Goal: Task Accomplishment & Management: Manage account settings

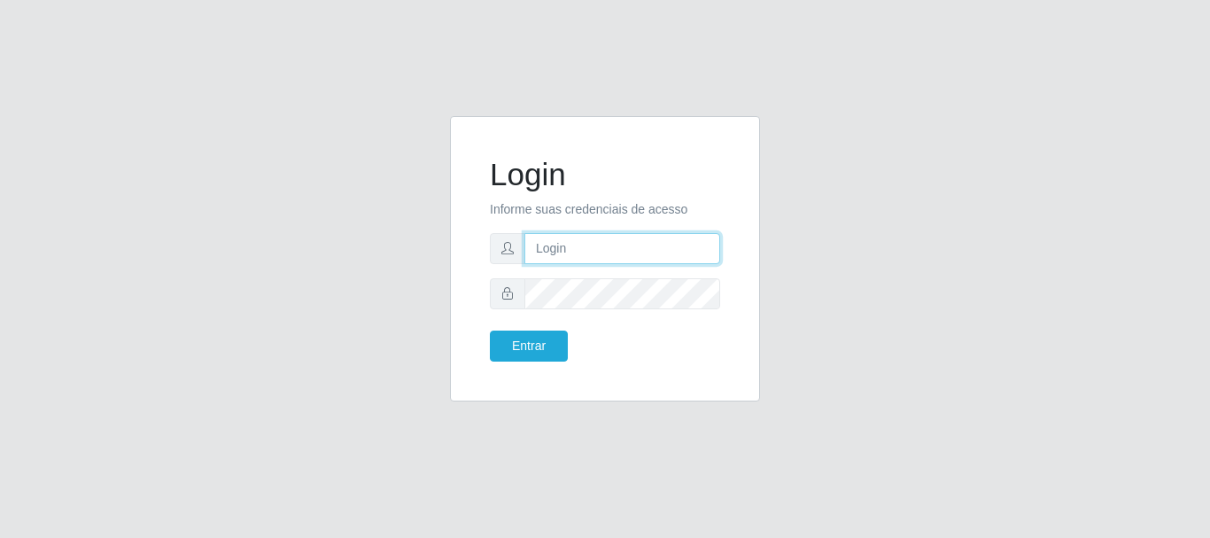
click at [580, 244] on input "text" at bounding box center [622, 248] width 196 height 31
type input "A"
drag, startPoint x: 639, startPoint y: 250, endPoint x: 512, endPoint y: 245, distance: 126.7
click at [512, 245] on div "A" at bounding box center [605, 248] width 230 height 31
click at [684, 327] on form "Login Informe suas credenciais de acesso ges Entrar" at bounding box center [605, 258] width 230 height 205
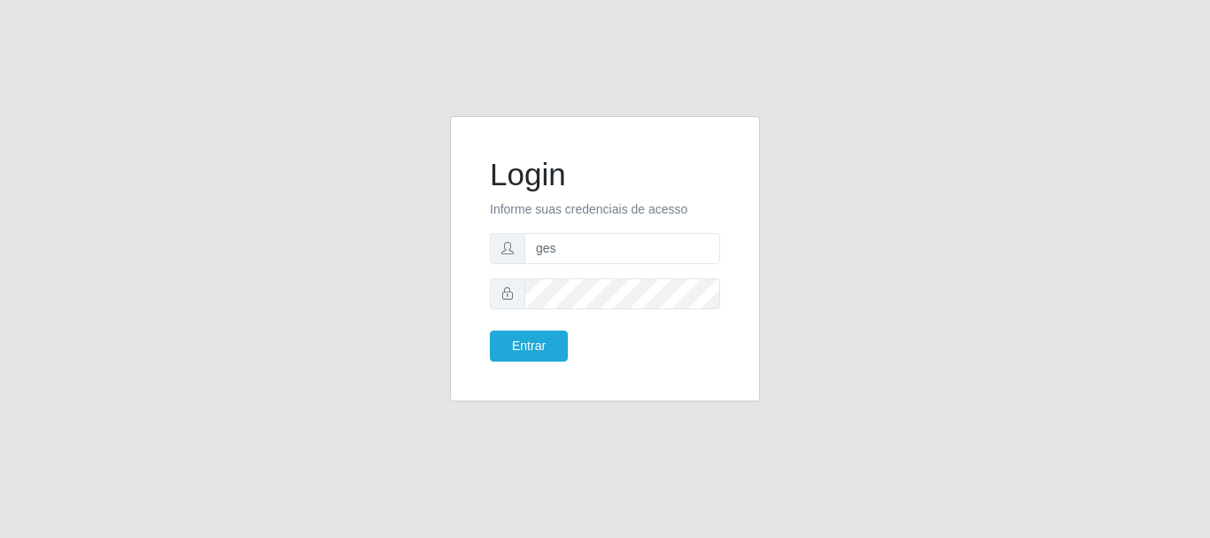
click at [614, 268] on form "Login Informe suas credenciais de acesso ges Entrar" at bounding box center [605, 258] width 230 height 205
click at [610, 246] on input "ges" at bounding box center [622, 248] width 196 height 31
type input "[EMAIL_ADDRESS][DOMAIN_NAME]"
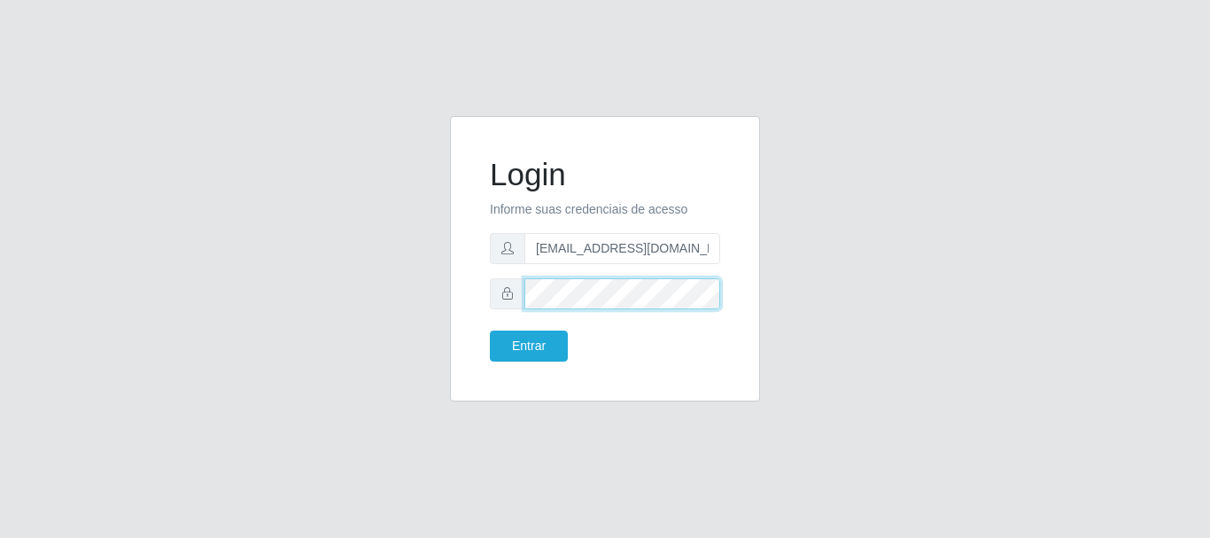
click at [490, 330] on button "Entrar" at bounding box center [529, 345] width 78 height 31
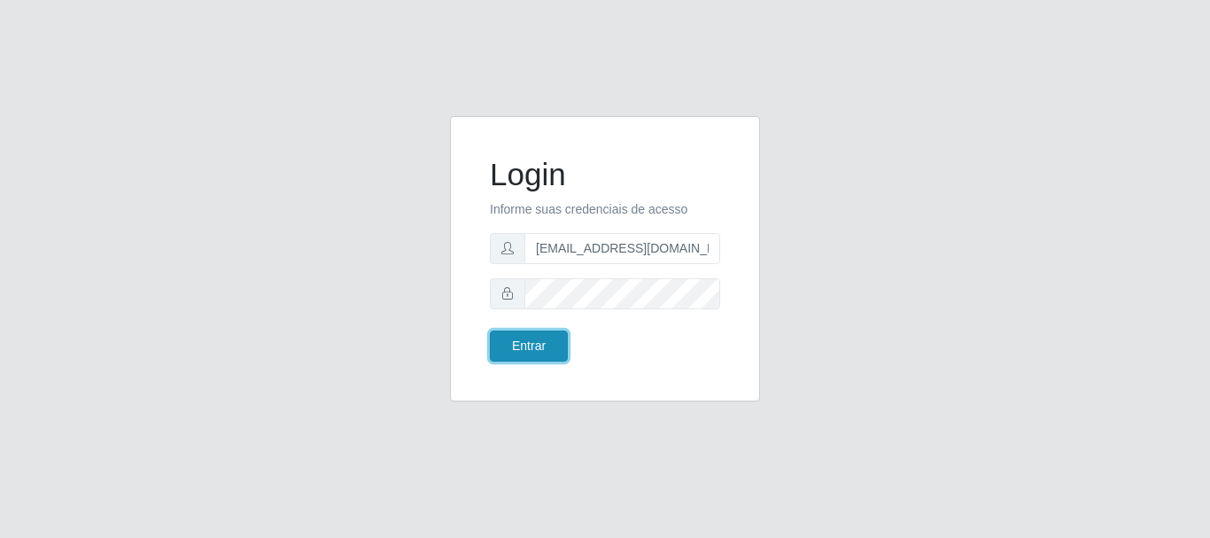
click at [531, 354] on button "Entrar" at bounding box center [529, 345] width 78 height 31
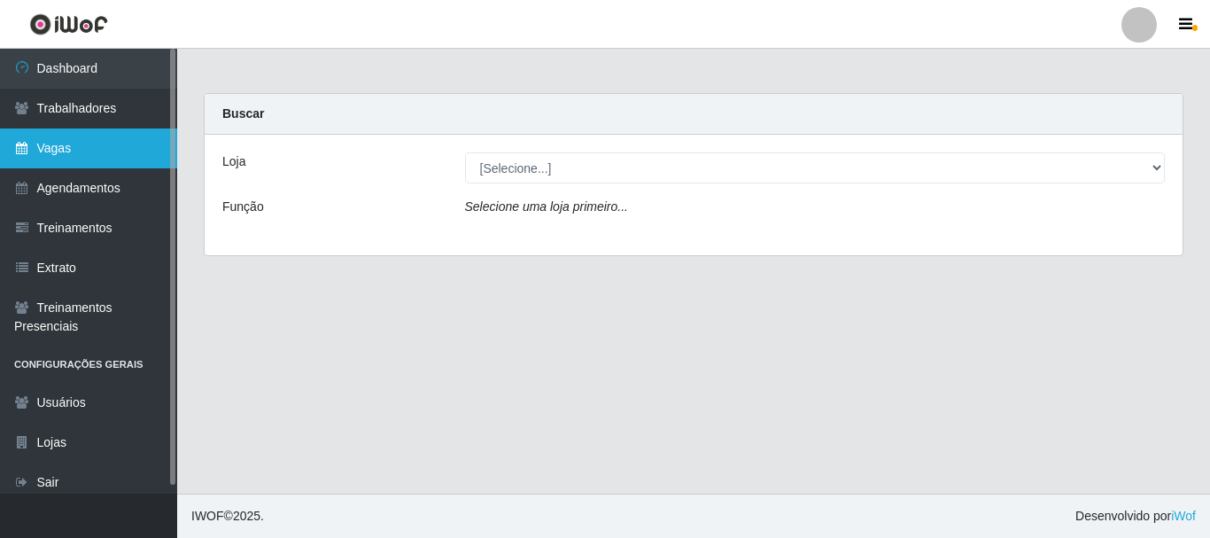
click at [102, 143] on link "Vagas" at bounding box center [88, 148] width 177 height 40
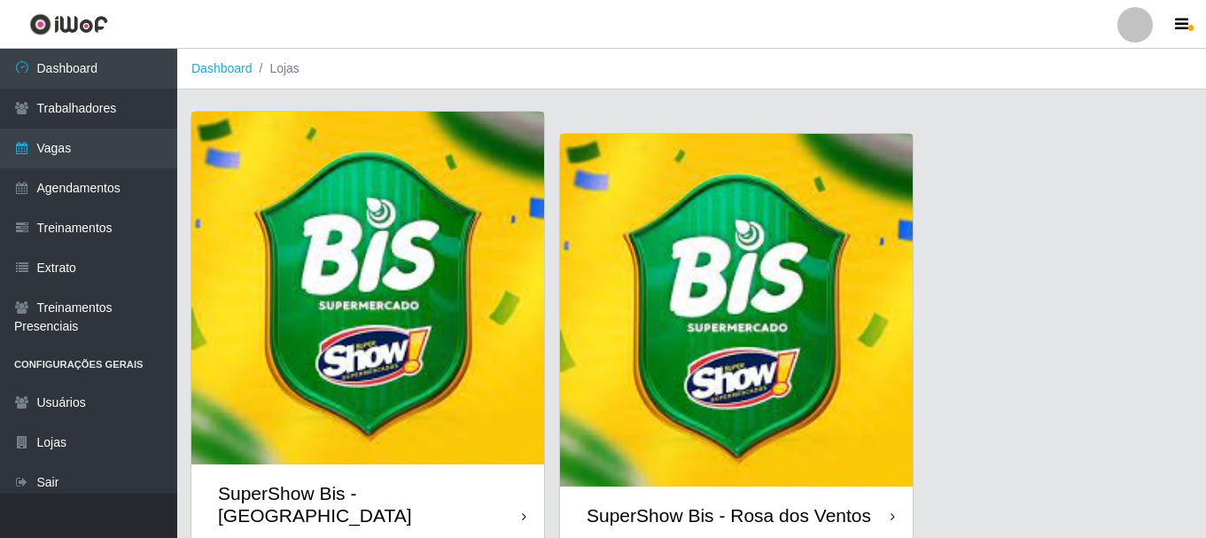
click at [552, 15] on header "Perfil Alterar Senha Sair" at bounding box center [603, 24] width 1206 height 49
click at [826, 276] on img at bounding box center [736, 310] width 353 height 353
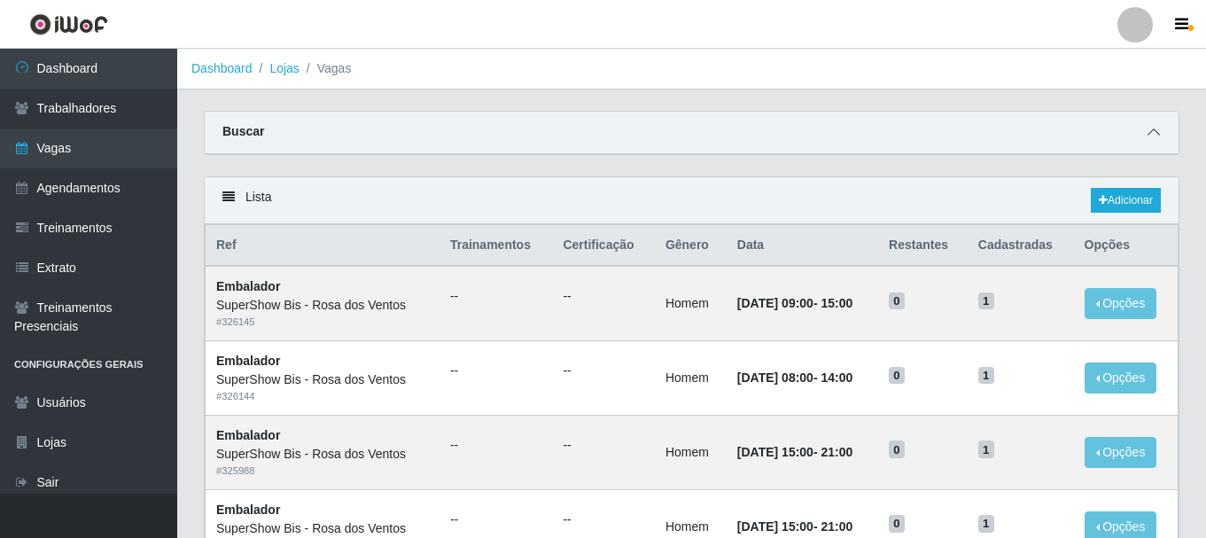
click at [1155, 132] on icon at bounding box center [1153, 132] width 12 height 12
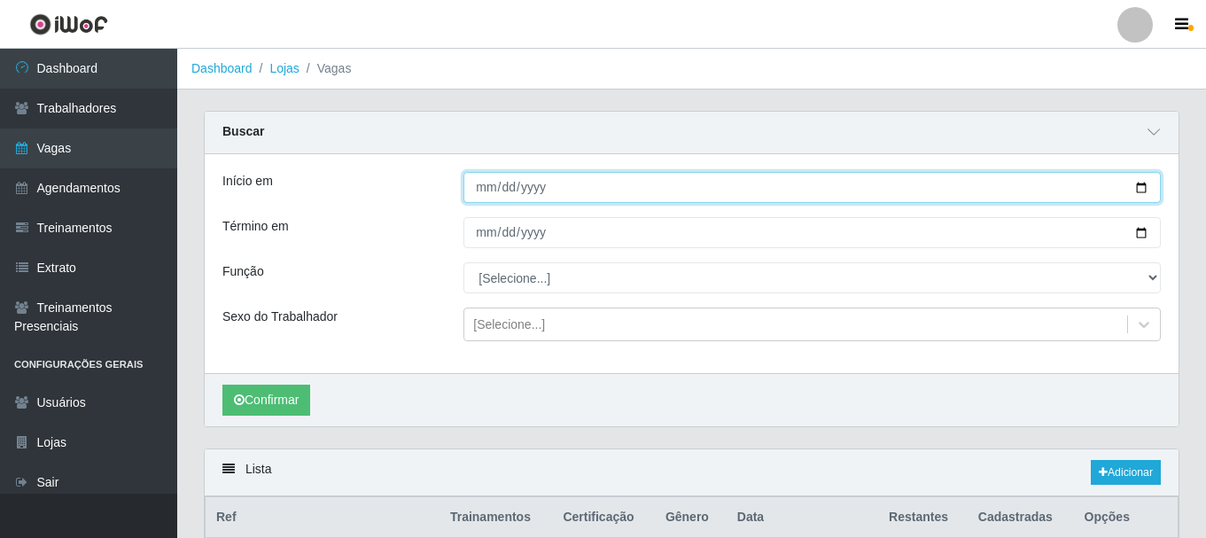
click at [484, 193] on input "Início em" at bounding box center [811, 187] width 697 height 31
type input "[DATE]"
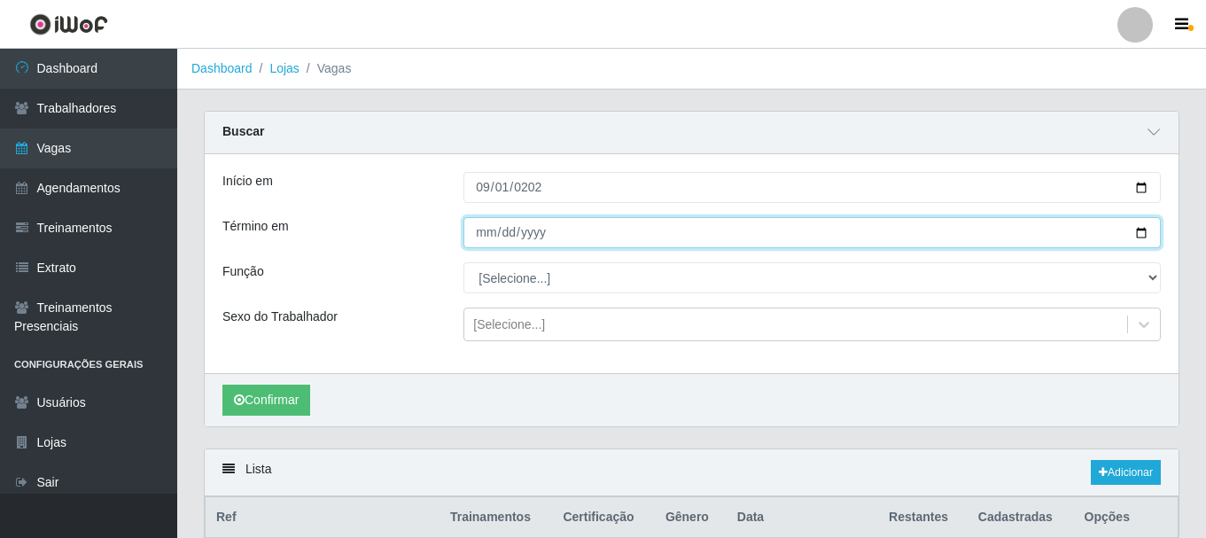
click at [489, 229] on input "Término em" at bounding box center [811, 232] width 697 height 31
click at [488, 228] on input "Término em" at bounding box center [811, 232] width 697 height 31
type input "[DATE]"
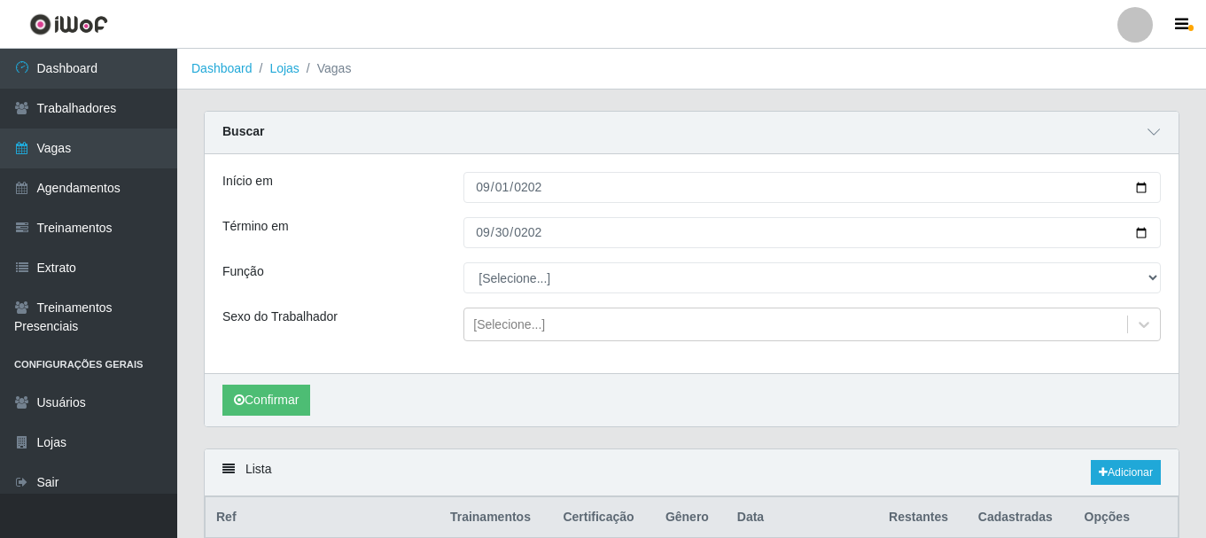
click at [425, 272] on div "Função" at bounding box center [329, 277] width 241 height 31
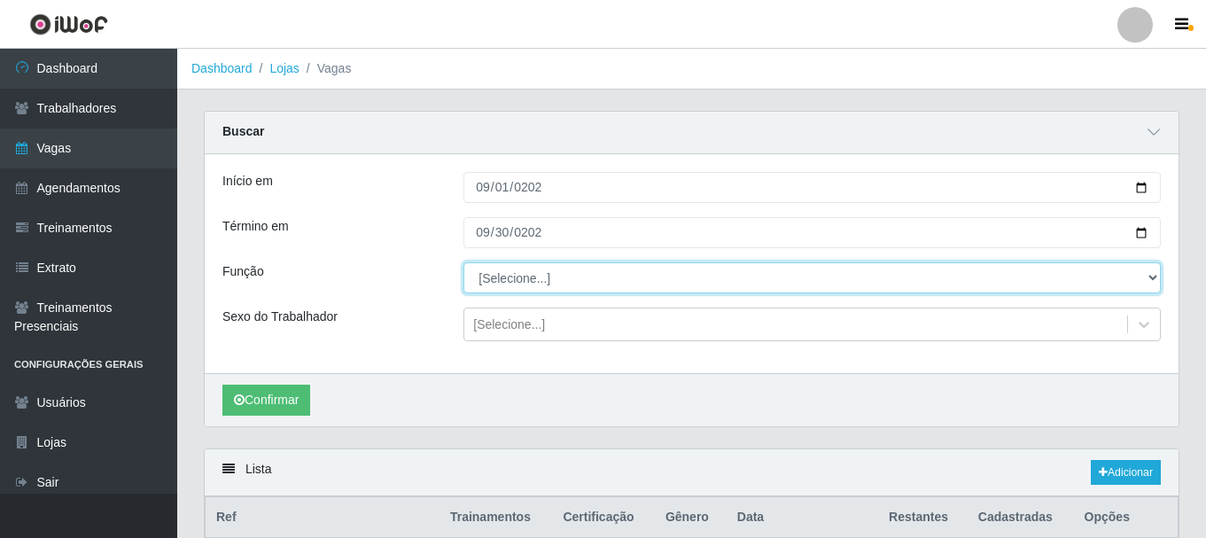
click at [498, 272] on select "[Selecione...] ASG ASG + ASG ++ Auxiliar de Cozinha Balconista de Açougue Balco…" at bounding box center [811, 277] width 697 height 31
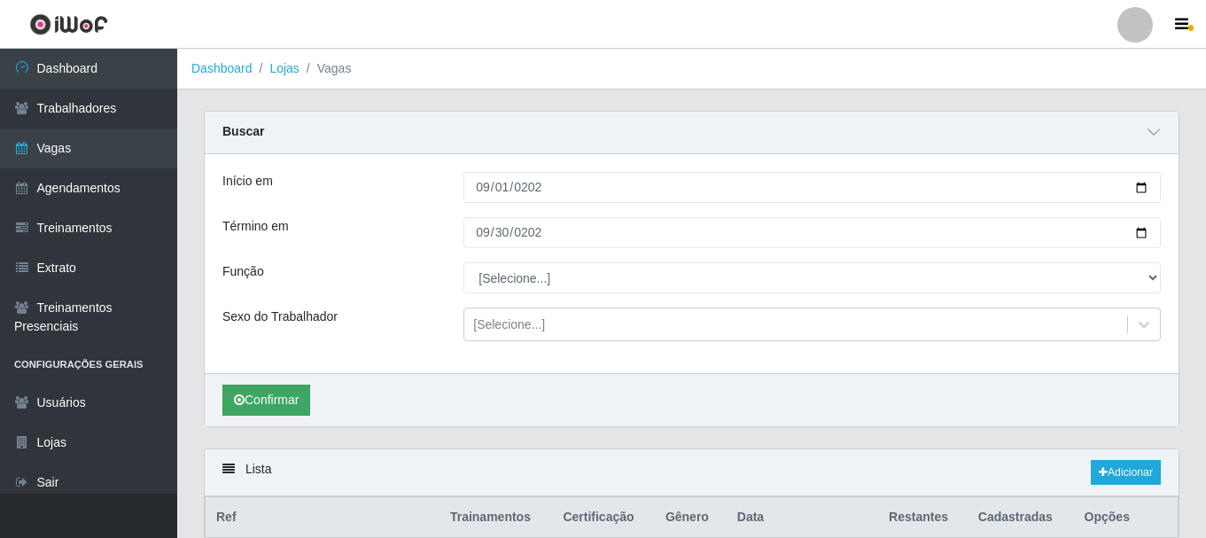
click at [368, 270] on div "Função" at bounding box center [329, 277] width 241 height 31
click at [266, 402] on button "Confirmar" at bounding box center [266, 399] width 88 height 31
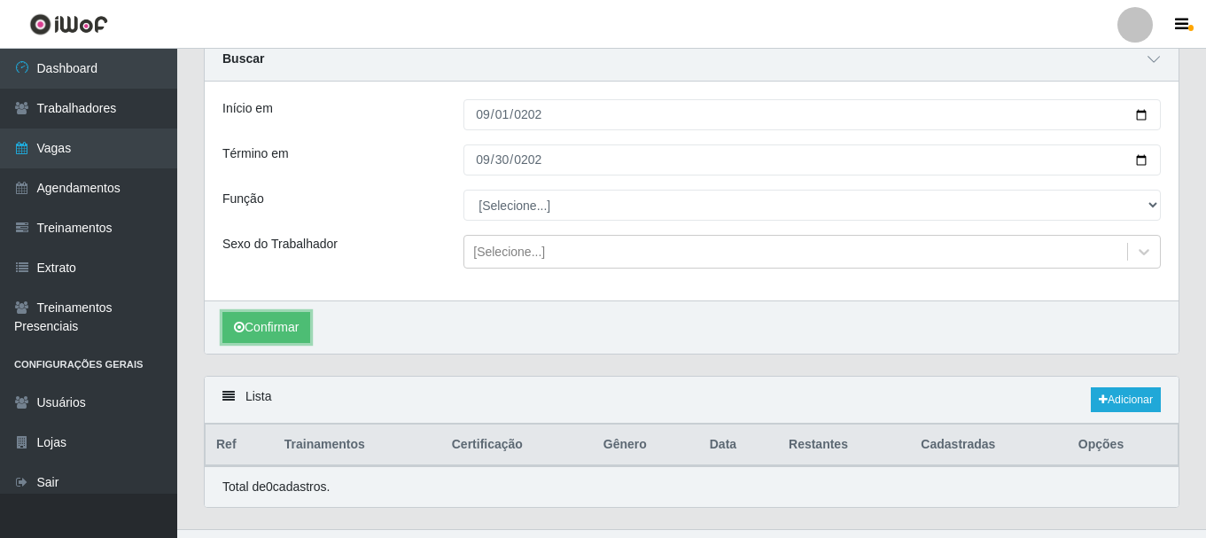
scroll to position [109, 0]
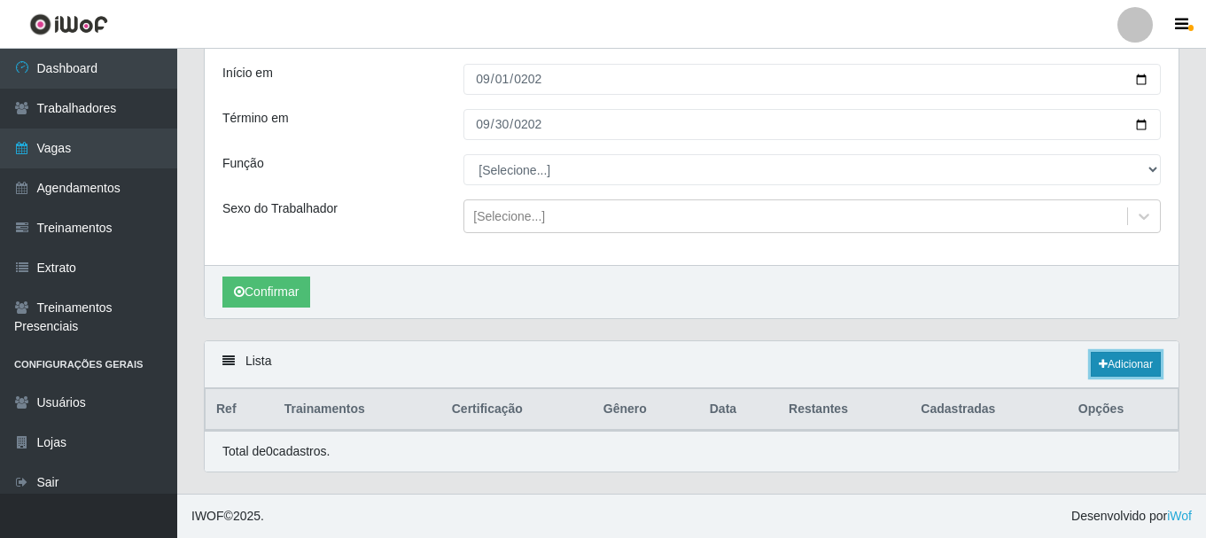
click at [1131, 365] on link "Adicionar" at bounding box center [1125, 364] width 70 height 25
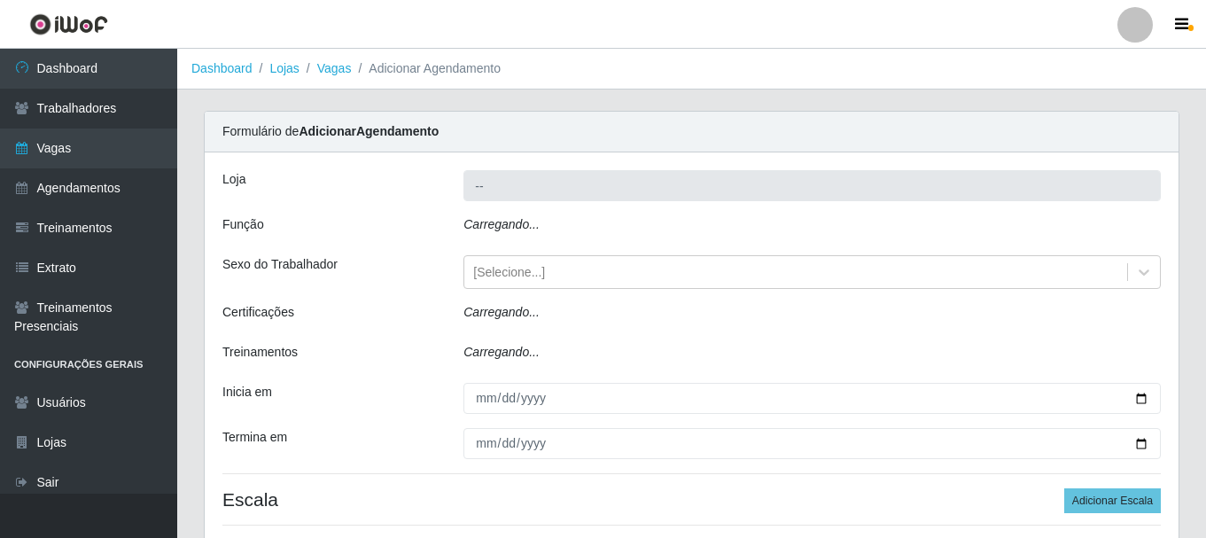
type input "SuperShow Bis - Rosa dos Ventos"
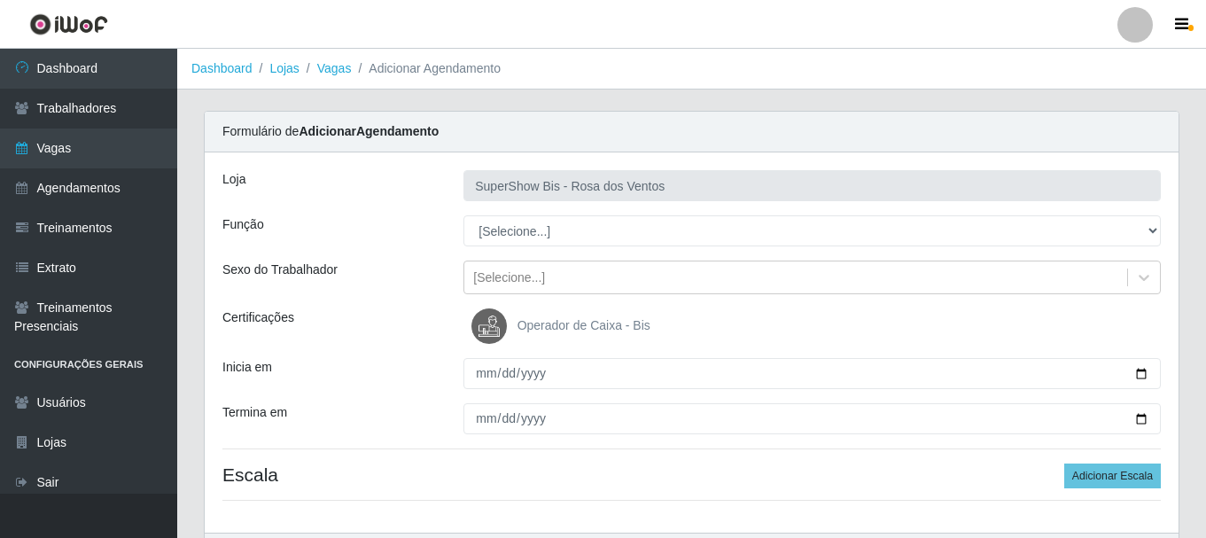
click at [312, 368] on div "Inicia em" at bounding box center [329, 373] width 241 height 31
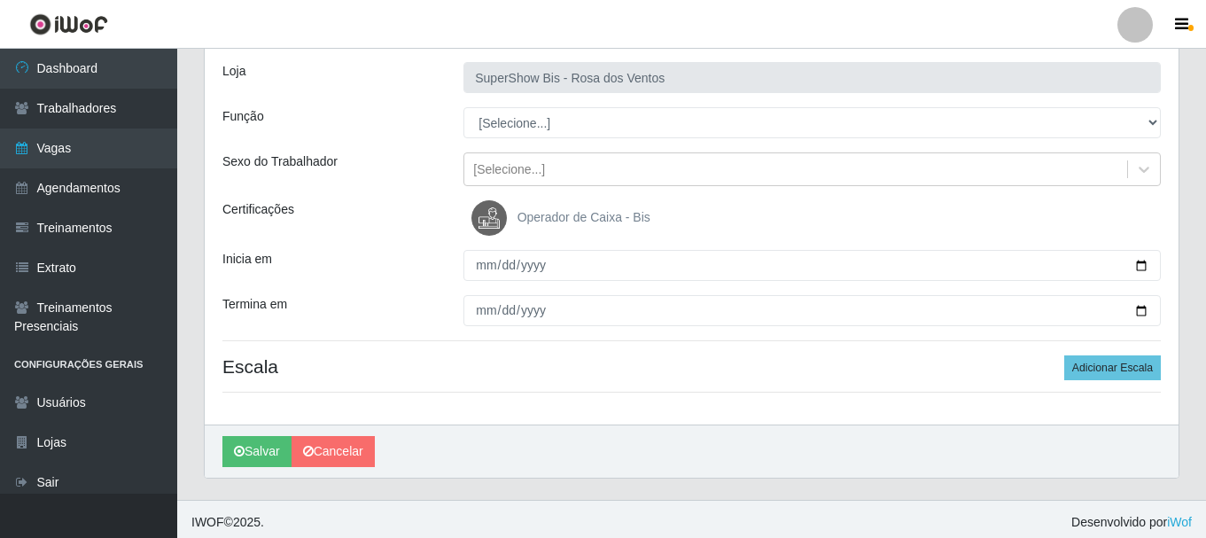
scroll to position [114, 0]
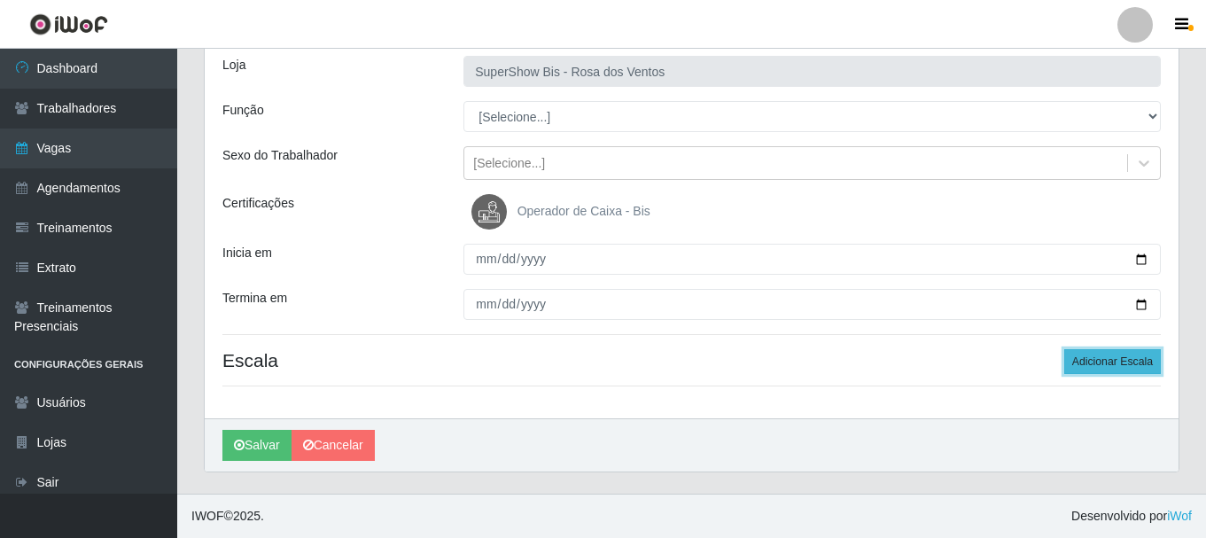
click at [1095, 359] on button "Adicionar Escala" at bounding box center [1112, 361] width 97 height 25
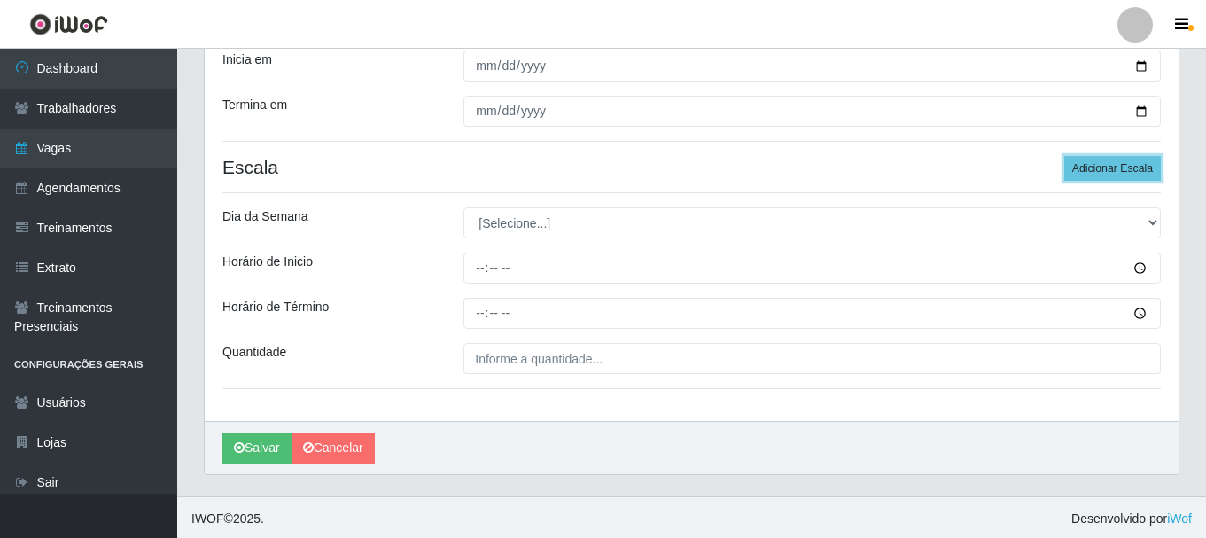
scroll to position [310, 0]
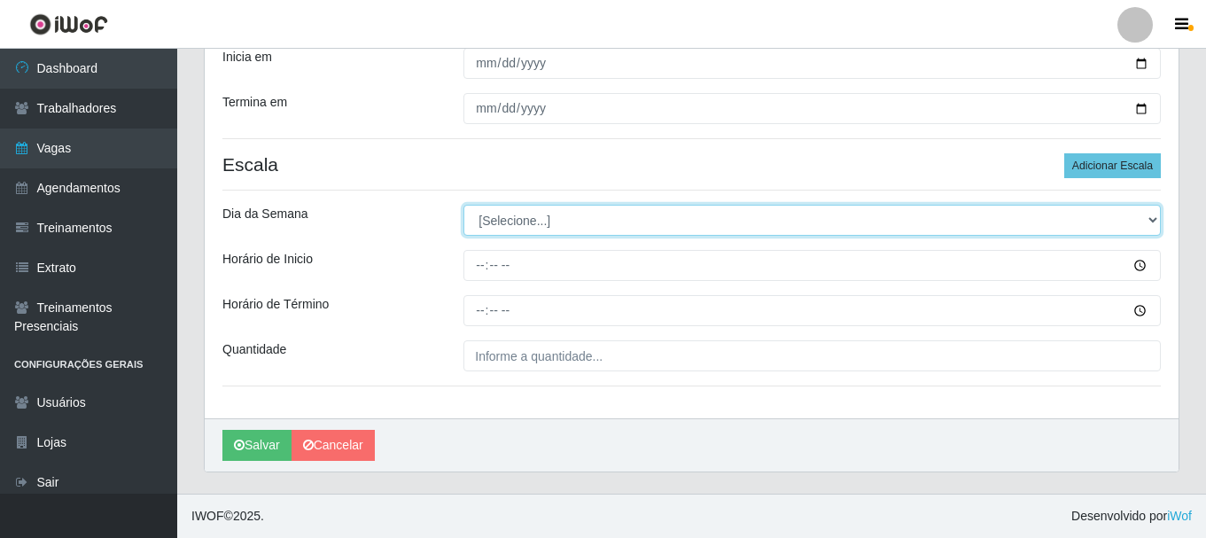
click at [507, 215] on select "[Selecione...] Segunda Terça Quarta Quinta Sexta Sábado Domingo" at bounding box center [811, 220] width 697 height 31
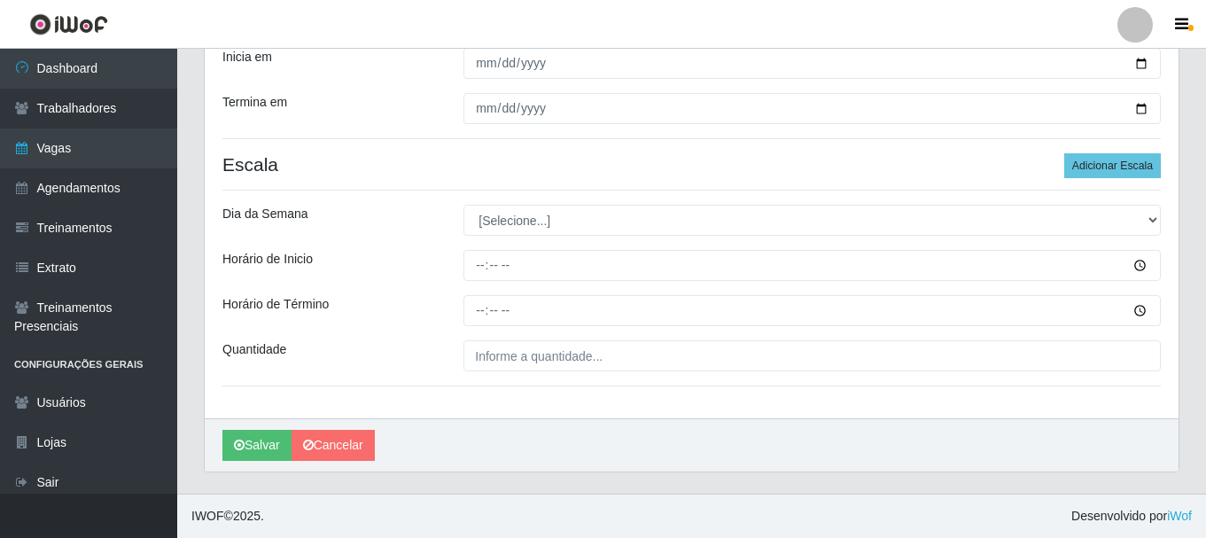
click at [415, 199] on div "Loja SuperShow Bis - Rosa dos Ventos Função [Selecione...] ASG ASG + ASG ++ Aux…" at bounding box center [691, 130] width 973 height 576
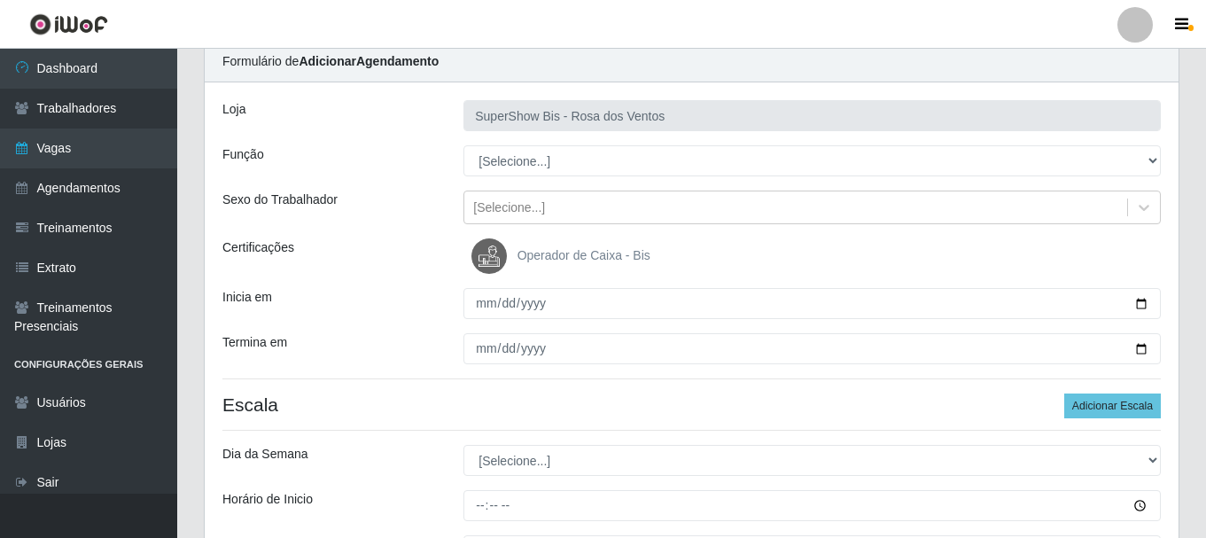
scroll to position [89, 0]
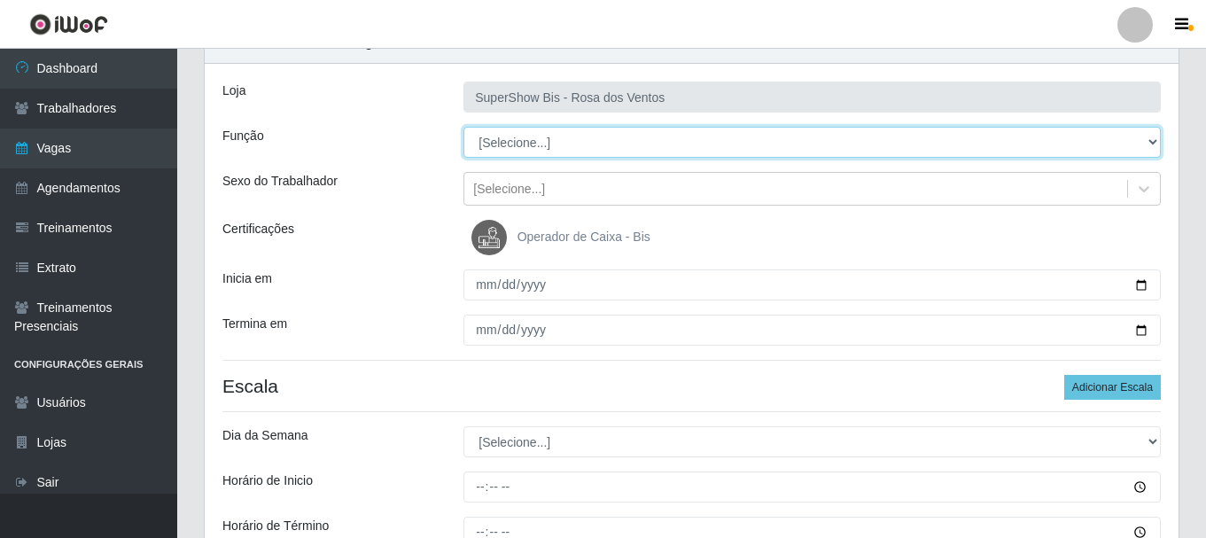
click at [502, 148] on select "[Selecione...] ASG ASG + ASG ++ Auxiliar de Cozinha Balconista de Açougue Balco…" at bounding box center [811, 142] width 697 height 31
select select "1"
click at [463, 127] on select "[Selecione...] ASG ASG + ASG ++ Auxiliar de Cozinha Balconista de Açougue Balco…" at bounding box center [811, 142] width 697 height 31
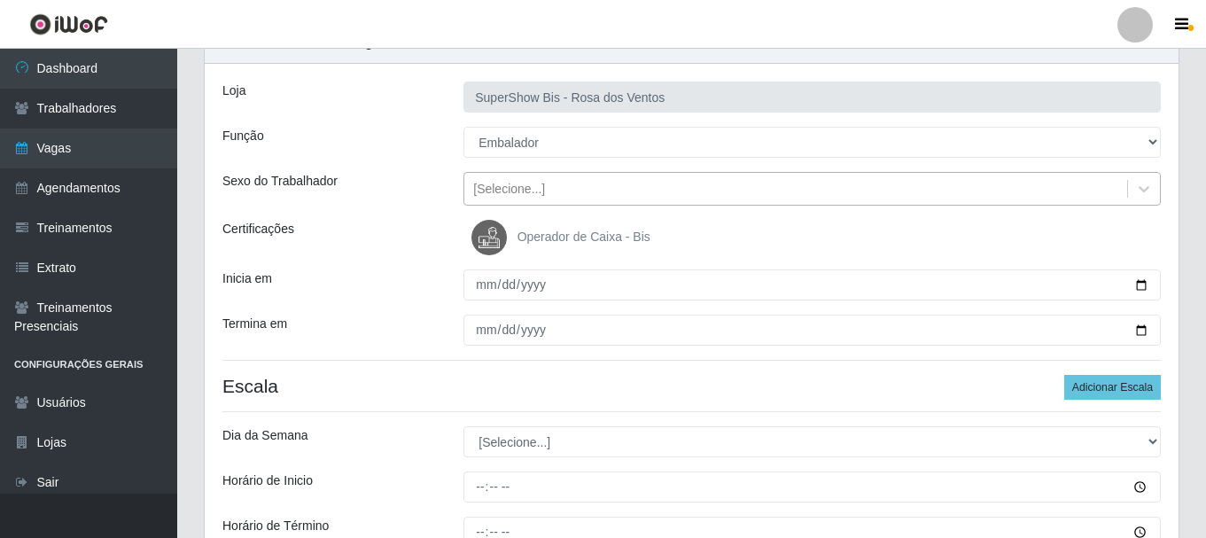
click at [493, 203] on div "[Selecione...]" at bounding box center [795, 188] width 663 height 29
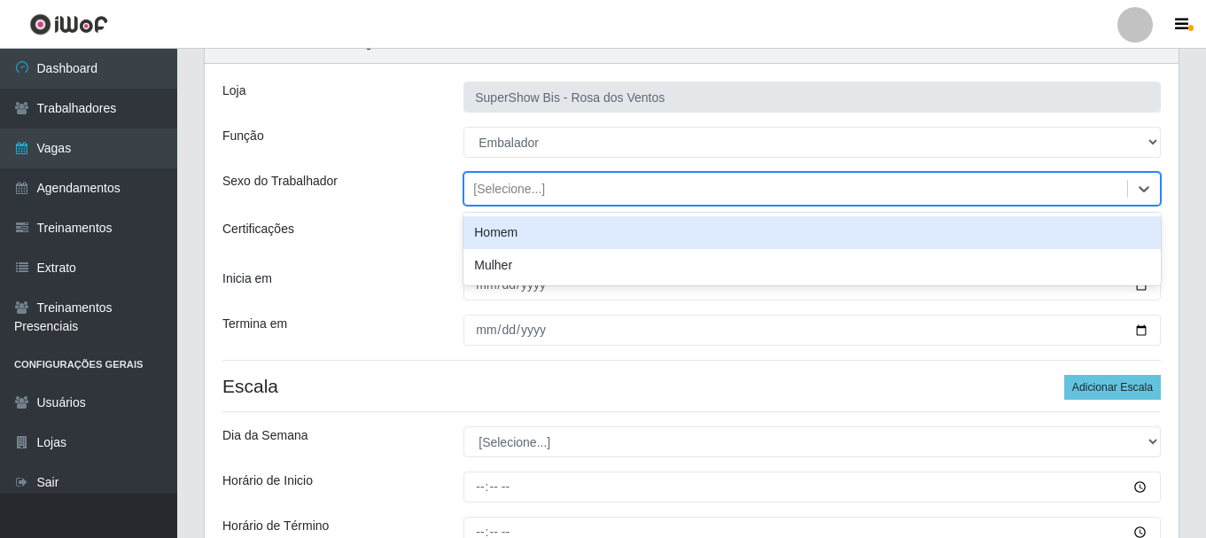
click at [494, 231] on div "Homem" at bounding box center [811, 232] width 697 height 33
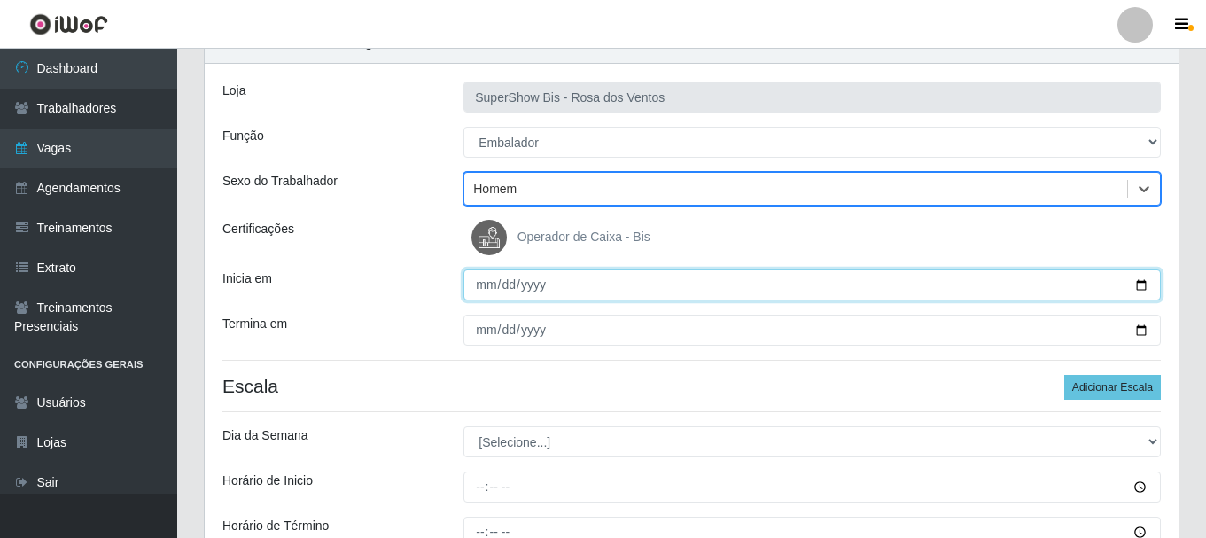
click at [482, 292] on input "Inicia em" at bounding box center [811, 284] width 697 height 31
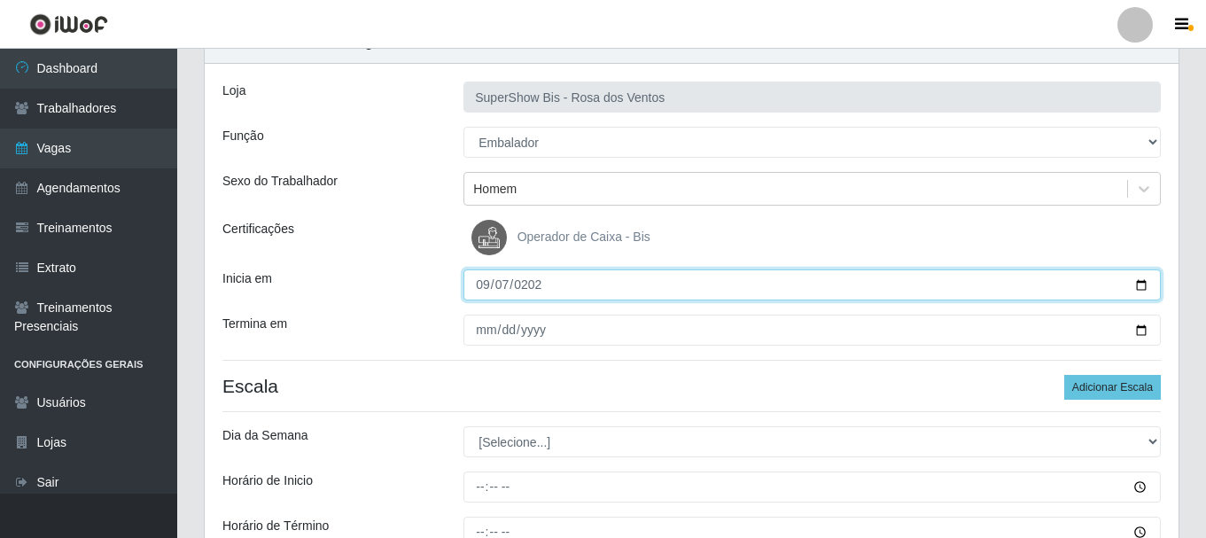
type input "[PHONE_NUMBER]"
type input "[DATE]"
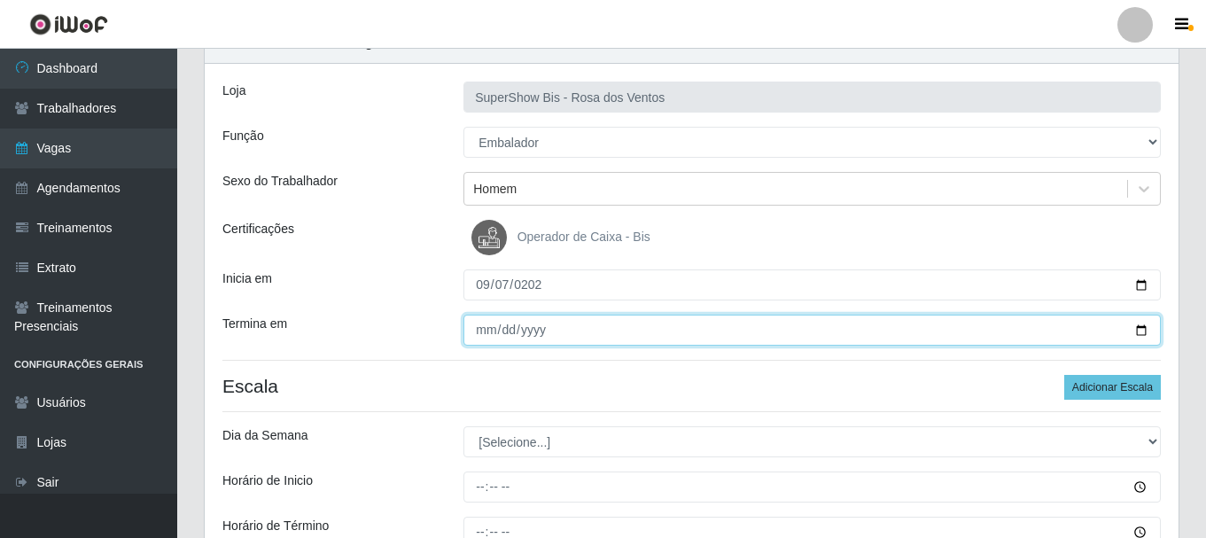
click at [479, 330] on input "Termina em" at bounding box center [811, 329] width 697 height 31
type input "[DATE]"
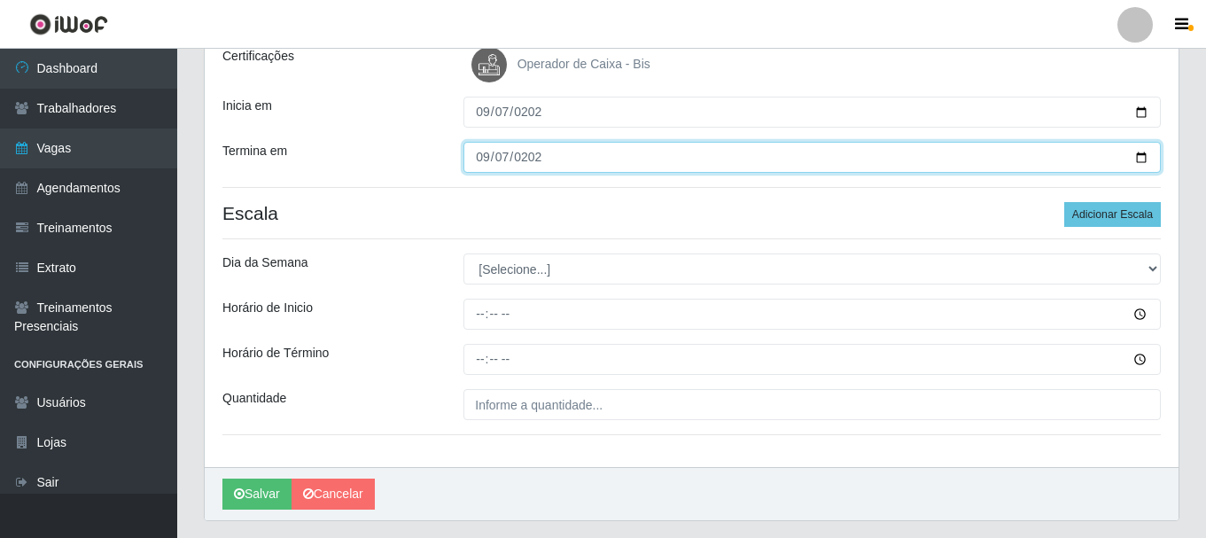
scroll to position [266, 0]
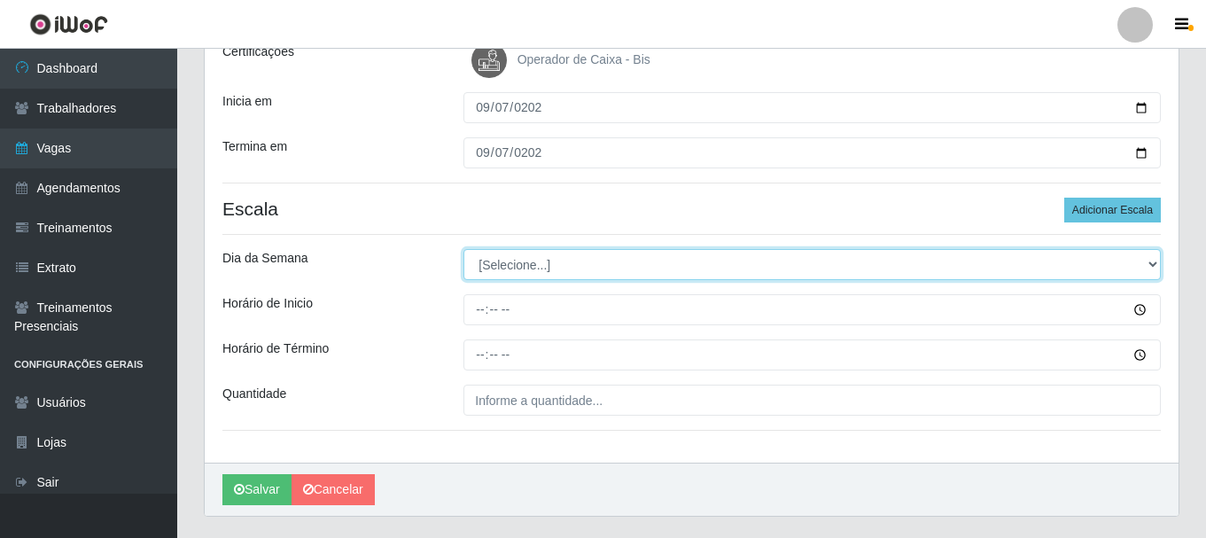
click at [536, 280] on select "[Selecione...] Segunda Terça Quarta Quinta Sexta Sábado Domingo" at bounding box center [811, 264] width 697 height 31
select select "0"
click at [463, 249] on select "[Selecione...] Segunda Terça Quarta Quinta Sexta Sábado Domingo" at bounding box center [811, 264] width 697 height 31
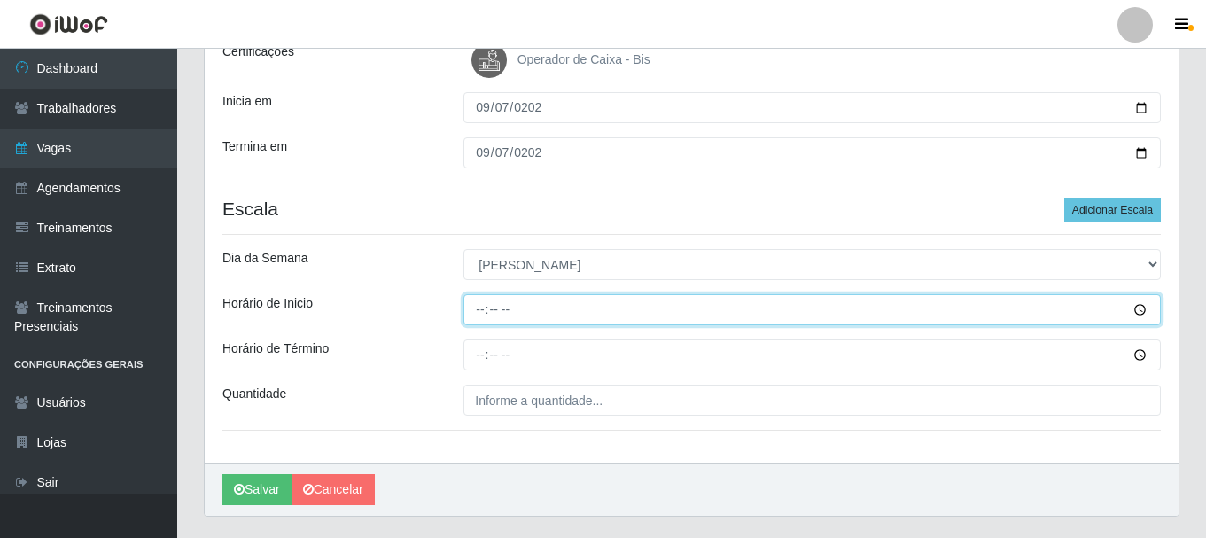
click at [484, 319] on input "Horário de Inicio" at bounding box center [811, 309] width 697 height 31
type input "08:00"
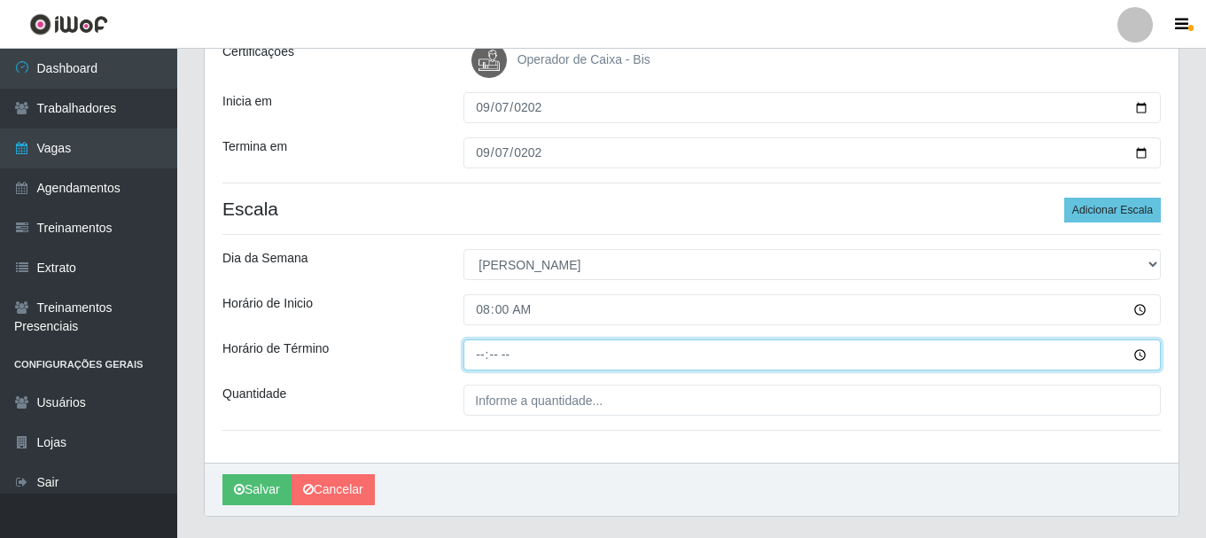
click at [480, 353] on input "Horário de Término" at bounding box center [811, 354] width 697 height 31
type input "14:00"
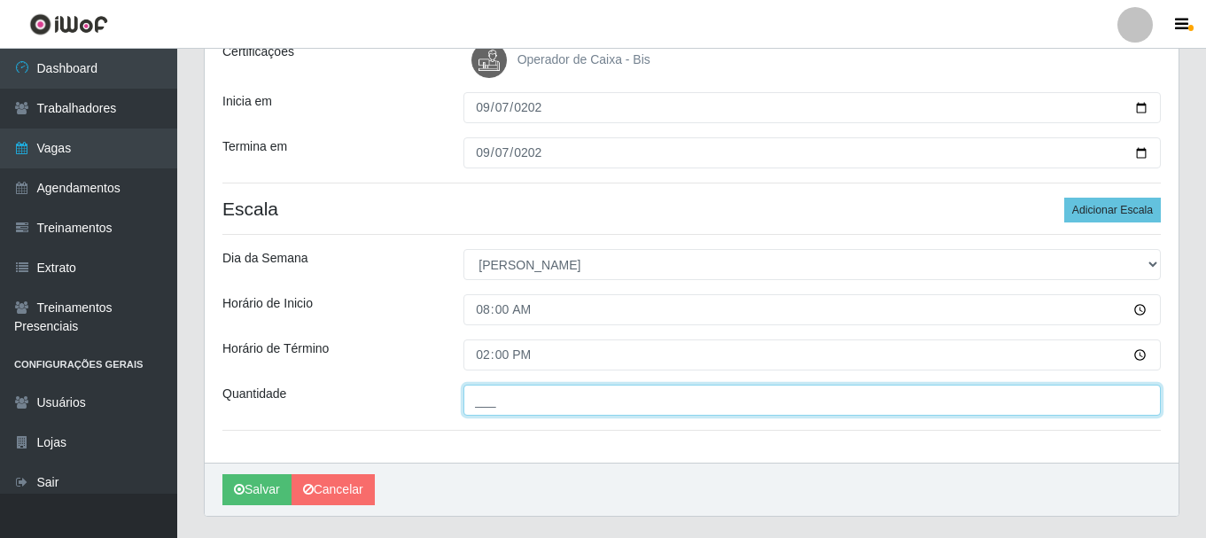
click at [486, 399] on input "___" at bounding box center [811, 399] width 697 height 31
type input "1__"
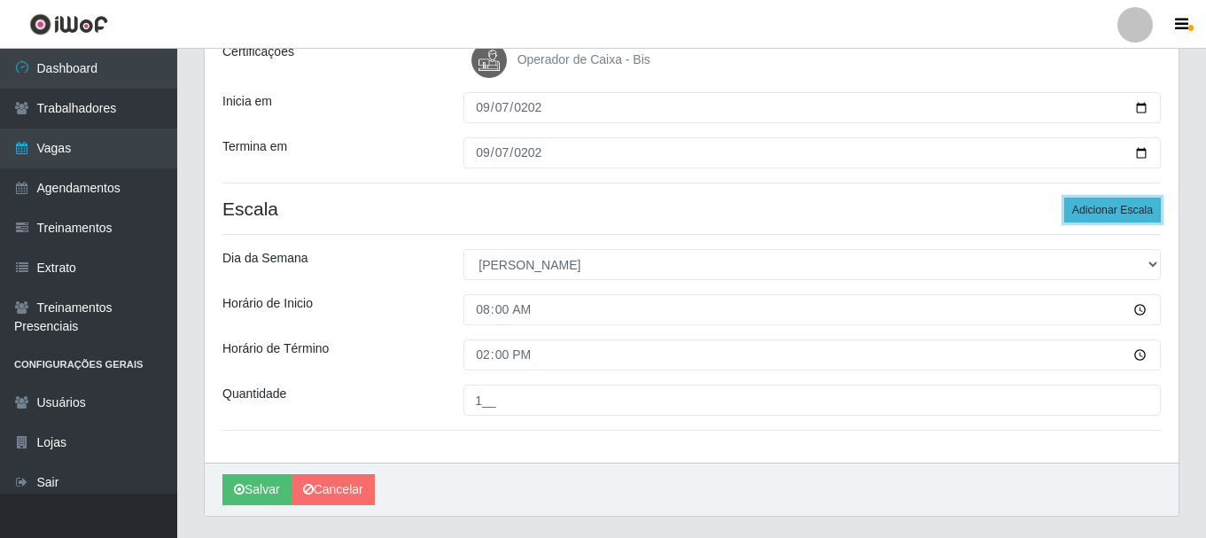
click at [1113, 211] on button "Adicionar Escala" at bounding box center [1112, 210] width 97 height 25
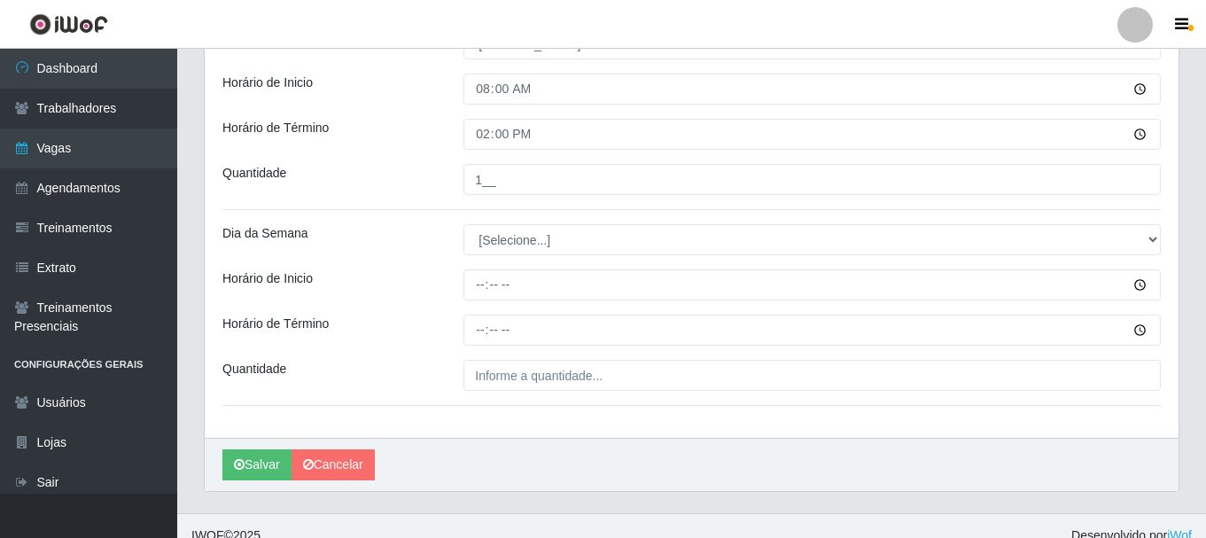
scroll to position [506, 0]
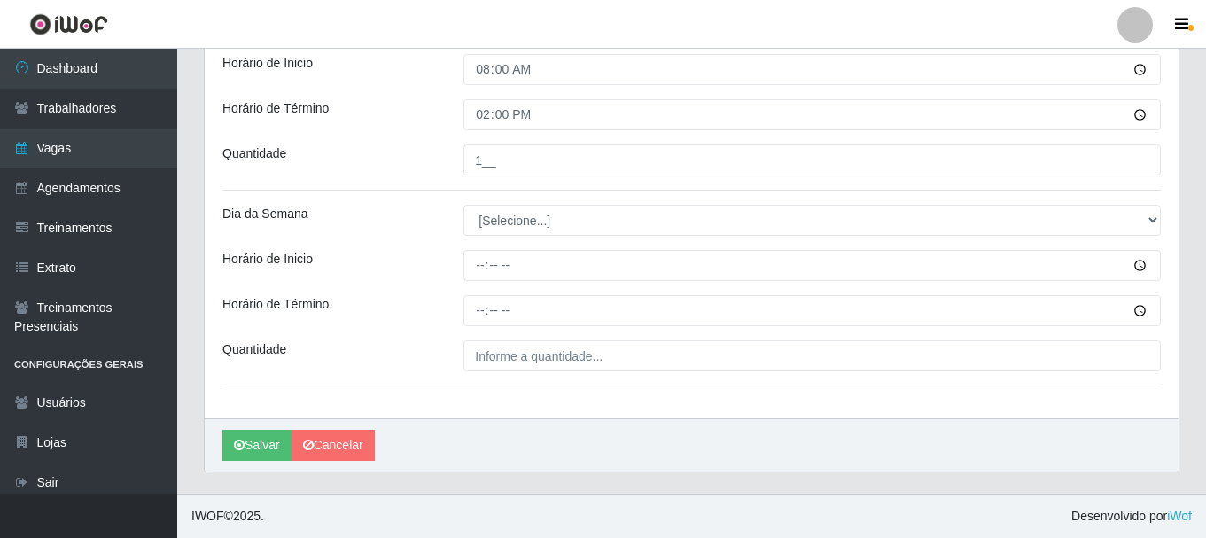
click at [530, 204] on div "Loja SuperShow Bis - Rosa dos Ventos Função [Selecione...] ASG ASG + ASG ++ Aux…" at bounding box center [691, 33] width 973 height 772
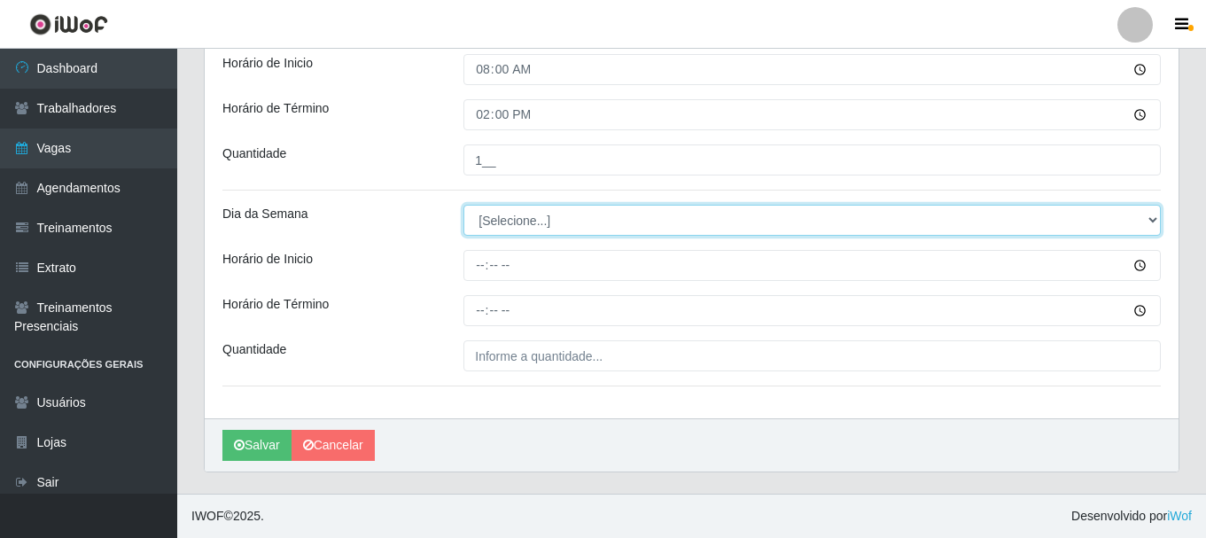
click at [530, 209] on select "[Selecione...] Segunda Terça Quarta Quinta Sexta Sábado Domingo" at bounding box center [811, 220] width 697 height 31
select select "0"
click at [463, 205] on select "[Selecione...] Segunda Terça Quarta Quinta Sexta Sábado Domingo" at bounding box center [811, 220] width 697 height 31
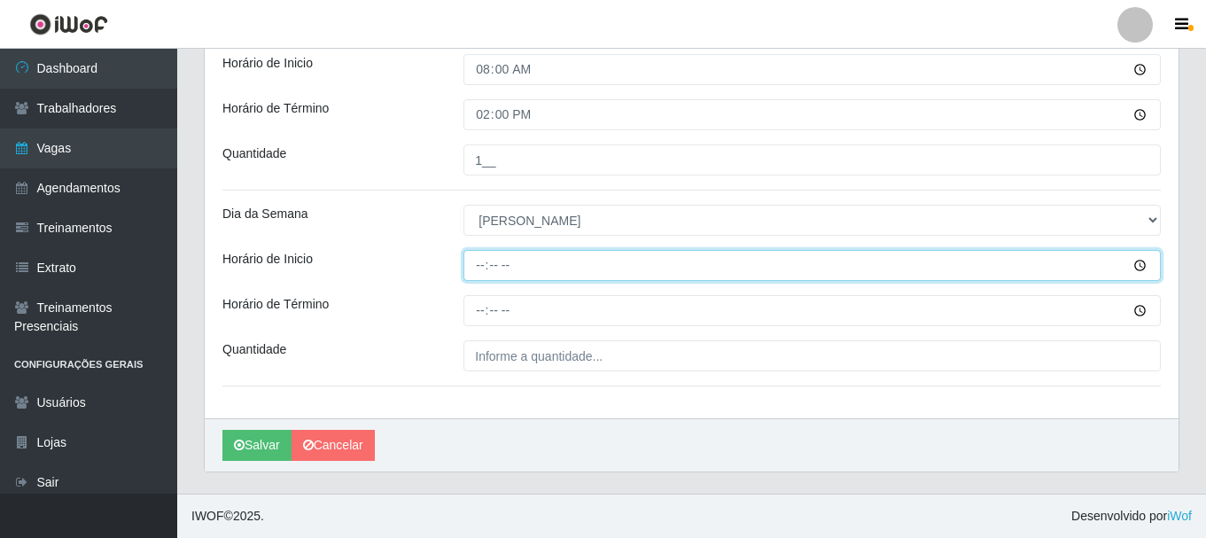
click at [480, 275] on input "Horário de Inicio" at bounding box center [811, 265] width 697 height 31
type input "09:00"
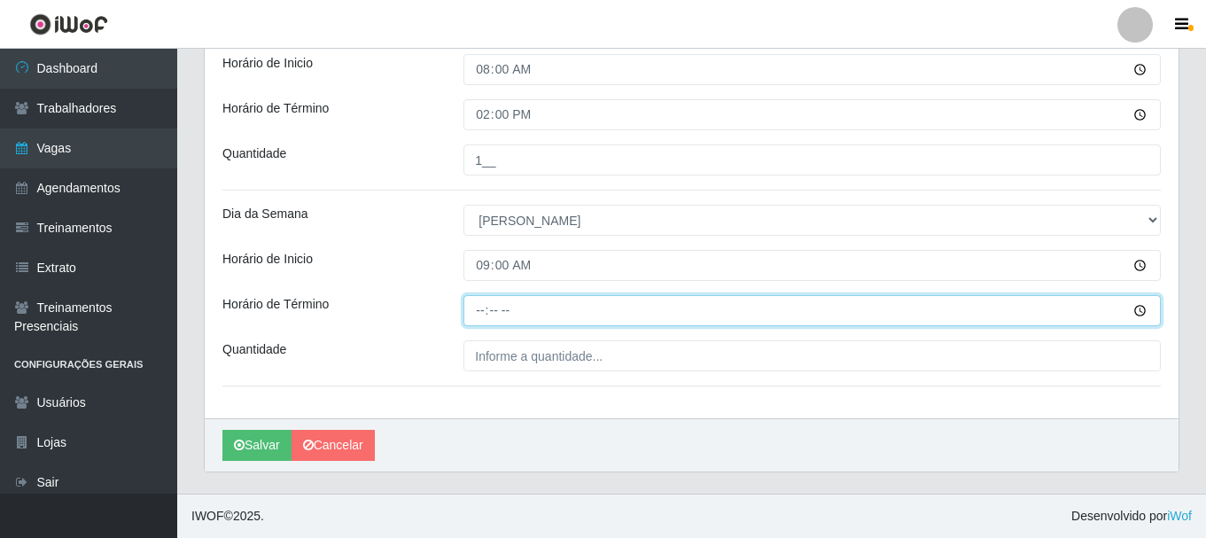
click at [485, 310] on input "Horário de Término" at bounding box center [811, 310] width 697 height 31
type input "15:00"
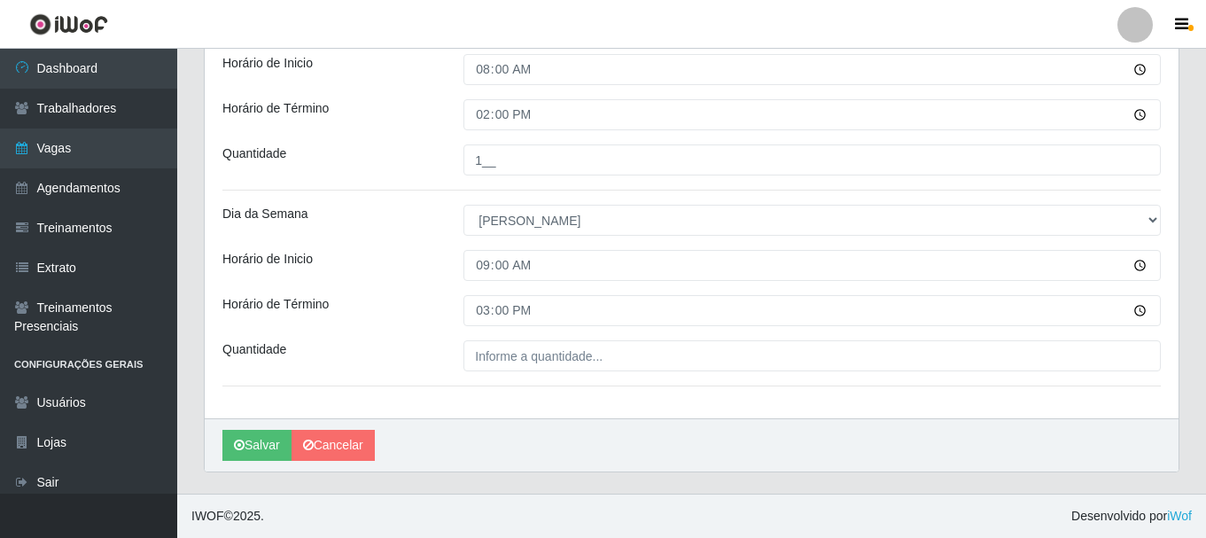
click at [486, 336] on div "Loja SuperShow Bis - Rosa dos Ventos Função [Selecione...] ASG ASG + ASG ++ Aux…" at bounding box center [691, 33] width 973 height 772
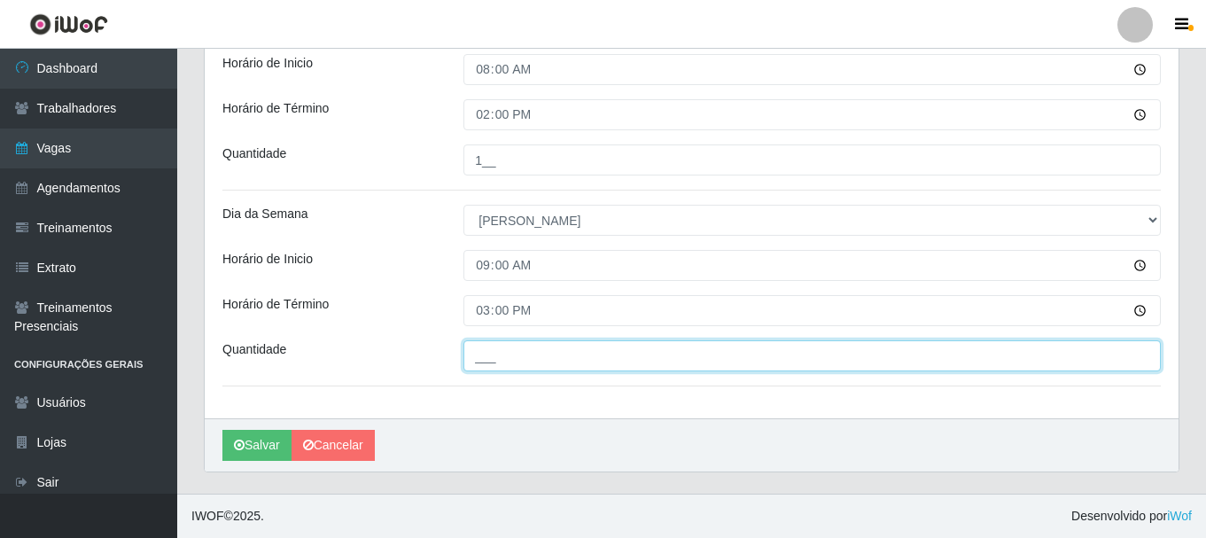
click at [486, 361] on input "___" at bounding box center [811, 355] width 697 height 31
type input "2__"
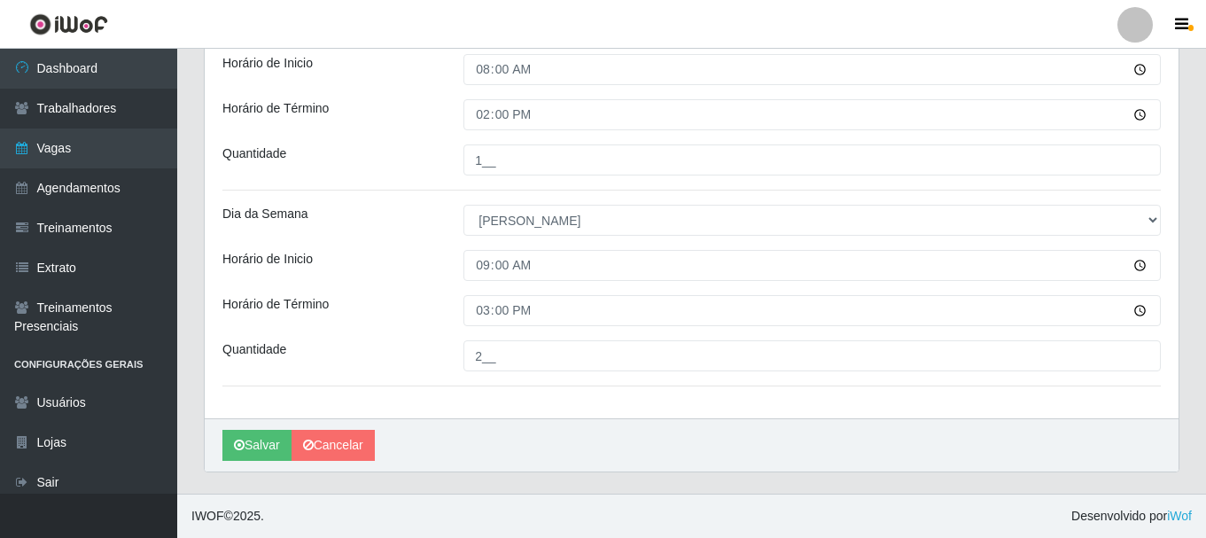
click at [434, 329] on div "Loja SuperShow Bis - Rosa dos Ventos Função [Selecione...] ASG ASG + ASG ++ Aux…" at bounding box center [691, 33] width 973 height 772
click at [244, 450] on button "Salvar" at bounding box center [256, 445] width 69 height 31
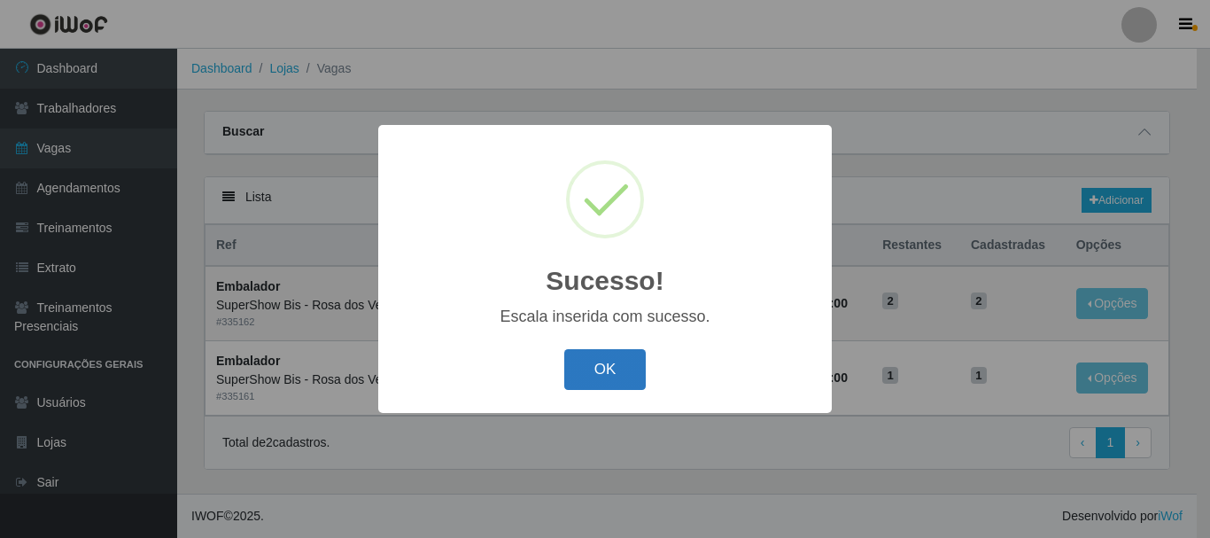
click at [615, 385] on button "OK" at bounding box center [605, 370] width 82 height 42
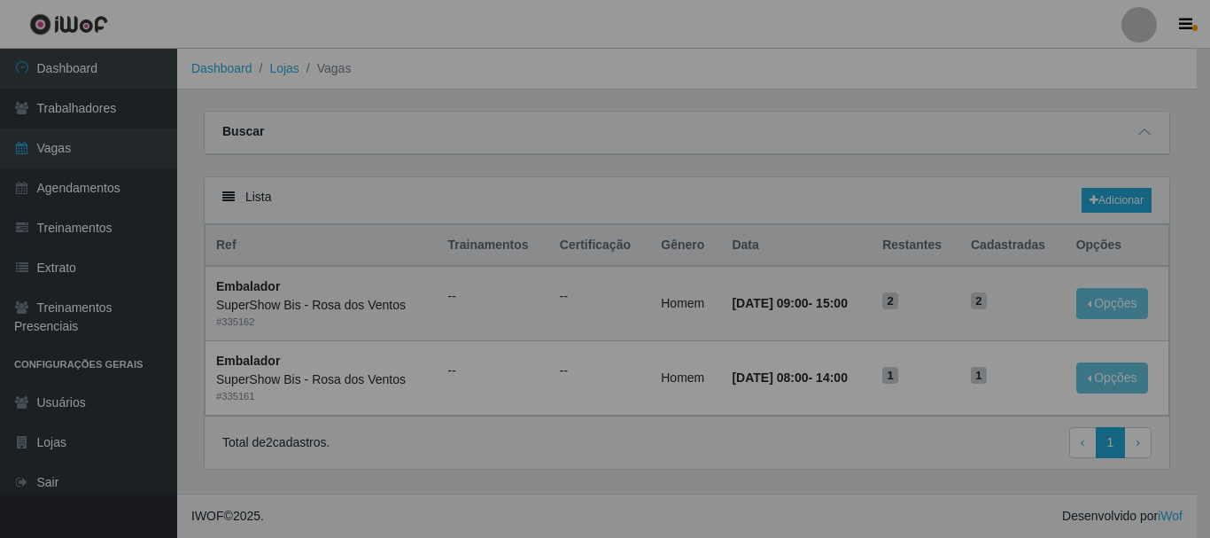
click at [610, 340] on div "Sucesso! × Escala inserida com sucesso. OK Cancel" at bounding box center [605, 268] width 227 height 143
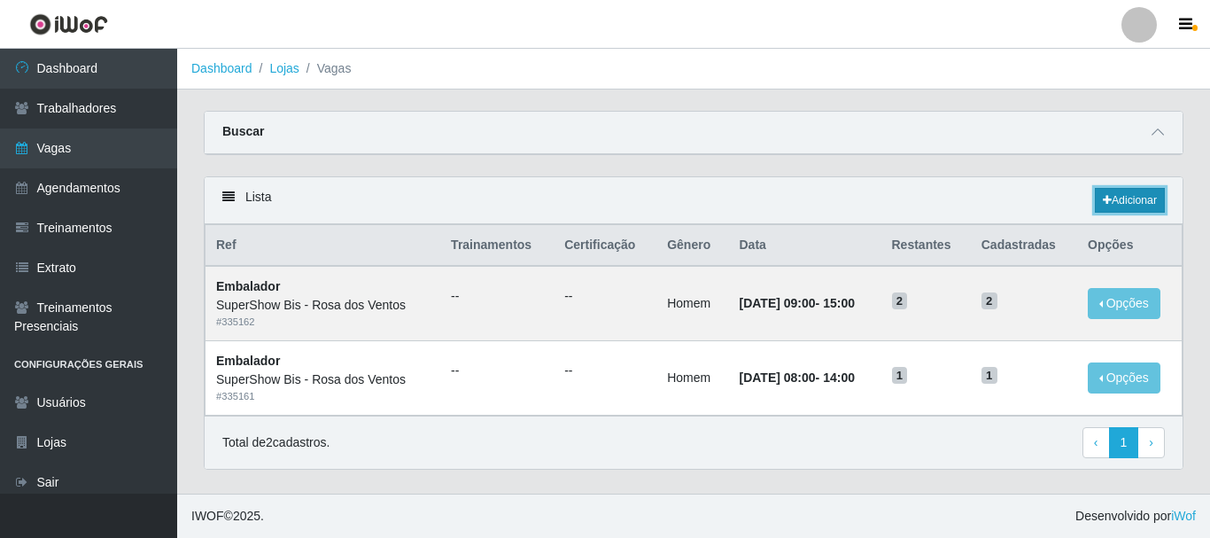
click at [1109, 205] on link "Adicionar" at bounding box center [1130, 200] width 70 height 25
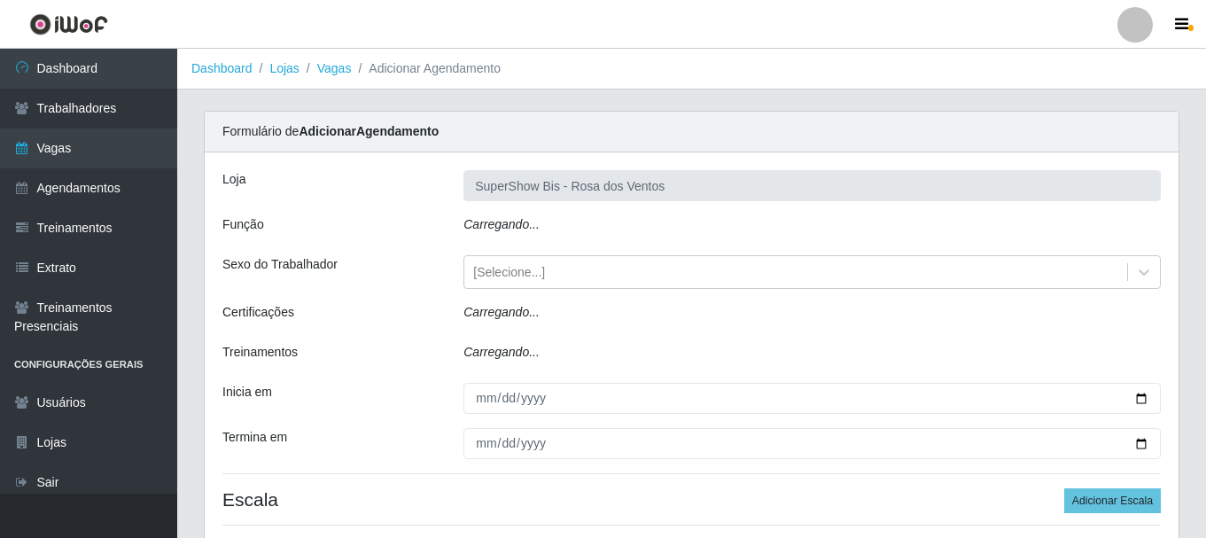
type input "SuperShow Bis - Rosa dos Ventos"
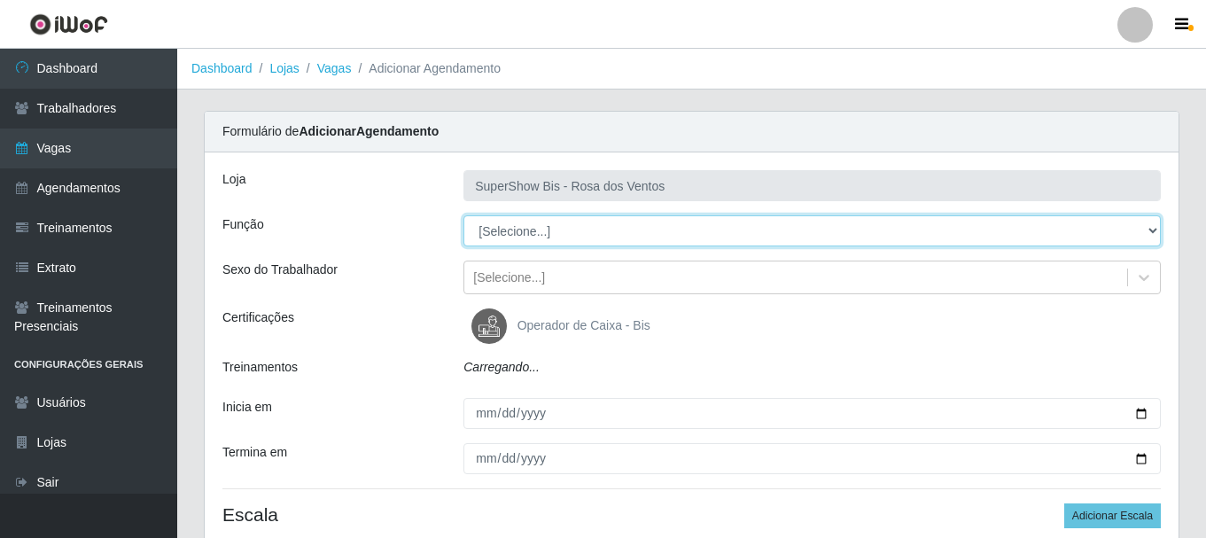
click at [509, 244] on select "[Selecione...] ASG ASG + ASG ++ Auxiliar de Cozinha Balconista de Açougue Balco…" at bounding box center [811, 230] width 697 height 31
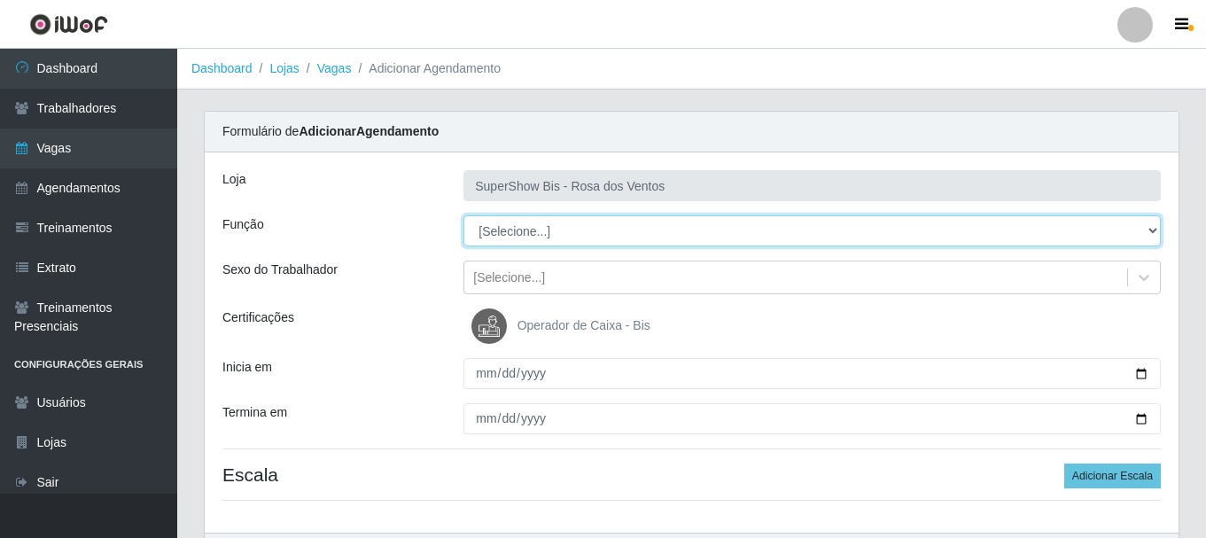
select select "1"
click at [463, 215] on select "[Selecione...] ASG ASG + ASG ++ Auxiliar de Cozinha Balconista de Açougue Balco…" at bounding box center [811, 230] width 697 height 31
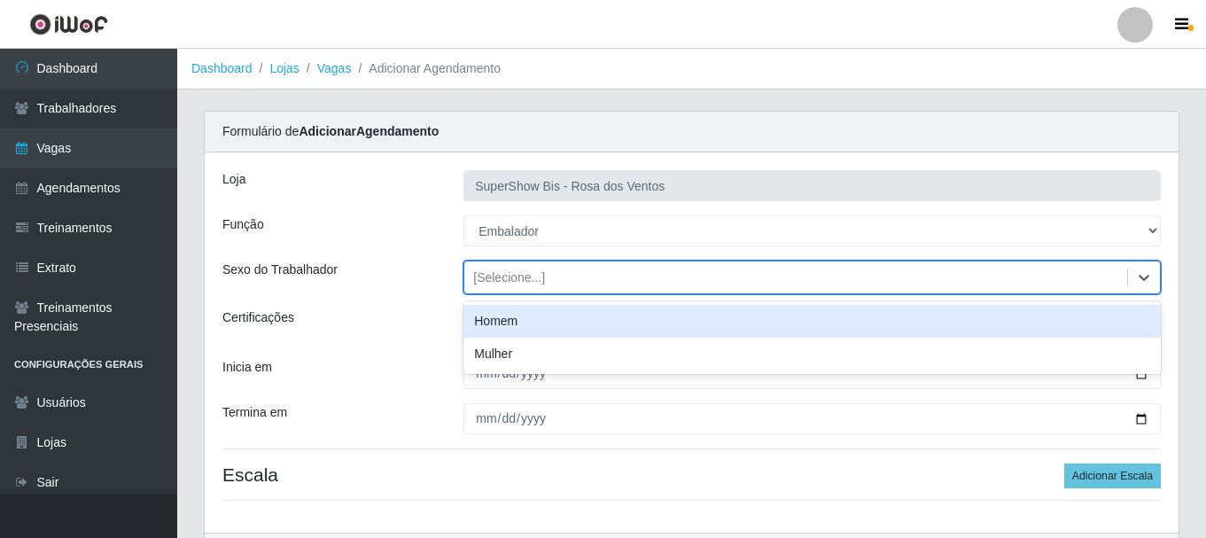
click at [541, 275] on div "[Selecione...]" at bounding box center [795, 277] width 663 height 29
click at [538, 317] on div "Homem" at bounding box center [811, 321] width 697 height 33
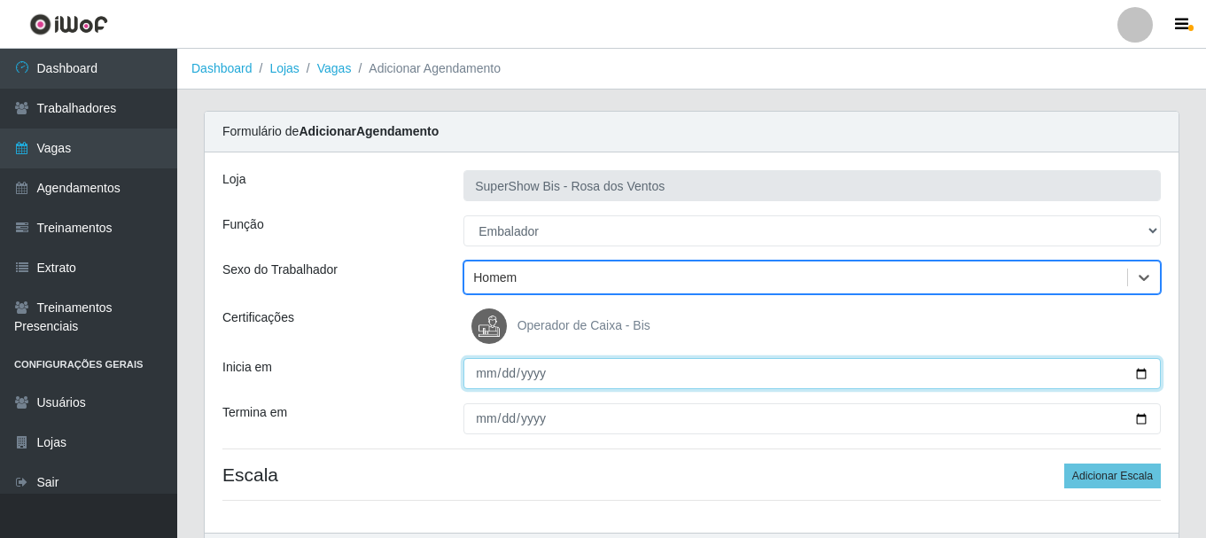
click at [492, 384] on input "Inicia em" at bounding box center [811, 373] width 697 height 31
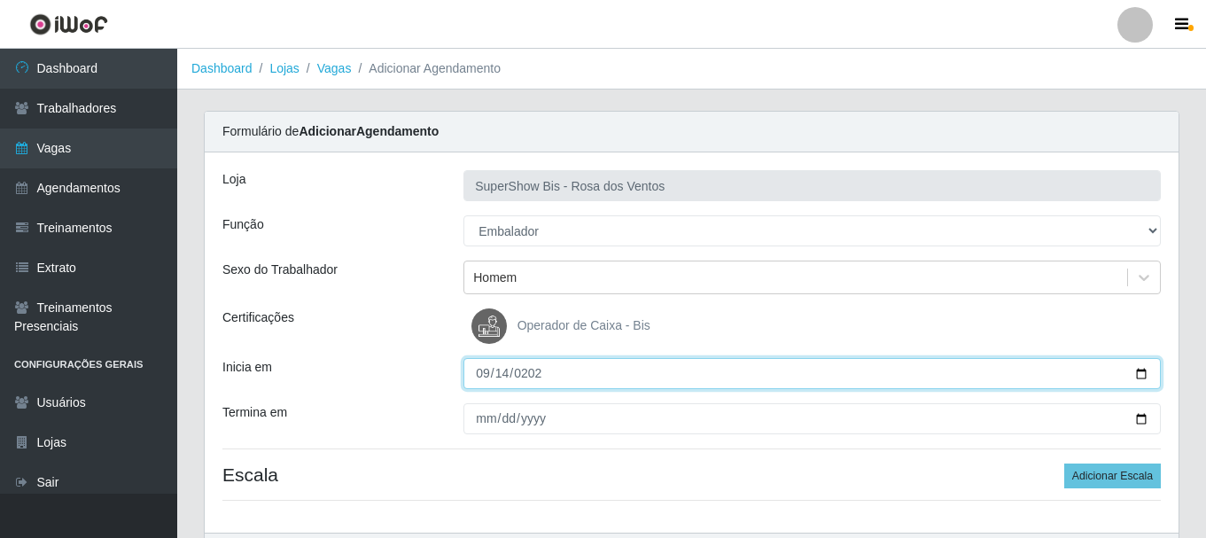
type input "[DATE]"
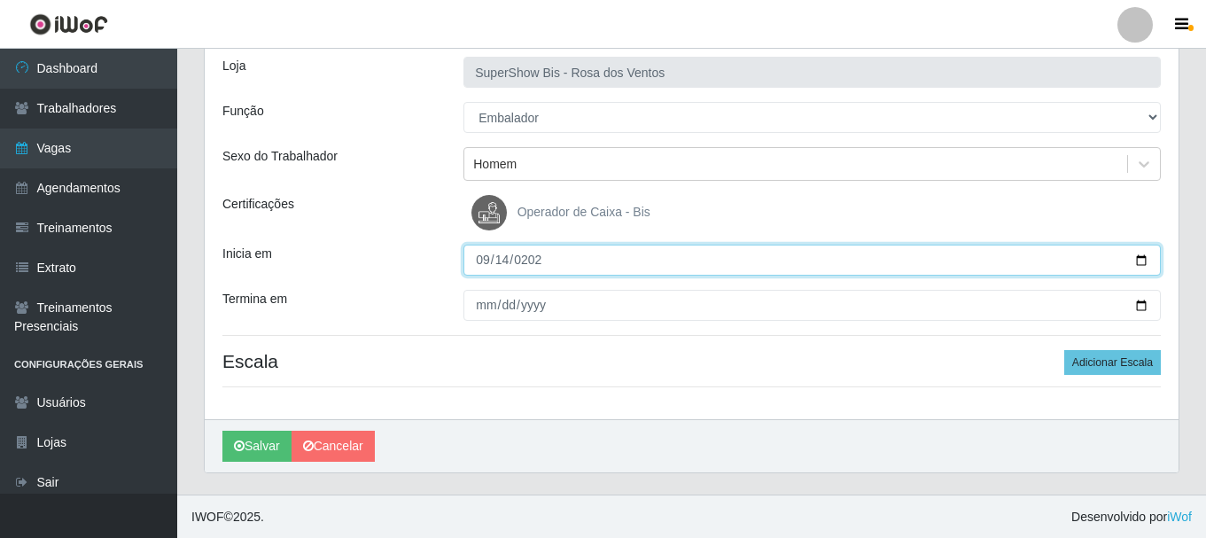
scroll to position [114, 0]
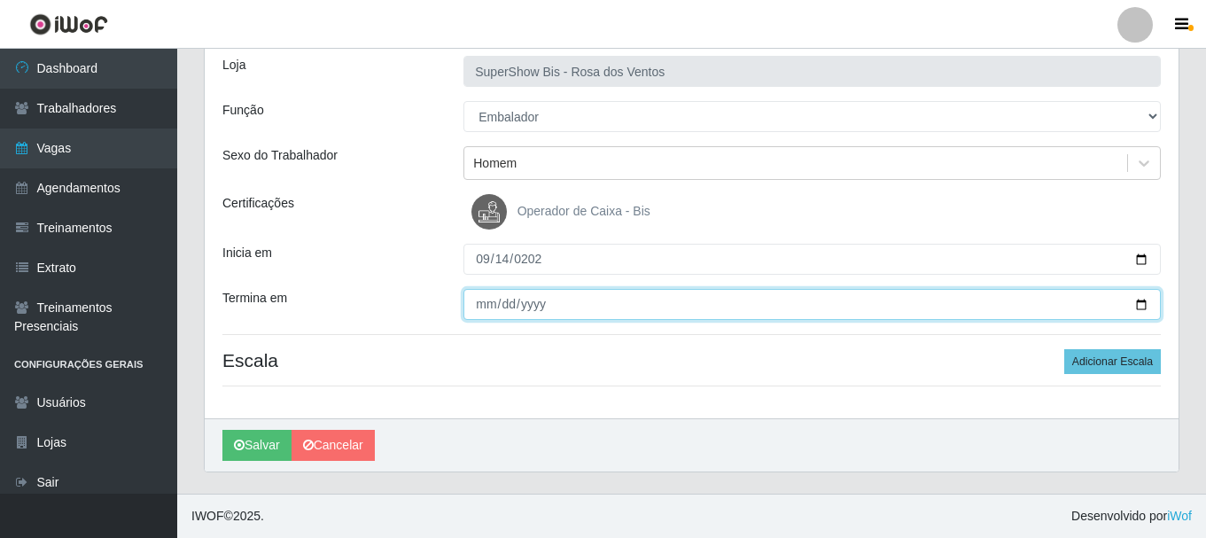
click at [480, 312] on input "Termina em" at bounding box center [811, 304] width 697 height 31
type input "[DATE]"
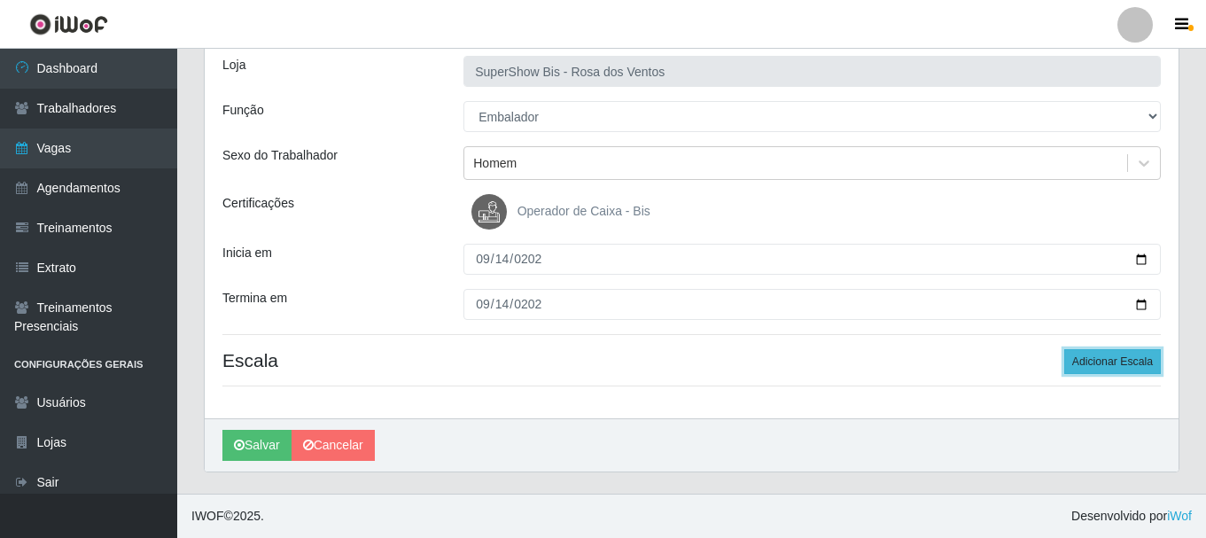
click at [1094, 358] on button "Adicionar Escala" at bounding box center [1112, 361] width 97 height 25
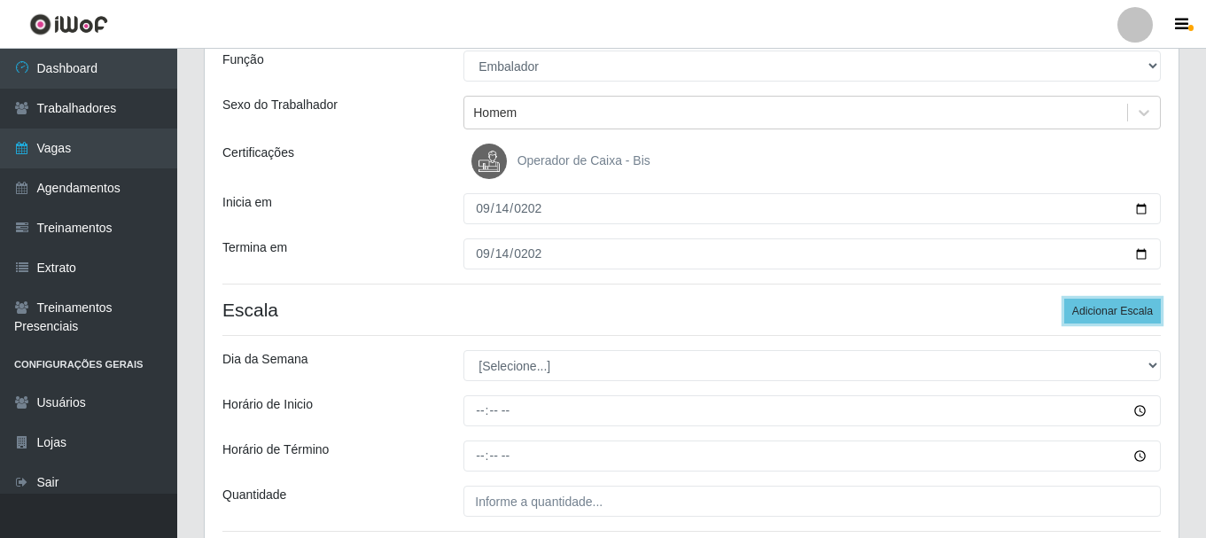
scroll to position [203, 0]
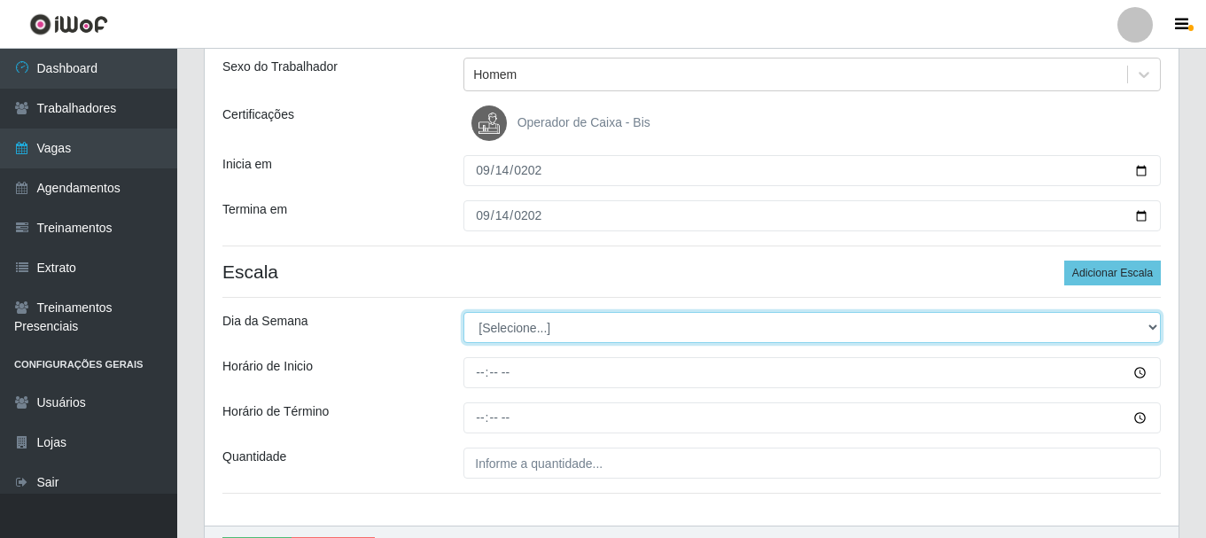
click at [524, 325] on select "[Selecione...] Segunda Terça Quarta Quinta Sexta Sábado Domingo" at bounding box center [811, 327] width 697 height 31
select select "0"
click at [463, 312] on select "[Selecione...] Segunda Terça Quarta Quinta Sexta Sábado Domingo" at bounding box center [811, 327] width 697 height 31
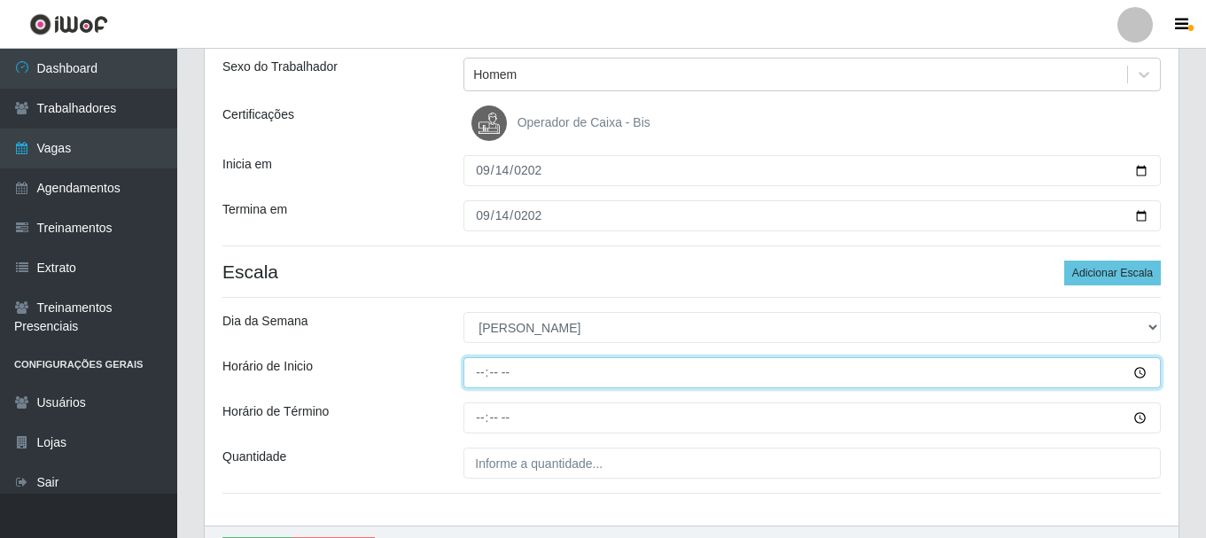
click at [482, 387] on input "Horário de Inicio" at bounding box center [811, 372] width 697 height 31
type input "08:00"
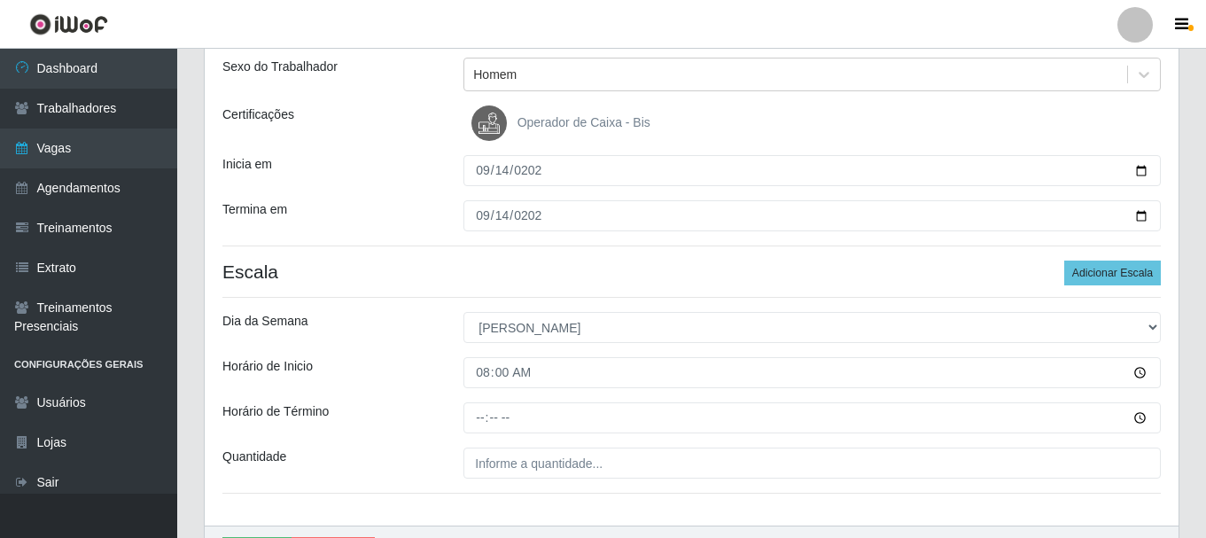
click at [481, 392] on div "Loja SuperShow Bis - Rosa dos Ventos Função [Selecione...] ASG ASG + ASG ++ Aux…" at bounding box center [691, 238] width 973 height 576
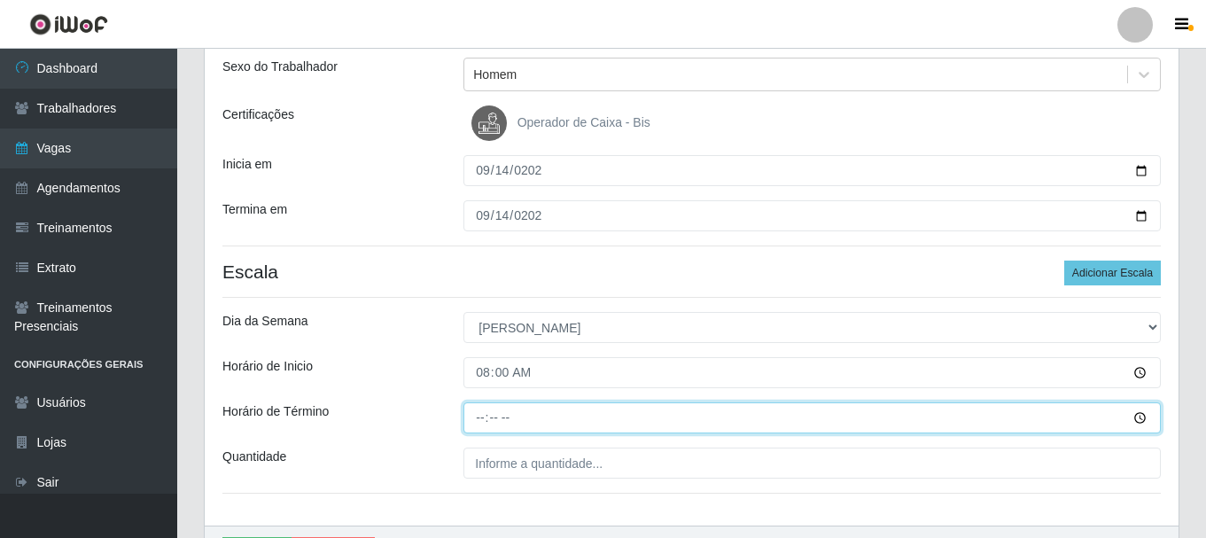
click at [481, 412] on input "Horário de Término" at bounding box center [811, 417] width 697 height 31
type input "14:00"
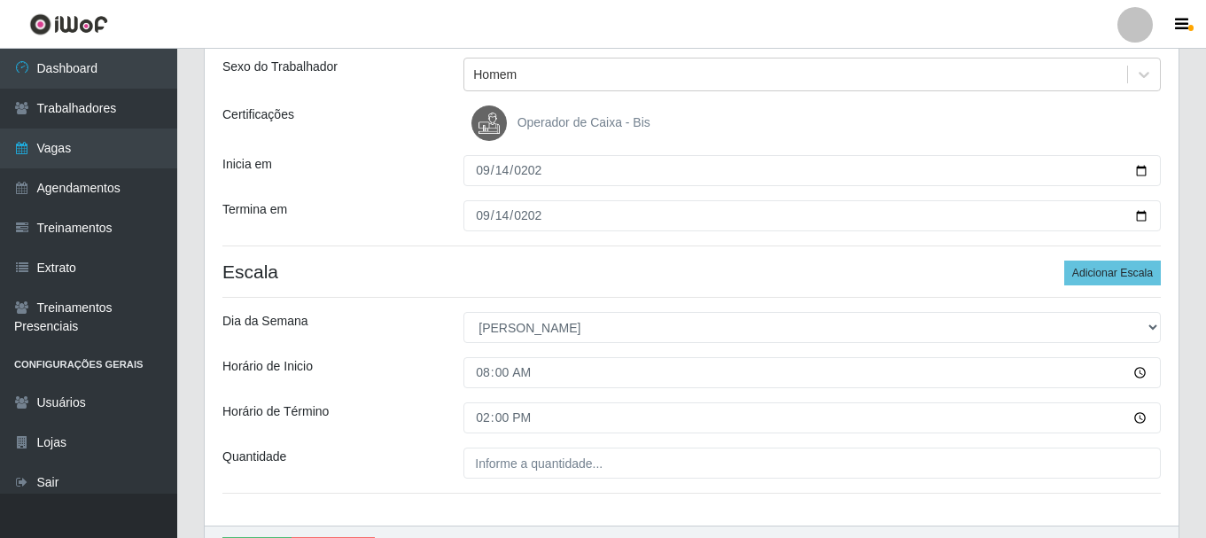
click at [430, 420] on div "Horário de Término" at bounding box center [329, 417] width 241 height 31
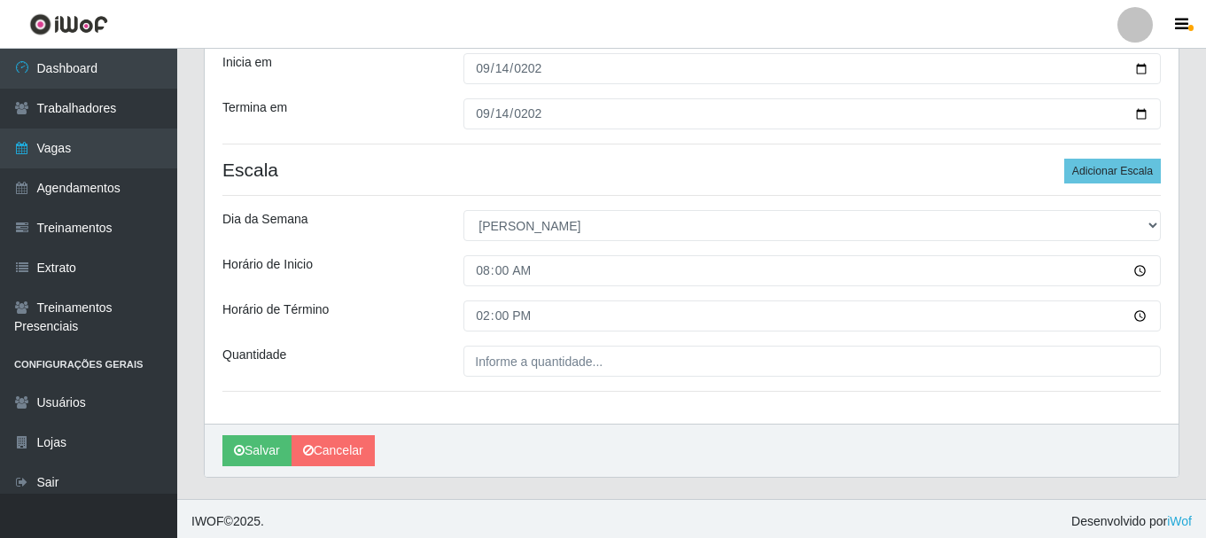
scroll to position [310, 0]
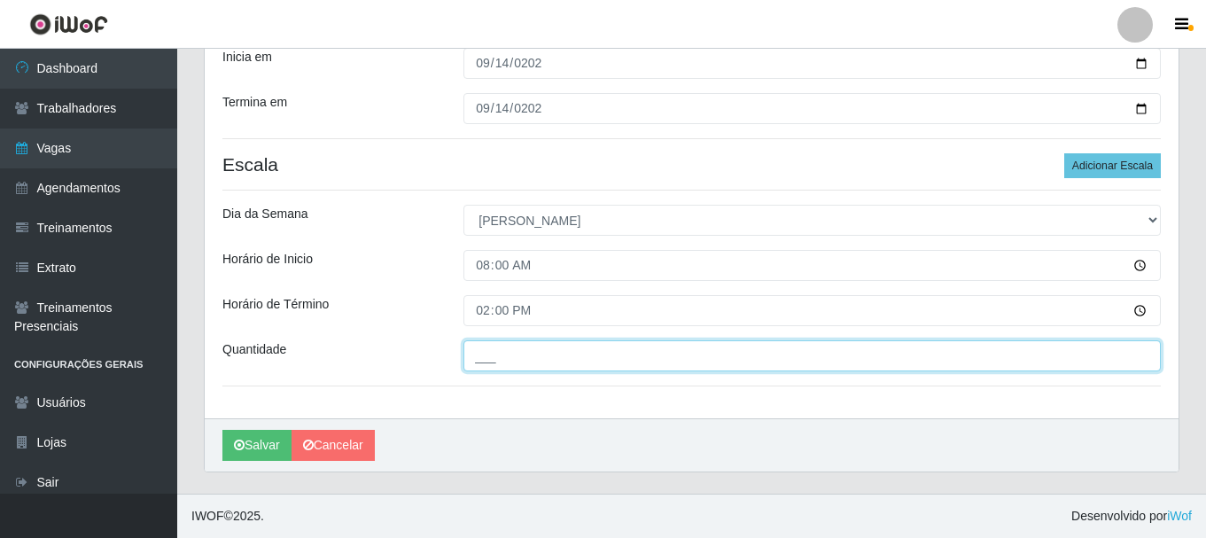
click at [505, 353] on input "___" at bounding box center [811, 355] width 697 height 31
type input "1__"
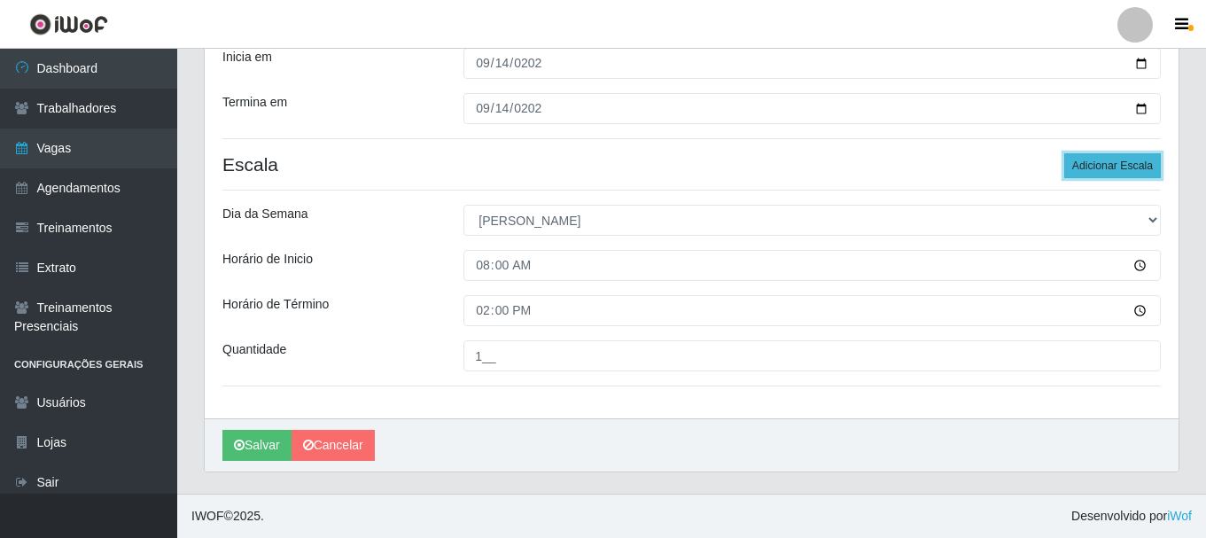
click at [1110, 176] on button "Adicionar Escala" at bounding box center [1112, 165] width 97 height 25
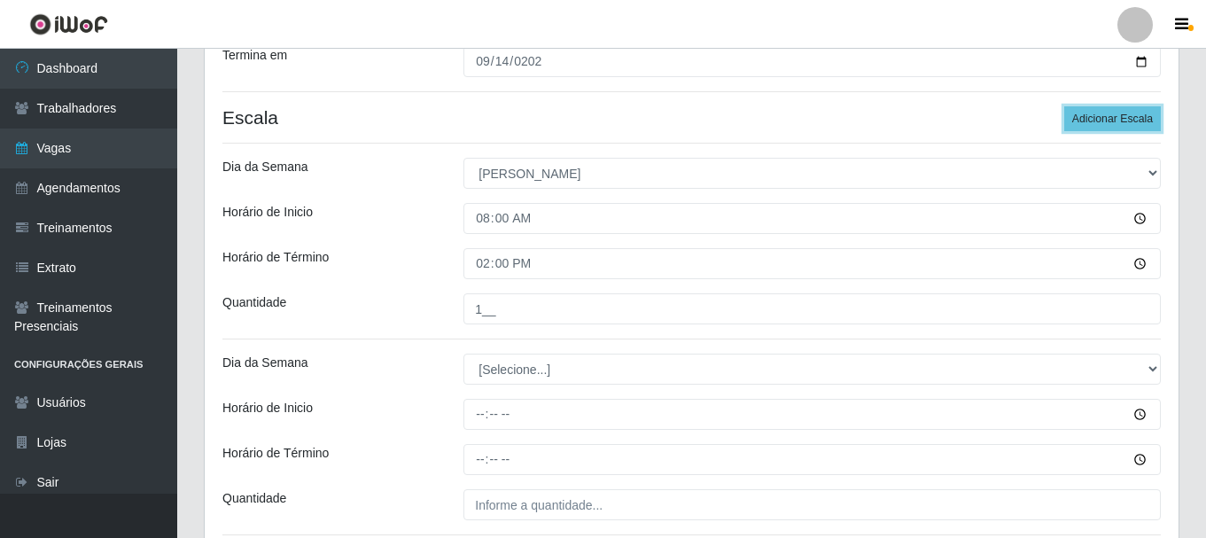
scroll to position [399, 0]
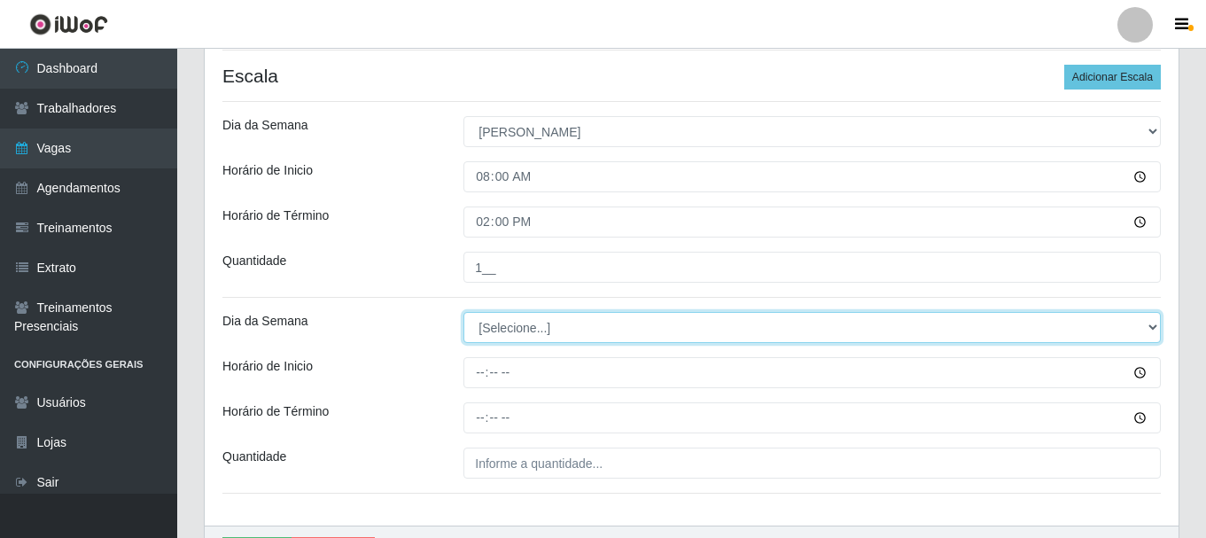
click at [537, 325] on select "[Selecione...] Segunda Terça Quarta Quinta Sexta Sábado Domingo" at bounding box center [811, 327] width 697 height 31
select select "0"
click at [463, 312] on select "[Selecione...] Segunda Terça Quarta Quinta Sexta Sábado Domingo" at bounding box center [811, 327] width 697 height 31
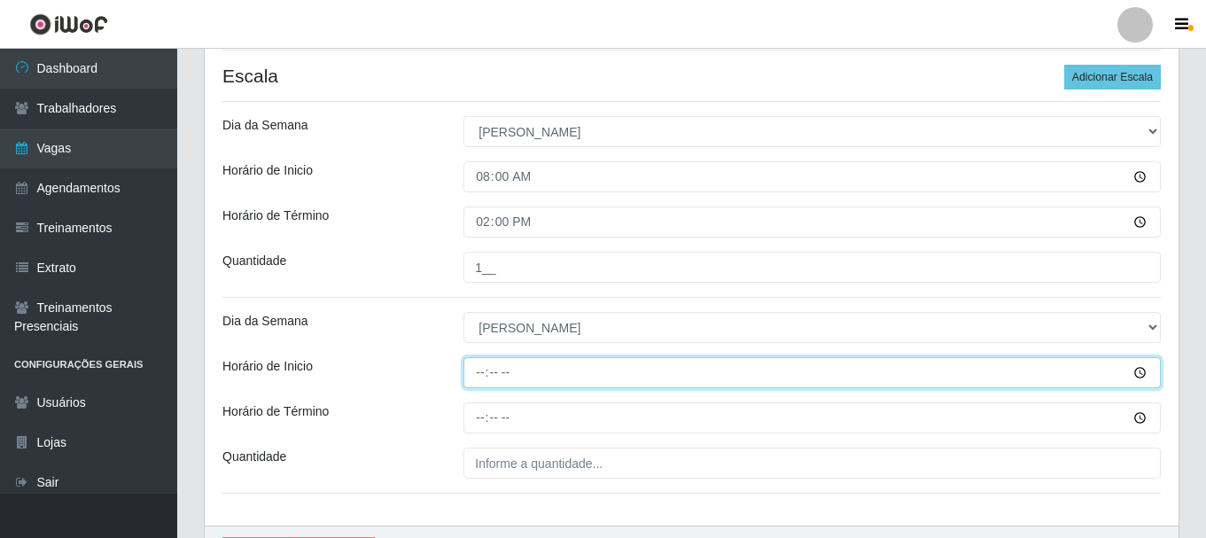
click at [478, 376] on input "Horário de Inicio" at bounding box center [811, 372] width 697 height 31
type input "09:00"
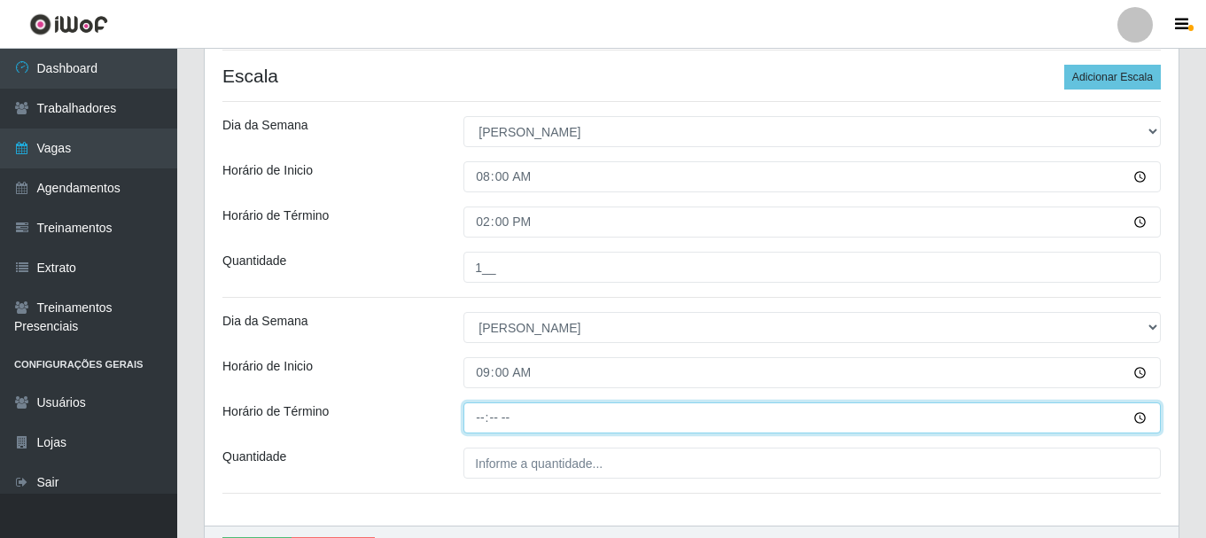
click at [477, 430] on input "Horário de Término" at bounding box center [811, 417] width 697 height 31
type input "15:00"
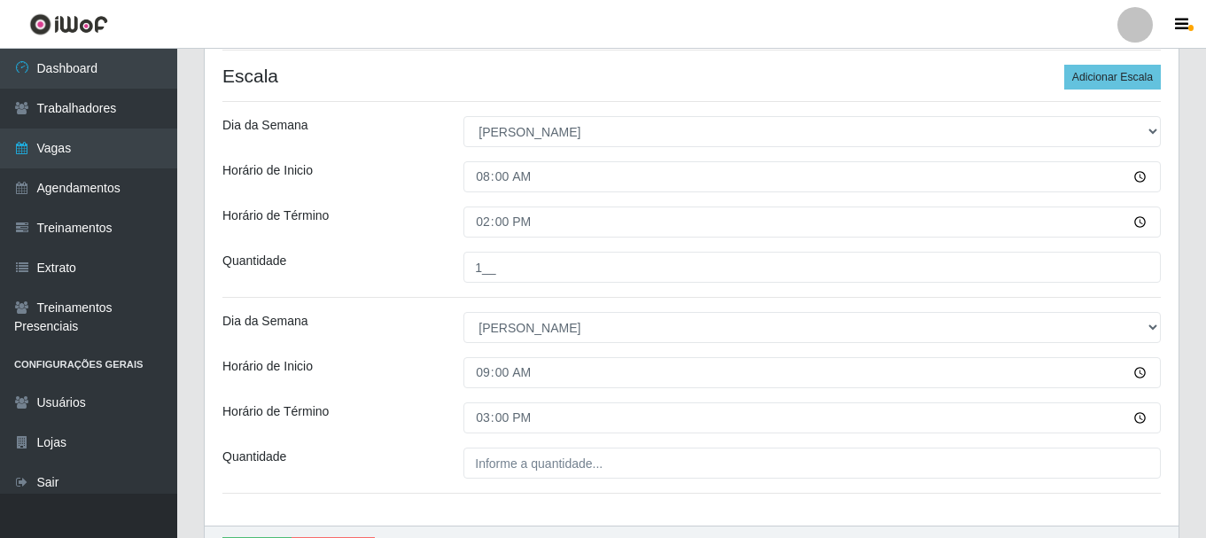
click at [474, 441] on div "Loja SuperShow Bis - Rosa dos Ventos Função [Selecione...] ASG ASG + ASG ++ Aux…" at bounding box center [691, 140] width 973 height 772
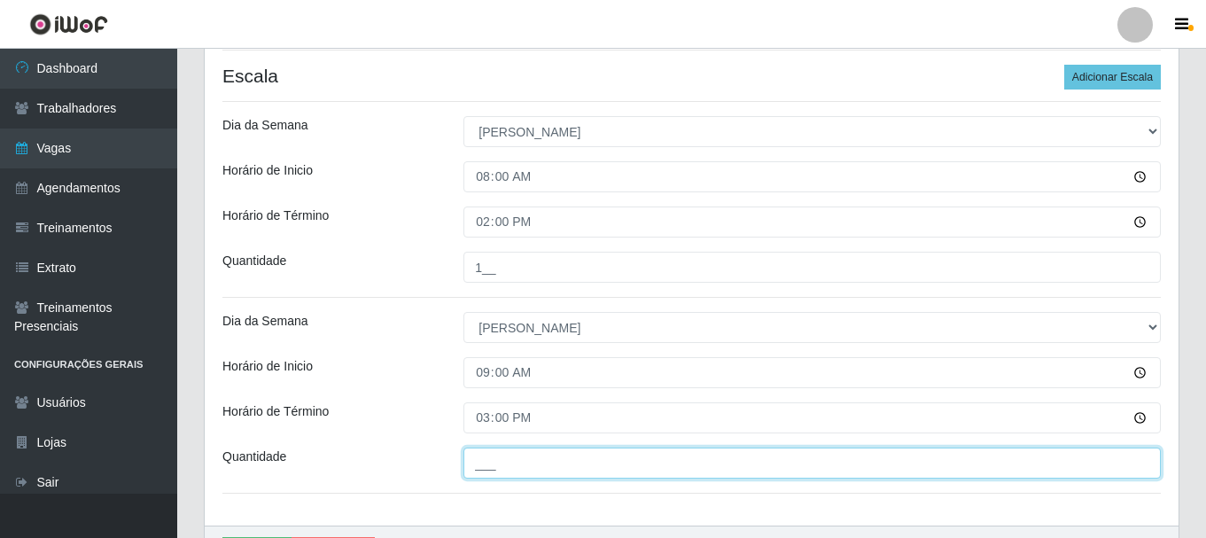
click at [474, 459] on input "___" at bounding box center [811, 462] width 697 height 31
type input "1__"
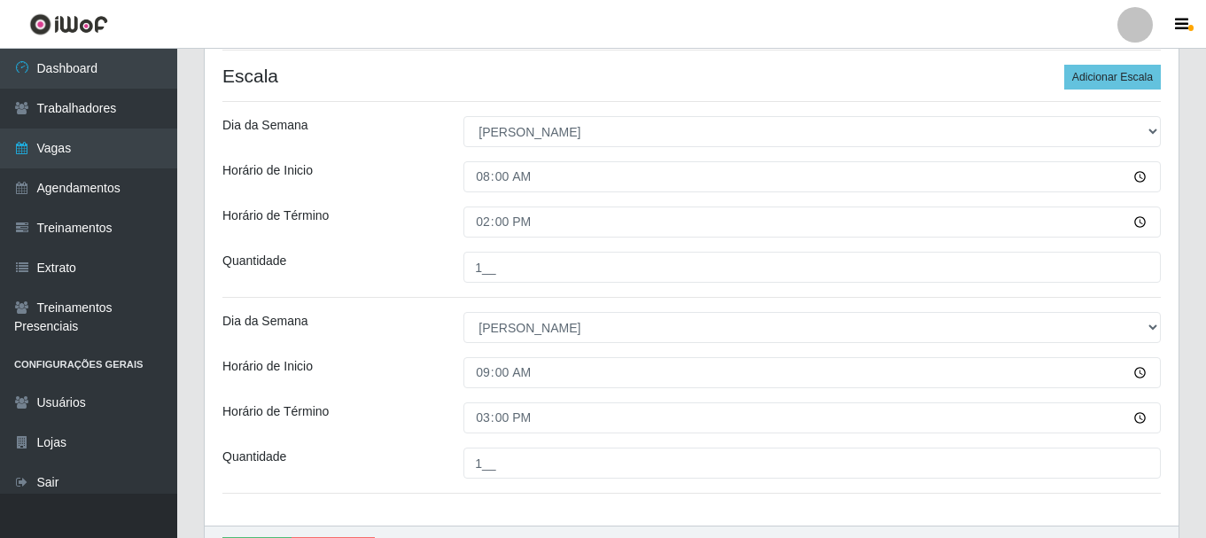
click at [400, 447] on div "Quantidade" at bounding box center [329, 462] width 241 height 31
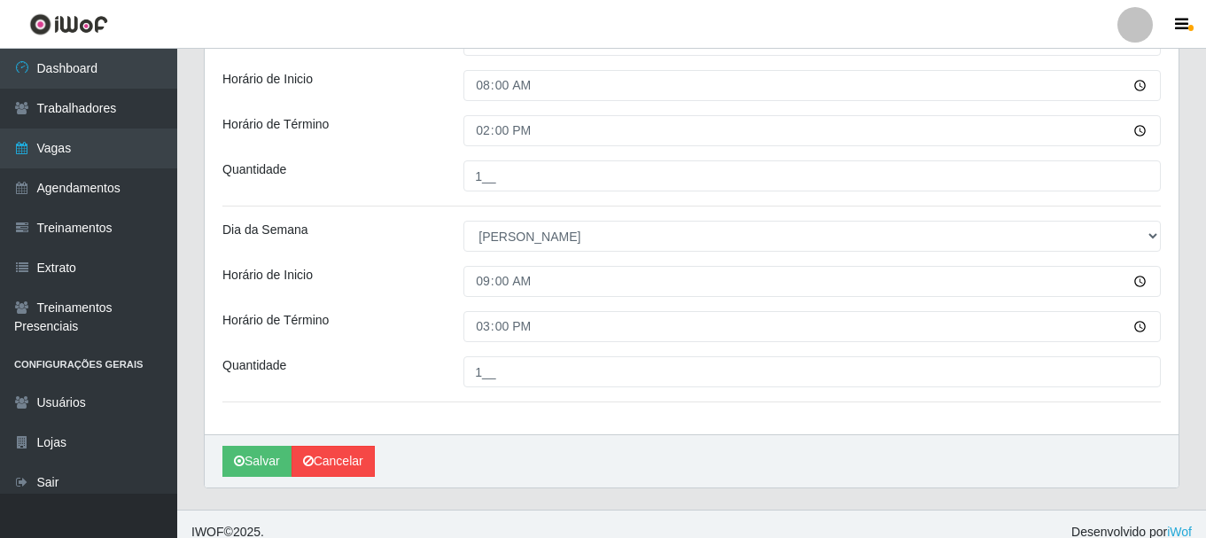
scroll to position [506, 0]
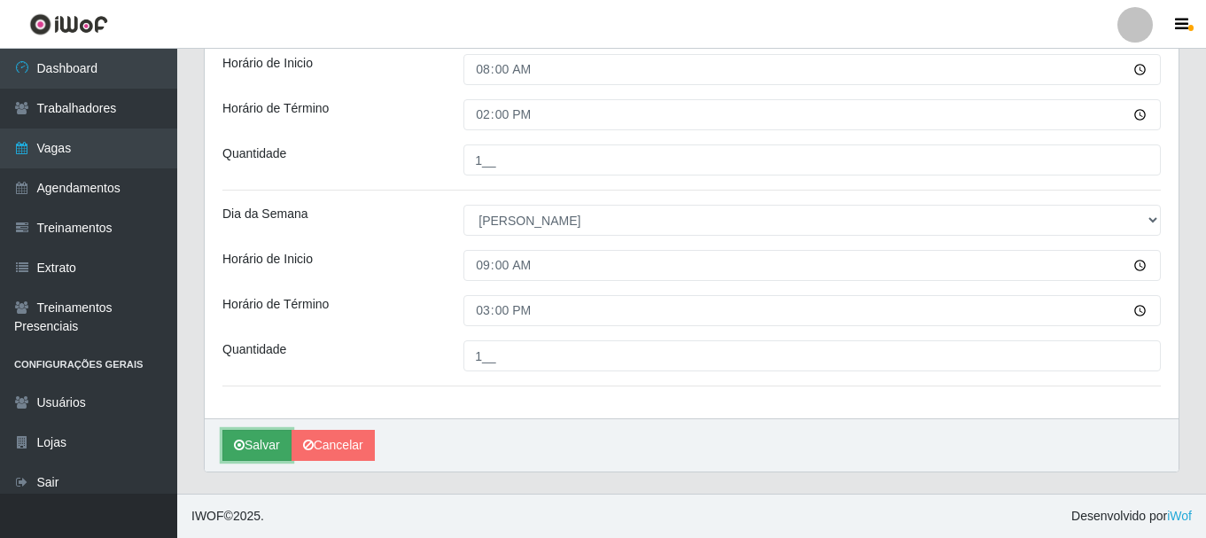
click at [243, 450] on icon "submit" at bounding box center [239, 444] width 11 height 12
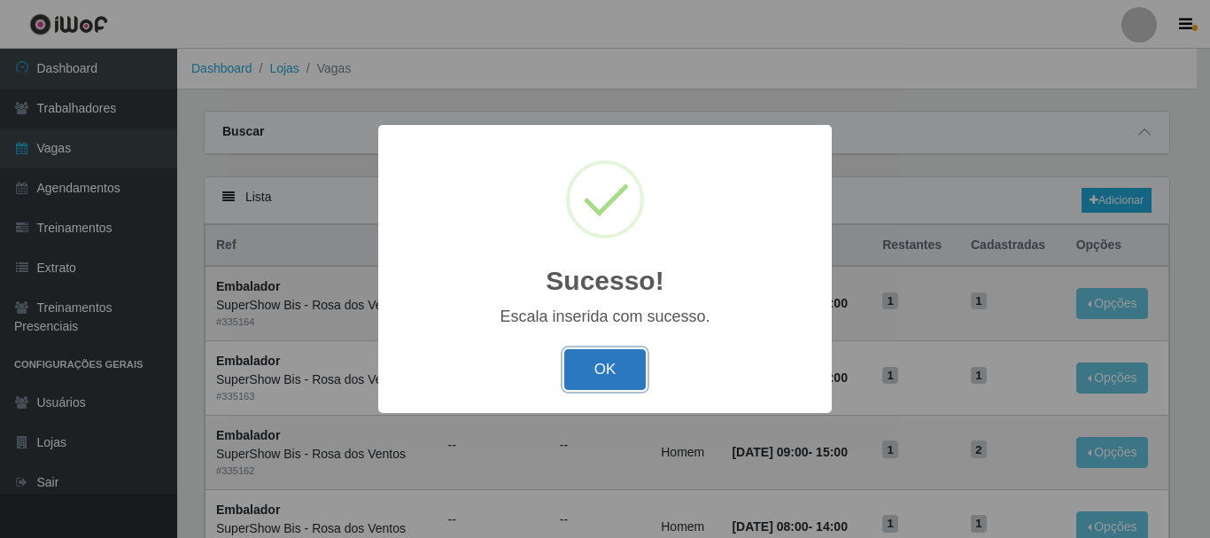
click at [610, 372] on button "OK" at bounding box center [605, 370] width 82 height 42
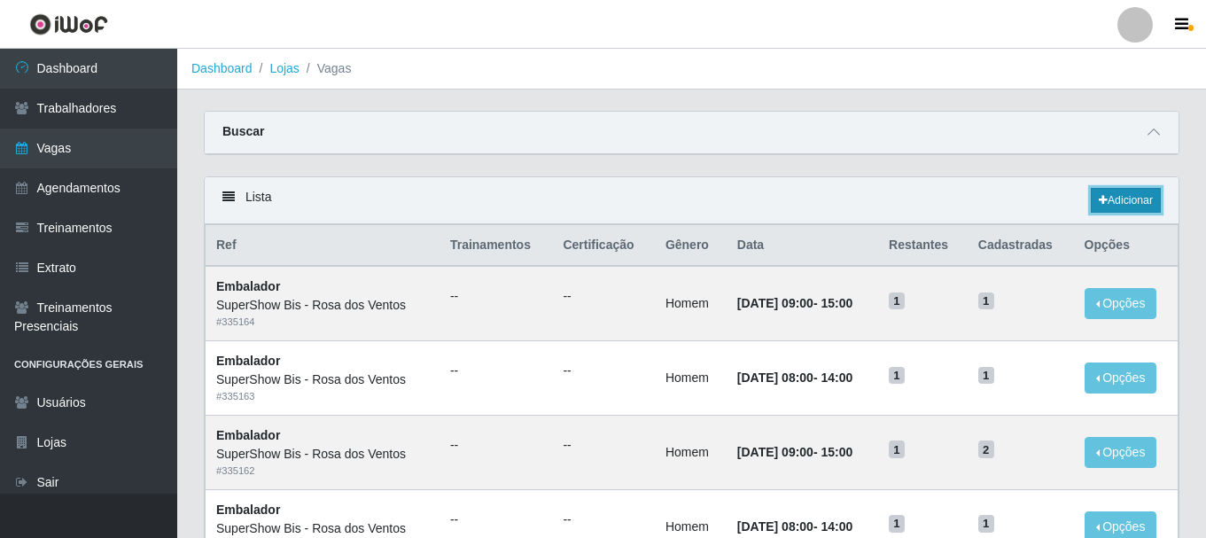
click at [1129, 203] on link "Adicionar" at bounding box center [1125, 200] width 70 height 25
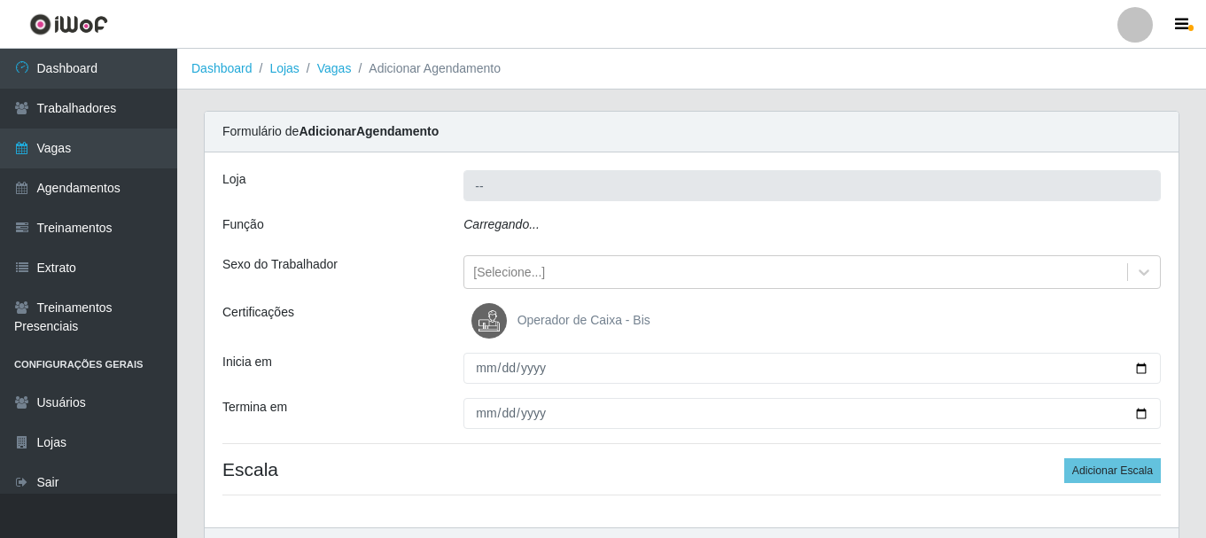
type input "SuperShow Bis - Rosa dos Ventos"
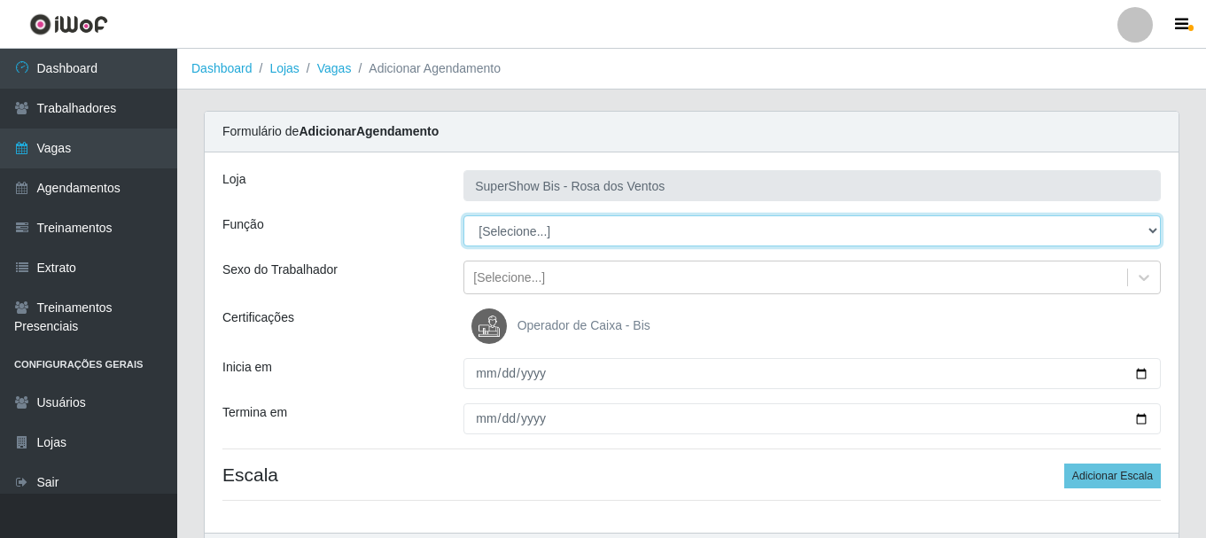
click at [563, 227] on select "[Selecione...] ASG ASG + ASG ++ Auxiliar de Cozinha Balconista de Açougue Balco…" at bounding box center [811, 230] width 697 height 31
select select "1"
click at [463, 215] on select "[Selecione...] ASG ASG + ASG ++ Auxiliar de Cozinha Balconista de Açougue Balco…" at bounding box center [811, 230] width 697 height 31
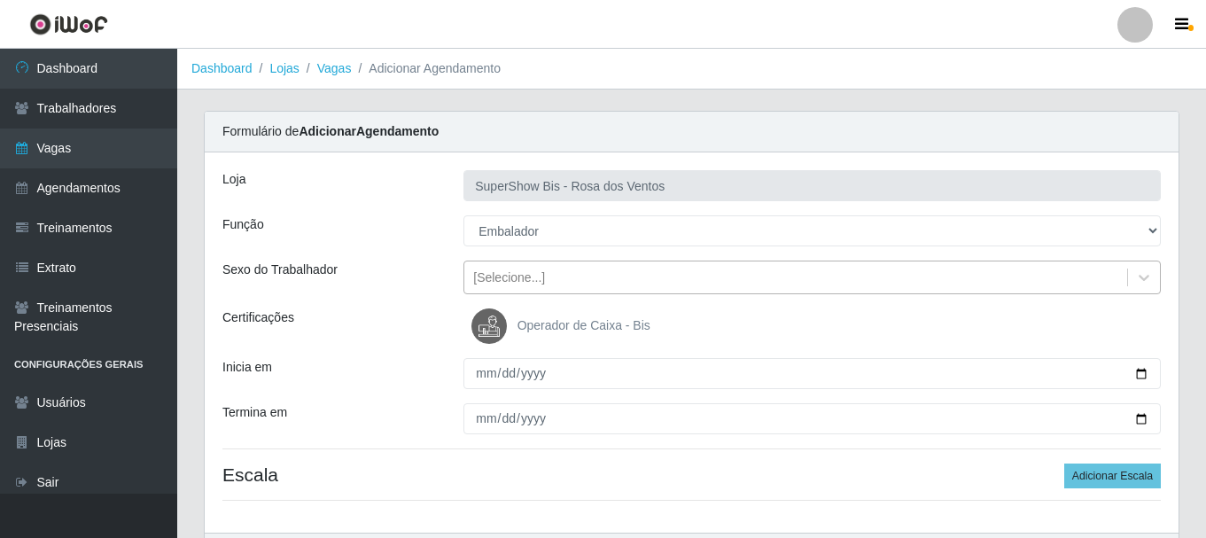
click at [516, 277] on div "[Selecione...]" at bounding box center [509, 277] width 72 height 19
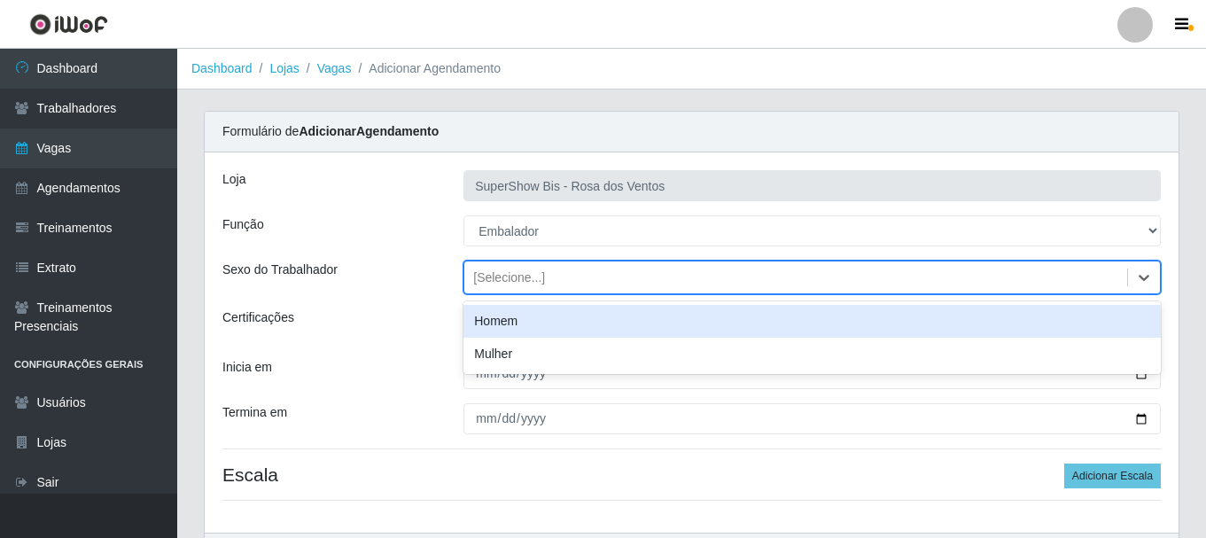
drag, startPoint x: 516, startPoint y: 309, endPoint x: 510, endPoint y: 337, distance: 28.2
click at [516, 311] on div "Homem" at bounding box center [811, 321] width 697 height 33
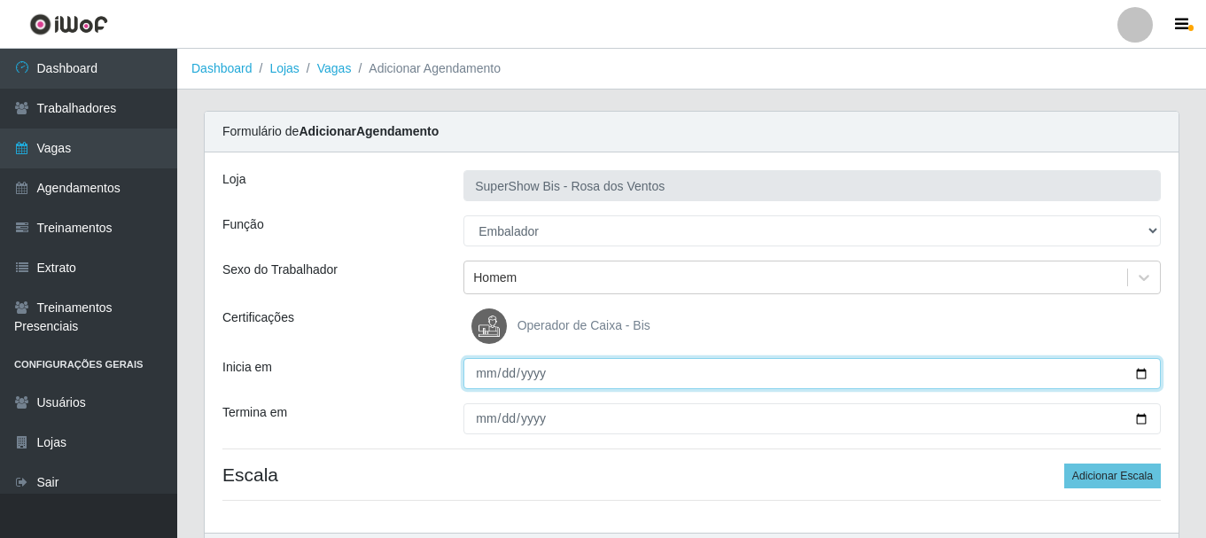
click at [493, 376] on input "Inicia em" at bounding box center [811, 373] width 697 height 31
type input "[DATE]"
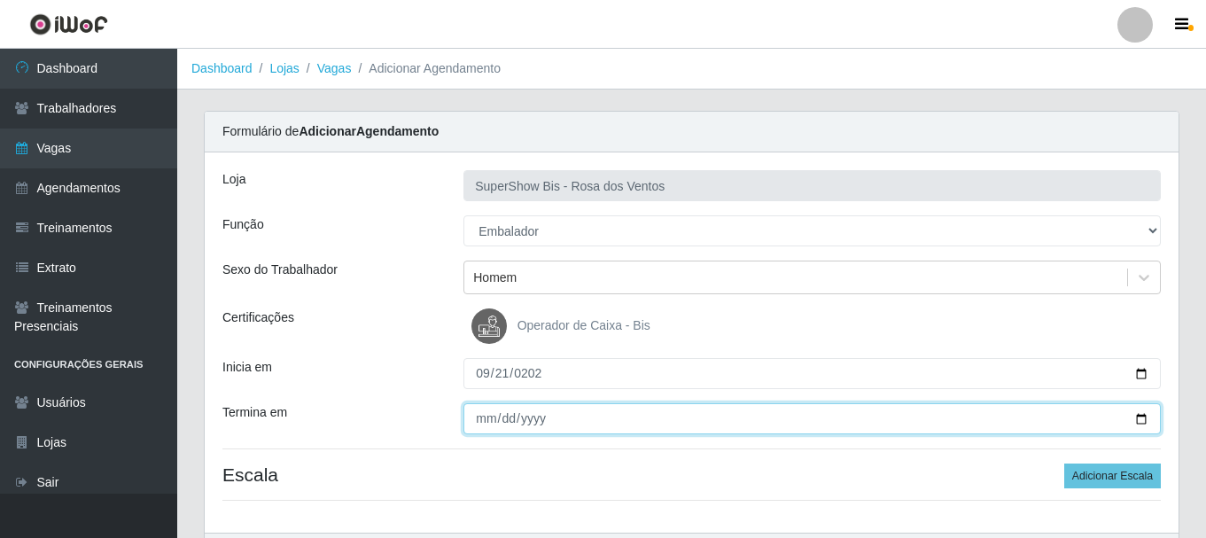
click at [485, 422] on input "Termina em" at bounding box center [811, 418] width 697 height 31
type input "[DATE]"
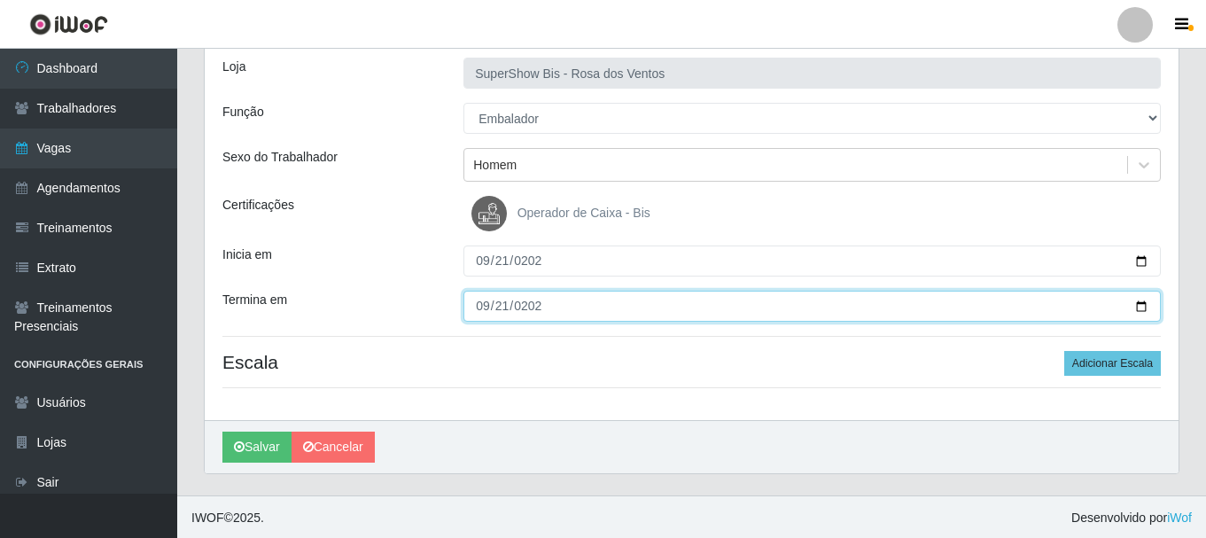
scroll to position [114, 0]
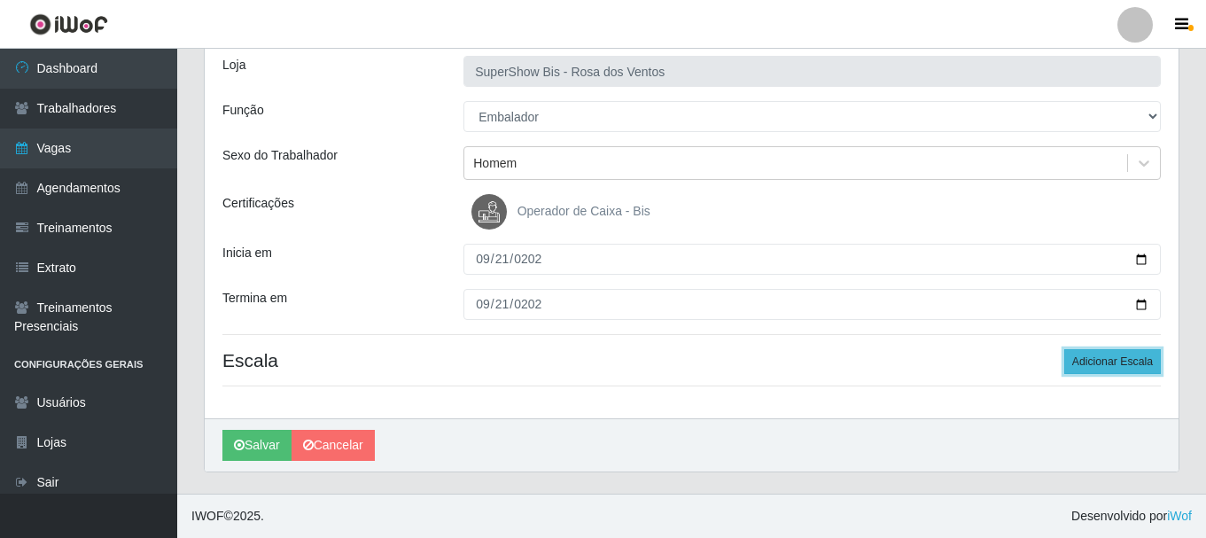
click at [1097, 361] on button "Adicionar Escala" at bounding box center [1112, 361] width 97 height 25
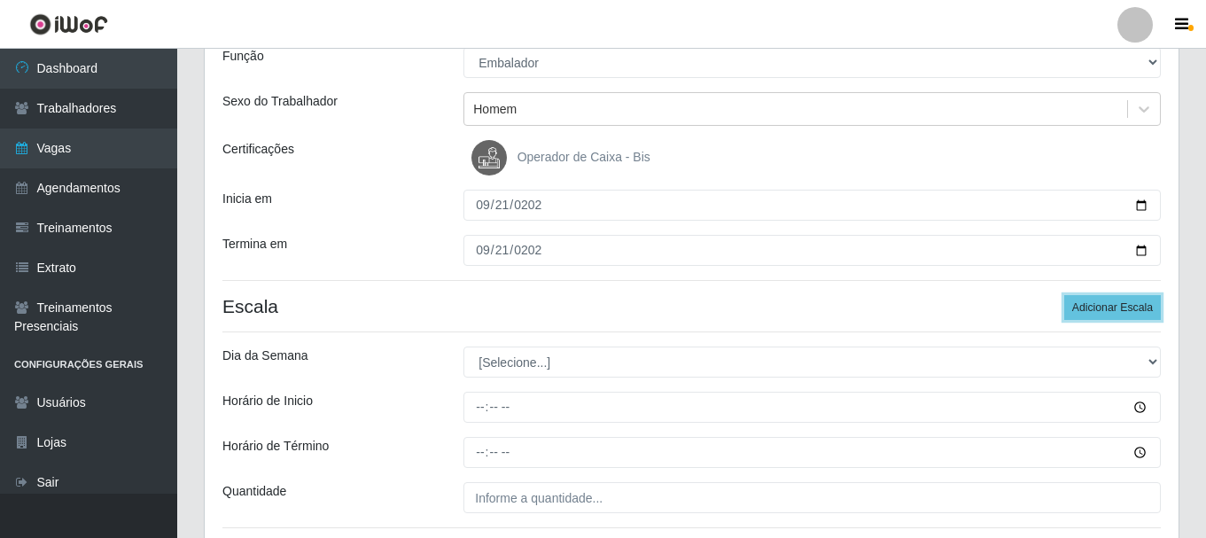
scroll to position [291, 0]
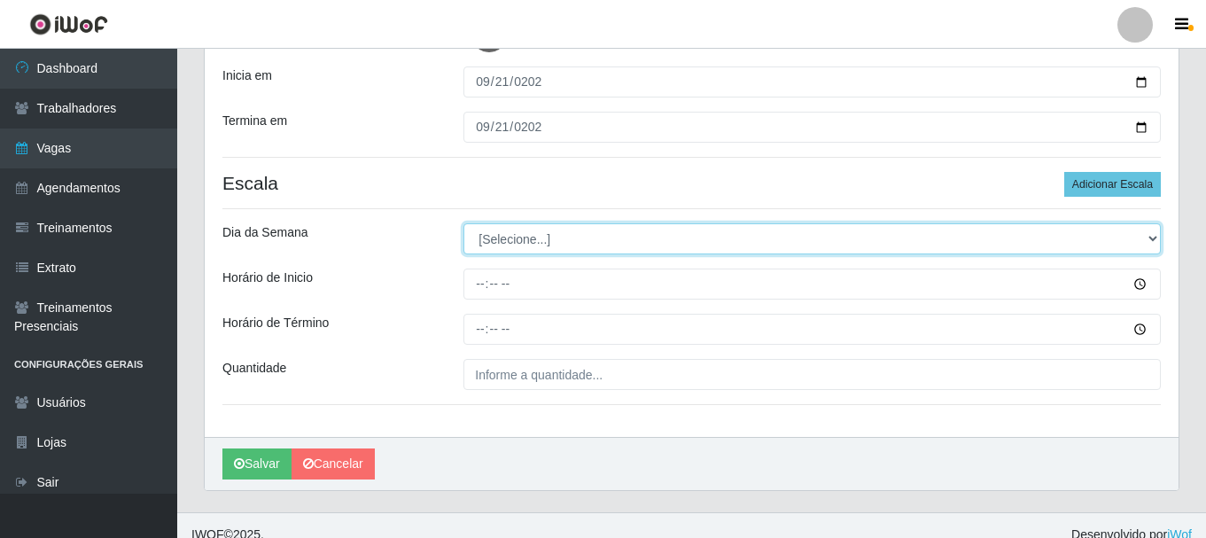
drag, startPoint x: 523, startPoint y: 243, endPoint x: 522, endPoint y: 253, distance: 10.8
click at [523, 243] on select "[Selecione...] Segunda Terça Quarta Quinta Sexta Sábado Domingo" at bounding box center [811, 238] width 697 height 31
select select "0"
click at [463, 223] on select "[Selecione...] Segunda Terça Quarta Quinta Sexta Sábado Domingo" at bounding box center [811, 238] width 697 height 31
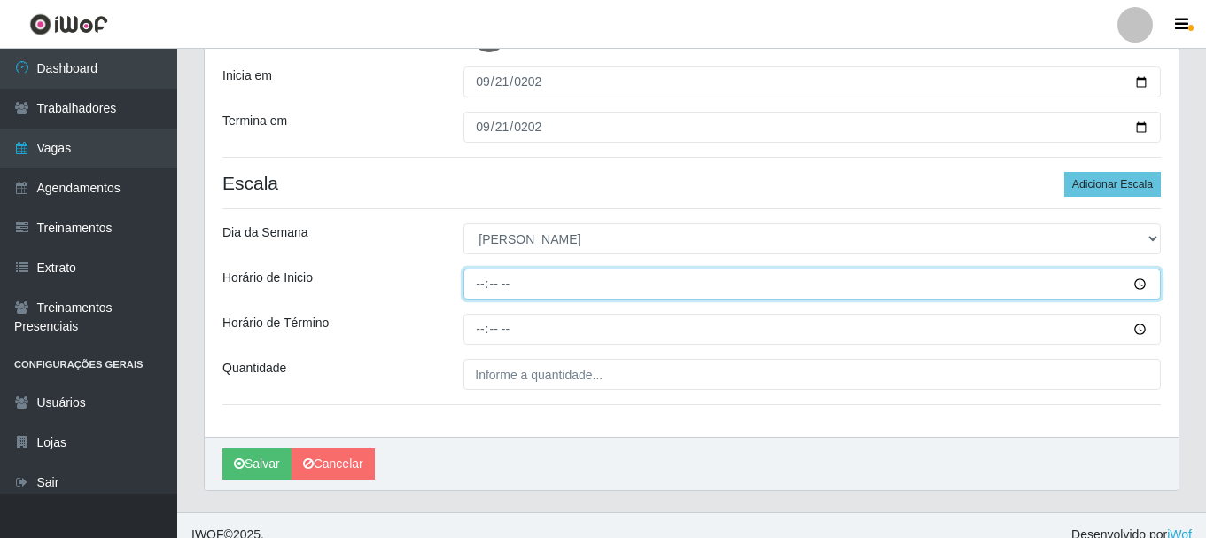
click at [487, 273] on input "Horário de Inicio" at bounding box center [811, 283] width 697 height 31
type input "08:00"
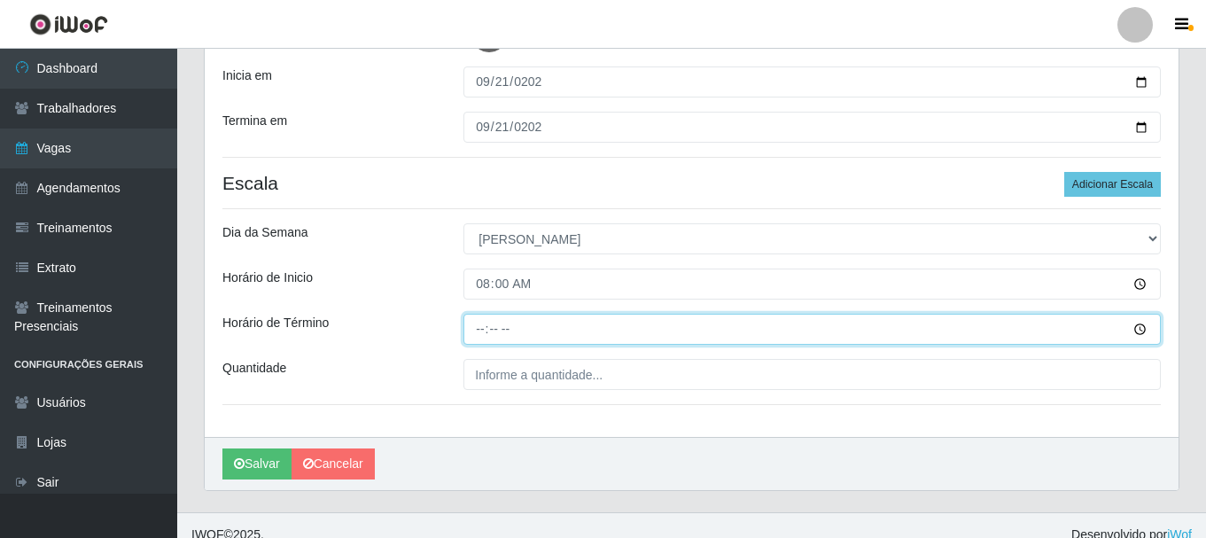
click at [481, 330] on input "Horário de Término" at bounding box center [811, 329] width 697 height 31
type input "14:00"
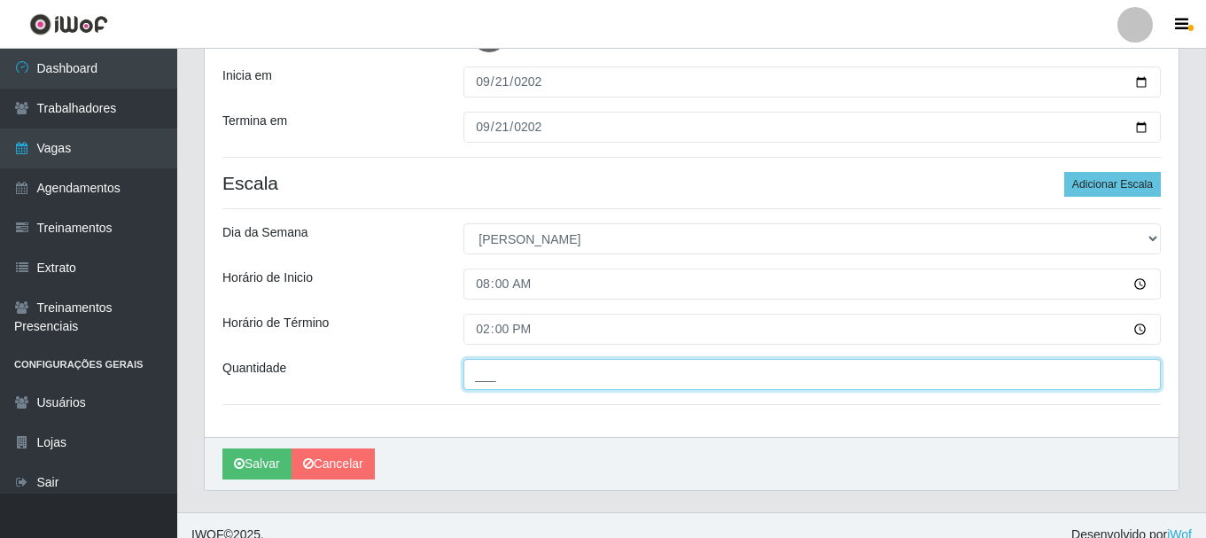
click at [482, 384] on input "___" at bounding box center [811, 374] width 697 height 31
type input "1__"
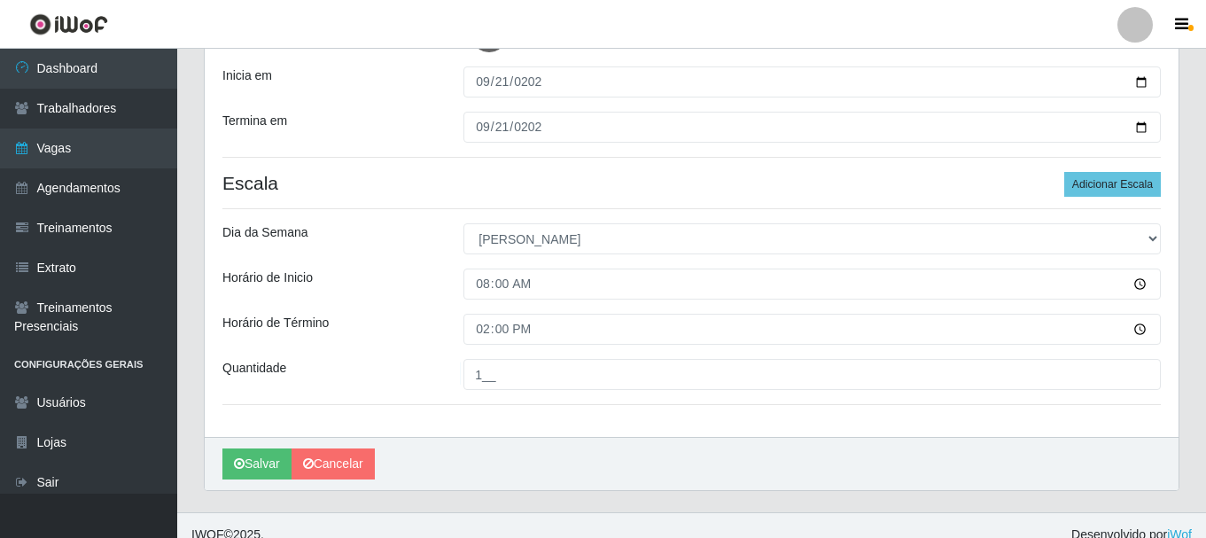
click at [1105, 198] on div "Loja SuperShow Bis - Rosa dos Ventos Função [Selecione...] ASG ASG + ASG ++ Aux…" at bounding box center [691, 149] width 973 height 576
click at [1105, 188] on button "Adicionar Escala" at bounding box center [1112, 184] width 97 height 25
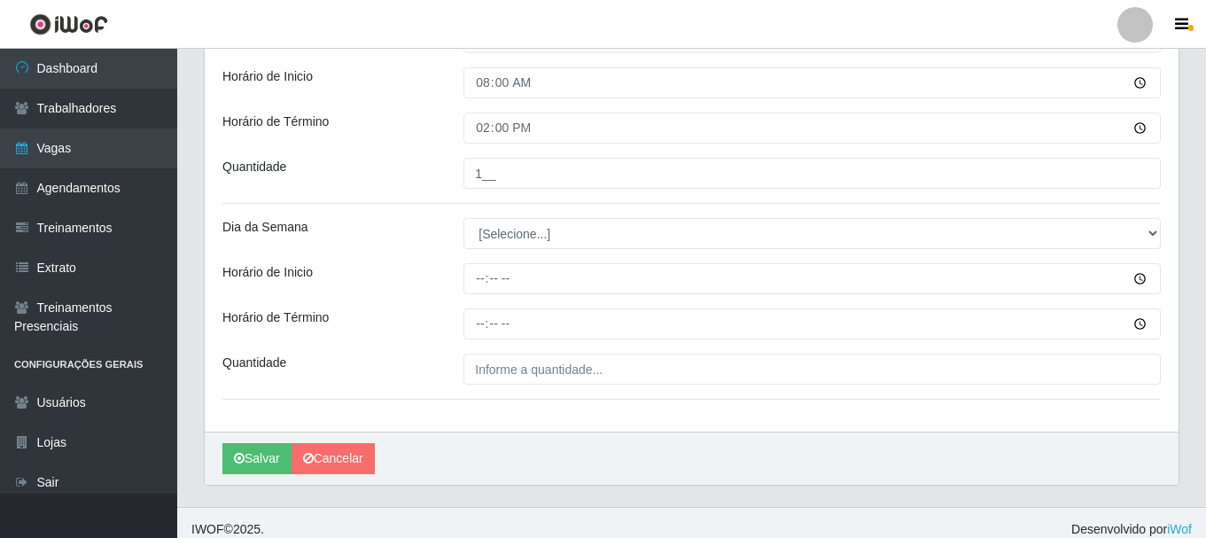
scroll to position [506, 0]
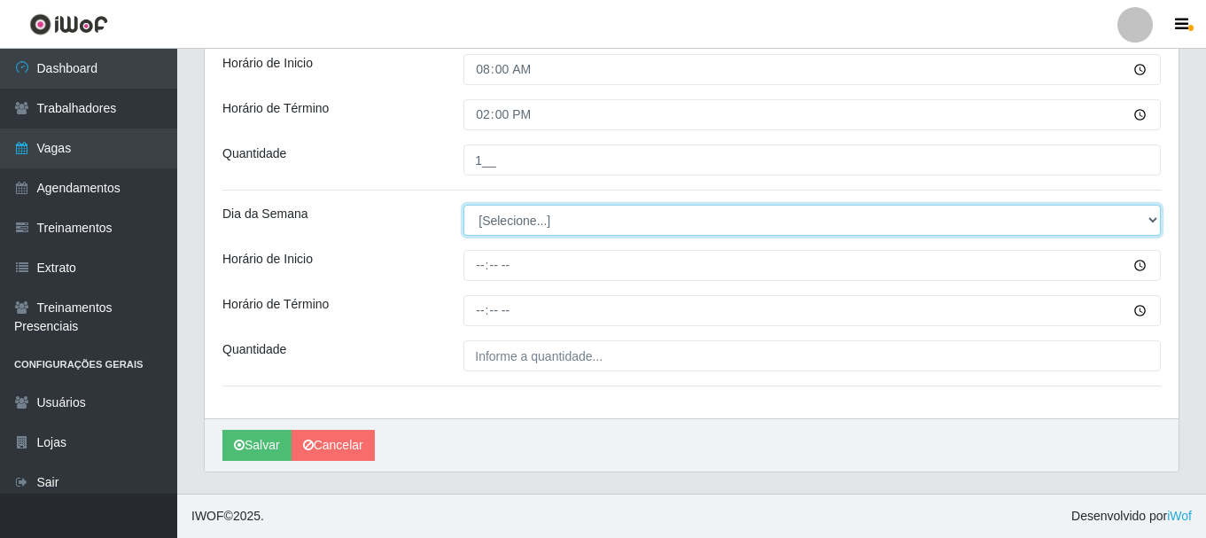
click at [551, 218] on select "[Selecione...] Segunda Terça Quarta Quinta Sexta Sábado Domingo" at bounding box center [811, 220] width 697 height 31
click at [516, 217] on select "[Selecione...] Segunda Terça Quarta Quinta Sexta Sábado Domingo" at bounding box center [811, 220] width 697 height 31
select select "0"
click at [463, 205] on select "[Selecione...] Segunda Terça Quarta Quinta Sexta Sábado Domingo" at bounding box center [811, 220] width 697 height 31
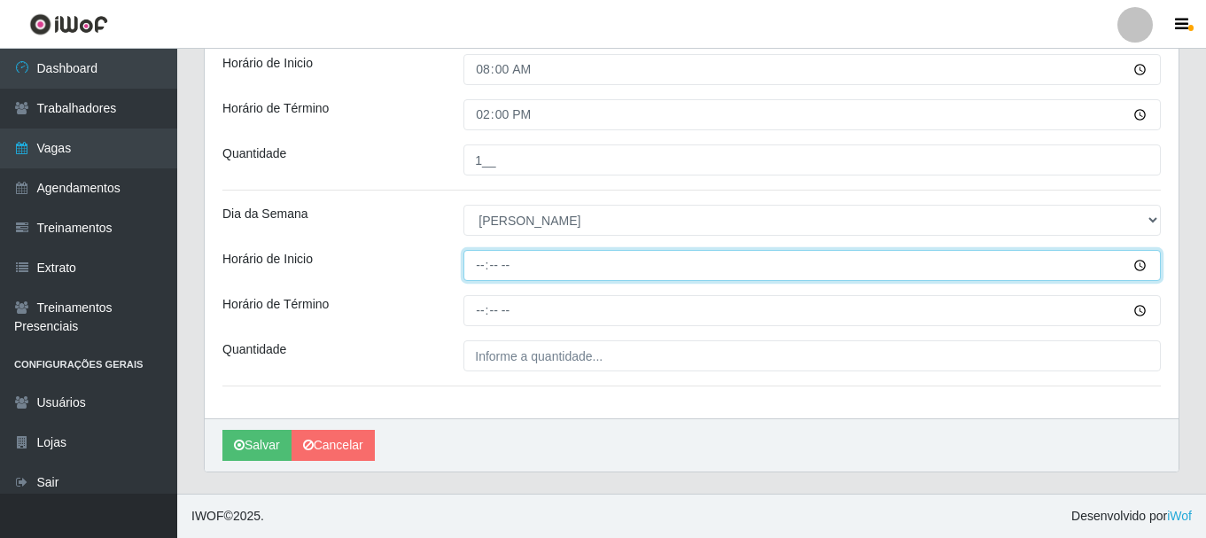
click at [481, 268] on input "Horário de Inicio" at bounding box center [811, 265] width 697 height 31
type input "09:00"
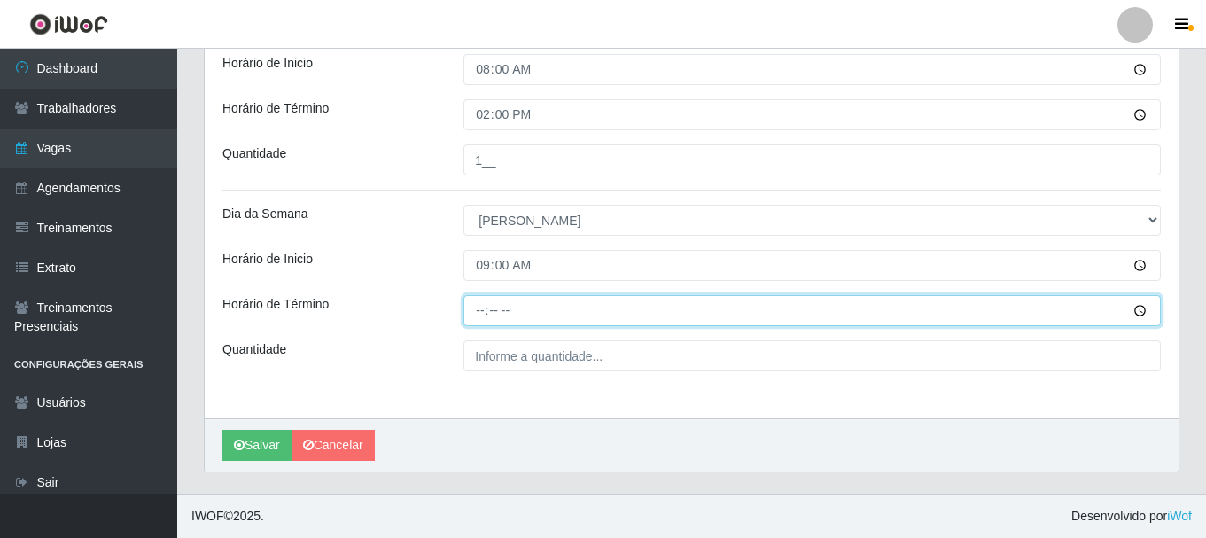
click at [478, 317] on input "Horário de Término" at bounding box center [811, 310] width 697 height 31
type input "15:00"
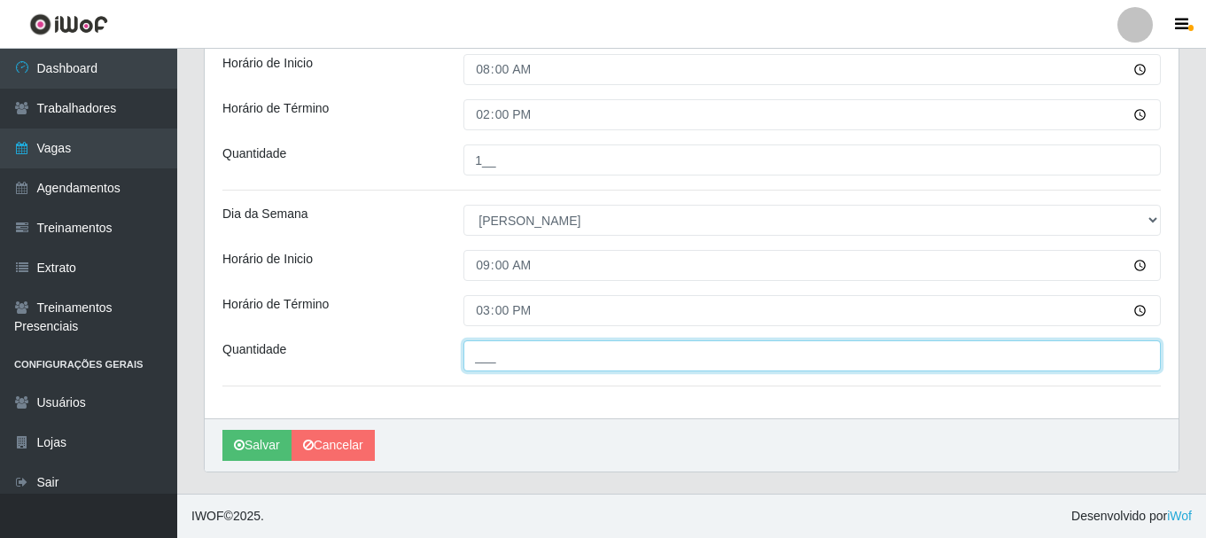
click at [477, 343] on input "___" at bounding box center [811, 355] width 697 height 31
type input "1__"
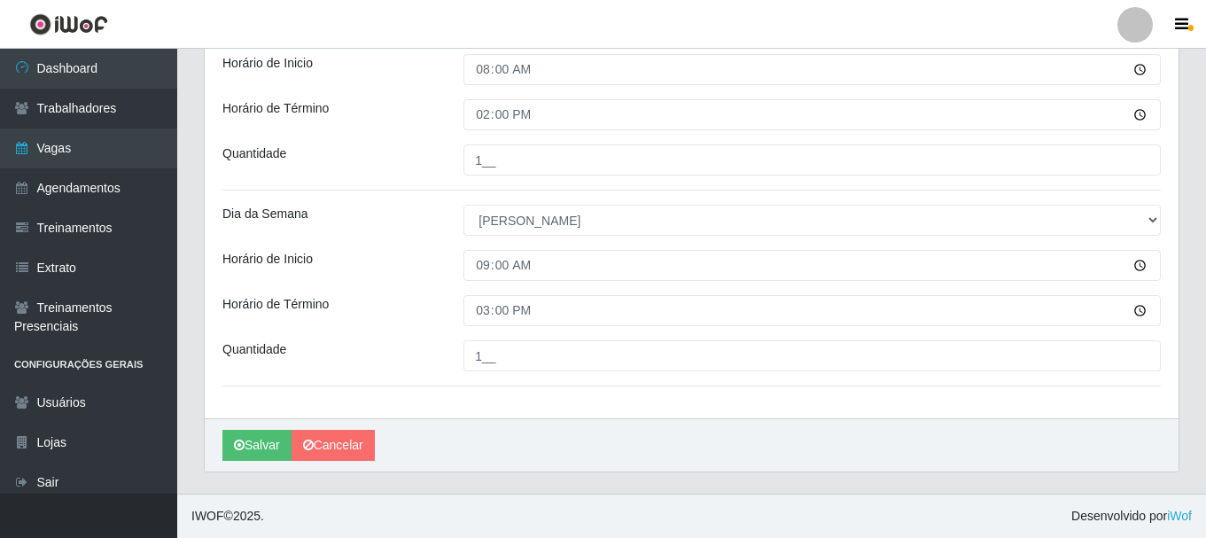
click at [351, 315] on div "Horário de Término" at bounding box center [329, 310] width 241 height 31
click at [261, 438] on button "Salvar" at bounding box center [256, 445] width 69 height 31
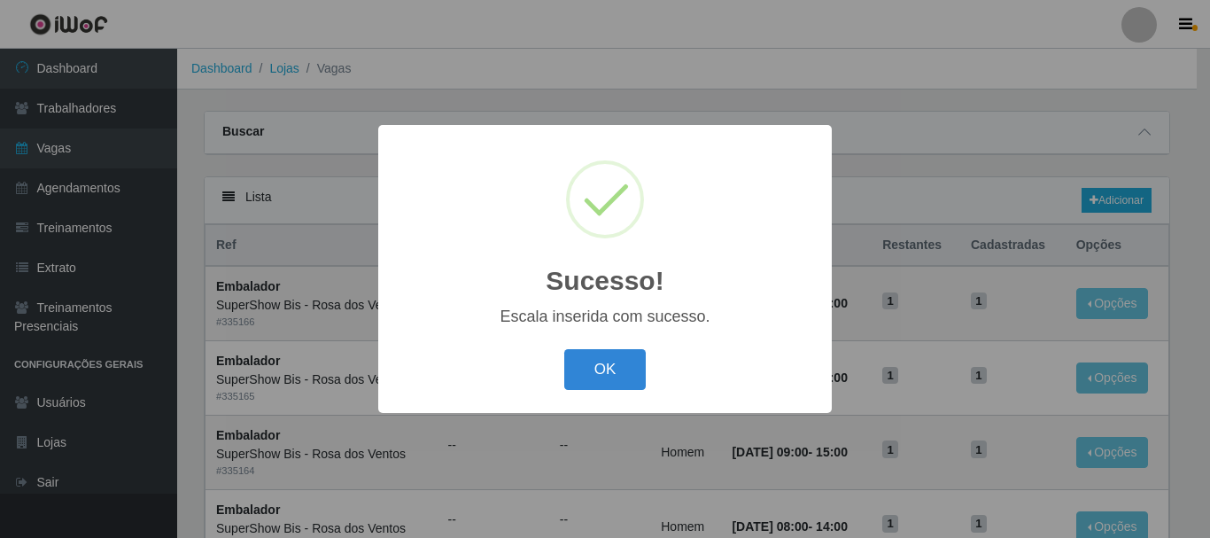
click at [588, 392] on div "OK Cancel" at bounding box center [605, 369] width 418 height 50
click at [589, 384] on button "OK" at bounding box center [605, 370] width 82 height 42
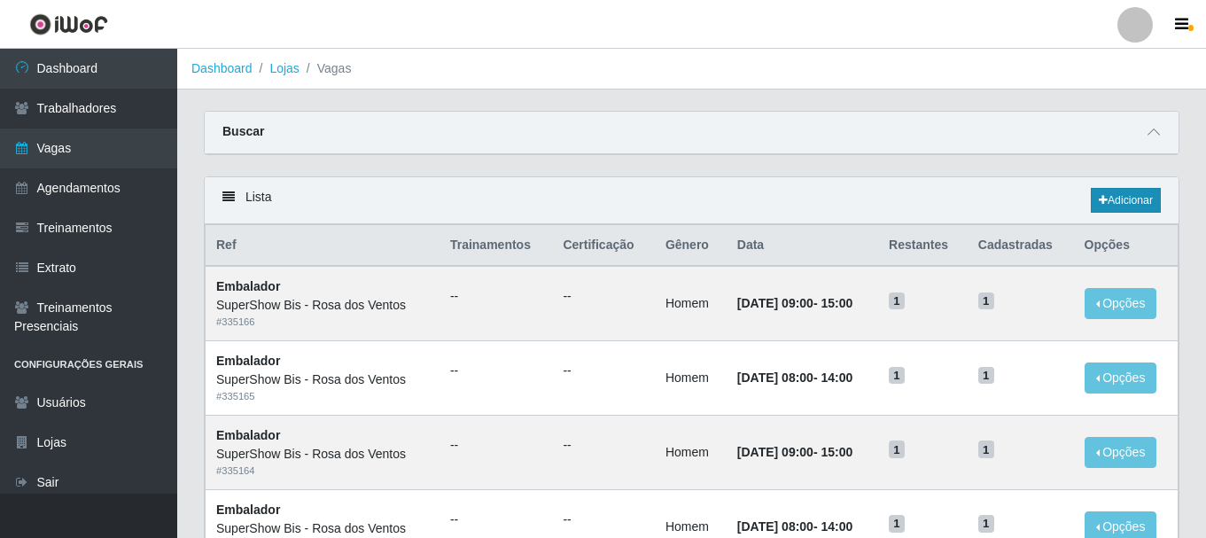
drag, startPoint x: 1172, startPoint y: 194, endPoint x: 1153, endPoint y: 194, distance: 18.6
click at [1154, 194] on div "Lista Adicionar" at bounding box center [691, 200] width 973 height 47
click at [1153, 194] on link "Adicionar" at bounding box center [1125, 200] width 70 height 25
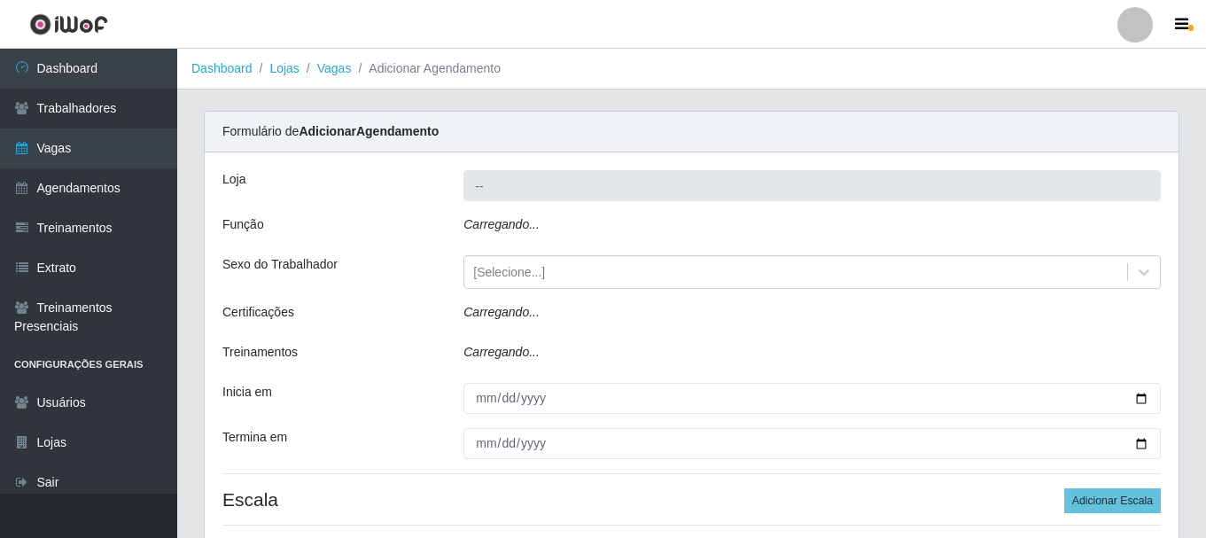
type input "SuperShow Bis - Rosa dos Ventos"
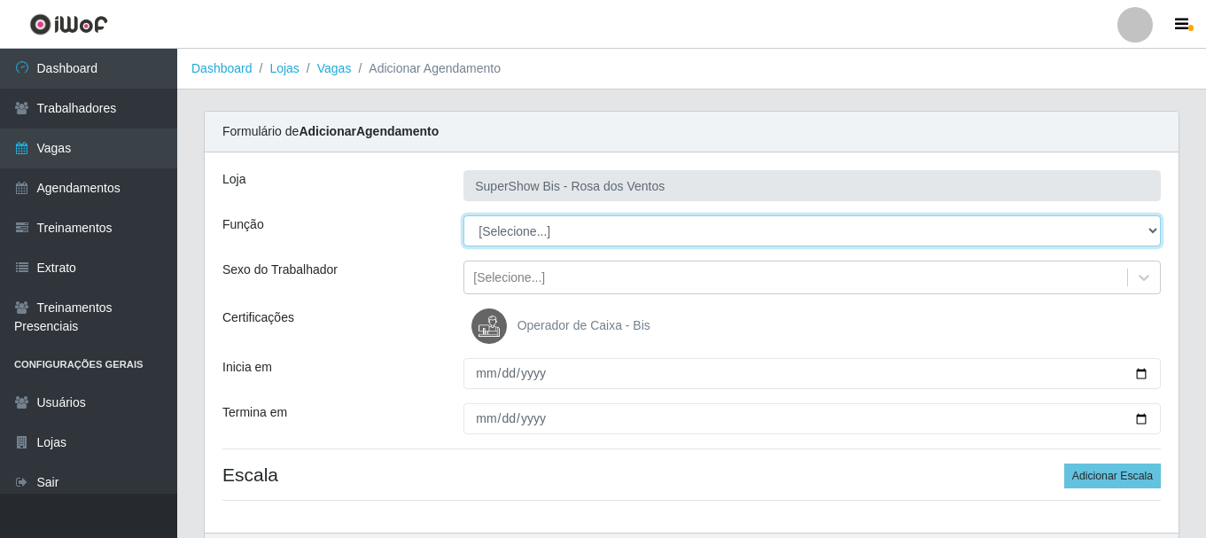
click at [566, 229] on select "[Selecione...] ASG ASG + ASG ++ Auxiliar de Cozinha Balconista de Açougue Balco…" at bounding box center [811, 230] width 697 height 31
select select "1"
click at [463, 215] on select "[Selecione...] ASG ASG + ASG ++ Auxiliar de Cozinha Balconista de Açougue Balco…" at bounding box center [811, 230] width 697 height 31
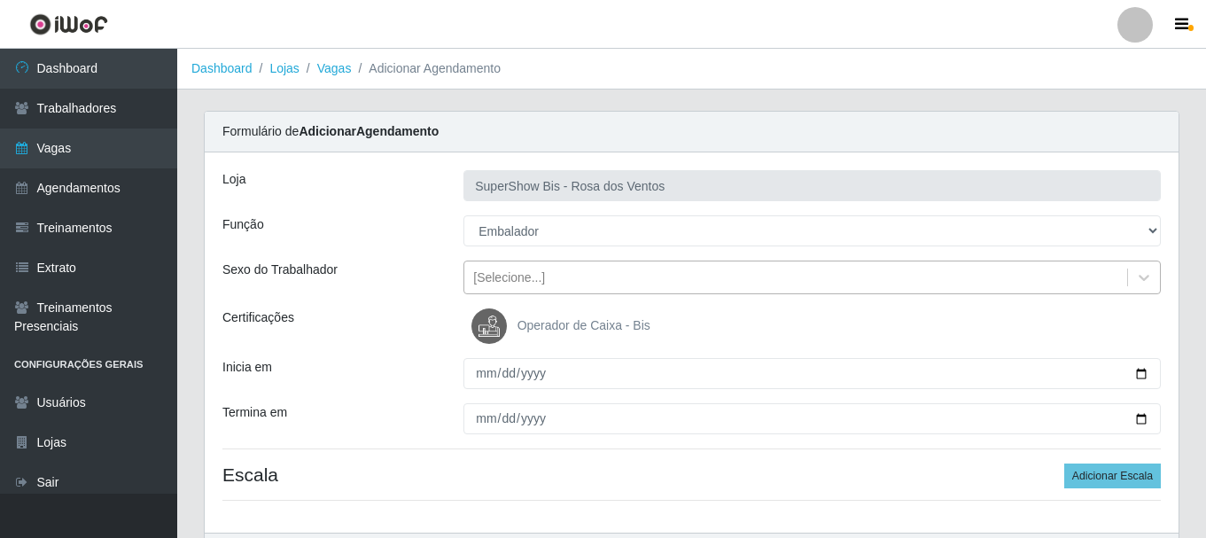
click at [530, 292] on div "[Selecione...]" at bounding box center [811, 277] width 697 height 34
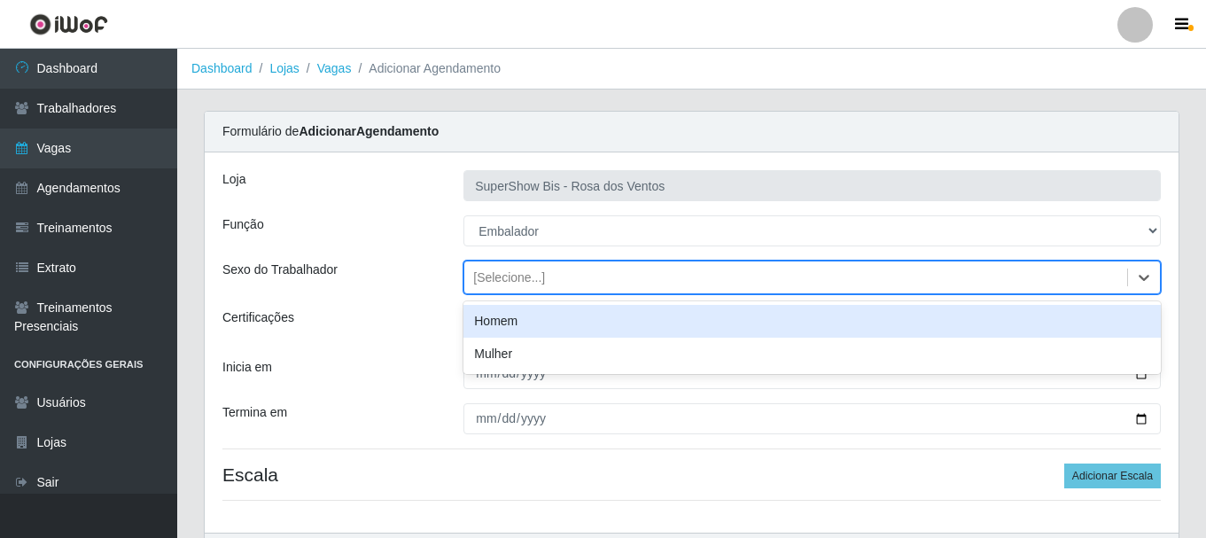
click at [516, 328] on div "Homem" at bounding box center [811, 321] width 697 height 33
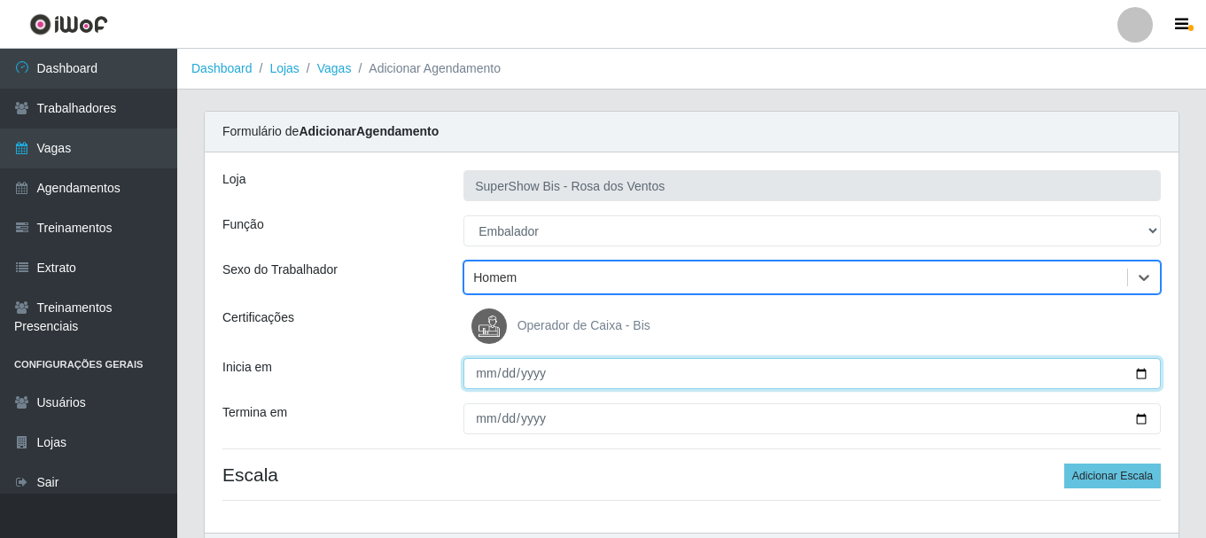
click at [484, 371] on input "Inicia em" at bounding box center [811, 373] width 697 height 31
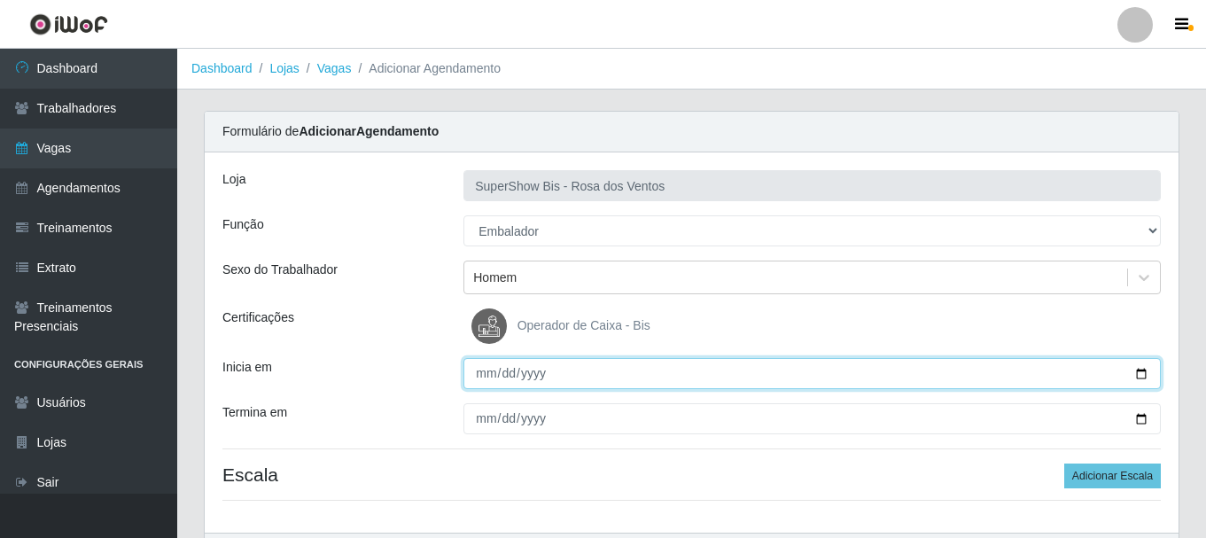
click at [483, 371] on input "Inicia em" at bounding box center [811, 373] width 697 height 31
type input "[DATE]"
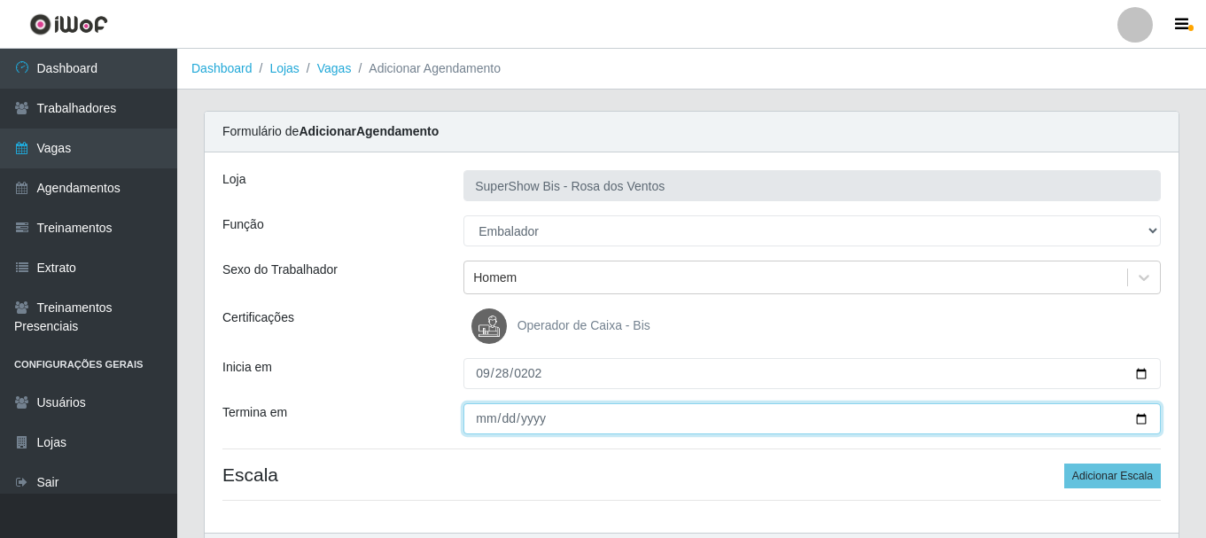
click at [474, 415] on input "Termina em" at bounding box center [811, 418] width 697 height 31
click at [481, 415] on input "Termina em" at bounding box center [811, 418] width 697 height 31
type input "[DATE]"
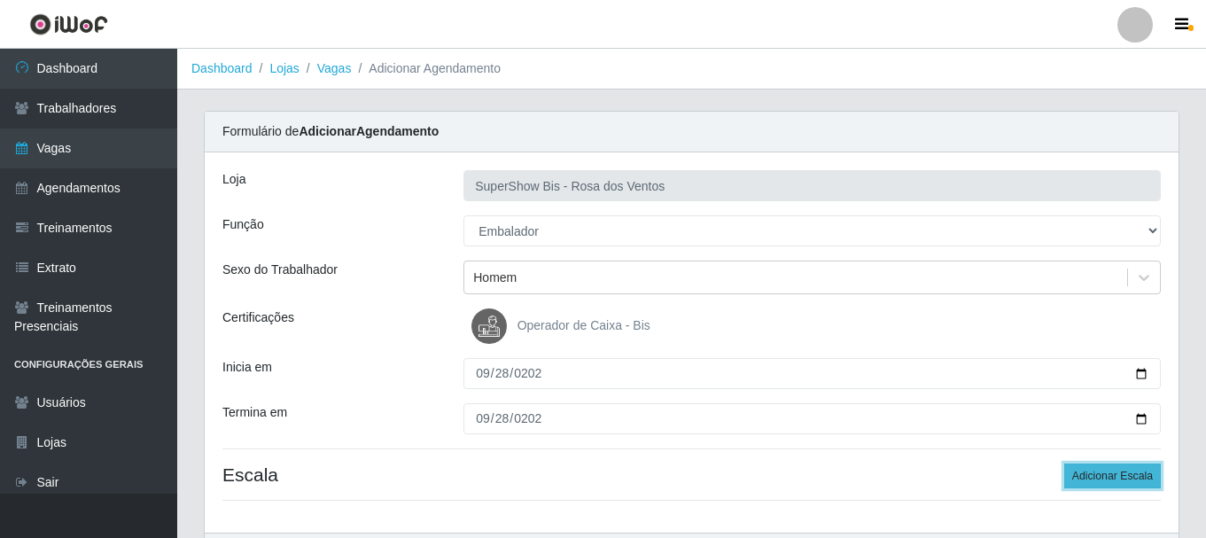
click at [1109, 478] on button "Adicionar Escala" at bounding box center [1112, 475] width 97 height 25
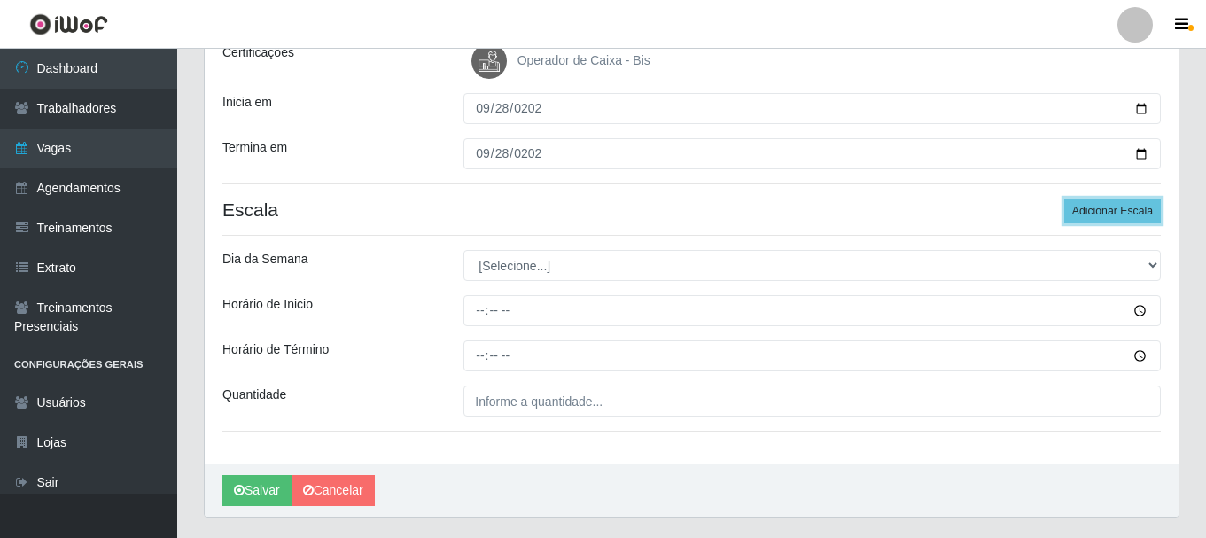
scroll to position [266, 0]
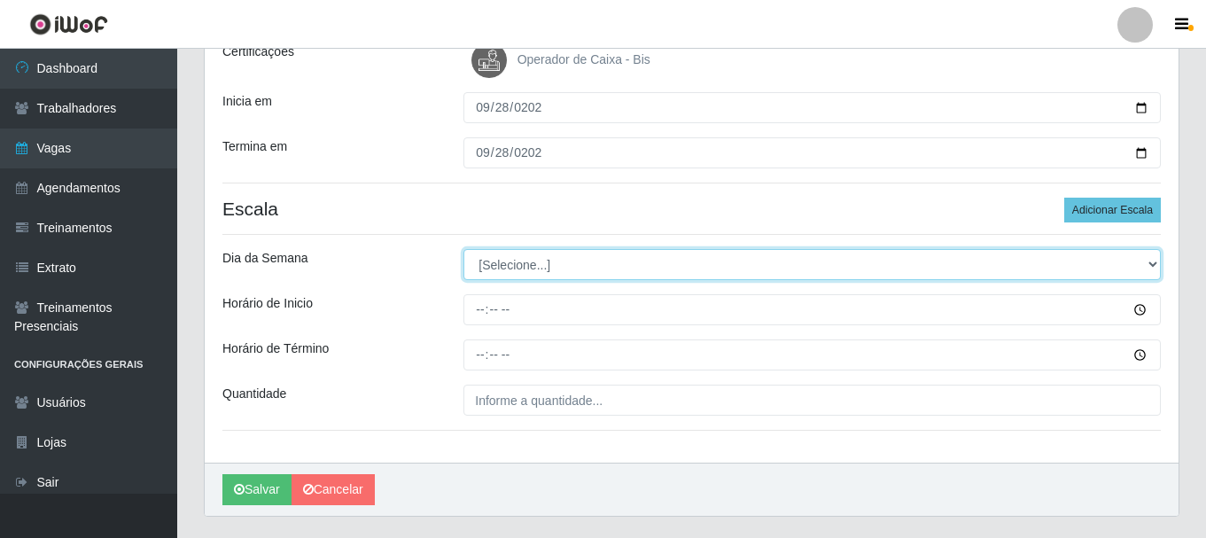
click at [512, 267] on select "[Selecione...] Segunda Terça Quarta Quinta Sexta Sábado Domingo" at bounding box center [811, 264] width 697 height 31
select select "0"
click at [463, 249] on select "[Selecione...] Segunda Terça Quarta Quinta Sexta Sábado Domingo" at bounding box center [811, 264] width 697 height 31
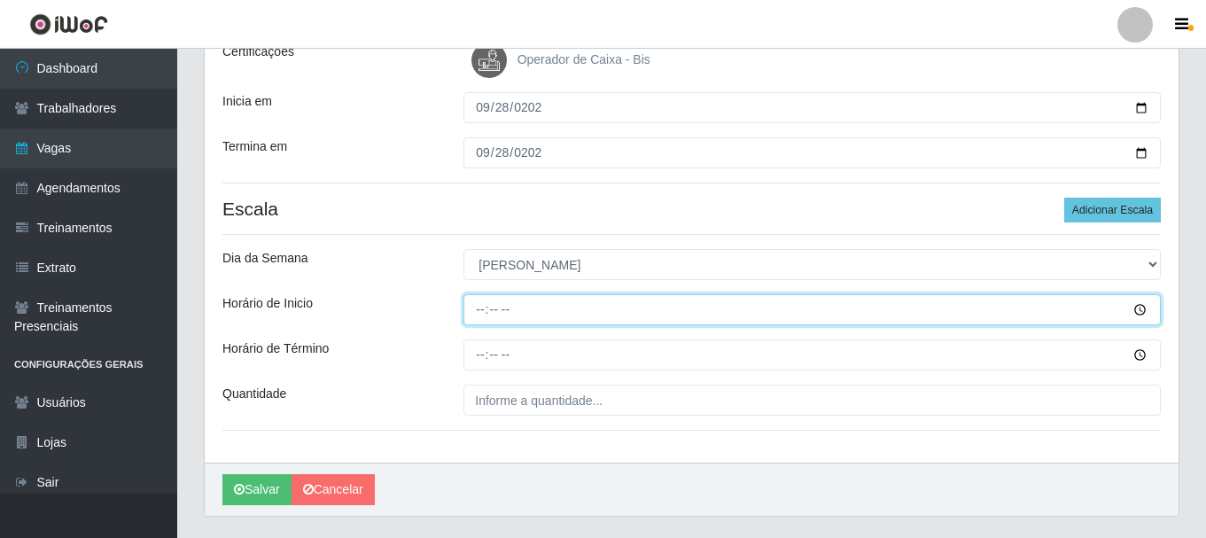
click at [485, 312] on input "Horário de Inicio" at bounding box center [811, 309] width 697 height 31
type input "08:00"
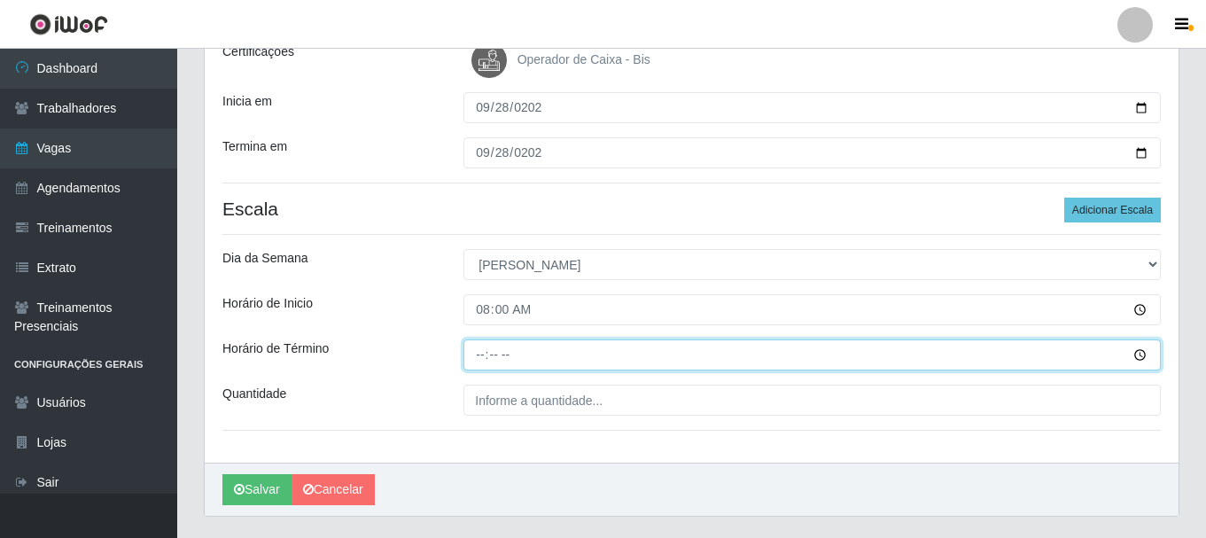
click at [484, 351] on input "Horário de Término" at bounding box center [811, 354] width 697 height 31
type input "14:00"
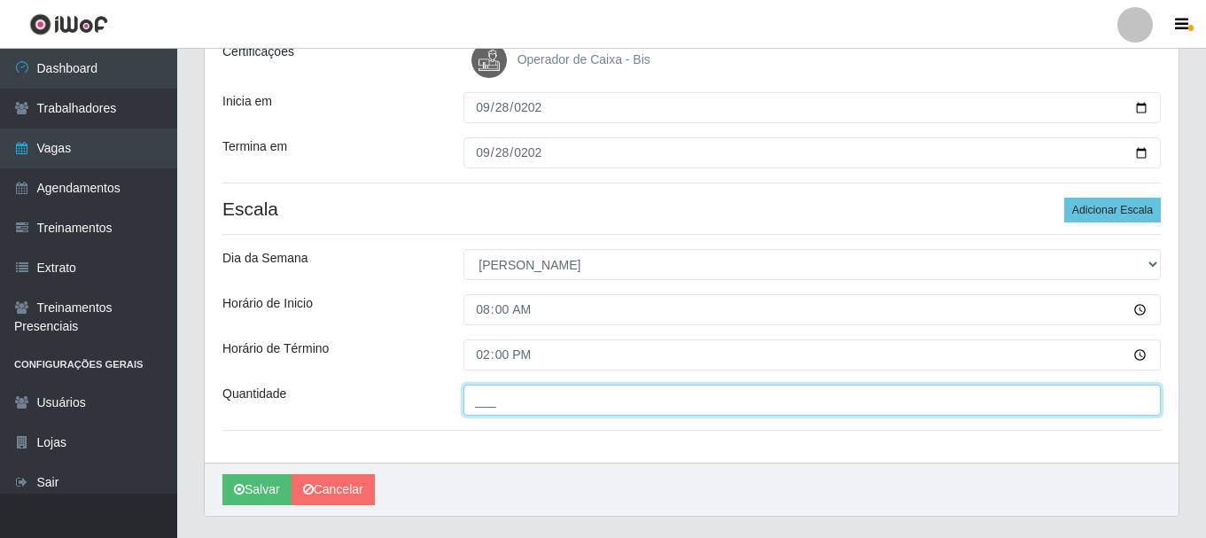
click at [498, 393] on input "___" at bounding box center [811, 399] width 697 height 31
type input "1__"
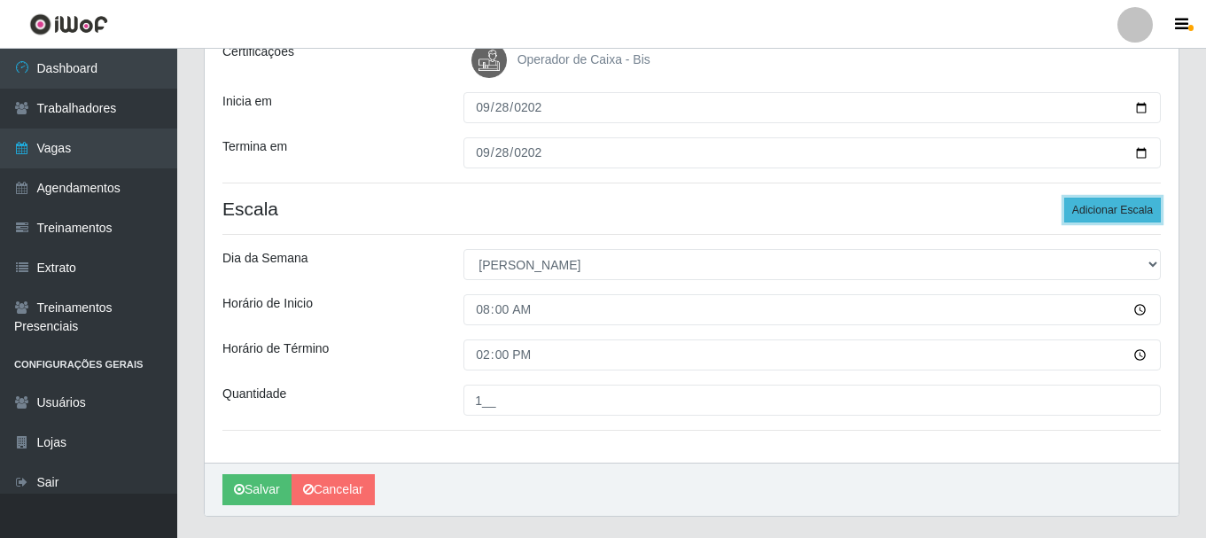
click at [1116, 214] on button "Adicionar Escala" at bounding box center [1112, 210] width 97 height 25
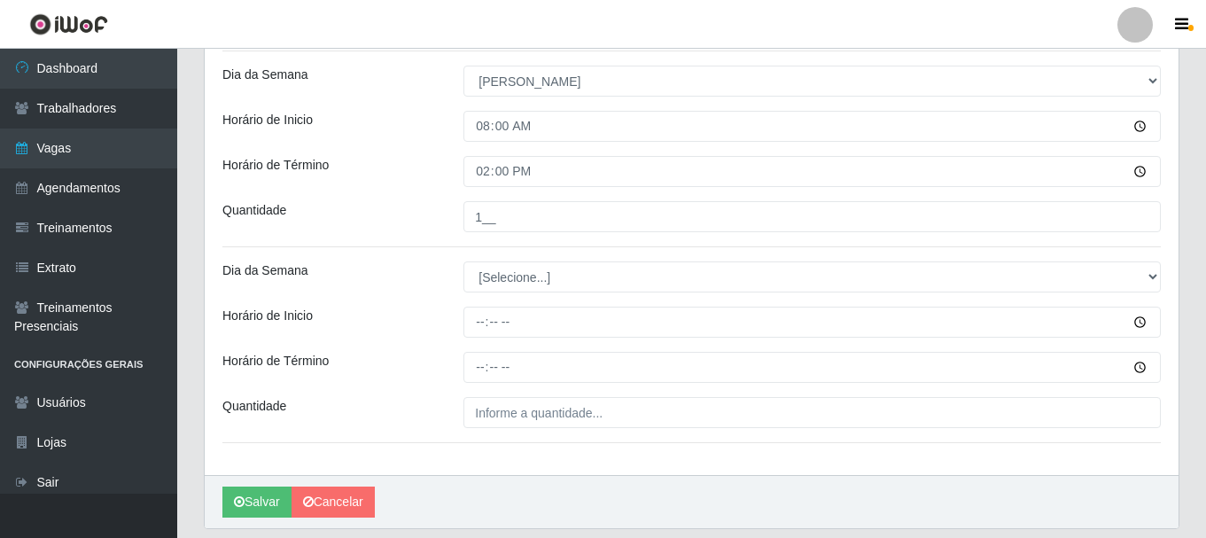
scroll to position [506, 0]
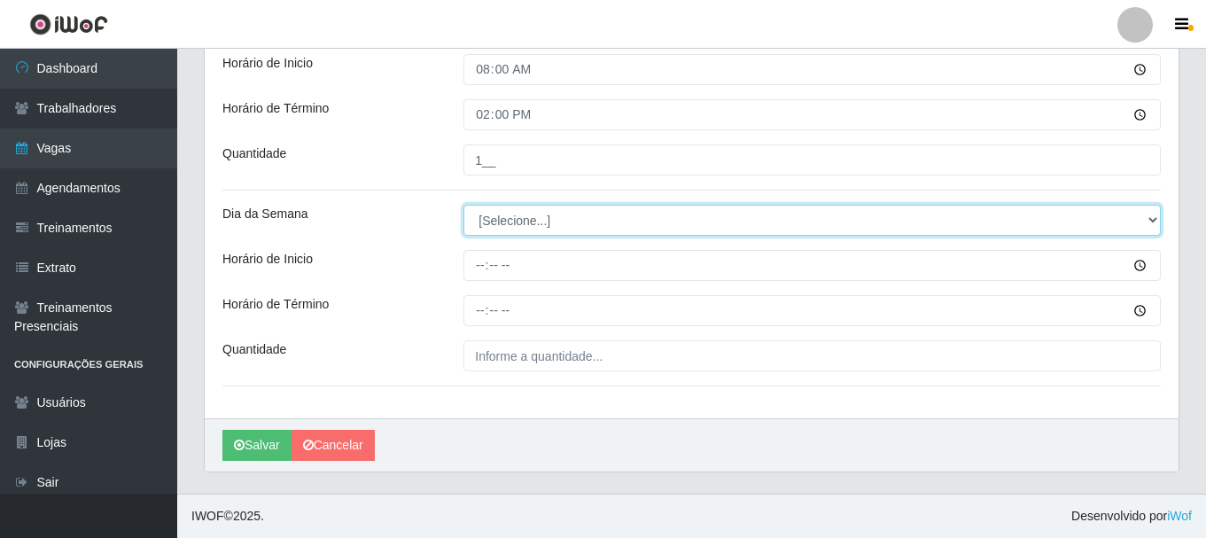
click at [525, 226] on select "[Selecione...] Segunda Terça Quarta Quinta Sexta Sábado Domingo" at bounding box center [811, 220] width 697 height 31
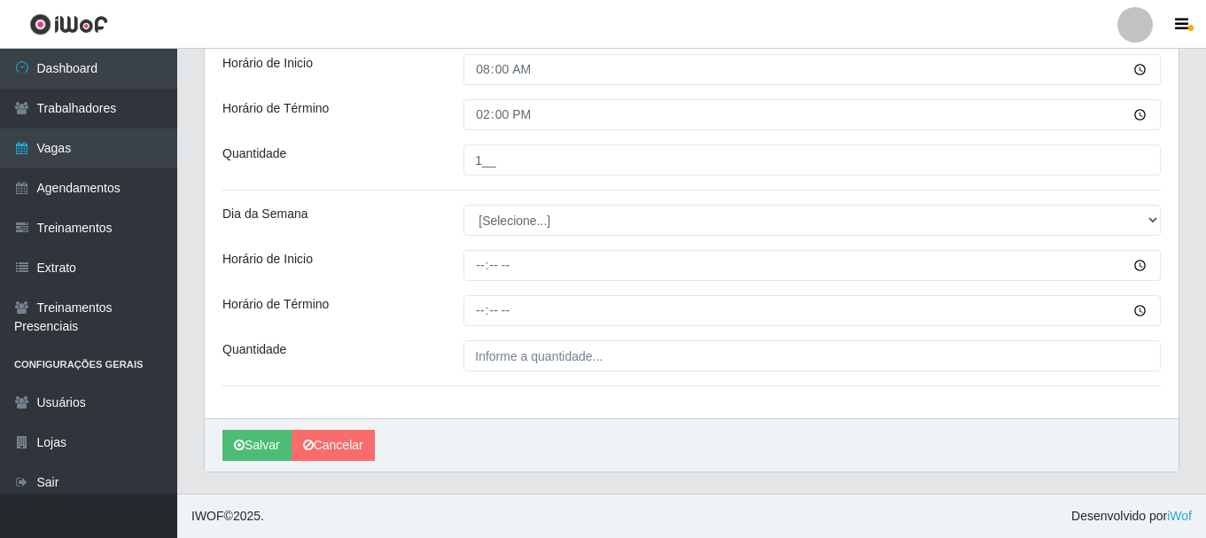
click at [527, 430] on div "[PERSON_NAME]" at bounding box center [691, 444] width 973 height 53
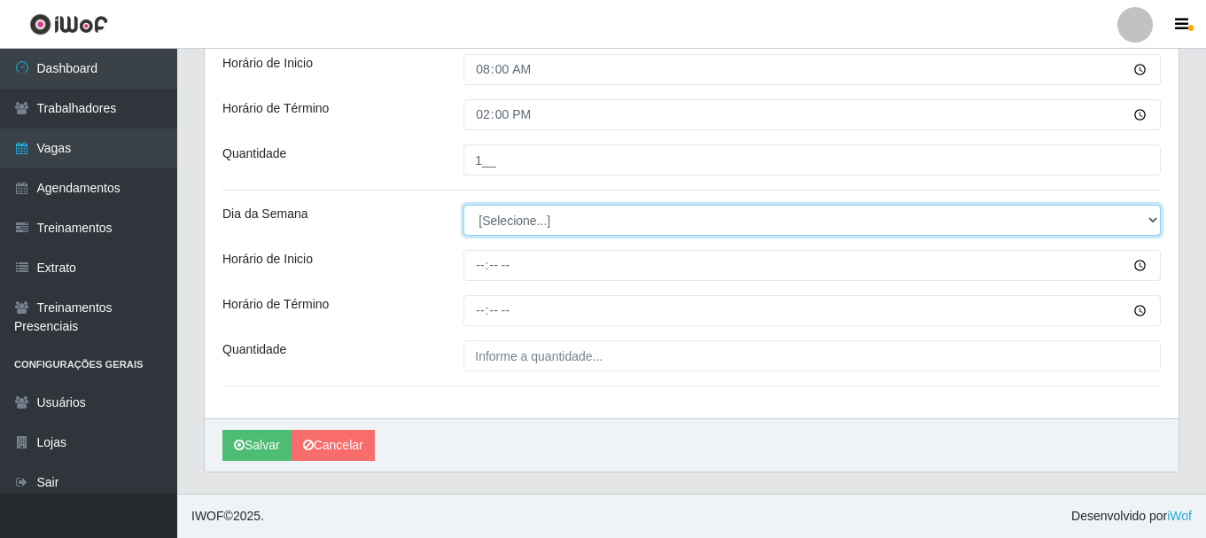
click at [506, 221] on select "[Selecione...] Segunda Terça Quarta Quinta Sexta Sábado Domingo" at bounding box center [811, 220] width 697 height 31
select select "0"
click at [463, 205] on select "[Selecione...] Segunda Terça Quarta Quinta Sexta Sábado Domingo" at bounding box center [811, 220] width 697 height 31
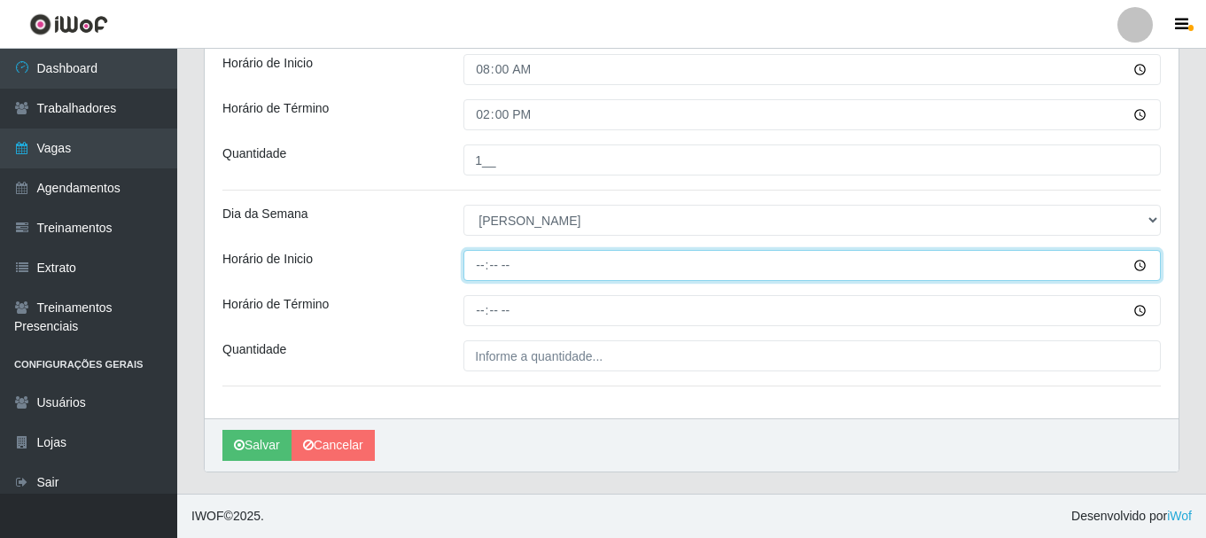
click at [479, 266] on input "Horário de Inicio" at bounding box center [811, 265] width 697 height 31
type input "09:00"
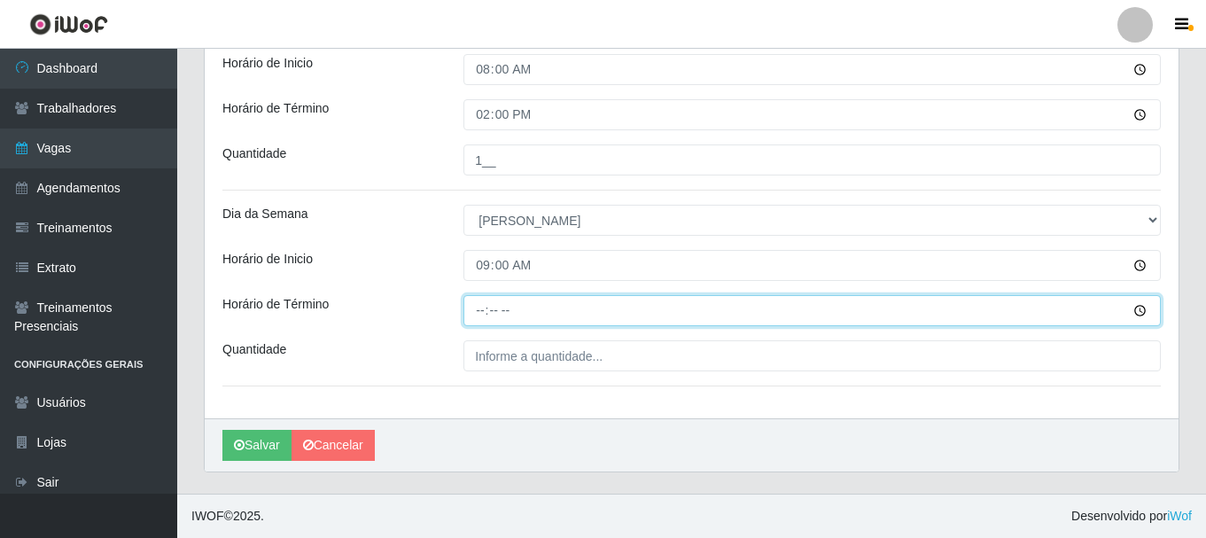
click at [482, 313] on input "Horário de Término" at bounding box center [811, 310] width 697 height 31
type input "15:00"
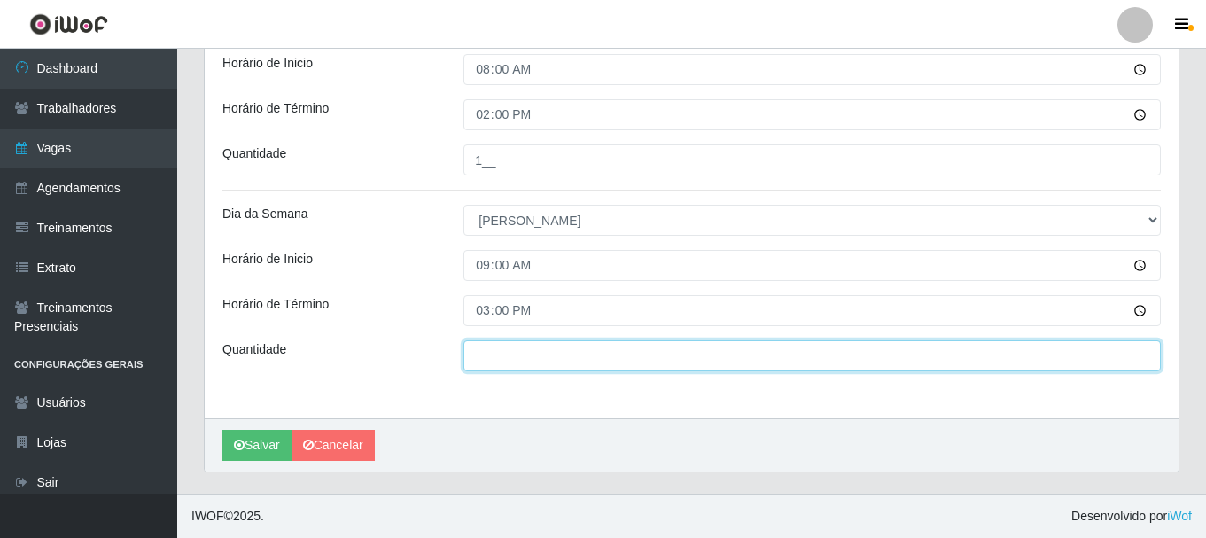
click at [485, 358] on input "___" at bounding box center [811, 355] width 697 height 31
type input "1__"
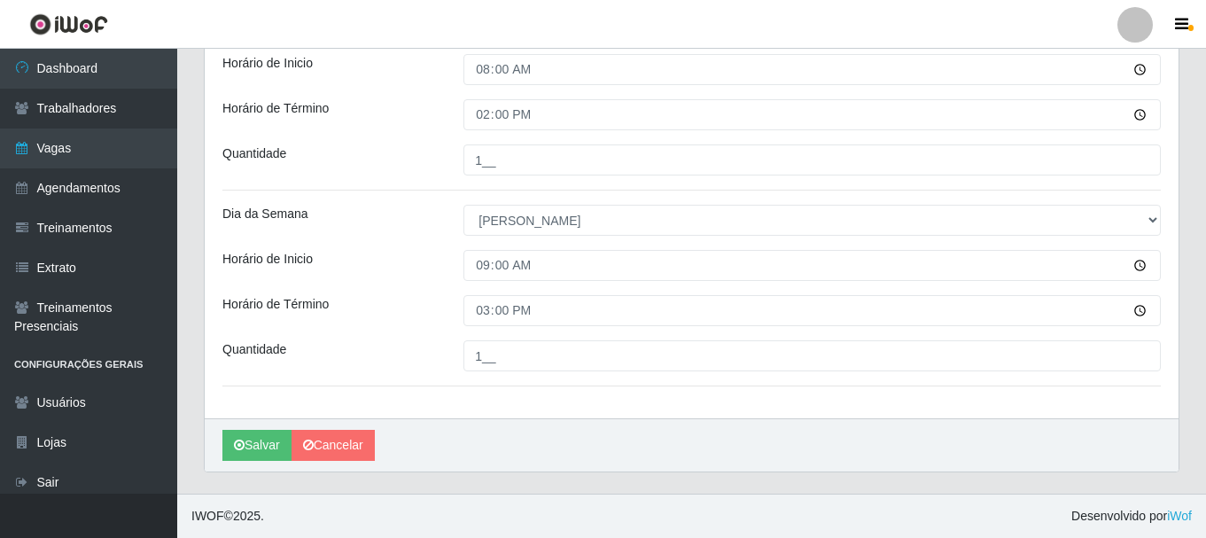
click at [409, 286] on div "Loja SuperShow Bis - Rosa dos Ventos Função [Selecione...] ASG ASG + ASG ++ Aux…" at bounding box center [691, 33] width 973 height 772
click at [258, 446] on button "Salvar" at bounding box center [256, 445] width 69 height 31
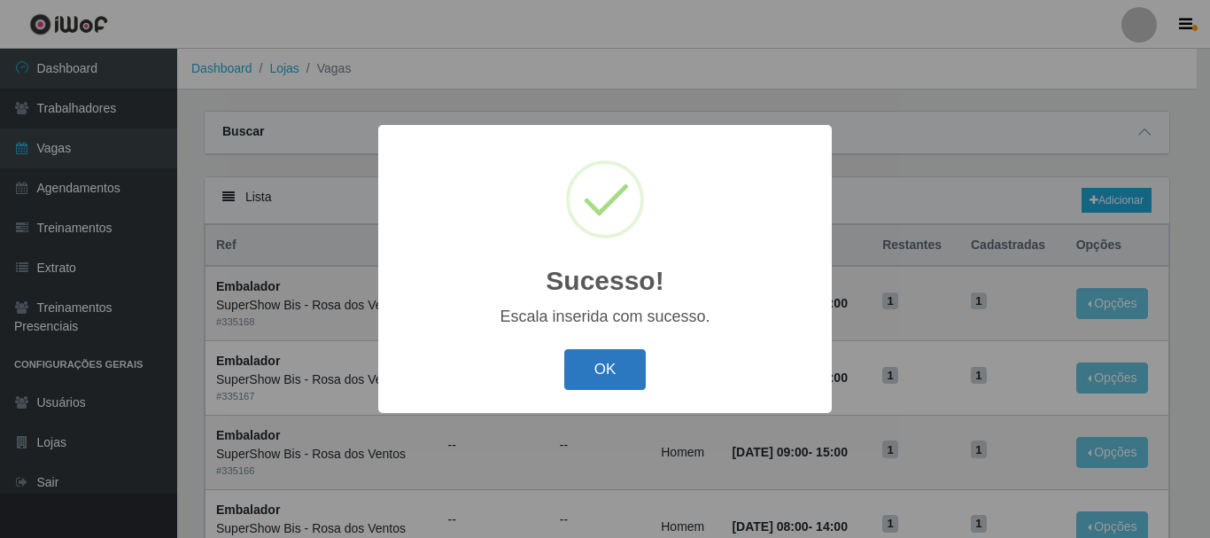
click at [624, 364] on button "OK" at bounding box center [605, 370] width 82 height 42
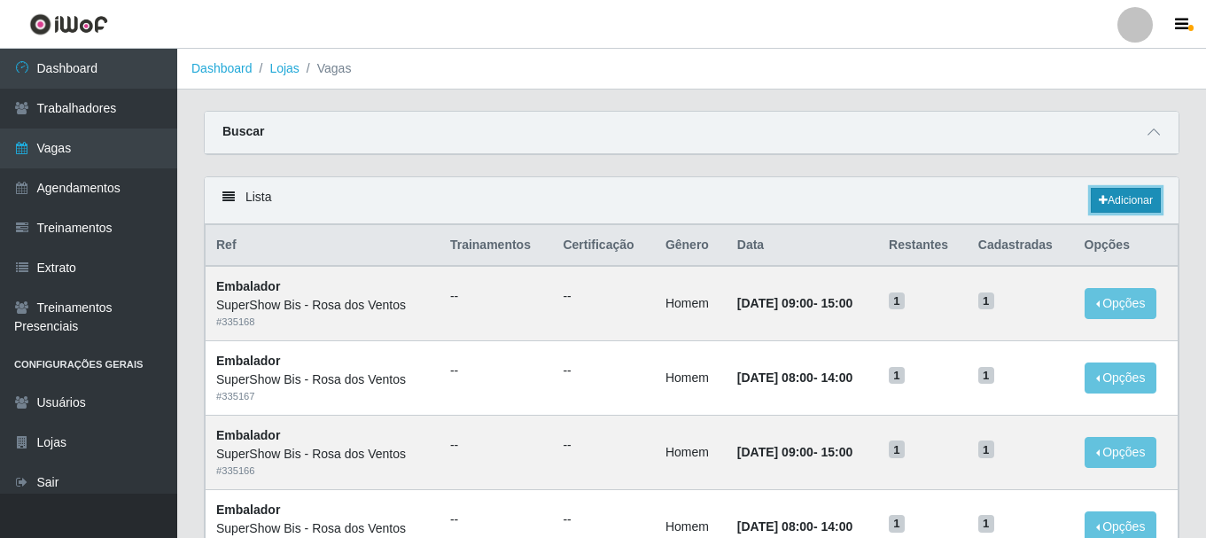
click at [1104, 195] on link "Adicionar" at bounding box center [1125, 200] width 70 height 25
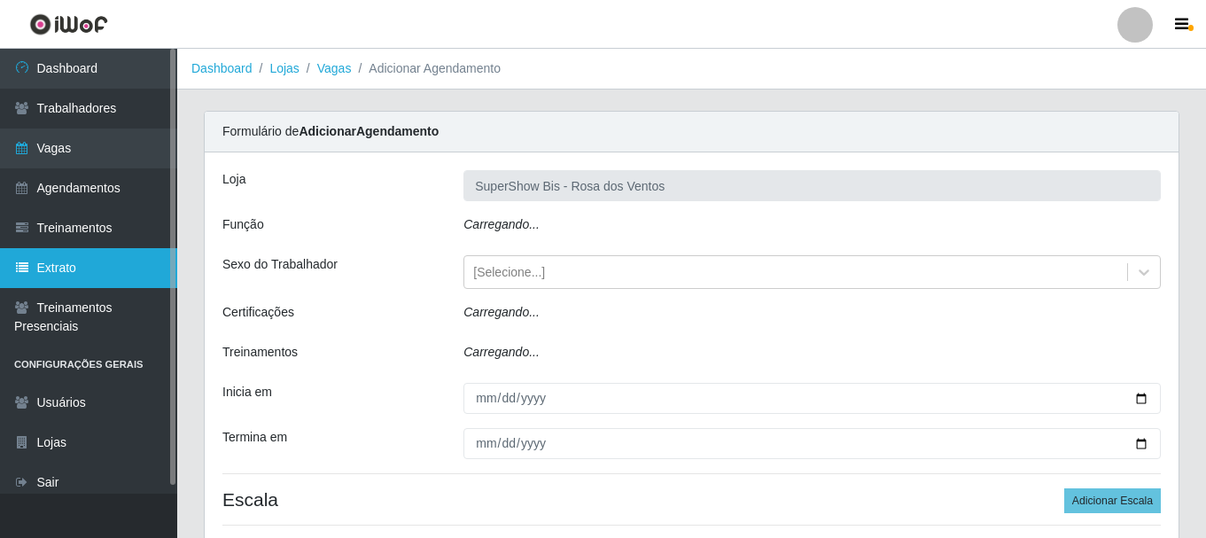
type input "SuperShow Bis - Rosa dos Ventos"
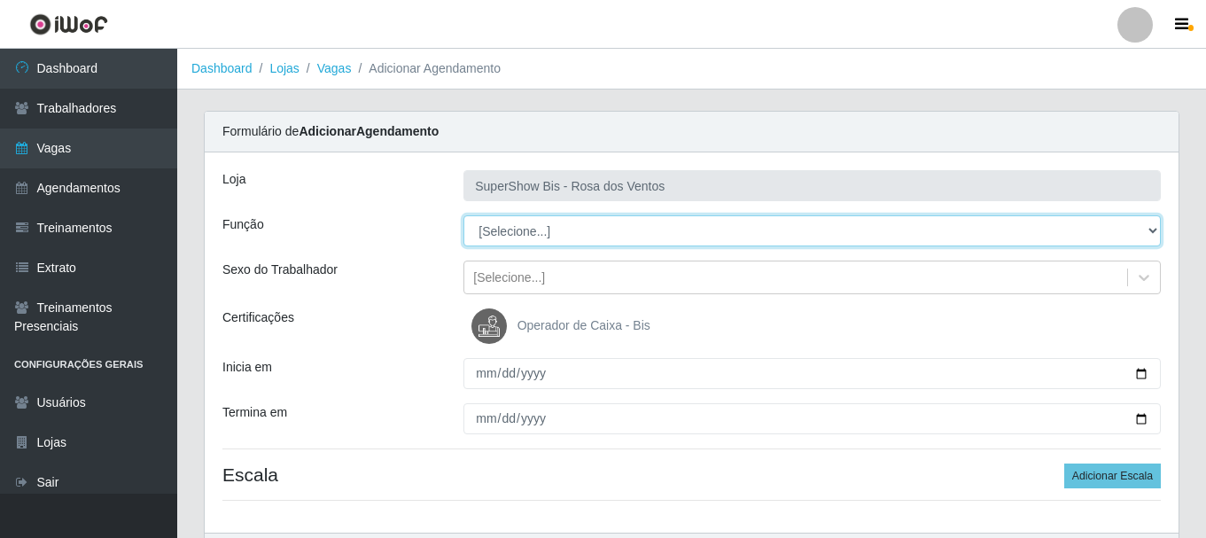
click at [509, 244] on select "[Selecione...] ASG ASG + ASG ++ Auxiliar de Cozinha Balconista de Açougue Balco…" at bounding box center [811, 230] width 697 height 31
select select "1"
click at [463, 215] on select "[Selecione...] ASG ASG + ASG ++ Auxiliar de Cozinha Balconista de Açougue Balco…" at bounding box center [811, 230] width 697 height 31
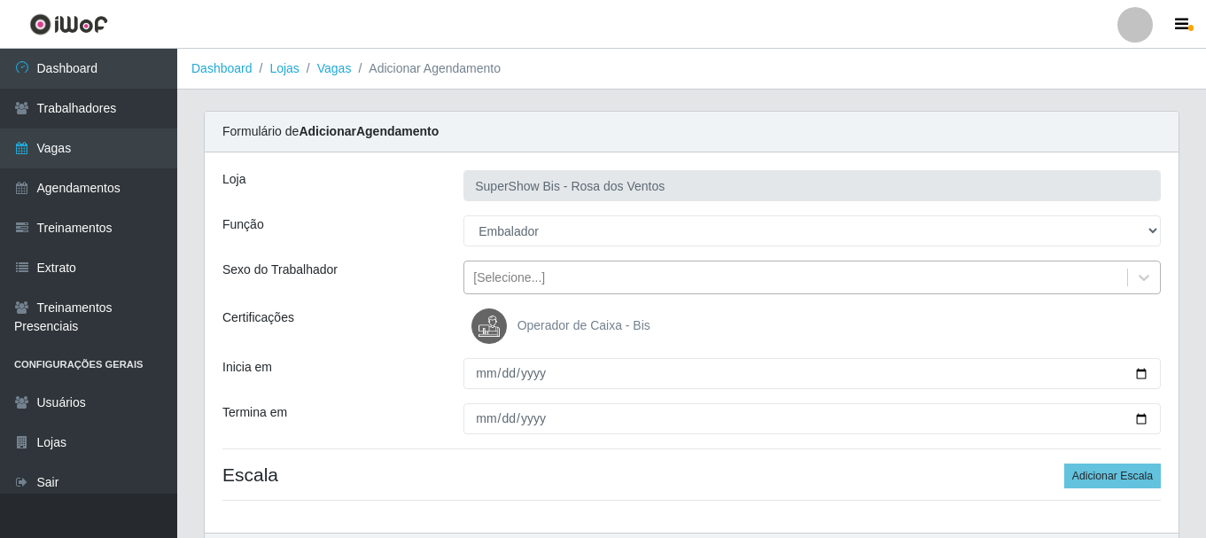
click at [495, 282] on div "[Selecione...]" at bounding box center [509, 277] width 72 height 19
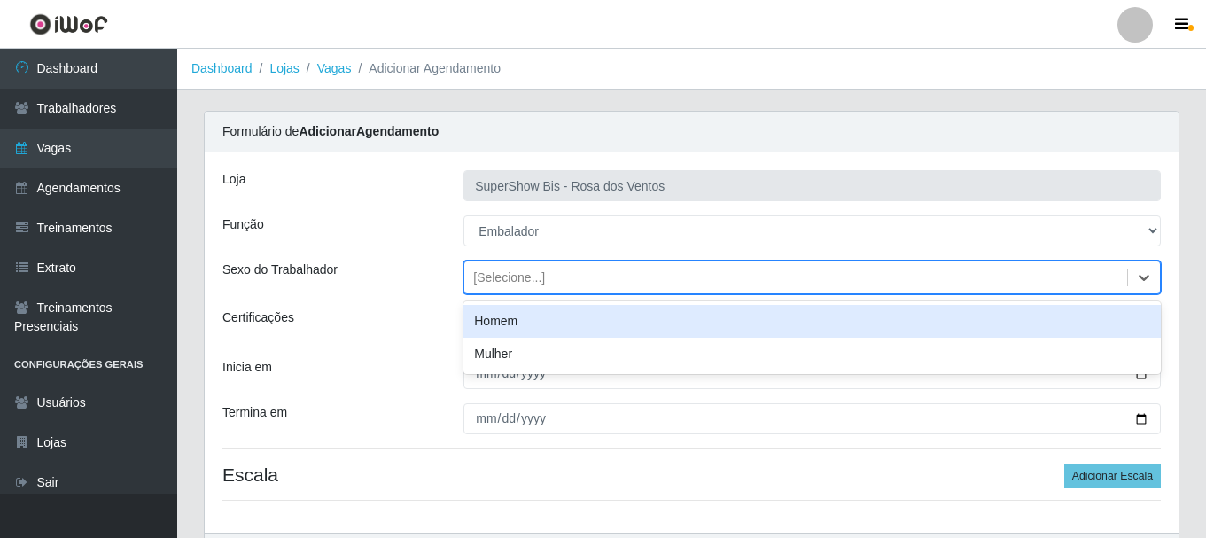
click at [492, 322] on div "Homem" at bounding box center [811, 321] width 697 height 33
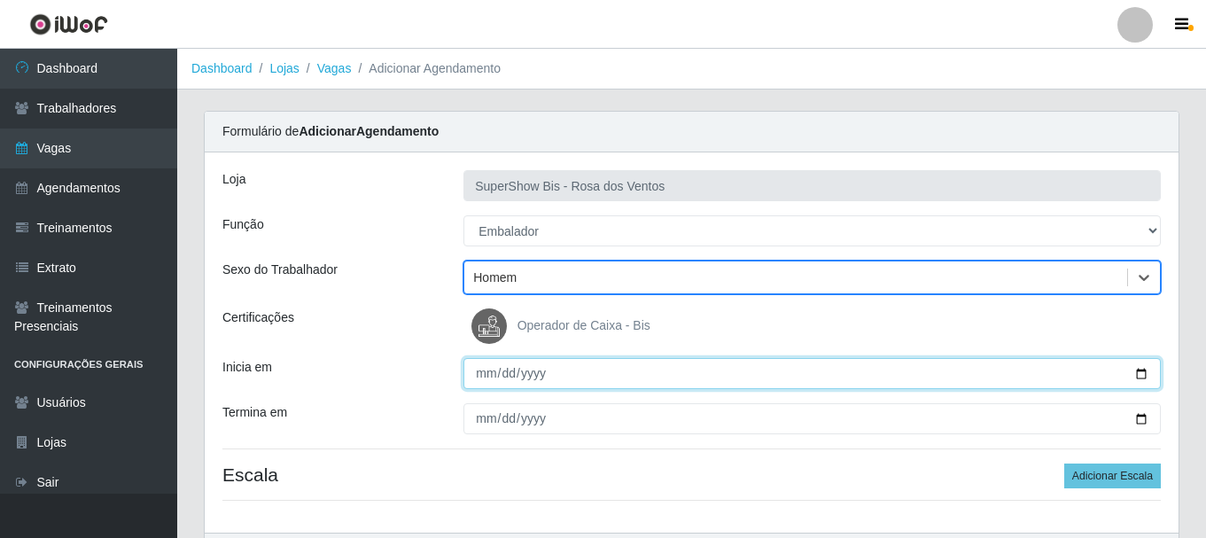
click at [479, 387] on input "Inicia em" at bounding box center [811, 373] width 697 height 31
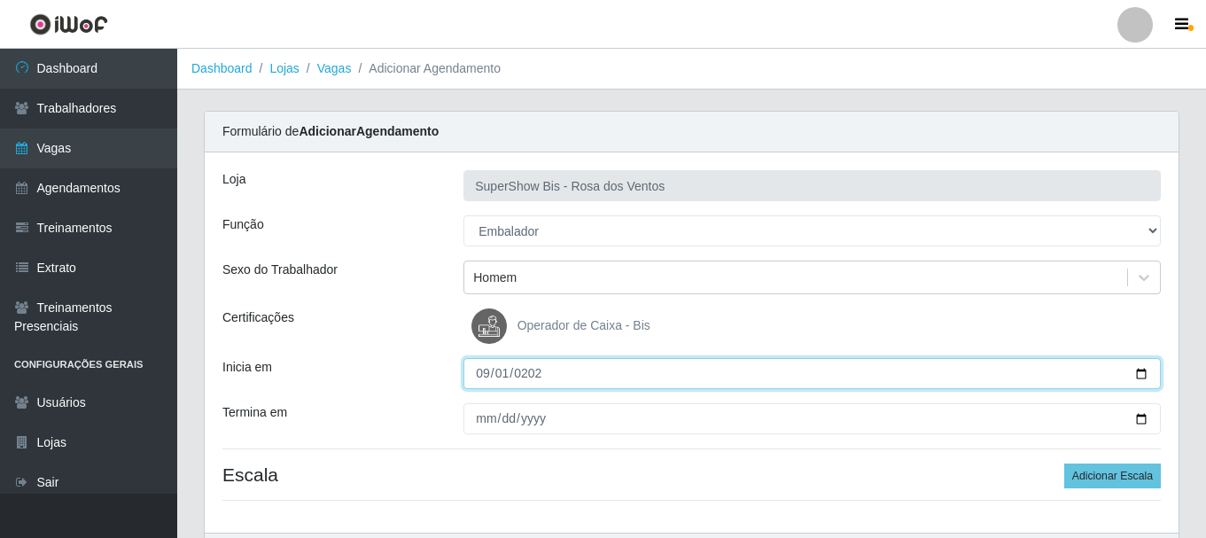
type input "[DATE]"
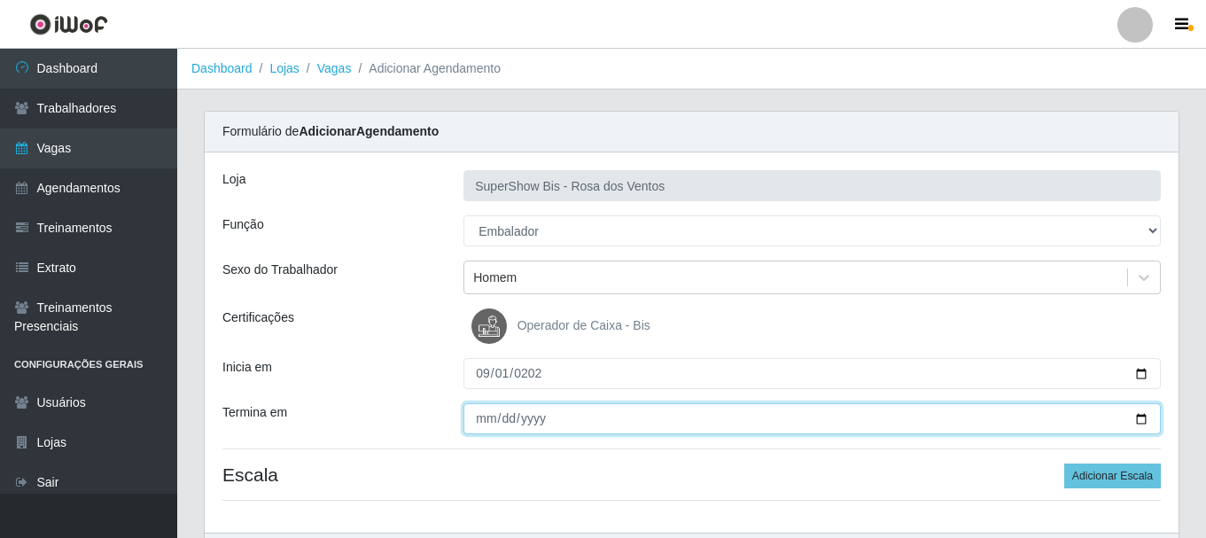
click at [477, 415] on input "Termina em" at bounding box center [811, 418] width 697 height 31
click at [495, 411] on input "Termina em" at bounding box center [811, 418] width 697 height 31
click at [474, 424] on input "Termina em" at bounding box center [811, 418] width 697 height 31
click at [478, 423] on input "Termina em" at bounding box center [811, 418] width 697 height 31
type input "[DATE]"
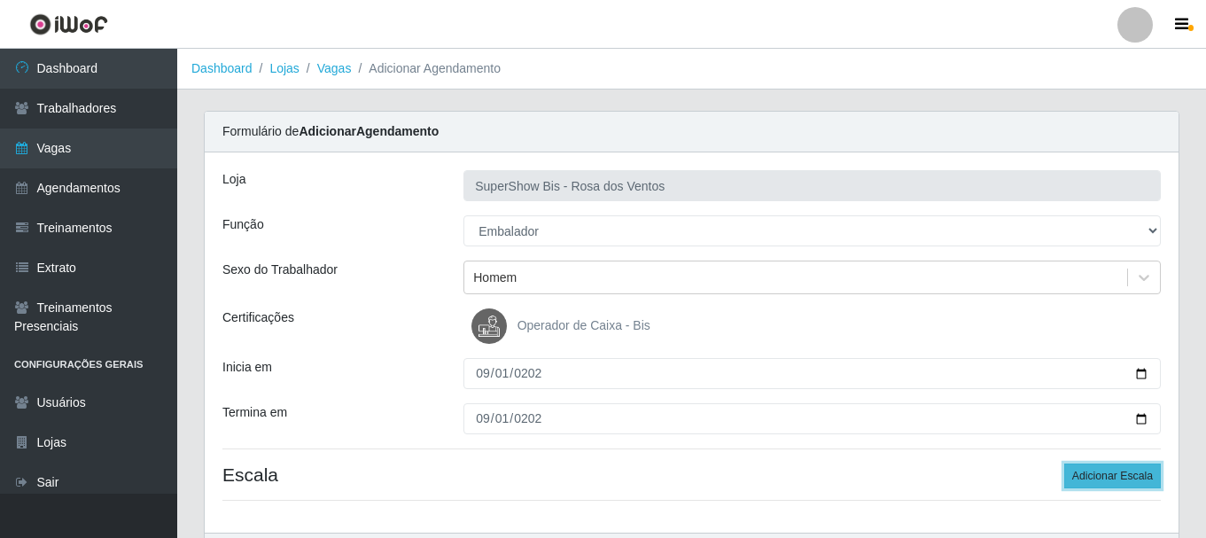
click at [1119, 477] on button "Adicionar Escala" at bounding box center [1112, 475] width 97 height 25
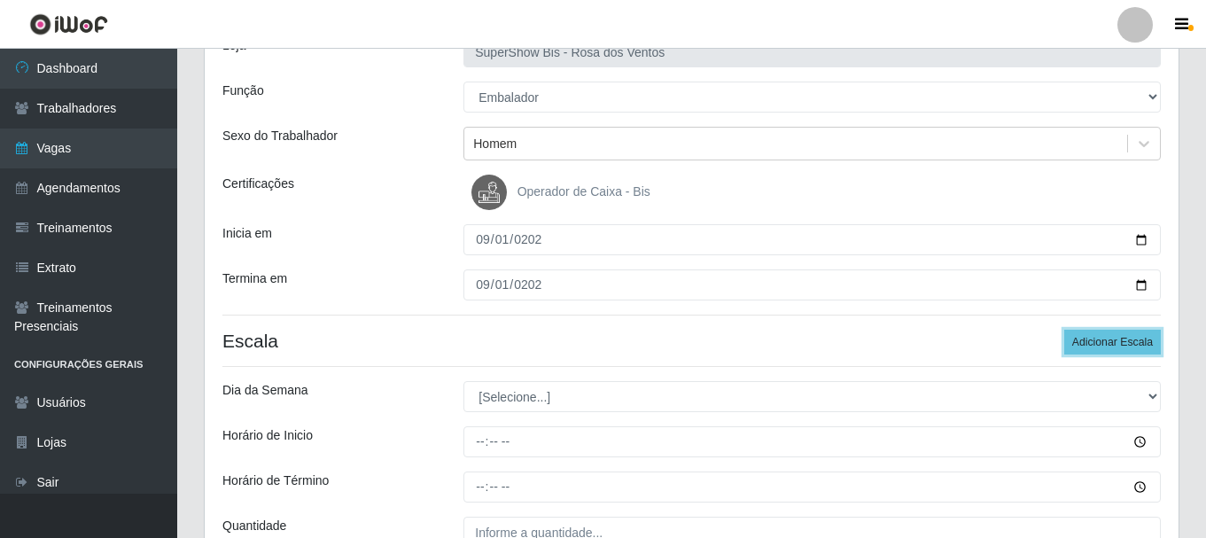
scroll to position [177, 0]
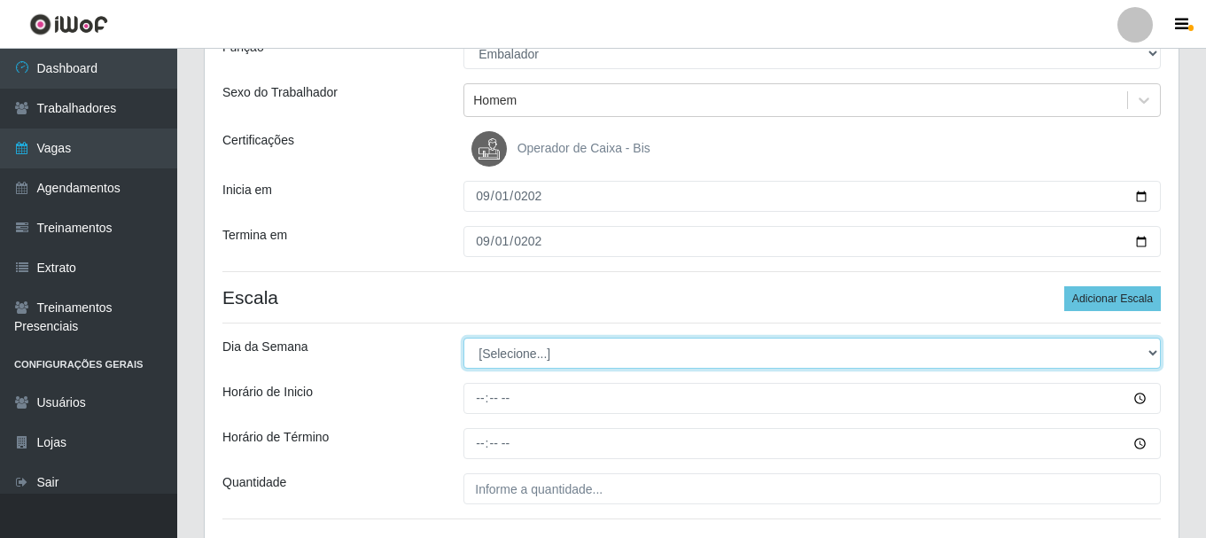
click at [516, 348] on select "[Selecione...] Segunda Terça Quarta Quinta Sexta Sábado Domingo" at bounding box center [811, 352] width 697 height 31
select select "1"
click at [463, 337] on select "[Selecione...] Segunda Terça Quarta Quinta Sexta Sábado Domingo" at bounding box center [811, 352] width 697 height 31
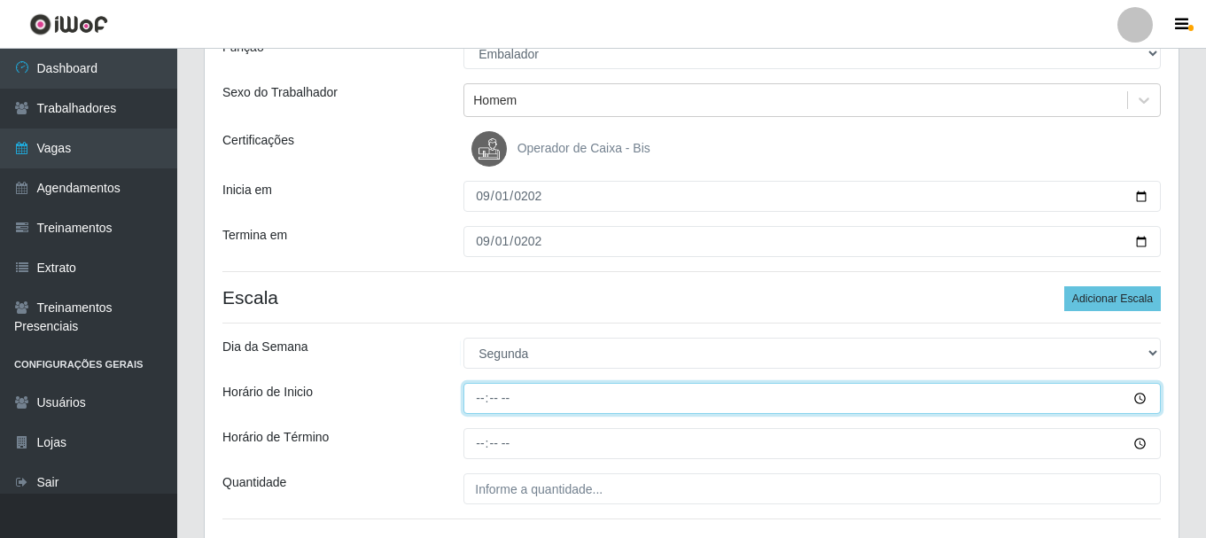
click at [485, 402] on input "Horário de Inicio" at bounding box center [811, 398] width 697 height 31
type input "15:00"
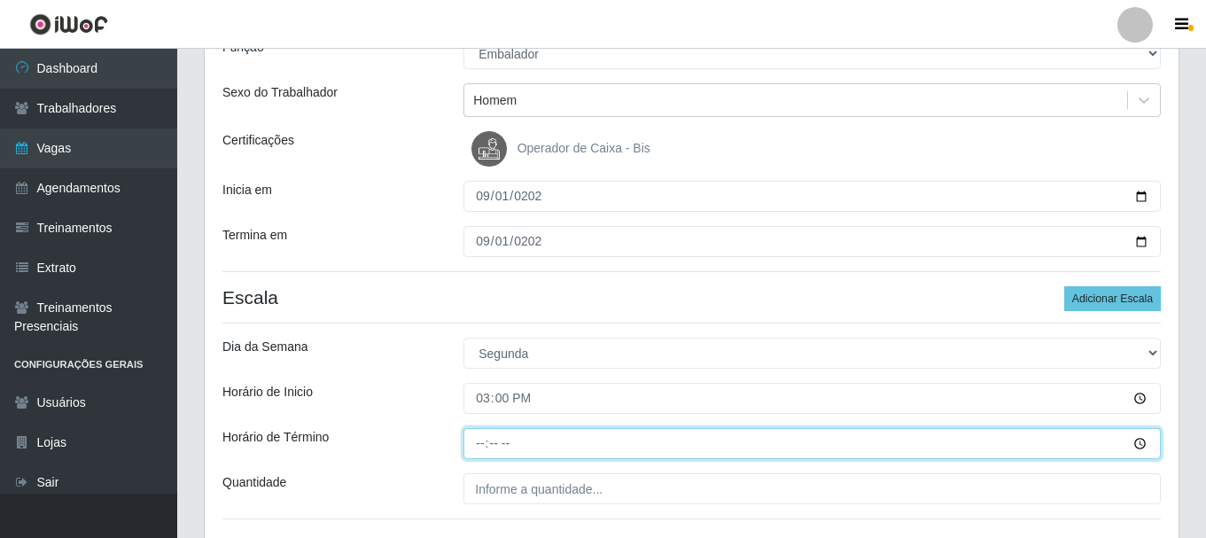
click at [484, 439] on input "Horário de Término" at bounding box center [811, 443] width 697 height 31
type input "21:00"
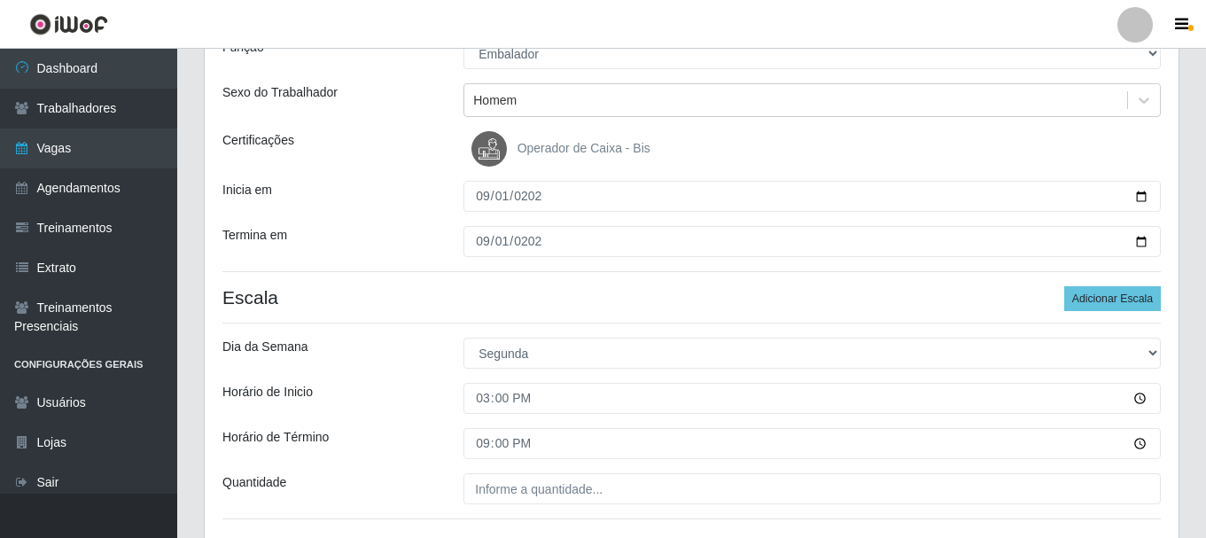
click at [408, 394] on div "Horário de Inicio" at bounding box center [329, 398] width 241 height 31
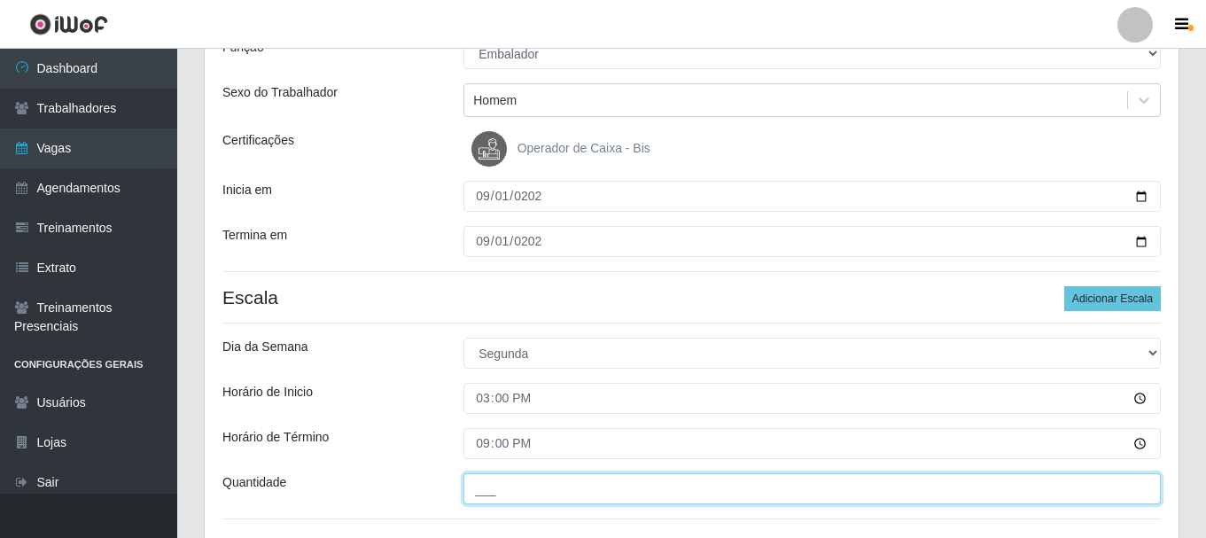
click at [516, 477] on input "___" at bounding box center [811, 488] width 697 height 31
type input "1__"
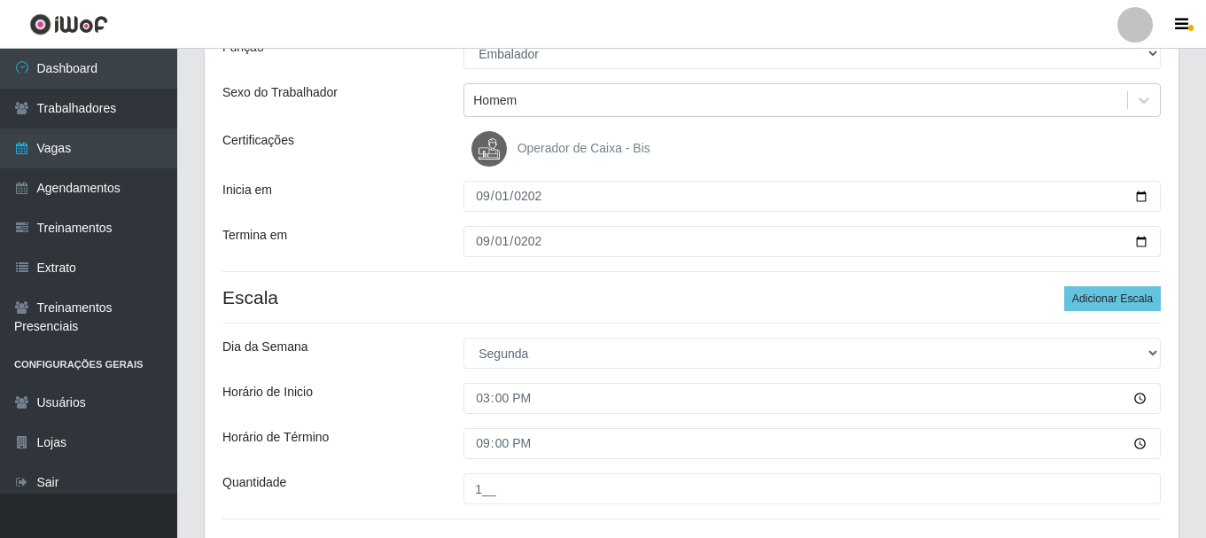
click at [389, 405] on div "Horário de Inicio" at bounding box center [329, 398] width 241 height 31
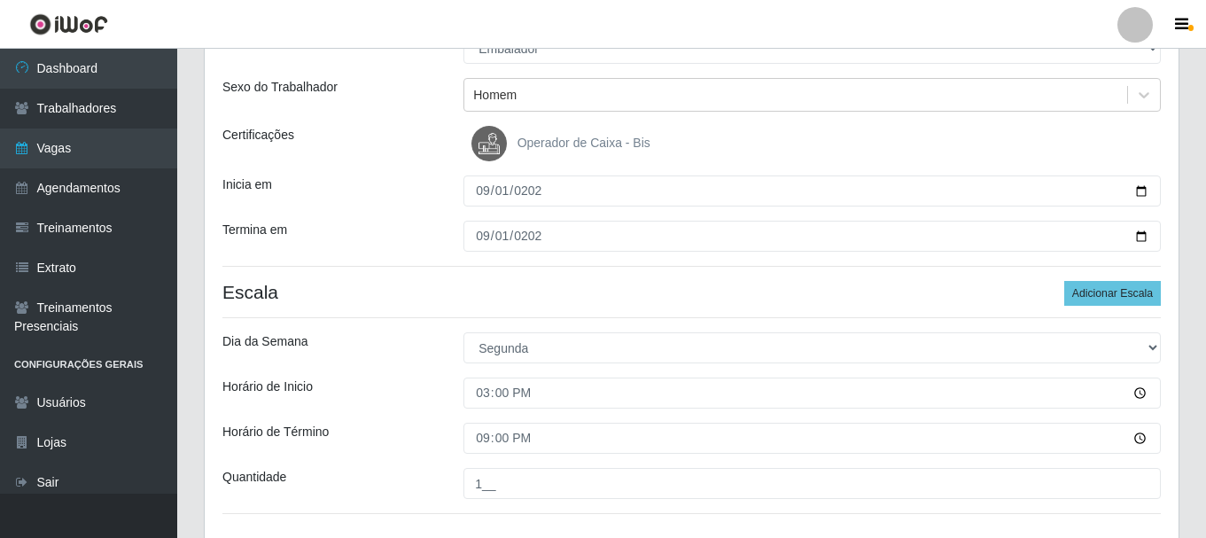
scroll to position [310, 0]
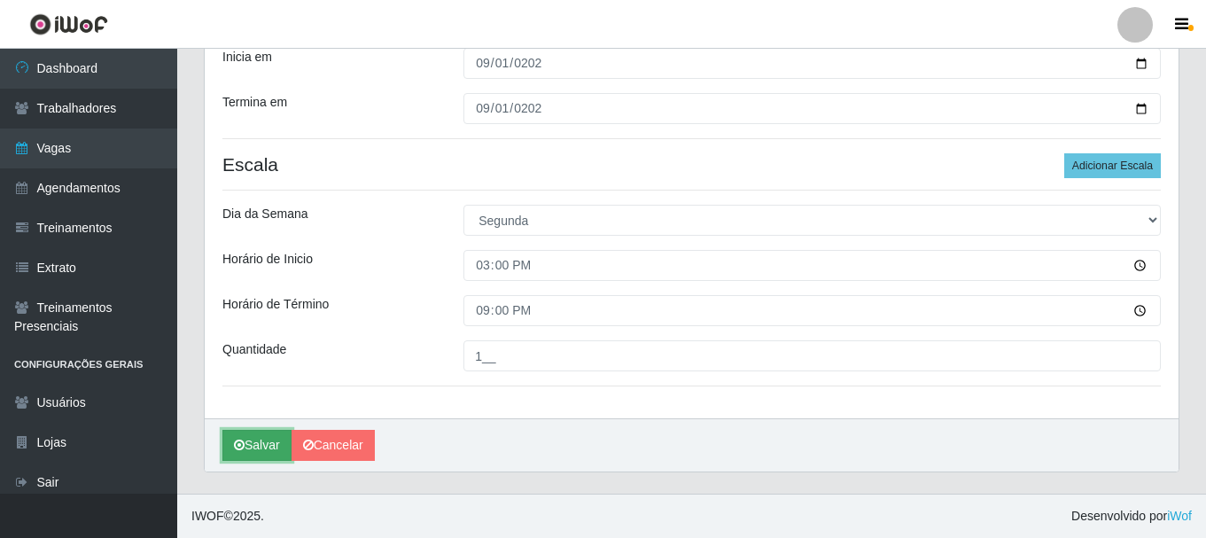
click at [242, 441] on icon "submit" at bounding box center [239, 444] width 11 height 12
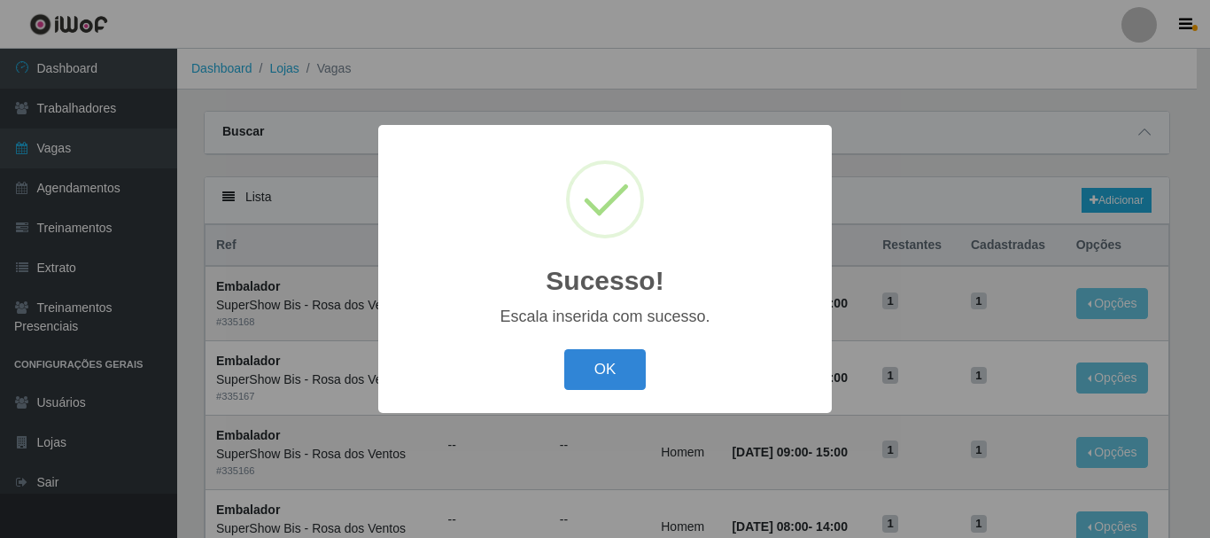
click at [593, 376] on button "OK" at bounding box center [605, 370] width 82 height 42
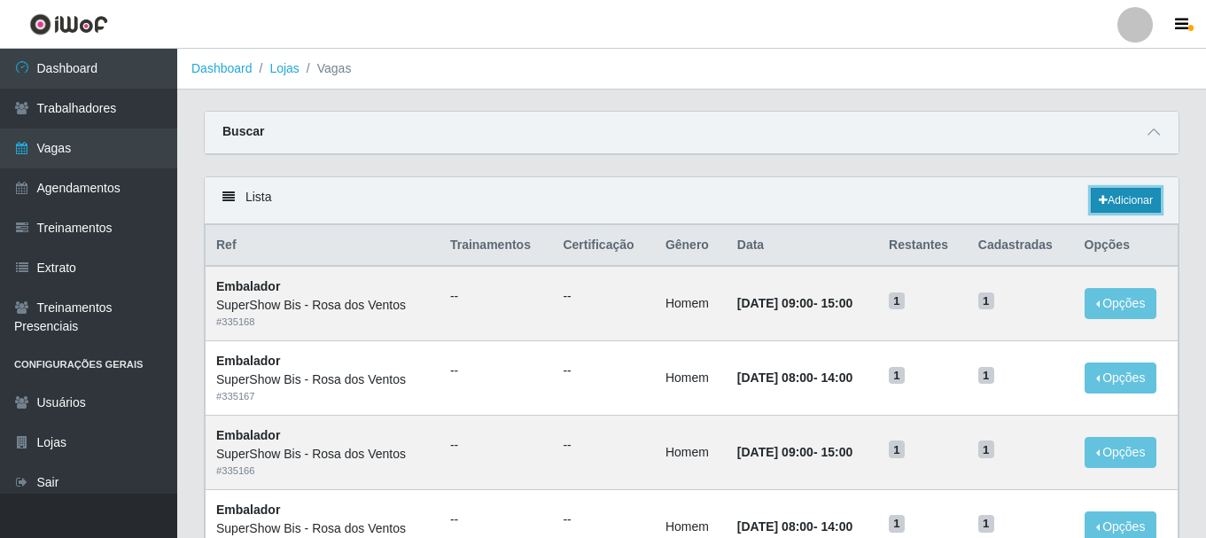
click at [1129, 195] on link "Adicionar" at bounding box center [1125, 200] width 70 height 25
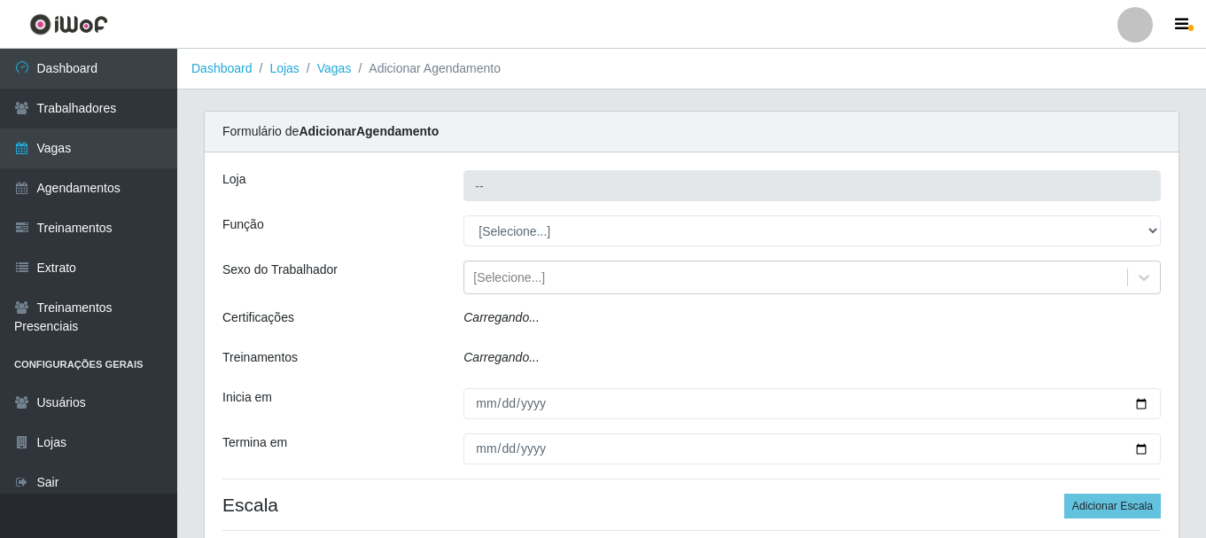
type input "SuperShow Bis - Rosa dos Ventos"
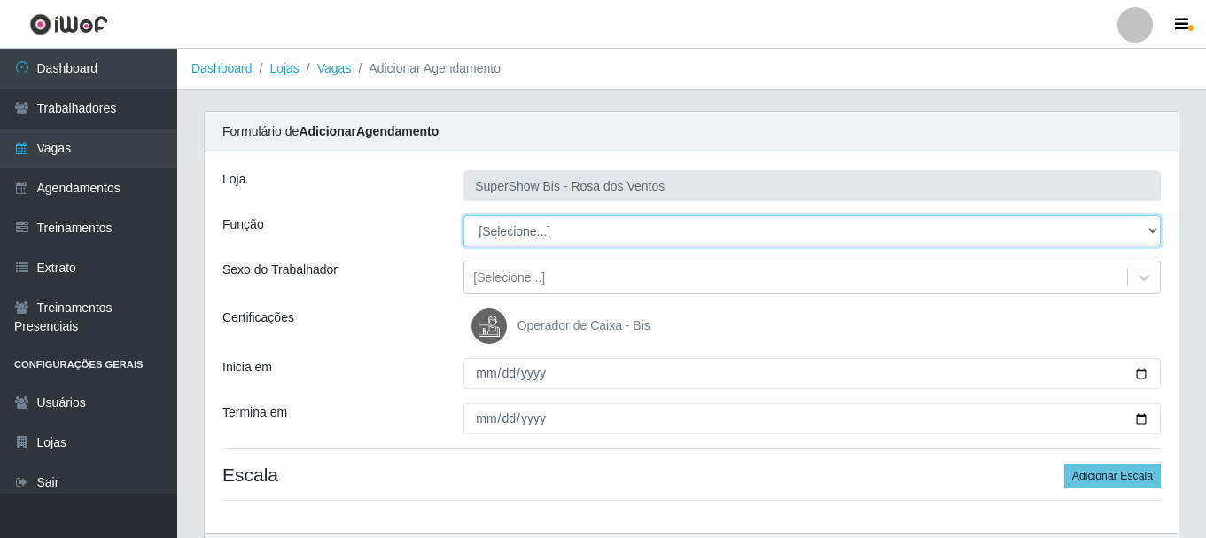
click at [518, 238] on select "[Selecione...] ASG ASG + ASG ++ Auxiliar de Cozinha Balconista de Açougue Balco…" at bounding box center [811, 230] width 697 height 31
select select "1"
click at [463, 215] on select "[Selecione...] ASG ASG + ASG ++ Auxiliar de Cozinha Balconista de Açougue Balco…" at bounding box center [811, 230] width 697 height 31
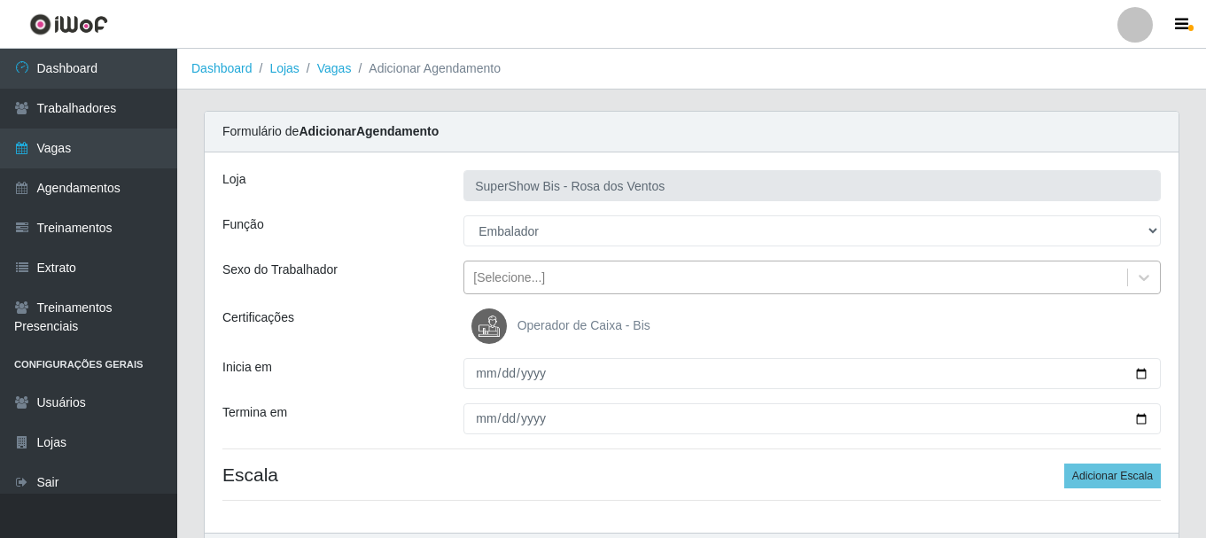
click at [530, 267] on div "[Selecione...]" at bounding box center [795, 277] width 663 height 29
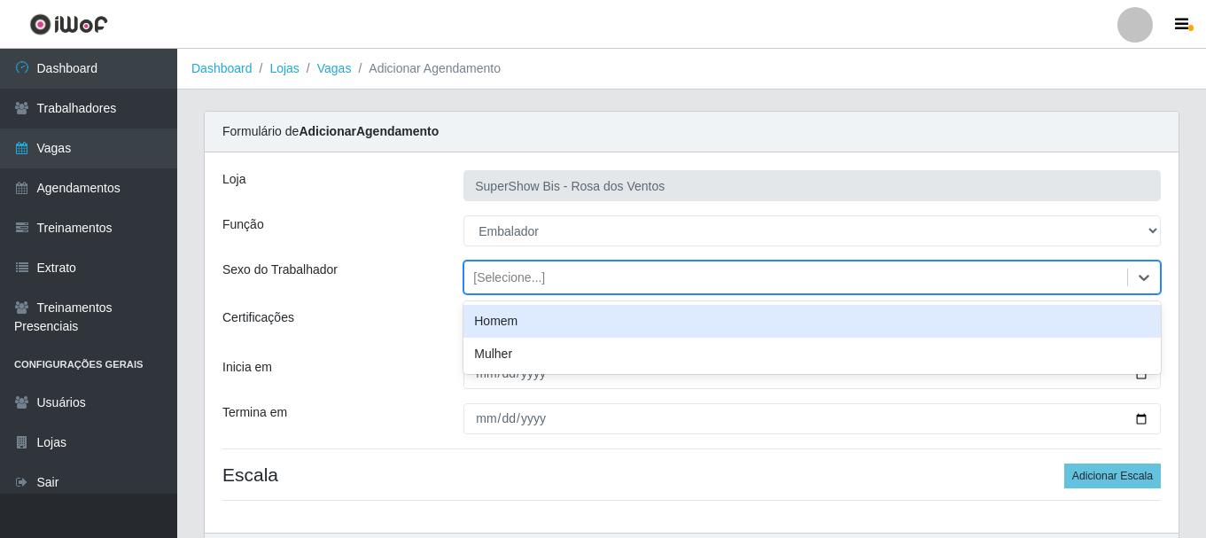
click at [524, 334] on div "Homem" at bounding box center [811, 321] width 697 height 33
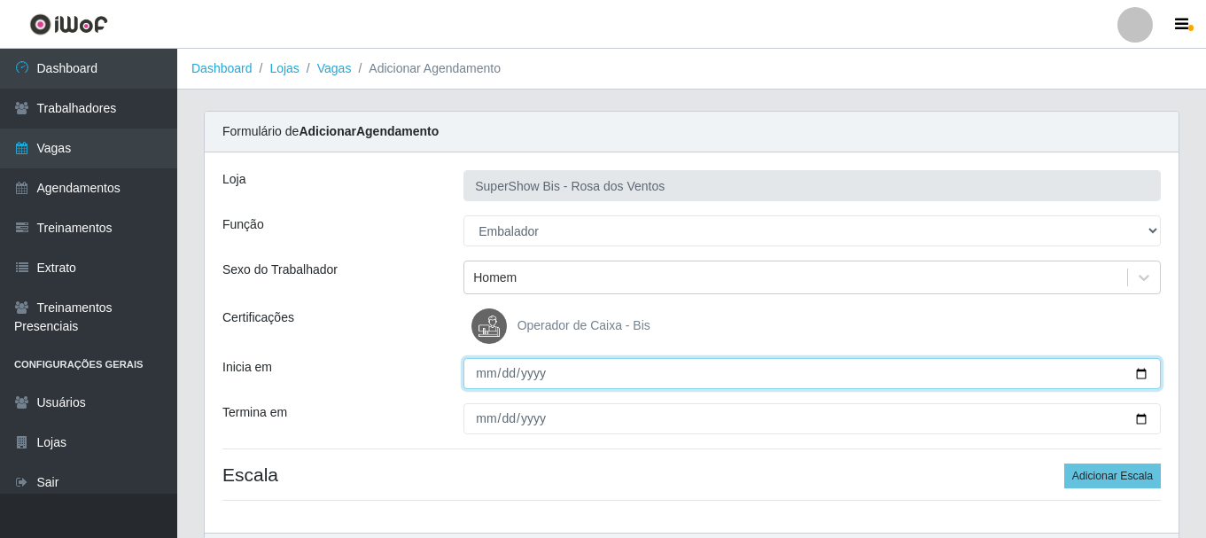
click at [484, 386] on input "Inicia em" at bounding box center [811, 373] width 697 height 31
type input "[DATE]"
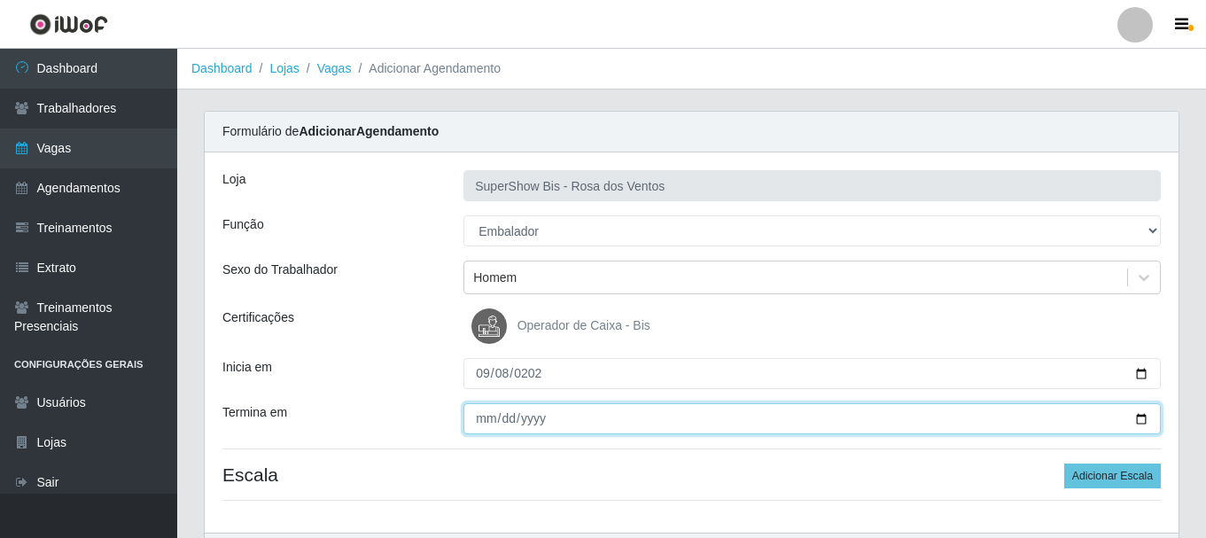
click at [475, 428] on input "Termina em" at bounding box center [811, 418] width 697 height 31
type input "[DATE]"
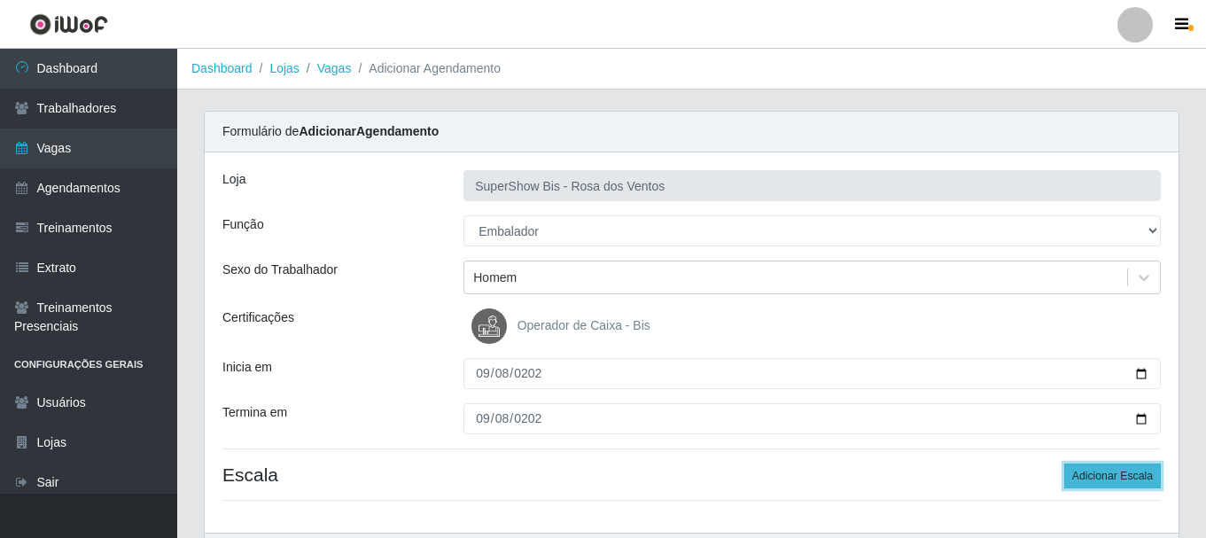
click at [1095, 481] on button "Adicionar Escala" at bounding box center [1112, 475] width 97 height 25
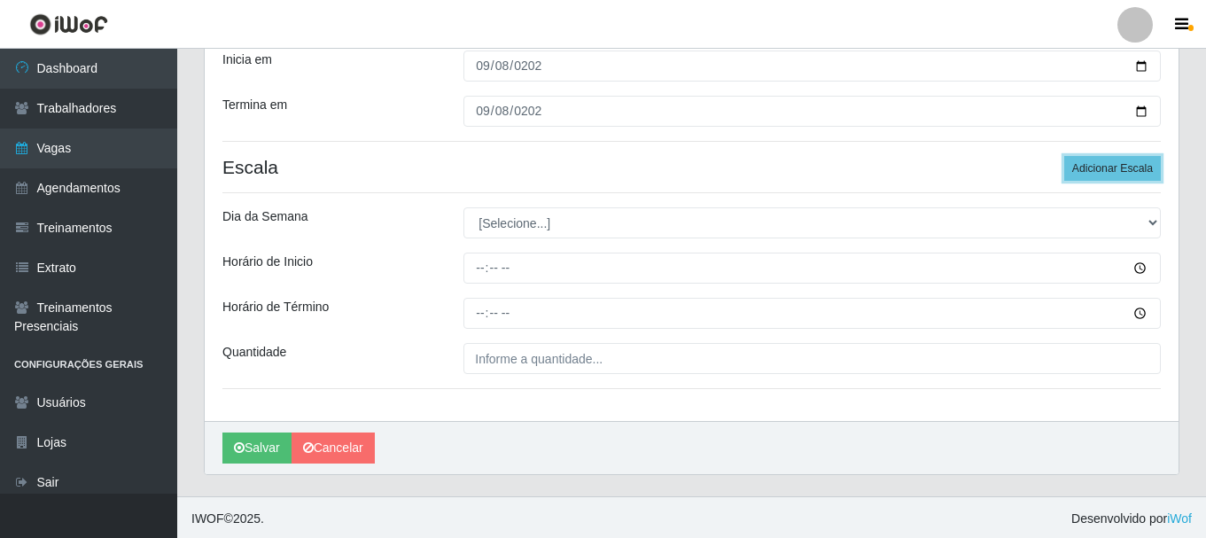
scroll to position [310, 0]
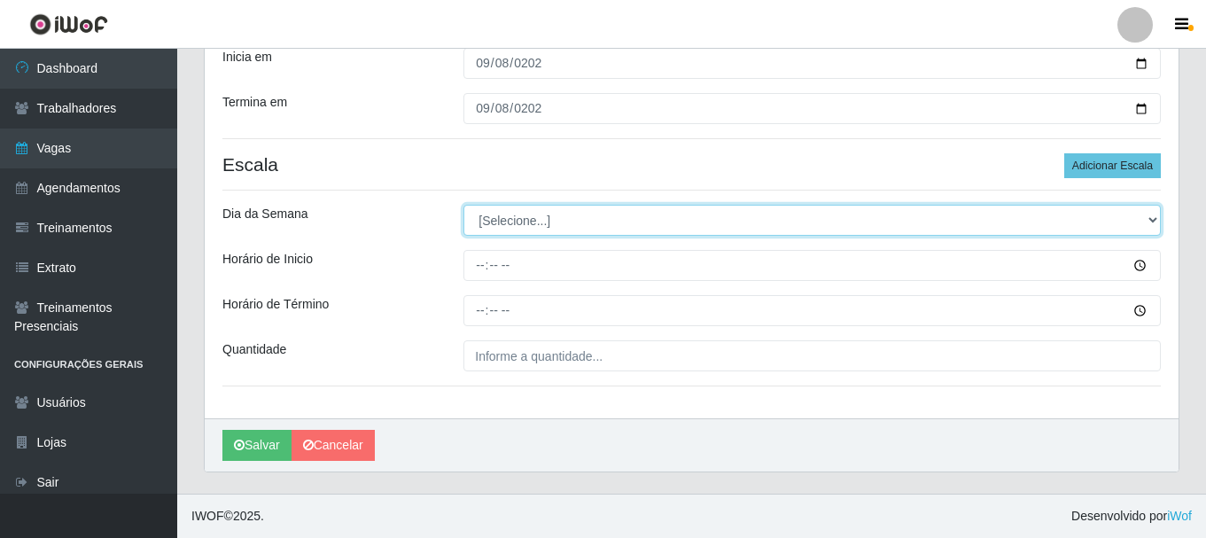
click at [504, 229] on select "[Selecione...] Segunda Terça Quarta Quinta Sexta Sábado Domingo" at bounding box center [811, 220] width 697 height 31
select select "1"
click at [463, 205] on select "[Selecione...] Segunda Terça Quarta Quinta Sexta Sábado Domingo" at bounding box center [811, 220] width 697 height 31
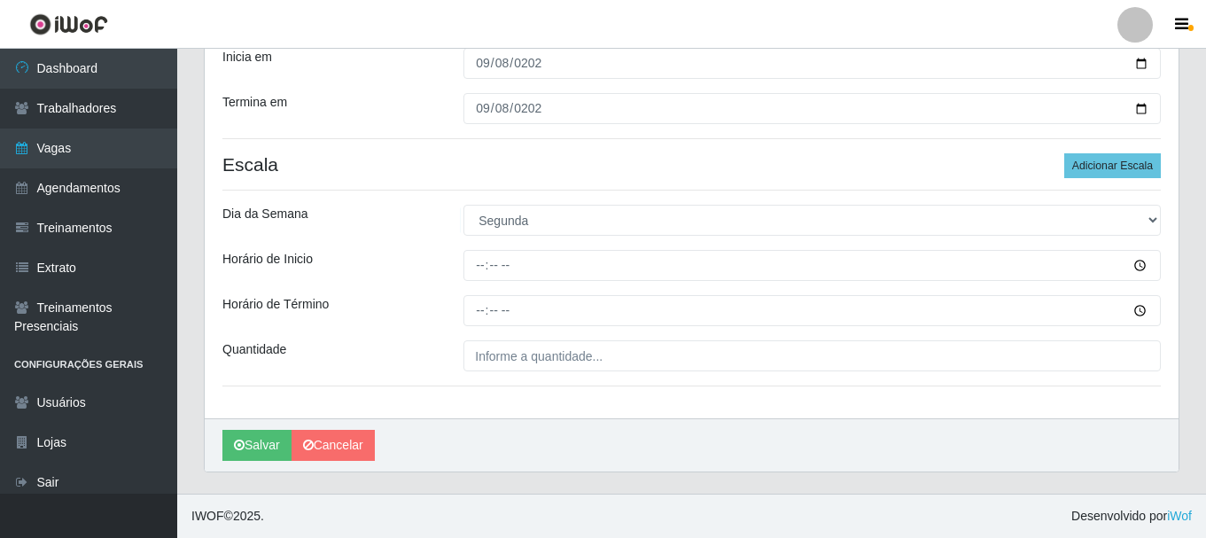
click at [479, 283] on div "Loja SuperShow Bis - Rosa dos Ventos Função [Selecione...] ASG ASG + ASG ++ Aux…" at bounding box center [691, 130] width 973 height 576
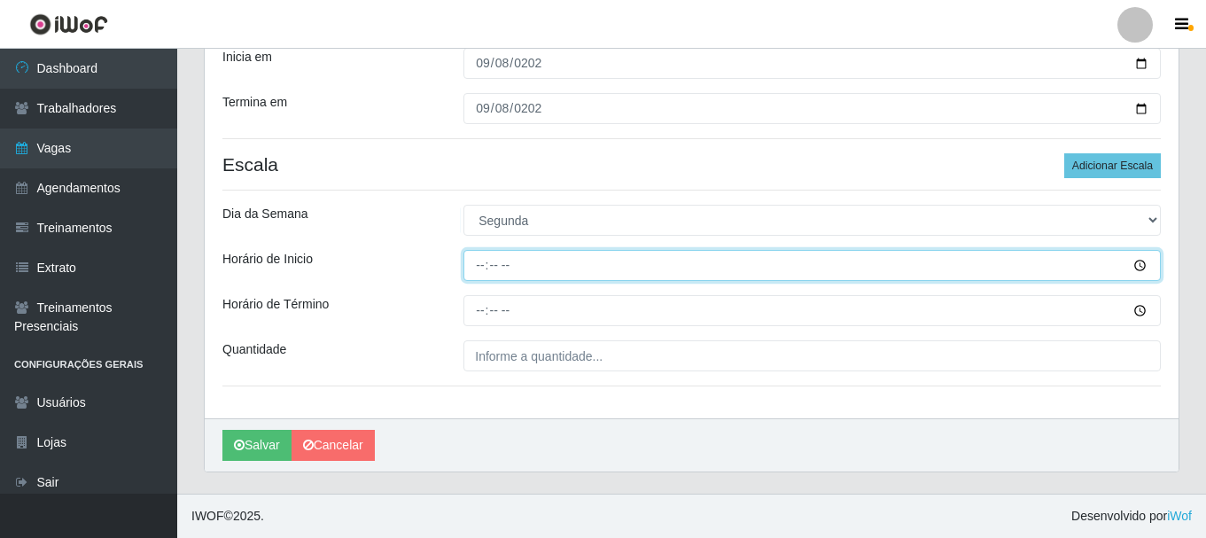
click at [478, 263] on input "Horário de Inicio" at bounding box center [811, 265] width 697 height 31
type input "15:00"
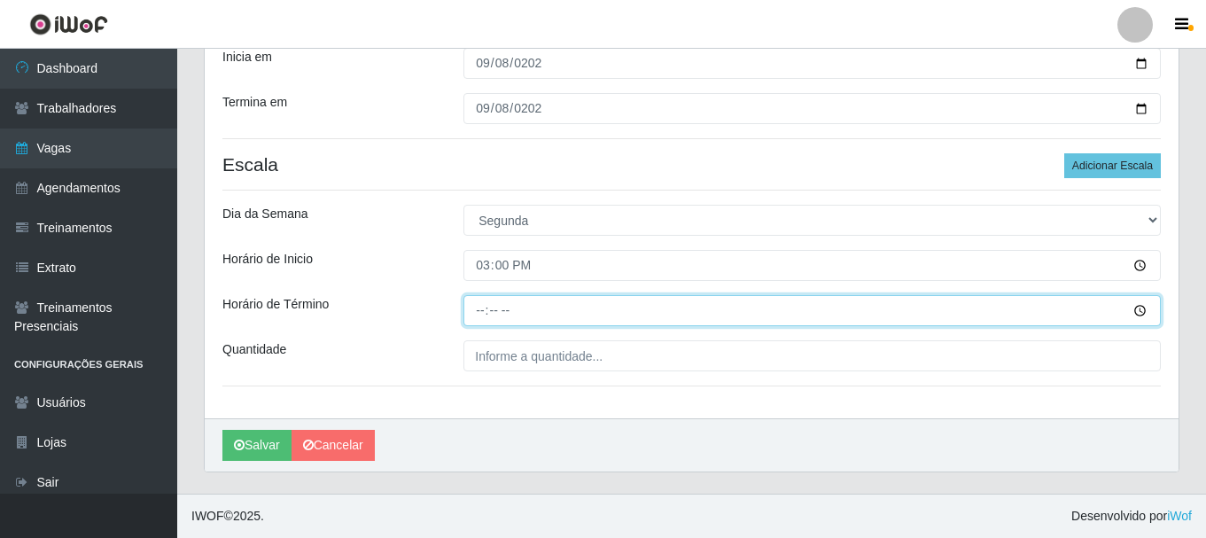
click at [477, 311] on input "Horário de Término" at bounding box center [811, 310] width 697 height 31
type input "21:00"
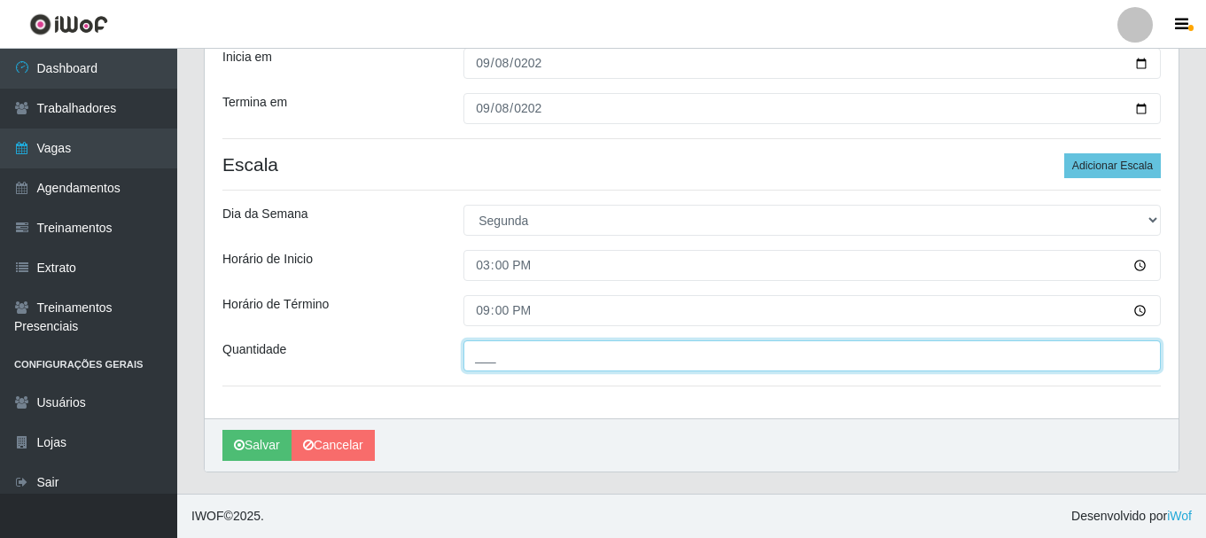
click at [479, 352] on input "___" at bounding box center [811, 355] width 697 height 31
type input "1__"
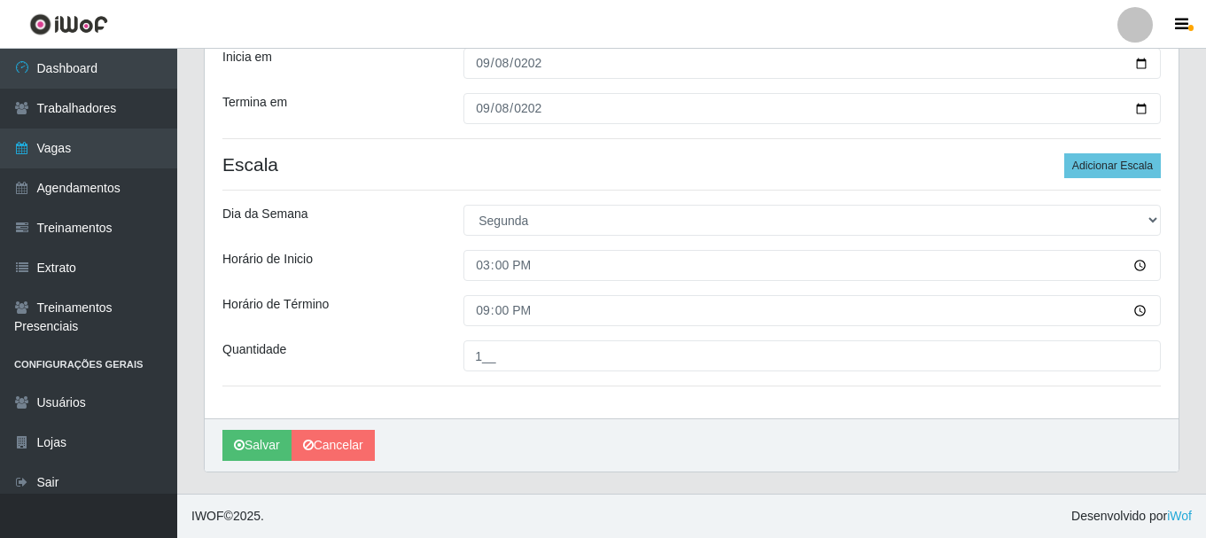
click at [417, 327] on div "Loja SuperShow Bis - Rosa dos Ventos Função [Selecione...] ASG ASG + ASG ++ Aux…" at bounding box center [691, 130] width 973 height 576
click at [256, 444] on button "Salvar" at bounding box center [256, 445] width 69 height 31
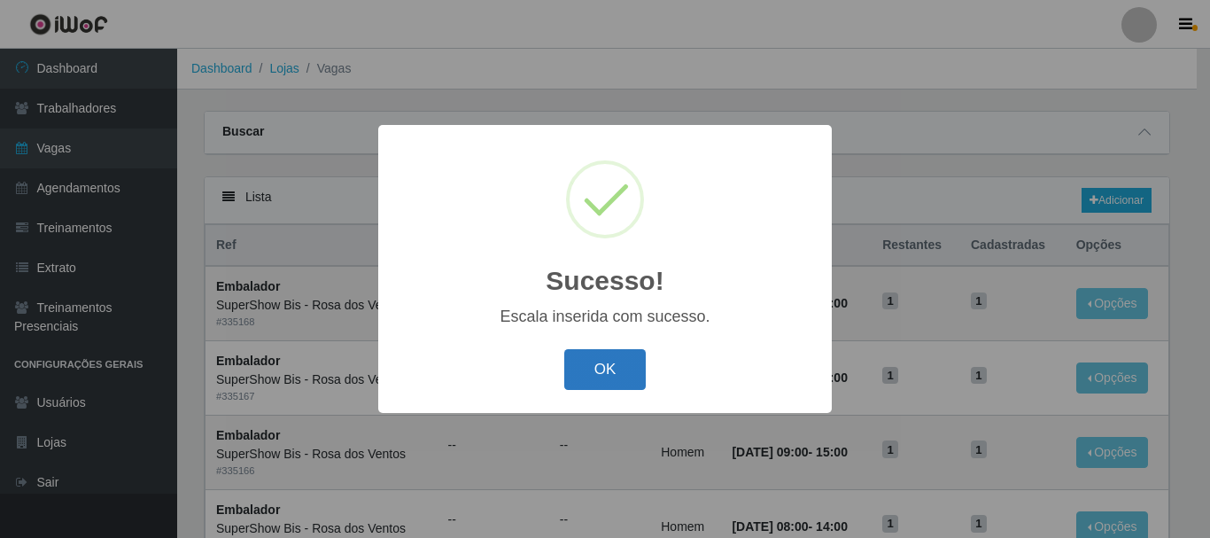
click at [625, 365] on button "OK" at bounding box center [605, 370] width 82 height 42
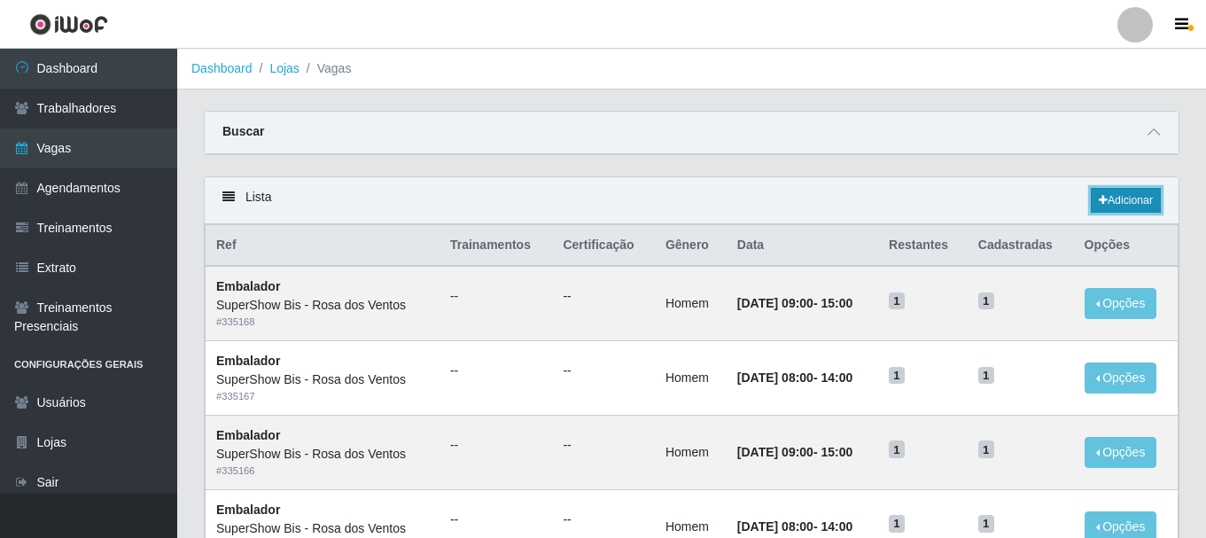
click at [1112, 197] on link "Adicionar" at bounding box center [1125, 200] width 70 height 25
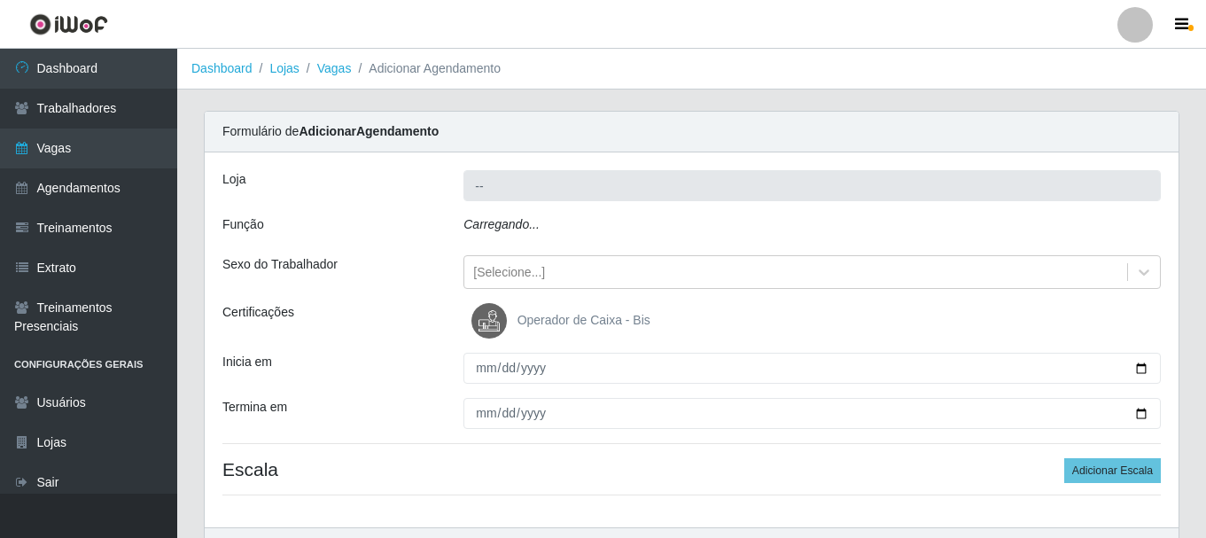
type input "SuperShow Bis - Rosa dos Ventos"
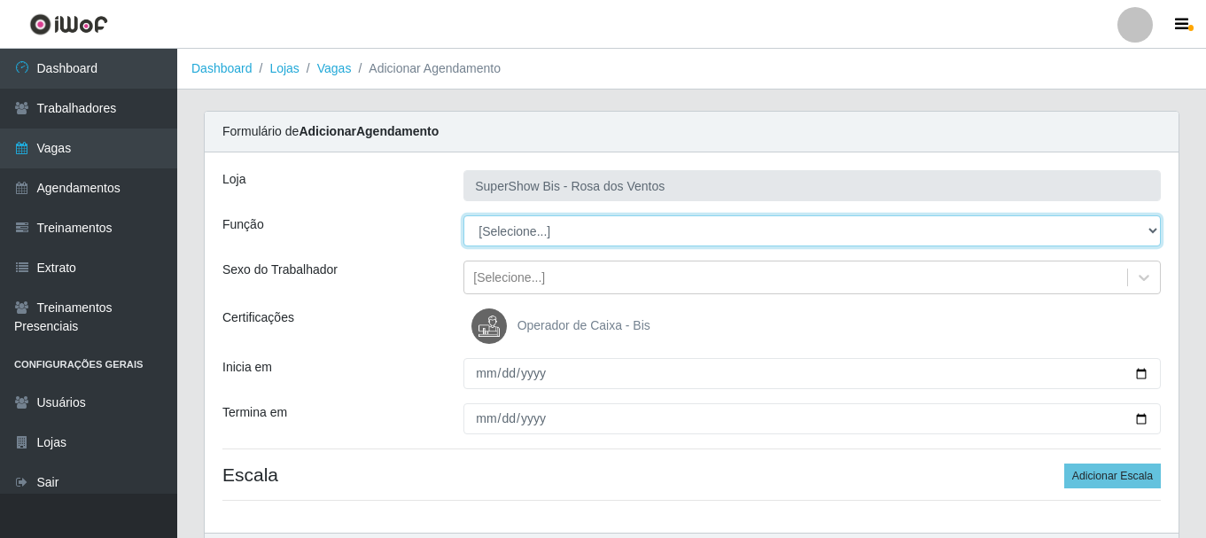
click at [479, 239] on select "[Selecione...] ASG ASG + ASG ++ Auxiliar de Cozinha Balconista de Açougue Balco…" at bounding box center [811, 230] width 697 height 31
select select "1"
click at [463, 215] on select "[Selecione...] ASG ASG + ASG ++ Auxiliar de Cozinha Balconista de Açougue Balco…" at bounding box center [811, 230] width 697 height 31
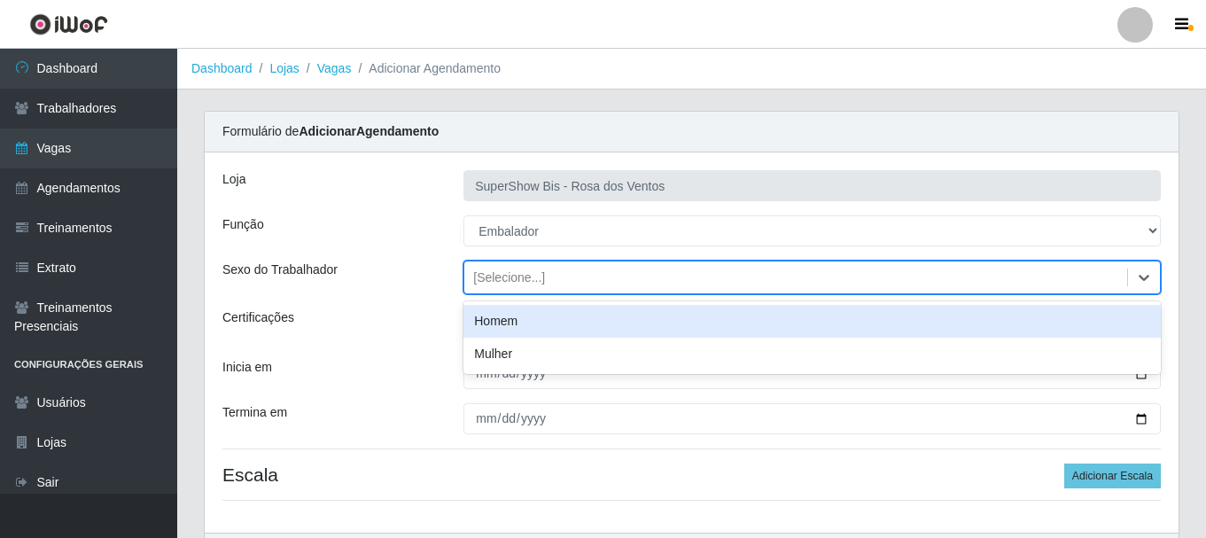
click at [502, 280] on div "[Selecione...]" at bounding box center [509, 277] width 72 height 19
click at [496, 311] on div "Homem" at bounding box center [811, 321] width 697 height 33
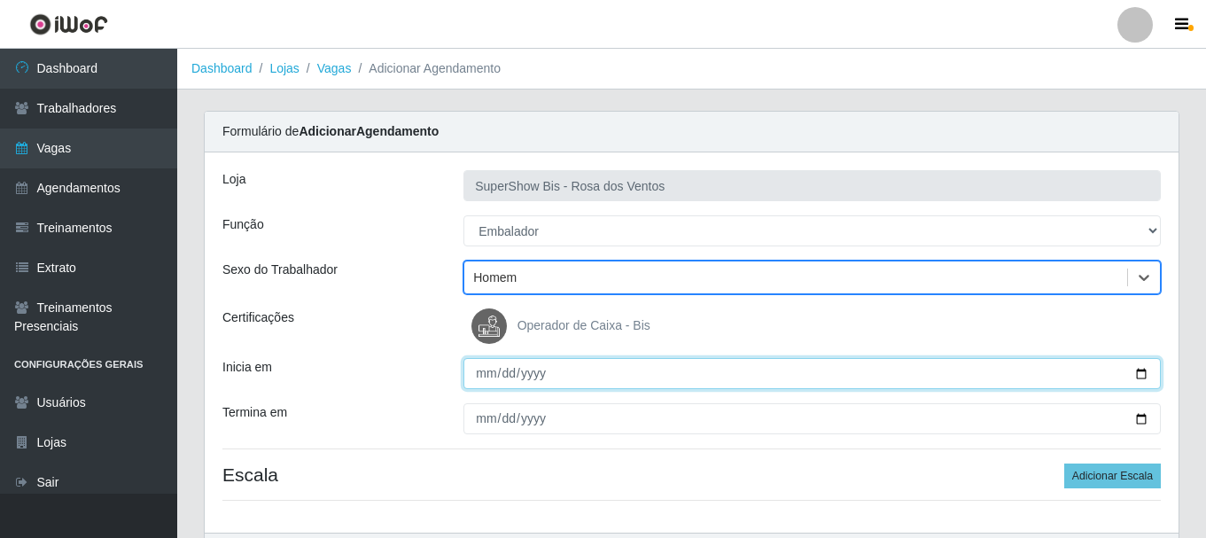
click at [485, 368] on input "Inicia em" at bounding box center [811, 373] width 697 height 31
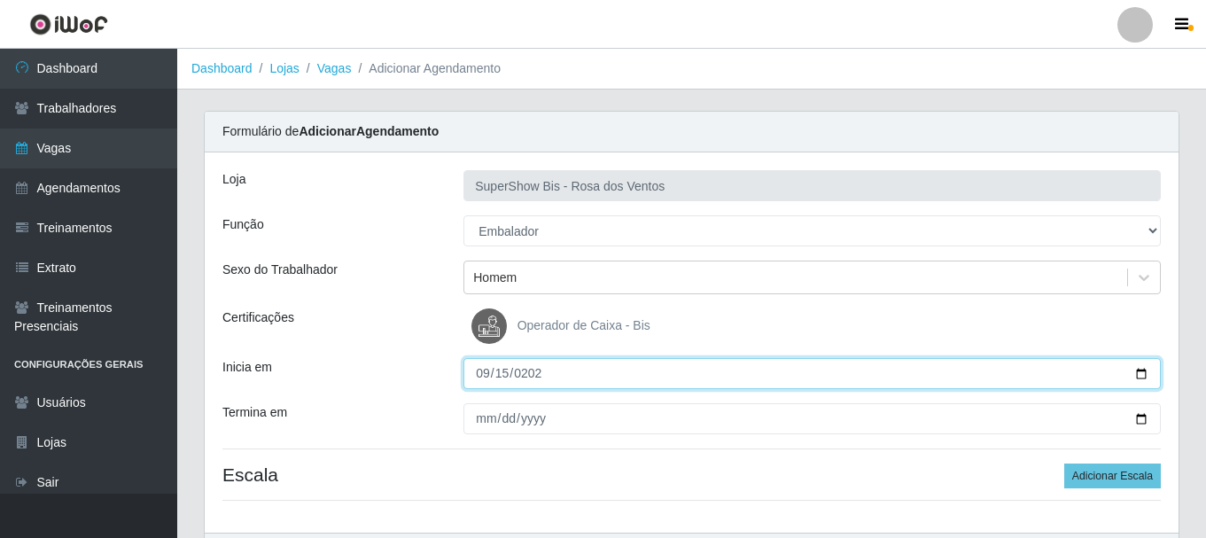
type input "[DATE]"
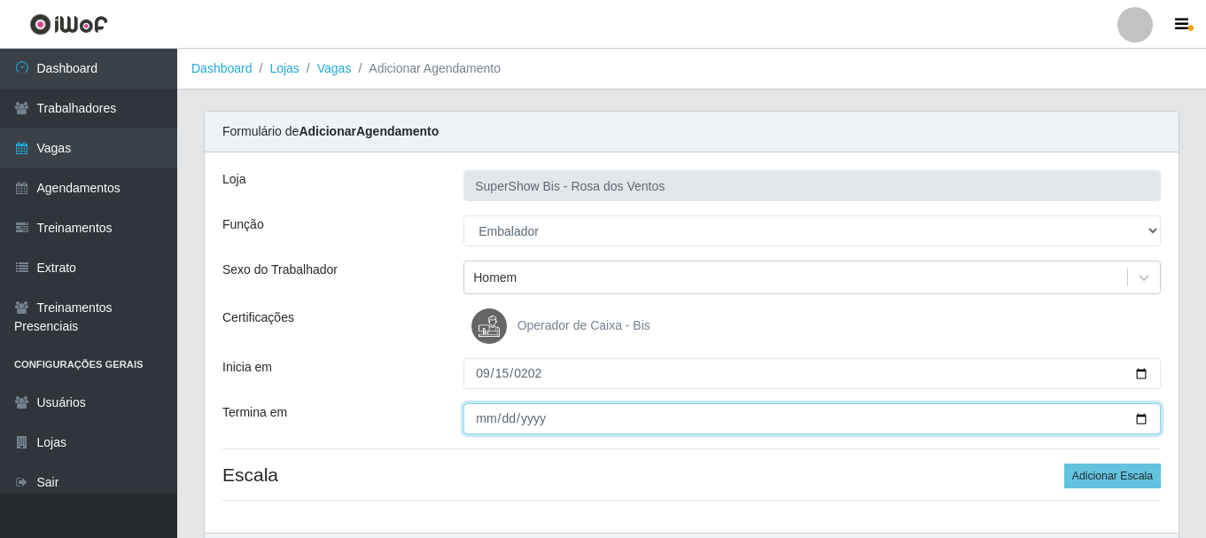
click at [483, 430] on input "Termina em" at bounding box center [811, 418] width 697 height 31
type input "0092-01-15"
click at [510, 418] on input "0092-01-15" at bounding box center [811, 418] width 697 height 31
click at [500, 421] on input "0092-01-15" at bounding box center [811, 418] width 697 height 31
type input "[DATE]"
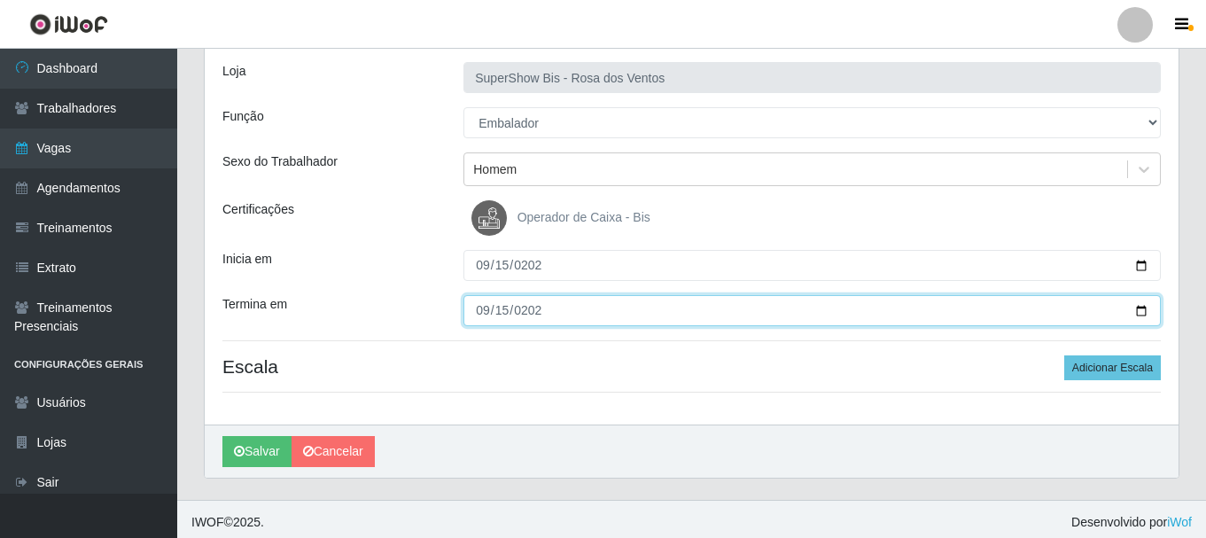
scroll to position [114, 0]
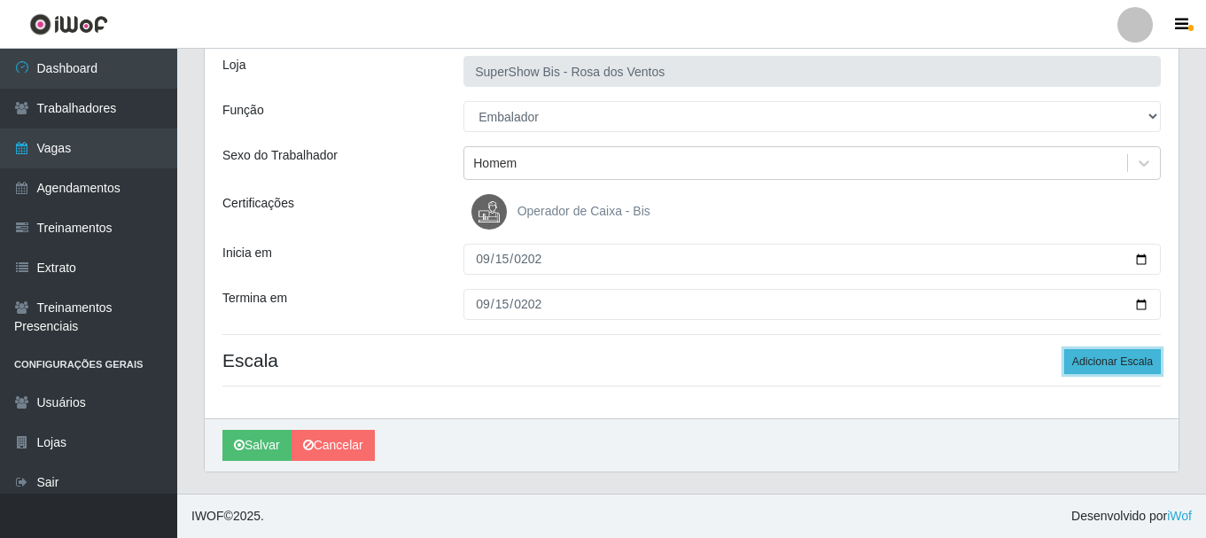
click at [1106, 369] on button "Adicionar Escala" at bounding box center [1112, 361] width 97 height 25
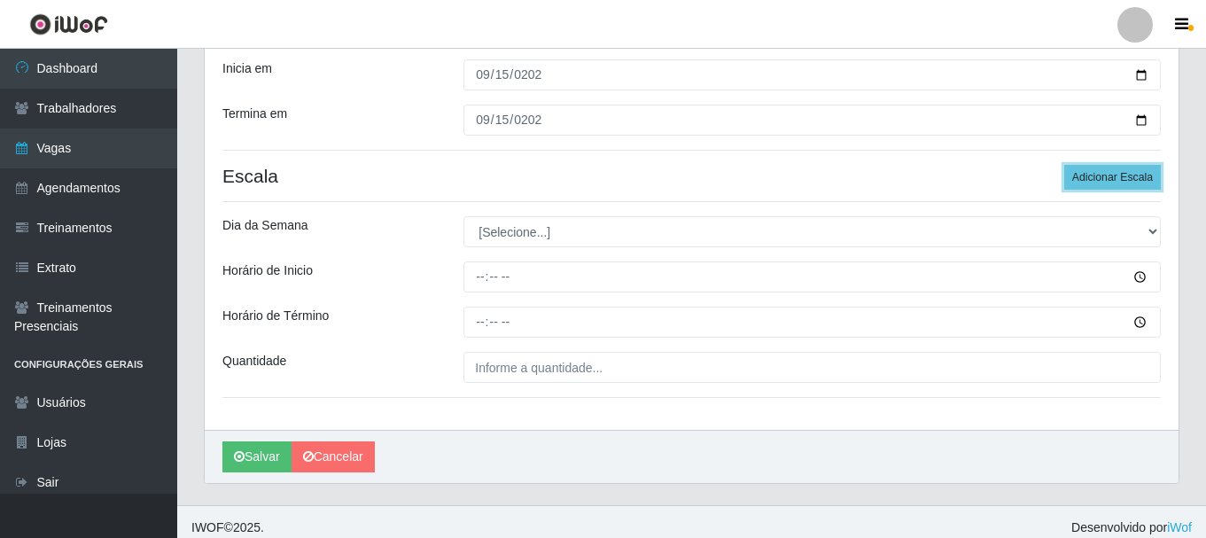
scroll to position [310, 0]
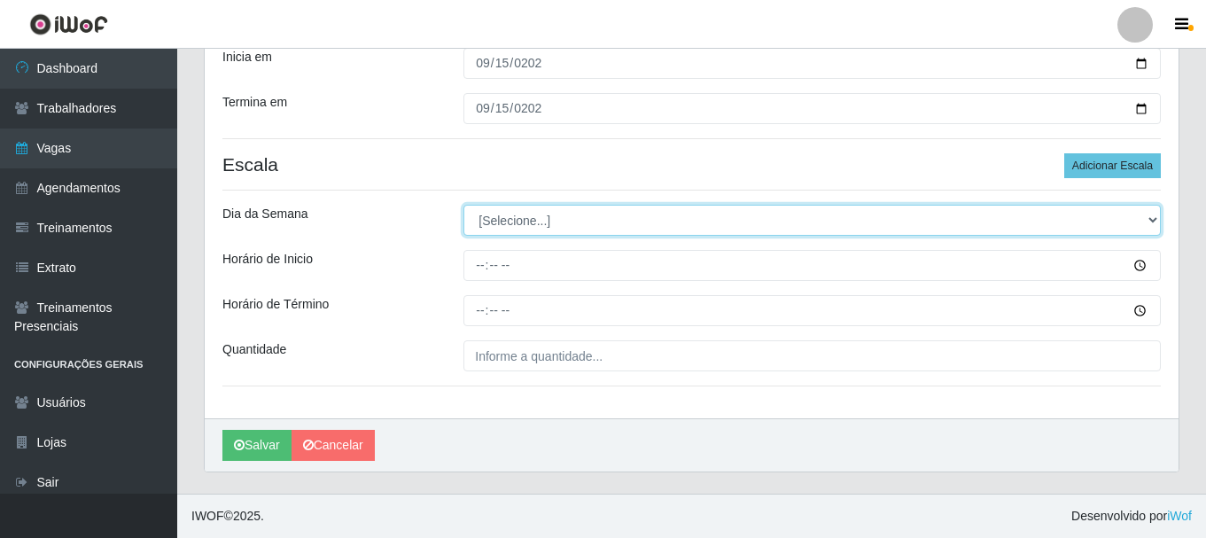
click at [490, 231] on select "[Selecione...] Segunda Terça Quarta Quinta Sexta Sábado Domingo" at bounding box center [811, 220] width 697 height 31
select select "1"
click at [463, 205] on select "[Selecione...] Segunda Terça Quarta Quinta Sexta Sábado Domingo" at bounding box center [811, 220] width 697 height 31
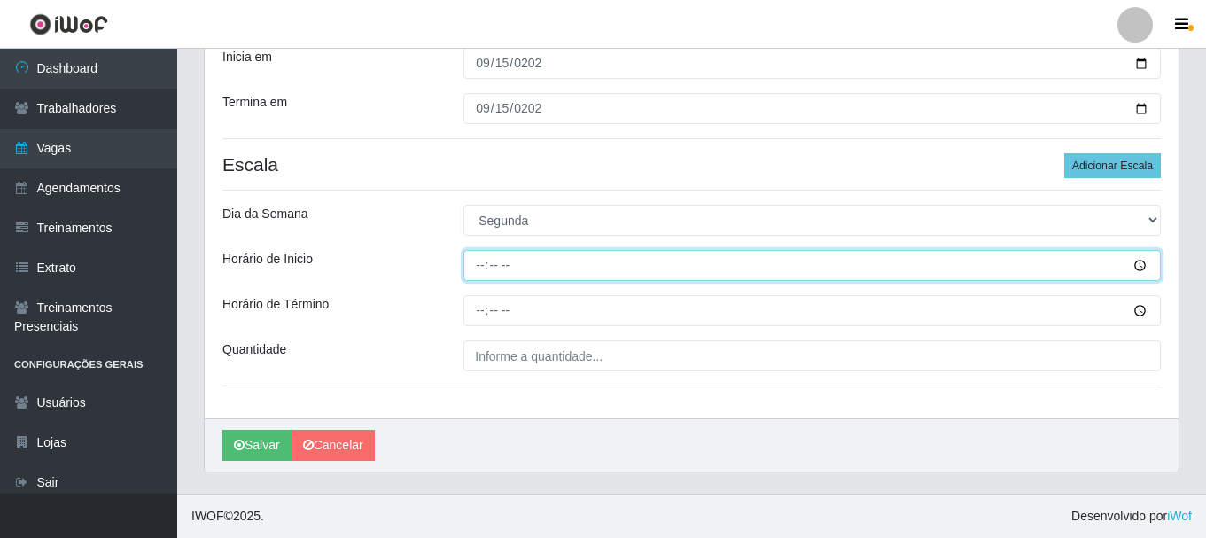
click at [477, 268] on input "Horário de Inicio" at bounding box center [811, 265] width 697 height 31
type input "15:00"
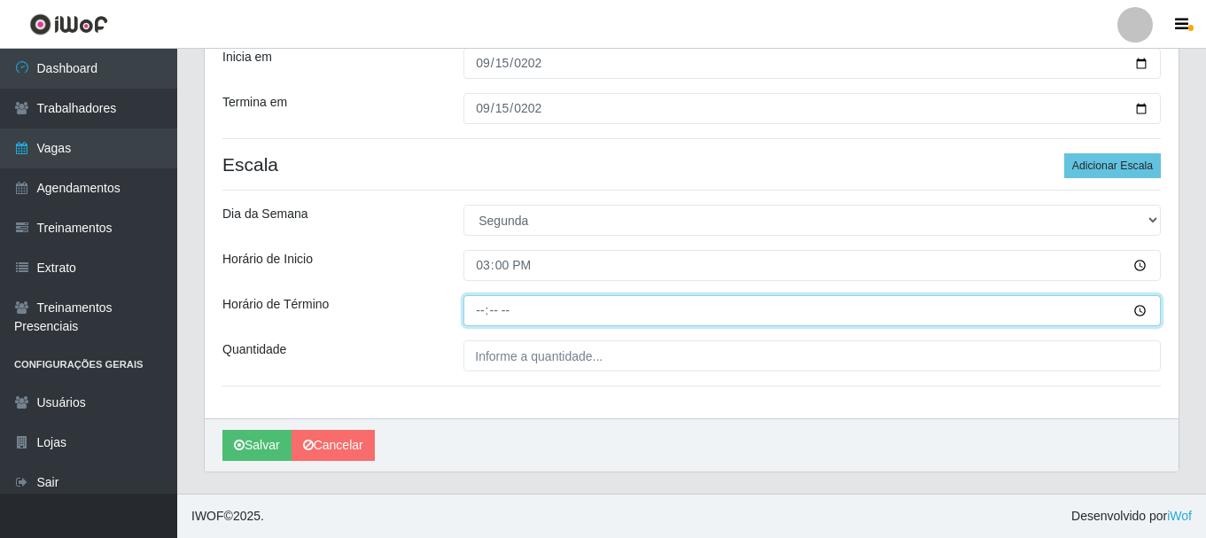
click at [477, 314] on input "Horário de Término" at bounding box center [811, 310] width 697 height 31
type input "21:00"
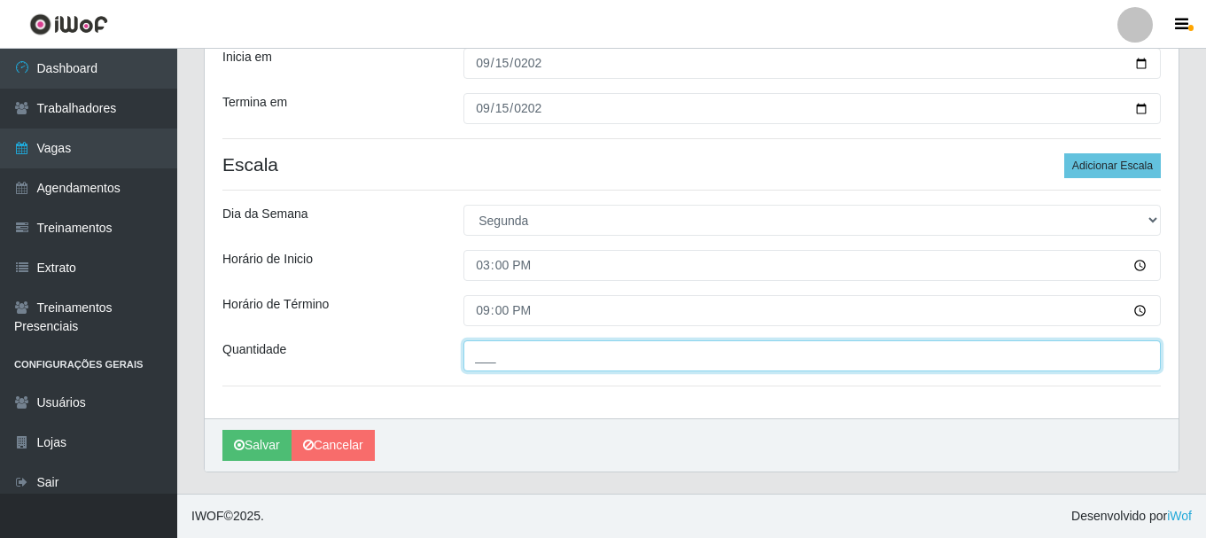
click at [471, 361] on input "___" at bounding box center [811, 355] width 697 height 31
type input "1__"
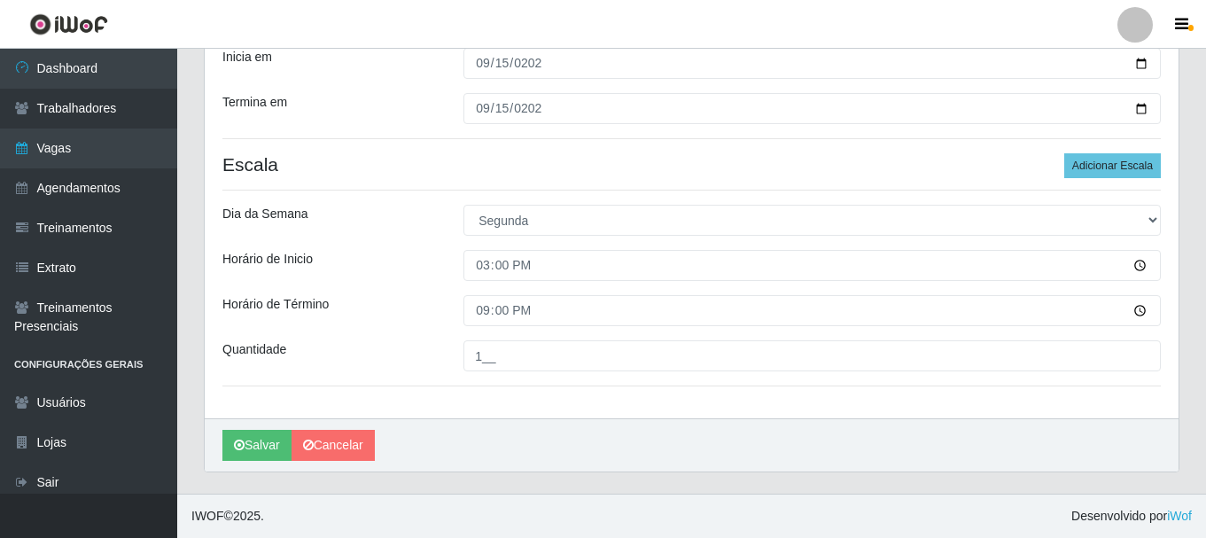
click at [434, 311] on div "Horário de Término" at bounding box center [329, 310] width 241 height 31
click at [255, 438] on button "Salvar" at bounding box center [256, 445] width 69 height 31
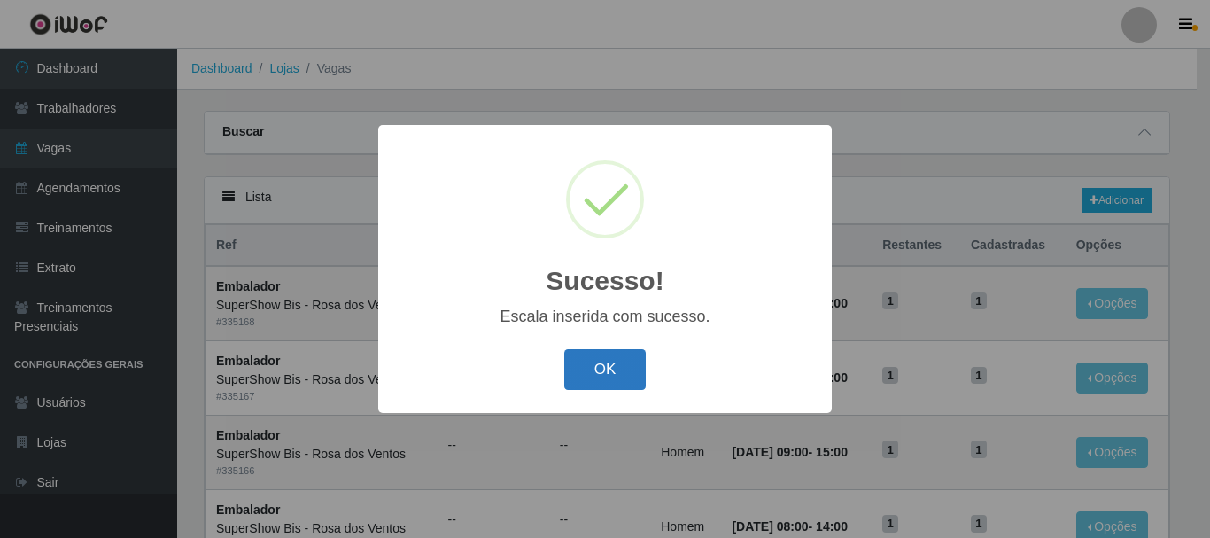
click at [625, 367] on button "OK" at bounding box center [605, 370] width 82 height 42
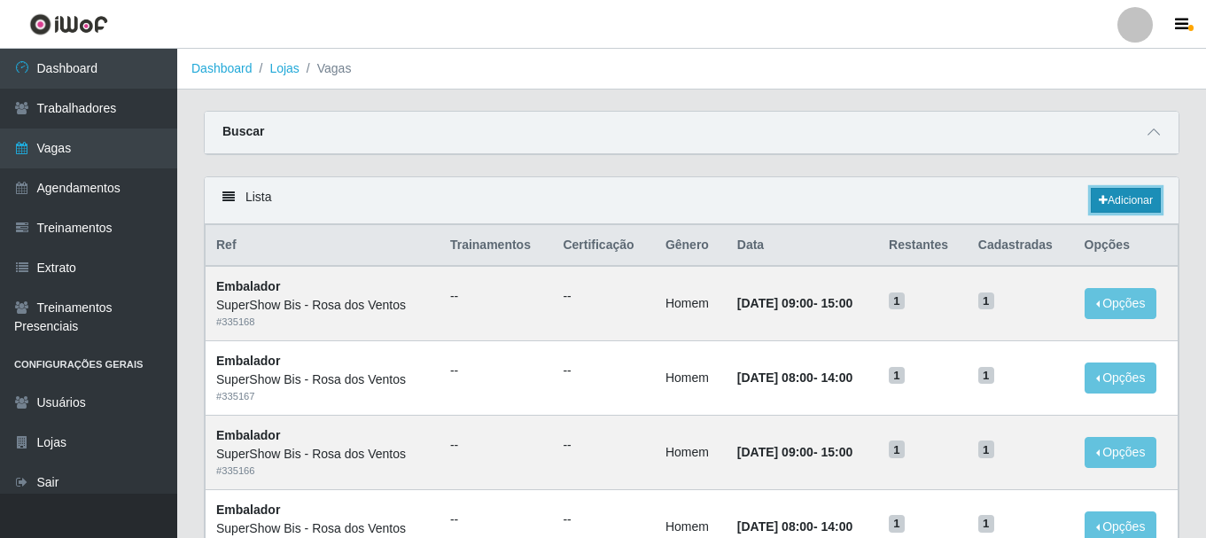
click at [1108, 204] on link "Adicionar" at bounding box center [1125, 200] width 70 height 25
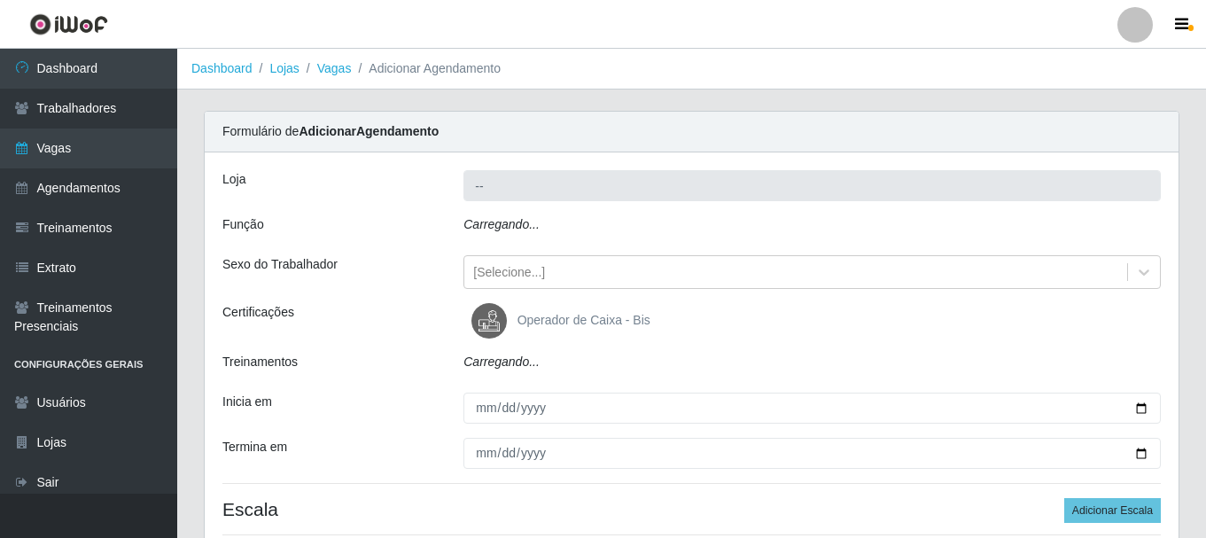
type input "SuperShow Bis - Rosa dos Ventos"
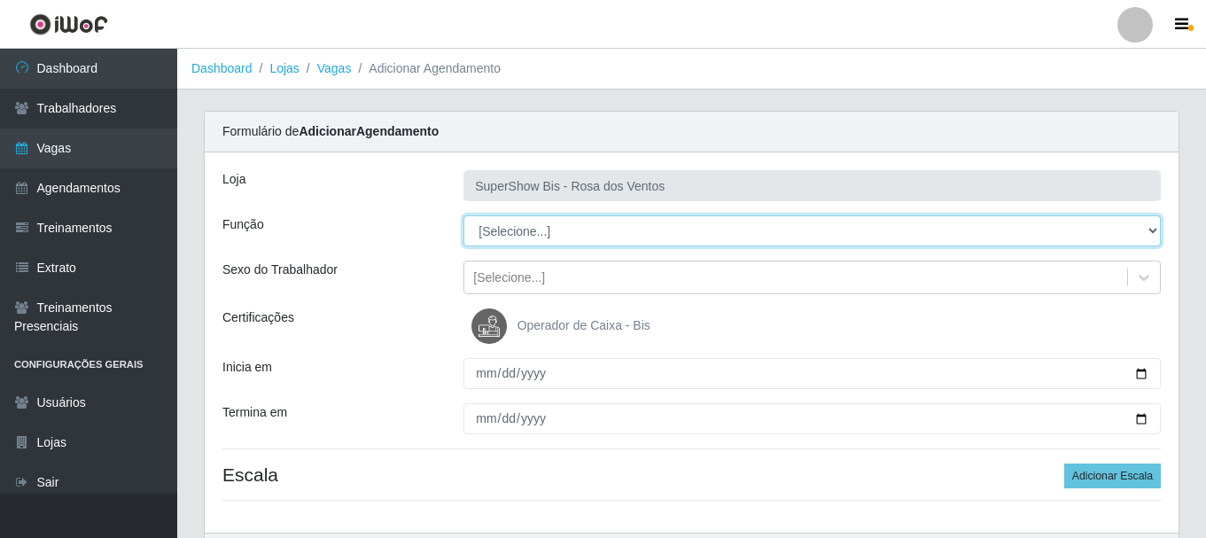
click at [518, 241] on select "[Selecione...] ASG ASG + ASG ++ Auxiliar de Cozinha Balconista de Açougue Balco…" at bounding box center [811, 230] width 697 height 31
select select "1"
click at [463, 215] on select "[Selecione...] ASG ASG + ASG ++ Auxiliar de Cozinha Balconista de Açougue Balco…" at bounding box center [811, 230] width 697 height 31
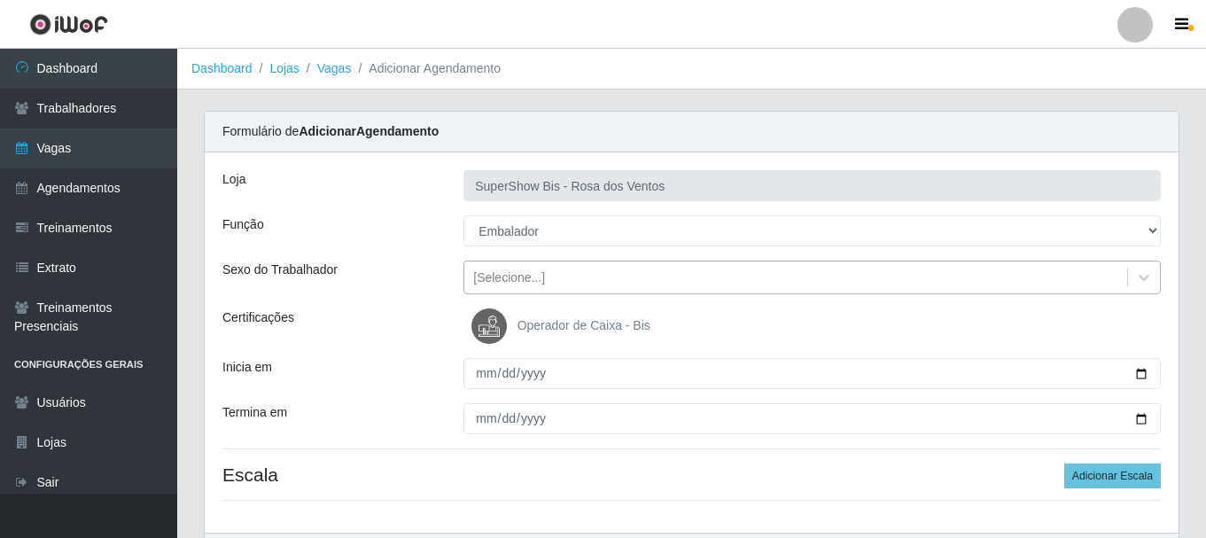
click at [507, 277] on div "[Selecione...]" at bounding box center [509, 277] width 72 height 19
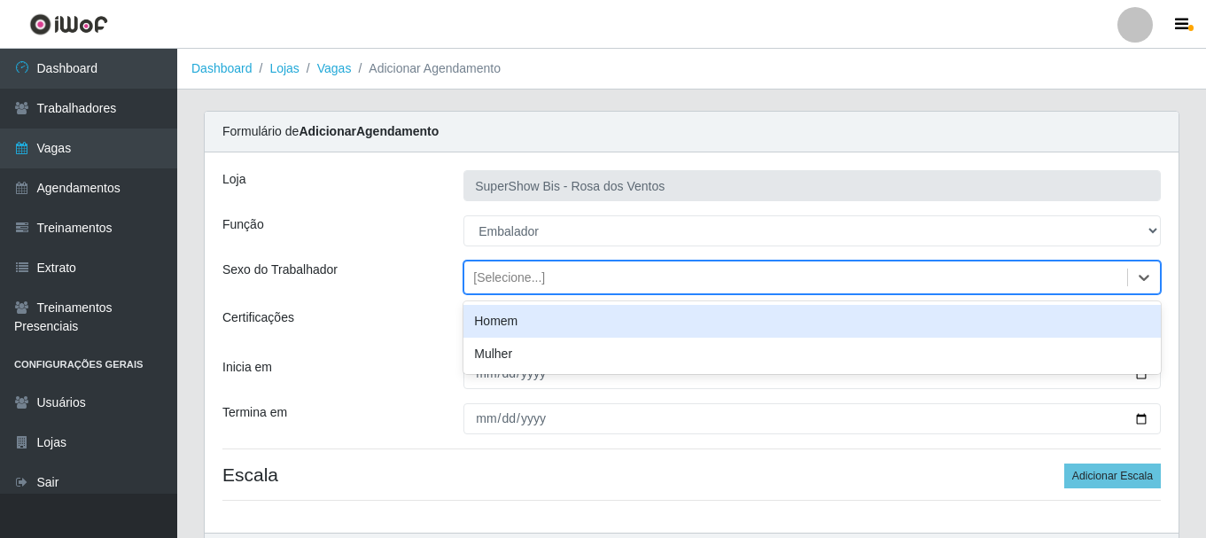
click at [505, 312] on div "Homem" at bounding box center [811, 321] width 697 height 33
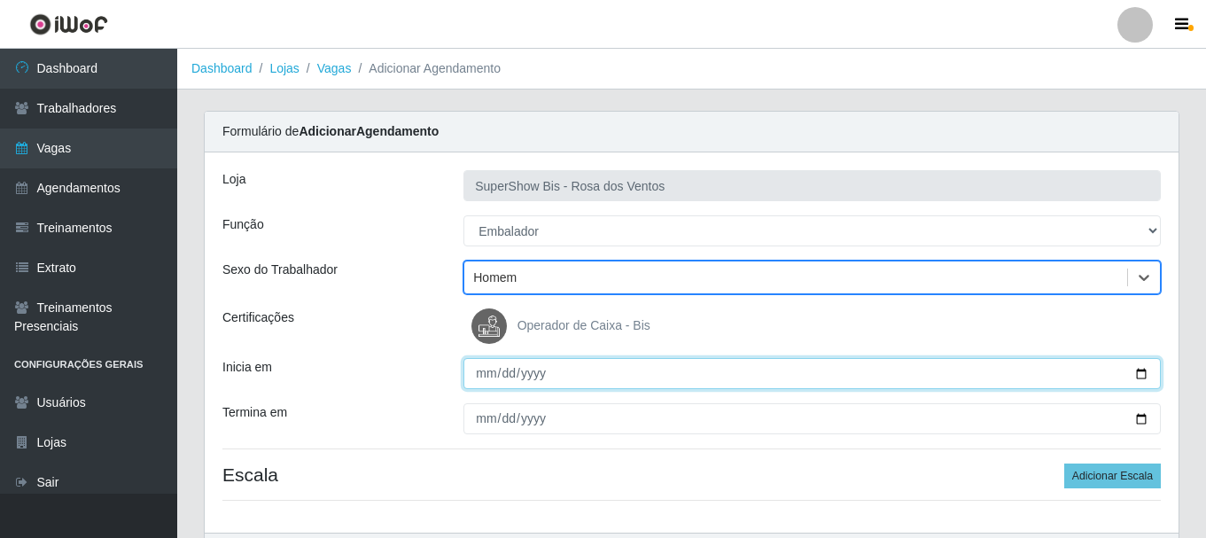
click at [491, 369] on input "Inicia em" at bounding box center [811, 373] width 697 height 31
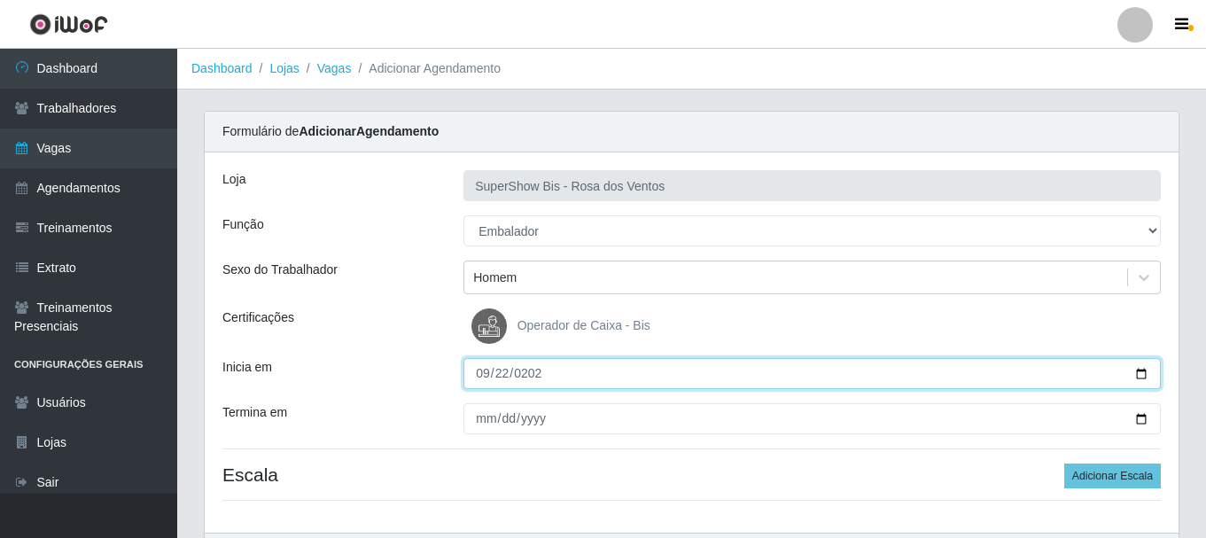
type input "[DATE]"
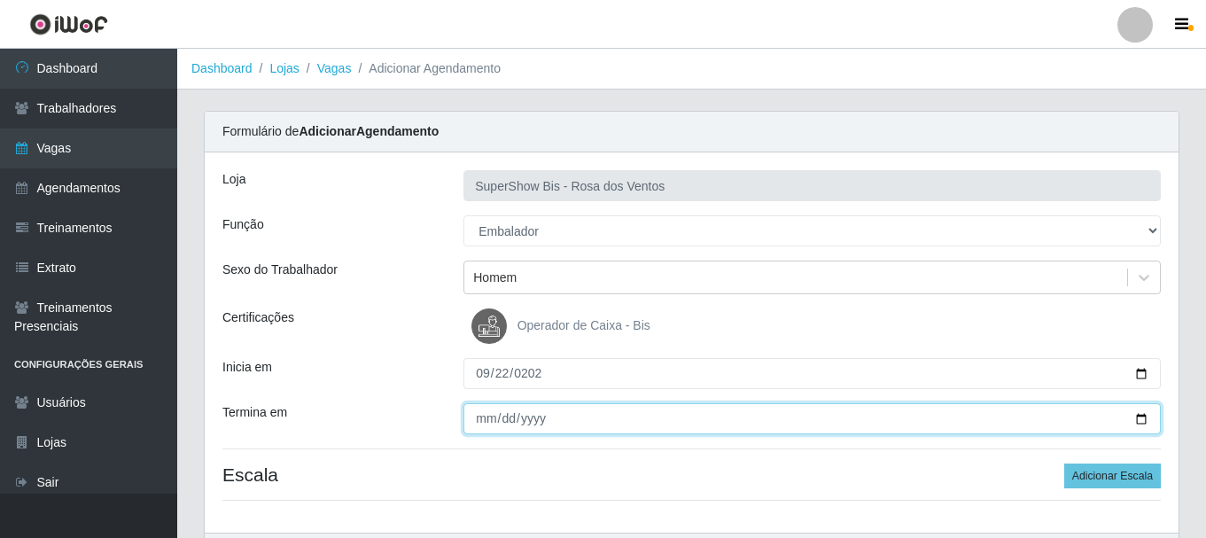
click at [500, 422] on input "Termina em" at bounding box center [811, 418] width 697 height 31
click at [488, 417] on input "Termina em" at bounding box center [811, 418] width 697 height 31
type input "[DATE]"
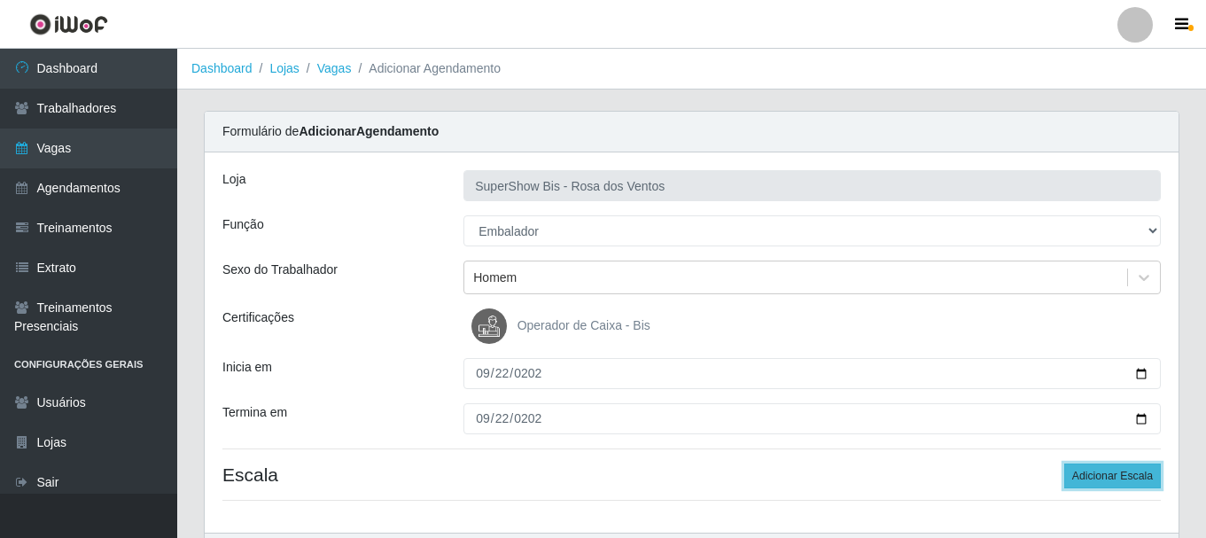
click at [1119, 472] on button "Adicionar Escala" at bounding box center [1112, 475] width 97 height 25
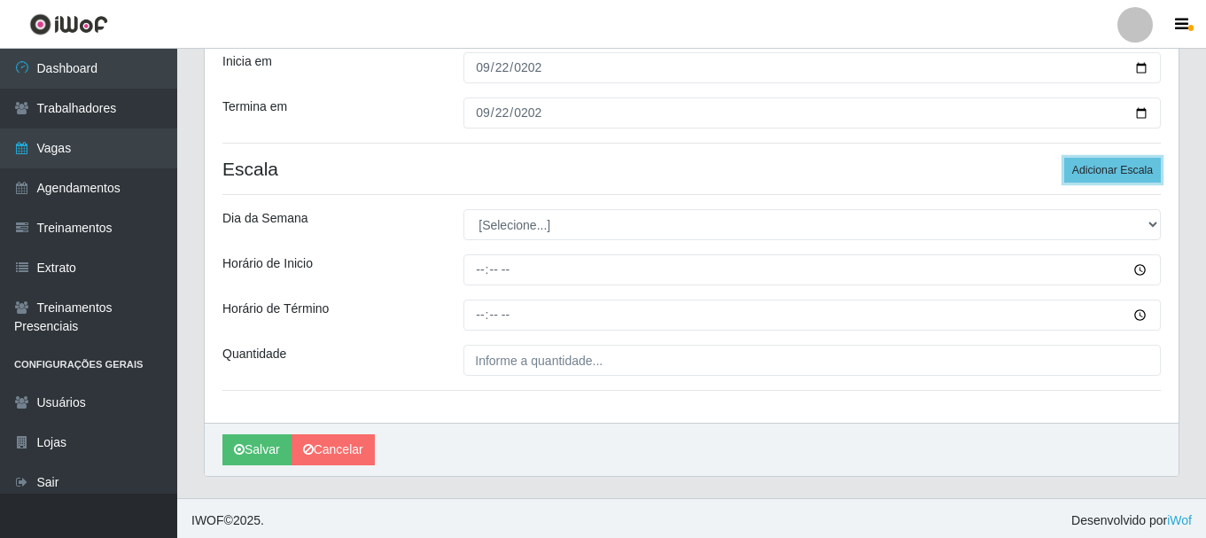
scroll to position [310, 0]
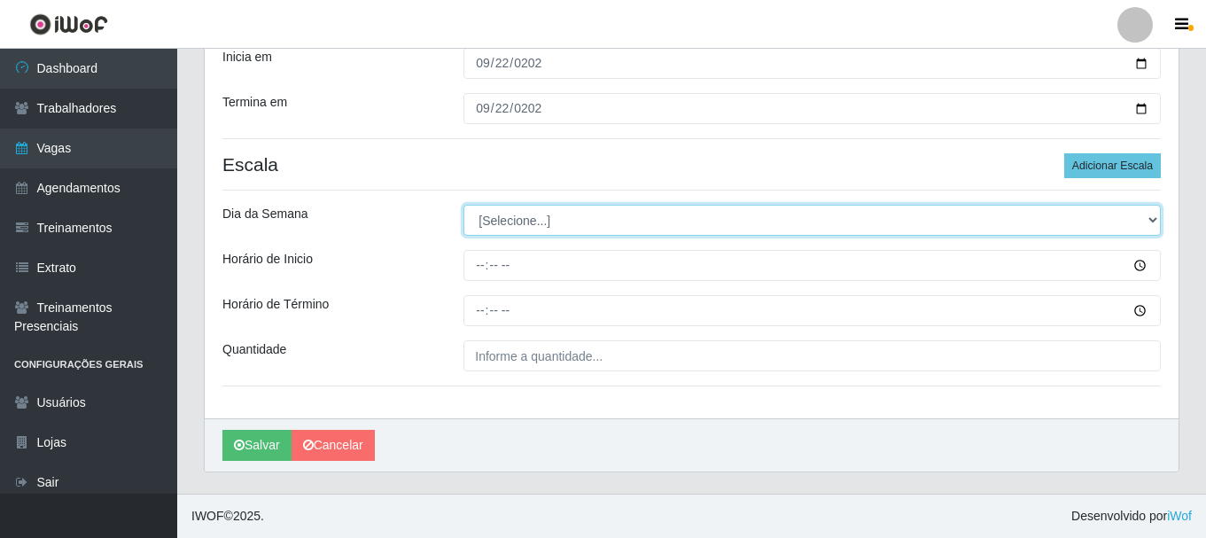
click at [506, 221] on select "[Selecione...] Segunda Terça Quarta Quinta Sexta Sábado Domingo" at bounding box center [811, 220] width 697 height 31
select select "1"
click at [463, 205] on select "[Selecione...] Segunda Terça Quarta Quinta Sexta Sábado Domingo" at bounding box center [811, 220] width 697 height 31
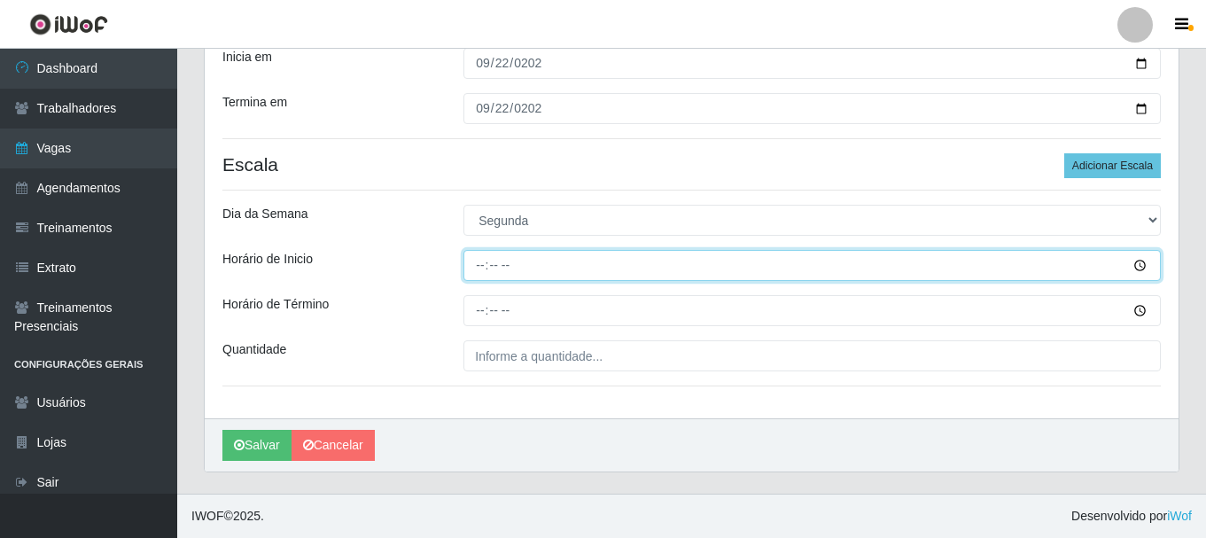
click at [479, 267] on input "Horário de Inicio" at bounding box center [811, 265] width 697 height 31
type input "15:00"
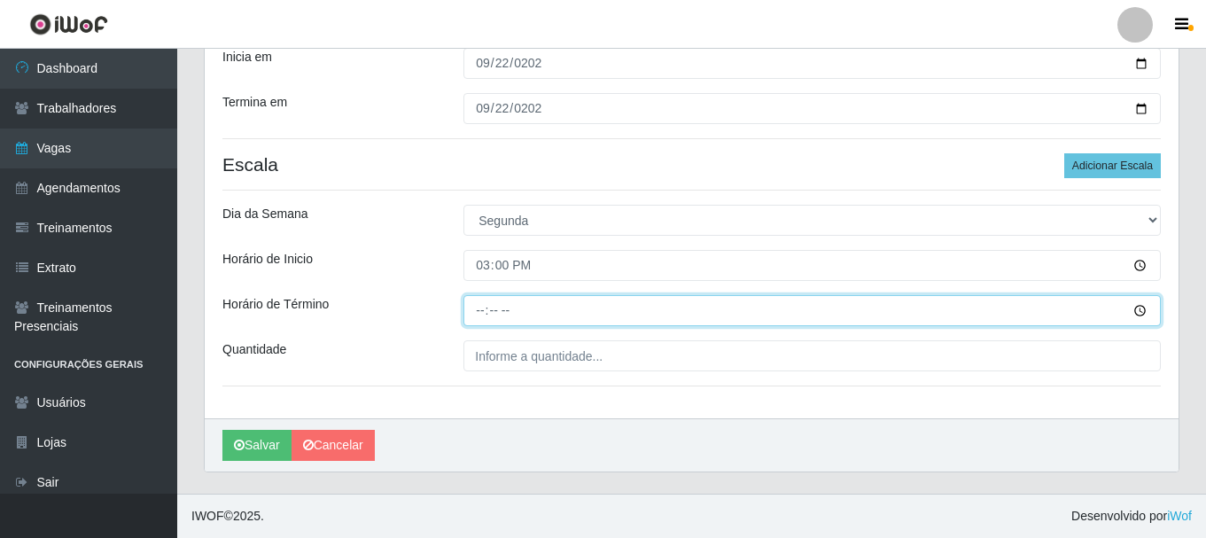
click at [476, 299] on input "Horário de Término" at bounding box center [811, 310] width 697 height 31
type input "21:00"
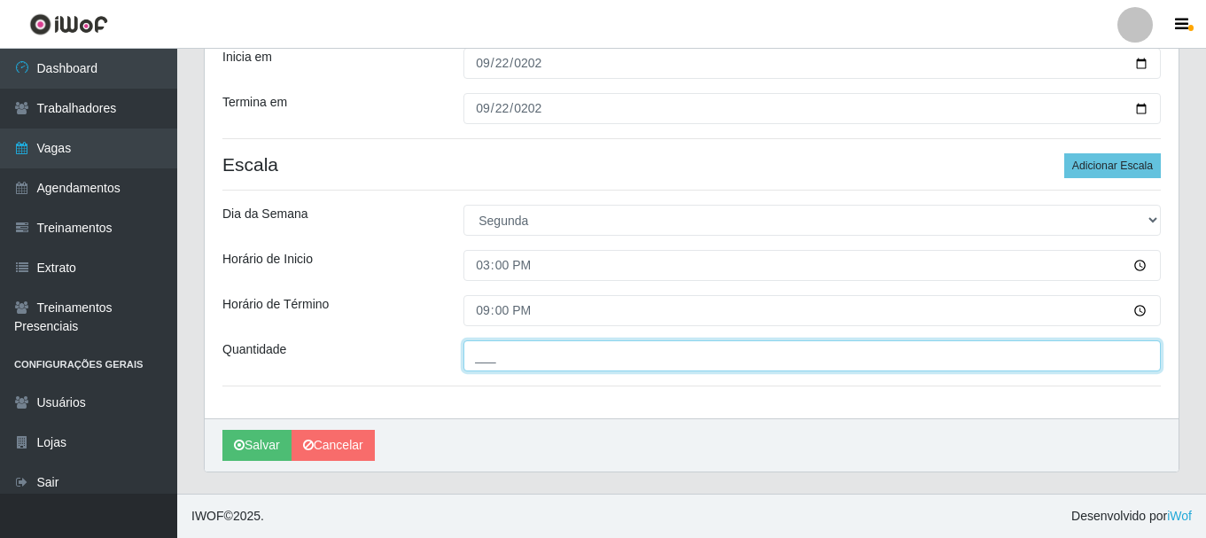
click at [491, 349] on input "___" at bounding box center [811, 355] width 697 height 31
type input "1__"
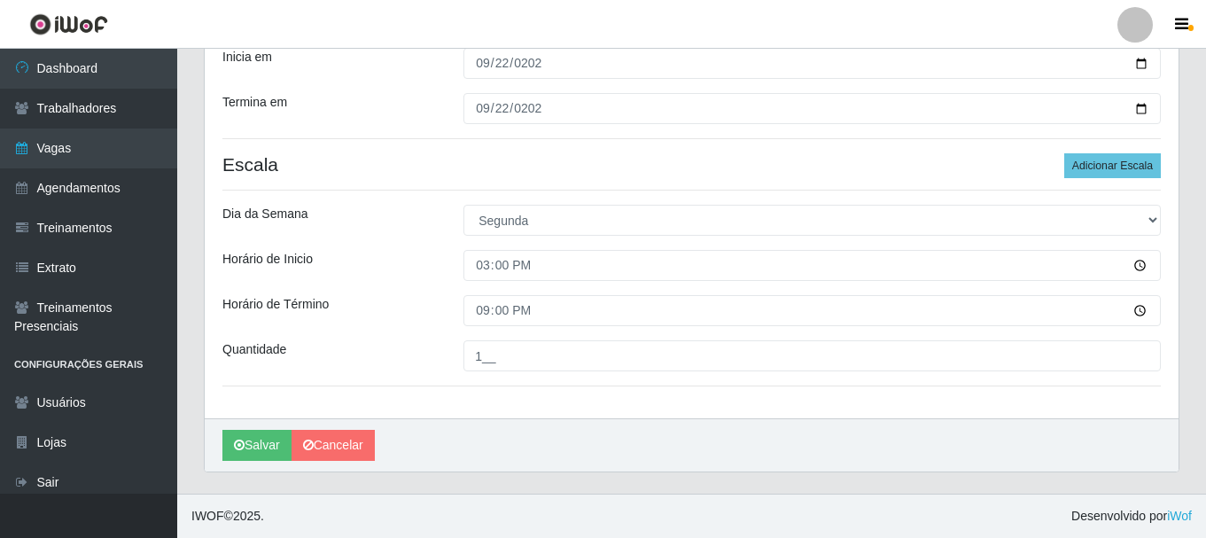
click at [403, 329] on div "Loja SuperShow Bis - Rosa dos Ventos Função [Selecione...] ASG ASG + ASG ++ Aux…" at bounding box center [691, 130] width 973 height 576
click at [252, 446] on button "Salvar" at bounding box center [256, 445] width 69 height 31
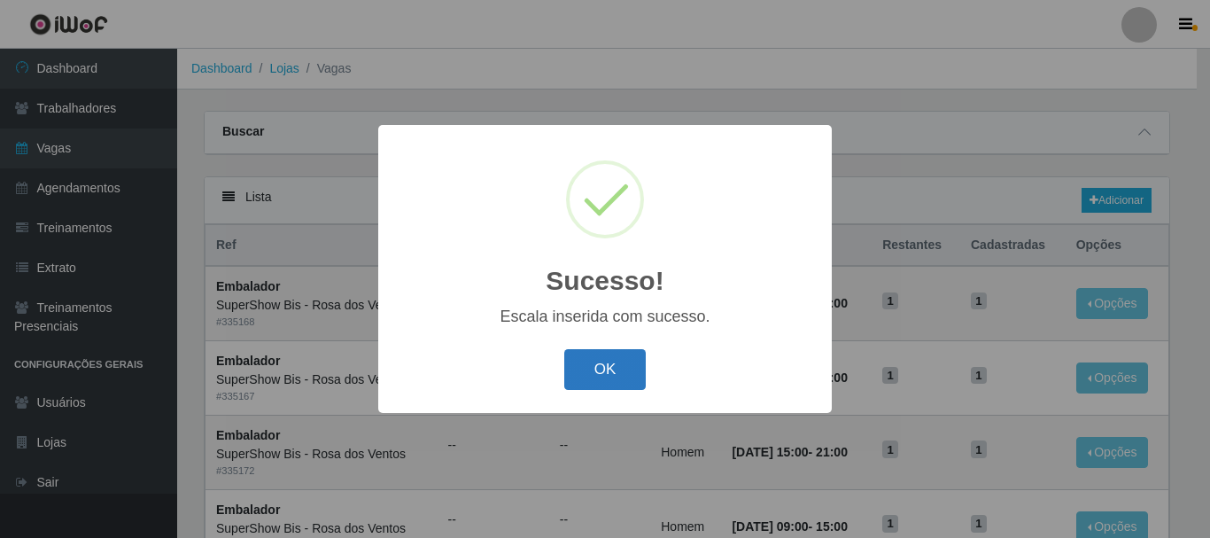
click at [598, 359] on button "OK" at bounding box center [605, 370] width 82 height 42
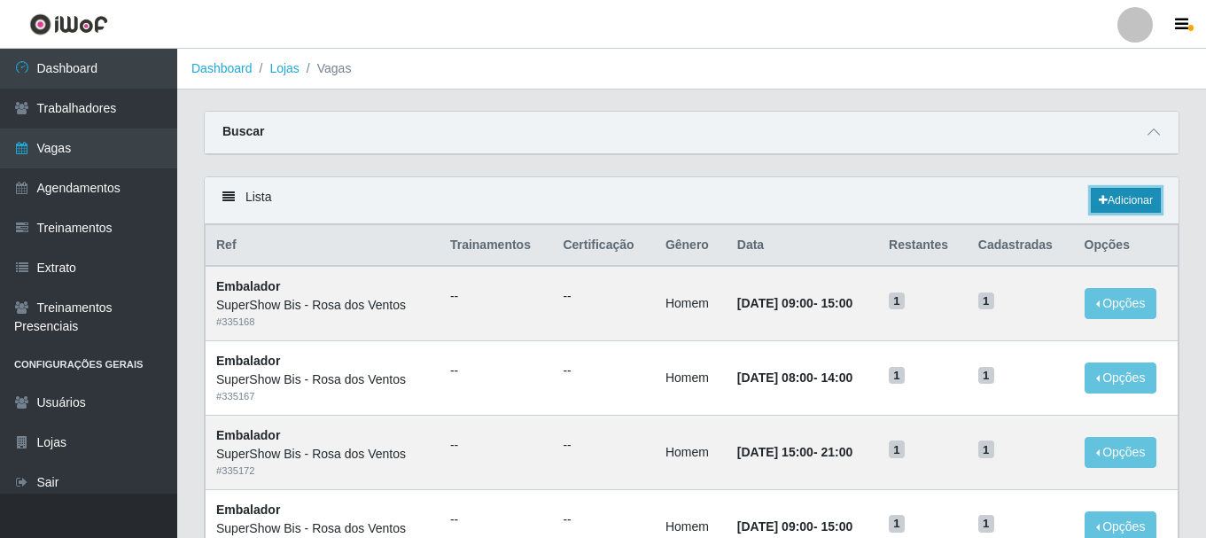
click at [1142, 206] on link "Adicionar" at bounding box center [1125, 200] width 70 height 25
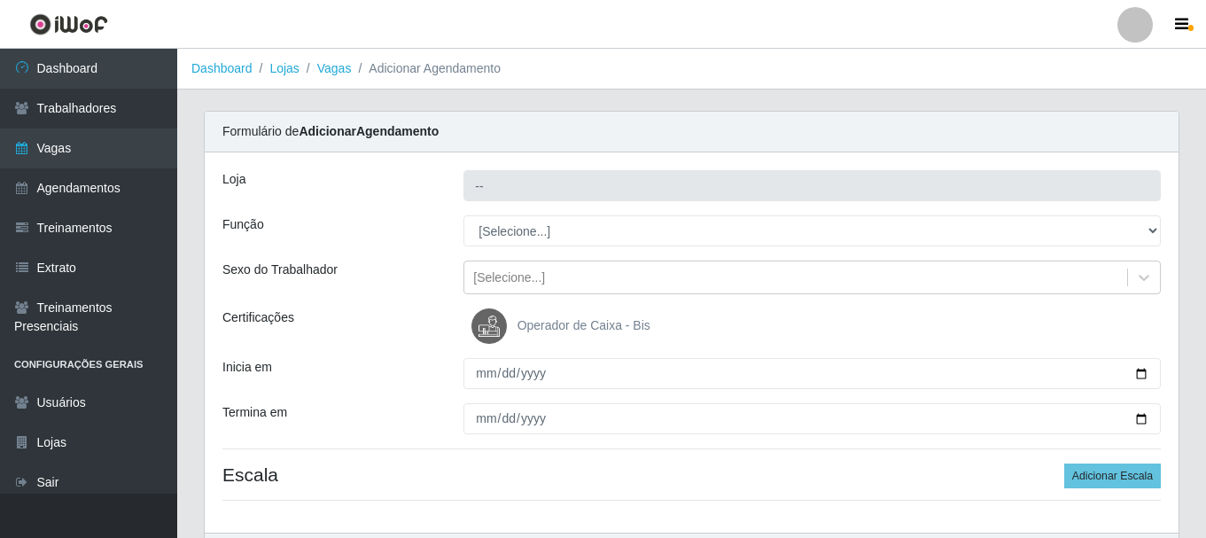
type input "SuperShow Bis - Rosa dos Ventos"
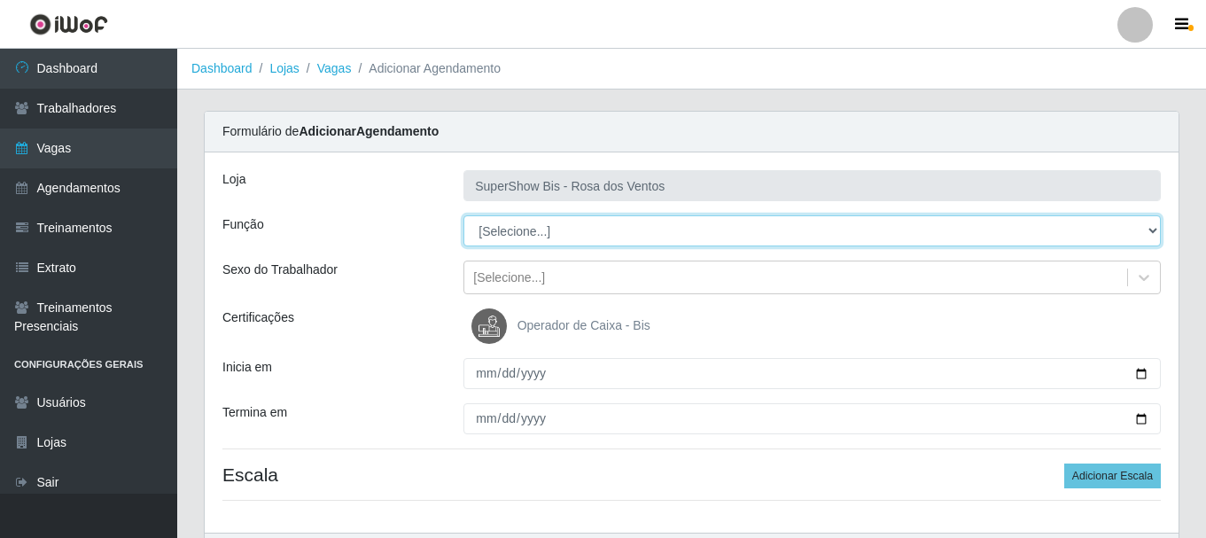
click at [496, 238] on select "[Selecione...] ASG ASG + ASG ++ Auxiliar de Cozinha Balconista de Açougue Balco…" at bounding box center [811, 230] width 697 height 31
select select "1"
click at [463, 215] on select "[Selecione...] ASG ASG + ASG ++ Auxiliar de Cozinha Balconista de Açougue Balco…" at bounding box center [811, 230] width 697 height 31
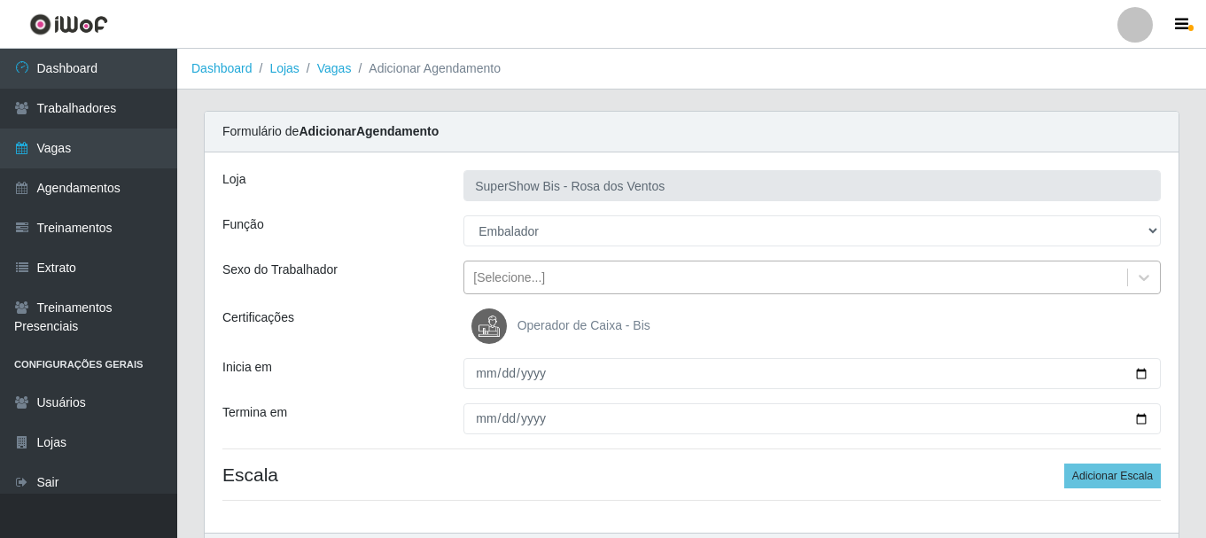
click at [471, 281] on div "[Selecione...]" at bounding box center [795, 277] width 663 height 29
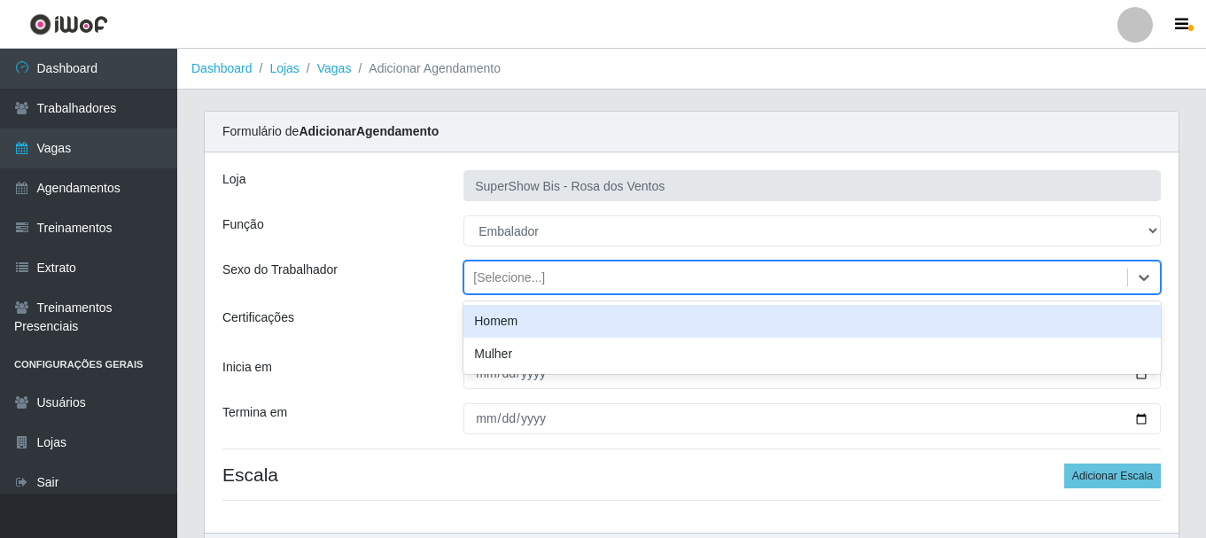
click at [484, 317] on div "Homem" at bounding box center [811, 321] width 697 height 33
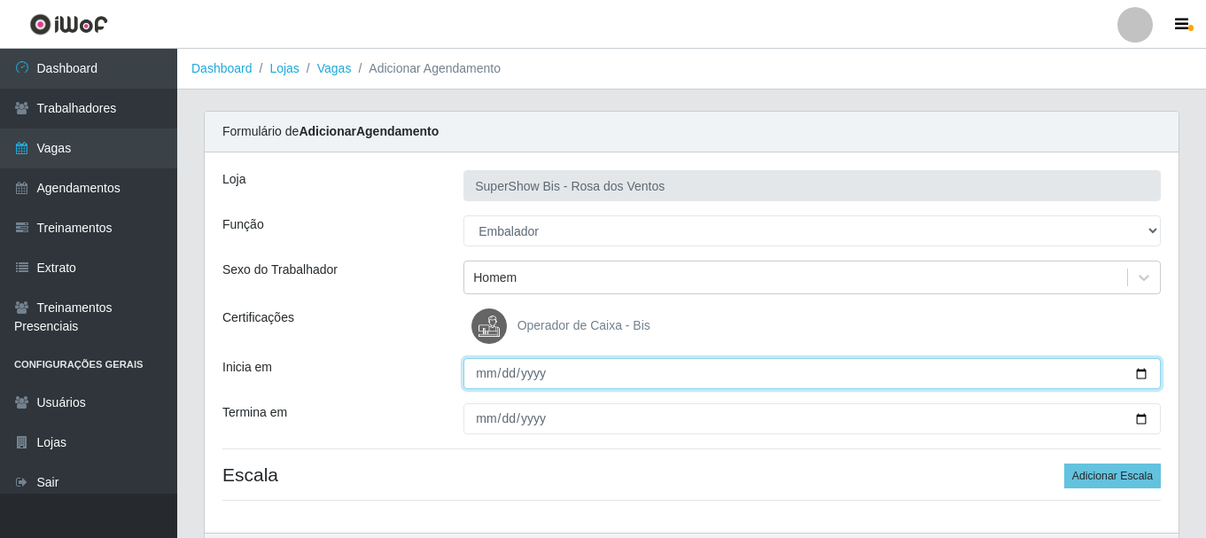
click at [484, 373] on input "Inicia em" at bounding box center [811, 373] width 697 height 31
type input "[DATE]"
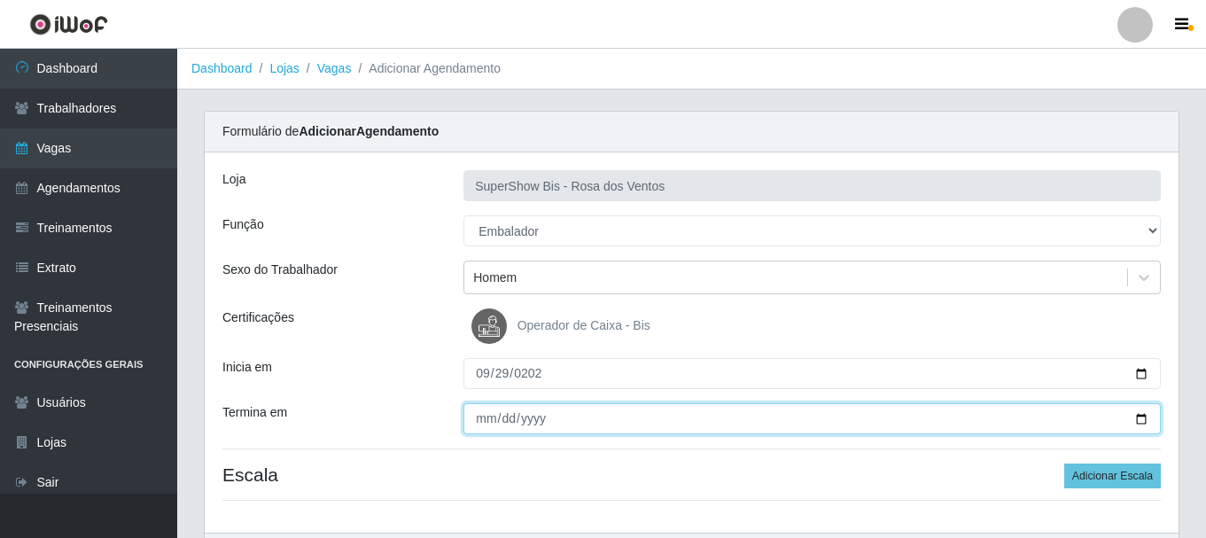
click at [465, 423] on input "Termina em" at bounding box center [811, 418] width 697 height 31
type input "[DATE]"
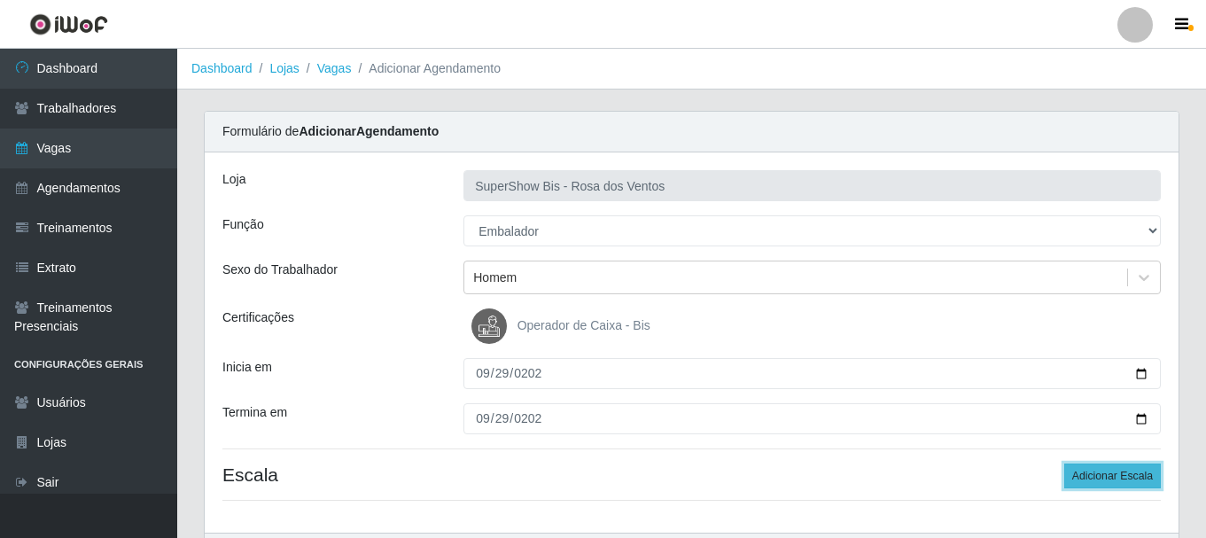
click at [1095, 475] on button "Adicionar Escala" at bounding box center [1112, 475] width 97 height 25
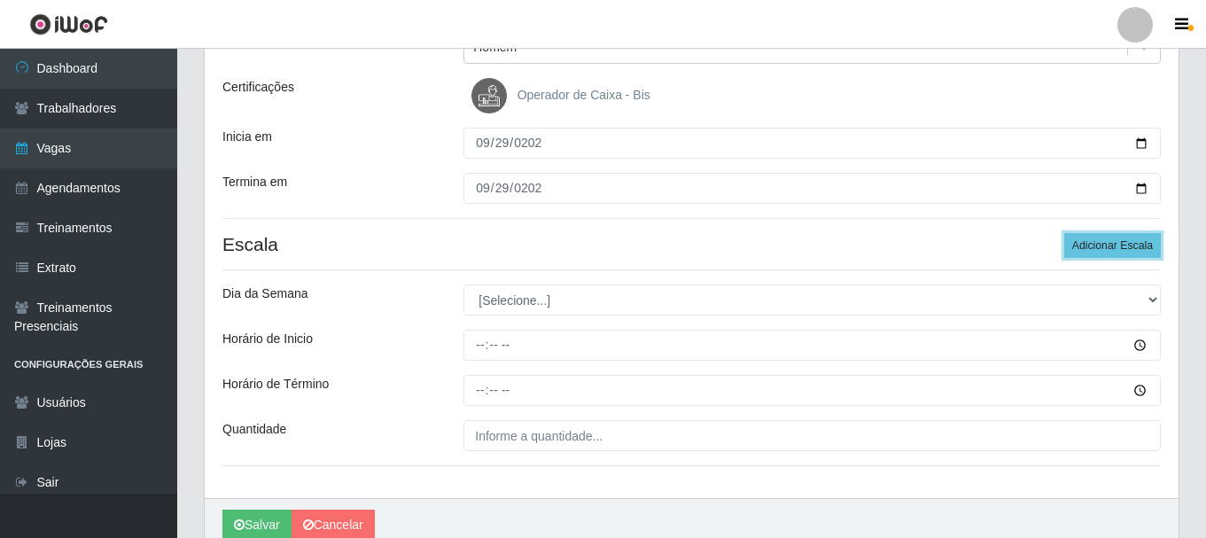
scroll to position [310, 0]
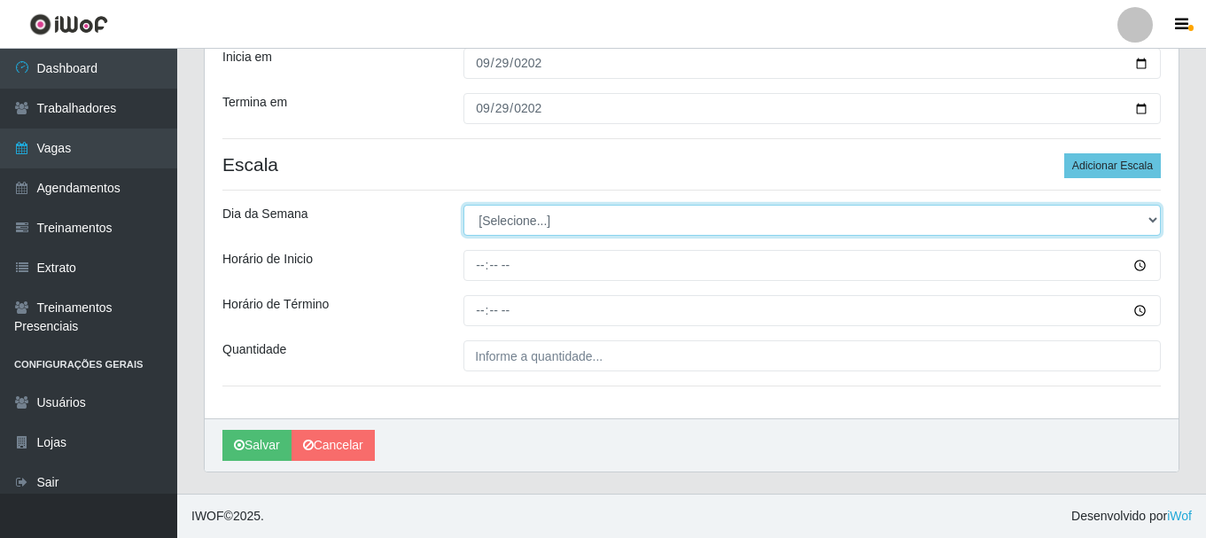
click at [490, 228] on select "[Selecione...] Segunda Terça Quarta Quinta Sexta Sábado Domingo" at bounding box center [811, 220] width 697 height 31
select select "1"
click at [463, 205] on select "[Selecione...] Segunda Terça Quarta Quinta Sexta Sábado Domingo" at bounding box center [811, 220] width 697 height 31
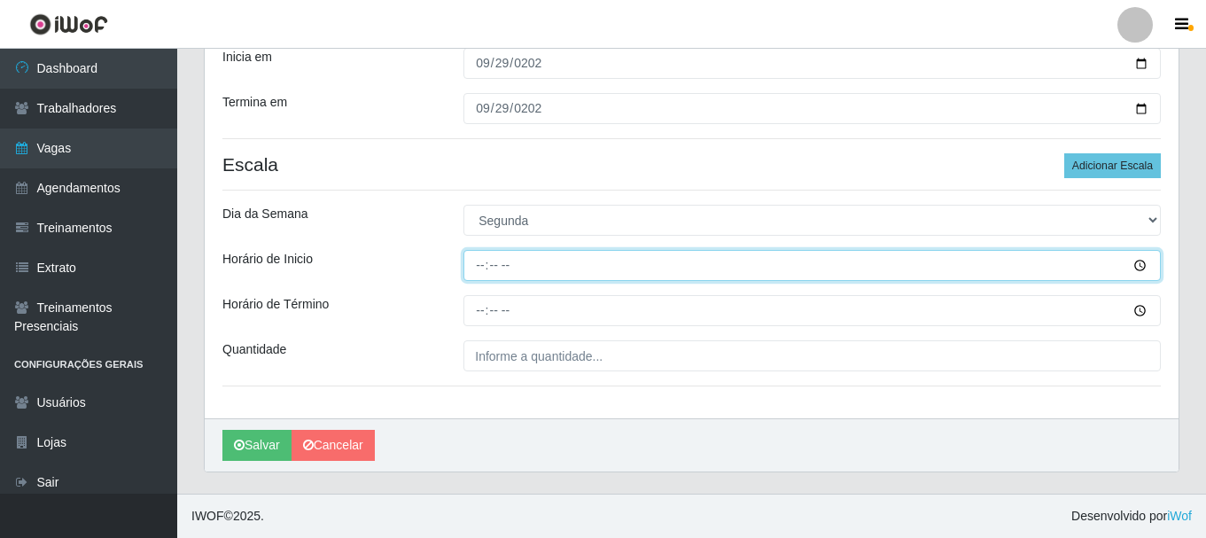
click at [482, 270] on input "Horário de Inicio" at bounding box center [811, 265] width 697 height 31
type input "15:00"
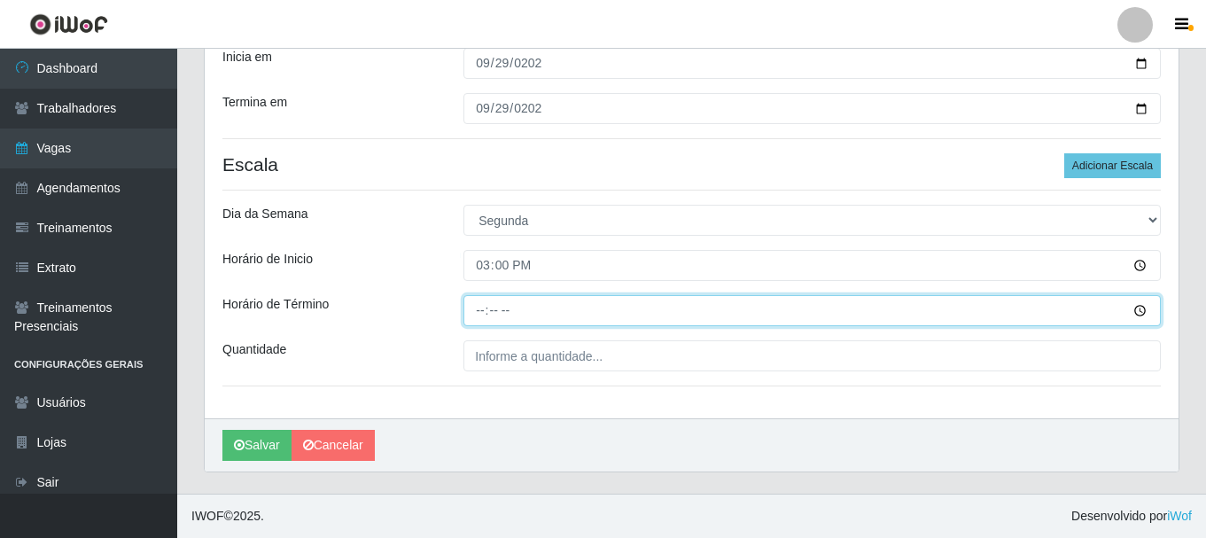
click at [484, 306] on input "Horário de Término" at bounding box center [811, 310] width 697 height 31
type input "21:00"
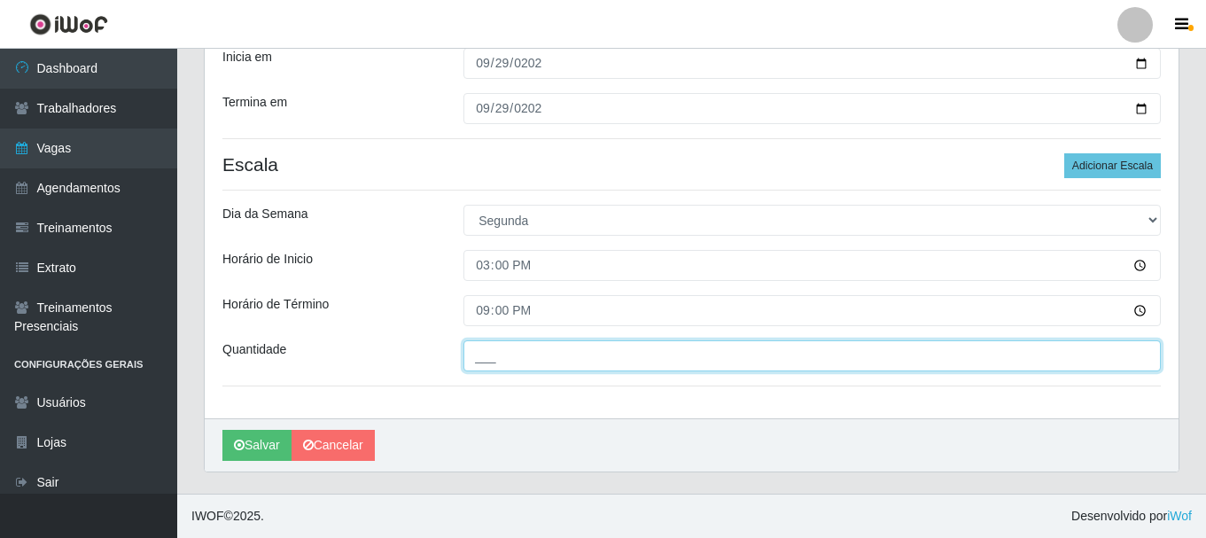
click at [492, 364] on input "___" at bounding box center [811, 355] width 697 height 31
type input "1__"
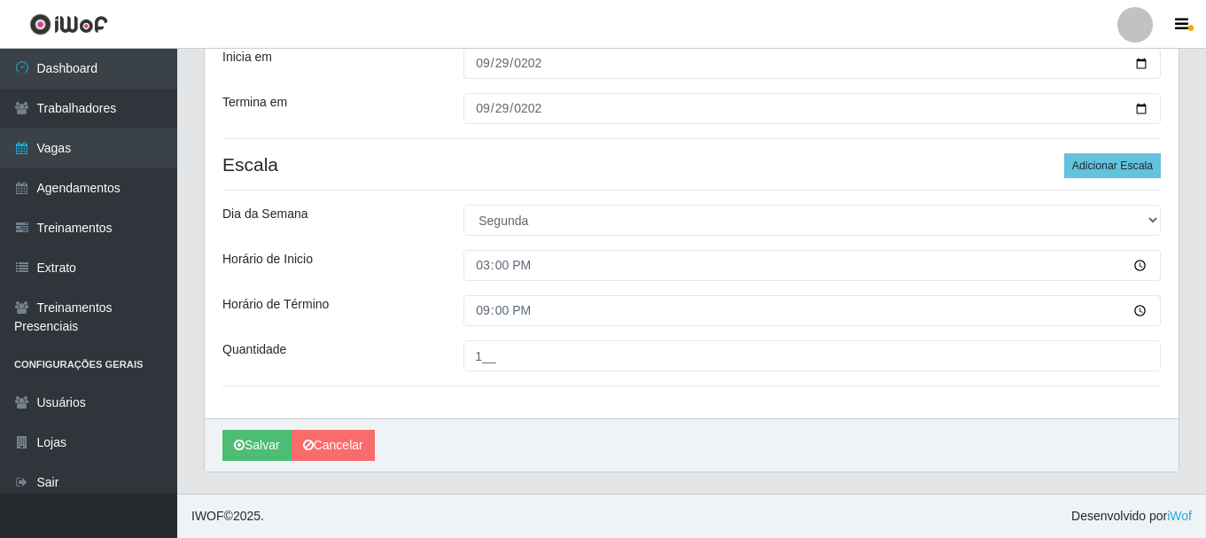
click at [449, 335] on div "Loja SuperShow Bis - Rosa dos Ventos Função [Selecione...] ASG ASG + ASG ++ Aux…" at bounding box center [691, 130] width 973 height 576
click at [245, 451] on button "Salvar" at bounding box center [256, 445] width 69 height 31
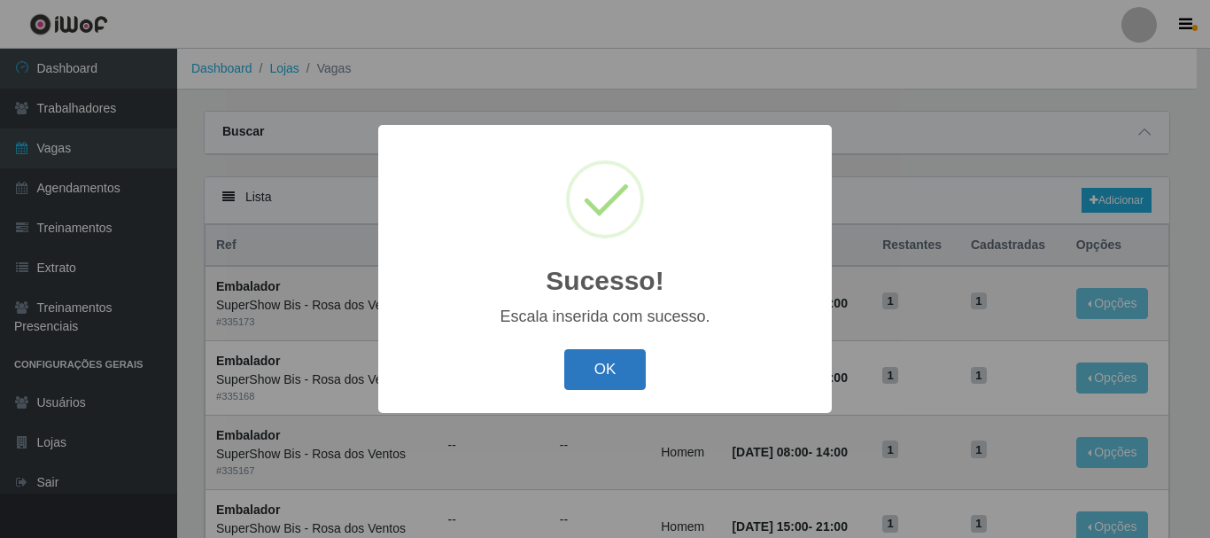
click at [609, 372] on button "OK" at bounding box center [605, 370] width 82 height 42
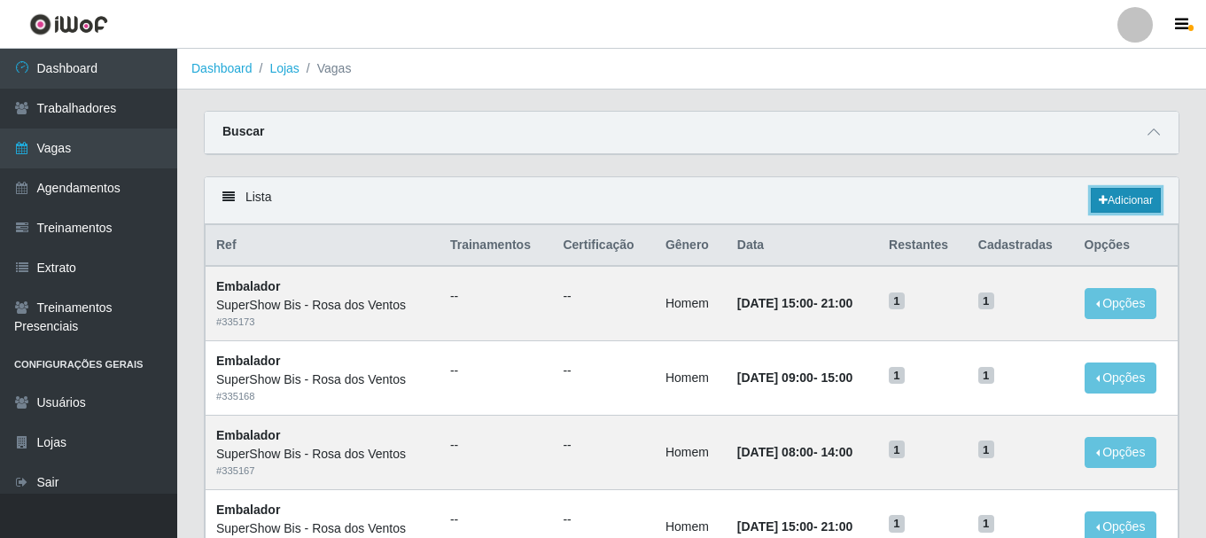
click at [1127, 202] on link "Adicionar" at bounding box center [1125, 200] width 70 height 25
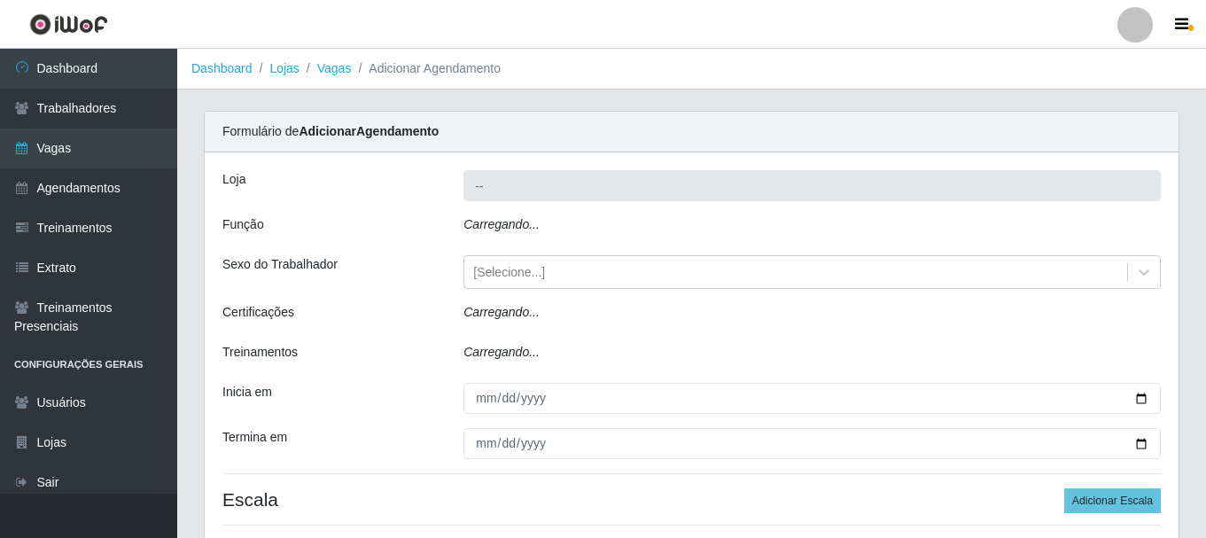
type input "SuperShow Bis - Rosa dos Ventos"
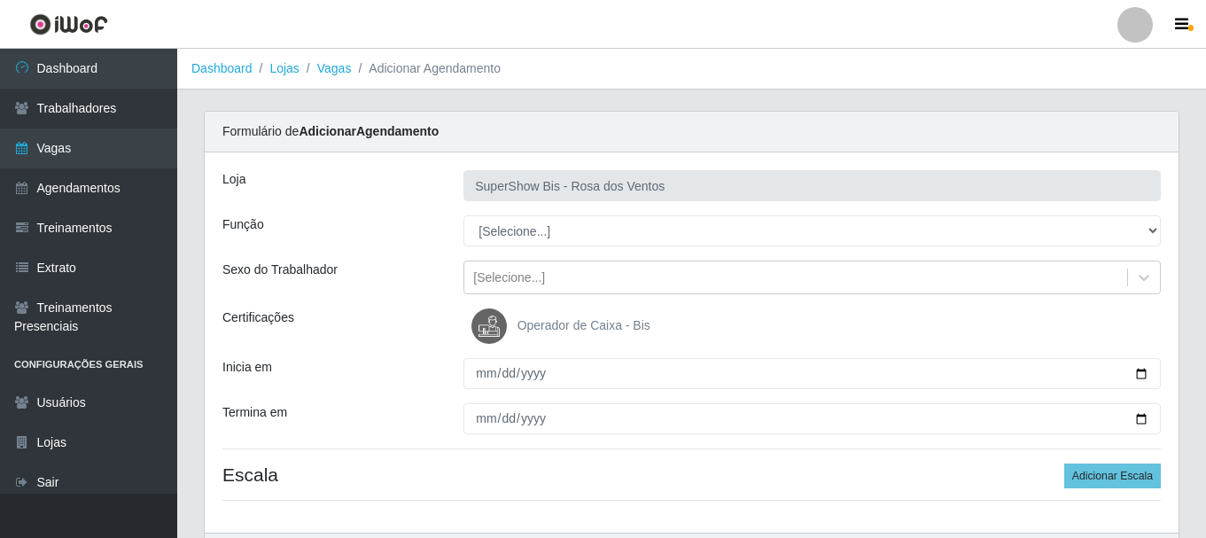
click at [566, 231] on select "[Selecione...] ASG ASG + ASG ++ Auxiliar de Cozinha Balconista de Açougue Balco…" at bounding box center [811, 230] width 697 height 31
select select "1"
click at [463, 215] on select "[Selecione...] ASG ASG + ASG ++ Auxiliar de Cozinha Balconista de Açougue Balco…" at bounding box center [811, 230] width 697 height 31
click at [523, 297] on div "Loja SuperShow Bis - Rosa dos Ventos Função [Selecione...] ASG ASG + ASG ++ Aux…" at bounding box center [691, 342] width 973 height 380
click at [524, 281] on div "[Selecione...]" at bounding box center [509, 277] width 72 height 19
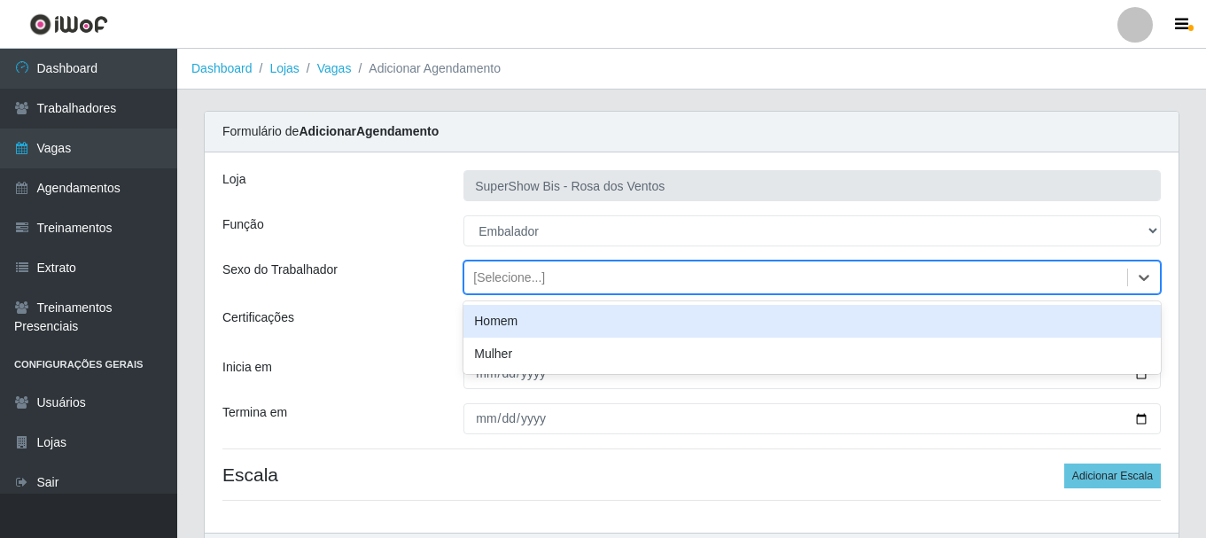
click at [516, 315] on div "Homem" at bounding box center [811, 321] width 697 height 33
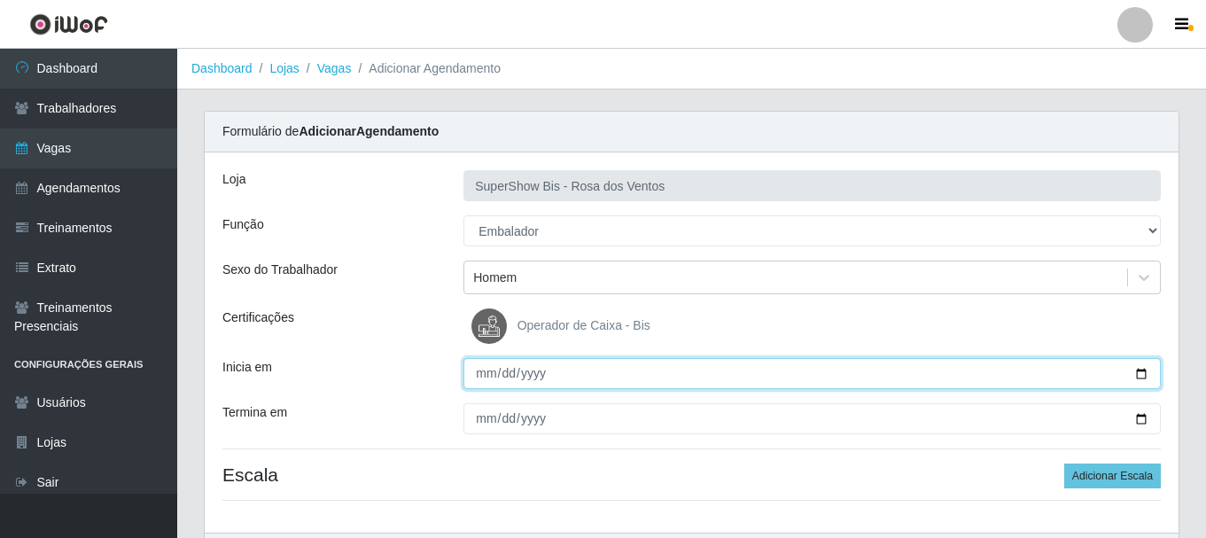
click at [497, 374] on input "Inicia em" at bounding box center [811, 373] width 697 height 31
click at [483, 383] on input "Inicia em" at bounding box center [811, 373] width 697 height 31
click at [474, 372] on input "Inicia em" at bounding box center [811, 373] width 697 height 31
click at [485, 372] on input "Inicia em" at bounding box center [811, 373] width 697 height 31
type input "[DATE]"
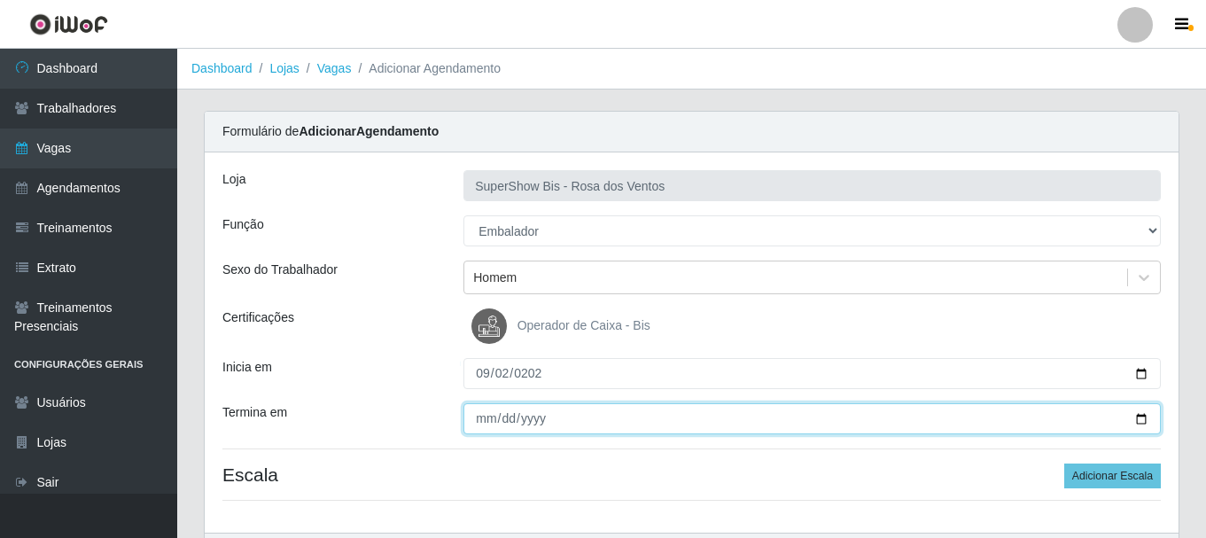
click at [477, 420] on input "Termina em" at bounding box center [811, 418] width 697 height 31
type input "[DATE]"
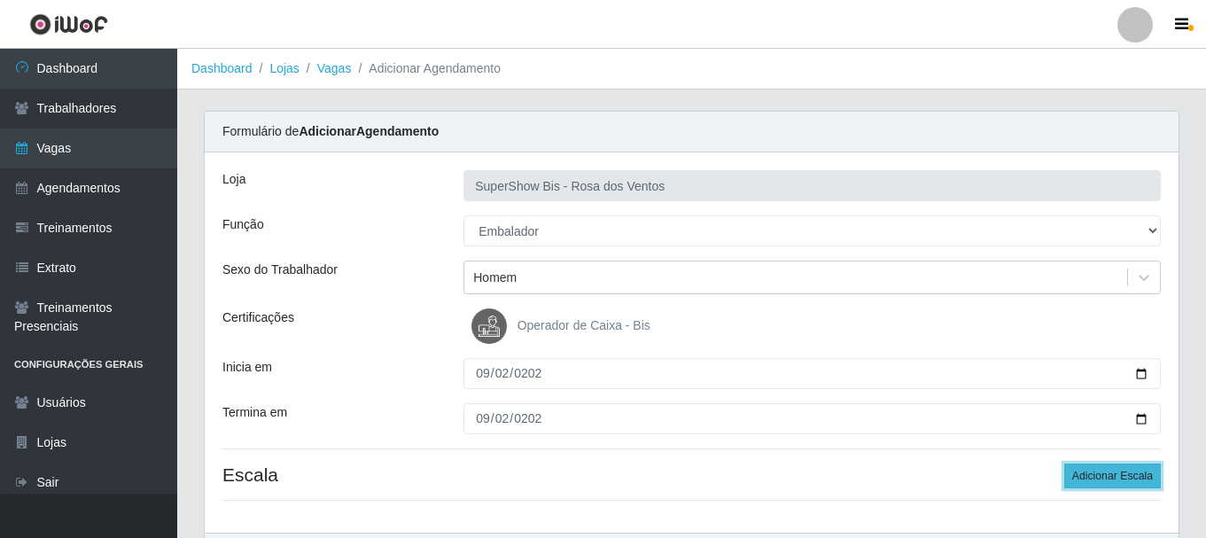
click at [1128, 472] on button "Adicionar Escala" at bounding box center [1112, 475] width 97 height 25
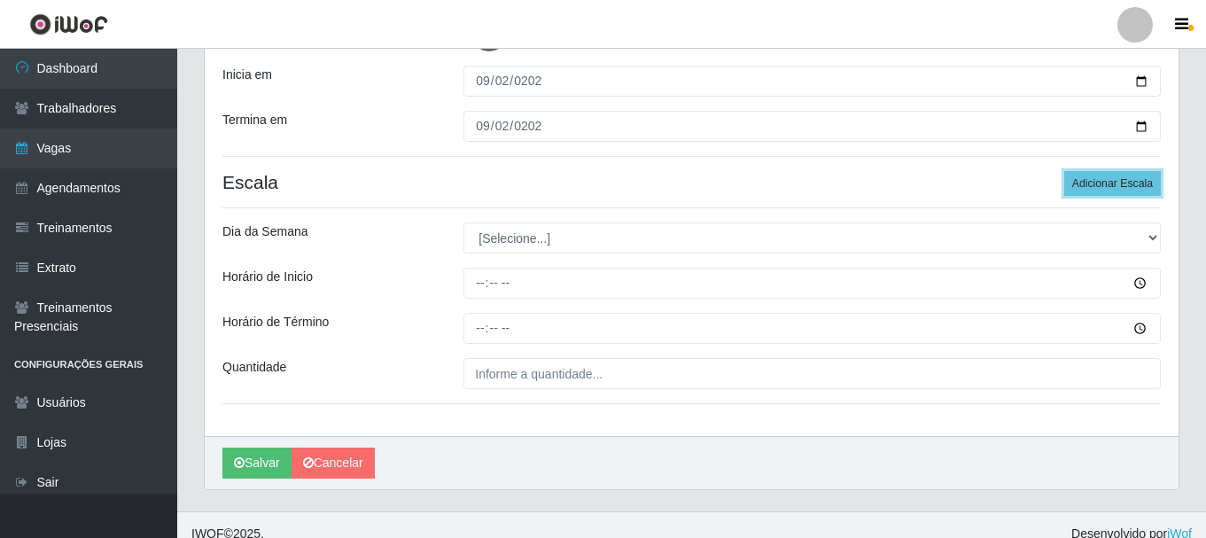
scroll to position [310, 0]
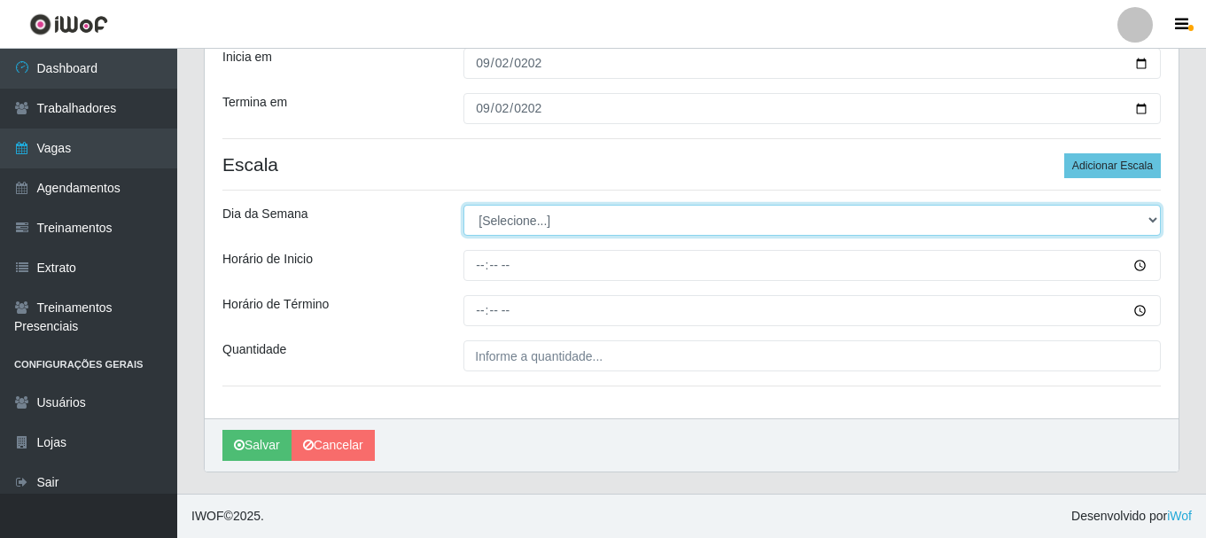
click at [490, 223] on select "[Selecione...] Segunda Terça Quarta Quinta Sexta Sábado Domingo" at bounding box center [811, 220] width 697 height 31
select select "2"
click at [463, 205] on select "[Selecione...] Segunda Terça Quarta Quinta Sexta Sábado Domingo" at bounding box center [811, 220] width 697 height 31
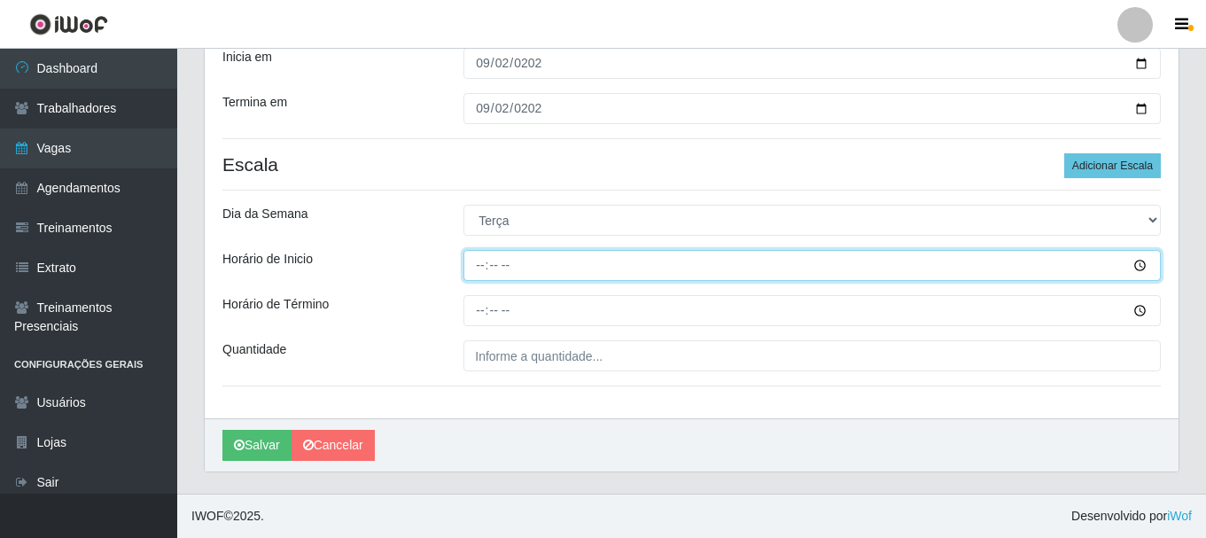
click at [478, 268] on input "Horário de Inicio" at bounding box center [811, 265] width 697 height 31
type input "15:00"
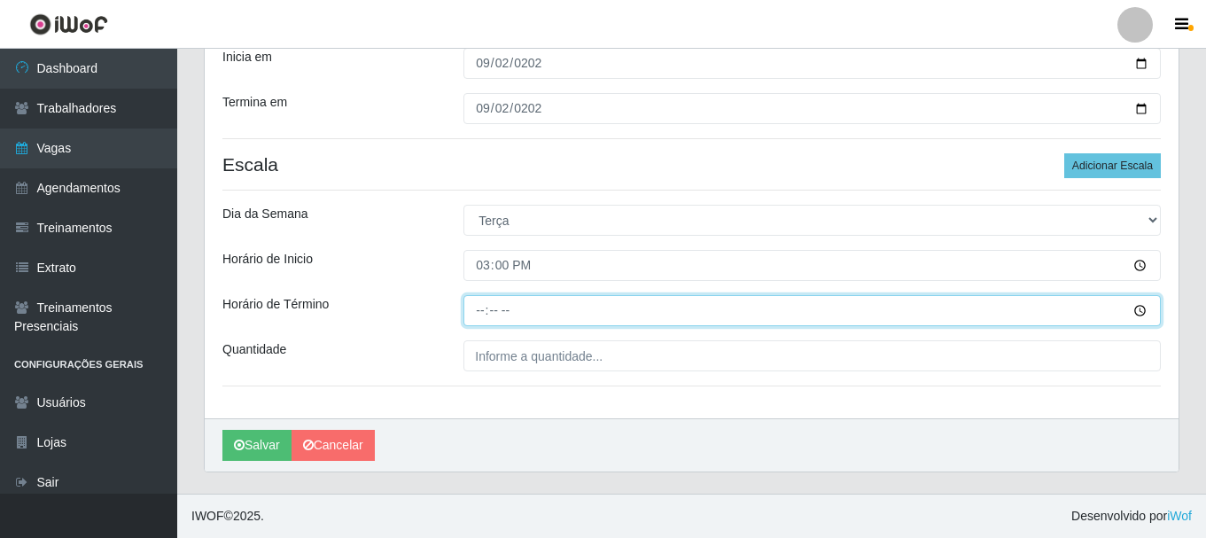
click at [486, 302] on input "Horário de Término" at bounding box center [811, 310] width 697 height 31
type input "21:00"
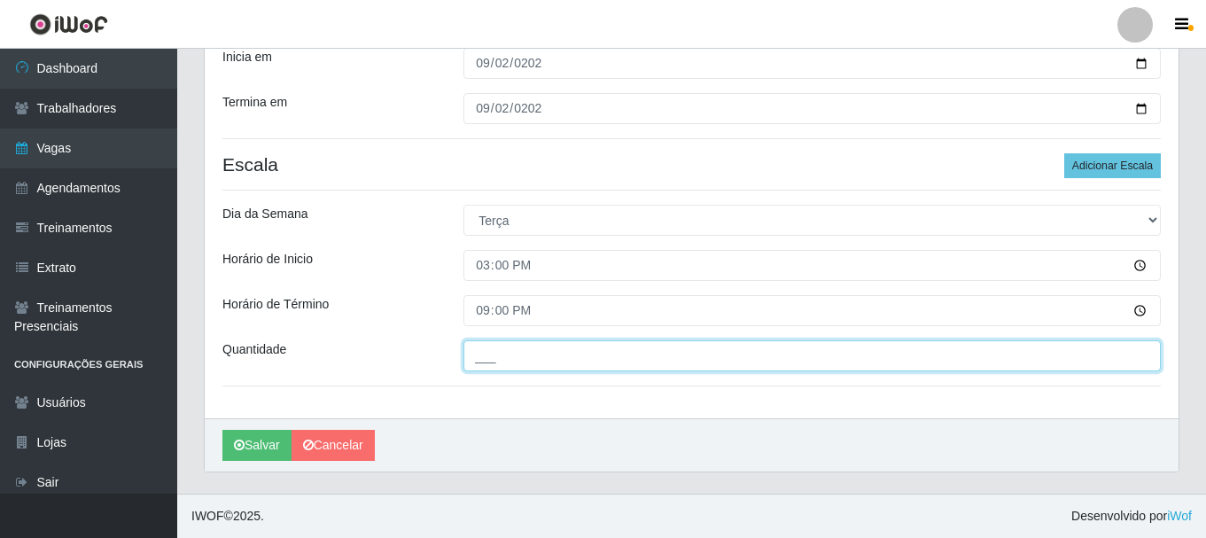
click at [488, 359] on input "___" at bounding box center [811, 355] width 697 height 31
type input "2__"
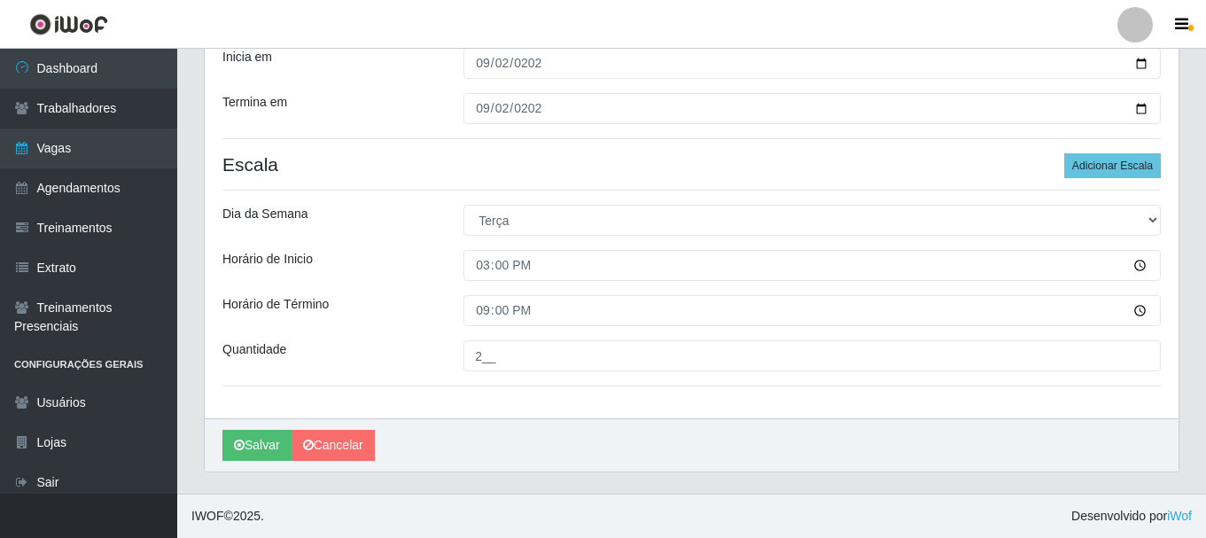
click at [438, 354] on div "Quantidade" at bounding box center [329, 355] width 241 height 31
click at [251, 460] on button "Salvar" at bounding box center [256, 445] width 69 height 31
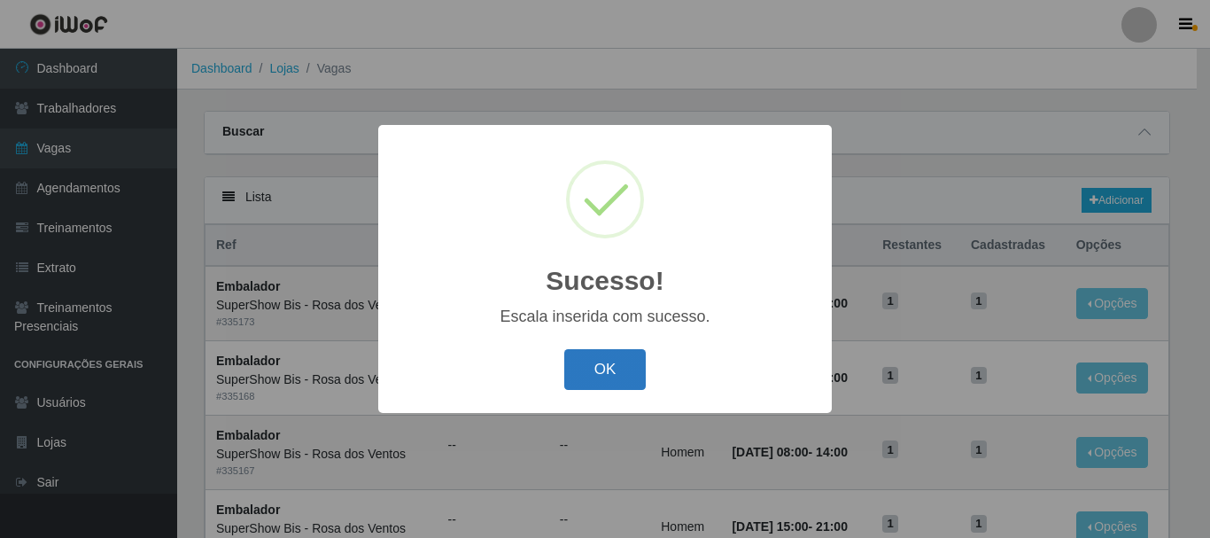
click at [599, 391] on button "OK" at bounding box center [605, 370] width 82 height 42
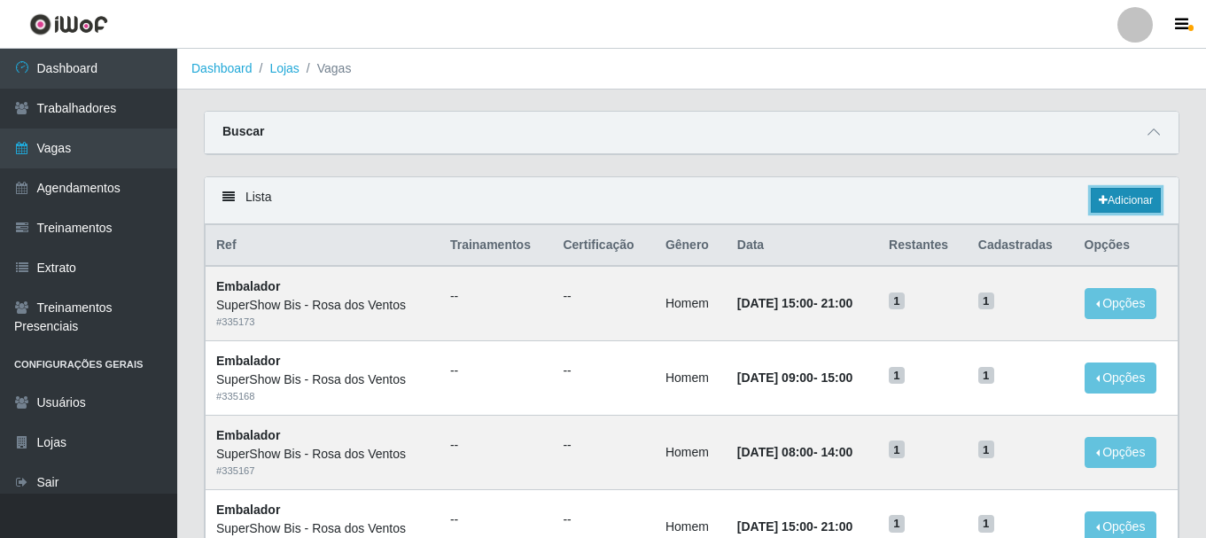
click at [1119, 192] on link "Adicionar" at bounding box center [1125, 200] width 70 height 25
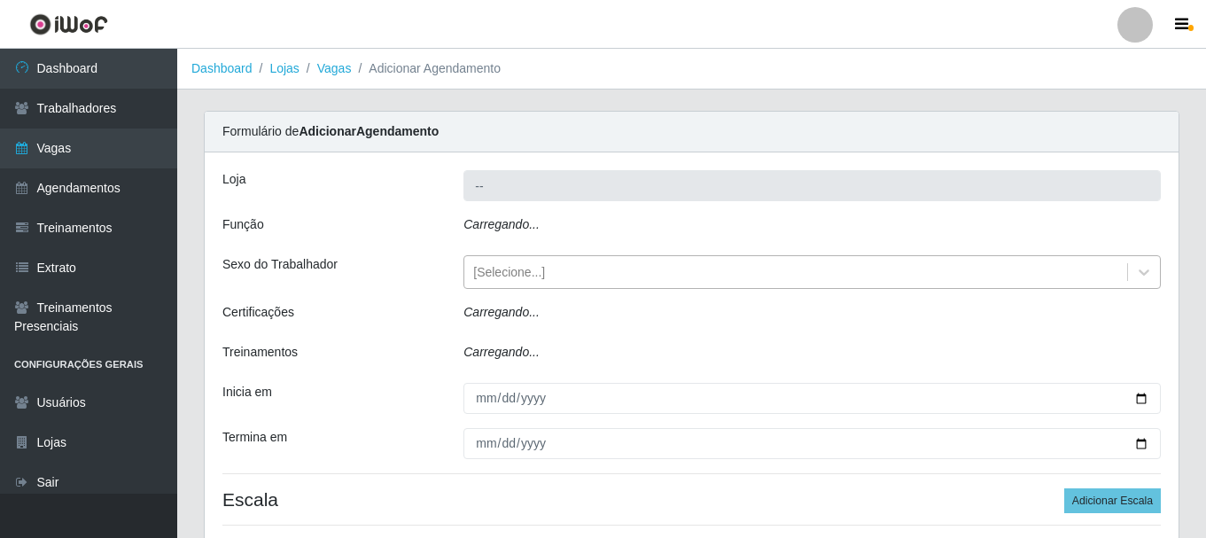
type input "SuperShow Bis - Rosa dos Ventos"
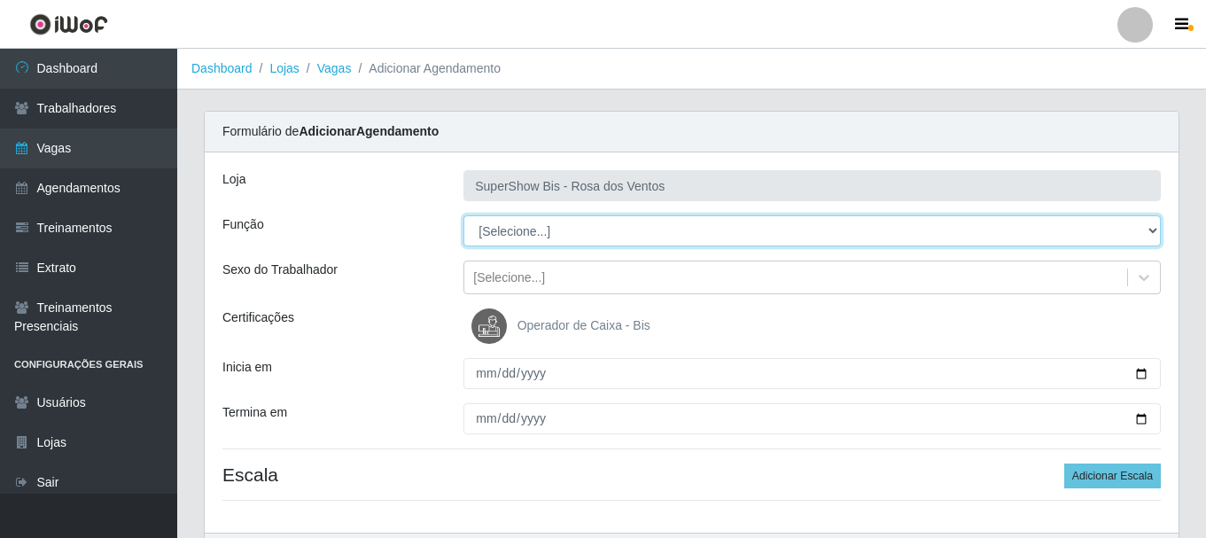
click at [507, 233] on select "[Selecione...] ASG ASG + ASG ++ Auxiliar de Cozinha Balconista de Açougue Balco…" at bounding box center [811, 230] width 697 height 31
select select "1"
click at [463, 215] on select "[Selecione...] ASG ASG + ASG ++ Auxiliar de Cozinha Balconista de Açougue Balco…" at bounding box center [811, 230] width 697 height 31
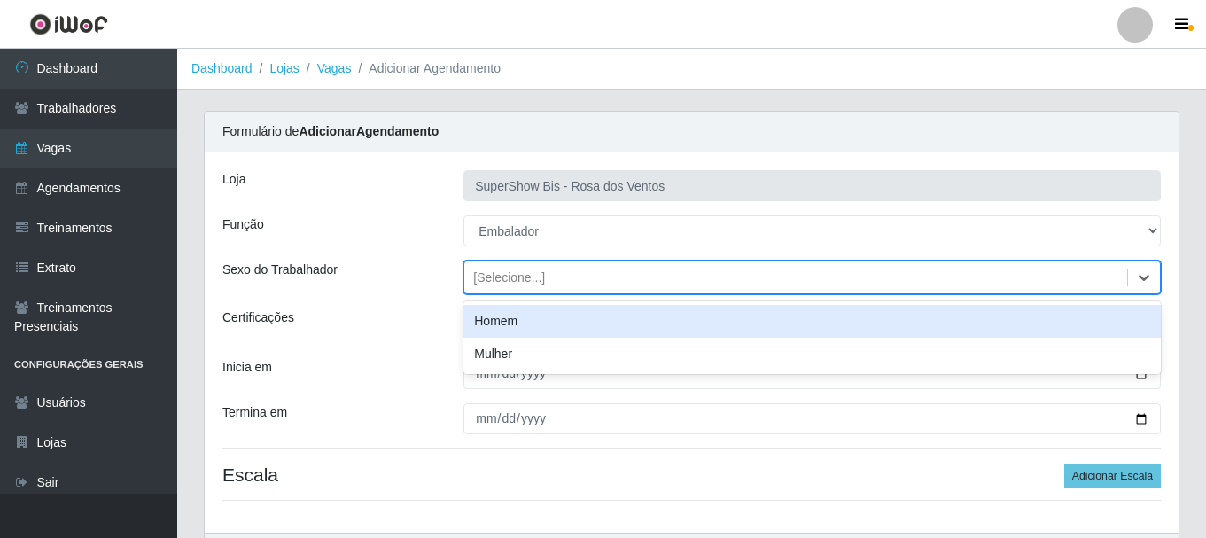
click at [534, 269] on div "[Selecione...]" at bounding box center [509, 277] width 72 height 19
click at [523, 320] on div "Homem" at bounding box center [811, 321] width 697 height 33
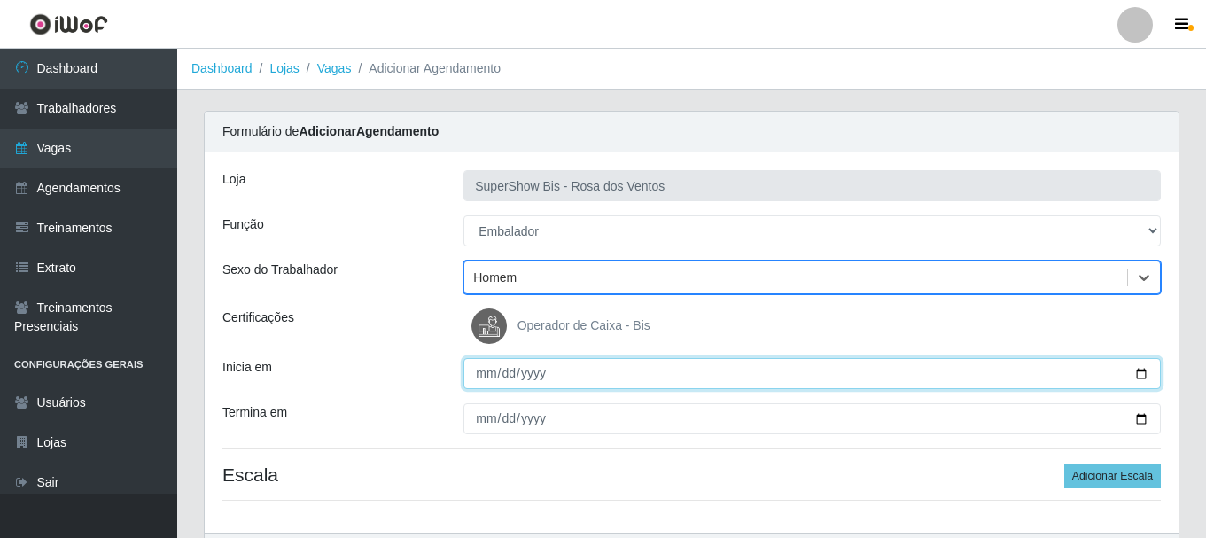
click at [488, 371] on input "Inicia em" at bounding box center [811, 373] width 697 height 31
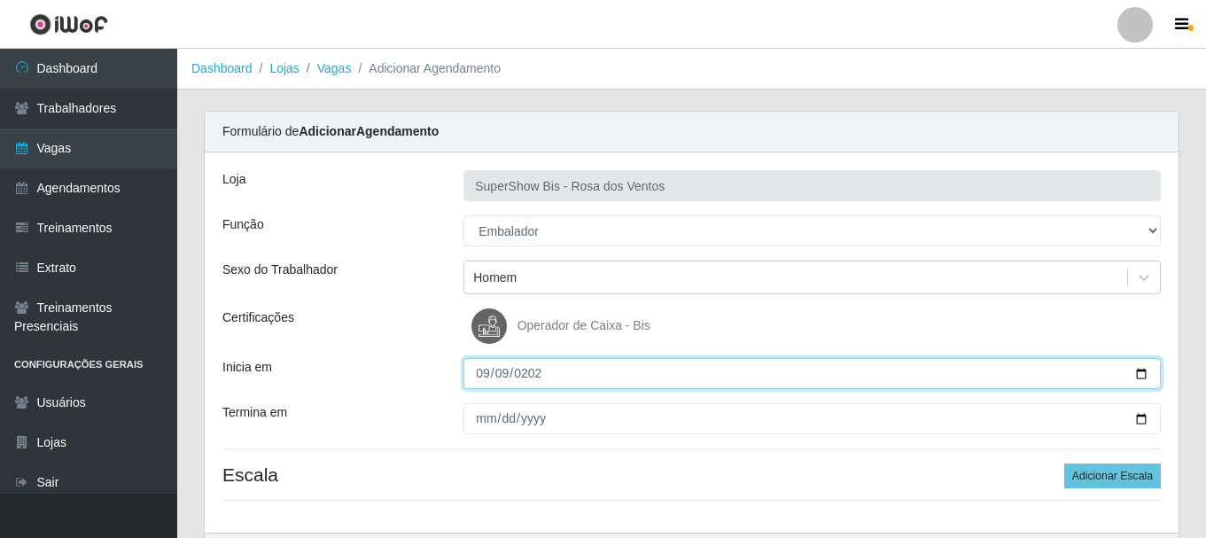
type input "[DATE]"
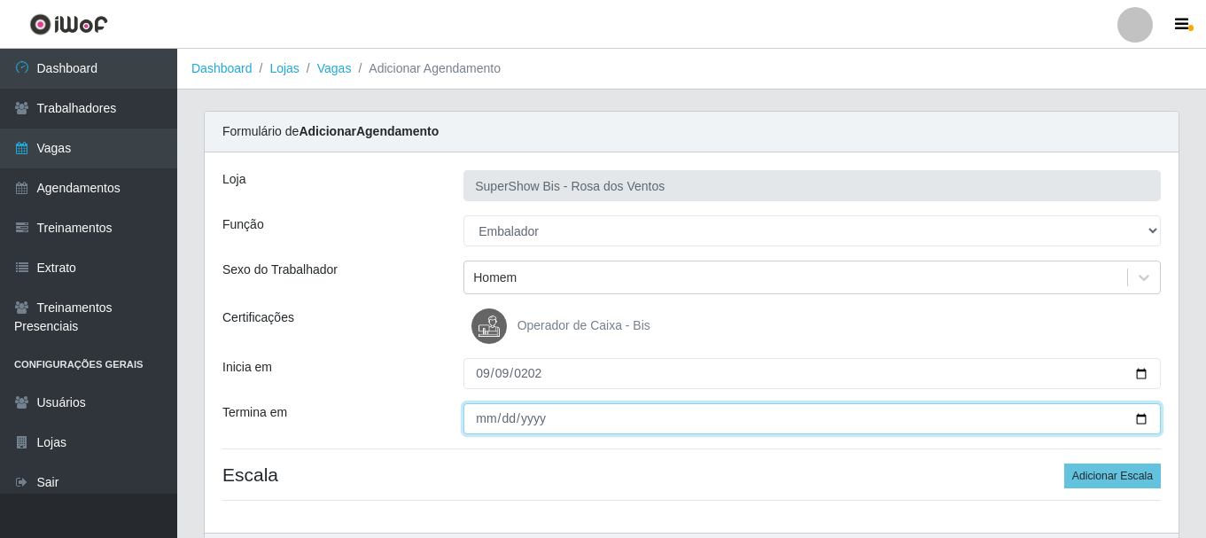
click at [481, 423] on input "Termina em" at bounding box center [811, 418] width 697 height 31
type input "[DATE]"
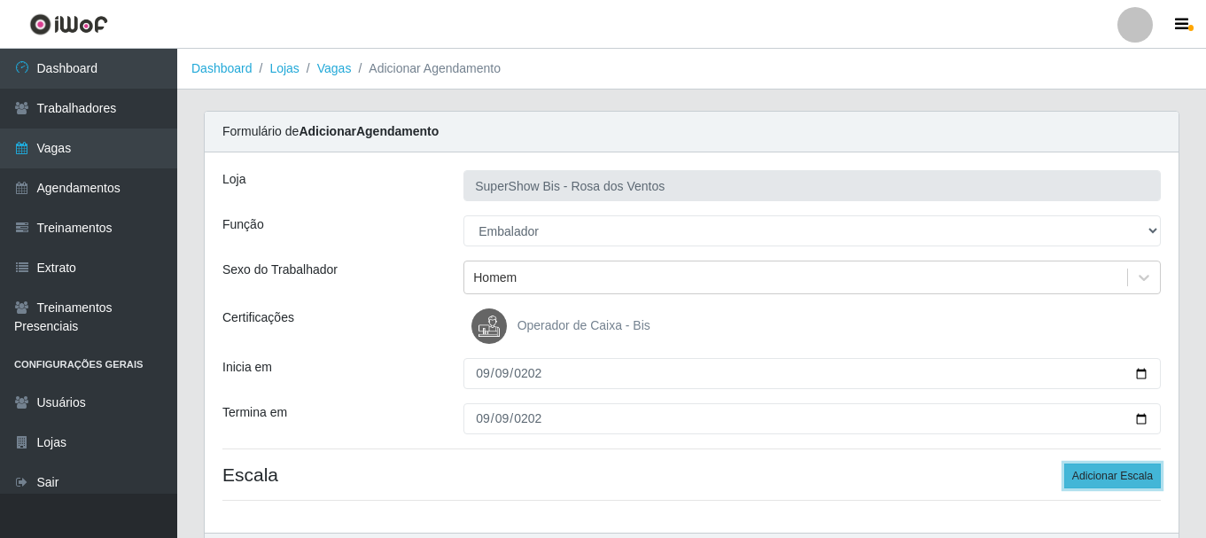
click at [1120, 482] on button "Adicionar Escala" at bounding box center [1112, 475] width 97 height 25
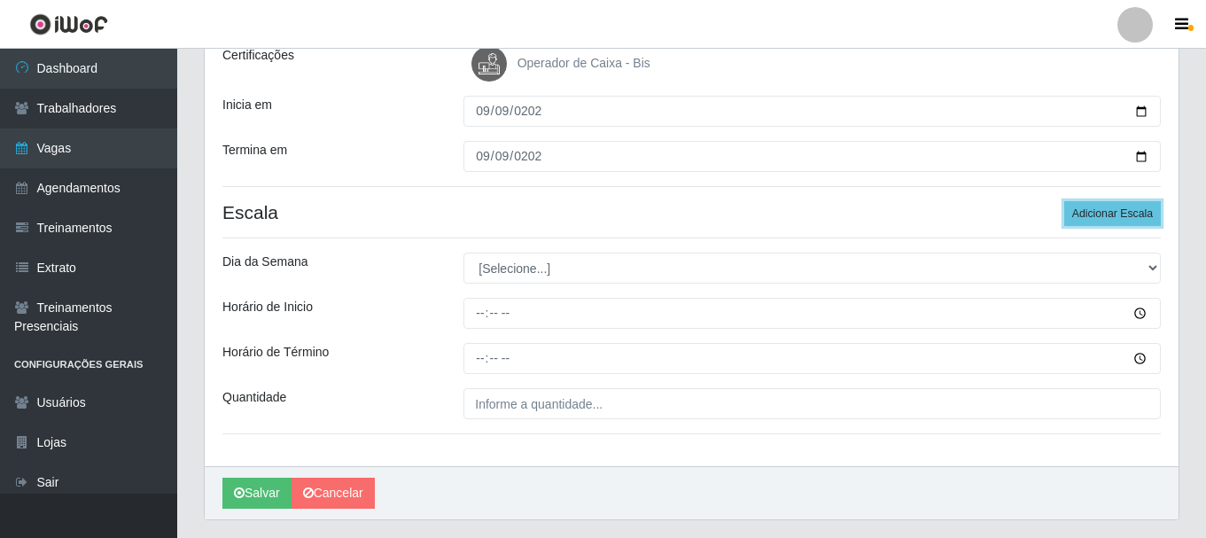
scroll to position [310, 0]
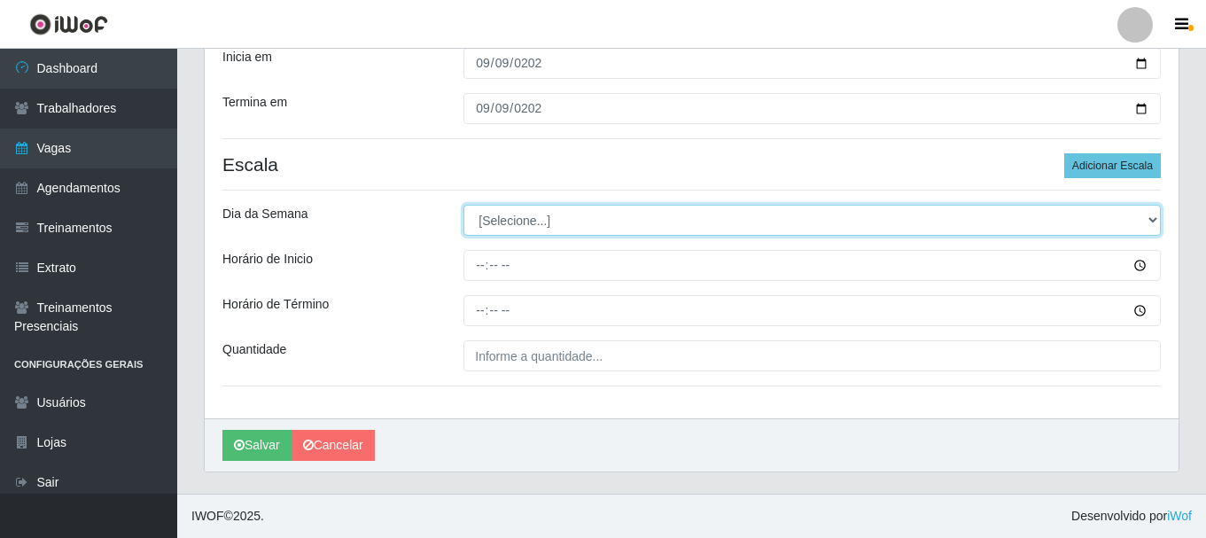
click at [507, 224] on select "[Selecione...] Segunda Terça Quarta Quinta Sexta Sábado Domingo" at bounding box center [811, 220] width 697 height 31
select select "2"
click at [463, 205] on select "[Selecione...] Segunda Terça Quarta Quinta Sexta Sábado Domingo" at bounding box center [811, 220] width 697 height 31
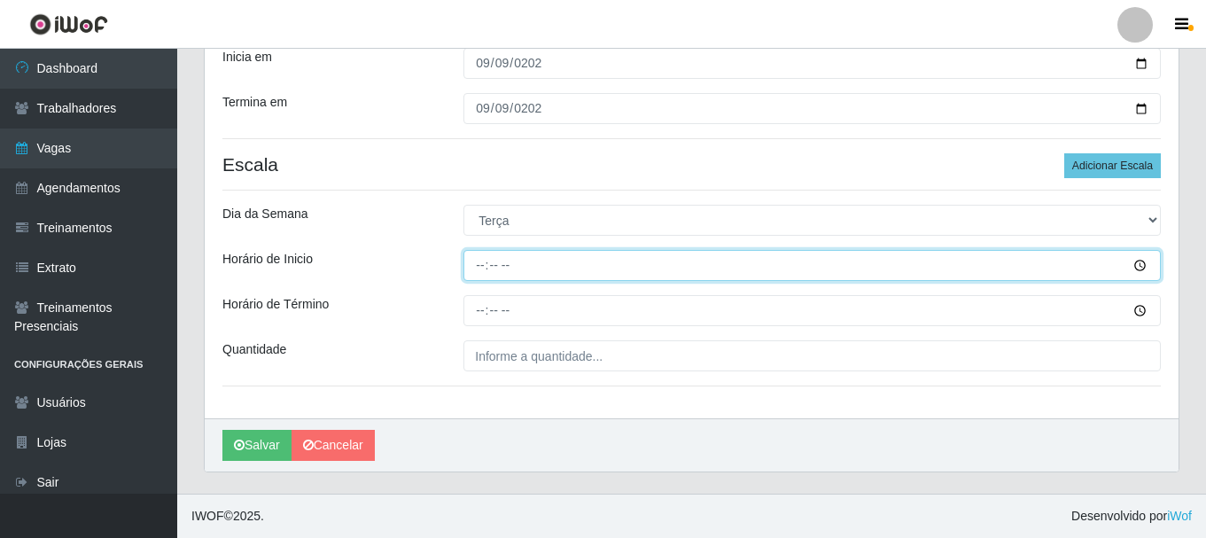
click at [485, 266] on input "Horário de Inicio" at bounding box center [811, 265] width 697 height 31
type input "15:00"
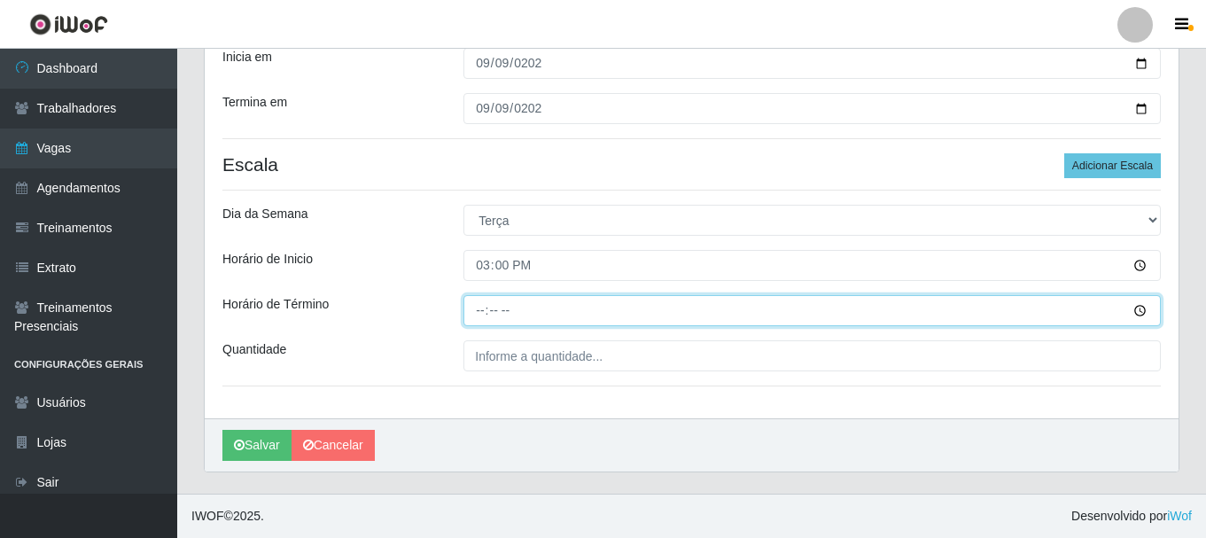
click at [481, 314] on input "Horário de Término" at bounding box center [811, 310] width 697 height 31
type input "21:00"
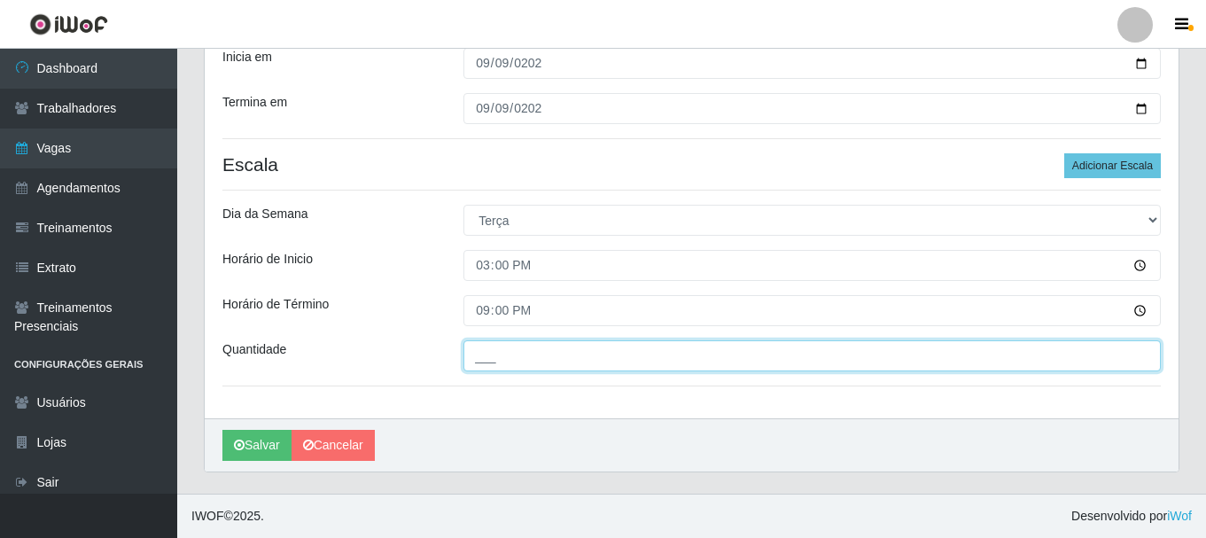
click at [477, 351] on input "___" at bounding box center [811, 355] width 697 height 31
type input "2__"
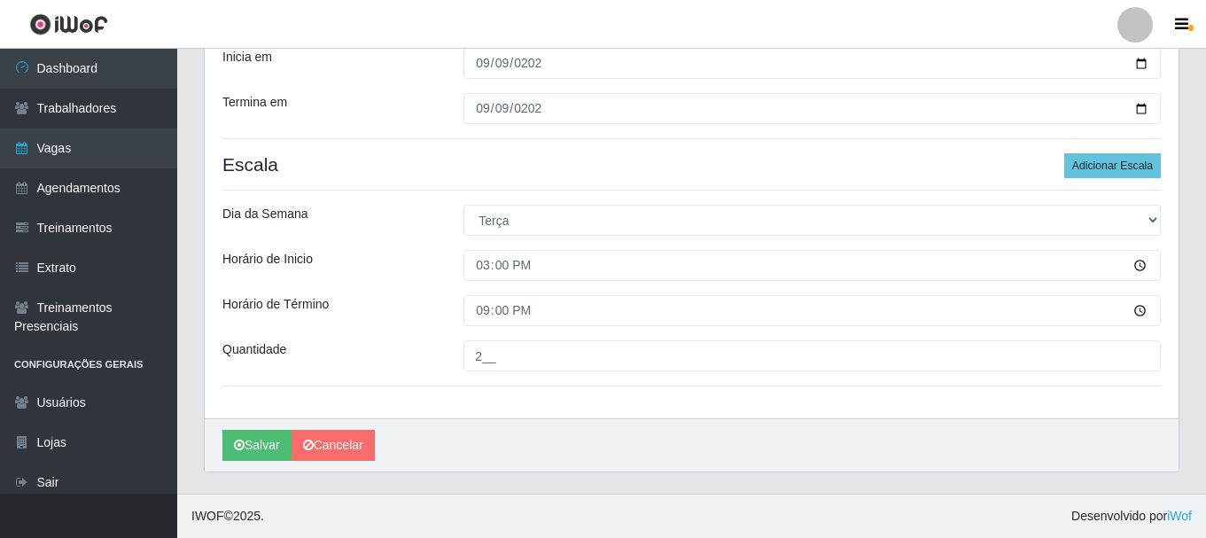
click at [429, 330] on div "Loja SuperShow Bis - Rosa dos Ventos Função [Selecione...] ASG ASG + ASG ++ Aux…" at bounding box center [691, 130] width 973 height 576
click at [266, 440] on button "Salvar" at bounding box center [256, 445] width 69 height 31
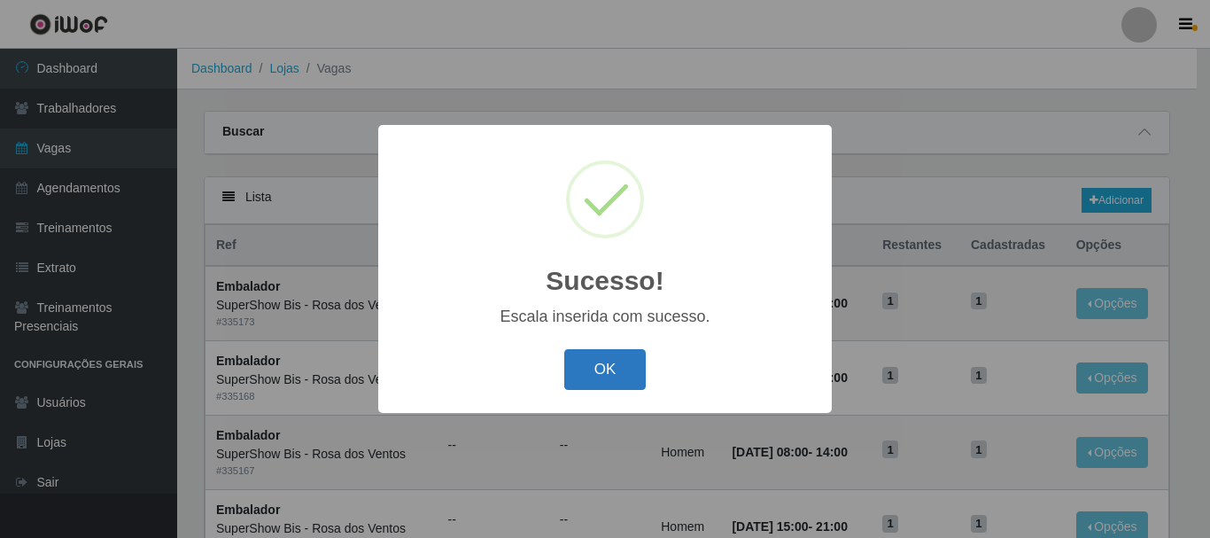
click at [608, 372] on button "OK" at bounding box center [605, 370] width 82 height 42
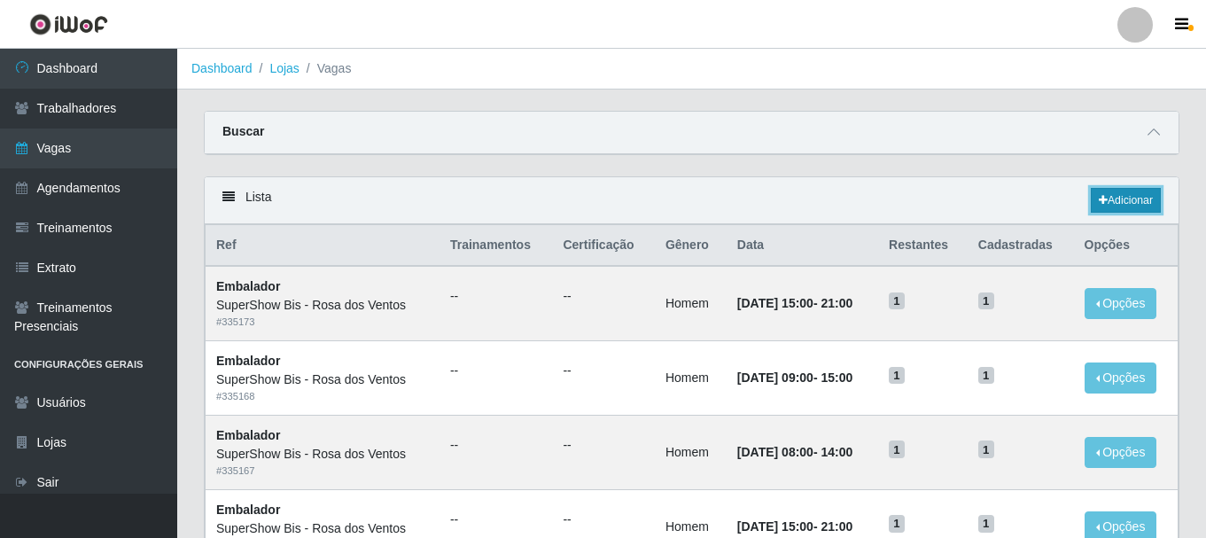
click at [1132, 213] on link "Adicionar" at bounding box center [1125, 200] width 70 height 25
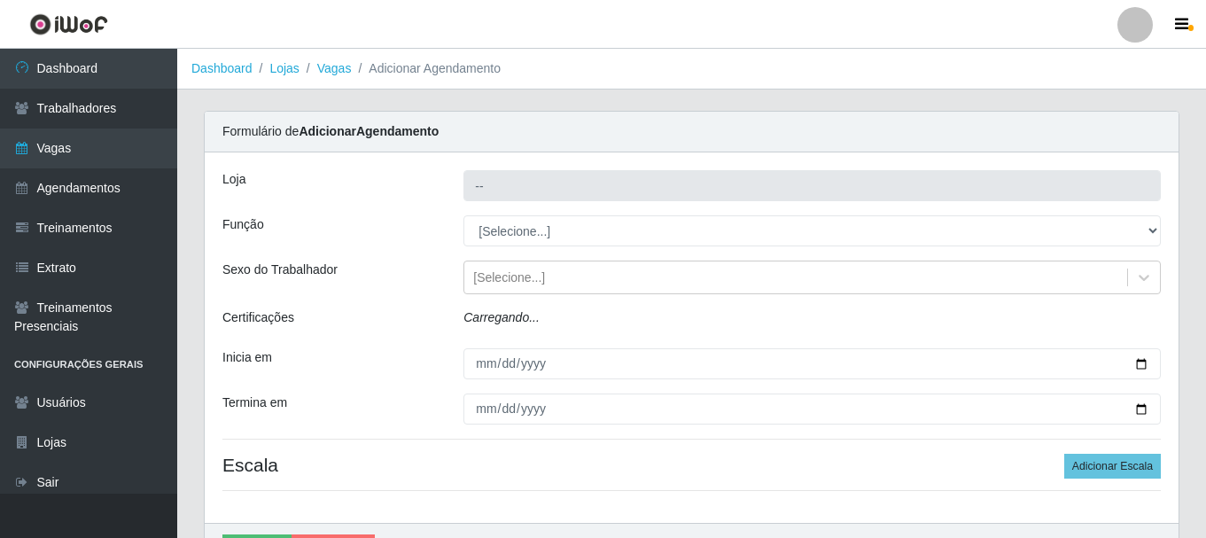
type input "SuperShow Bis - Rosa dos Ventos"
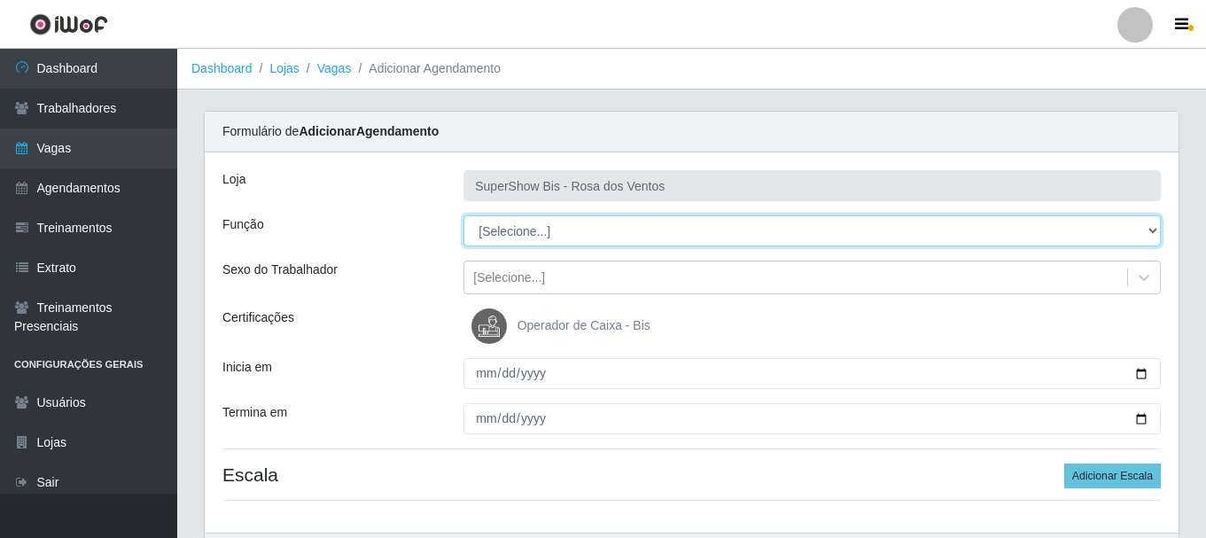
click at [529, 242] on select "[Selecione...] ASG ASG + ASG ++ Auxiliar de Cozinha Balconista de Açougue Balco…" at bounding box center [811, 230] width 697 height 31
select select "1"
click at [463, 215] on select "[Selecione...] ASG ASG + ASG ++ Auxiliar de Cozinha Balconista de Açougue Balco…" at bounding box center [811, 230] width 697 height 31
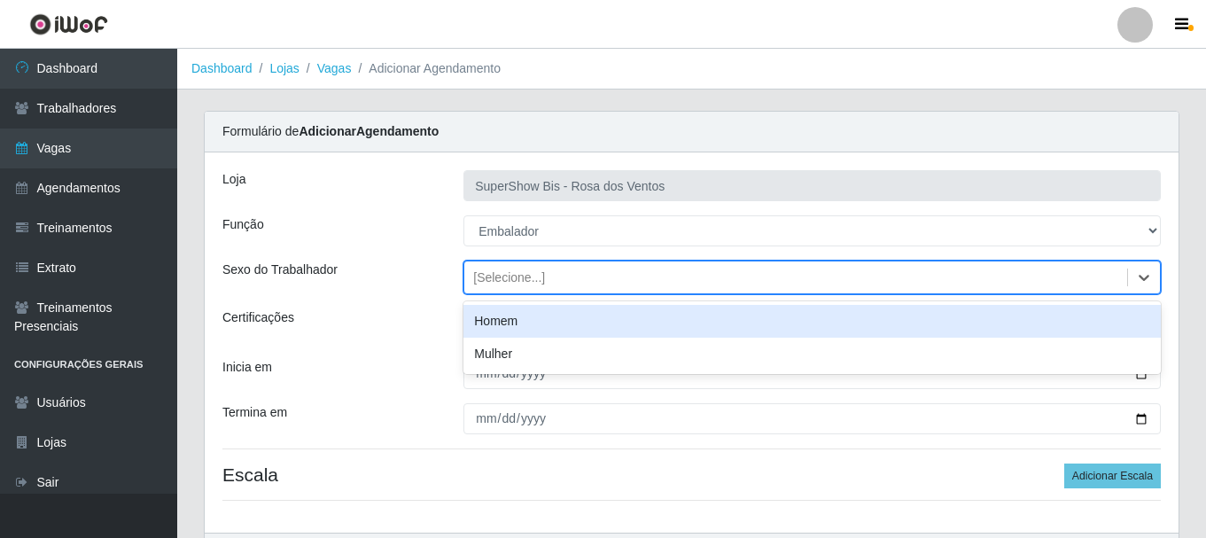
click at [515, 281] on div "[Selecione...]" at bounding box center [509, 277] width 72 height 19
click at [508, 320] on div "Homem" at bounding box center [811, 321] width 697 height 33
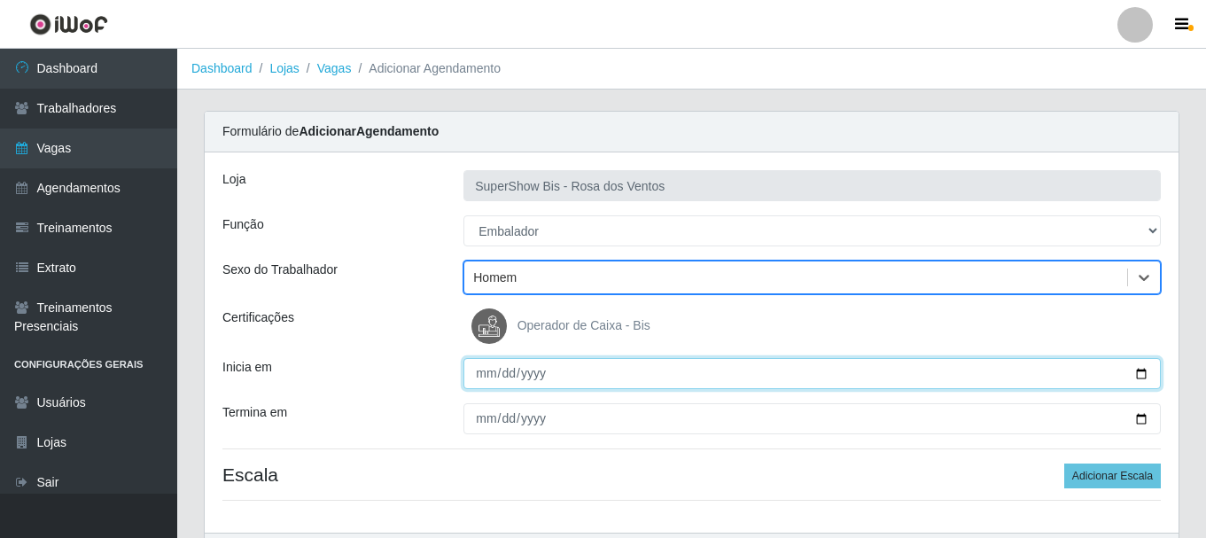
click at [478, 378] on input "Inicia em" at bounding box center [811, 373] width 697 height 31
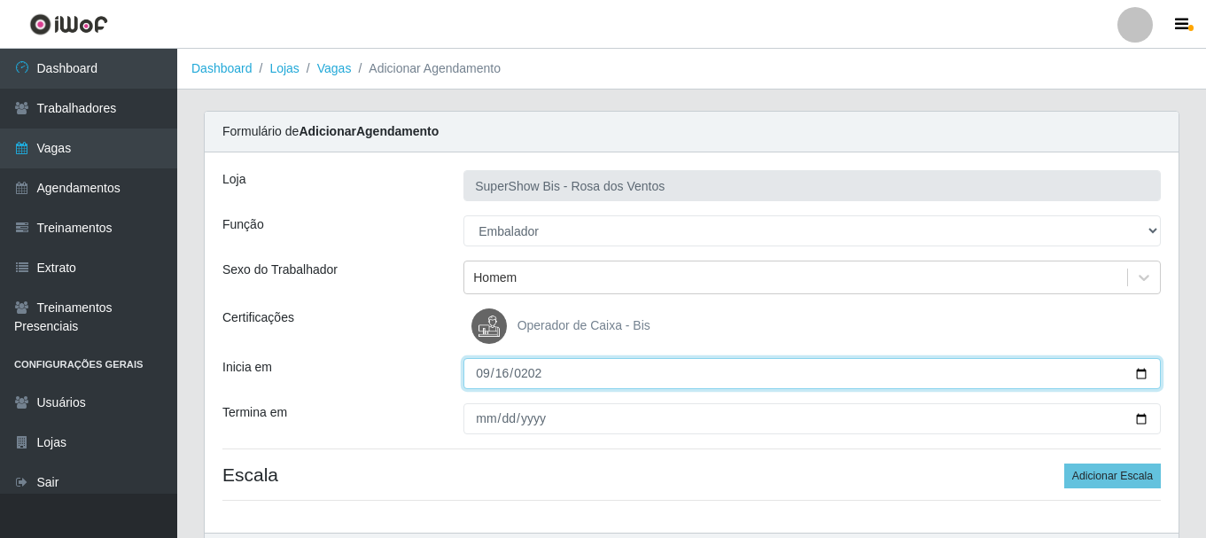
type input "[DATE]"
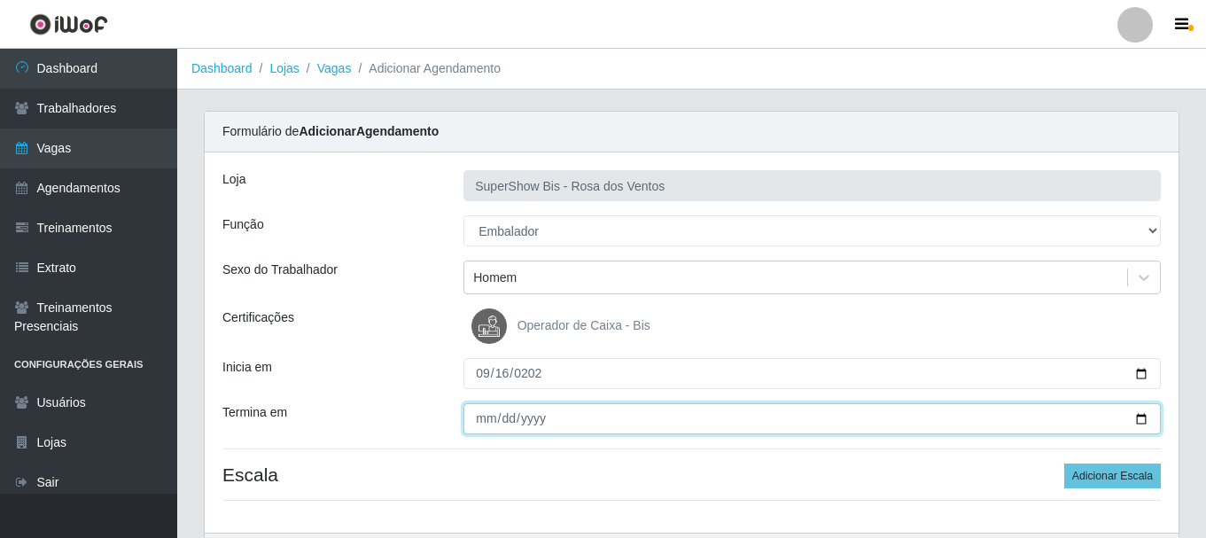
click at [480, 413] on input "Termina em" at bounding box center [811, 418] width 697 height 31
type input "[DATE]"
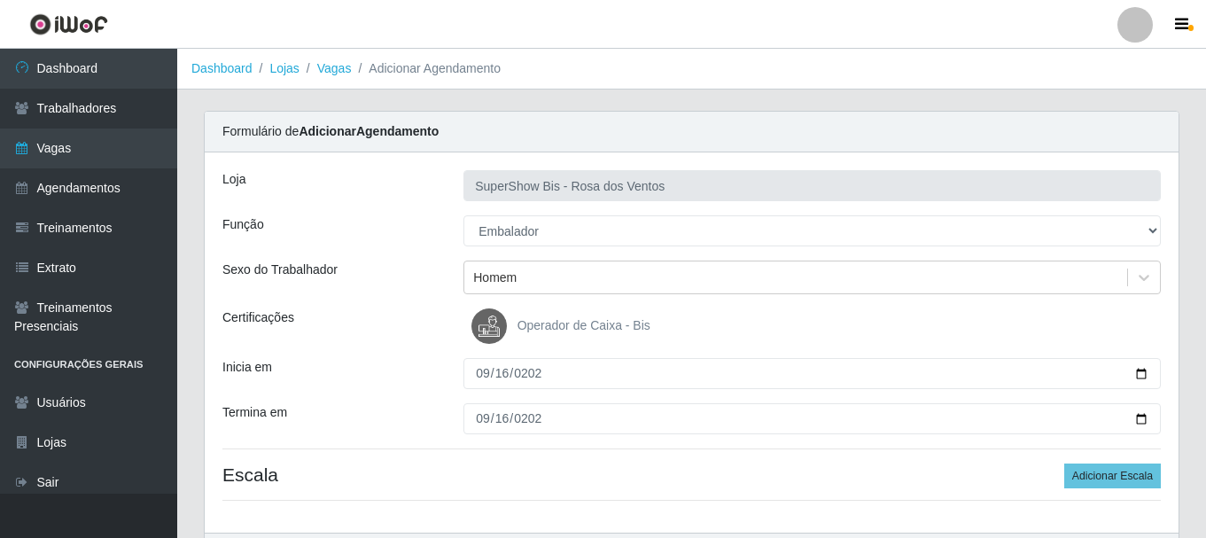
click at [1107, 462] on div "Loja SuperShow Bis - Rosa dos Ventos Função [Selecione...] ASG ASG + ASG ++ Aux…" at bounding box center [691, 342] width 973 height 380
click at [1107, 470] on button "Adicionar Escala" at bounding box center [1112, 475] width 97 height 25
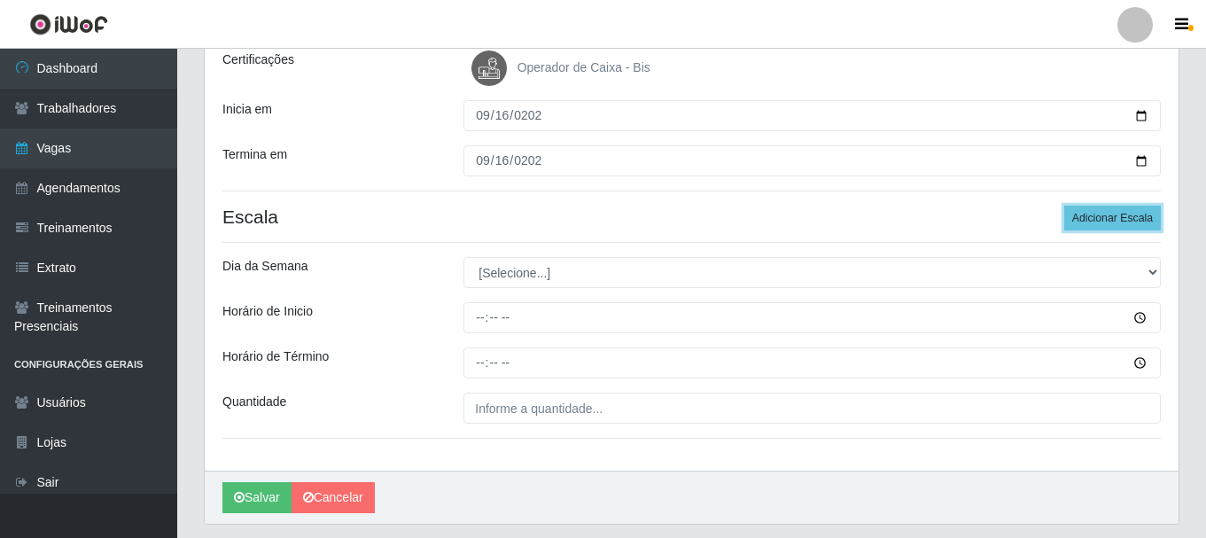
scroll to position [266, 0]
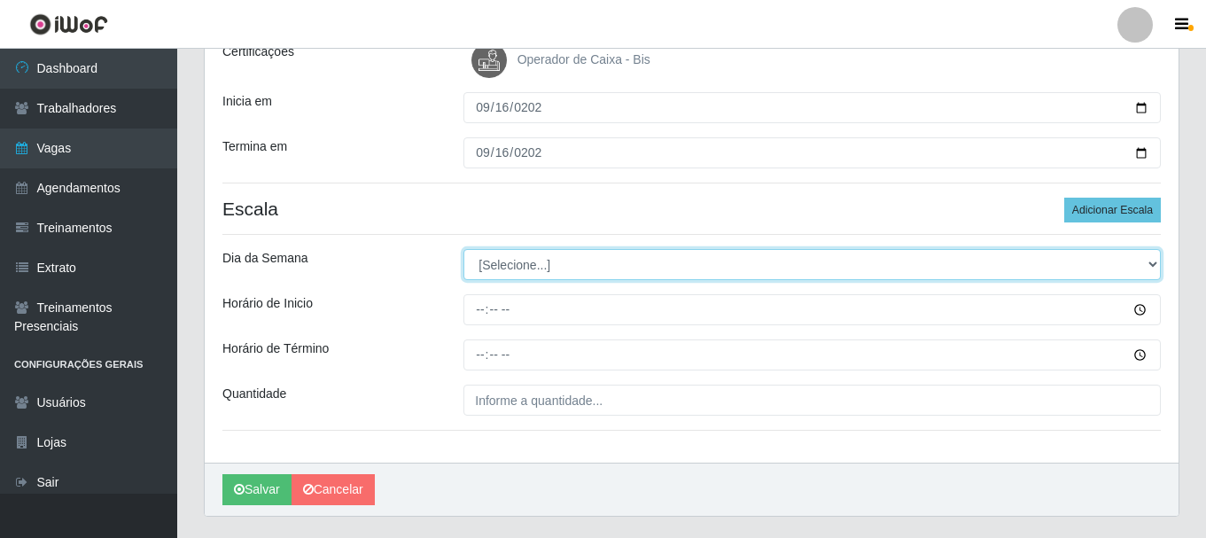
click at [535, 263] on select "[Selecione...] Segunda Terça Quarta Quinta Sexta Sábado Domingo" at bounding box center [811, 264] width 697 height 31
select select "2"
click at [463, 249] on select "[Selecione...] Segunda Terça Quarta Quinta Sexta Sábado Domingo" at bounding box center [811, 264] width 697 height 31
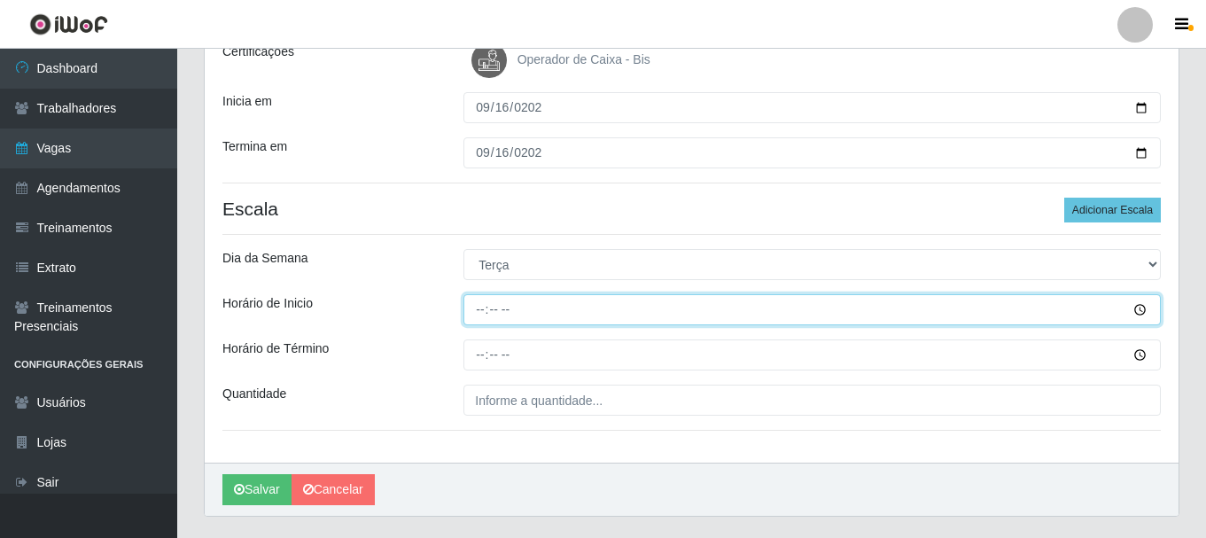
click at [480, 314] on input "Horário de Inicio" at bounding box center [811, 309] width 697 height 31
type input "15:00"
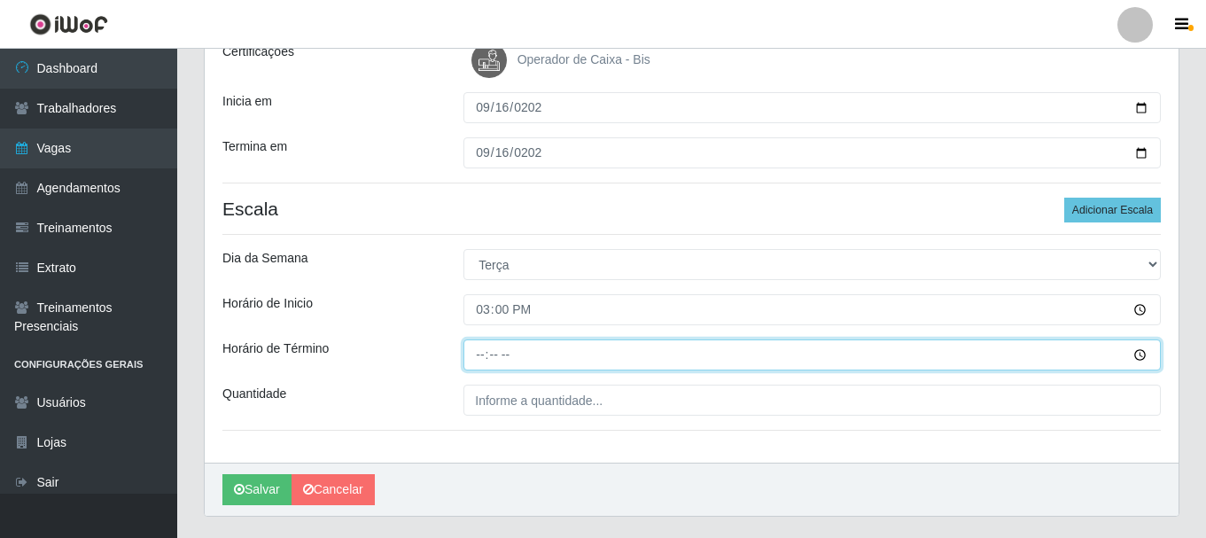
click at [473, 363] on input "Horário de Término" at bounding box center [811, 354] width 697 height 31
type input "21:00"
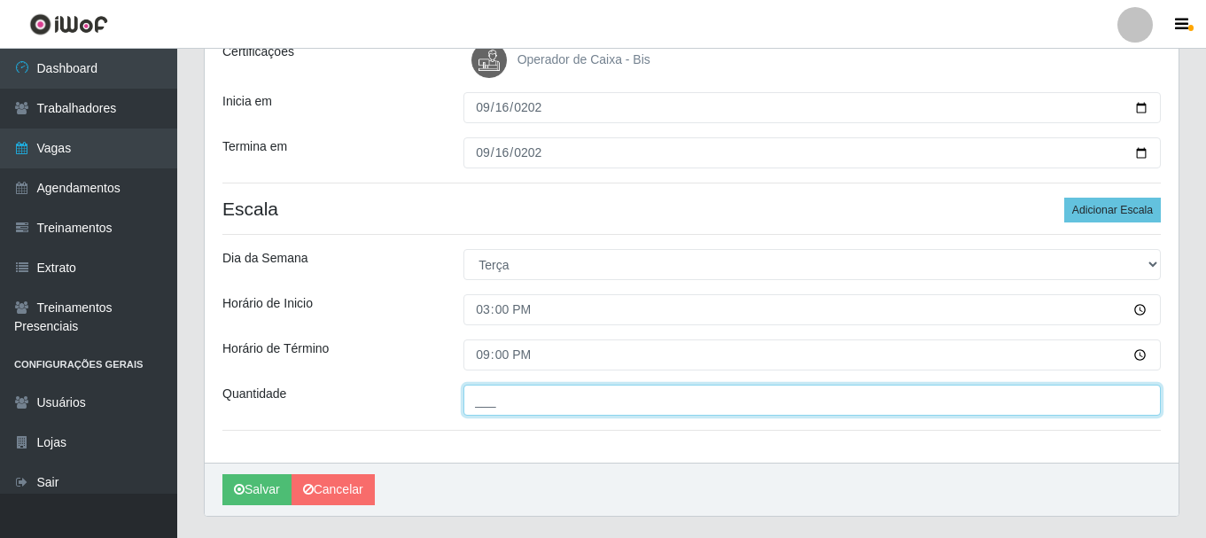
click at [499, 410] on input "___" at bounding box center [811, 399] width 697 height 31
type input "2__"
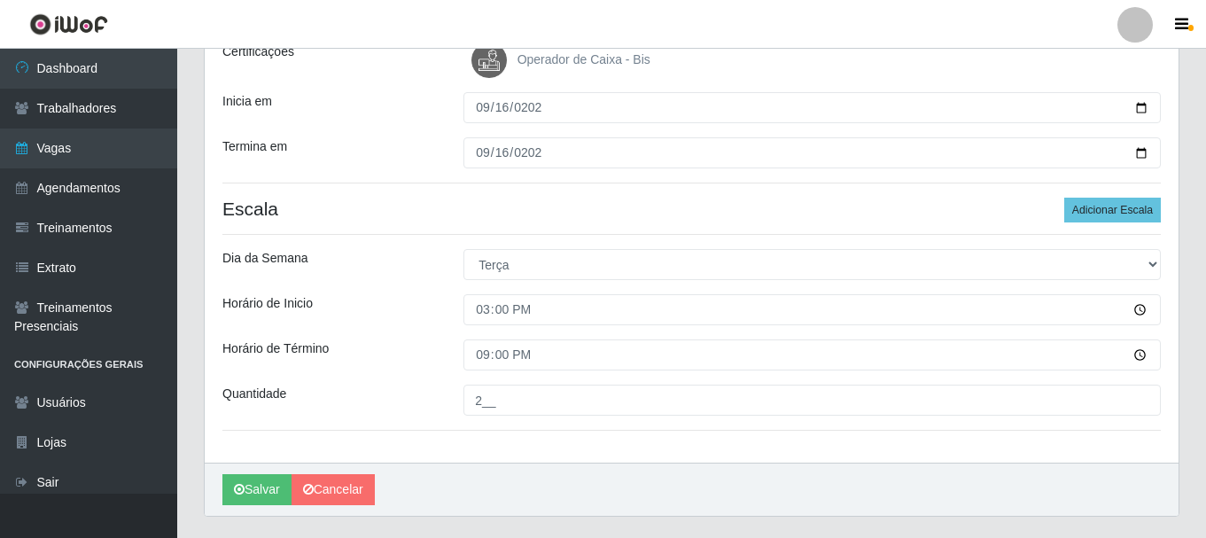
click at [373, 342] on div "Horário de Término" at bounding box center [329, 354] width 241 height 31
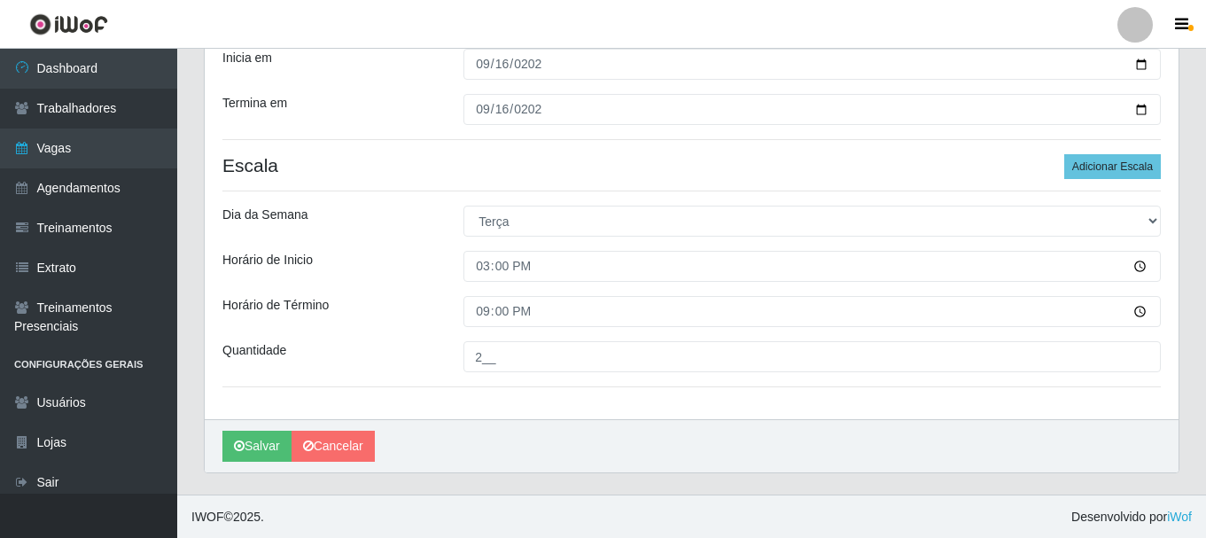
scroll to position [310, 0]
click at [264, 438] on button "Salvar" at bounding box center [256, 445] width 69 height 31
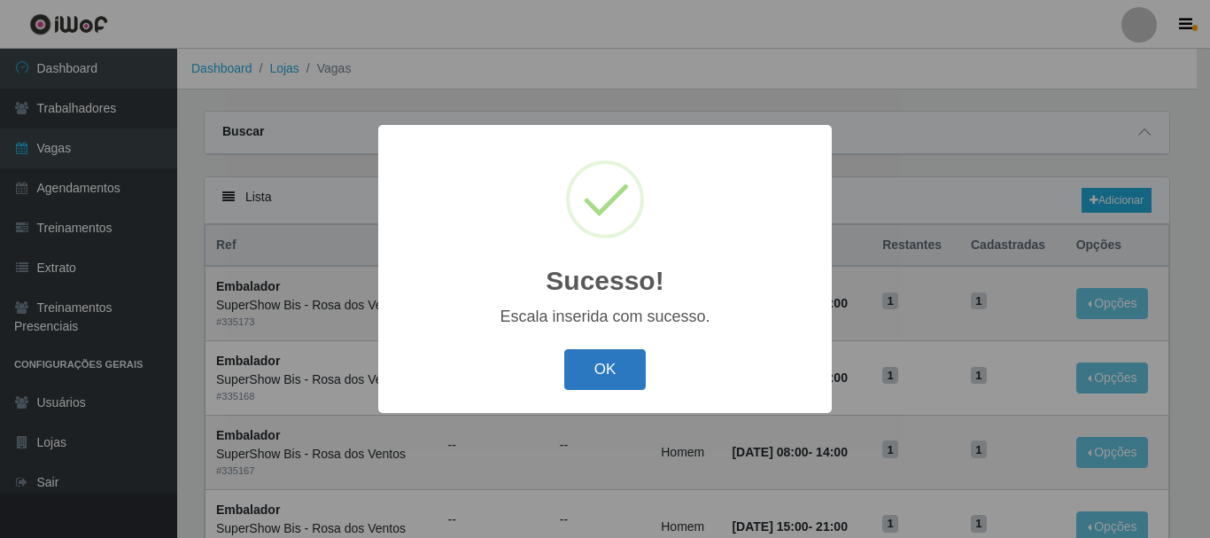
click at [589, 367] on button "OK" at bounding box center [605, 370] width 82 height 42
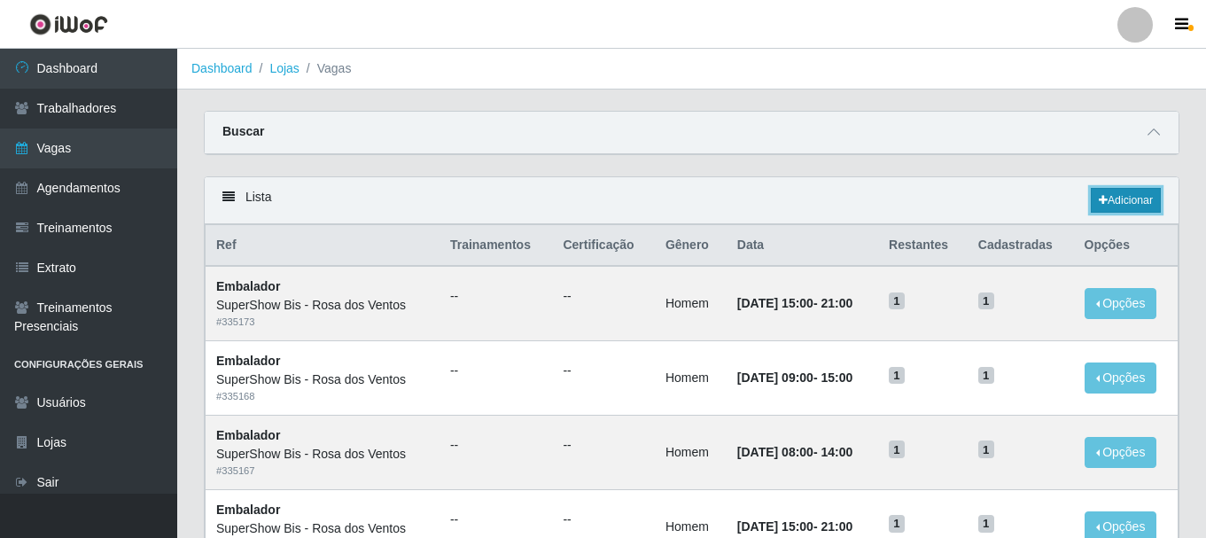
click at [1128, 203] on link "Adicionar" at bounding box center [1125, 200] width 70 height 25
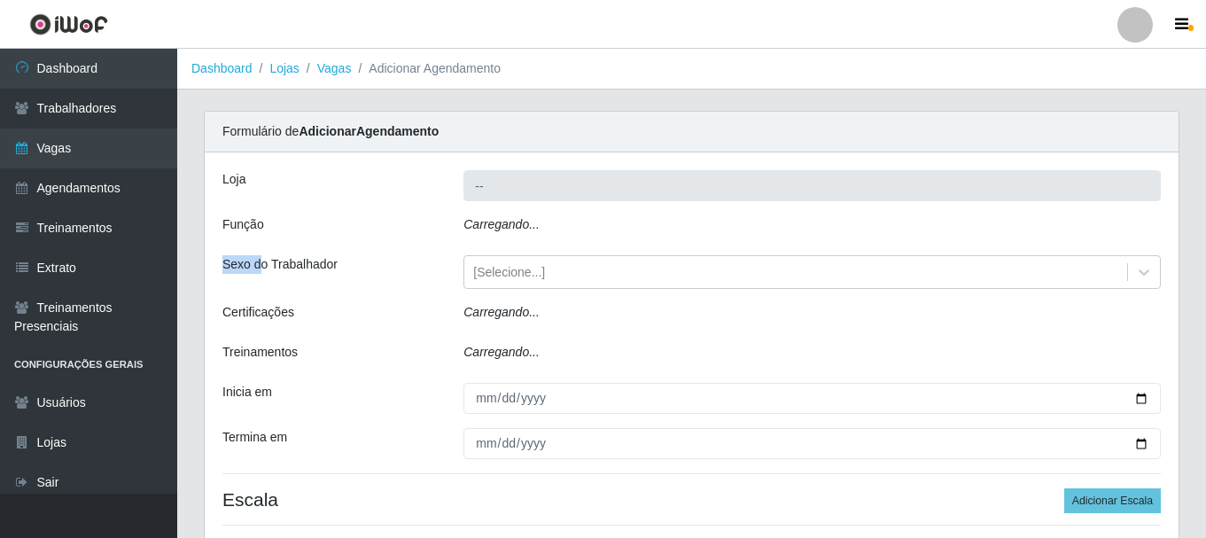
drag, startPoint x: 217, startPoint y: 262, endPoint x: 326, endPoint y: 270, distance: 109.2
click at [326, 270] on div "Sexo do Trabalhador" at bounding box center [329, 272] width 241 height 34
click at [344, 290] on div "Loja -- Função Carregando... Sexo do Trabalhador [Selecione...] Certificações C…" at bounding box center [691, 354] width 973 height 405
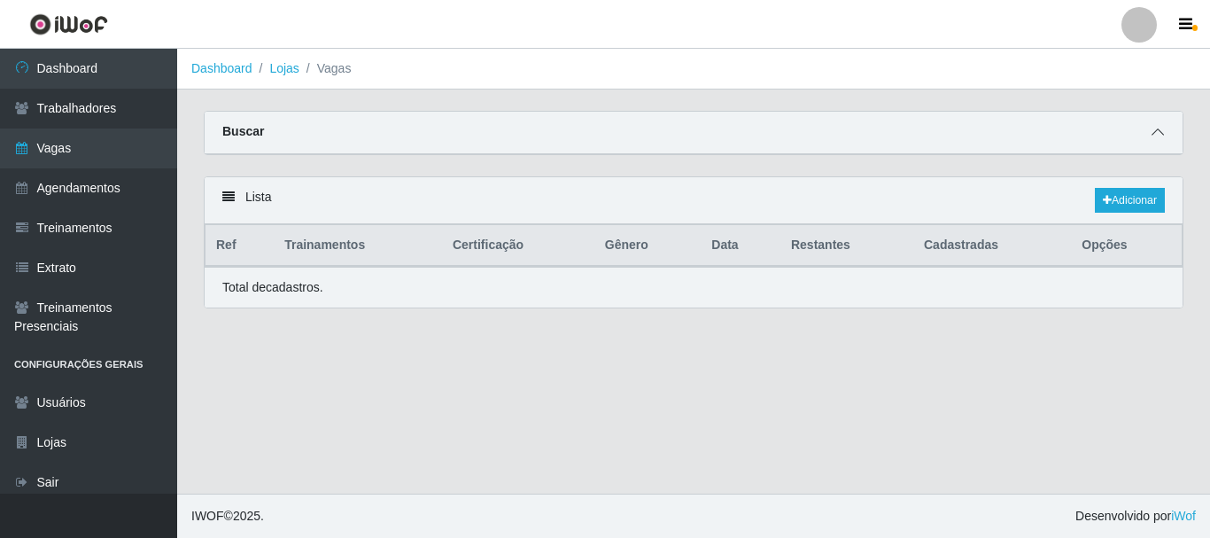
click at [1156, 133] on icon at bounding box center [1158, 132] width 12 height 12
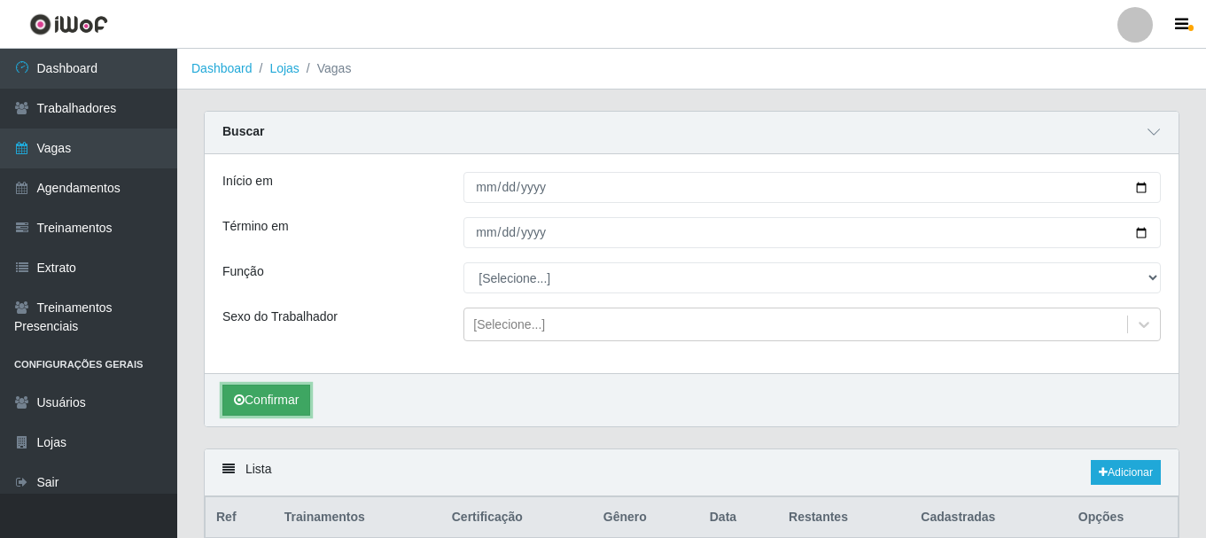
click at [286, 394] on button "Confirmar" at bounding box center [266, 399] width 88 height 31
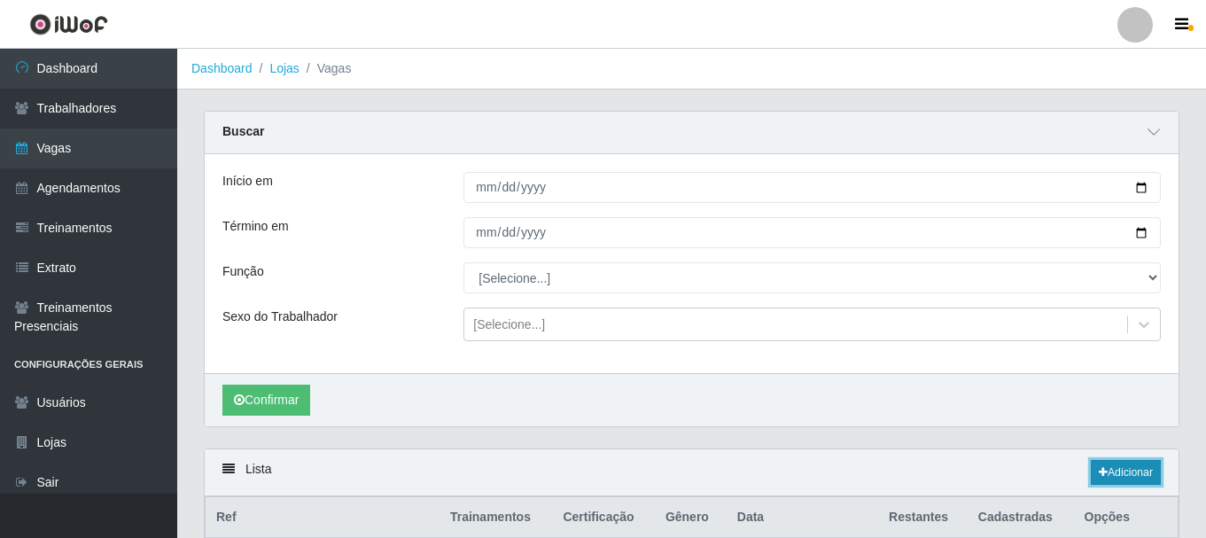
click at [1128, 470] on link "Adicionar" at bounding box center [1125, 472] width 70 height 25
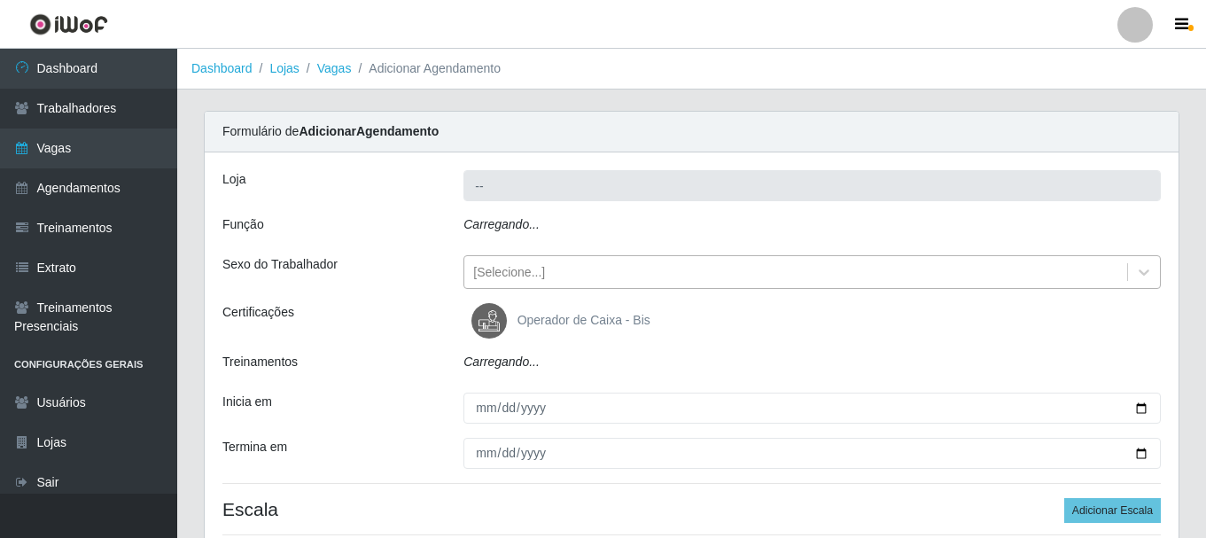
type input "SuperShow Bis - Rosa dos Ventos"
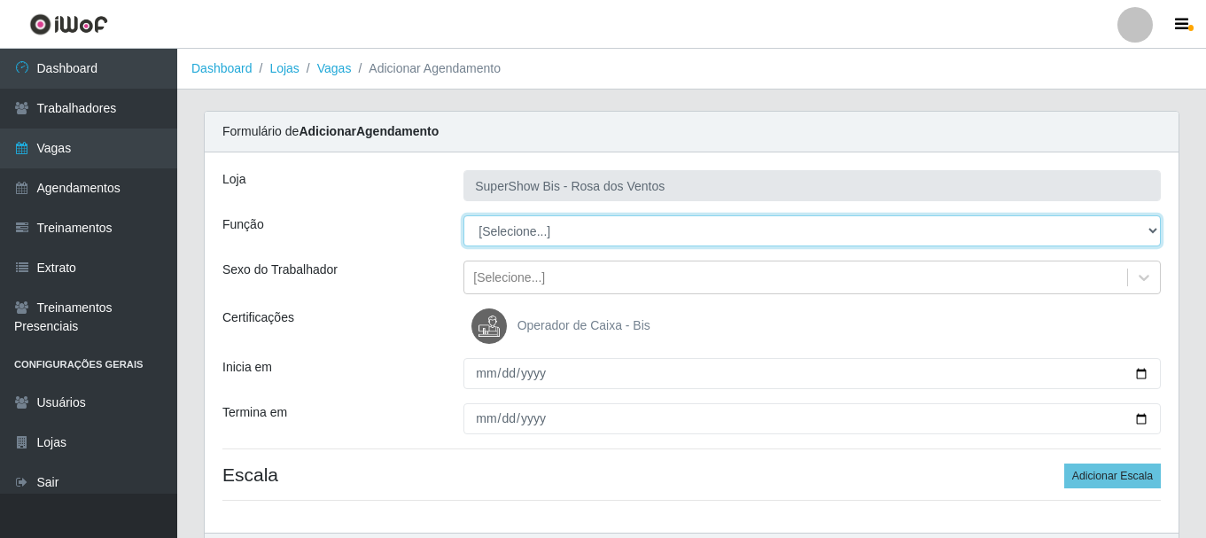
click at [544, 234] on select "[Selecione...] ASG ASG + ASG ++ Auxiliar de Cozinha Balconista de Açougue Balco…" at bounding box center [811, 230] width 697 height 31
select select "1"
click at [463, 215] on select "[Selecione...] ASG ASG + ASG ++ Auxiliar de Cozinha Balconista de Açougue Balco…" at bounding box center [811, 230] width 697 height 31
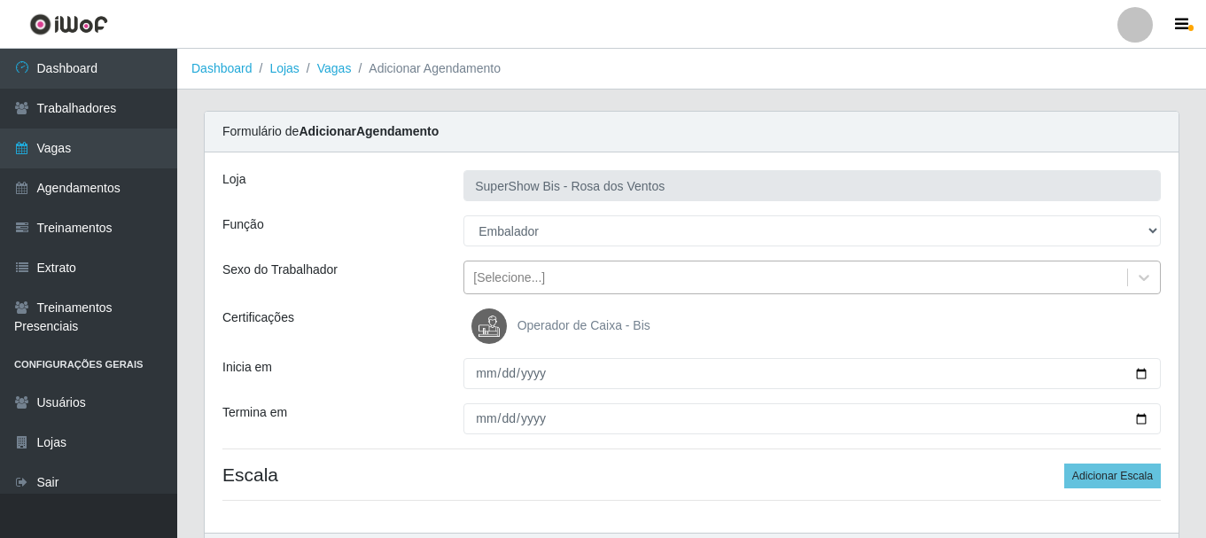
click at [500, 283] on div "[Selecione...]" at bounding box center [509, 277] width 72 height 19
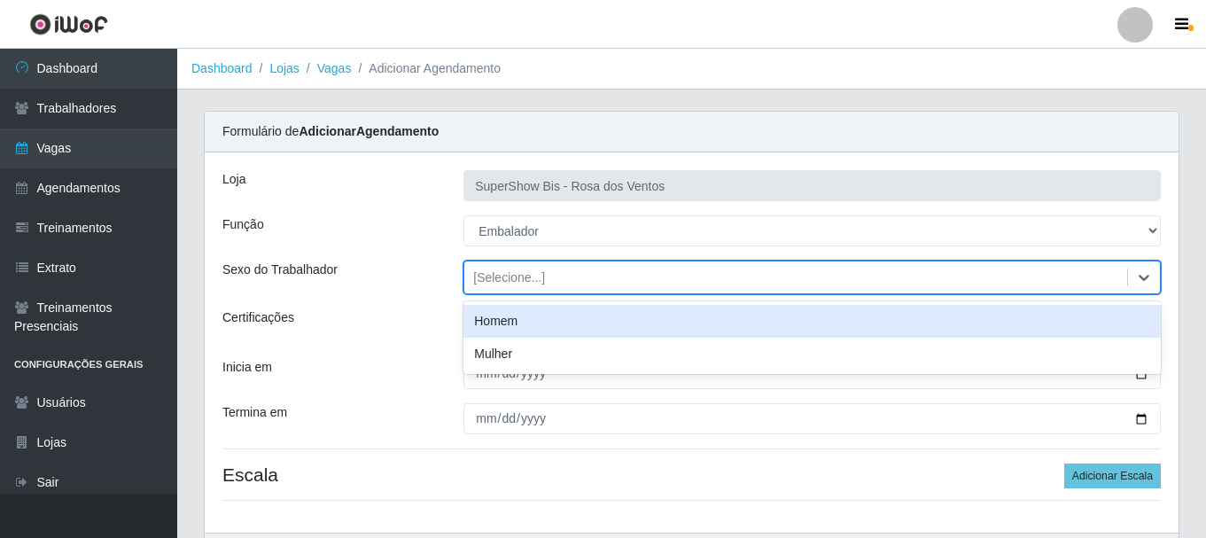
click at [500, 328] on div "Homem" at bounding box center [811, 321] width 697 height 33
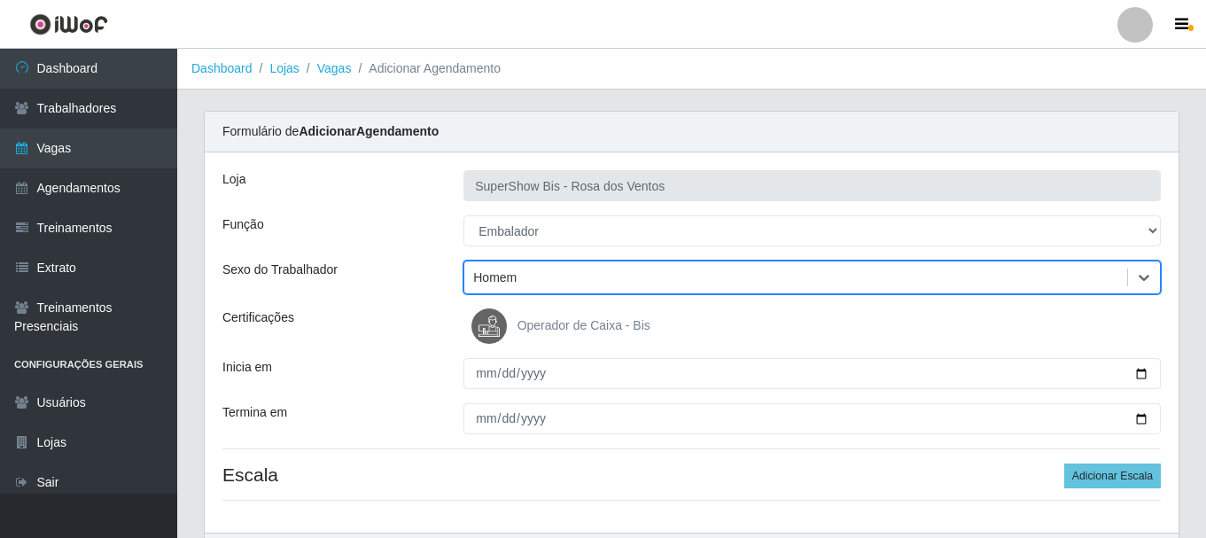
click at [474, 391] on div "Loja SuperShow Bis - Rosa dos Ventos Função [Selecione...] ASG ASG + ASG ++ Aux…" at bounding box center [691, 342] width 973 height 380
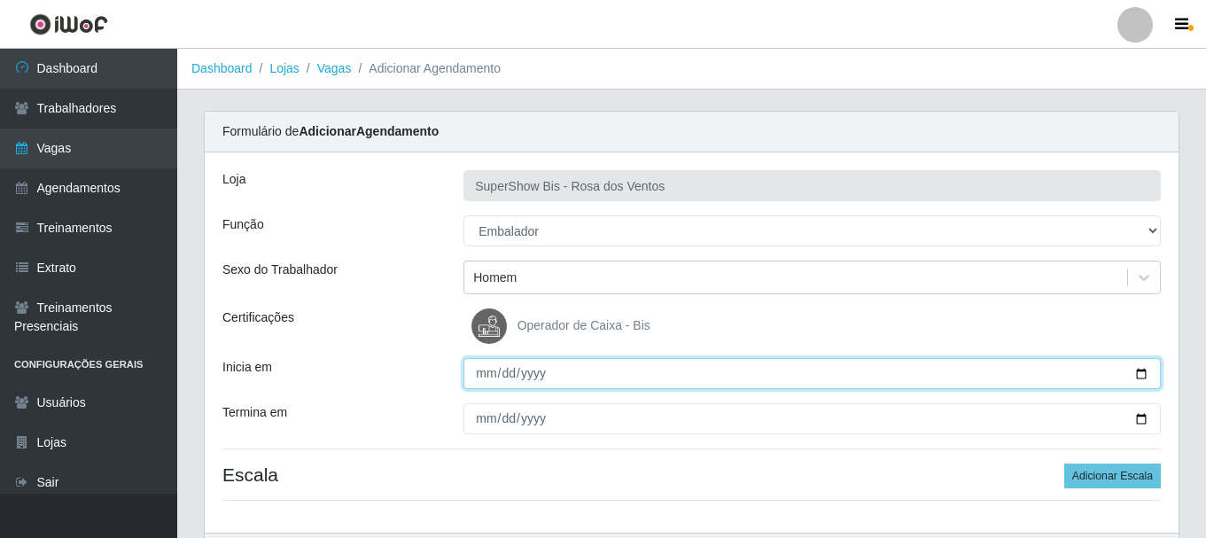
click at [477, 373] on input "Inicia em" at bounding box center [811, 373] width 697 height 31
type input "[DATE]"
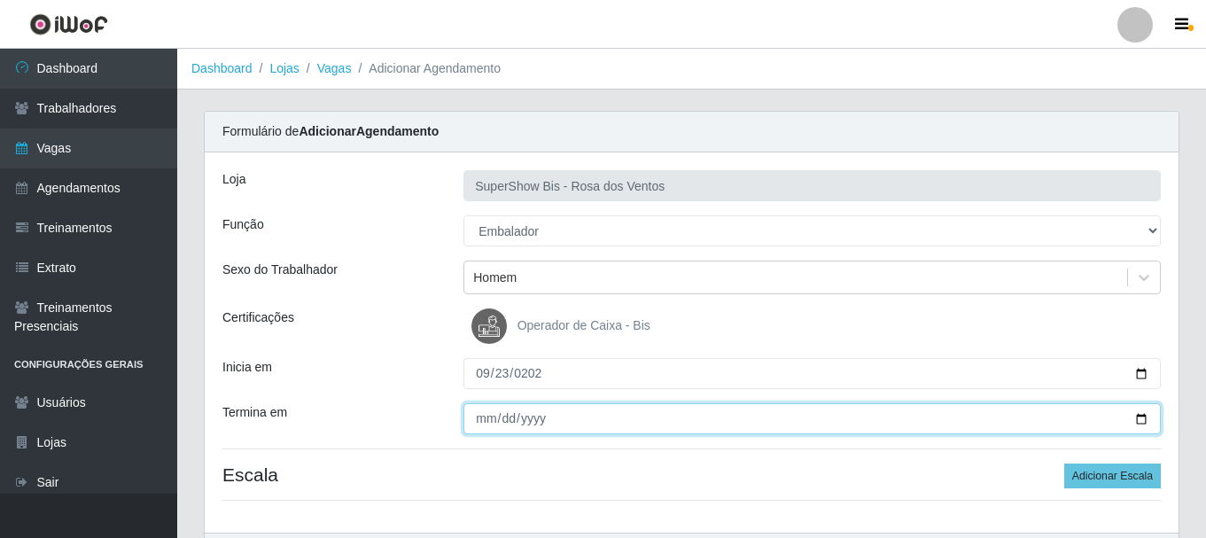
click at [501, 418] on input "Termina em" at bounding box center [811, 418] width 697 height 31
click at [485, 420] on input "Termina em" at bounding box center [811, 418] width 697 height 31
type input "[DATE]"
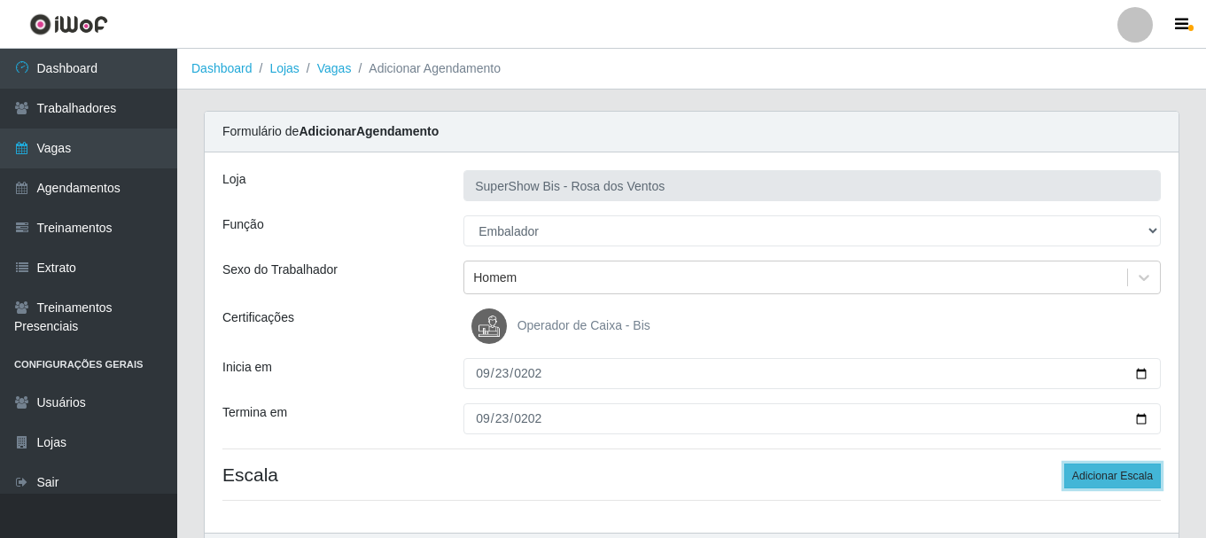
click at [1088, 478] on button "Adicionar Escala" at bounding box center [1112, 475] width 97 height 25
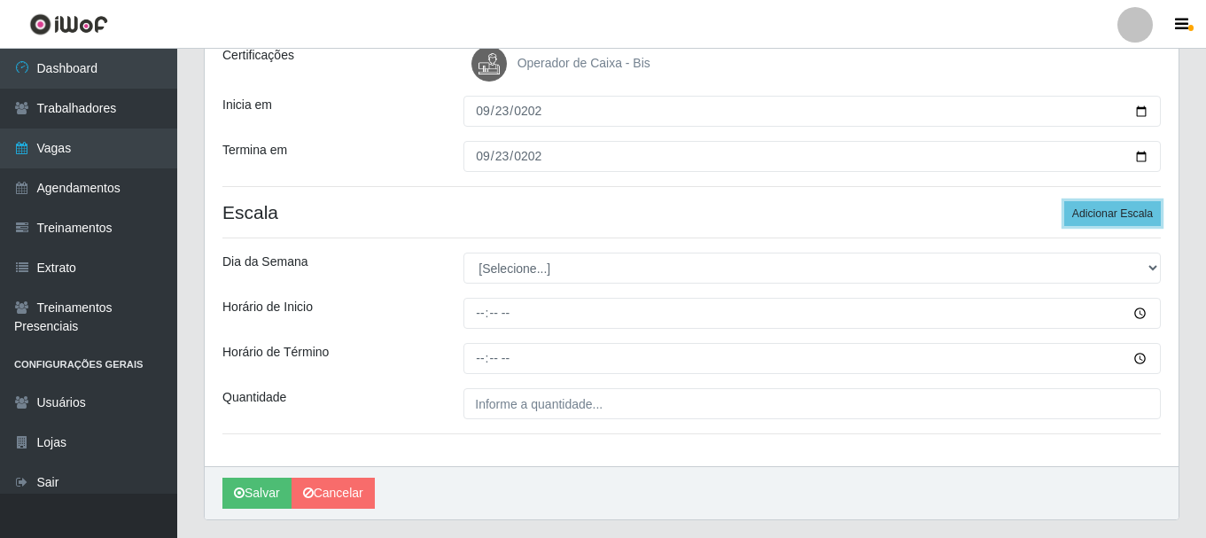
scroll to position [266, 0]
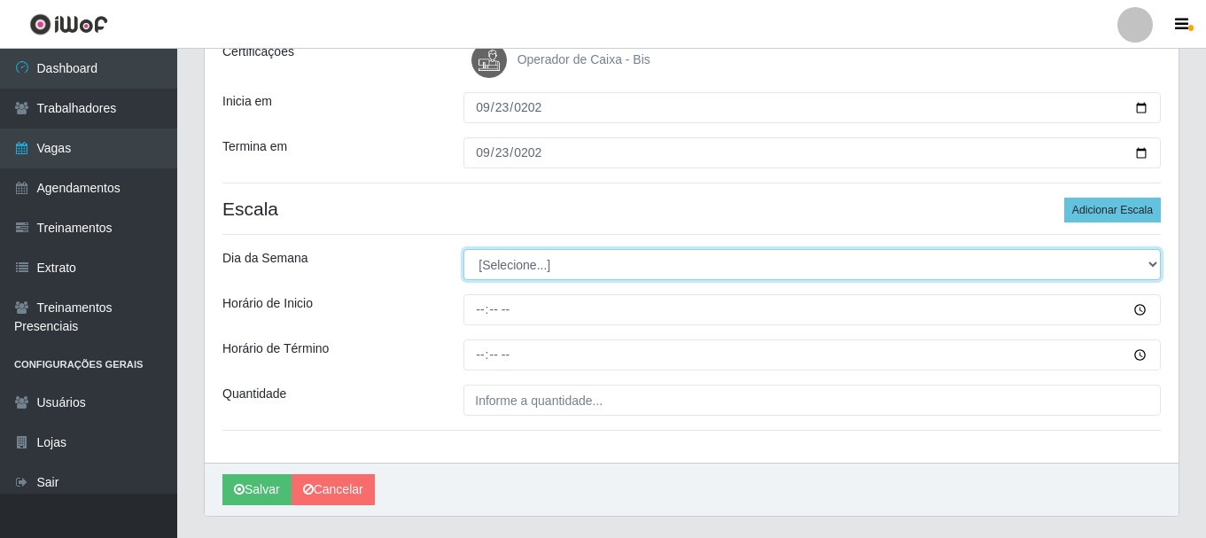
click at [524, 269] on select "[Selecione...] Segunda Terça Quarta Quinta Sexta Sábado Domingo" at bounding box center [811, 264] width 697 height 31
select select "2"
click at [463, 249] on select "[Selecione...] Segunda Terça Quarta Quinta Sexta Sábado Domingo" at bounding box center [811, 264] width 697 height 31
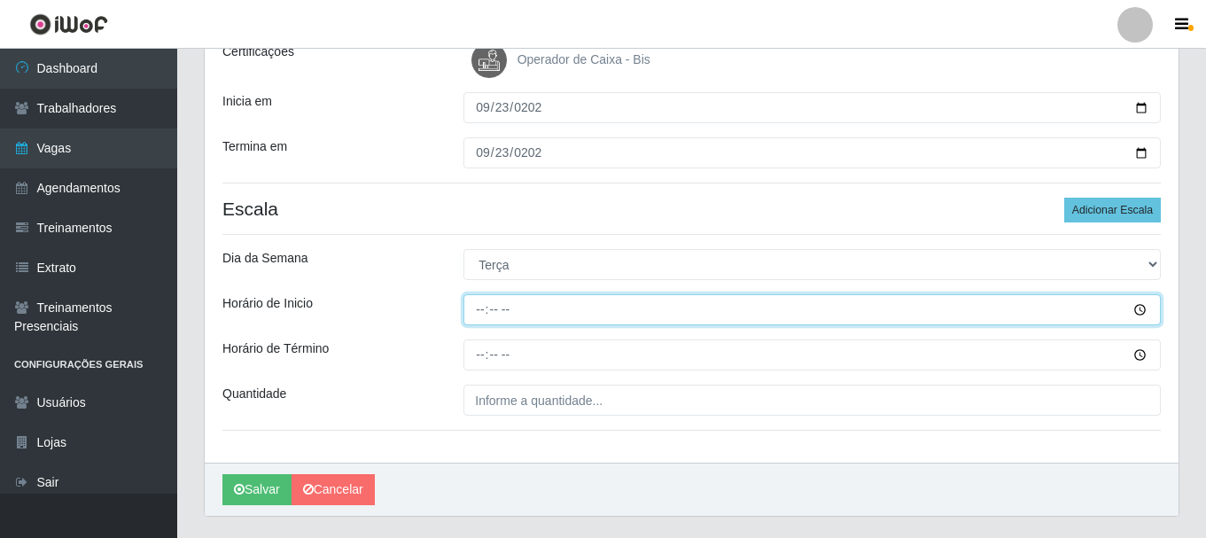
click at [485, 314] on input "Horário de Inicio" at bounding box center [811, 309] width 697 height 31
type input "15:00"
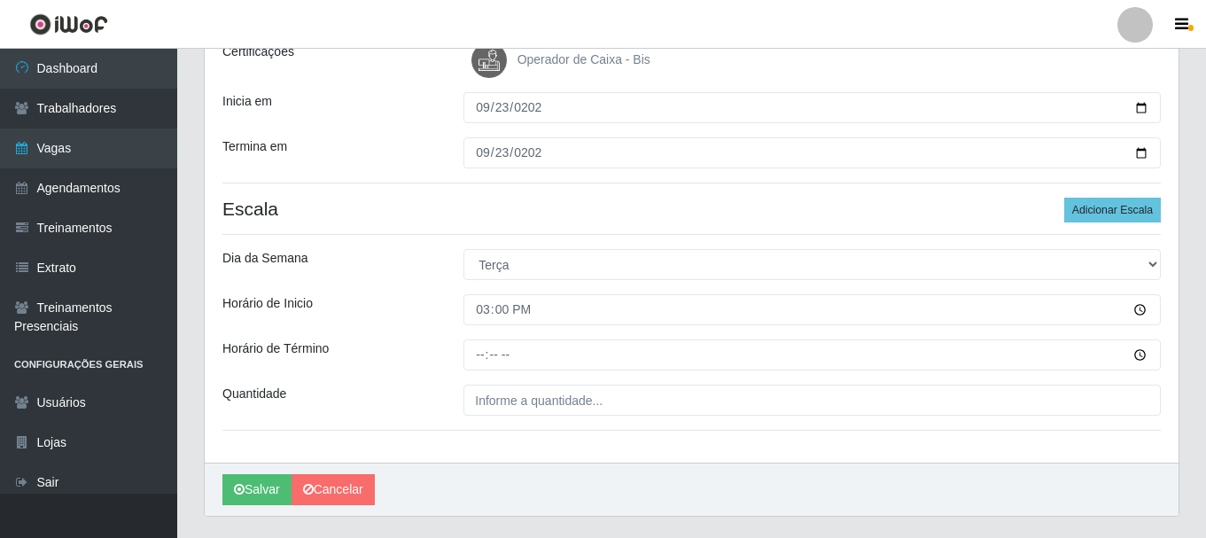
click at [485, 337] on div "Loja SuperShow Bis - Rosa dos Ventos Função [Selecione...] ASG ASG + ASG ++ Aux…" at bounding box center [691, 175] width 973 height 576
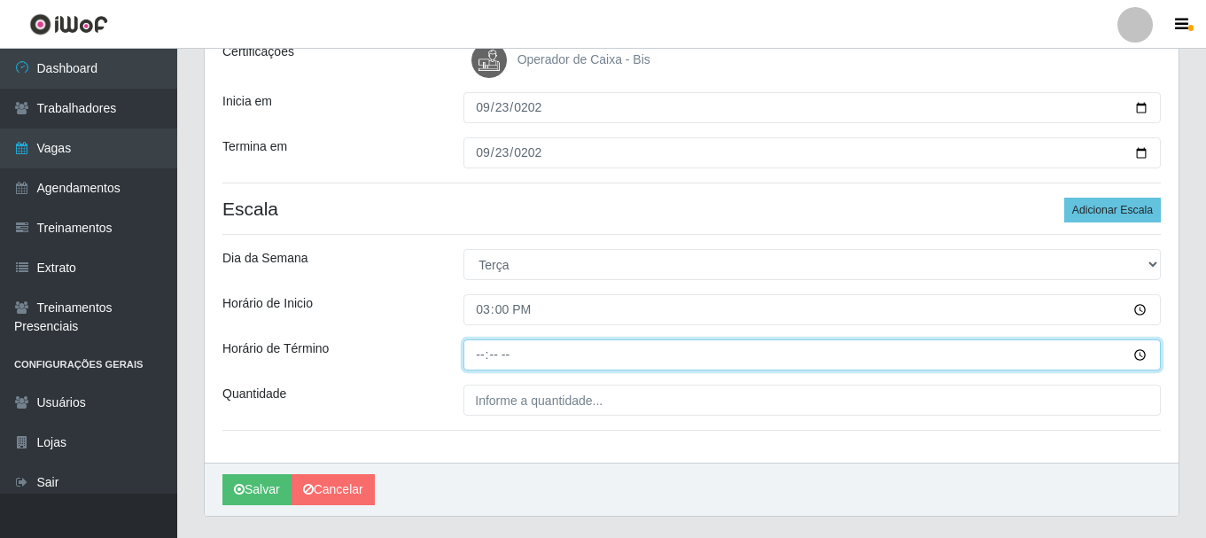
click at [482, 353] on input "Horário de Término" at bounding box center [811, 354] width 697 height 31
type input "21:00"
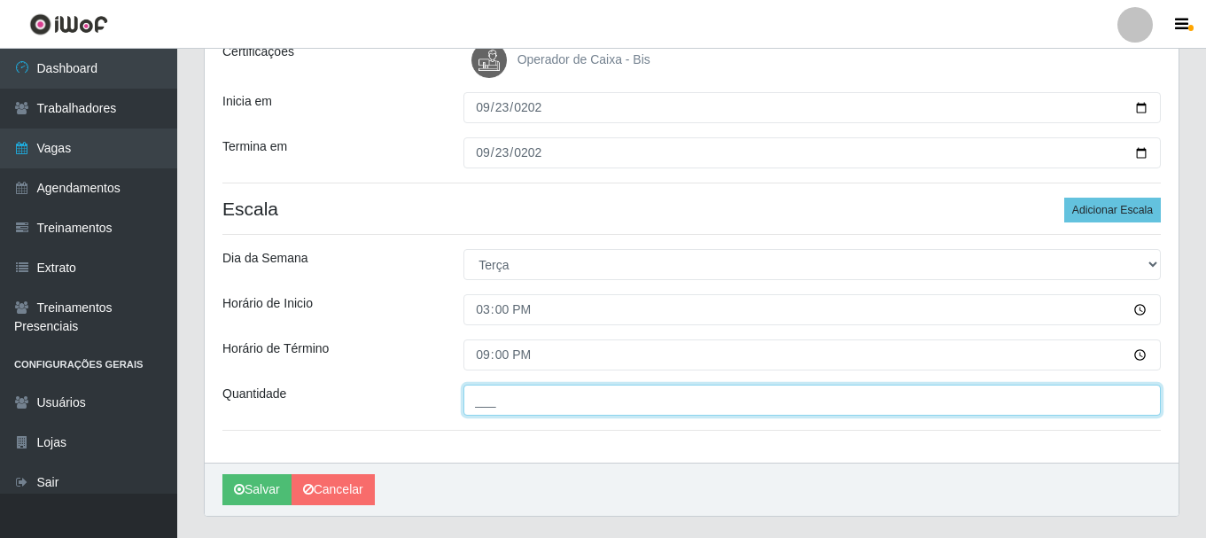
click at [485, 390] on input "___" at bounding box center [811, 399] width 697 height 31
type input "2__"
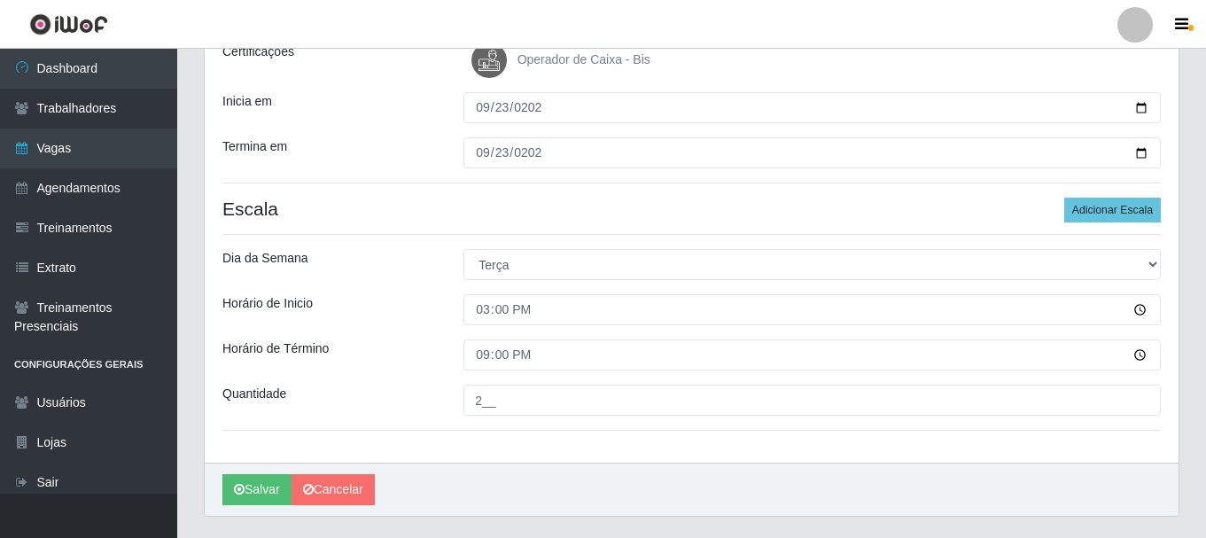
click at [407, 346] on div "Horário de Término" at bounding box center [329, 354] width 241 height 31
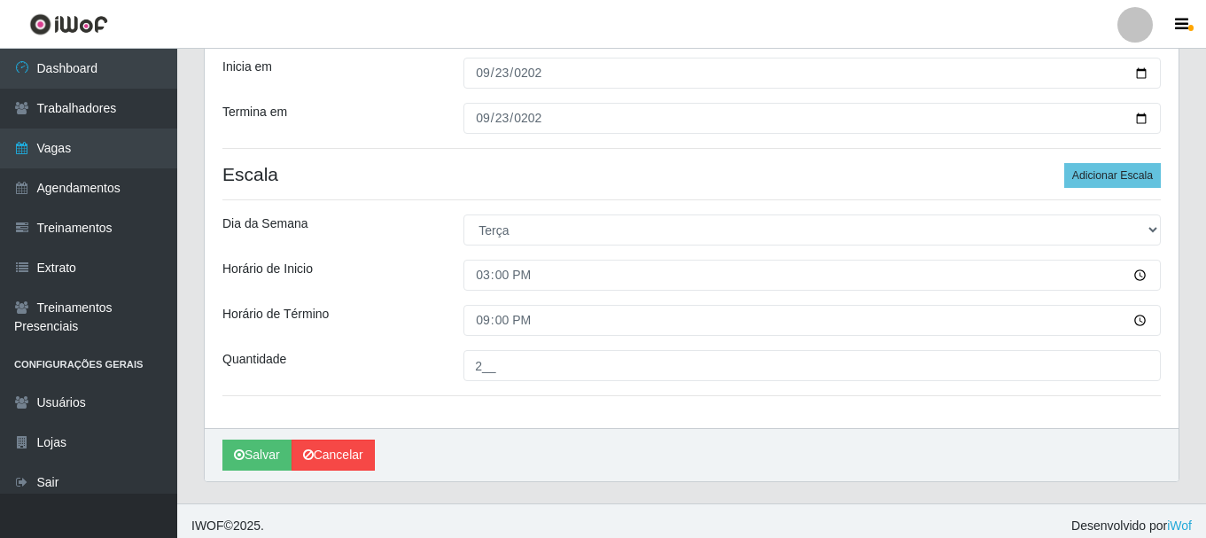
scroll to position [310, 0]
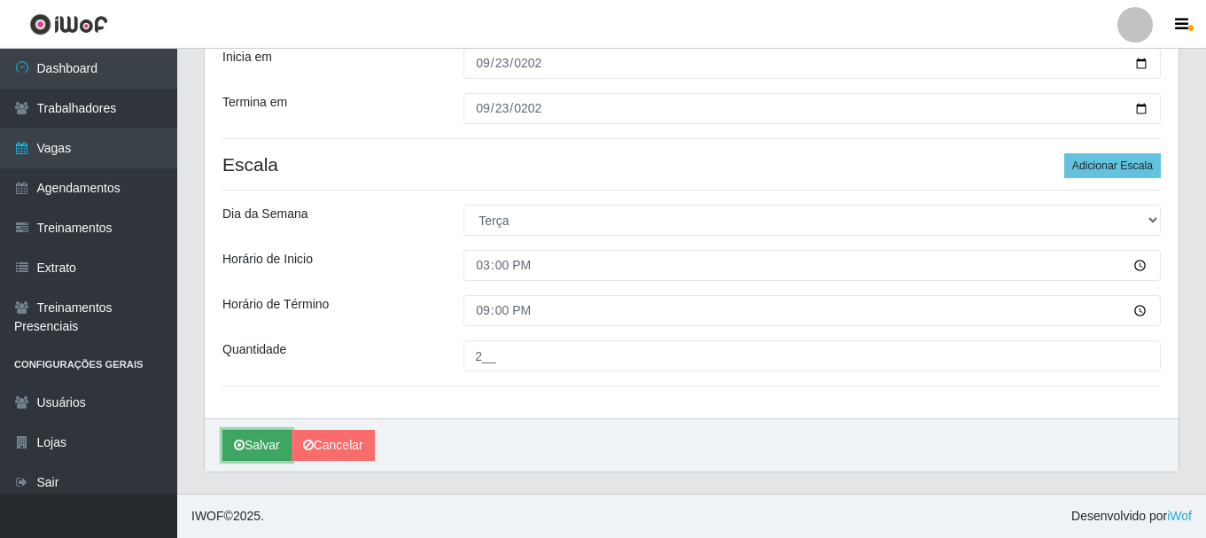
click at [268, 451] on button "Salvar" at bounding box center [256, 445] width 69 height 31
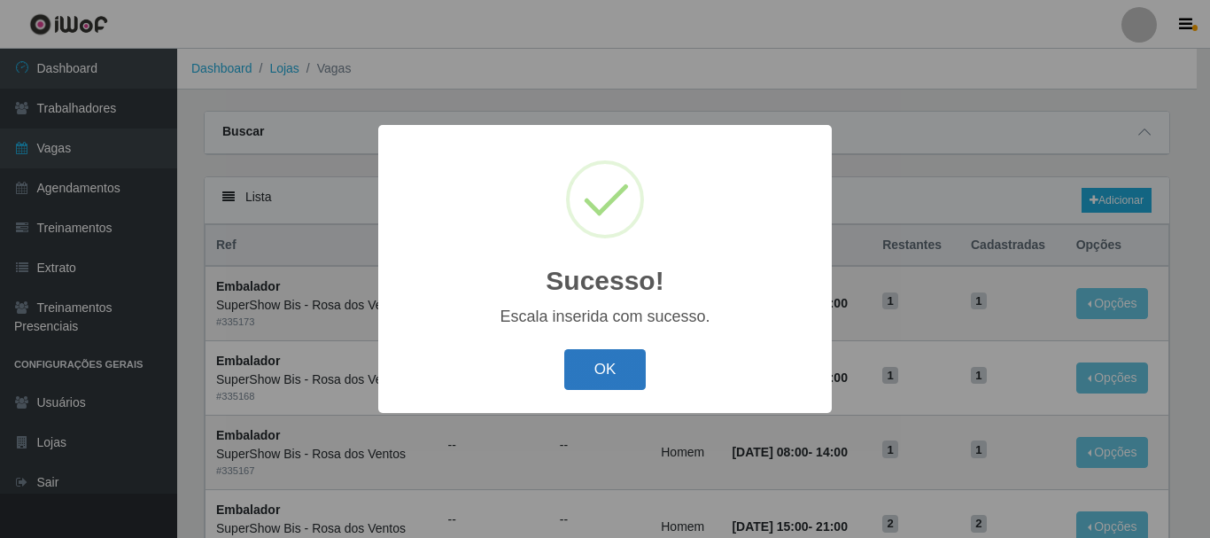
click at [629, 355] on button "OK" at bounding box center [605, 370] width 82 height 42
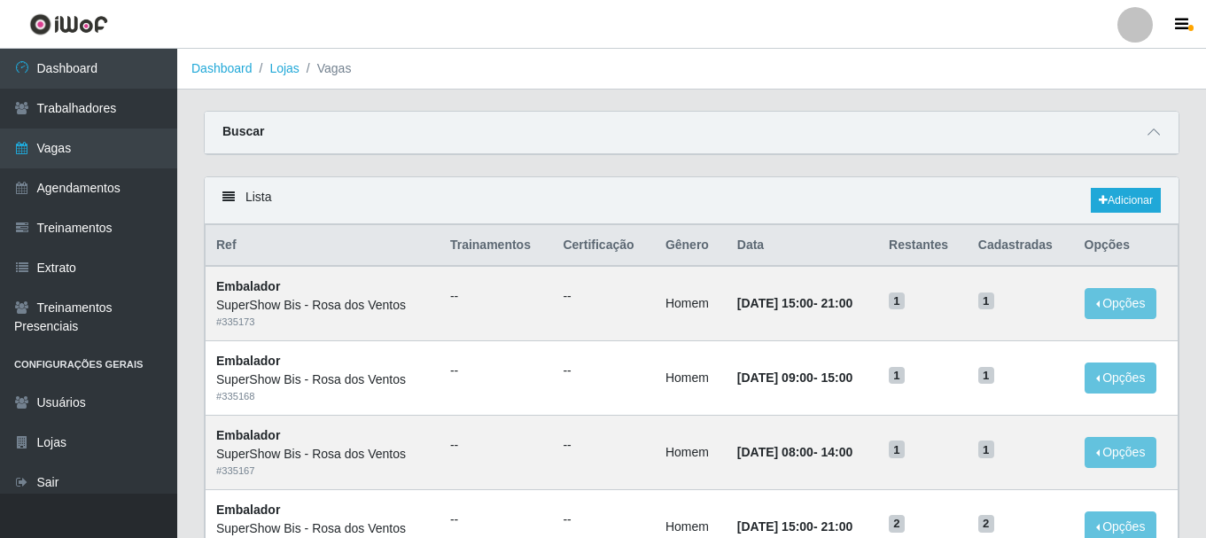
click at [644, 206] on div "Lista Adicionar" at bounding box center [691, 200] width 973 height 47
click at [1124, 205] on link "Adicionar" at bounding box center [1125, 200] width 70 height 25
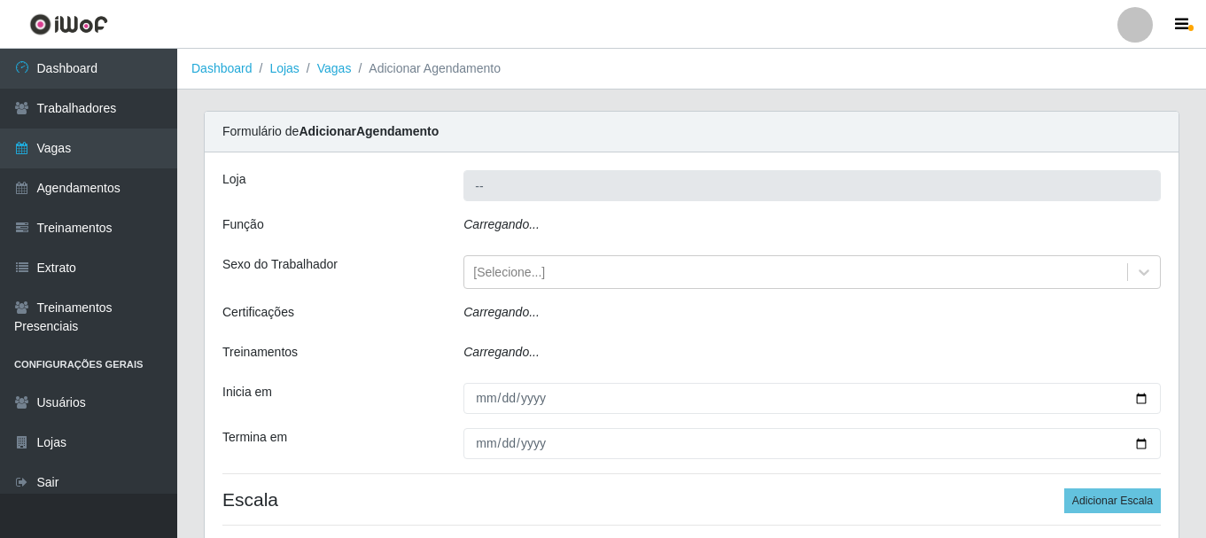
type input "SuperShow Bis - Rosa dos Ventos"
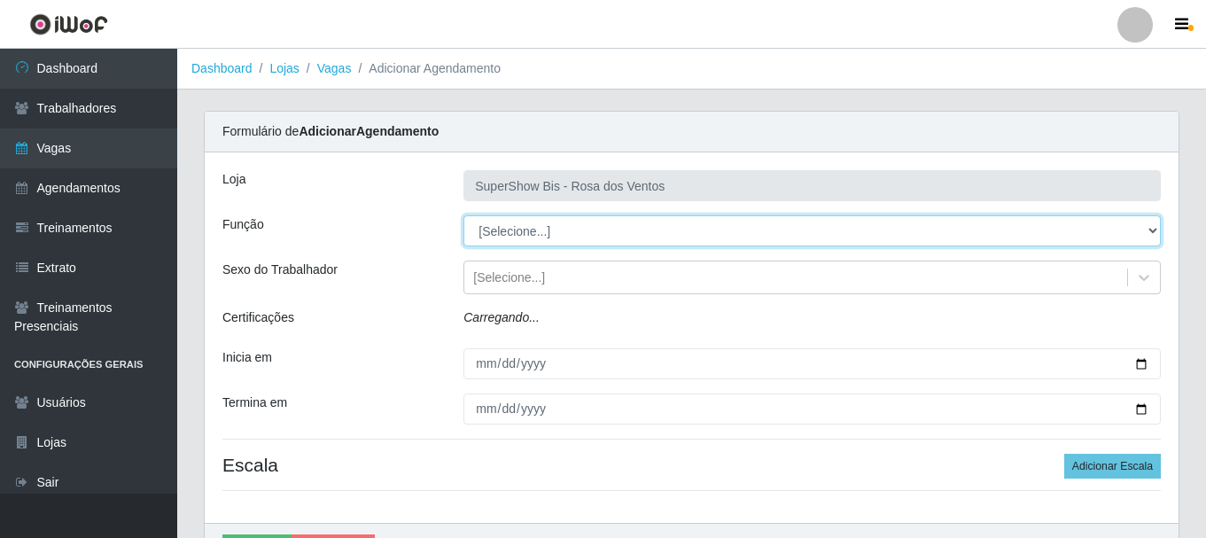
drag, startPoint x: 481, startPoint y: 221, endPoint x: 504, endPoint y: 232, distance: 25.7
click at [504, 232] on select "[Selecione...] ASG ASG + ASG ++ Auxiliar de Cozinha Balconista de Açougue Balco…" at bounding box center [811, 230] width 697 height 31
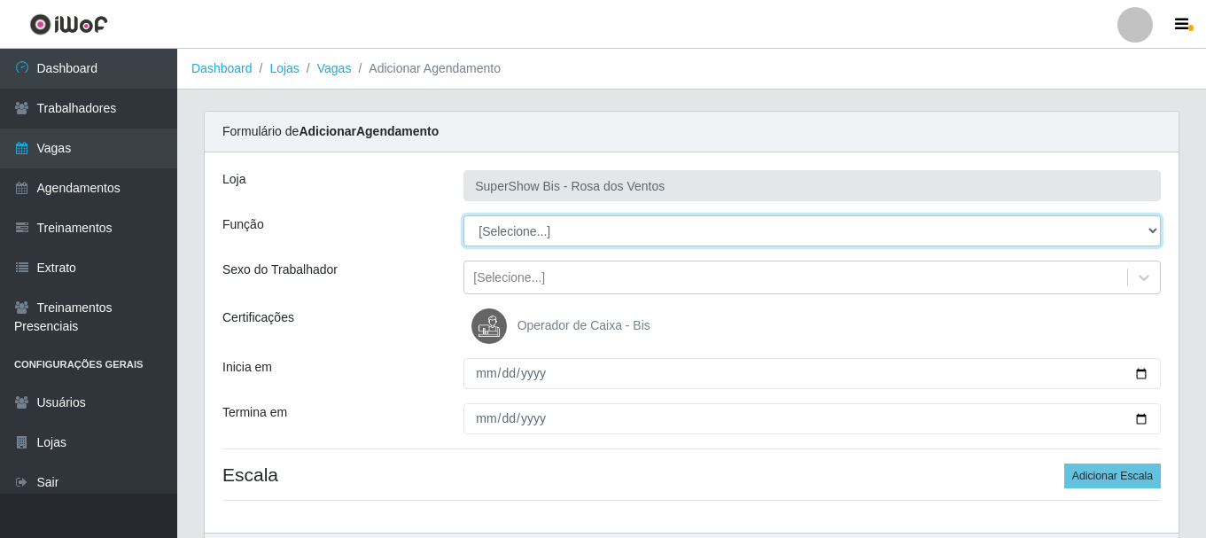
select select "1"
click at [463, 215] on select "[Selecione...] ASG ASG + ASG ++ Auxiliar de Cozinha Balconista de Açougue Balco…" at bounding box center [811, 230] width 697 height 31
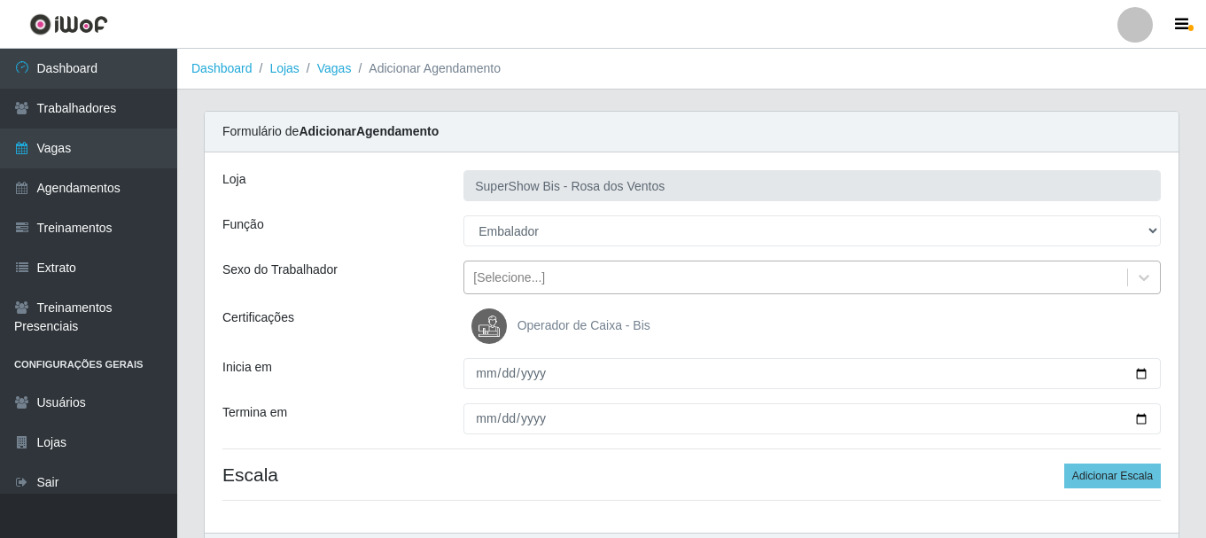
click at [503, 271] on div "[Selecione...]" at bounding box center [509, 277] width 72 height 19
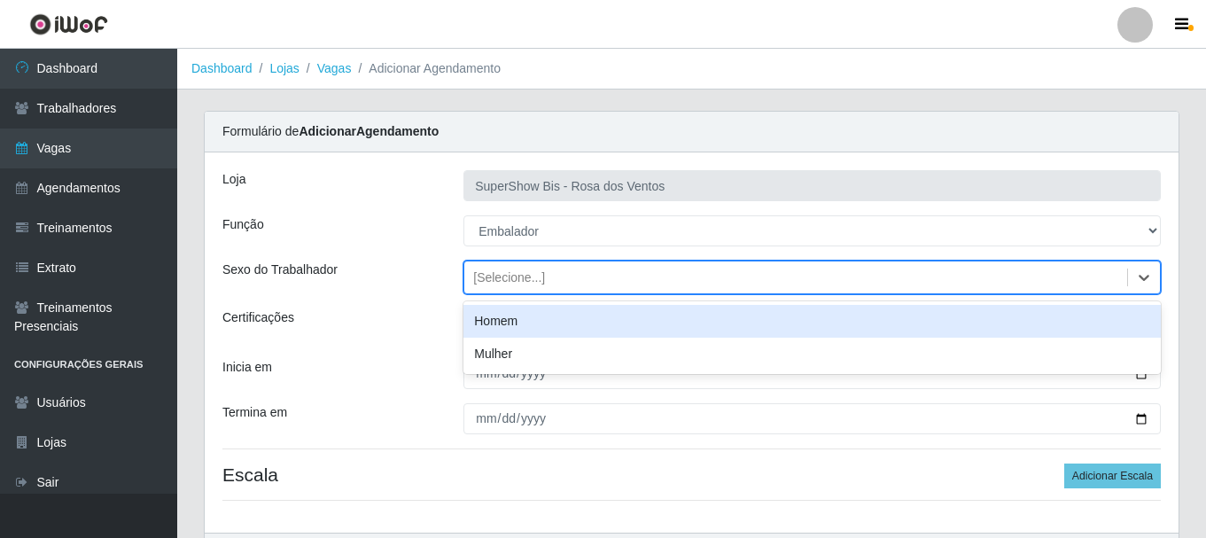
click at [499, 313] on div "Homem" at bounding box center [811, 321] width 697 height 33
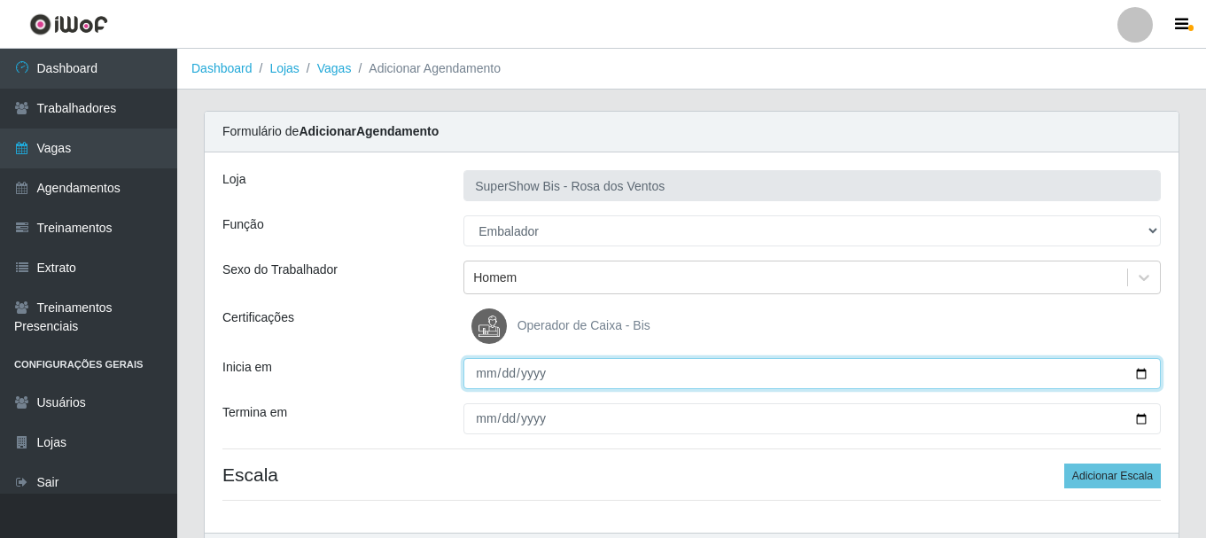
click at [477, 381] on input "Inicia em" at bounding box center [811, 373] width 697 height 31
type input "[DATE]"
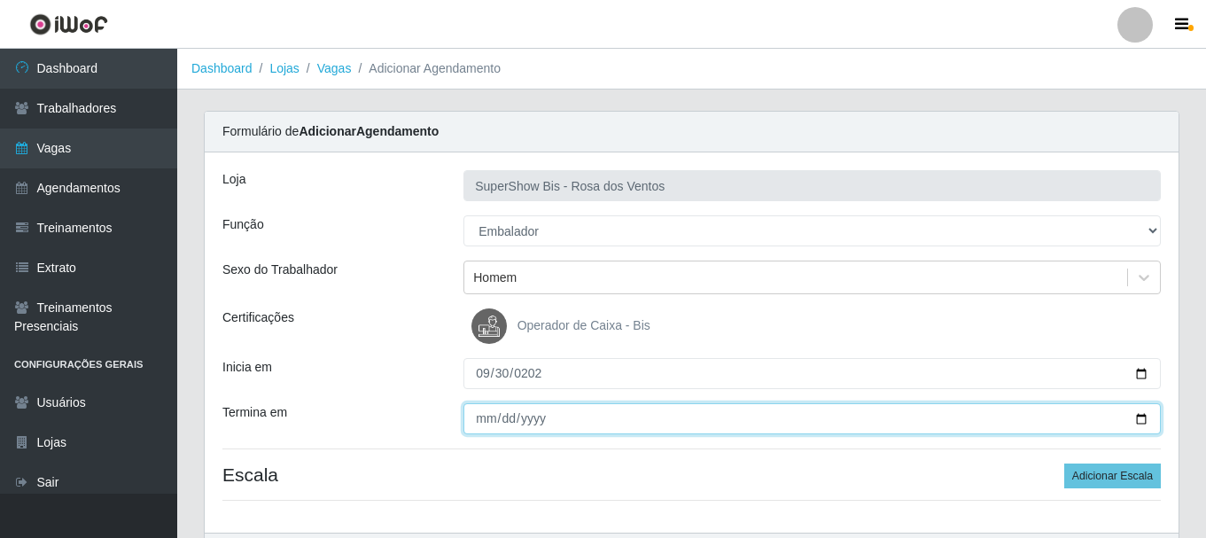
click at [504, 423] on input "Termina em" at bounding box center [811, 418] width 697 height 31
click at [482, 417] on input "Termina em" at bounding box center [811, 418] width 697 height 31
type input "[DATE]"
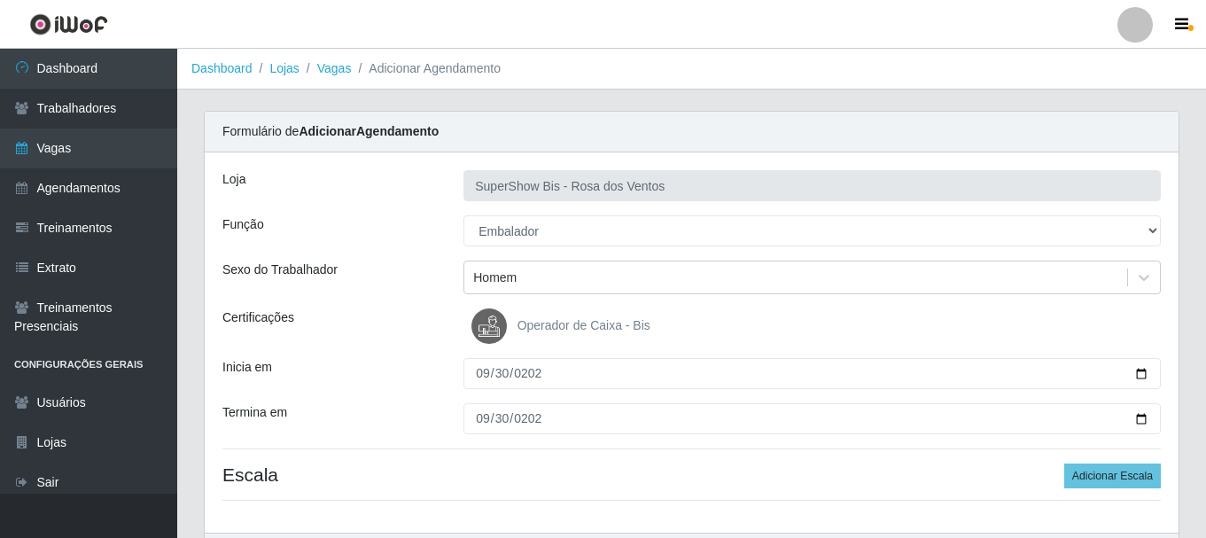
drag, startPoint x: 482, startPoint y: 418, endPoint x: 1023, endPoint y: 469, distance: 543.6
click at [1023, 469] on h4 "Escala Adicionar Escala" at bounding box center [691, 474] width 938 height 22
click at [1129, 469] on button "Adicionar Escala" at bounding box center [1112, 475] width 97 height 25
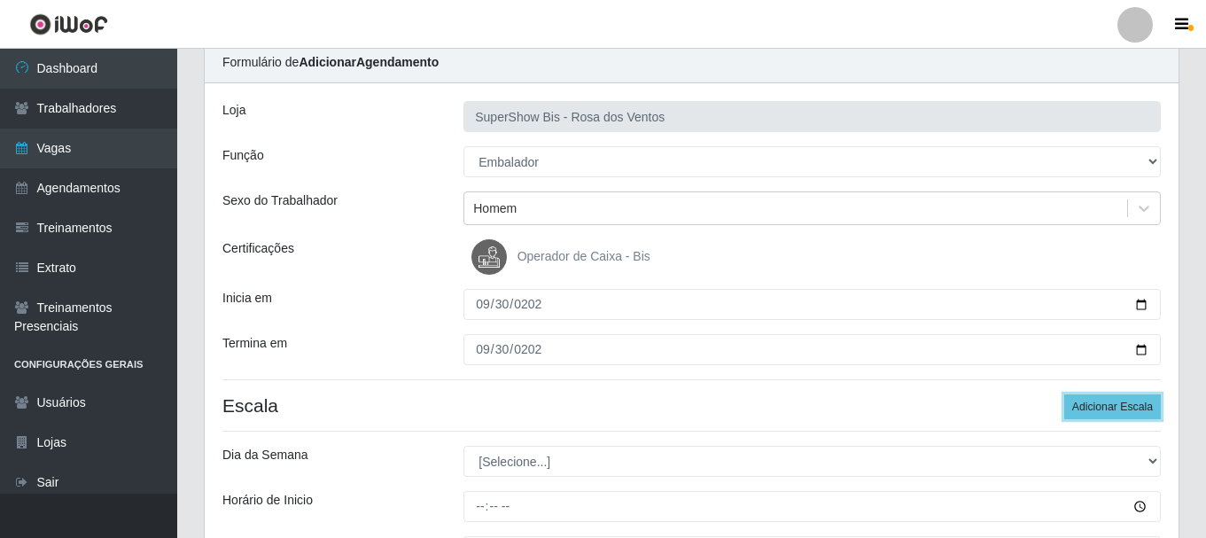
scroll to position [266, 0]
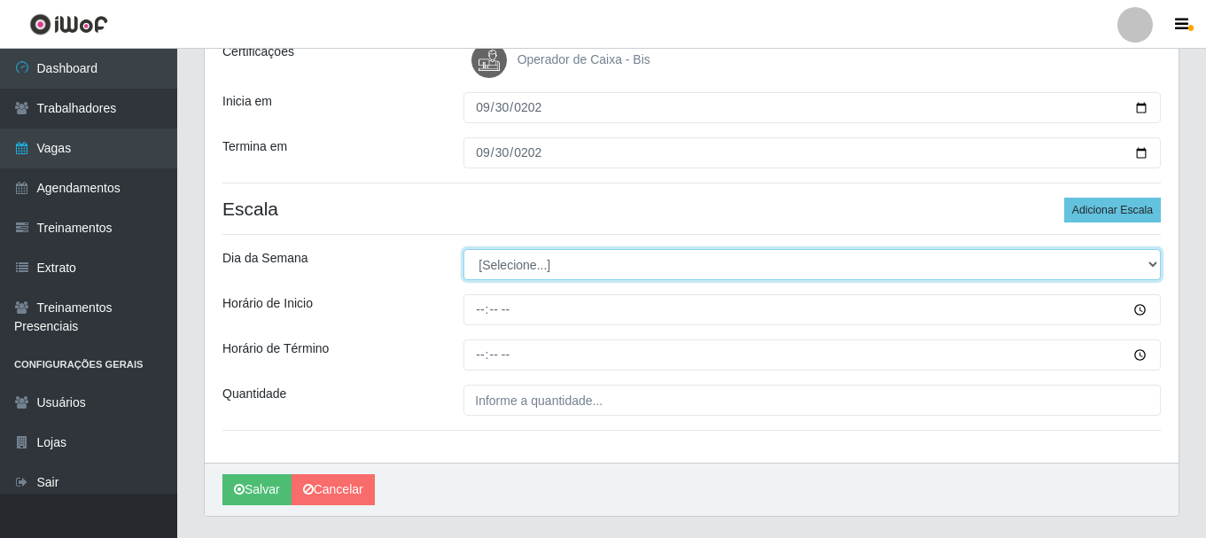
click at [528, 267] on select "[Selecione...] Segunda Terça Quarta Quinta Sexta Sábado Domingo" at bounding box center [811, 264] width 697 height 31
select select "2"
click at [463, 249] on select "[Selecione...] Segunda Terça Quarta Quinta Sexta Sábado Domingo" at bounding box center [811, 264] width 697 height 31
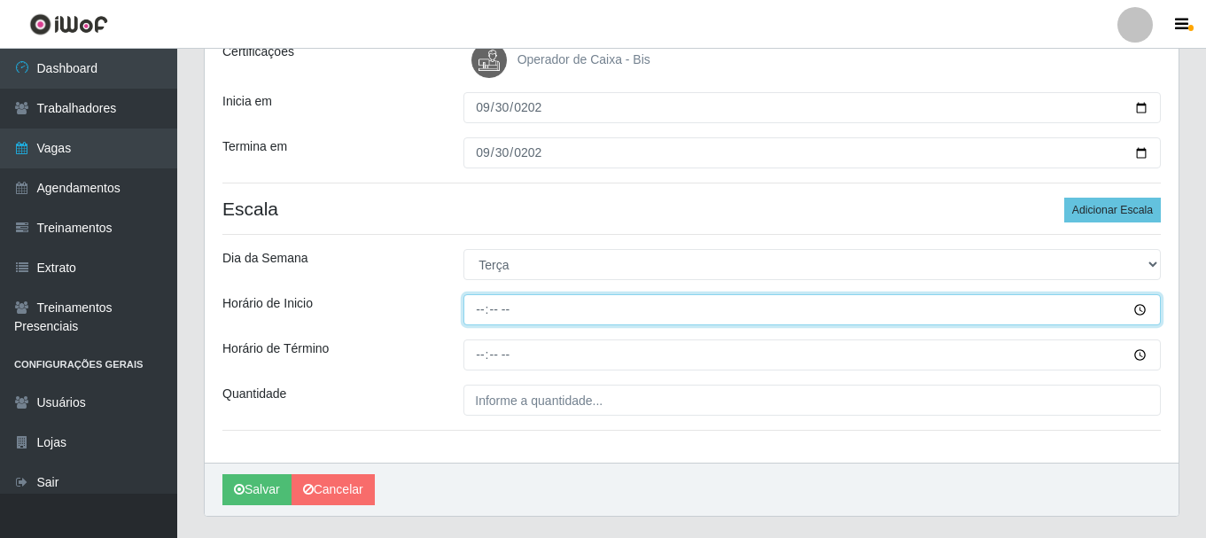
click at [477, 314] on input "Horário de Inicio" at bounding box center [811, 309] width 697 height 31
type input "15:00"
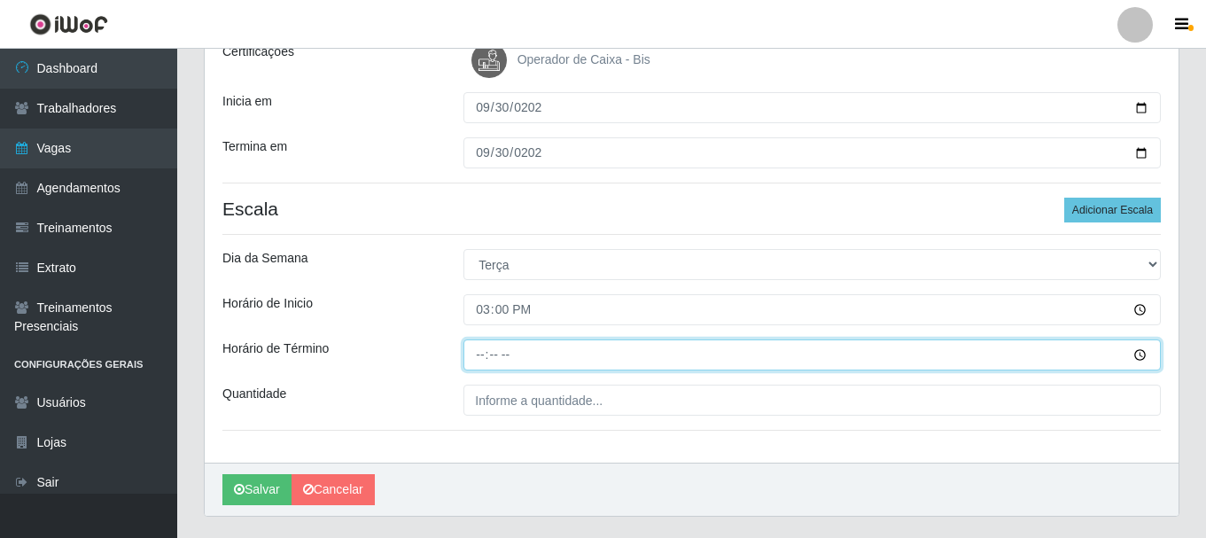
click at [483, 358] on input "Horário de Término" at bounding box center [811, 354] width 697 height 31
type input "21:00"
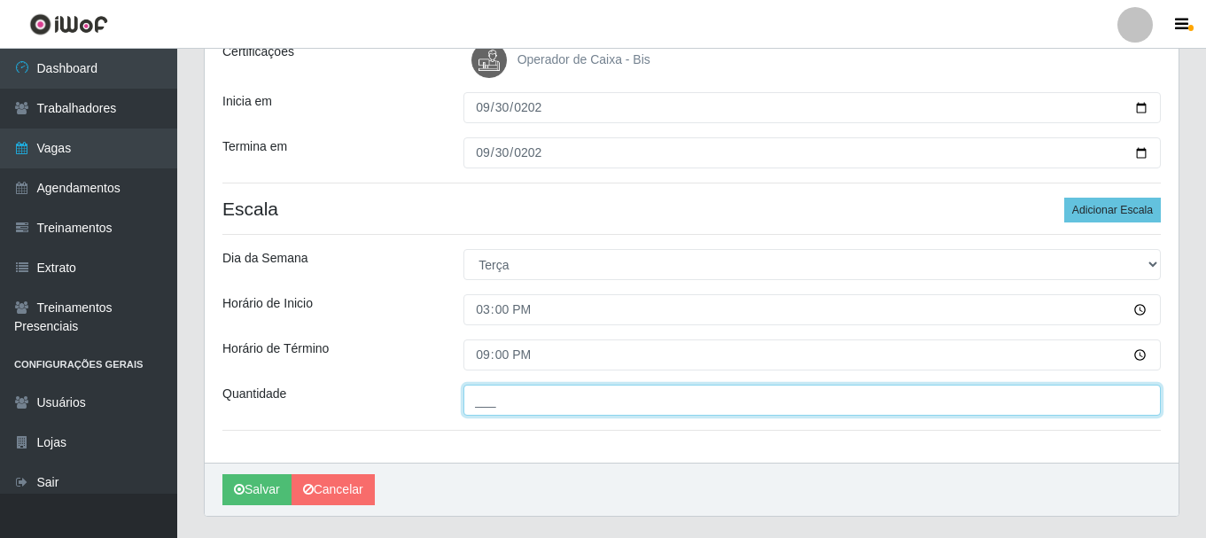
click at [492, 409] on input "___" at bounding box center [811, 399] width 697 height 31
type input "2__"
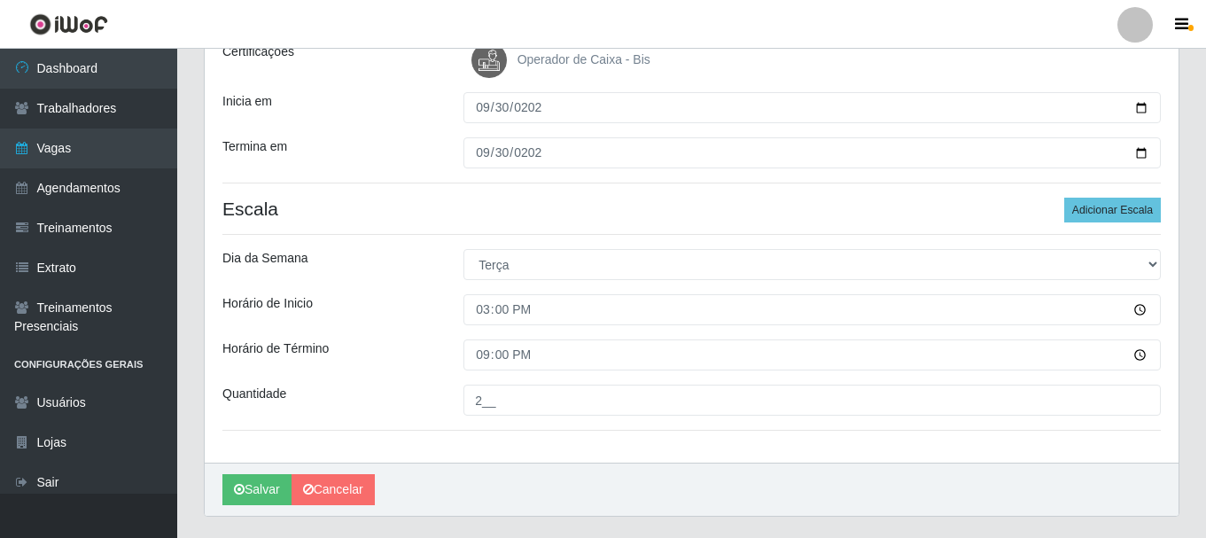
click at [418, 357] on div "Horário de Término" at bounding box center [329, 354] width 241 height 31
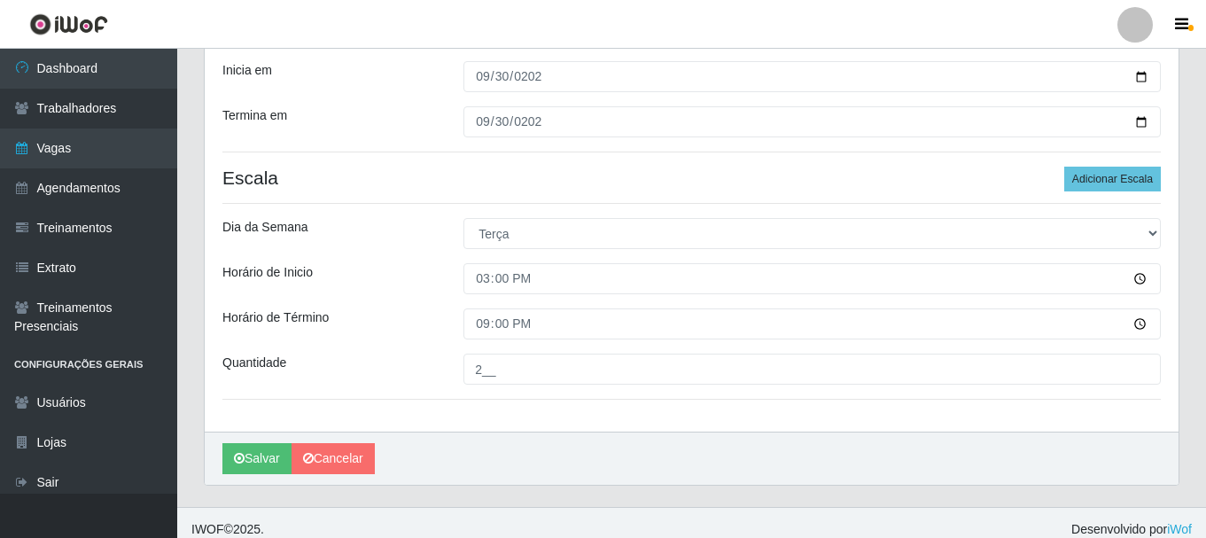
scroll to position [310, 0]
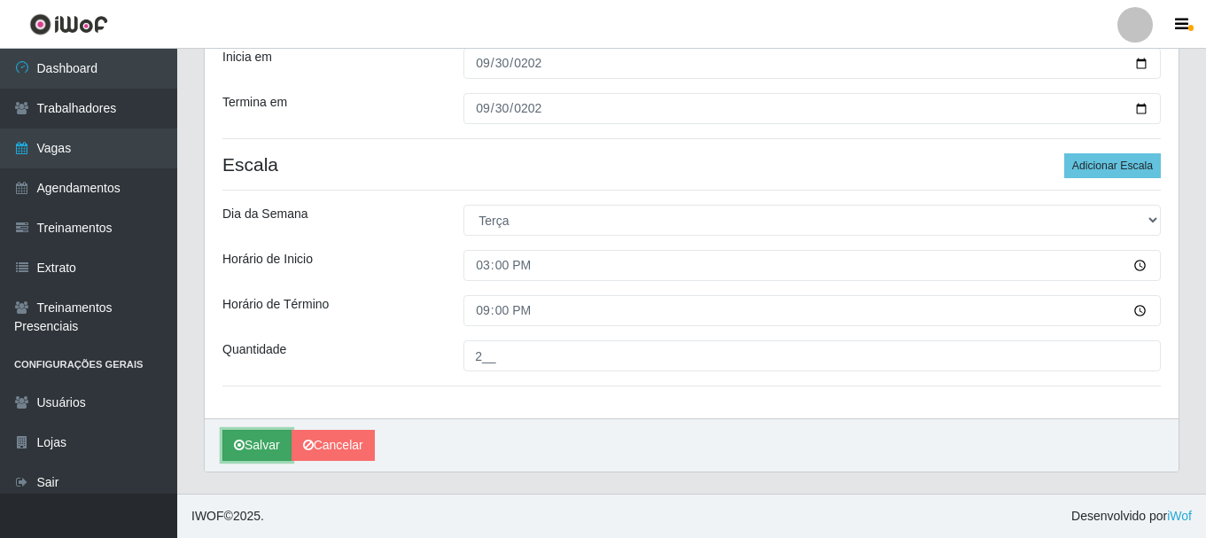
click at [265, 440] on button "Salvar" at bounding box center [256, 445] width 69 height 31
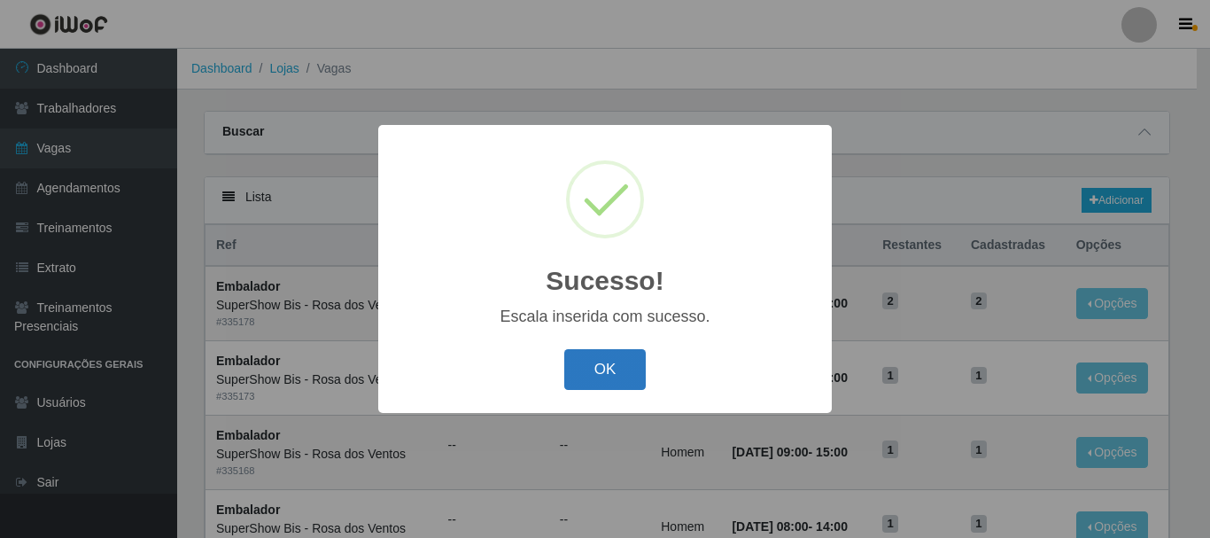
click at [611, 373] on button "OK" at bounding box center [605, 370] width 82 height 42
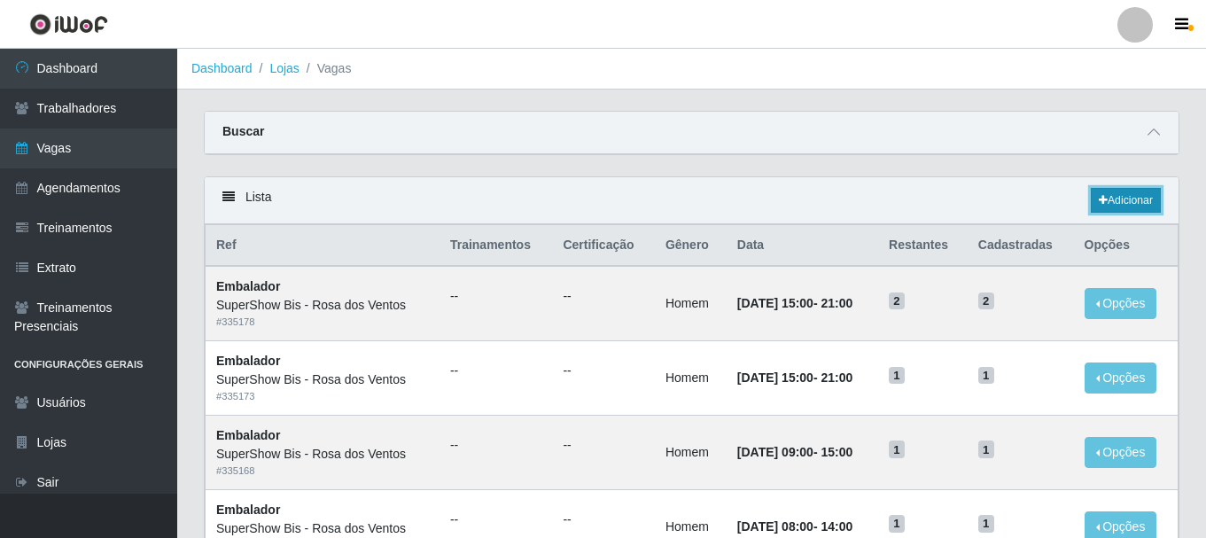
click at [1127, 206] on link "Adicionar" at bounding box center [1125, 200] width 70 height 25
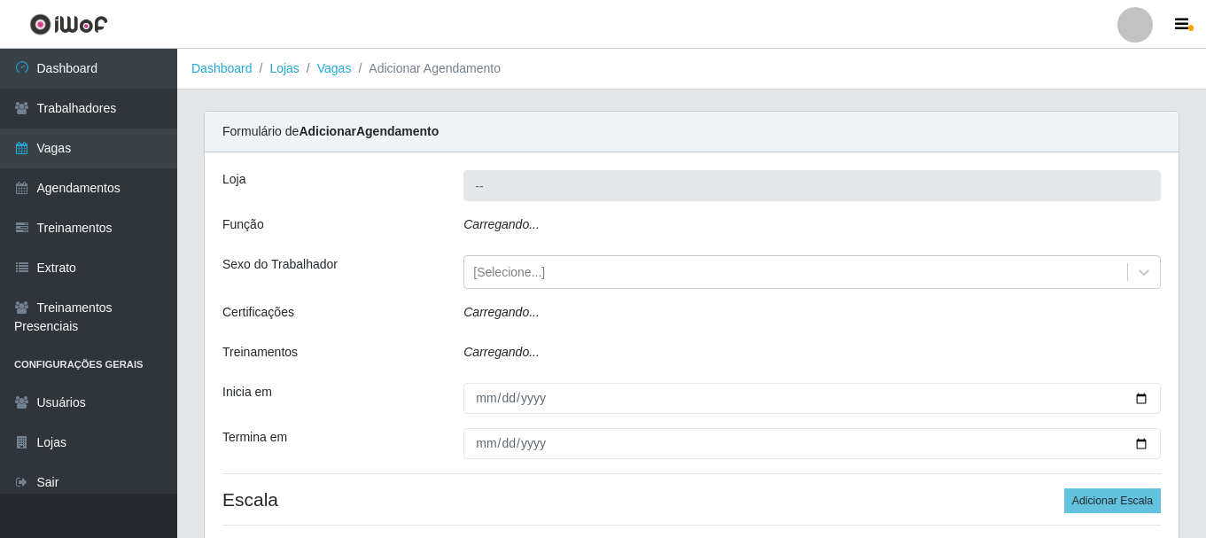
type input "SuperShow Bis - Rosa dos Ventos"
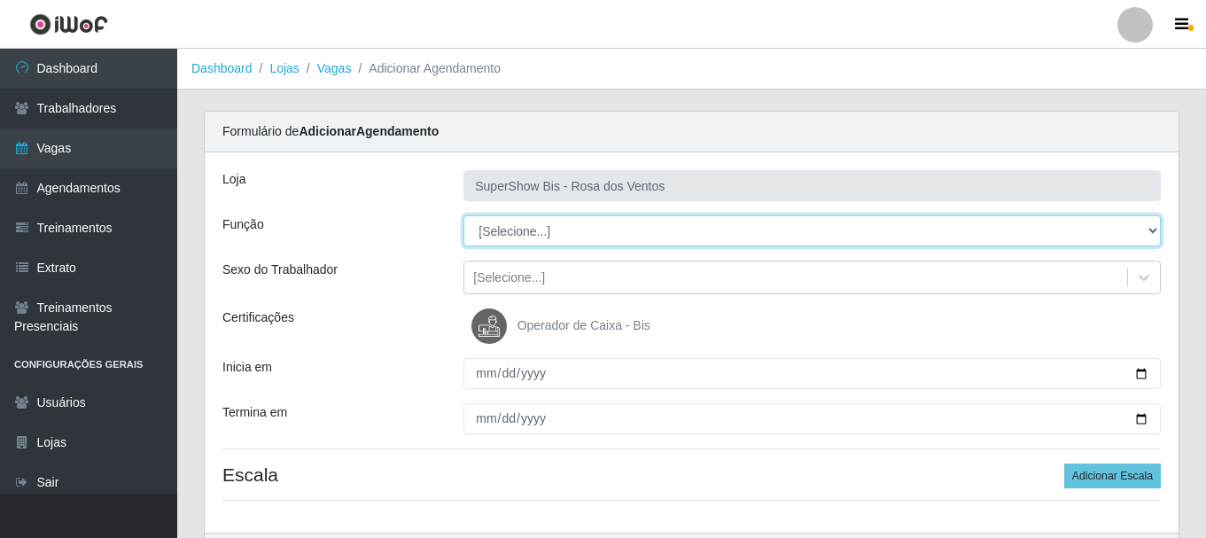
click at [493, 230] on select "[Selecione...] ASG ASG + ASG ++ Auxiliar de Cozinha Balconista de Açougue Balco…" at bounding box center [811, 230] width 697 height 31
select select "1"
click at [463, 215] on select "[Selecione...] ASG ASG + ASG ++ Auxiliar de Cozinha Balconista de Açougue Balco…" at bounding box center [811, 230] width 697 height 31
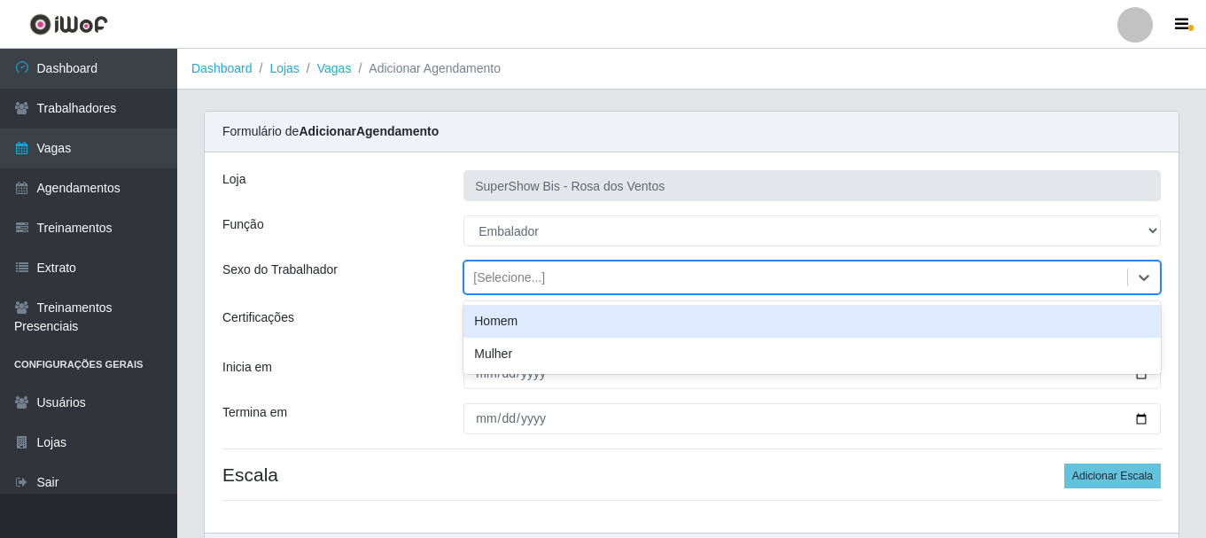
click at [537, 273] on div "[Selecione...]" at bounding box center [509, 277] width 72 height 19
click at [531, 322] on div "Homem" at bounding box center [811, 321] width 697 height 33
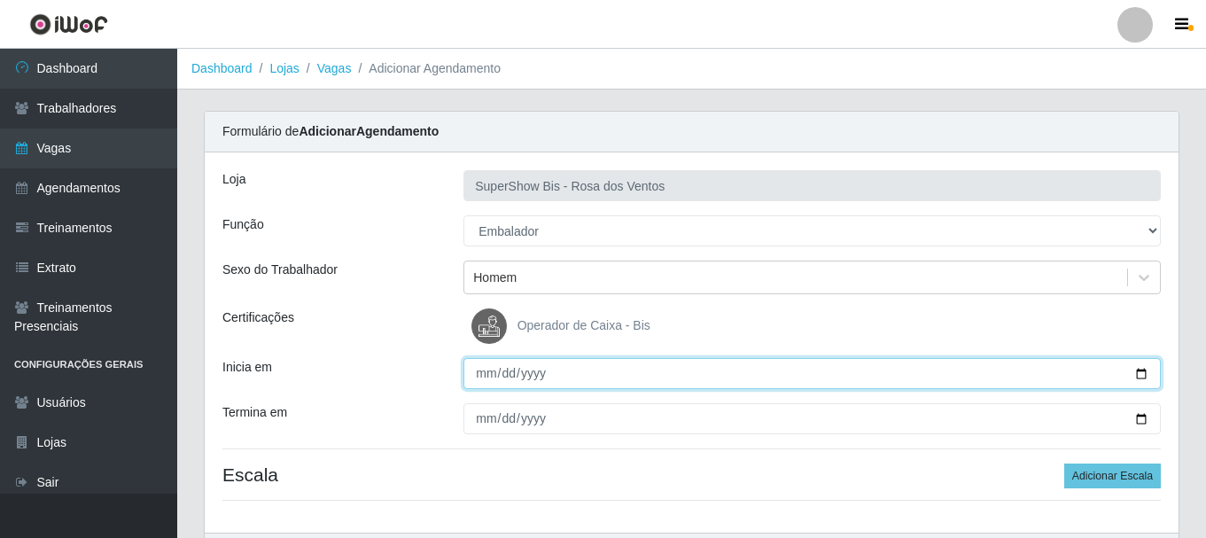
click at [489, 371] on input "Inicia em" at bounding box center [811, 373] width 697 height 31
type input "[DATE]"
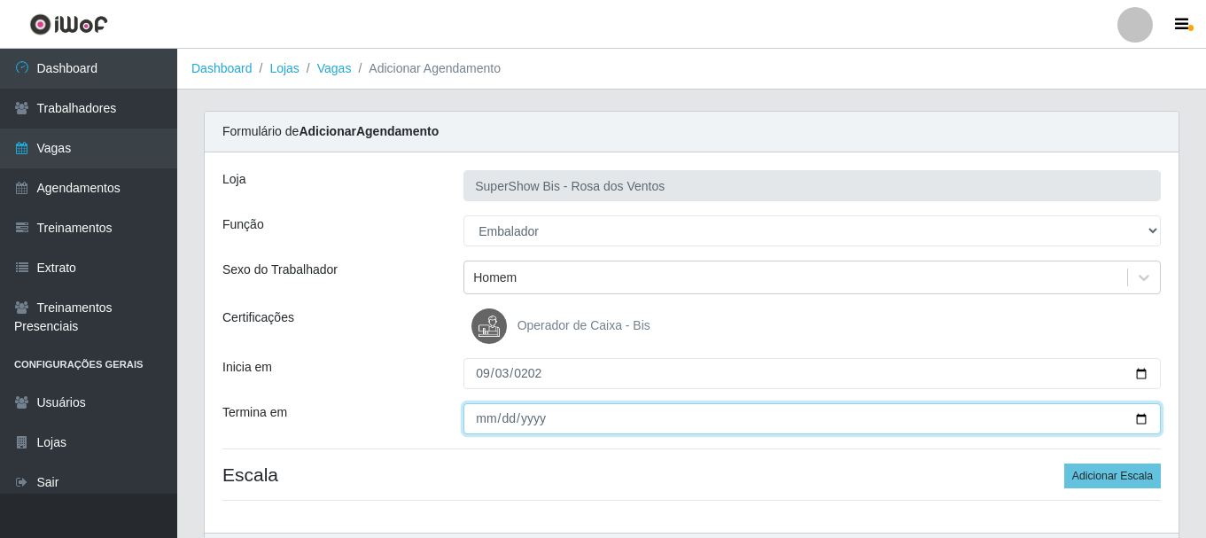
click at [487, 415] on input "Termina em" at bounding box center [811, 418] width 697 height 31
type input "[DATE]"
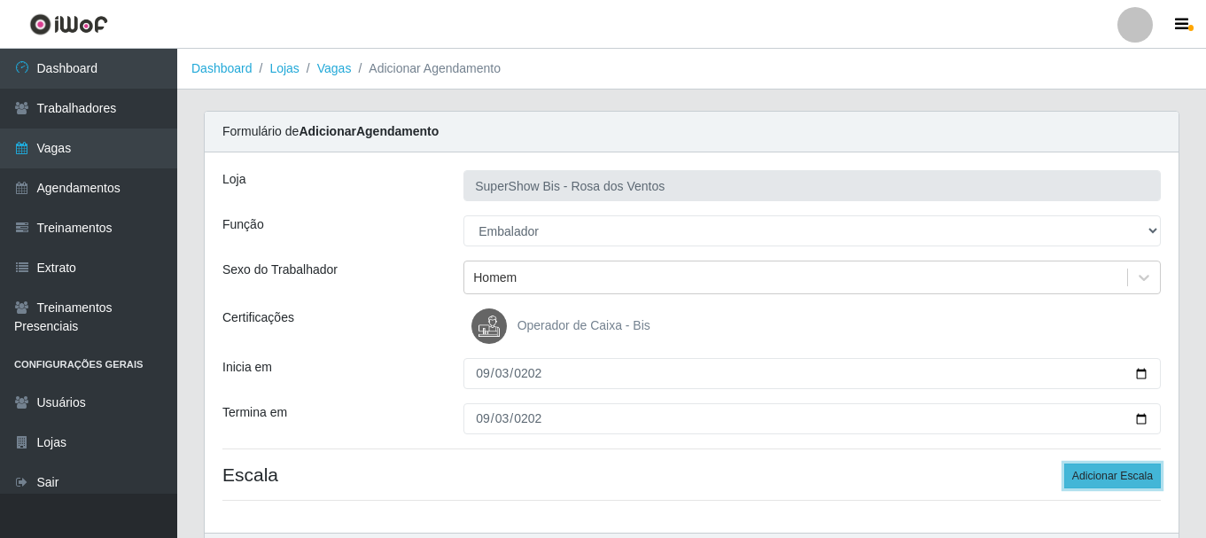
click at [1096, 476] on button "Adicionar Escala" at bounding box center [1112, 475] width 97 height 25
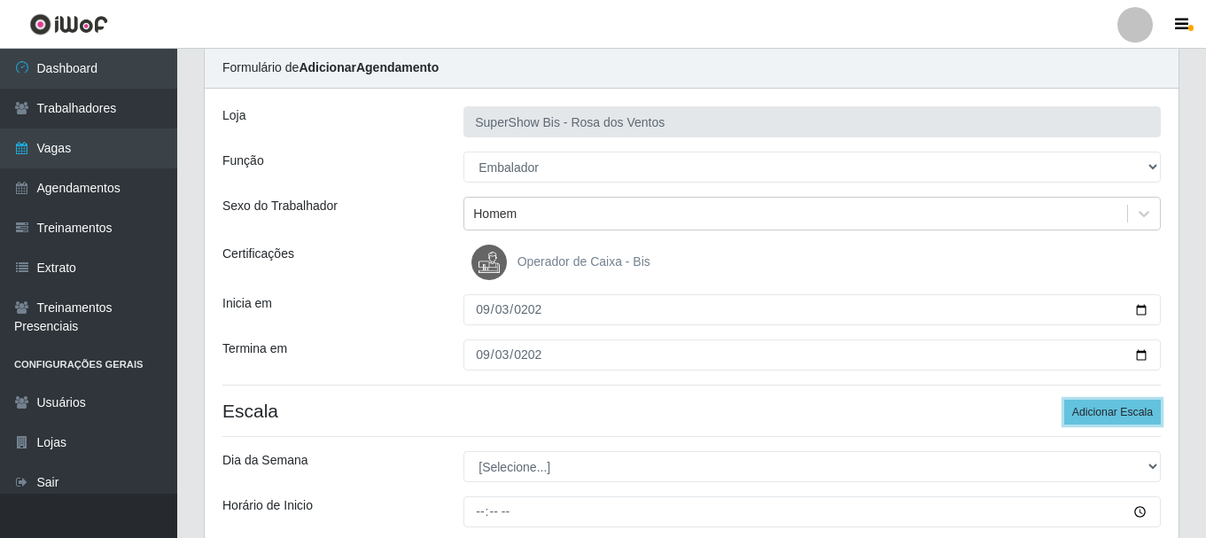
scroll to position [266, 0]
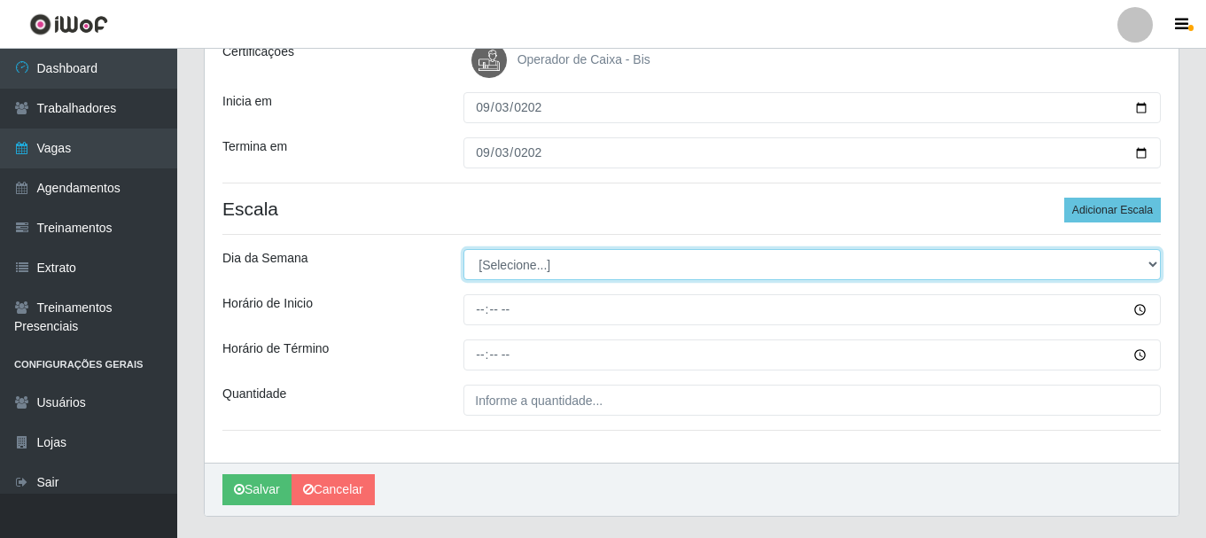
click at [548, 262] on select "[Selecione...] Segunda Terça Quarta Quinta Sexta Sábado Domingo" at bounding box center [811, 264] width 697 height 31
select select "3"
click at [463, 249] on select "[Selecione...] Segunda Terça Quarta Quinta Sexta Sábado Domingo" at bounding box center [811, 264] width 697 height 31
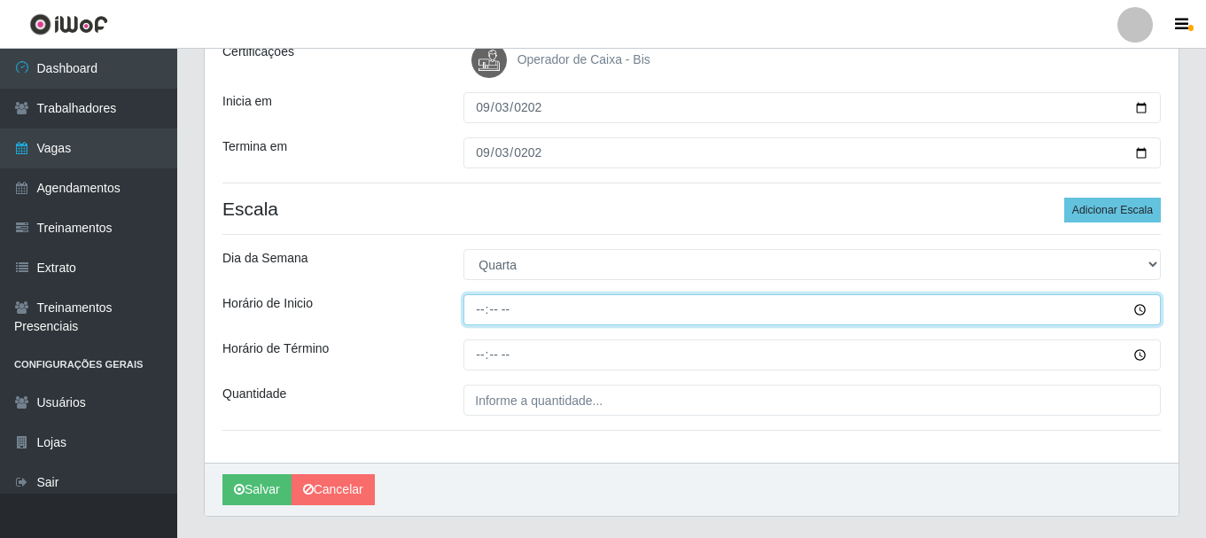
click at [478, 315] on input "Horário de Inicio" at bounding box center [811, 309] width 697 height 31
type input "08:00"
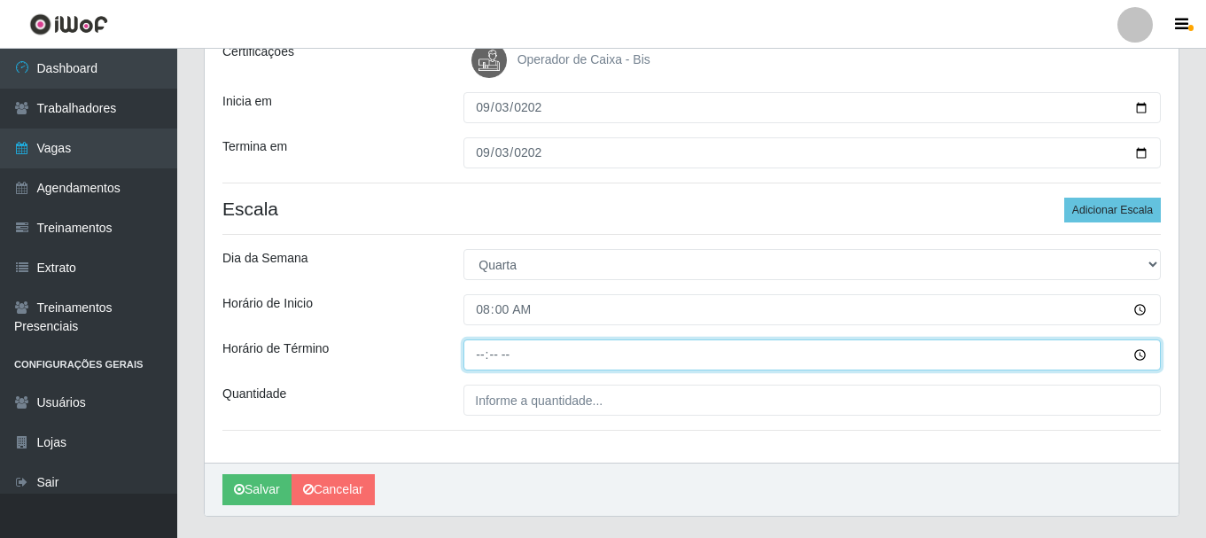
click at [480, 353] on input "Horário de Término" at bounding box center [811, 354] width 697 height 31
type input "14:00"
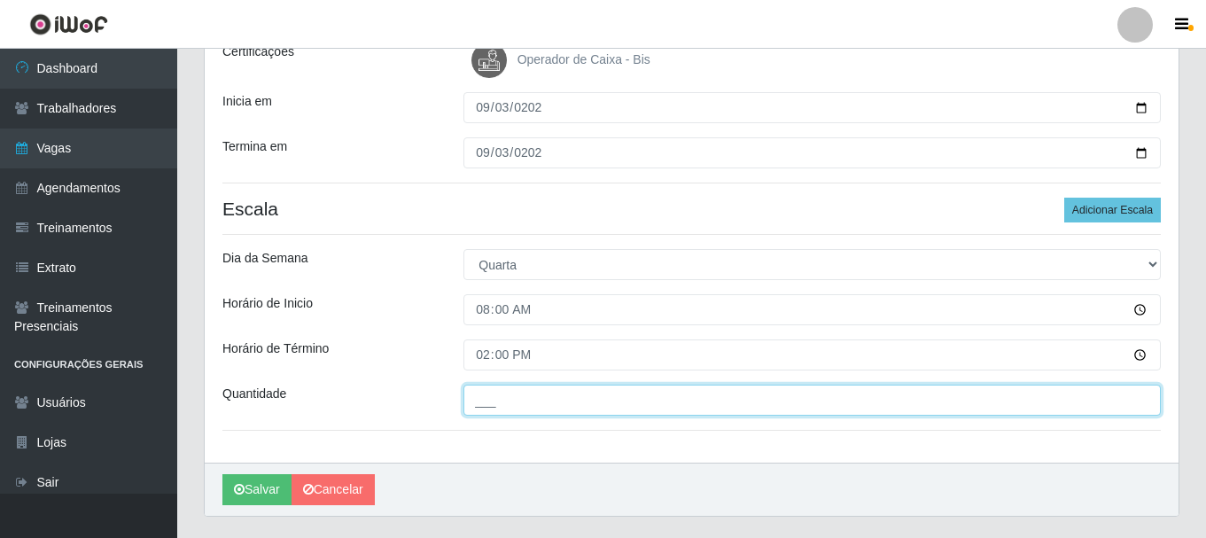
click at [486, 396] on input "___" at bounding box center [811, 399] width 697 height 31
type input "1__"
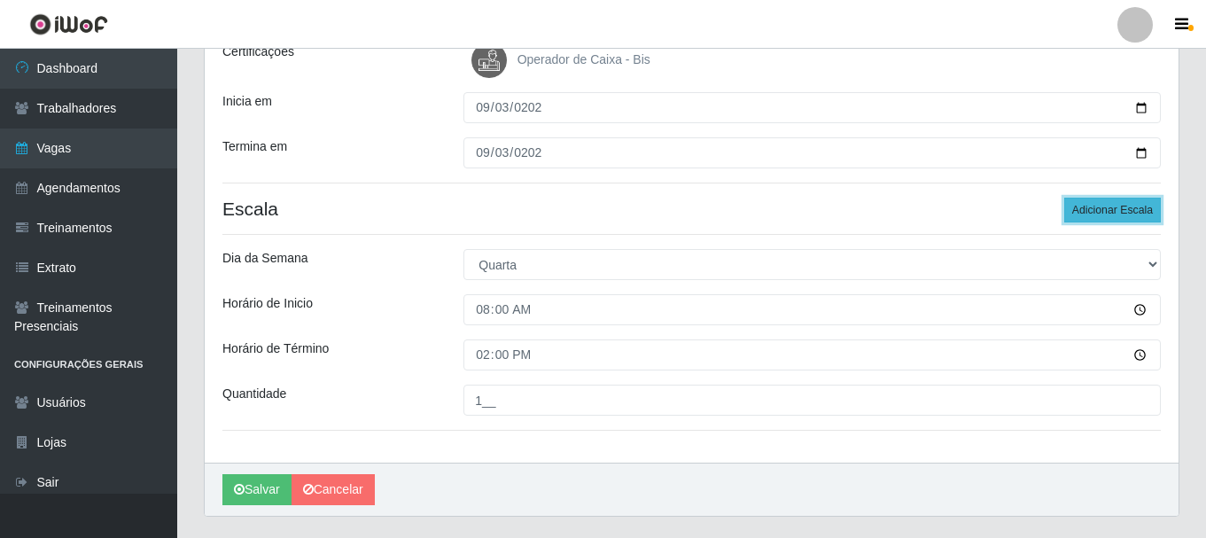
click at [1112, 222] on button "Adicionar Escala" at bounding box center [1112, 210] width 97 height 25
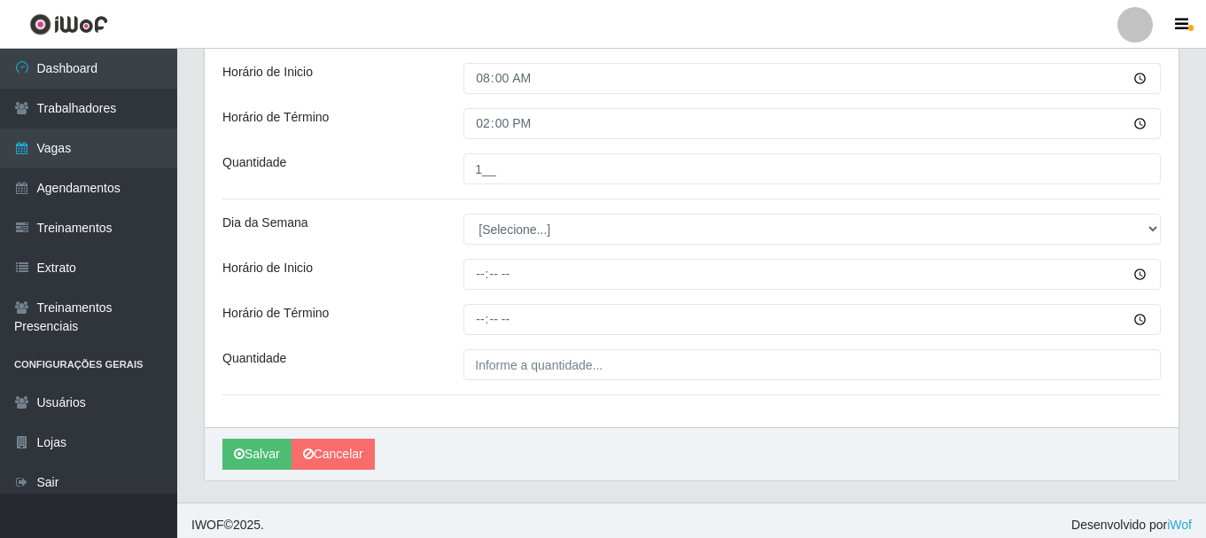
scroll to position [506, 0]
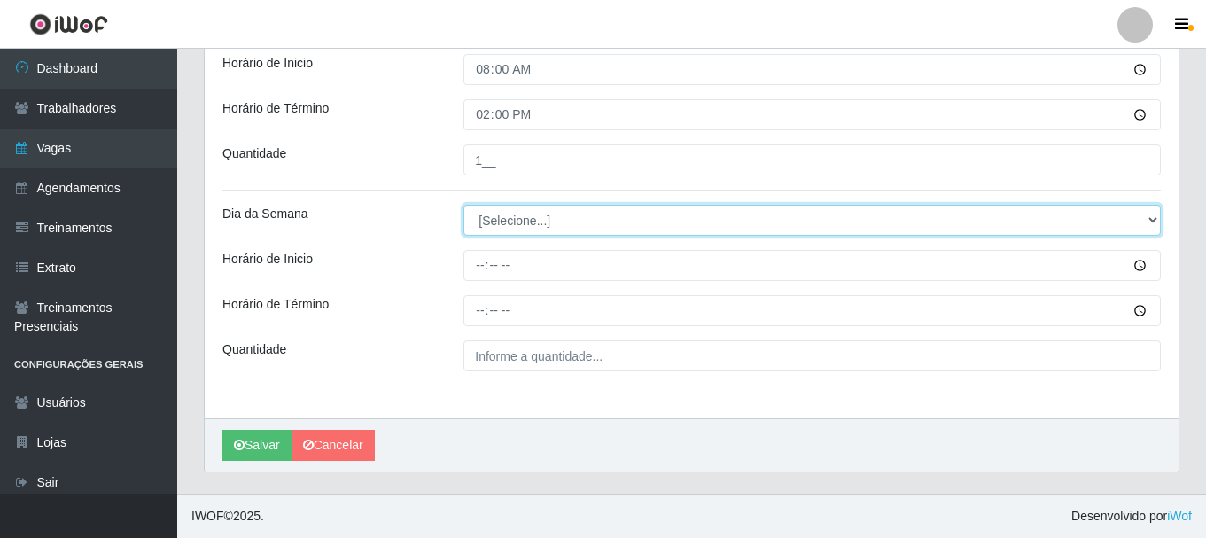
click at [506, 225] on select "[Selecione...] Segunda Terça Quarta Quinta Sexta Sábado Domingo" at bounding box center [811, 220] width 697 height 31
select select "3"
click at [463, 205] on select "[Selecione...] Segunda Terça Quarta Quinta Sexta Sábado Domingo" at bounding box center [811, 220] width 697 height 31
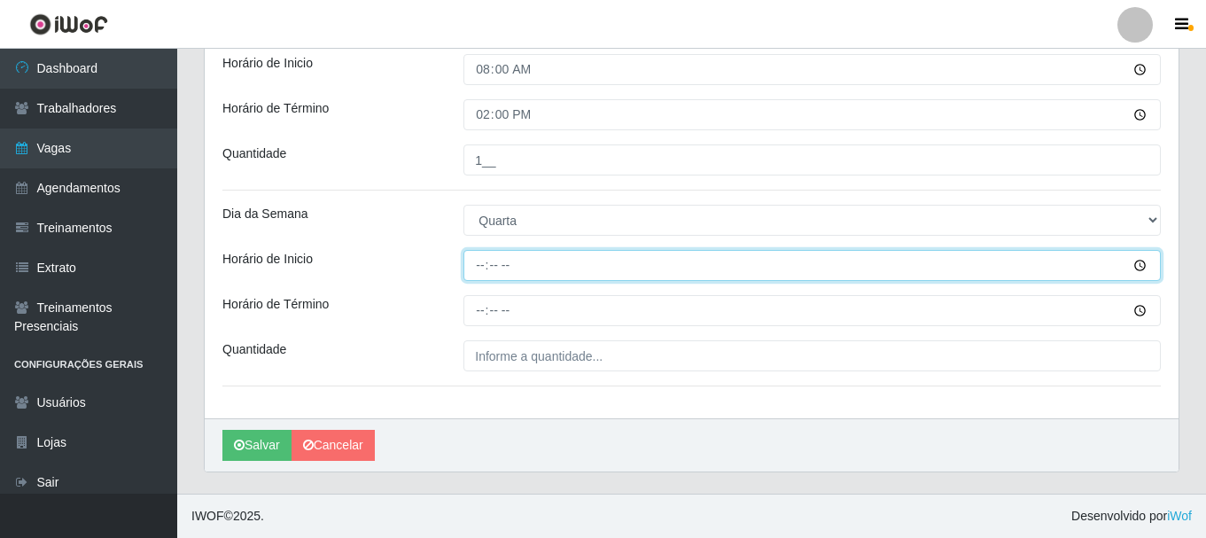
click at [471, 258] on input "Horário de Inicio" at bounding box center [811, 265] width 697 height 31
type input "15:00"
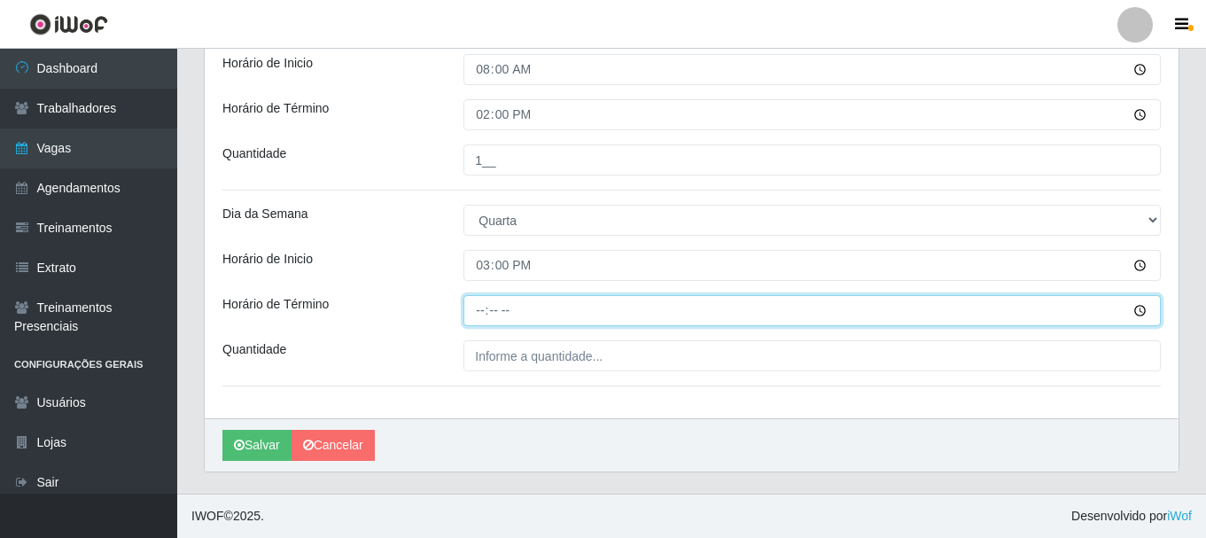
click at [477, 313] on input "Horário de Término" at bounding box center [811, 310] width 697 height 31
type input "21:00"
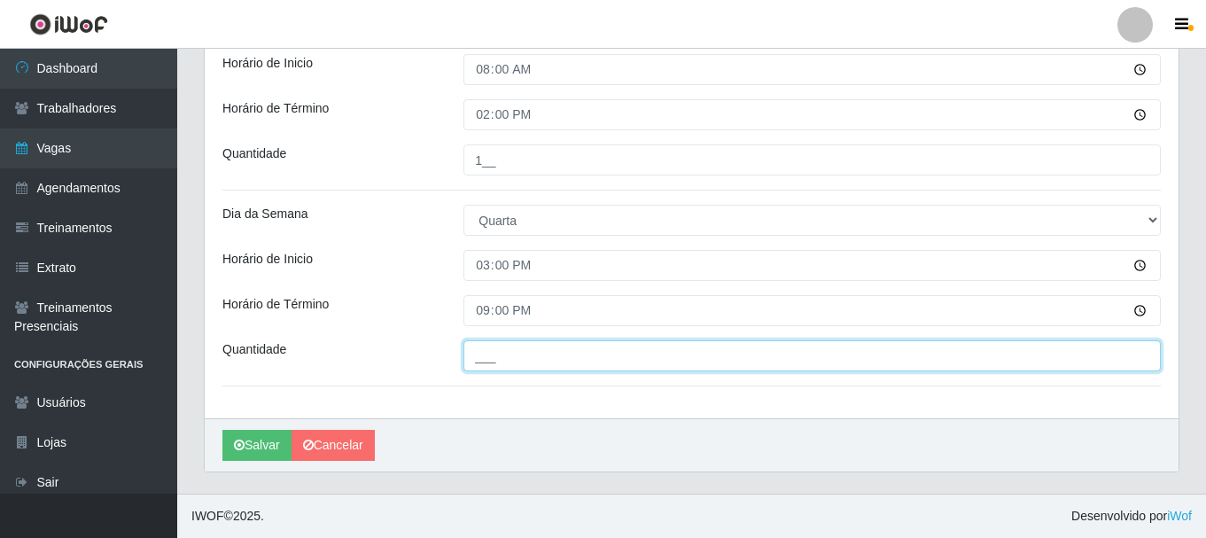
click at [475, 358] on input "___" at bounding box center [811, 355] width 697 height 31
type input "2__"
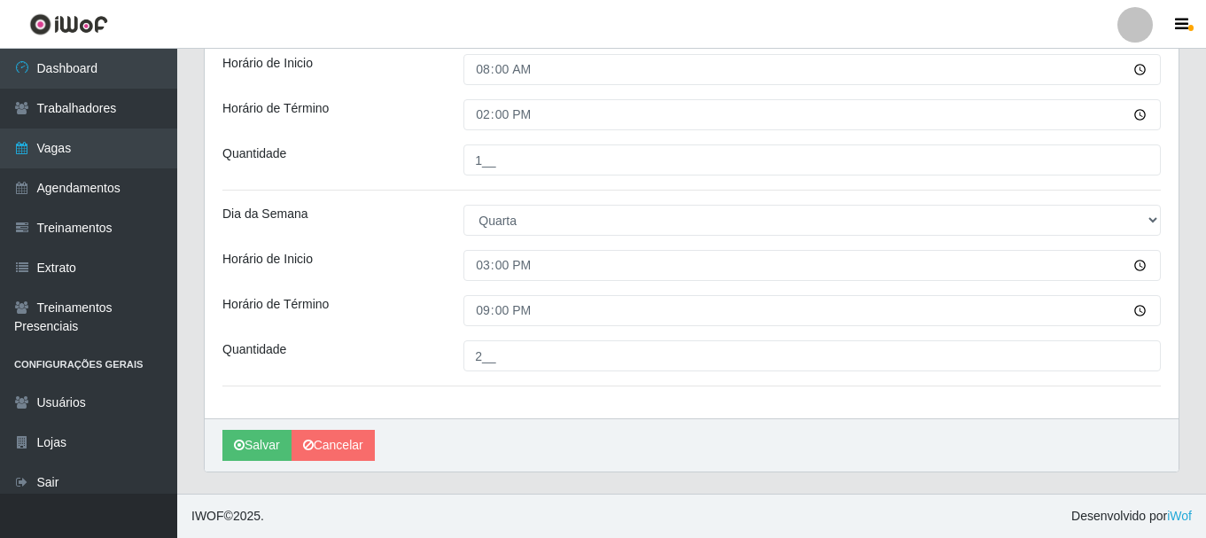
click at [426, 228] on div "Dia da Semana" at bounding box center [329, 220] width 241 height 31
click at [438, 192] on div "Loja SuperShow Bis - Rosa dos Ventos Função [Selecione...] ASG ASG + ASG ++ Aux…" at bounding box center [691, 33] width 973 height 772
click at [248, 452] on button "Salvar" at bounding box center [256, 445] width 69 height 31
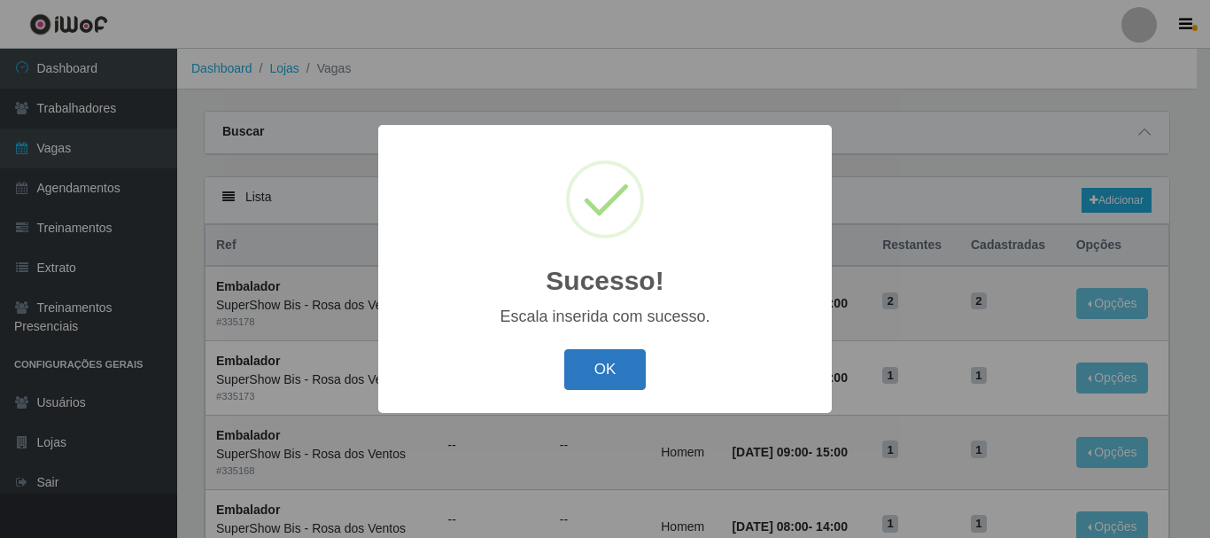
click at [591, 369] on button "OK" at bounding box center [605, 370] width 82 height 42
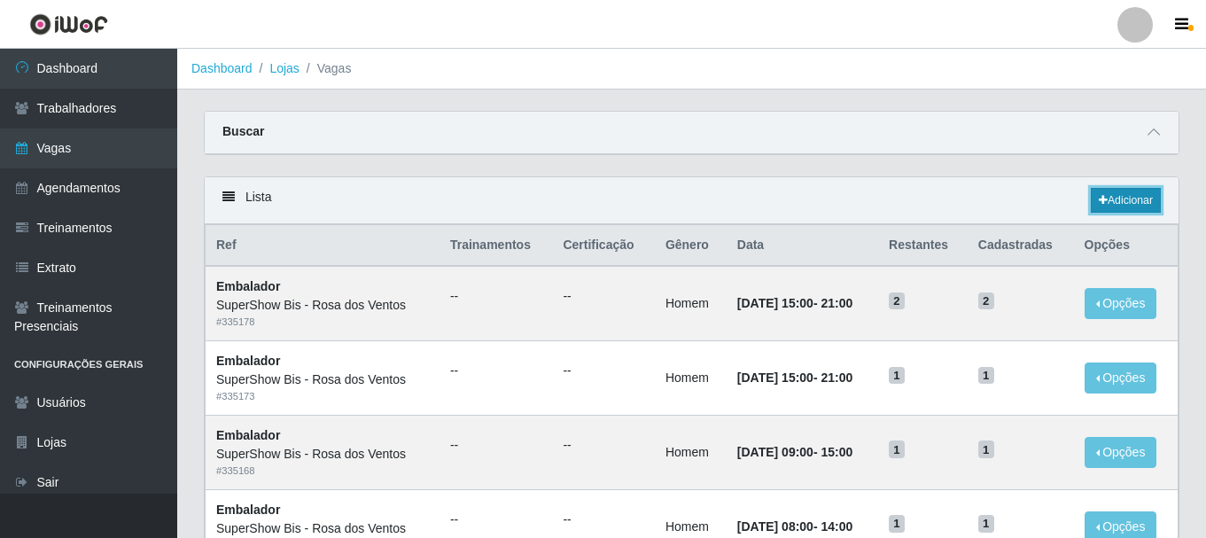
click at [1152, 205] on link "Adicionar" at bounding box center [1125, 200] width 70 height 25
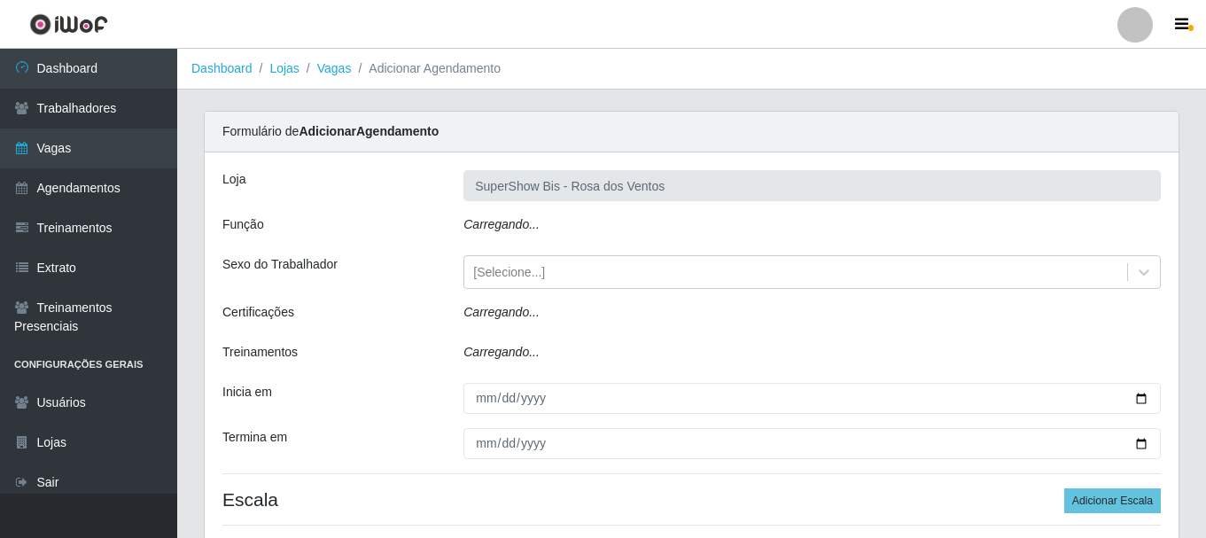
type input "SuperShow Bis - Rosa dos Ventos"
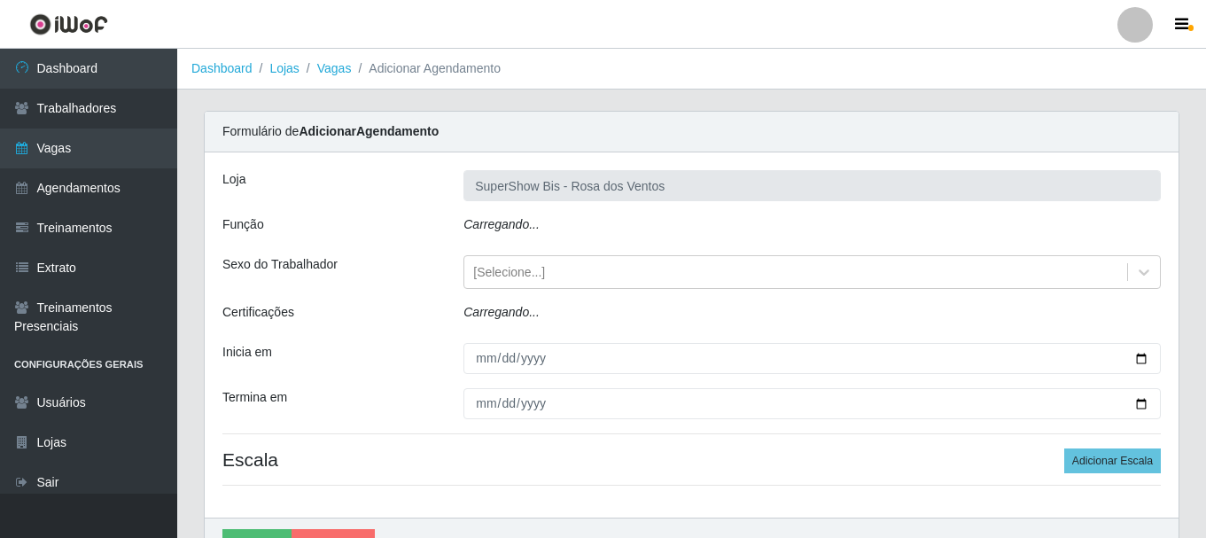
click at [477, 229] on icon "Carregando..." at bounding box center [501, 224] width 76 height 14
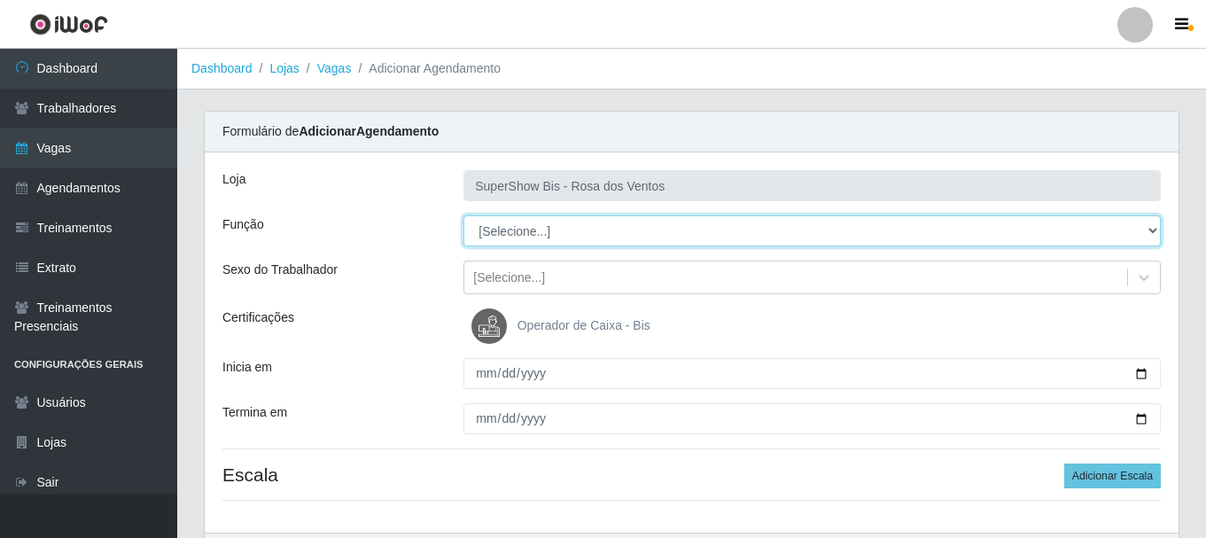
click at [538, 227] on select "[Selecione...] ASG ASG + ASG ++ Auxiliar de Cozinha Balconista de Açougue Balco…" at bounding box center [811, 230] width 697 height 31
select select "1"
click at [463, 215] on select "[Selecione...] ASG ASG + ASG ++ Auxiliar de Cozinha Balconista de Açougue Balco…" at bounding box center [811, 230] width 697 height 31
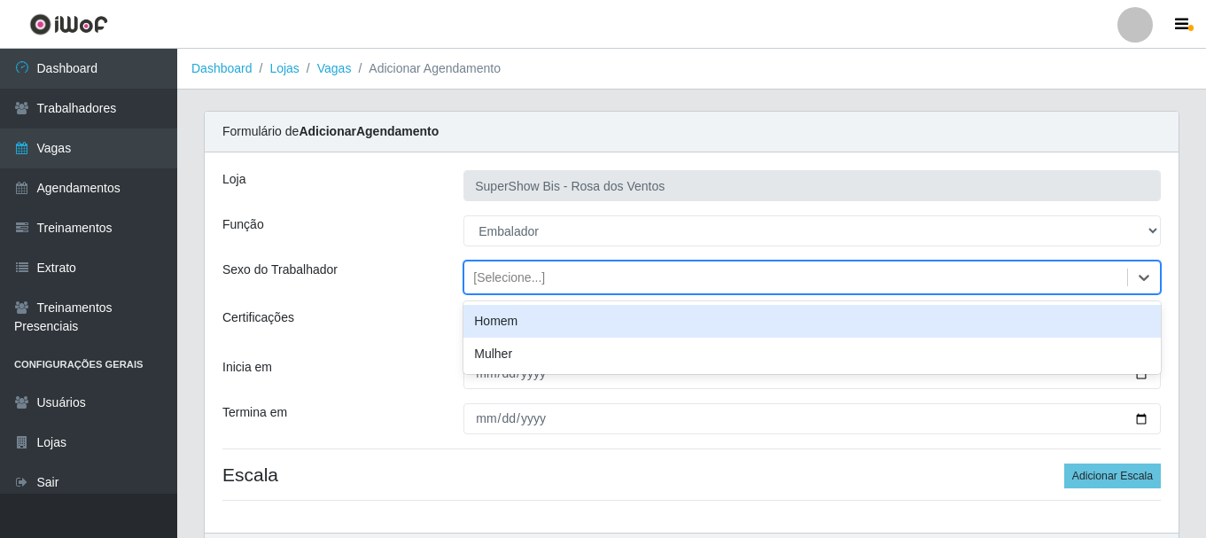
click at [517, 280] on div "[Selecione...]" at bounding box center [509, 277] width 72 height 19
click at [514, 319] on div "Homem" at bounding box center [811, 321] width 697 height 33
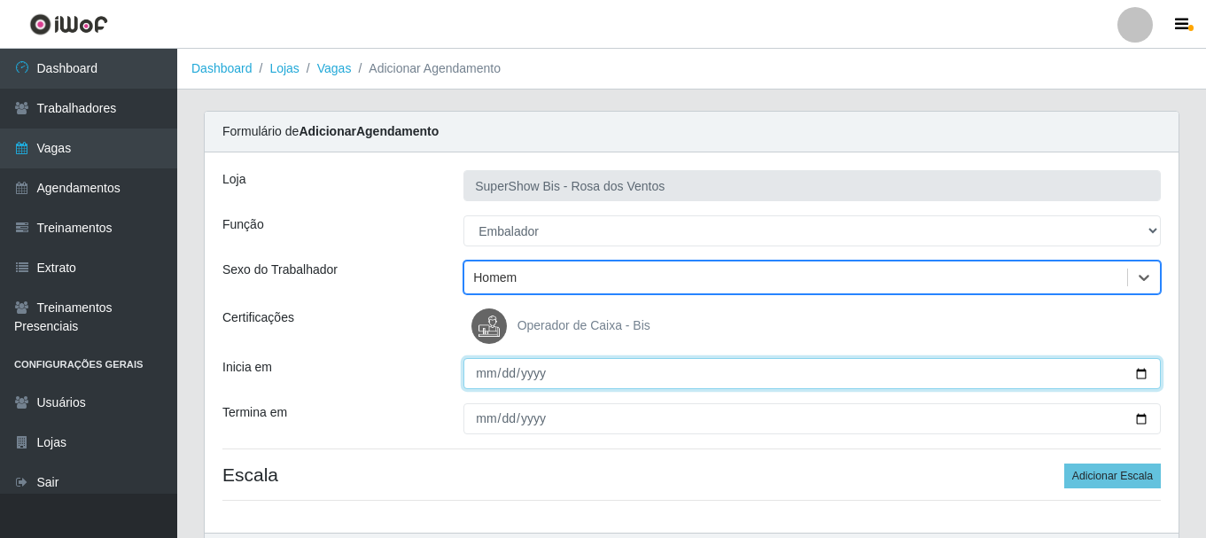
click at [483, 376] on input "Inicia em" at bounding box center [811, 373] width 697 height 31
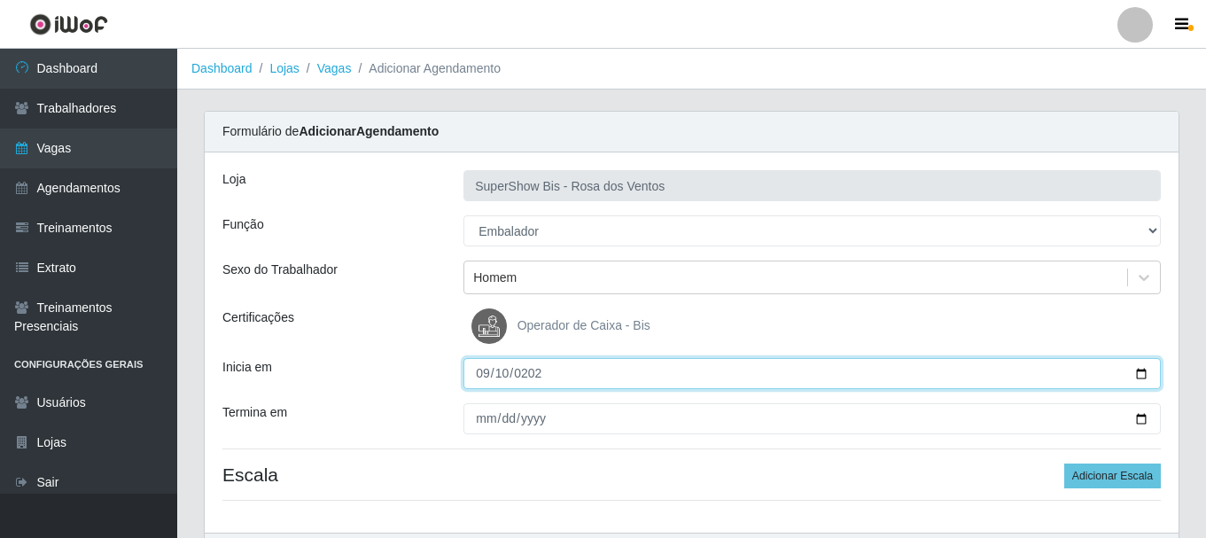
type input "[DATE]"
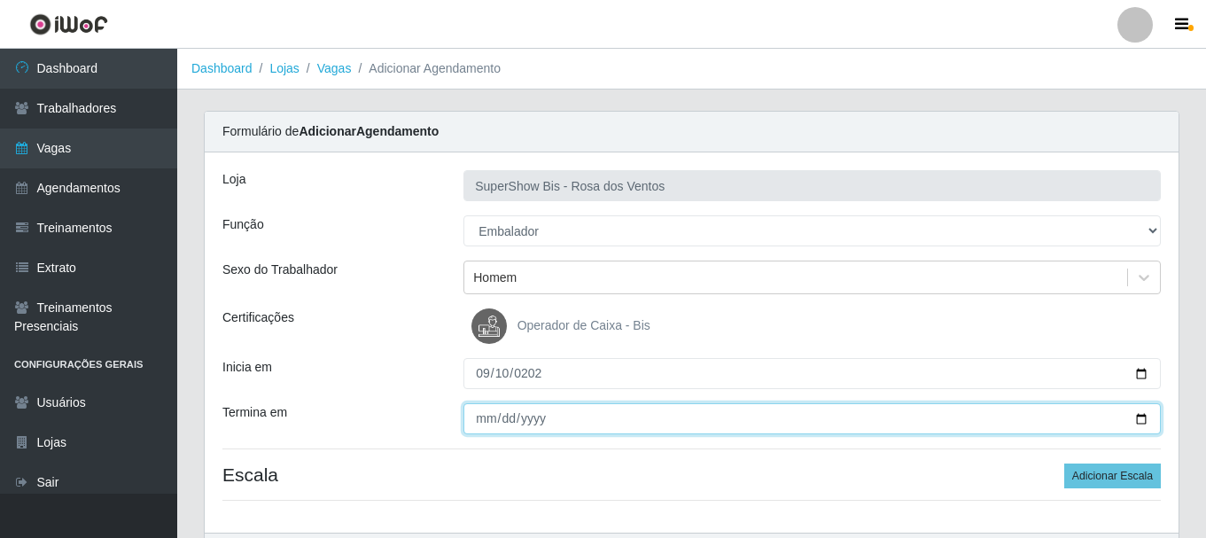
click at [484, 408] on input "Termina em" at bounding box center [811, 418] width 697 height 31
type input "0050-09-10"
type input "[DATE]"
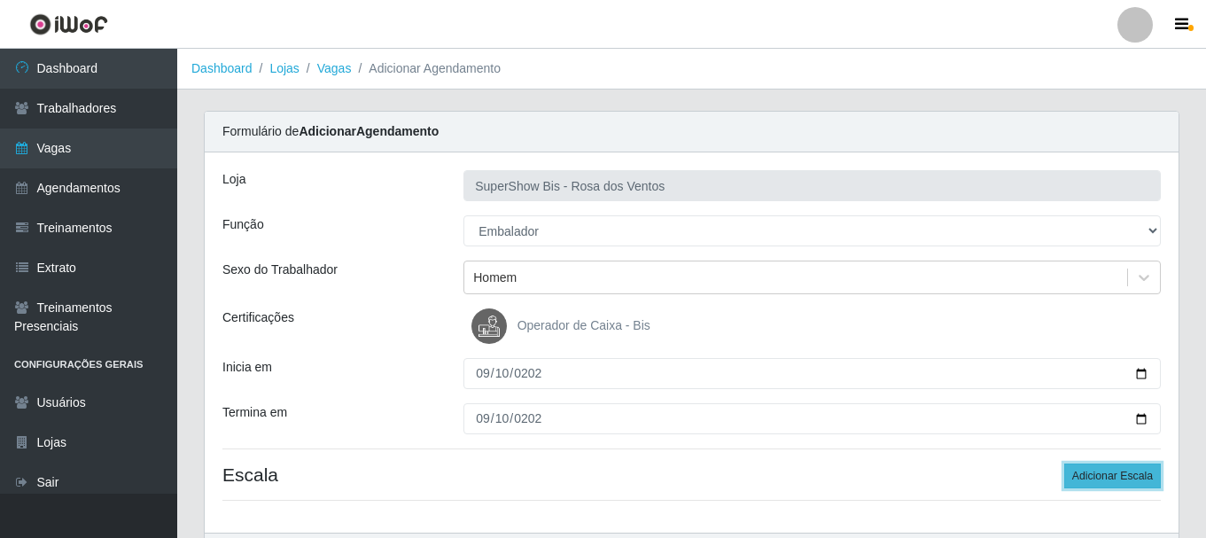
click at [1142, 476] on button "Adicionar Escala" at bounding box center [1112, 475] width 97 height 25
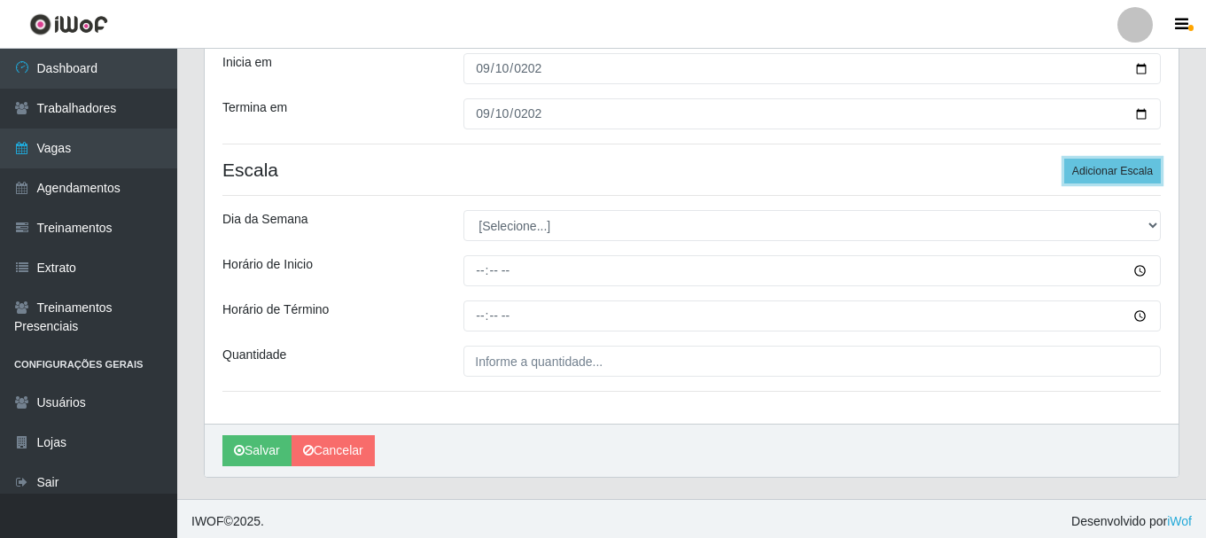
scroll to position [310, 0]
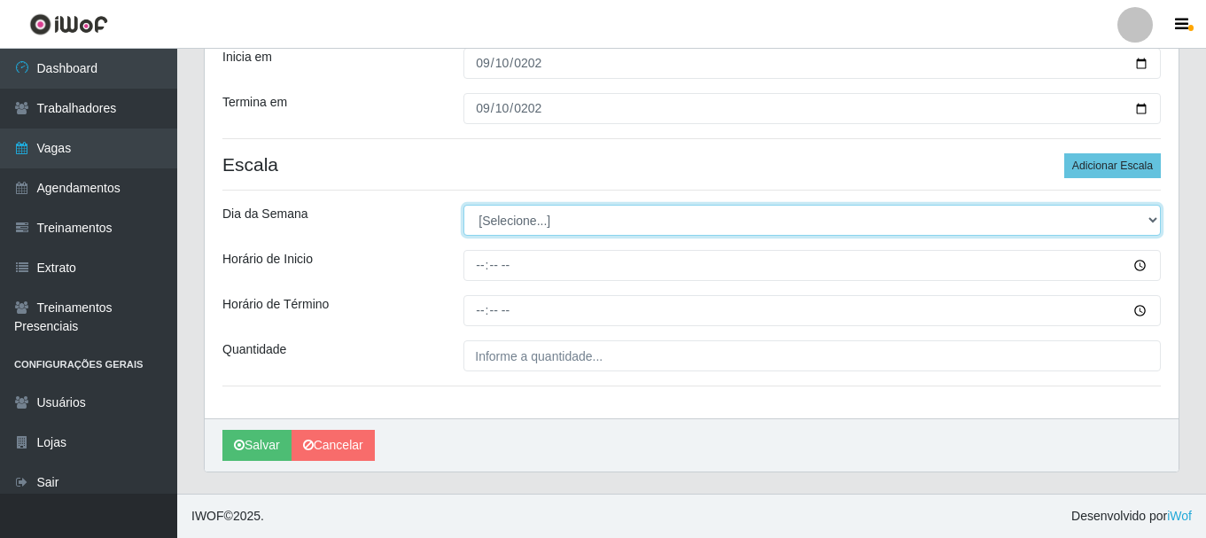
click at [541, 232] on select "[Selecione...] Segunda Terça Quarta Quinta Sexta Sábado Domingo" at bounding box center [811, 220] width 697 height 31
select select "3"
click at [463, 205] on select "[Selecione...] Segunda Terça Quarta Quinta Sexta Sábado Domingo" at bounding box center [811, 220] width 697 height 31
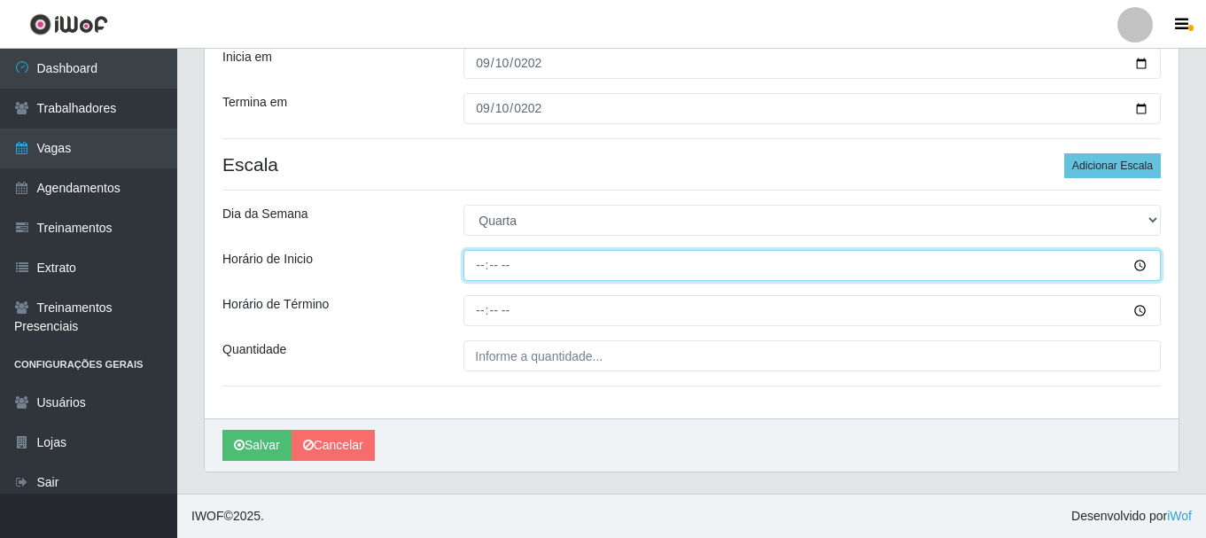
click at [480, 267] on input "Horário de Inicio" at bounding box center [811, 265] width 697 height 31
type input "08:00"
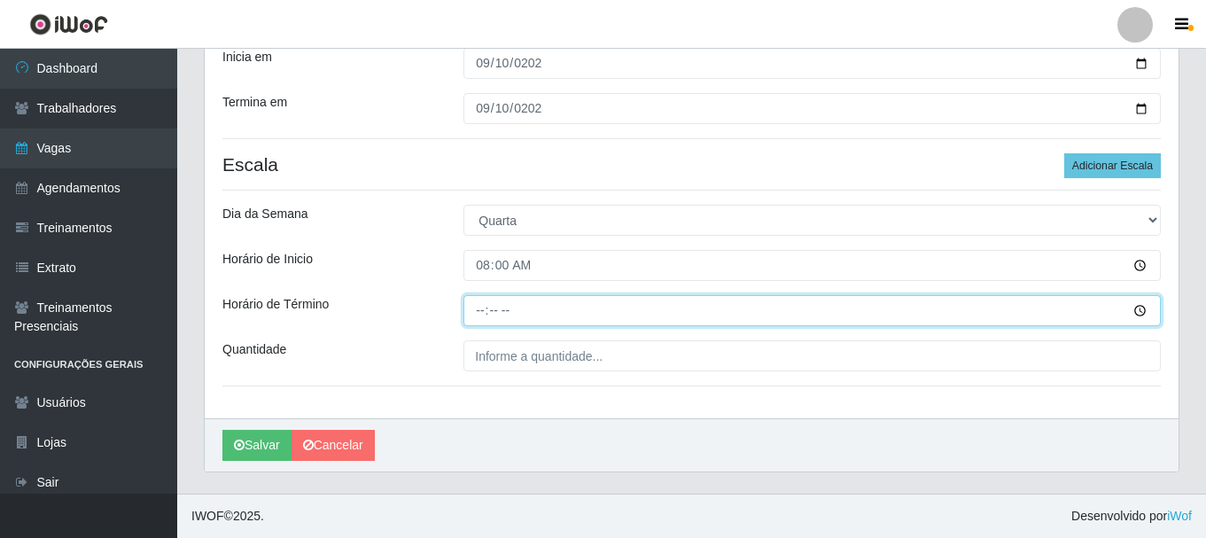
click at [478, 304] on input "Horário de Término" at bounding box center [811, 310] width 697 height 31
type input "14:00"
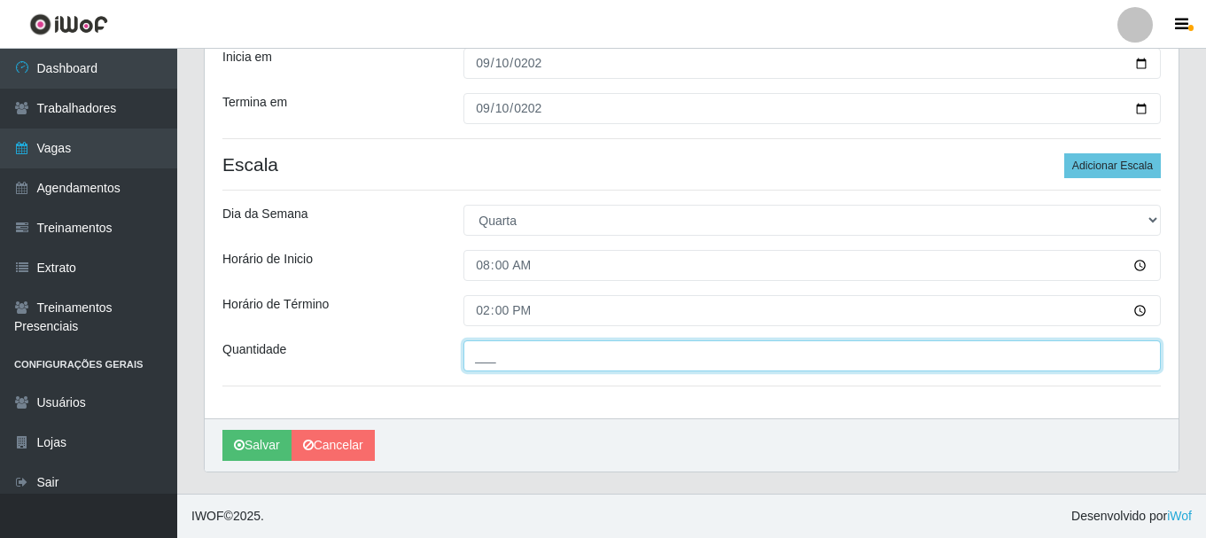
click at [479, 363] on input "___" at bounding box center [811, 355] width 697 height 31
type input "1__"
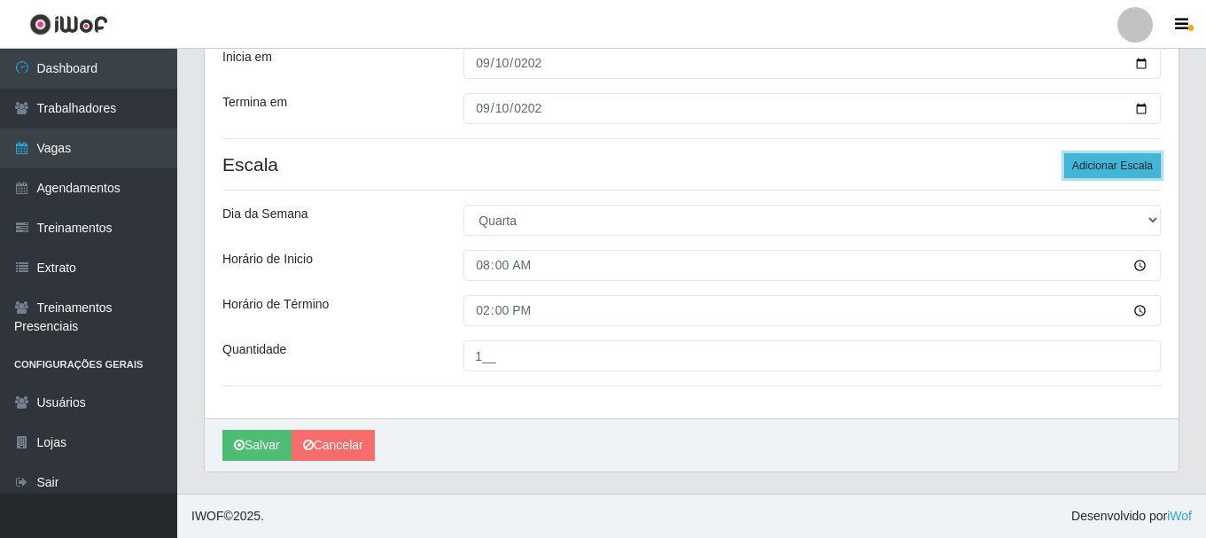
click at [1120, 159] on button "Adicionar Escala" at bounding box center [1112, 165] width 97 height 25
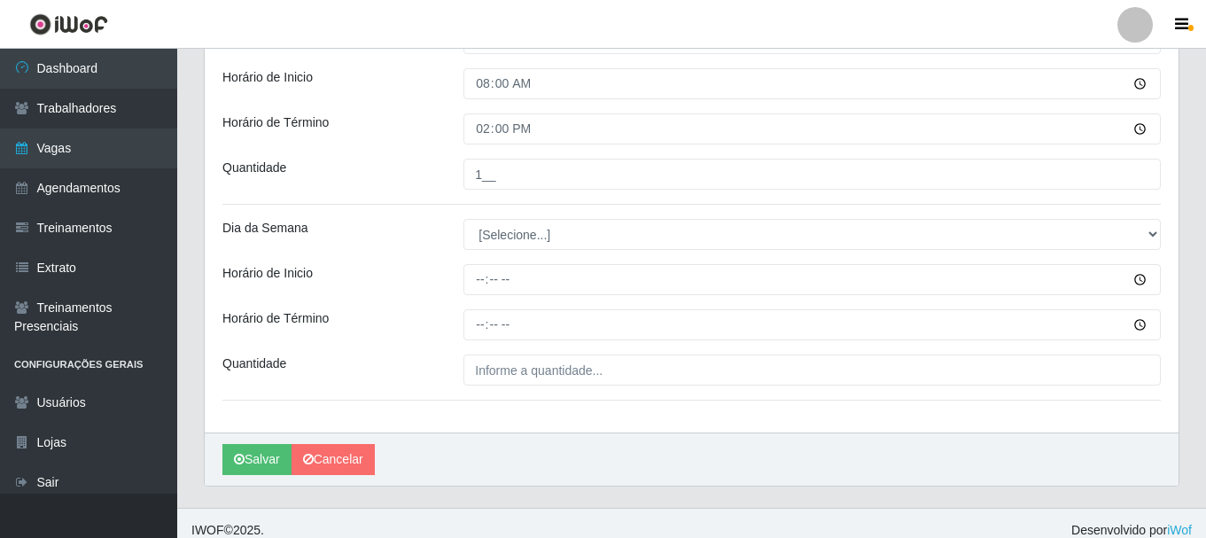
scroll to position [506, 0]
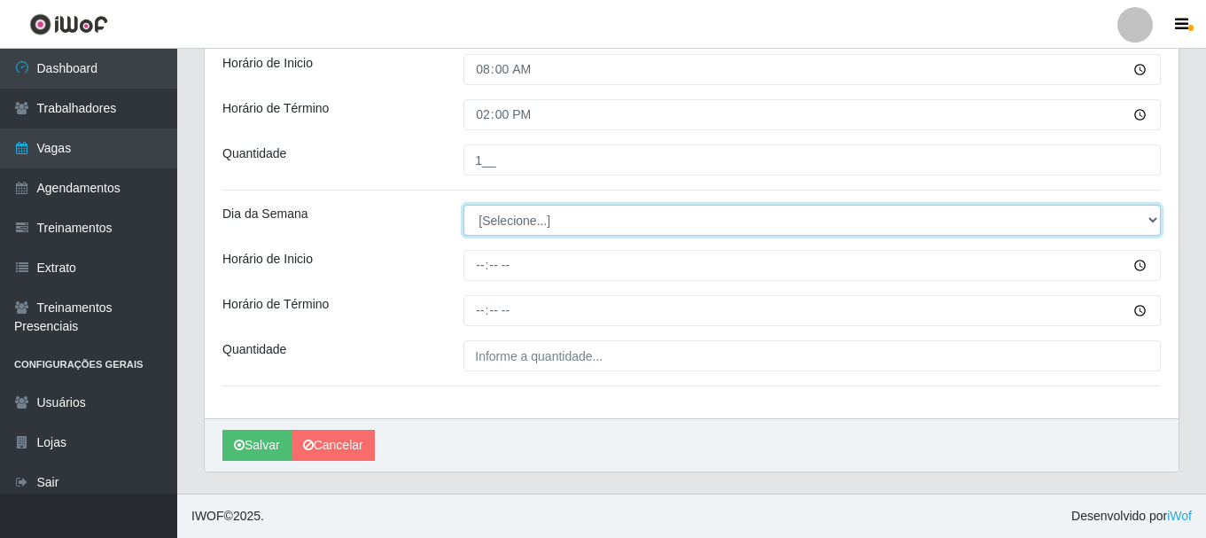
click at [507, 217] on select "[Selecione...] Segunda Terça Quarta Quinta Sexta Sábado Domingo" at bounding box center [811, 220] width 697 height 31
select select "3"
click at [463, 205] on select "[Selecione...] Segunda Terça Quarta Quinta Sexta Sábado Domingo" at bounding box center [811, 220] width 697 height 31
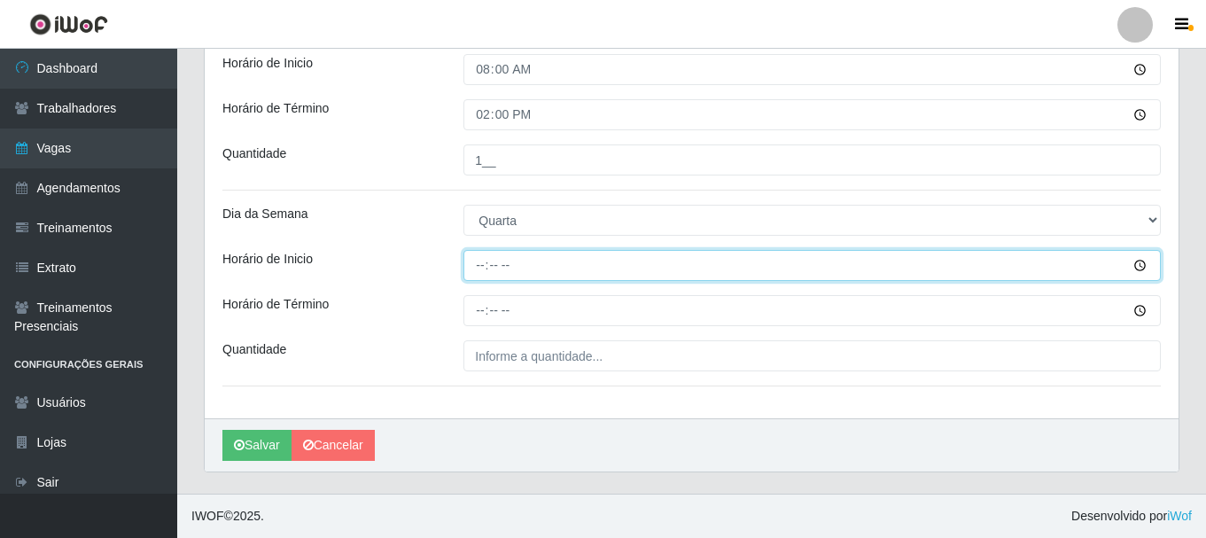
click at [478, 260] on input "Horário de Inicio" at bounding box center [811, 265] width 697 height 31
type input "15:00"
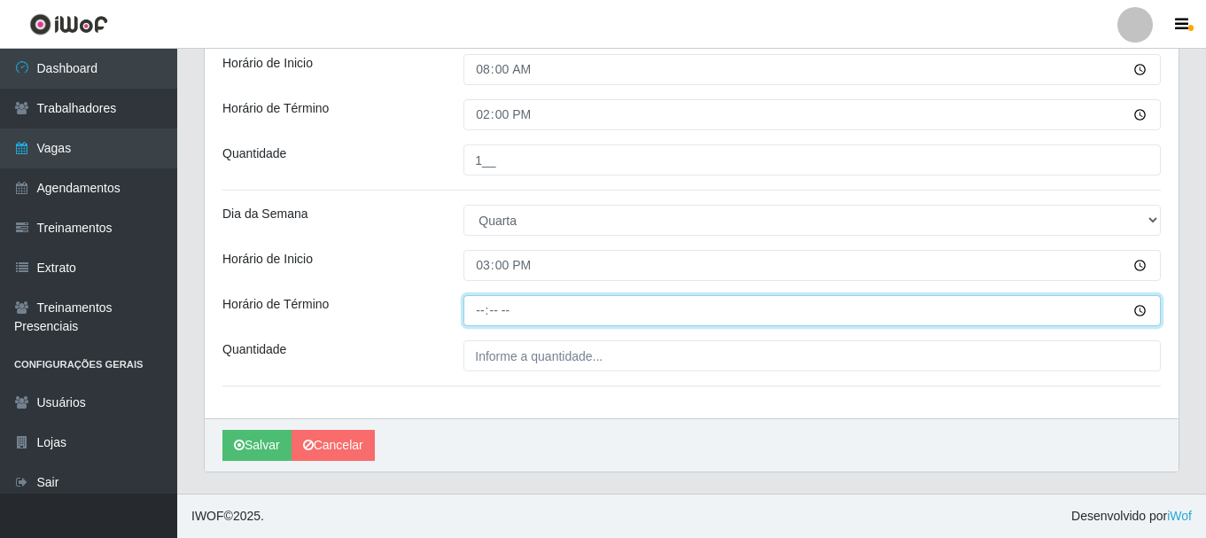
click at [485, 316] on input "Horário de Término" at bounding box center [811, 310] width 697 height 31
type input "21:00"
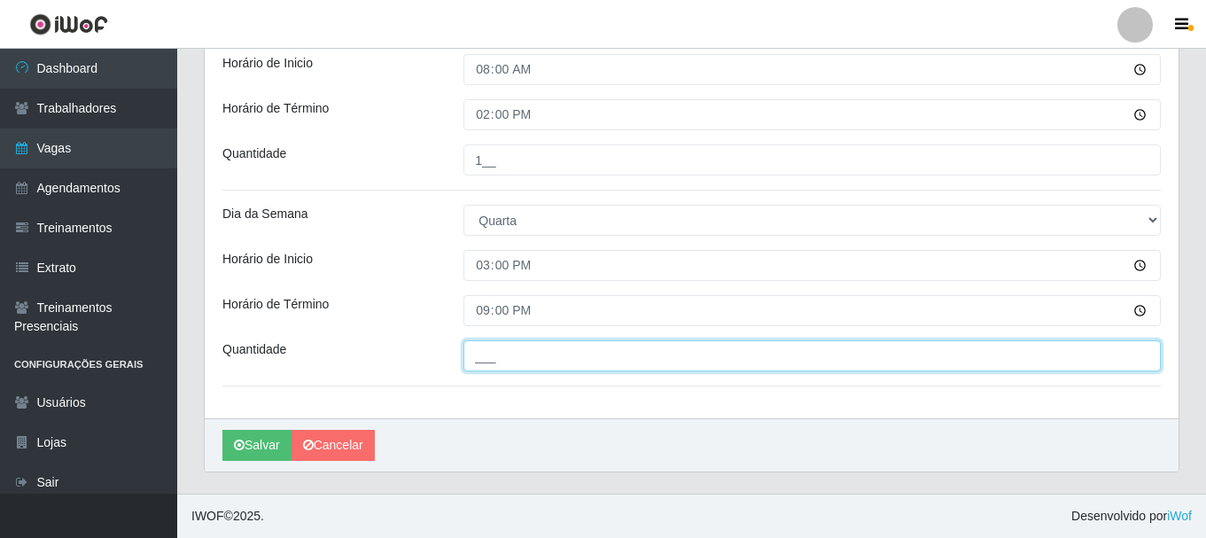
click at [484, 353] on input "___" at bounding box center [811, 355] width 697 height 31
type input "2__"
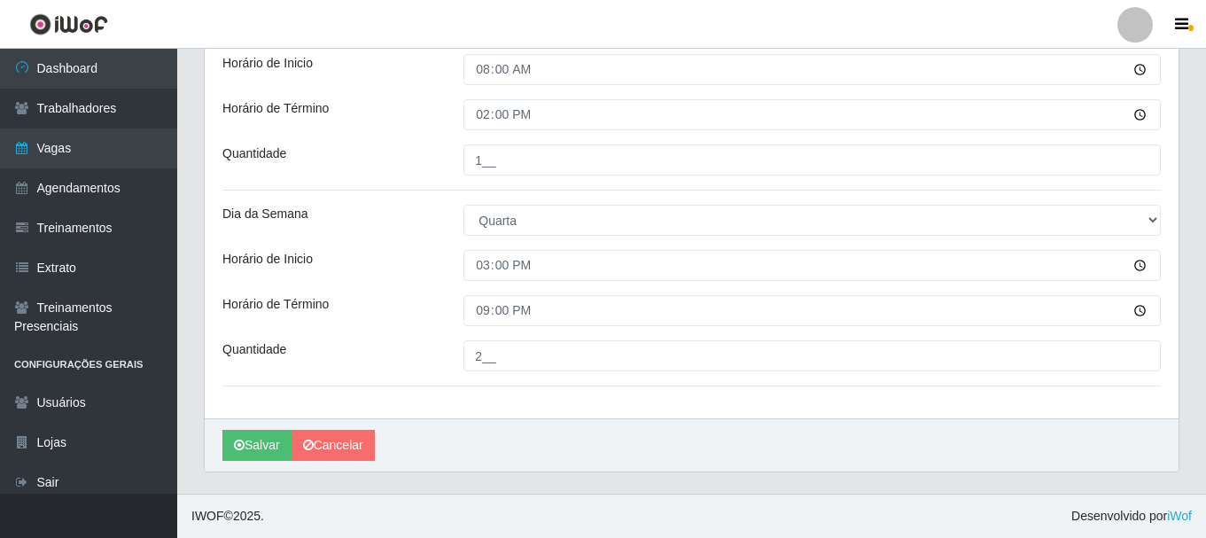
click at [361, 330] on div "Loja SuperShow Bis - Rosa dos Ventos Função [Selecione...] ASG ASG + ASG ++ Aux…" at bounding box center [691, 33] width 973 height 772
click at [250, 436] on button "Salvar" at bounding box center [256, 445] width 69 height 31
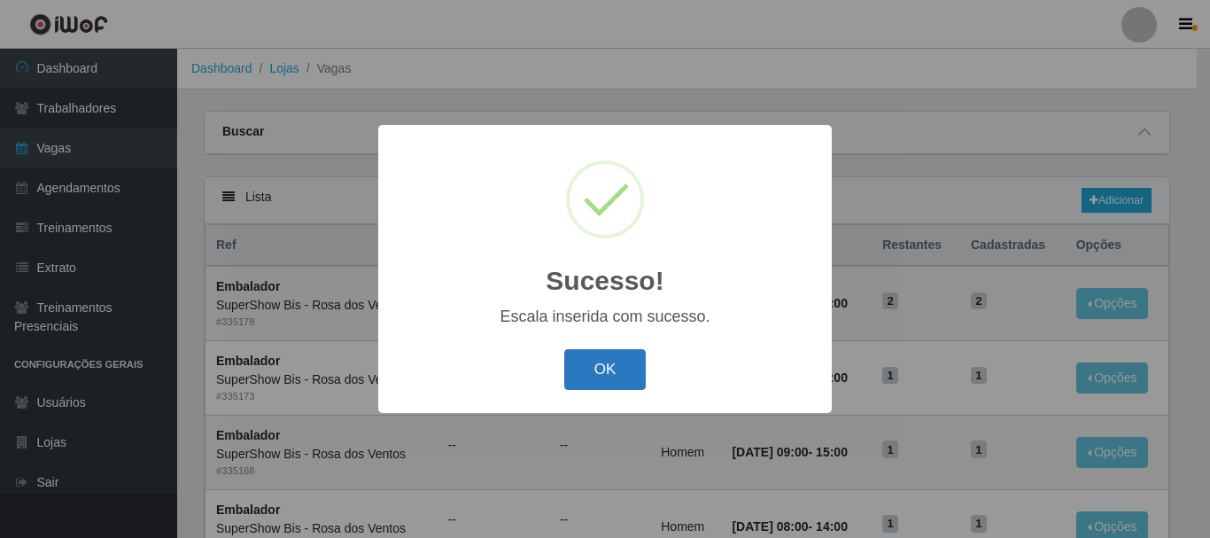
click at [637, 364] on button "OK" at bounding box center [605, 370] width 82 height 42
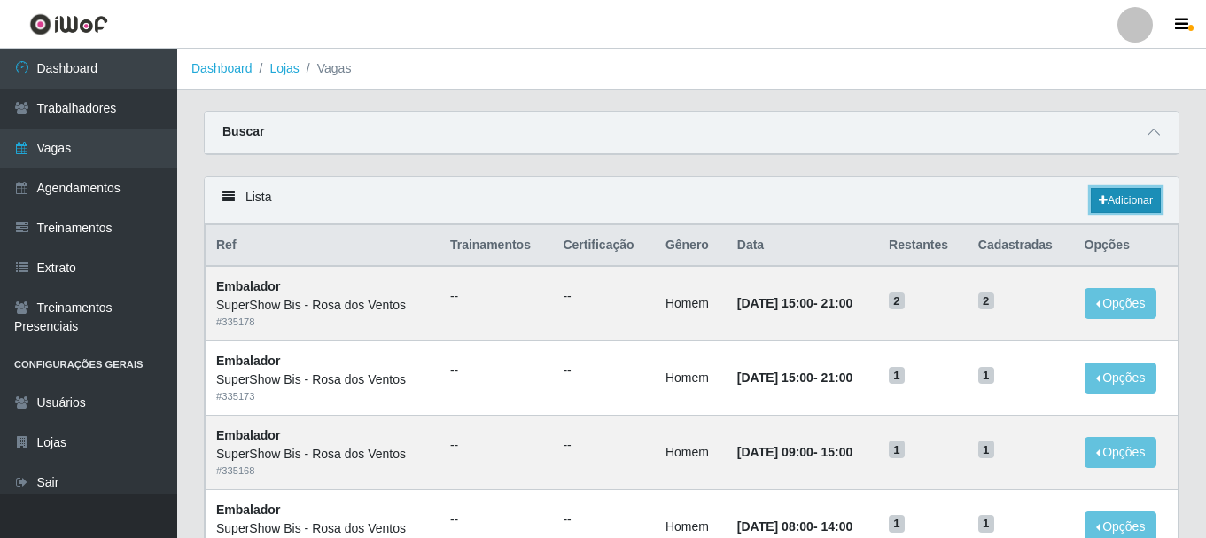
click at [1114, 205] on link "Adicionar" at bounding box center [1125, 200] width 70 height 25
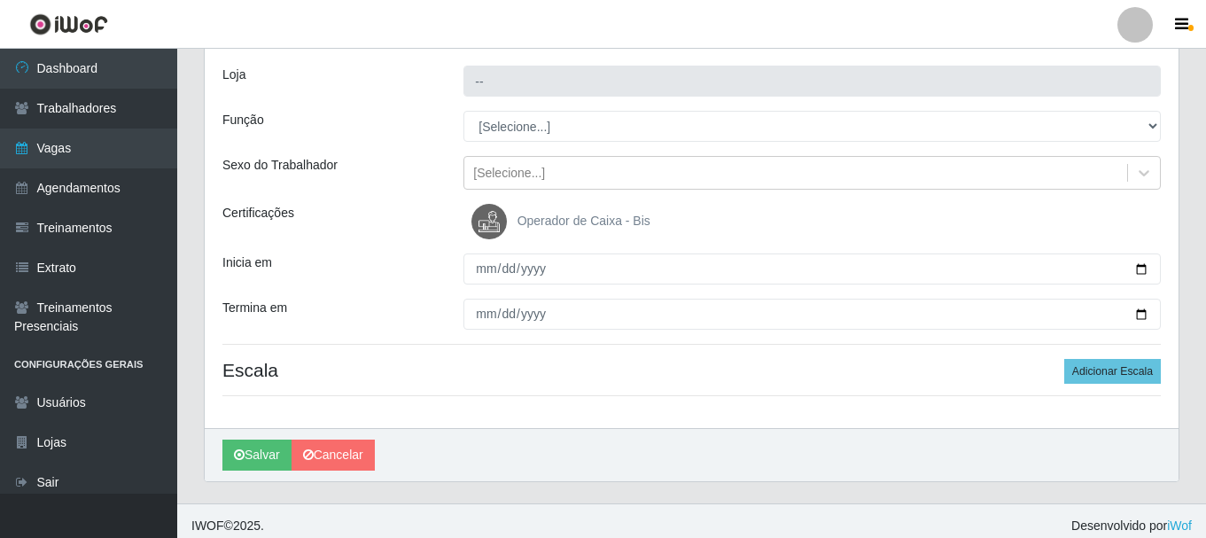
scroll to position [114, 0]
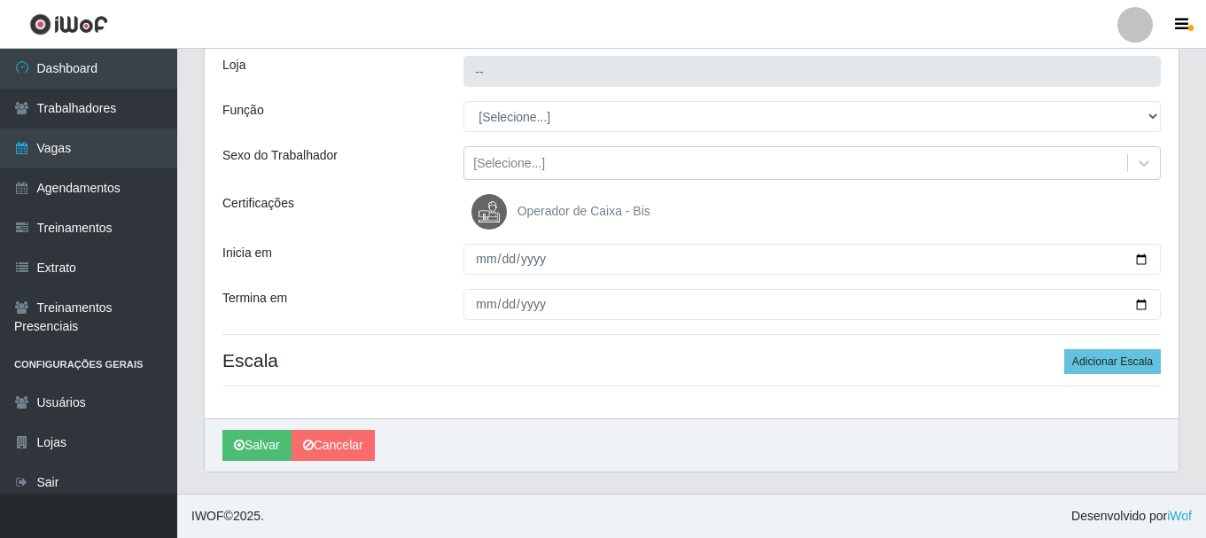
type input "SuperShow Bis - Rosa dos Ventos"
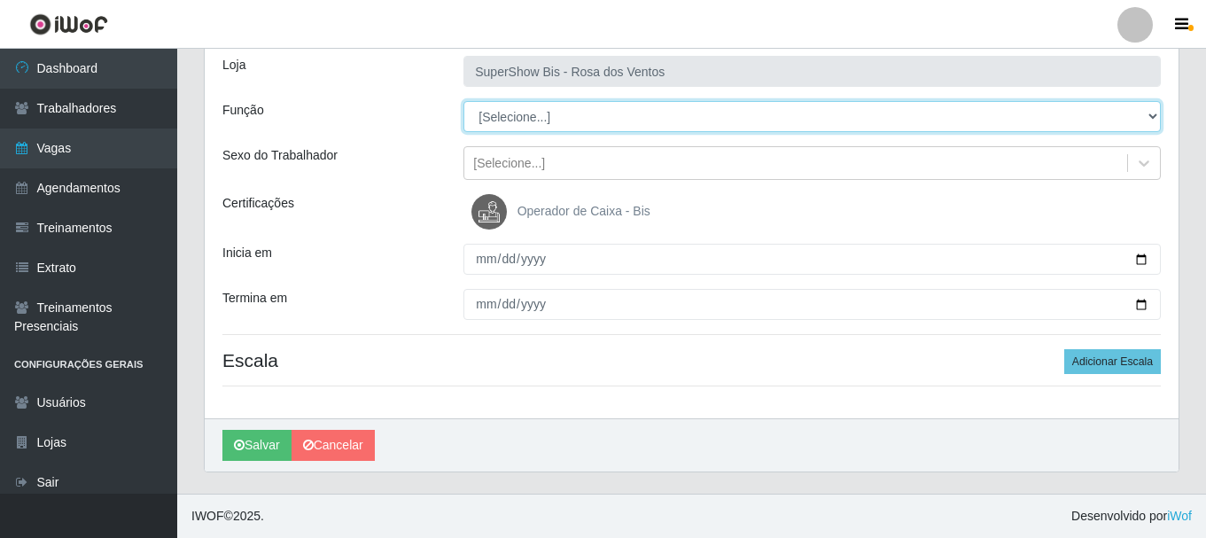
click at [508, 115] on select "[Selecione...] ASG ASG + ASG ++ Auxiliar de Cozinha Balconista de Açougue Balco…" at bounding box center [811, 116] width 697 height 31
select select "1"
click at [463, 101] on select "[Selecione...] ASG ASG + ASG ++ Auxiliar de Cozinha Balconista de Açougue Balco…" at bounding box center [811, 116] width 697 height 31
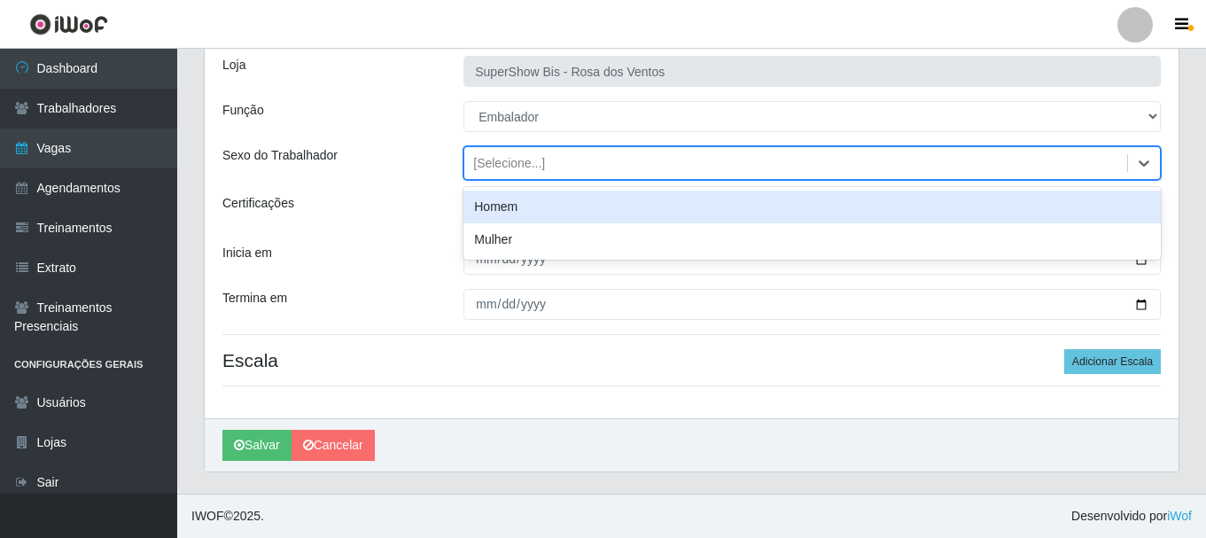
click at [492, 171] on div "[Selecione...]" at bounding box center [509, 163] width 72 height 19
click at [492, 228] on div "Mulher" at bounding box center [811, 239] width 697 height 33
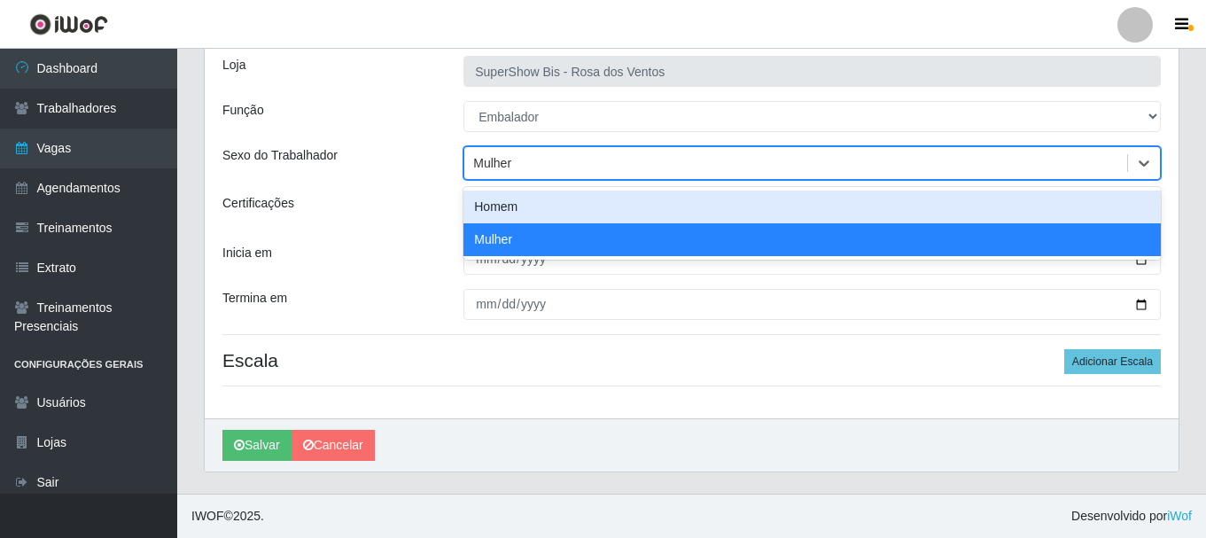
click at [495, 174] on div "Mulher" at bounding box center [795, 163] width 663 height 29
click at [499, 152] on div "Mulher" at bounding box center [795, 163] width 663 height 29
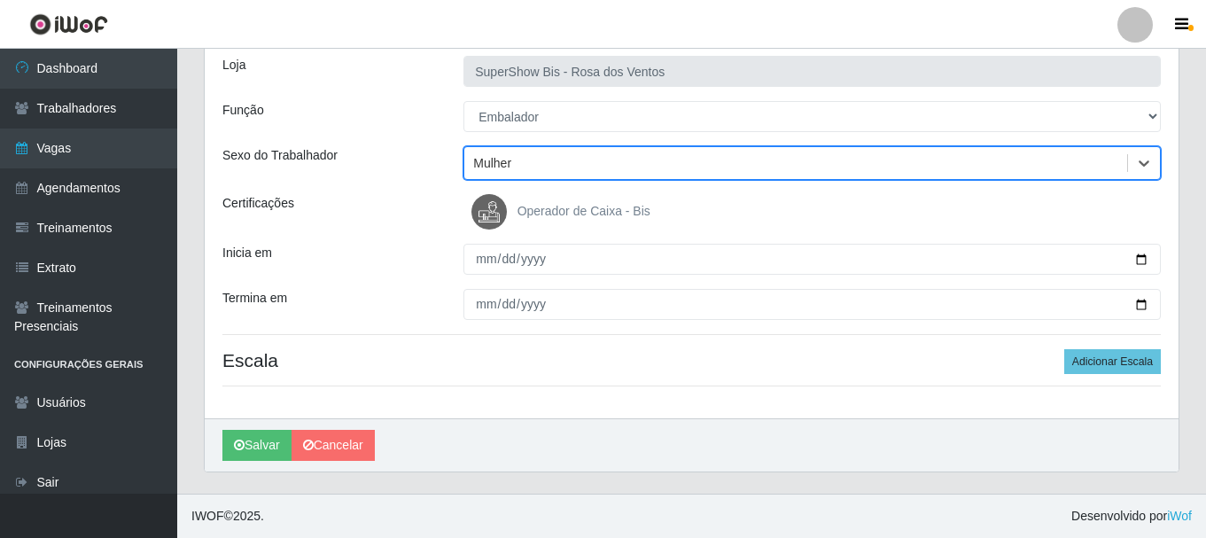
click at [568, 152] on div "Mulher" at bounding box center [795, 163] width 663 height 29
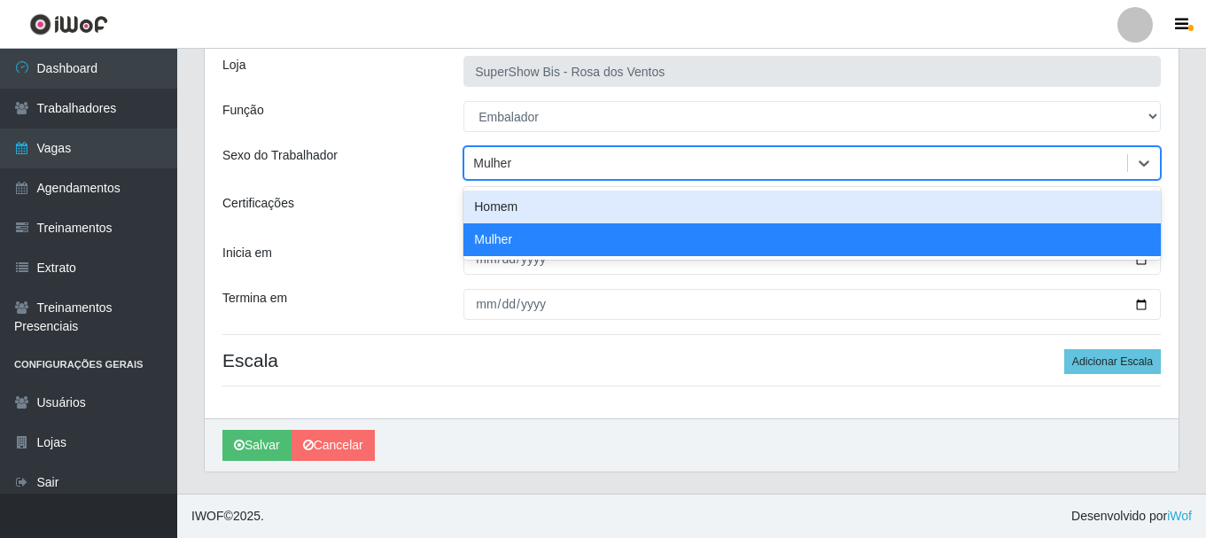
click at [514, 205] on div "Homem" at bounding box center [811, 206] width 697 height 33
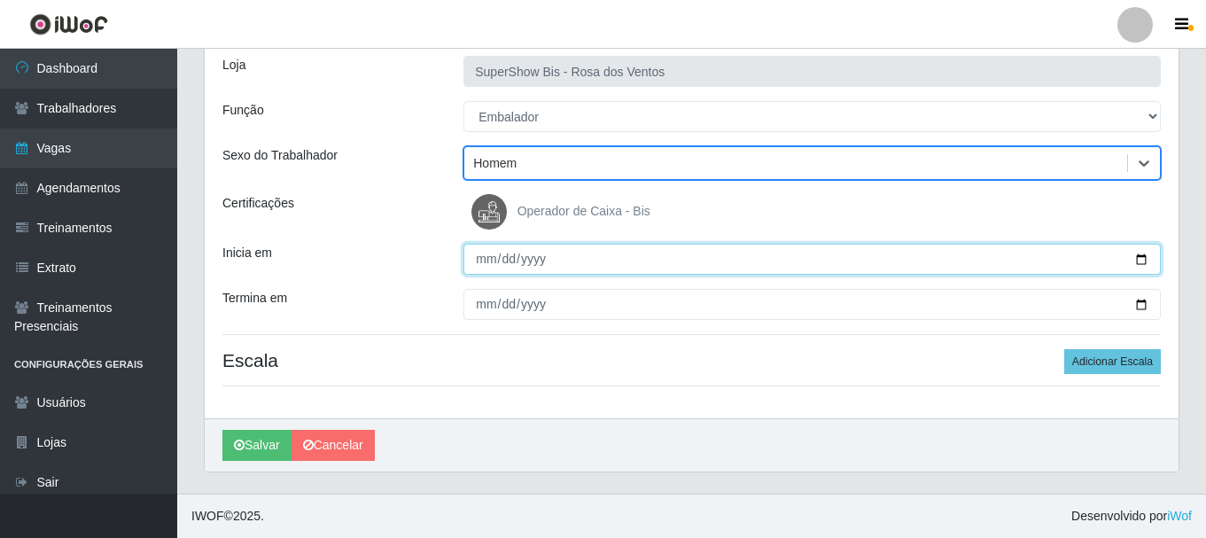
click at [480, 249] on input "Inicia em" at bounding box center [811, 259] width 697 height 31
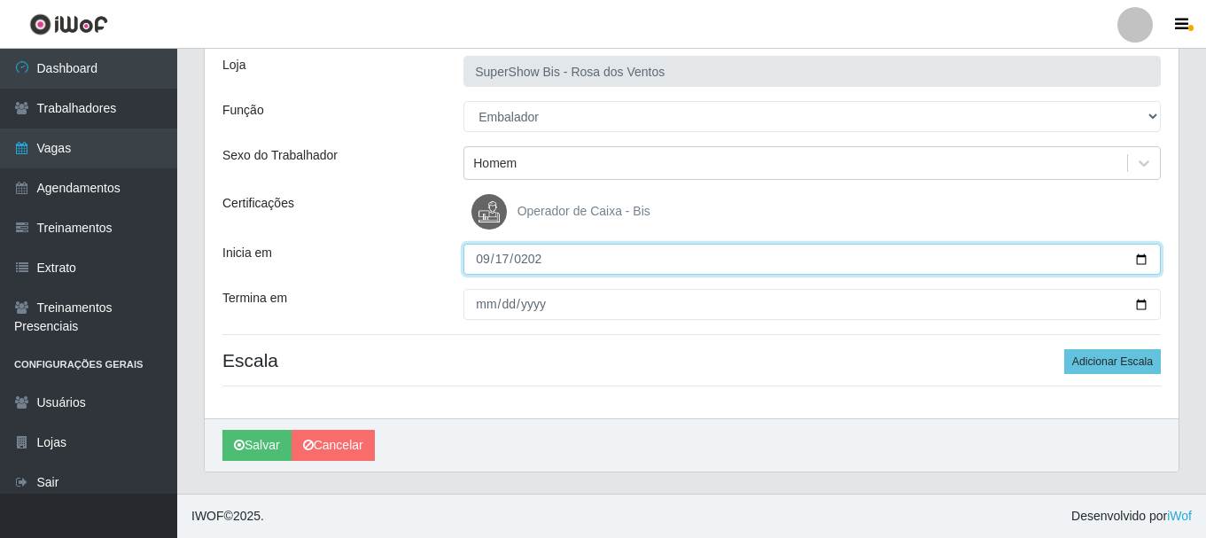
type input "[DATE]"
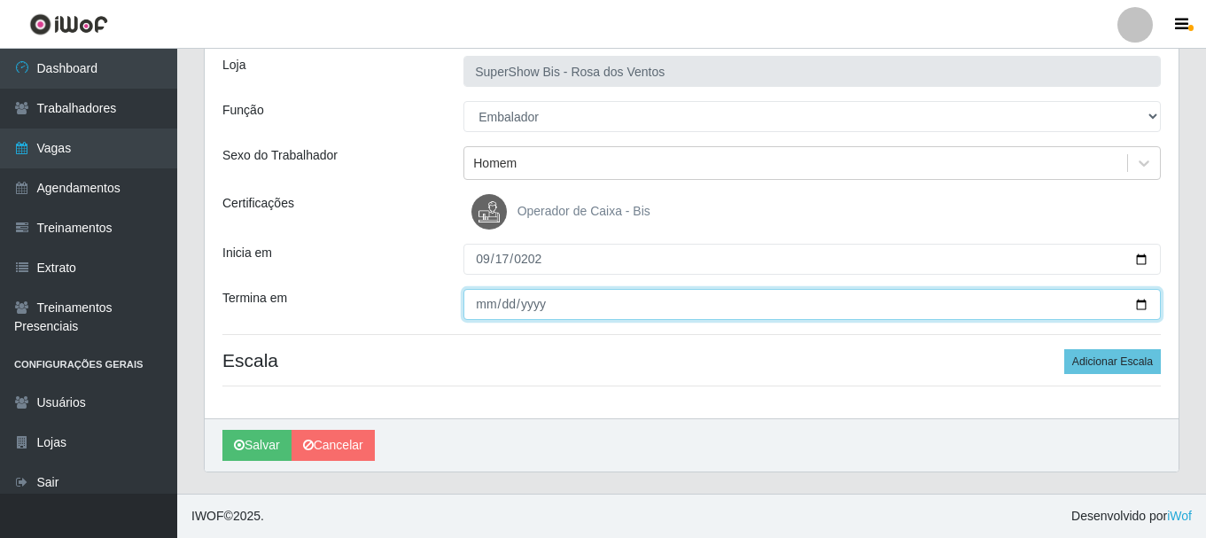
click at [481, 303] on input "Termina em" at bounding box center [811, 304] width 697 height 31
type input "[DATE]"
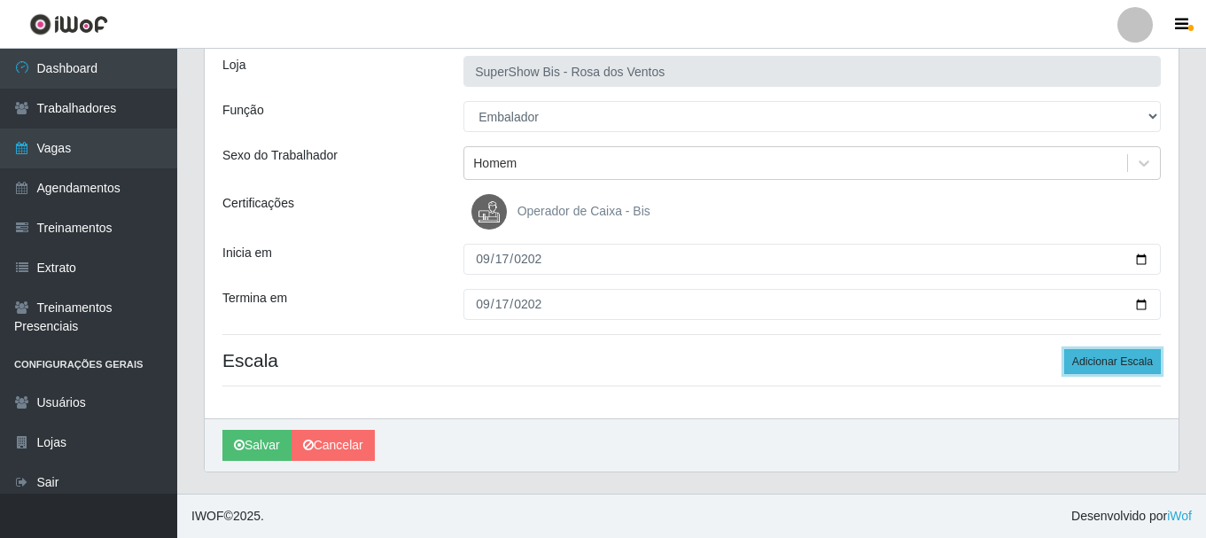
click at [1096, 358] on button "Adicionar Escala" at bounding box center [1112, 361] width 97 height 25
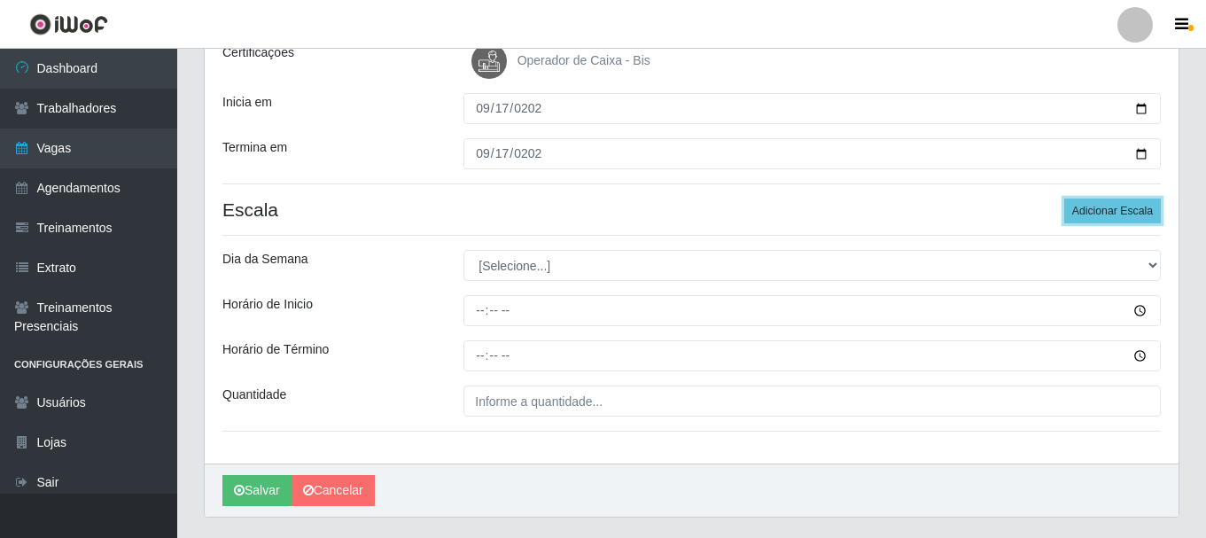
scroll to position [310, 0]
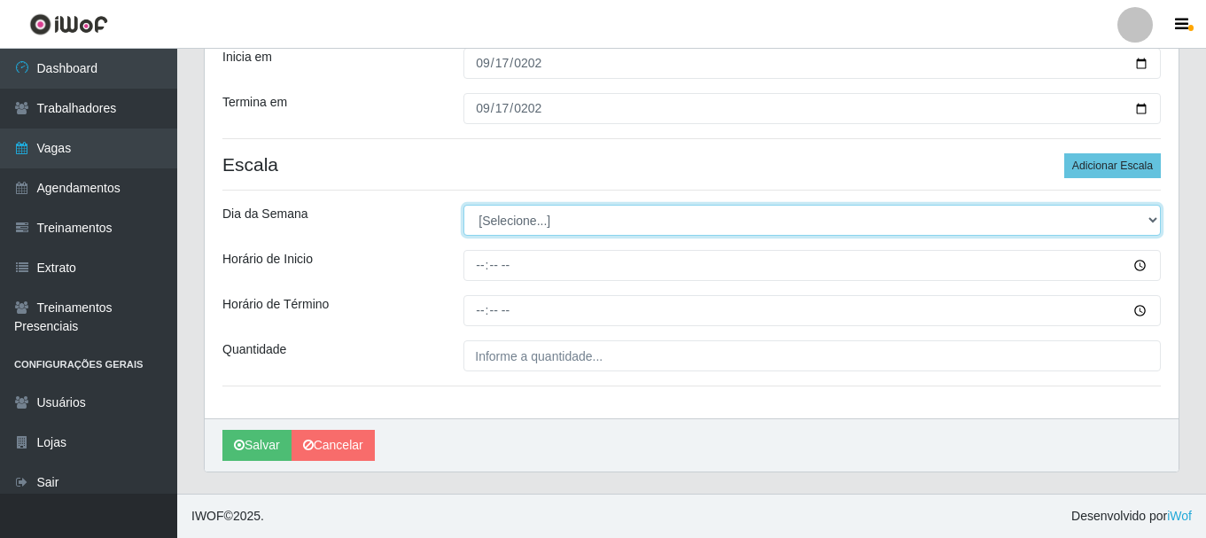
click at [513, 220] on select "[Selecione...] Segunda Terça Quarta Quinta Sexta Sábado Domingo" at bounding box center [811, 220] width 697 height 31
select select "3"
click at [463, 205] on select "[Selecione...] Segunda Terça Quarta Quinta Sexta Sábado Domingo" at bounding box center [811, 220] width 697 height 31
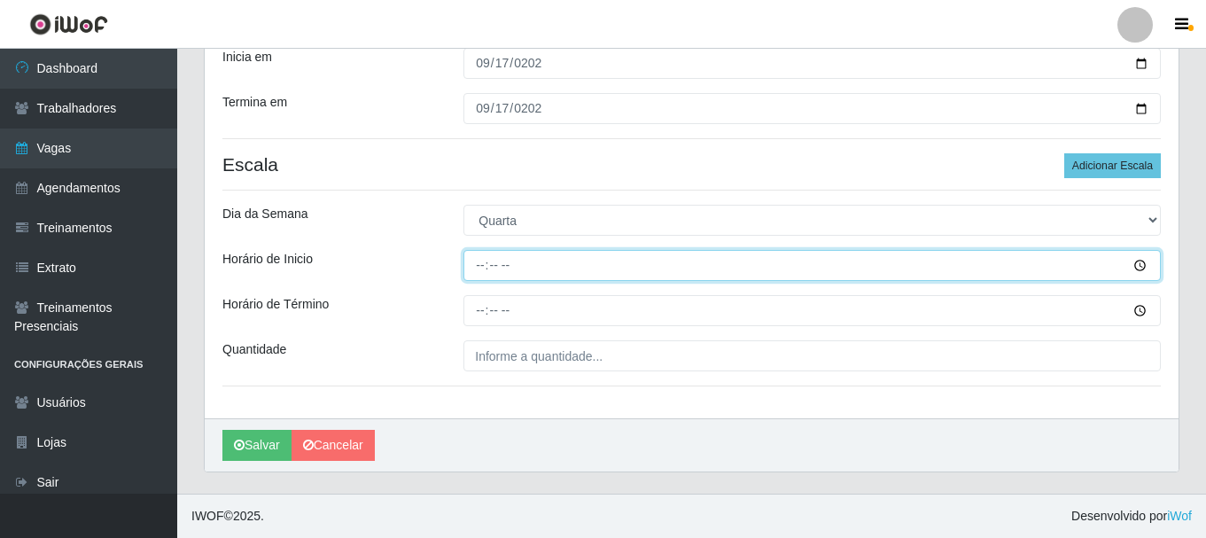
click at [477, 269] on input "Horário de Inicio" at bounding box center [811, 265] width 697 height 31
type input "08:00"
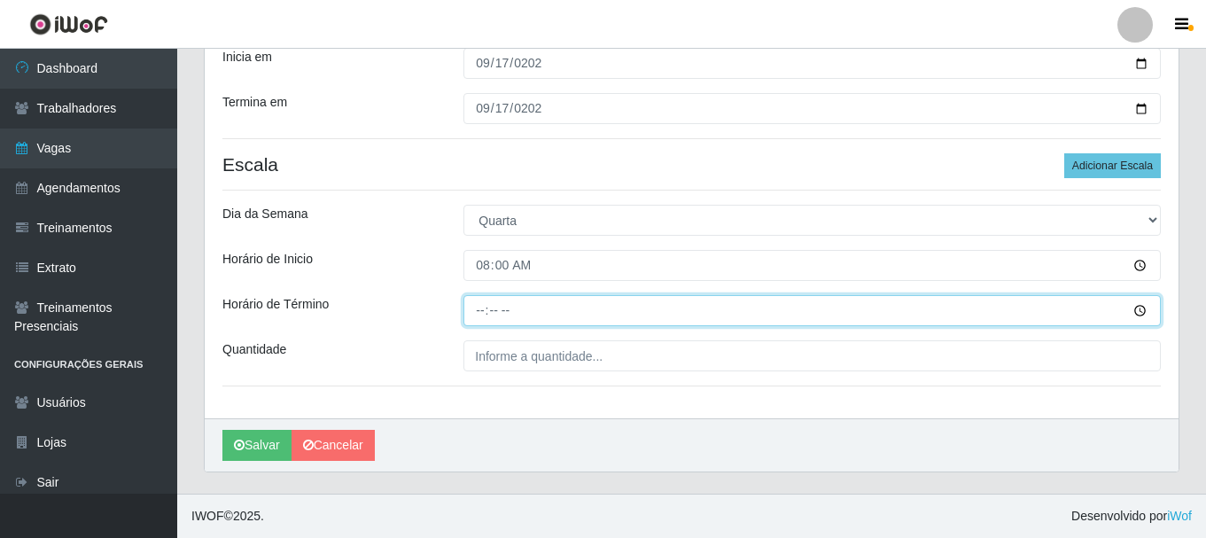
click at [476, 313] on input "Horário de Término" at bounding box center [811, 310] width 697 height 31
type input "14:00"
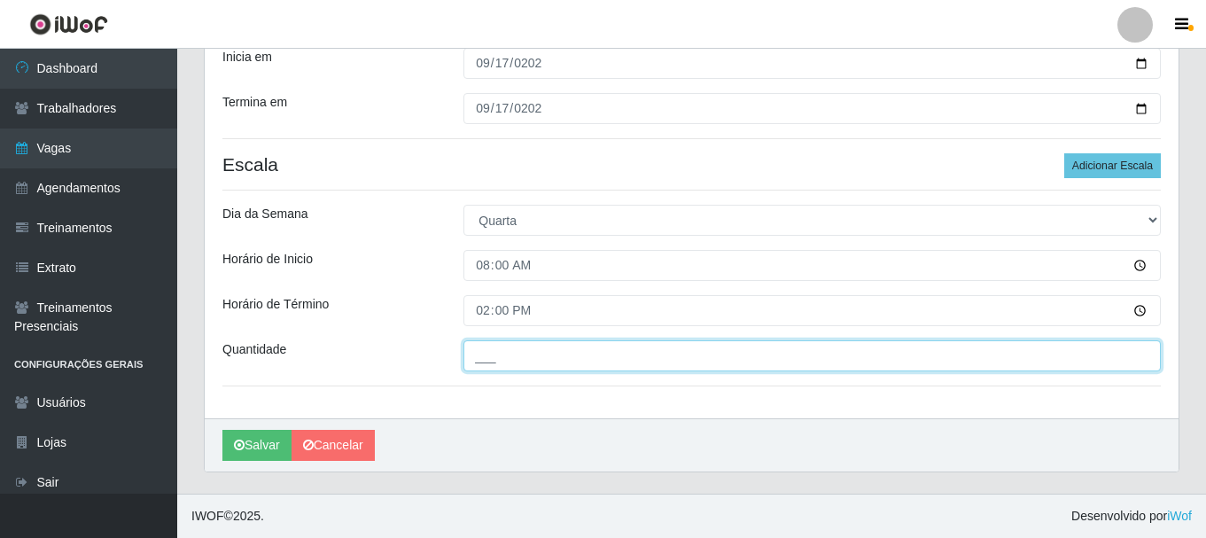
click at [470, 341] on input "___" at bounding box center [811, 355] width 697 height 31
type input "1__"
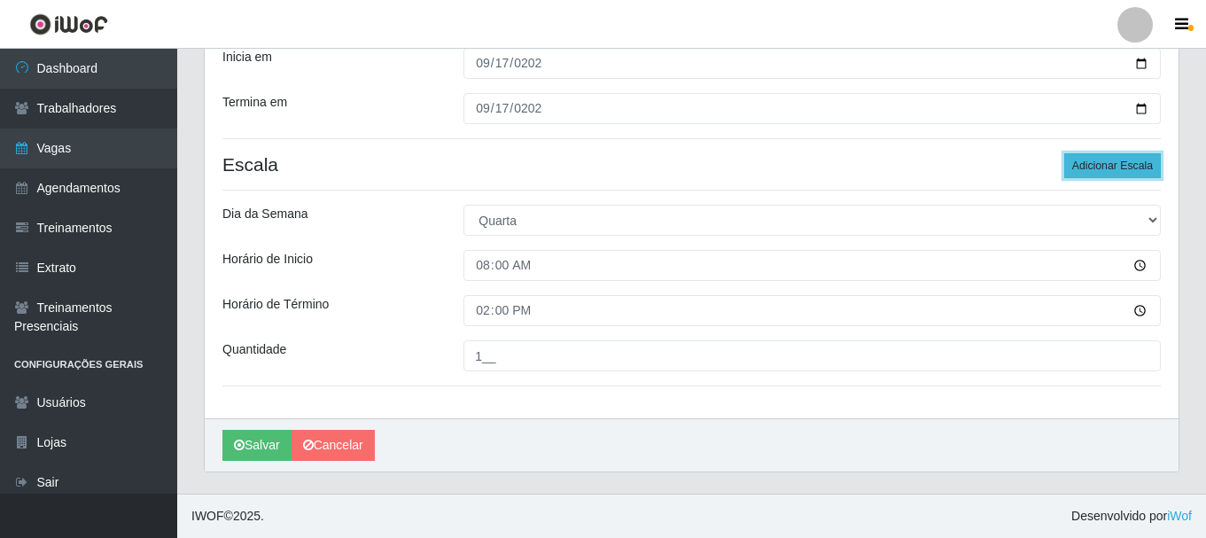
click at [1130, 169] on button "Adicionar Escala" at bounding box center [1112, 165] width 97 height 25
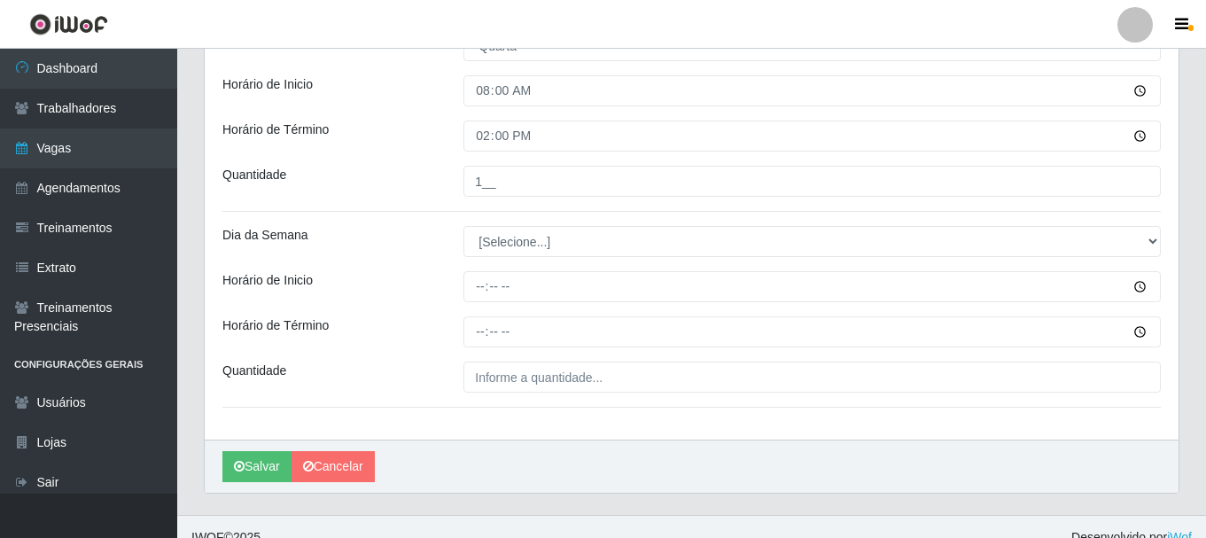
scroll to position [487, 0]
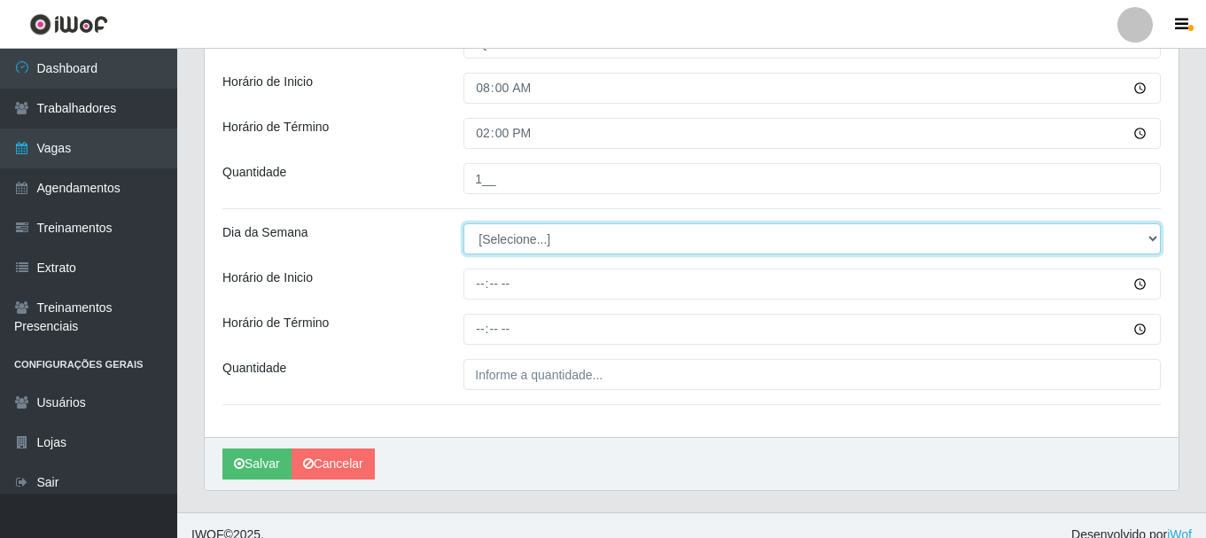
click at [495, 237] on select "[Selecione...] Segunda Terça Quarta Quinta Sexta Sábado Domingo" at bounding box center [811, 238] width 697 height 31
select select "3"
click at [463, 223] on select "[Selecione...] Segunda Terça Quarta Quinta Sexta Sábado Domingo" at bounding box center [811, 238] width 697 height 31
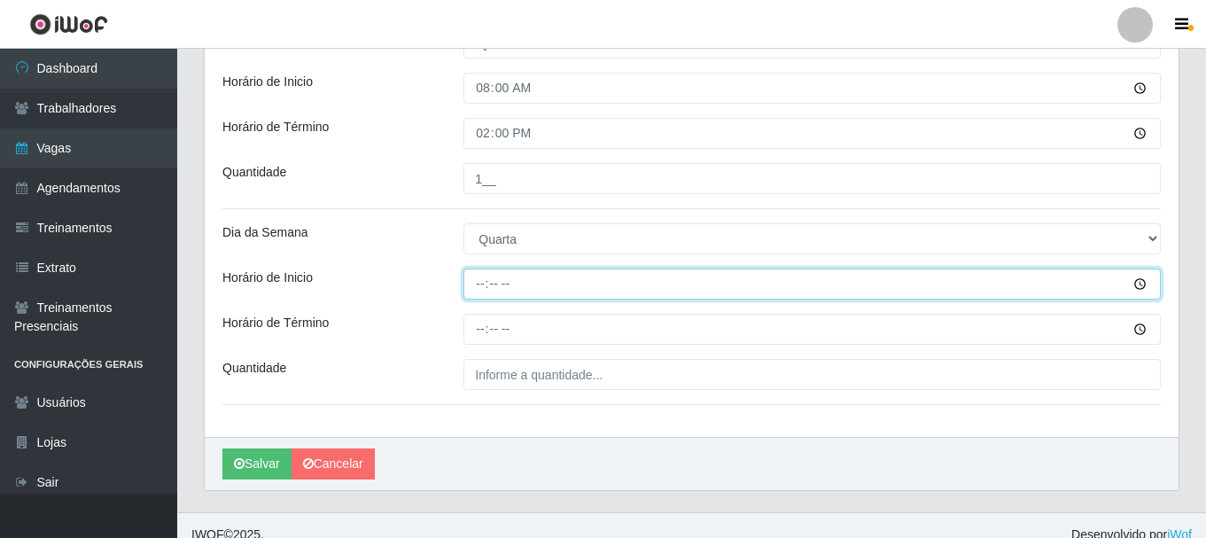
click at [481, 289] on input "Horário de Inicio" at bounding box center [811, 283] width 697 height 31
type input "15:00"
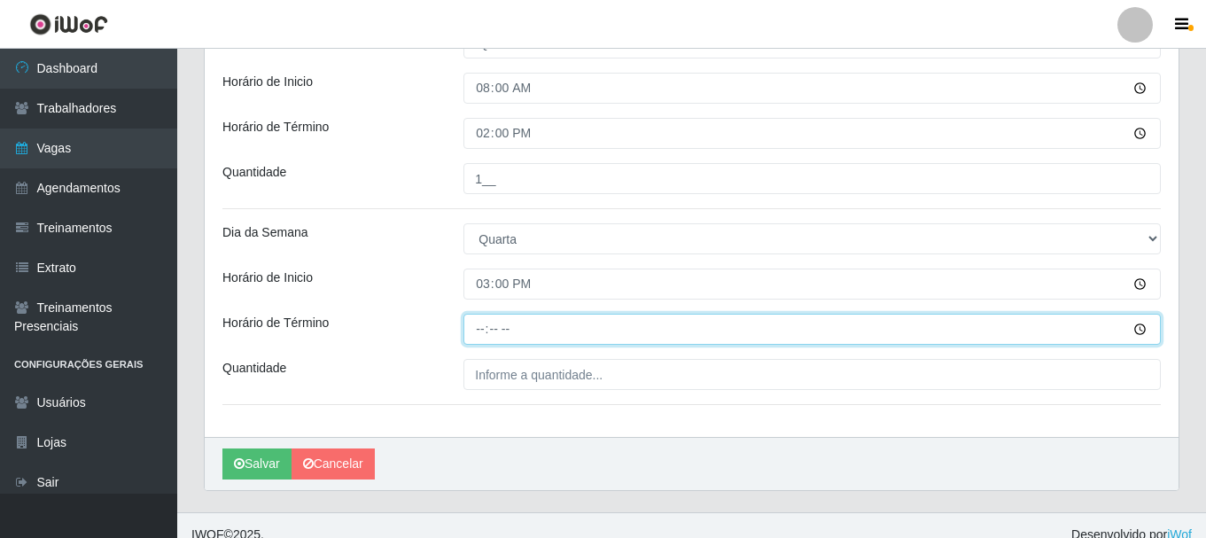
click at [481, 338] on input "Horário de Término" at bounding box center [811, 329] width 697 height 31
type input "21:00"
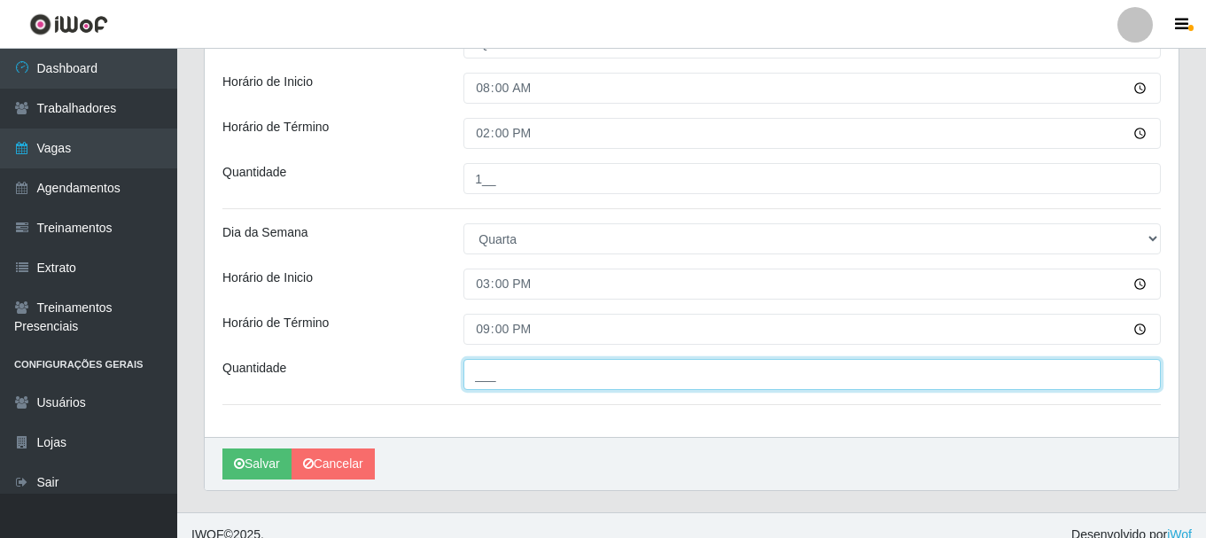
click at [506, 368] on input "___" at bounding box center [811, 374] width 697 height 31
type input "2__"
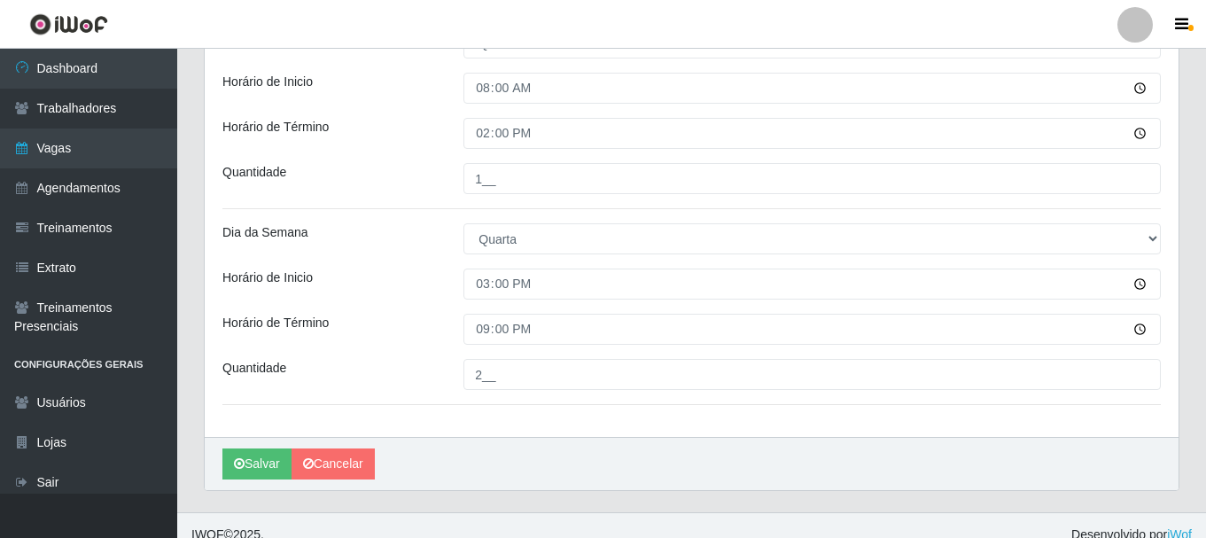
click at [399, 342] on div "Horário de Término" at bounding box center [329, 329] width 241 height 31
click at [260, 454] on button "Salvar" at bounding box center [256, 463] width 69 height 31
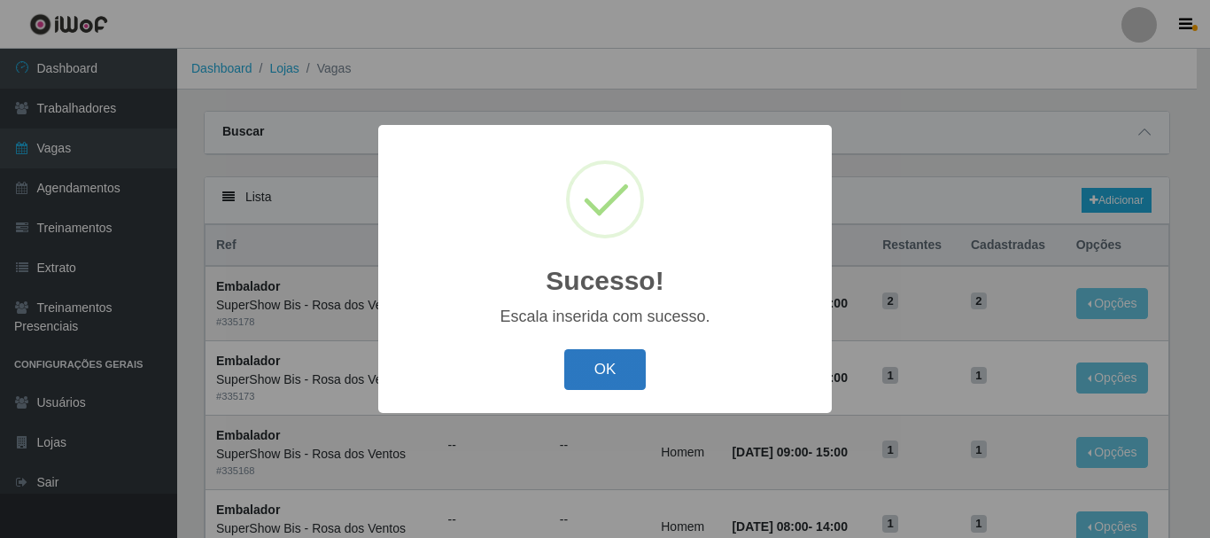
click at [611, 358] on button "OK" at bounding box center [605, 370] width 82 height 42
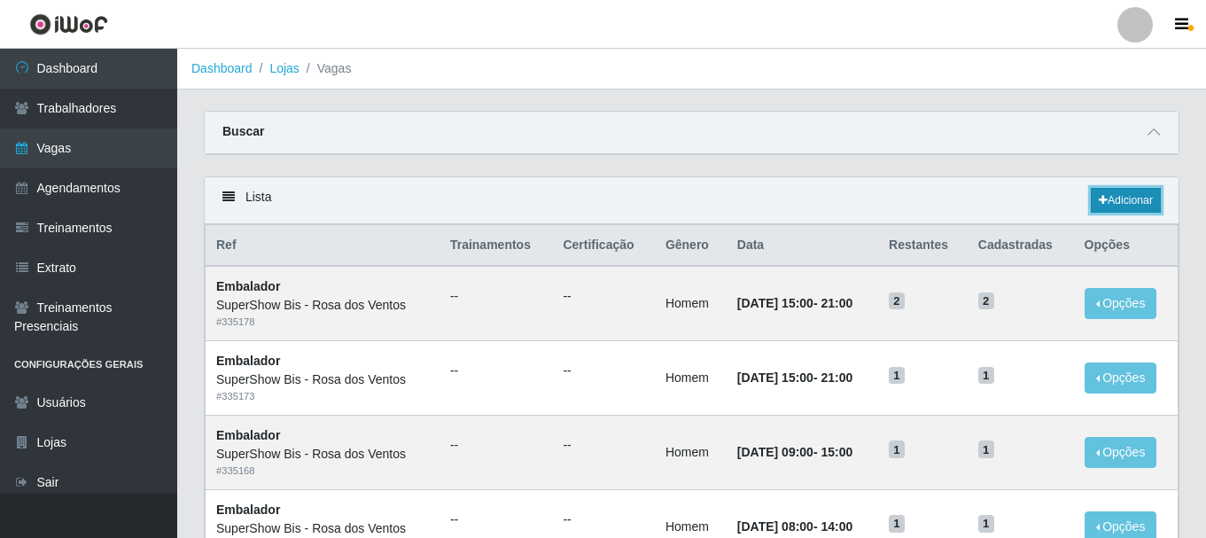
click at [1105, 205] on link "Adicionar" at bounding box center [1125, 200] width 70 height 25
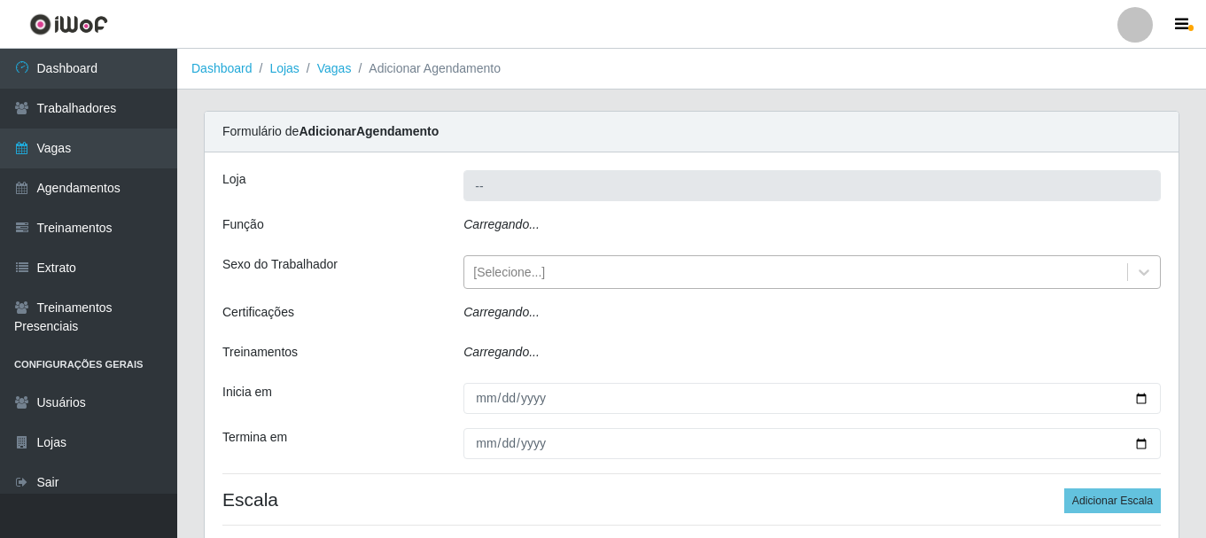
type input "SuperShow Bis - Rosa dos Ventos"
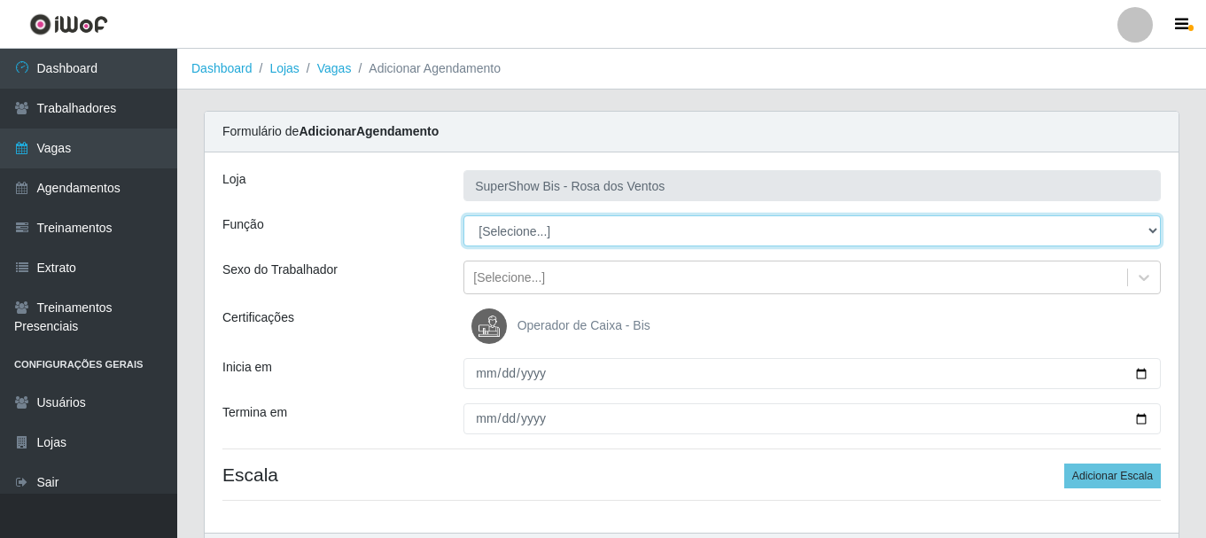
click at [512, 236] on select "[Selecione...] ASG ASG + ASG ++ Auxiliar de Cozinha Balconista de Açougue Balco…" at bounding box center [811, 230] width 697 height 31
select select "1"
click at [463, 215] on select "[Selecione...] ASG ASG + ASG ++ Auxiliar de Cozinha Balconista de Açougue Balco…" at bounding box center [811, 230] width 697 height 31
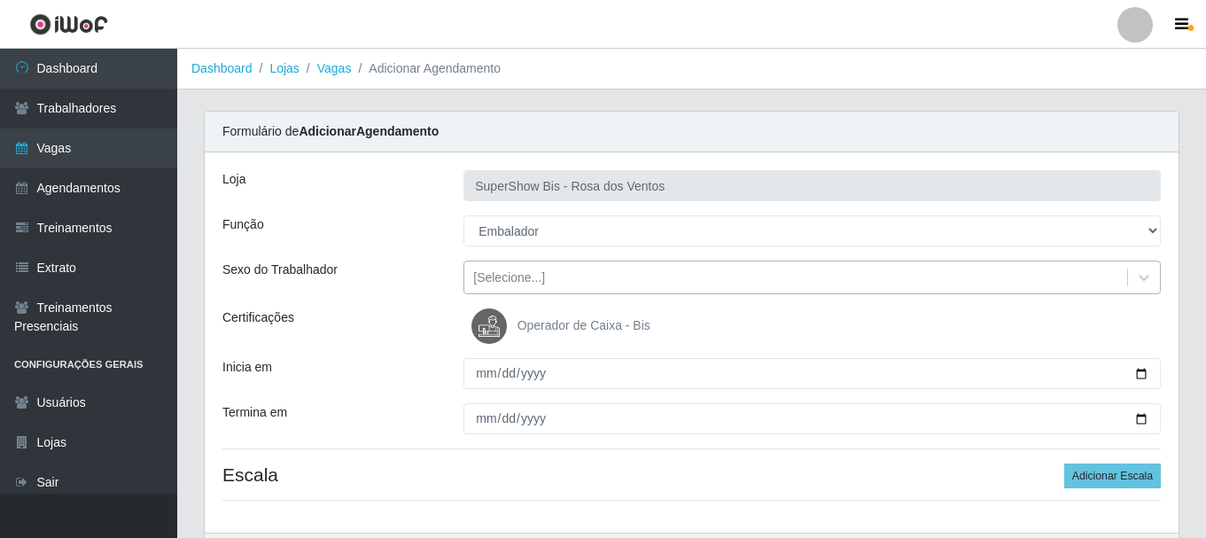
click at [539, 283] on div "[Selecione...]" at bounding box center [509, 277] width 72 height 19
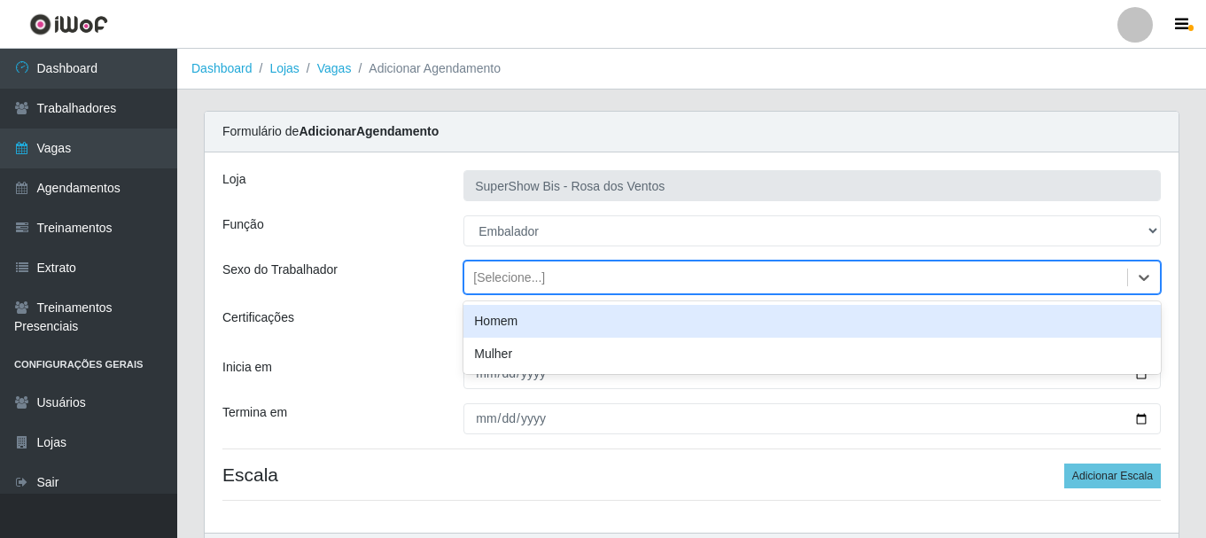
click at [543, 325] on div "Homem" at bounding box center [811, 321] width 697 height 33
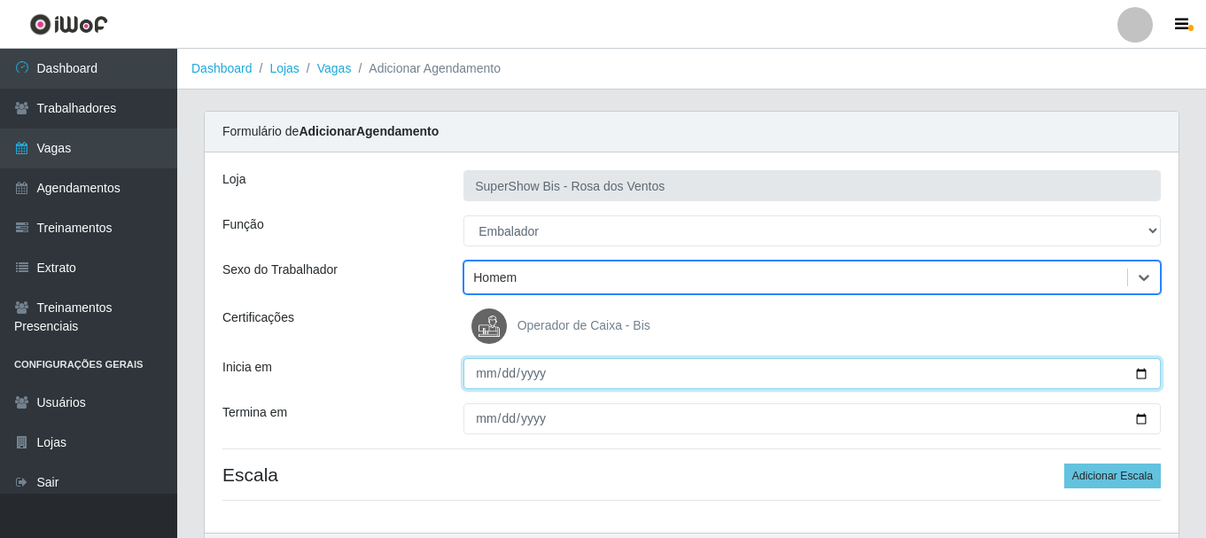
click at [486, 376] on input "Inicia em" at bounding box center [811, 373] width 697 height 31
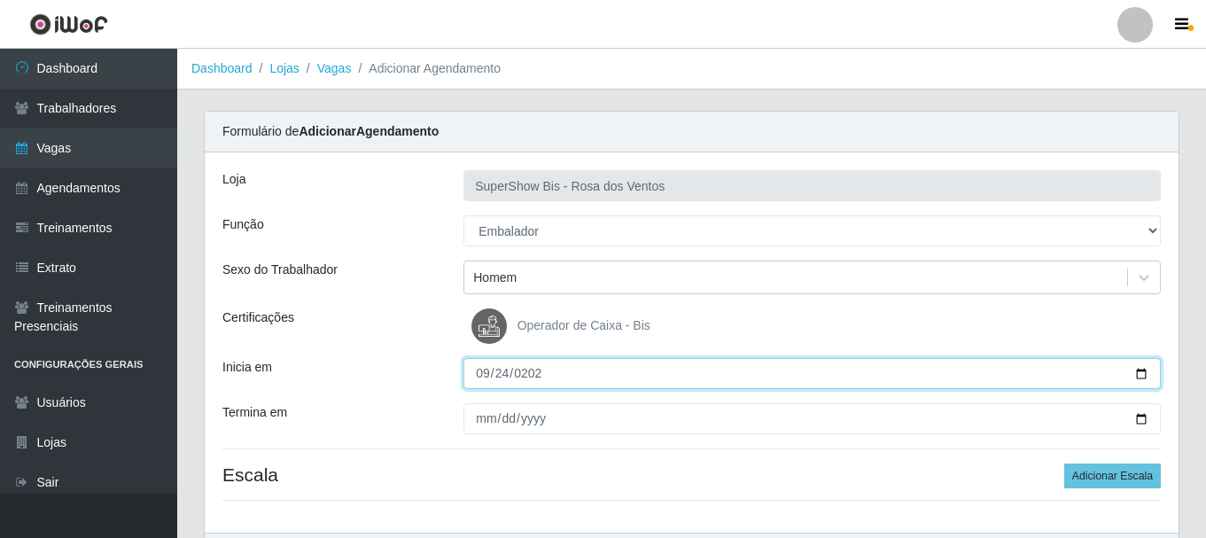
type input "[DATE]"
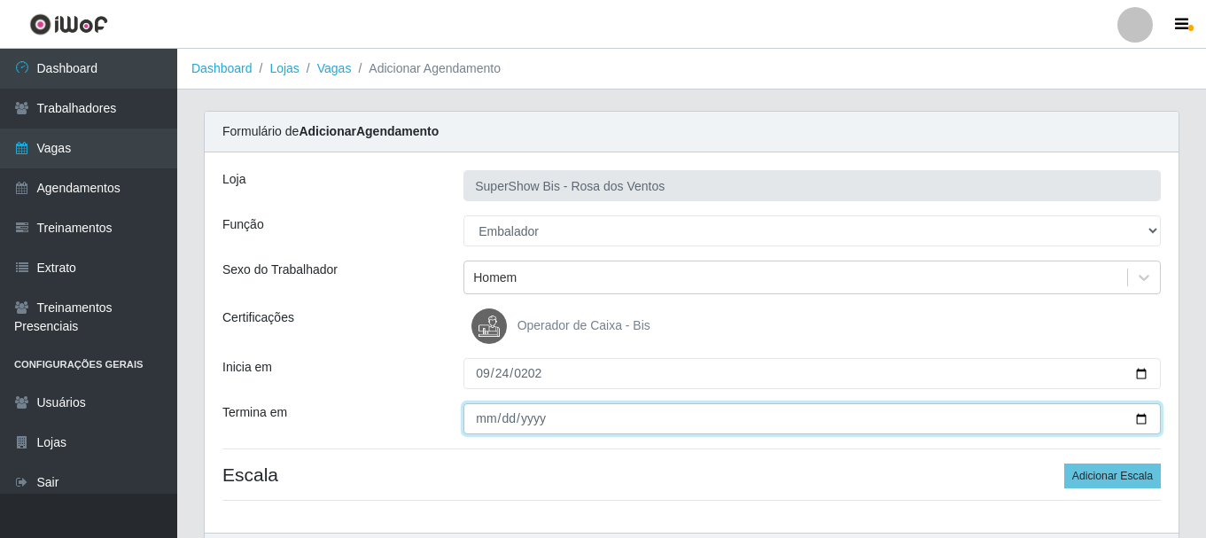
click at [484, 416] on input "Termina em" at bounding box center [811, 418] width 697 height 31
type input "[DATE]"
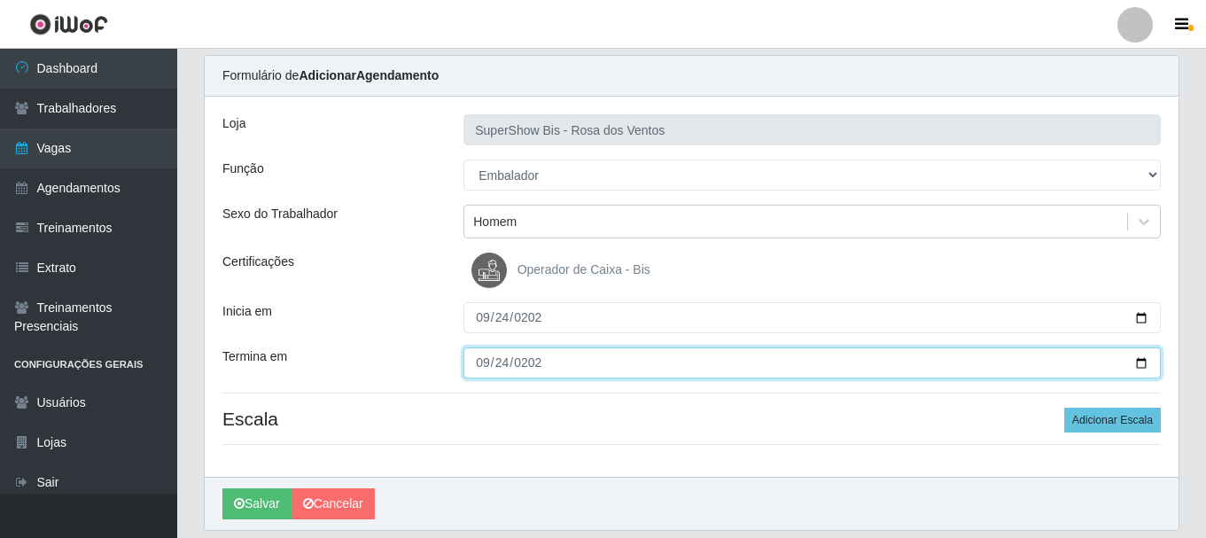
scroll to position [114, 0]
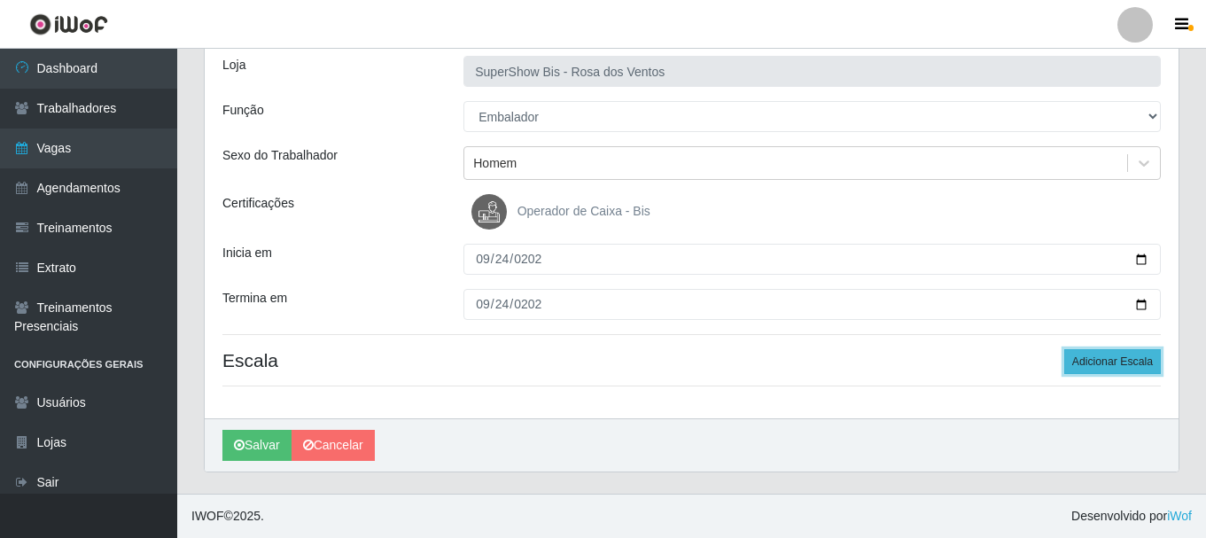
click at [1082, 362] on button "Adicionar Escala" at bounding box center [1112, 361] width 97 height 25
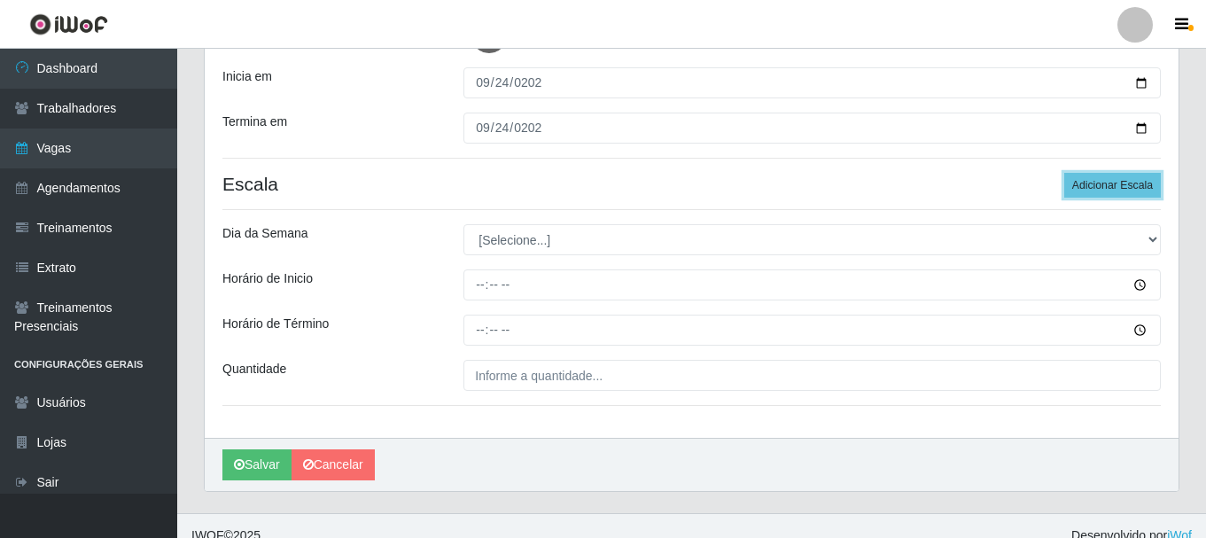
scroll to position [291, 0]
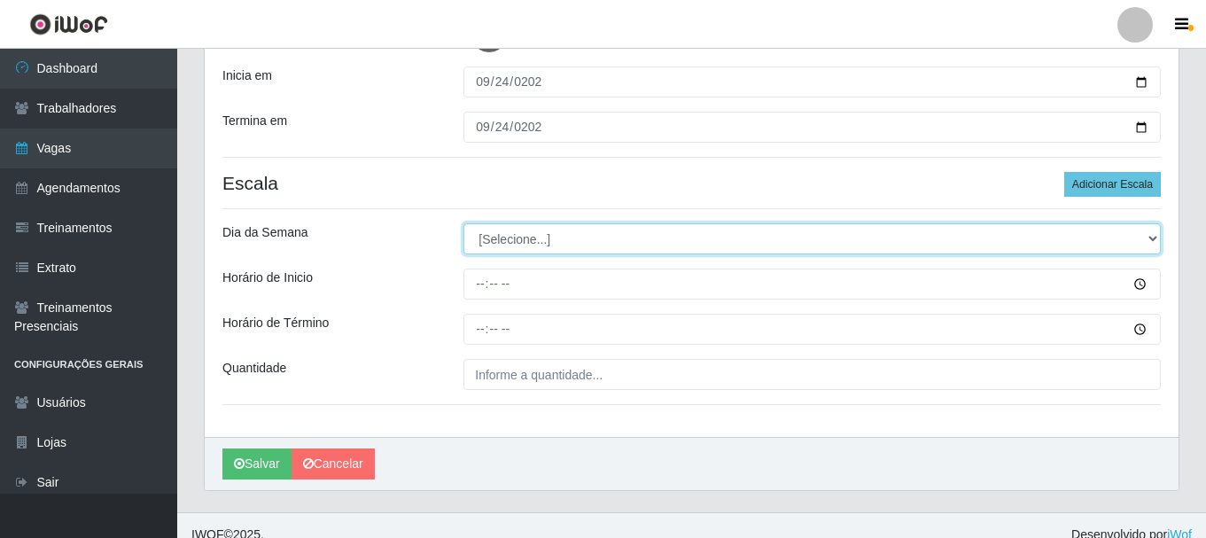
click at [495, 237] on select "[Selecione...] Segunda Terça Quarta Quinta Sexta Sábado Domingo" at bounding box center [811, 238] width 697 height 31
select select "3"
click at [463, 223] on select "[Selecione...] Segunda Terça Quarta Quinta Sexta Sábado Domingo" at bounding box center [811, 238] width 697 height 31
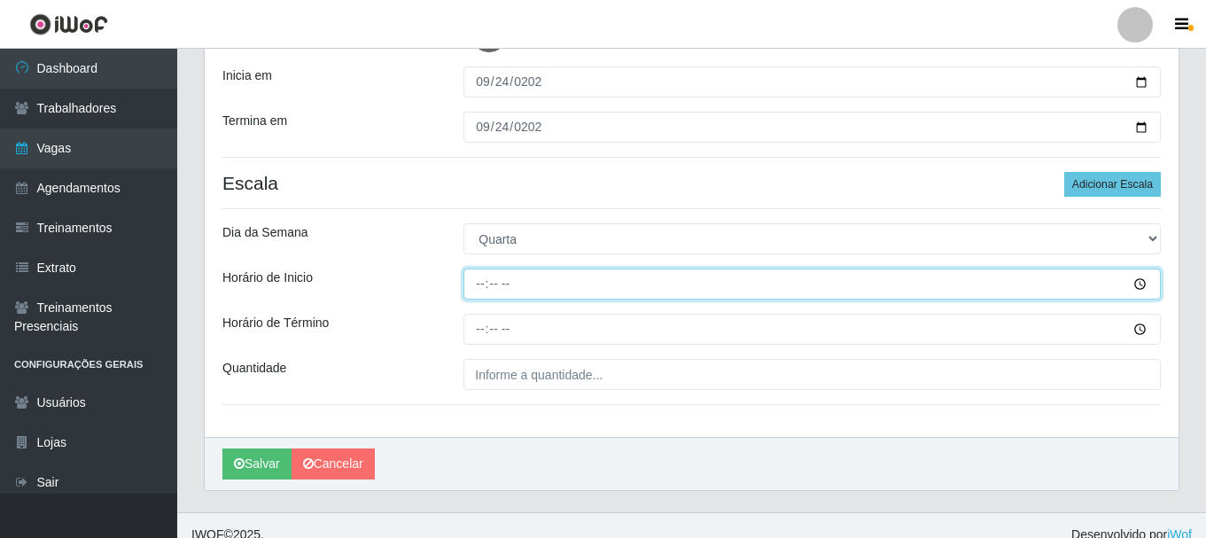
click at [485, 288] on input "Horário de Inicio" at bounding box center [811, 283] width 697 height 31
type input "08:00"
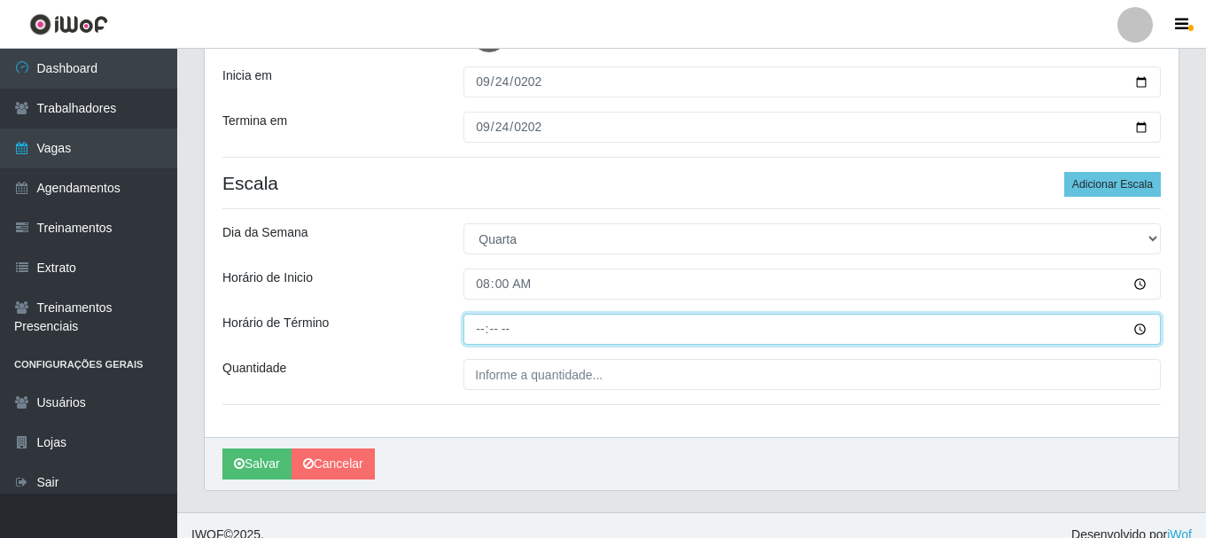
click at [475, 327] on input "Horário de Término" at bounding box center [811, 329] width 697 height 31
type input "14:00"
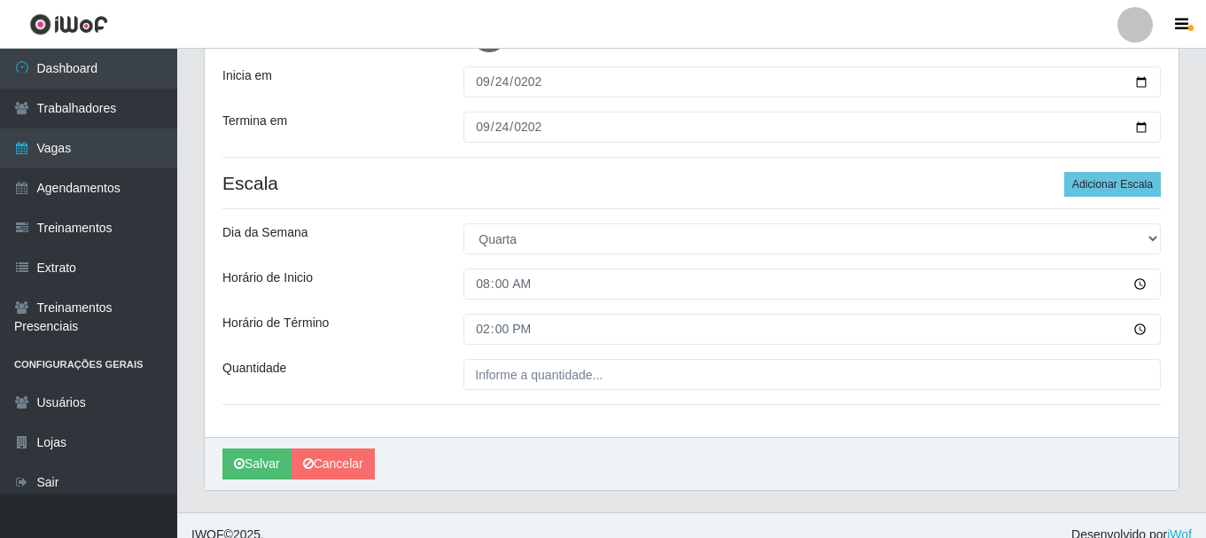
drag, startPoint x: 538, startPoint y: 423, endPoint x: 538, endPoint y: 381, distance: 42.5
click at [538, 423] on div "Loja SuperShow Bis - Rosa dos Ventos Função [Selecione...] ASG ASG + ASG ++ Aux…" at bounding box center [691, 149] width 973 height 576
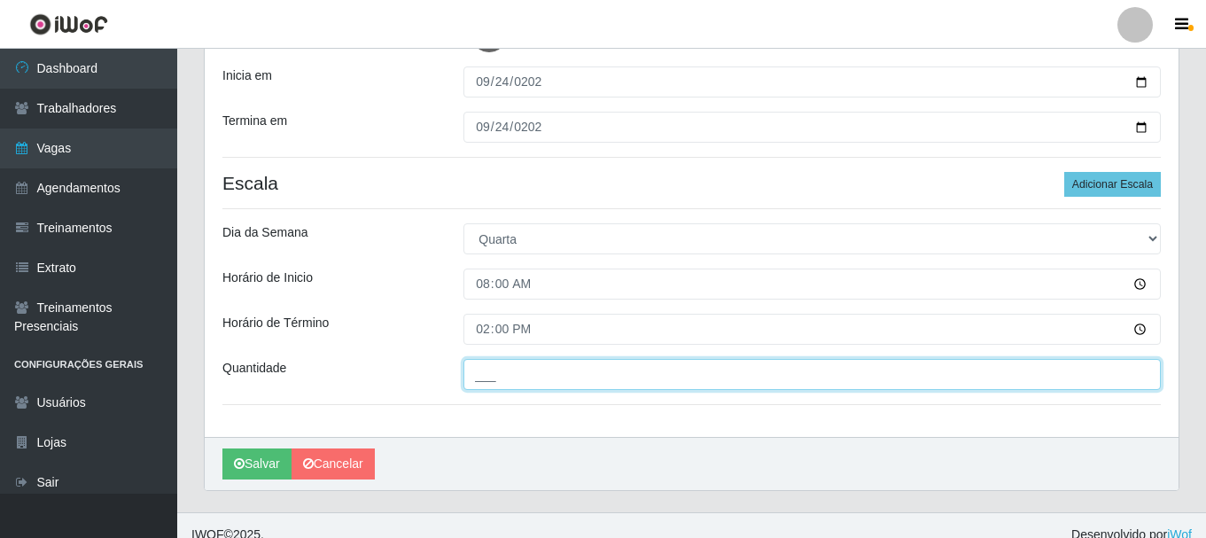
click at [538, 373] on input "___" at bounding box center [811, 374] width 697 height 31
type input "1__"
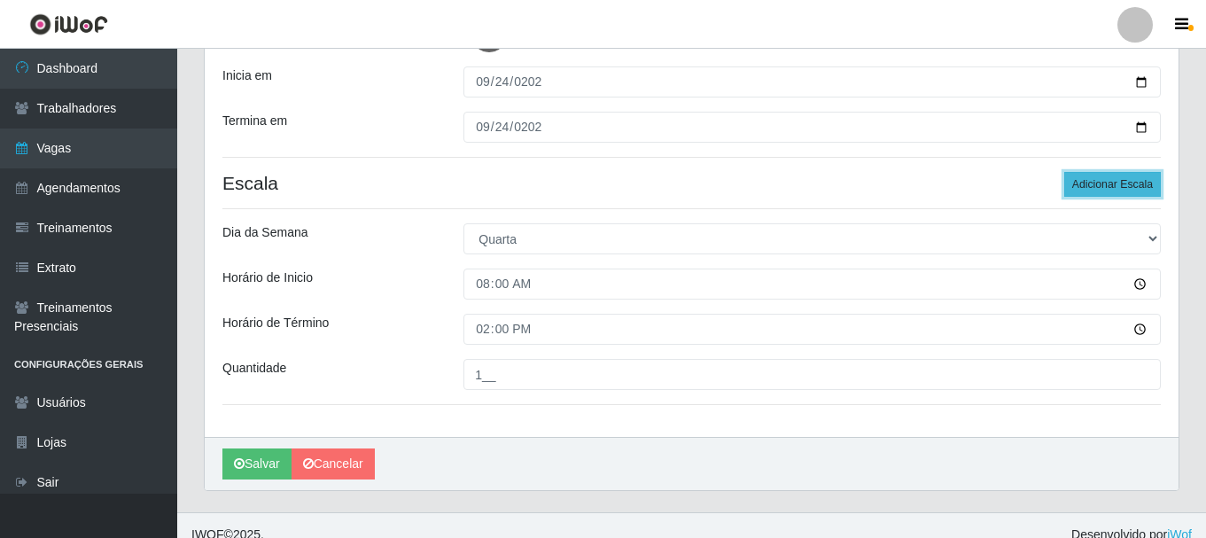
click at [1118, 186] on button "Adicionar Escala" at bounding box center [1112, 184] width 97 height 25
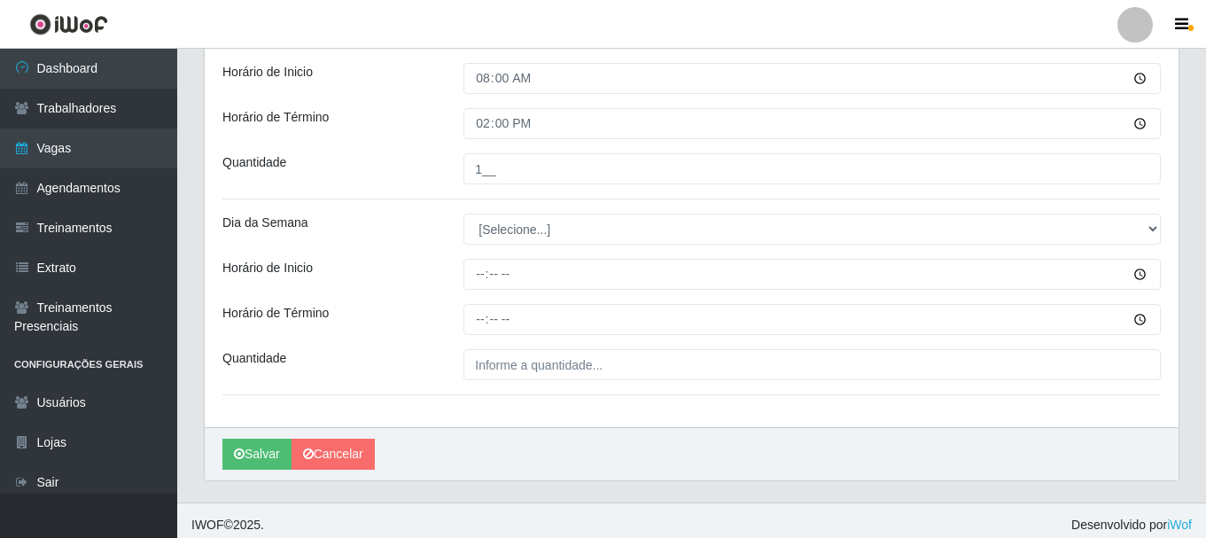
scroll to position [506, 0]
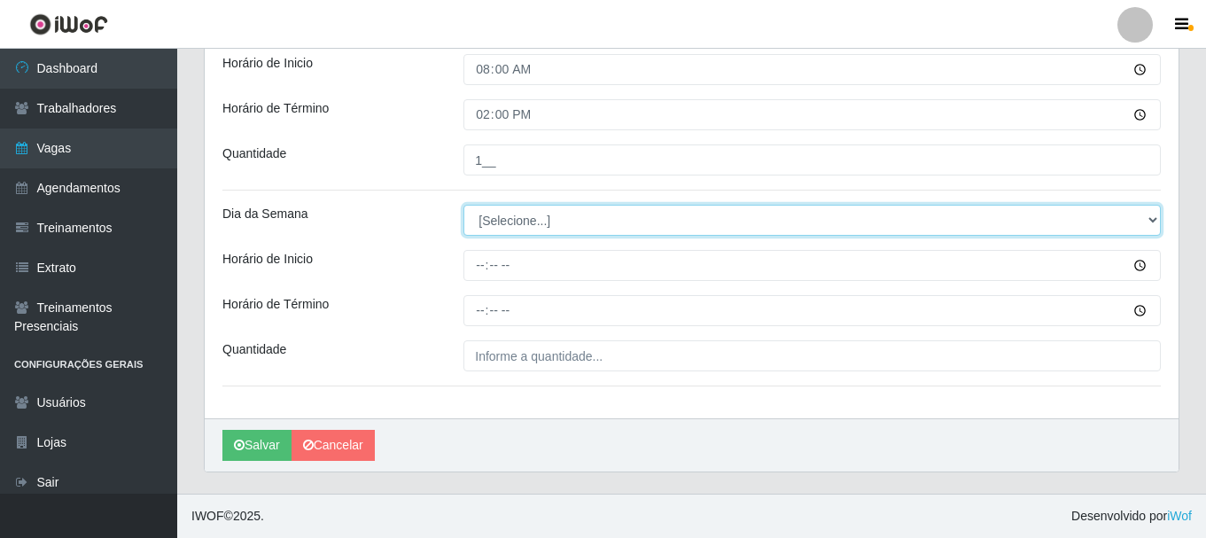
click at [485, 219] on select "[Selecione...] Segunda Terça Quarta Quinta Sexta Sábado Domingo" at bounding box center [811, 220] width 697 height 31
select select "3"
click at [463, 205] on select "[Selecione...] Segunda Terça Quarta Quinta Sexta Sábado Domingo" at bounding box center [811, 220] width 697 height 31
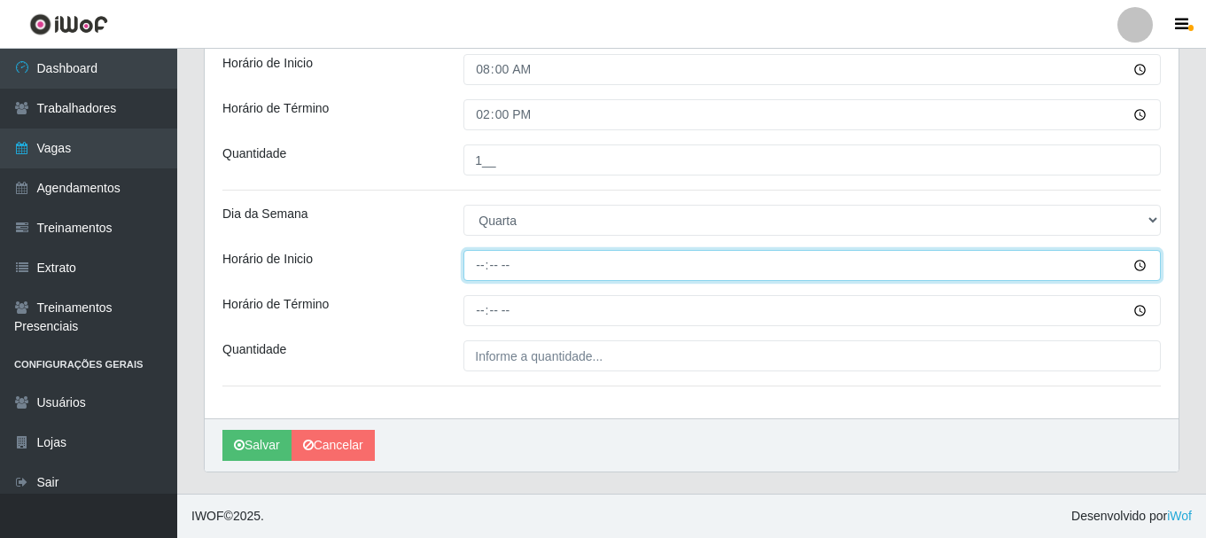
click at [476, 269] on input "Horário de Inicio" at bounding box center [811, 265] width 697 height 31
type input "15:00"
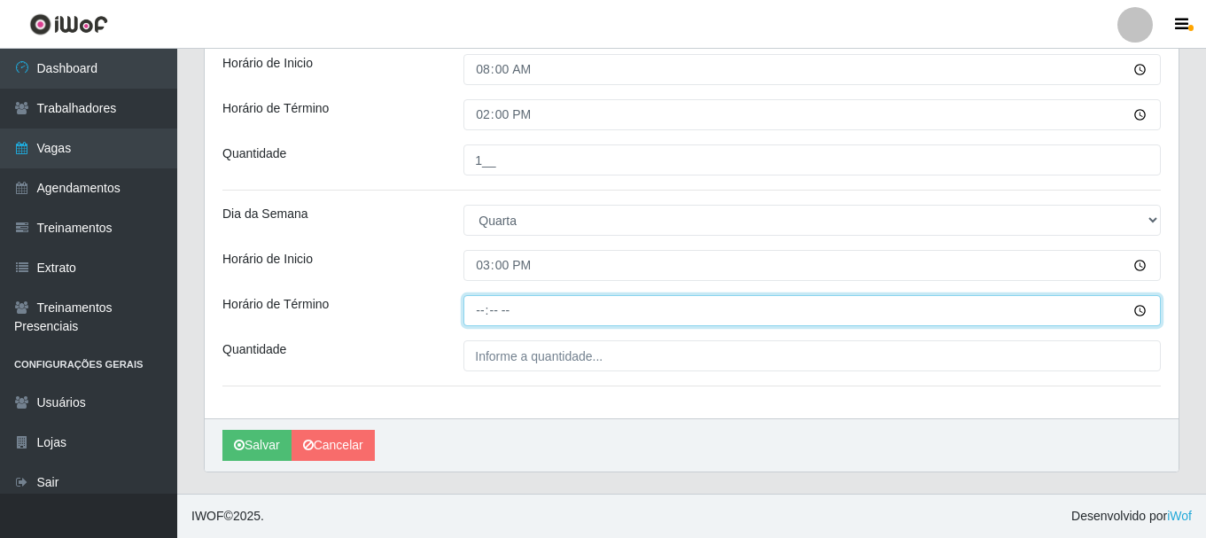
click at [485, 315] on input "Horário de Término" at bounding box center [811, 310] width 697 height 31
type input "21:00"
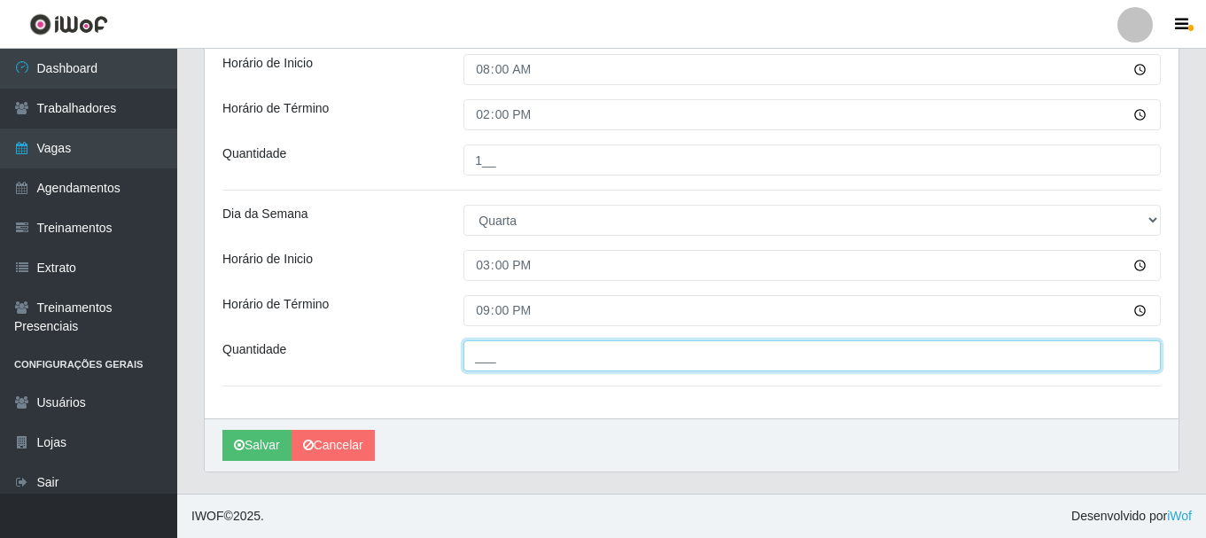
click at [506, 359] on input "___" at bounding box center [811, 355] width 697 height 31
type input "2__"
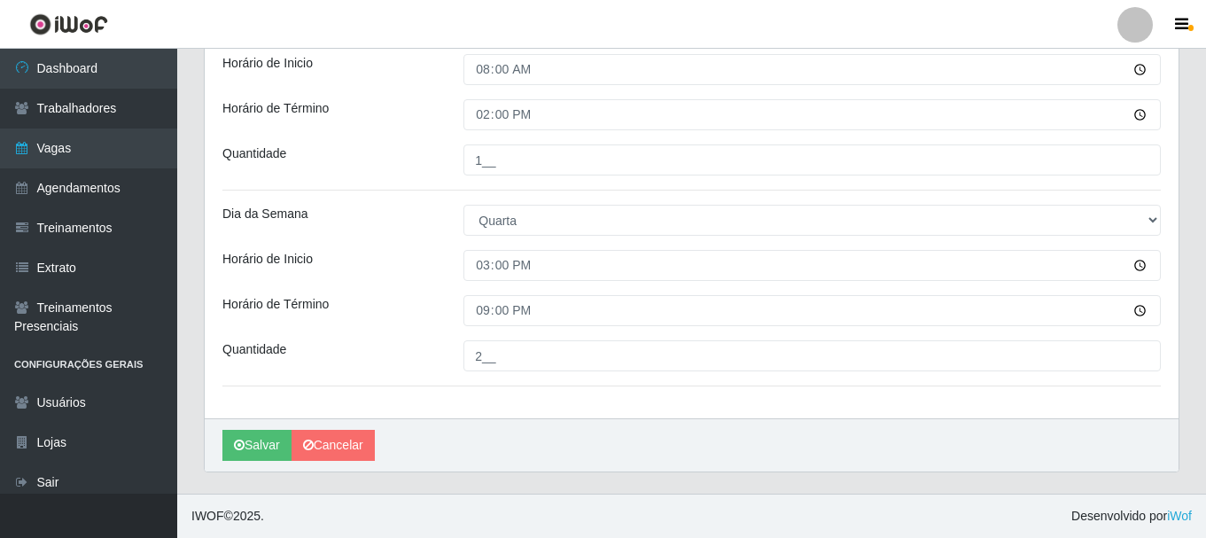
click at [421, 321] on div "Horário de Término" at bounding box center [329, 310] width 241 height 31
click at [244, 454] on button "Salvar" at bounding box center [256, 445] width 69 height 31
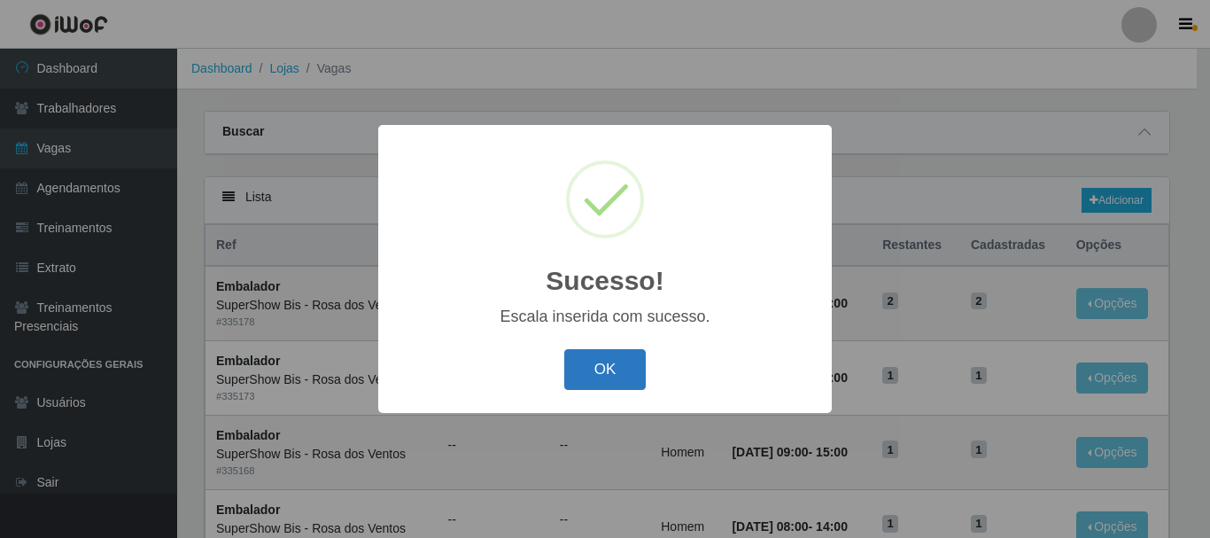
click at [604, 384] on button "OK" at bounding box center [605, 370] width 82 height 42
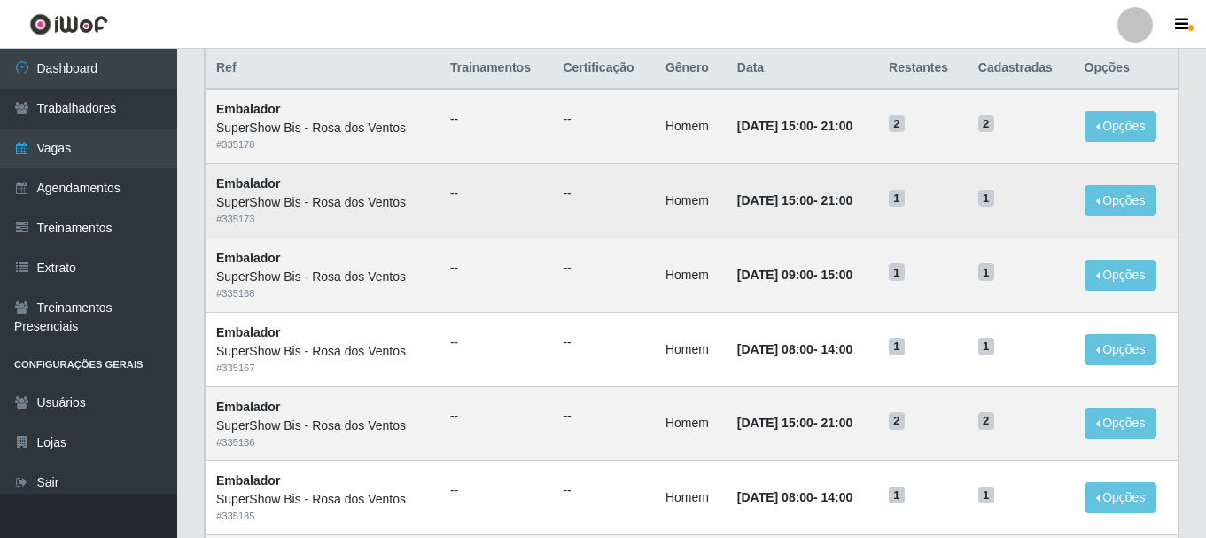
scroll to position [266, 0]
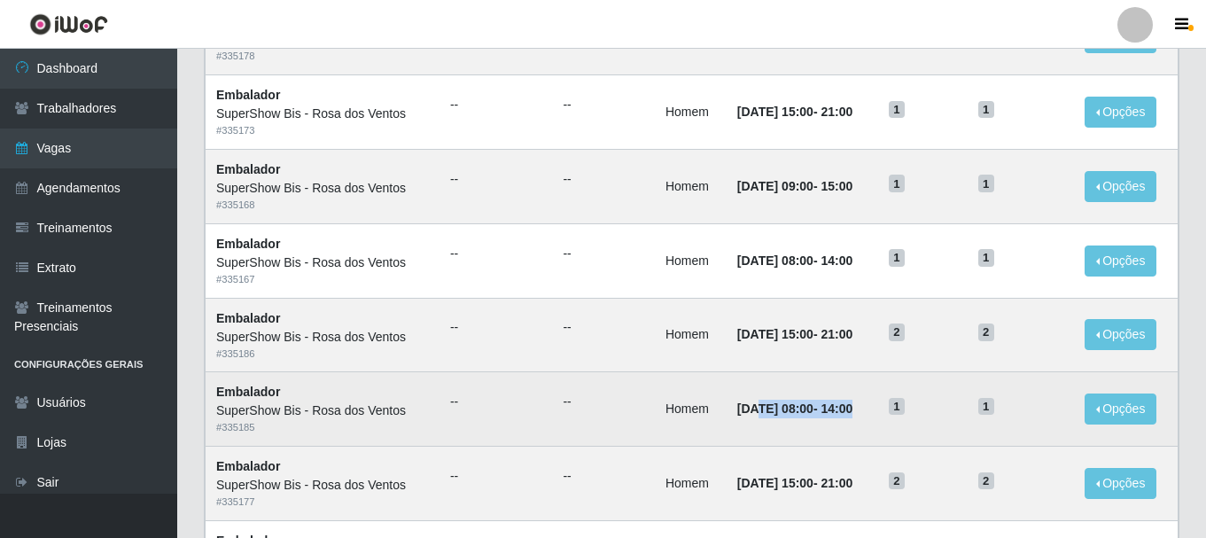
drag, startPoint x: 748, startPoint y: 409, endPoint x: 912, endPoint y: 392, distance: 165.7
click at [912, 392] on tr "Embalador SuperShow Bis - Rosa dos Ventos # 335185 -- -- Homem [DATE] 08:00 - 1…" at bounding box center [691, 409] width 973 height 74
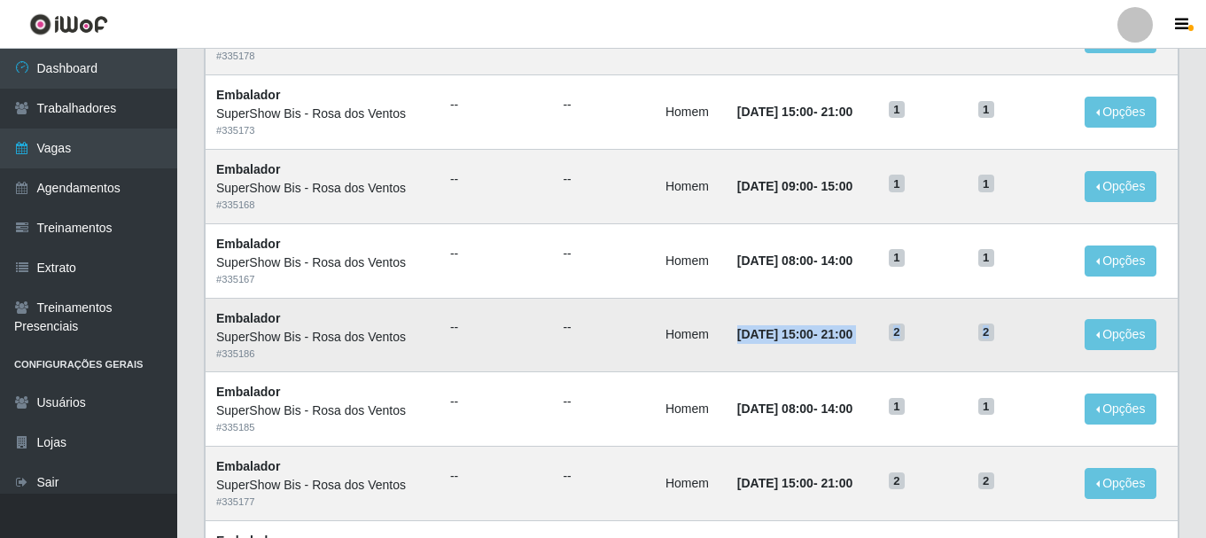
drag, startPoint x: 715, startPoint y: 337, endPoint x: 1010, endPoint y: 330, distance: 295.0
click at [1010, 330] on tr "Embalador SuperShow Bis - Rosa dos Ventos # 335186 -- -- Homem [DATE] 15:00 - 2…" at bounding box center [691, 335] width 973 height 74
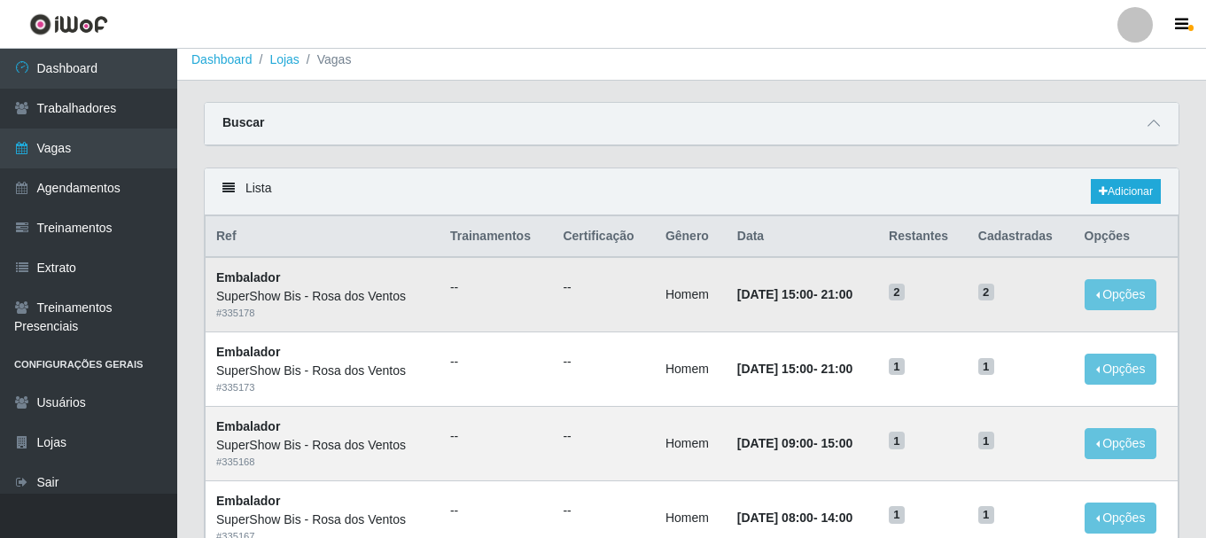
scroll to position [0, 0]
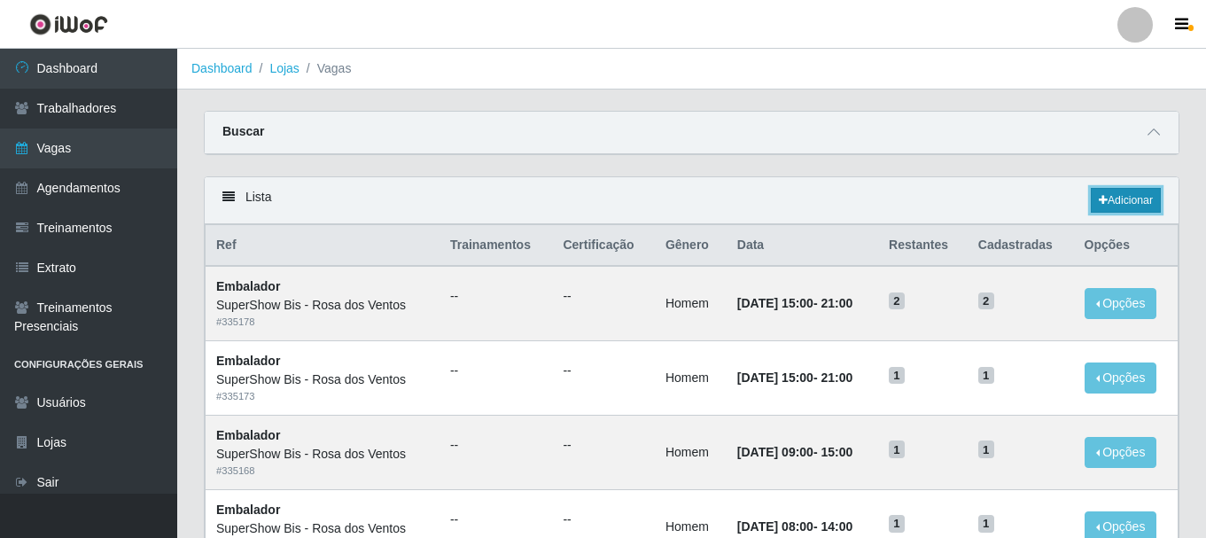
click at [1098, 205] on icon at bounding box center [1102, 200] width 9 height 11
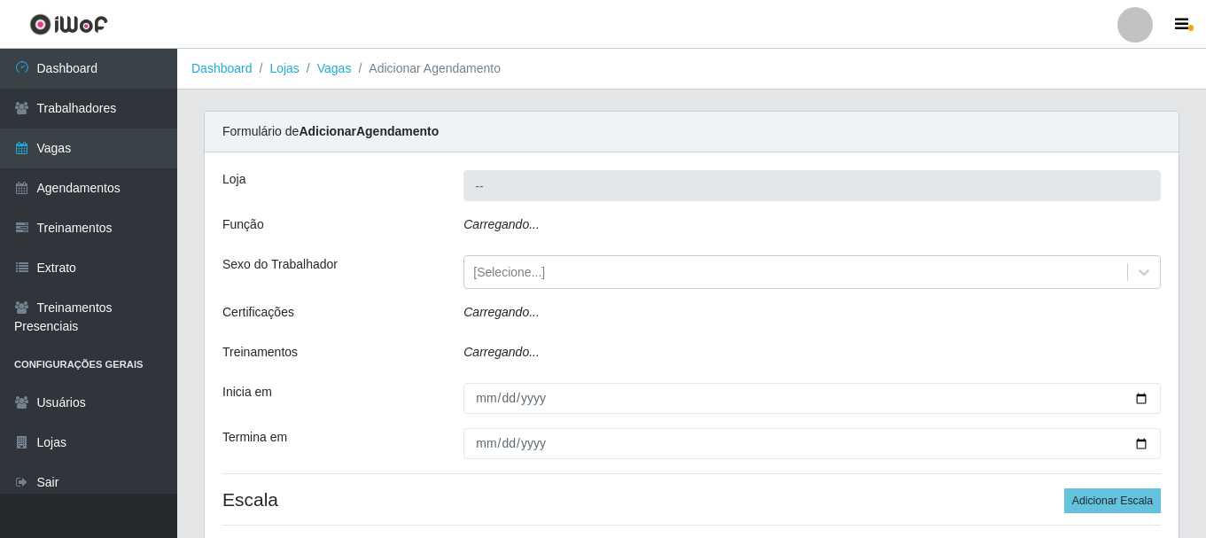
type input "SuperShow Bis - Rosa dos Ventos"
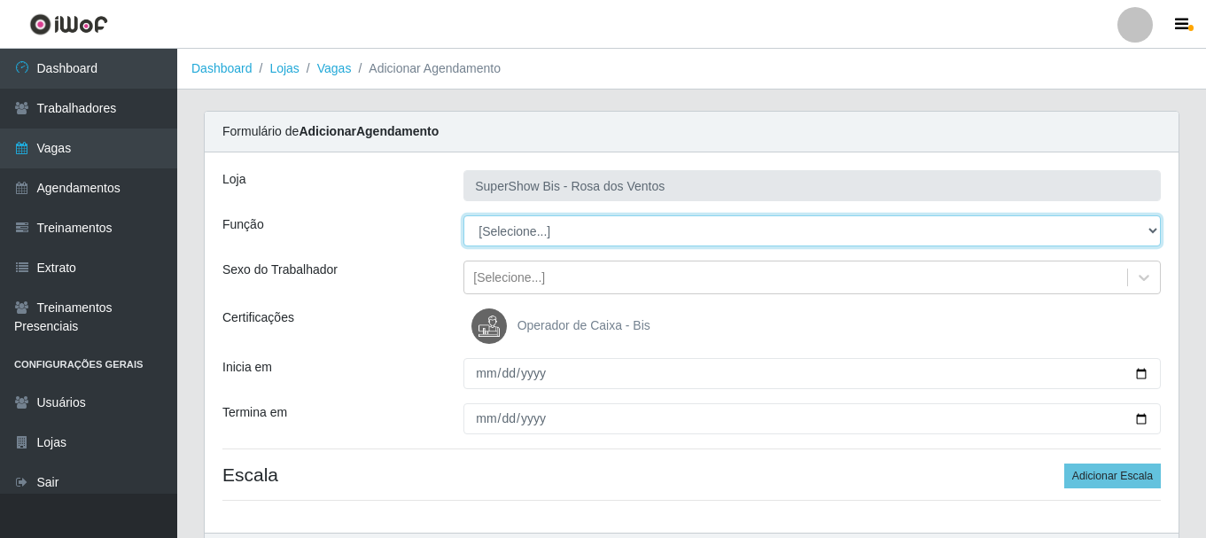
click at [550, 233] on select "[Selecione...] ASG ASG + ASG ++ Auxiliar de Cozinha Balconista de Açougue Balco…" at bounding box center [811, 230] width 697 height 31
select select "1"
click at [463, 215] on select "[Selecione...] ASG ASG + ASG ++ Auxiliar de Cozinha Balconista de Açougue Balco…" at bounding box center [811, 230] width 697 height 31
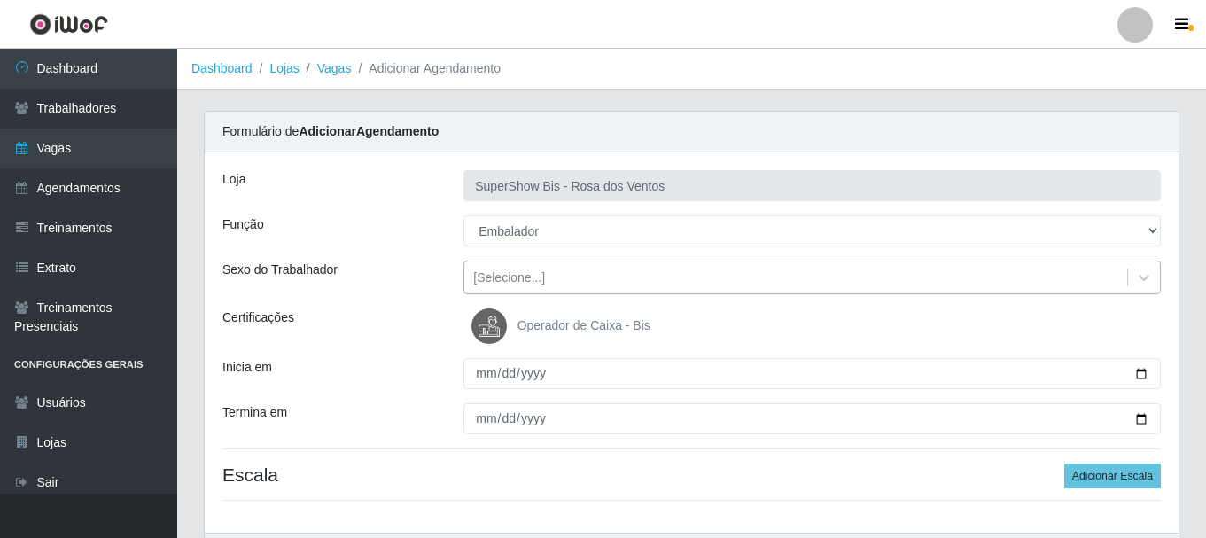
click at [506, 283] on div "[Selecione...]" at bounding box center [509, 277] width 72 height 19
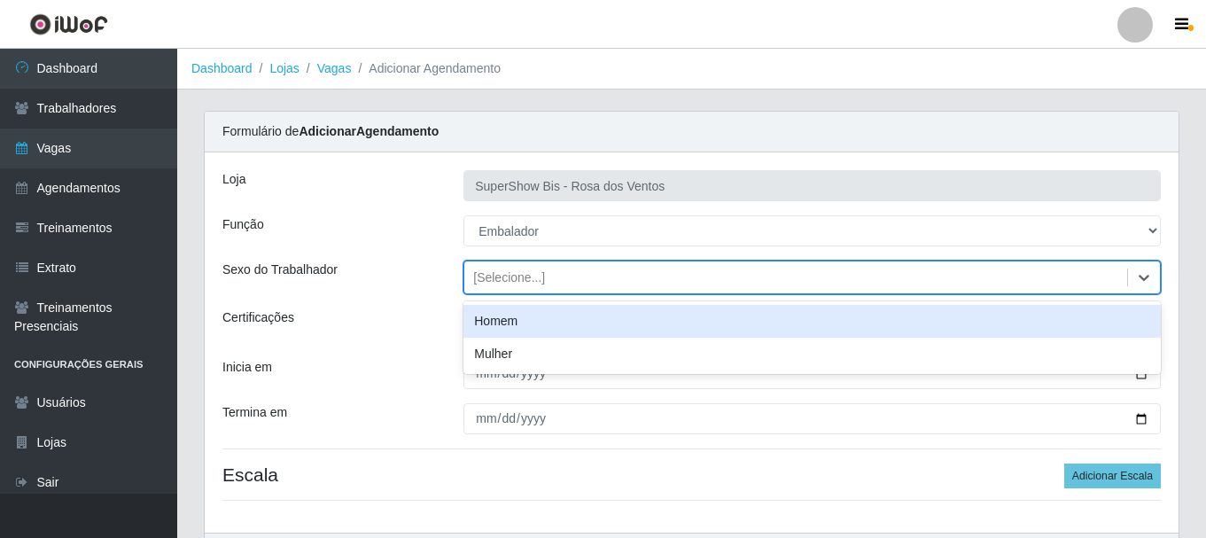
click at [507, 315] on div "Homem" at bounding box center [811, 321] width 697 height 33
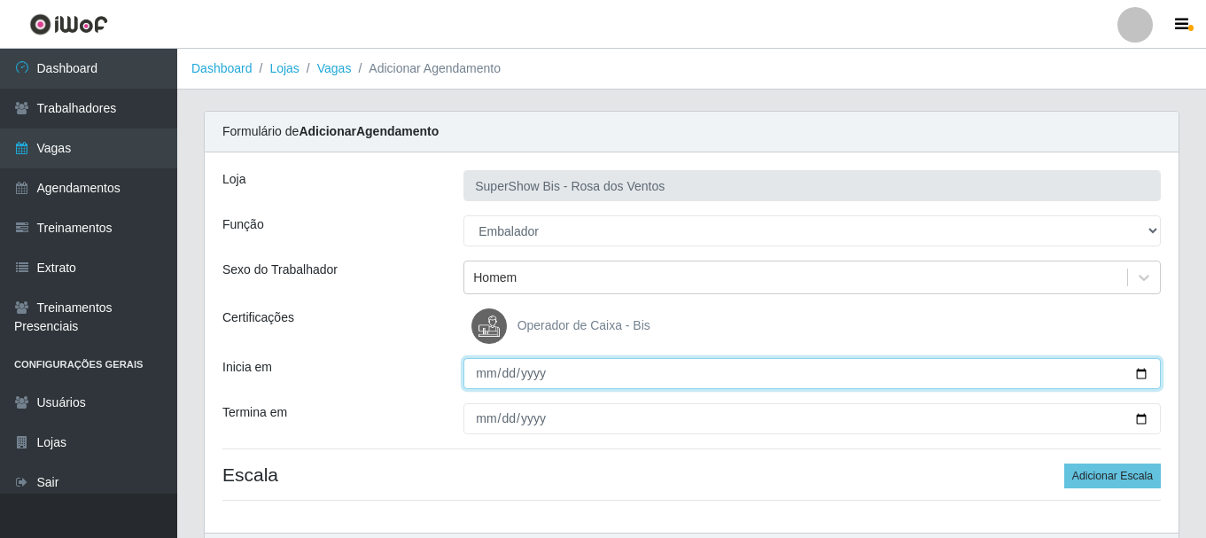
click at [481, 376] on input "Inicia em" at bounding box center [811, 373] width 697 height 31
type input "[DATE]"
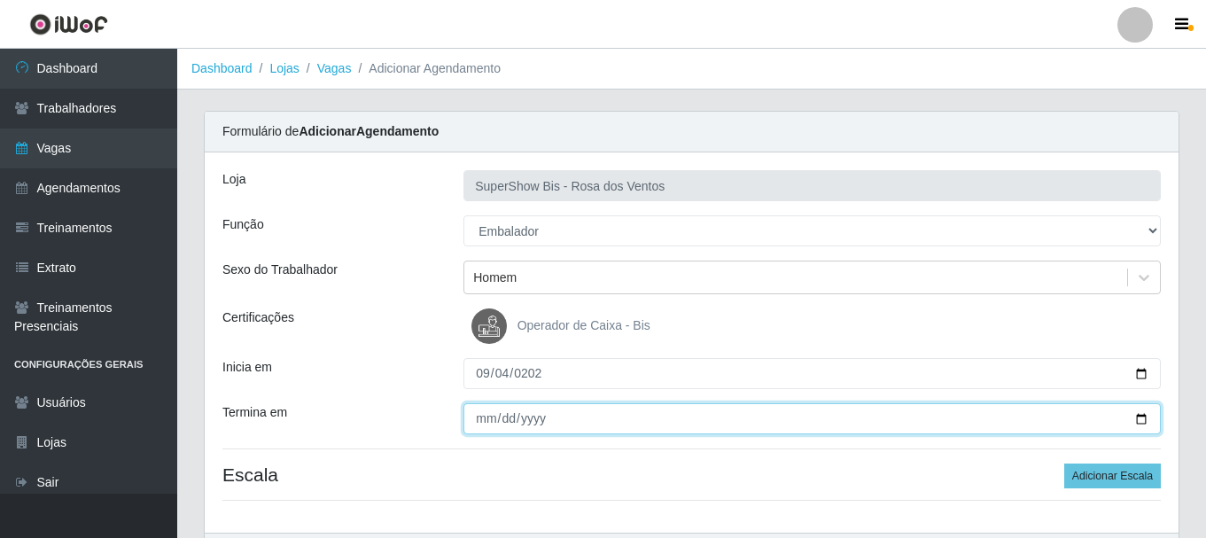
click at [485, 415] on input "Termina em" at bounding box center [811, 418] width 697 height 31
type input "[DATE]"
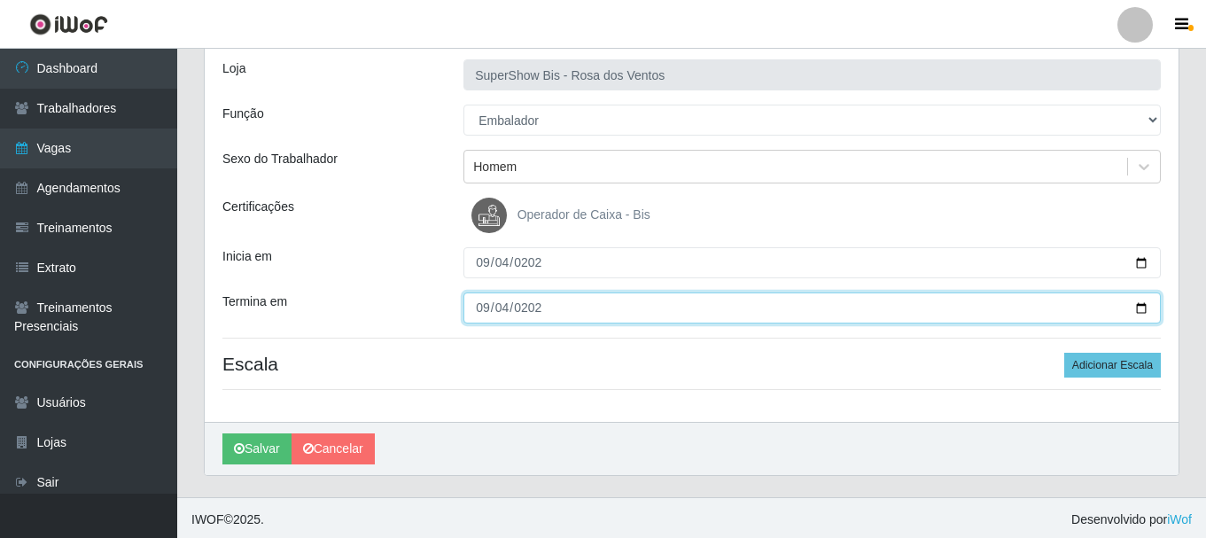
scroll to position [114, 0]
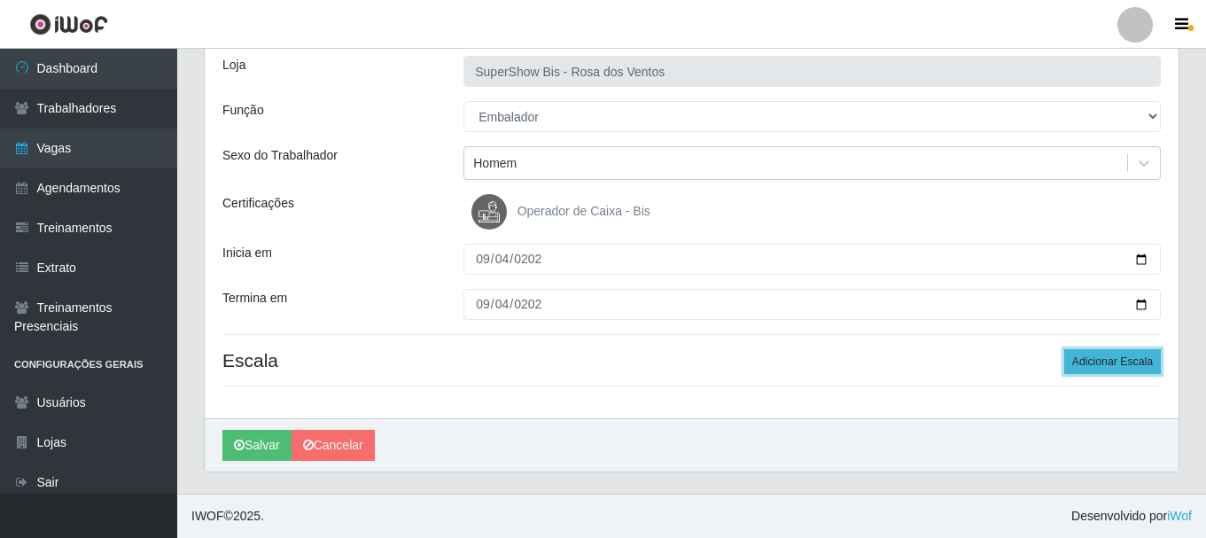
click at [1105, 361] on button "Adicionar Escala" at bounding box center [1112, 361] width 97 height 25
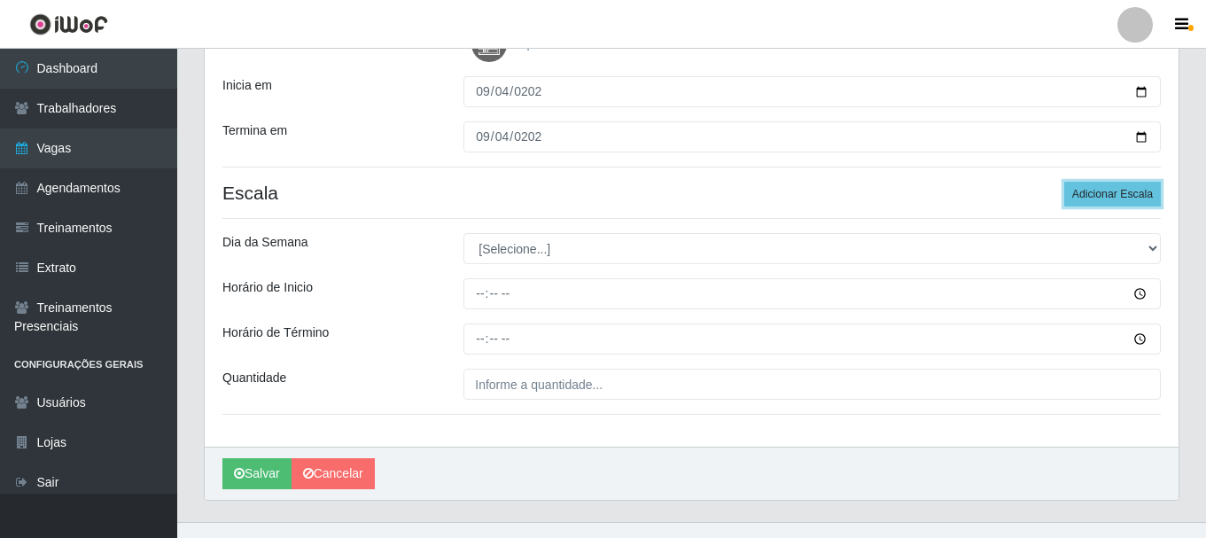
scroll to position [291, 0]
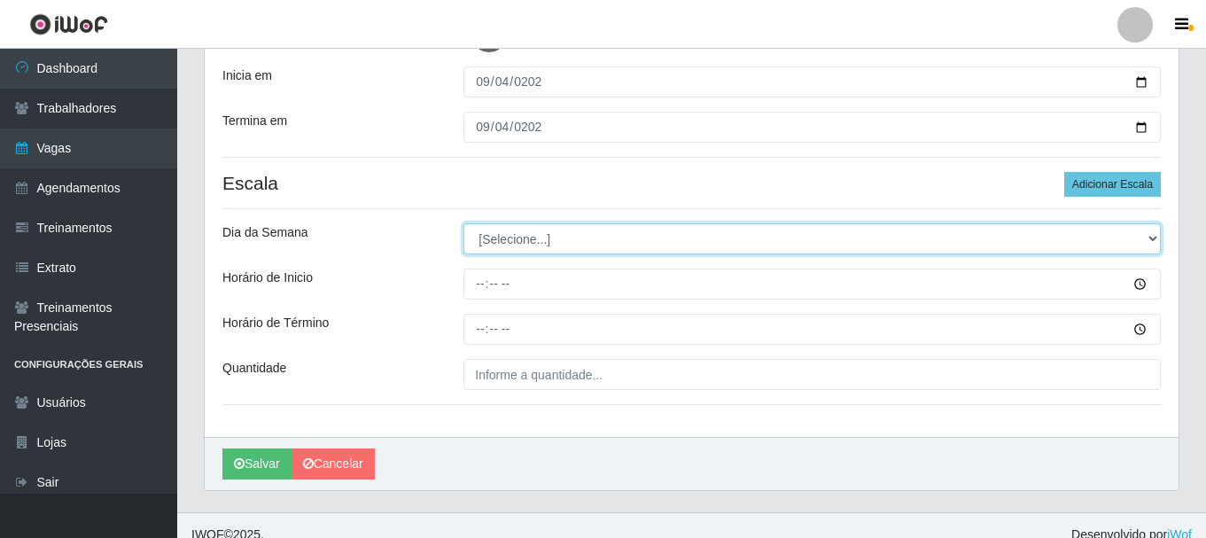
click at [523, 238] on select "[Selecione...] Segunda Terça Quarta Quinta Sexta Sábado Domingo" at bounding box center [811, 238] width 697 height 31
select select "4"
click at [463, 223] on select "[Selecione...] Segunda Terça Quarta Quinta Sexta Sábado Domingo" at bounding box center [811, 238] width 697 height 31
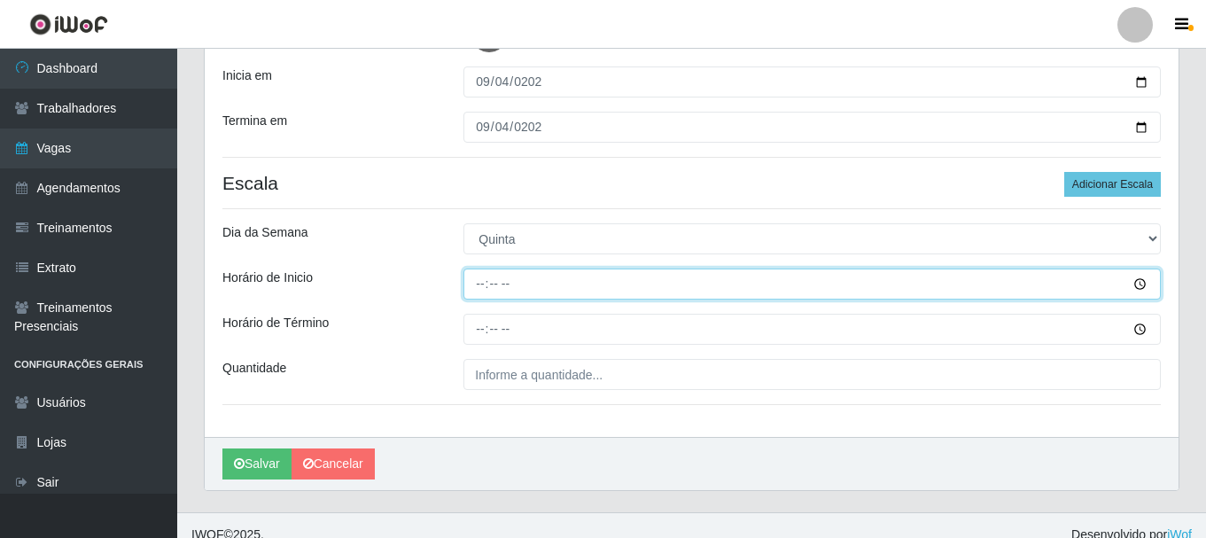
click at [482, 286] on input "Horário de Inicio" at bounding box center [811, 283] width 697 height 31
type input "15:00"
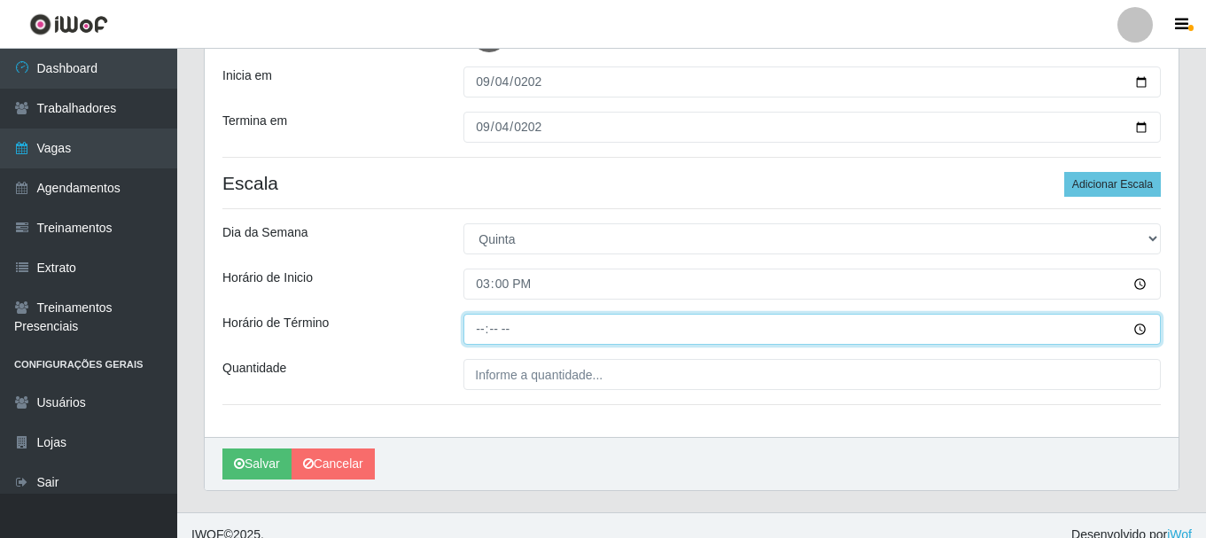
click at [489, 338] on input "Horário de Término" at bounding box center [811, 329] width 697 height 31
type input "21:00"
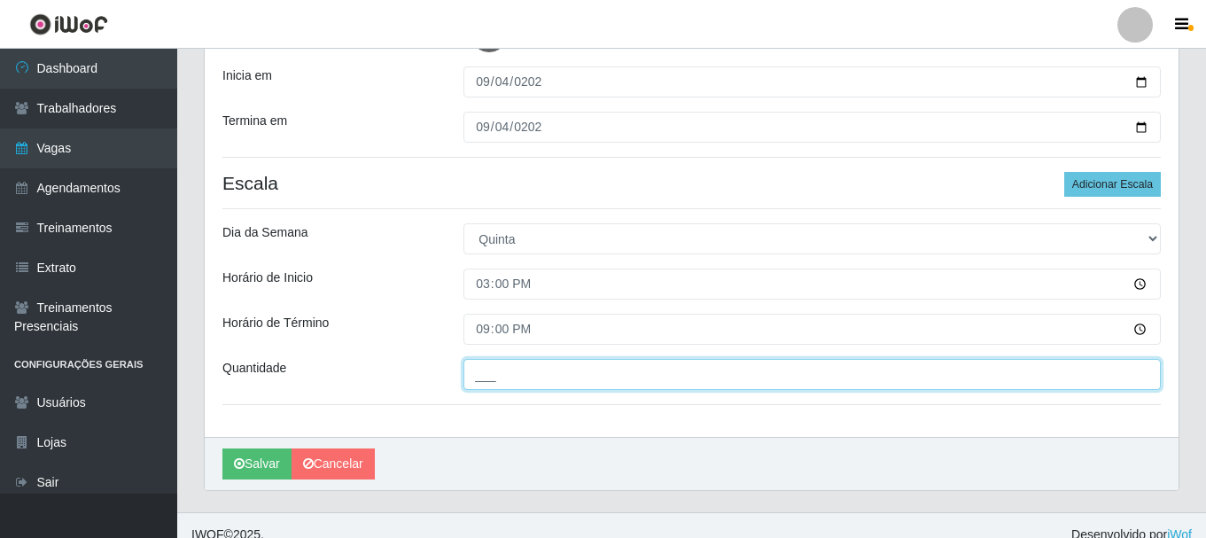
click at [496, 384] on input "___" at bounding box center [811, 374] width 697 height 31
type input "2__"
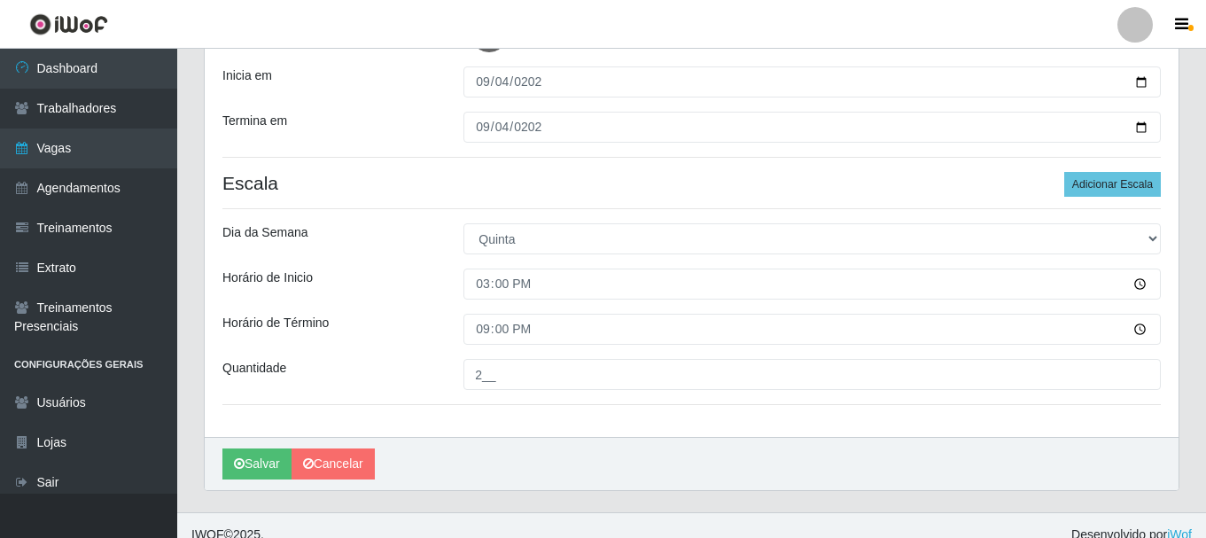
click at [399, 320] on div "Horário de Término" at bounding box center [329, 329] width 241 height 31
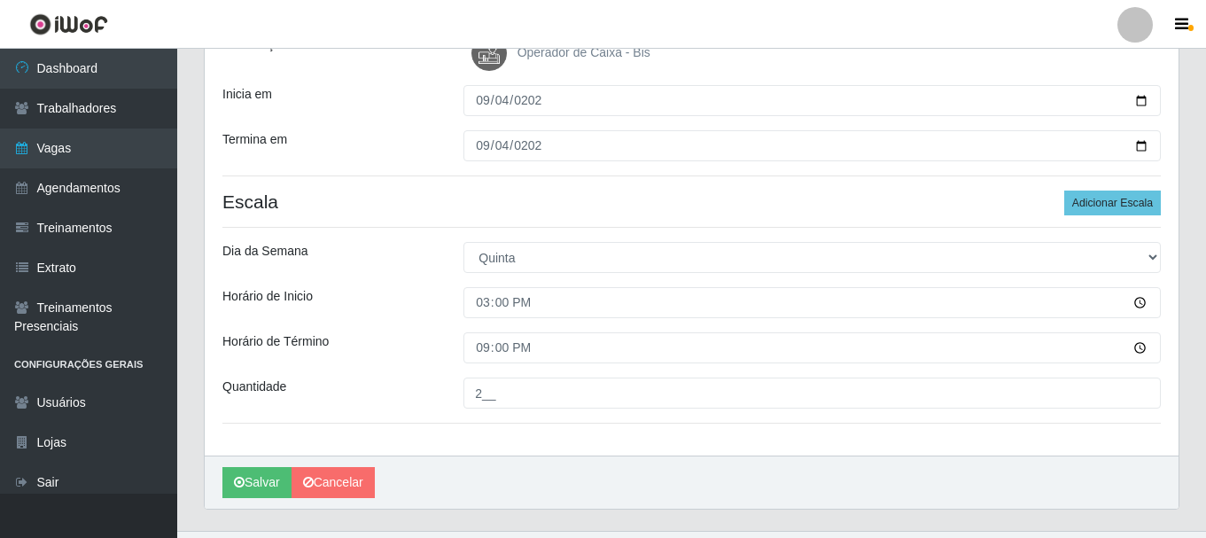
scroll to position [310, 0]
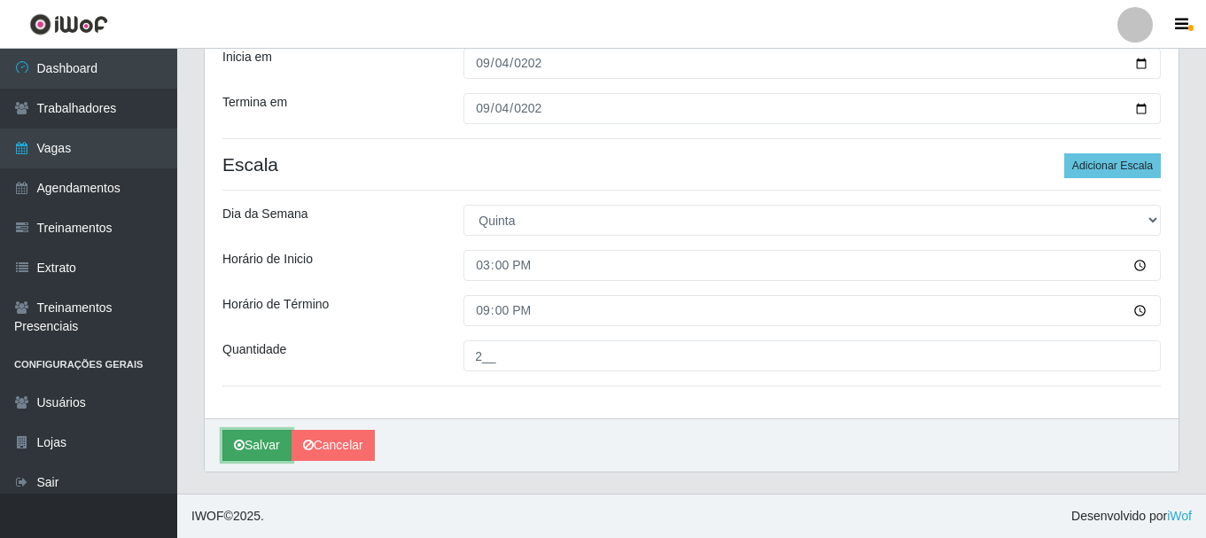
click at [243, 448] on icon "submit" at bounding box center [239, 444] width 11 height 12
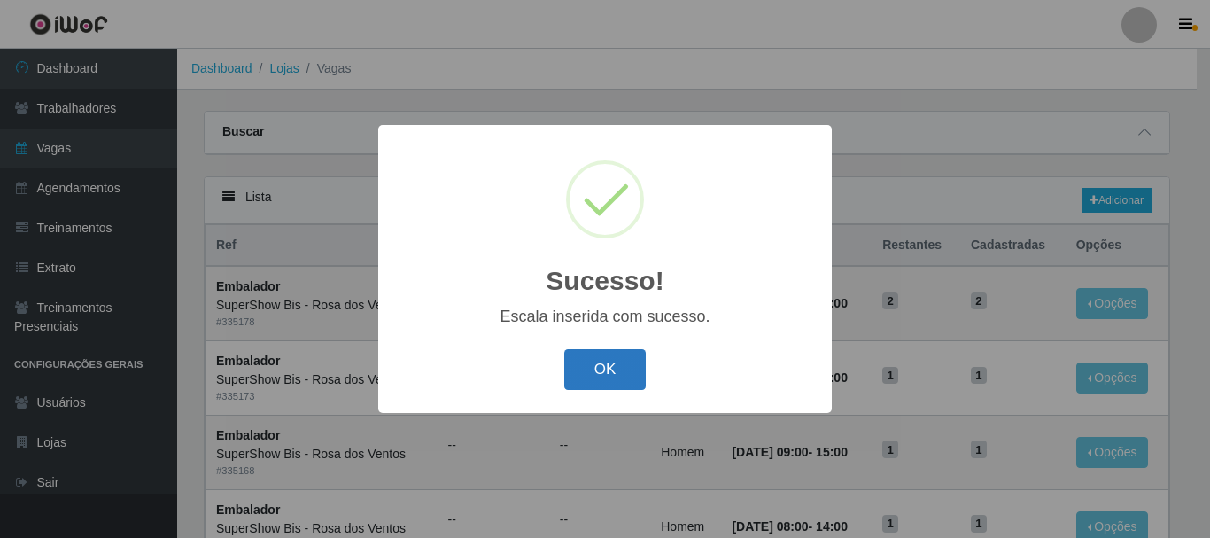
click at [587, 379] on button "OK" at bounding box center [605, 370] width 82 height 42
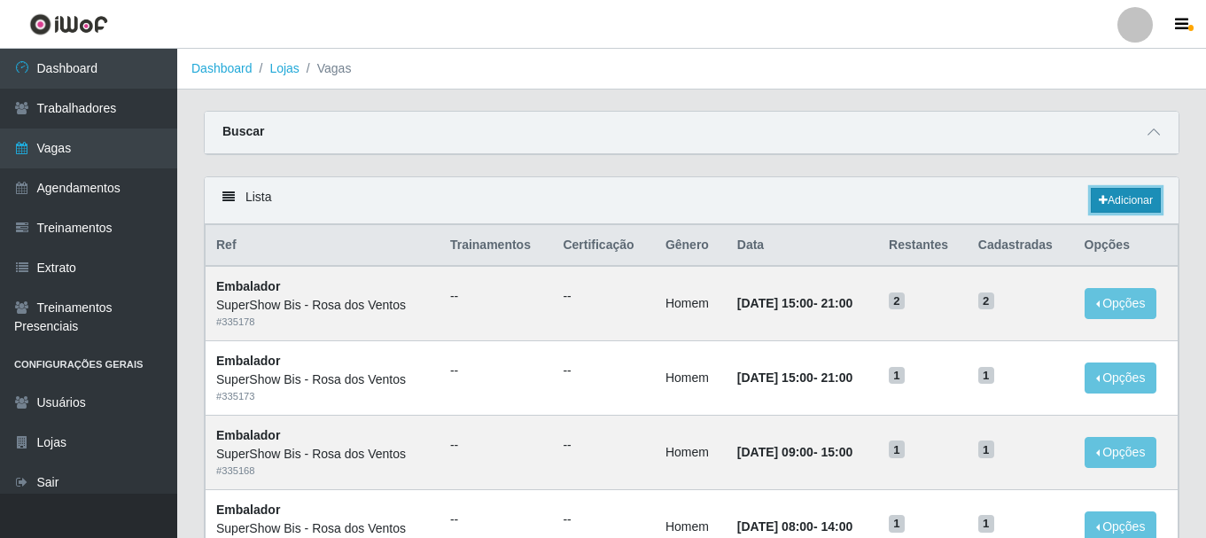
click at [1142, 210] on link "Adicionar" at bounding box center [1125, 200] width 70 height 25
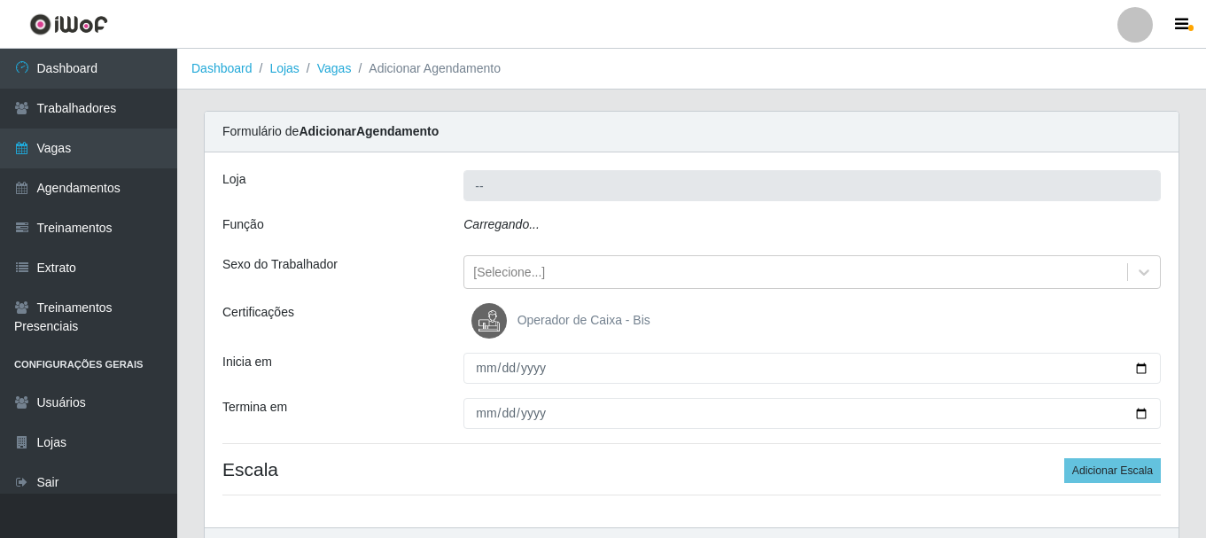
type input "SuperShow Bis - Rosa dos Ventos"
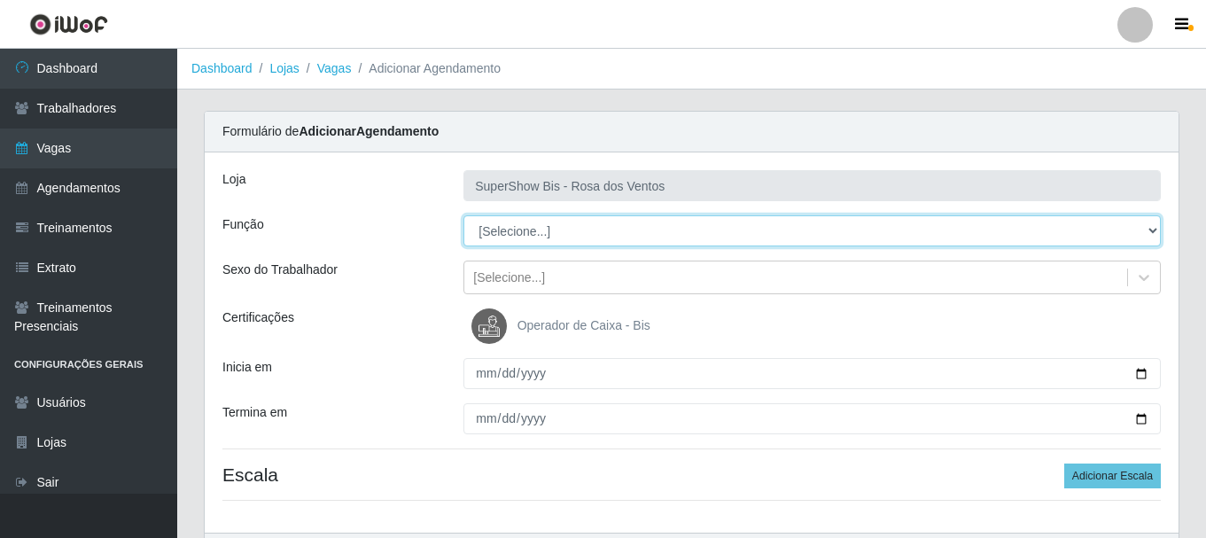
click at [532, 239] on select "[Selecione...] ASG ASG + ASG ++ Auxiliar de Cozinha Balconista de Açougue Balco…" at bounding box center [811, 230] width 697 height 31
select select "1"
click at [463, 215] on select "[Selecione...] ASG ASG + ASG ++ Auxiliar de Cozinha Balconista de Açougue Balco…" at bounding box center [811, 230] width 697 height 31
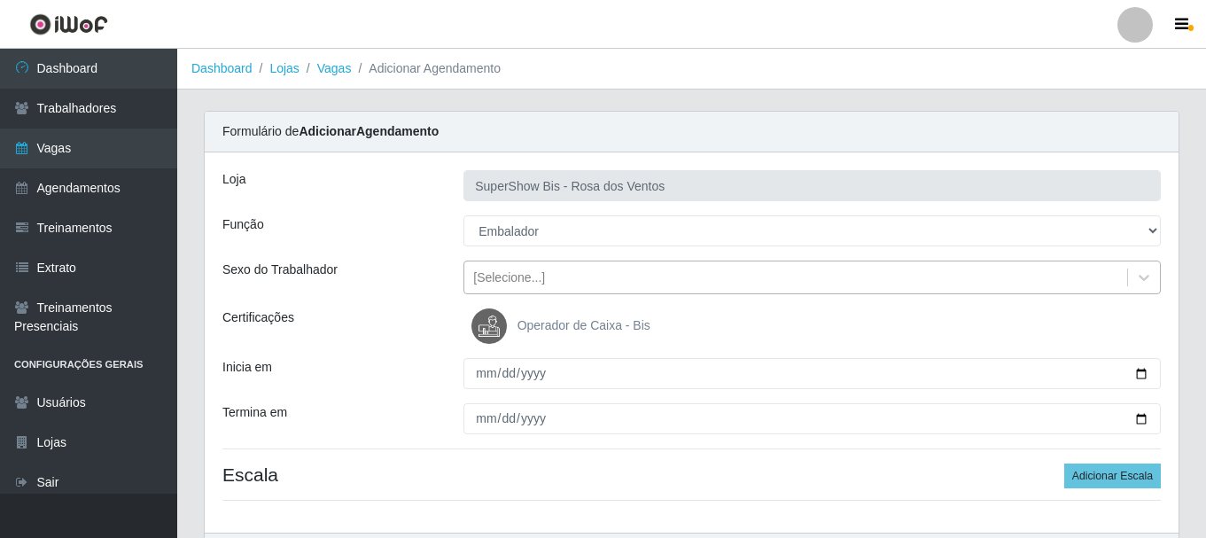
click at [542, 280] on div "[Selecione...]" at bounding box center [795, 277] width 663 height 29
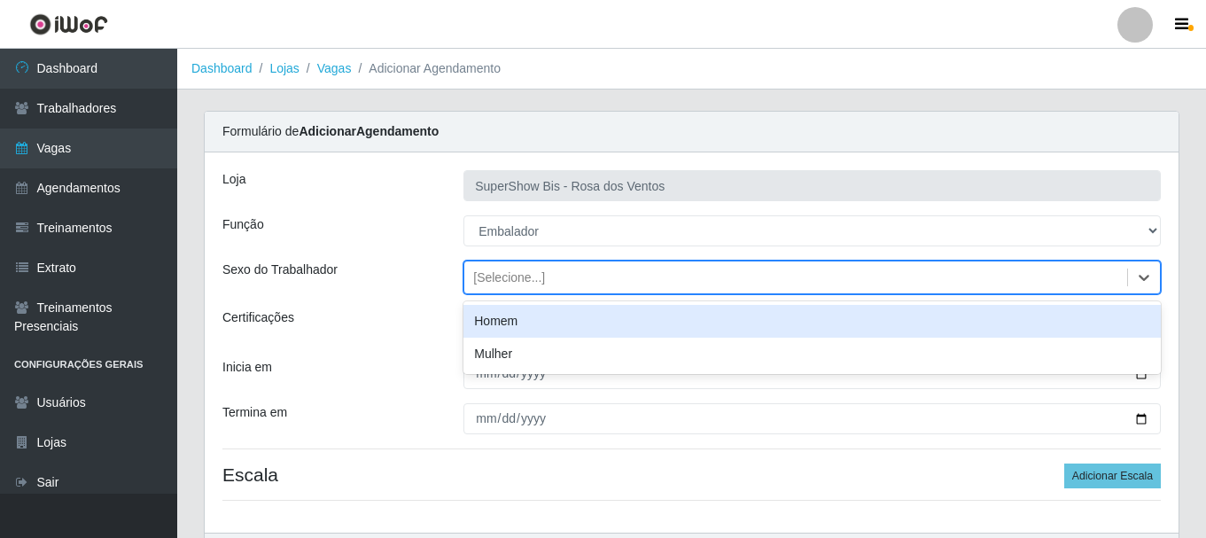
click at [537, 319] on div "Homem" at bounding box center [811, 321] width 697 height 33
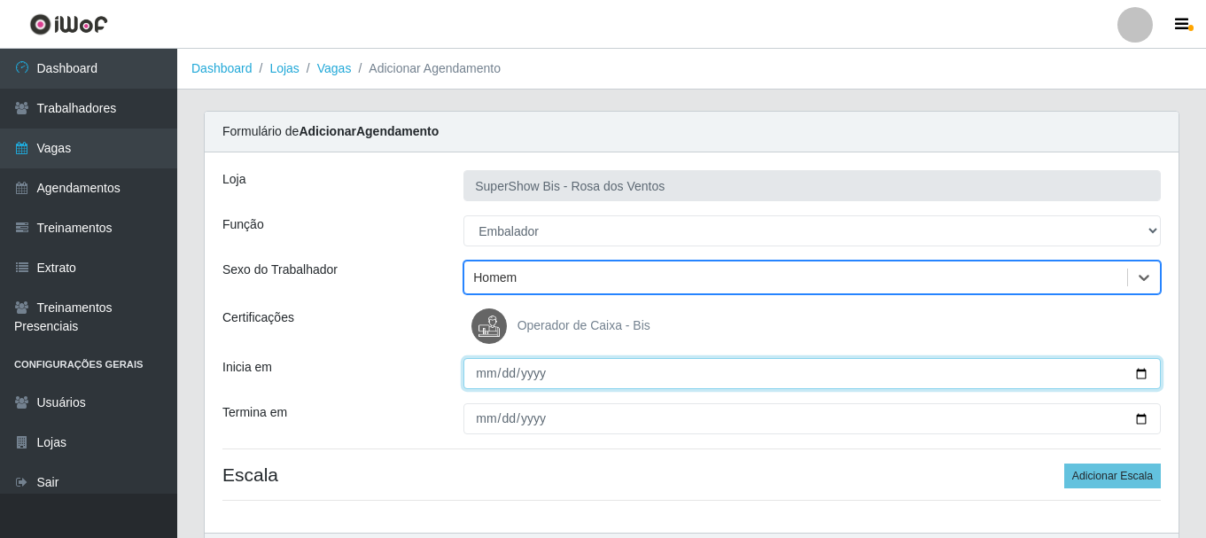
click at [483, 377] on input "Inicia em" at bounding box center [811, 373] width 697 height 31
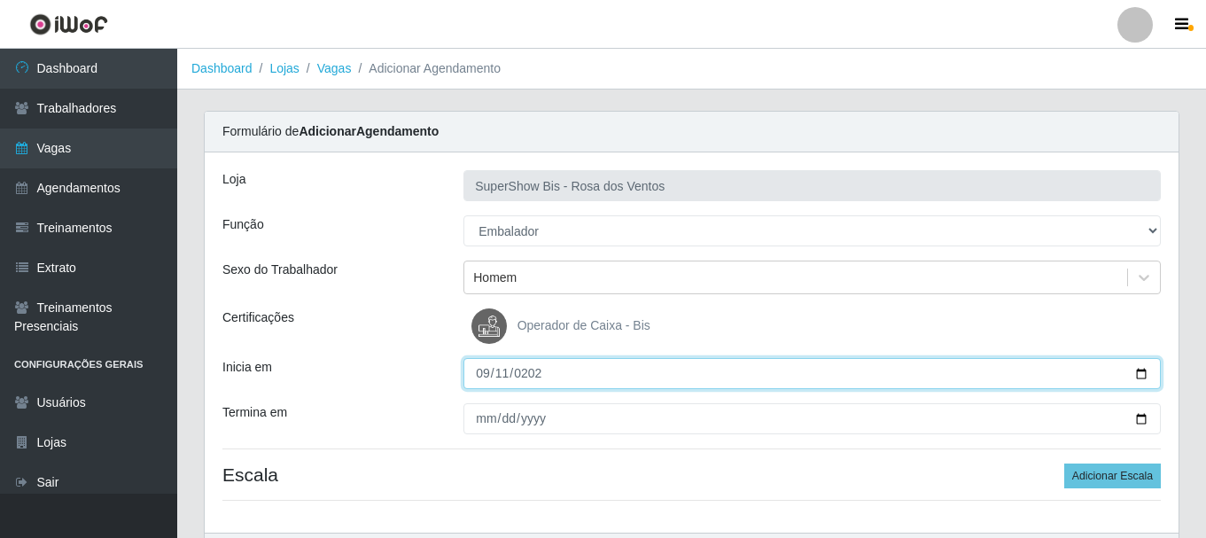
type input "[DATE]"
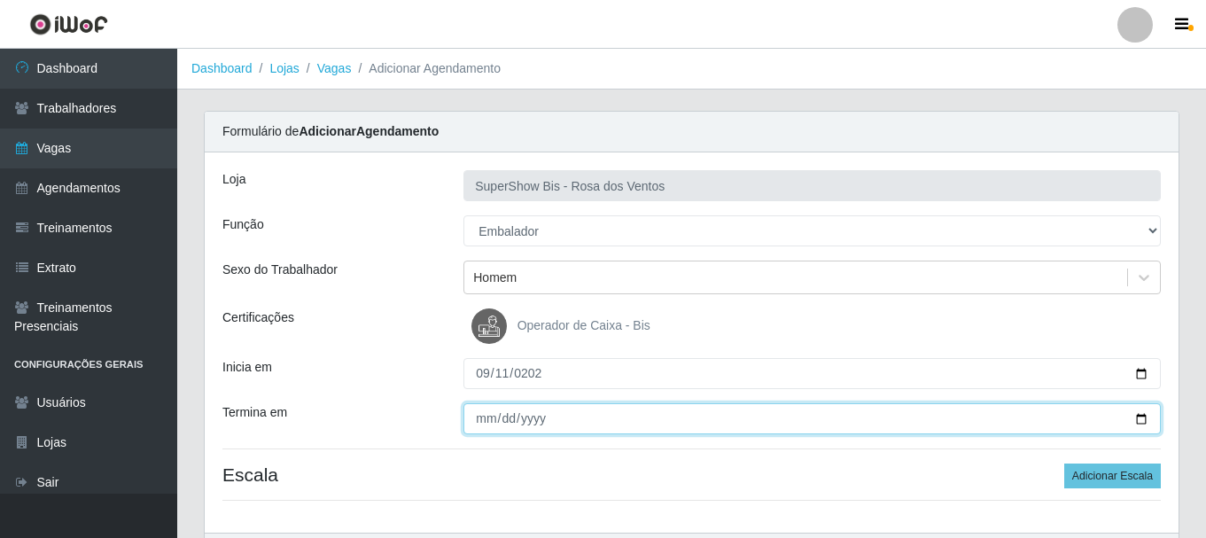
click at [485, 427] on input "Termina em" at bounding box center [811, 418] width 697 height 31
type input "[DATE]"
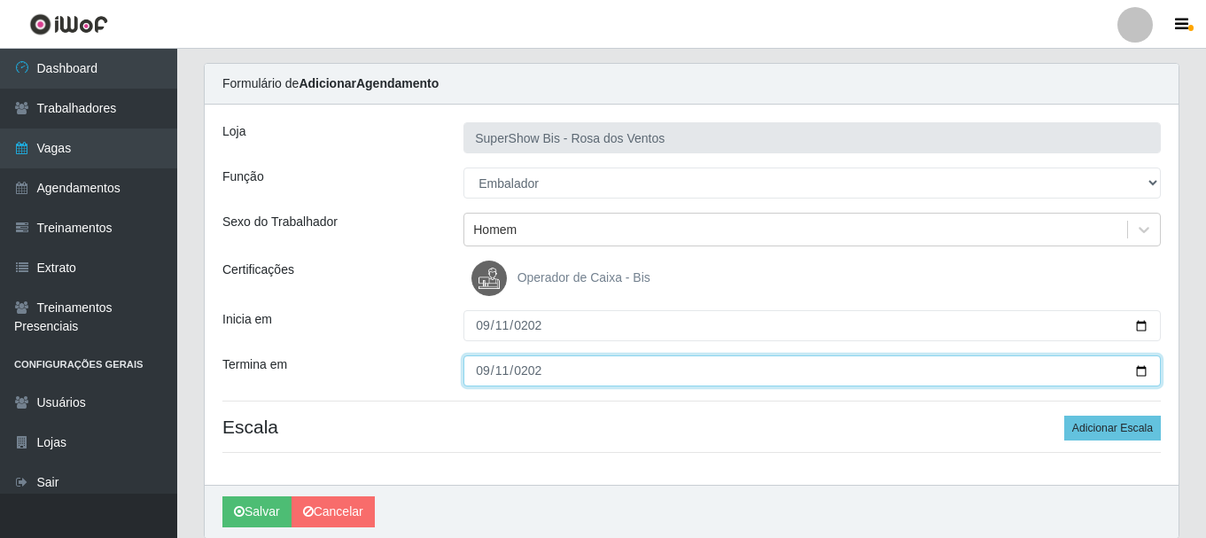
scroll to position [114, 0]
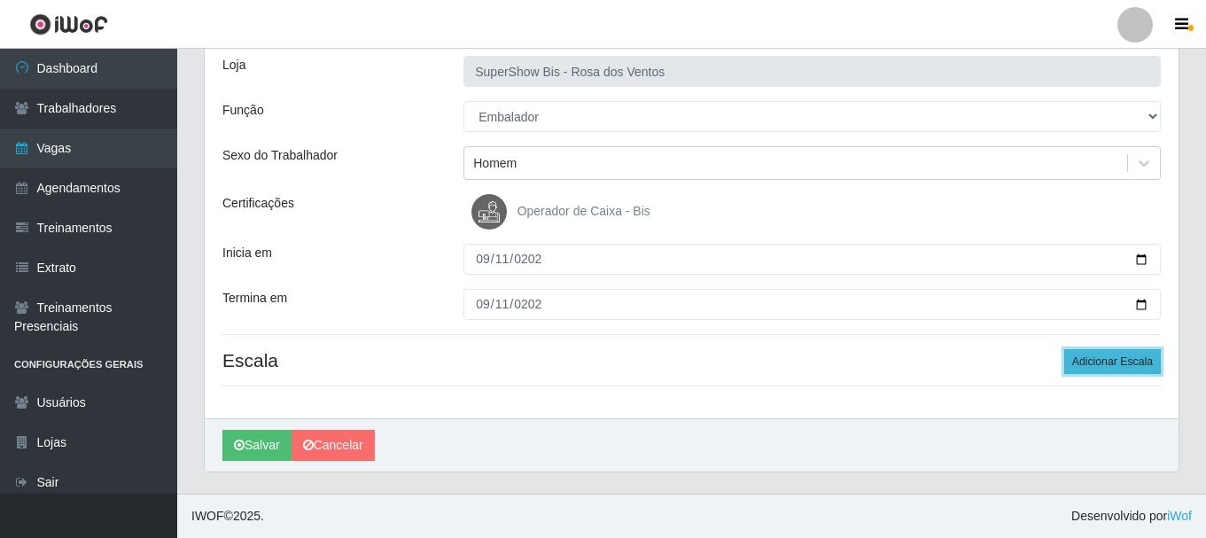
click at [1085, 355] on button "Adicionar Escala" at bounding box center [1112, 361] width 97 height 25
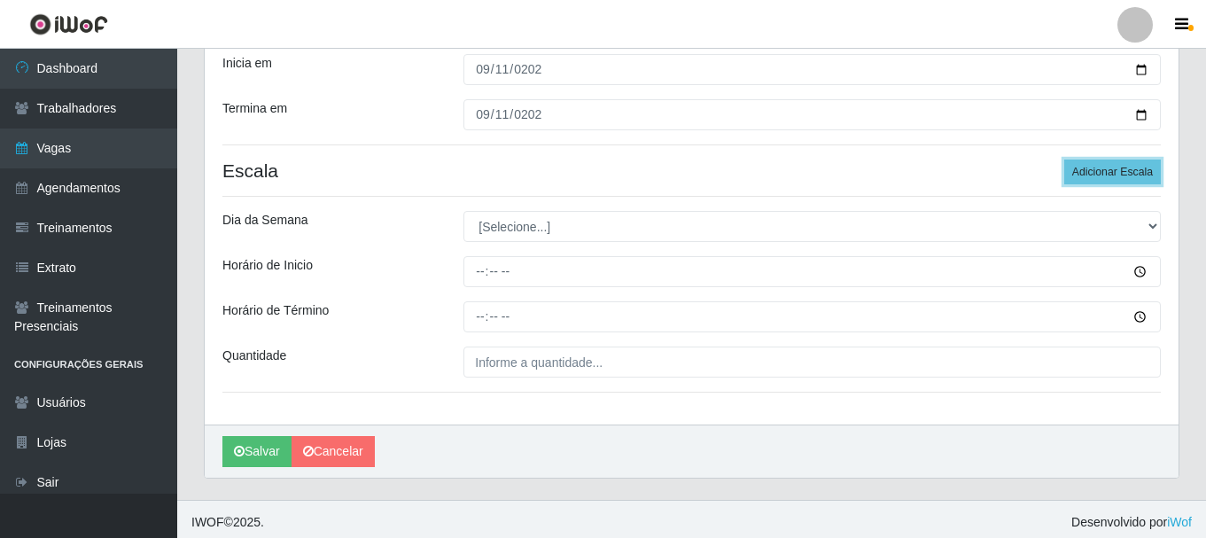
scroll to position [310, 0]
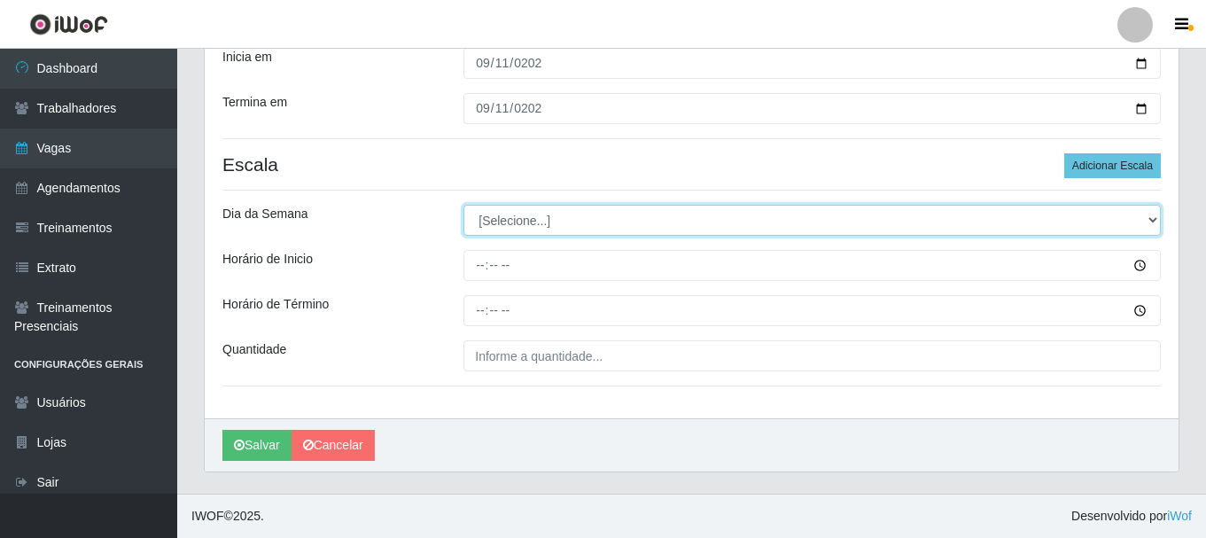
click at [508, 232] on select "[Selecione...] Segunda Terça Quarta Quinta Sexta Sábado Domingo" at bounding box center [811, 220] width 697 height 31
select select "4"
click at [463, 205] on select "[Selecione...] Segunda Terça Quarta Quinta Sexta Sábado Domingo" at bounding box center [811, 220] width 697 height 31
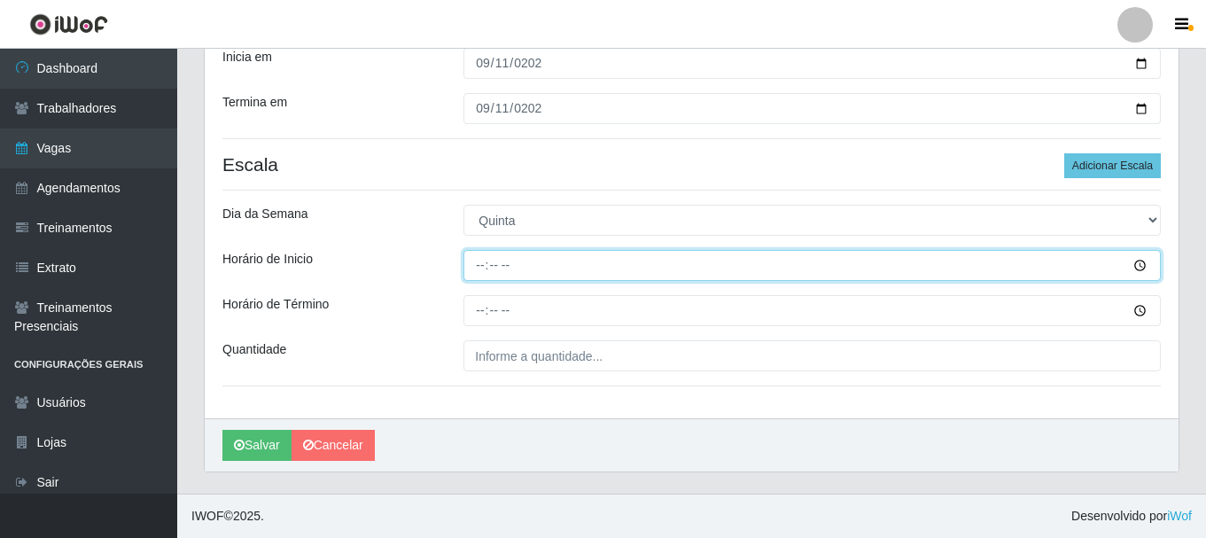
click at [477, 274] on input "Horário de Inicio" at bounding box center [811, 265] width 697 height 31
type input "15:00"
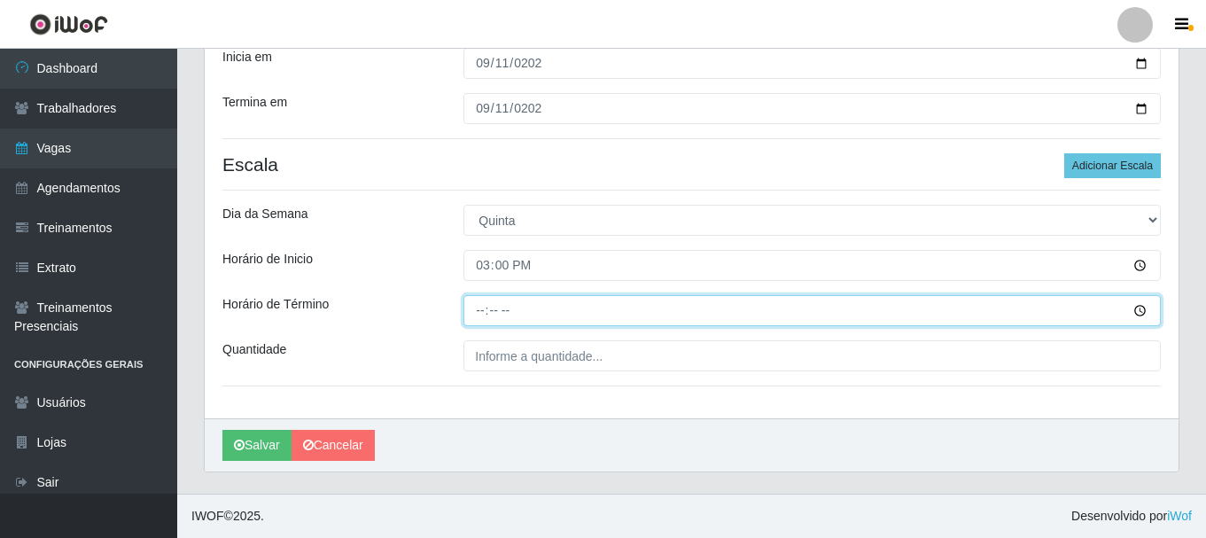
click at [478, 306] on input "Horário de Término" at bounding box center [811, 310] width 697 height 31
type input "21:00"
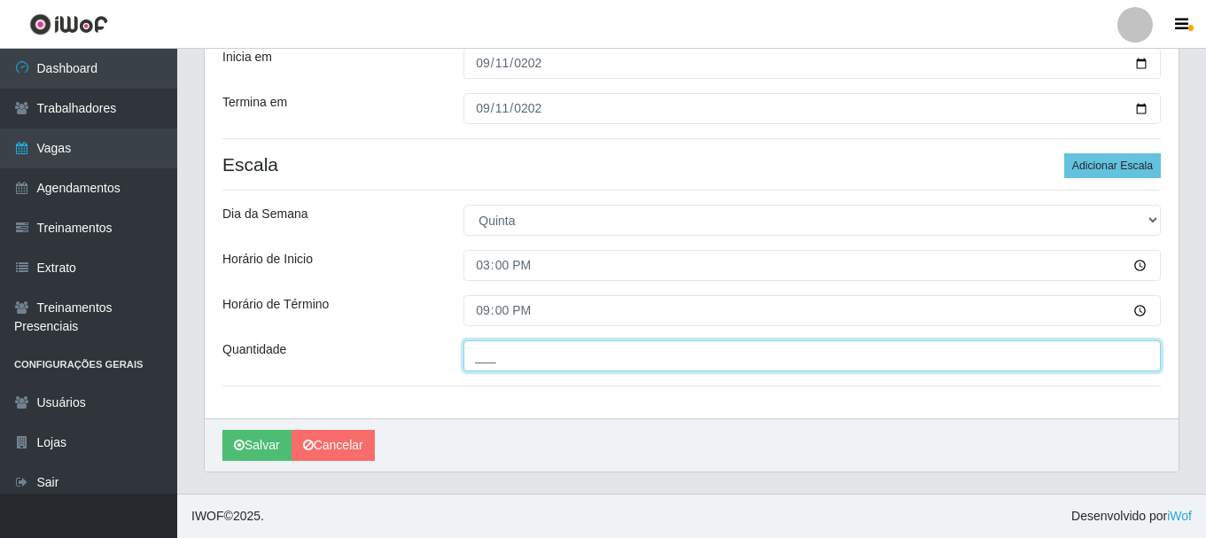
click at [497, 356] on input "___" at bounding box center [811, 355] width 697 height 31
type input "2__"
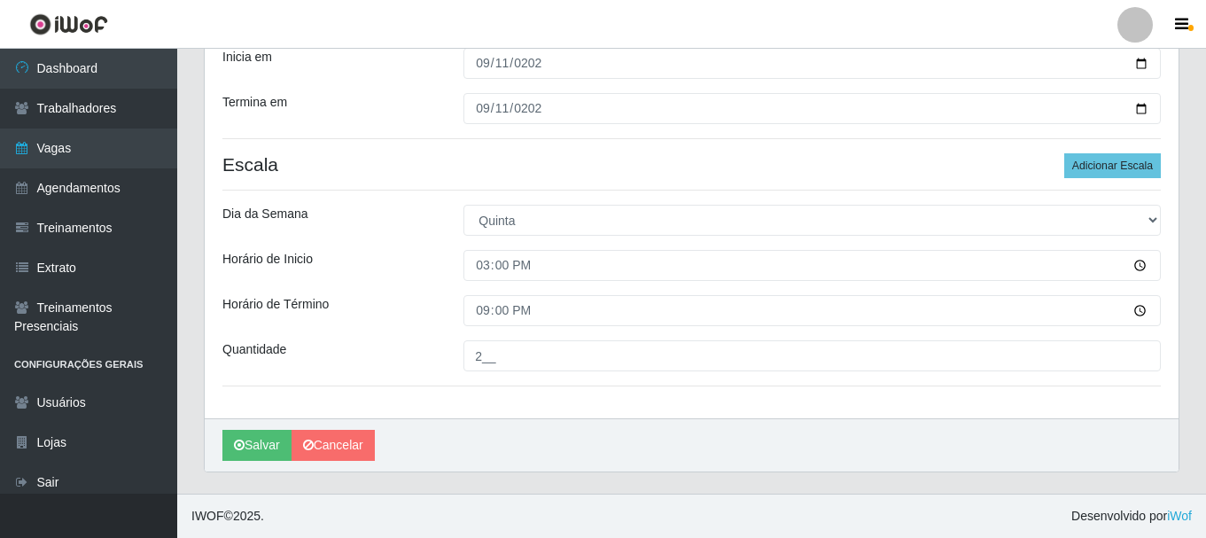
click at [374, 275] on div "Horário de Inicio" at bounding box center [329, 265] width 241 height 31
click at [254, 454] on button "Salvar" at bounding box center [256, 445] width 69 height 31
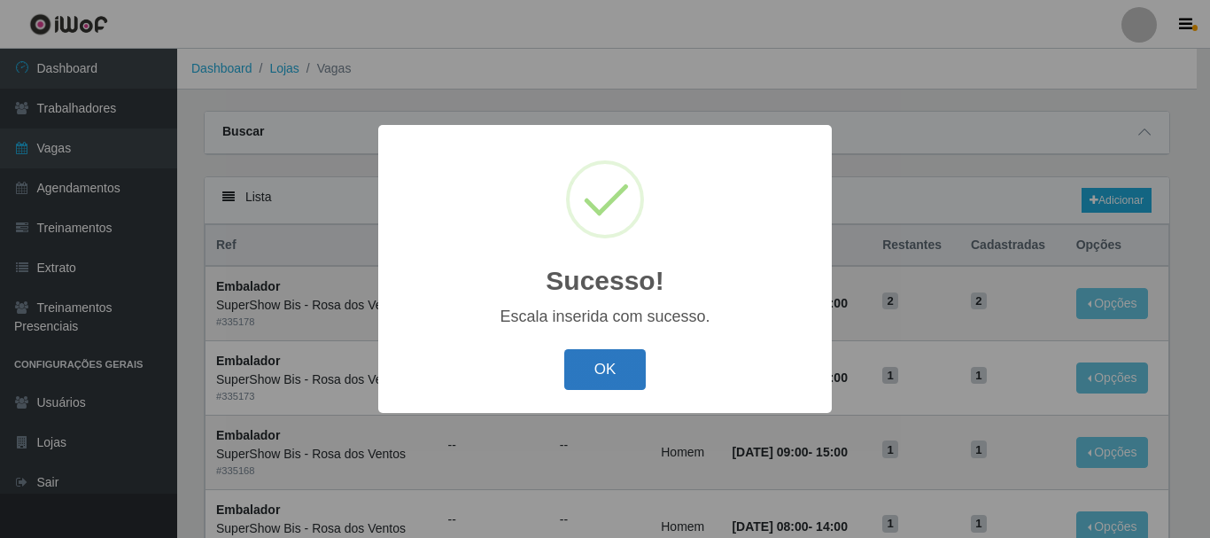
click at [616, 377] on button "OK" at bounding box center [605, 370] width 82 height 42
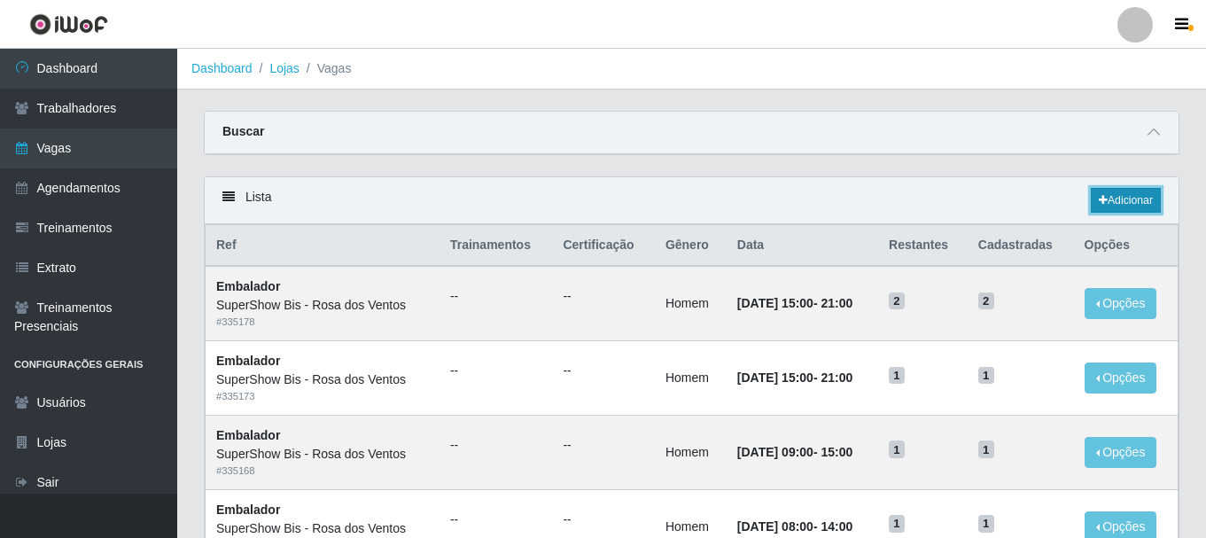
click at [1150, 192] on link "Adicionar" at bounding box center [1125, 200] width 70 height 25
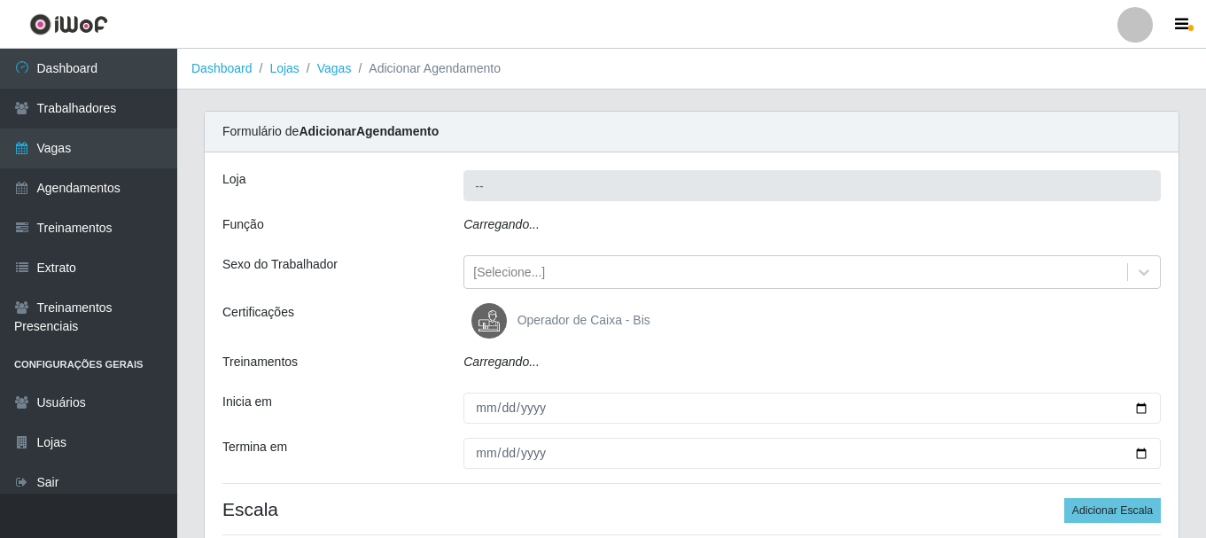
type input "SuperShow Bis - Rosa dos Ventos"
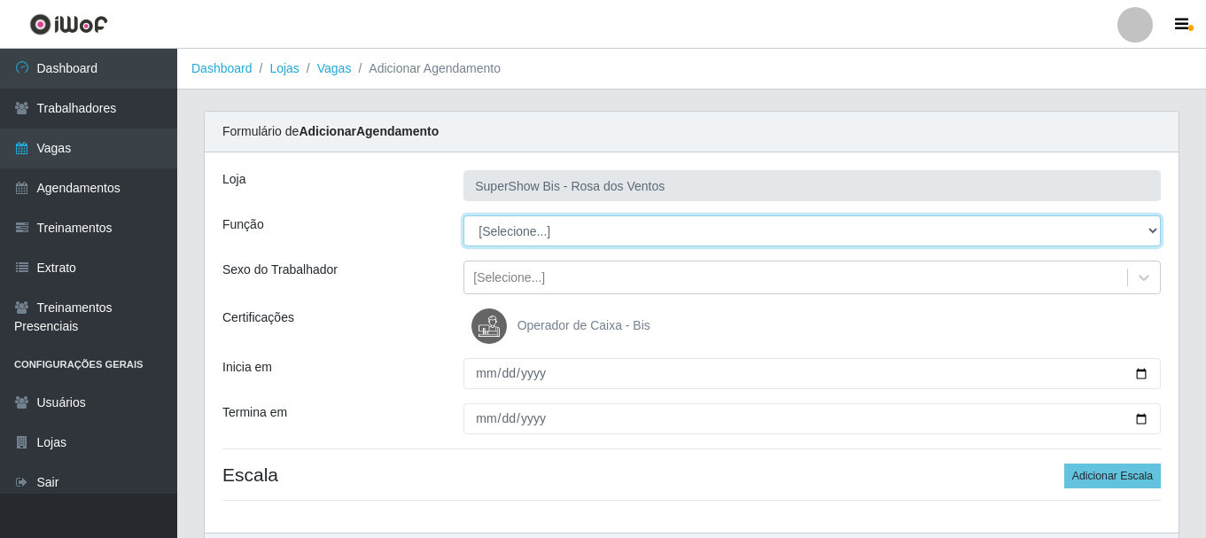
click at [527, 238] on select "[Selecione...] ASG ASG + ASG ++ Auxiliar de Cozinha Balconista de Açougue Balco…" at bounding box center [811, 230] width 697 height 31
click at [463, 215] on select "[Selecione...] ASG ASG + ASG ++ Auxiliar de Cozinha Balconista de Açougue Balco…" at bounding box center [811, 230] width 697 height 31
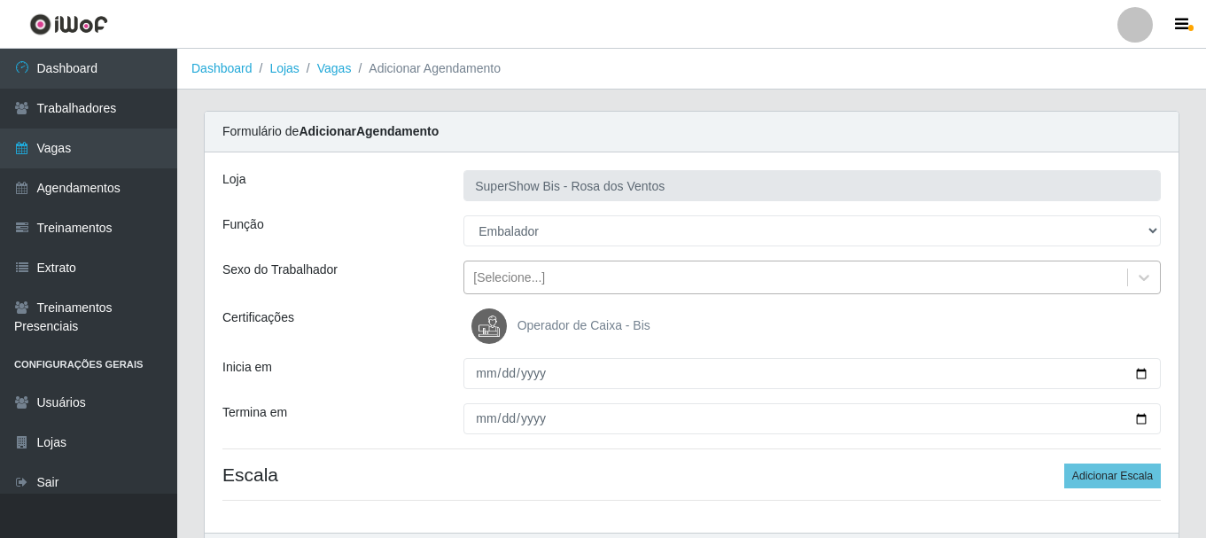
click at [530, 271] on div "[Selecione...]" at bounding box center [509, 277] width 72 height 19
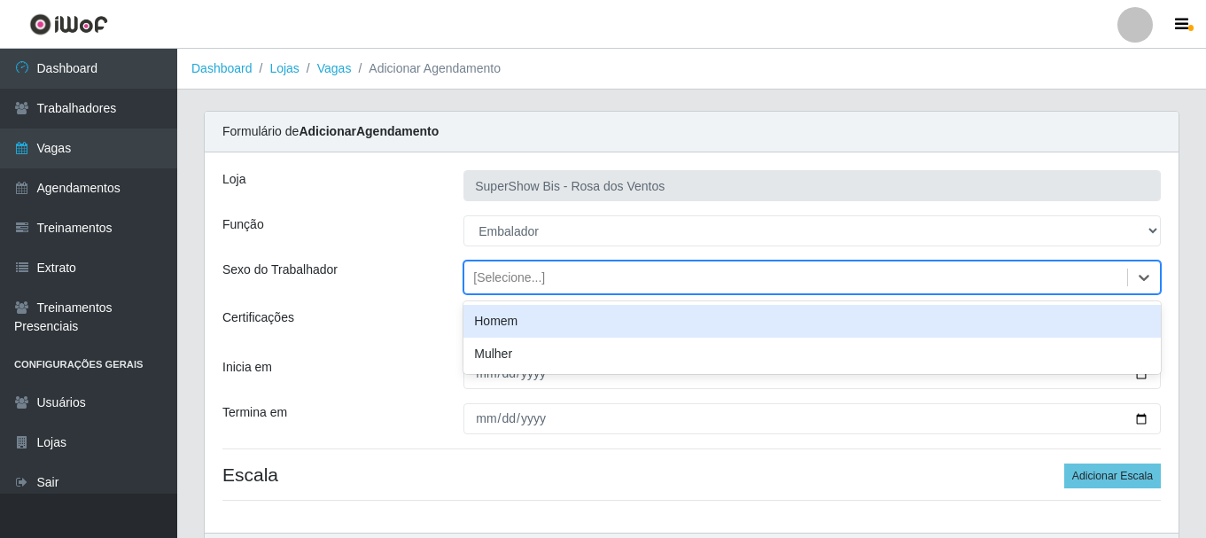
click at [531, 314] on div "Homem" at bounding box center [811, 321] width 697 height 33
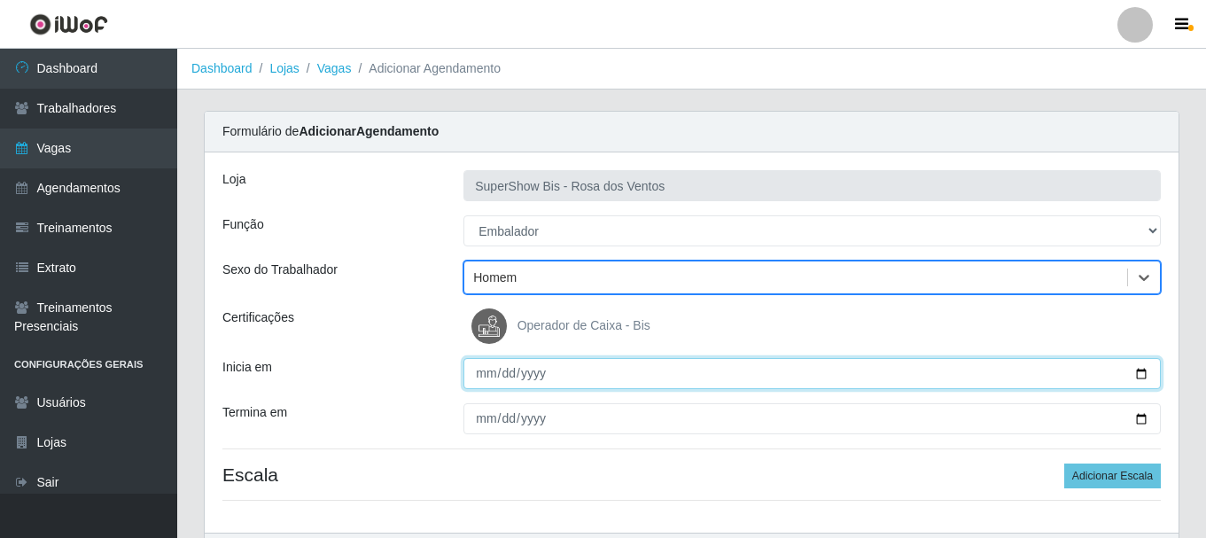
click at [487, 377] on input "Inicia em" at bounding box center [811, 373] width 697 height 31
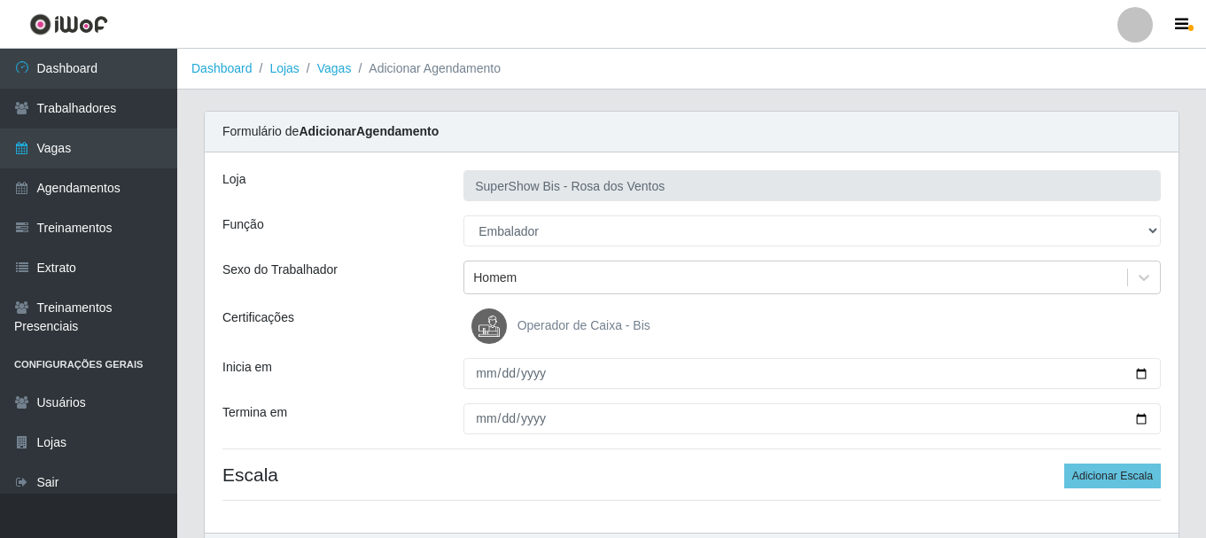
click at [468, 437] on div "Loja SuperShow Bis - Rosa dos Ventos Função [Selecione...] ASG ASG + ASG ++ Aux…" at bounding box center [691, 342] width 973 height 380
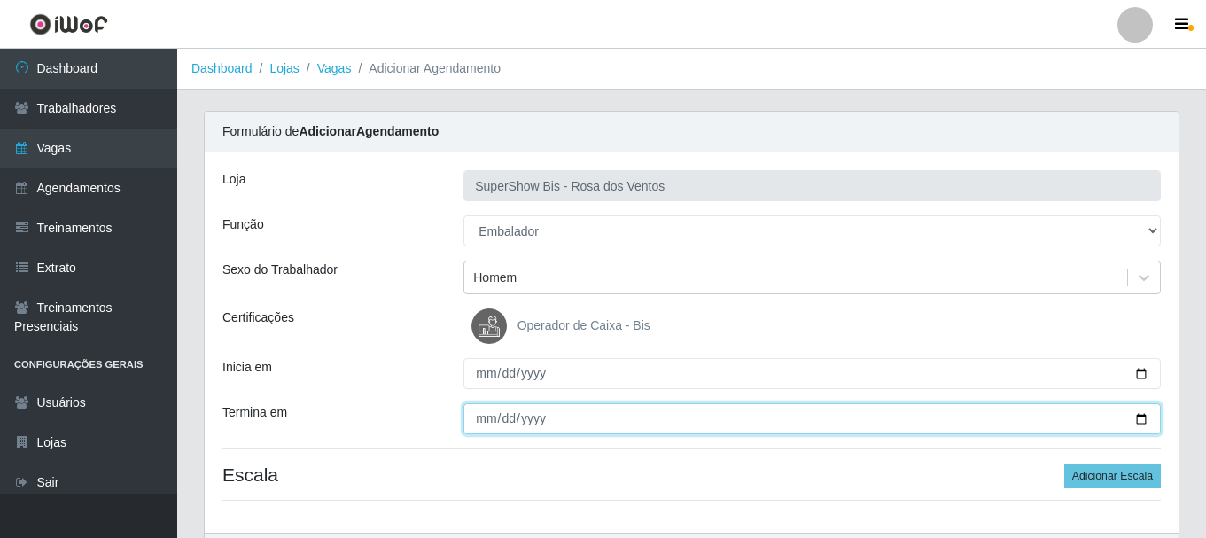
click at [470, 412] on input "Termina em" at bounding box center [811, 418] width 697 height 31
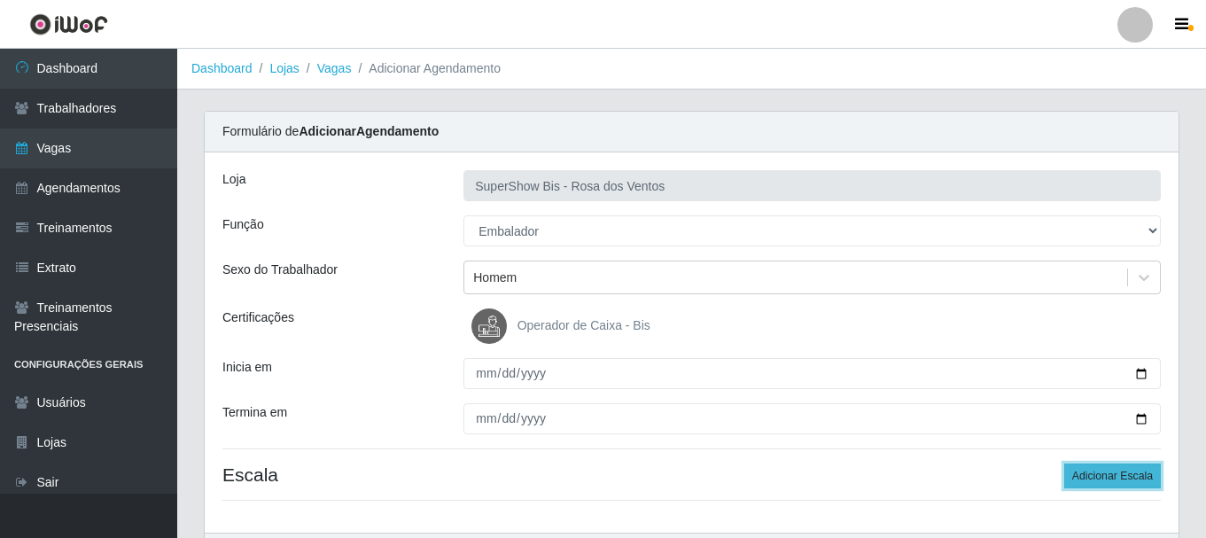
click at [1088, 477] on button "Adicionar Escala" at bounding box center [1112, 475] width 97 height 25
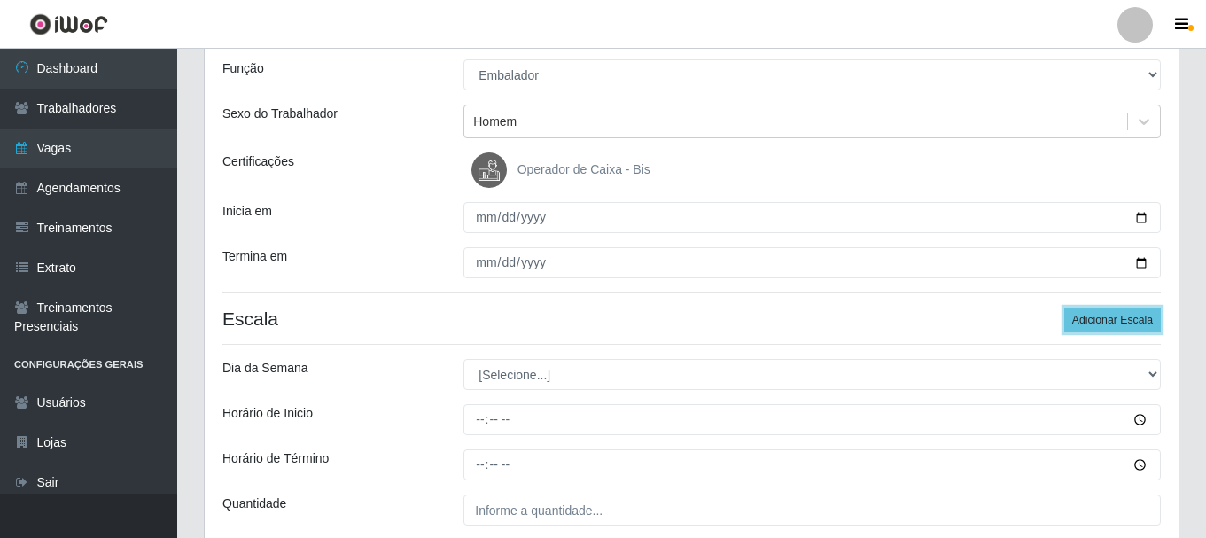
scroll to position [266, 0]
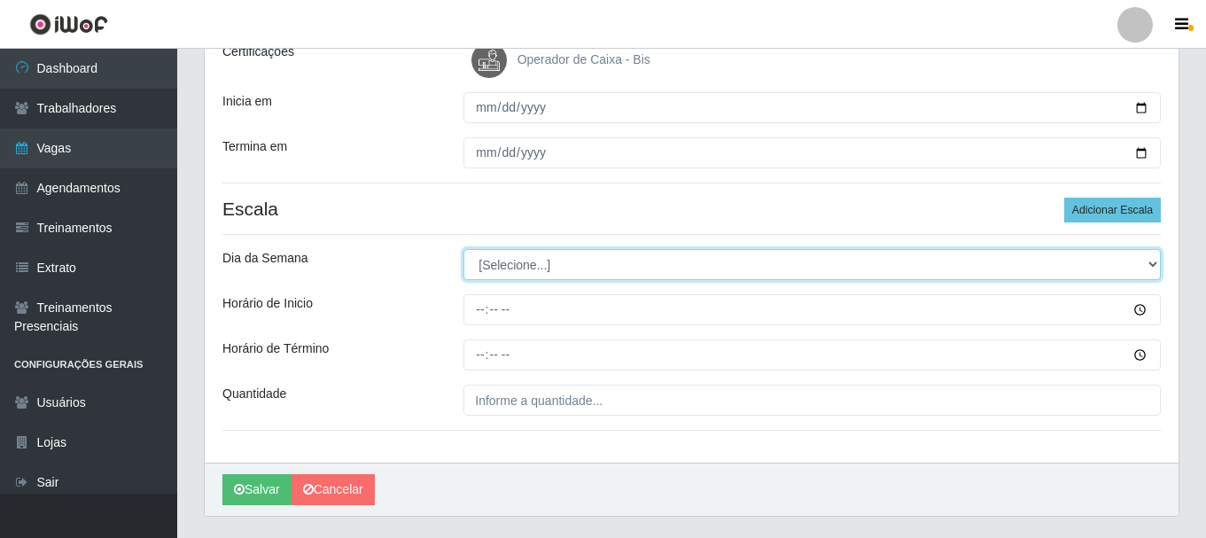
click at [512, 258] on select "[Selecione...] Segunda Terça Quarta Quinta Sexta Sábado Domingo" at bounding box center [811, 264] width 697 height 31
click at [463, 249] on select "[Selecione...] Segunda Terça Quarta Quinta Sexta Sábado Domingo" at bounding box center [811, 264] width 697 height 31
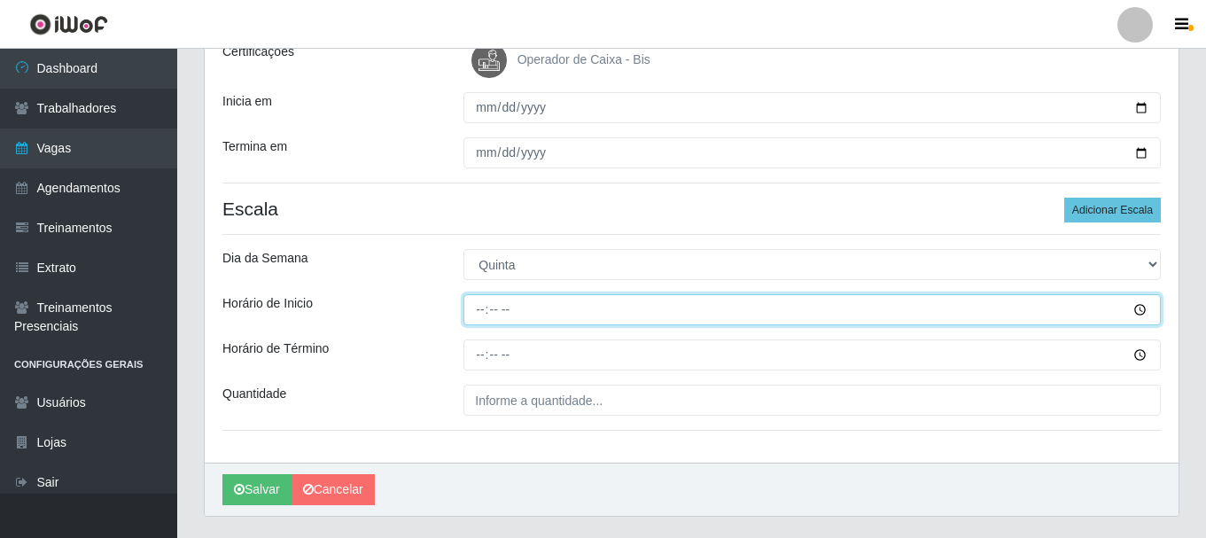
click at [479, 314] on input "Horário de Inicio" at bounding box center [811, 309] width 697 height 31
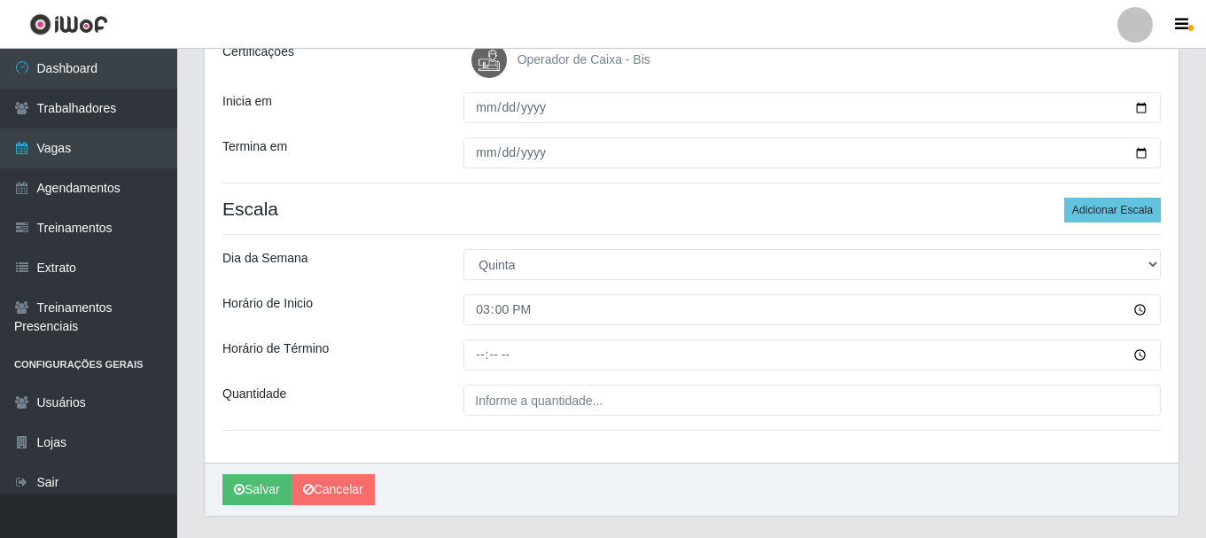
click at [473, 375] on div "Loja SuperShow Bis - Rosa dos Ventos Função [Selecione...] ASG ASG + ASG ++ Aux…" at bounding box center [691, 175] width 973 height 576
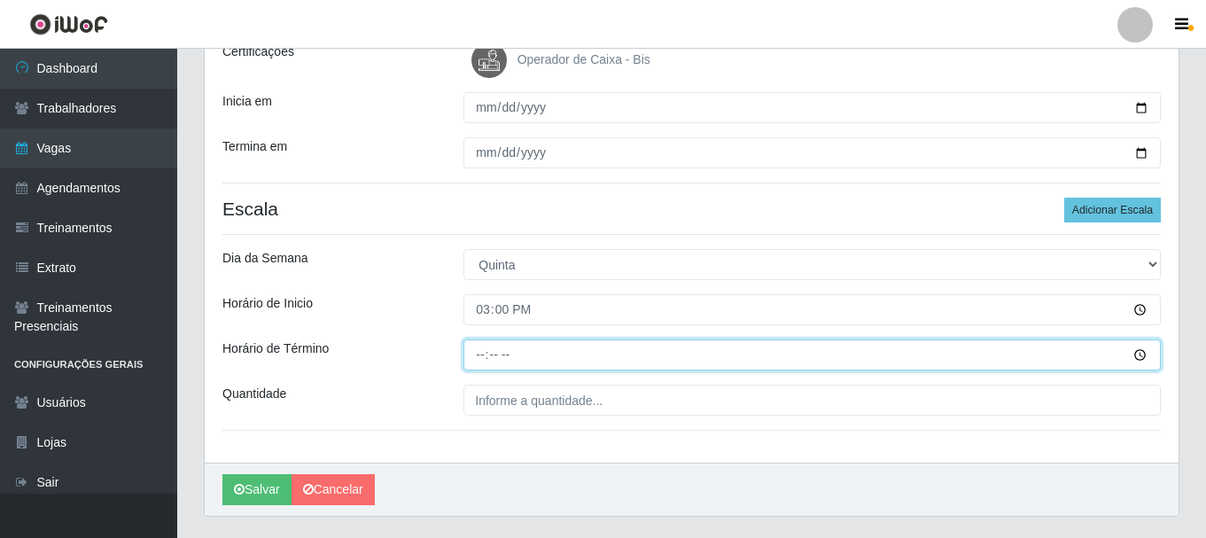
click at [480, 347] on input "Horário de Término" at bounding box center [811, 354] width 697 height 31
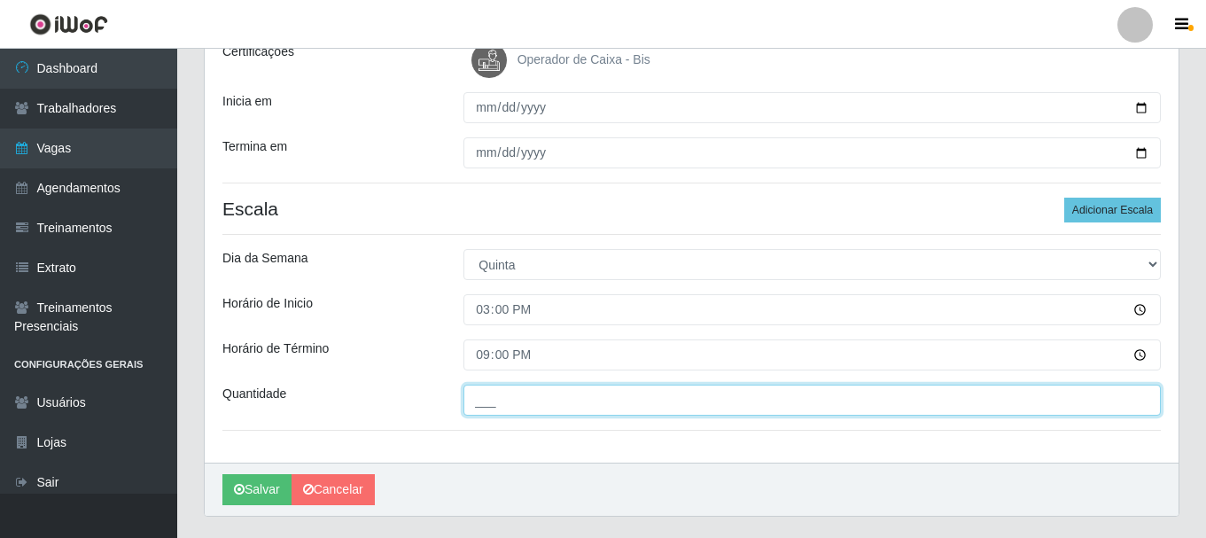
click at [492, 415] on input "___" at bounding box center [811, 399] width 697 height 31
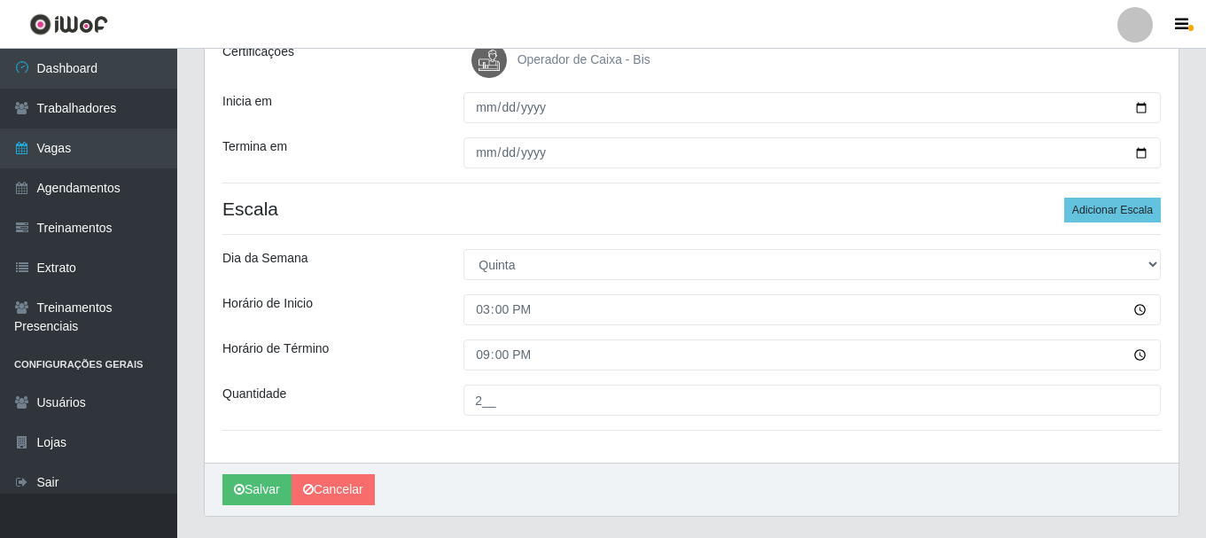
click at [394, 375] on div "Loja SuperShow Bis - Rosa dos Ventos Função [Selecione...] ASG ASG + ASG ++ Aux…" at bounding box center [691, 175] width 973 height 576
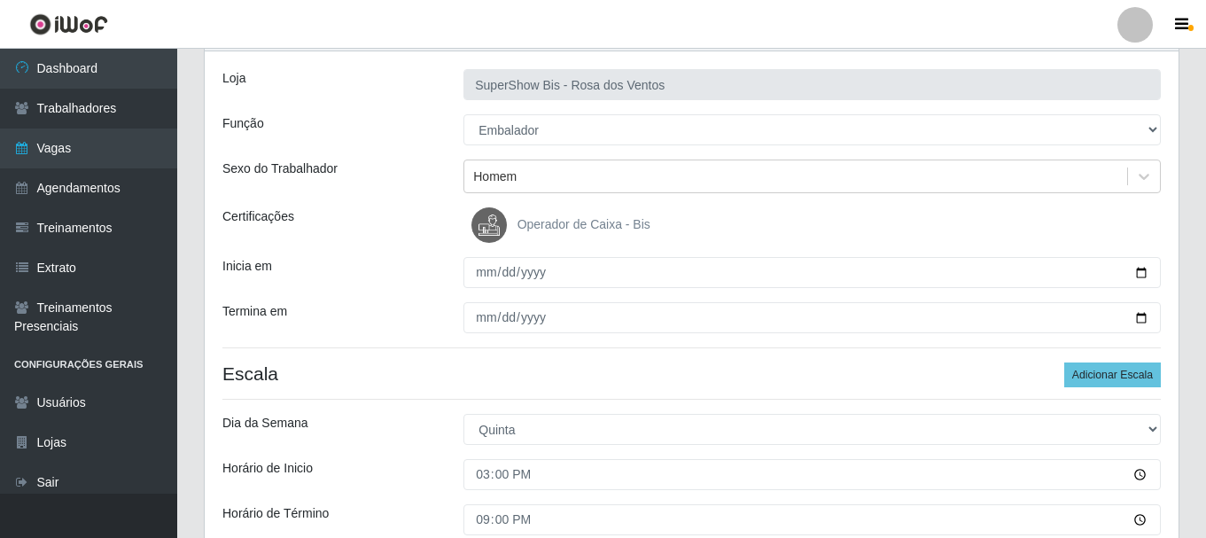
scroll to position [310, 0]
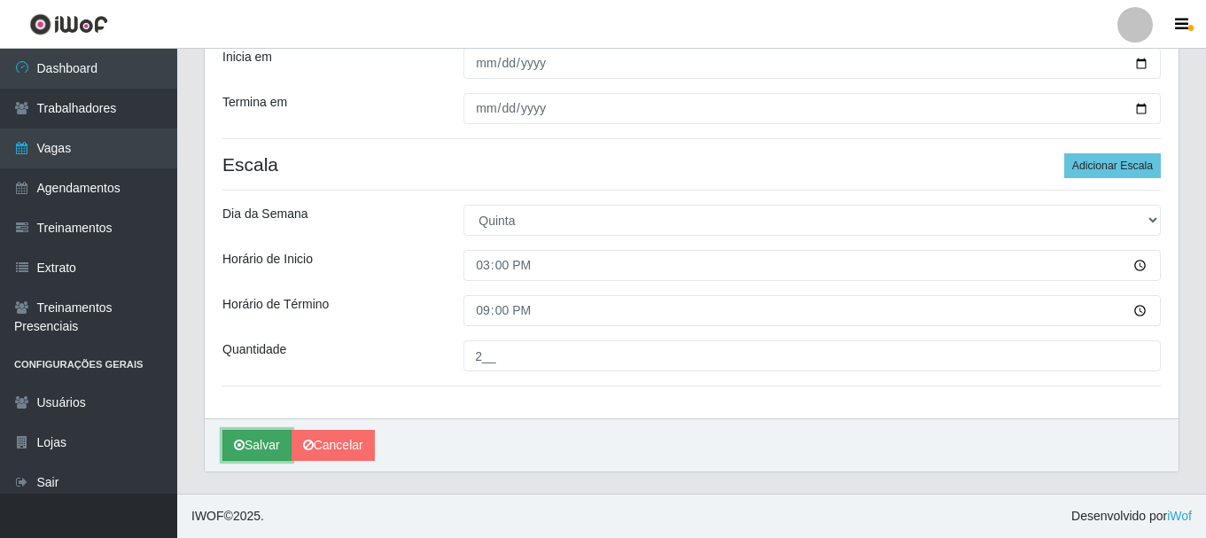
click at [253, 454] on button "Salvar" at bounding box center [256, 445] width 69 height 31
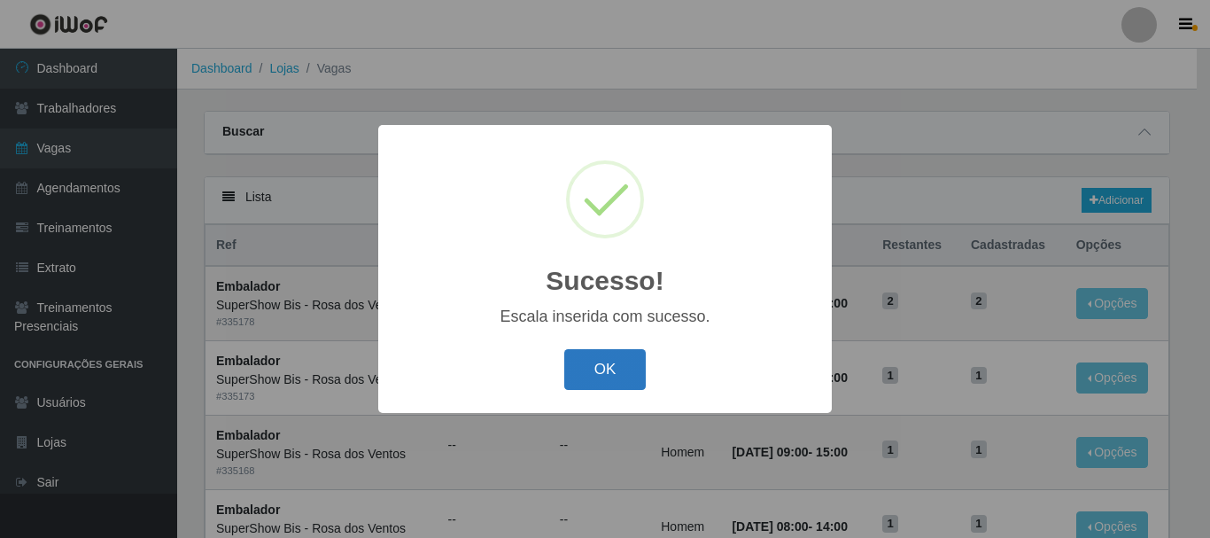
click at [591, 362] on button "OK" at bounding box center [605, 370] width 82 height 42
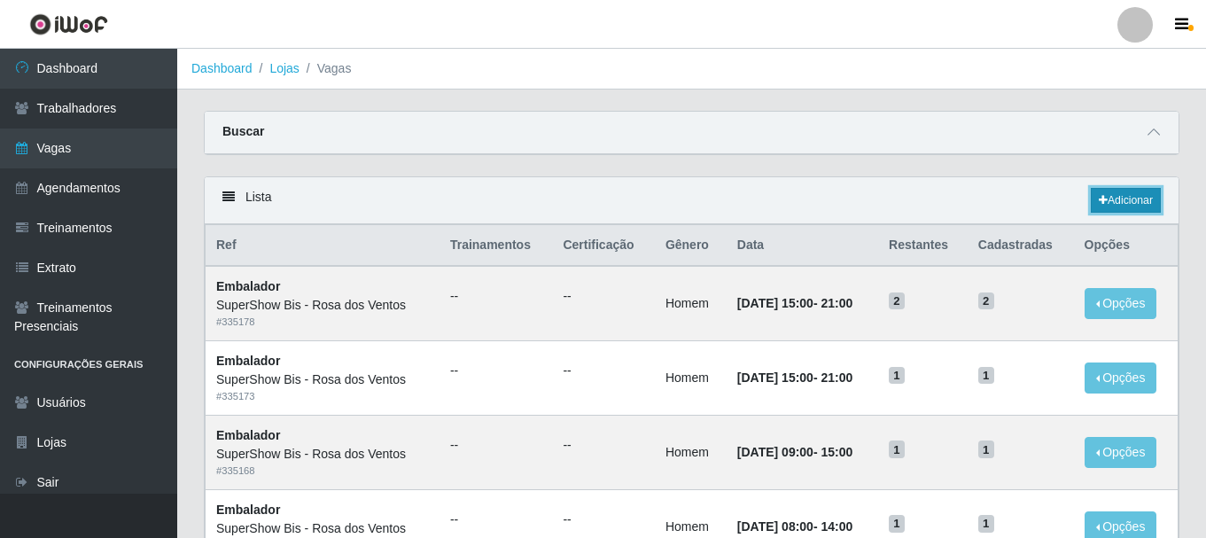
click at [1131, 201] on link "Adicionar" at bounding box center [1125, 200] width 70 height 25
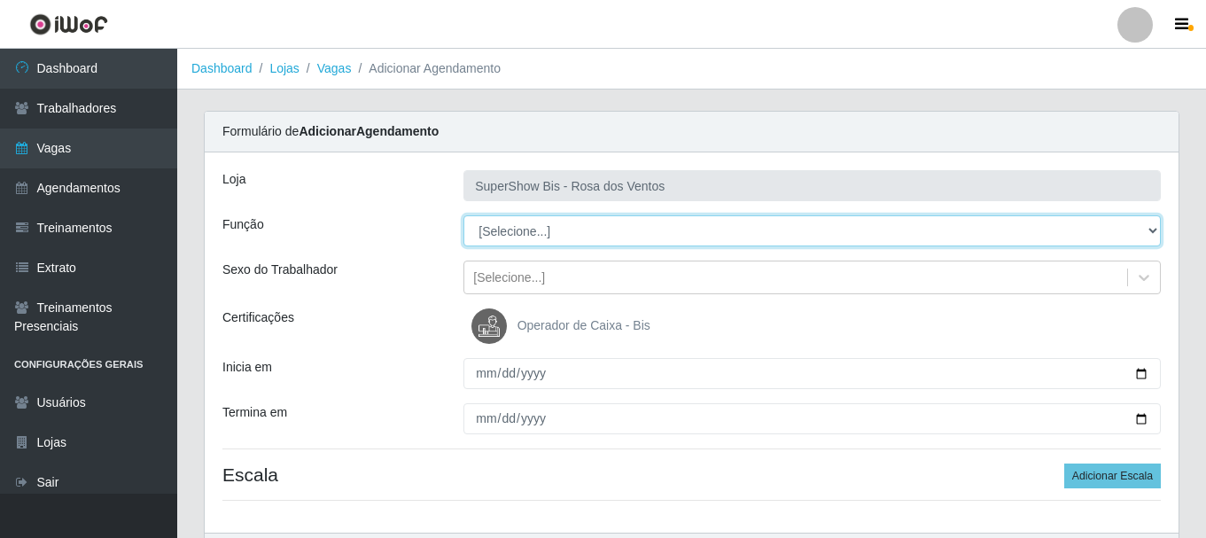
click at [559, 232] on select "[Selecione...] ASG ASG + ASG ++ Auxiliar de Cozinha Balconista de Açougue Balco…" at bounding box center [811, 230] width 697 height 31
click at [463, 215] on select "[Selecione...] ASG ASG + ASG ++ Auxiliar de Cozinha Balconista de Açougue Balco…" at bounding box center [811, 230] width 697 height 31
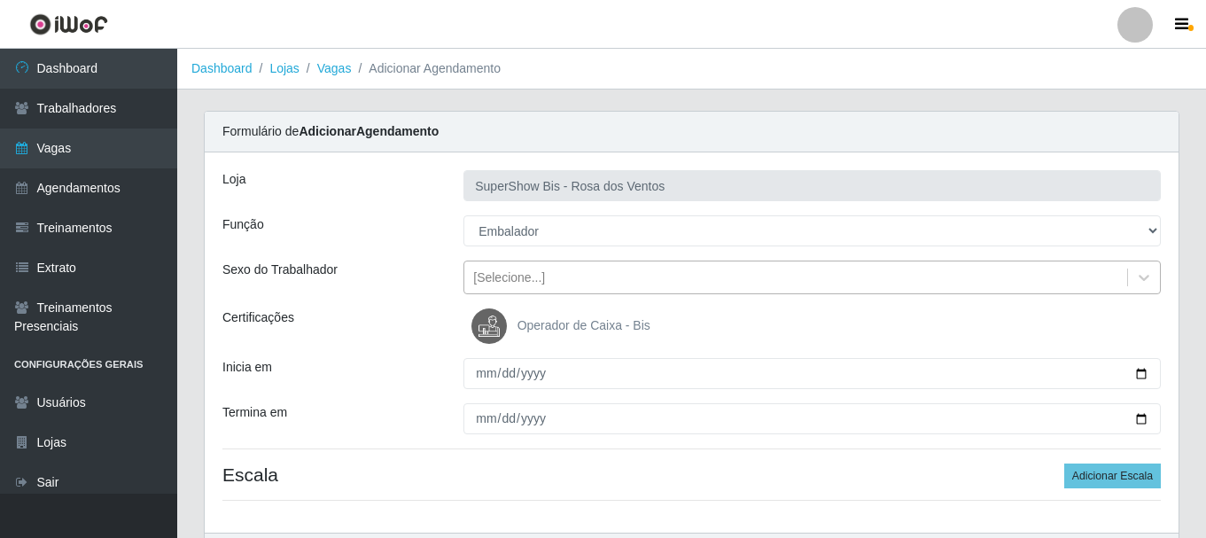
click at [533, 278] on div "[Selecione...]" at bounding box center [509, 277] width 72 height 19
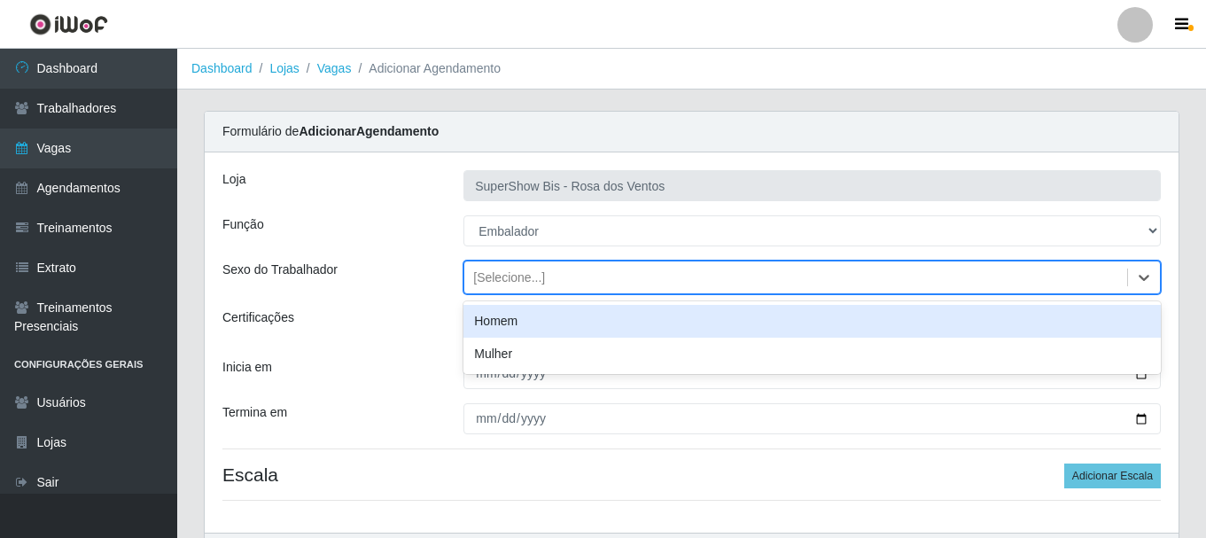
click at [528, 319] on div "Homem" at bounding box center [811, 321] width 697 height 33
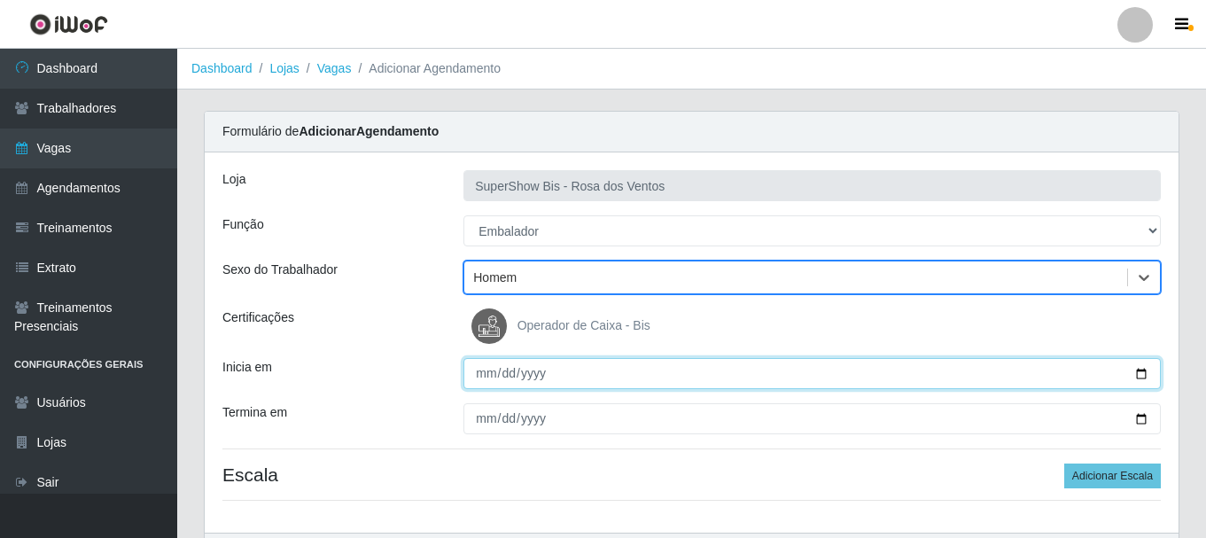
click at [495, 359] on input "Inicia em" at bounding box center [811, 373] width 697 height 31
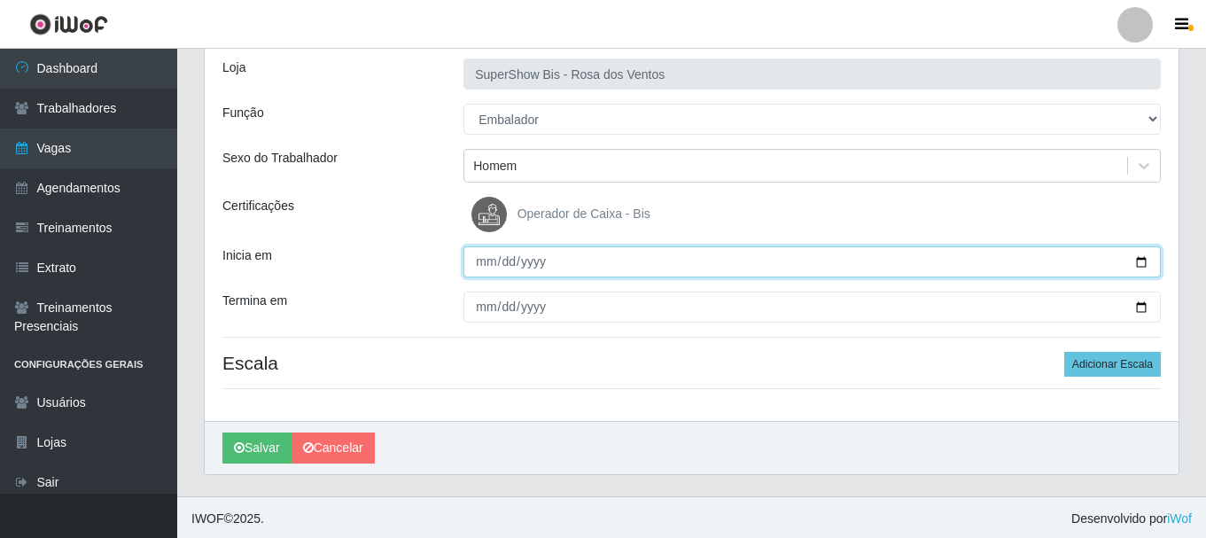
scroll to position [114, 0]
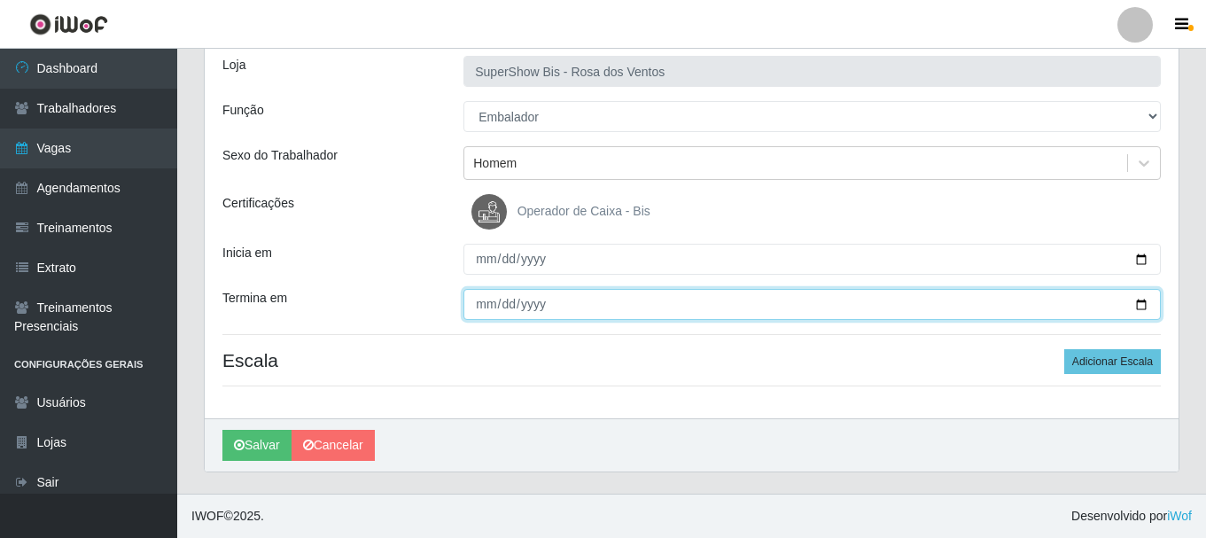
click at [479, 306] on input "Termina em" at bounding box center [811, 304] width 697 height 31
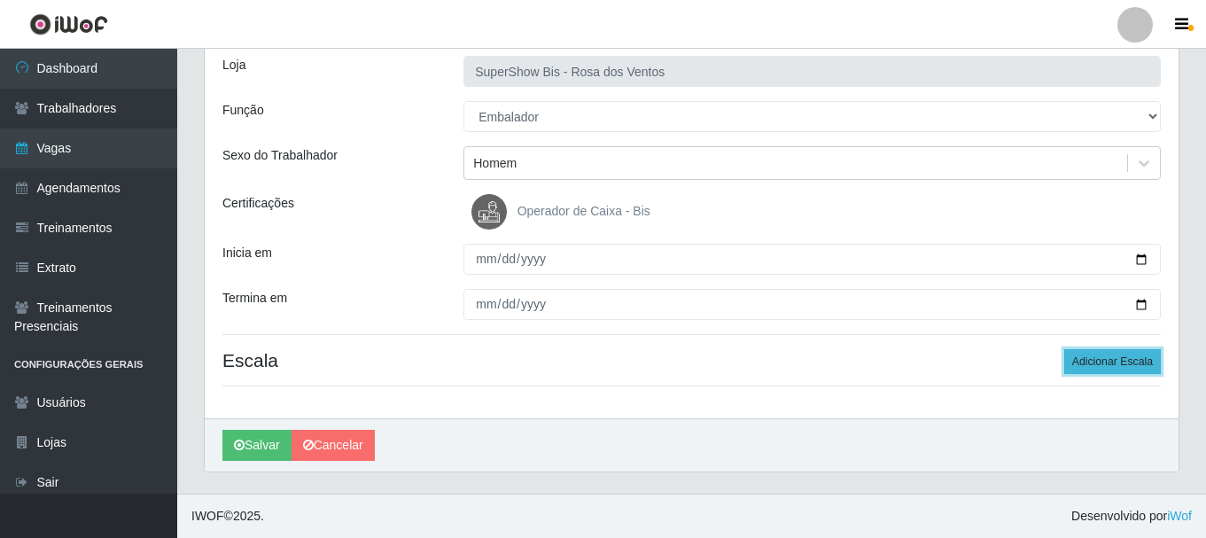
click at [1113, 363] on button "Adicionar Escala" at bounding box center [1112, 361] width 97 height 25
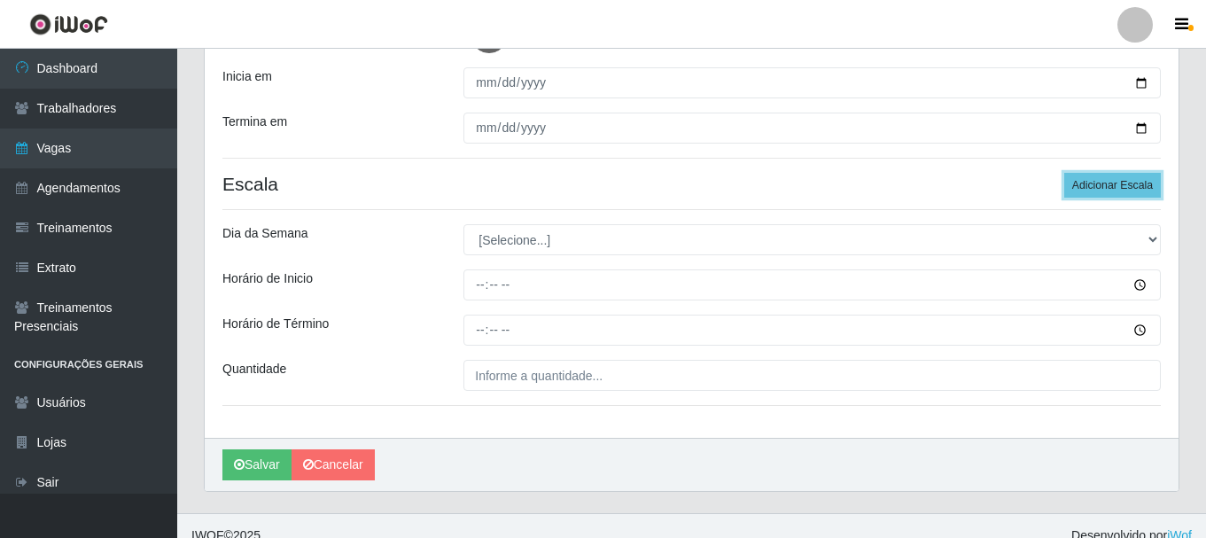
scroll to position [291, 0]
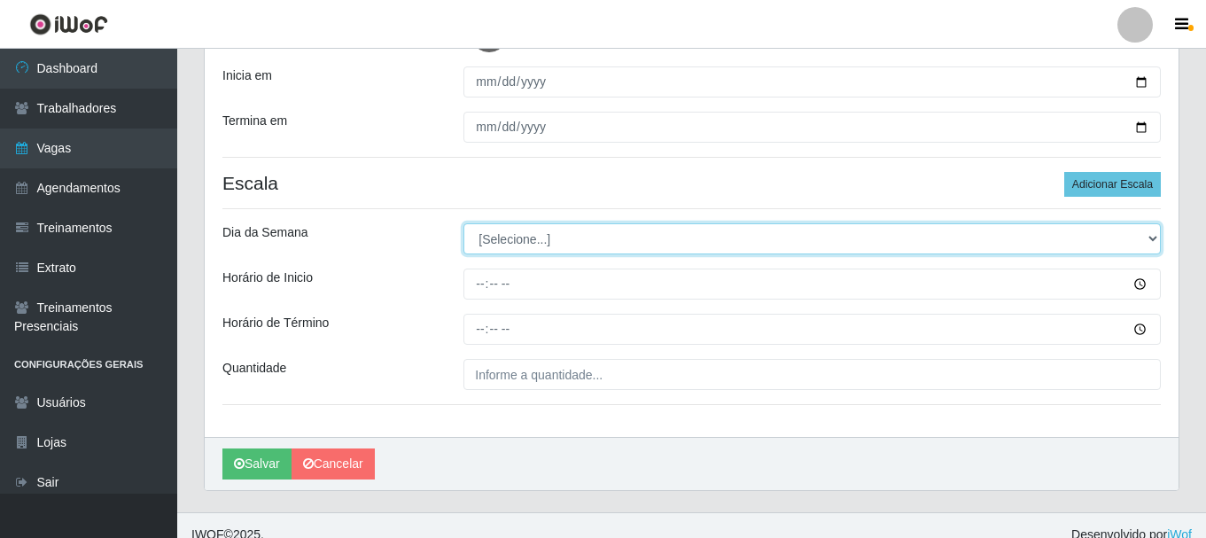
click at [477, 237] on select "[Selecione...] Segunda Terça Quarta Quinta Sexta Sábado Domingo" at bounding box center [811, 238] width 697 height 31
click at [463, 223] on select "[Selecione...] Segunda Terça Quarta Quinta Sexta Sábado Domingo" at bounding box center [811, 238] width 697 height 31
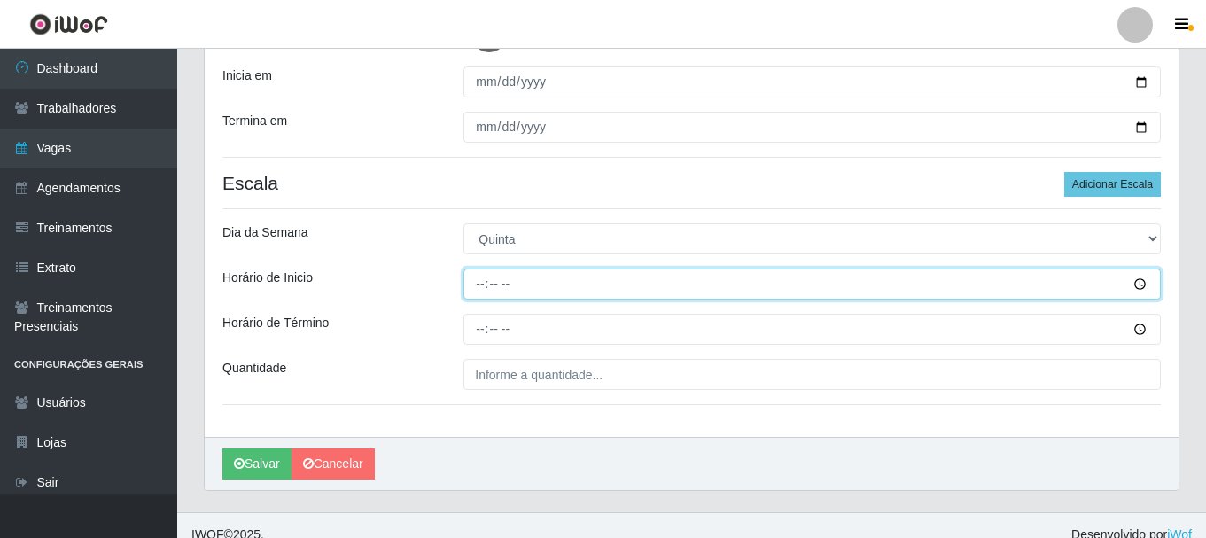
click at [479, 290] on input "Horário de Inicio" at bounding box center [811, 283] width 697 height 31
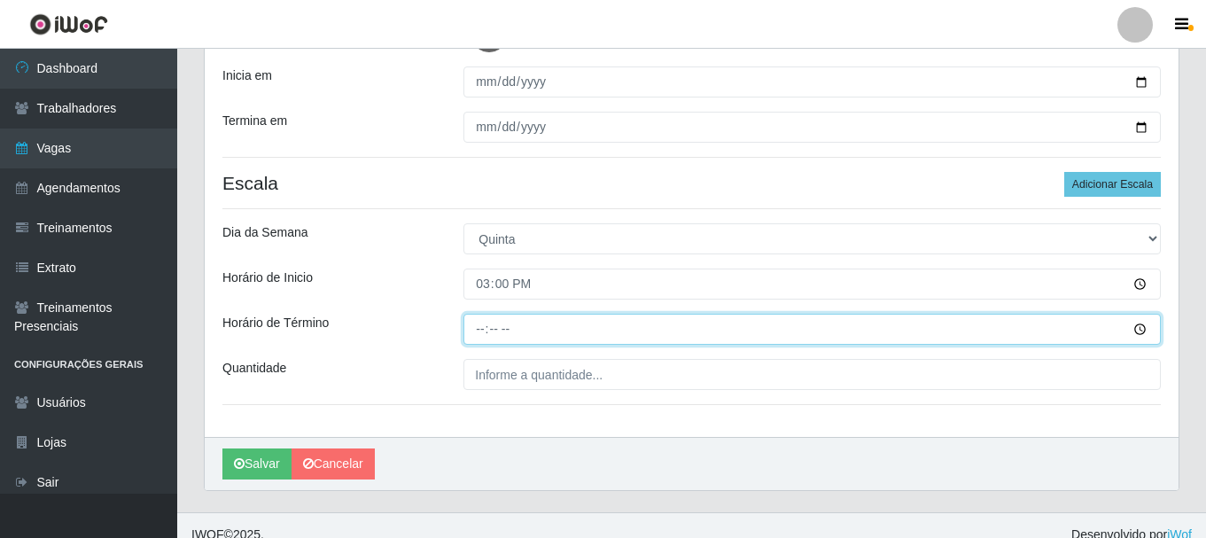
click at [478, 327] on input "Horário de Término" at bounding box center [811, 329] width 697 height 31
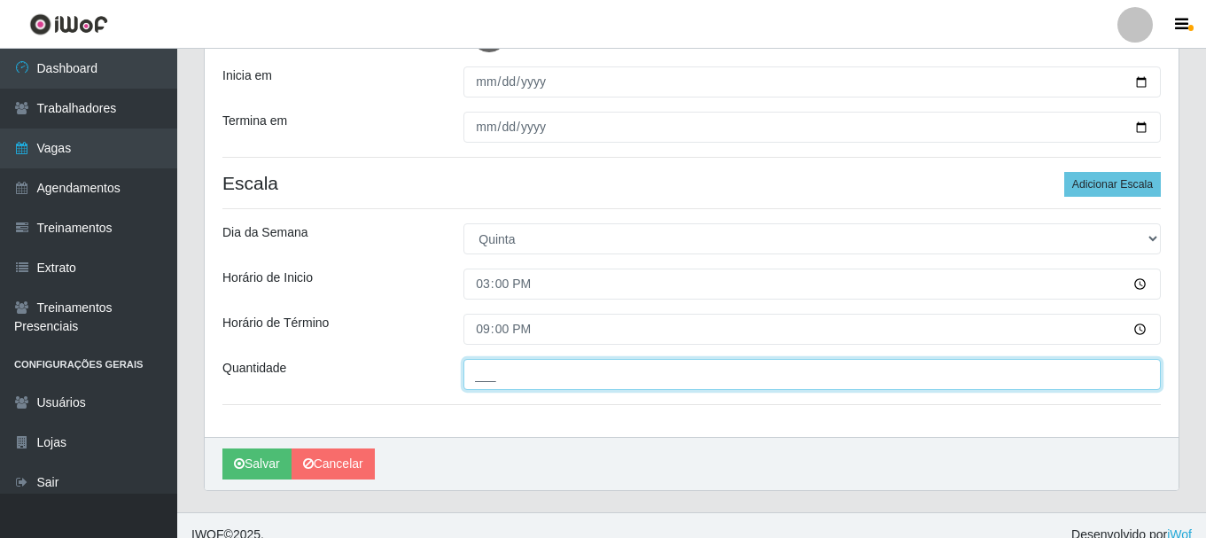
click at [523, 382] on input "___" at bounding box center [811, 374] width 697 height 31
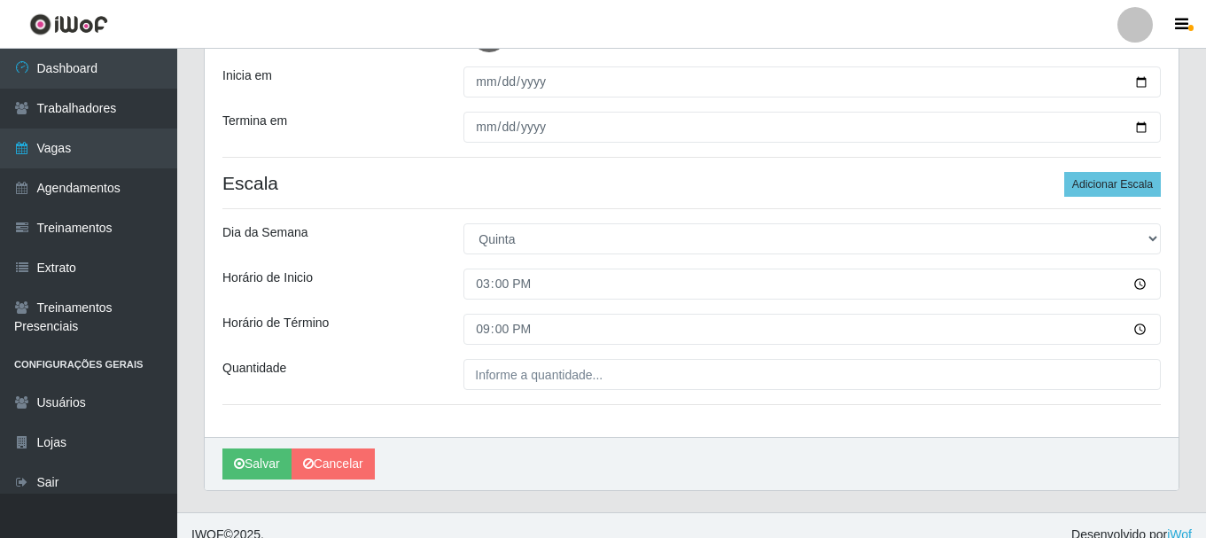
click at [418, 279] on div "Horário de Inicio" at bounding box center [329, 283] width 241 height 31
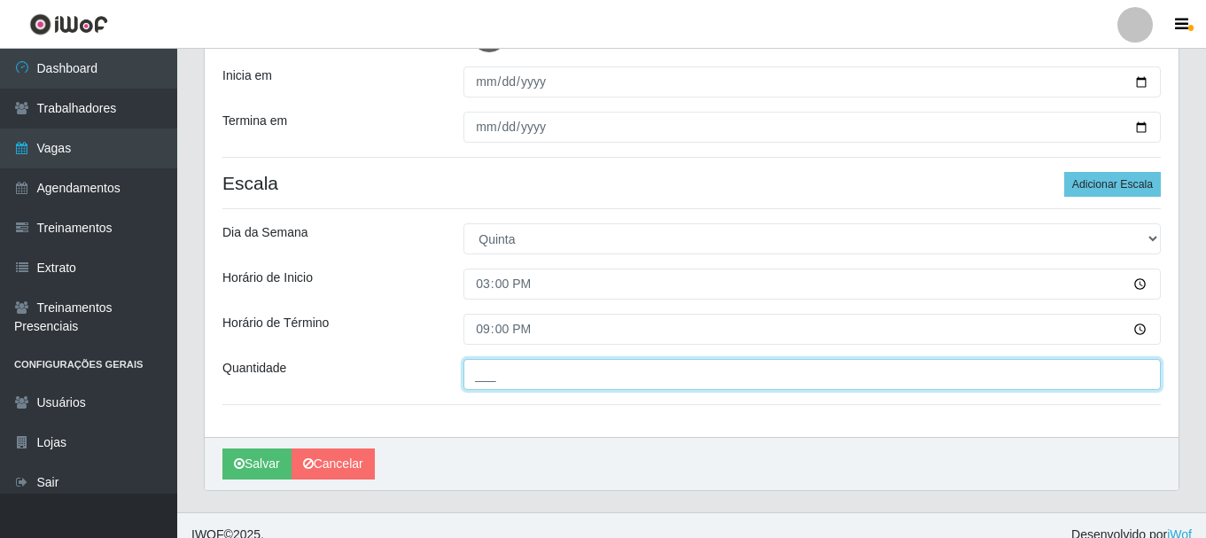
click at [502, 365] on input "___" at bounding box center [811, 374] width 697 height 31
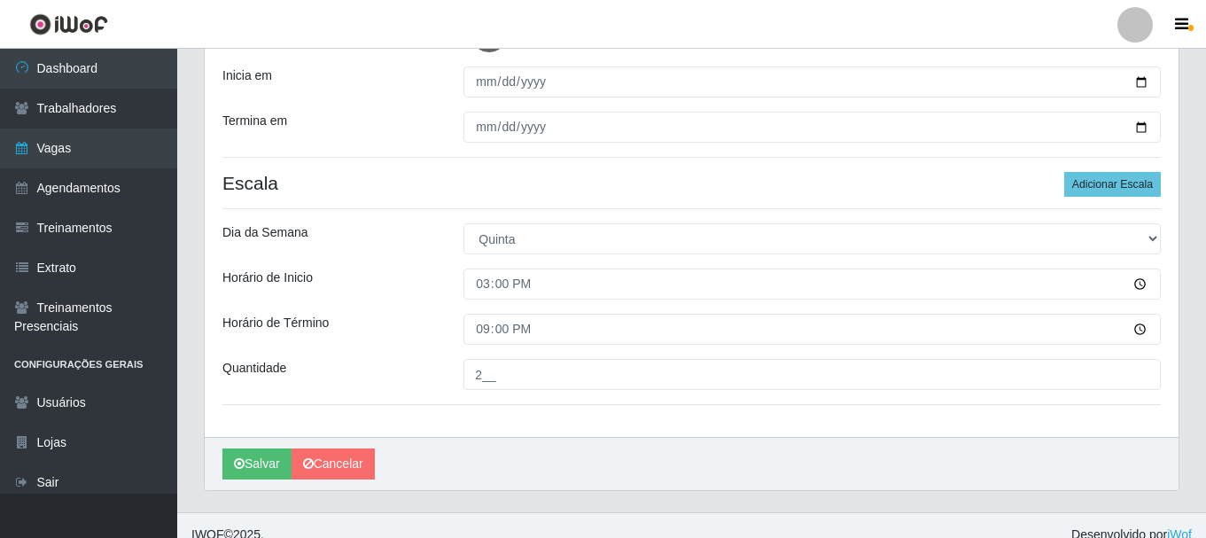
click at [426, 278] on div "Horário de Inicio" at bounding box center [329, 283] width 241 height 31
click at [425, 146] on div "Loja SuperShow Bis - Rosa dos Ventos Função [Selecione...] ASG ASG + ASG ++ Aux…" at bounding box center [691, 149] width 973 height 576
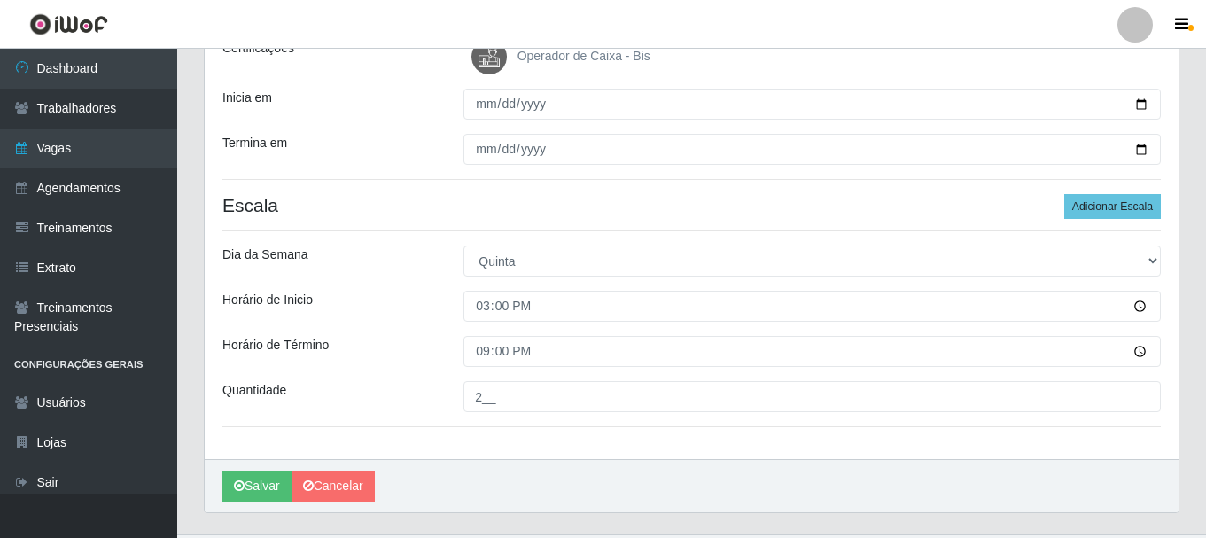
scroll to position [310, 0]
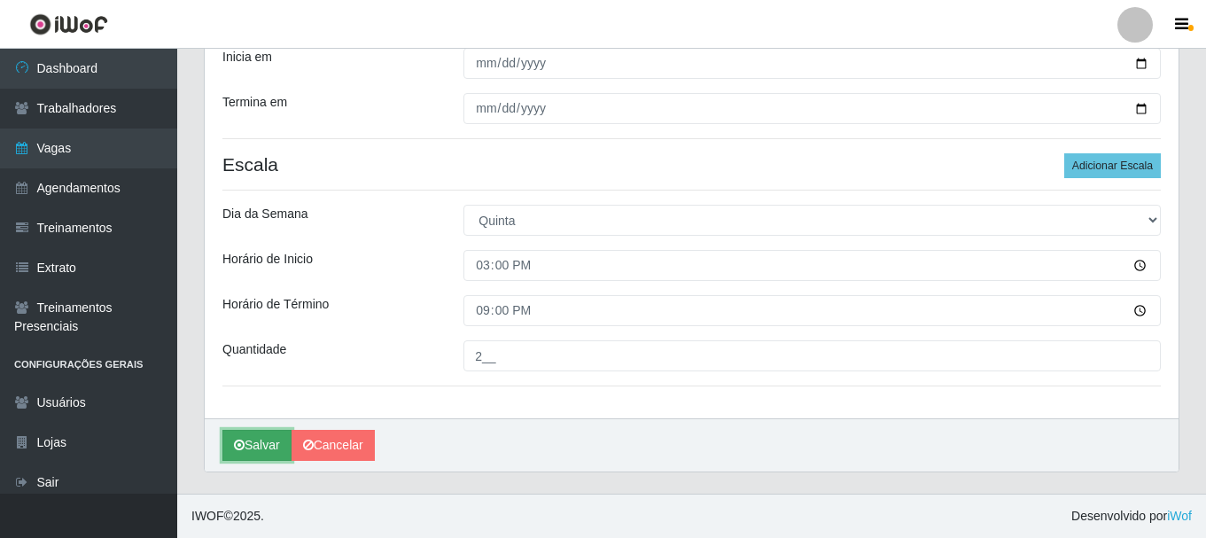
click at [257, 448] on button "Salvar" at bounding box center [256, 445] width 69 height 31
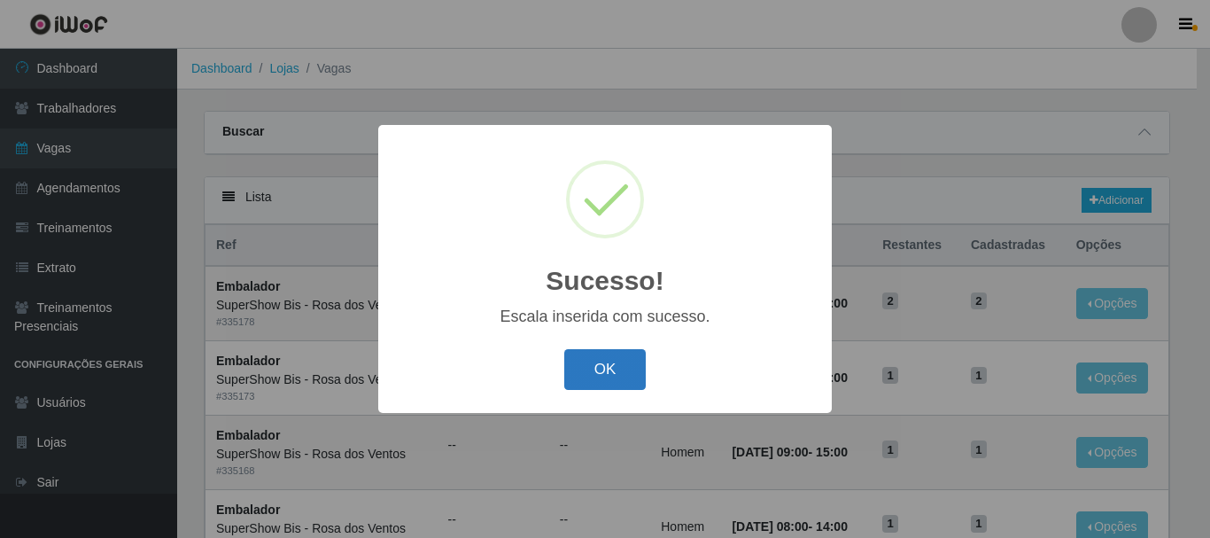
click at [615, 374] on button "OK" at bounding box center [605, 370] width 82 height 42
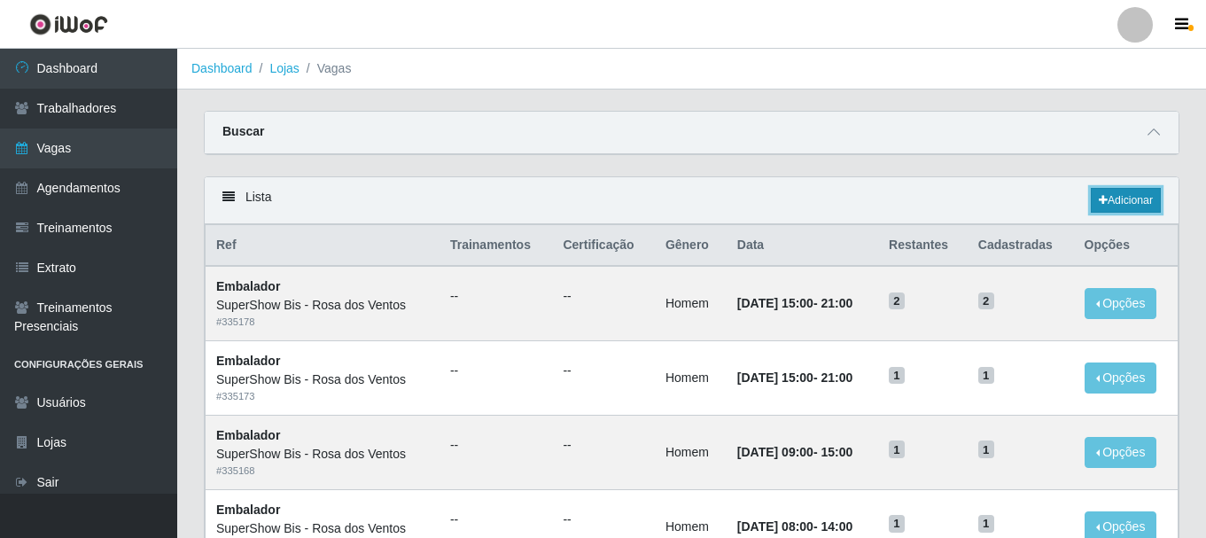
click at [1143, 200] on link "Adicionar" at bounding box center [1125, 200] width 70 height 25
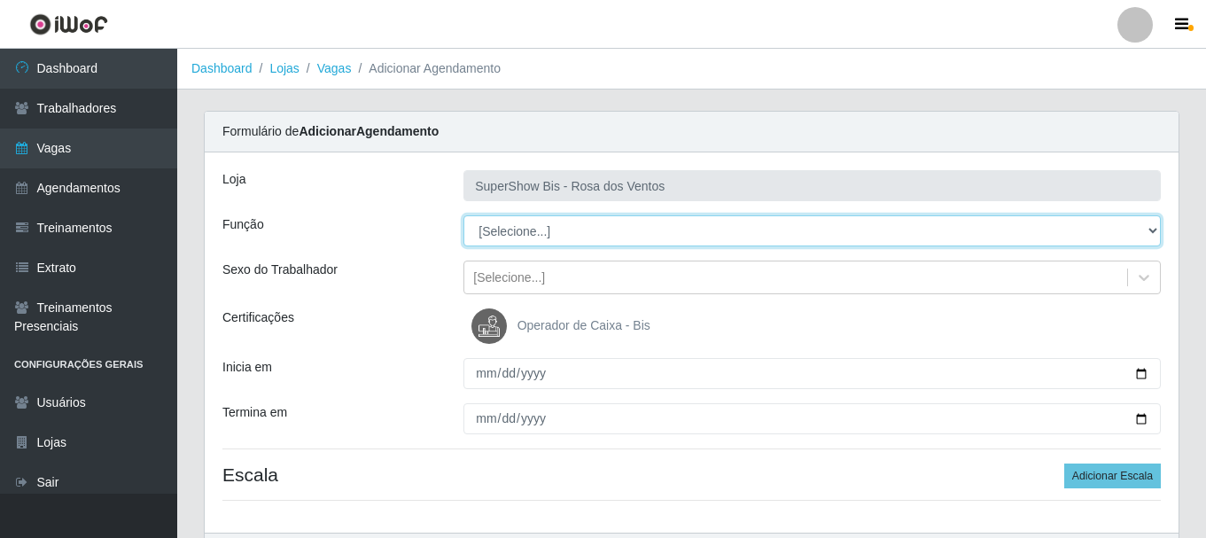
click at [537, 240] on select "[Selecione...] ASG ASG + ASG ++ Auxiliar de Cozinha Balconista de Açougue Balco…" at bounding box center [811, 230] width 697 height 31
click at [463, 215] on select "[Selecione...] ASG ASG + ASG ++ Auxiliar de Cozinha Balconista de Açougue Balco…" at bounding box center [811, 230] width 697 height 31
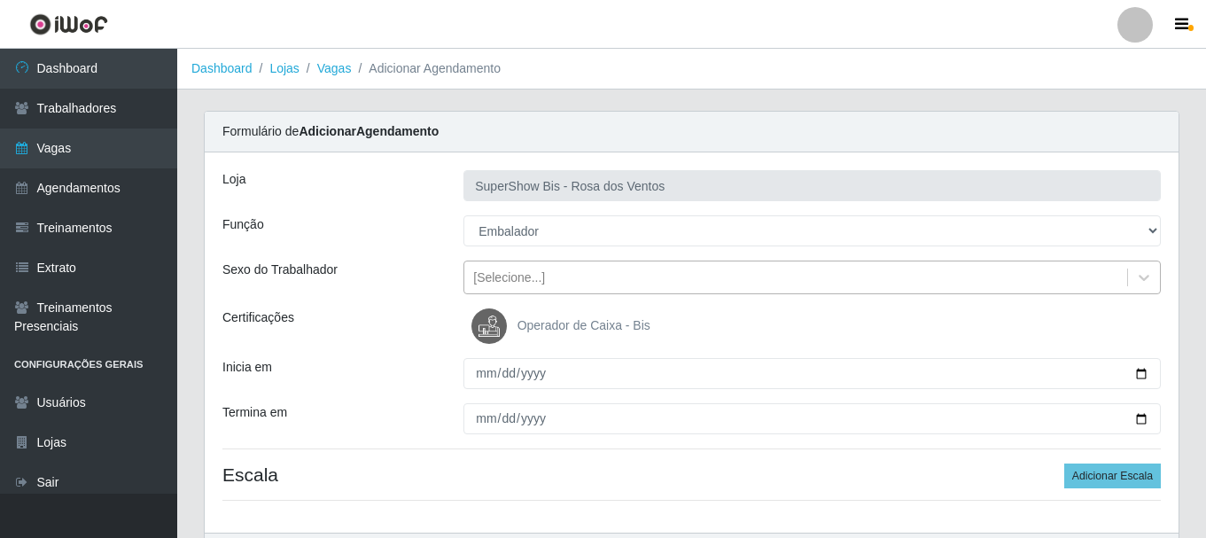
click at [543, 292] on div "[Selecione...]" at bounding box center [811, 277] width 697 height 34
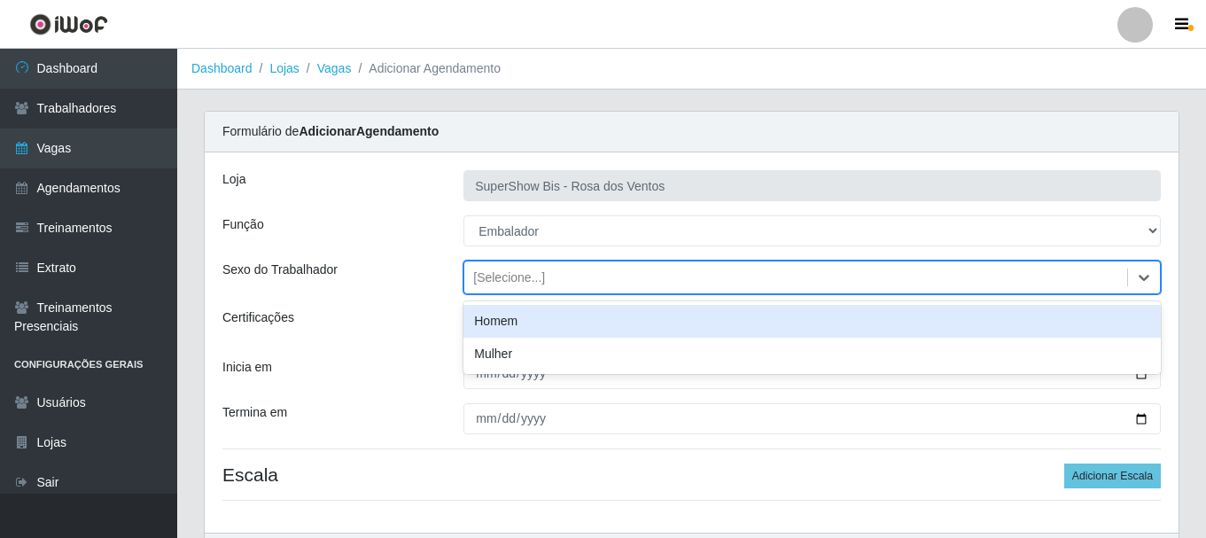
click at [542, 314] on div "Homem" at bounding box center [811, 321] width 697 height 33
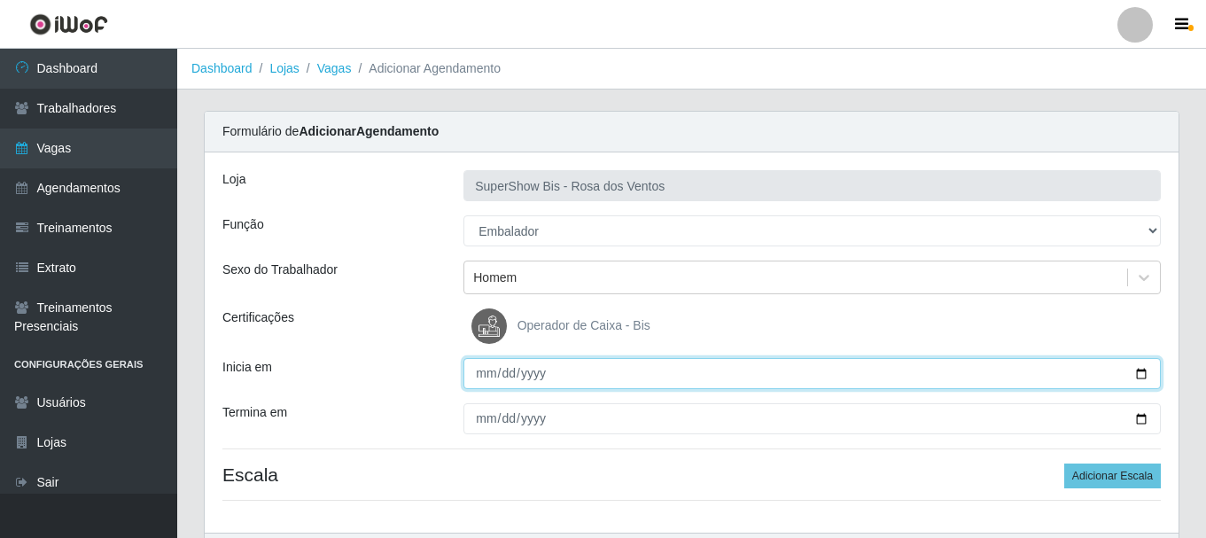
click at [489, 370] on input "Inicia em" at bounding box center [811, 373] width 697 height 31
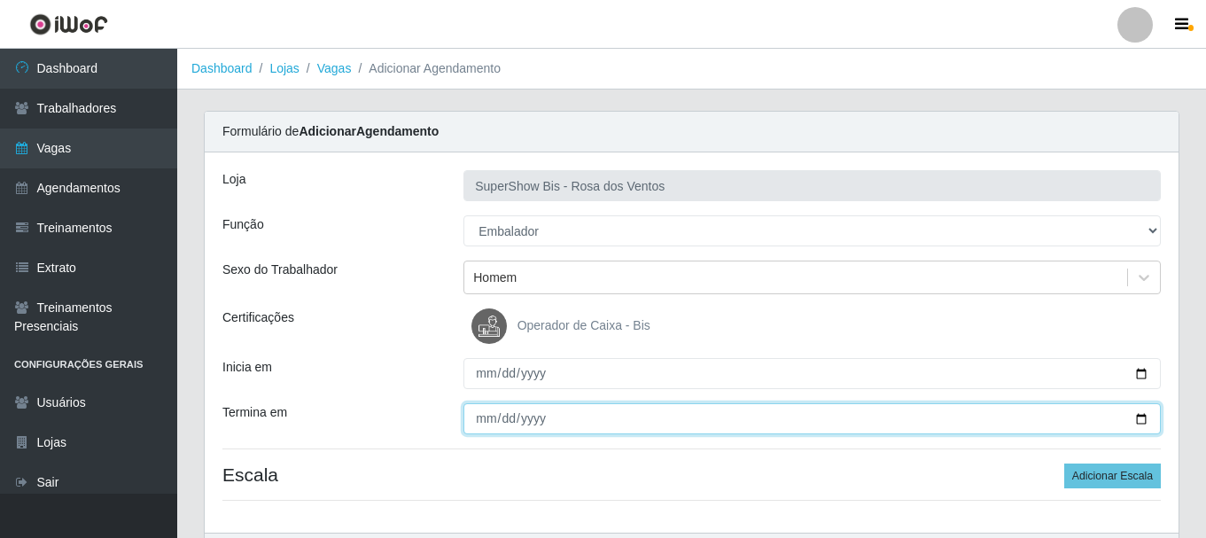
click at [477, 410] on input "Termina em" at bounding box center [811, 418] width 697 height 31
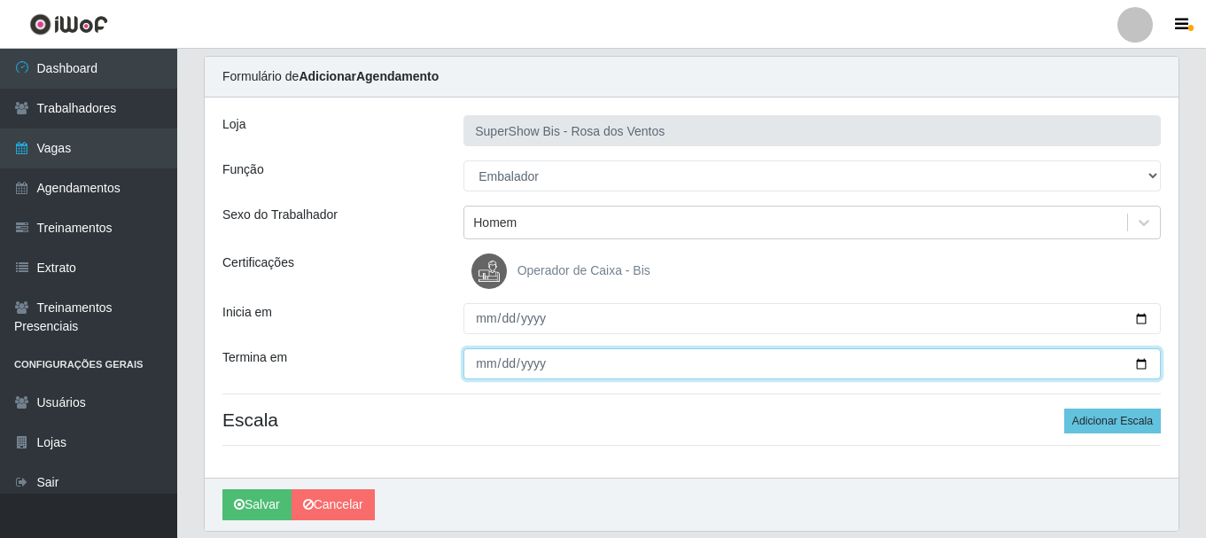
scroll to position [114, 0]
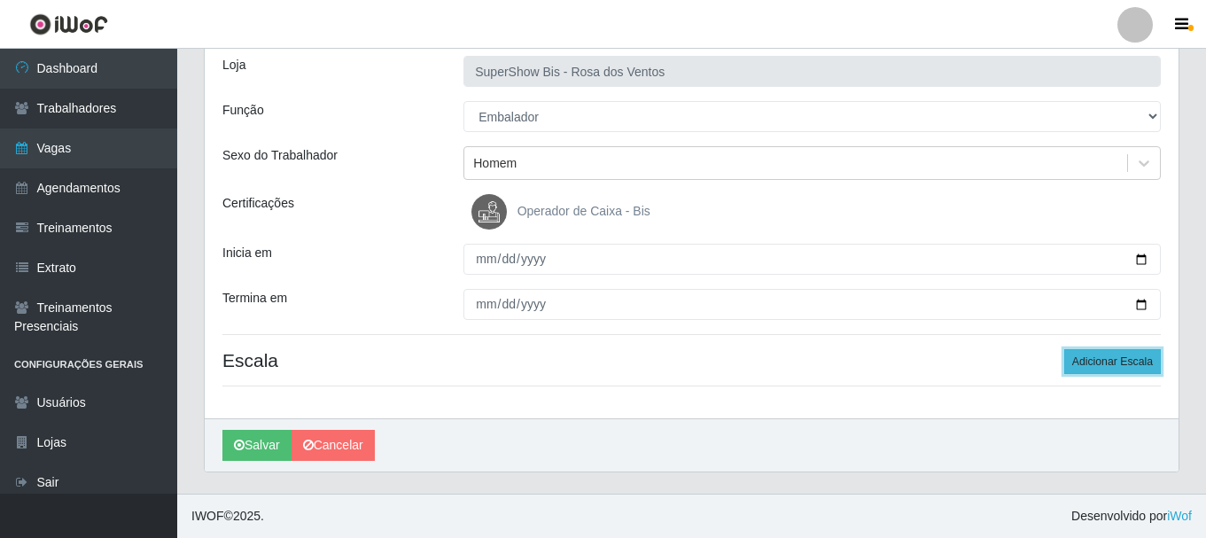
click at [1092, 366] on button "Adicionar Escala" at bounding box center [1112, 361] width 97 height 25
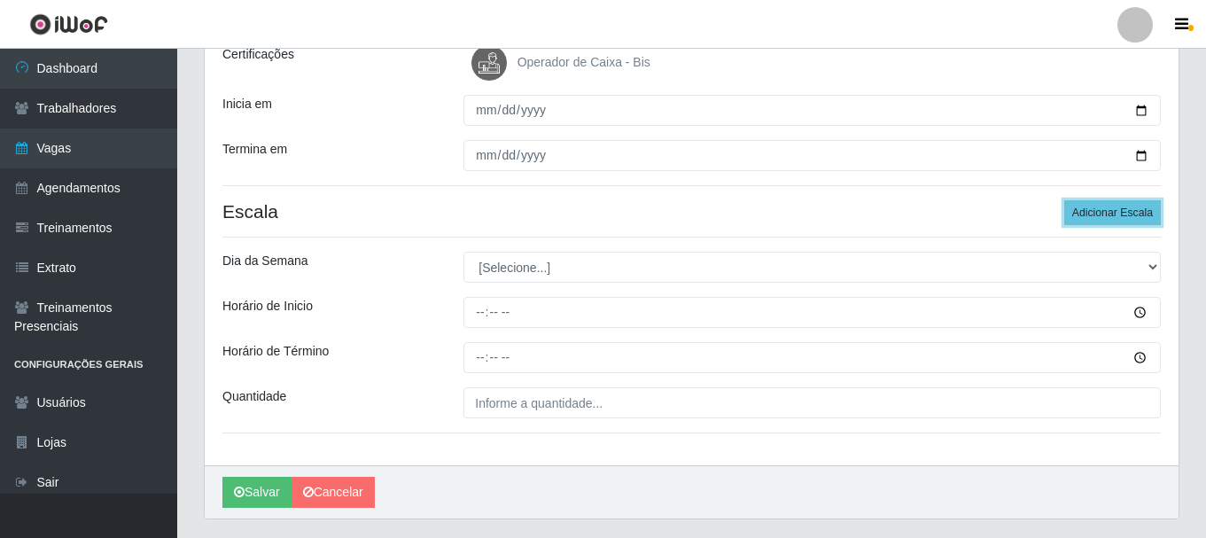
scroll to position [291, 0]
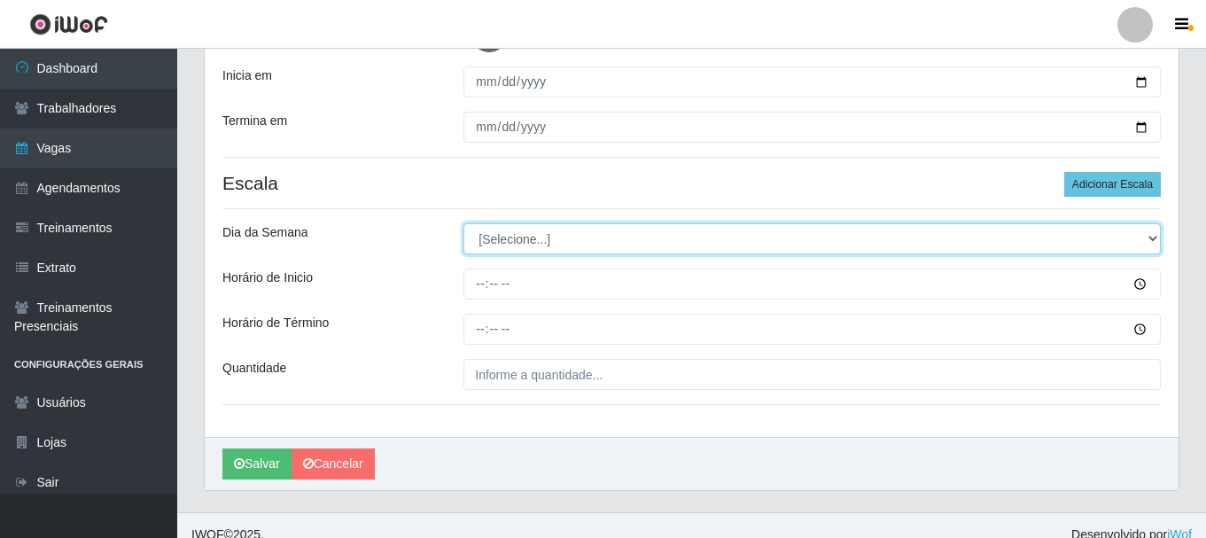
click at [522, 246] on select "[Selecione...] Segunda Terça Quarta Quinta Sexta Sábado Domingo" at bounding box center [811, 238] width 697 height 31
click at [463, 223] on select "[Selecione...] Segunda Terça Quarta Quinta Sexta Sábado Domingo" at bounding box center [811, 238] width 697 height 31
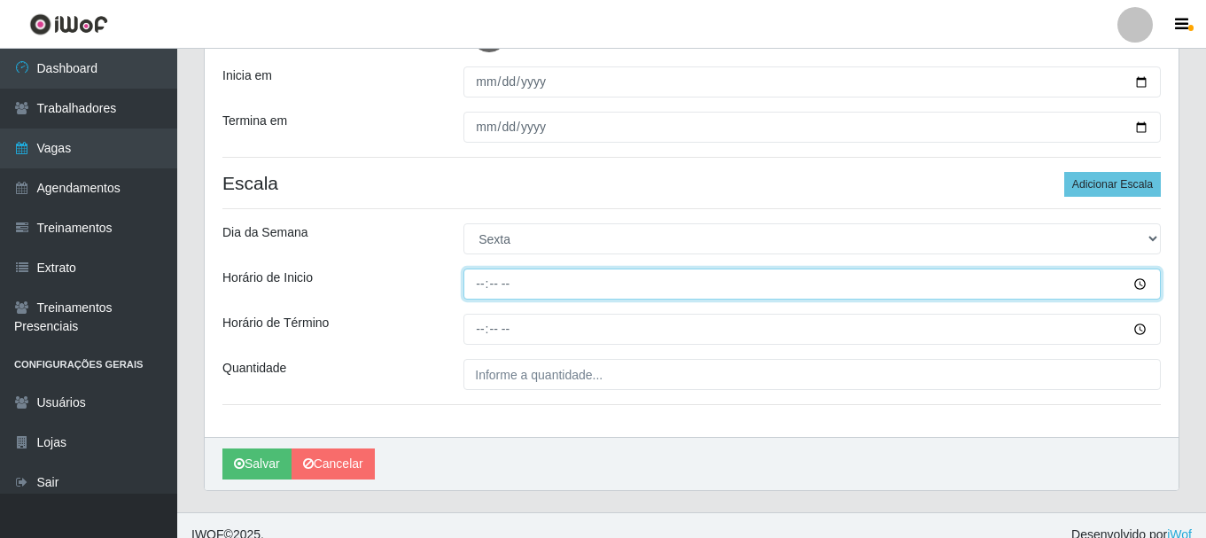
click at [481, 291] on input "Horário de Inicio" at bounding box center [811, 283] width 697 height 31
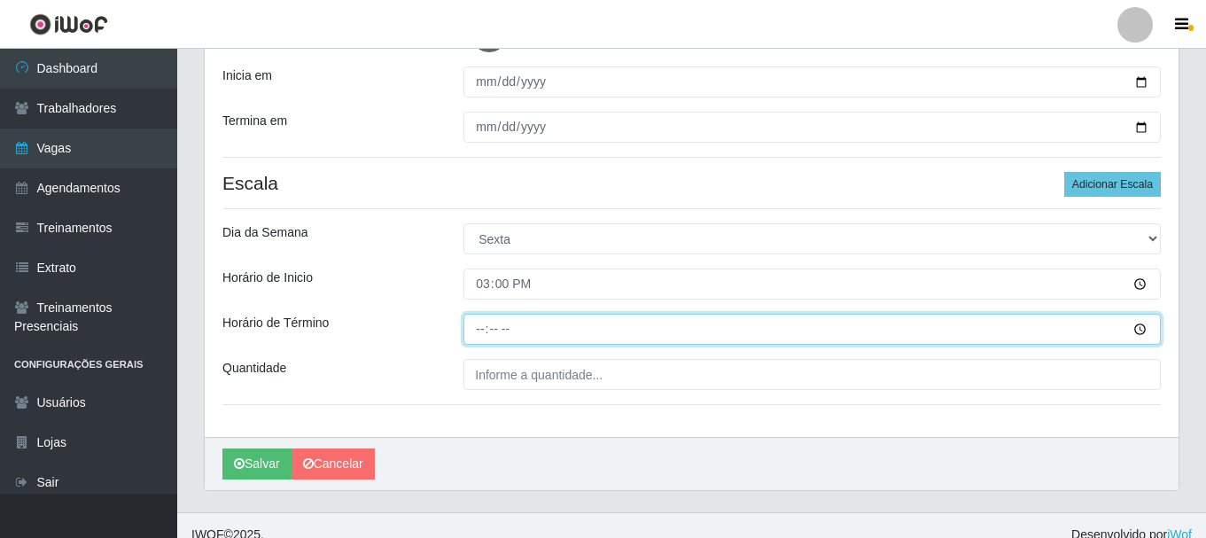
click at [477, 340] on input "Horário de Término" at bounding box center [811, 329] width 697 height 31
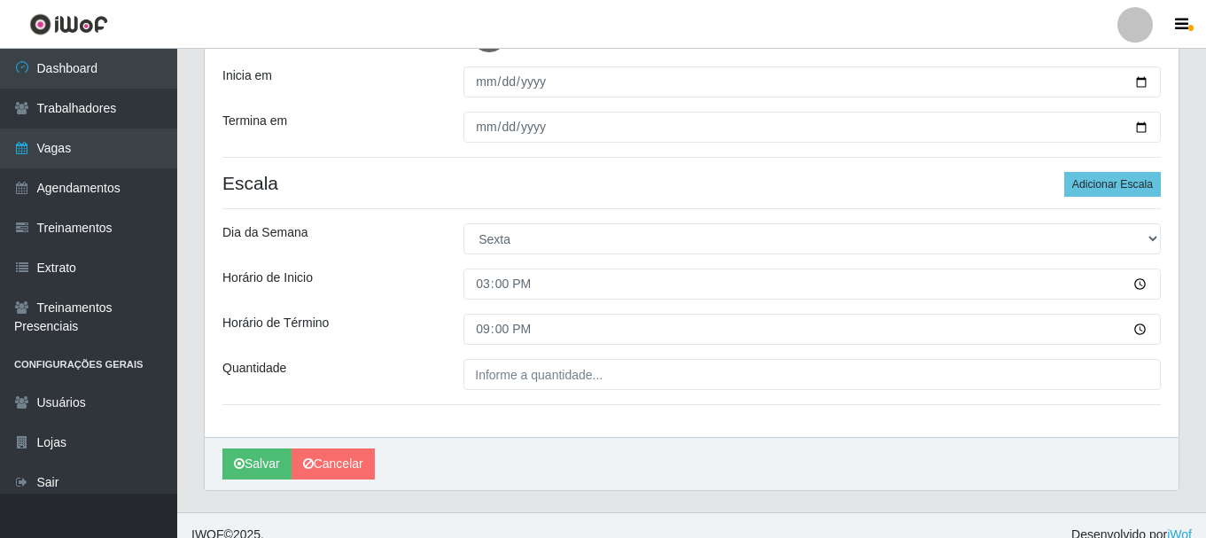
click at [482, 352] on div "Loja SuperShow Bis - Rosa dos Ventos Função [Selecione...] ASG ASG + ASG ++ Aux…" at bounding box center [691, 149] width 973 height 576
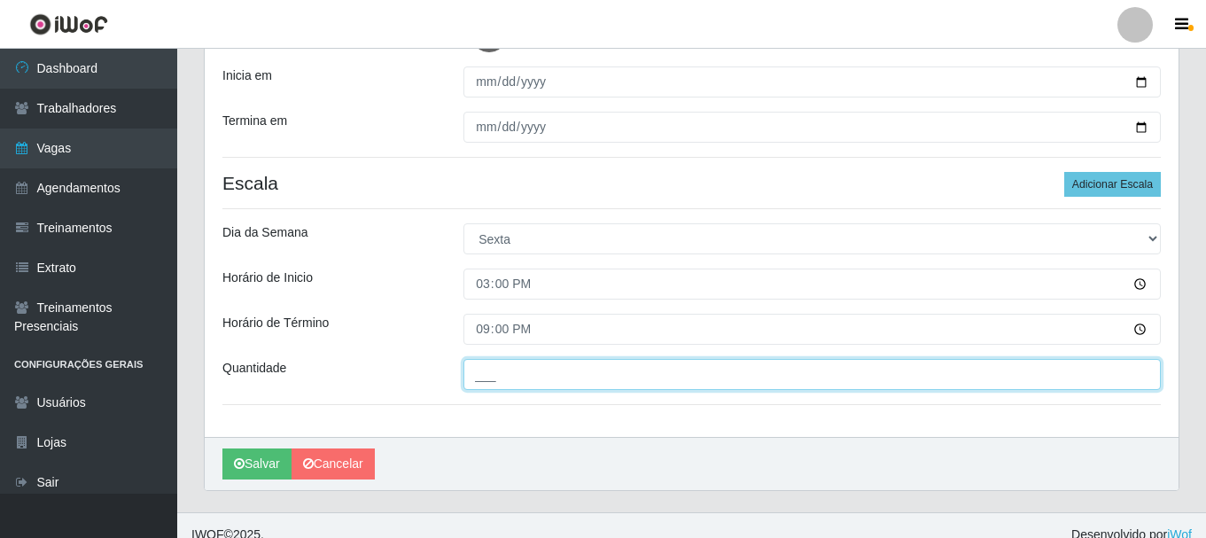
click at [483, 365] on input "___" at bounding box center [811, 374] width 697 height 31
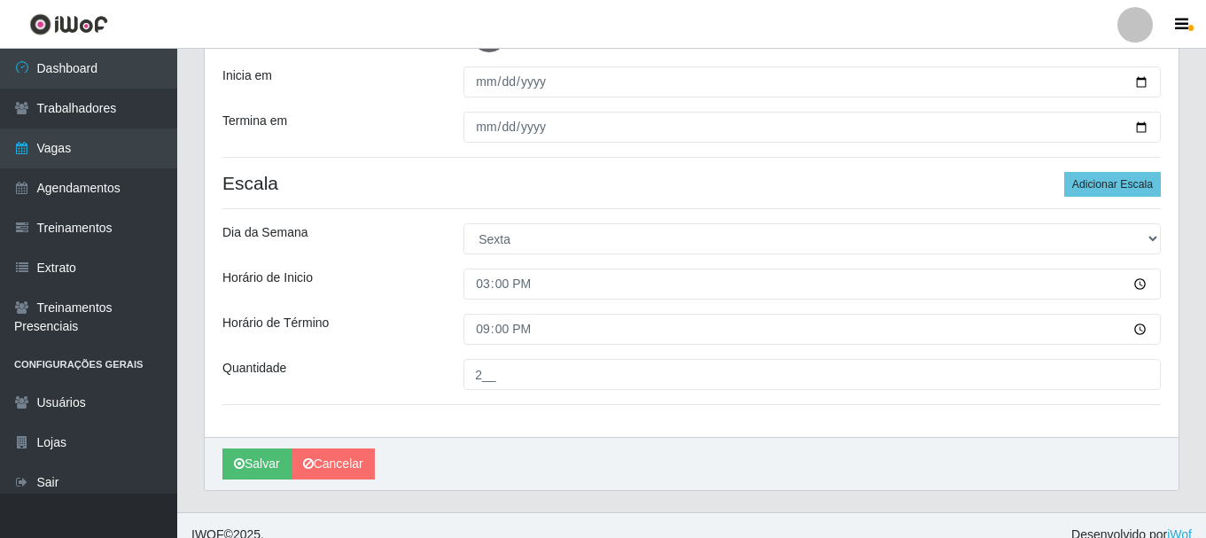
click at [391, 275] on div "Horário de Inicio" at bounding box center [329, 283] width 241 height 31
click at [383, 275] on div "Horário de Inicio" at bounding box center [329, 283] width 241 height 31
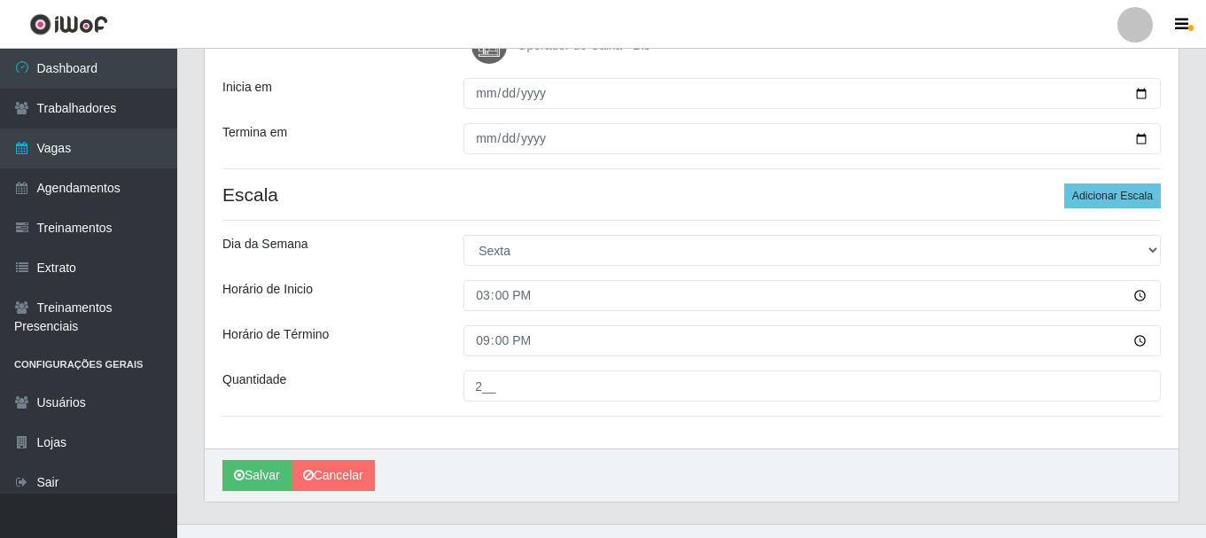
scroll to position [310, 0]
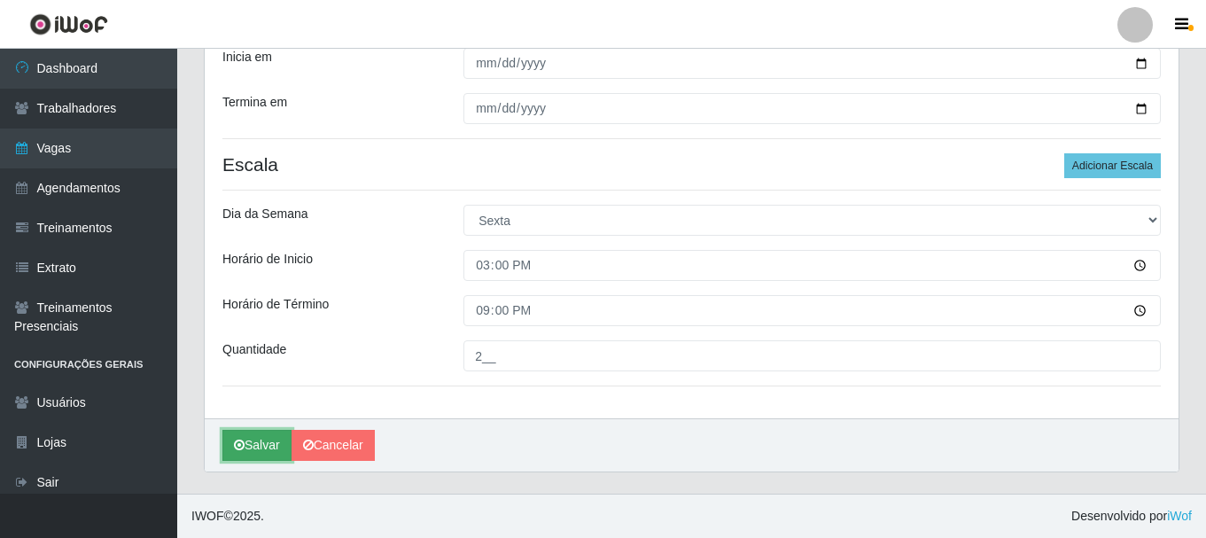
click at [268, 438] on button "Salvar" at bounding box center [256, 445] width 69 height 31
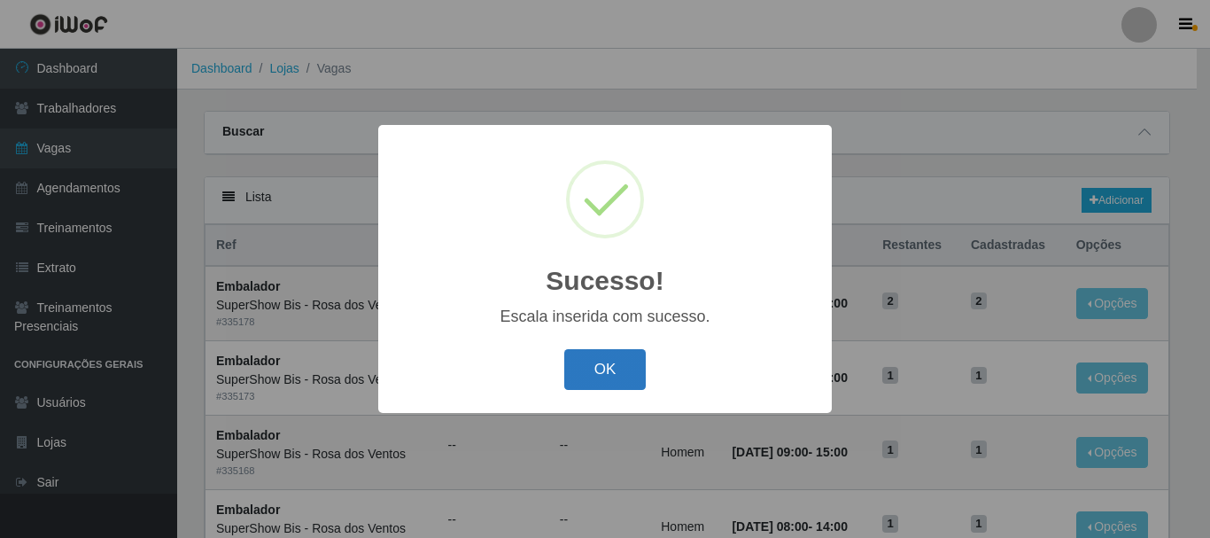
click at [589, 371] on button "OK" at bounding box center [605, 370] width 82 height 42
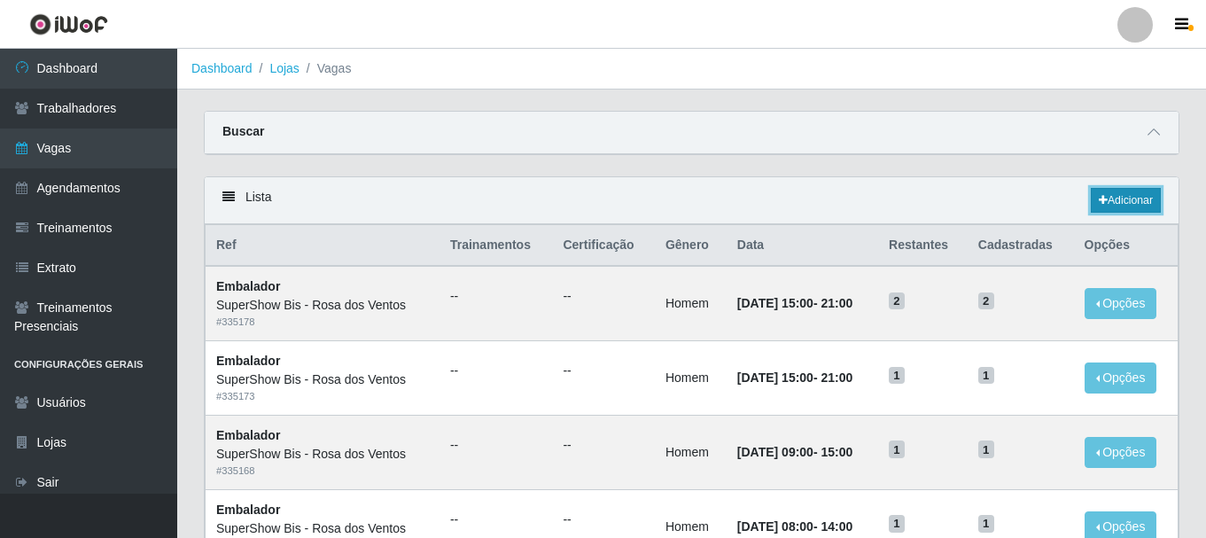
click at [1132, 211] on link "Adicionar" at bounding box center [1125, 200] width 70 height 25
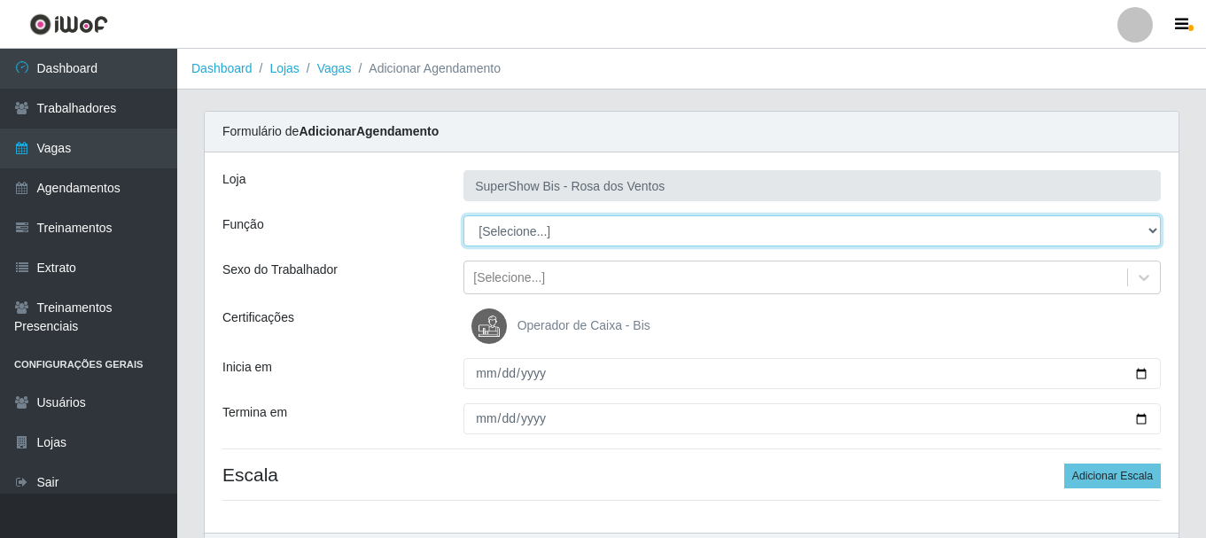
click at [550, 229] on select "[Selecione...] ASG ASG + ASG ++ Auxiliar de Cozinha Balconista de Açougue Balco…" at bounding box center [811, 230] width 697 height 31
click at [463, 215] on select "[Selecione...] ASG ASG + ASG ++ Auxiliar de Cozinha Balconista de Açougue Balco…" at bounding box center [811, 230] width 697 height 31
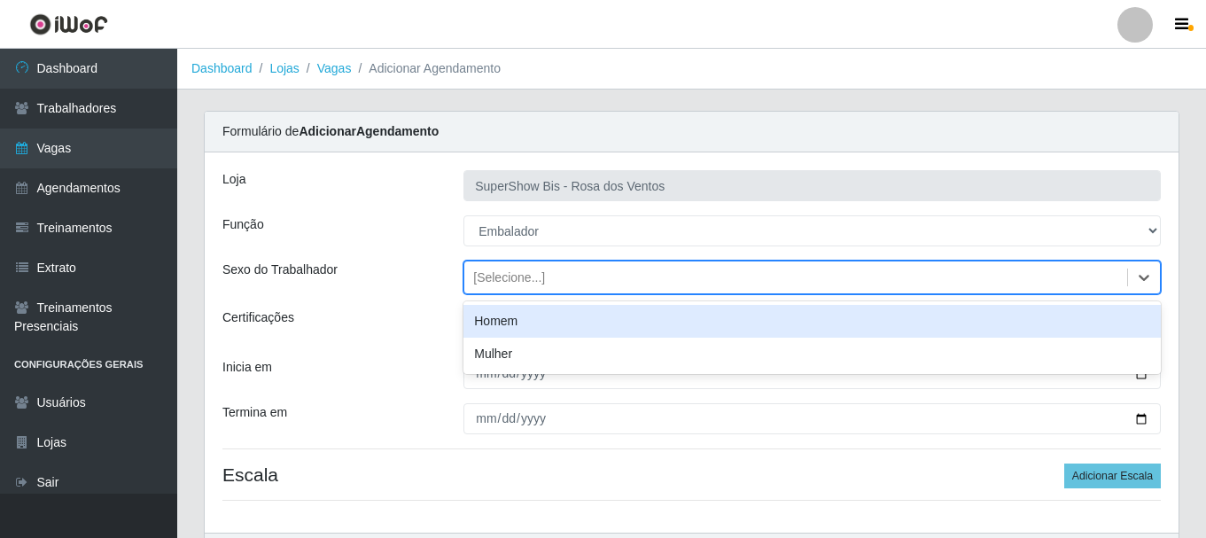
click at [548, 283] on div "[Selecione...]" at bounding box center [795, 277] width 663 height 29
click at [539, 319] on div "Homem" at bounding box center [811, 321] width 697 height 33
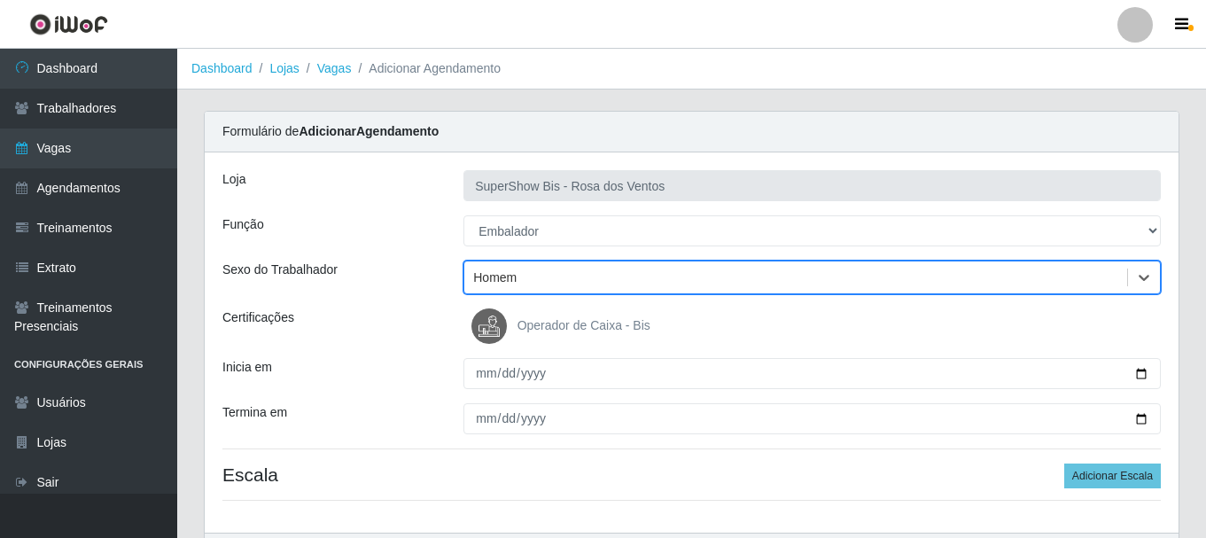
click at [484, 357] on div "Loja SuperShow Bis - Rosa dos Ventos Função [Selecione...] ASG ASG + ASG ++ Aux…" at bounding box center [691, 342] width 973 height 380
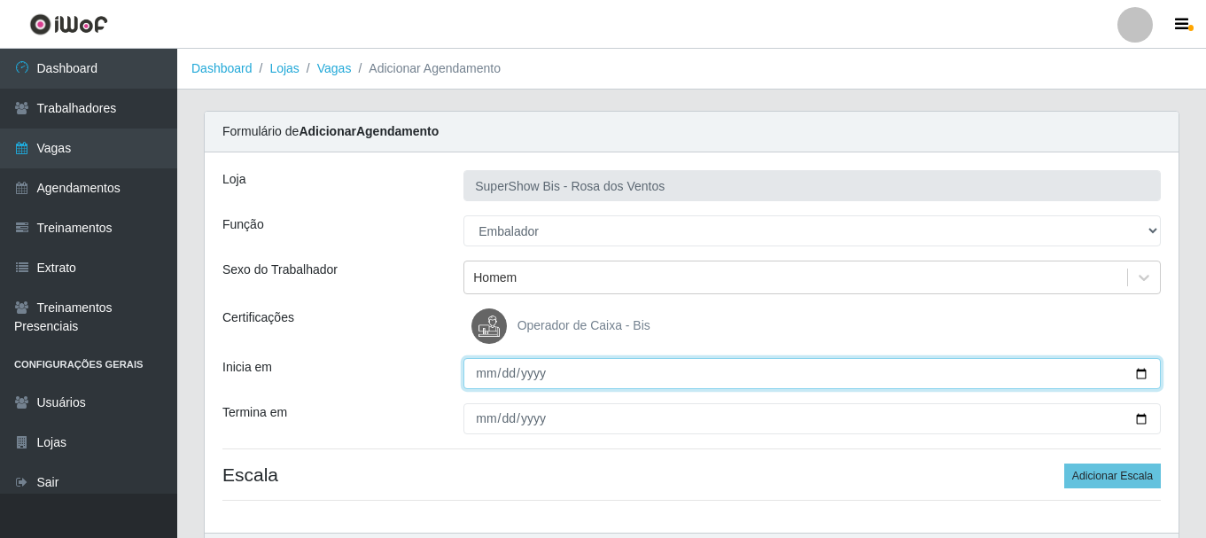
click at [484, 370] on input "Inicia em" at bounding box center [811, 373] width 697 height 31
click at [485, 372] on input "Inicia em" at bounding box center [811, 373] width 697 height 31
click at [498, 382] on input "0001-02-12" at bounding box center [811, 373] width 697 height 31
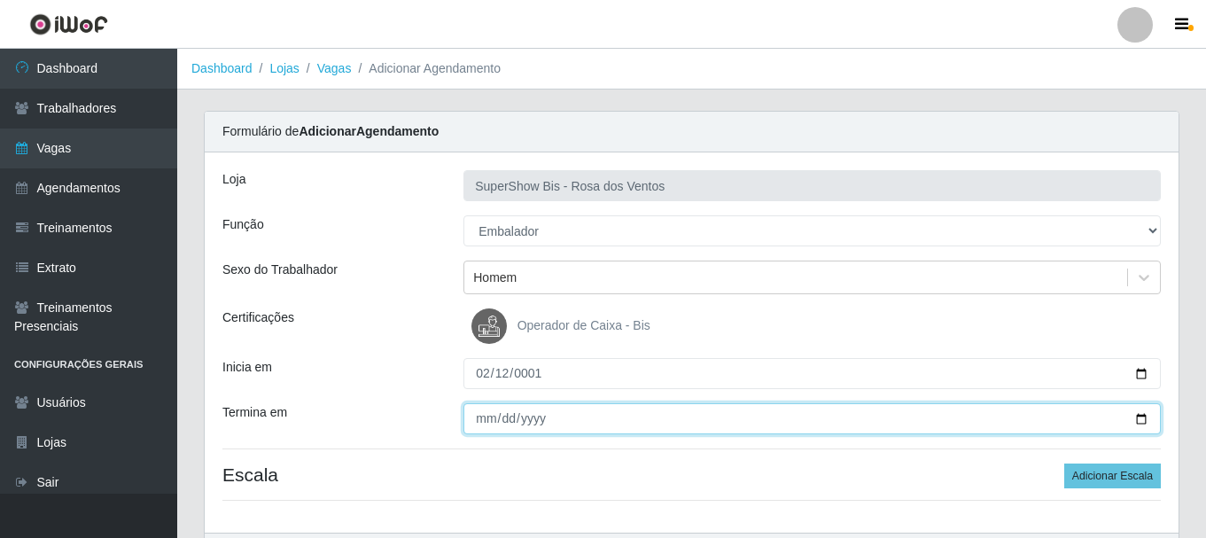
click at [480, 415] on input "Termina em" at bounding box center [811, 418] width 697 height 31
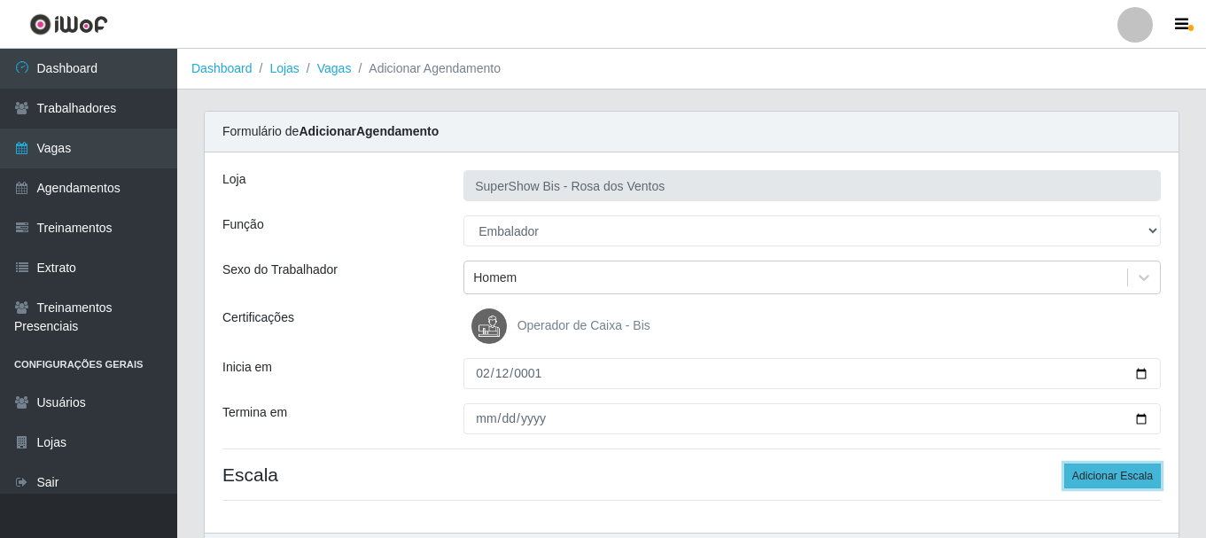
click at [1121, 473] on button "Adicionar Escala" at bounding box center [1112, 475] width 97 height 25
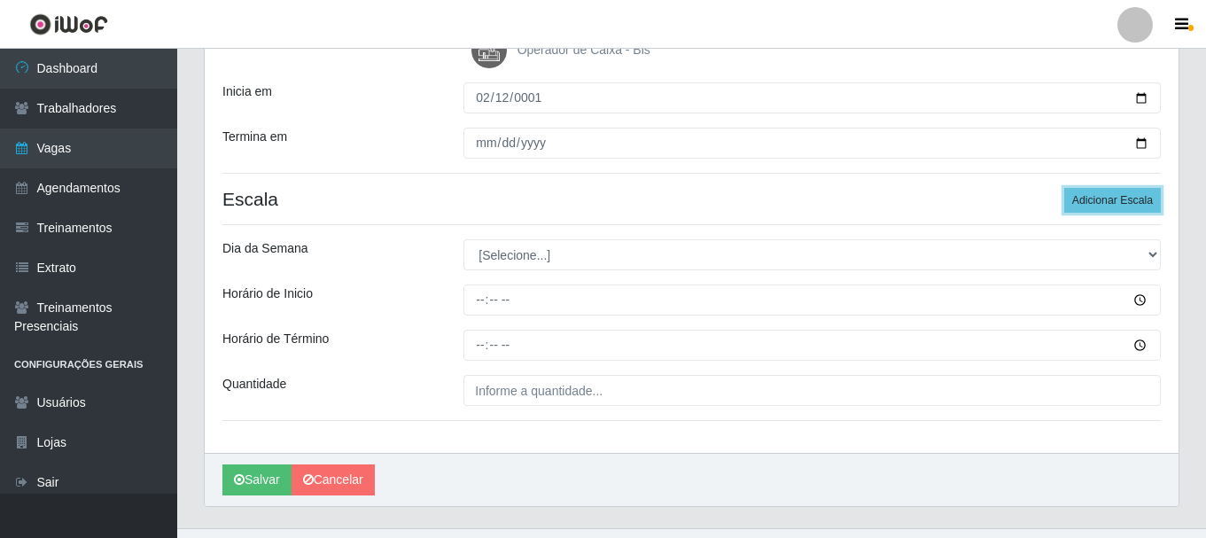
scroll to position [310, 0]
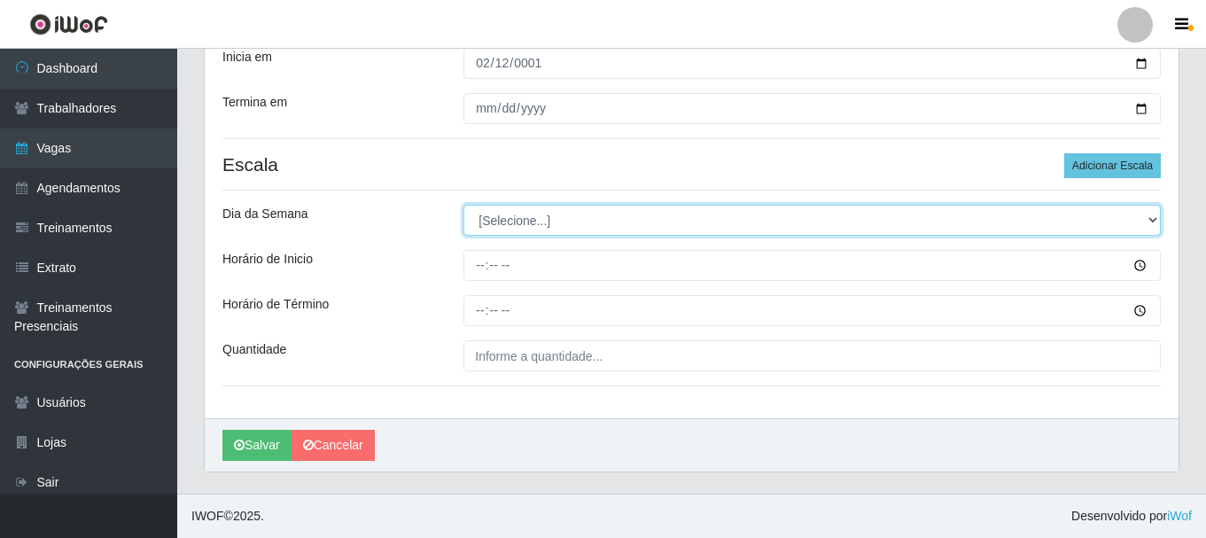
click at [574, 224] on select "[Selecione...] Segunda Terça Quarta Quinta Sexta Sábado Domingo" at bounding box center [811, 220] width 697 height 31
click at [463, 205] on select "[Selecione...] Segunda Terça Quarta Quinta Sexta Sábado Domingo" at bounding box center [811, 220] width 697 height 31
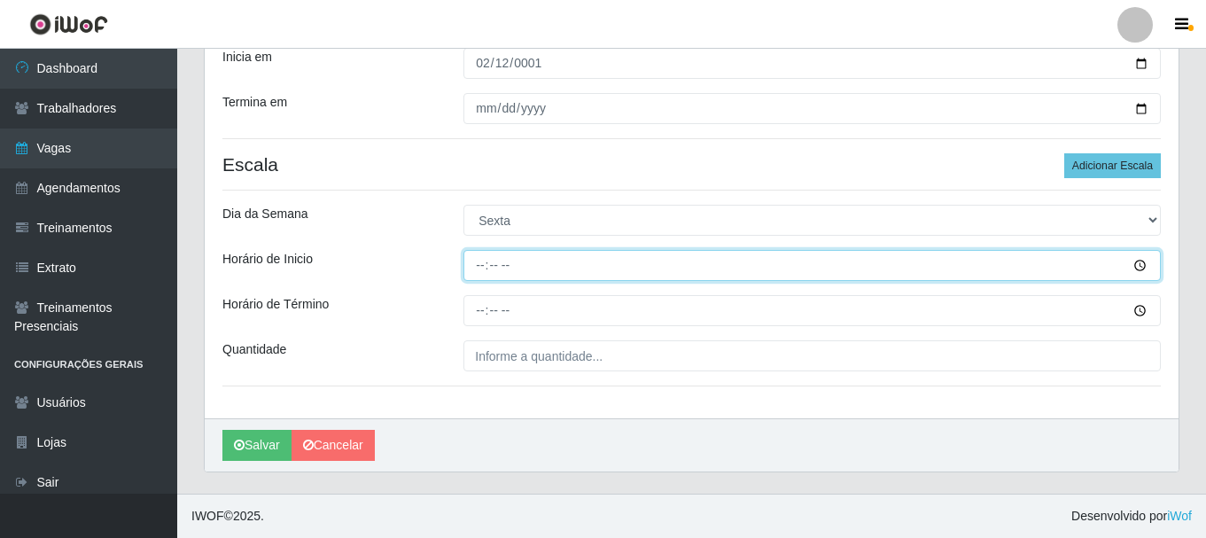
click at [475, 267] on input "Horário de Inicio" at bounding box center [811, 265] width 697 height 31
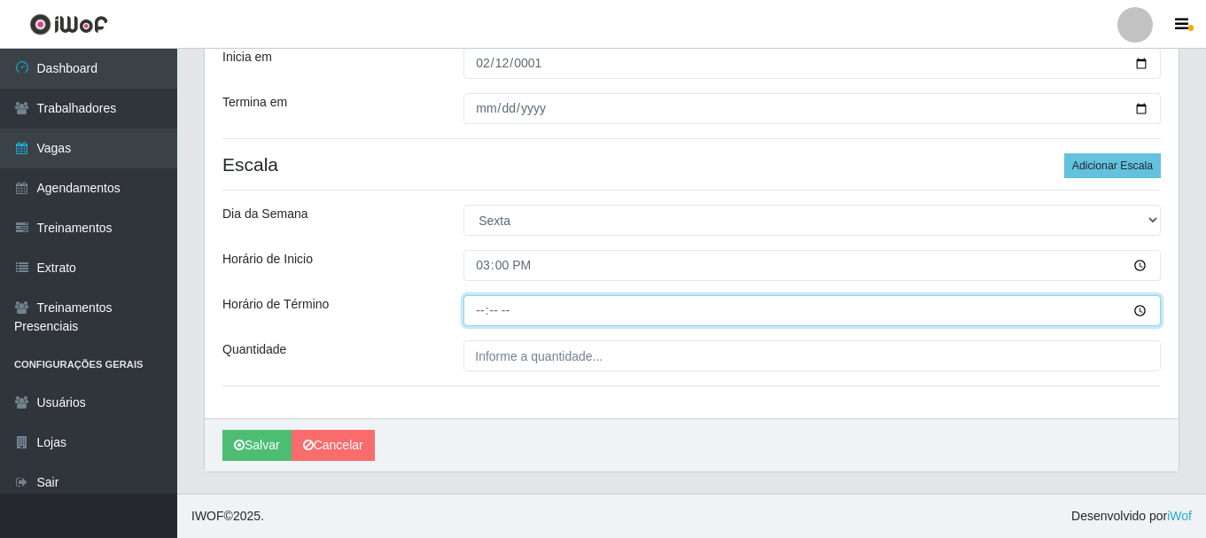
click at [471, 304] on input "Horário de Término" at bounding box center [811, 310] width 697 height 31
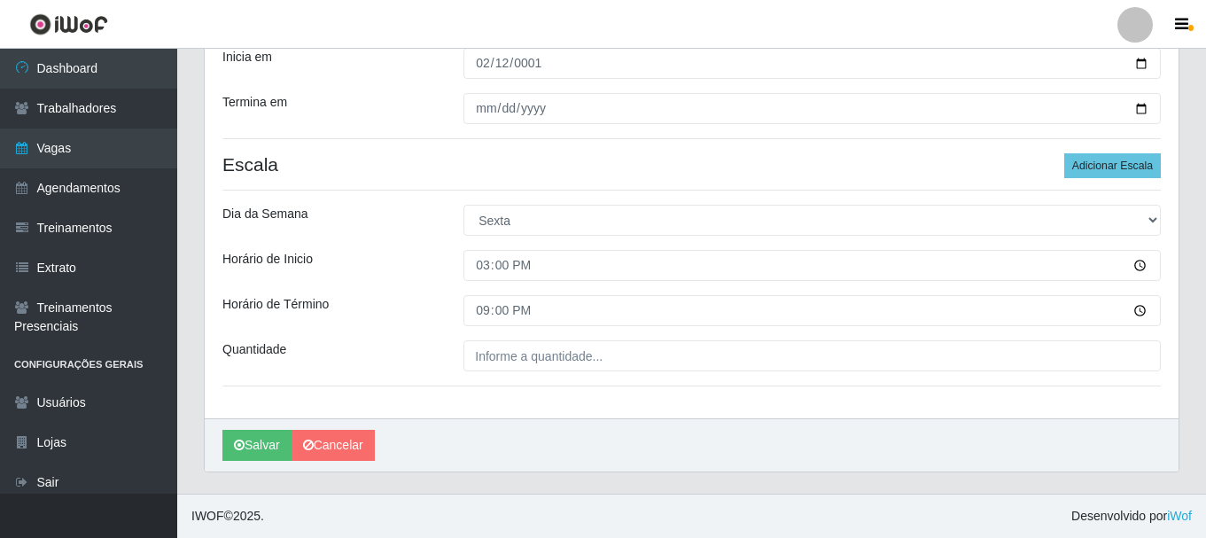
click at [493, 372] on div "Loja SuperShow Bis - Rosa dos Ventos Função [Selecione...] ASG ASG + ASG ++ Aux…" at bounding box center [691, 130] width 973 height 576
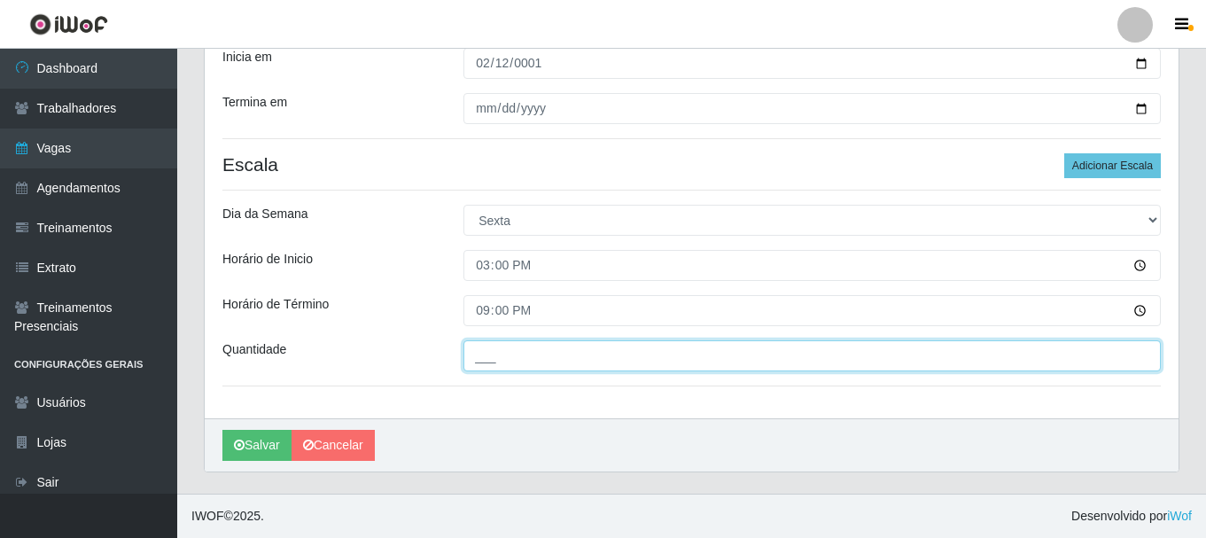
click at [505, 353] on input "___" at bounding box center [811, 355] width 697 height 31
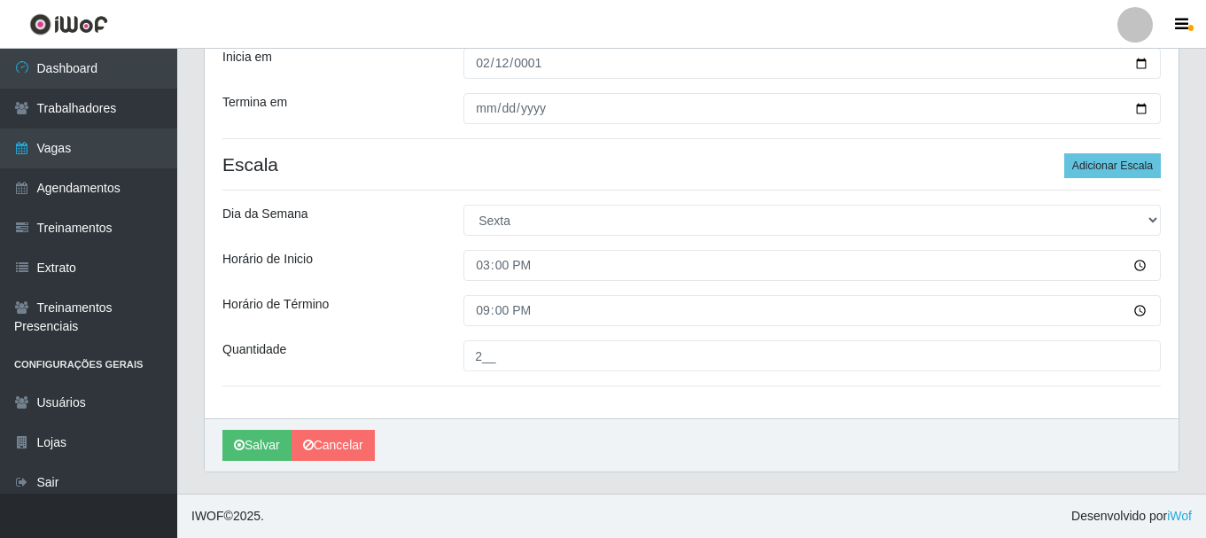
click at [367, 300] on div "Horário de Término" at bounding box center [329, 310] width 241 height 31
click at [261, 441] on button "Salvar" at bounding box center [256, 445] width 69 height 31
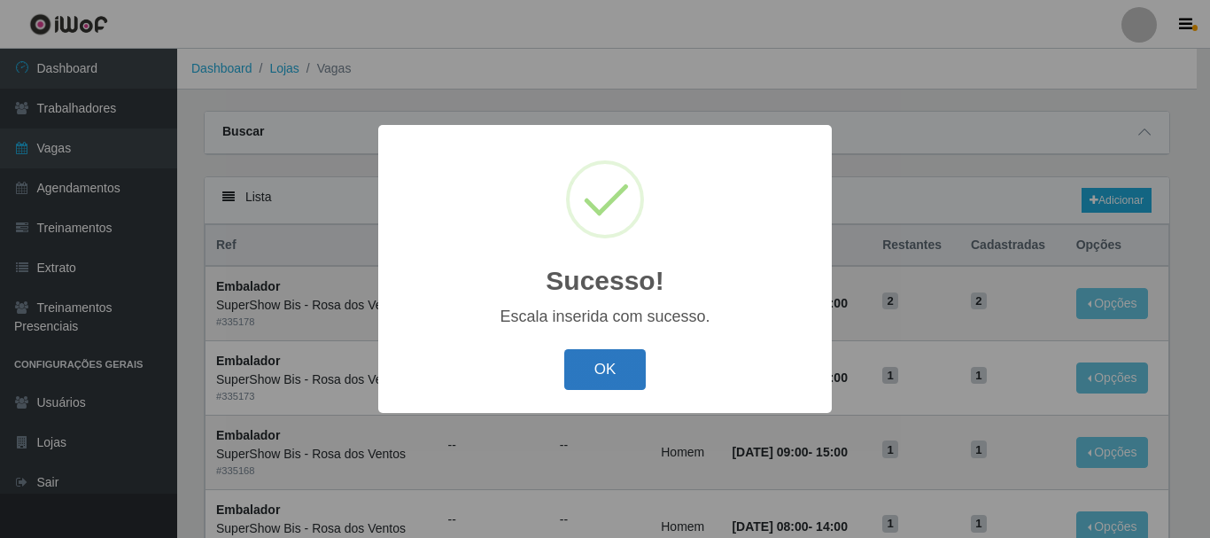
click at [613, 374] on button "OK" at bounding box center [605, 370] width 82 height 42
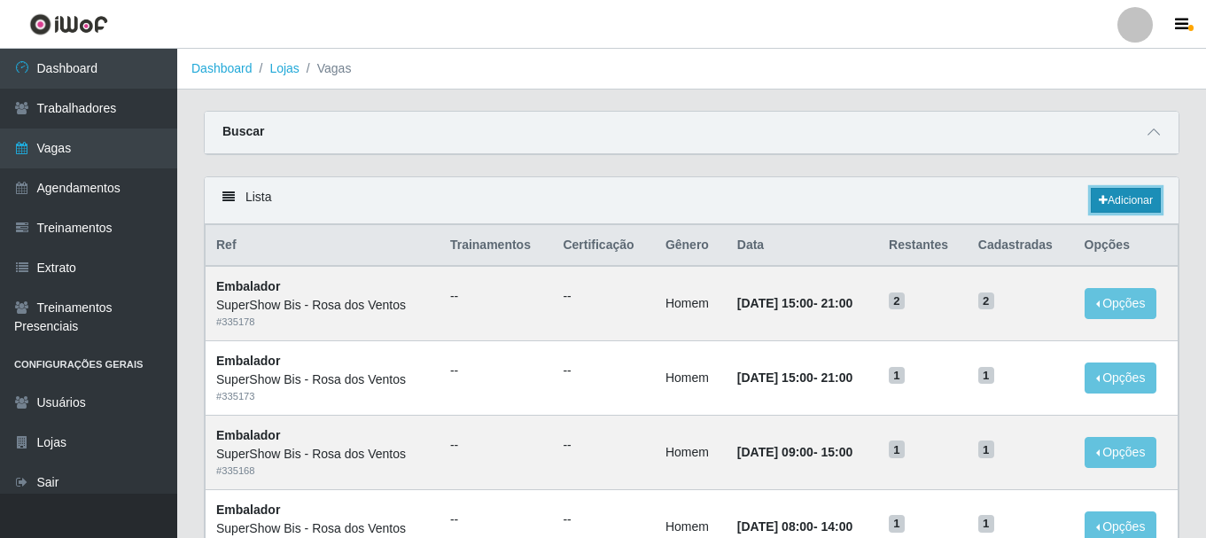
click at [1121, 208] on link "Adicionar" at bounding box center [1125, 200] width 70 height 25
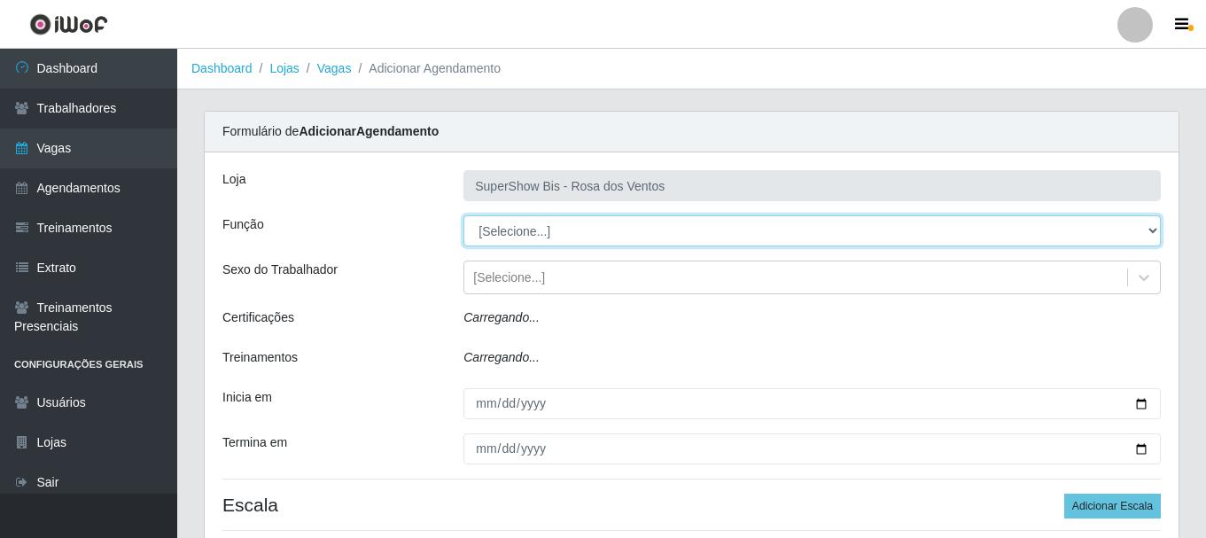
click at [524, 232] on select "[Selecione...] ASG ASG + ASG ++ Auxiliar de Cozinha Balconista de Açougue Balco…" at bounding box center [811, 230] width 697 height 31
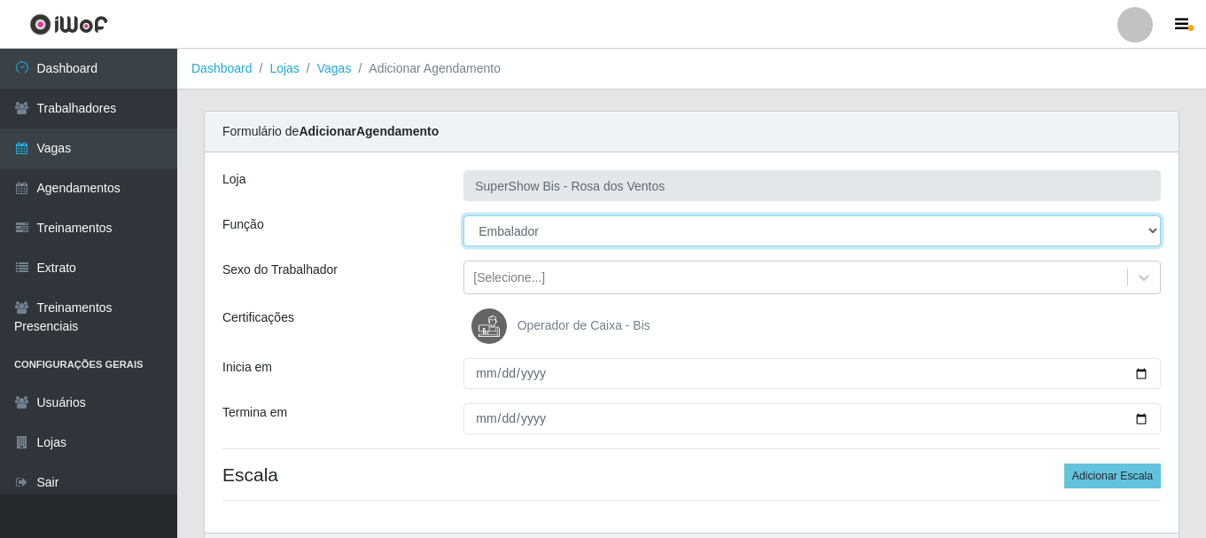
click at [463, 215] on select "[Selecione...] ASG ASG + ASG ++ Auxiliar de Cozinha Balconista de Açougue Balco…" at bounding box center [811, 230] width 697 height 31
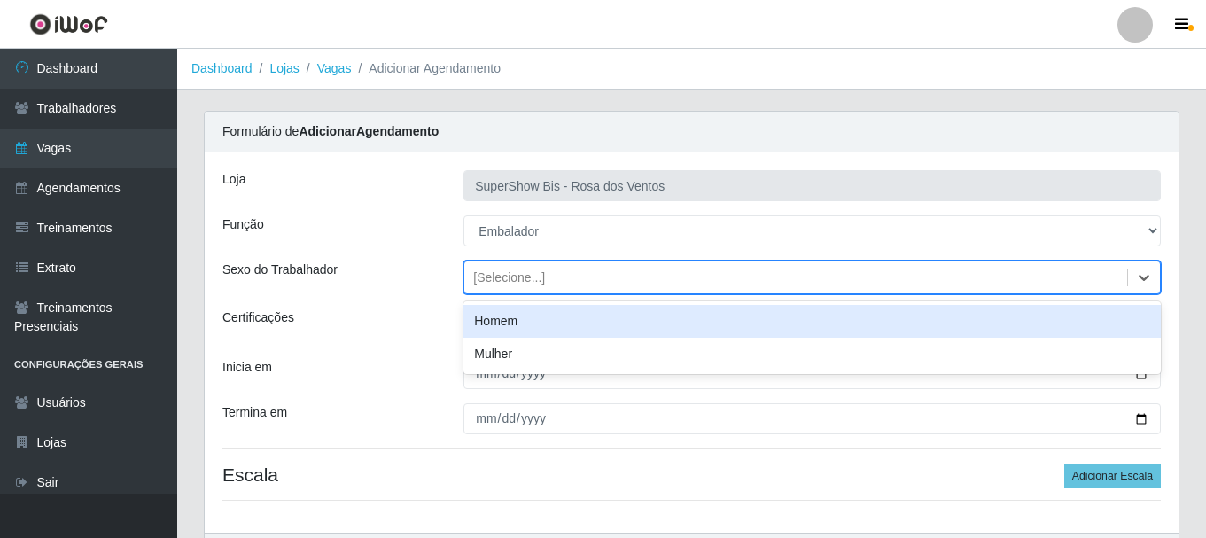
click at [541, 276] on div "[Selecione...]" at bounding box center [795, 277] width 663 height 29
click at [527, 322] on div "Homem" at bounding box center [811, 321] width 697 height 33
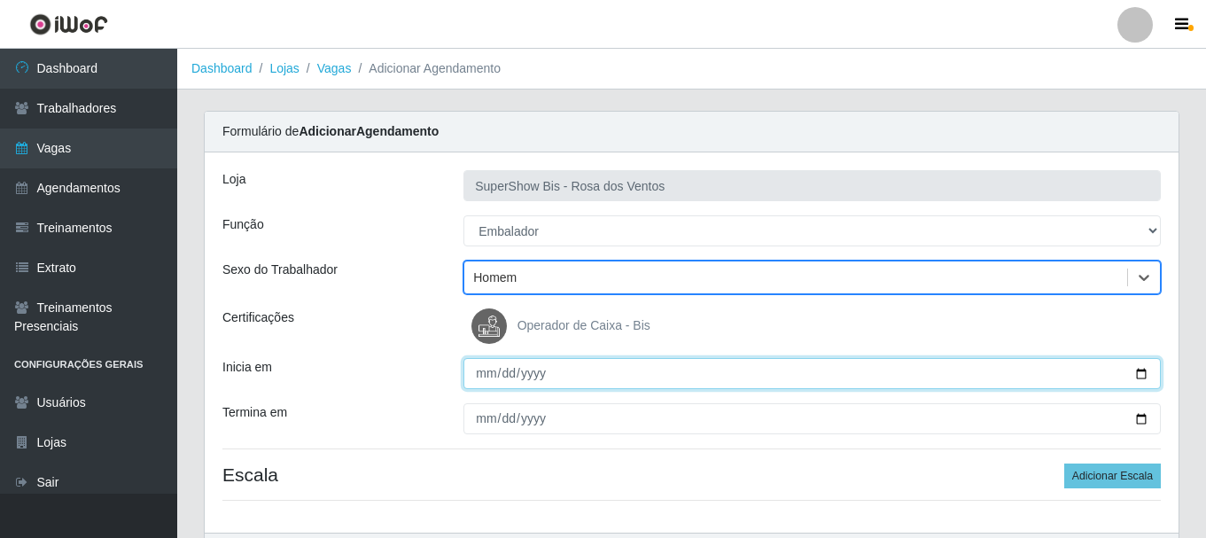
click at [477, 383] on input "Inicia em" at bounding box center [811, 373] width 697 height 31
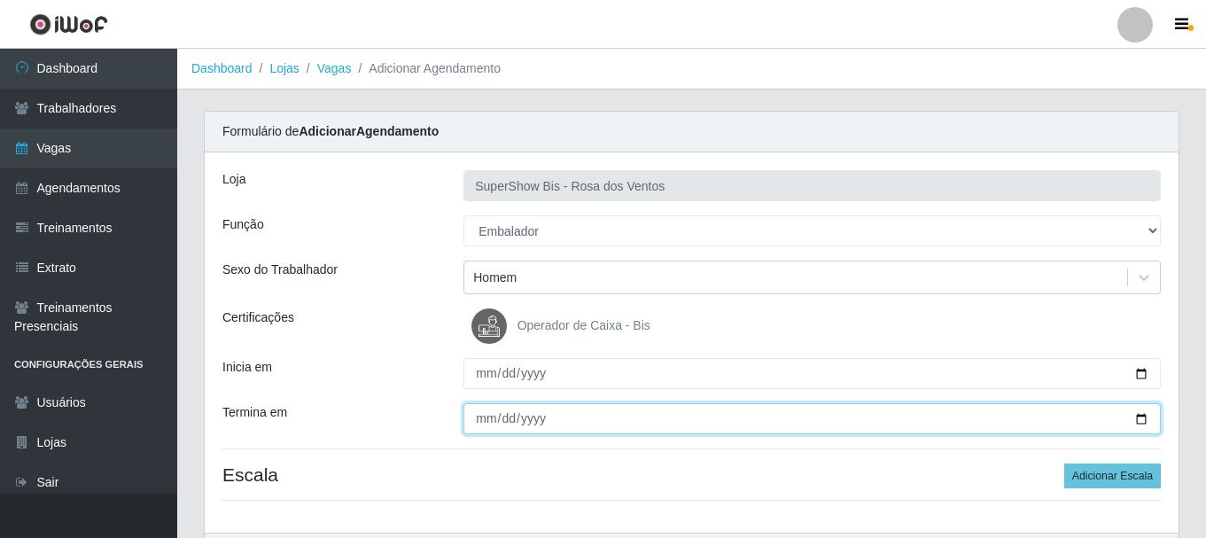
click at [484, 422] on input "Termina em" at bounding box center [811, 418] width 697 height 31
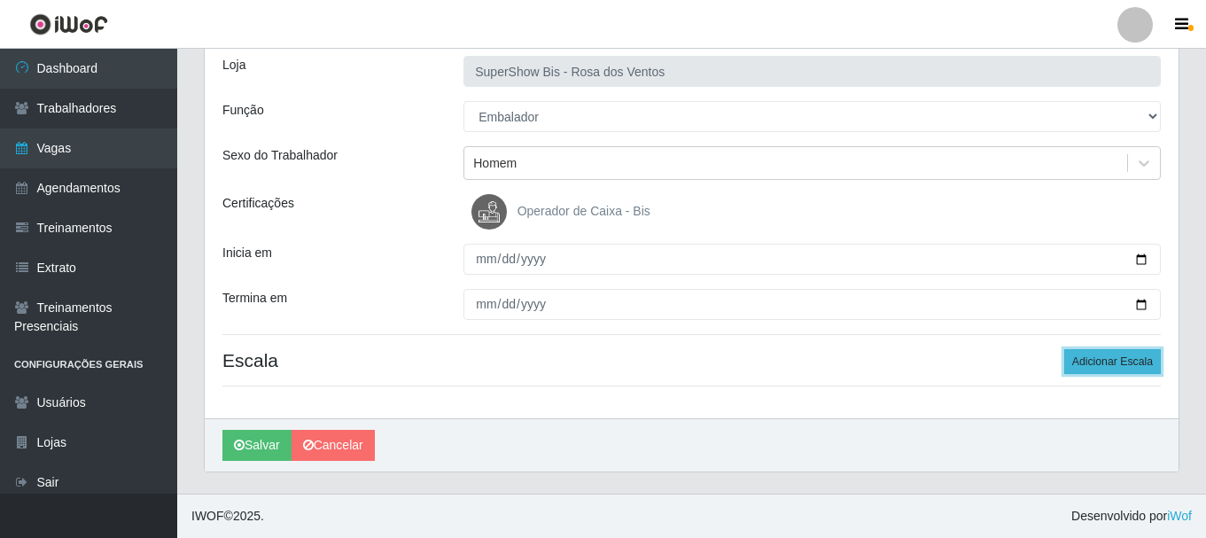
click at [1126, 359] on button "Adicionar Escala" at bounding box center [1112, 361] width 97 height 25
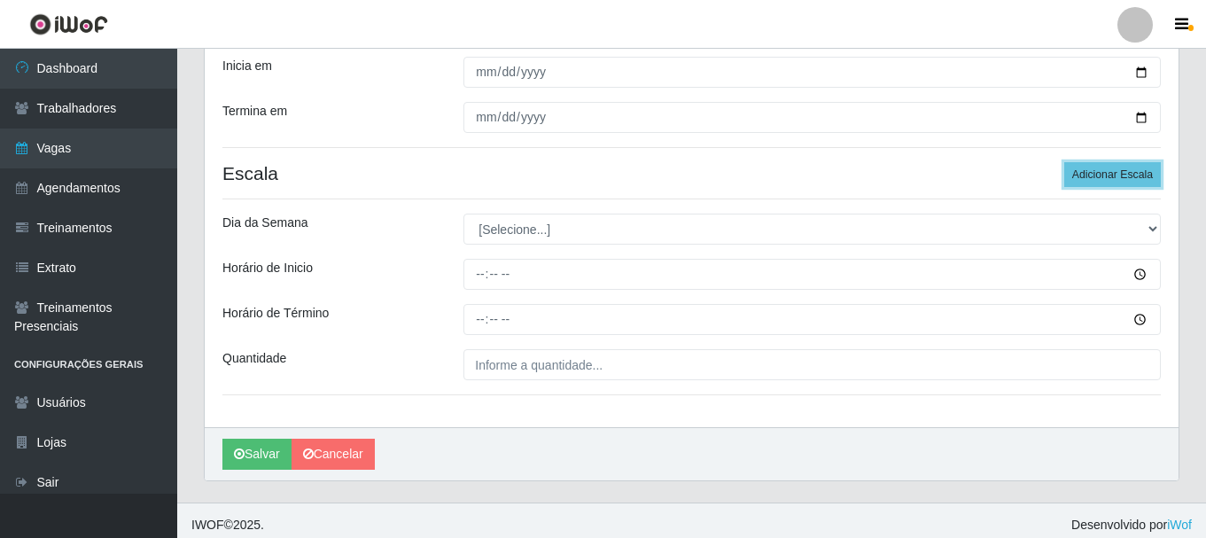
scroll to position [310, 0]
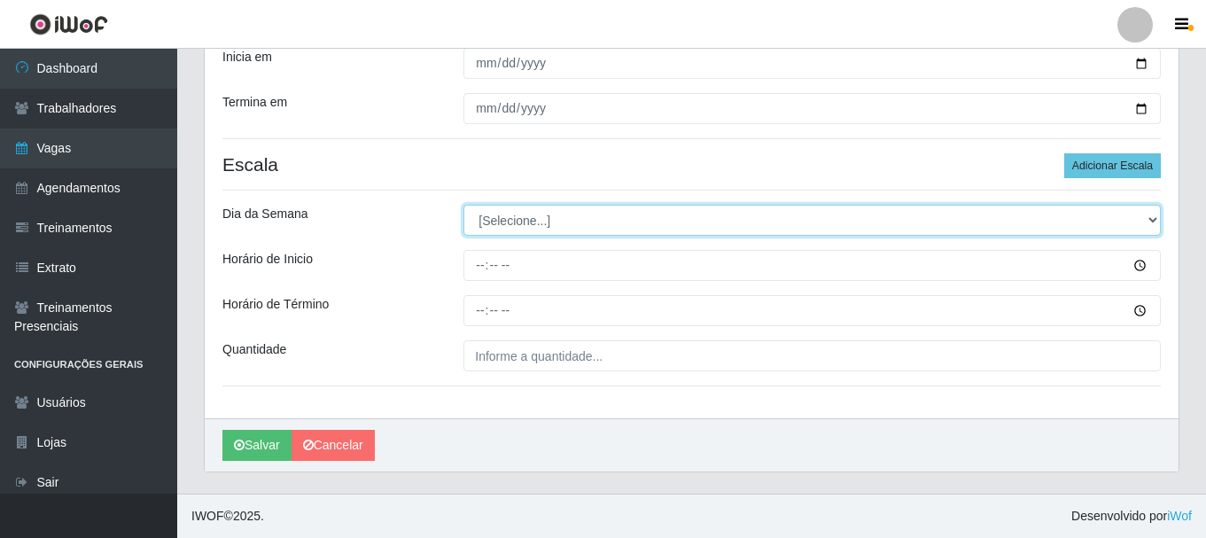
click at [539, 221] on select "[Selecione...] Segunda Terça Quarta Quinta Sexta Sábado Domingo" at bounding box center [811, 220] width 697 height 31
click at [463, 205] on select "[Selecione...] Segunda Terça Quarta Quinta Sexta Sábado Domingo" at bounding box center [811, 220] width 697 height 31
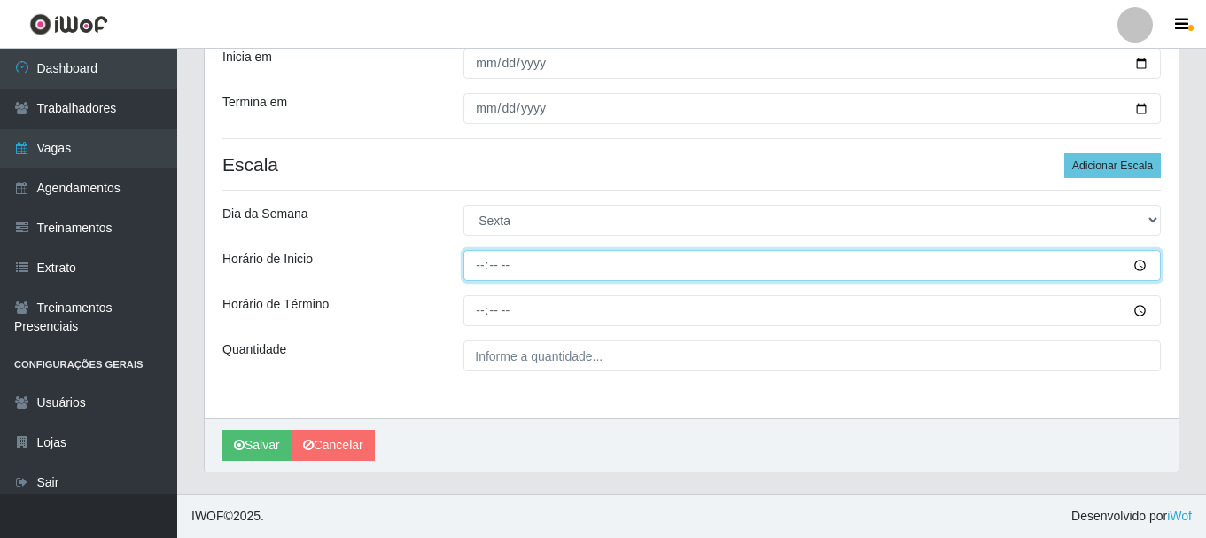
click at [480, 263] on input "Horário de Inicio" at bounding box center [811, 265] width 697 height 31
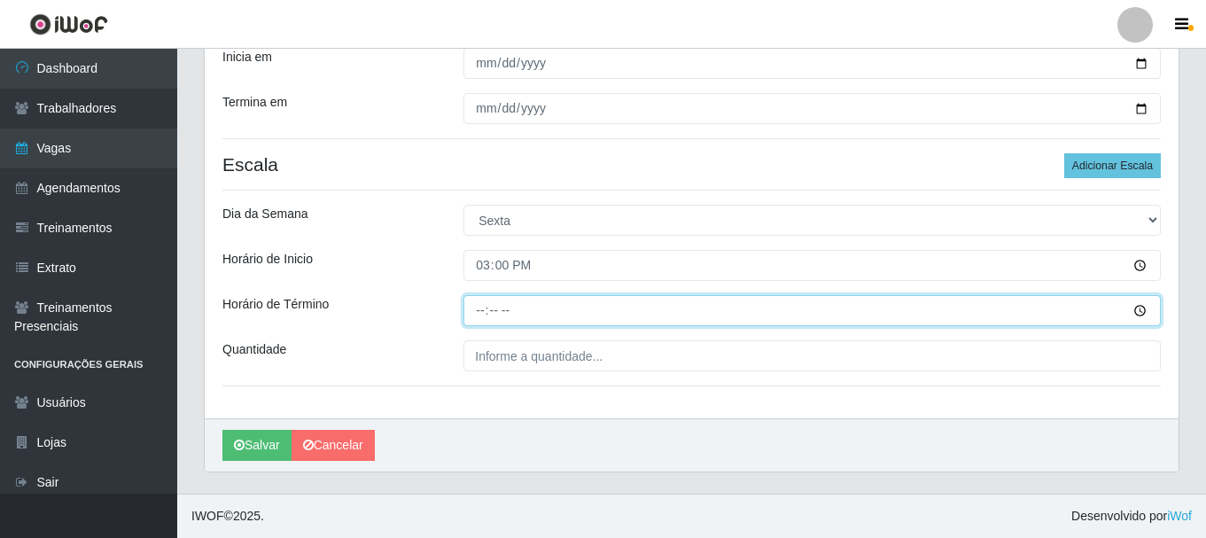
click at [488, 314] on input "Horário de Término" at bounding box center [811, 310] width 697 height 31
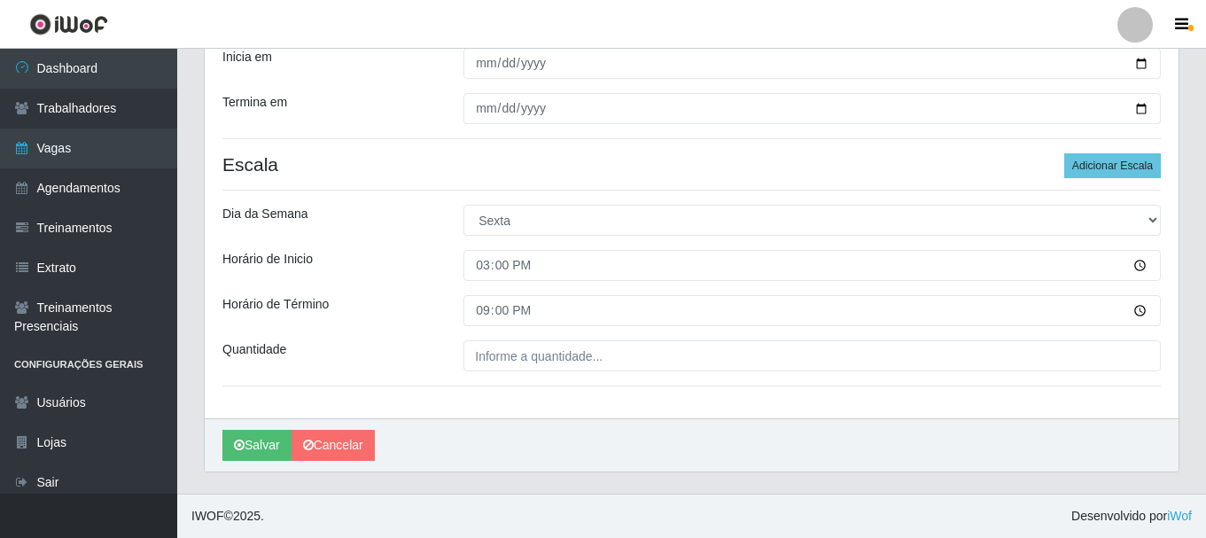
click at [492, 376] on div "Loja SuperShow Bis - Rosa dos Ventos Função [Selecione...] ASG ASG + ASG ++ Aux…" at bounding box center [691, 130] width 973 height 576
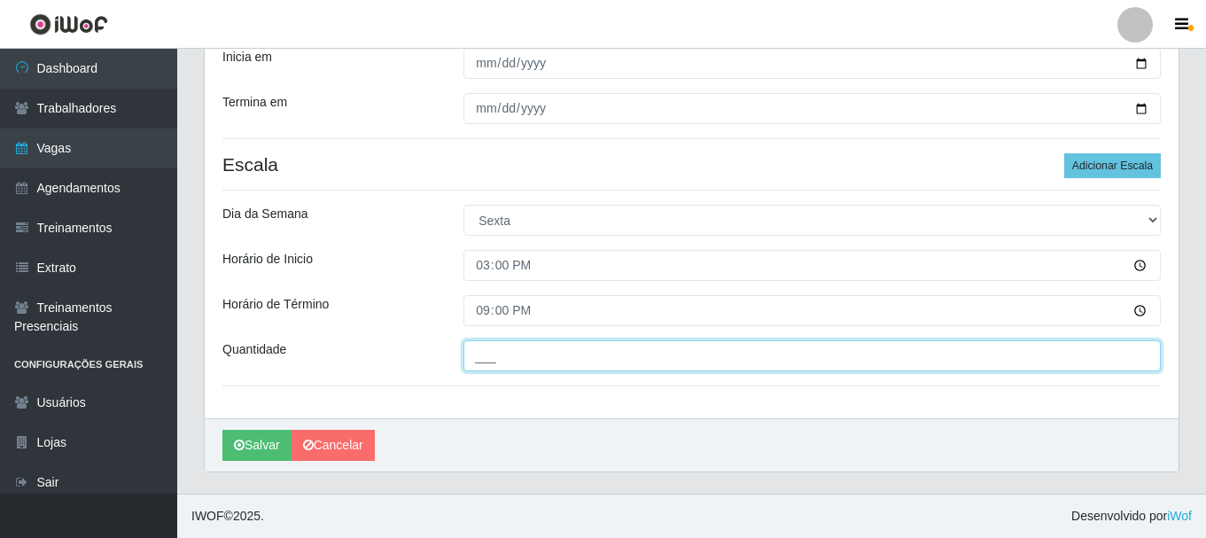
click at [492, 352] on input "___" at bounding box center [811, 355] width 697 height 31
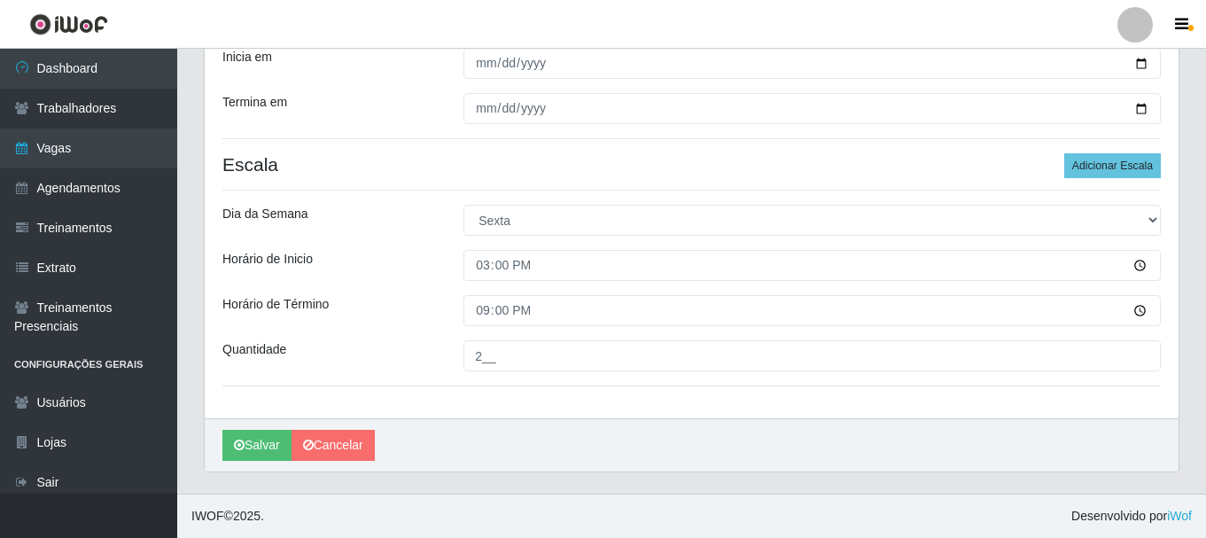
click at [437, 330] on div "Loja SuperShow Bis - Rosa dos Ventos Função [Selecione...] ASG ASG + ASG ++ Aux…" at bounding box center [691, 130] width 973 height 576
click at [256, 446] on button "Salvar" at bounding box center [256, 445] width 69 height 31
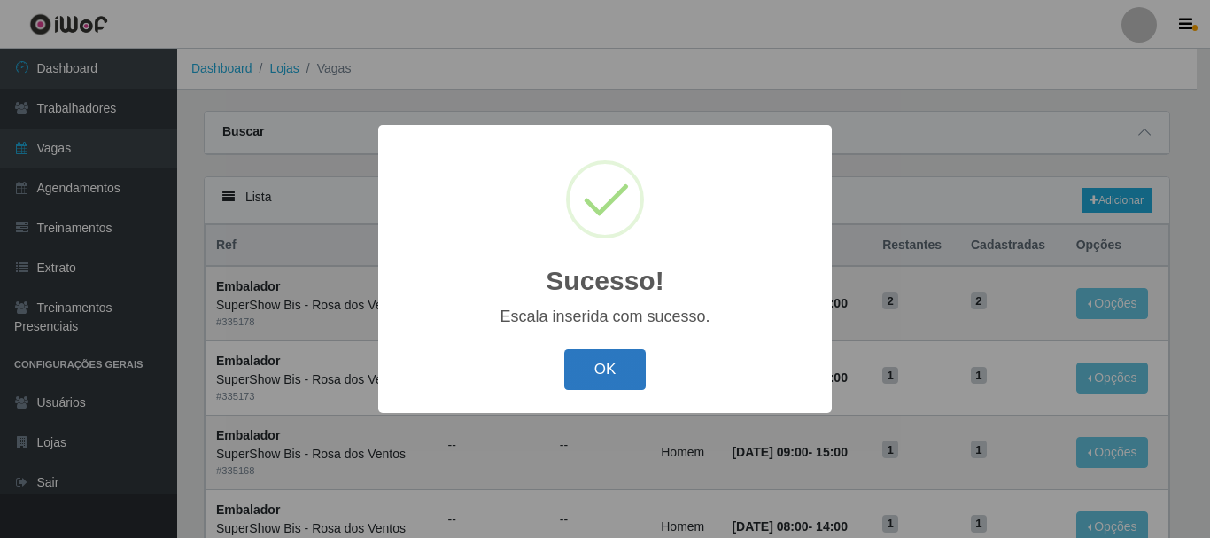
click at [621, 367] on button "OK" at bounding box center [605, 370] width 82 height 42
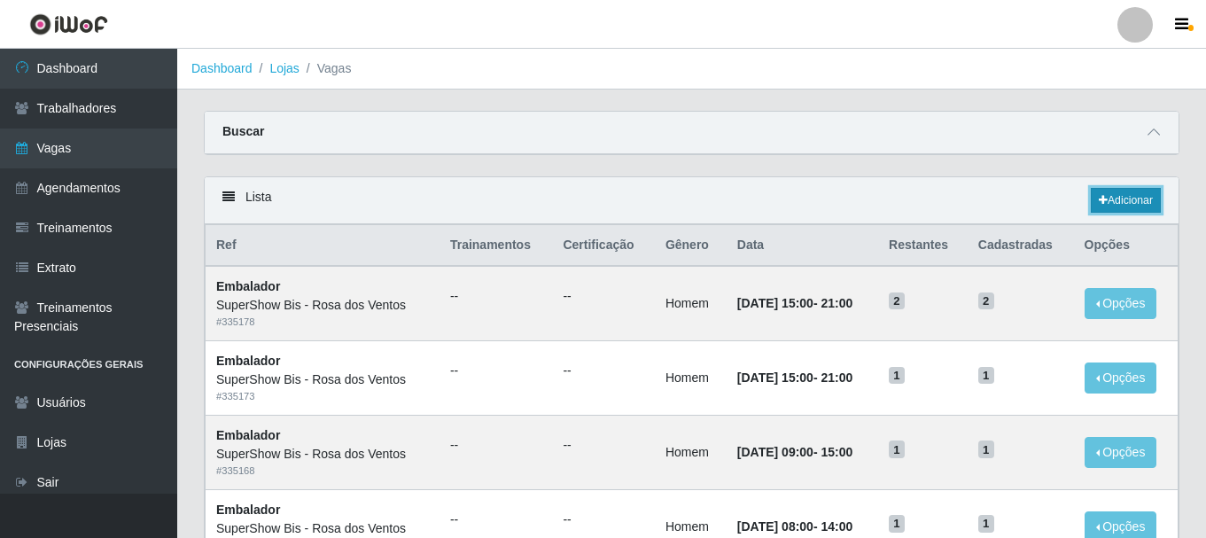
click at [1122, 206] on link "Adicionar" at bounding box center [1125, 200] width 70 height 25
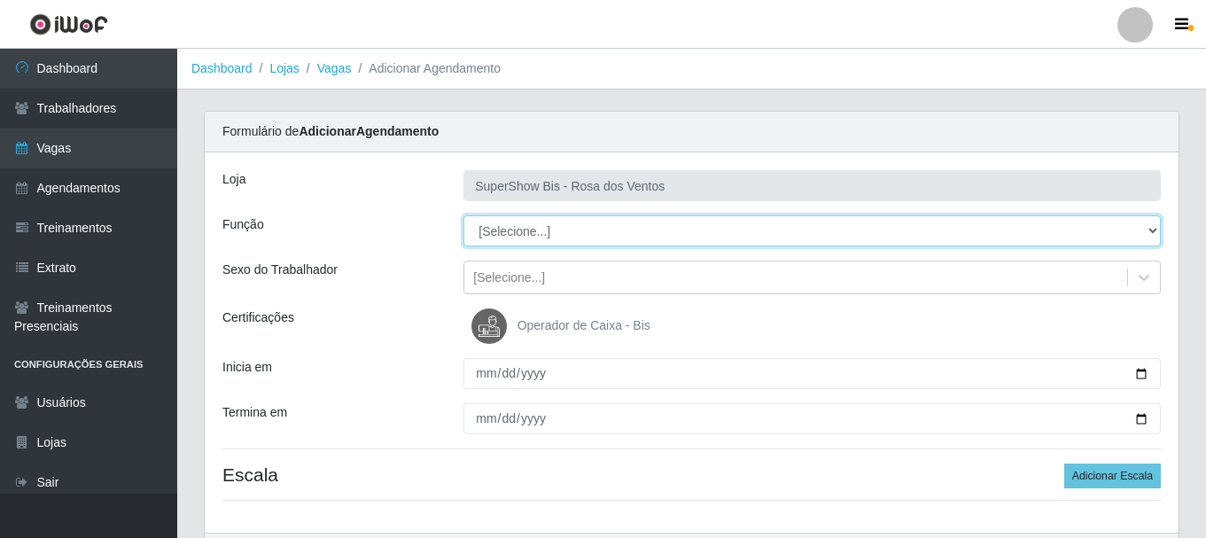
click at [559, 233] on select "[Selecione...] ASG ASG + ASG ++ Auxiliar de Cozinha Balconista de Açougue Balco…" at bounding box center [811, 230] width 697 height 31
click at [463, 215] on select "[Selecione...] ASG ASG + ASG ++ Auxiliar de Cozinha Balconista de Açougue Balco…" at bounding box center [811, 230] width 697 height 31
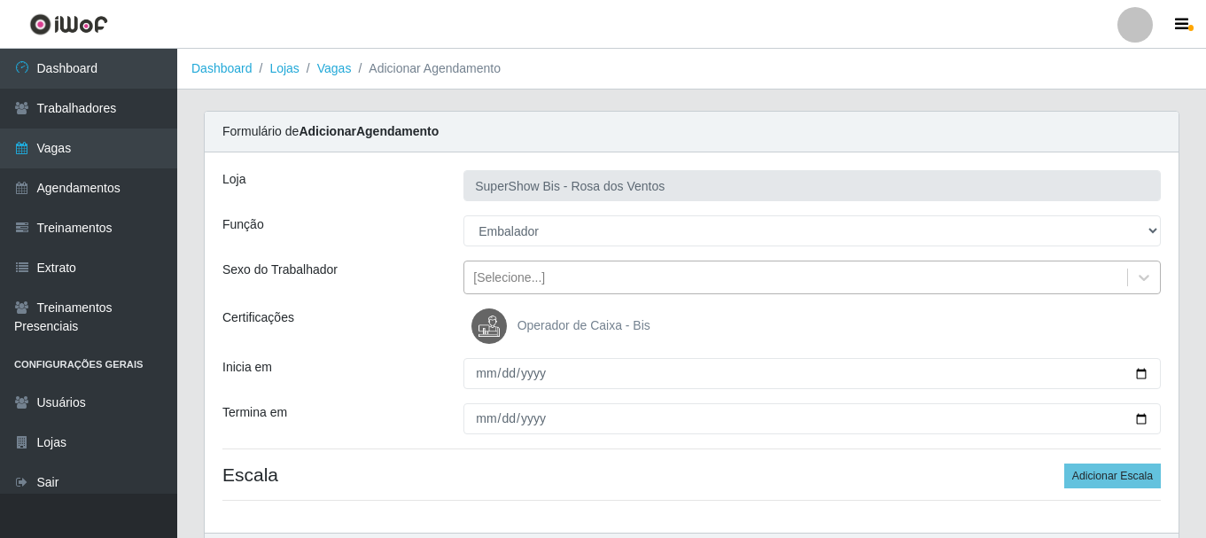
click at [534, 283] on div "[Selecione...]" at bounding box center [509, 277] width 72 height 19
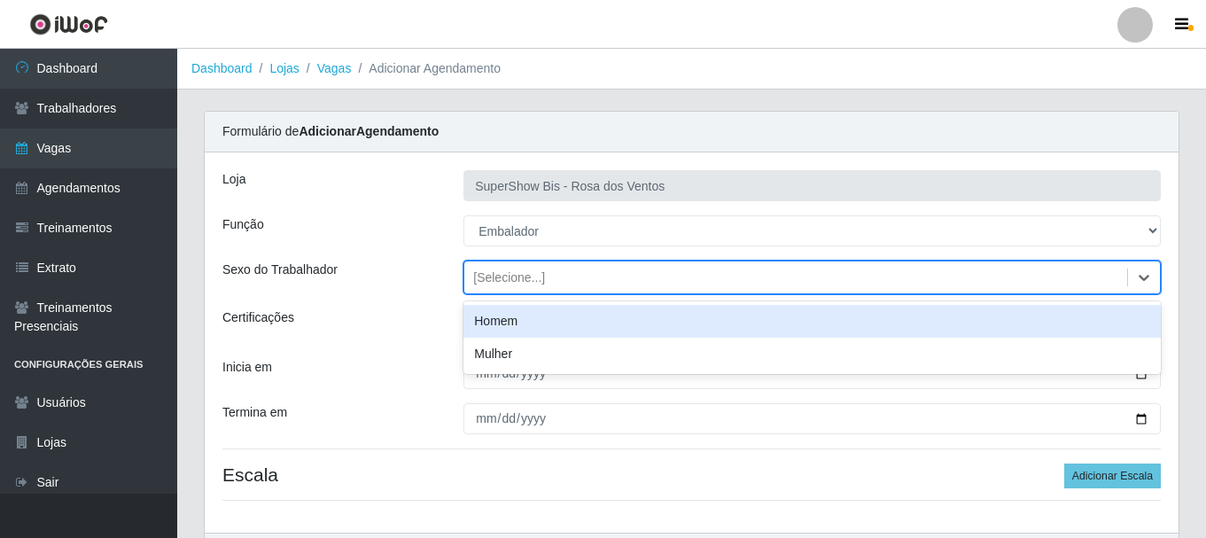
click at [521, 322] on div "Homem" at bounding box center [811, 321] width 697 height 33
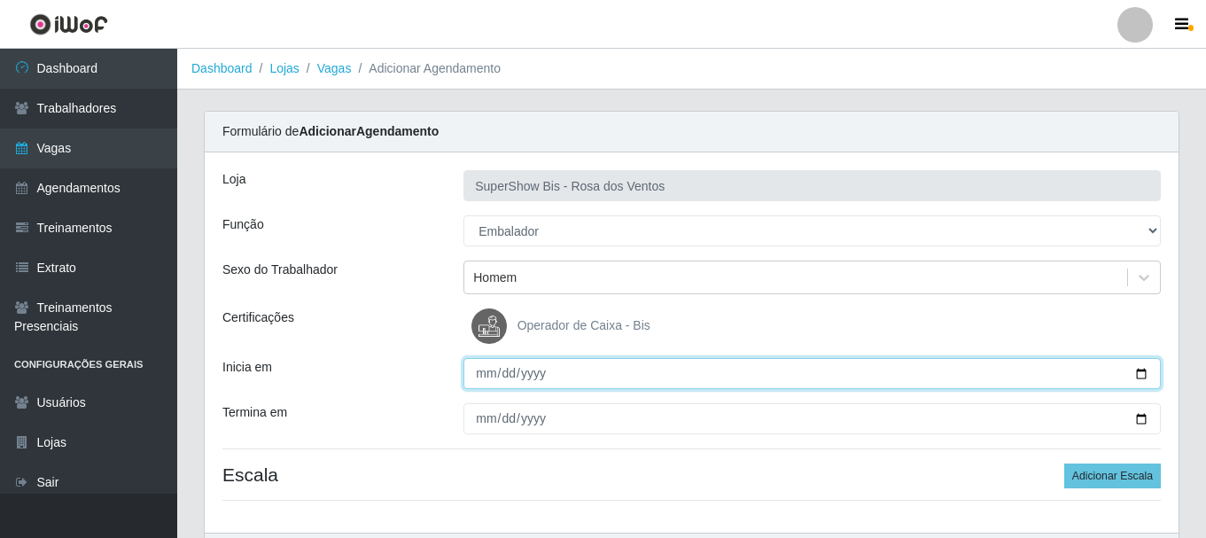
click at [485, 376] on input "Inicia em" at bounding box center [811, 373] width 697 height 31
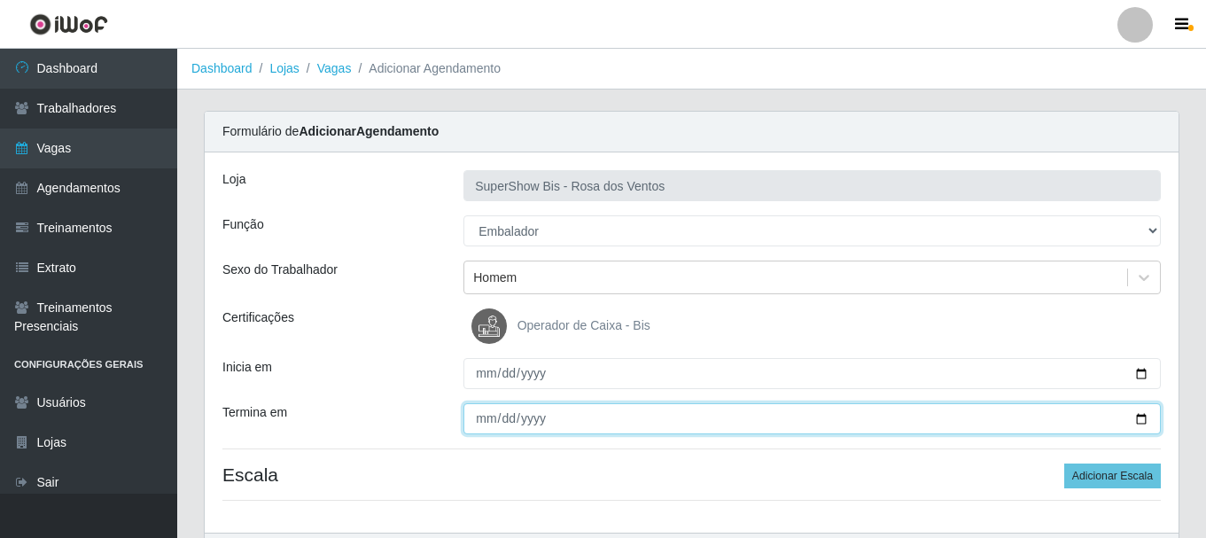
click at [484, 415] on input "Termina em" at bounding box center [811, 418] width 697 height 31
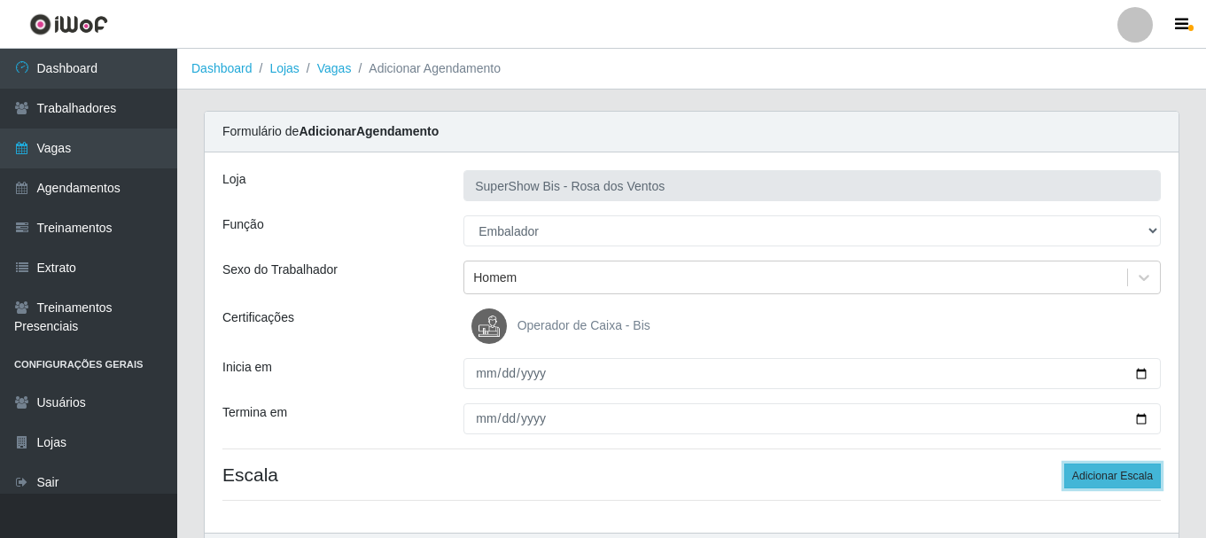
click at [1096, 473] on button "Adicionar Escala" at bounding box center [1112, 475] width 97 height 25
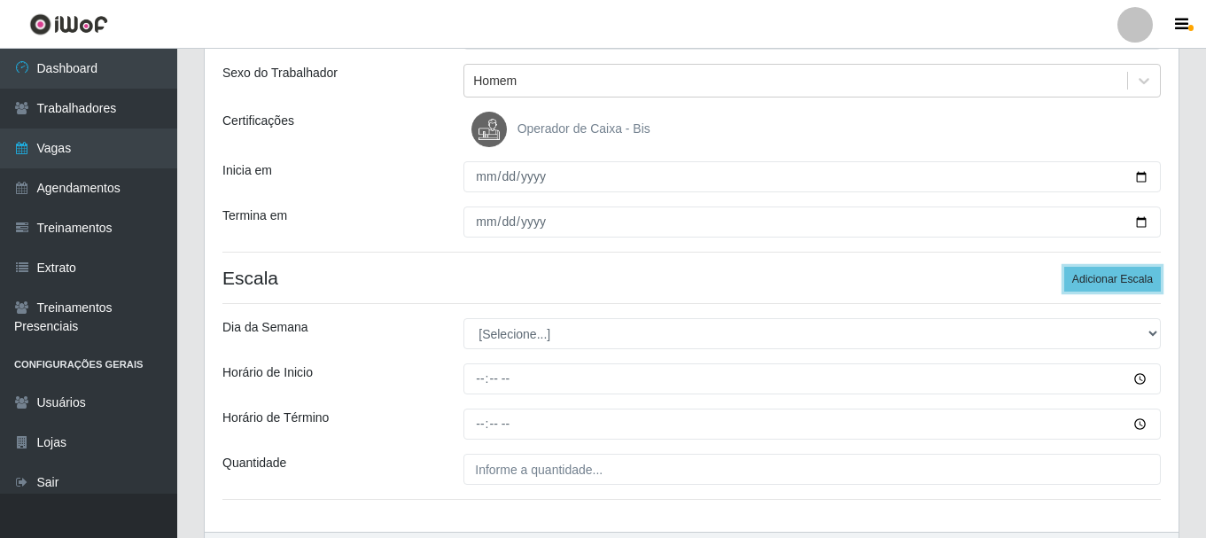
scroll to position [266, 0]
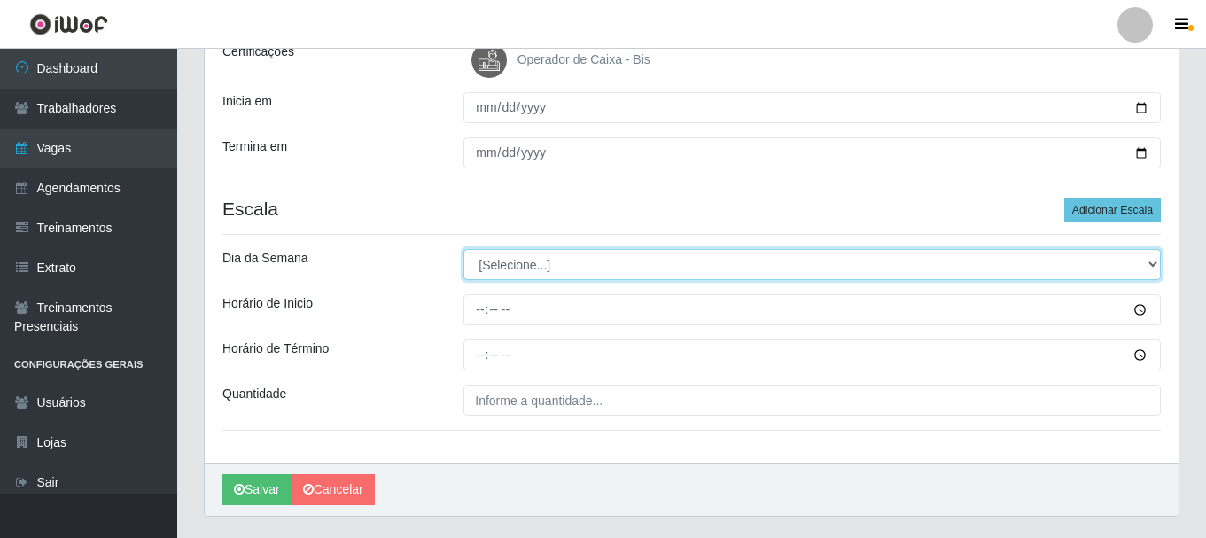
click at [516, 266] on select "[Selecione...] Segunda Terça Quarta Quinta Sexta Sábado Domingo" at bounding box center [811, 264] width 697 height 31
click at [463, 249] on select "[Selecione...] Segunda Terça Quarta Quinta Sexta Sábado Domingo" at bounding box center [811, 264] width 697 height 31
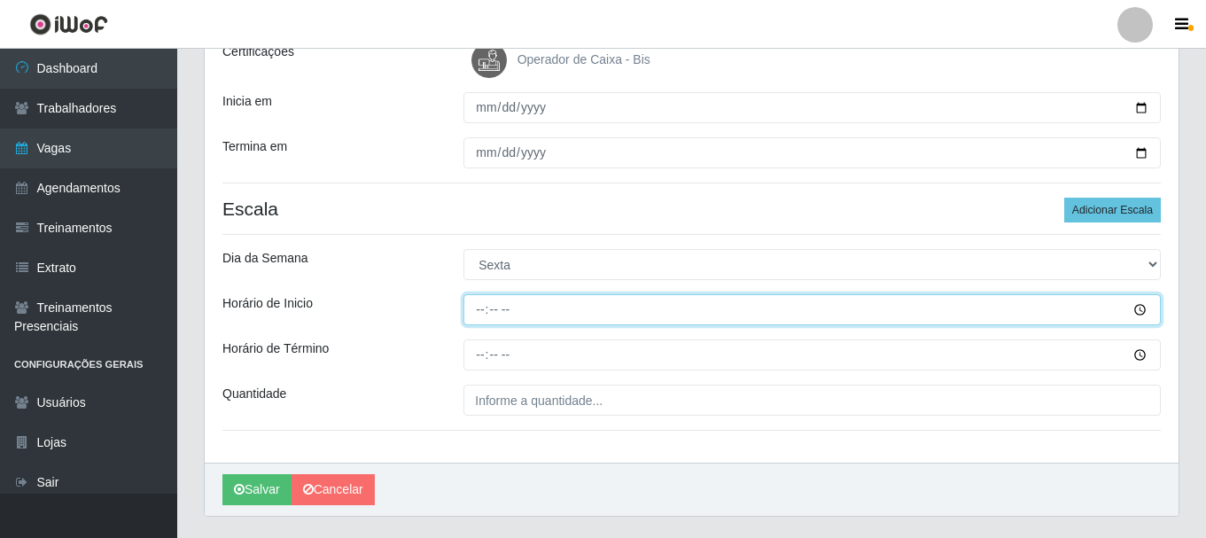
click at [480, 308] on input "Horário de Inicio" at bounding box center [811, 309] width 697 height 31
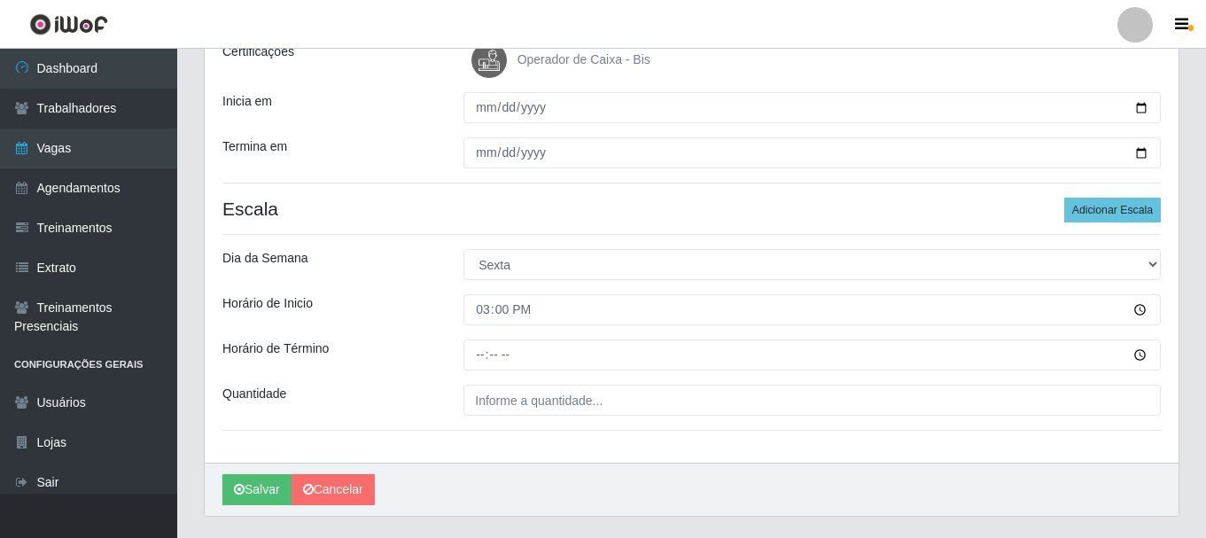
click at [474, 374] on div "Loja SuperShow Bis - Rosa dos Ventos Função [Selecione...] ASG ASG + ASG ++ Aux…" at bounding box center [691, 175] width 973 height 576
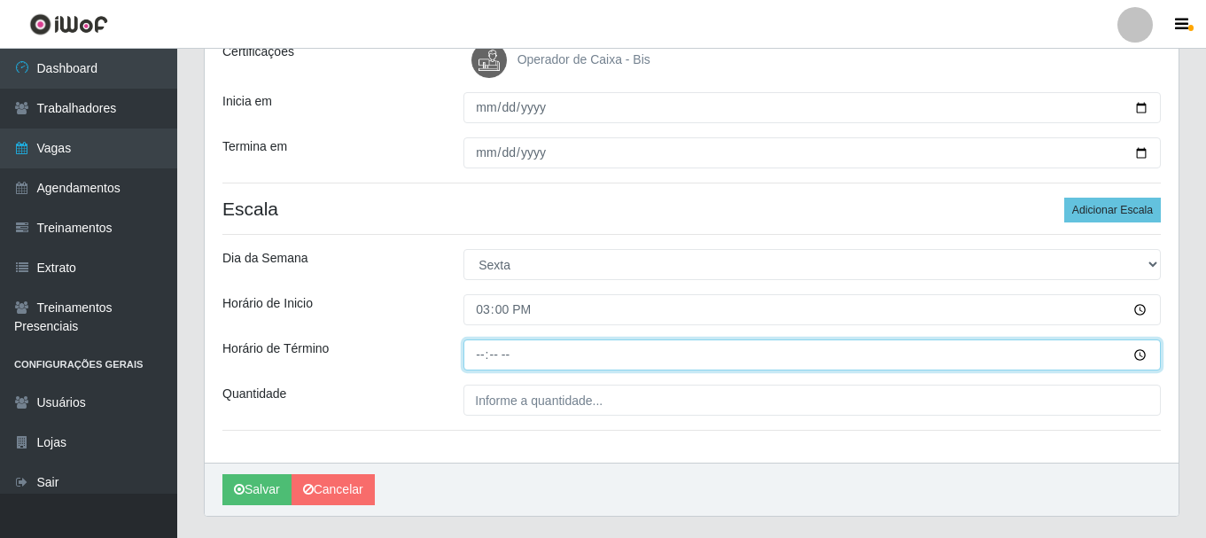
click at [485, 356] on input "Horário de Término" at bounding box center [811, 354] width 697 height 31
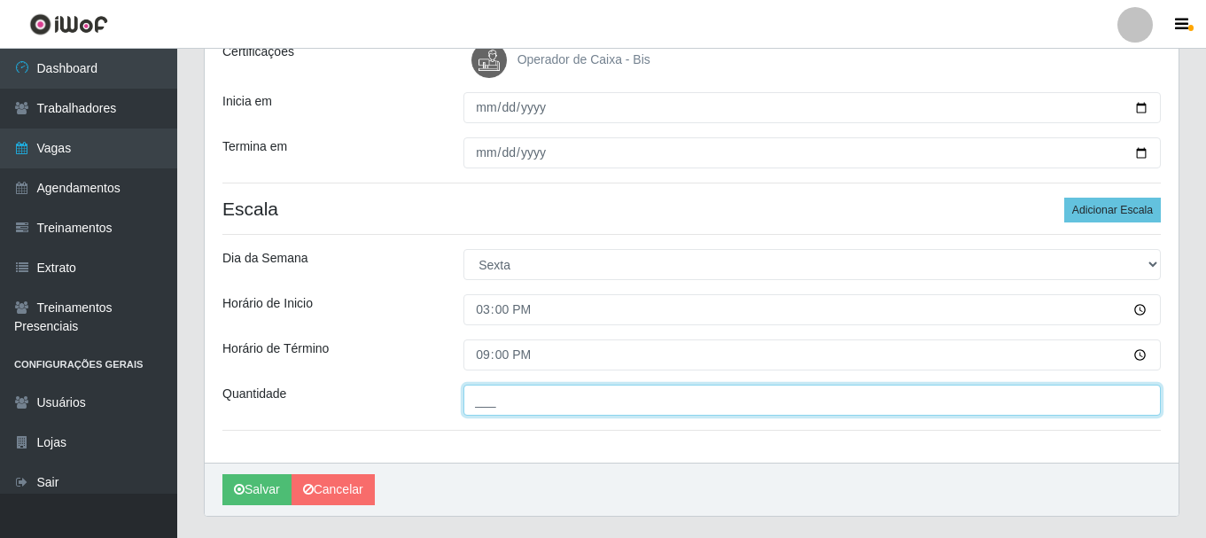
click at [485, 393] on input "___" at bounding box center [811, 399] width 697 height 31
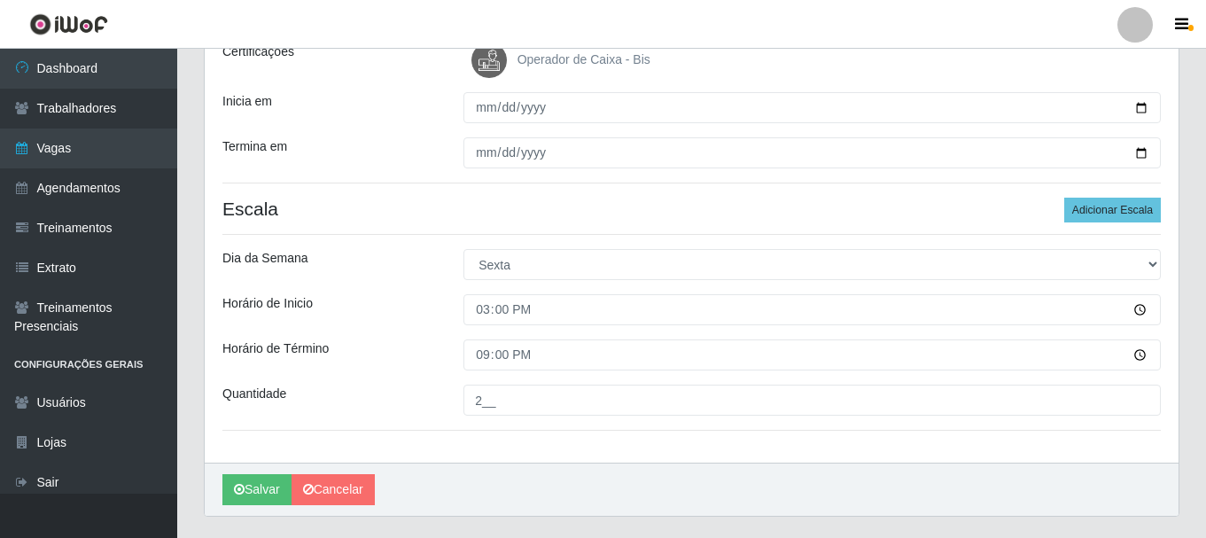
click at [418, 341] on div "Horário de Término" at bounding box center [329, 354] width 241 height 31
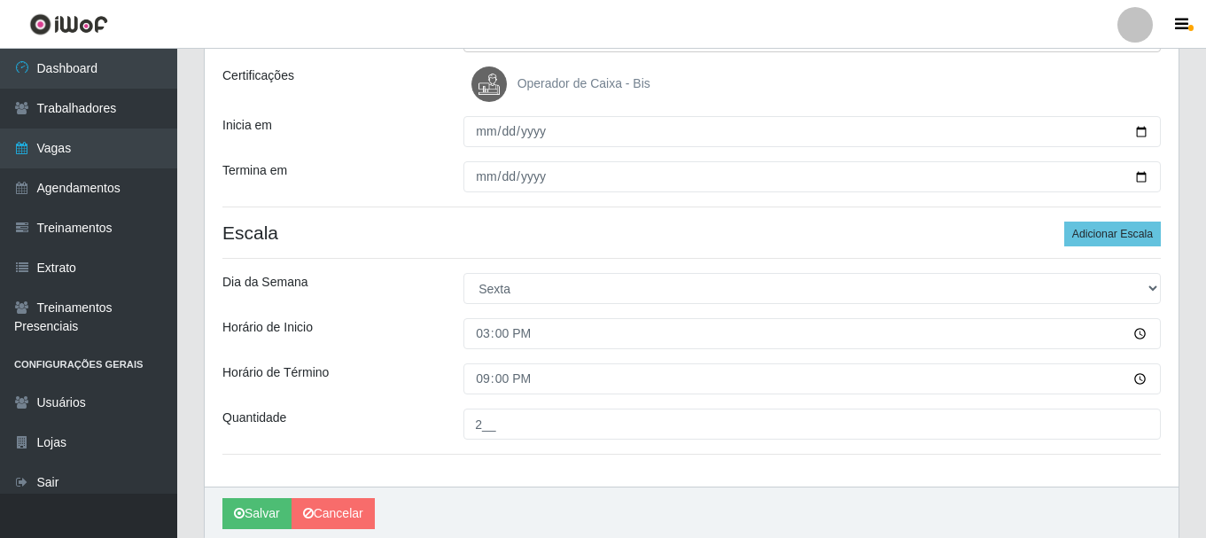
scroll to position [310, 0]
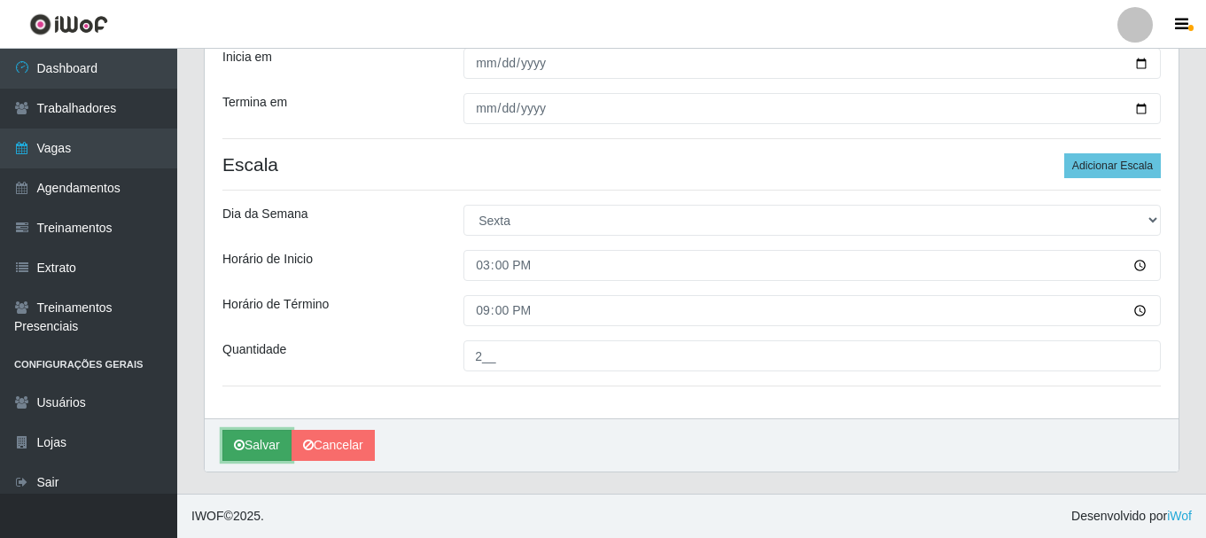
click at [273, 446] on button "Salvar" at bounding box center [256, 445] width 69 height 31
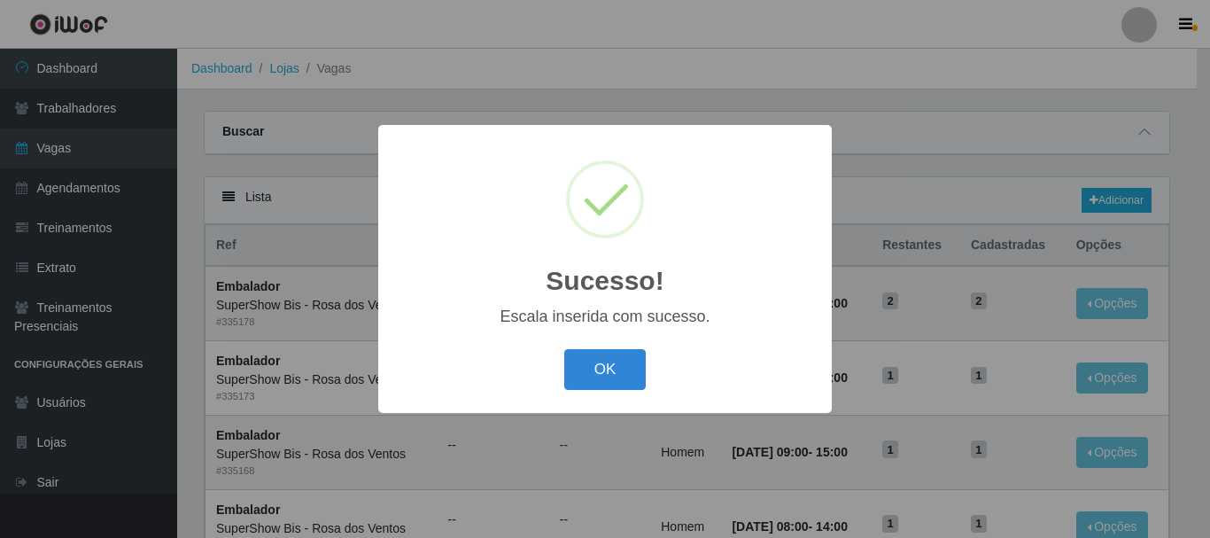
drag, startPoint x: 605, startPoint y: 359, endPoint x: 615, endPoint y: 361, distance: 9.9
click at [607, 359] on button "OK" at bounding box center [605, 370] width 82 height 42
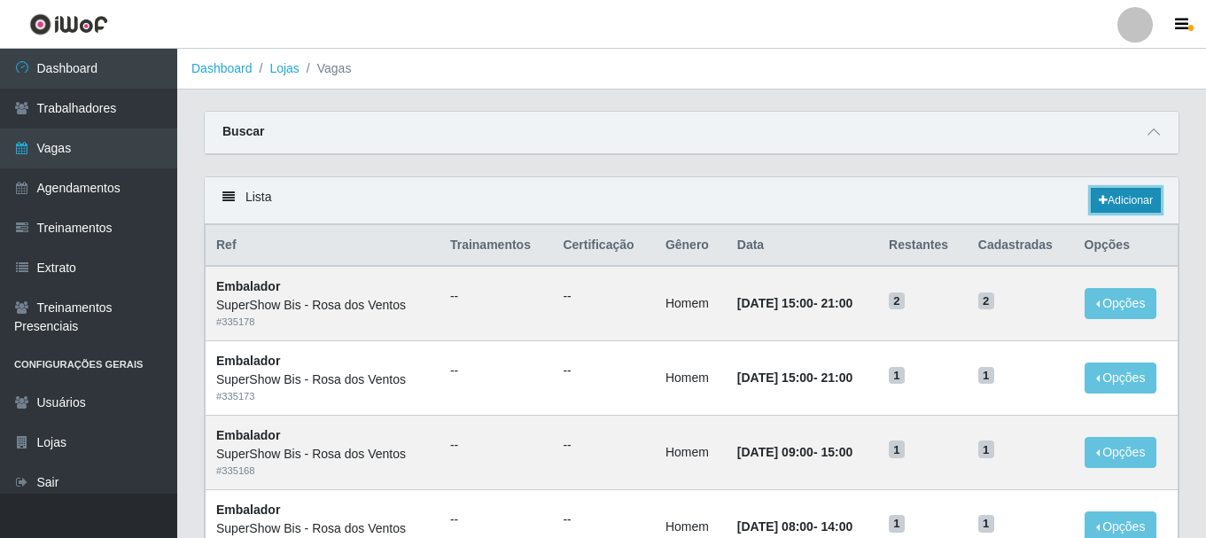
click at [1113, 205] on link "Adicionar" at bounding box center [1125, 200] width 70 height 25
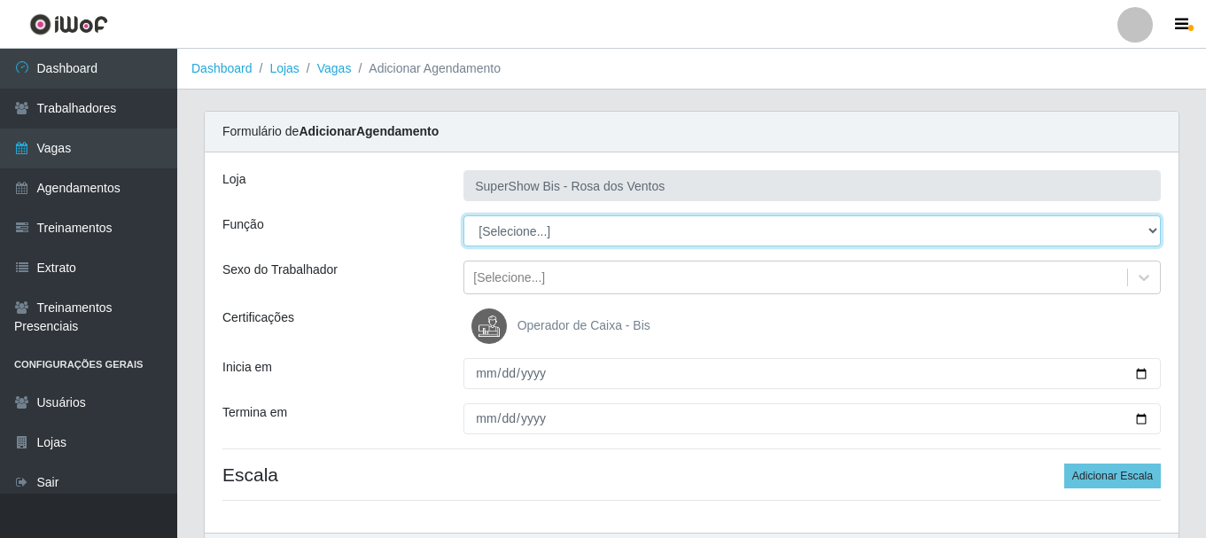
click at [562, 230] on select "[Selecione...] ASG ASG + ASG ++ Auxiliar de Cozinha Balconista de Açougue Balco…" at bounding box center [811, 230] width 697 height 31
click at [463, 215] on select "[Selecione...] ASG ASG + ASG ++ Auxiliar de Cozinha Balconista de Açougue Balco…" at bounding box center [811, 230] width 697 height 31
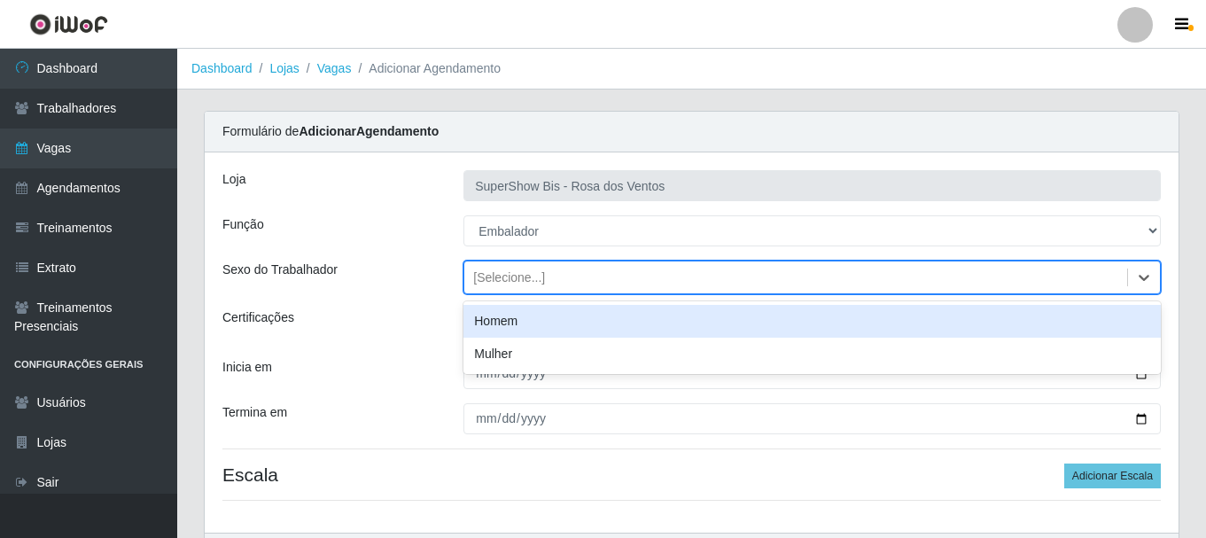
click at [551, 278] on div "[Selecione...]" at bounding box center [795, 277] width 663 height 29
click at [529, 329] on div "Homem" at bounding box center [811, 321] width 697 height 33
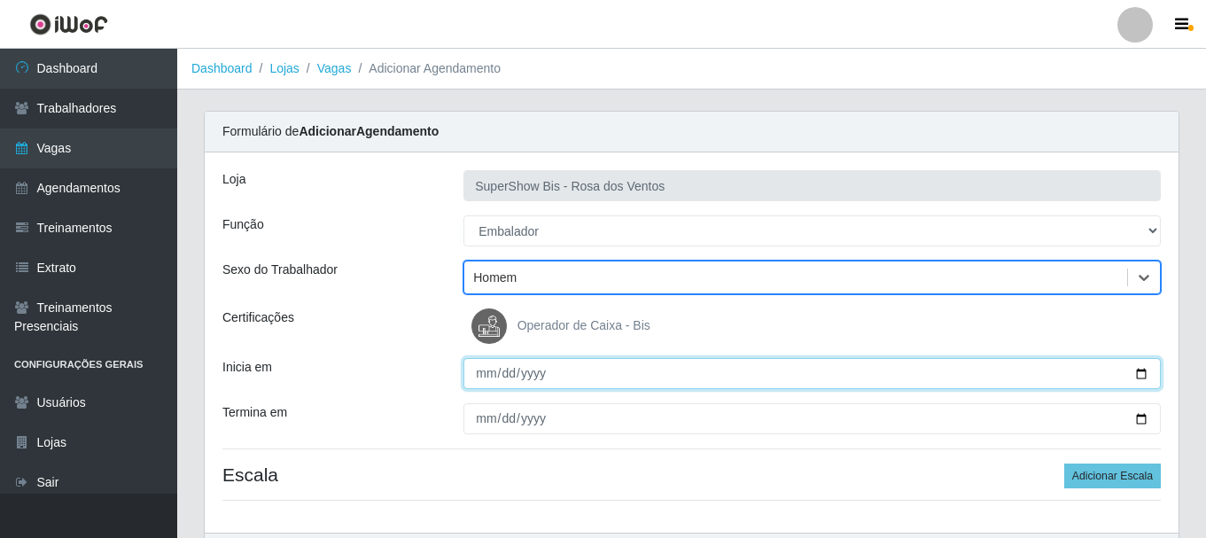
click at [488, 374] on input "Inicia em" at bounding box center [811, 373] width 697 height 31
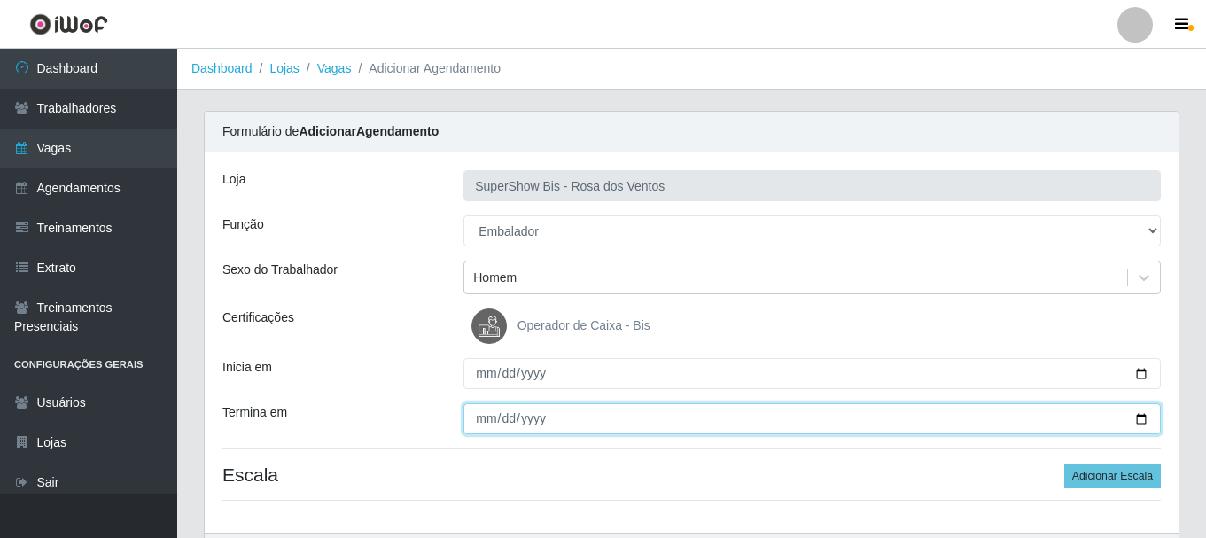
click at [476, 417] on input "Termina em" at bounding box center [811, 418] width 697 height 31
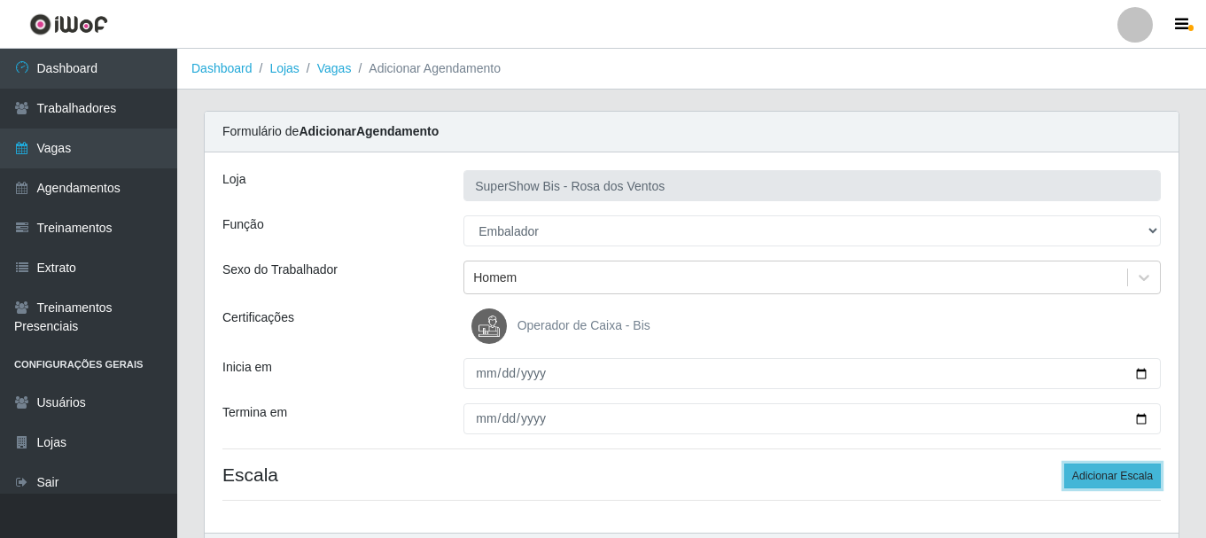
click at [1093, 477] on button "Adicionar Escala" at bounding box center [1112, 475] width 97 height 25
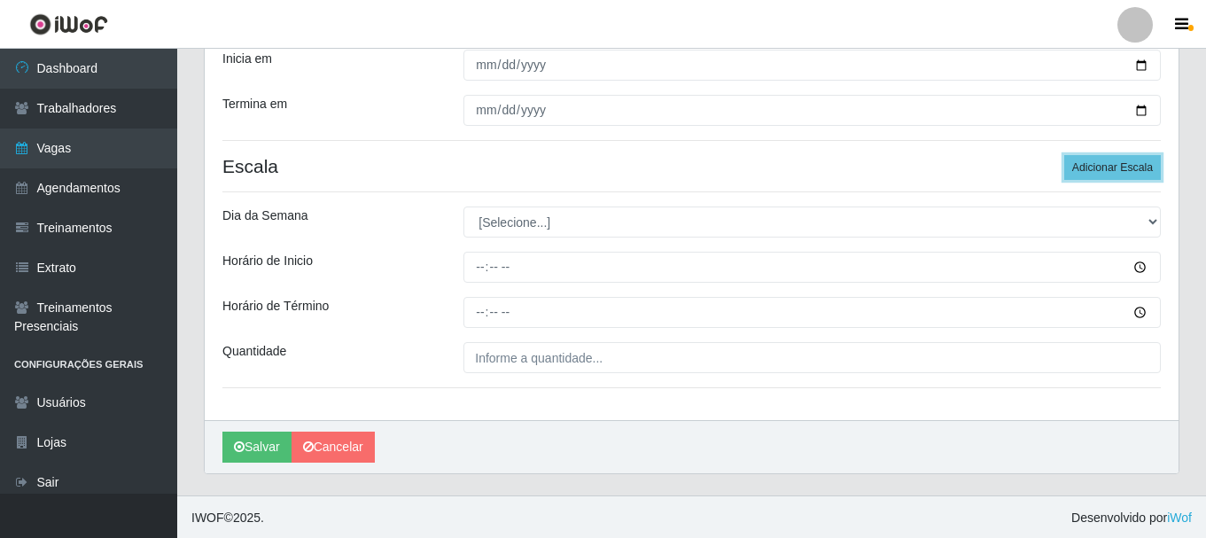
scroll to position [310, 0]
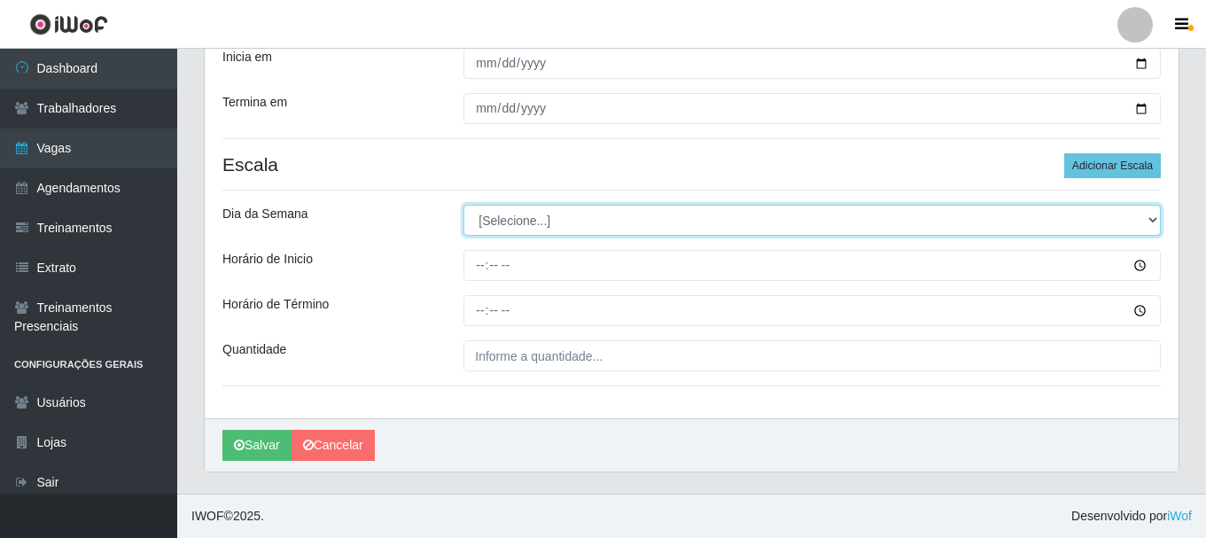
click at [515, 221] on select "[Selecione...] Segunda Terça Quarta Quinta Sexta Sábado Domingo" at bounding box center [811, 220] width 697 height 31
click at [463, 205] on select "[Selecione...] Segunda Terça Quarta Quinta Sexta Sábado Domingo" at bounding box center [811, 220] width 697 height 31
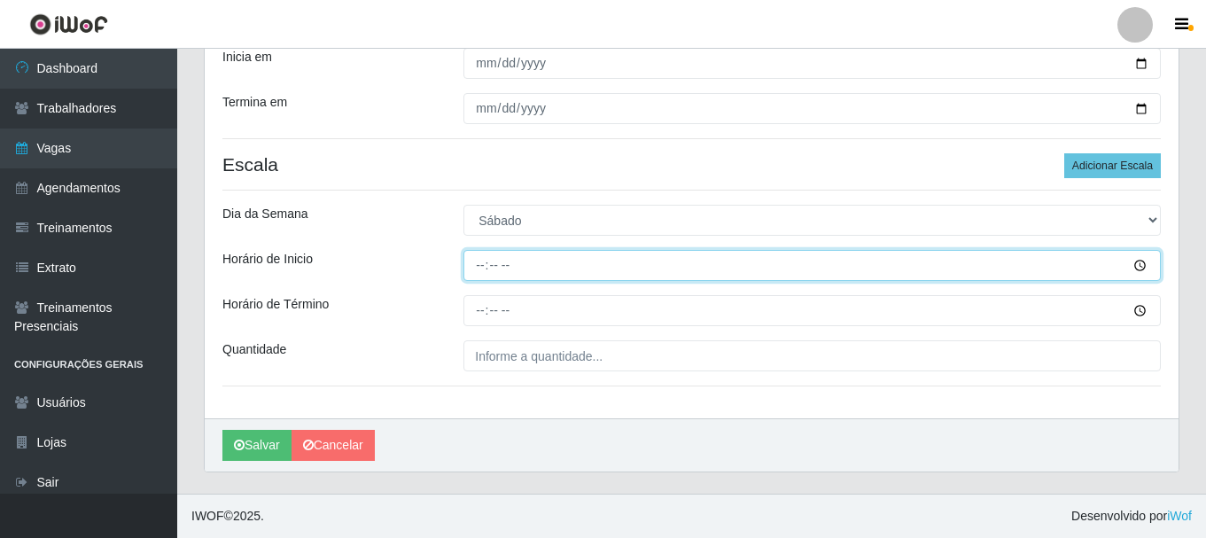
click at [482, 272] on input "Horário de Inicio" at bounding box center [811, 265] width 697 height 31
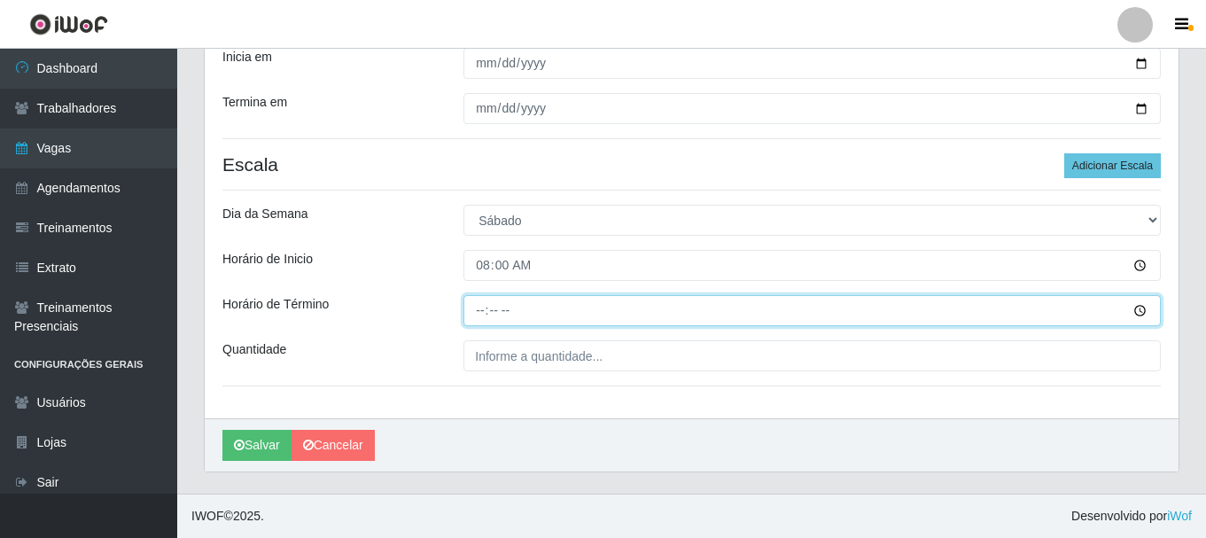
click at [480, 320] on input "Horário de Término" at bounding box center [811, 310] width 697 height 31
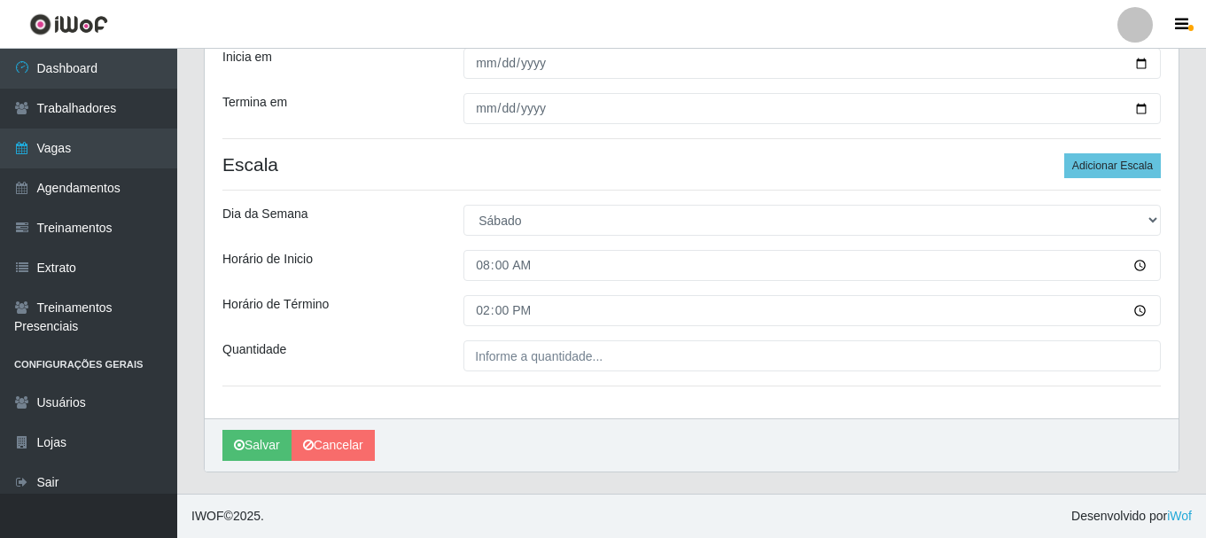
click at [508, 372] on div "Loja SuperShow Bis - Rosa dos Ventos Função [Selecione...] ASG ASG + ASG ++ Aux…" at bounding box center [691, 130] width 973 height 576
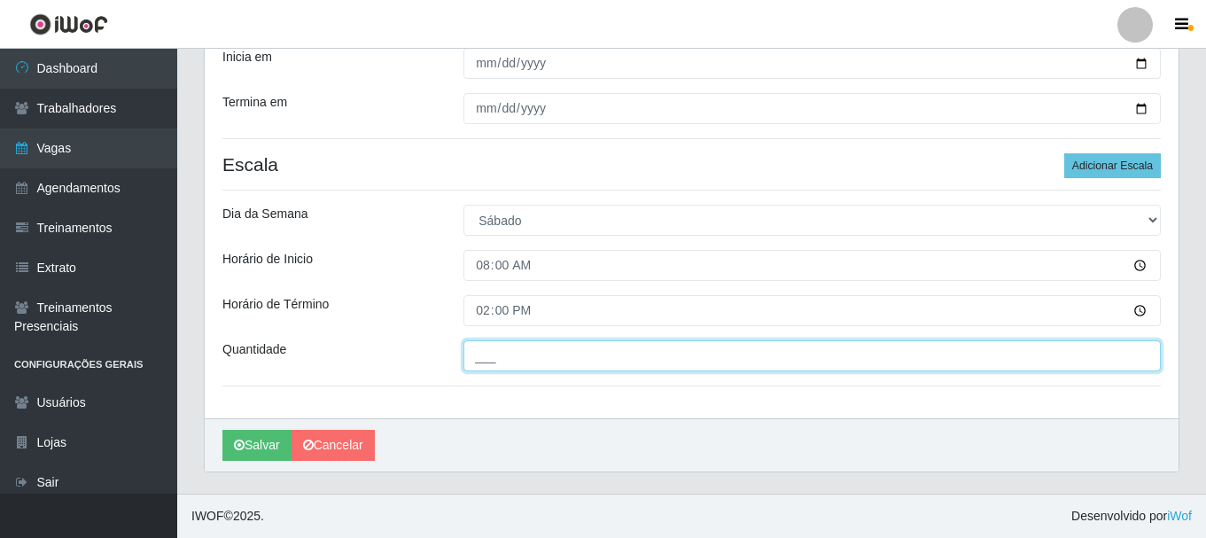
click at [508, 361] on input "___" at bounding box center [811, 355] width 697 height 31
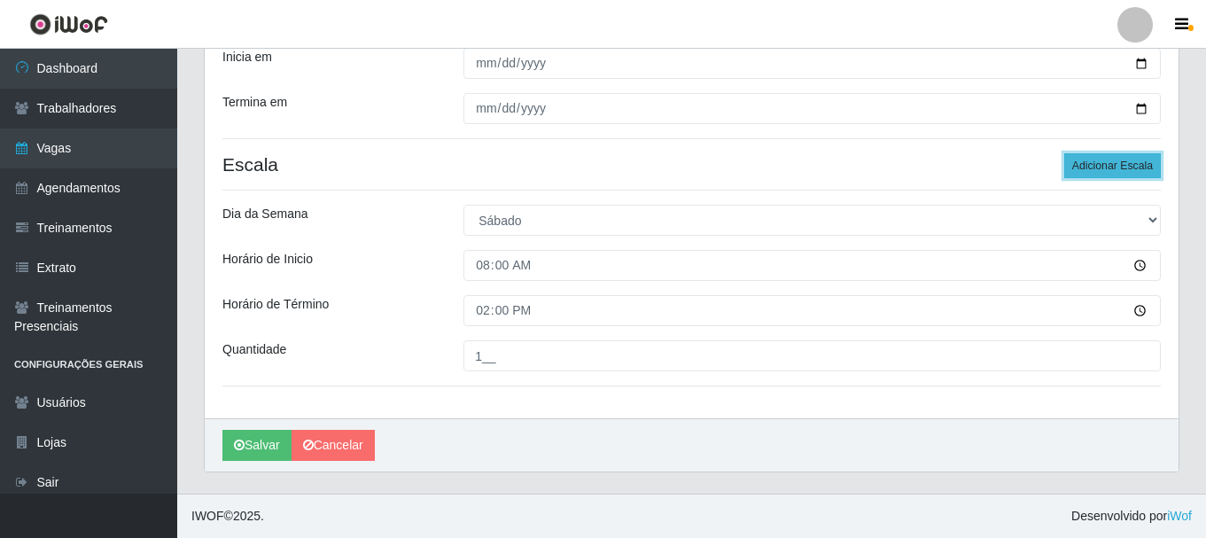
click at [1082, 173] on button "Adicionar Escala" at bounding box center [1112, 165] width 97 height 25
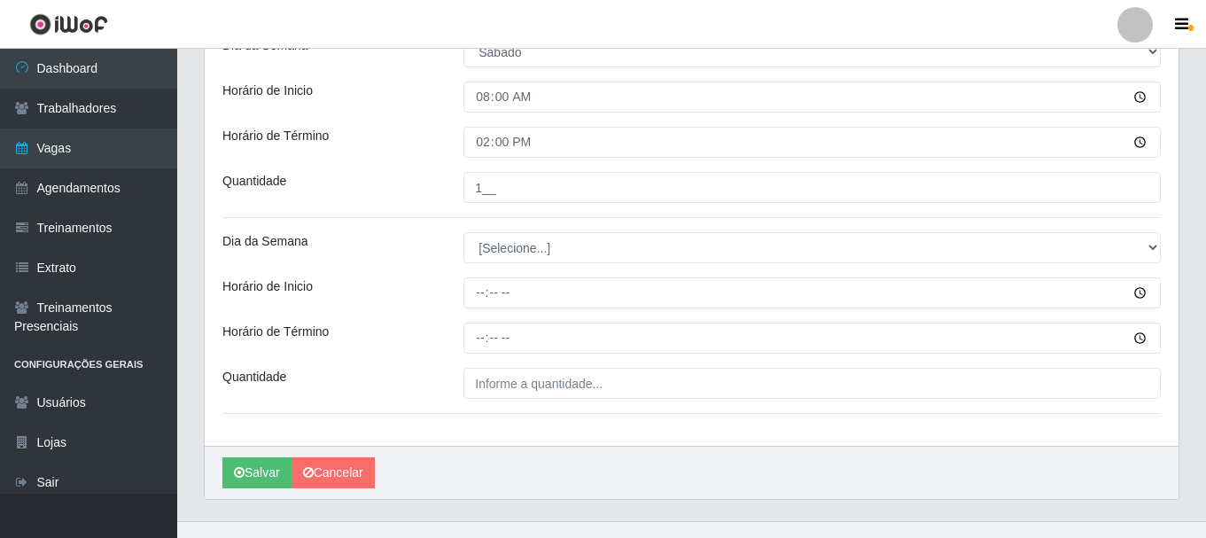
scroll to position [506, 0]
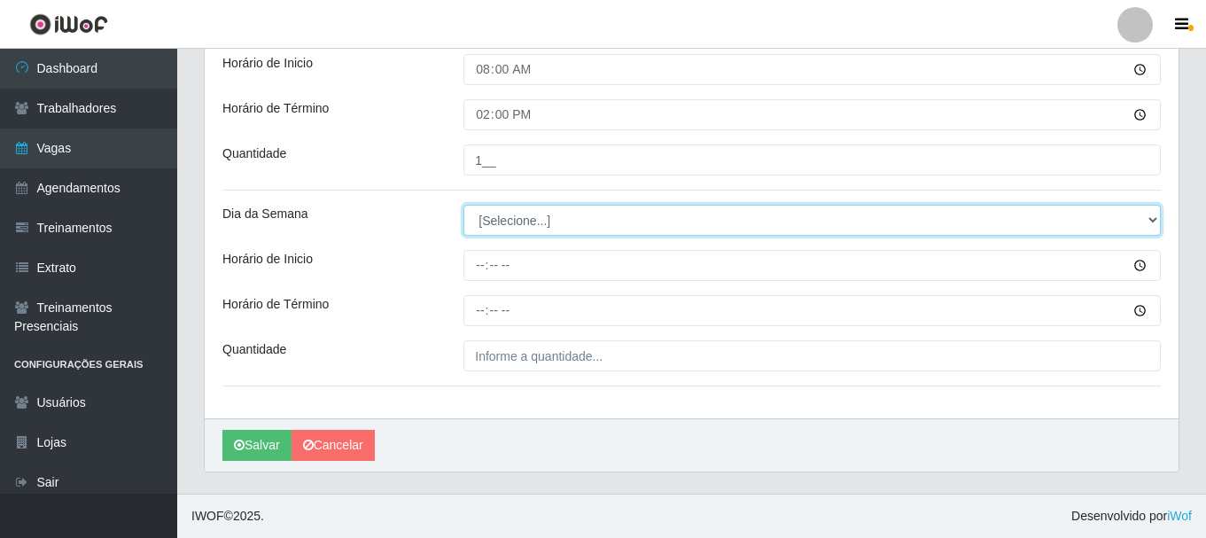
click at [505, 221] on select "[Selecione...] Segunda Terça Quarta Quinta Sexta Sábado Domingo" at bounding box center [811, 220] width 697 height 31
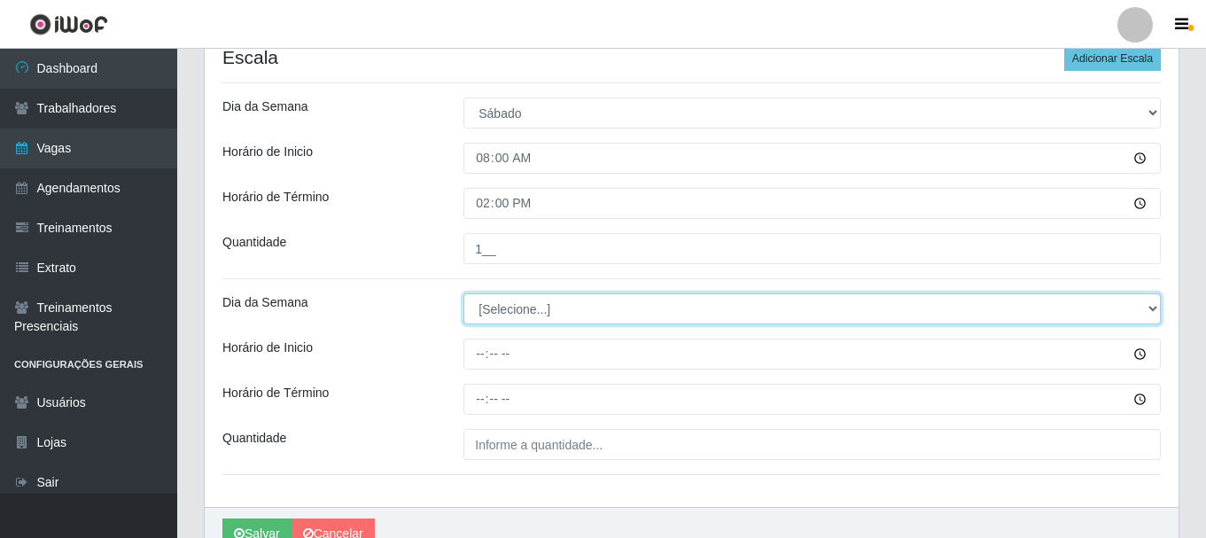
click at [510, 313] on select "[Selecione...] Segunda Terça Quarta Quinta Sexta Sábado Domingo" at bounding box center [811, 308] width 697 height 31
click at [463, 293] on select "[Selecione...] Segunda Terça Quarta Quinta Sexta Sábado Domingo" at bounding box center [811, 308] width 697 height 31
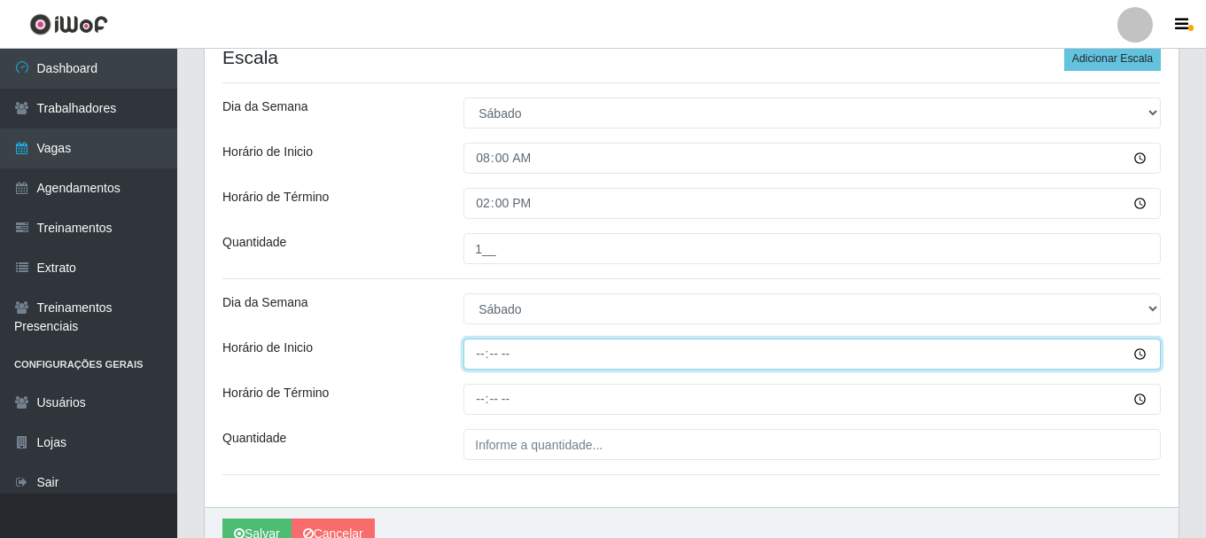
click at [476, 357] on input "Horário de Inicio" at bounding box center [811, 353] width 697 height 31
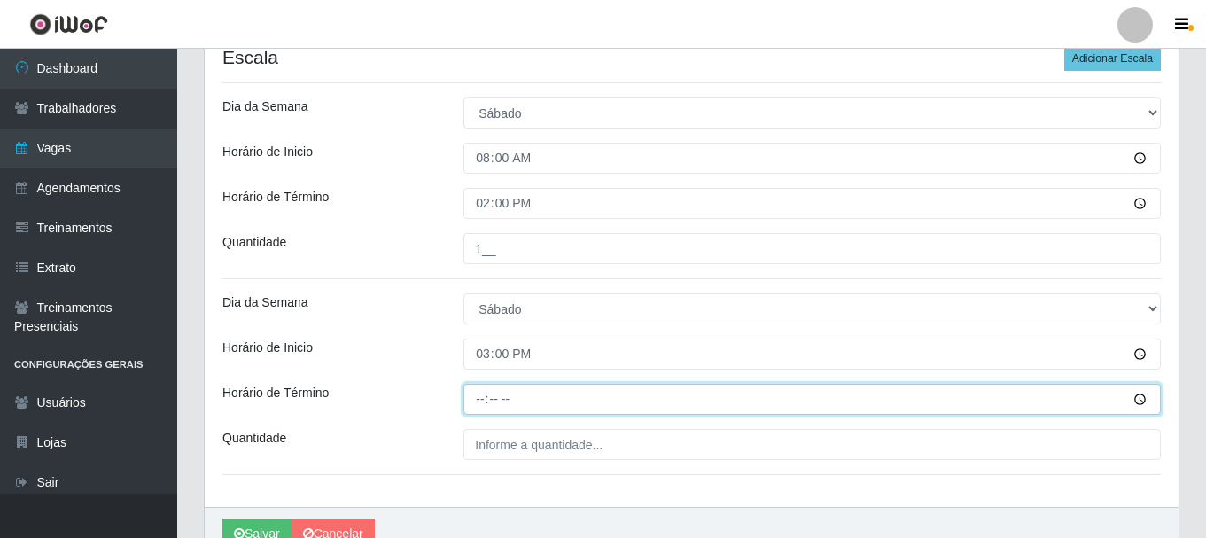
click at [468, 402] on input "Horário de Término" at bounding box center [811, 399] width 697 height 31
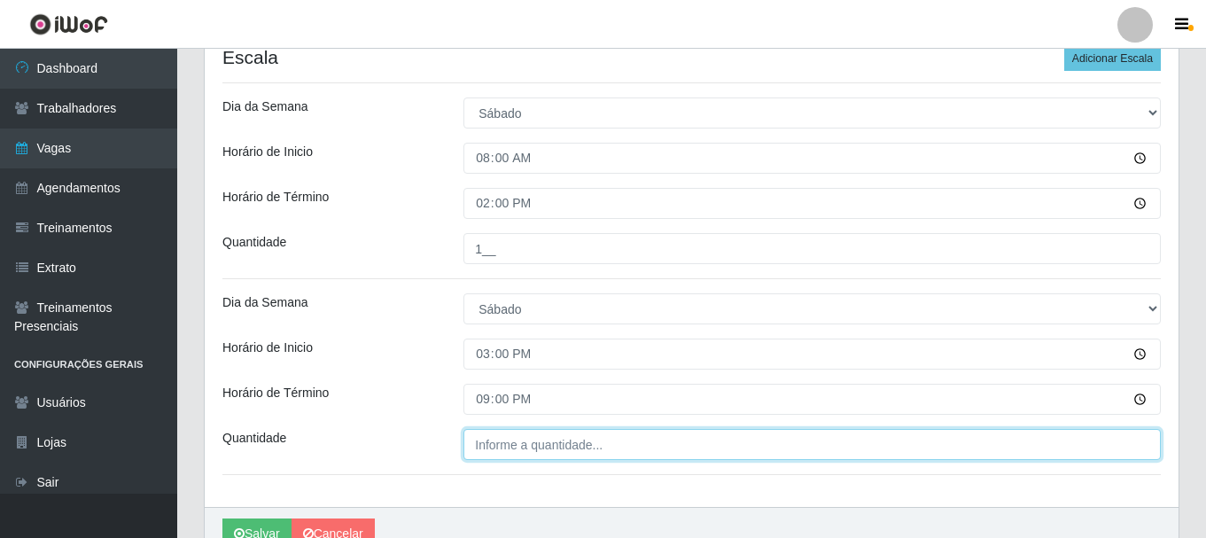
click at [483, 446] on input "Quantidade" at bounding box center [811, 444] width 697 height 31
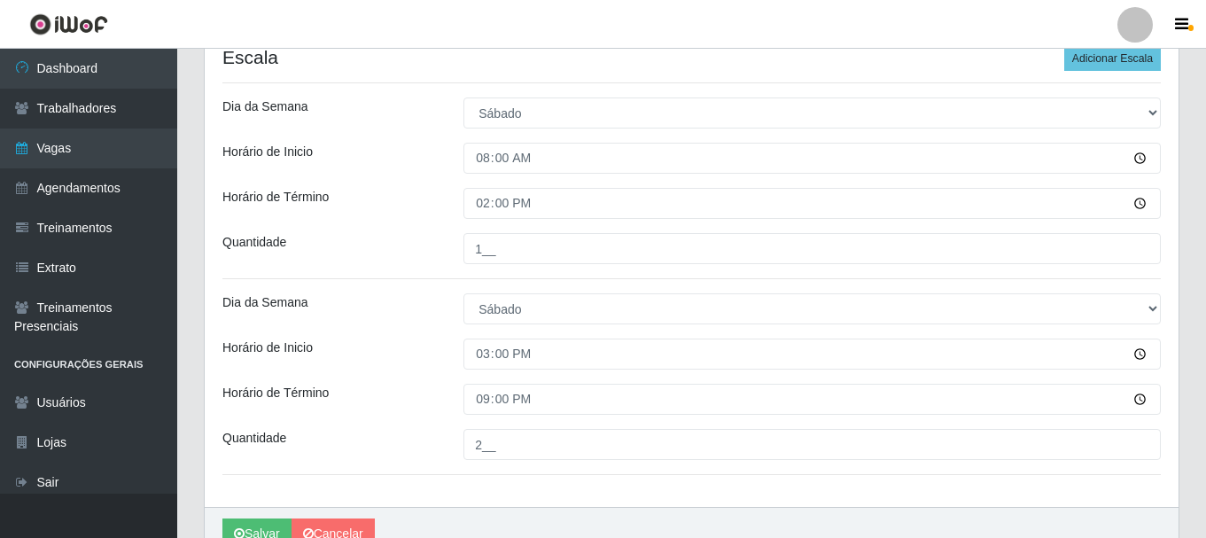
click at [436, 401] on div "Horário de Término" at bounding box center [329, 399] width 241 height 31
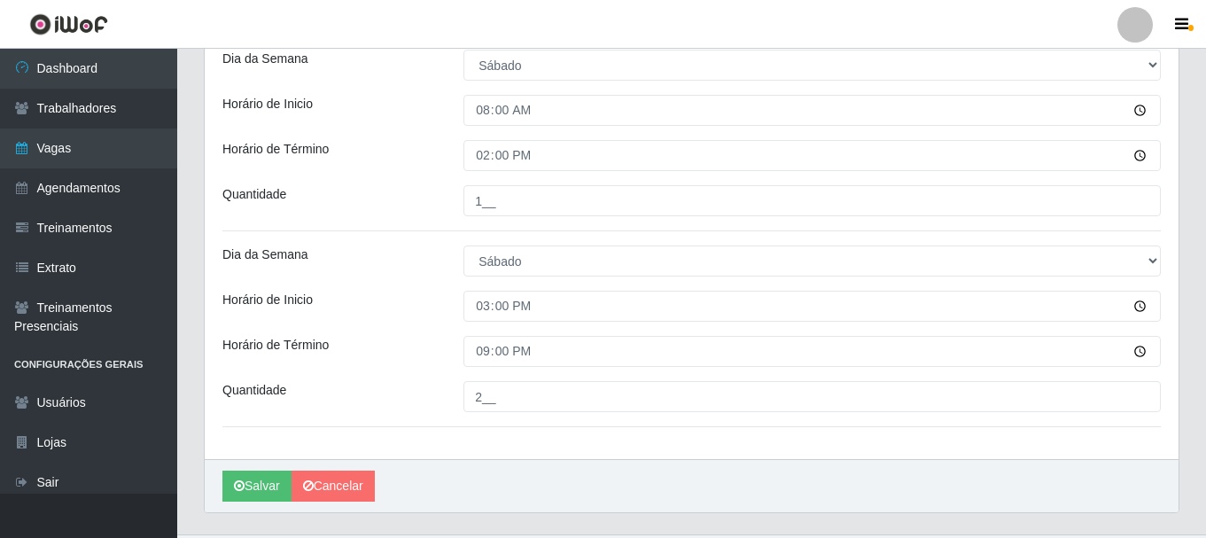
scroll to position [506, 0]
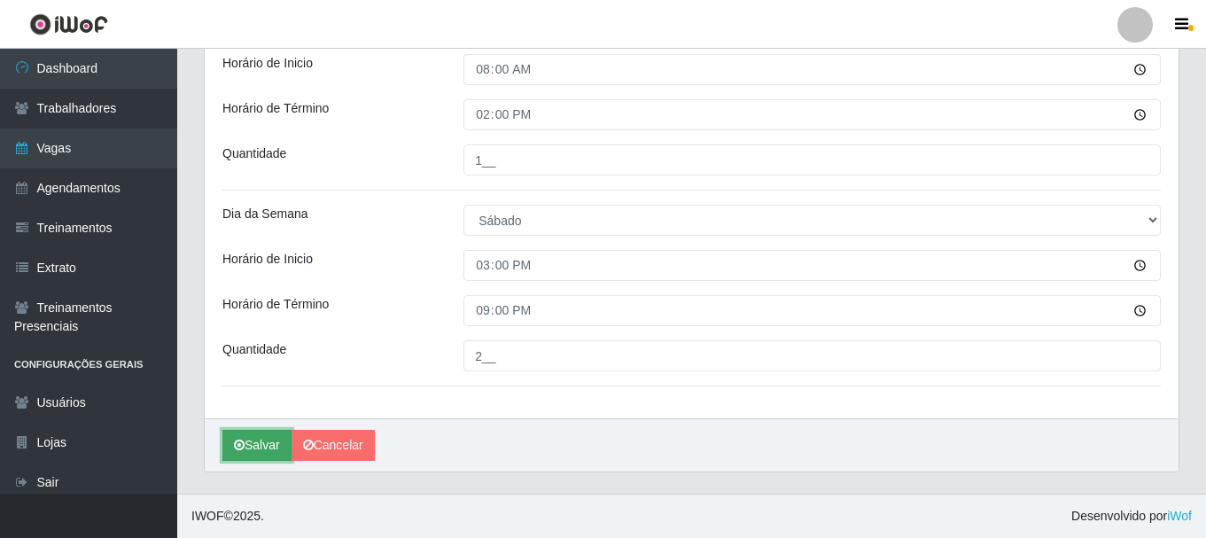
click at [268, 449] on button "Salvar" at bounding box center [256, 445] width 69 height 31
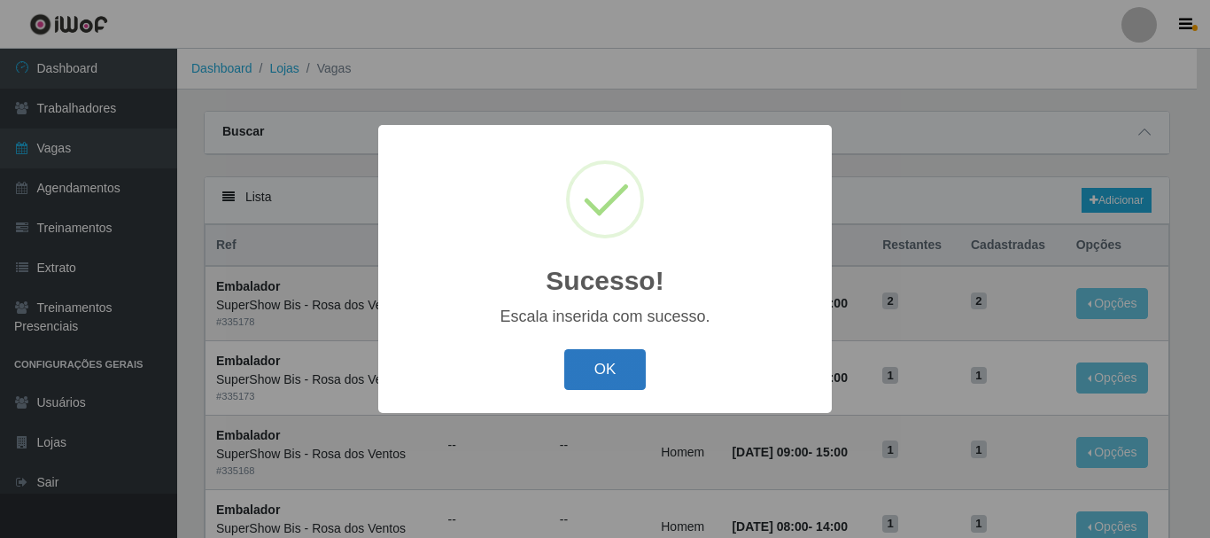
click at [626, 380] on button "OK" at bounding box center [605, 370] width 82 height 42
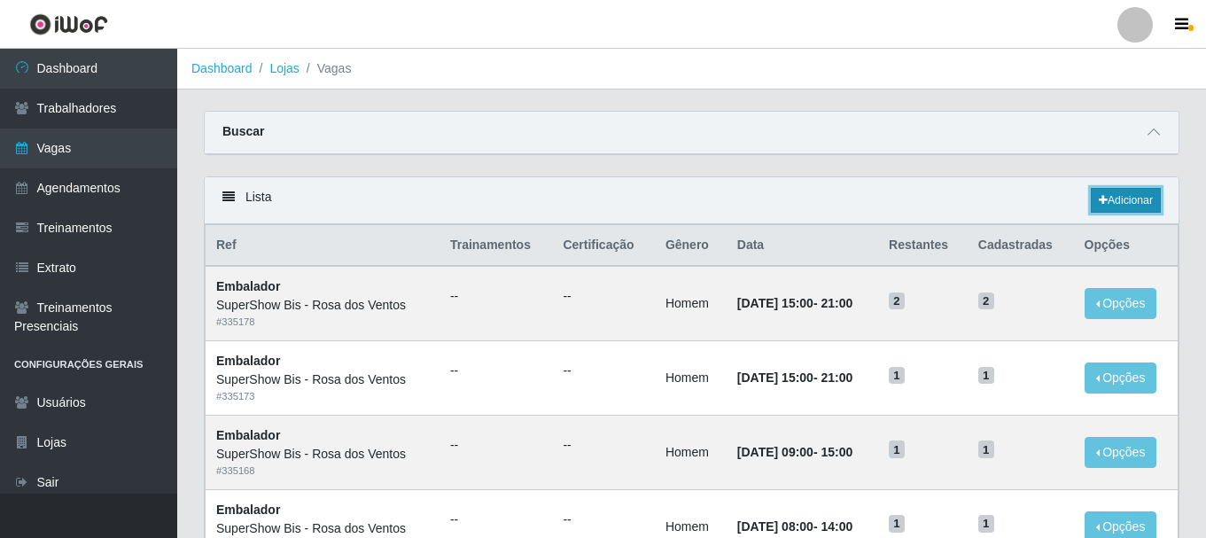
click at [1139, 200] on link "Adicionar" at bounding box center [1125, 200] width 70 height 25
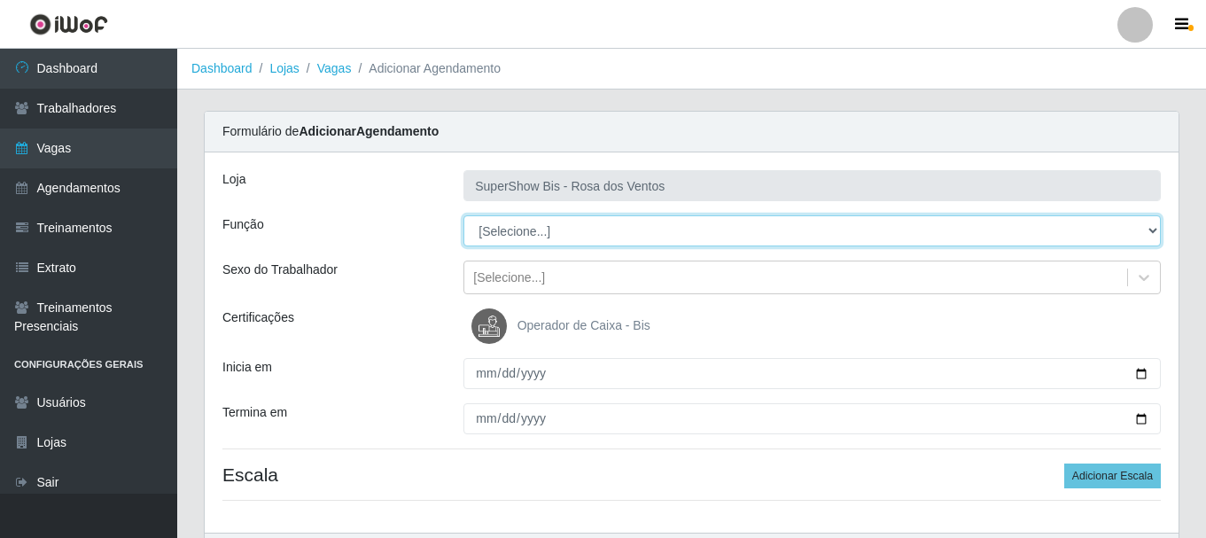
click at [568, 221] on select "[Selecione...] ASG ASG + ASG ++ Auxiliar de Cozinha Balconista de Açougue Balco…" at bounding box center [811, 230] width 697 height 31
click at [463, 215] on select "[Selecione...] ASG ASG + ASG ++ Auxiliar de Cozinha Balconista de Açougue Balco…" at bounding box center [811, 230] width 697 height 31
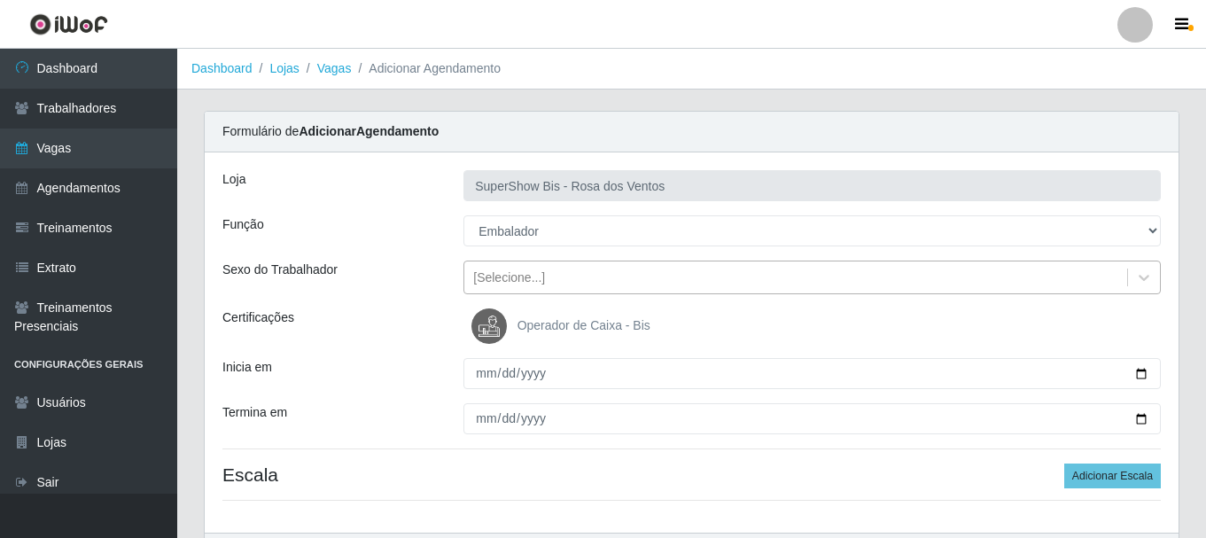
click at [518, 271] on div "[Selecione...]" at bounding box center [509, 277] width 72 height 19
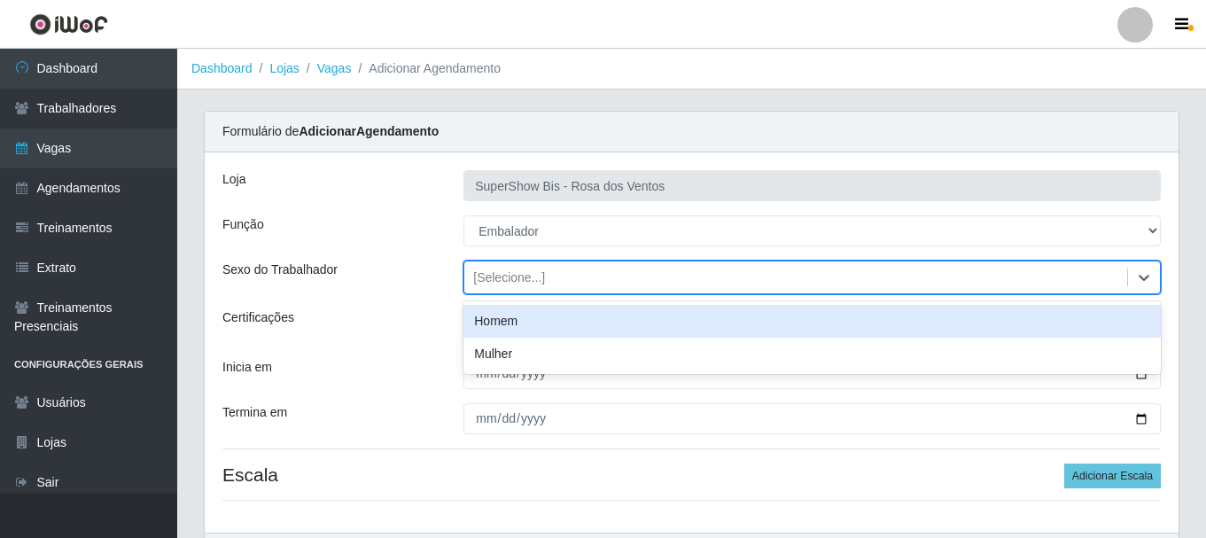
click at [520, 330] on div "Homem" at bounding box center [811, 321] width 697 height 33
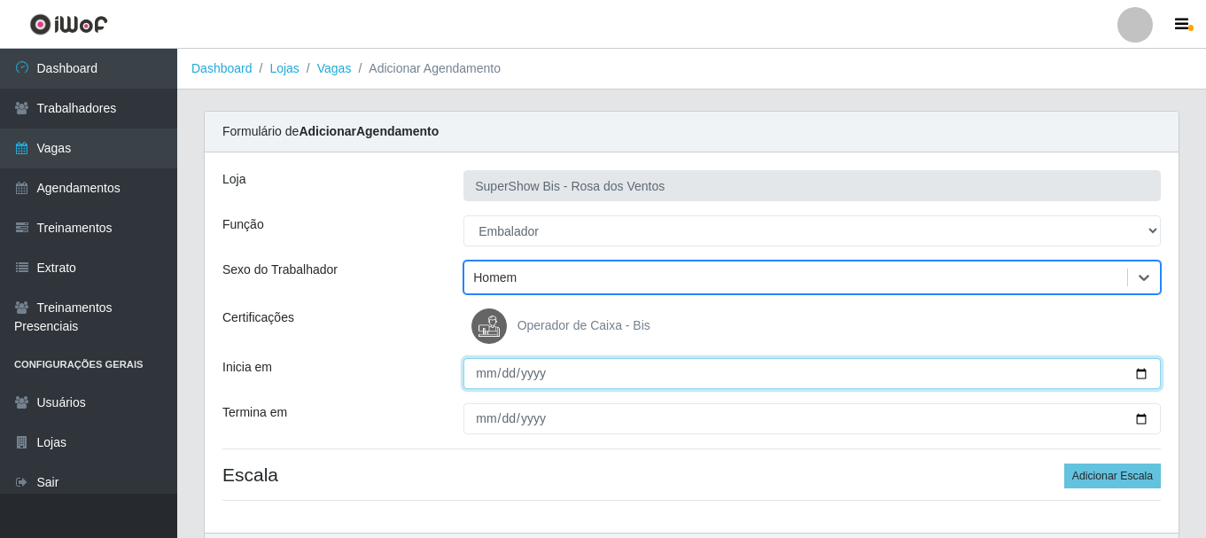
click at [477, 384] on input "Inicia em" at bounding box center [811, 373] width 697 height 31
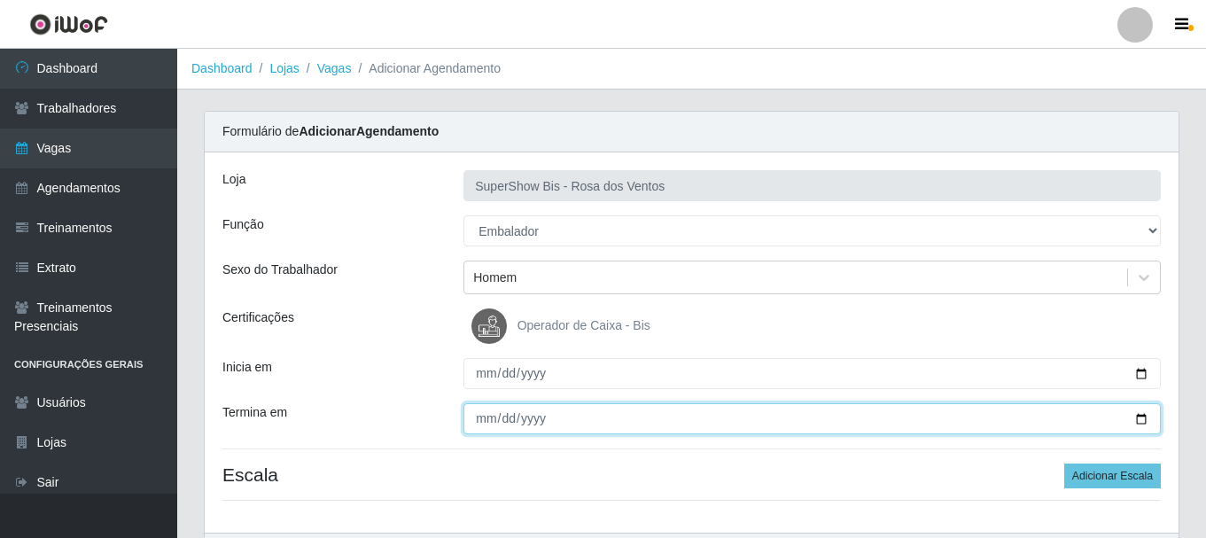
click at [481, 415] on input "Termina em" at bounding box center [811, 418] width 697 height 31
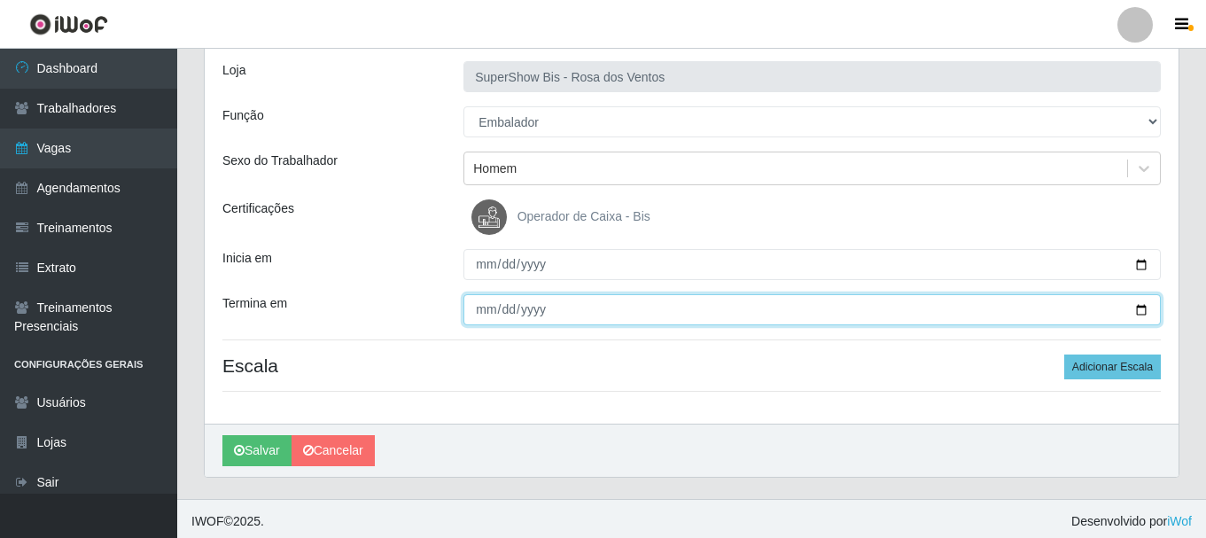
scroll to position [114, 0]
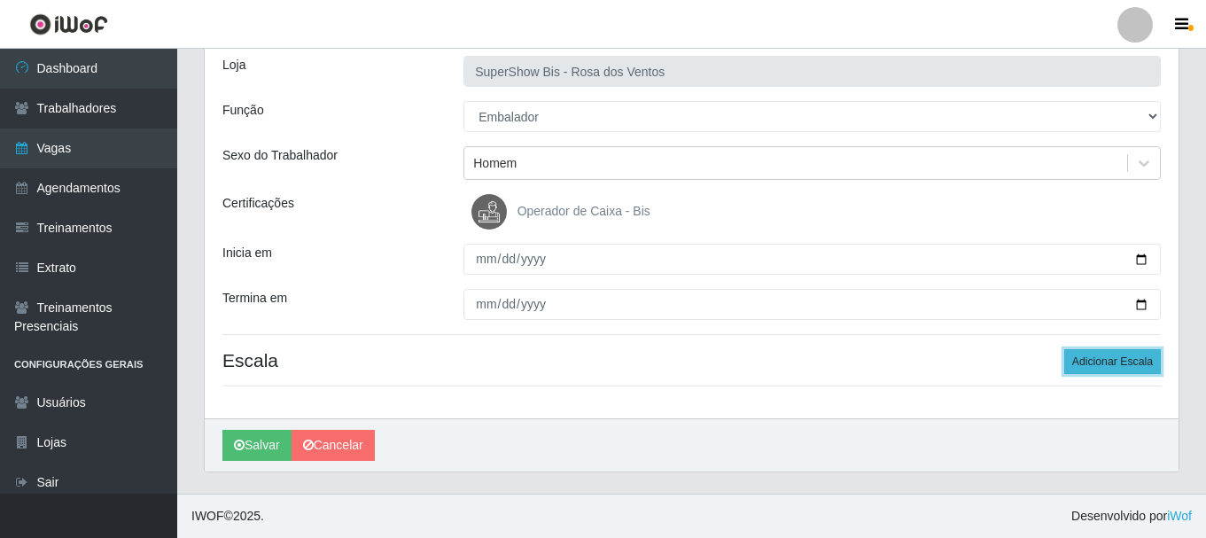
click at [1109, 373] on button "Adicionar Escala" at bounding box center [1112, 361] width 97 height 25
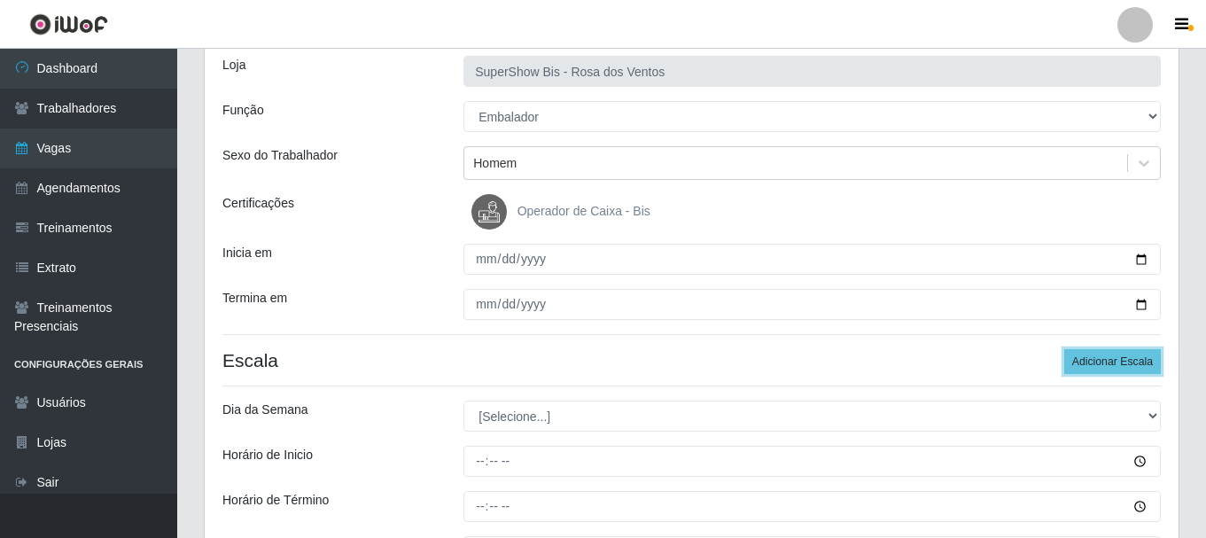
scroll to position [203, 0]
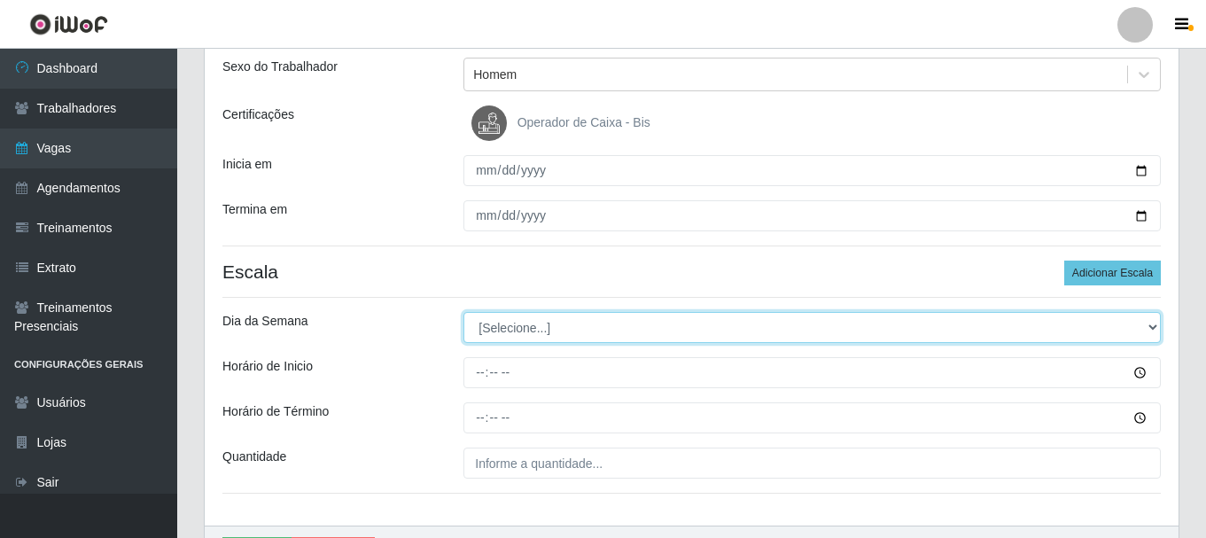
click at [490, 335] on select "[Selecione...] Segunda Terça Quarta Quinta Sexta Sábado Domingo" at bounding box center [811, 327] width 697 height 31
click at [463, 312] on select "[Selecione...] Segunda Terça Quarta Quinta Sexta Sábado Domingo" at bounding box center [811, 327] width 697 height 31
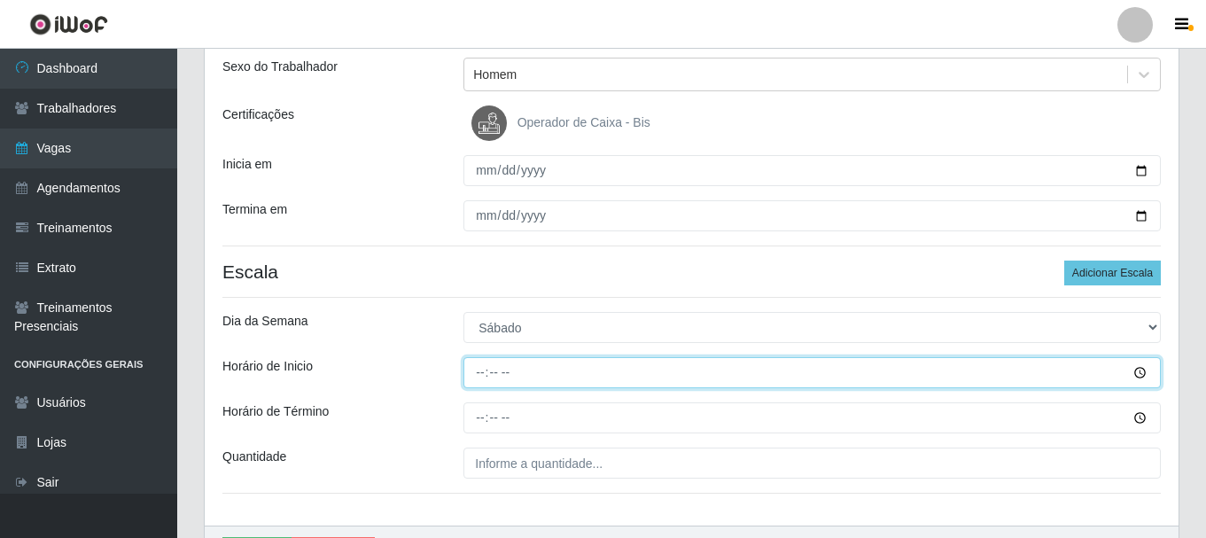
click at [478, 373] on input "Horário de Inicio" at bounding box center [811, 372] width 697 height 31
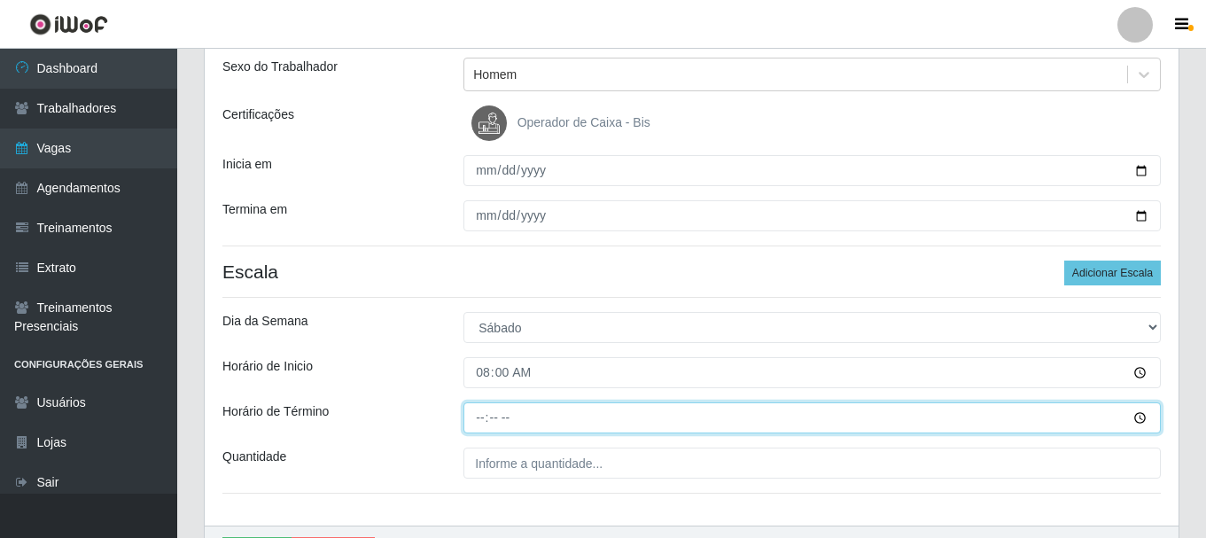
click at [479, 420] on input "Horário de Término" at bounding box center [811, 417] width 697 height 31
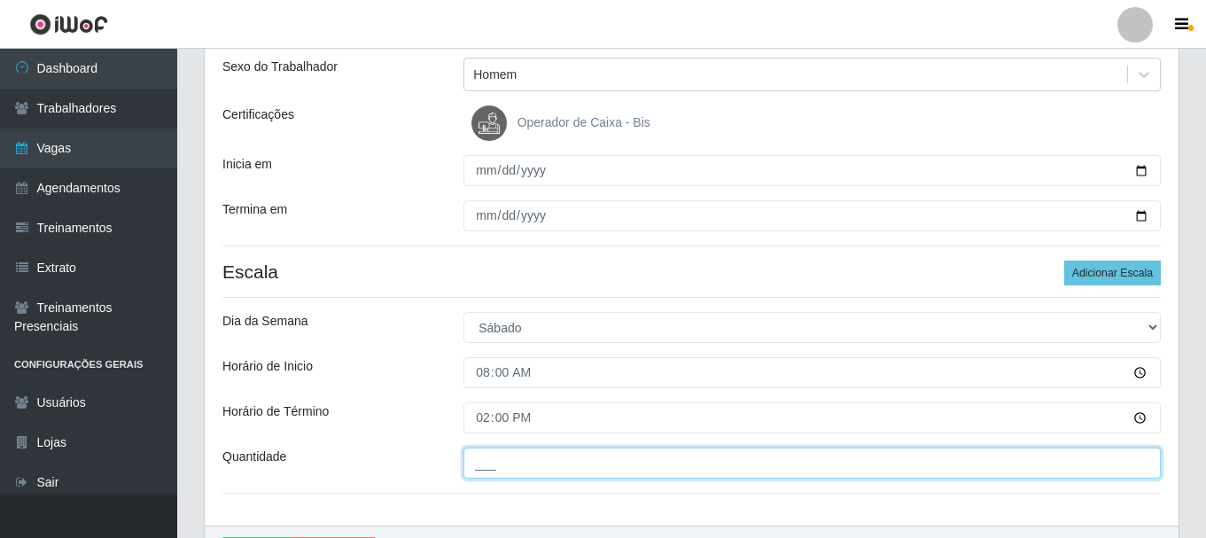
click at [492, 472] on input "___" at bounding box center [811, 462] width 697 height 31
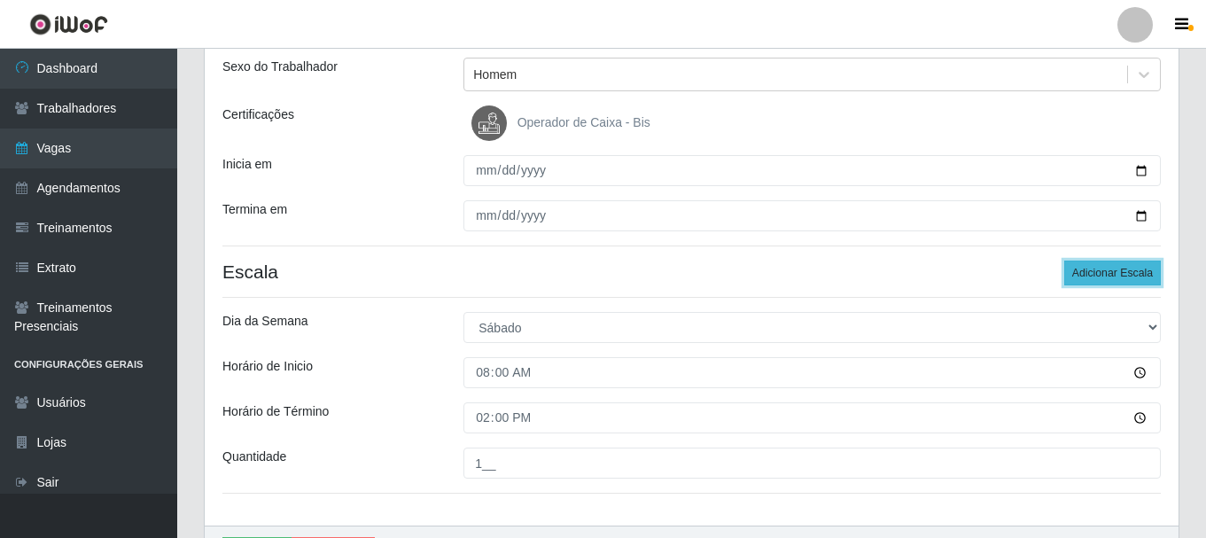
click at [1105, 272] on button "Adicionar Escala" at bounding box center [1112, 272] width 97 height 25
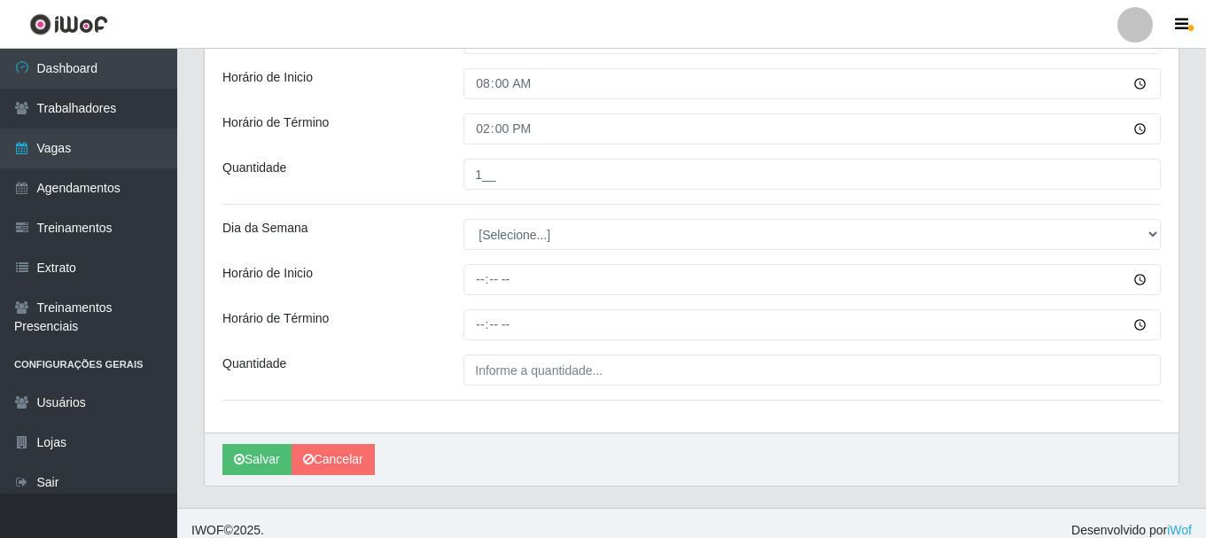
scroll to position [506, 0]
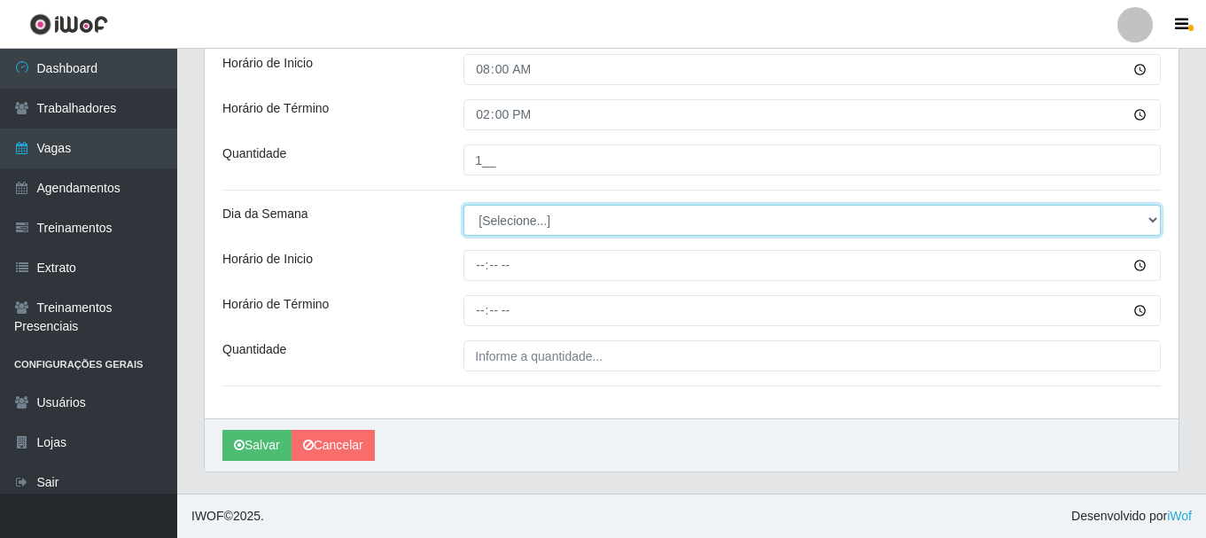
click at [506, 224] on select "[Selecione...] Segunda Terça Quarta Quinta Sexta Sábado Domingo" at bounding box center [811, 220] width 697 height 31
click at [463, 205] on select "[Selecione...] Segunda Terça Quarta Quinta Sexta Sábado Domingo" at bounding box center [811, 220] width 697 height 31
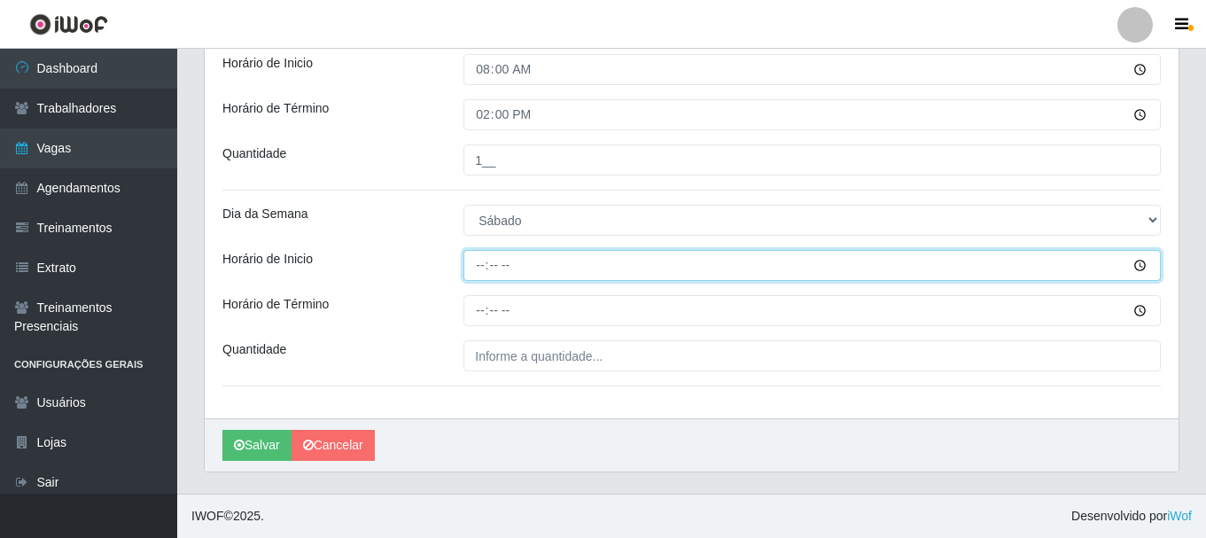
click at [488, 263] on input "Horário de Inicio" at bounding box center [811, 265] width 697 height 31
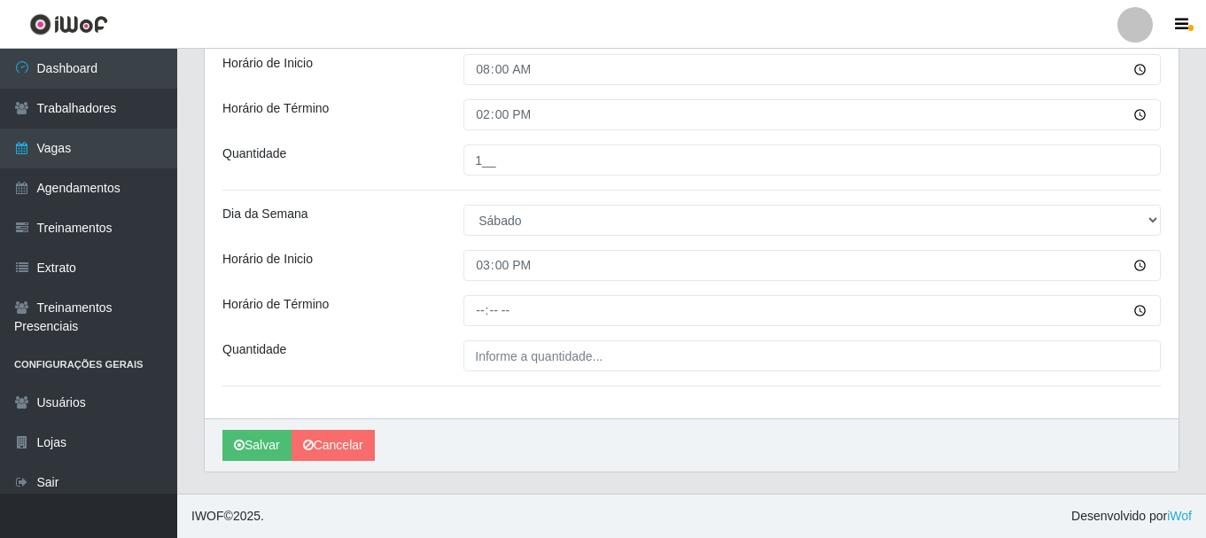
click at [460, 320] on div at bounding box center [812, 310] width 724 height 31
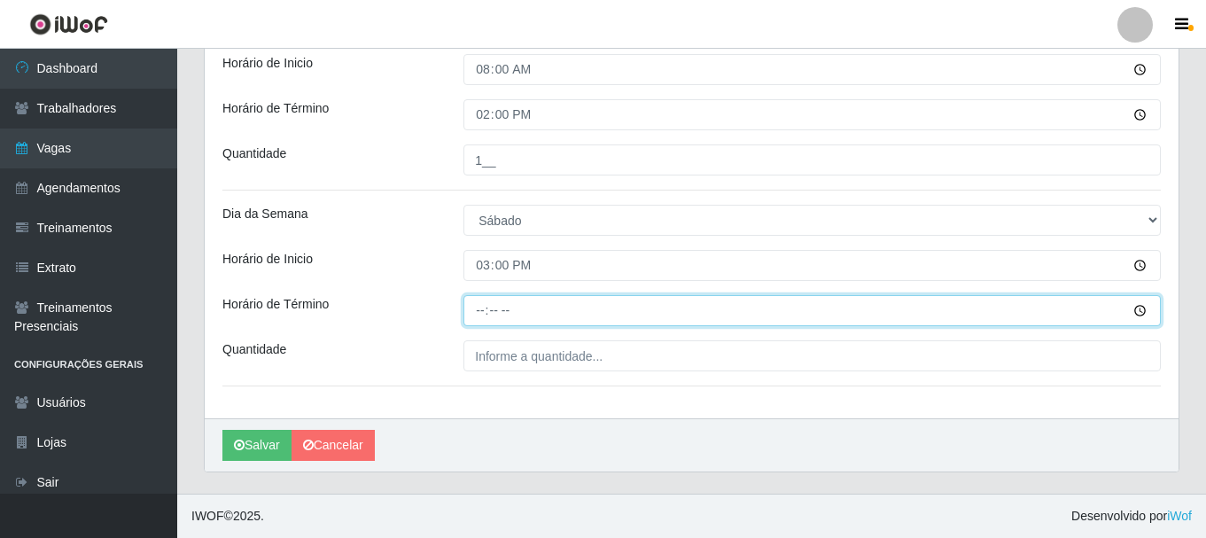
click at [476, 308] on input "Horário de Término" at bounding box center [811, 310] width 697 height 31
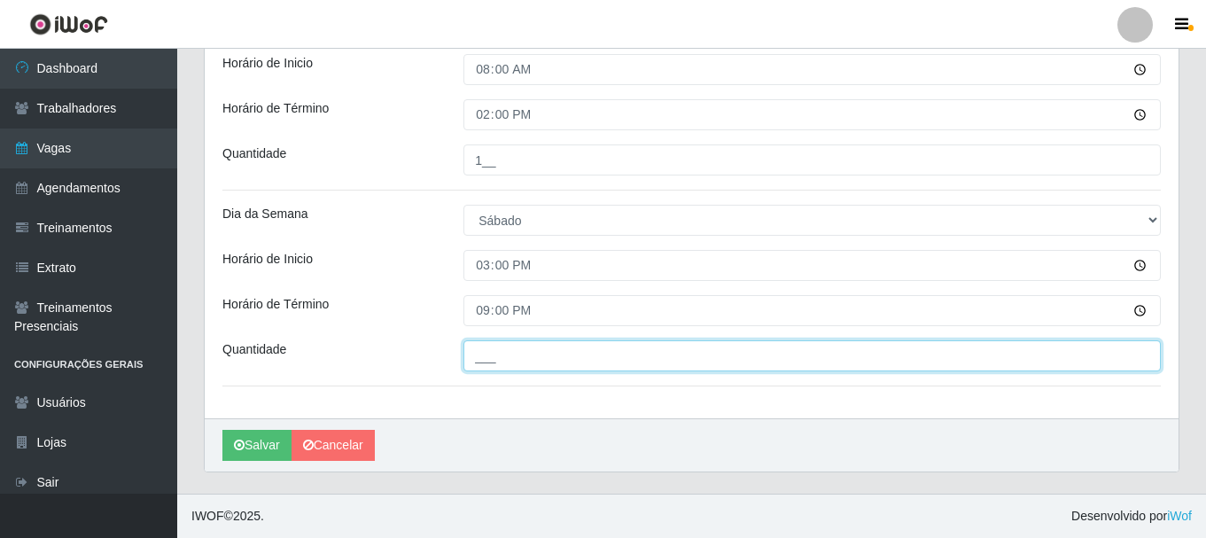
click at [544, 354] on input "___" at bounding box center [811, 355] width 697 height 31
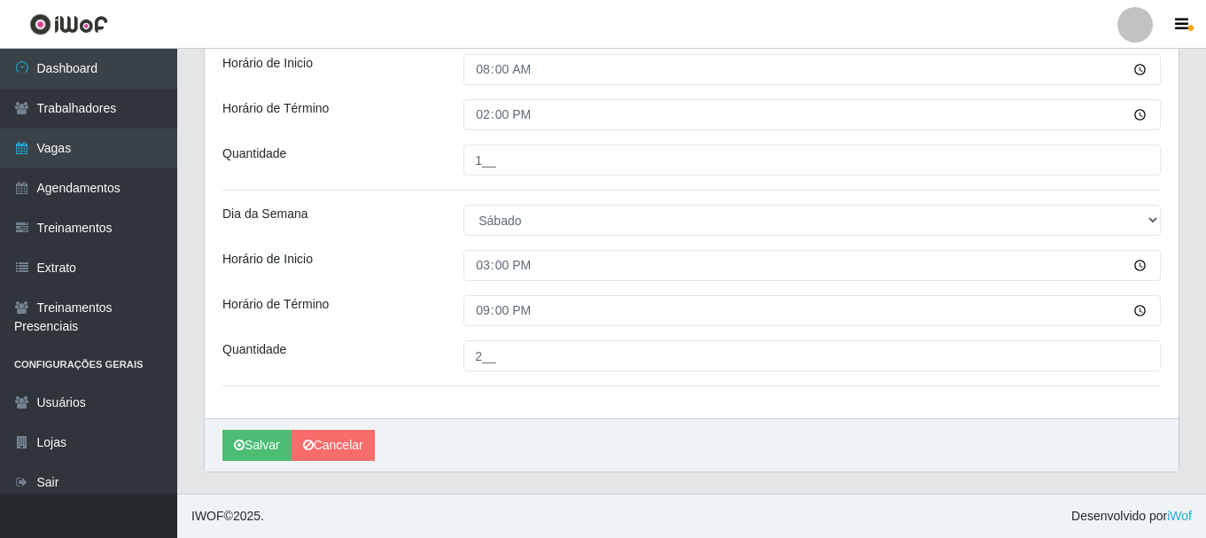
click at [397, 327] on div "Loja SuperShow Bis - Rosa dos Ventos Função [Selecione...] ASG ASG + ASG ++ Aux…" at bounding box center [691, 33] width 973 height 772
click at [258, 451] on button "Salvar" at bounding box center [256, 445] width 69 height 31
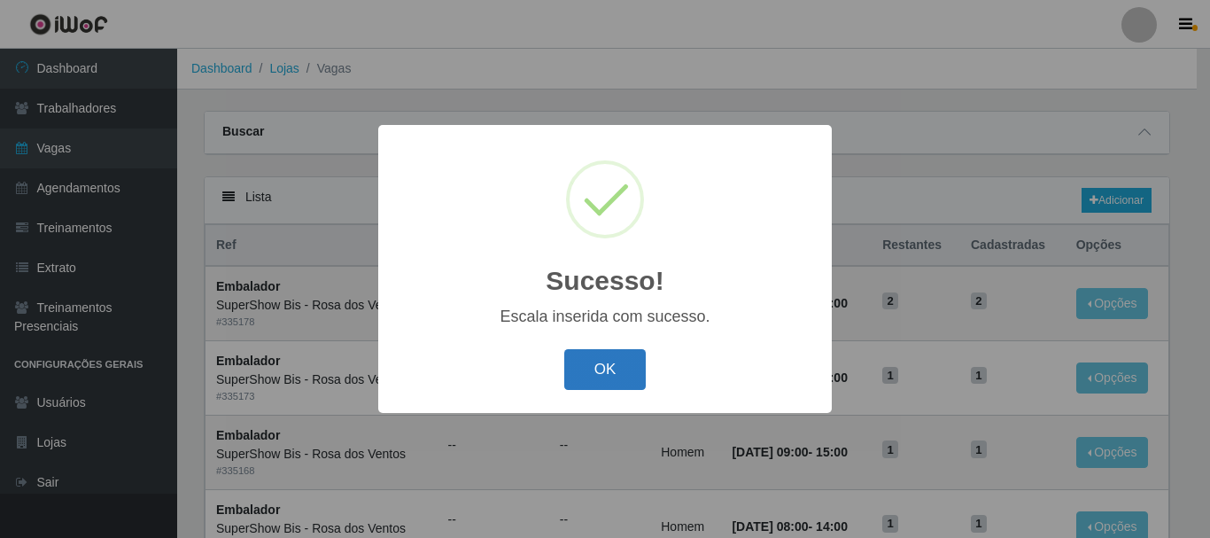
click at [601, 376] on button "OK" at bounding box center [605, 370] width 82 height 42
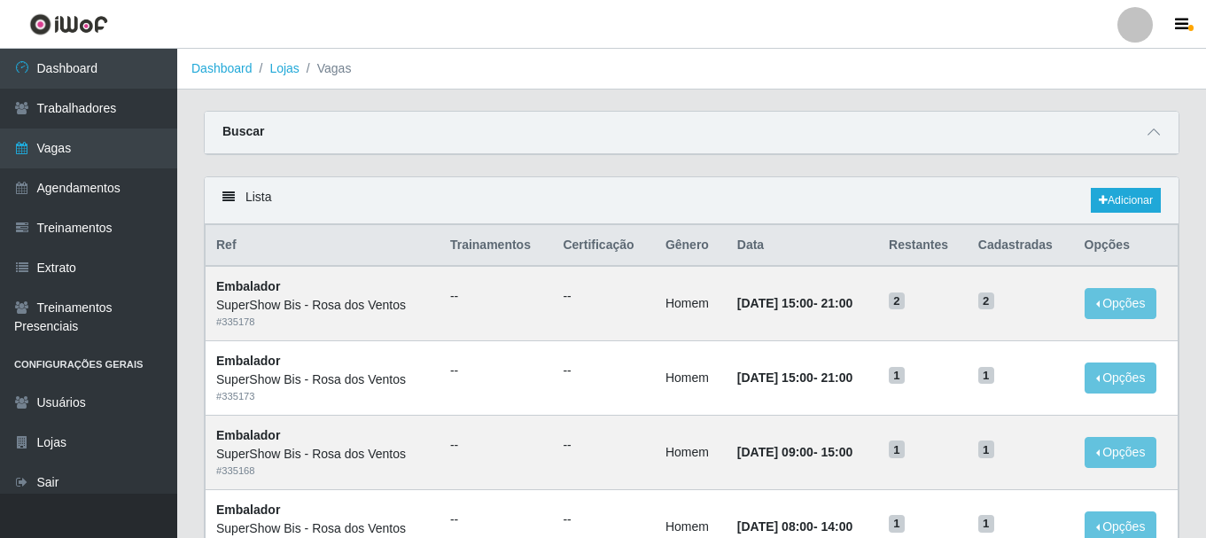
click at [1113, 186] on div "Lista Adicionar" at bounding box center [691, 200] width 973 height 47
click at [1120, 204] on link "Adicionar" at bounding box center [1125, 200] width 70 height 25
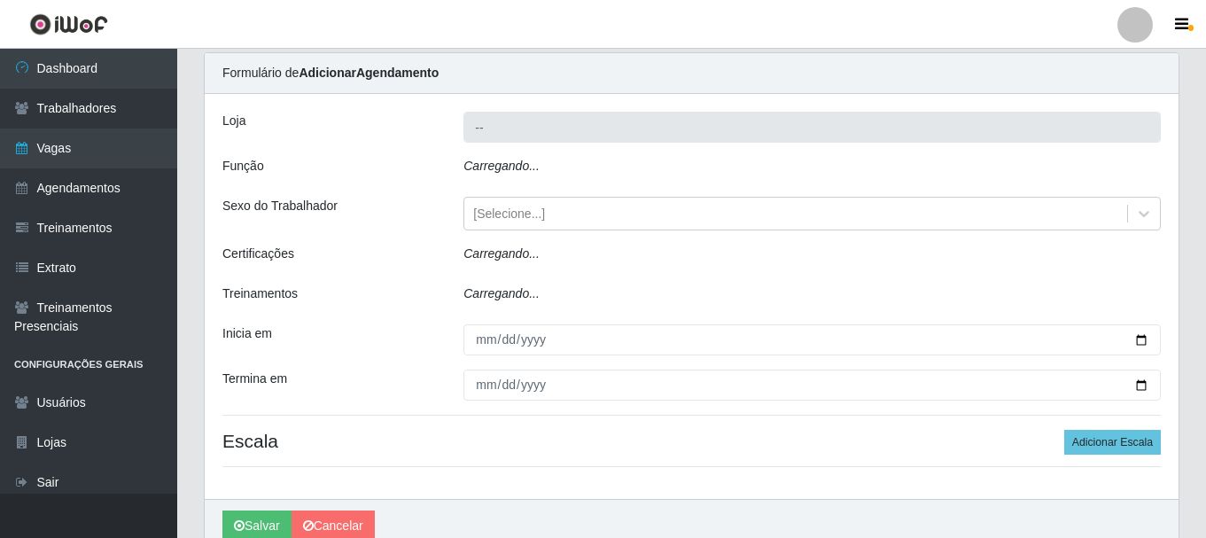
scroll to position [89, 0]
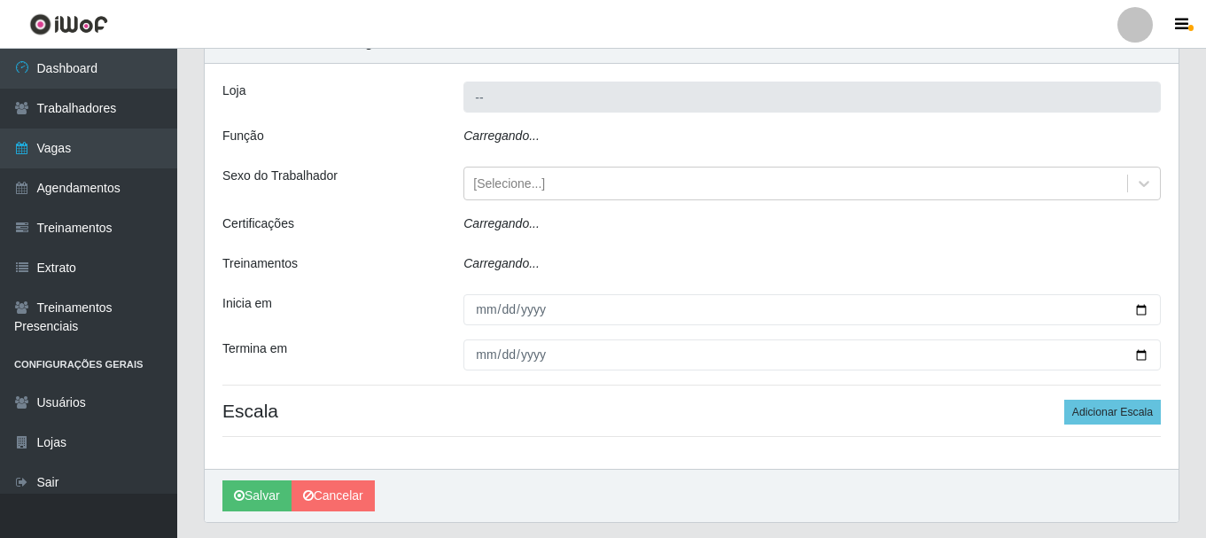
click at [525, 132] on icon "Carregando..." at bounding box center [501, 135] width 76 height 14
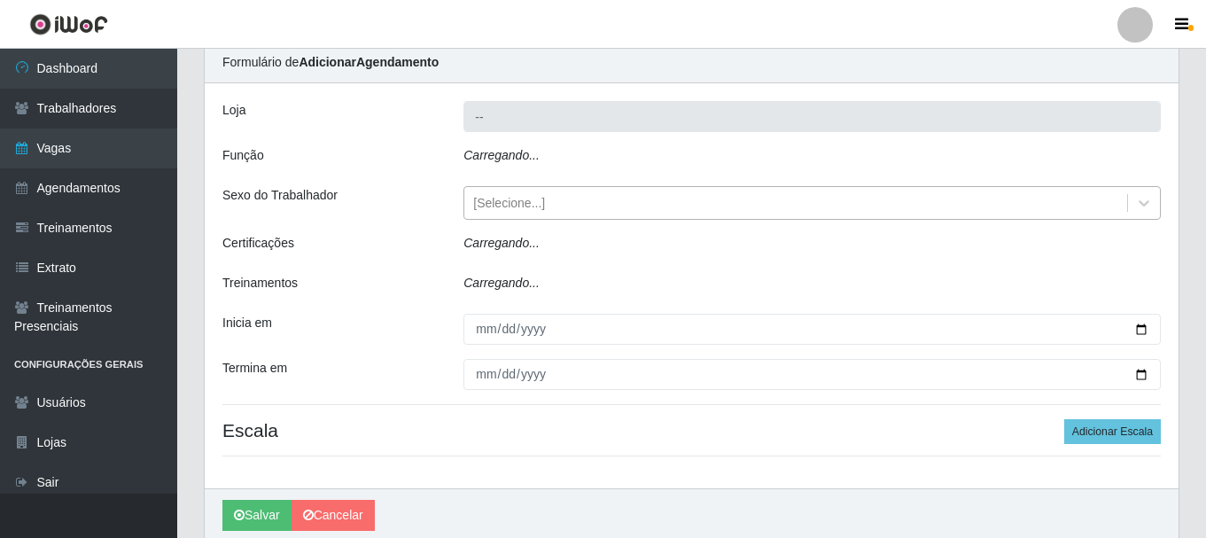
scroll to position [0, 0]
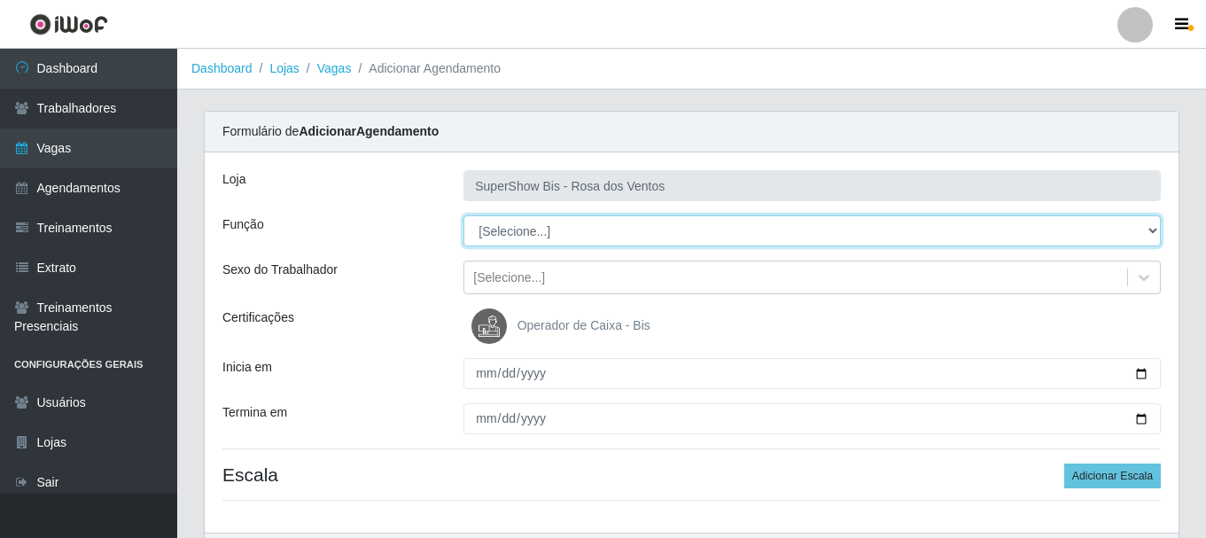
click at [531, 235] on select "[Selecione...] ASG ASG + ASG ++ Auxiliar de Cozinha Balconista de Açougue Balco…" at bounding box center [811, 230] width 697 height 31
click at [463, 215] on select "[Selecione...] ASG ASG + ASG ++ Auxiliar de Cozinha Balconista de Açougue Balco…" at bounding box center [811, 230] width 697 height 31
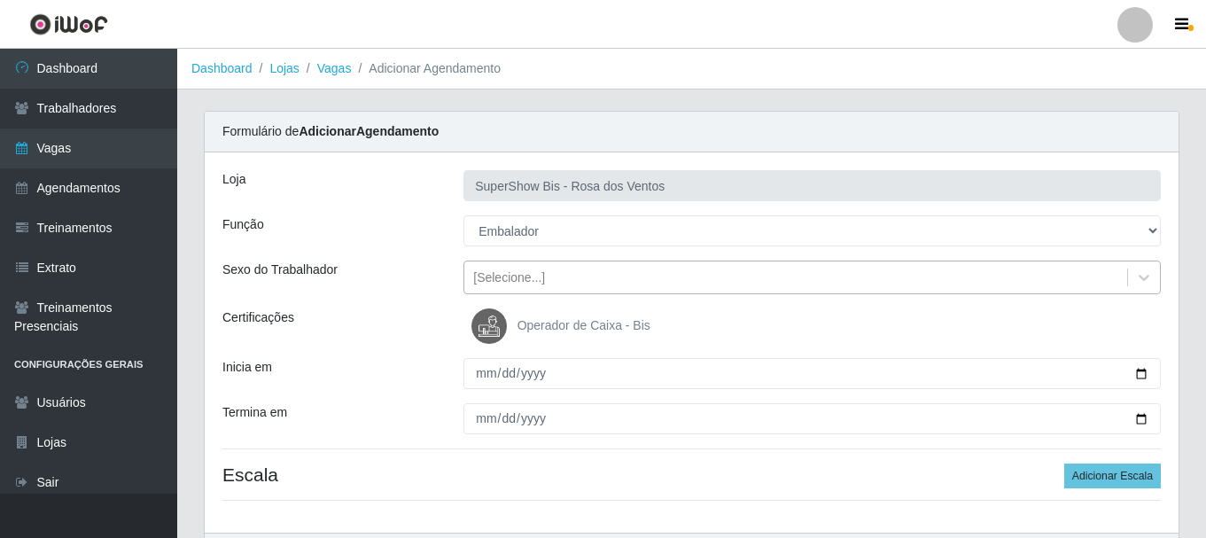
click at [487, 283] on div "[Selecione...]" at bounding box center [509, 277] width 72 height 19
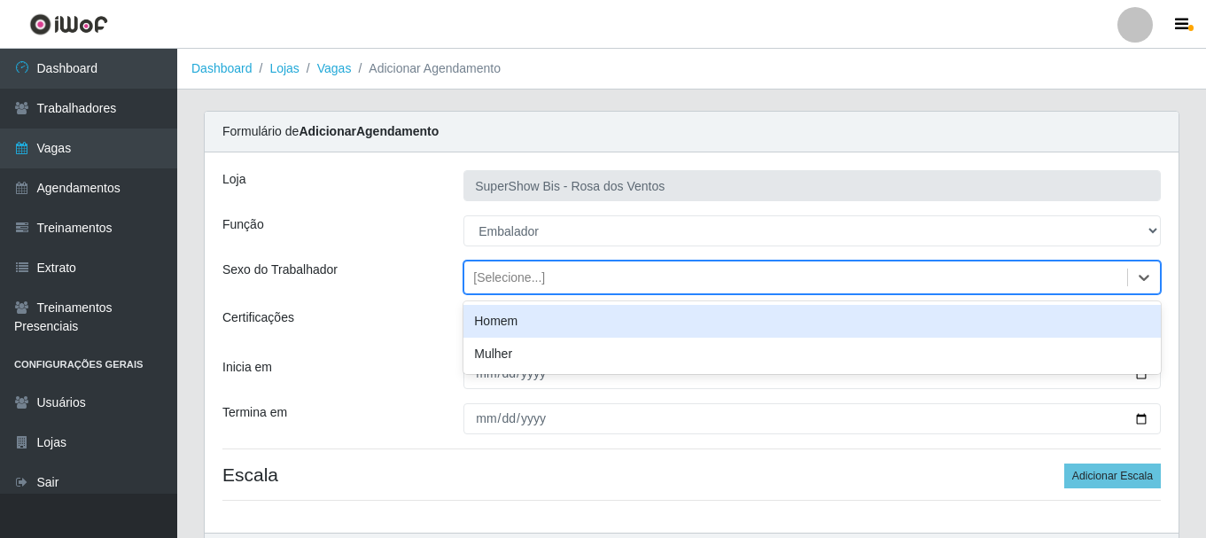
click at [487, 309] on div "Homem" at bounding box center [811, 321] width 697 height 33
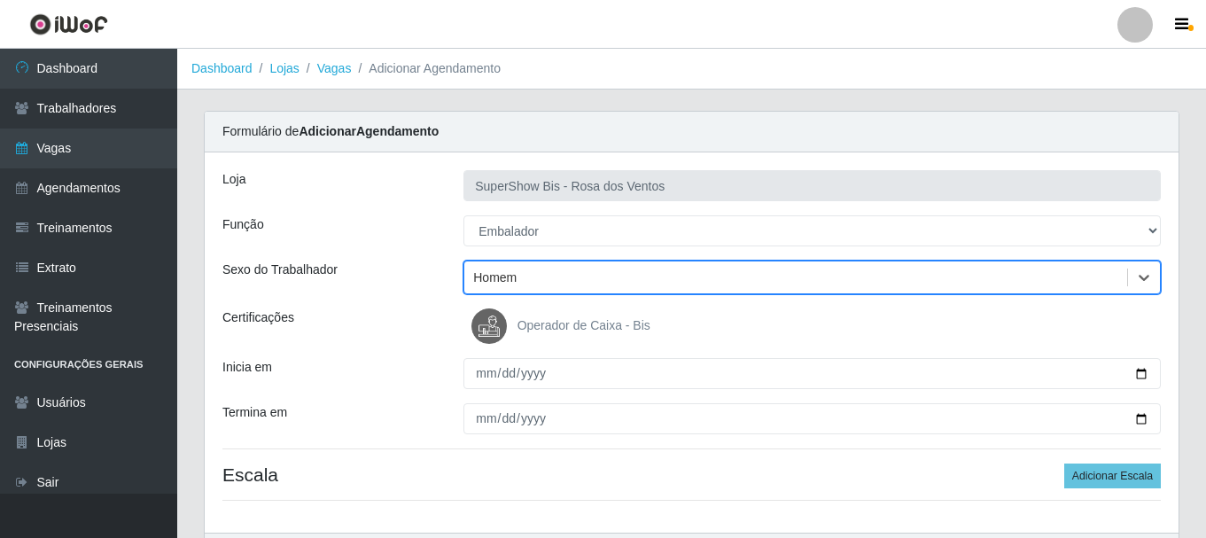
click at [477, 354] on div "Loja SuperShow Bis - Rosa dos Ventos Função [Selecione...] ASG ASG + ASG ++ Aux…" at bounding box center [691, 342] width 973 height 380
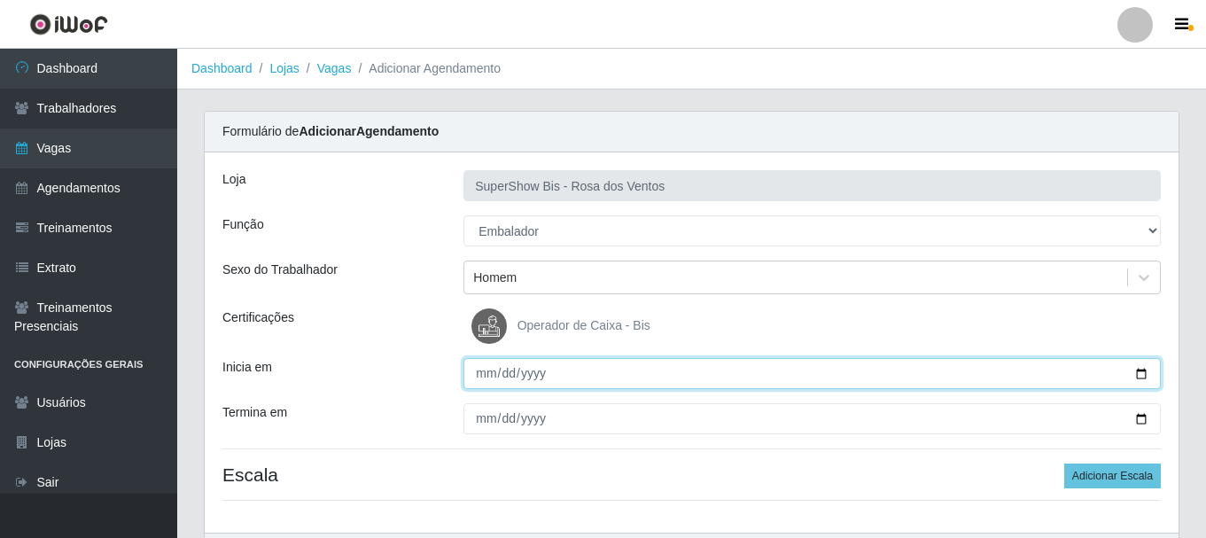
click at [477, 368] on input "Inicia em" at bounding box center [811, 373] width 697 height 31
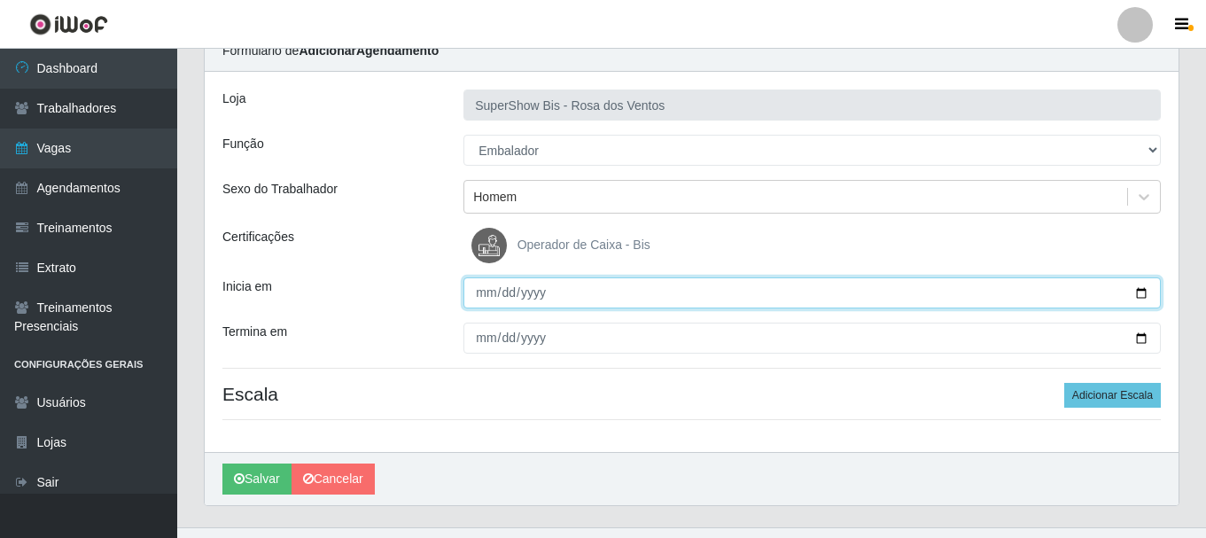
scroll to position [26, 0]
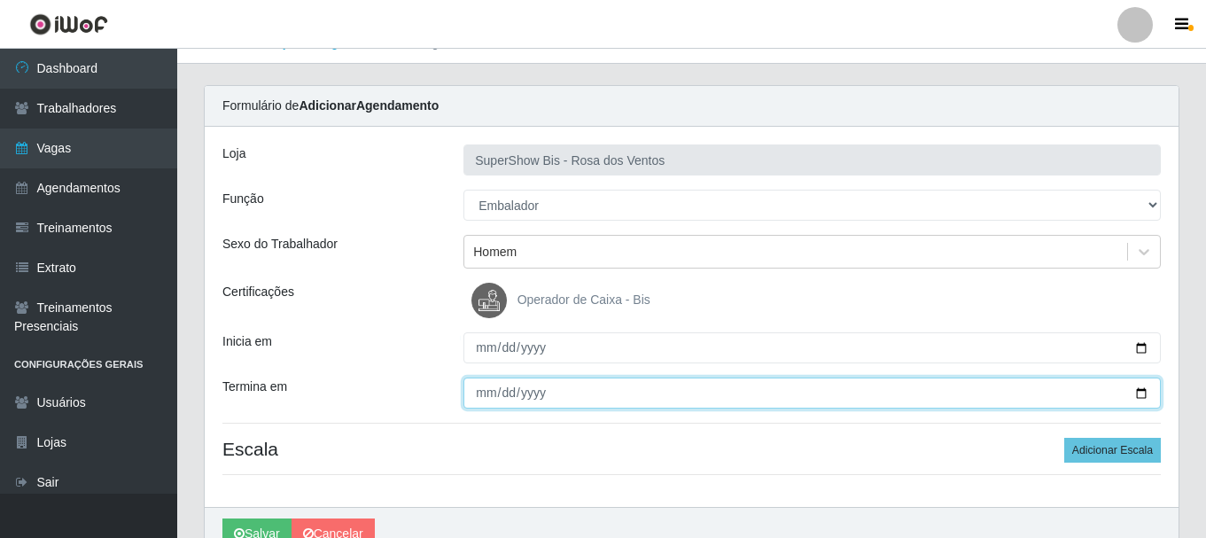
click at [491, 391] on input "Termina em" at bounding box center [811, 392] width 697 height 31
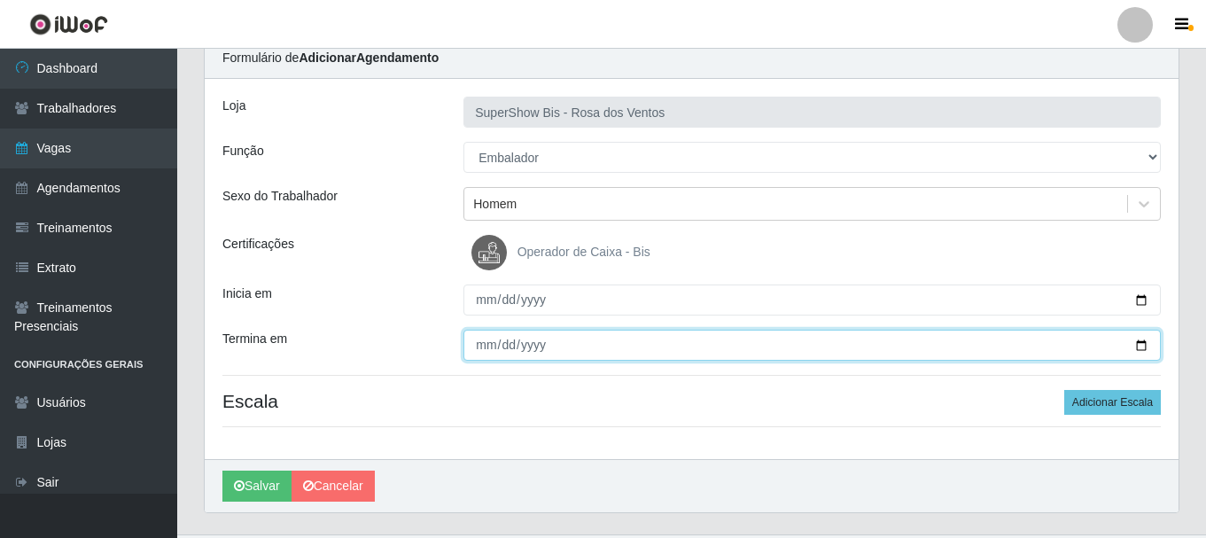
scroll to position [114, 0]
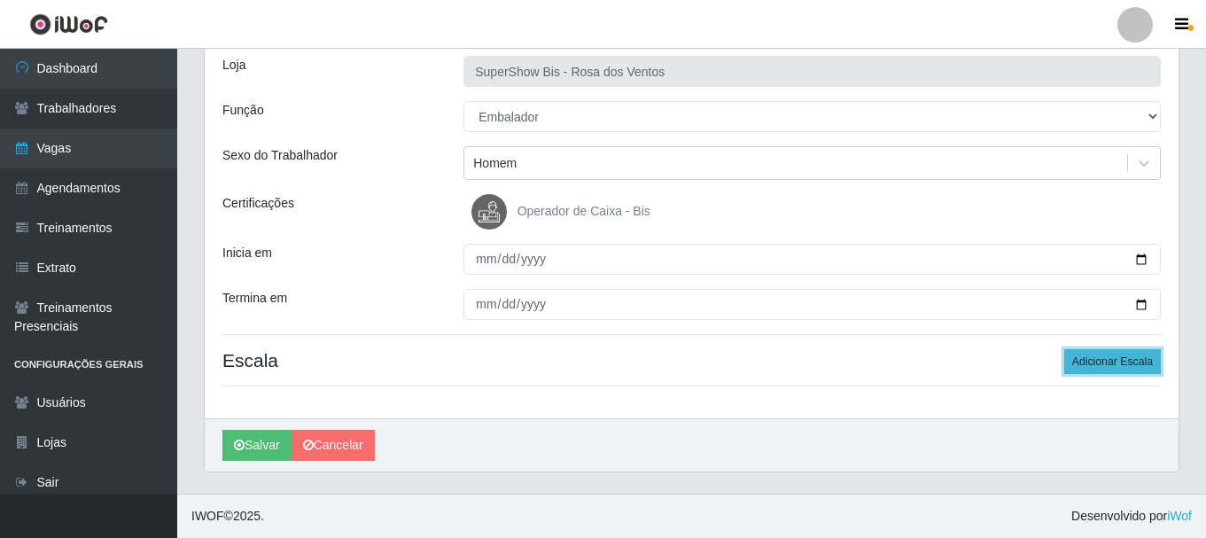
click at [1105, 352] on button "Adicionar Escala" at bounding box center [1112, 361] width 97 height 25
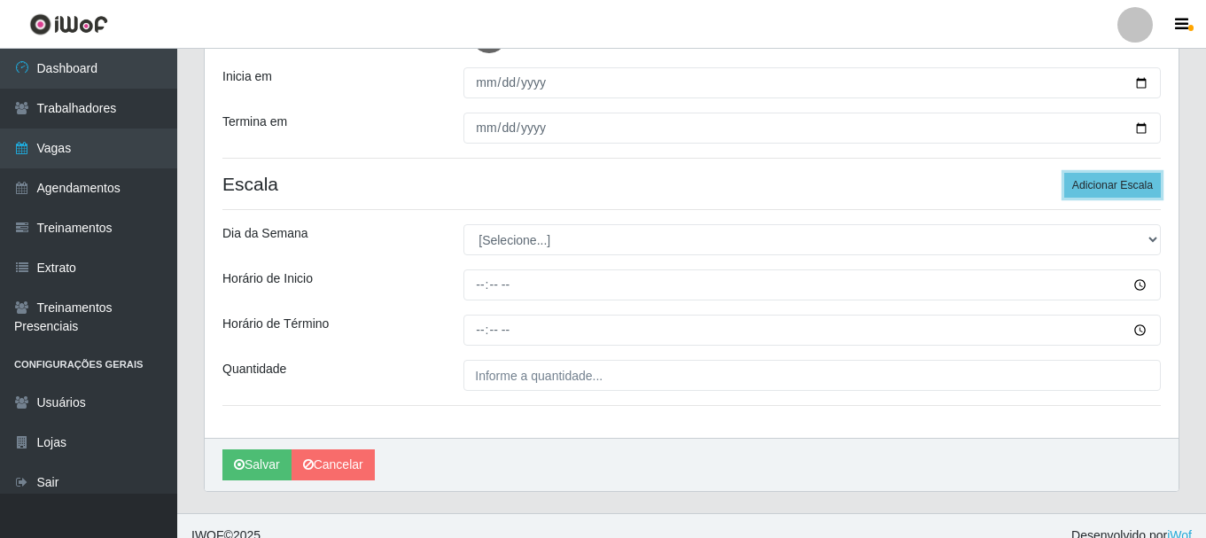
scroll to position [310, 0]
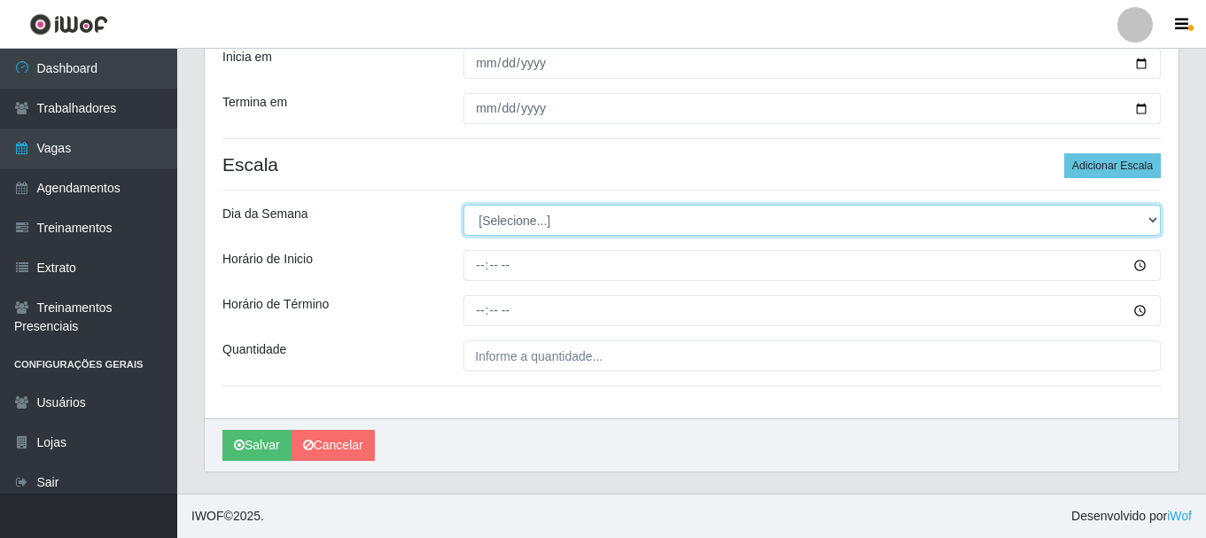
click at [540, 224] on select "[Selecione...] Segunda Terça Quarta Quinta Sexta Sábado Domingo" at bounding box center [811, 220] width 697 height 31
click at [463, 205] on select "[Selecione...] Segunda Terça Quarta Quinta Sexta Sábado Domingo" at bounding box center [811, 220] width 697 height 31
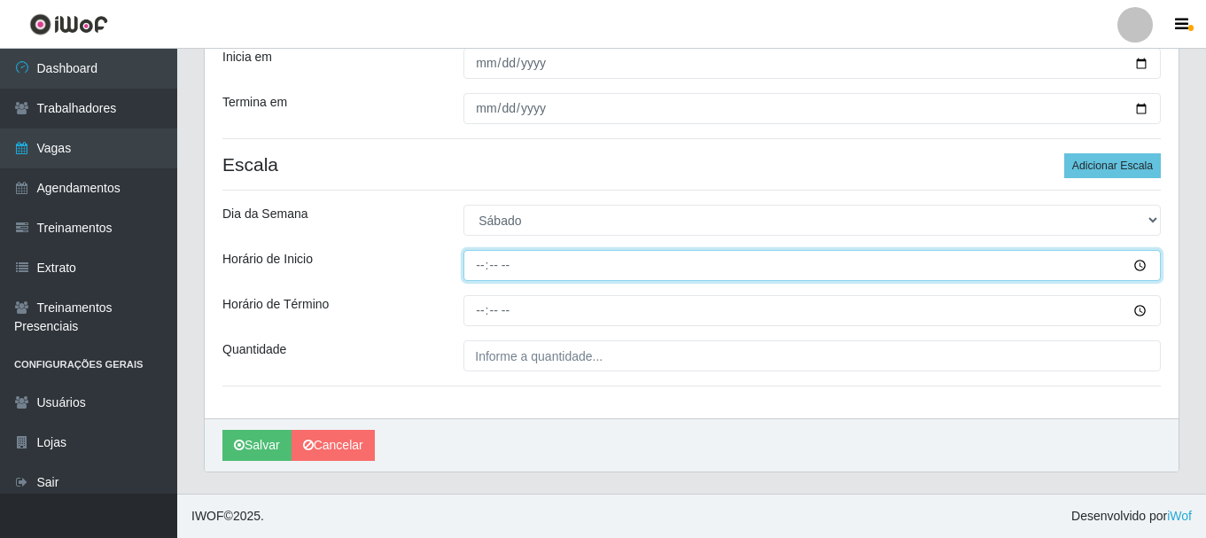
click at [477, 273] on input "Horário de Inicio" at bounding box center [811, 265] width 697 height 31
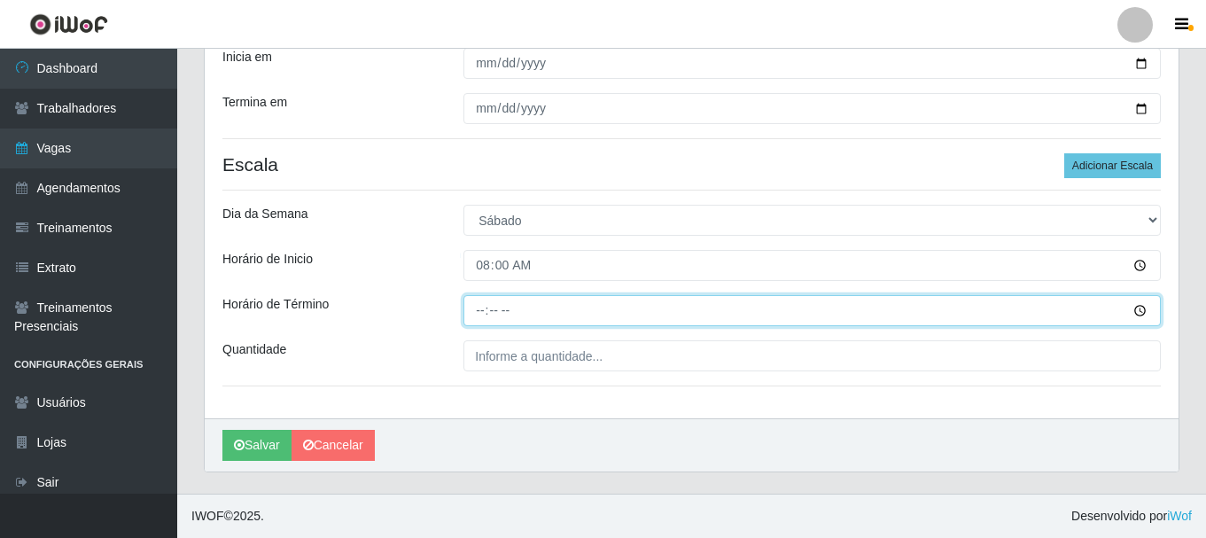
click at [480, 296] on input "Horário de Término" at bounding box center [811, 310] width 697 height 31
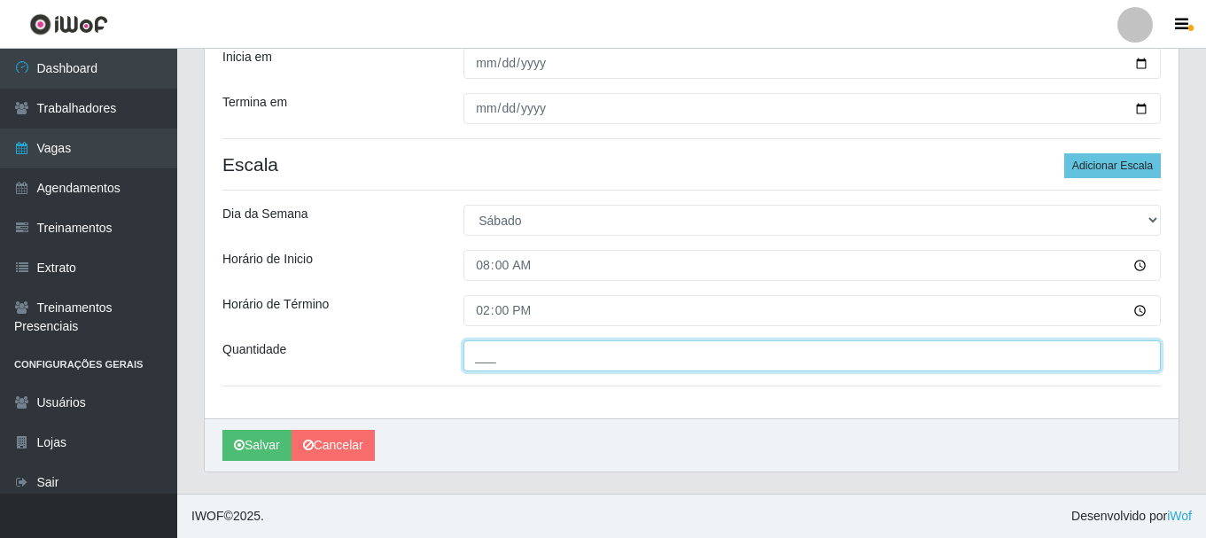
click at [499, 360] on input "___" at bounding box center [811, 355] width 697 height 31
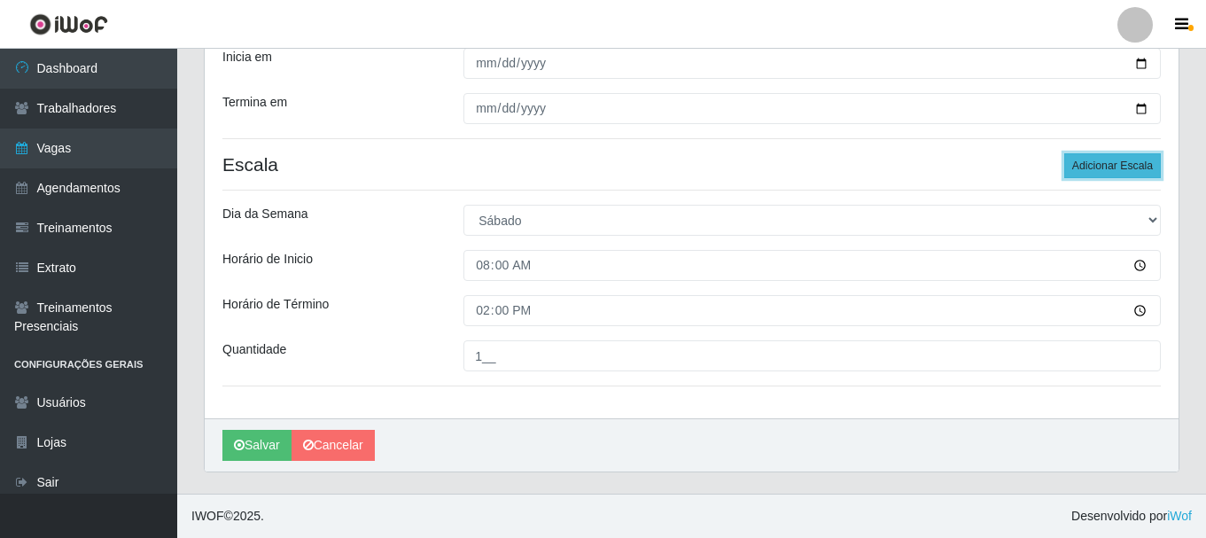
click at [1097, 160] on button "Adicionar Escala" at bounding box center [1112, 165] width 97 height 25
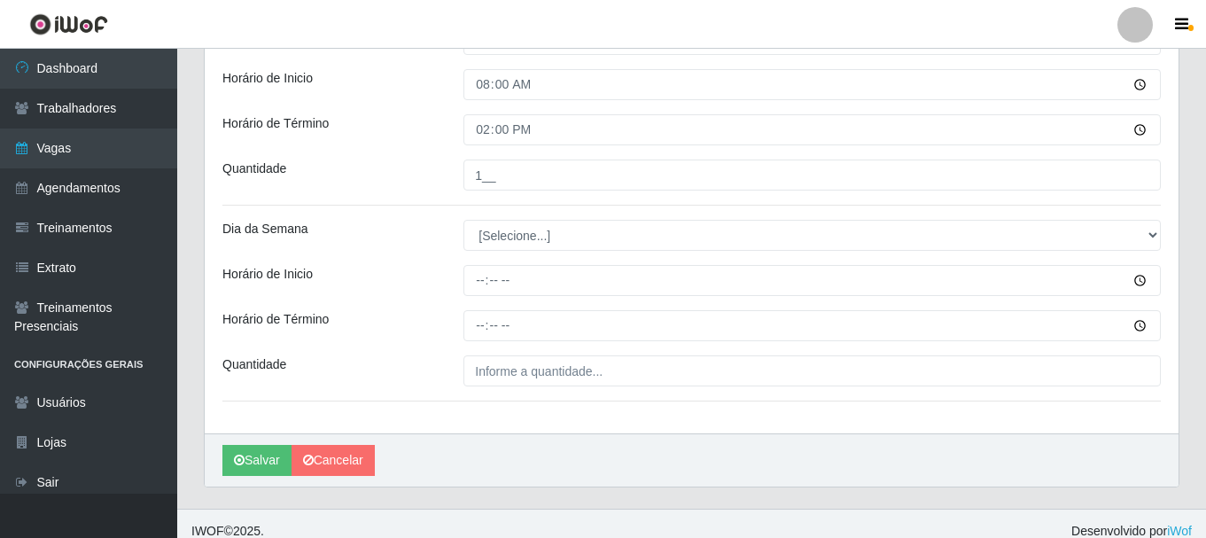
scroll to position [506, 0]
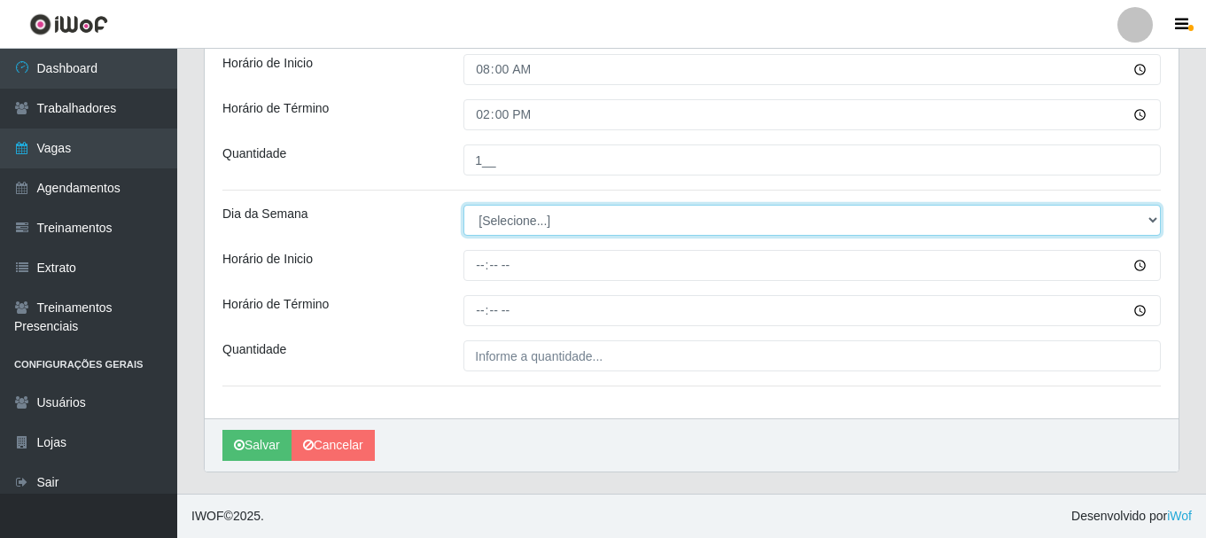
click at [582, 229] on select "[Selecione...] Segunda Terça Quarta Quinta Sexta Sábado Domingo" at bounding box center [811, 220] width 697 height 31
click at [463, 205] on select "[Selecione...] Segunda Terça Quarta Quinta Sexta Sábado Domingo" at bounding box center [811, 220] width 697 height 31
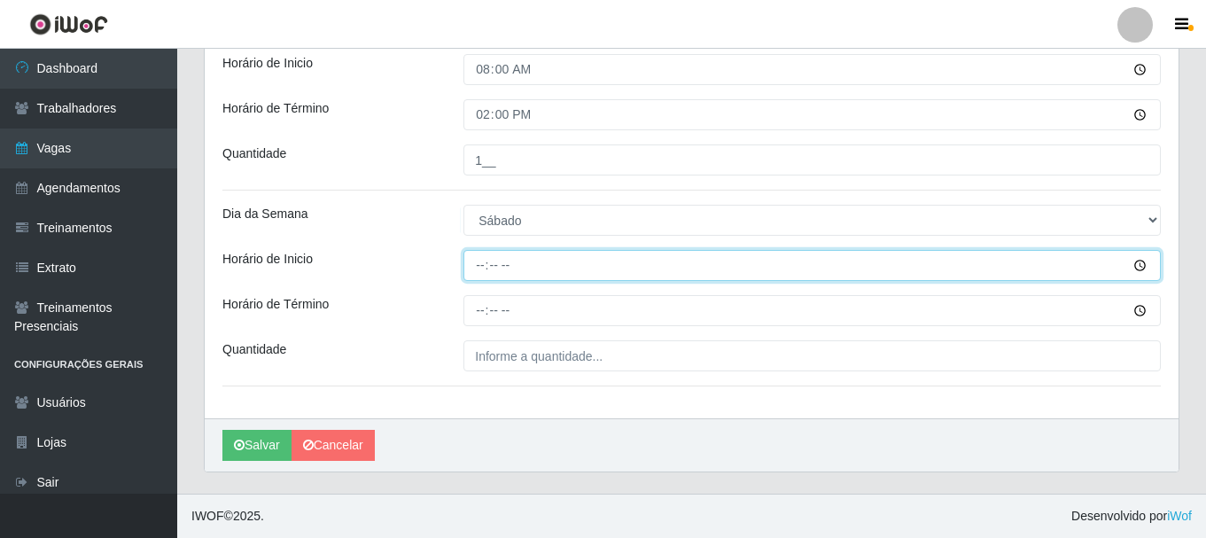
click at [476, 278] on input "Horário de Inicio" at bounding box center [811, 265] width 697 height 31
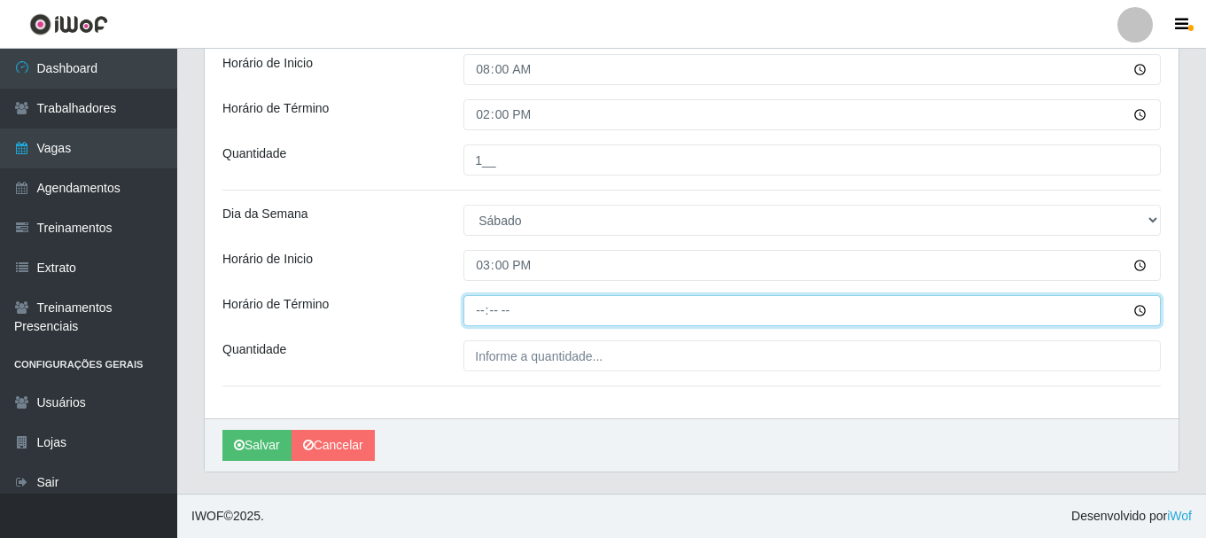
click at [482, 302] on input "Horário de Término" at bounding box center [811, 310] width 697 height 31
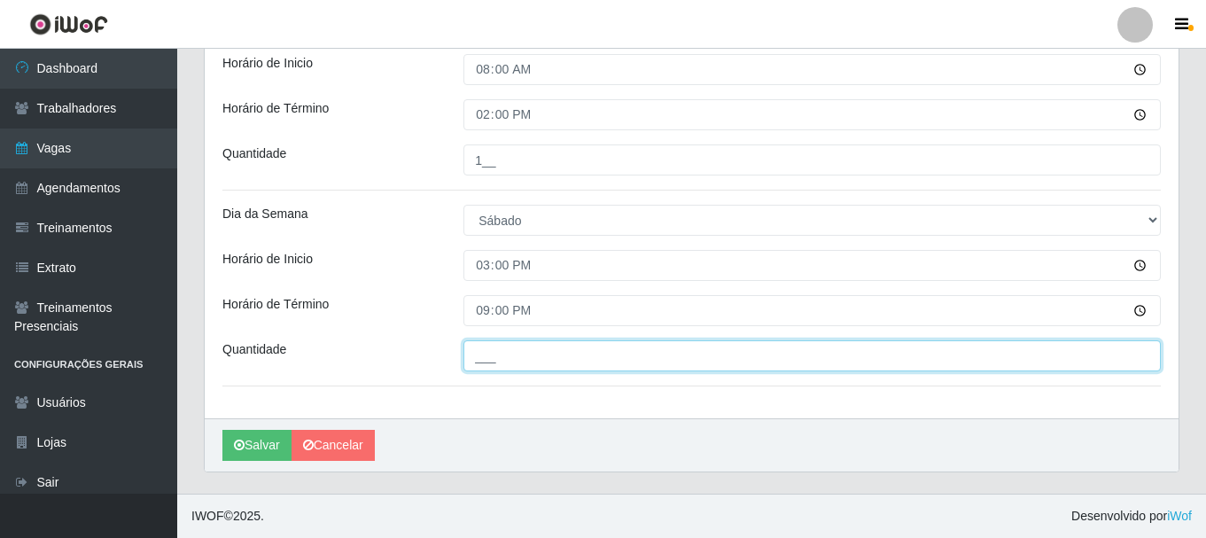
click at [482, 361] on input "___" at bounding box center [811, 355] width 697 height 31
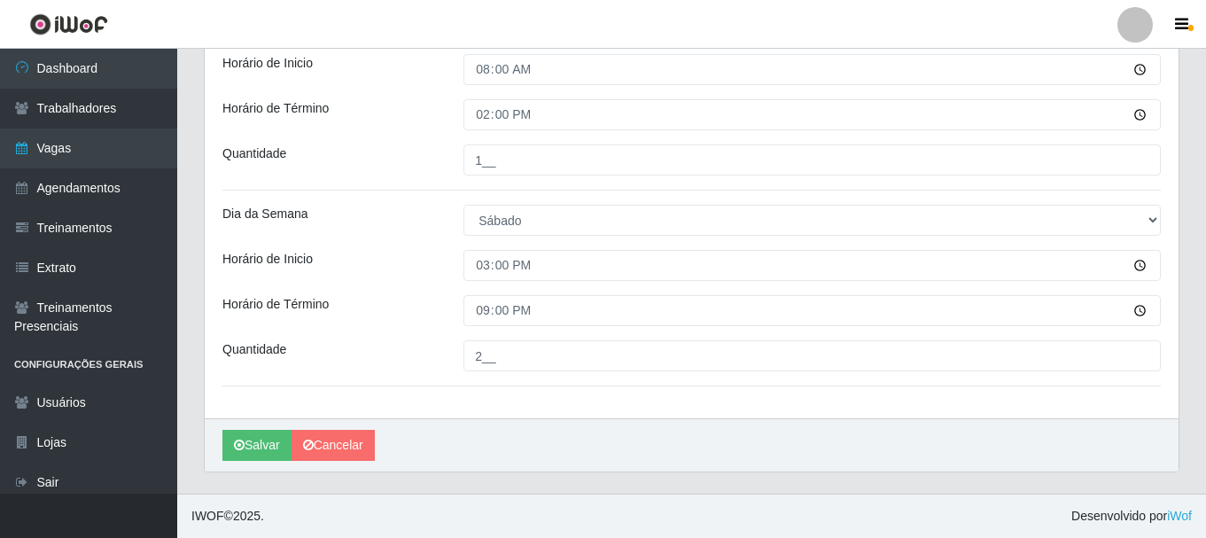
click at [413, 288] on div "Loja SuperShow Bis - Rosa dos Ventos Função [Selecione...] ASG ASG + ASG ++ Aux…" at bounding box center [691, 33] width 973 height 772
click at [262, 439] on button "Salvar" at bounding box center [256, 445] width 69 height 31
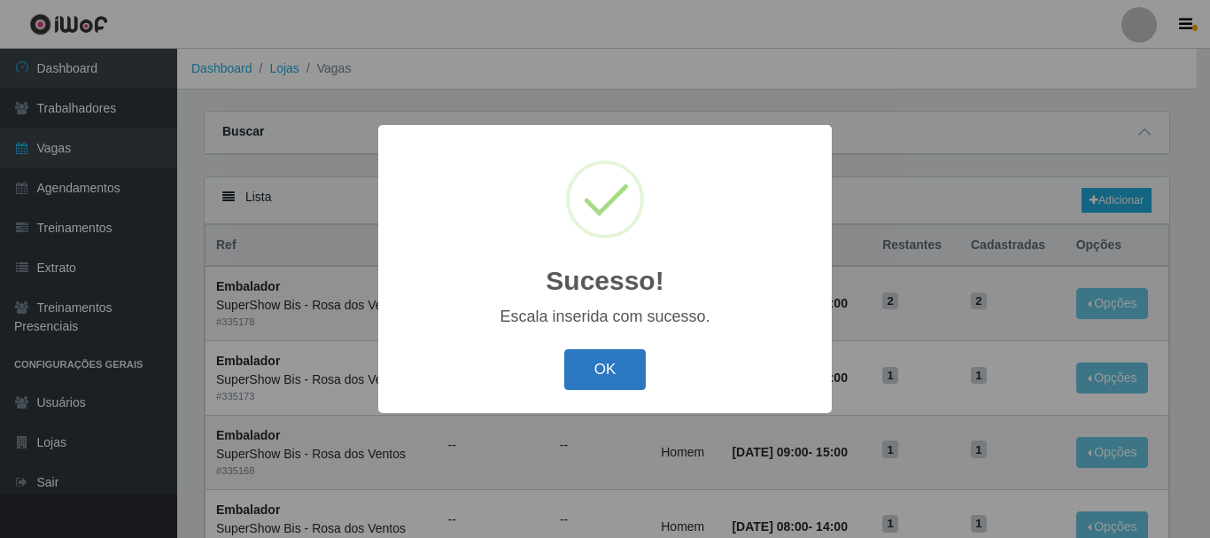
click at [596, 368] on button "OK" at bounding box center [605, 370] width 82 height 42
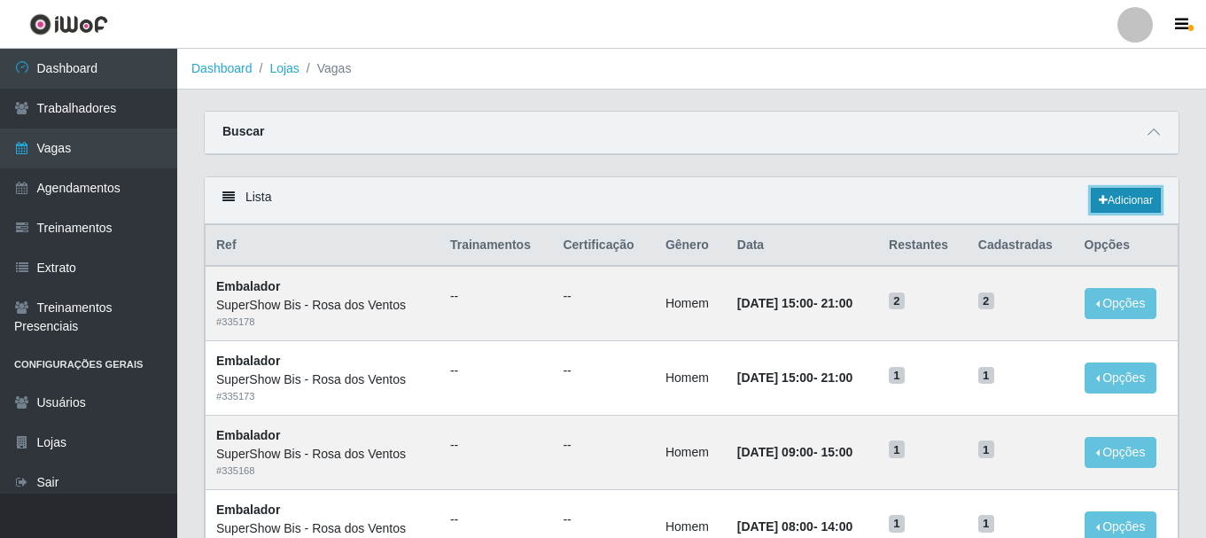
click at [1135, 204] on link "Adicionar" at bounding box center [1125, 200] width 70 height 25
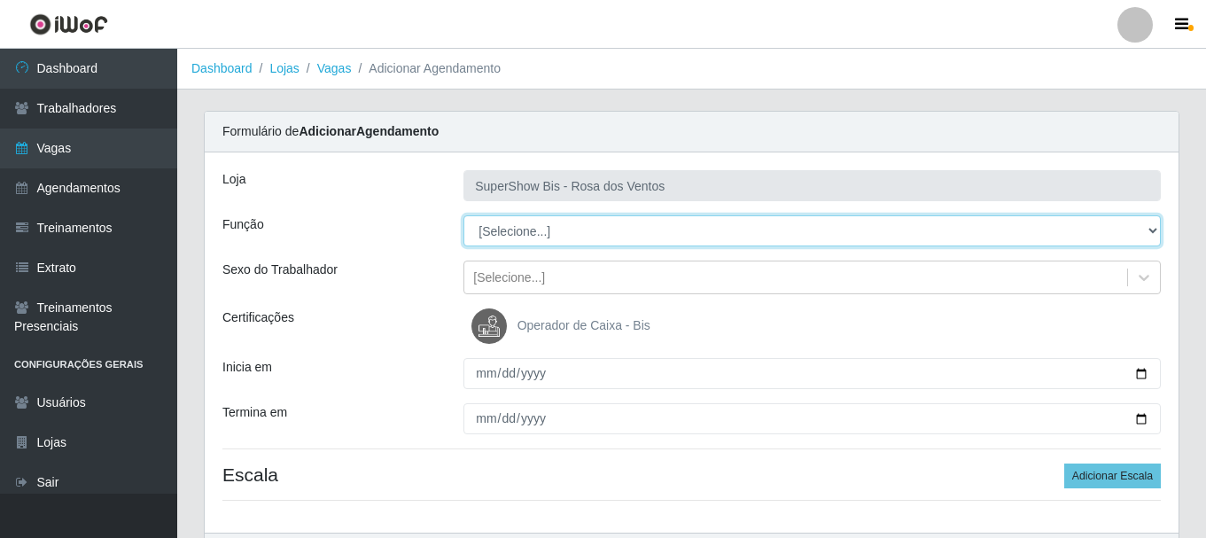
click at [481, 229] on select "[Selecione...] ASG ASG + ASG ++ Auxiliar de Cozinha Balconista de Açougue Balco…" at bounding box center [811, 230] width 697 height 31
click at [463, 215] on select "[Selecione...] ASG ASG + ASG ++ Auxiliar de Cozinha Balconista de Açougue Balco…" at bounding box center [811, 230] width 697 height 31
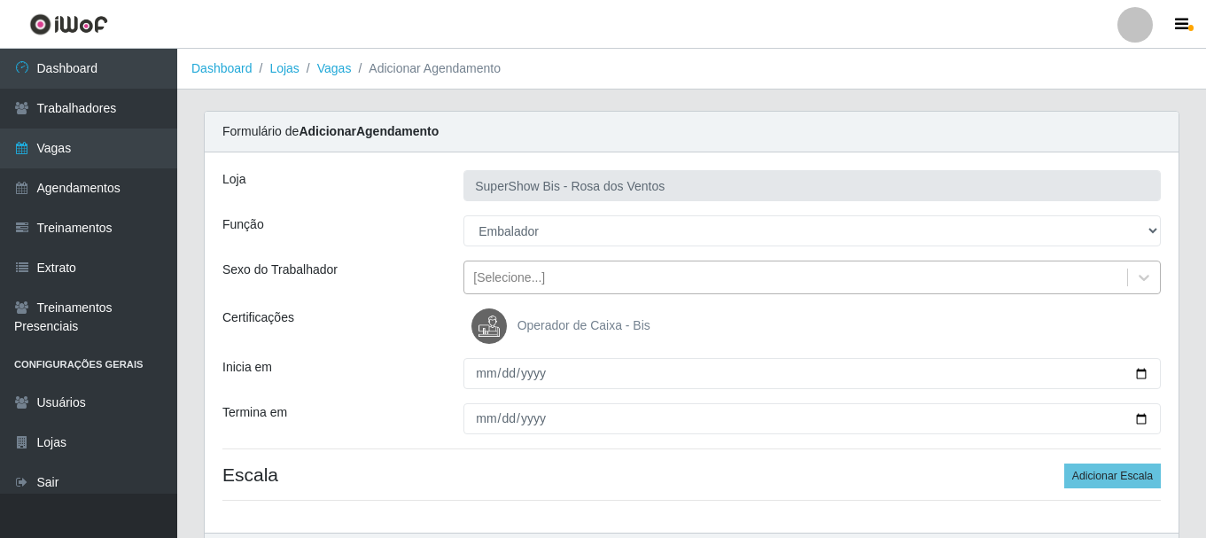
click at [524, 279] on div "[Selecione...]" at bounding box center [509, 277] width 72 height 19
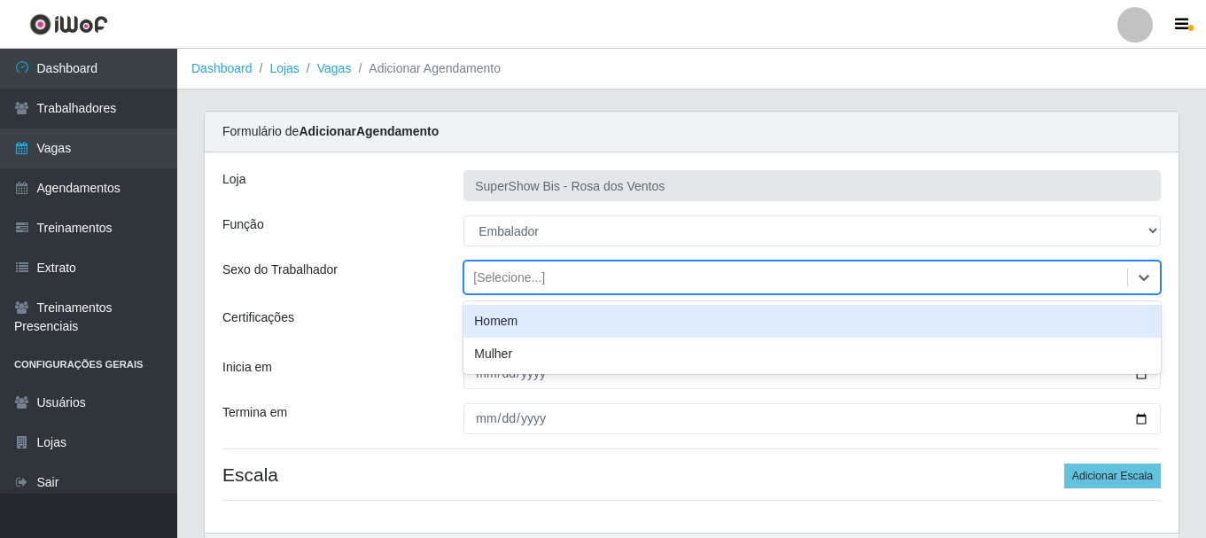
click at [532, 324] on div "Homem" at bounding box center [811, 321] width 697 height 33
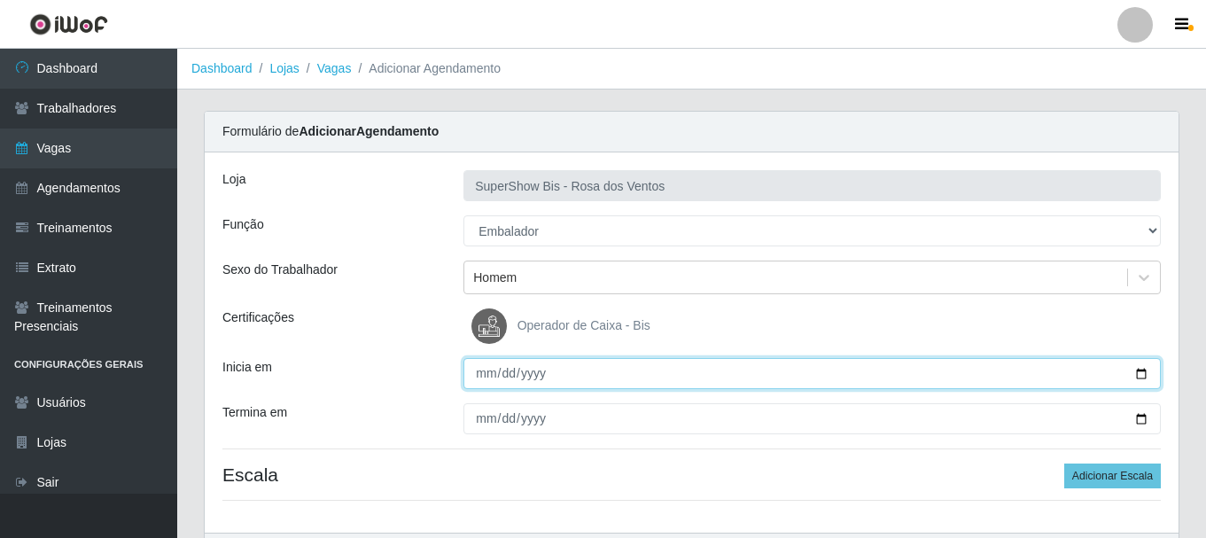
click at [488, 370] on input "Inicia em" at bounding box center [811, 373] width 697 height 31
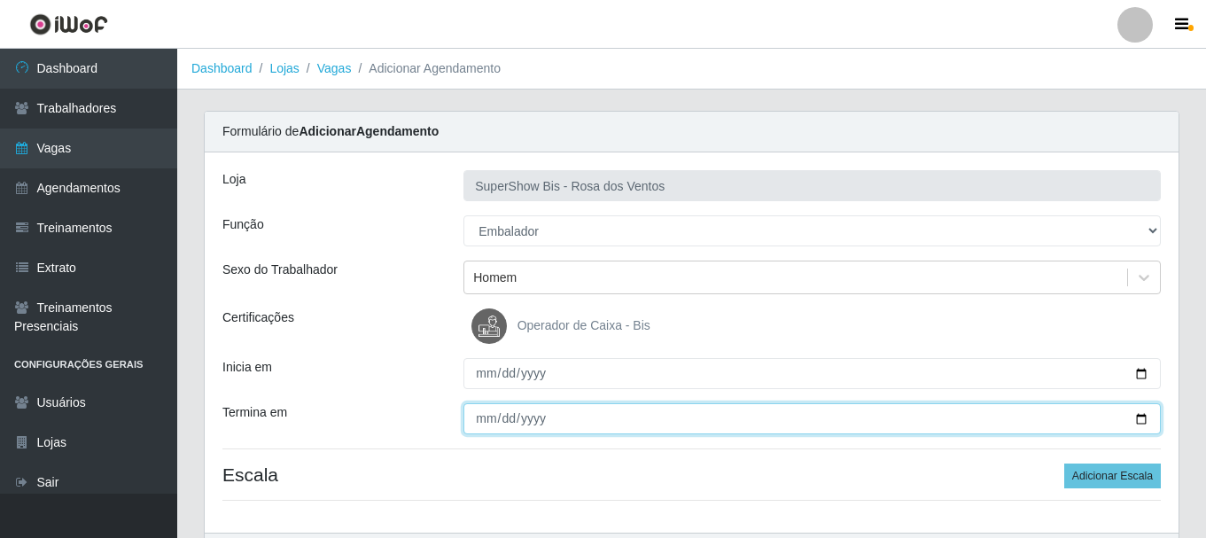
click at [474, 420] on input "Termina em" at bounding box center [811, 418] width 697 height 31
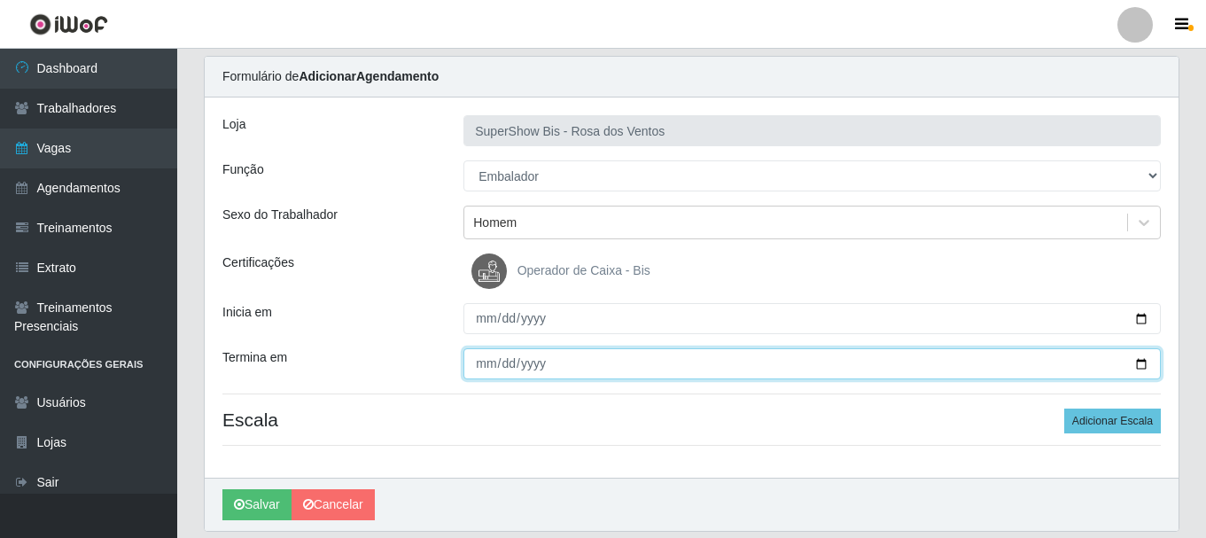
scroll to position [114, 0]
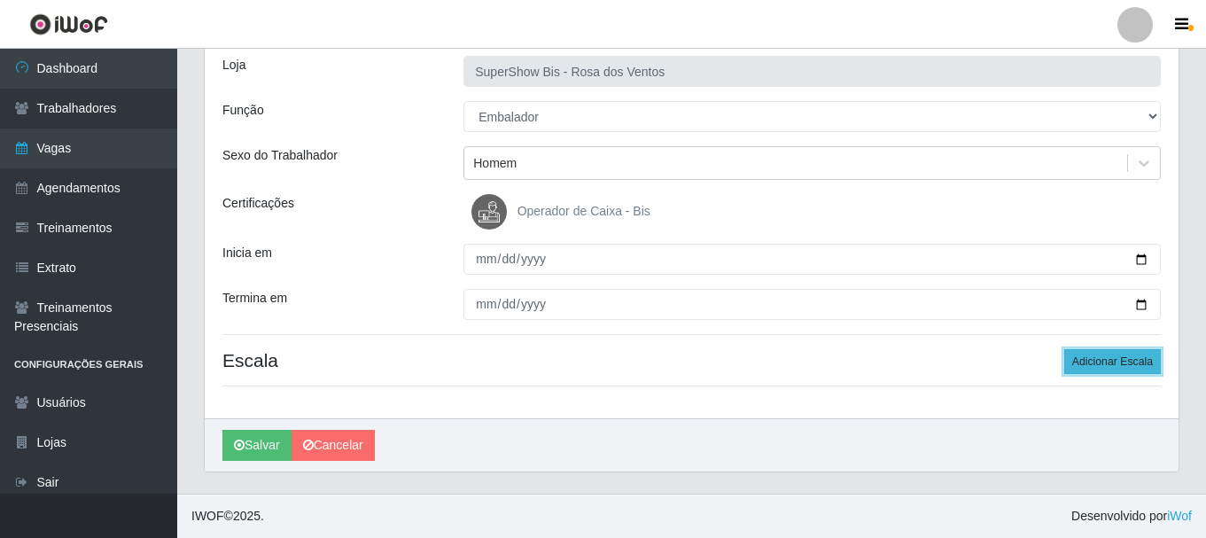
click at [1120, 361] on button "Adicionar Escala" at bounding box center [1112, 361] width 97 height 25
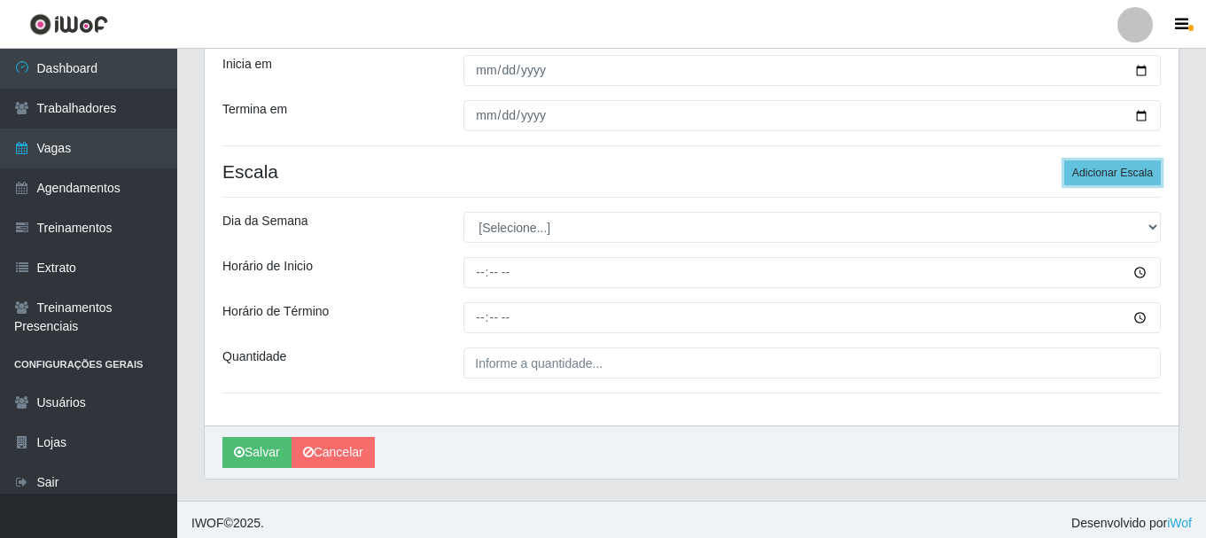
scroll to position [310, 0]
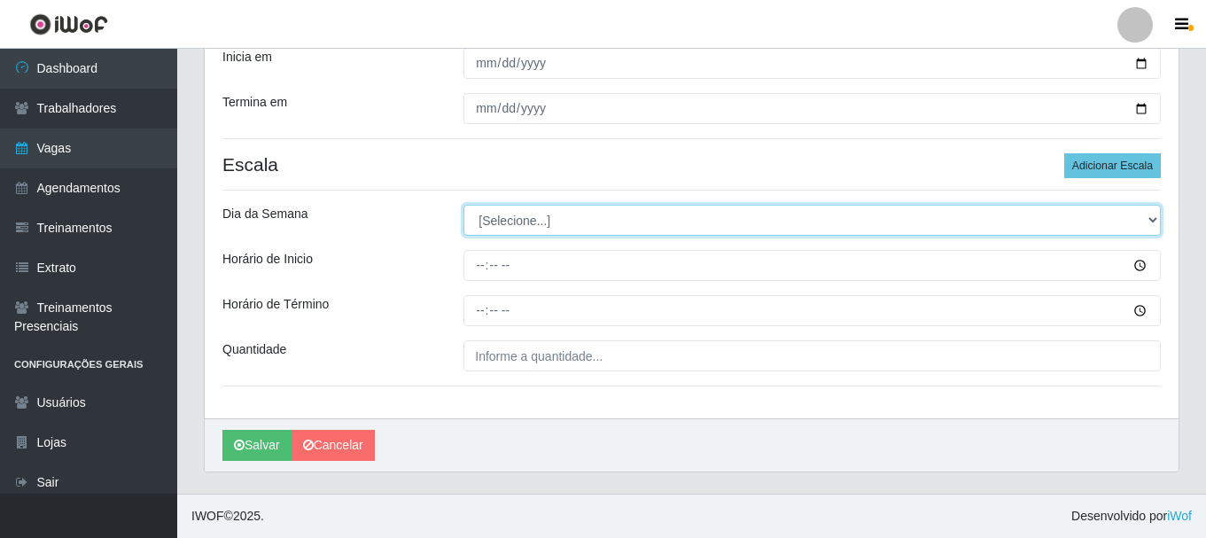
click at [489, 222] on select "[Selecione...] Segunda Terça Quarta Quinta Sexta Sábado Domingo" at bounding box center [811, 220] width 697 height 31
click at [463, 205] on select "[Selecione...] Segunda Terça Quarta Quinta Sexta Sábado Domingo" at bounding box center [811, 220] width 697 height 31
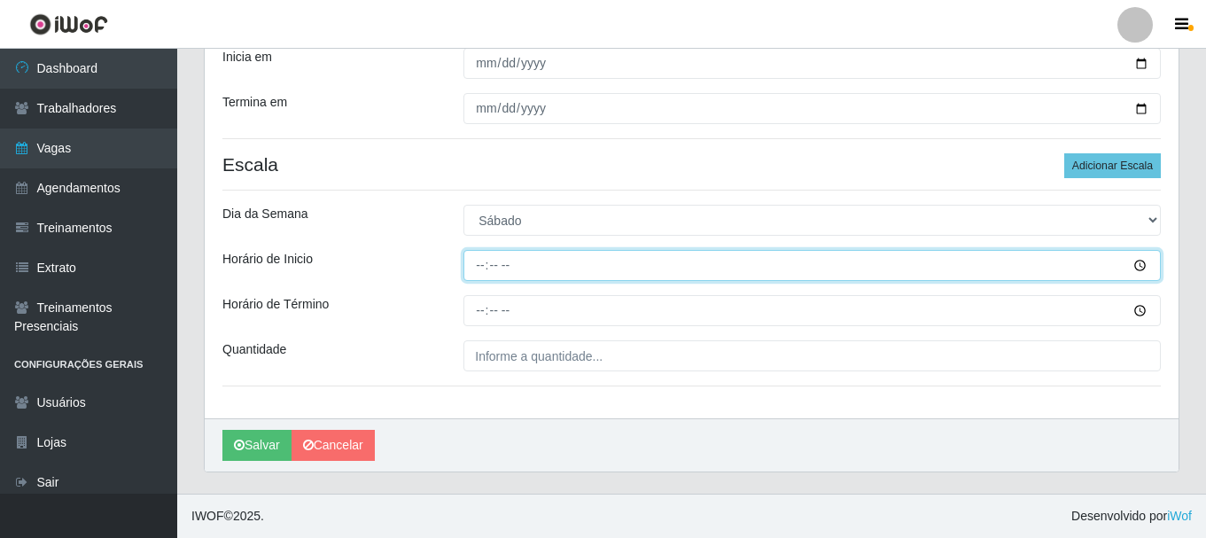
click at [485, 267] on input "Horário de Inicio" at bounding box center [811, 265] width 697 height 31
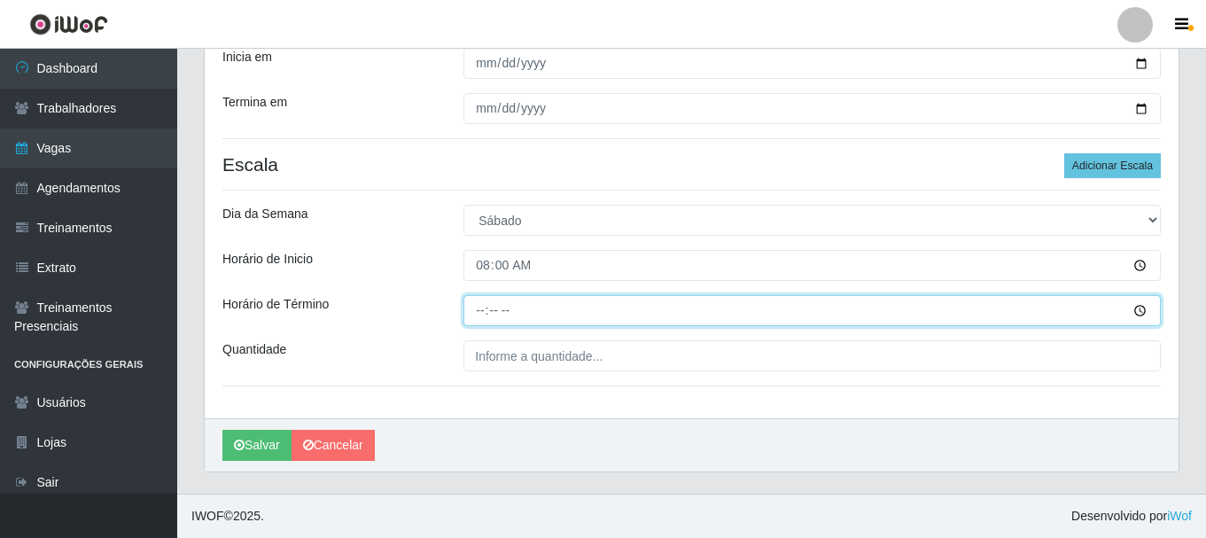
click at [482, 305] on input "Horário de Término" at bounding box center [811, 310] width 697 height 31
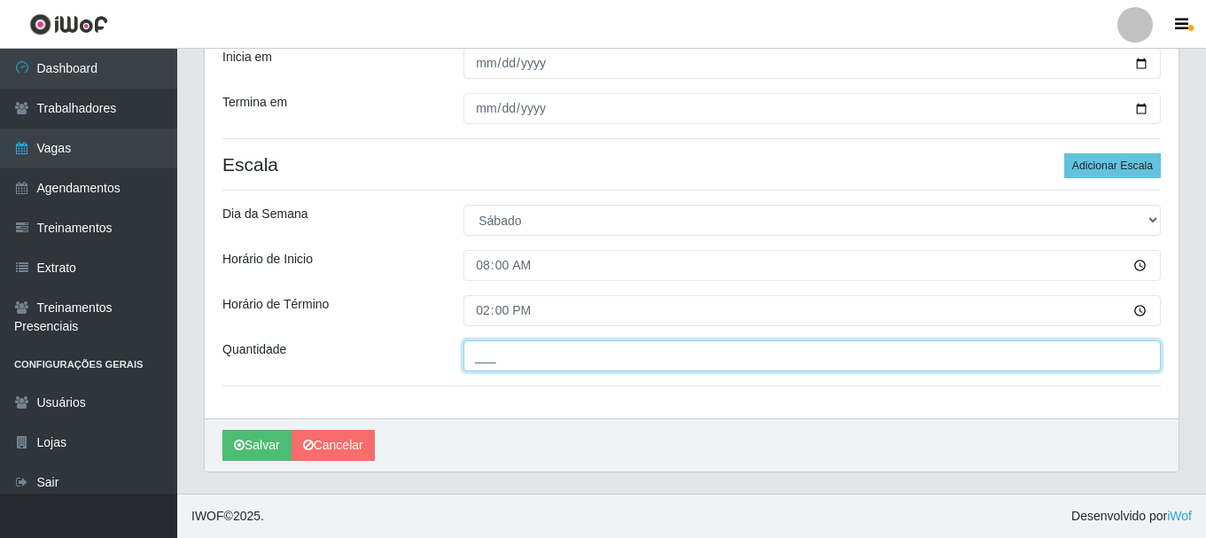
click at [472, 368] on input "___" at bounding box center [811, 355] width 697 height 31
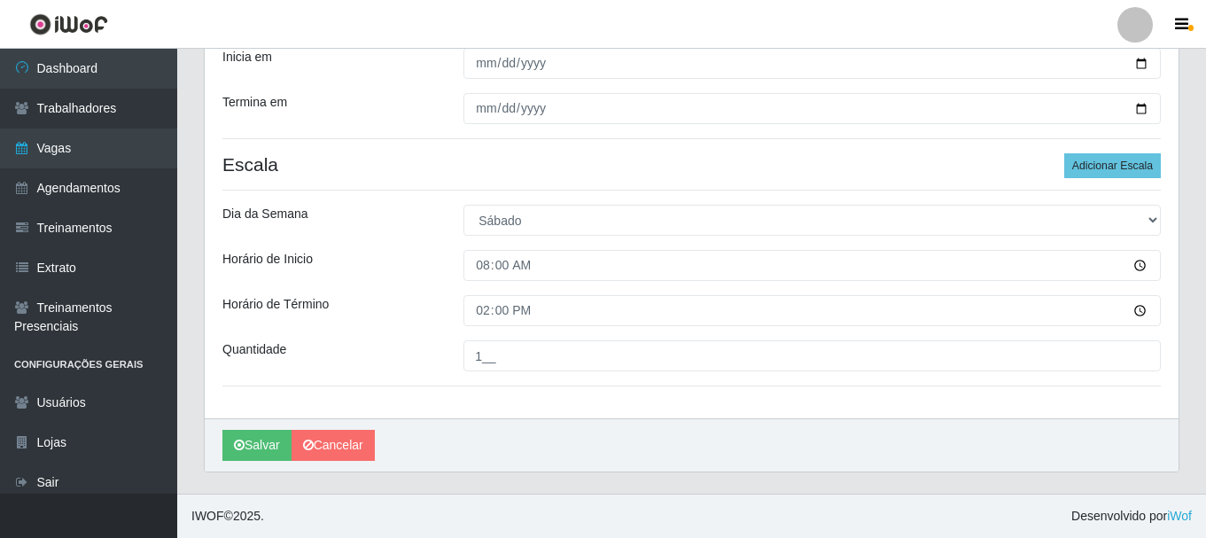
click at [416, 327] on div "Loja SuperShow Bis - Rosa dos Ventos Função [Selecione...] ASG ASG + ASG ++ Aux…" at bounding box center [691, 130] width 973 height 576
click at [1120, 158] on button "Adicionar Escala" at bounding box center [1112, 165] width 97 height 25
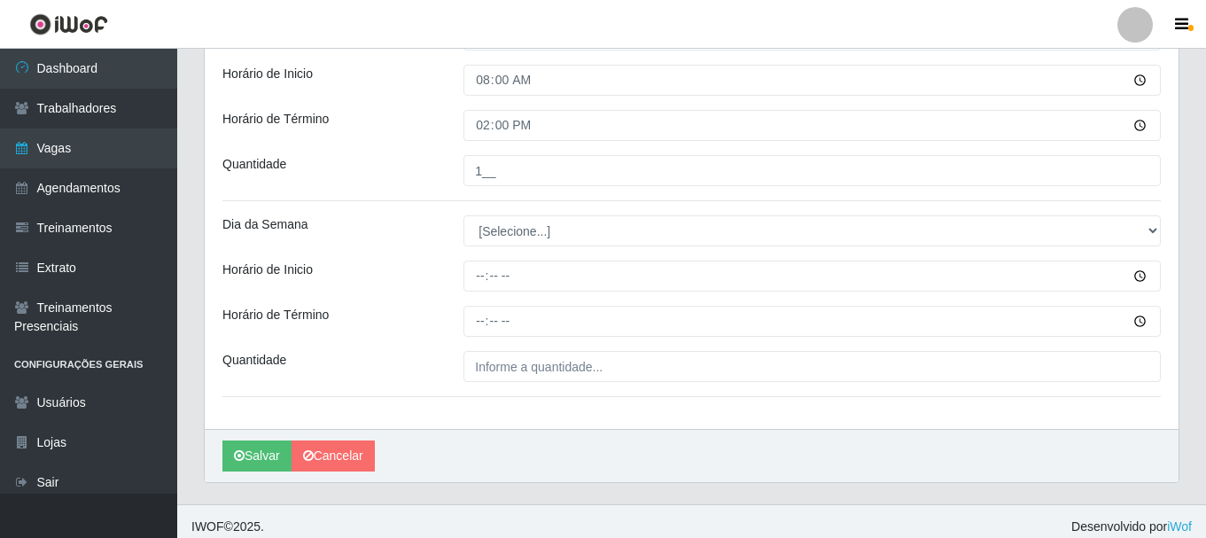
scroll to position [506, 0]
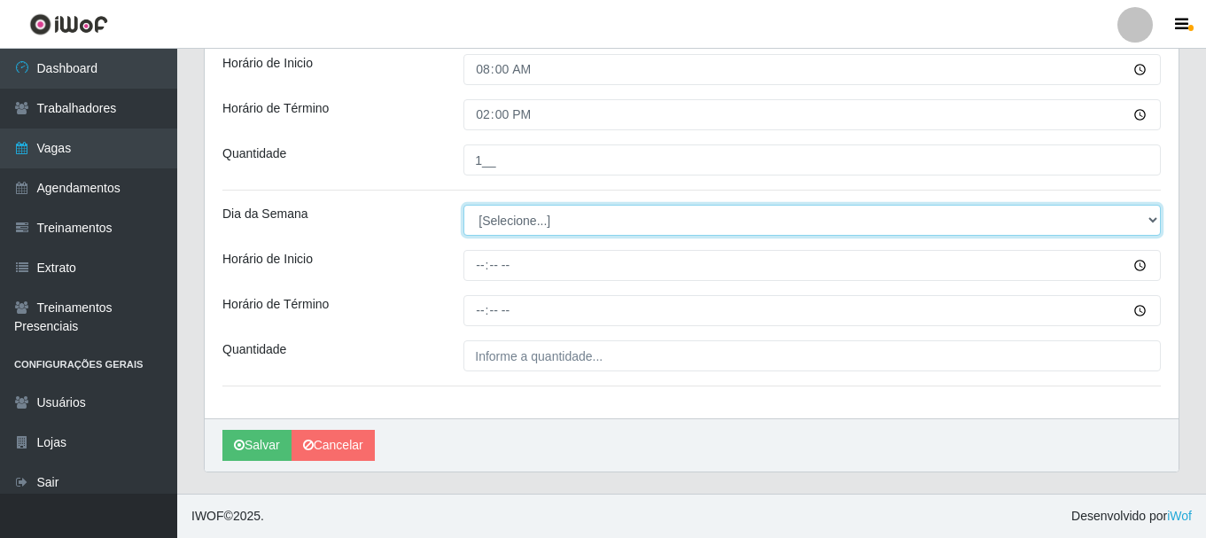
click at [530, 219] on select "[Selecione...] Segunda Terça Quarta Quinta Sexta Sábado Domingo" at bounding box center [811, 220] width 697 height 31
click at [463, 205] on select "[Selecione...] Segunda Terça Quarta Quinta Sexta Sábado Domingo" at bounding box center [811, 220] width 697 height 31
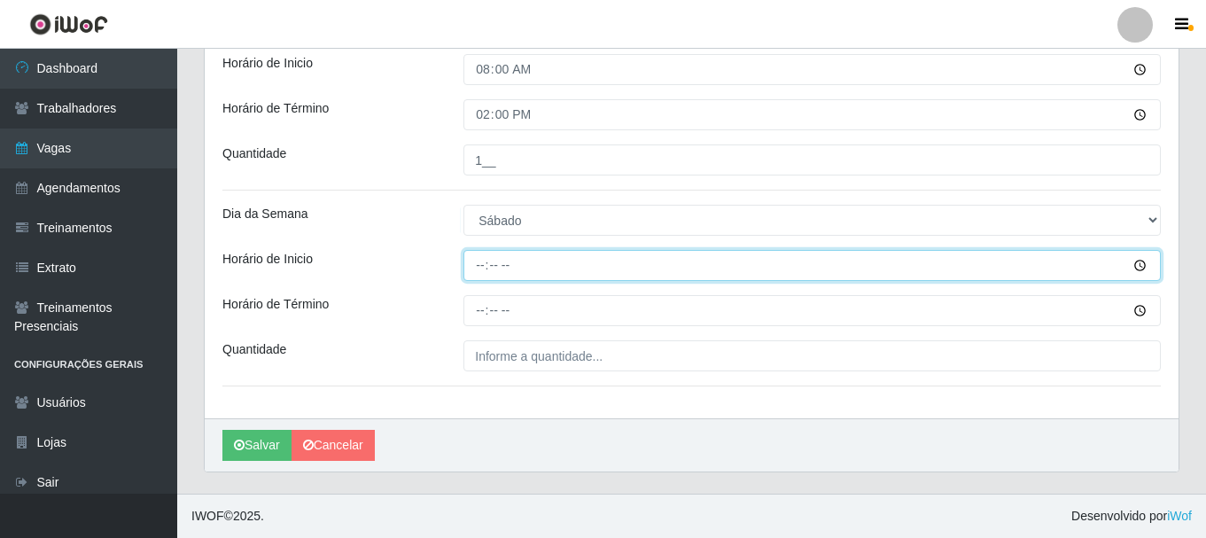
click at [477, 269] on input "Horário de Inicio" at bounding box center [811, 265] width 697 height 31
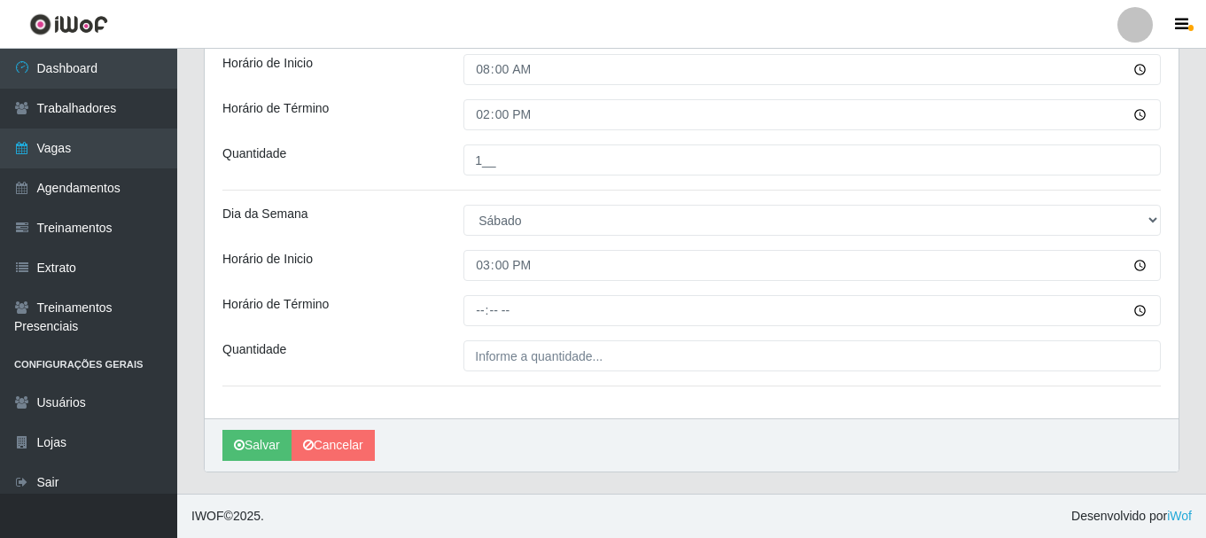
click at [461, 348] on div at bounding box center [812, 355] width 724 height 31
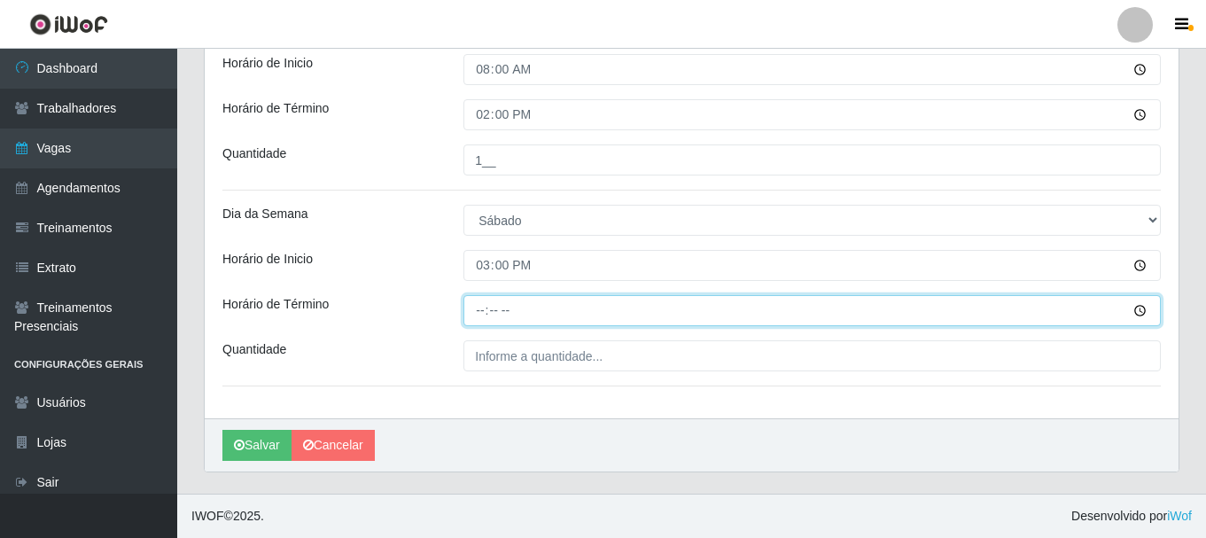
click at [488, 308] on input "Horário de Término" at bounding box center [811, 310] width 697 height 31
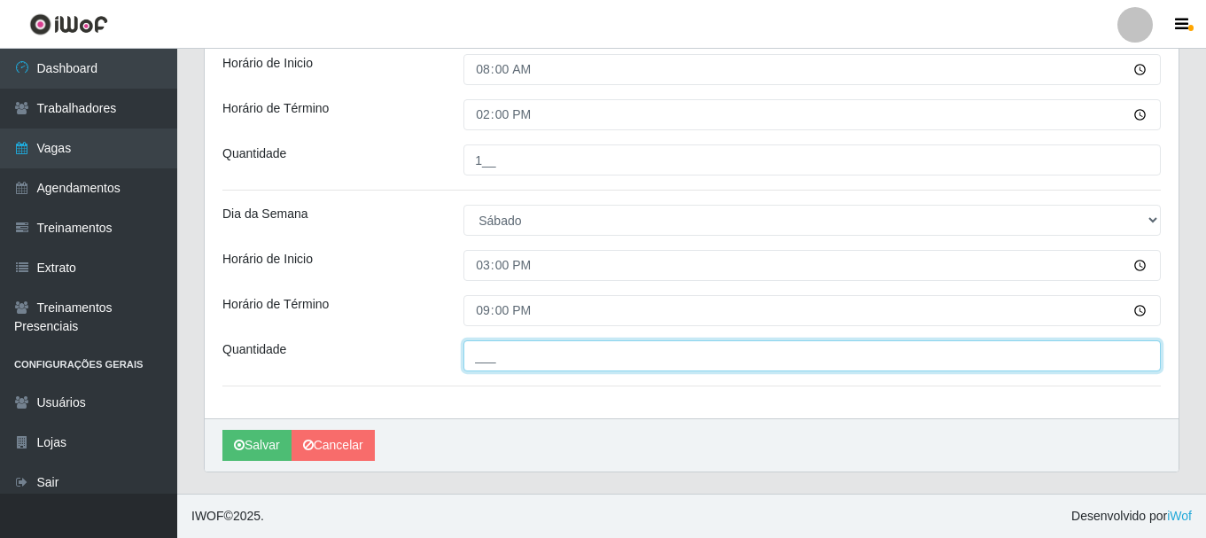
click at [504, 371] on input "___" at bounding box center [811, 355] width 697 height 31
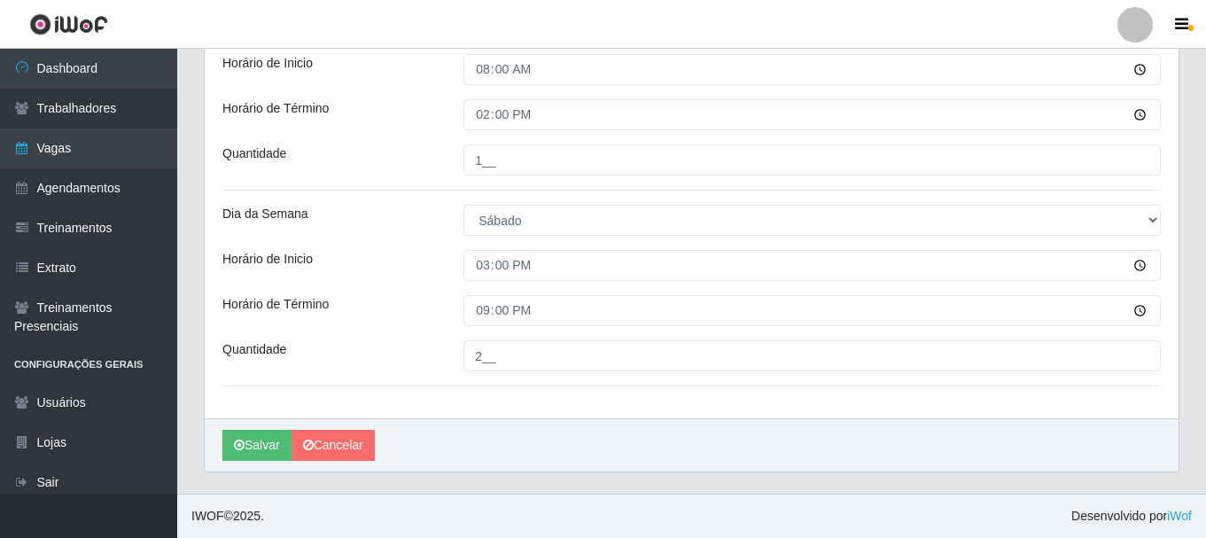
click at [454, 345] on div "2__" at bounding box center [812, 355] width 724 height 31
click at [259, 441] on button "Salvar" at bounding box center [256, 445] width 69 height 31
click at [261, 440] on button "Salvar" at bounding box center [256, 445] width 69 height 31
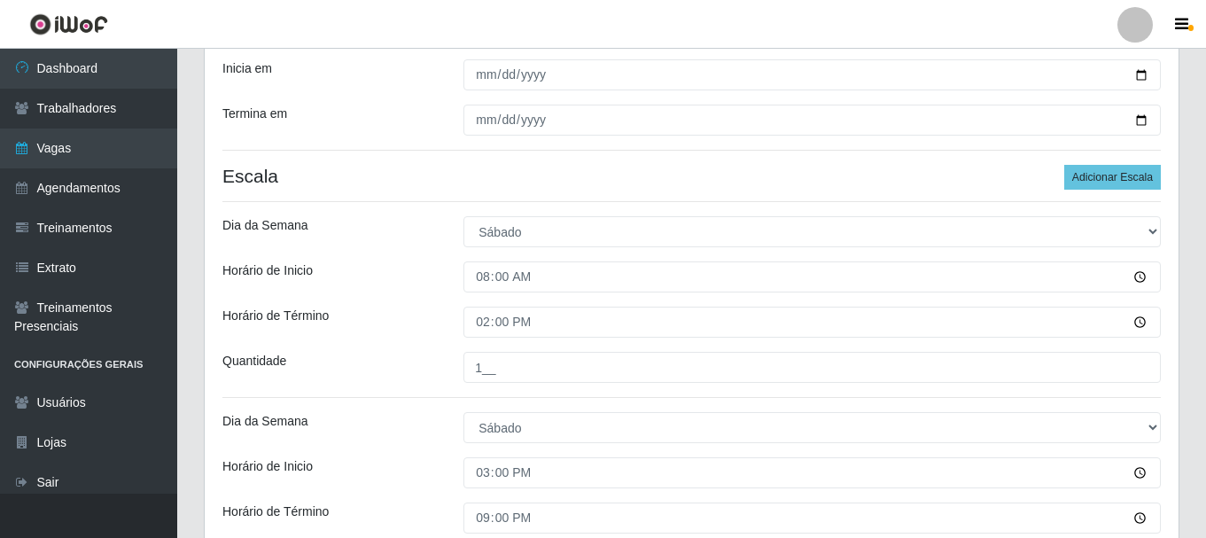
scroll to position [417, 0]
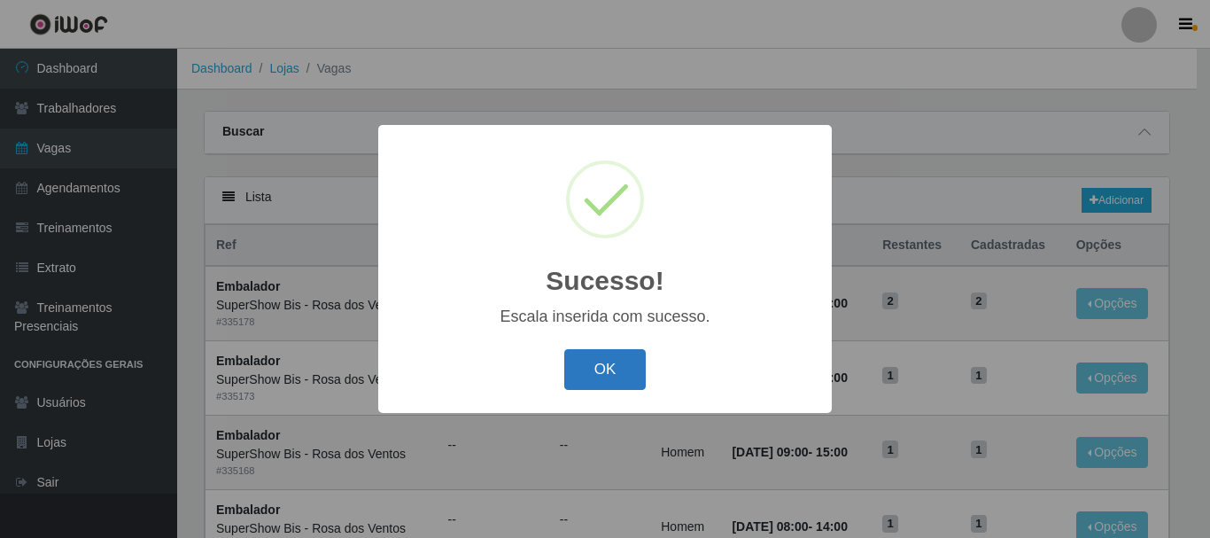
click at [599, 380] on button "OK" at bounding box center [605, 370] width 82 height 42
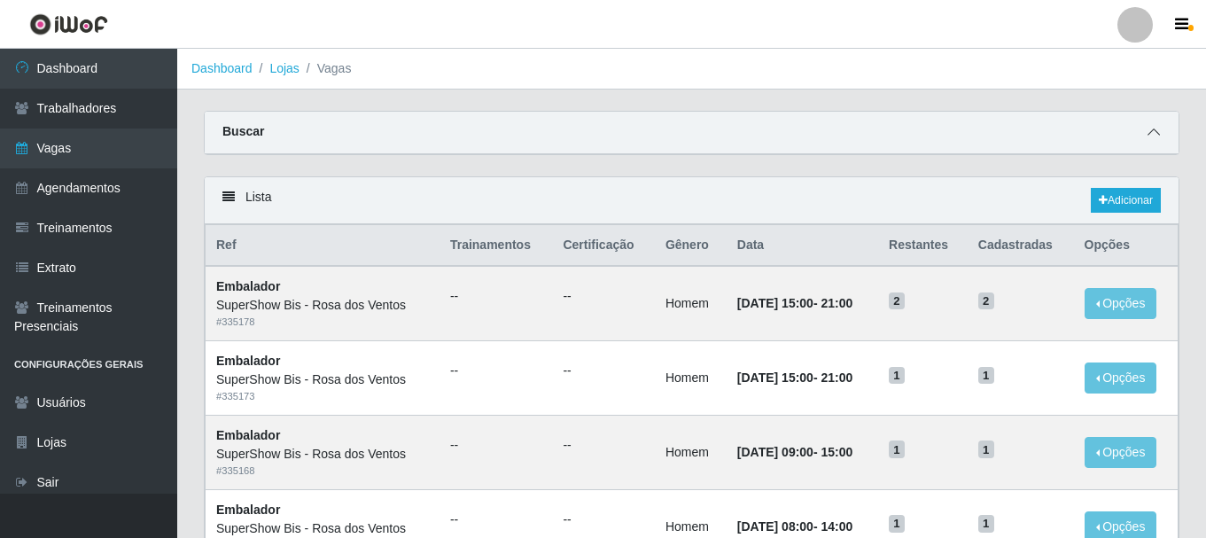
click at [1150, 133] on icon at bounding box center [1153, 132] width 12 height 12
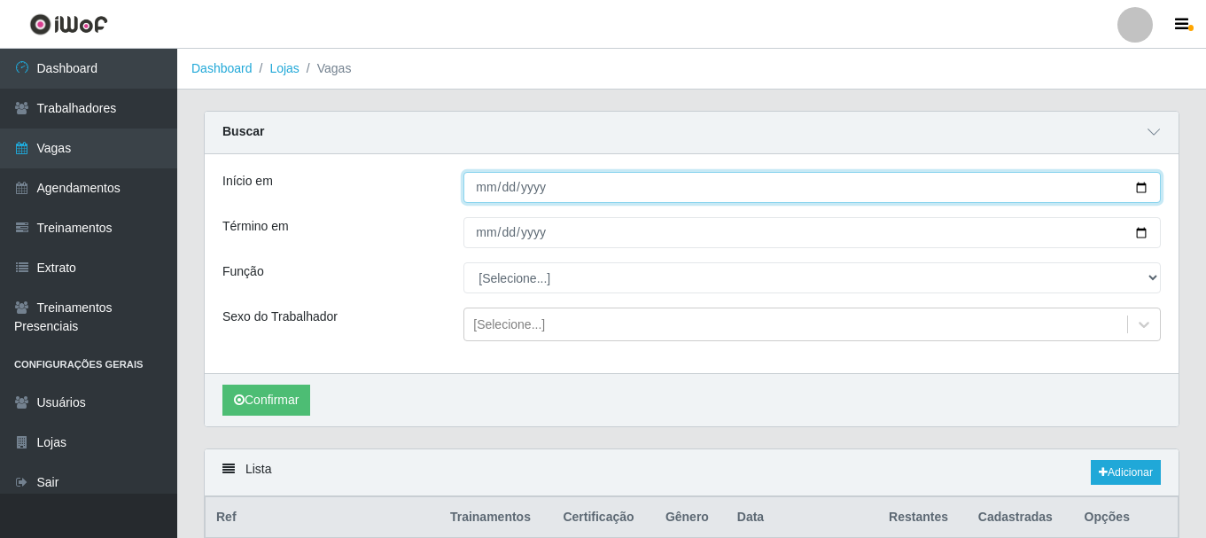
click at [478, 194] on input "[DATE]" at bounding box center [811, 187] width 697 height 31
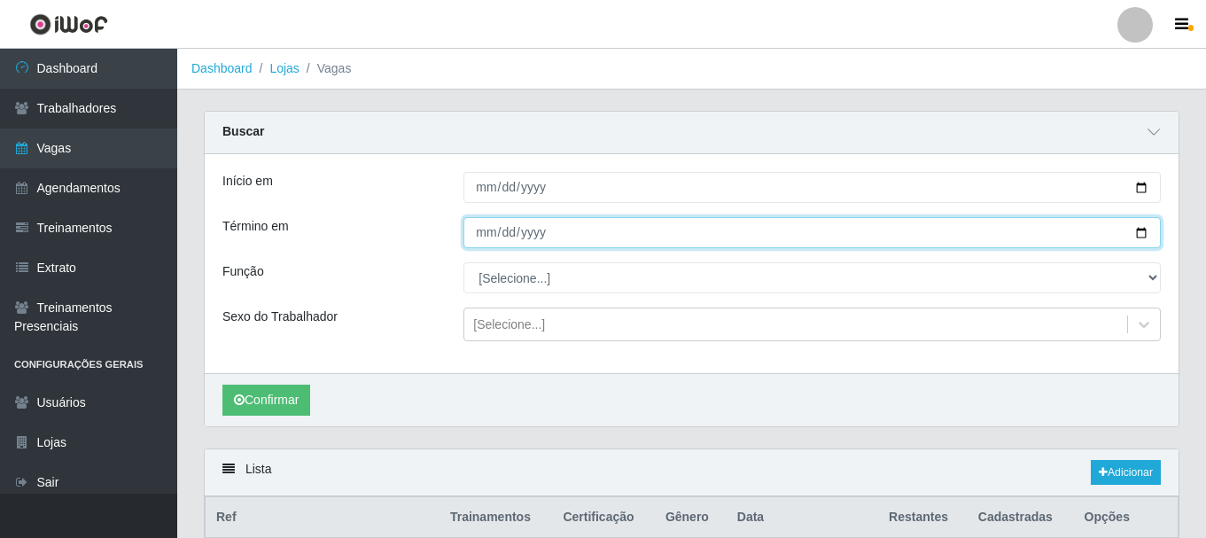
click at [482, 240] on input "[DATE]" at bounding box center [811, 232] width 697 height 31
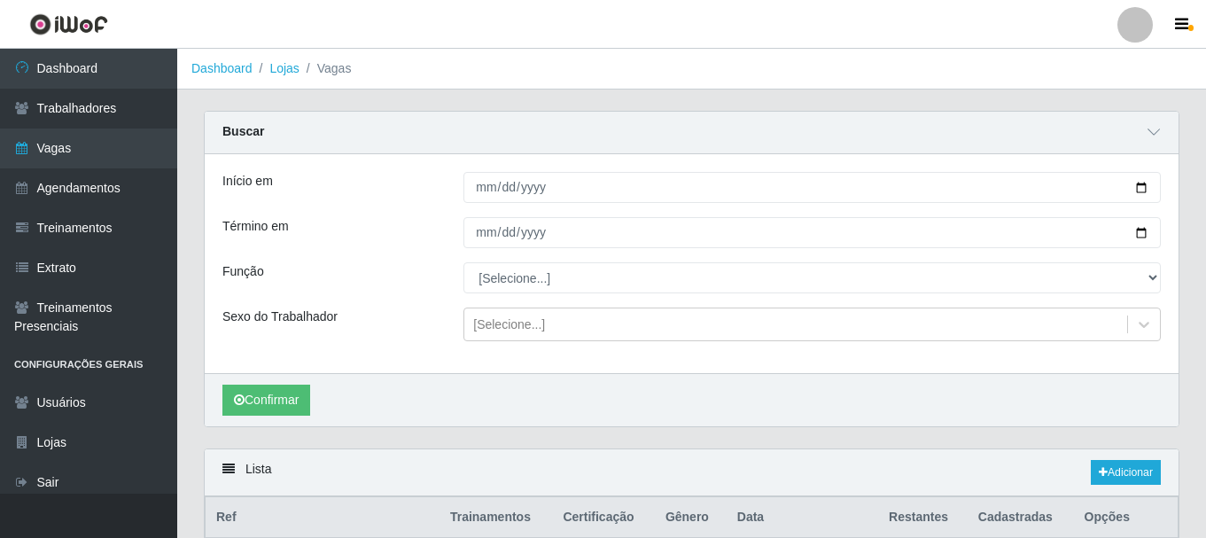
click at [381, 295] on div "Início em [DATE] Término em [DATE] Função [Selecione...] ASG ASG + ASG ++ Auxil…" at bounding box center [691, 263] width 973 height 219
click at [243, 392] on button "Confirmar" at bounding box center [266, 399] width 88 height 31
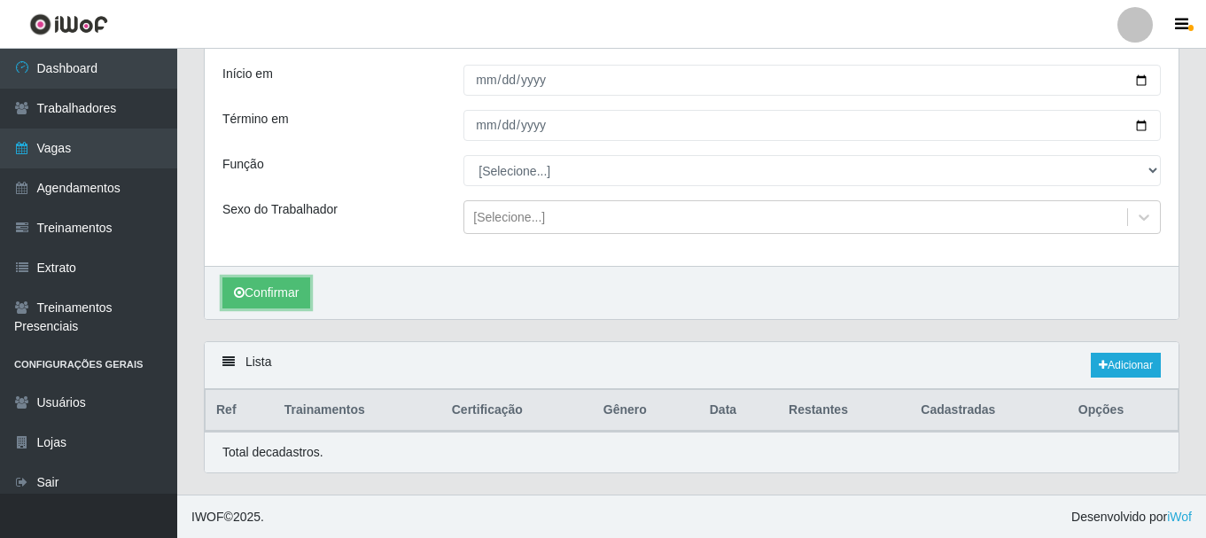
scroll to position [109, 0]
click at [268, 297] on button "Confirmar" at bounding box center [266, 291] width 88 height 31
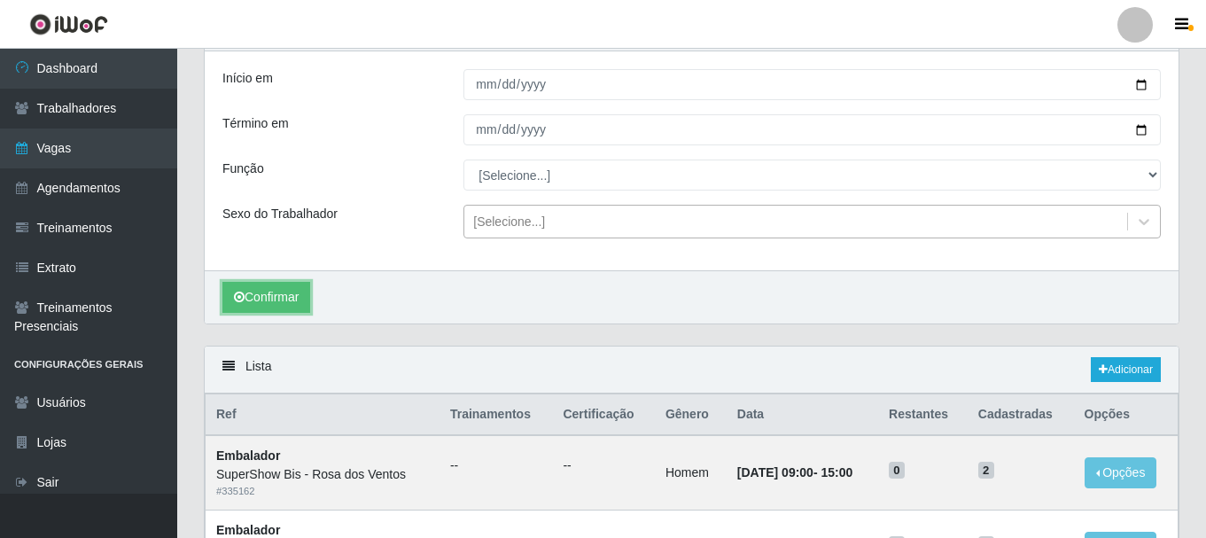
scroll to position [4, 0]
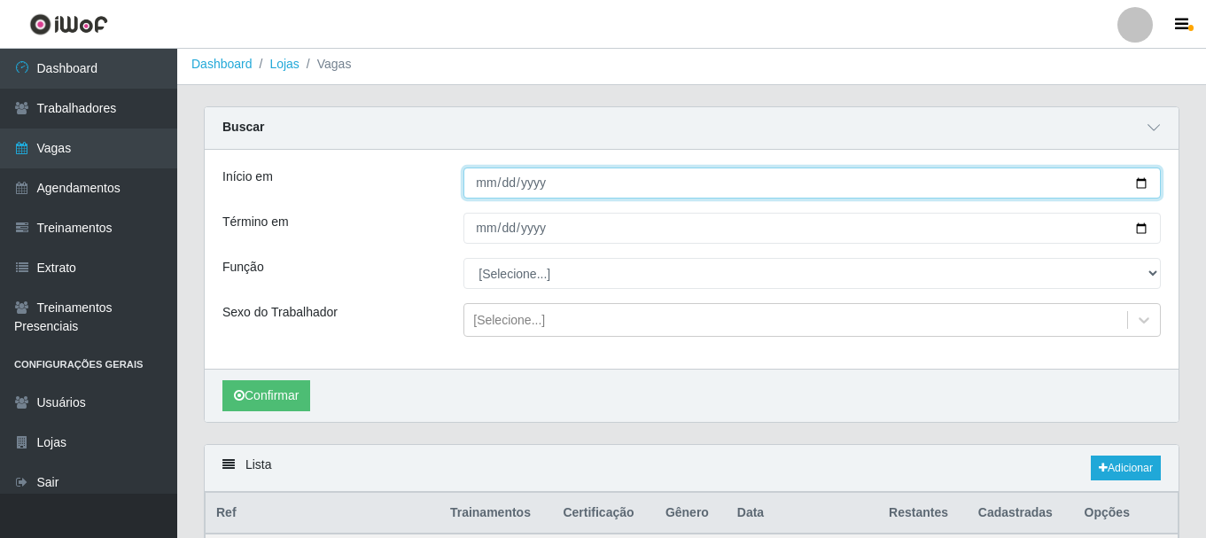
click at [482, 186] on input "[DATE]" at bounding box center [811, 182] width 697 height 31
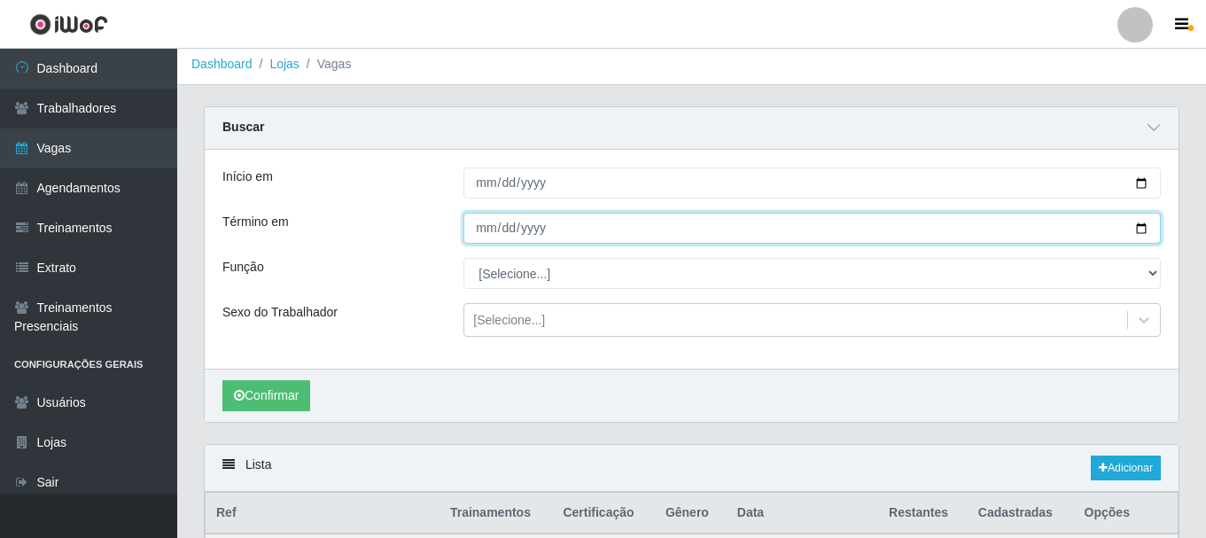
click at [487, 228] on input "[DATE]" at bounding box center [811, 228] width 697 height 31
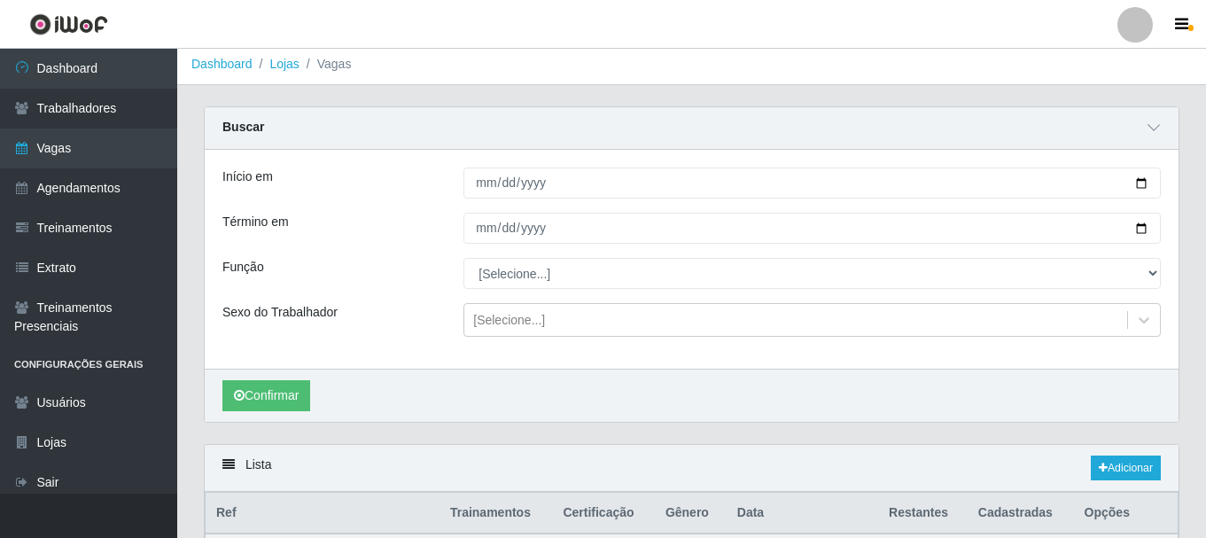
click at [430, 237] on div "Término em" at bounding box center [329, 228] width 241 height 31
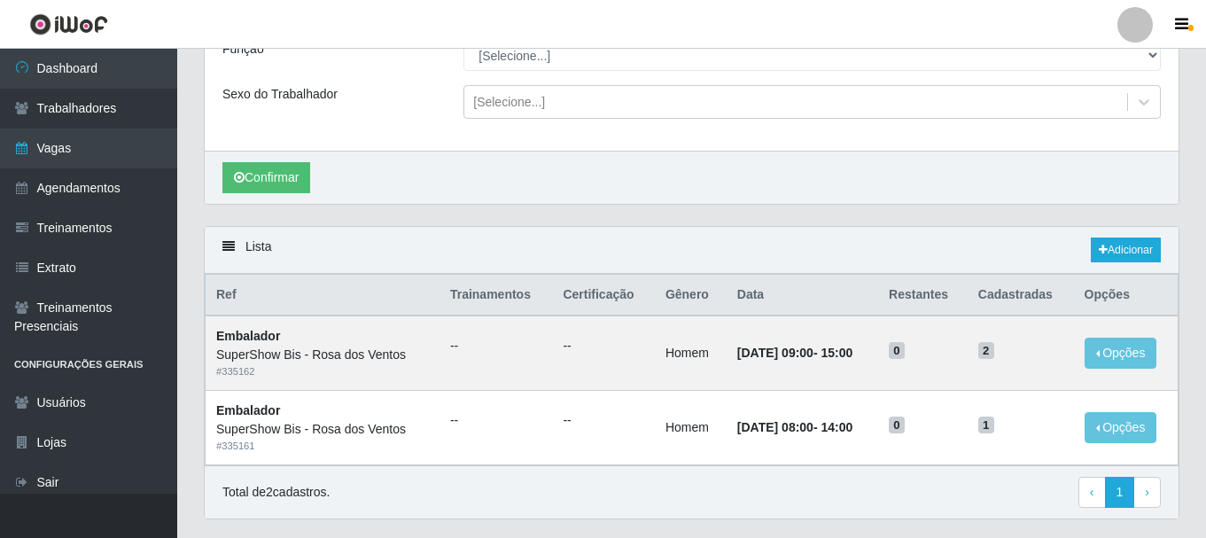
scroll to position [270, 0]
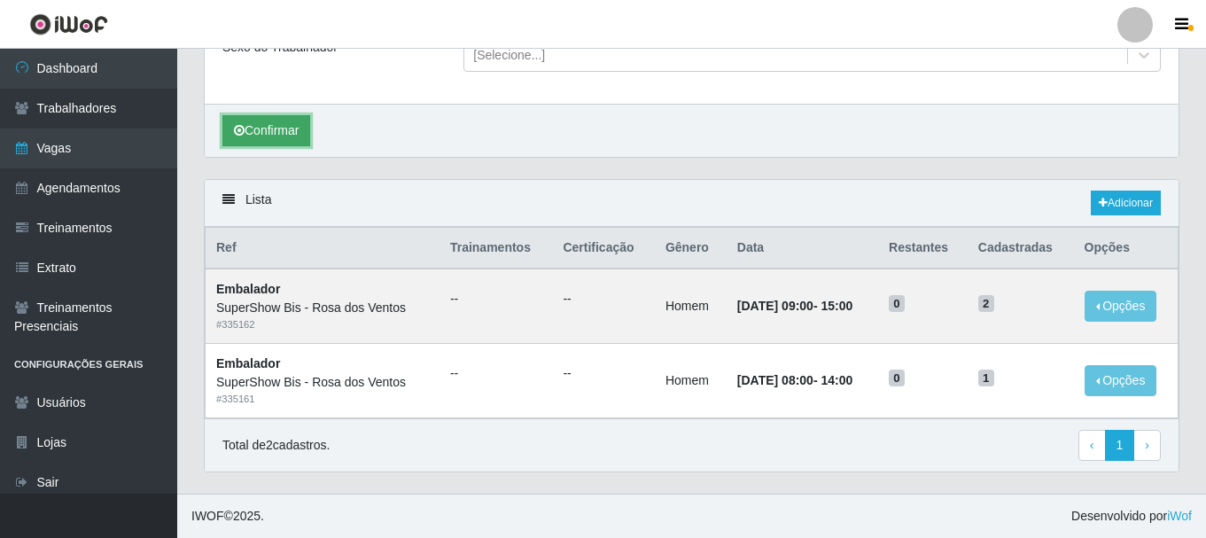
click at [291, 139] on button "Confirmar" at bounding box center [266, 130] width 88 height 31
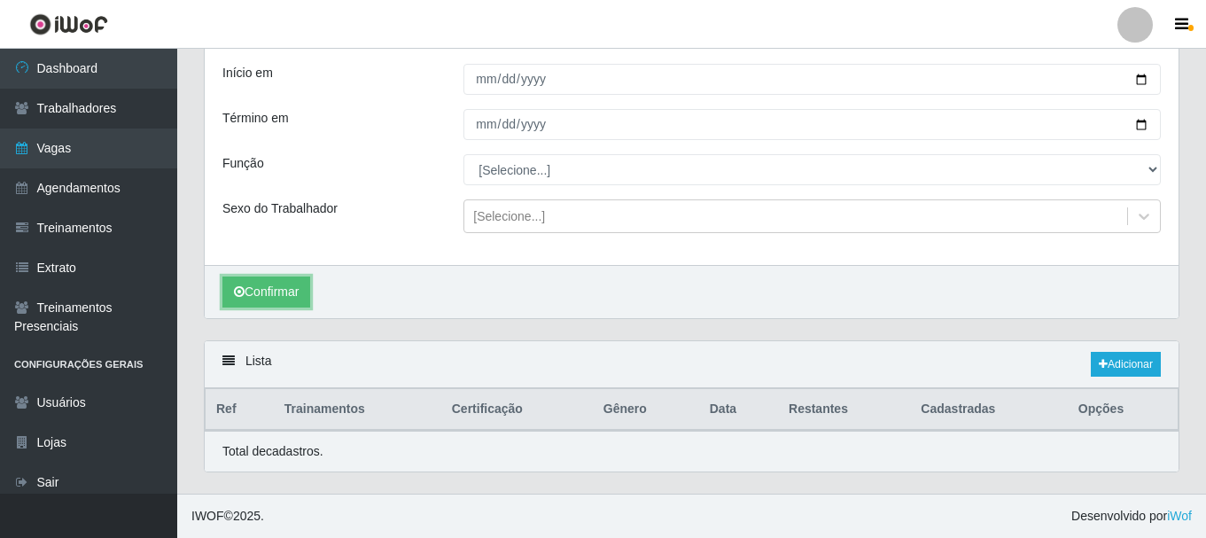
scroll to position [270, 0]
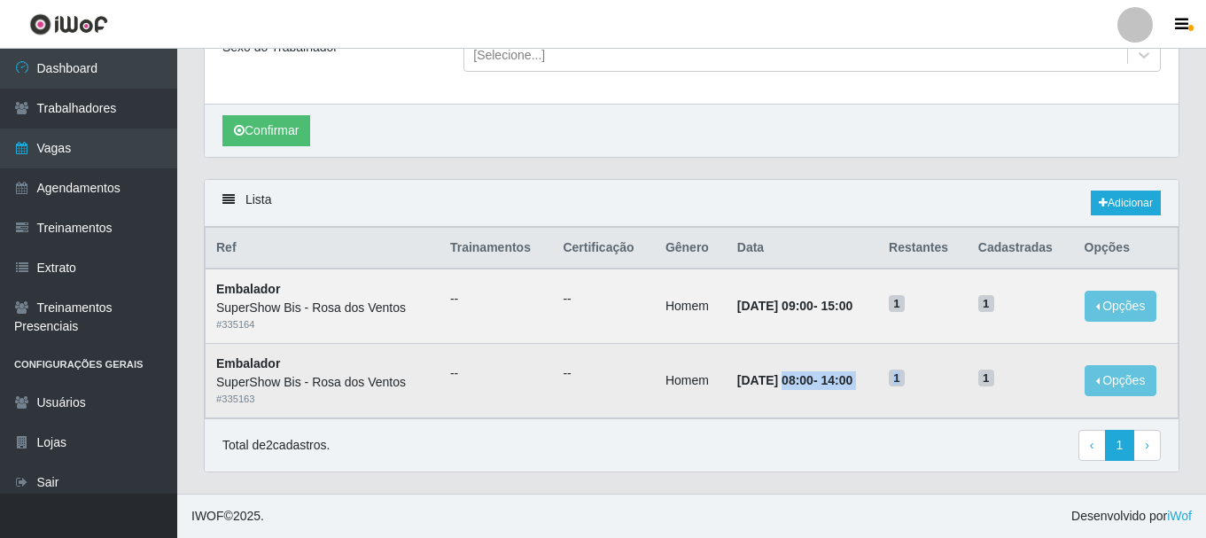
drag, startPoint x: 776, startPoint y: 387, endPoint x: 956, endPoint y: 382, distance: 179.9
click at [956, 382] on tr "Embalador SuperShow Bis - Rosa dos Ventos # 335163 -- -- Homem [DATE] 08:00 - 1…" at bounding box center [691, 381] width 973 height 74
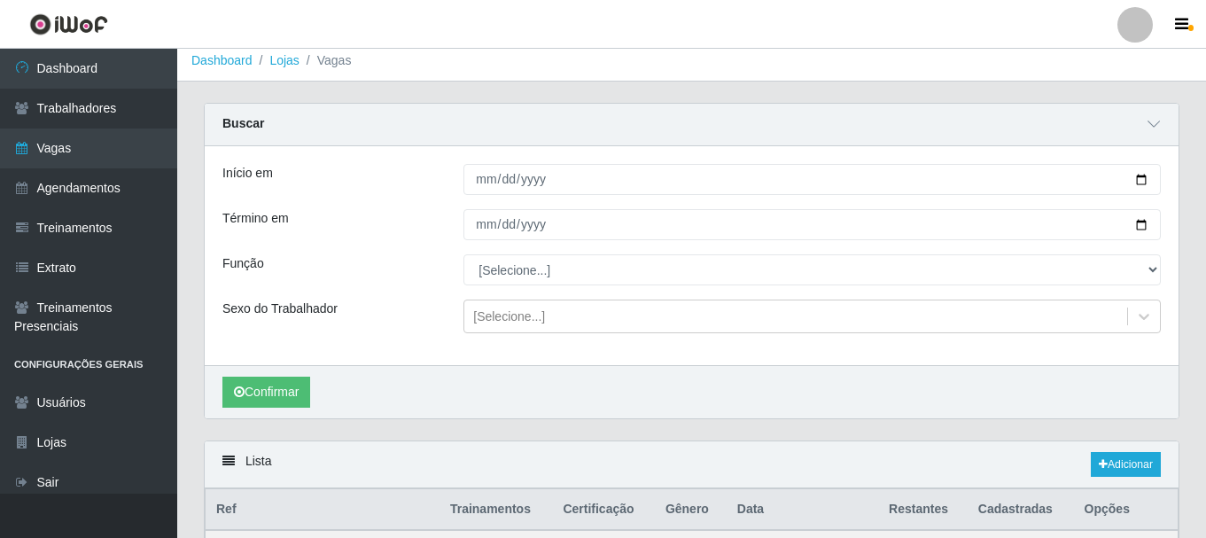
scroll to position [0, 0]
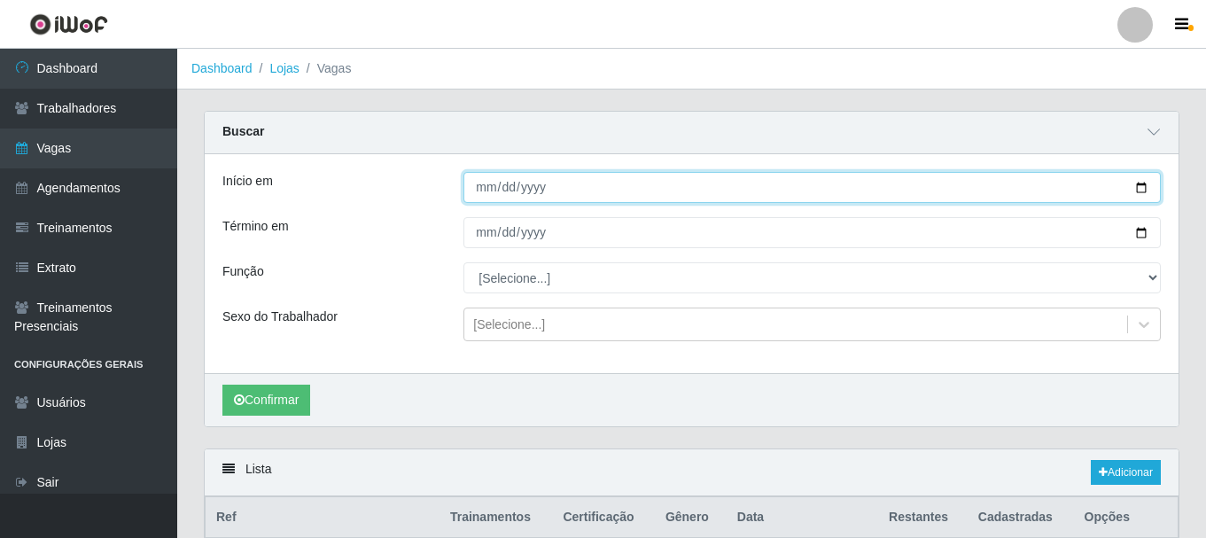
click at [475, 189] on input "[DATE]" at bounding box center [811, 187] width 697 height 31
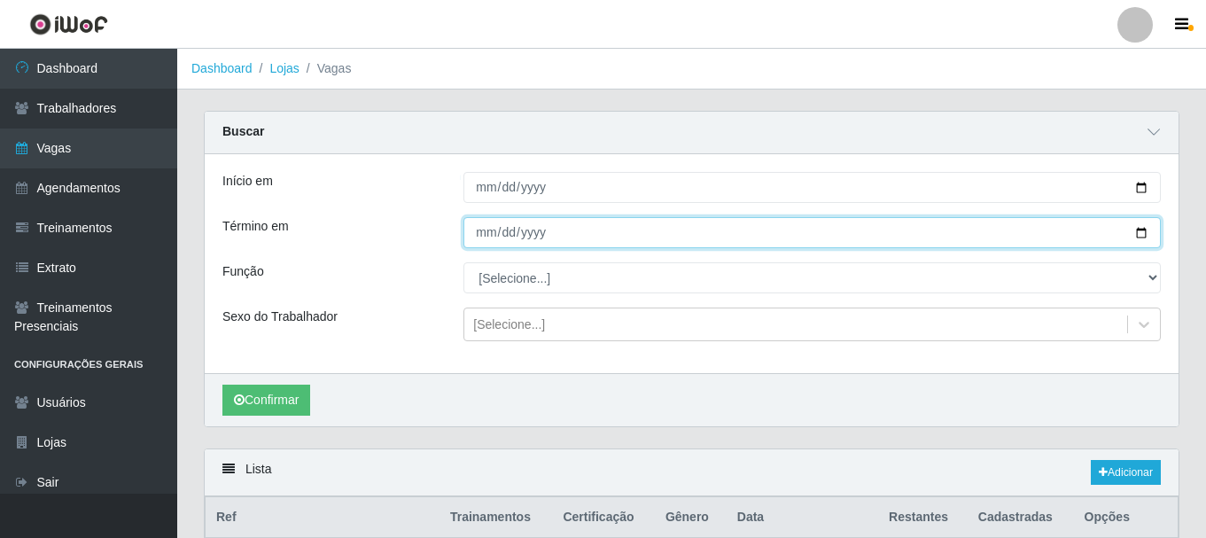
click at [486, 239] on input "[DATE]" at bounding box center [811, 232] width 697 height 31
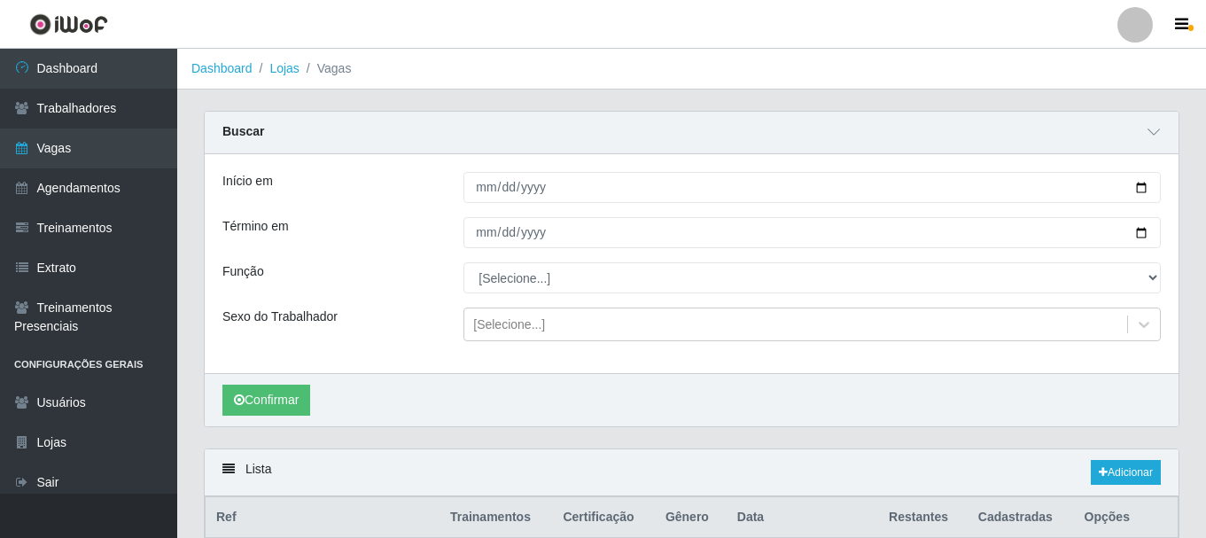
click at [387, 257] on div "Início em [DATE] Término em [DATE] Função [Selecione...] ASG ASG + ASG ++ Auxil…" at bounding box center [691, 263] width 973 height 219
click at [279, 410] on button "Confirmar" at bounding box center [266, 399] width 88 height 31
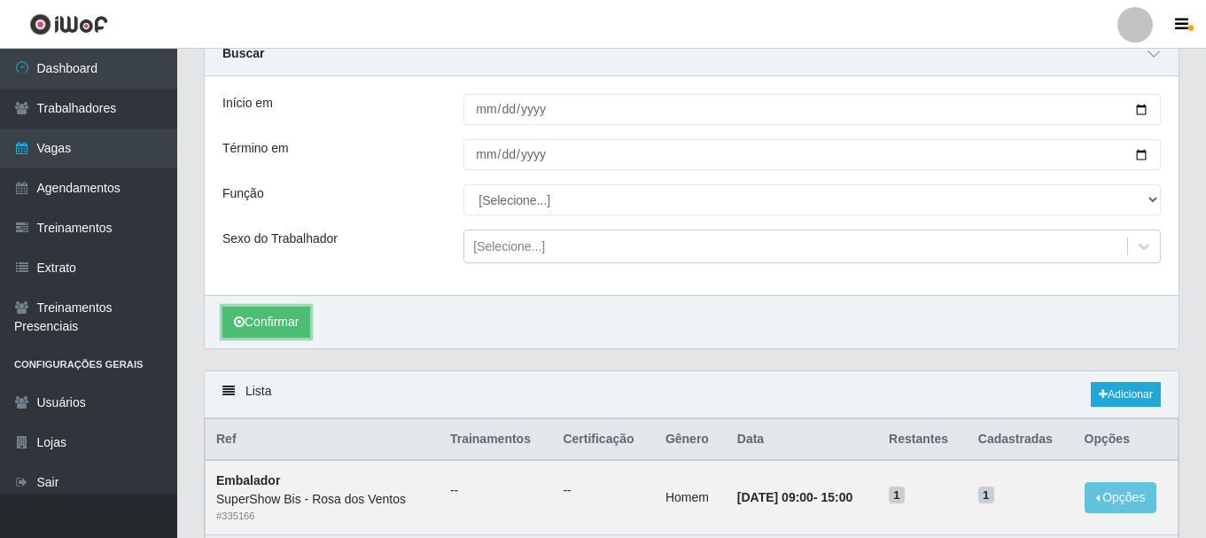
scroll to position [270, 0]
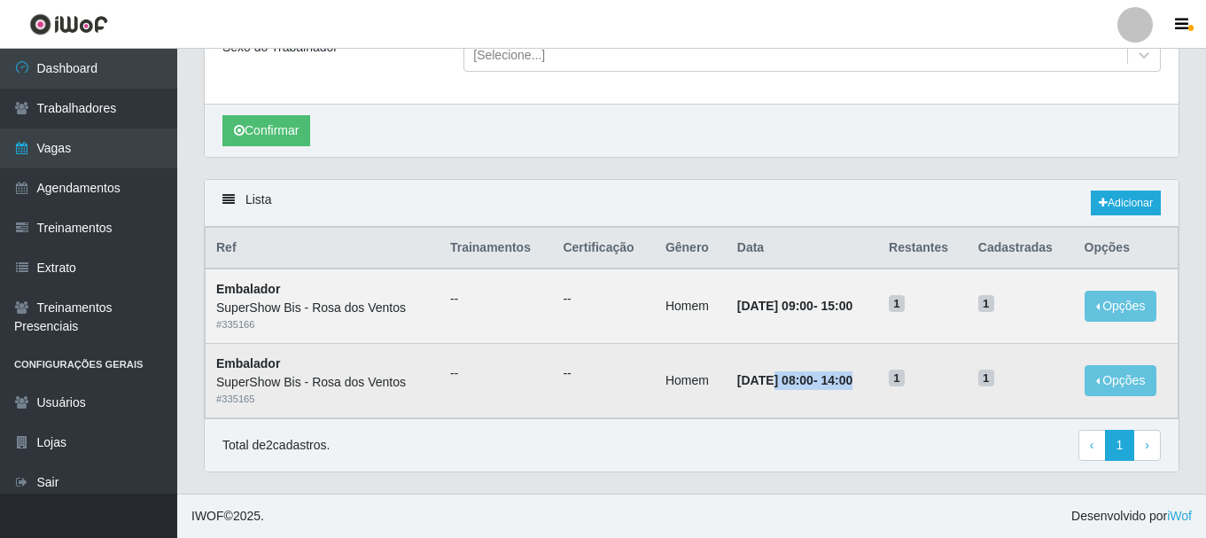
drag, startPoint x: 836, startPoint y: 387, endPoint x: 913, endPoint y: 387, distance: 77.1
click at [913, 387] on tr "Embalador SuperShow Bis - Rosa dos Ventos # 335165 -- -- Homem [DATE] 08:00 - 1…" at bounding box center [691, 381] width 973 height 74
click at [914, 387] on td "1" at bounding box center [922, 381] width 89 height 74
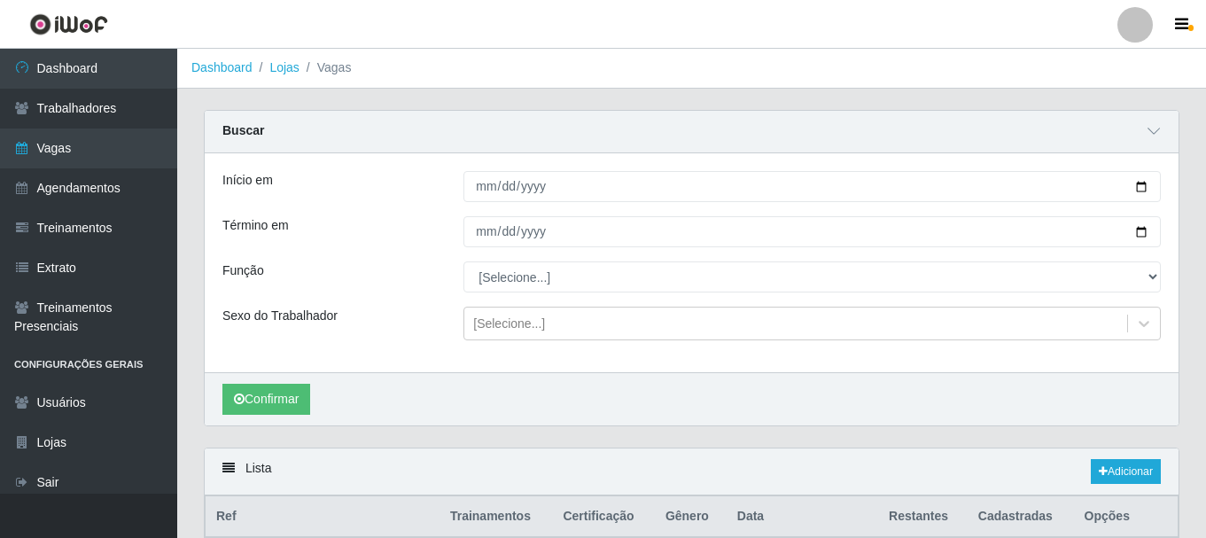
scroll to position [0, 0]
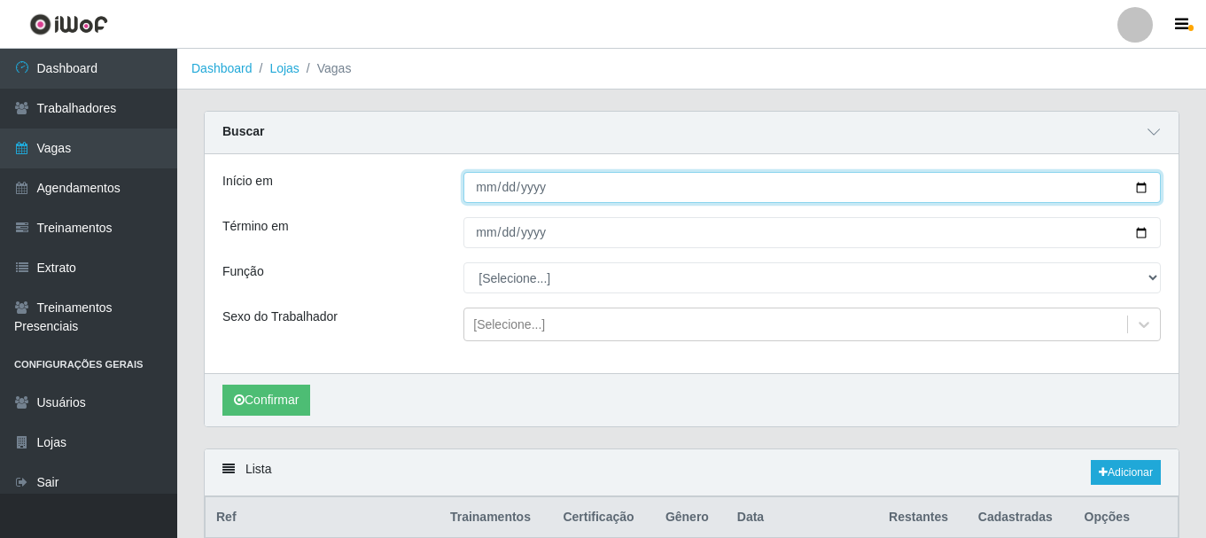
click at [484, 183] on input "[DATE]" at bounding box center [811, 187] width 697 height 31
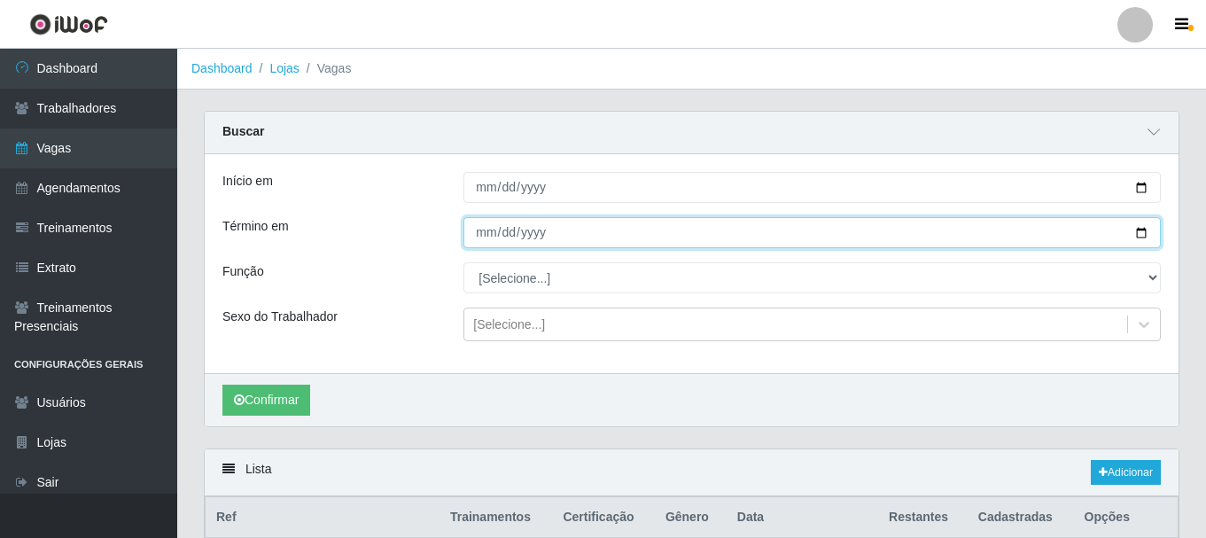
click at [484, 239] on input "[DATE]" at bounding box center [811, 232] width 697 height 31
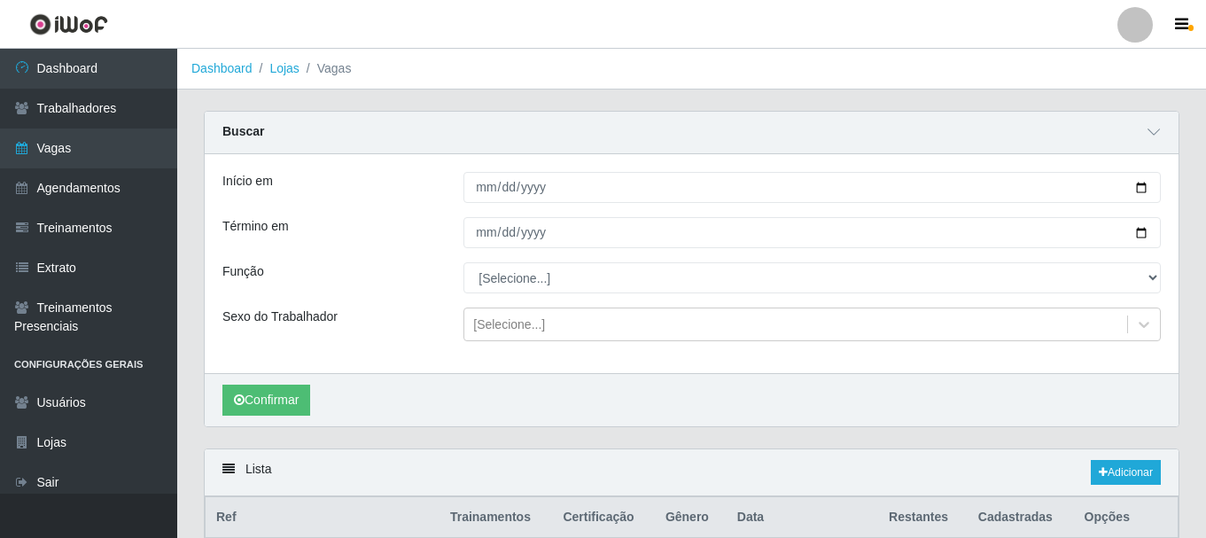
click at [368, 273] on div "Função" at bounding box center [329, 277] width 241 height 31
click at [298, 388] on button "Confirmar" at bounding box center [266, 399] width 88 height 31
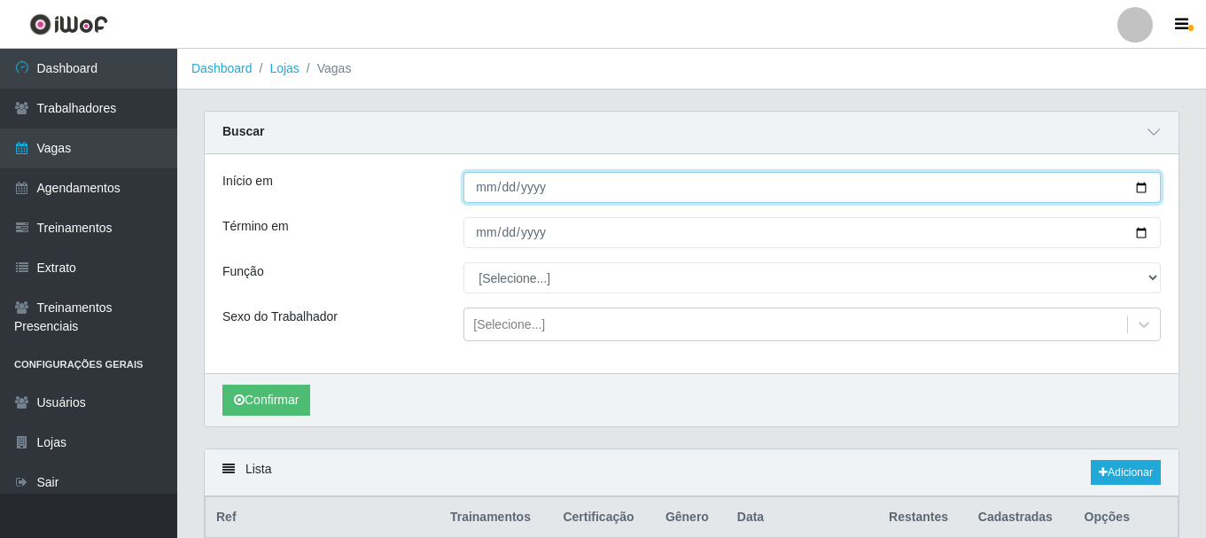
click at [476, 179] on input "[DATE]" at bounding box center [811, 187] width 697 height 31
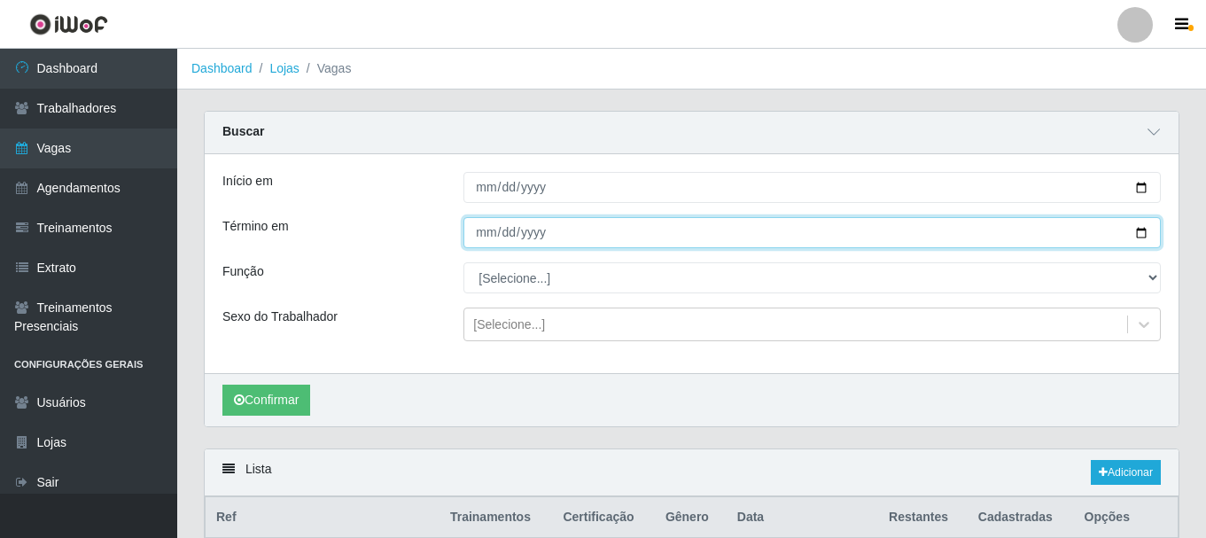
click at [485, 224] on input "[DATE]" at bounding box center [811, 232] width 697 height 31
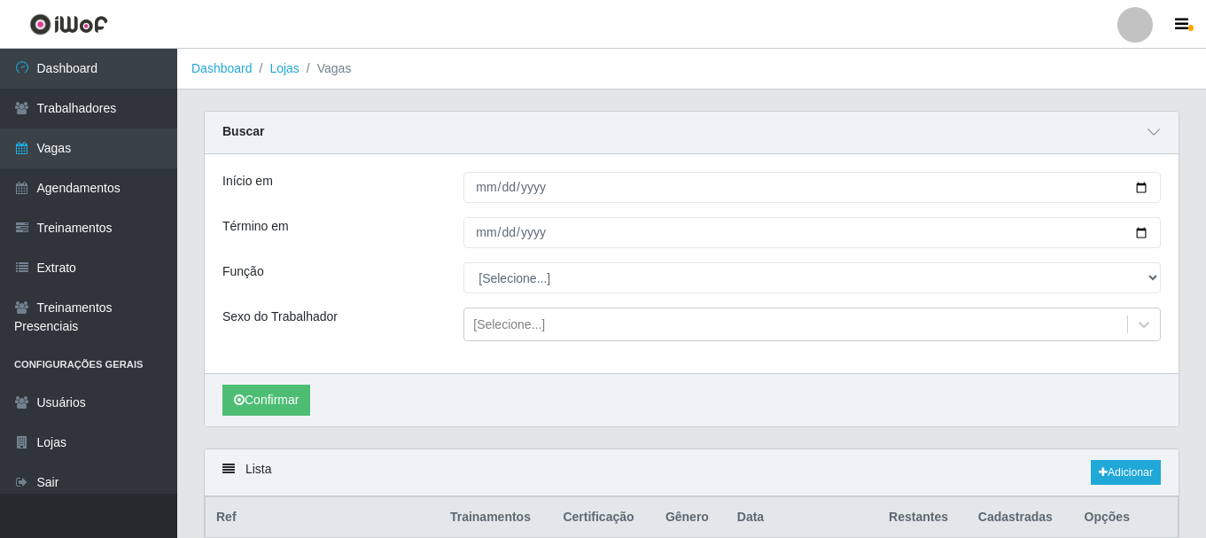
click at [441, 239] on div "Término em" at bounding box center [329, 232] width 241 height 31
click at [274, 393] on button "Confirmar" at bounding box center [266, 399] width 88 height 31
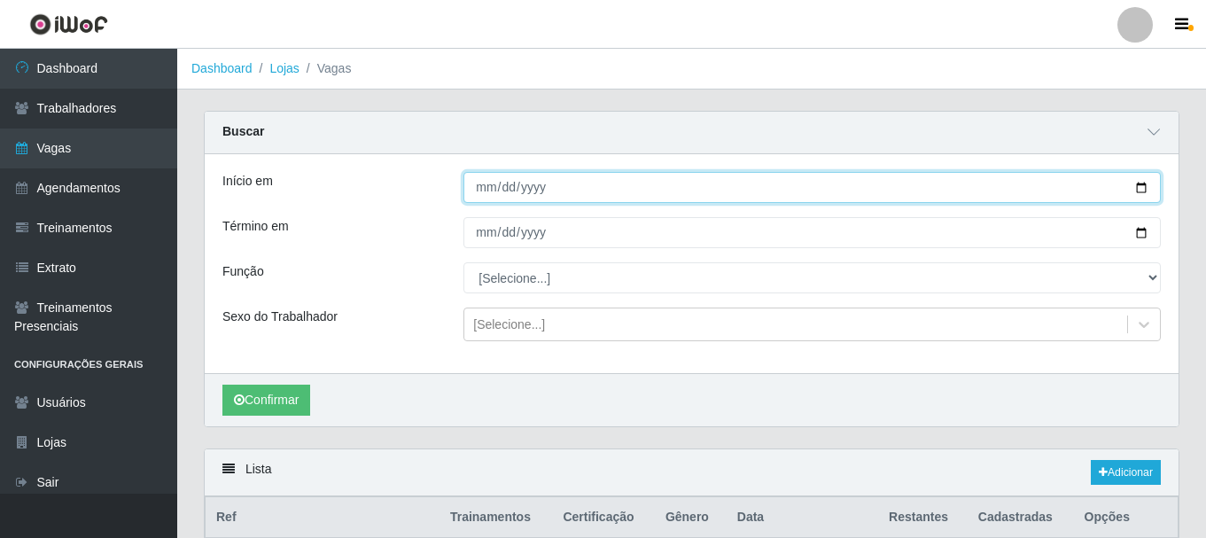
click at [476, 193] on input "[DATE]" at bounding box center [811, 187] width 697 height 31
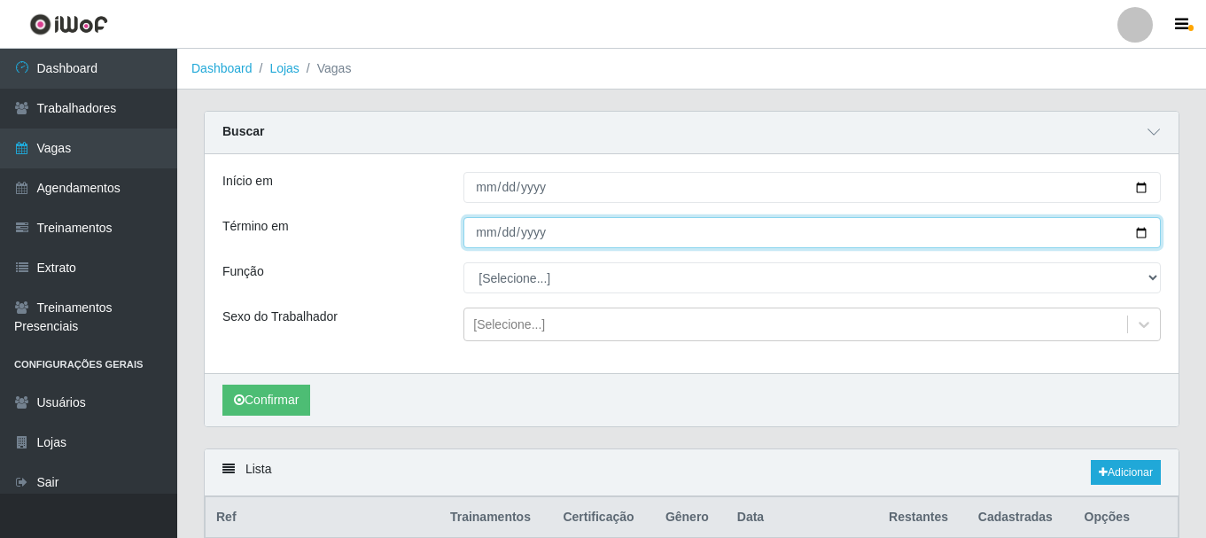
click at [476, 229] on input "[DATE]" at bounding box center [811, 232] width 697 height 31
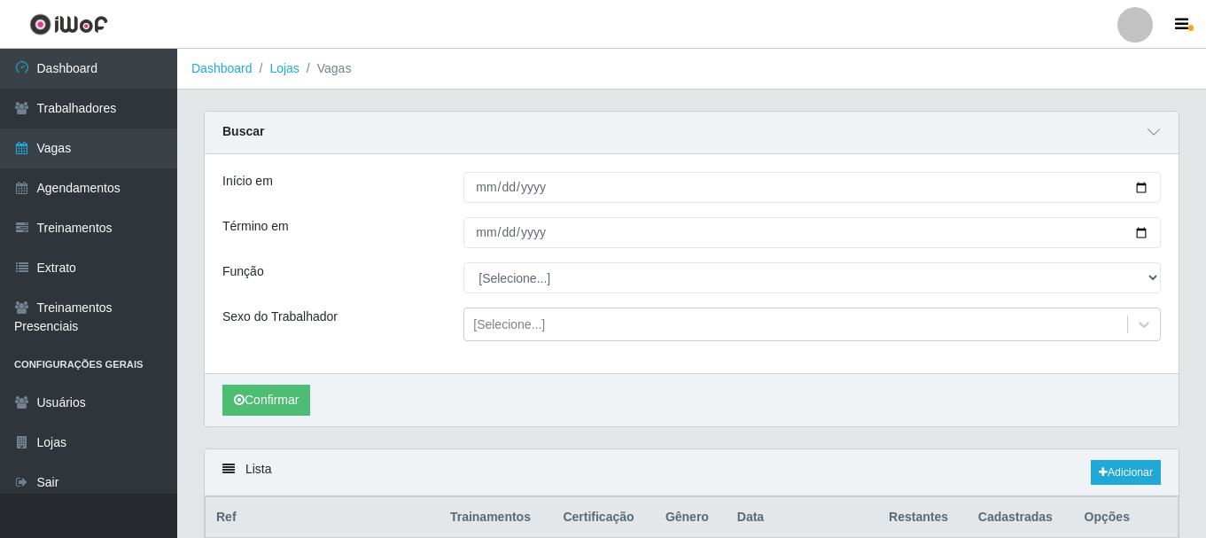
click at [417, 266] on div "Função" at bounding box center [329, 277] width 241 height 31
click at [299, 413] on button "Confirmar" at bounding box center [266, 399] width 88 height 31
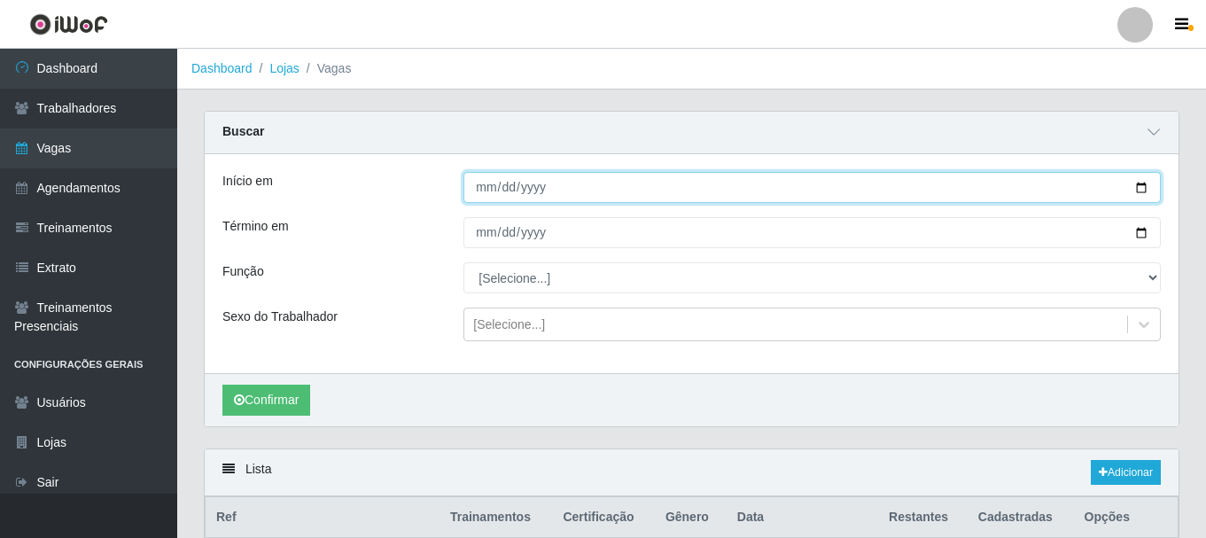
click at [480, 190] on input "[DATE]" at bounding box center [811, 187] width 697 height 31
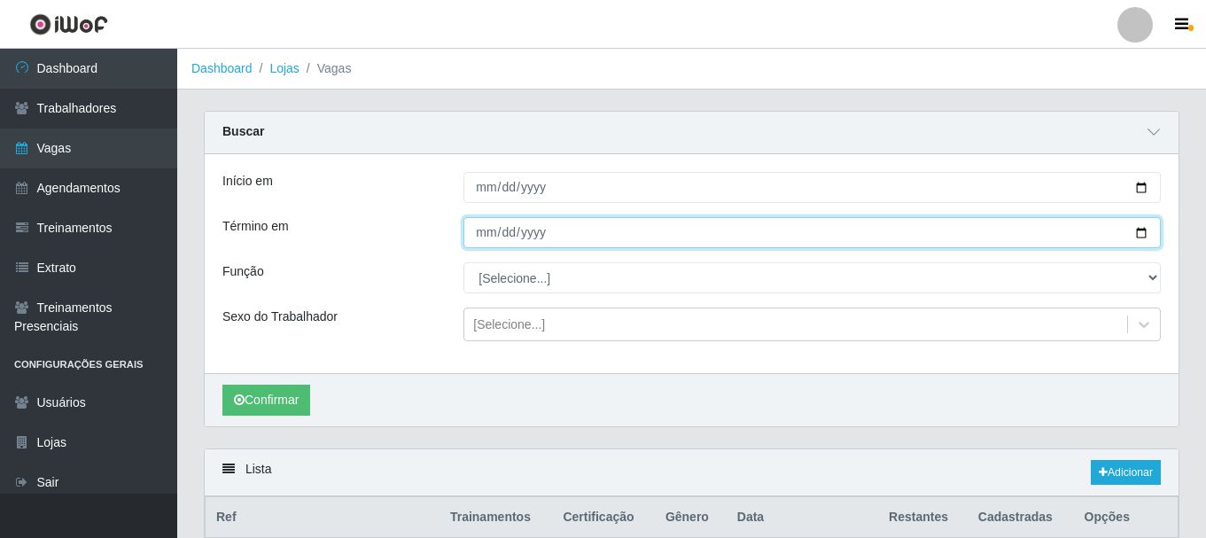
click at [478, 237] on input "[DATE]" at bounding box center [811, 232] width 697 height 31
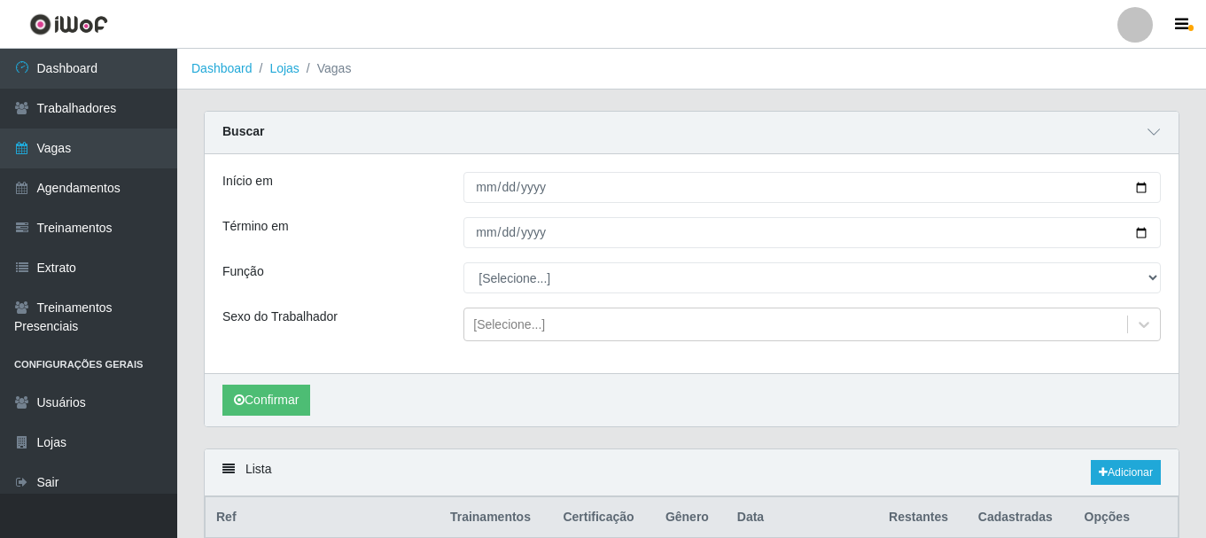
click at [398, 207] on div "Início em [DATE] Término em [DATE] Função [Selecione...] ASG ASG + ASG ++ Auxil…" at bounding box center [691, 263] width 973 height 219
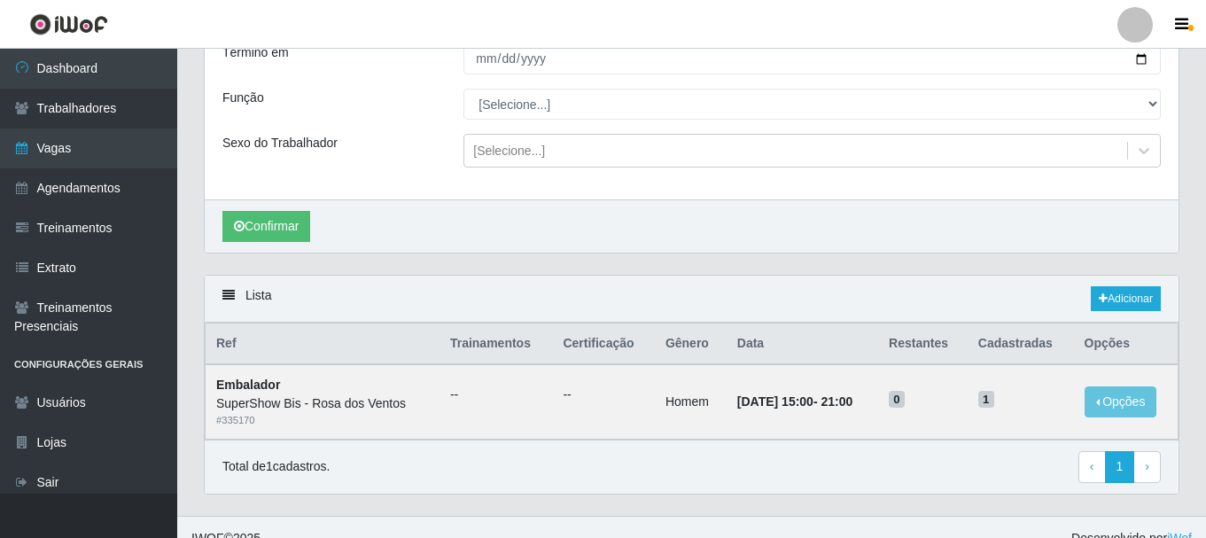
scroll to position [177, 0]
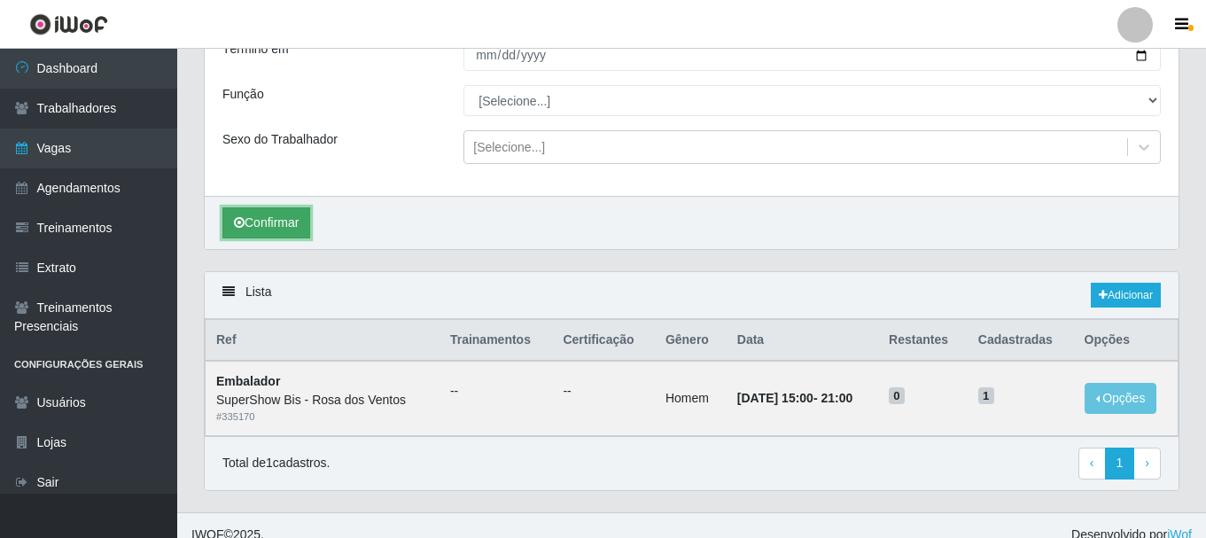
click at [290, 219] on button "Confirmar" at bounding box center [266, 222] width 88 height 31
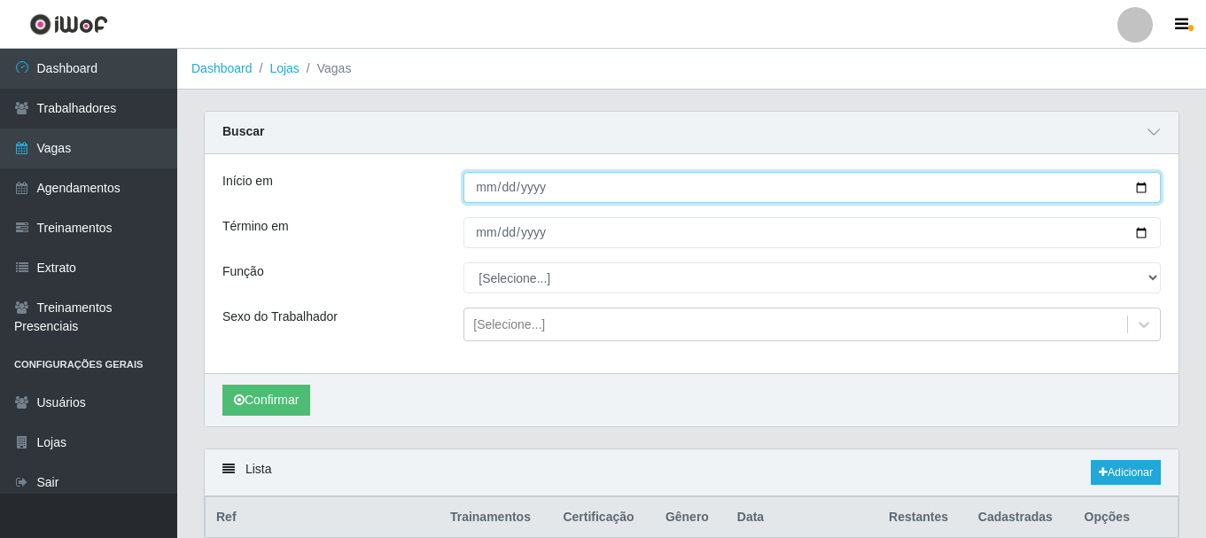
click at [477, 190] on input "[DATE]" at bounding box center [811, 187] width 697 height 31
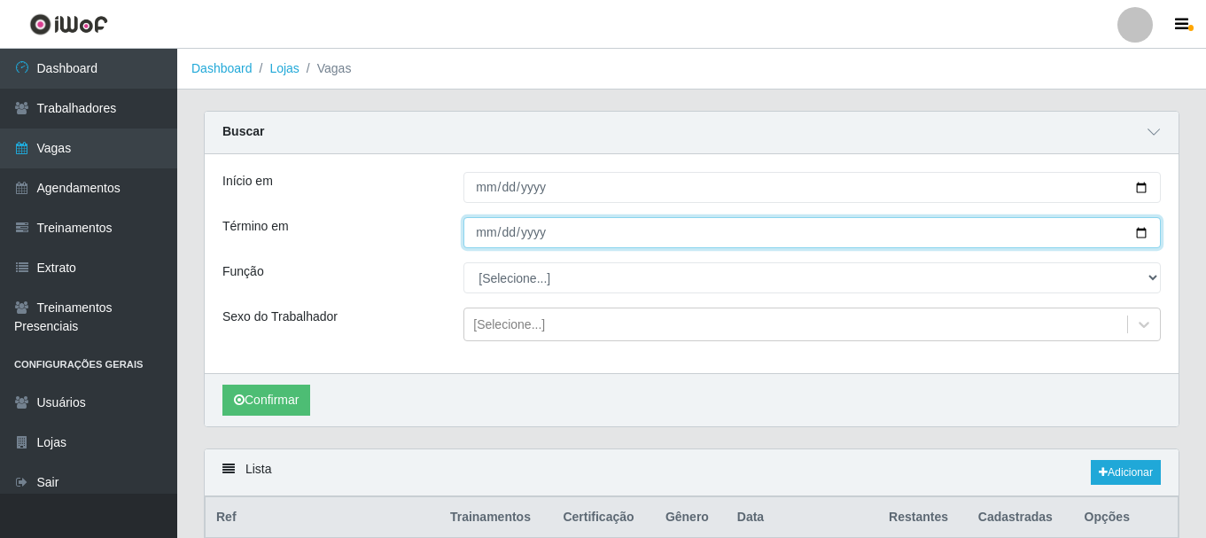
click at [482, 246] on input "[DATE]" at bounding box center [811, 232] width 697 height 31
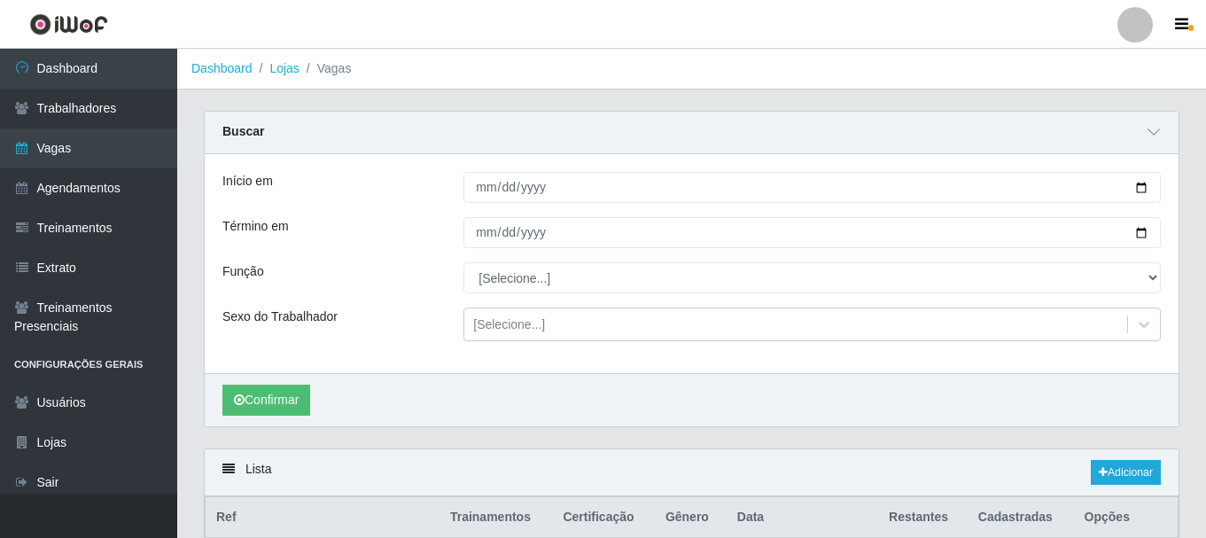
click at [441, 267] on div "Função" at bounding box center [329, 277] width 241 height 31
click at [282, 399] on button "Confirmar" at bounding box center [266, 399] width 88 height 31
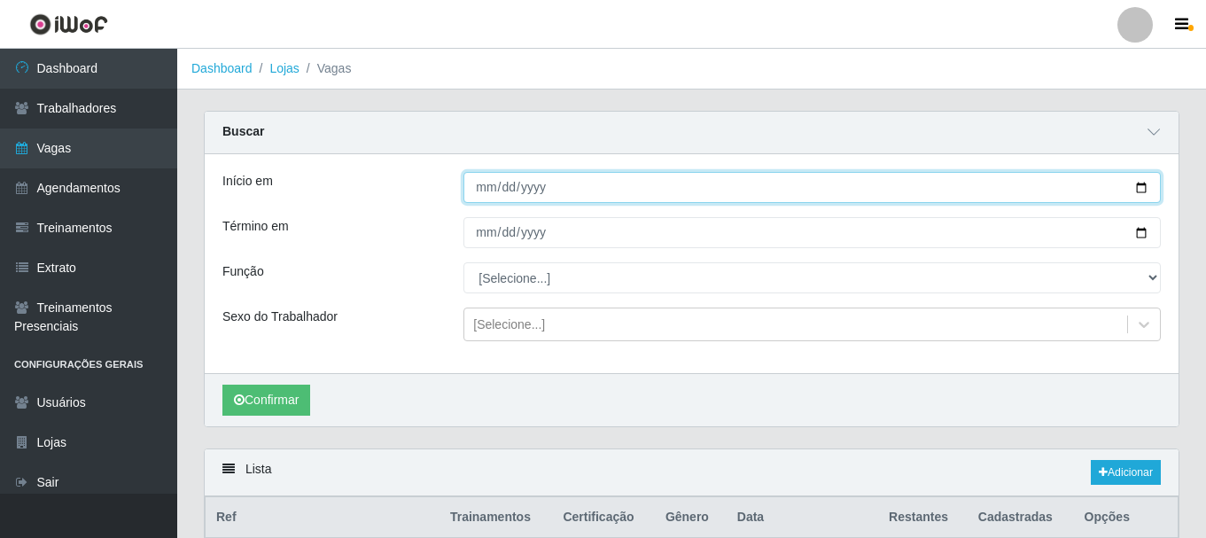
click at [472, 192] on input "[DATE]" at bounding box center [811, 187] width 697 height 31
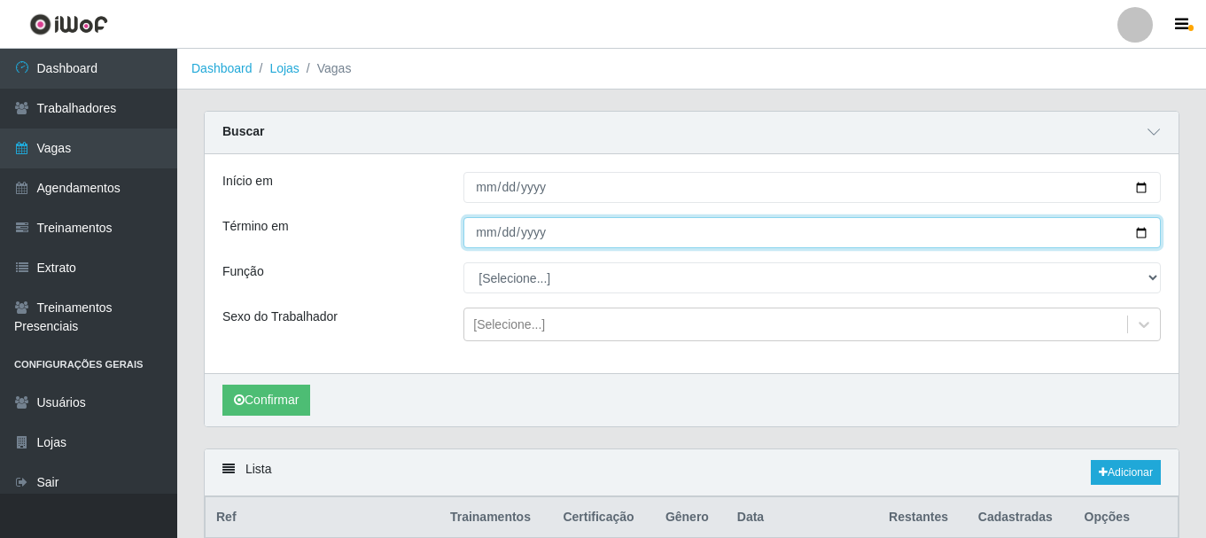
click at [481, 224] on input "[DATE]" at bounding box center [811, 232] width 697 height 31
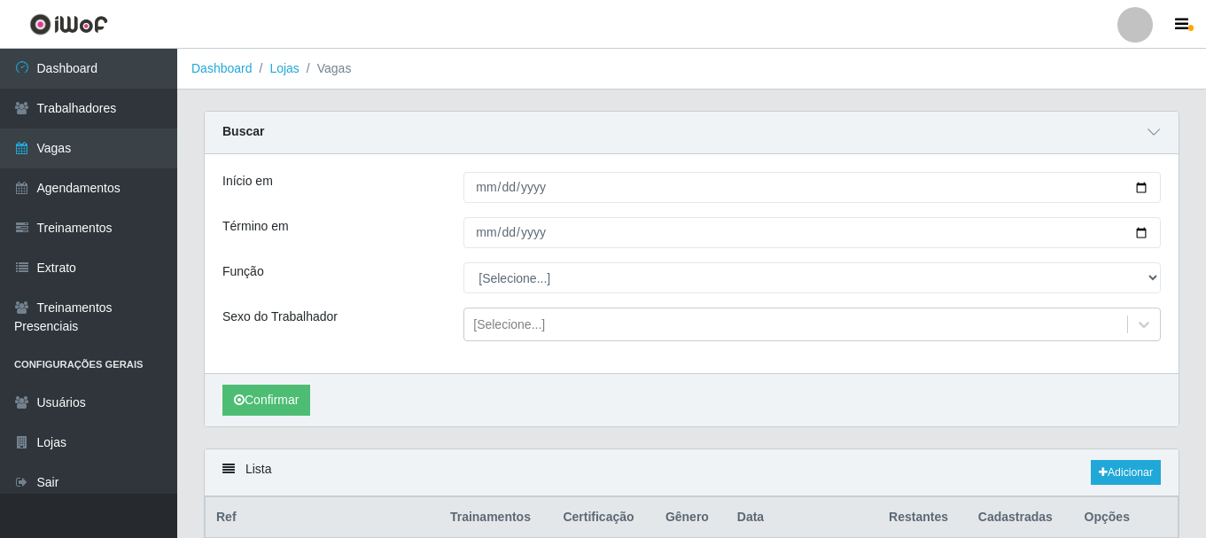
click at [396, 275] on div "Função" at bounding box center [329, 277] width 241 height 31
click at [263, 399] on button "Confirmar" at bounding box center [266, 399] width 88 height 31
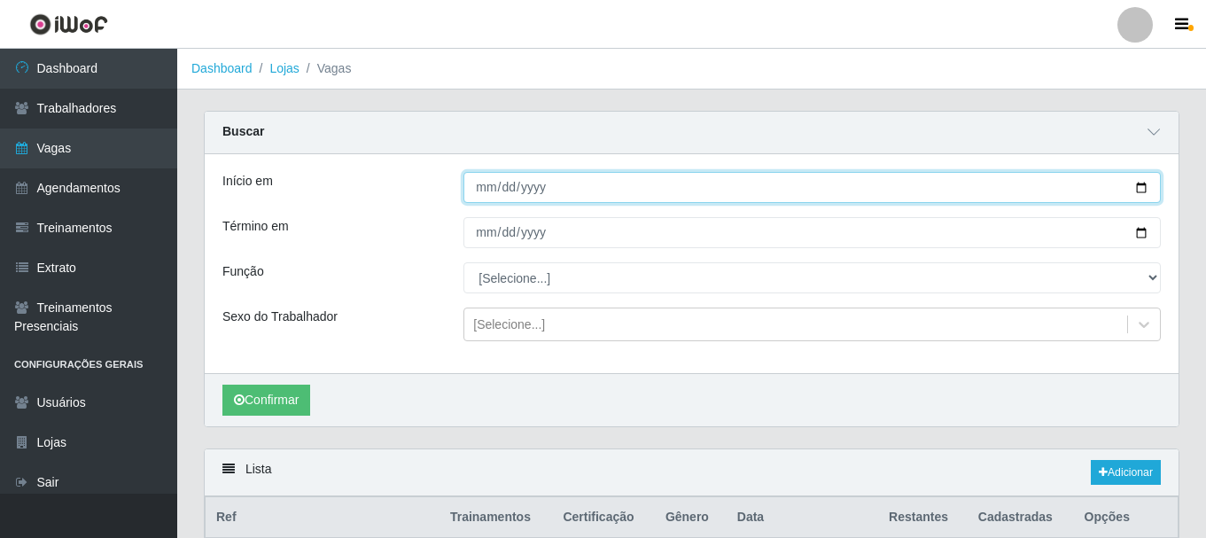
click at [489, 200] on input "[DATE]" at bounding box center [811, 187] width 697 height 31
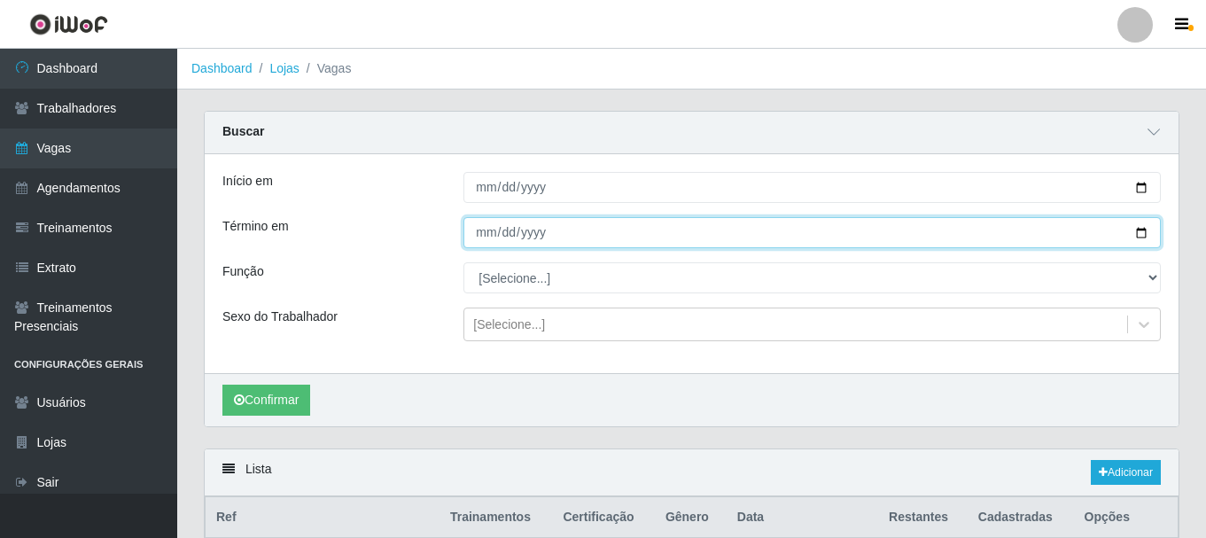
click at [477, 229] on input "[DATE]" at bounding box center [811, 232] width 697 height 31
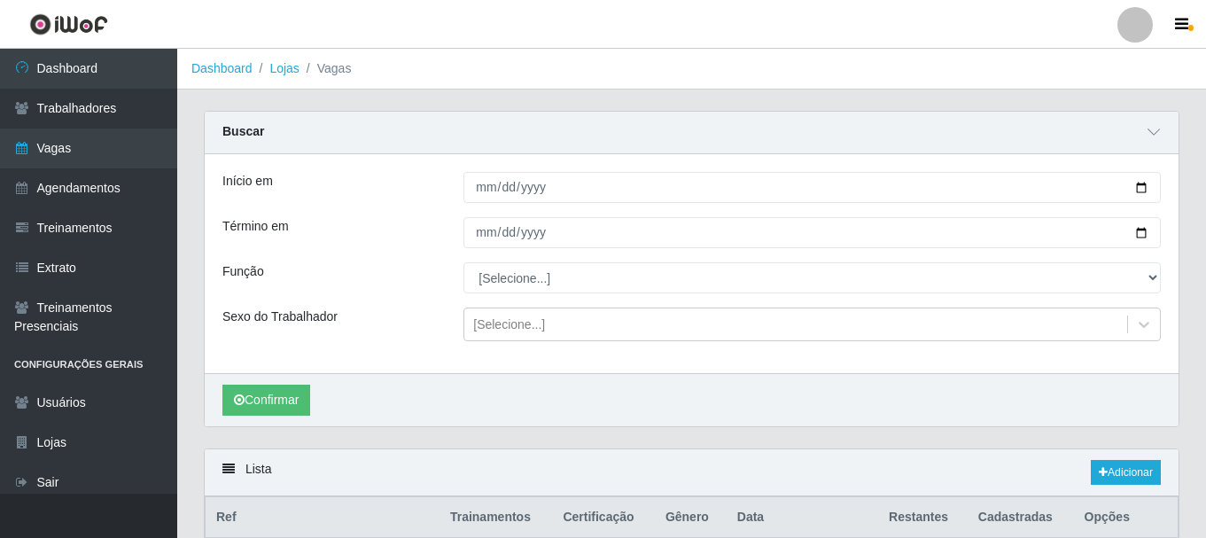
click at [435, 252] on div "Início em [DATE] Término em [DATE] Função [Selecione...] ASG ASG + ASG ++ Auxil…" at bounding box center [691, 263] width 973 height 219
click at [263, 395] on button "Confirmar" at bounding box center [266, 399] width 88 height 31
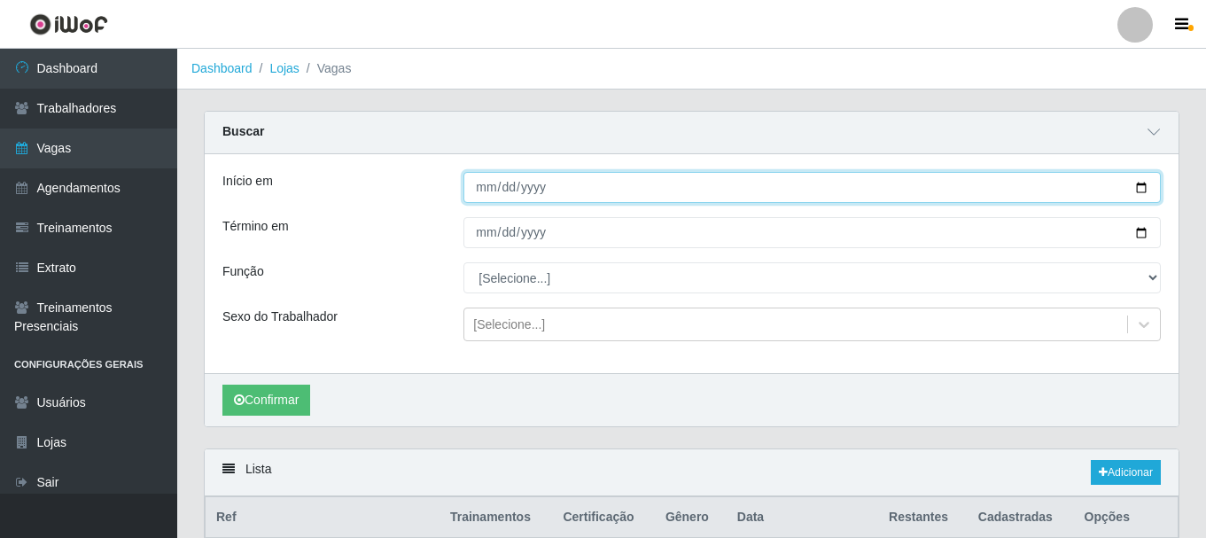
click at [481, 192] on input "[DATE]" at bounding box center [811, 187] width 697 height 31
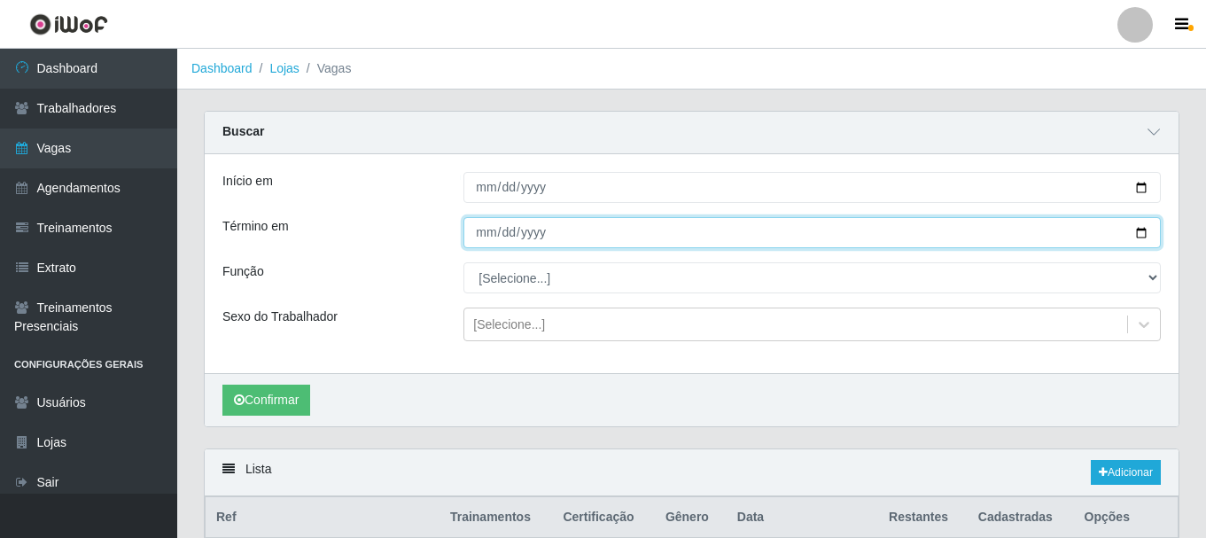
click at [482, 234] on input "[DATE]" at bounding box center [811, 232] width 697 height 31
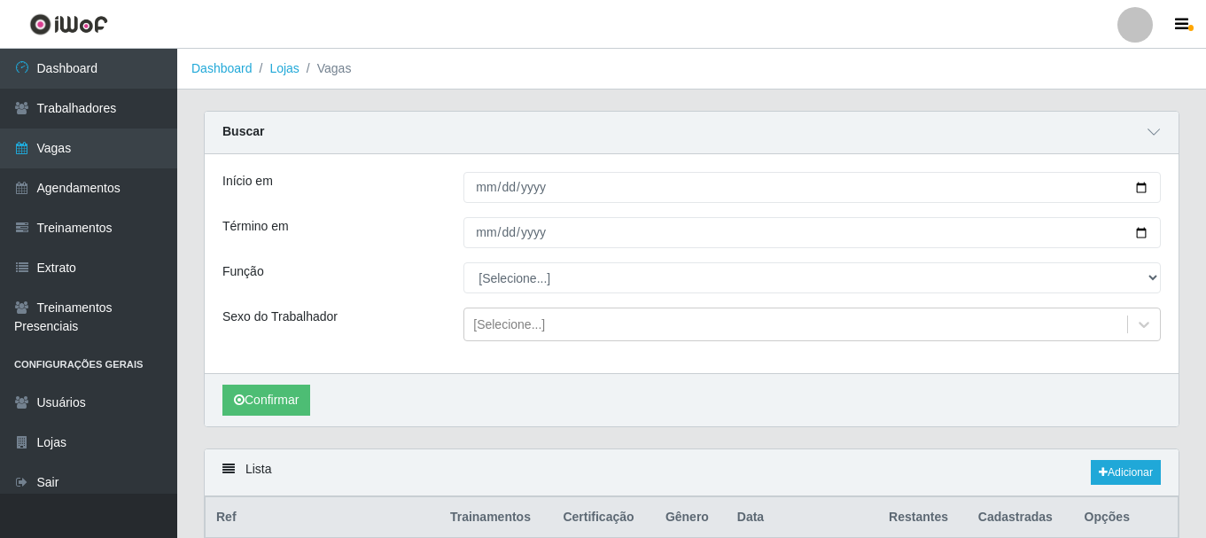
click at [409, 278] on div "Função" at bounding box center [329, 277] width 241 height 31
click at [283, 400] on button "Confirmar" at bounding box center [266, 399] width 88 height 31
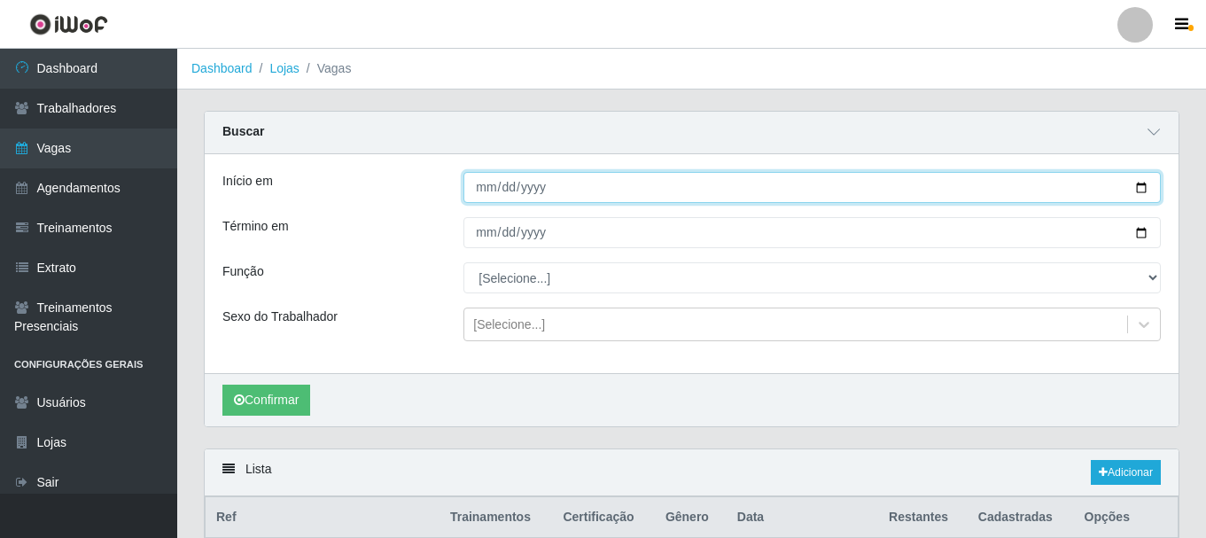
click at [477, 185] on input "[DATE]" at bounding box center [811, 187] width 697 height 31
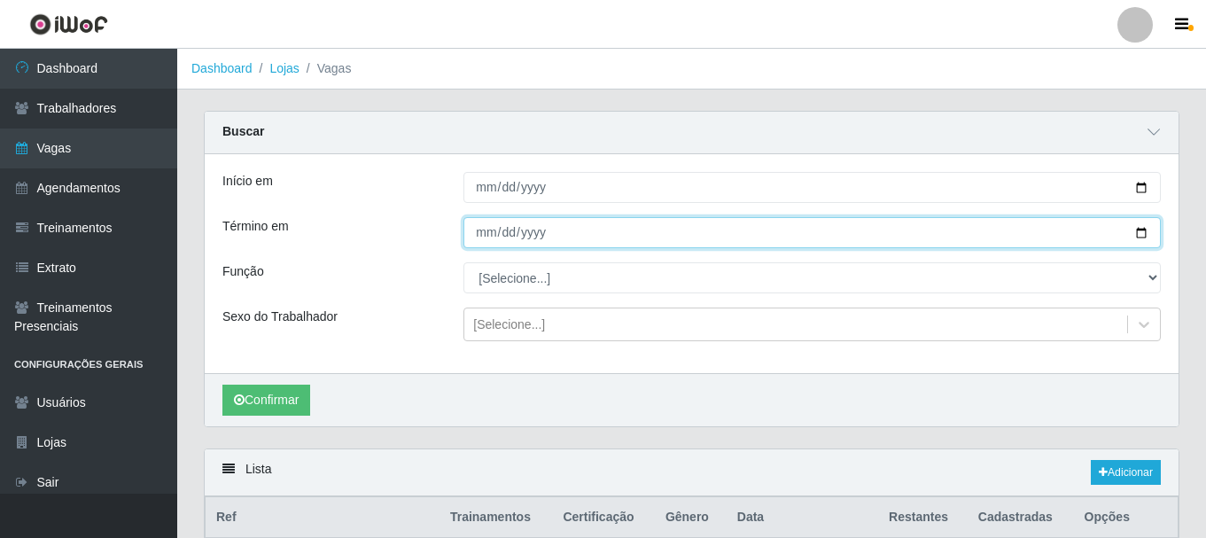
click at [486, 234] on input "[DATE]" at bounding box center [811, 232] width 697 height 31
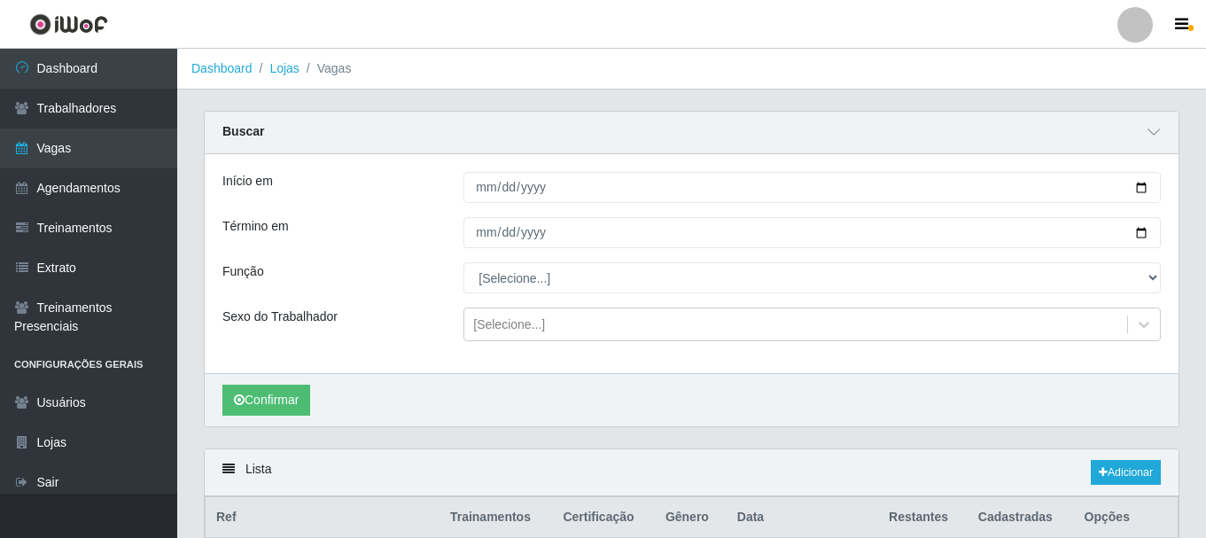
click at [382, 294] on div "Início em [DATE] Término em [DATE] Função [Selecione...] ASG ASG + ASG ++ Auxil…" at bounding box center [691, 263] width 973 height 219
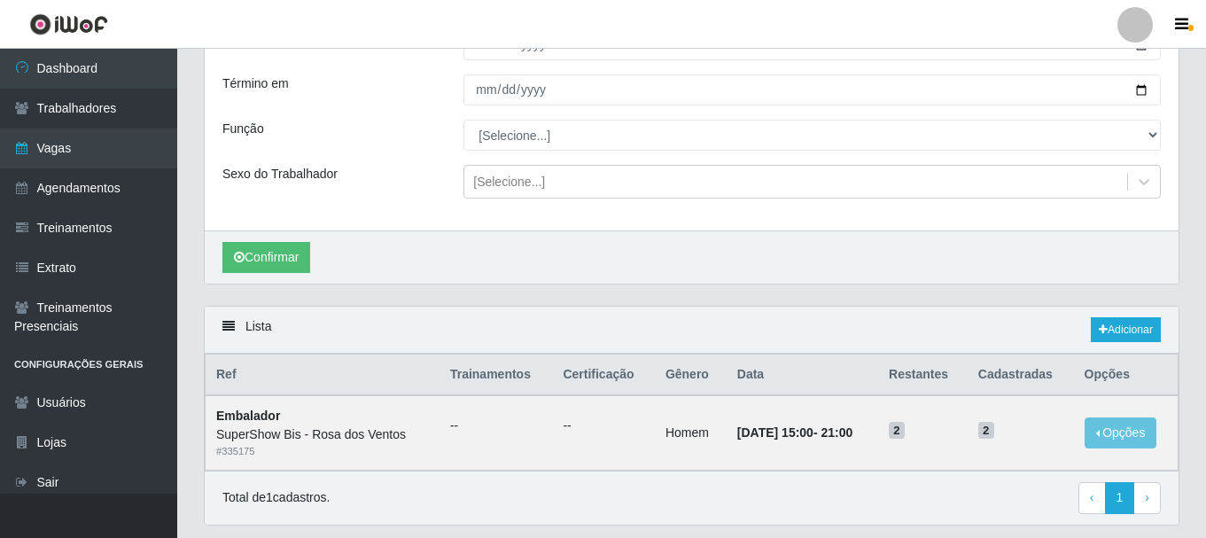
scroll to position [177, 0]
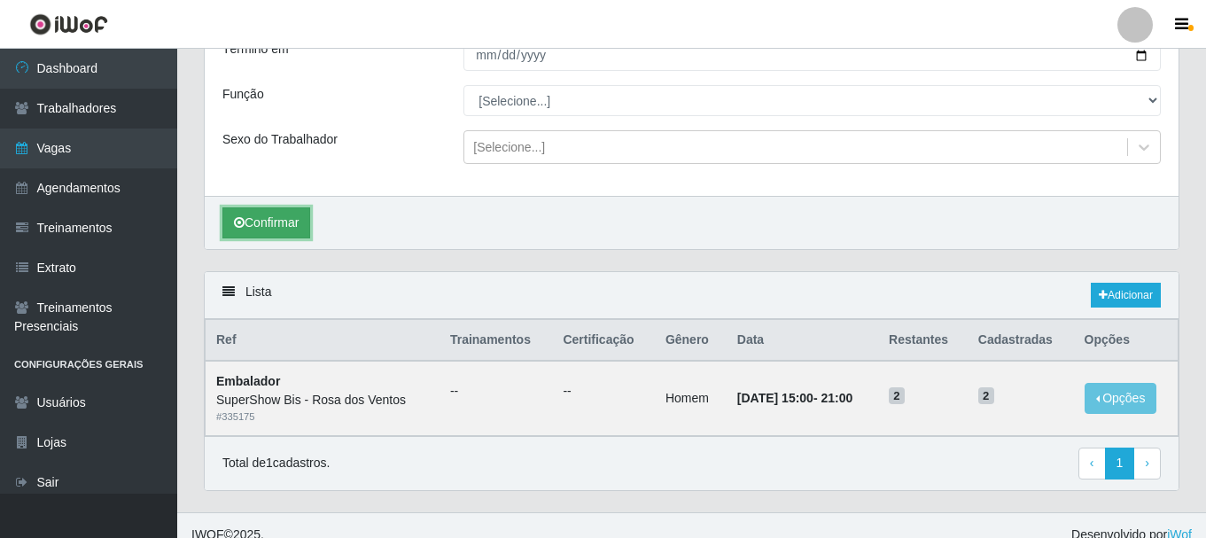
click at [258, 217] on button "Confirmar" at bounding box center [266, 222] width 88 height 31
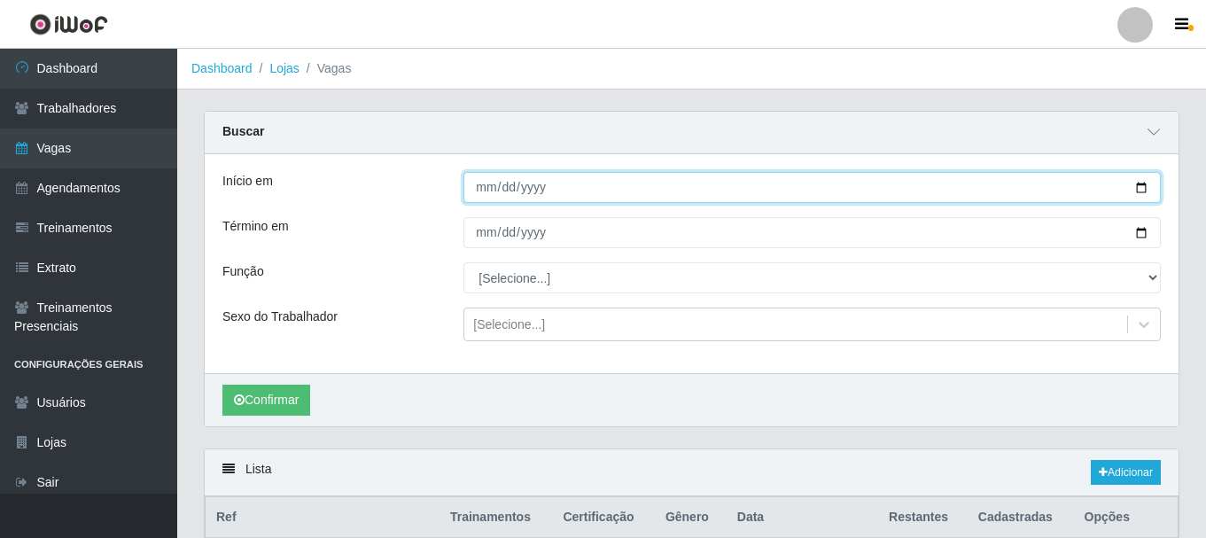
click at [471, 198] on input "[DATE]" at bounding box center [811, 187] width 697 height 31
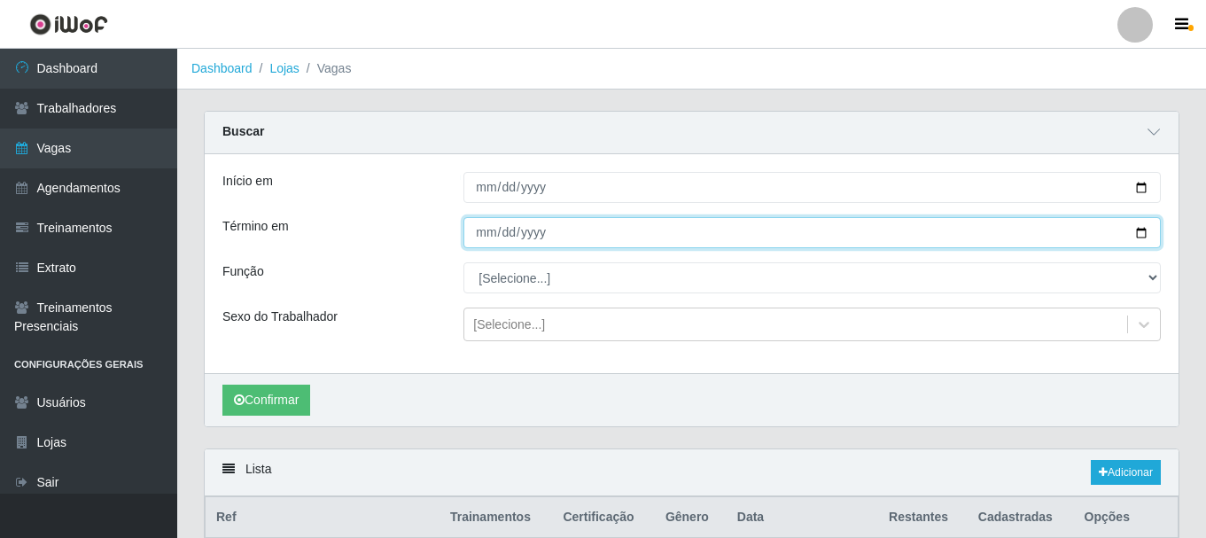
click at [479, 228] on input "[DATE]" at bounding box center [811, 232] width 697 height 31
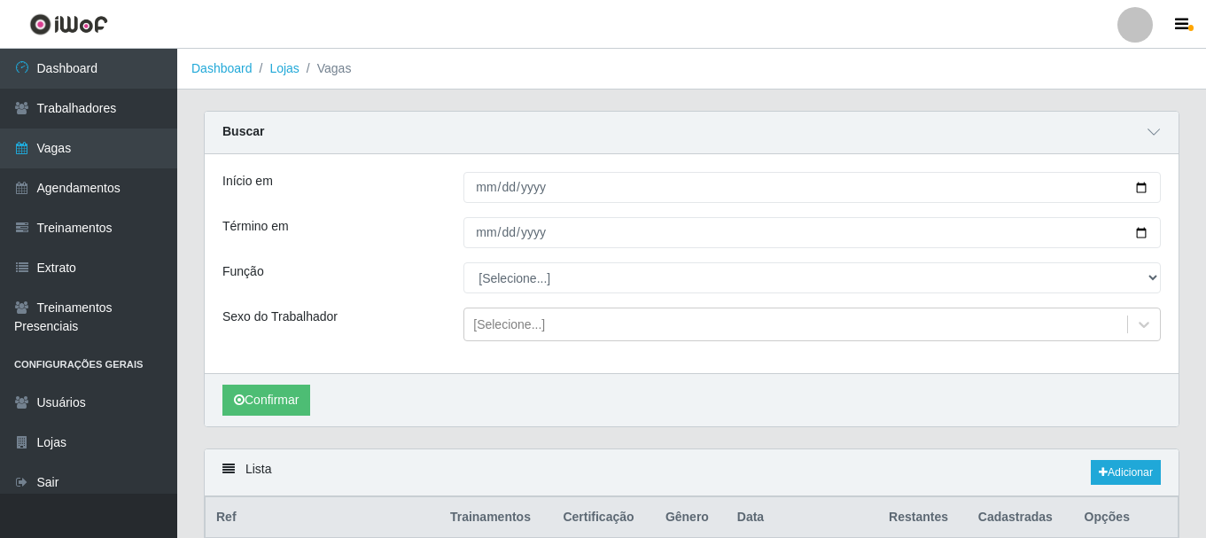
drag, startPoint x: 420, startPoint y: 268, endPoint x: 368, endPoint y: 340, distance: 89.5
click at [419, 268] on div "Função" at bounding box center [329, 277] width 241 height 31
click at [270, 391] on button "Confirmar" at bounding box center [266, 399] width 88 height 31
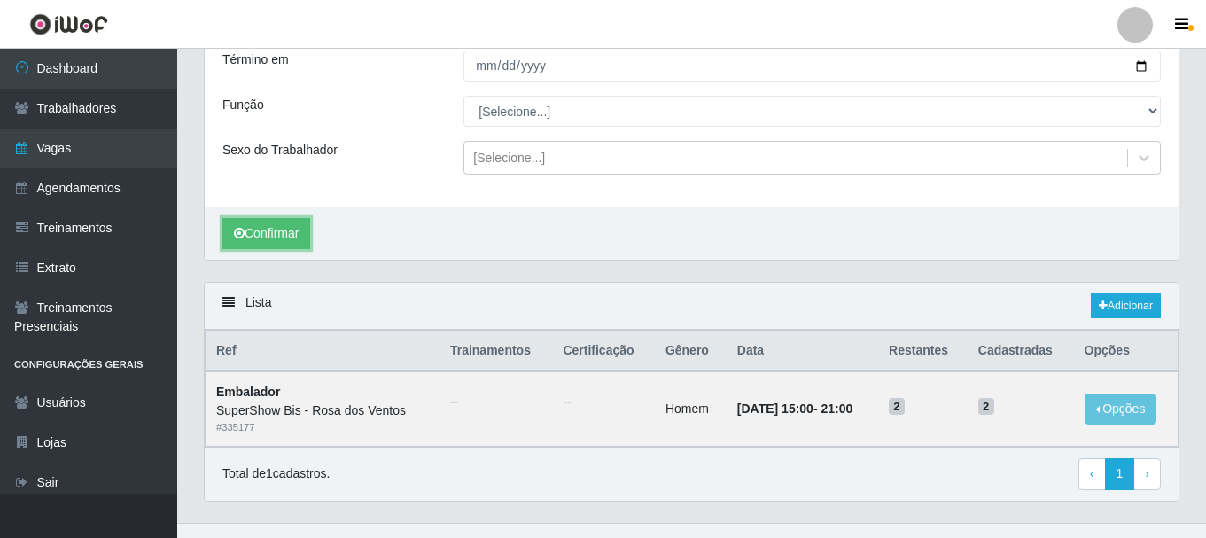
scroll to position [197, 0]
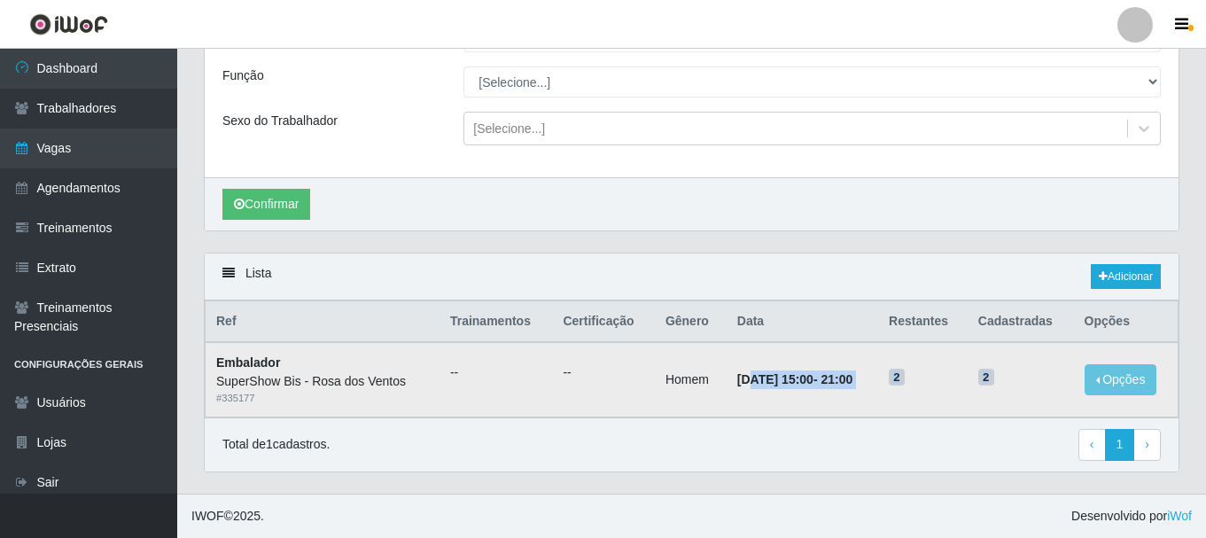
drag, startPoint x: 729, startPoint y: 388, endPoint x: 1011, endPoint y: 371, distance: 282.2
click at [1011, 371] on tr "Embalador SuperShow Bis - Rosa dos Ventos # 335177 -- -- Homem [DATE] 15:00 - 2…" at bounding box center [691, 379] width 973 height 74
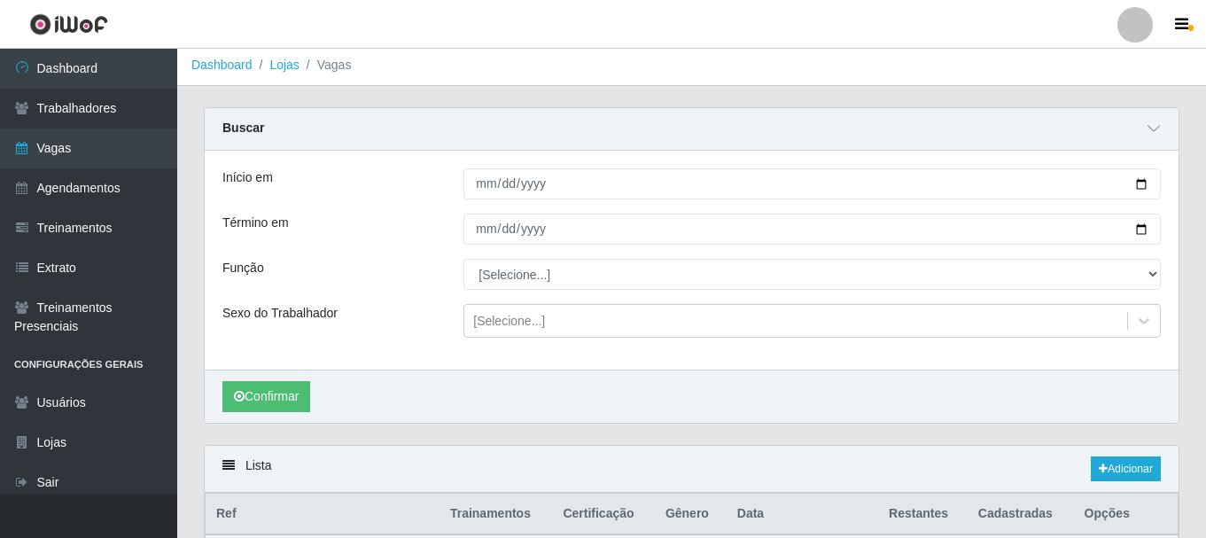
scroll to position [0, 0]
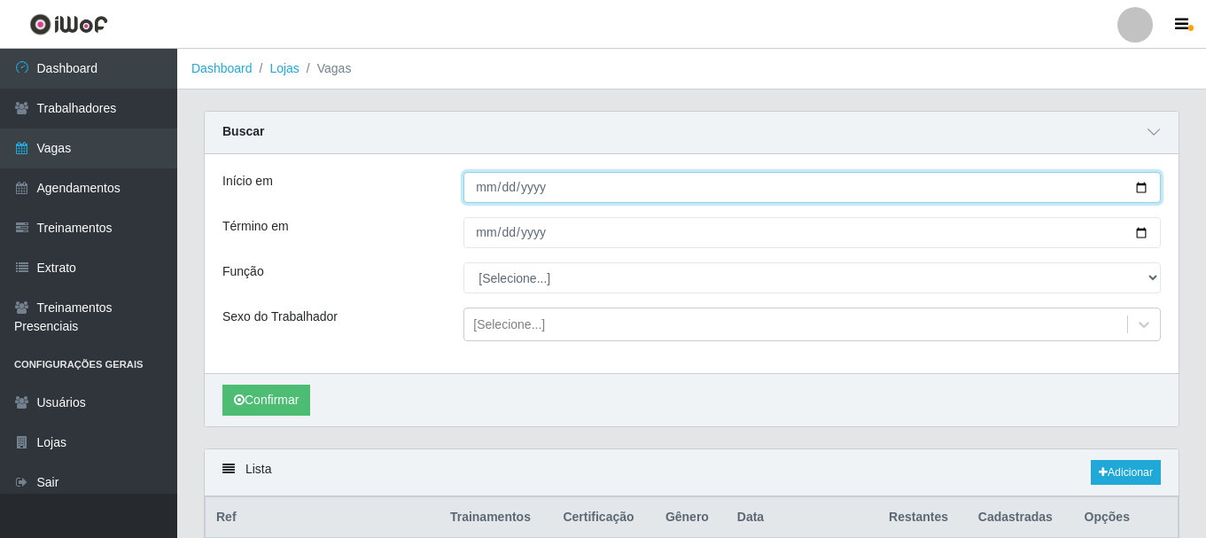
click at [485, 192] on input "[DATE]" at bounding box center [811, 187] width 697 height 31
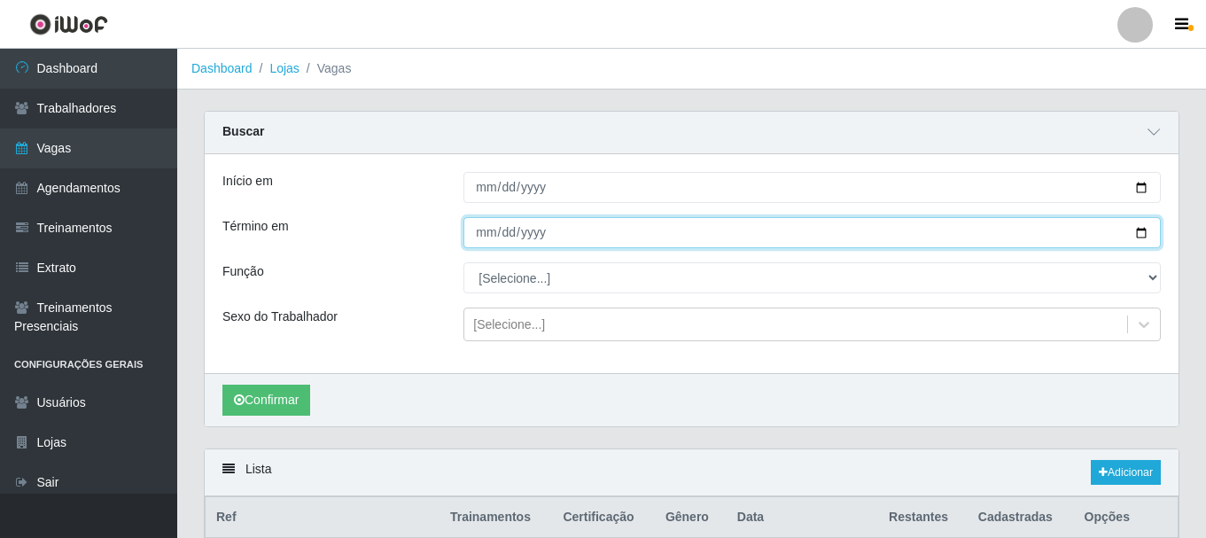
click at [482, 227] on input "[DATE]" at bounding box center [811, 232] width 697 height 31
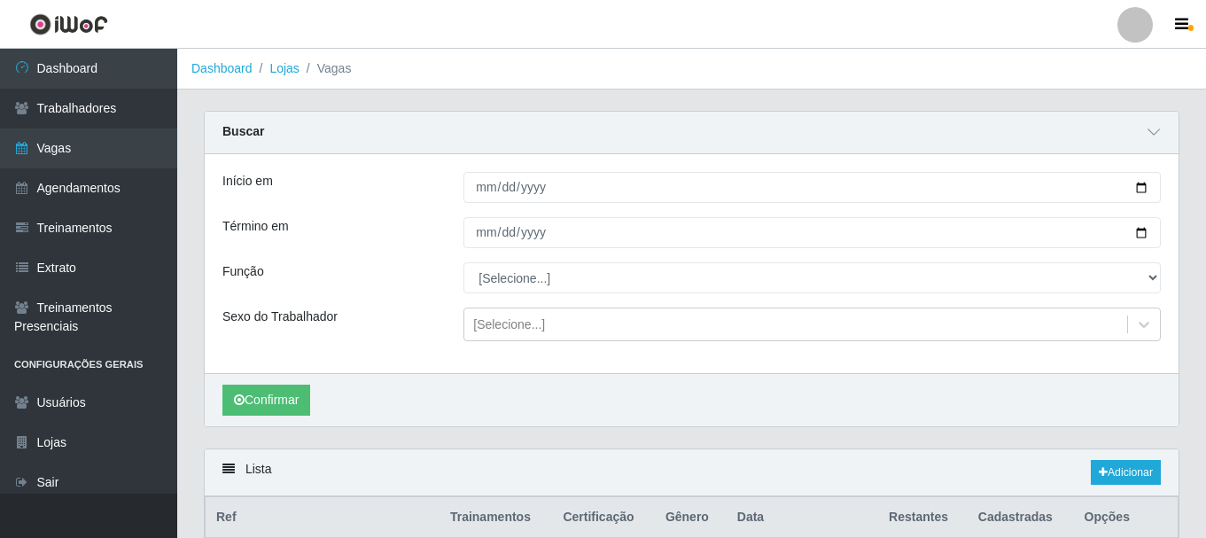
click at [407, 255] on div "Início em [DATE] Término em [DATE] Função [Selecione...] ASG ASG + ASG ++ Auxil…" at bounding box center [691, 263] width 973 height 219
click at [258, 407] on button "Confirmar" at bounding box center [266, 399] width 88 height 31
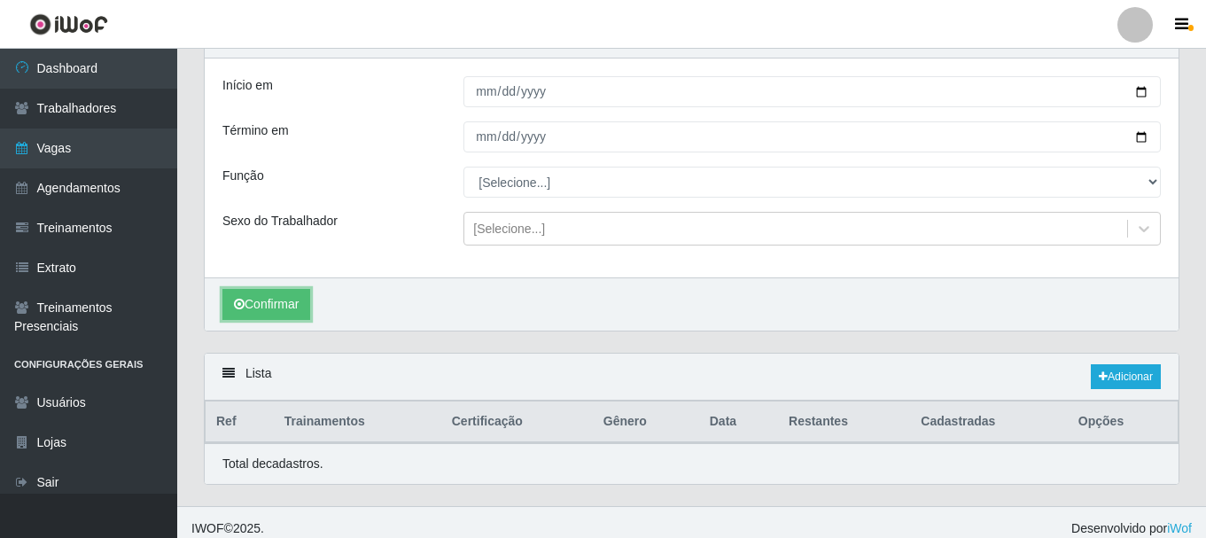
scroll to position [109, 0]
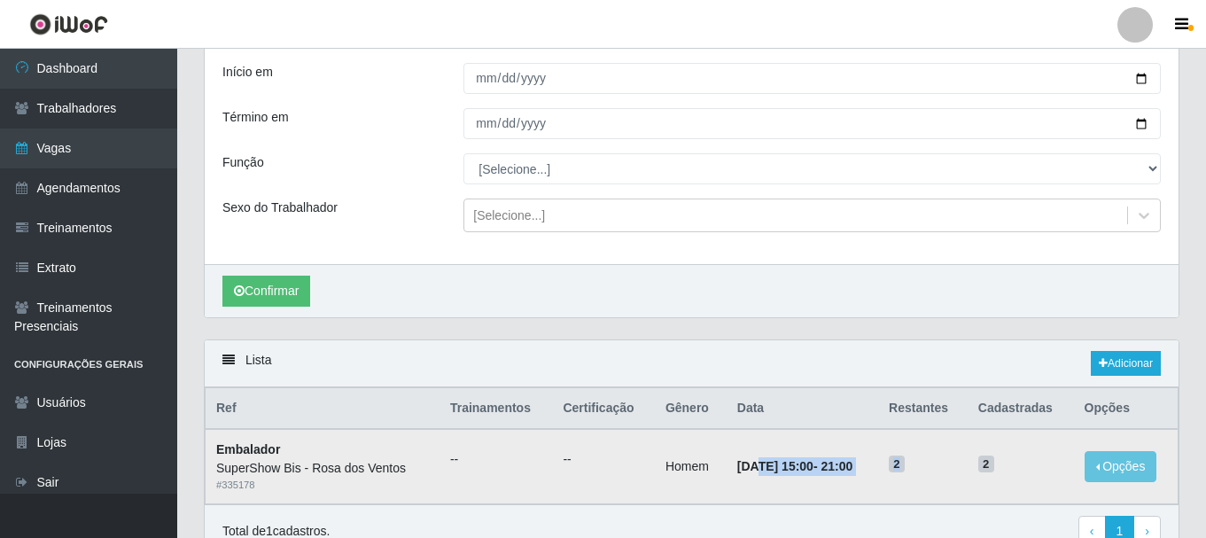
drag, startPoint x: 735, startPoint y: 464, endPoint x: 933, endPoint y: 459, distance: 197.6
click at [933, 459] on tr "Embalador SuperShow Bis - Rosa dos Ventos # 335178 -- -- Homem [DATE] 15:00 - 2…" at bounding box center [691, 466] width 973 height 74
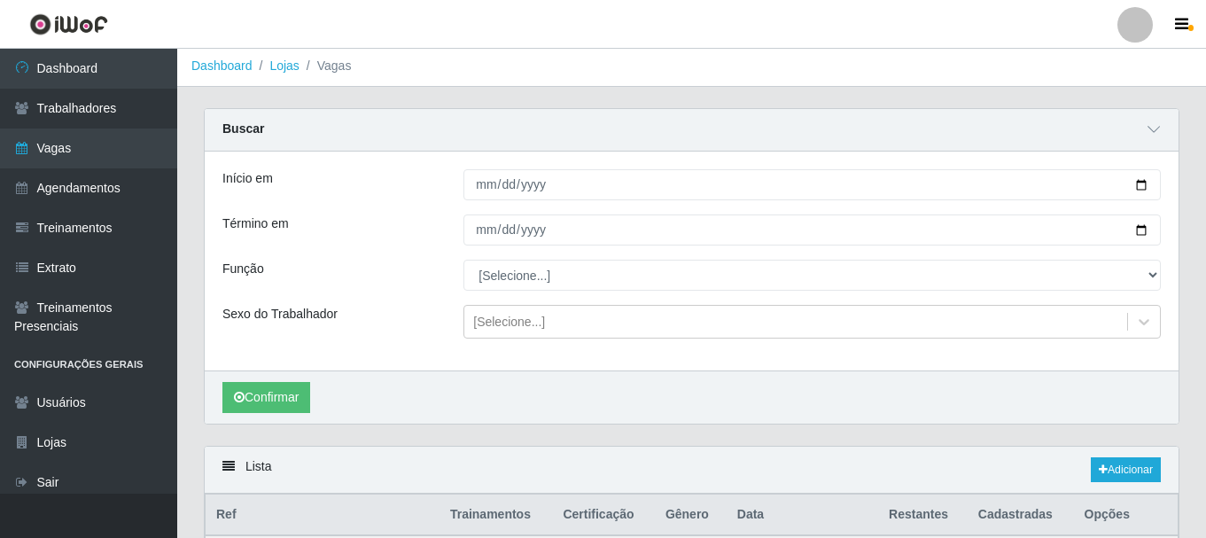
scroll to position [0, 0]
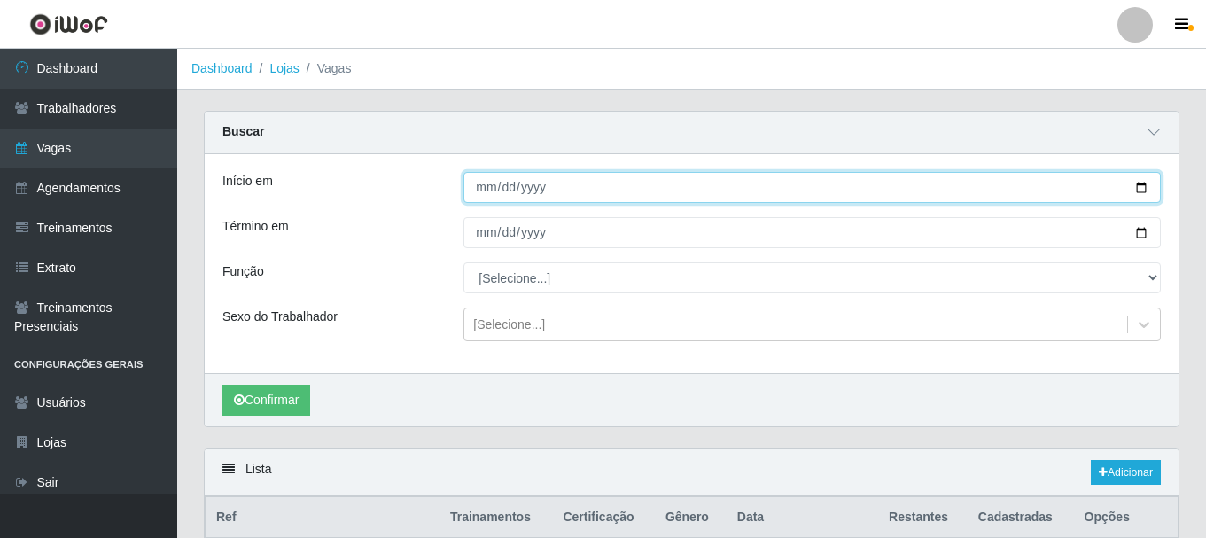
click at [482, 180] on input "[DATE]" at bounding box center [811, 187] width 697 height 31
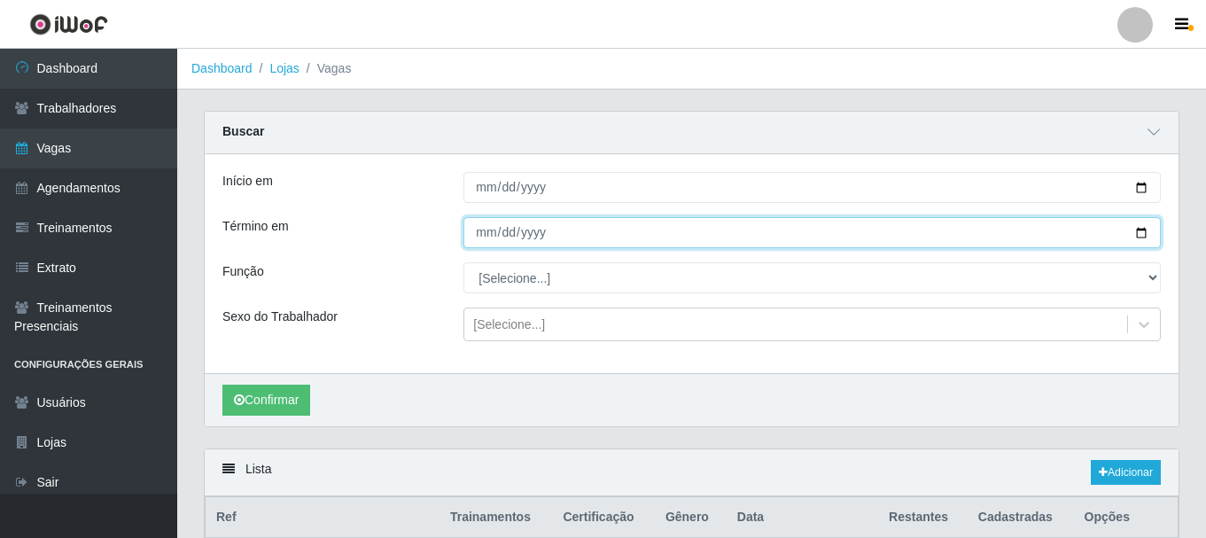
click at [464, 242] on input "[DATE]" at bounding box center [811, 232] width 697 height 31
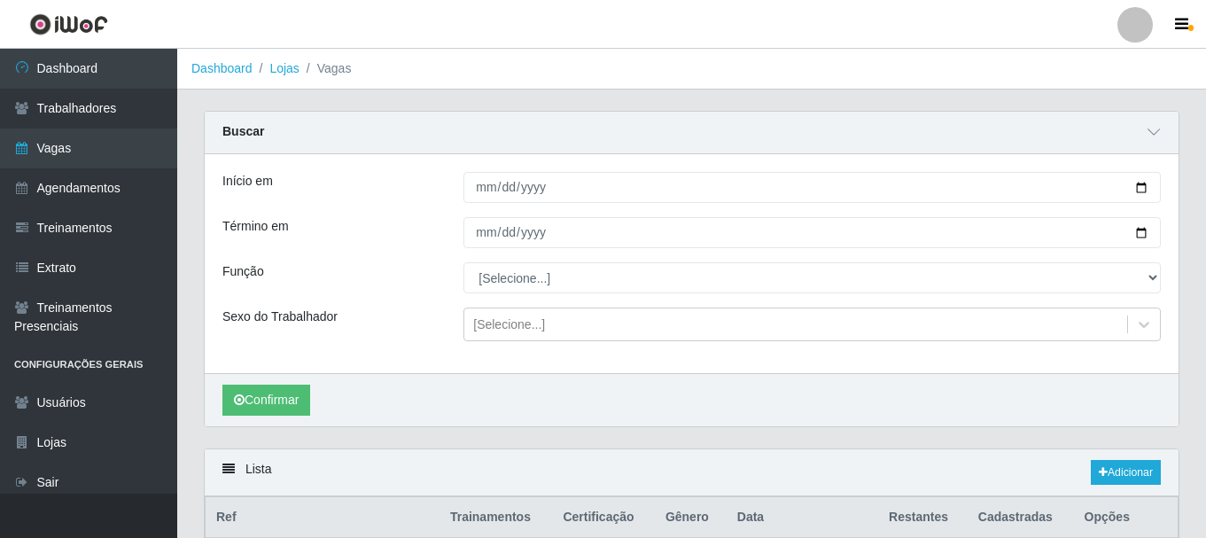
click at [319, 331] on div "Sexo do Trabalhador" at bounding box center [329, 324] width 241 height 34
click at [283, 405] on button "Confirmar" at bounding box center [266, 399] width 88 height 31
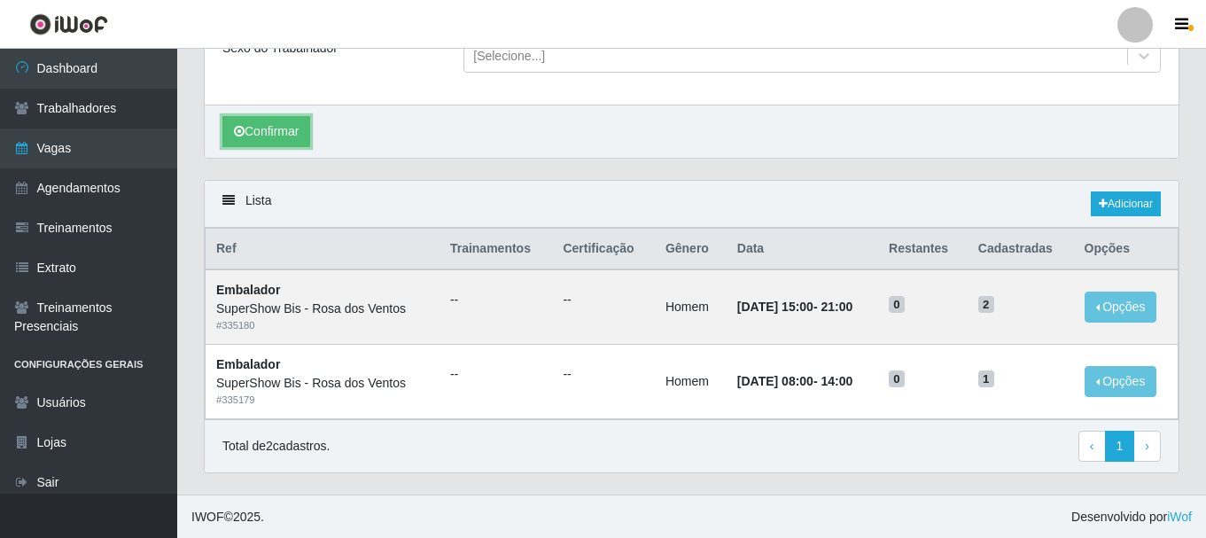
scroll to position [270, 0]
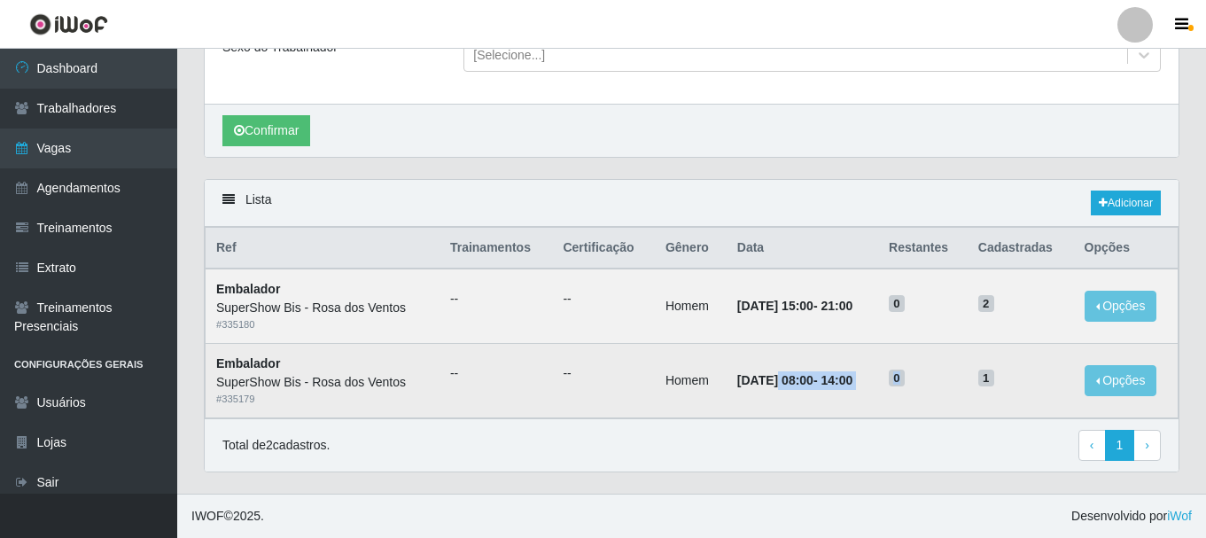
drag, startPoint x: 759, startPoint y: 392, endPoint x: 916, endPoint y: 392, distance: 156.8
click at [916, 392] on tr "Embalador SuperShow Bis - Rosa dos Ventos # 335179 -- -- Homem [DATE] 08:00 - 1…" at bounding box center [691, 381] width 973 height 74
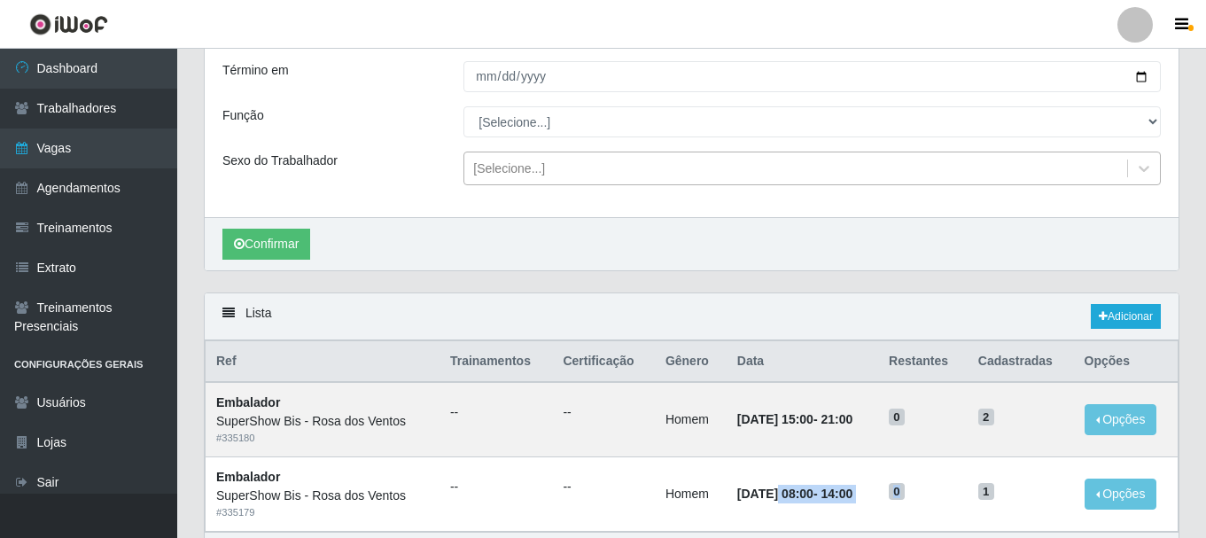
scroll to position [0, 0]
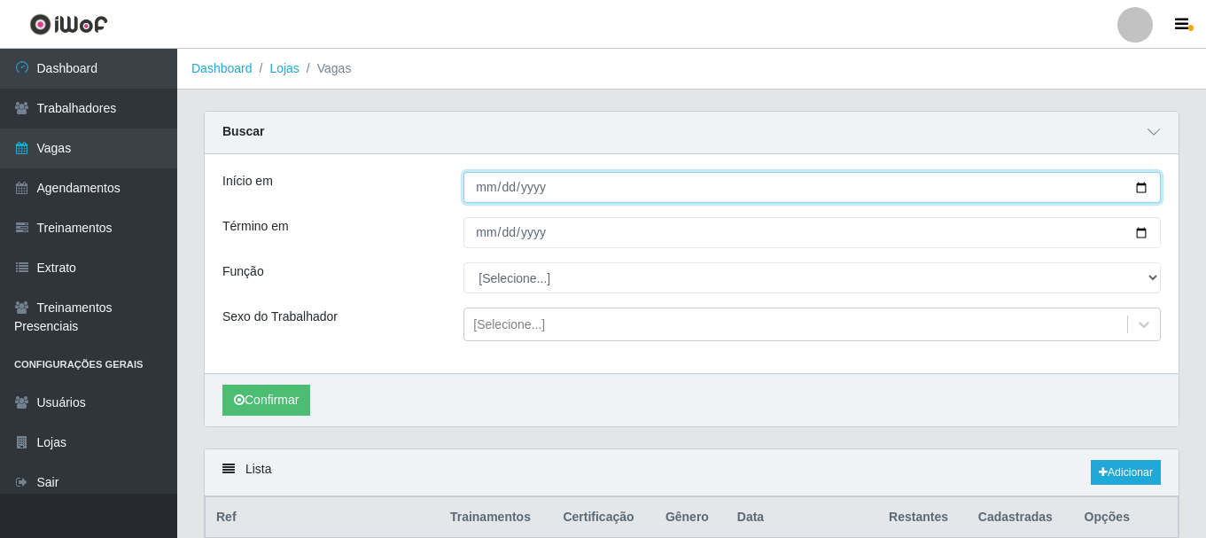
click at [467, 190] on input "[DATE]" at bounding box center [811, 187] width 697 height 31
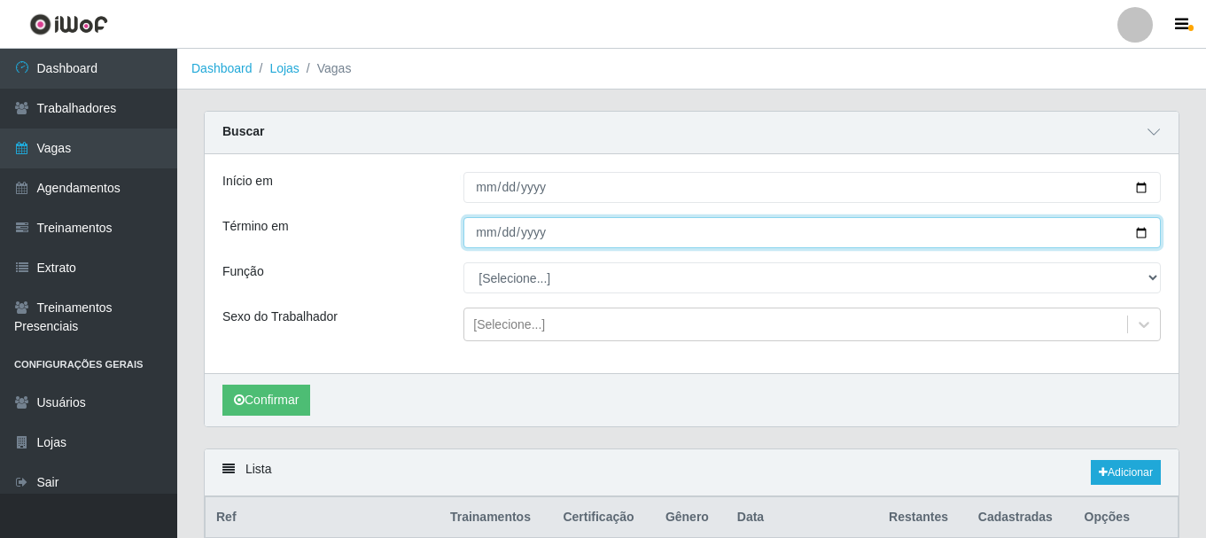
click at [489, 236] on input "[DATE]" at bounding box center [811, 232] width 697 height 31
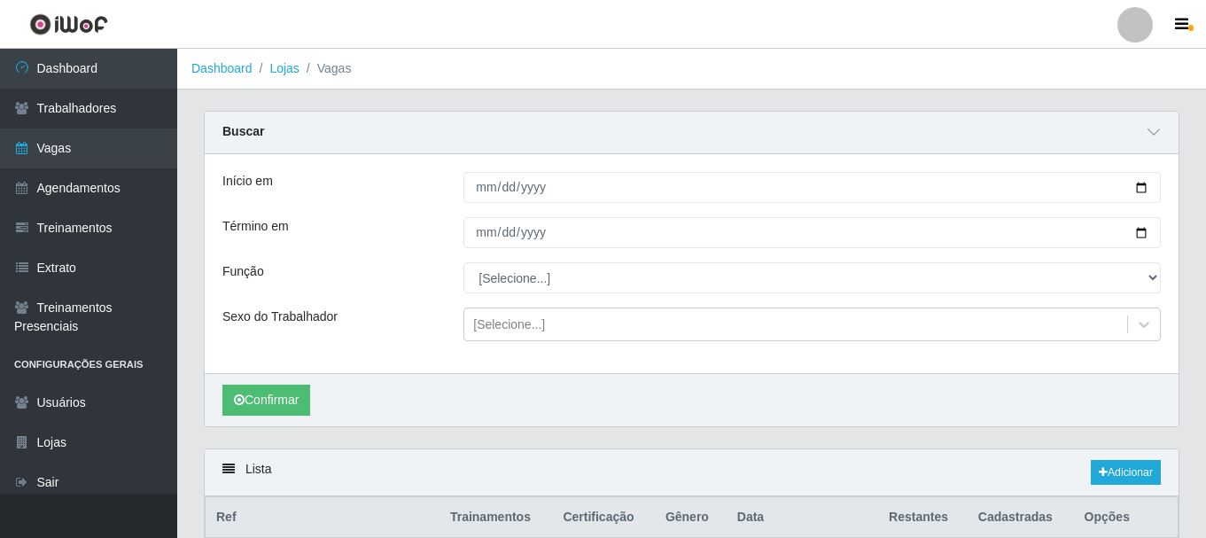
click at [392, 289] on div "Função" at bounding box center [329, 277] width 241 height 31
click at [280, 410] on button "Confirmar" at bounding box center [266, 399] width 88 height 31
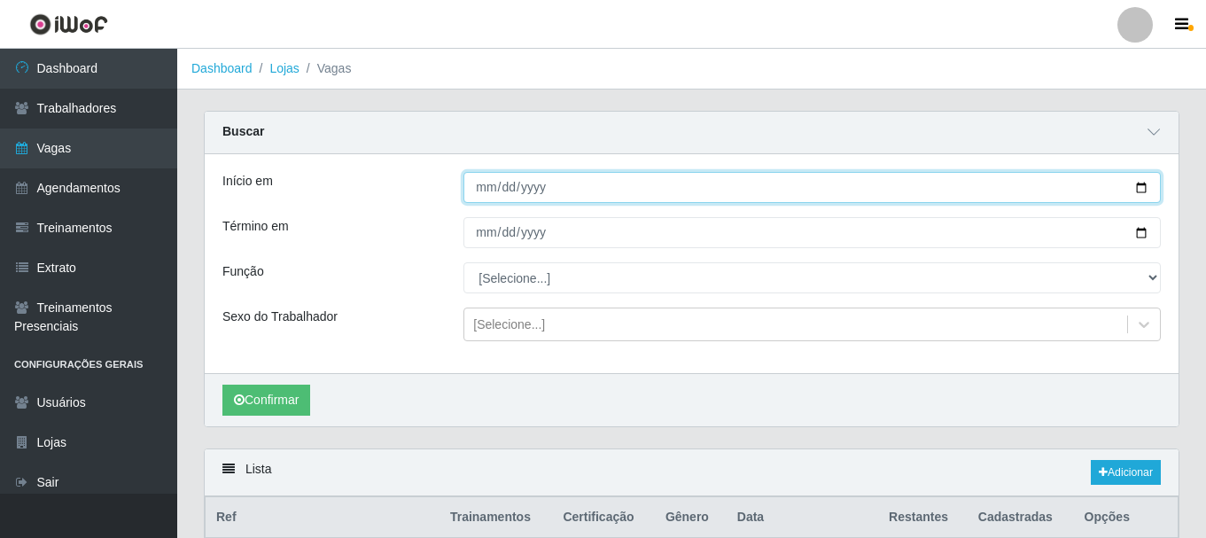
click at [483, 195] on input "[DATE]" at bounding box center [811, 187] width 697 height 31
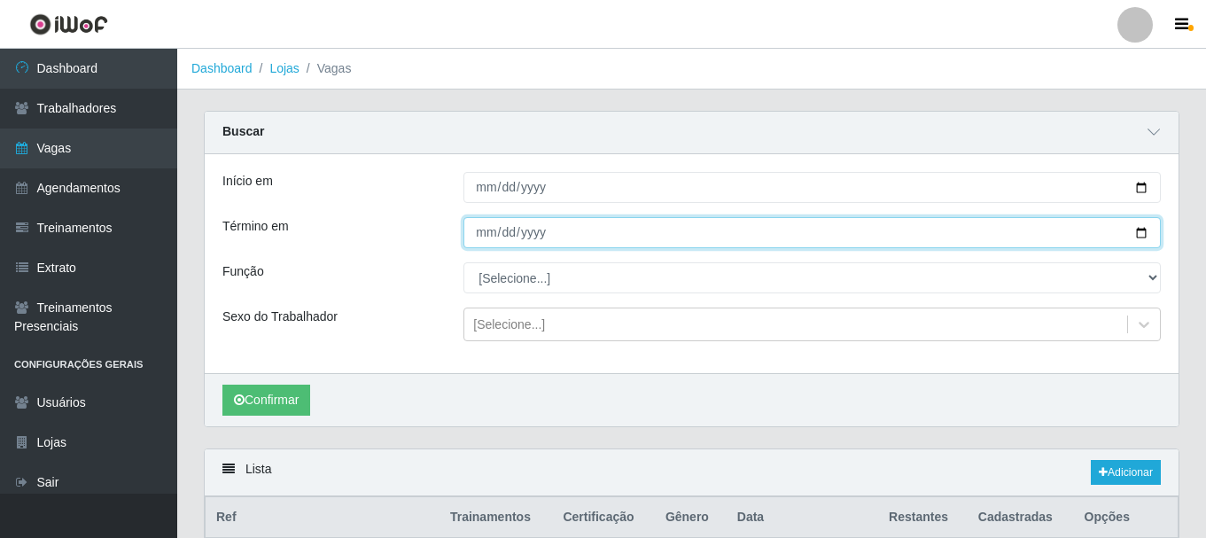
click at [469, 229] on input "[DATE]" at bounding box center [811, 232] width 697 height 31
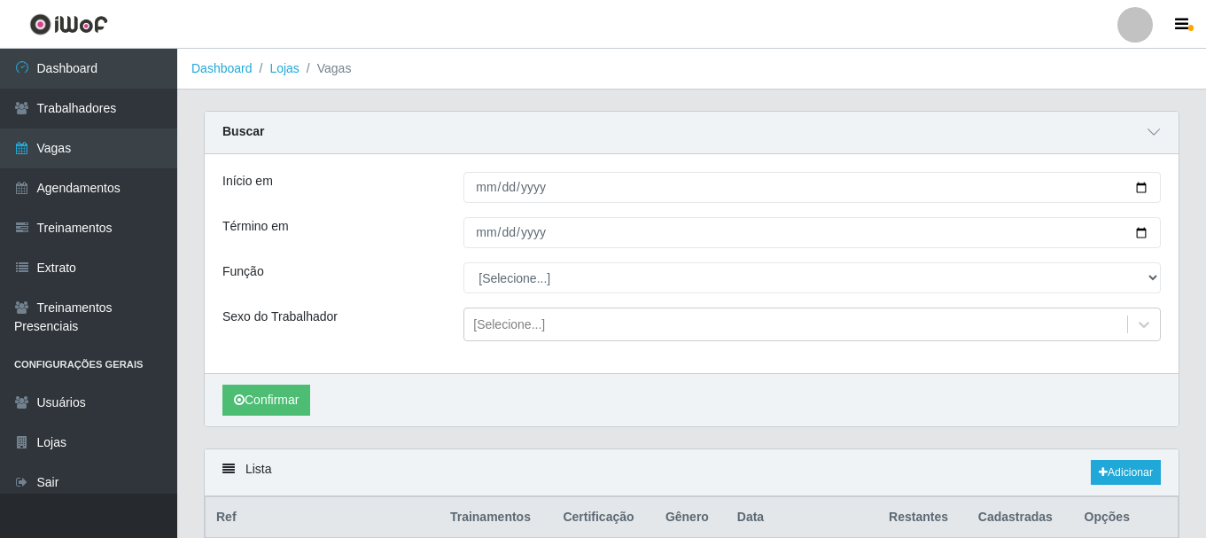
click at [365, 271] on div "Função" at bounding box center [329, 277] width 241 height 31
click at [261, 415] on button "Confirmar" at bounding box center [266, 399] width 88 height 31
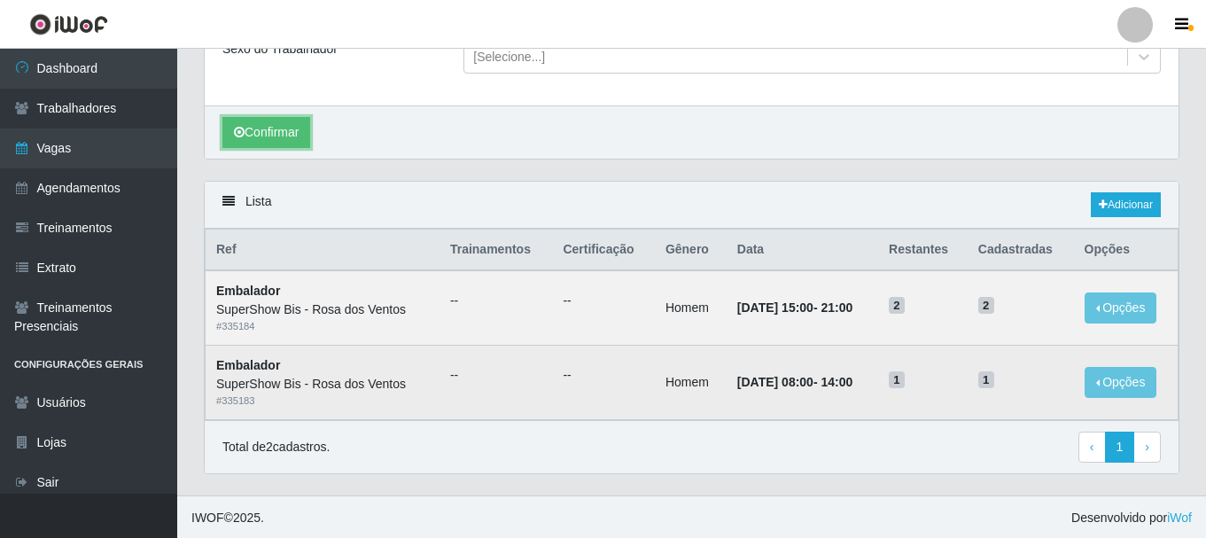
scroll to position [270, 0]
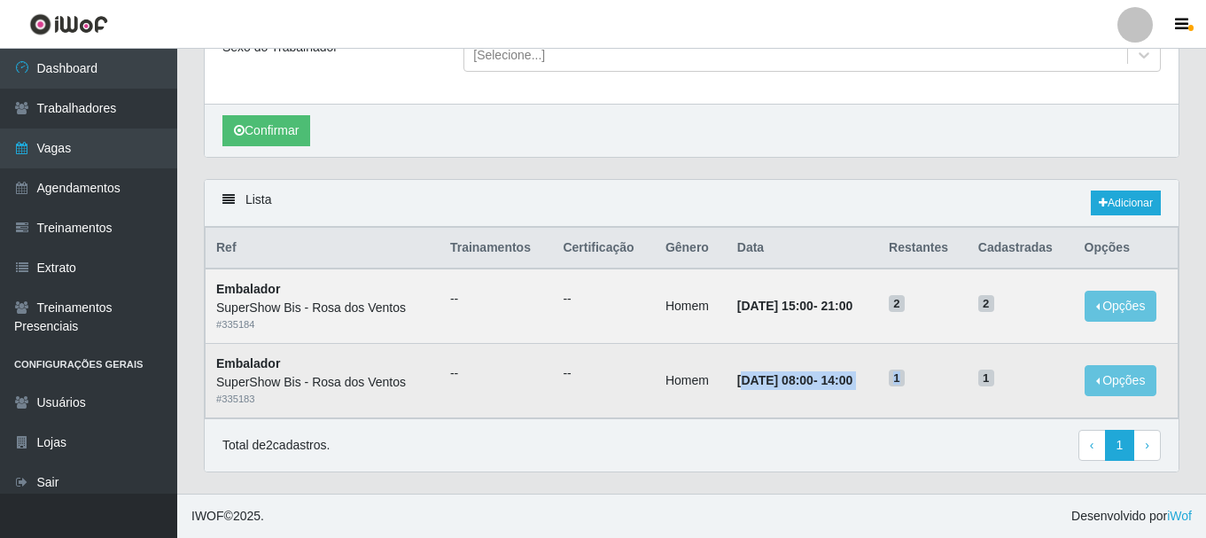
drag, startPoint x: 720, startPoint y: 395, endPoint x: 920, endPoint y: 373, distance: 201.4
click at [920, 373] on tr "Embalador SuperShow Bis - Rosa dos Ventos # 335183 -- -- Homem [DATE] 08:00 - 1…" at bounding box center [691, 381] width 973 height 74
click at [900, 369] on td "1" at bounding box center [922, 381] width 89 height 74
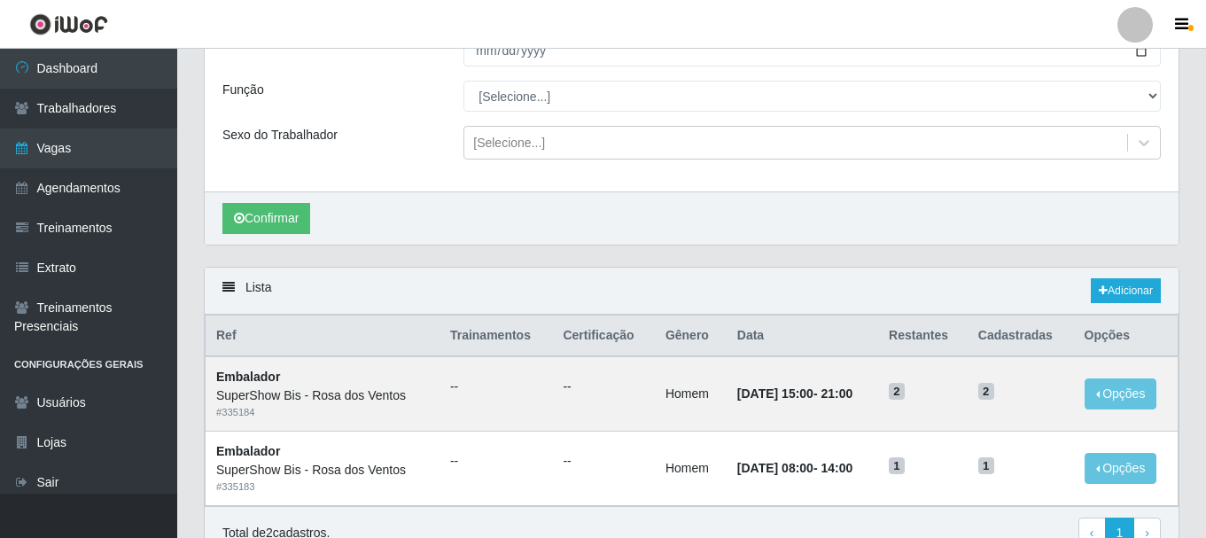
scroll to position [0, 0]
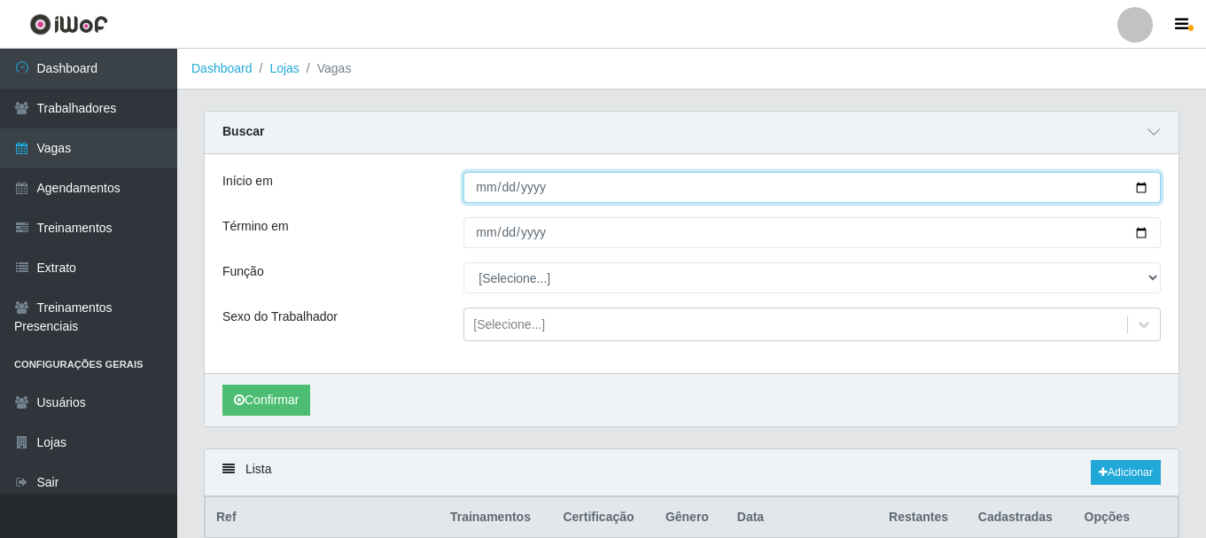
click at [488, 183] on input "[DATE]" at bounding box center [811, 187] width 697 height 31
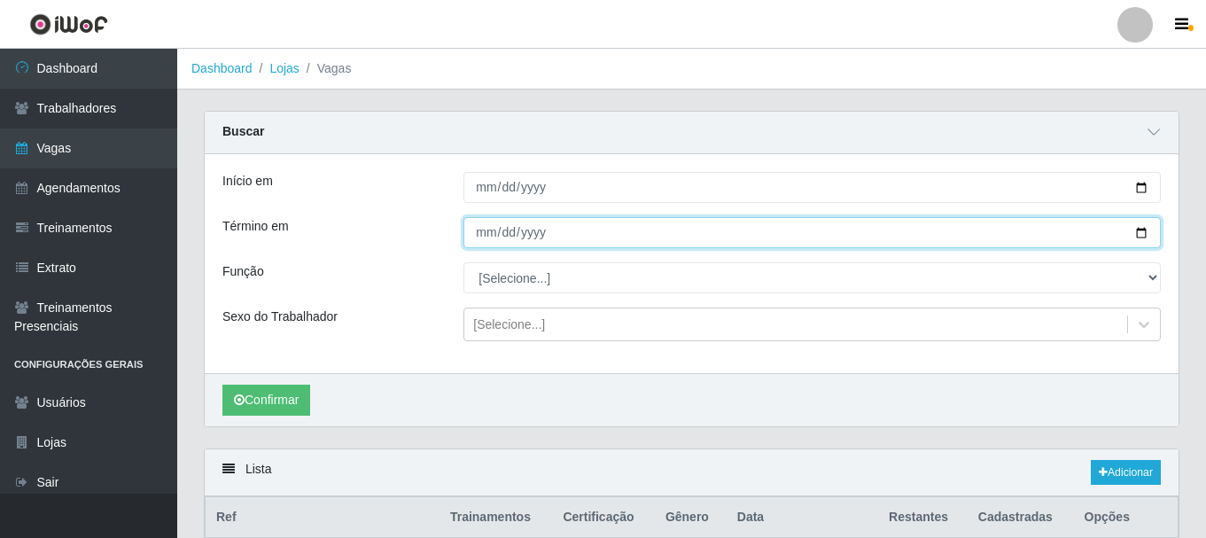
click at [485, 226] on input "[DATE]" at bounding box center [811, 232] width 697 height 31
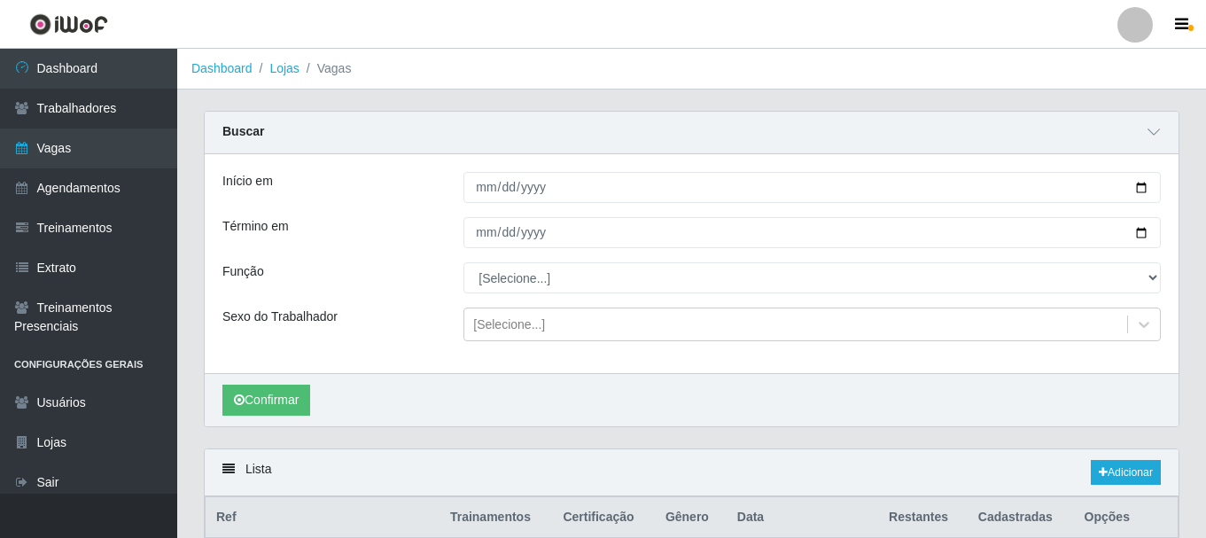
click at [362, 242] on div "Término em" at bounding box center [329, 232] width 241 height 31
click at [279, 392] on button "Confirmar" at bounding box center [266, 399] width 88 height 31
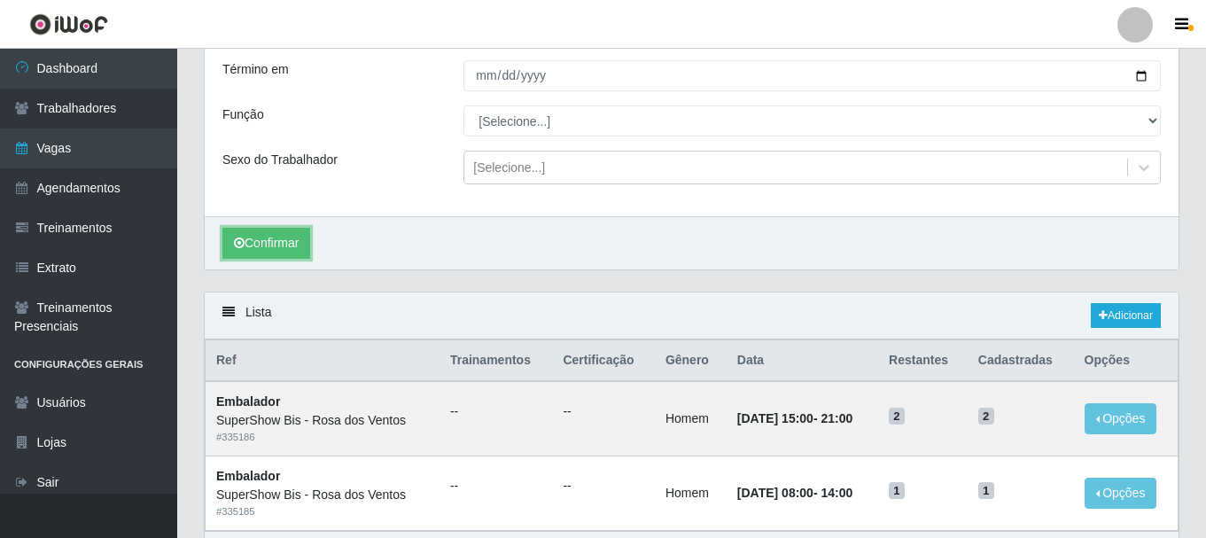
scroll to position [198, 0]
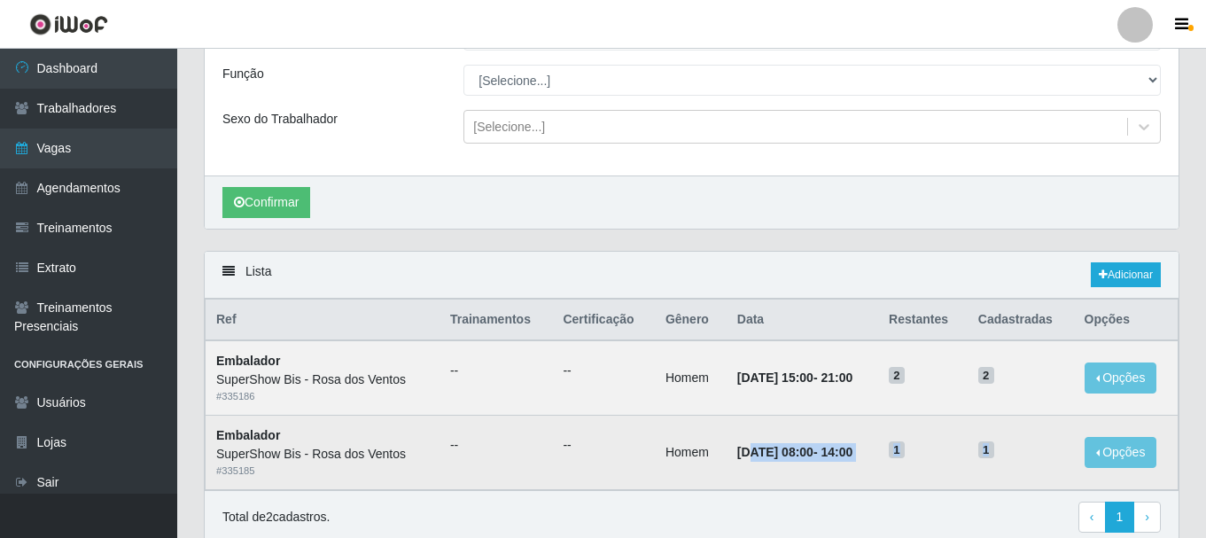
drag, startPoint x: 732, startPoint y: 455, endPoint x: 1013, endPoint y: 443, distance: 281.9
click at [1013, 443] on tr "Embalador SuperShow Bis - Rosa dos Ventos # 335185 -- -- Homem [DATE] 08:00 - 1…" at bounding box center [691, 452] width 973 height 74
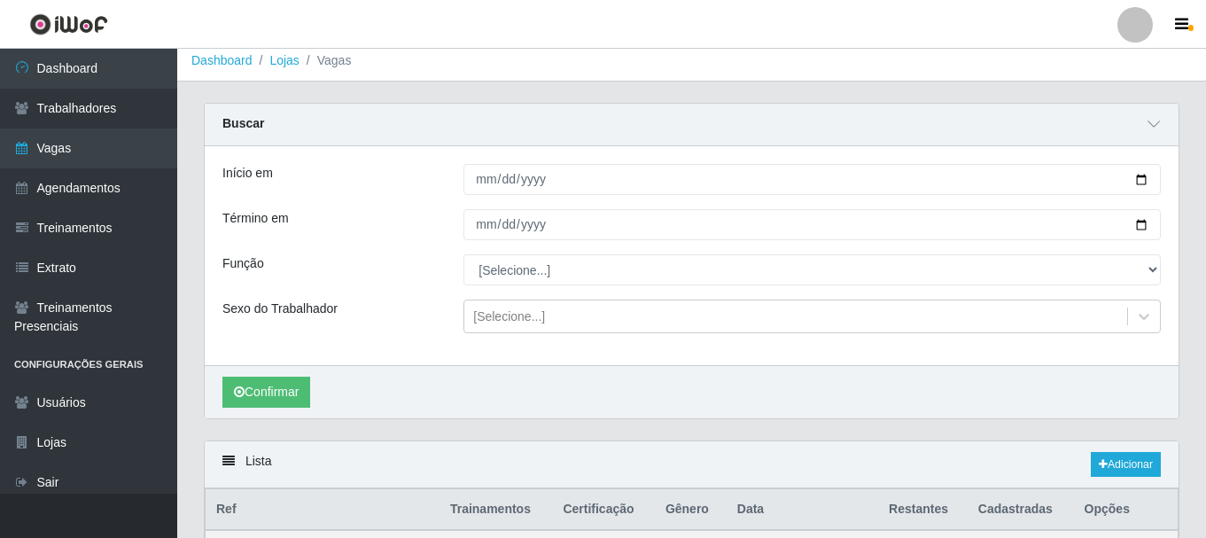
scroll to position [0, 0]
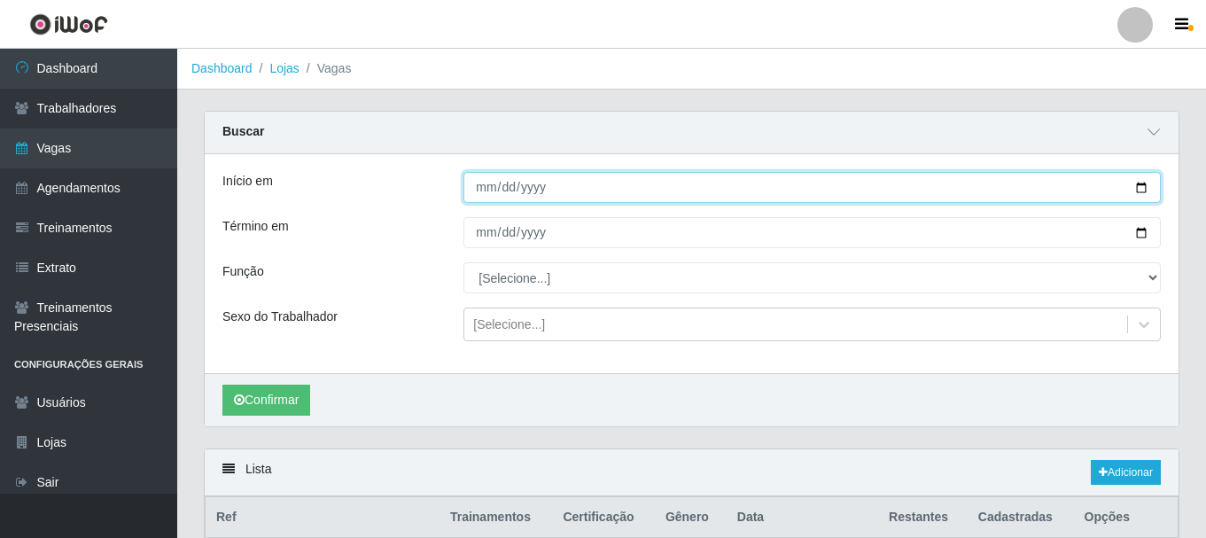
click at [474, 192] on input "[DATE]" at bounding box center [811, 187] width 697 height 31
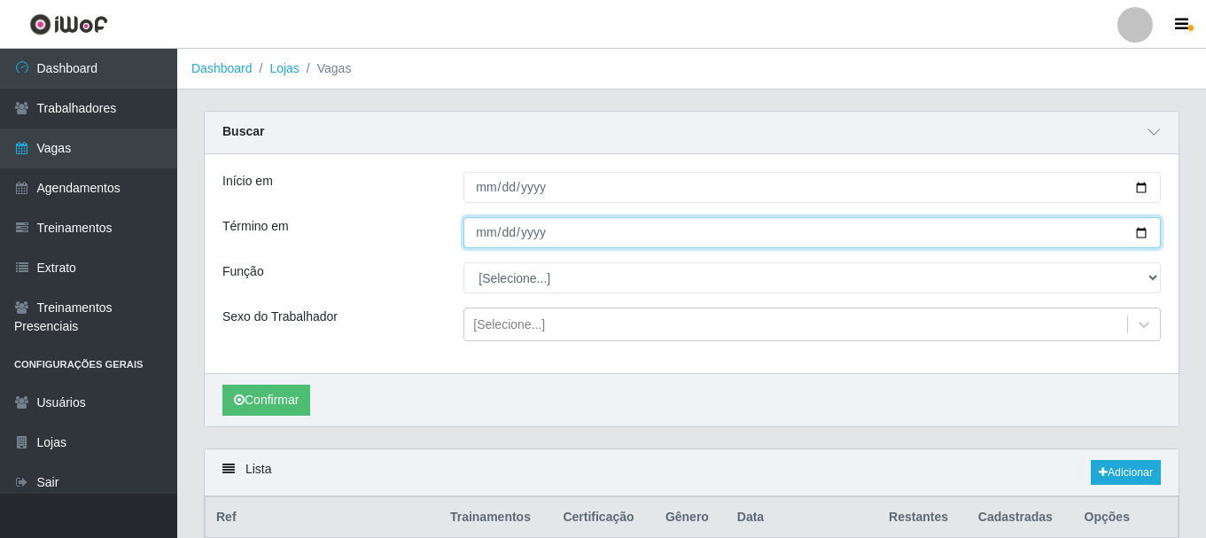
click at [479, 234] on input "[DATE]" at bounding box center [811, 232] width 697 height 31
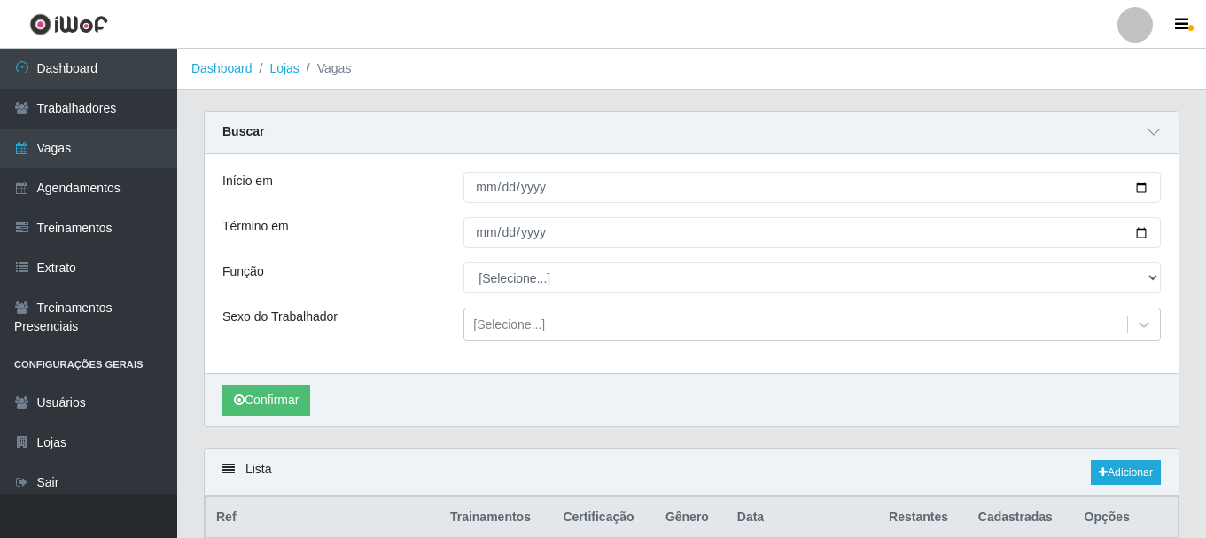
click at [368, 277] on div "Função" at bounding box center [329, 277] width 241 height 31
click at [270, 393] on button "Confirmar" at bounding box center [266, 399] width 88 height 31
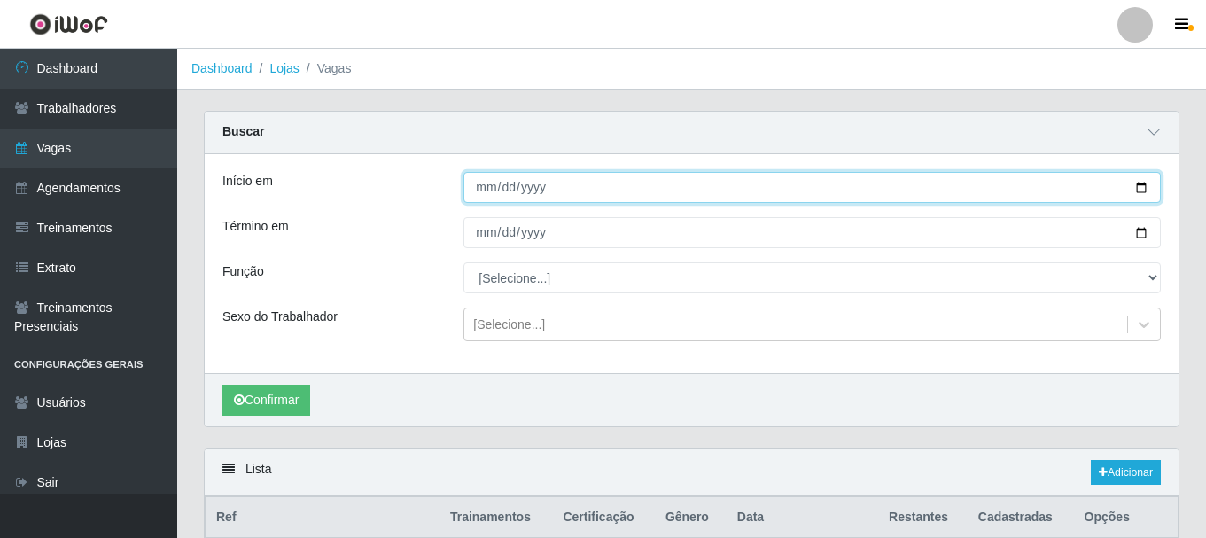
click at [488, 190] on input "[DATE]" at bounding box center [811, 187] width 697 height 31
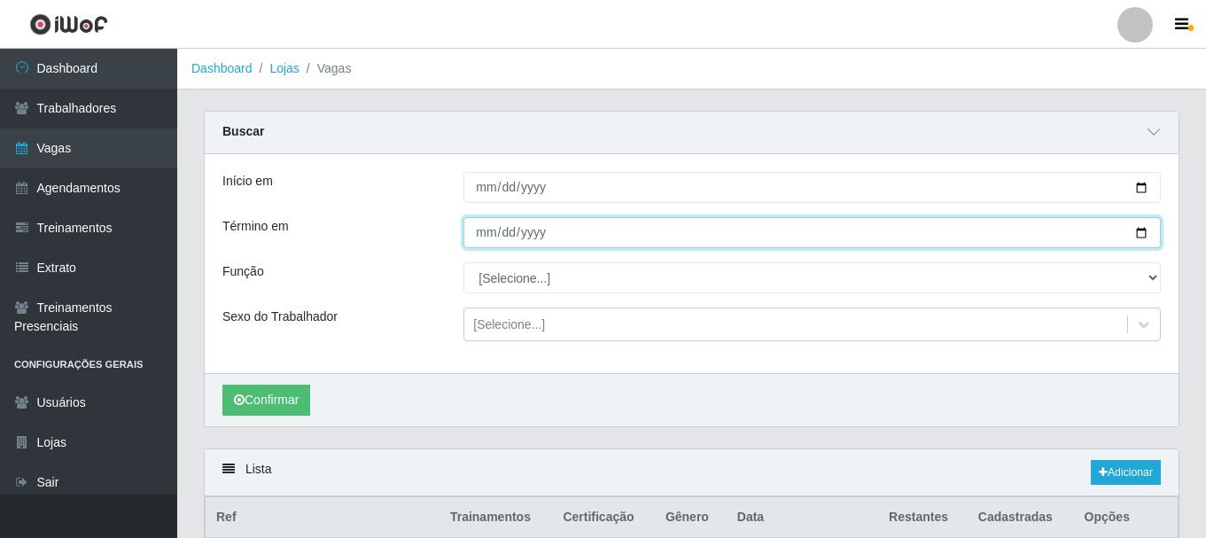
click at [469, 232] on input "[DATE]" at bounding box center [811, 232] width 697 height 31
click at [470, 234] on input "[DATE]" at bounding box center [811, 232] width 697 height 31
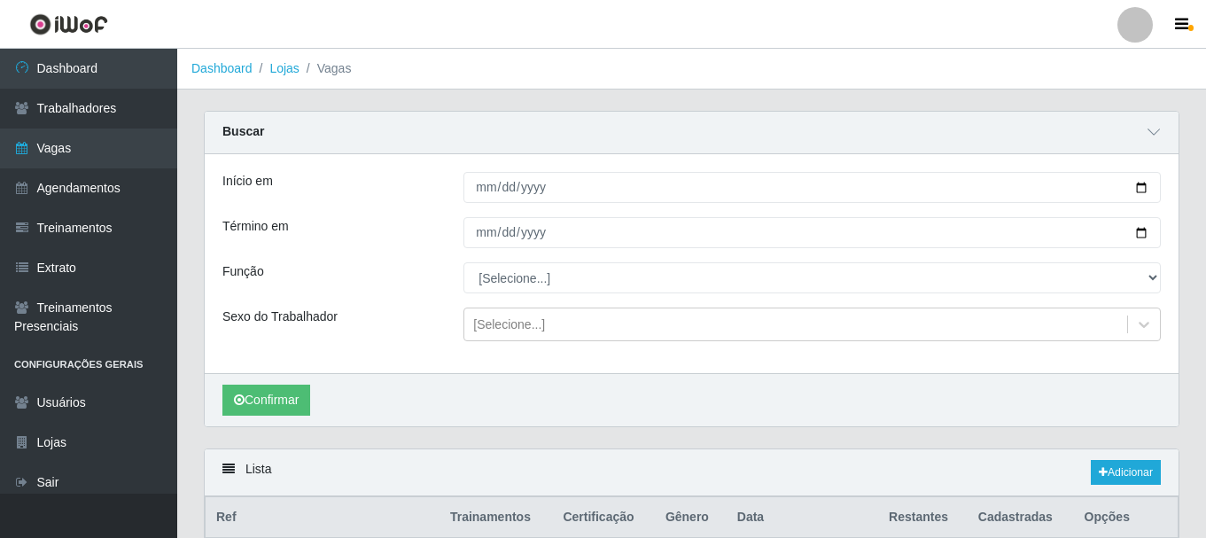
click at [409, 287] on div "Função" at bounding box center [329, 277] width 241 height 31
click at [299, 390] on button "Confirmar" at bounding box center [266, 399] width 88 height 31
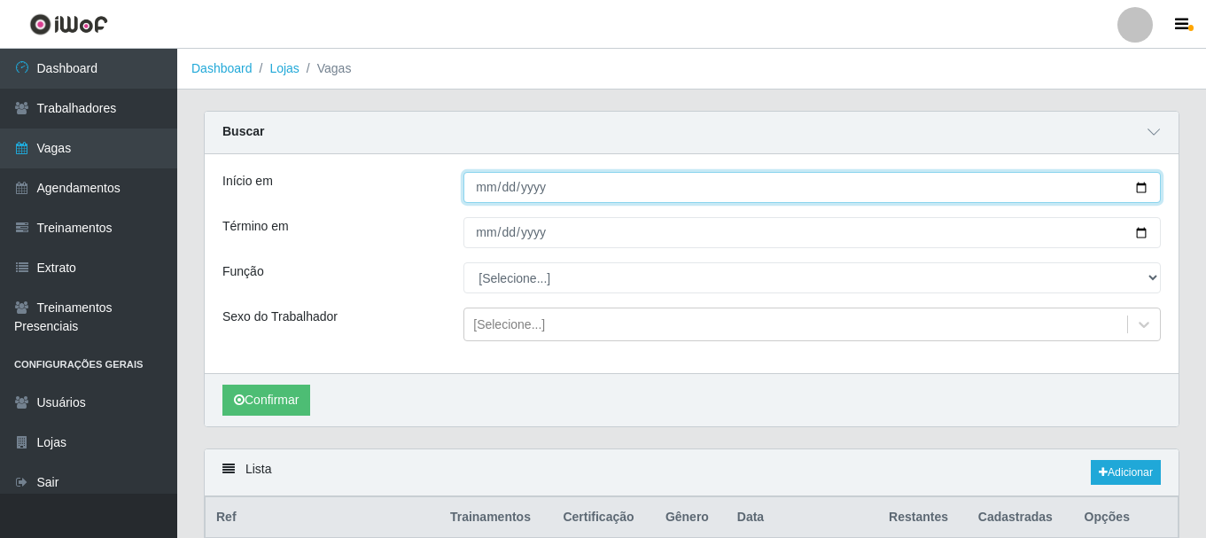
click at [490, 189] on input "[DATE]" at bounding box center [811, 187] width 697 height 31
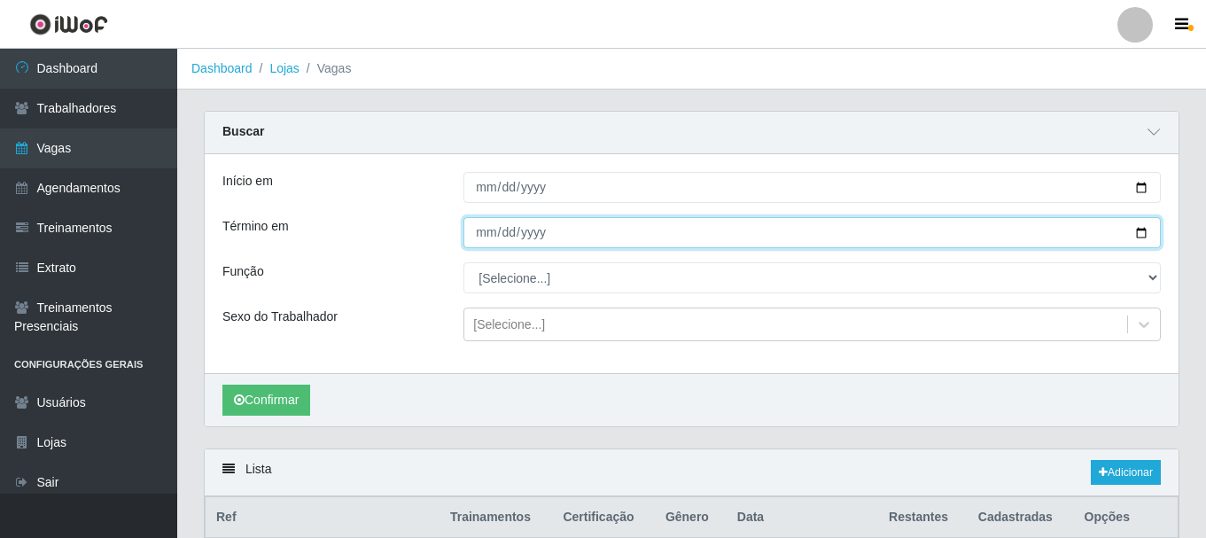
click at [483, 238] on input "[DATE]" at bounding box center [811, 232] width 697 height 31
click at [476, 235] on input "[DATE]" at bounding box center [811, 232] width 697 height 31
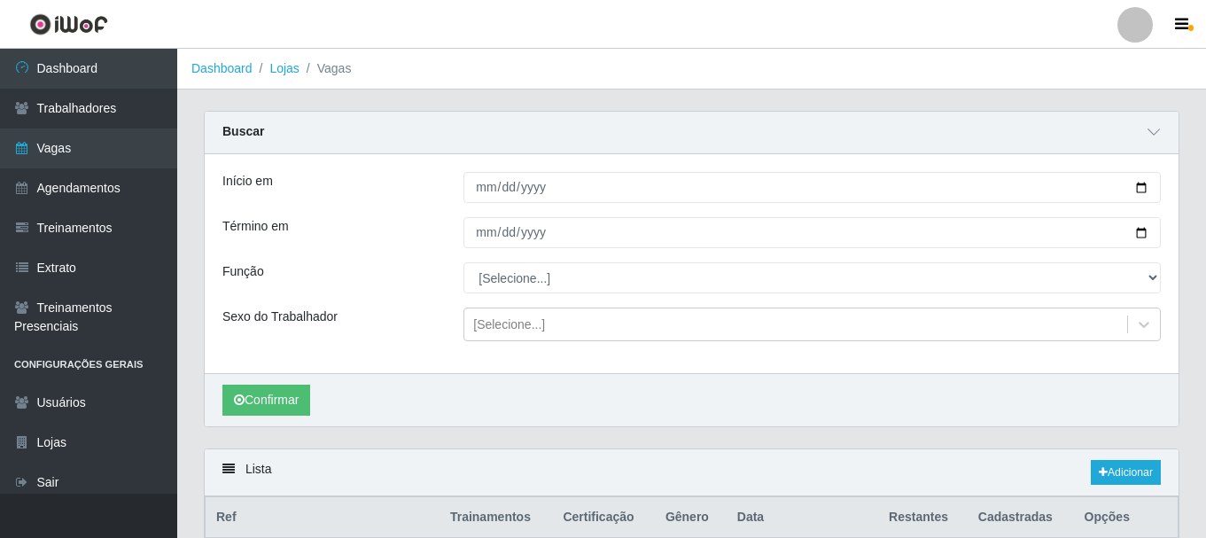
click at [447, 252] on div "Início em [DATE] Término em [DATE] Função [Selecione...] ASG ASG + ASG ++ Auxil…" at bounding box center [691, 263] width 973 height 219
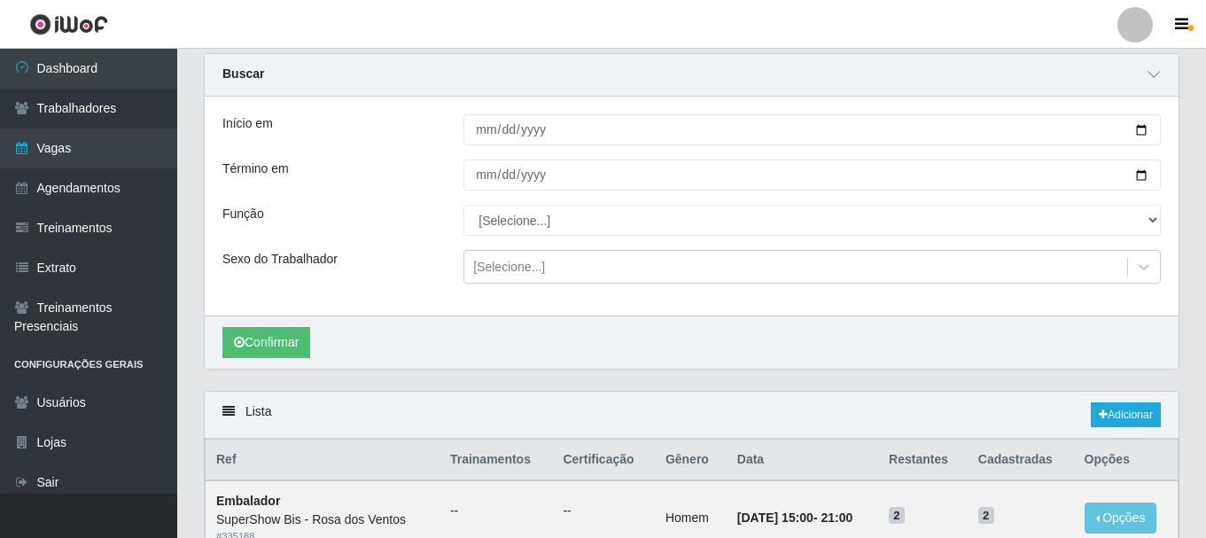
scroll to position [89, 0]
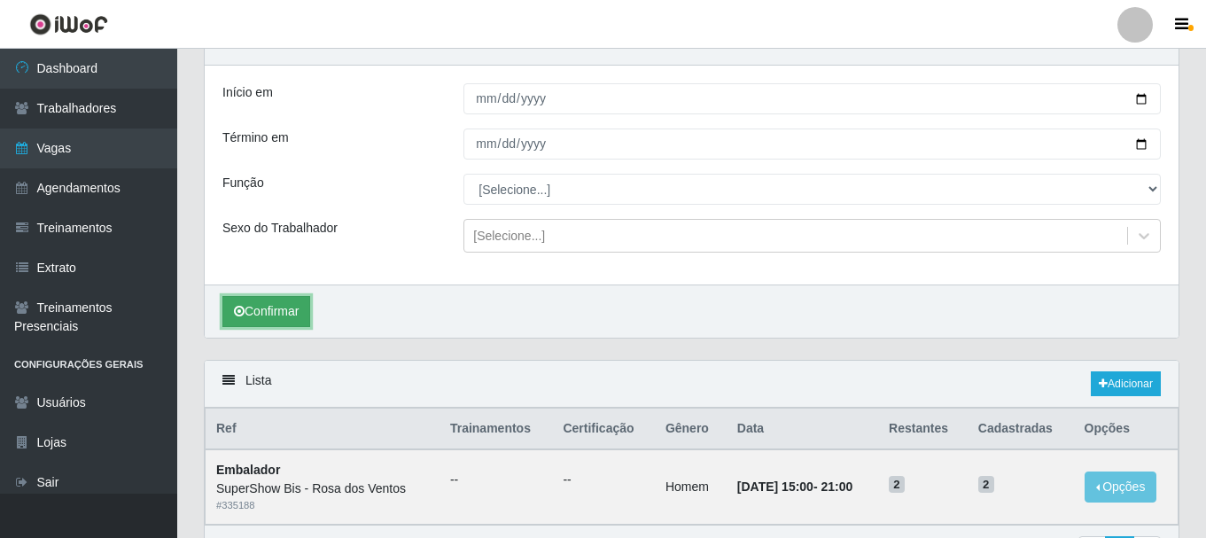
click at [288, 314] on button "Confirmar" at bounding box center [266, 311] width 88 height 31
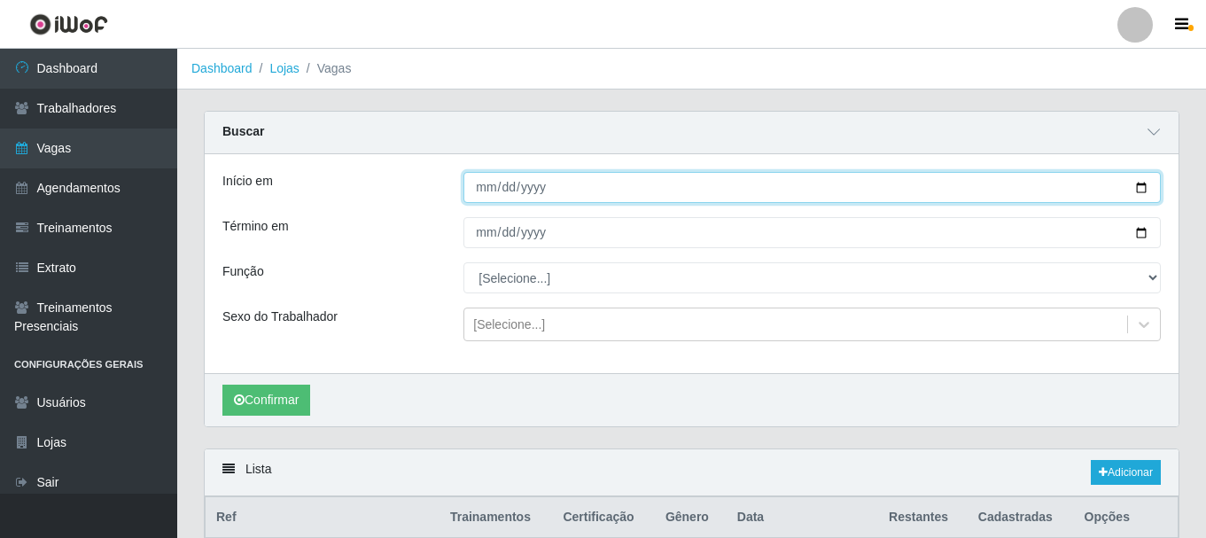
click at [481, 190] on input "[DATE]" at bounding box center [811, 187] width 697 height 31
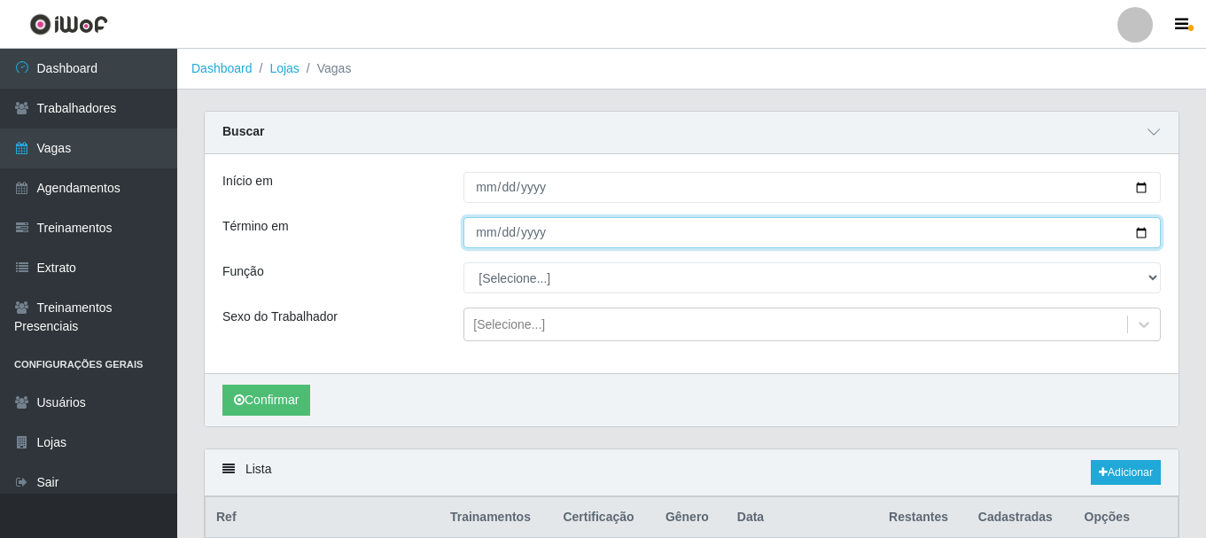
click at [479, 233] on input "[DATE]" at bounding box center [811, 232] width 697 height 31
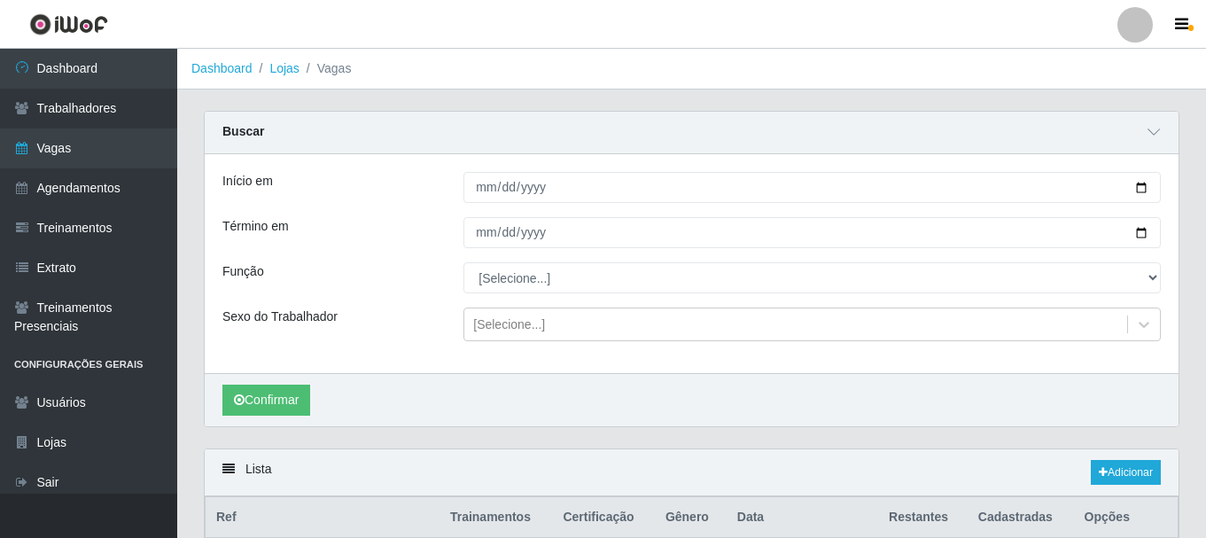
click at [393, 248] on div "Término em" at bounding box center [329, 232] width 241 height 31
click at [300, 395] on button "Confirmar" at bounding box center [266, 399] width 88 height 31
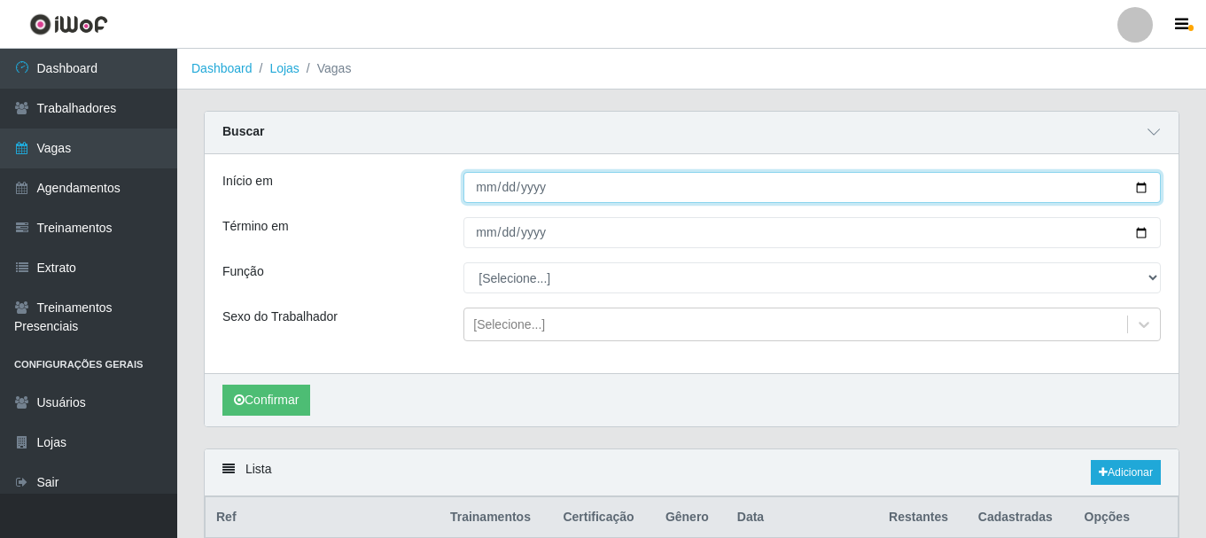
click at [469, 194] on input "[DATE]" at bounding box center [811, 187] width 697 height 31
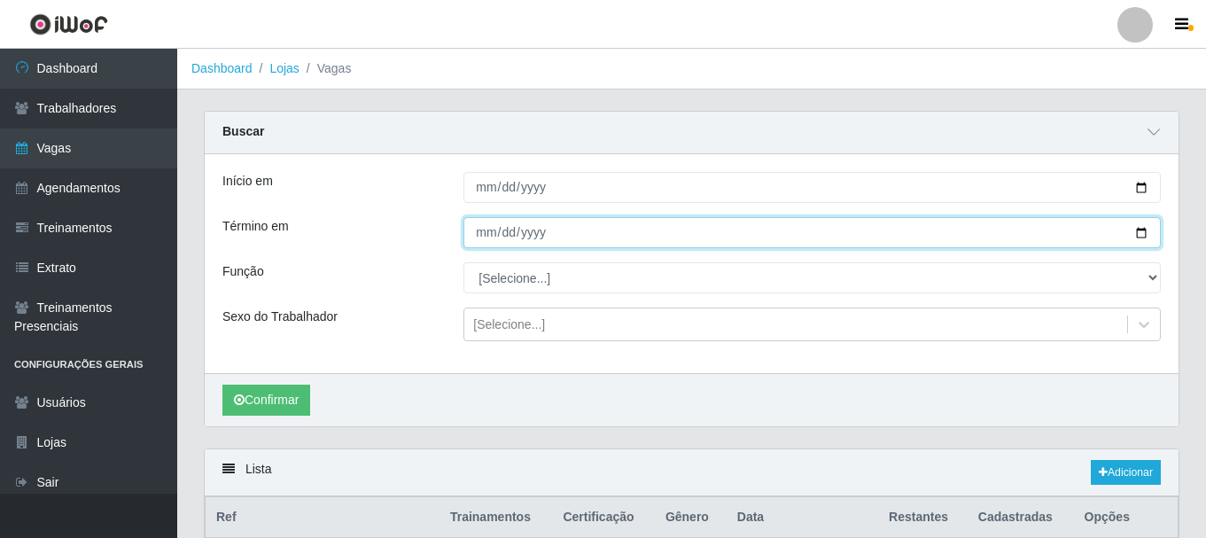
click at [479, 229] on input "[DATE]" at bounding box center [811, 232] width 697 height 31
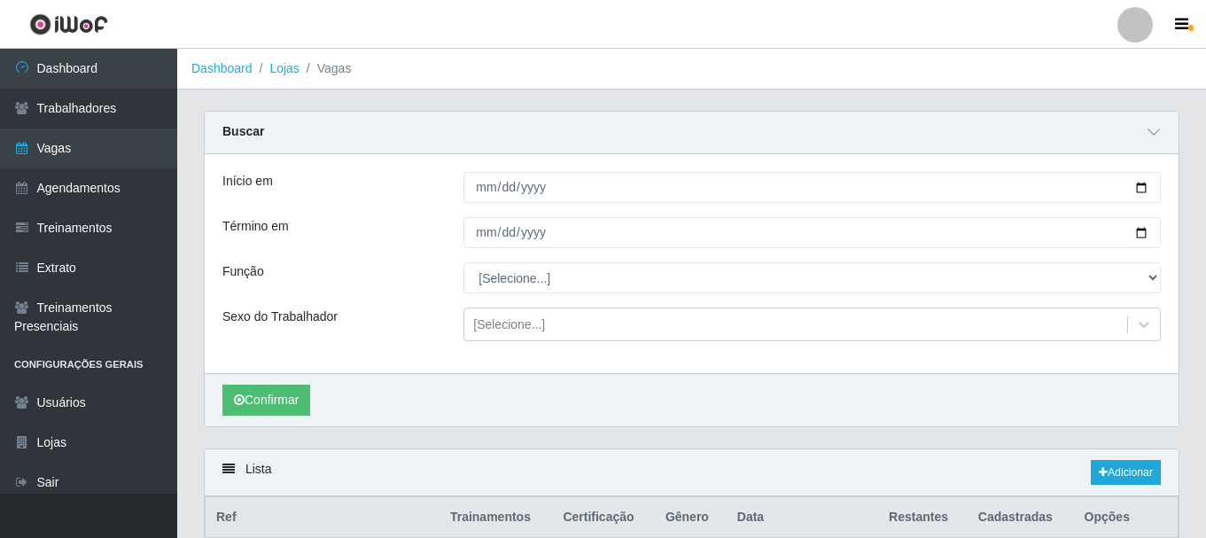
click at [447, 236] on div "Término em" at bounding box center [329, 232] width 241 height 31
click at [286, 387] on button "Confirmar" at bounding box center [266, 399] width 88 height 31
click at [462, 185] on div "[DATE]" at bounding box center [812, 187] width 724 height 31
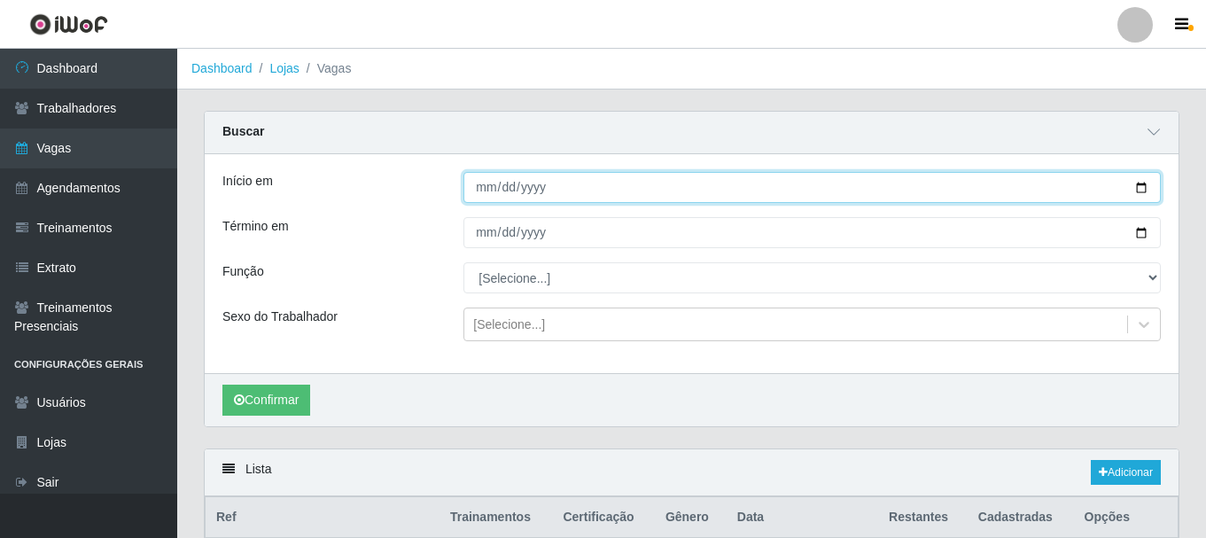
click at [477, 190] on input "[DATE]" at bounding box center [811, 187] width 697 height 31
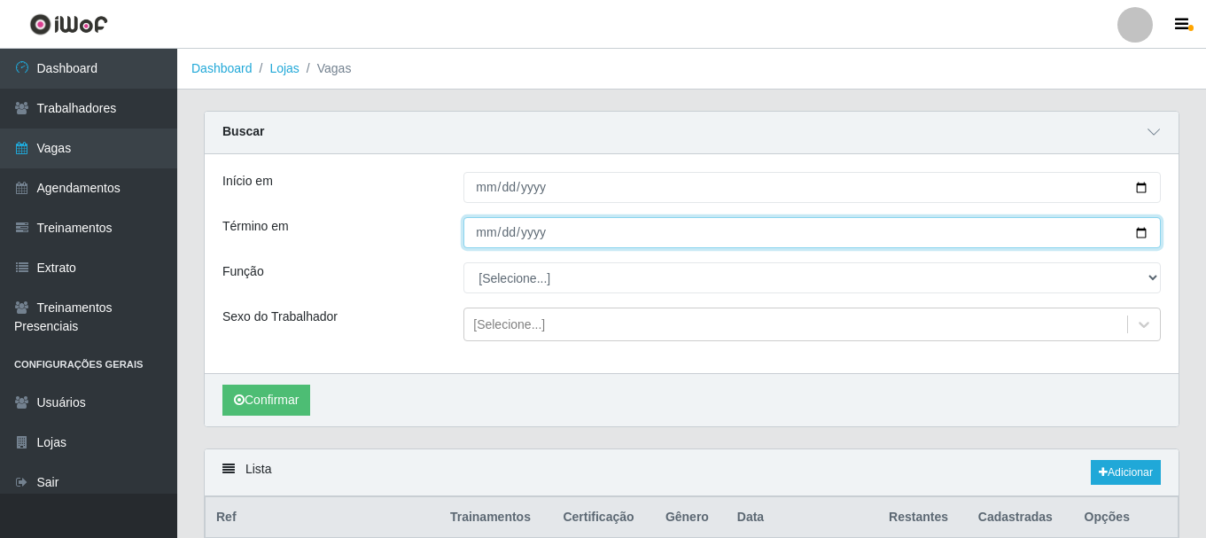
click at [477, 231] on input "[DATE]" at bounding box center [811, 232] width 697 height 31
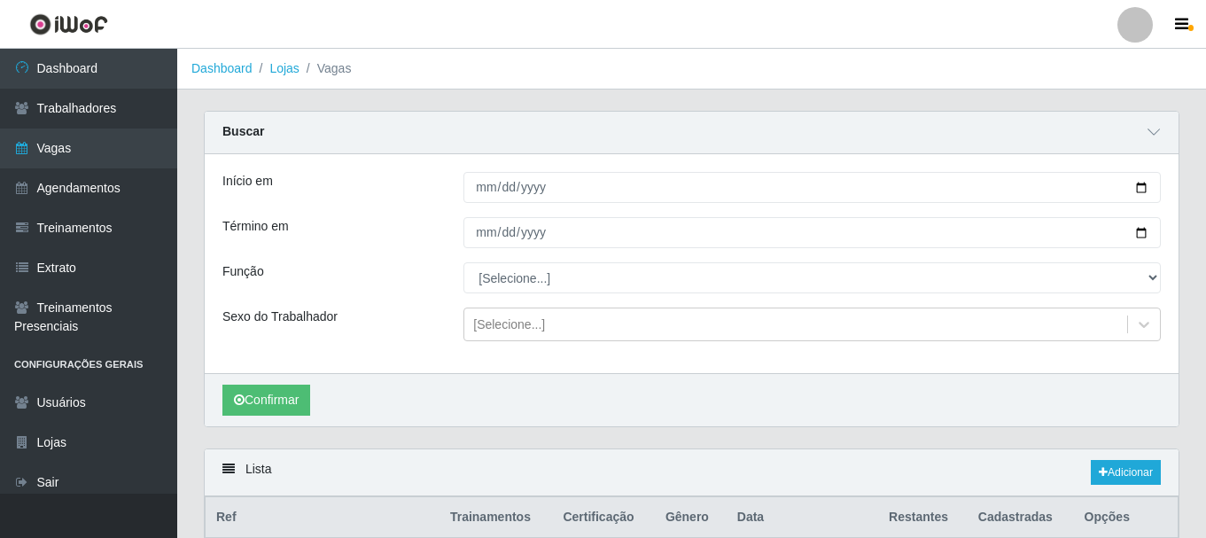
click at [351, 268] on div "Função" at bounding box center [329, 277] width 241 height 31
click at [271, 405] on button "Confirmar" at bounding box center [266, 399] width 88 height 31
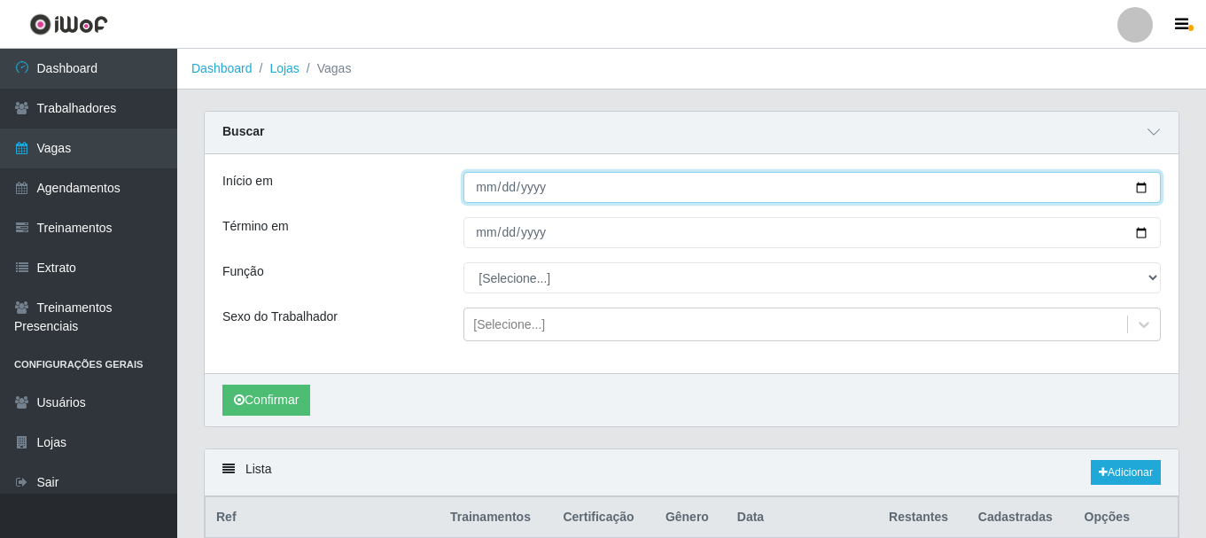
click at [488, 192] on input "[DATE]" at bounding box center [811, 187] width 697 height 31
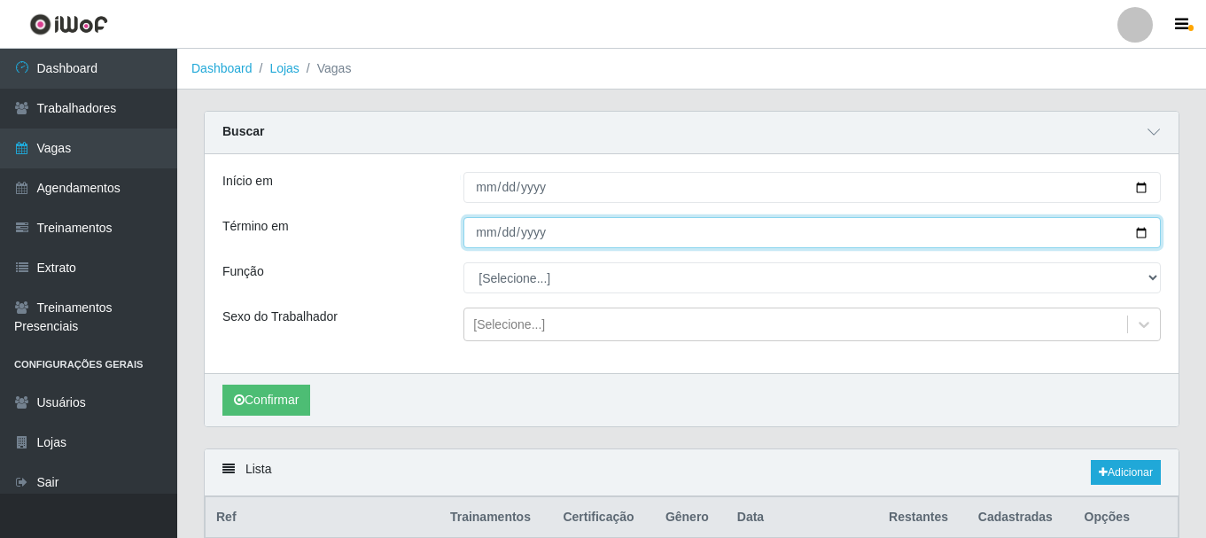
click at [470, 227] on input "[DATE]" at bounding box center [811, 232] width 697 height 31
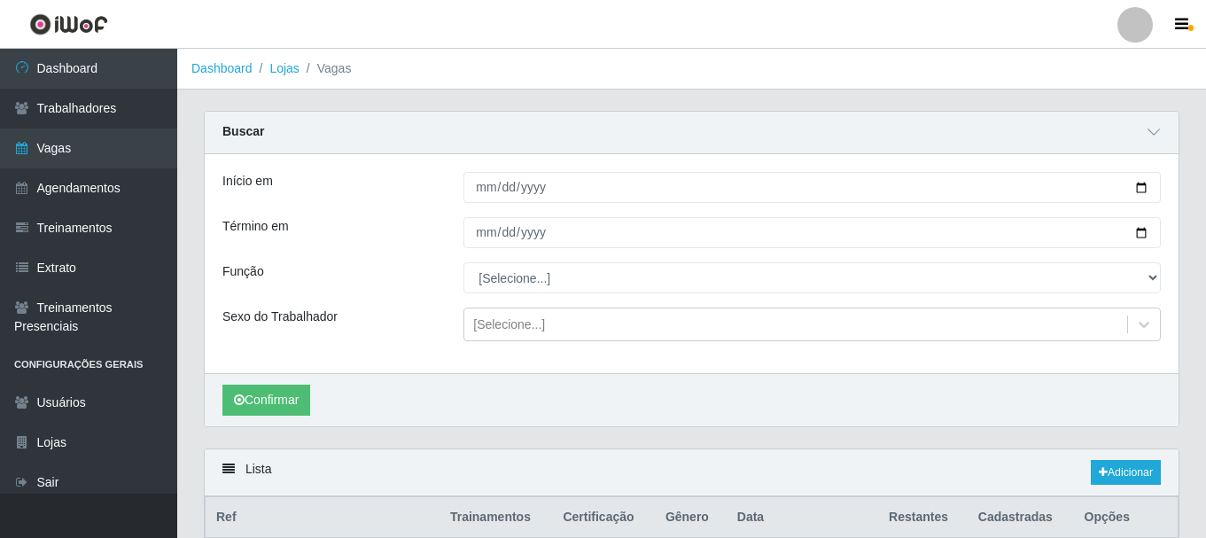
click at [446, 248] on div "Término em" at bounding box center [329, 232] width 241 height 31
click at [252, 398] on button "Confirmar" at bounding box center [266, 399] width 88 height 31
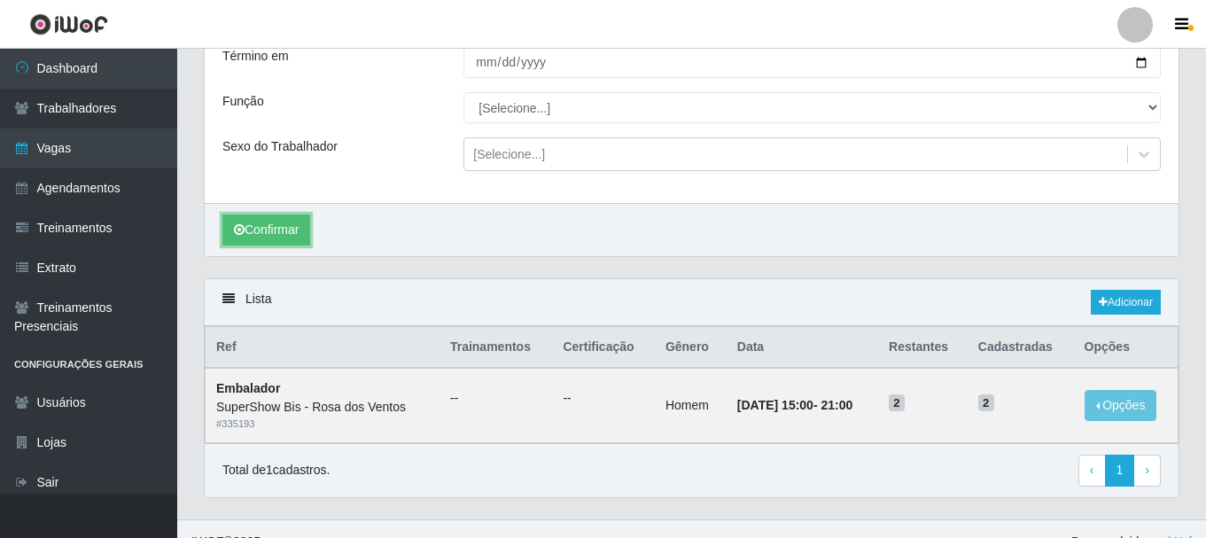
scroll to position [197, 0]
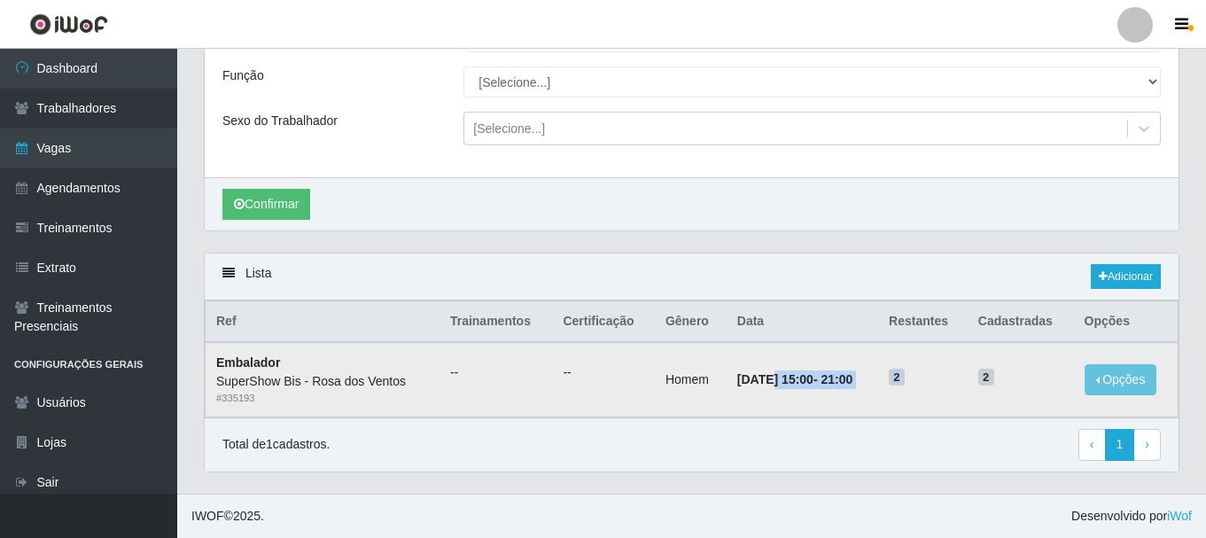
drag, startPoint x: 749, startPoint y: 353, endPoint x: 990, endPoint y: 348, distance: 241.0
click at [990, 348] on tr "Embalador SuperShow Bis - Rosa dos Ventos # 335193 -- -- Homem [DATE] 15:00 - 2…" at bounding box center [691, 379] width 973 height 74
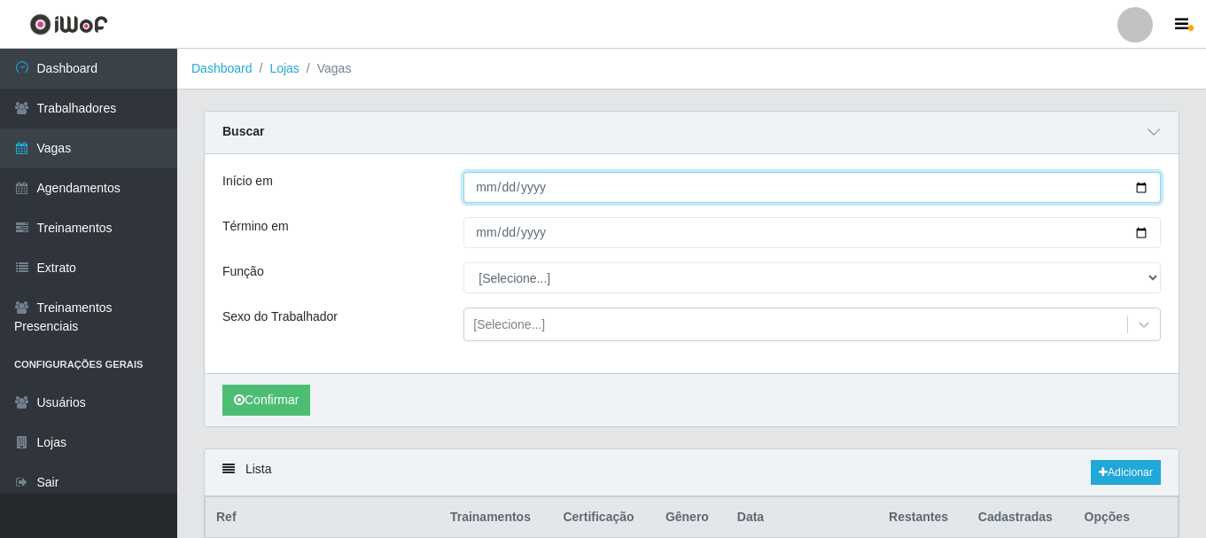
click at [488, 191] on input "[DATE]" at bounding box center [811, 187] width 697 height 31
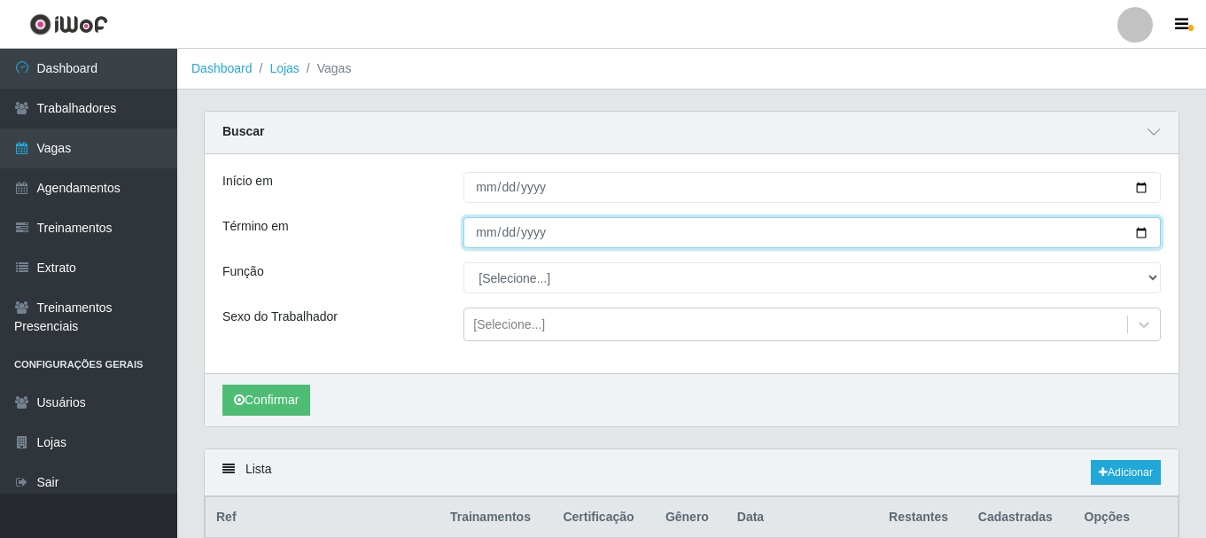
click at [485, 239] on input "[DATE]" at bounding box center [811, 232] width 697 height 31
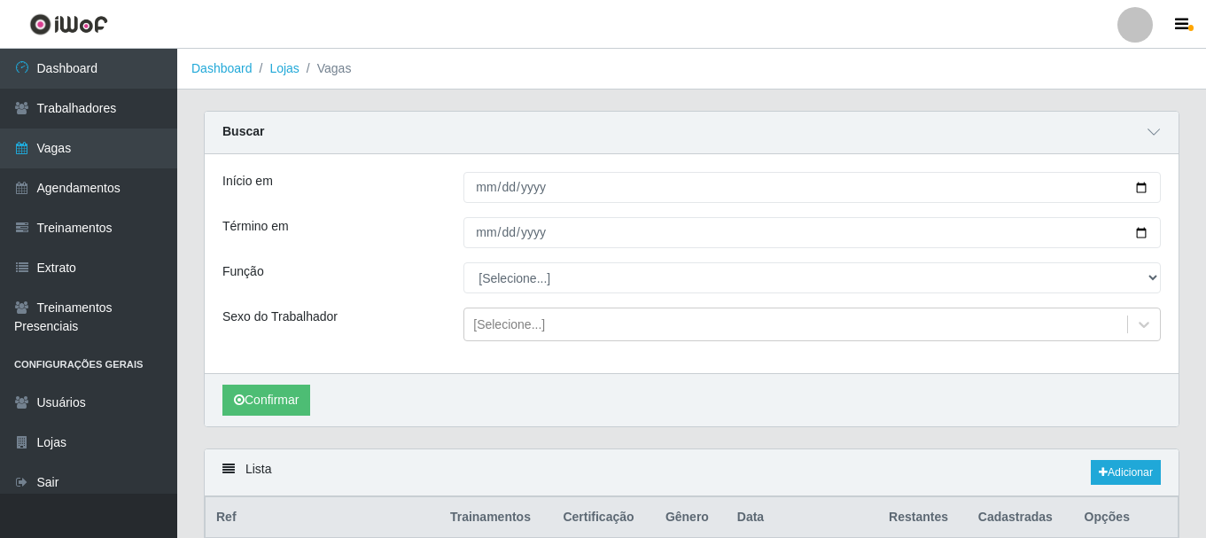
click at [393, 283] on div "Função" at bounding box center [329, 277] width 241 height 31
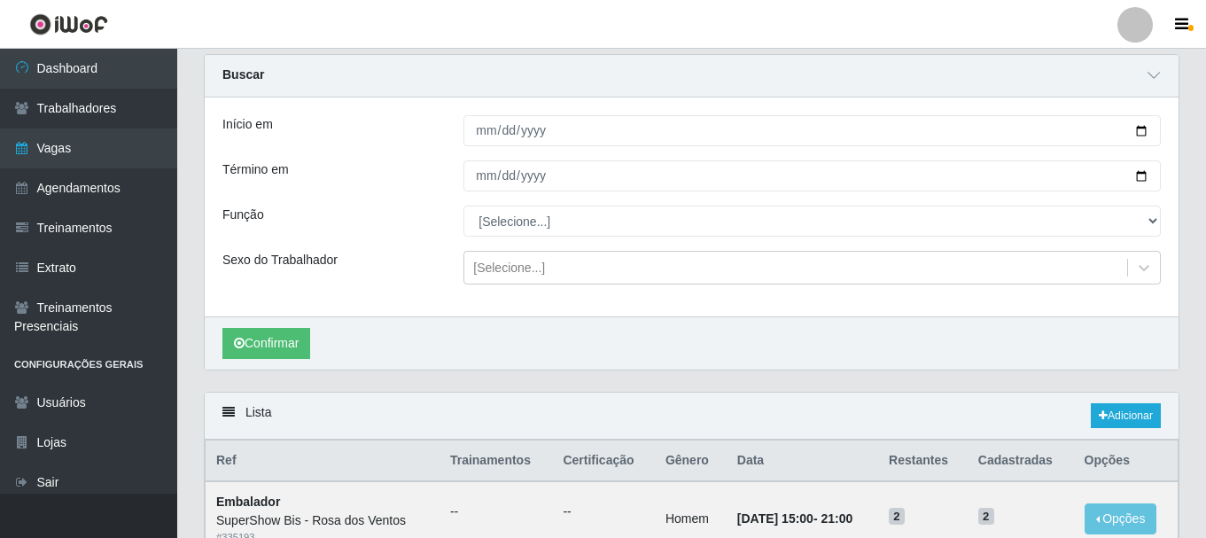
scroll to position [197, 0]
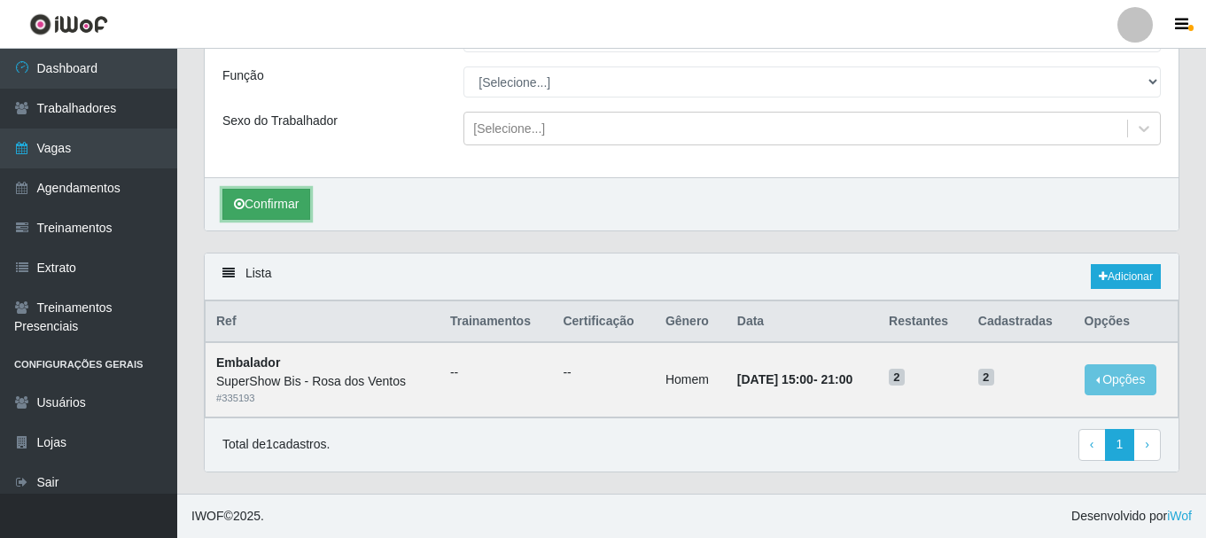
click at [274, 214] on button "Confirmar" at bounding box center [266, 204] width 88 height 31
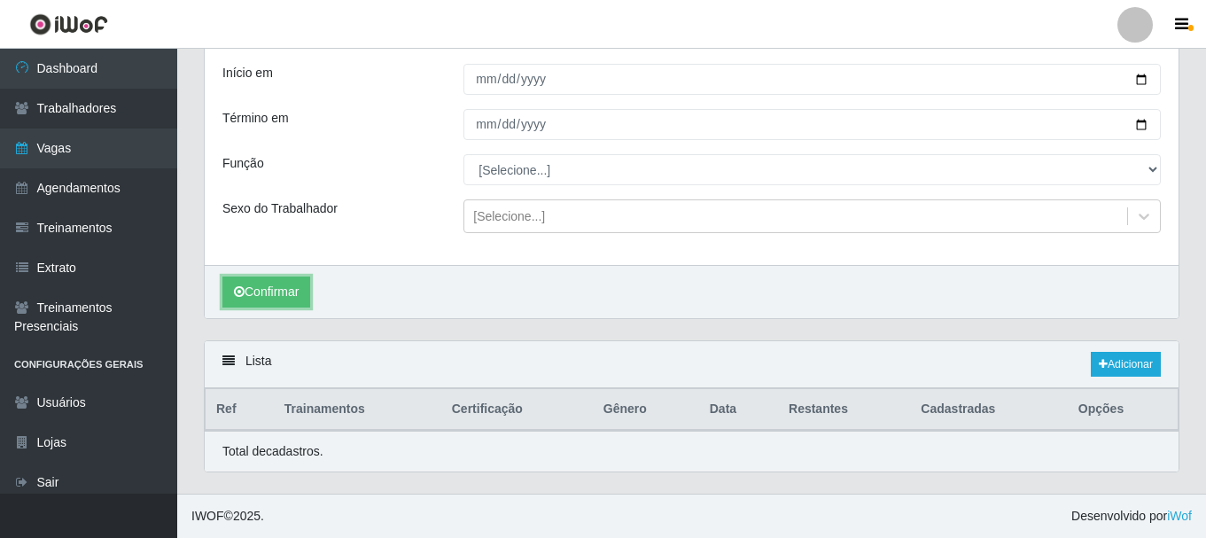
scroll to position [197, 0]
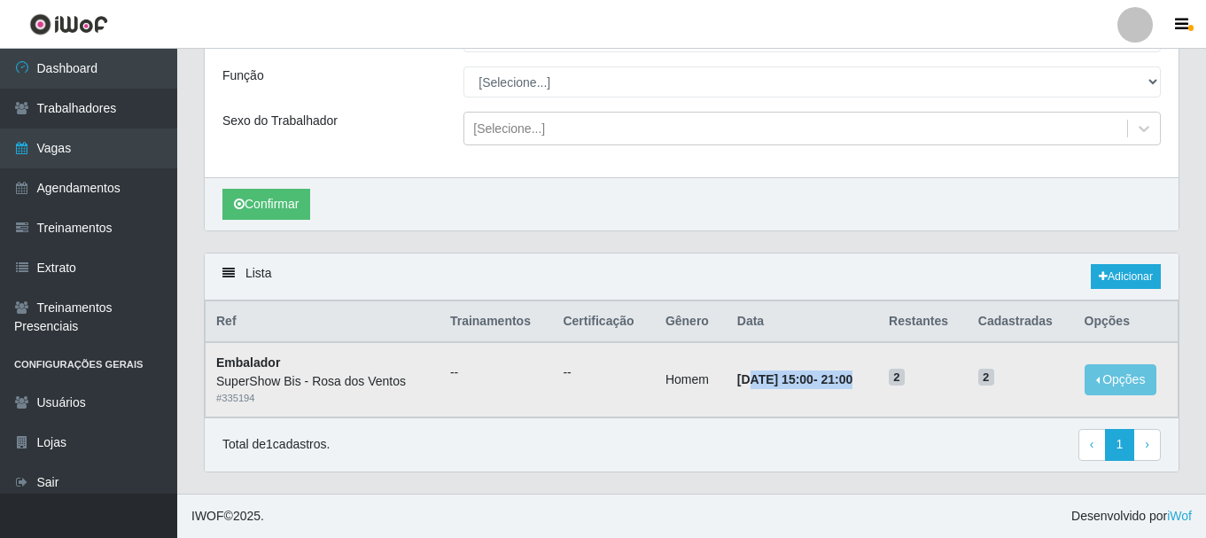
drag, startPoint x: 731, startPoint y: 380, endPoint x: 899, endPoint y: 364, distance: 169.0
click at [899, 364] on tr "Embalador SuperShow Bis - Rosa dos Ventos # 335194 -- -- Homem [DATE] 15:00 - 2…" at bounding box center [691, 379] width 973 height 74
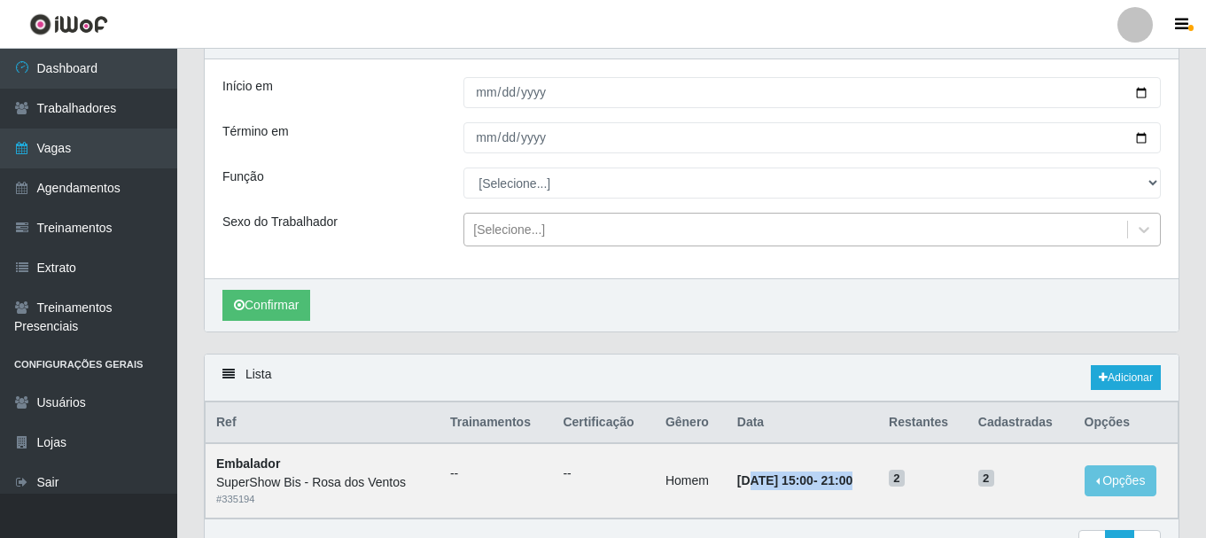
scroll to position [0, 0]
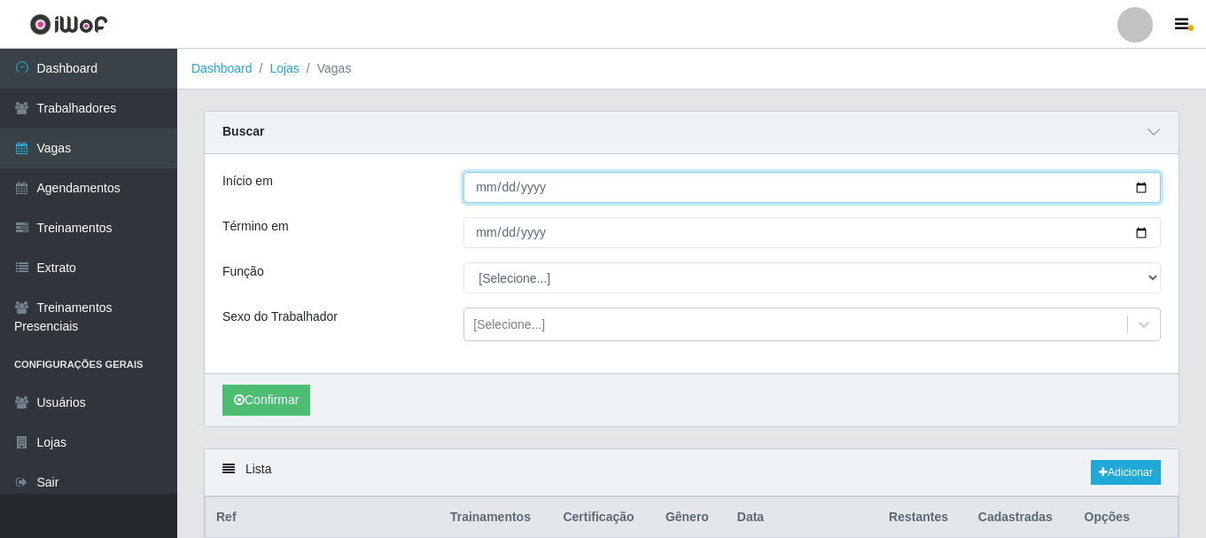
click at [477, 199] on input "[DATE]" at bounding box center [811, 187] width 697 height 31
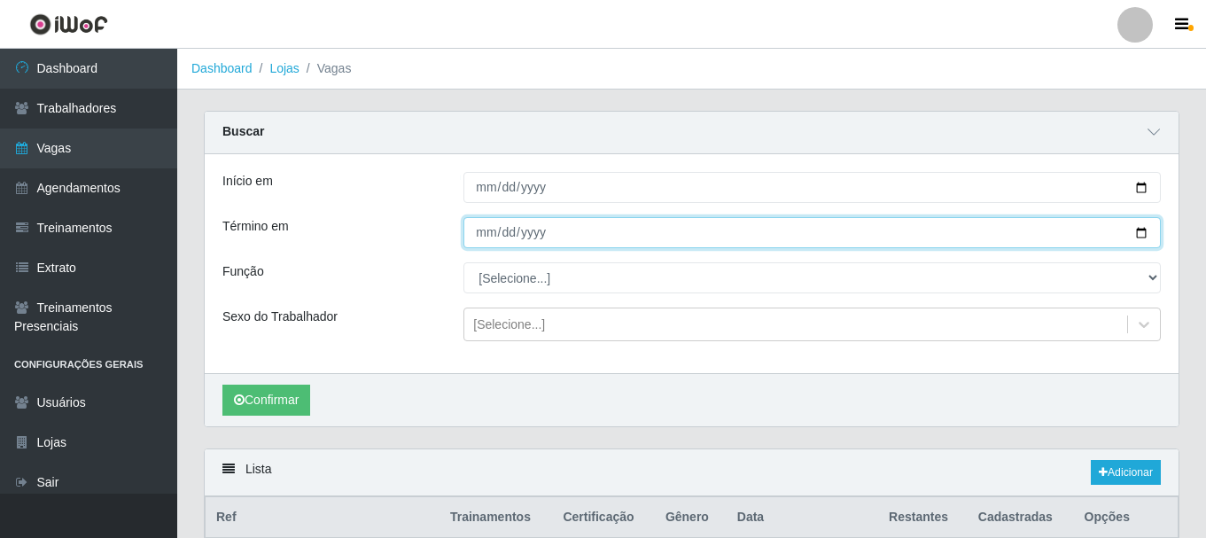
click at [477, 231] on input "[DATE]" at bounding box center [811, 232] width 697 height 31
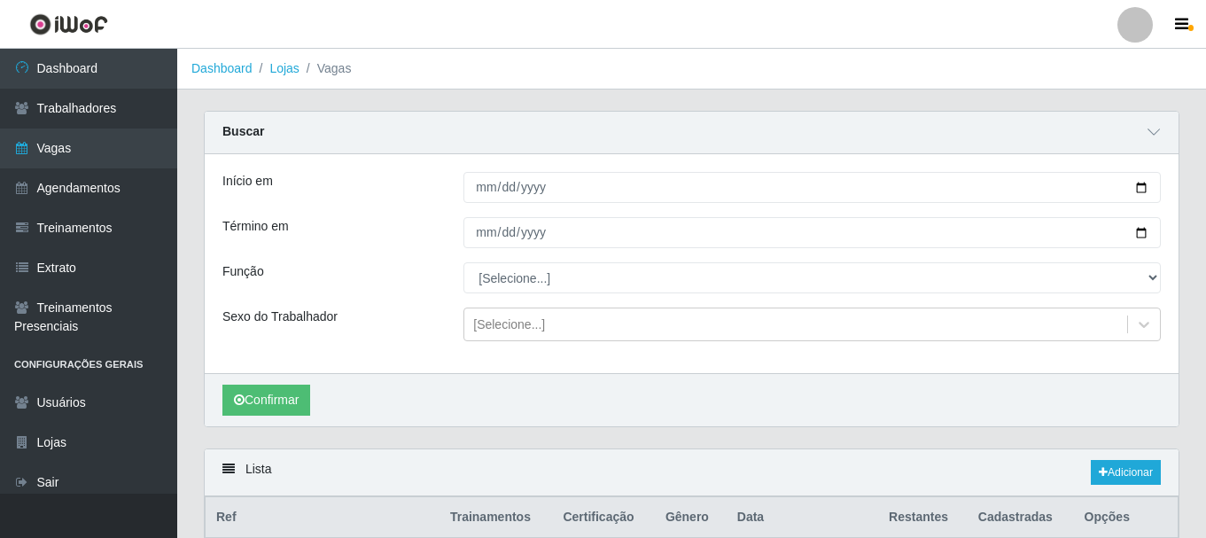
click at [380, 288] on div "Função" at bounding box center [329, 277] width 241 height 31
click at [293, 397] on button "Confirmar" at bounding box center [266, 399] width 88 height 31
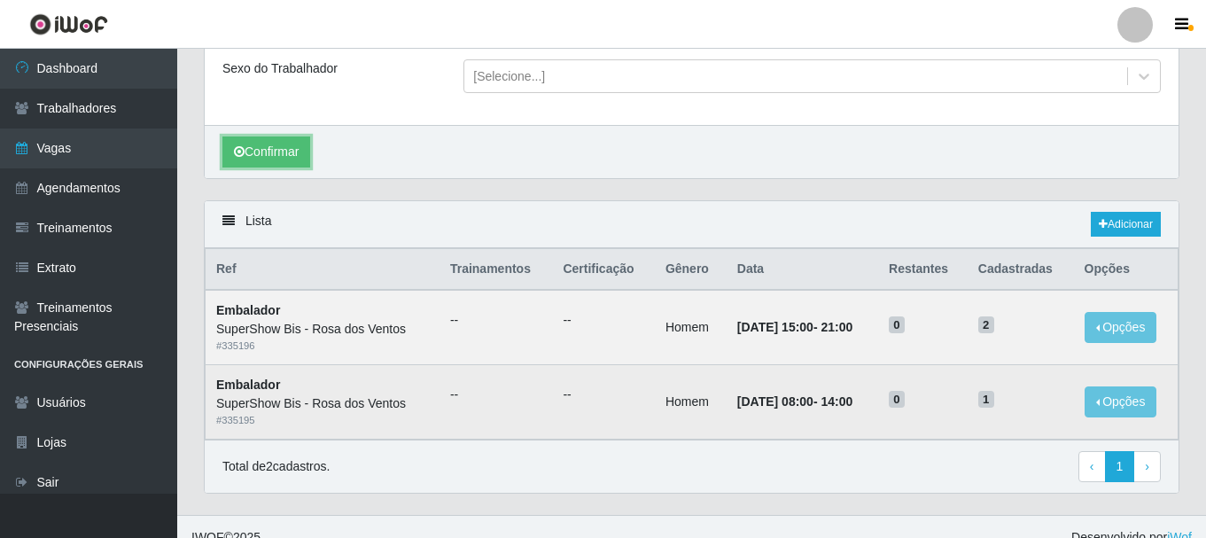
scroll to position [270, 0]
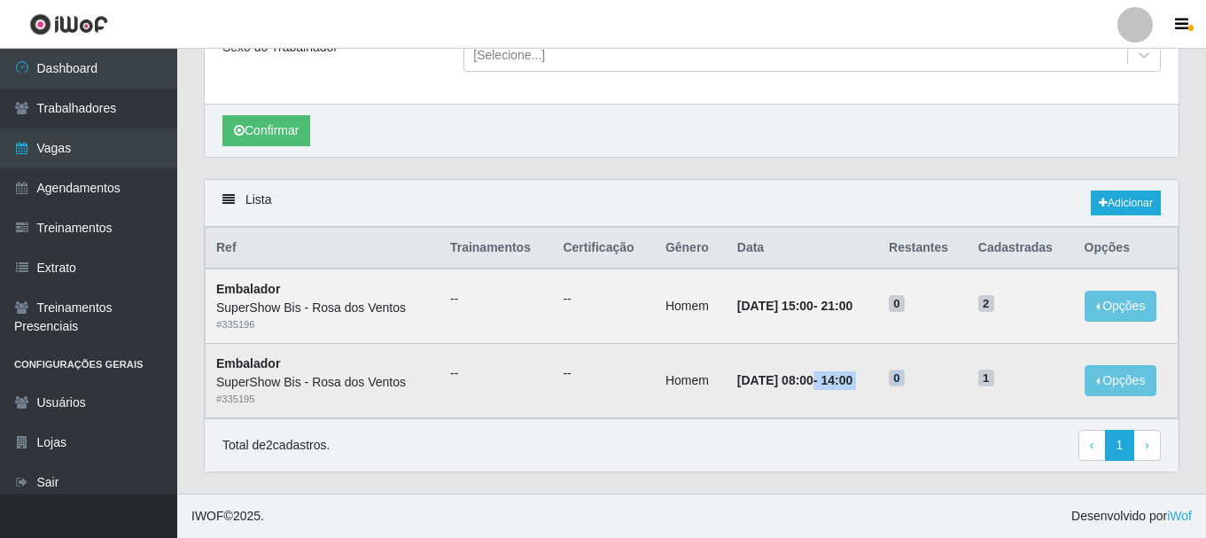
drag, startPoint x: 792, startPoint y: 386, endPoint x: 991, endPoint y: 360, distance: 201.1
click at [991, 360] on tr "Embalador SuperShow Bis - Rosa dos Ventos # 335195 -- -- Homem [DATE] 08:00 - 1…" at bounding box center [691, 381] width 973 height 74
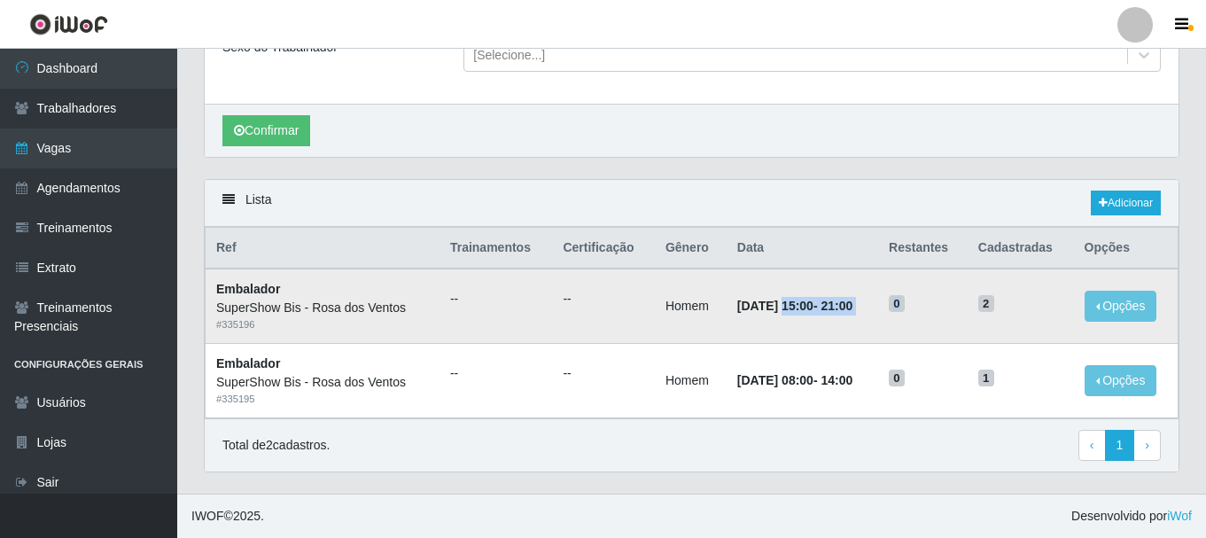
drag, startPoint x: 765, startPoint y: 320, endPoint x: 946, endPoint y: 296, distance: 182.3
click at [946, 296] on tr "Embalador SuperShow Bis - Rosa dos Ventos # 335196 -- -- Homem [DATE] 15:00 - 2…" at bounding box center [691, 305] width 973 height 74
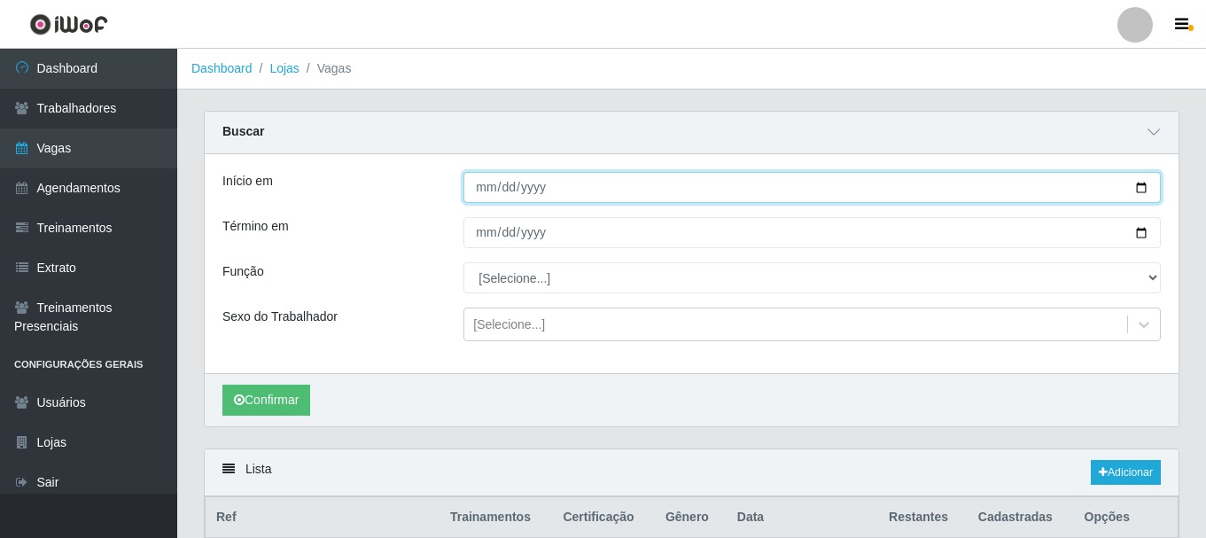
click at [484, 190] on input "[DATE]" at bounding box center [811, 187] width 697 height 31
click at [470, 172] on div "Início em Término em [DATE] Função [Selecione...] ASG ASG + ASG ++ Auxiliar de …" at bounding box center [691, 263] width 973 height 219
click at [477, 183] on input "Início em" at bounding box center [811, 187] width 697 height 31
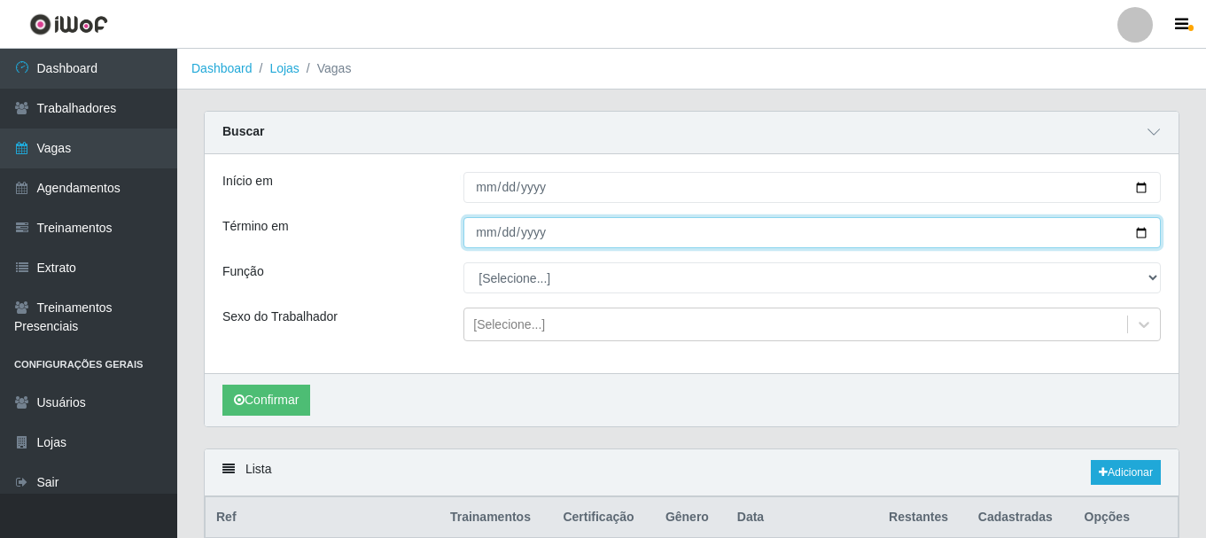
click at [472, 236] on input "[DATE]" at bounding box center [811, 232] width 697 height 31
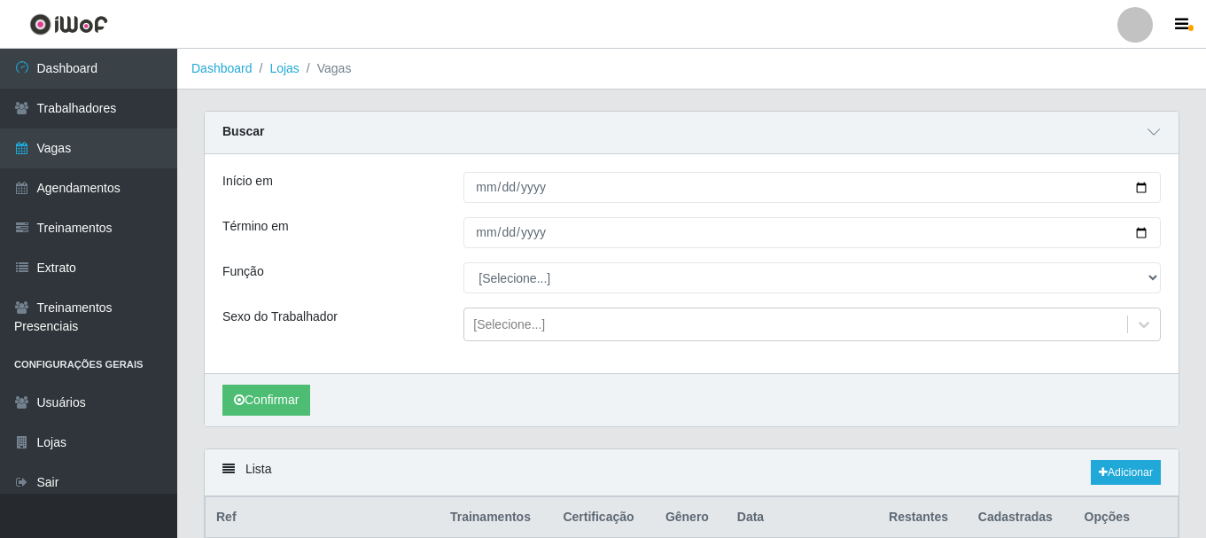
click at [323, 332] on div "Sexo do Trabalhador" at bounding box center [329, 324] width 241 height 34
click at [282, 399] on button "Confirmar" at bounding box center [266, 399] width 88 height 31
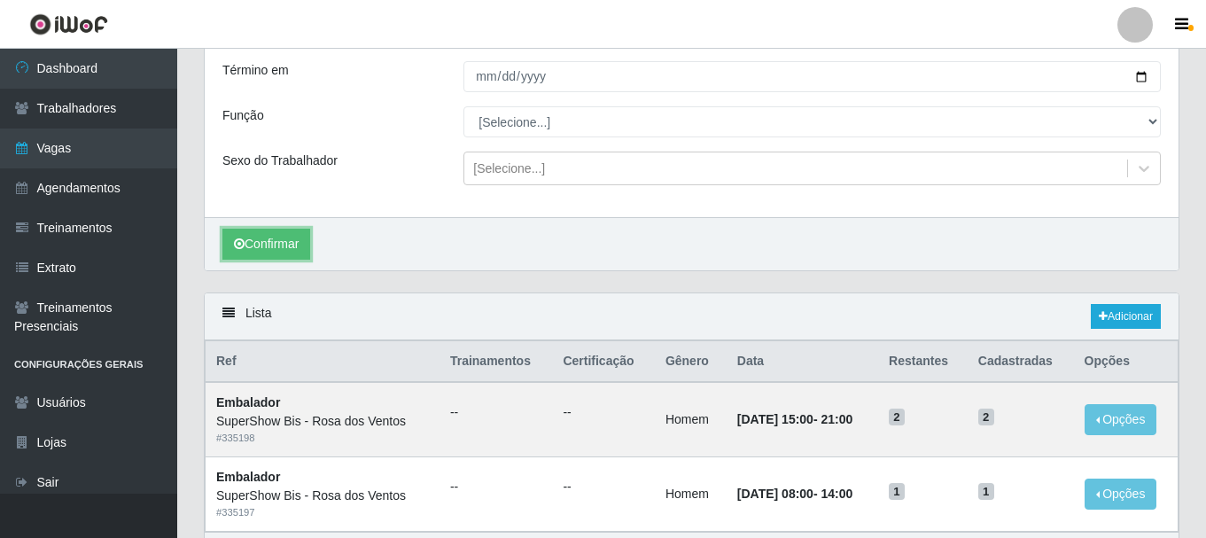
scroll to position [270, 0]
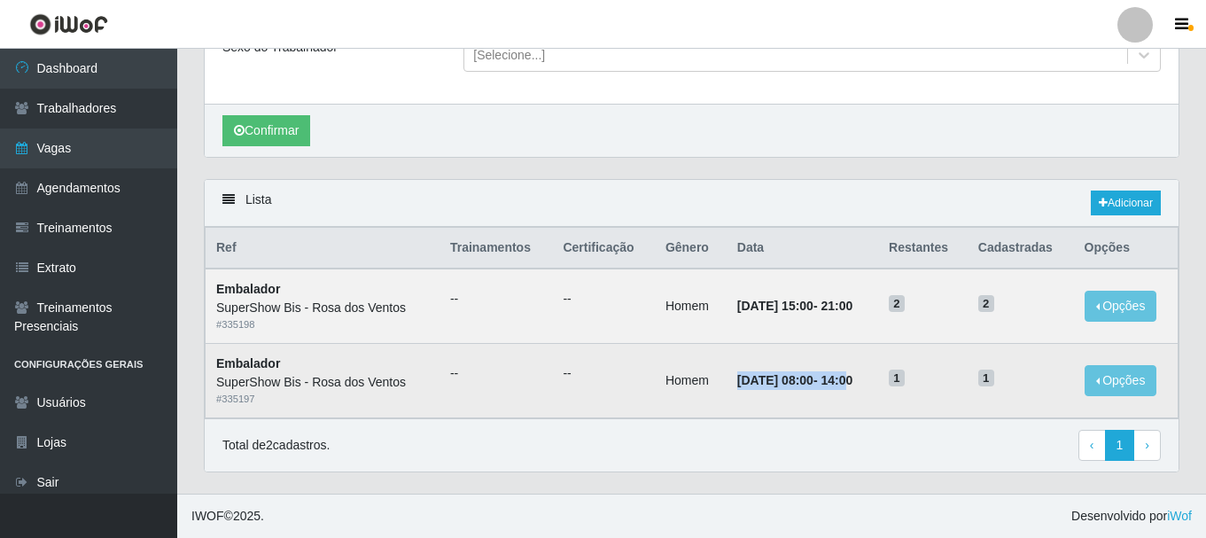
drag, startPoint x: 709, startPoint y: 386, endPoint x: 864, endPoint y: 357, distance: 157.7
click at [863, 360] on td "[DATE] 08:00 - 14:00" at bounding box center [801, 381] width 151 height 74
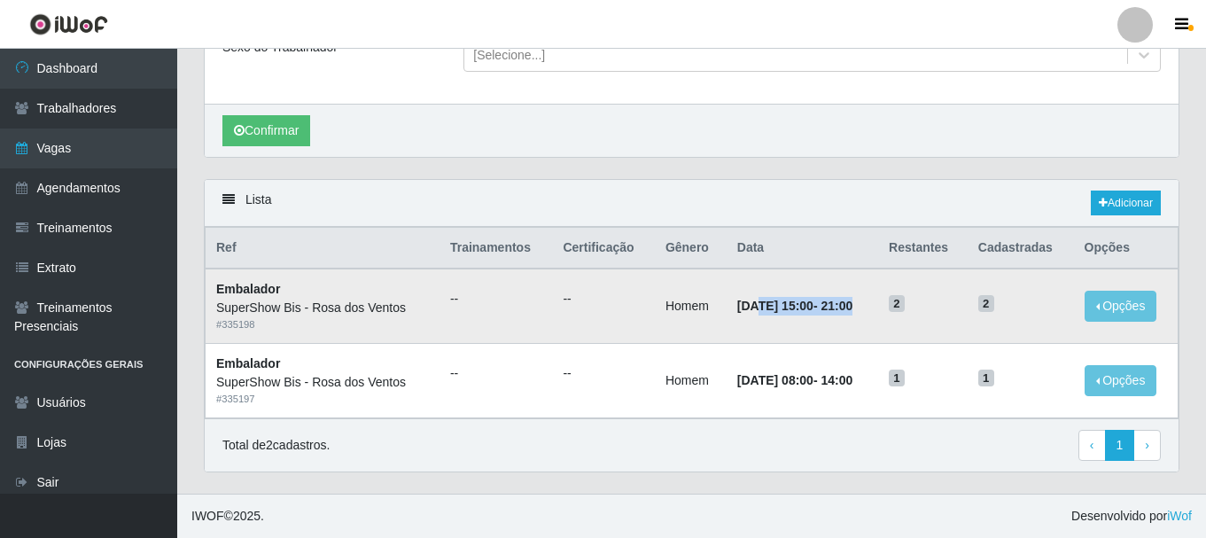
drag, startPoint x: 733, startPoint y: 314, endPoint x: 913, endPoint y: 305, distance: 180.1
click at [910, 306] on tr "Embalador SuperShow Bis - Rosa dos Ventos # 335198 -- -- Homem [DATE] 15:00 - 2…" at bounding box center [691, 305] width 973 height 74
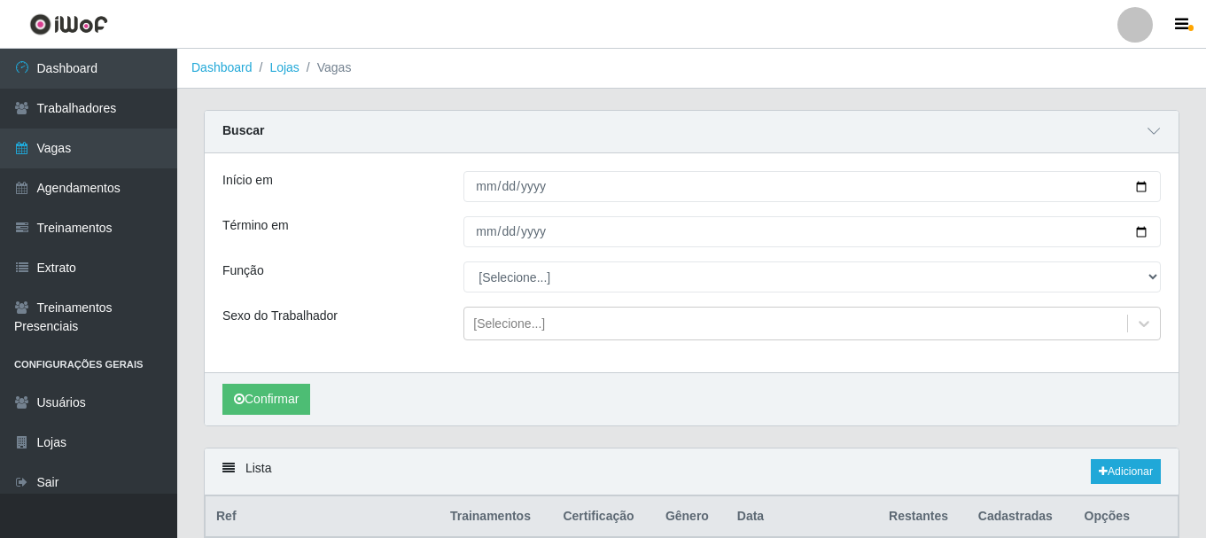
scroll to position [0, 0]
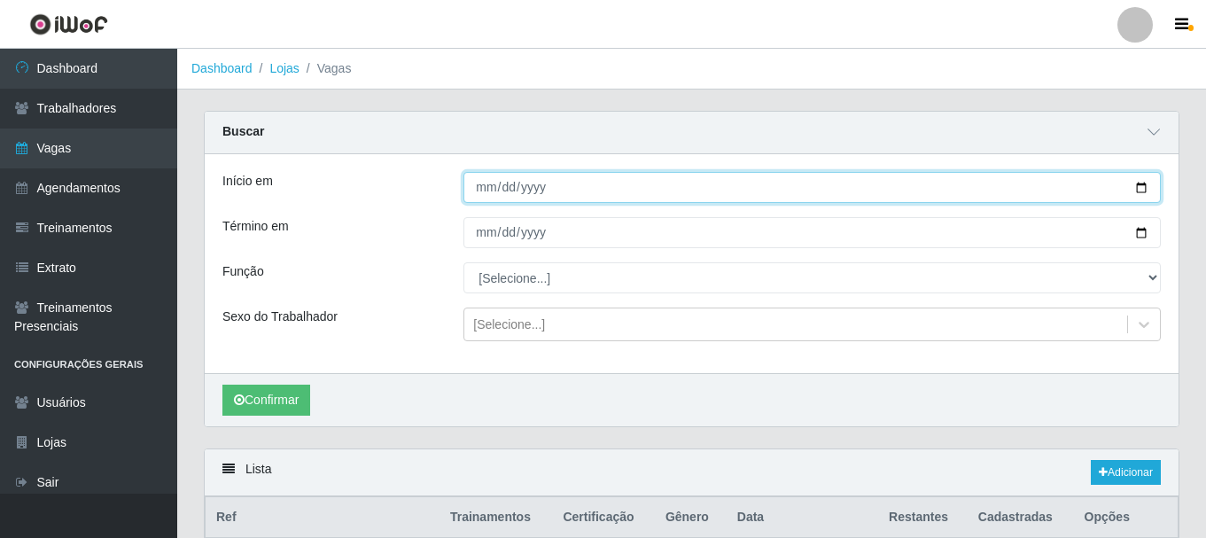
click at [472, 196] on input "[DATE]" at bounding box center [811, 187] width 697 height 31
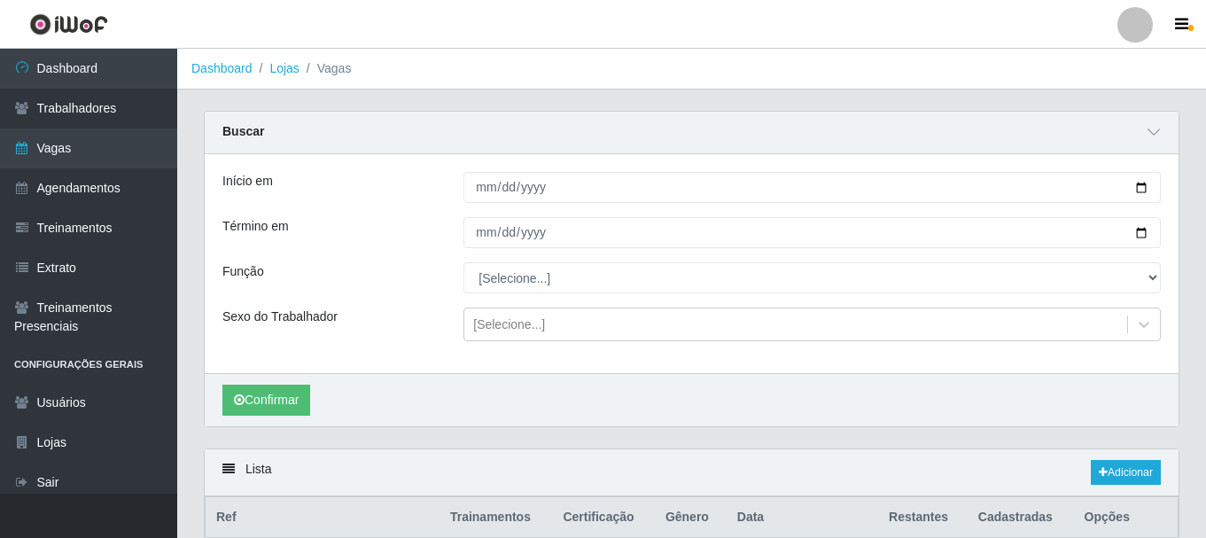
click at [489, 249] on div "Início em [DATE] Término em [DATE] Função [Selecione...] ASG ASG + ASG ++ Auxil…" at bounding box center [691, 263] width 973 height 219
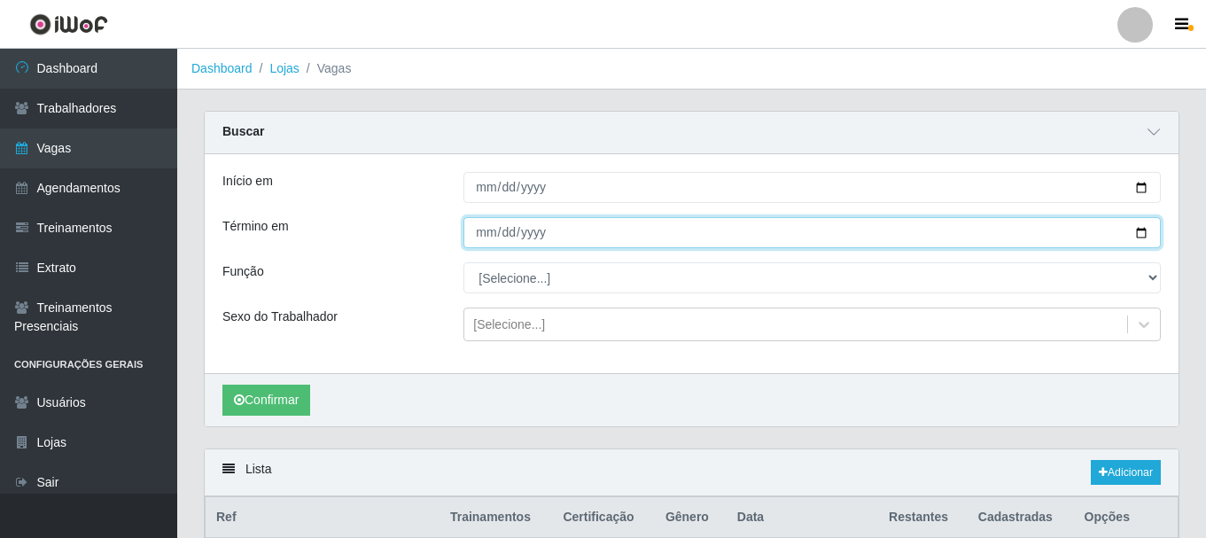
click at [485, 235] on input "[DATE]" at bounding box center [811, 232] width 697 height 31
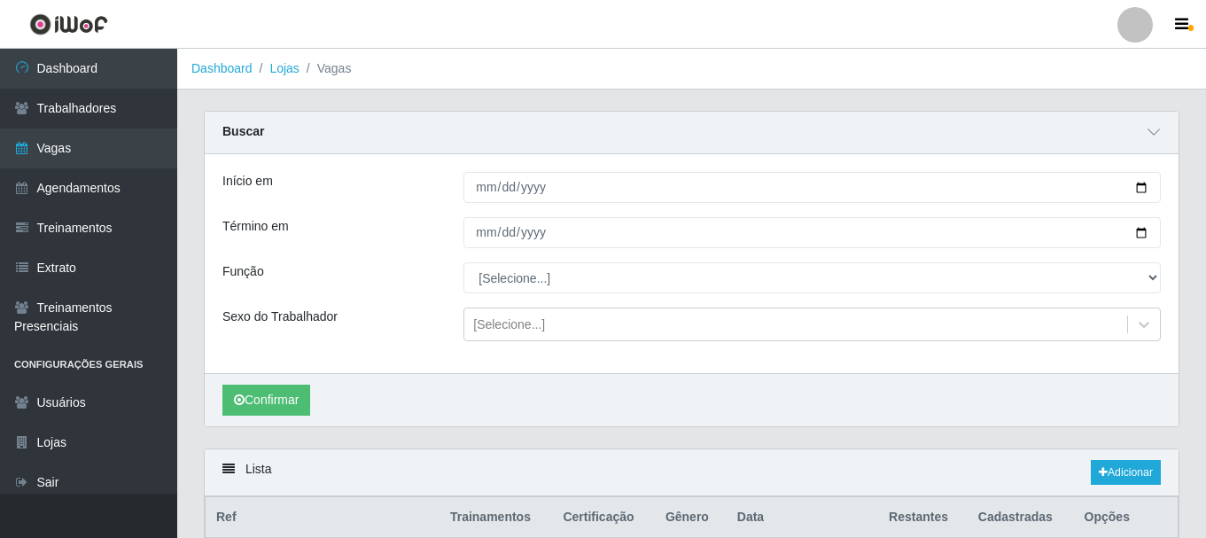
click at [399, 269] on div "Função" at bounding box center [329, 277] width 241 height 31
click at [283, 390] on button "Confirmar" at bounding box center [266, 399] width 88 height 31
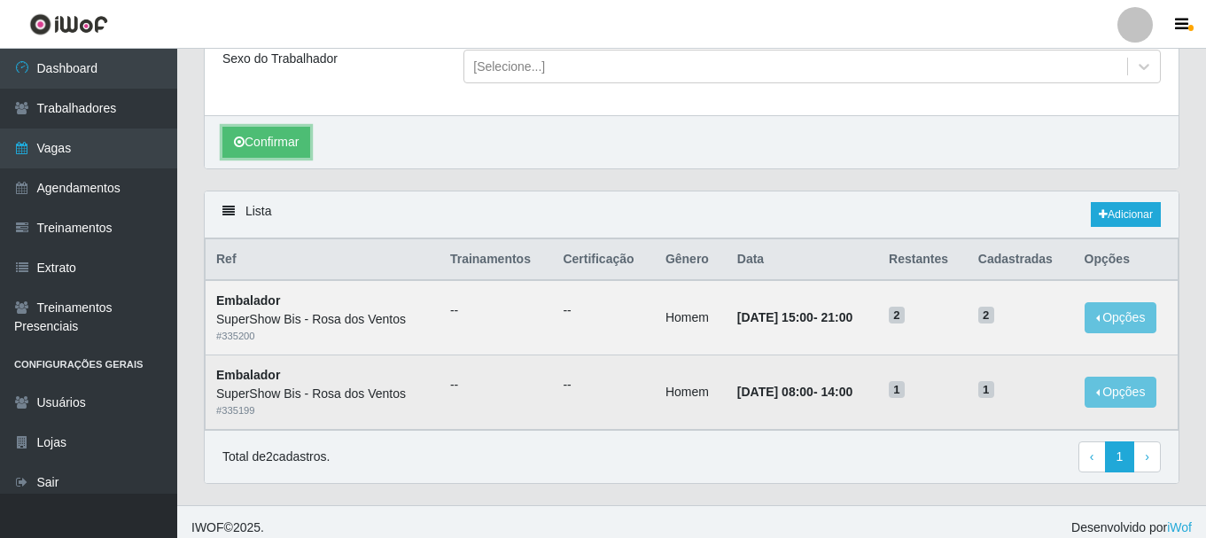
scroll to position [270, 0]
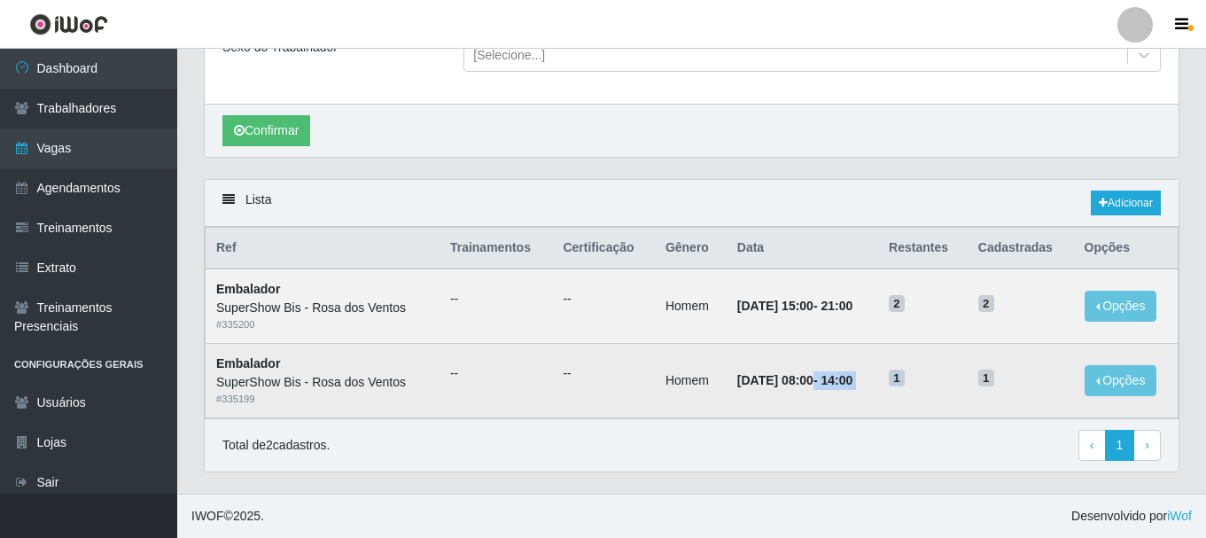
drag, startPoint x: 822, startPoint y: 383, endPoint x: 938, endPoint y: 373, distance: 116.4
click at [938, 373] on tr "Embalador SuperShow Bis - Rosa dos Ventos # 335199 -- -- Homem [DATE] 08:00 - 1…" at bounding box center [691, 381] width 973 height 74
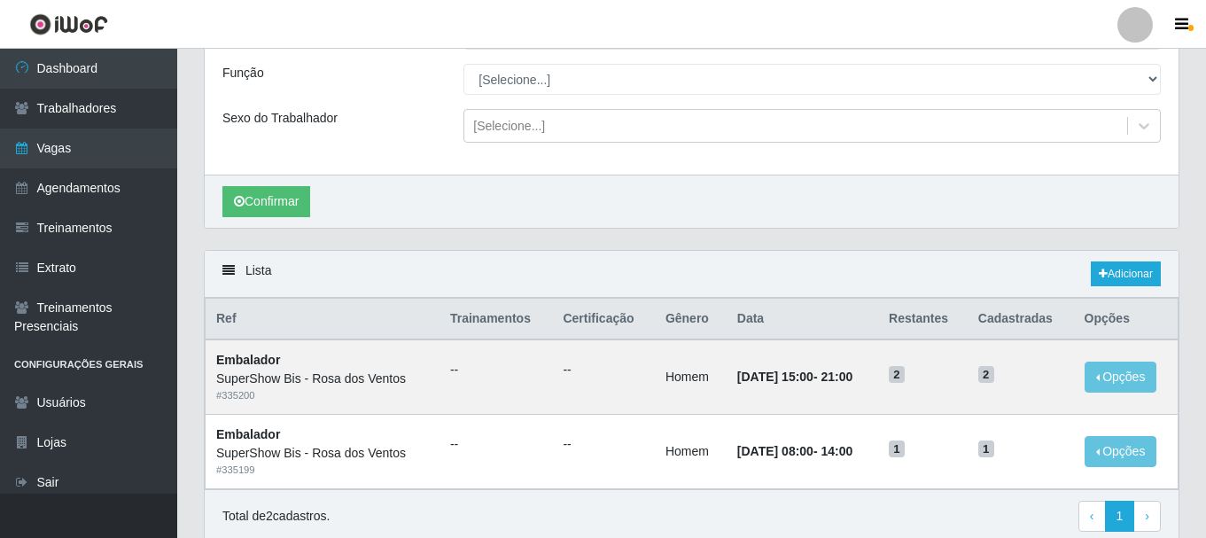
drag, startPoint x: 937, startPoint y: 377, endPoint x: 900, endPoint y: 360, distance: 41.2
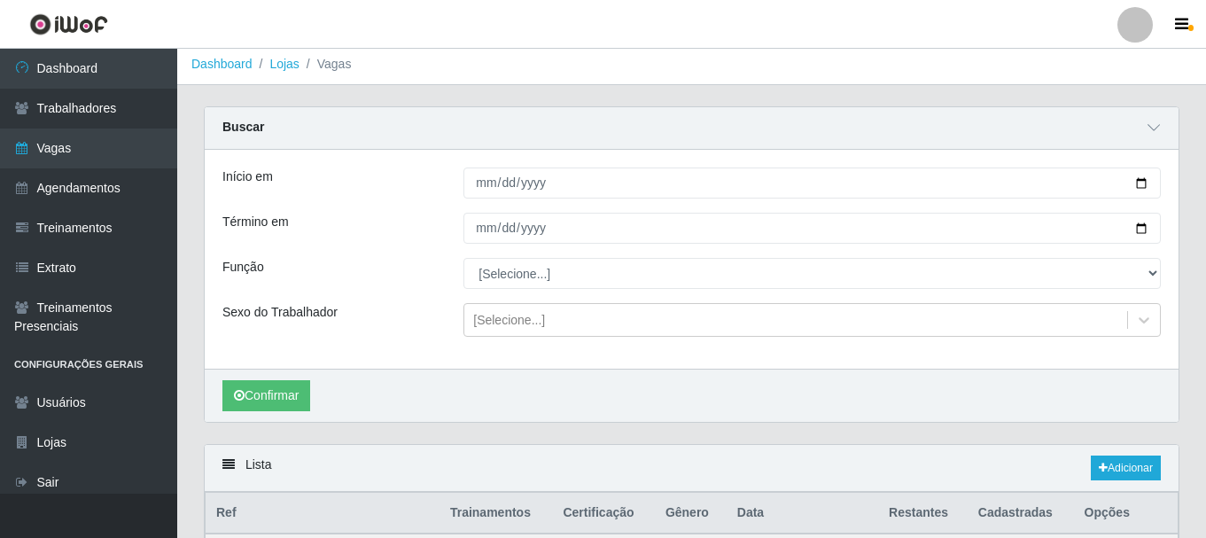
scroll to position [0, 0]
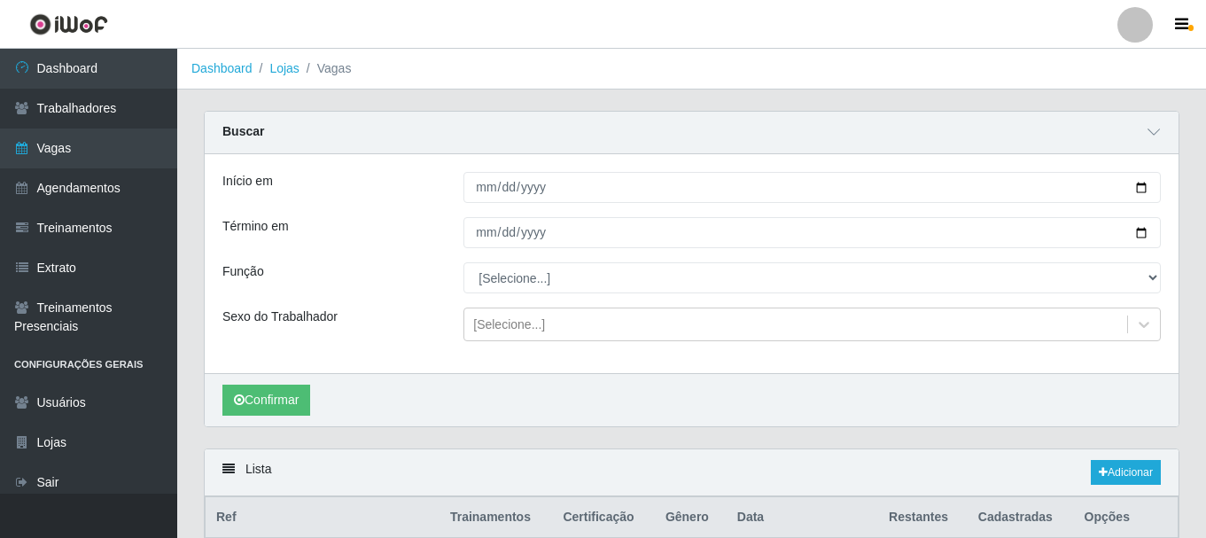
drag, startPoint x: 900, startPoint y: 360, endPoint x: 458, endPoint y: 213, distance: 465.8
click at [458, 213] on div "Início em [DATE] Término em [DATE] Função [Selecione...] ASG ASG + ASG ++ Auxil…" at bounding box center [691, 263] width 973 height 219
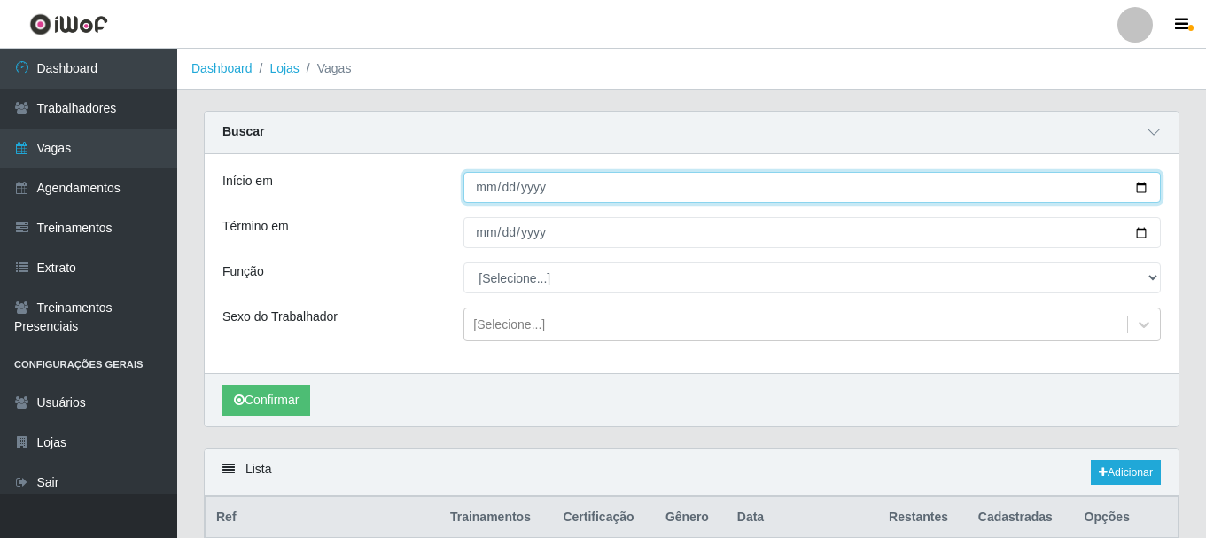
click at [482, 199] on input "[DATE]" at bounding box center [811, 187] width 697 height 31
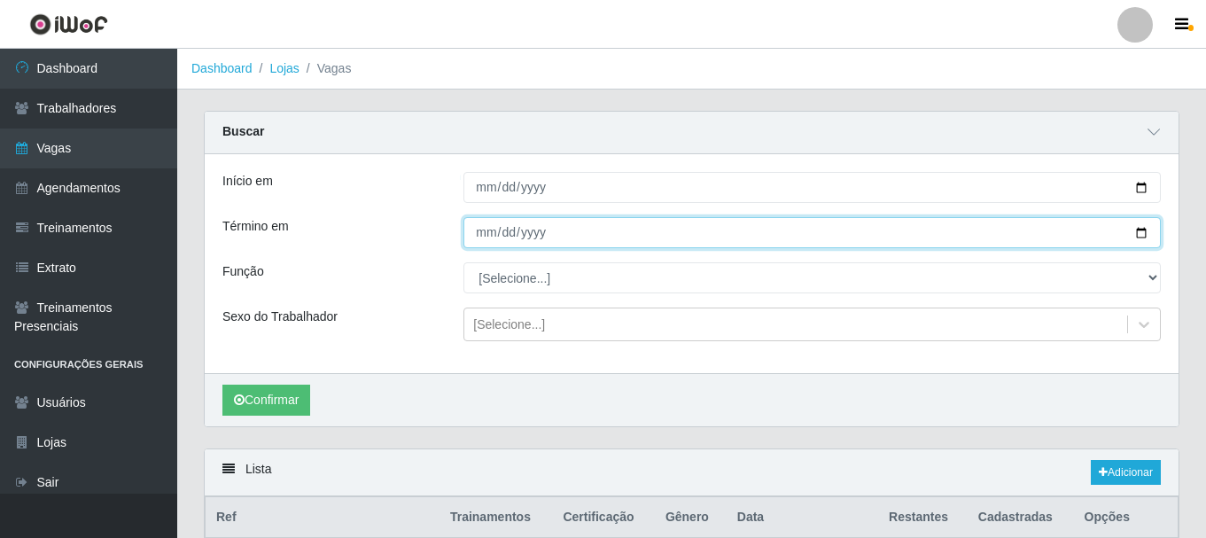
click at [479, 221] on input "[DATE]" at bounding box center [811, 232] width 697 height 31
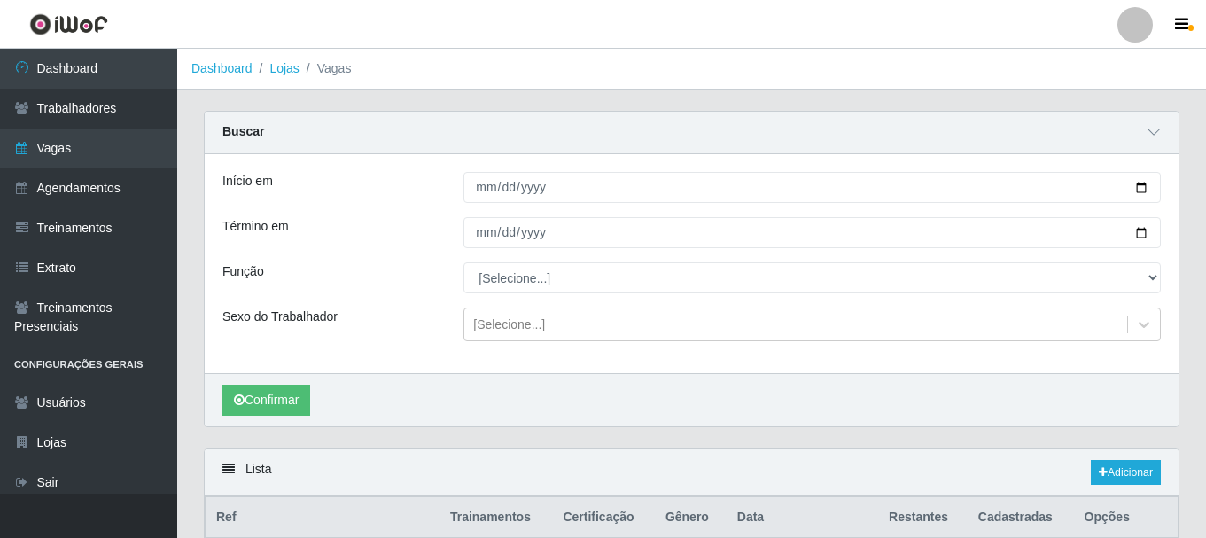
click at [294, 323] on label "Sexo do Trabalhador" at bounding box center [279, 316] width 115 height 19
click at [274, 394] on button "Confirmar" at bounding box center [266, 399] width 88 height 31
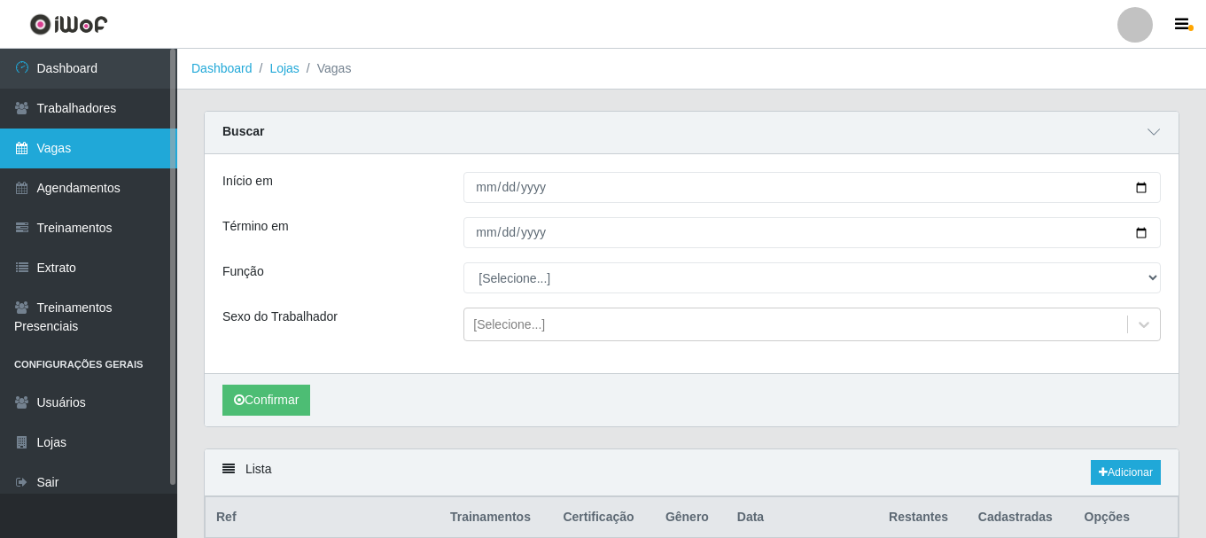
click at [56, 149] on link "Vagas" at bounding box center [88, 148] width 177 height 40
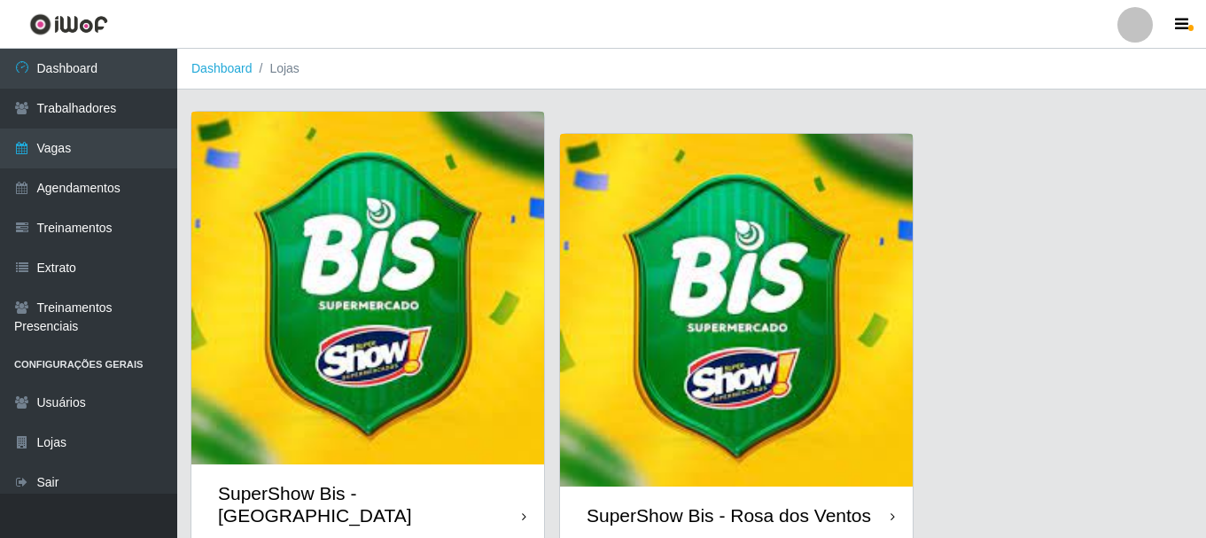
click at [361, 199] on img at bounding box center [367, 288] width 353 height 353
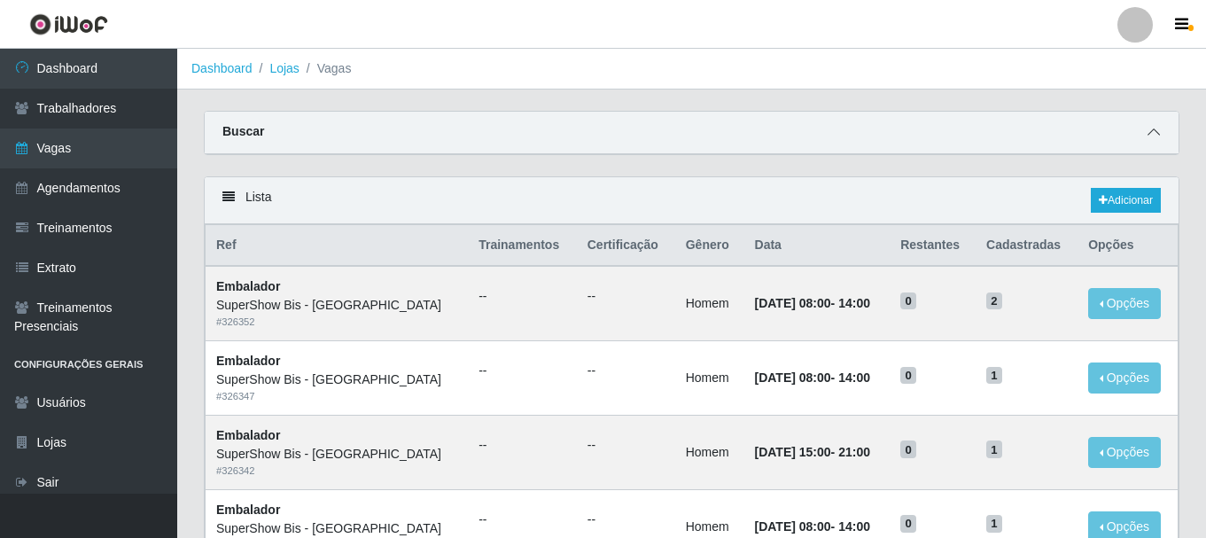
click at [1152, 137] on icon at bounding box center [1153, 132] width 12 height 12
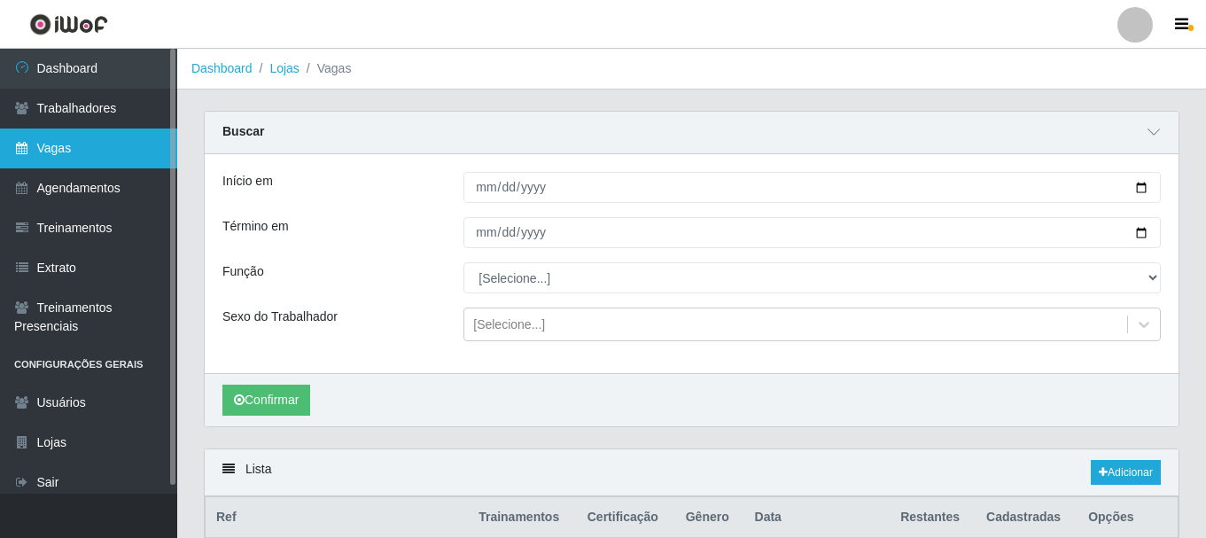
click at [130, 160] on link "Vagas" at bounding box center [88, 148] width 177 height 40
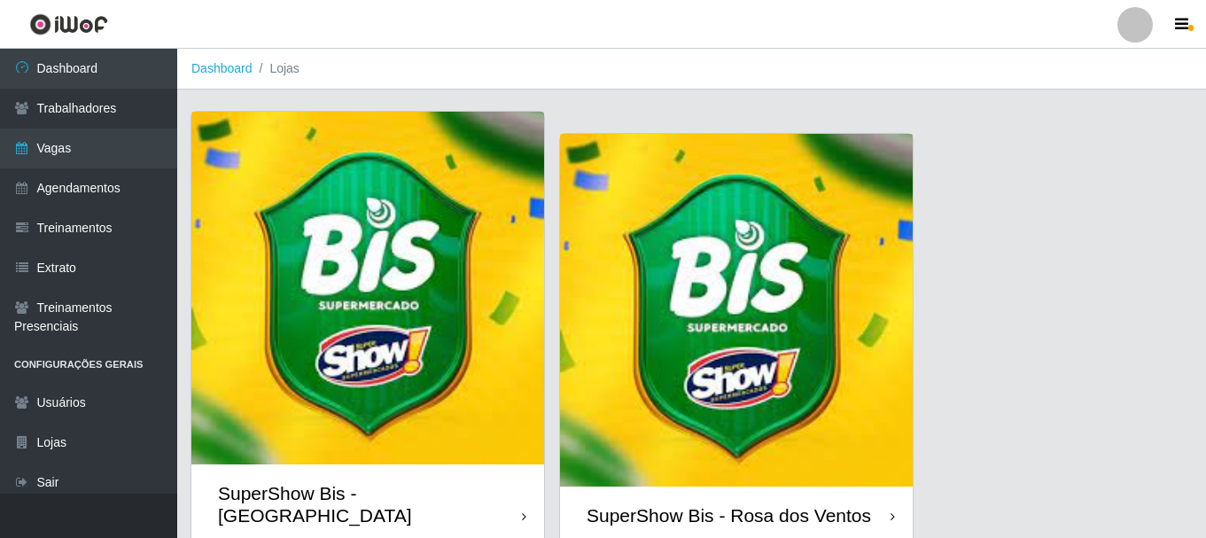
click at [367, 207] on img at bounding box center [367, 288] width 353 height 353
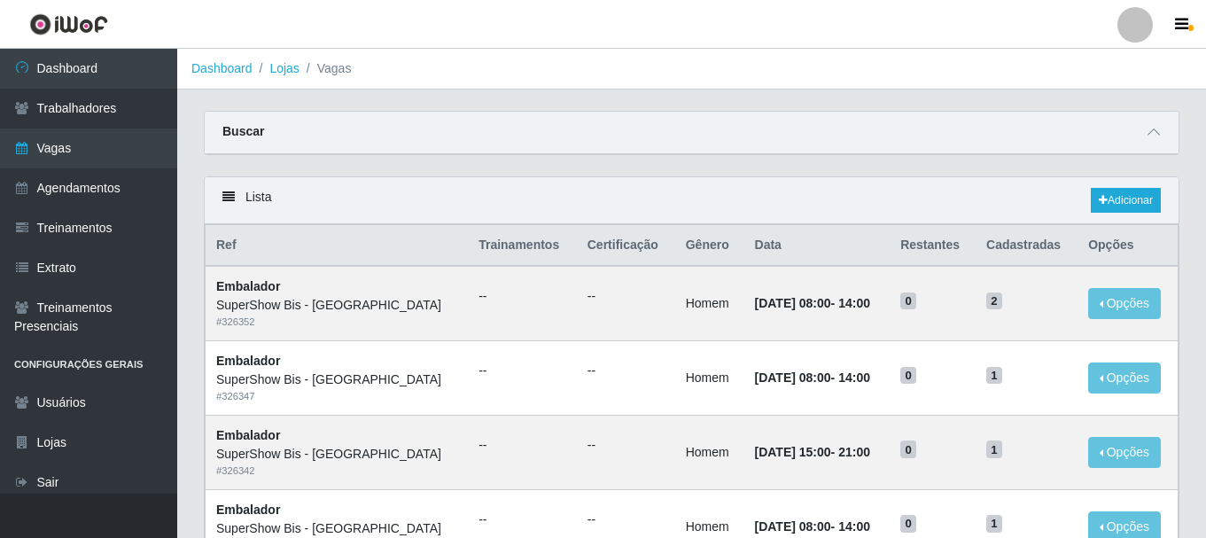
click at [845, 138] on div "Buscar" at bounding box center [691, 133] width 973 height 43
click at [1162, 134] on span at bounding box center [1153, 132] width 21 height 20
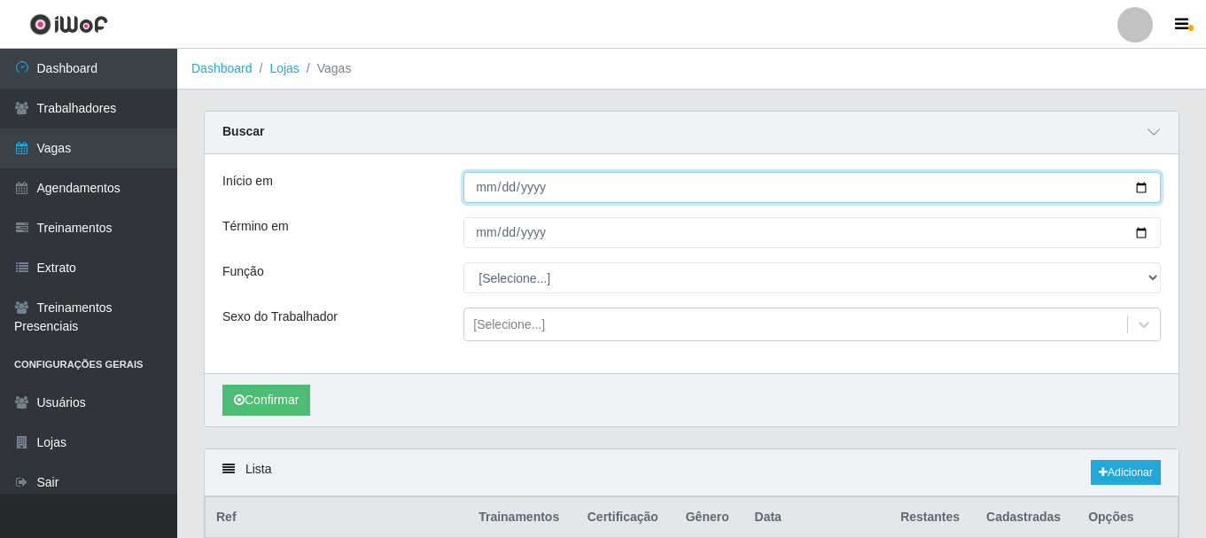
click at [499, 189] on input "Início em" at bounding box center [811, 187] width 697 height 31
click at [485, 188] on input "Início em" at bounding box center [811, 187] width 697 height 31
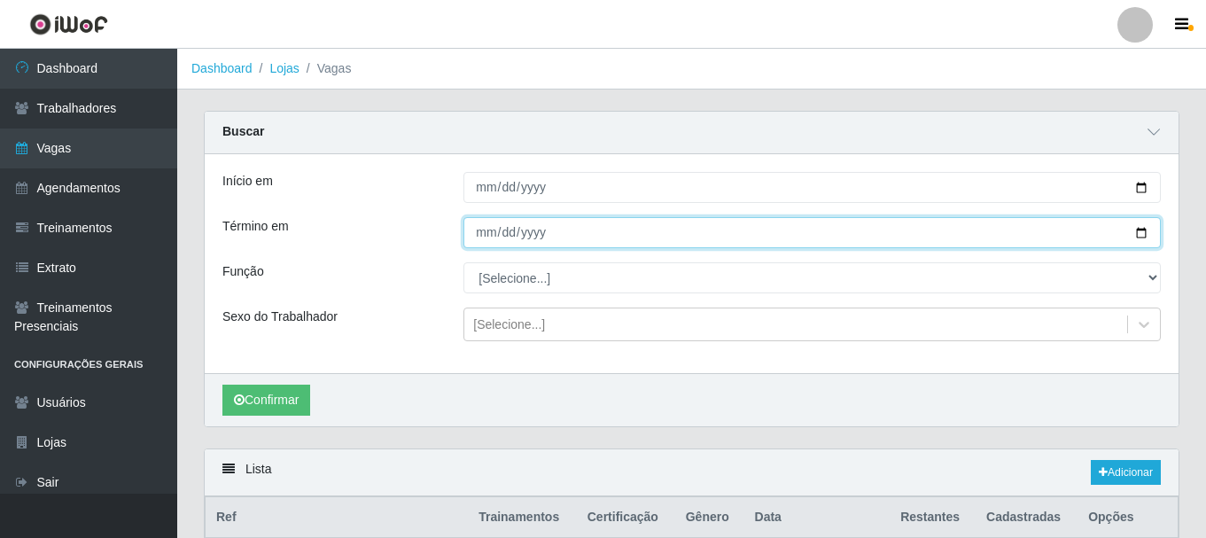
click at [477, 228] on input "Término em" at bounding box center [811, 232] width 697 height 31
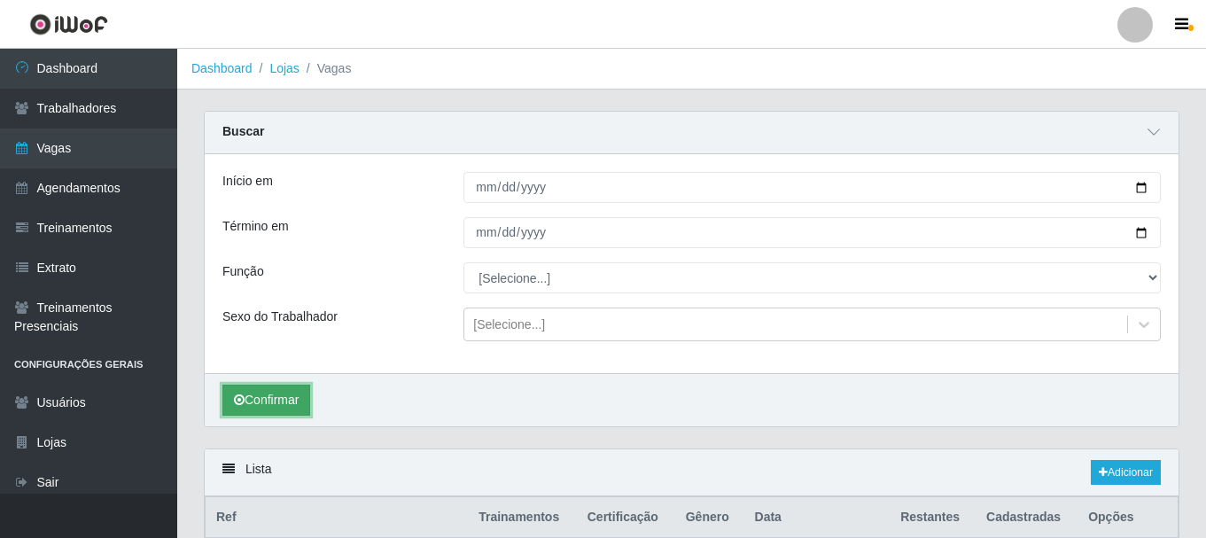
click at [310, 401] on button "Confirmar" at bounding box center [266, 399] width 88 height 31
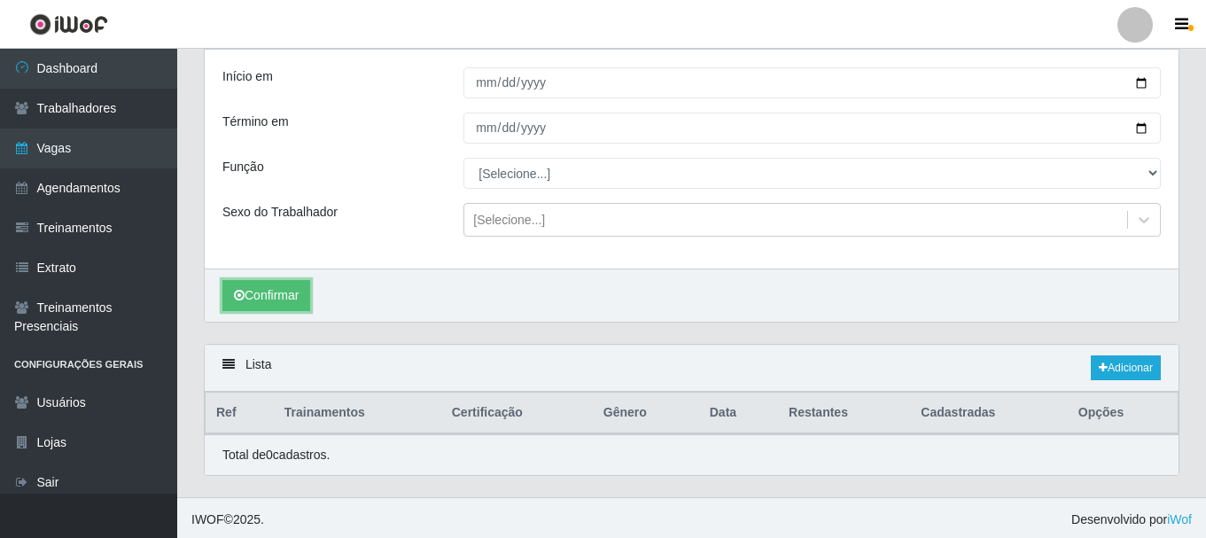
scroll to position [109, 0]
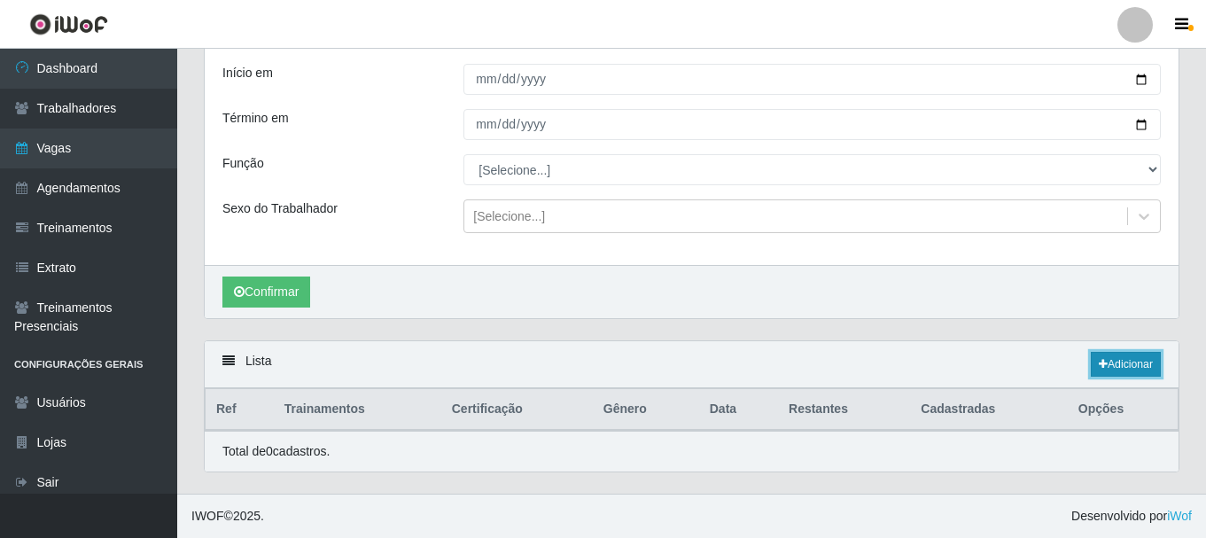
click at [1120, 372] on link "Adicionar" at bounding box center [1125, 364] width 70 height 25
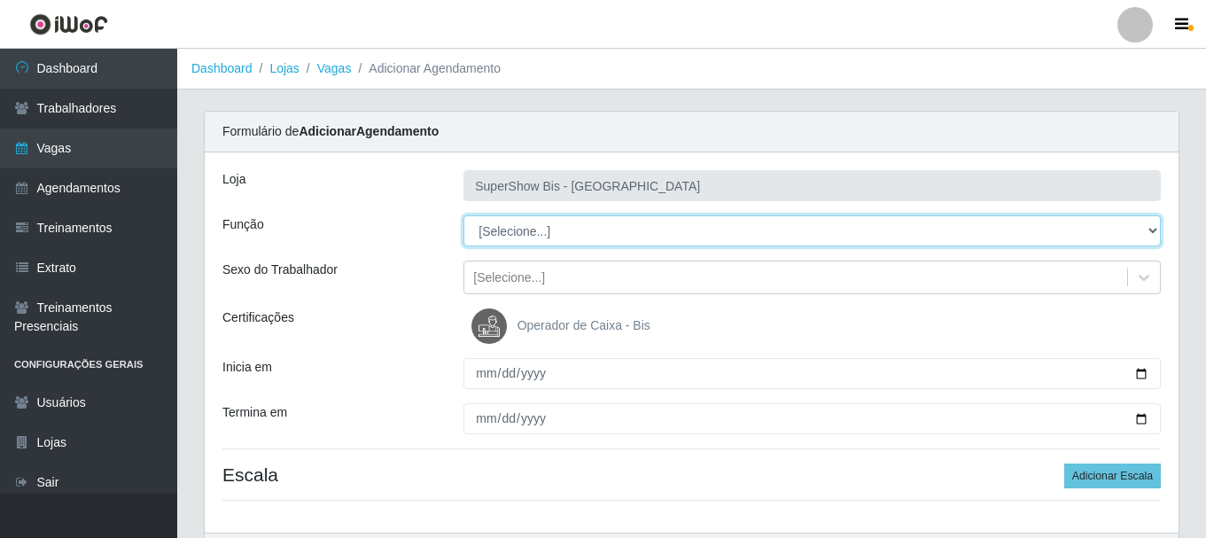
click at [539, 236] on select "[Selecione...] ASG ASG + ASG ++ Auxiliar de Cozinha Embalador Embalador + Embal…" at bounding box center [811, 230] width 697 height 31
click at [463, 215] on select "[Selecione...] ASG ASG + ASG ++ Auxiliar de Cozinha Embalador Embalador + Embal…" at bounding box center [811, 230] width 697 height 31
drag, startPoint x: 521, startPoint y: 231, endPoint x: 521, endPoint y: 215, distance: 15.9
click at [521, 231] on select "[Selecione...] ASG ASG + ASG ++ Auxiliar de Cozinha Embalador Embalador + Embal…" at bounding box center [811, 230] width 697 height 31
click at [463, 215] on select "[Selecione...] ASG ASG + ASG ++ Auxiliar de Cozinha Embalador Embalador + Embal…" at bounding box center [811, 230] width 697 height 31
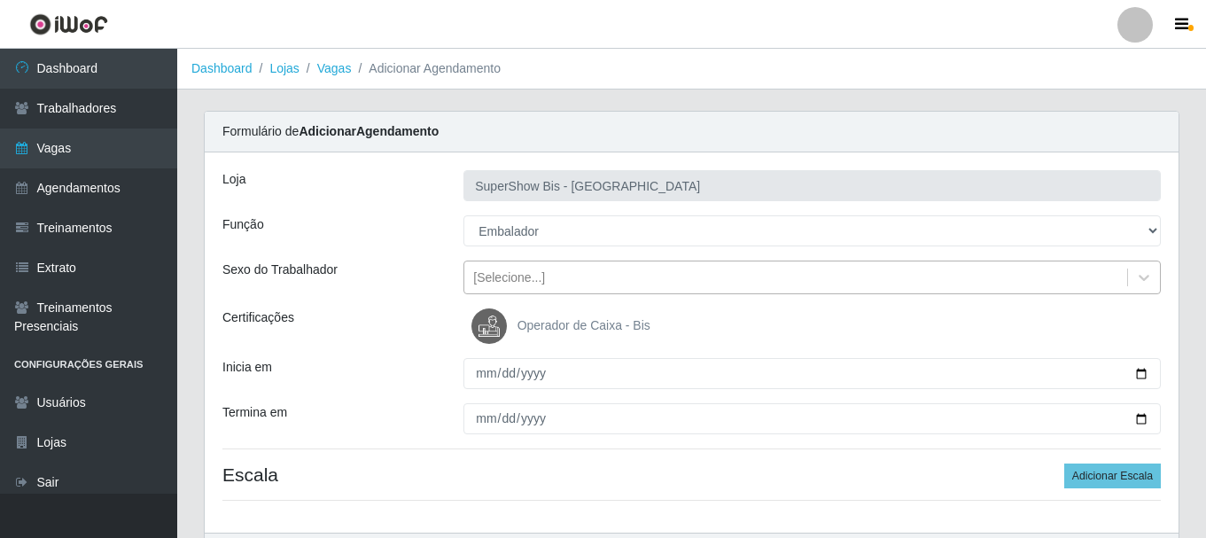
click at [500, 278] on div "[Selecione...]" at bounding box center [509, 277] width 72 height 19
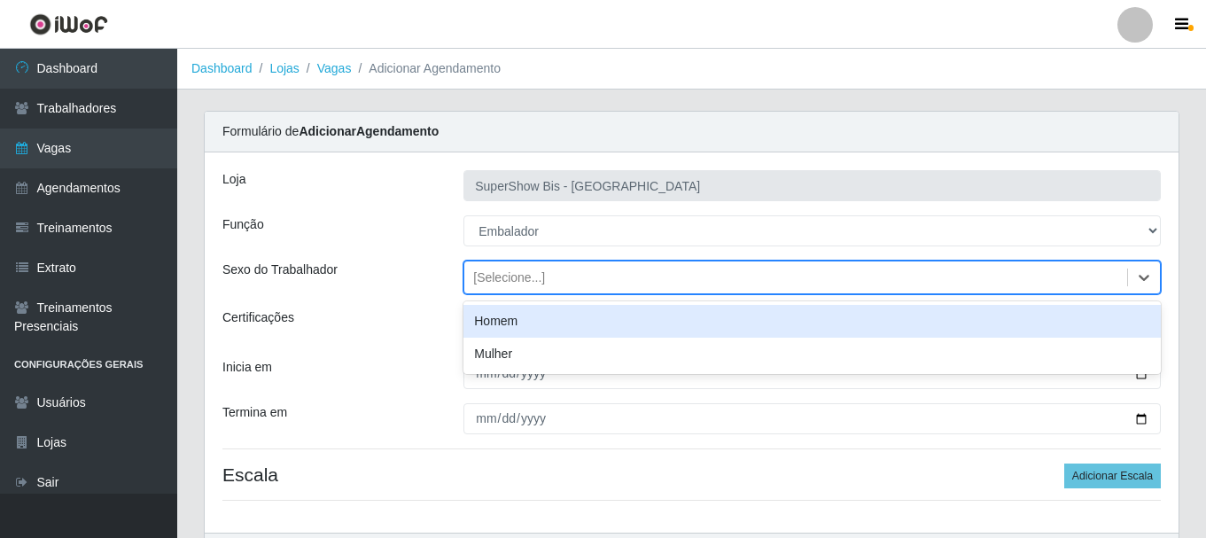
click at [496, 323] on div "Homem" at bounding box center [811, 321] width 697 height 33
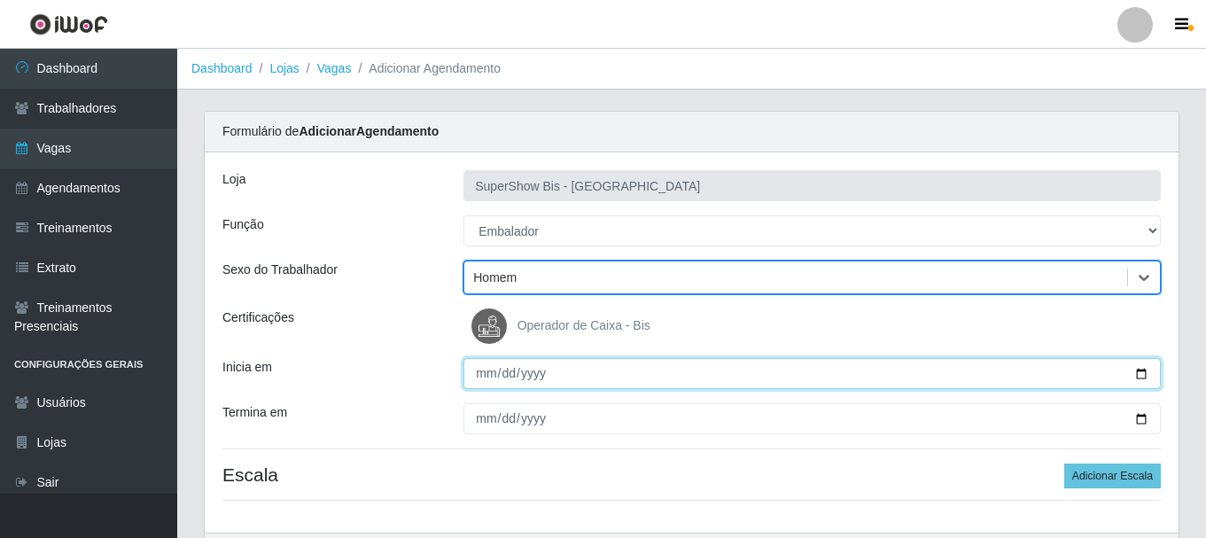
click at [481, 379] on input "Inicia em" at bounding box center [811, 373] width 697 height 31
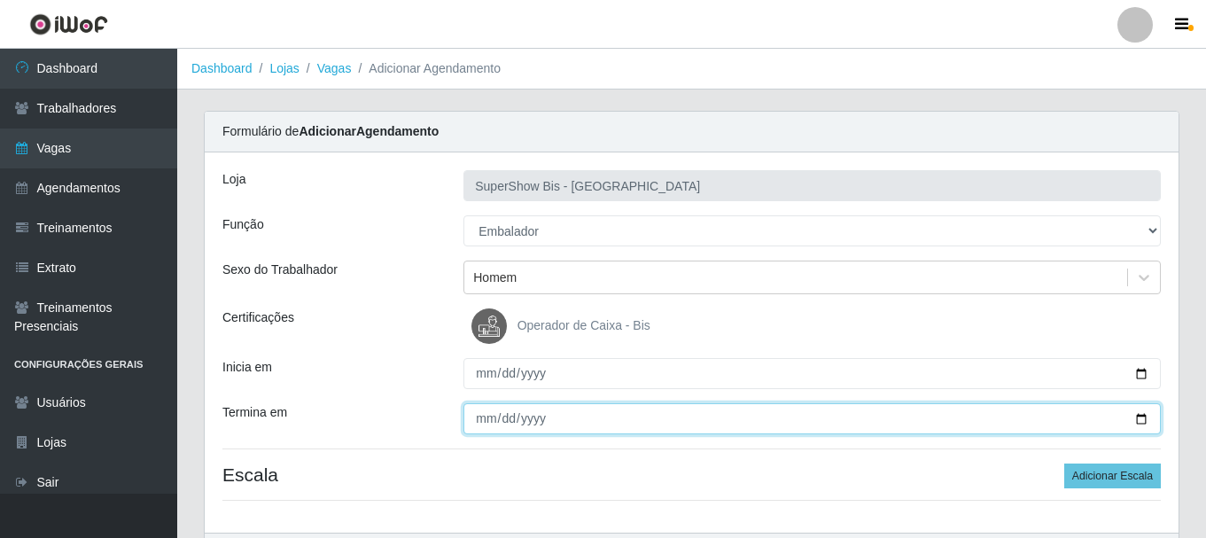
click at [474, 409] on input "Termina em" at bounding box center [811, 418] width 697 height 31
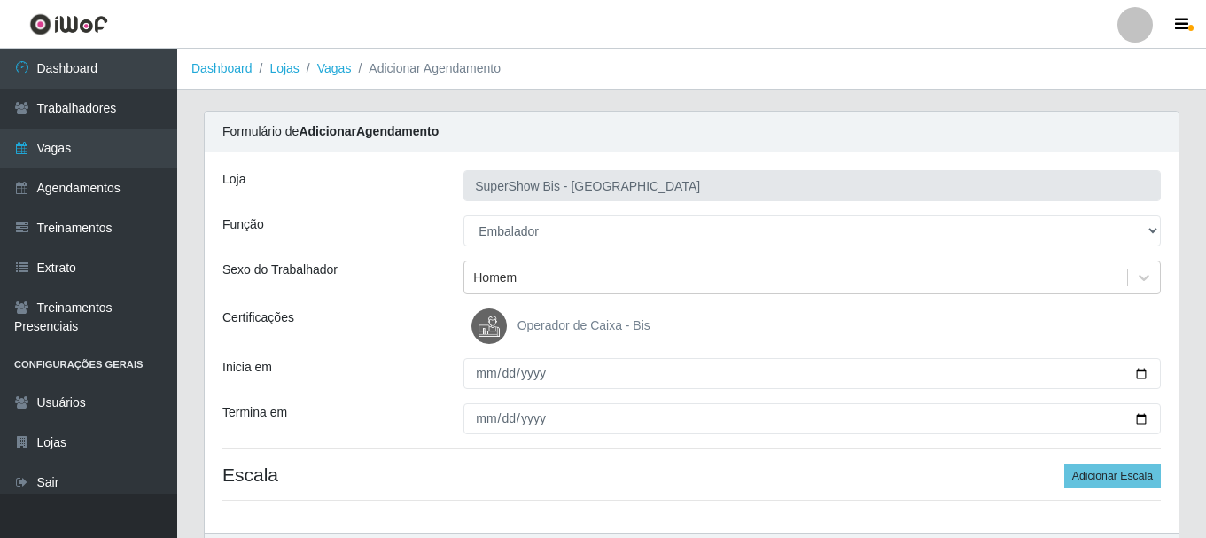
click at [1122, 497] on div "Loja SuperShow Bis - Avenida 6 Função [Selecione...] ASG ASG + ASG ++ Auxiliar …" at bounding box center [691, 342] width 973 height 380
click at [1122, 485] on button "Adicionar Escala" at bounding box center [1112, 475] width 97 height 25
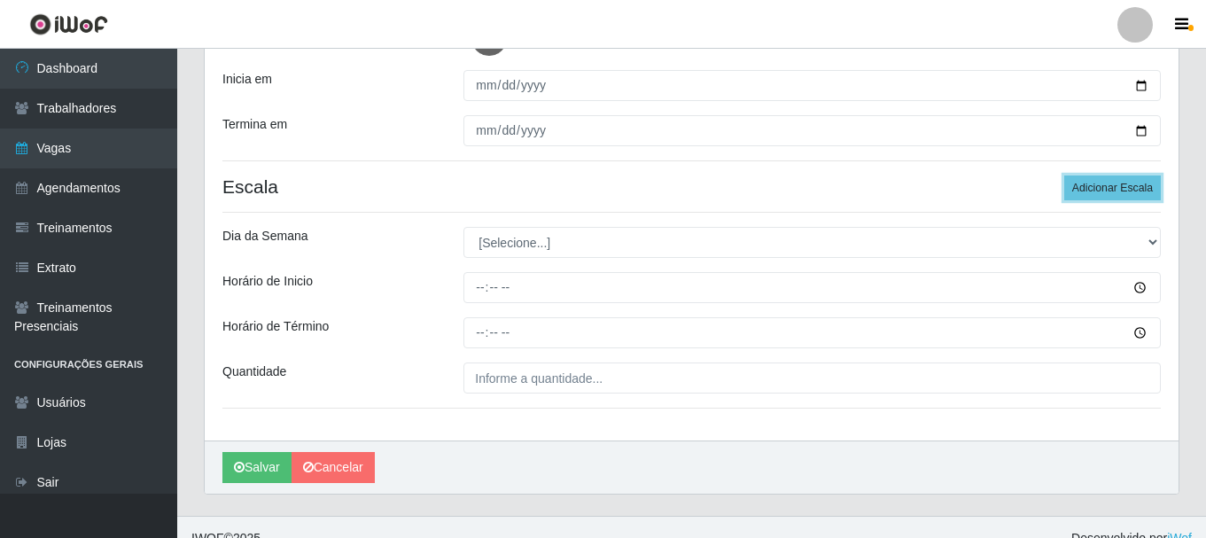
scroll to position [310, 0]
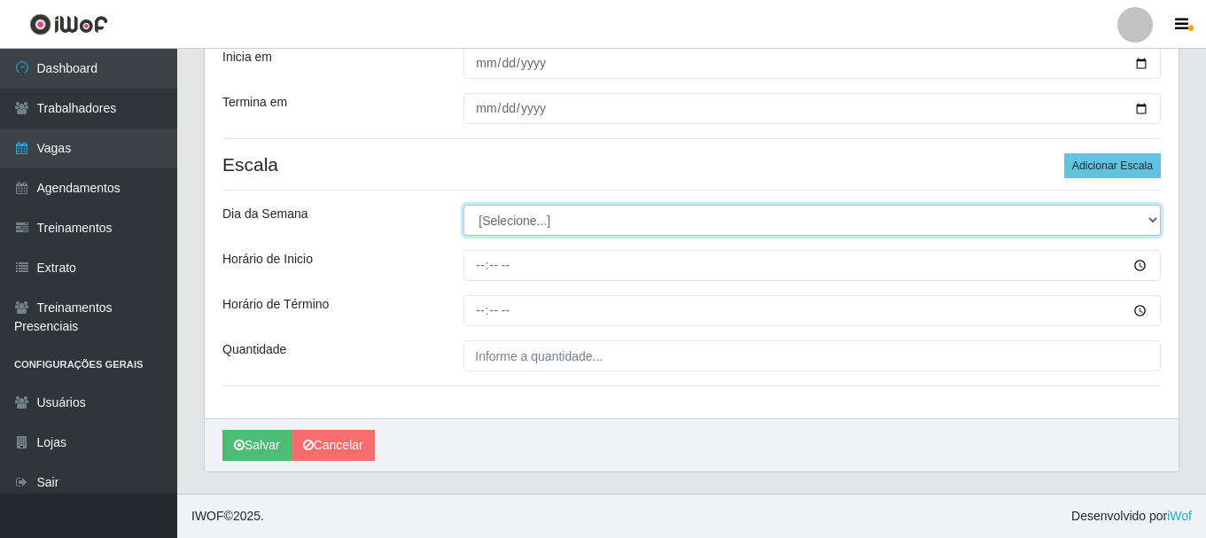
click at [539, 221] on select "[Selecione...] Segunda Terça Quarta Quinta Sexta Sábado Domingo" at bounding box center [811, 220] width 697 height 31
click at [463, 205] on select "[Selecione...] Segunda Terça Quarta Quinta Sexta Sábado Domingo" at bounding box center [811, 220] width 697 height 31
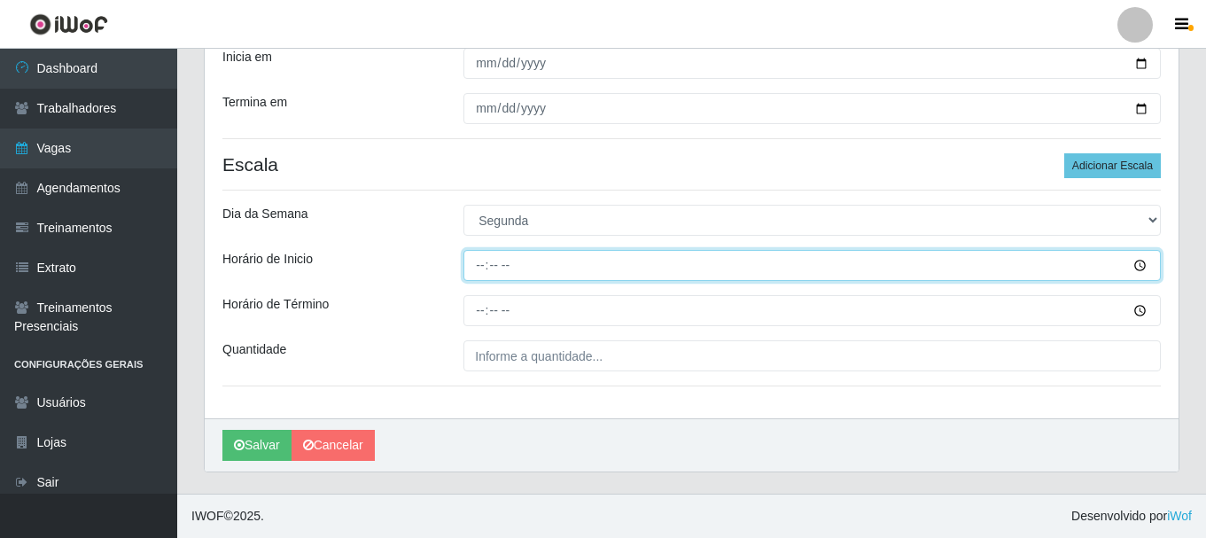
click at [480, 271] on input "Horário de Inicio" at bounding box center [811, 265] width 697 height 31
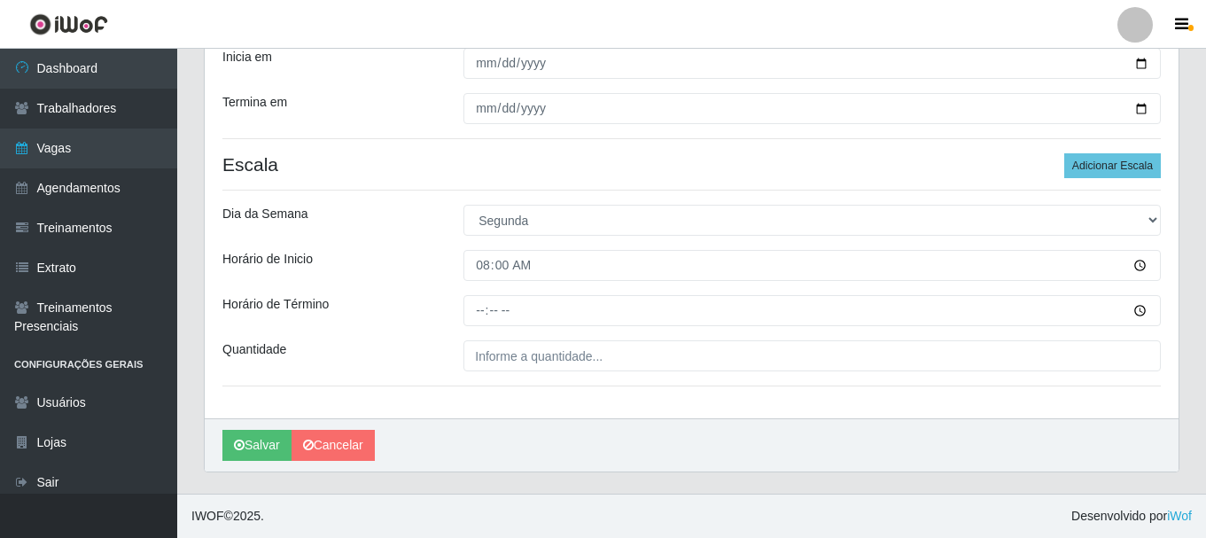
click at [478, 328] on div "Loja SuperShow Bis - Avenida 6 Função [Selecione...] ASG ASG + ASG ++ Auxiliar …" at bounding box center [691, 130] width 973 height 576
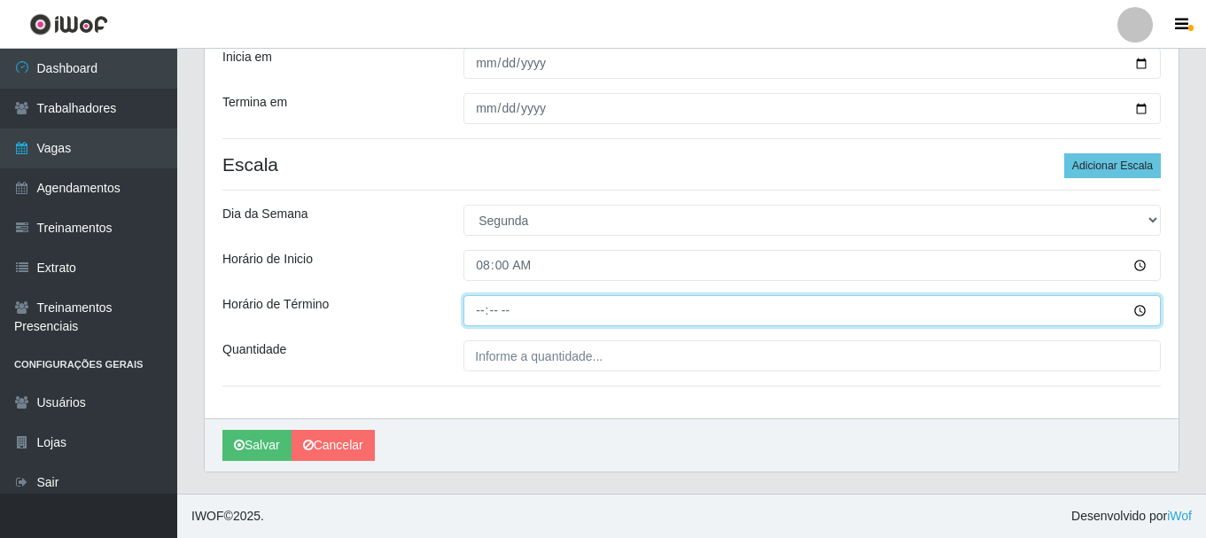
click at [485, 314] on input "Horário de Término" at bounding box center [811, 310] width 697 height 31
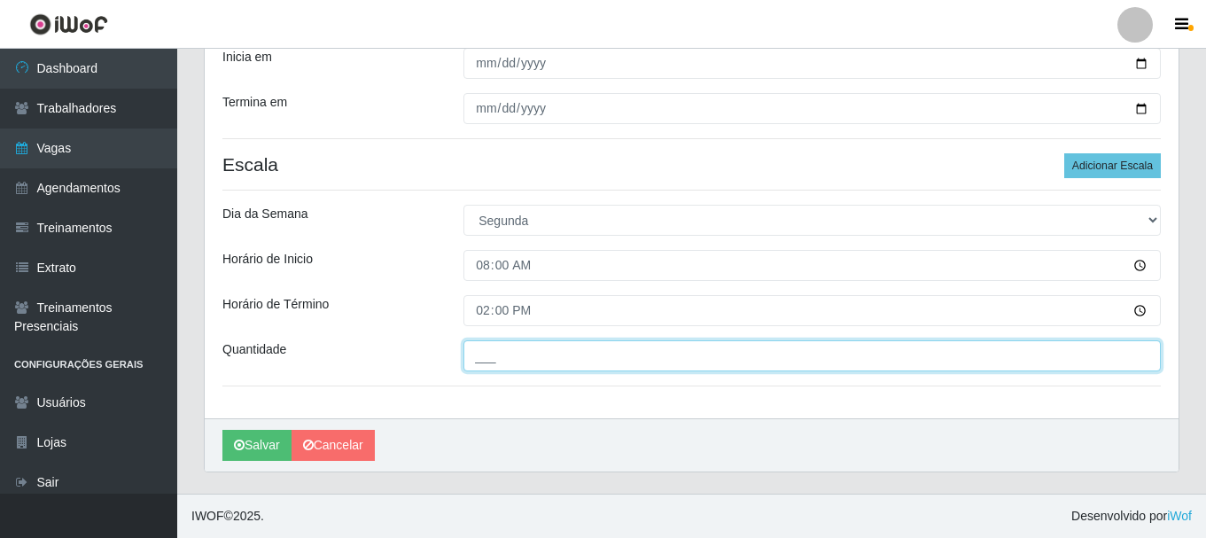
click at [480, 351] on input "___" at bounding box center [811, 355] width 697 height 31
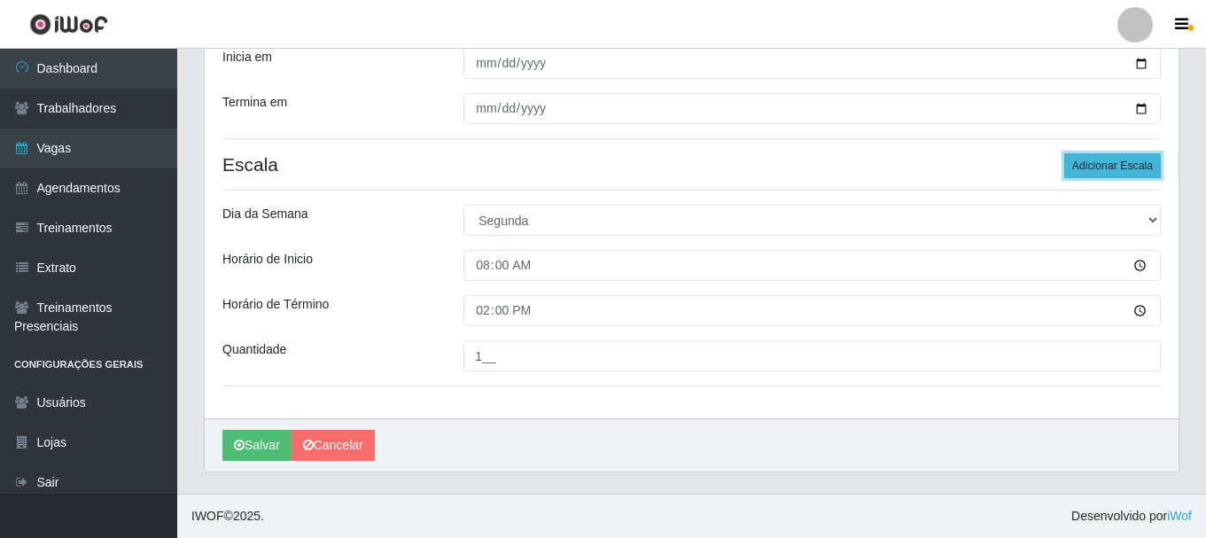
click at [1083, 167] on button "Adicionar Escala" at bounding box center [1112, 165] width 97 height 25
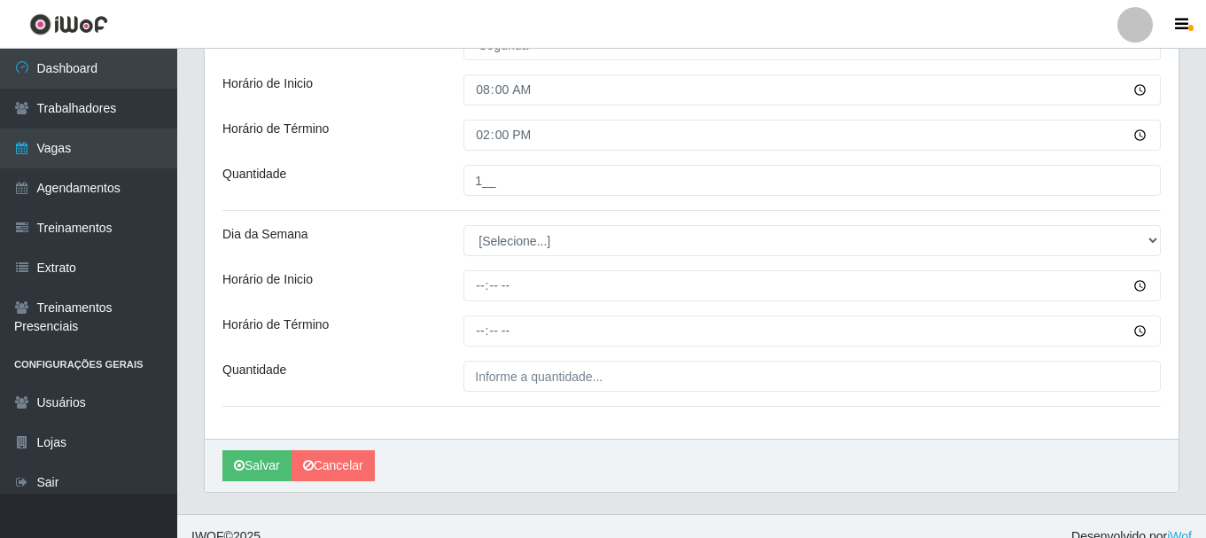
scroll to position [487, 0]
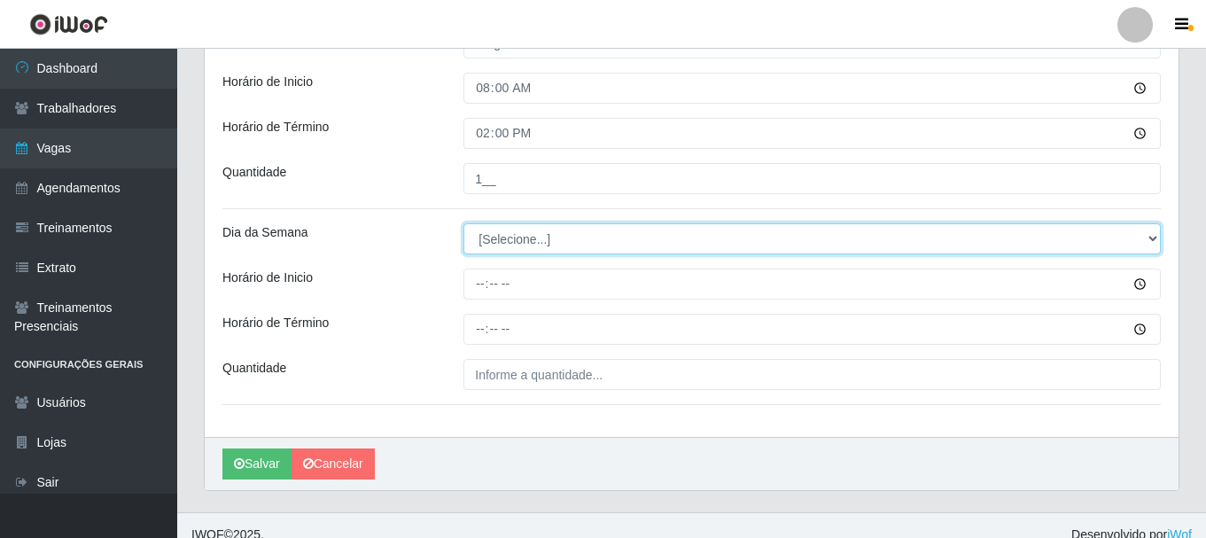
click at [505, 248] on select "[Selecione...] Segunda Terça Quarta Quinta Sexta Sábado Domingo" at bounding box center [811, 238] width 697 height 31
click at [463, 223] on select "[Selecione...] Segunda Terça Quarta Quinta Sexta Sábado Domingo" at bounding box center [811, 238] width 697 height 31
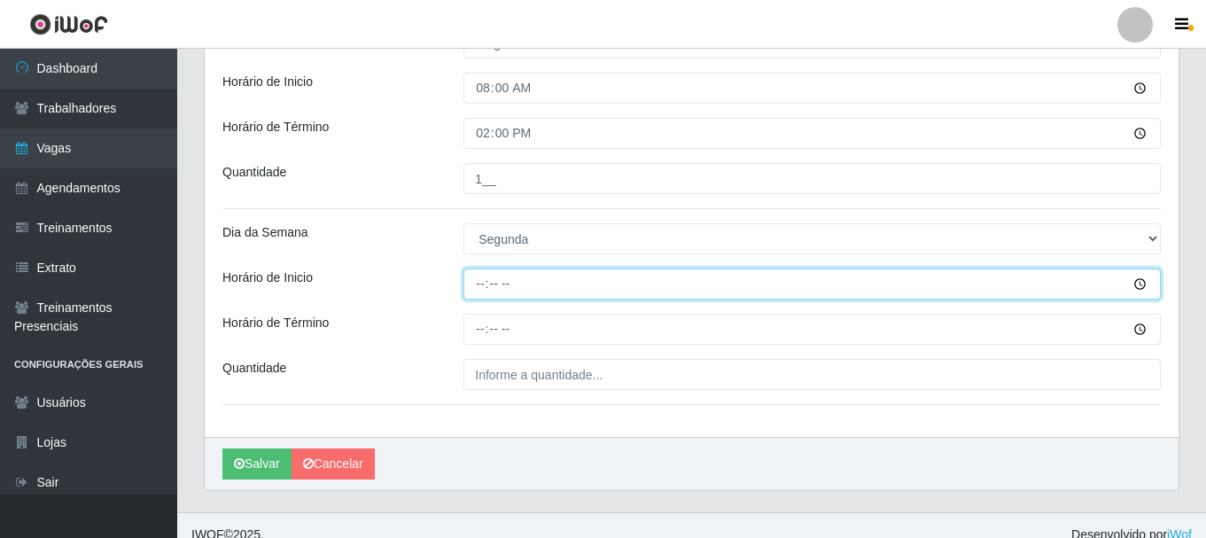
click at [486, 290] on input "Horário de Inicio" at bounding box center [811, 283] width 697 height 31
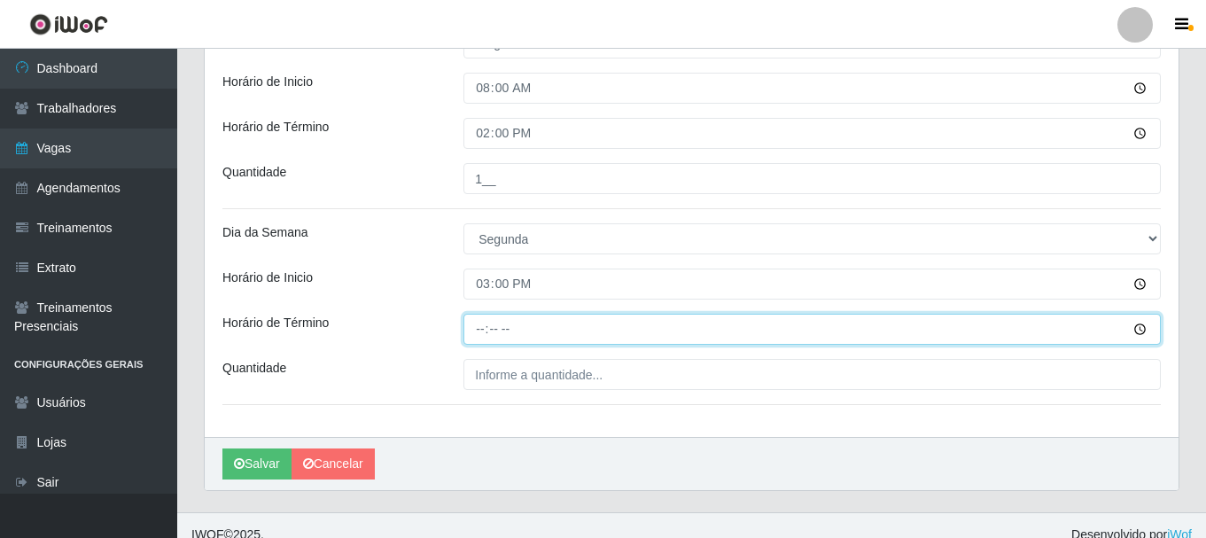
click at [481, 330] on input "Horário de Término" at bounding box center [811, 329] width 697 height 31
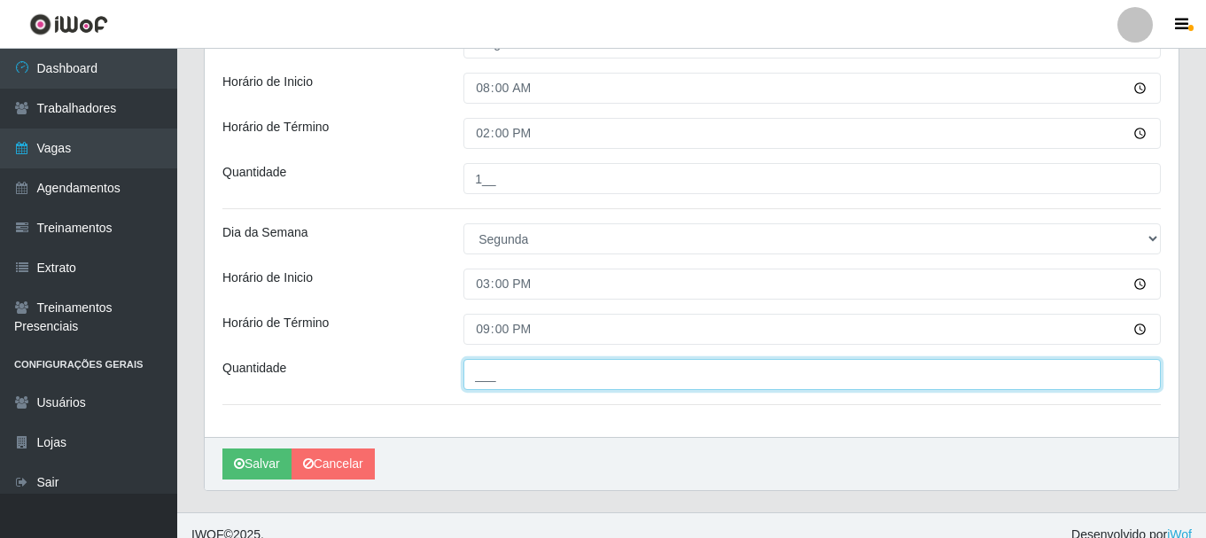
click at [480, 374] on input "___" at bounding box center [811, 374] width 697 height 31
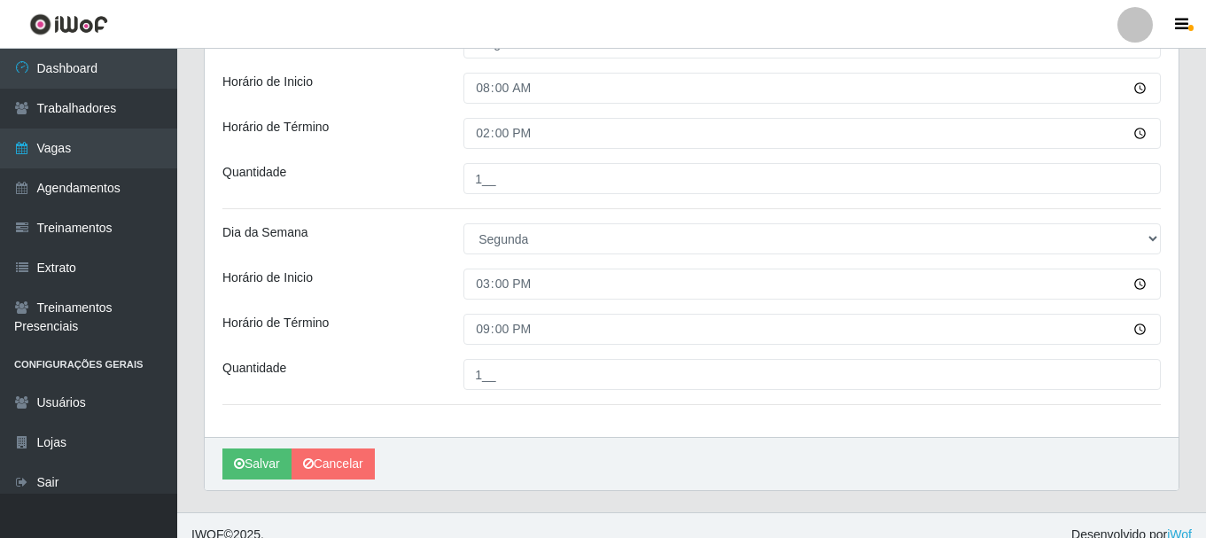
click at [421, 337] on div "Horário de Término" at bounding box center [329, 329] width 241 height 31
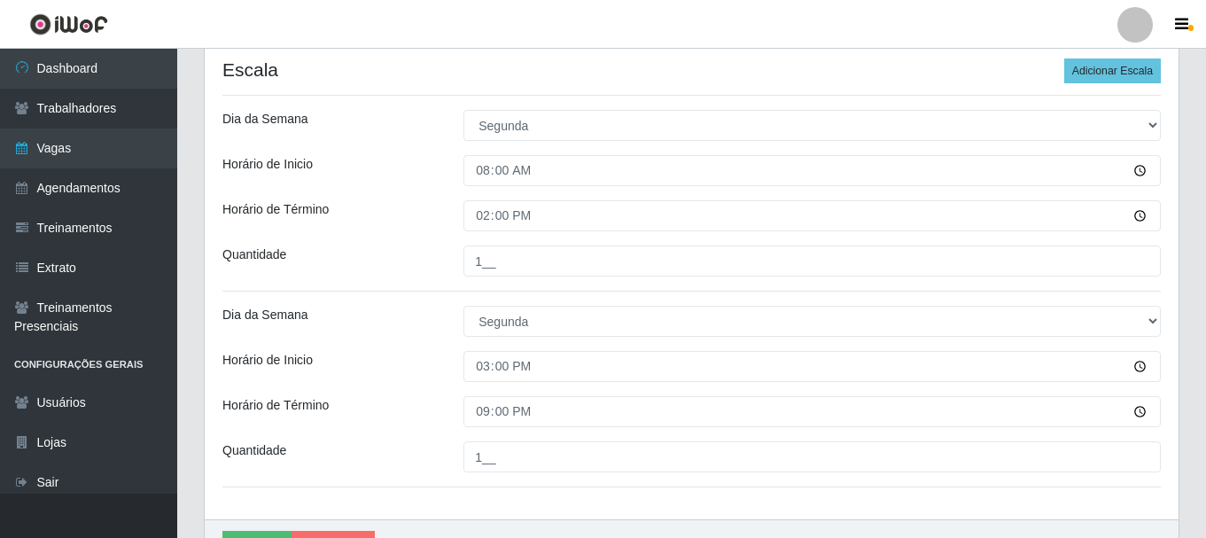
scroll to position [443, 0]
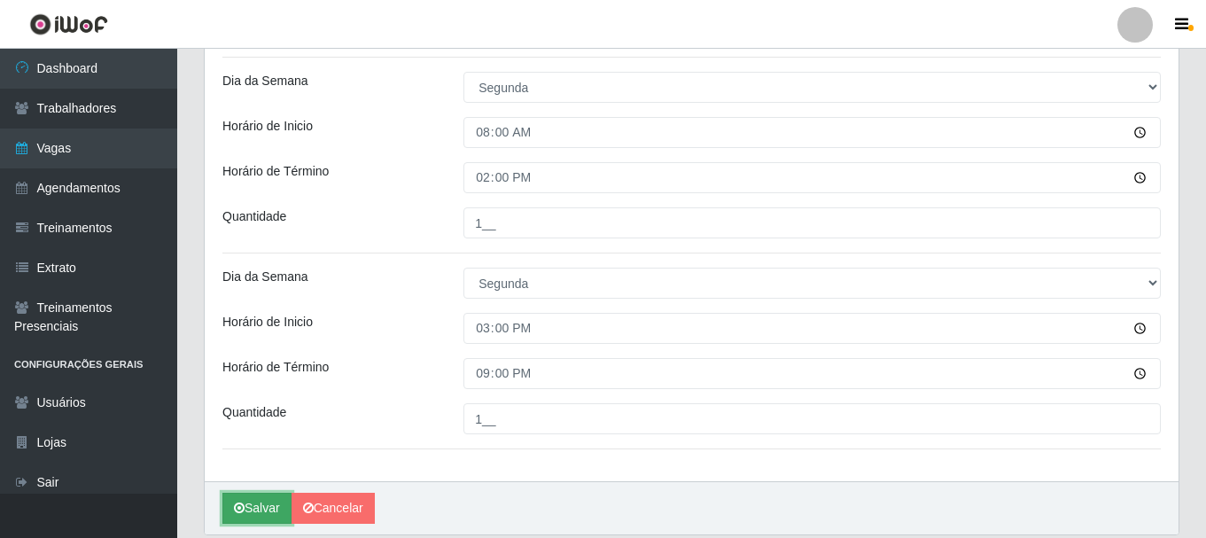
click at [268, 501] on button "Salvar" at bounding box center [256, 507] width 69 height 31
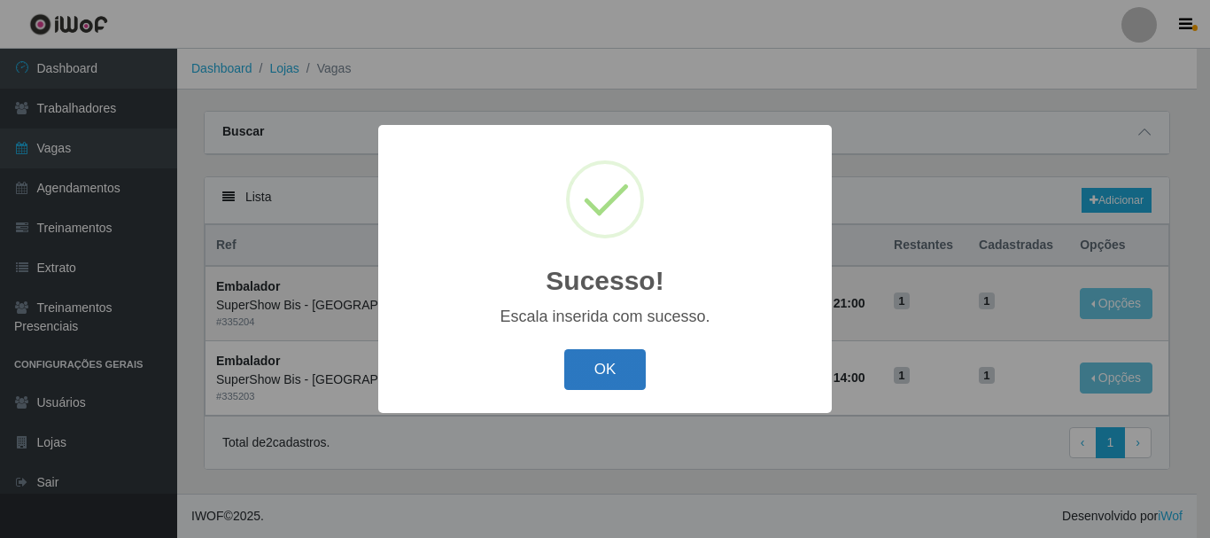
click at [624, 372] on button "OK" at bounding box center [605, 370] width 82 height 42
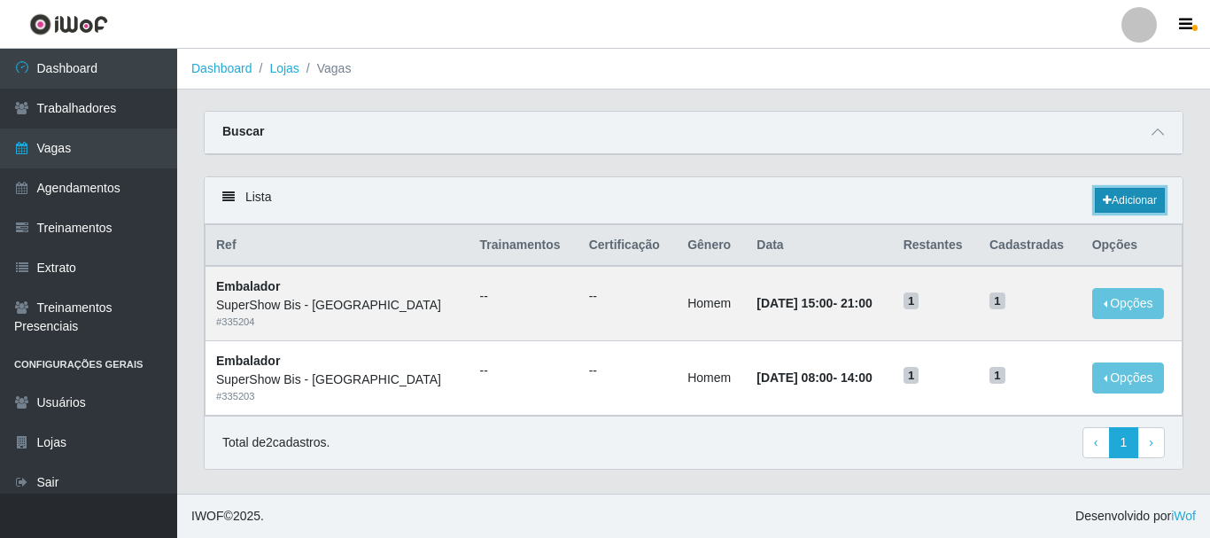
click at [1124, 198] on link "Adicionar" at bounding box center [1130, 200] width 70 height 25
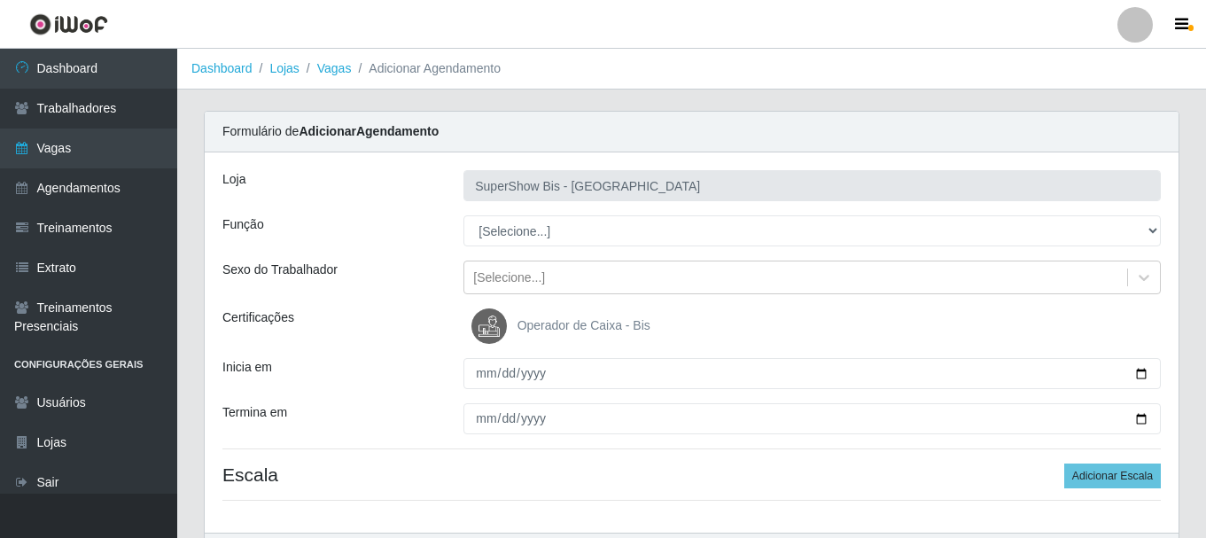
click at [616, 227] on select "[Selecione...] ASG ASG + ASG ++ Auxiliar de Cozinha Embalador Embalador + Embal…" at bounding box center [811, 230] width 697 height 31
click at [463, 215] on select "[Selecione...] ASG ASG + ASG ++ Auxiliar de Cozinha Embalador Embalador + Embal…" at bounding box center [811, 230] width 697 height 31
click at [497, 281] on div "[Selecione...]" at bounding box center [509, 277] width 72 height 19
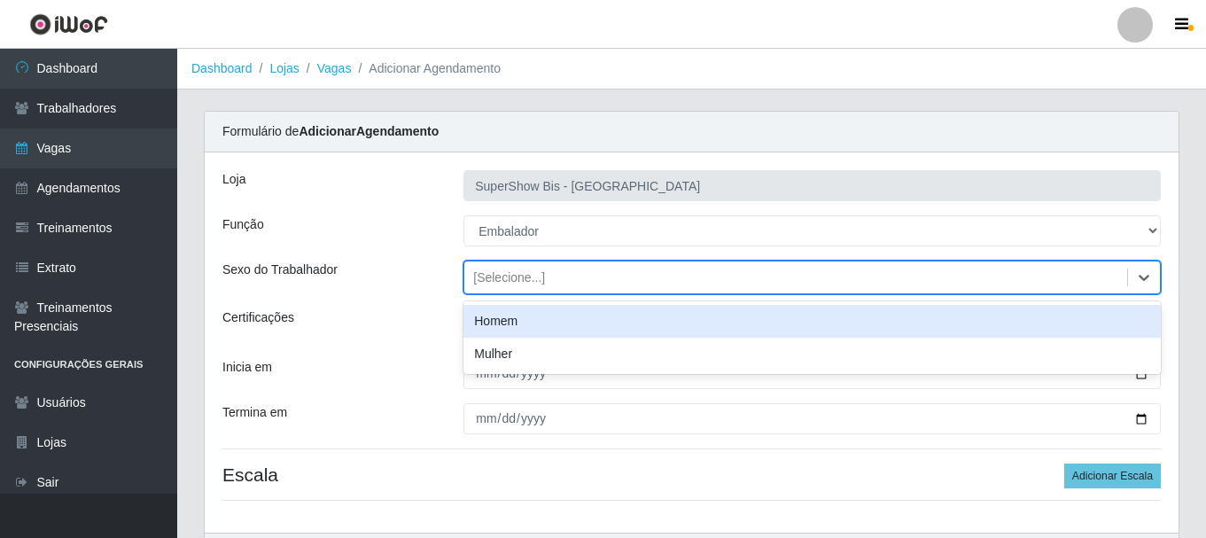
click at [499, 327] on div "Homem" at bounding box center [811, 321] width 697 height 33
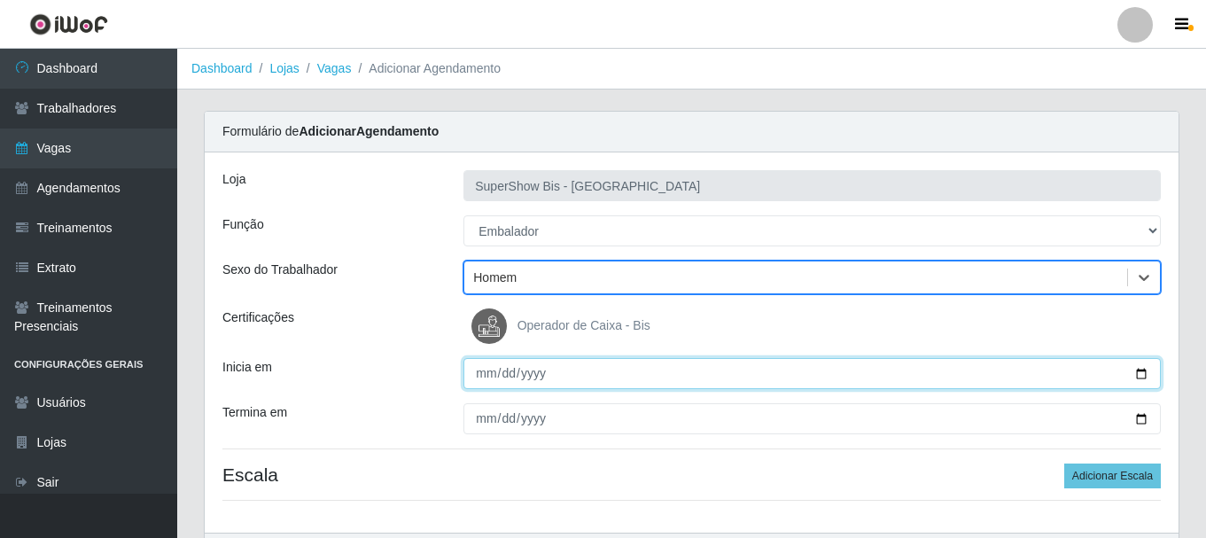
click at [479, 376] on input "Inicia em" at bounding box center [811, 373] width 697 height 31
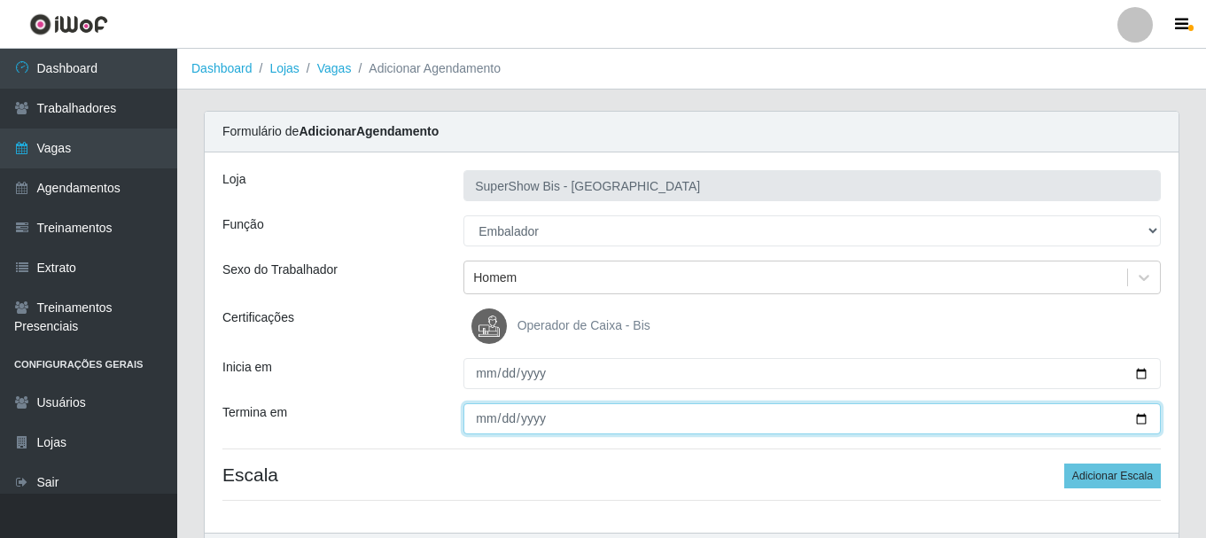
click at [478, 403] on input "Termina em" at bounding box center [811, 418] width 697 height 31
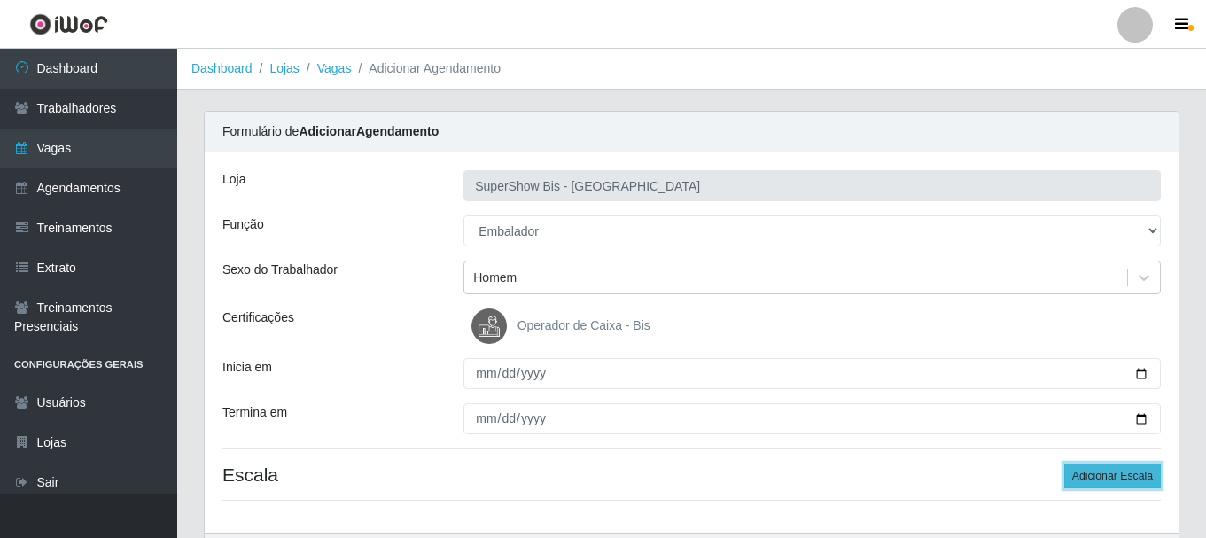
click at [1131, 483] on button "Adicionar Escala" at bounding box center [1112, 475] width 97 height 25
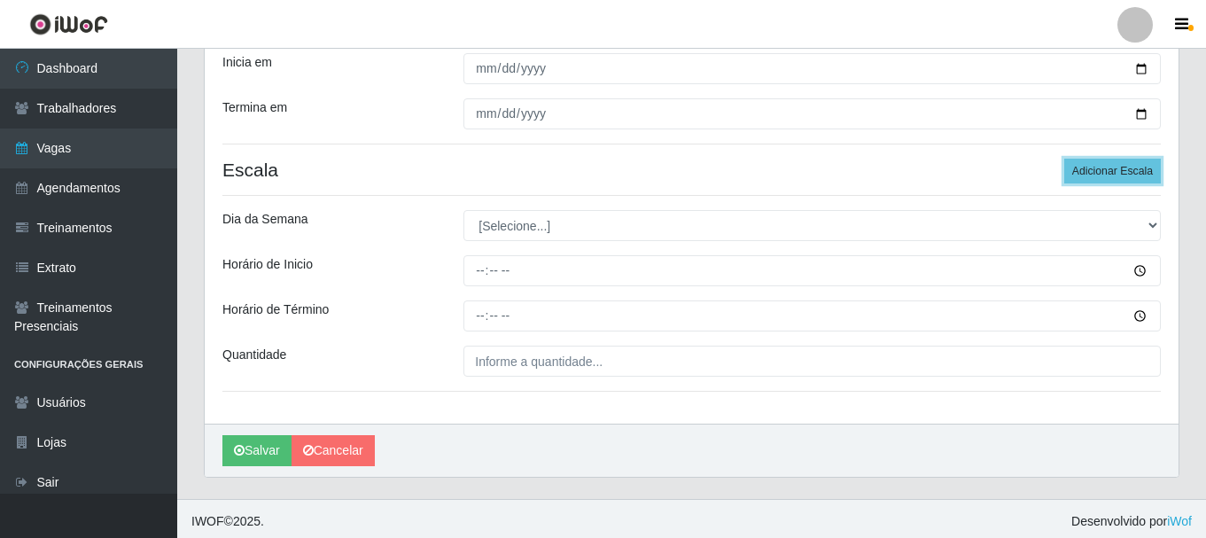
scroll to position [310, 0]
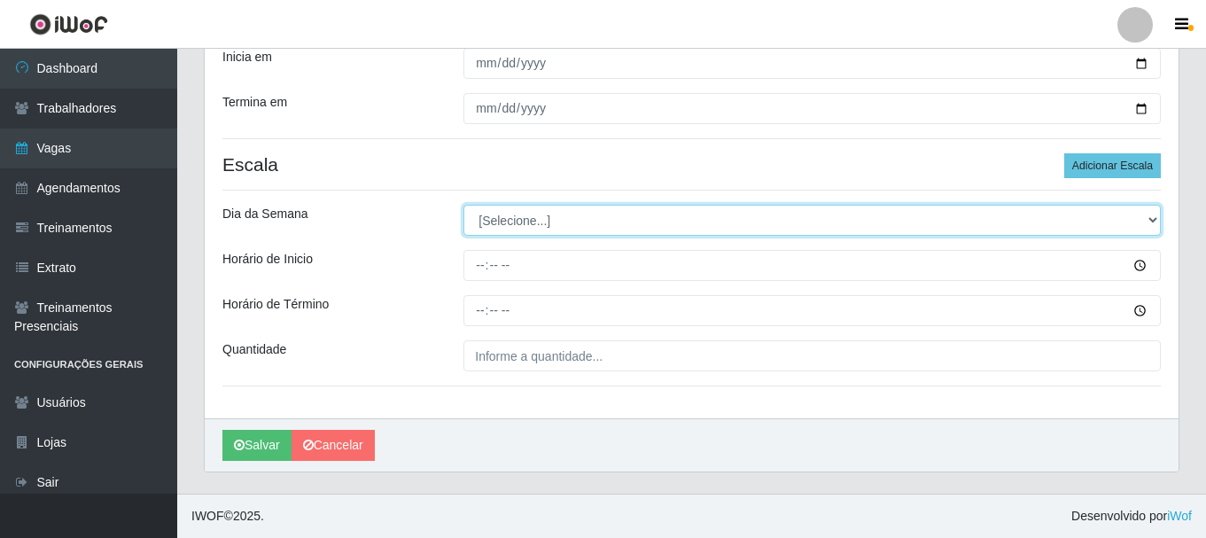
click at [511, 220] on select "[Selecione...] Segunda Terça Quarta Quinta Sexta Sábado Domingo" at bounding box center [811, 220] width 697 height 31
click at [463, 205] on select "[Selecione...] Segunda Terça Quarta Quinta Sexta Sábado Domingo" at bounding box center [811, 220] width 697 height 31
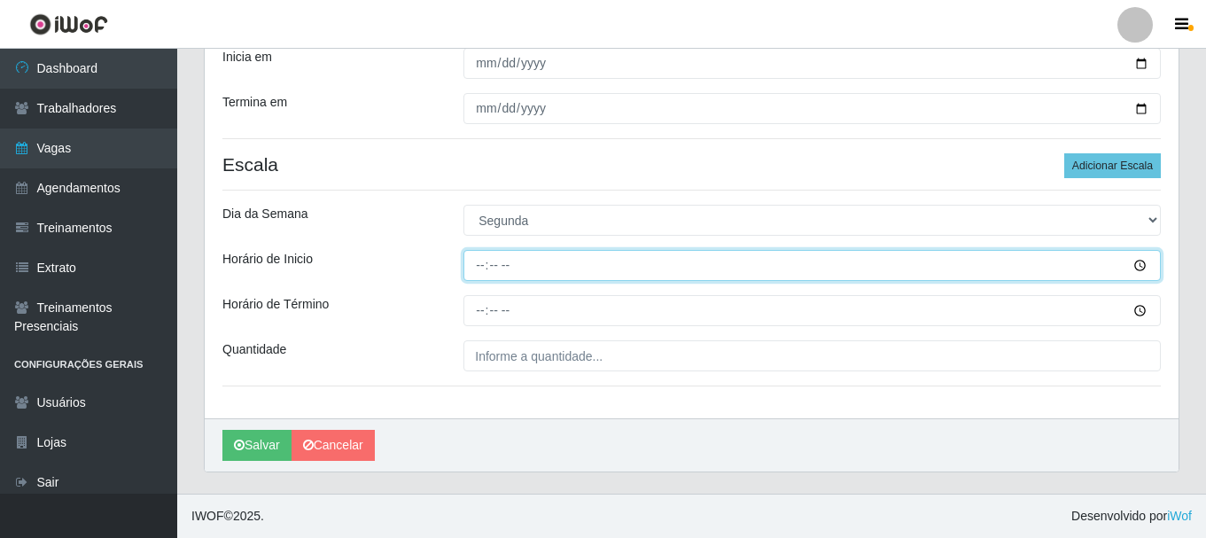
click at [473, 268] on input "Horário de Inicio" at bounding box center [811, 265] width 697 height 31
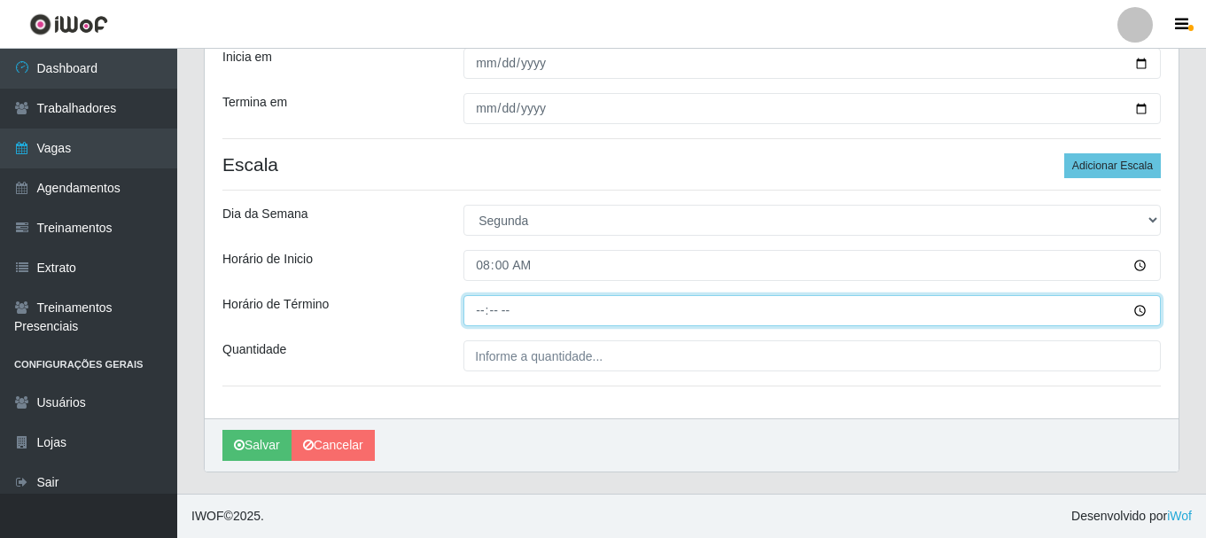
click at [474, 306] on input "Horário de Término" at bounding box center [811, 310] width 697 height 31
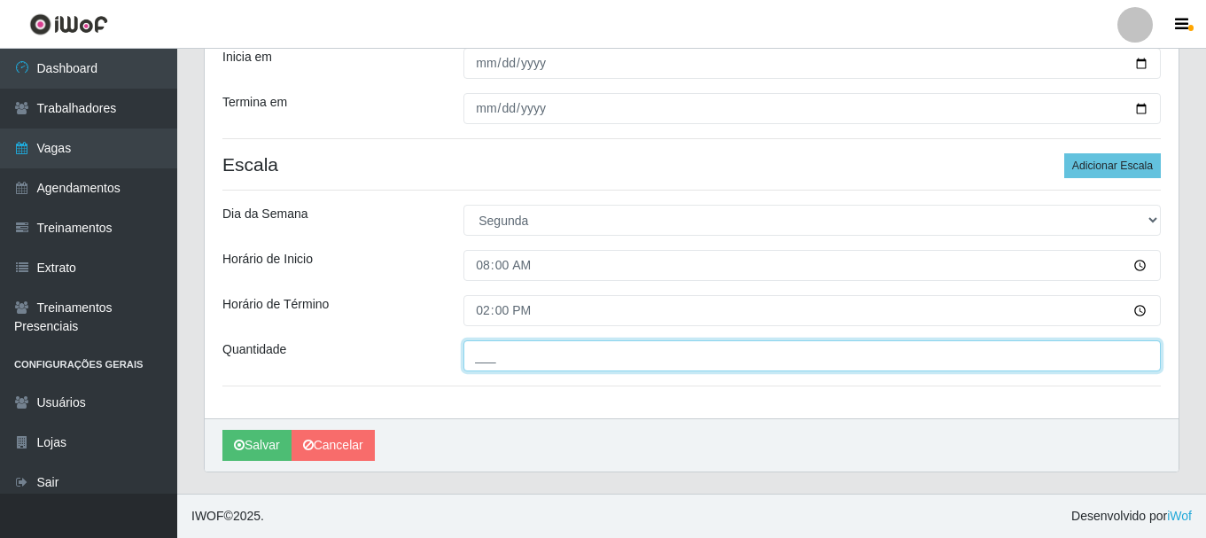
click at [499, 363] on input "___" at bounding box center [811, 355] width 697 height 31
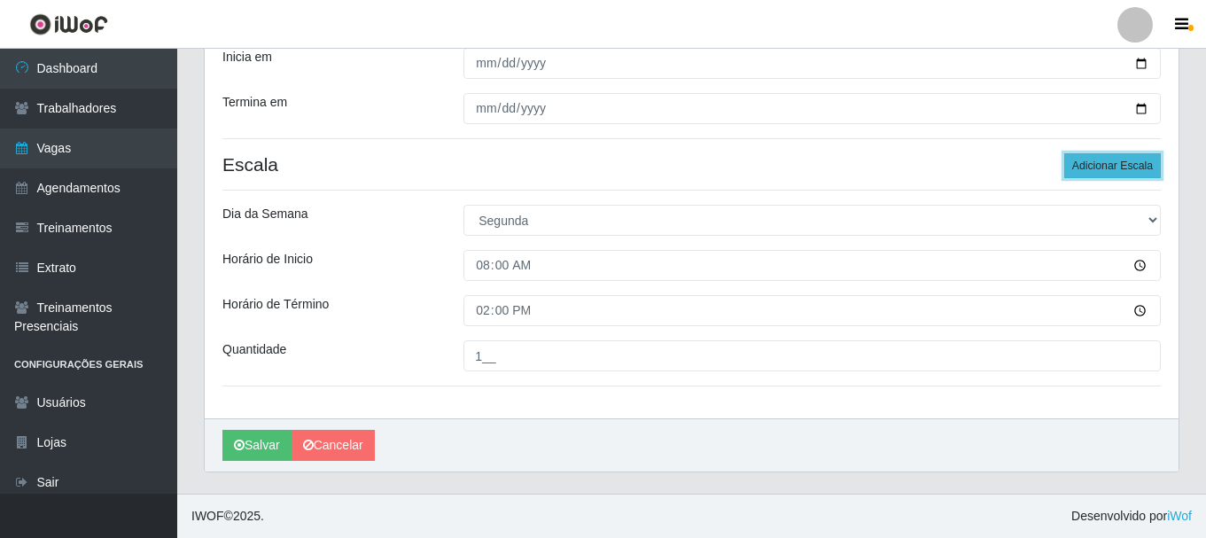
click at [1108, 172] on button "Adicionar Escala" at bounding box center [1112, 165] width 97 height 25
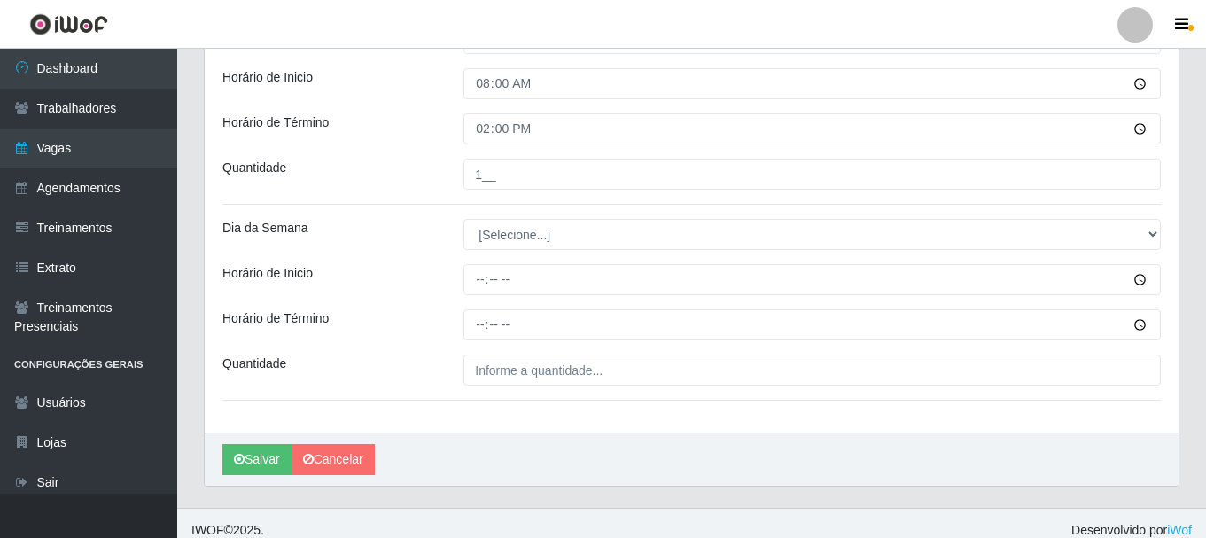
scroll to position [506, 0]
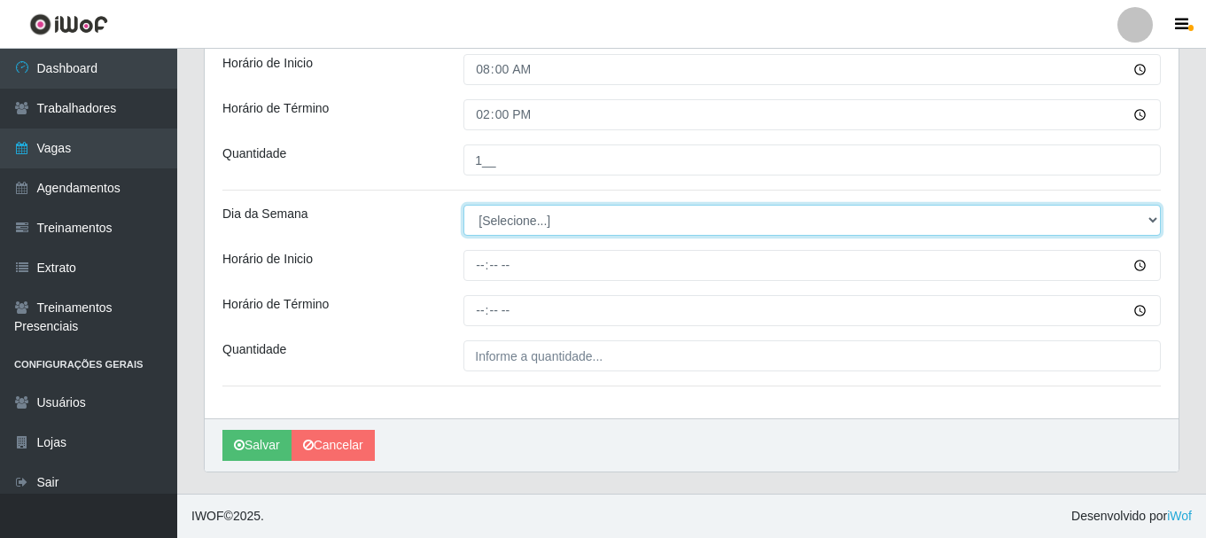
click at [510, 220] on select "[Selecione...] Segunda Terça Quarta Quinta Sexta Sábado Domingo" at bounding box center [811, 220] width 697 height 31
click at [463, 205] on select "[Selecione...] Segunda Terça Quarta Quinta Sexta Sábado Domingo" at bounding box center [811, 220] width 697 height 31
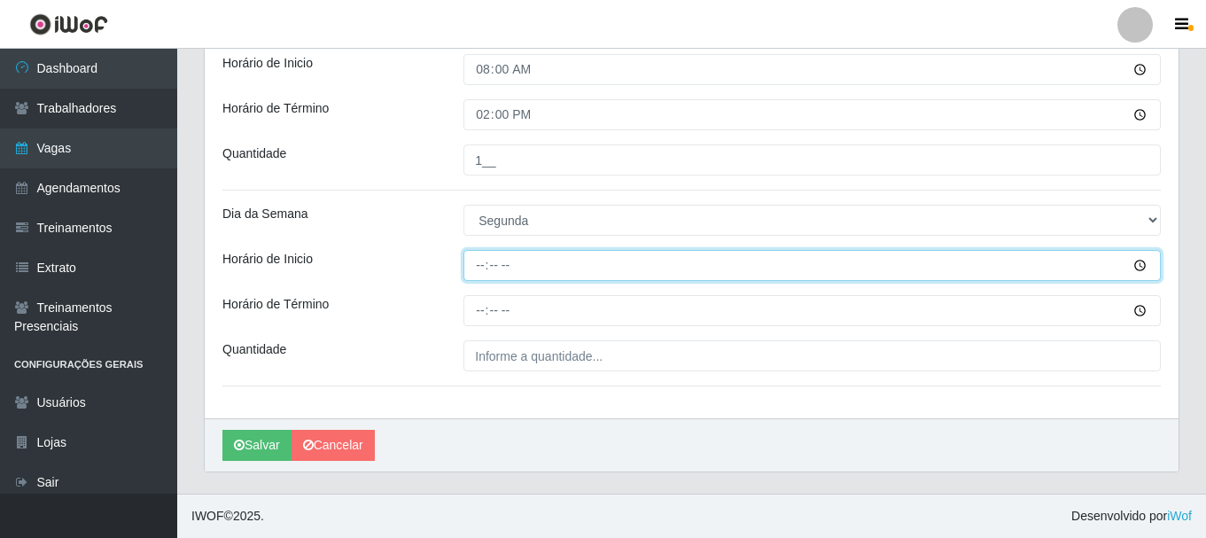
click at [479, 272] on input "Horário de Inicio" at bounding box center [811, 265] width 697 height 31
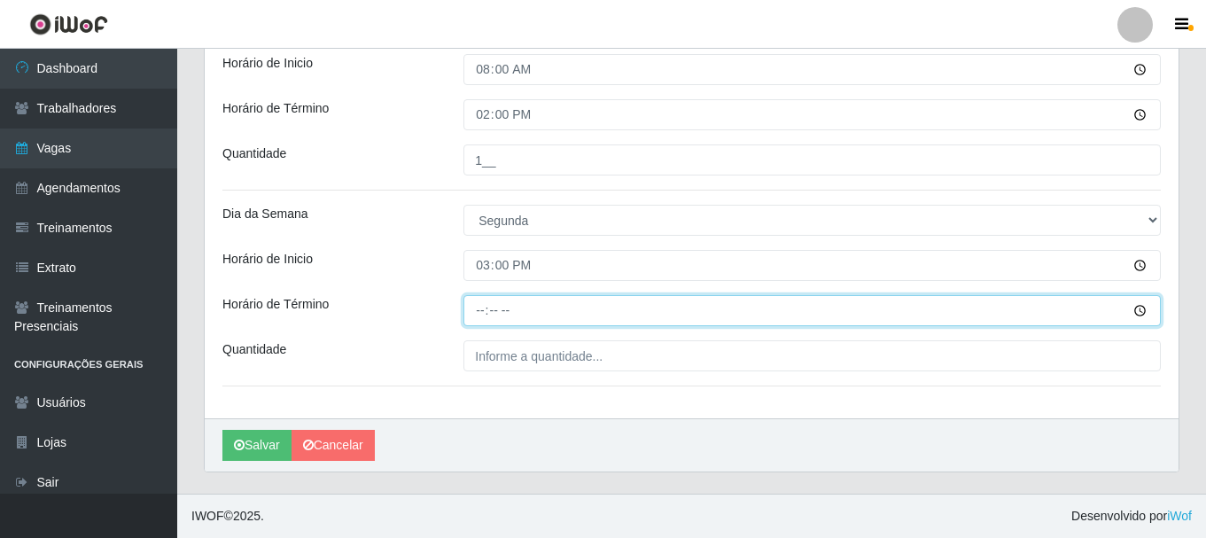
click at [474, 314] on input "Horário de Término" at bounding box center [811, 310] width 697 height 31
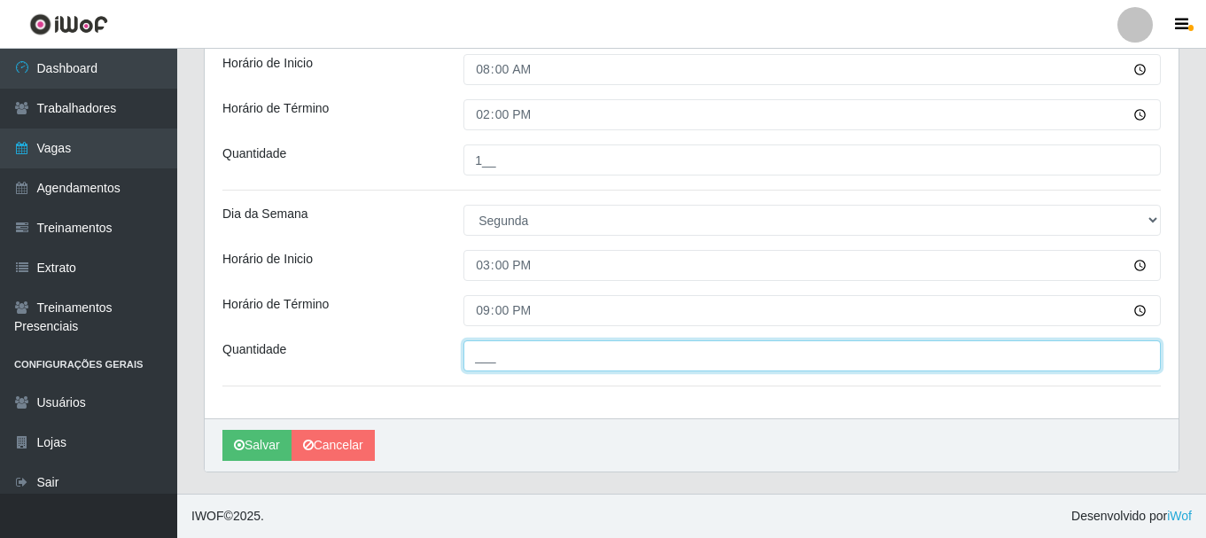
click at [490, 355] on input "___" at bounding box center [811, 355] width 697 height 31
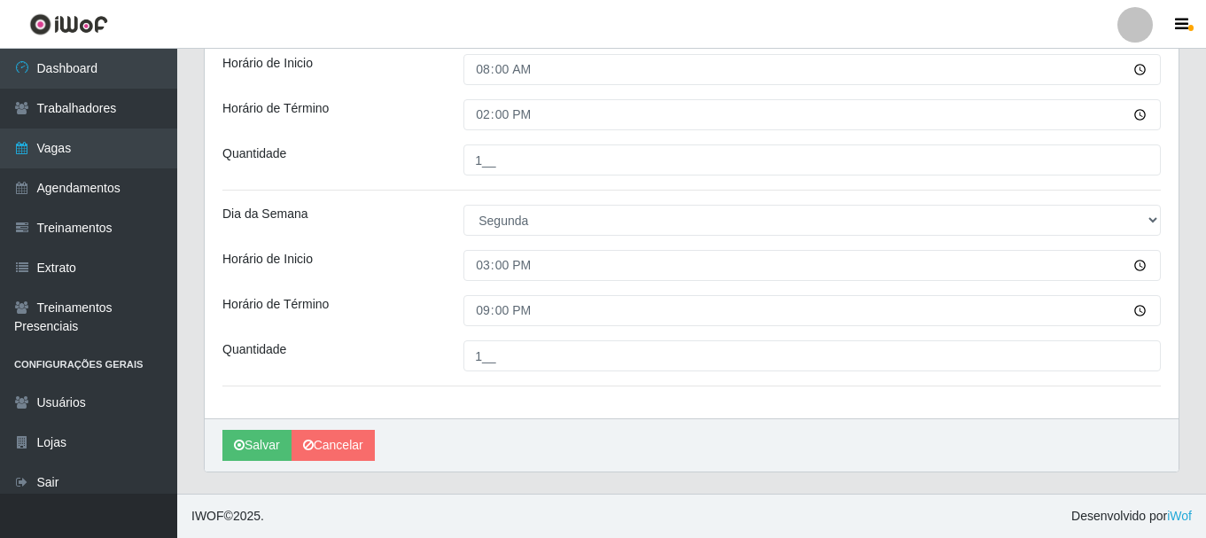
click at [417, 334] on div "Loja SuperShow Bis - Avenida 6 Função [Selecione...] ASG ASG + ASG ++ Auxiliar …" at bounding box center [691, 33] width 973 height 772
click at [244, 446] on button "Salvar" at bounding box center [256, 445] width 69 height 31
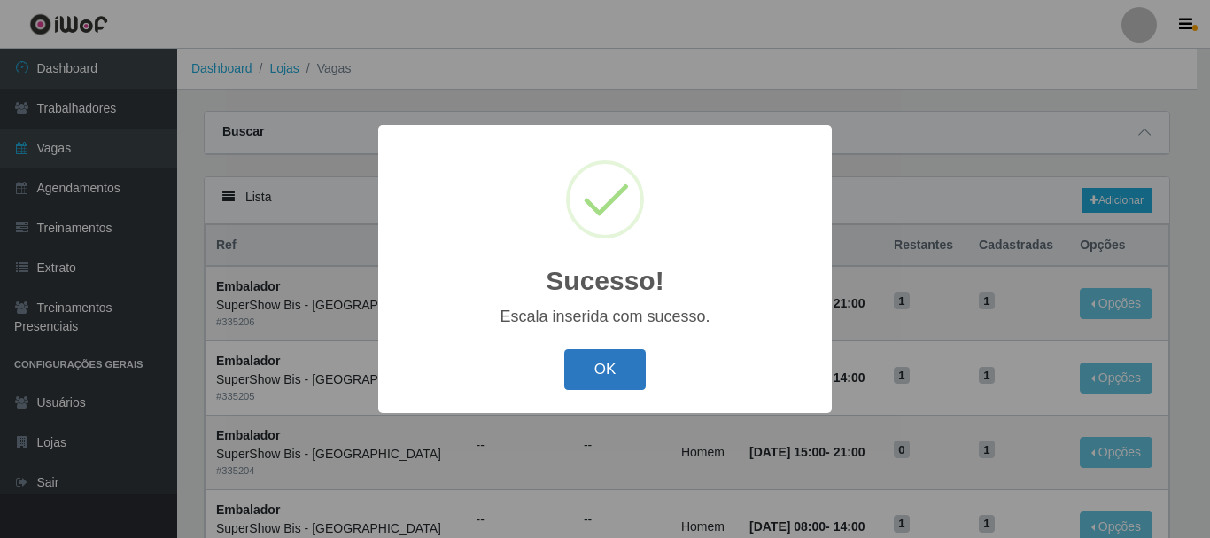
click at [634, 376] on button "OK" at bounding box center [605, 370] width 82 height 42
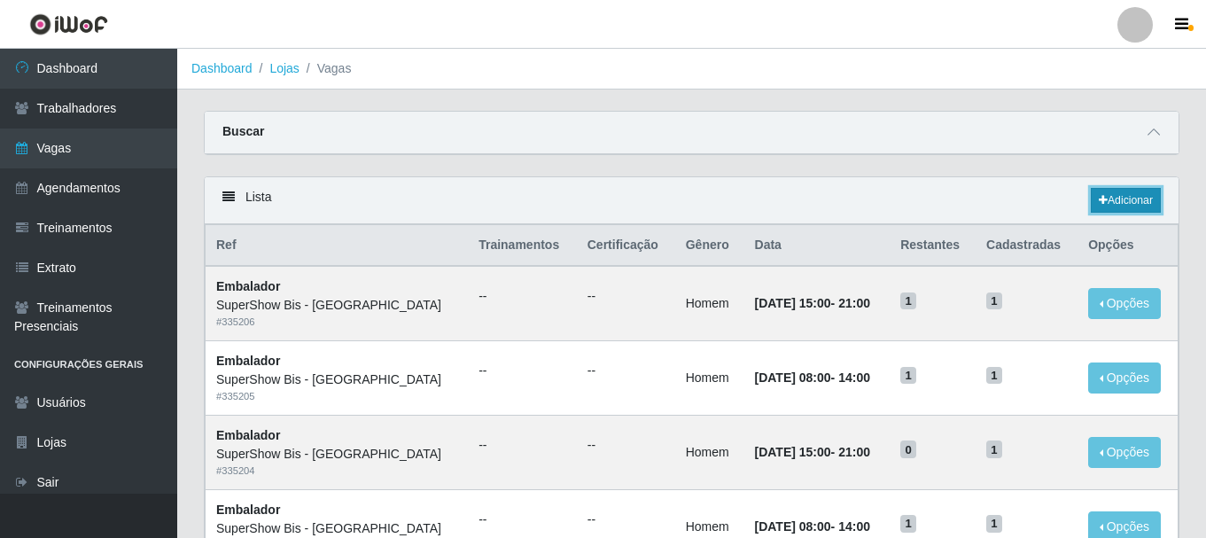
click at [1128, 199] on link "Adicionar" at bounding box center [1125, 200] width 70 height 25
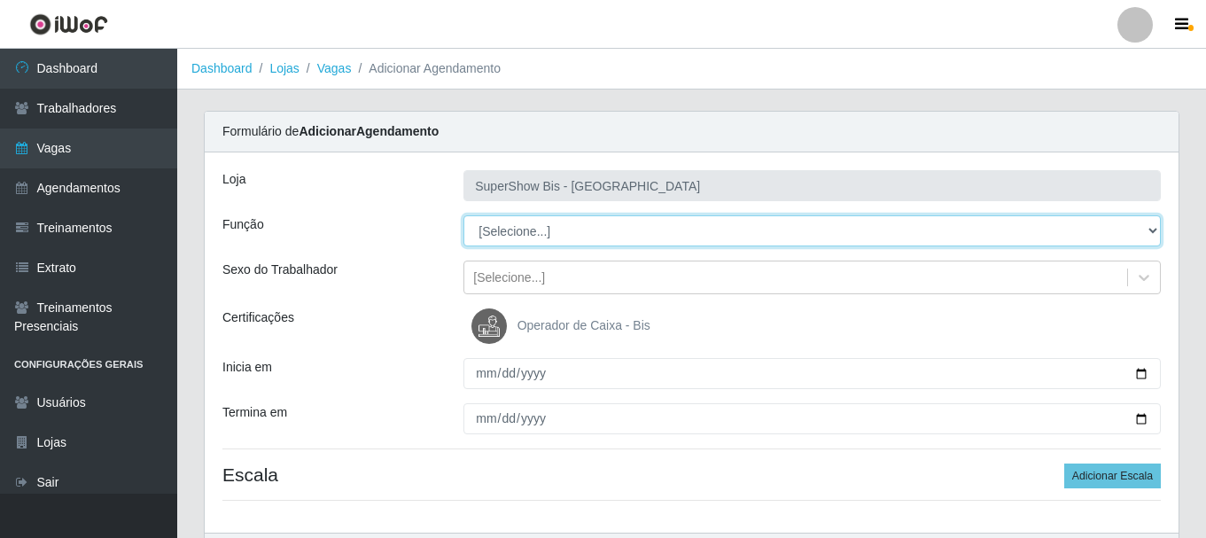
click at [543, 217] on select "[Selecione...] ASG ASG + ASG ++ Auxiliar de Cozinha Embalador Embalador + Embal…" at bounding box center [811, 230] width 697 height 31
click at [543, 229] on select "[Selecione...] ASG ASG + ASG ++ Auxiliar de Cozinha Embalador Embalador + Embal…" at bounding box center [811, 230] width 697 height 31
click at [543, 227] on select "[Selecione...] ASG ASG + ASG ++ Auxiliar de Cozinha Embalador Embalador + Embal…" at bounding box center [811, 230] width 697 height 31
click at [463, 215] on select "[Selecione...] ASG ASG + ASG ++ Auxiliar de Cozinha Embalador Embalador + Embal…" at bounding box center [811, 230] width 697 height 31
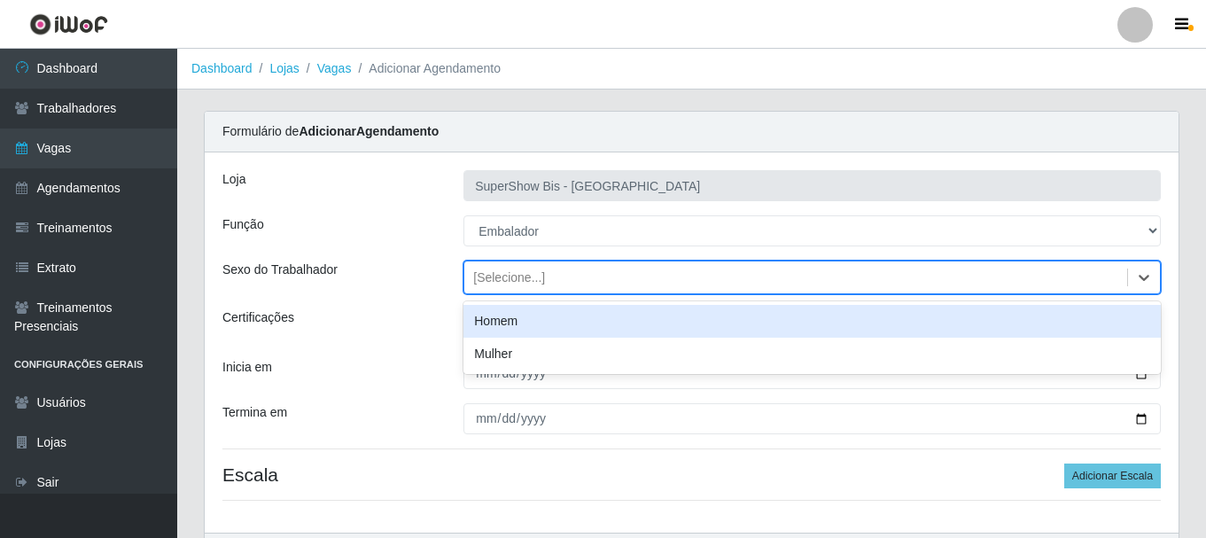
click at [526, 272] on div "[Selecione...]" at bounding box center [509, 277] width 72 height 19
drag, startPoint x: 523, startPoint y: 323, endPoint x: 508, endPoint y: 345, distance: 26.1
click at [523, 324] on div "Homem" at bounding box center [811, 321] width 697 height 33
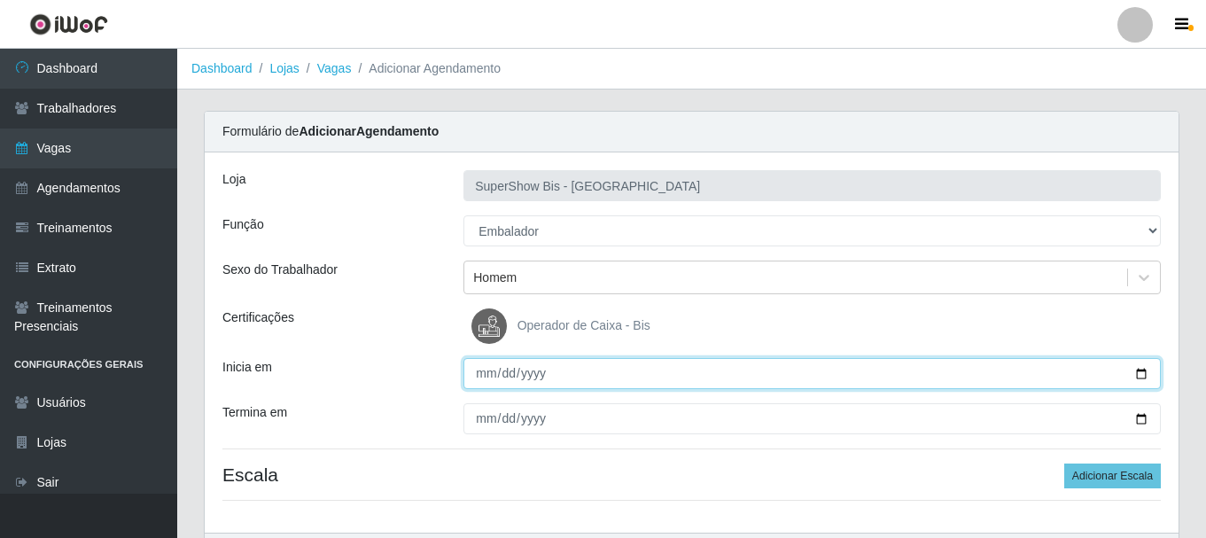
click at [485, 379] on input "Inicia em" at bounding box center [811, 373] width 697 height 31
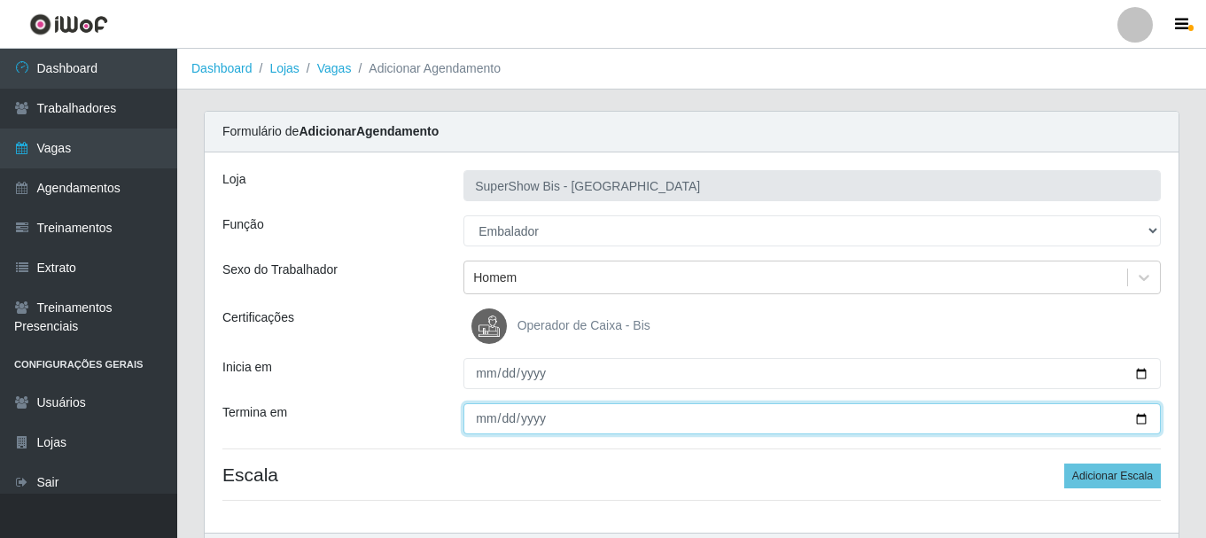
click at [481, 424] on input "Termina em" at bounding box center [811, 418] width 697 height 31
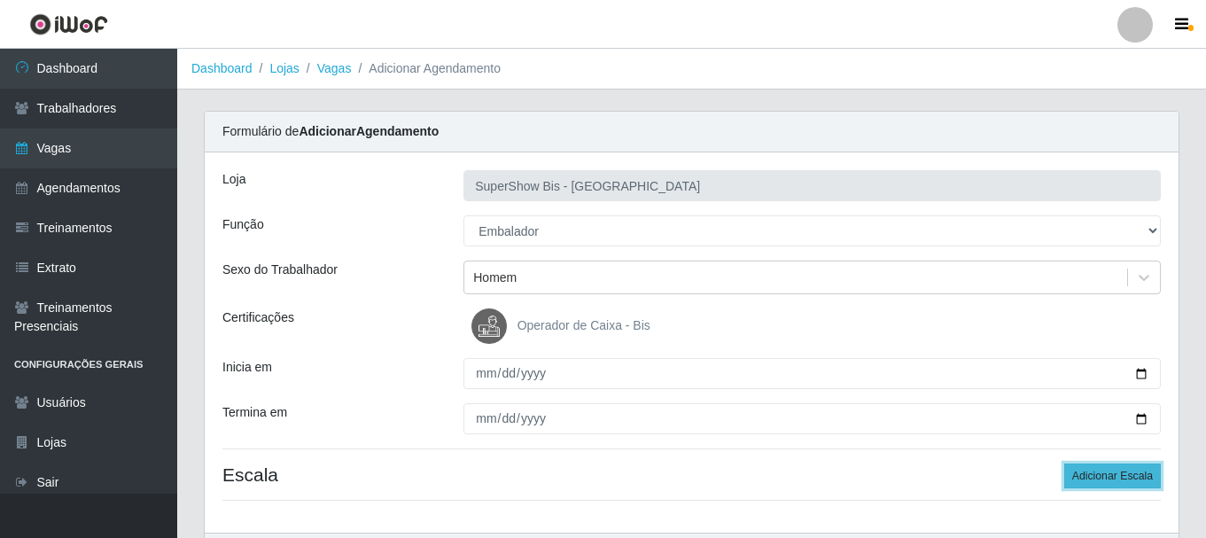
click at [1070, 473] on button "Adicionar Escala" at bounding box center [1112, 475] width 97 height 25
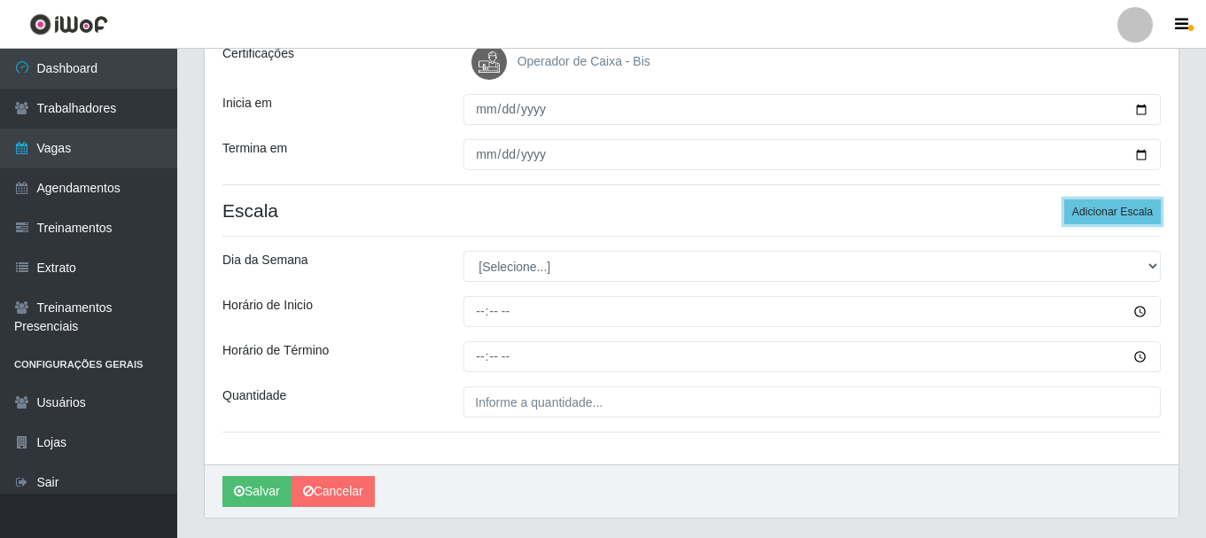
scroll to position [266, 0]
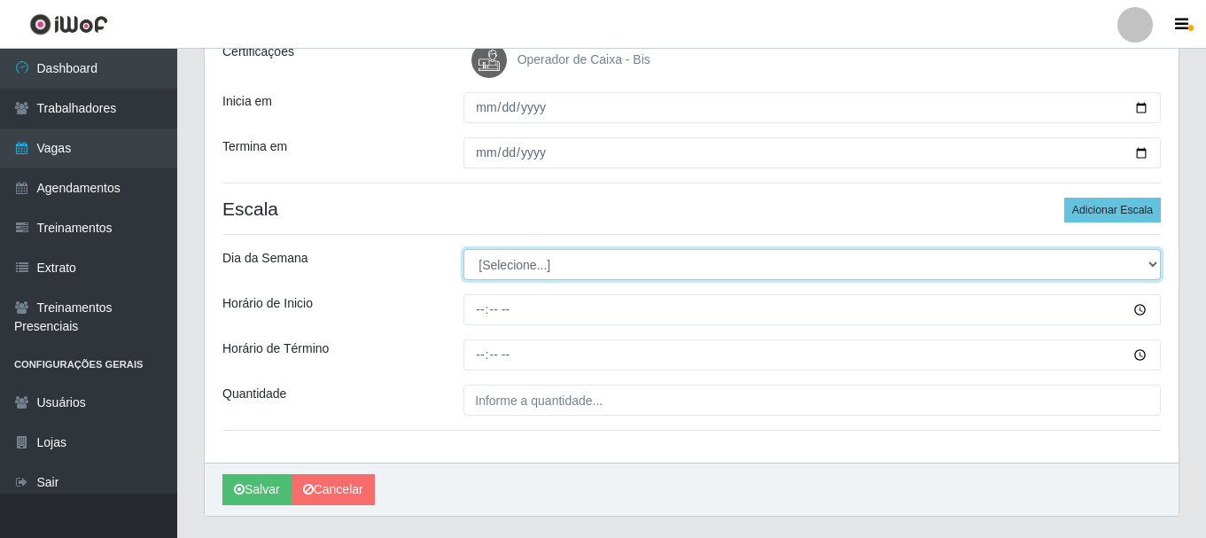
click at [521, 260] on select "[Selecione...] Segunda Terça Quarta Quinta Sexta Sábado Domingo" at bounding box center [811, 264] width 697 height 31
click at [463, 249] on select "[Selecione...] Segunda Terça Quarta Quinta Sexta Sábado Domingo" at bounding box center [811, 264] width 697 height 31
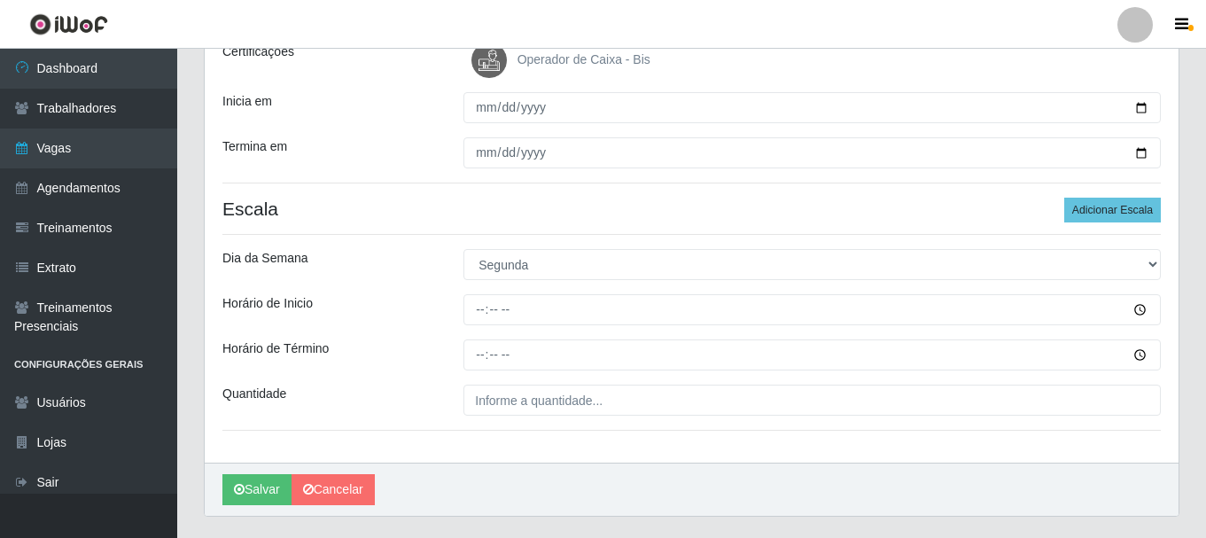
click at [488, 326] on div "Loja SuperShow Bis - Avenida 6 Função [Selecione...] ASG ASG + ASG ++ Auxiliar …" at bounding box center [691, 175] width 973 height 576
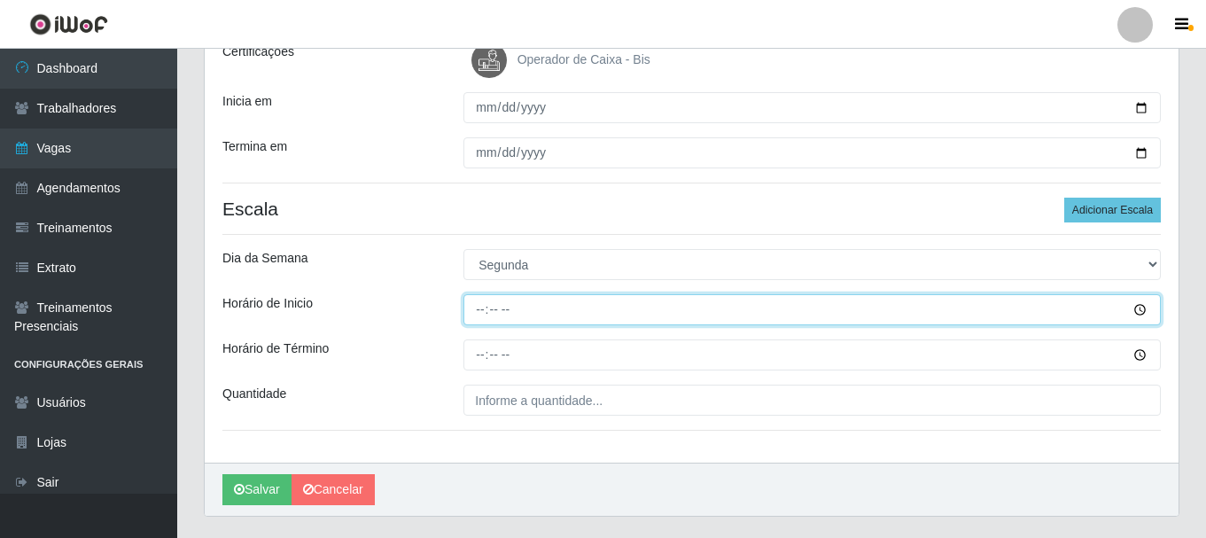
click at [484, 317] on input "Horário de Inicio" at bounding box center [811, 309] width 697 height 31
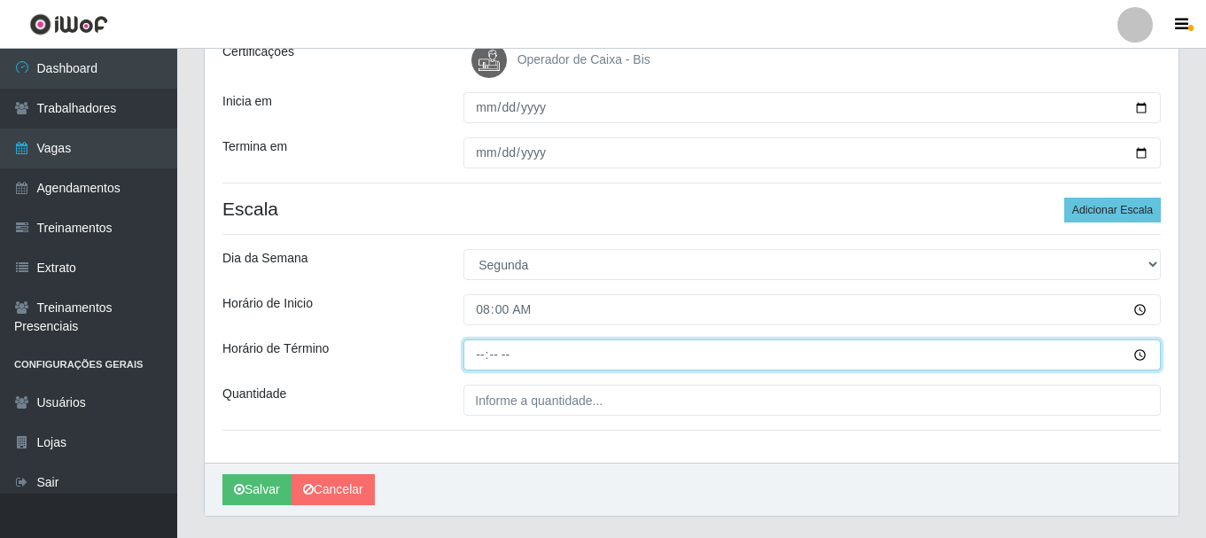
click at [485, 351] on input "Horário de Término" at bounding box center [811, 354] width 697 height 31
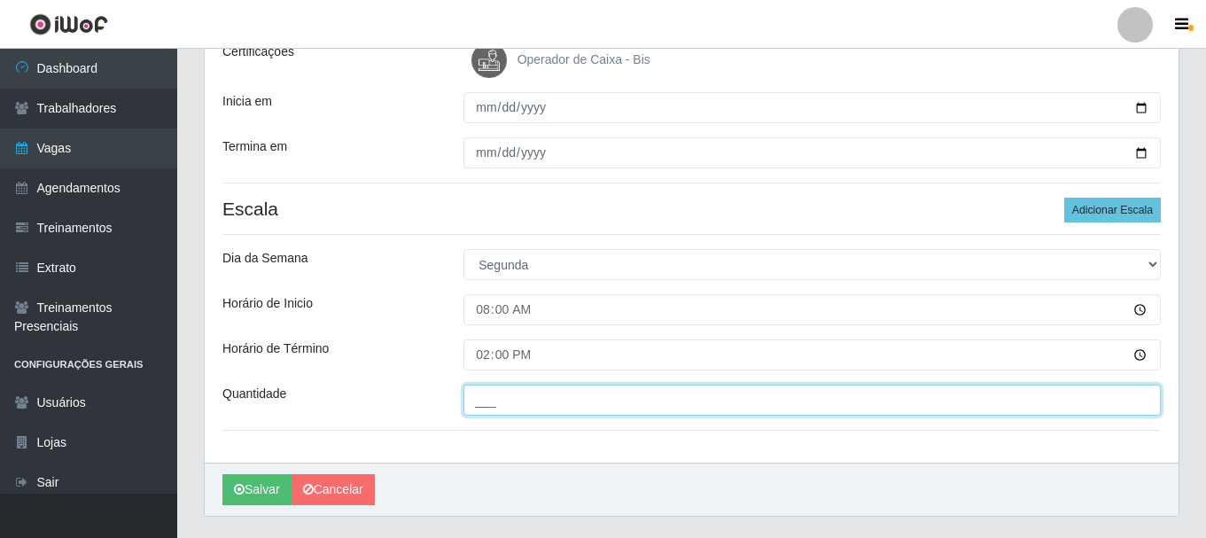
click at [487, 387] on input "___" at bounding box center [811, 399] width 697 height 31
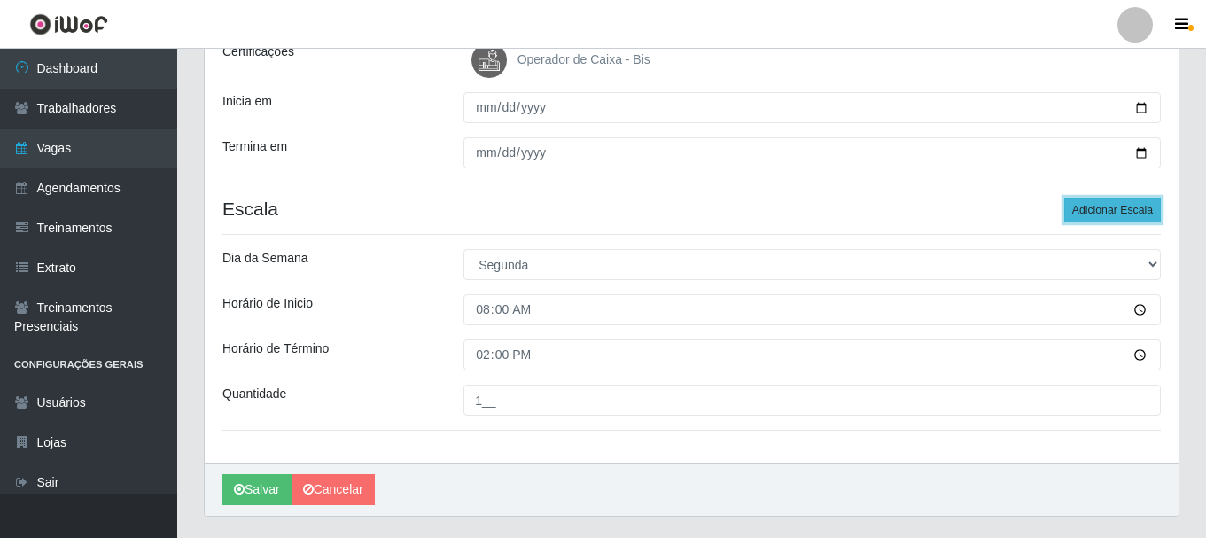
click at [1093, 208] on button "Adicionar Escala" at bounding box center [1112, 210] width 97 height 25
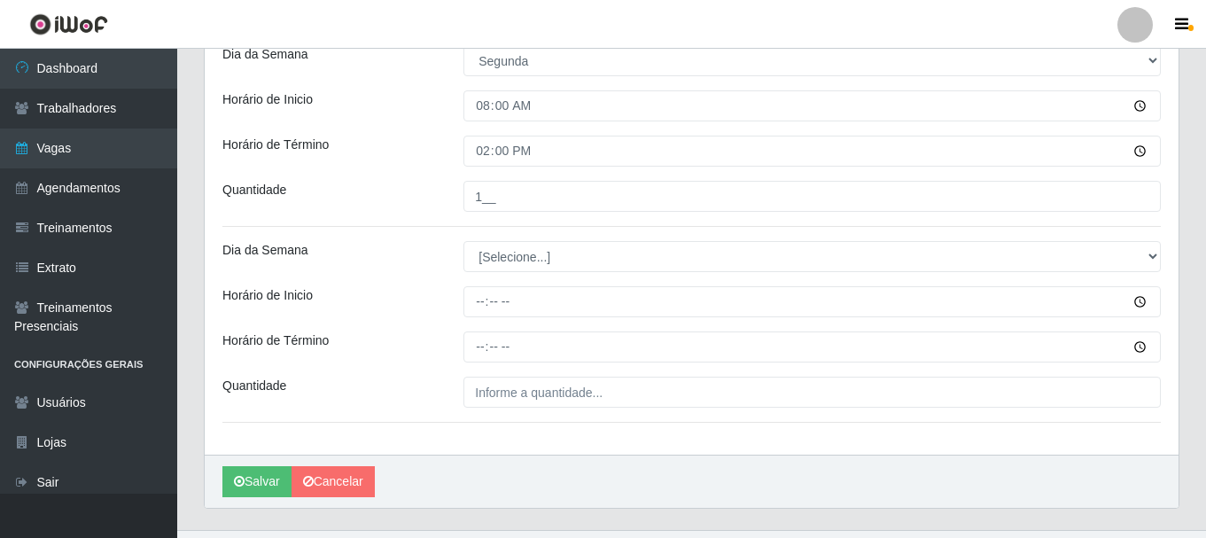
scroll to position [506, 0]
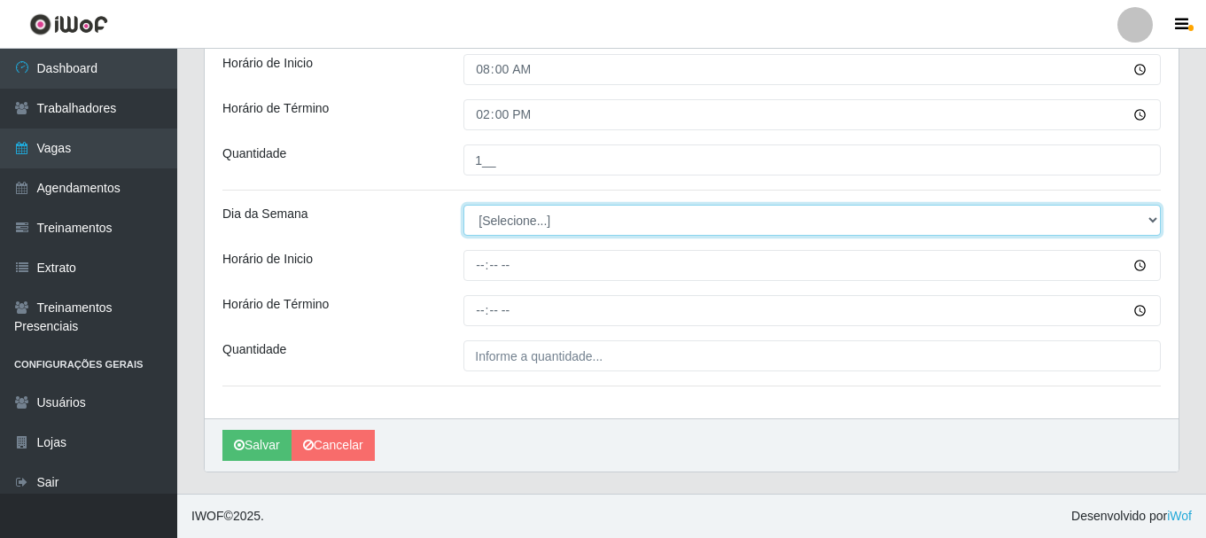
click at [497, 221] on select "[Selecione...] Segunda Terça Quarta Quinta Sexta Sábado Domingo" at bounding box center [811, 220] width 697 height 31
click at [463, 205] on select "[Selecione...] Segunda Terça Quarta Quinta Sexta Sábado Domingo" at bounding box center [811, 220] width 697 height 31
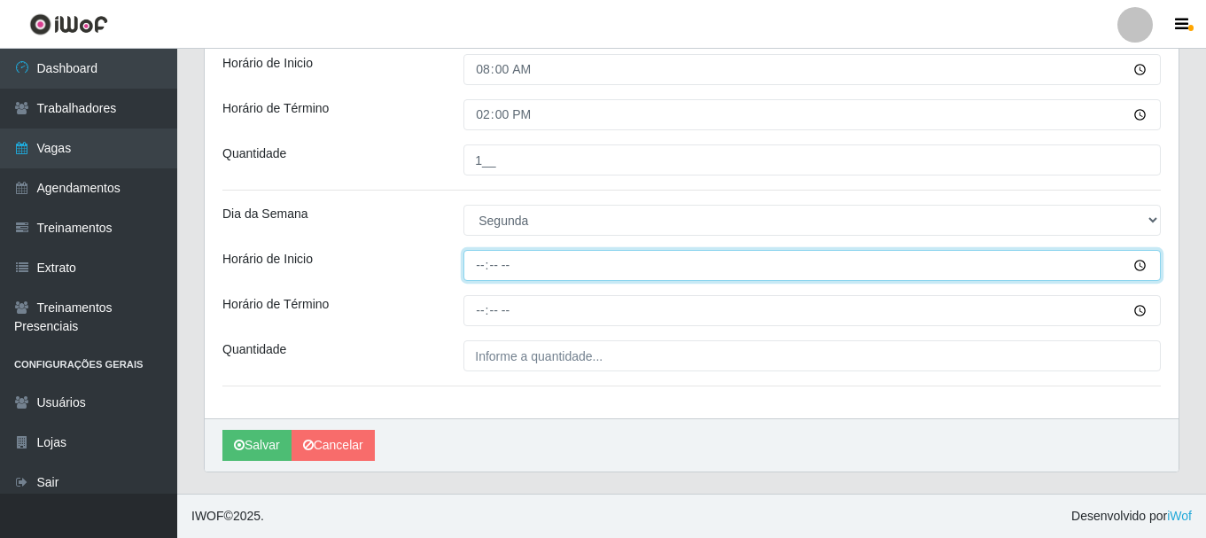
click at [482, 267] on input "Horário de Inicio" at bounding box center [811, 265] width 697 height 31
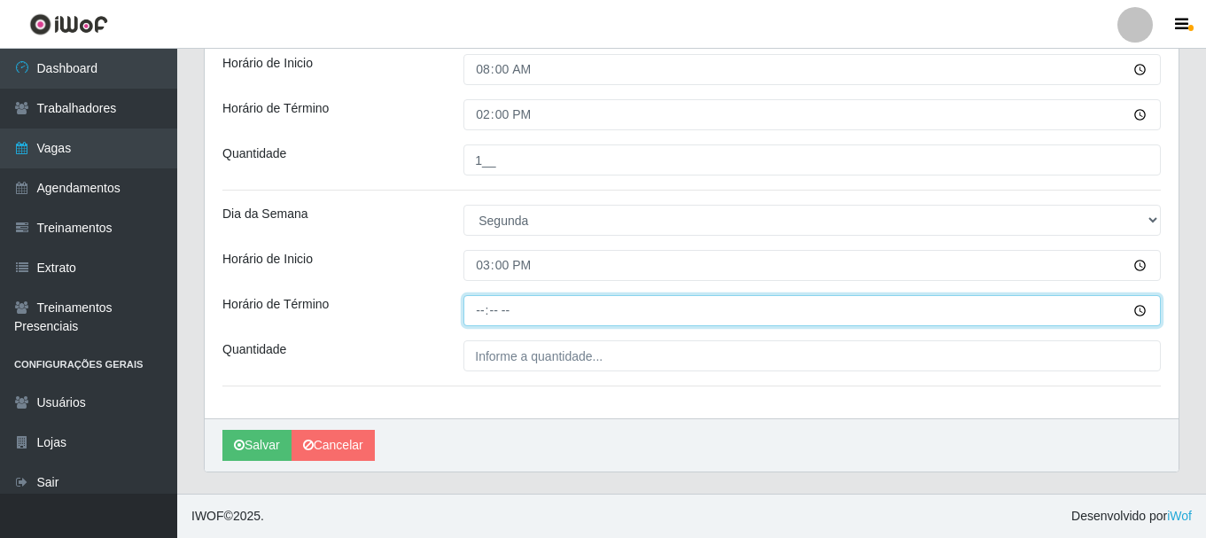
click at [481, 299] on input "Horário de Término" at bounding box center [811, 310] width 697 height 31
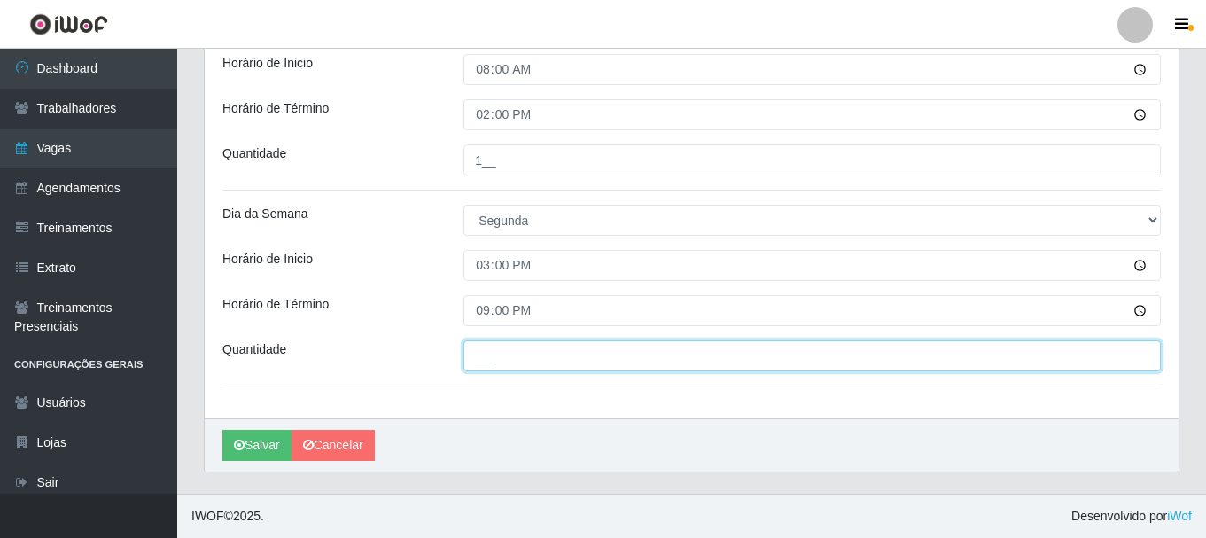
click at [492, 355] on input "___" at bounding box center [811, 355] width 697 height 31
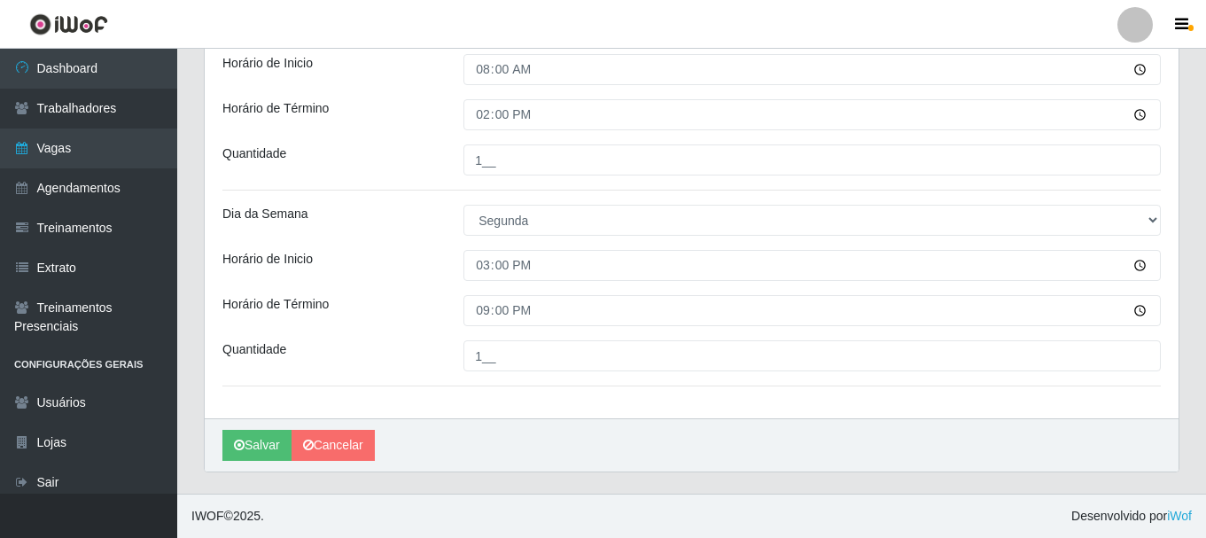
click at [405, 328] on div "Loja SuperShow Bis - Avenida 6 Função [Selecione...] ASG ASG + ASG ++ Auxiliar …" at bounding box center [691, 33] width 973 height 772
click at [261, 437] on button "Salvar" at bounding box center [256, 445] width 69 height 31
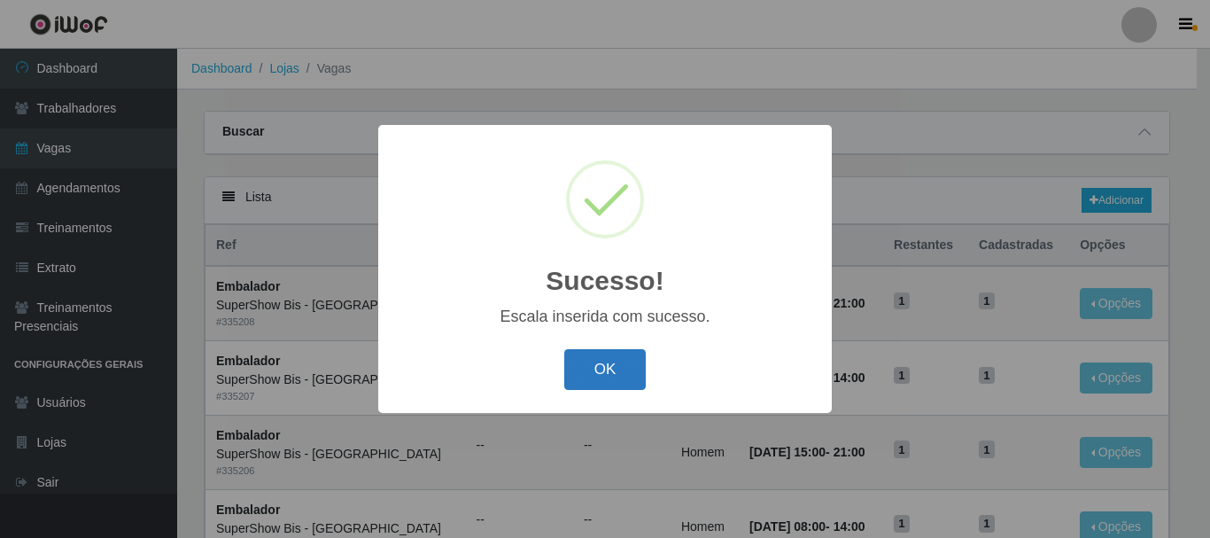
click at [613, 371] on button "OK" at bounding box center [605, 370] width 82 height 42
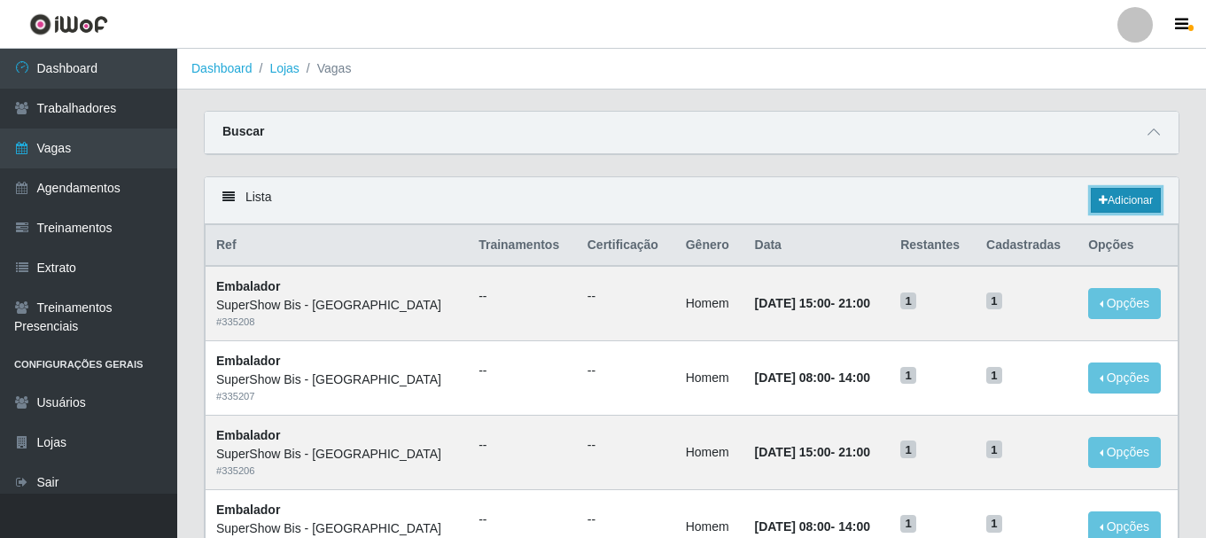
click at [1136, 197] on link "Adicionar" at bounding box center [1125, 200] width 70 height 25
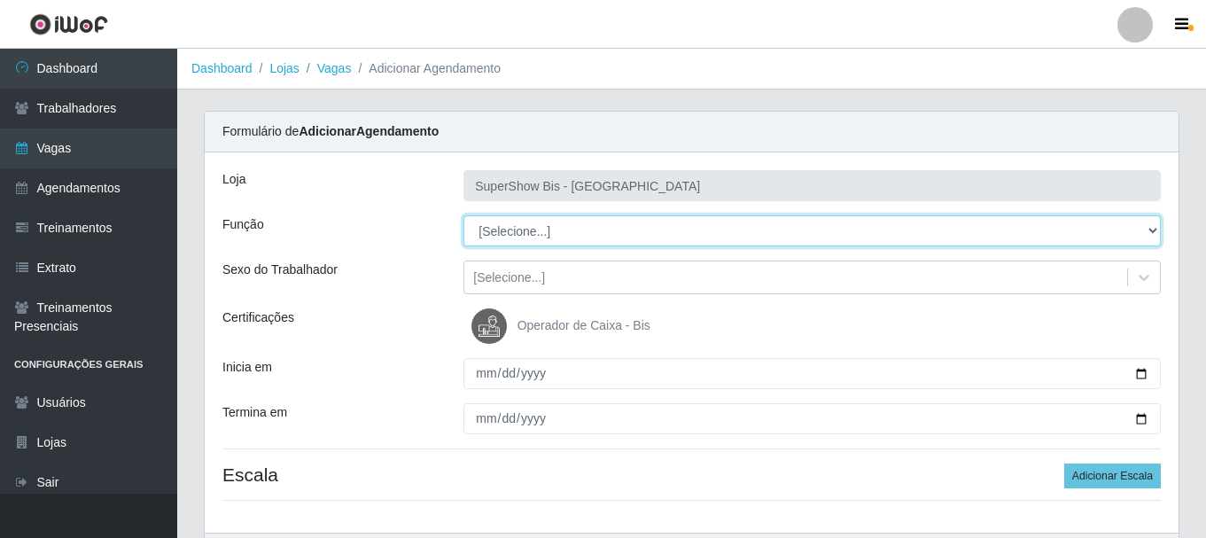
click at [542, 232] on select "[Selecione...] ASG ASG + ASG ++ Auxiliar de Cozinha Embalador Embalador + Embal…" at bounding box center [811, 230] width 697 height 31
click at [463, 215] on select "[Selecione...] ASG ASG + ASG ++ Auxiliar de Cozinha Embalador Embalador + Embal…" at bounding box center [811, 230] width 697 height 31
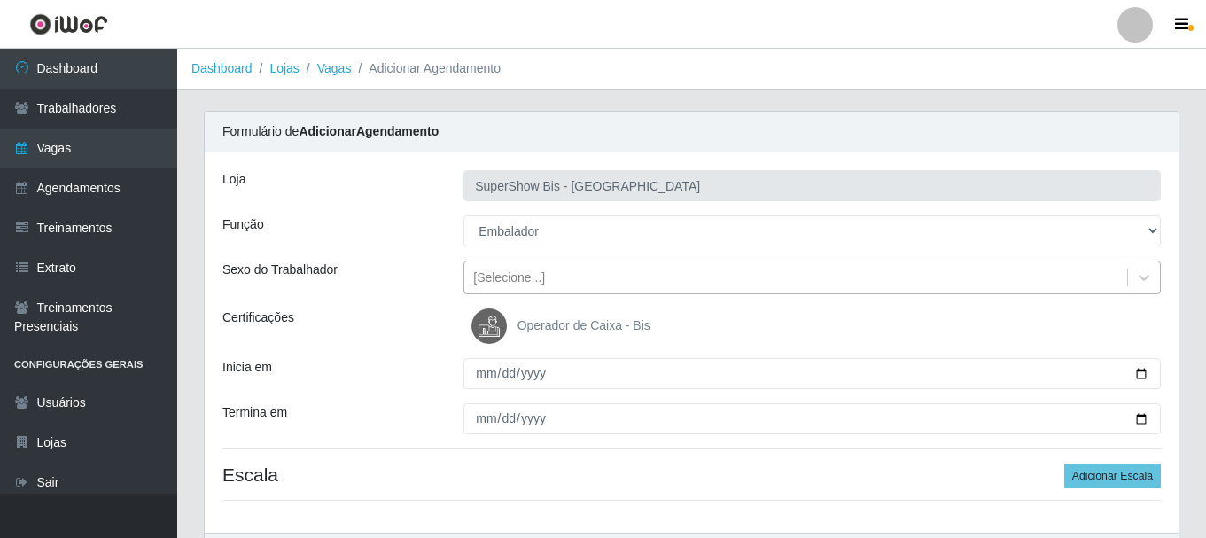
click at [504, 275] on div "[Selecione...]" at bounding box center [509, 277] width 72 height 19
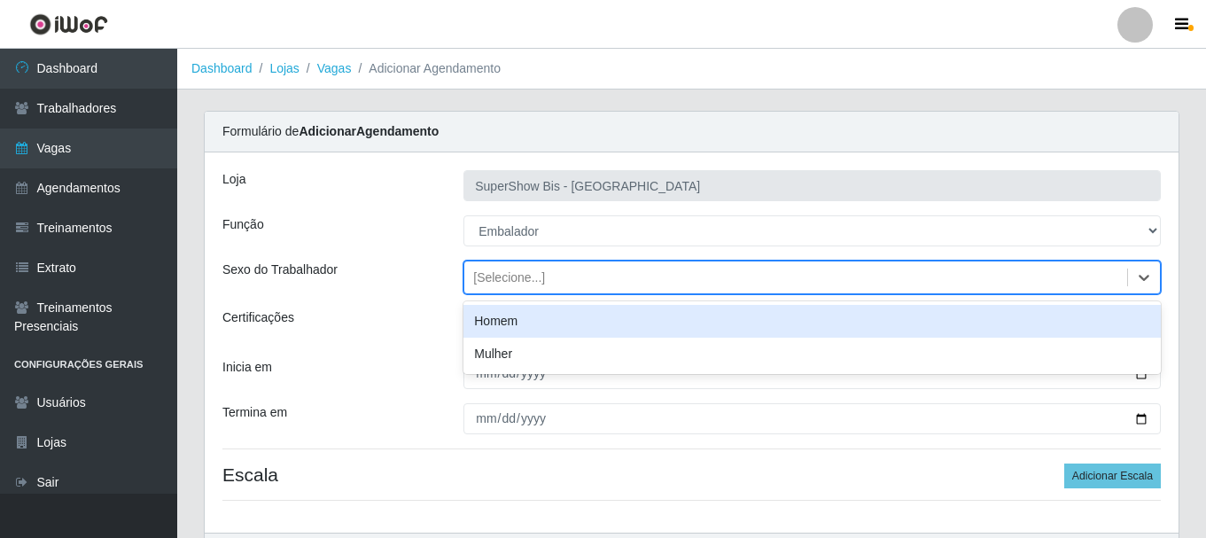
drag, startPoint x: 499, startPoint y: 311, endPoint x: 494, endPoint y: 330, distance: 19.1
click at [499, 312] on div "Homem" at bounding box center [811, 321] width 697 height 33
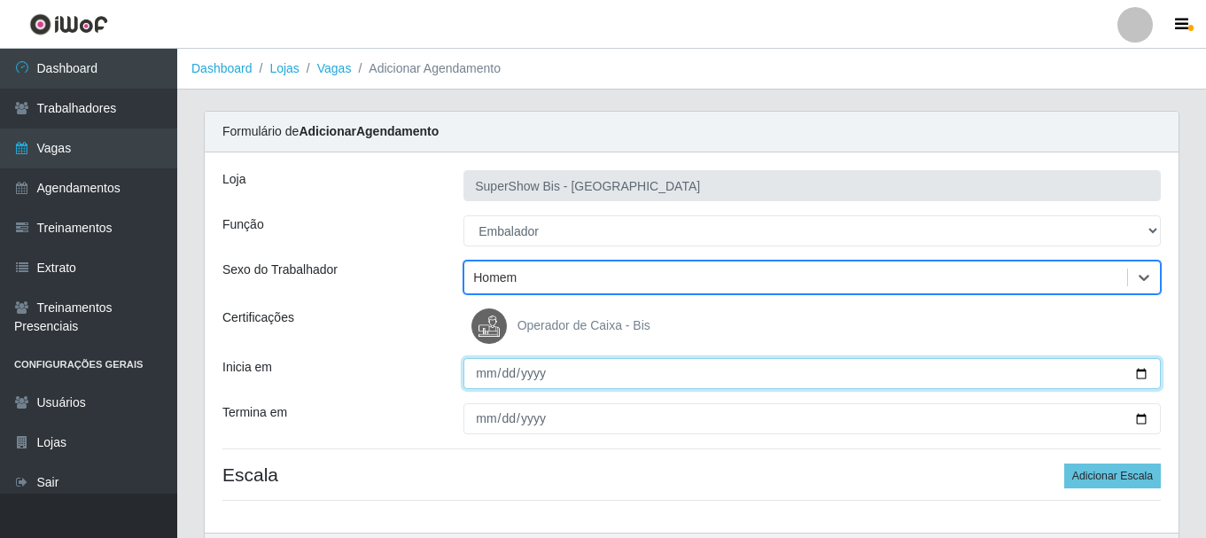
click at [480, 376] on input "Inicia em" at bounding box center [811, 373] width 697 height 31
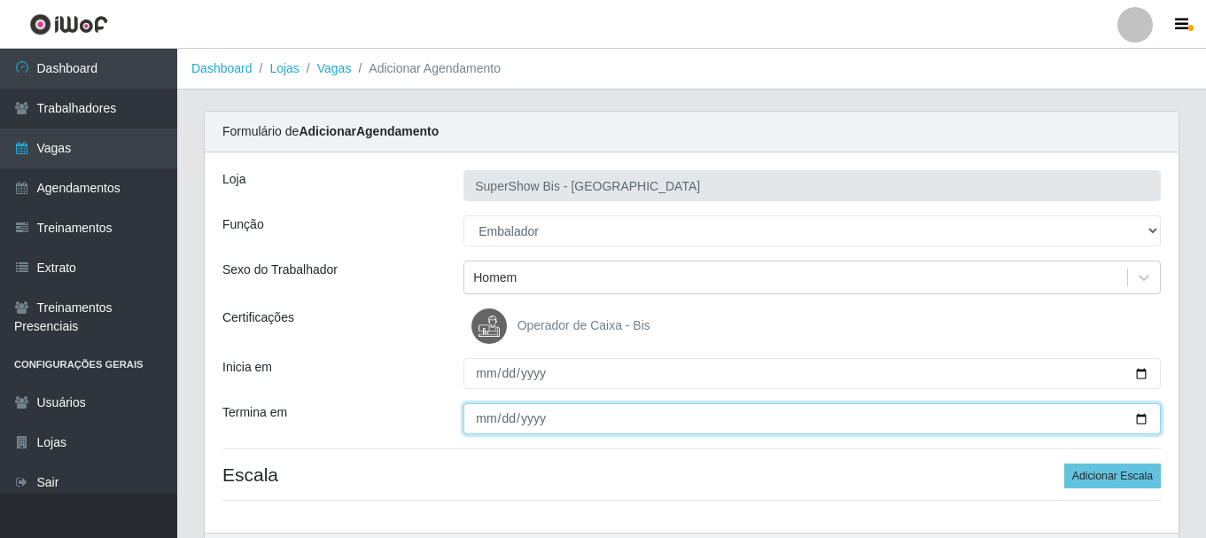
click at [485, 423] on input "Termina em" at bounding box center [811, 418] width 697 height 31
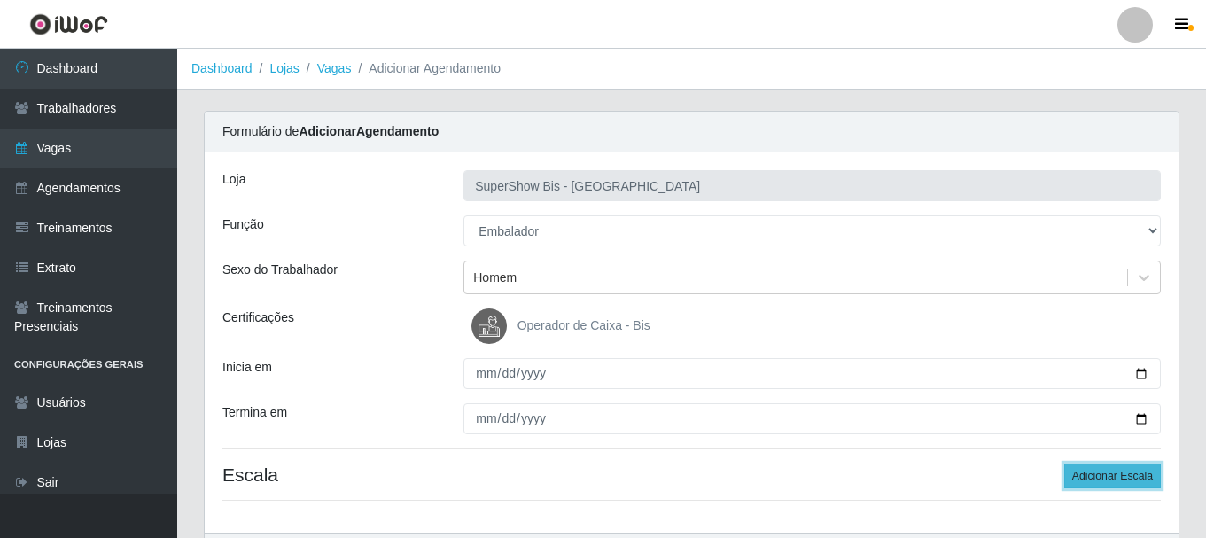
click at [1115, 464] on button "Adicionar Escala" at bounding box center [1112, 475] width 97 height 25
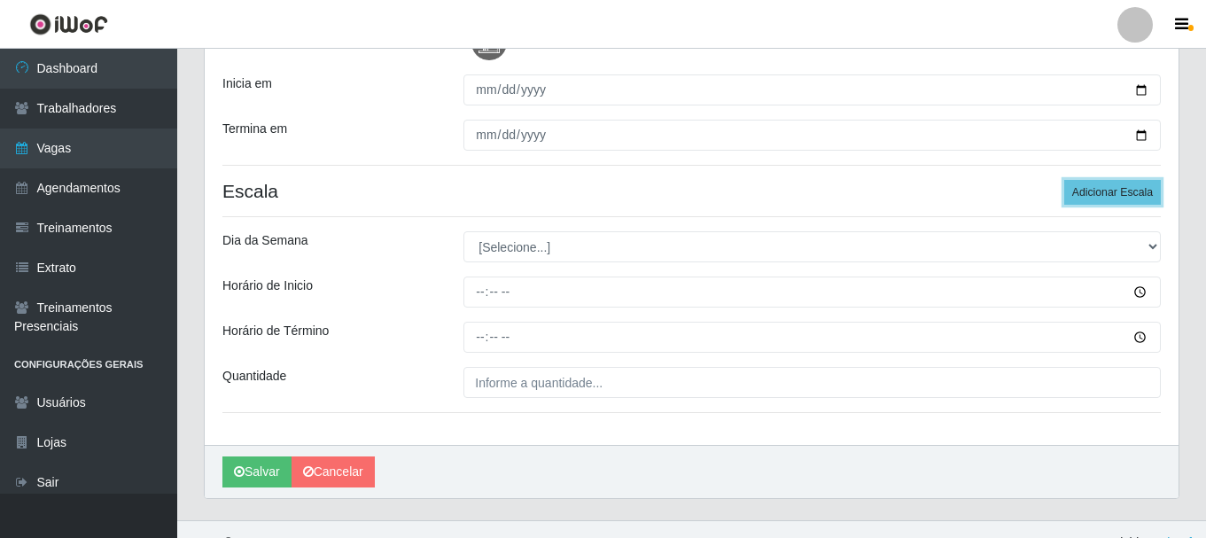
scroll to position [310, 0]
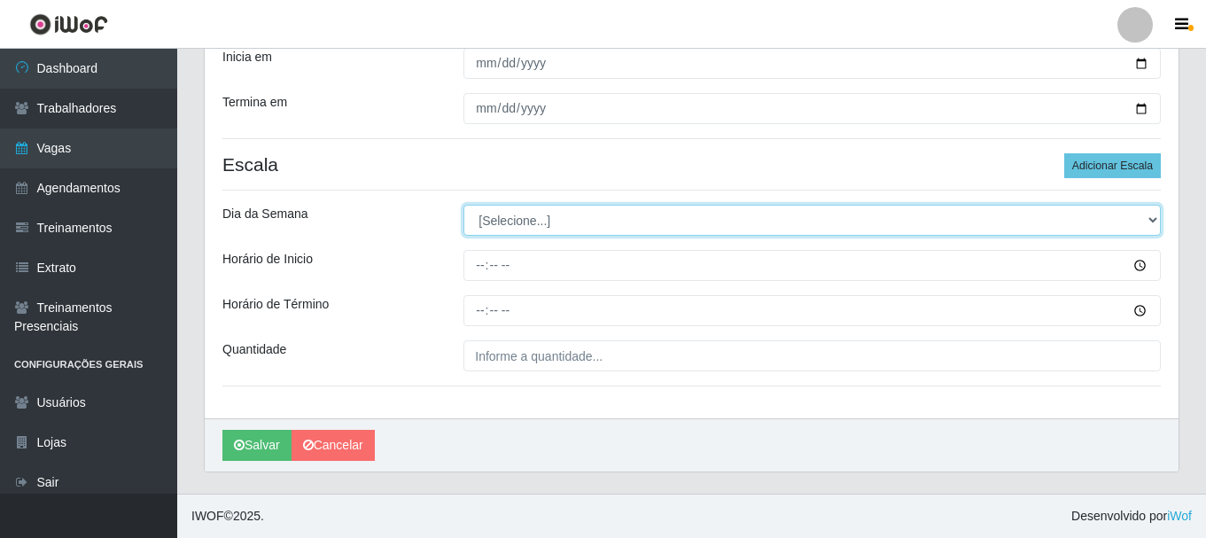
click at [547, 228] on select "[Selecione...] Segunda Terça Quarta Quinta Sexta Sábado Domingo" at bounding box center [811, 220] width 697 height 31
click at [463, 205] on select "[Selecione...] Segunda Terça Quarta Quinta Sexta Sábado Domingo" at bounding box center [811, 220] width 697 height 31
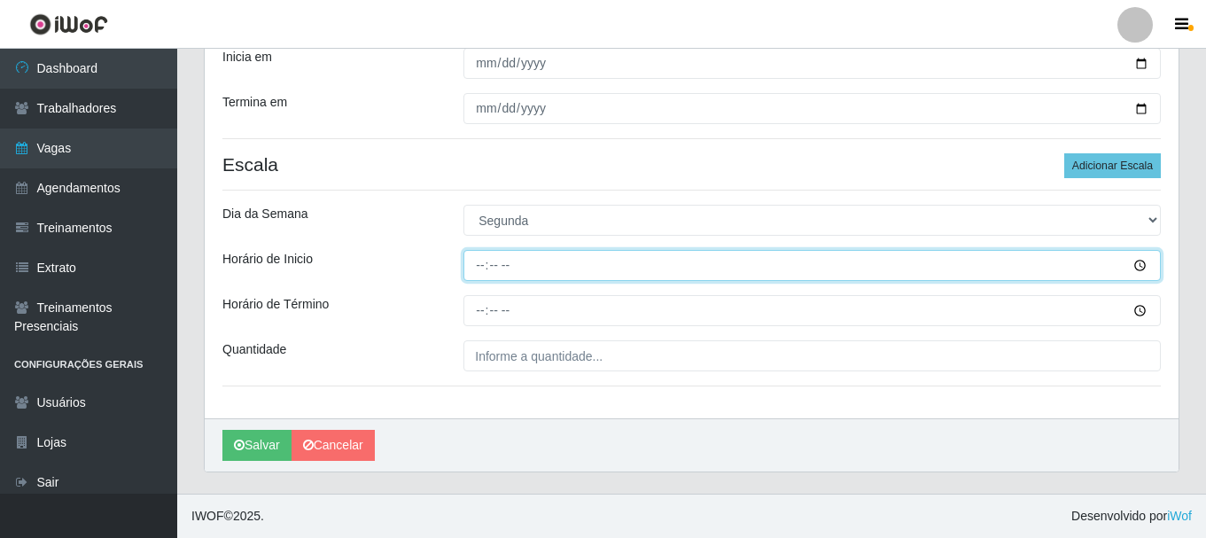
click at [476, 262] on input "Horário de Inicio" at bounding box center [811, 265] width 697 height 31
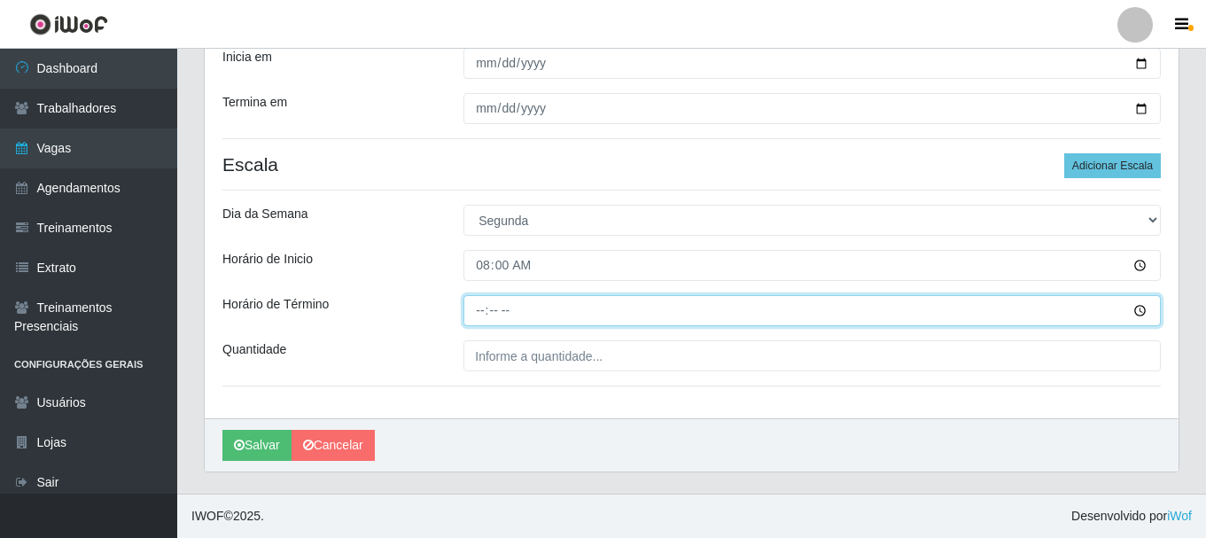
click at [472, 308] on input "Horário de Término" at bounding box center [811, 310] width 697 height 31
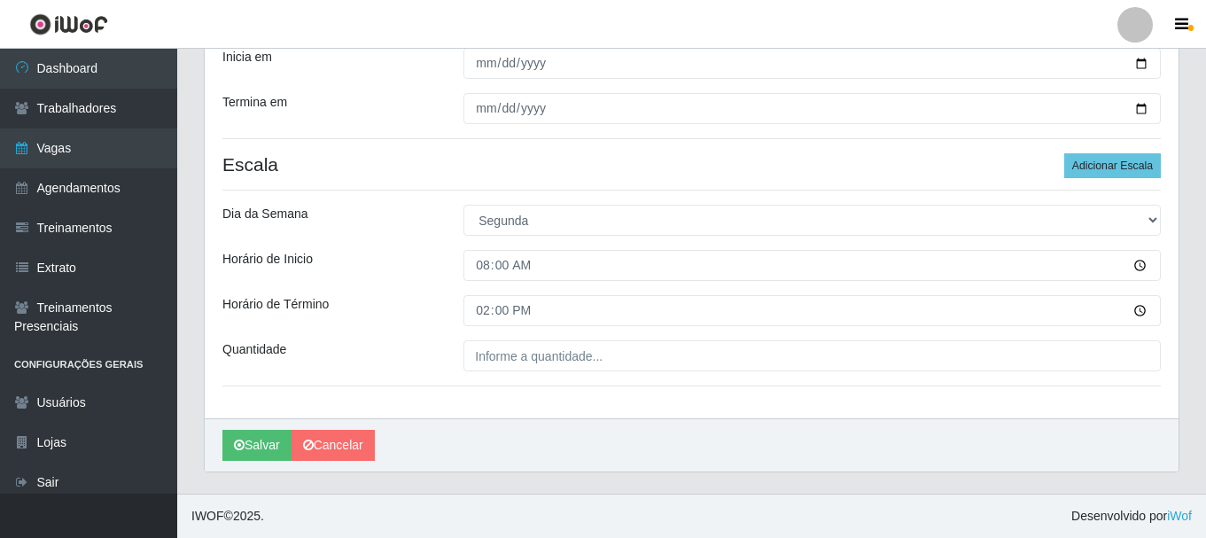
click at [505, 381] on div "Loja SuperShow Bis - Avenida 6 Função [Selecione...] ASG ASG + ASG ++ Auxiliar …" at bounding box center [691, 130] width 973 height 576
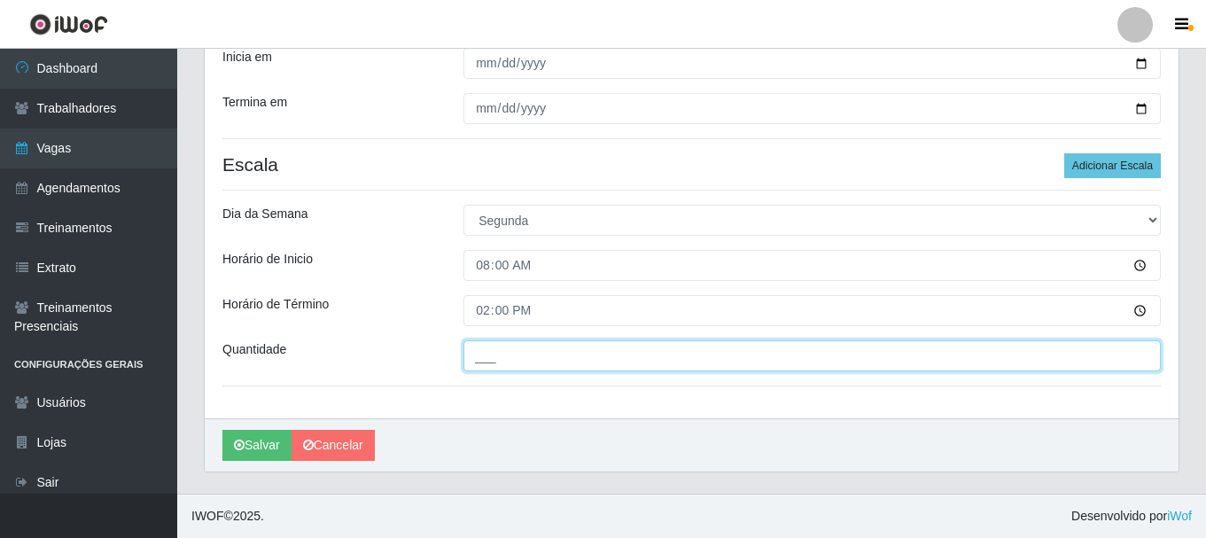
click at [513, 350] on input "___" at bounding box center [811, 355] width 697 height 31
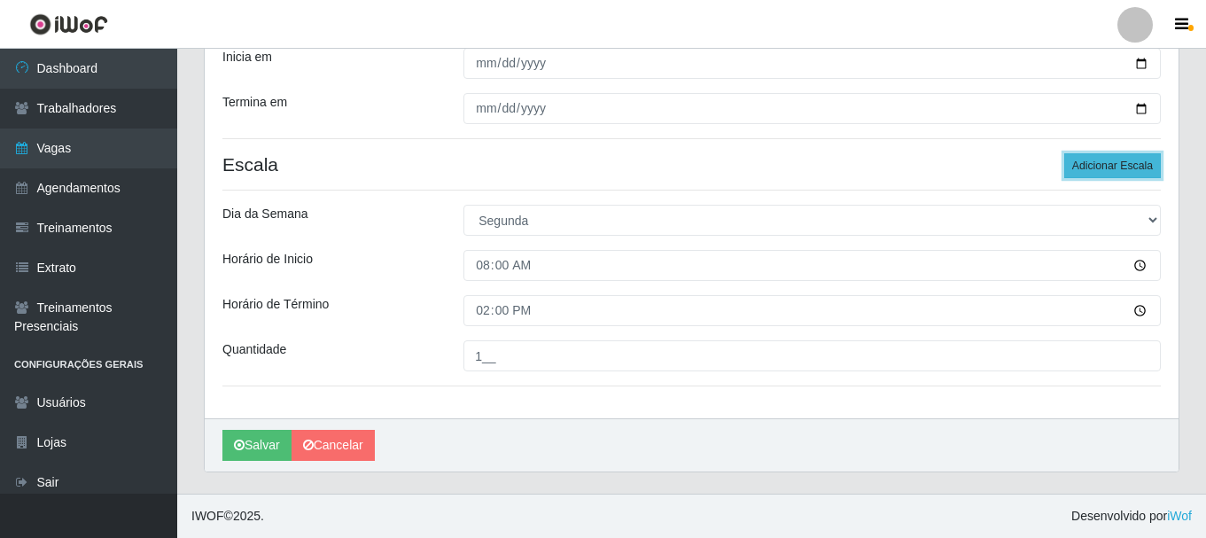
click at [1097, 169] on button "Adicionar Escala" at bounding box center [1112, 165] width 97 height 25
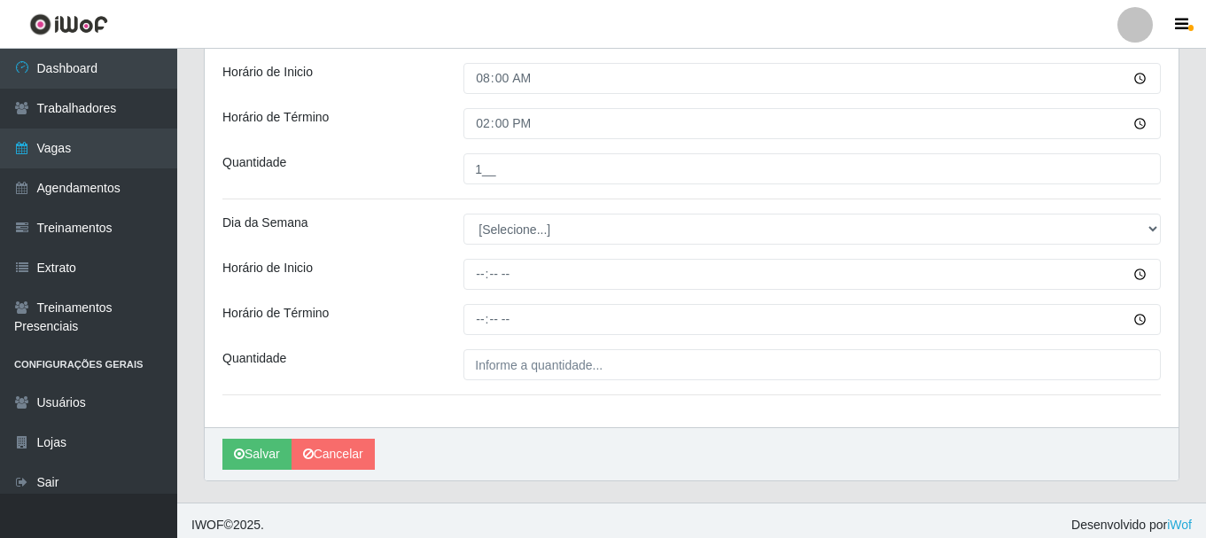
scroll to position [506, 0]
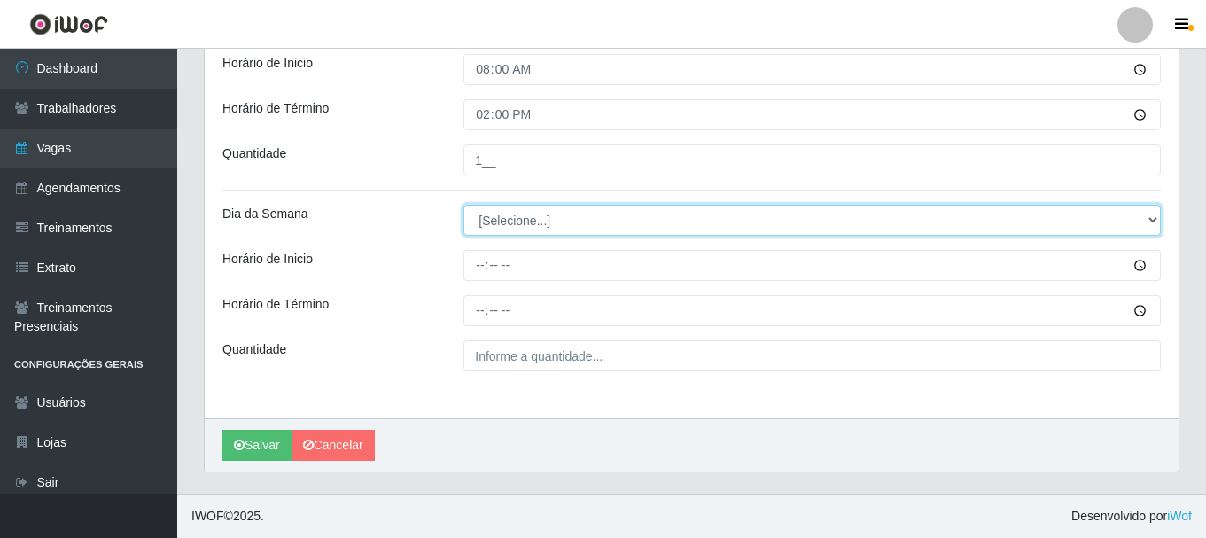
click at [493, 226] on select "[Selecione...] Segunda Terça Quarta Quinta Sexta Sábado Domingo" at bounding box center [811, 220] width 697 height 31
click at [463, 205] on select "[Selecione...] Segunda Terça Quarta Quinta Sexta Sábado Domingo" at bounding box center [811, 220] width 697 height 31
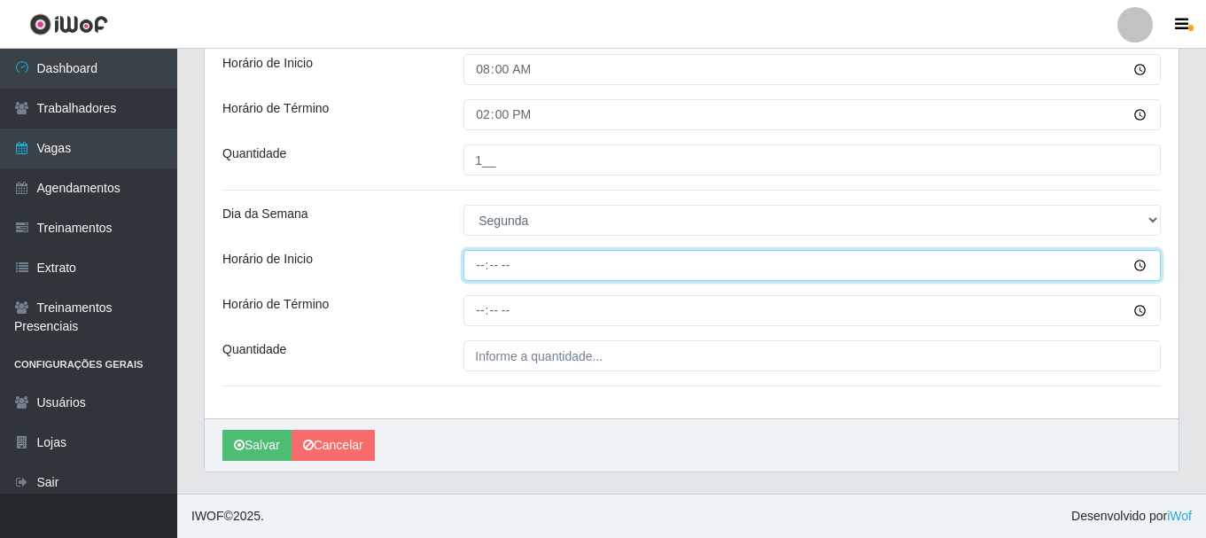
click at [480, 271] on input "Horário de Inicio" at bounding box center [811, 265] width 697 height 31
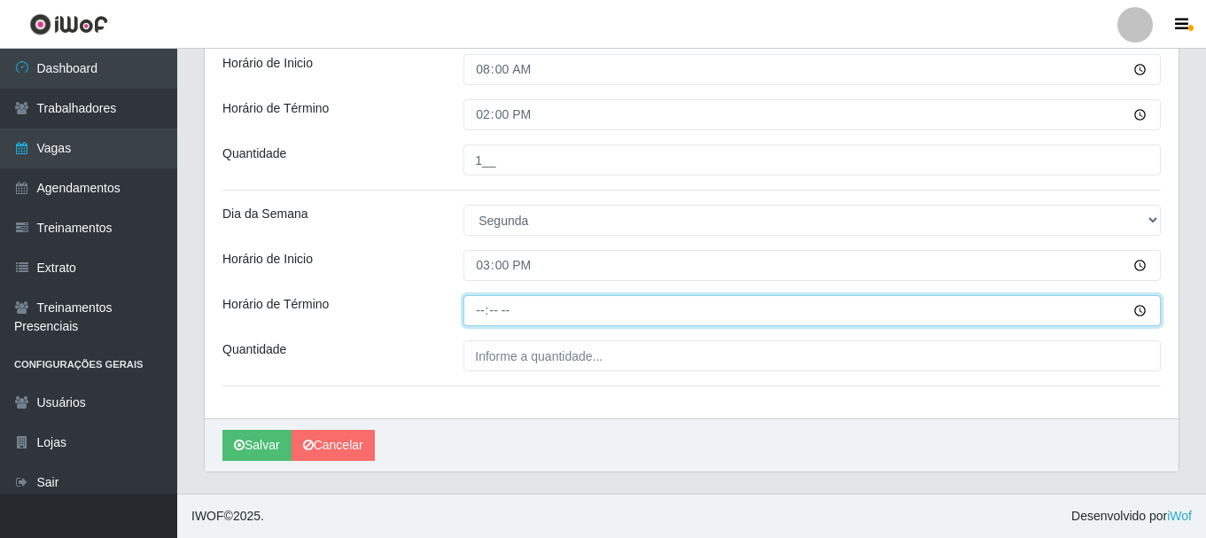
click at [482, 309] on input "Horário de Término" at bounding box center [811, 310] width 697 height 31
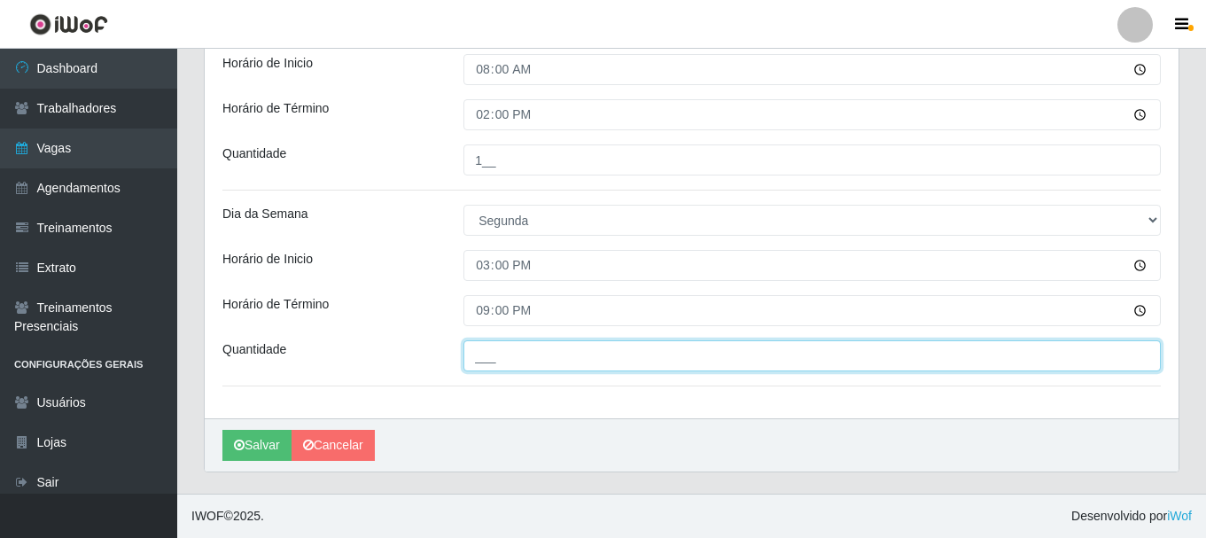
click at [492, 346] on input "___" at bounding box center [811, 355] width 697 height 31
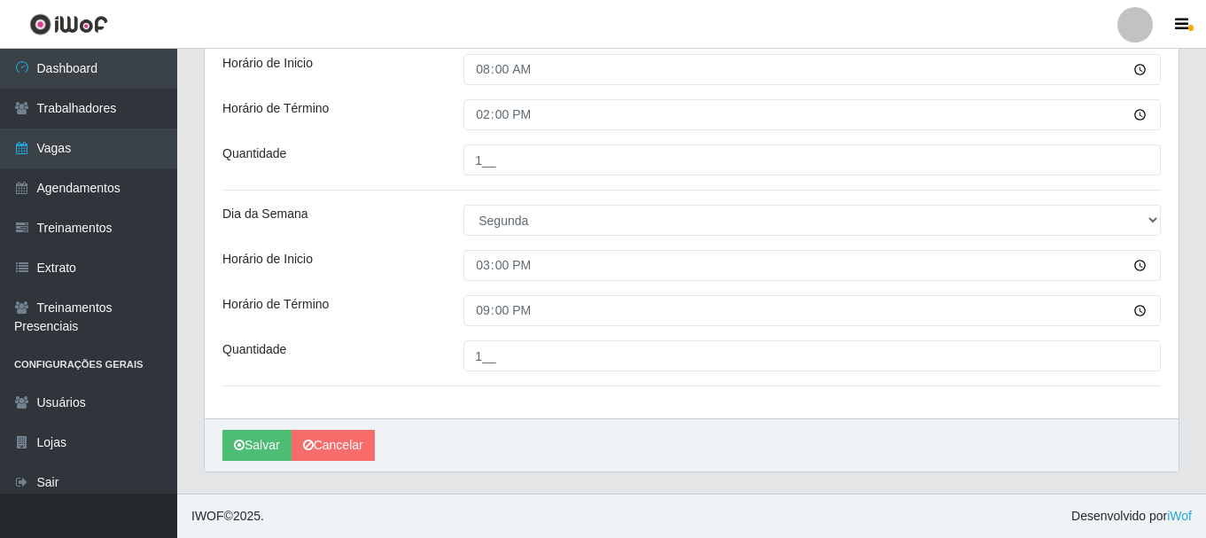
click at [438, 287] on div "Loja SuperShow Bis - Avenida 6 Função [Selecione...] ASG ASG + ASG ++ Auxiliar …" at bounding box center [691, 33] width 973 height 772
click at [241, 438] on button "Salvar" at bounding box center [256, 445] width 69 height 31
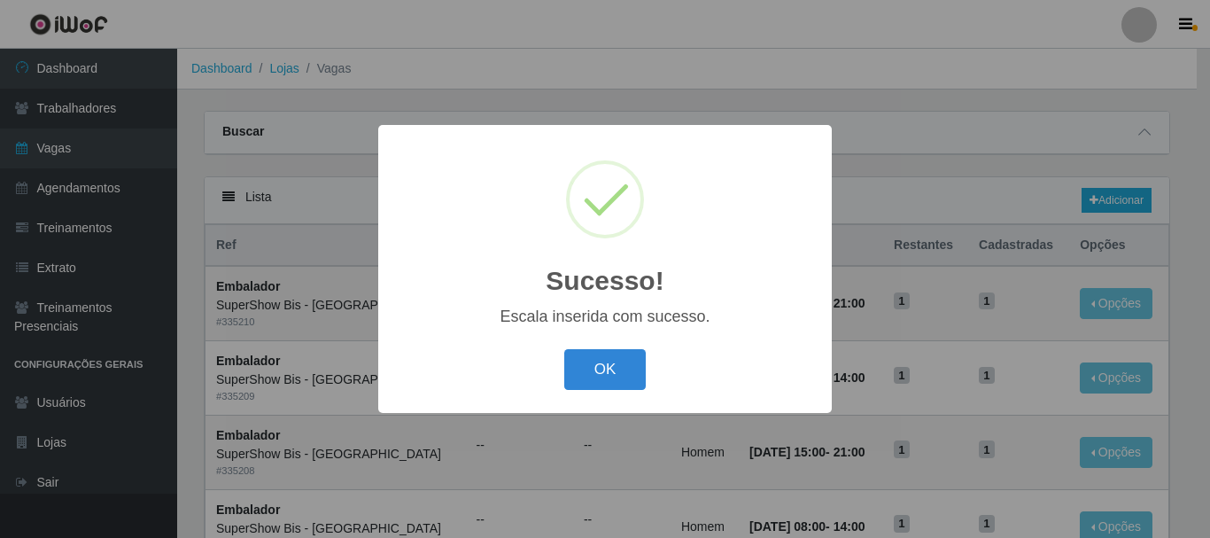
click at [630, 349] on div "OK Cancel" at bounding box center [605, 369] width 418 height 50
click at [620, 370] on button "OK" at bounding box center [605, 370] width 82 height 42
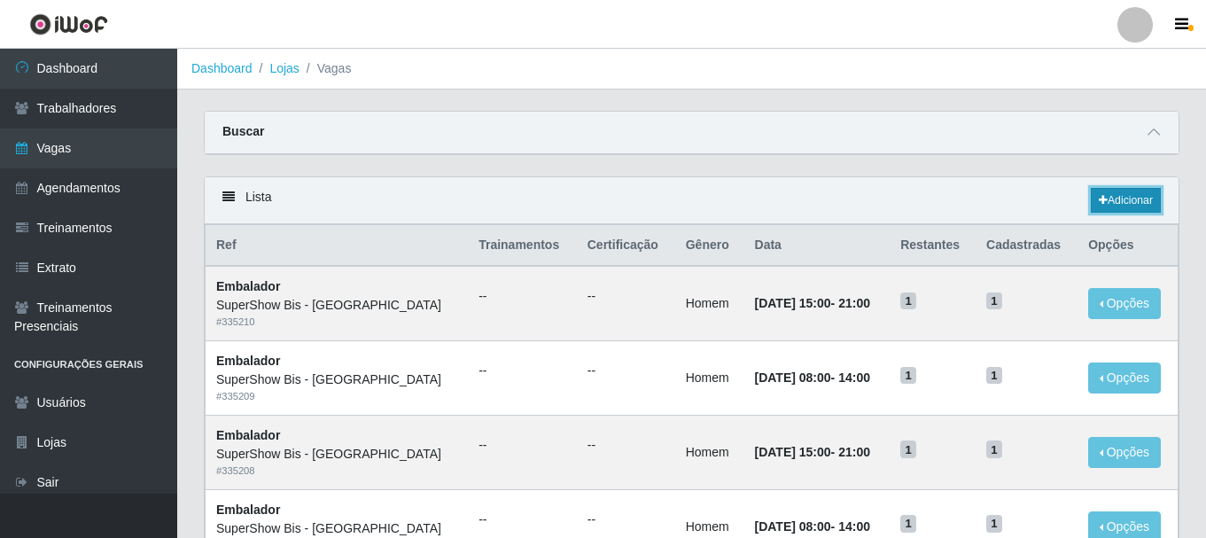
click at [1132, 199] on link "Adicionar" at bounding box center [1125, 200] width 70 height 25
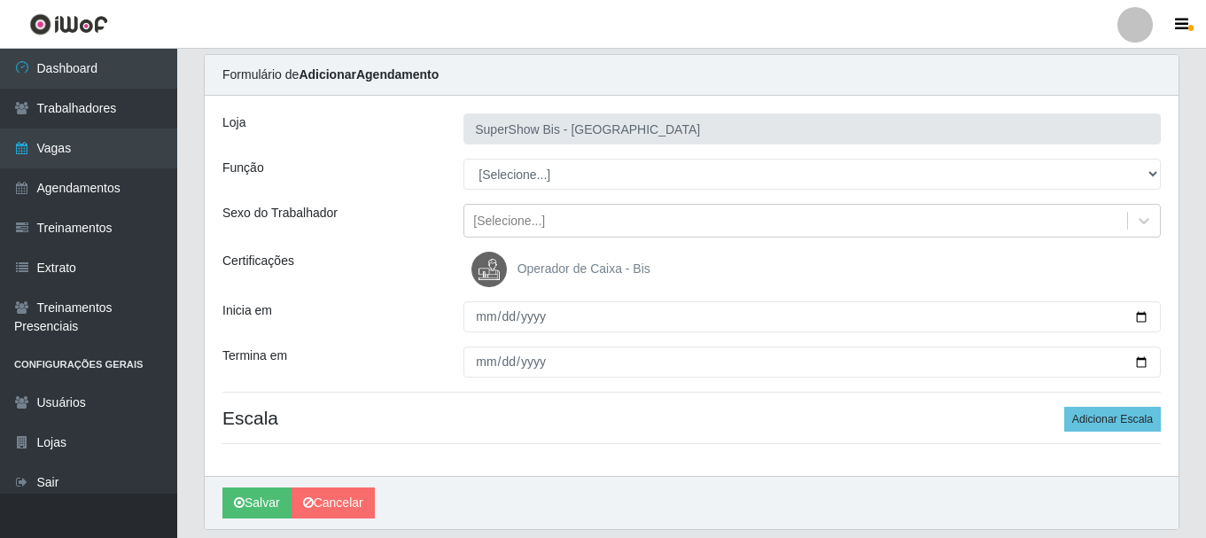
scroll to position [16, 0]
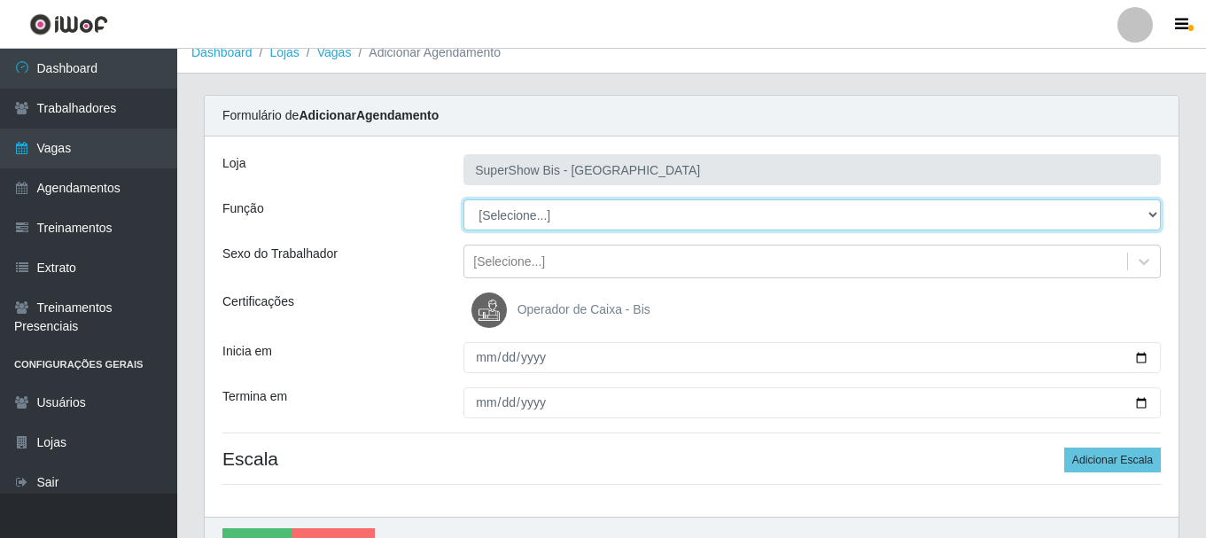
click at [495, 226] on select "[Selecione...] ASG ASG + ASG ++ Auxiliar de Cozinha Embalador Embalador + Embal…" at bounding box center [811, 214] width 697 height 31
click at [463, 199] on select "[Selecione...] ASG ASG + ASG ++ Auxiliar de Cozinha Embalador Embalador + Embal…" at bounding box center [811, 214] width 697 height 31
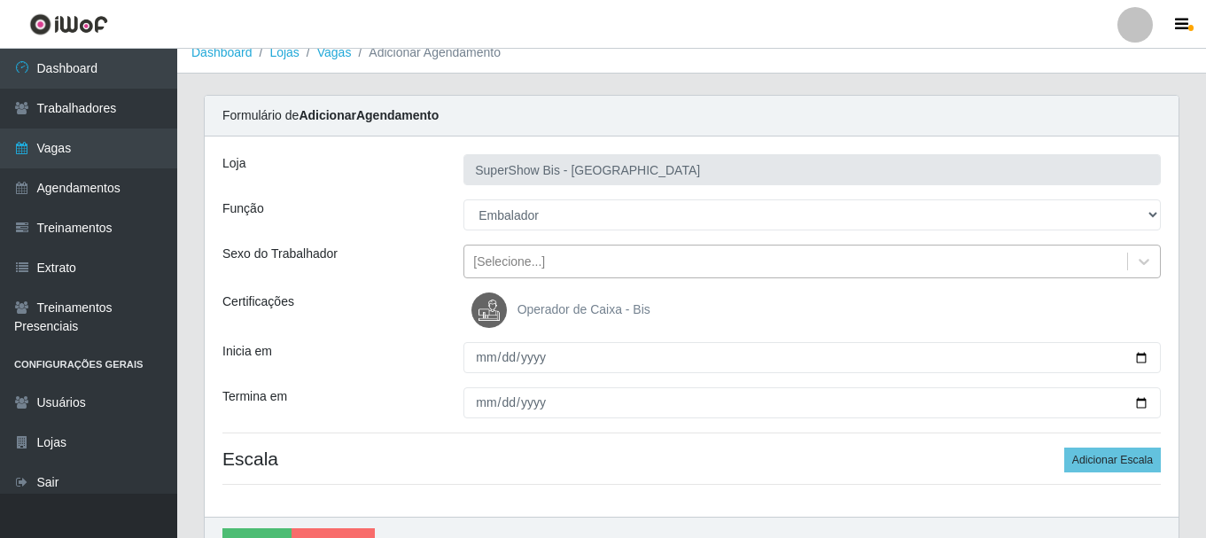
click at [494, 265] on div "[Selecione...]" at bounding box center [509, 261] width 72 height 19
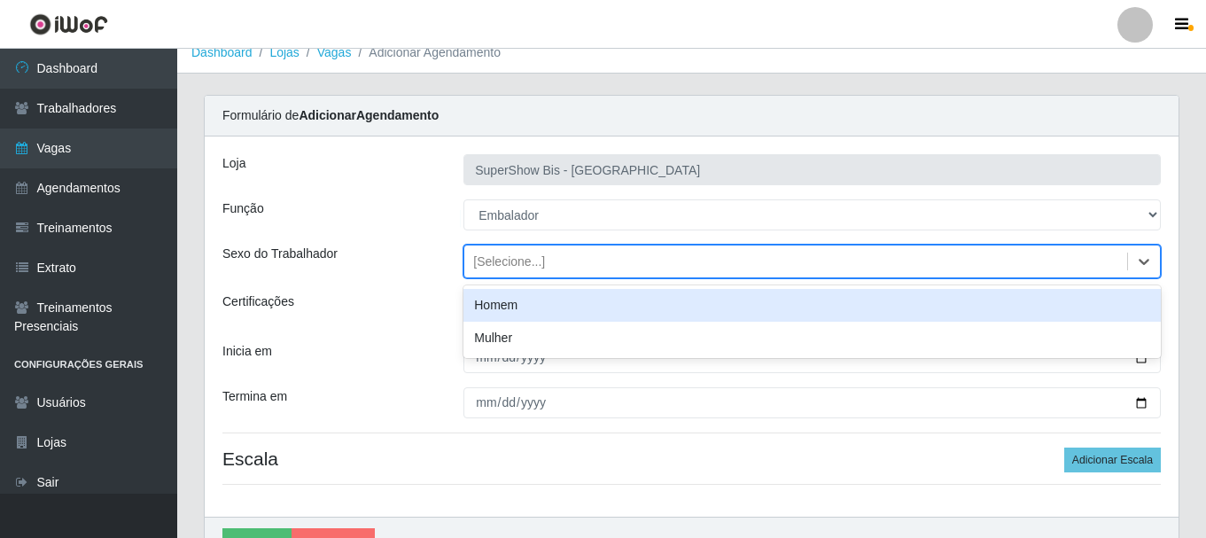
drag, startPoint x: 494, startPoint y: 305, endPoint x: 476, endPoint y: 336, distance: 36.2
click at [494, 306] on div "Homem" at bounding box center [811, 305] width 697 height 33
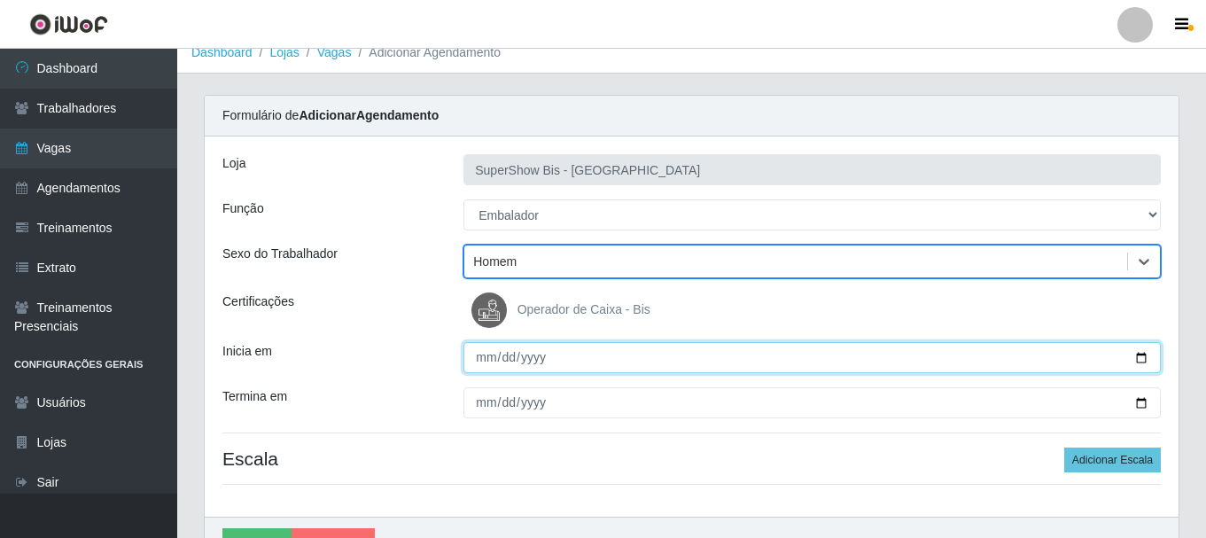
click at [473, 358] on input "Inicia em" at bounding box center [811, 357] width 697 height 31
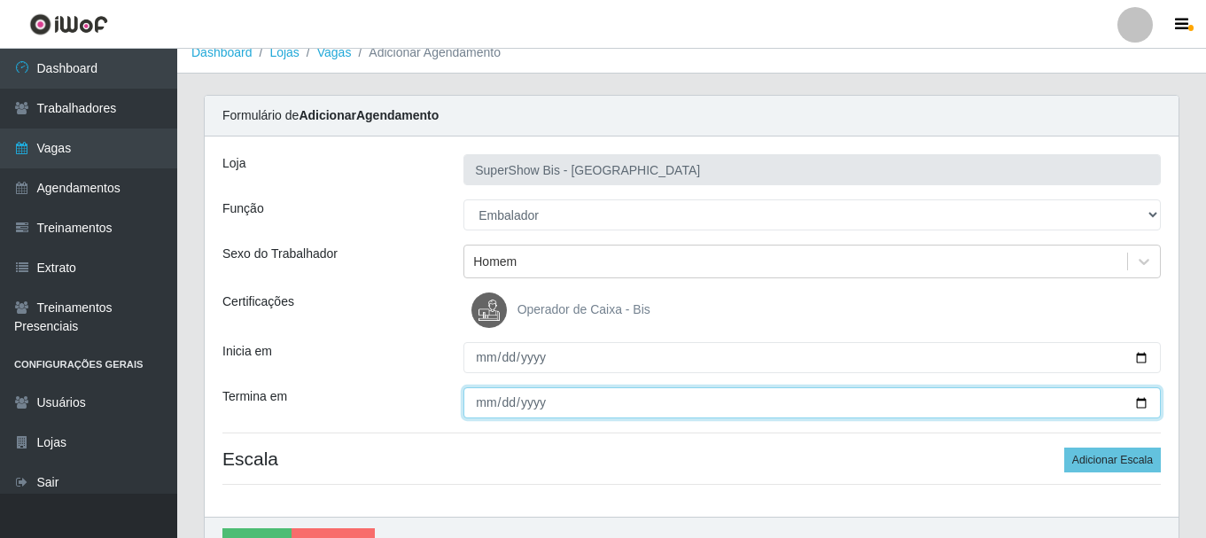
click at [481, 407] on input "Termina em" at bounding box center [811, 402] width 697 height 31
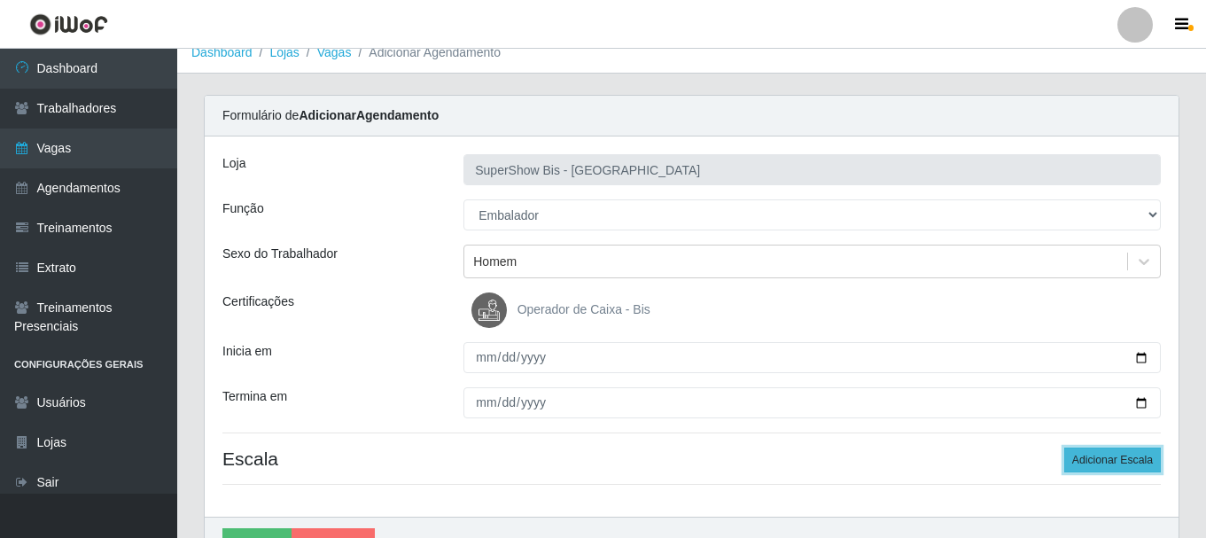
click at [1125, 466] on button "Adicionar Escala" at bounding box center [1112, 459] width 97 height 25
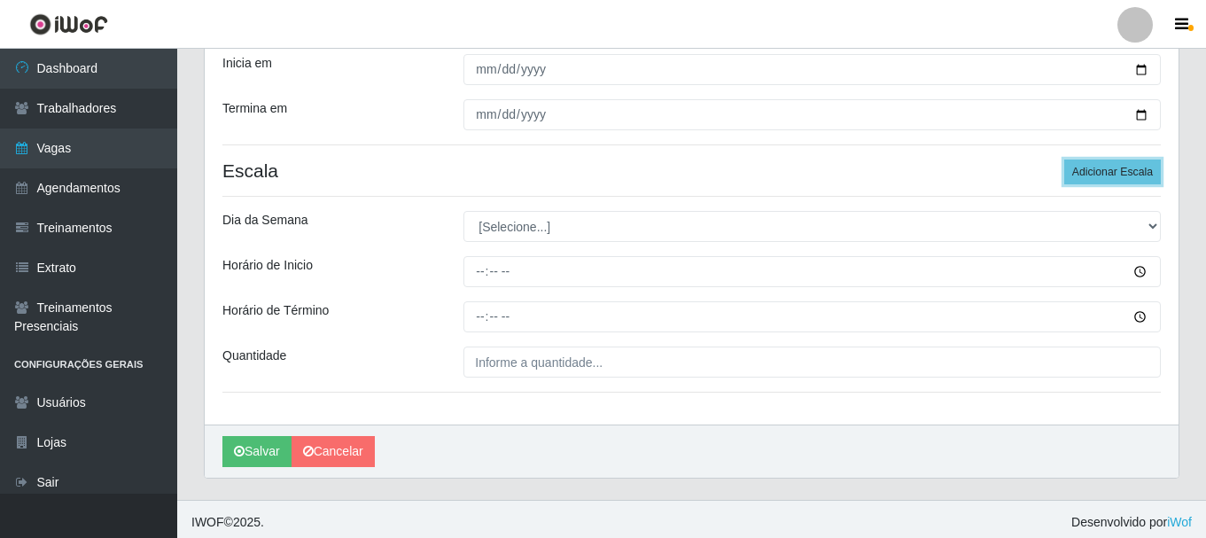
scroll to position [310, 0]
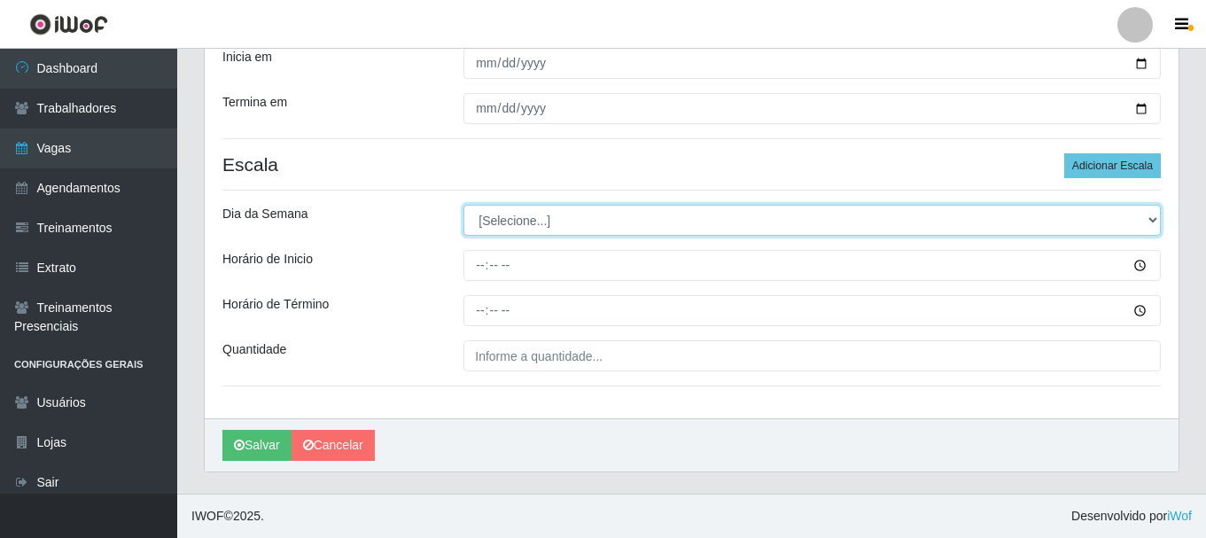
click at [490, 227] on select "[Selecione...] Segunda Terça Quarta Quinta Sexta Sábado Domingo" at bounding box center [811, 220] width 697 height 31
click at [463, 205] on select "[Selecione...] Segunda Terça Quarta Quinta Sexta Sábado Domingo" at bounding box center [811, 220] width 697 height 31
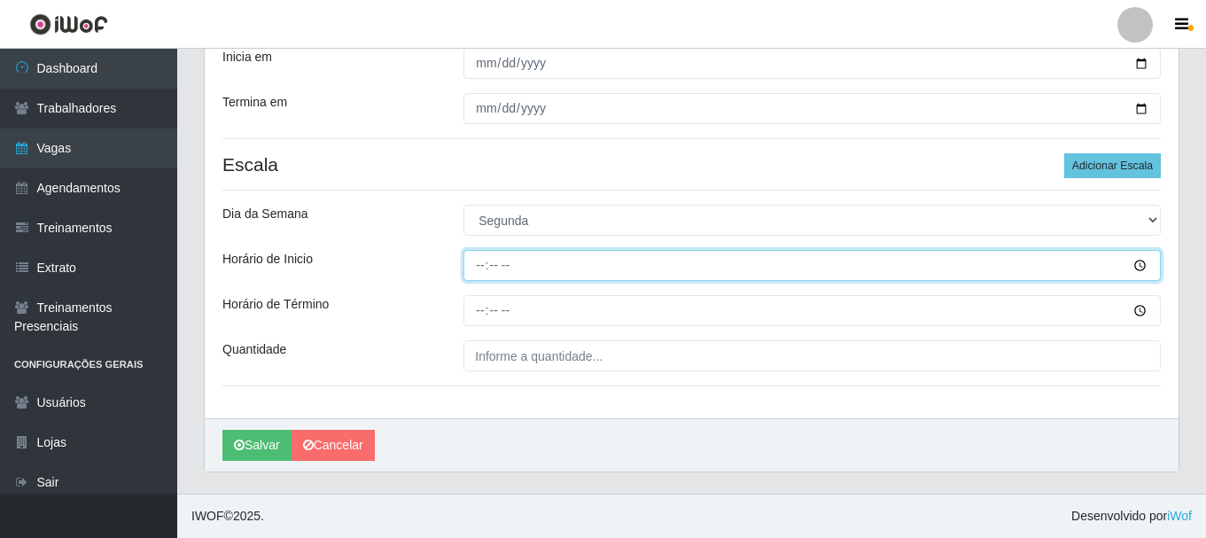
click at [478, 277] on input "Horário de Inicio" at bounding box center [811, 265] width 697 height 31
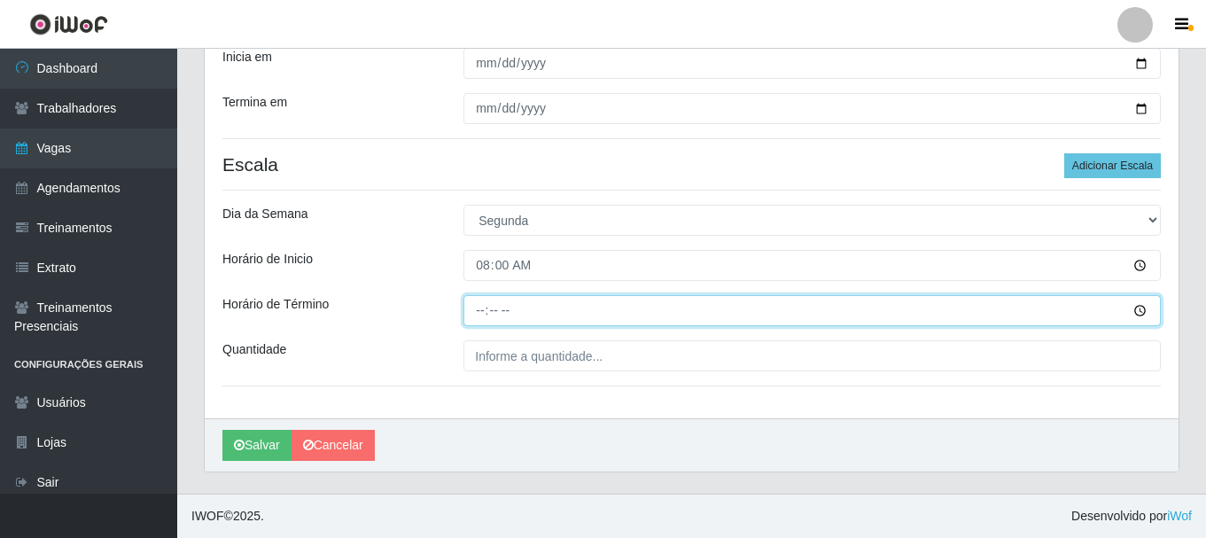
click at [473, 315] on input "Horário de Término" at bounding box center [811, 310] width 697 height 31
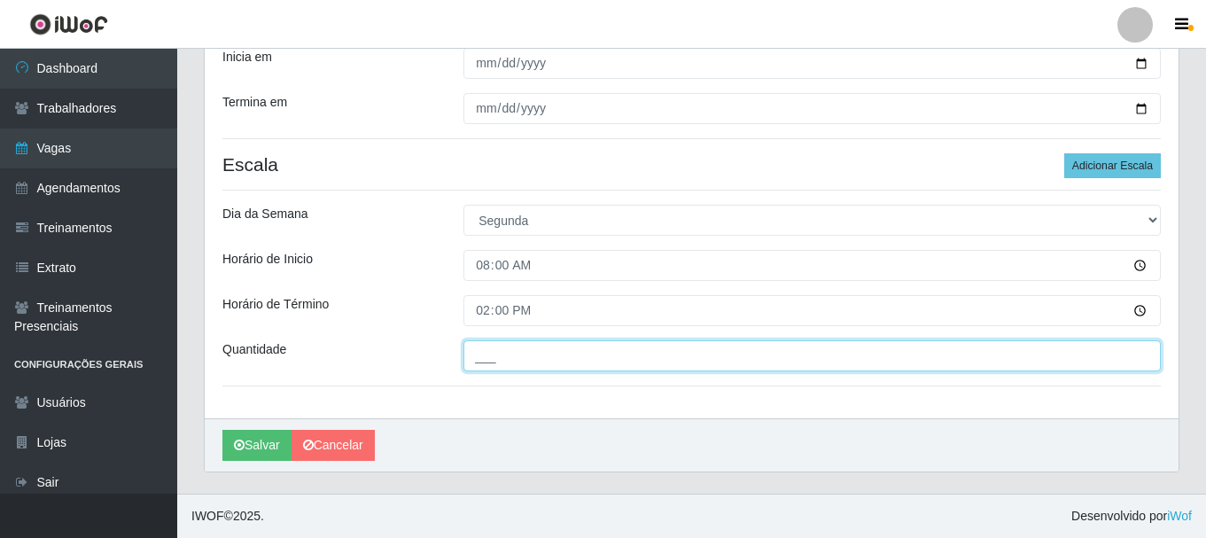
click at [490, 359] on input "___" at bounding box center [811, 355] width 697 height 31
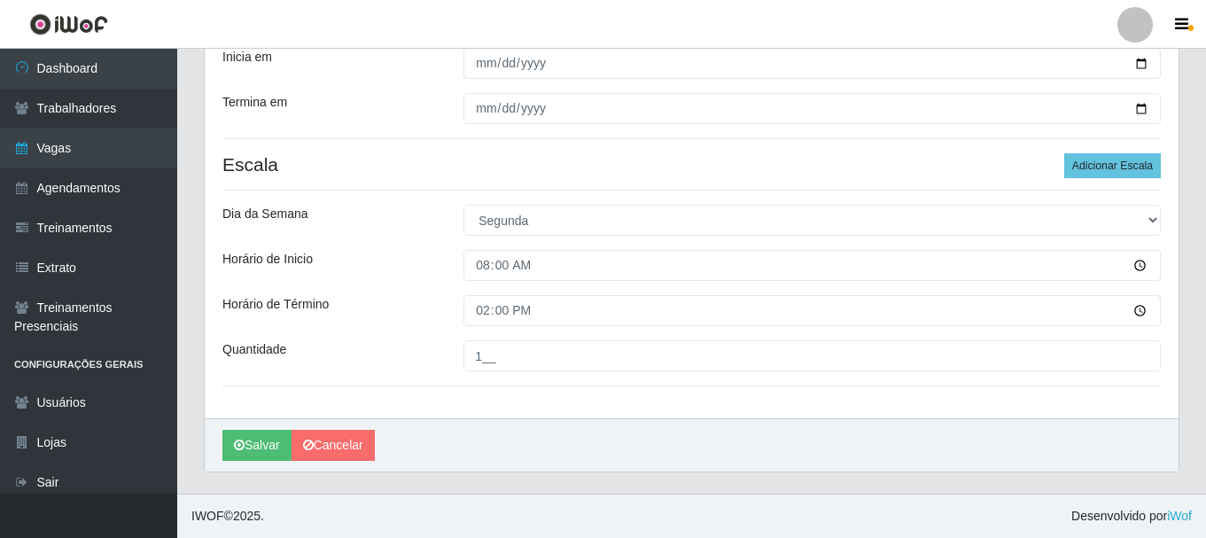
click at [1114, 182] on div "Loja SuperShow Bis - Avenida 6 Função [Selecione...] ASG ASG + ASG ++ Auxiliar …" at bounding box center [691, 130] width 973 height 576
click at [1114, 173] on button "Adicionar Escala" at bounding box center [1112, 165] width 97 height 25
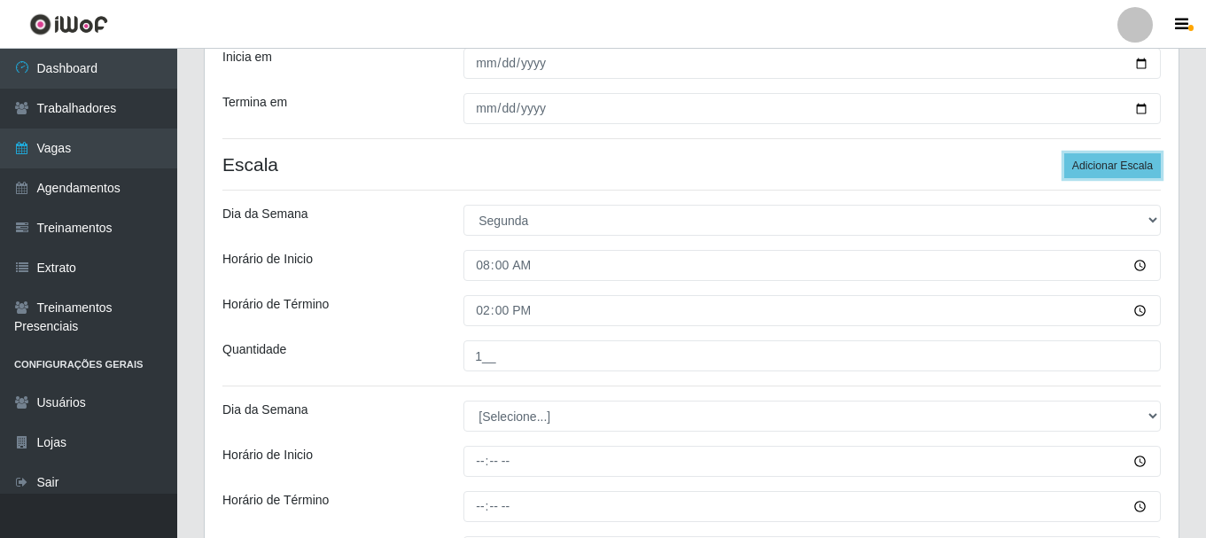
scroll to position [487, 0]
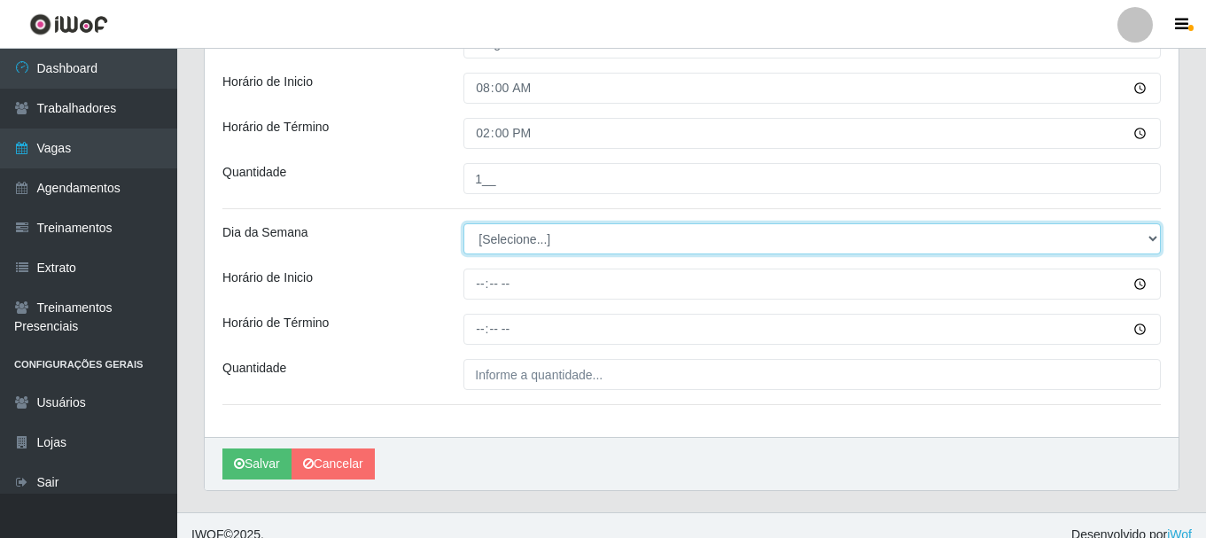
click at [531, 244] on select "[Selecione...] Segunda Terça Quarta Quinta Sexta Sábado Domingo" at bounding box center [811, 238] width 697 height 31
click at [463, 223] on select "[Selecione...] Segunda Terça Quarta Quinta Sexta Sábado Domingo" at bounding box center [811, 238] width 697 height 31
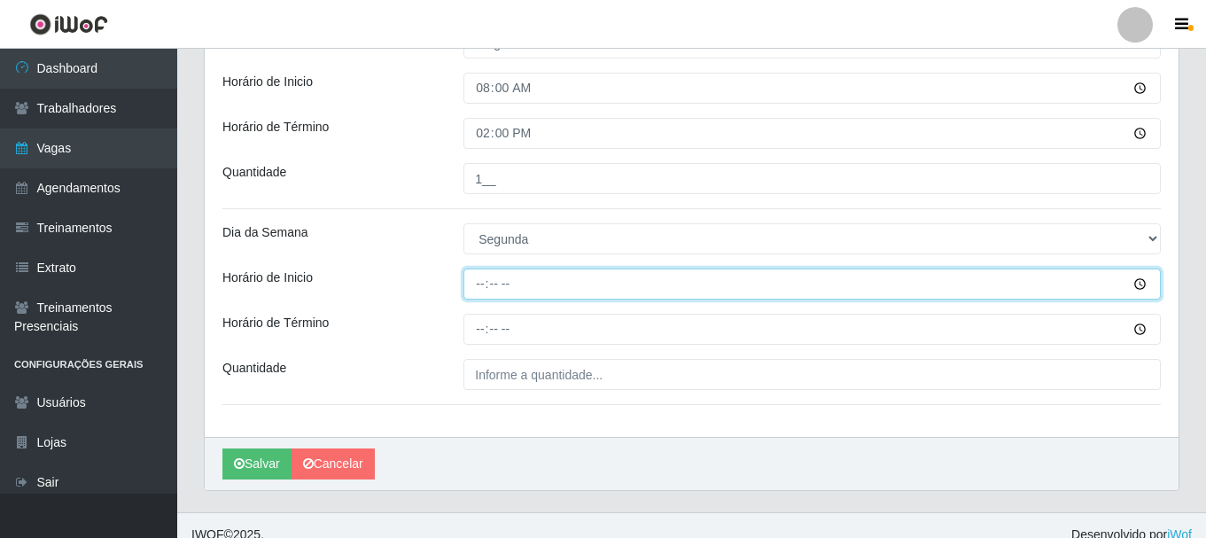
click at [489, 297] on input "Horário de Inicio" at bounding box center [811, 283] width 697 height 31
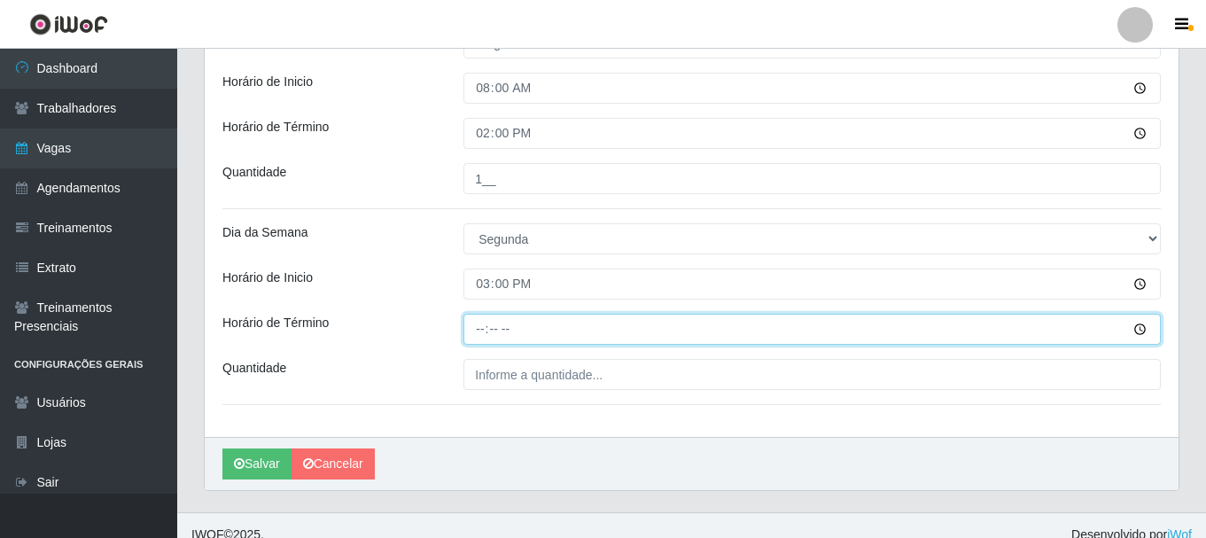
click at [486, 332] on input "Horário de Término" at bounding box center [811, 329] width 697 height 31
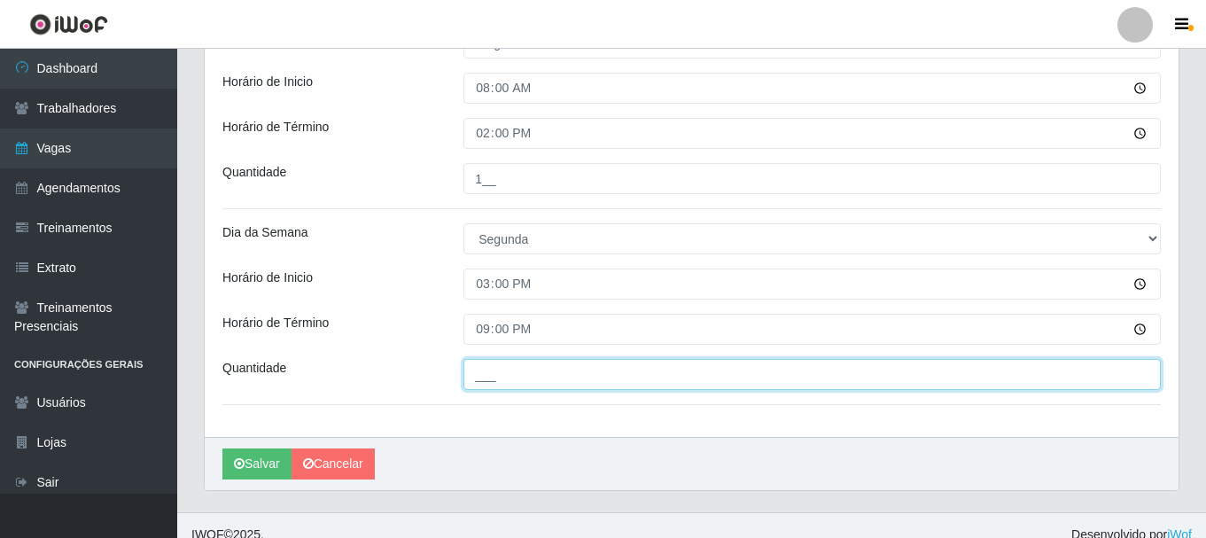
click at [487, 379] on input "___" at bounding box center [811, 374] width 697 height 31
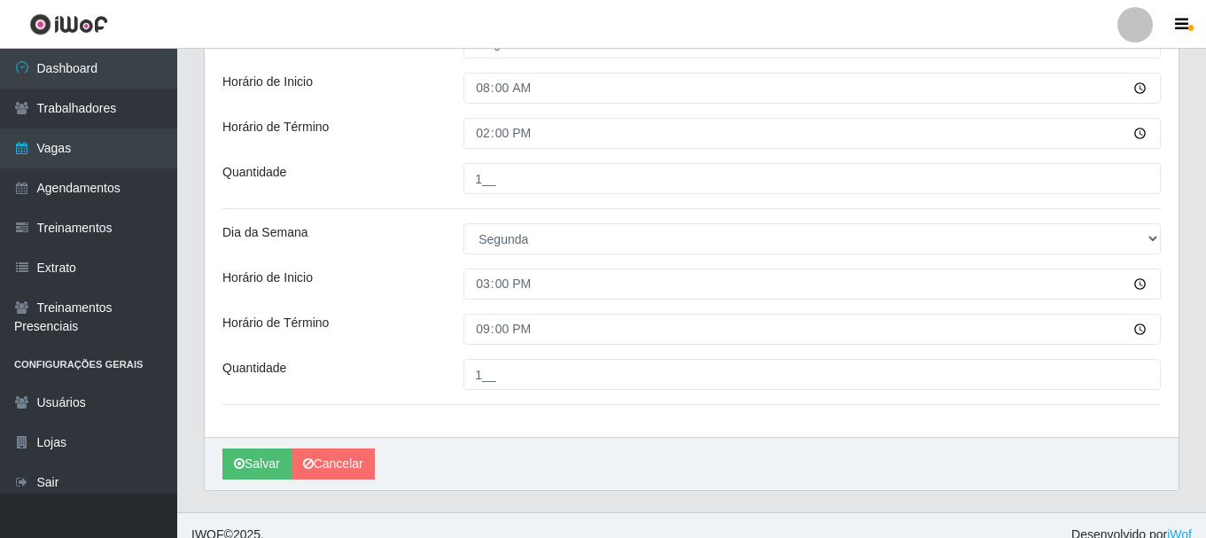
click at [392, 361] on div "Quantidade" at bounding box center [329, 374] width 241 height 31
click at [265, 454] on button "Salvar" at bounding box center [256, 463] width 69 height 31
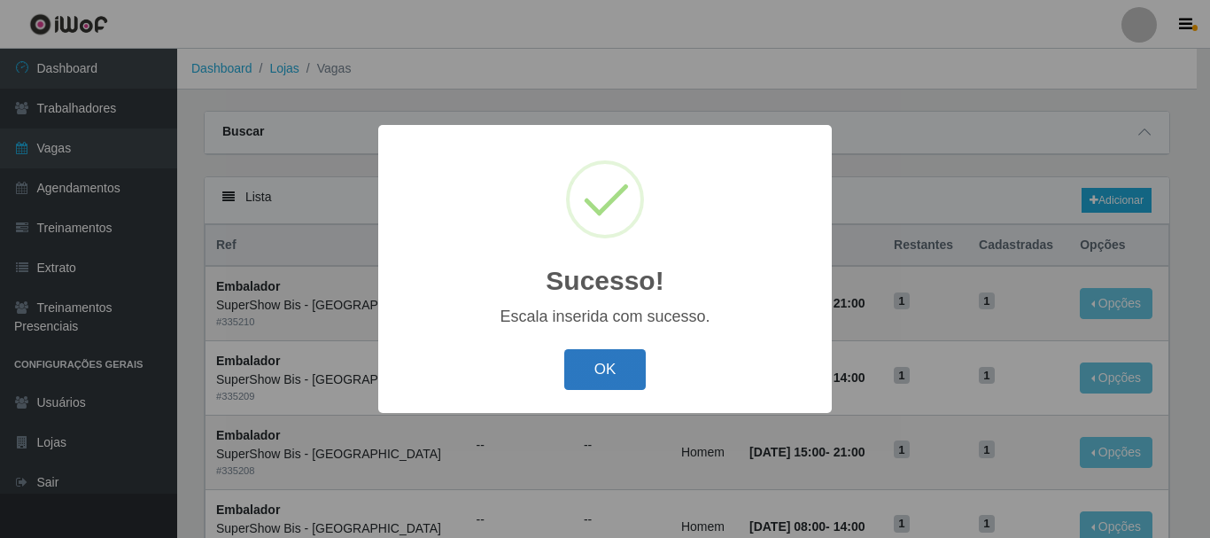
click at [613, 368] on button "OK" at bounding box center [605, 370] width 82 height 42
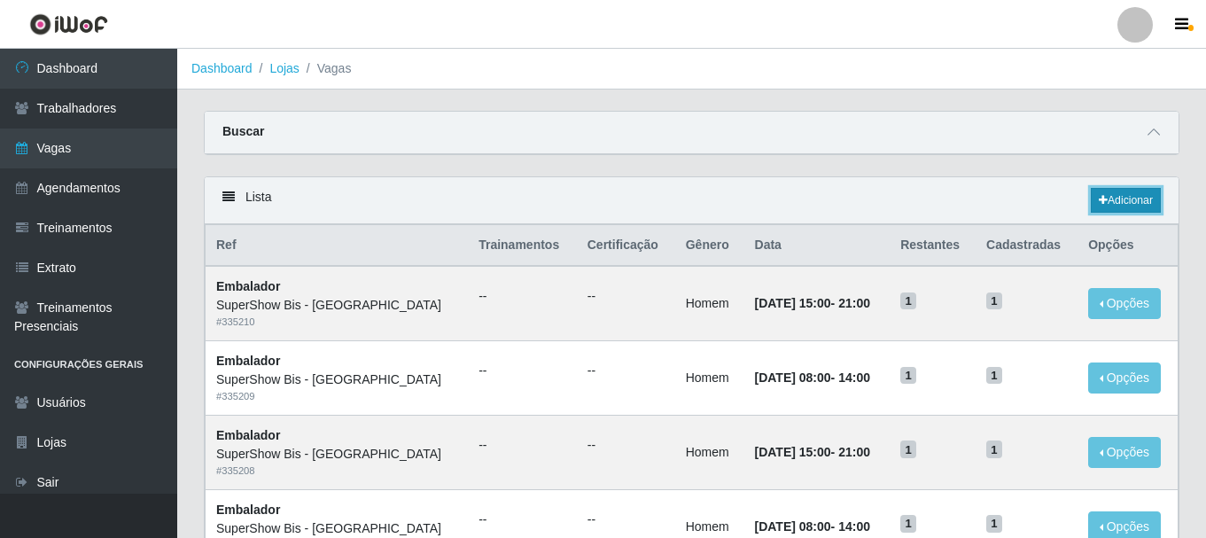
click at [1120, 208] on link "Adicionar" at bounding box center [1125, 200] width 70 height 25
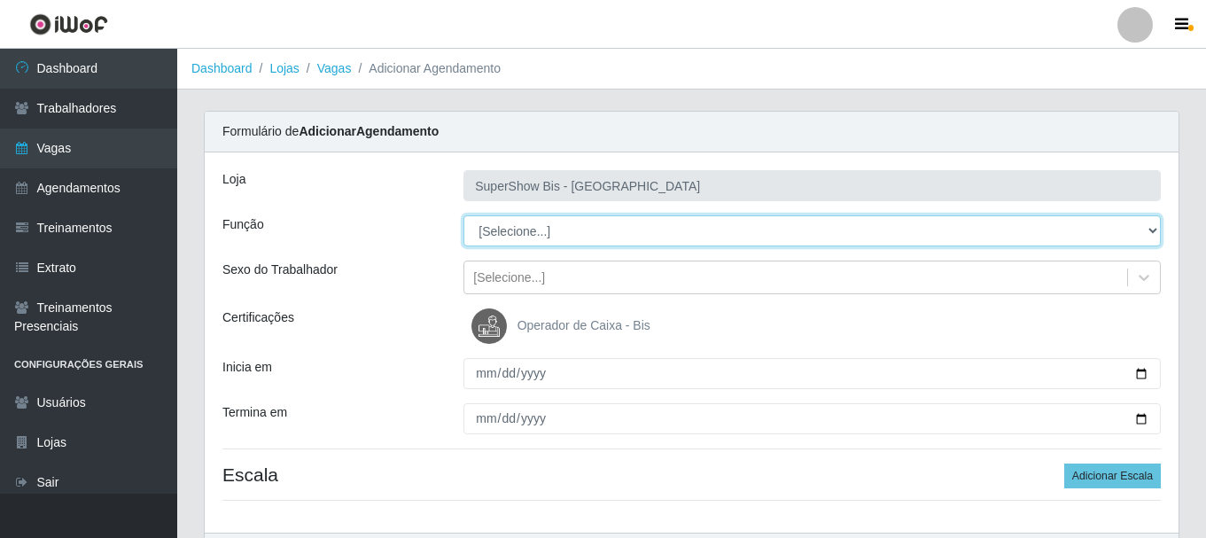
click at [531, 235] on select "[Selecione...] ASG ASG + ASG ++ Auxiliar de Cozinha Embalador Embalador + Embal…" at bounding box center [811, 230] width 697 height 31
click at [463, 215] on select "[Selecione...] ASG ASG + ASG ++ Auxiliar de Cozinha Embalador Embalador + Embal…" at bounding box center [811, 230] width 697 height 31
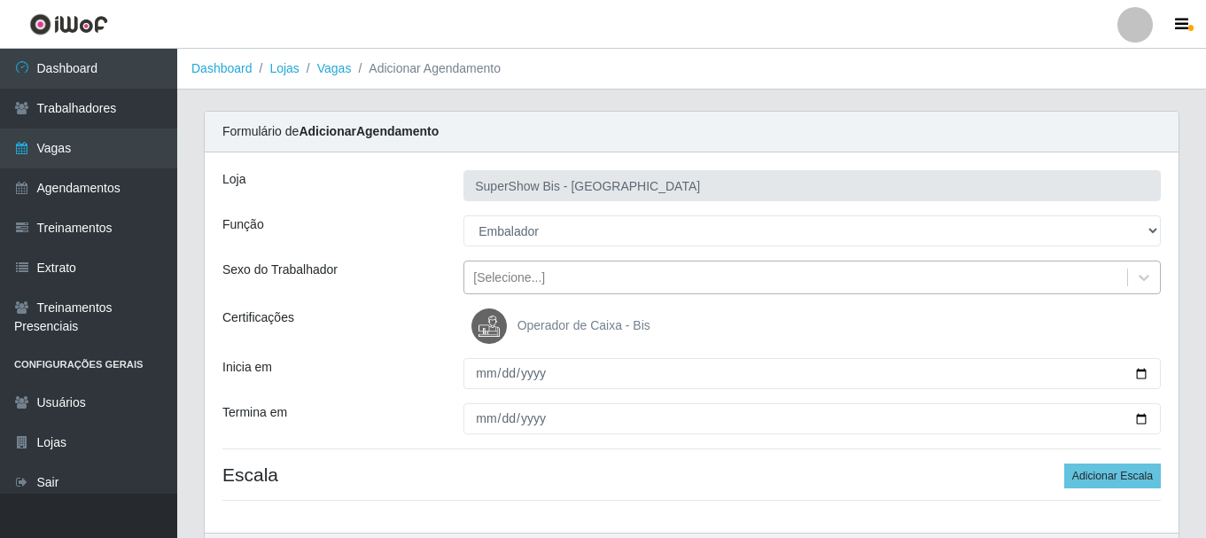
click at [516, 281] on div "[Selecione...]" at bounding box center [509, 277] width 72 height 19
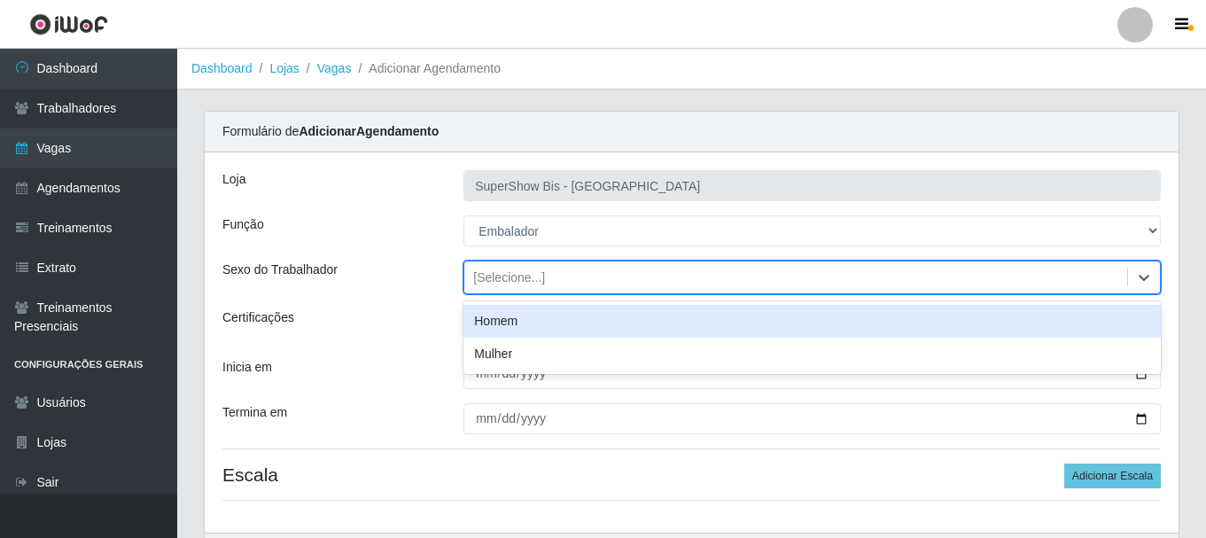
click at [510, 324] on div "Homem" at bounding box center [811, 321] width 697 height 33
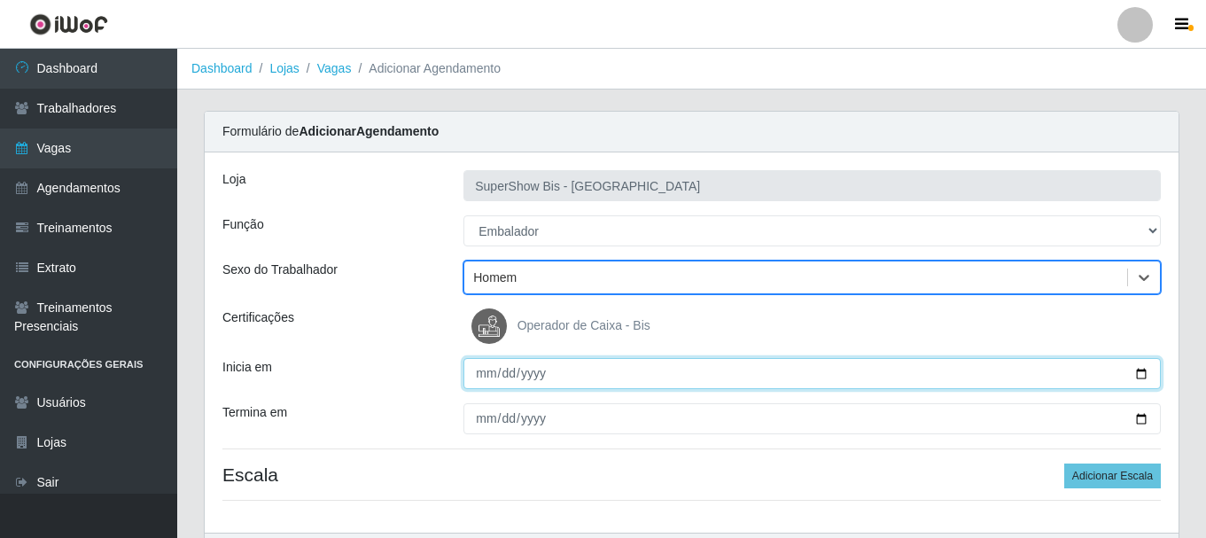
click at [490, 368] on input "Inicia em" at bounding box center [811, 373] width 697 height 31
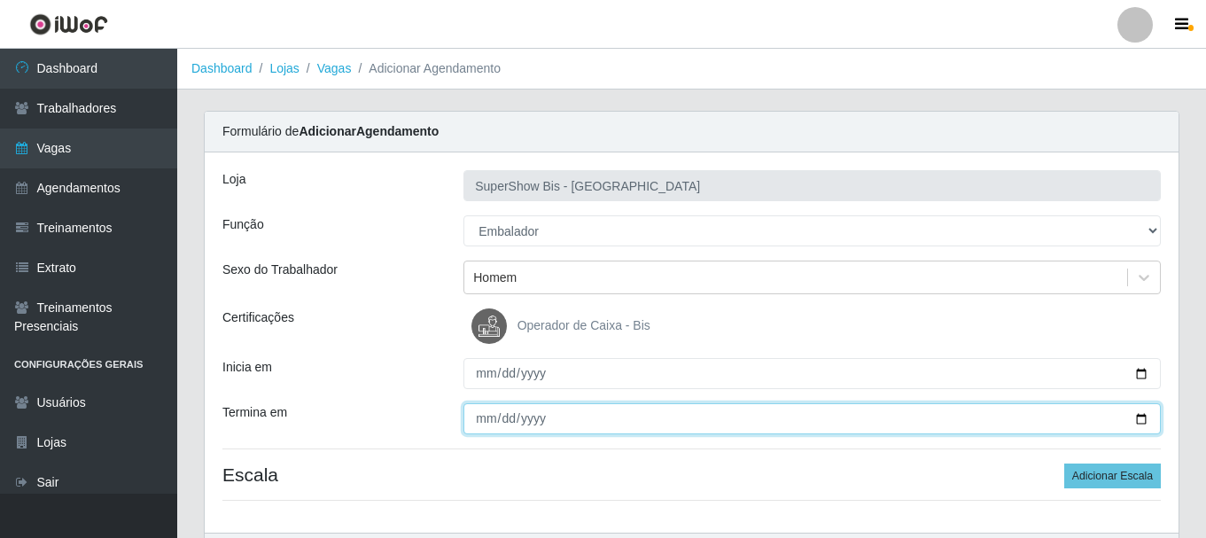
click at [481, 422] on input "Termina em" at bounding box center [811, 418] width 697 height 31
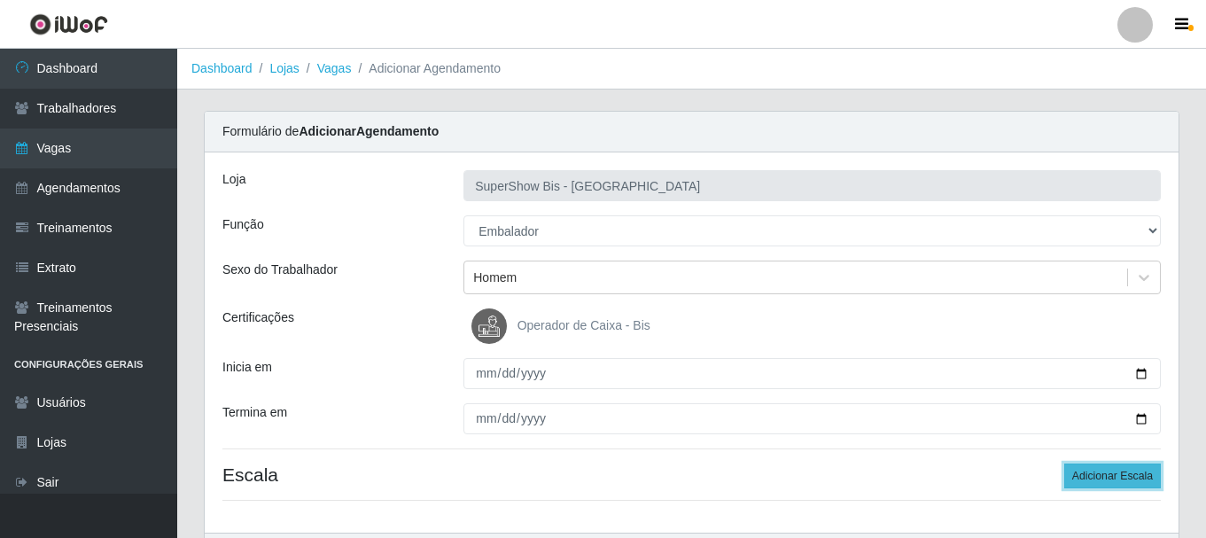
click at [1104, 477] on button "Adicionar Escala" at bounding box center [1112, 475] width 97 height 25
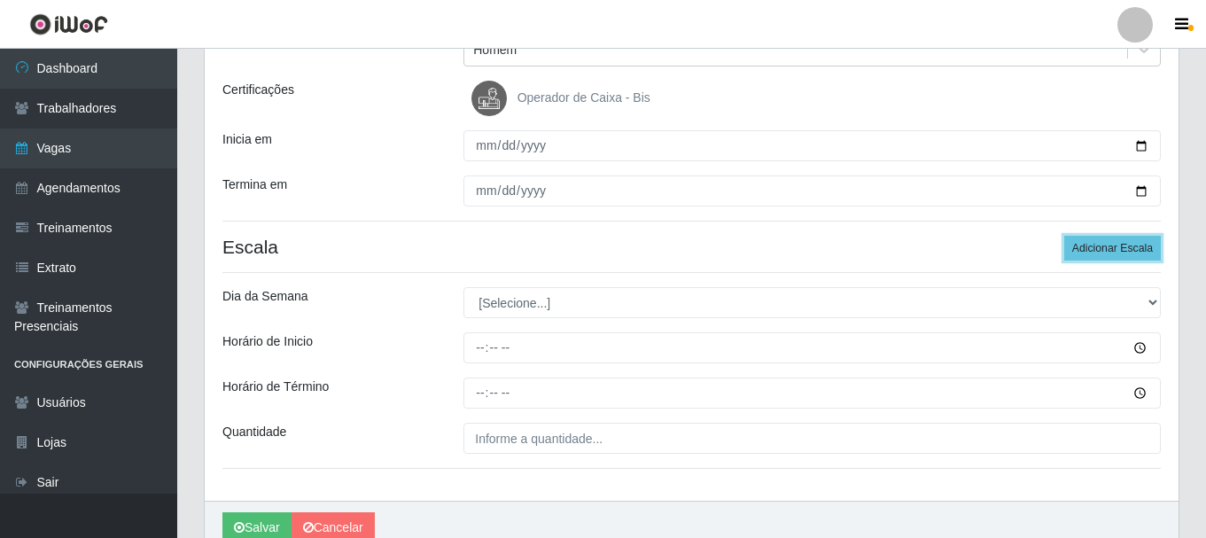
scroll to position [310, 0]
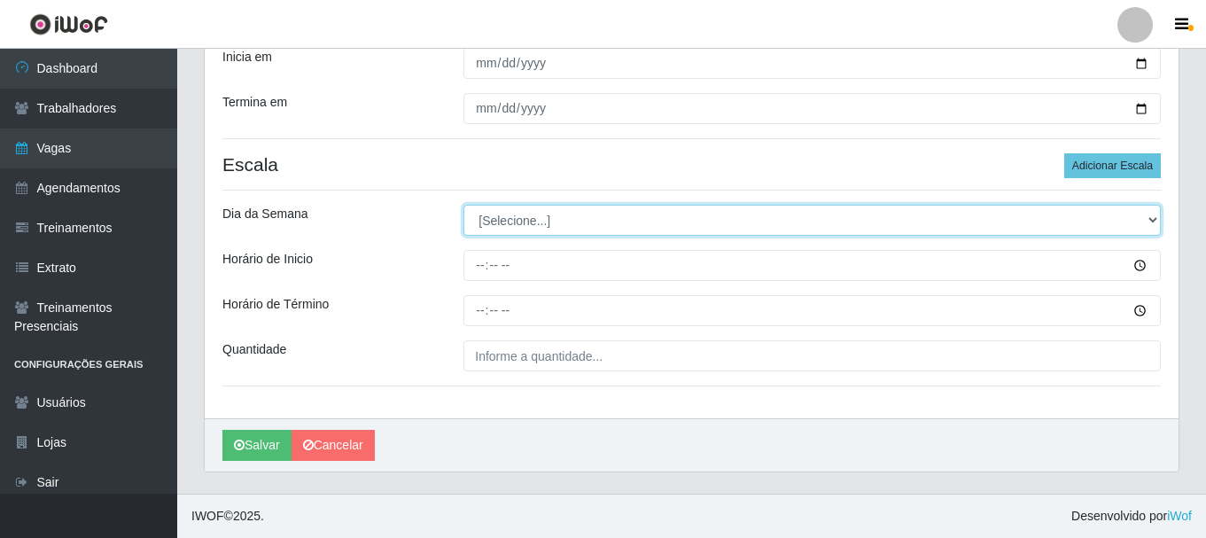
click at [523, 218] on select "[Selecione...] Segunda Terça Quarta Quinta Sexta Sábado Domingo" at bounding box center [811, 220] width 697 height 31
click at [463, 205] on select "[Selecione...] Segunda Terça Quarta Quinta Sexta Sábado Domingo" at bounding box center [811, 220] width 697 height 31
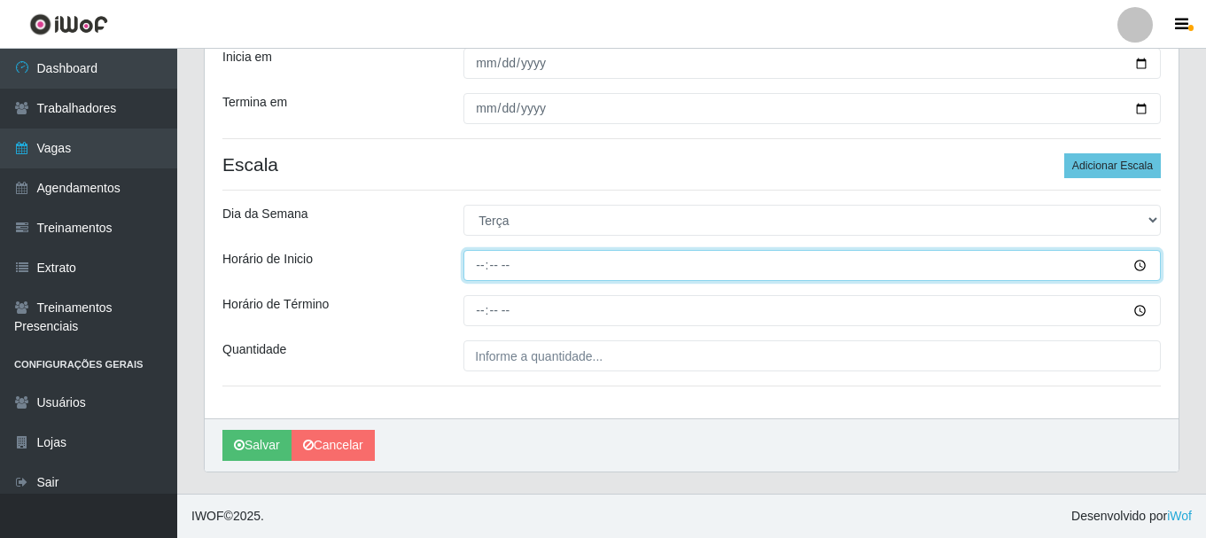
click at [488, 268] on input "Horário de Inicio" at bounding box center [811, 265] width 697 height 31
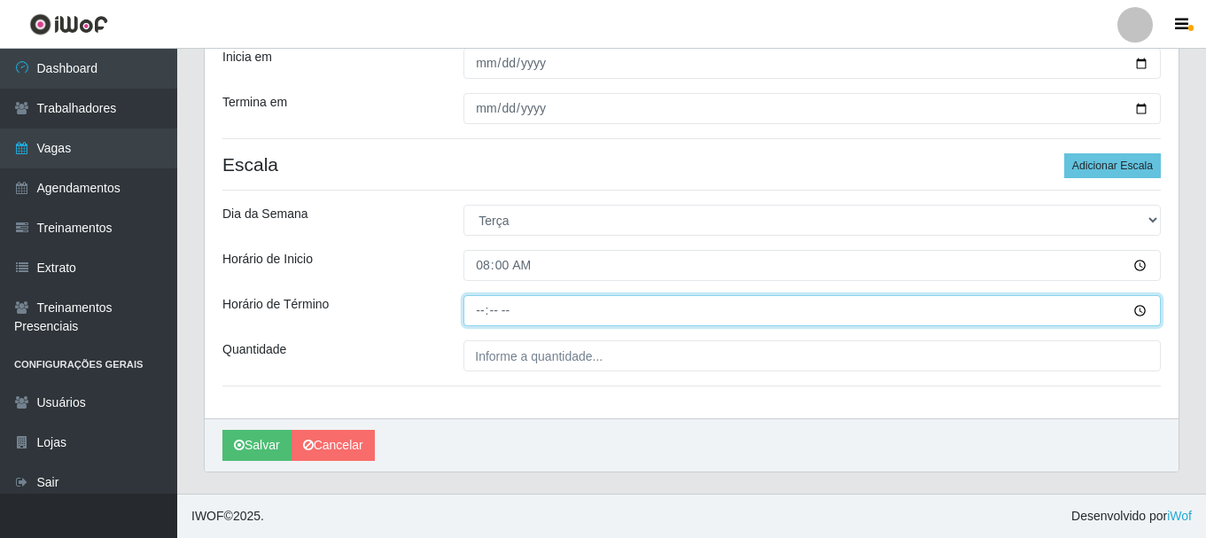
click at [489, 316] on input "Horário de Término" at bounding box center [811, 310] width 697 height 31
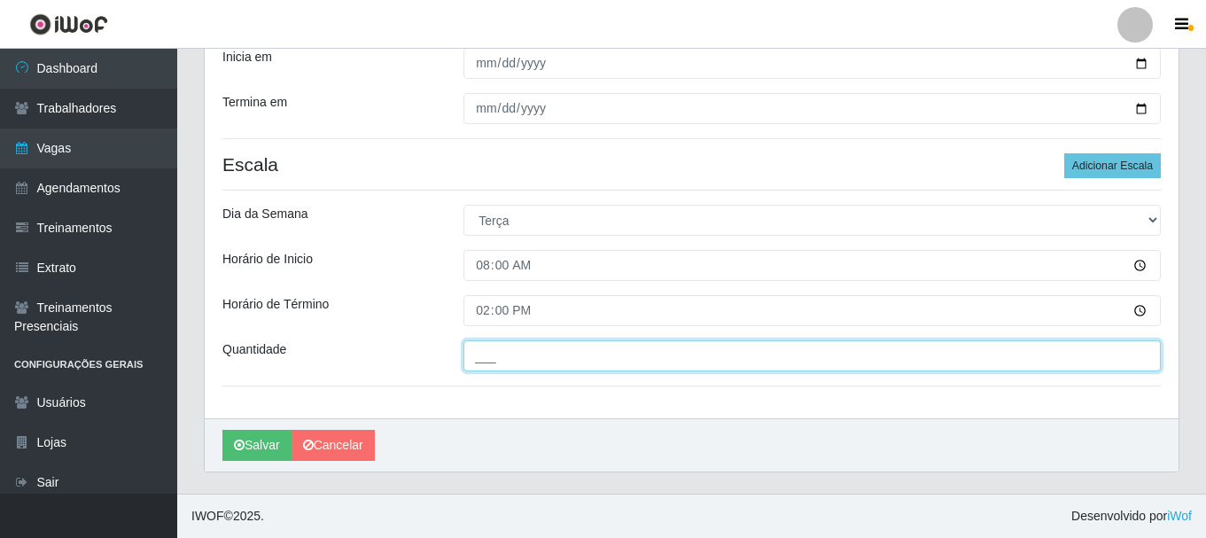
click at [489, 350] on input "___" at bounding box center [811, 355] width 697 height 31
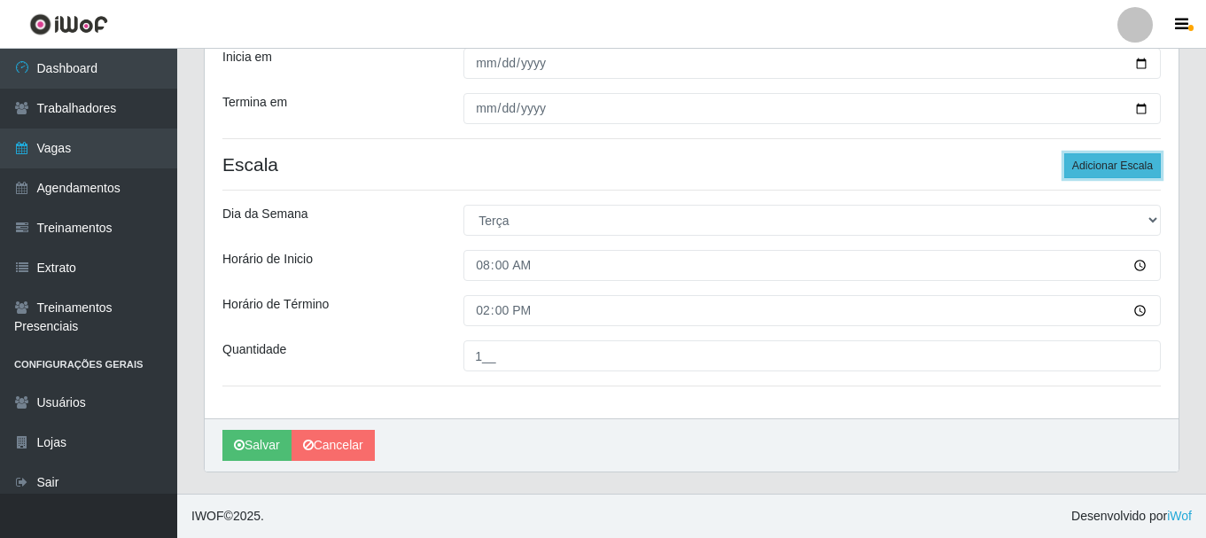
click at [1087, 164] on button "Adicionar Escala" at bounding box center [1112, 165] width 97 height 25
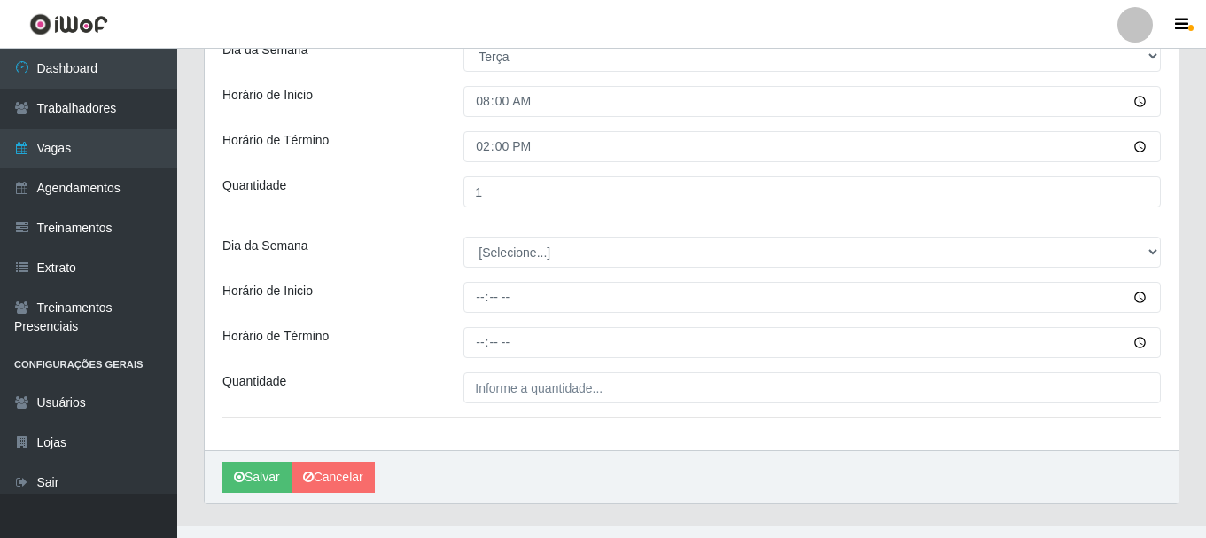
scroll to position [487, 0]
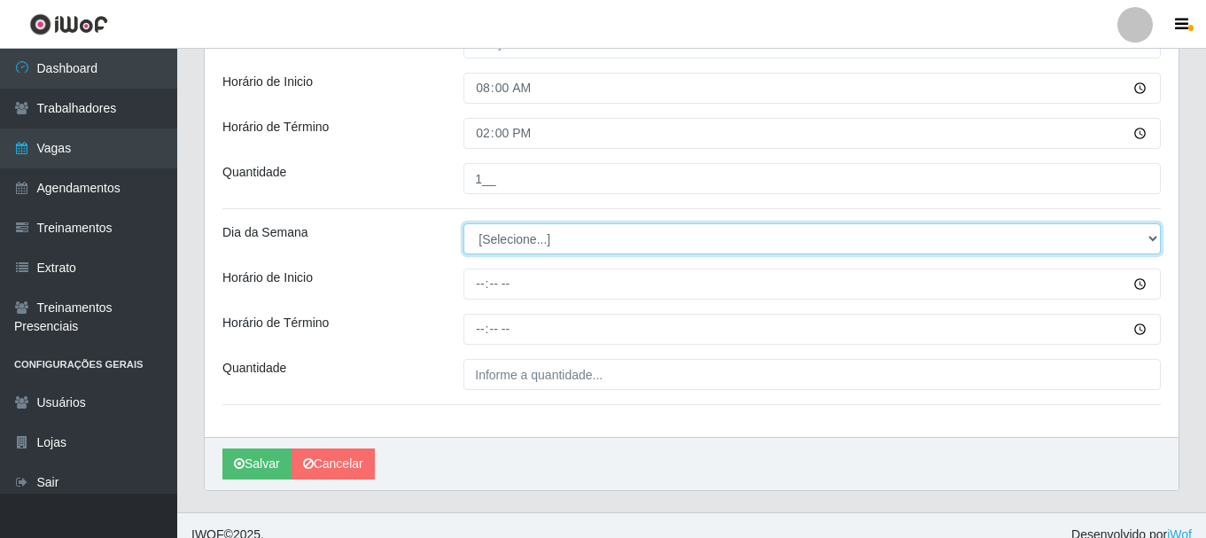
click at [562, 238] on select "[Selecione...] Segunda Terça Quarta Quinta Sexta Sábado Domingo" at bounding box center [811, 238] width 697 height 31
click at [463, 223] on select "[Selecione...] Segunda Terça Quarta Quinta Sexta Sábado Domingo" at bounding box center [811, 238] width 697 height 31
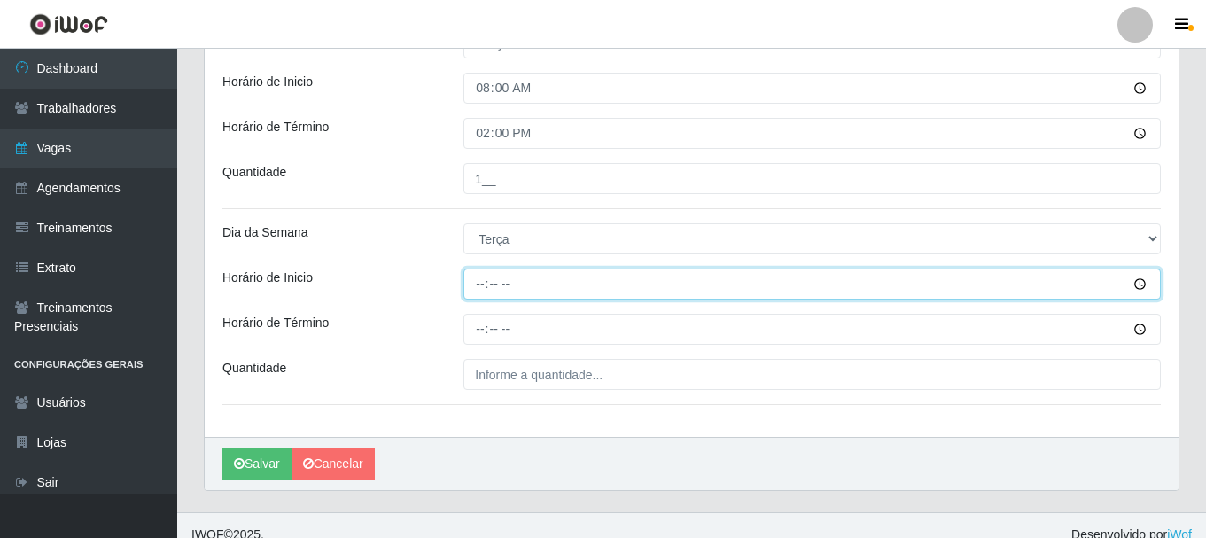
click at [476, 288] on input "Horário de Inicio" at bounding box center [811, 283] width 697 height 31
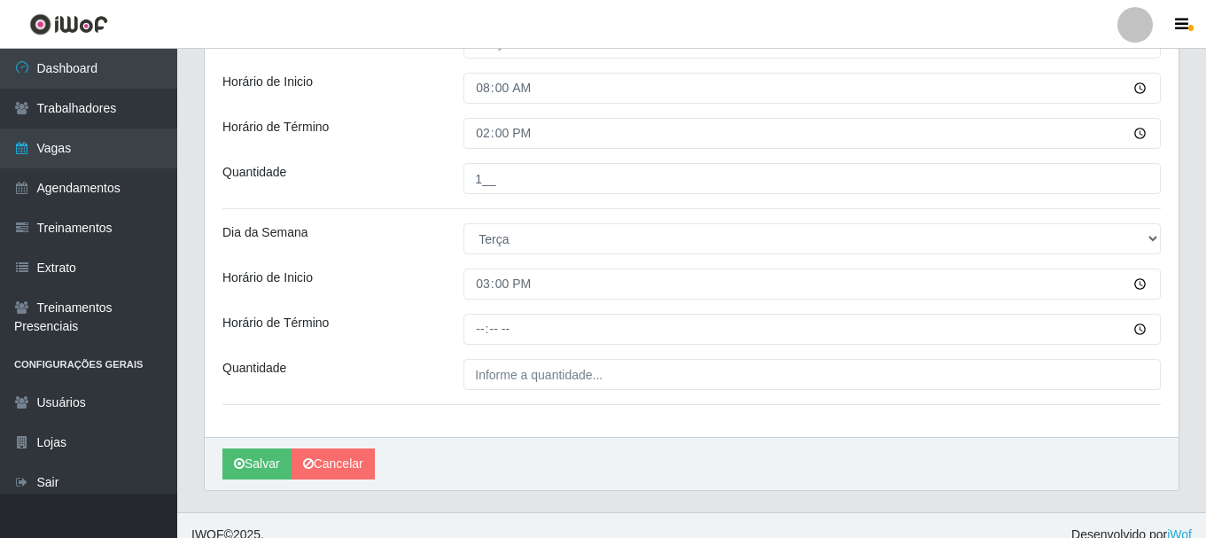
click at [487, 345] on div "Loja SuperShow Bis - Avenida 6 Função [Selecione...] ASG ASG + ASG ++ Auxiliar …" at bounding box center [691, 51] width 973 height 772
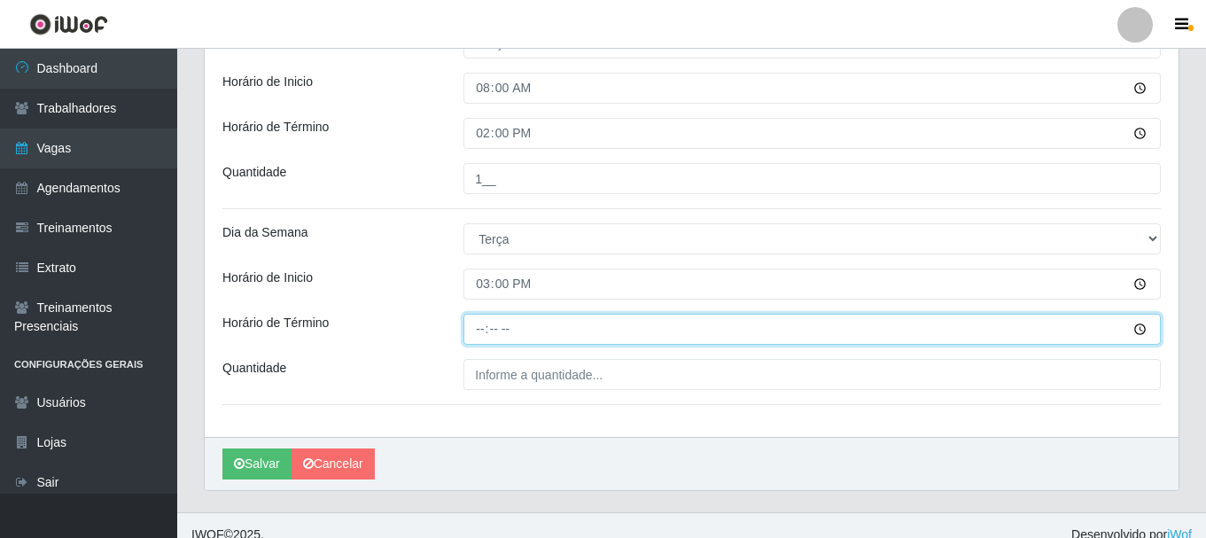
click at [482, 332] on input "Horário de Término" at bounding box center [811, 329] width 697 height 31
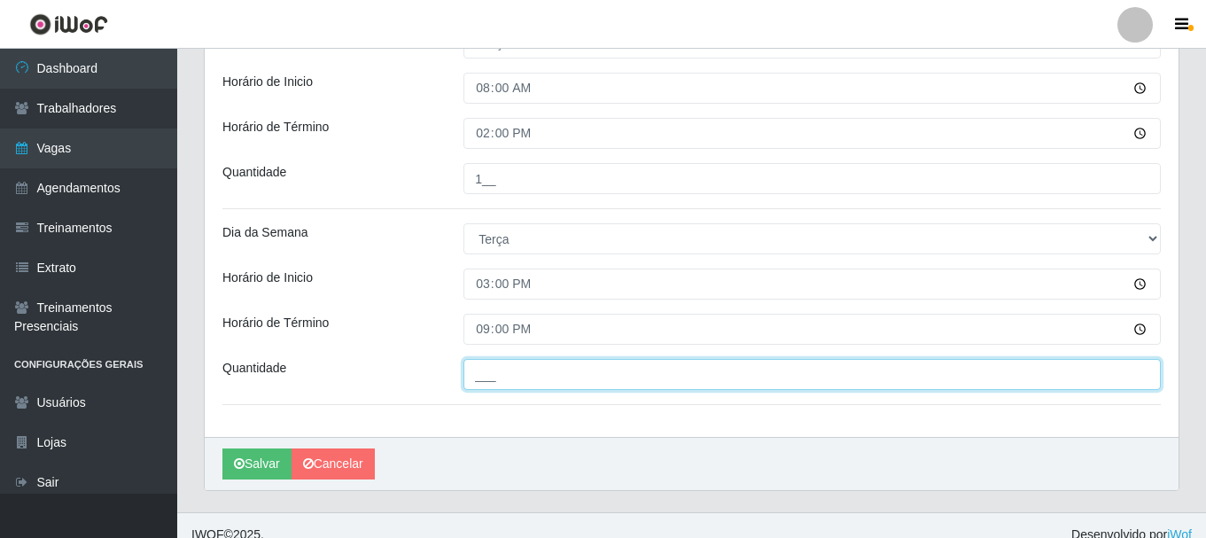
click at [488, 373] on input "___" at bounding box center [811, 374] width 697 height 31
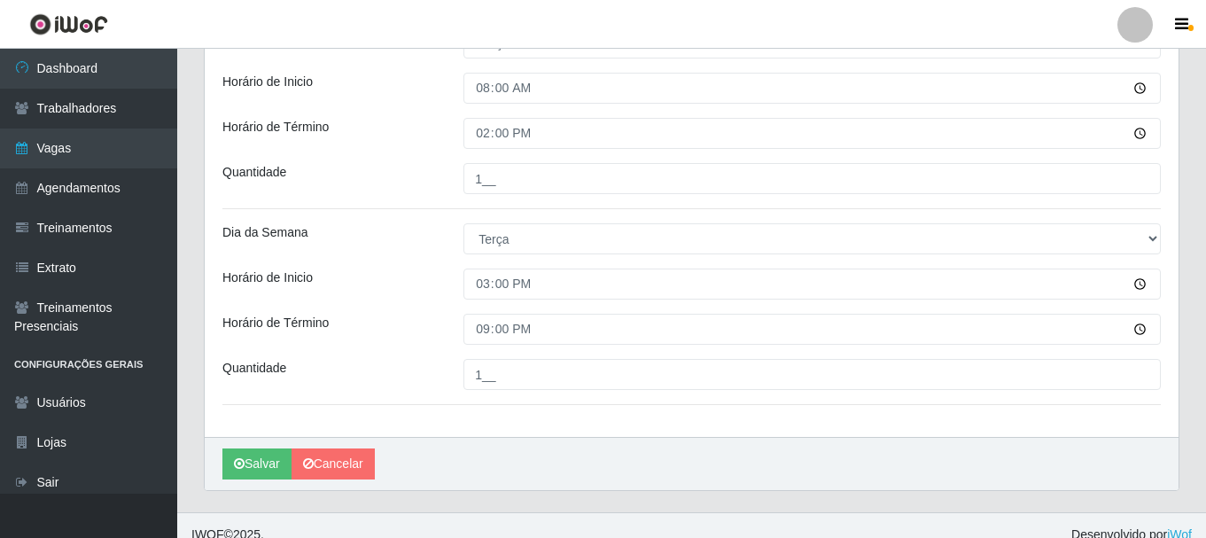
click at [428, 349] on div "Loja SuperShow Bis - Avenida 6 Função [Selecione...] ASG ASG + ASG ++ Auxiliar …" at bounding box center [691, 51] width 973 height 772
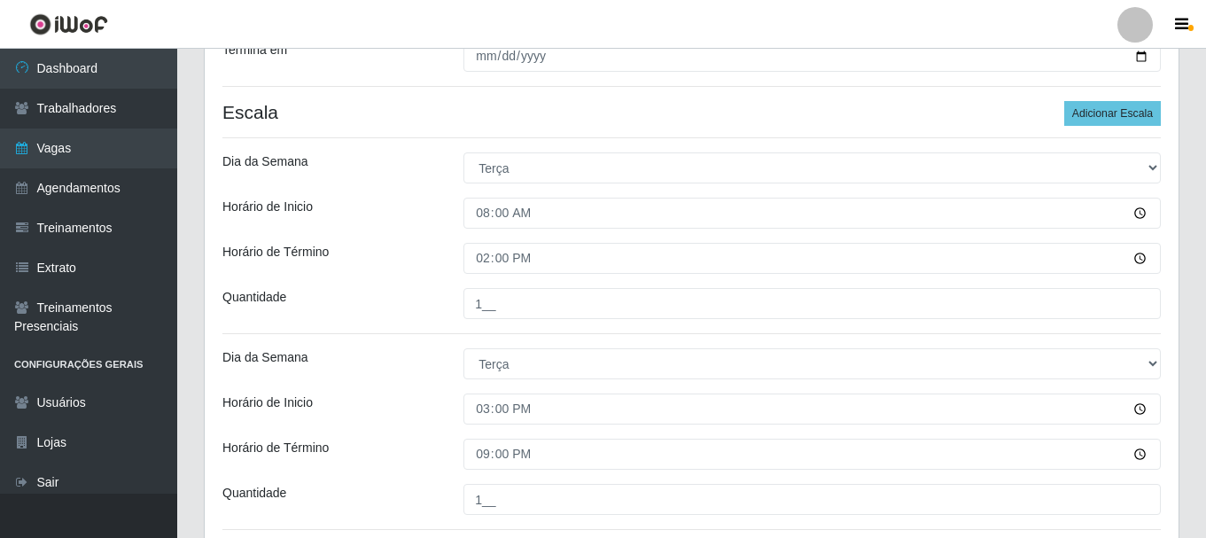
scroll to position [506, 0]
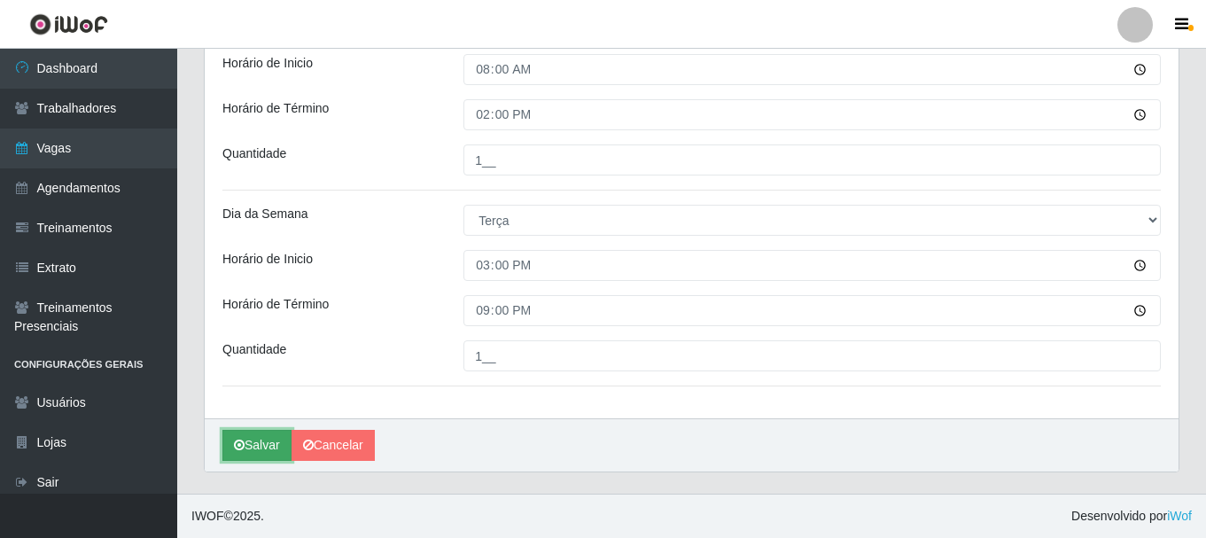
click at [237, 444] on icon "submit" at bounding box center [239, 444] width 11 height 12
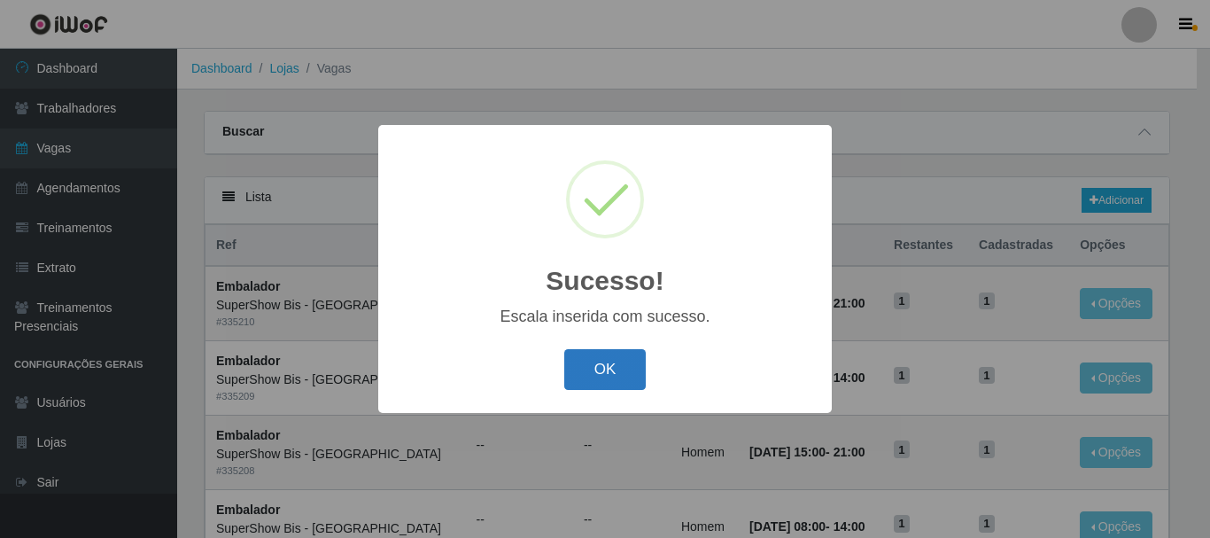
click at [594, 357] on button "OK" at bounding box center [605, 370] width 82 height 42
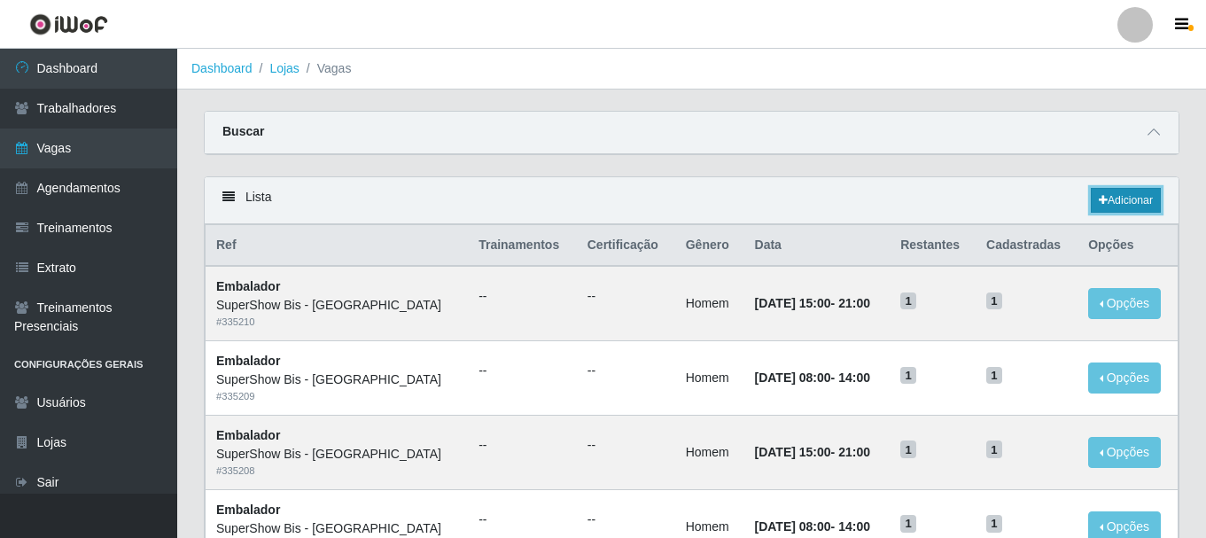
click at [1157, 206] on link "Adicionar" at bounding box center [1125, 200] width 70 height 25
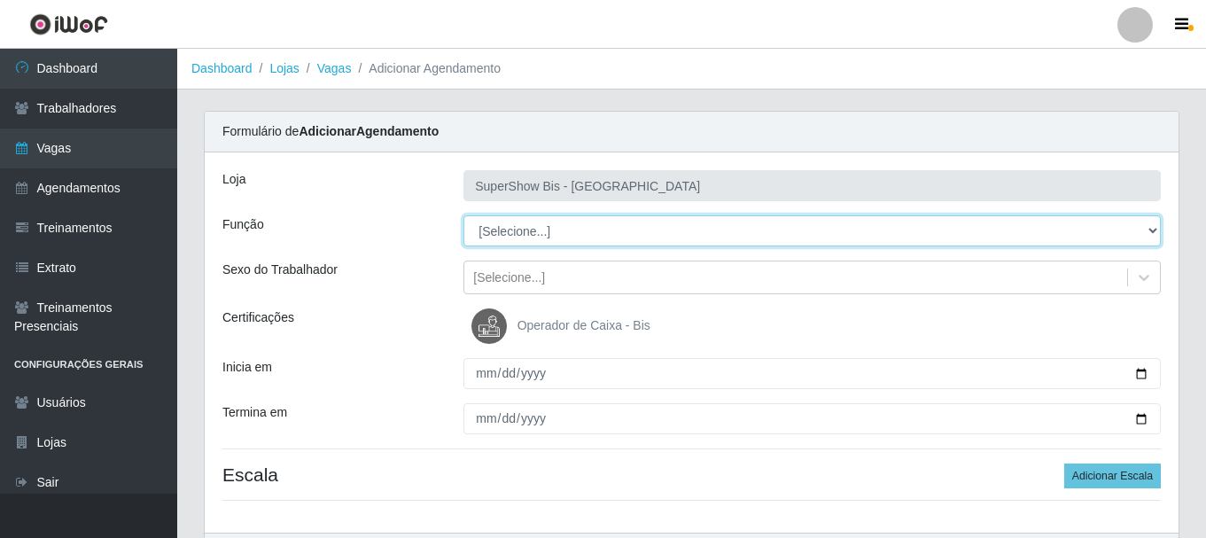
click at [525, 242] on select "[Selecione...] ASG ASG + ASG ++ Auxiliar de Cozinha Embalador Embalador + Embal…" at bounding box center [811, 230] width 697 height 31
click at [463, 215] on select "[Selecione...] ASG ASG + ASG ++ Auxiliar de Cozinha Embalador Embalador + Embal…" at bounding box center [811, 230] width 697 height 31
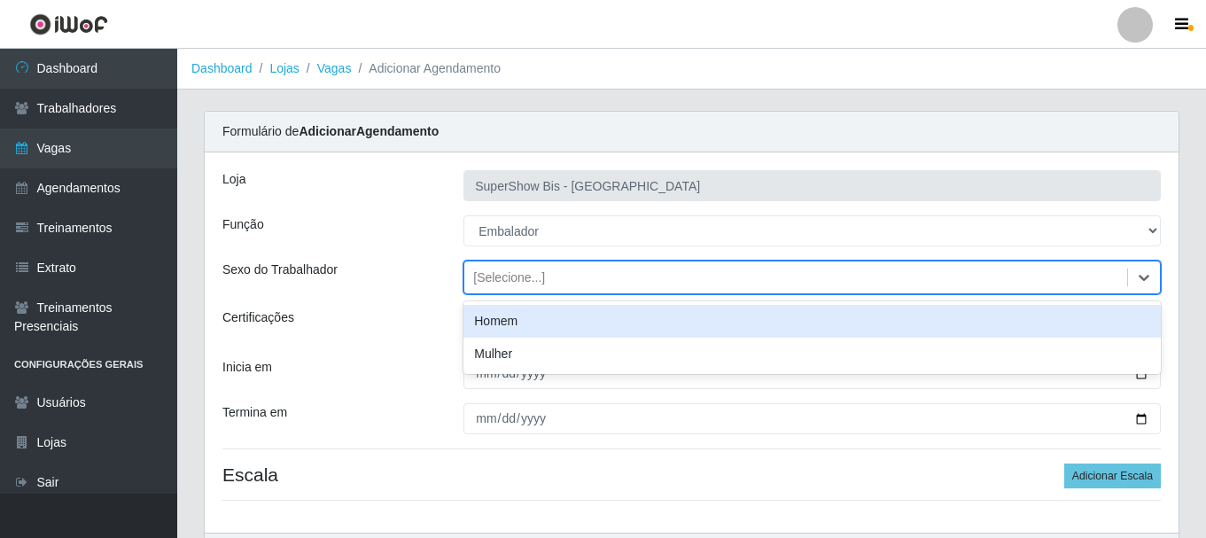
click at [514, 291] on div "[Selecione...]" at bounding box center [795, 277] width 663 height 29
click at [504, 328] on div "Homem" at bounding box center [811, 321] width 697 height 33
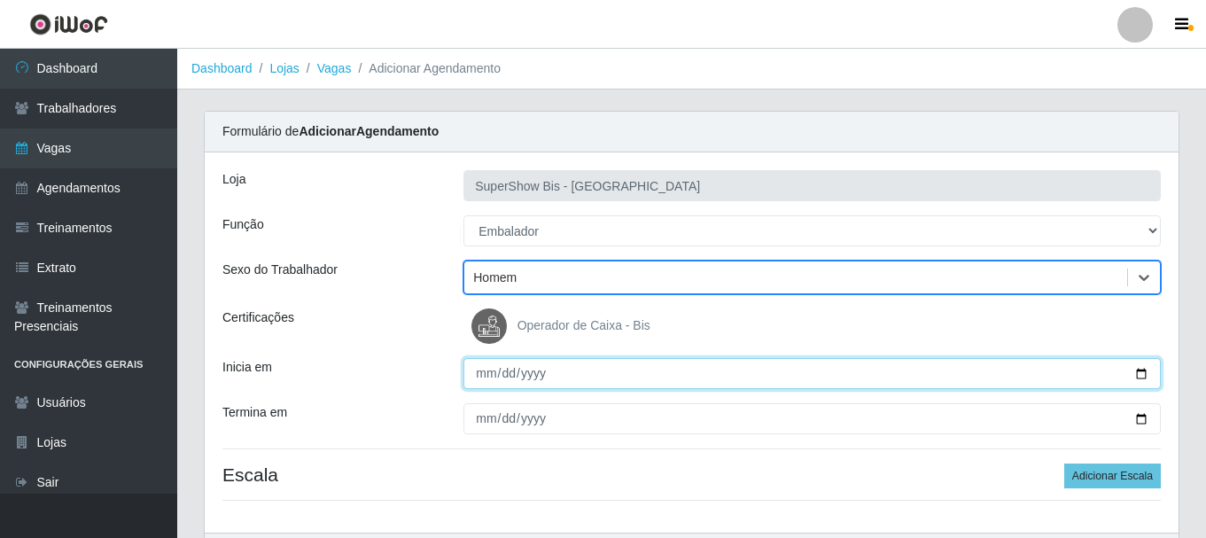
click at [482, 376] on input "Inicia em" at bounding box center [811, 373] width 697 height 31
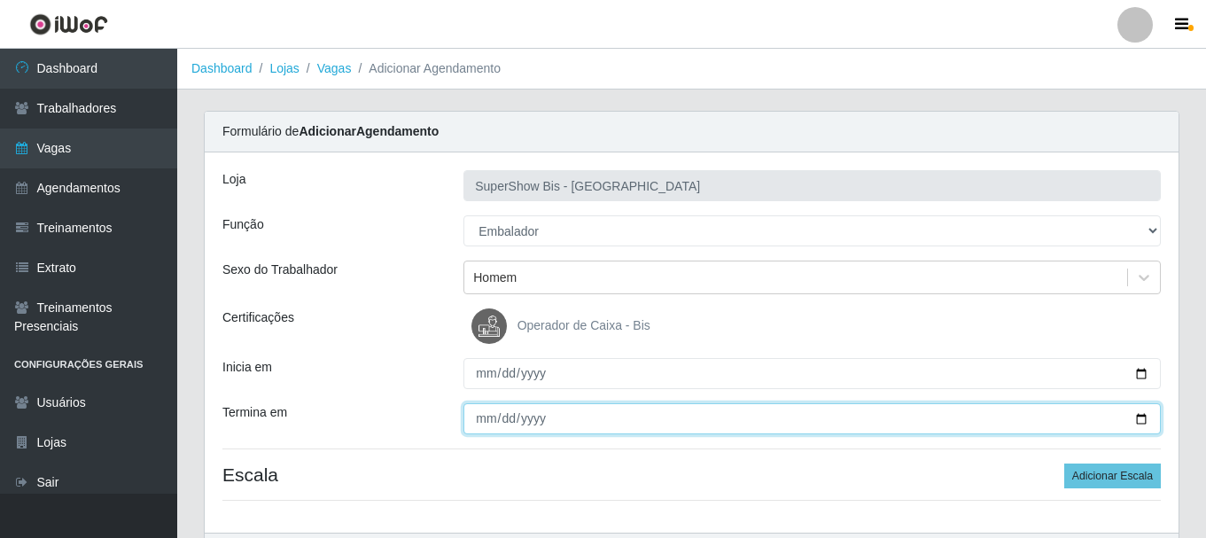
click at [477, 407] on input "Termina em" at bounding box center [811, 418] width 697 height 31
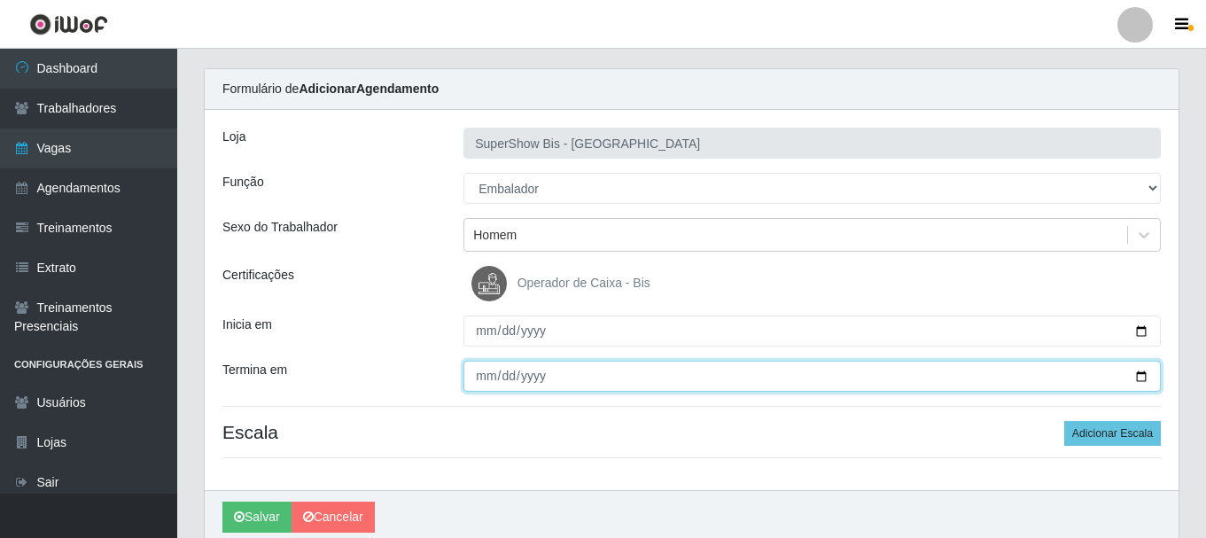
scroll to position [114, 0]
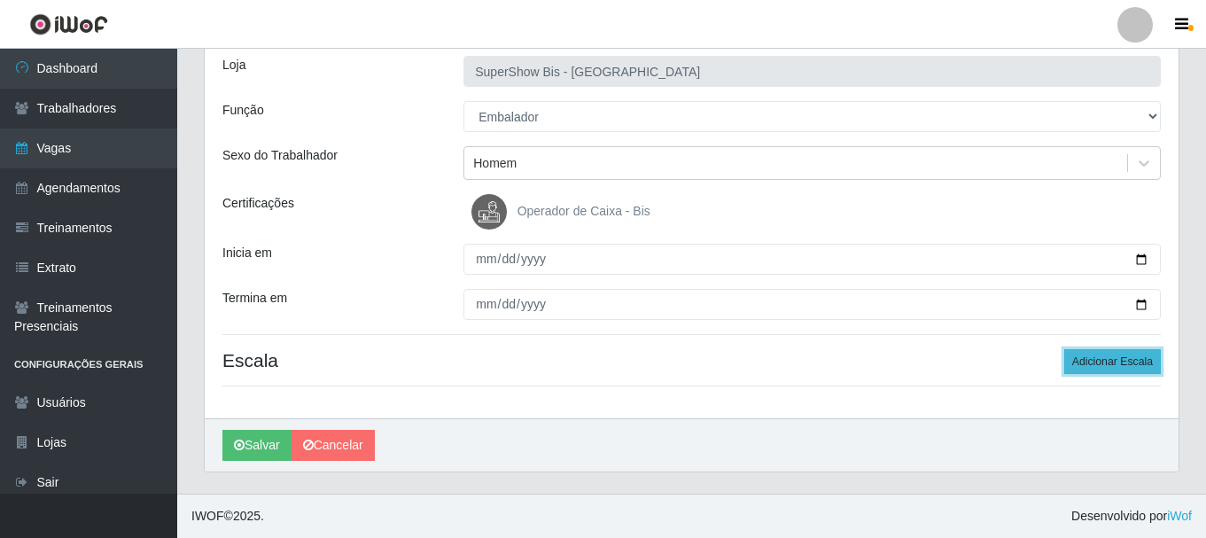
click at [1091, 359] on button "Adicionar Escala" at bounding box center [1112, 361] width 97 height 25
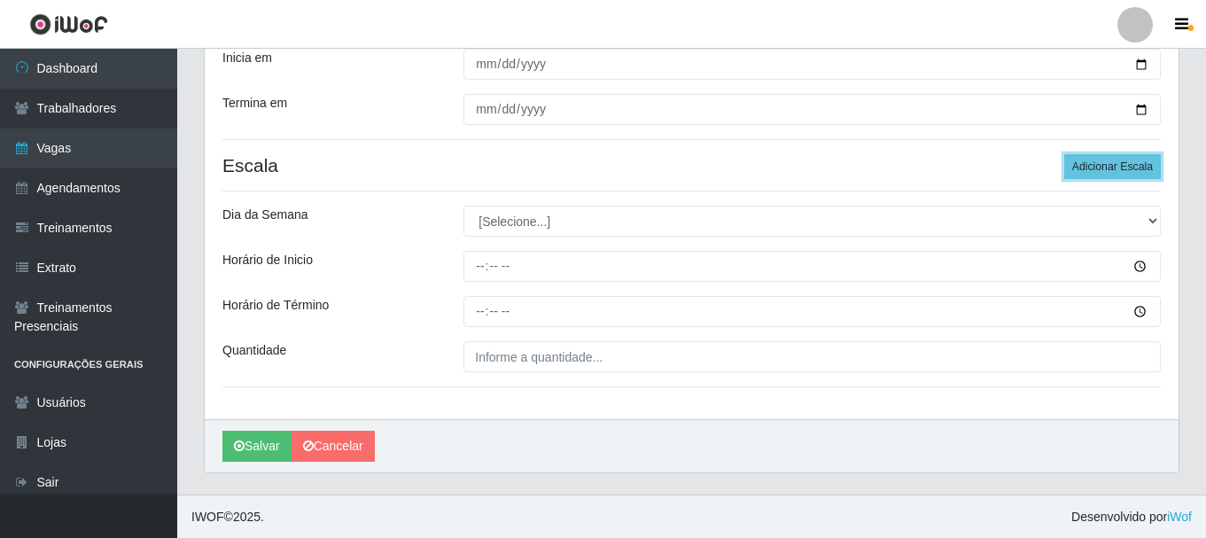
scroll to position [310, 0]
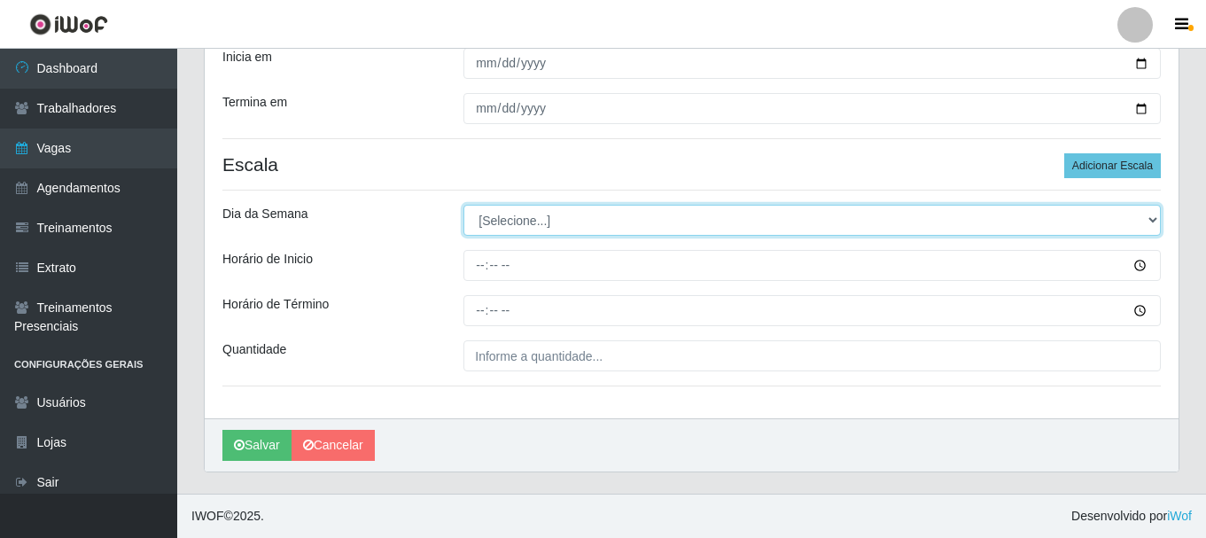
click at [492, 226] on select "[Selecione...] Segunda Terça Quarta Quinta Sexta Sábado Domingo" at bounding box center [811, 220] width 697 height 31
click at [463, 205] on select "[Selecione...] Segunda Terça Quarta Quinta Sexta Sábado Domingo" at bounding box center [811, 220] width 697 height 31
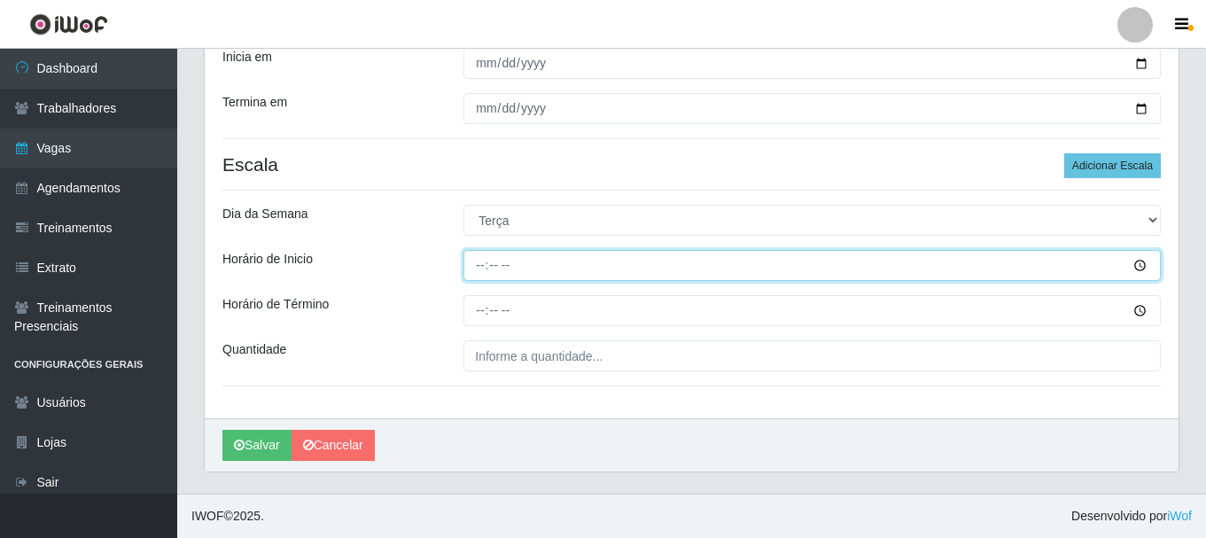
click at [482, 264] on input "Horário de Inicio" at bounding box center [811, 265] width 697 height 31
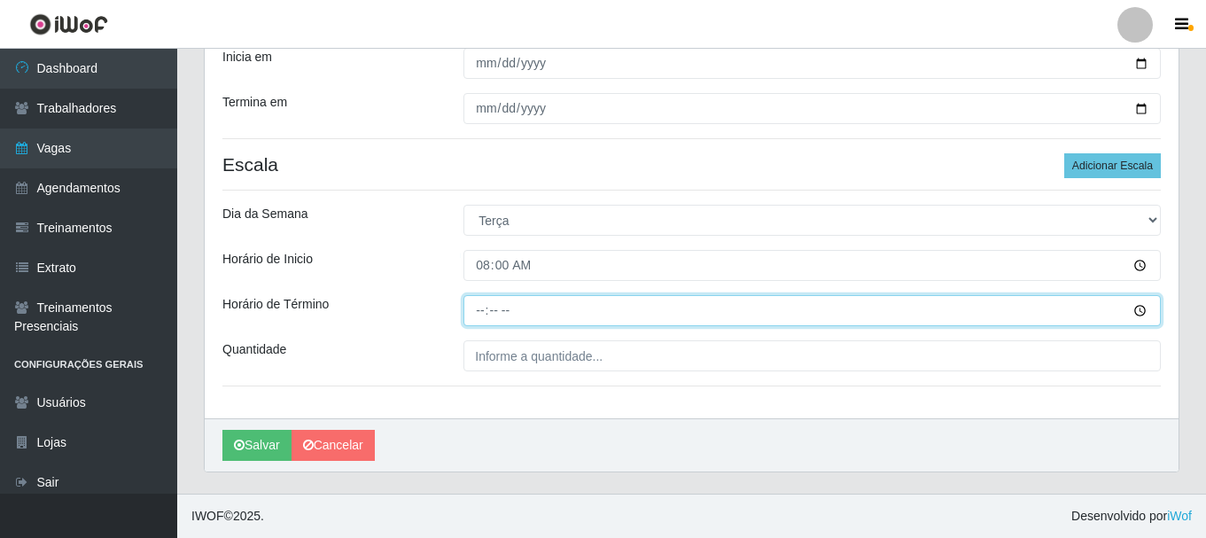
click at [476, 321] on input "Horário de Término" at bounding box center [811, 310] width 697 height 31
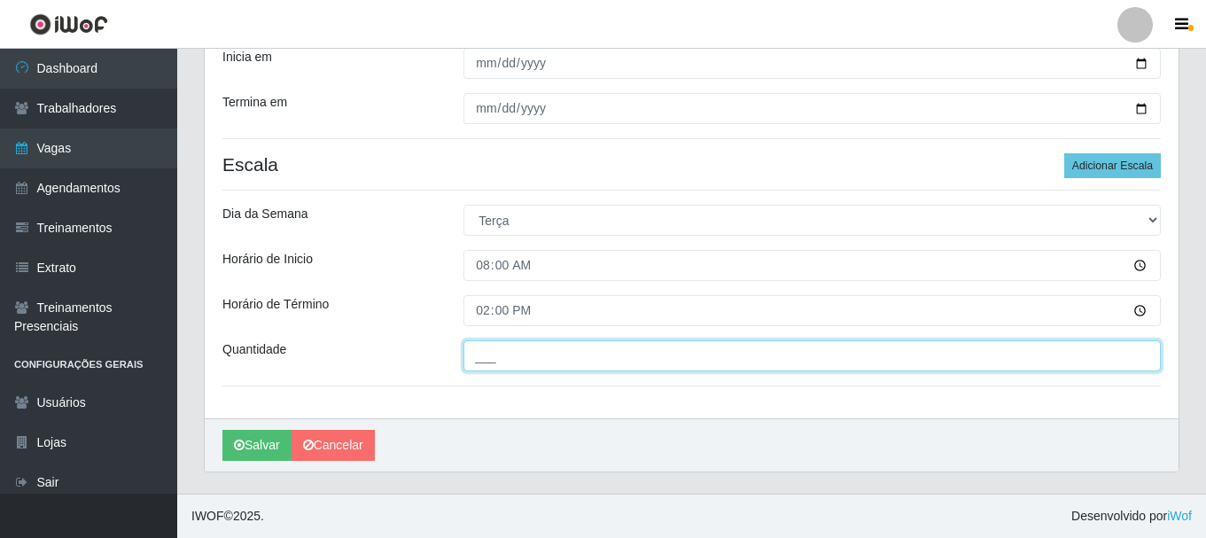
click at [484, 356] on input "___" at bounding box center [811, 355] width 697 height 31
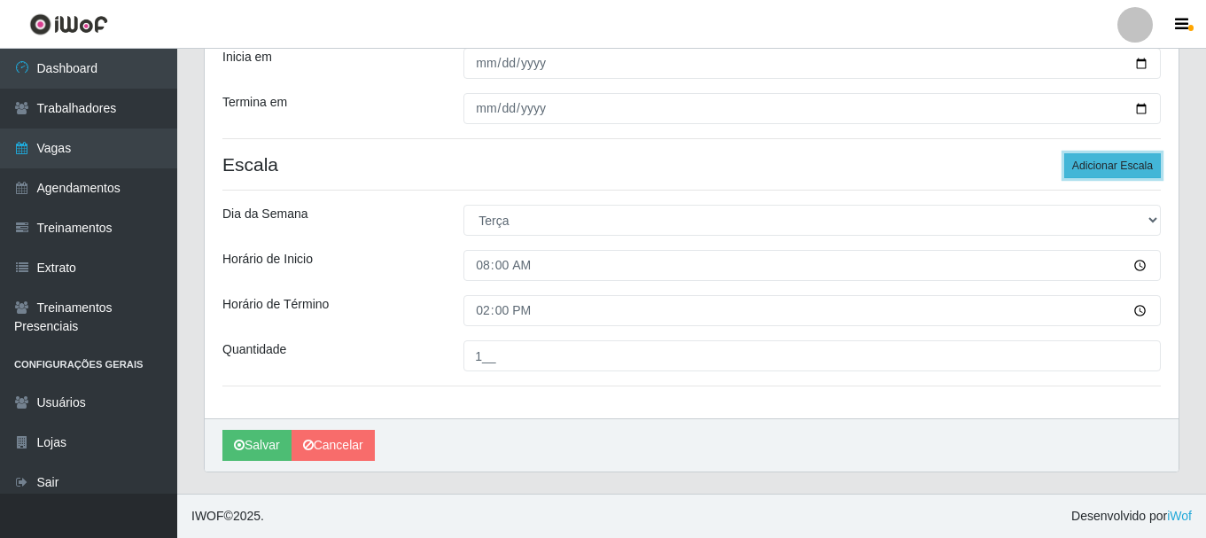
click at [1115, 162] on button "Adicionar Escala" at bounding box center [1112, 165] width 97 height 25
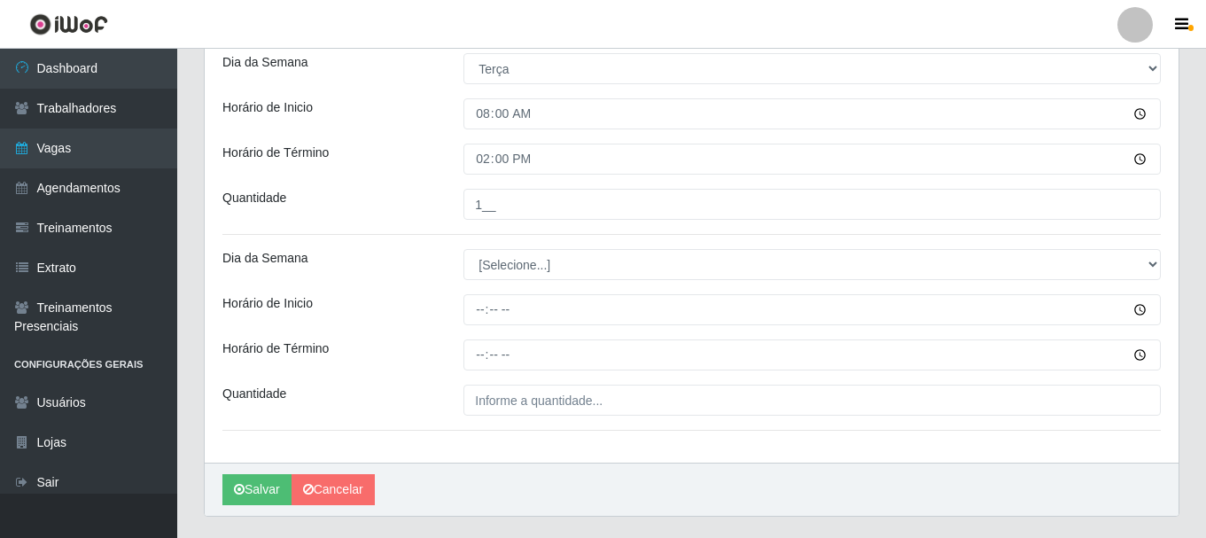
scroll to position [506, 0]
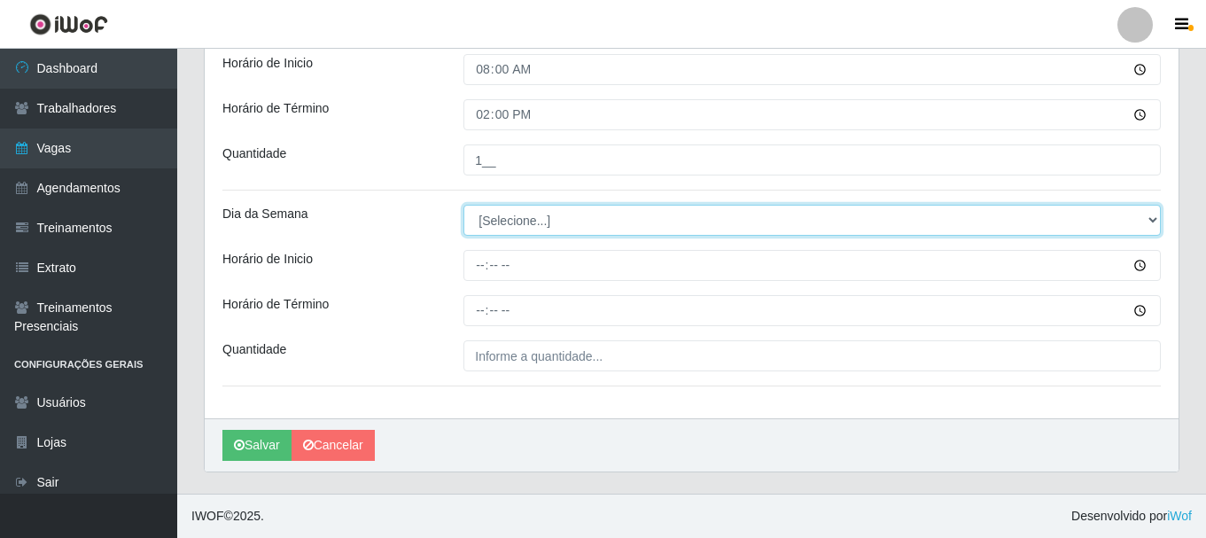
click at [507, 211] on select "[Selecione...] Segunda Terça Quarta Quinta Sexta Sábado Domingo" at bounding box center [811, 220] width 697 height 31
click at [463, 205] on select "[Selecione...] Segunda Terça Quarta Quinta Sexta Sábado Domingo" at bounding box center [811, 220] width 697 height 31
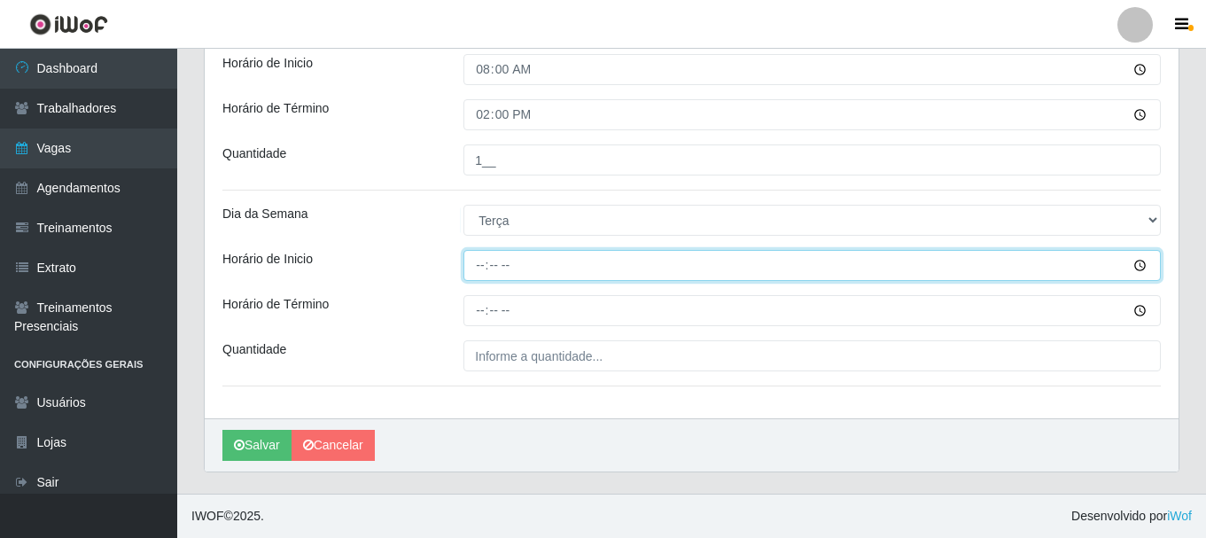
click at [477, 258] on input "Horário de Inicio" at bounding box center [811, 265] width 697 height 31
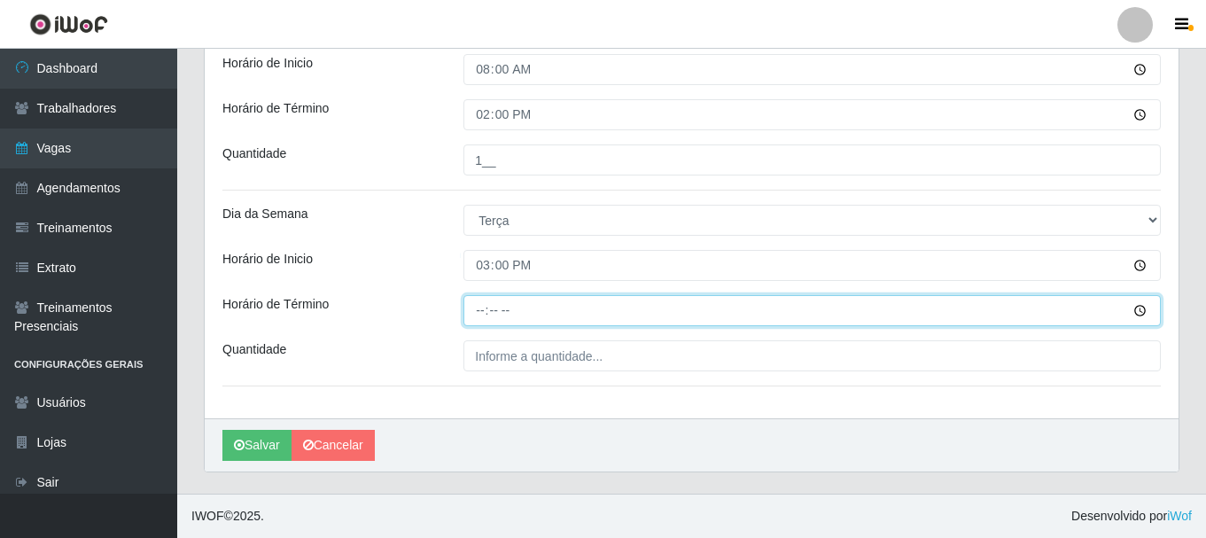
click at [487, 311] on input "Horário de Término" at bounding box center [811, 310] width 697 height 31
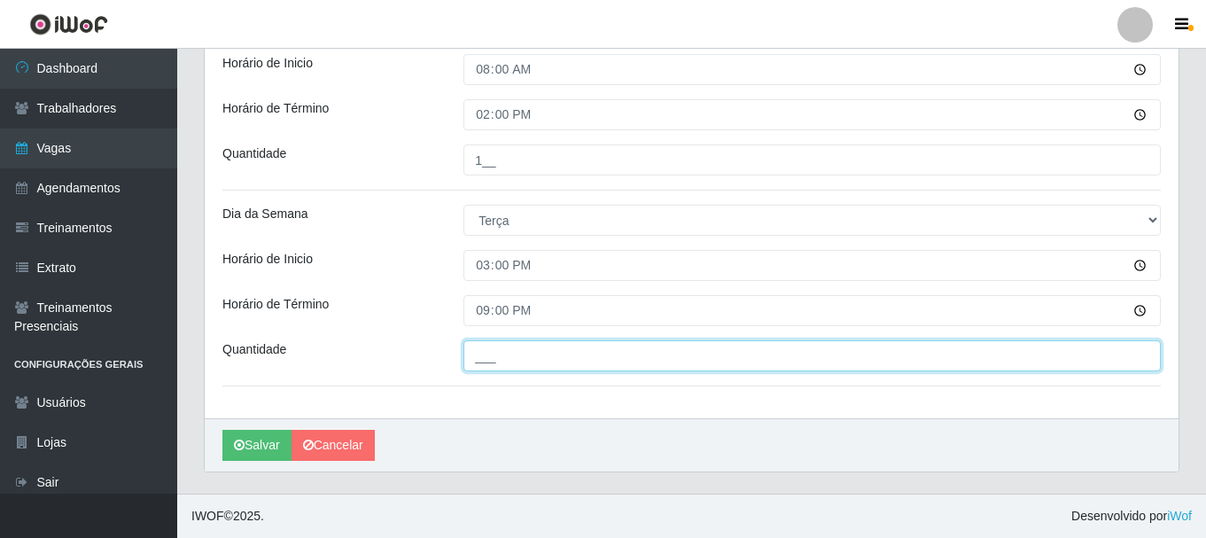
click at [494, 360] on input "___" at bounding box center [811, 355] width 697 height 31
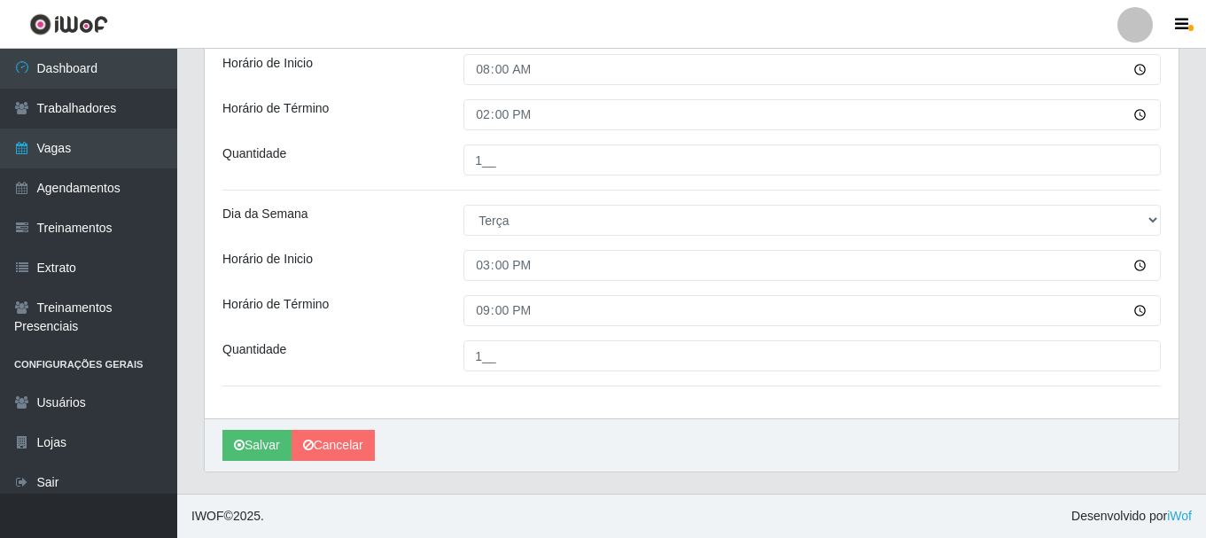
click at [384, 291] on div "Loja SuperShow Bis - Avenida 6 Função [Selecione...] ASG ASG + ASG ++ Auxiliar …" at bounding box center [691, 33] width 973 height 772
click at [242, 439] on icon "submit" at bounding box center [239, 444] width 11 height 12
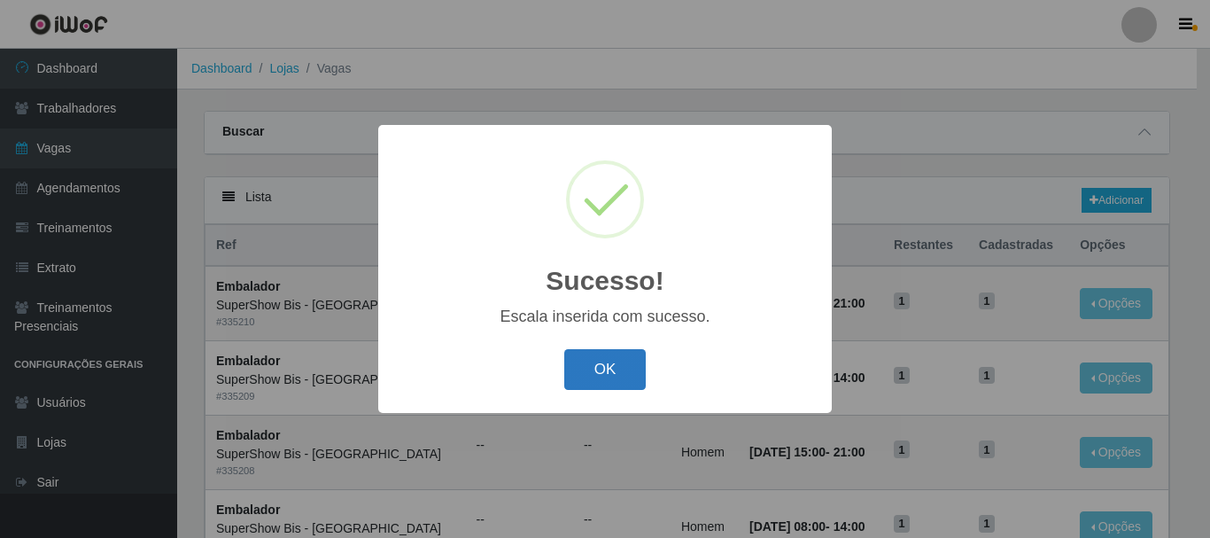
click at [573, 382] on button "OK" at bounding box center [605, 370] width 82 height 42
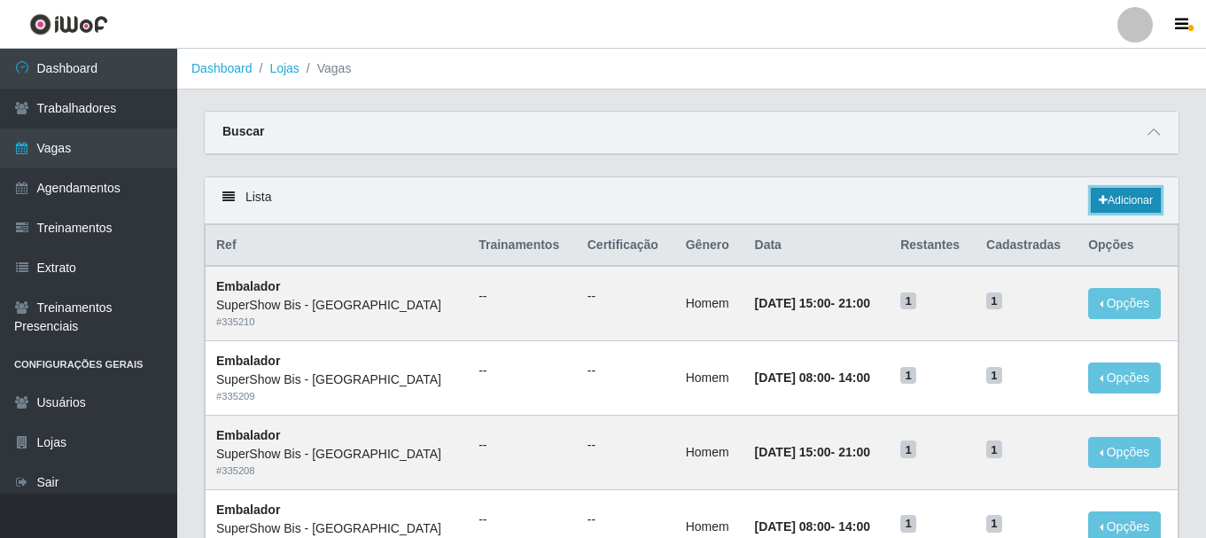
click at [1126, 202] on link "Adicionar" at bounding box center [1125, 200] width 70 height 25
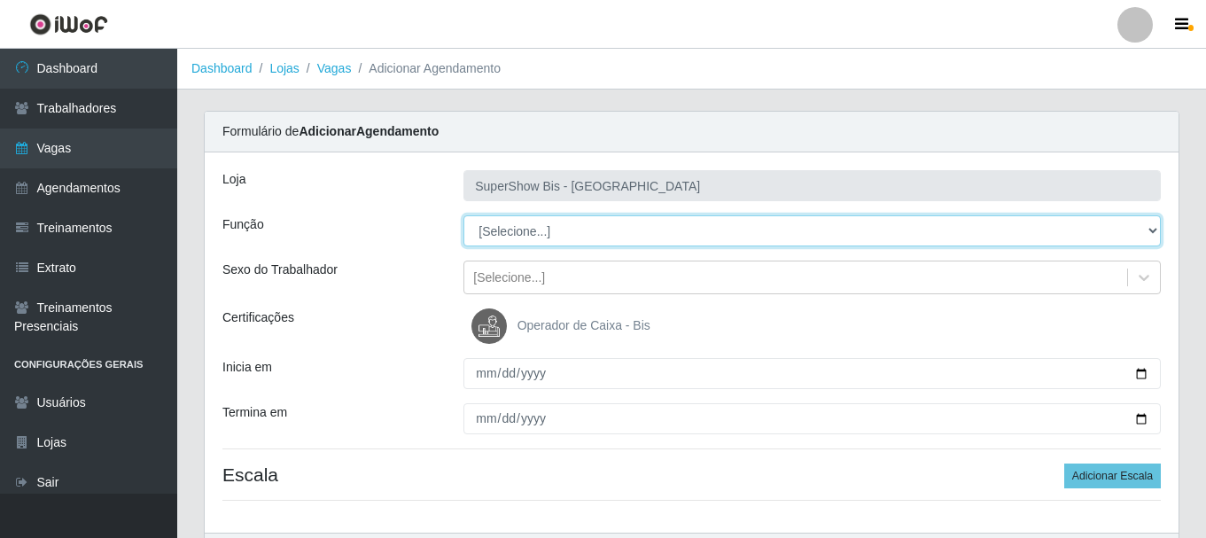
click at [558, 230] on select "[Selecione...] ASG ASG + ASG ++ Auxiliar de Cozinha Embalador Embalador + Embal…" at bounding box center [811, 230] width 697 height 31
click at [463, 215] on select "[Selecione...] ASG ASG + ASG ++ Auxiliar de Cozinha Embalador Embalador + Embal…" at bounding box center [811, 230] width 697 height 31
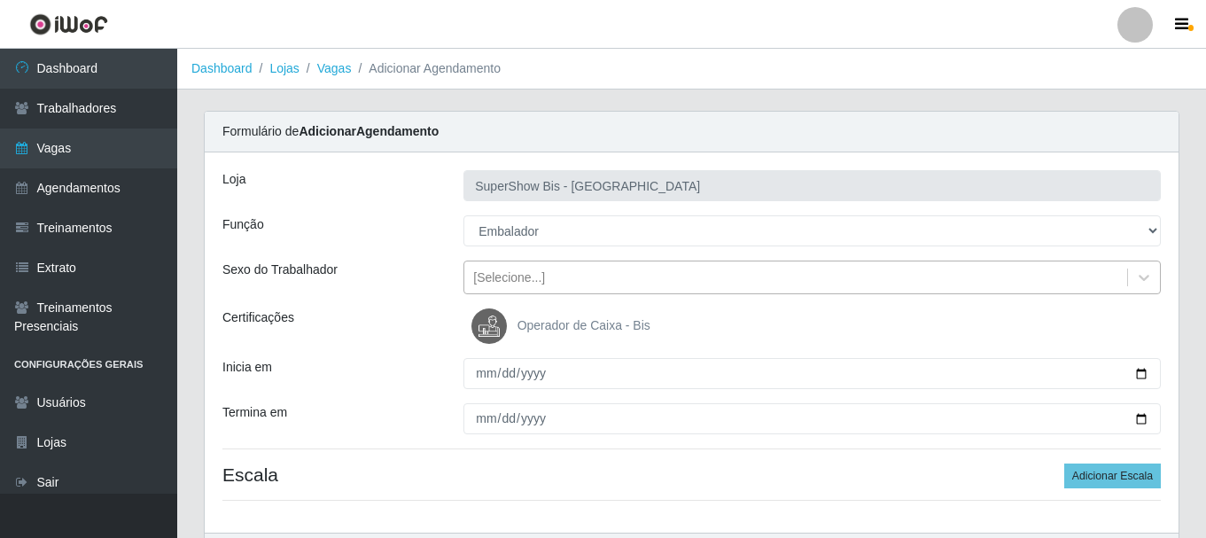
click at [524, 286] on div "[Selecione...]" at bounding box center [509, 277] width 72 height 19
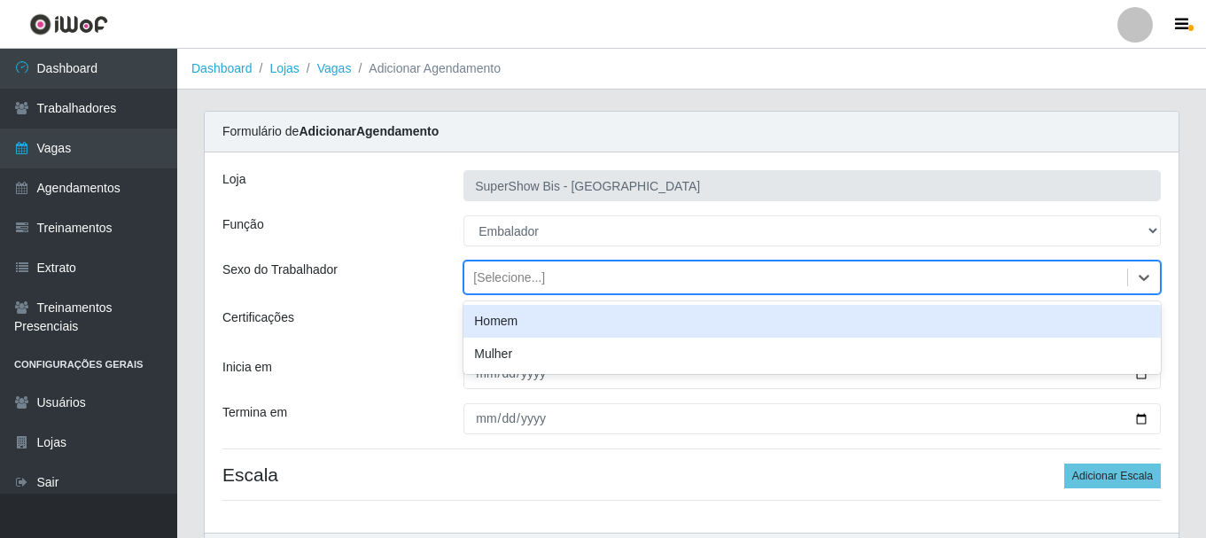
click at [523, 329] on div "Homem" at bounding box center [811, 321] width 697 height 33
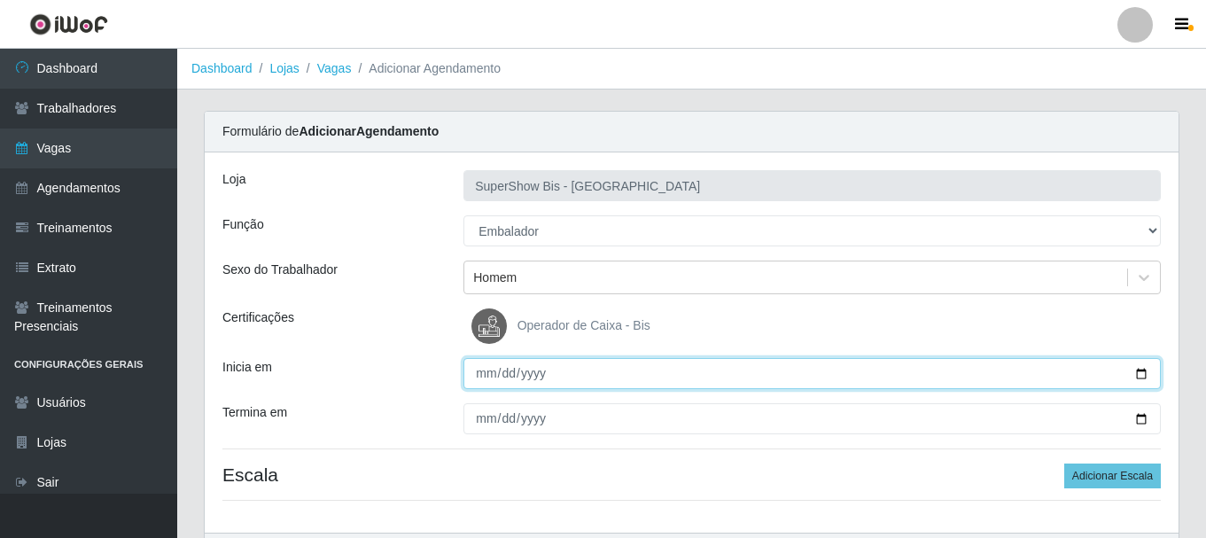
click at [486, 373] on input "Inicia em" at bounding box center [811, 373] width 697 height 31
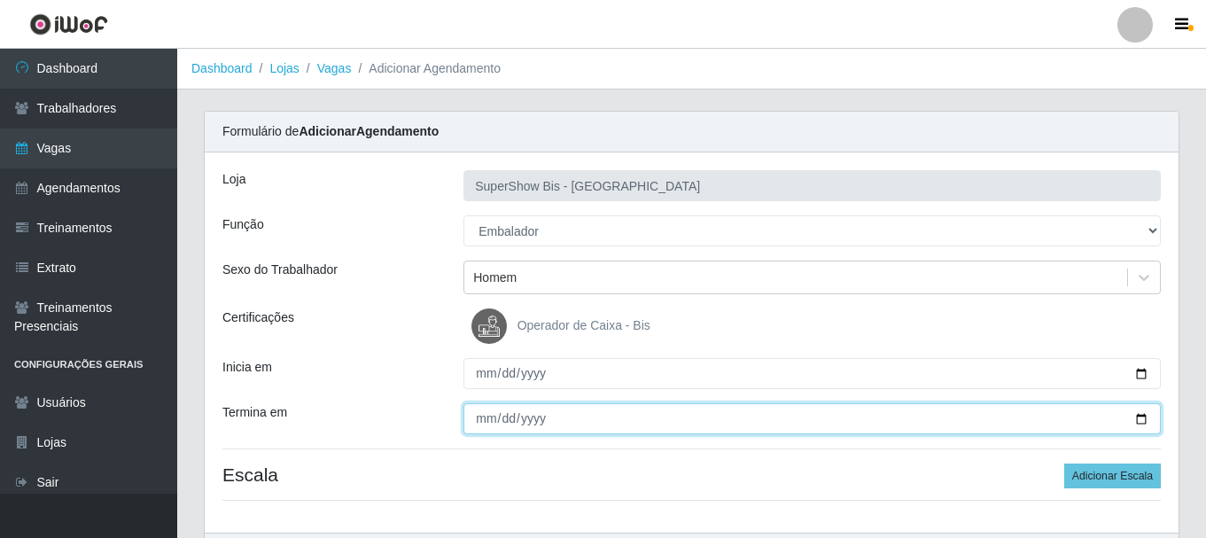
click at [478, 418] on input "Termina em" at bounding box center [811, 418] width 697 height 31
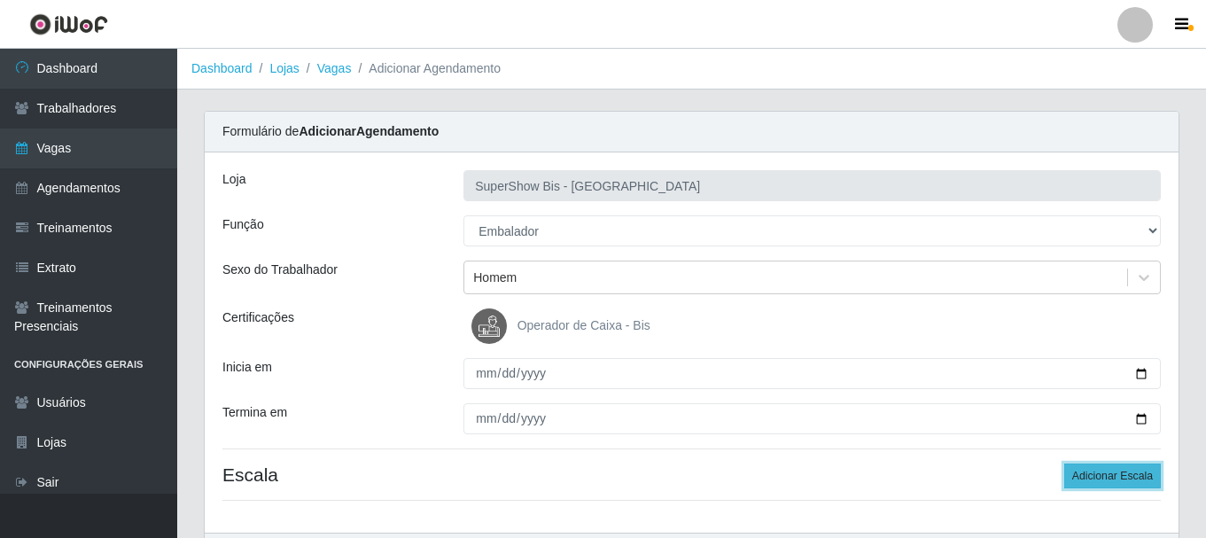
click at [1116, 488] on button "Adicionar Escala" at bounding box center [1112, 475] width 97 height 25
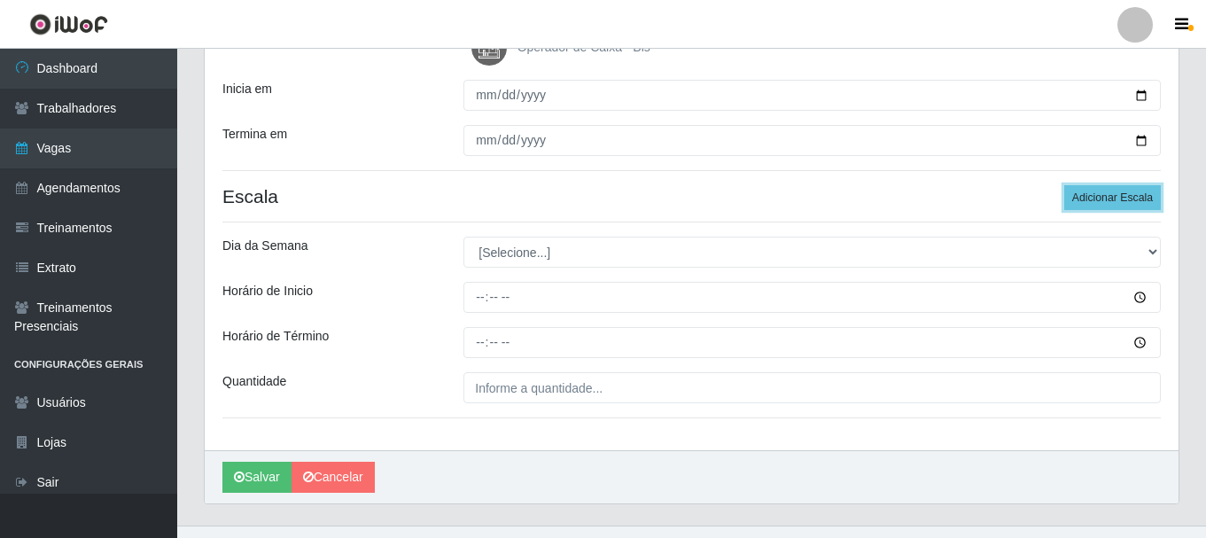
scroll to position [310, 0]
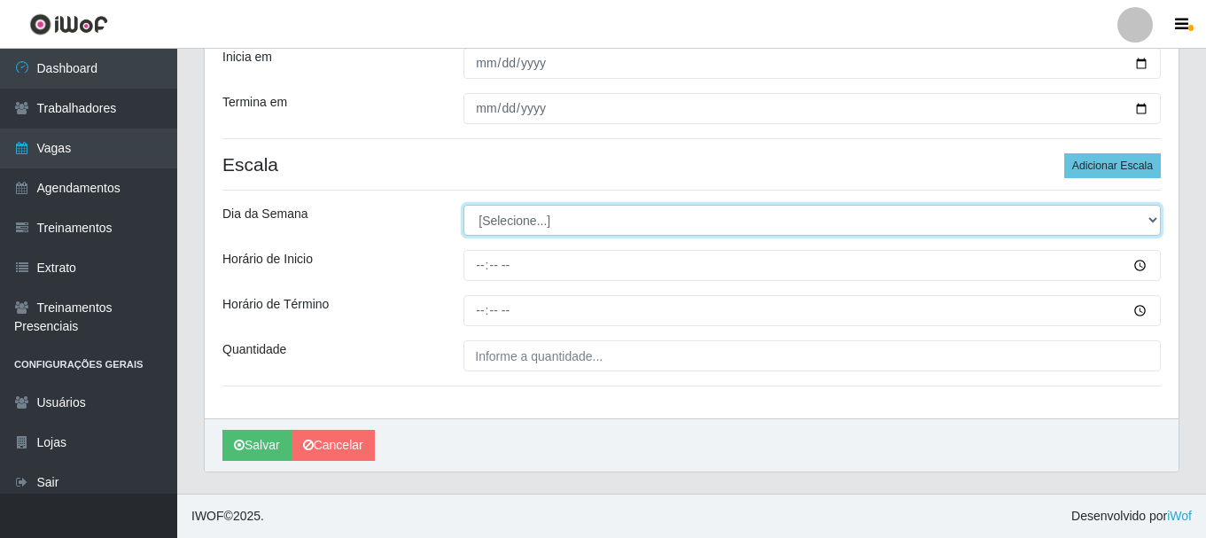
click at [510, 217] on select "[Selecione...] Segunda Terça Quarta Quinta Sexta Sábado Domingo" at bounding box center [811, 220] width 697 height 31
click at [463, 205] on select "[Selecione...] Segunda Terça Quarta Quinta Sexta Sábado Domingo" at bounding box center [811, 220] width 697 height 31
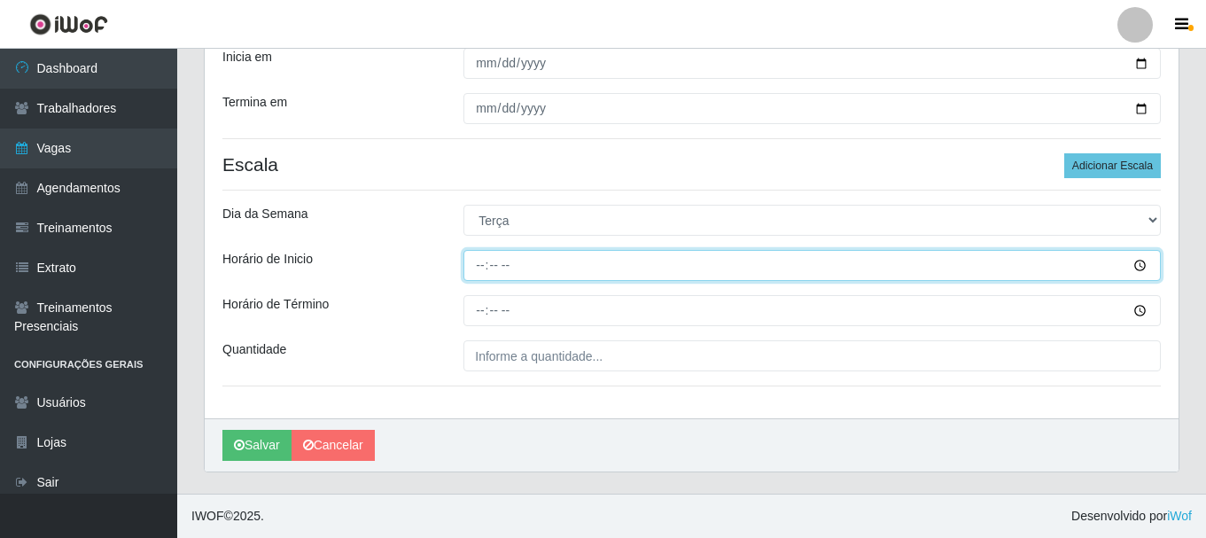
click at [485, 267] on input "Horário de Inicio" at bounding box center [811, 265] width 697 height 31
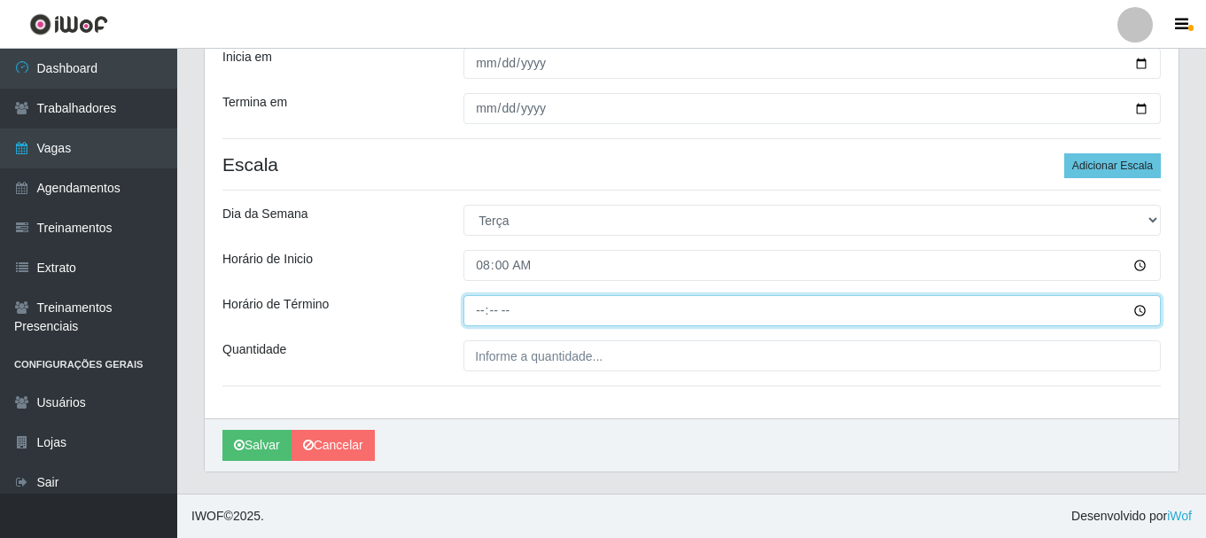
click at [468, 311] on input "Horário de Término" at bounding box center [811, 310] width 697 height 31
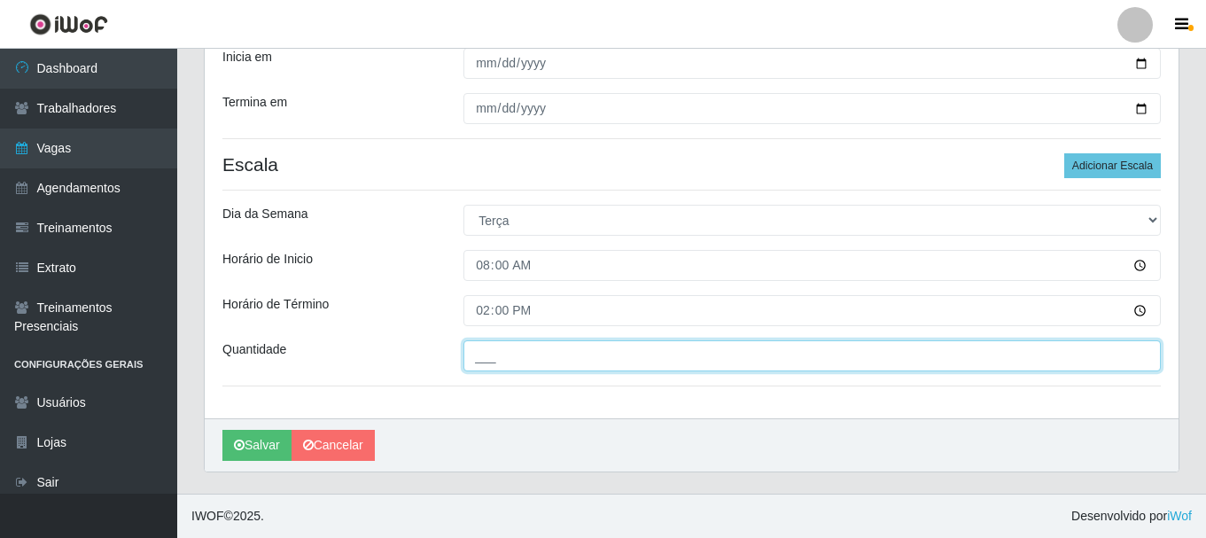
click at [492, 358] on input "___" at bounding box center [811, 355] width 697 height 31
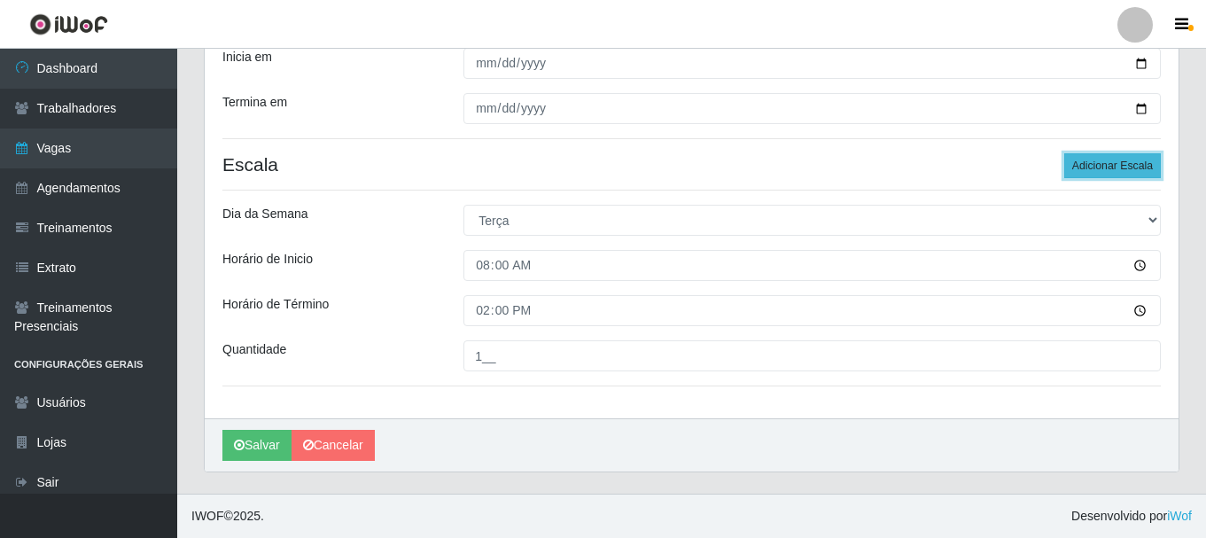
click at [1121, 178] on button "Adicionar Escala" at bounding box center [1112, 165] width 97 height 25
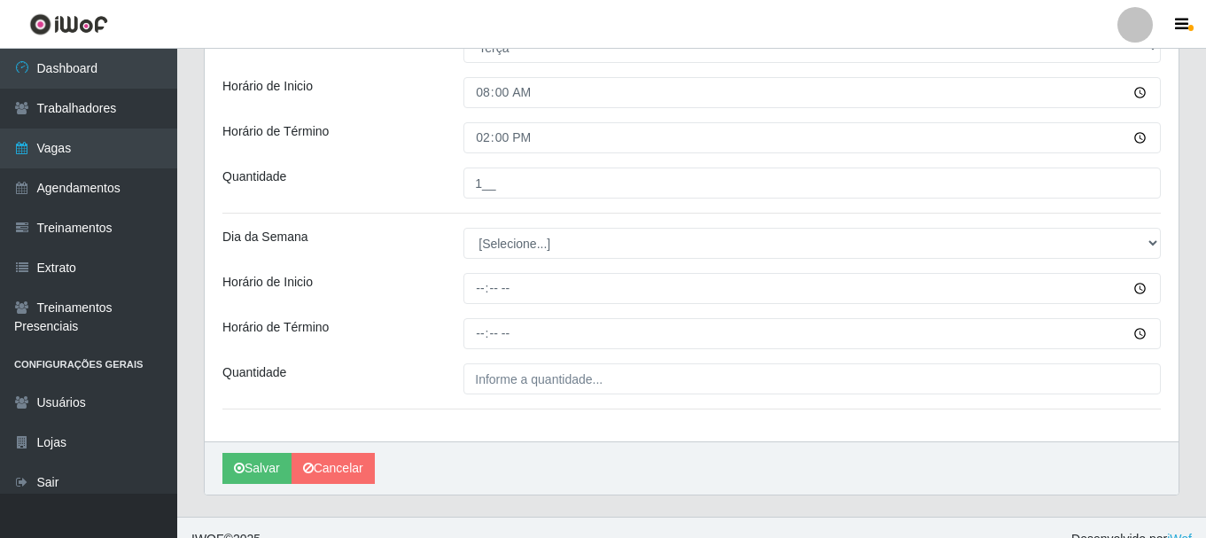
scroll to position [487, 0]
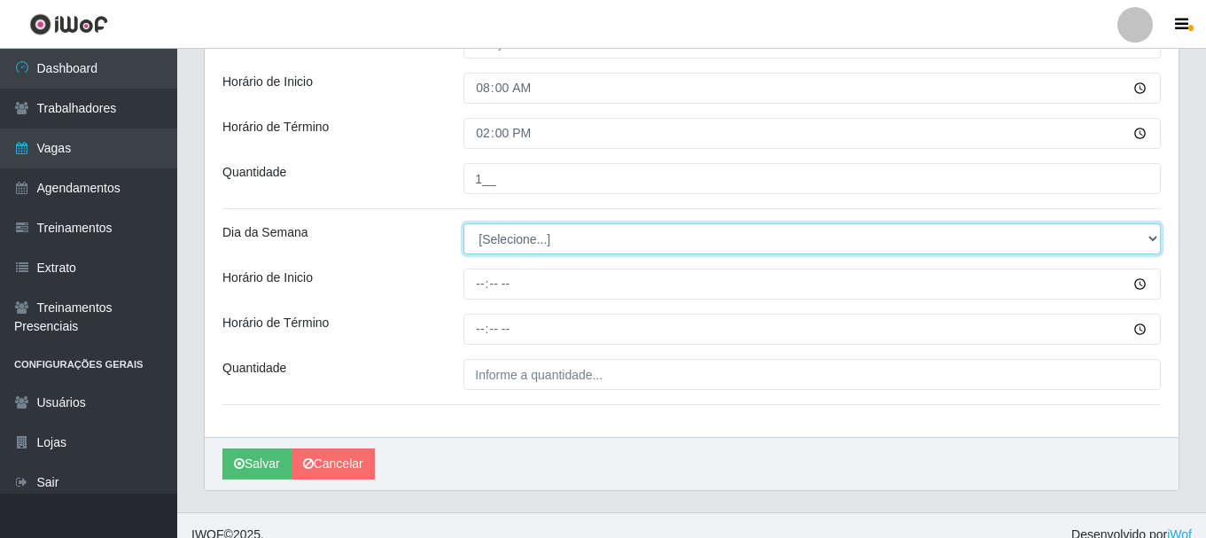
click at [579, 249] on select "[Selecione...] Segunda Terça Quarta Quinta Sexta Sábado Domingo" at bounding box center [811, 238] width 697 height 31
click at [463, 223] on select "[Selecione...] Segunda Terça Quarta Quinta Sexta Sábado Domingo" at bounding box center [811, 238] width 697 height 31
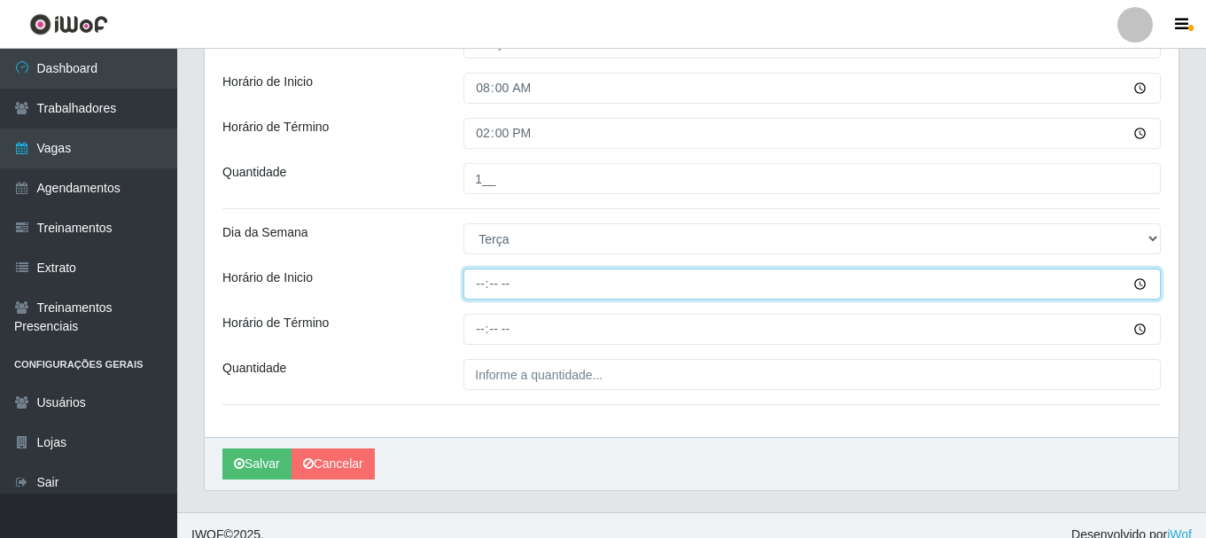
click at [477, 284] on input "Horário de Inicio" at bounding box center [811, 283] width 697 height 31
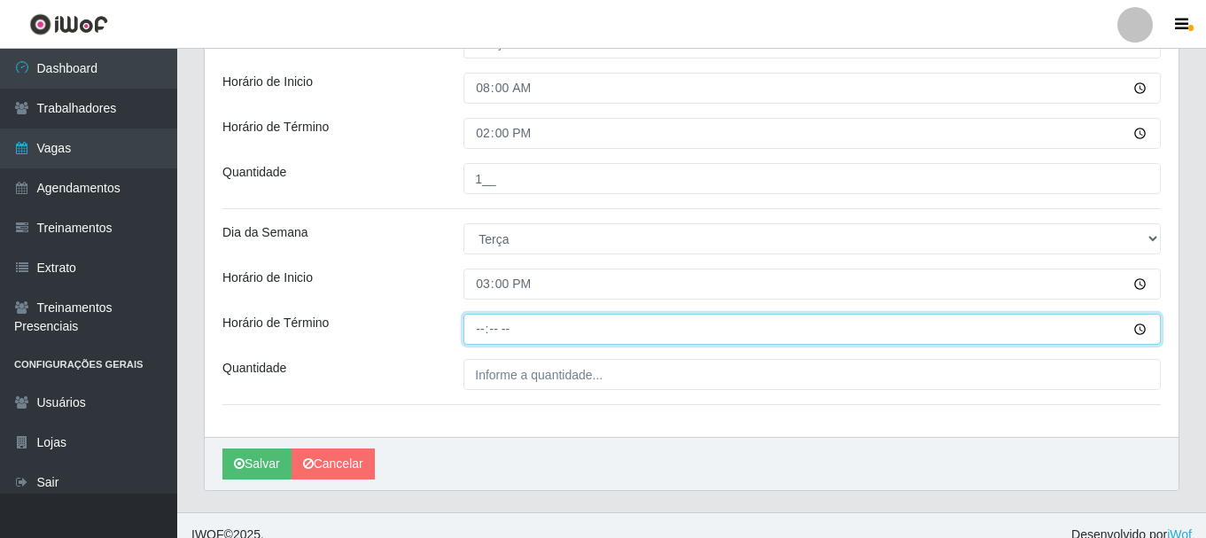
click at [483, 329] on input "Horário de Término" at bounding box center [811, 329] width 697 height 31
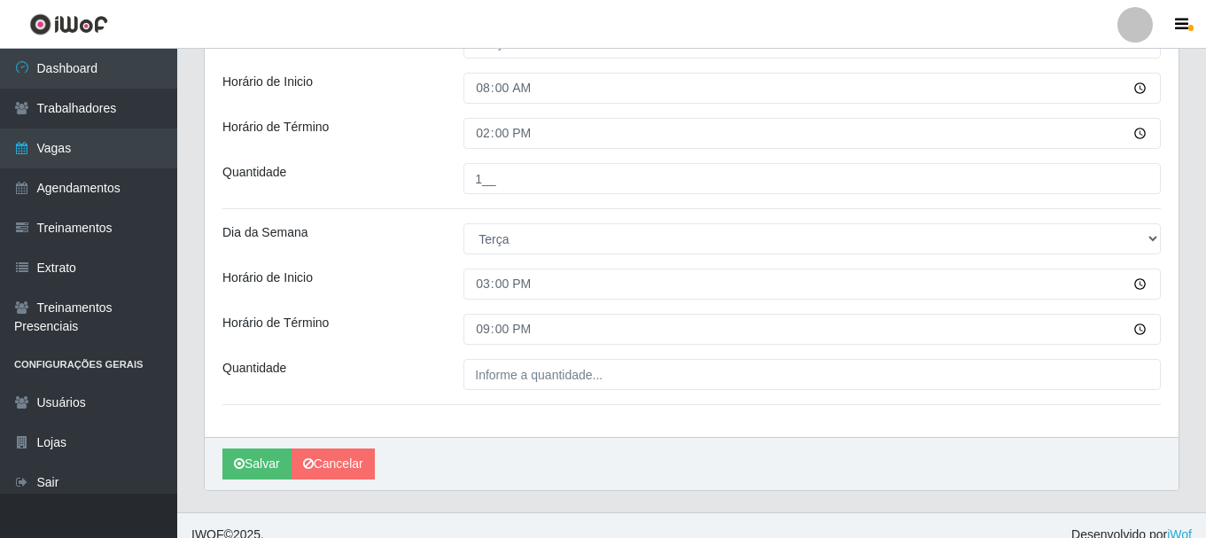
click at [482, 357] on div "Loja SuperShow Bis - Avenida 6 Função [Selecione...] ASG ASG + ASG ++ Auxiliar …" at bounding box center [691, 51] width 973 height 772
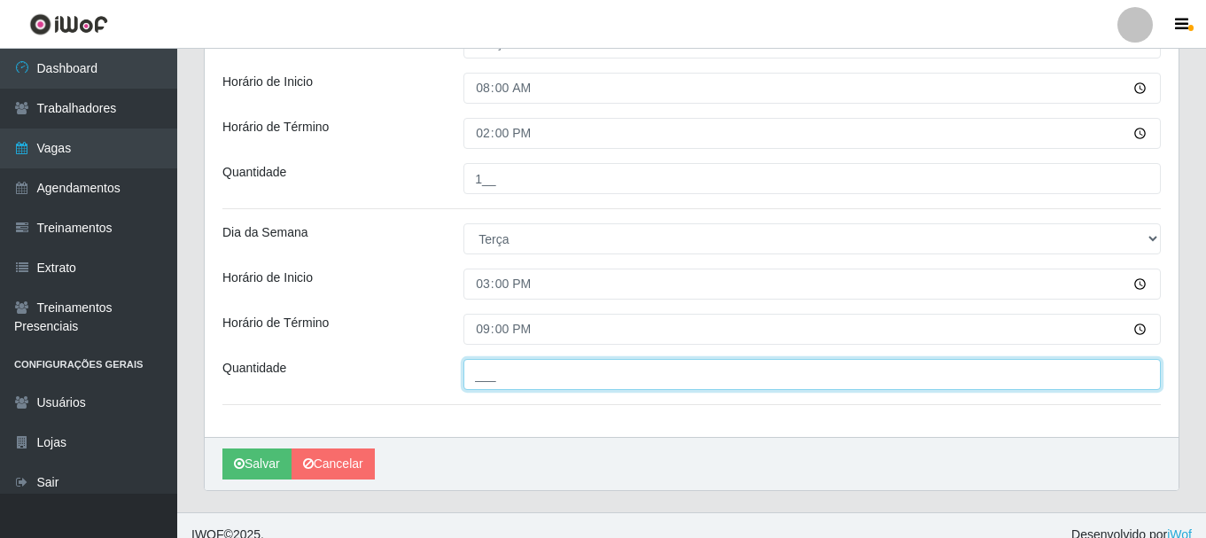
click at [482, 369] on input "___" at bounding box center [811, 374] width 697 height 31
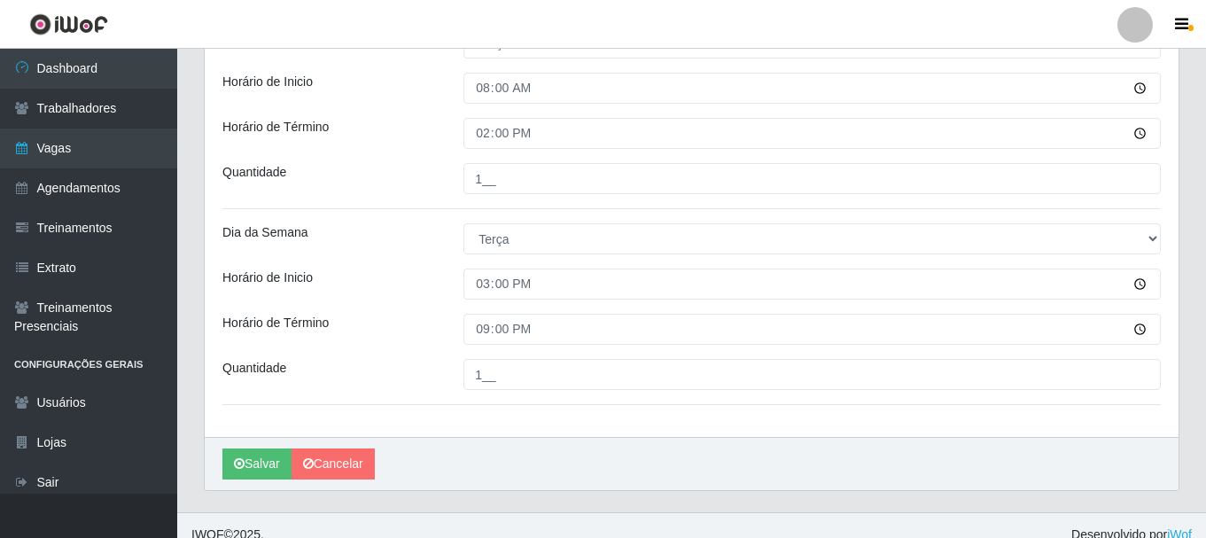
click at [426, 286] on div "Horário de Inicio" at bounding box center [329, 283] width 241 height 31
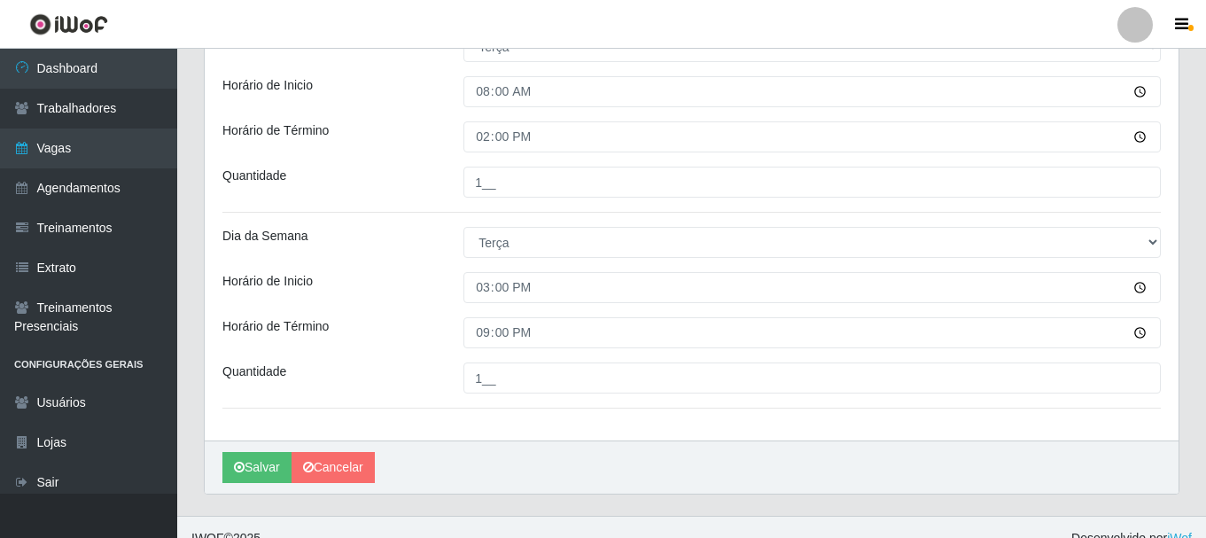
scroll to position [506, 0]
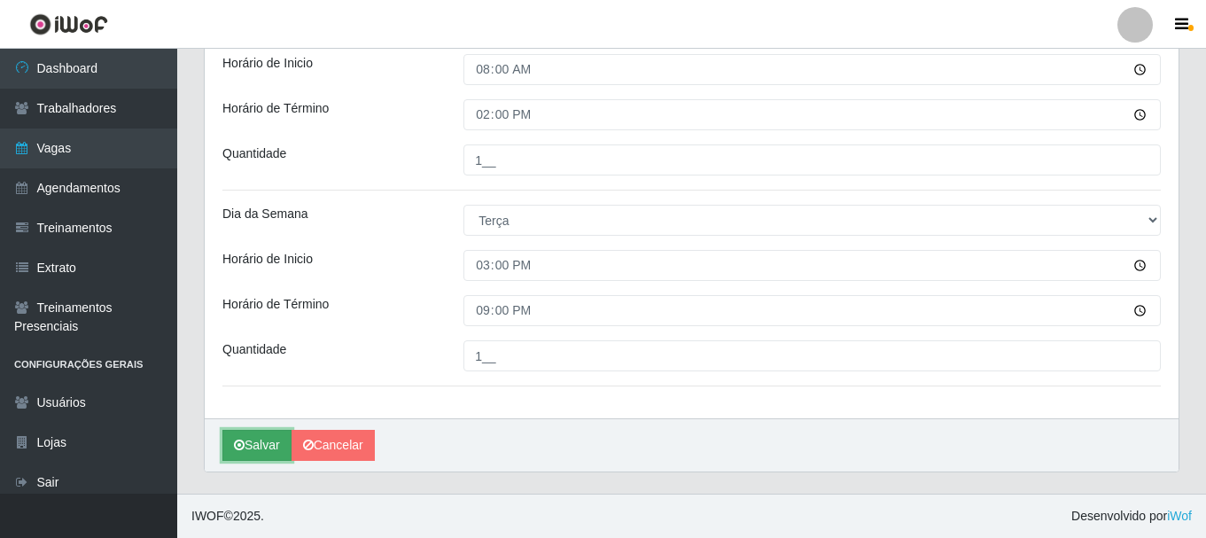
click at [270, 442] on button "Salvar" at bounding box center [256, 445] width 69 height 31
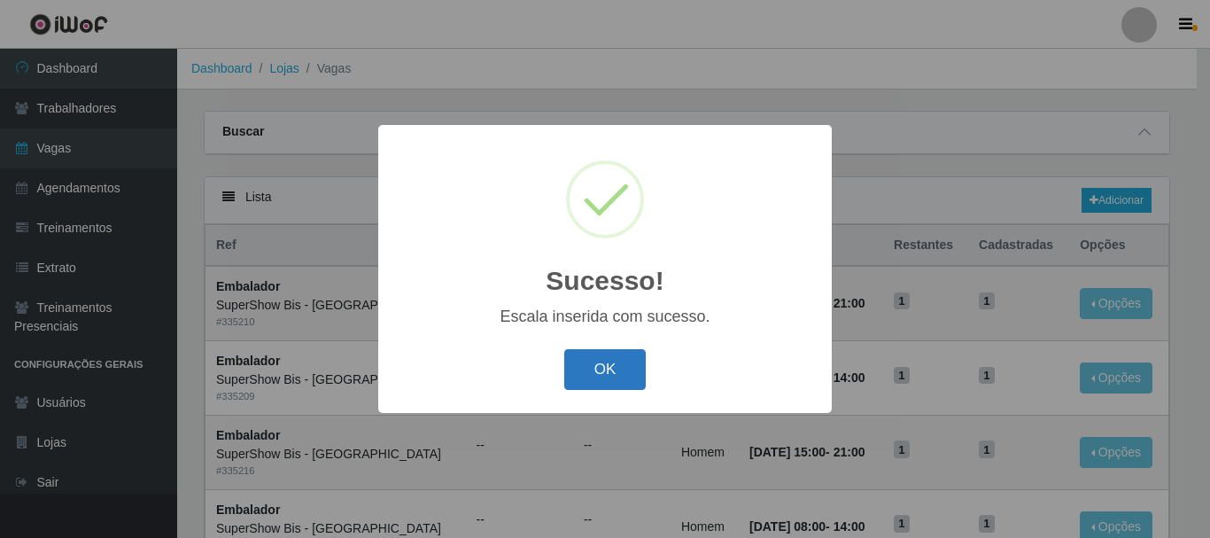
click at [606, 368] on button "OK" at bounding box center [605, 370] width 82 height 42
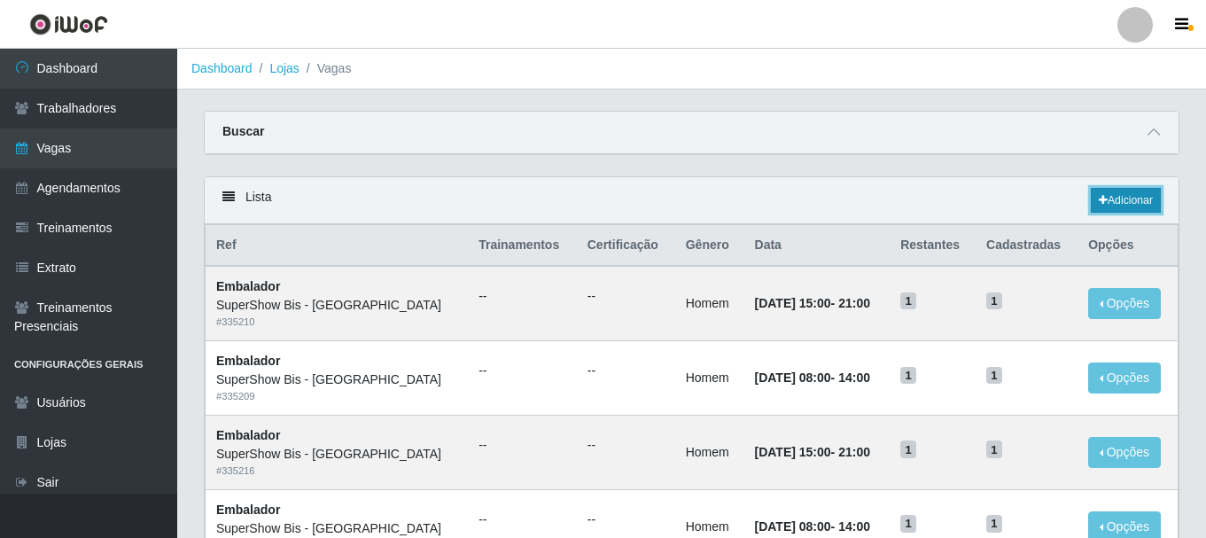
click at [1140, 196] on link "Adicionar" at bounding box center [1125, 200] width 70 height 25
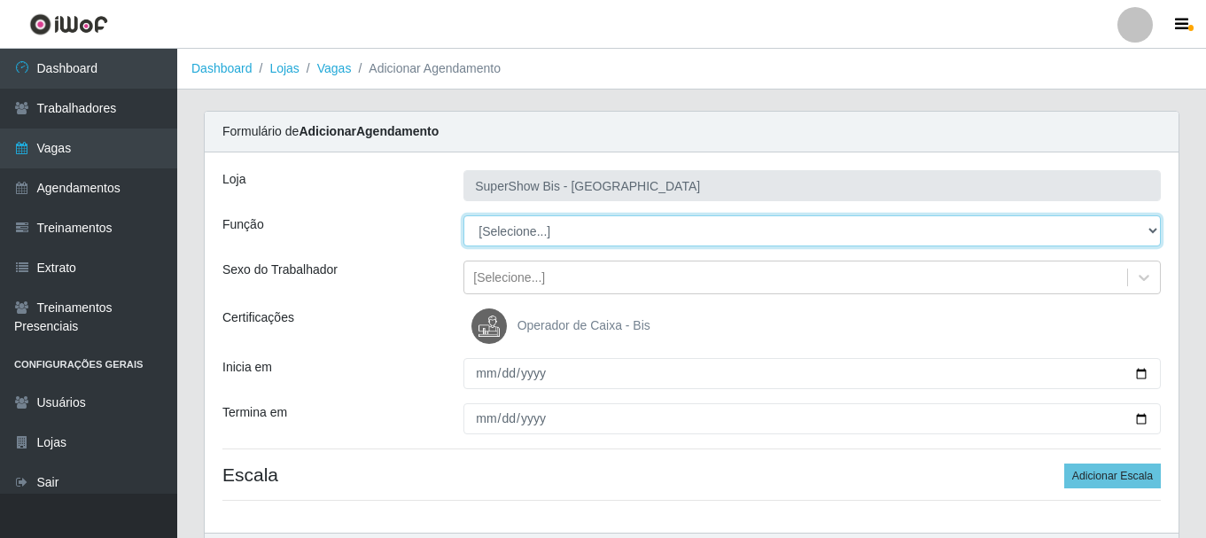
click at [526, 238] on select "[Selecione...] ASG ASG + ASG ++ Auxiliar de Cozinha Embalador Embalador + Embal…" at bounding box center [811, 230] width 697 height 31
click at [463, 215] on select "[Selecione...] ASG ASG + ASG ++ Auxiliar de Cozinha Embalador Embalador + Embal…" at bounding box center [811, 230] width 697 height 31
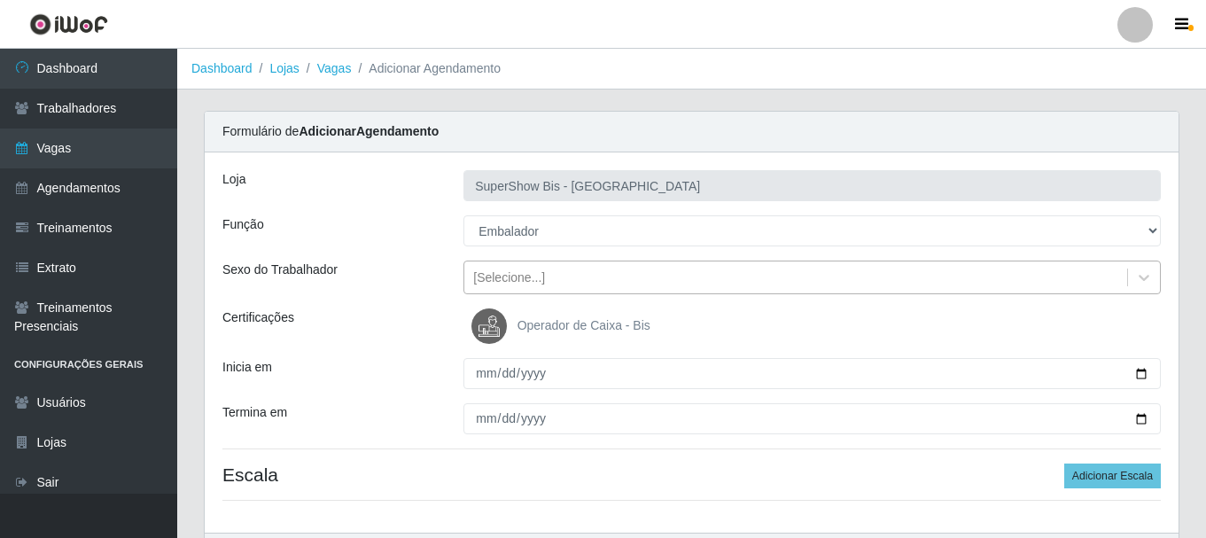
click at [531, 284] on div "[Selecione...]" at bounding box center [509, 277] width 72 height 19
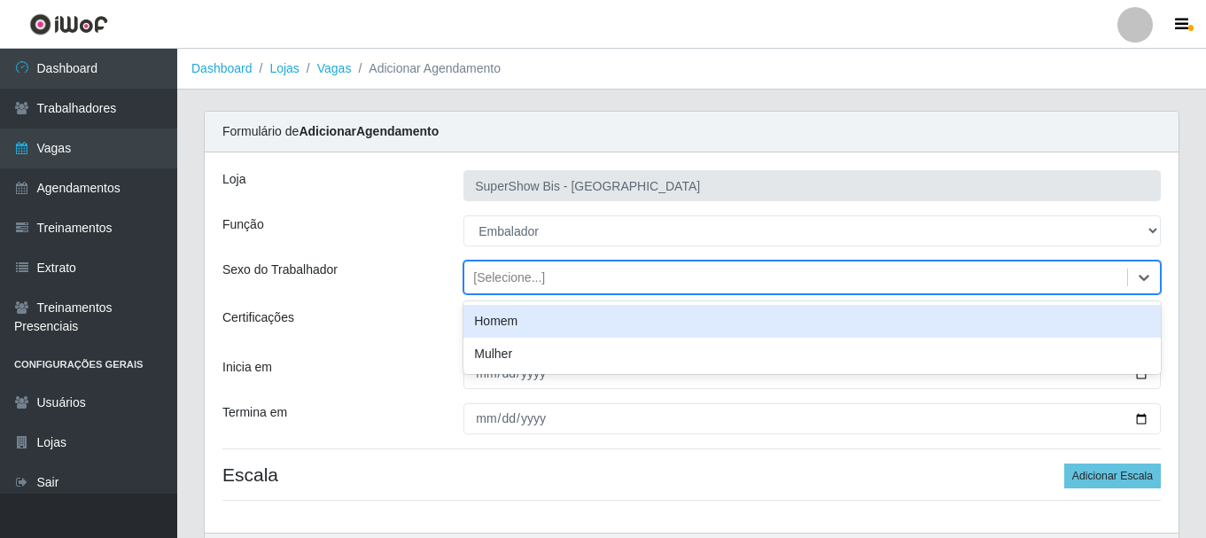
click at [519, 337] on div "Homem" at bounding box center [811, 321] width 697 height 33
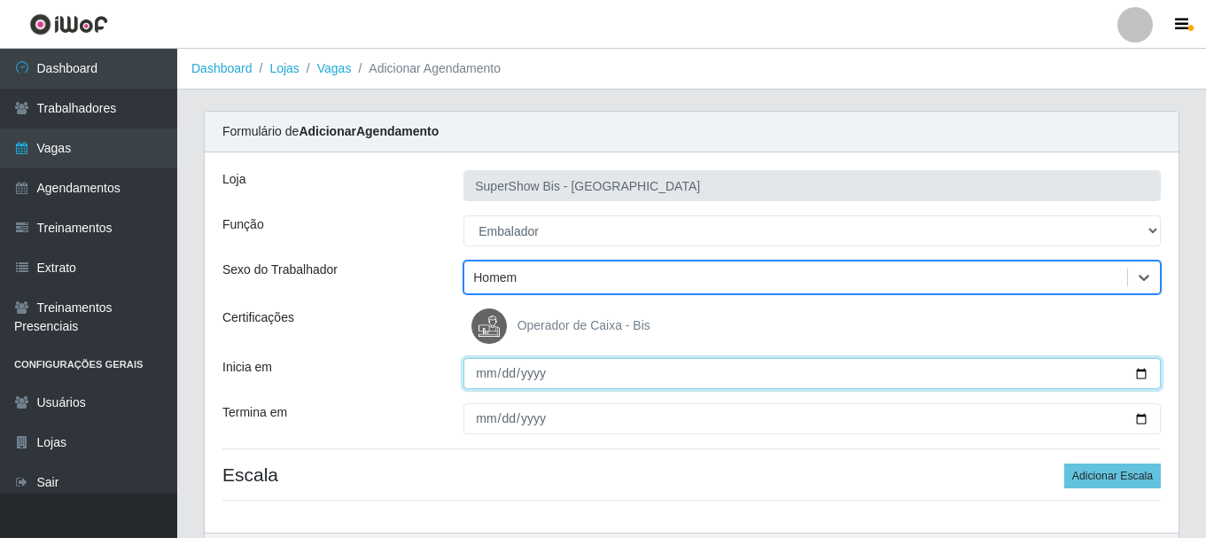
click at [479, 381] on input "Inicia em" at bounding box center [811, 373] width 697 height 31
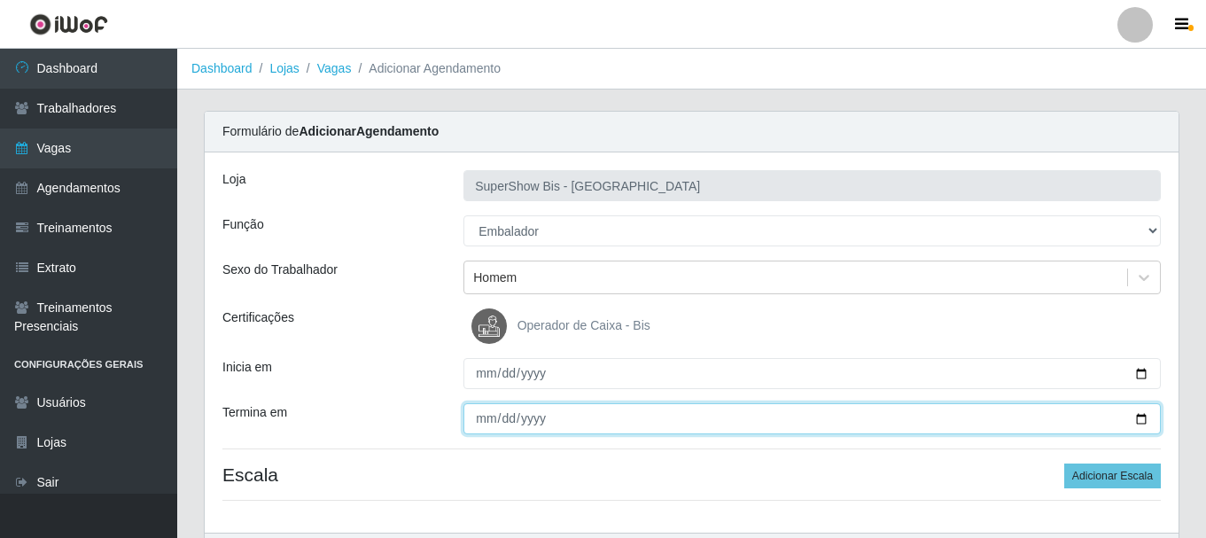
click at [473, 416] on input "Termina em" at bounding box center [811, 418] width 697 height 31
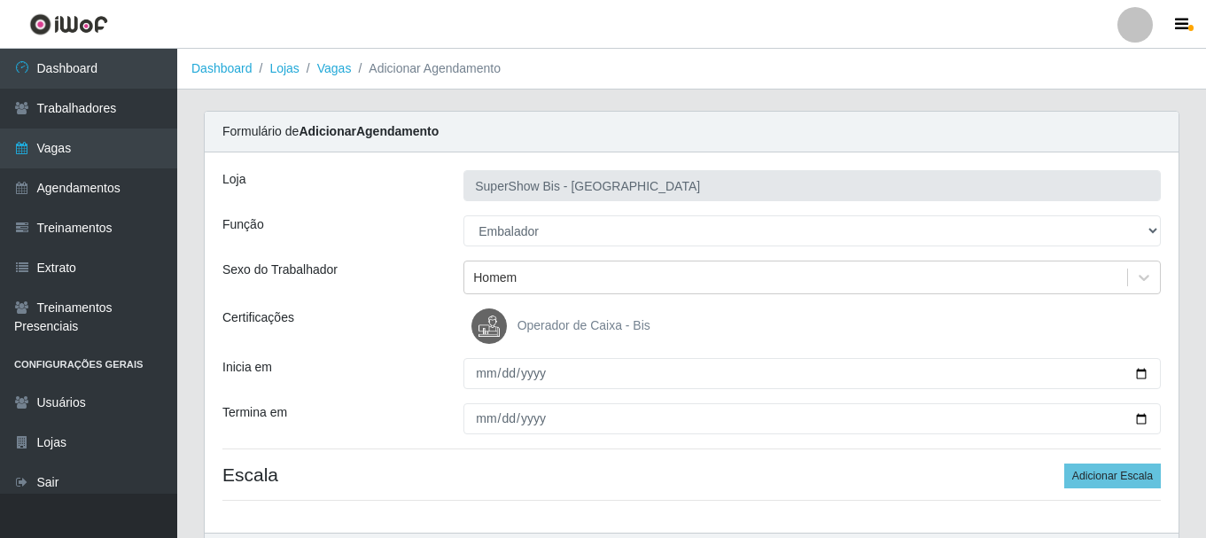
click at [1103, 489] on div "Loja SuperShow Bis - Avenida 6 Função [Selecione...] ASG ASG + ASG ++ Auxiliar …" at bounding box center [691, 342] width 973 height 380
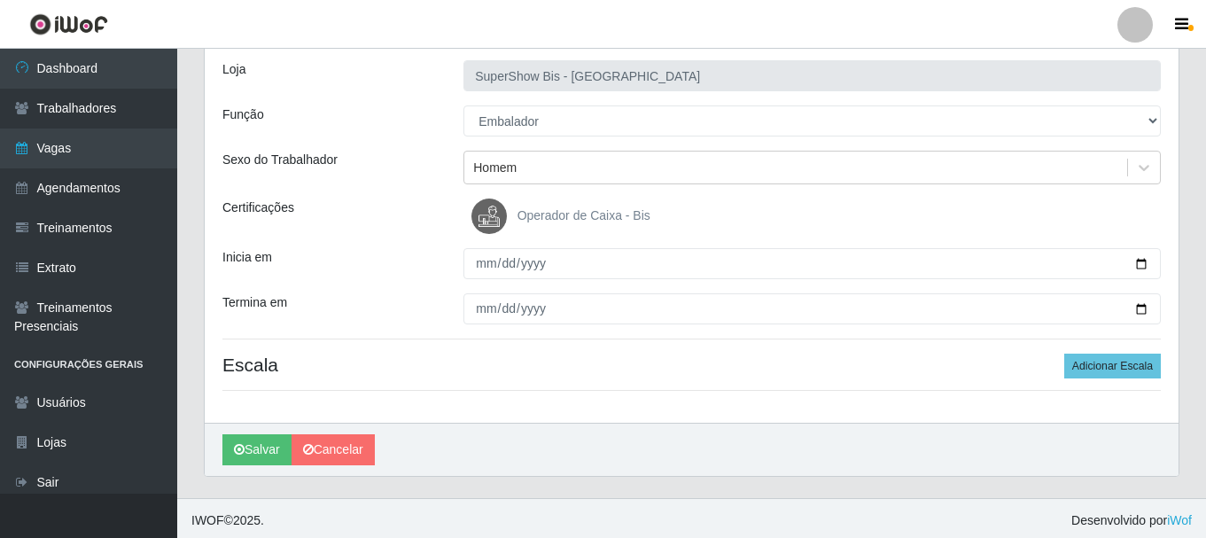
scroll to position [114, 0]
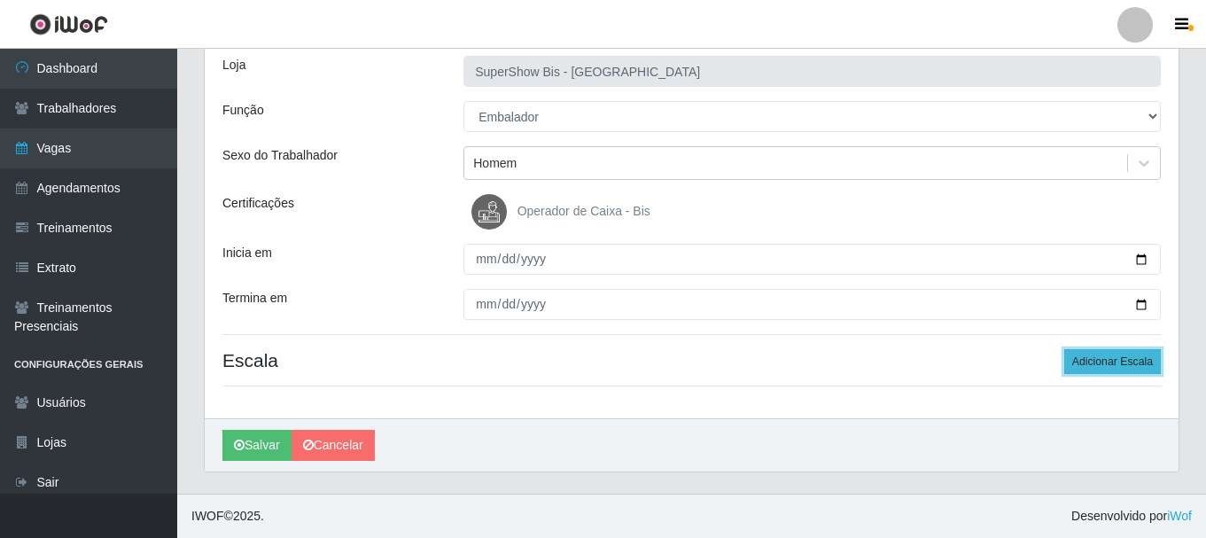
click at [1112, 374] on button "Adicionar Escala" at bounding box center [1112, 361] width 97 height 25
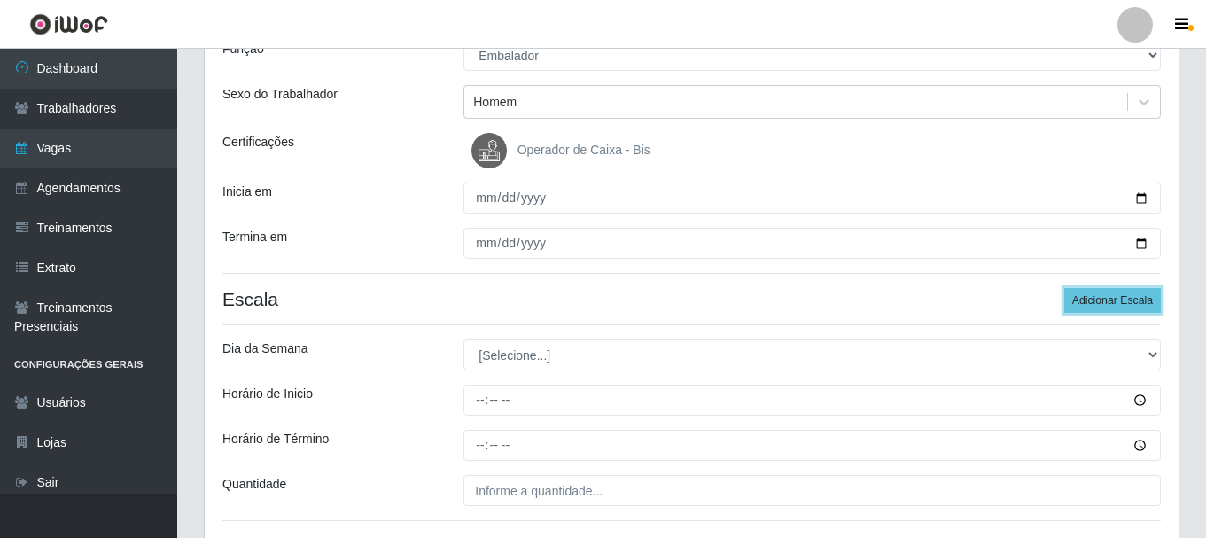
scroll to position [291, 0]
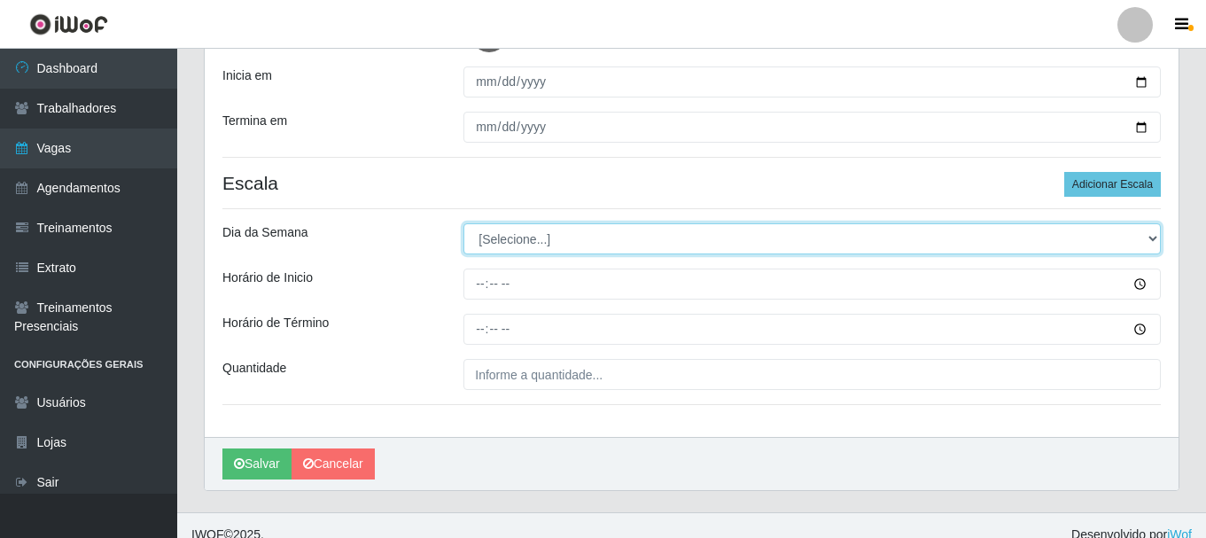
click at [509, 238] on select "[Selecione...] Segunda Terça Quarta Quinta Sexta Sábado Domingo" at bounding box center [811, 238] width 697 height 31
click at [463, 223] on select "[Selecione...] Segunda Terça Quarta Quinta Sexta Sábado Domingo" at bounding box center [811, 238] width 697 height 31
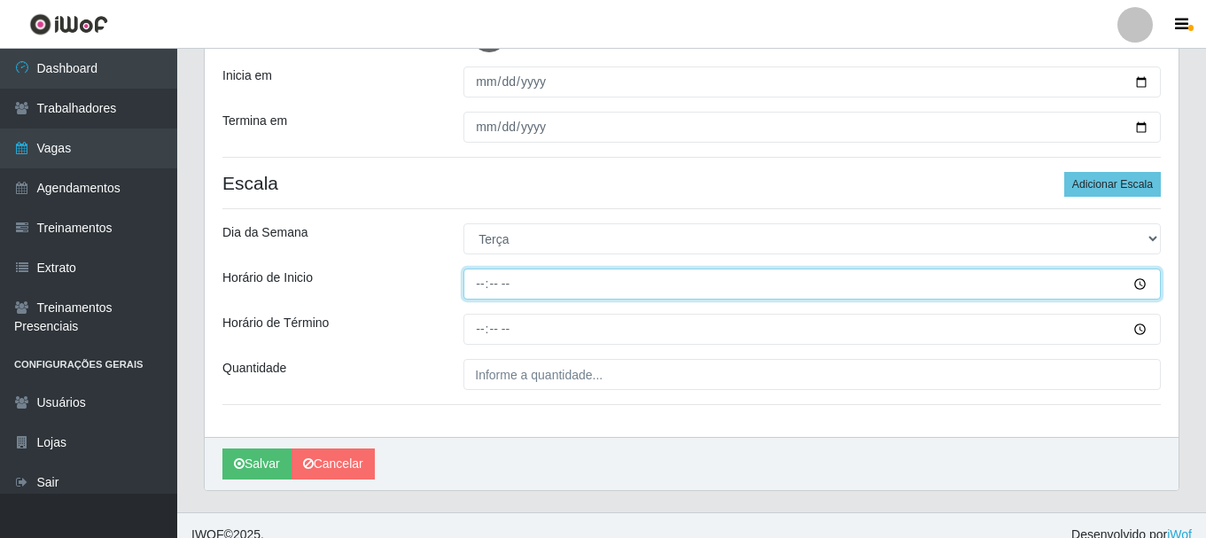
click at [484, 287] on input "Horário de Inicio" at bounding box center [811, 283] width 697 height 31
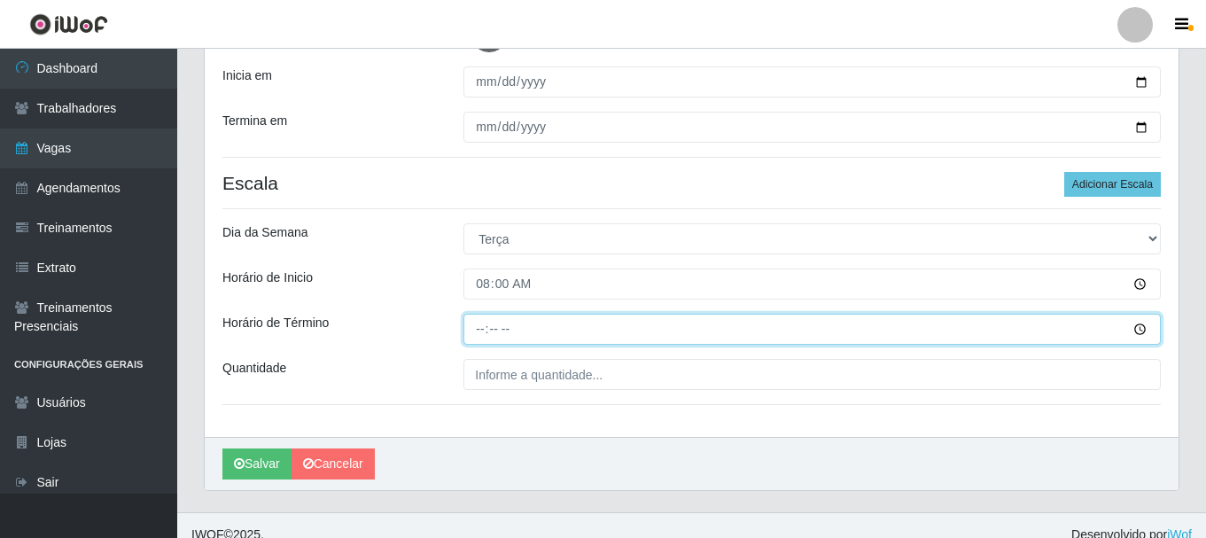
click at [478, 330] on input "Horário de Término" at bounding box center [811, 329] width 697 height 31
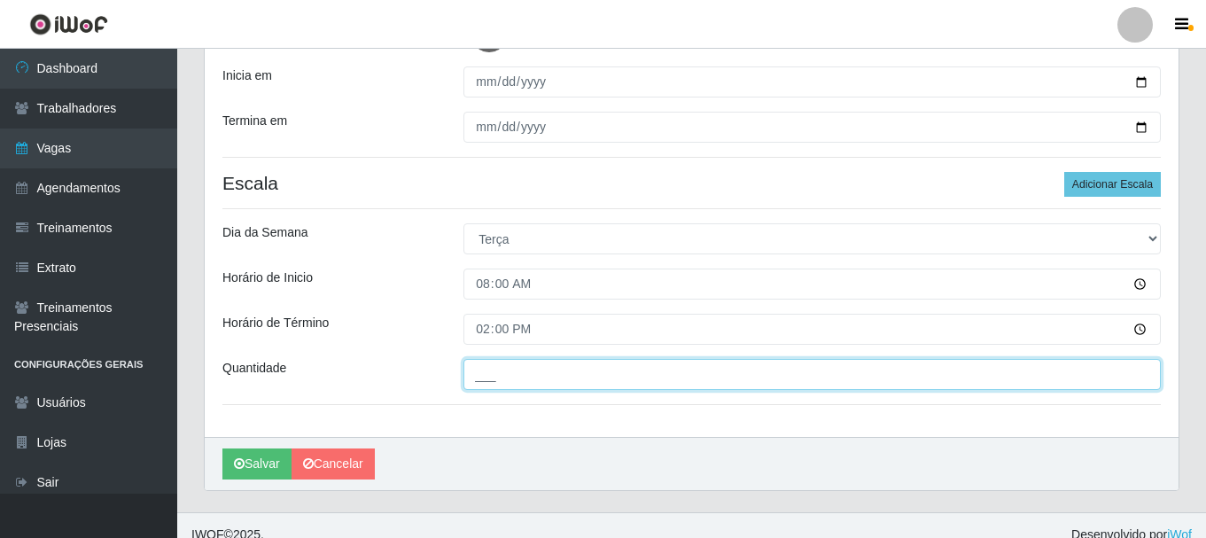
click at [489, 368] on input "___" at bounding box center [811, 374] width 697 height 31
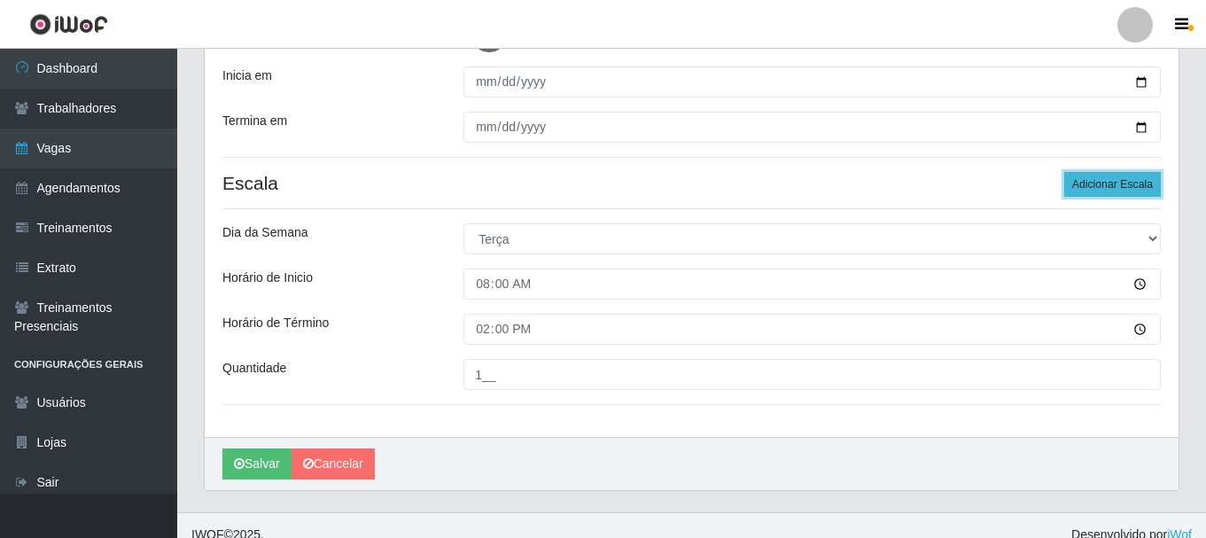
click at [1114, 189] on button "Adicionar Escala" at bounding box center [1112, 184] width 97 height 25
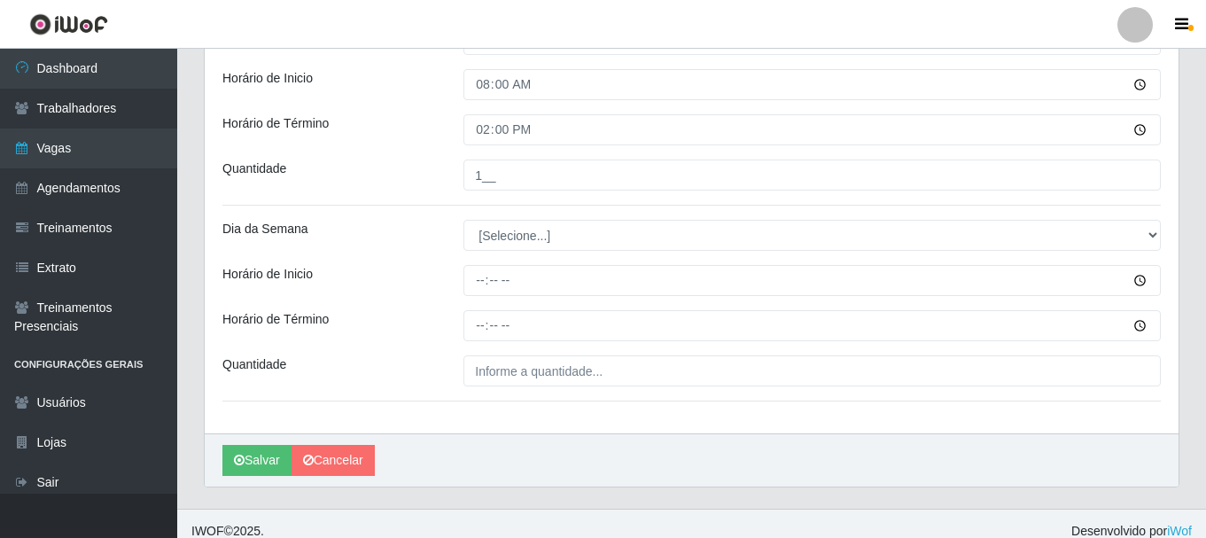
scroll to position [506, 0]
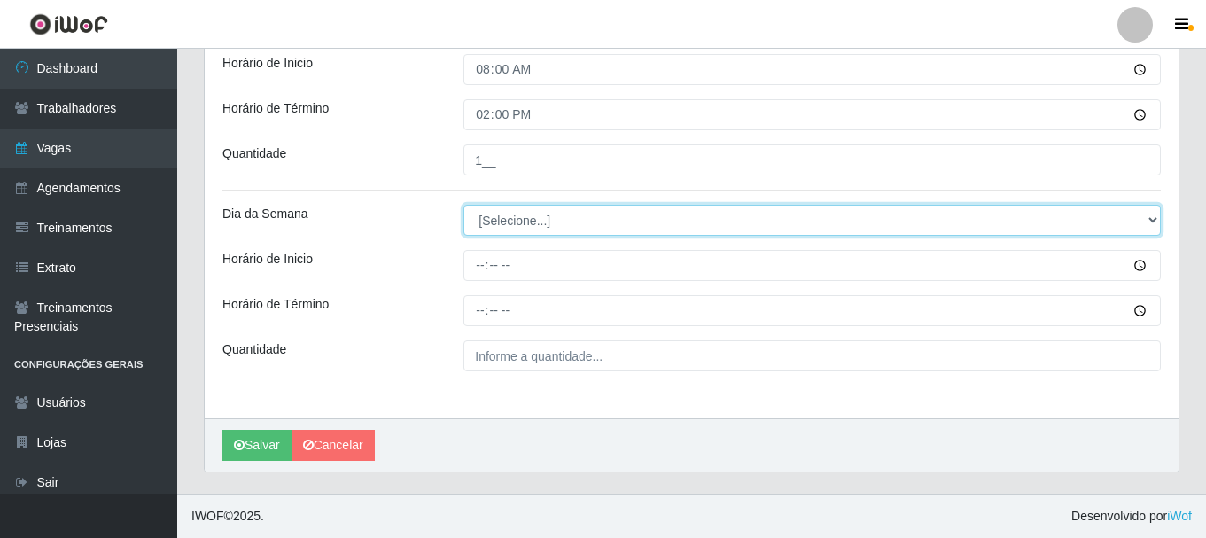
click at [556, 218] on select "[Selecione...] Segunda Terça Quarta Quinta Sexta Sábado Domingo" at bounding box center [811, 220] width 697 height 31
click at [463, 205] on select "[Selecione...] Segunda Terça Quarta Quinta Sexta Sábado Domingo" at bounding box center [811, 220] width 697 height 31
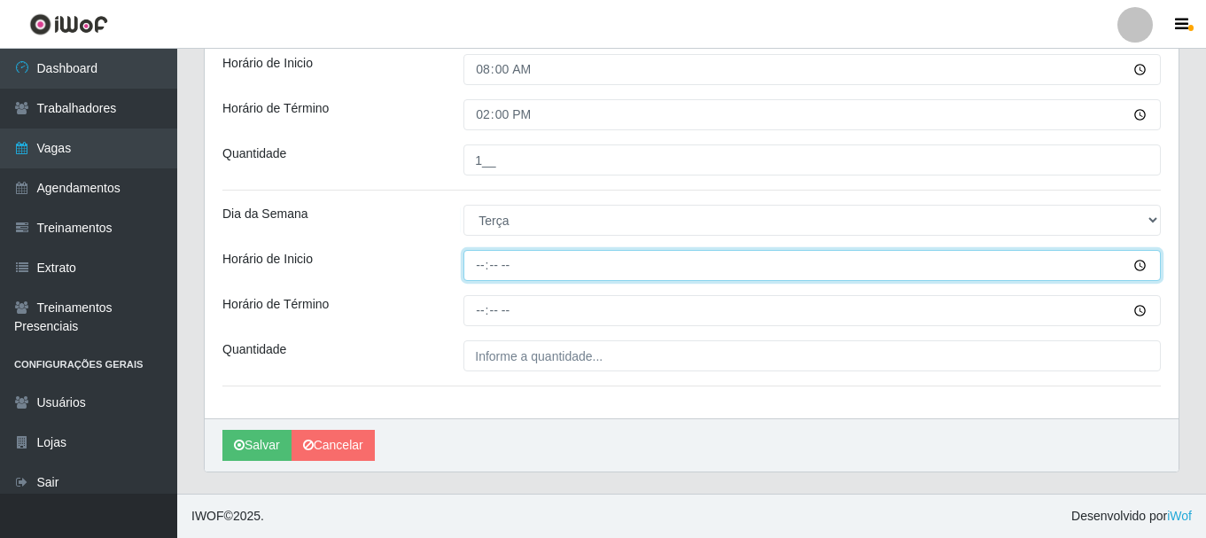
click at [479, 268] on input "Horário de Inicio" at bounding box center [811, 265] width 697 height 31
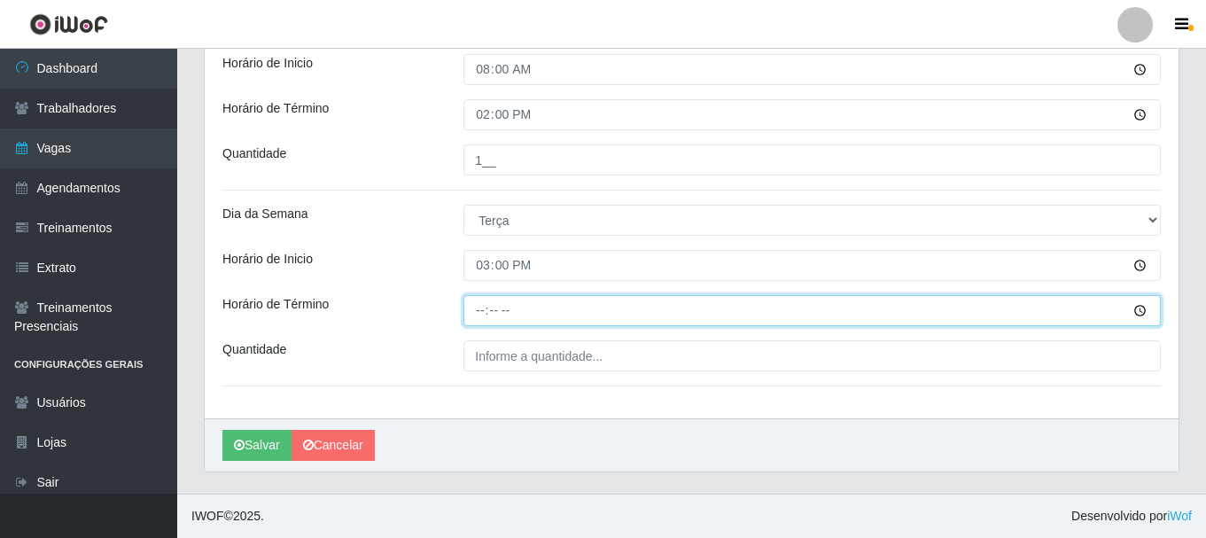
click at [469, 318] on input "Horário de Término" at bounding box center [811, 310] width 697 height 31
click at [481, 318] on input "Horário de Término" at bounding box center [811, 310] width 697 height 31
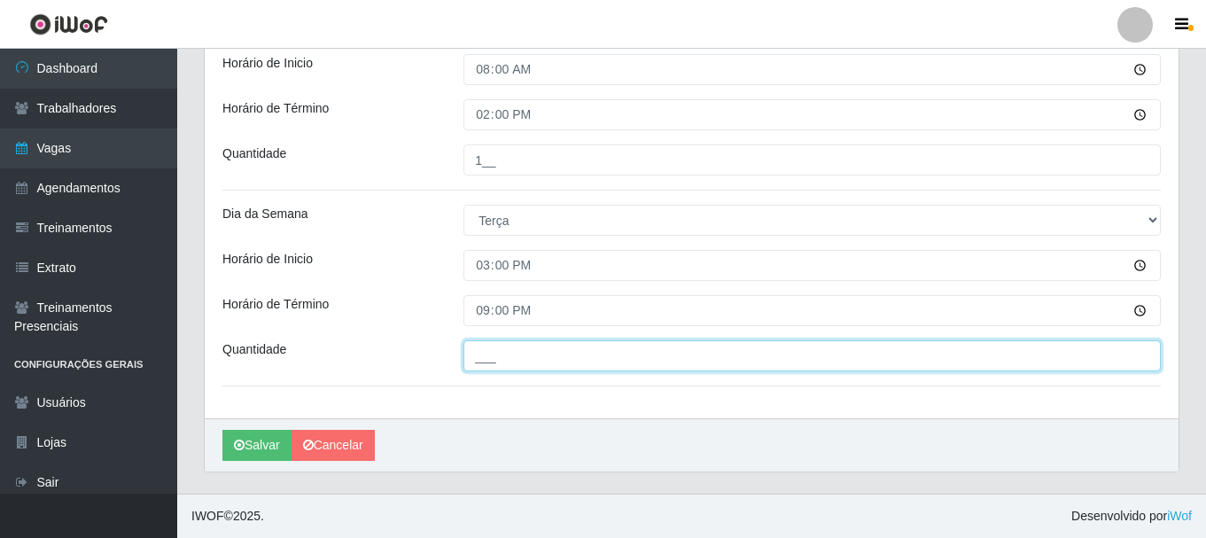
click at [485, 368] on input "___" at bounding box center [811, 355] width 697 height 31
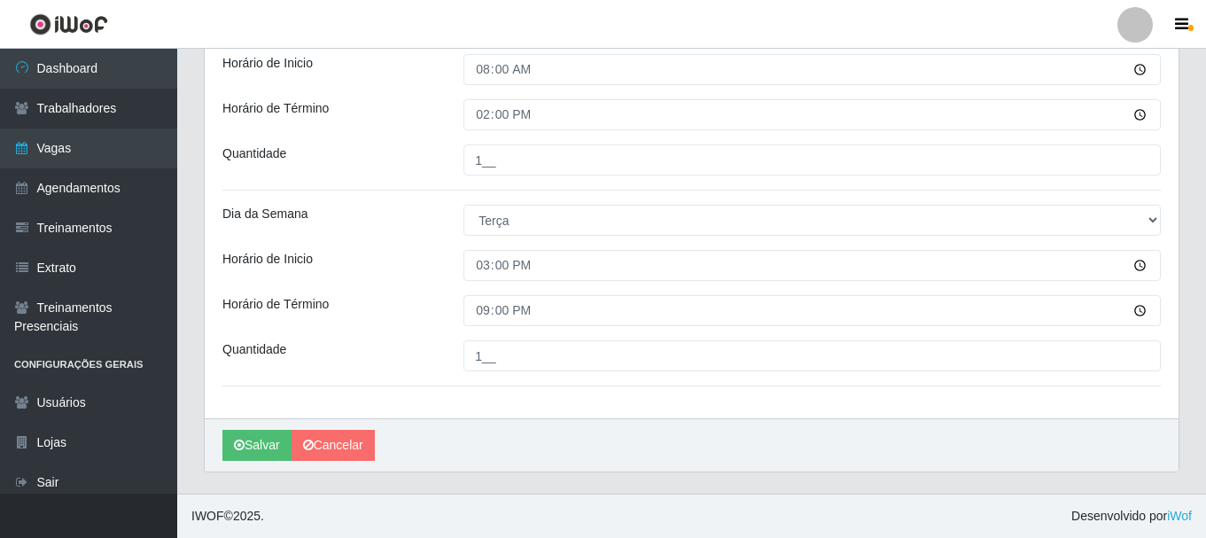
click at [366, 305] on div "Horário de Término" at bounding box center [329, 310] width 241 height 31
click at [257, 442] on button "Salvar" at bounding box center [256, 445] width 69 height 31
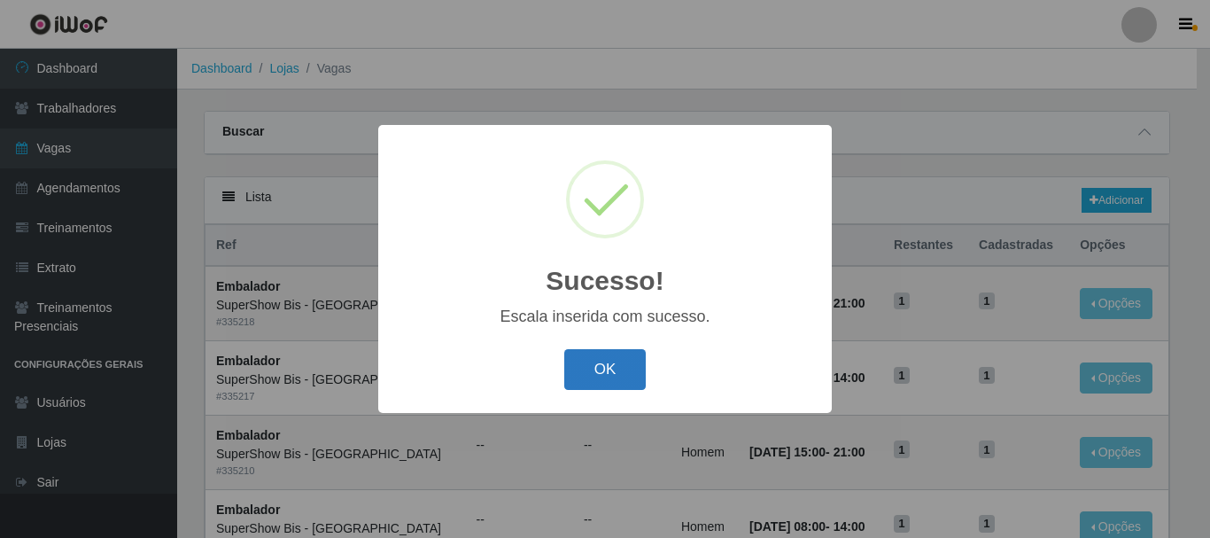
click at [609, 359] on button "OK" at bounding box center [605, 370] width 82 height 42
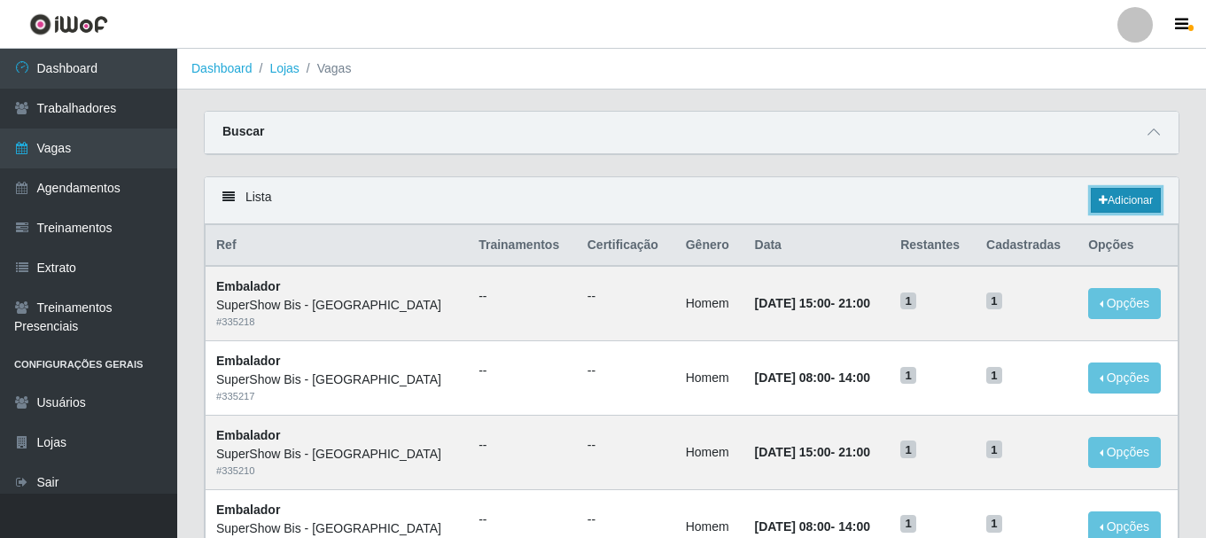
click at [1135, 198] on link "Adicionar" at bounding box center [1125, 200] width 70 height 25
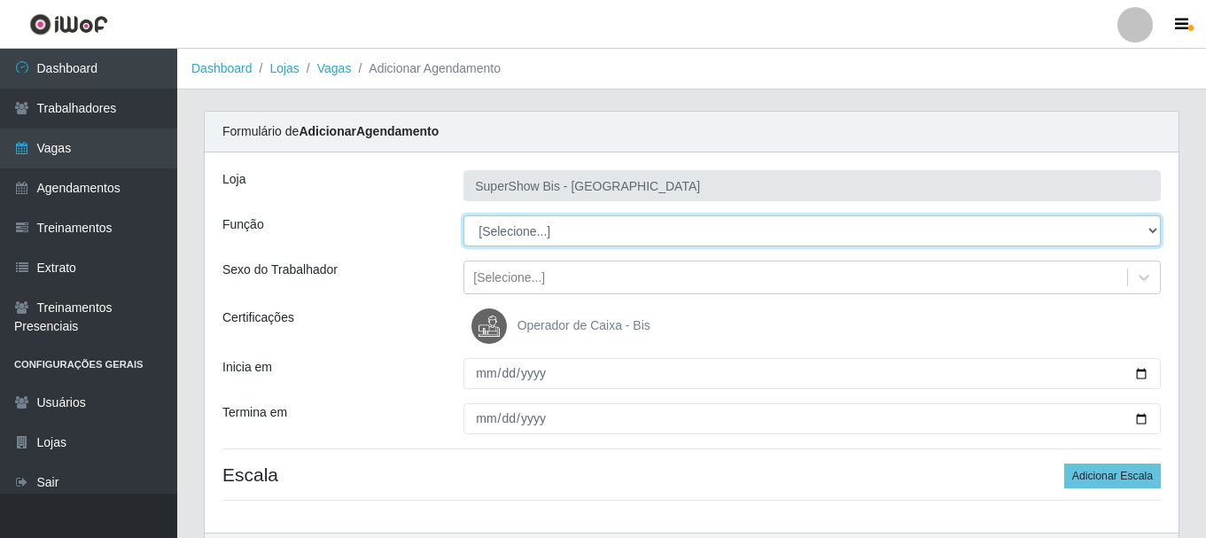
click at [517, 230] on select "[Selecione...] ASG ASG + ASG ++ Auxiliar de Cozinha Embalador Embalador + Embal…" at bounding box center [811, 230] width 697 height 31
click at [463, 215] on select "[Selecione...] ASG ASG + ASG ++ Auxiliar de Cozinha Embalador Embalador + Embal…" at bounding box center [811, 230] width 697 height 31
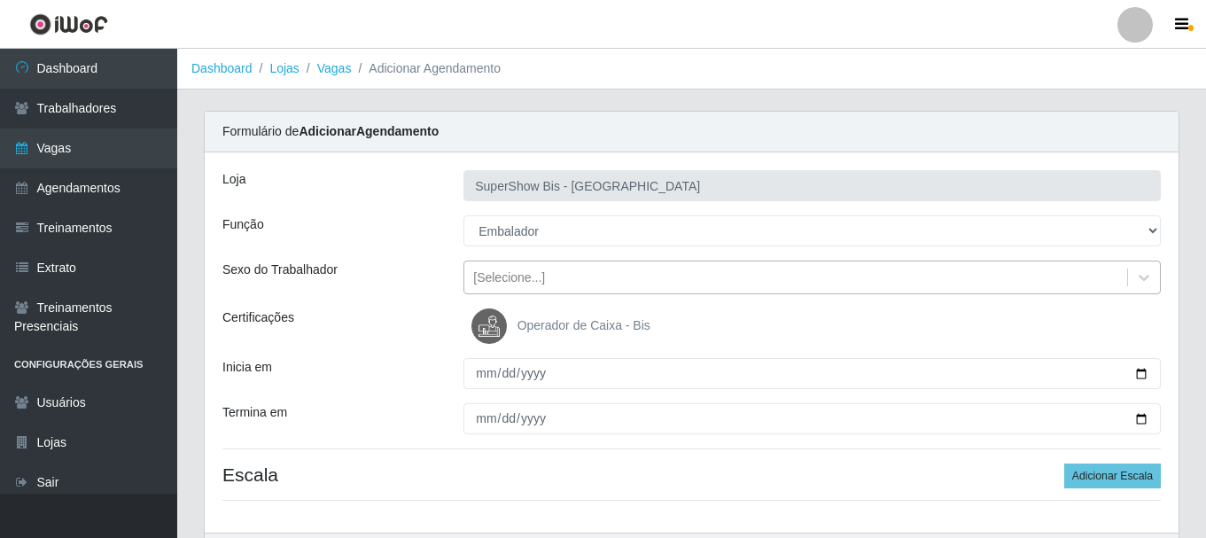
click at [540, 289] on div "[Selecione...]" at bounding box center [795, 277] width 663 height 29
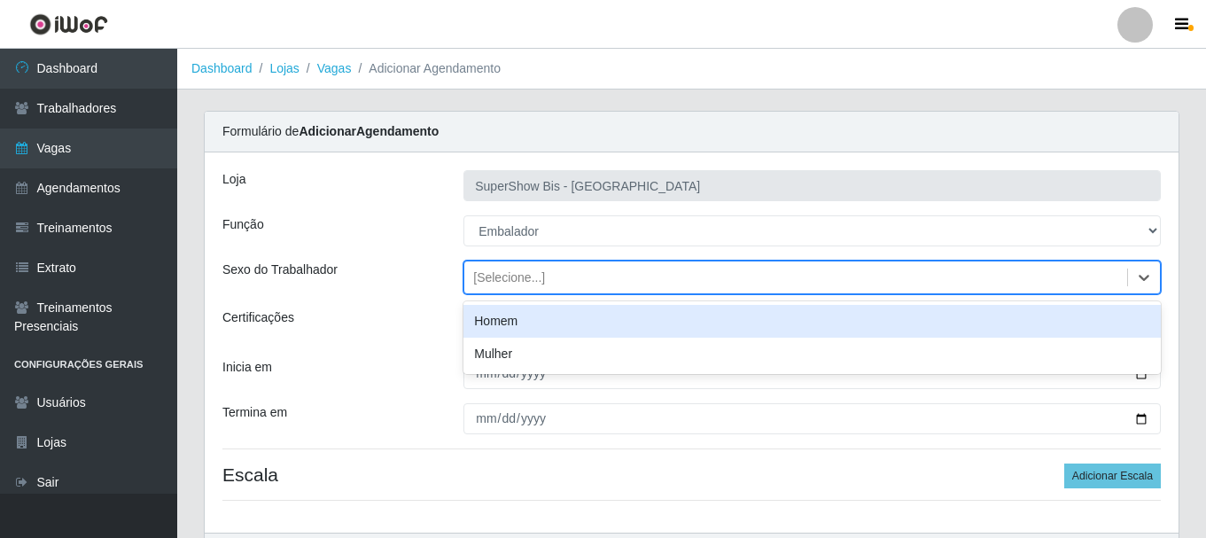
click at [529, 323] on div "Homem" at bounding box center [811, 321] width 697 height 33
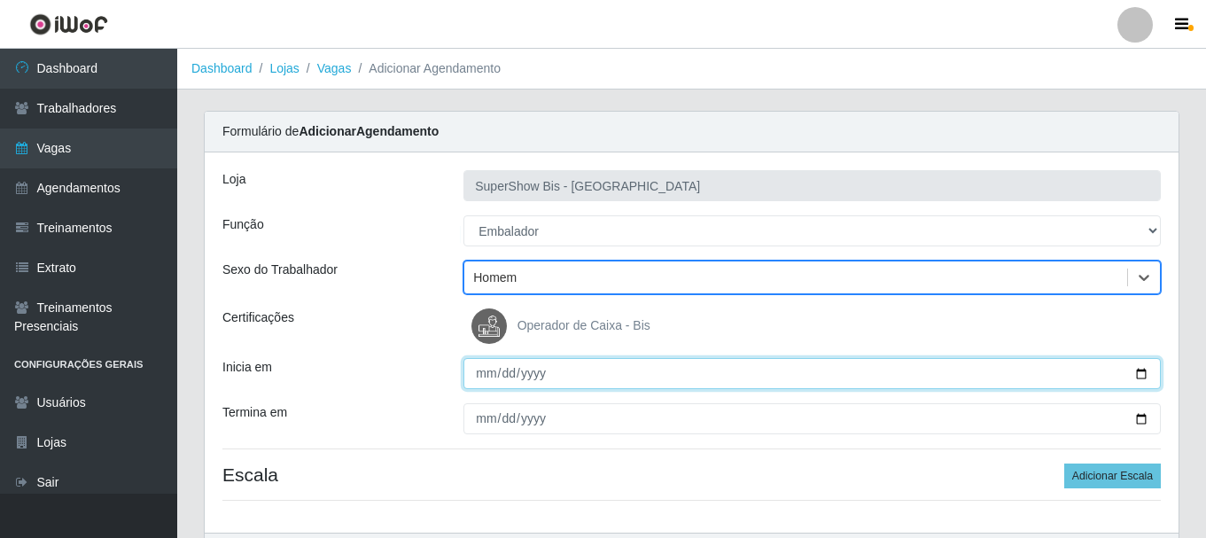
click at [478, 368] on input "Inicia em" at bounding box center [811, 373] width 697 height 31
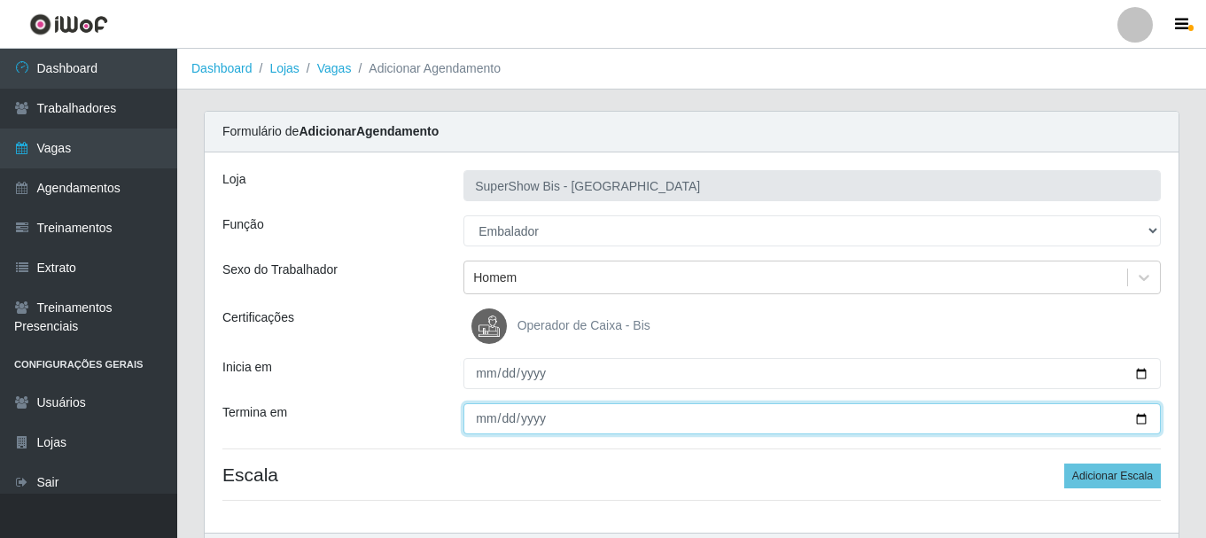
click at [480, 407] on input "Termina em" at bounding box center [811, 418] width 697 height 31
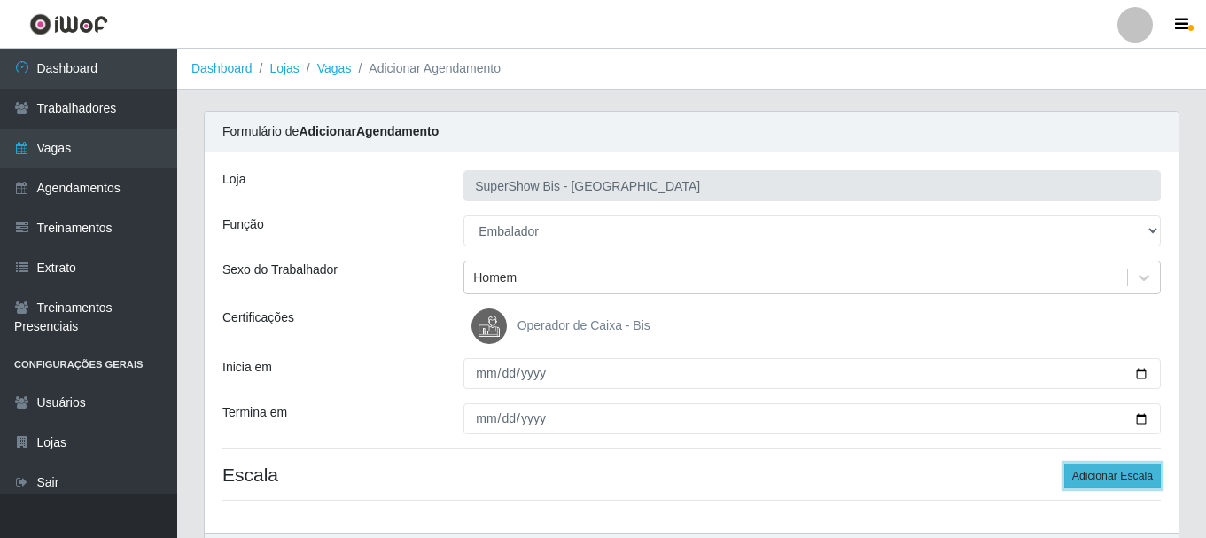
click at [1135, 471] on button "Adicionar Escala" at bounding box center [1112, 475] width 97 height 25
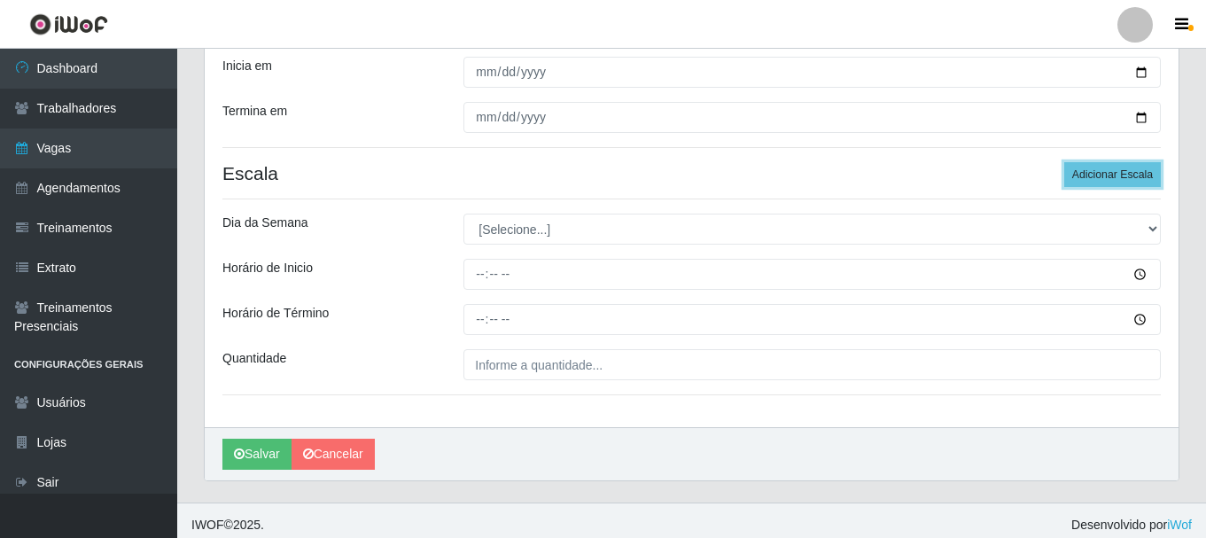
scroll to position [310, 0]
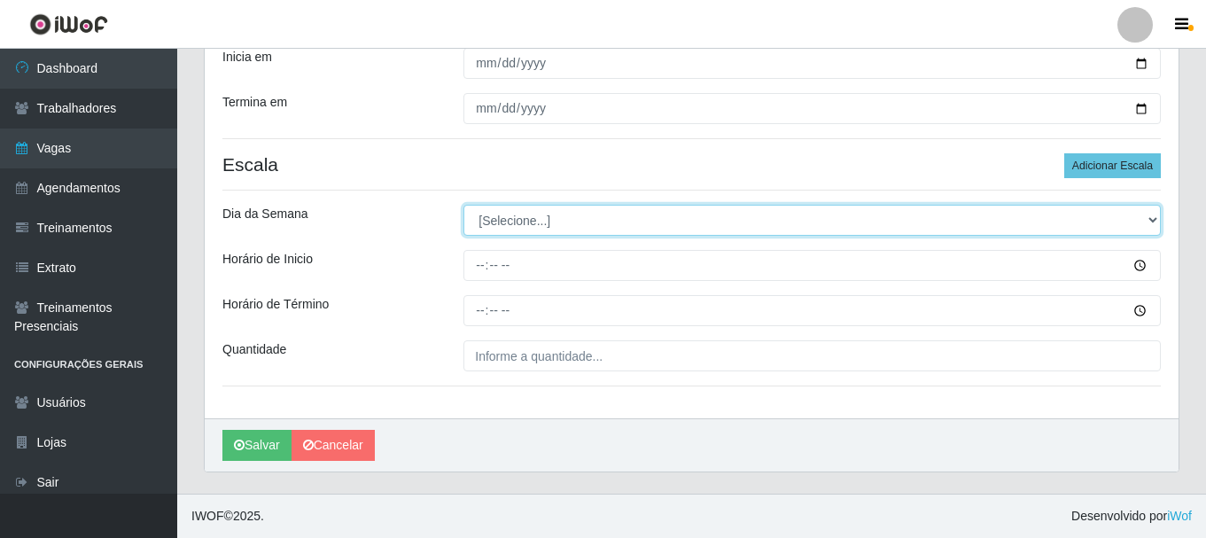
click at [550, 225] on select "[Selecione...] Segunda Terça Quarta Quinta Sexta Sábado Domingo" at bounding box center [811, 220] width 697 height 31
click at [463, 205] on select "[Selecione...] Segunda Terça Quarta Quinta Sexta Sábado Domingo" at bounding box center [811, 220] width 697 height 31
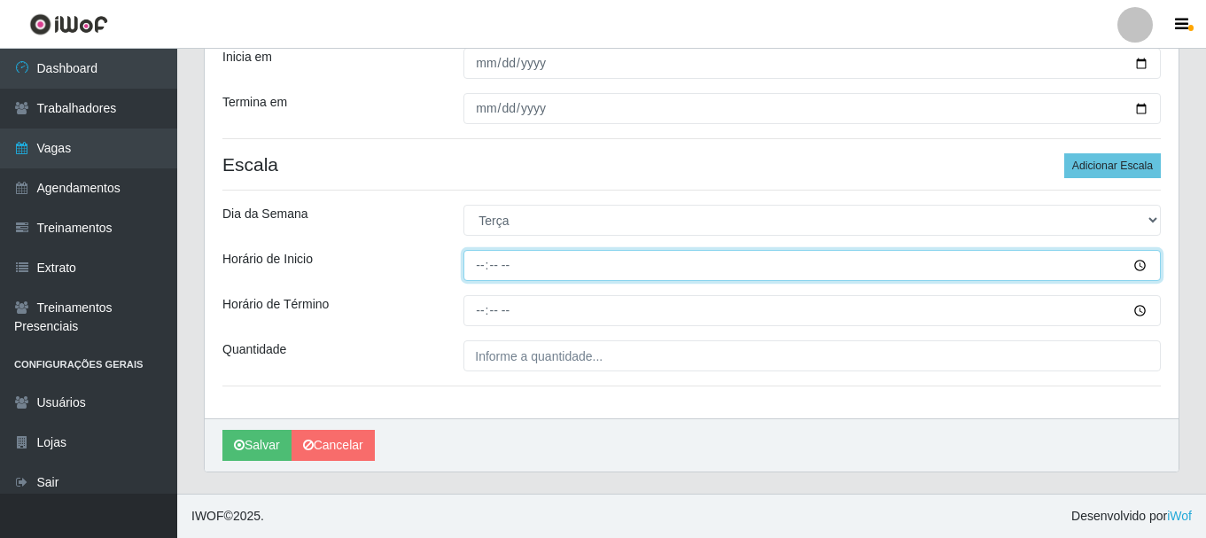
click at [481, 273] on input "Horário de Inicio" at bounding box center [811, 265] width 697 height 31
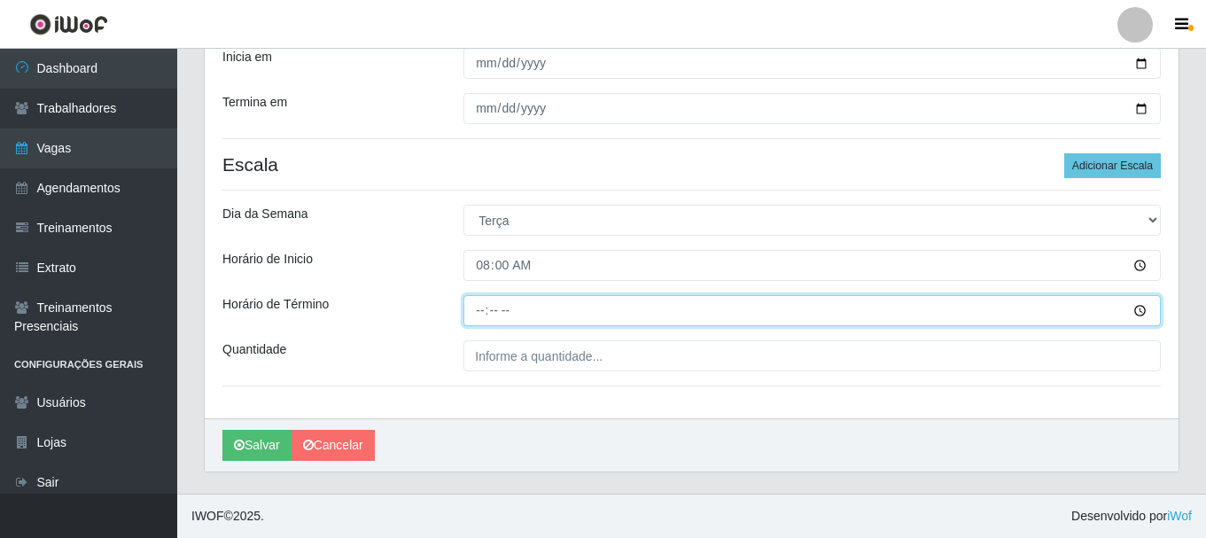
click at [474, 313] on input "Horário de Término" at bounding box center [811, 310] width 697 height 31
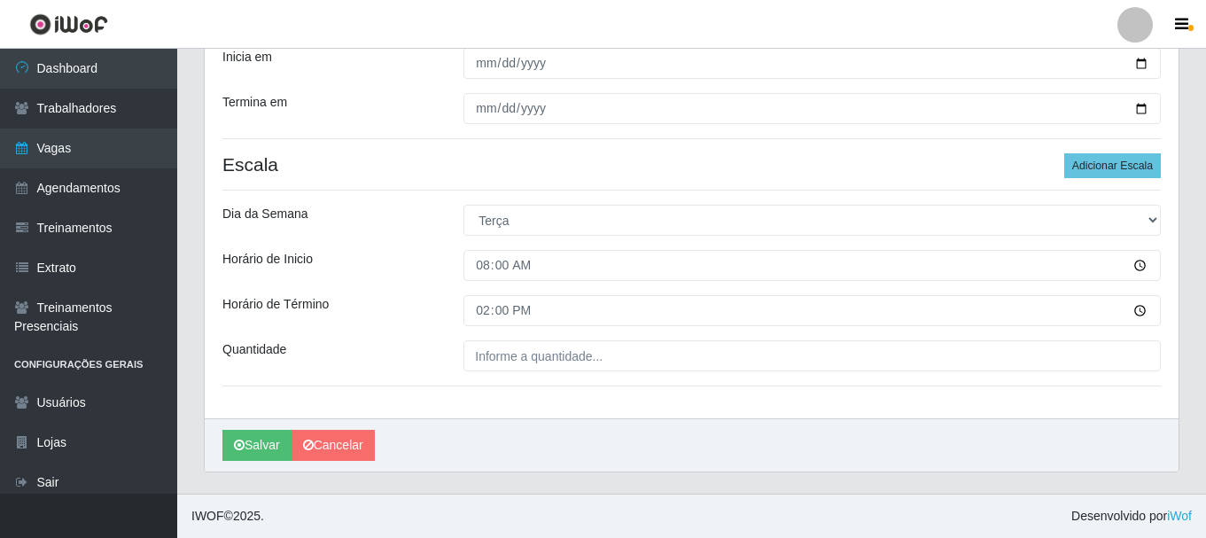
click at [489, 383] on div "Loja SuperShow Bis - Avenida 6 Função [Selecione...] ASG ASG + ASG ++ Auxiliar …" at bounding box center [691, 130] width 973 height 576
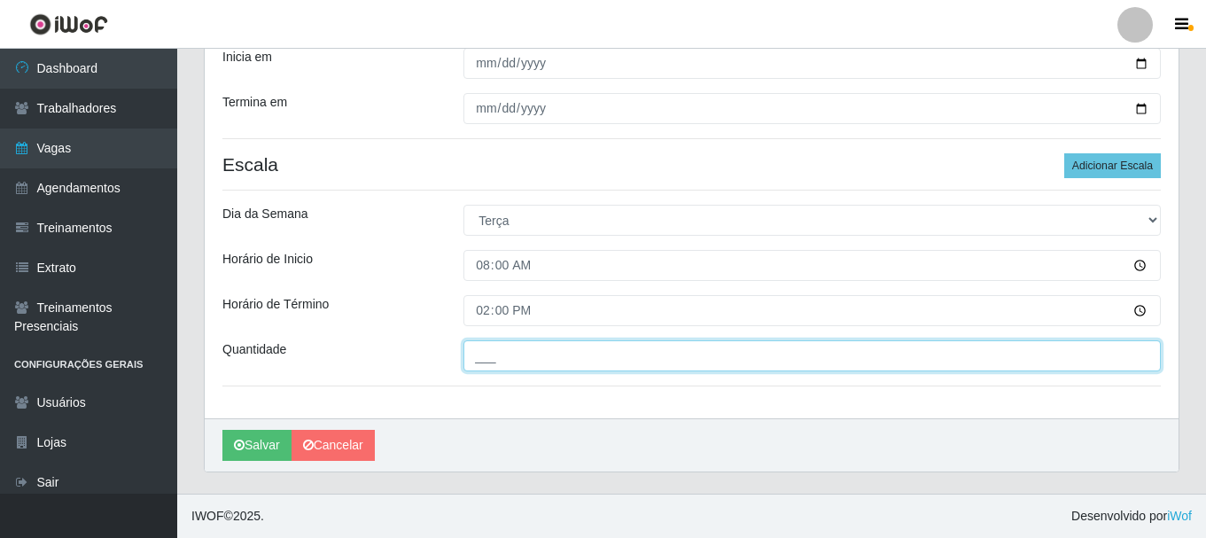
click at [491, 361] on input "___" at bounding box center [811, 355] width 697 height 31
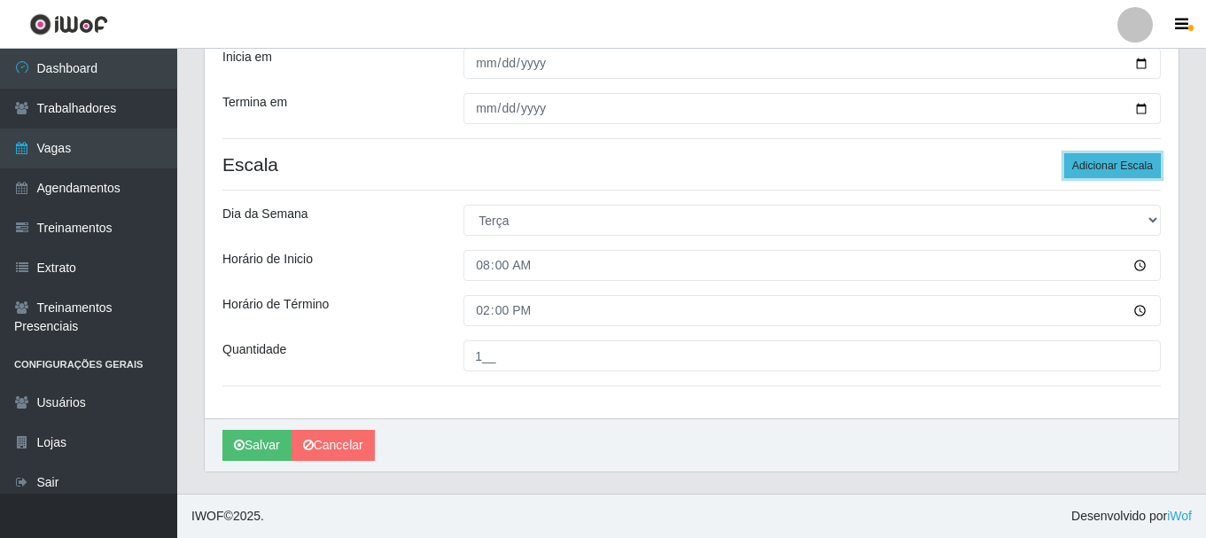
click at [1088, 174] on button "Adicionar Escala" at bounding box center [1112, 165] width 97 height 25
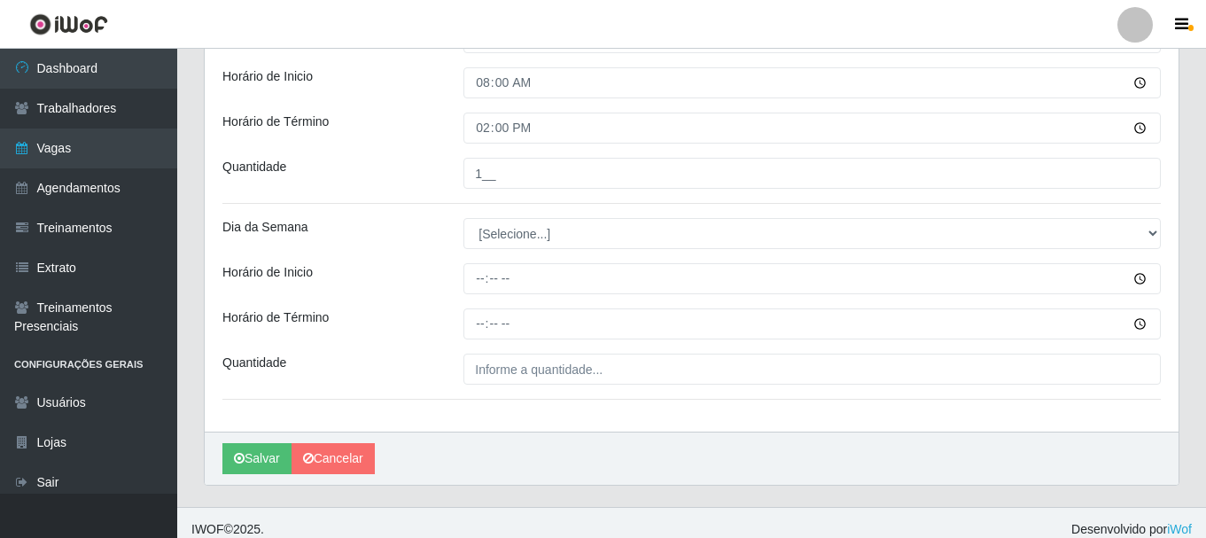
scroll to position [506, 0]
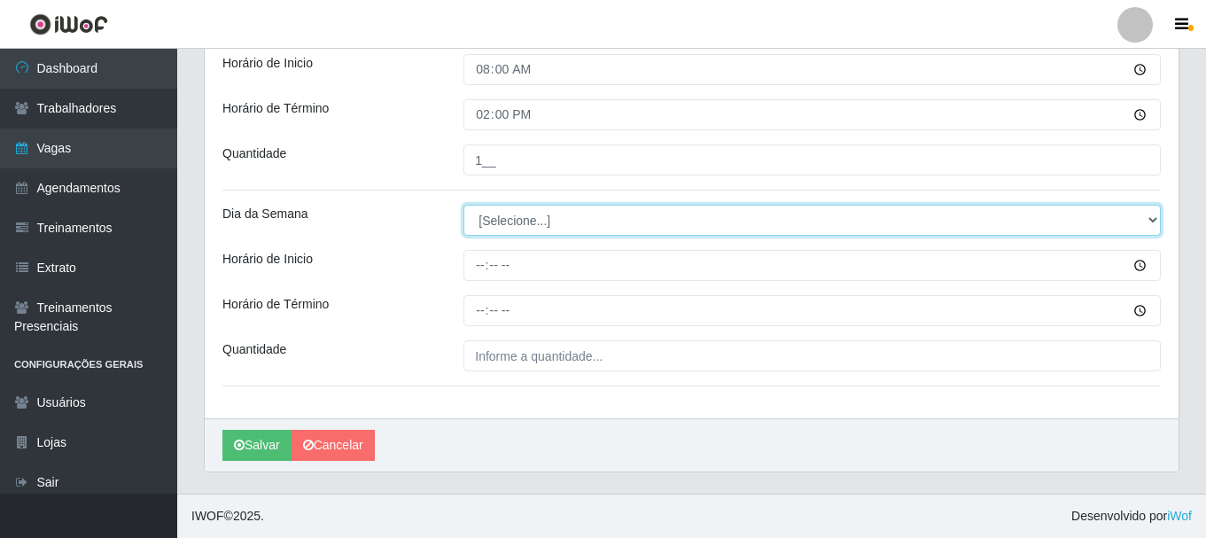
click at [570, 218] on select "[Selecione...] Segunda Terça Quarta Quinta Sexta Sábado Domingo" at bounding box center [811, 220] width 697 height 31
click at [528, 222] on select "[Selecione...] Segunda Terça Quarta Quinta Sexta Sábado Domingo" at bounding box center [811, 220] width 697 height 31
click at [463, 205] on select "[Selecione...] Segunda Terça Quarta Quinta Sexta Sábado Domingo" at bounding box center [811, 220] width 697 height 31
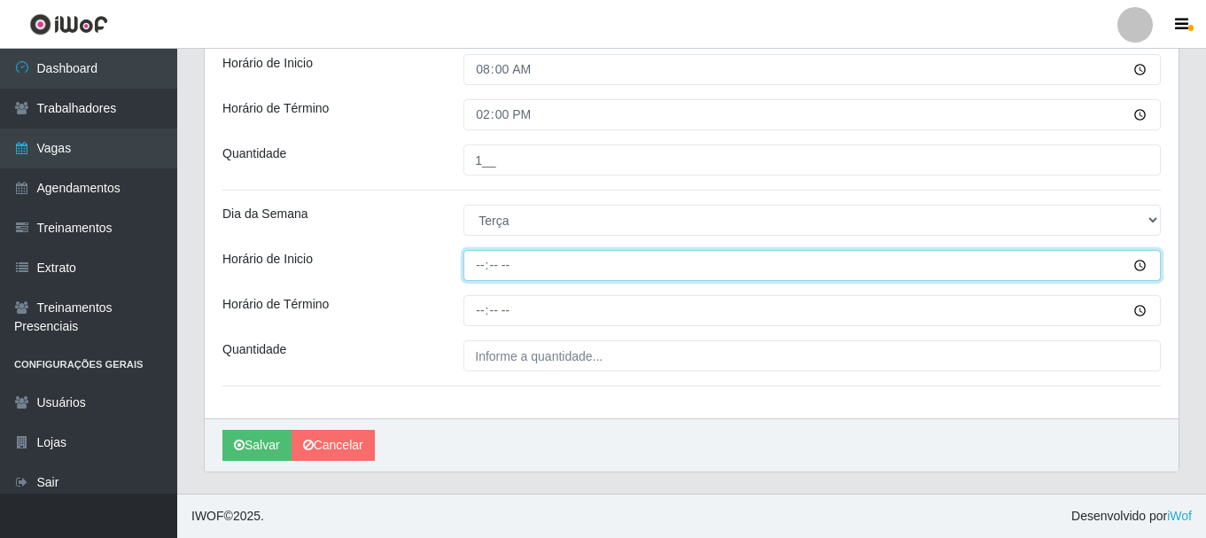
click at [485, 268] on input "Horário de Inicio" at bounding box center [811, 265] width 697 height 31
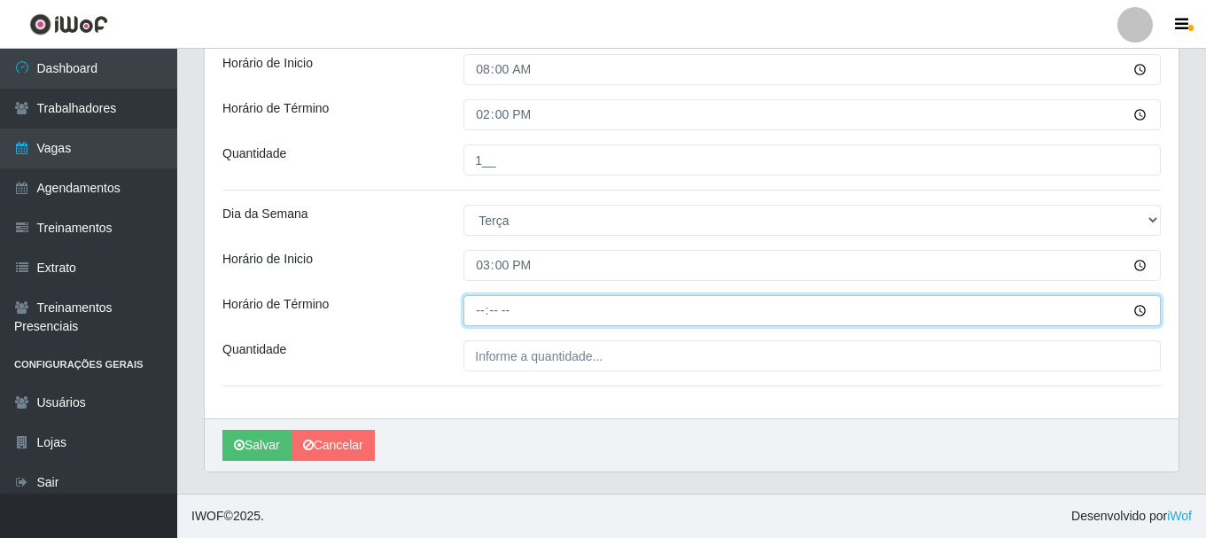
click at [480, 319] on input "Horário de Término" at bounding box center [811, 310] width 697 height 31
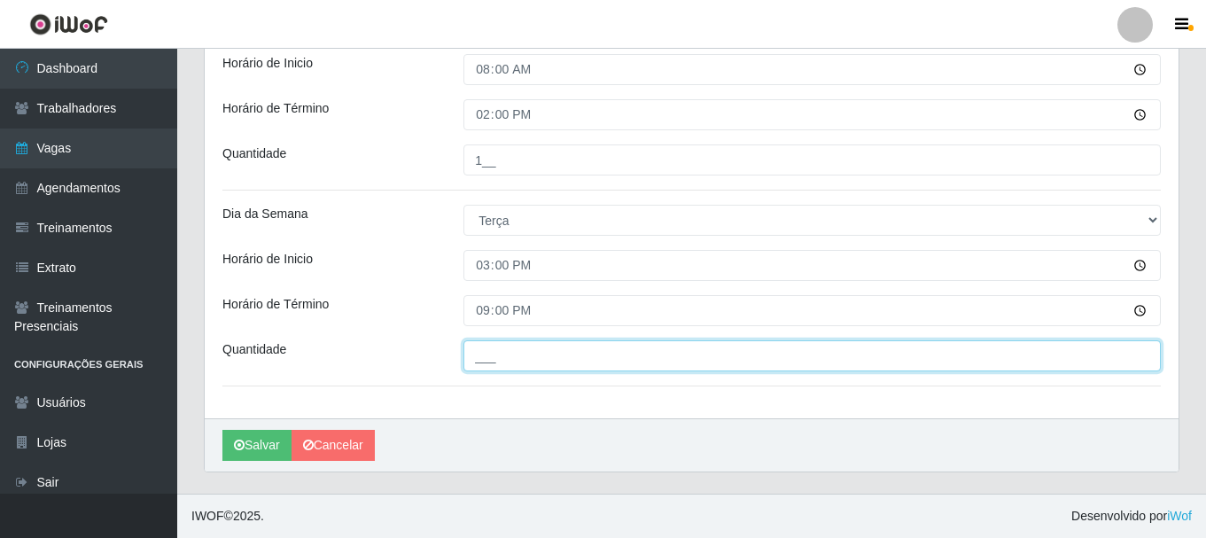
click at [483, 365] on input "___" at bounding box center [811, 355] width 697 height 31
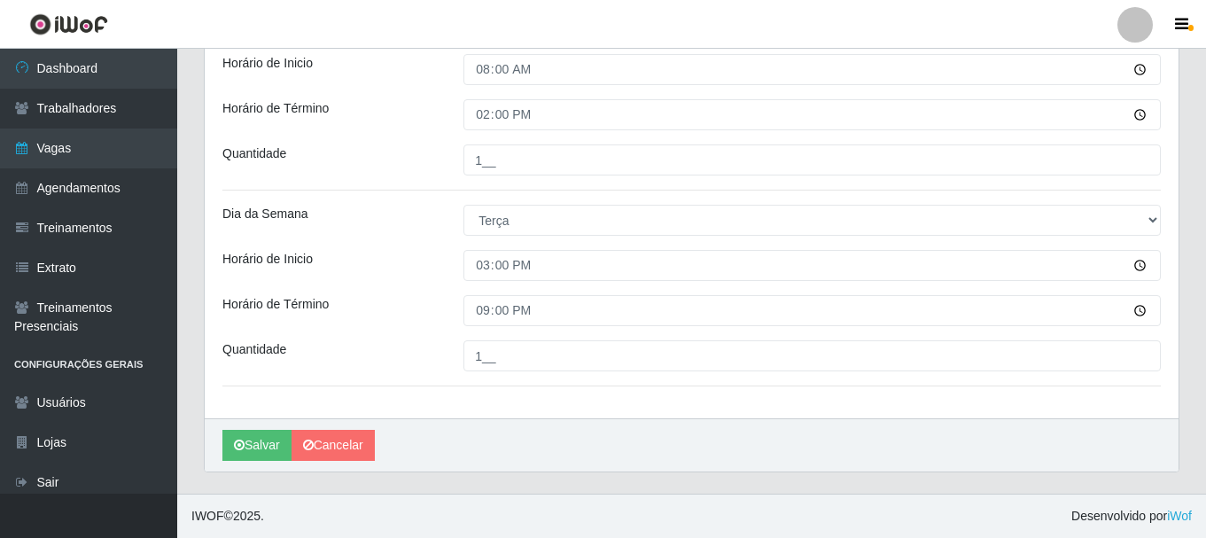
click at [344, 351] on div "Quantidade" at bounding box center [329, 355] width 241 height 31
click at [261, 448] on button "Salvar" at bounding box center [256, 445] width 69 height 31
click at [250, 443] on button "Salvar" at bounding box center [256, 445] width 69 height 31
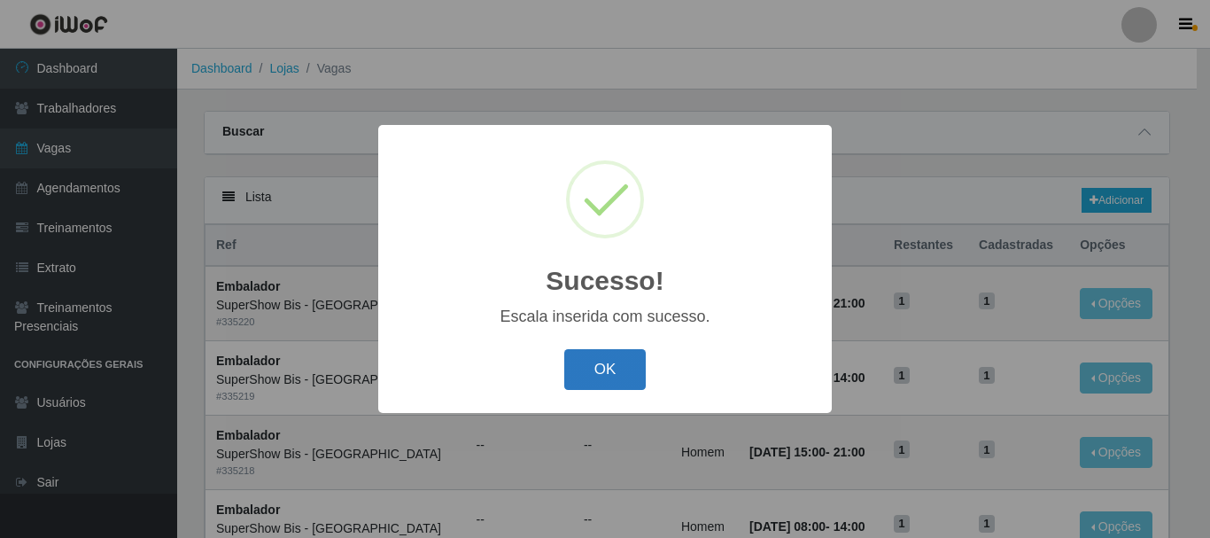
click at [624, 376] on button "OK" at bounding box center [605, 370] width 82 height 42
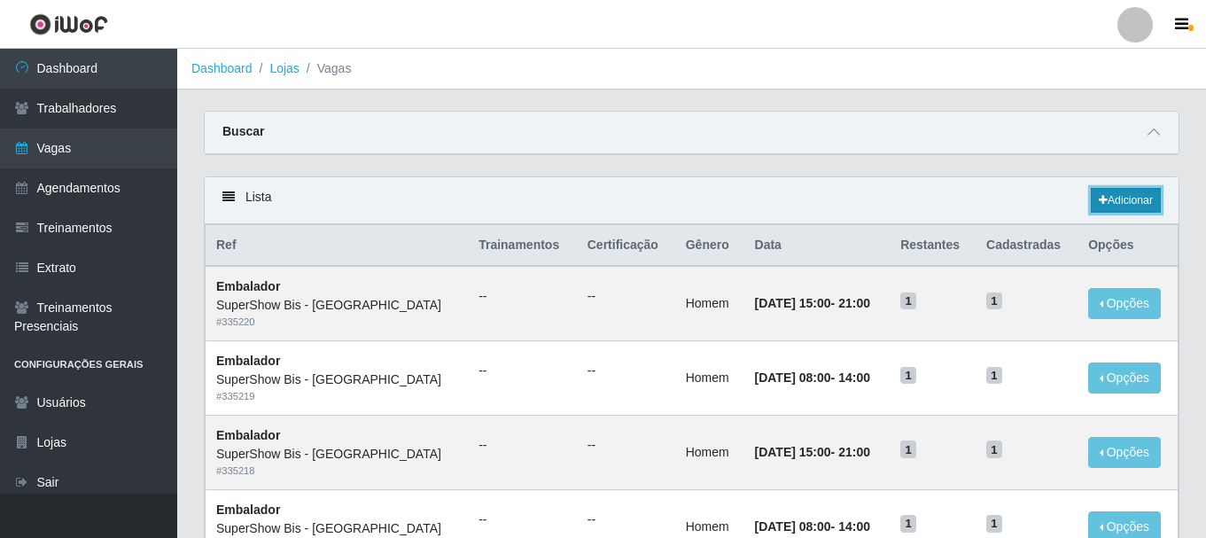
click at [1124, 208] on link "Adicionar" at bounding box center [1125, 200] width 70 height 25
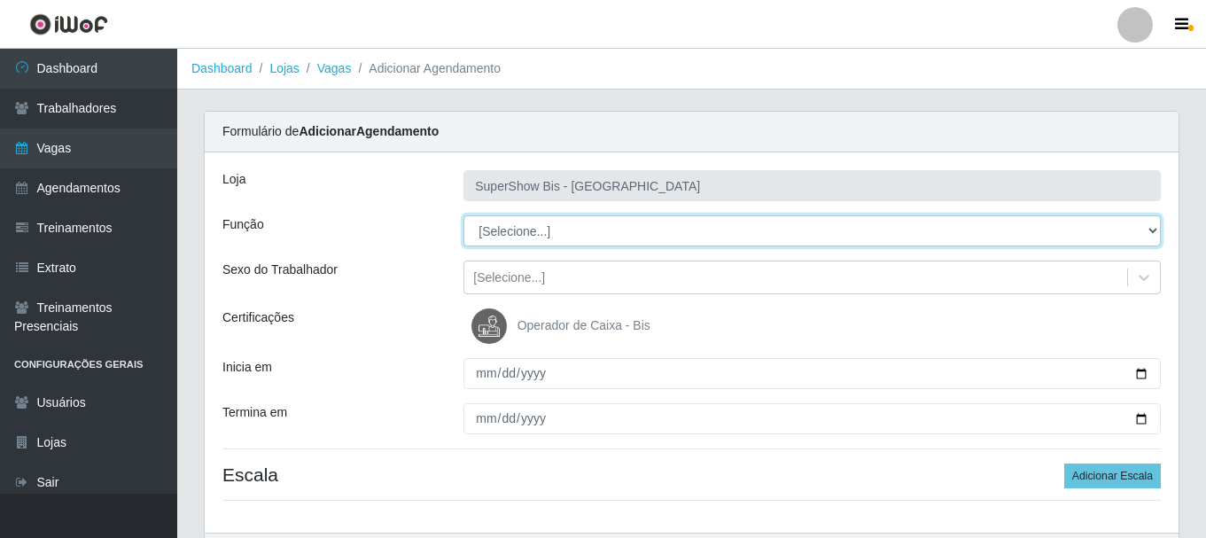
click at [495, 232] on select "[Selecione...] ASG ASG + ASG ++ Auxiliar de Cozinha Embalador Embalador + Embal…" at bounding box center [811, 230] width 697 height 31
click at [463, 215] on select "[Selecione...] ASG ASG + ASG ++ Auxiliar de Cozinha Embalador Embalador + Embal…" at bounding box center [811, 230] width 697 height 31
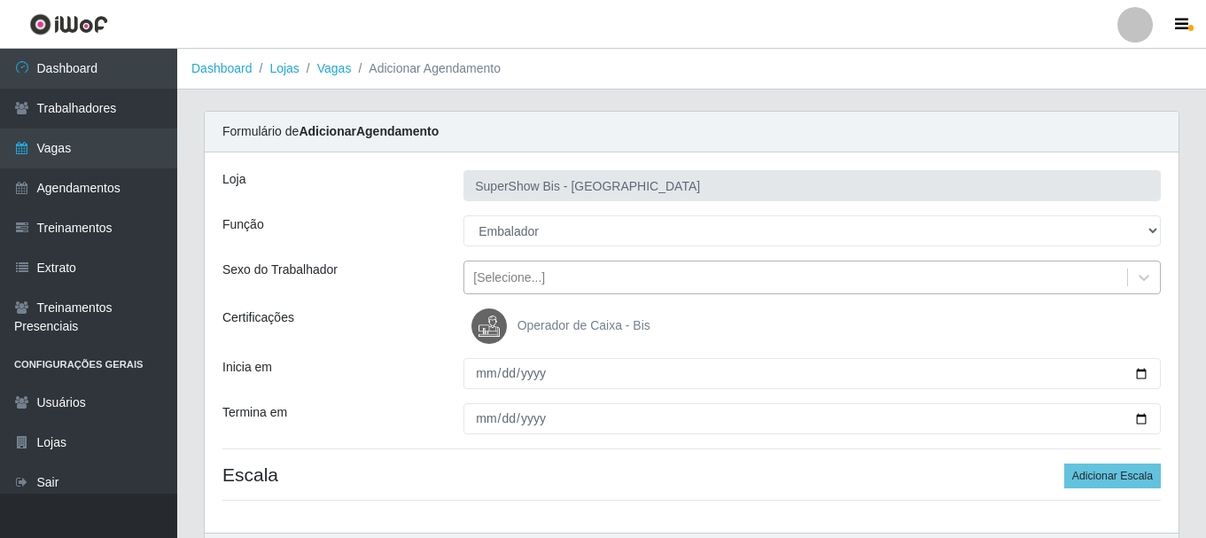
click at [525, 275] on div "[Selecione...]" at bounding box center [509, 277] width 72 height 19
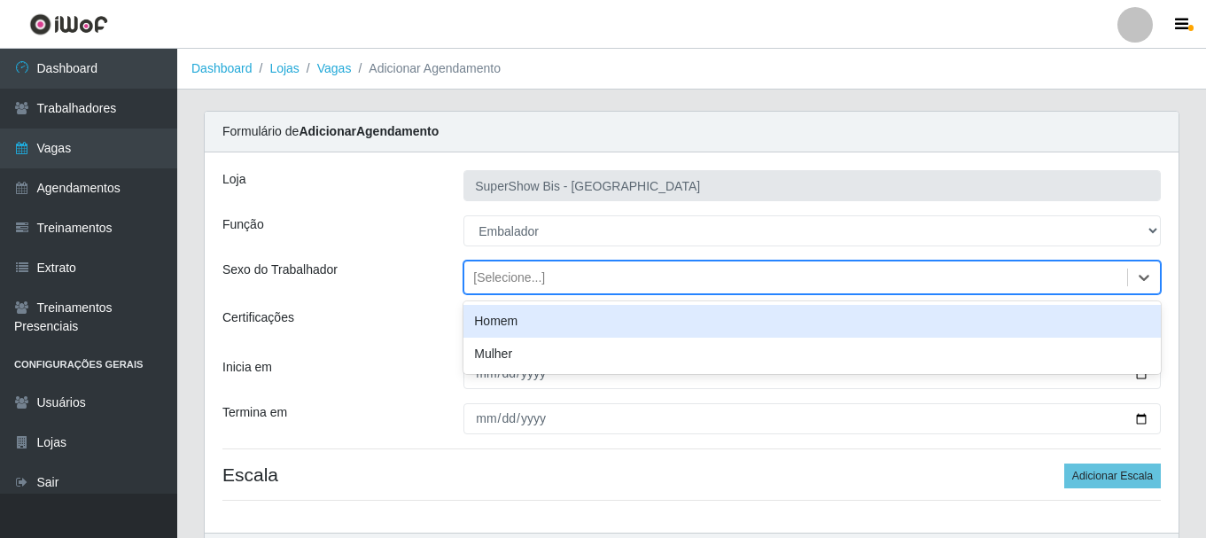
click at [516, 332] on div "Homem" at bounding box center [811, 321] width 697 height 33
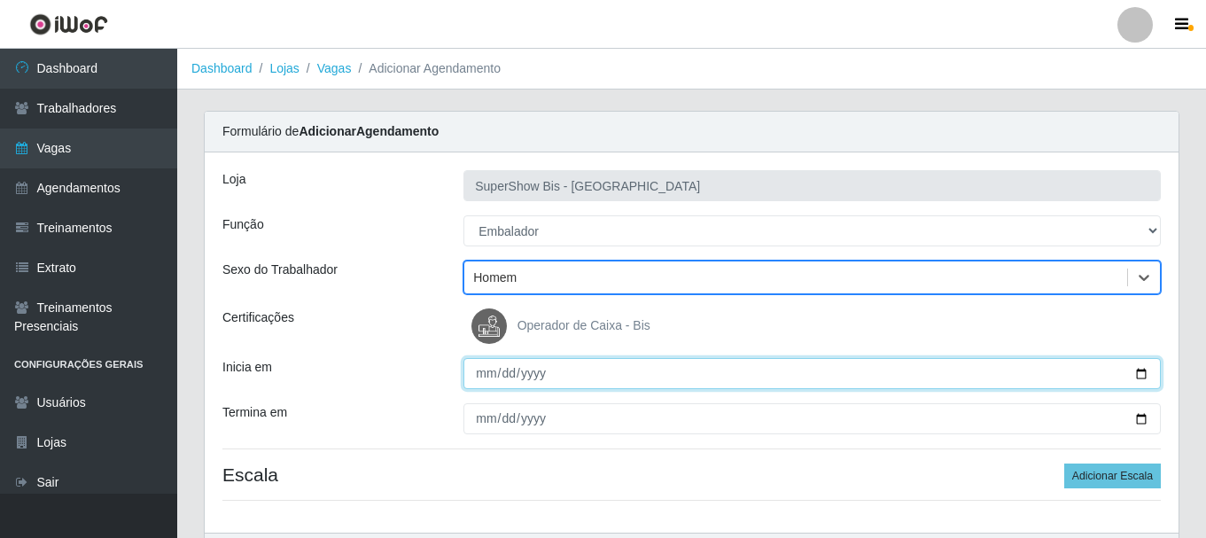
click at [485, 379] on input "Inicia em" at bounding box center [811, 373] width 697 height 31
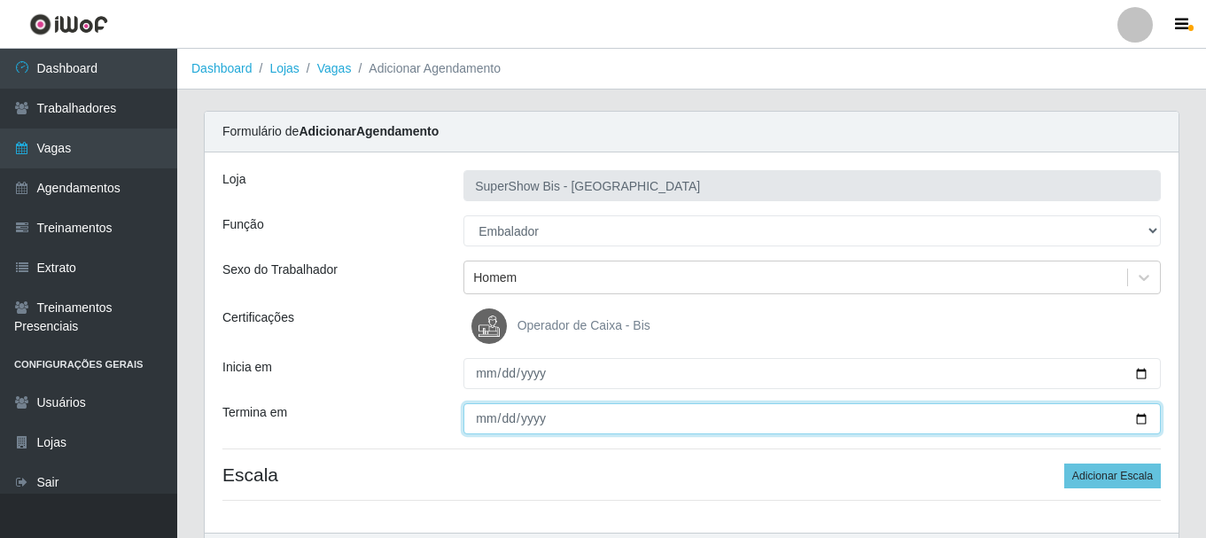
click at [481, 414] on input "Termina em" at bounding box center [811, 418] width 697 height 31
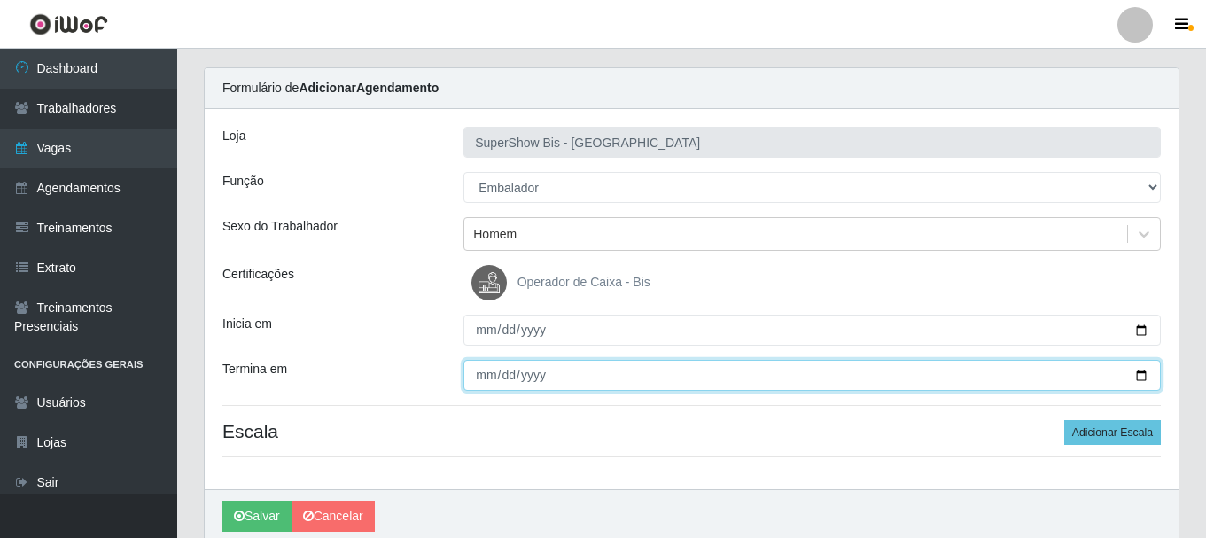
scroll to position [114, 0]
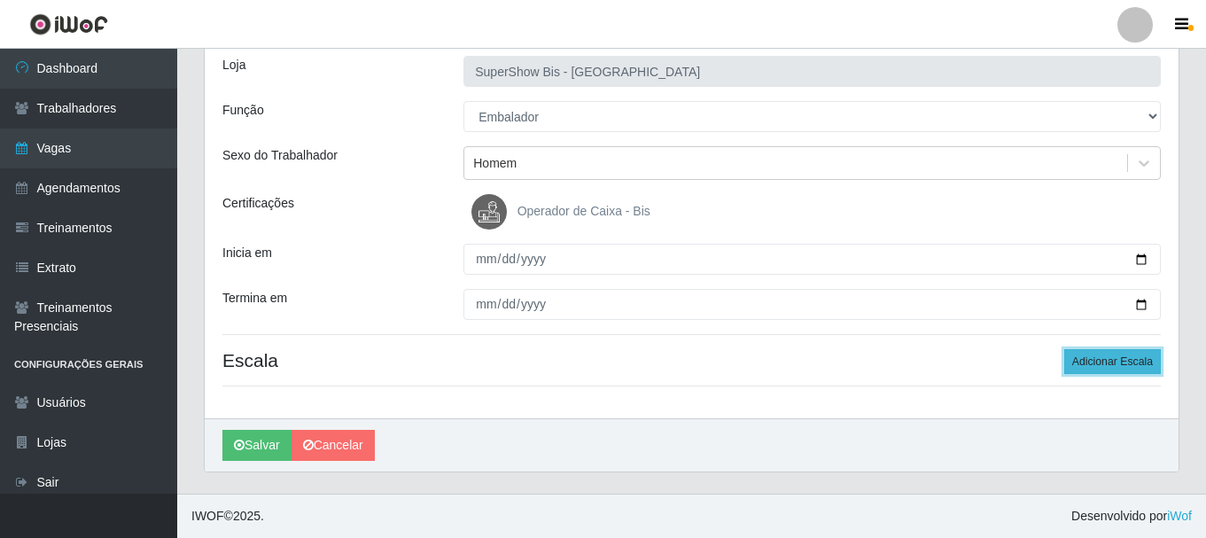
click at [1083, 370] on button "Adicionar Escala" at bounding box center [1112, 361] width 97 height 25
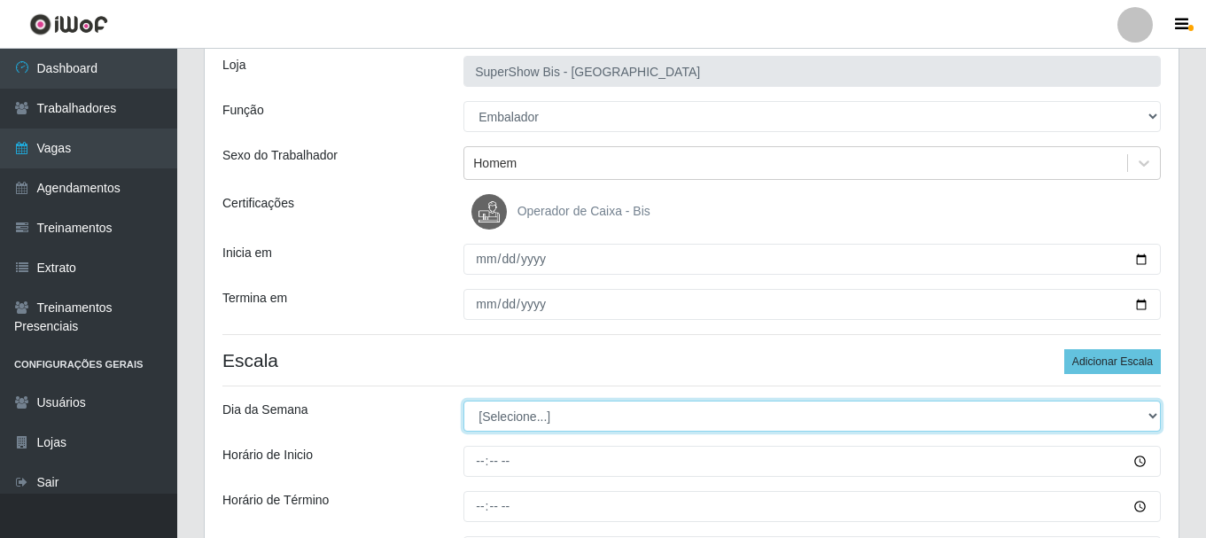
click at [511, 411] on select "[Selecione...] Segunda Terça Quarta Quinta Sexta Sábado Domingo" at bounding box center [811, 415] width 697 height 31
click at [463, 400] on select "[Selecione...] Segunda Terça Quarta Quinta Sexta Sábado Domingo" at bounding box center [811, 415] width 697 height 31
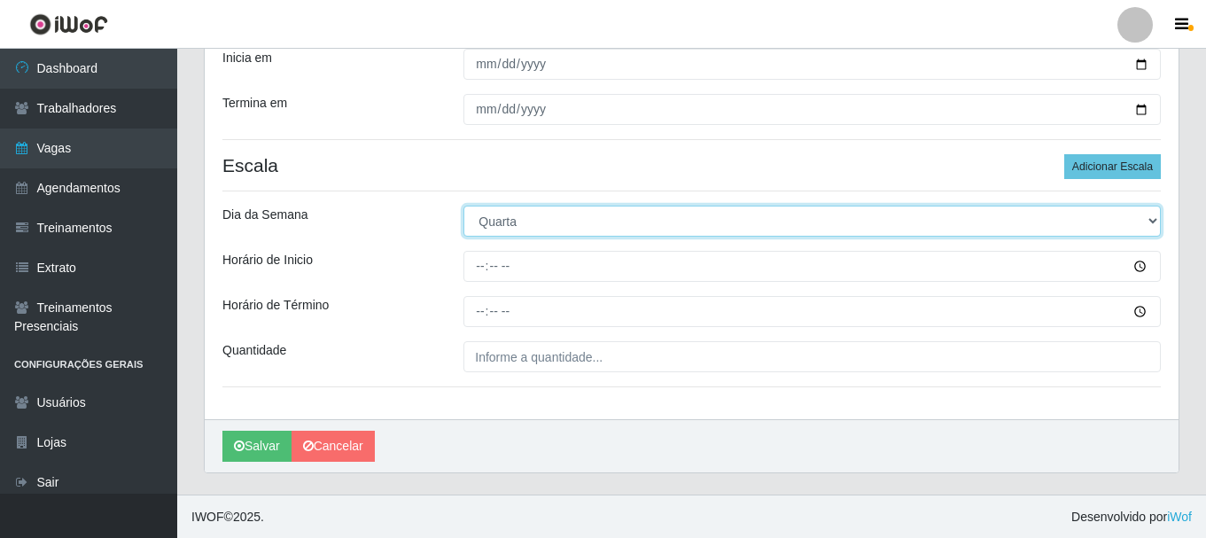
scroll to position [310, 0]
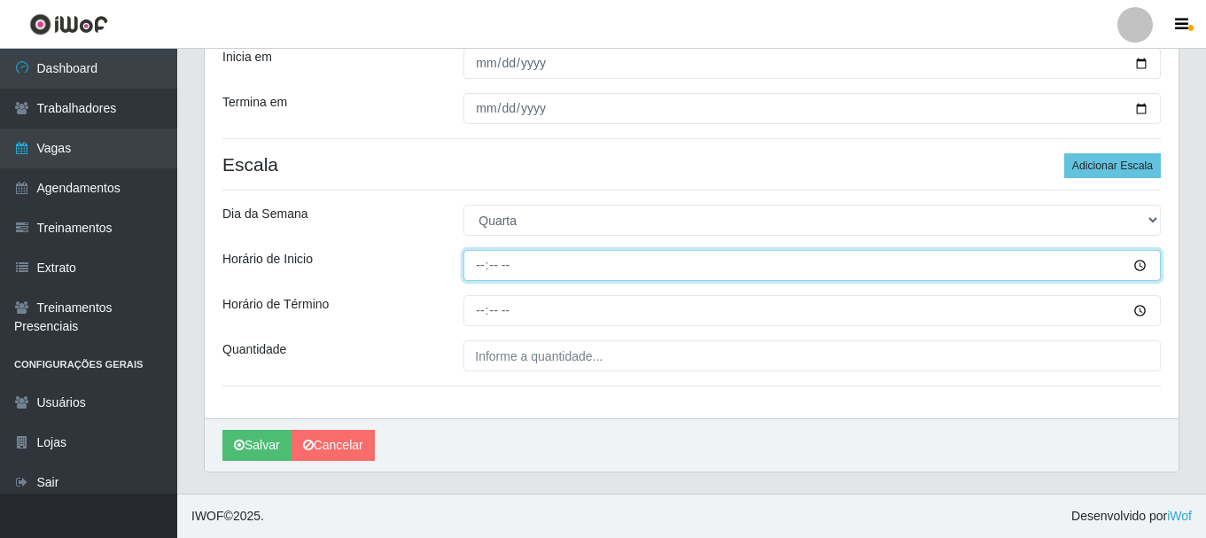
click at [477, 277] on input "Horário de Inicio" at bounding box center [811, 265] width 697 height 31
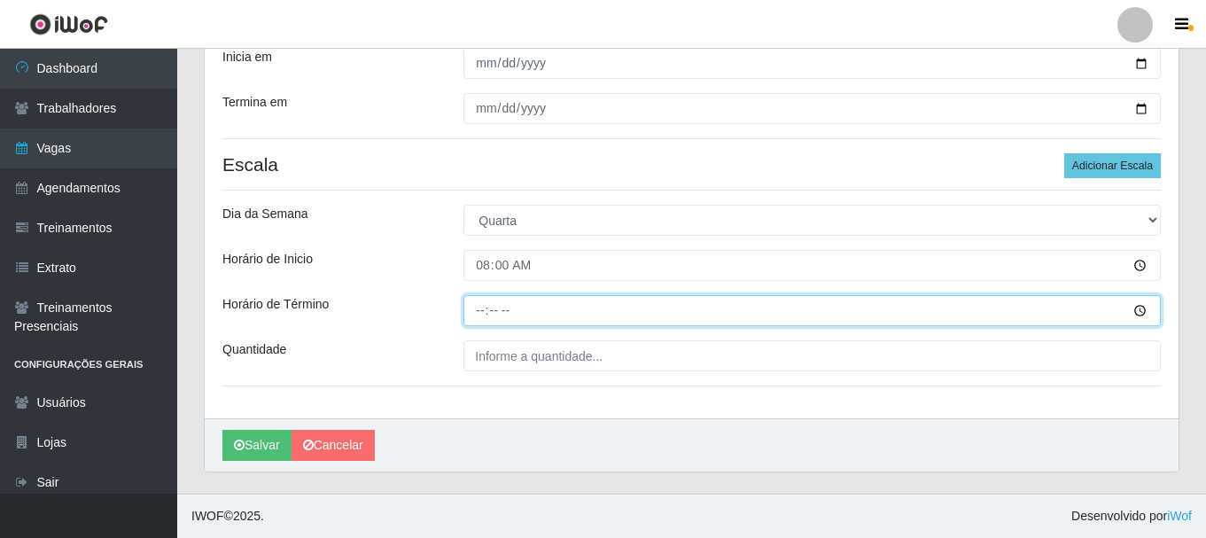
click at [481, 312] on input "Horário de Término" at bounding box center [811, 310] width 697 height 31
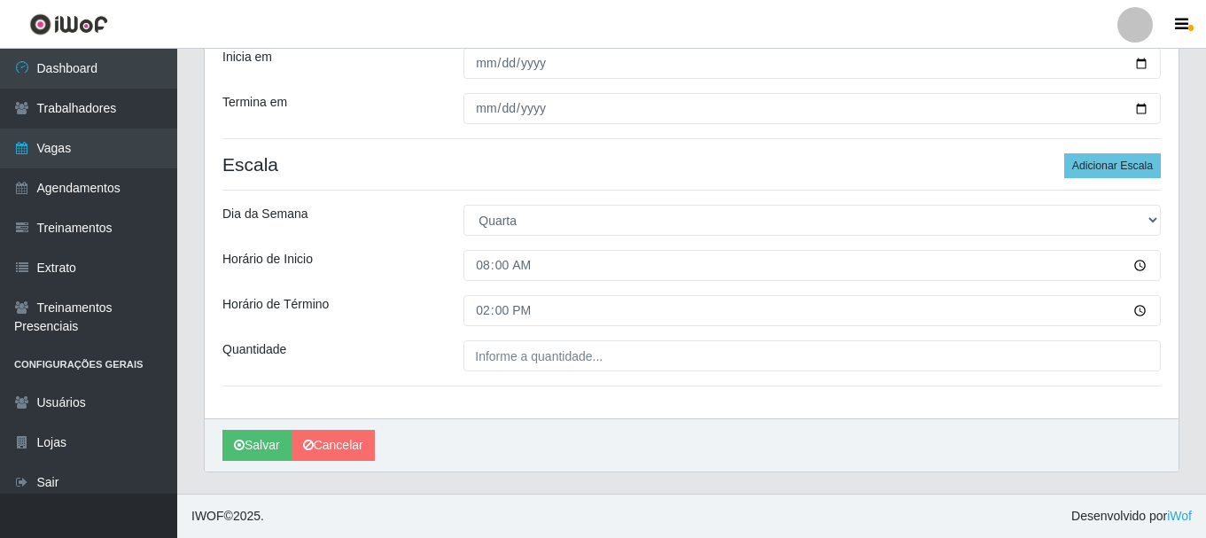
click at [484, 338] on div "Loja SuperShow Bis - Avenida 6 Função [Selecione...] ASG ASG + ASG ++ Auxiliar …" at bounding box center [691, 130] width 973 height 576
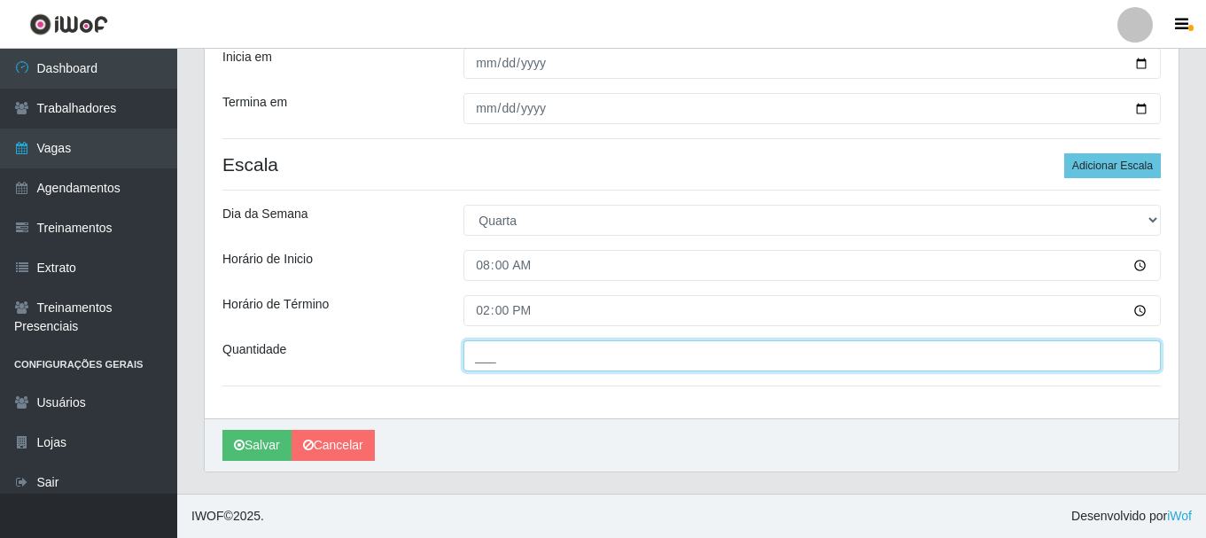
click at [485, 361] on input "___" at bounding box center [811, 355] width 697 height 31
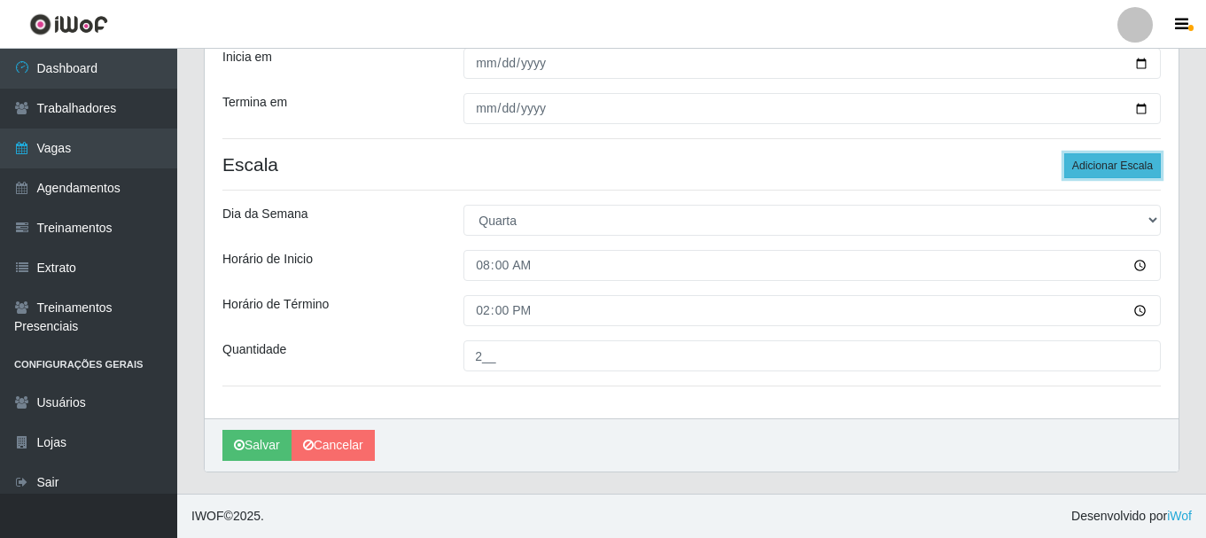
click at [1135, 170] on button "Adicionar Escala" at bounding box center [1112, 165] width 97 height 25
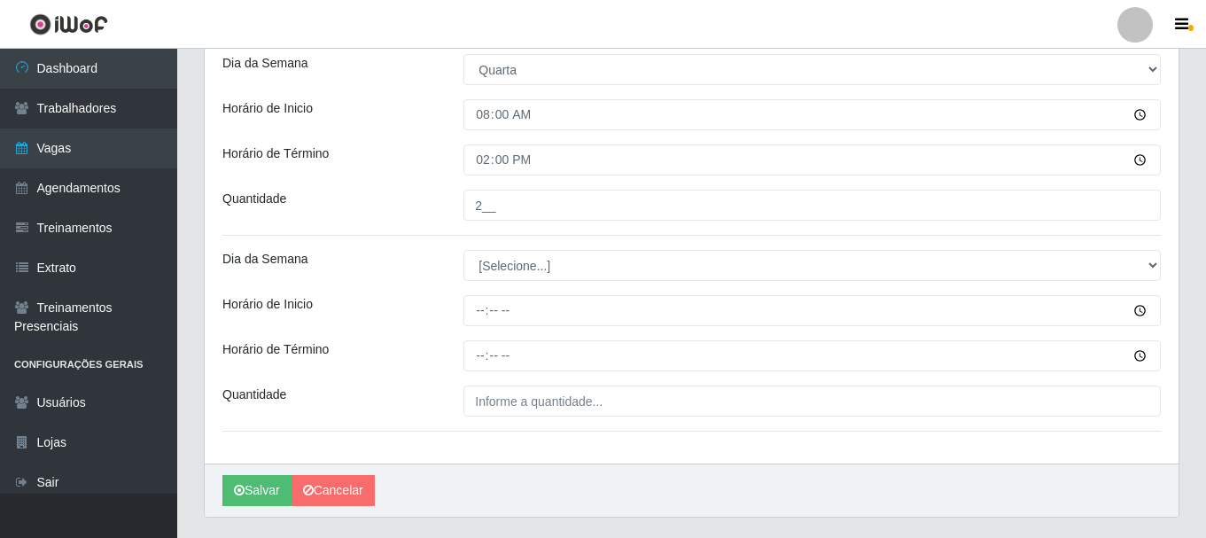
scroll to position [506, 0]
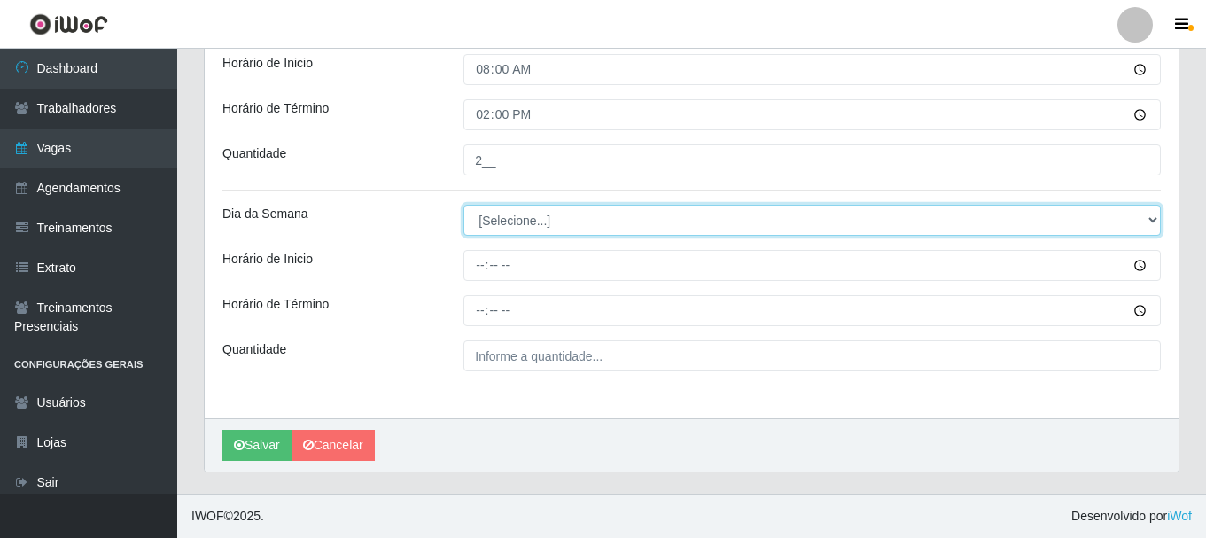
click at [513, 216] on select "[Selecione...] Segunda Terça Quarta Quinta Sexta Sábado Domingo" at bounding box center [811, 220] width 697 height 31
click at [508, 226] on select "[Selecione...] Segunda Terça Quarta Quinta Sexta Sábado Domingo" at bounding box center [811, 220] width 697 height 31
click at [463, 205] on select "[Selecione...] Segunda Terça Quarta Quinta Sexta Sábado Domingo" at bounding box center [811, 220] width 697 height 31
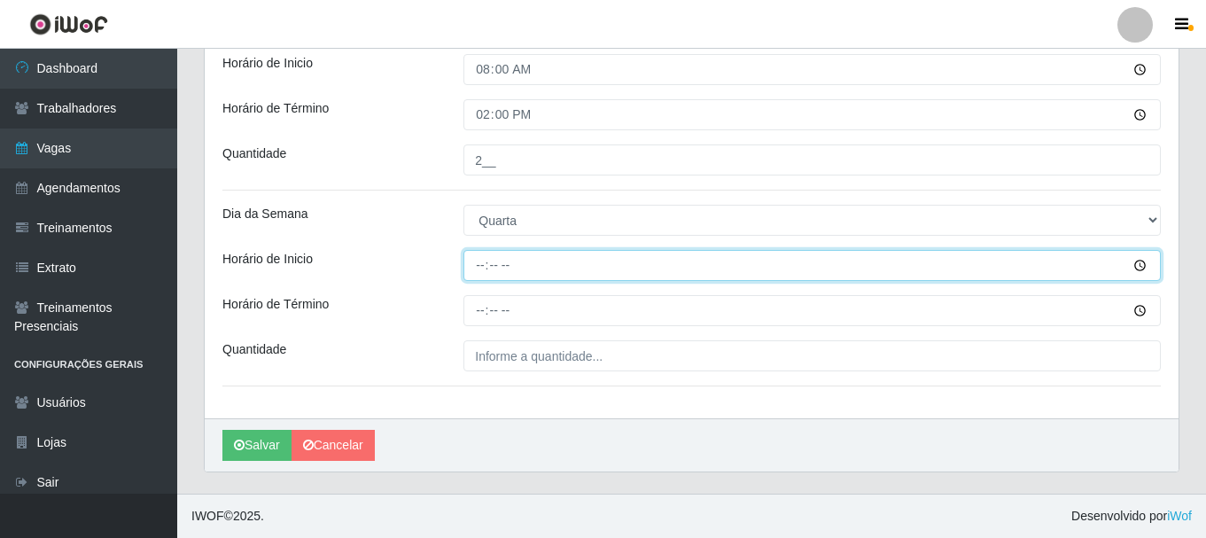
click at [471, 270] on input "Horário de Inicio" at bounding box center [811, 265] width 697 height 31
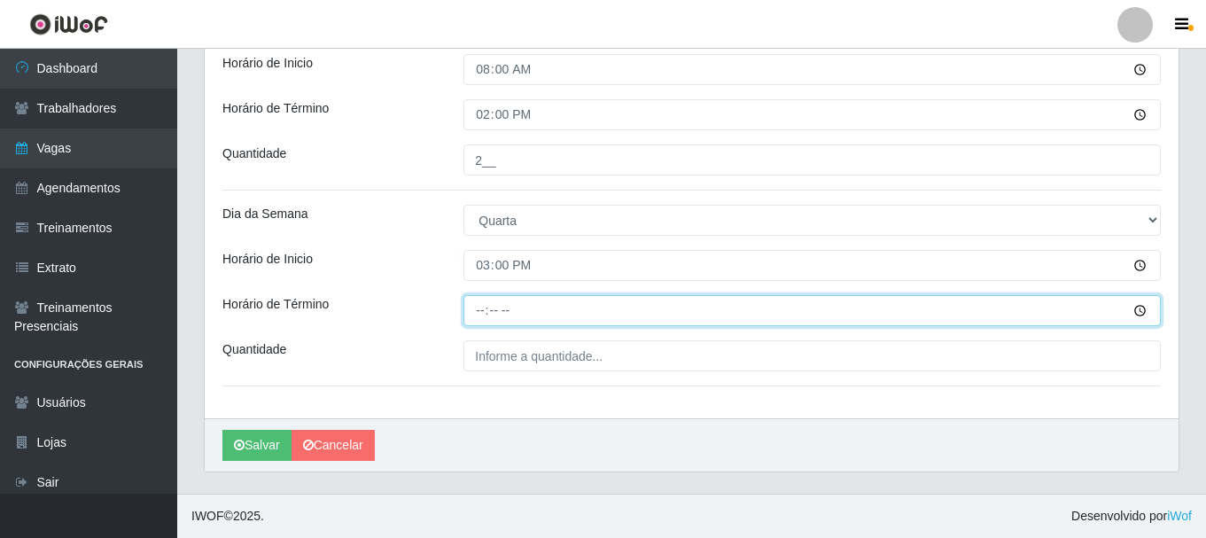
click at [485, 321] on input "Horário de Término" at bounding box center [811, 310] width 697 height 31
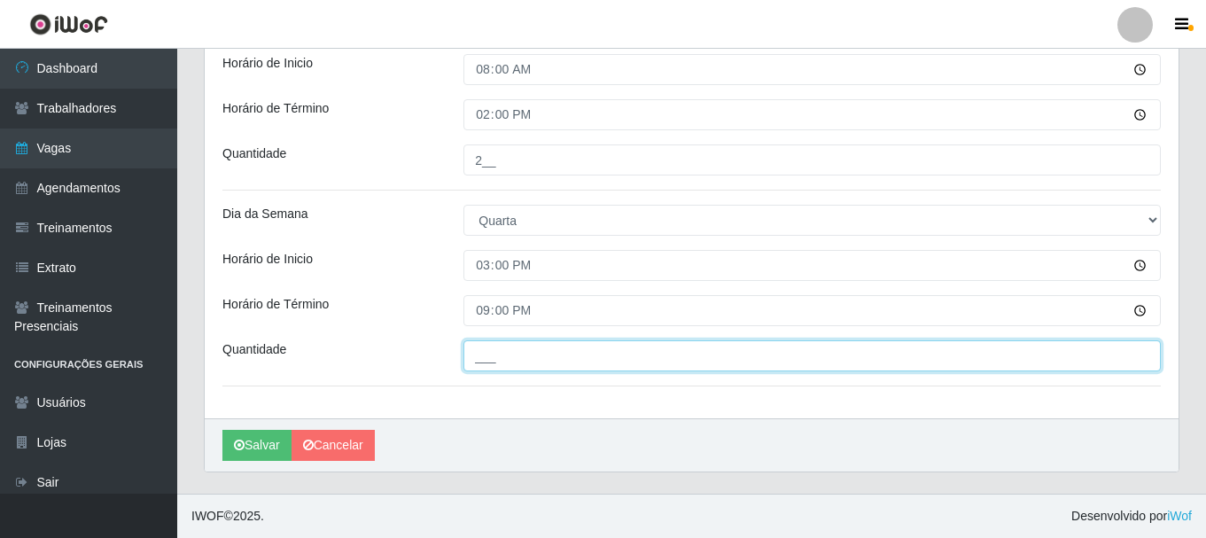
click at [494, 363] on input "___" at bounding box center [811, 355] width 697 height 31
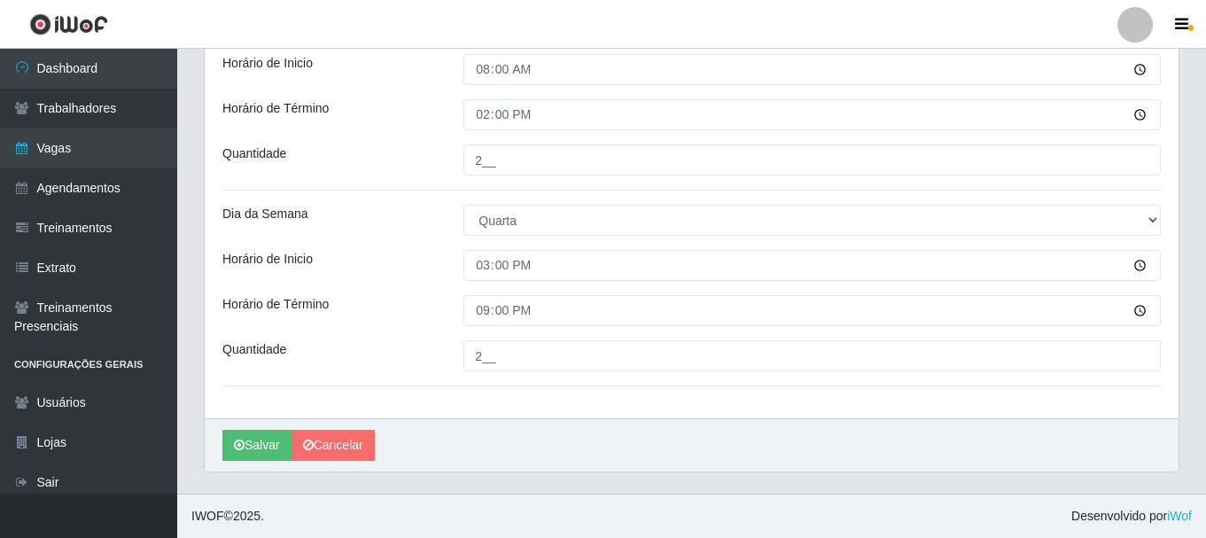
click at [376, 300] on div "Horário de Término" at bounding box center [329, 310] width 241 height 31
click at [244, 454] on button "Salvar" at bounding box center [256, 445] width 69 height 31
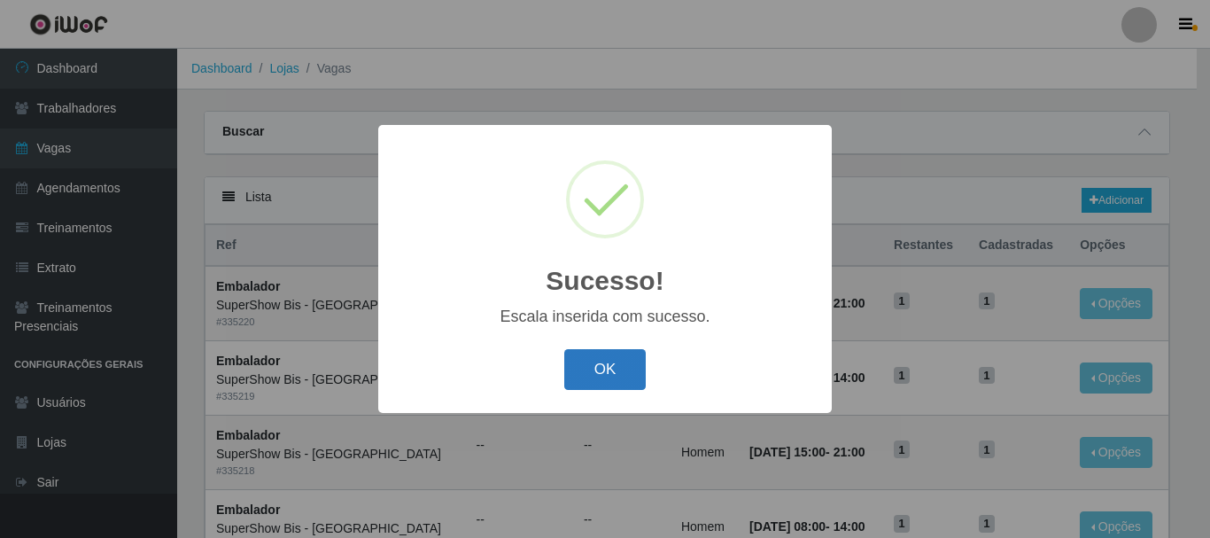
click at [608, 371] on button "OK" at bounding box center [605, 370] width 82 height 42
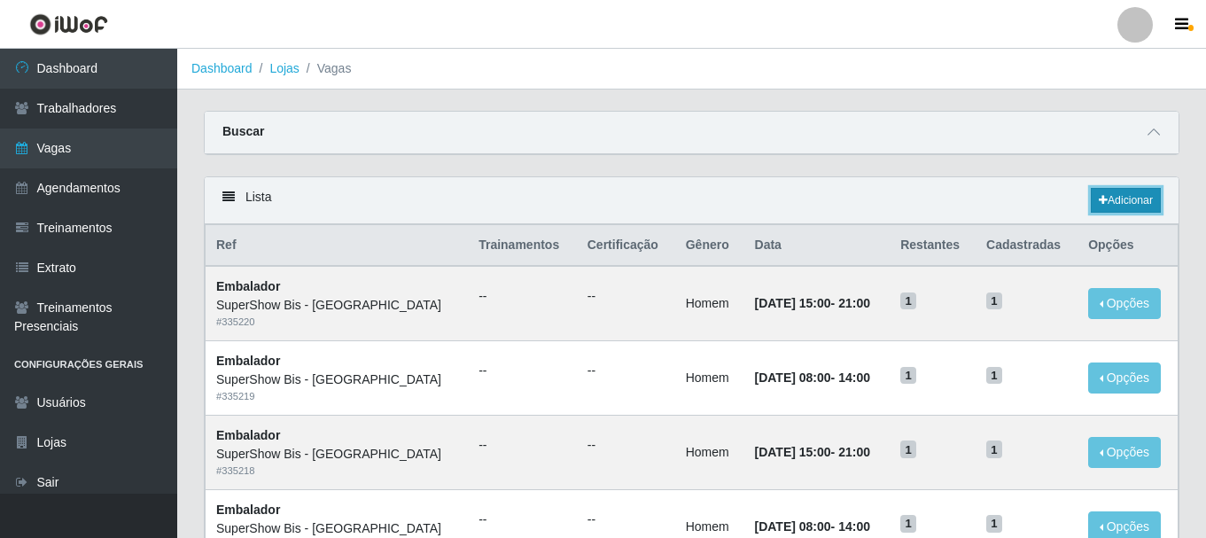
click at [1144, 211] on link "Adicionar" at bounding box center [1125, 200] width 70 height 25
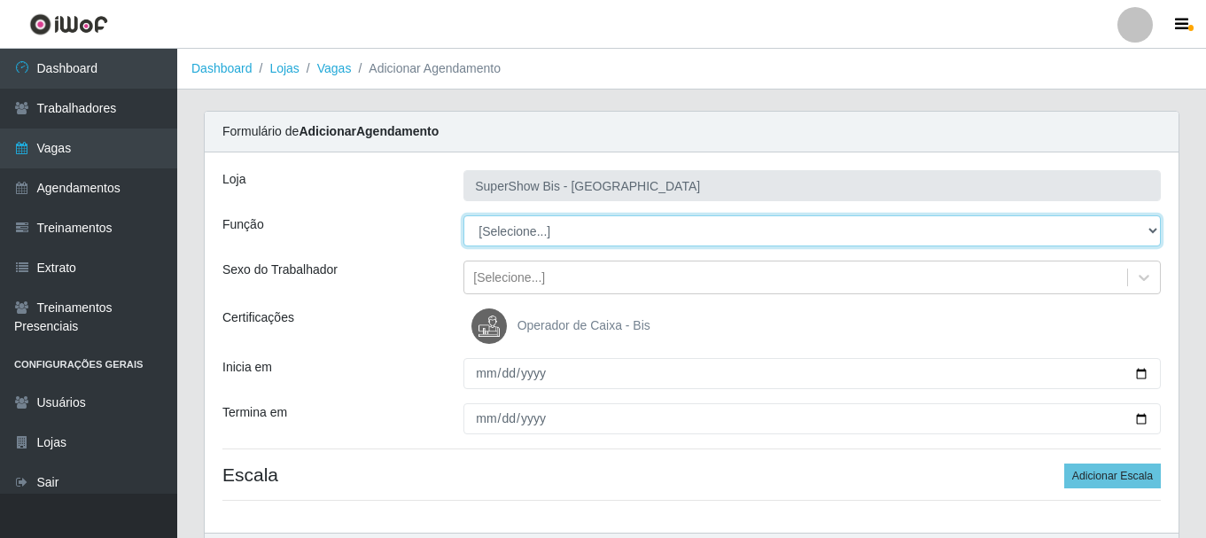
click at [547, 232] on select "[Selecione...] ASG ASG + ASG ++ Auxiliar de Cozinha Embalador Embalador + Embal…" at bounding box center [811, 230] width 697 height 31
click at [463, 215] on select "[Selecione...] ASG ASG + ASG ++ Auxiliar de Cozinha Embalador Embalador + Embal…" at bounding box center [811, 230] width 697 height 31
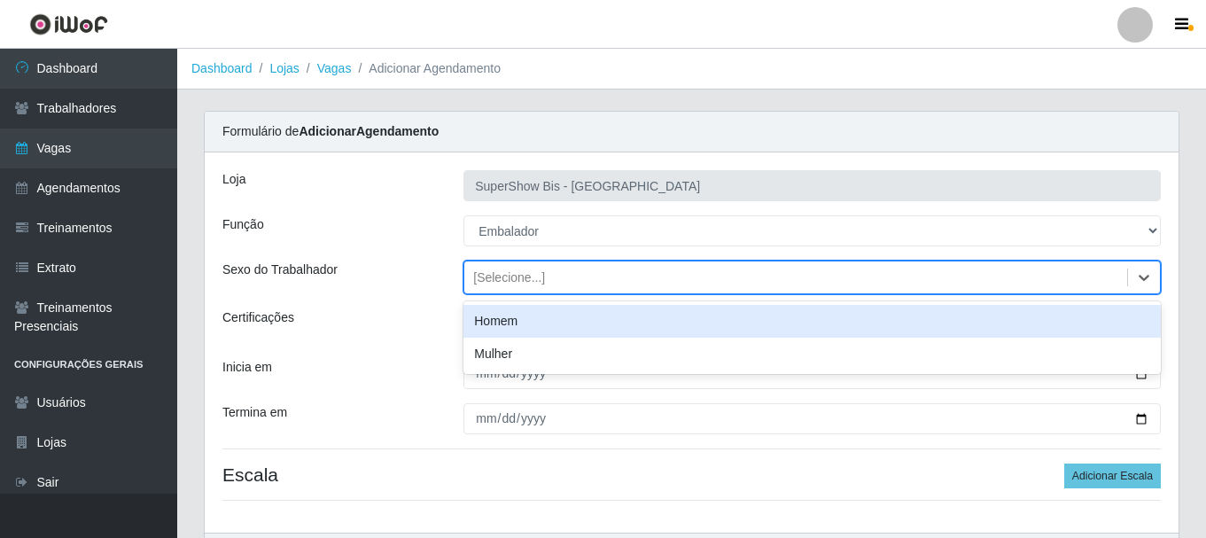
click at [508, 274] on div "[Selecione...]" at bounding box center [509, 277] width 72 height 19
drag, startPoint x: 507, startPoint y: 295, endPoint x: 502, endPoint y: 313, distance: 18.3
click at [507, 297] on div "Loja SuperShow Bis - Avenida 6 Função [Selecione...] ASG ASG + ASG ++ Auxiliar …" at bounding box center [691, 342] width 973 height 380
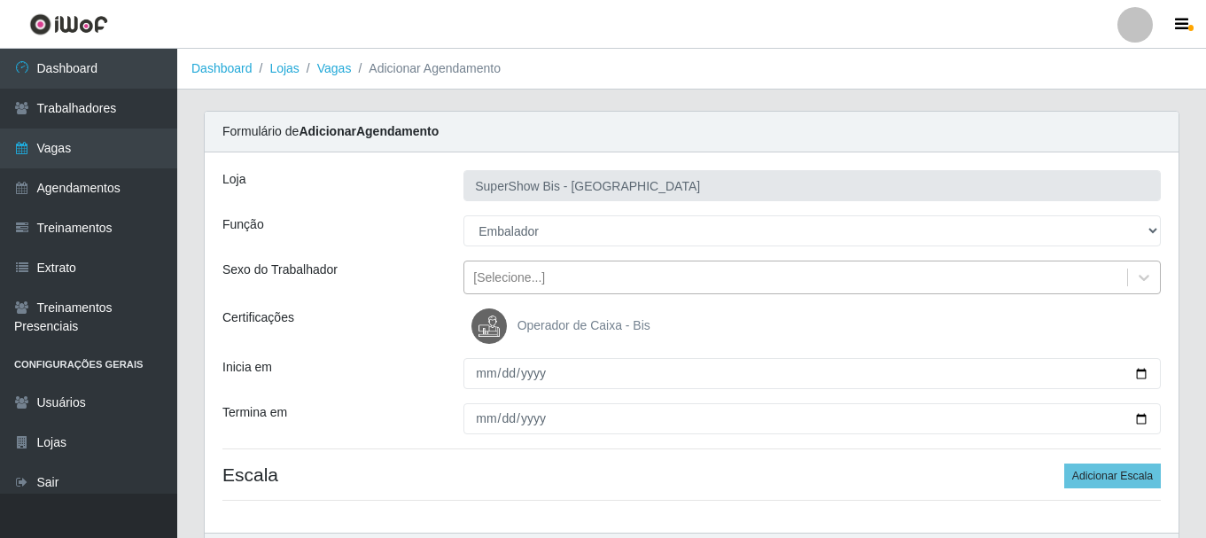
click at [502, 288] on div "[Selecione...]" at bounding box center [795, 277] width 663 height 29
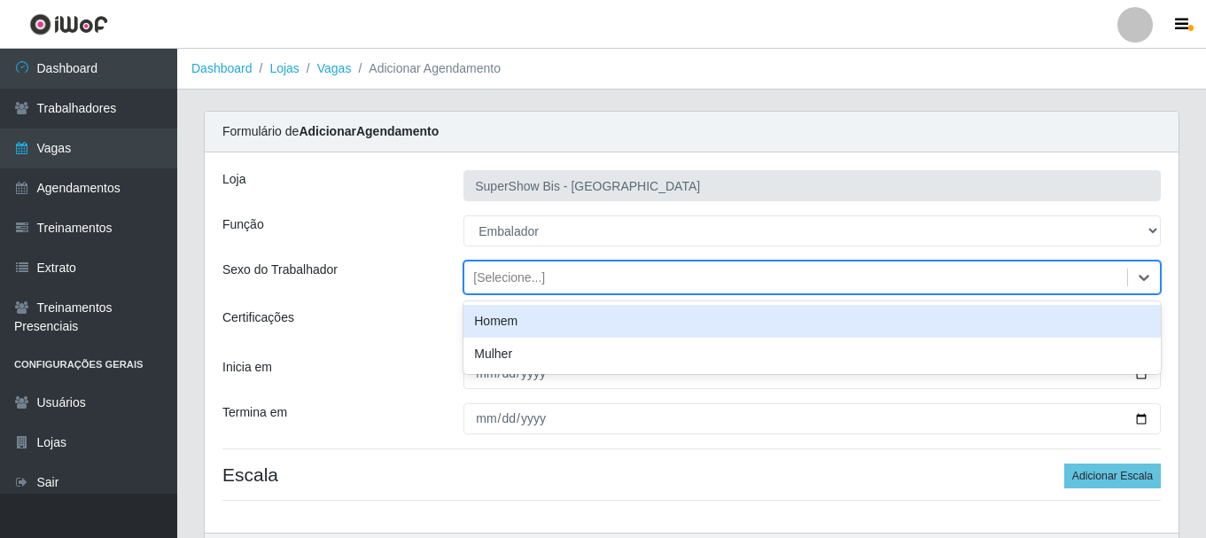
click at [498, 325] on div "Homem" at bounding box center [811, 321] width 697 height 33
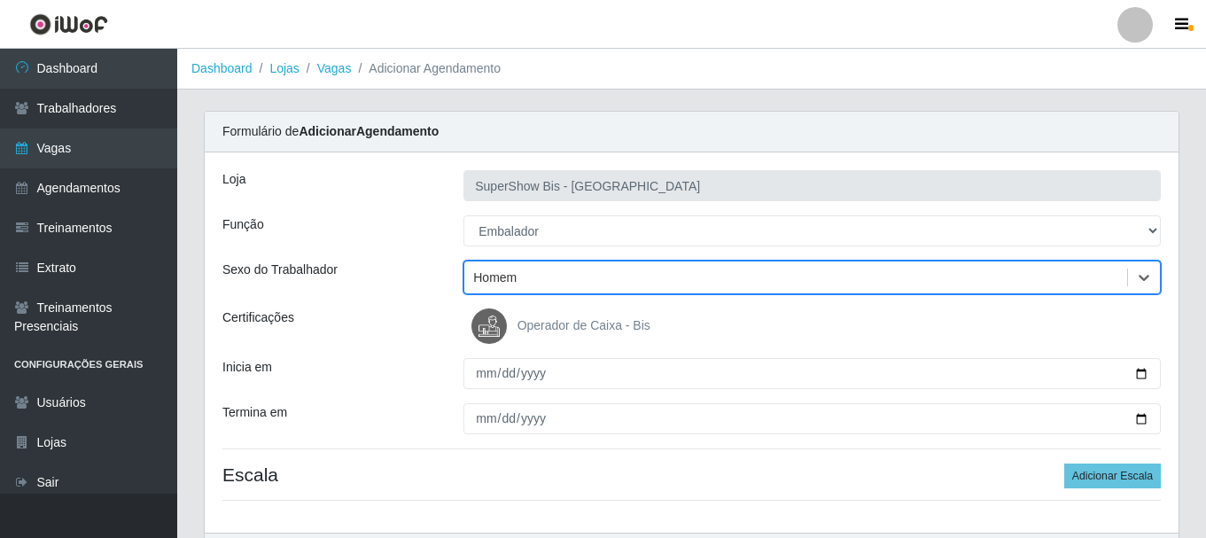
click at [488, 393] on div "Loja SuperShow Bis - Avenida 6 Função [Selecione...] ASG ASG + ASG ++ Auxiliar …" at bounding box center [691, 342] width 973 height 380
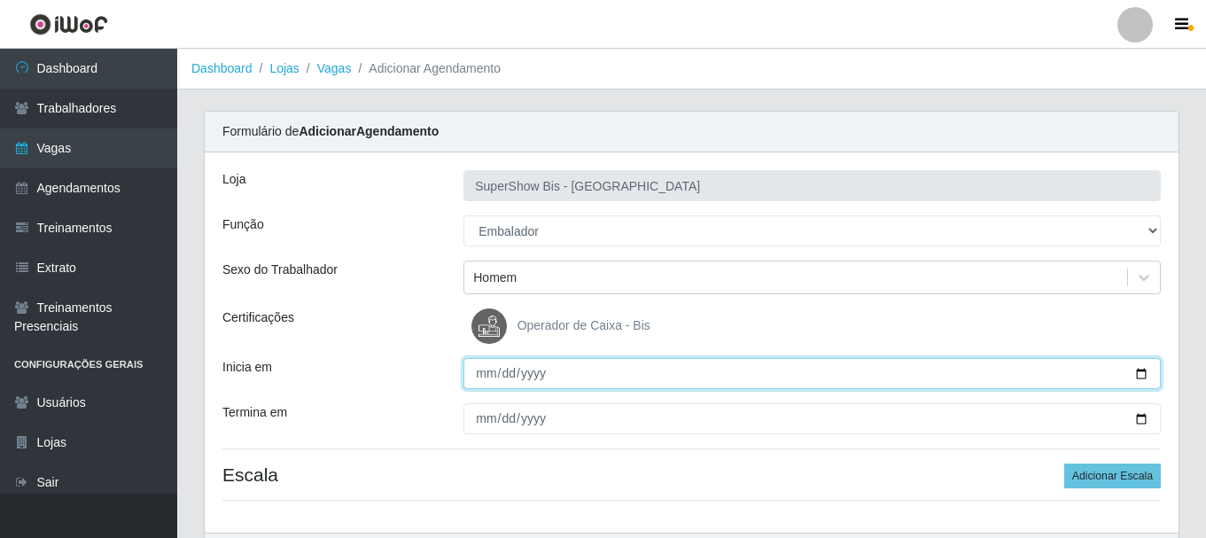
click at [485, 384] on input "Inicia em" at bounding box center [811, 373] width 697 height 31
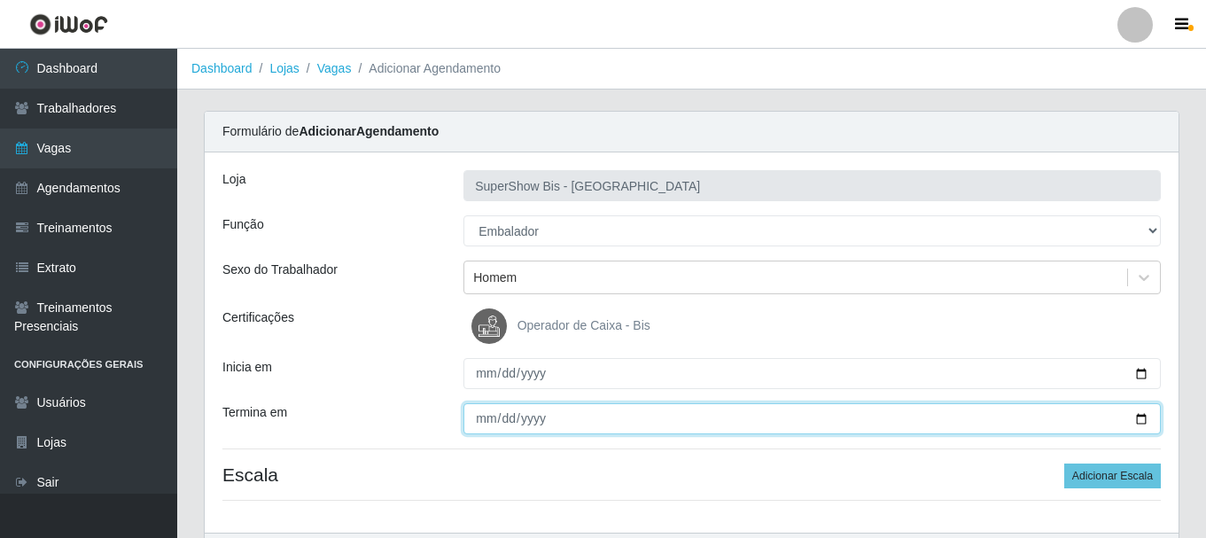
click at [486, 423] on input "Termina em" at bounding box center [811, 418] width 697 height 31
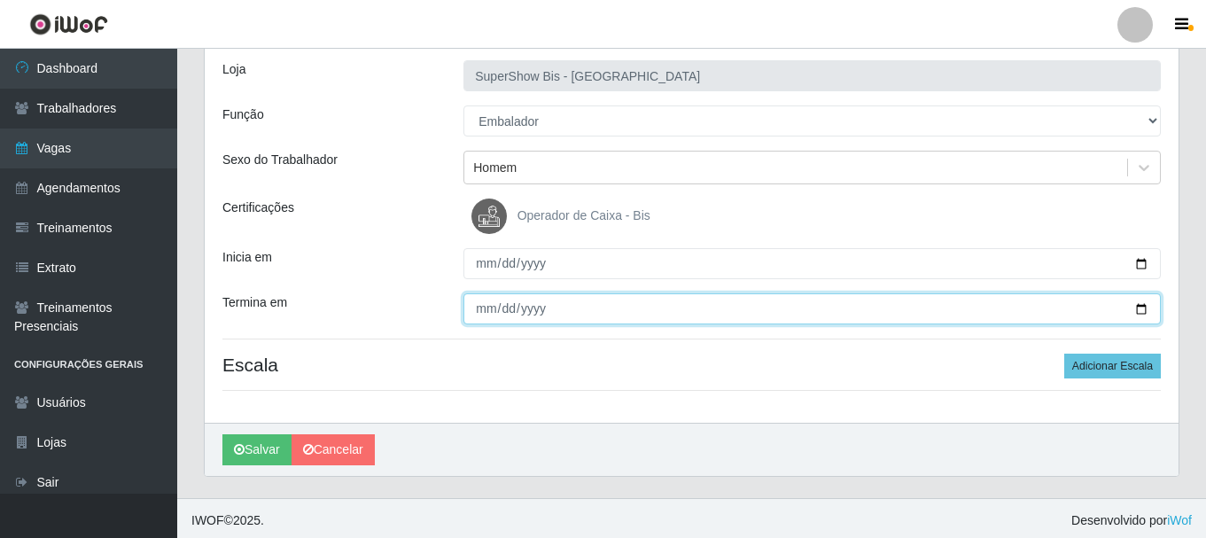
scroll to position [114, 0]
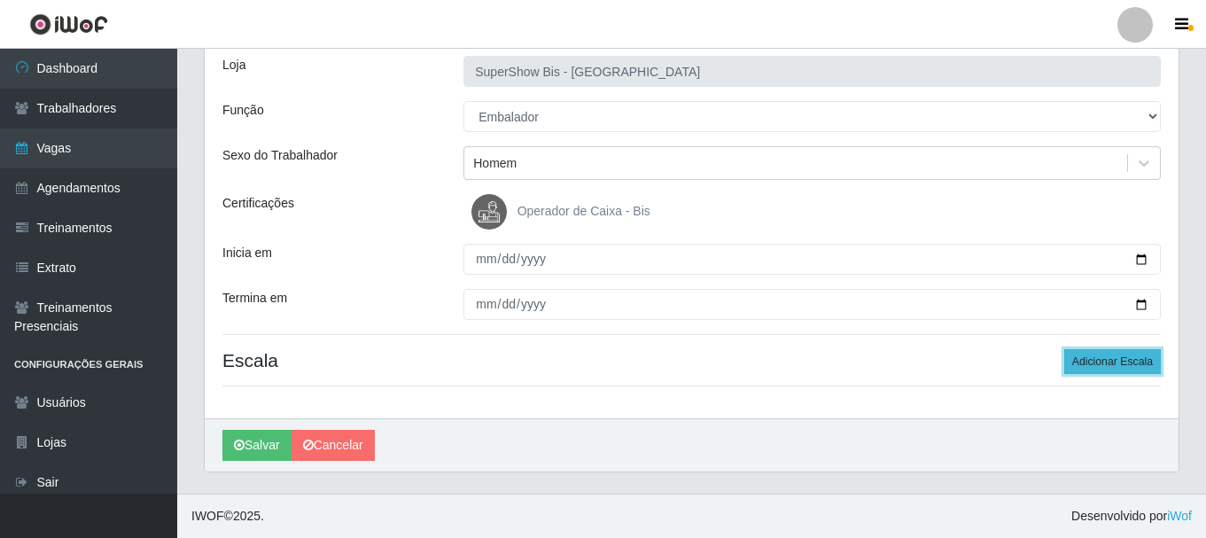
click at [1109, 369] on button "Adicionar Escala" at bounding box center [1112, 361] width 97 height 25
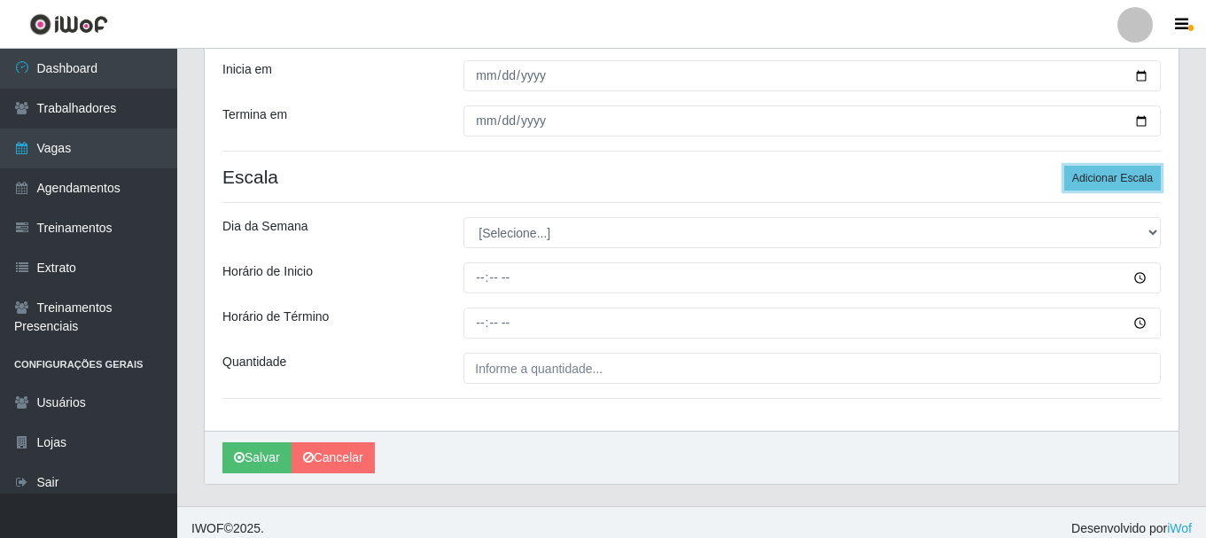
scroll to position [310, 0]
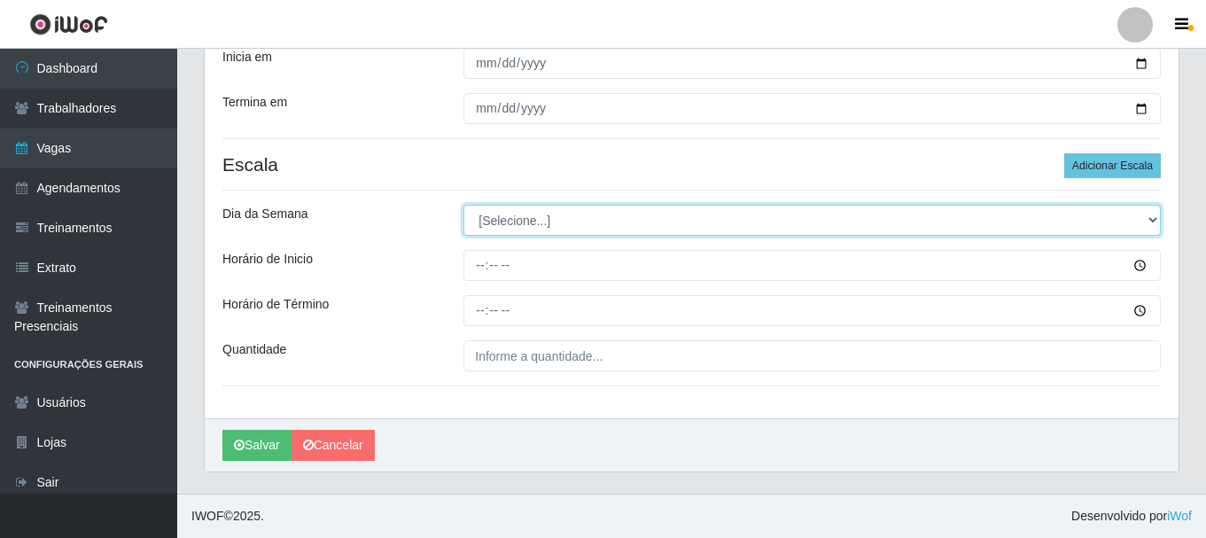
click at [518, 222] on select "[Selecione...] Segunda Terça Quarta Quinta Sexta Sábado Domingo" at bounding box center [811, 220] width 697 height 31
click at [463, 205] on select "[Selecione...] Segunda Terça Quarta Quinta Sexta Sábado Domingo" at bounding box center [811, 220] width 697 height 31
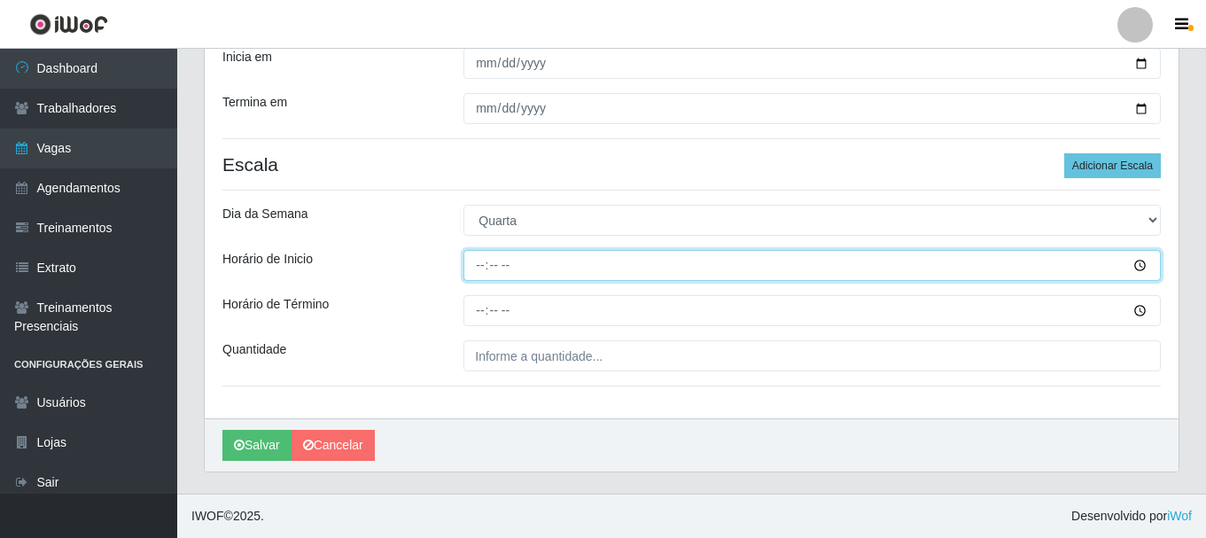
click at [483, 276] on input "Horário de Inicio" at bounding box center [811, 265] width 697 height 31
click at [483, 274] on input "05:59" at bounding box center [811, 265] width 697 height 31
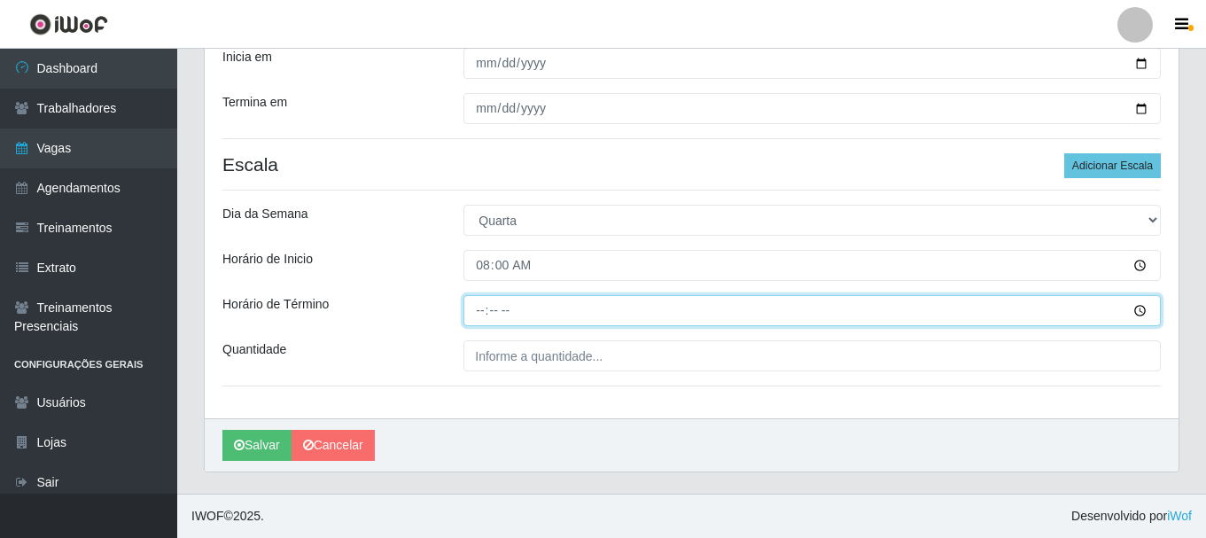
click at [477, 311] on input "Horário de Término" at bounding box center [811, 310] width 697 height 31
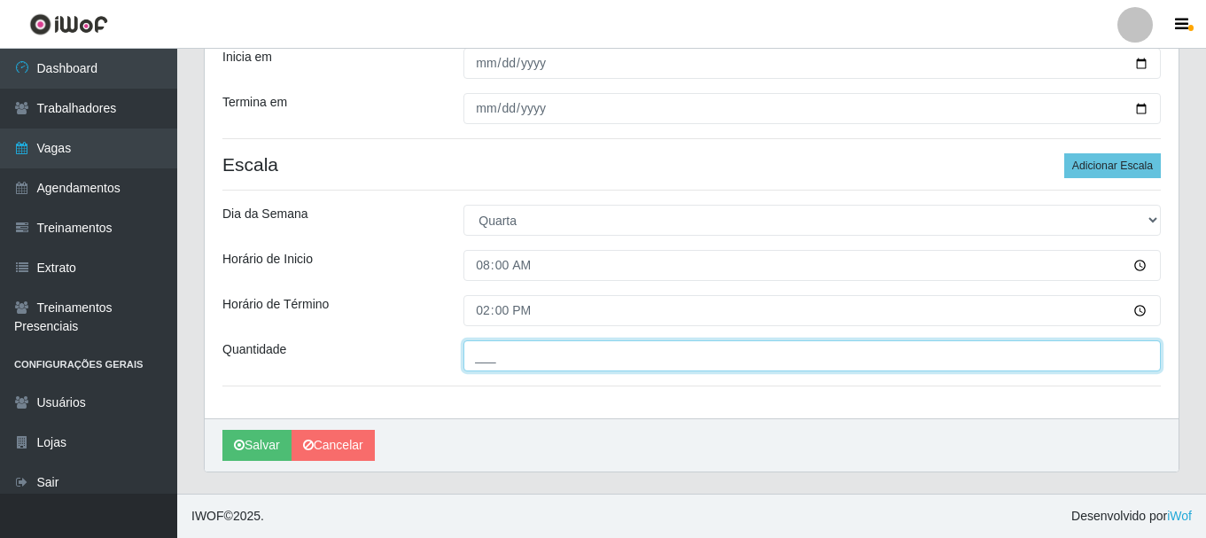
click at [487, 370] on input "___" at bounding box center [811, 355] width 697 height 31
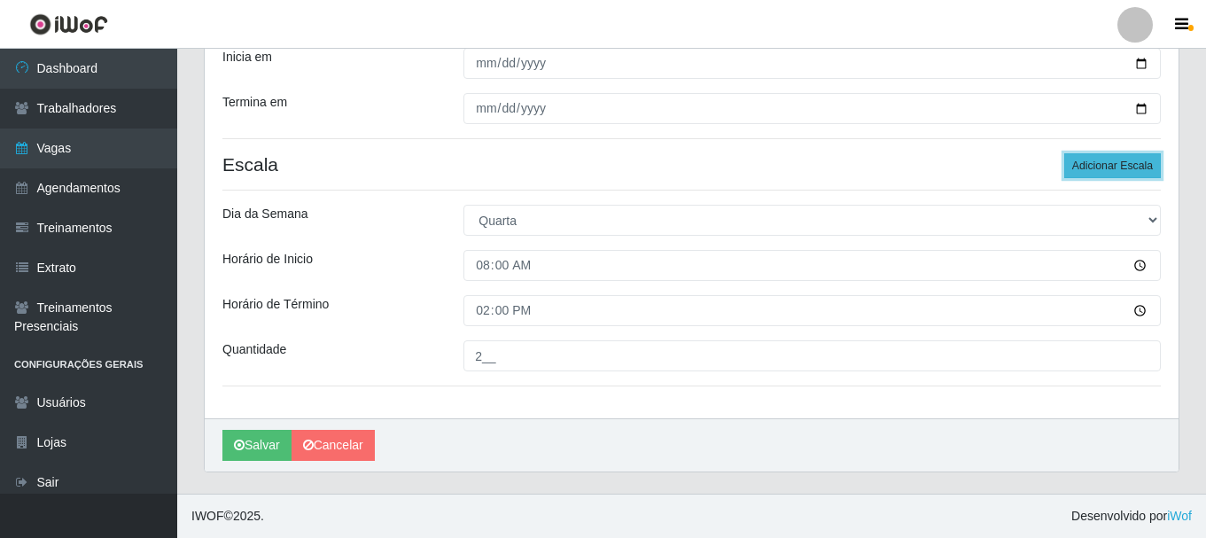
click at [1127, 164] on button "Adicionar Escala" at bounding box center [1112, 165] width 97 height 25
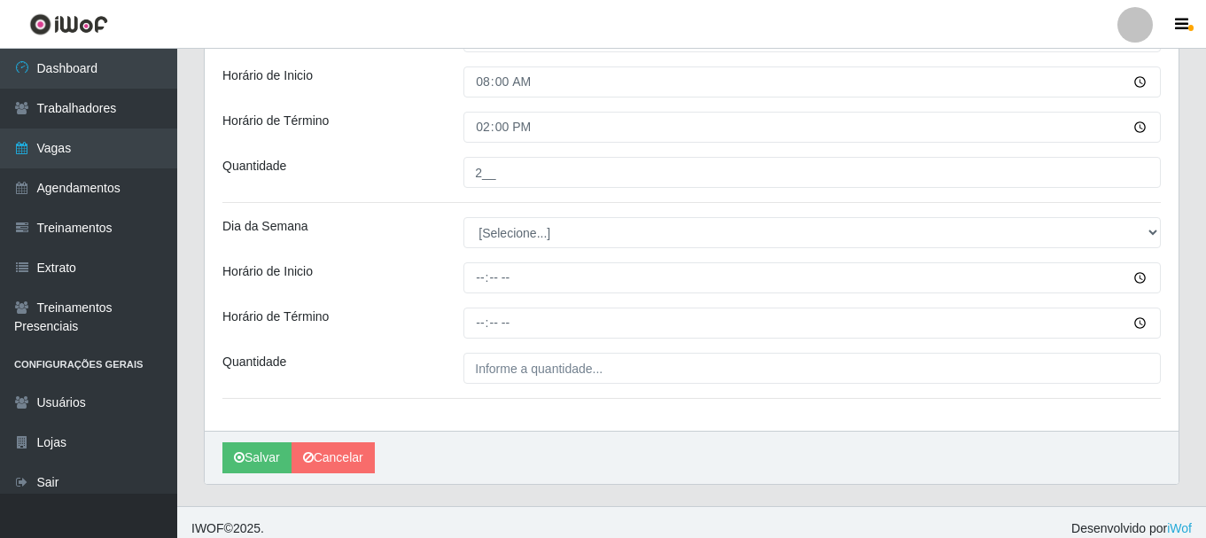
scroll to position [506, 0]
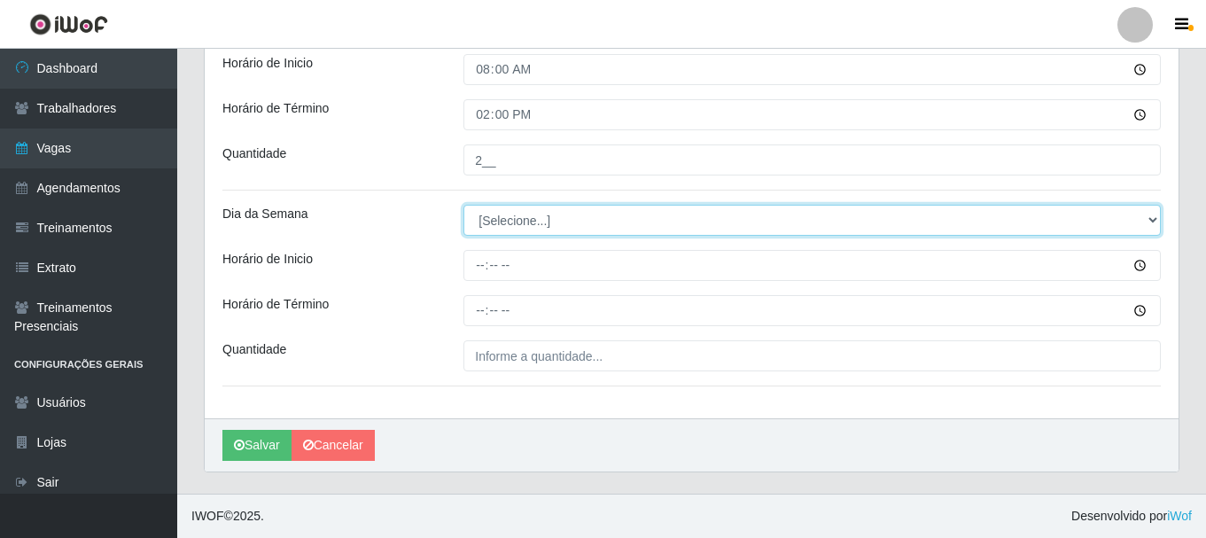
click at [519, 216] on select "[Selecione...] Segunda Terça Quarta Quinta Sexta Sábado Domingo" at bounding box center [811, 220] width 697 height 31
click at [463, 205] on select "[Selecione...] Segunda Terça Quarta Quinta Sexta Sábado Domingo" at bounding box center [811, 220] width 697 height 31
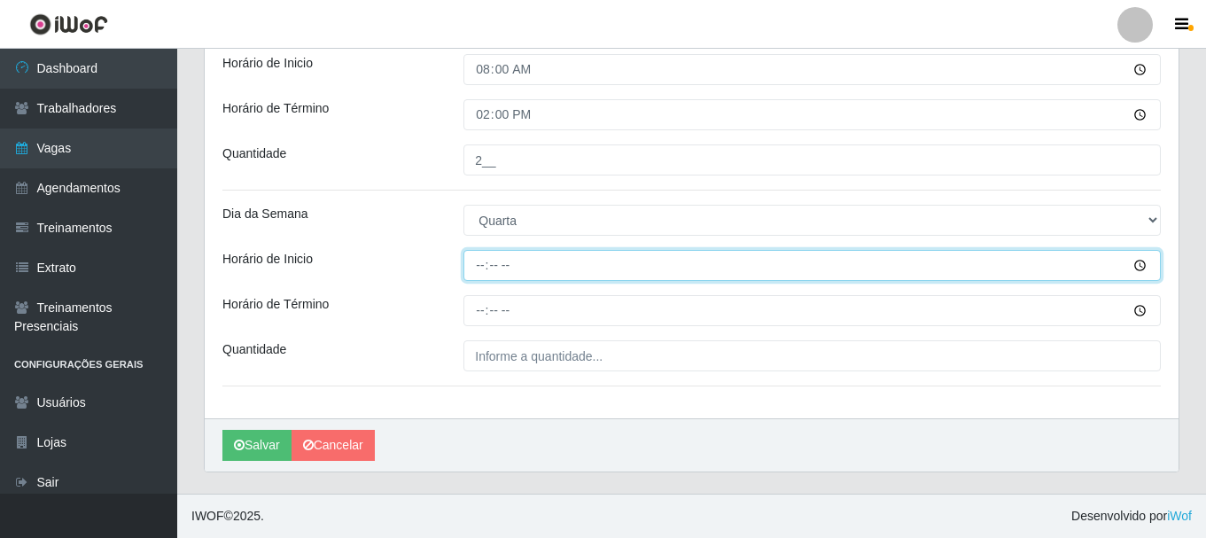
click at [476, 251] on input "Horário de Inicio" at bounding box center [811, 265] width 697 height 31
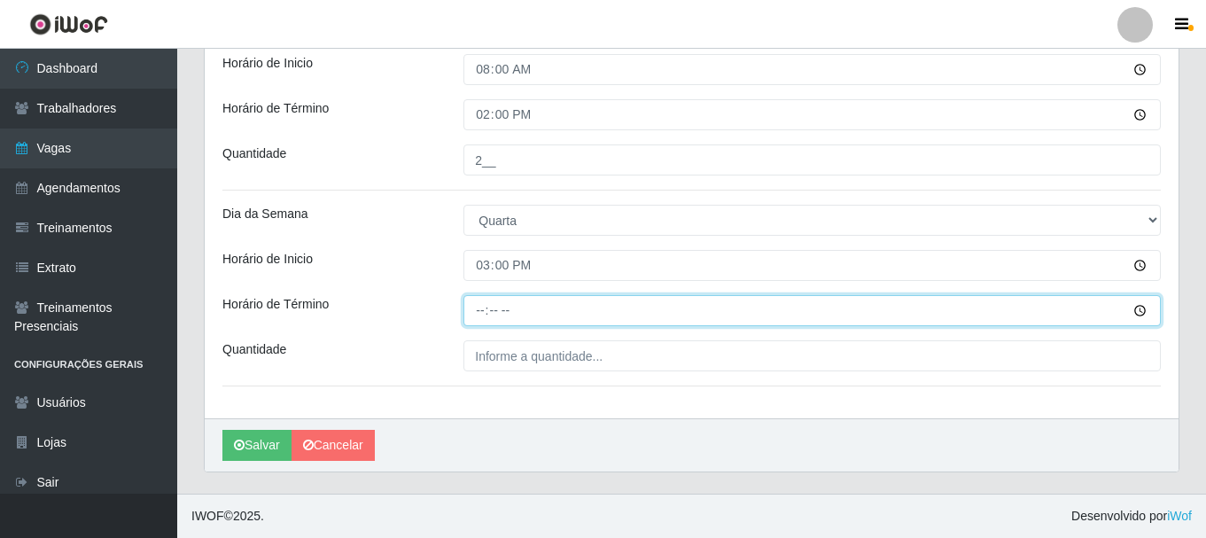
click at [481, 314] on input "Horário de Término" at bounding box center [811, 310] width 697 height 31
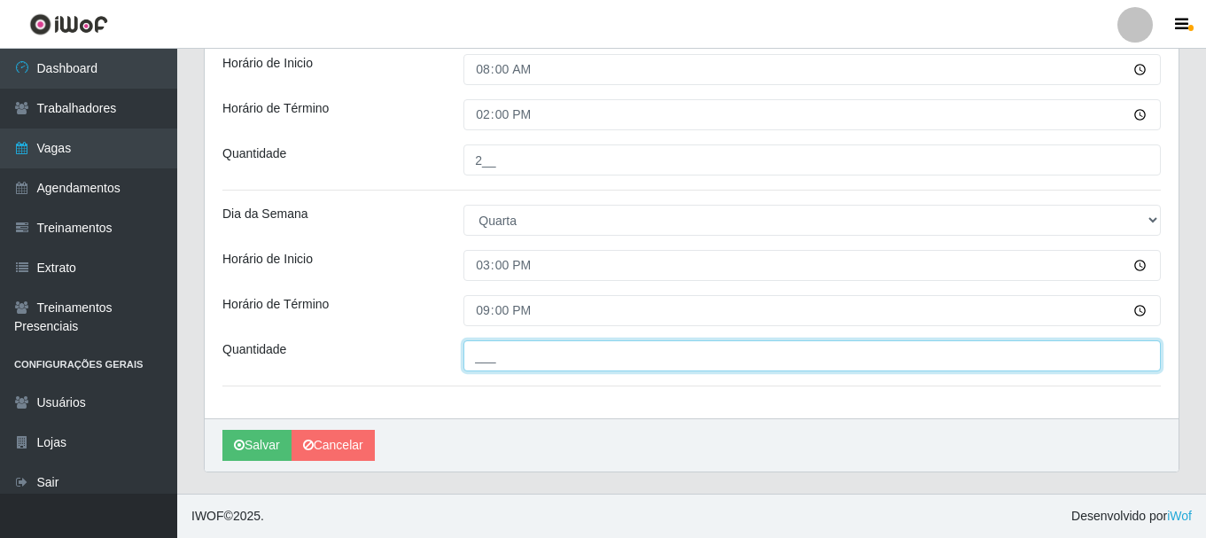
click at [492, 368] on input "___" at bounding box center [811, 355] width 697 height 31
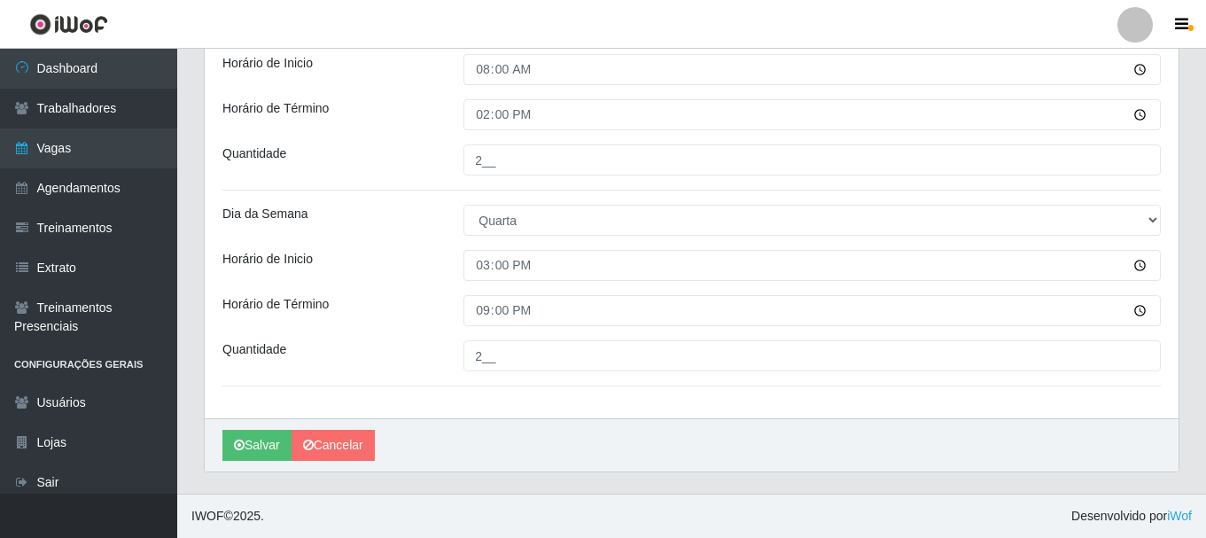
click at [416, 288] on div "Loja SuperShow Bis - Avenida 6 Função [Selecione...] ASG ASG + ASG ++ Auxiliar …" at bounding box center [691, 33] width 973 height 772
click at [277, 445] on button "Salvar" at bounding box center [256, 445] width 69 height 31
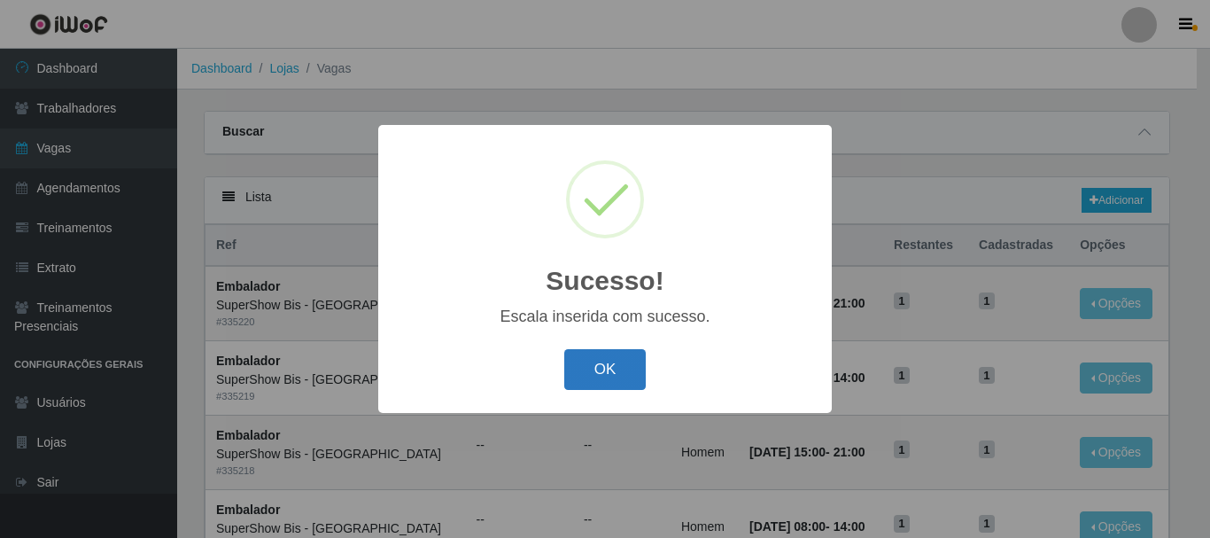
click at [590, 364] on button "OK" at bounding box center [605, 370] width 82 height 42
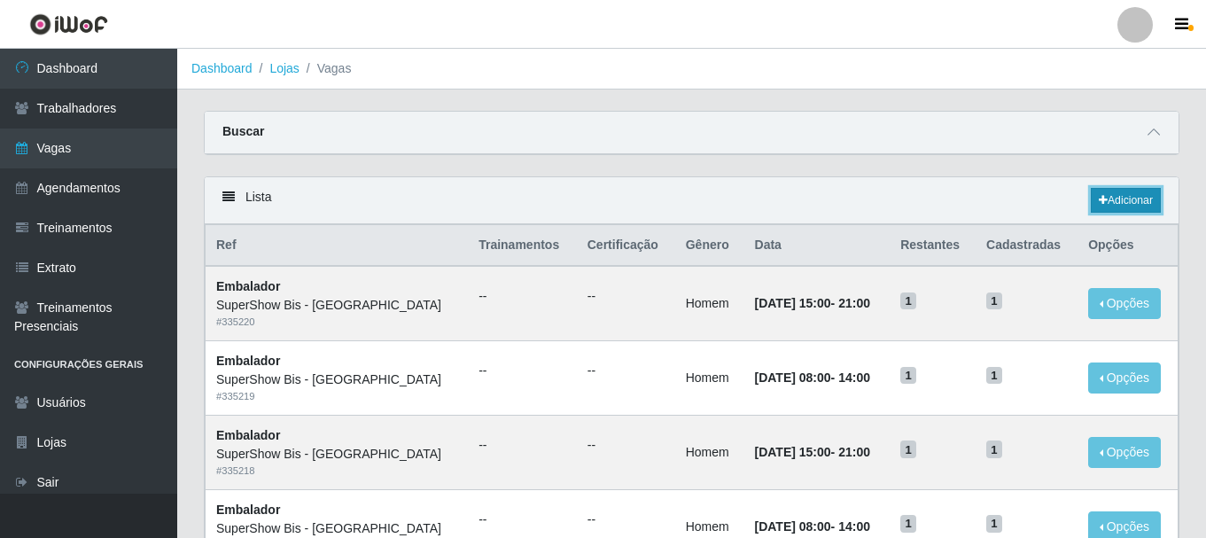
click at [1115, 202] on link "Adicionar" at bounding box center [1125, 200] width 70 height 25
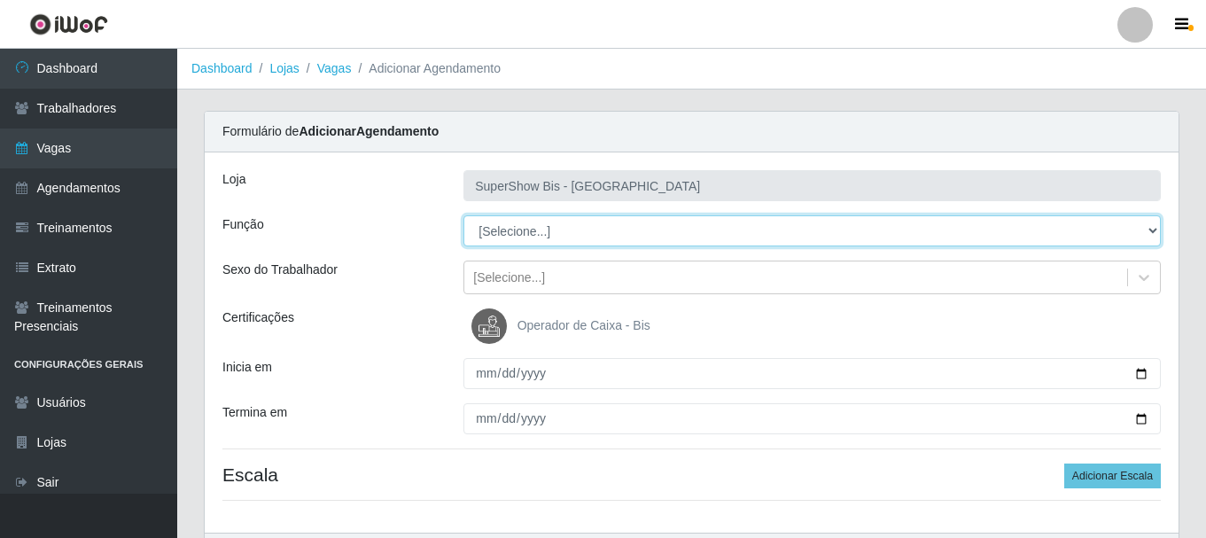
click at [547, 234] on select "[Selecione...] ASG ASG + ASG ++ Auxiliar de Cozinha Embalador Embalador + Embal…" at bounding box center [811, 230] width 697 height 31
click at [463, 215] on select "[Selecione...] ASG ASG + ASG ++ Auxiliar de Cozinha Embalador Embalador + Embal…" at bounding box center [811, 230] width 697 height 31
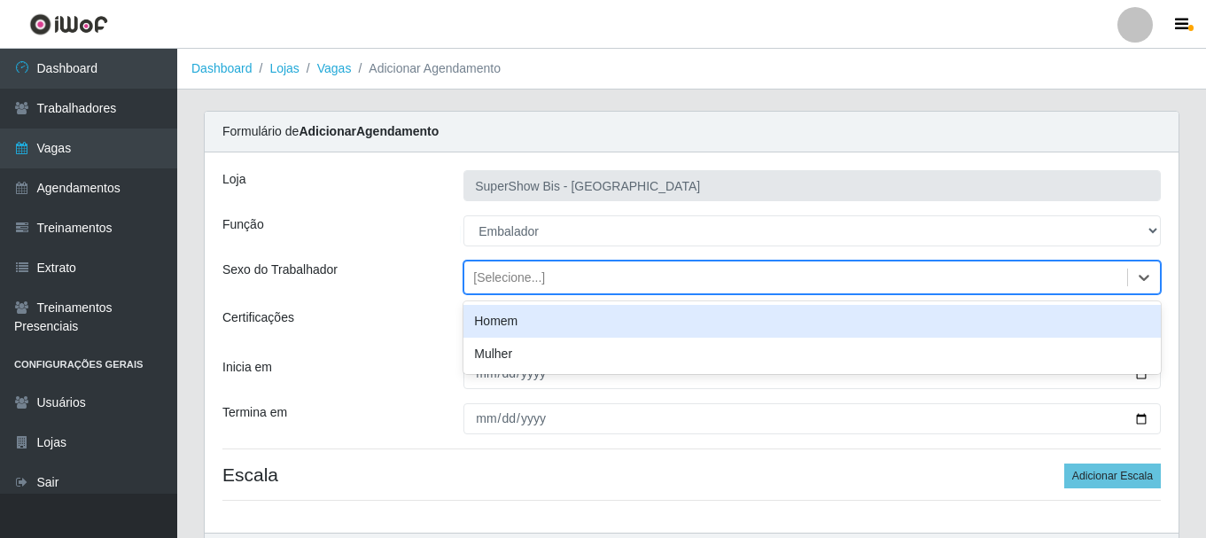
click at [535, 278] on div "[Selecione...]" at bounding box center [509, 277] width 72 height 19
click at [530, 331] on div "Homem" at bounding box center [811, 321] width 697 height 33
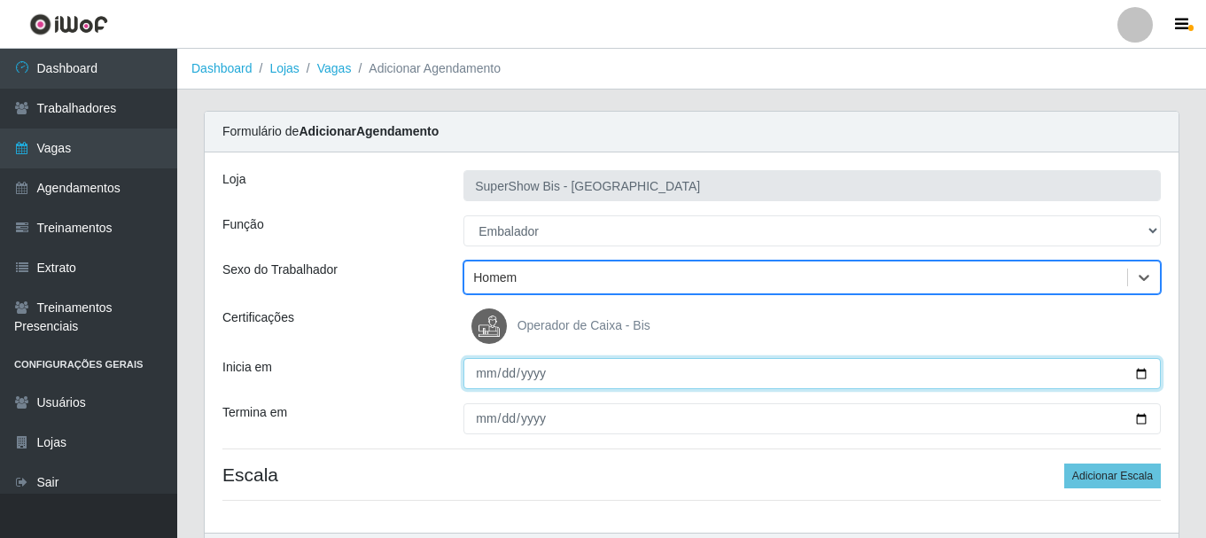
click at [483, 373] on input "Inicia em" at bounding box center [811, 373] width 697 height 31
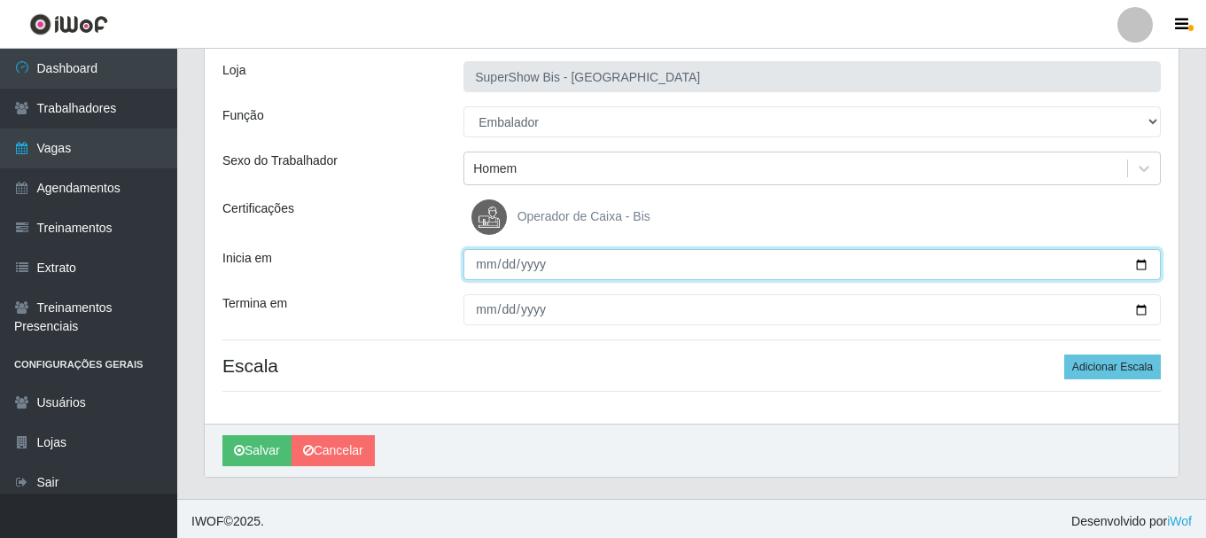
scroll to position [114, 0]
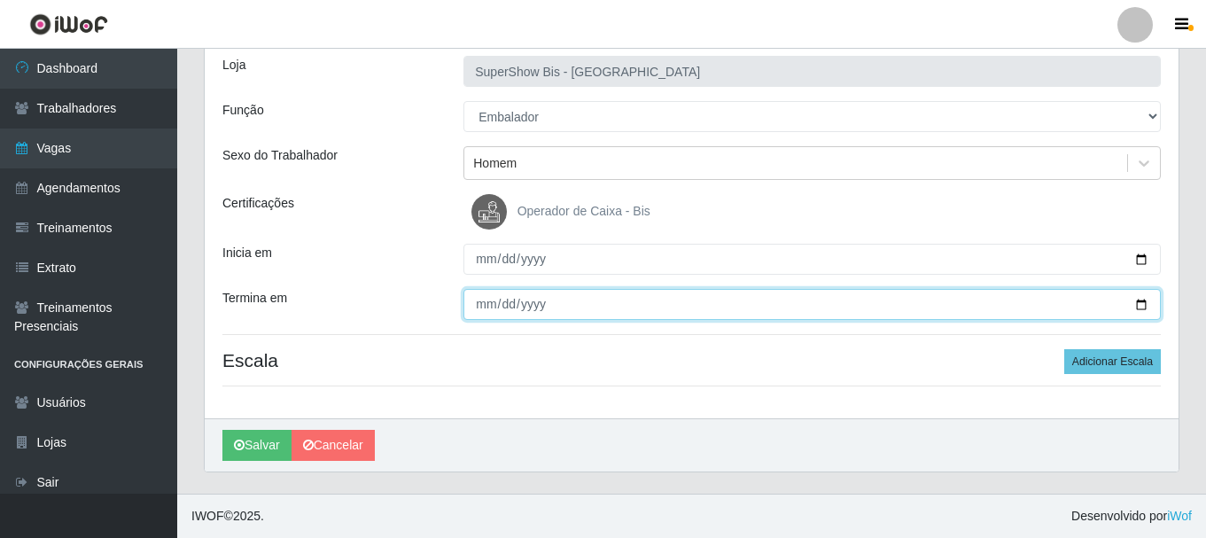
click at [478, 300] on input "Termina em" at bounding box center [811, 304] width 697 height 31
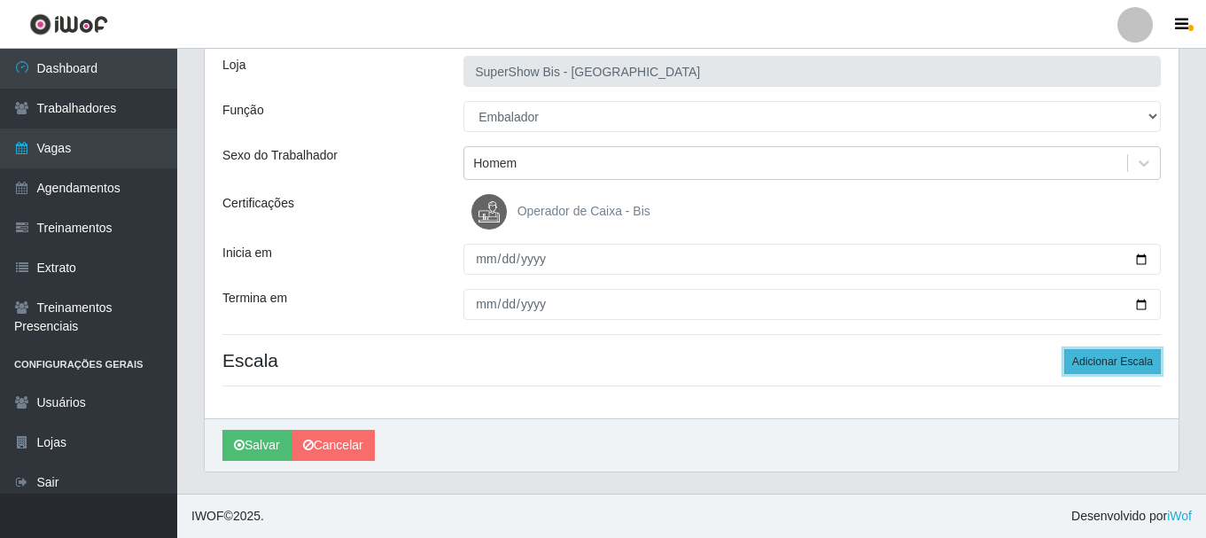
click at [1113, 361] on button "Adicionar Escala" at bounding box center [1112, 361] width 97 height 25
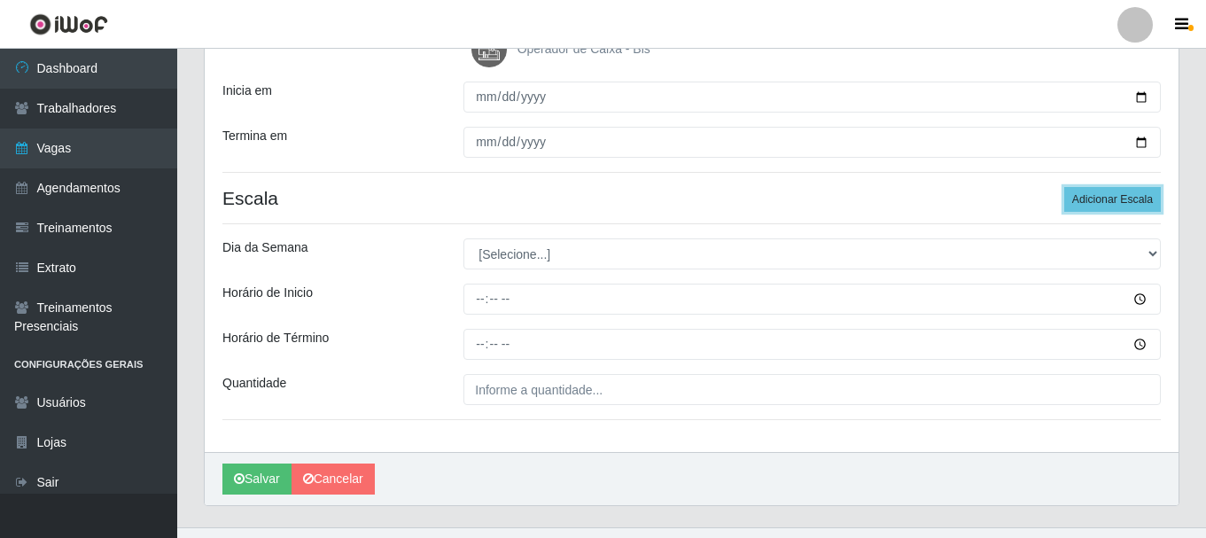
scroll to position [310, 0]
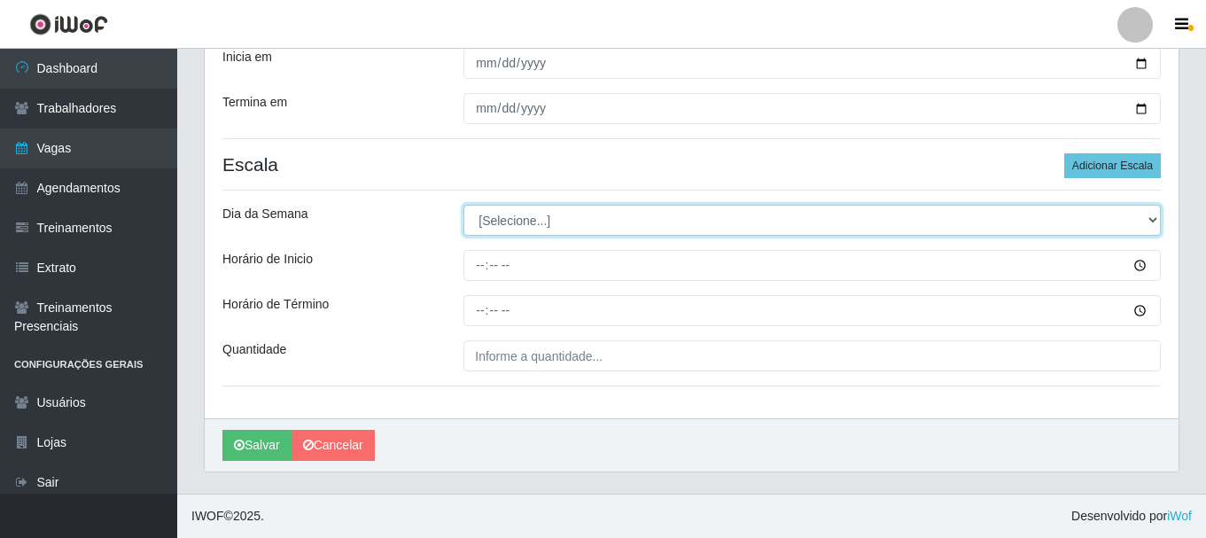
click at [477, 217] on select "[Selecione...] Segunda Terça Quarta Quinta Sexta Sábado Domingo" at bounding box center [811, 220] width 697 height 31
click at [463, 205] on select "[Selecione...] Segunda Terça Quarta Quinta Sexta Sábado Domingo" at bounding box center [811, 220] width 697 height 31
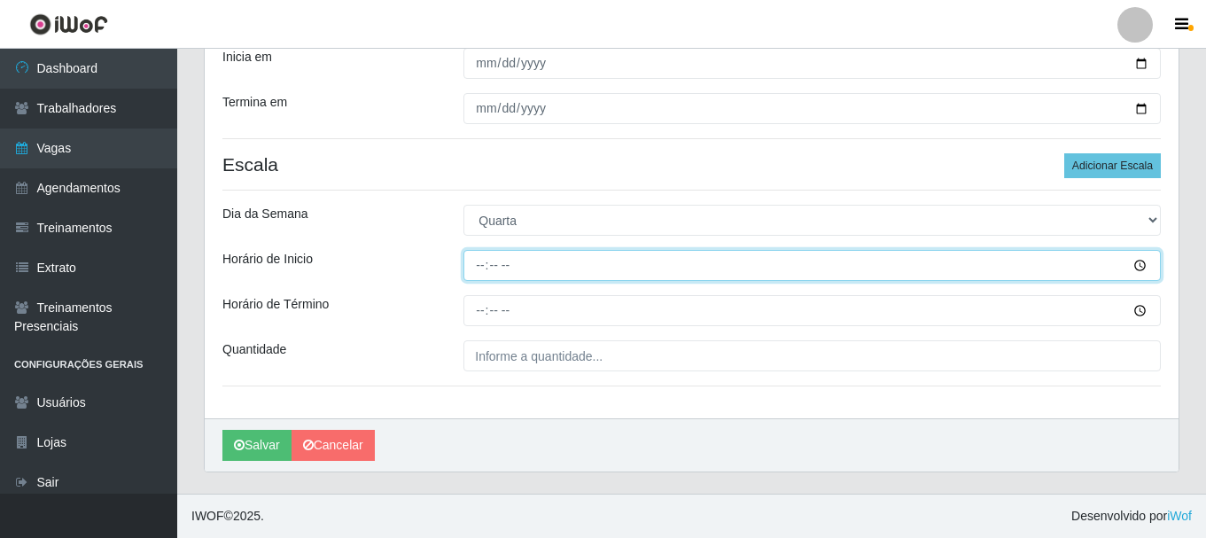
click at [478, 267] on input "Horário de Inicio" at bounding box center [811, 265] width 697 height 31
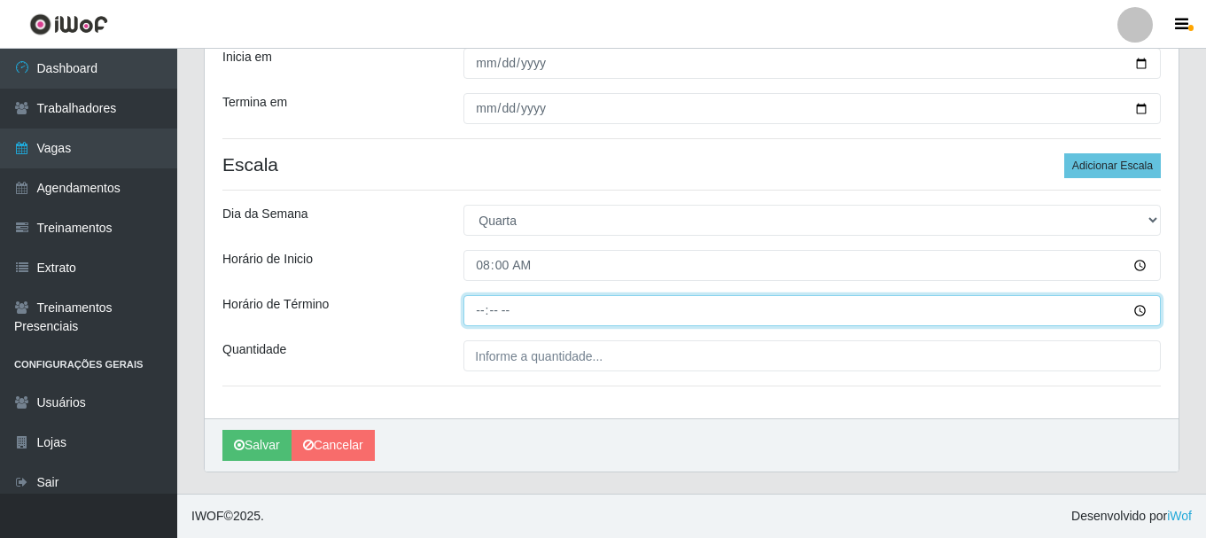
click at [485, 319] on input "Horário de Término" at bounding box center [811, 310] width 697 height 31
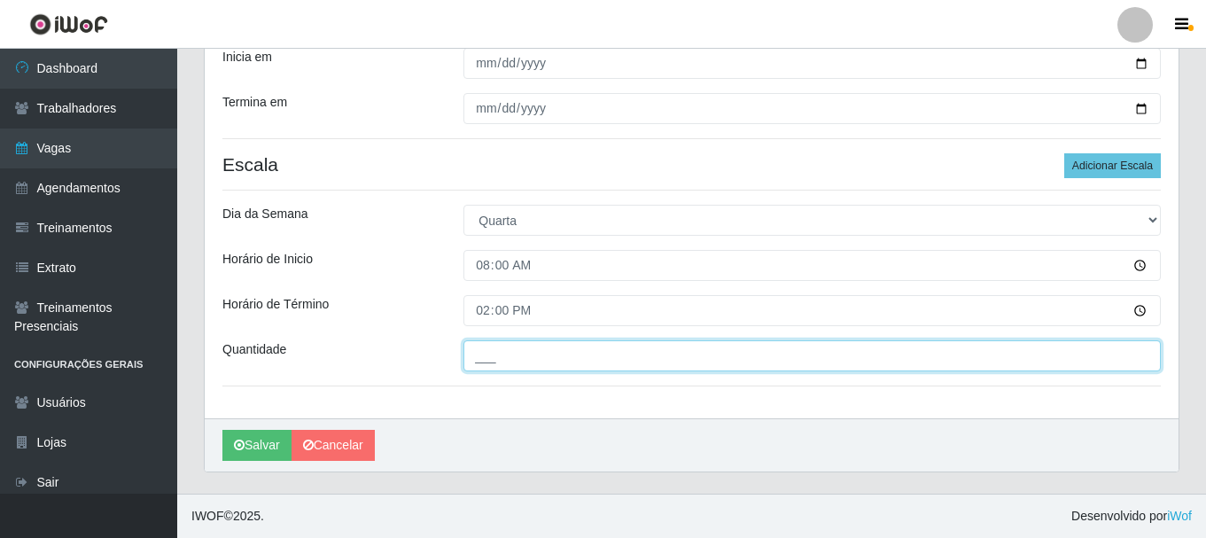
click at [501, 352] on input "___" at bounding box center [811, 355] width 697 height 31
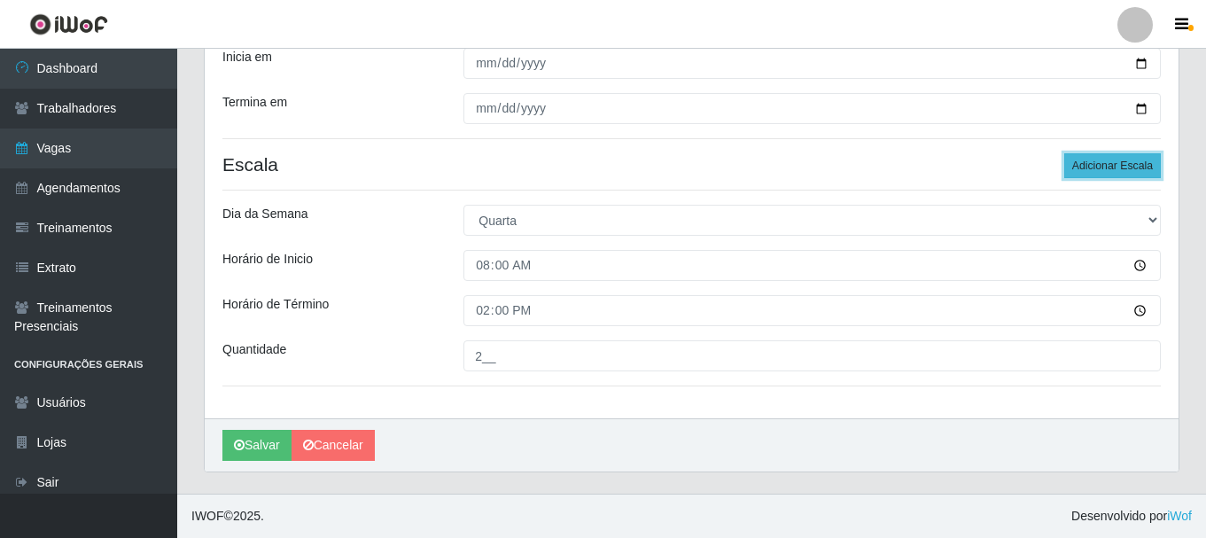
click at [1092, 168] on button "Adicionar Escala" at bounding box center [1112, 165] width 97 height 25
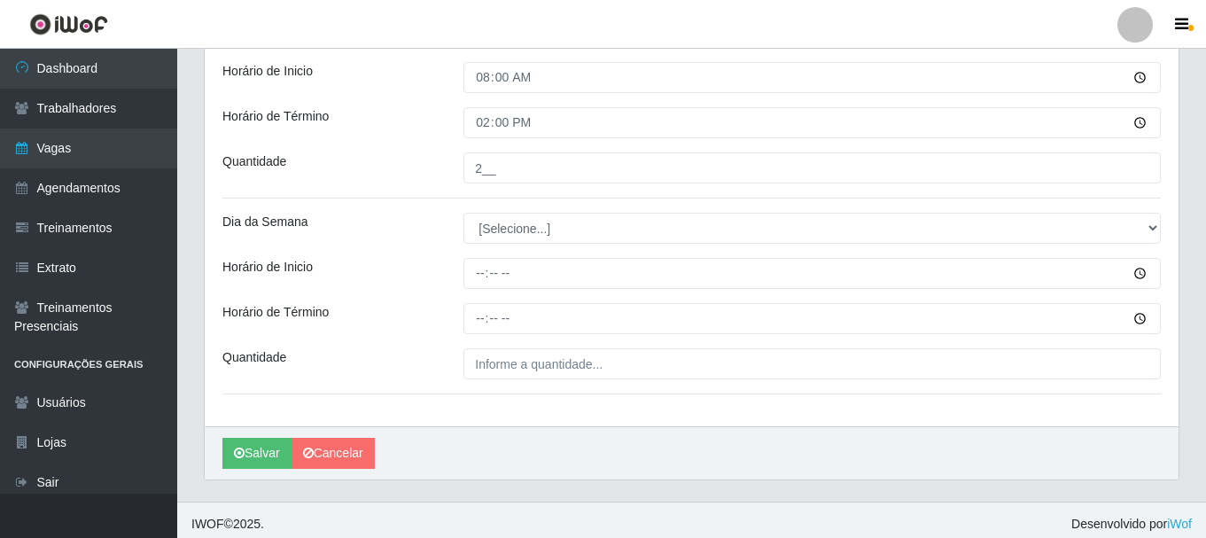
scroll to position [506, 0]
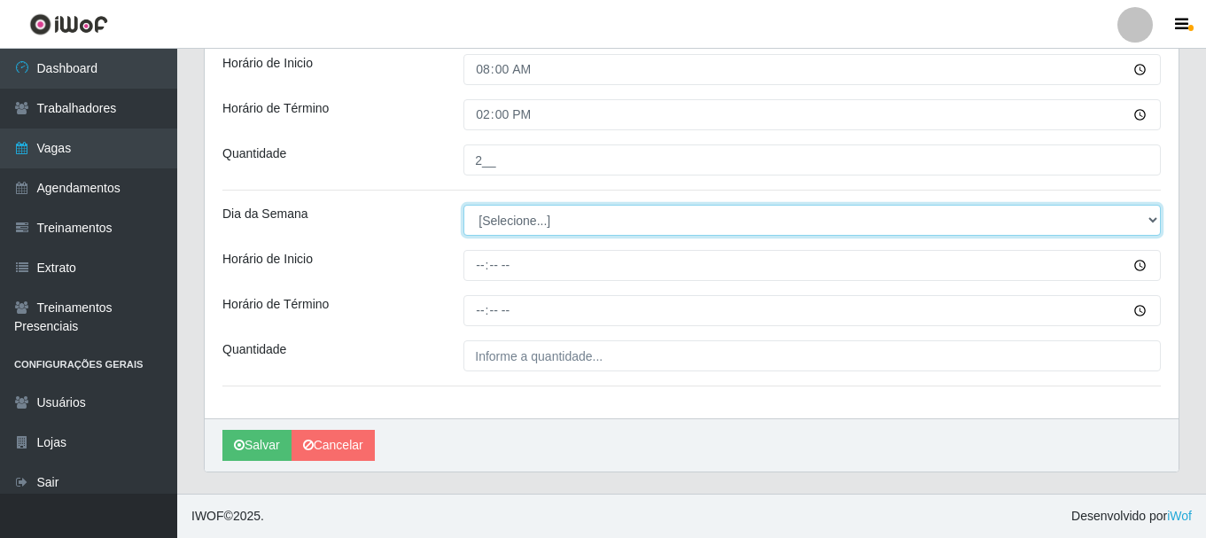
click at [593, 222] on select "[Selecione...] Segunda Terça Quarta Quinta Sexta Sábado Domingo" at bounding box center [811, 220] width 697 height 31
click at [463, 205] on select "[Selecione...] Segunda Terça Quarta Quinta Sexta Sábado Domingo" at bounding box center [811, 220] width 697 height 31
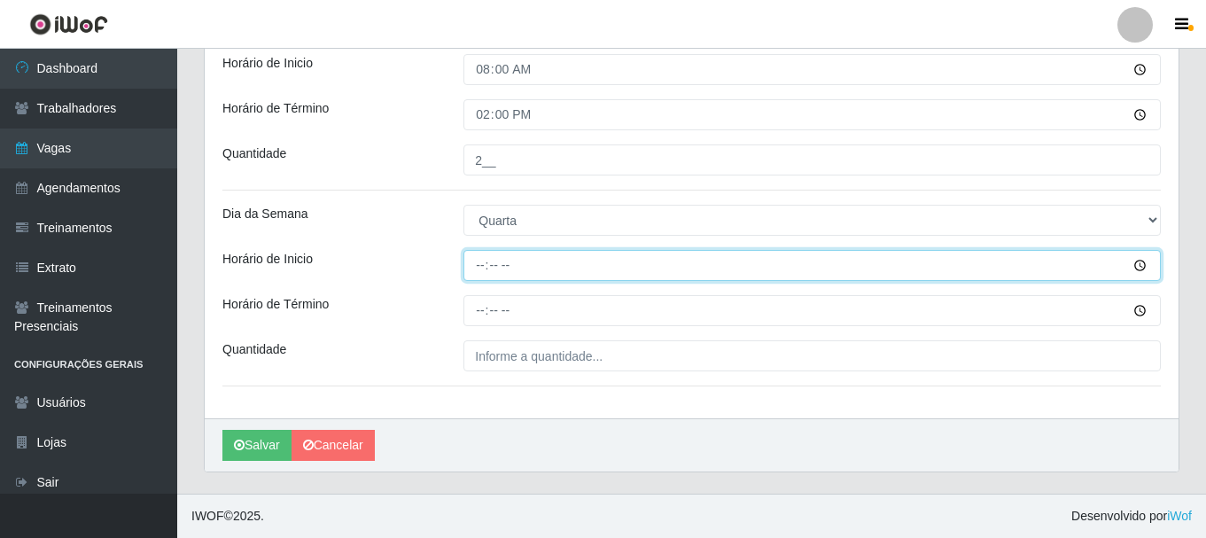
click at [488, 263] on input "Horário de Inicio" at bounding box center [811, 265] width 697 height 31
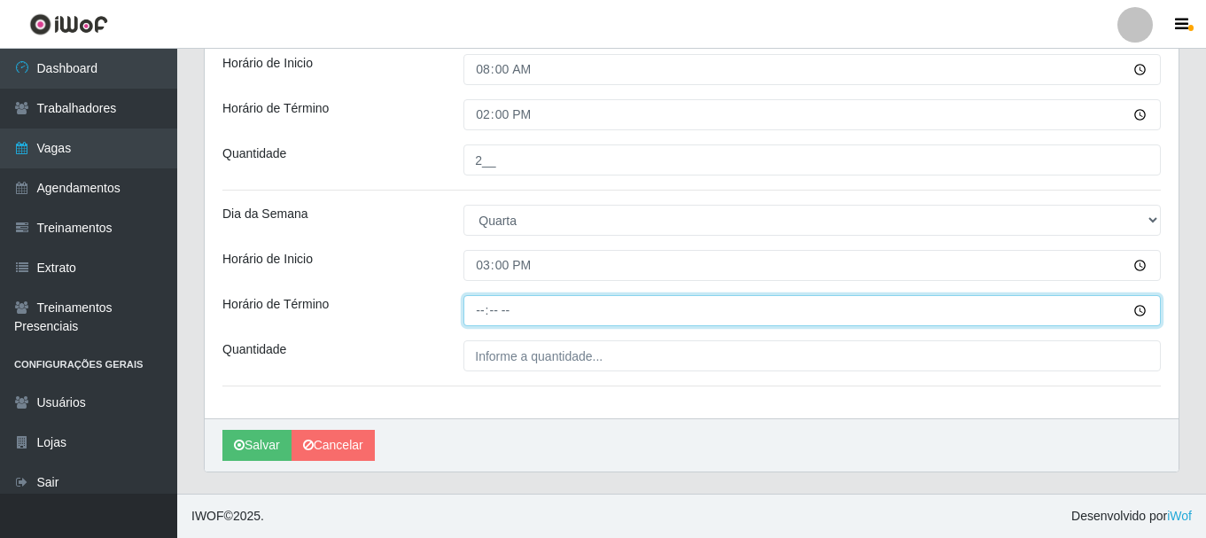
click at [471, 305] on input "Horário de Término" at bounding box center [811, 310] width 697 height 31
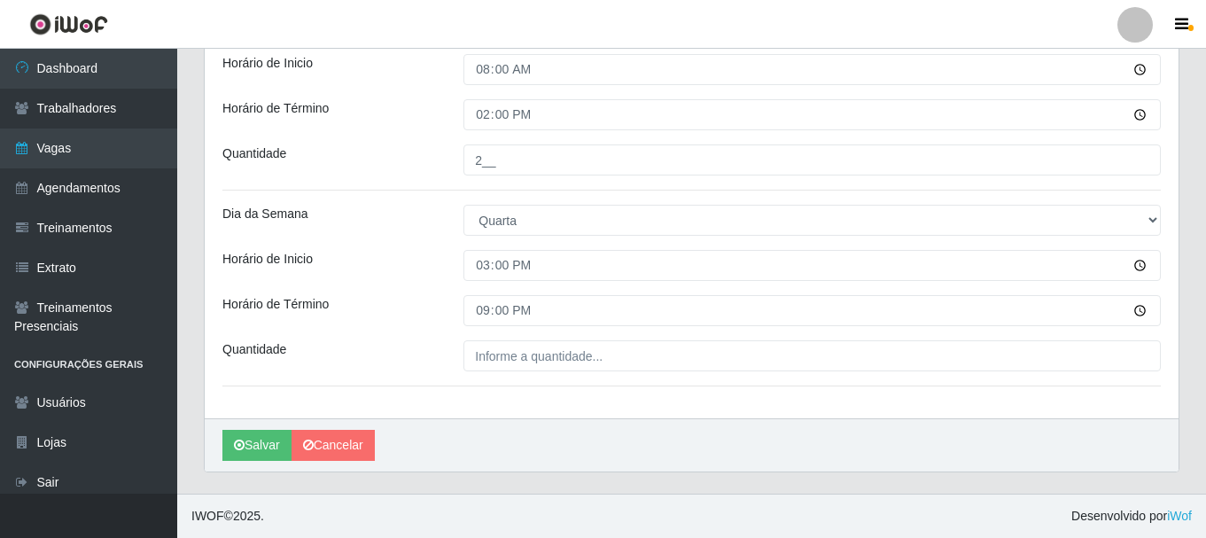
click at [490, 377] on div "Loja SuperShow Bis - Avenida 6 Função [Selecione...] ASG ASG + ASG ++ Auxiliar …" at bounding box center [691, 33] width 973 height 772
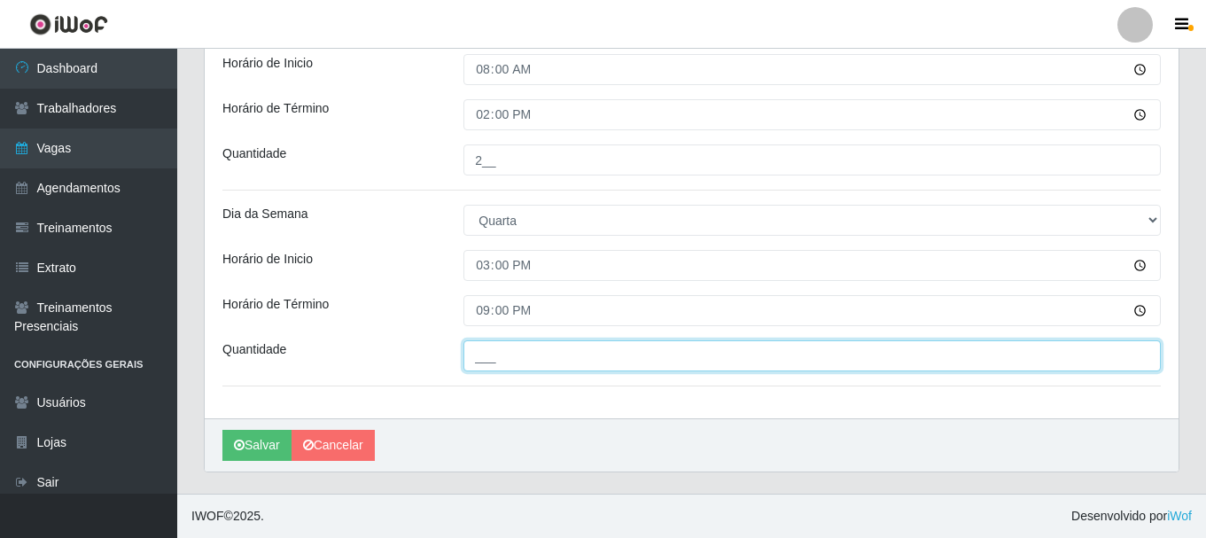
click at [490, 365] on input "___" at bounding box center [811, 355] width 697 height 31
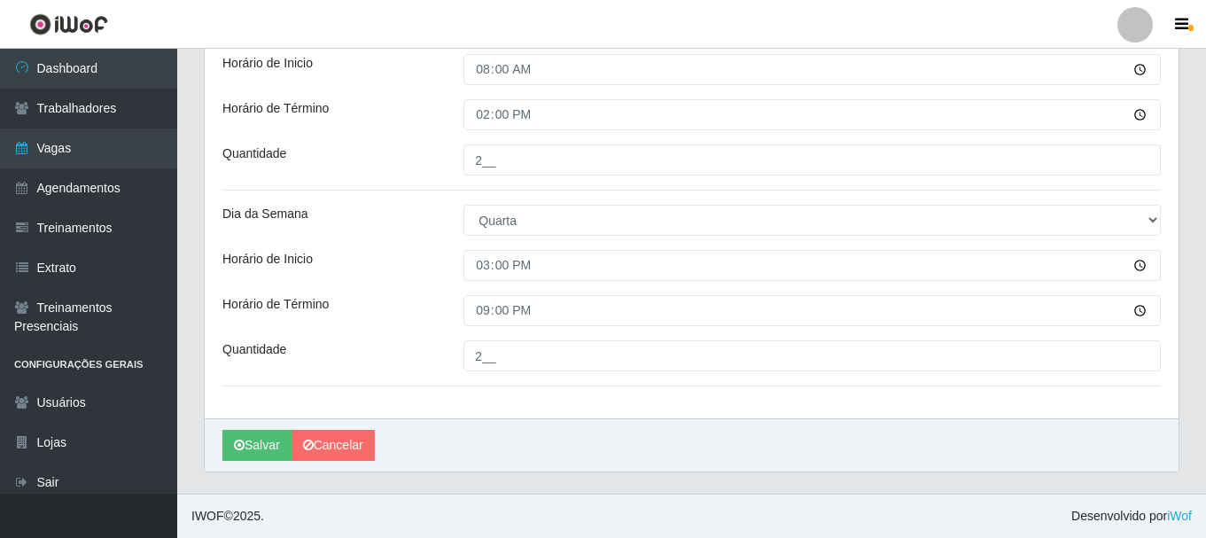
click at [365, 299] on div "Horário de Término" at bounding box center [329, 310] width 241 height 31
click at [237, 439] on icon "submit" at bounding box center [239, 444] width 11 height 12
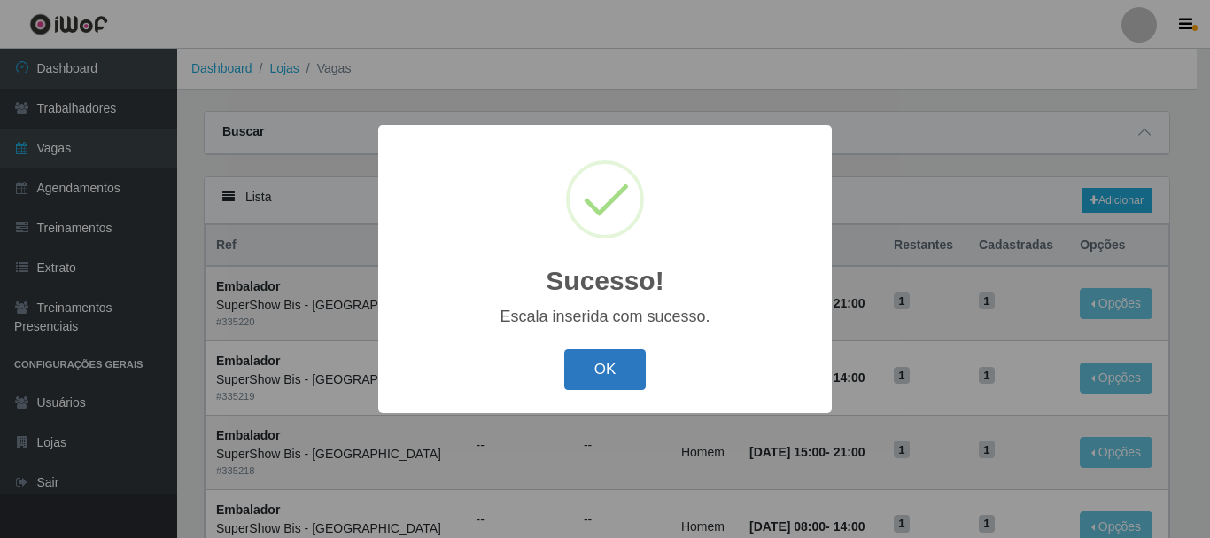
click at [603, 380] on button "OK" at bounding box center [605, 370] width 82 height 42
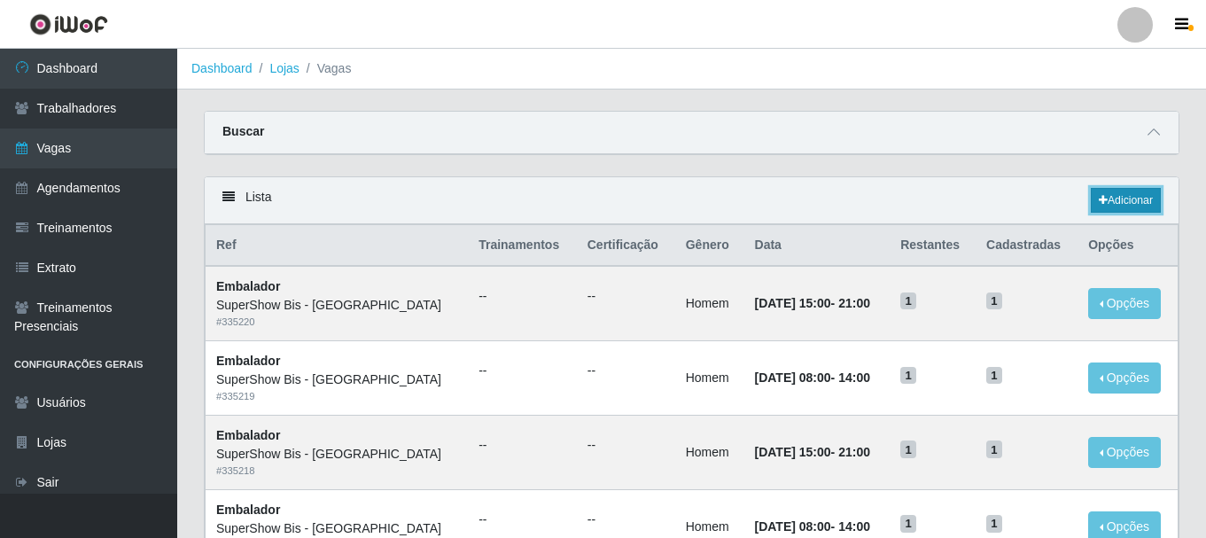
click at [1117, 196] on link "Adicionar" at bounding box center [1125, 200] width 70 height 25
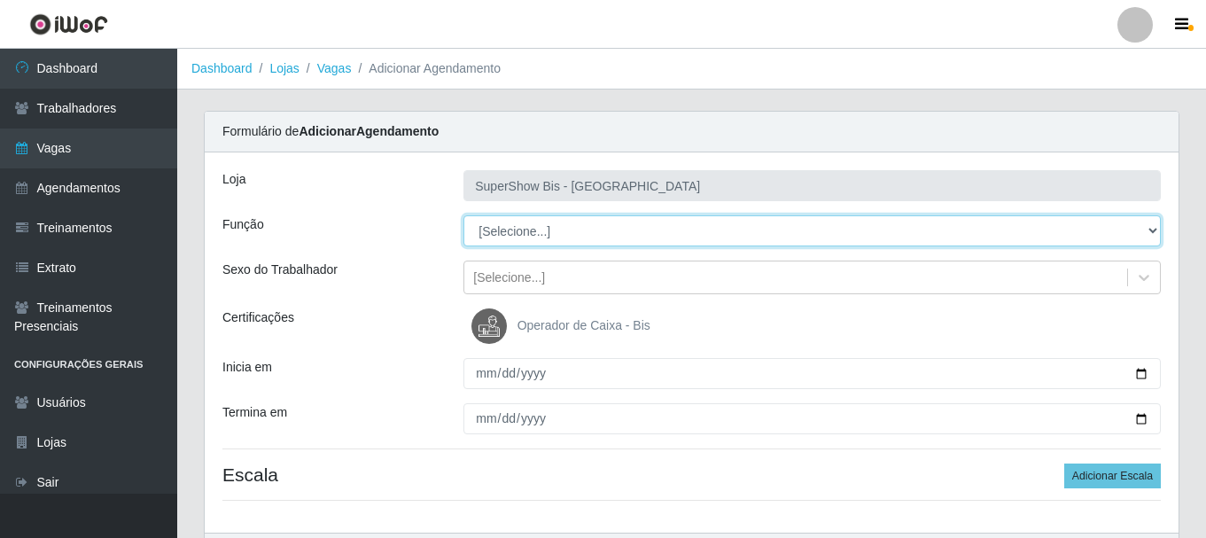
click at [548, 234] on select "[Selecione...] ASG ASG + ASG ++ Auxiliar de Cozinha Embalador Embalador + Embal…" at bounding box center [811, 230] width 697 height 31
click at [463, 215] on select "[Selecione...] ASG ASG + ASG ++ Auxiliar de Cozinha Embalador Embalador + Embal…" at bounding box center [811, 230] width 697 height 31
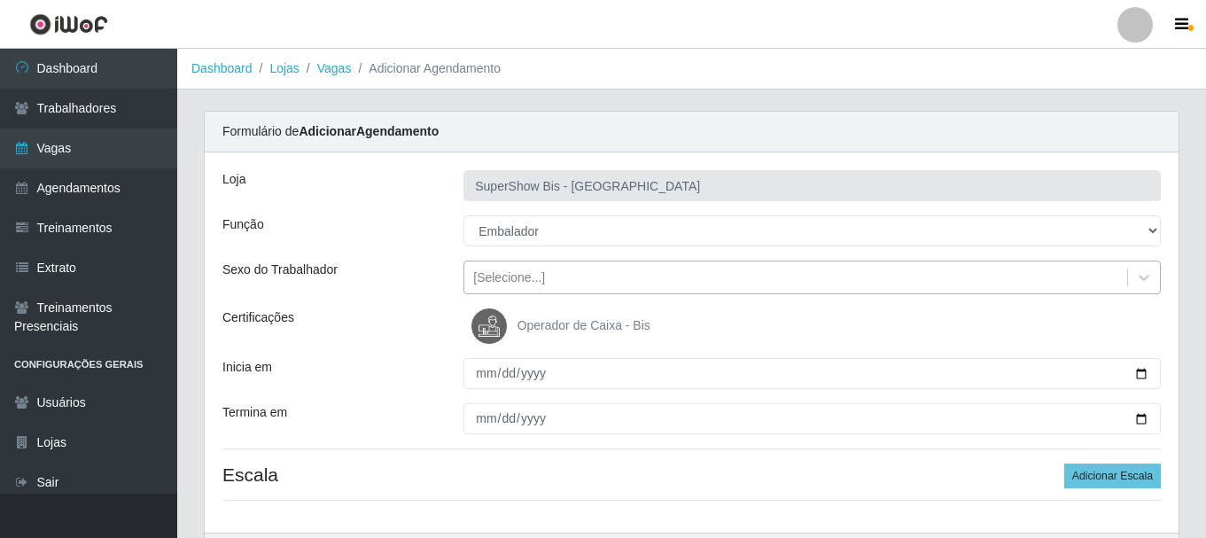
click at [556, 280] on div "[Selecione...]" at bounding box center [795, 277] width 663 height 29
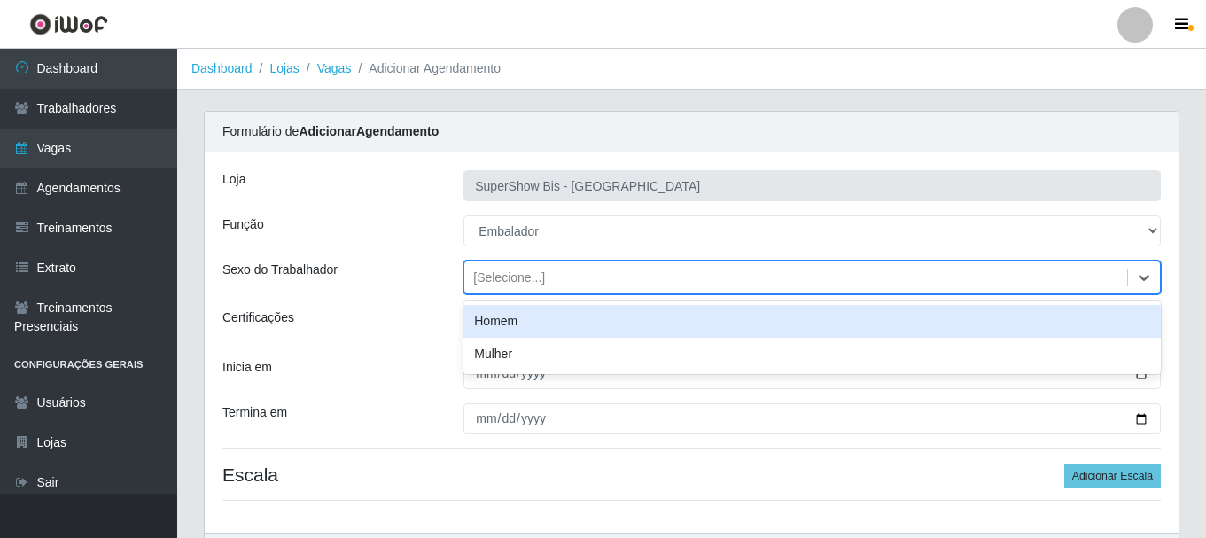
click at [524, 313] on div "Homem" at bounding box center [811, 321] width 697 height 33
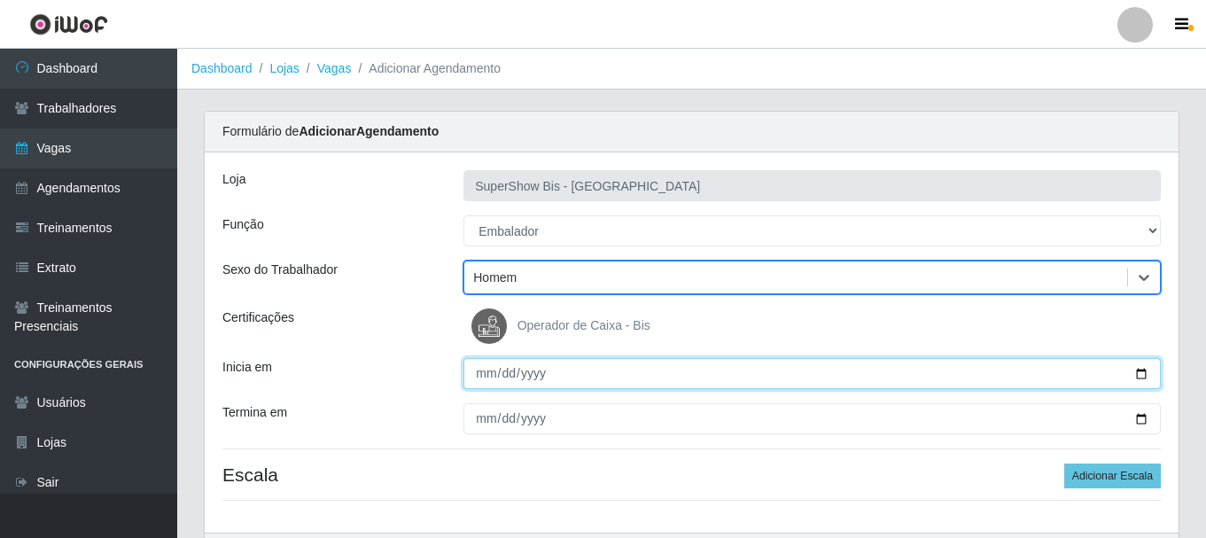
click at [492, 380] on input "Inicia em" at bounding box center [811, 373] width 697 height 31
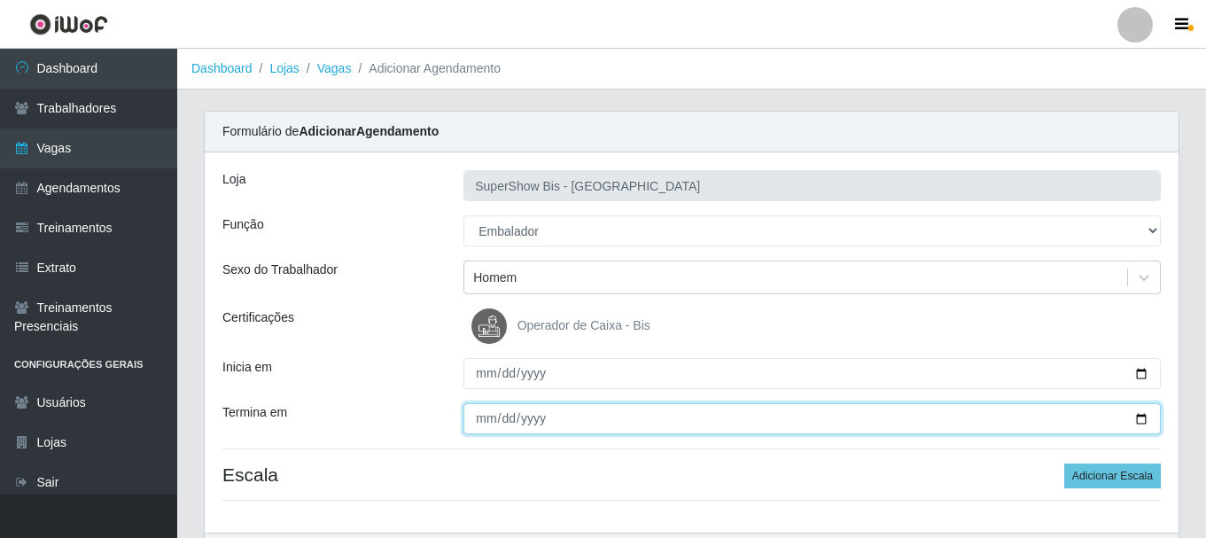
click at [478, 415] on input "Termina em" at bounding box center [811, 418] width 697 height 31
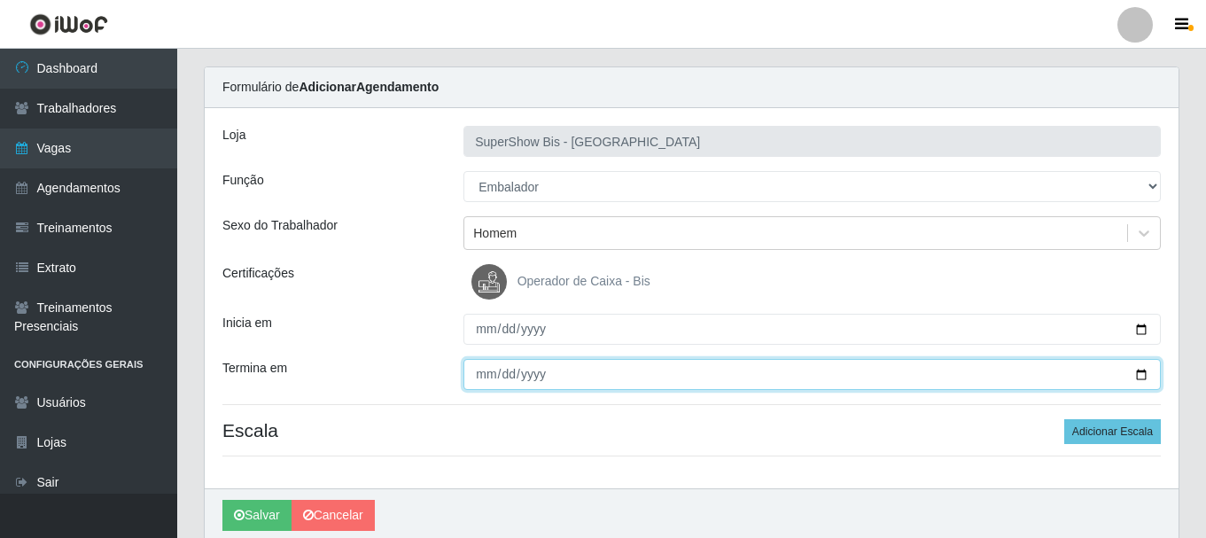
scroll to position [114, 0]
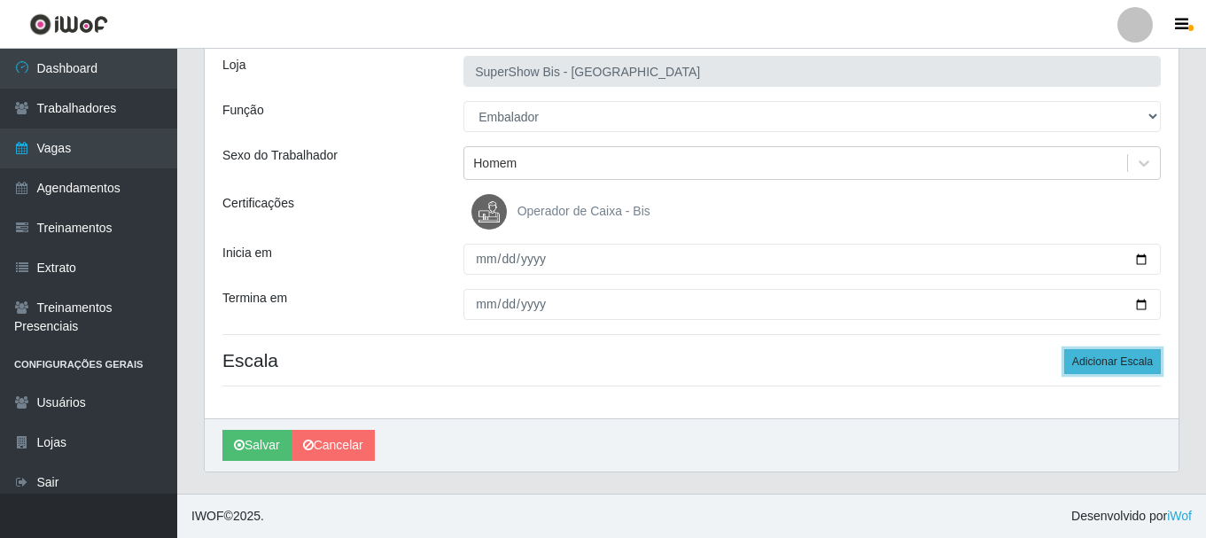
click at [1095, 366] on button "Adicionar Escala" at bounding box center [1112, 361] width 97 height 25
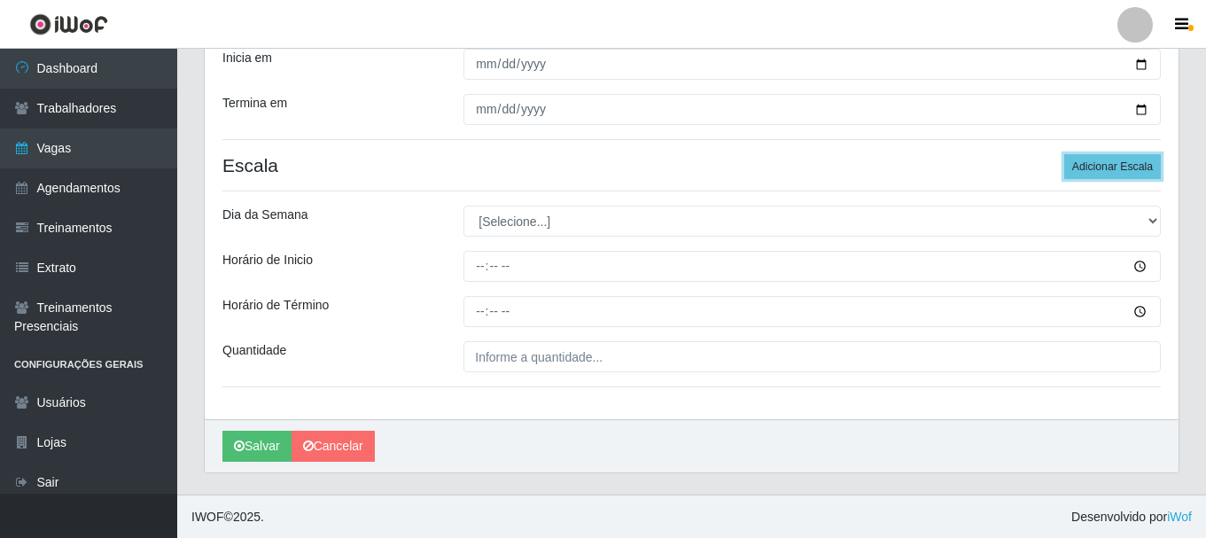
scroll to position [310, 0]
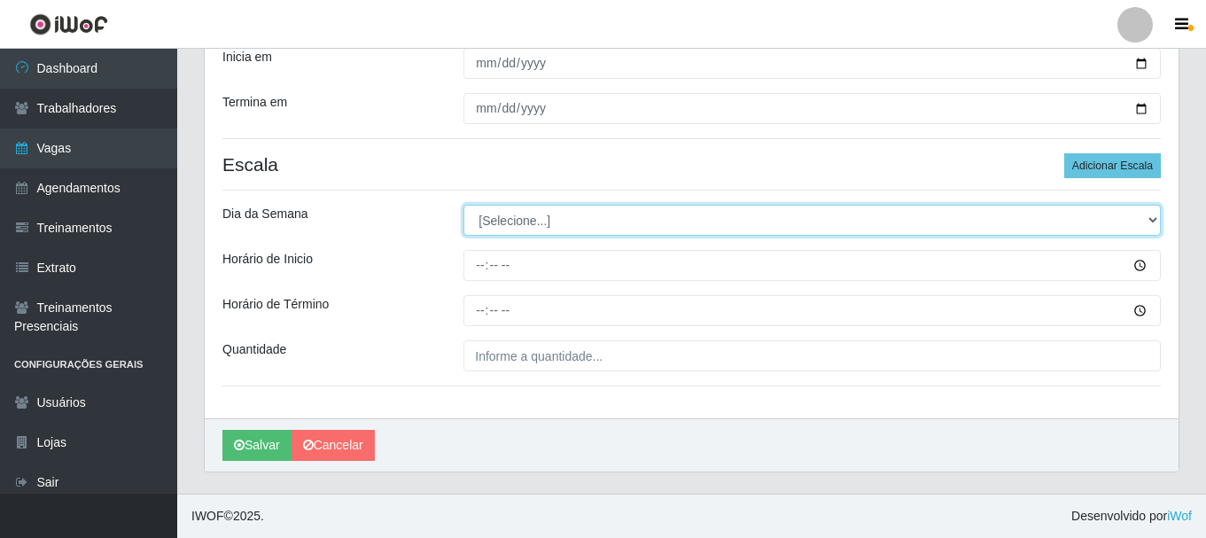
click at [611, 223] on select "[Selecione...] Segunda Terça Quarta Quinta Sexta Sábado Domingo" at bounding box center [811, 220] width 697 height 31
click at [463, 205] on select "[Selecione...] Segunda Terça Quarta Quinta Sexta Sábado Domingo" at bounding box center [811, 220] width 697 height 31
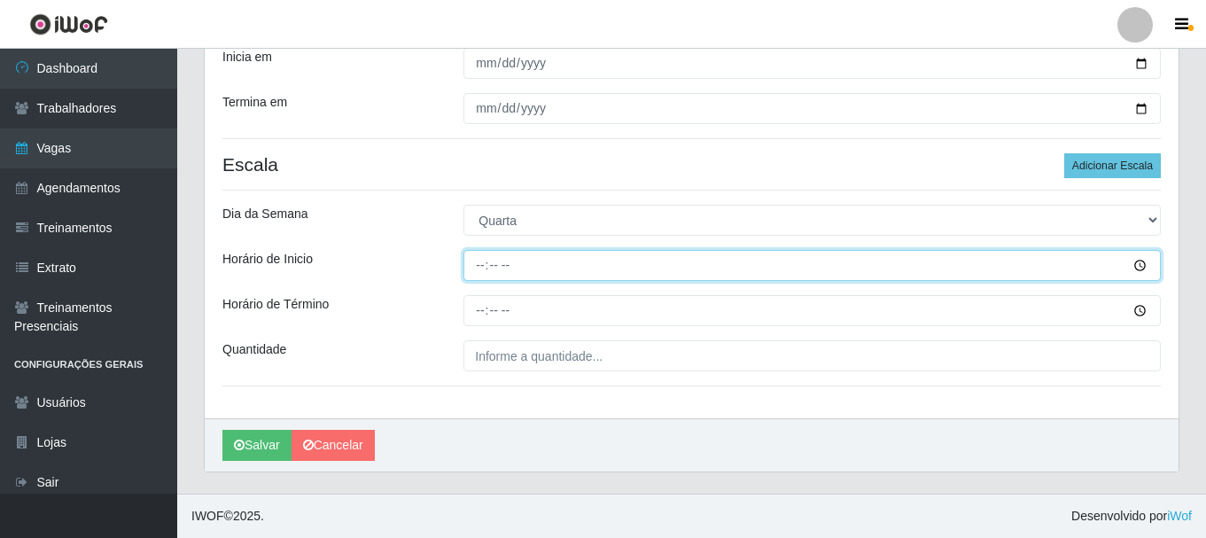
click at [477, 274] on input "Horário de Inicio" at bounding box center [811, 265] width 697 height 31
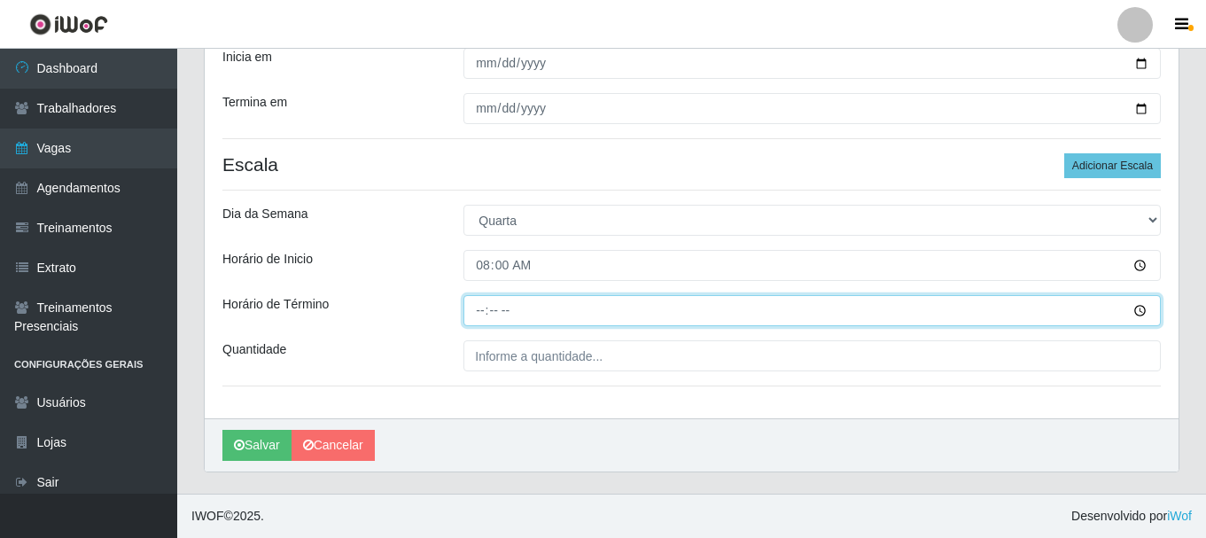
click at [469, 303] on input "Horário de Término" at bounding box center [811, 310] width 697 height 31
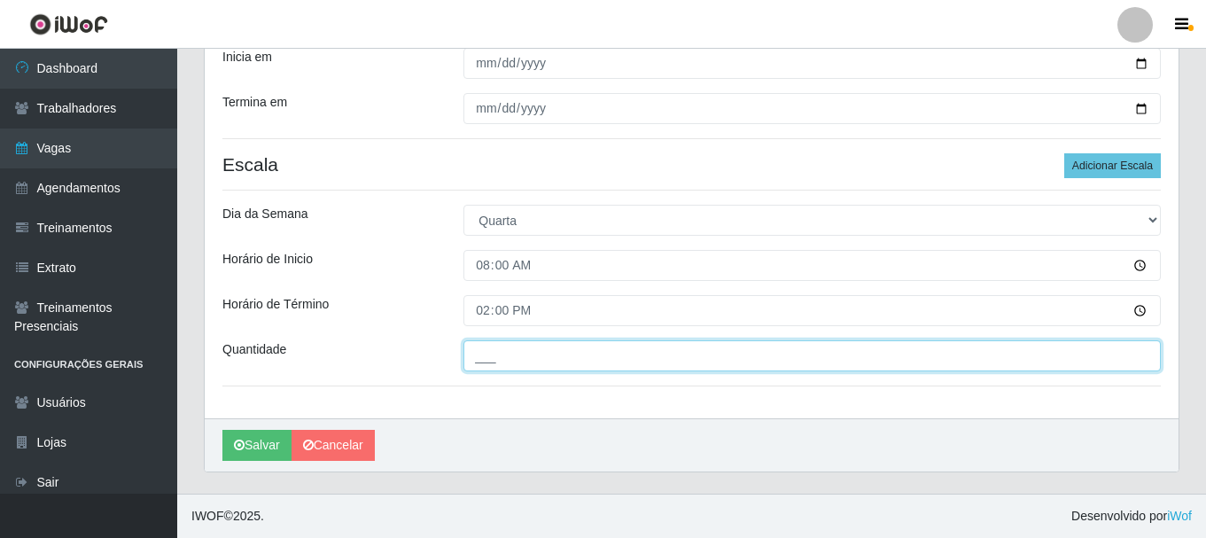
click at [535, 363] on input "___" at bounding box center [811, 355] width 697 height 31
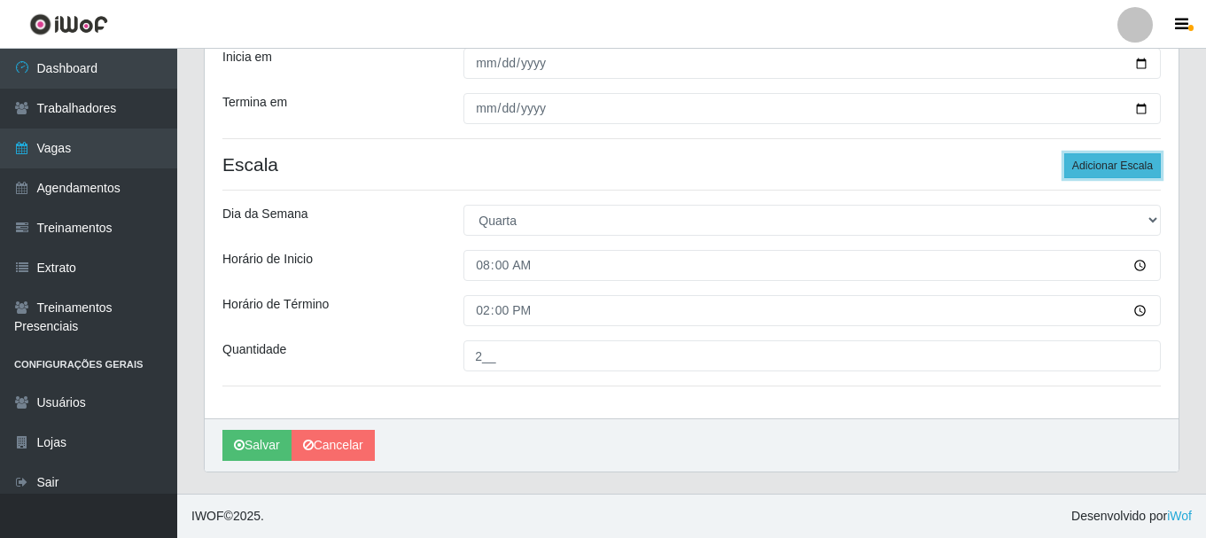
click at [1112, 158] on button "Adicionar Escala" at bounding box center [1112, 165] width 97 height 25
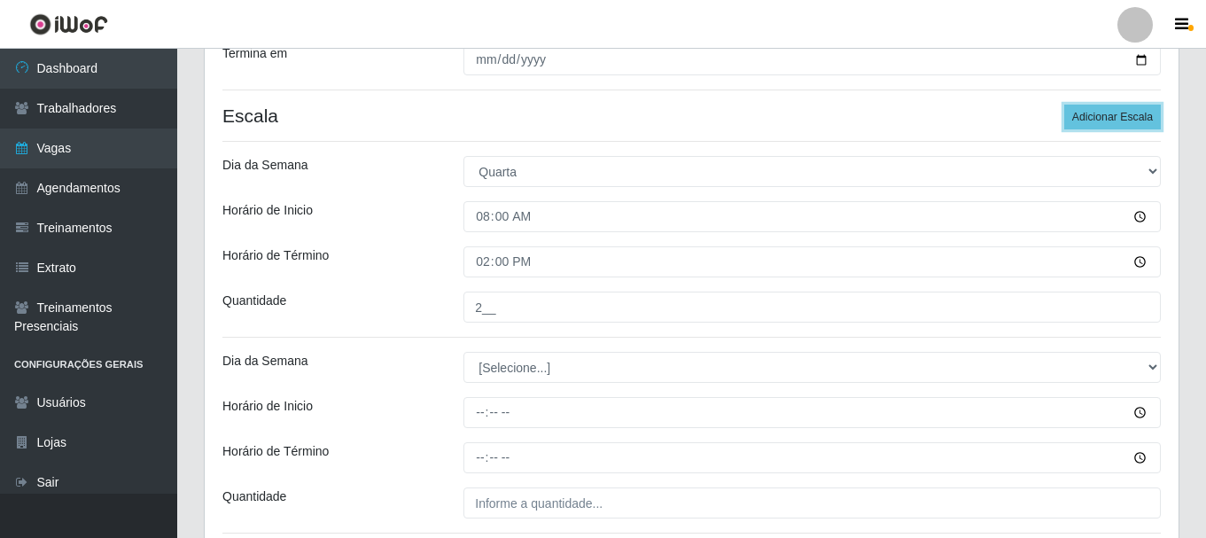
scroll to position [399, 0]
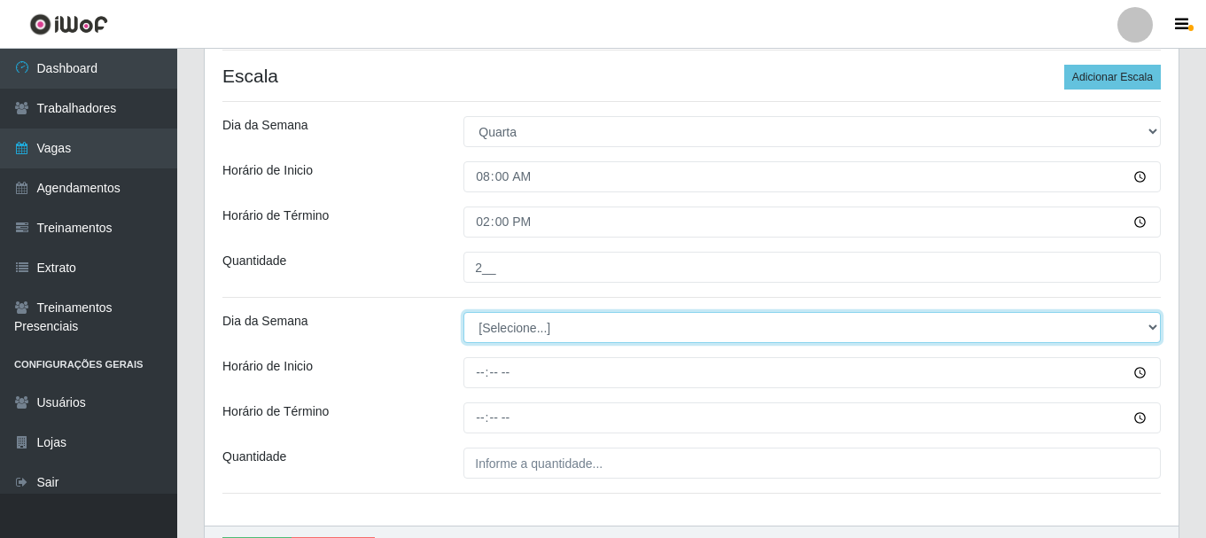
click at [516, 338] on select "[Selecione...] Segunda Terça Quarta Quinta Sexta Sábado Domingo" at bounding box center [811, 327] width 697 height 31
click at [463, 312] on select "[Selecione...] Segunda Terça Quarta Quinta Sexta Sábado Domingo" at bounding box center [811, 327] width 697 height 31
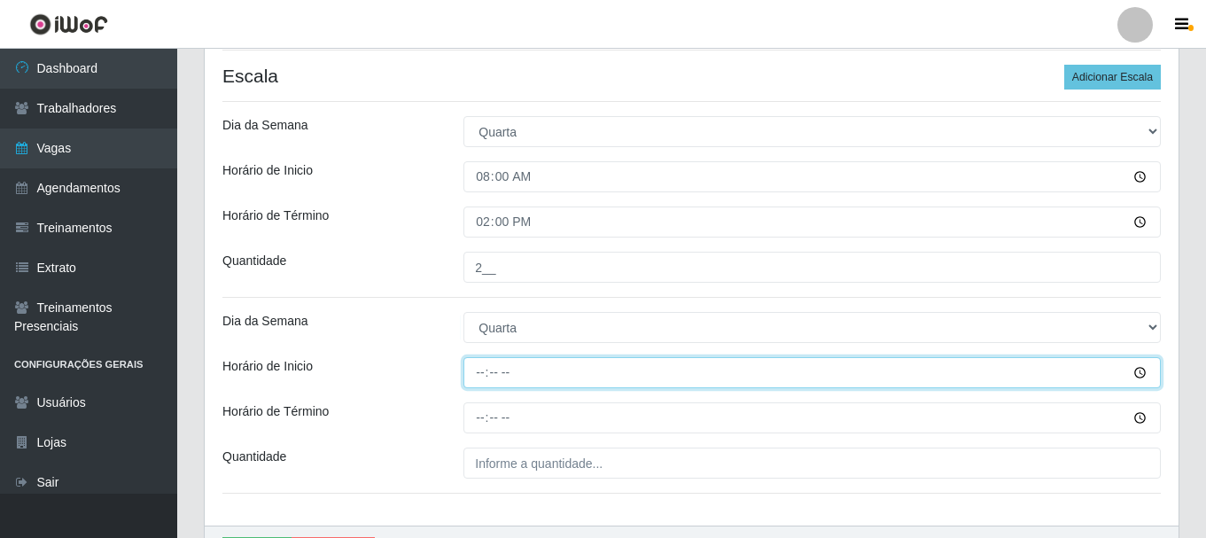
click at [481, 375] on input "Horário de Inicio" at bounding box center [811, 372] width 697 height 31
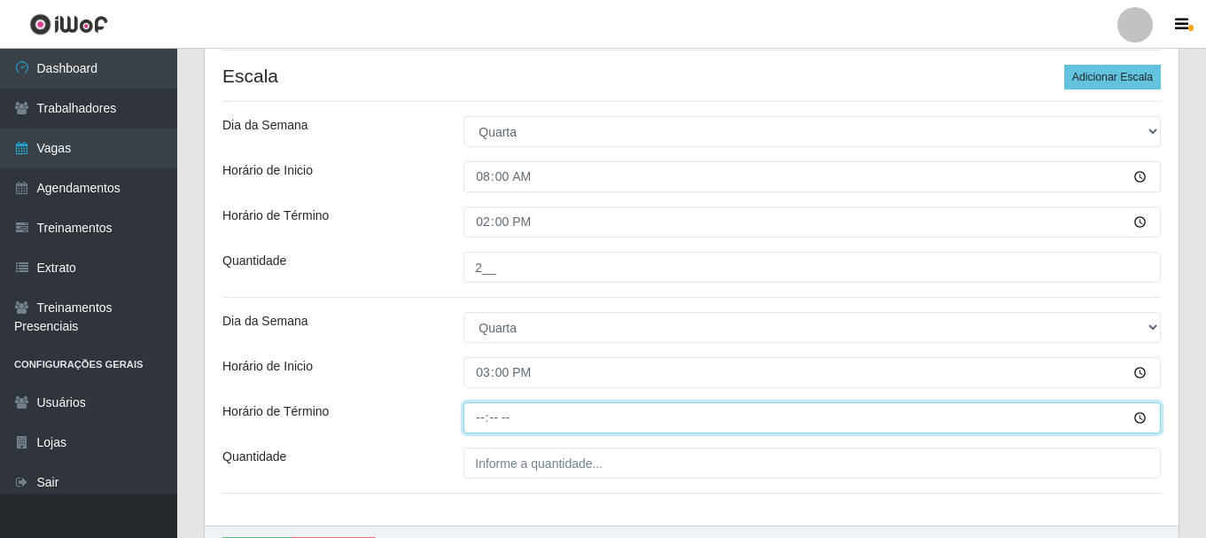
click at [477, 421] on input "Horário de Término" at bounding box center [811, 417] width 697 height 31
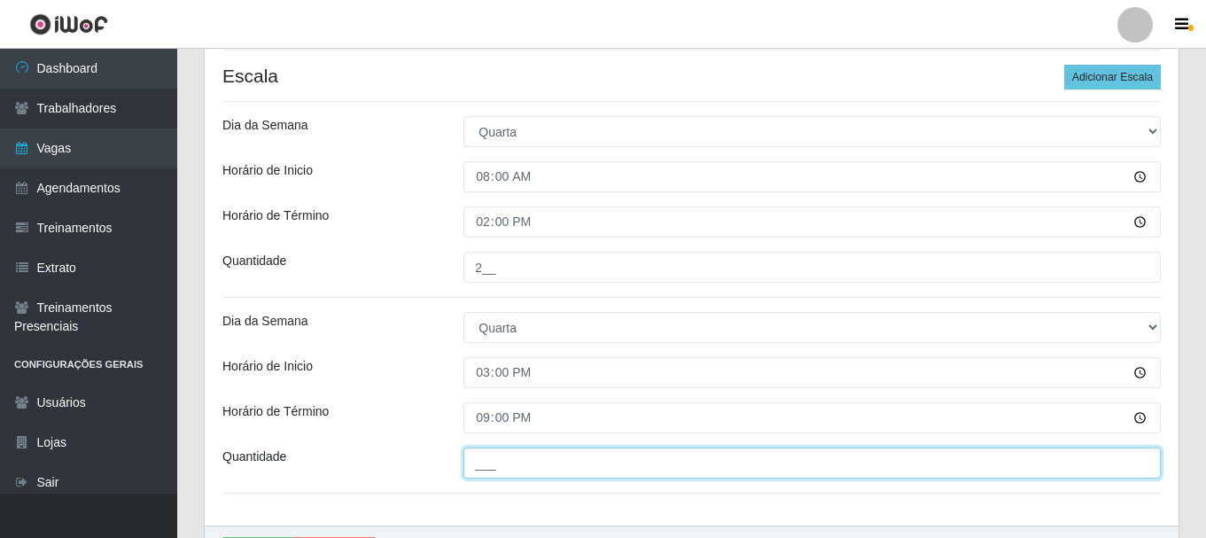
click at [478, 468] on input "___" at bounding box center [811, 462] width 697 height 31
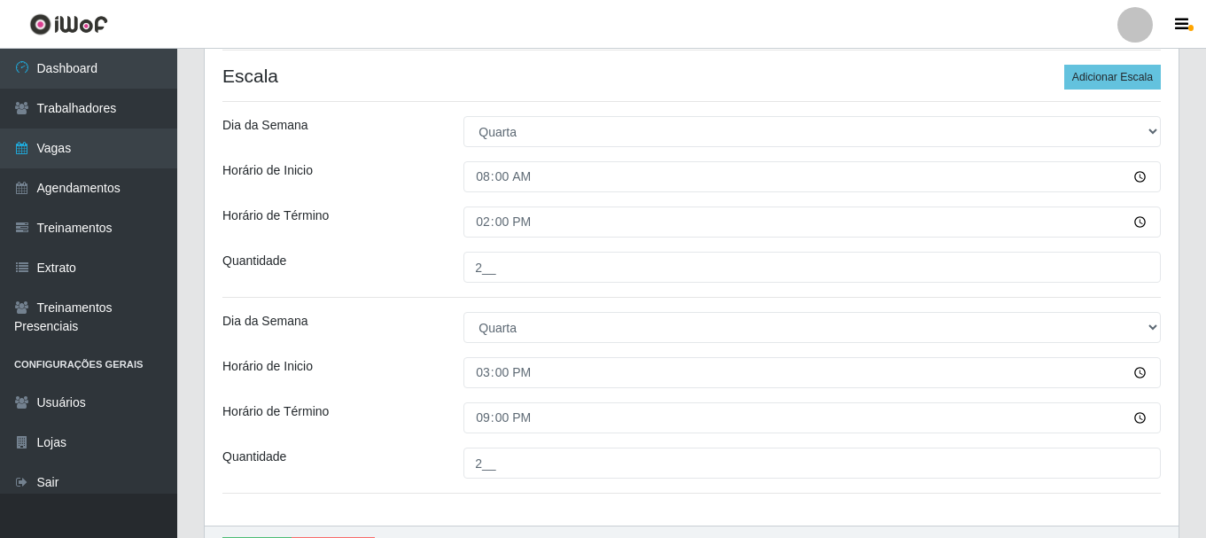
click at [410, 392] on div "Loja SuperShow Bis - Avenida 6 Função [Selecione...] ASG ASG + ASG ++ Auxiliar …" at bounding box center [691, 140] width 973 height 772
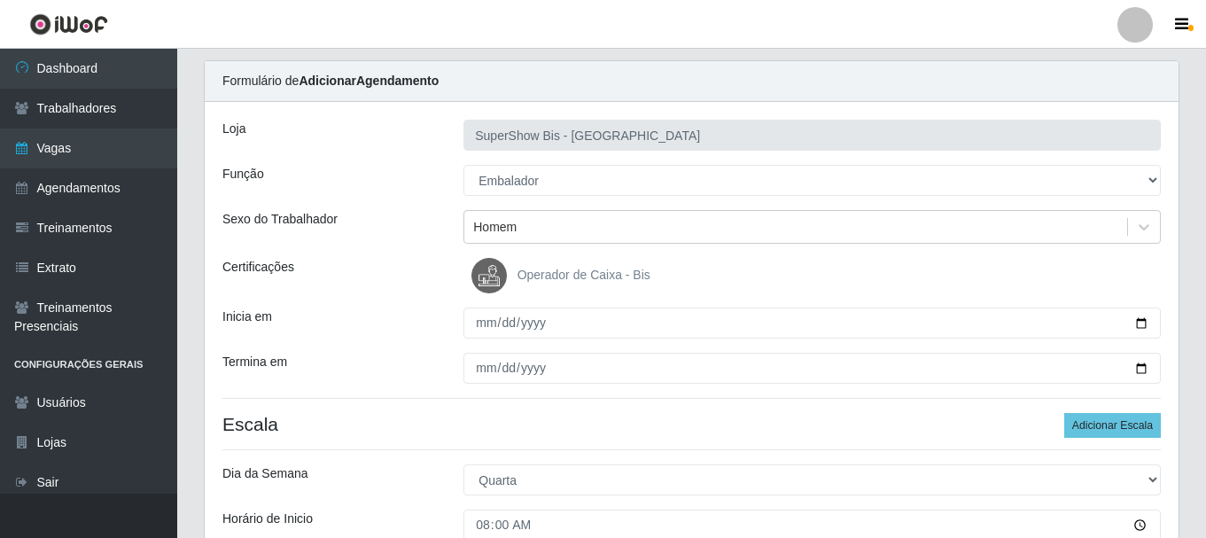
scroll to position [0, 0]
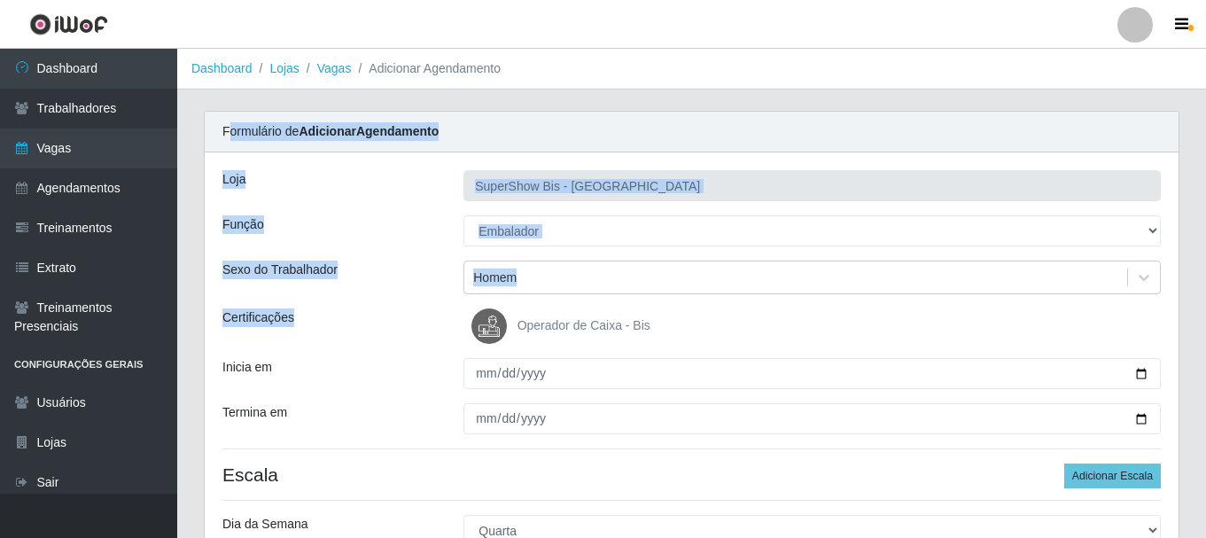
drag, startPoint x: 226, startPoint y: 129, endPoint x: 318, endPoint y: 302, distance: 195.8
click at [318, 301] on div "Formulário de Adicionar Agendamento Loja SuperShow Bis - Avenida 6 Função [Sele…" at bounding box center [691, 544] width 975 height 867
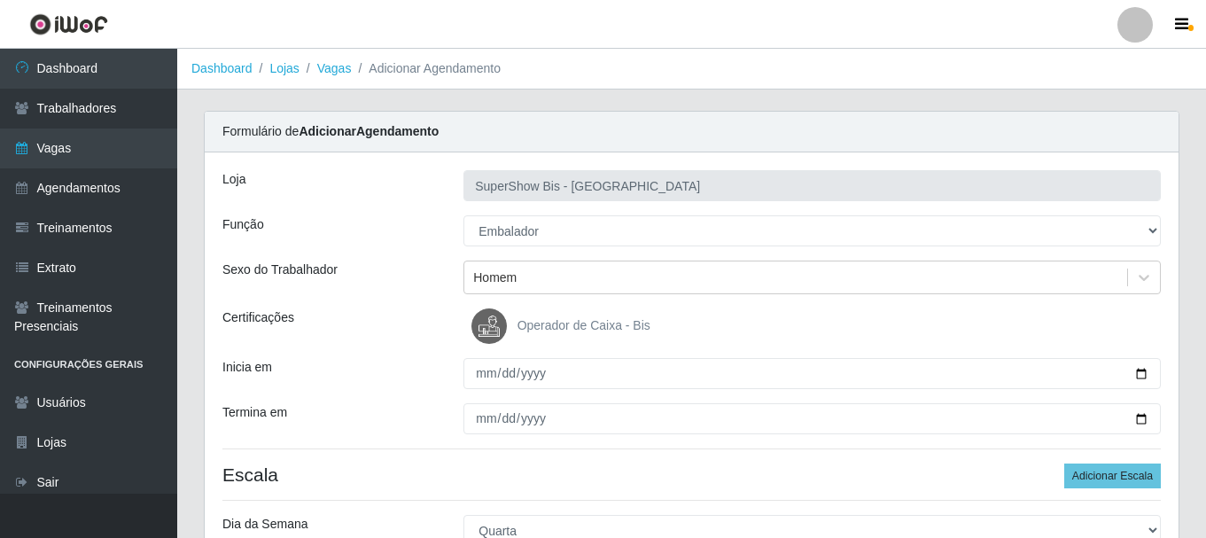
click at [318, 307] on div "Loja SuperShow Bis - Avenida 6 Função [Selecione...] ASG ASG + ASG ++ Auxiliar …" at bounding box center [691, 538] width 973 height 772
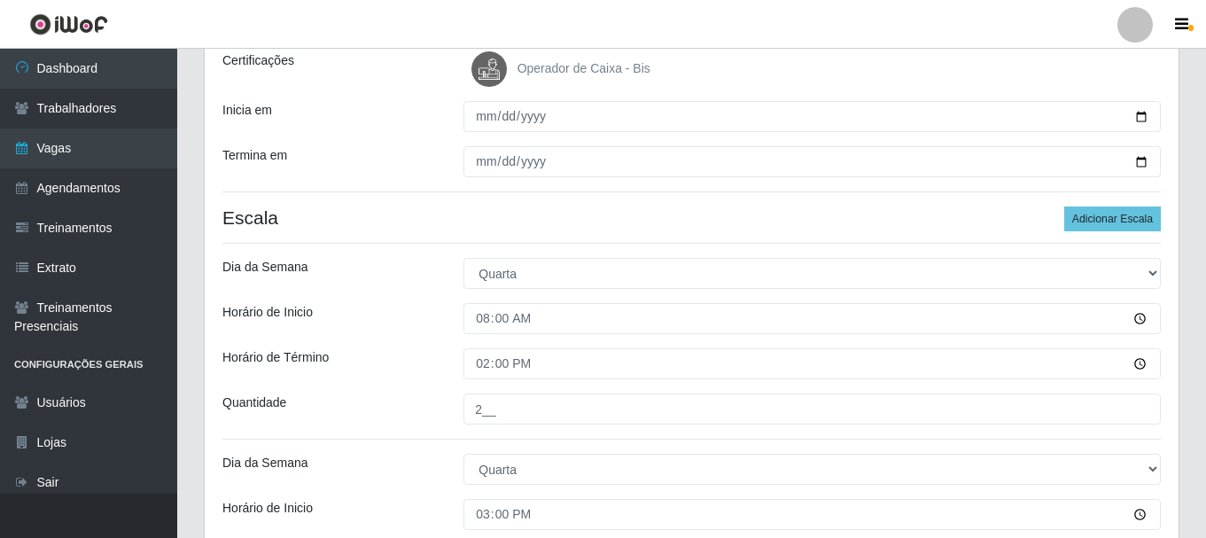
scroll to position [266, 0]
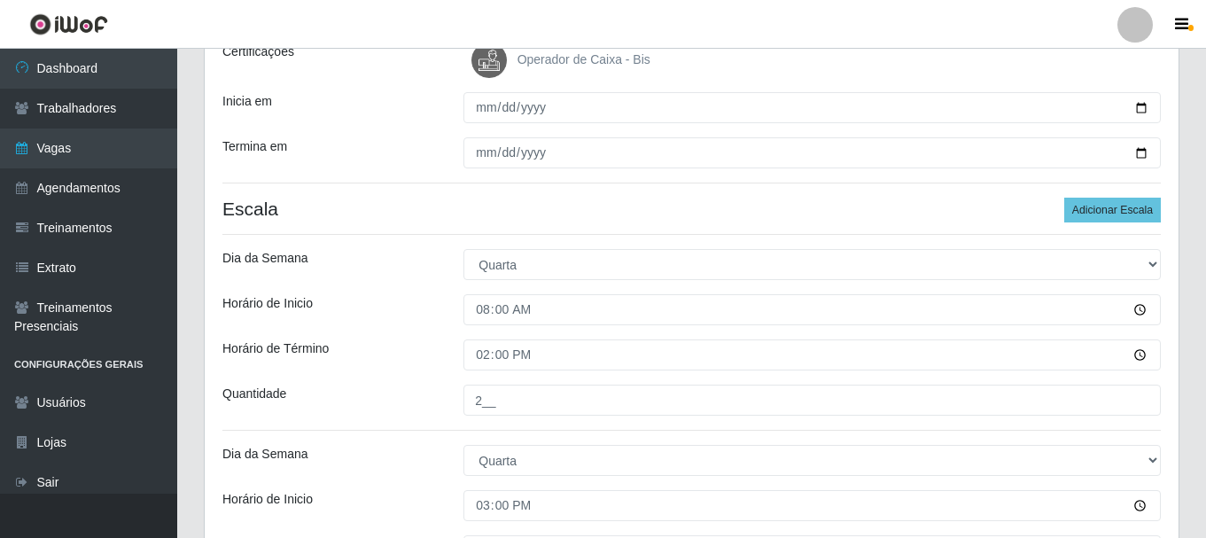
click at [308, 84] on div "Loja SuperShow Bis - Avenida 6 Função [Selecione...] ASG ASG + ASG ++ Auxiliar …" at bounding box center [691, 273] width 973 height 772
click at [379, 246] on div "Loja SuperShow Bis - Avenida 6 Função [Selecione...] ASG ASG + ASG ++ Auxiliar …" at bounding box center [691, 273] width 973 height 772
click at [377, 272] on div "Dia da Semana" at bounding box center [329, 264] width 241 height 31
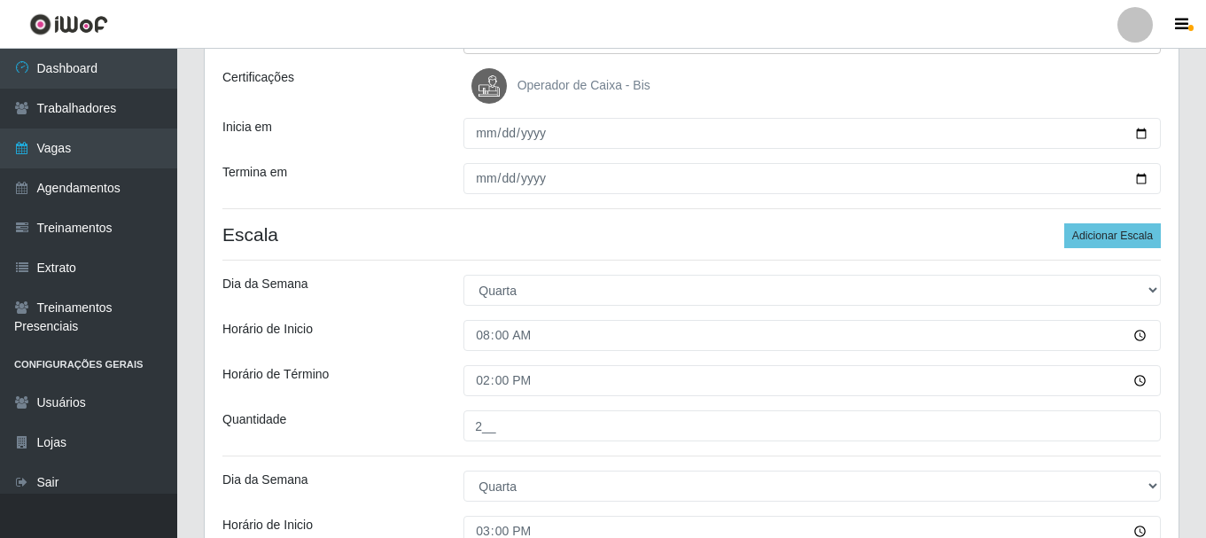
click at [379, 244] on h4 "Escala Adicionar Escala" at bounding box center [691, 234] width 938 height 22
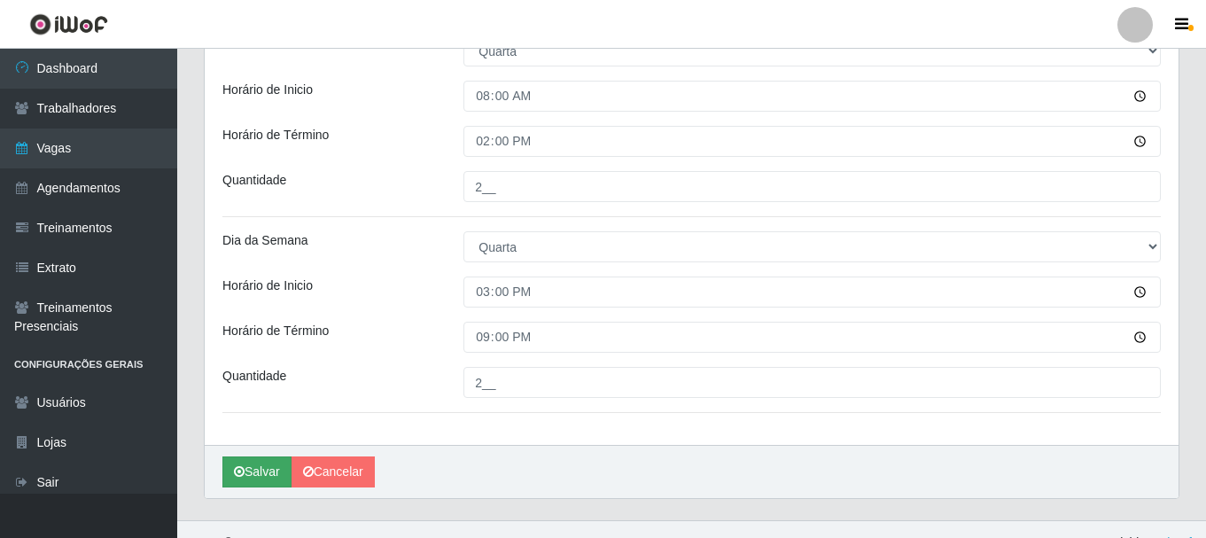
scroll to position [506, 0]
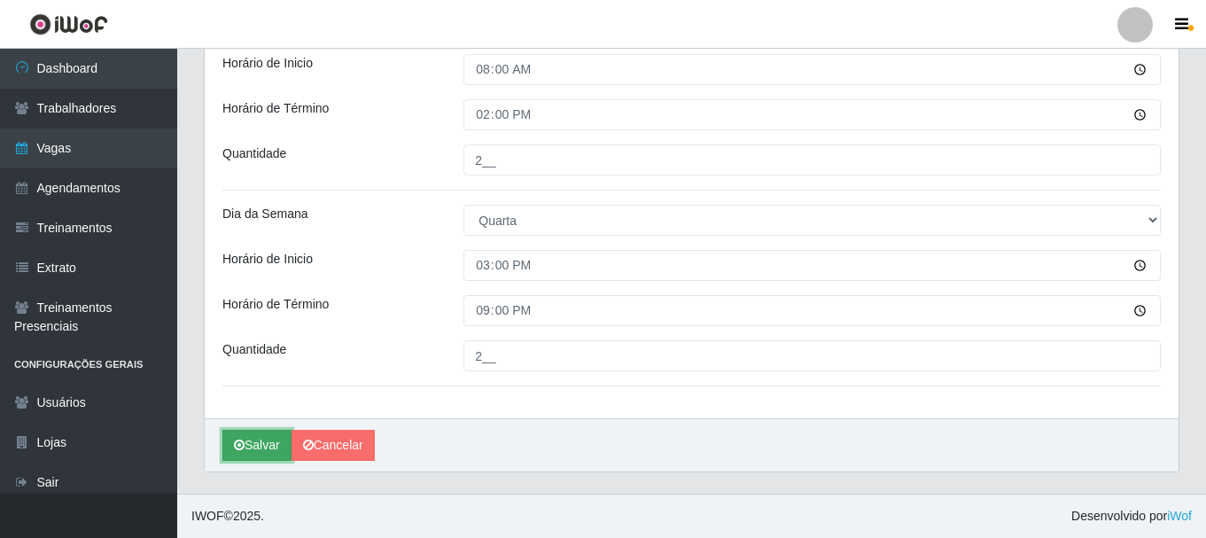
click at [260, 444] on button "Salvar" at bounding box center [256, 445] width 69 height 31
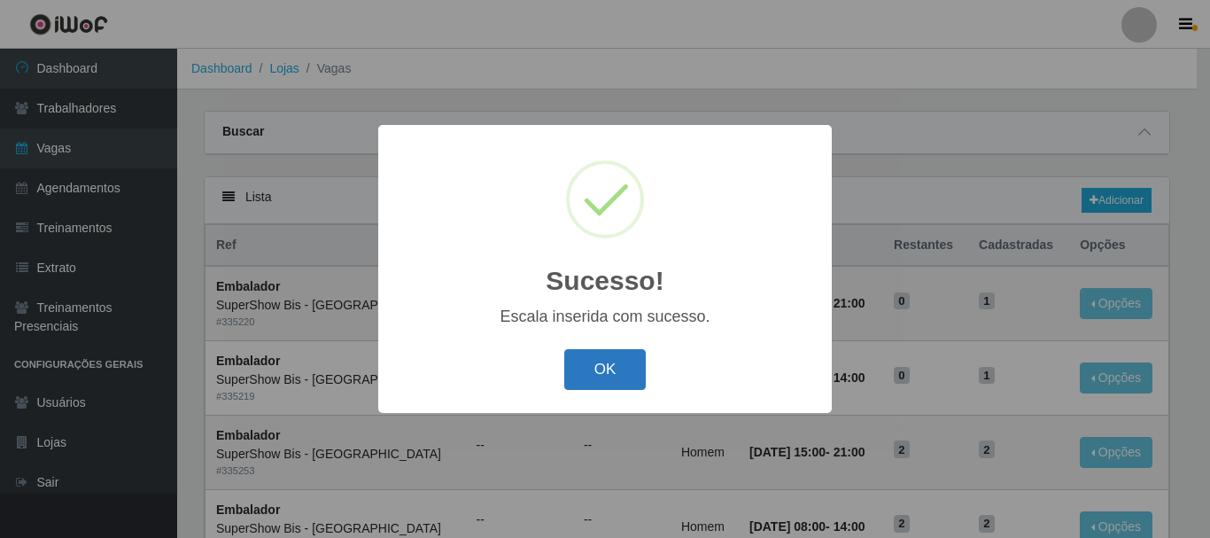
click at [601, 371] on button "OK" at bounding box center [605, 370] width 82 height 42
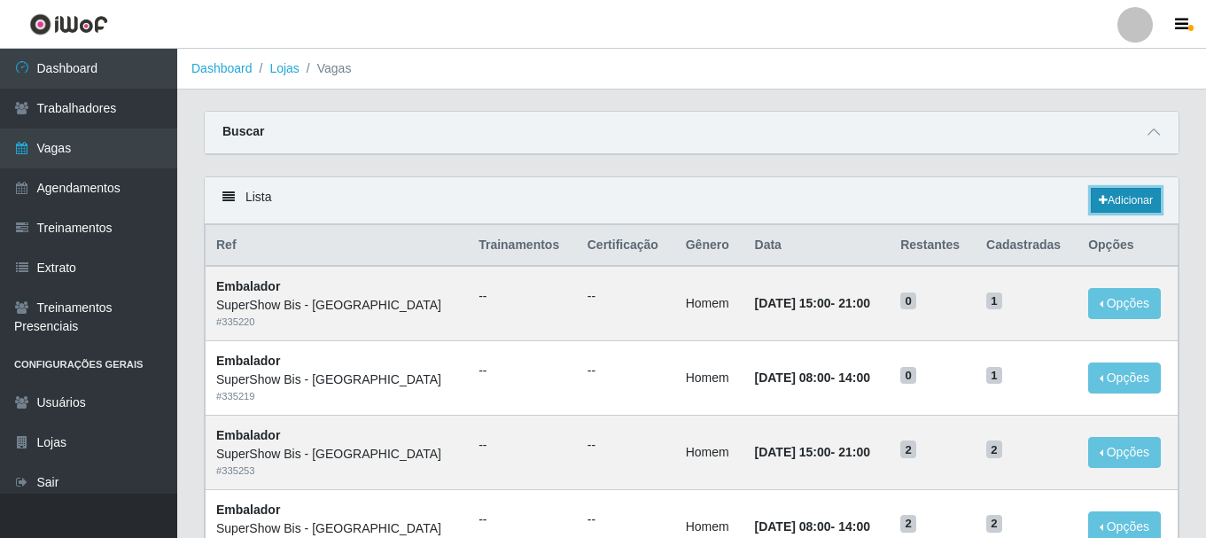
click at [1108, 210] on link "Adicionar" at bounding box center [1125, 200] width 70 height 25
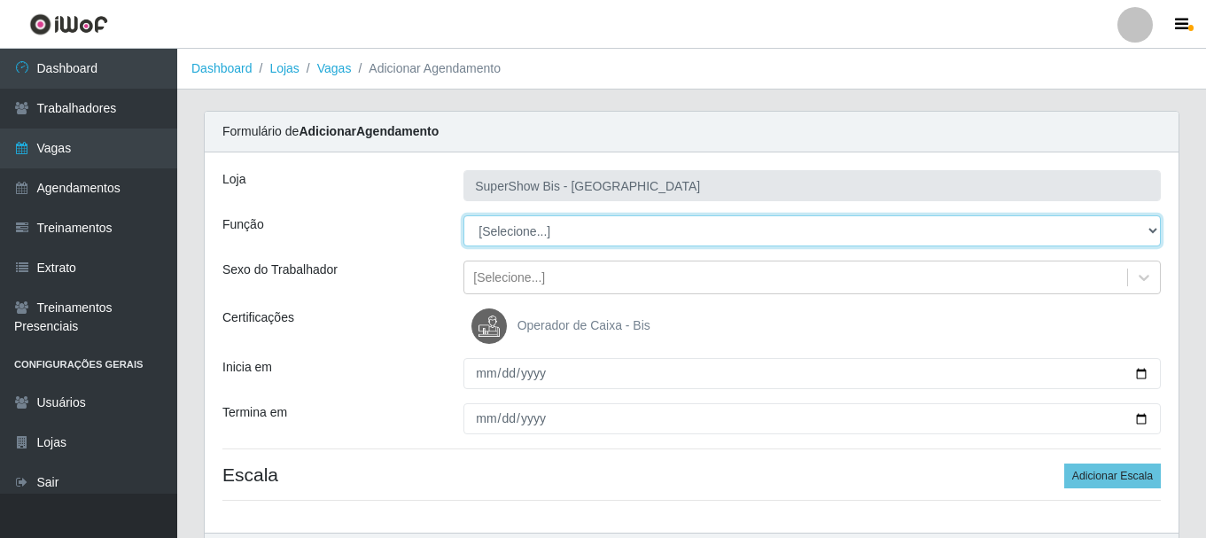
click at [528, 229] on select "[Selecione...] ASG ASG + ASG ++ Auxiliar de Cozinha Embalador Embalador + Embal…" at bounding box center [811, 230] width 697 height 31
click at [463, 215] on select "[Selecione...] ASG ASG + ASG ++ Auxiliar de Cozinha Embalador Embalador + Embal…" at bounding box center [811, 230] width 697 height 31
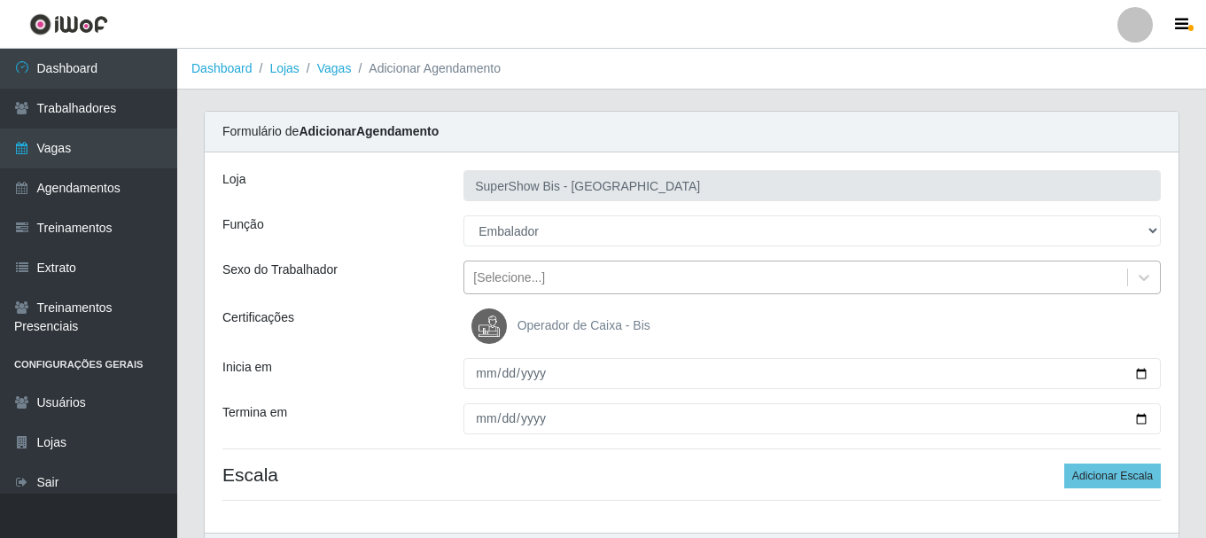
click at [508, 276] on div "[Selecione...]" at bounding box center [509, 277] width 72 height 19
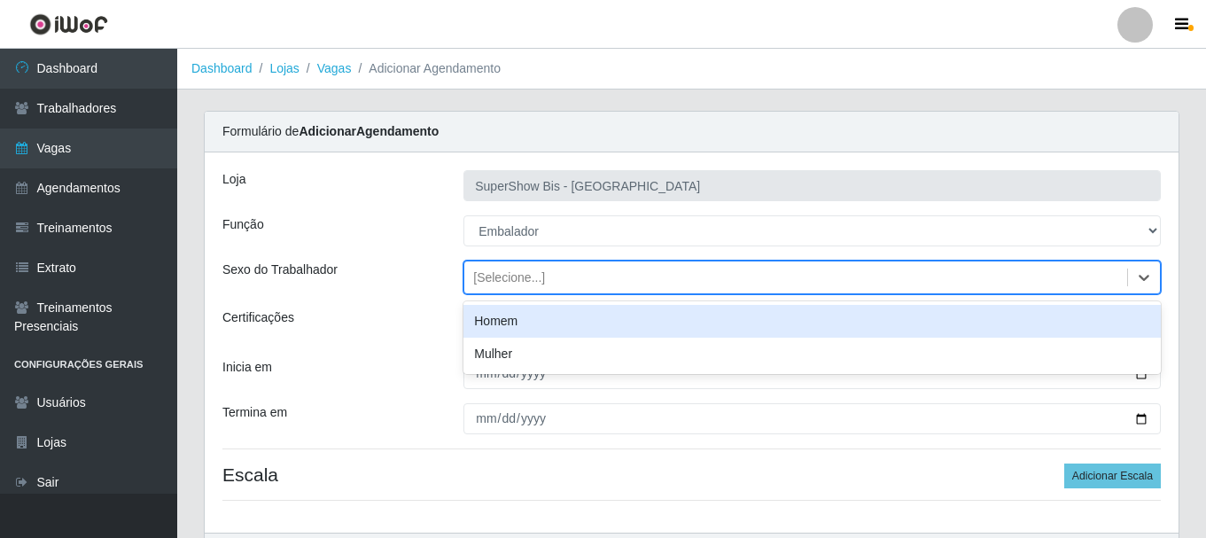
click at [503, 320] on div "Homem" at bounding box center [811, 321] width 697 height 33
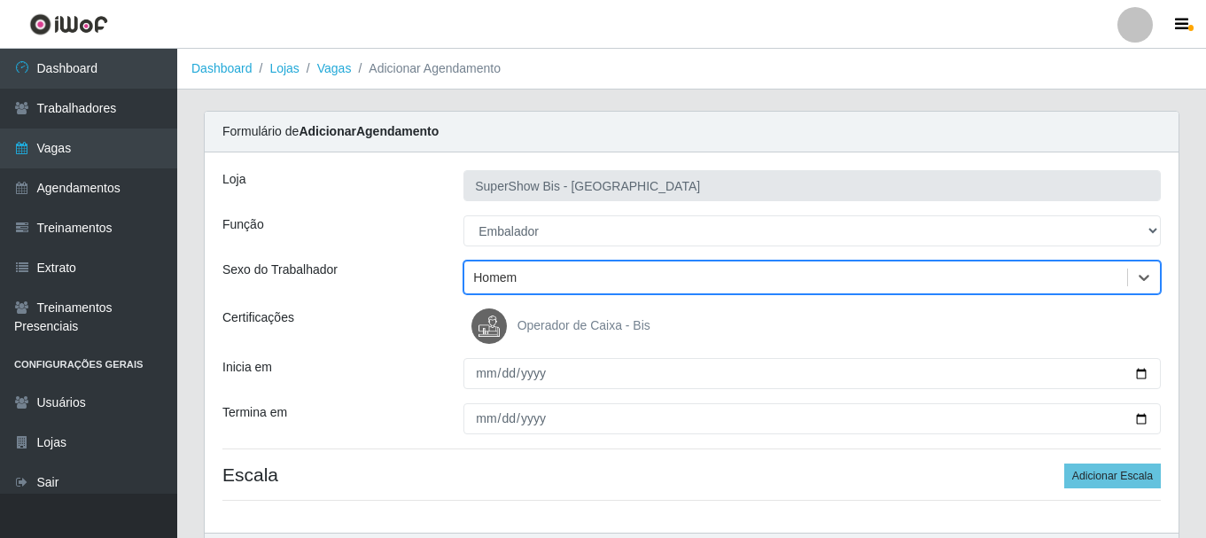
click at [484, 389] on div "Loja SuperShow Bis - Avenida 6 Função [Selecione...] ASG ASG + ASG ++ Auxiliar …" at bounding box center [691, 342] width 973 height 380
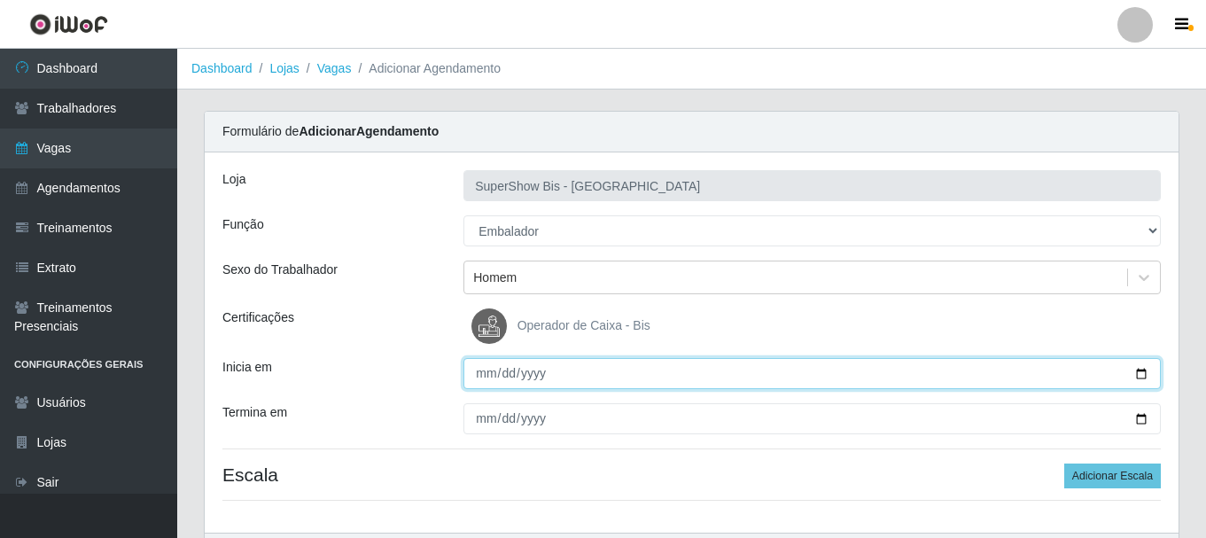
click at [485, 380] on input "Inicia em" at bounding box center [811, 373] width 697 height 31
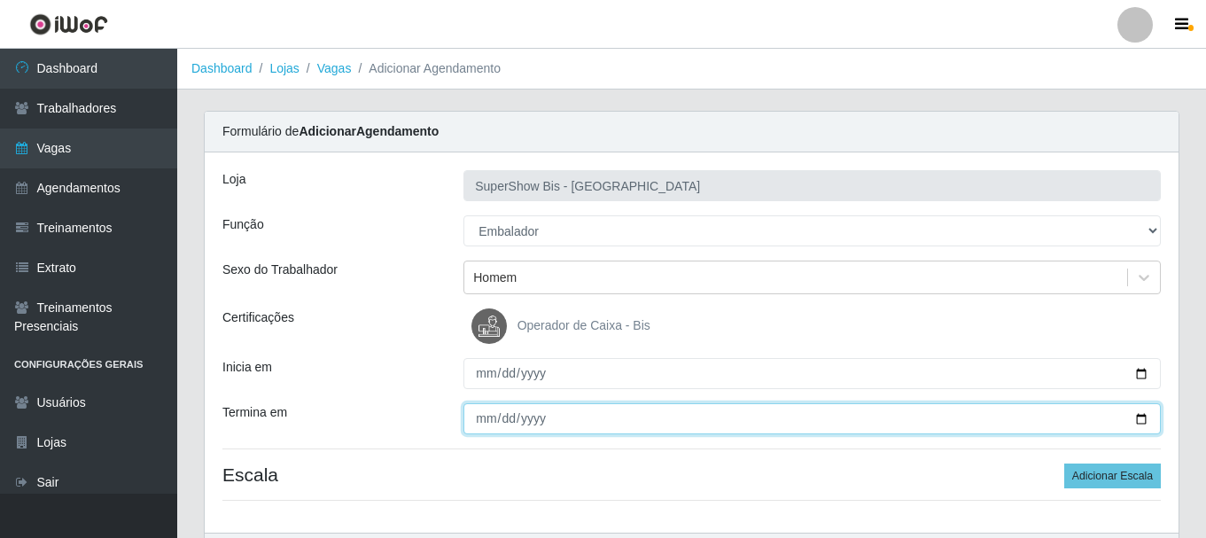
click at [480, 429] on input "Termina em" at bounding box center [811, 418] width 697 height 31
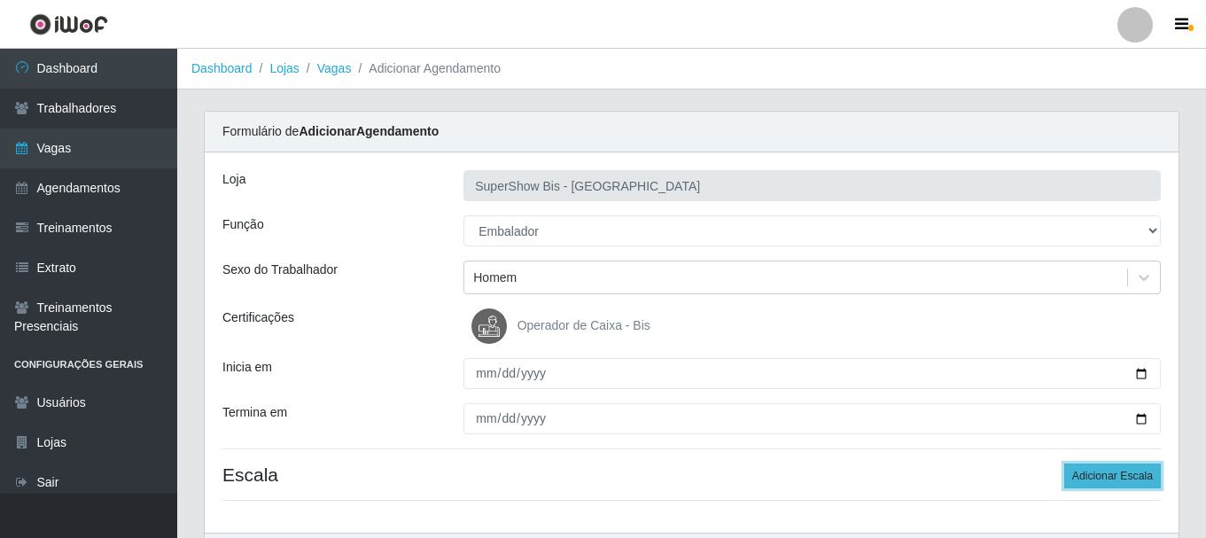
click at [1089, 475] on button "Adicionar Escala" at bounding box center [1112, 475] width 97 height 25
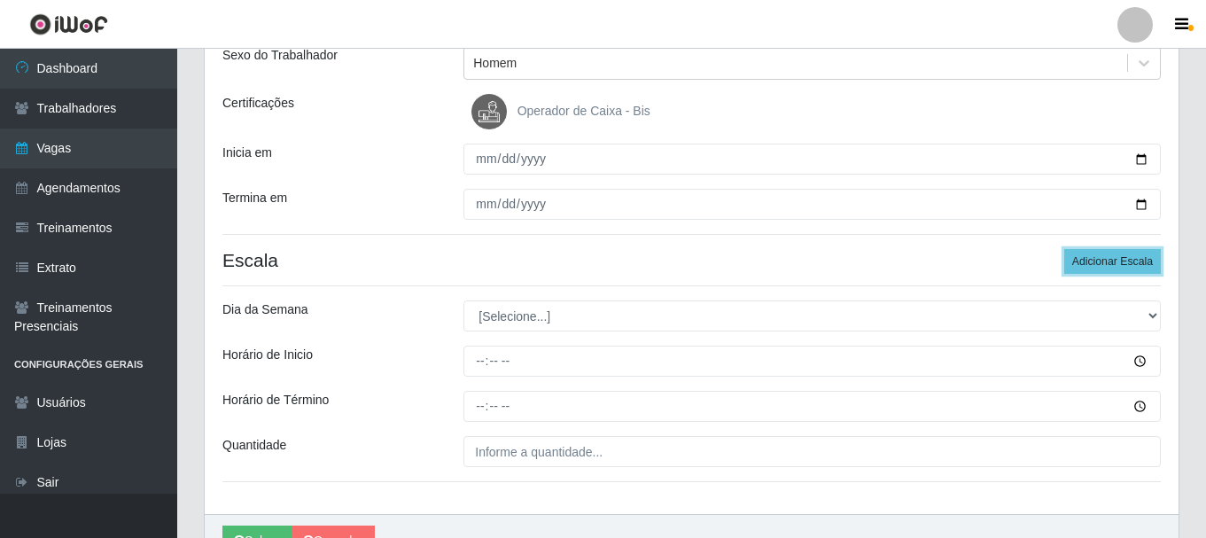
scroll to position [266, 0]
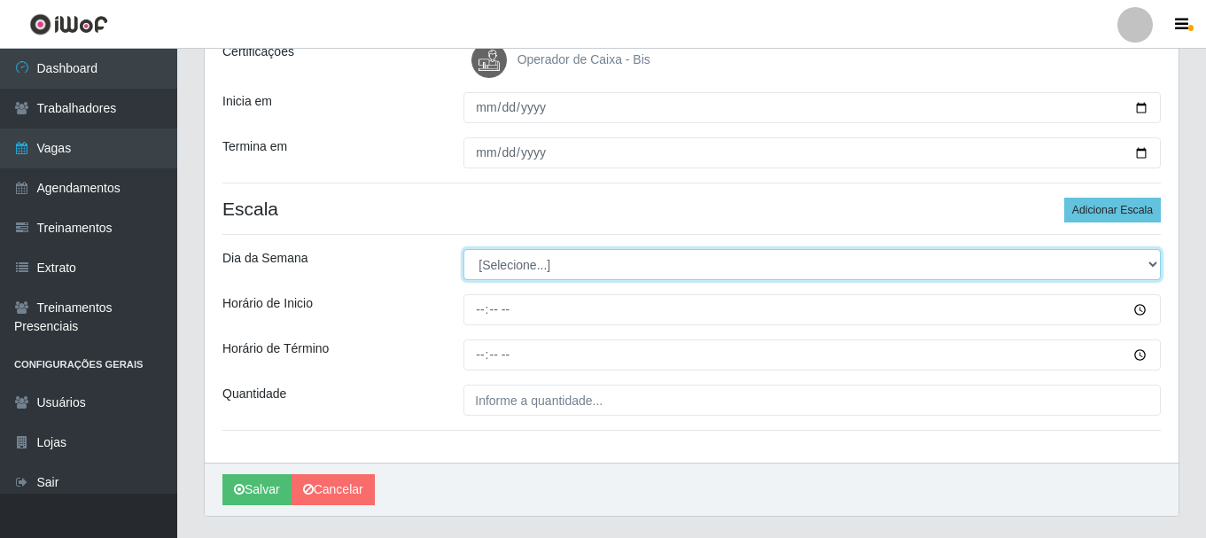
click at [531, 270] on select "[Selecione...] Segunda Terça Quarta Quinta Sexta Sábado Domingo" at bounding box center [811, 264] width 697 height 31
click at [463, 249] on select "[Selecione...] Segunda Terça Quarta Quinta Sexta Sábado Domingo" at bounding box center [811, 264] width 697 height 31
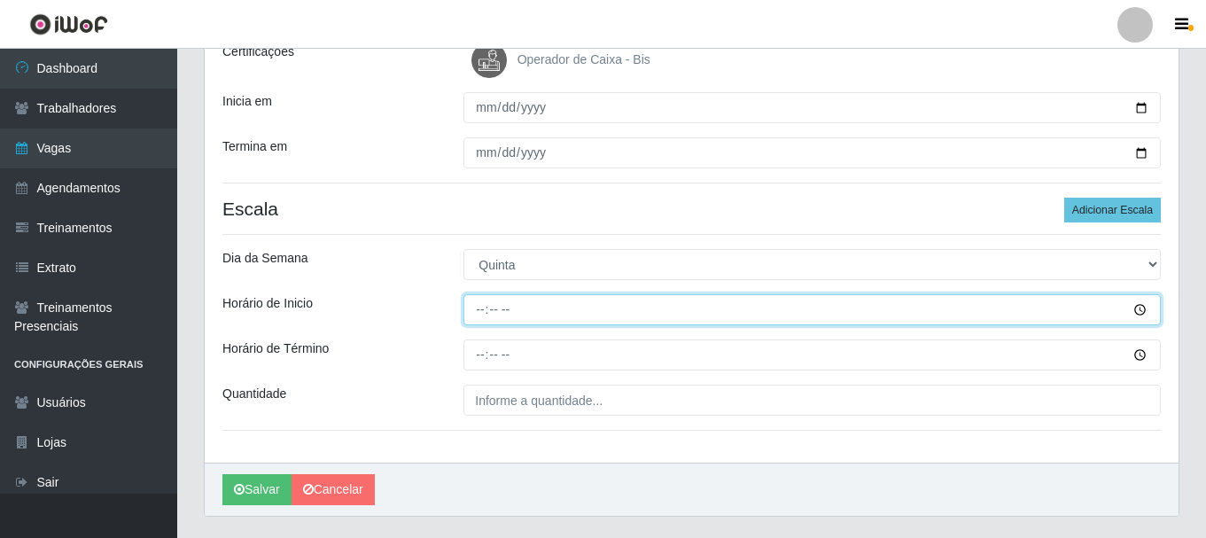
click at [477, 304] on input "Horário de Inicio" at bounding box center [811, 309] width 697 height 31
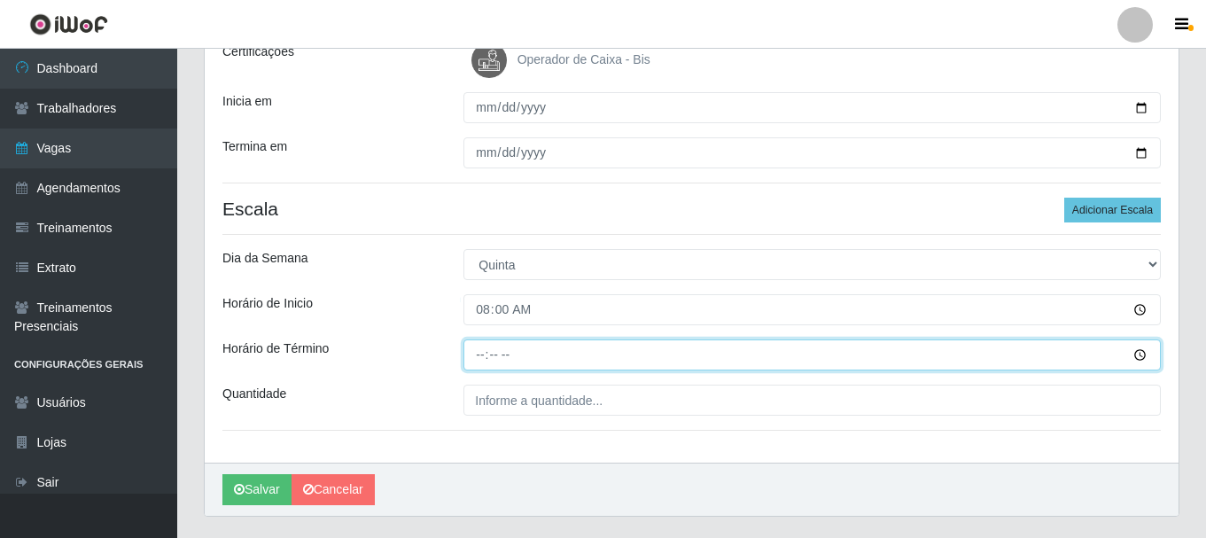
click at [488, 369] on input "Horário de Término" at bounding box center [811, 354] width 697 height 31
click at [487, 359] on input "04:00" at bounding box center [811, 354] width 697 height 31
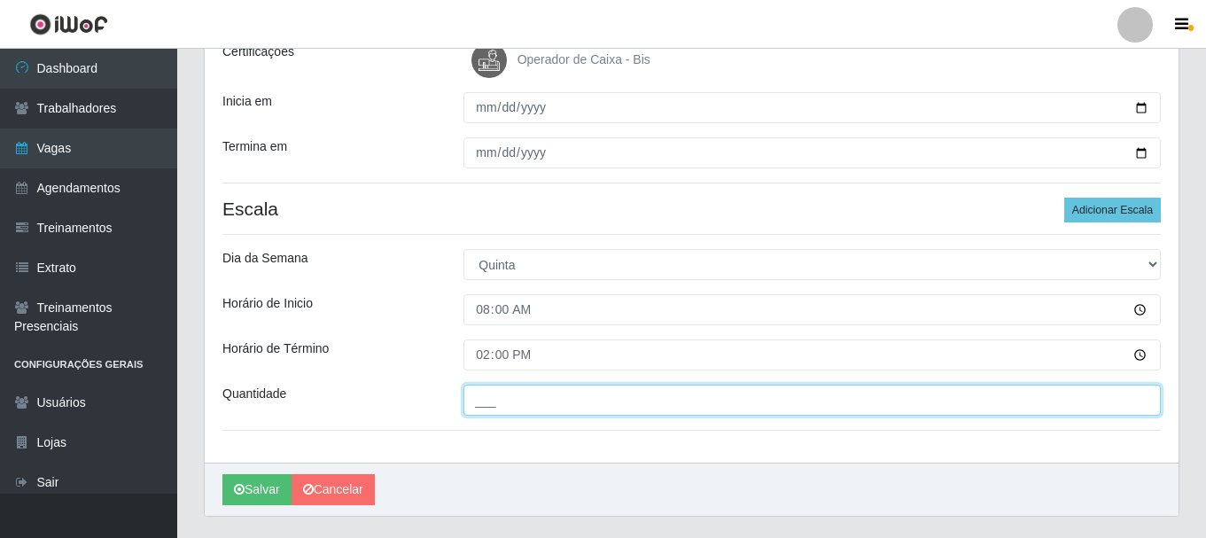
click at [488, 397] on input "___" at bounding box center [811, 399] width 697 height 31
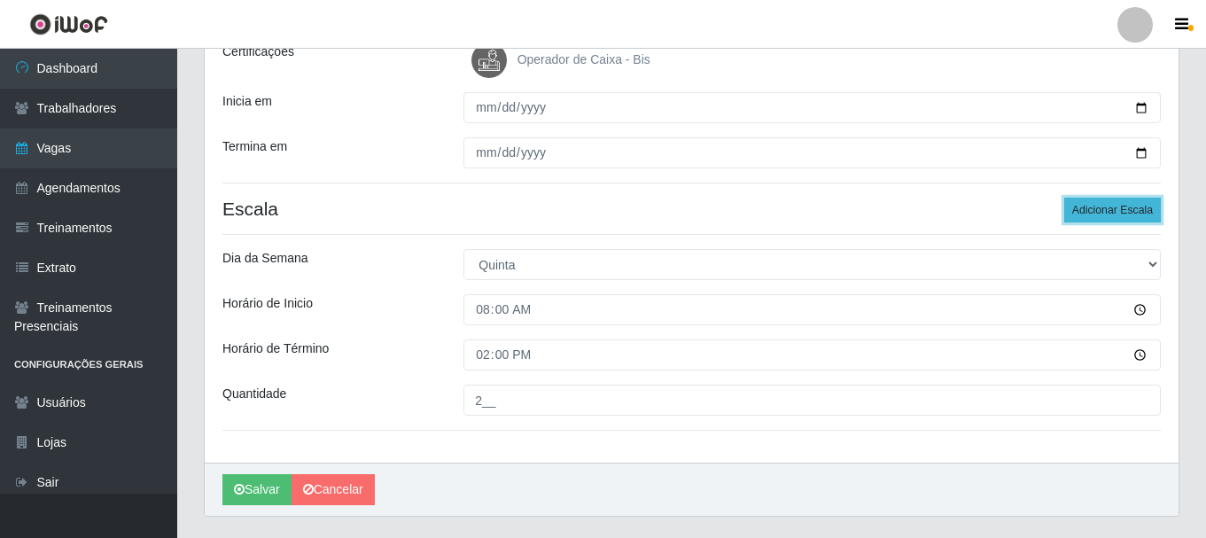
click at [1131, 216] on button "Adicionar Escala" at bounding box center [1112, 210] width 97 height 25
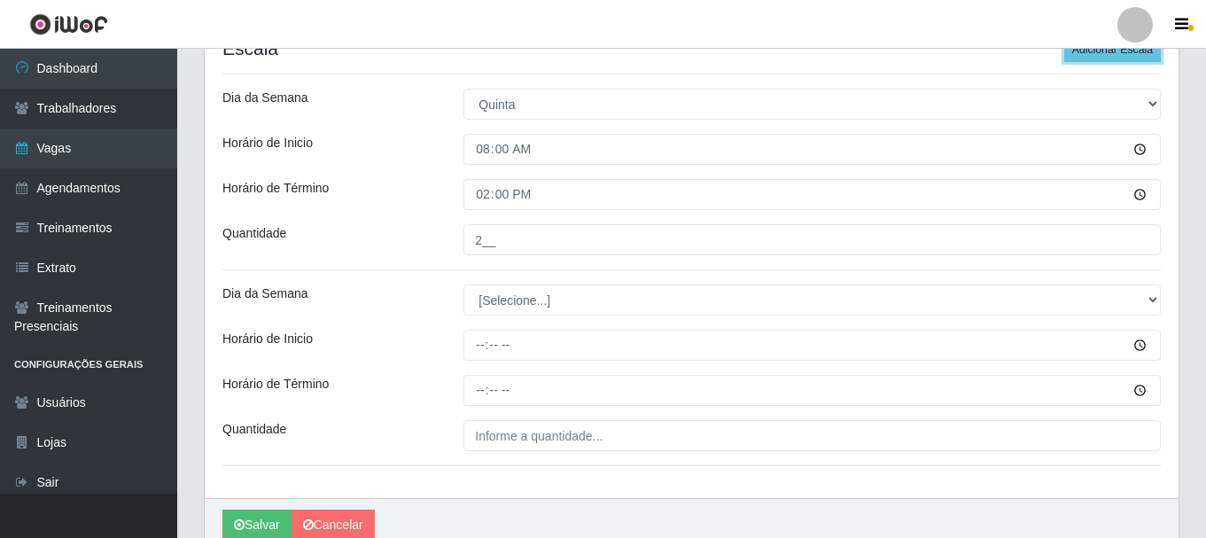
scroll to position [506, 0]
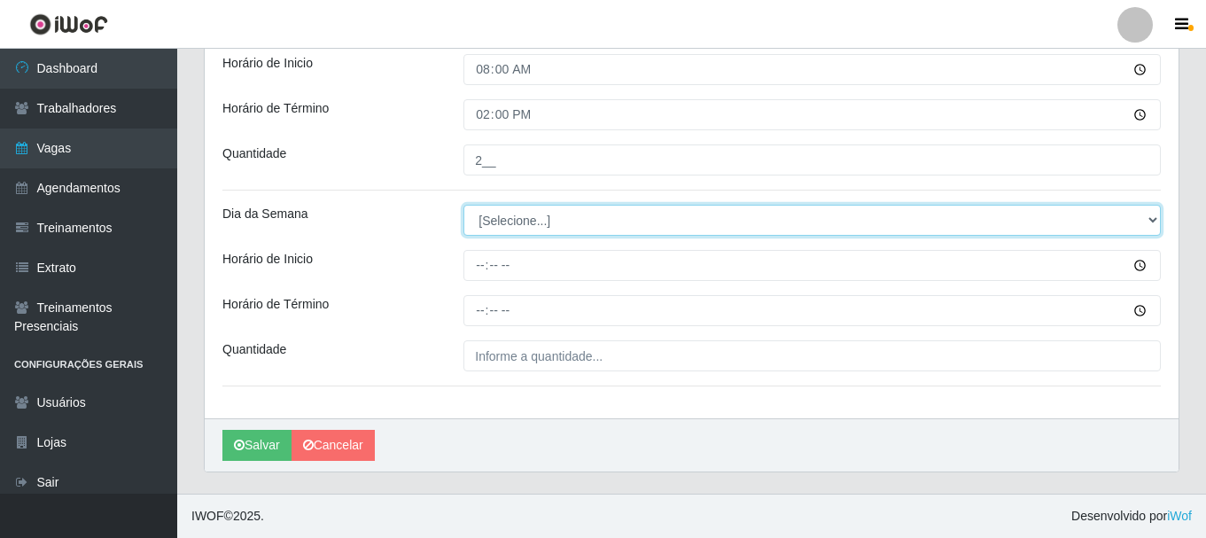
click at [554, 229] on select "[Selecione...] Segunda Terça Quarta Quinta Sexta Sábado Domingo" at bounding box center [811, 220] width 697 height 31
click at [463, 205] on select "[Selecione...] Segunda Terça Quarta Quinta Sexta Sábado Domingo" at bounding box center [811, 220] width 697 height 31
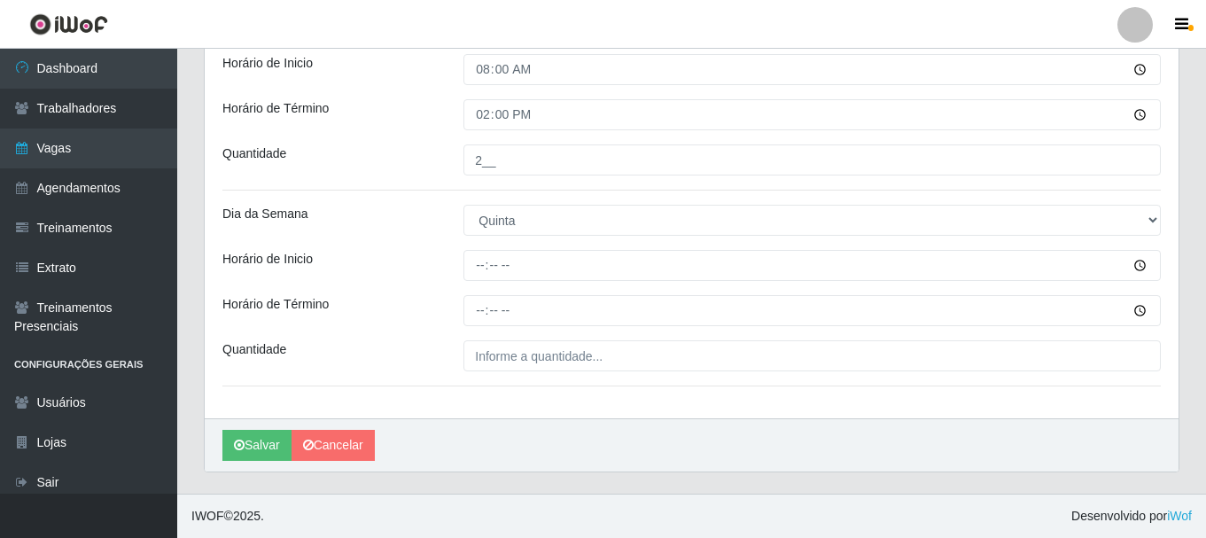
click at [480, 284] on div "Loja SuperShow Bis - Avenida 6 Função [Selecione...] ASG ASG + ASG ++ Auxiliar …" at bounding box center [691, 33] width 973 height 772
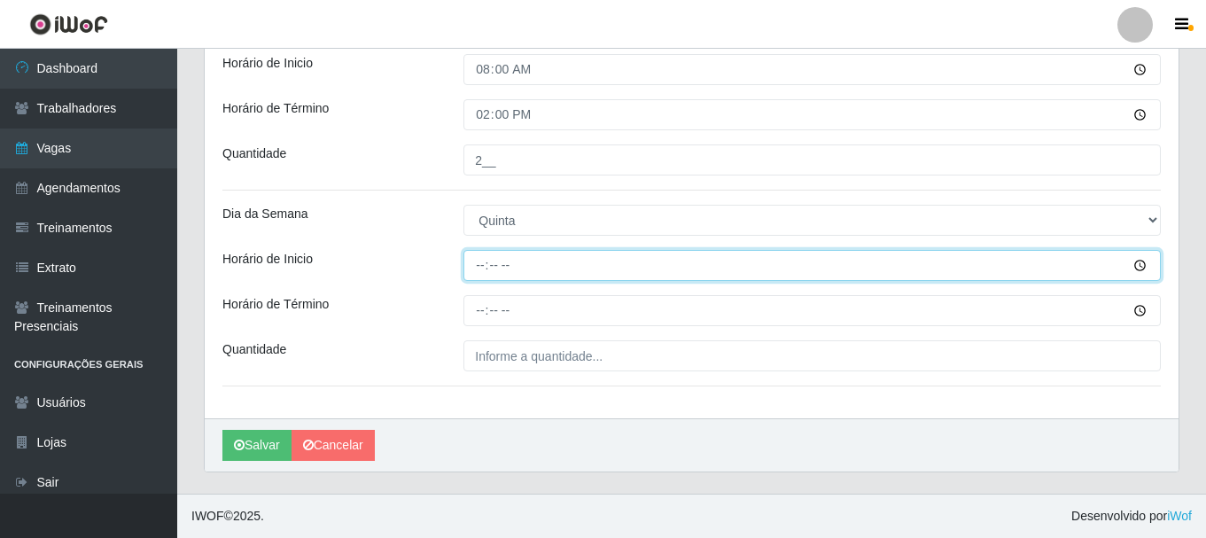
click at [480, 275] on input "Horário de Inicio" at bounding box center [811, 265] width 697 height 31
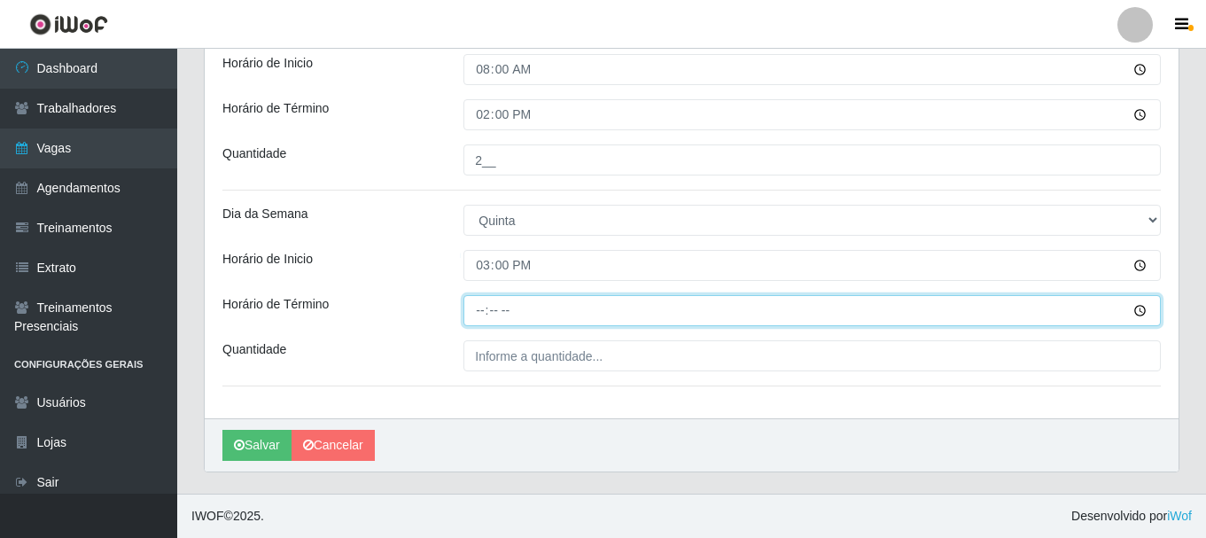
click at [474, 309] on input "Horário de Término" at bounding box center [811, 310] width 697 height 31
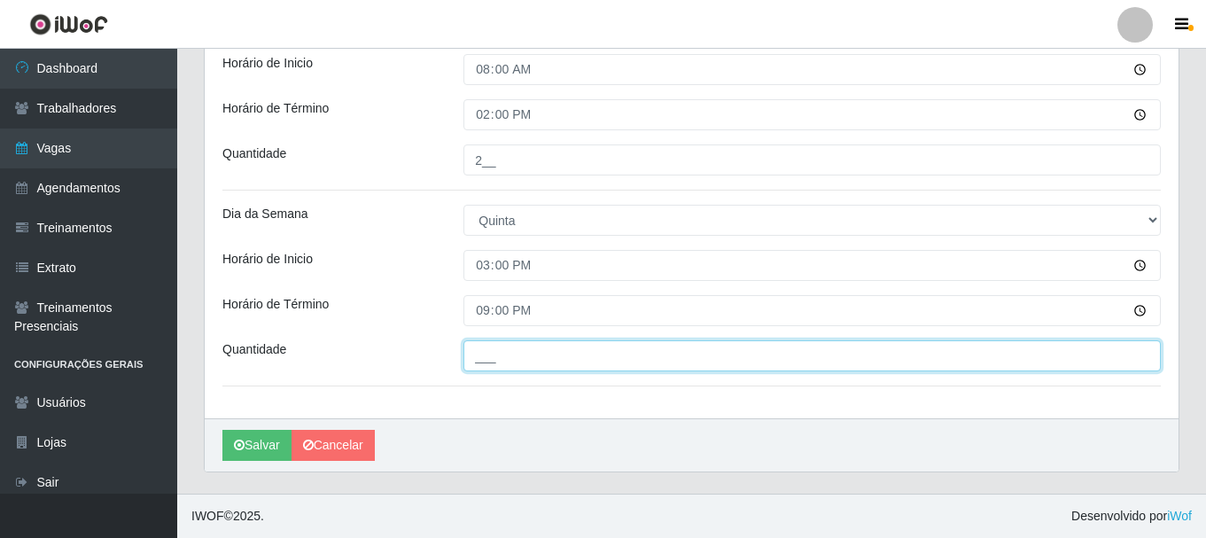
click at [489, 361] on input "___" at bounding box center [811, 355] width 697 height 31
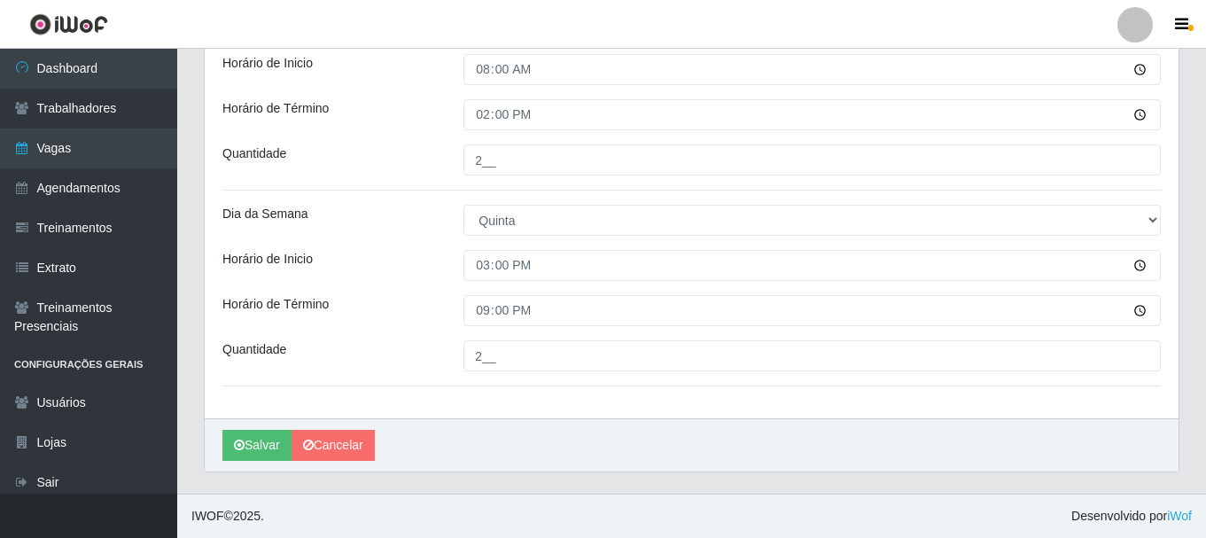
drag, startPoint x: 411, startPoint y: 335, endPoint x: 403, endPoint y: 326, distance: 11.9
click at [410, 335] on div "Loja SuperShow Bis - Avenida 6 Função [Selecione...] ASG ASG + ASG ++ Auxiliar …" at bounding box center [691, 33] width 973 height 772
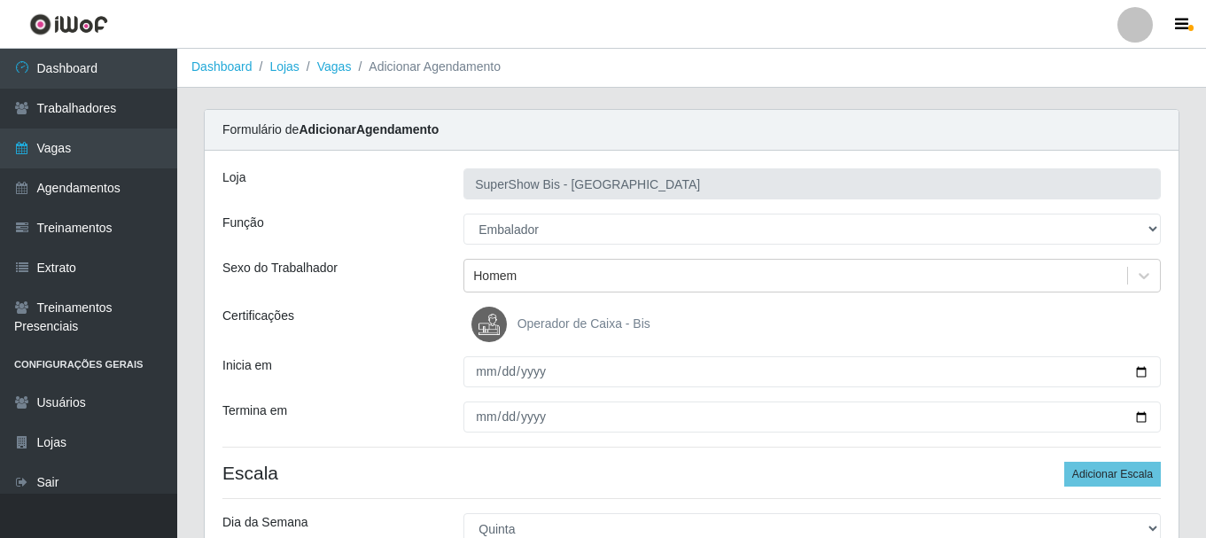
scroll to position [0, 0]
click at [399, 325] on div "Certificações" at bounding box center [329, 325] width 241 height 35
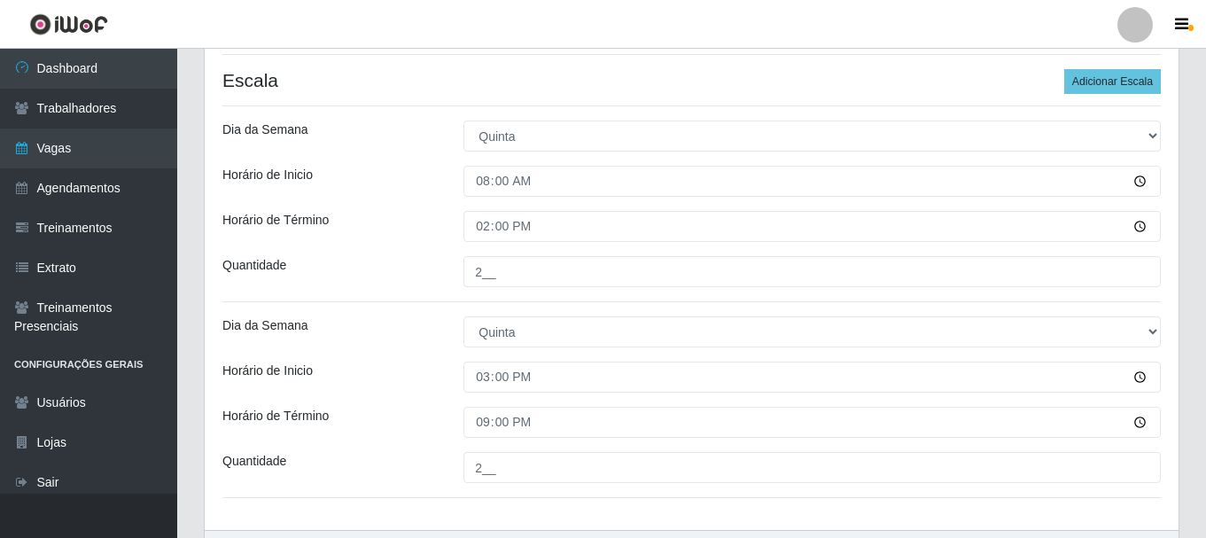
scroll to position [443, 0]
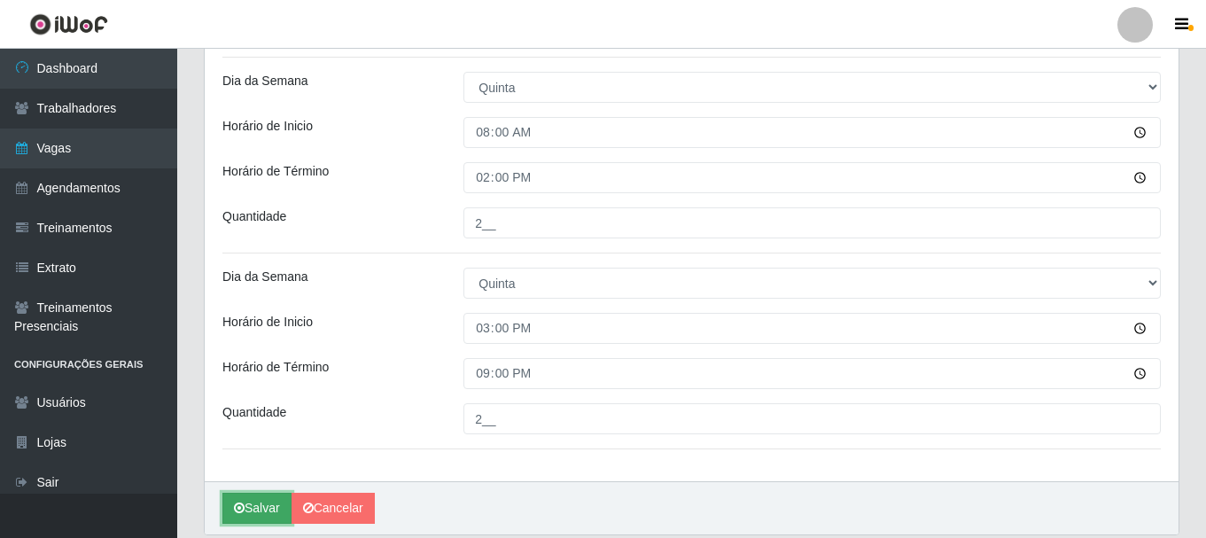
click at [264, 494] on button "Salvar" at bounding box center [256, 507] width 69 height 31
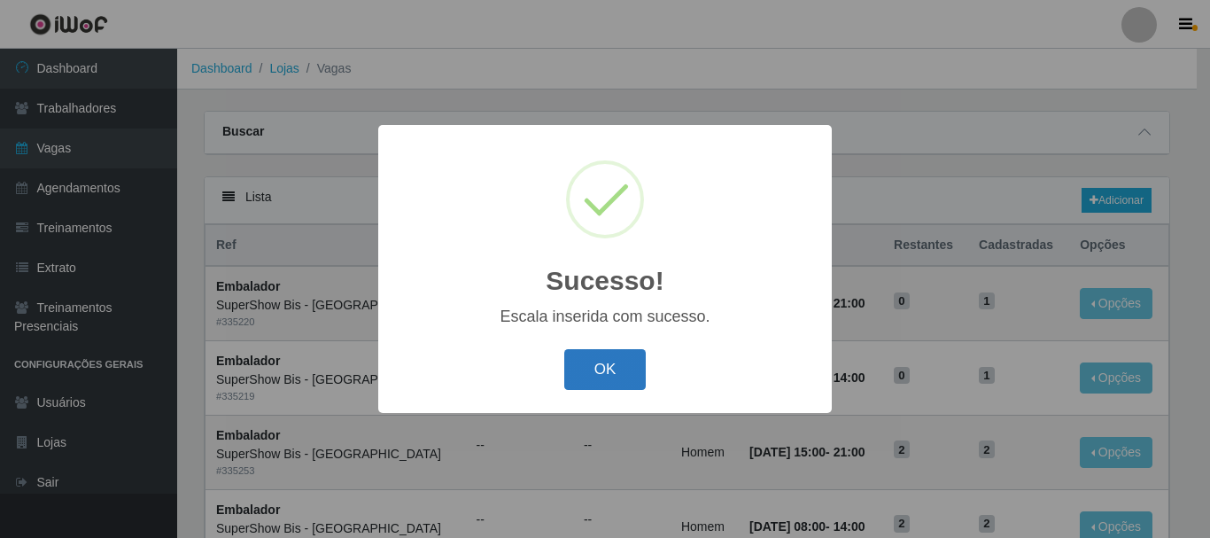
click at [632, 363] on button "OK" at bounding box center [605, 370] width 82 height 42
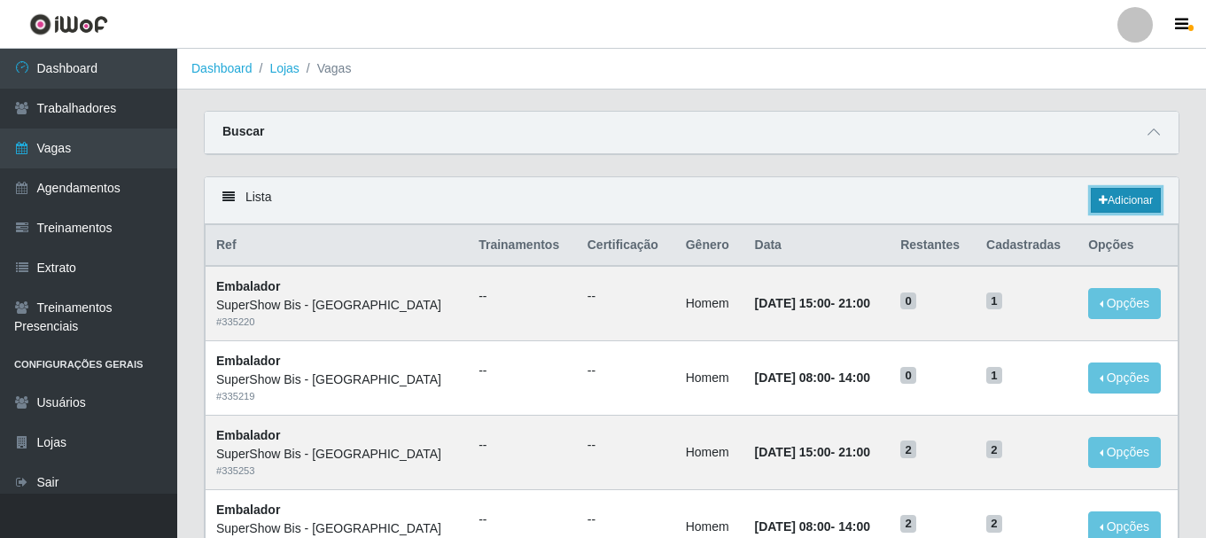
click at [1137, 206] on link "Adicionar" at bounding box center [1125, 200] width 70 height 25
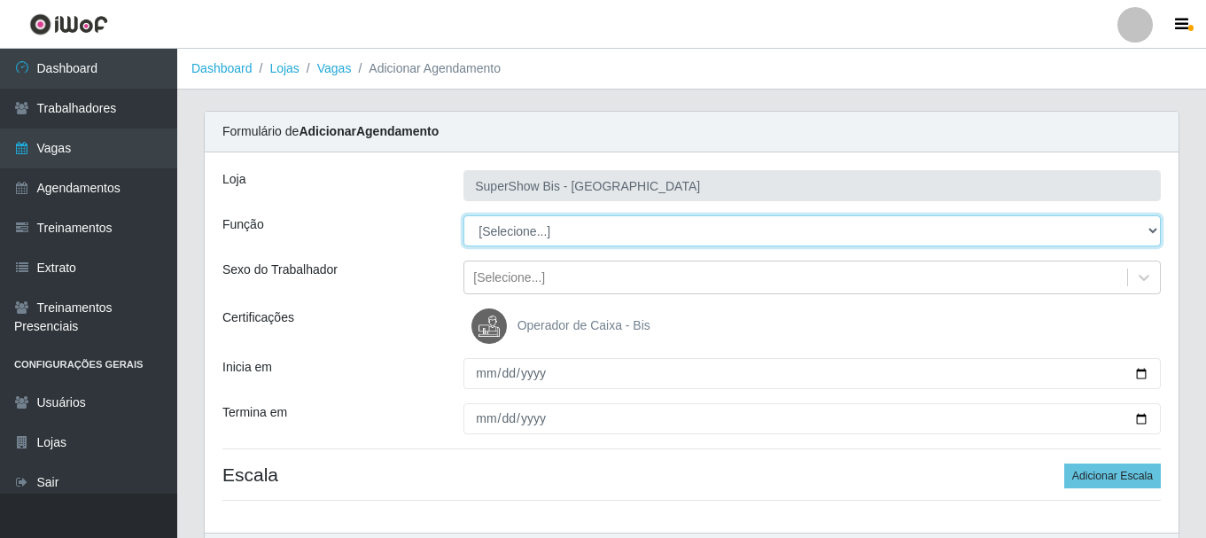
drag, startPoint x: 530, startPoint y: 242, endPoint x: 514, endPoint y: 232, distance: 18.7
click at [515, 232] on select "[Selecione...] ASG ASG + ASG ++ Auxiliar de Cozinha Embalador Embalador + Embal…" at bounding box center [811, 230] width 697 height 31
click at [463, 215] on select "[Selecione...] ASG ASG + ASG ++ Auxiliar de Cozinha Embalador Embalador + Embal…" at bounding box center [811, 230] width 697 height 31
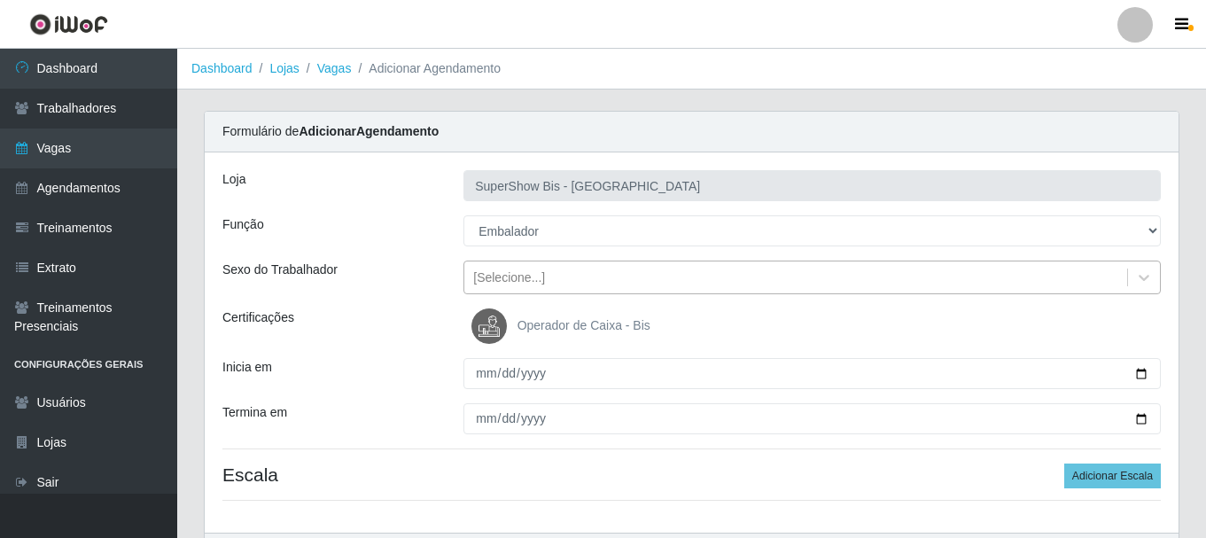
click at [504, 275] on div "[Selecione...]" at bounding box center [509, 277] width 72 height 19
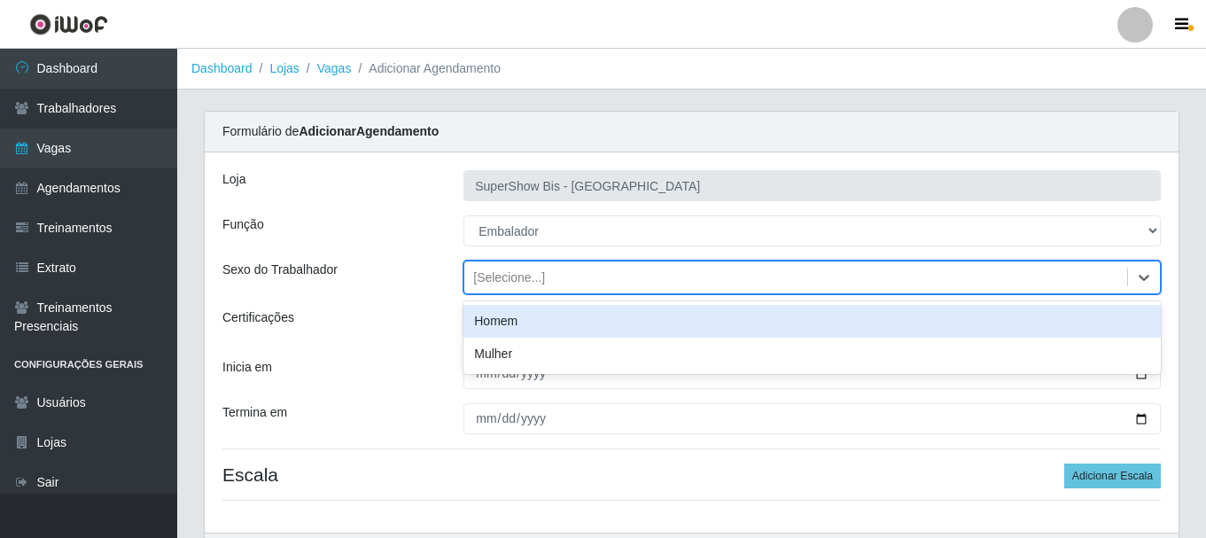
click at [504, 314] on div "Homem" at bounding box center [811, 321] width 697 height 33
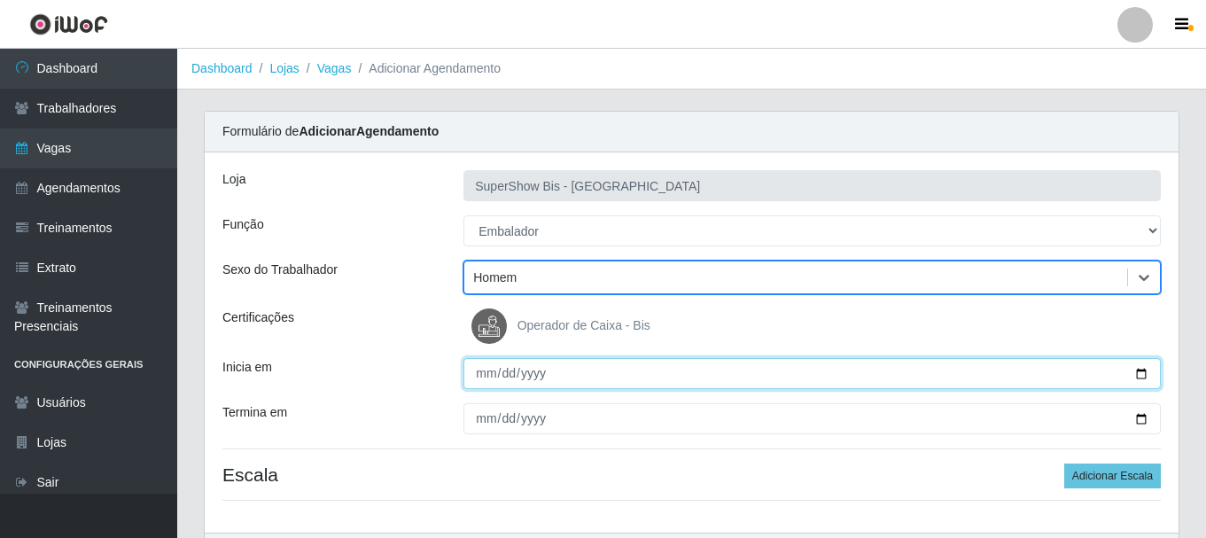
click at [485, 368] on input "Inicia em" at bounding box center [811, 373] width 697 height 31
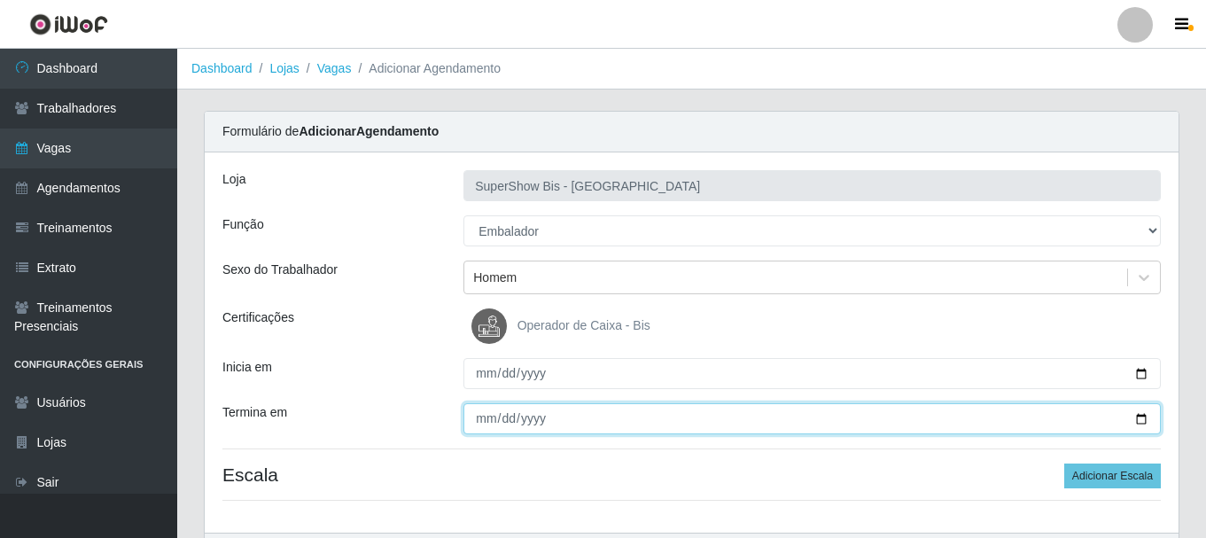
click at [482, 430] on input "Termina em" at bounding box center [811, 418] width 697 height 31
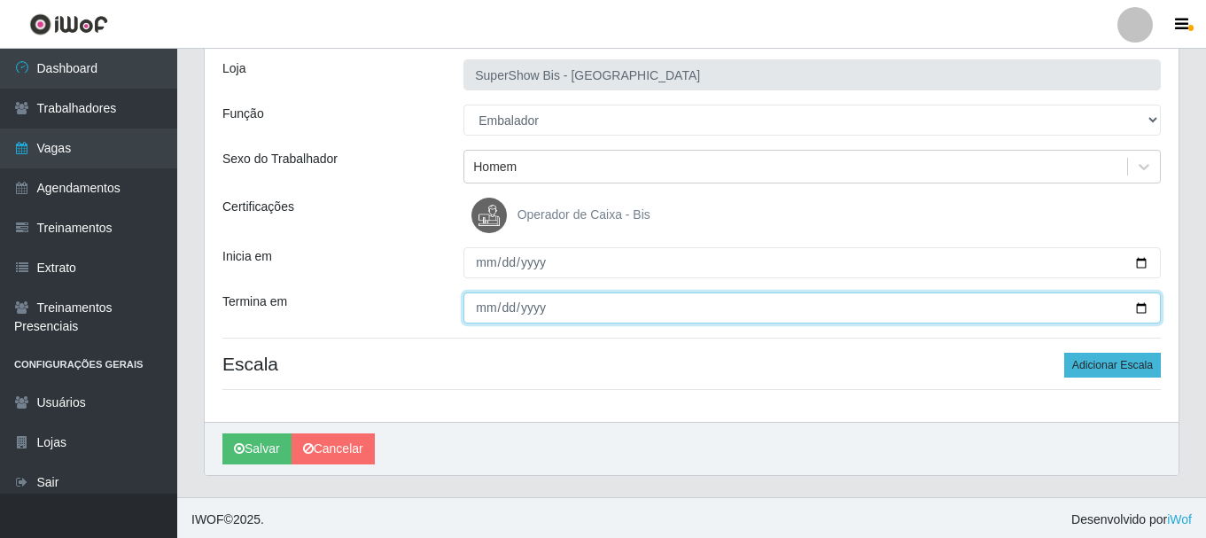
scroll to position [114, 0]
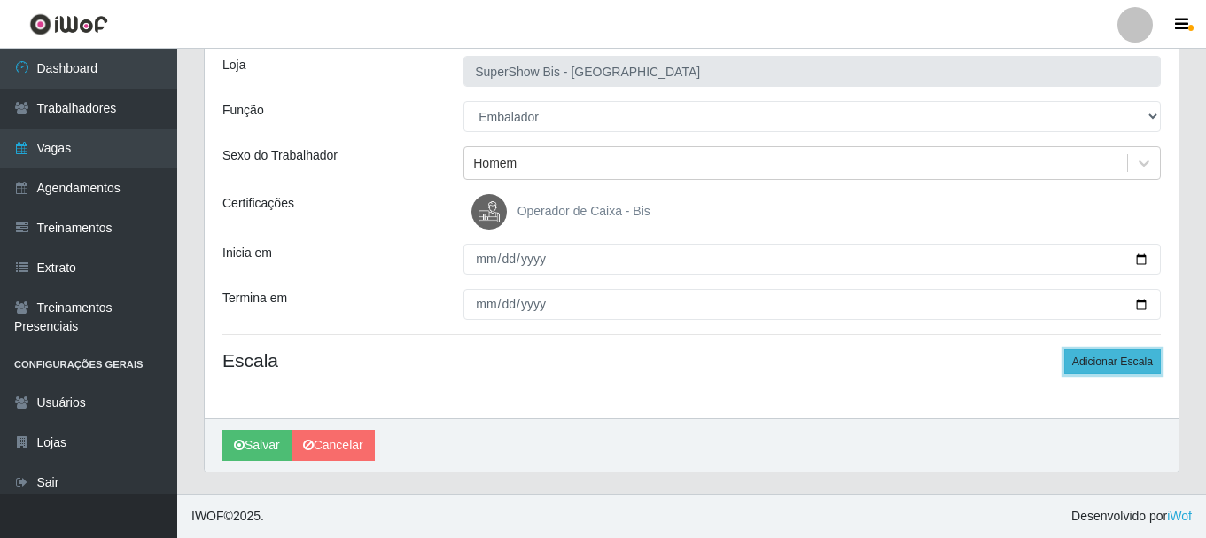
click at [1134, 361] on button "Adicionar Escala" at bounding box center [1112, 361] width 97 height 25
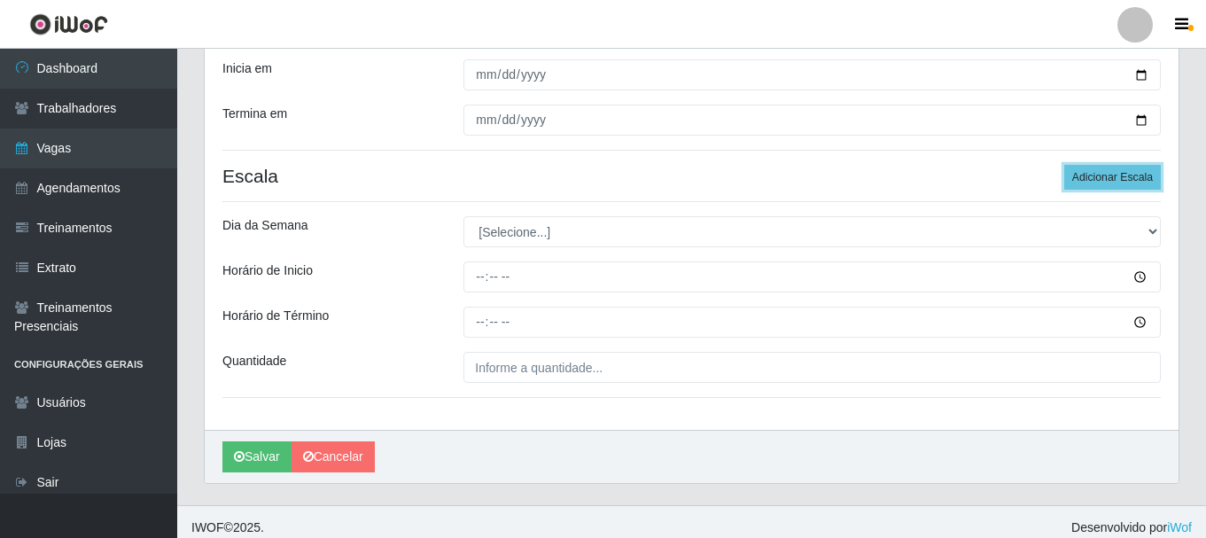
scroll to position [310, 0]
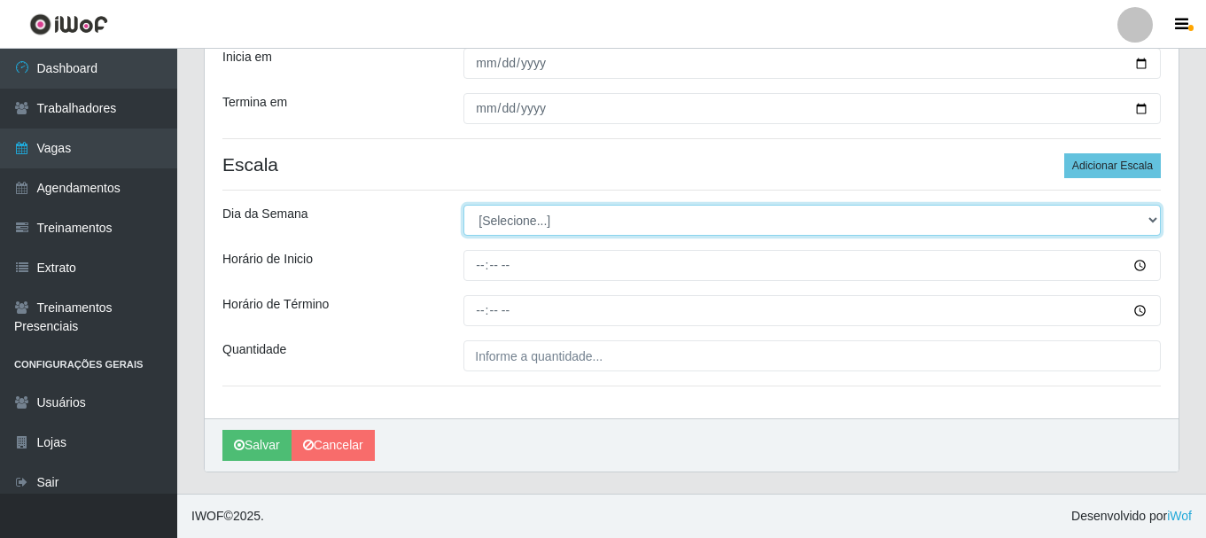
click at [521, 228] on select "[Selecione...] Segunda Terça Quarta Quinta Sexta Sábado Domingo" at bounding box center [811, 220] width 697 height 31
click at [463, 205] on select "[Selecione...] Segunda Terça Quarta Quinta Sexta Sábado Domingo" at bounding box center [811, 220] width 697 height 31
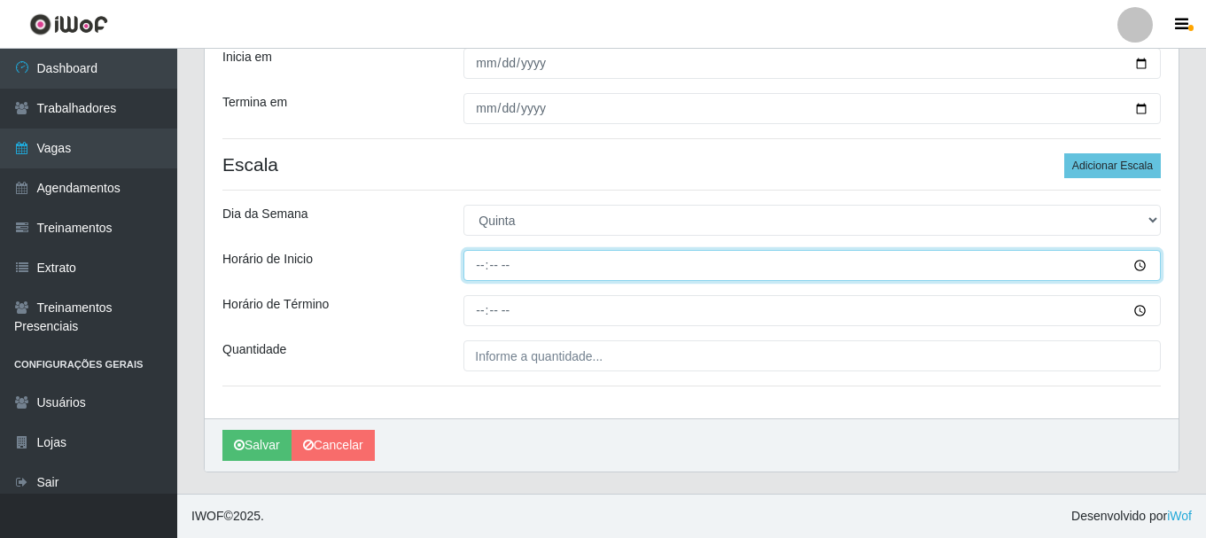
click at [477, 266] on input "Horário de Inicio" at bounding box center [811, 265] width 697 height 31
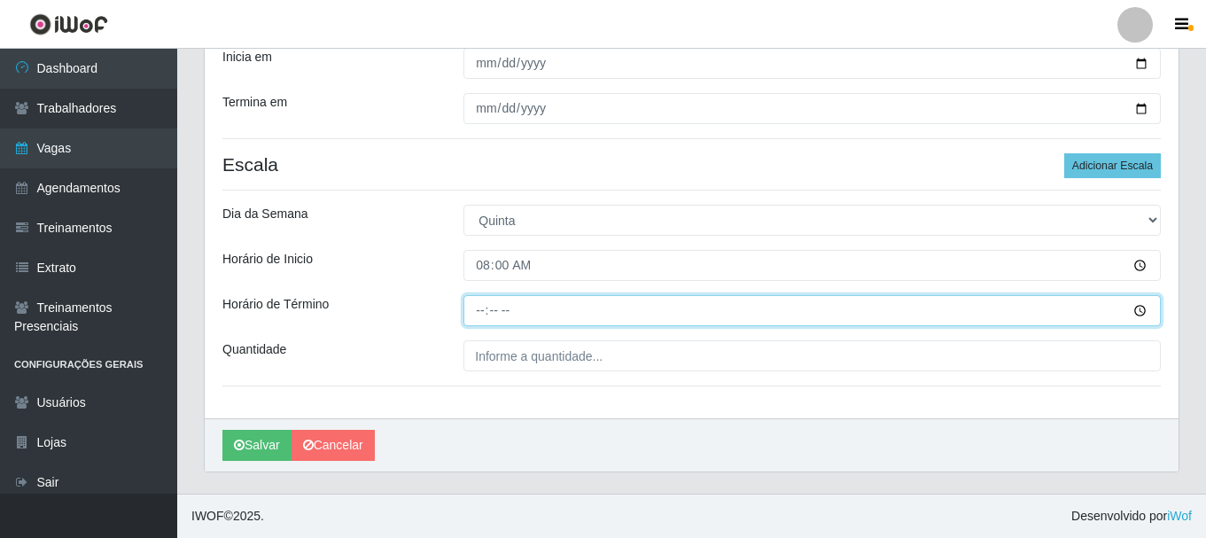
click at [483, 309] on input "Horário de Término" at bounding box center [811, 310] width 697 height 31
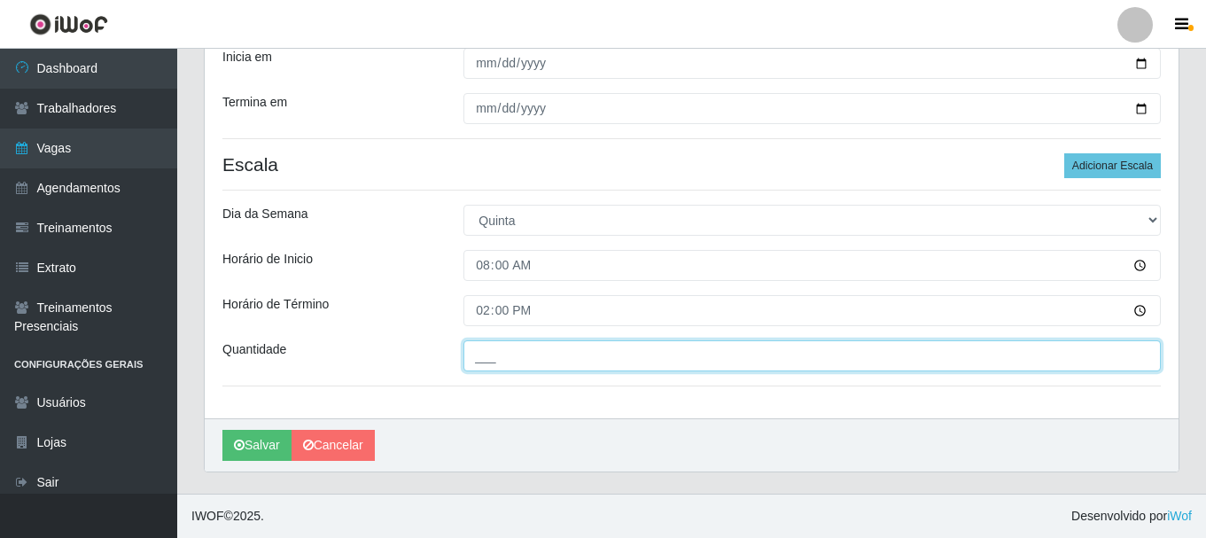
click at [502, 365] on input "___" at bounding box center [811, 355] width 697 height 31
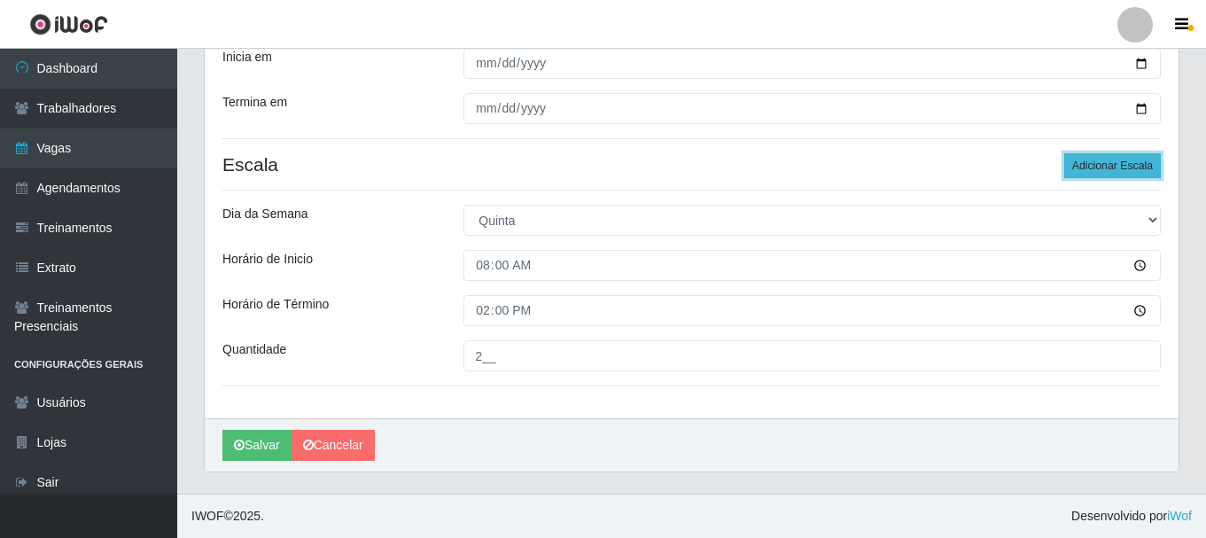
click at [1122, 159] on button "Adicionar Escala" at bounding box center [1112, 165] width 97 height 25
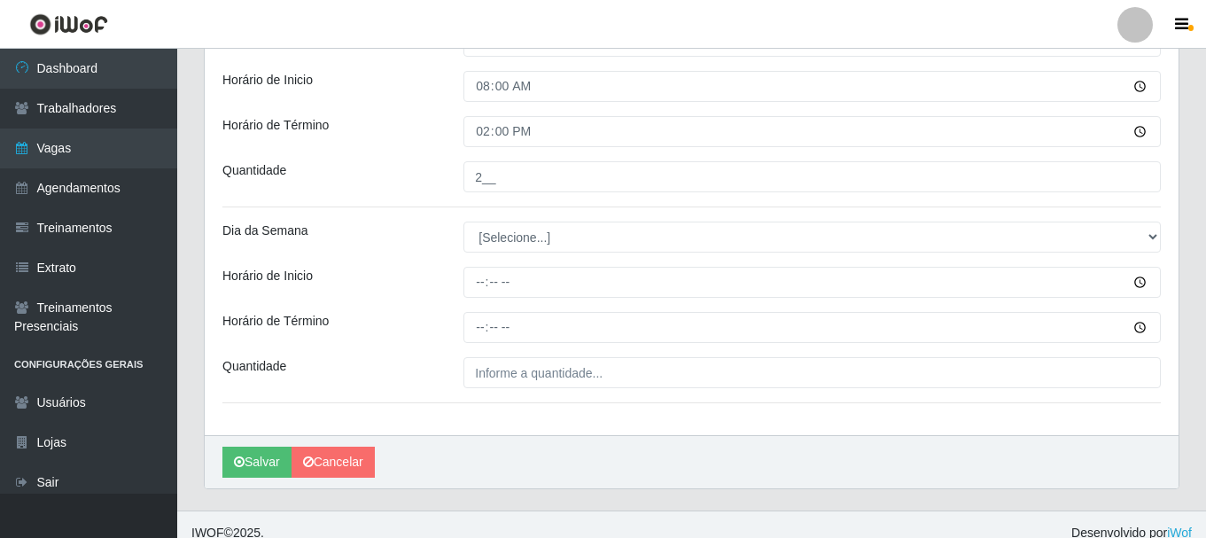
scroll to position [506, 0]
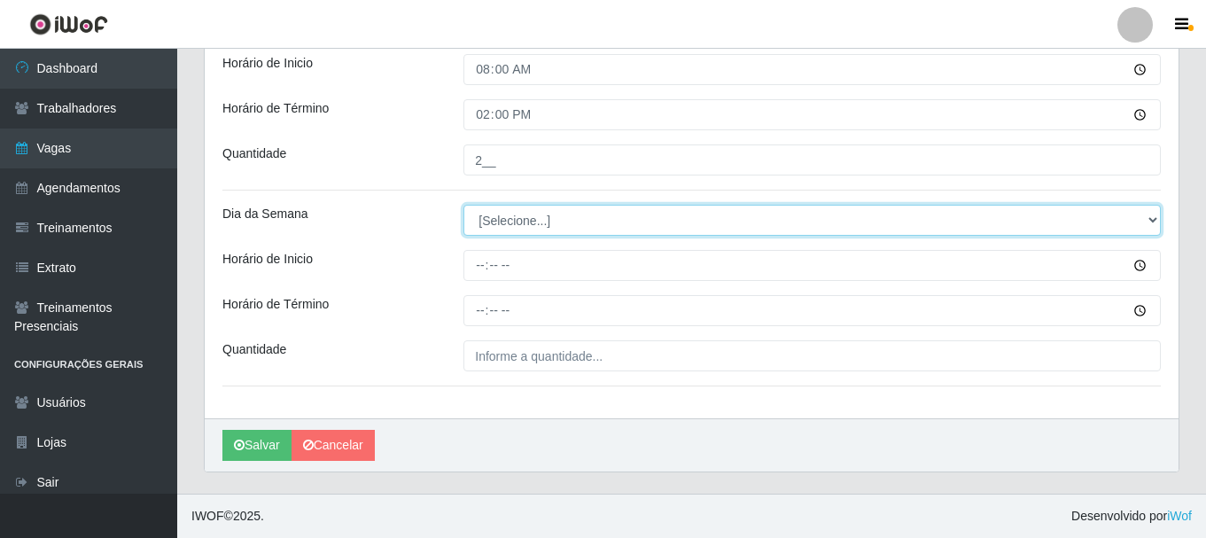
click at [617, 214] on select "[Selecione...] Segunda Terça Quarta Quinta Sexta Sábado Domingo" at bounding box center [811, 220] width 697 height 31
click at [463, 205] on select "[Selecione...] Segunda Terça Quarta Quinta Sexta Sábado Domingo" at bounding box center [811, 220] width 697 height 31
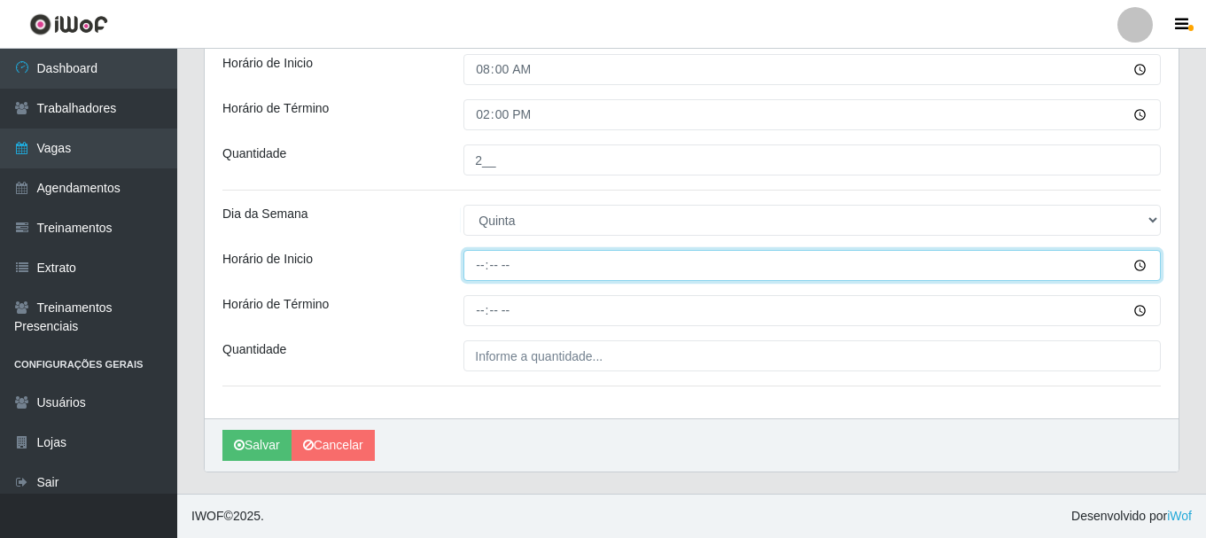
click at [479, 276] on input "Horário de Inicio" at bounding box center [811, 265] width 697 height 31
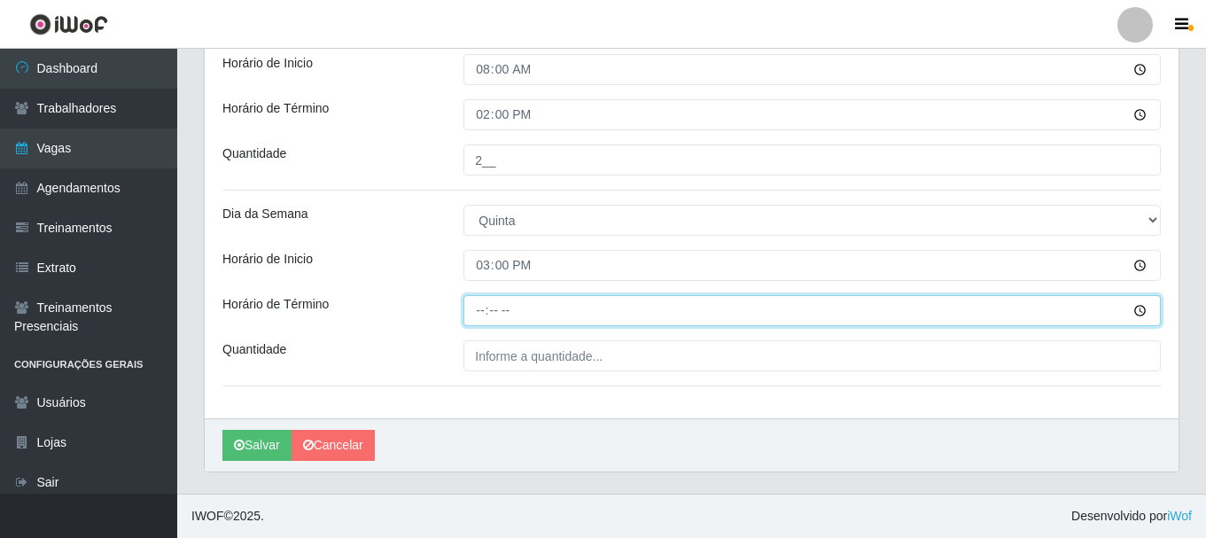
click at [475, 321] on input "Horário de Término" at bounding box center [811, 310] width 697 height 31
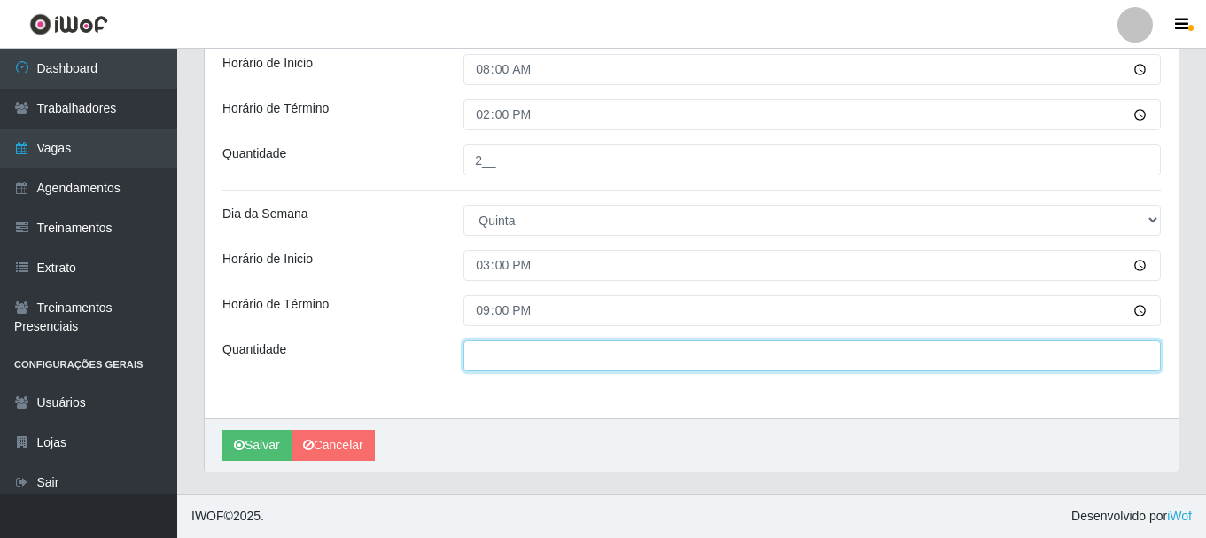
click at [484, 355] on input "___" at bounding box center [811, 355] width 697 height 31
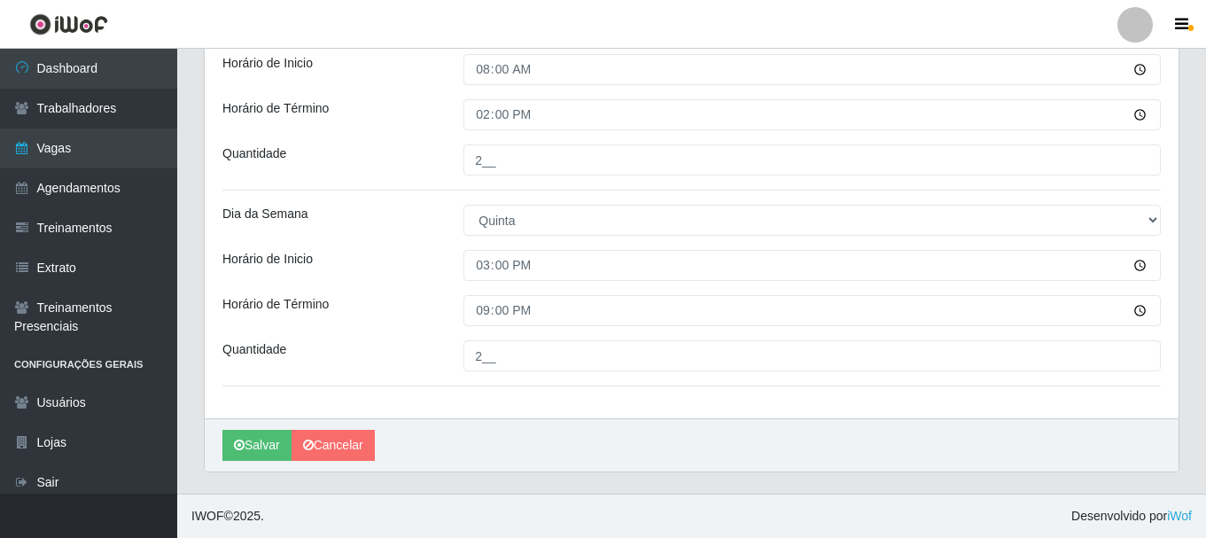
click at [415, 345] on div "Quantidade" at bounding box center [329, 355] width 241 height 31
click at [256, 438] on button "Salvar" at bounding box center [256, 445] width 69 height 31
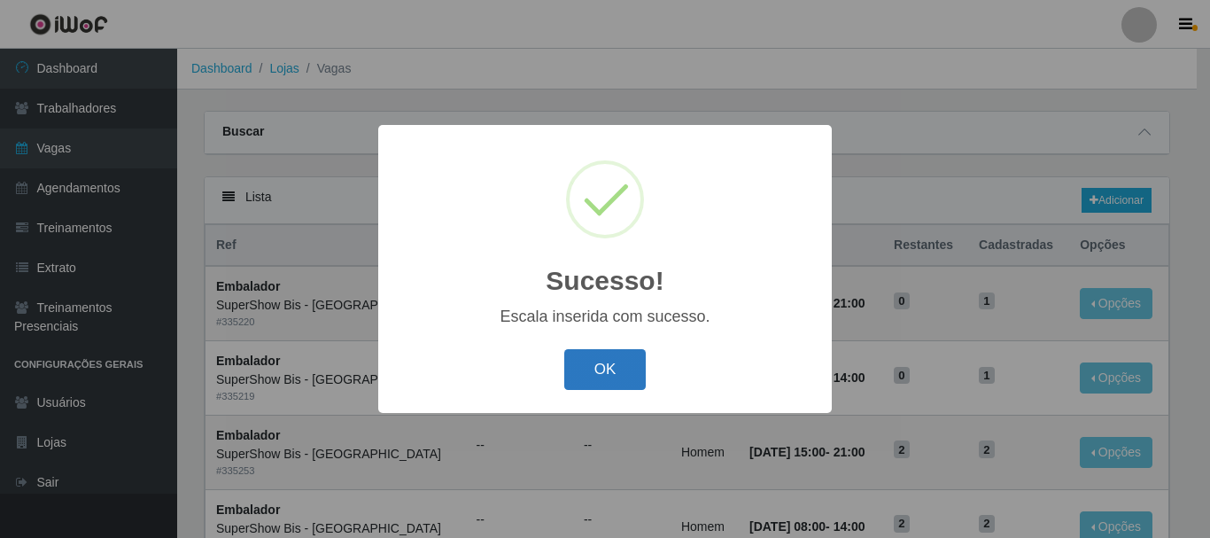
click at [598, 361] on button "OK" at bounding box center [605, 370] width 82 height 42
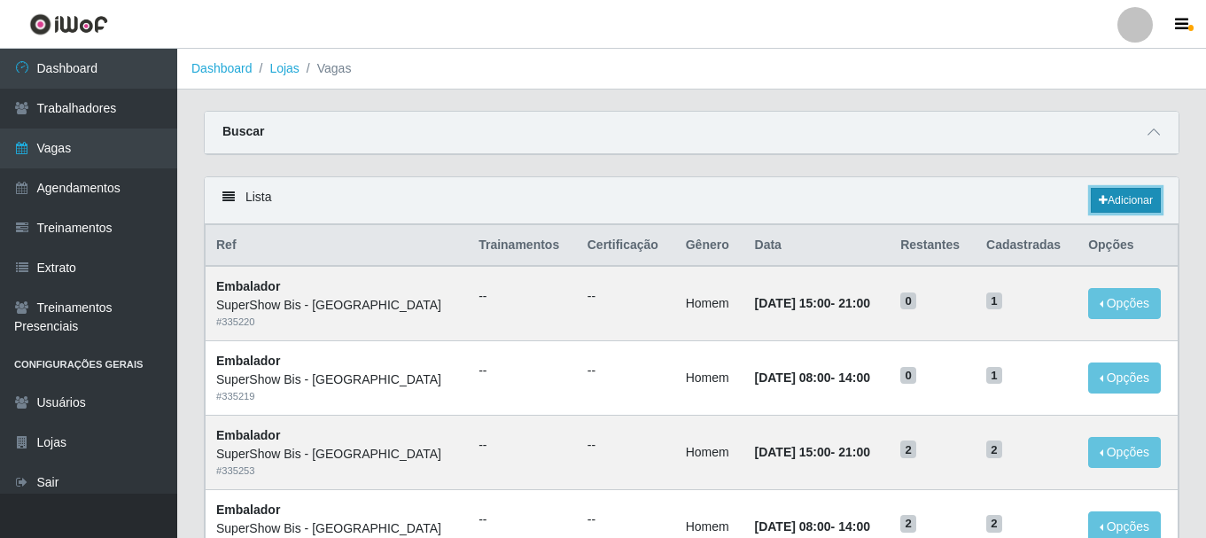
click at [1118, 196] on link "Adicionar" at bounding box center [1125, 200] width 70 height 25
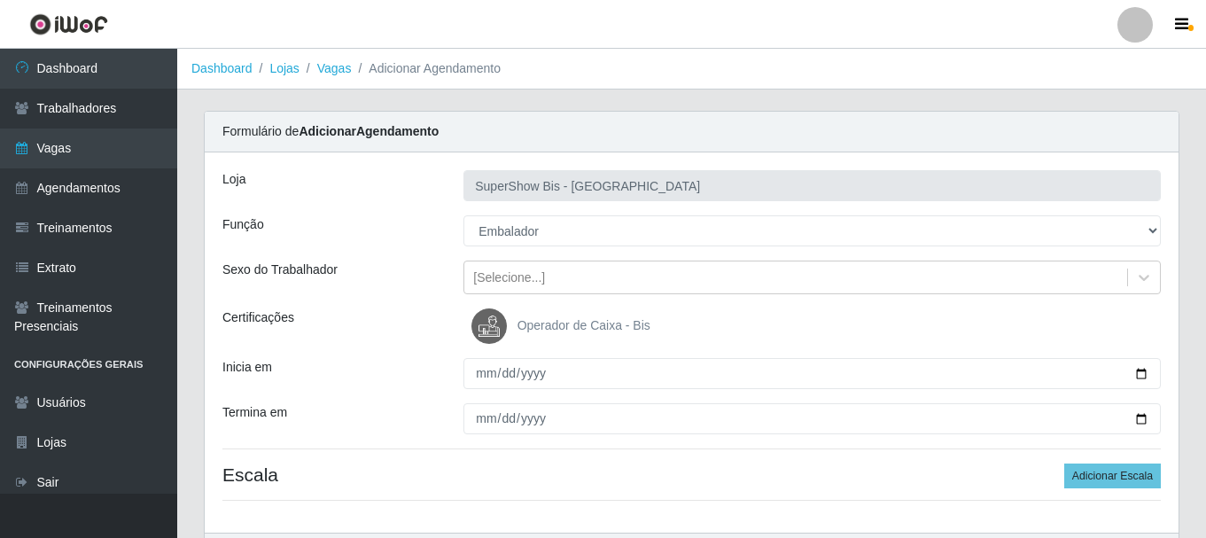
click at [463, 215] on select "[Selecione...] ASG ASG + ASG ++ Auxiliar de Cozinha Embalador Embalador + Embal…" at bounding box center [811, 230] width 697 height 31
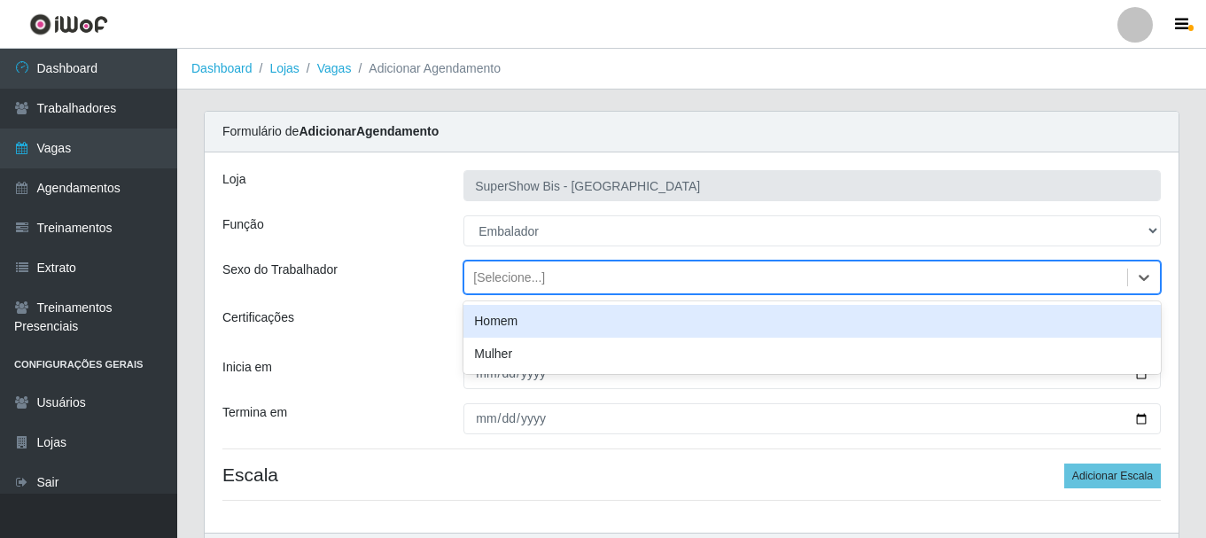
click at [504, 279] on div "[Selecione...]" at bounding box center [509, 277] width 72 height 19
click at [510, 318] on div "Homem" at bounding box center [811, 321] width 697 height 33
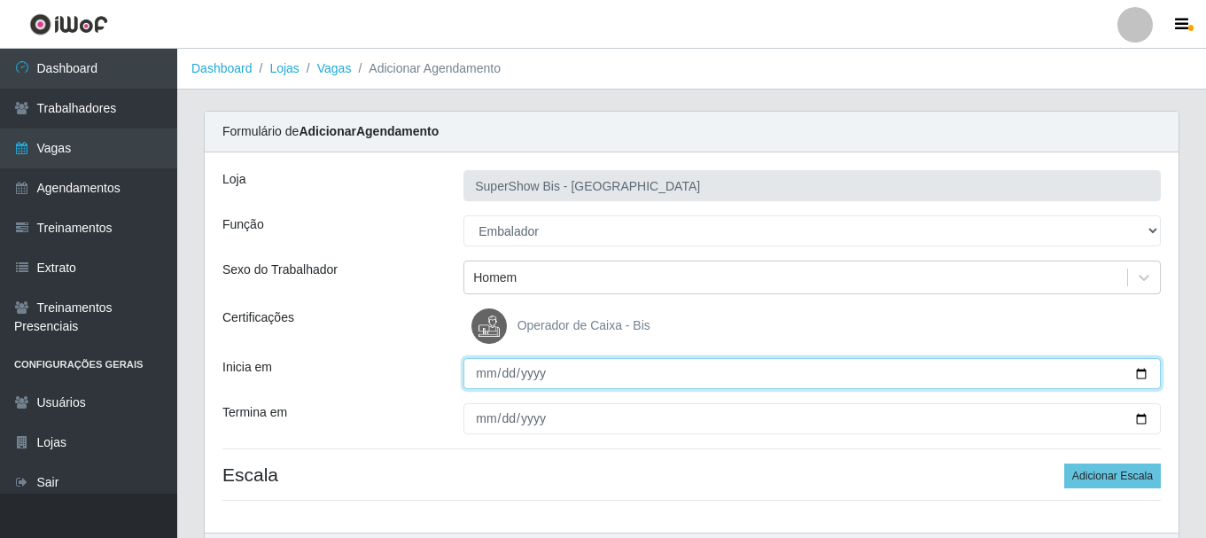
click at [488, 384] on input "Inicia em" at bounding box center [811, 373] width 697 height 31
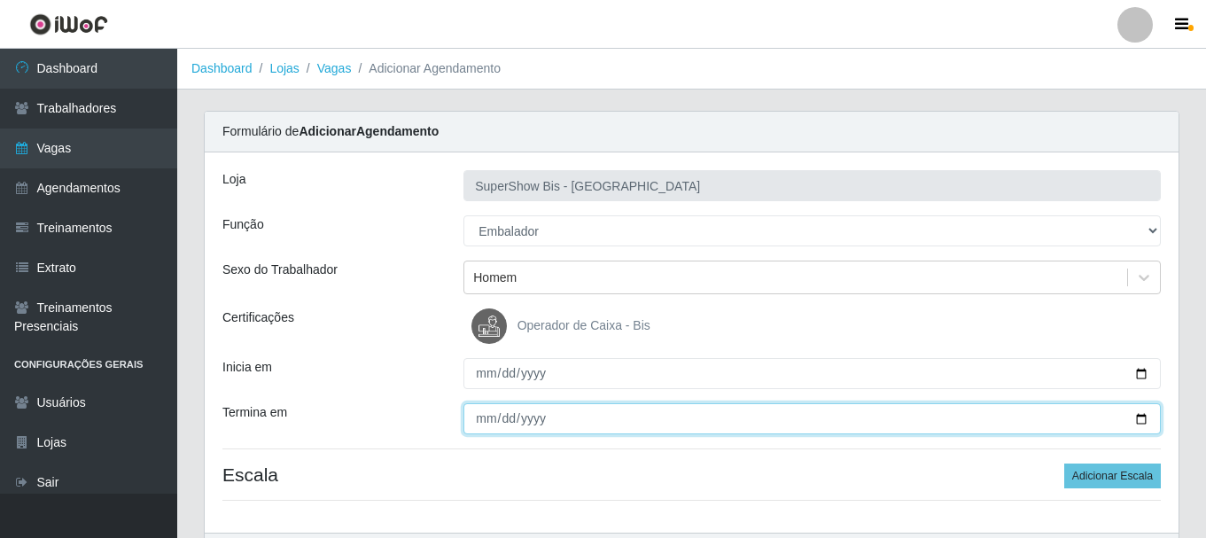
click at [469, 428] on input "Termina em" at bounding box center [811, 418] width 697 height 31
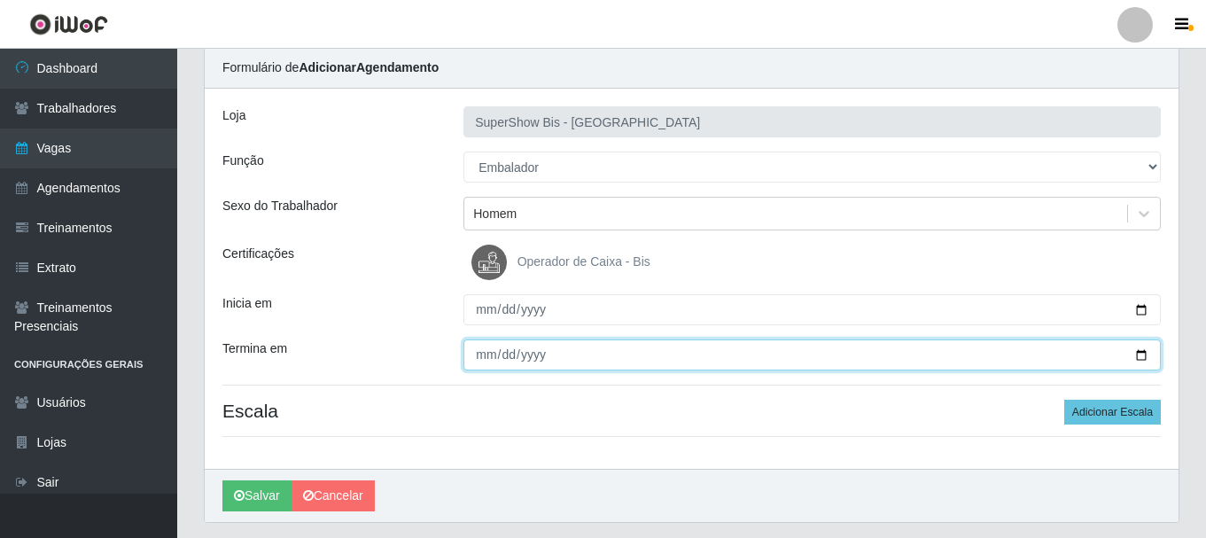
scroll to position [114, 0]
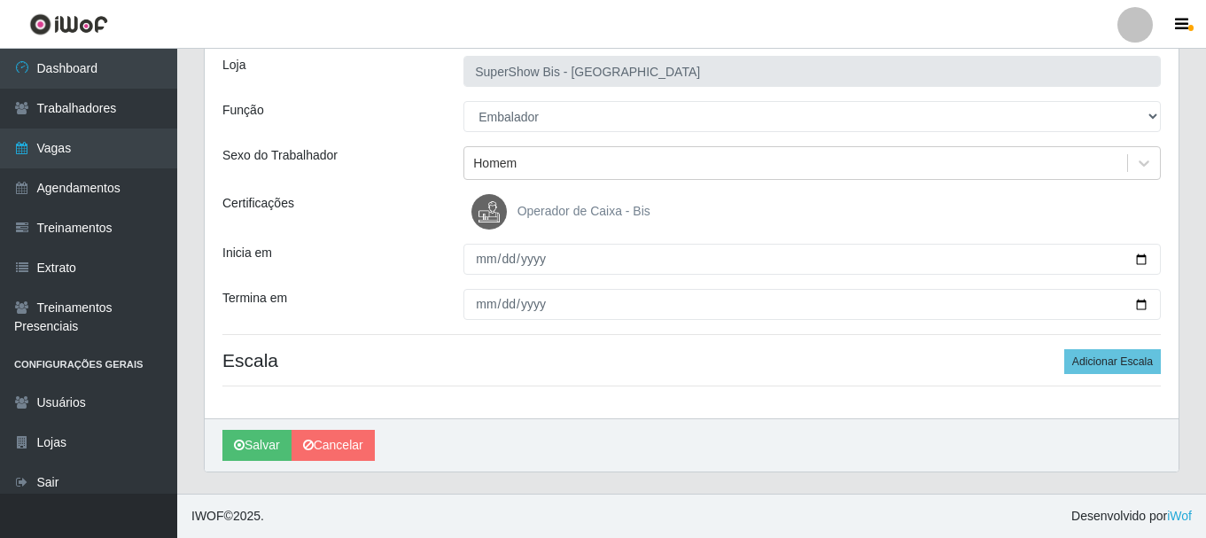
click at [1120, 377] on div "Loja SuperShow Bis - Avenida 6 Função [Selecione...] ASG ASG + ASG ++ Auxiliar …" at bounding box center [691, 228] width 973 height 380
click at [1134, 357] on button "Adicionar Escala" at bounding box center [1112, 361] width 97 height 25
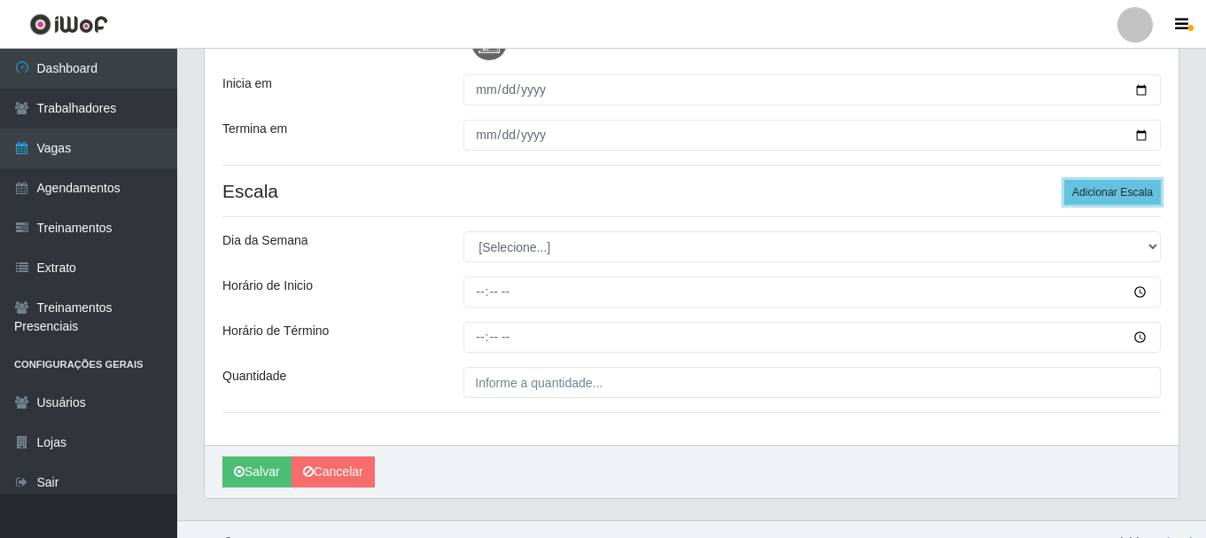
scroll to position [291, 0]
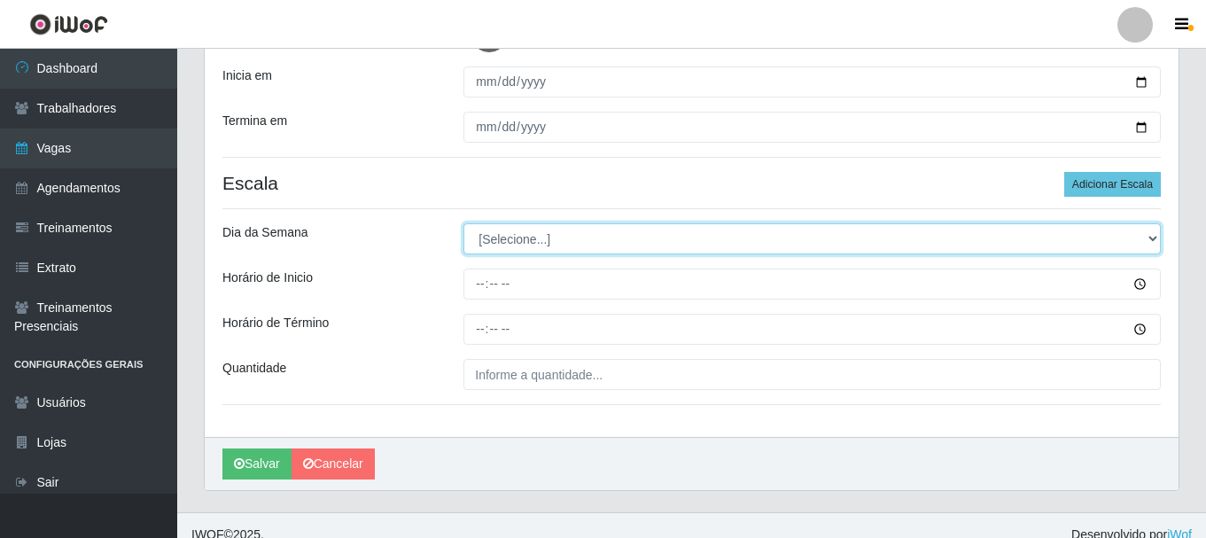
click at [547, 246] on select "[Selecione...] Segunda Terça Quarta Quinta Sexta Sábado Domingo" at bounding box center [811, 238] width 697 height 31
click at [463, 223] on select "[Selecione...] Segunda Terça Quarta Quinta Sexta Sábado Domingo" at bounding box center [811, 238] width 697 height 31
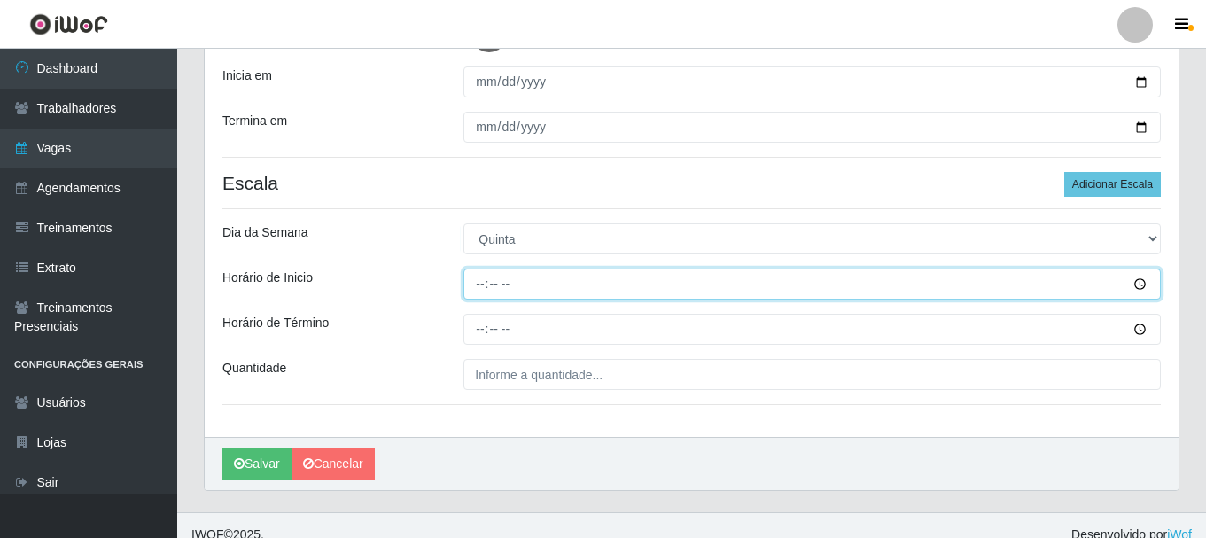
click at [477, 287] on input "Horário de Inicio" at bounding box center [811, 283] width 697 height 31
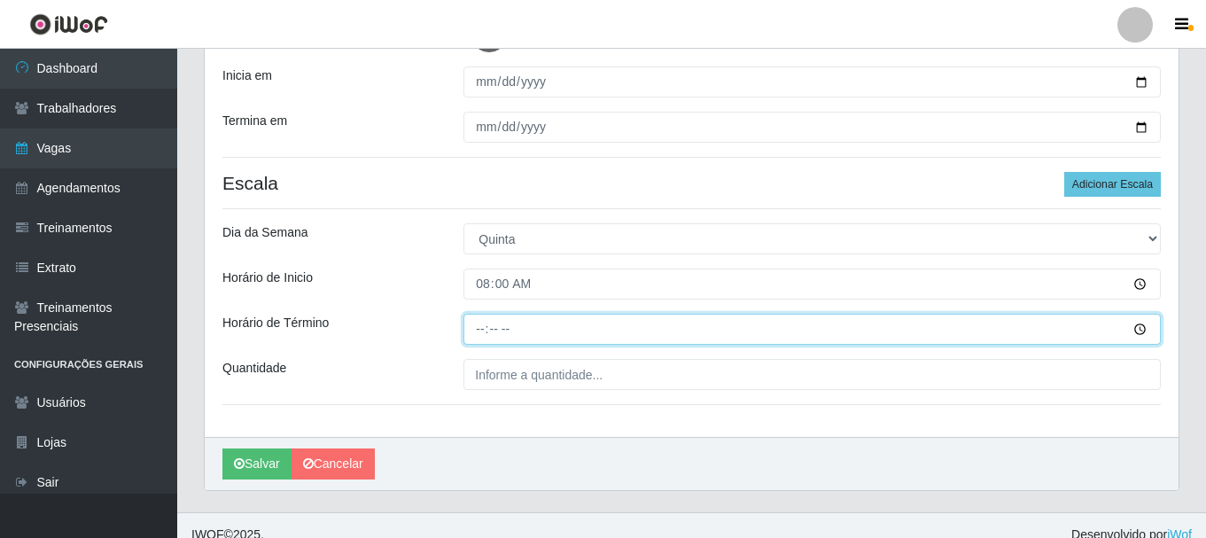
click at [485, 316] on input "Horário de Término" at bounding box center [811, 329] width 697 height 31
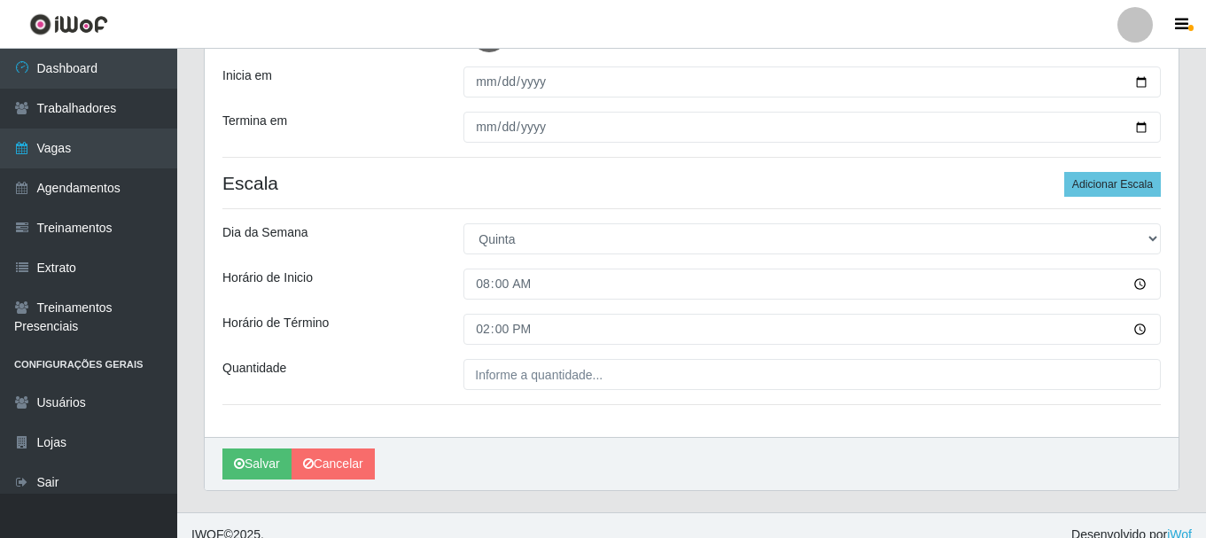
click at [491, 399] on div "Loja SuperShow Bis - Avenida 6 Função [Selecione...] ASG ASG + ASG ++ Auxiliar …" at bounding box center [691, 149] width 973 height 576
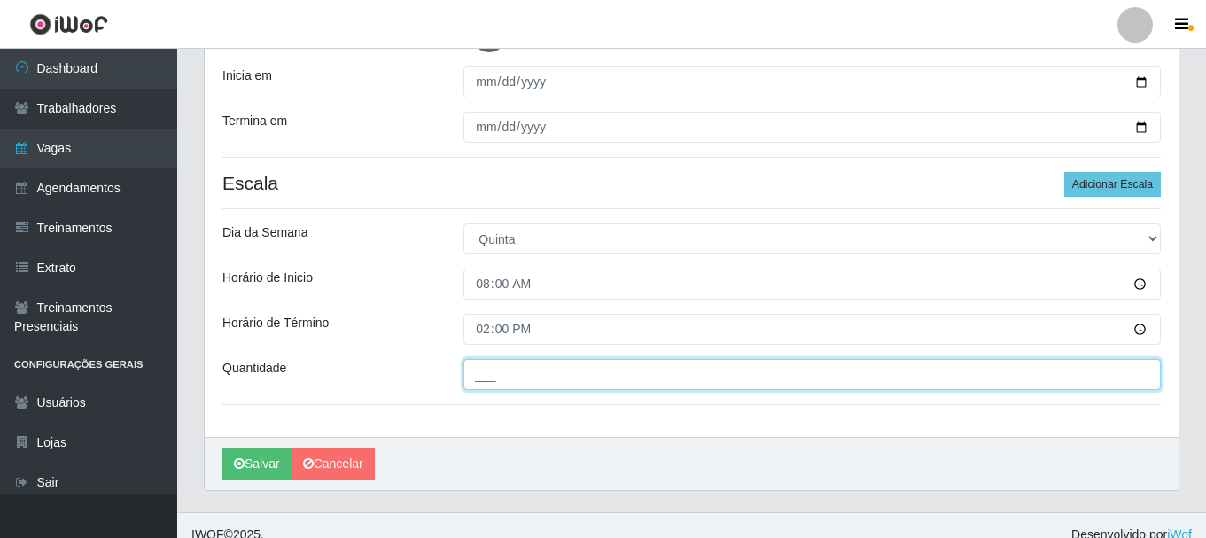
click at [491, 381] on input "___" at bounding box center [811, 374] width 697 height 31
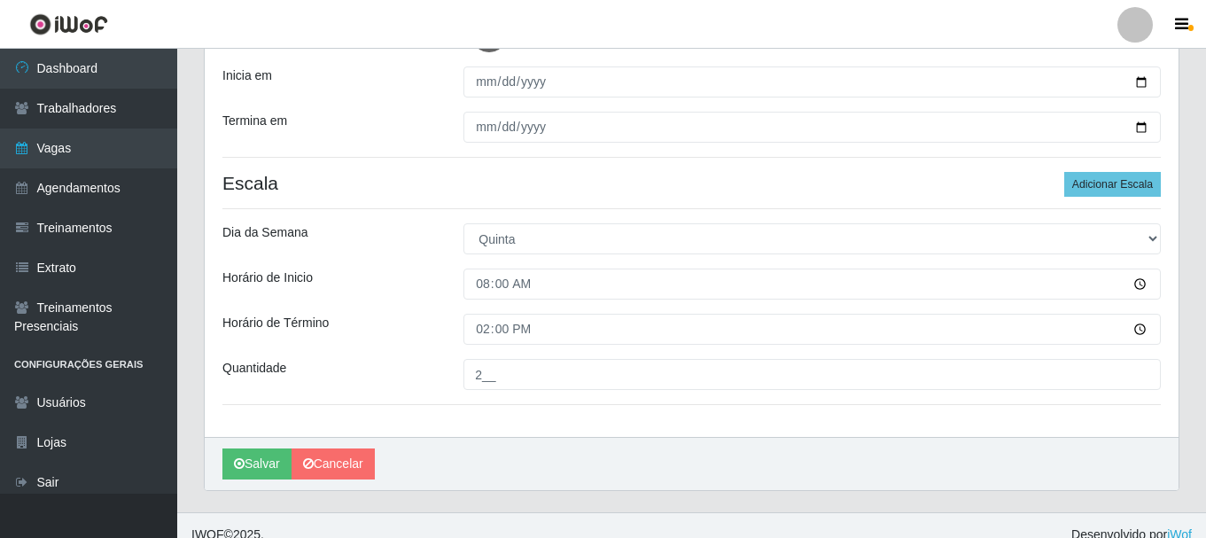
click at [1128, 202] on div "Loja SuperShow Bis - Avenida 6 Função [Selecione...] ASG ASG + ASG ++ Auxiliar …" at bounding box center [691, 149] width 973 height 576
click at [1127, 195] on button "Adicionar Escala" at bounding box center [1112, 184] width 97 height 25
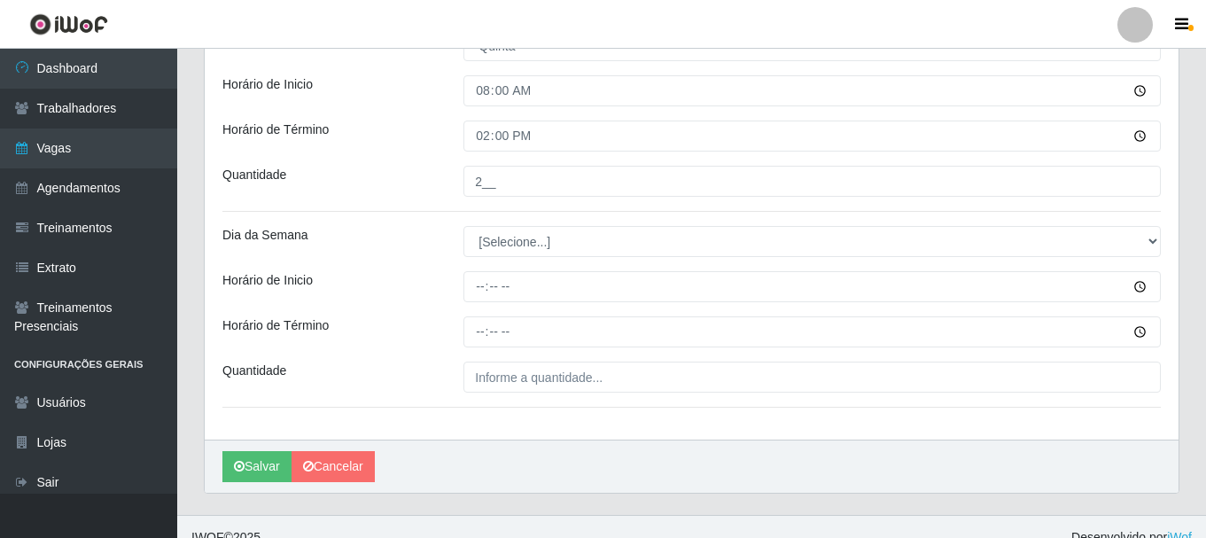
scroll to position [506, 0]
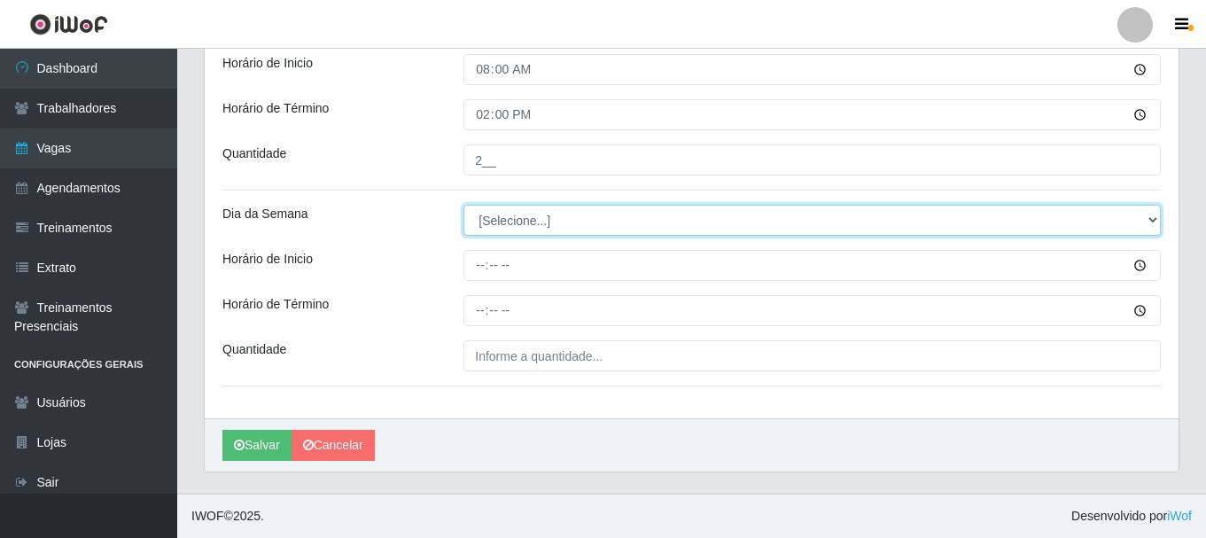
click at [514, 225] on select "[Selecione...] Segunda Terça Quarta Quinta Sexta Sábado Domingo" at bounding box center [811, 220] width 697 height 31
click at [463, 205] on select "[Selecione...] Segunda Terça Quarta Quinta Sexta Sábado Domingo" at bounding box center [811, 220] width 697 height 31
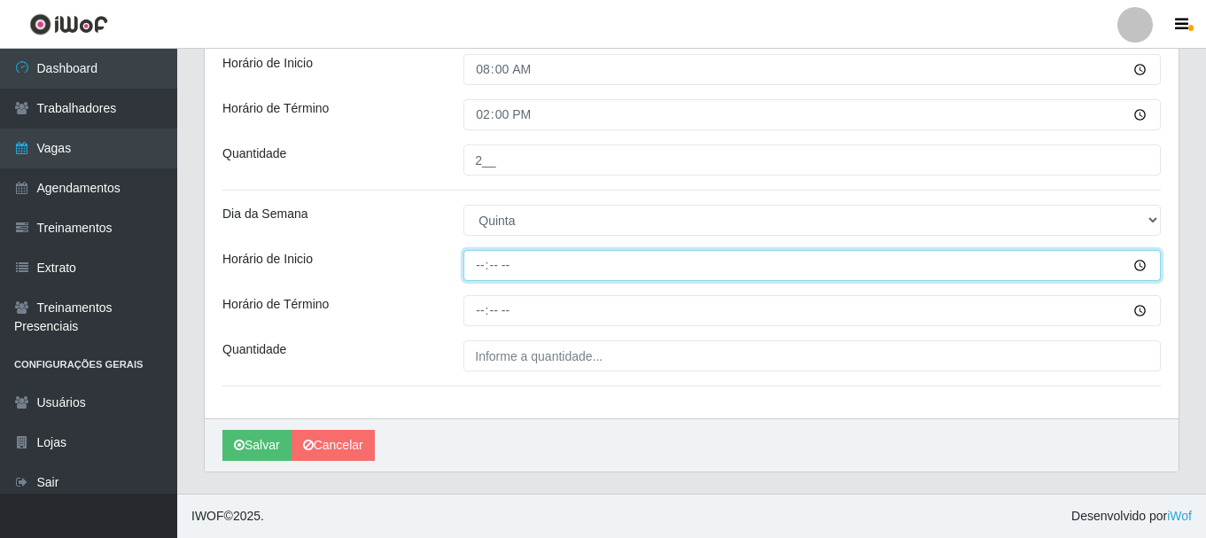
click at [480, 268] on input "Horário de Inicio" at bounding box center [811, 265] width 697 height 31
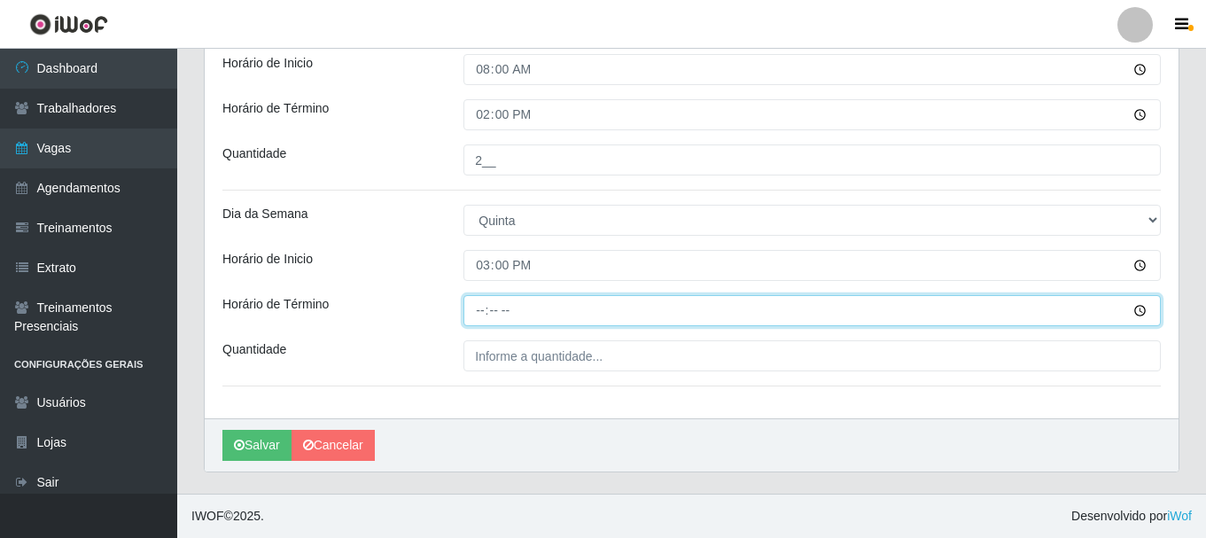
click at [480, 301] on input "Horário de Término" at bounding box center [811, 310] width 697 height 31
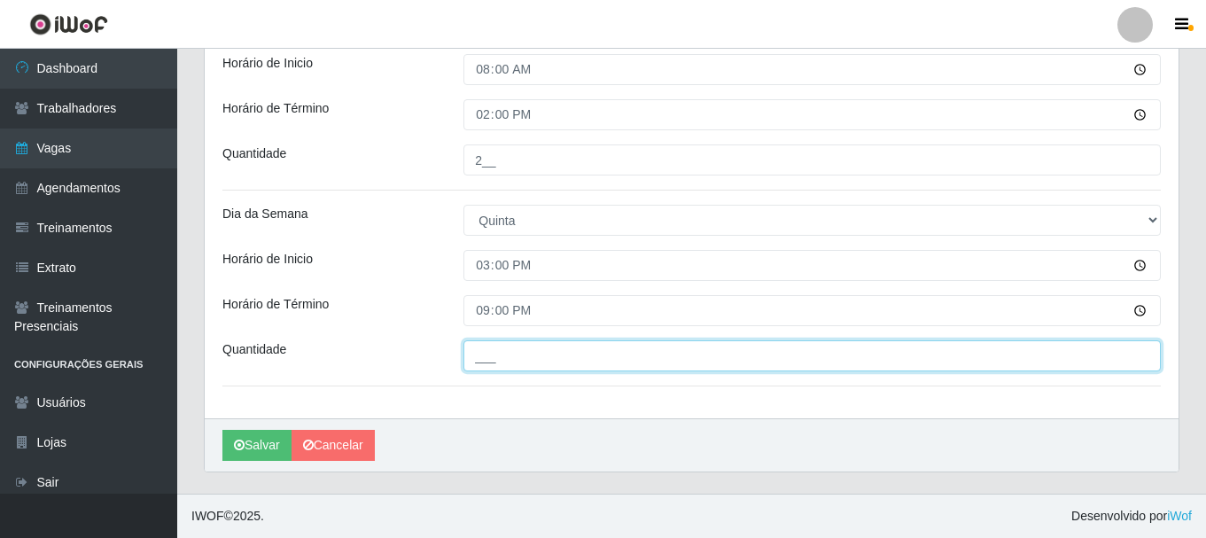
click at [488, 361] on input "___" at bounding box center [811, 355] width 697 height 31
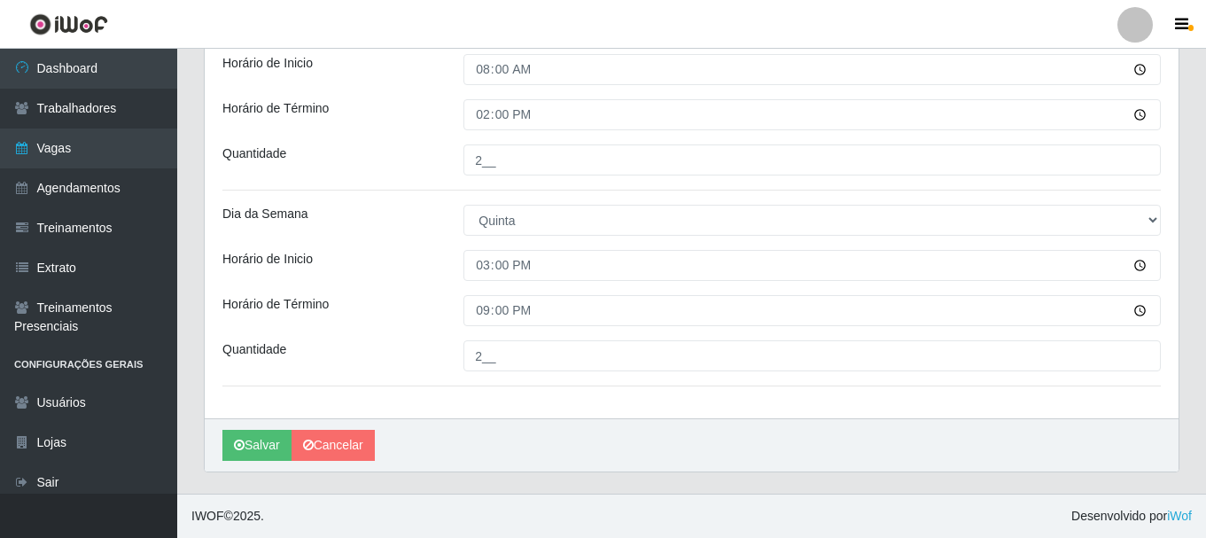
click at [333, 325] on div "Horário de Término" at bounding box center [329, 310] width 241 height 31
click at [268, 437] on button "Salvar" at bounding box center [256, 445] width 69 height 31
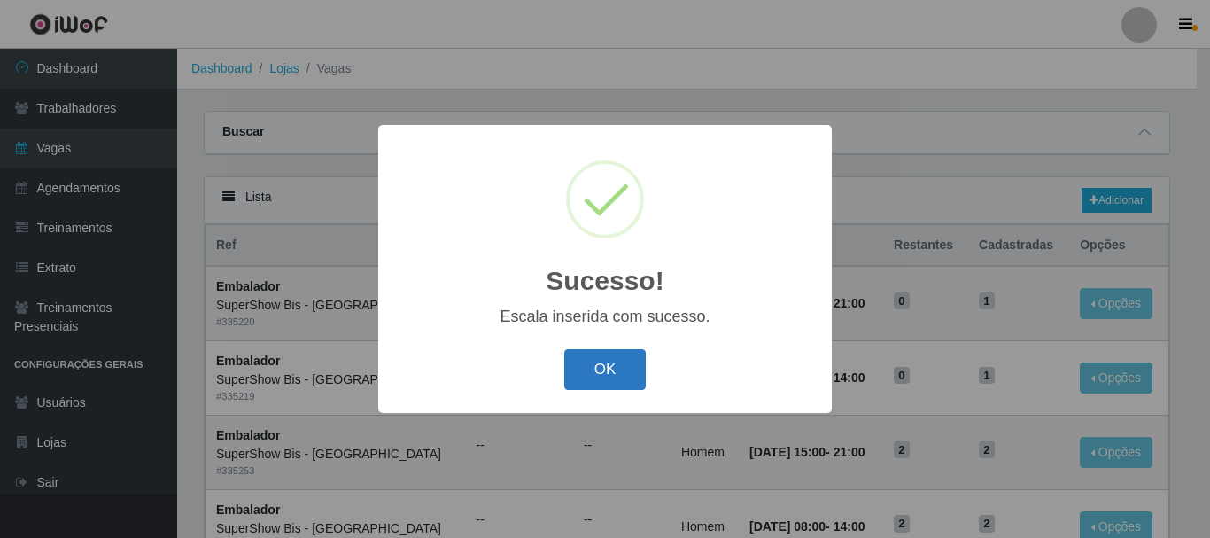
click at [612, 358] on button "OK" at bounding box center [605, 370] width 82 height 42
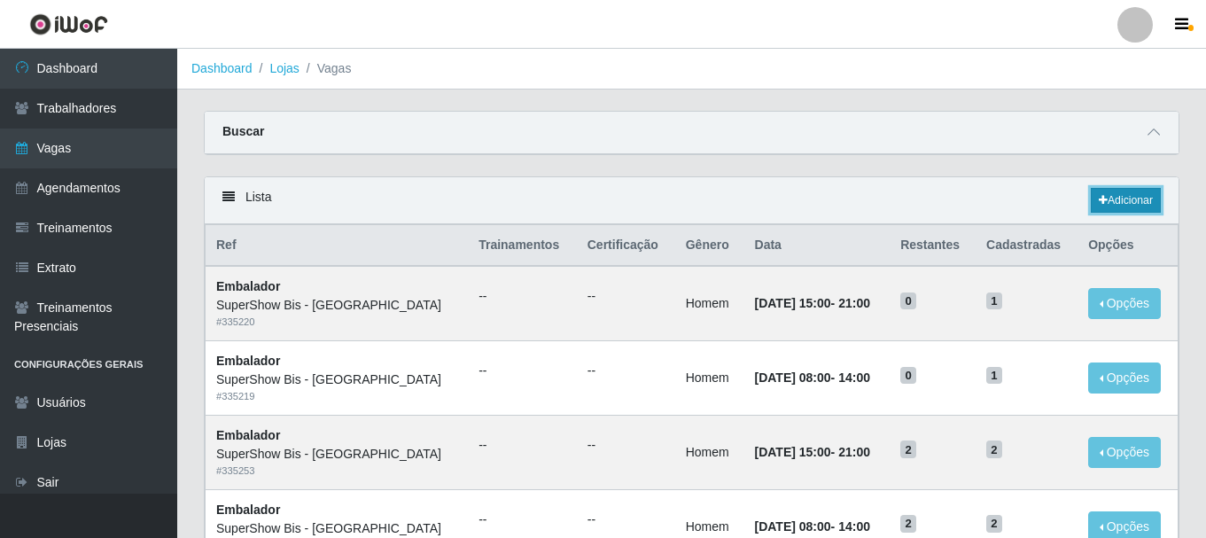
click at [1130, 198] on link "Adicionar" at bounding box center [1125, 200] width 70 height 25
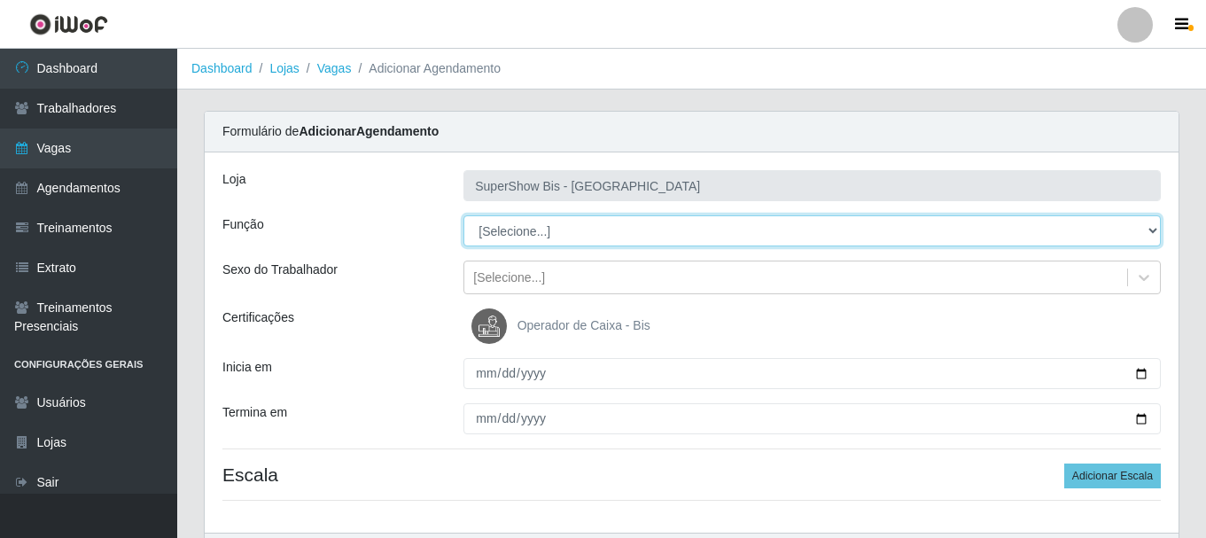
drag, startPoint x: 595, startPoint y: 242, endPoint x: 512, endPoint y: 231, distance: 83.9
click at [512, 231] on select "[Selecione...] ASG ASG + ASG ++ Auxiliar de Cozinha Embalador Embalador + Embal…" at bounding box center [811, 230] width 697 height 31
click at [463, 215] on select "[Selecione...] ASG ASG + ASG ++ Auxiliar de Cozinha Embalador Embalador + Embal…" at bounding box center [811, 230] width 697 height 31
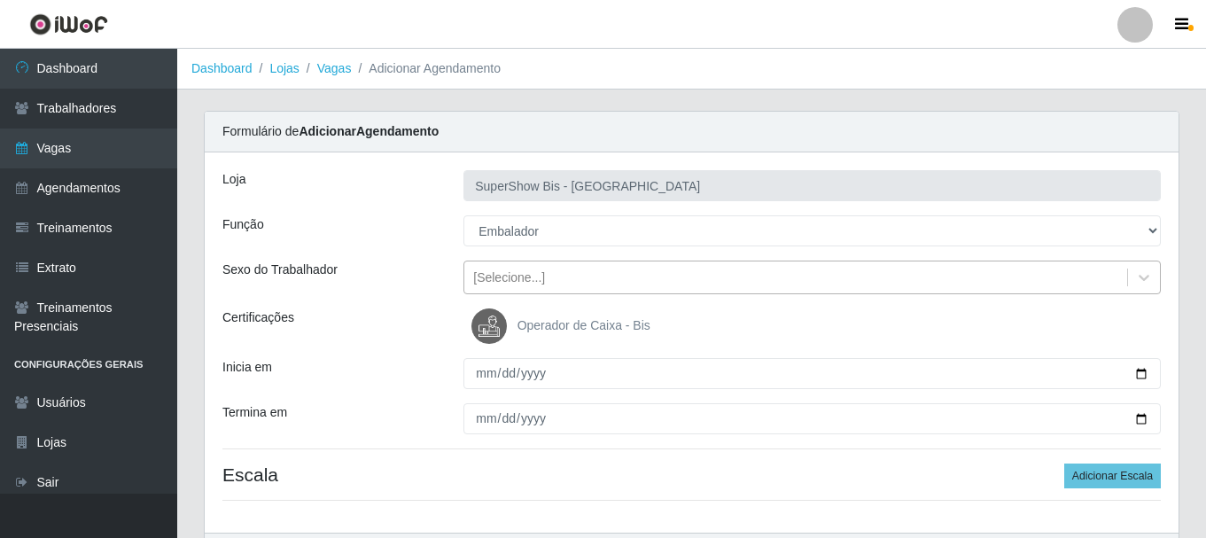
click at [488, 285] on div "[Selecione...]" at bounding box center [509, 277] width 72 height 19
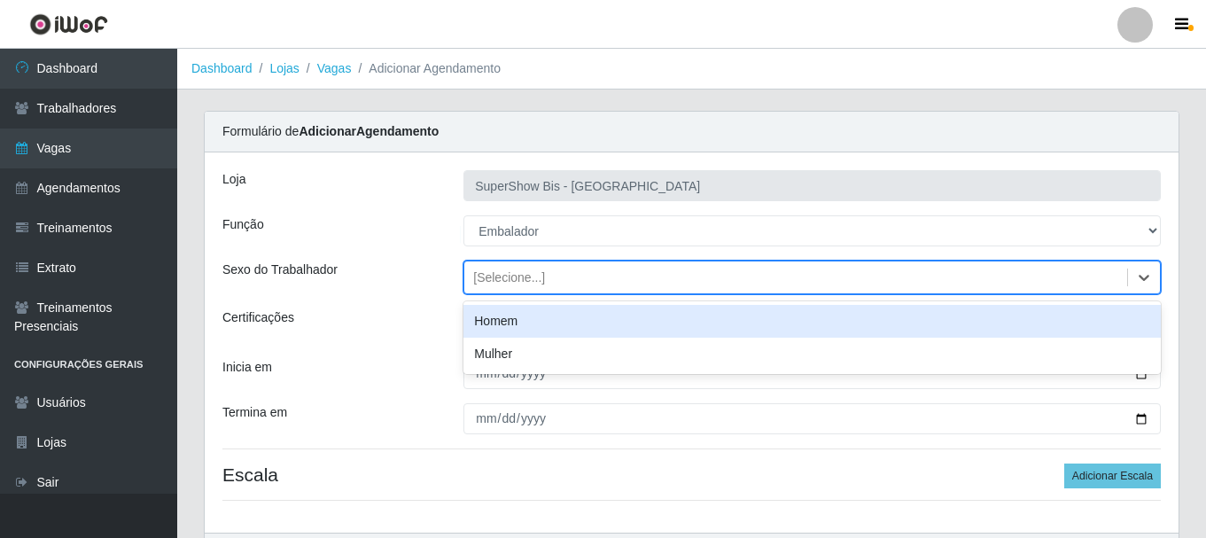
click at [486, 314] on div "Homem" at bounding box center [811, 321] width 697 height 33
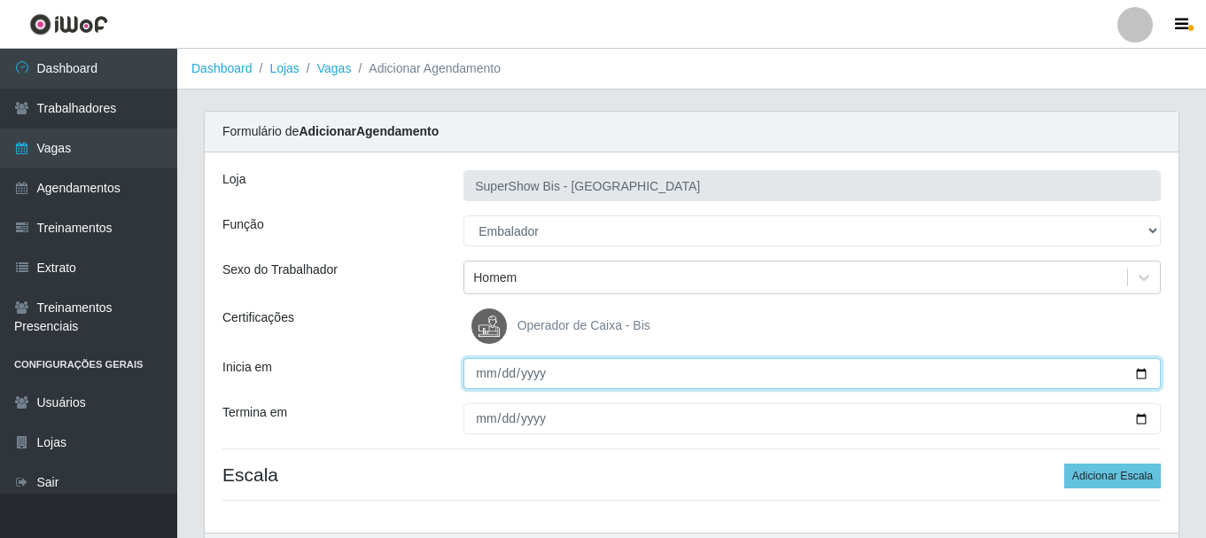
click at [482, 372] on input "Inicia em" at bounding box center [811, 373] width 697 height 31
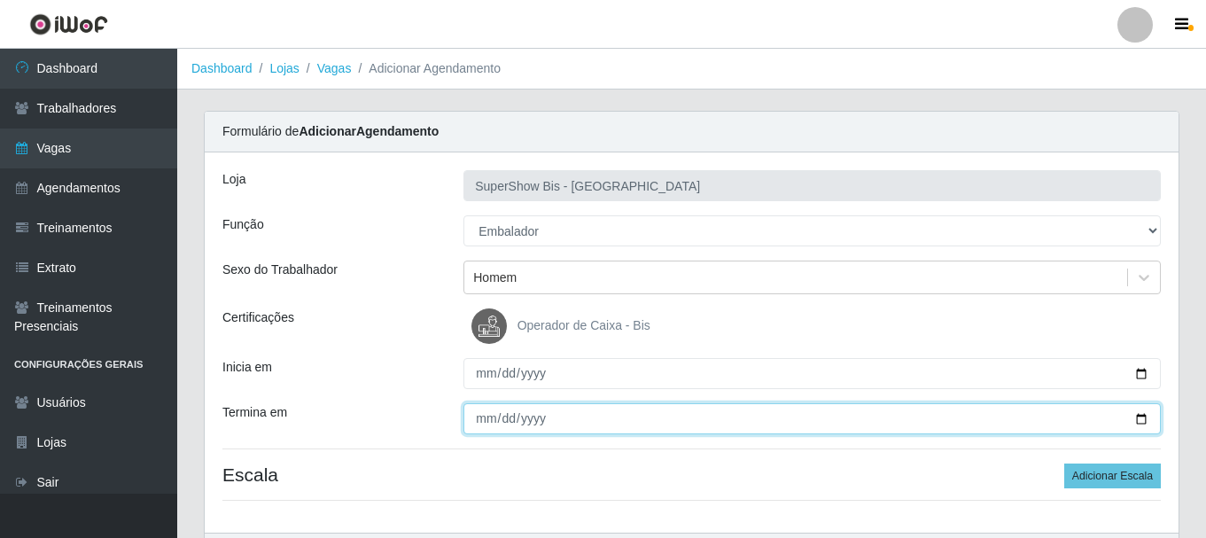
click at [470, 414] on input "Termina em" at bounding box center [811, 418] width 697 height 31
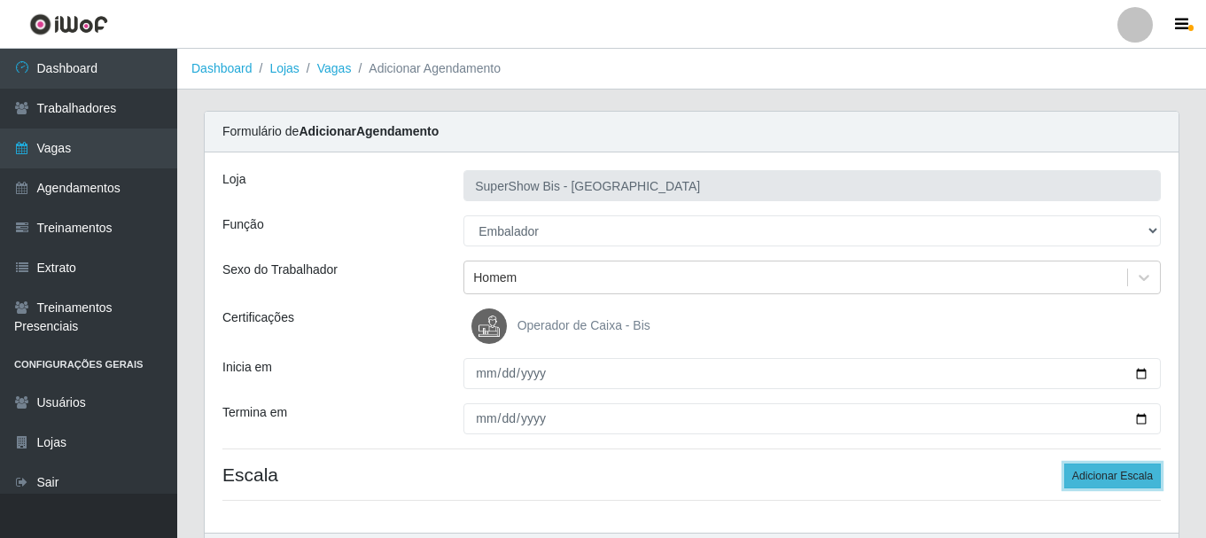
click at [1100, 479] on button "Adicionar Escala" at bounding box center [1112, 475] width 97 height 25
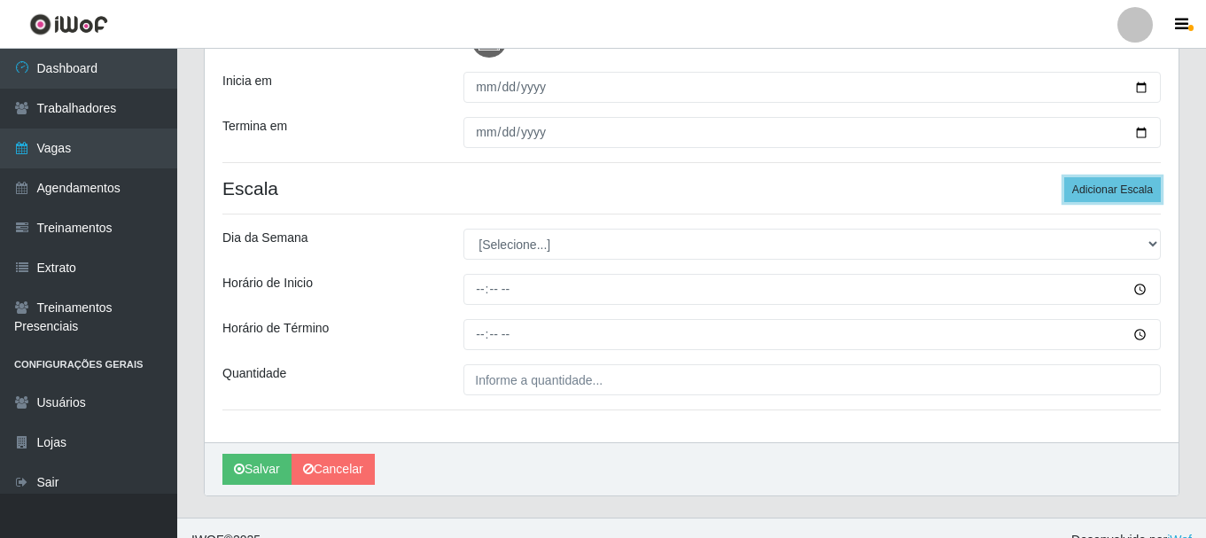
scroll to position [310, 0]
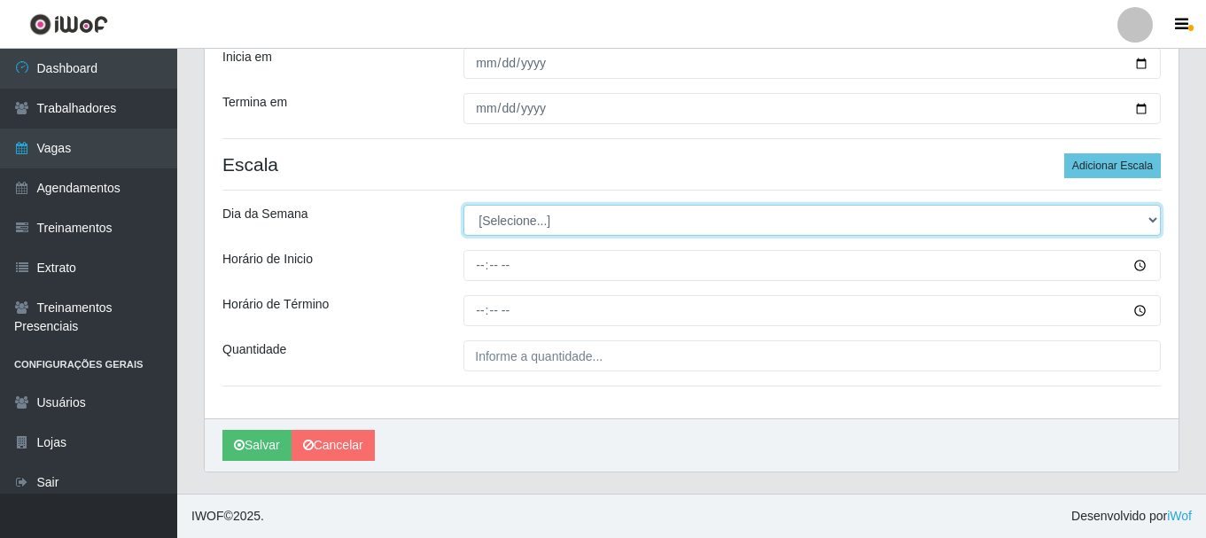
click at [494, 232] on select "[Selecione...] Segunda Terça Quarta Quinta Sexta Sábado Domingo" at bounding box center [811, 220] width 697 height 31
click at [463, 205] on select "[Selecione...] Segunda Terça Quarta Quinta Sexta Sábado Domingo" at bounding box center [811, 220] width 697 height 31
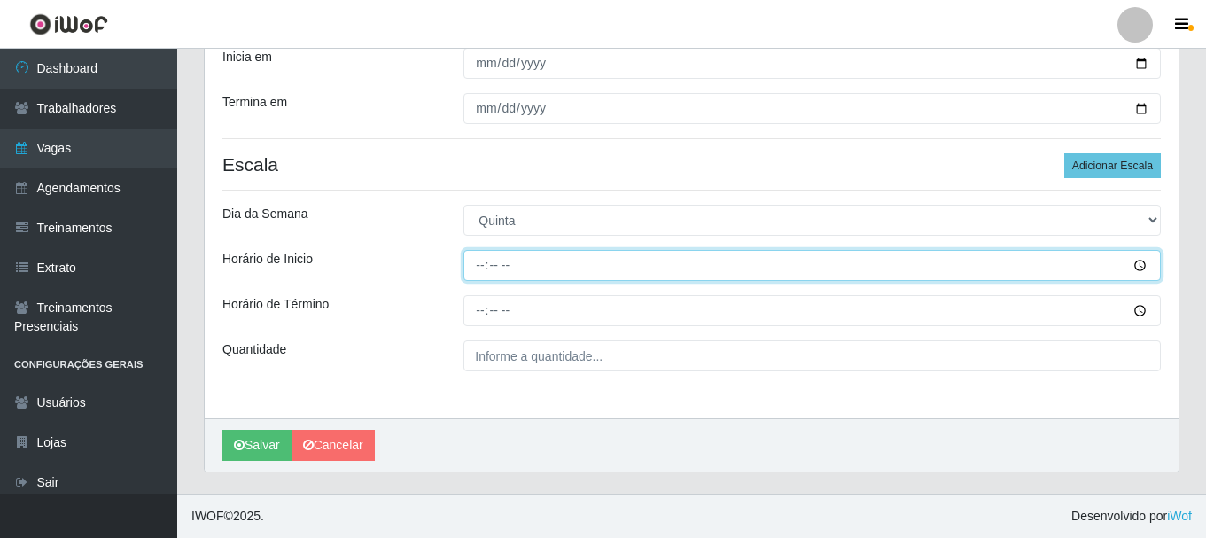
click at [476, 280] on input "Horário de Inicio" at bounding box center [811, 265] width 697 height 31
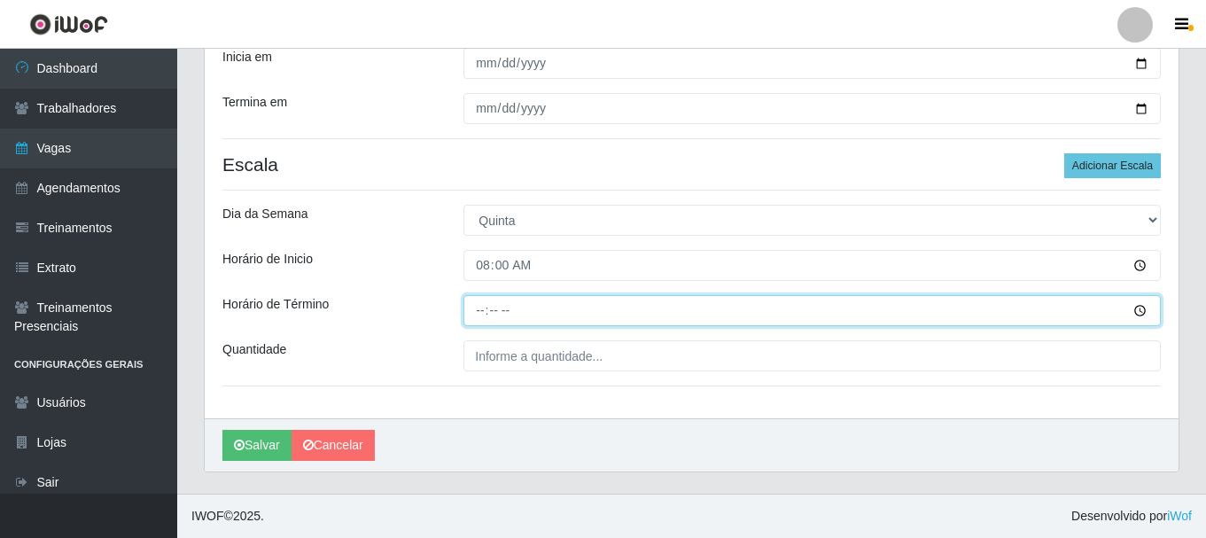
click at [483, 308] on input "Horário de Término" at bounding box center [811, 310] width 697 height 31
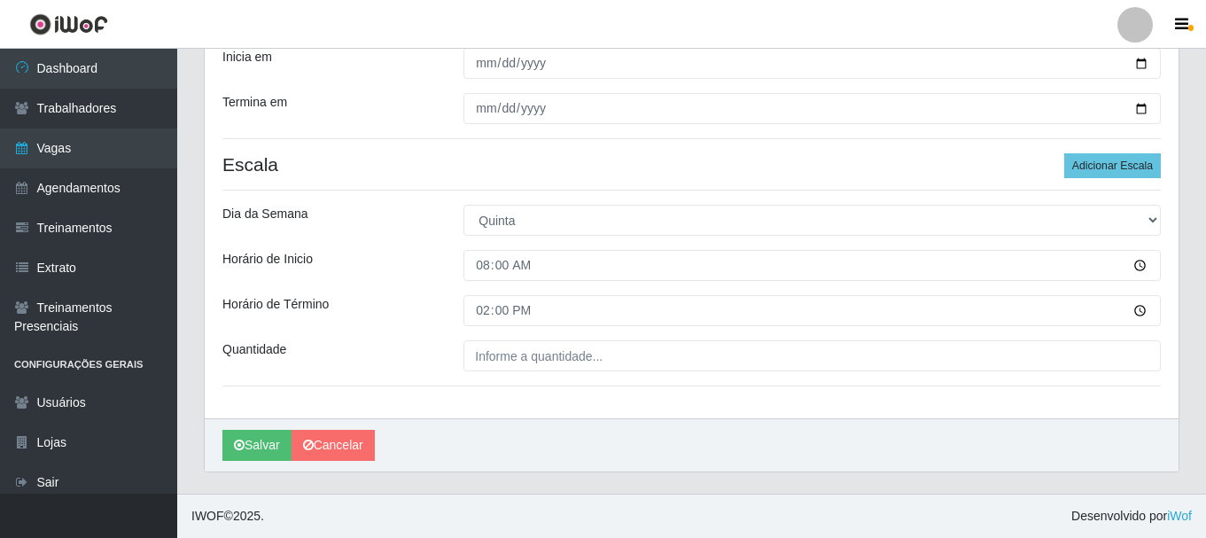
click at [517, 376] on div "Loja SuperShow Bis - Avenida 6 Função [Selecione...] ASG ASG + ASG ++ Auxiliar …" at bounding box center [691, 130] width 973 height 576
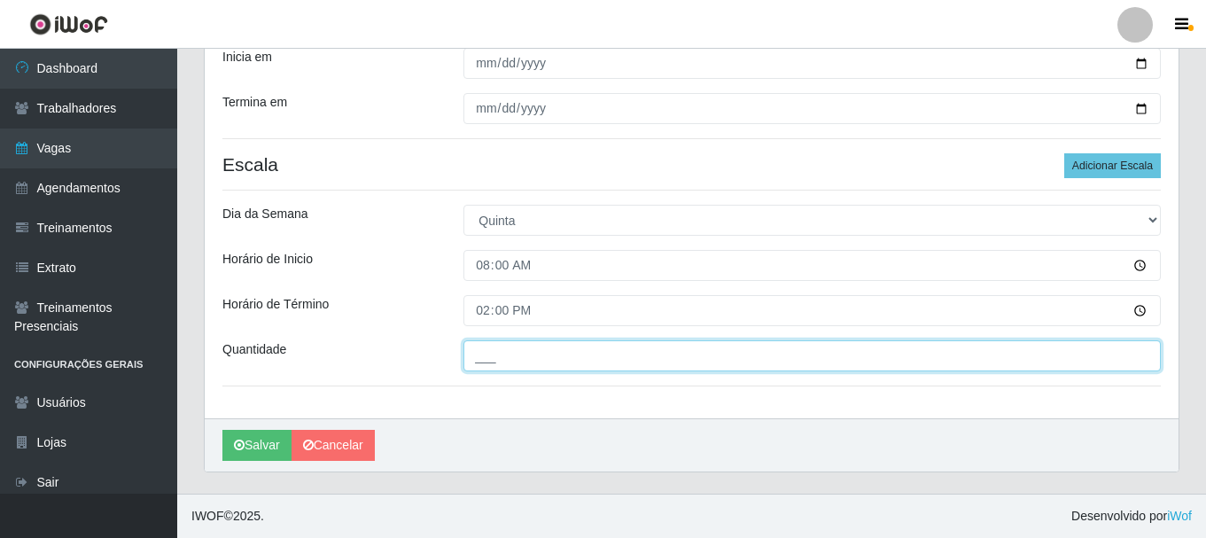
click at [517, 365] on input "___" at bounding box center [811, 355] width 697 height 31
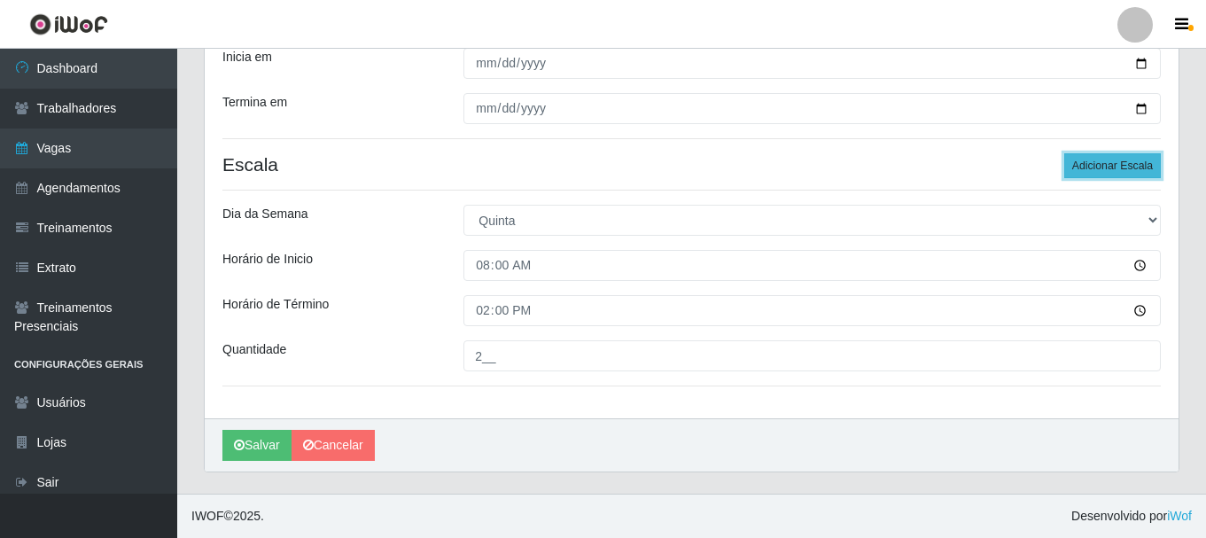
click at [1148, 167] on button "Adicionar Escala" at bounding box center [1112, 165] width 97 height 25
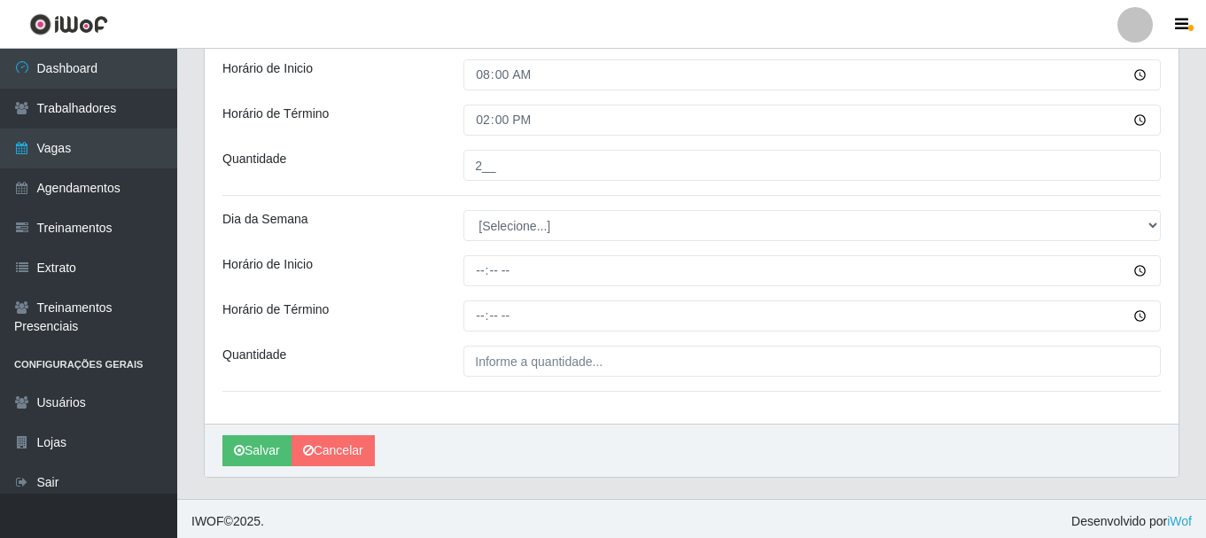
scroll to position [506, 0]
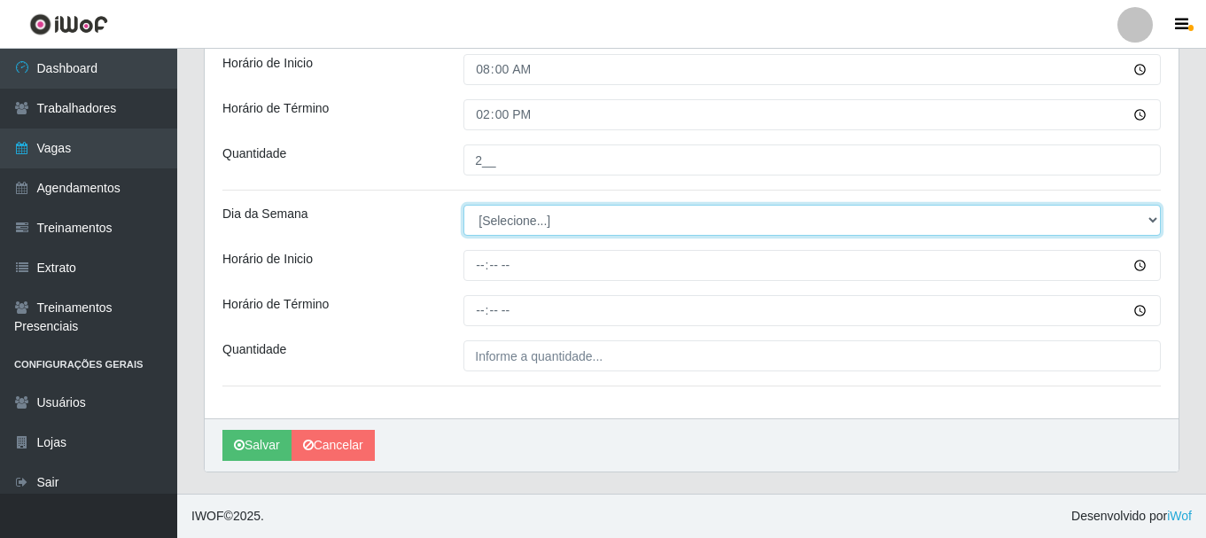
click at [548, 213] on select "[Selecione...] Segunda Terça Quarta Quinta Sexta Sábado Domingo" at bounding box center [811, 220] width 697 height 31
click at [463, 205] on select "[Selecione...] Segunda Terça Quarta Quinta Sexta Sábado Domingo" at bounding box center [811, 220] width 697 height 31
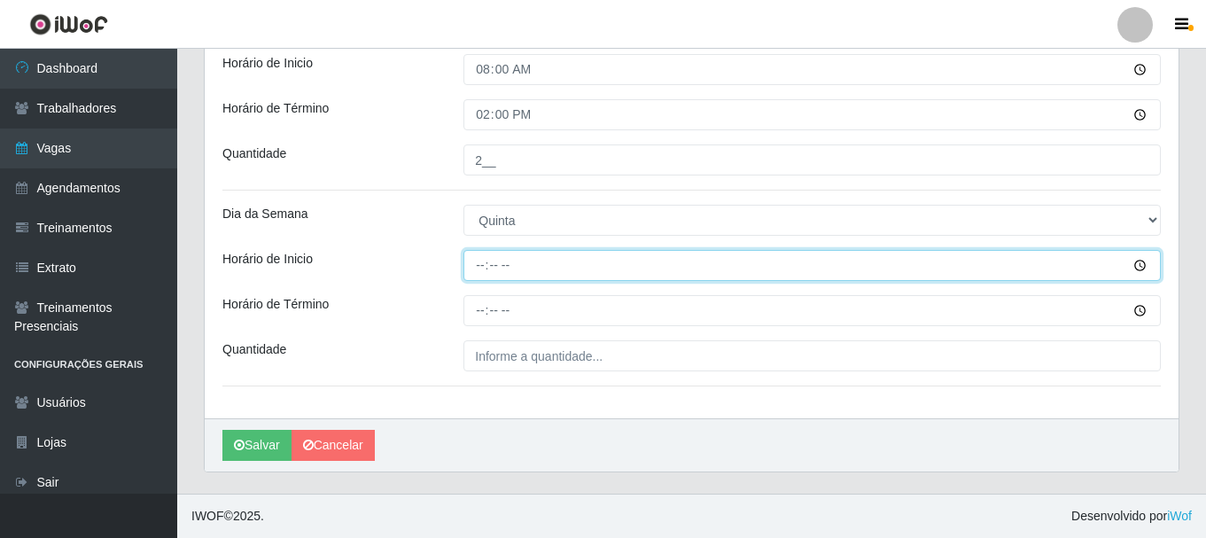
click at [480, 274] on input "Horário de Inicio" at bounding box center [811, 265] width 697 height 31
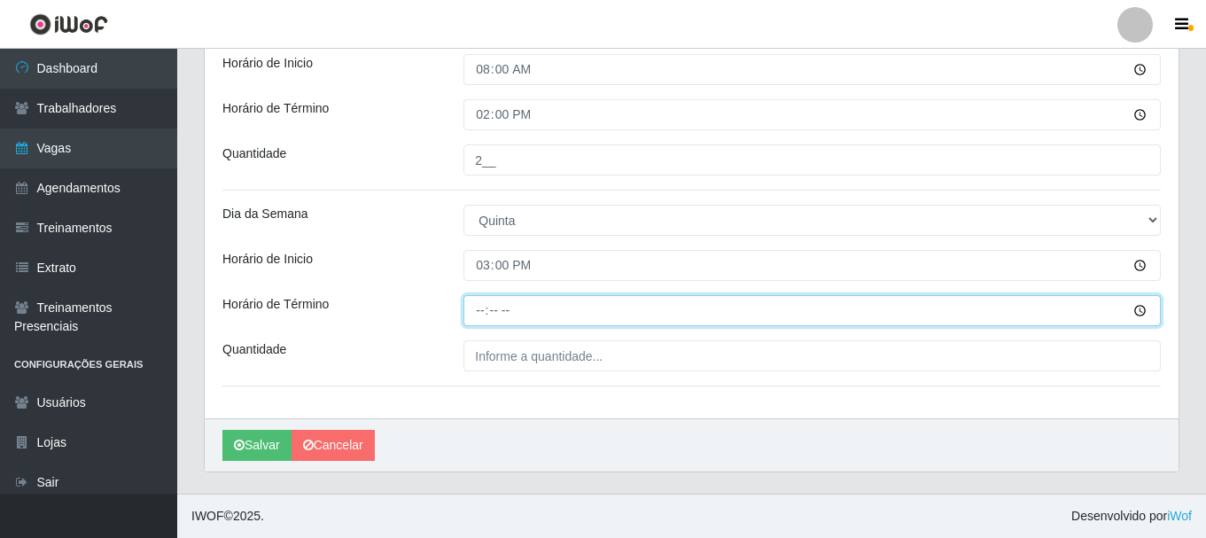
click at [471, 310] on input "Horário de Término" at bounding box center [811, 310] width 697 height 31
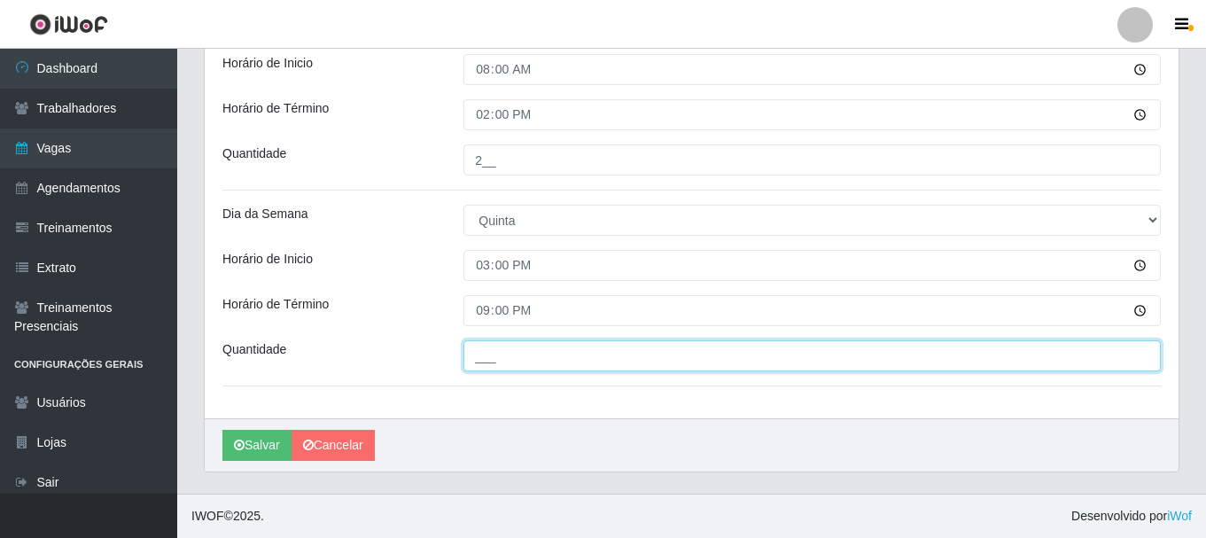
click at [479, 362] on input "___" at bounding box center [811, 355] width 697 height 31
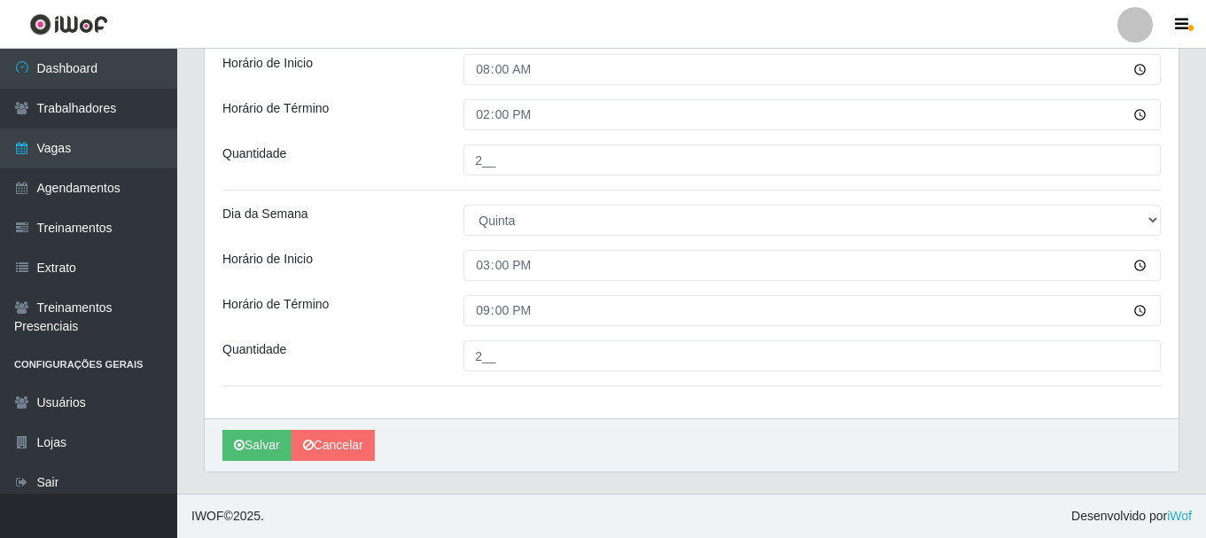
click at [415, 331] on div "Loja SuperShow Bis - Avenida 6 Função [Selecione...] ASG ASG + ASG ++ Auxiliar …" at bounding box center [691, 33] width 973 height 772
click at [237, 443] on icon "submit" at bounding box center [239, 444] width 11 height 12
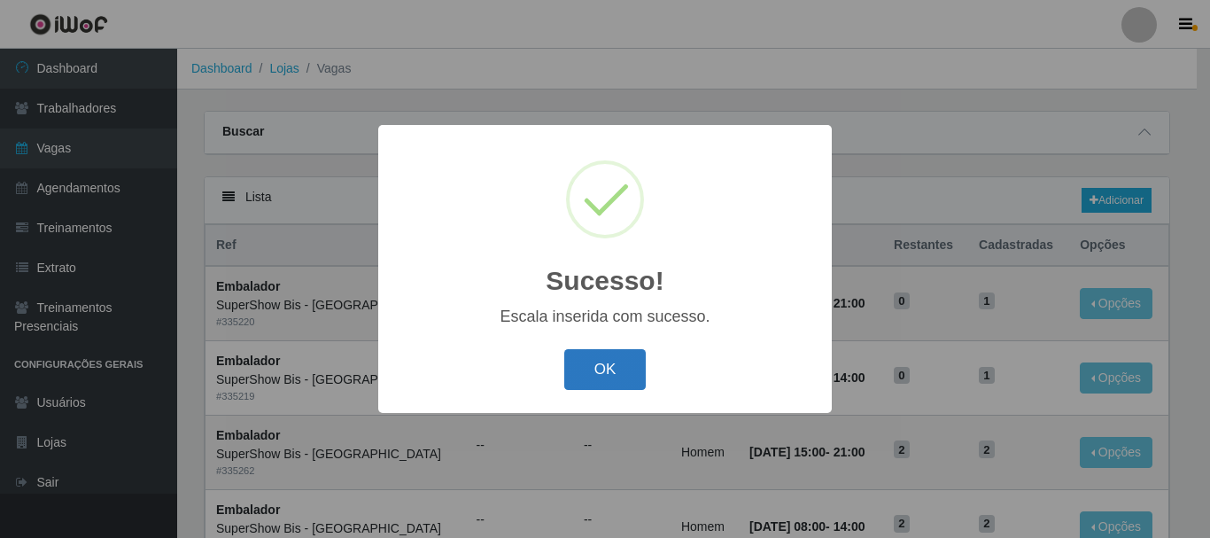
click at [614, 379] on button "OK" at bounding box center [605, 370] width 82 height 42
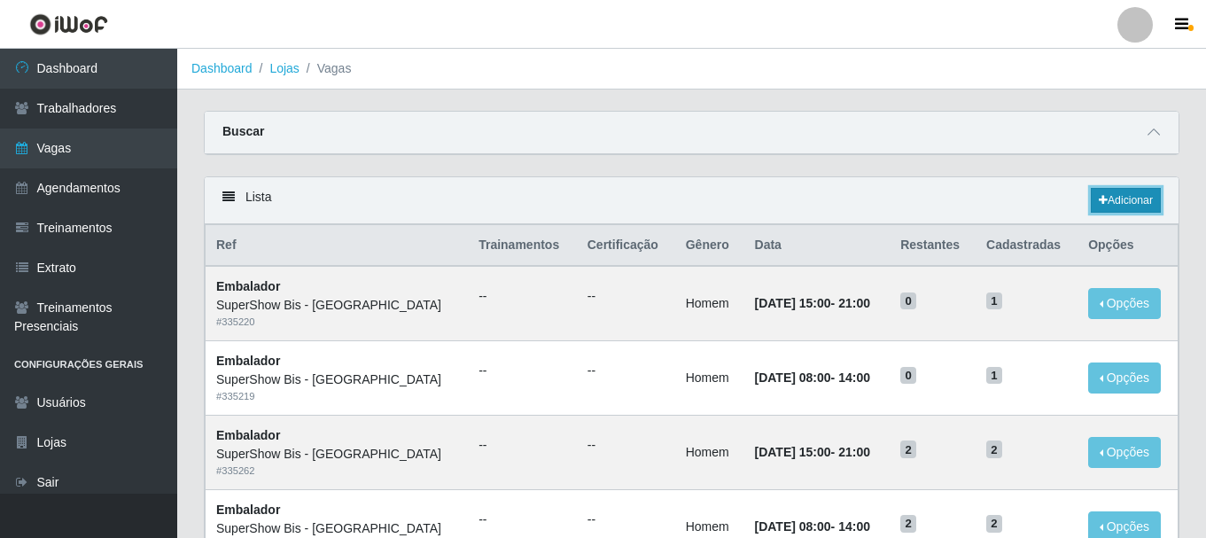
click at [1137, 202] on link "Adicionar" at bounding box center [1125, 200] width 70 height 25
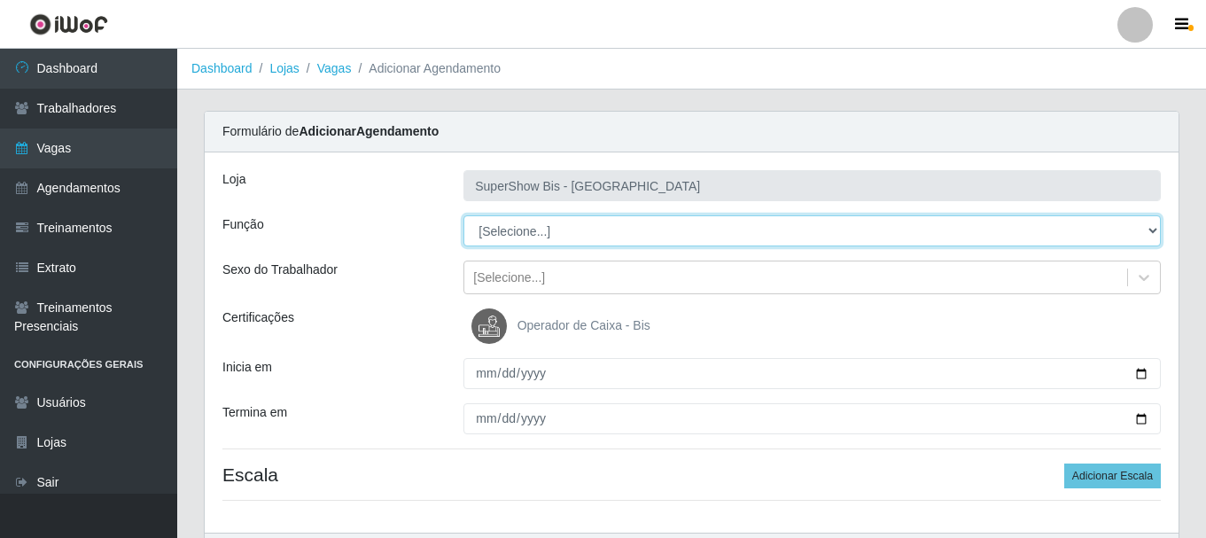
click at [527, 231] on select "[Selecione...] ASG ASG + ASG ++ Auxiliar de Cozinha Embalador Embalador + Embal…" at bounding box center [811, 230] width 697 height 31
click at [463, 215] on select "[Selecione...] ASG ASG + ASG ++ Auxiliar de Cozinha Embalador Embalador + Embal…" at bounding box center [811, 230] width 697 height 31
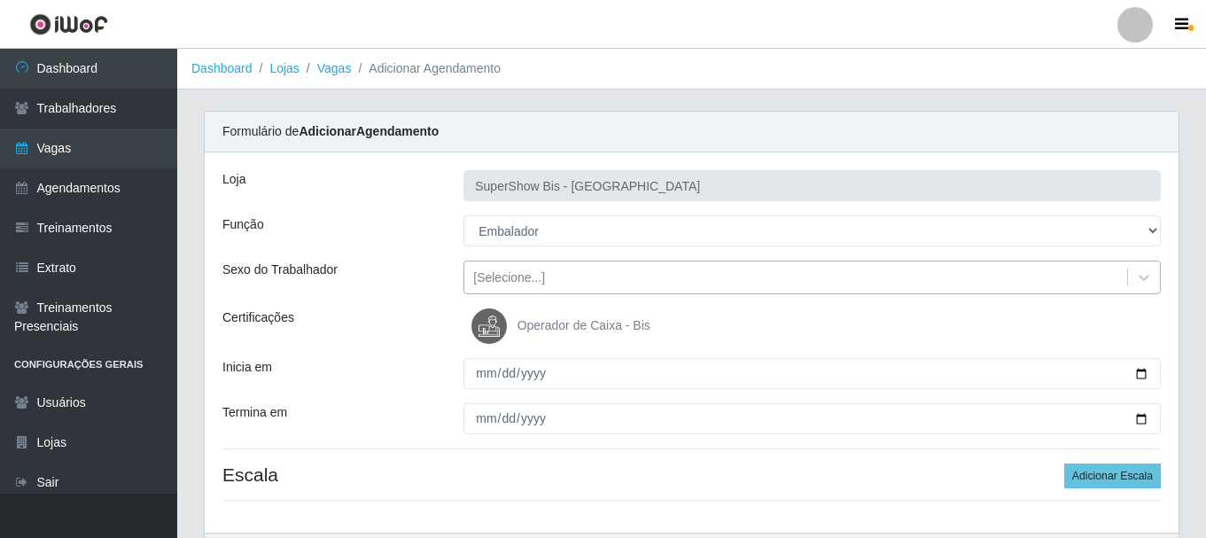
click at [512, 291] on div "[Selecione...]" at bounding box center [795, 277] width 663 height 29
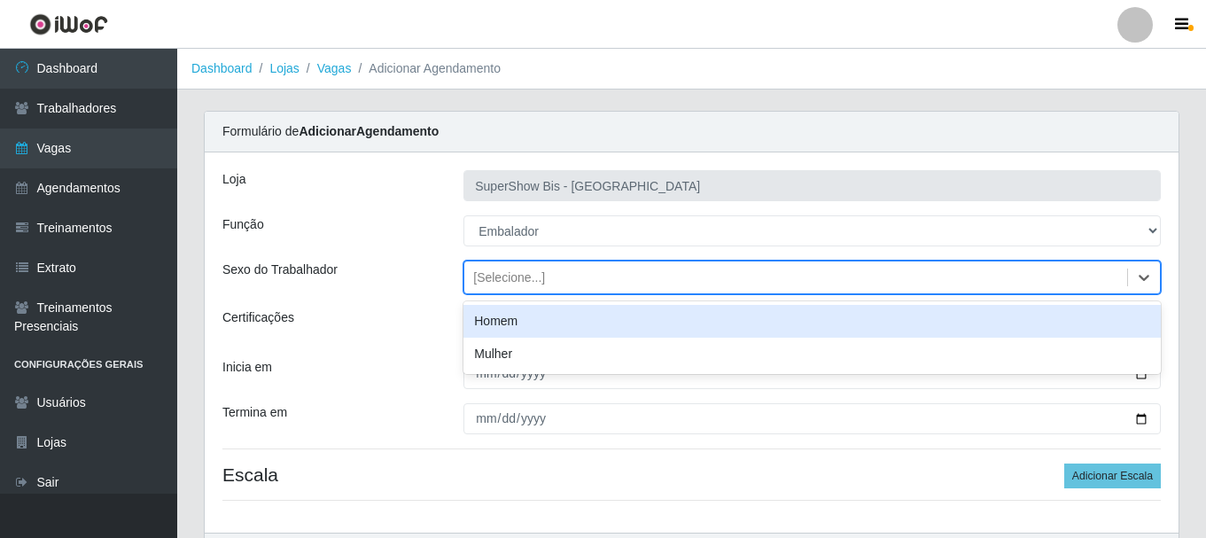
click at [509, 318] on div "Homem" at bounding box center [811, 321] width 697 height 33
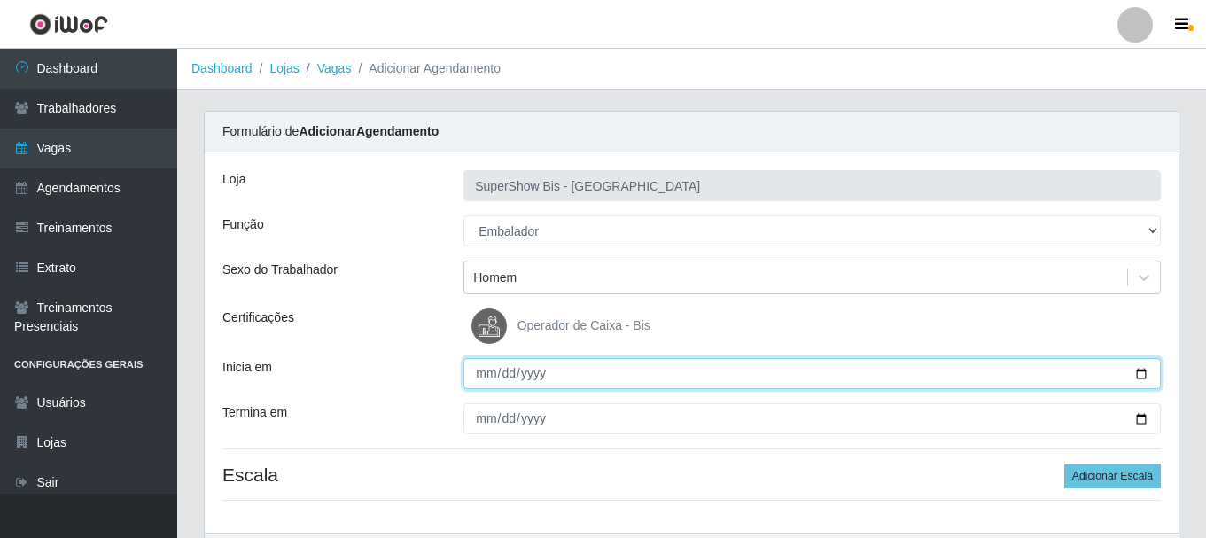
click at [492, 368] on input "Inicia em" at bounding box center [811, 373] width 697 height 31
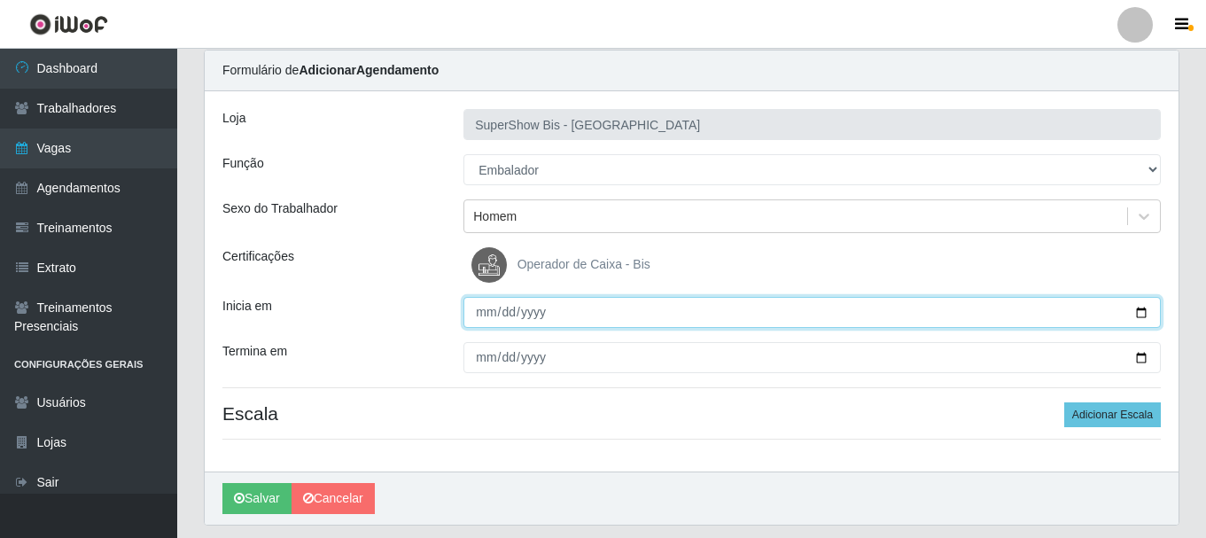
scroll to position [114, 0]
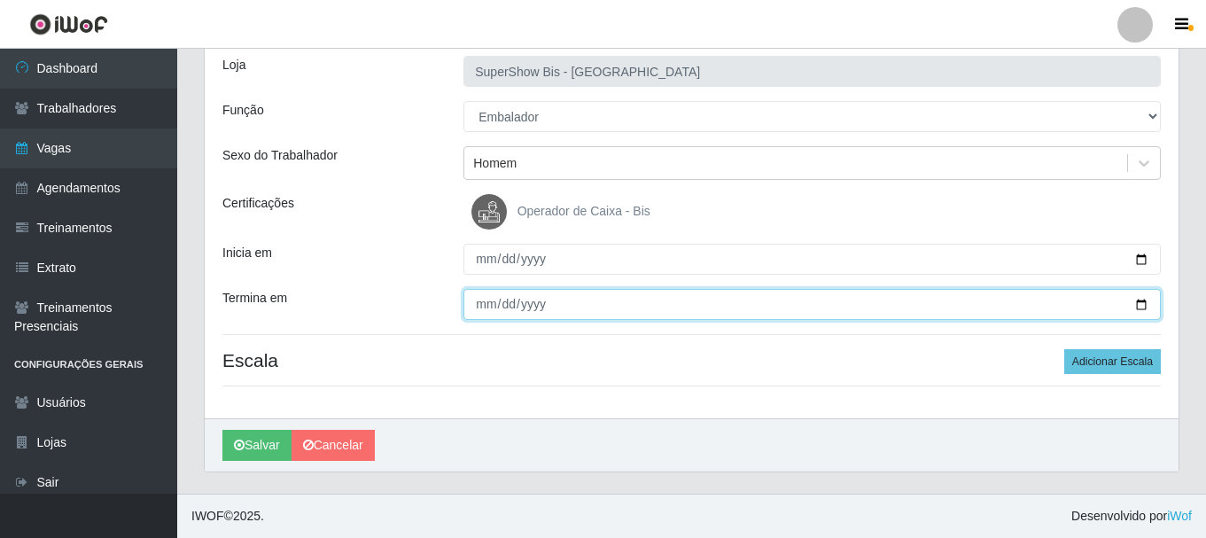
click at [484, 309] on input "Termina em" at bounding box center [811, 304] width 697 height 31
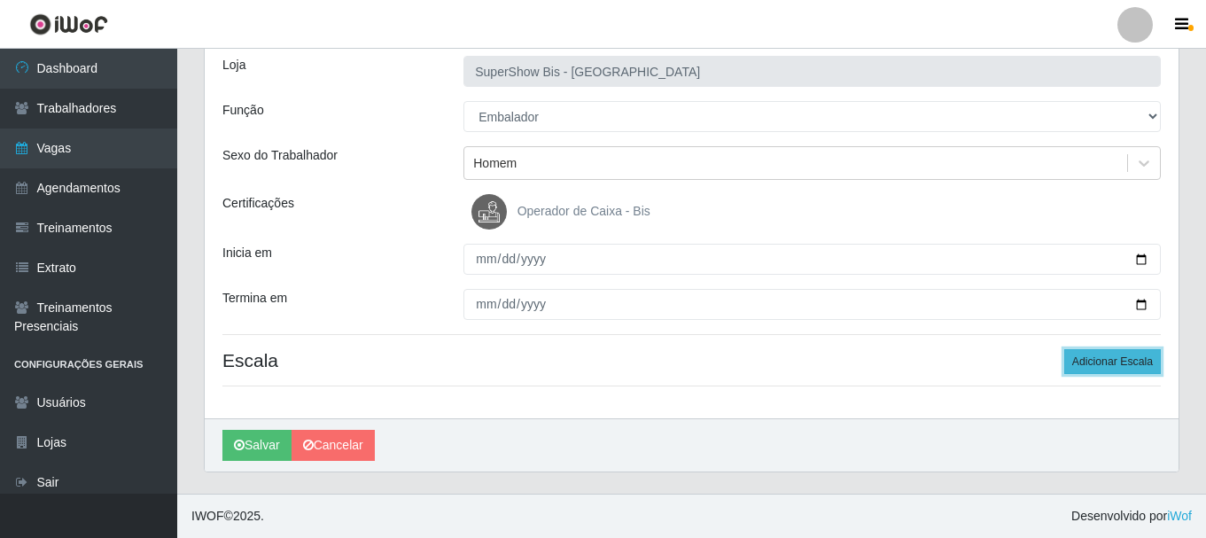
click at [1083, 365] on button "Adicionar Escala" at bounding box center [1112, 361] width 97 height 25
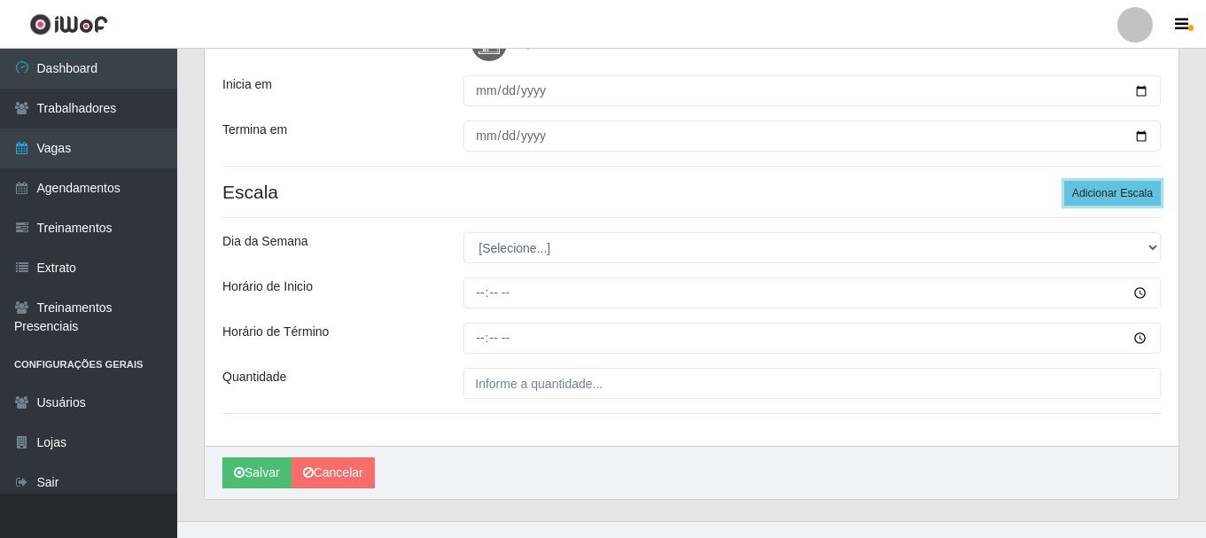
scroll to position [291, 0]
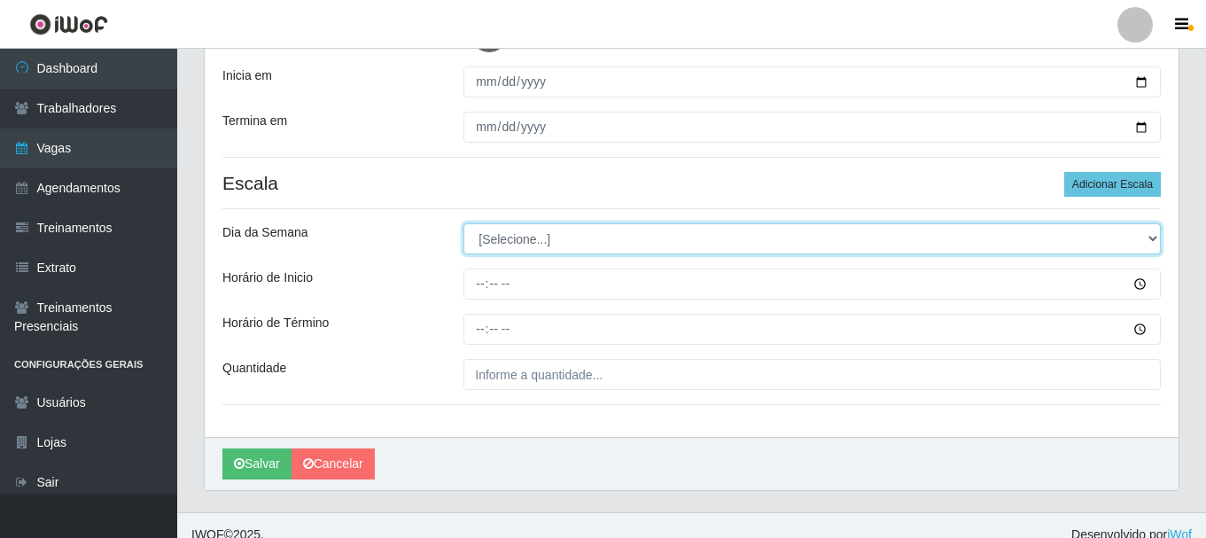
click at [533, 235] on select "[Selecione...] Segunda Terça Quarta Quinta Sexta Sábado Domingo" at bounding box center [811, 238] width 697 height 31
click at [463, 223] on select "[Selecione...] Segunda Terça Quarta Quinta Sexta Sábado Domingo" at bounding box center [811, 238] width 697 height 31
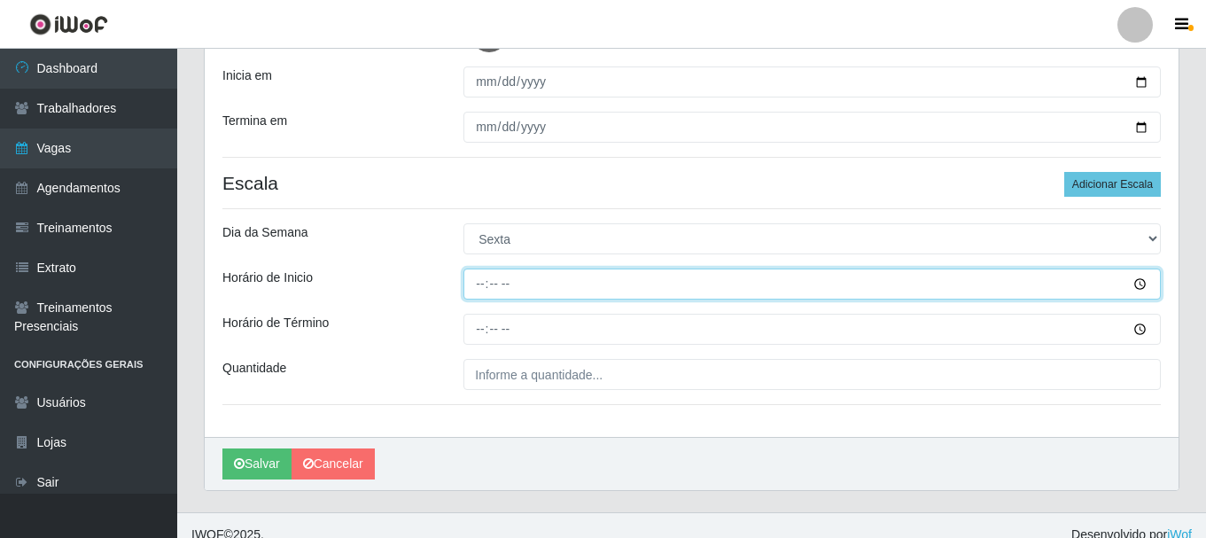
click at [481, 280] on input "Horário de Inicio" at bounding box center [811, 283] width 697 height 31
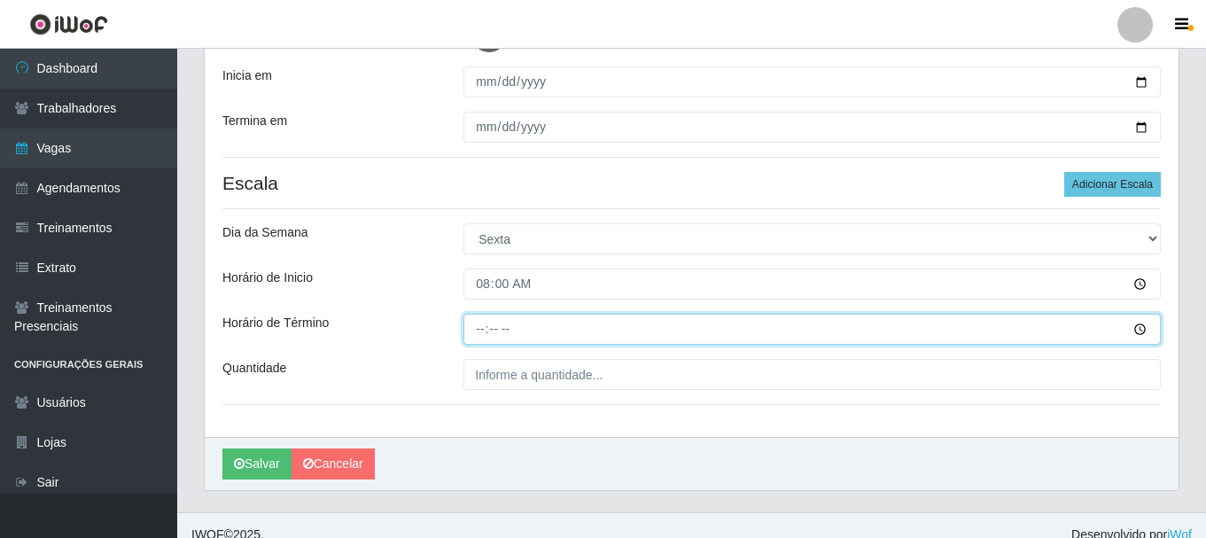
click at [481, 334] on input "Horário de Término" at bounding box center [811, 329] width 697 height 31
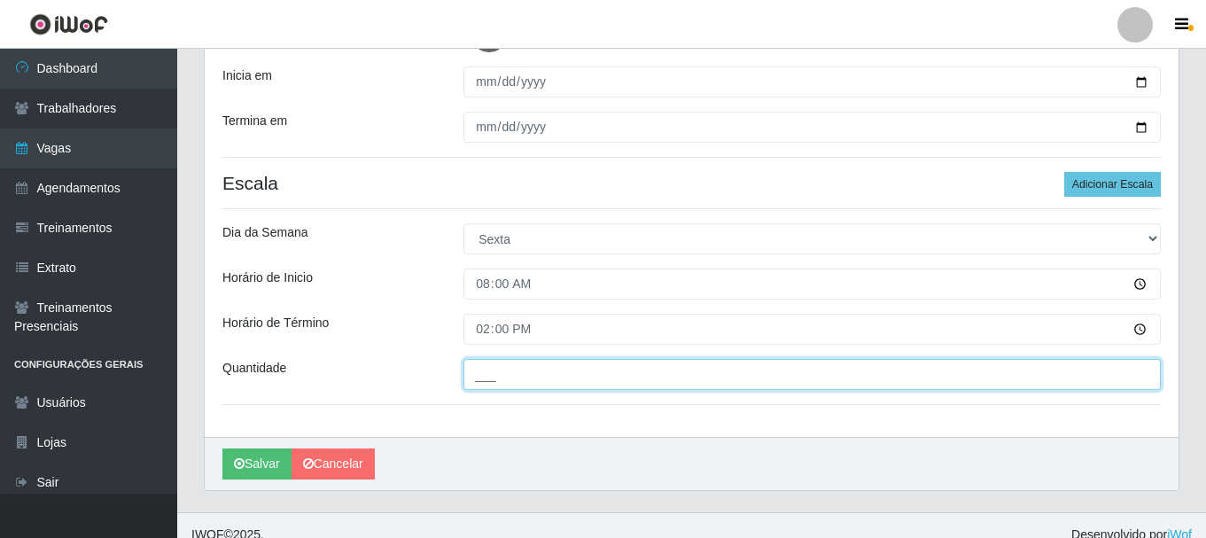
click at [600, 377] on input "___" at bounding box center [811, 374] width 697 height 31
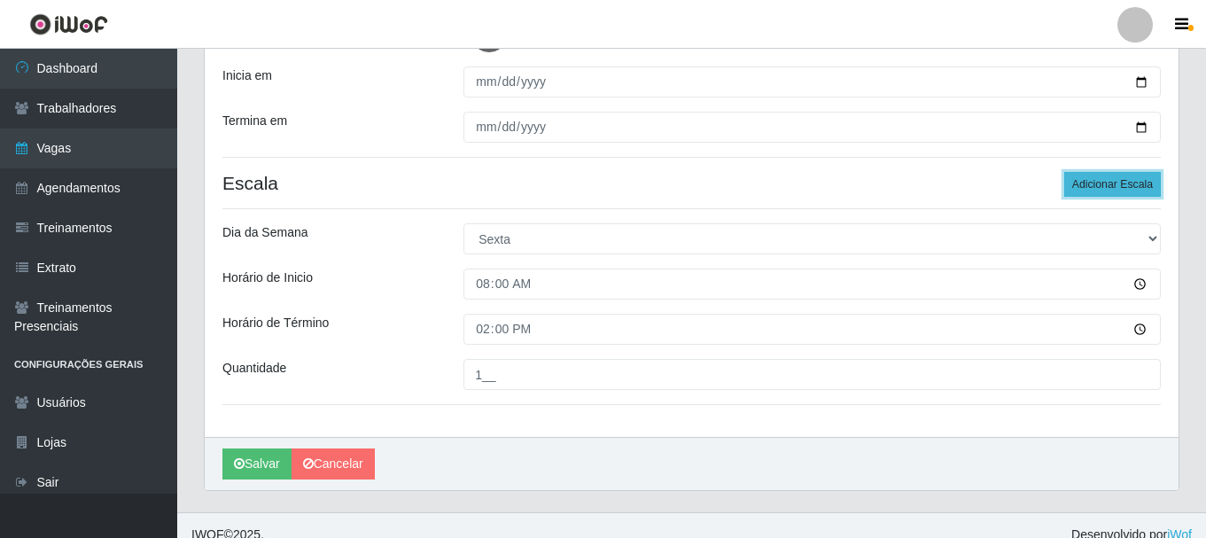
click at [1121, 182] on button "Adicionar Escala" at bounding box center [1112, 184] width 97 height 25
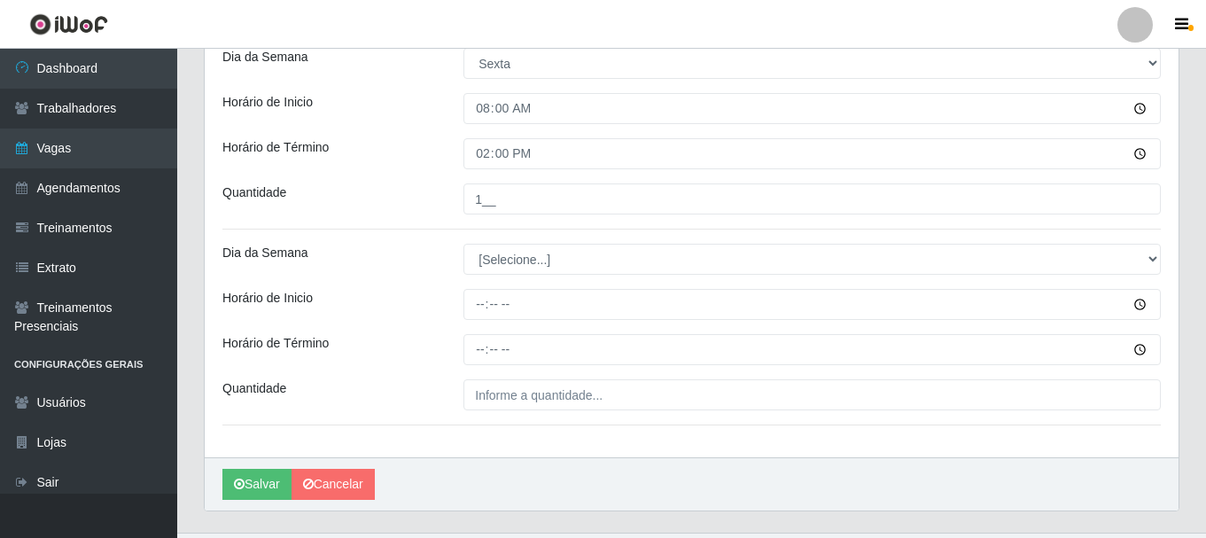
scroll to position [469, 0]
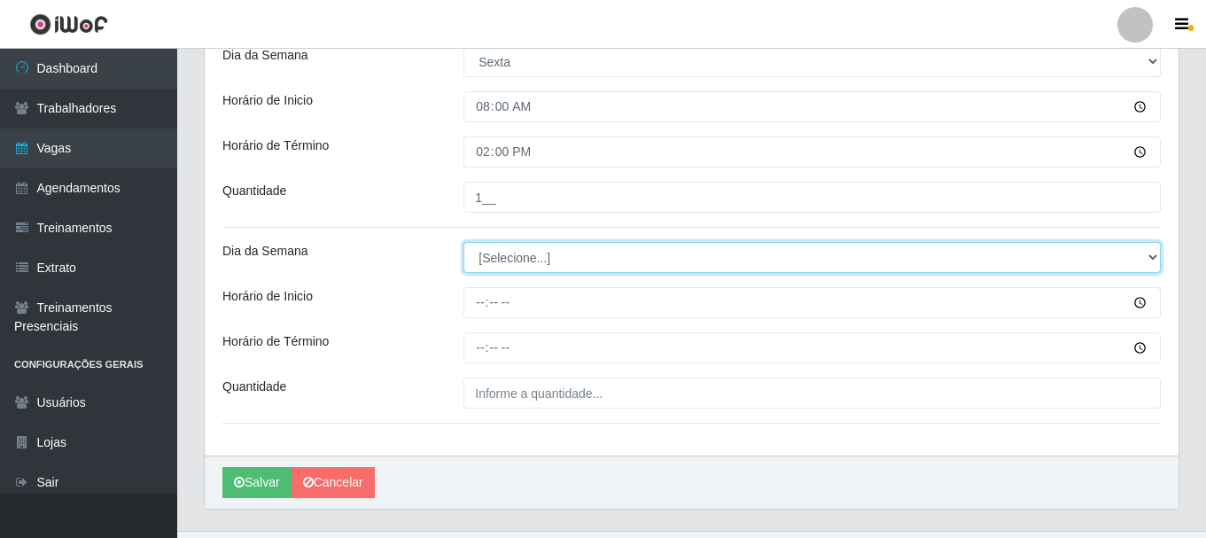
click at [506, 263] on select "[Selecione...] Segunda Terça Quarta Quinta Sexta Sábado Domingo" at bounding box center [811, 257] width 697 height 31
click at [463, 242] on select "[Selecione...] Segunda Terça Quarta Quinta Sexta Sábado Domingo" at bounding box center [811, 257] width 697 height 31
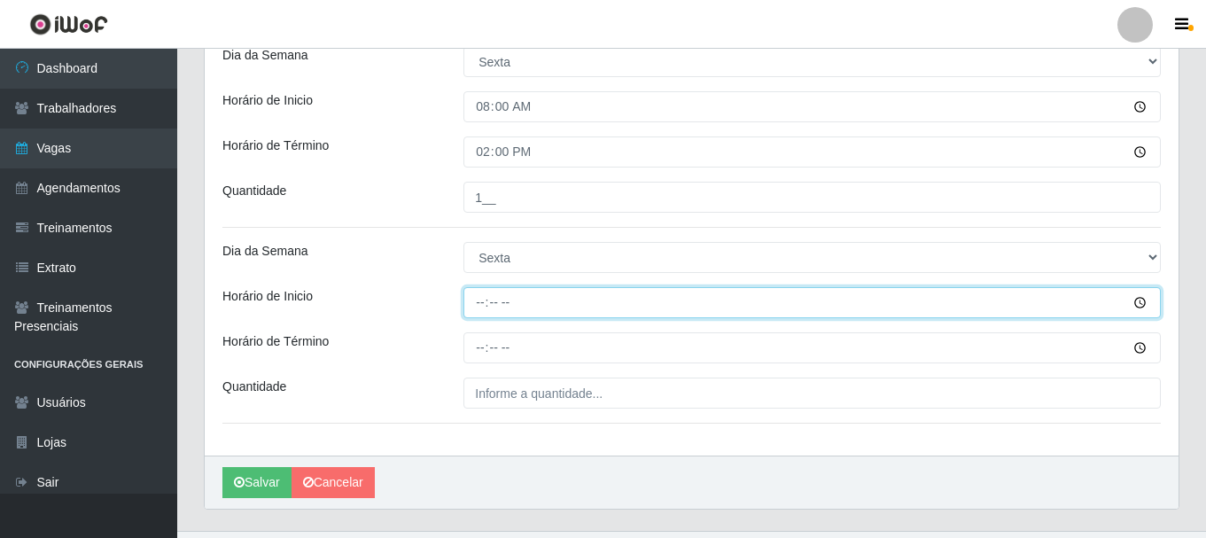
click at [482, 302] on input "Horário de Inicio" at bounding box center [811, 302] width 697 height 31
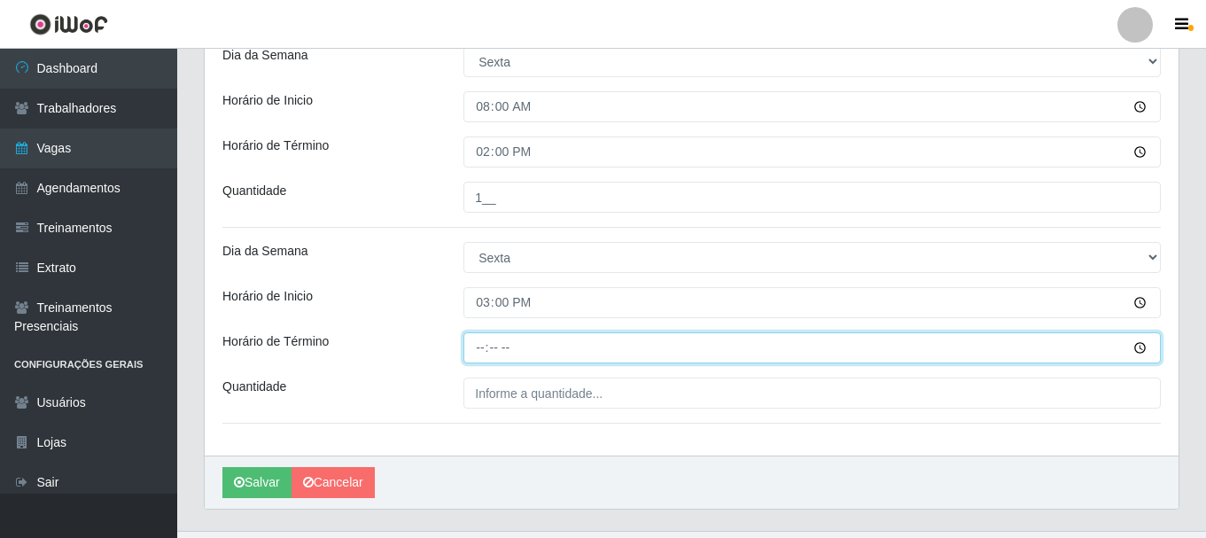
click at [490, 355] on input "Horário de Término" at bounding box center [811, 347] width 697 height 31
click at [479, 355] on input "Horário de Término" at bounding box center [811, 347] width 697 height 31
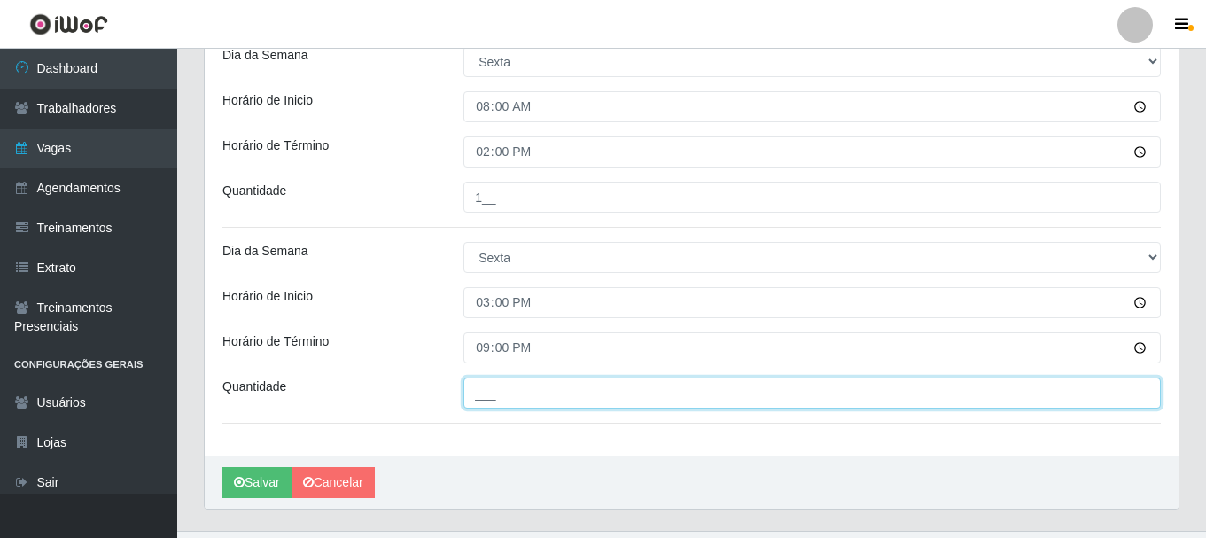
click at [497, 405] on input "___" at bounding box center [811, 392] width 697 height 31
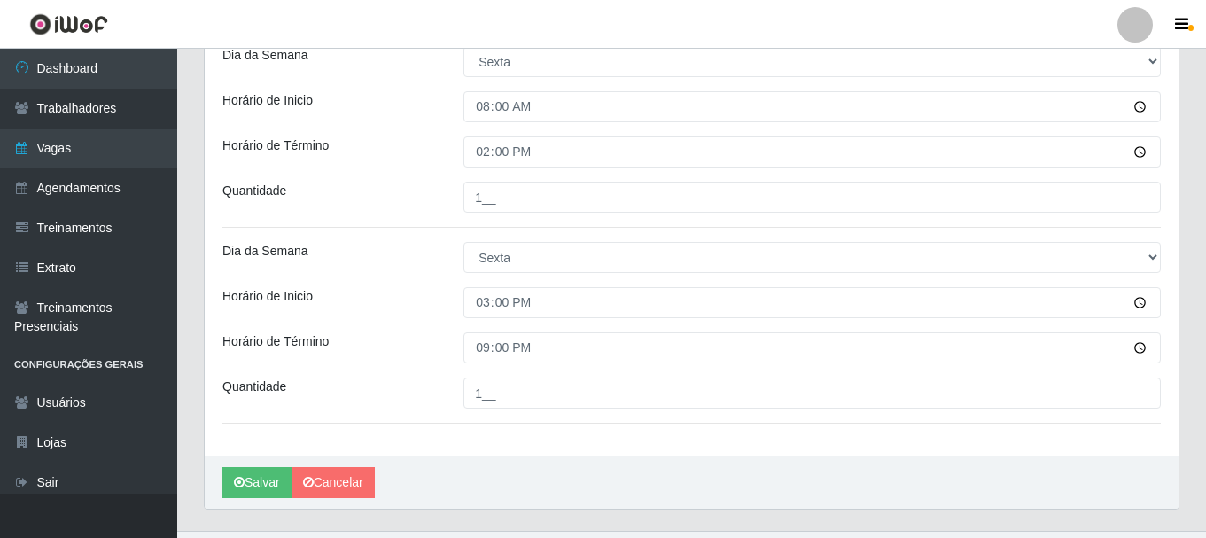
click at [431, 358] on div "Horário de Término" at bounding box center [329, 347] width 241 height 31
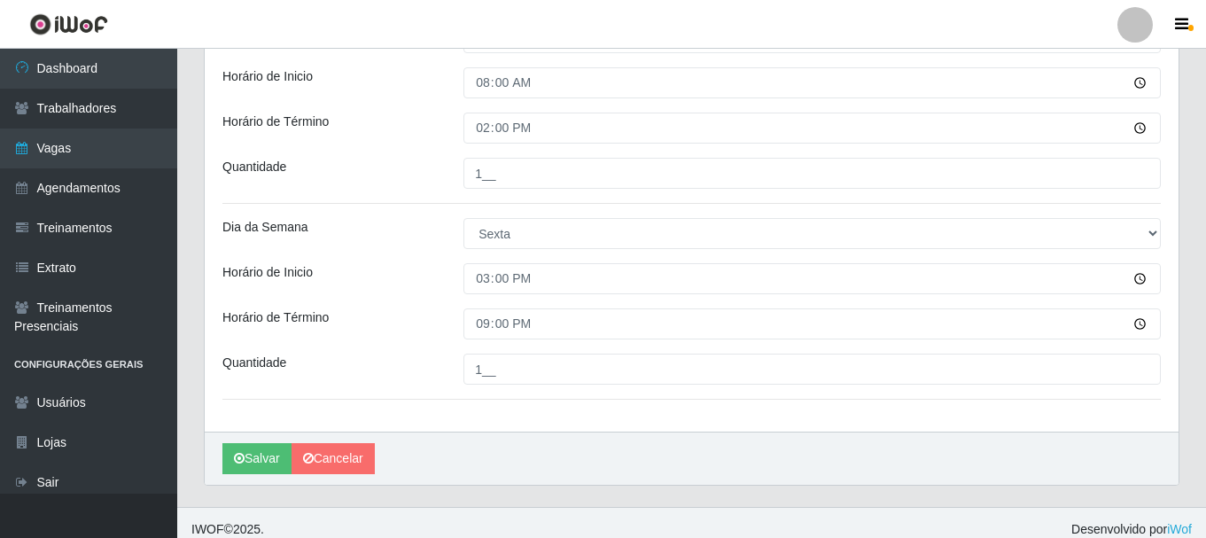
scroll to position [506, 0]
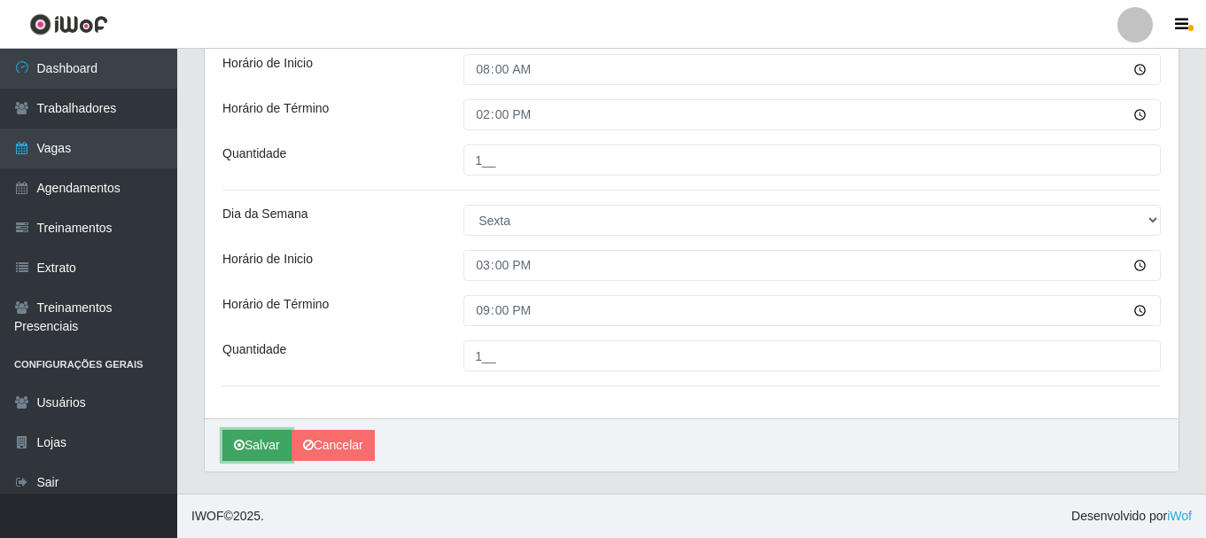
click at [267, 441] on button "Salvar" at bounding box center [256, 445] width 69 height 31
click at [261, 440] on button "Salvar" at bounding box center [256, 445] width 69 height 31
click at [252, 452] on button "Salvar" at bounding box center [256, 445] width 69 height 31
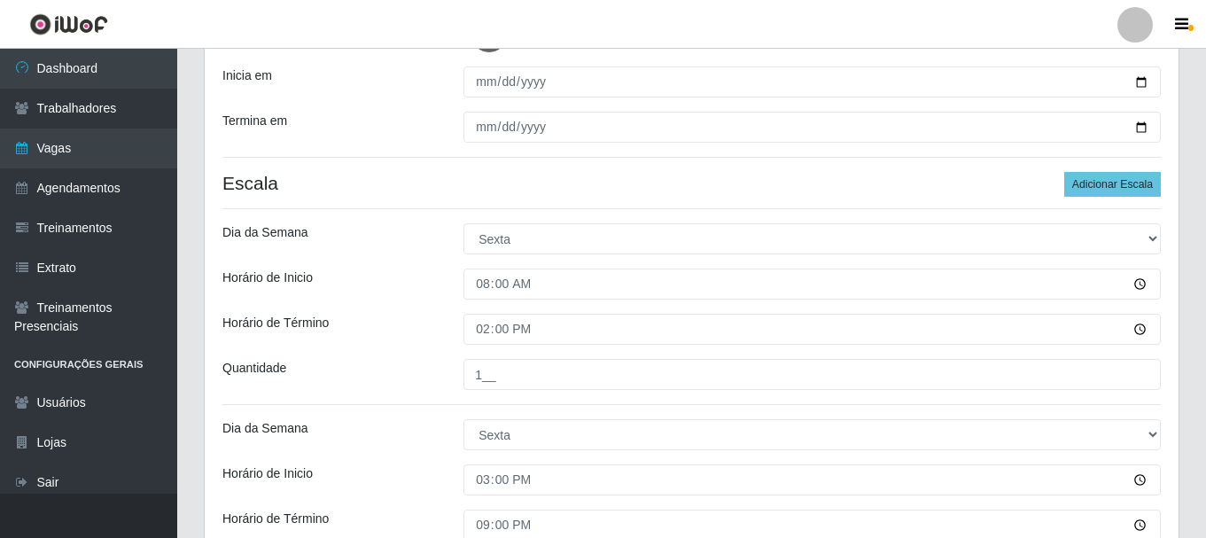
scroll to position [240, 0]
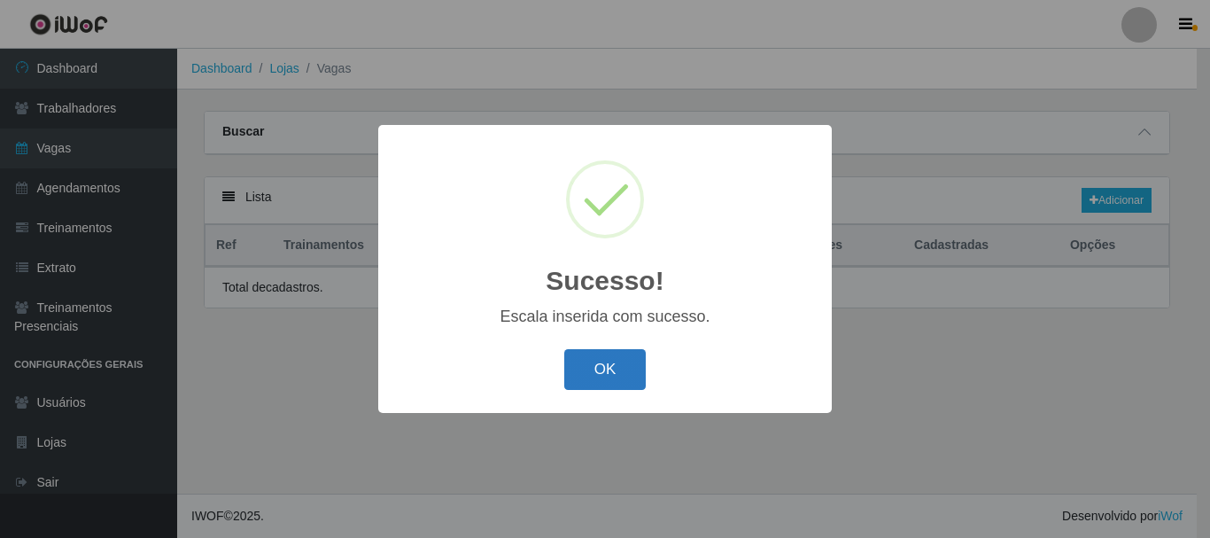
click at [593, 368] on button "OK" at bounding box center [605, 370] width 82 height 42
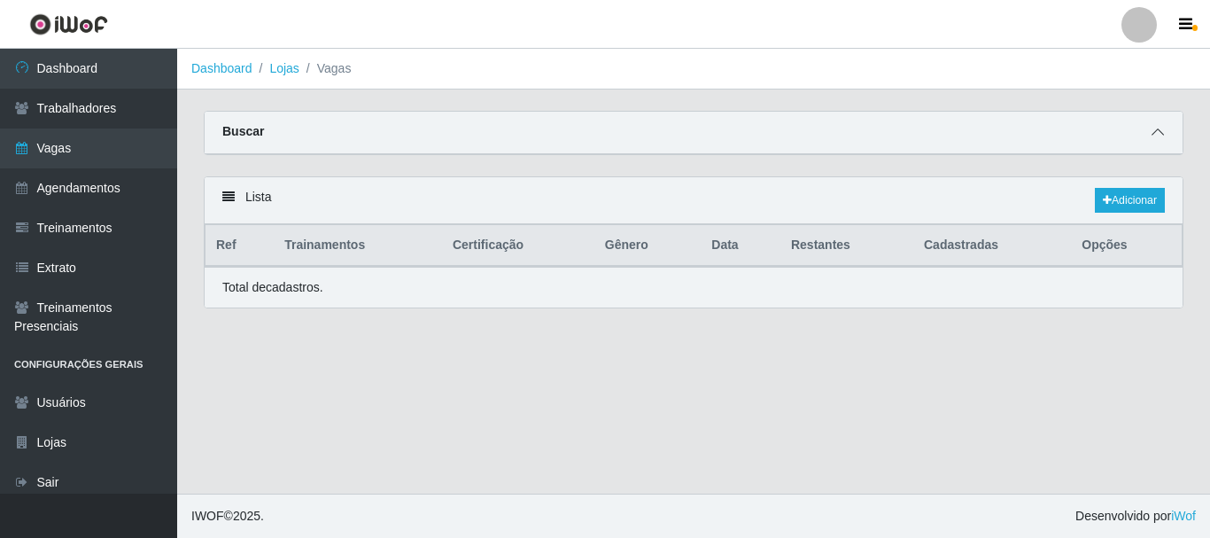
click at [1158, 133] on icon at bounding box center [1158, 132] width 12 height 12
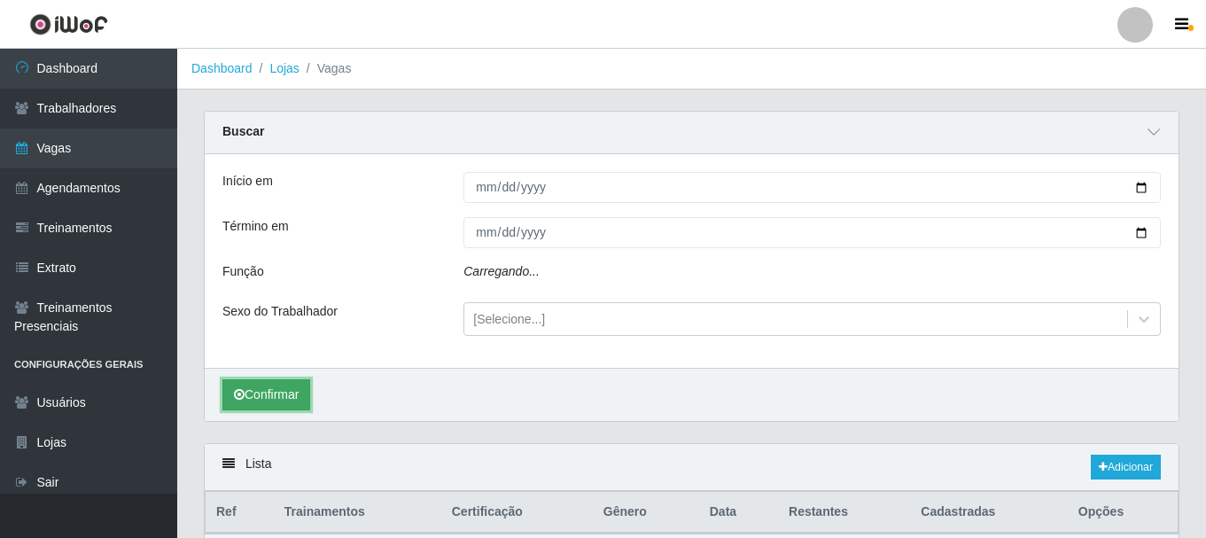
click at [254, 401] on button "Confirmar" at bounding box center [266, 394] width 88 height 31
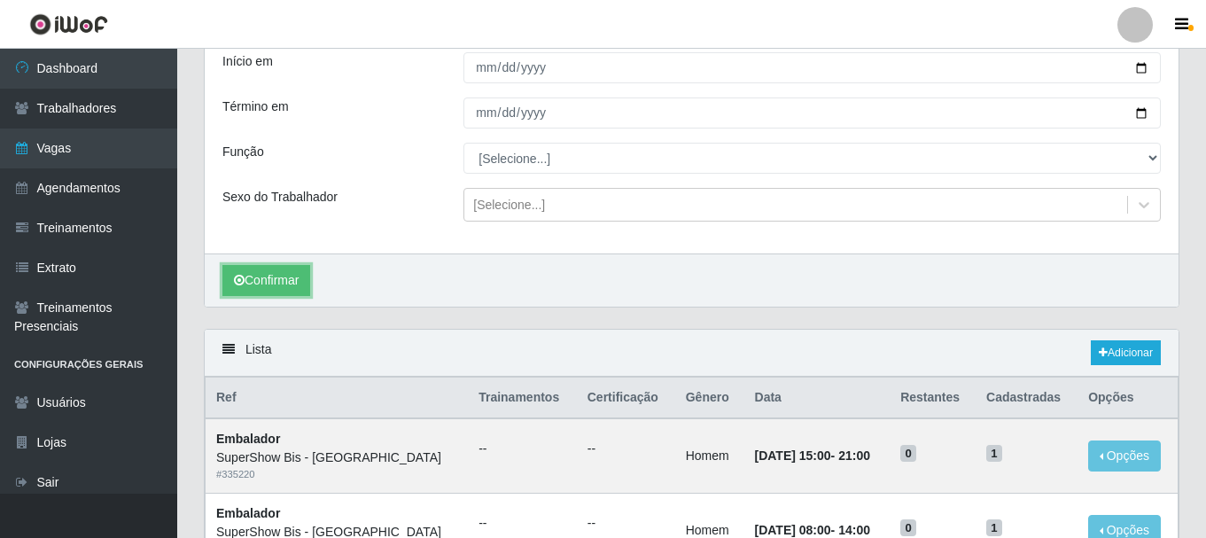
scroll to position [109, 0]
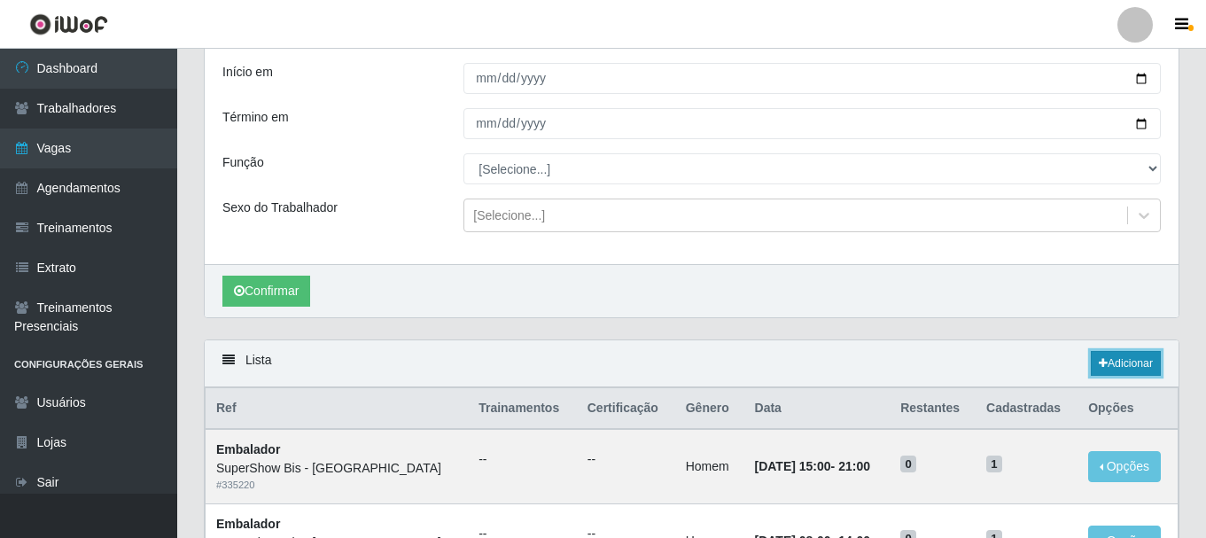
click at [1111, 364] on link "Adicionar" at bounding box center [1125, 363] width 70 height 25
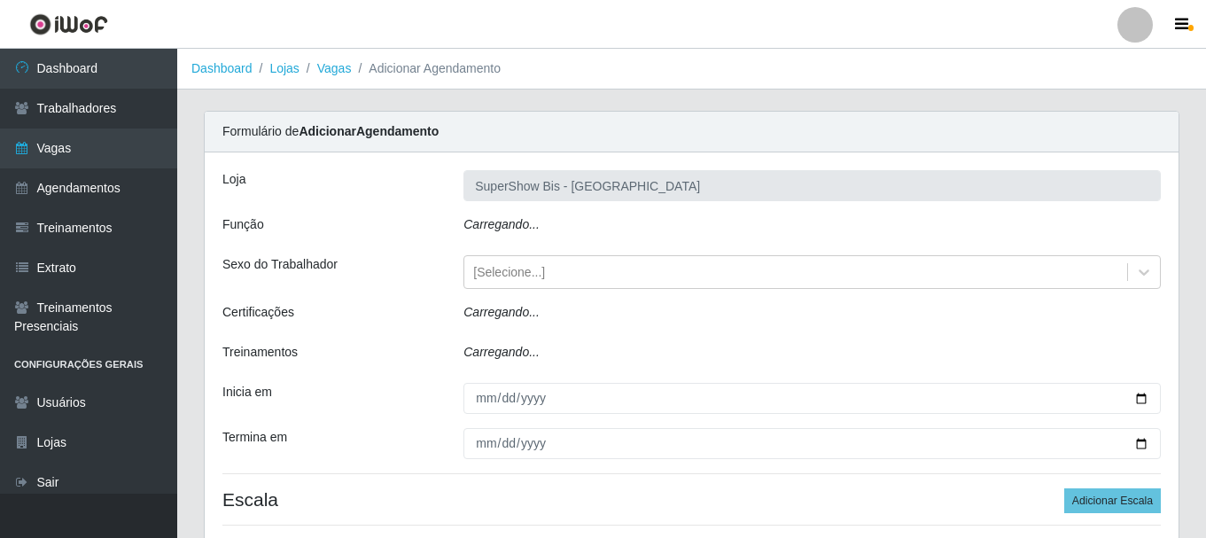
click at [619, 231] on div "Carregando..." at bounding box center [812, 228] width 724 height 26
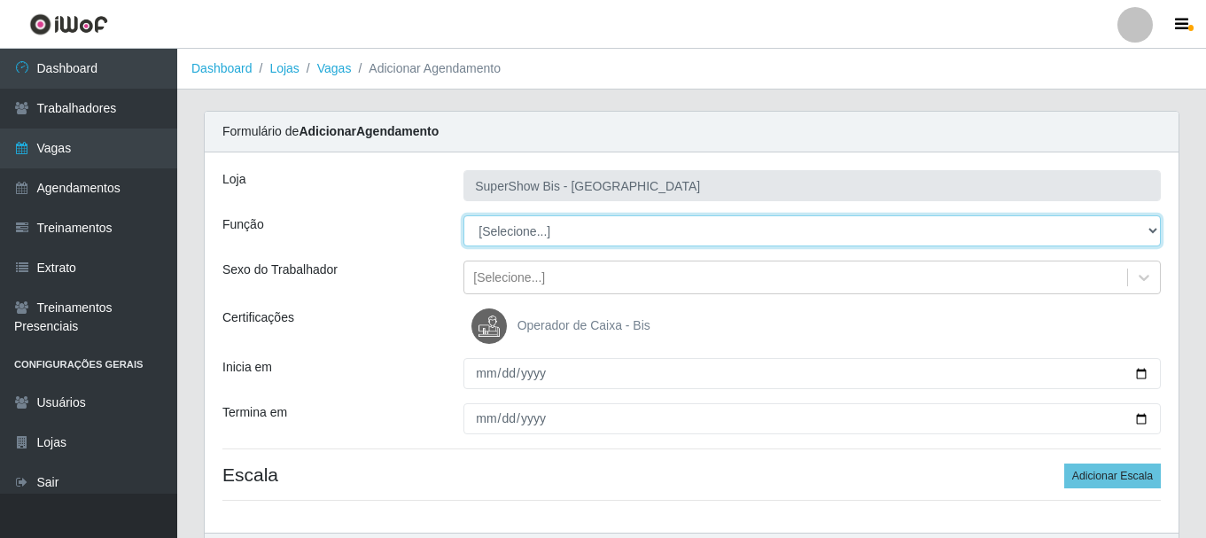
click at [513, 236] on select "[Selecione...] ASG ASG + ASG ++ Auxiliar de Cozinha Embalador Embalador + Embal…" at bounding box center [811, 230] width 697 height 31
click at [463, 215] on select "[Selecione...] ASG ASG + ASG ++ Auxiliar de Cozinha Embalador Embalador + Embal…" at bounding box center [811, 230] width 697 height 31
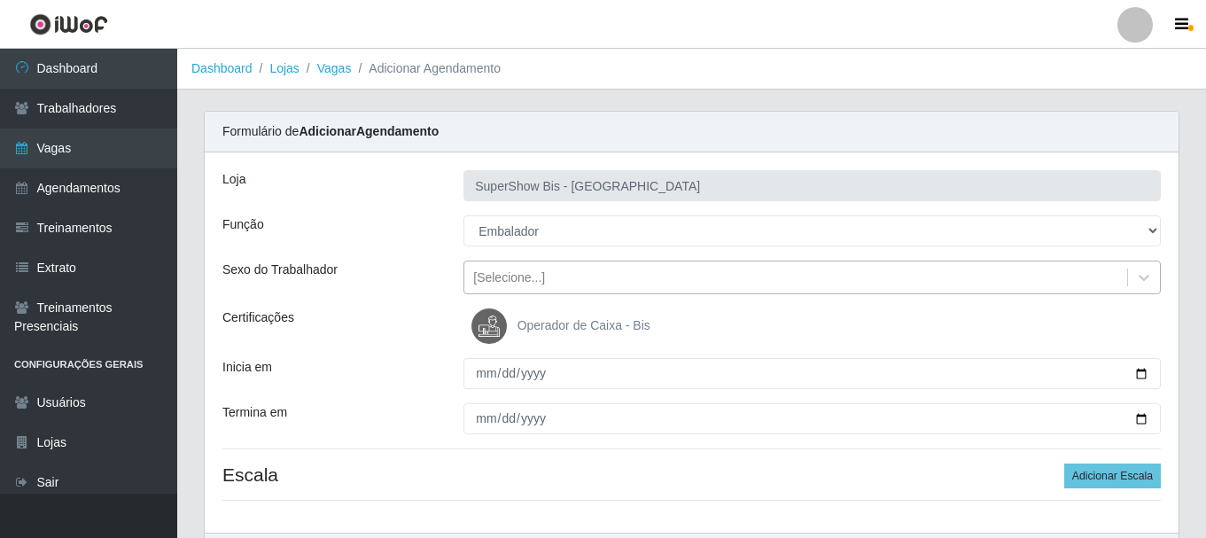
click at [518, 283] on div "[Selecione...]" at bounding box center [509, 277] width 72 height 19
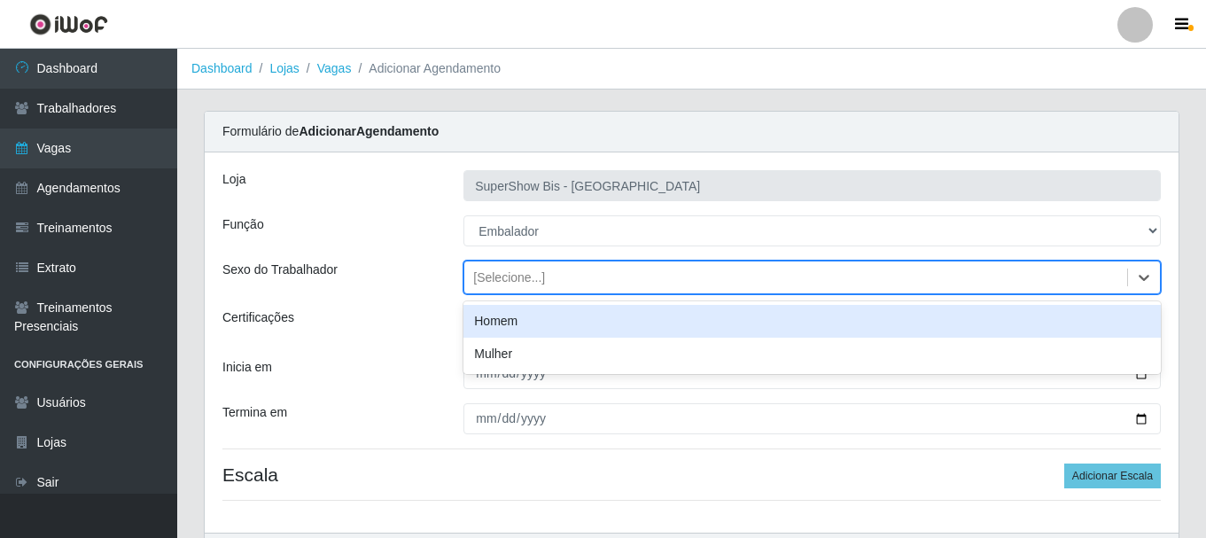
click at [509, 323] on div "Homem" at bounding box center [811, 321] width 697 height 33
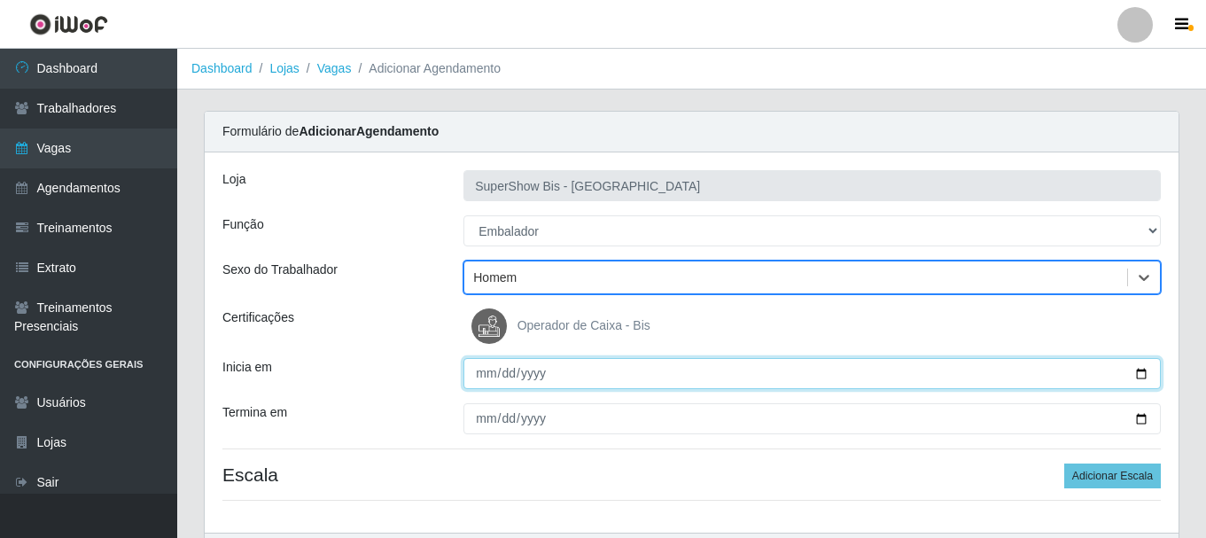
click at [475, 376] on input "Inicia em" at bounding box center [811, 373] width 697 height 31
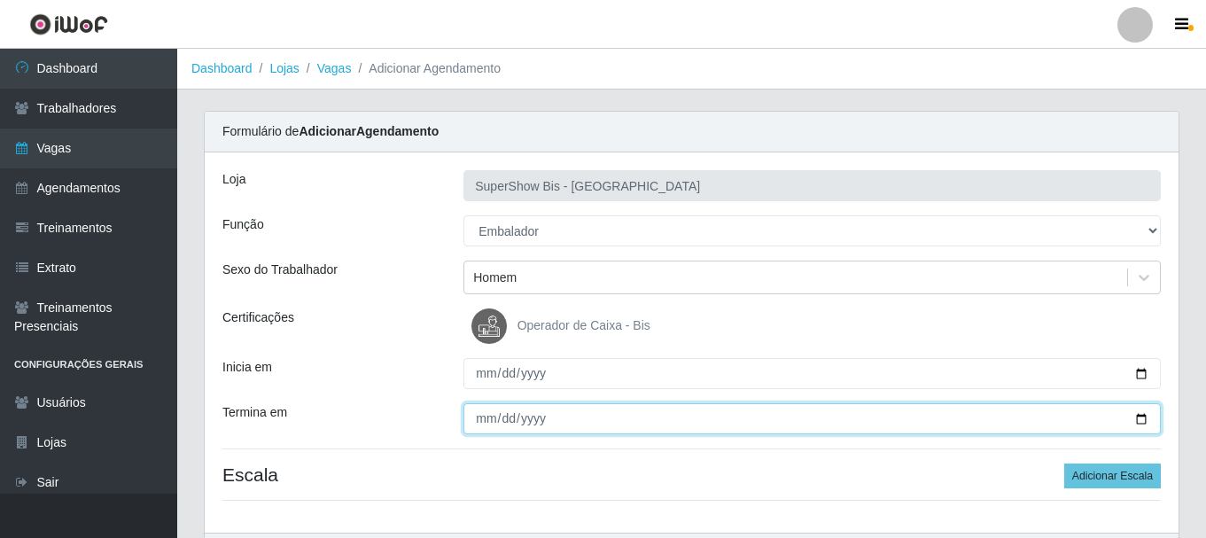
click at [483, 407] on input "Termina em" at bounding box center [811, 418] width 697 height 31
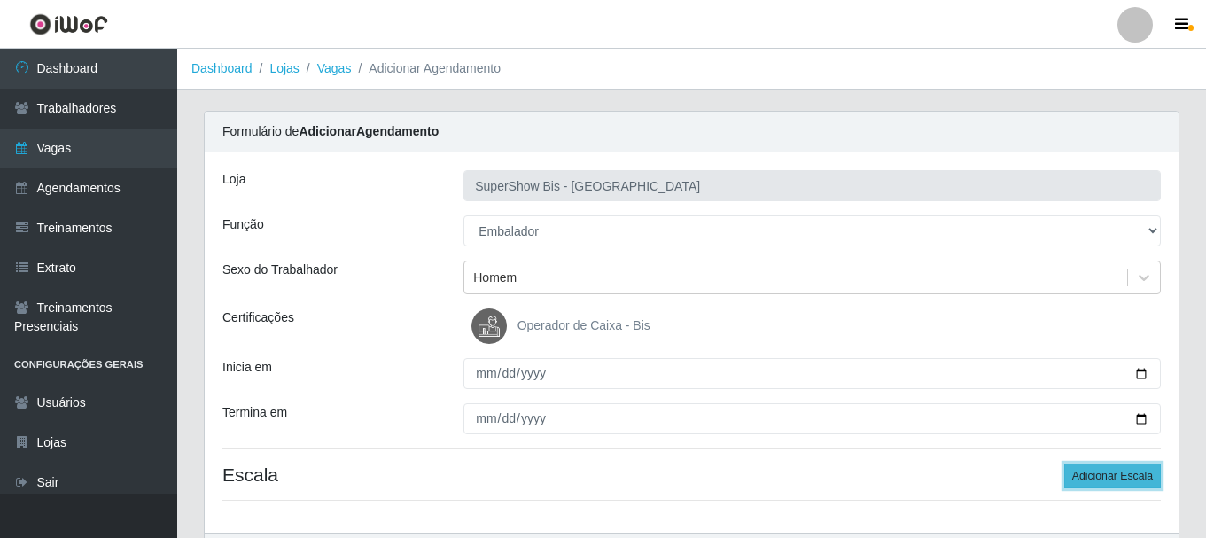
click at [1082, 482] on button "Adicionar Escala" at bounding box center [1112, 475] width 97 height 25
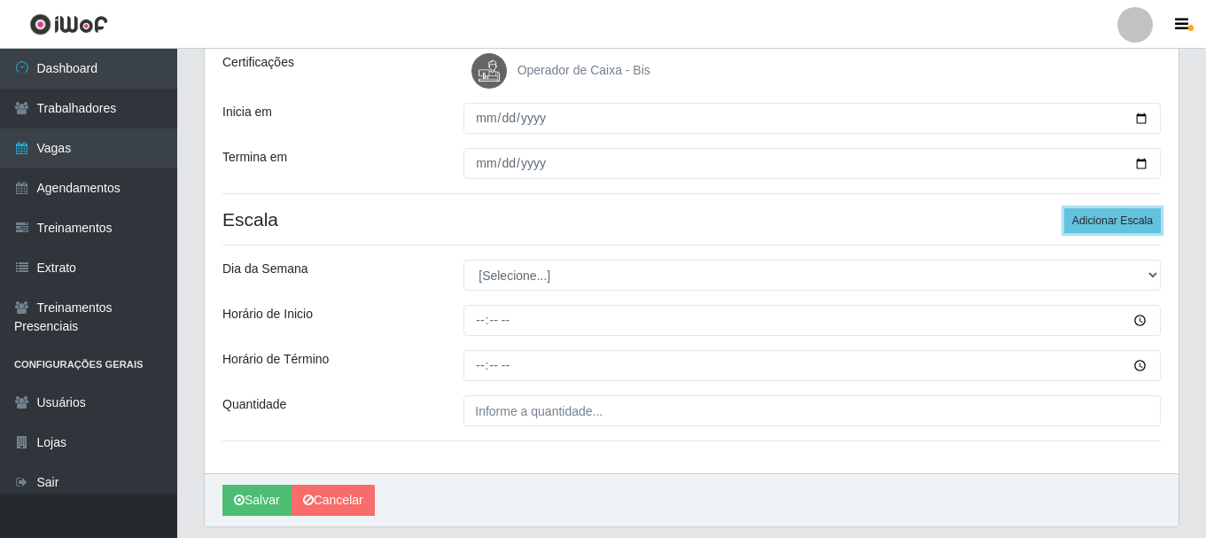
scroll to position [266, 0]
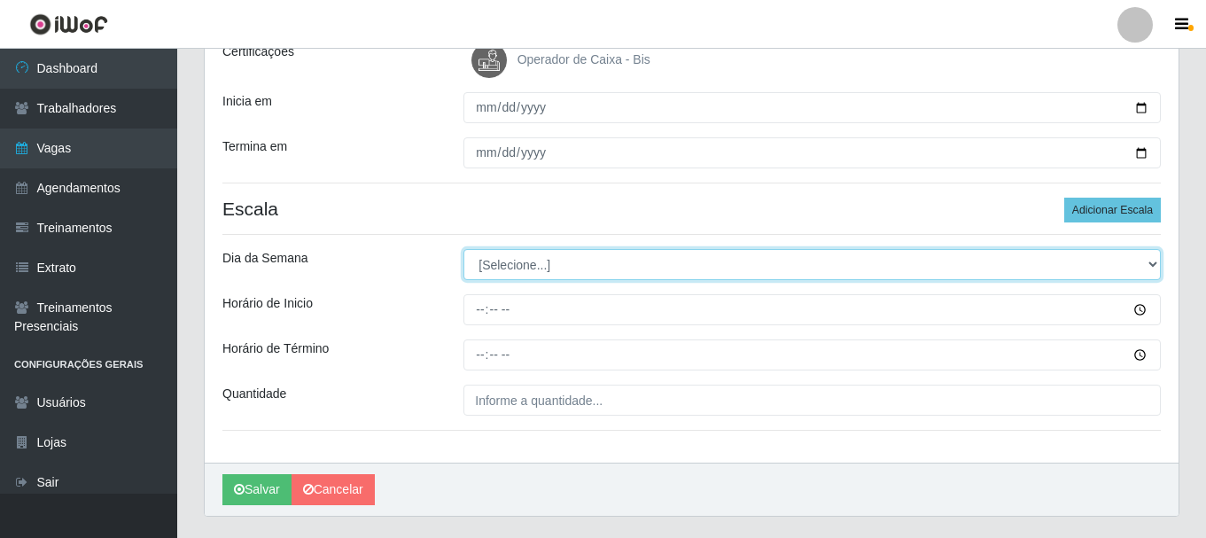
click at [537, 265] on select "[Selecione...] Segunda Terça Quarta Quinta Sexta Sábado Domingo" at bounding box center [811, 264] width 697 height 31
click at [463, 249] on select "[Selecione...] Segunda Terça Quarta Quinta Sexta Sábado Domingo" at bounding box center [811, 264] width 697 height 31
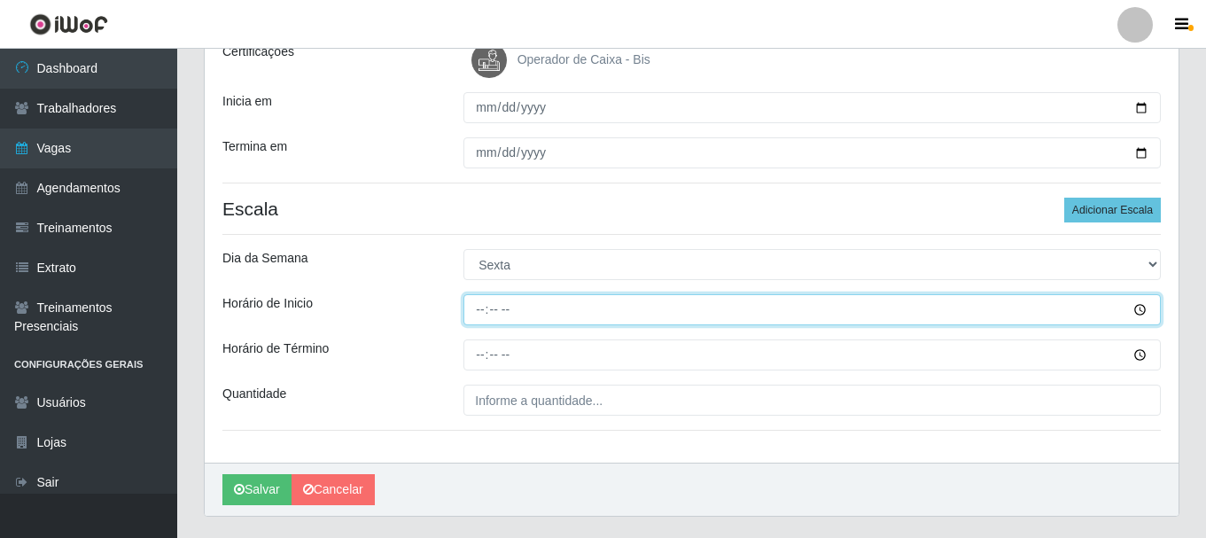
click at [479, 320] on input "Horário de Inicio" at bounding box center [811, 309] width 697 height 31
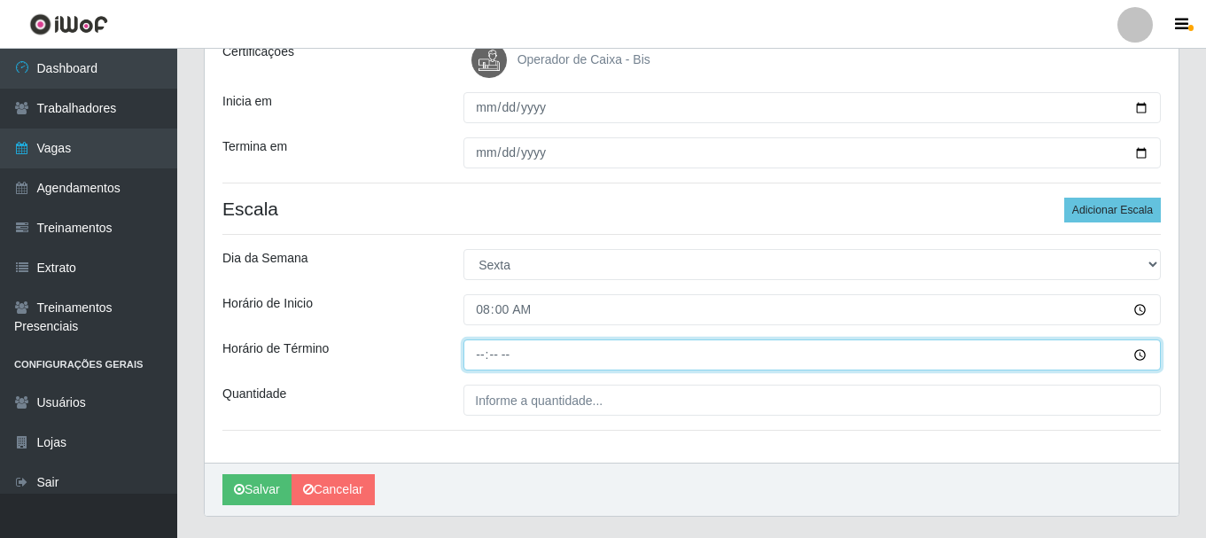
click at [477, 352] on input "Horário de Término" at bounding box center [811, 354] width 697 height 31
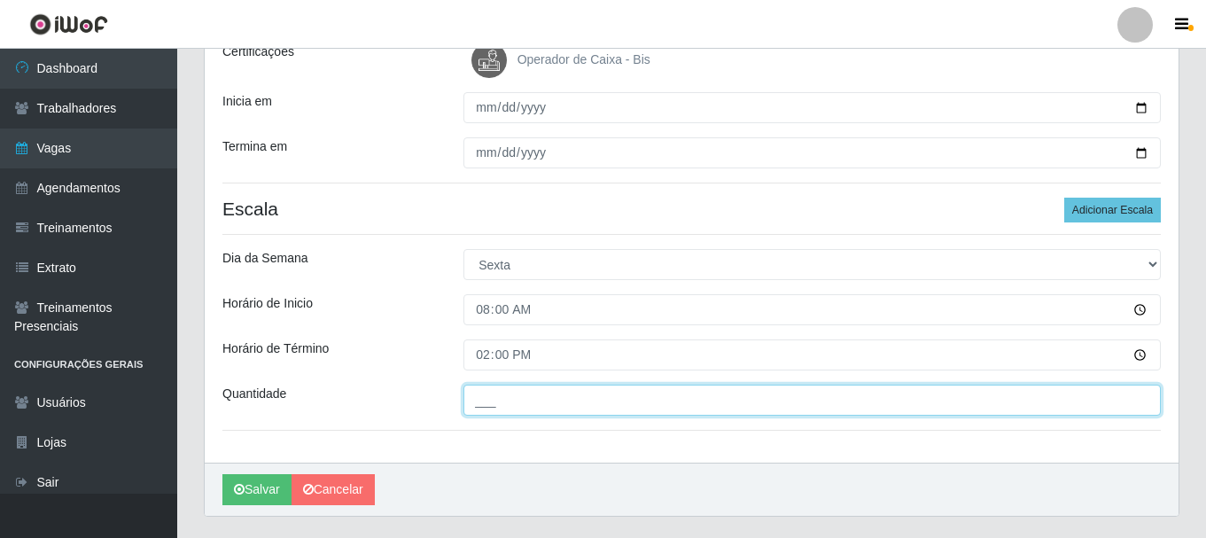
click at [512, 404] on input "___" at bounding box center [811, 399] width 697 height 31
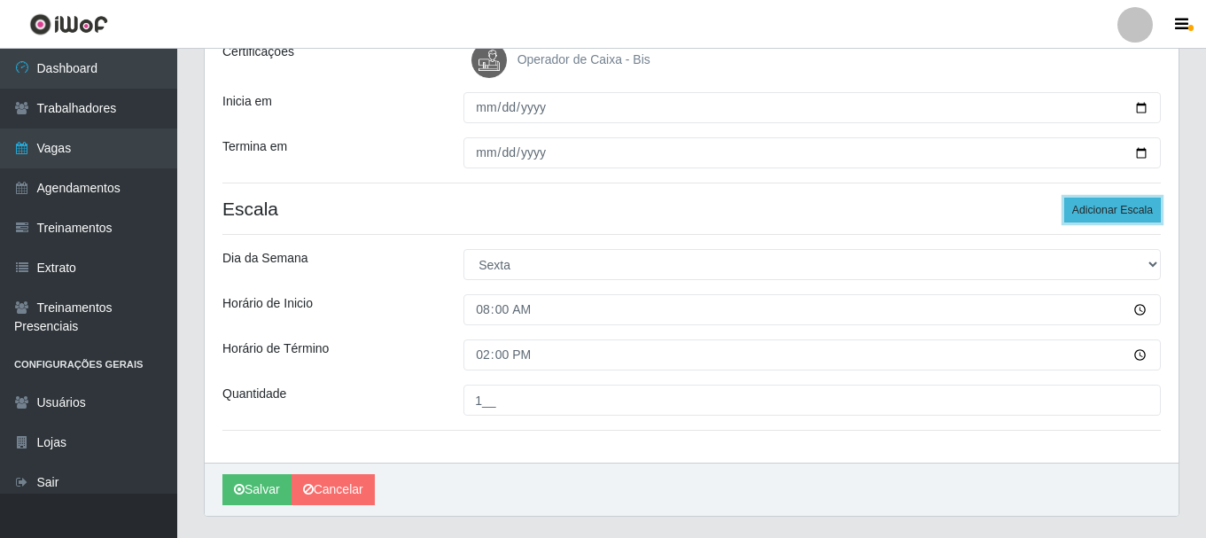
click at [1092, 213] on button "Adicionar Escala" at bounding box center [1112, 210] width 97 height 25
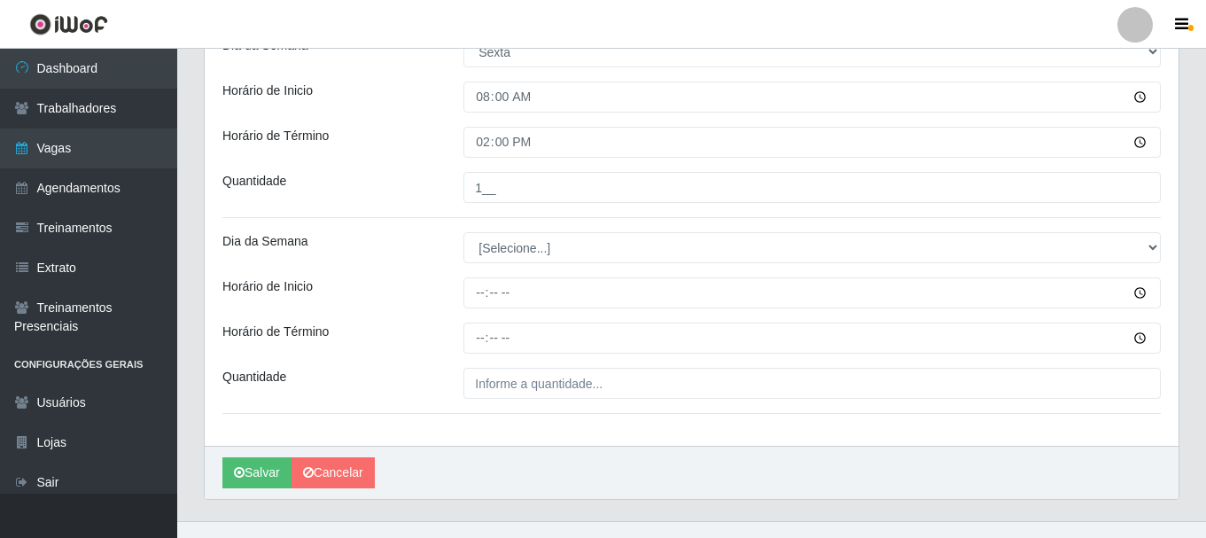
scroll to position [506, 0]
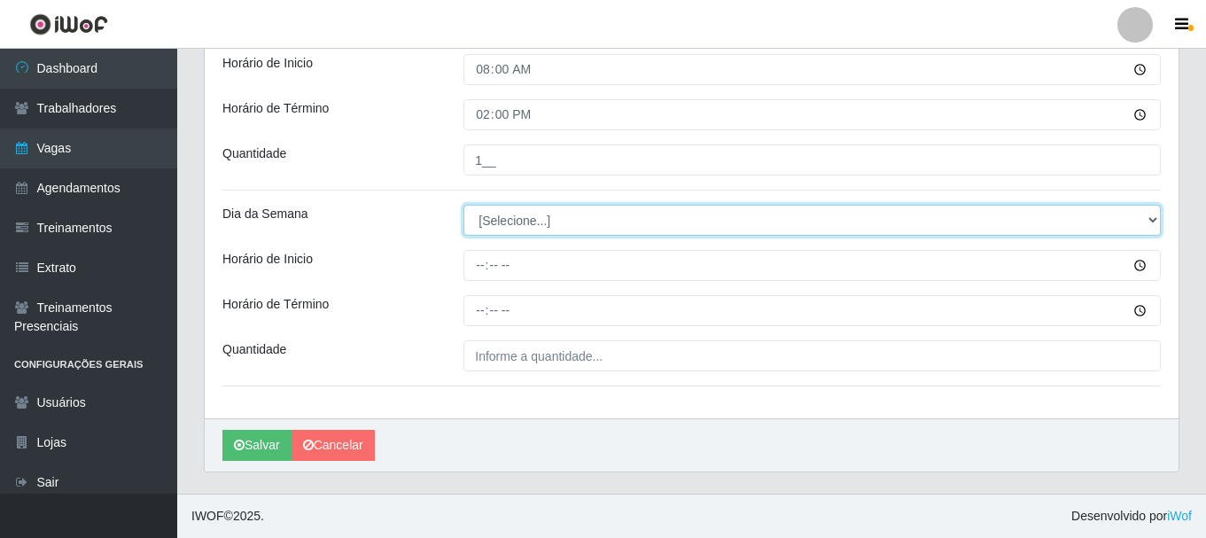
click at [487, 225] on select "[Selecione...] Segunda Terça Quarta Quinta Sexta Sábado Domingo" at bounding box center [811, 220] width 697 height 31
click at [463, 205] on select "[Selecione...] Segunda Terça Quarta Quinta Sexta Sábado Domingo" at bounding box center [811, 220] width 697 height 31
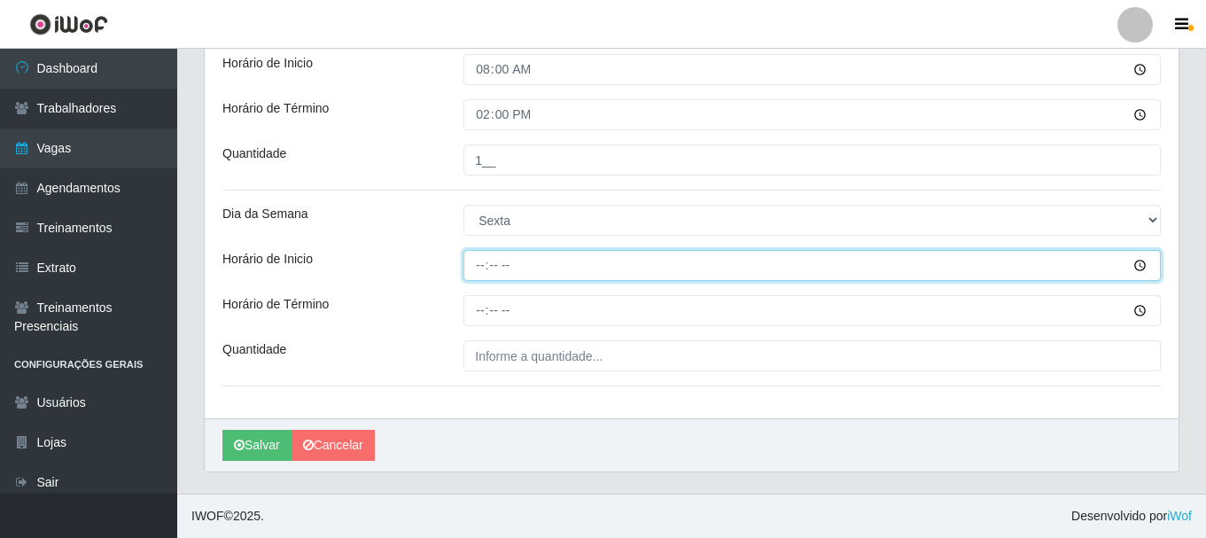
click at [481, 254] on input "Horário de Inicio" at bounding box center [811, 265] width 697 height 31
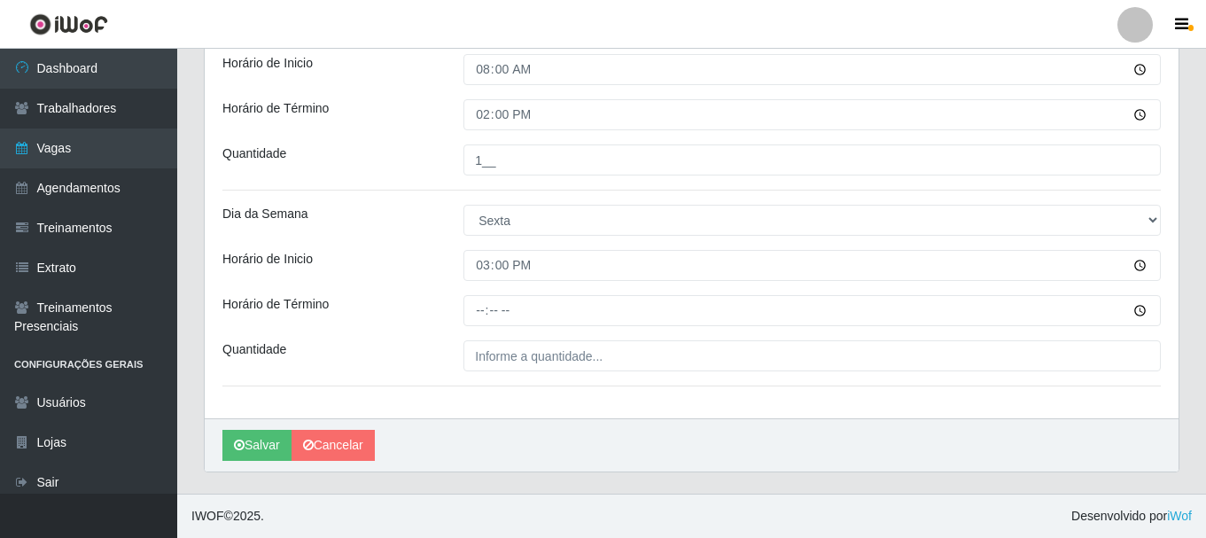
drag, startPoint x: 471, startPoint y: 329, endPoint x: 474, endPoint y: 320, distance: 9.2
click at [472, 328] on div "Loja SuperShow Bis - Avenida 6 Função [Selecione...] ASG ASG + ASG ++ Auxiliar …" at bounding box center [691, 33] width 973 height 772
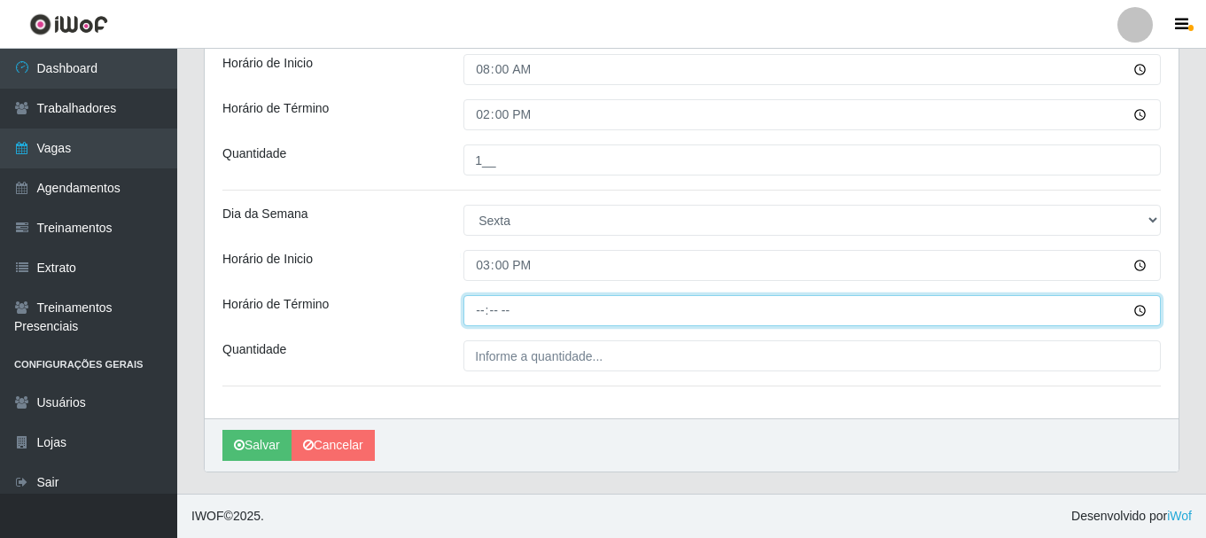
click at [474, 314] on input "Horário de Término" at bounding box center [811, 310] width 697 height 31
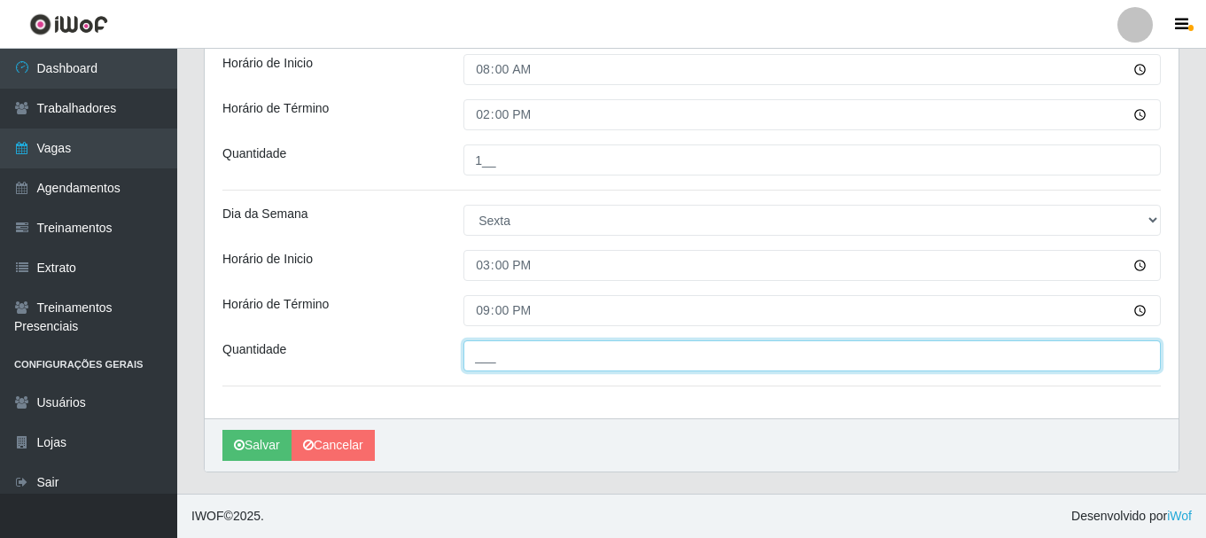
click at [481, 350] on input "___" at bounding box center [811, 355] width 697 height 31
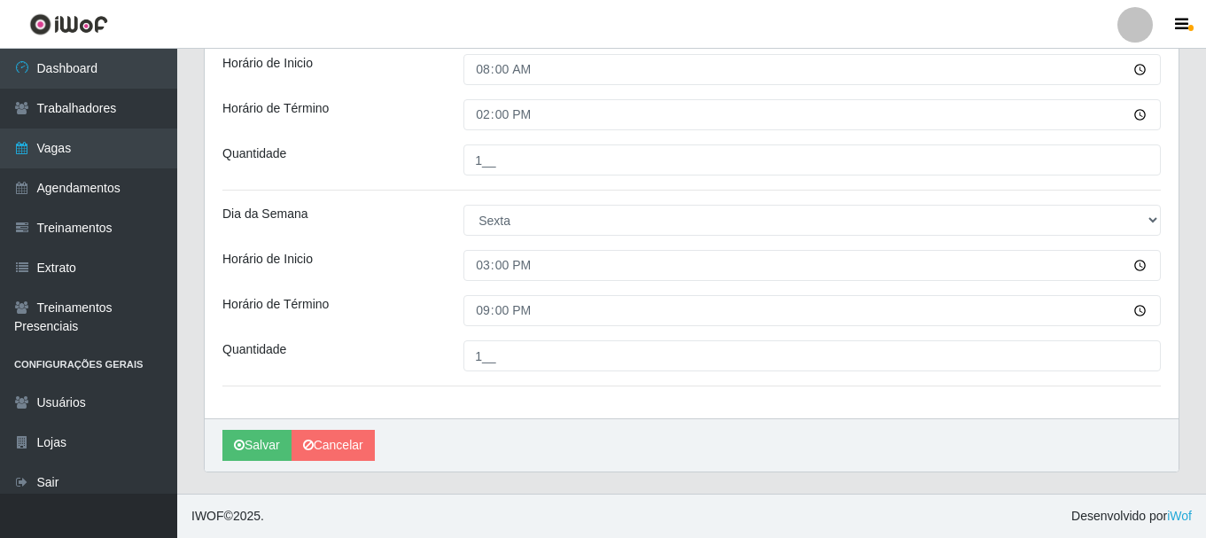
click at [427, 320] on div "Horário de Término" at bounding box center [329, 310] width 241 height 31
click at [253, 433] on button "Salvar" at bounding box center [256, 445] width 69 height 31
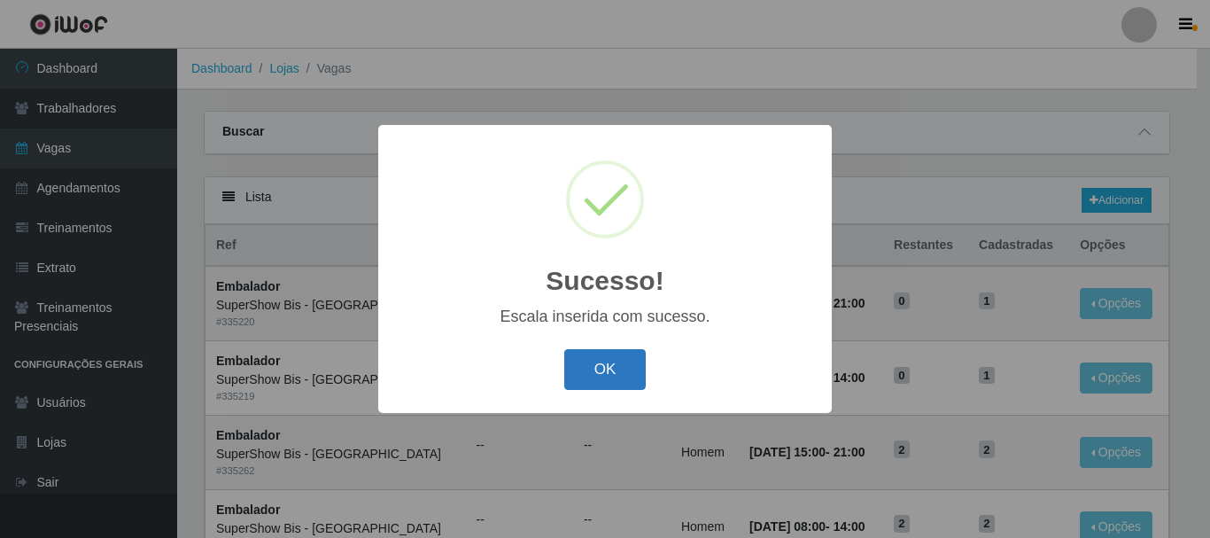
click at [638, 368] on button "OK" at bounding box center [605, 370] width 82 height 42
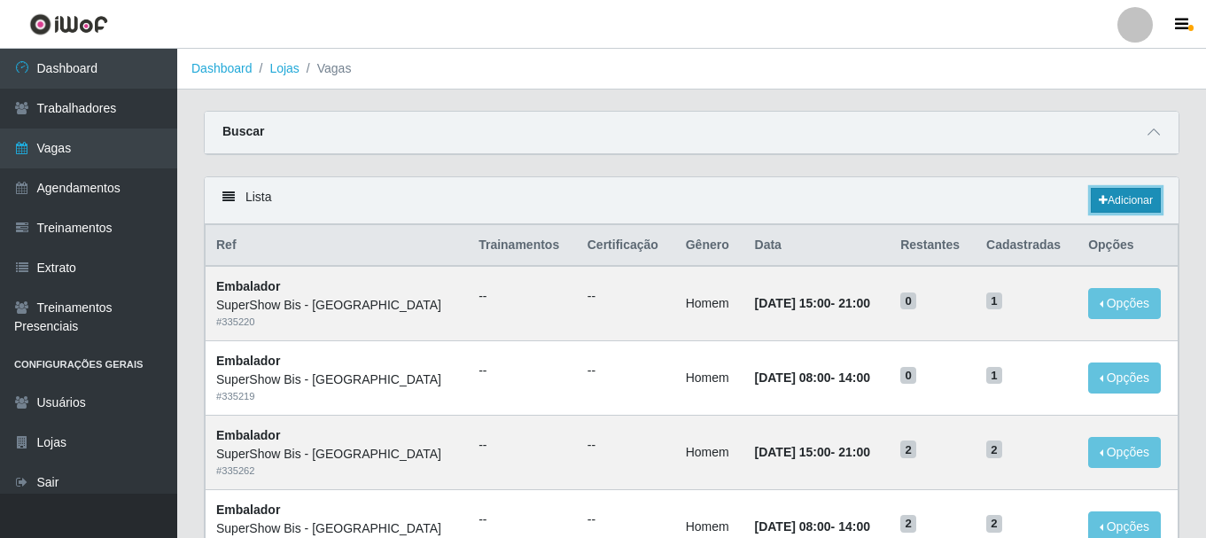
click at [1106, 200] on link "Adicionar" at bounding box center [1125, 200] width 70 height 25
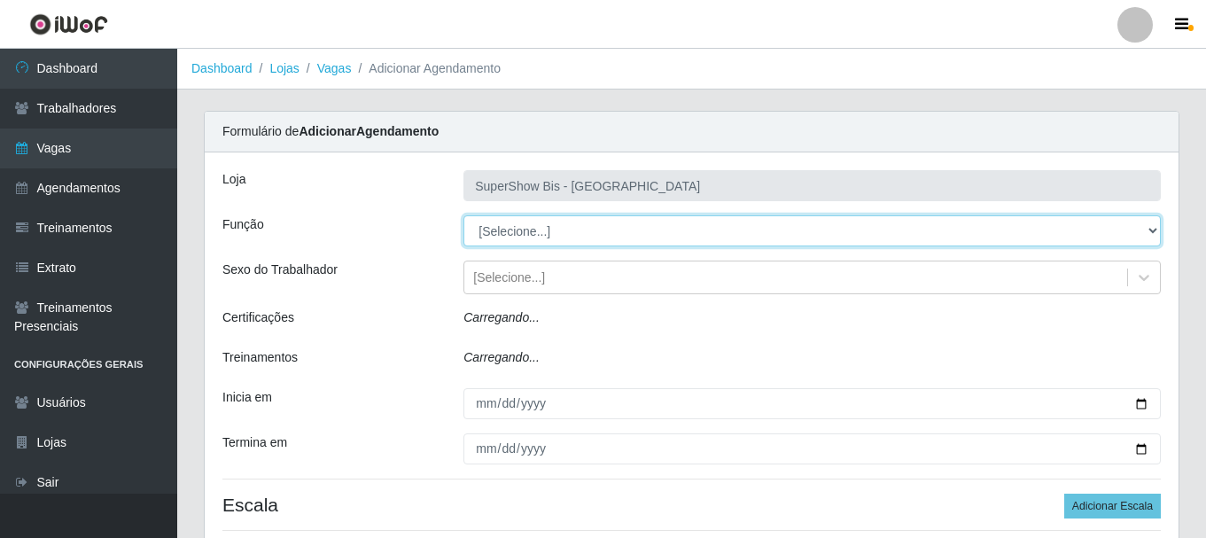
click at [564, 237] on select "[Selecione...] ASG ASG + ASG ++ Auxiliar de Cozinha Embalador Embalador + Embal…" at bounding box center [811, 230] width 697 height 31
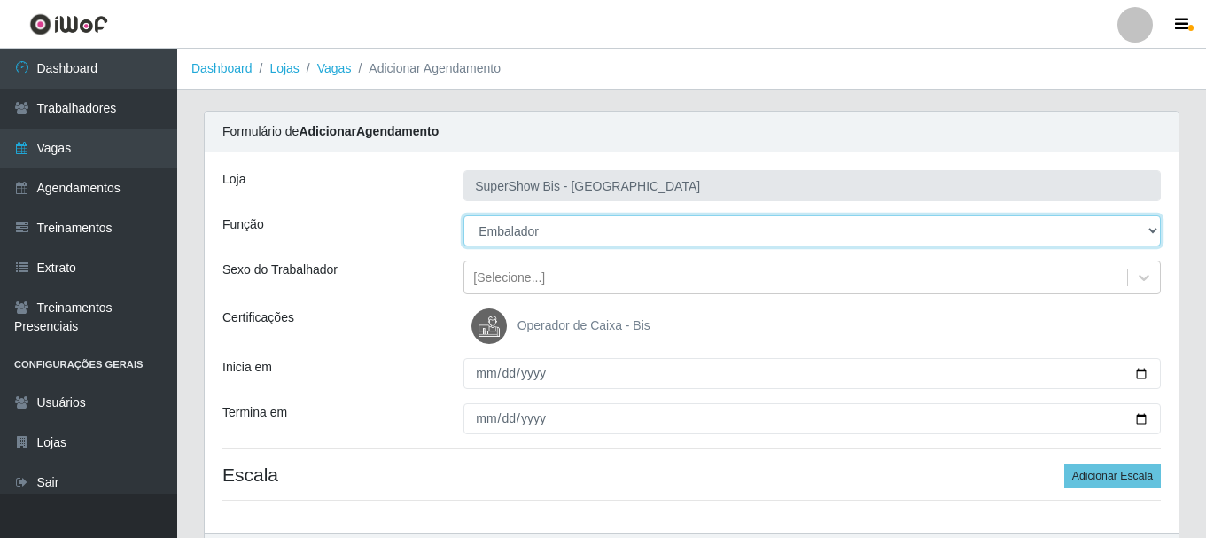
click at [463, 215] on select "[Selecione...] ASG ASG + ASG ++ Auxiliar de Cozinha Embalador Embalador + Embal…" at bounding box center [811, 230] width 697 height 31
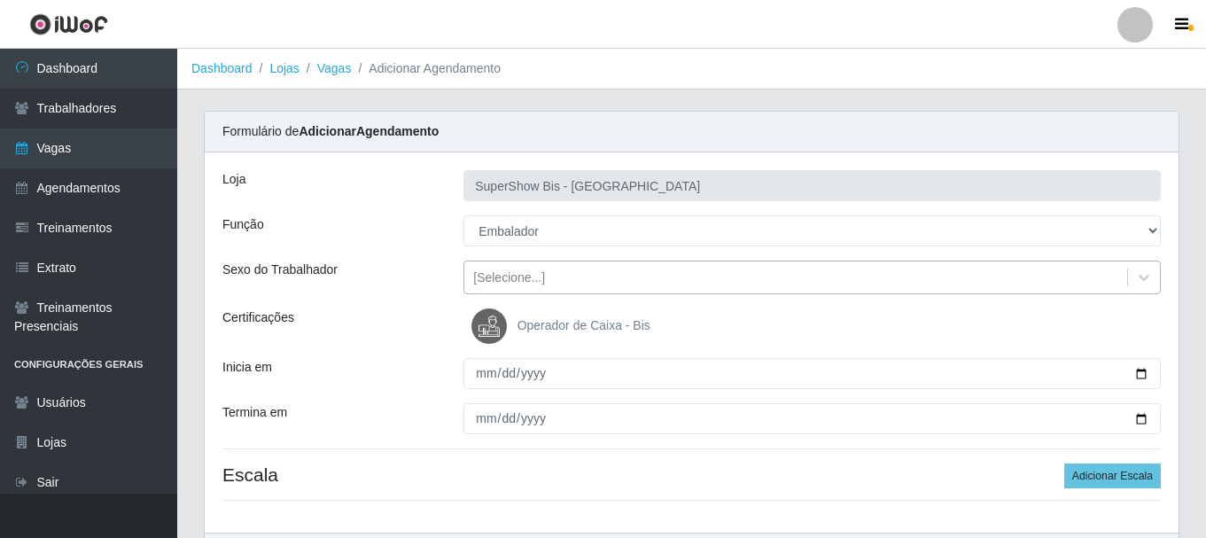
click at [522, 275] on div "[Selecione...]" at bounding box center [509, 277] width 72 height 19
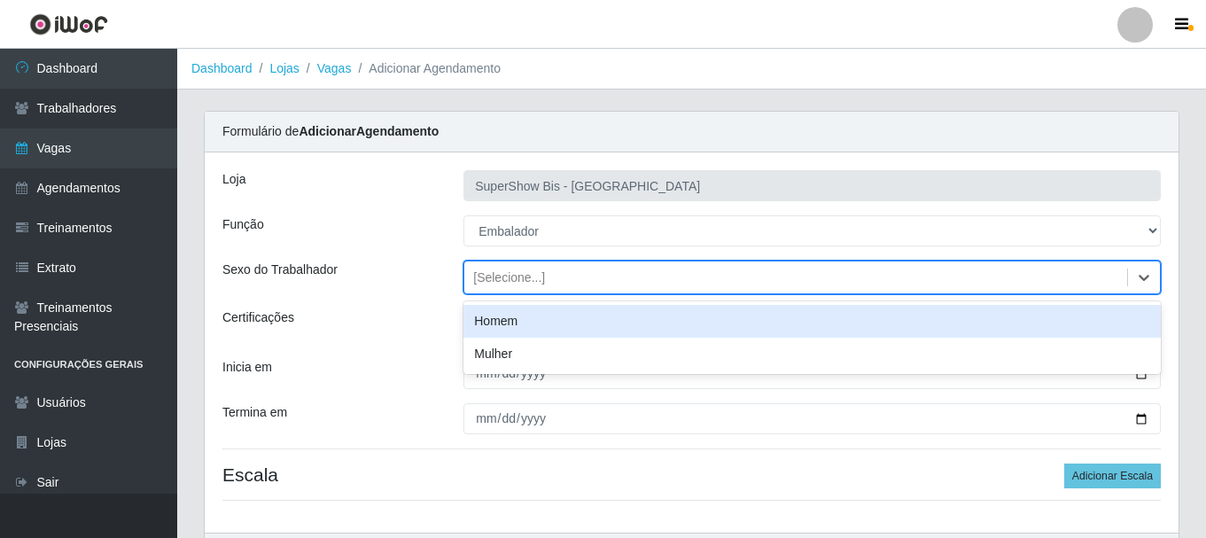
click at [513, 321] on div "Homem" at bounding box center [811, 321] width 697 height 33
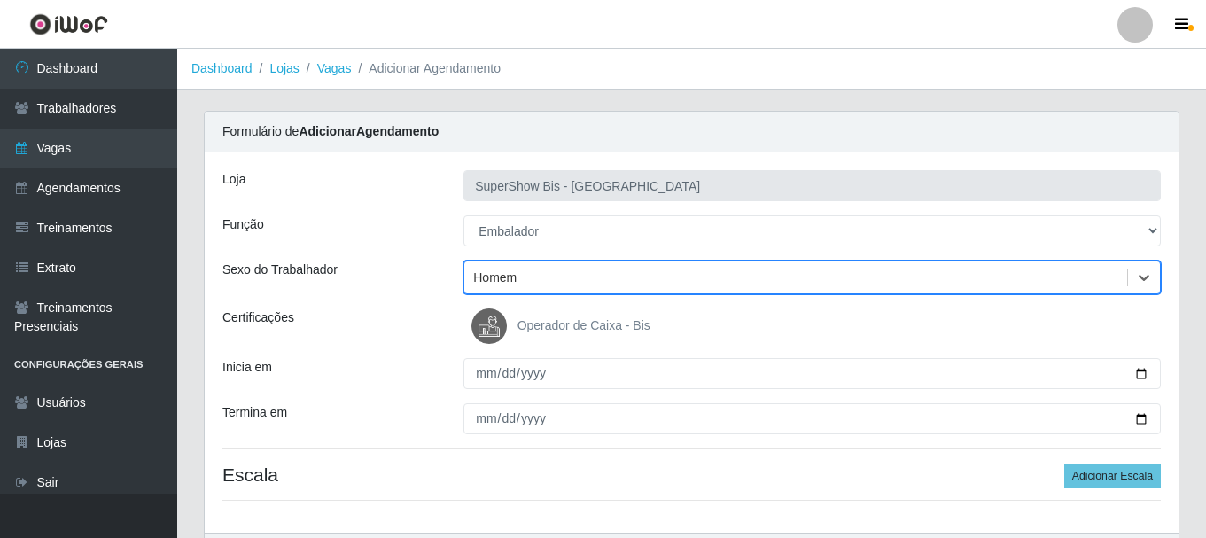
click at [472, 392] on div "Loja SuperShow Bis - Avenida 6 Função [Selecione...] ASG ASG + ASG ++ Auxiliar …" at bounding box center [691, 342] width 973 height 380
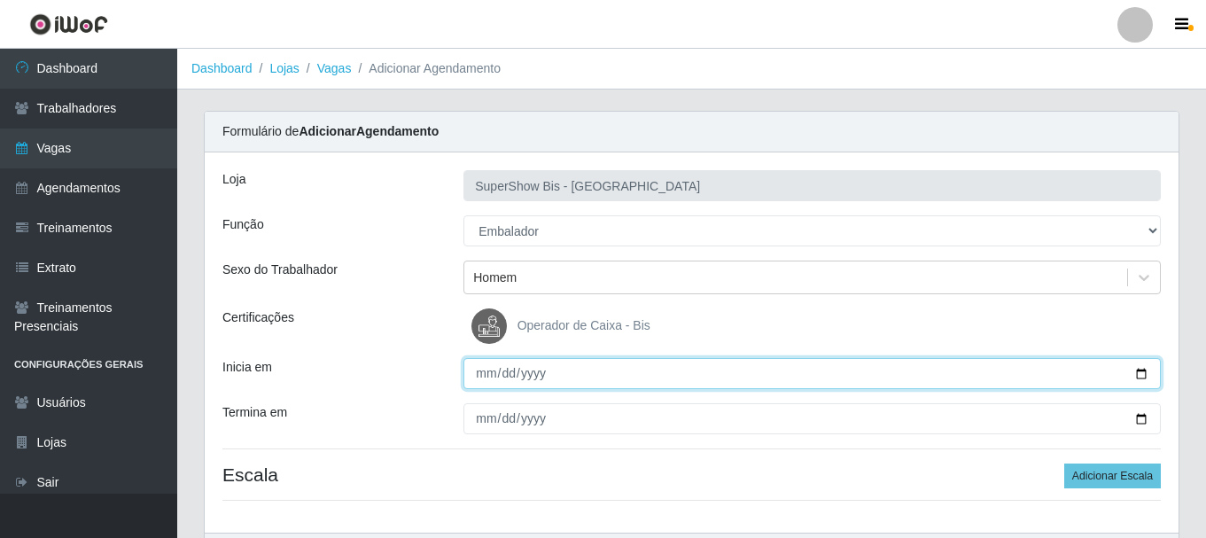
click at [481, 373] on input "Inicia em" at bounding box center [811, 373] width 697 height 31
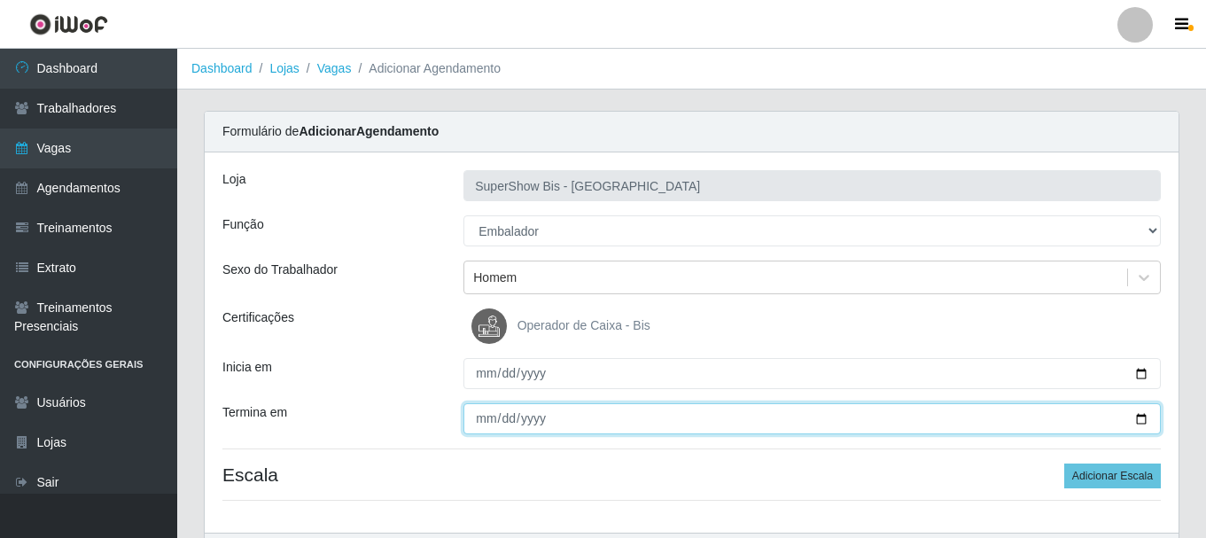
click at [477, 419] on input "Termina em" at bounding box center [811, 418] width 697 height 31
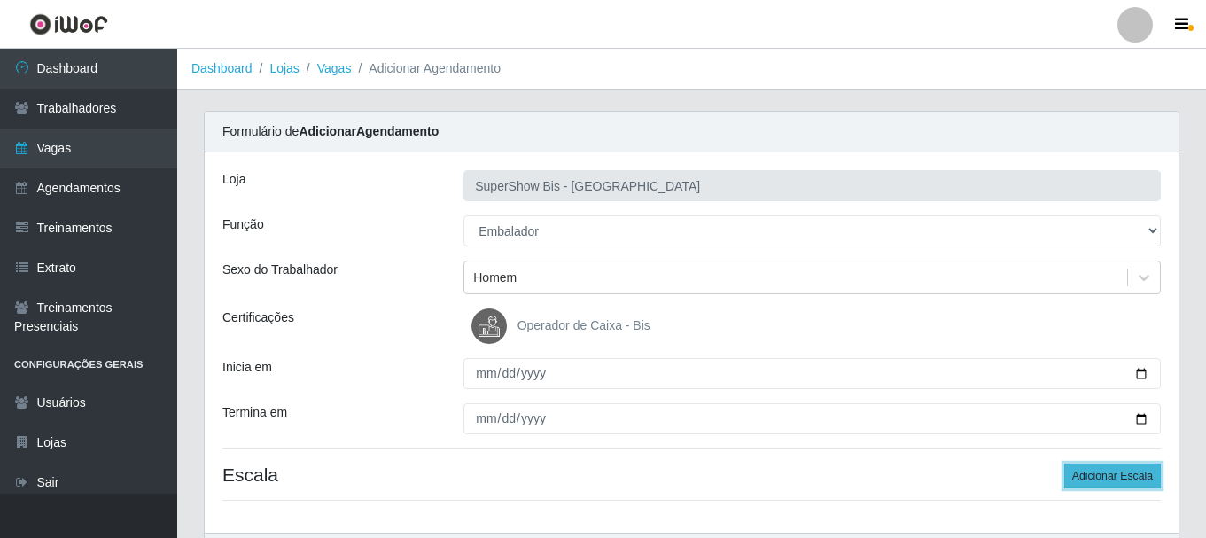
click at [1103, 476] on button "Adicionar Escala" at bounding box center [1112, 475] width 97 height 25
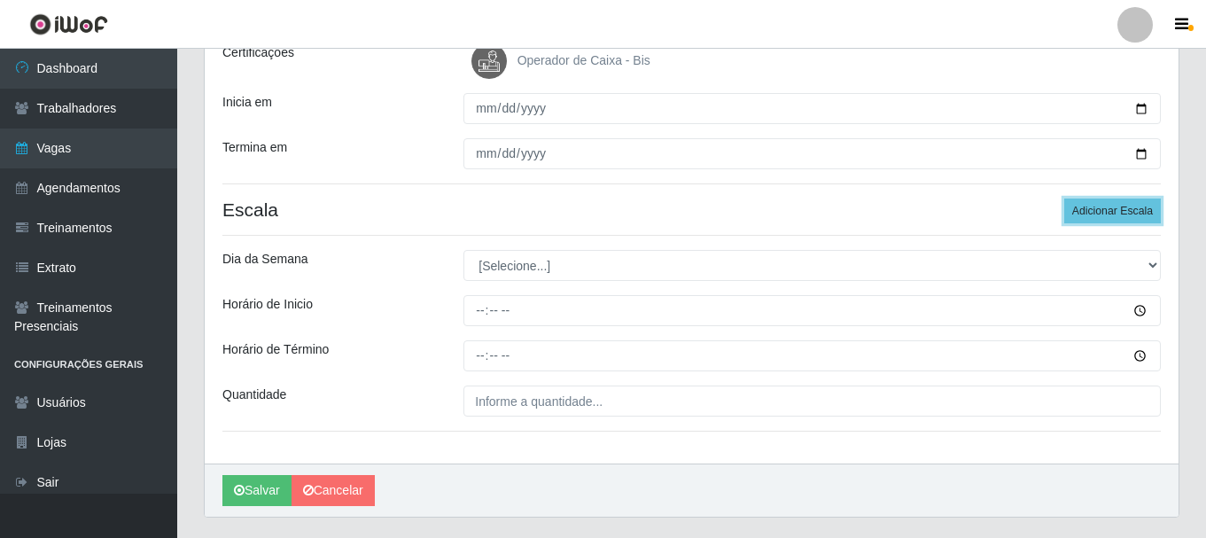
scroll to position [310, 0]
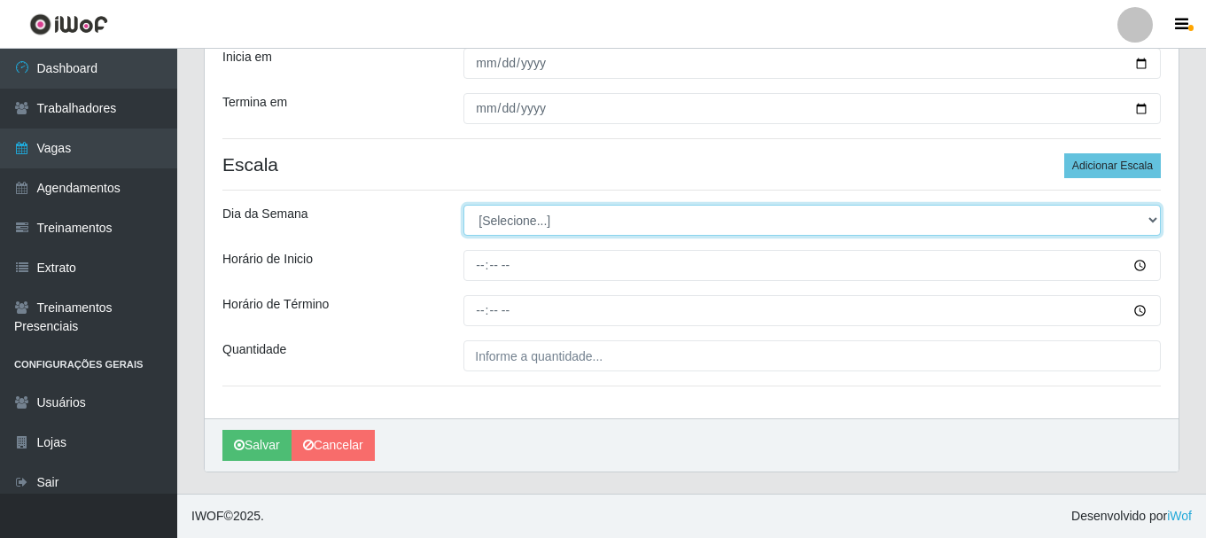
click at [531, 213] on select "[Selecione...] Segunda Terça Quarta Quinta Sexta Sábado Domingo" at bounding box center [811, 220] width 697 height 31
click at [463, 205] on select "[Selecione...] Segunda Terça Quarta Quinta Sexta Sábado Domingo" at bounding box center [811, 220] width 697 height 31
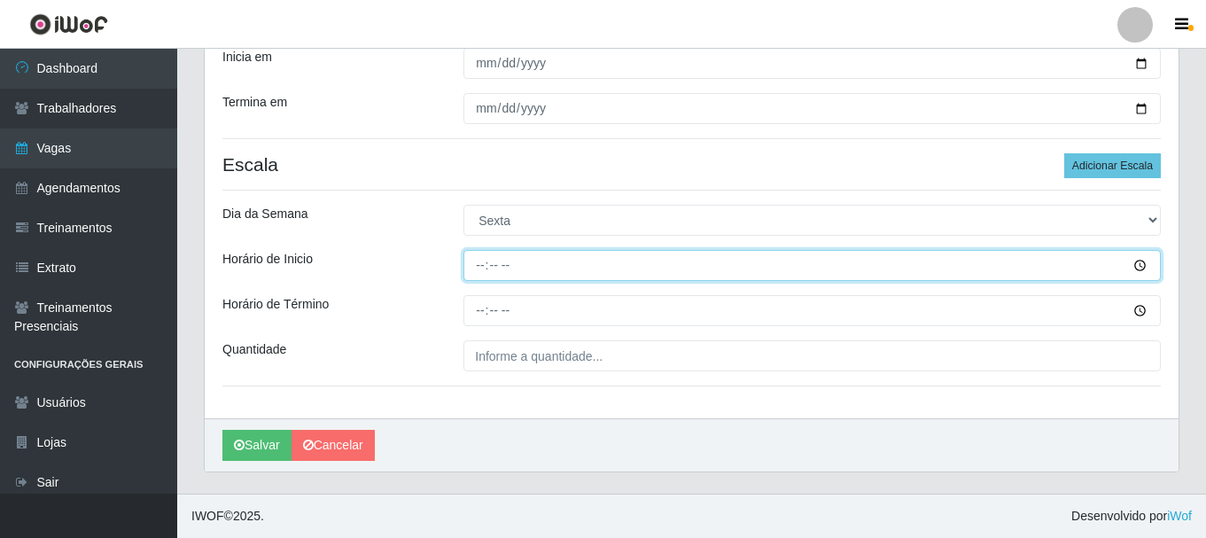
click at [478, 262] on input "Horário de Inicio" at bounding box center [811, 265] width 697 height 31
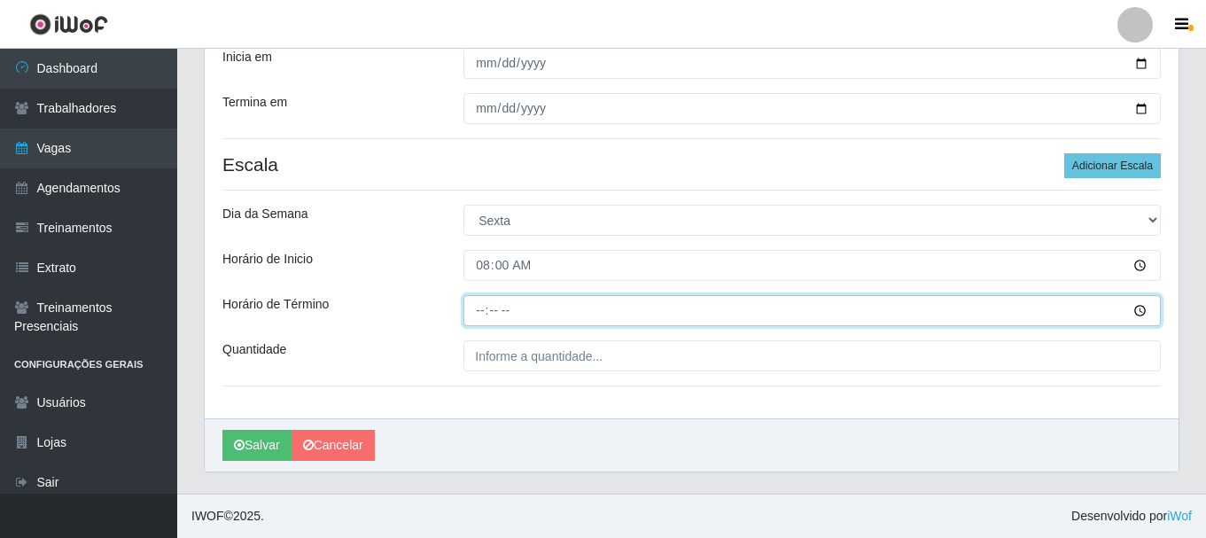
click at [491, 317] on input "Horário de Término" at bounding box center [811, 310] width 697 height 31
click at [482, 317] on input "Horário de Término" at bounding box center [811, 310] width 697 height 31
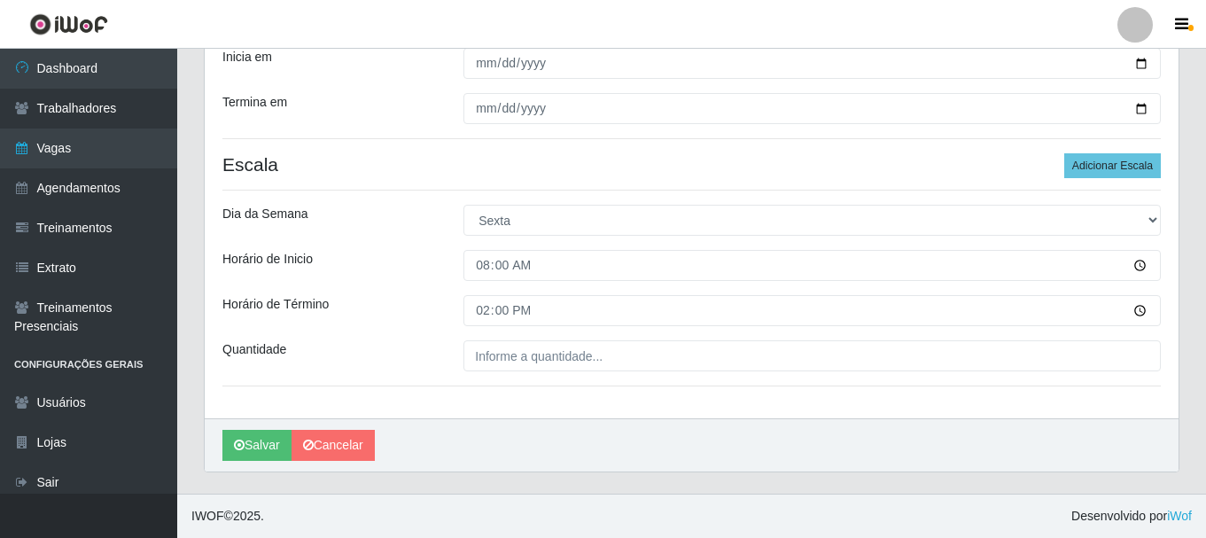
click at [503, 373] on div "Loja SuperShow Bis - Avenida 6 Função [Selecione...] ASG ASG + ASG ++ Auxiliar …" at bounding box center [691, 130] width 973 height 576
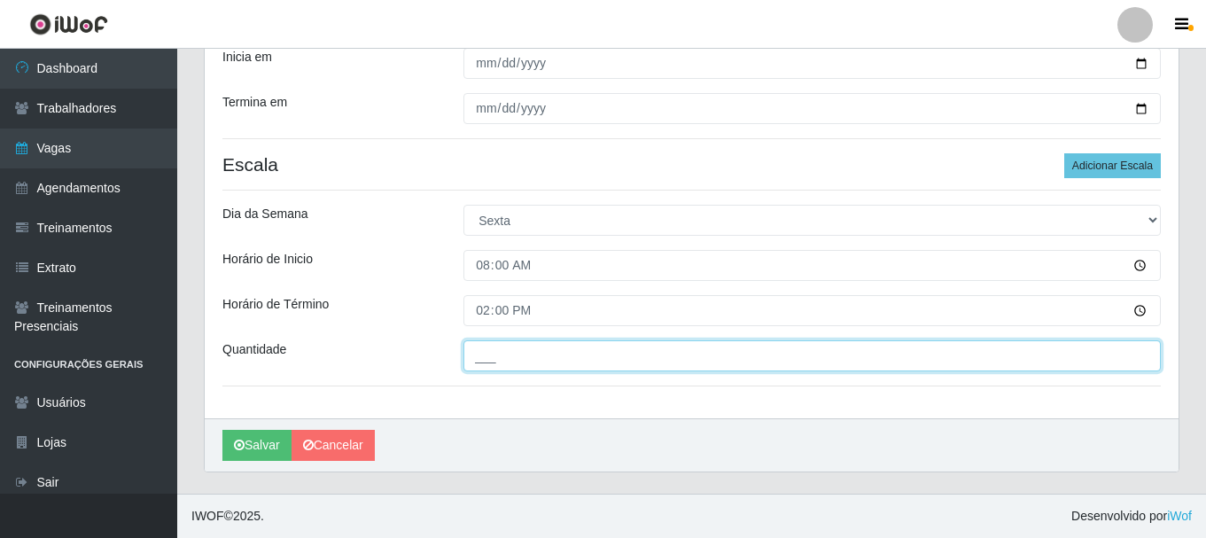
click at [509, 359] on input "___" at bounding box center [811, 355] width 697 height 31
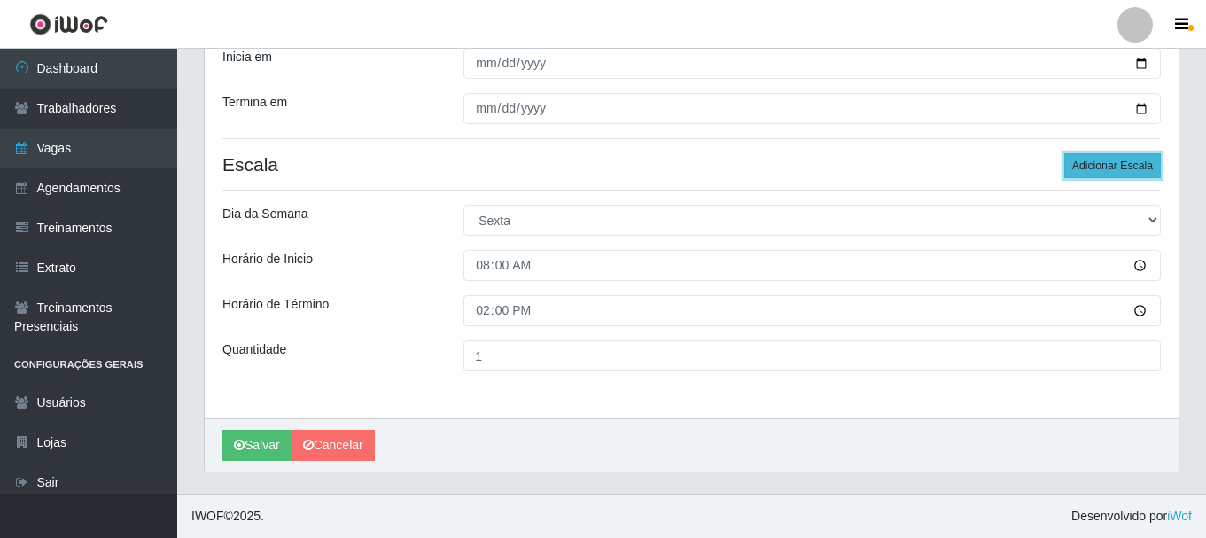
click at [1113, 167] on button "Adicionar Escala" at bounding box center [1112, 165] width 97 height 25
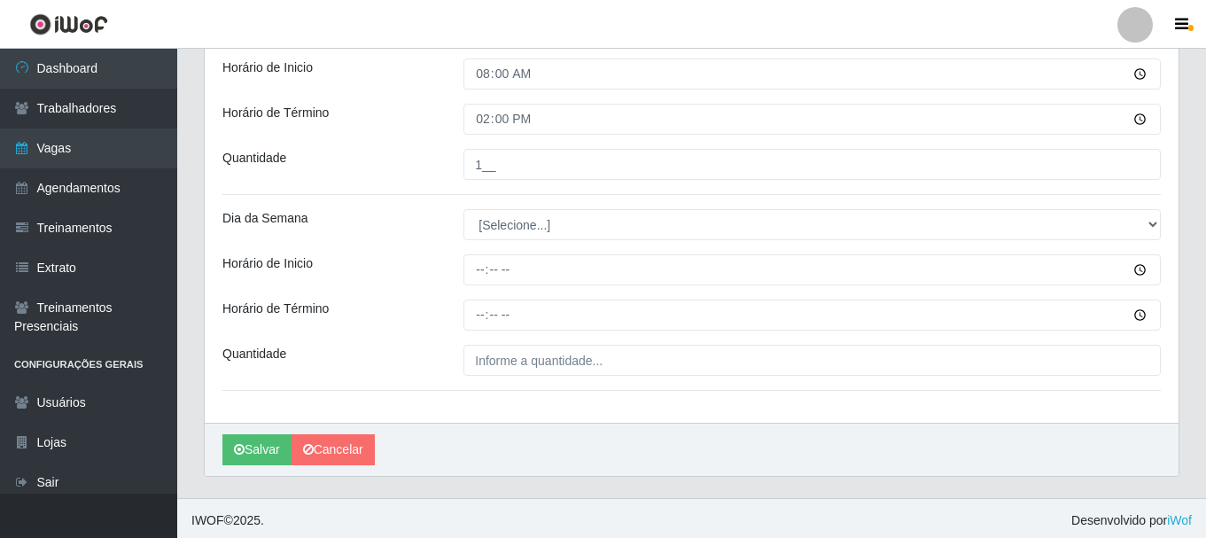
scroll to position [506, 0]
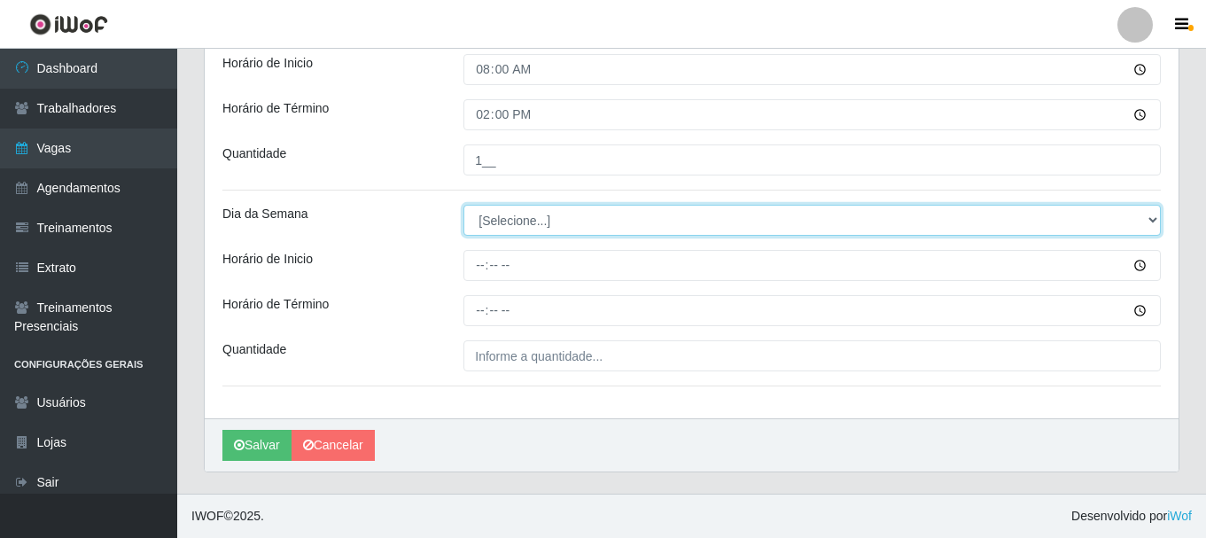
click at [499, 232] on select "[Selecione...] Segunda Terça Quarta Quinta Sexta Sábado Domingo" at bounding box center [811, 220] width 697 height 31
click at [463, 205] on select "[Selecione...] Segunda Terça Quarta Quinta Sexta Sábado Domingo" at bounding box center [811, 220] width 697 height 31
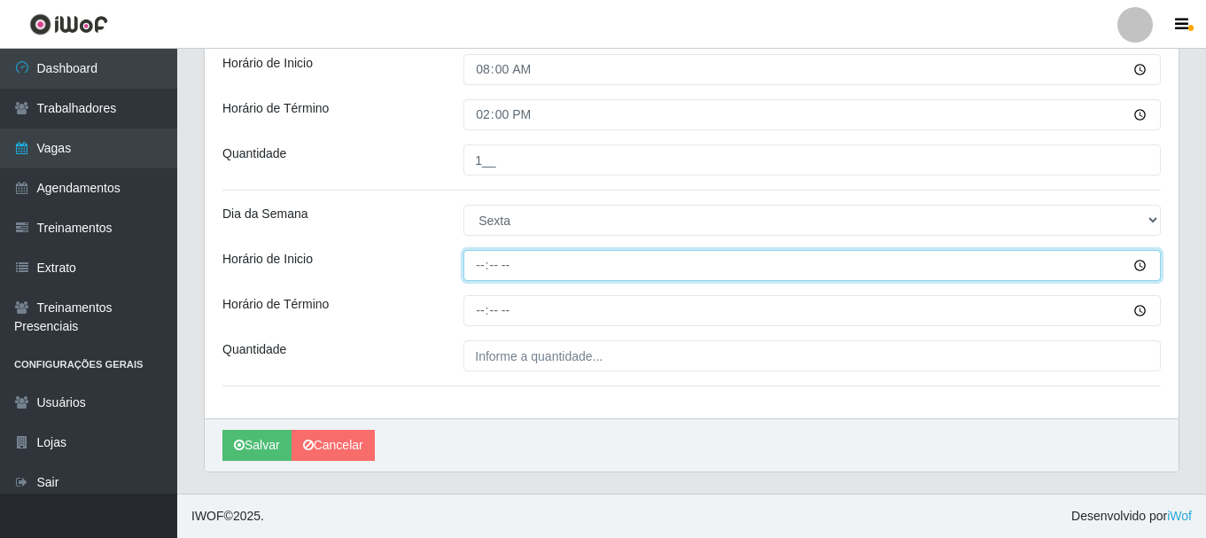
click at [475, 264] on input "Horário de Inicio" at bounding box center [811, 265] width 697 height 31
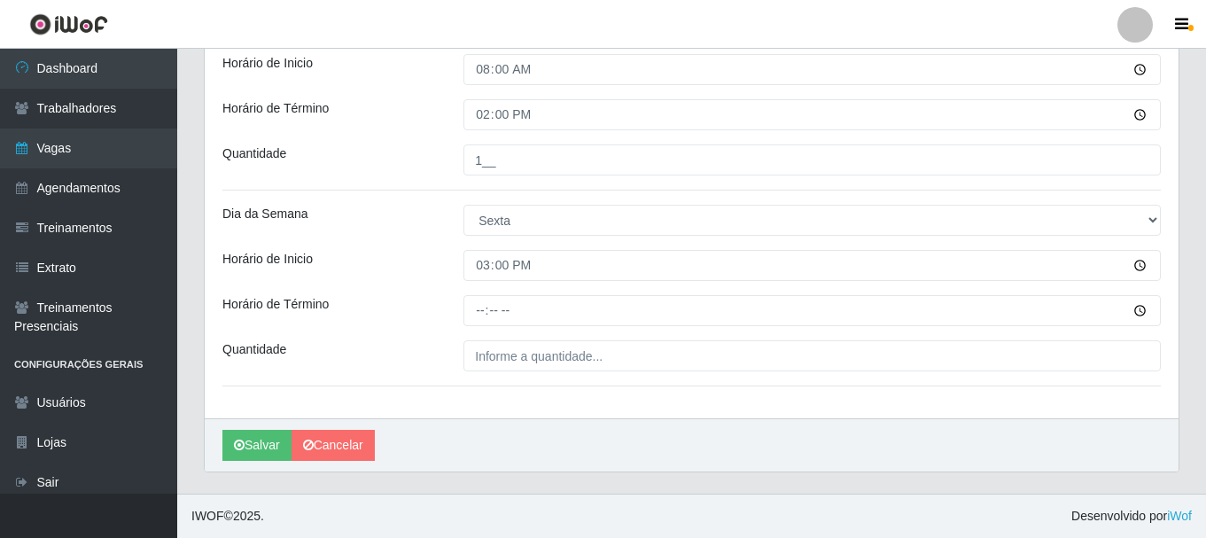
click at [479, 327] on div "Loja SuperShow Bis - Avenida 6 Função [Selecione...] ASG ASG + ASG ++ Auxiliar …" at bounding box center [691, 33] width 973 height 772
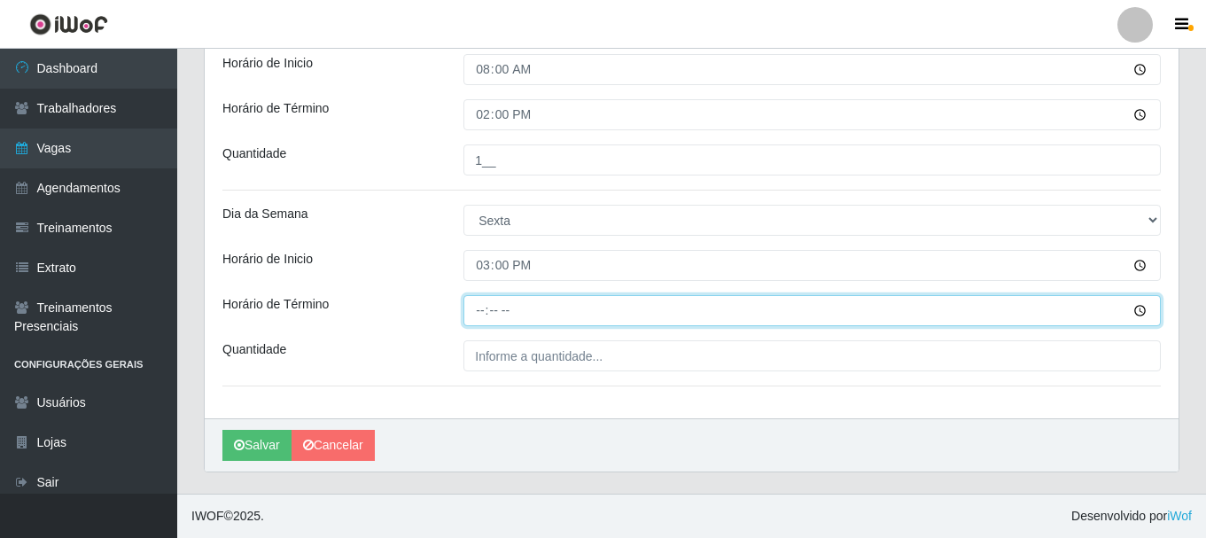
click at [478, 315] on input "Horário de Término" at bounding box center [811, 310] width 697 height 31
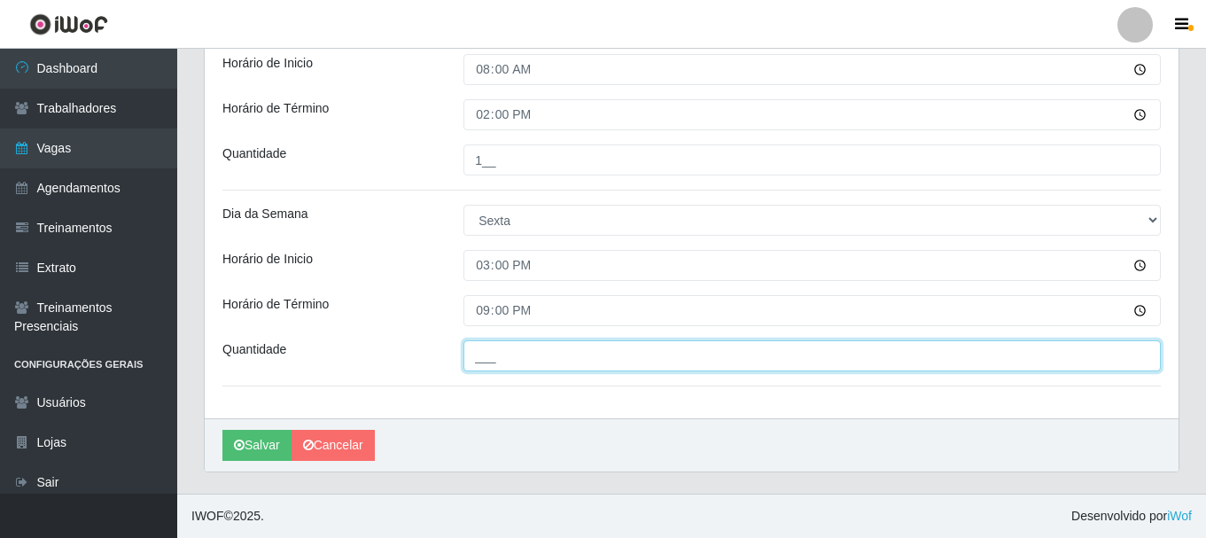
click at [485, 345] on input "___" at bounding box center [811, 355] width 697 height 31
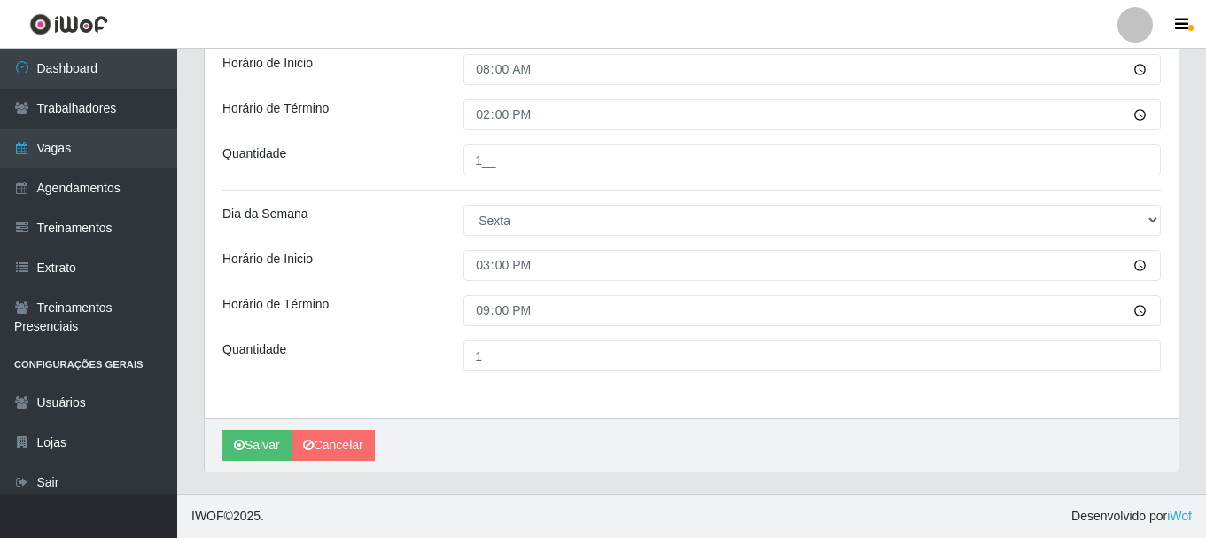
click at [409, 274] on div "Horário de Inicio" at bounding box center [329, 265] width 241 height 31
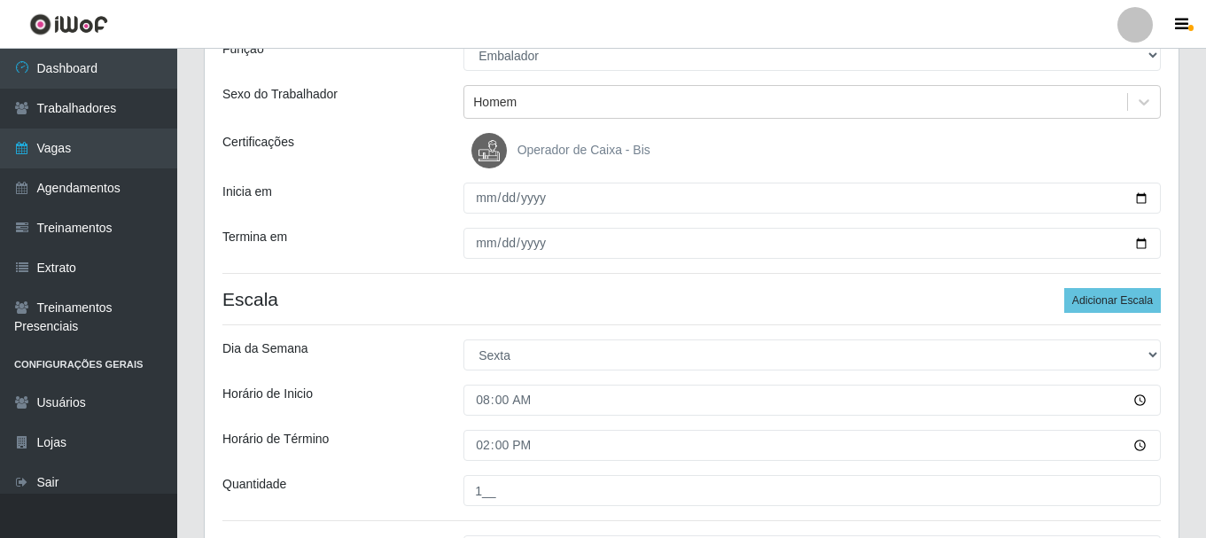
scroll to position [443, 0]
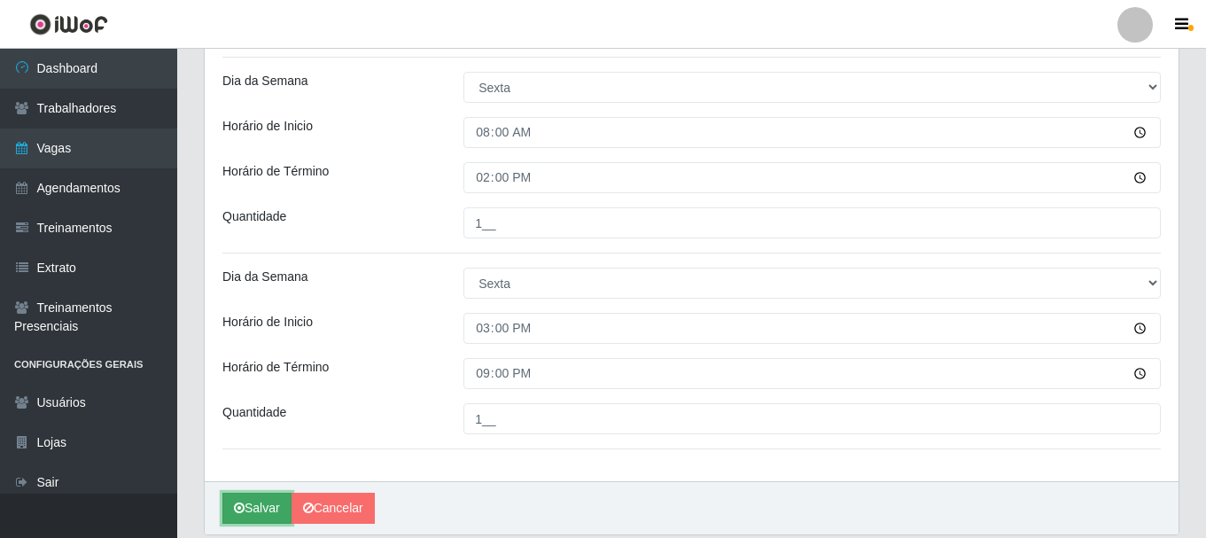
click at [265, 507] on button "Salvar" at bounding box center [256, 507] width 69 height 31
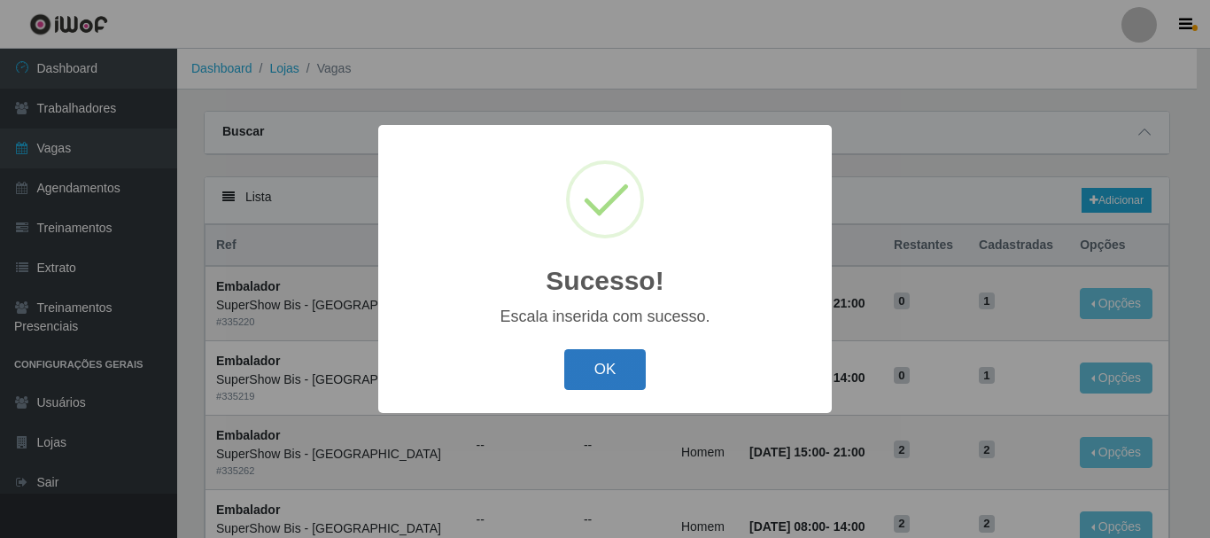
click at [595, 358] on button "OK" at bounding box center [605, 370] width 82 height 42
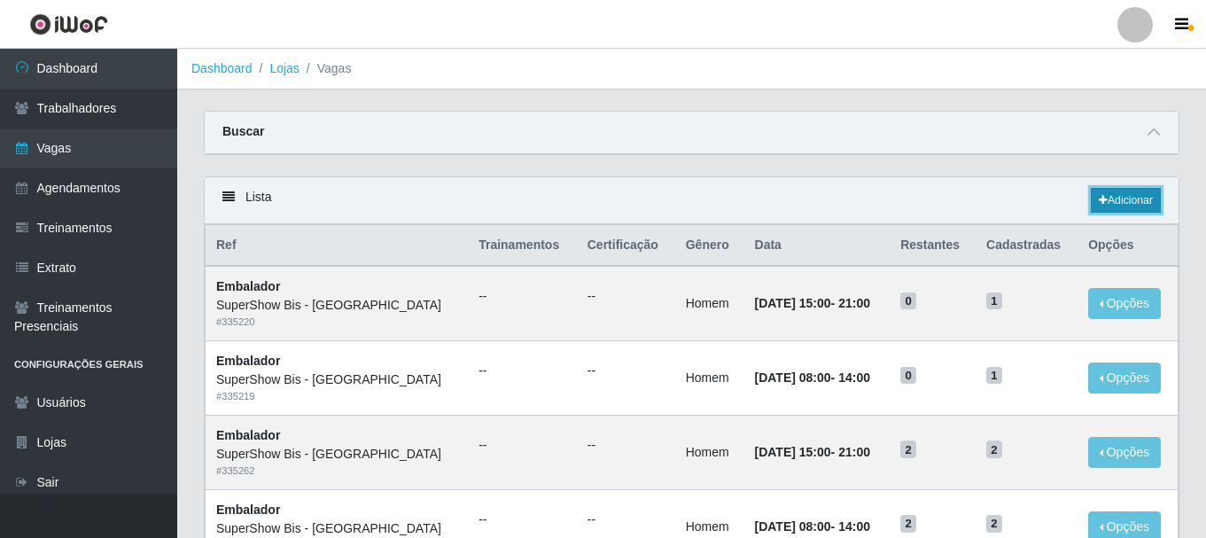
click at [1140, 198] on link "Adicionar" at bounding box center [1125, 200] width 70 height 25
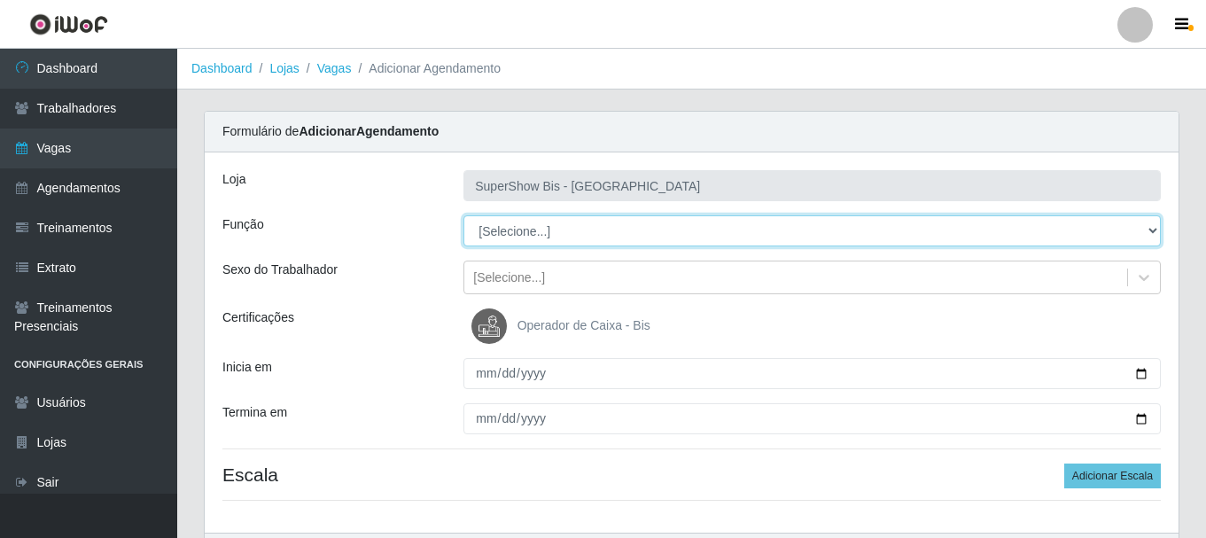
click at [520, 236] on select "[Selecione...] ASG ASG + ASG ++ Auxiliar de Cozinha Embalador Embalador + Embal…" at bounding box center [811, 230] width 697 height 31
click at [463, 215] on select "[Selecione...] ASG ASG + ASG ++ Auxiliar de Cozinha Embalador Embalador + Embal…" at bounding box center [811, 230] width 697 height 31
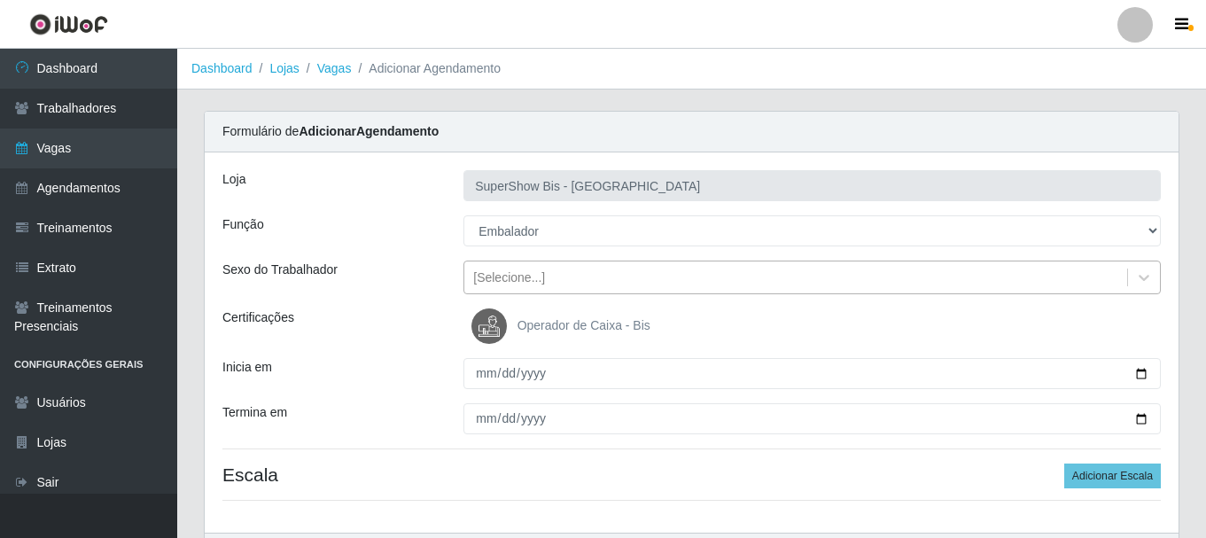
click at [506, 272] on div "[Selecione...]" at bounding box center [509, 277] width 72 height 19
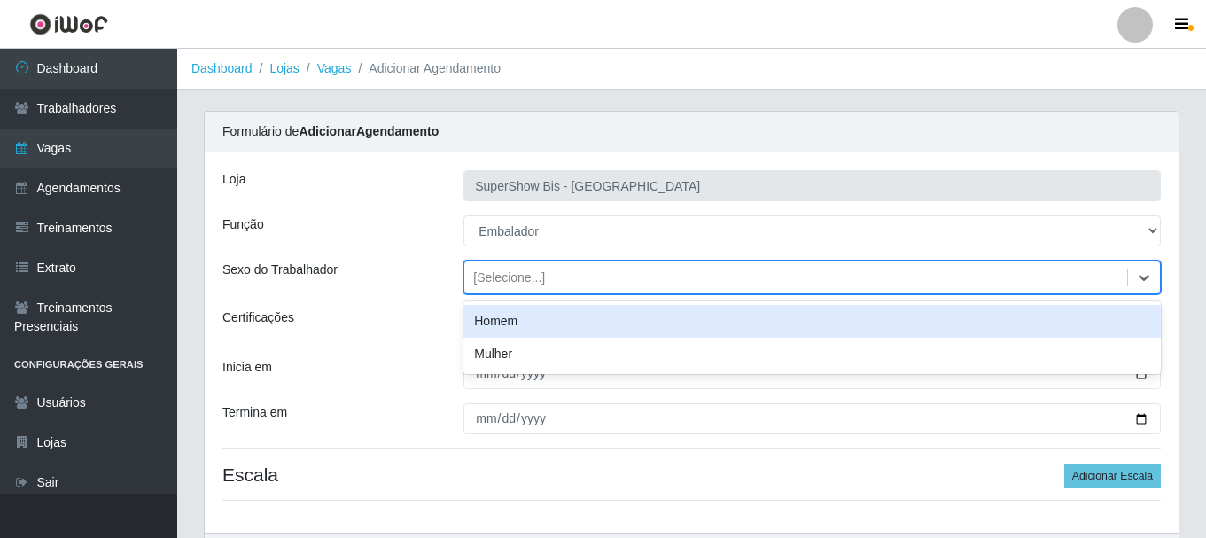
click at [492, 329] on div "Homem" at bounding box center [811, 321] width 697 height 33
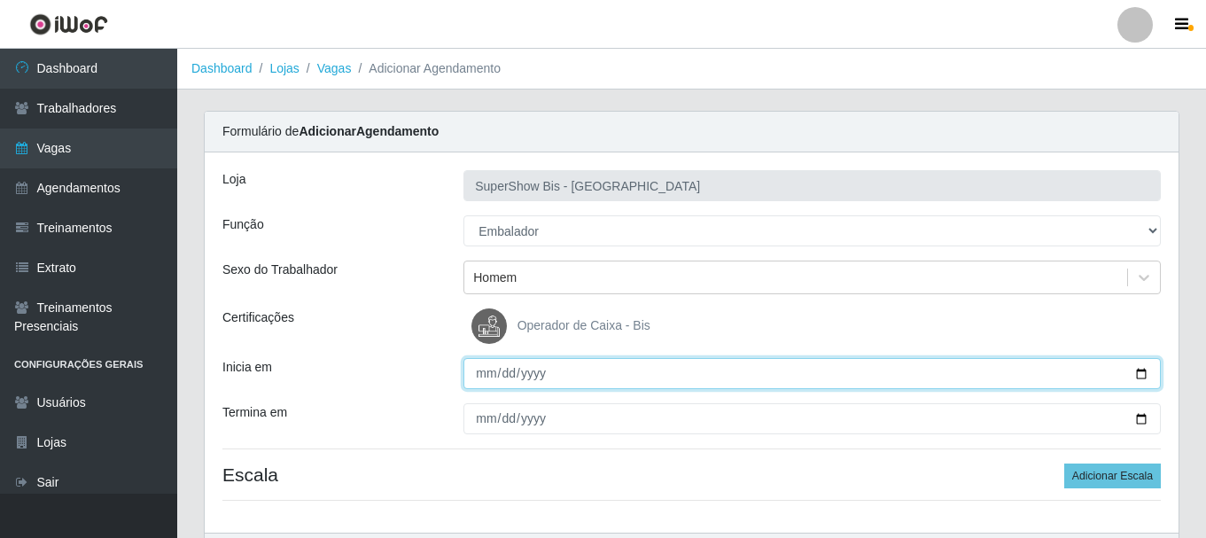
click at [477, 374] on input "Inicia em" at bounding box center [811, 373] width 697 height 31
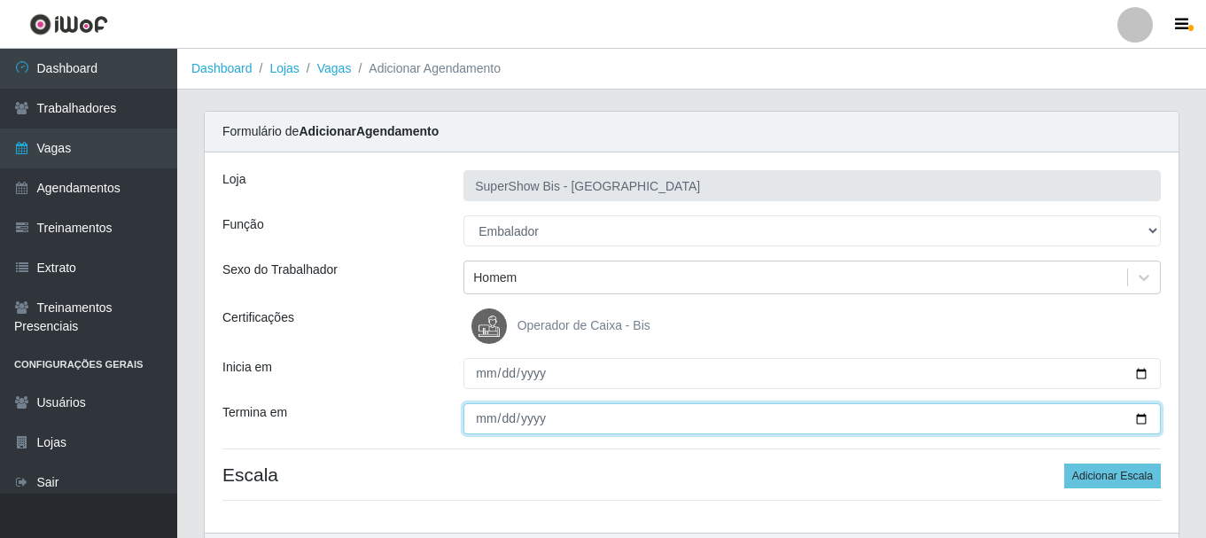
click at [479, 417] on input "Termina em" at bounding box center [811, 418] width 697 height 31
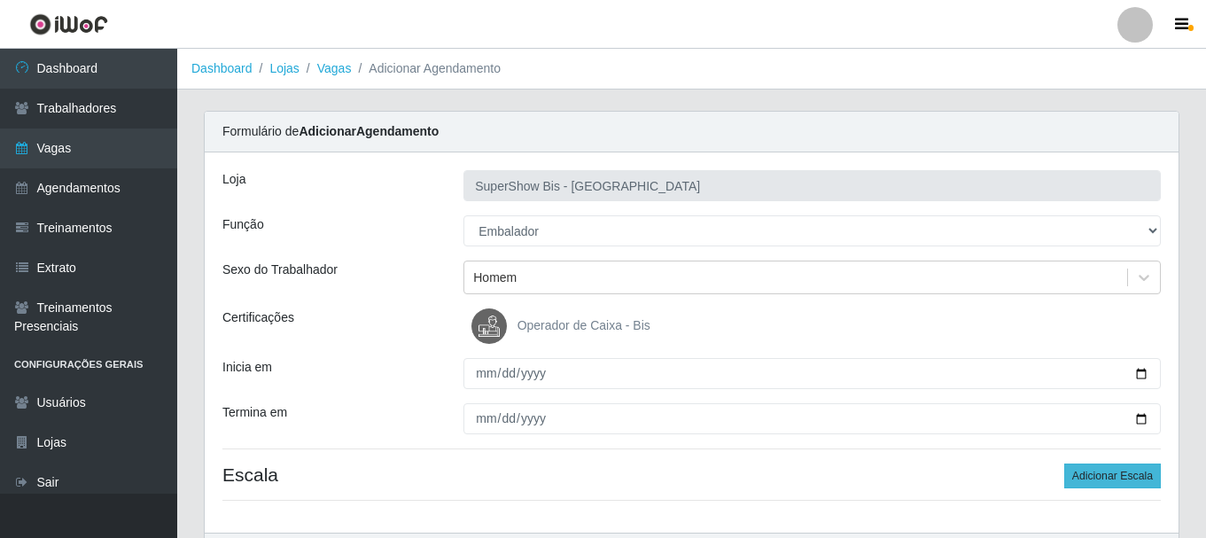
drag, startPoint x: 1057, startPoint y: 469, endPoint x: 1087, endPoint y: 475, distance: 30.7
click at [1063, 469] on h4 "Escala Adicionar Escala" at bounding box center [691, 474] width 938 height 22
click at [1091, 475] on button "Adicionar Escala" at bounding box center [1112, 475] width 97 height 25
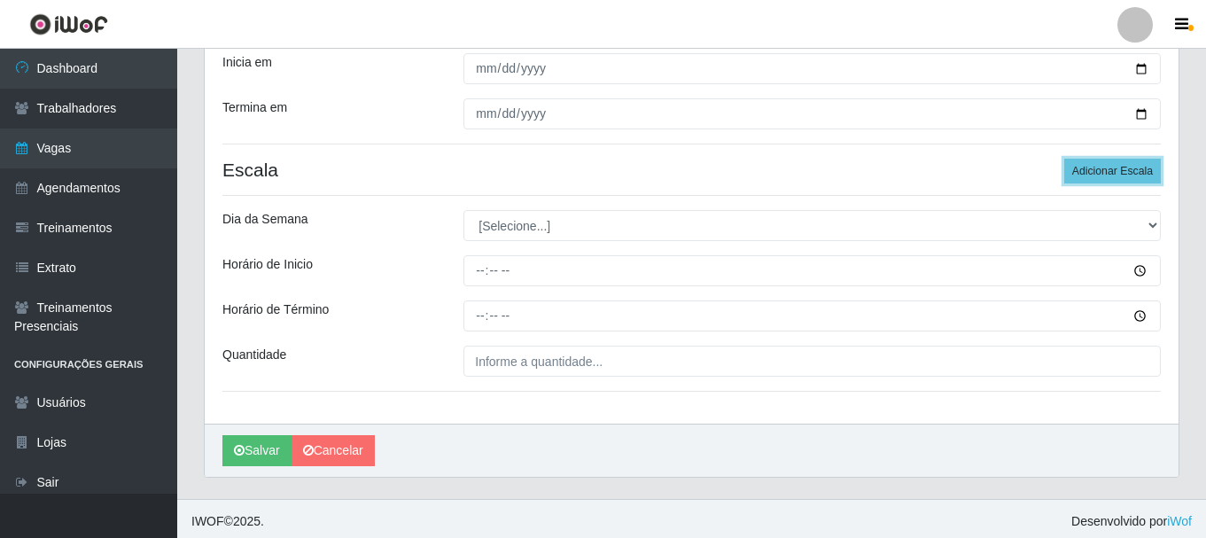
scroll to position [310, 0]
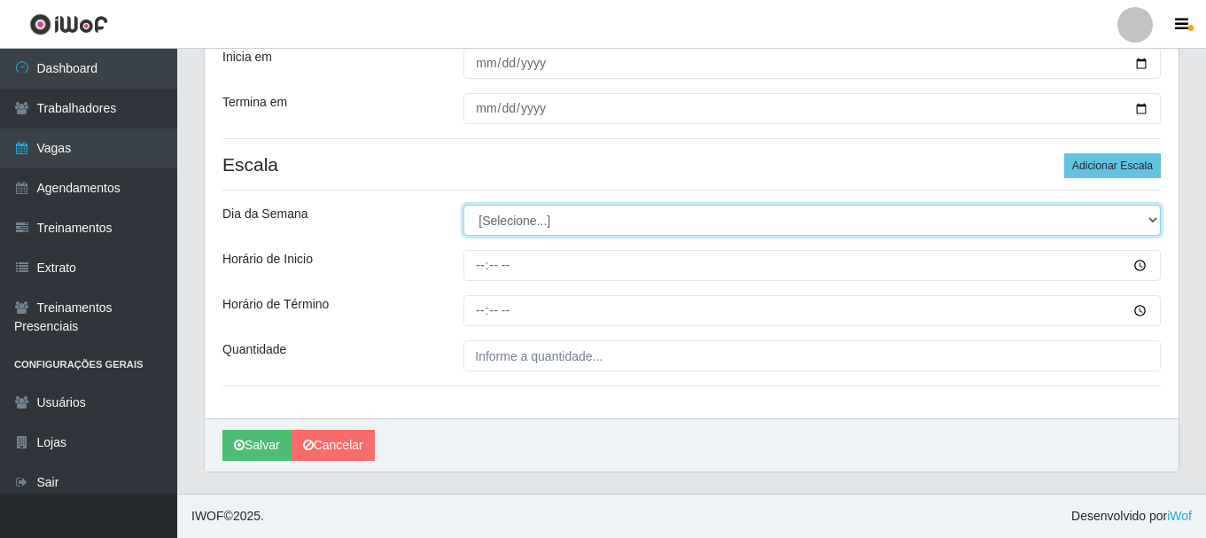
click at [521, 231] on select "[Selecione...] Segunda Terça Quarta Quinta Sexta Sábado Domingo" at bounding box center [811, 220] width 697 height 31
click at [463, 205] on select "[Selecione...] Segunda Terça Quarta Quinta Sexta Sábado Domingo" at bounding box center [811, 220] width 697 height 31
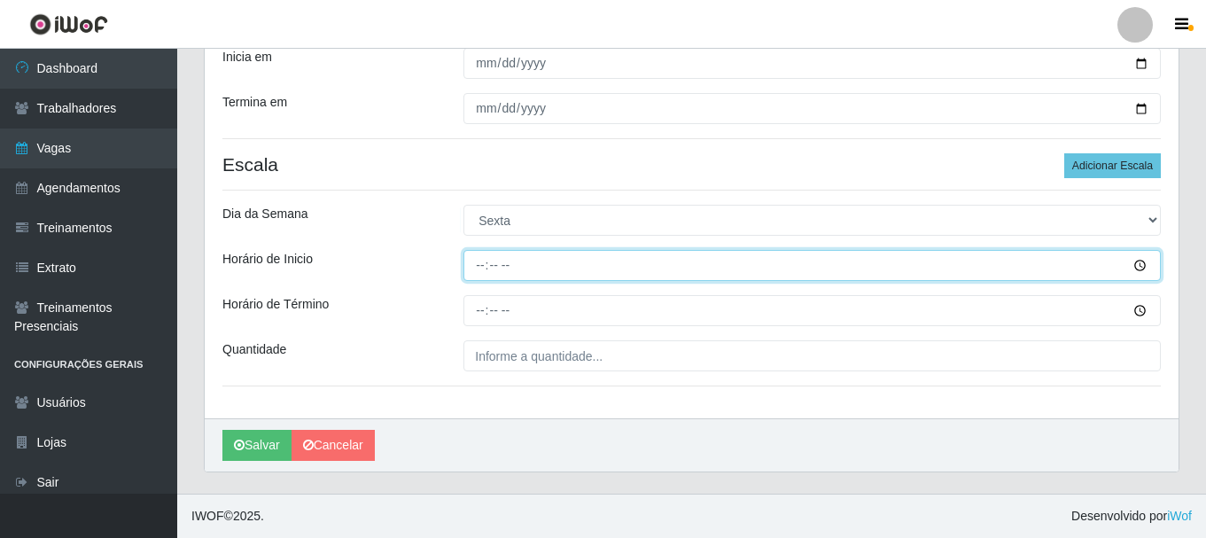
click at [478, 273] on input "Horário de Inicio" at bounding box center [811, 265] width 697 height 31
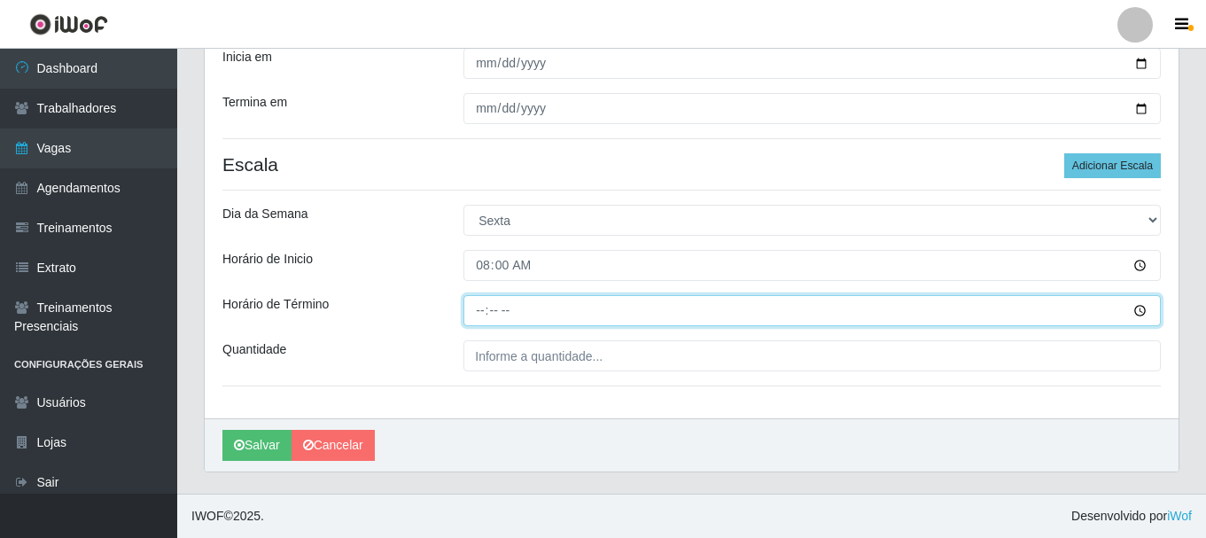
click at [480, 305] on input "Horário de Término" at bounding box center [811, 310] width 697 height 31
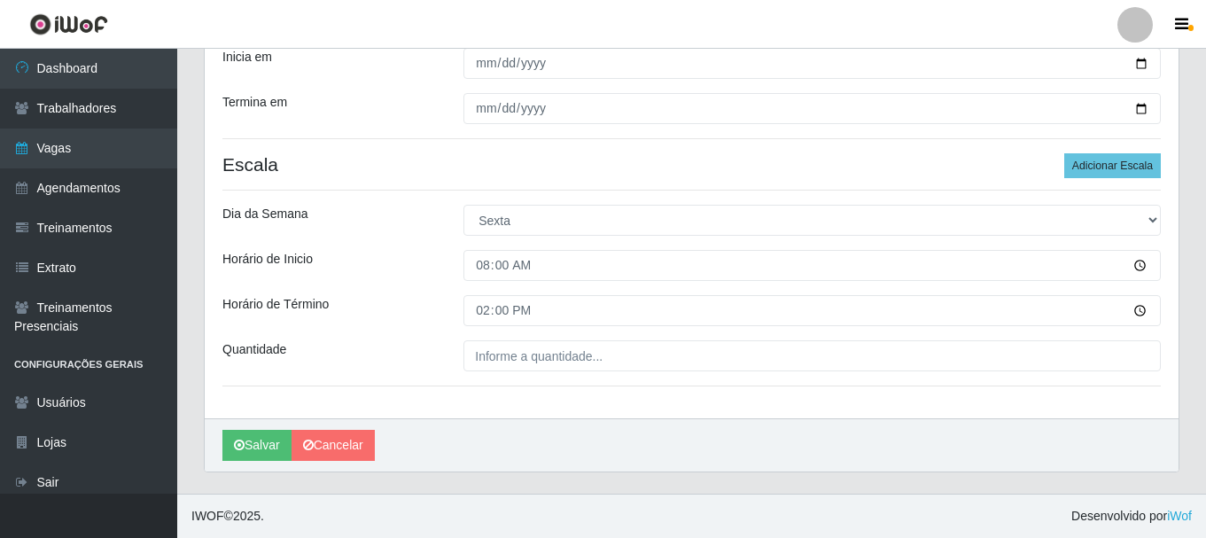
click at [485, 399] on div "Loja SuperShow Bis - Avenida 6 Função [Selecione...] ASG ASG + ASG ++ Auxiliar …" at bounding box center [691, 130] width 973 height 576
click at [489, 375] on div "Loja SuperShow Bis - Avenida 6 Função [Selecione...] ASG ASG + ASG ++ Auxiliar …" at bounding box center [691, 130] width 973 height 576
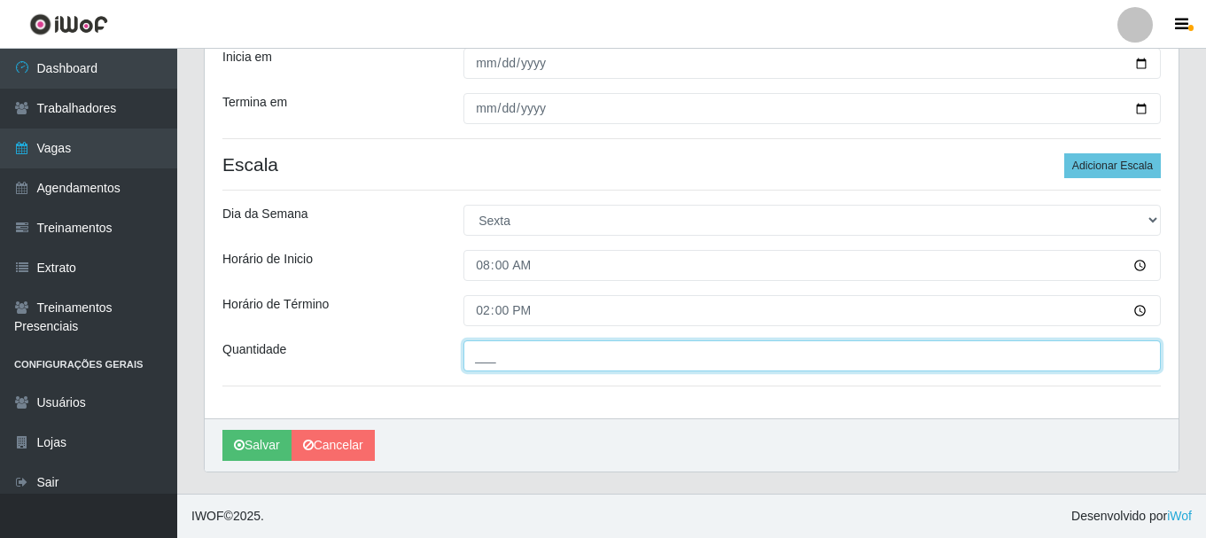
click at [491, 360] on input "___" at bounding box center [811, 355] width 697 height 31
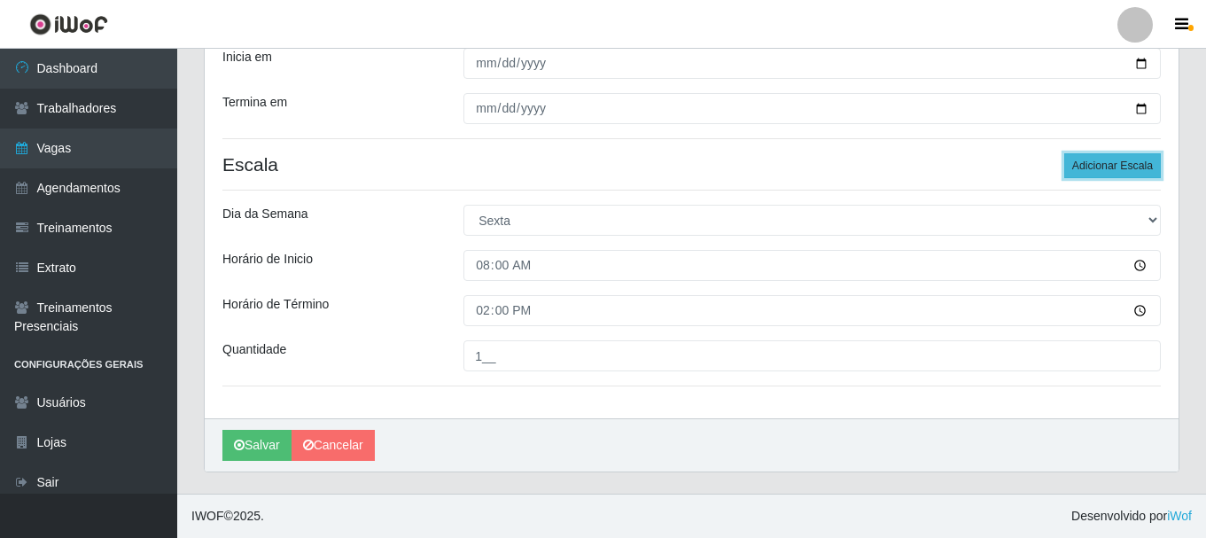
click at [1156, 176] on button "Adicionar Escala" at bounding box center [1112, 165] width 97 height 25
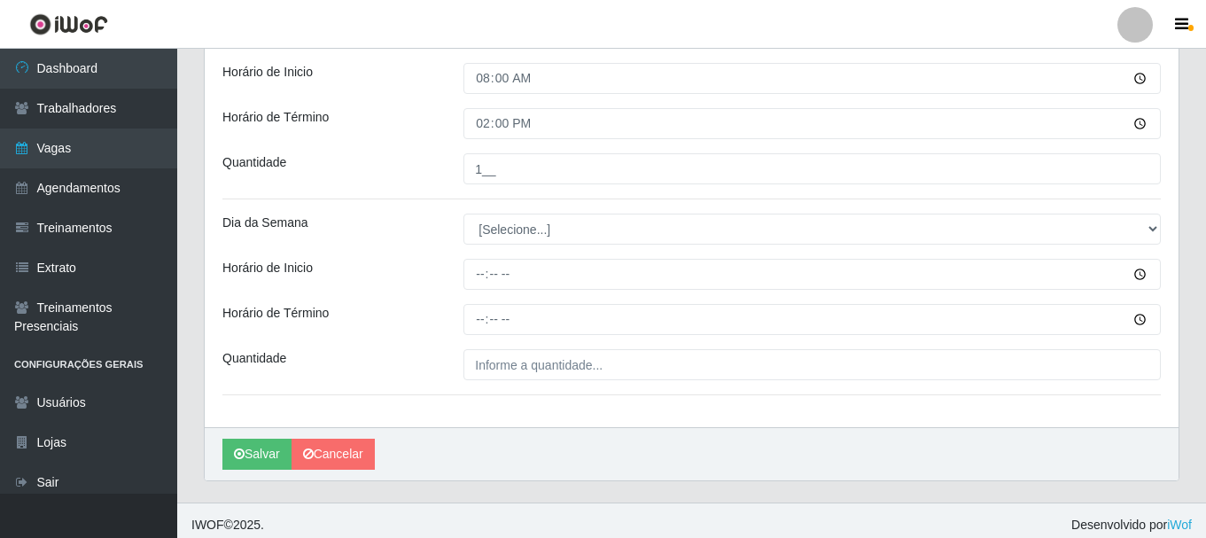
scroll to position [506, 0]
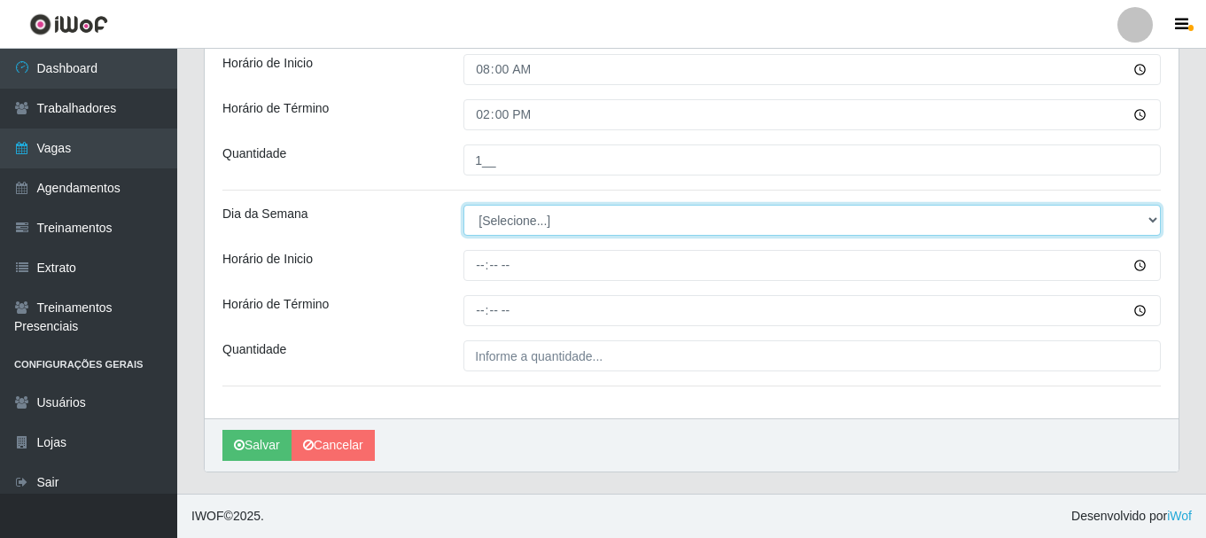
click at [521, 221] on select "[Selecione...] Segunda Terça Quarta Quinta Sexta Sábado Domingo" at bounding box center [811, 220] width 697 height 31
click at [463, 205] on select "[Selecione...] Segunda Terça Quarta Quinta Sexta Sábado Domingo" at bounding box center [811, 220] width 697 height 31
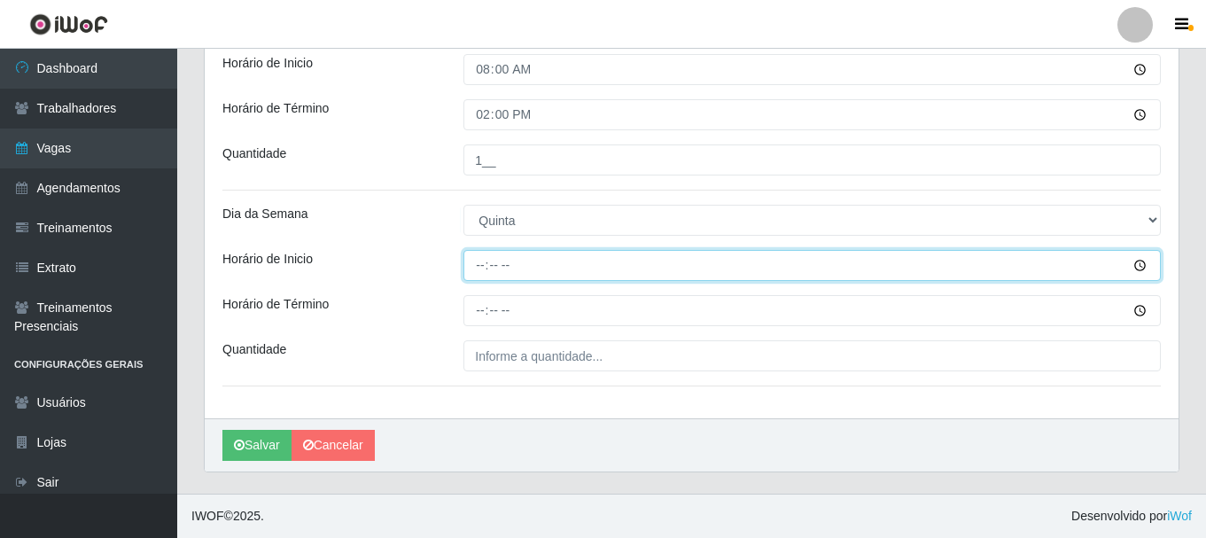
click at [485, 267] on input "Horário de Inicio" at bounding box center [811, 265] width 697 height 31
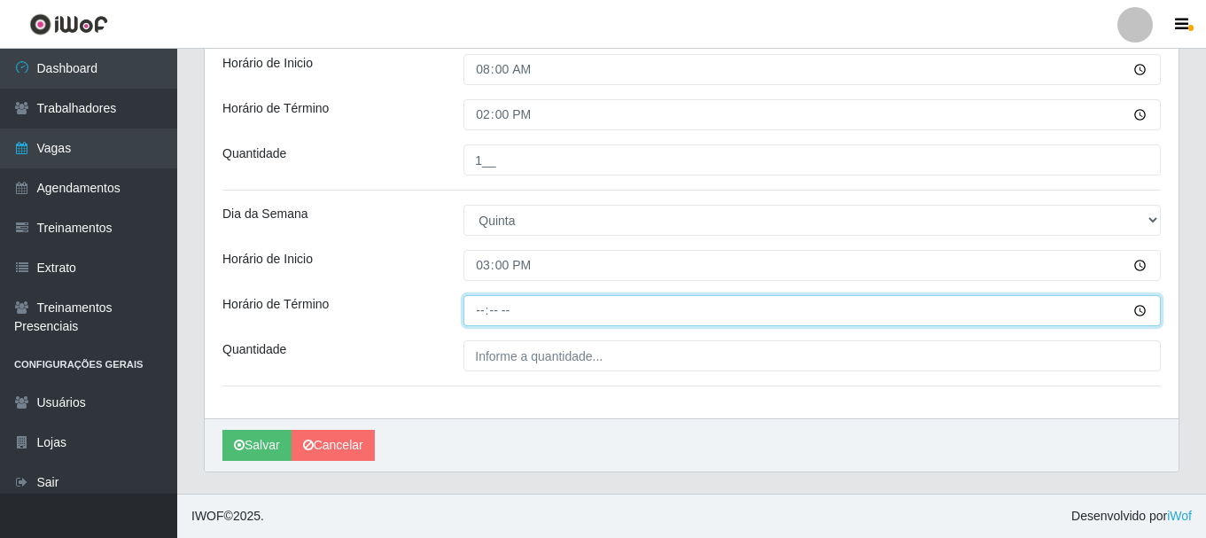
click at [488, 322] on input "Horário de Término" at bounding box center [811, 310] width 697 height 31
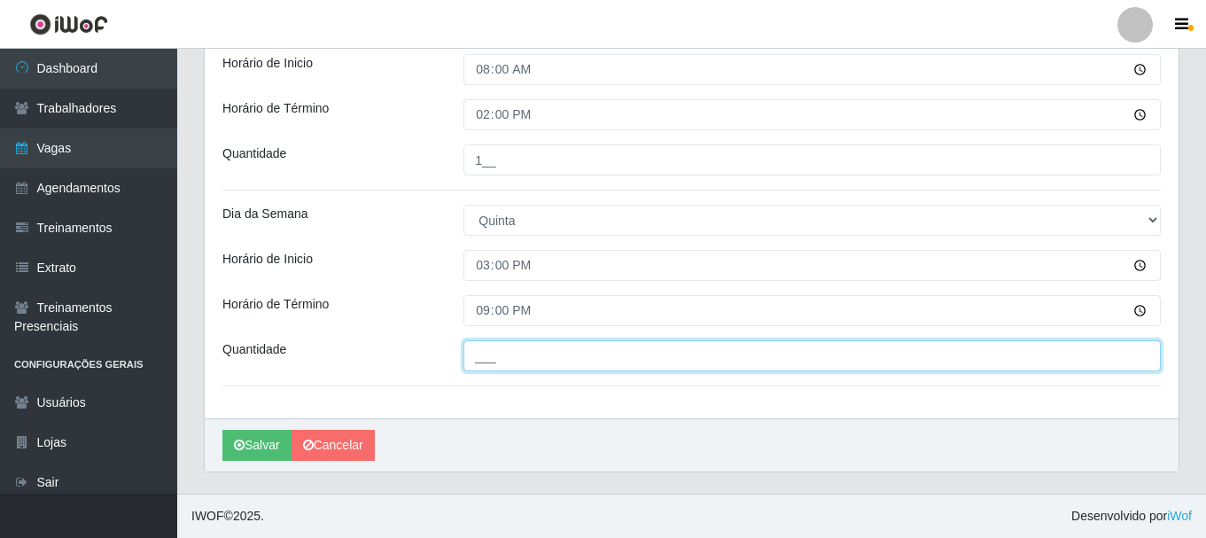
click at [492, 368] on input "___" at bounding box center [811, 355] width 697 height 31
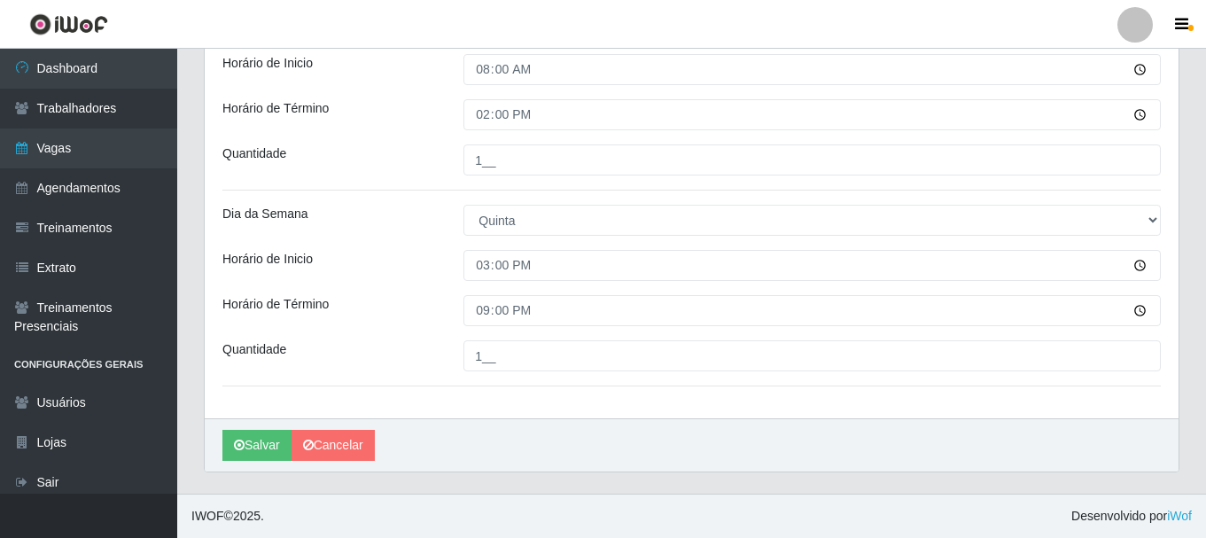
click at [421, 339] on div "Loja SuperShow Bis - Avenida 6 Função [Selecione...] ASG ASG + ASG ++ Auxiliar …" at bounding box center [691, 33] width 973 height 772
click at [267, 446] on button "Salvar" at bounding box center [256, 445] width 69 height 31
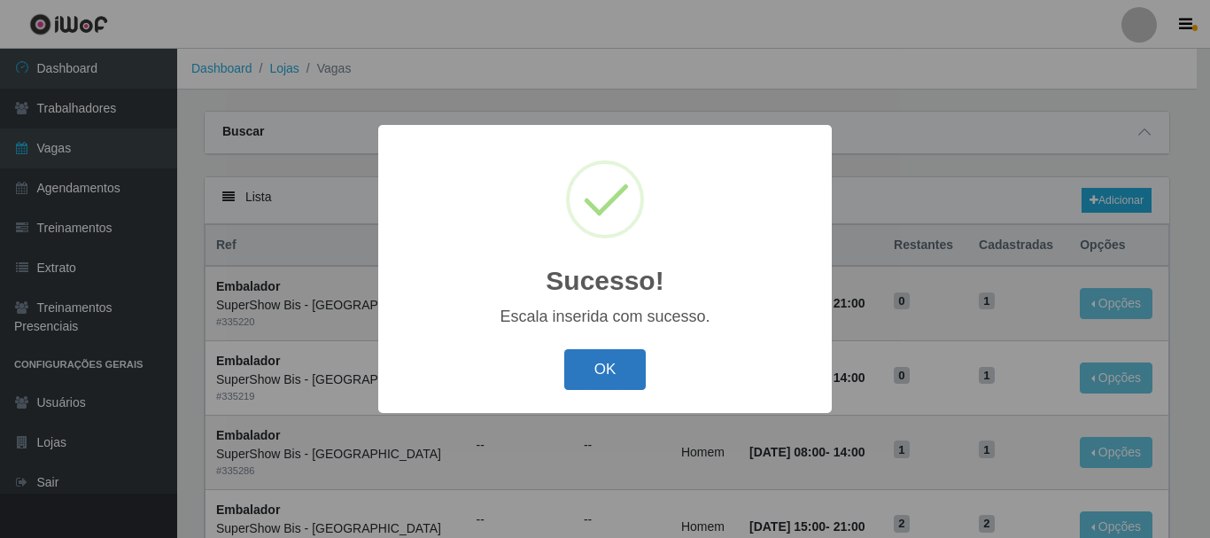
click at [600, 379] on button "OK" at bounding box center [605, 370] width 82 height 42
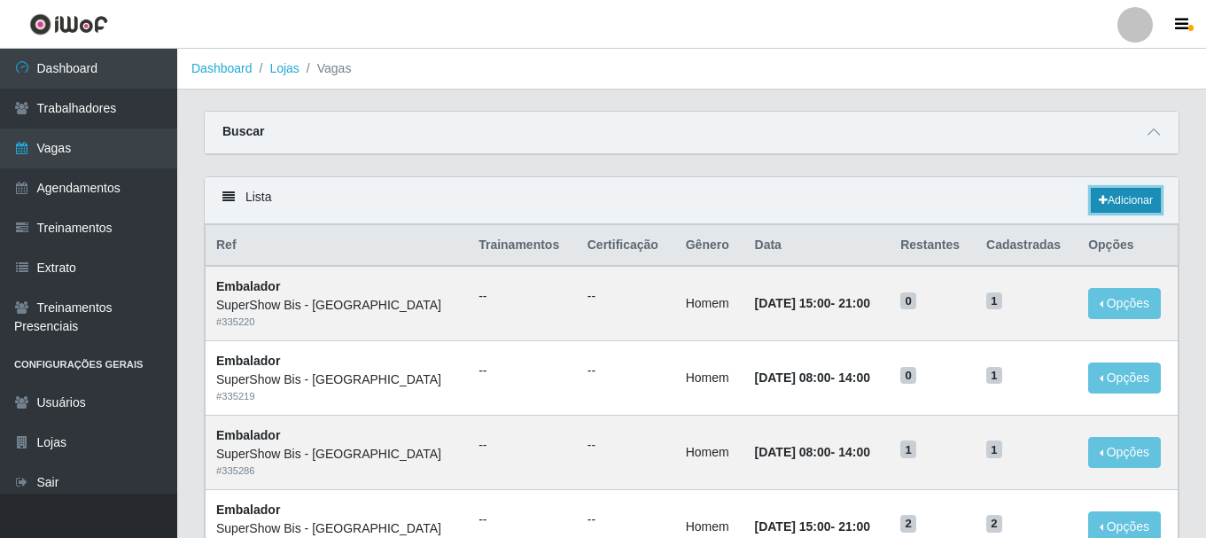
click at [1154, 201] on link "Adicionar" at bounding box center [1125, 200] width 70 height 25
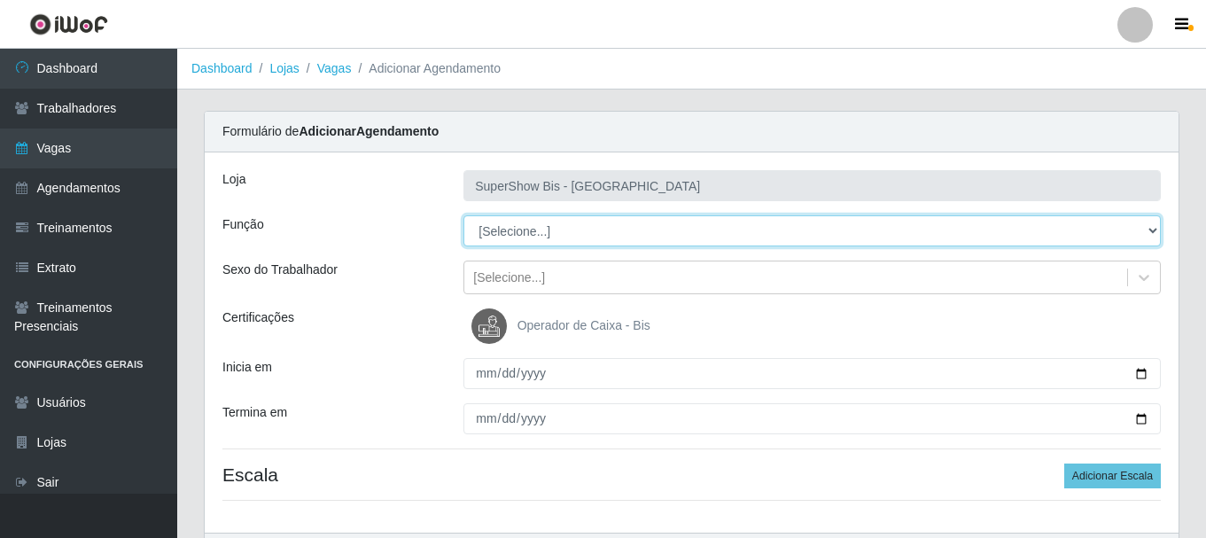
click at [606, 239] on select "[Selecione...] ASG ASG + ASG ++ Auxiliar de Cozinha Embalador Embalador + Embal…" at bounding box center [811, 230] width 697 height 31
click at [463, 215] on select "[Selecione...] ASG ASG + ASG ++ Auxiliar de Cozinha Embalador Embalador + Embal…" at bounding box center [811, 230] width 697 height 31
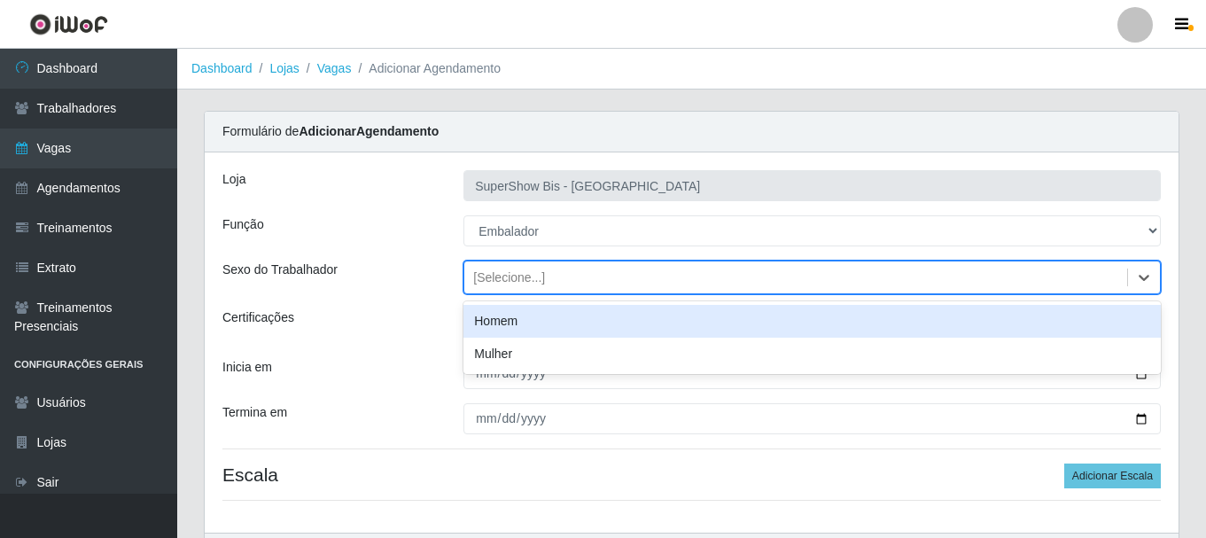
click at [543, 286] on div "[Selecione...]" at bounding box center [795, 277] width 663 height 29
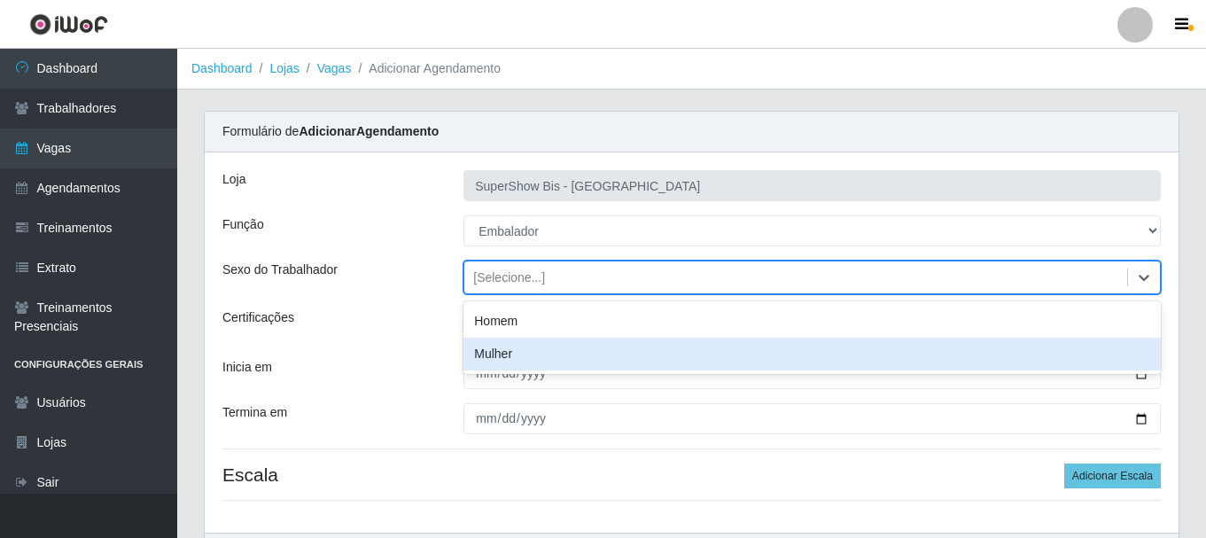
click at [511, 322] on div "Homem" at bounding box center [811, 321] width 697 height 33
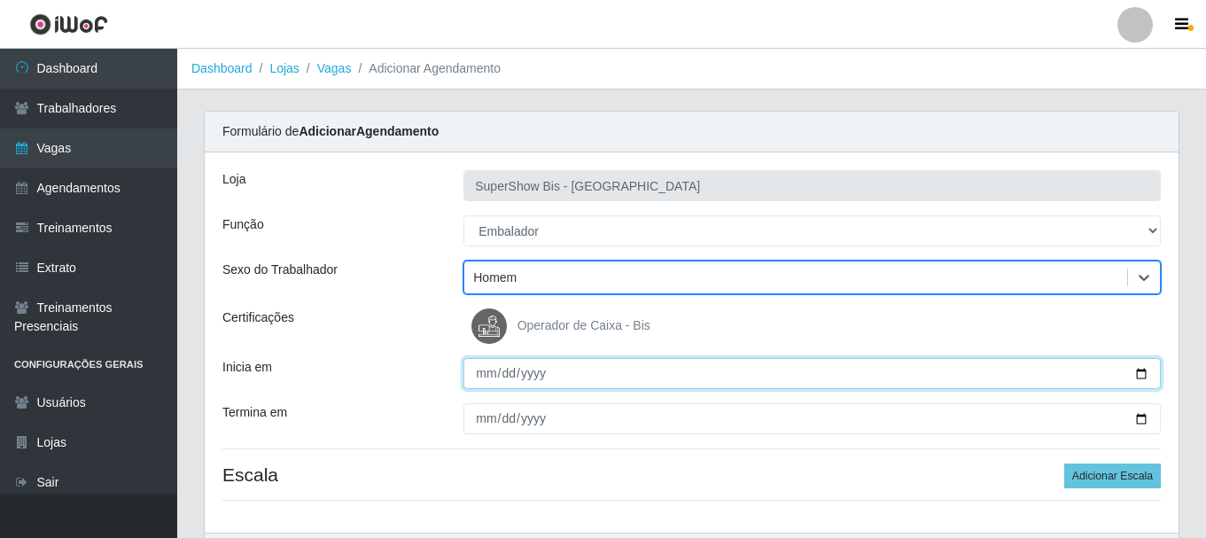
click at [483, 376] on input "Inicia em" at bounding box center [811, 373] width 697 height 31
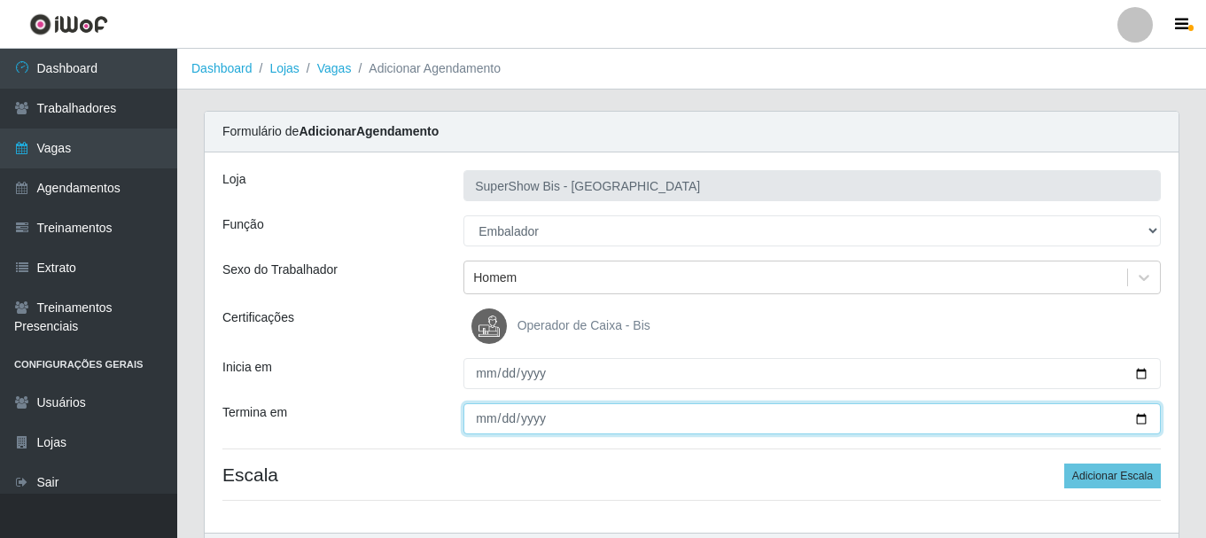
click at [489, 416] on input "Termina em" at bounding box center [811, 418] width 697 height 31
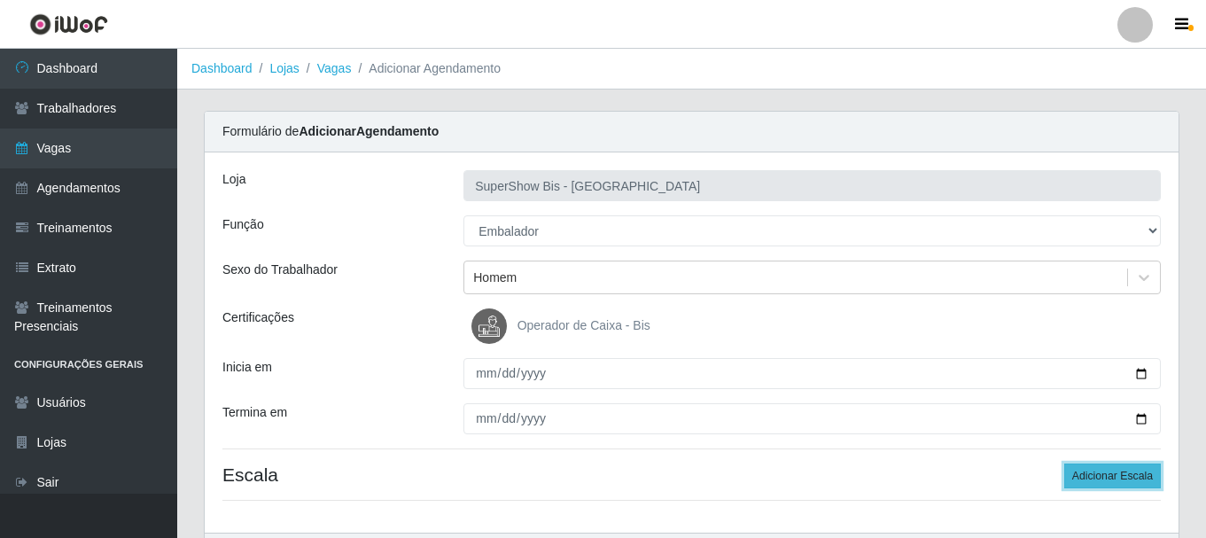
click at [1098, 479] on button "Adicionar Escala" at bounding box center [1112, 475] width 97 height 25
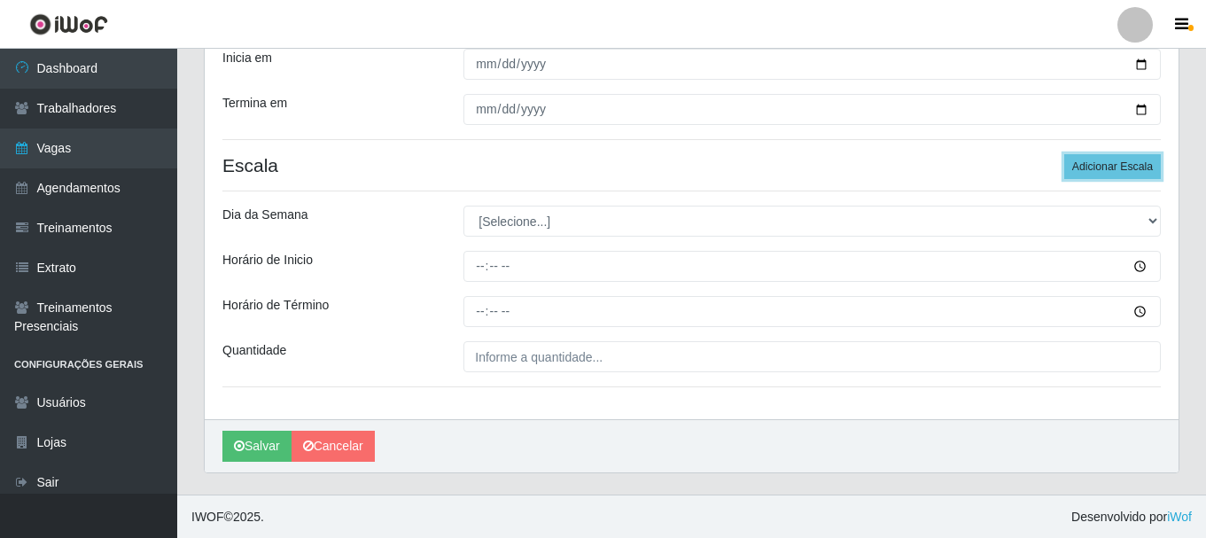
scroll to position [310, 0]
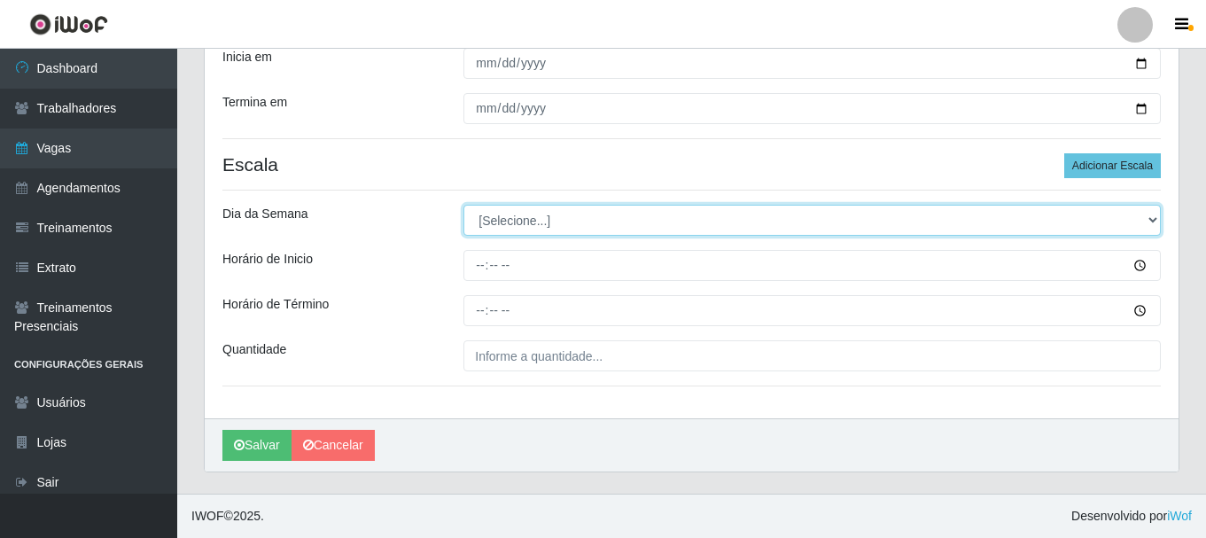
click at [554, 223] on select "[Selecione...] Segunda Terça Quarta Quinta Sexta Sábado Domingo" at bounding box center [811, 220] width 697 height 31
click at [463, 205] on select "[Selecione...] Segunda Terça Quarta Quinta Sexta Sábado Domingo" at bounding box center [811, 220] width 697 height 31
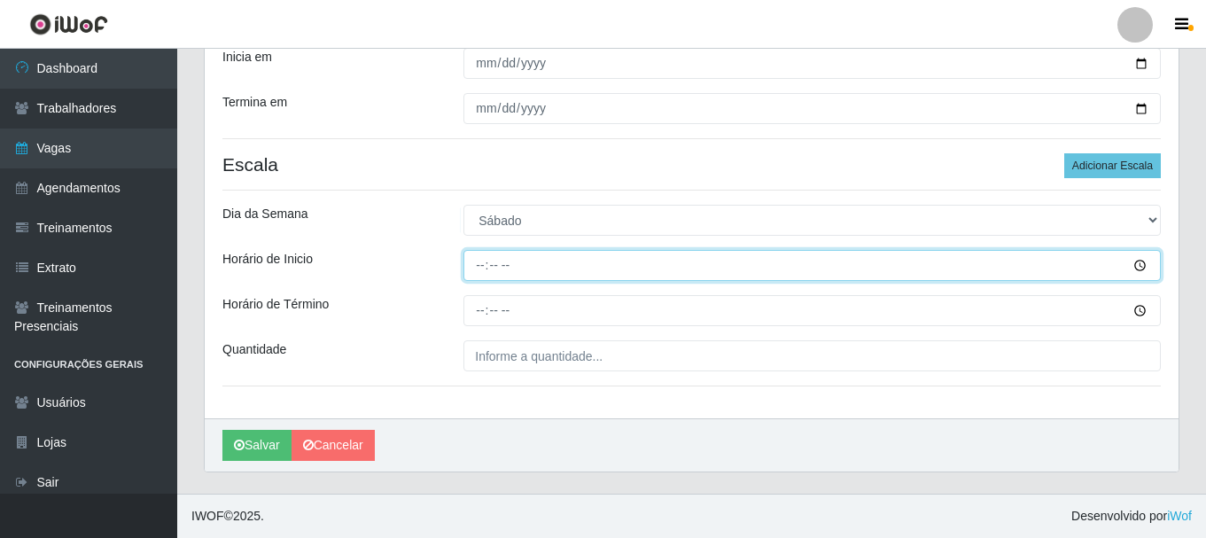
click at [476, 268] on input "Horário de Inicio" at bounding box center [811, 265] width 697 height 31
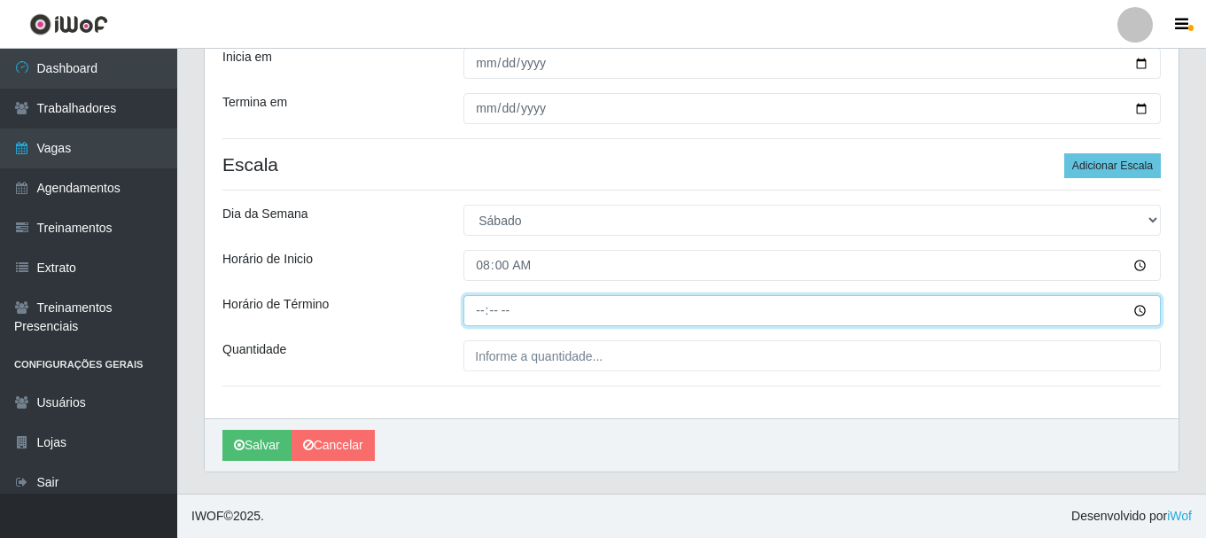
click at [477, 314] on input "Horário de Término" at bounding box center [811, 310] width 697 height 31
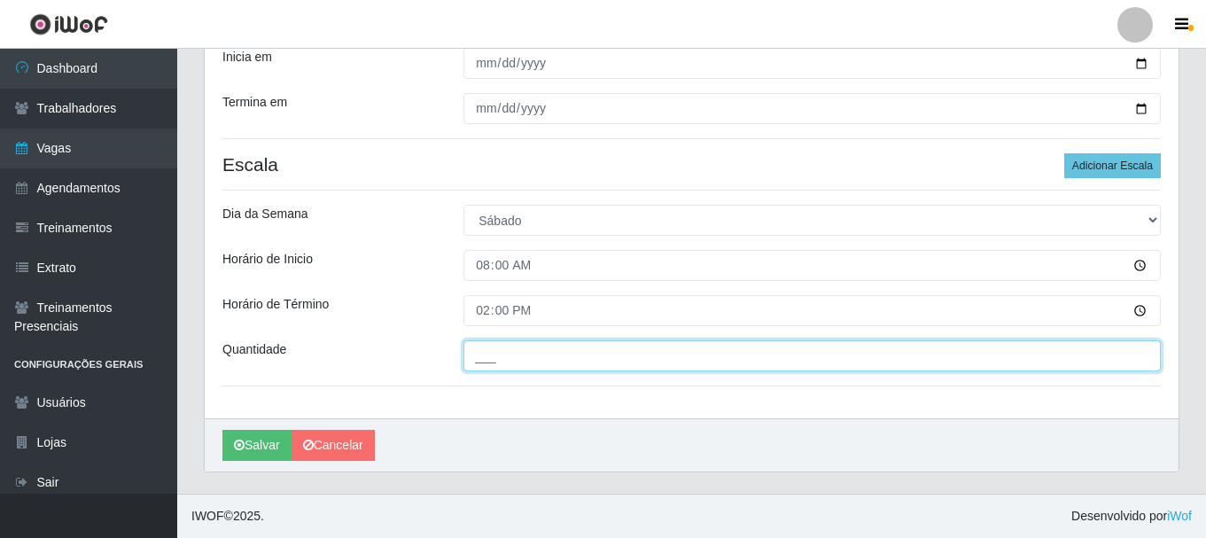
click at [478, 366] on input "___" at bounding box center [811, 355] width 697 height 31
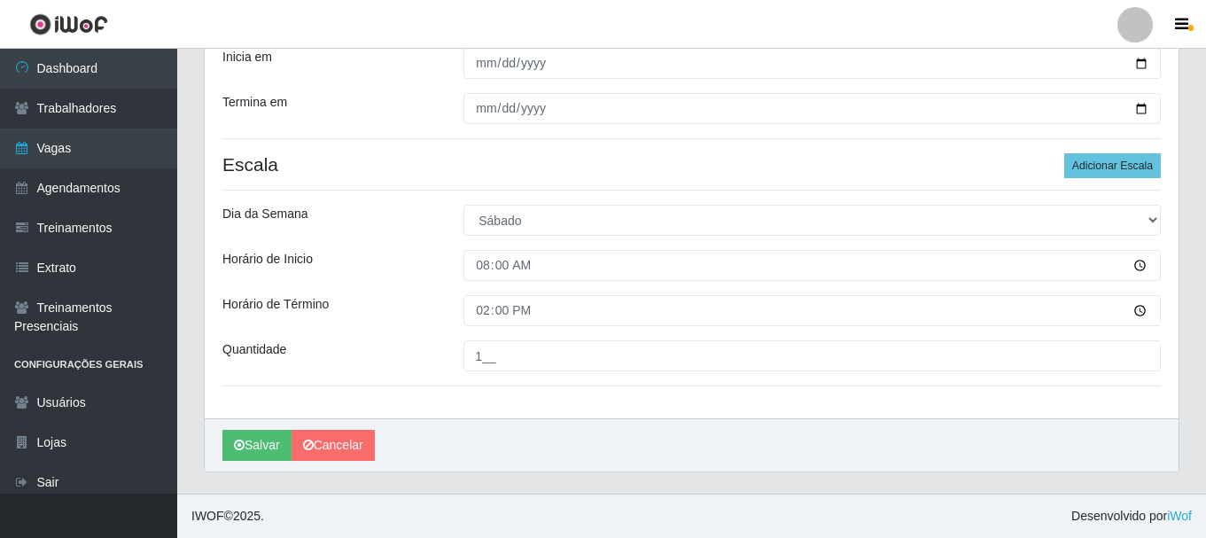
click at [400, 308] on div "Horário de Término" at bounding box center [329, 310] width 241 height 31
click at [251, 463] on div "[PERSON_NAME]" at bounding box center [691, 444] width 973 height 53
click at [251, 447] on button "Salvar" at bounding box center [256, 445] width 69 height 31
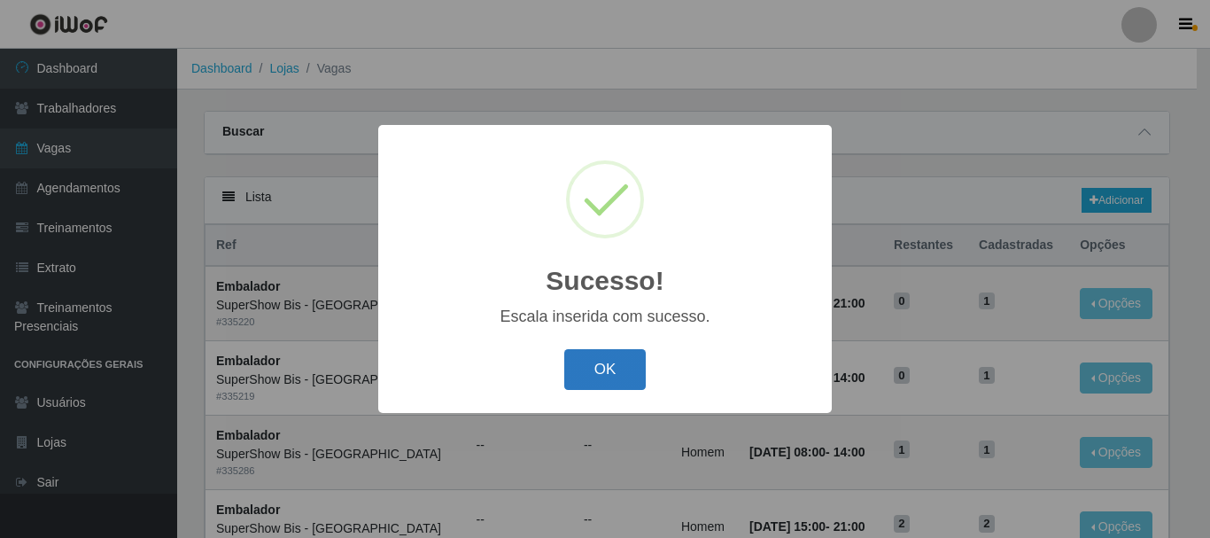
click at [590, 377] on button "OK" at bounding box center [605, 370] width 82 height 42
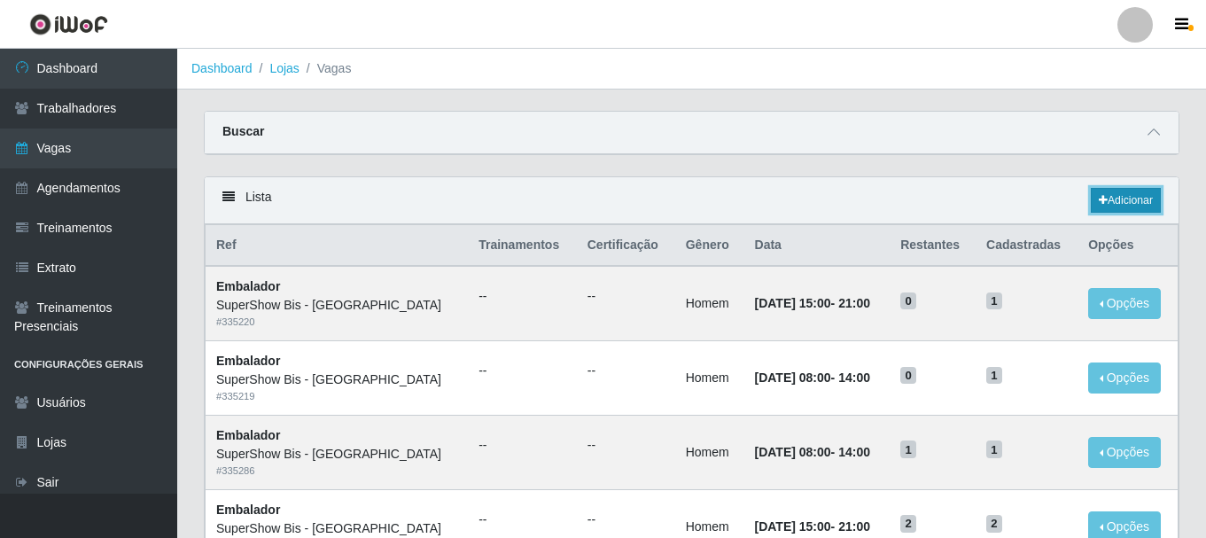
click at [1119, 206] on link "Adicionar" at bounding box center [1125, 200] width 70 height 25
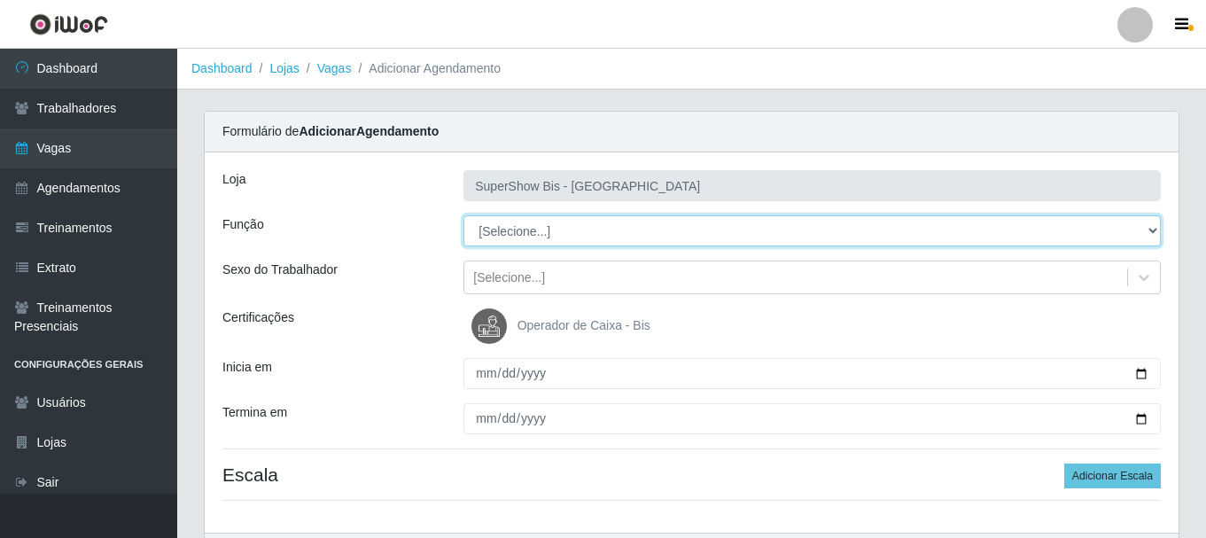
click at [570, 233] on select "[Selecione...] ASG ASG + ASG ++ Auxiliar de Cozinha Embalador Embalador + Embal…" at bounding box center [811, 230] width 697 height 31
click at [463, 215] on select "[Selecione...] ASG ASG + ASG ++ Auxiliar de Cozinha Embalador Embalador + Embal…" at bounding box center [811, 230] width 697 height 31
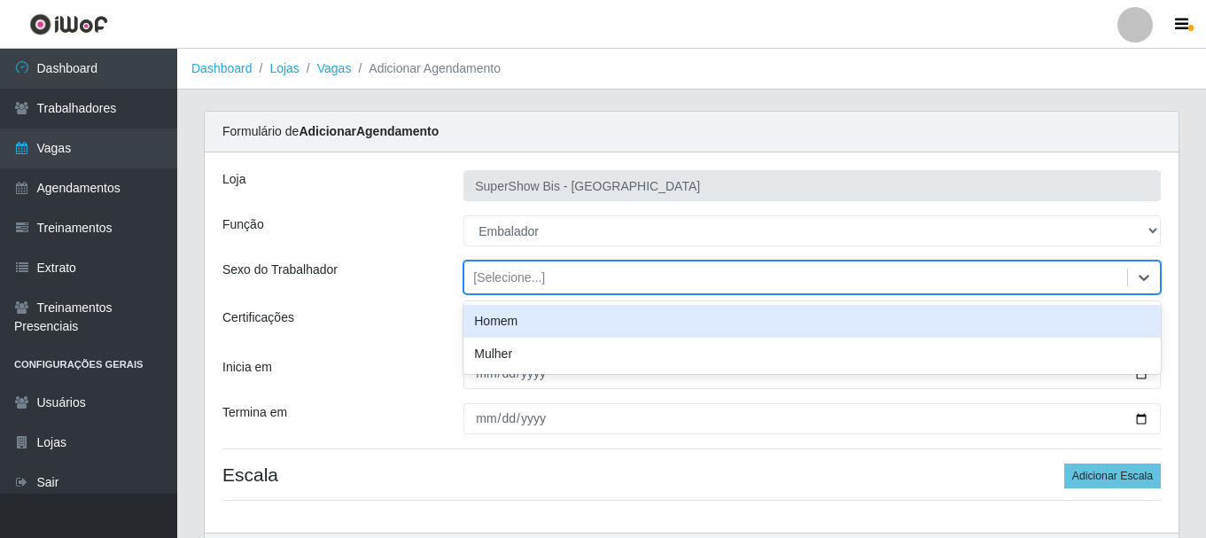
click at [512, 275] on div "[Selecione...]" at bounding box center [509, 277] width 72 height 19
drag, startPoint x: 508, startPoint y: 301, endPoint x: 503, endPoint y: 322, distance: 21.7
click at [507, 303] on div "Homem Mulher" at bounding box center [811, 337] width 697 height 73
click at [501, 331] on div "Homem" at bounding box center [811, 321] width 697 height 33
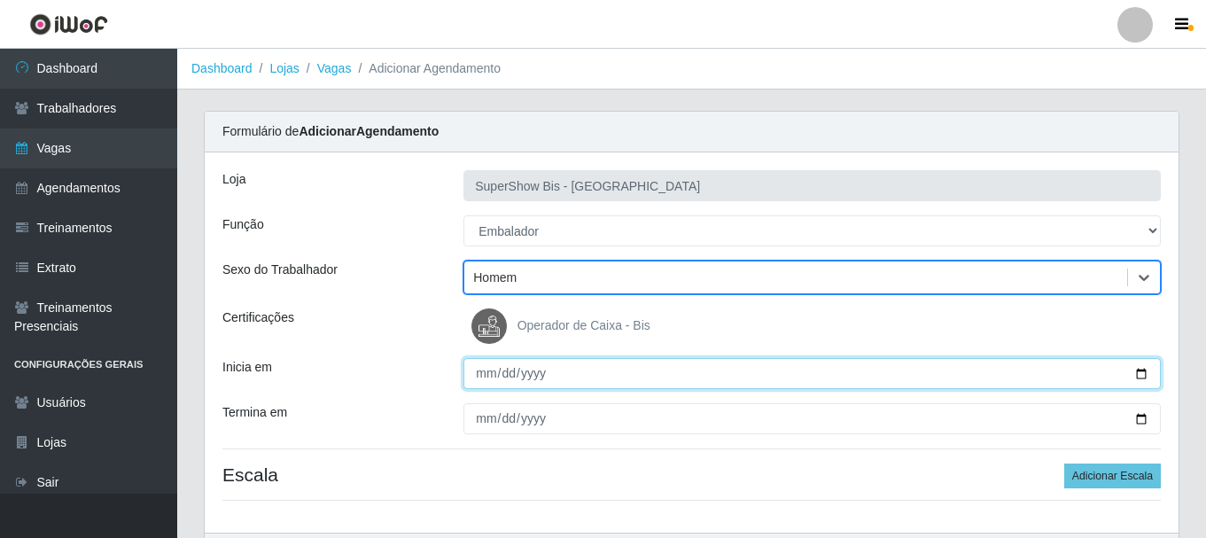
click at [481, 376] on input "Inicia em" at bounding box center [811, 373] width 697 height 31
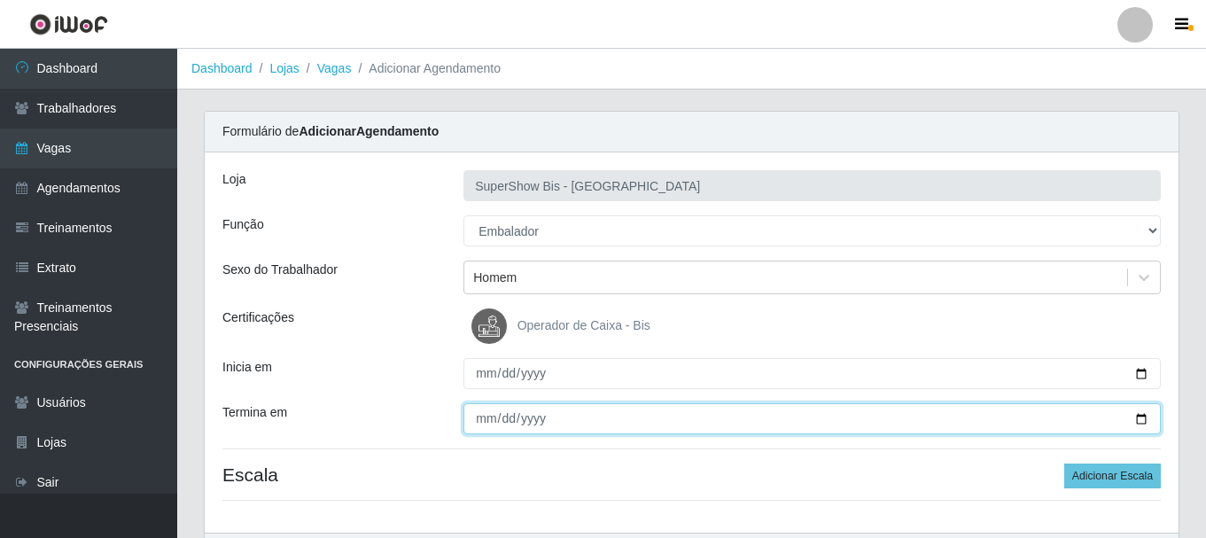
click at [481, 408] on input "Termina em" at bounding box center [811, 418] width 697 height 31
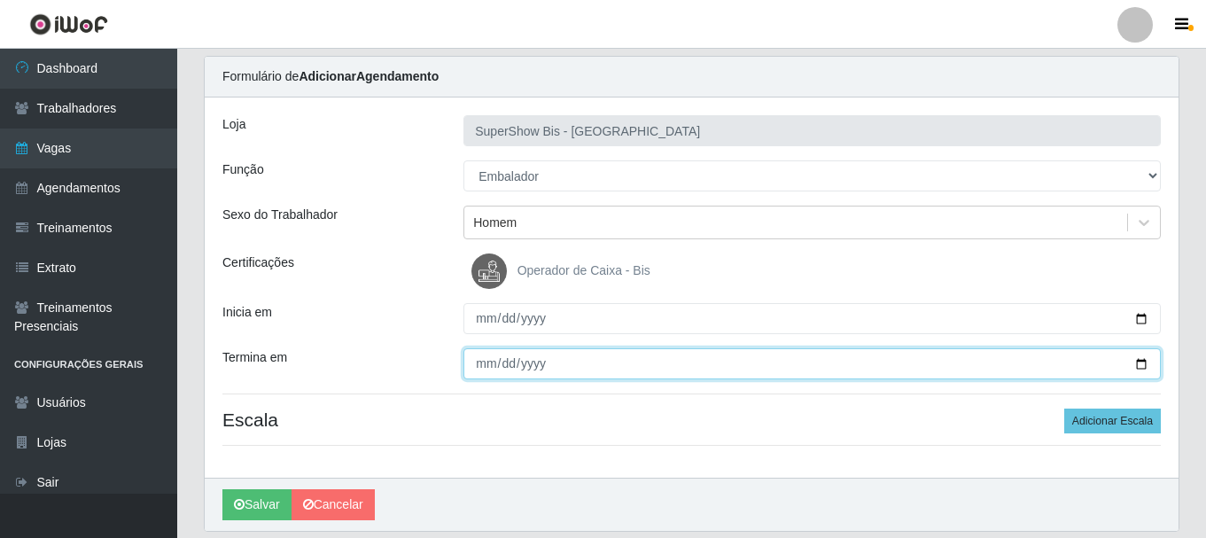
scroll to position [114, 0]
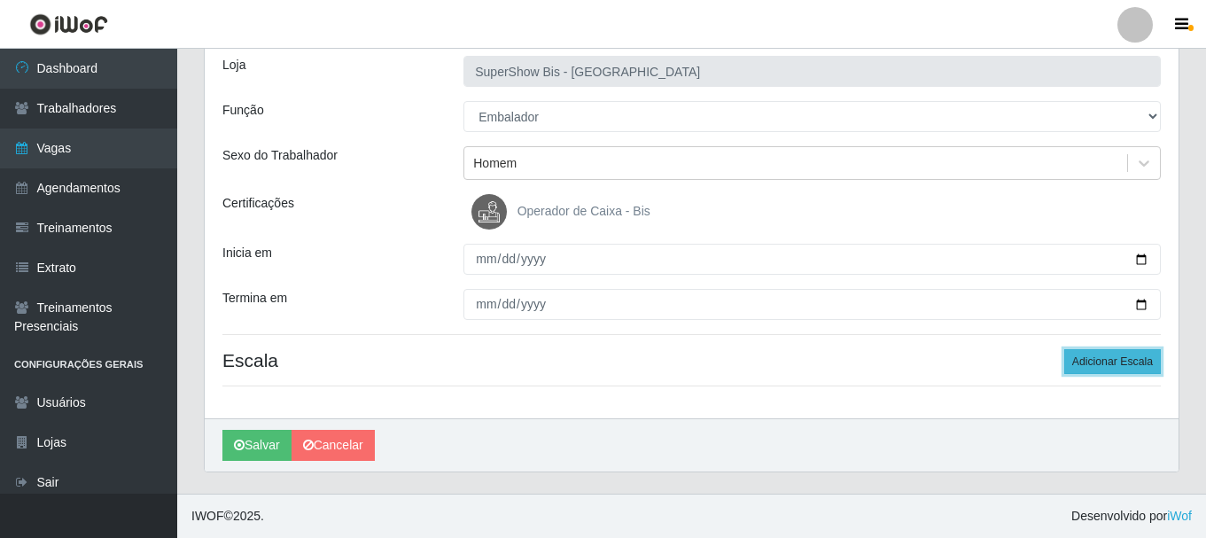
click at [1078, 368] on button "Adicionar Escala" at bounding box center [1112, 361] width 97 height 25
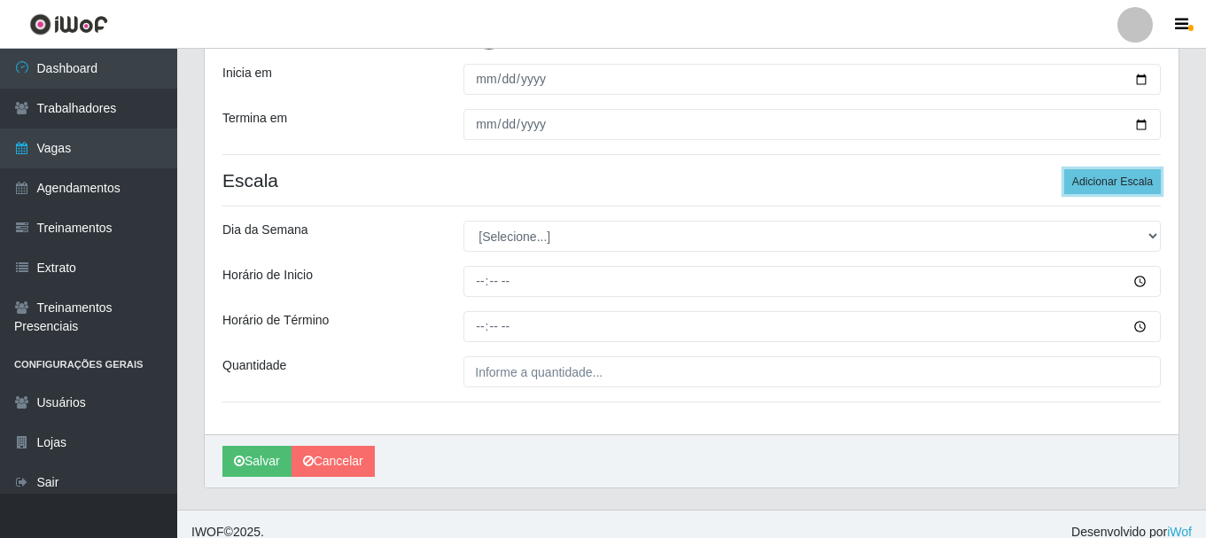
scroll to position [310, 0]
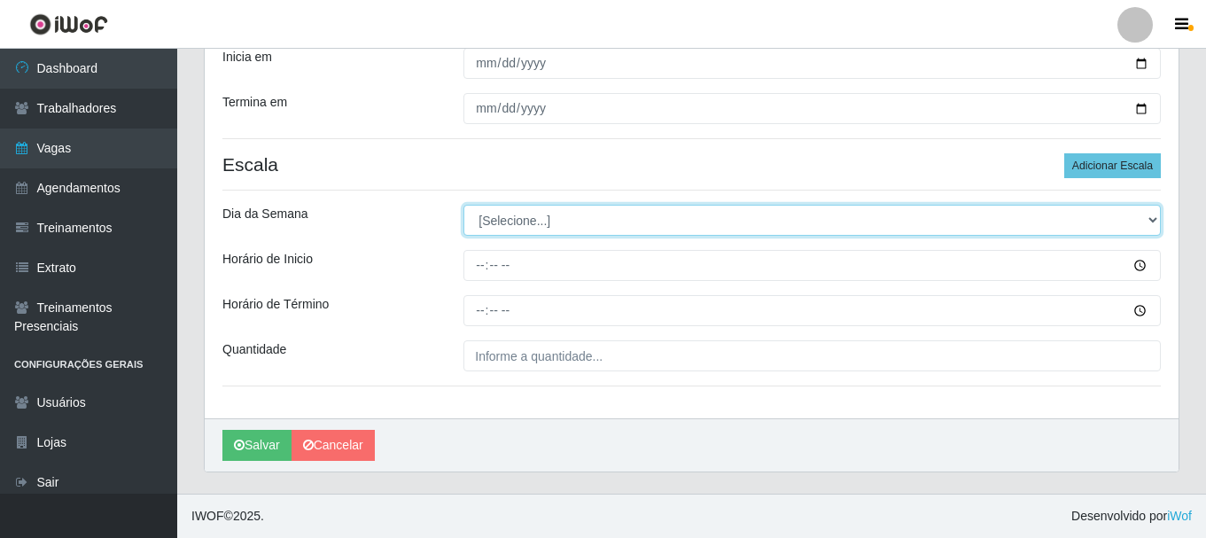
click at [495, 217] on select "[Selecione...] Segunda Terça Quarta Quinta Sexta Sábado Domingo" at bounding box center [811, 220] width 697 height 31
click at [463, 205] on select "[Selecione...] Segunda Terça Quarta Quinta Sexta Sábado Domingo" at bounding box center [811, 220] width 697 height 31
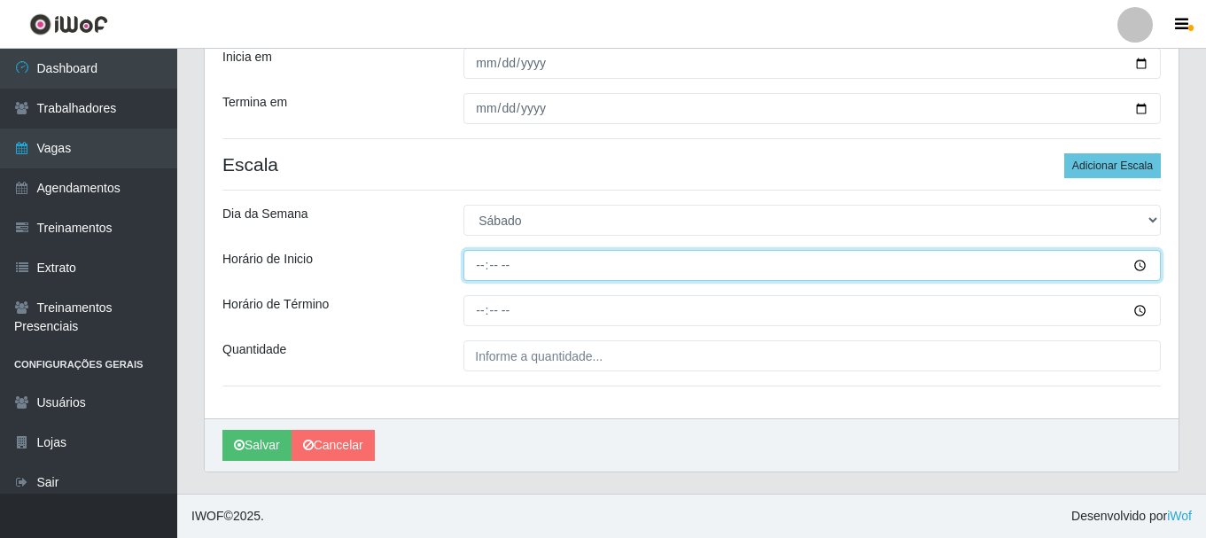
click at [472, 268] on input "Horário de Inicio" at bounding box center [811, 265] width 697 height 31
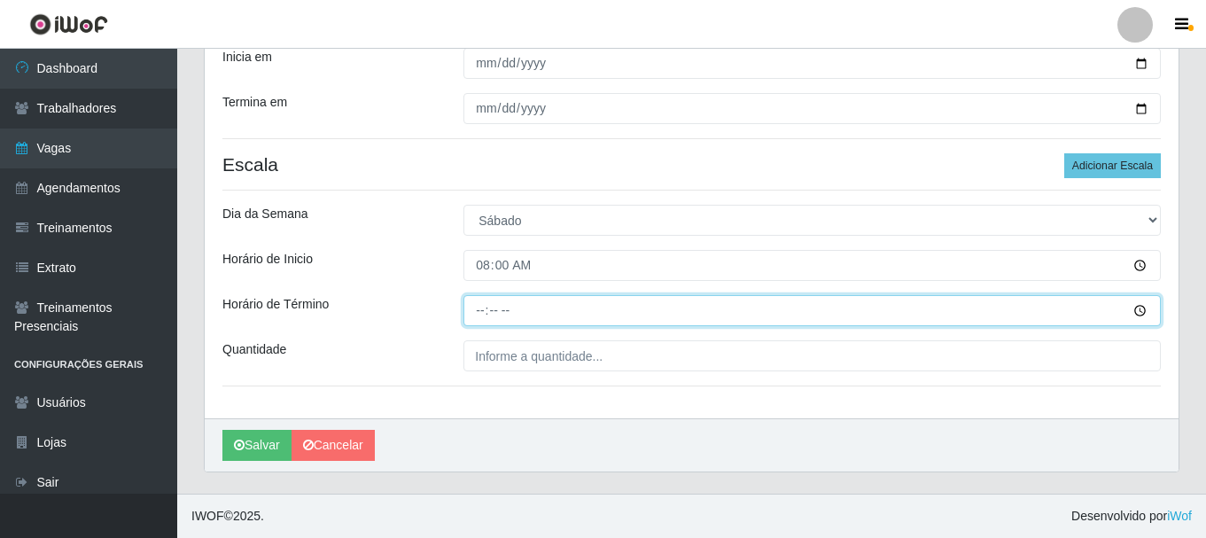
click at [477, 315] on input "Horário de Término" at bounding box center [811, 310] width 697 height 31
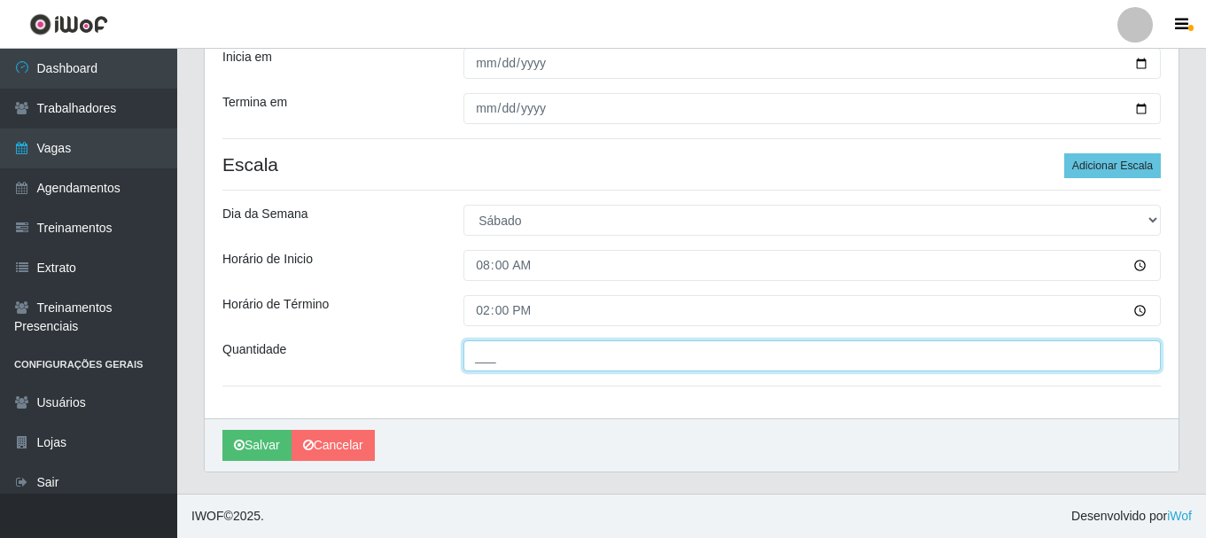
click at [522, 342] on input "___" at bounding box center [811, 355] width 697 height 31
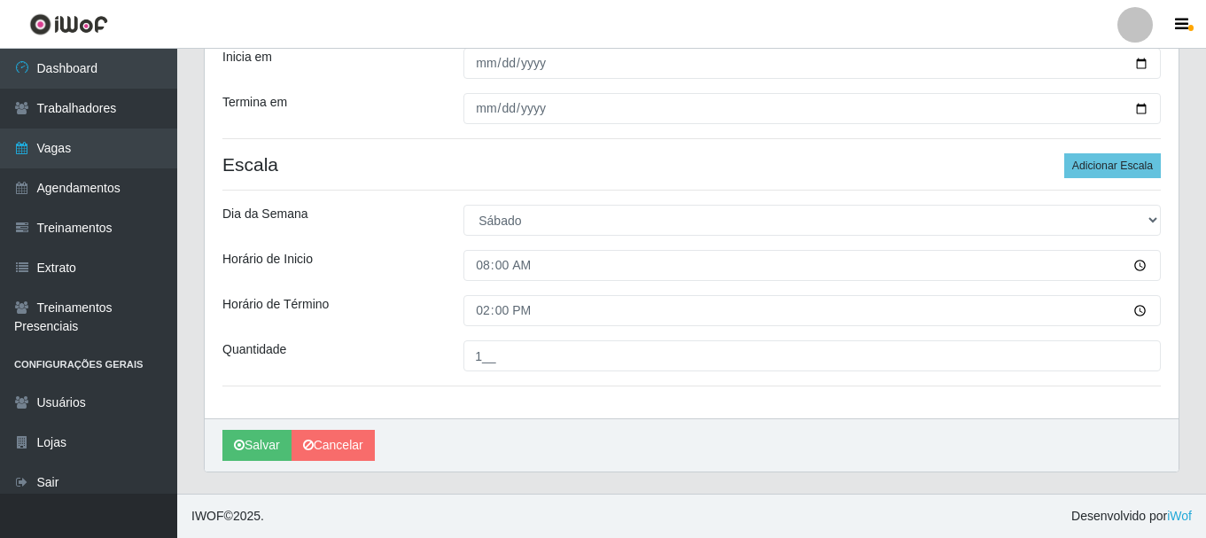
click at [347, 298] on div "Horário de Término" at bounding box center [329, 310] width 241 height 31
click at [229, 450] on button "Salvar" at bounding box center [256, 445] width 69 height 31
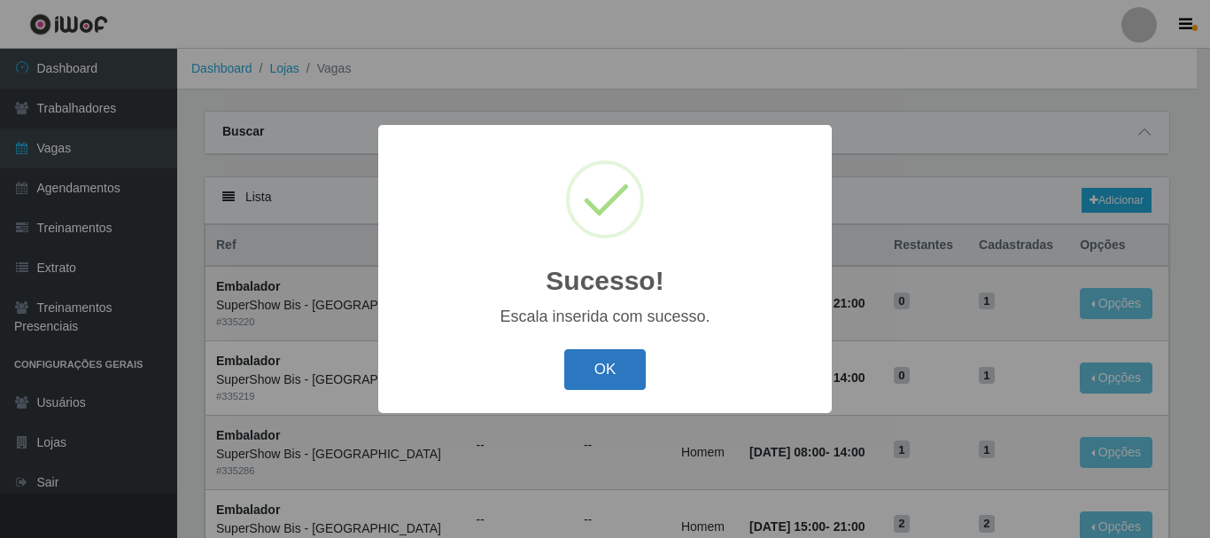
click at [624, 356] on button "OK" at bounding box center [605, 370] width 82 height 42
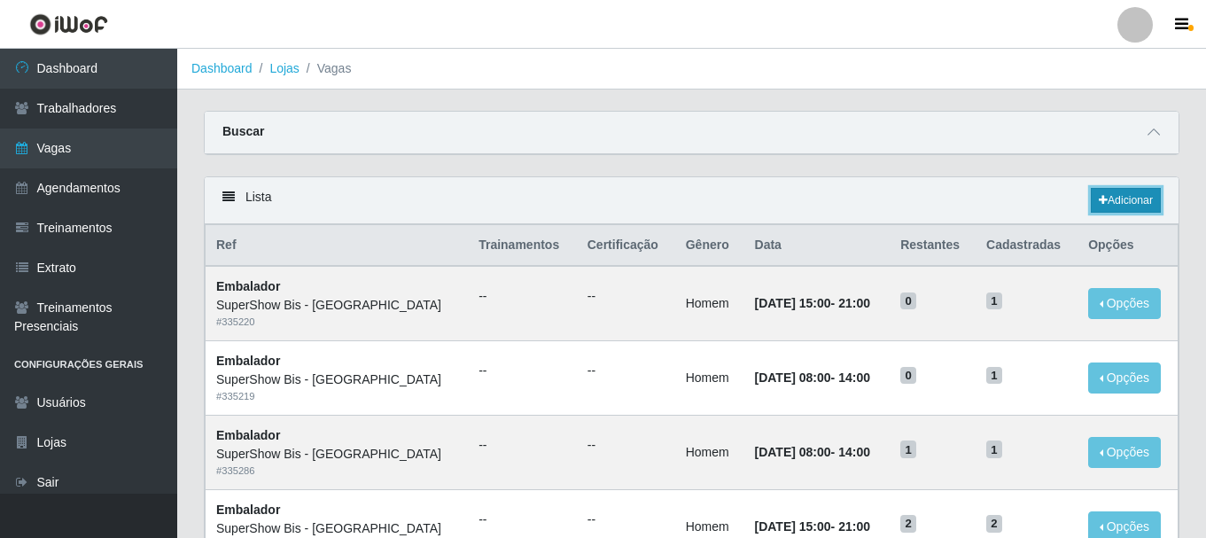
click at [1112, 208] on link "Adicionar" at bounding box center [1125, 200] width 70 height 25
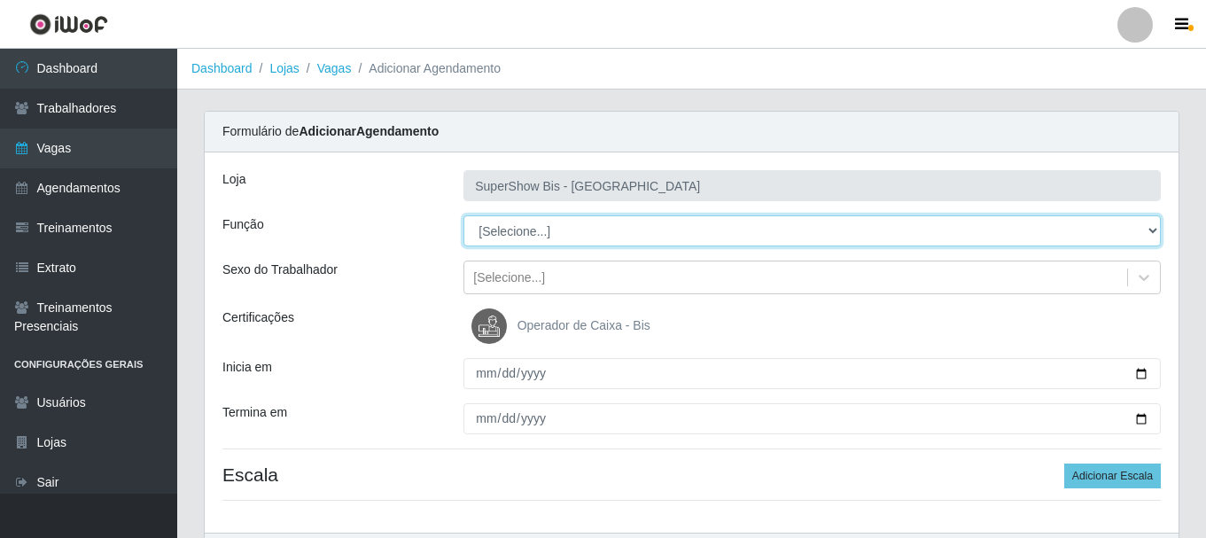
click at [492, 226] on select "[Selecione...] ASG ASG + ASG ++ Auxiliar de Cozinha Embalador Embalador + Embal…" at bounding box center [811, 230] width 697 height 31
click at [463, 215] on select "[Selecione...] ASG ASG + ASG ++ Auxiliar de Cozinha Embalador Embalador + Embal…" at bounding box center [811, 230] width 697 height 31
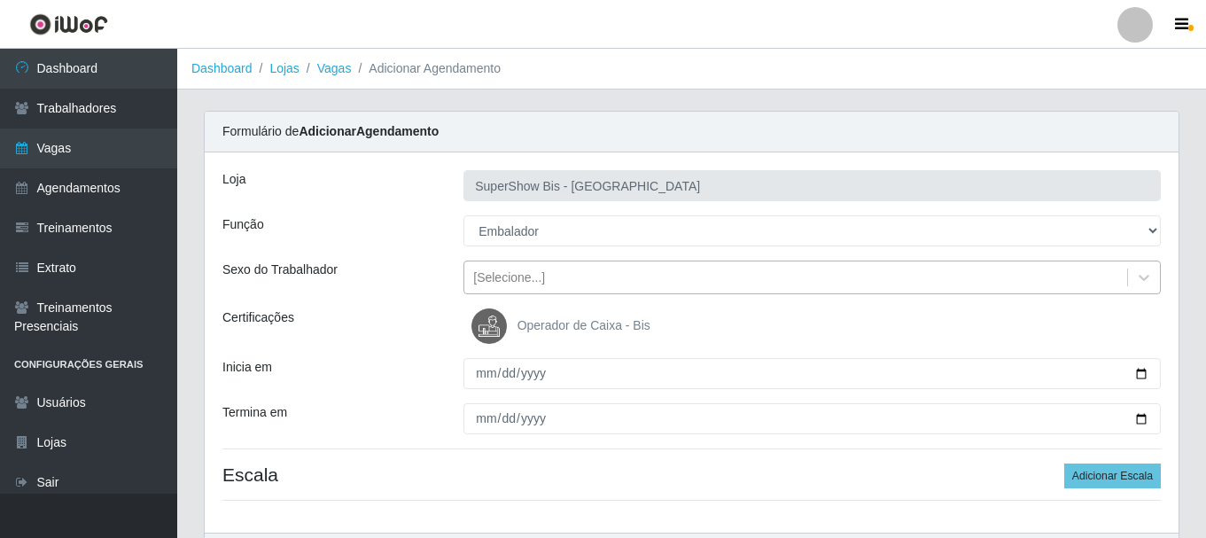
click at [478, 269] on div "[Selecione...]" at bounding box center [509, 277] width 72 height 19
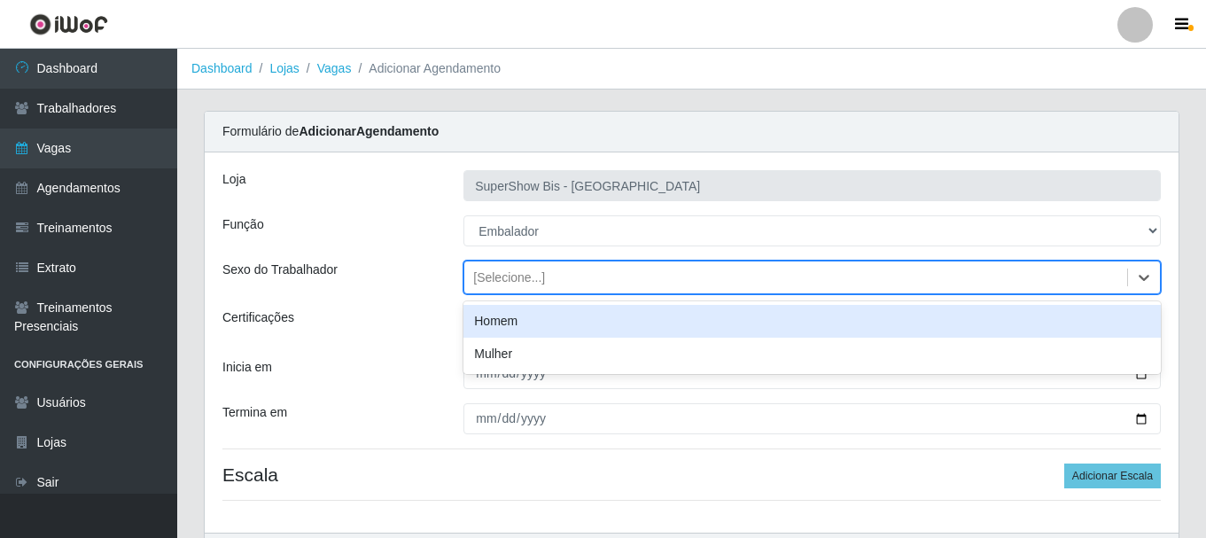
click at [486, 322] on div "Homem" at bounding box center [811, 321] width 697 height 33
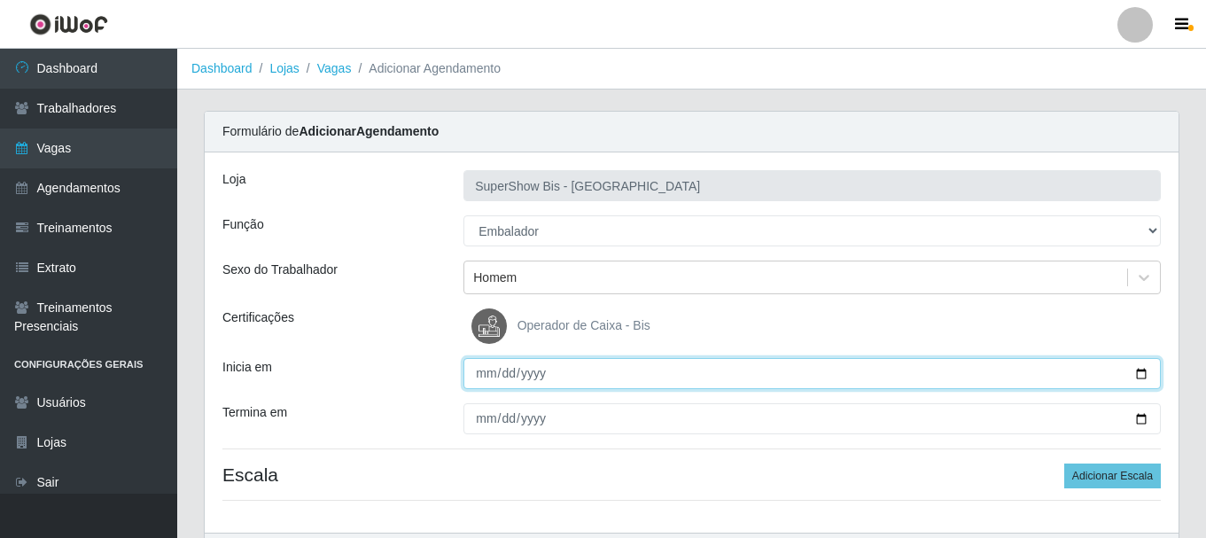
click at [482, 365] on input "Inicia em" at bounding box center [811, 373] width 697 height 31
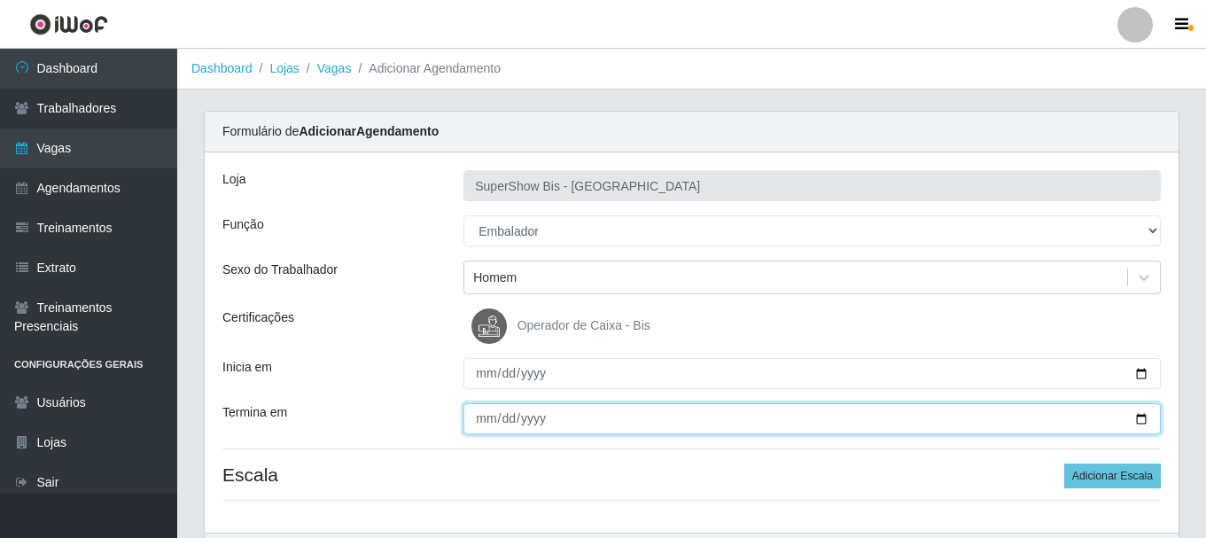
click at [491, 423] on input "Termina em" at bounding box center [811, 418] width 697 height 31
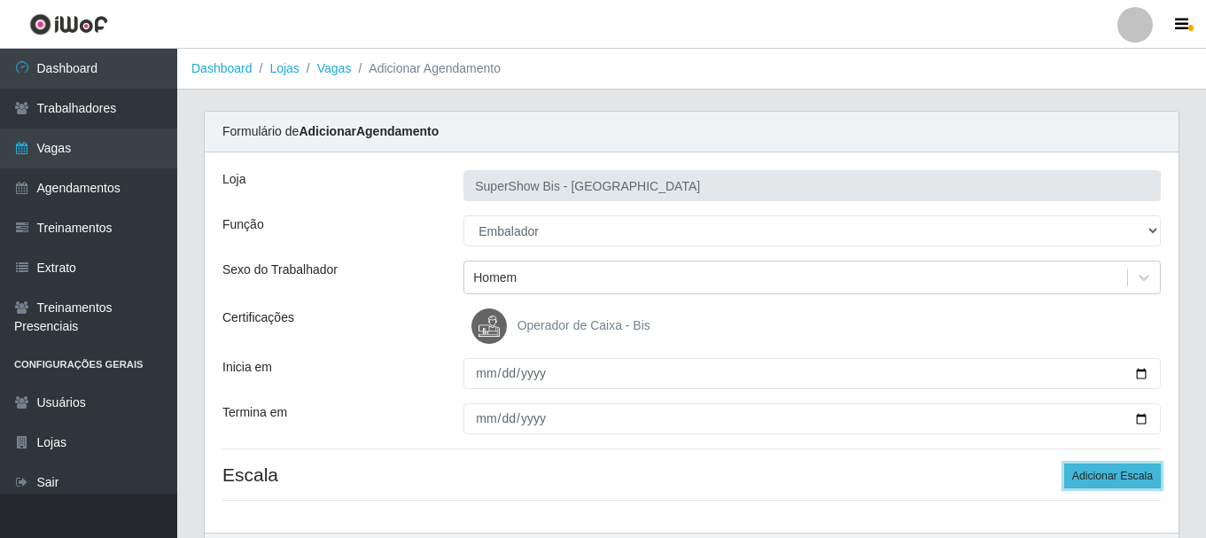
click at [1101, 488] on button "Adicionar Escala" at bounding box center [1112, 475] width 97 height 25
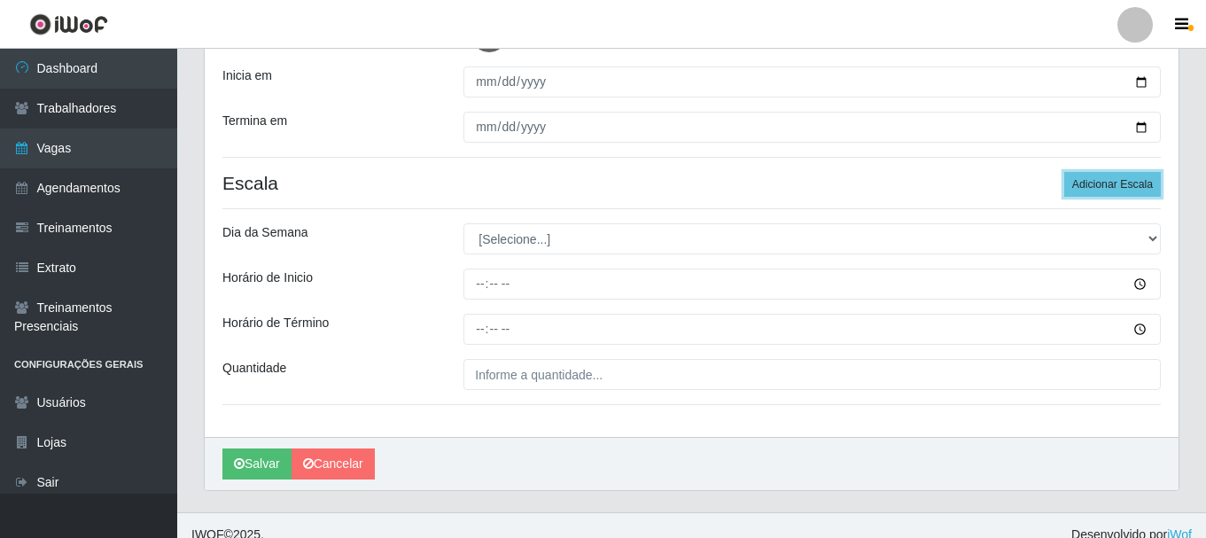
scroll to position [310, 0]
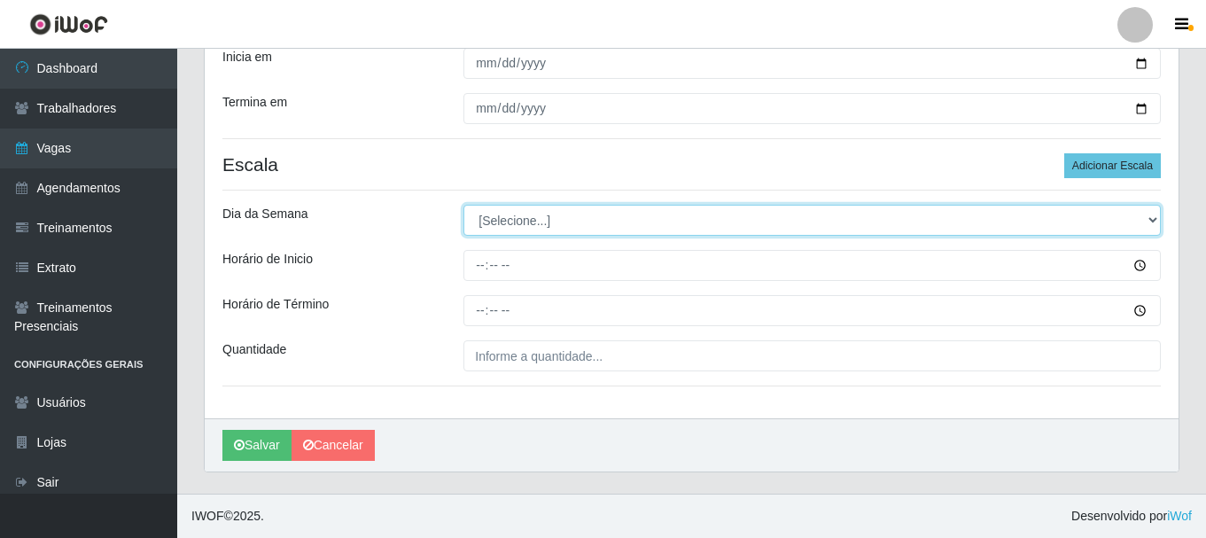
click at [519, 222] on select "[Selecione...] Segunda Terça Quarta Quinta Sexta Sábado Domingo" at bounding box center [811, 220] width 697 height 31
click at [463, 205] on select "[Selecione...] Segunda Terça Quarta Quinta Sexta Sábado Domingo" at bounding box center [811, 220] width 697 height 31
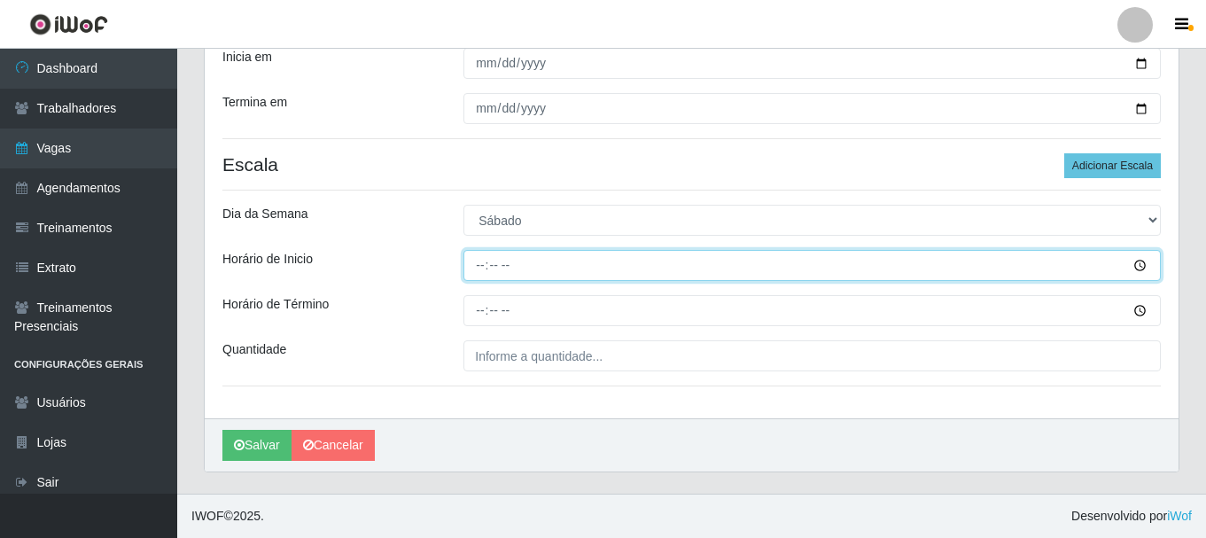
click at [480, 281] on input "Horário de Inicio" at bounding box center [811, 265] width 697 height 31
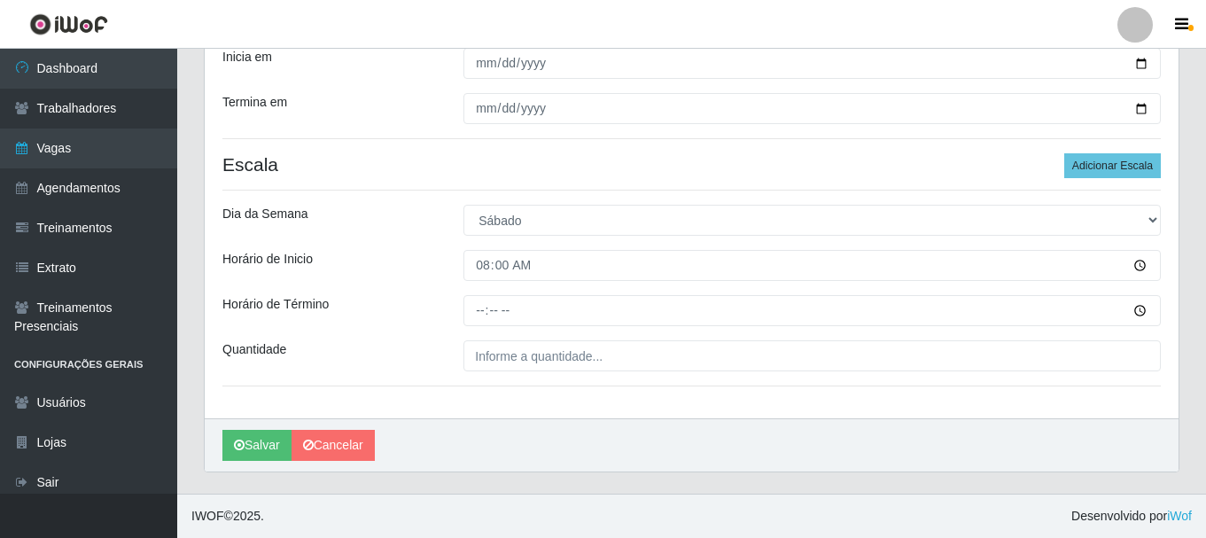
click at [471, 327] on div "Loja SuperShow Bis - Avenida 6 Função [Selecione...] ASG ASG + ASG ++ Auxiliar …" at bounding box center [691, 130] width 973 height 576
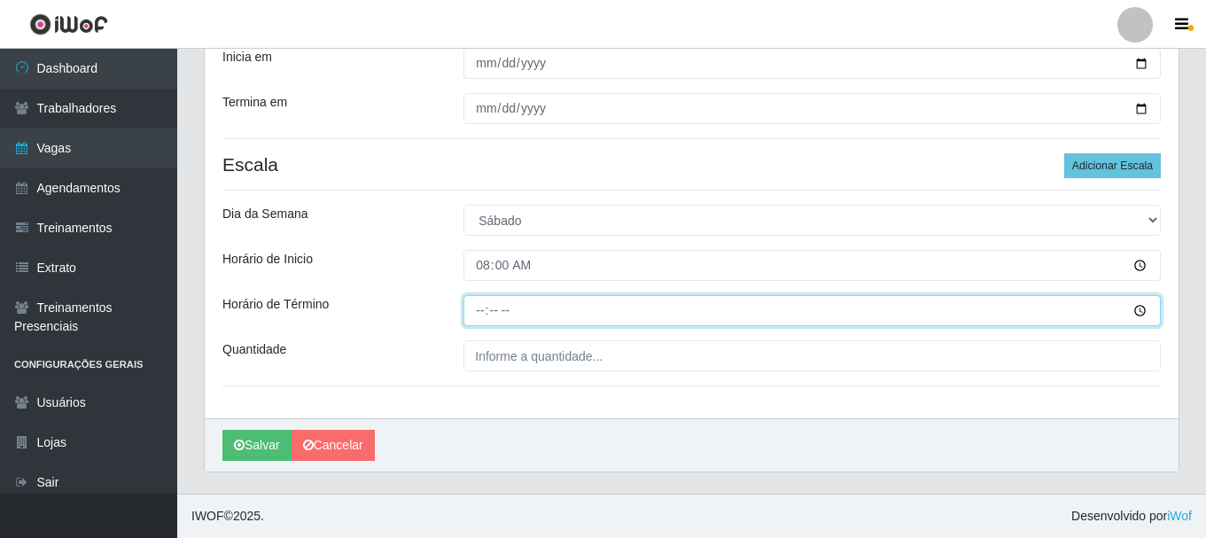
click at [478, 310] on input "Horário de Término" at bounding box center [811, 310] width 697 height 31
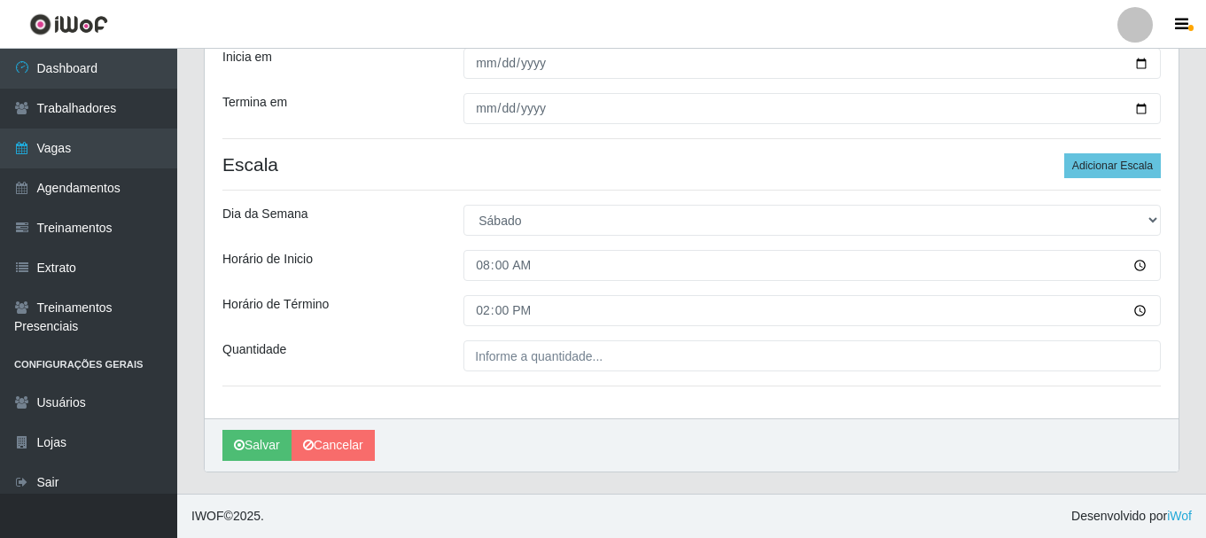
click at [490, 383] on div "Loja SuperShow Bis - Avenida 6 Função [Selecione...] ASG ASG + ASG ++ Auxiliar …" at bounding box center [691, 130] width 973 height 576
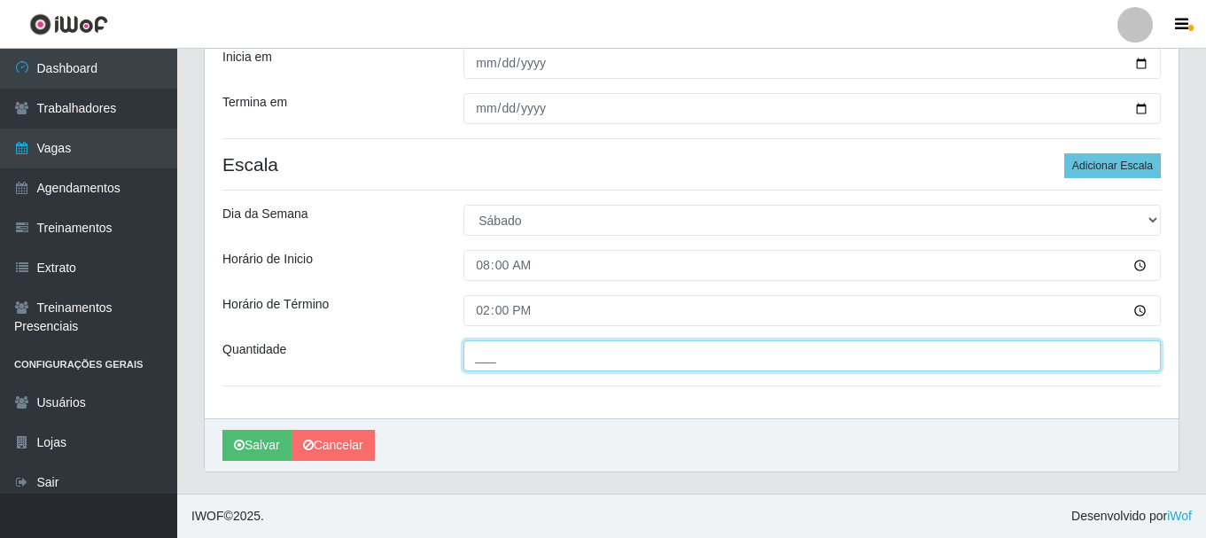
click at [494, 365] on input "___" at bounding box center [811, 355] width 697 height 31
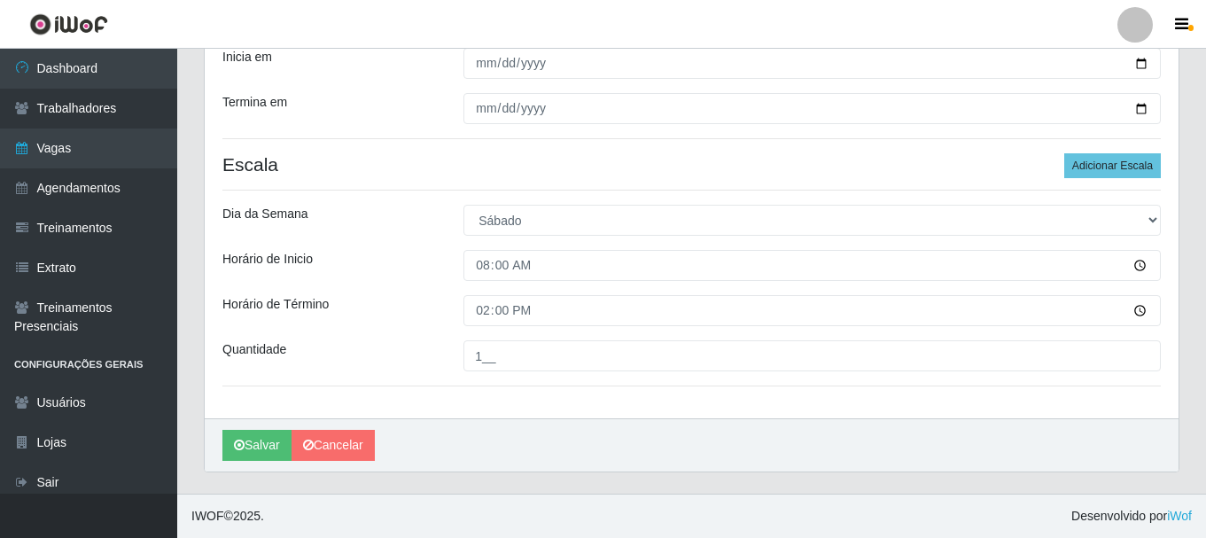
click at [330, 246] on div "Loja SuperShow Bis - Avenida 6 Função [Selecione...] ASG ASG + ASG ++ Auxiliar …" at bounding box center [691, 130] width 973 height 576
click at [248, 440] on button "Salvar" at bounding box center [256, 445] width 69 height 31
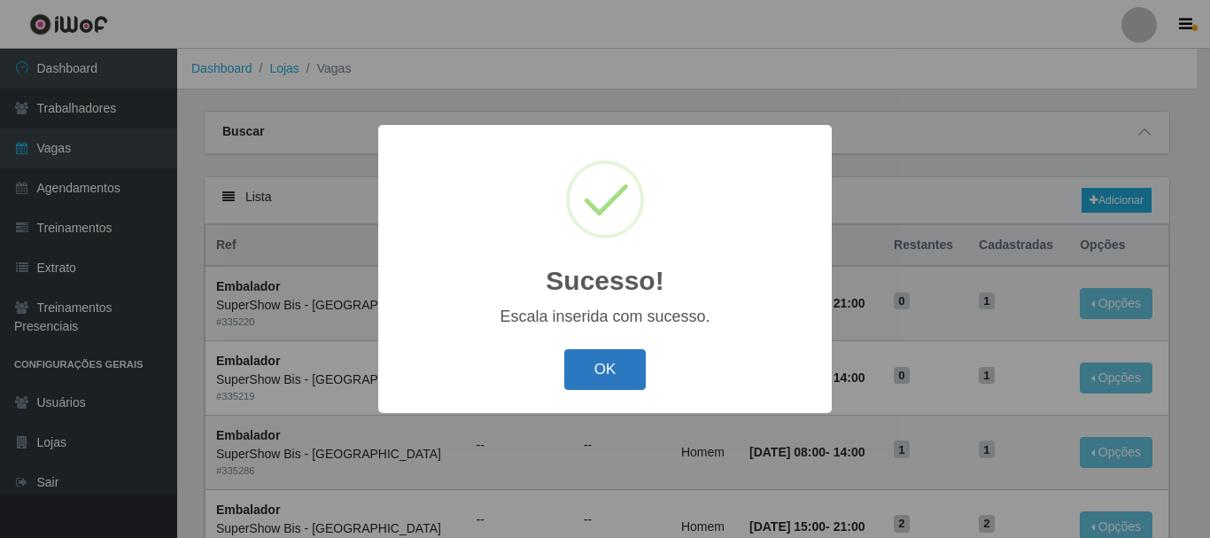
click at [609, 362] on button "OK" at bounding box center [605, 370] width 82 height 42
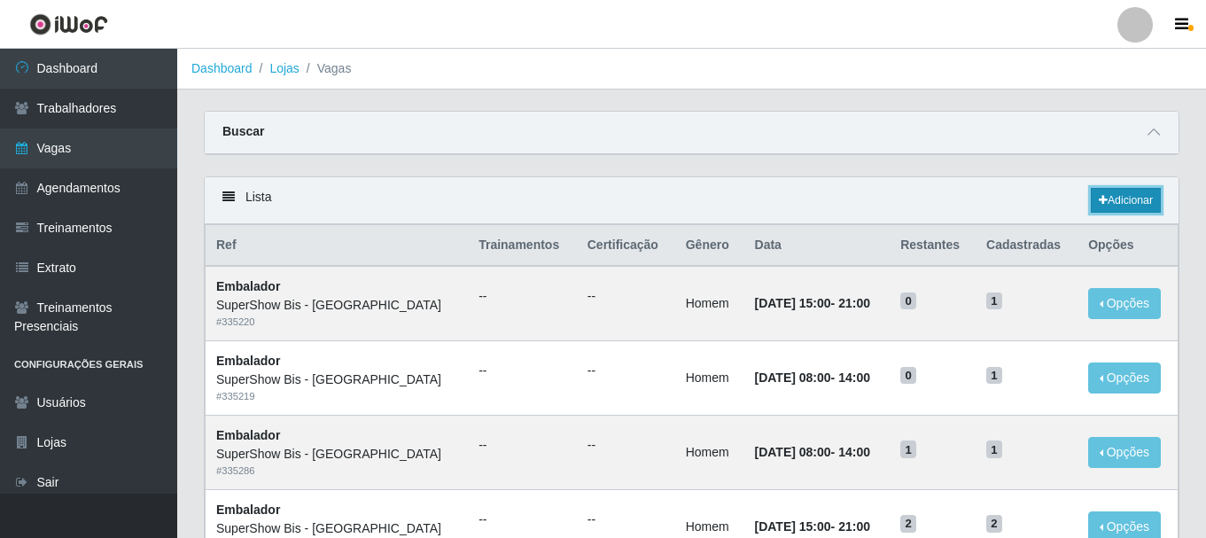
click at [1115, 198] on link "Adicionar" at bounding box center [1125, 200] width 70 height 25
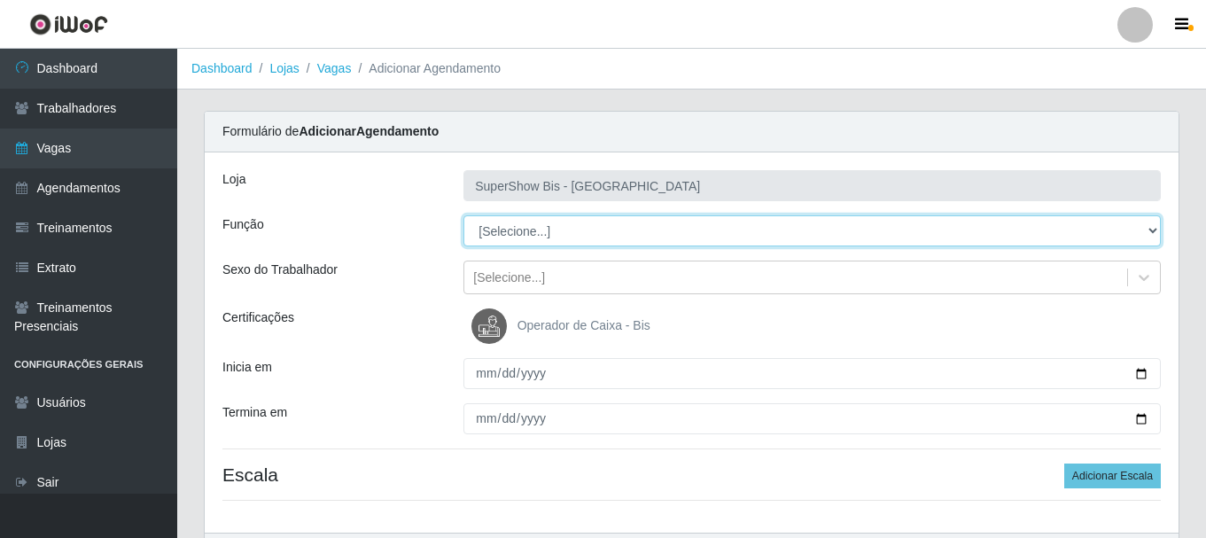
click at [594, 224] on select "[Selecione...] ASG ASG + ASG ++ Auxiliar de Cozinha Embalador Embalador + Embal…" at bounding box center [811, 230] width 697 height 31
click at [463, 215] on select "[Selecione...] ASG ASG + ASG ++ Auxiliar de Cozinha Embalador Embalador + Embal…" at bounding box center [811, 230] width 697 height 31
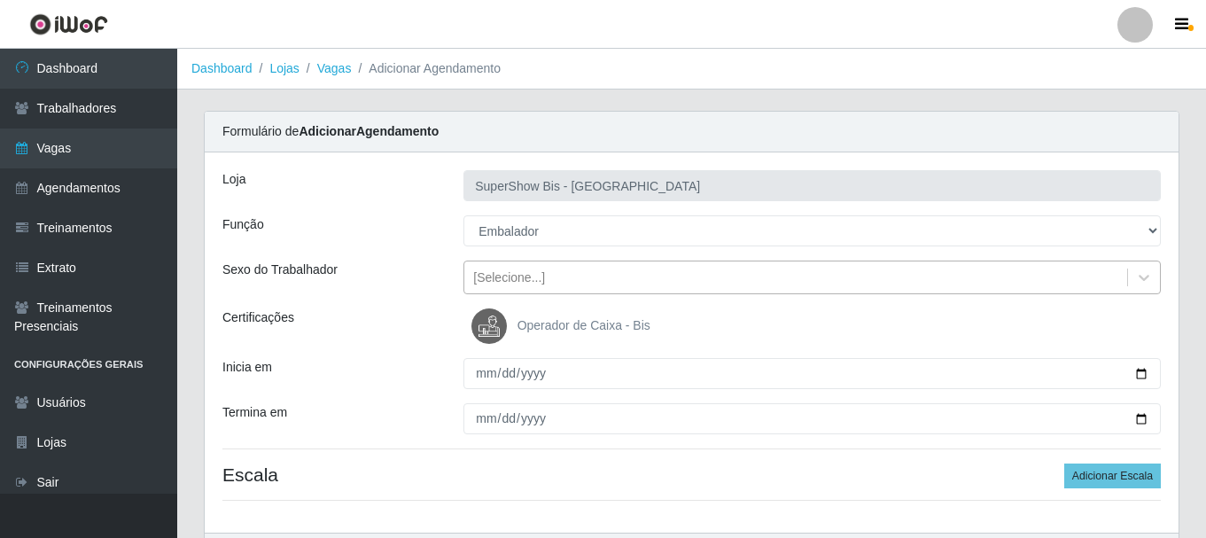
click at [509, 275] on div "[Selecione...]" at bounding box center [509, 277] width 72 height 19
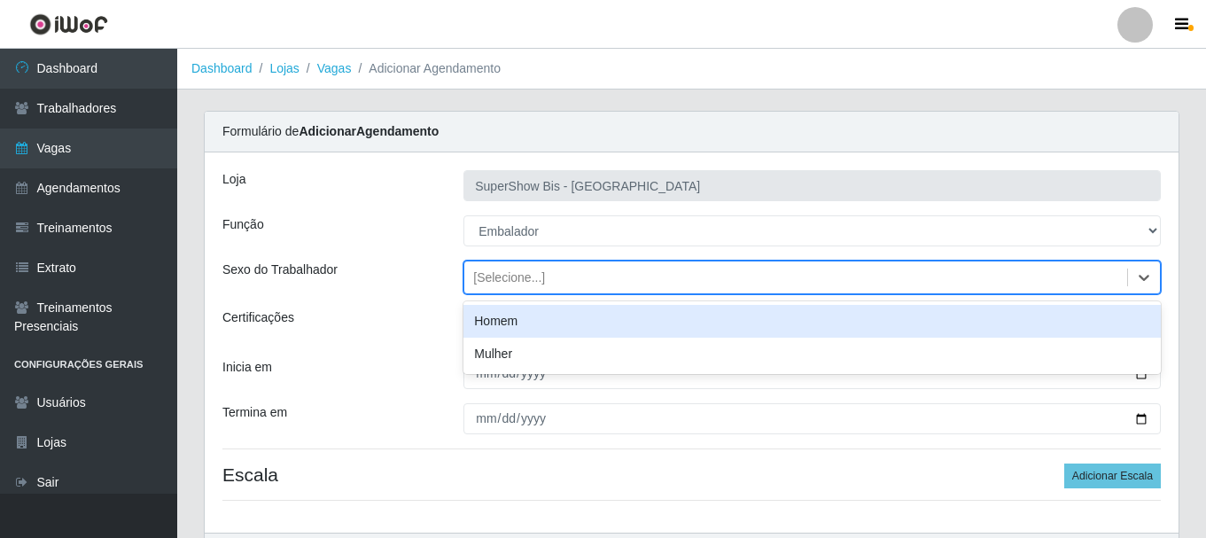
click at [509, 320] on div "Homem" at bounding box center [811, 321] width 697 height 33
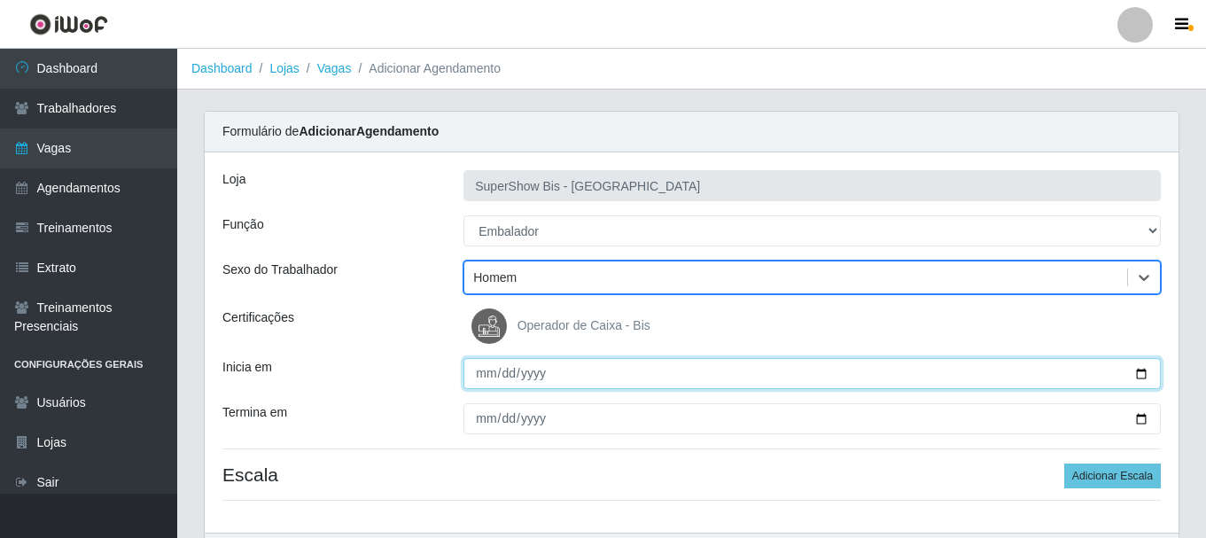
click at [487, 376] on input "Inicia em" at bounding box center [811, 373] width 697 height 31
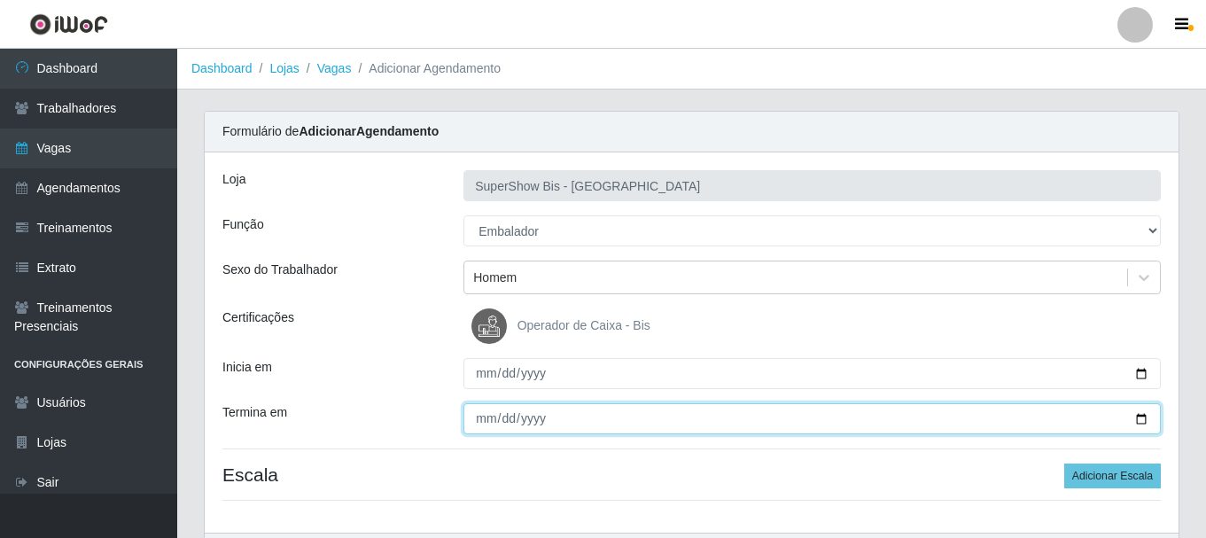
click at [488, 415] on input "Termina em" at bounding box center [811, 418] width 697 height 31
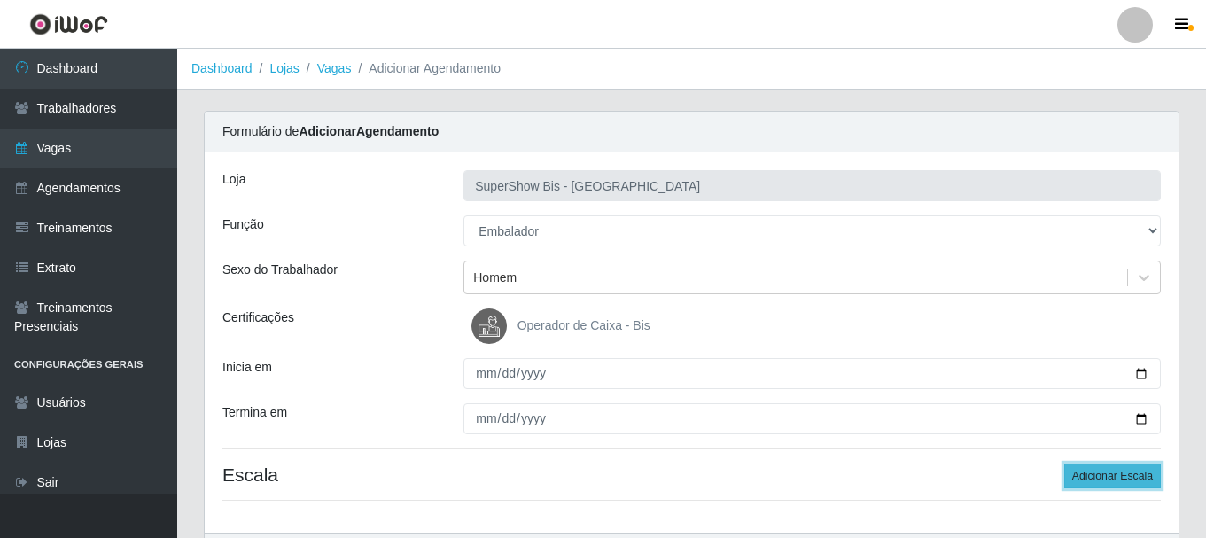
click at [1088, 472] on button "Adicionar Escala" at bounding box center [1112, 475] width 97 height 25
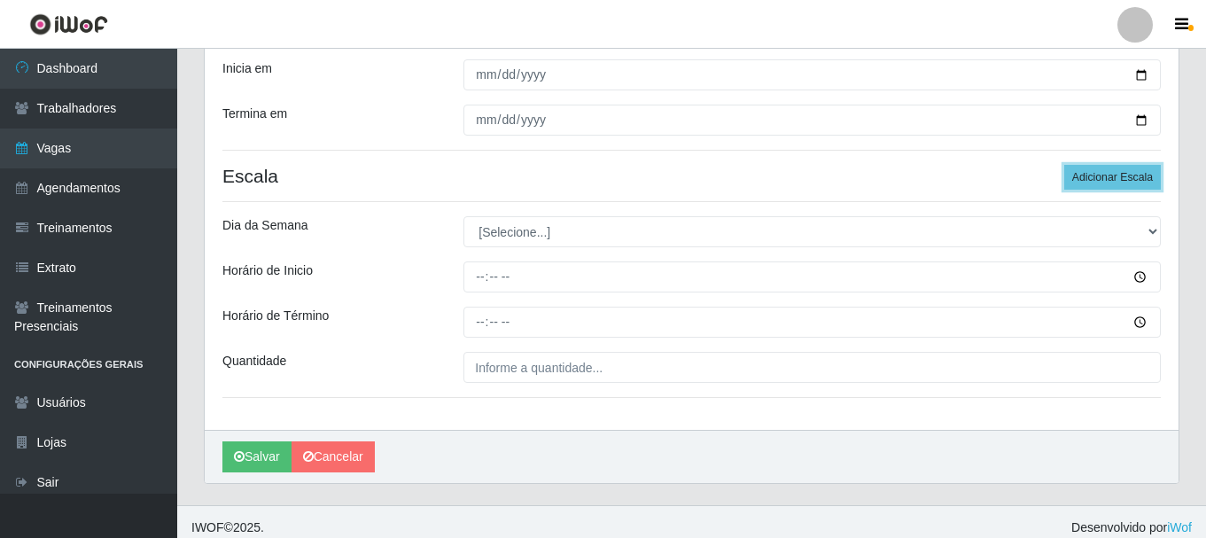
scroll to position [310, 0]
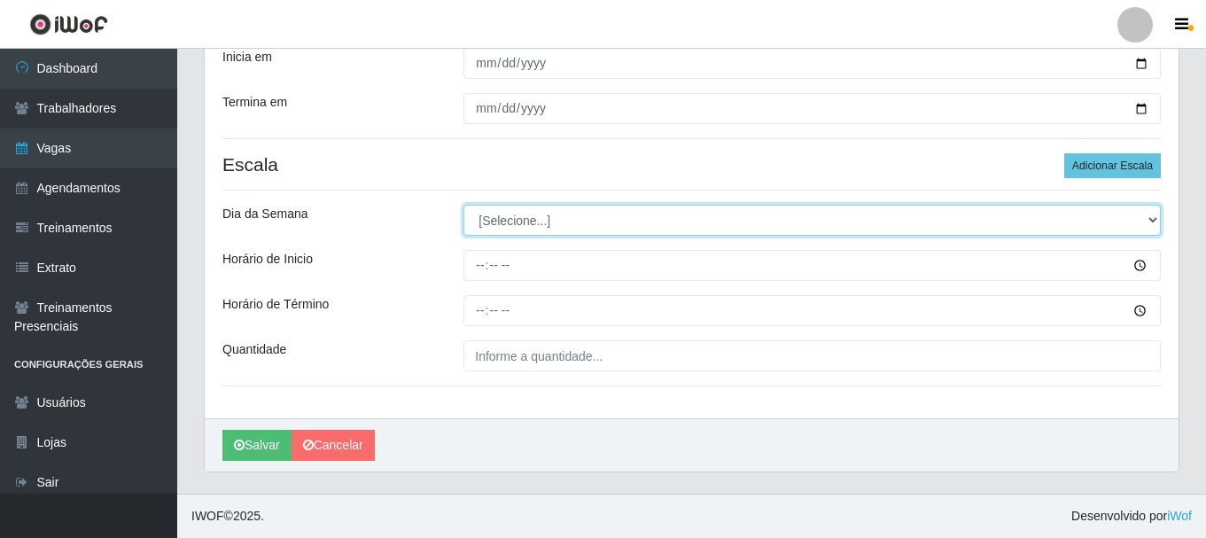
click at [522, 221] on select "[Selecione...] Segunda Terça Quarta Quinta Sexta Sábado Domingo" at bounding box center [811, 220] width 697 height 31
click at [463, 205] on select "[Selecione...] Segunda Terça Quarta Quinta Sexta Sábado Domingo" at bounding box center [811, 220] width 697 height 31
click at [503, 232] on select "[Selecione...] Segunda Terça Quarta Quinta Sexta Sábado Domingo" at bounding box center [811, 220] width 697 height 31
click at [463, 205] on select "[Selecione...] Segunda Terça Quarta Quinta Sexta Sábado Domingo" at bounding box center [811, 220] width 697 height 31
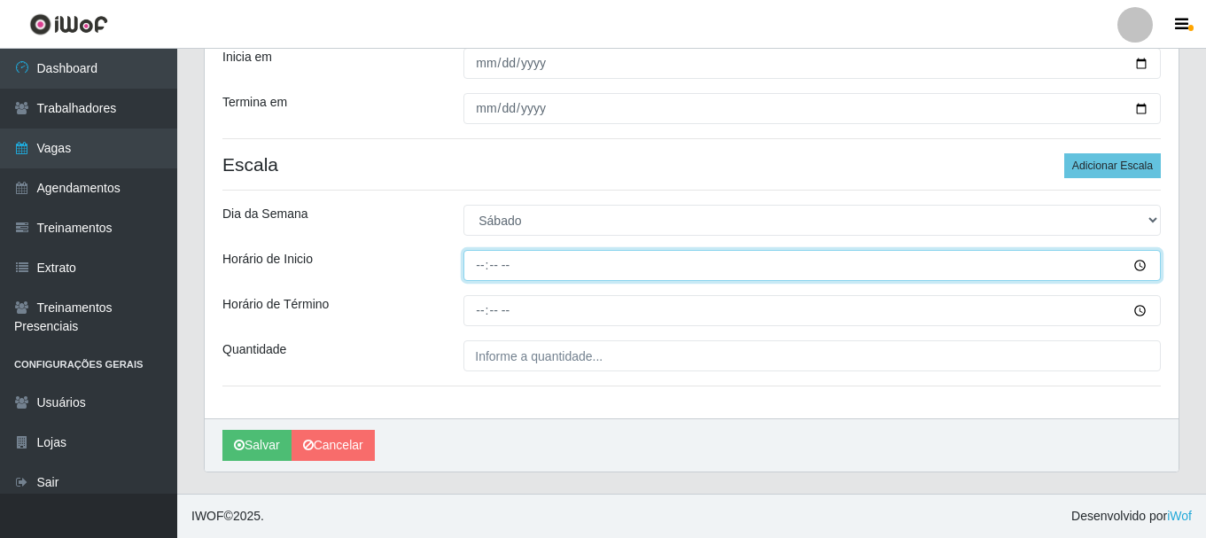
click at [477, 272] on input "Horário de Inicio" at bounding box center [811, 265] width 697 height 31
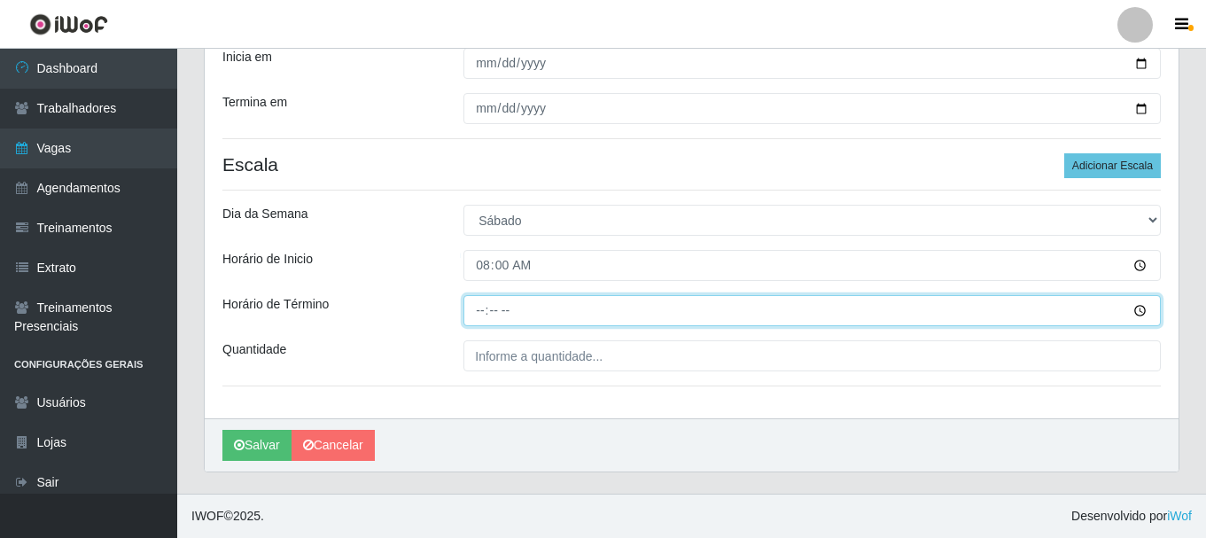
click at [469, 299] on input "Horário de Término" at bounding box center [811, 310] width 697 height 31
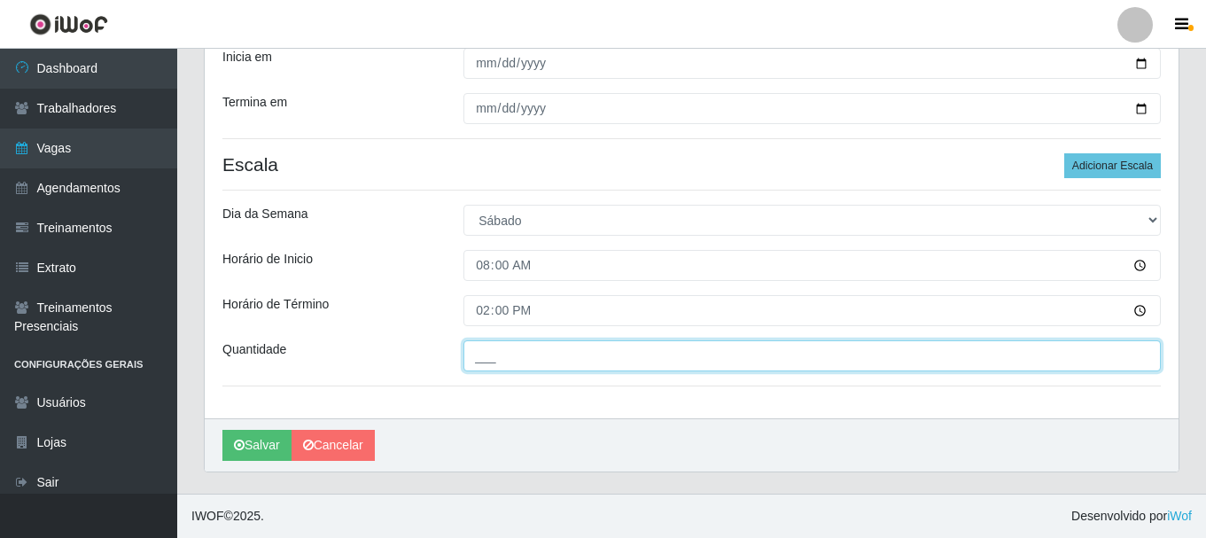
click at [494, 353] on input "___" at bounding box center [811, 355] width 697 height 31
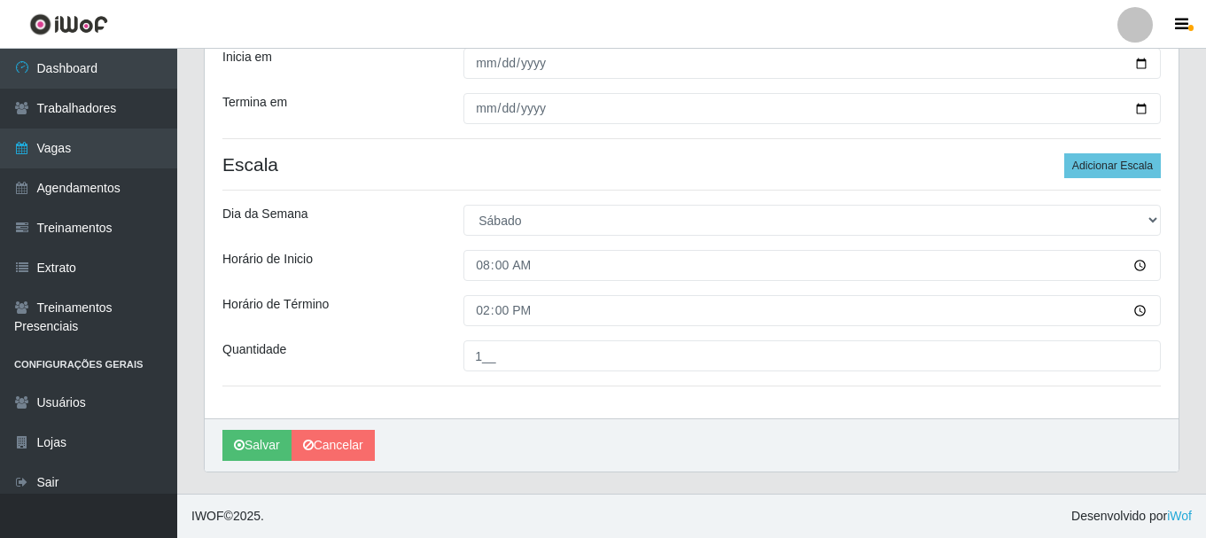
click at [419, 313] on div "Horário de Término" at bounding box center [329, 310] width 241 height 31
click at [253, 438] on button "Salvar" at bounding box center [256, 445] width 69 height 31
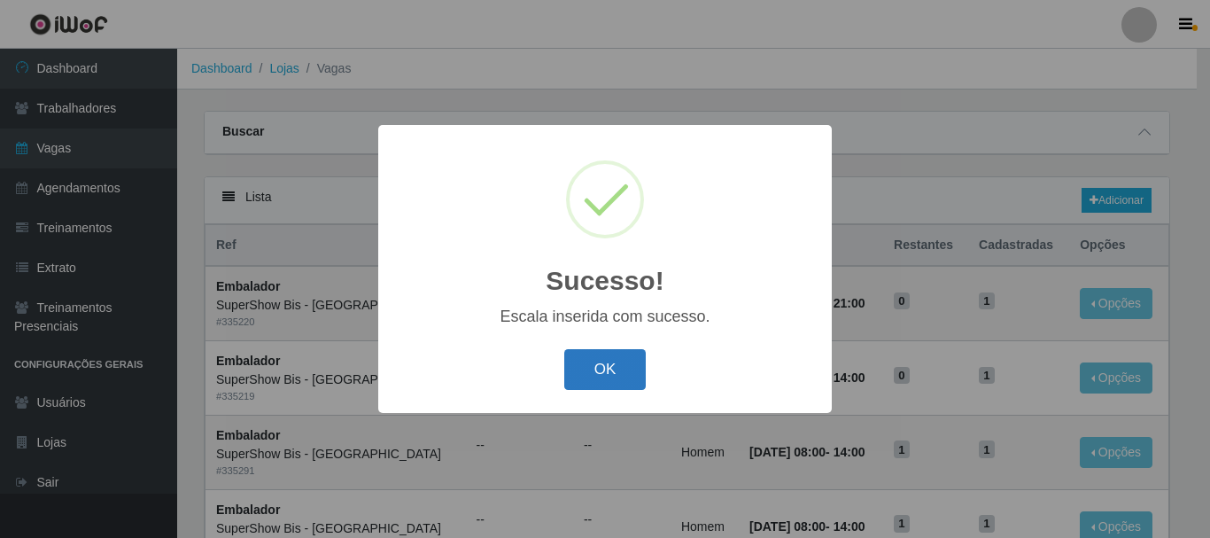
click at [579, 362] on button "OK" at bounding box center [605, 370] width 82 height 42
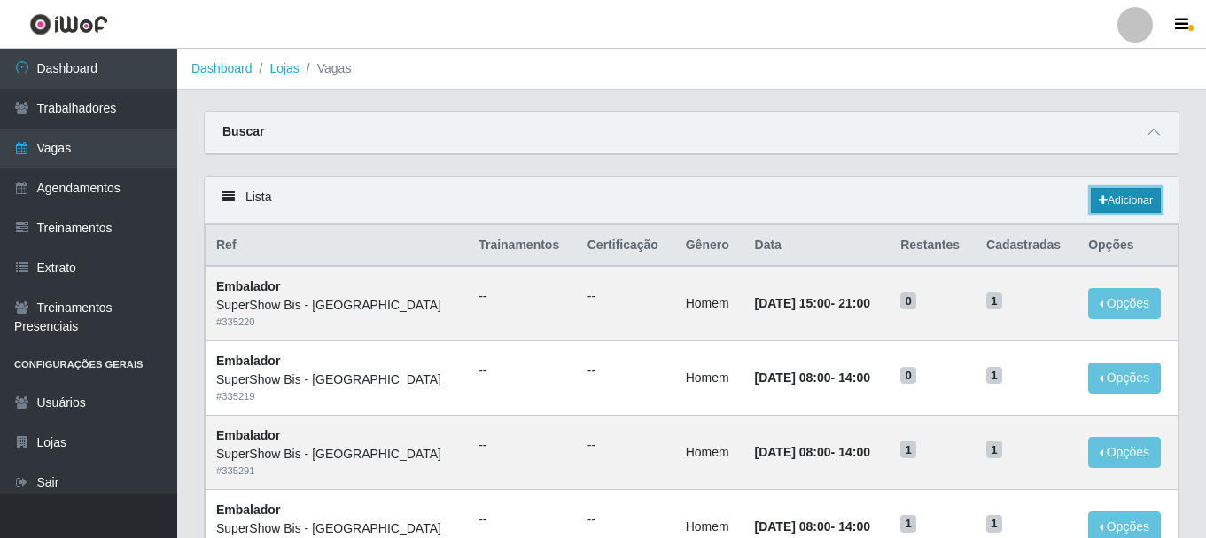
click at [1150, 205] on link "Adicionar" at bounding box center [1125, 200] width 70 height 25
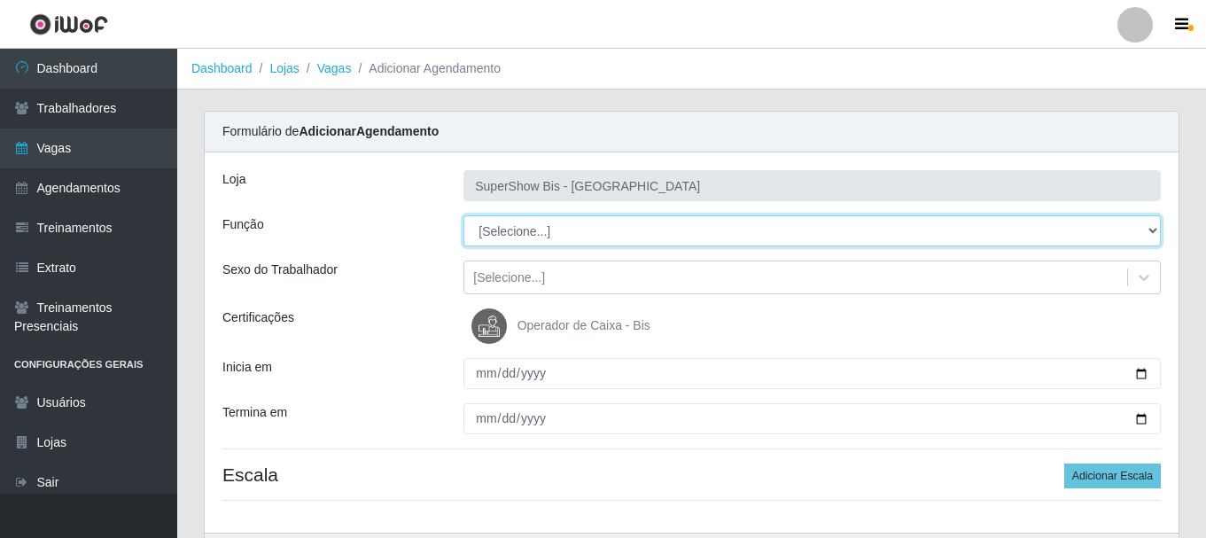
click at [500, 224] on select "[Selecione...] ASG ASG + ASG ++ Auxiliar de Cozinha Embalador Embalador + Embal…" at bounding box center [811, 230] width 697 height 31
click at [463, 215] on select "[Selecione...] ASG ASG + ASG ++ Auxiliar de Cozinha Embalador Embalador + Embal…" at bounding box center [811, 230] width 697 height 31
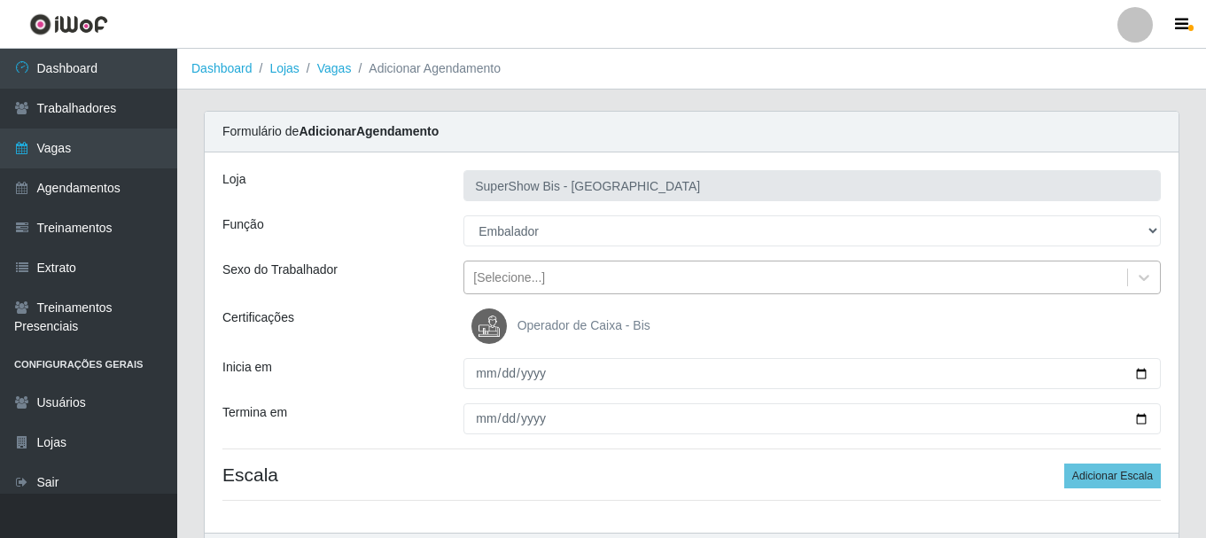
click at [539, 275] on div "[Selecione...]" at bounding box center [509, 277] width 72 height 19
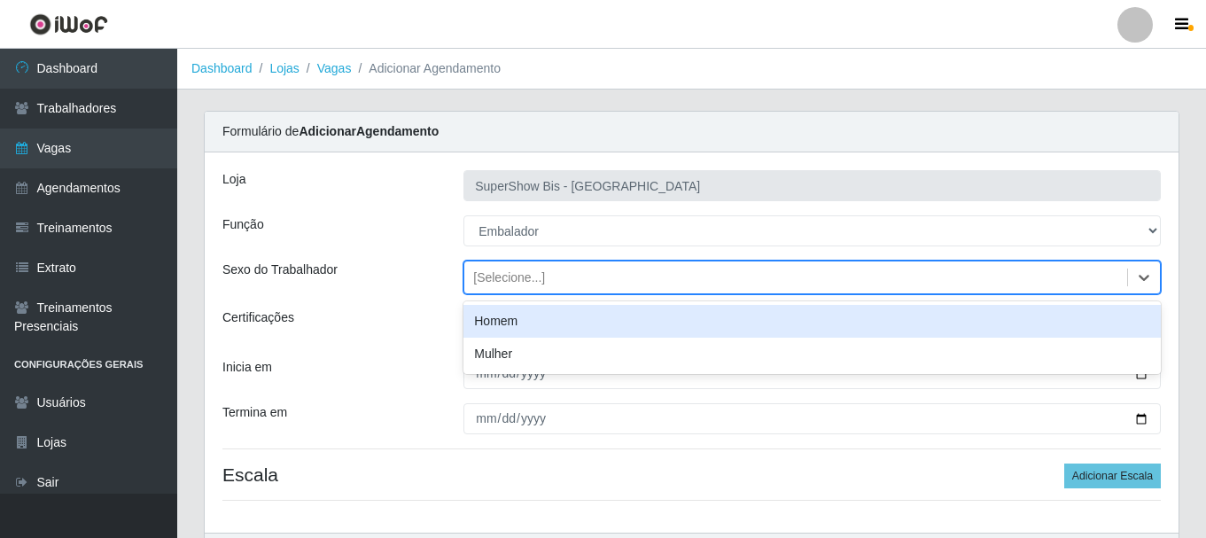
click at [523, 323] on div "Homem" at bounding box center [811, 321] width 697 height 33
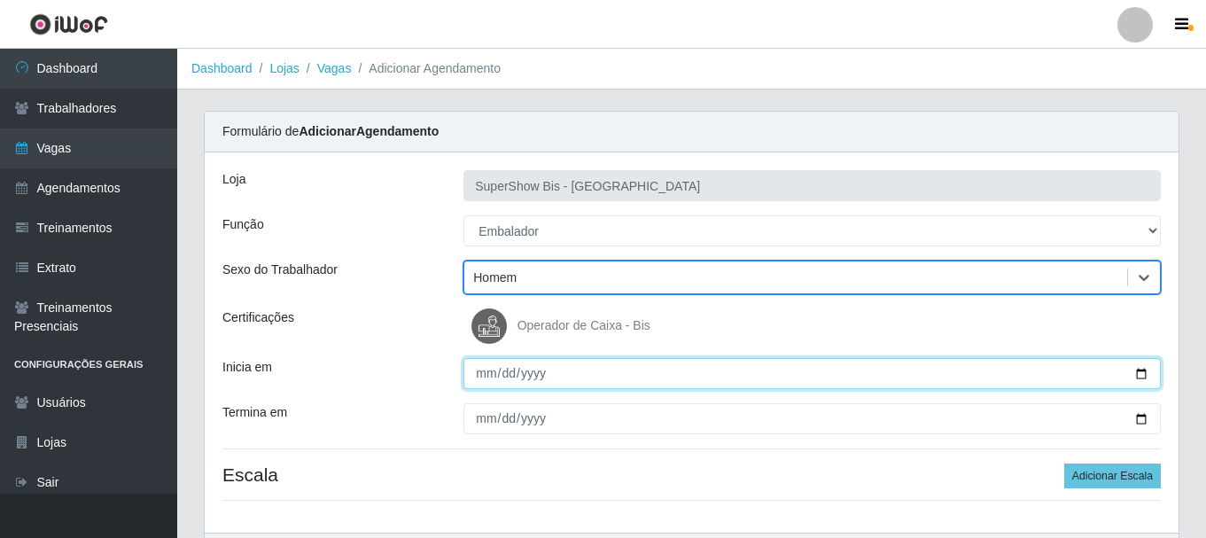
click at [487, 371] on input "Inicia em" at bounding box center [811, 373] width 697 height 31
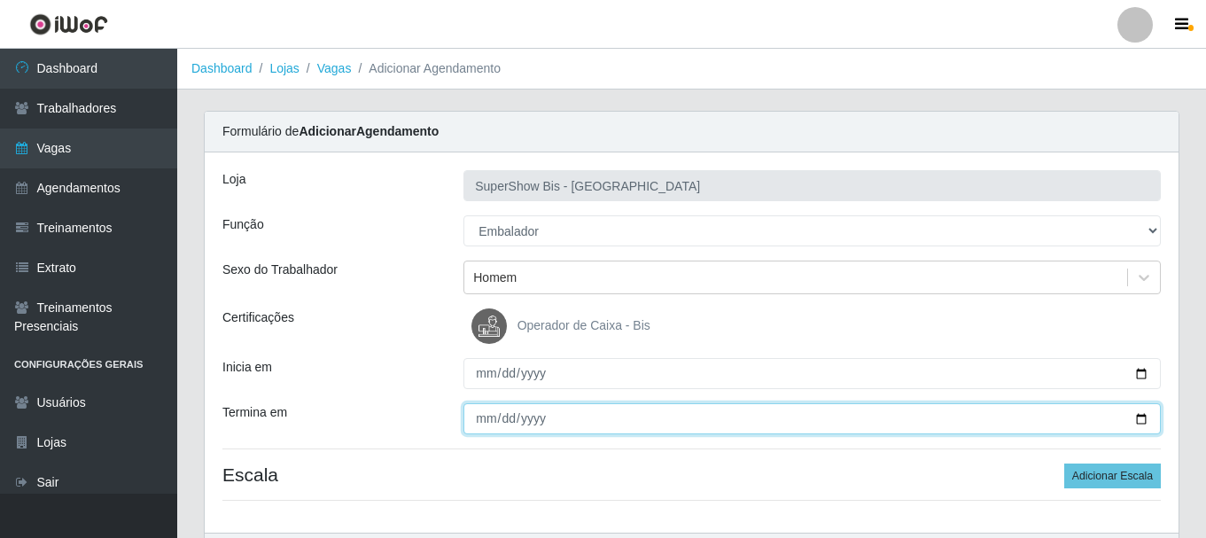
click at [494, 423] on input "Termina em" at bounding box center [811, 418] width 697 height 31
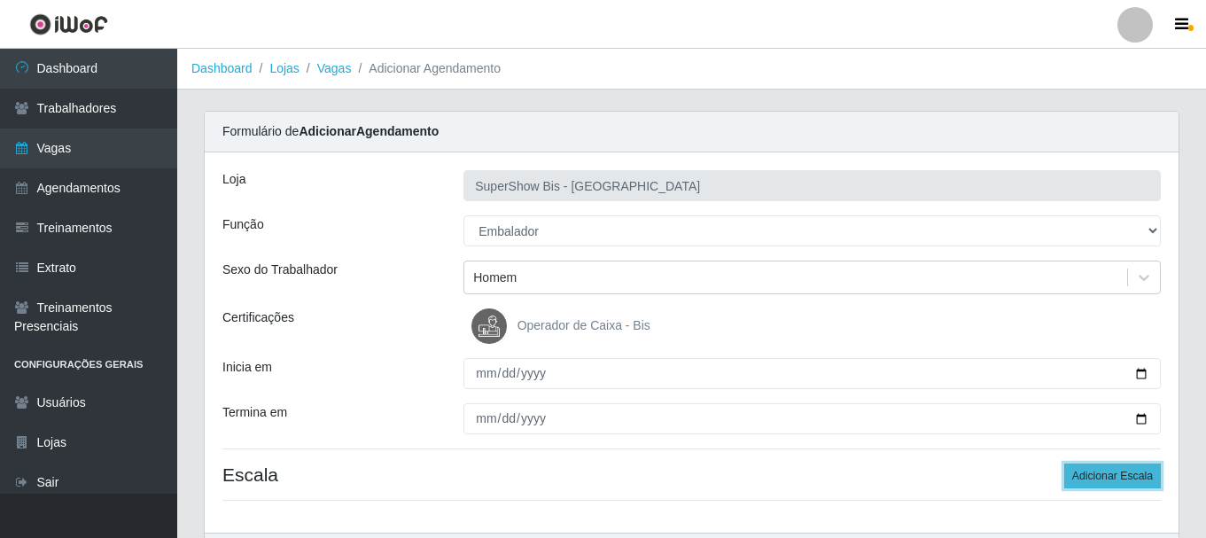
click at [1084, 476] on button "Adicionar Escala" at bounding box center [1112, 475] width 97 height 25
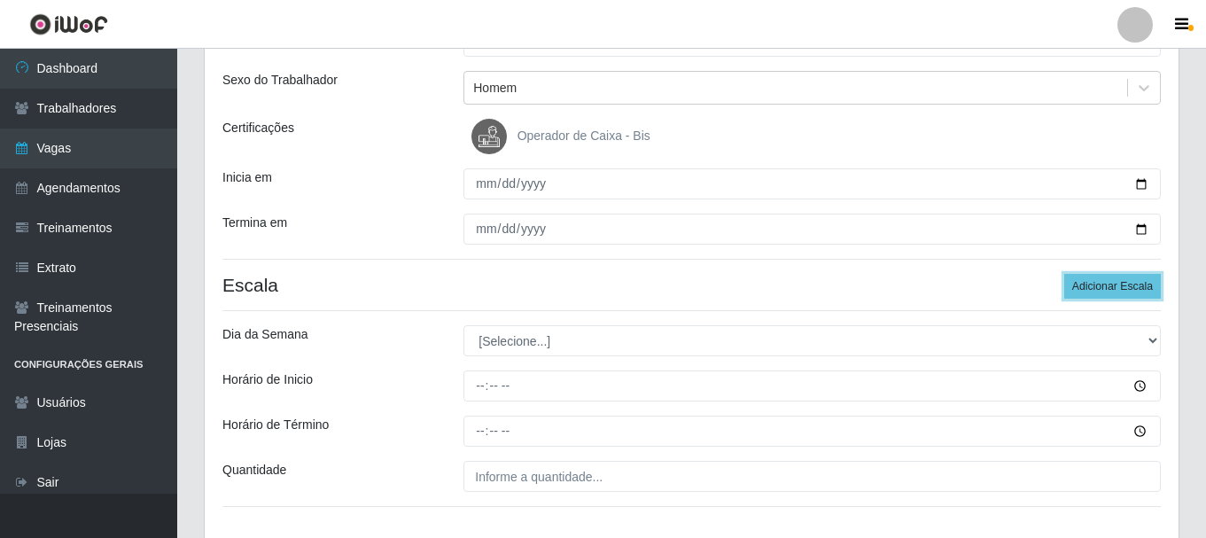
scroll to position [310, 0]
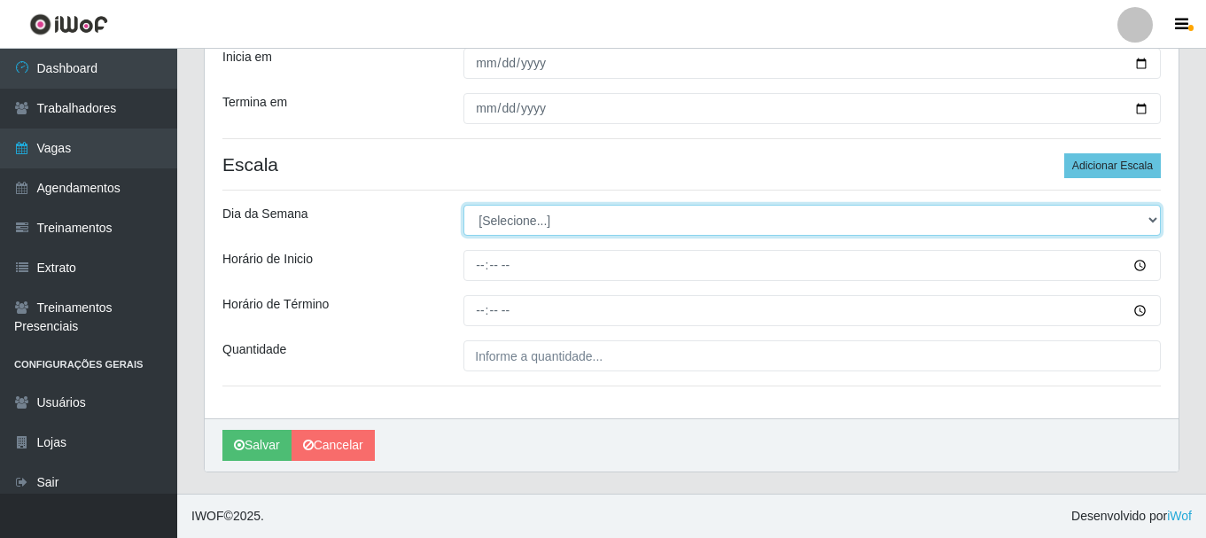
click at [504, 216] on select "[Selecione...] Segunda Terça Quarta Quinta Sexta Sábado Domingo" at bounding box center [811, 220] width 697 height 31
click at [463, 205] on select "[Selecione...] Segunda Terça Quarta Quinta Sexta Sábado Domingo" at bounding box center [811, 220] width 697 height 31
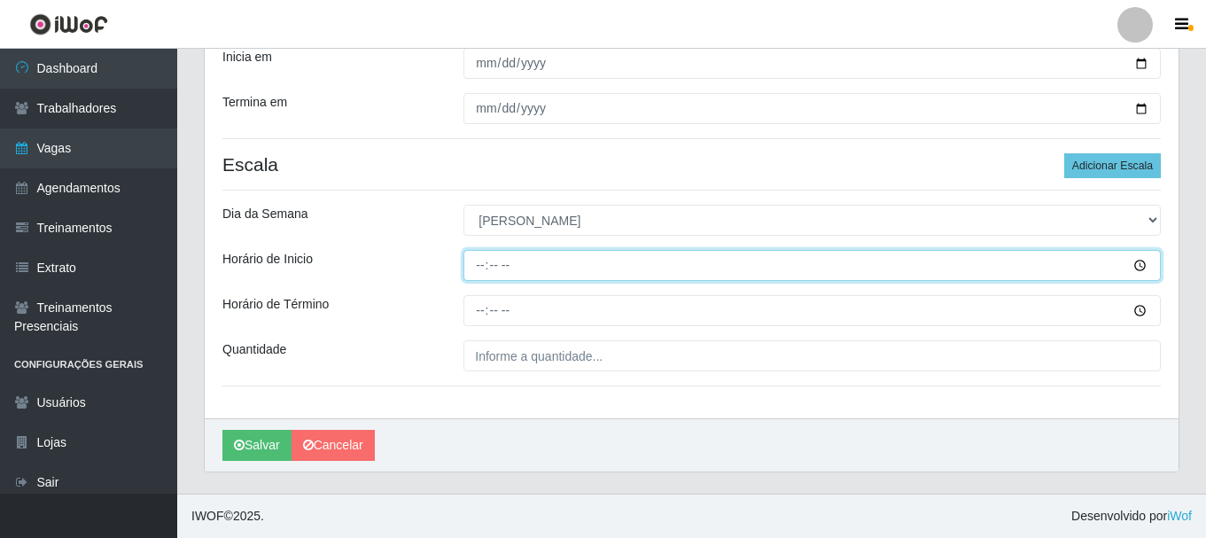
click at [477, 263] on input "Horário de Inicio" at bounding box center [811, 265] width 697 height 31
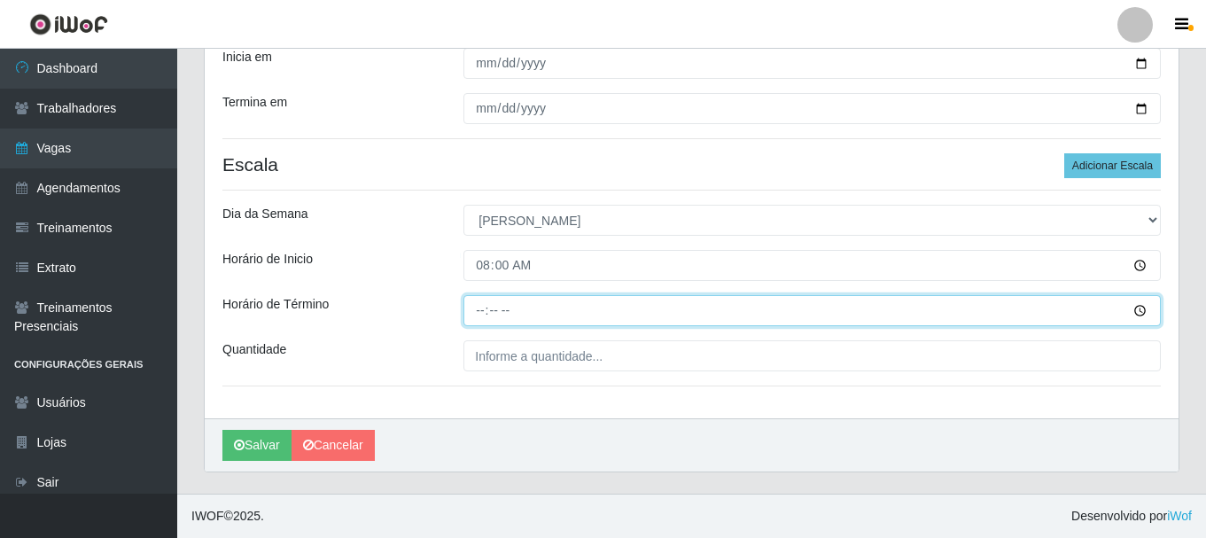
click at [473, 304] on input "Horário de Término" at bounding box center [811, 310] width 697 height 31
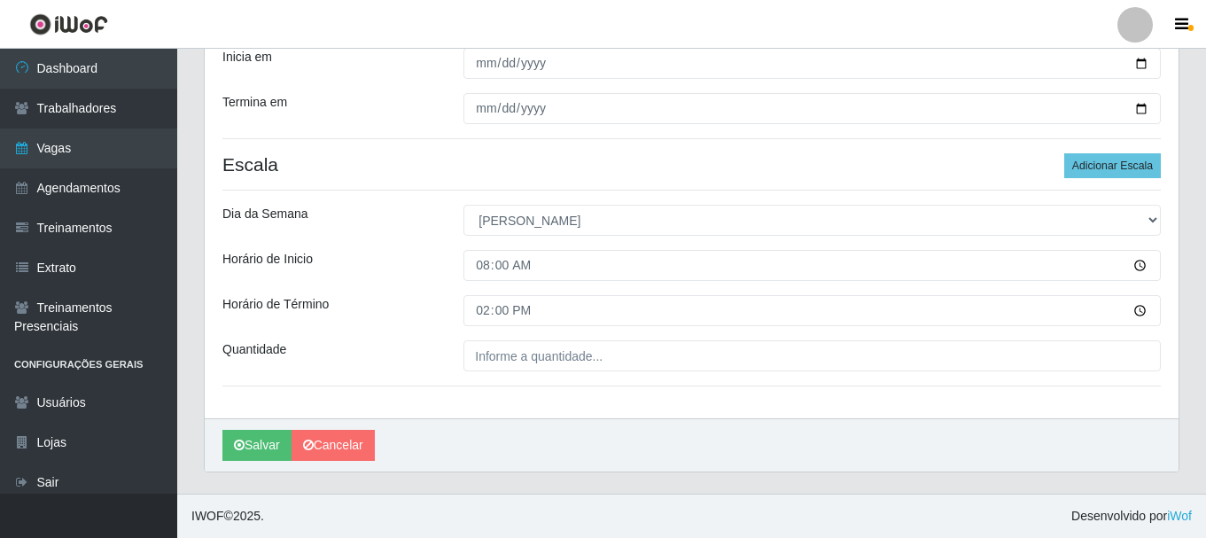
click at [446, 363] on div "Quantidade" at bounding box center [329, 355] width 241 height 31
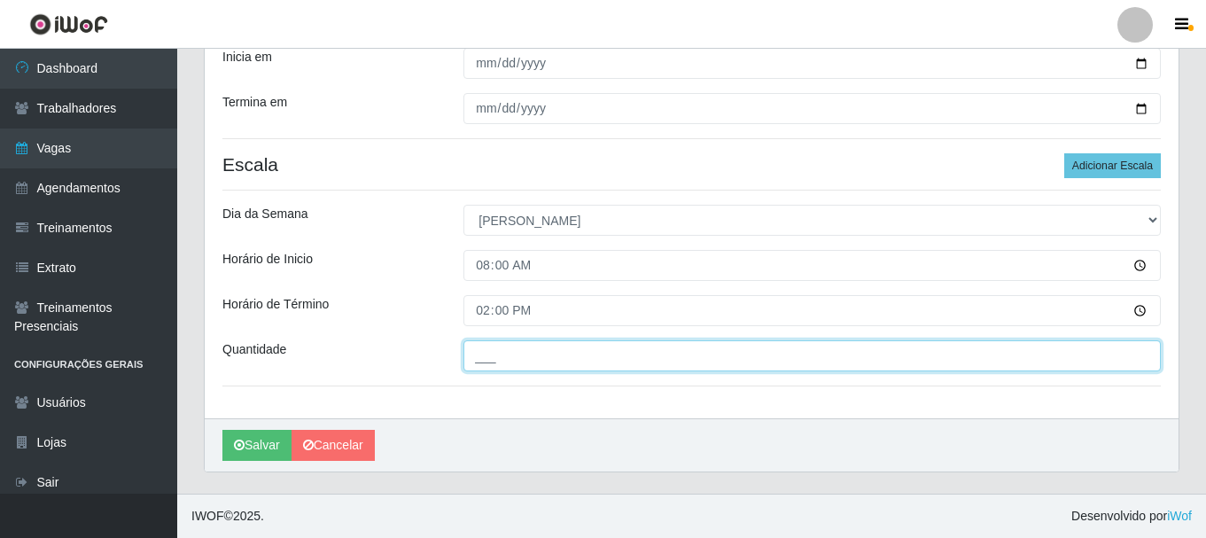
click at [478, 358] on input "___" at bounding box center [811, 355] width 697 height 31
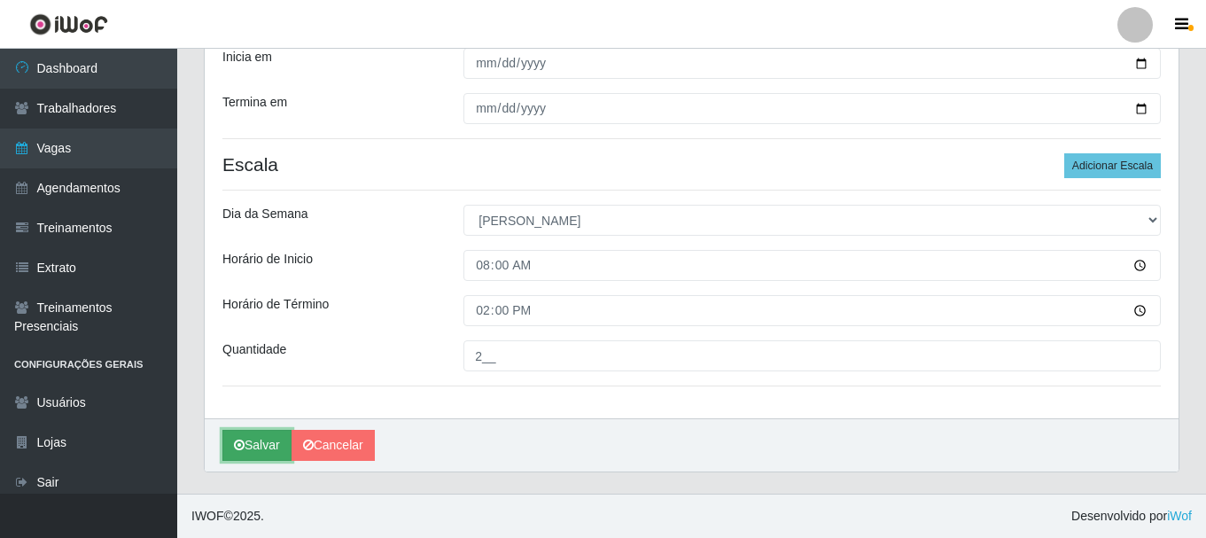
click at [263, 442] on button "Salvar" at bounding box center [256, 445] width 69 height 31
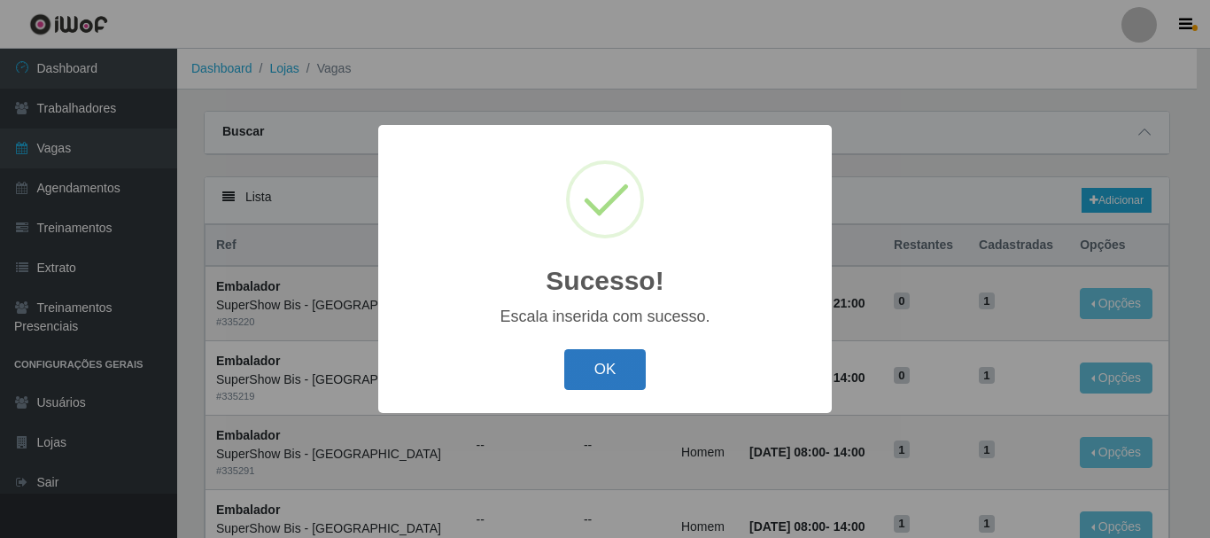
click at [566, 363] on button "OK" at bounding box center [605, 370] width 82 height 42
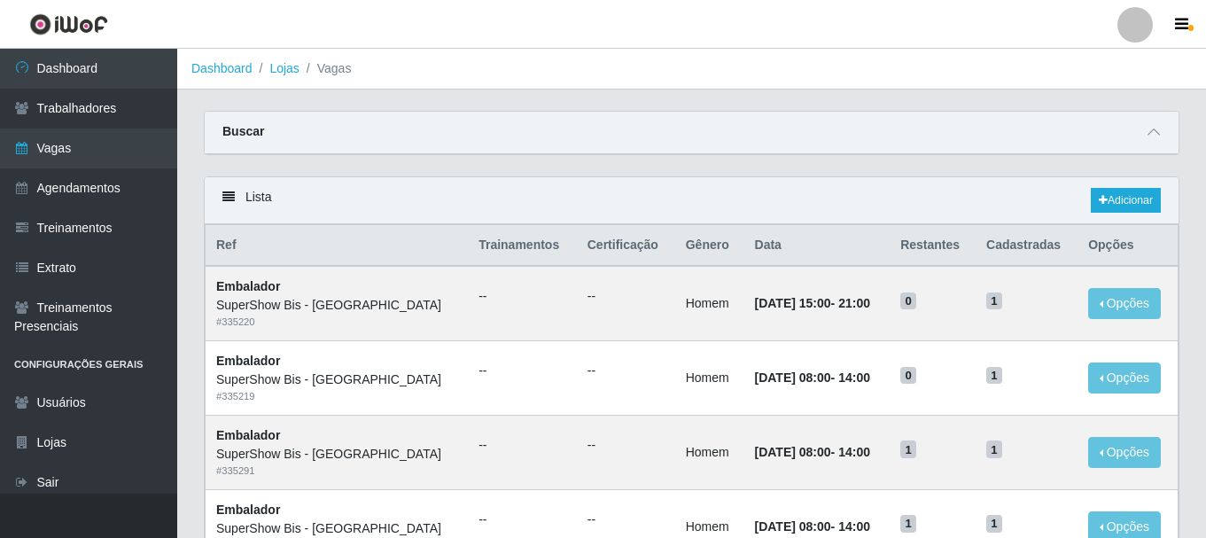
click at [1123, 186] on div "Lista Adicionar" at bounding box center [691, 200] width 973 height 47
click at [1123, 205] on link "Adicionar" at bounding box center [1125, 200] width 70 height 25
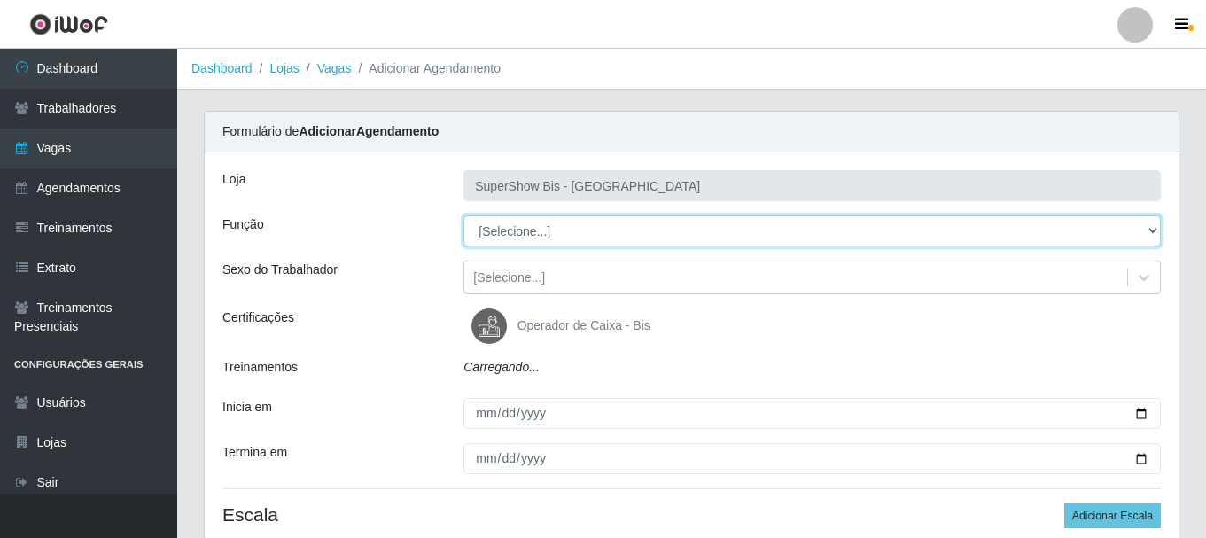
click at [498, 229] on select "[Selecione...] ASG ASG + ASG ++ Auxiliar de Cozinha Embalador Embalador + Embal…" at bounding box center [811, 230] width 697 height 31
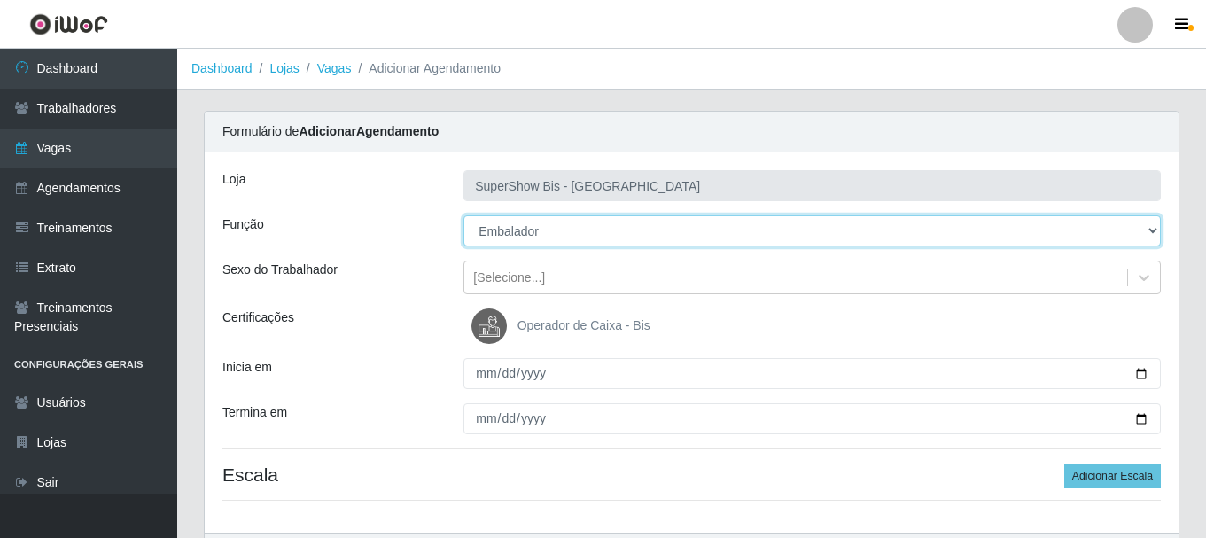
click at [463, 215] on select "[Selecione...] ASG ASG + ASG ++ Auxiliar de Cozinha Embalador Embalador + Embal…" at bounding box center [811, 230] width 697 height 31
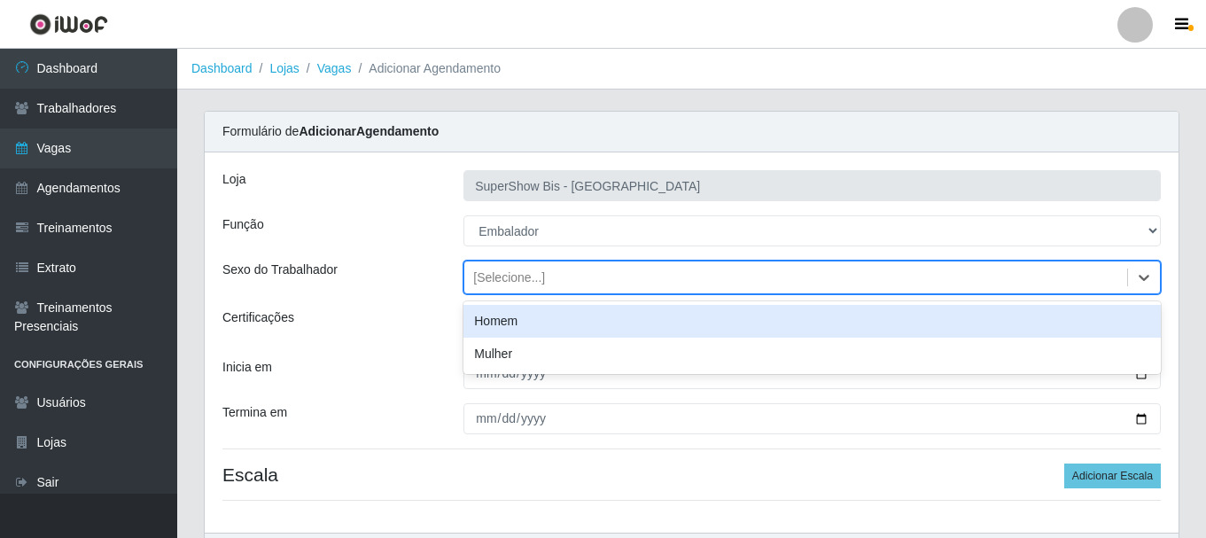
click at [547, 275] on div "[Selecione...]" at bounding box center [795, 277] width 663 height 29
click at [531, 322] on div "Homem" at bounding box center [811, 321] width 697 height 33
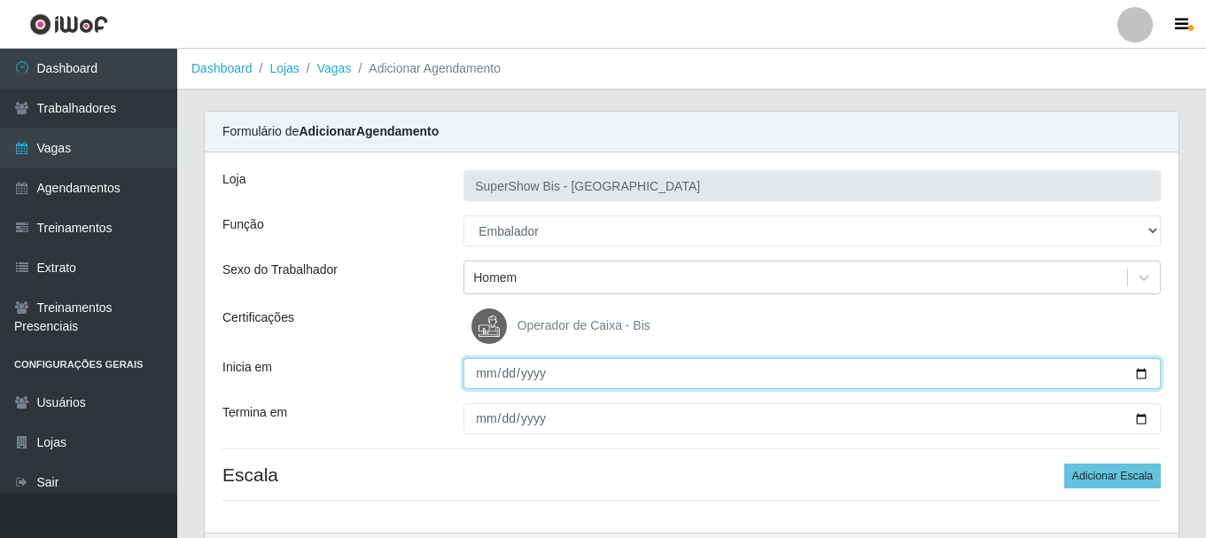
click at [485, 384] on input "Inicia em" at bounding box center [811, 373] width 697 height 31
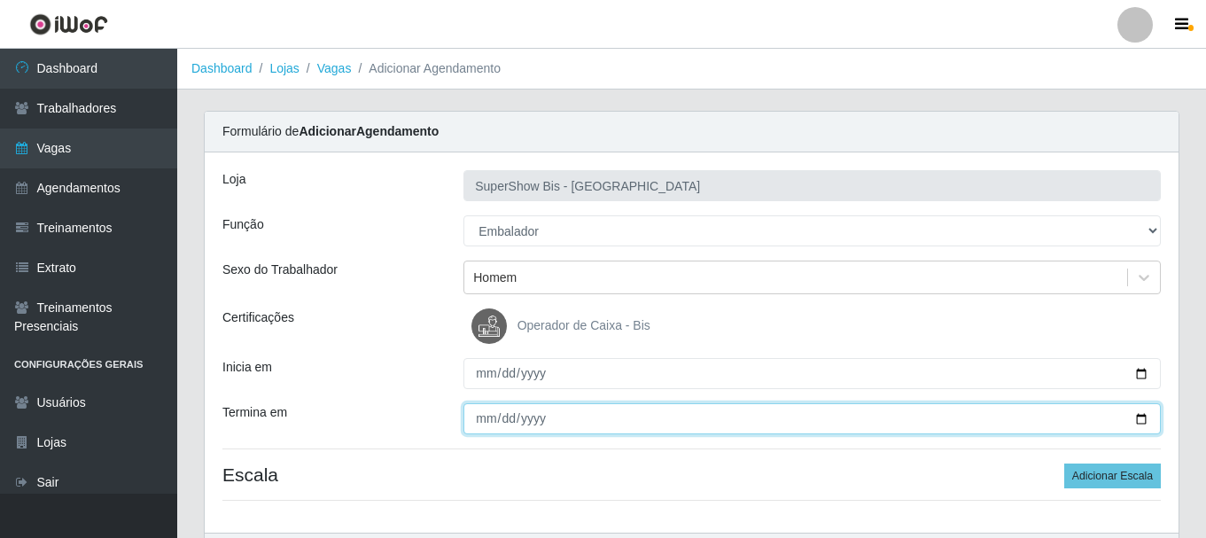
click at [472, 420] on input "Termina em" at bounding box center [811, 418] width 697 height 31
click at [481, 417] on input "Termina em" at bounding box center [811, 418] width 697 height 31
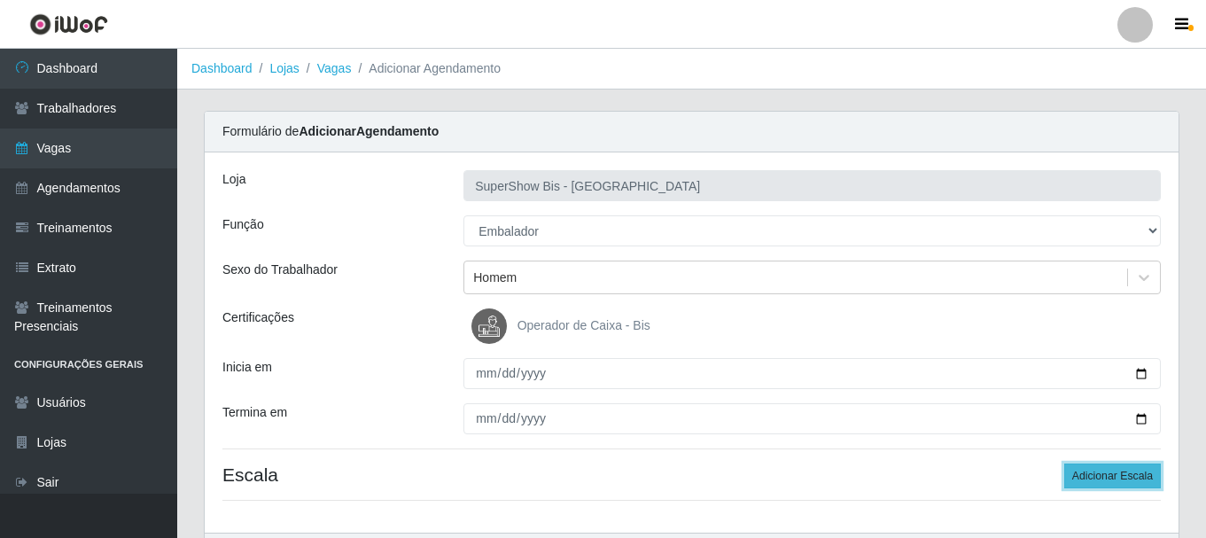
click at [1133, 474] on button "Adicionar Escala" at bounding box center [1112, 475] width 97 height 25
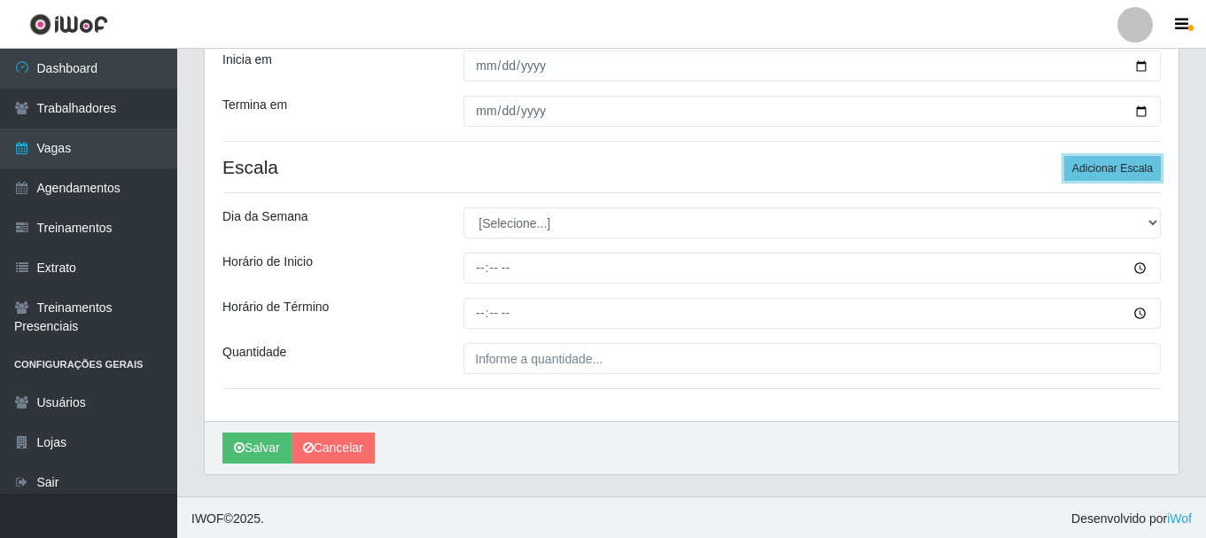
scroll to position [310, 0]
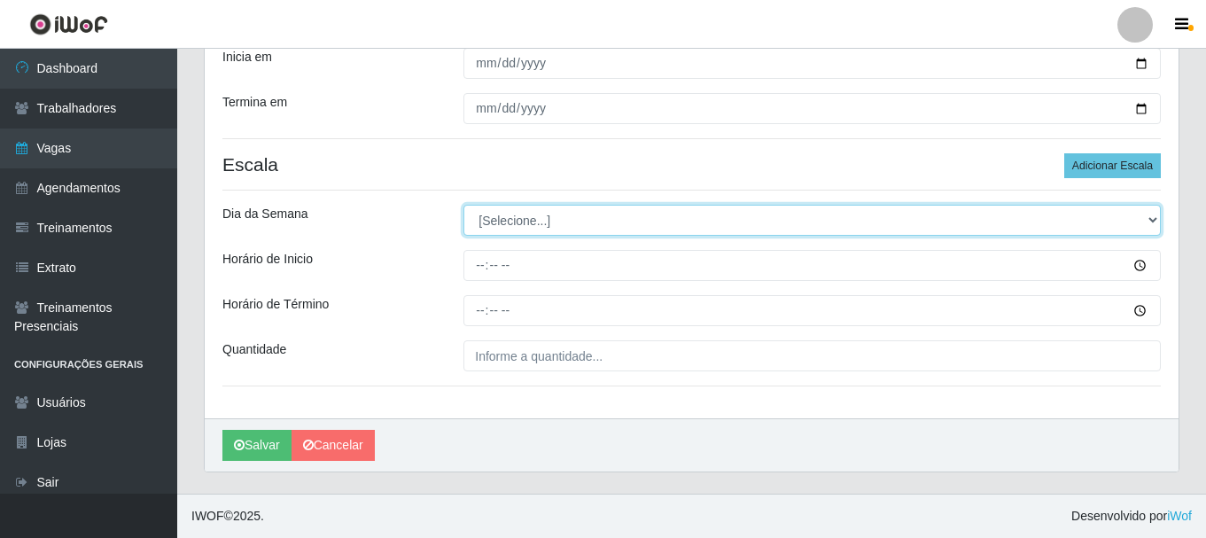
click at [551, 222] on select "[Selecione...] Segunda Terça Quarta Quinta Sexta Sábado Domingo" at bounding box center [811, 220] width 697 height 31
click at [463, 205] on select "[Selecione...] Segunda Terça Quarta Quinta Sexta Sábado Domingo" at bounding box center [811, 220] width 697 height 31
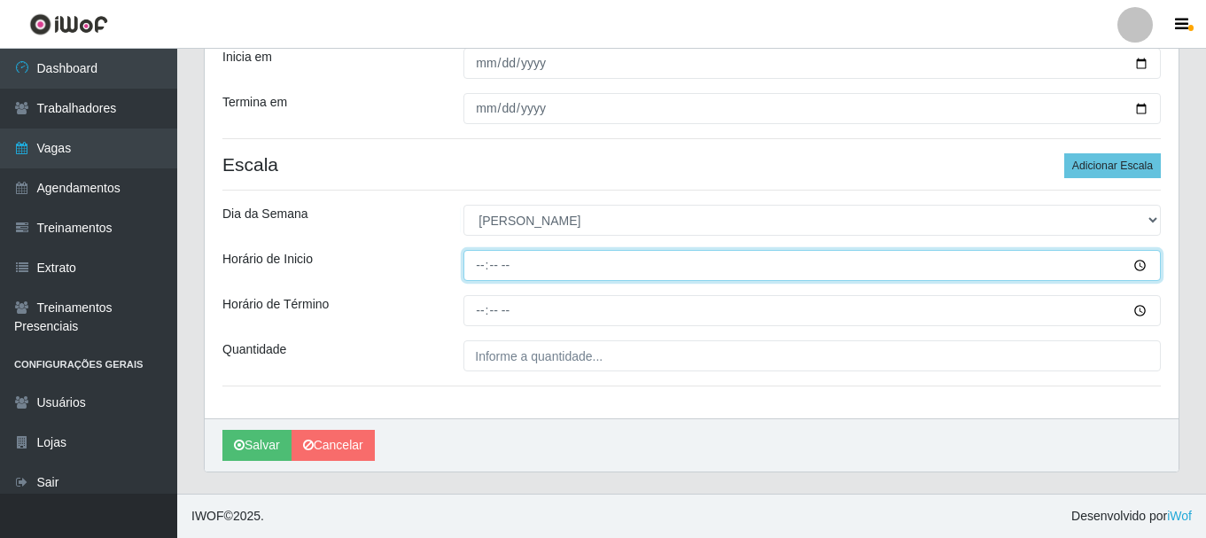
click at [480, 270] on input "Horário de Inicio" at bounding box center [811, 265] width 697 height 31
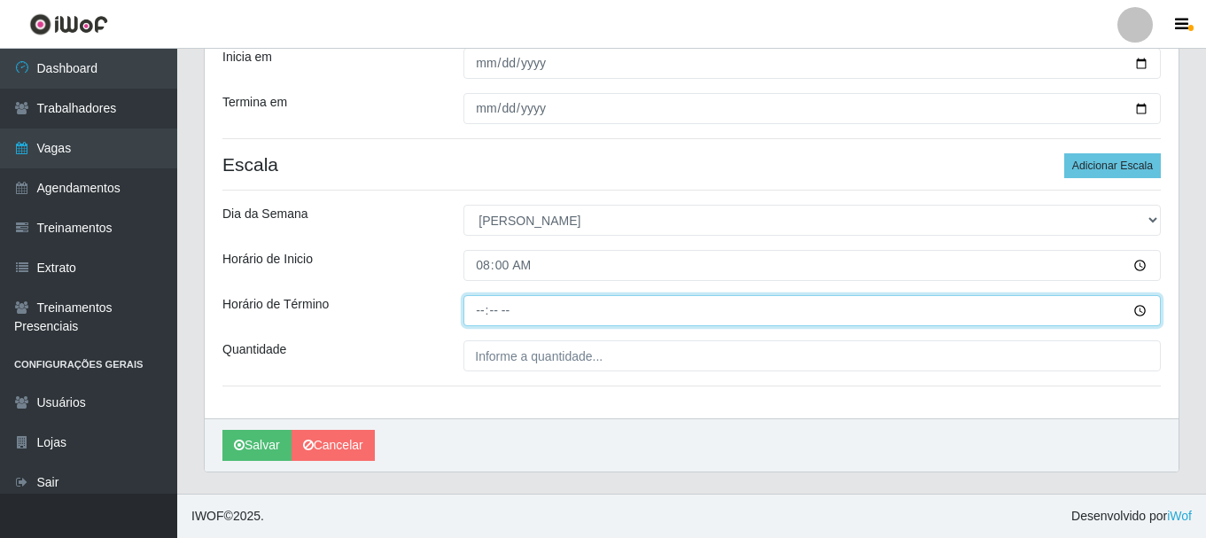
click at [475, 314] on input "Horário de Término" at bounding box center [811, 310] width 697 height 31
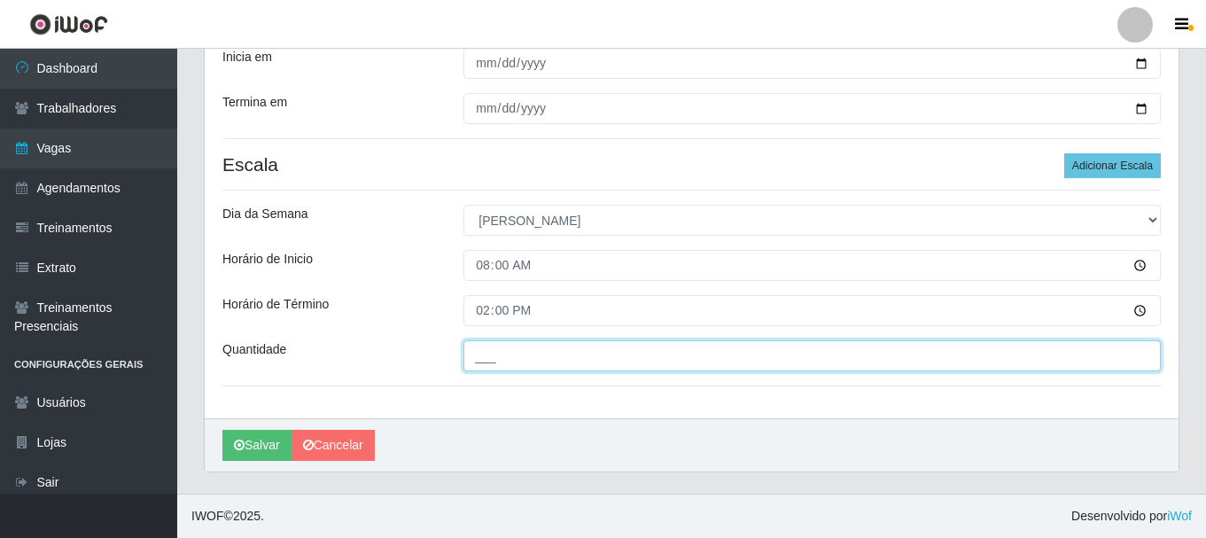
click at [493, 345] on input "___" at bounding box center [811, 355] width 697 height 31
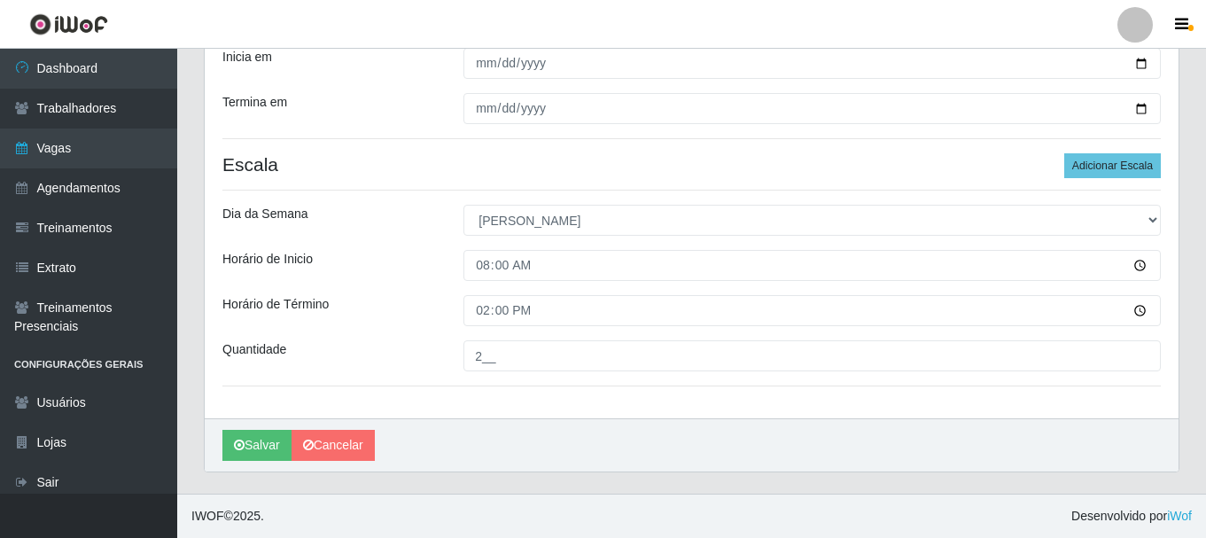
click at [428, 330] on div "Loja SuperShow Bis - Avenida 6 Função [Selecione...] ASG ASG + ASG ++ Auxiliar …" at bounding box center [691, 130] width 973 height 576
click at [243, 448] on icon "submit" at bounding box center [239, 444] width 11 height 12
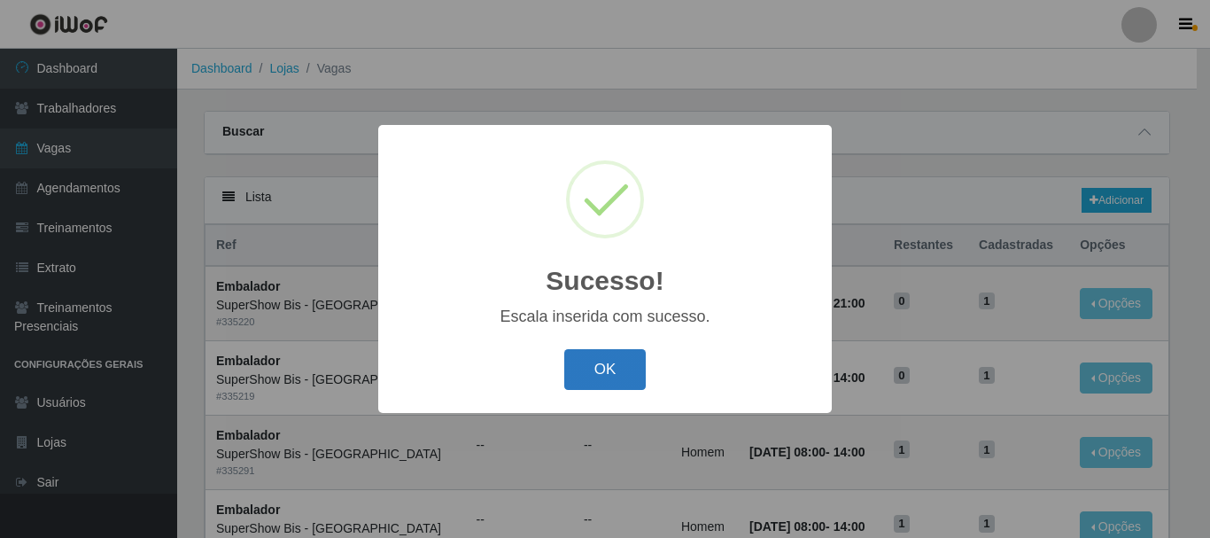
click at [588, 380] on button "OK" at bounding box center [605, 370] width 82 height 42
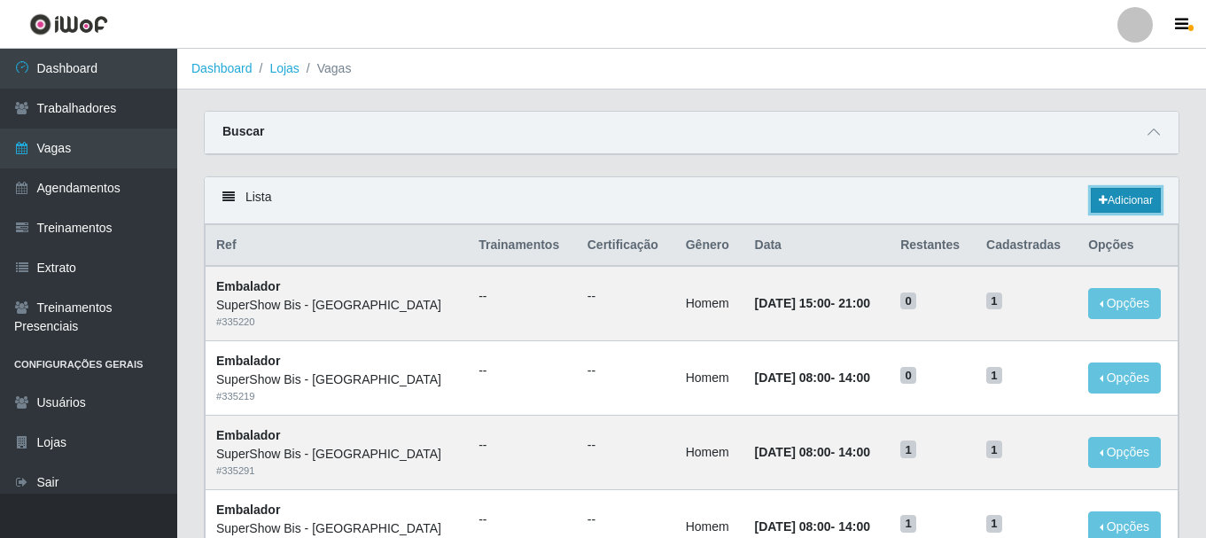
click at [1156, 202] on link "Adicionar" at bounding box center [1125, 200] width 70 height 25
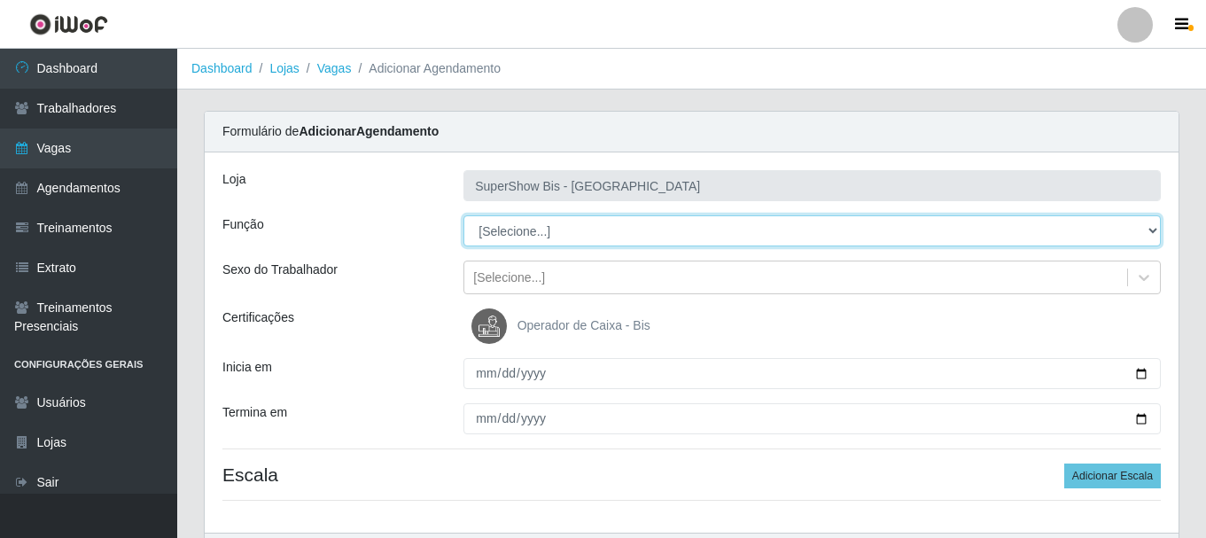
click at [533, 235] on select "[Selecione...] ASG ASG + ASG ++ Auxiliar de Cozinha Embalador Embalador + Embal…" at bounding box center [811, 230] width 697 height 31
click at [463, 215] on select "[Selecione...] ASG ASG + ASG ++ Auxiliar de Cozinha Embalador Embalador + Embal…" at bounding box center [811, 230] width 697 height 31
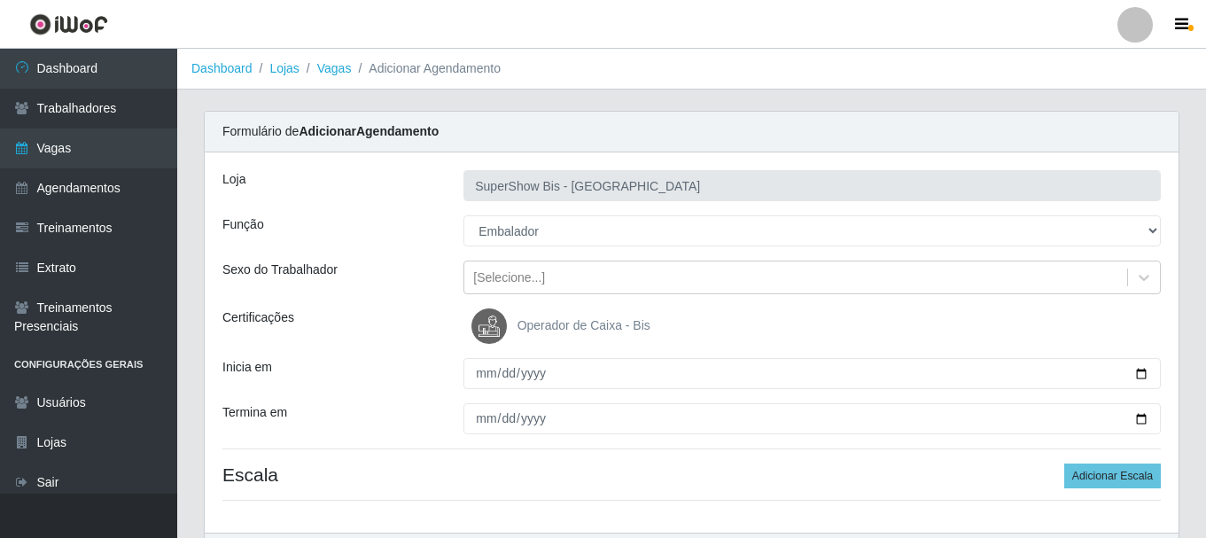
click at [511, 294] on div "Loja SuperShow Bis - Avenida 6 Função [Selecione...] ASG ASG + ASG ++ Auxiliar …" at bounding box center [691, 342] width 973 height 380
click at [510, 284] on div "[Selecione...]" at bounding box center [509, 277] width 72 height 19
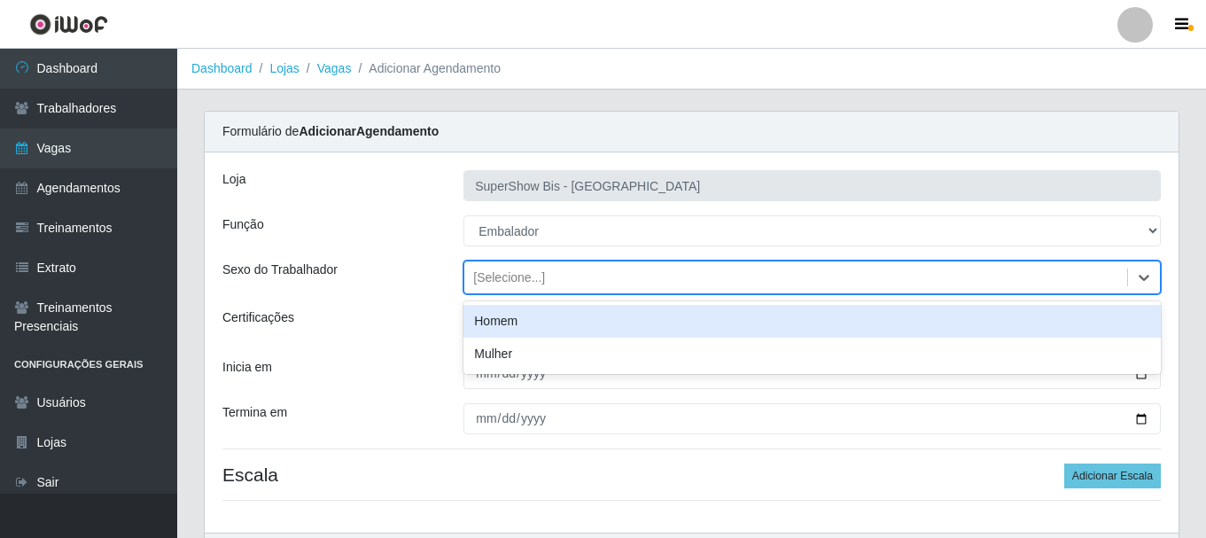
click at [499, 329] on div "Homem" at bounding box center [811, 321] width 697 height 33
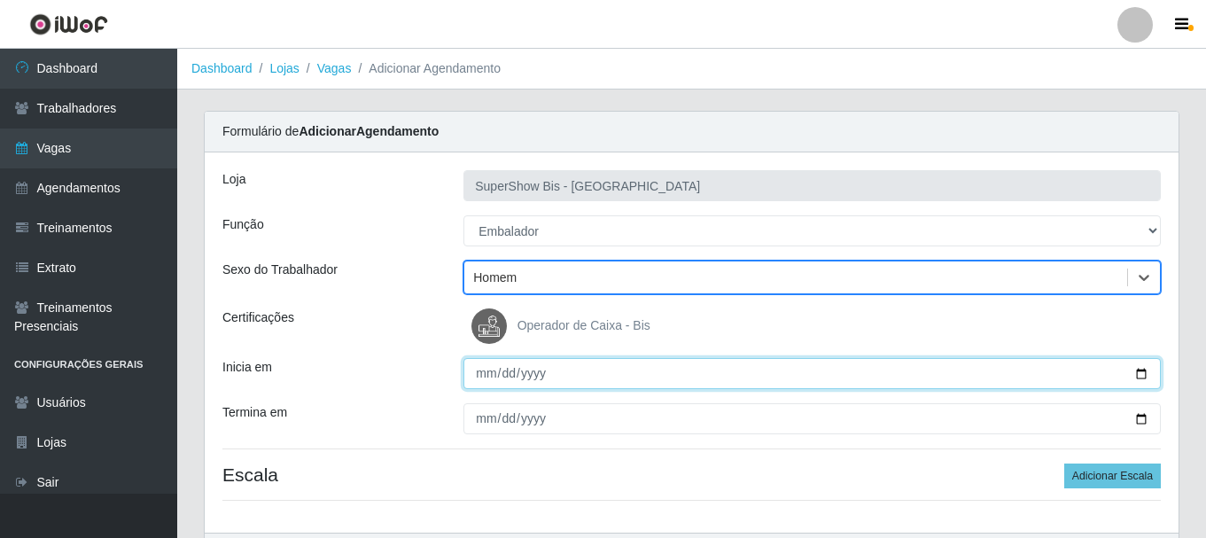
click at [486, 380] on input "Inicia em" at bounding box center [811, 373] width 697 height 31
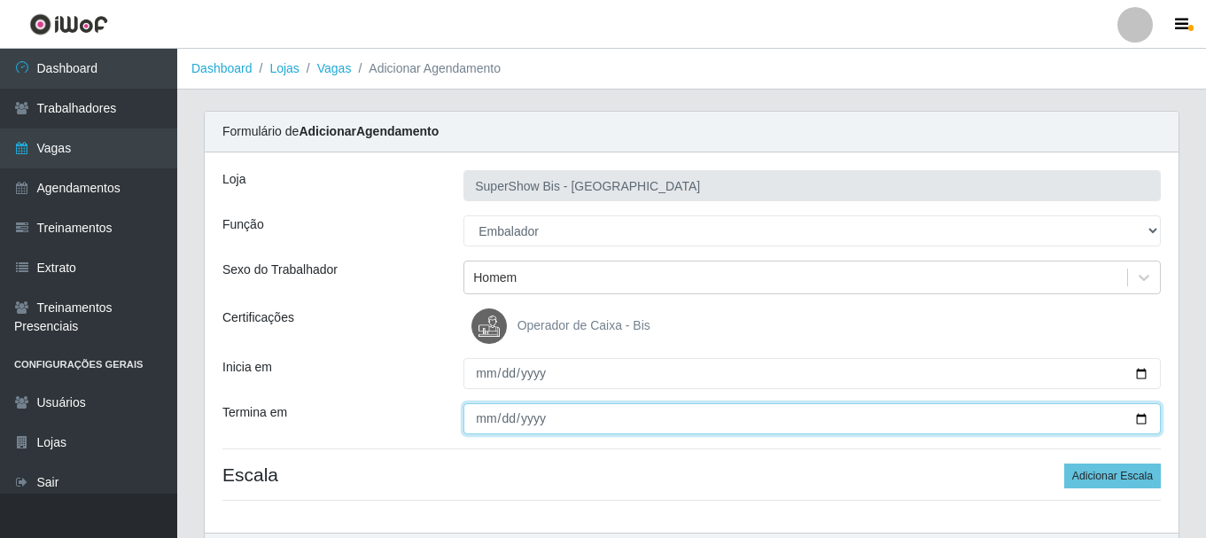
click at [479, 415] on input "Termina em" at bounding box center [811, 418] width 697 height 31
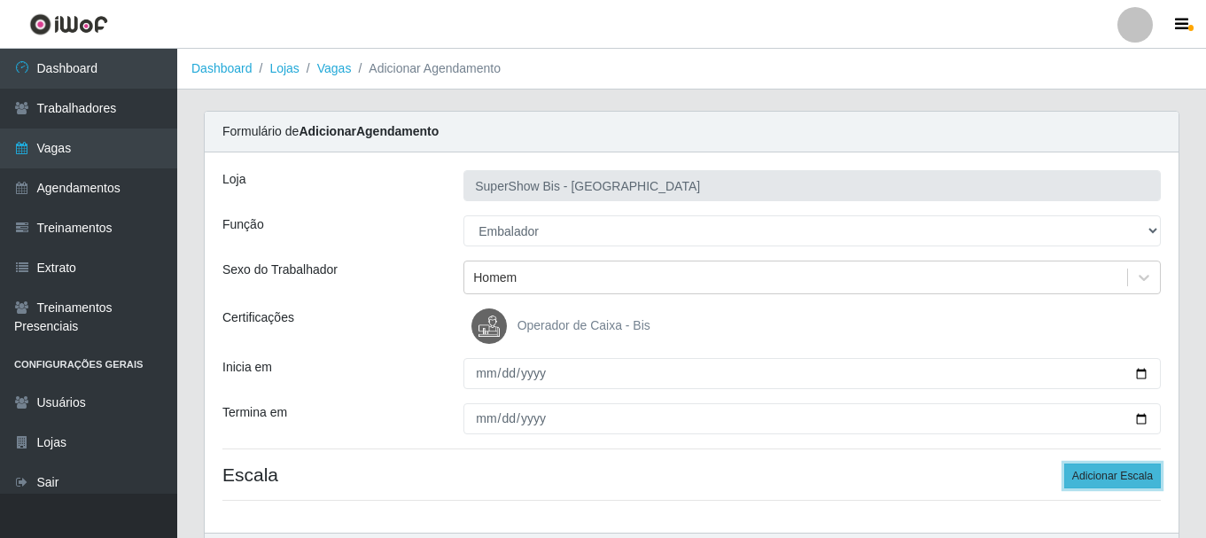
click at [1152, 476] on button "Adicionar Escala" at bounding box center [1112, 475] width 97 height 25
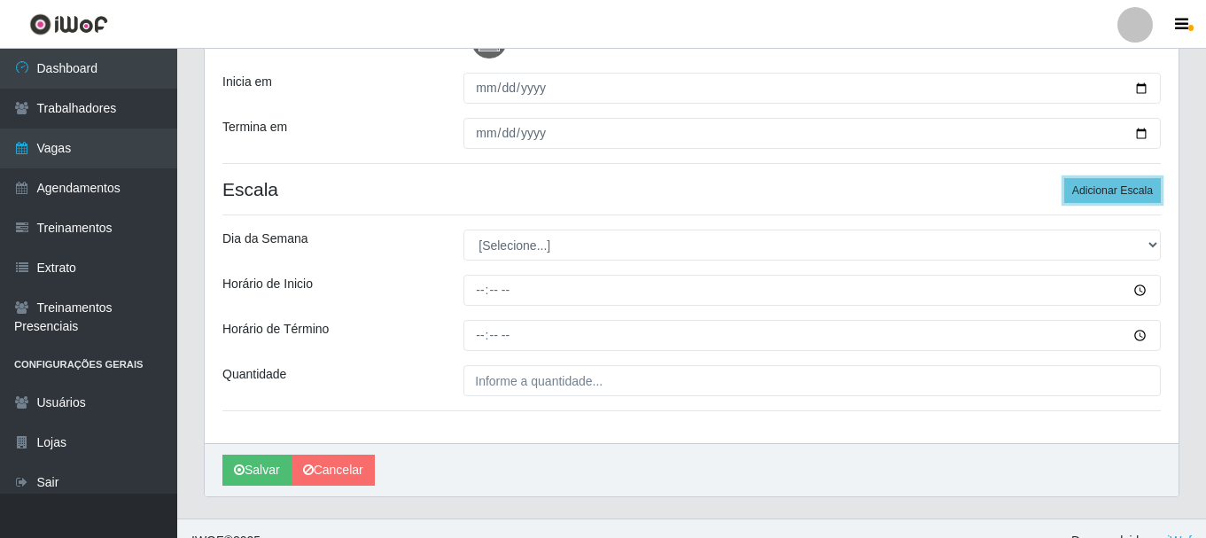
scroll to position [310, 0]
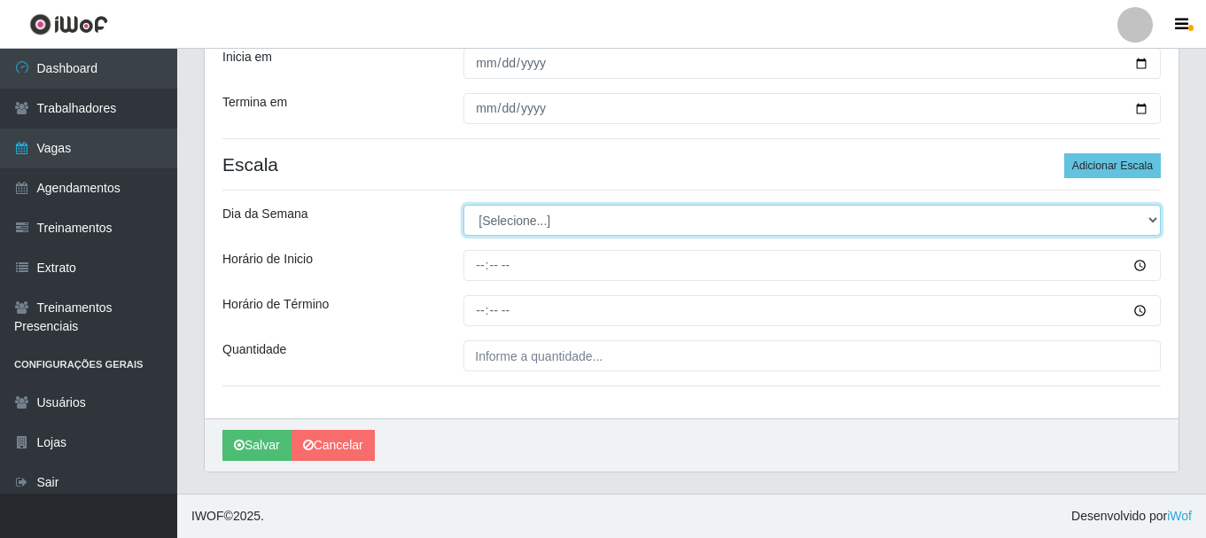
click at [567, 223] on select "[Selecione...] Segunda Terça Quarta Quinta Sexta Sábado Domingo" at bounding box center [811, 220] width 697 height 31
click at [463, 205] on select "[Selecione...] Segunda Terça Quarta Quinta Sexta Sábado Domingo" at bounding box center [811, 220] width 697 height 31
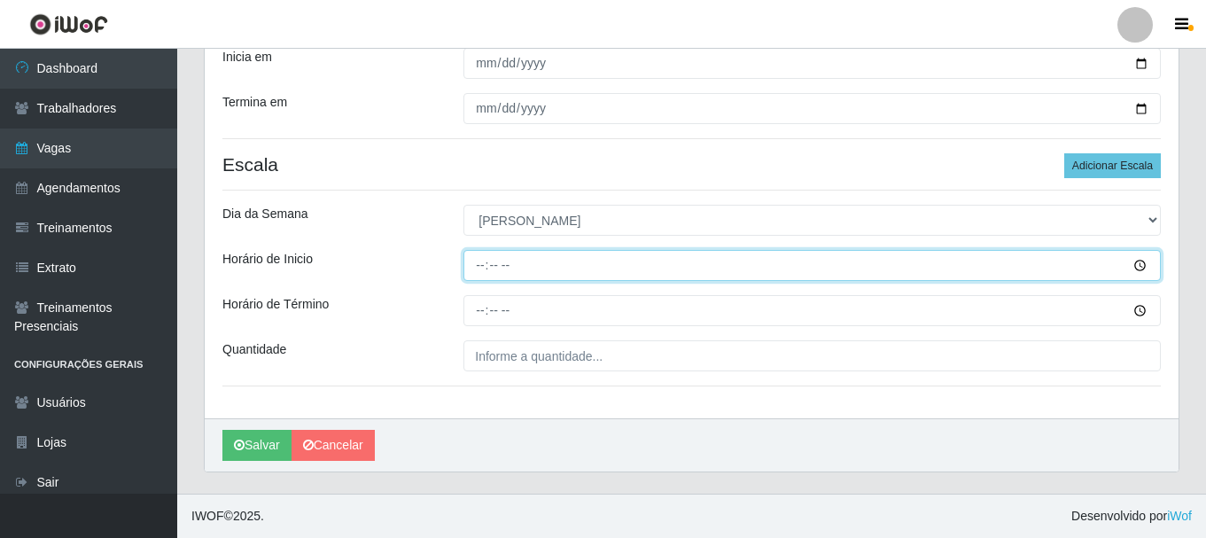
click at [480, 268] on input "Horário de Inicio" at bounding box center [811, 265] width 697 height 31
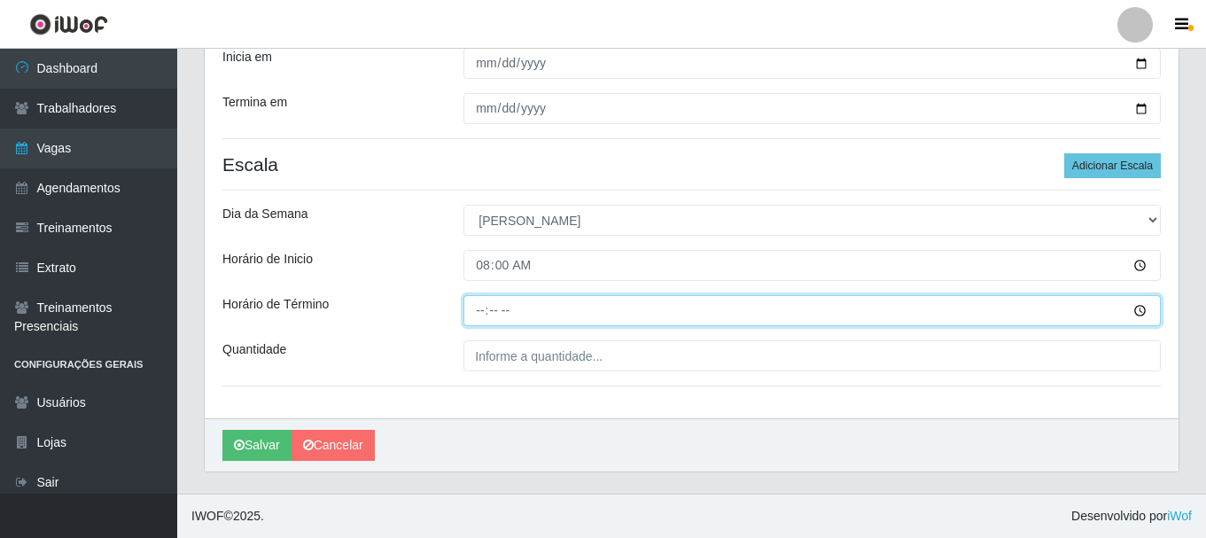
click at [471, 316] on input "Horário de Término" at bounding box center [811, 310] width 697 height 31
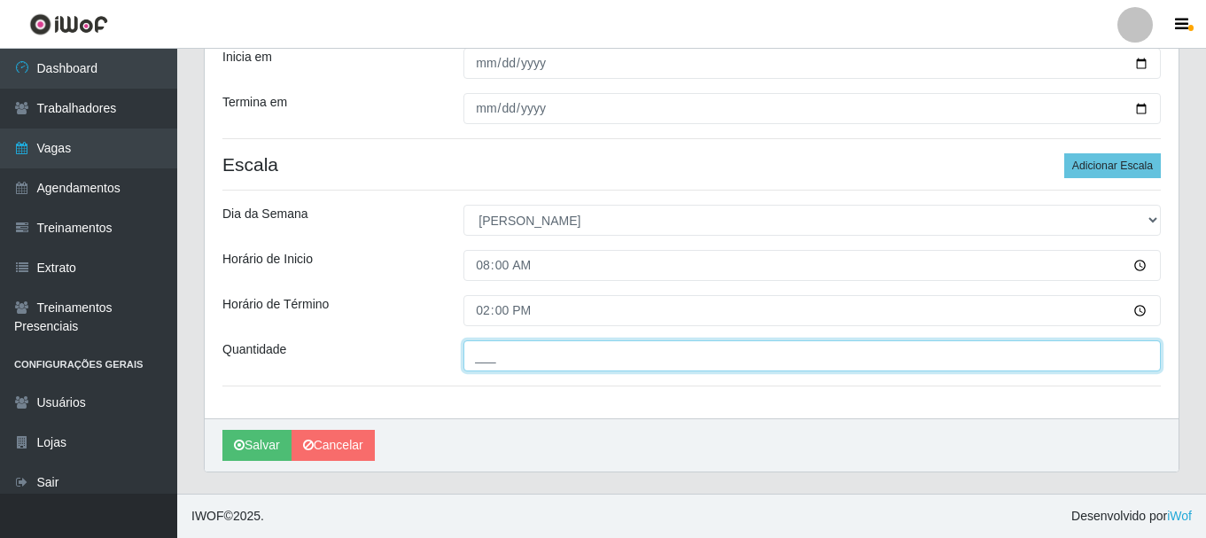
click at [511, 363] on input "___" at bounding box center [811, 355] width 697 height 31
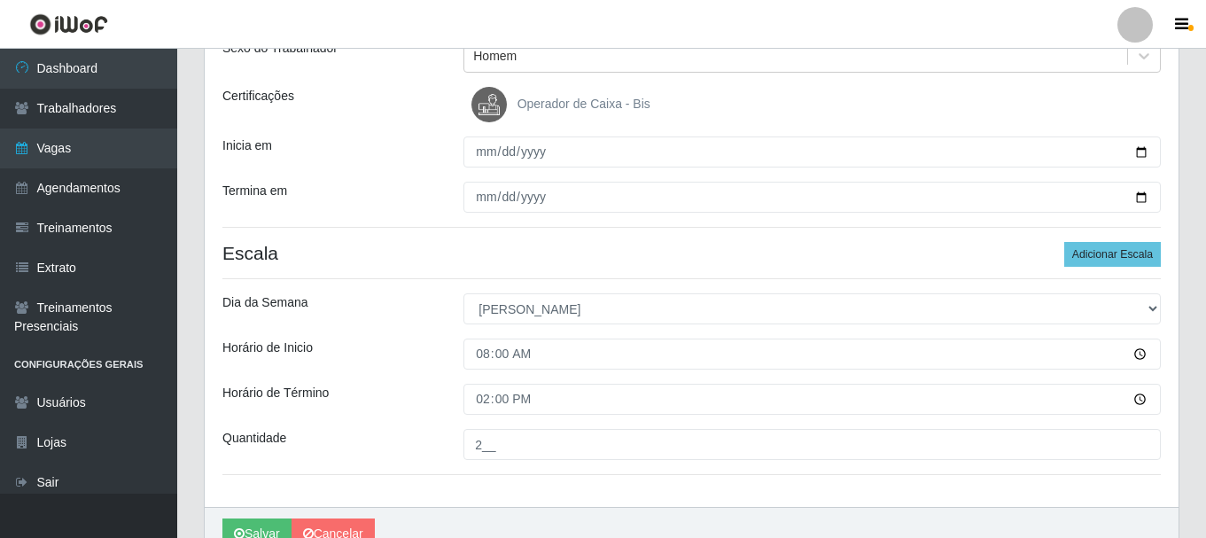
click at [368, 235] on div "Loja SuperShow Bis - Avenida 6 Função [Selecione...] ASG ASG + ASG ++ Auxiliar …" at bounding box center [691, 219] width 973 height 576
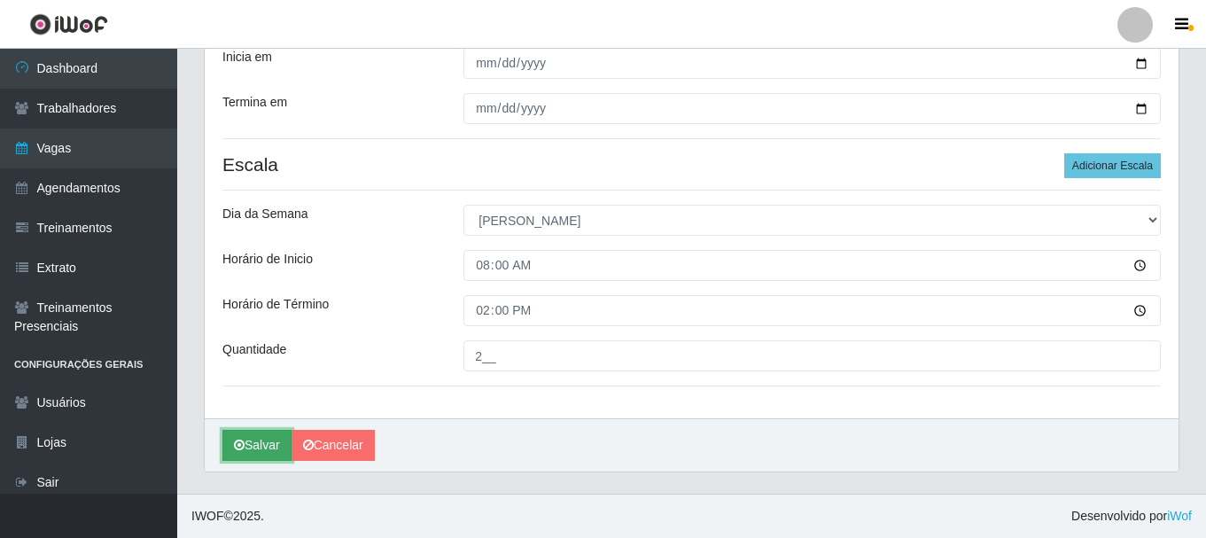
click at [247, 443] on button "Salvar" at bounding box center [256, 445] width 69 height 31
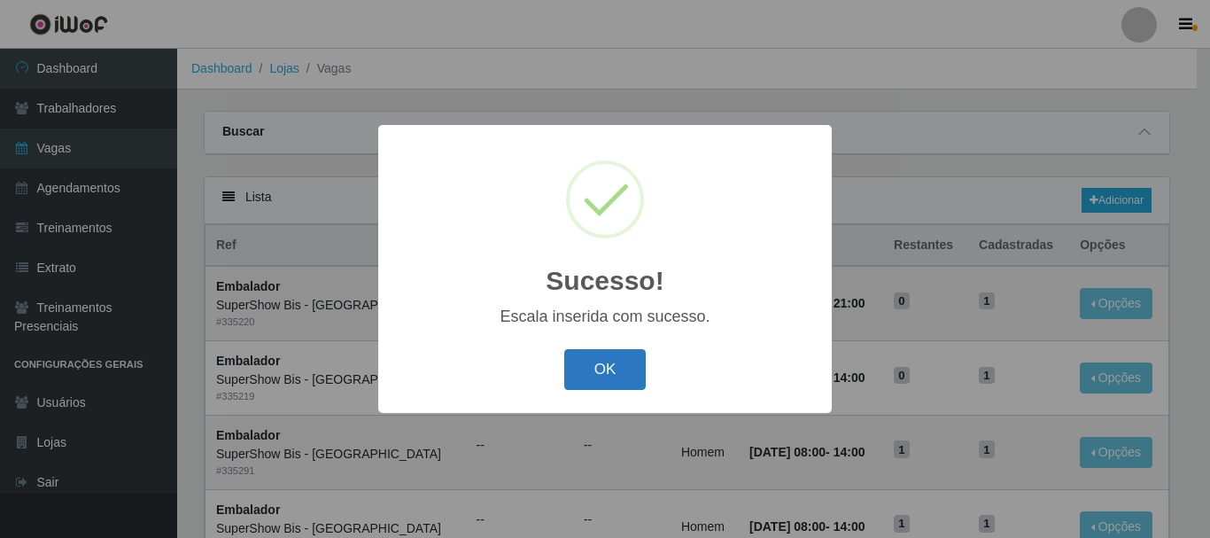
click at [604, 369] on button "OK" at bounding box center [605, 370] width 82 height 42
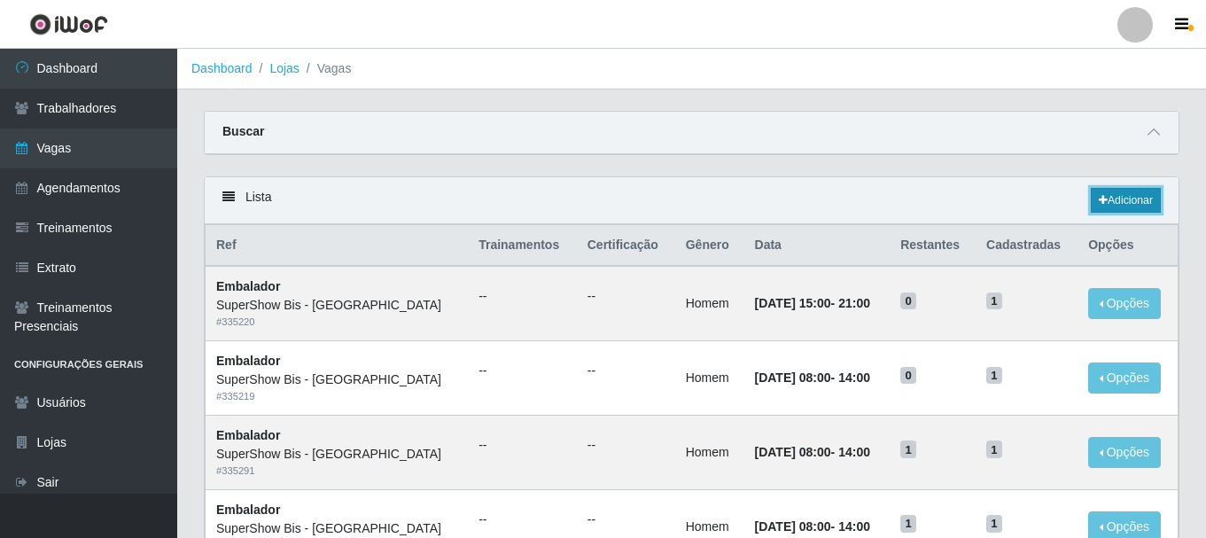
click at [1141, 197] on link "Adicionar" at bounding box center [1125, 200] width 70 height 25
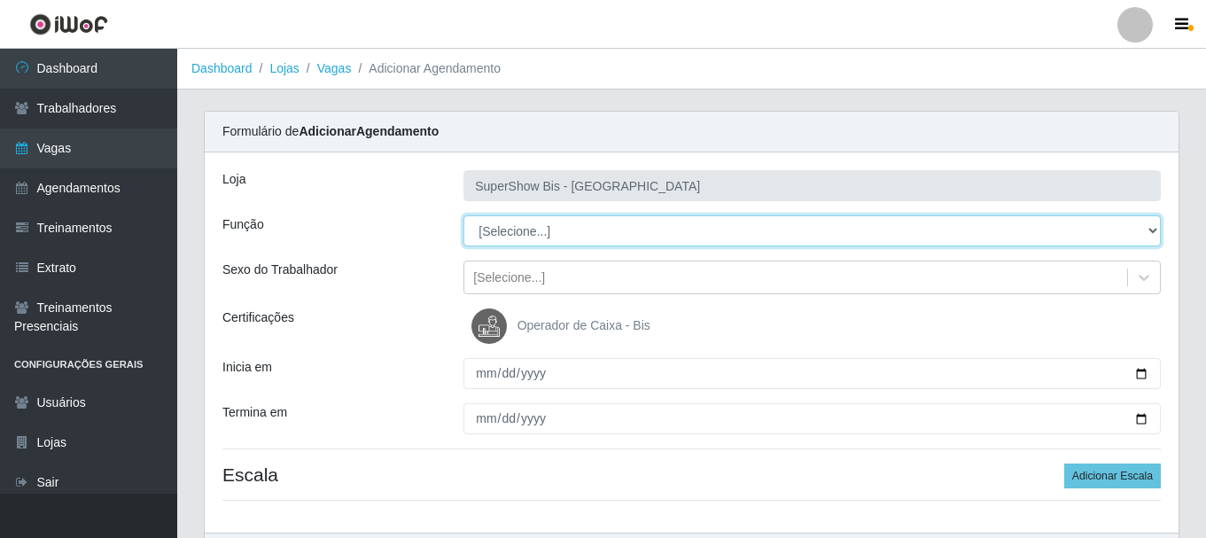
drag, startPoint x: 563, startPoint y: 214, endPoint x: 489, endPoint y: 233, distance: 76.7
click at [489, 233] on select "[Selecione...] ASG ASG + ASG ++ Auxiliar de Cozinha Embalador Embalador + Embal…" at bounding box center [811, 230] width 697 height 31
click at [463, 215] on select "[Selecione...] ASG ASG + ASG ++ Auxiliar de Cozinha Embalador Embalador + Embal…" at bounding box center [811, 230] width 697 height 31
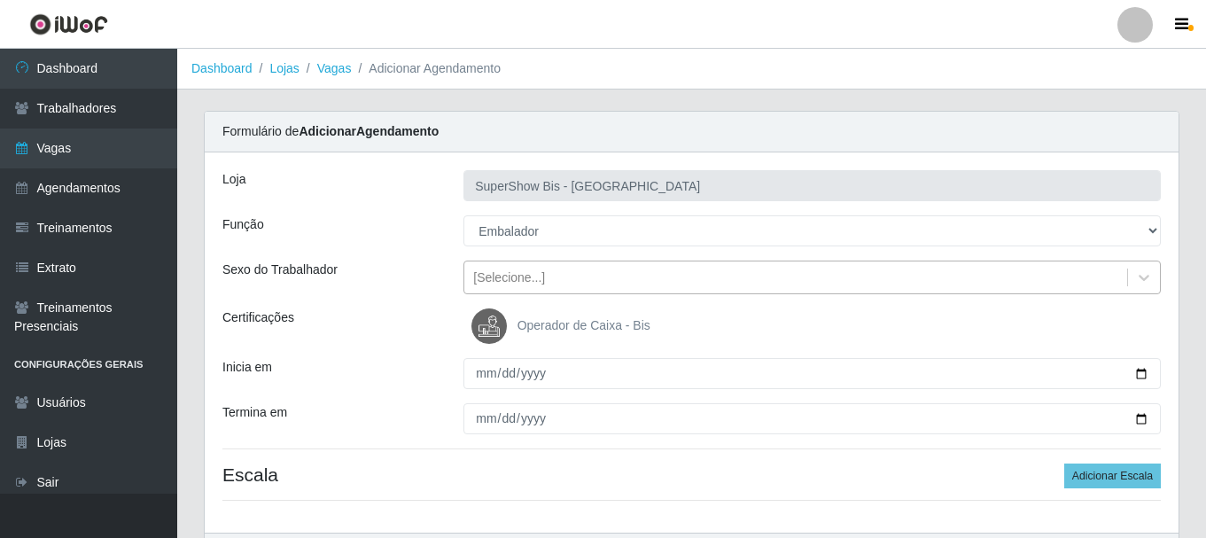
click at [500, 272] on div "[Selecione...]" at bounding box center [509, 277] width 72 height 19
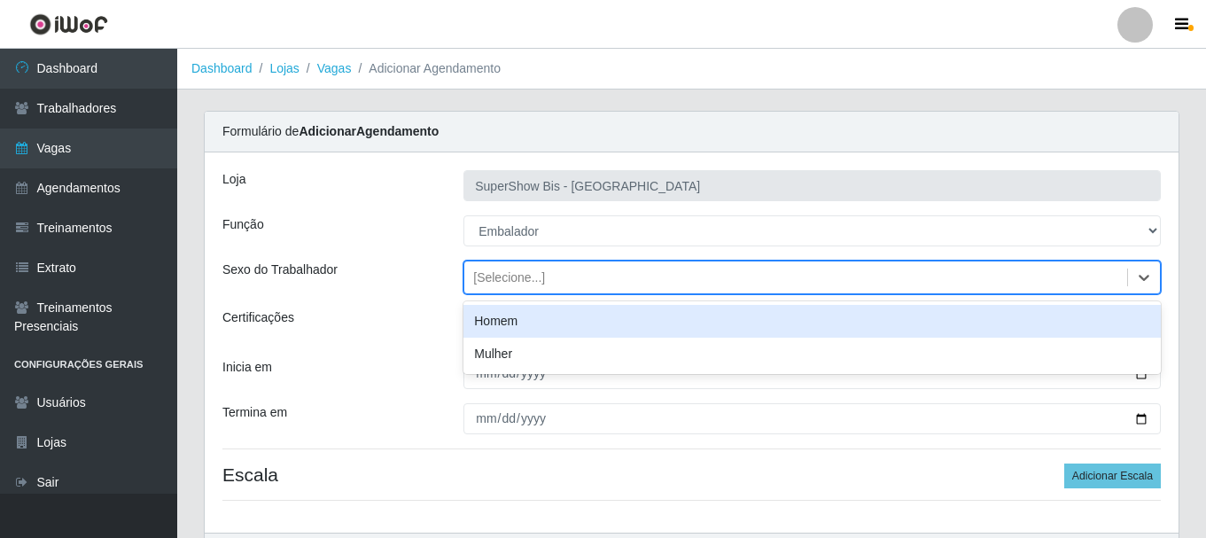
click at [485, 323] on div "Homem" at bounding box center [811, 321] width 697 height 33
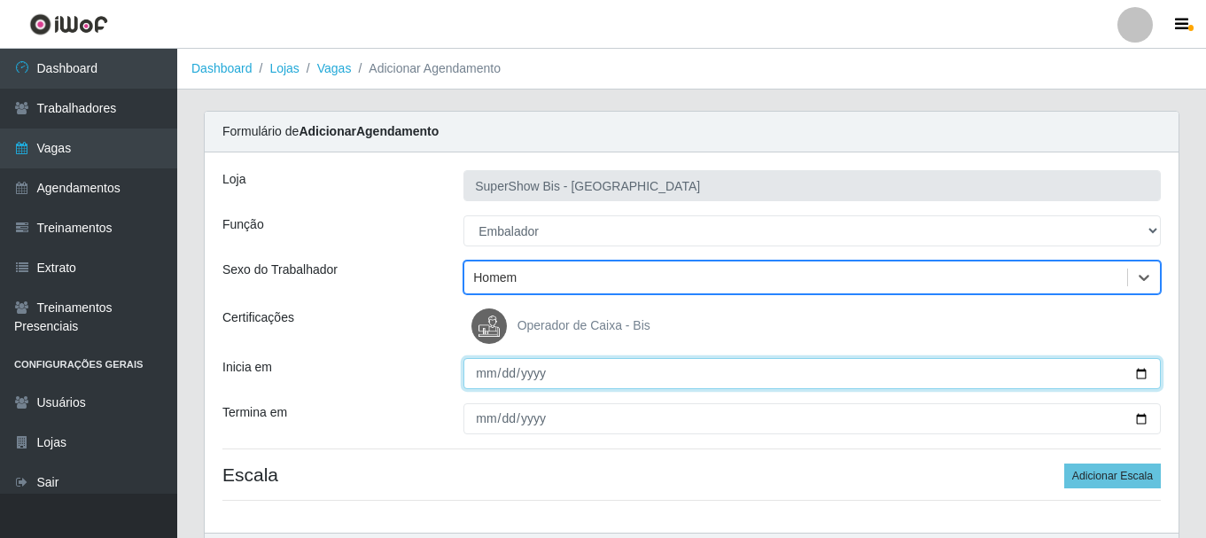
click at [479, 361] on input "Inicia em" at bounding box center [811, 373] width 697 height 31
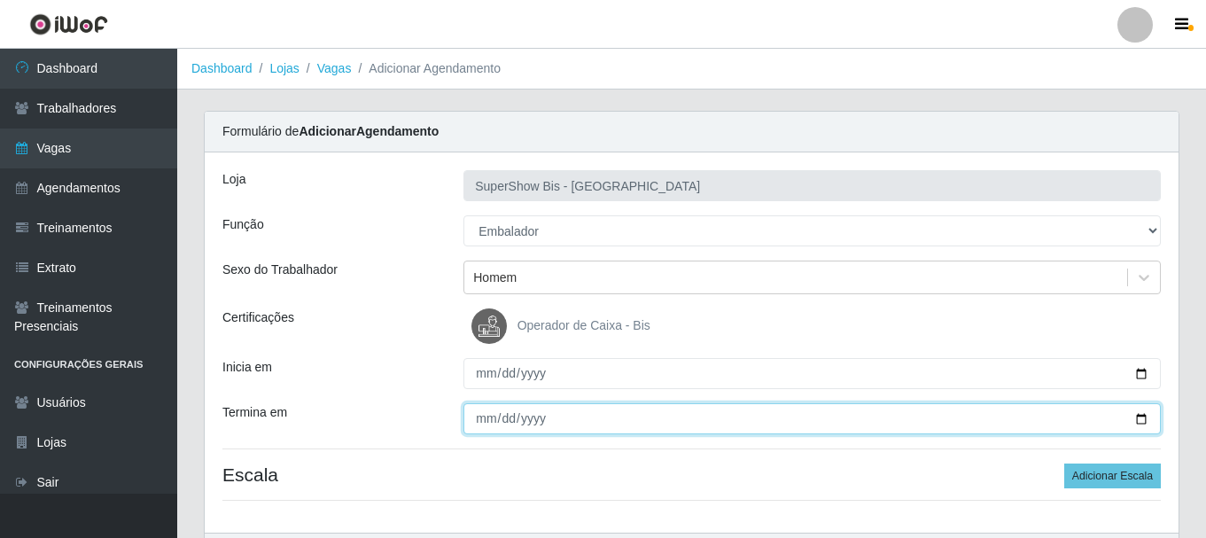
click at [482, 415] on input "Termina em" at bounding box center [811, 418] width 697 height 31
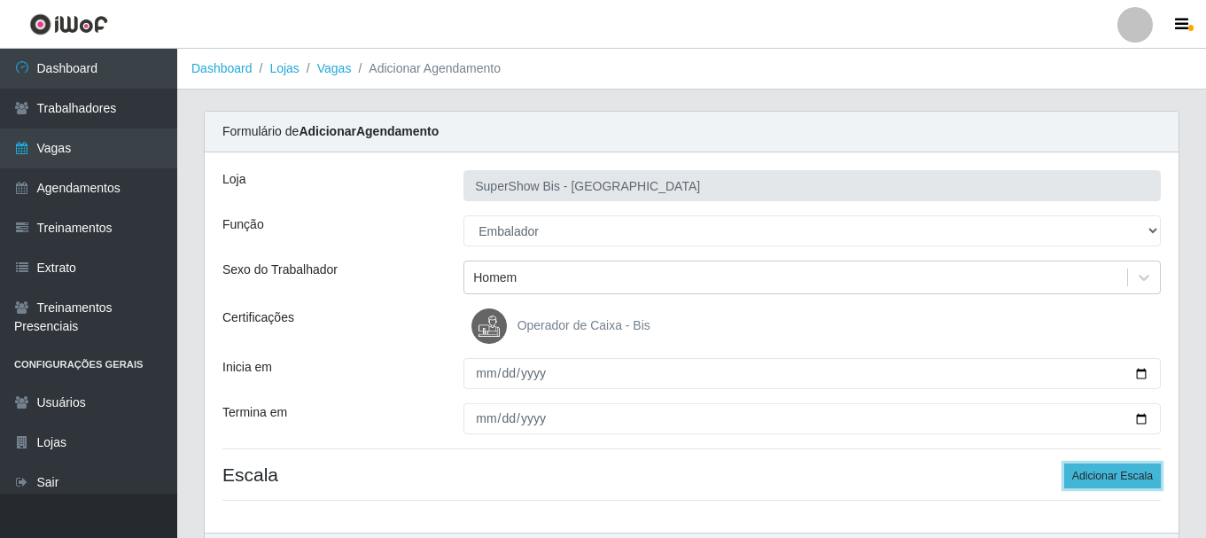
click at [1104, 477] on button "Adicionar Escala" at bounding box center [1112, 475] width 97 height 25
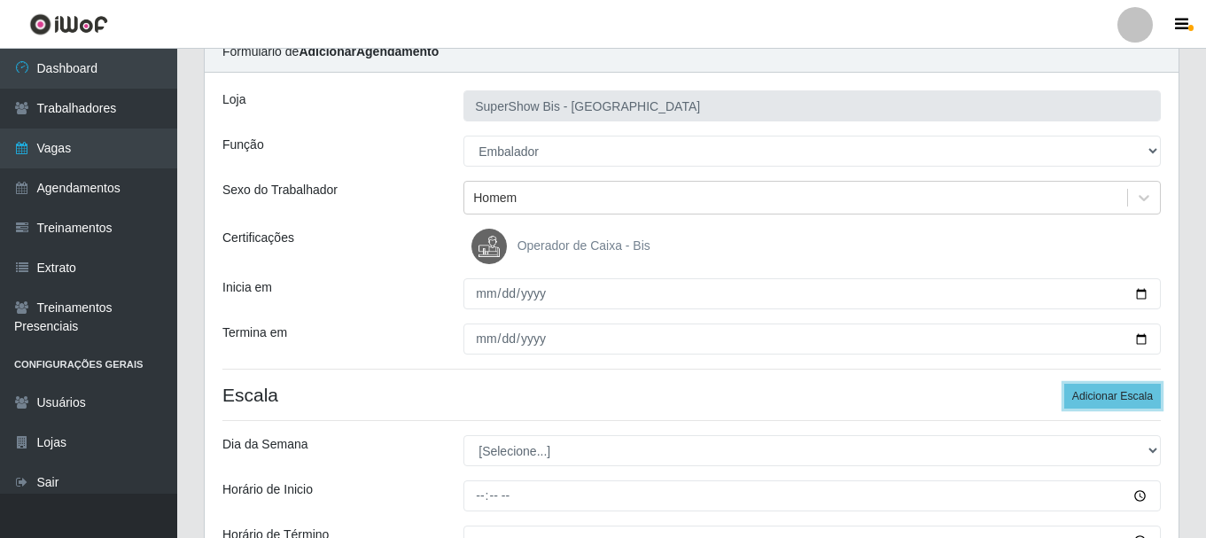
scroll to position [310, 0]
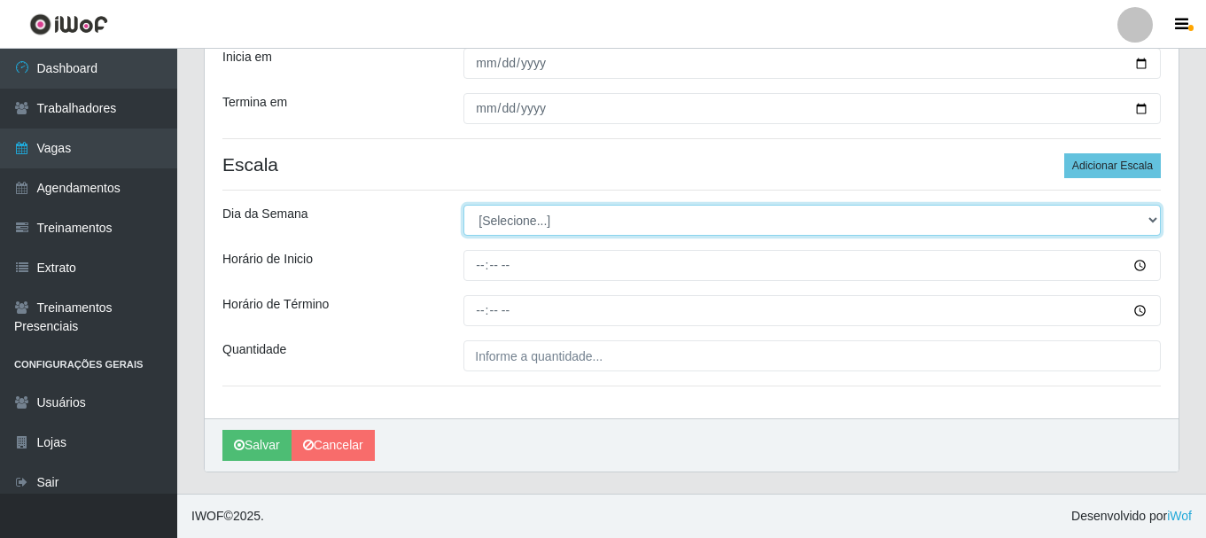
click at [573, 221] on select "[Selecione...] Segunda Terça Quarta Quinta Sexta Sábado Domingo" at bounding box center [811, 220] width 697 height 31
click at [463, 205] on select "[Selecione...] Segunda Terça Quarta Quinta Sexta Sábado Domingo" at bounding box center [811, 220] width 697 height 31
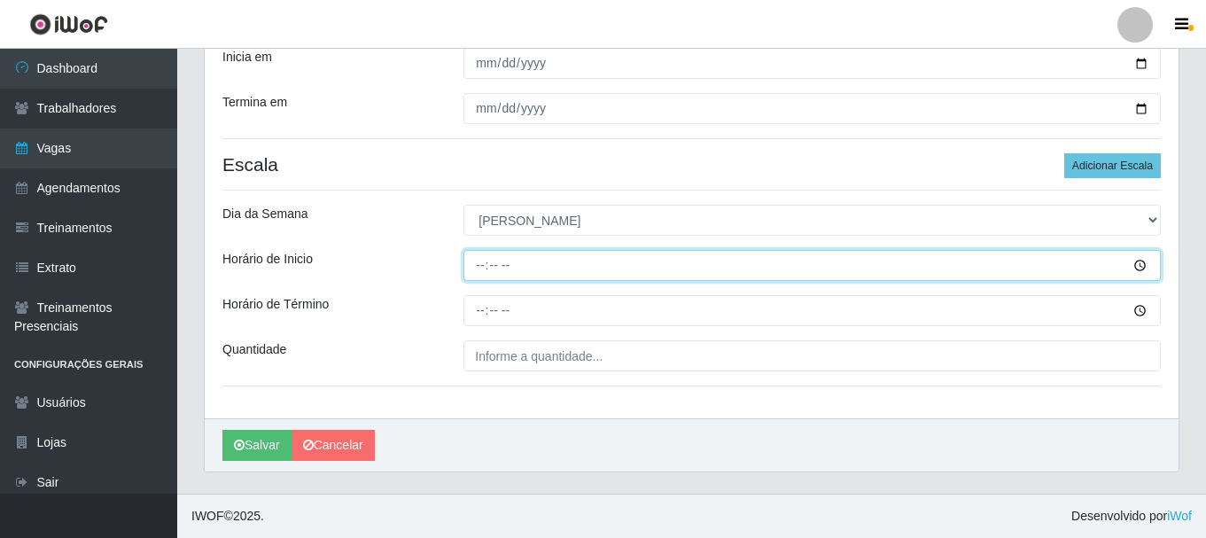
click at [478, 260] on input "Horário de Inicio" at bounding box center [811, 265] width 697 height 31
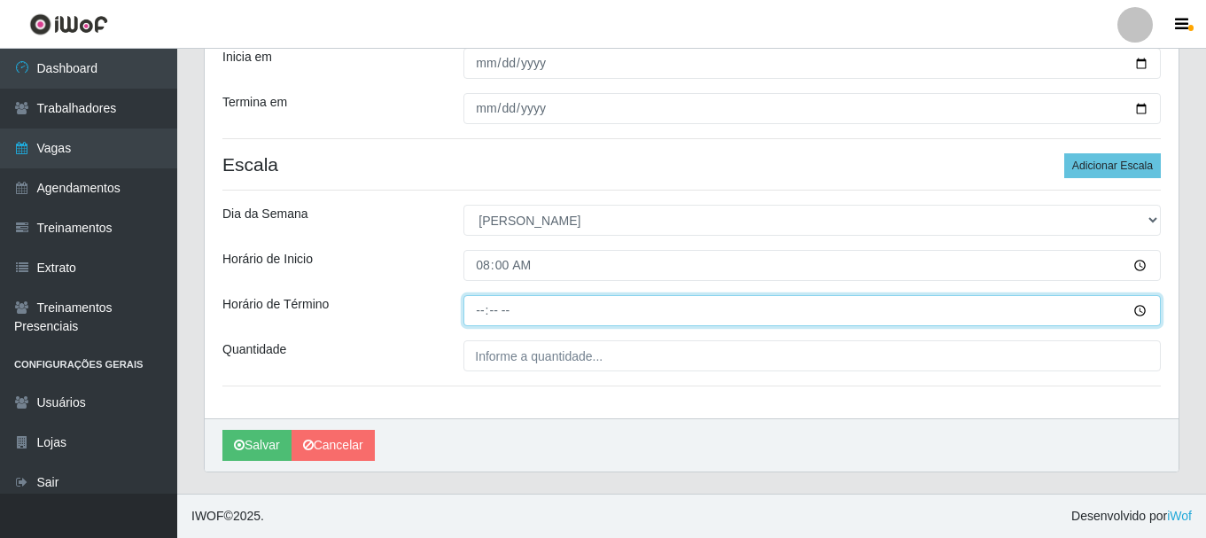
click at [481, 311] on input "Horário de Término" at bounding box center [811, 310] width 697 height 31
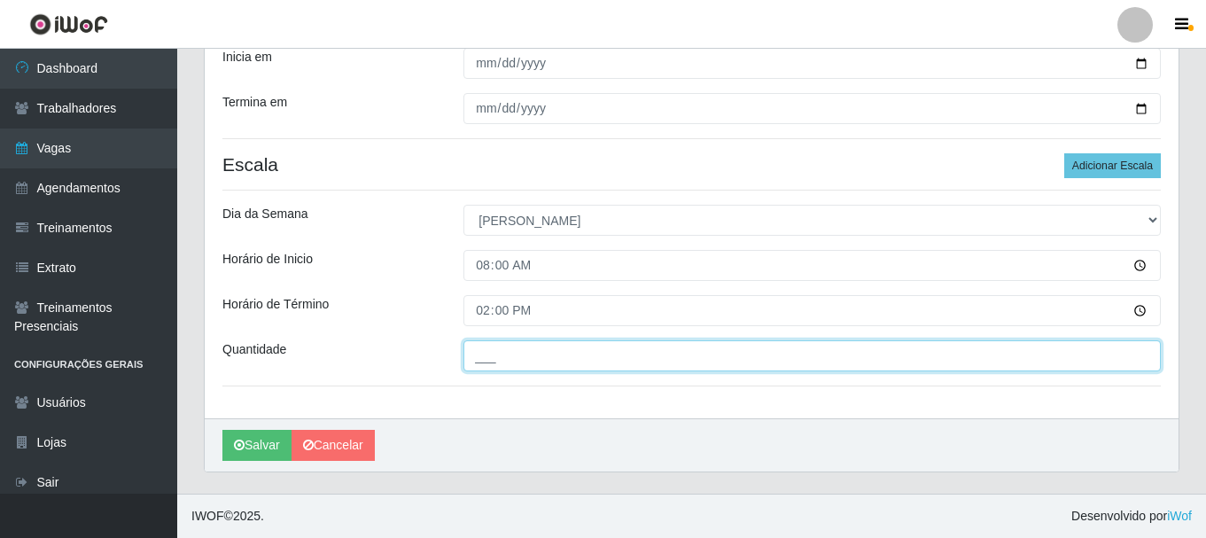
click at [496, 362] on input "___" at bounding box center [811, 355] width 697 height 31
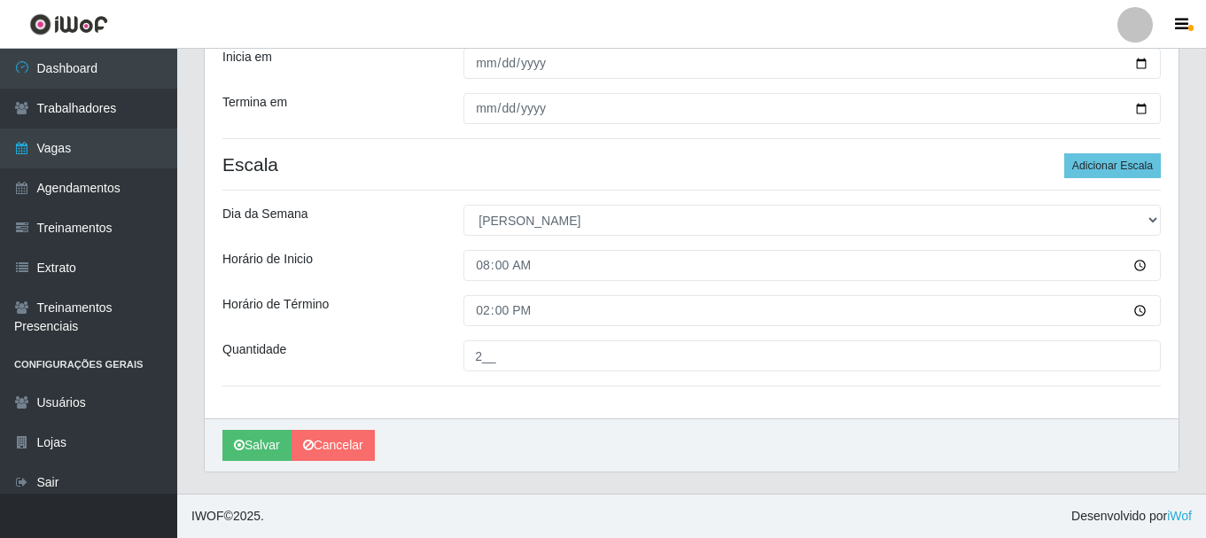
click at [398, 249] on div "Loja SuperShow Bis - Avenida 6 Função [Selecione...] ASG ASG + ASG ++ Auxiliar …" at bounding box center [691, 130] width 973 height 576
click at [254, 423] on div "[PERSON_NAME]" at bounding box center [691, 444] width 973 height 53
click at [252, 434] on button "Salvar" at bounding box center [256, 445] width 69 height 31
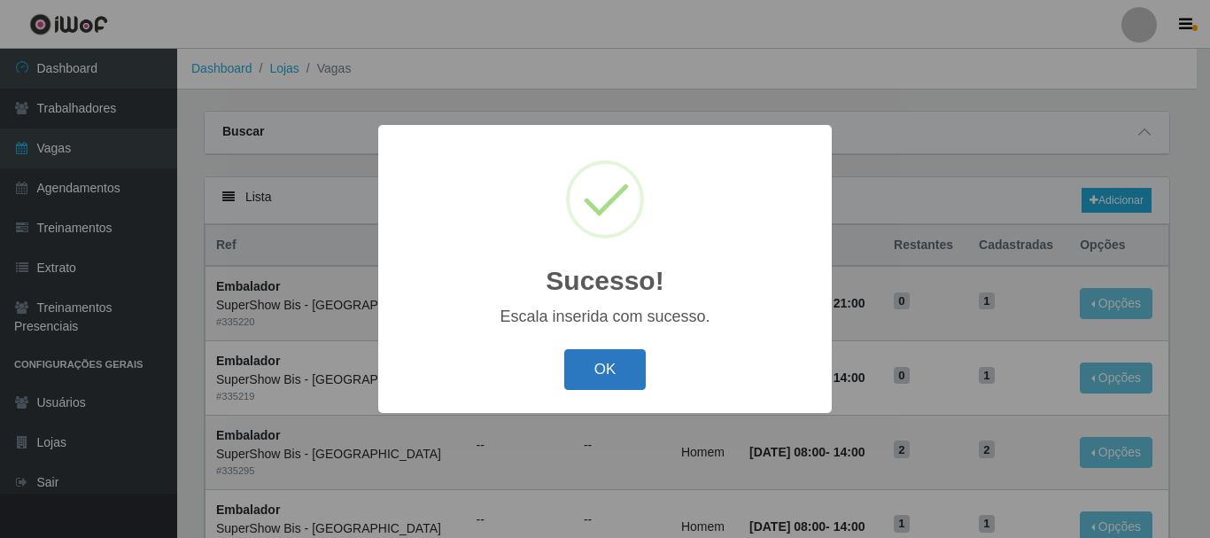
click at [626, 365] on button "OK" at bounding box center [605, 370] width 82 height 42
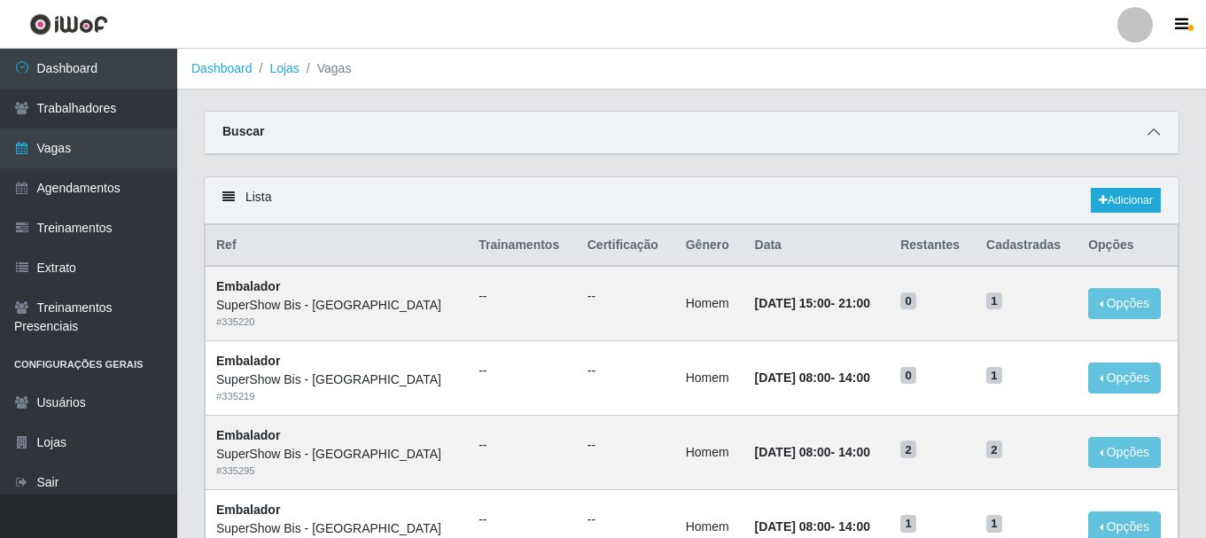
click at [1152, 128] on icon at bounding box center [1153, 132] width 12 height 12
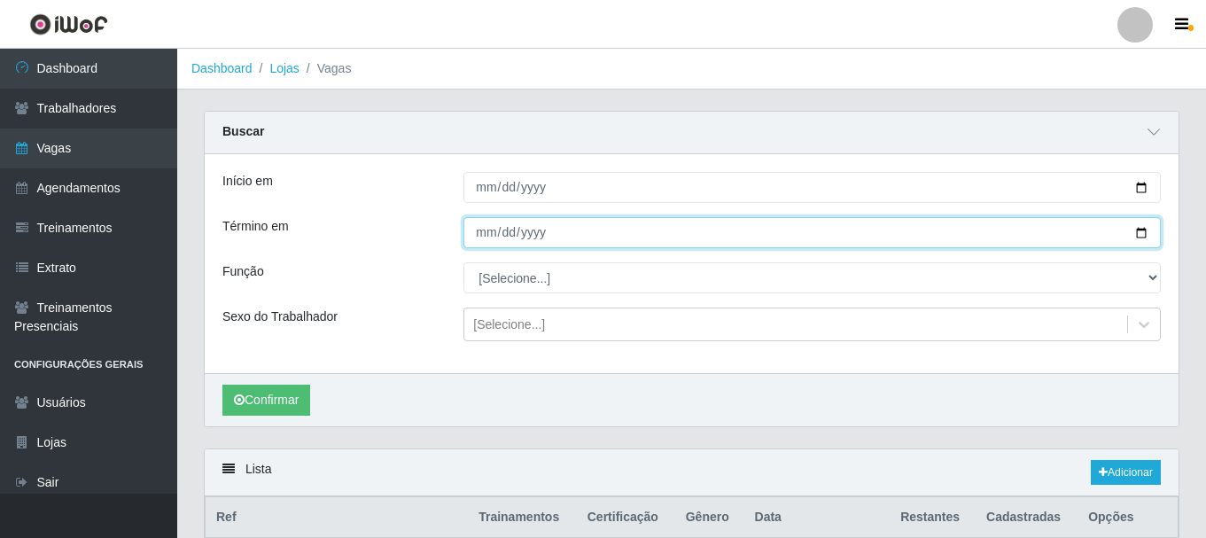
click at [486, 242] on input "[DATE]" at bounding box center [811, 232] width 697 height 31
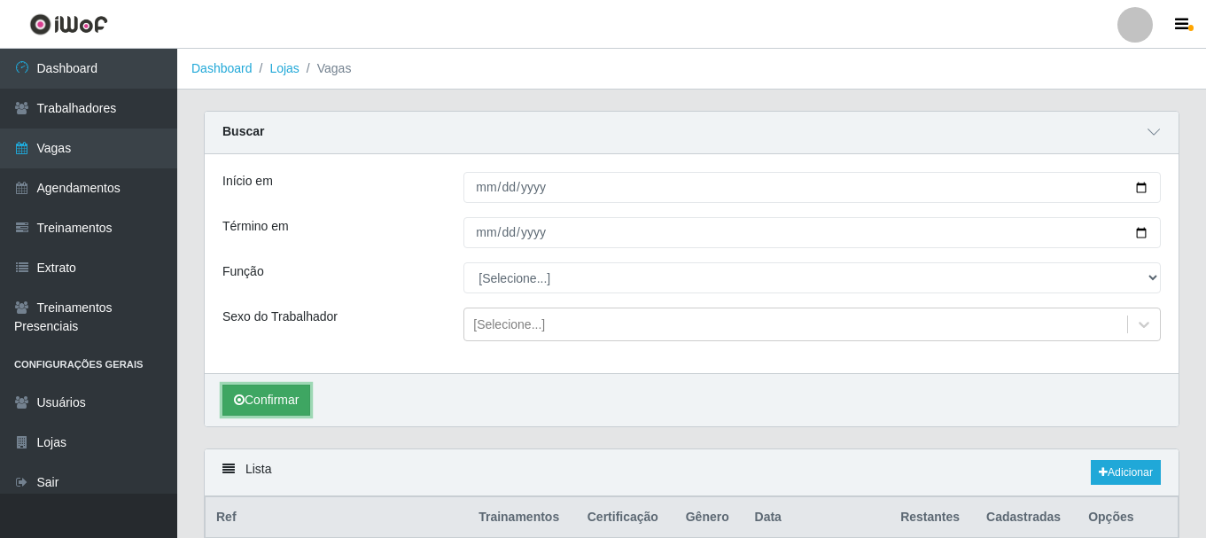
click at [293, 406] on button "Confirmar" at bounding box center [266, 399] width 88 height 31
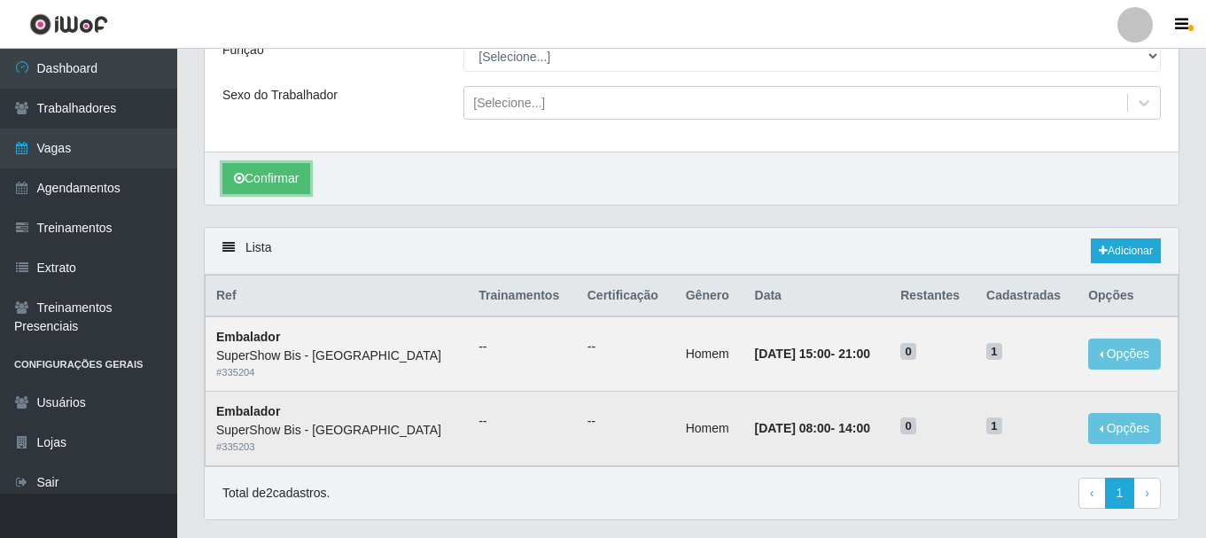
scroll to position [270, 0]
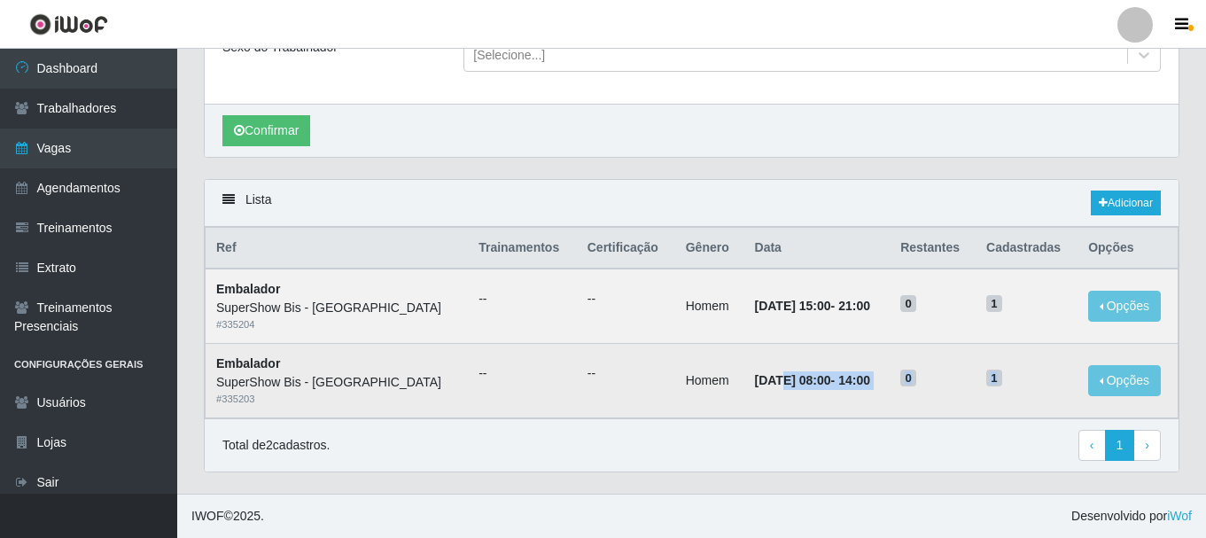
drag, startPoint x: 723, startPoint y: 382, endPoint x: 1005, endPoint y: 384, distance: 282.6
click at [1005, 384] on tr "Embalador SuperShow Bis - Avenida 6 # 335203 -- -- Homem [DATE] 08:00 - 14:00 0…" at bounding box center [691, 381] width 973 height 74
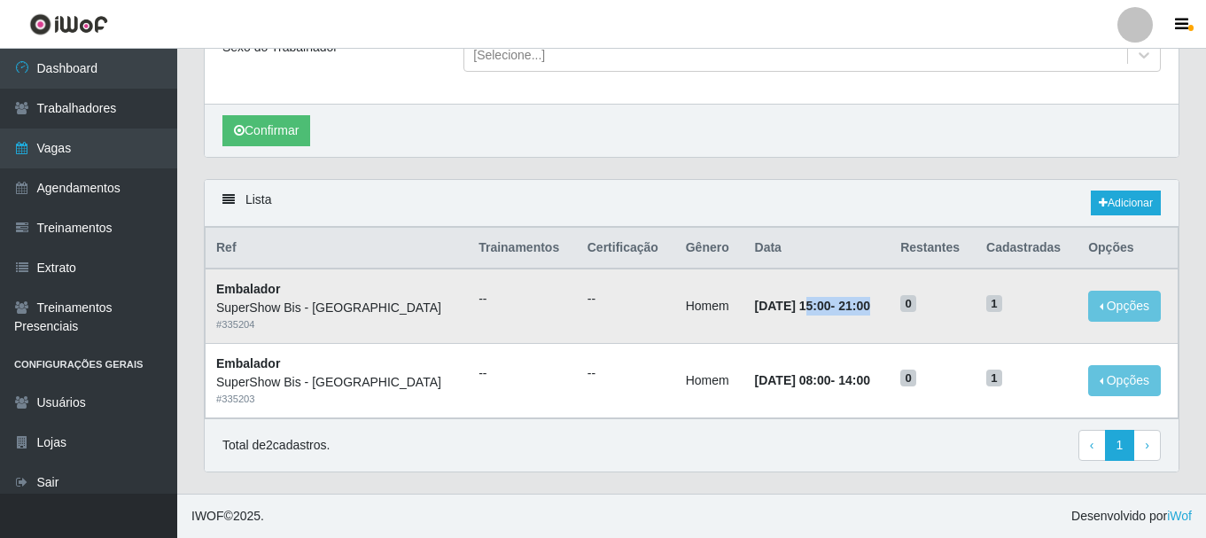
drag, startPoint x: 748, startPoint y: 311, endPoint x: 938, endPoint y: 325, distance: 190.1
click at [938, 325] on tr "Embalador SuperShow Bis - Avenida 6 # 335204 -- -- Homem [DATE] 15:00 - 21:00 0…" at bounding box center [691, 305] width 973 height 74
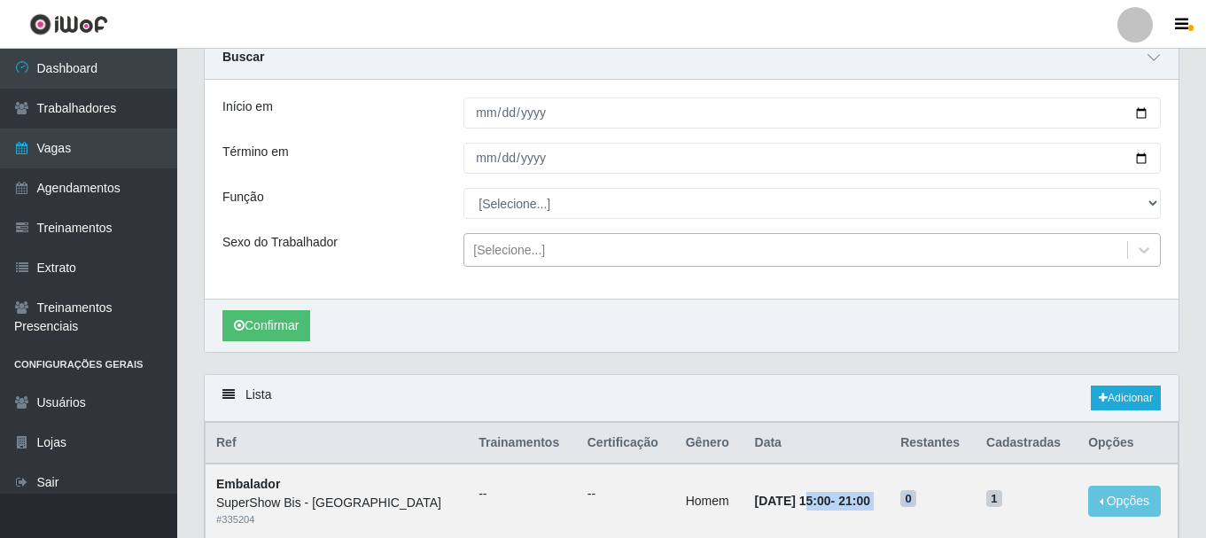
scroll to position [4, 0]
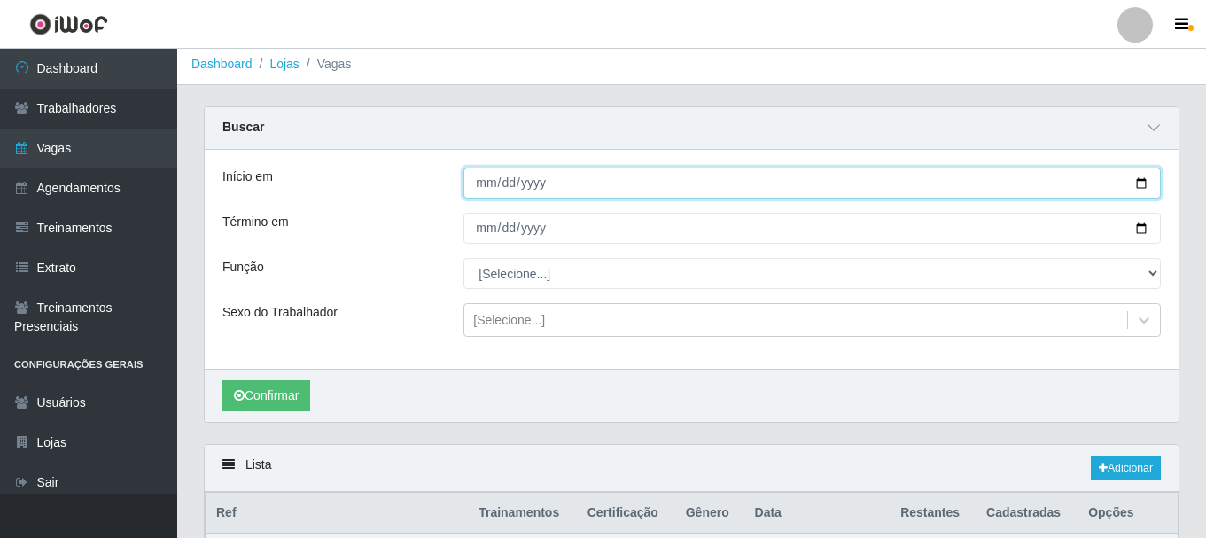
click at [477, 180] on input "[DATE]" at bounding box center [811, 182] width 697 height 31
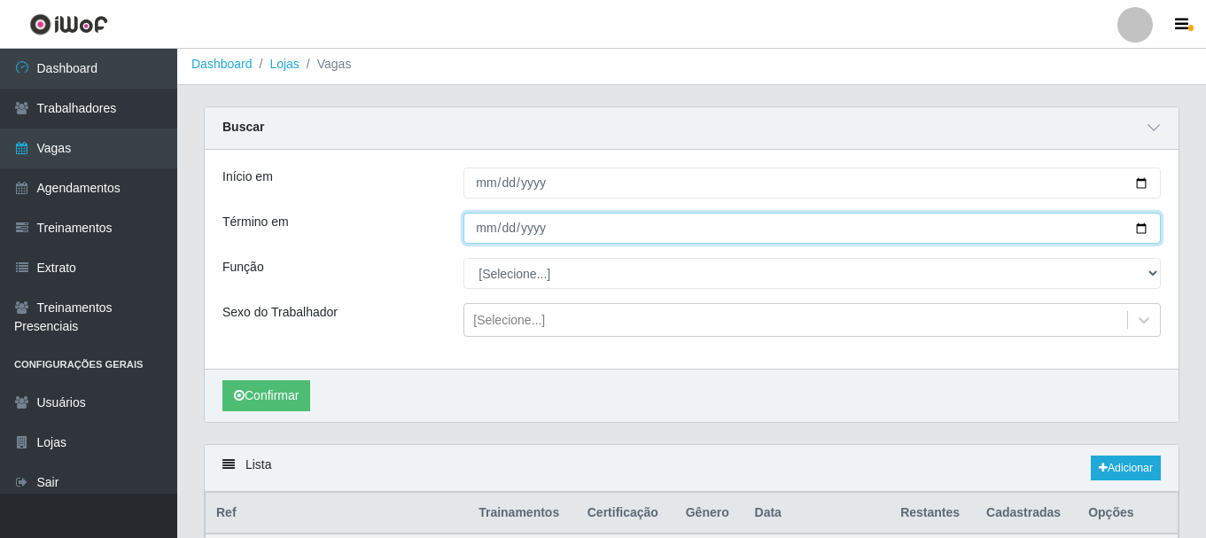
click at [492, 230] on input "[DATE]" at bounding box center [811, 228] width 697 height 31
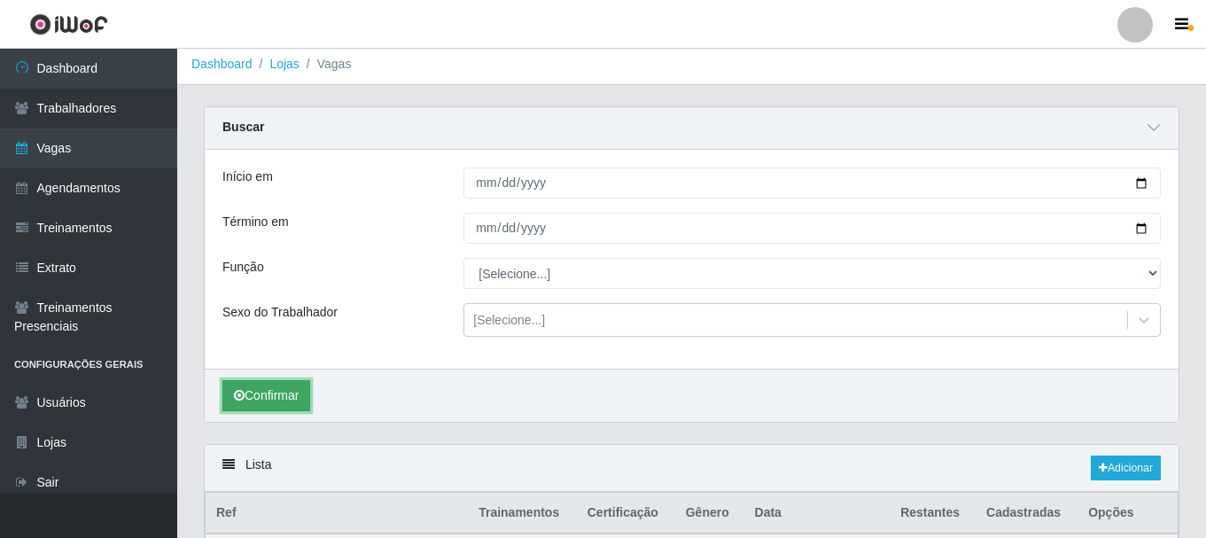
click at [278, 391] on button "Confirmar" at bounding box center [266, 395] width 88 height 31
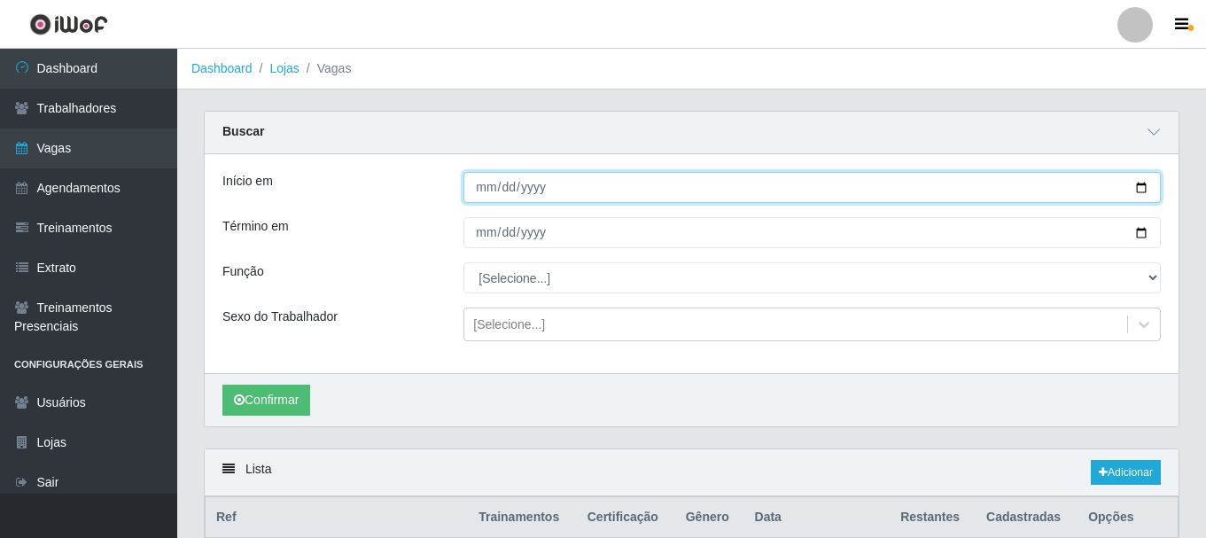
click at [480, 187] on input "[DATE]" at bounding box center [811, 187] width 697 height 31
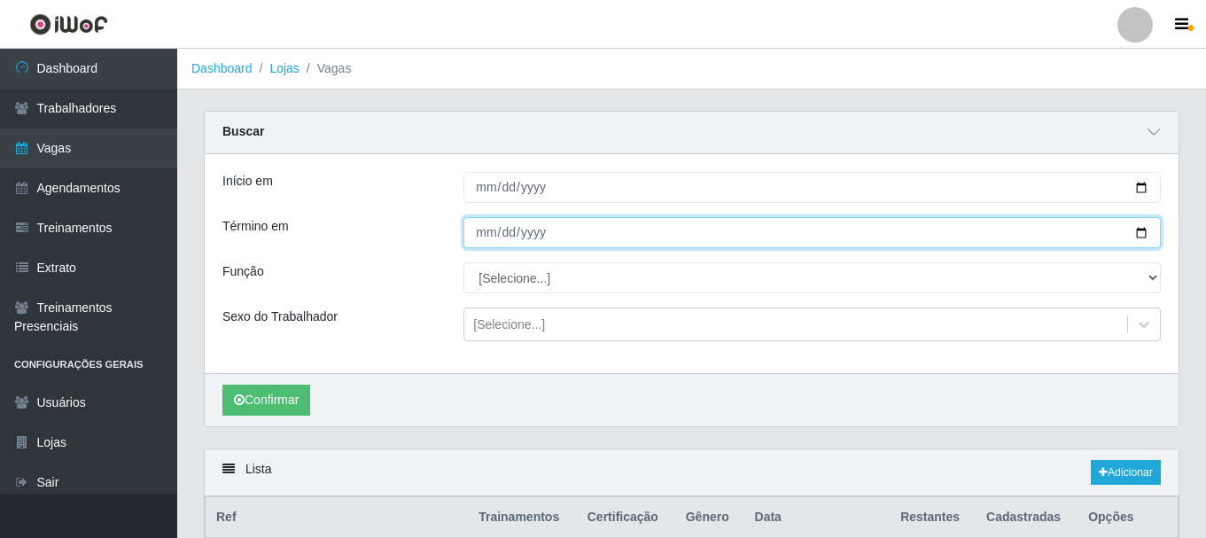
click at [490, 228] on input "[DATE]" at bounding box center [811, 232] width 697 height 31
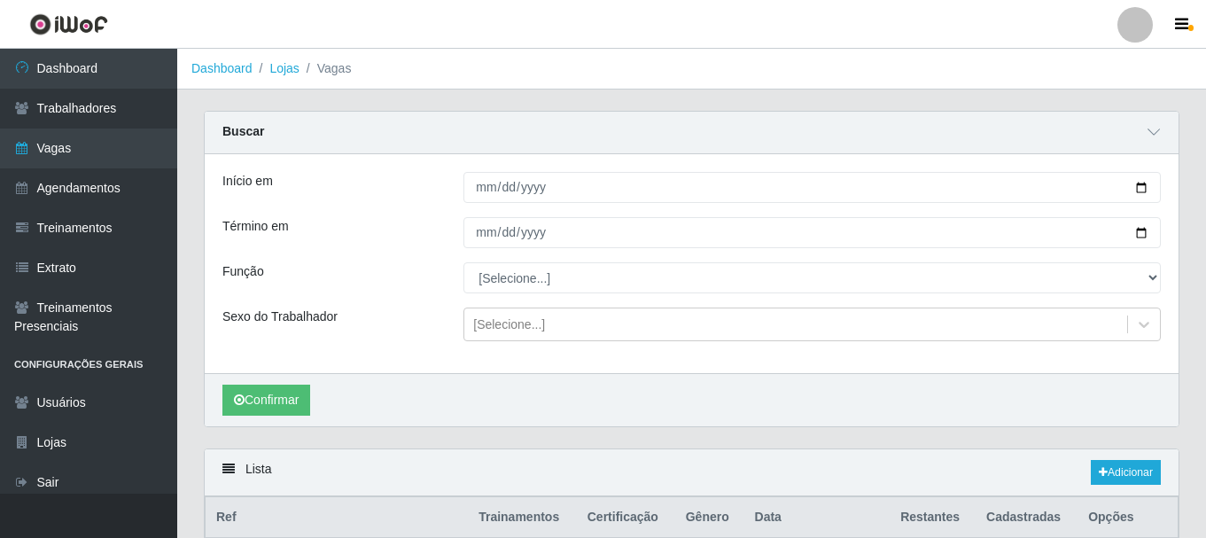
click at [411, 265] on div "Função" at bounding box center [329, 277] width 241 height 31
drag, startPoint x: 314, startPoint y: 388, endPoint x: 285, endPoint y: 405, distance: 33.7
click at [314, 389] on div "Confirmar" at bounding box center [691, 399] width 973 height 53
click at [279, 406] on button "Confirmar" at bounding box center [266, 399] width 88 height 31
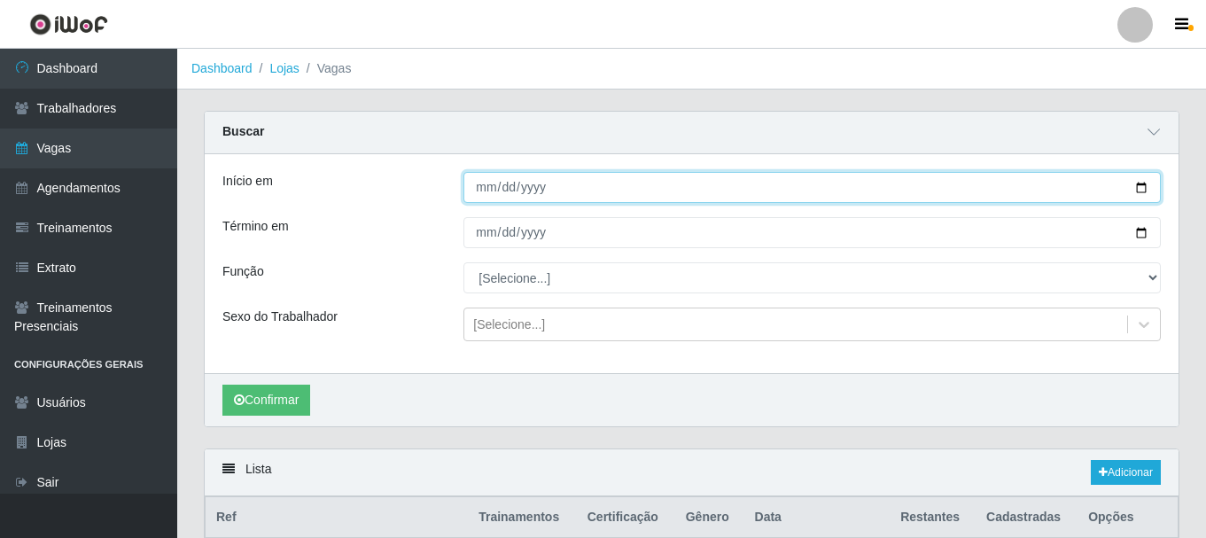
click at [491, 181] on input "[DATE]" at bounding box center [811, 187] width 697 height 31
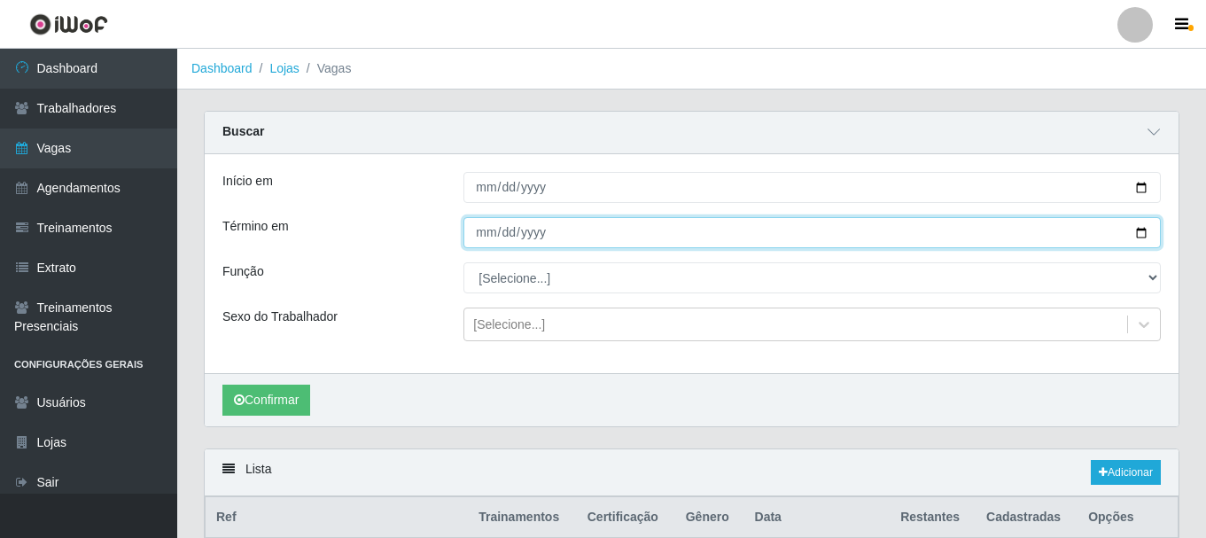
click at [478, 242] on input "[DATE]" at bounding box center [811, 232] width 697 height 31
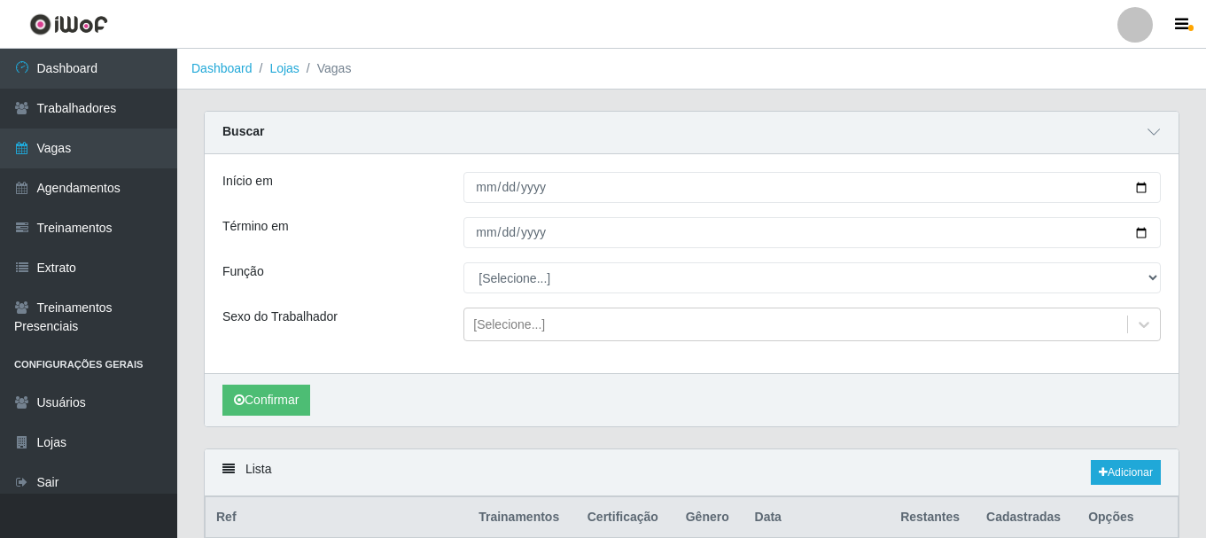
click at [399, 252] on div "Início em [DATE] Término em [DATE] Função [Selecione...] ASG ASG + ASG ++ Auxil…" at bounding box center [691, 263] width 973 height 219
click at [266, 409] on button "Confirmar" at bounding box center [266, 399] width 88 height 31
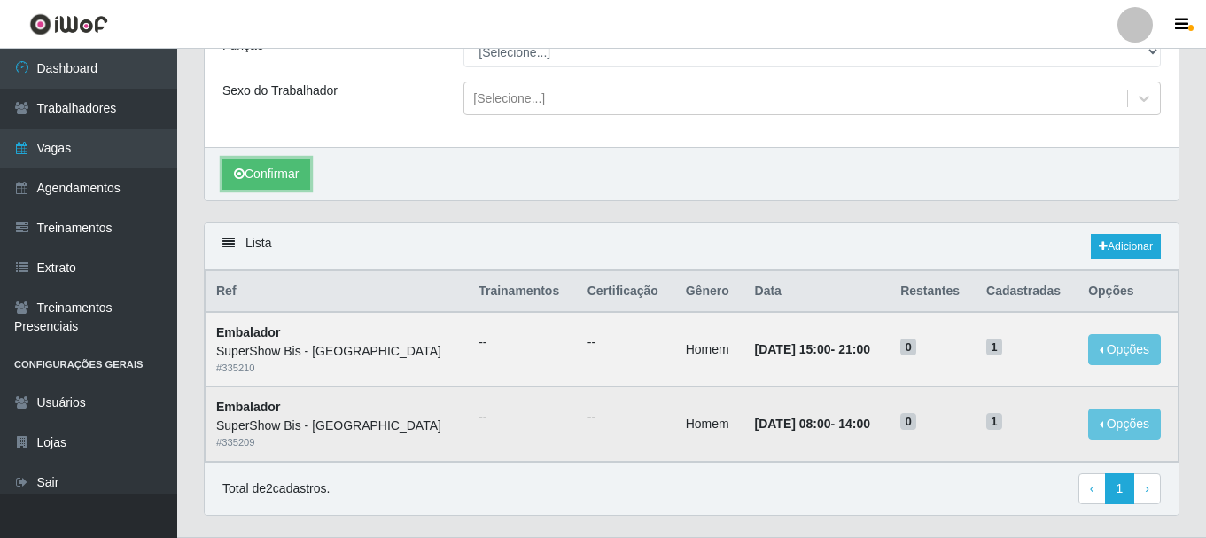
scroll to position [270, 0]
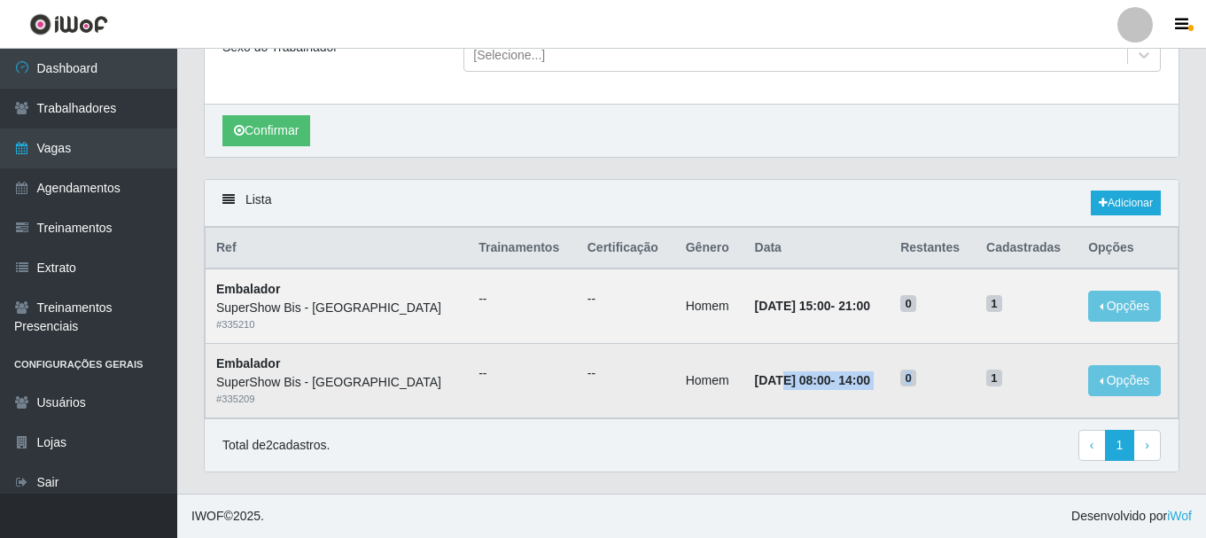
drag, startPoint x: 720, startPoint y: 398, endPoint x: 977, endPoint y: 376, distance: 257.8
click at [977, 376] on tr "Embalador SuperShow Bis - Avenida 6 # 335209 -- -- Homem [DATE] 08:00 - 14:00 0…" at bounding box center [691, 381] width 973 height 74
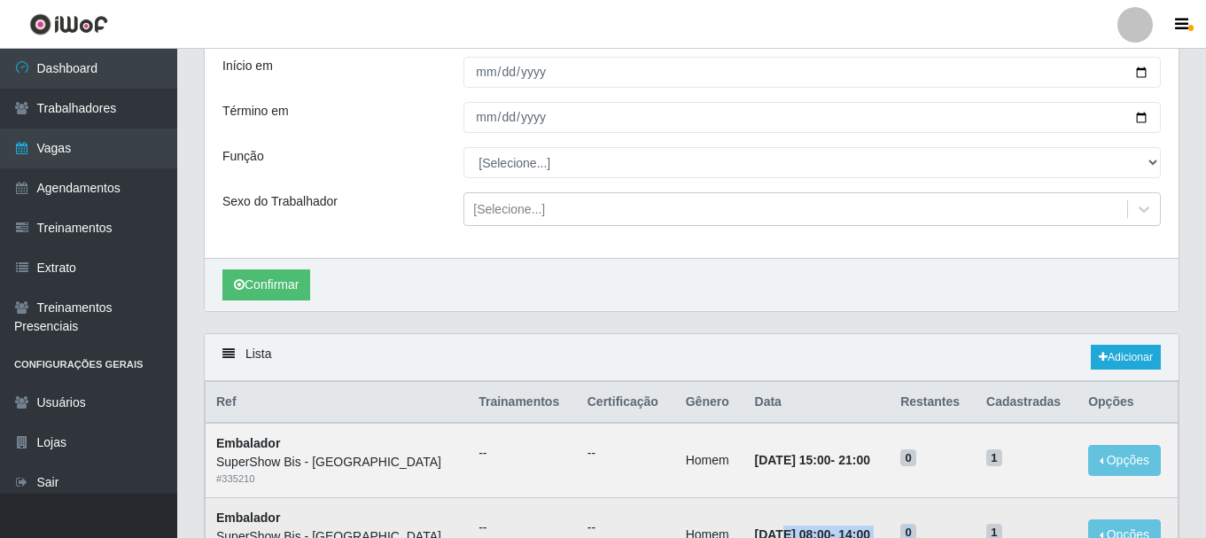
scroll to position [0, 0]
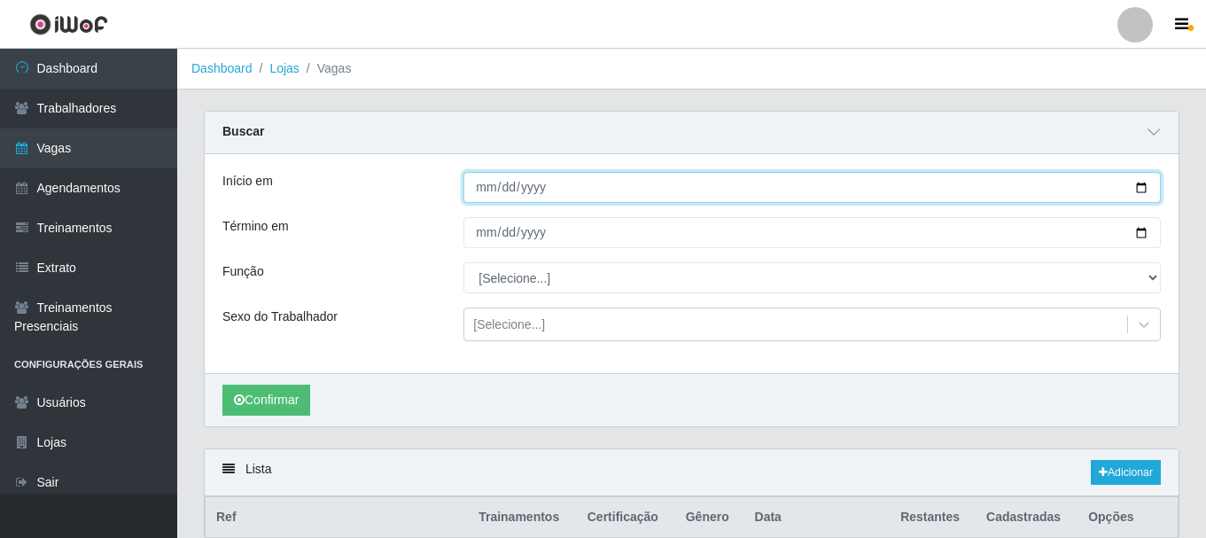
click at [483, 185] on input "[DATE]" at bounding box center [811, 187] width 697 height 31
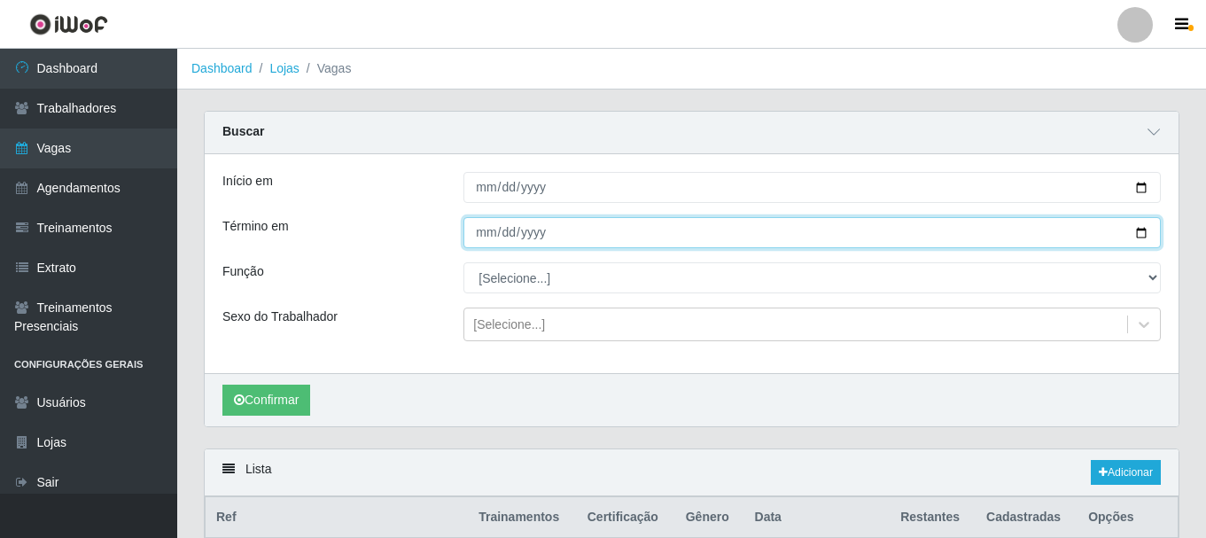
click at [487, 243] on input "[DATE]" at bounding box center [811, 232] width 697 height 31
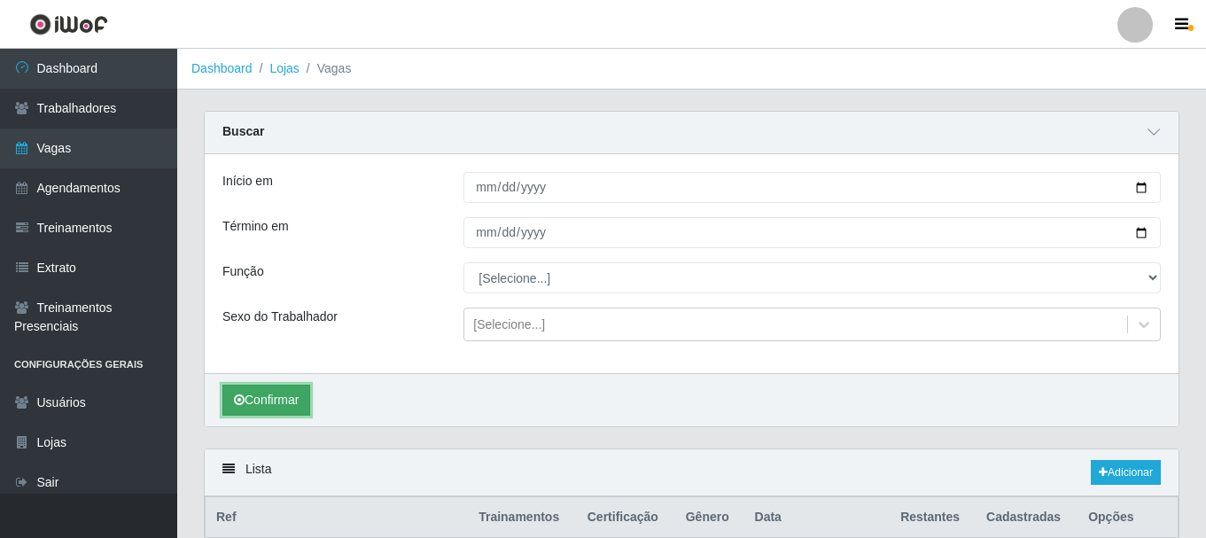
click at [263, 406] on button "Confirmar" at bounding box center [266, 399] width 88 height 31
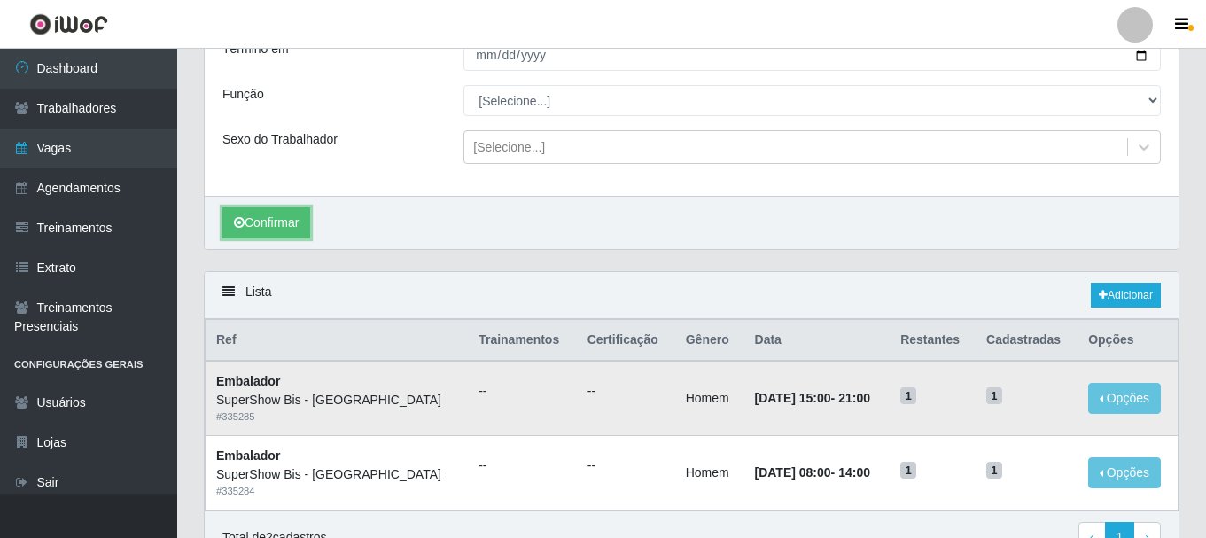
scroll to position [266, 0]
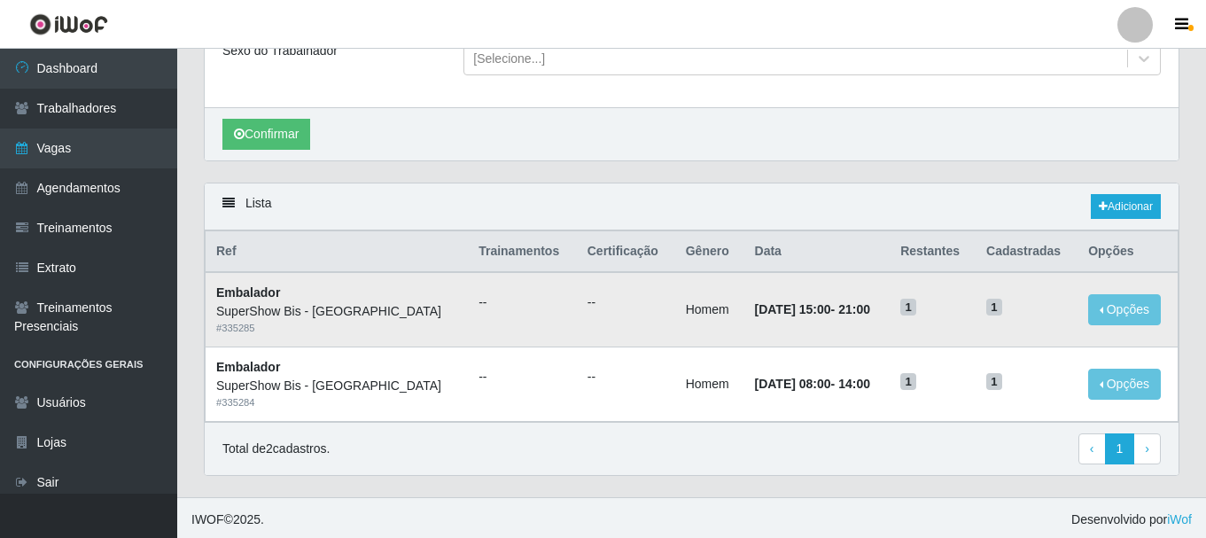
click at [790, 340] on td "[DATE] 15:00 - 21:00" at bounding box center [817, 309] width 146 height 74
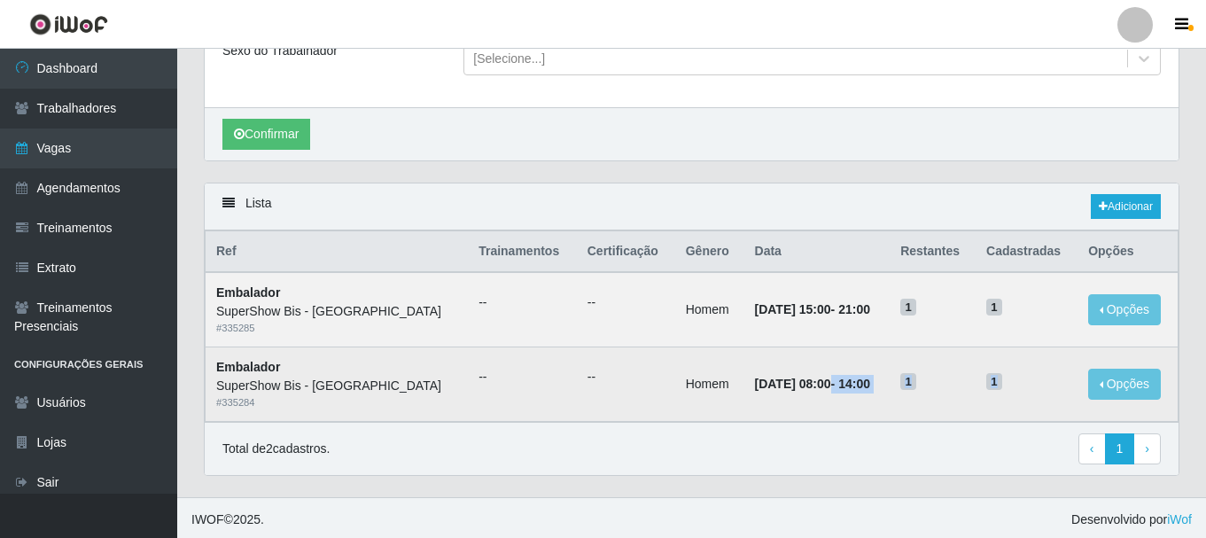
drag, startPoint x: 773, startPoint y: 384, endPoint x: 993, endPoint y: 375, distance: 219.9
click at [993, 375] on tr "Embalador SuperShow Bis - Avenida 6 # 335284 -- -- Homem [DATE] 08:00 - 14:00 1…" at bounding box center [691, 384] width 973 height 74
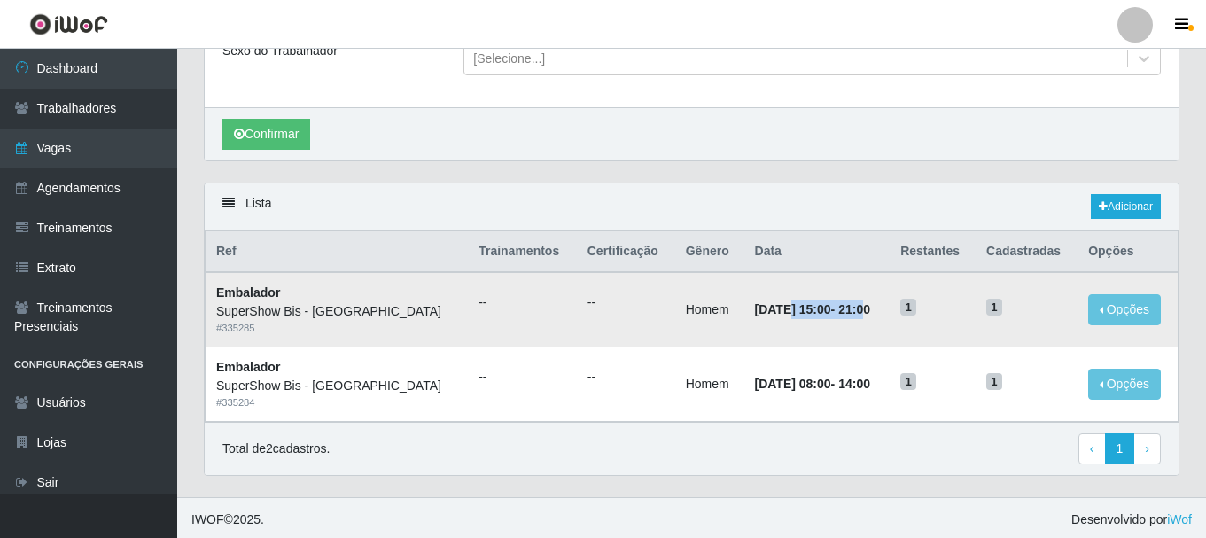
drag, startPoint x: 730, startPoint y: 306, endPoint x: 842, endPoint y: 316, distance: 113.0
click at [842, 316] on strong "[DATE] 15:00 - 21:00" at bounding box center [812, 309] width 115 height 14
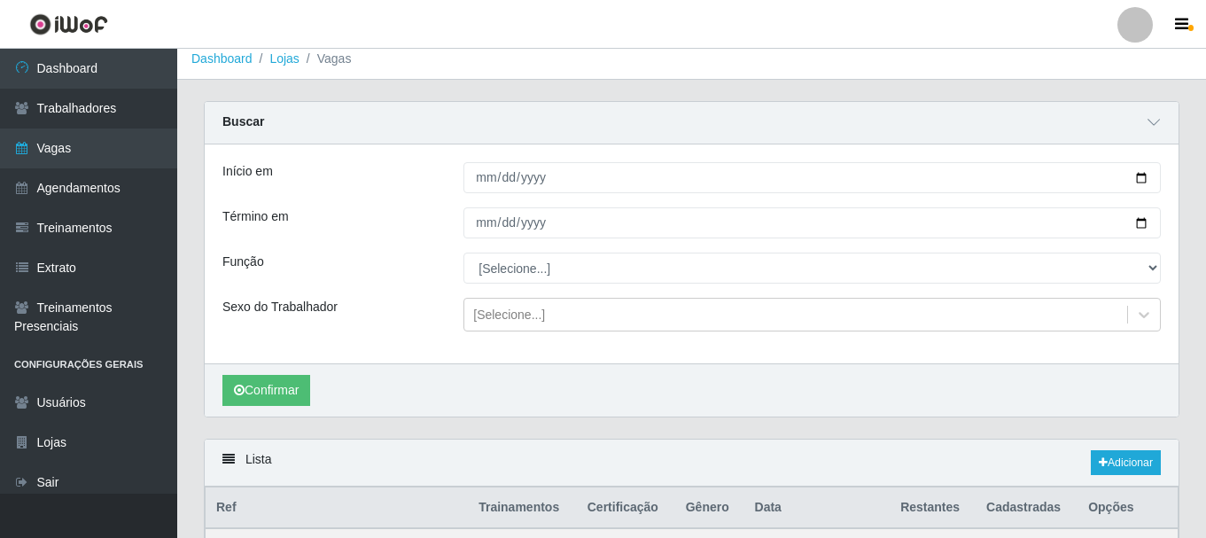
scroll to position [0, 0]
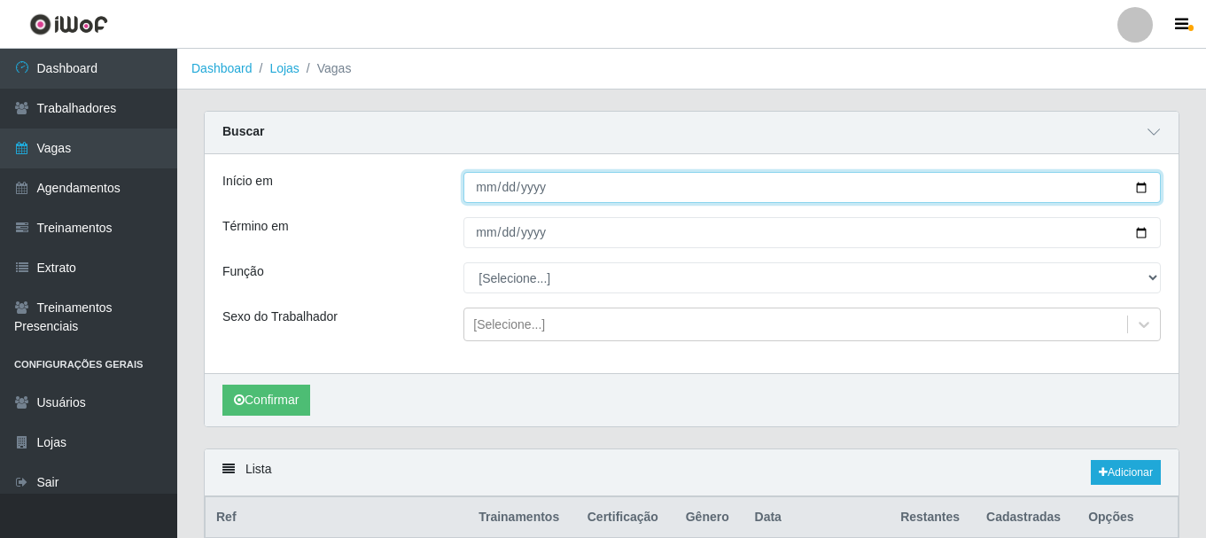
click at [485, 193] on input "[DATE]" at bounding box center [811, 187] width 697 height 31
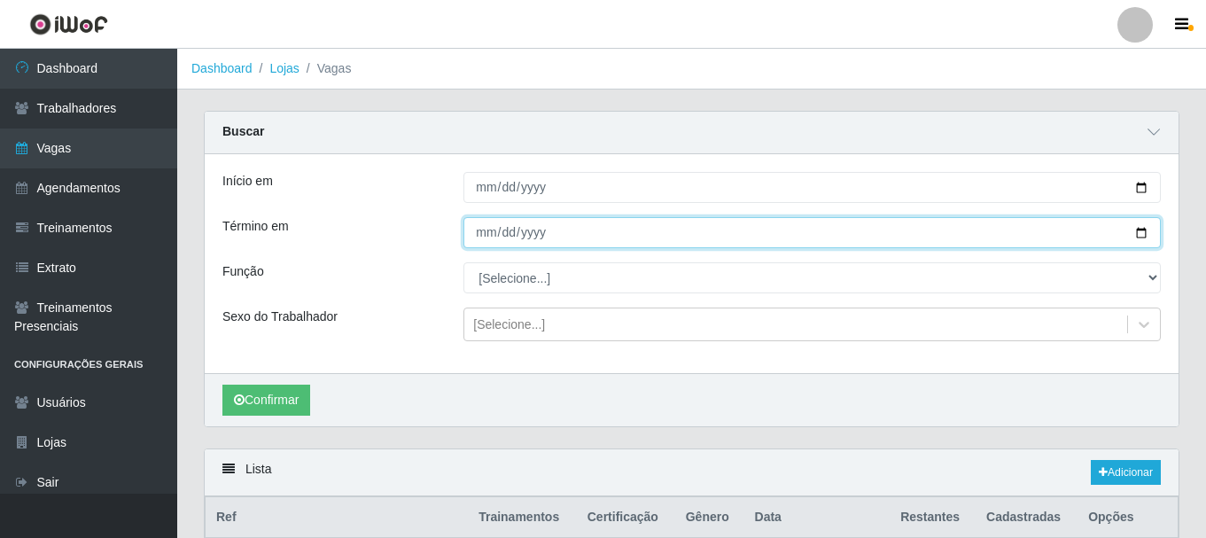
click at [494, 230] on input "[DATE]" at bounding box center [811, 232] width 697 height 31
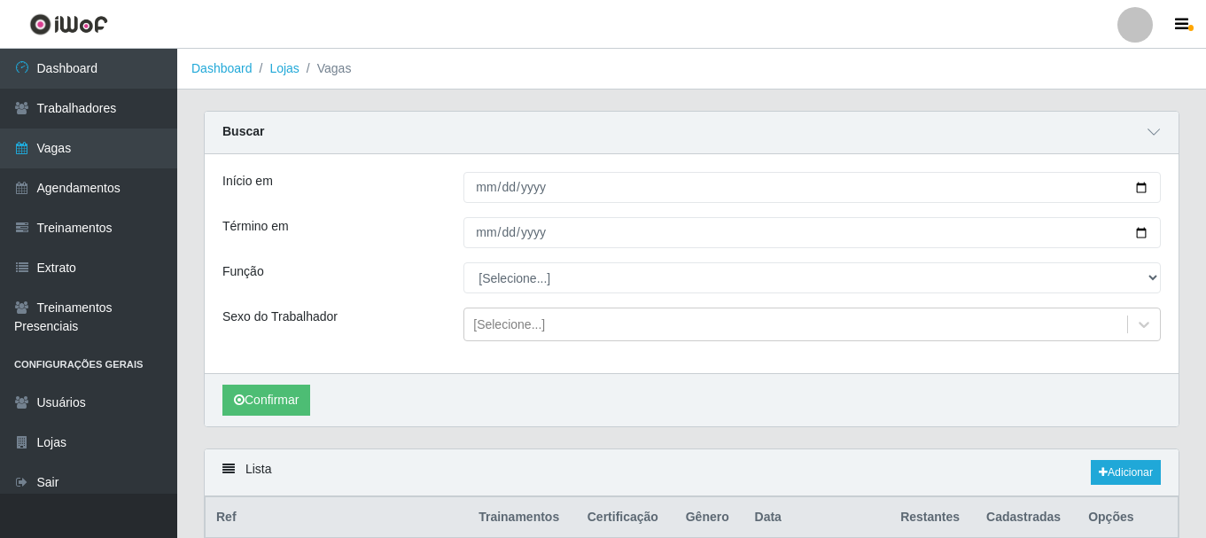
click at [353, 274] on div "Função" at bounding box center [329, 277] width 241 height 31
click at [269, 390] on button "Confirmar" at bounding box center [266, 399] width 88 height 31
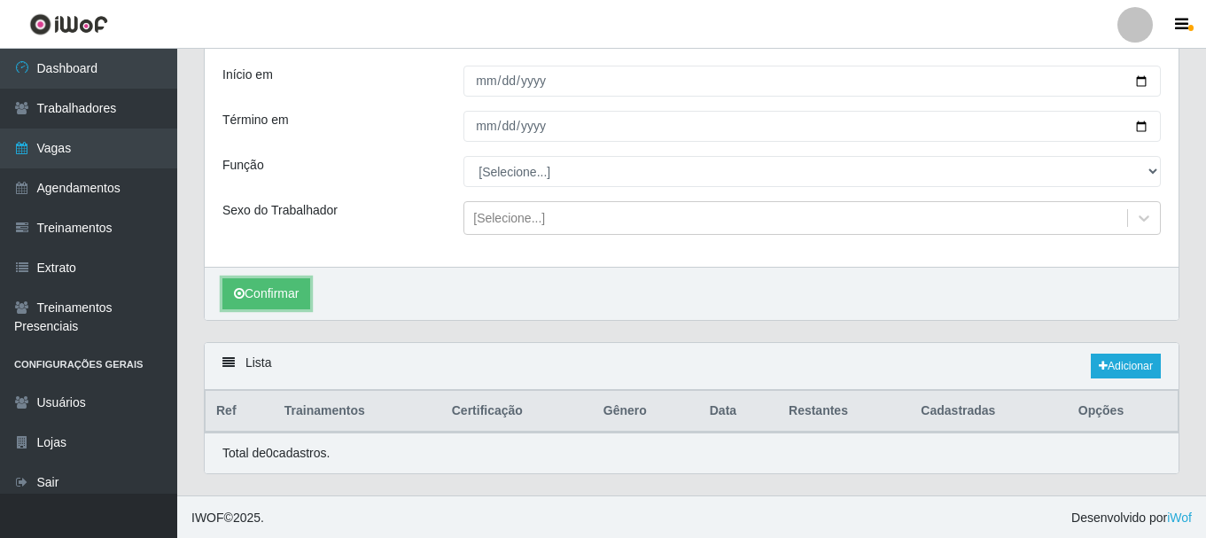
scroll to position [109, 0]
click at [1121, 363] on link "Adicionar" at bounding box center [1125, 364] width 70 height 25
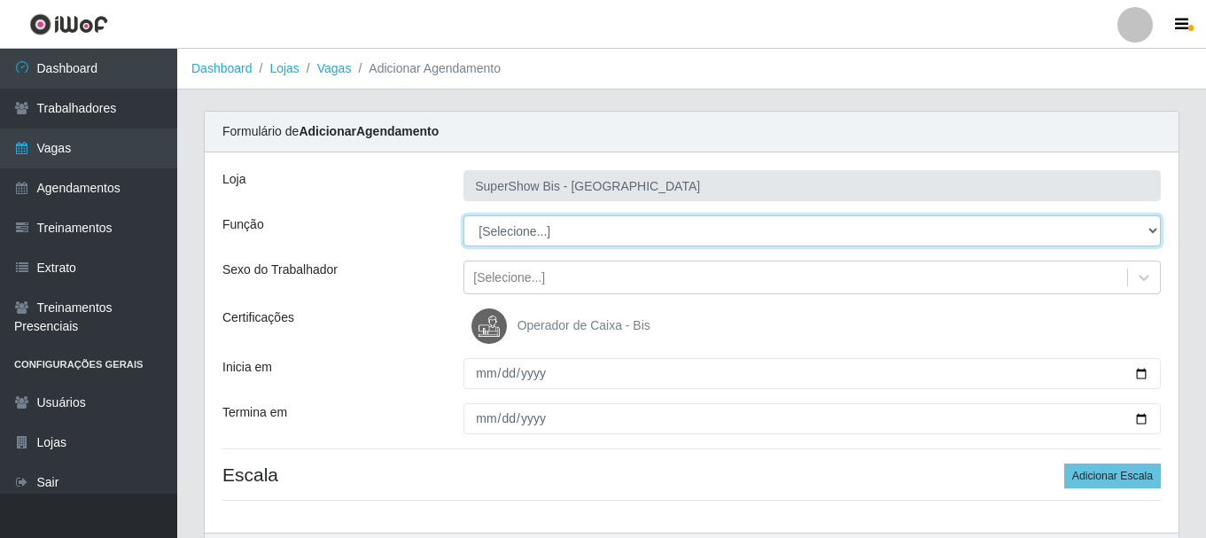
click at [507, 220] on select "[Selecione...] ASG ASG + ASG ++ Auxiliar de Cozinha Embalador Embalador + Embal…" at bounding box center [811, 230] width 697 height 31
click at [463, 215] on select "[Selecione...] ASG ASG + ASG ++ Auxiliar de Cozinha Embalador Embalador + Embal…" at bounding box center [811, 230] width 697 height 31
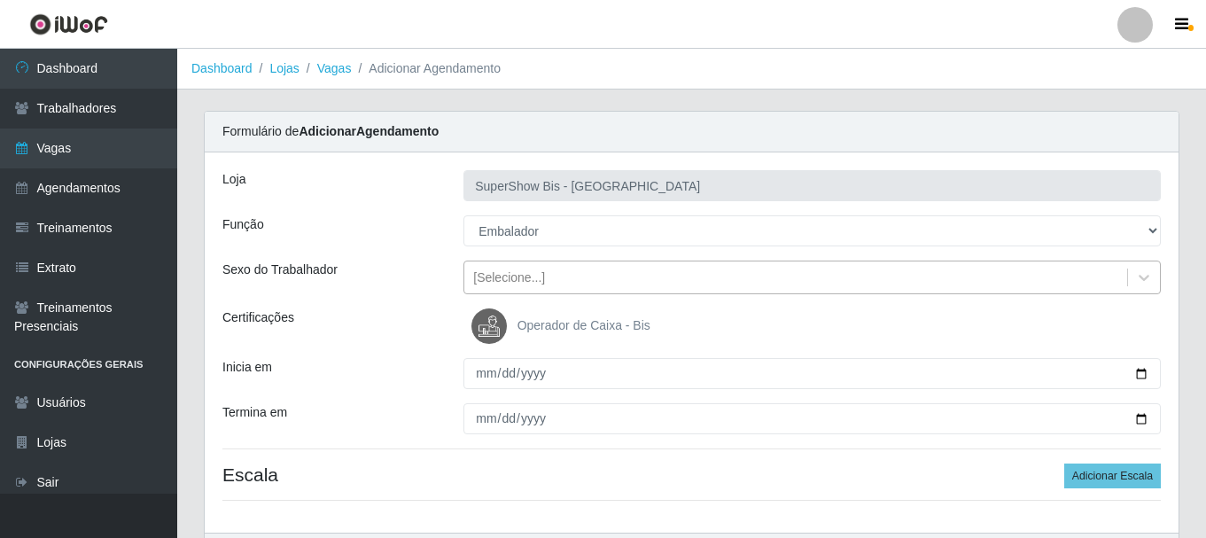
click at [531, 268] on div "[Selecione...]" at bounding box center [795, 277] width 663 height 29
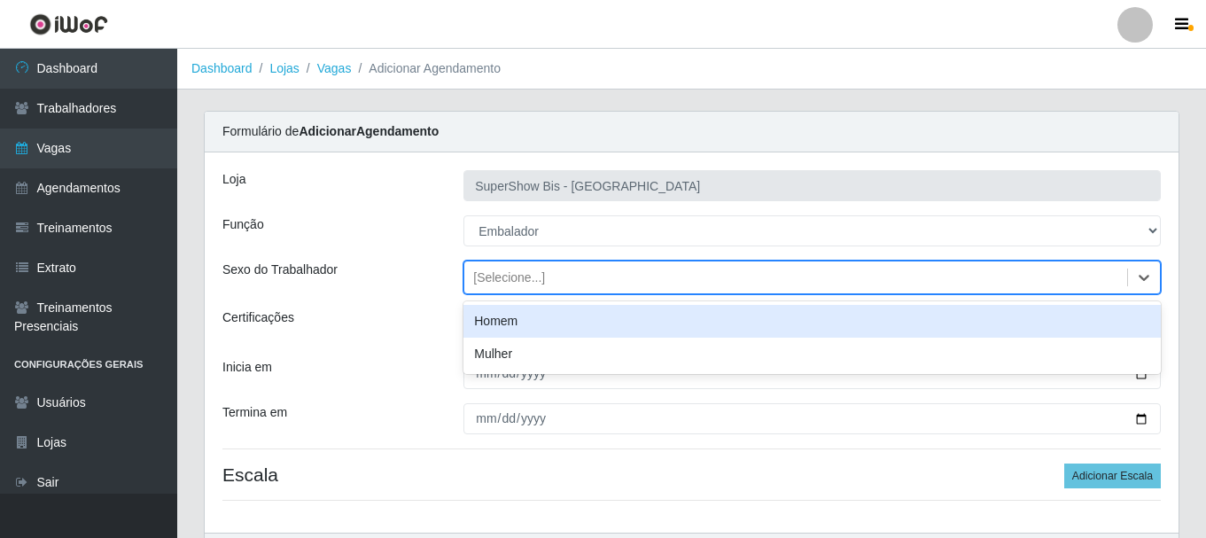
click at [504, 317] on div "Homem" at bounding box center [811, 321] width 697 height 33
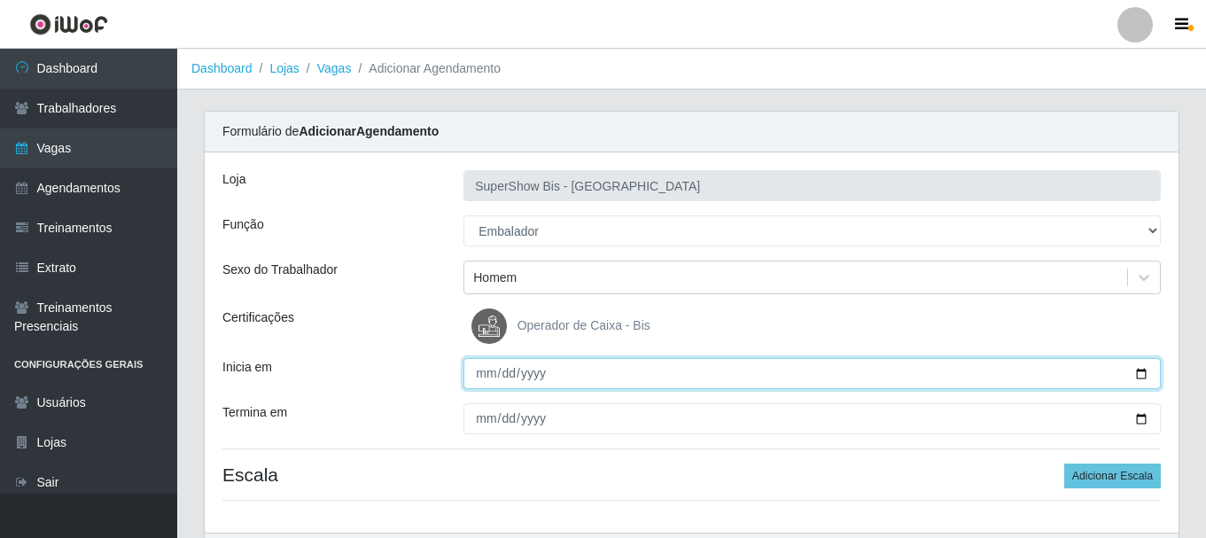
click at [476, 373] on input "Inicia em" at bounding box center [811, 373] width 697 height 31
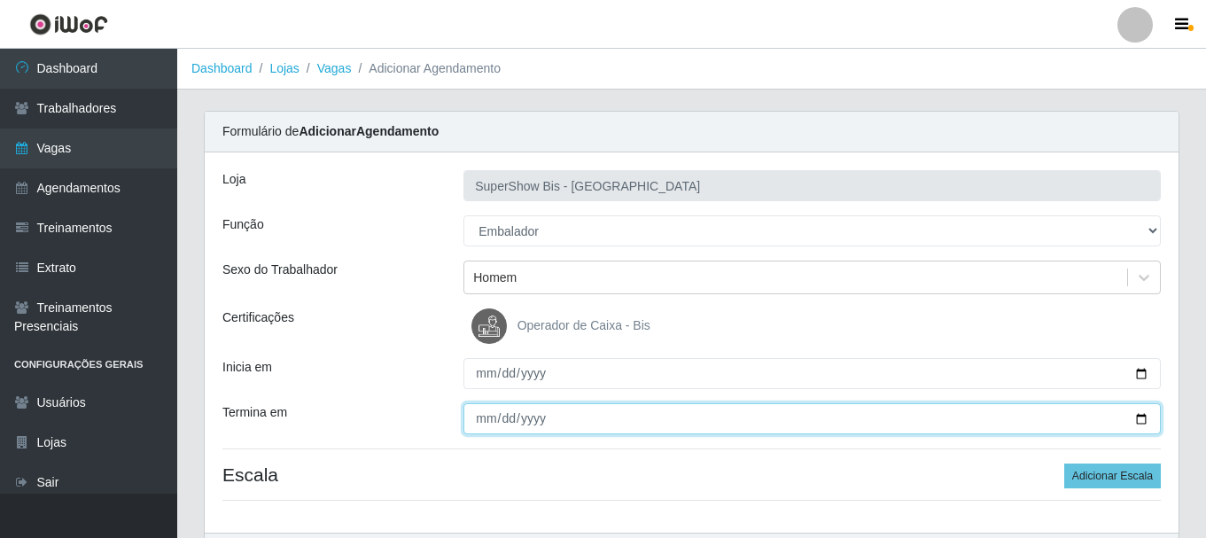
click at [477, 417] on input "Termina em" at bounding box center [811, 418] width 697 height 31
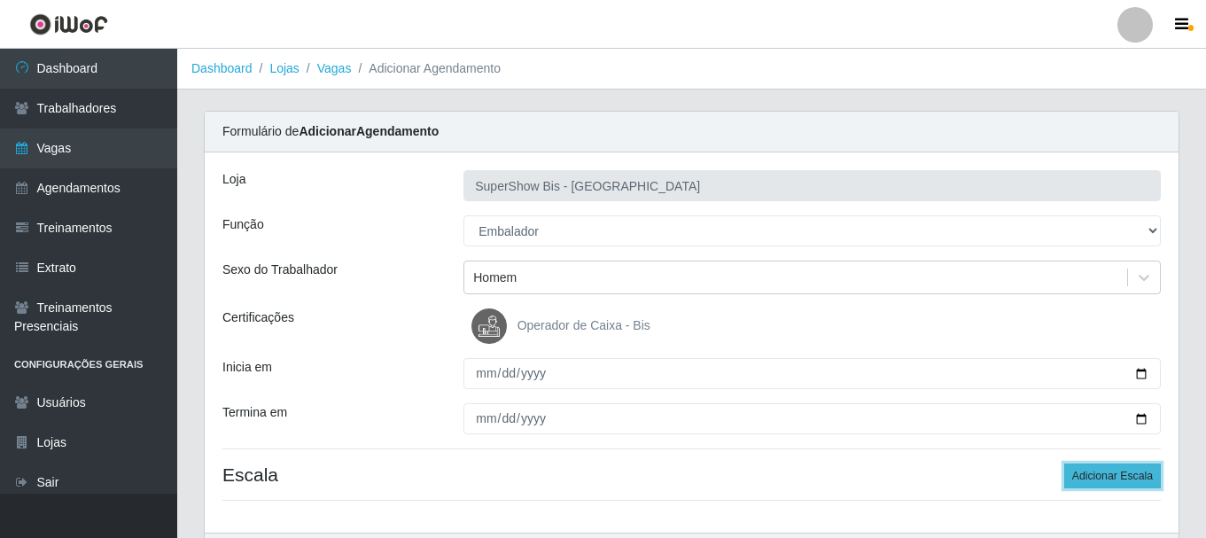
click at [1084, 467] on button "Adicionar Escala" at bounding box center [1112, 475] width 97 height 25
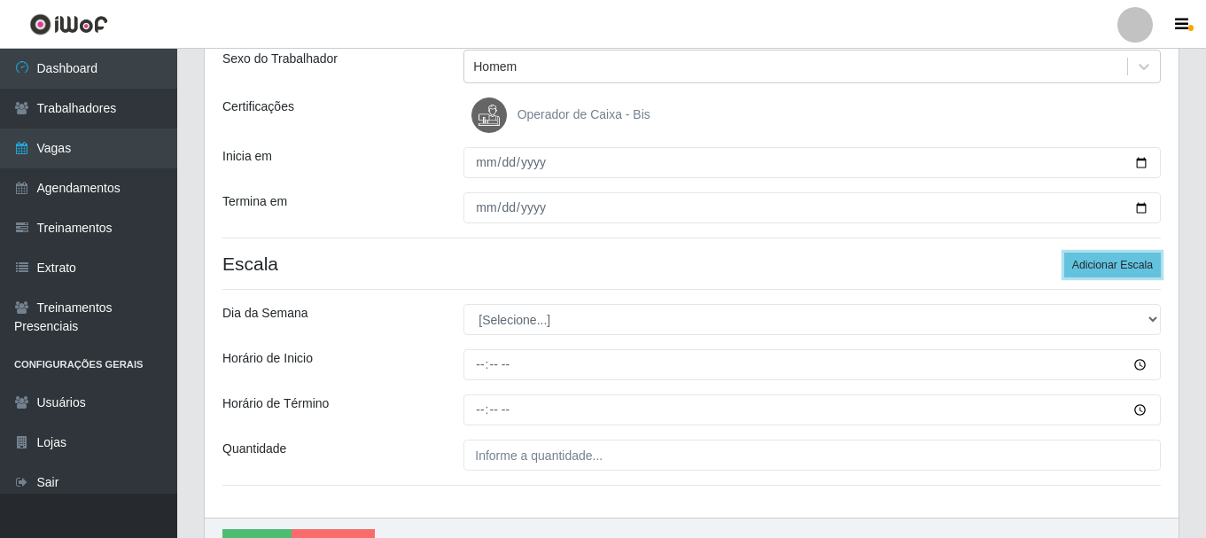
scroll to position [310, 0]
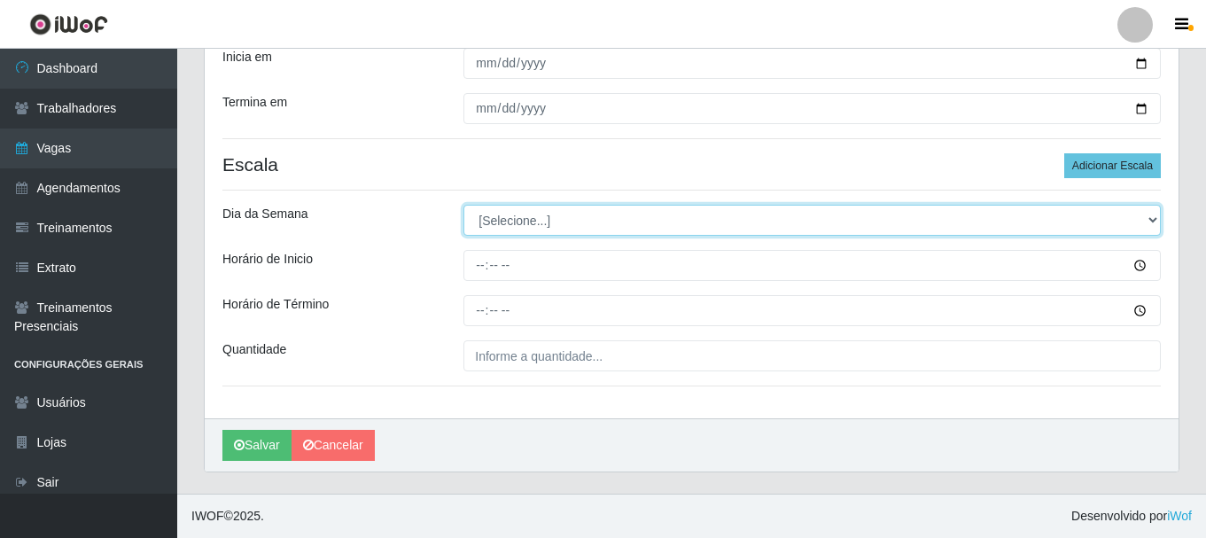
click at [476, 222] on select "[Selecione...] Segunda Terça Quarta Quinta Sexta Sábado Domingo" at bounding box center [811, 220] width 697 height 31
click at [463, 205] on select "[Selecione...] Segunda Terça Quarta Quinta Sexta Sábado Domingo" at bounding box center [811, 220] width 697 height 31
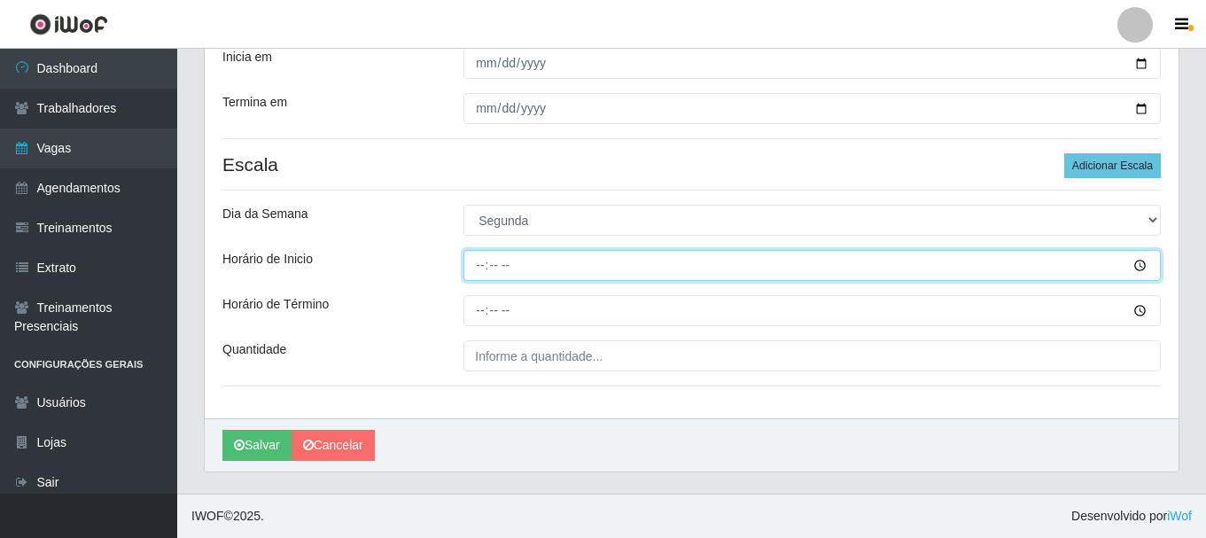
click at [479, 270] on input "Horário de Inicio" at bounding box center [811, 265] width 697 height 31
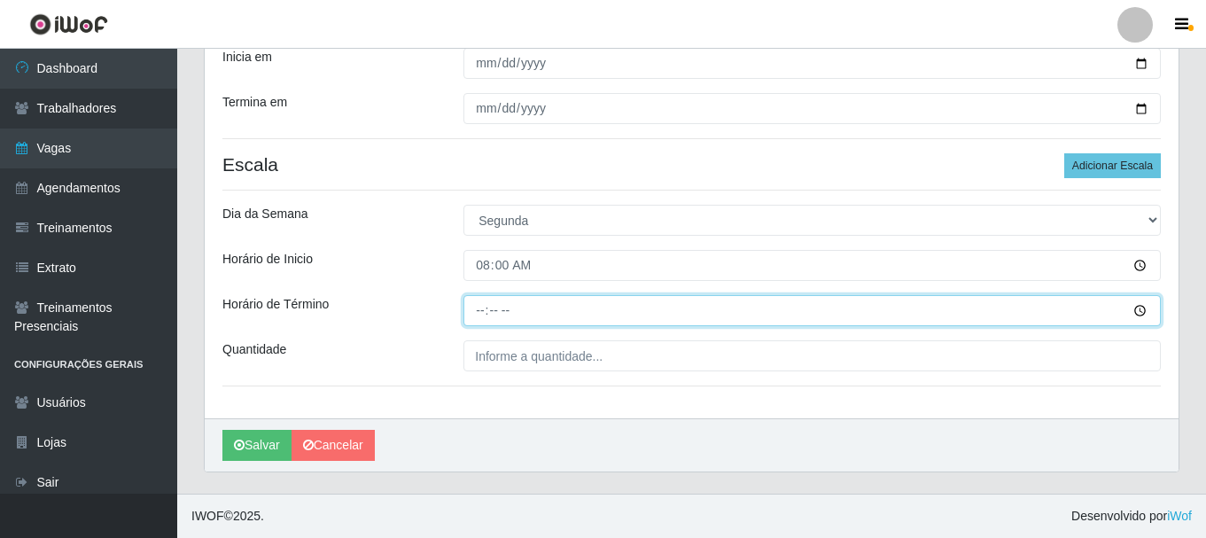
click at [480, 311] on input "Horário de Término" at bounding box center [811, 310] width 697 height 31
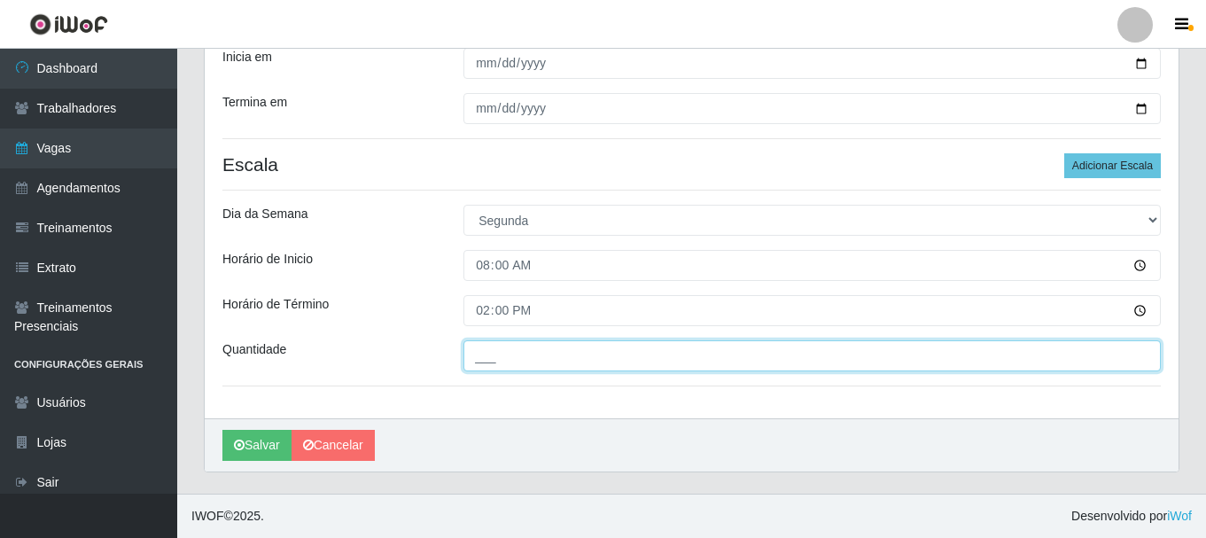
click at [508, 362] on input "___" at bounding box center [811, 355] width 697 height 31
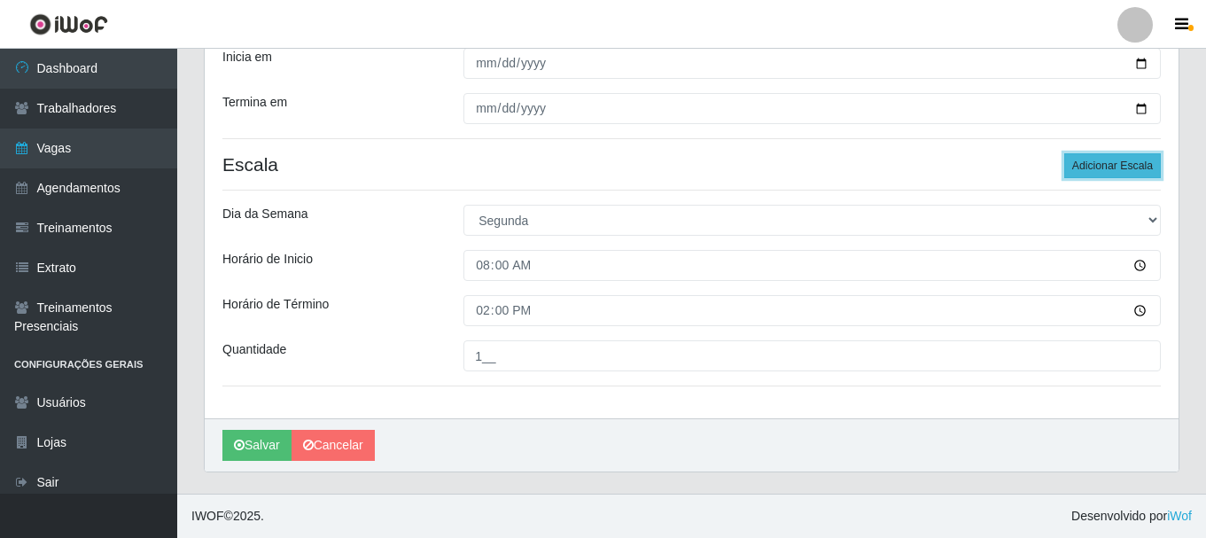
click at [1074, 165] on button "Adicionar Escala" at bounding box center [1112, 165] width 97 height 25
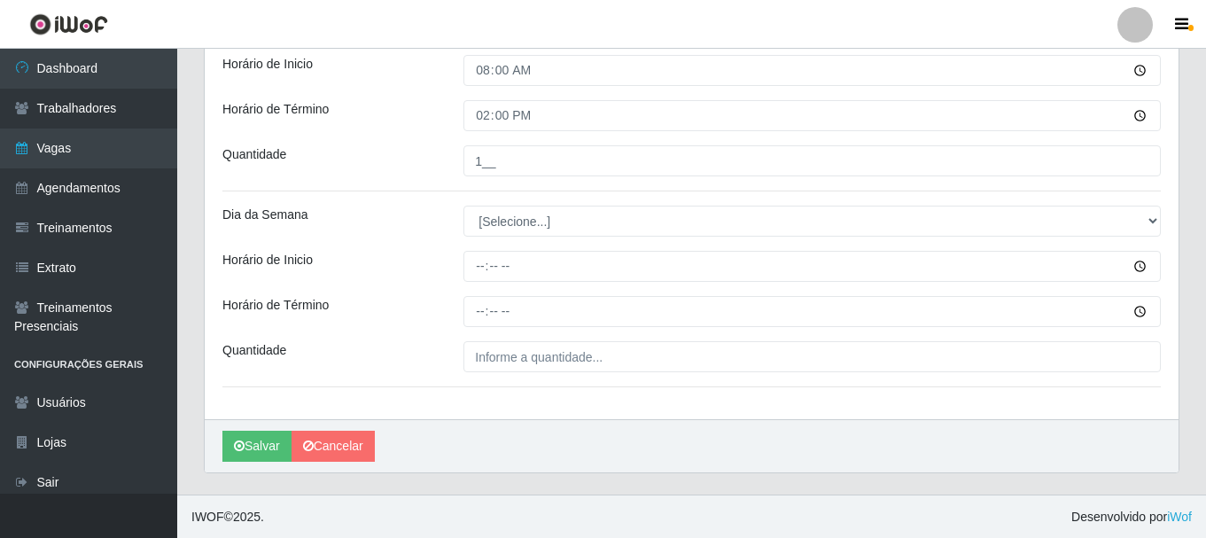
scroll to position [506, 0]
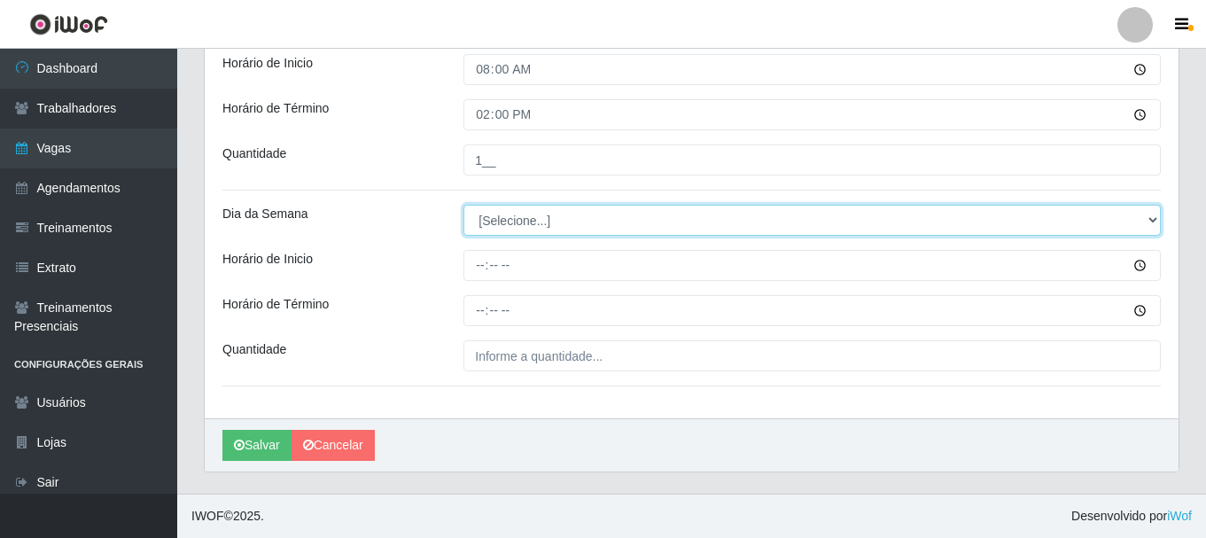
click at [525, 219] on select "[Selecione...] Segunda Terça Quarta Quinta Sexta Sábado Domingo" at bounding box center [811, 220] width 697 height 31
click at [502, 229] on select "[Selecione...] Segunda Terça Quarta Quinta Sexta Sábado Domingo" at bounding box center [811, 220] width 697 height 31
click at [463, 205] on select "[Selecione...] Segunda Terça Quarta Quinta Sexta Sábado Domingo" at bounding box center [811, 220] width 697 height 31
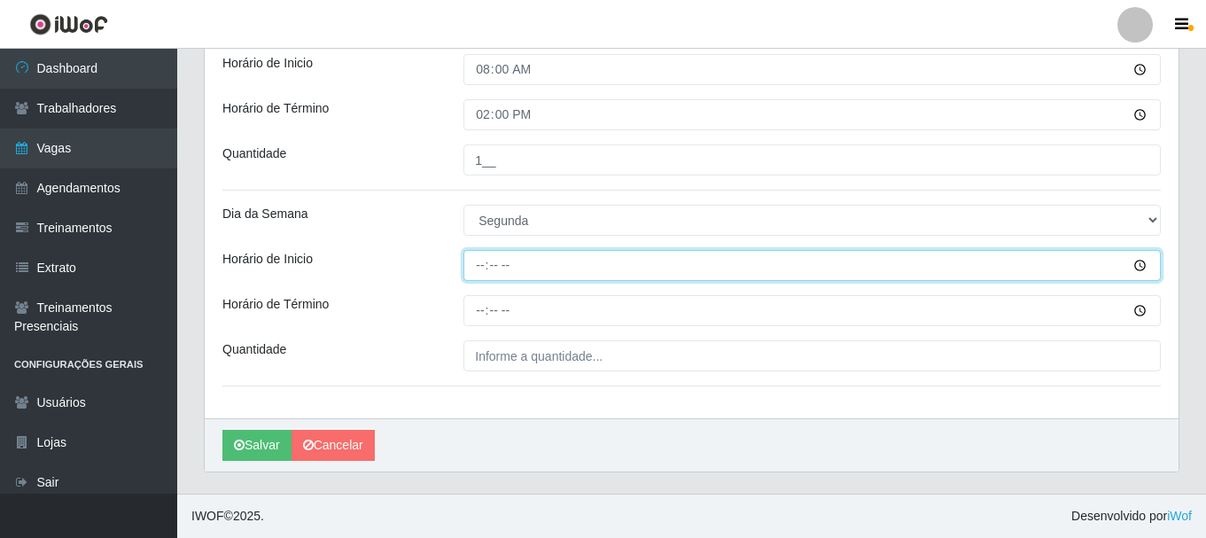
click at [477, 268] on input "Horário de Inicio" at bounding box center [811, 265] width 697 height 31
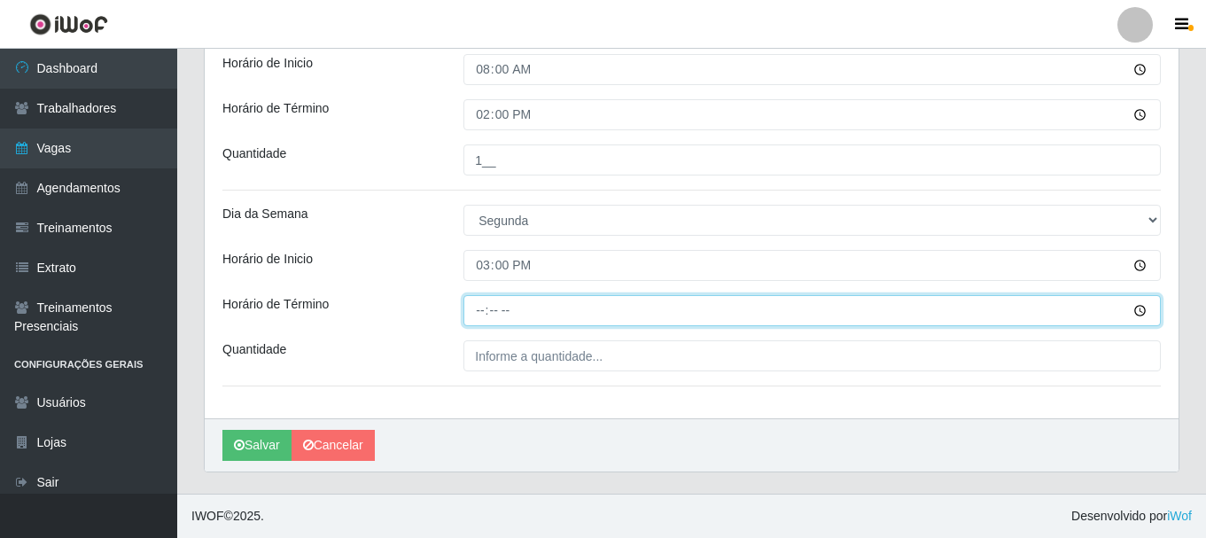
click at [479, 296] on input "Horário de Término" at bounding box center [811, 310] width 697 height 31
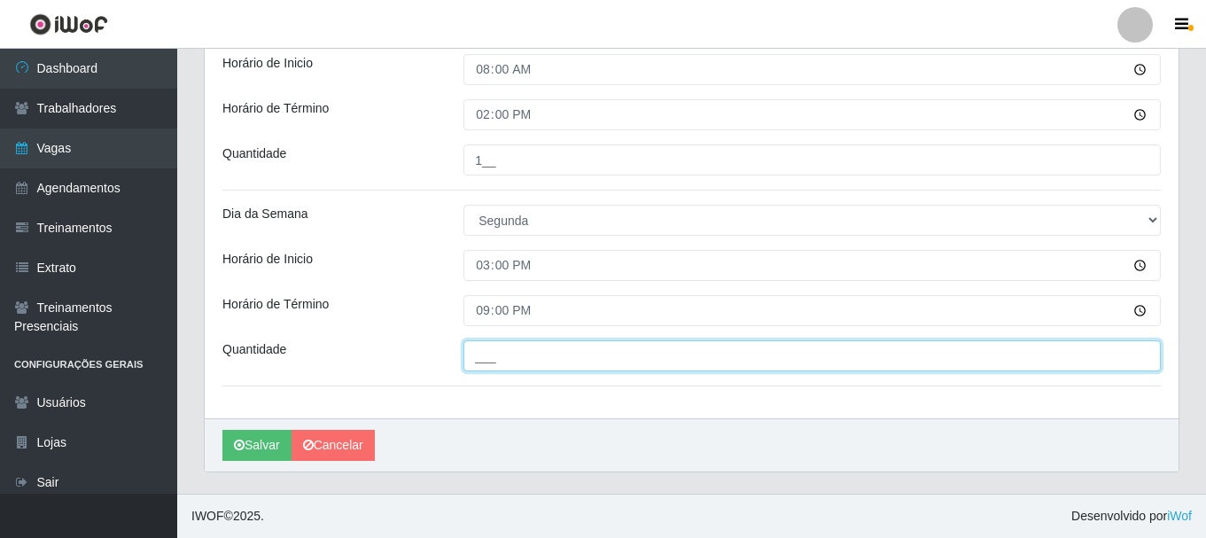
click at [476, 348] on input "___" at bounding box center [811, 355] width 697 height 31
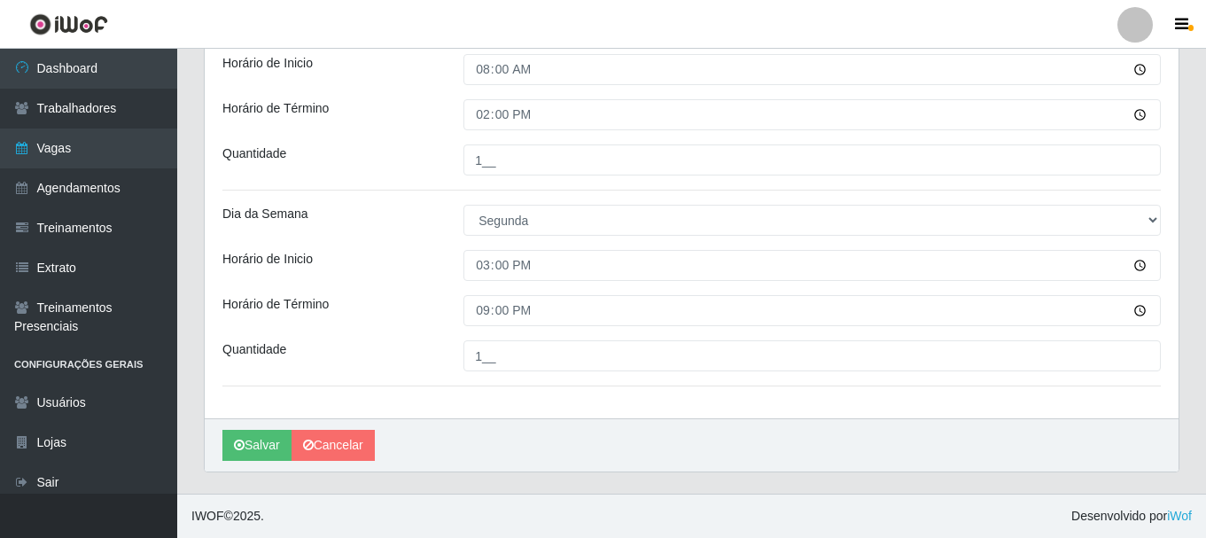
click at [409, 294] on div "Loja SuperShow Bis - Avenida 6 Função [Selecione...] ASG ASG + ASG ++ Auxiliar …" at bounding box center [691, 33] width 973 height 772
click at [266, 452] on button "Salvar" at bounding box center [256, 445] width 69 height 31
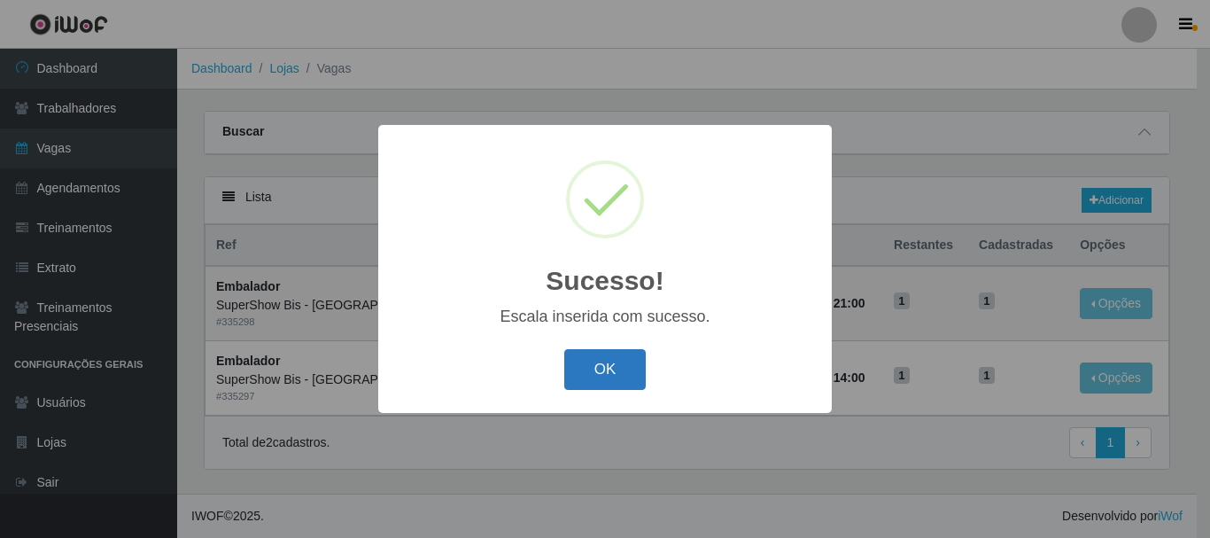
click at [585, 376] on button "OK" at bounding box center [605, 370] width 82 height 42
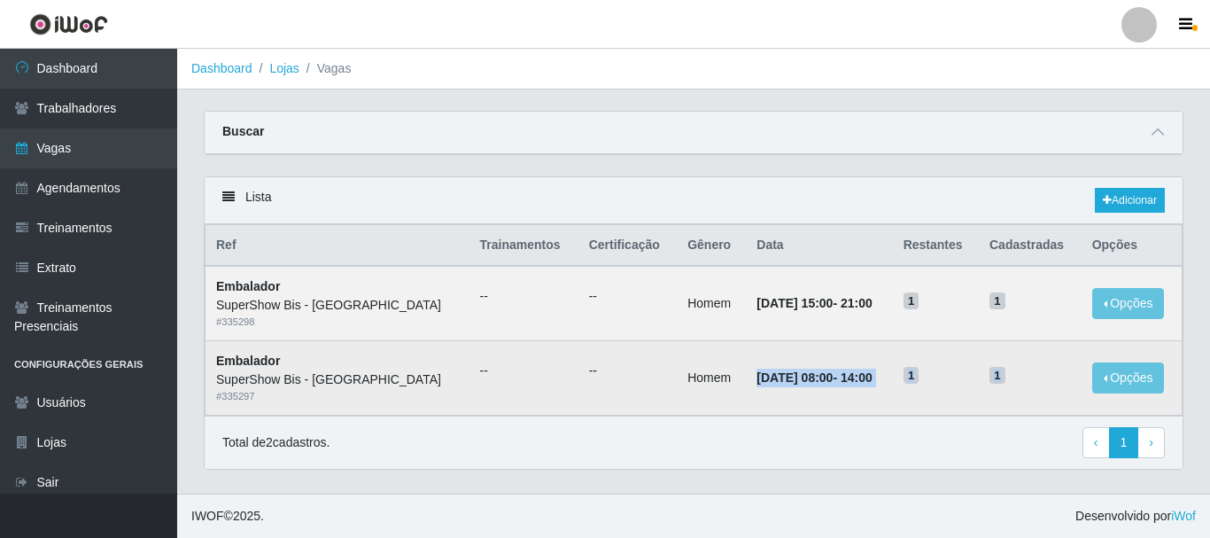
drag, startPoint x: 689, startPoint y: 376, endPoint x: 1003, endPoint y: 372, distance: 313.6
click at [1003, 372] on tr "Embalador SuperShow Bis - Avenida 6 # 335297 -- -- Homem [DATE] 08:00 - 14:00 1…" at bounding box center [693, 378] width 977 height 74
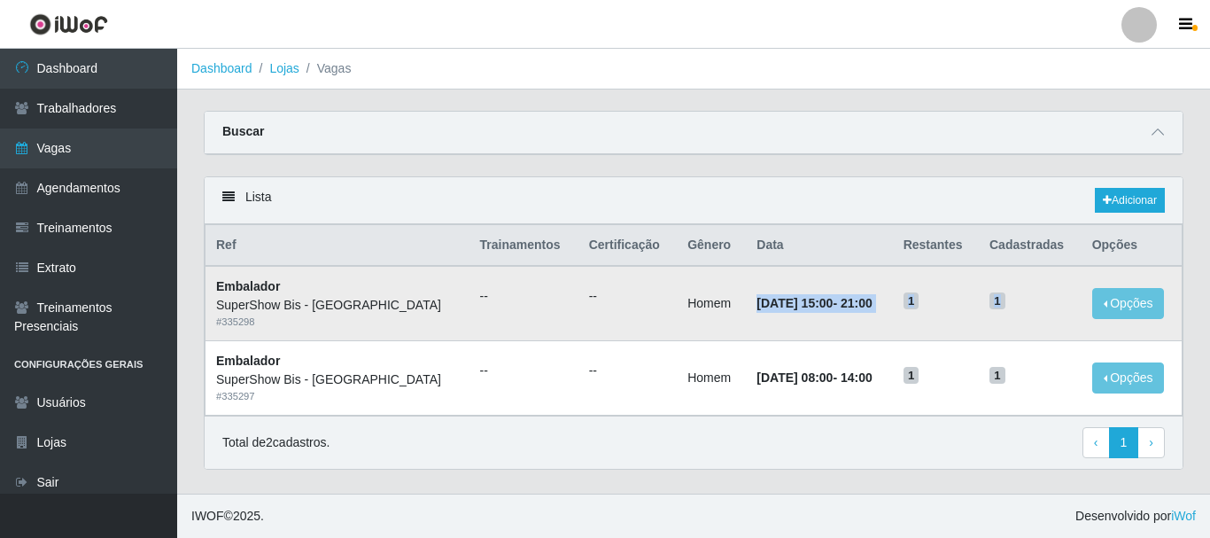
drag, startPoint x: 700, startPoint y: 309, endPoint x: 1000, endPoint y: 314, distance: 300.3
click at [1000, 314] on tr "Embalador SuperShow Bis - Avenida 6 # 335298 -- -- Homem [DATE] 15:00 - 21:00 1…" at bounding box center [693, 303] width 977 height 74
click at [778, 432] on div "Total de 2 cadastros. ‹ Previous 1 › Next" at bounding box center [693, 443] width 942 height 32
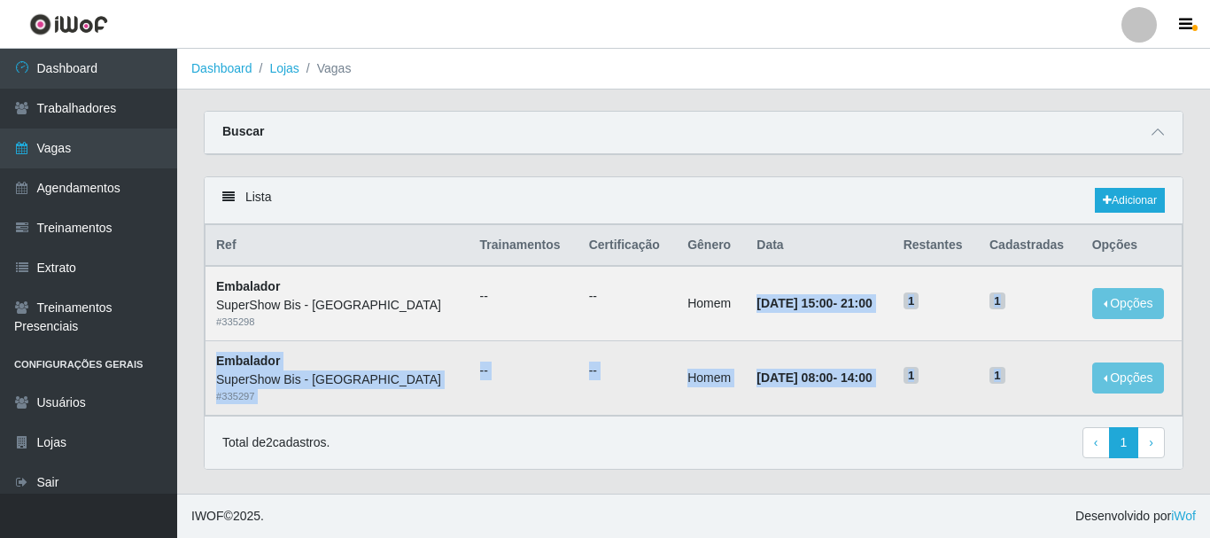
drag, startPoint x: 686, startPoint y: 304, endPoint x: 1035, endPoint y: 384, distance: 358.0
click at [1035, 384] on tbody "Embalador SuperShow Bis - Avenida 6 # 335298 -- -- Homem [DATE] 15:00 - 21:00 1…" at bounding box center [693, 340] width 977 height 149
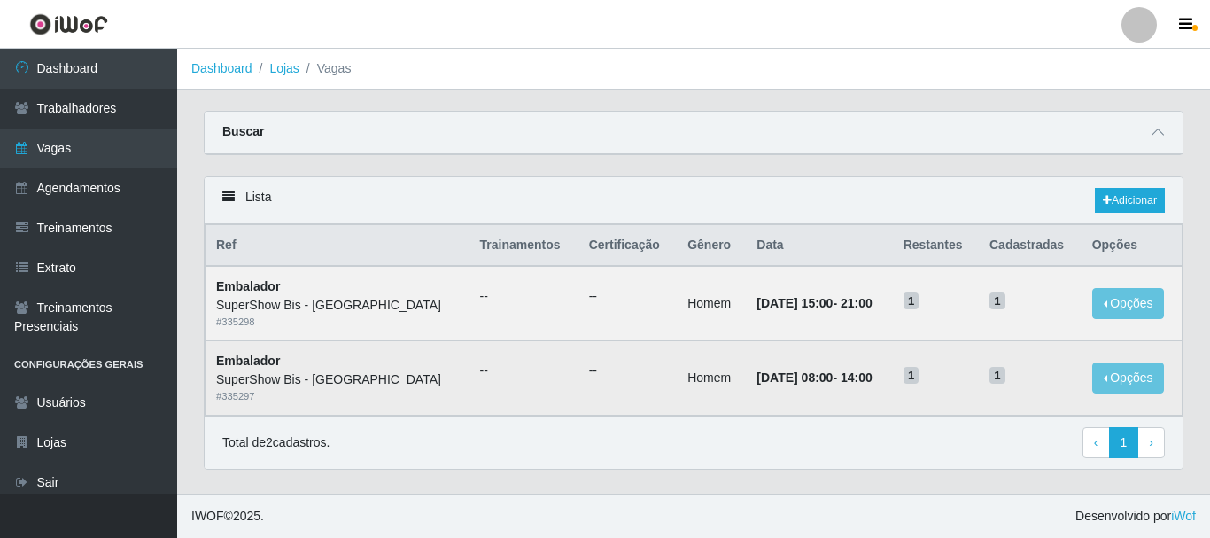
click at [1035, 384] on h5 "1" at bounding box center [1029, 374] width 81 height 19
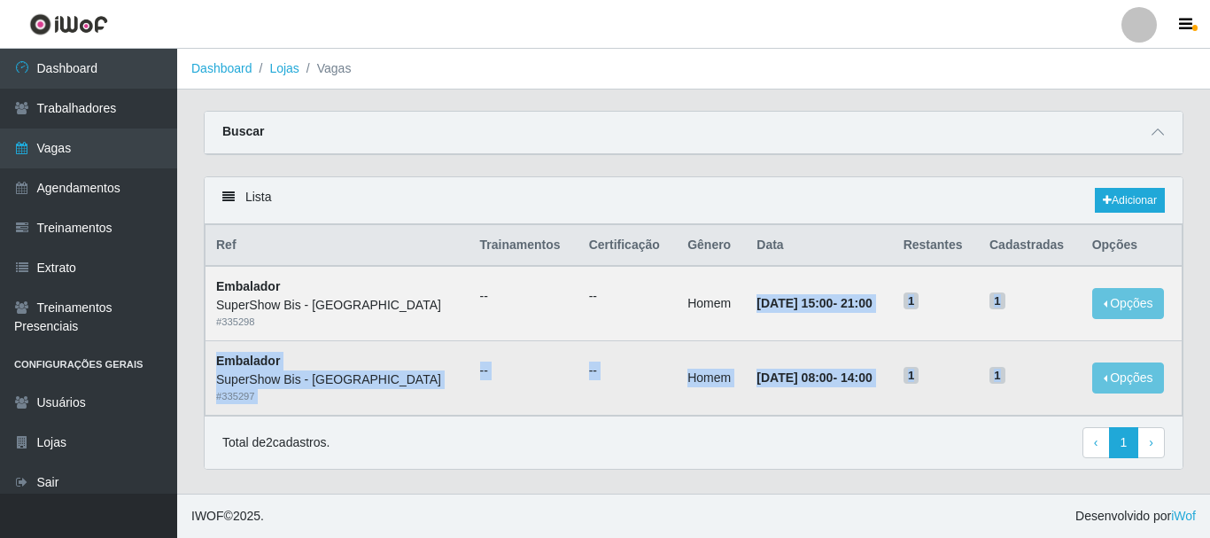
drag, startPoint x: 677, startPoint y: 307, endPoint x: 1007, endPoint y: 374, distance: 337.0
click at [1007, 374] on tbody "Embalador SuperShow Bis - Avenida 6 # 335298 -- -- Homem [DATE] 15:00 - 21:00 1…" at bounding box center [693, 340] width 977 height 149
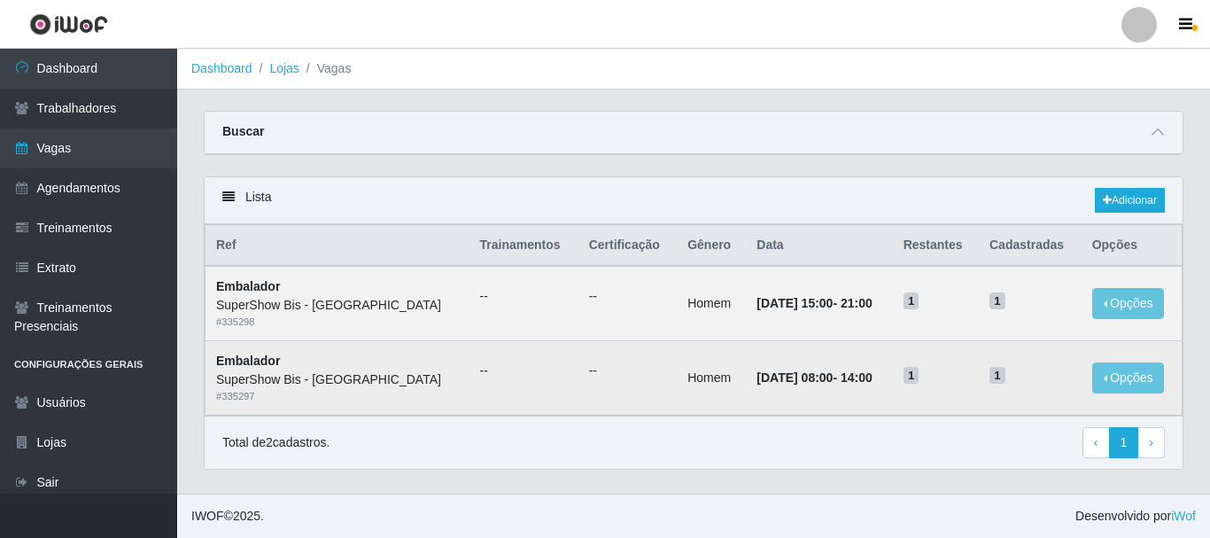
click at [1007, 362] on td "1" at bounding box center [1030, 378] width 103 height 74
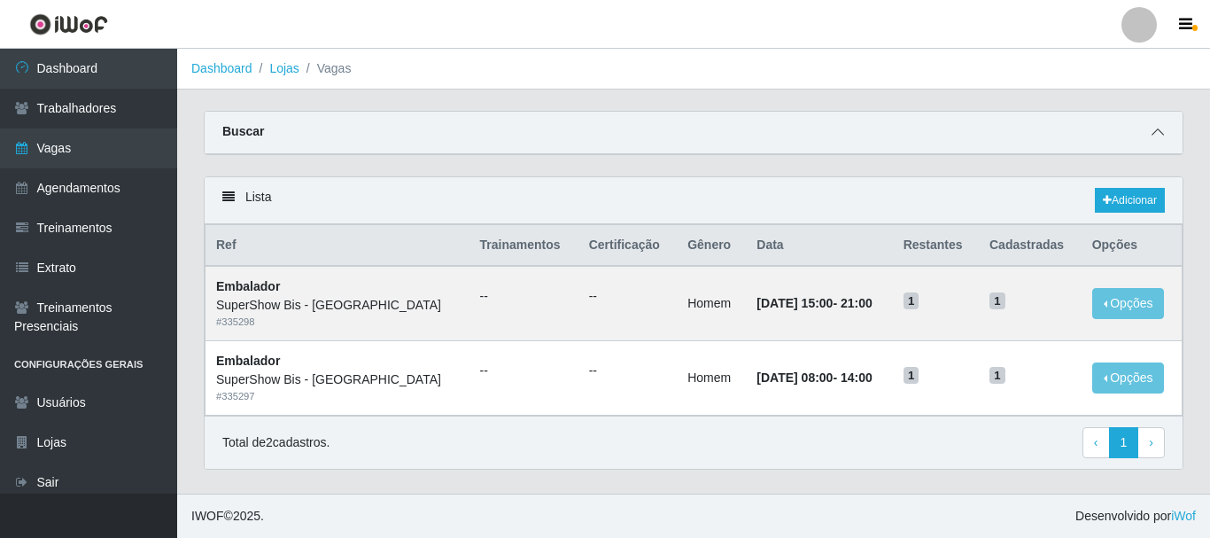
click at [1164, 131] on span at bounding box center [1157, 132] width 21 height 20
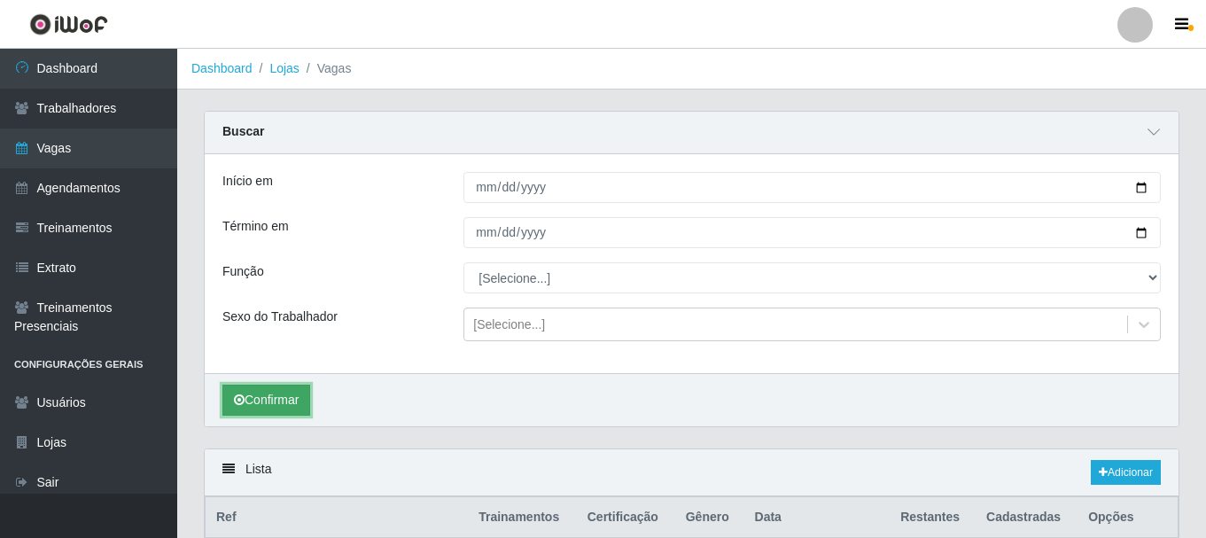
click at [298, 398] on button "Confirmar" at bounding box center [266, 399] width 88 height 31
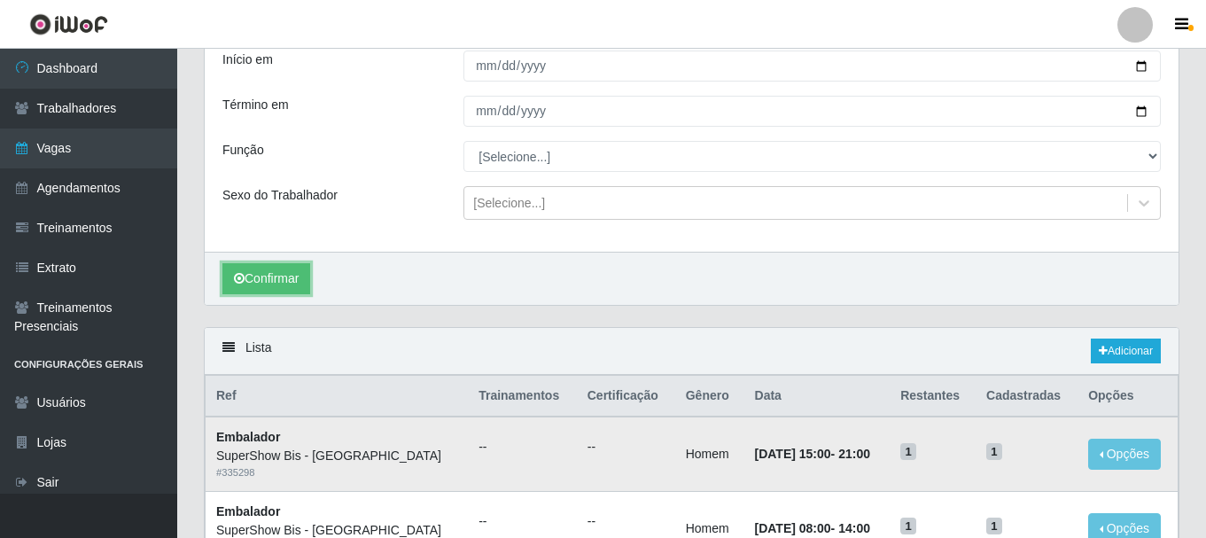
scroll to position [270, 0]
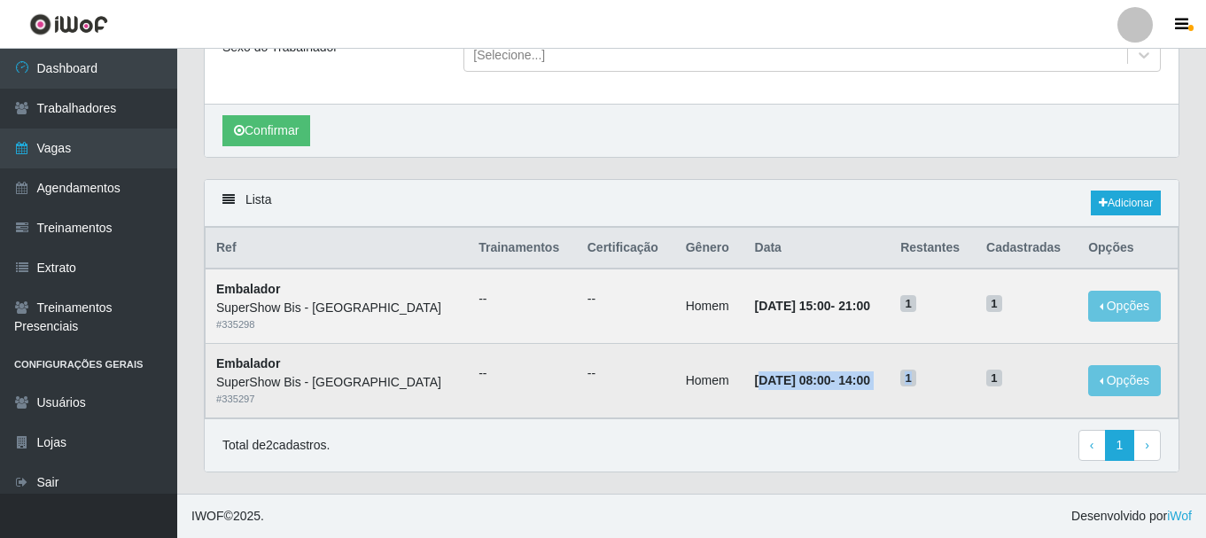
drag, startPoint x: 706, startPoint y: 392, endPoint x: 955, endPoint y: 380, distance: 249.2
click at [955, 380] on tr "Embalador SuperShow Bis - Avenida 6 # 335297 -- -- Homem [DATE] 08:00 - 14:00 1…" at bounding box center [691, 381] width 973 height 74
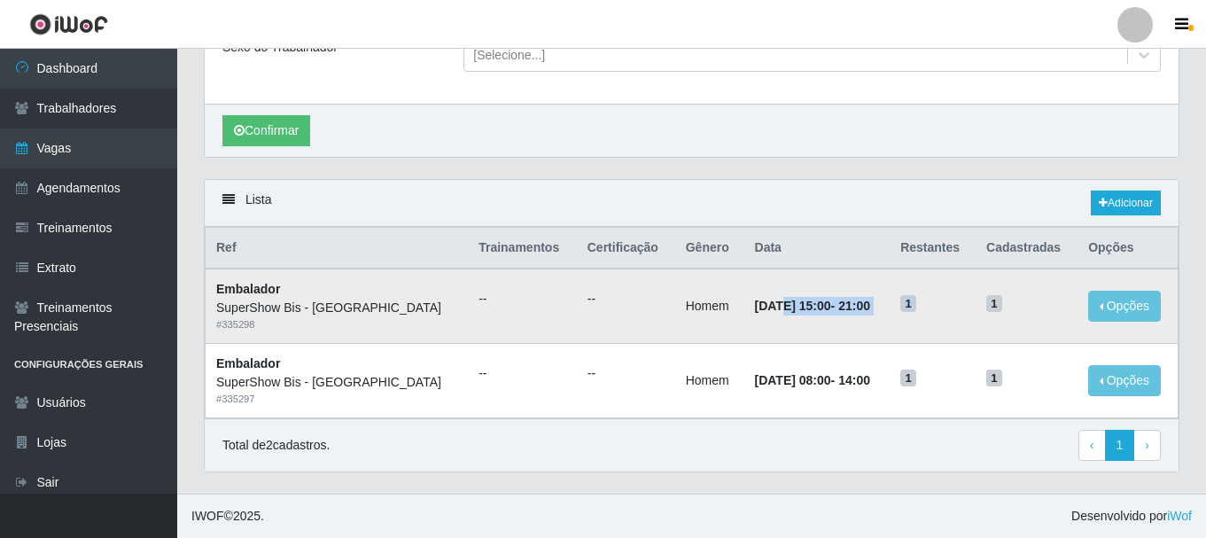
drag, startPoint x: 722, startPoint y: 314, endPoint x: 931, endPoint y: 305, distance: 209.2
click at [931, 305] on tr "Embalador SuperShow Bis - Avenida 6 # 335298 -- -- Homem [DATE] 15:00 - 21:00 1…" at bounding box center [691, 305] width 973 height 74
click at [926, 306] on h5 "1" at bounding box center [932, 302] width 65 height 19
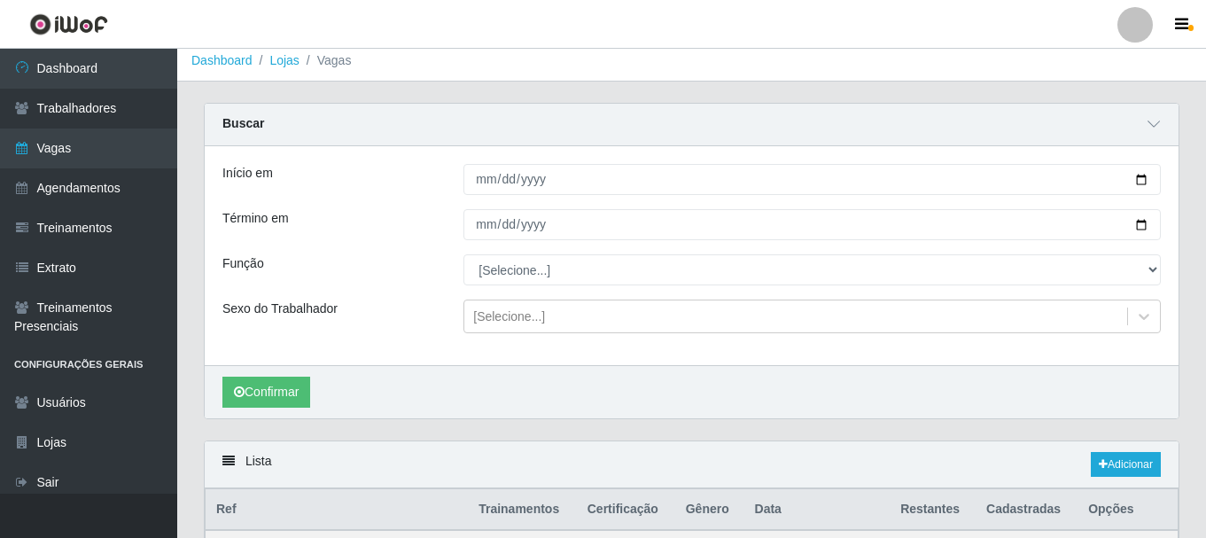
scroll to position [0, 0]
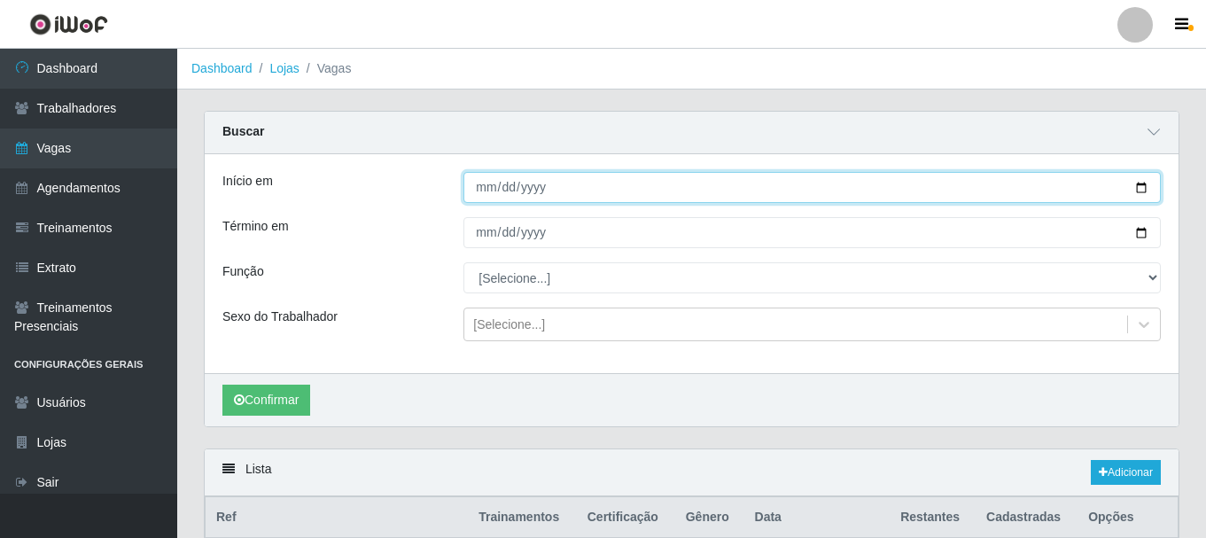
click at [472, 178] on input "[DATE]" at bounding box center [811, 187] width 697 height 31
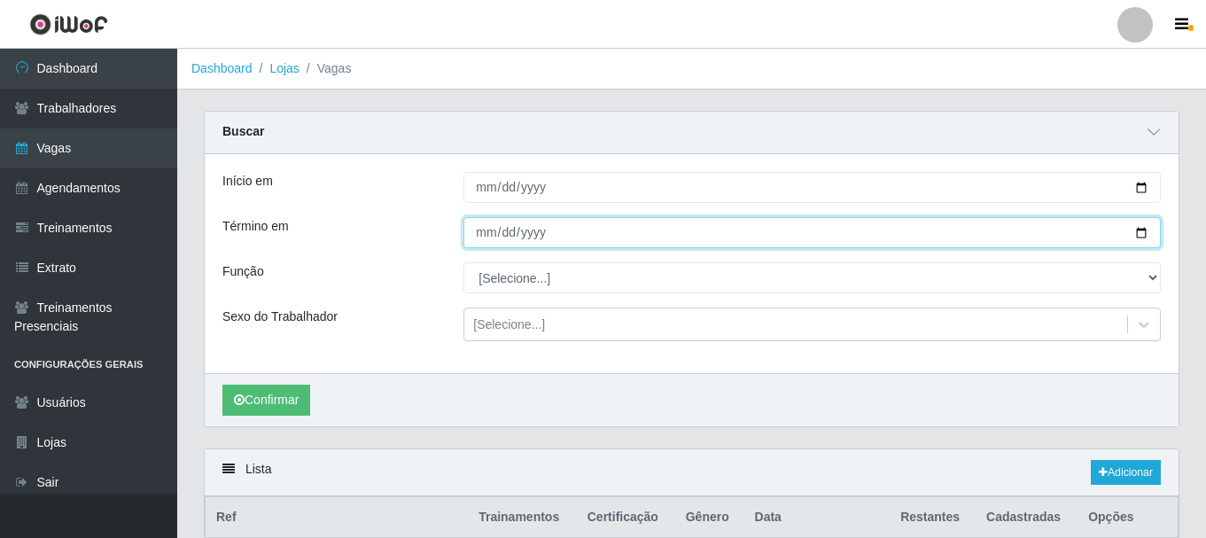
click at [472, 228] on input "[DATE]" at bounding box center [811, 232] width 697 height 31
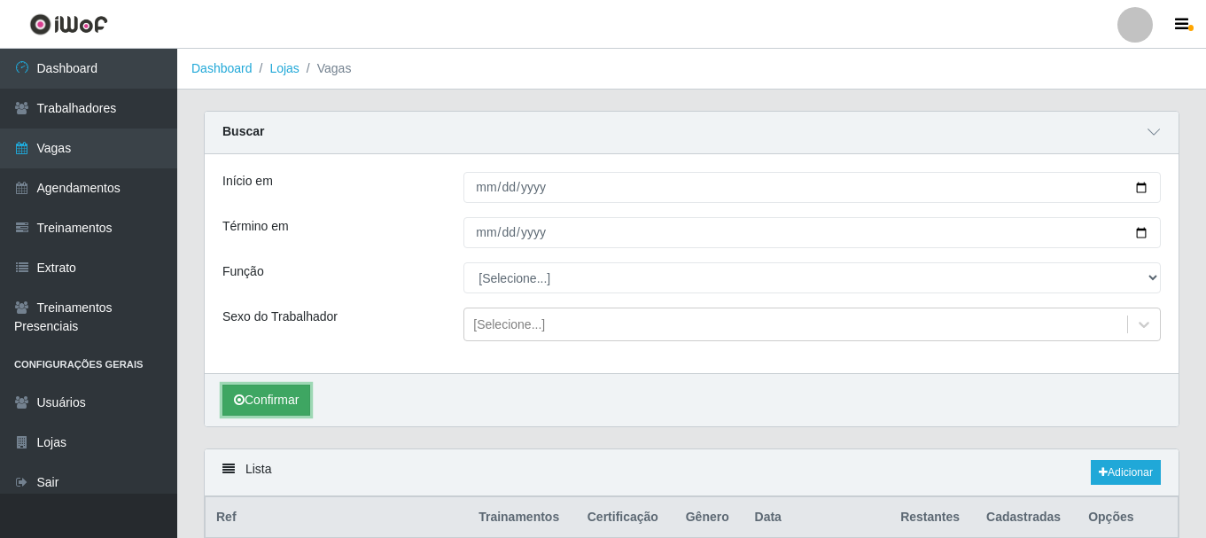
click at [282, 385] on button "Confirmar" at bounding box center [266, 399] width 88 height 31
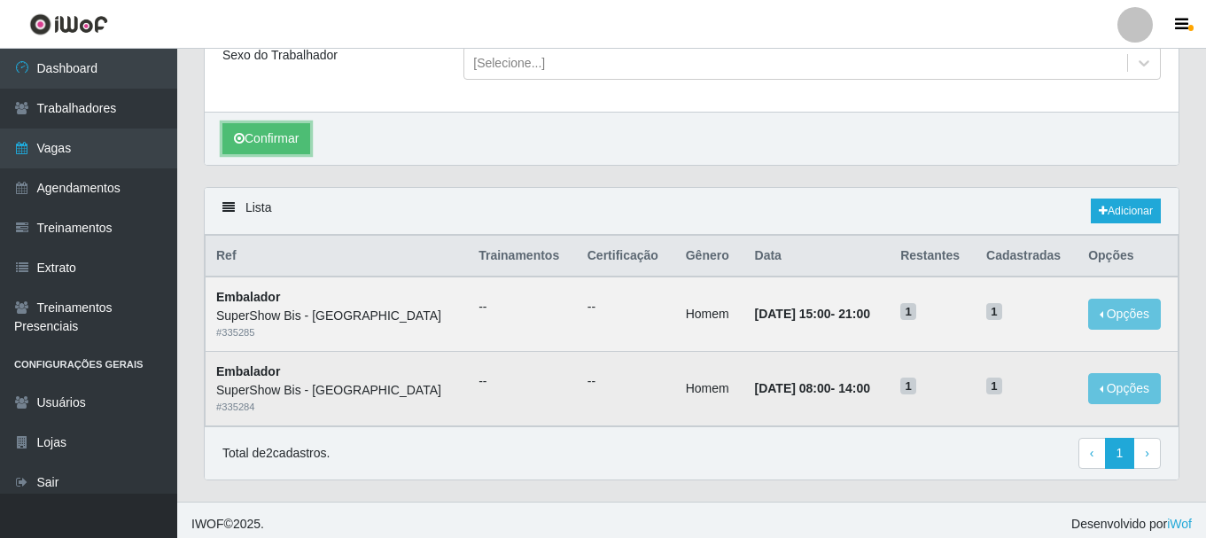
scroll to position [270, 0]
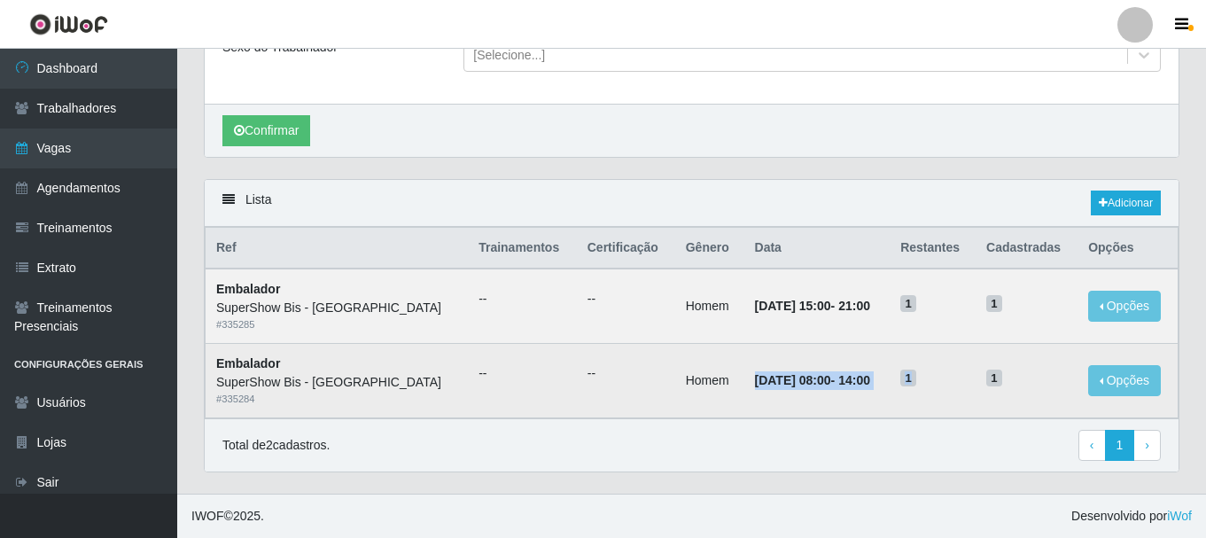
drag, startPoint x: 698, startPoint y: 384, endPoint x: 936, endPoint y: 394, distance: 238.5
click at [936, 394] on tr "Embalador SuperShow Bis - Avenida 6 # 335284 -- -- Homem [DATE] 08:00 - 14:00 1…" at bounding box center [691, 381] width 973 height 74
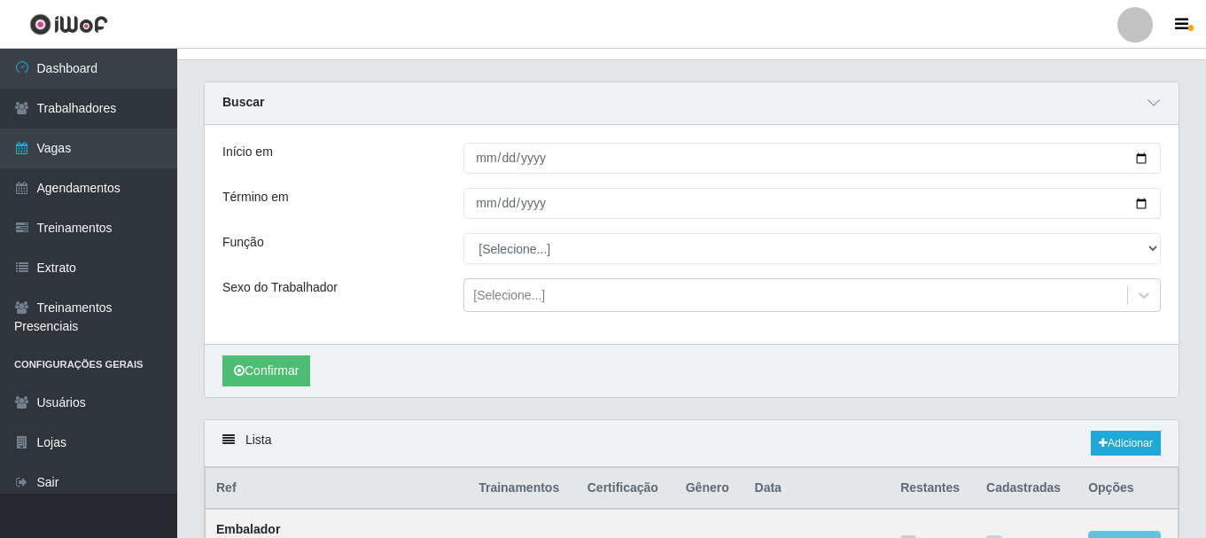
scroll to position [0, 0]
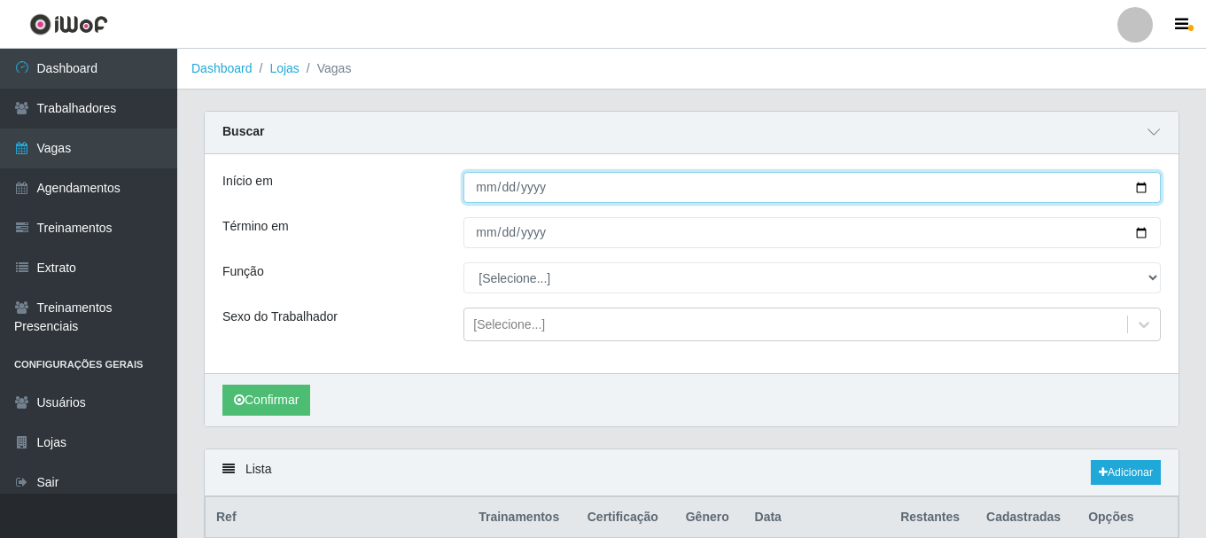
click at [472, 187] on input "[DATE]" at bounding box center [811, 187] width 697 height 31
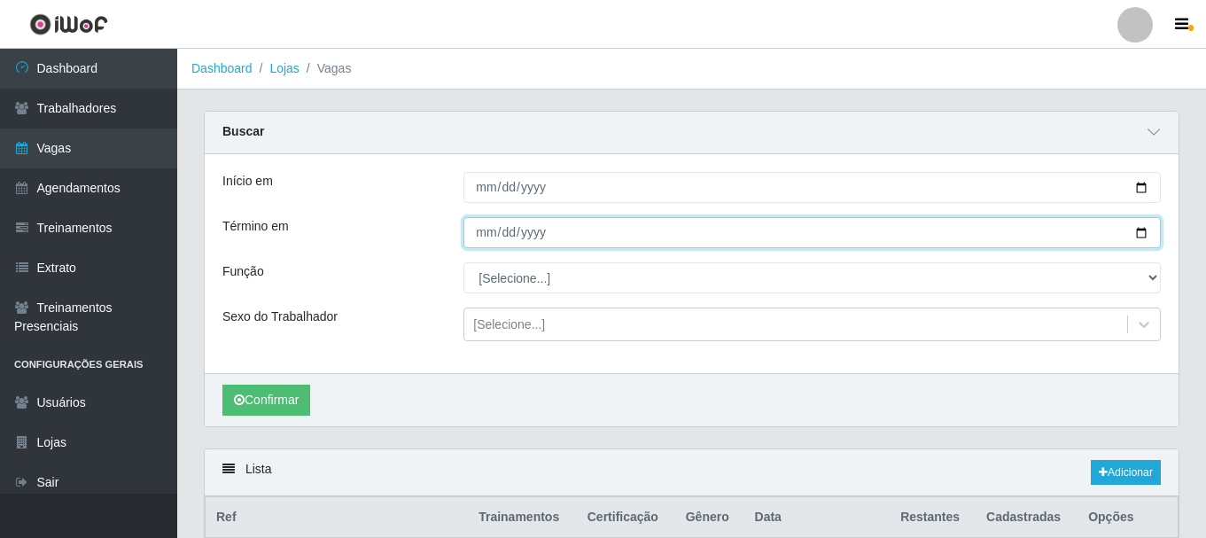
click at [471, 218] on input "[DATE]" at bounding box center [811, 232] width 697 height 31
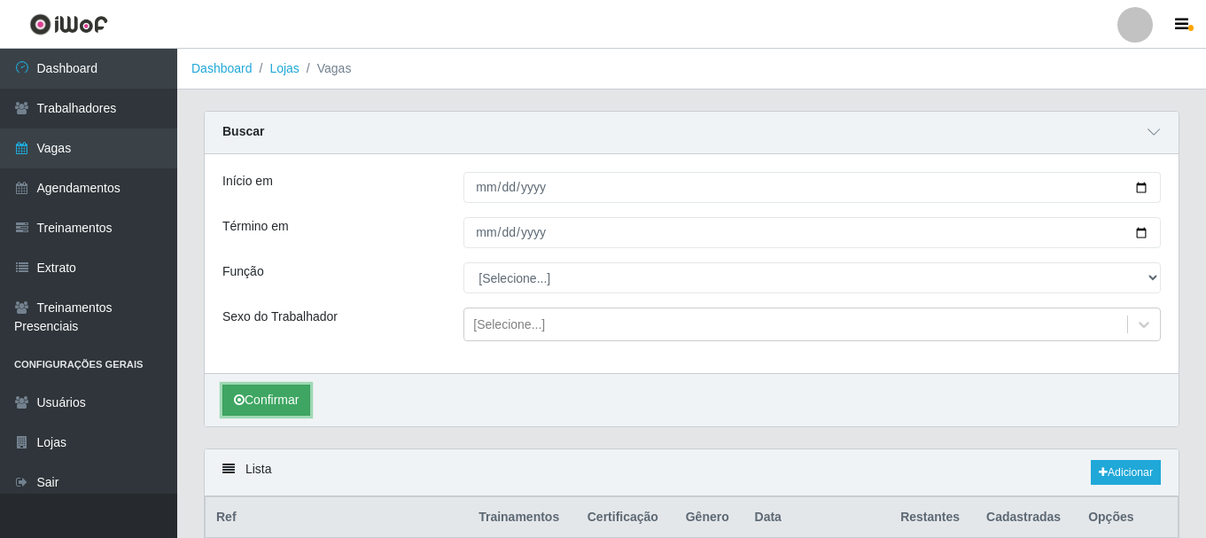
click at [303, 388] on button "Confirmar" at bounding box center [266, 399] width 88 height 31
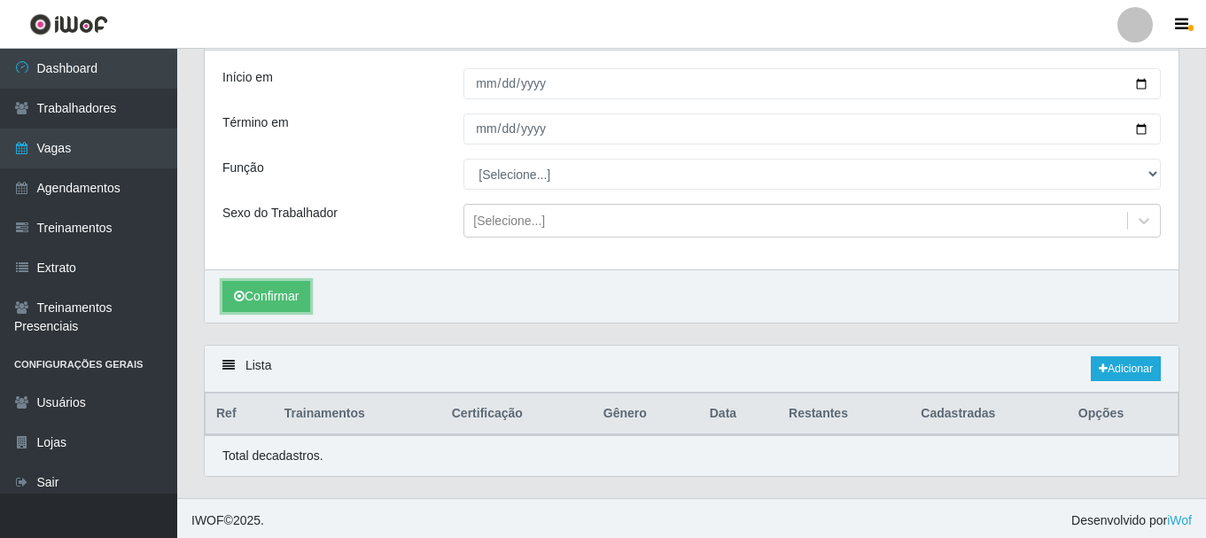
scroll to position [109, 0]
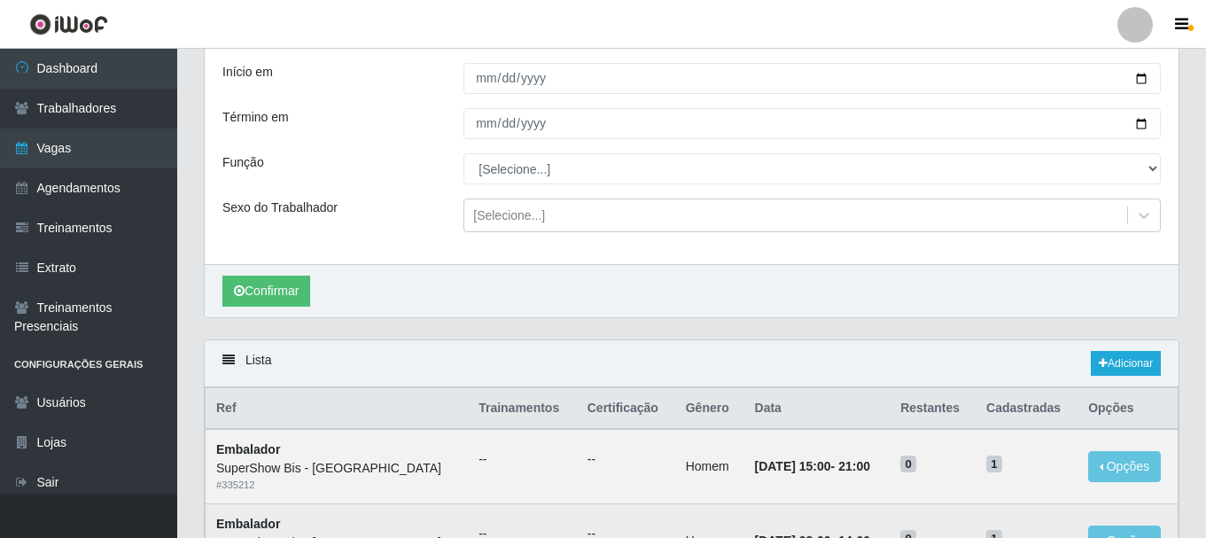
drag, startPoint x: 686, startPoint y: 426, endPoint x: 700, endPoint y: 424, distance: 14.3
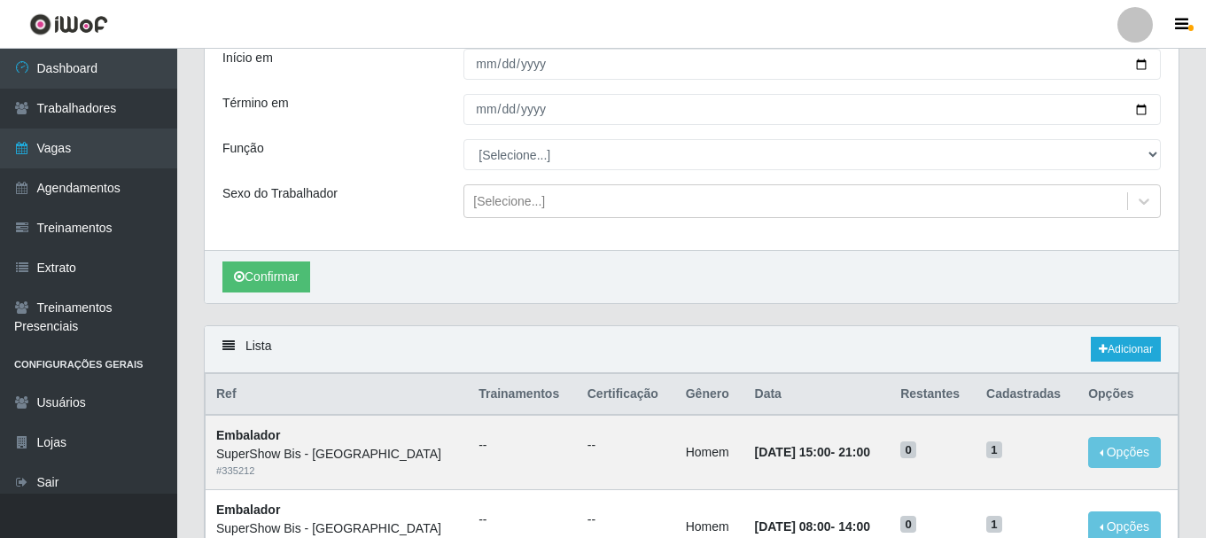
scroll to position [0, 0]
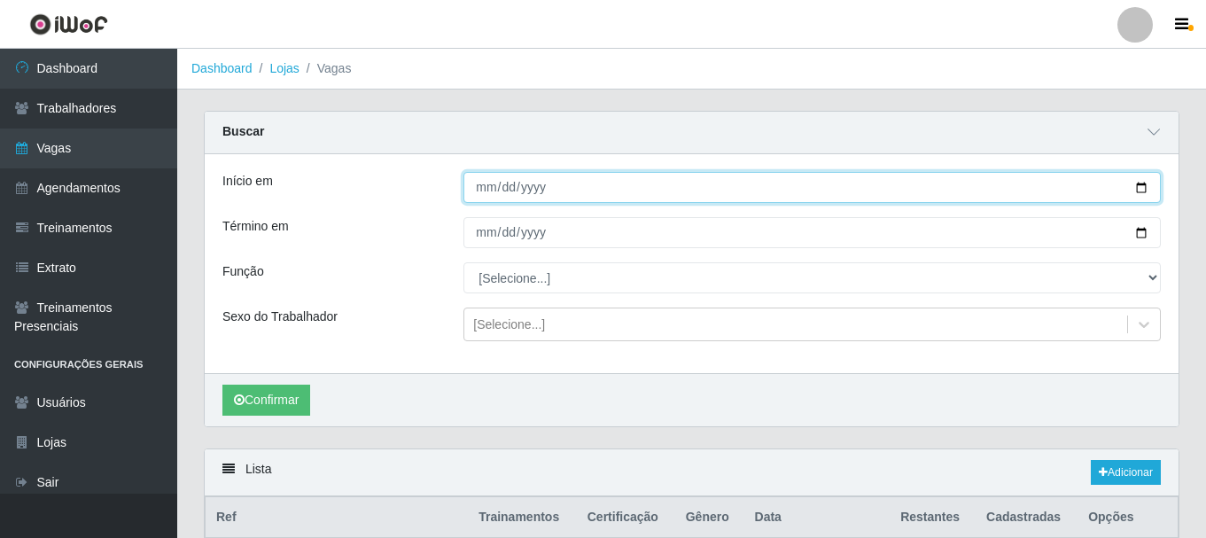
click at [490, 190] on input "[DATE]" at bounding box center [811, 187] width 697 height 31
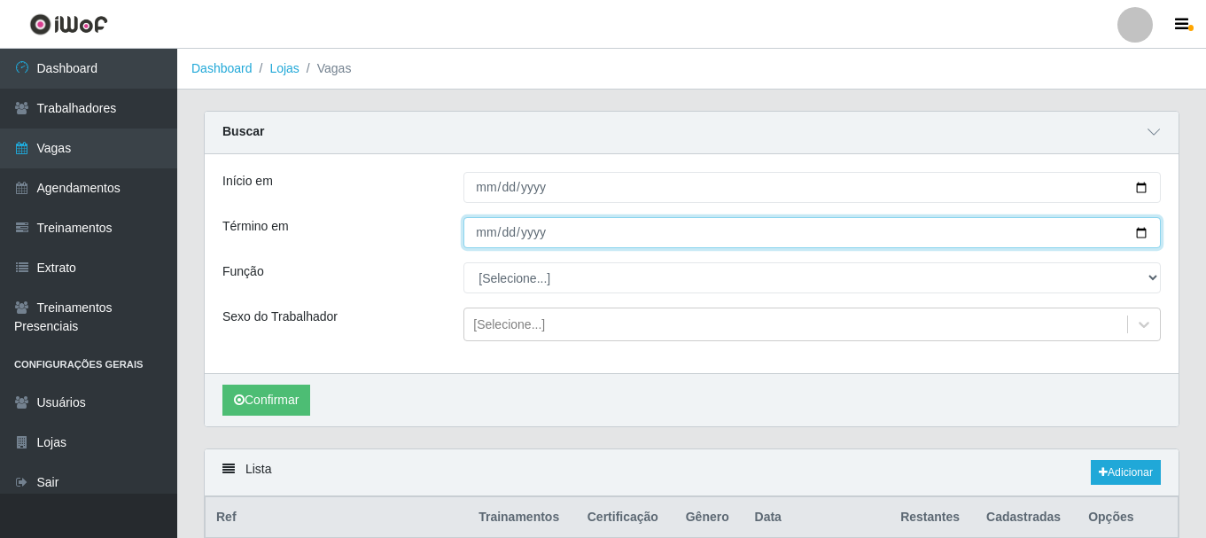
click at [485, 223] on input "[DATE]" at bounding box center [811, 232] width 697 height 31
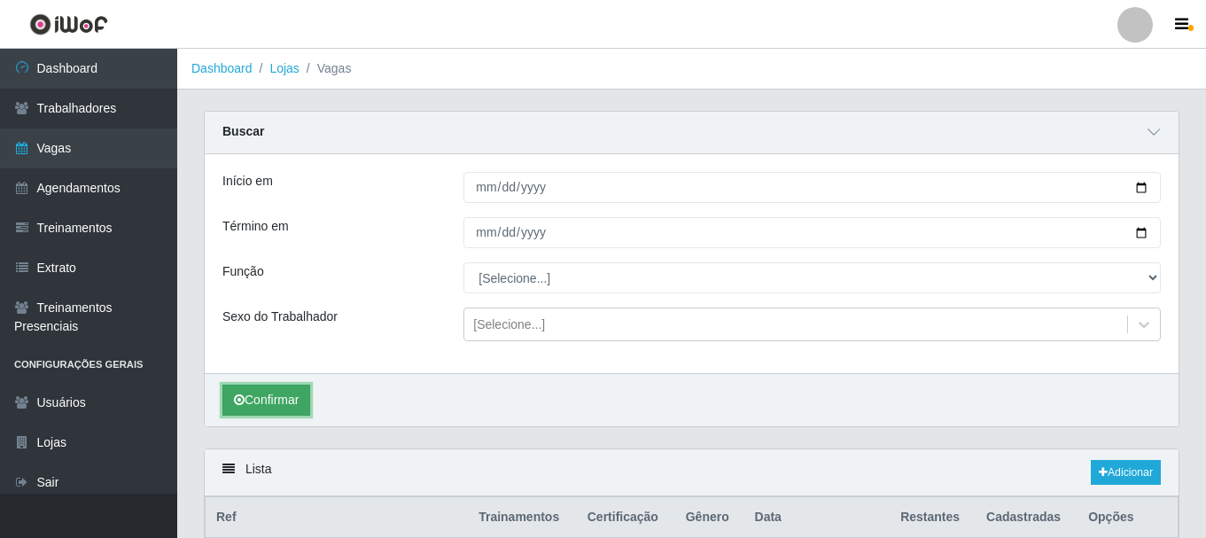
click at [292, 407] on button "Confirmar" at bounding box center [266, 399] width 88 height 31
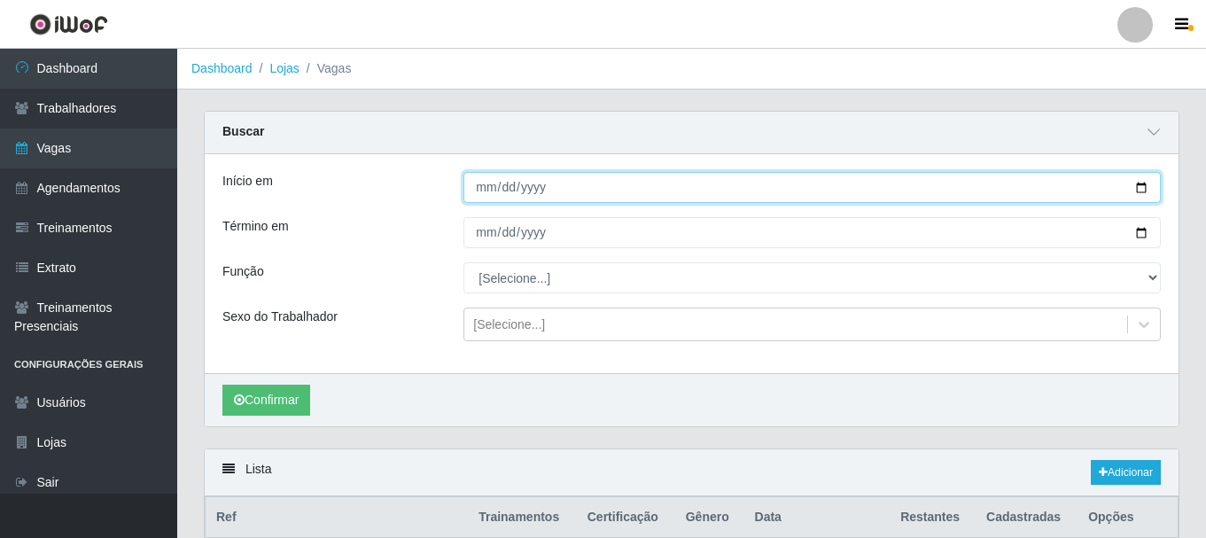
click at [480, 184] on input "[DATE]" at bounding box center [811, 187] width 697 height 31
click at [479, 184] on input "[DATE]" at bounding box center [811, 187] width 697 height 31
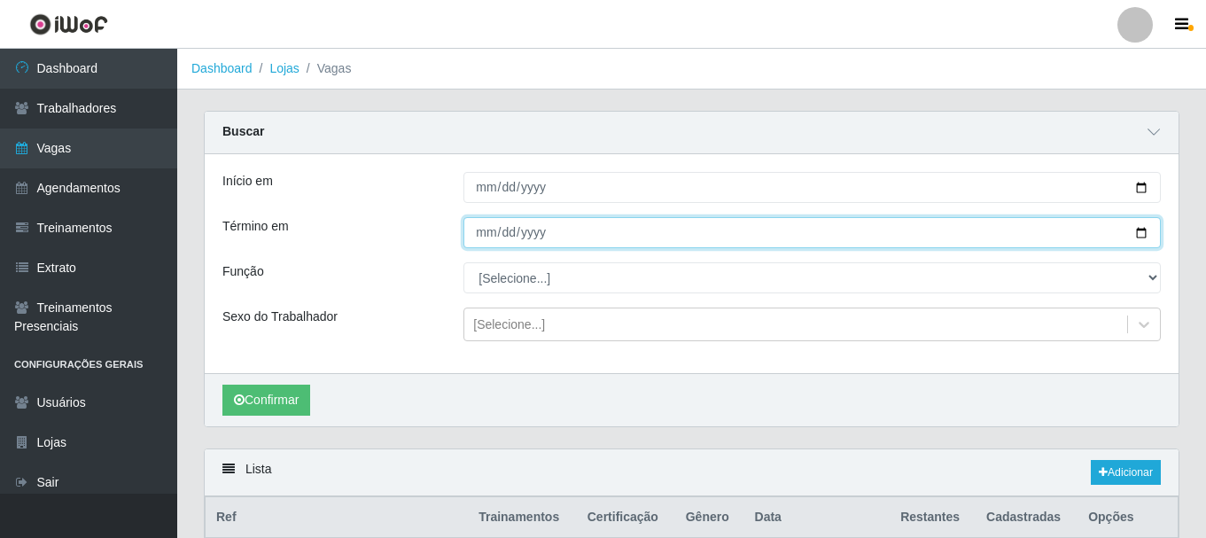
click at [490, 228] on input "[DATE]" at bounding box center [811, 232] width 697 height 31
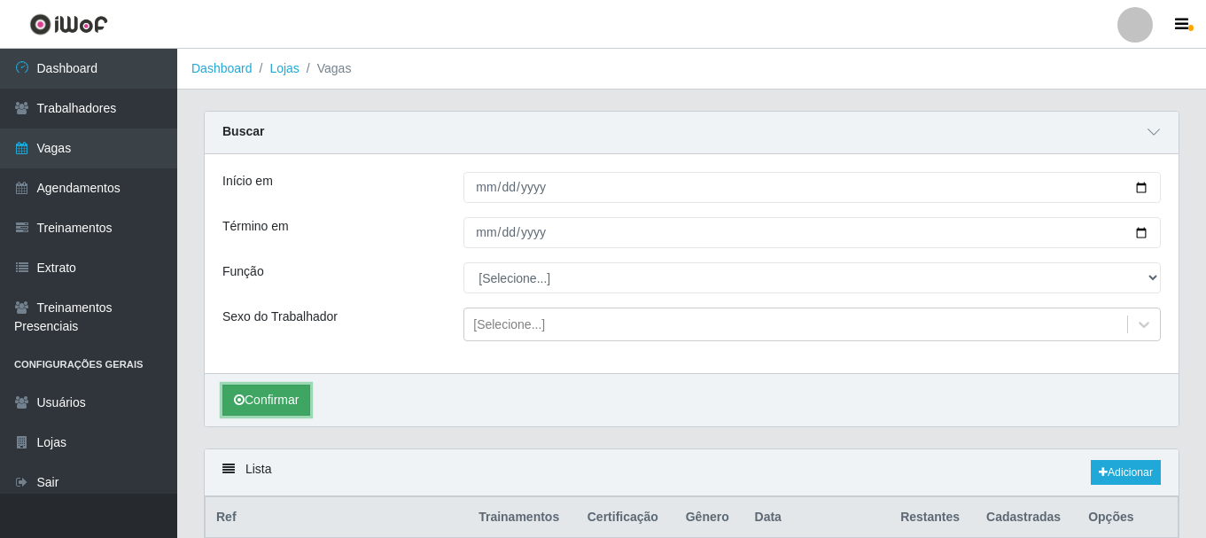
click at [280, 407] on button "Confirmar" at bounding box center [266, 399] width 88 height 31
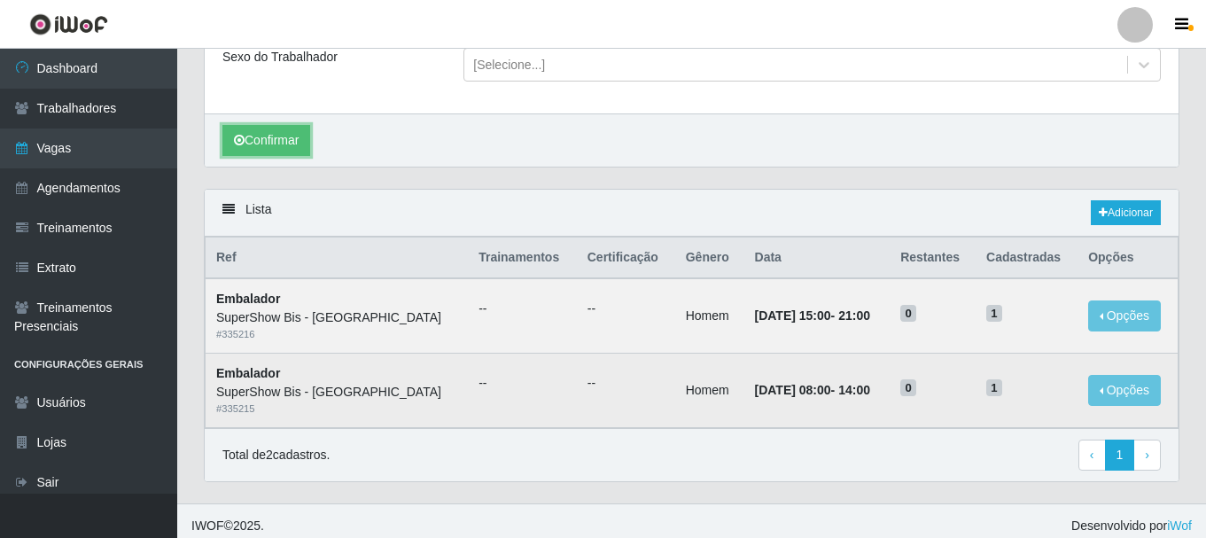
scroll to position [270, 0]
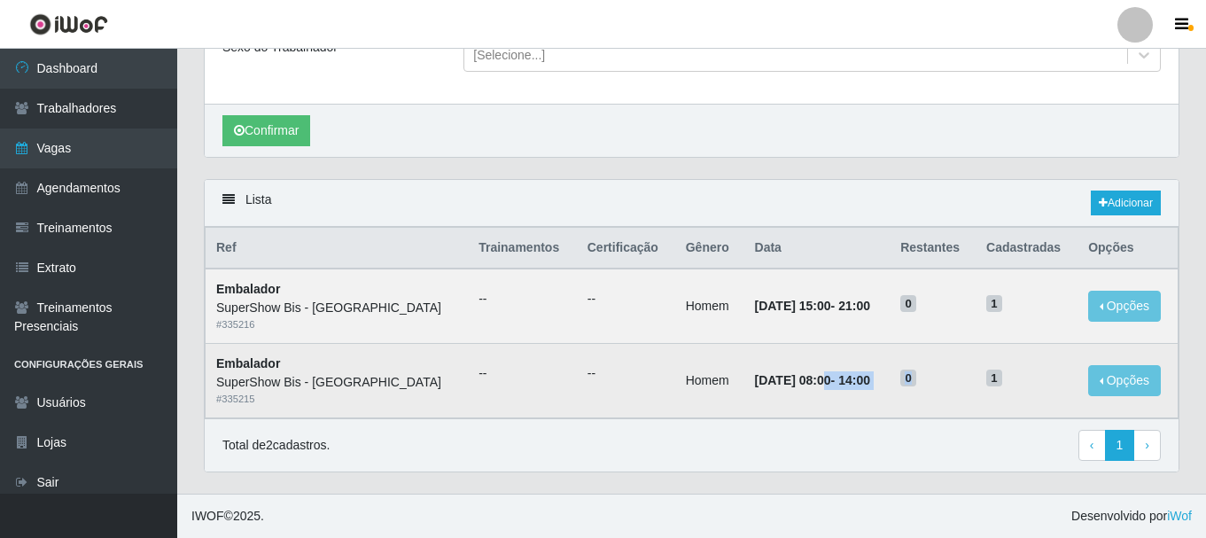
drag, startPoint x: 768, startPoint y: 385, endPoint x: 940, endPoint y: 364, distance: 173.1
click at [940, 364] on tr "Embalador SuperShow Bis - Avenida 6 # 335215 -- -- Homem [DATE] 08:00 - 14:00 0…" at bounding box center [691, 381] width 973 height 74
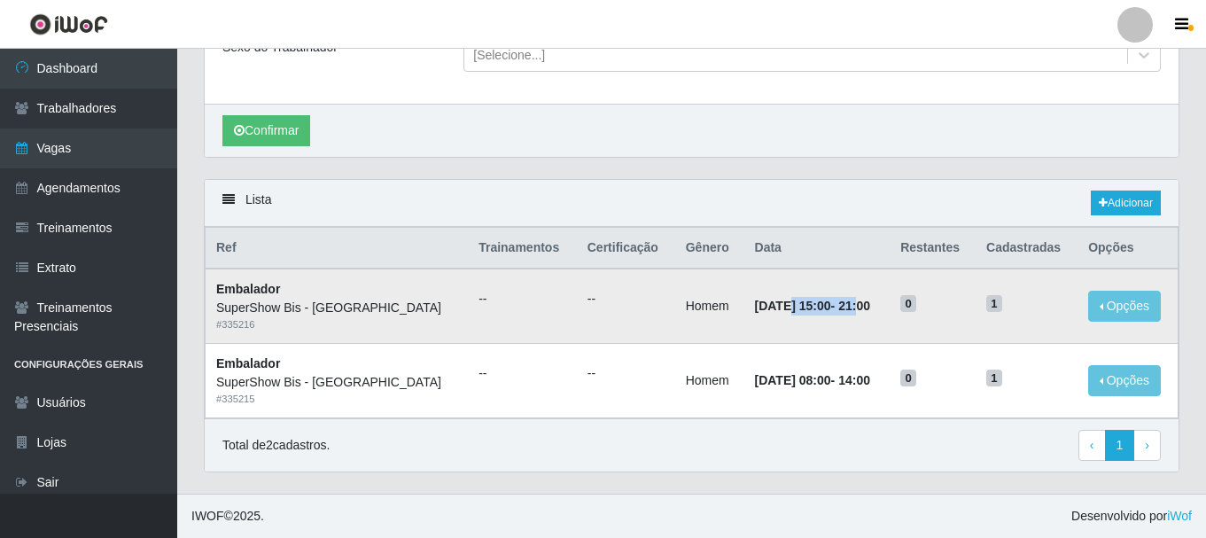
drag, startPoint x: 755, startPoint y: 321, endPoint x: 832, endPoint y: 314, distance: 77.3
click at [832, 314] on td "[DATE] 15:00 - 21:00" at bounding box center [817, 305] width 146 height 74
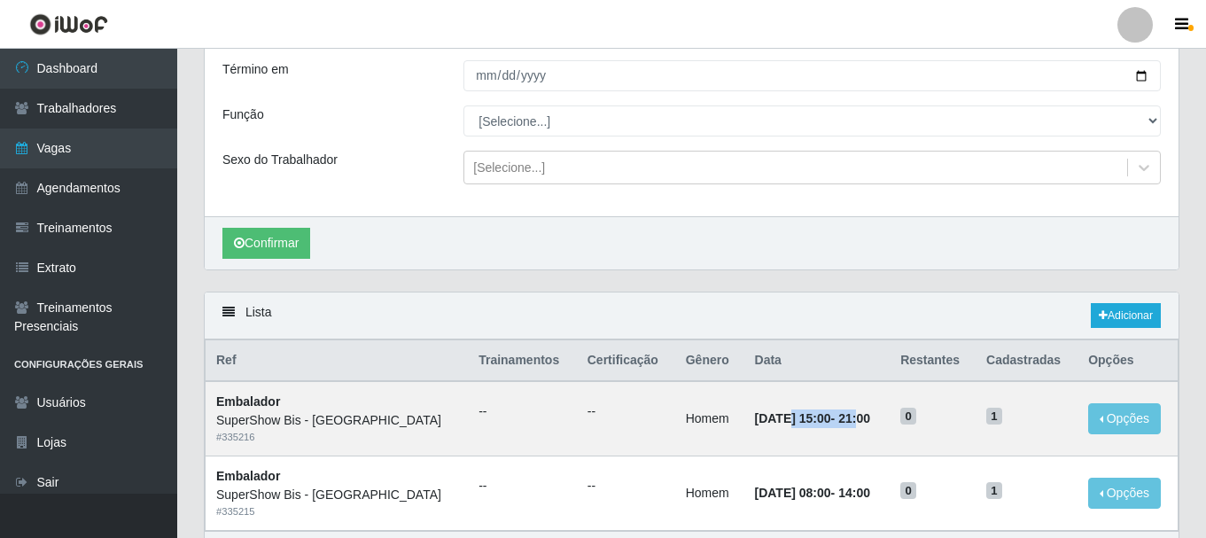
scroll to position [0, 0]
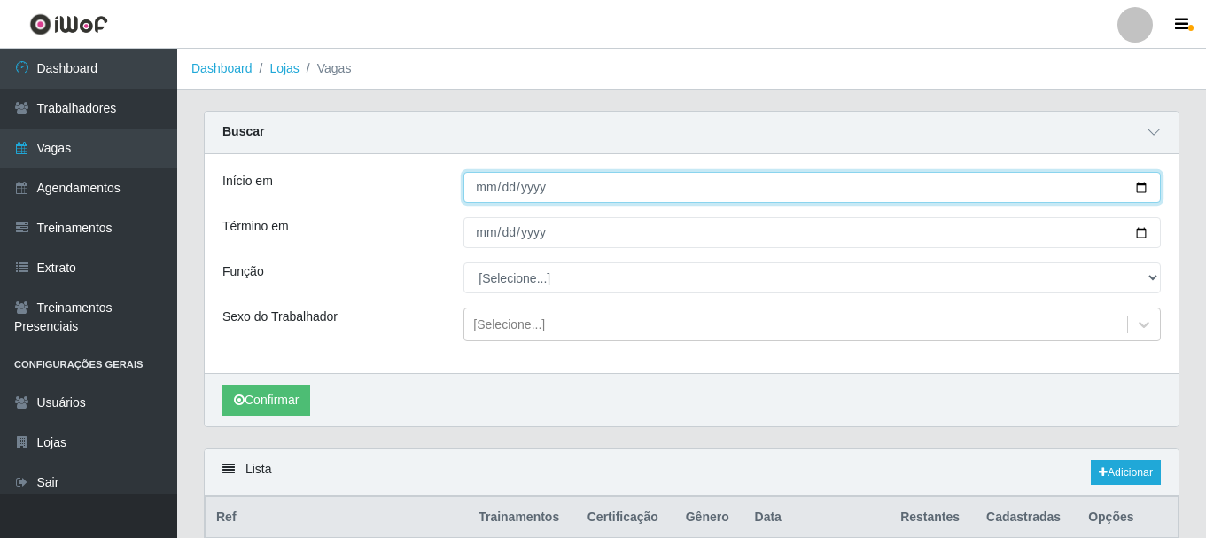
click at [483, 195] on input "[DATE]" at bounding box center [811, 187] width 697 height 31
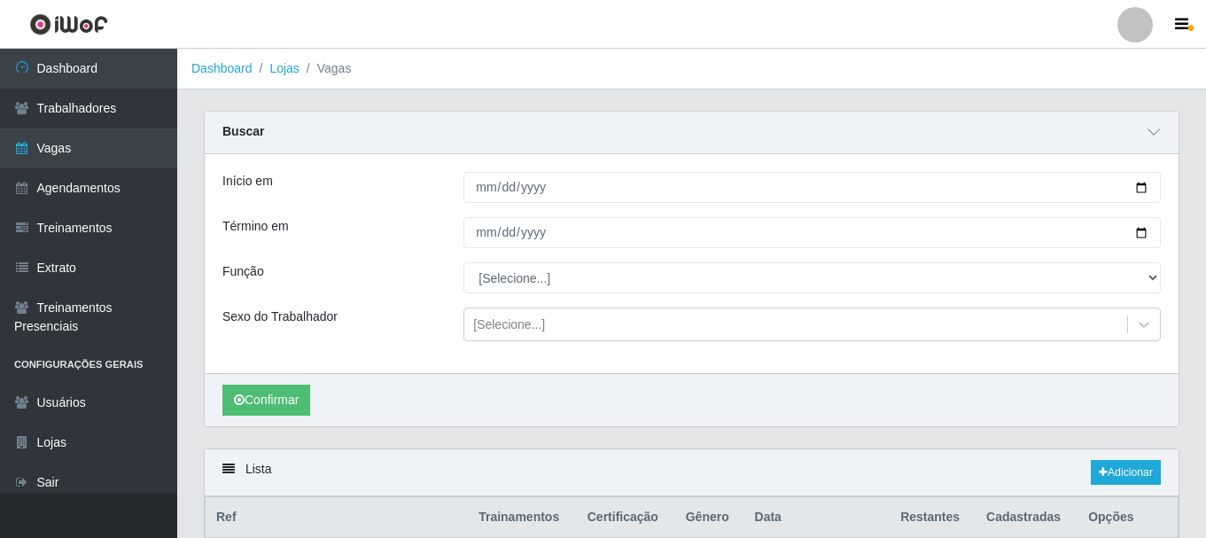
click at [470, 254] on div "Início em [DATE] Término em [DATE] Função [Selecione...] ASG ASG + ASG ++ Auxil…" at bounding box center [691, 263] width 973 height 219
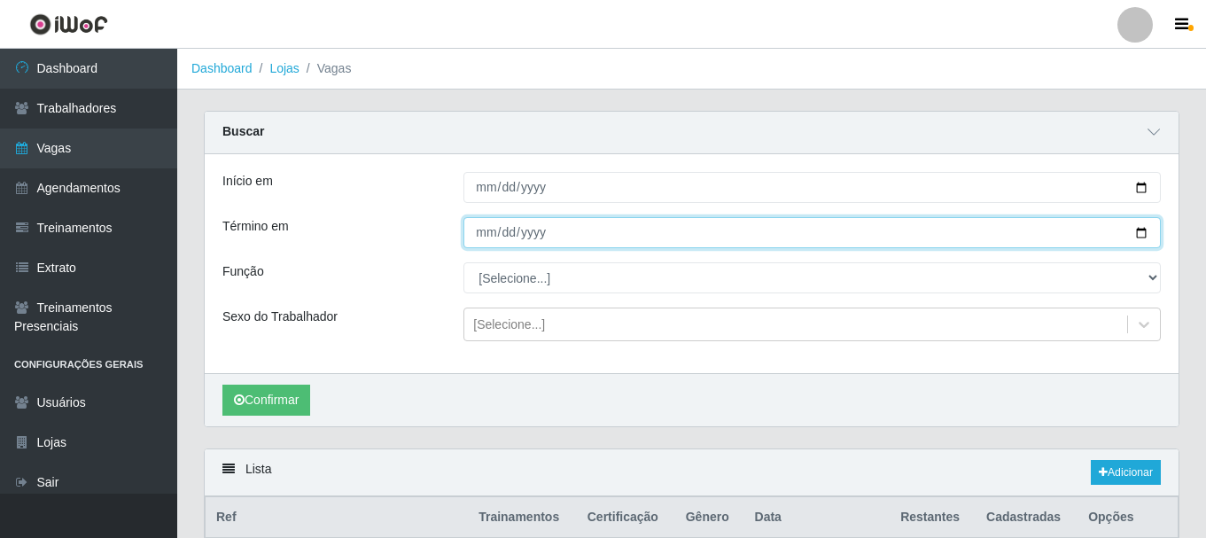
click at [478, 224] on input "[DATE]" at bounding box center [811, 232] width 697 height 31
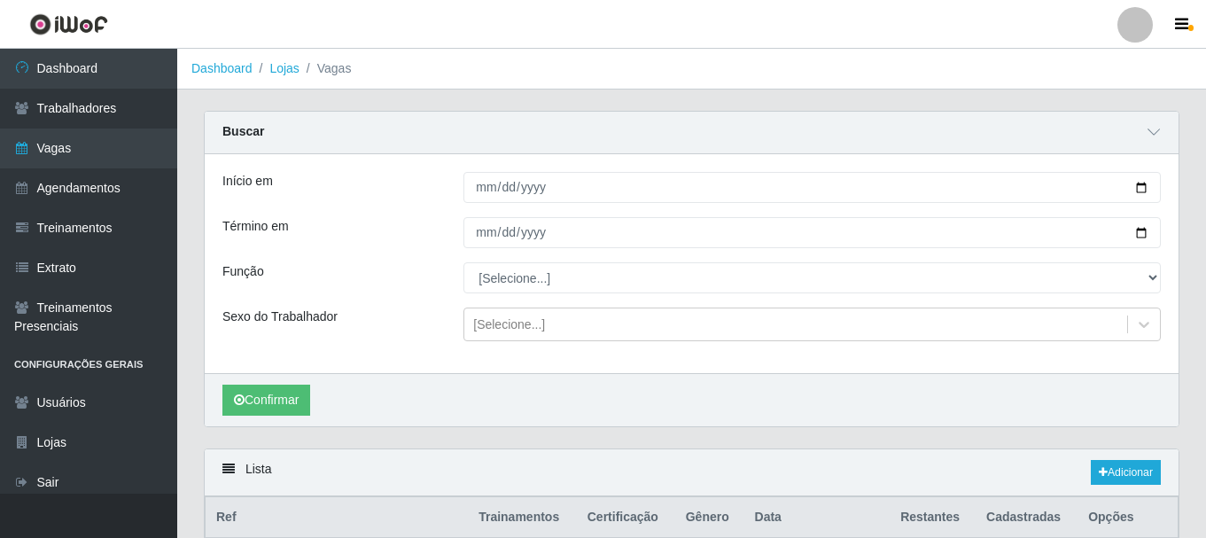
click at [460, 236] on div "[DATE]" at bounding box center [812, 232] width 724 height 31
click at [276, 403] on button "Confirmar" at bounding box center [266, 399] width 88 height 31
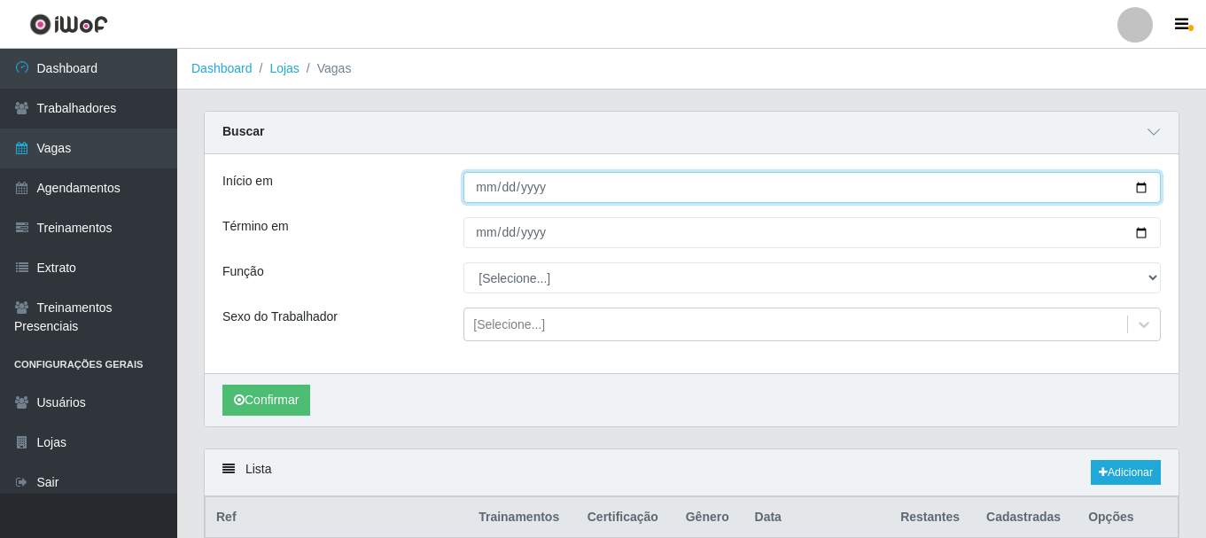
click at [474, 202] on input "[DATE]" at bounding box center [811, 187] width 697 height 31
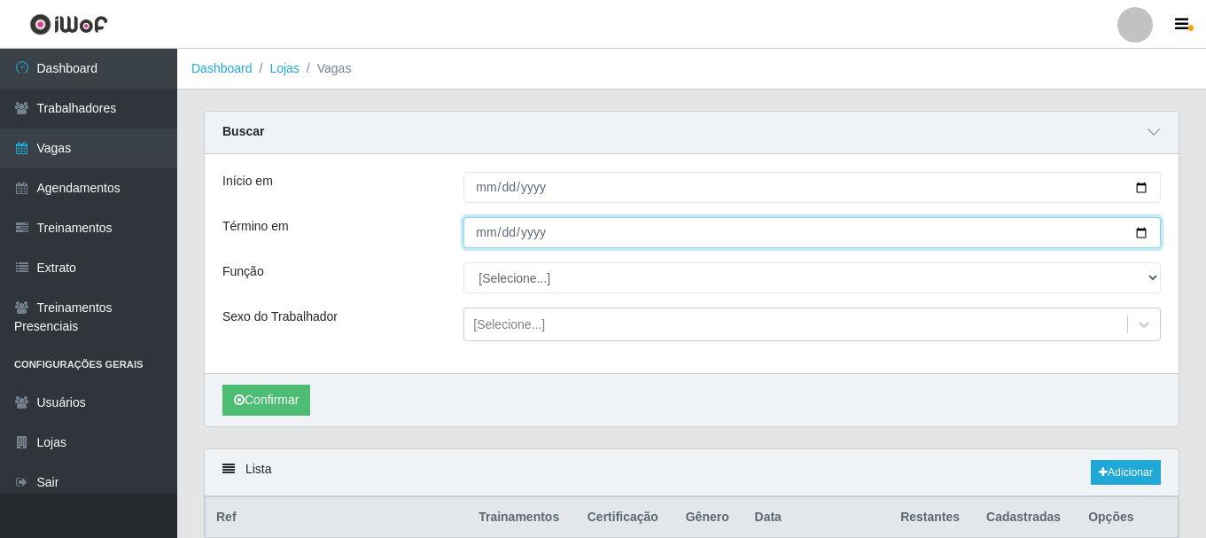
click at [474, 239] on input "[DATE]" at bounding box center [811, 232] width 697 height 31
click at [464, 245] on input "[DATE]" at bounding box center [811, 232] width 697 height 31
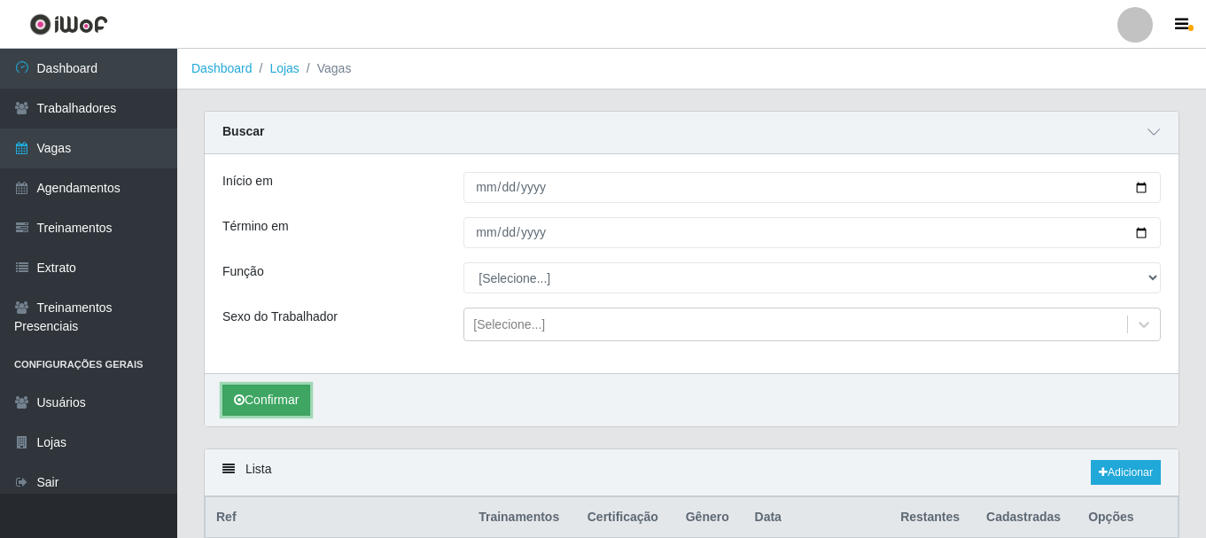
click at [252, 399] on button "Confirmar" at bounding box center [266, 399] width 88 height 31
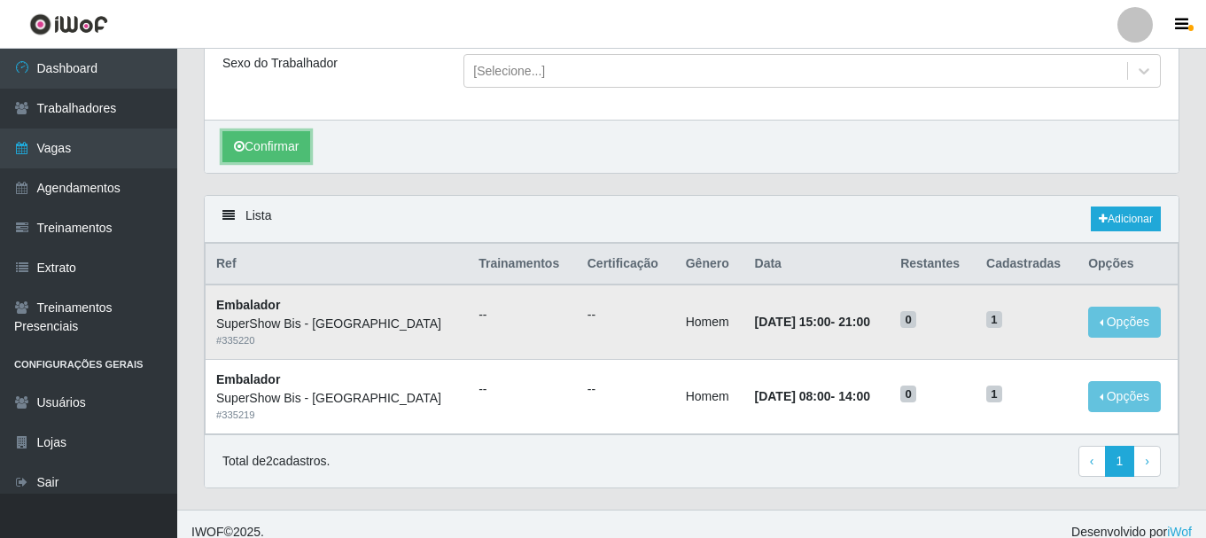
scroll to position [270, 0]
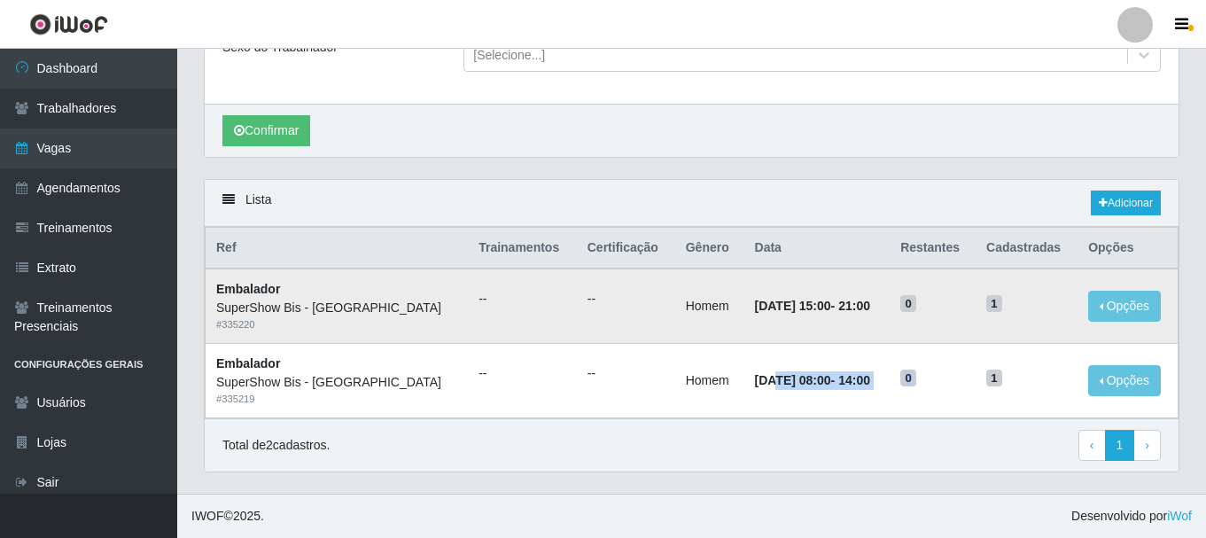
drag, startPoint x: 717, startPoint y: 384, endPoint x: 893, endPoint y: 338, distance: 181.3
click at [952, 367] on tr "Embalador SuperShow Bis - Avenida 6 # 335219 -- -- Homem [DATE] 08:00 - 14:00 0…" at bounding box center [691, 381] width 973 height 74
drag, startPoint x: 755, startPoint y: 313, endPoint x: 925, endPoint y: 304, distance: 170.3
click at [925, 304] on tr "Embalador SuperShow Bis - Avenida 6 # 335220 -- -- Homem [DATE] 15:00 - 21:00 0…" at bounding box center [691, 305] width 973 height 74
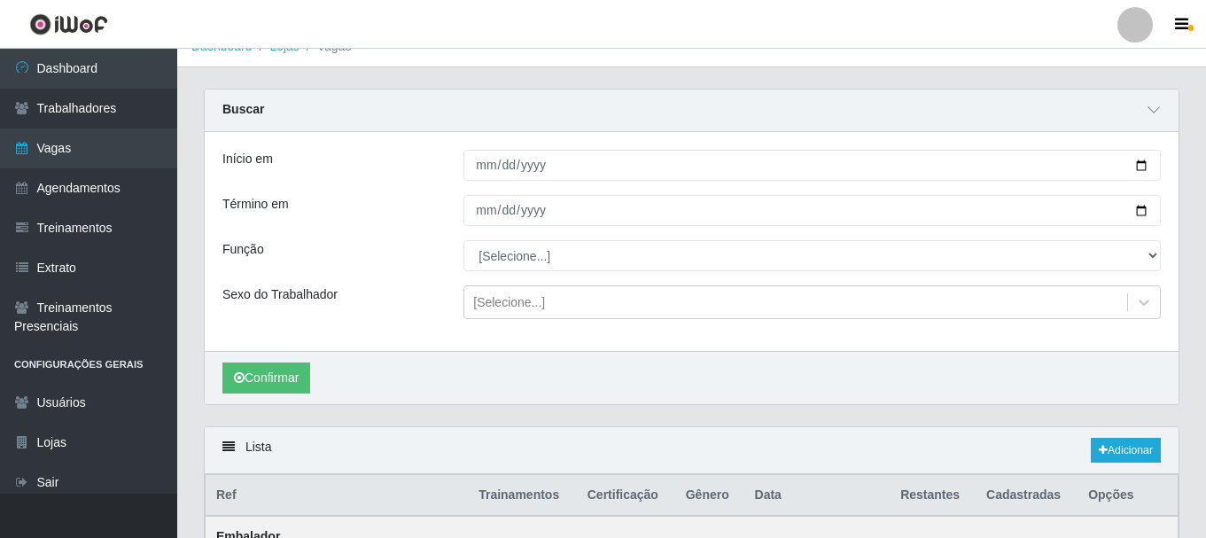
scroll to position [0, 0]
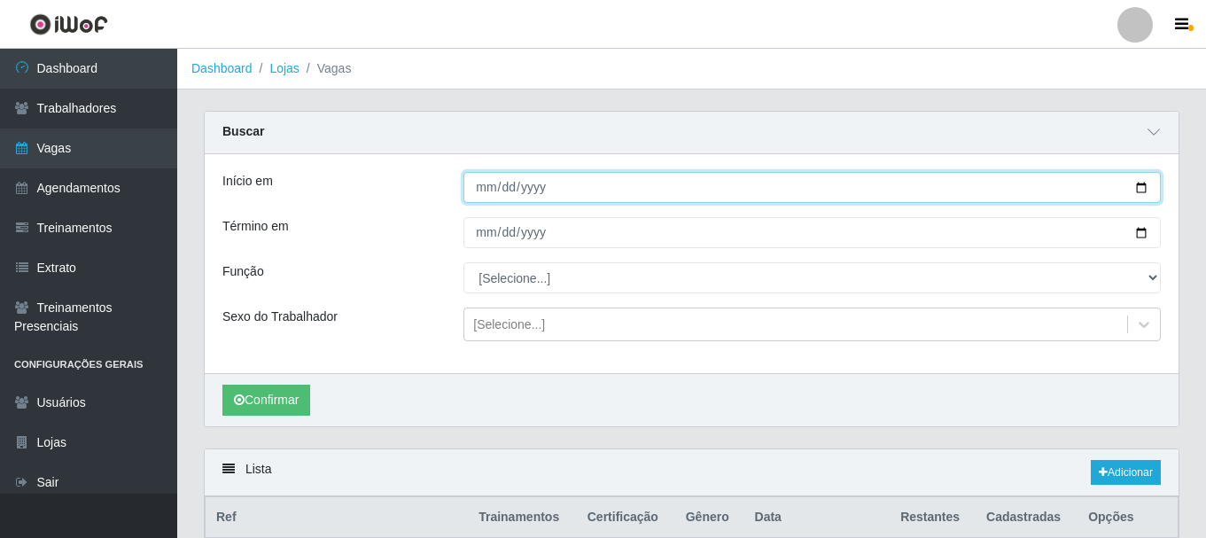
click at [477, 190] on input "[DATE]" at bounding box center [811, 187] width 697 height 31
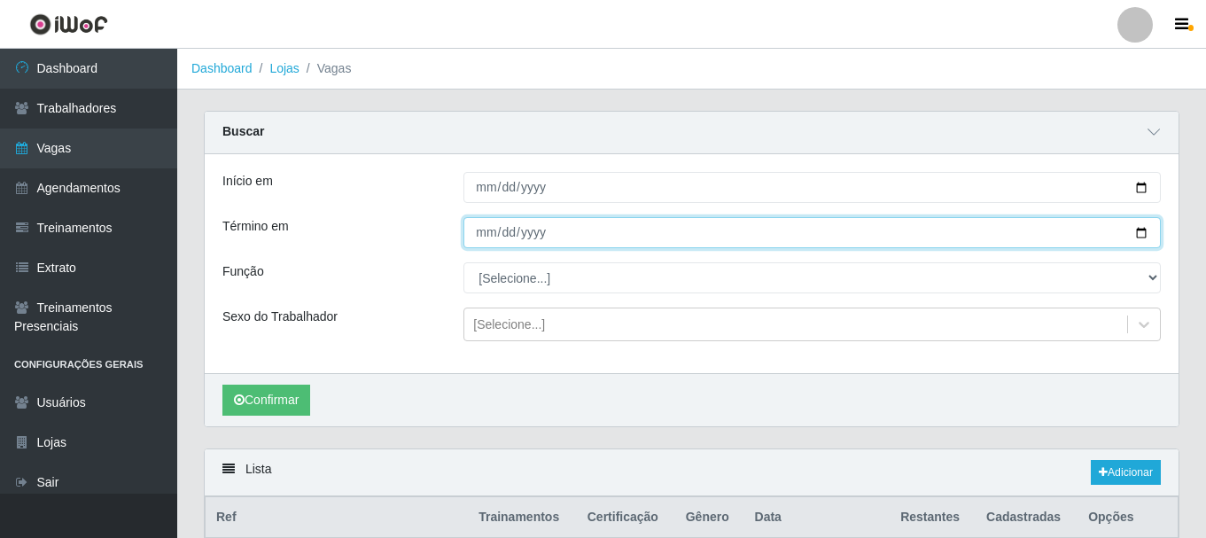
click at [484, 243] on input "[DATE]" at bounding box center [811, 232] width 697 height 31
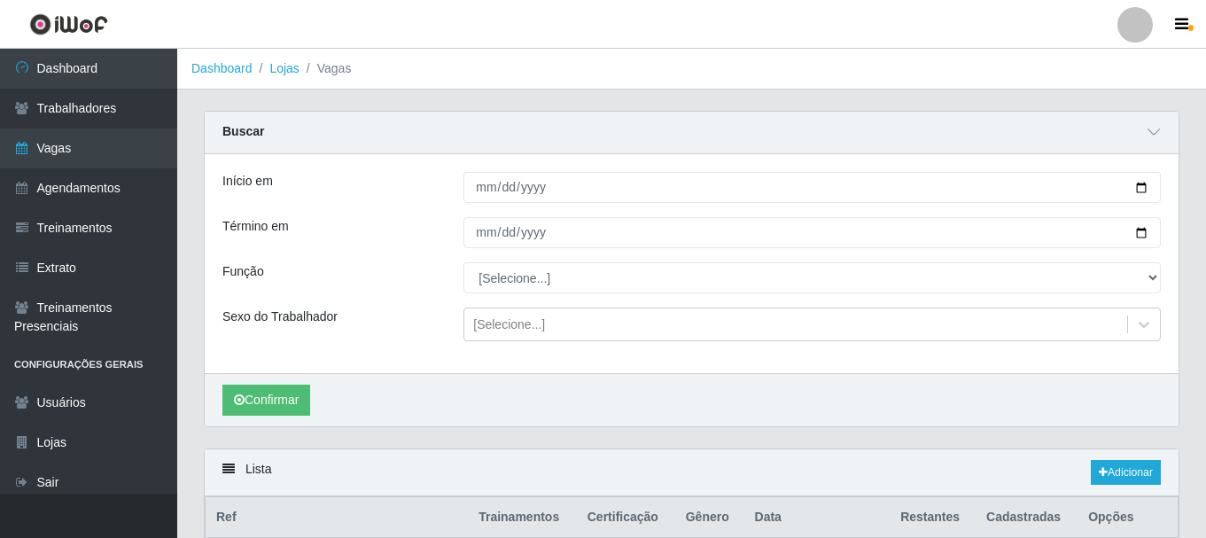
click at [413, 238] on div "Término em" at bounding box center [329, 232] width 241 height 31
click at [289, 393] on button "Confirmar" at bounding box center [266, 399] width 88 height 31
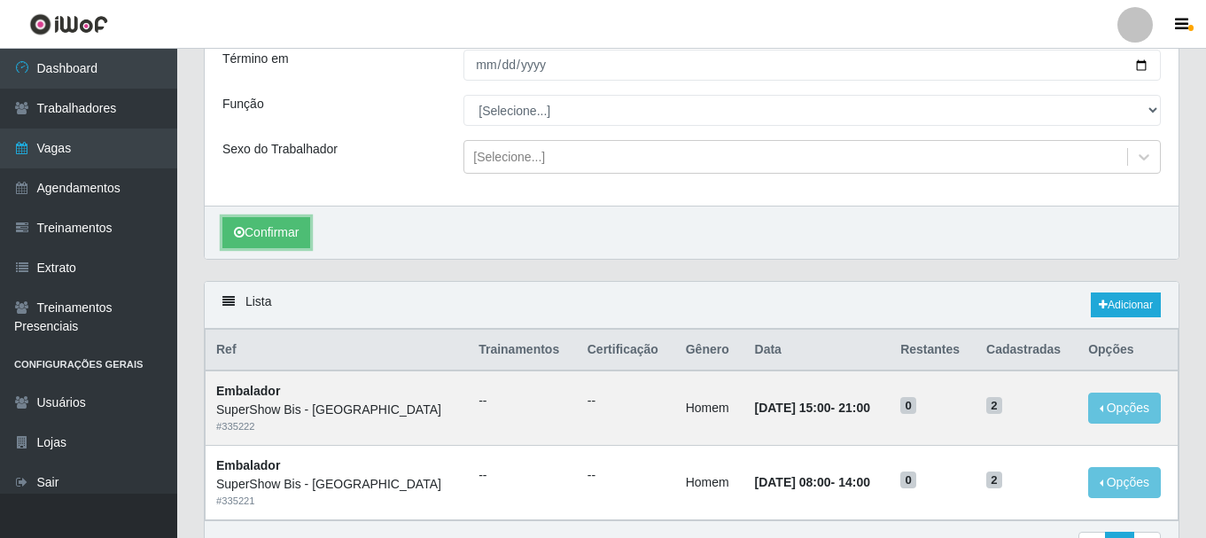
scroll to position [270, 0]
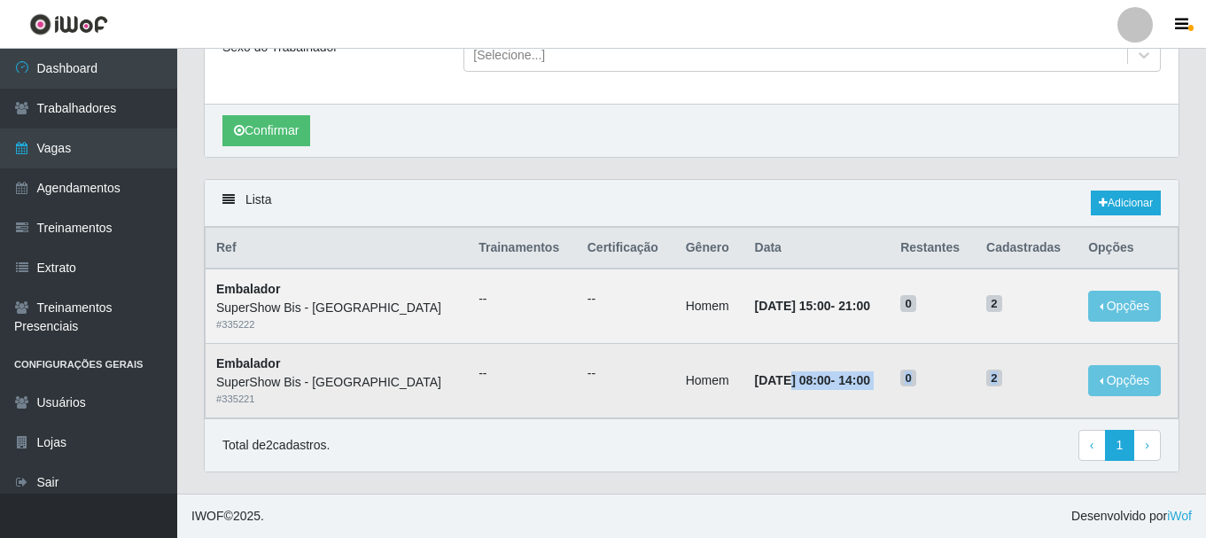
drag, startPoint x: 732, startPoint y: 376, endPoint x: 1061, endPoint y: 378, distance: 329.5
click at [1058, 378] on tr "Embalador SuperShow Bis - Avenida 6 # 335221 -- -- Homem [DATE] 08:00 - 14:00 0…" at bounding box center [691, 381] width 973 height 74
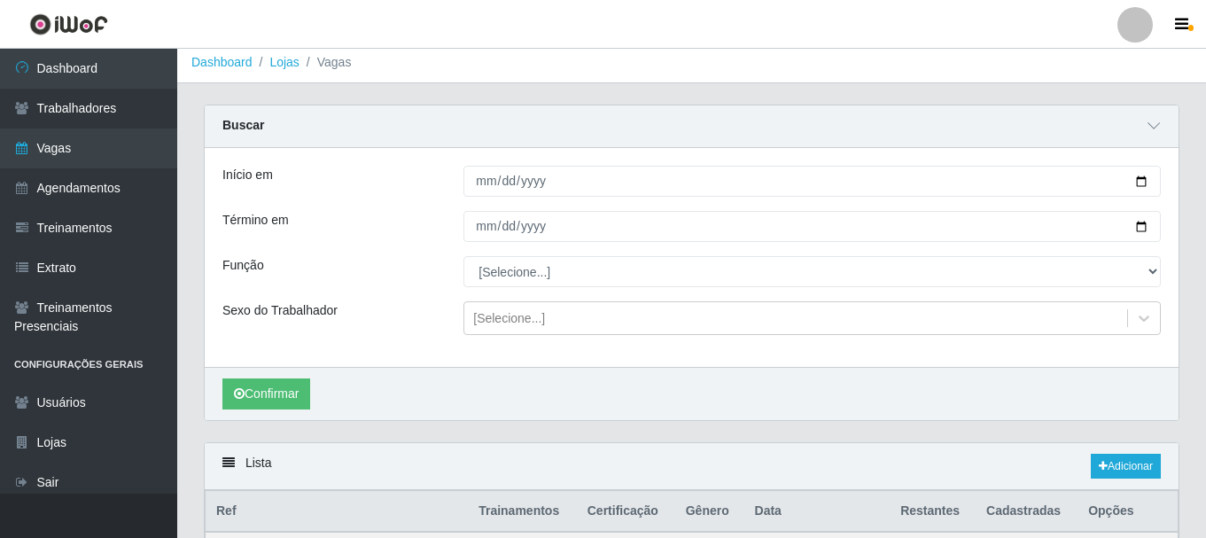
scroll to position [4, 0]
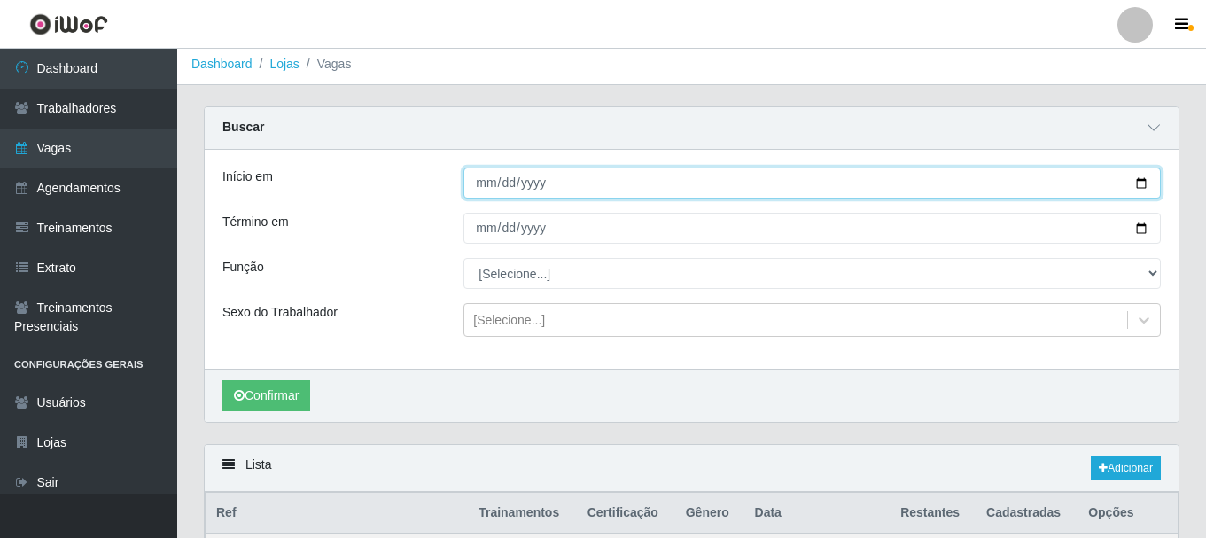
click at [469, 182] on input "[DATE]" at bounding box center [811, 182] width 697 height 31
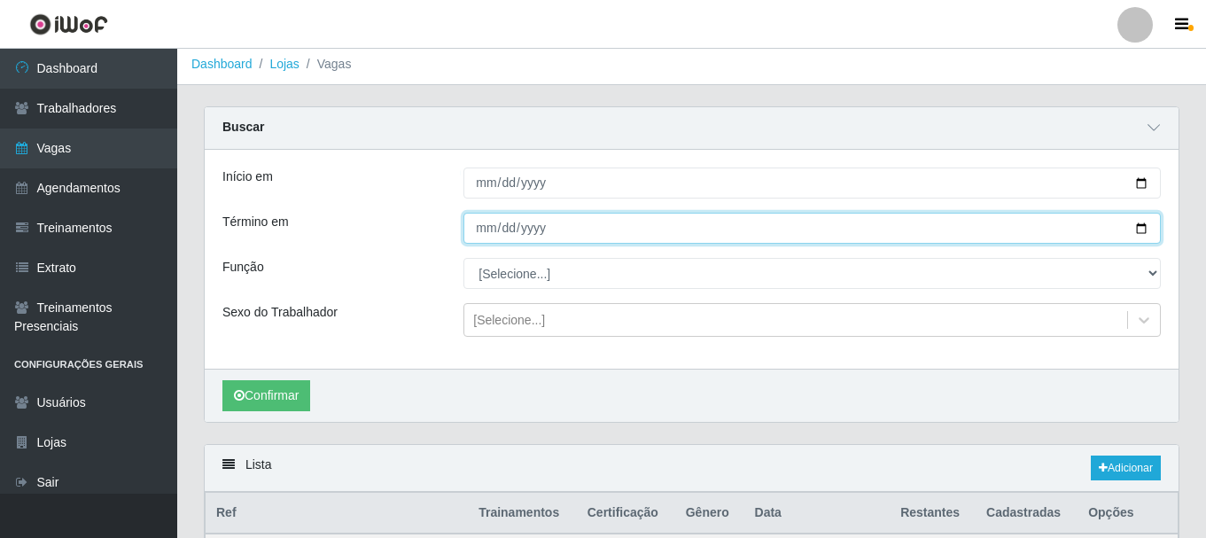
click at [472, 217] on input "[DATE]" at bounding box center [811, 228] width 697 height 31
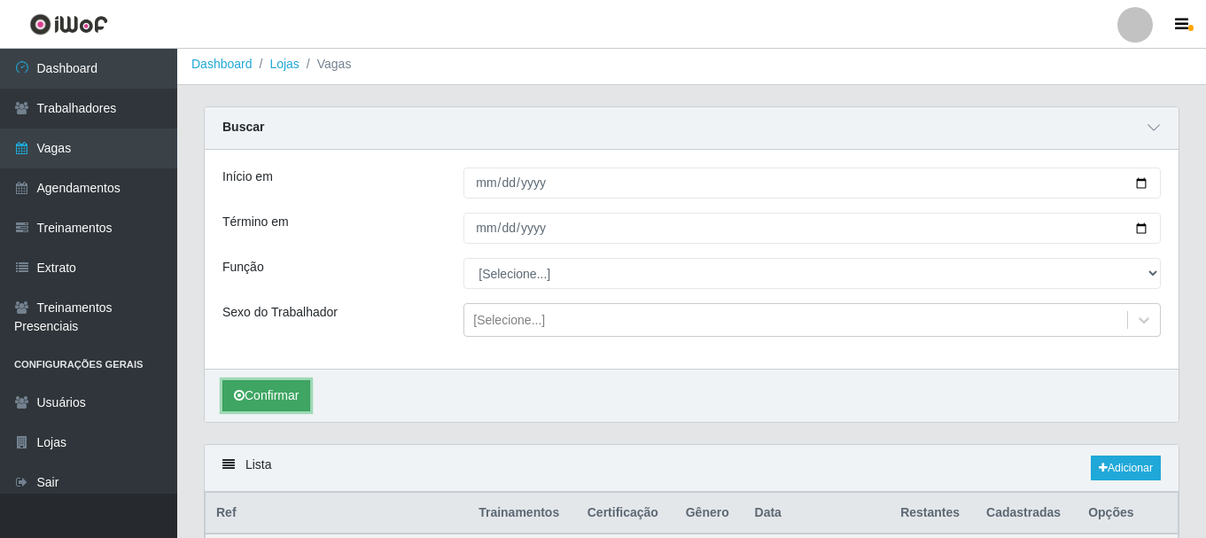
click at [302, 386] on button "Confirmar" at bounding box center [266, 395] width 88 height 31
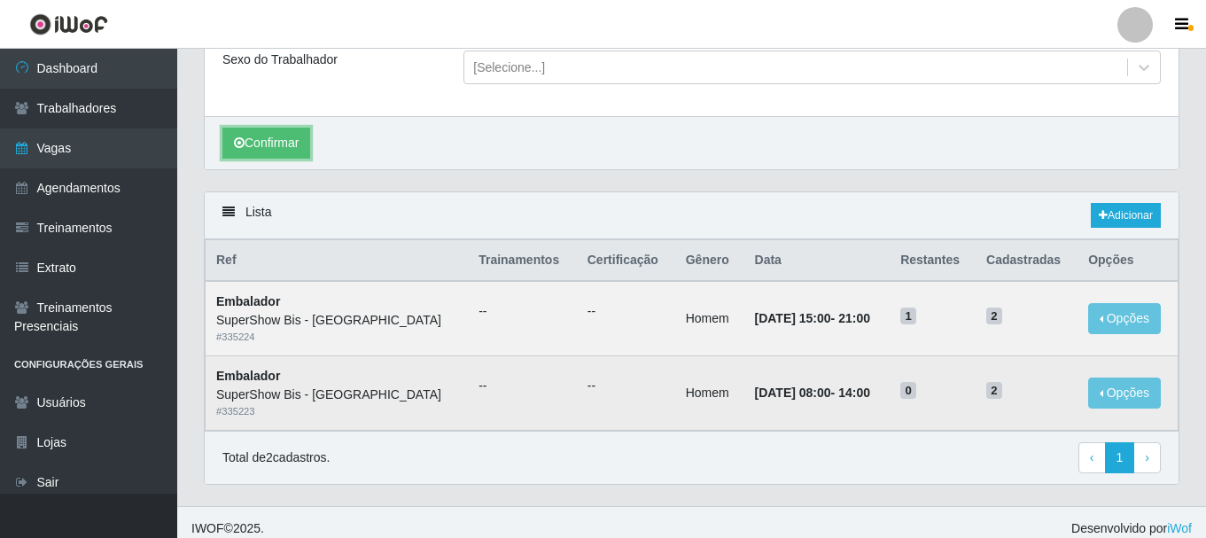
scroll to position [270, 0]
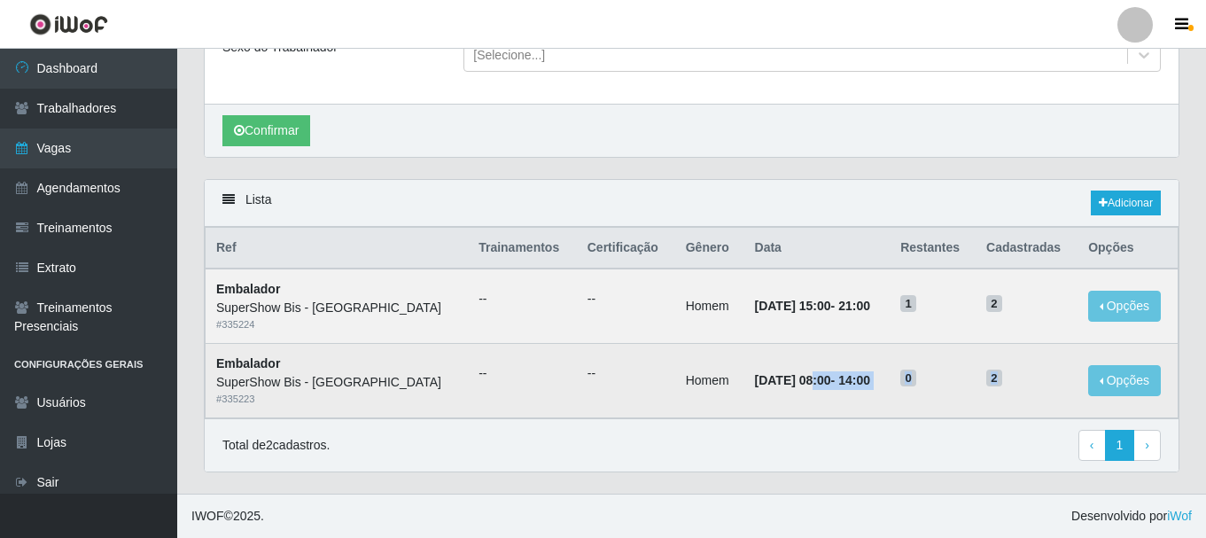
drag, startPoint x: 757, startPoint y: 378, endPoint x: 1004, endPoint y: 365, distance: 247.5
click at [1004, 365] on tr "Embalador SuperShow Bis - Avenida 6 # 335223 -- -- Homem [DATE] 08:00 - 14:00 0…" at bounding box center [691, 381] width 973 height 74
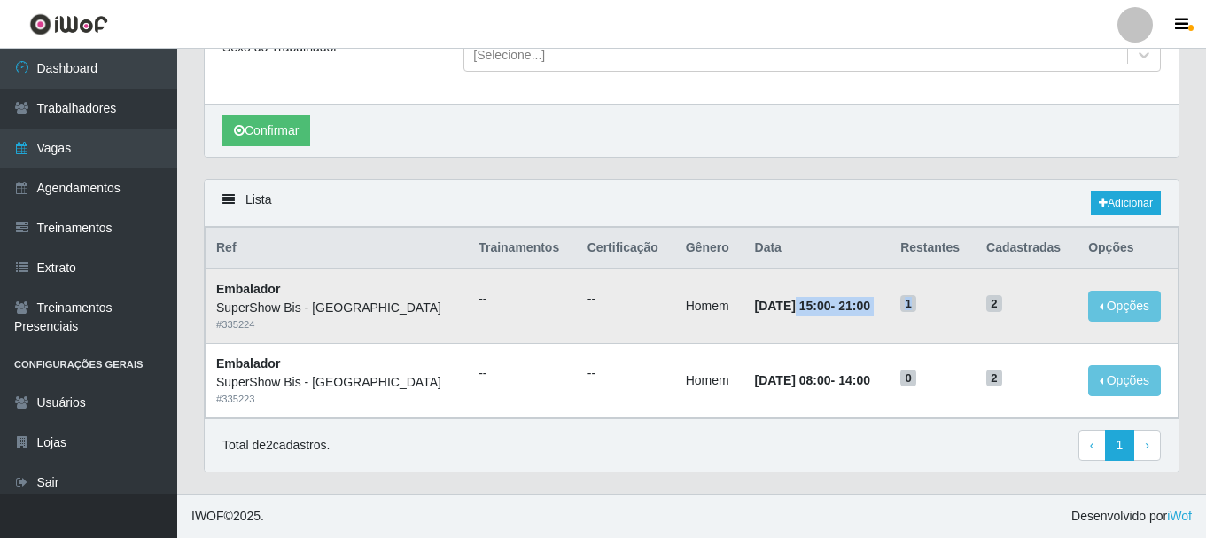
drag, startPoint x: 733, startPoint y: 298, endPoint x: 933, endPoint y: 300, distance: 199.3
click at [933, 300] on tr "Embalador SuperShow Bis - Avenida 6 # 335224 -- -- Homem [DATE] 15:00 - 21:00 1…" at bounding box center [691, 305] width 973 height 74
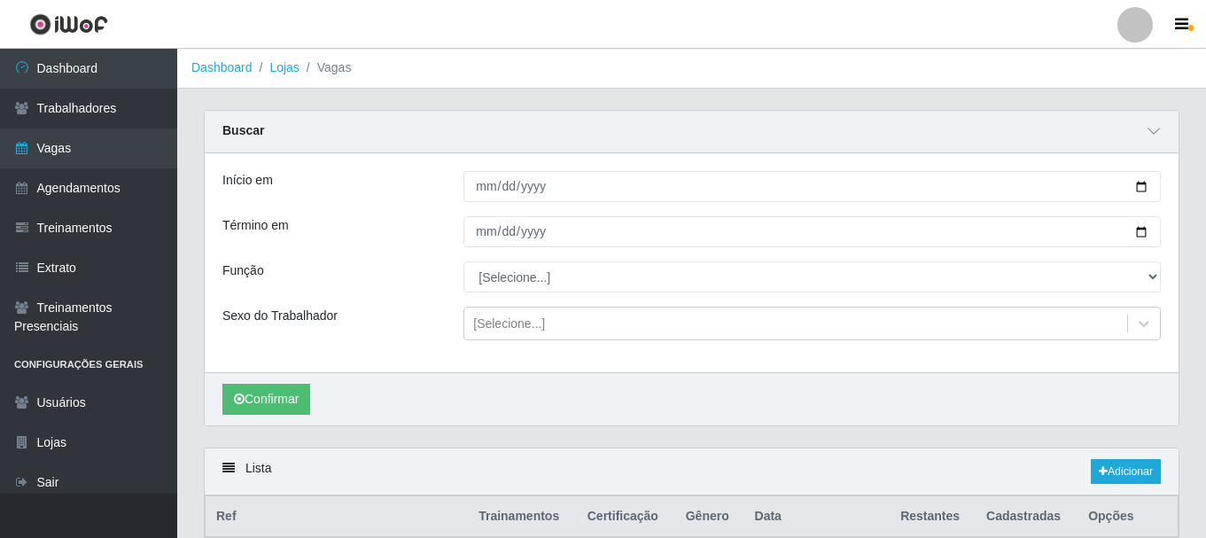
scroll to position [0, 0]
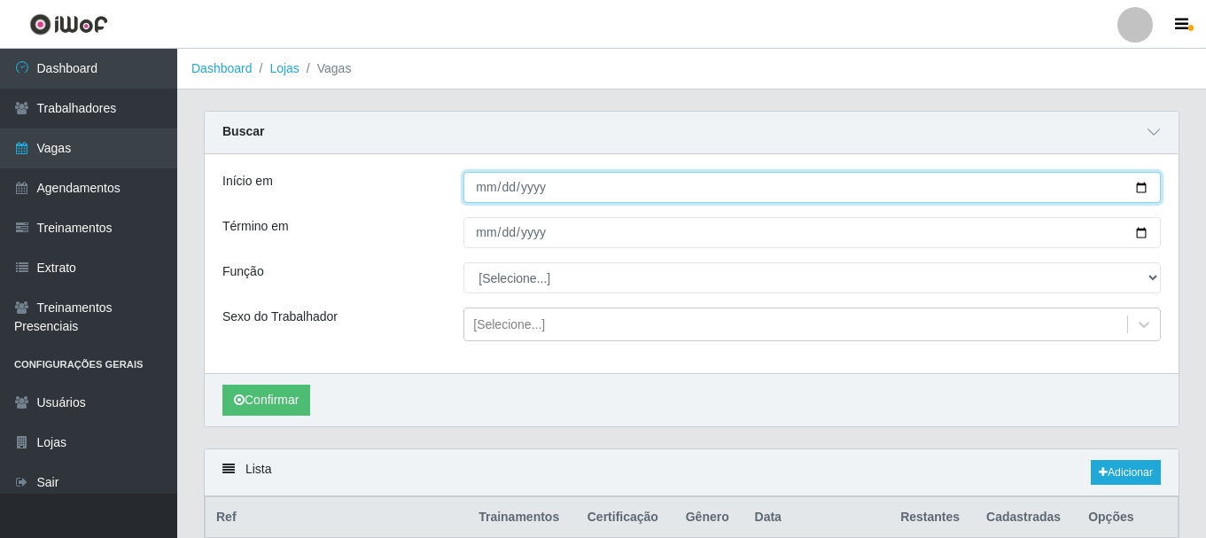
click at [477, 196] on input "[DATE]" at bounding box center [811, 187] width 697 height 31
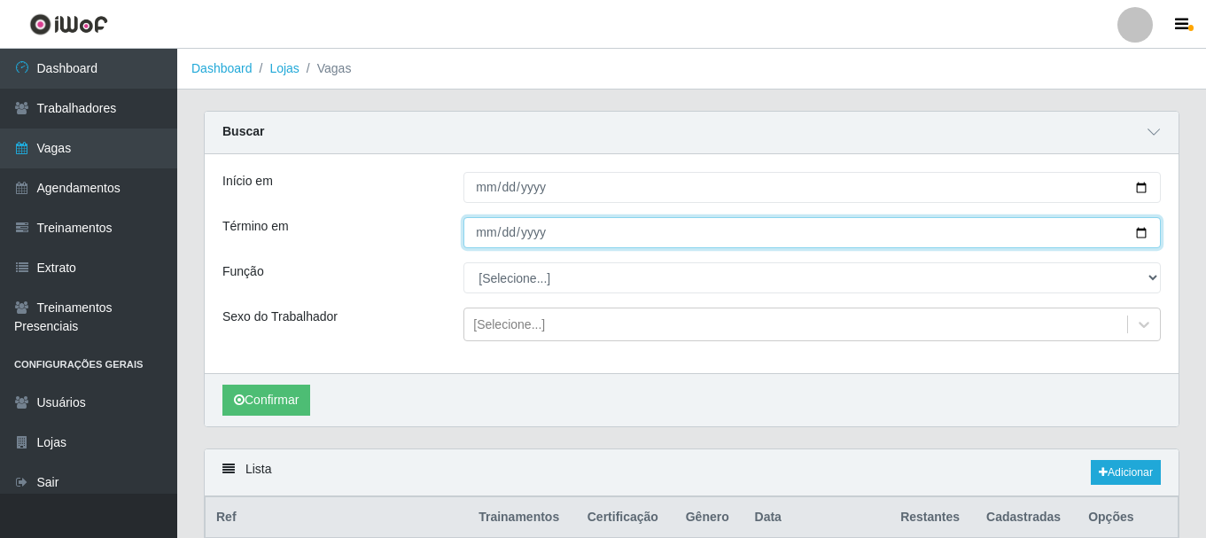
click at [487, 237] on input "[DATE]" at bounding box center [811, 232] width 697 height 31
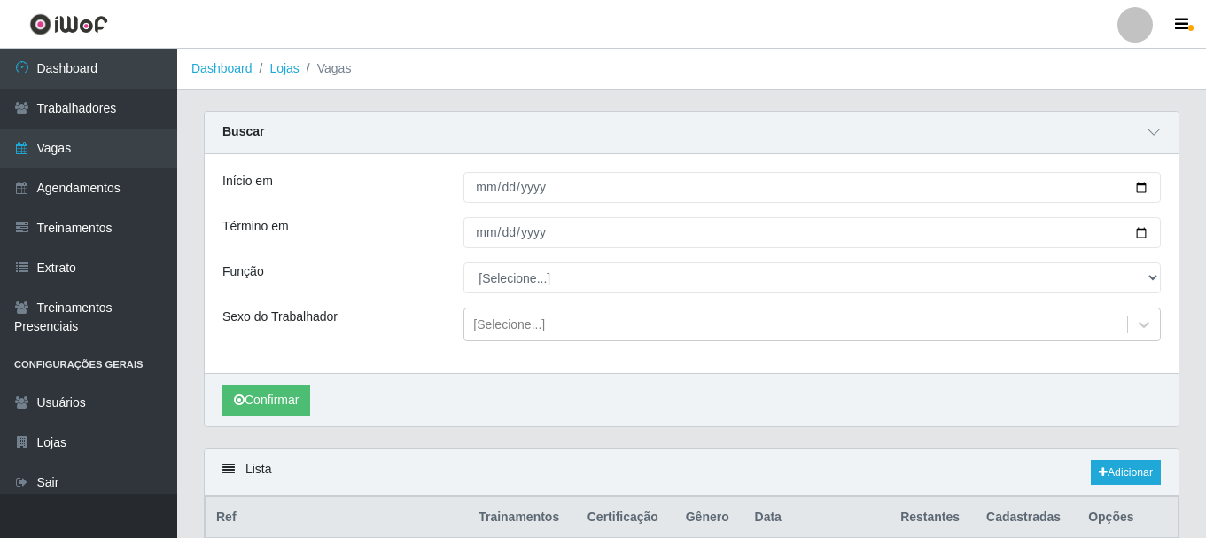
drag, startPoint x: 404, startPoint y: 250, endPoint x: 395, endPoint y: 258, distance: 11.9
click at [402, 251] on div "Início em [DATE] Término em [DATE] Função [Selecione...] ASG ASG + ASG ++ Auxil…" at bounding box center [691, 263] width 973 height 219
click at [272, 404] on button "Confirmar" at bounding box center [266, 399] width 88 height 31
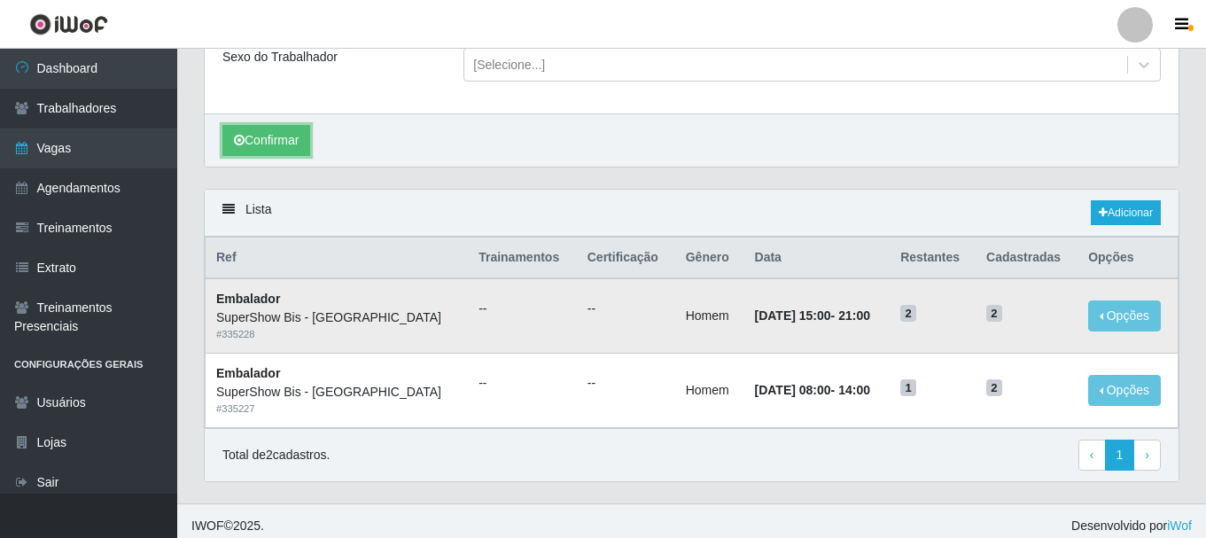
scroll to position [270, 0]
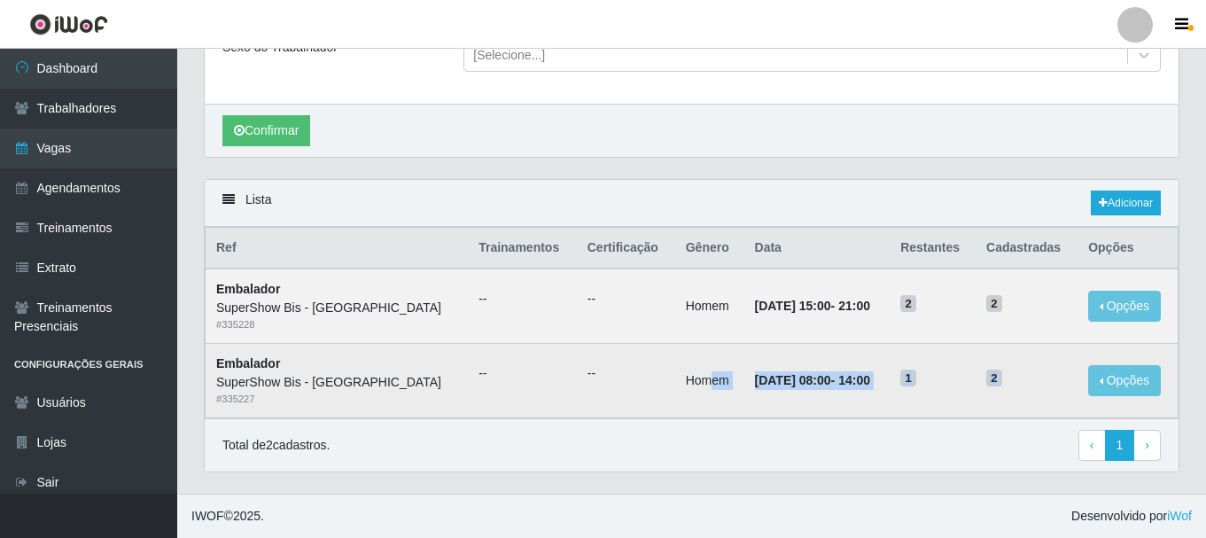
drag, startPoint x: 674, startPoint y: 379, endPoint x: 1015, endPoint y: 369, distance: 341.2
click at [1015, 369] on tr "Embalador SuperShow Bis - Avenida 6 # 335227 -- -- Homem [DATE] 08:00 - 14:00 1…" at bounding box center [691, 381] width 973 height 74
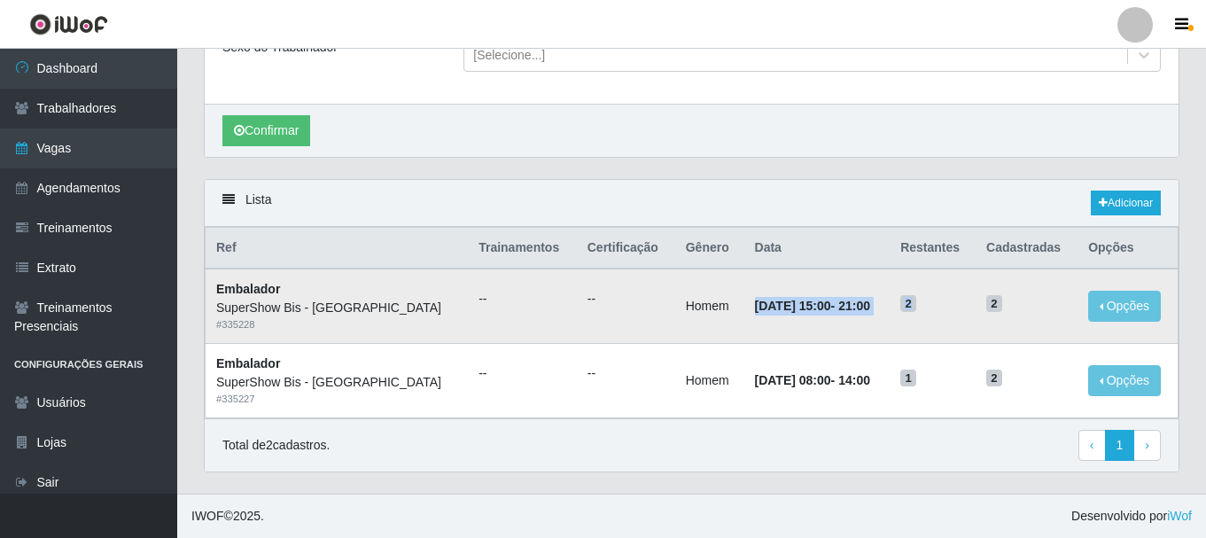
drag, startPoint x: 685, startPoint y: 317, endPoint x: 977, endPoint y: 303, distance: 292.6
click at [977, 303] on tr "Embalador SuperShow Bis - Avenida 6 # 335228 -- -- Homem [DATE] 15:00 - 21:00 2…" at bounding box center [691, 305] width 973 height 74
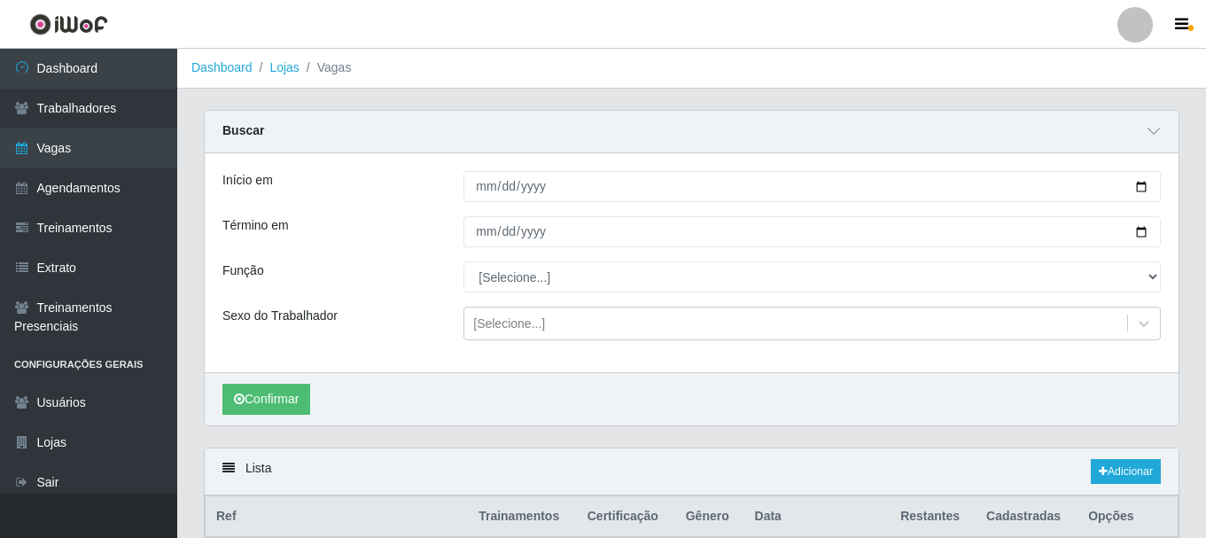
scroll to position [0, 0]
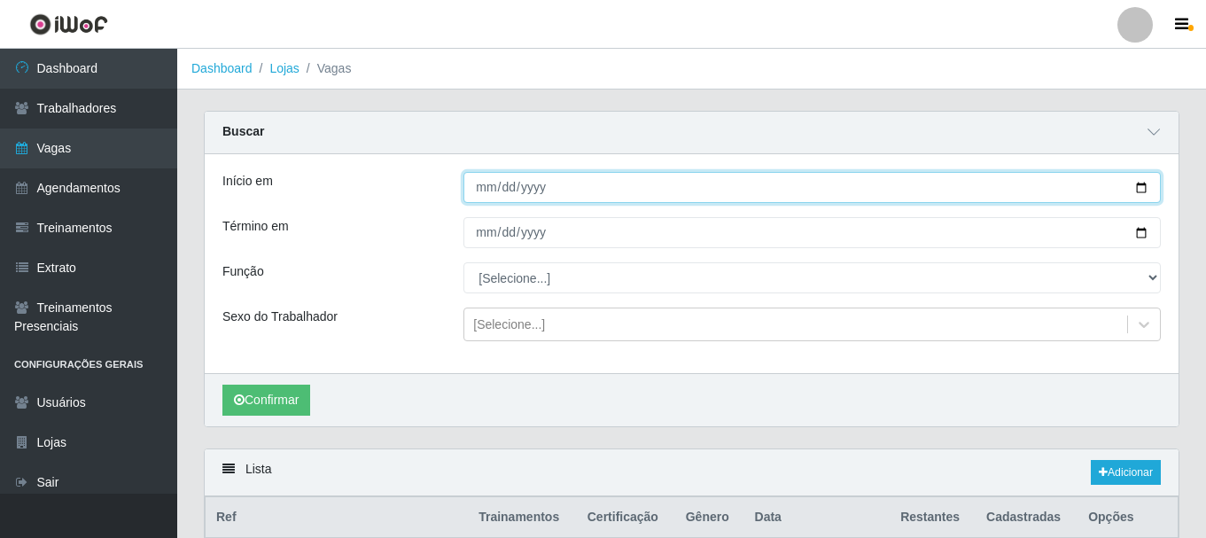
click at [482, 188] on input "[DATE]" at bounding box center [811, 187] width 697 height 31
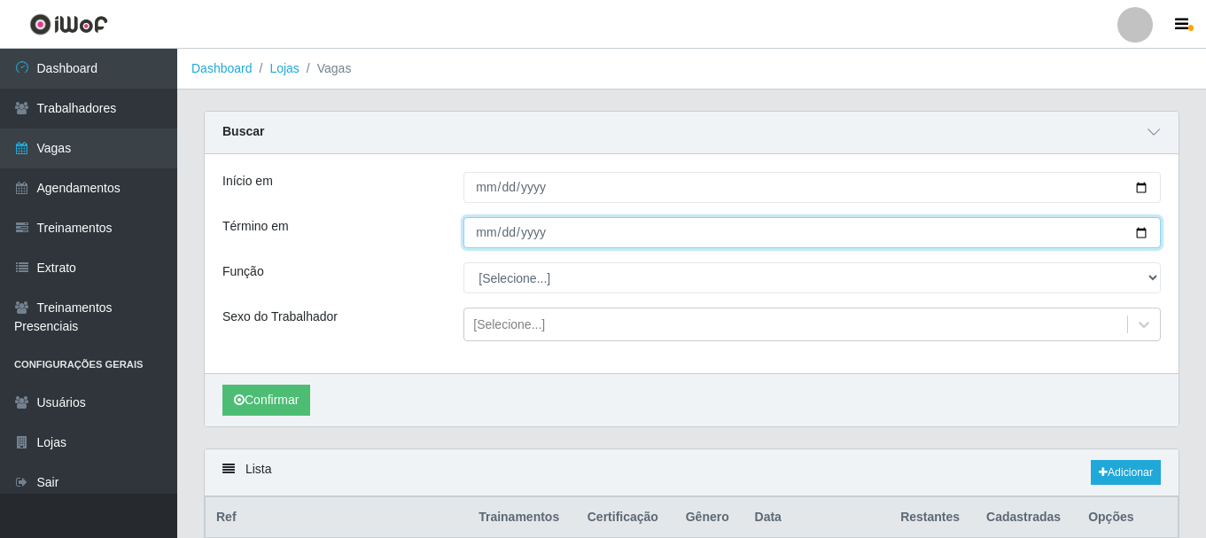
click at [485, 236] on input "[DATE]" at bounding box center [811, 232] width 697 height 31
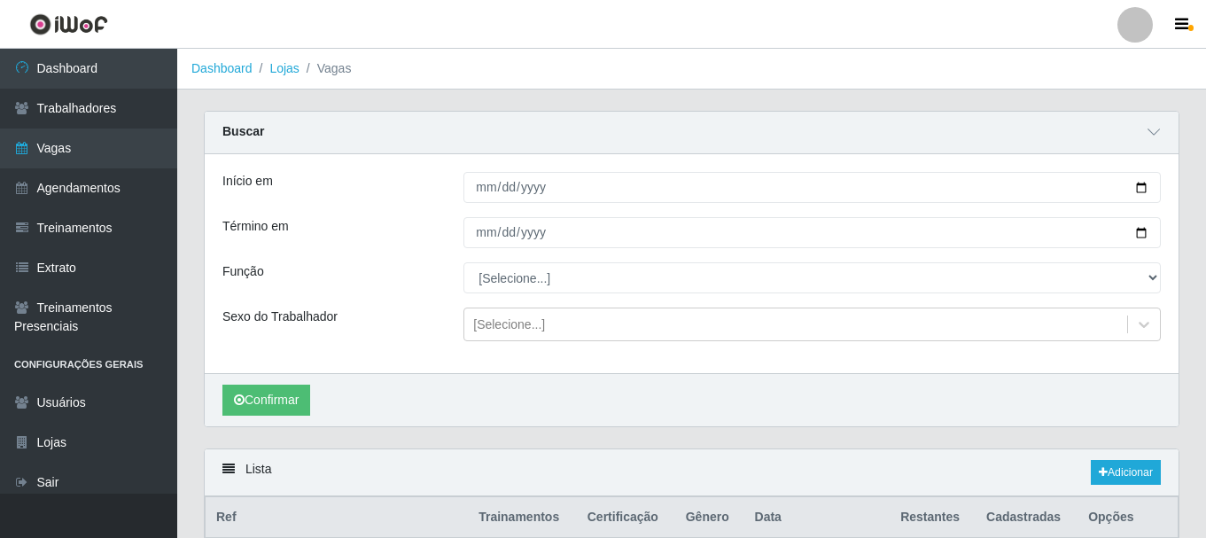
click at [390, 266] on div "Função" at bounding box center [329, 277] width 241 height 31
click at [271, 404] on button "Confirmar" at bounding box center [266, 399] width 88 height 31
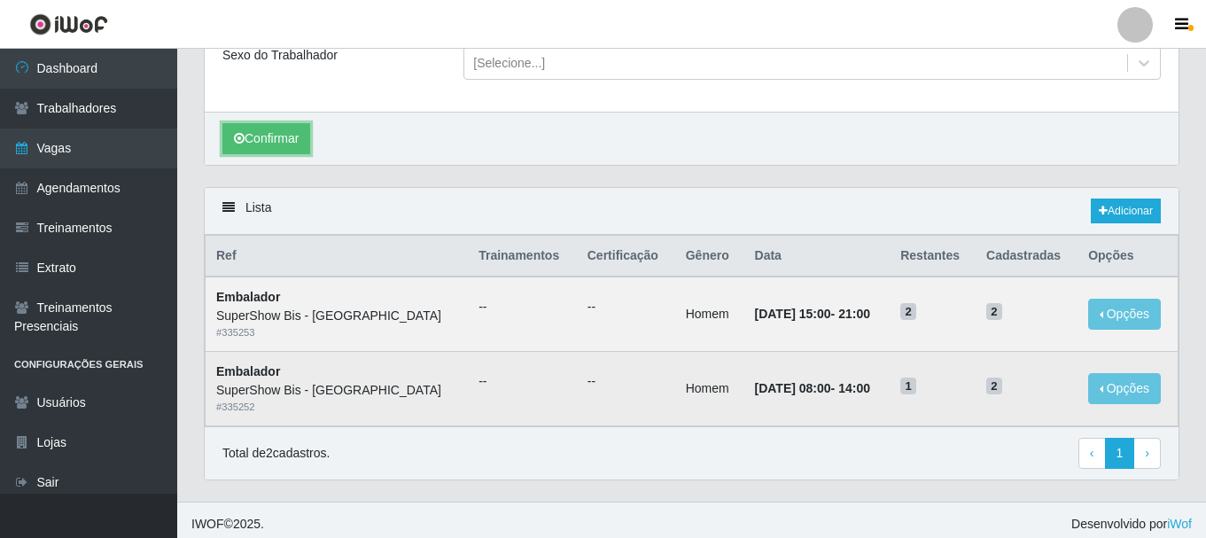
scroll to position [270, 0]
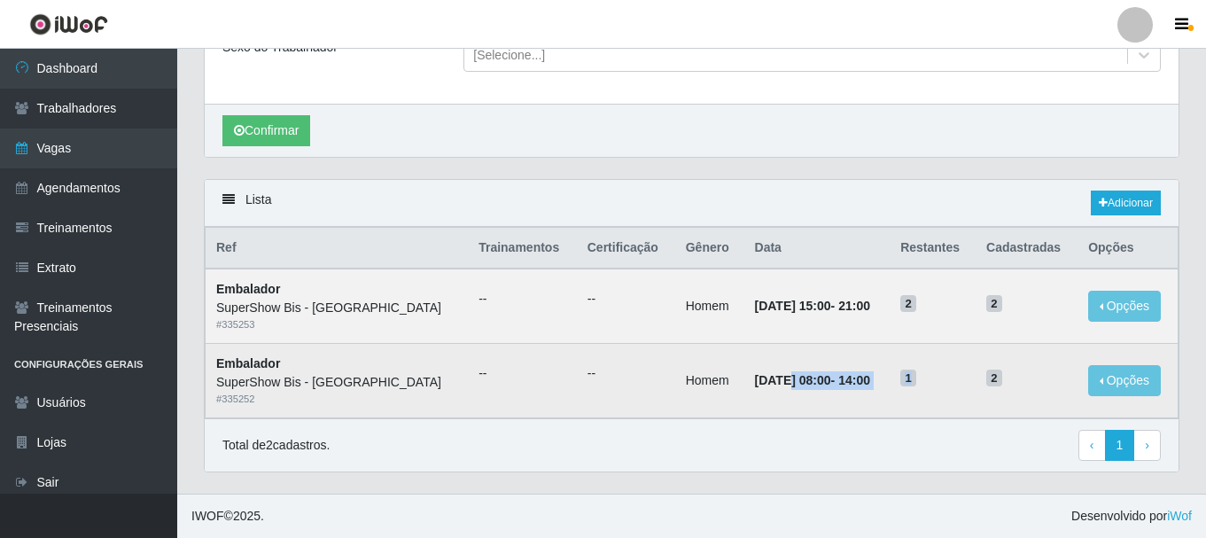
drag, startPoint x: 759, startPoint y: 366, endPoint x: 980, endPoint y: 353, distance: 221.0
click at [980, 353] on tr "Embalador SuperShow Bis - Avenida 6 # 335252 -- -- Homem [DATE] 08:00 - 14:00 1…" at bounding box center [691, 381] width 973 height 74
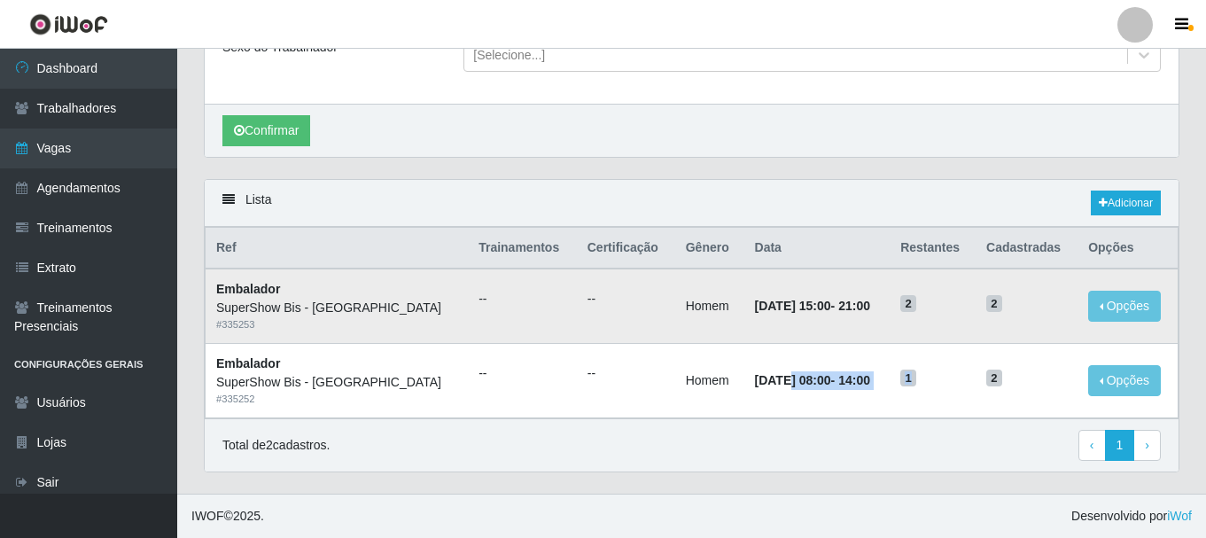
drag, startPoint x: 780, startPoint y: 309, endPoint x: 981, endPoint y: 301, distance: 201.2
click at [981, 301] on tr "Embalador SuperShow Bis - Avenida 6 # 335253 -- -- Homem [DATE] 15:00 - 21:00 2…" at bounding box center [691, 305] width 973 height 74
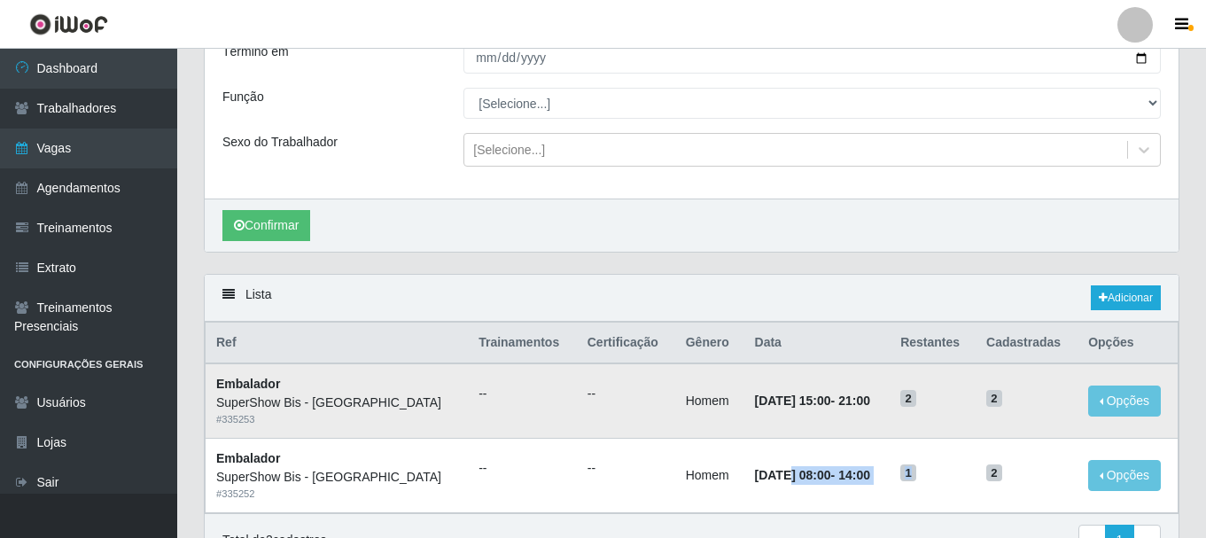
scroll to position [0, 0]
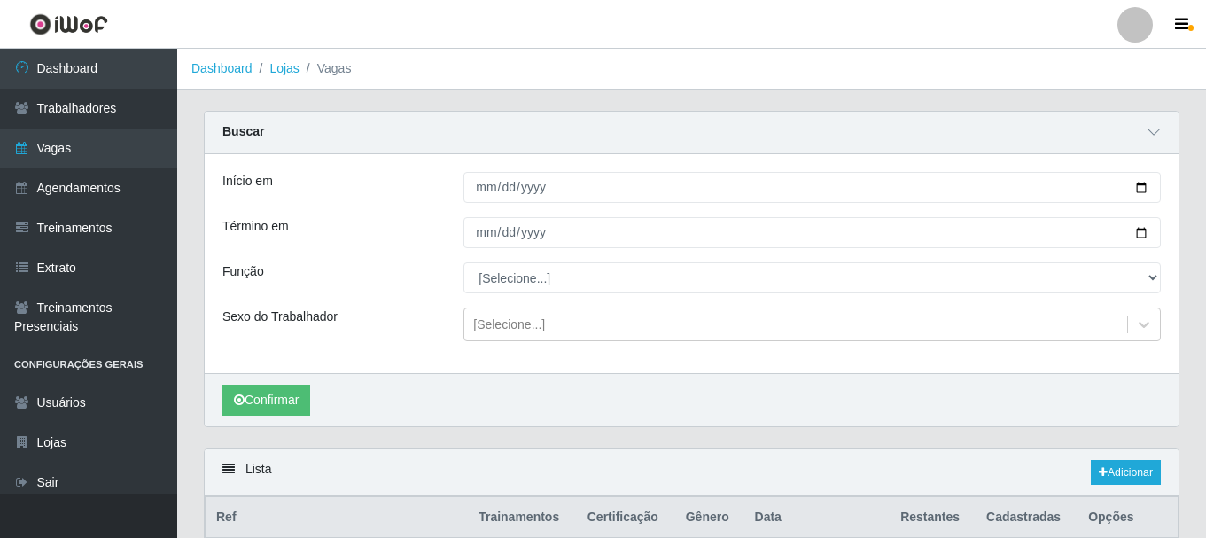
click at [458, 184] on div "[DATE]" at bounding box center [812, 187] width 724 height 31
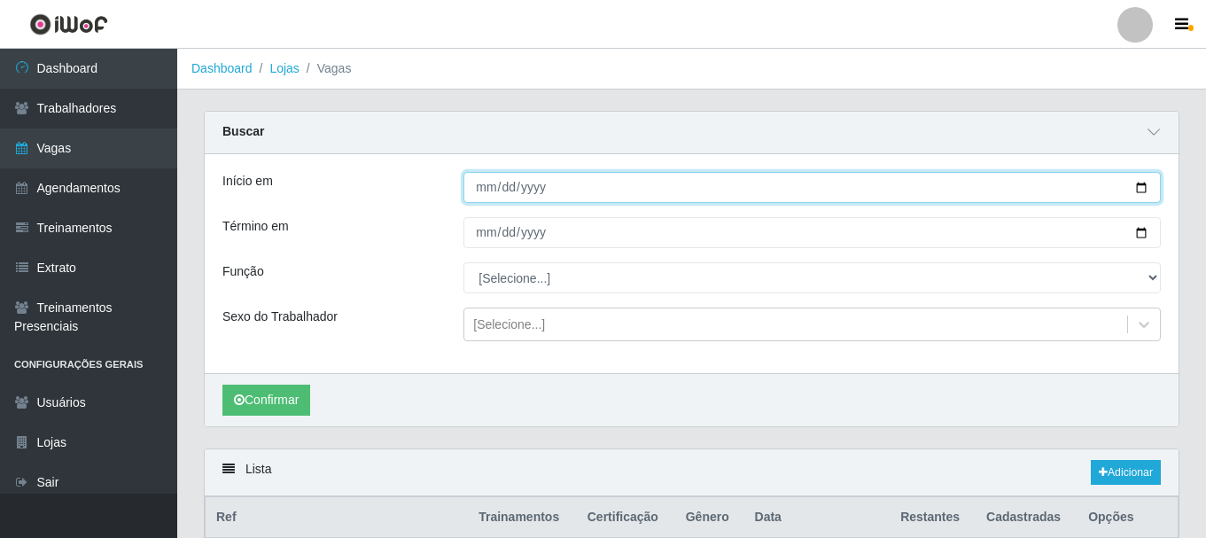
click at [491, 196] on input "[DATE]" at bounding box center [811, 187] width 697 height 31
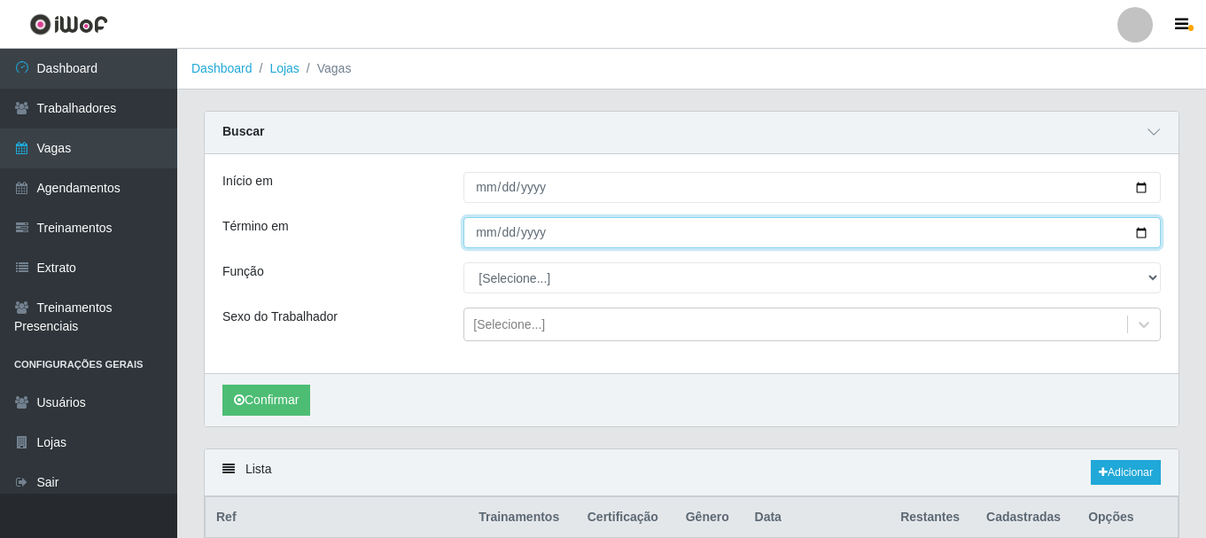
click at [477, 241] on input "[DATE]" at bounding box center [811, 232] width 697 height 31
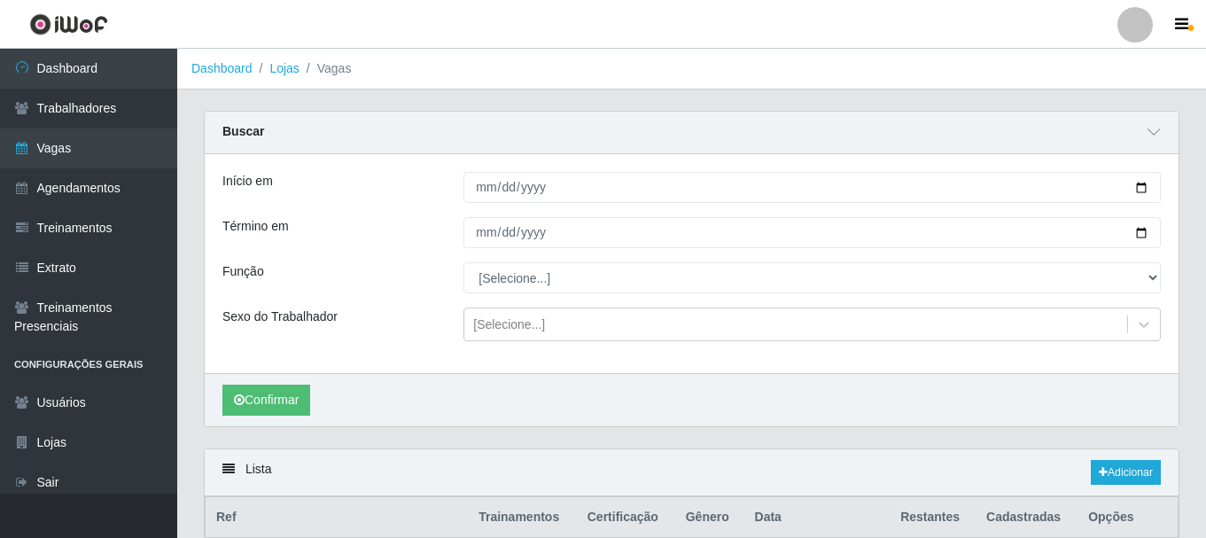
click at [395, 258] on div "Início em [DATE] Término em [DATE] Função [Selecione...] ASG ASG + ASG ++ Auxil…" at bounding box center [691, 263] width 973 height 219
click at [301, 402] on button "Confirmar" at bounding box center [266, 399] width 88 height 31
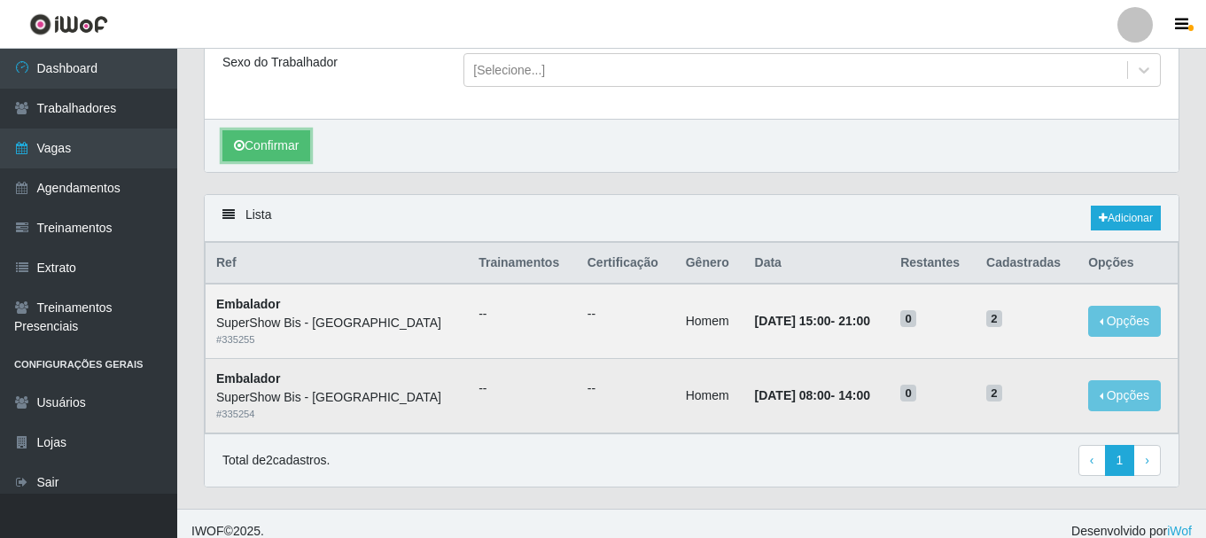
scroll to position [270, 0]
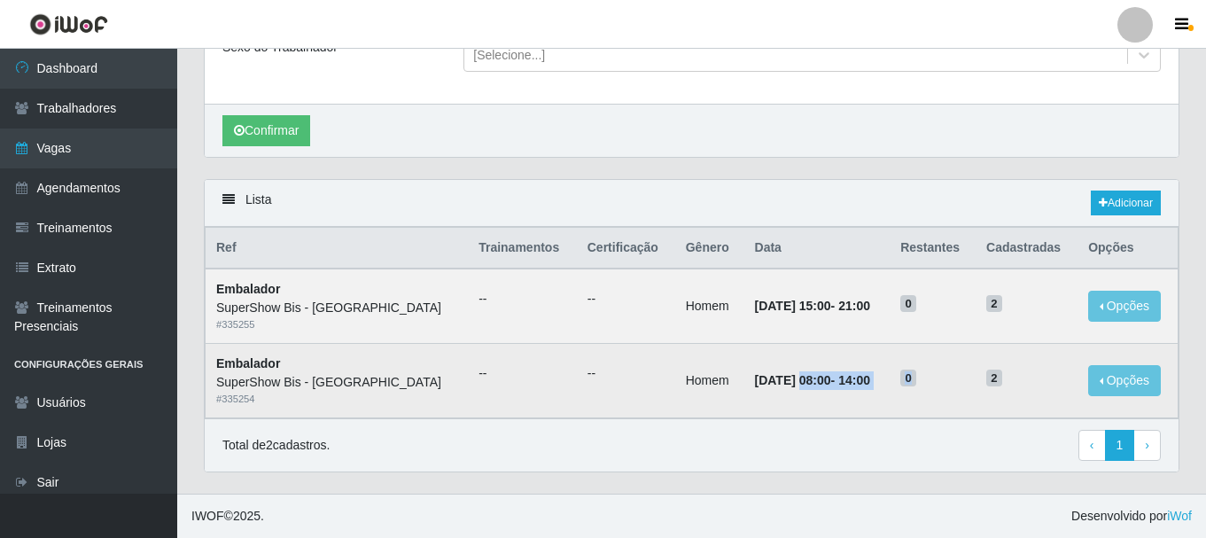
drag, startPoint x: 742, startPoint y: 388, endPoint x: 973, endPoint y: 353, distance: 233.0
click at [973, 353] on tr "Embalador SuperShow Bis - Avenida 6 # 335254 -- -- Homem [DATE] 08:00 - 14:00 0…" at bounding box center [691, 381] width 973 height 74
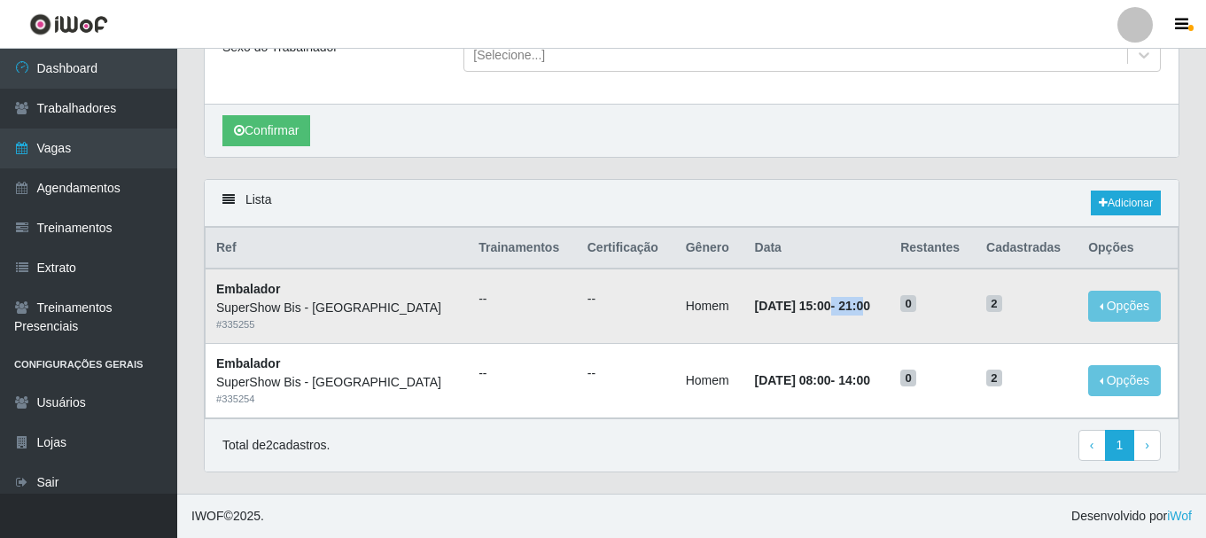
drag, startPoint x: 773, startPoint y: 325, endPoint x: 934, endPoint y: 302, distance: 162.0
click at [934, 302] on tr "Embalador SuperShow Bis - Avenida 6 # 335255 -- -- Homem [DATE] 15:00 - 21:00 0…" at bounding box center [691, 305] width 973 height 74
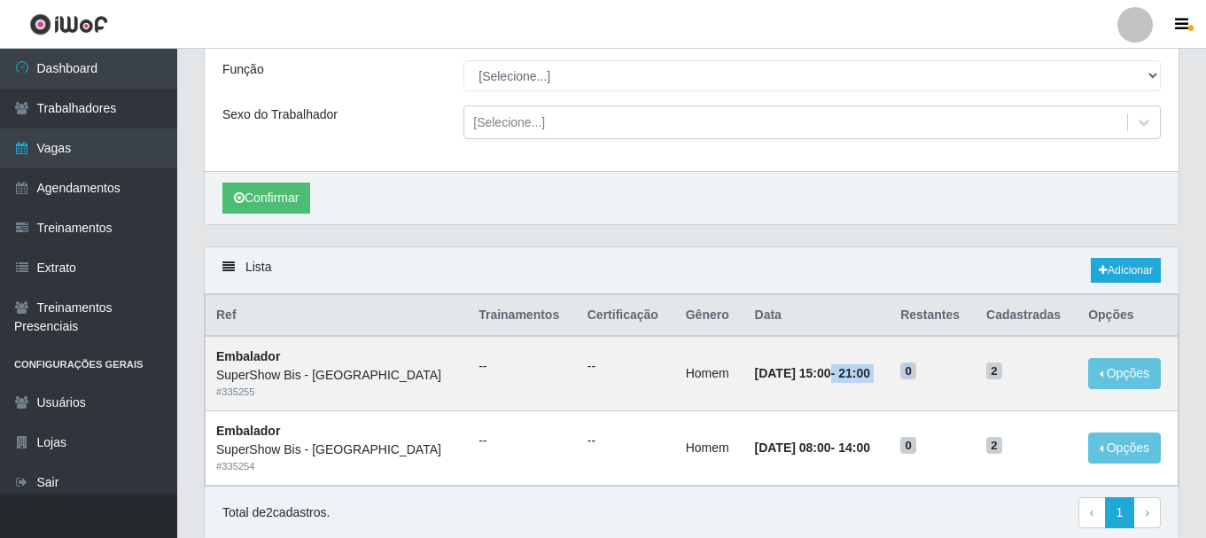
scroll to position [0, 0]
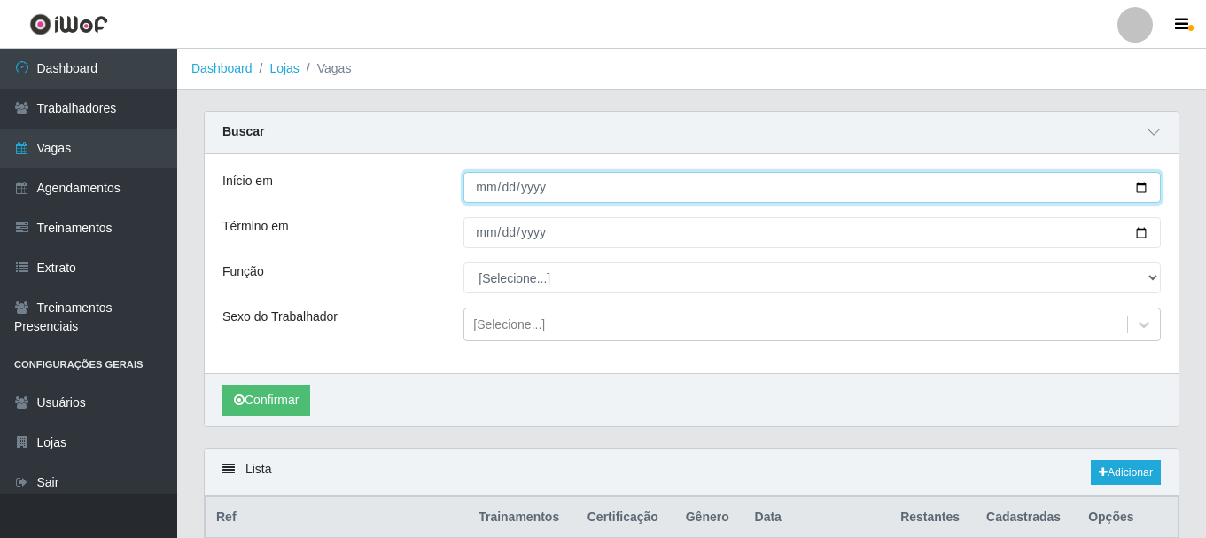
click at [482, 191] on input "[DATE]" at bounding box center [811, 187] width 697 height 31
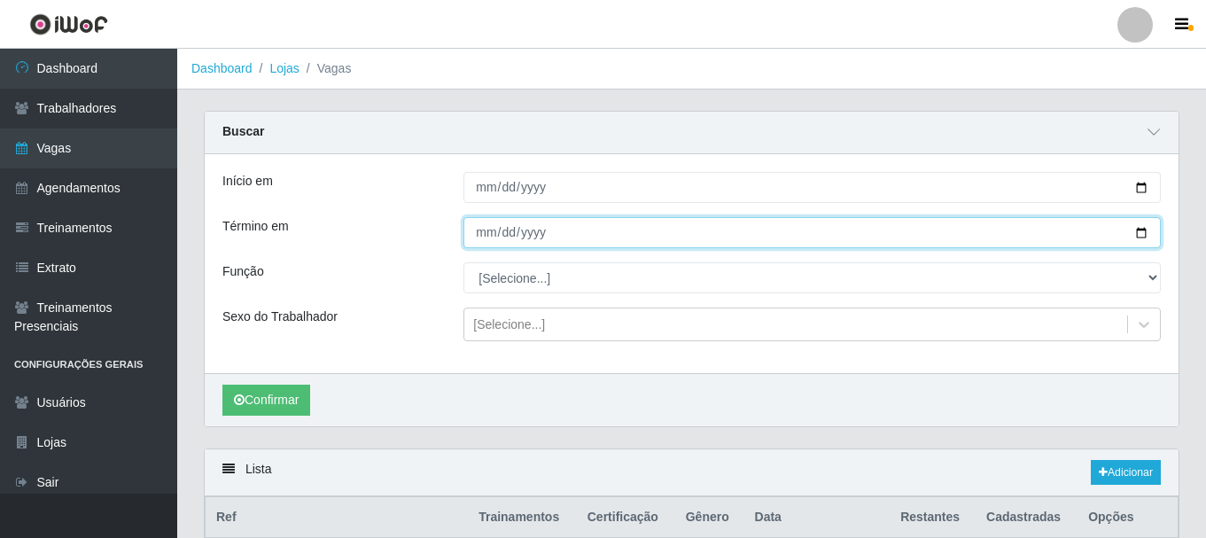
click at [475, 229] on input "[DATE]" at bounding box center [811, 232] width 697 height 31
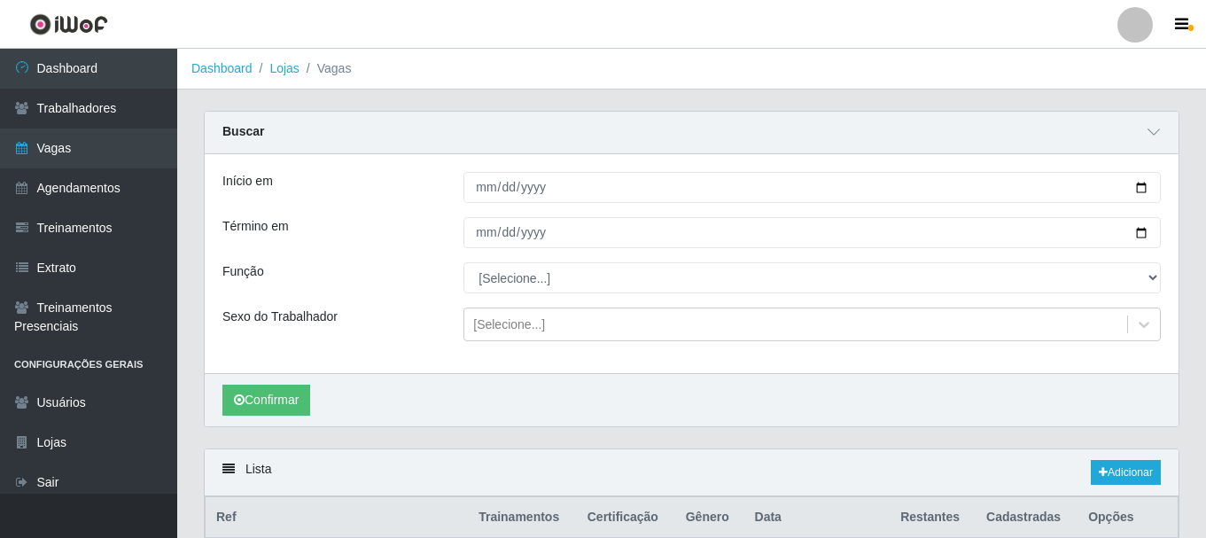
click at [394, 270] on div "Função" at bounding box center [329, 277] width 241 height 31
click at [246, 420] on div "Confirmar" at bounding box center [691, 399] width 973 height 53
click at [263, 400] on button "Confirmar" at bounding box center [266, 399] width 88 height 31
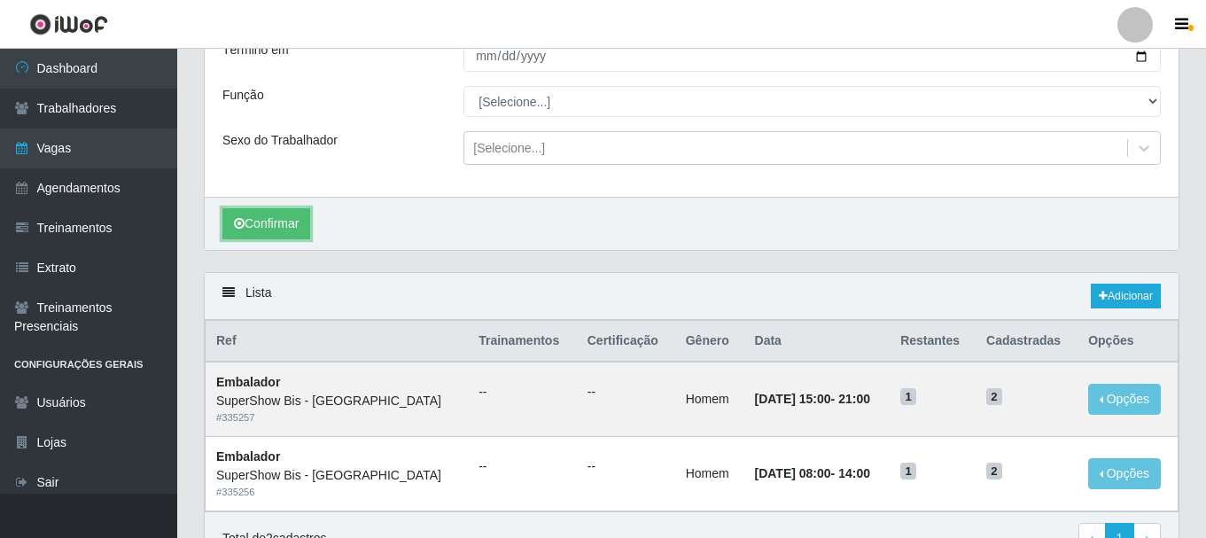
scroll to position [270, 0]
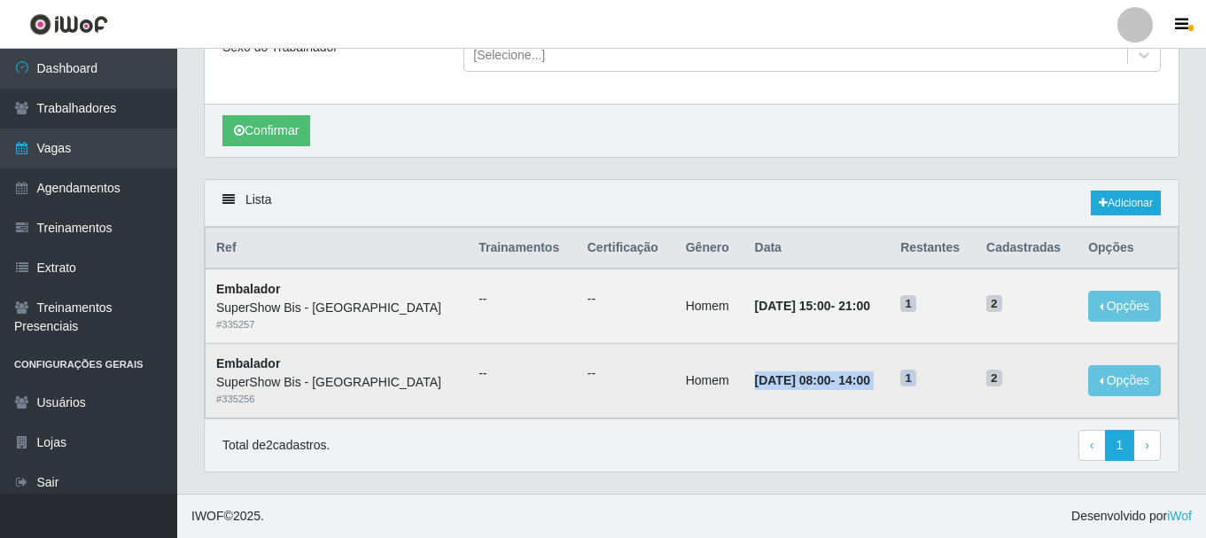
drag, startPoint x: 685, startPoint y: 382, endPoint x: 958, endPoint y: 374, distance: 272.9
click at [963, 374] on tr "Embalador SuperShow Bis - Avenida 6 # 335256 -- -- Homem [DATE] 08:00 - 14:00 1…" at bounding box center [691, 381] width 973 height 74
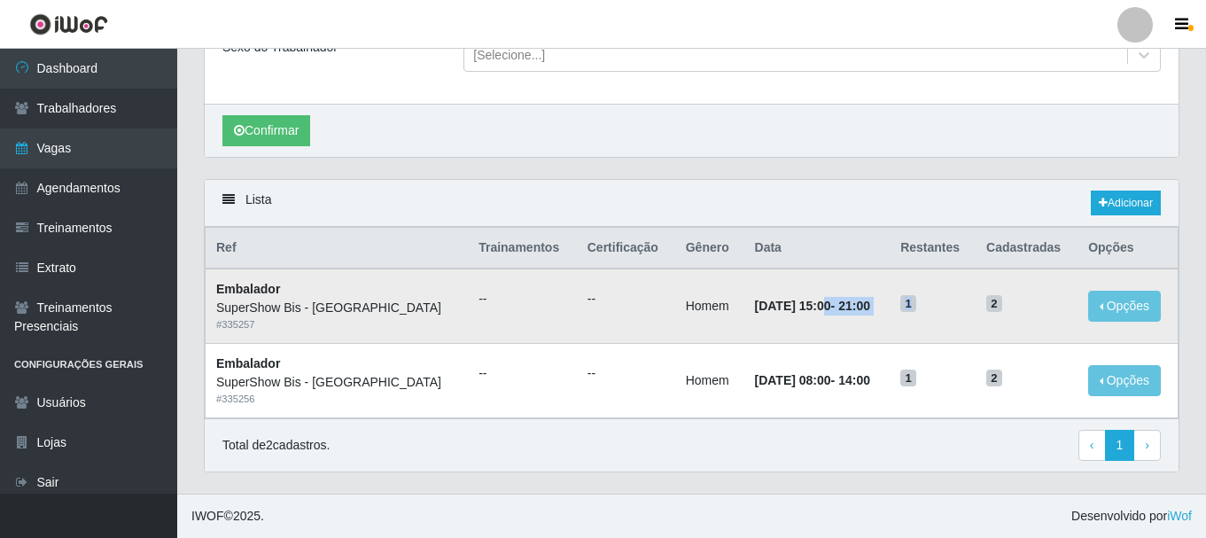
drag, startPoint x: 768, startPoint y: 317, endPoint x: 992, endPoint y: 296, distance: 225.1
click at [992, 296] on tr "Embalador SuperShow Bis - Avenida 6 # 335257 -- -- Homem [DATE] 15:00 - 21:00 1…" at bounding box center [691, 305] width 973 height 74
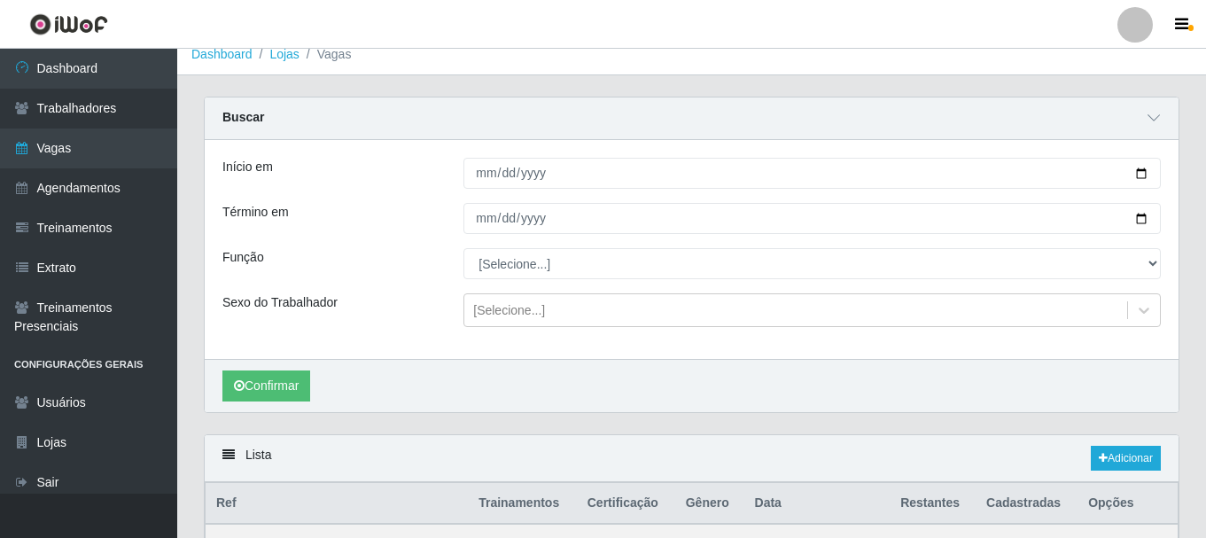
scroll to position [4, 0]
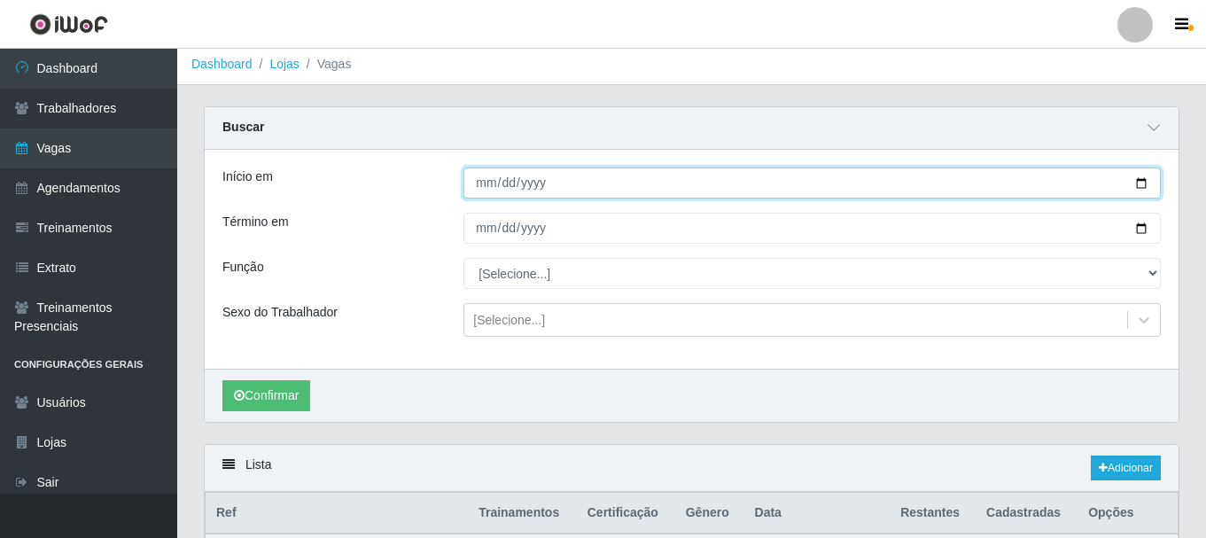
click at [498, 187] on input "[DATE]" at bounding box center [811, 182] width 697 height 31
click at [485, 190] on input "[DATE]" at bounding box center [811, 182] width 697 height 31
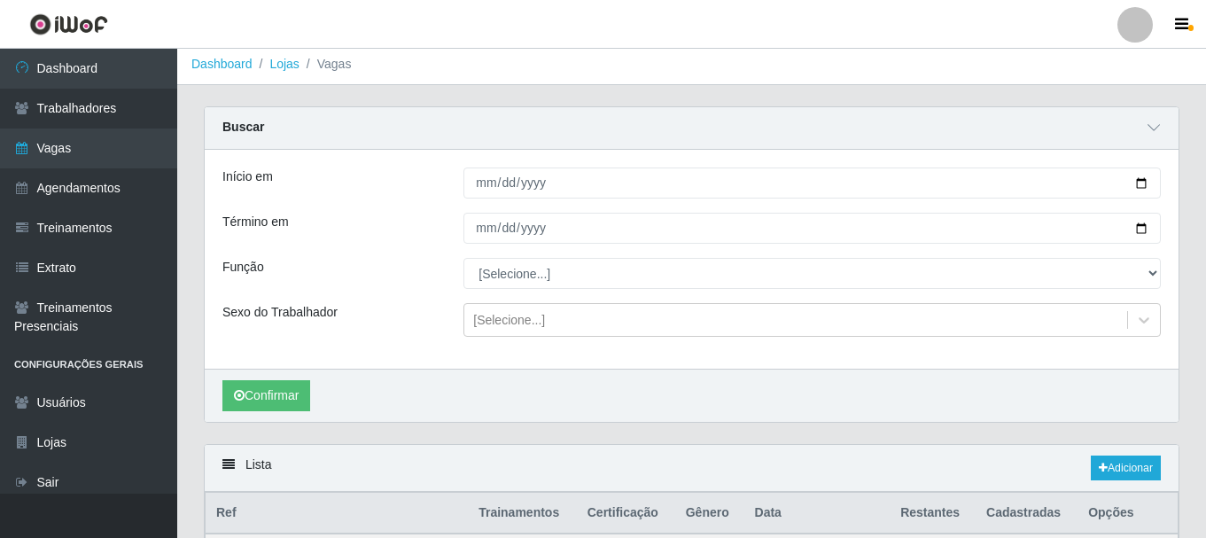
click at [485, 230] on div "Início em [DATE] Término em [DATE] Função [Selecione...] ASG ASG + ASG ++ Auxil…" at bounding box center [691, 259] width 973 height 219
click at [484, 249] on div "Início em [DATE] Término em [DATE] Função [Selecione...] ASG ASG + ASG ++ Auxil…" at bounding box center [691, 259] width 973 height 219
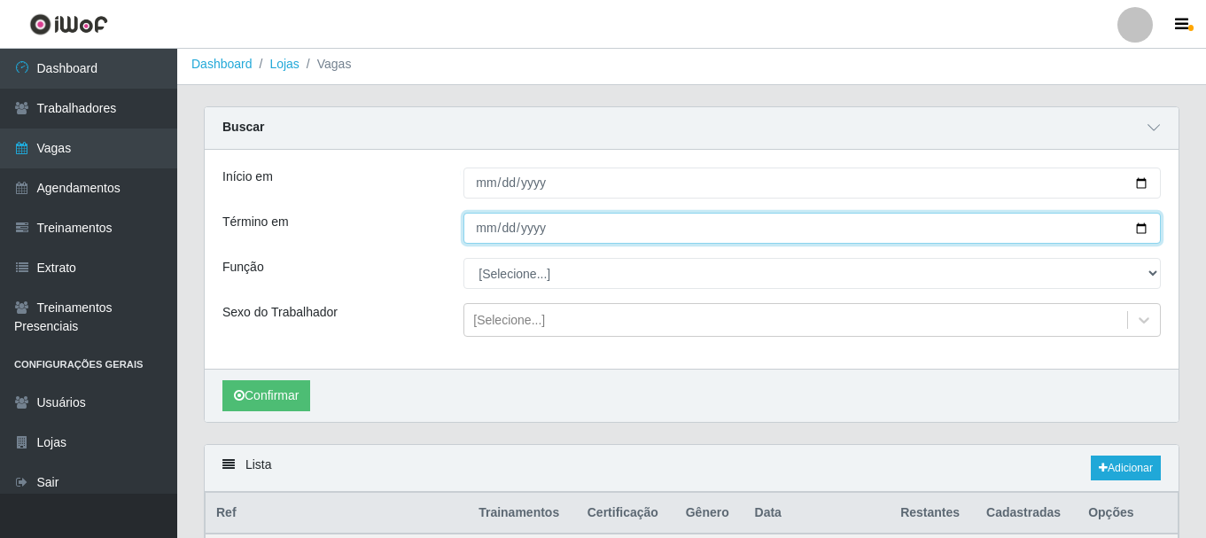
click at [483, 225] on input "[DATE]" at bounding box center [811, 228] width 697 height 31
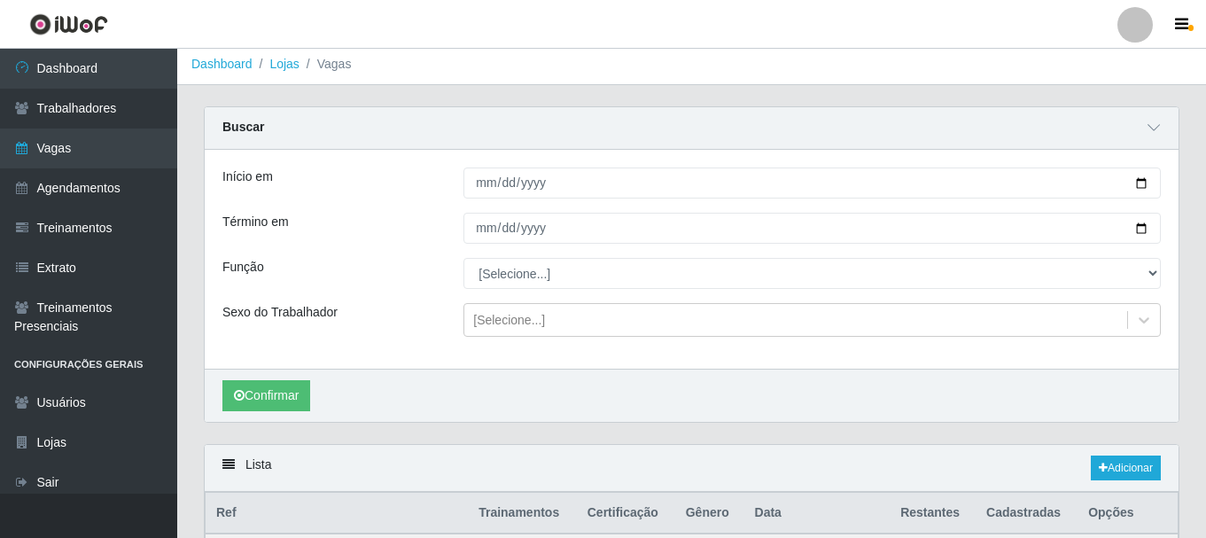
click at [404, 249] on div "Início em [DATE] Término em [DATE] Função [Selecione...] ASG ASG + ASG ++ Auxil…" at bounding box center [691, 259] width 973 height 219
click at [266, 391] on button "Confirmar" at bounding box center [266, 395] width 88 height 31
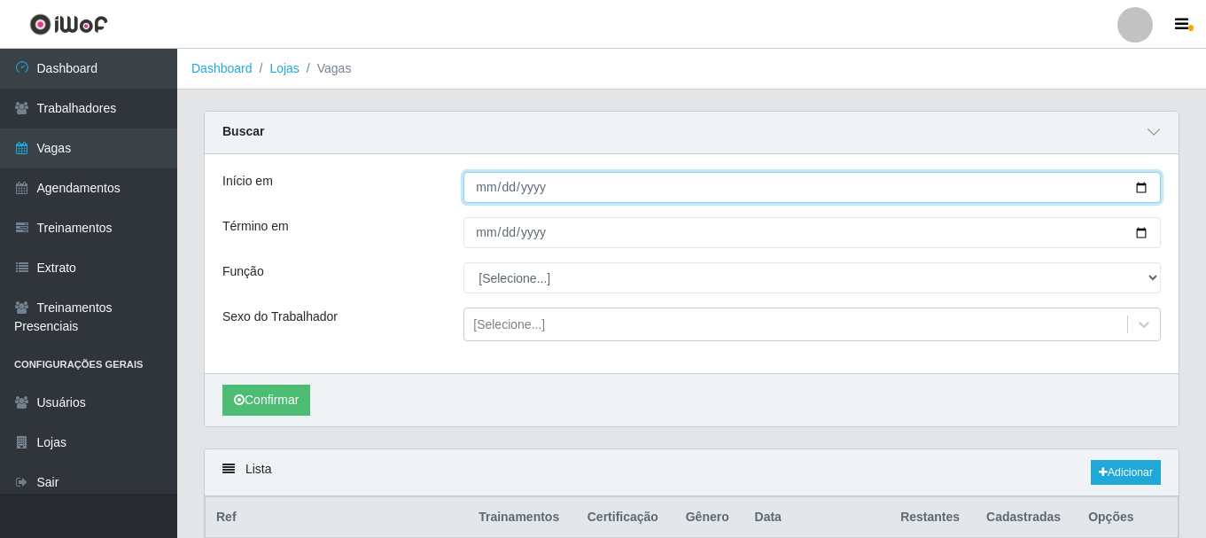
click at [485, 202] on input "[DATE]" at bounding box center [811, 187] width 697 height 31
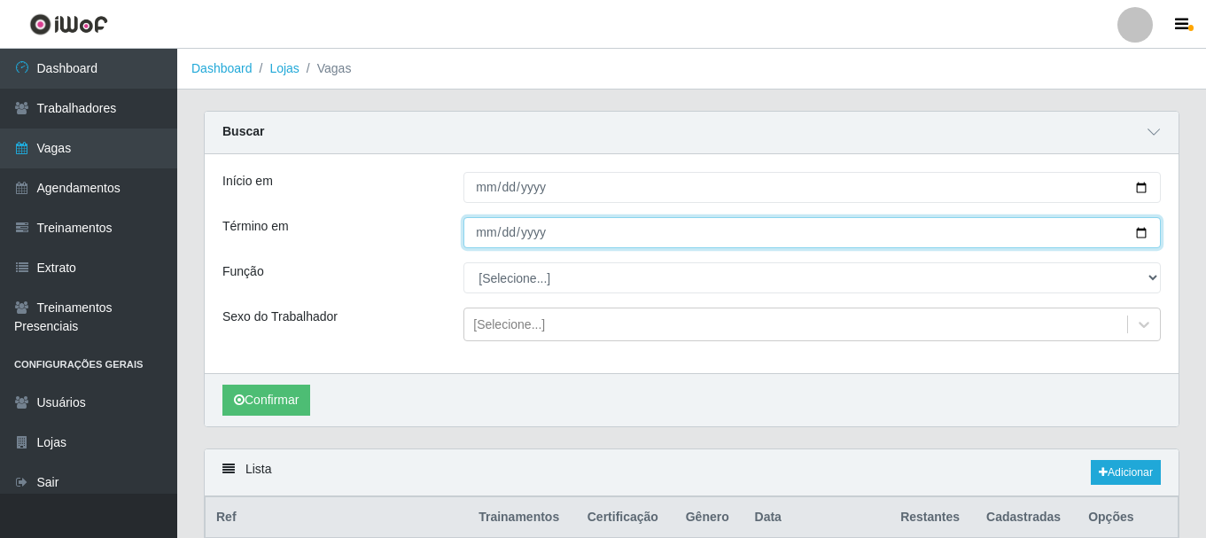
click at [470, 235] on input "[DATE]" at bounding box center [811, 232] width 697 height 31
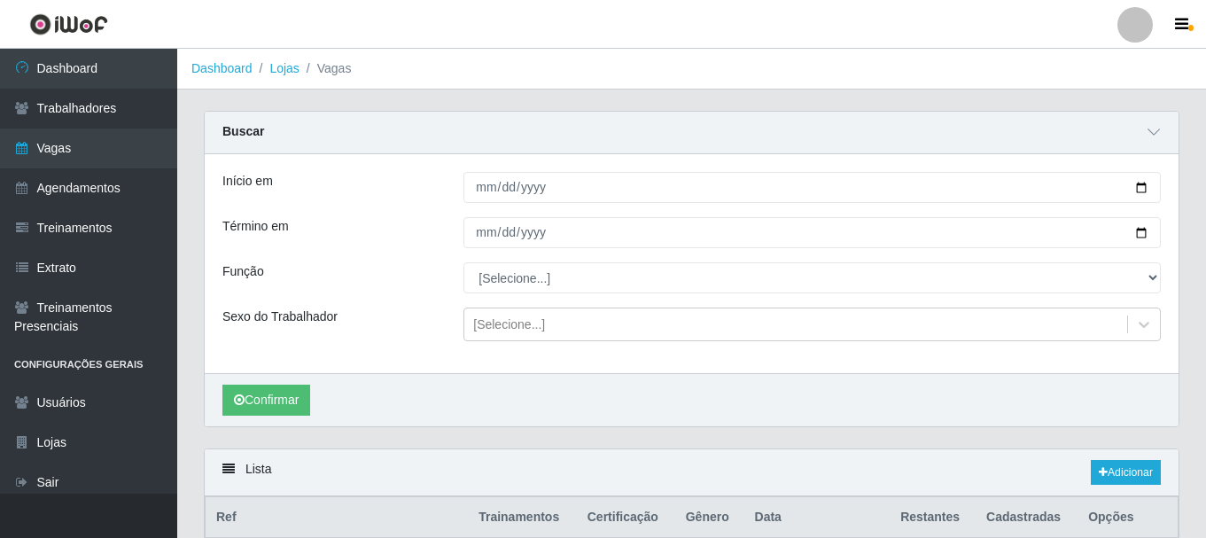
click at [434, 275] on div "Função" at bounding box center [329, 277] width 241 height 31
click at [275, 413] on button "Confirmar" at bounding box center [266, 399] width 88 height 31
click at [287, 398] on button "Confirmar" at bounding box center [266, 399] width 88 height 31
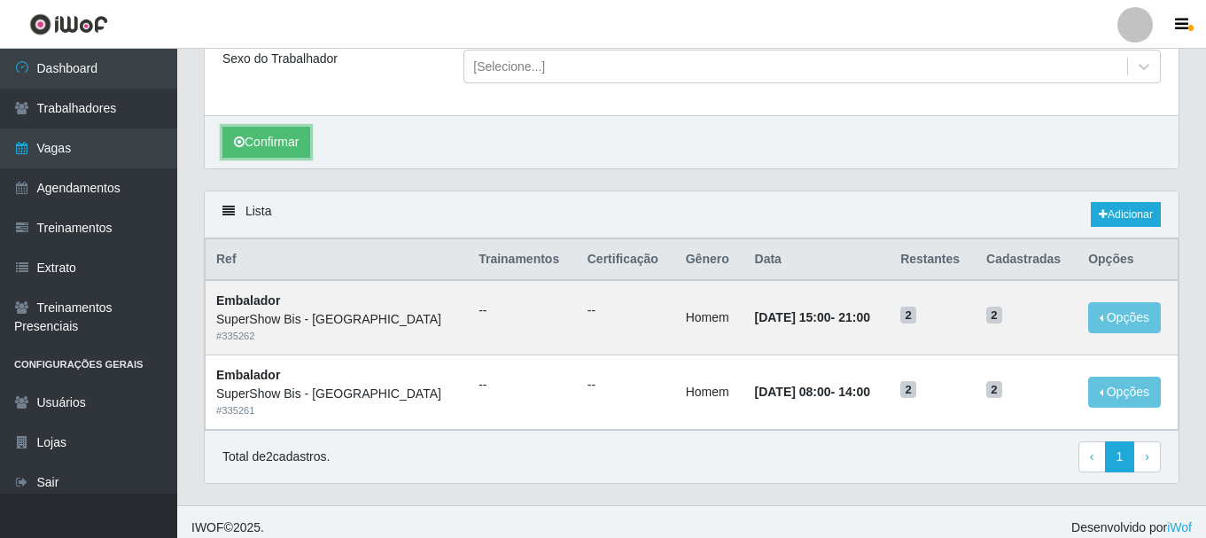
scroll to position [270, 0]
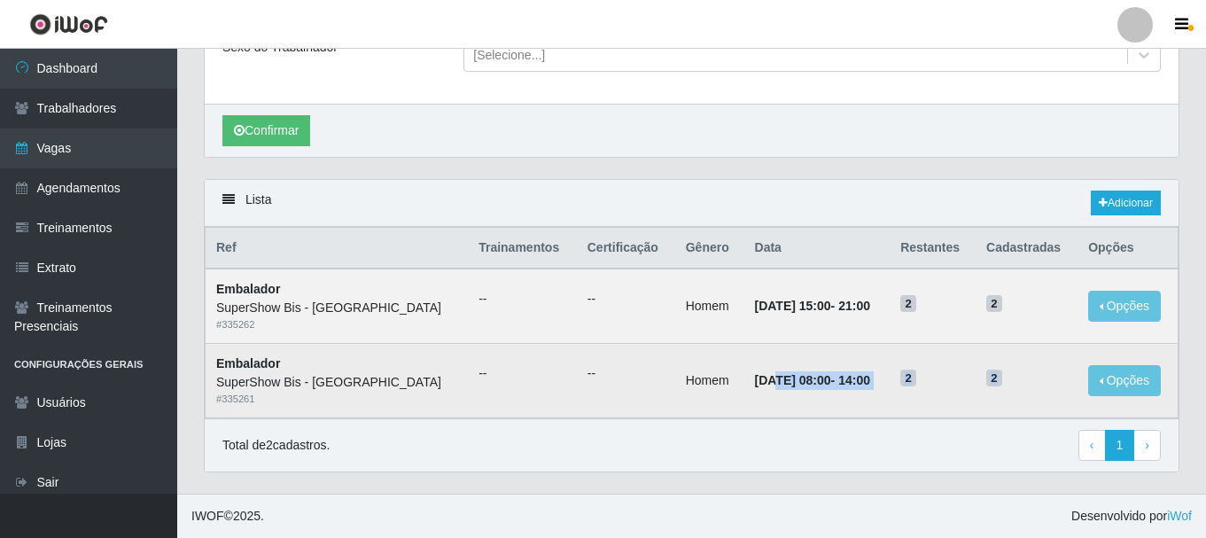
drag, startPoint x: 714, startPoint y: 368, endPoint x: 1000, endPoint y: 377, distance: 286.3
click at [1000, 377] on tr "Embalador SuperShow Bis - Avenida 6 # 335261 -- -- Homem [DATE] 08:00 - 14:00 2…" at bounding box center [691, 381] width 973 height 74
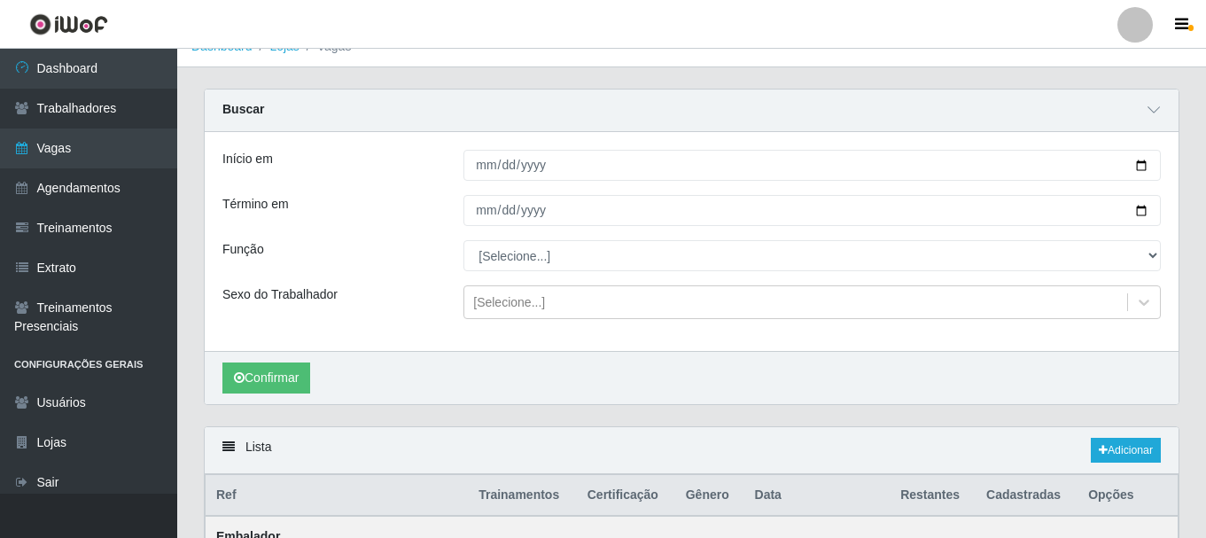
scroll to position [0, 0]
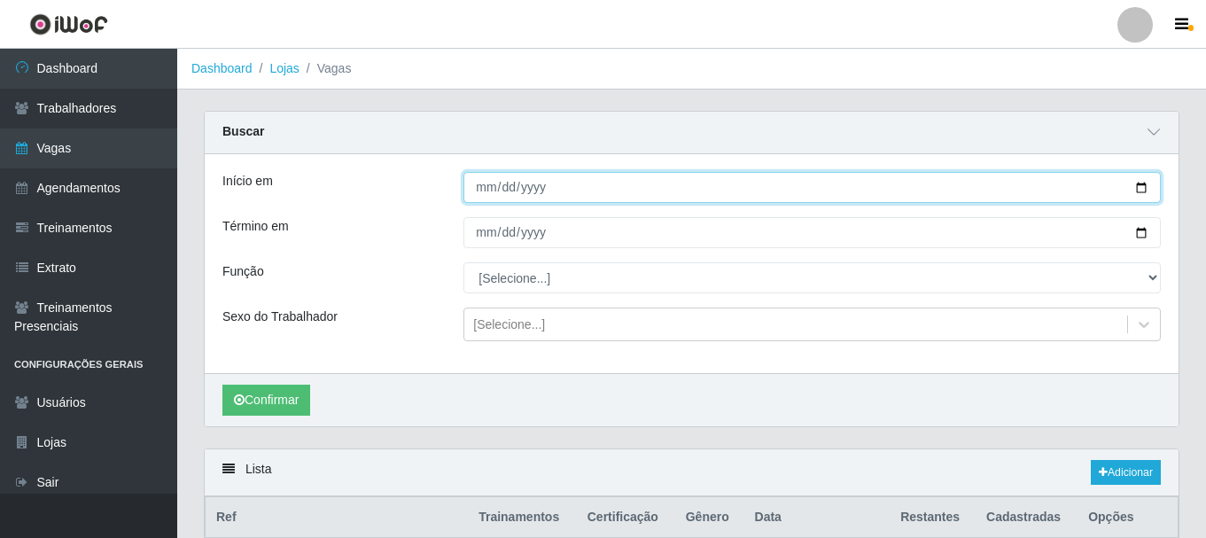
click at [483, 191] on input "[DATE]" at bounding box center [811, 187] width 697 height 31
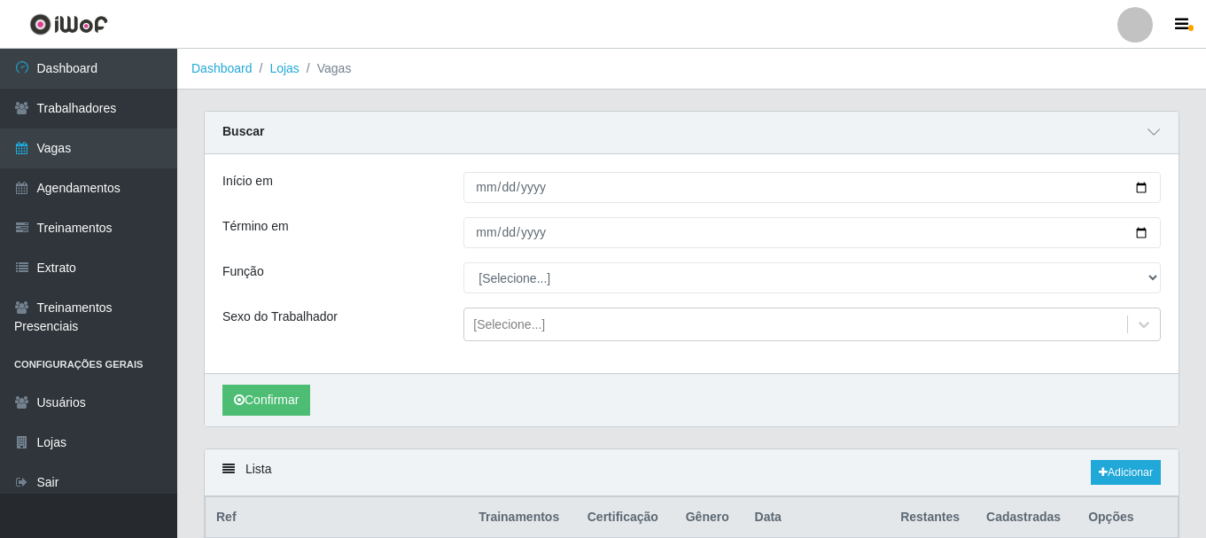
click at [463, 252] on div "Início em [DATE] Término em [DATE] Função [Selecione...] ASG ASG + ASG ++ Auxil…" at bounding box center [691, 263] width 973 height 219
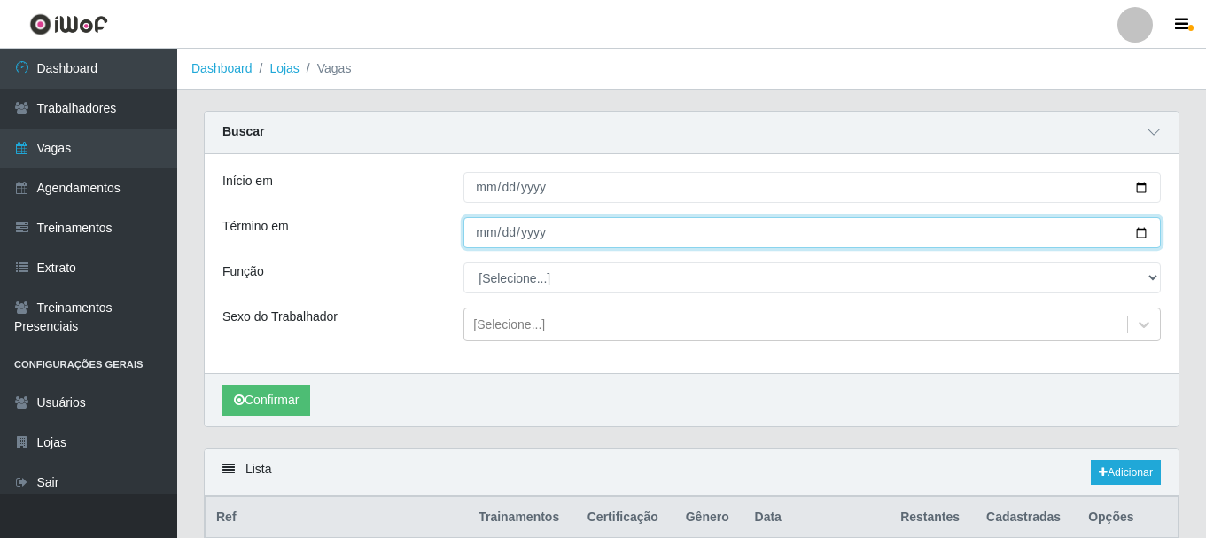
click at [474, 242] on input "[DATE]" at bounding box center [811, 232] width 697 height 31
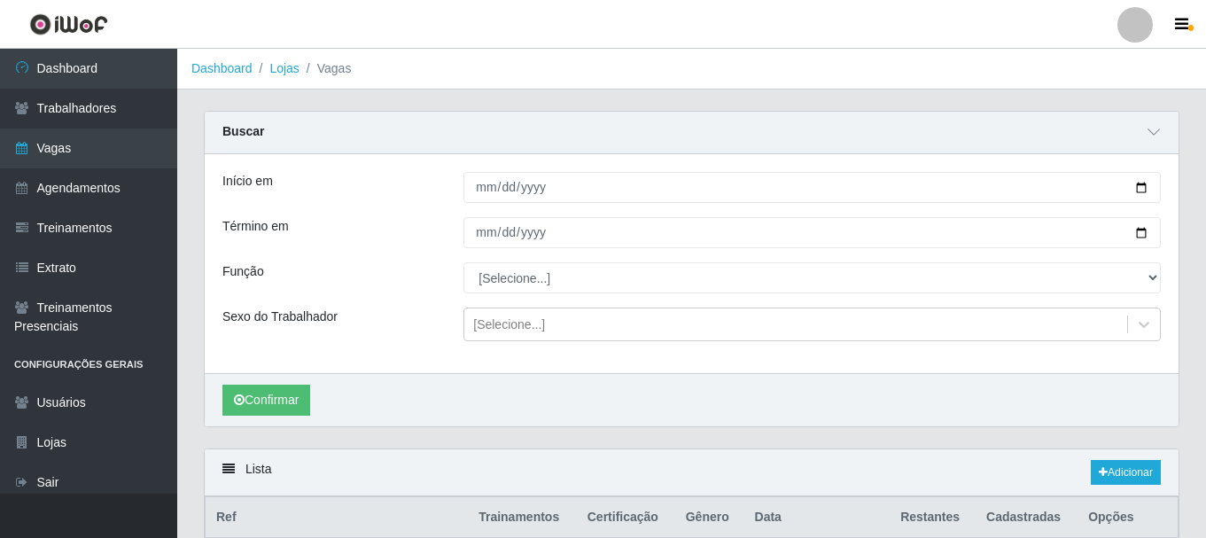
click at [443, 244] on div "Término em" at bounding box center [329, 232] width 241 height 31
click at [295, 393] on button "Confirmar" at bounding box center [266, 399] width 88 height 31
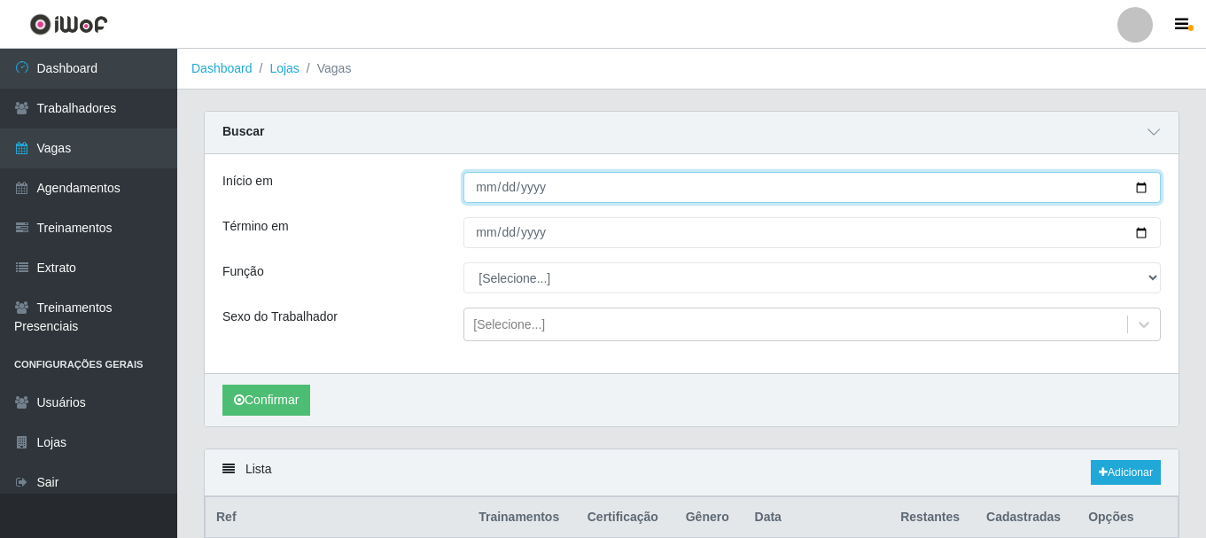
click at [472, 184] on input "[DATE]" at bounding box center [811, 187] width 697 height 31
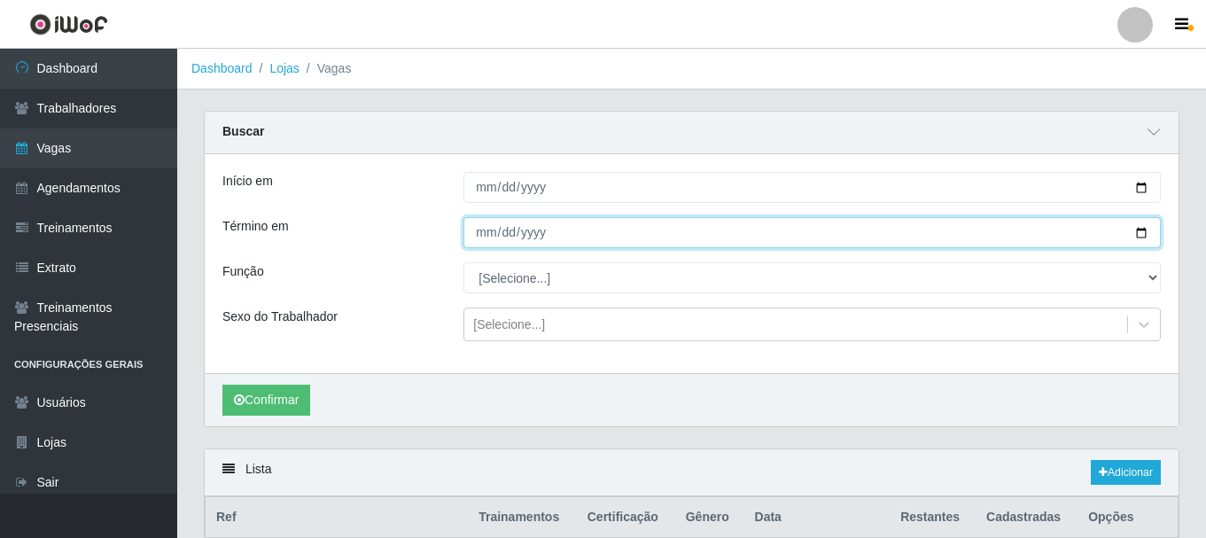
click at [469, 248] on input "[DATE]" at bounding box center [811, 232] width 697 height 31
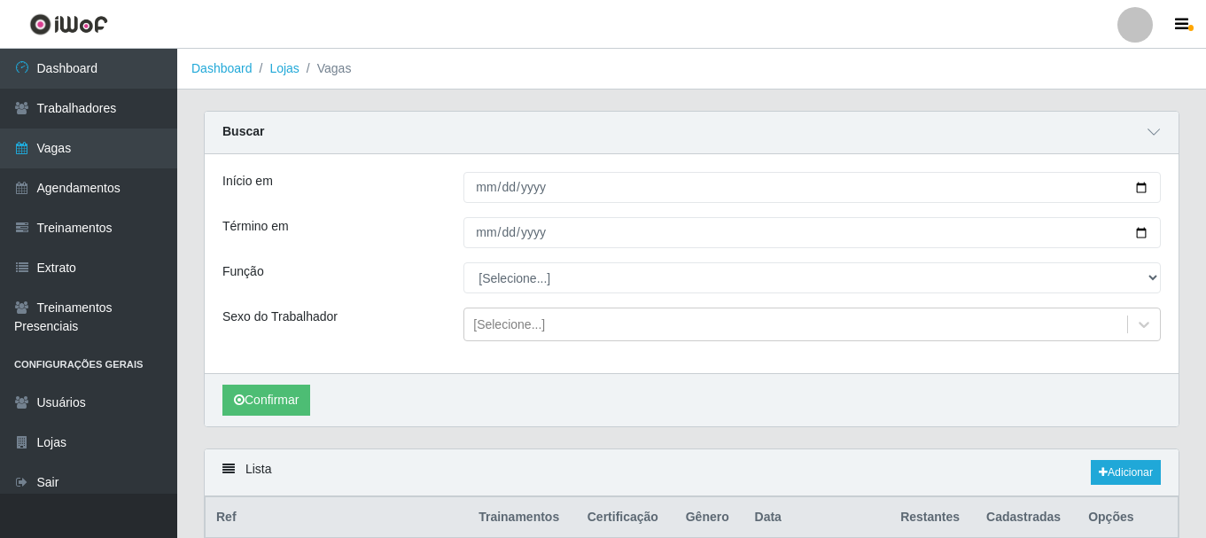
click at [254, 383] on div "Confirmar" at bounding box center [691, 399] width 973 height 53
click at [253, 394] on button "Confirmar" at bounding box center [266, 399] width 88 height 31
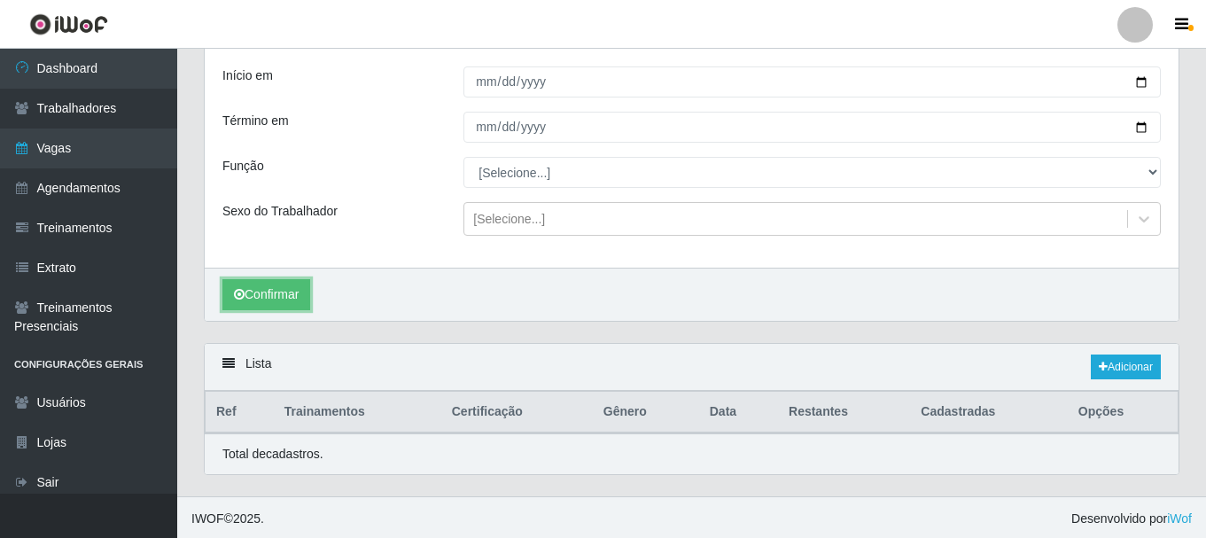
scroll to position [109, 0]
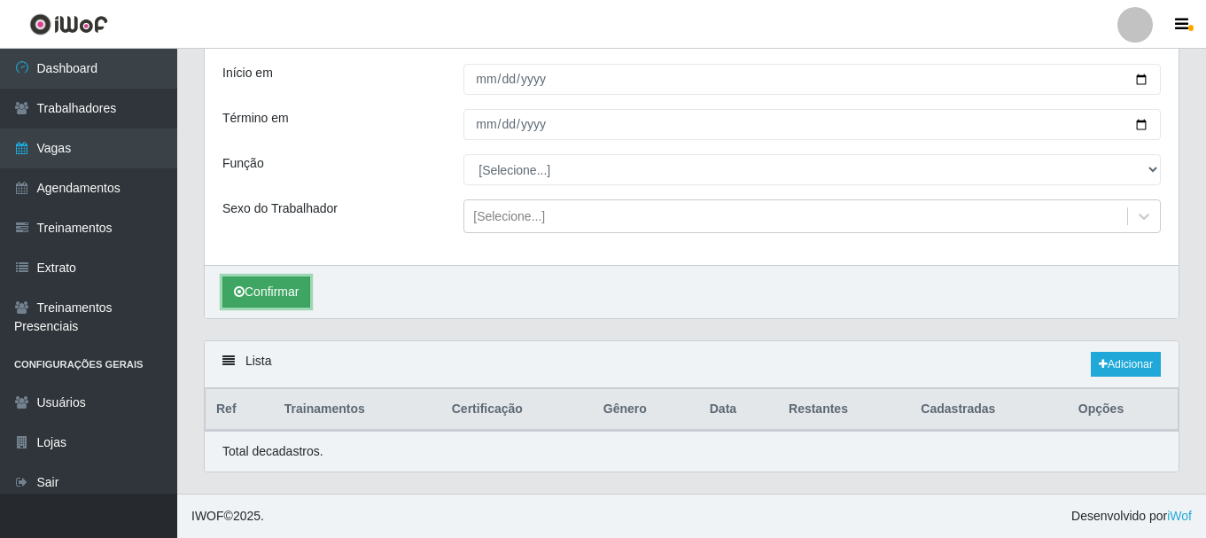
click at [289, 292] on button "Confirmar" at bounding box center [266, 291] width 88 height 31
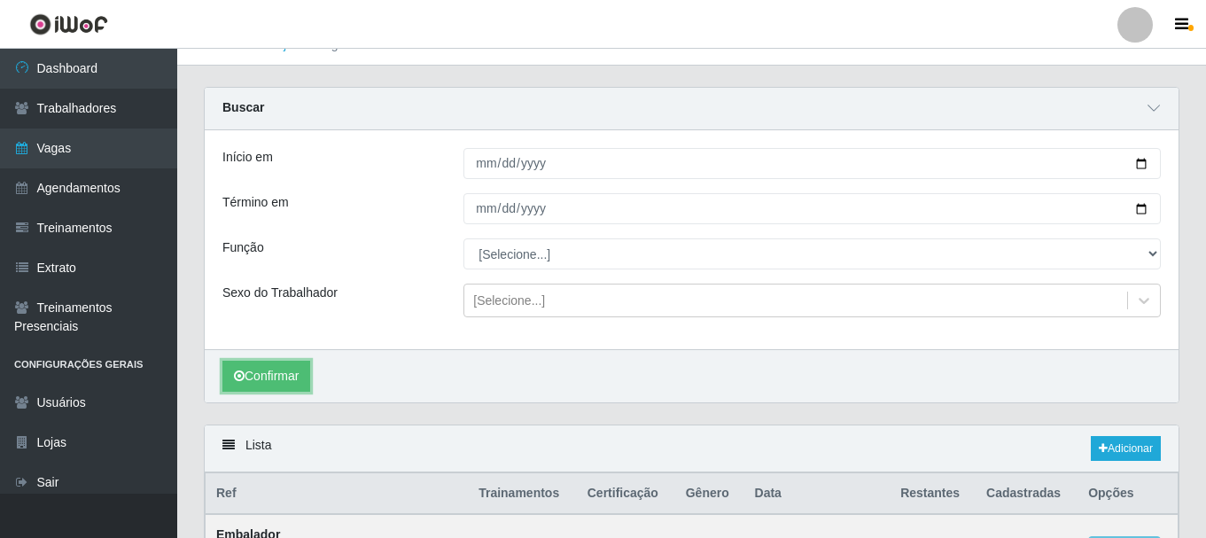
scroll to position [0, 0]
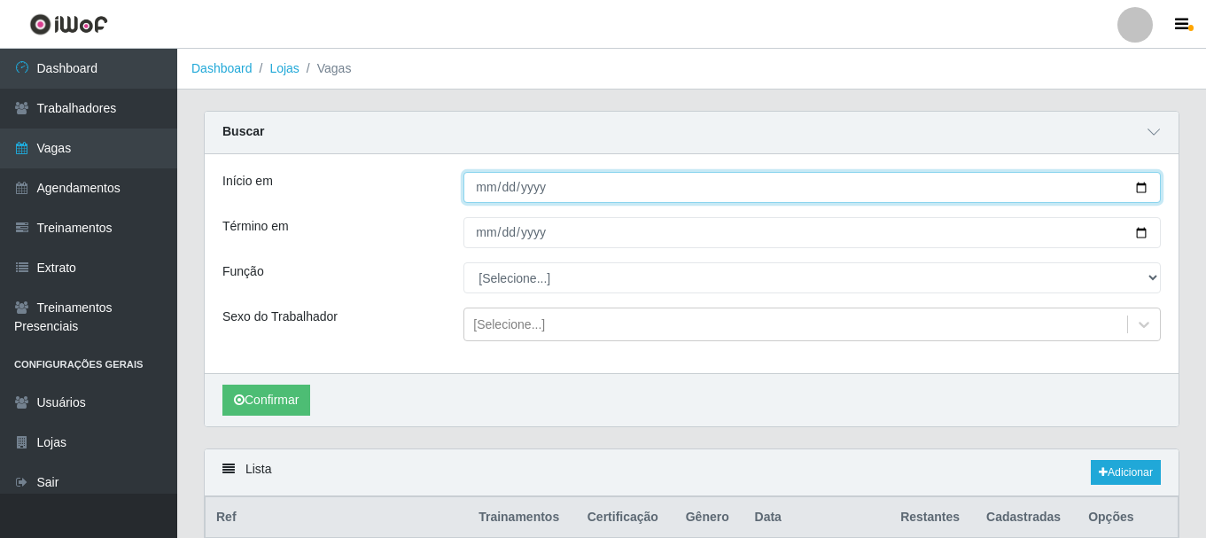
click at [471, 185] on input "[DATE]" at bounding box center [811, 187] width 697 height 31
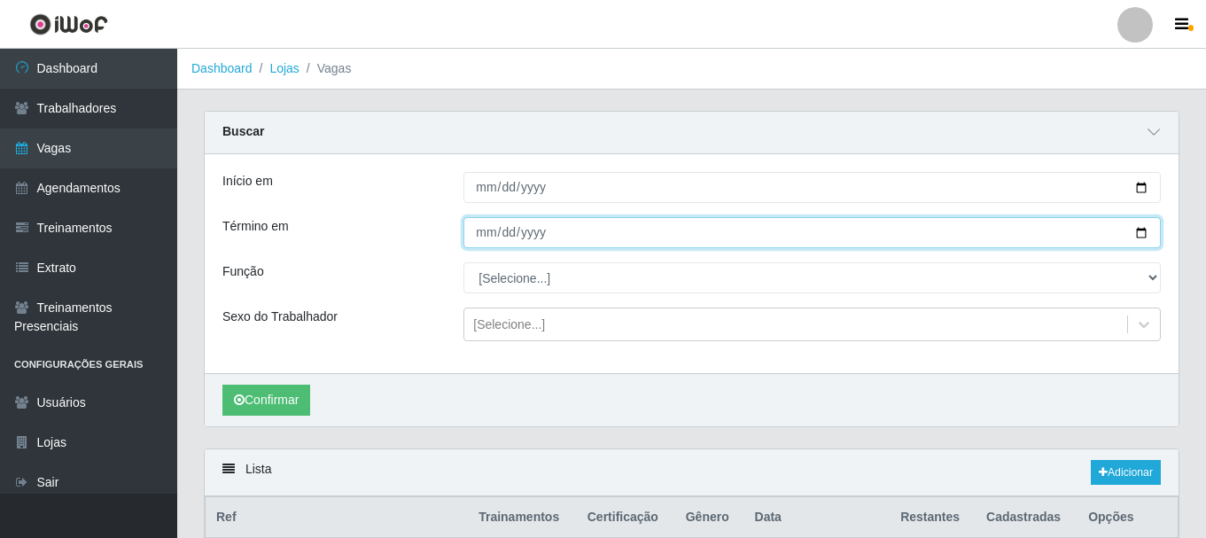
click at [480, 241] on input "[DATE]" at bounding box center [811, 232] width 697 height 31
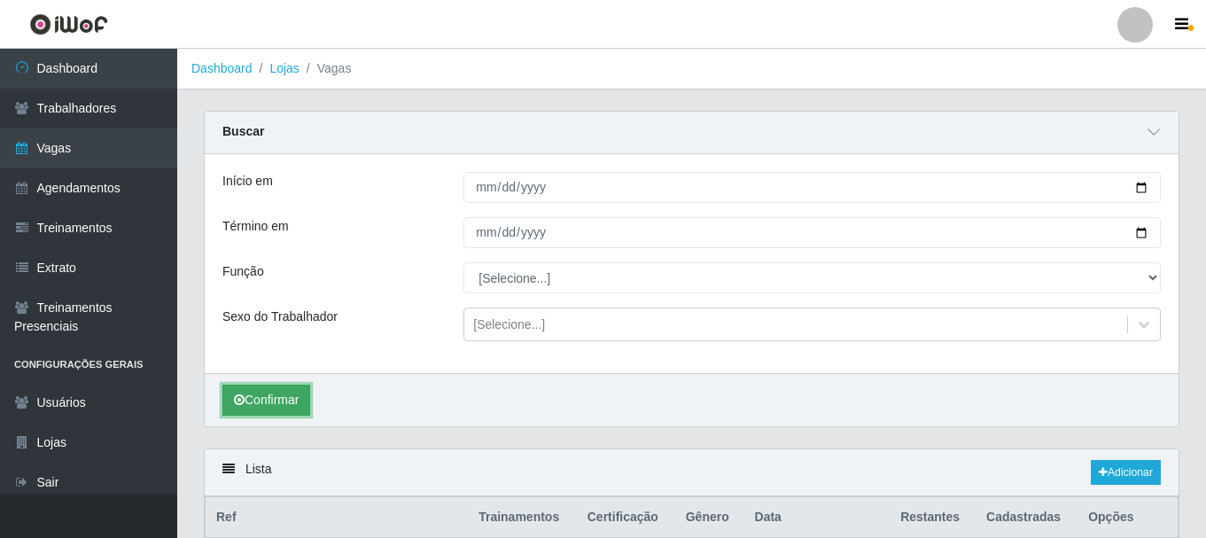
click at [275, 415] on button "Confirmar" at bounding box center [266, 399] width 88 height 31
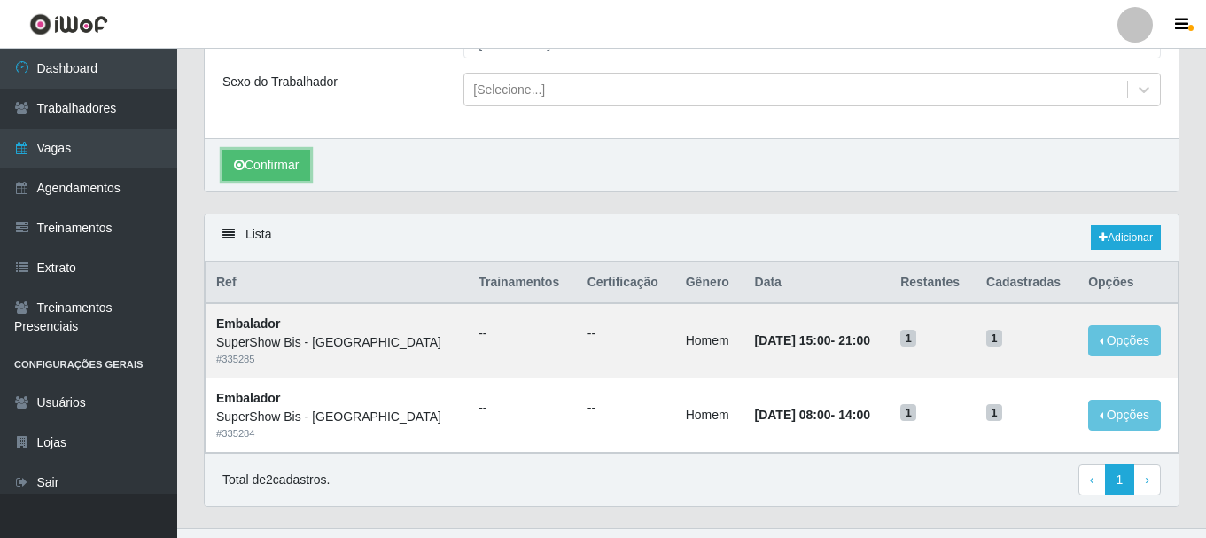
scroll to position [270, 0]
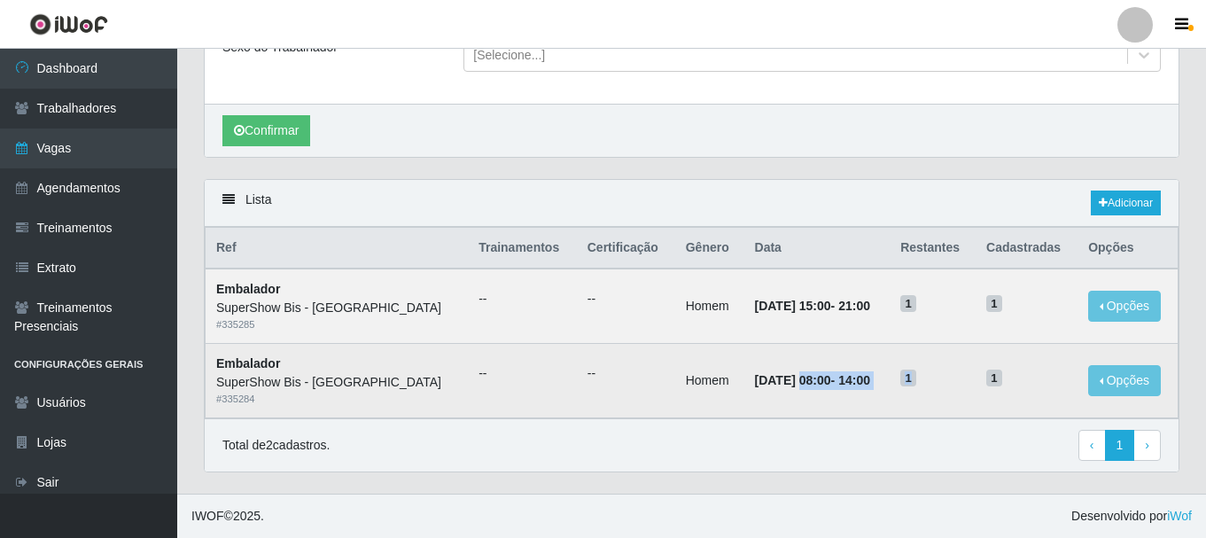
drag, startPoint x: 740, startPoint y: 399, endPoint x: 927, endPoint y: 370, distance: 189.0
click at [927, 370] on tr "Embalador SuperShow Bis - Avenida 6 # 335284 -- -- Homem [DATE] 08:00 - 14:00 1…" at bounding box center [691, 381] width 973 height 74
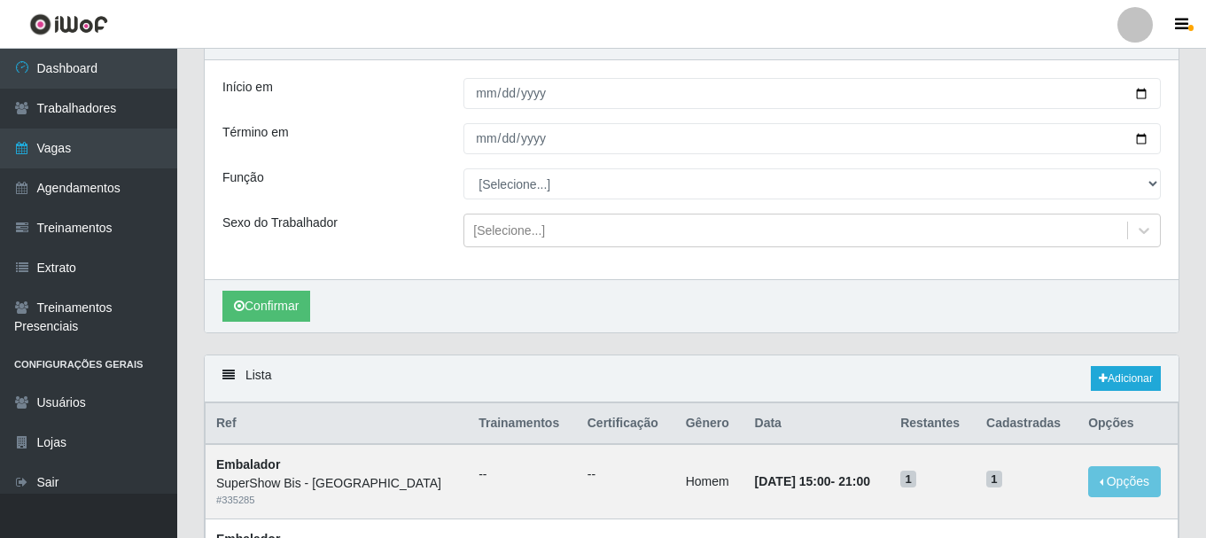
scroll to position [93, 0]
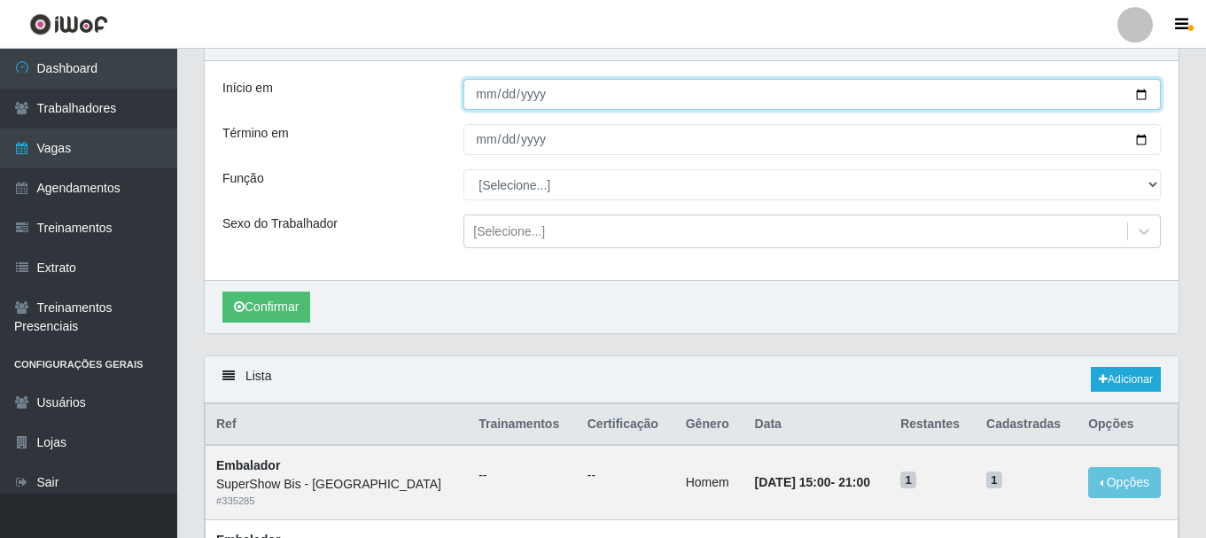
click at [484, 92] on input "[DATE]" at bounding box center [811, 94] width 697 height 31
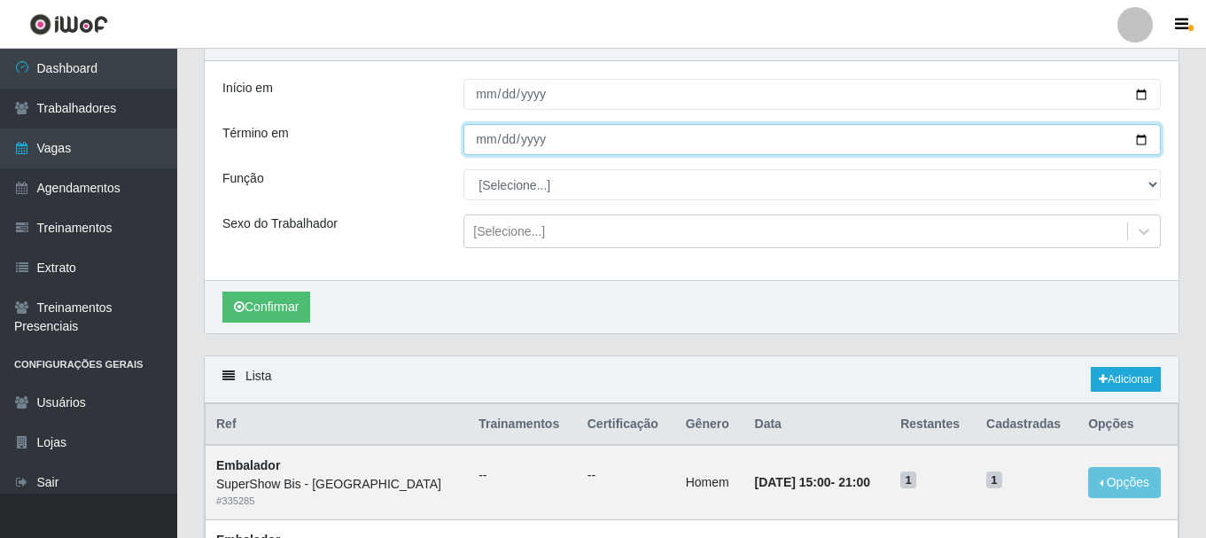
click at [477, 125] on input "[DATE]" at bounding box center [811, 139] width 697 height 31
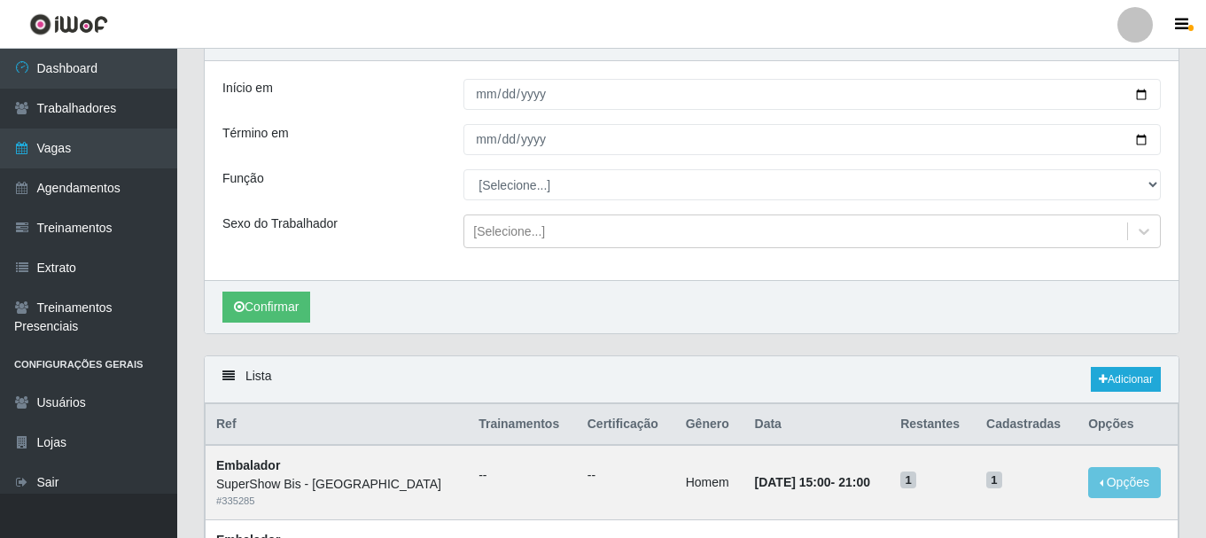
click at [390, 190] on div "Função" at bounding box center [329, 184] width 241 height 31
click at [303, 294] on button "Confirmar" at bounding box center [266, 306] width 88 height 31
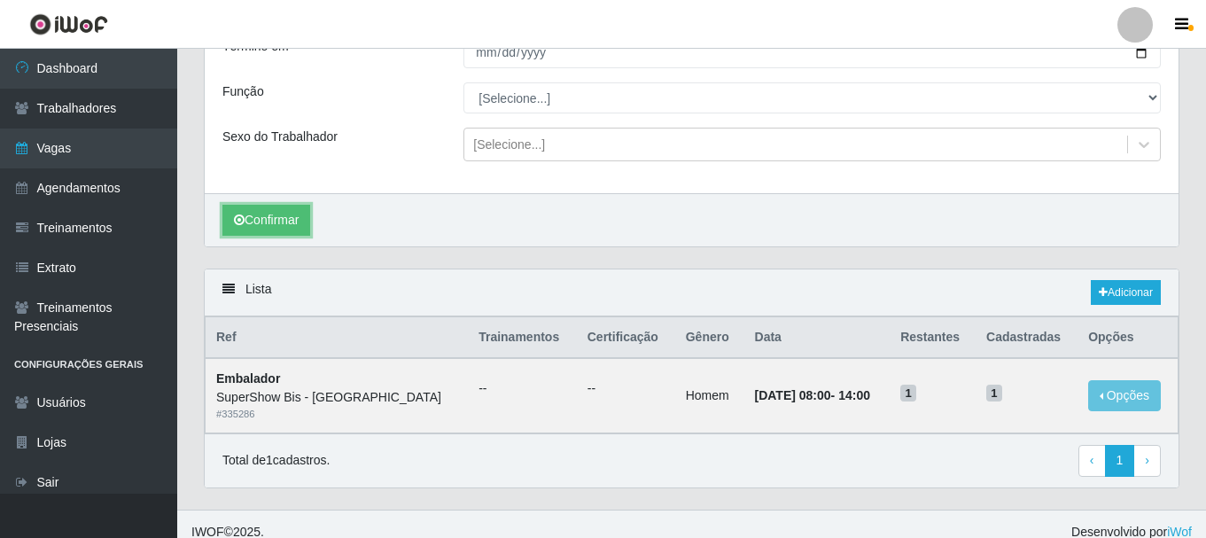
scroll to position [197, 0]
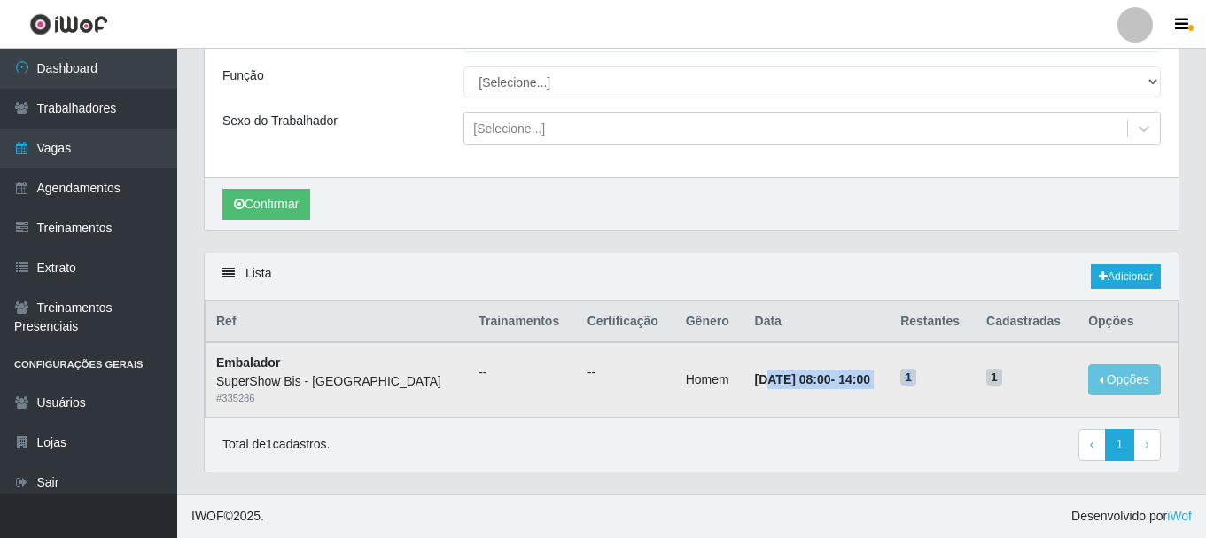
drag, startPoint x: 709, startPoint y: 367, endPoint x: 927, endPoint y: 368, distance: 217.9
click at [927, 368] on tr "Embalador SuperShow Bis - Avenida 6 # 335286 -- -- Homem [DATE] 08:00 - 14:00 1…" at bounding box center [691, 379] width 973 height 74
click at [1130, 275] on link "Adicionar" at bounding box center [1125, 276] width 70 height 25
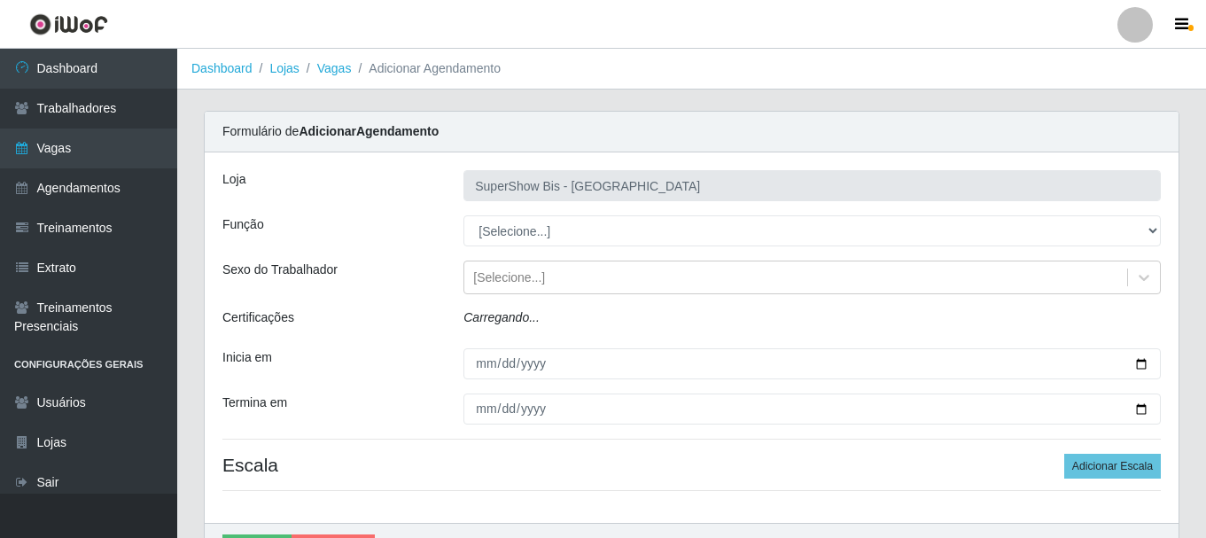
click at [518, 236] on select "[Selecione...] ASG ASG + ASG ++ Auxiliar de Cozinha Embalador Embalador + Embal…" at bounding box center [811, 230] width 697 height 31
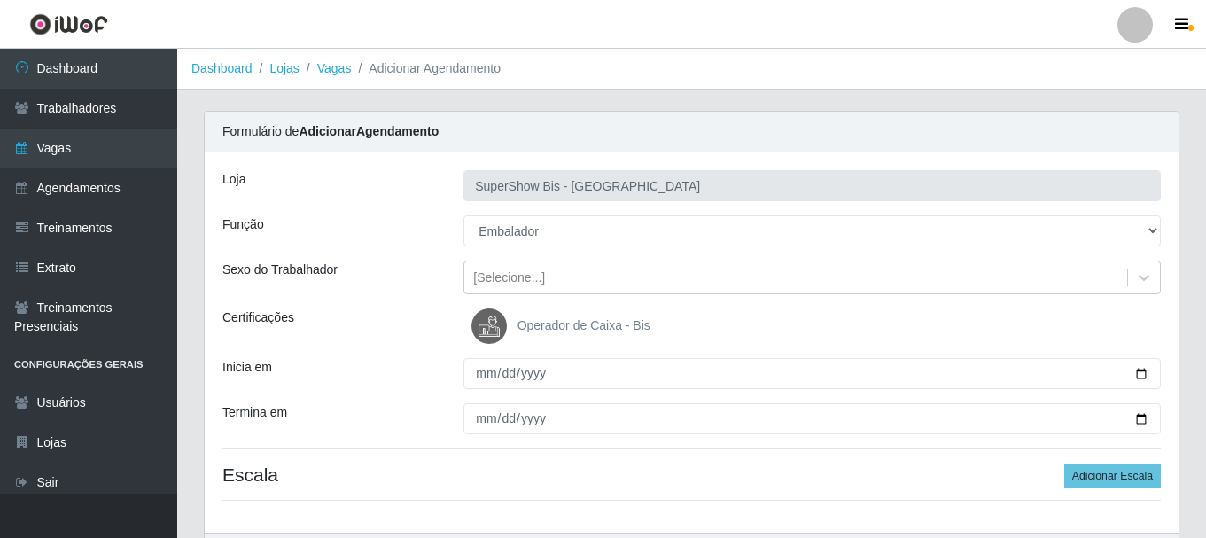
click at [463, 215] on select "[Selecione...] ASG ASG + ASG ++ Auxiliar de Cozinha Embalador Embalador + Embal…" at bounding box center [811, 230] width 697 height 31
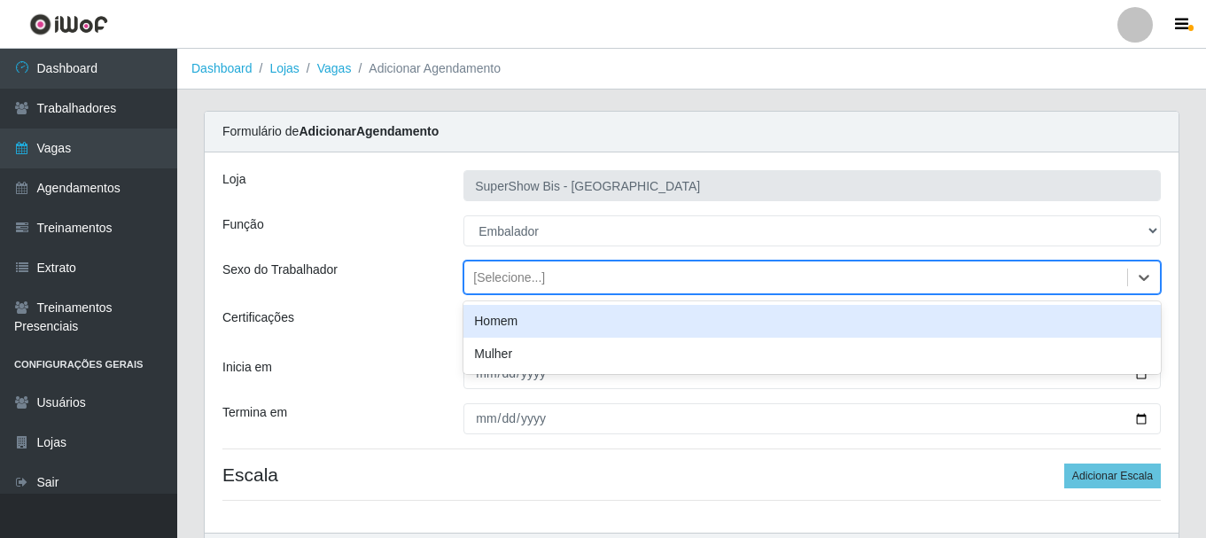
click at [505, 277] on div "[Selecione...]" at bounding box center [509, 277] width 72 height 19
click at [505, 324] on div "Homem" at bounding box center [811, 321] width 697 height 33
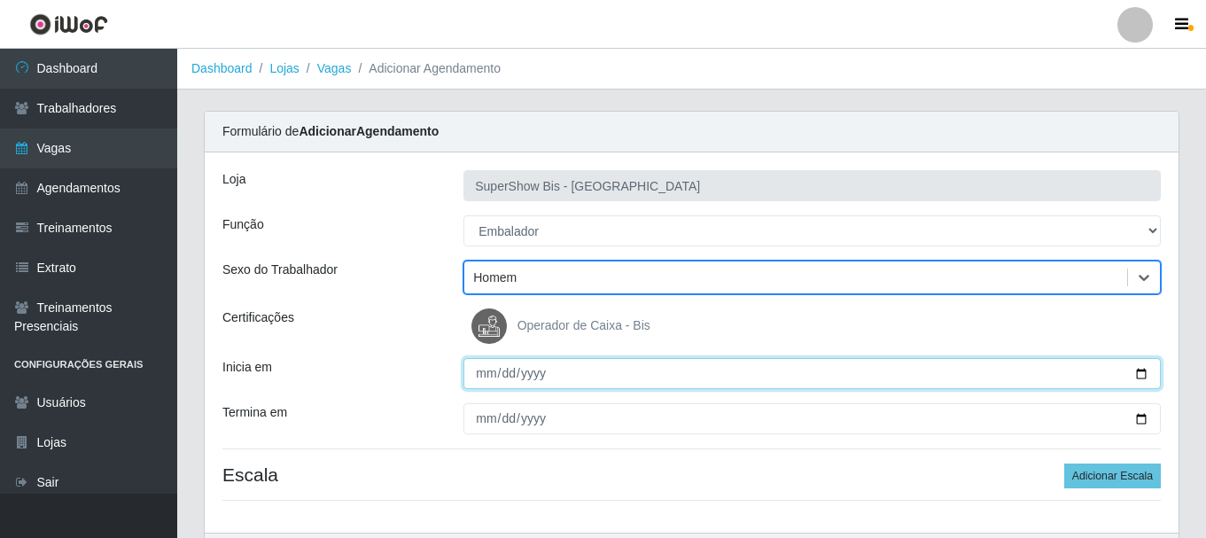
click at [479, 373] on input "Inicia em" at bounding box center [811, 373] width 697 height 31
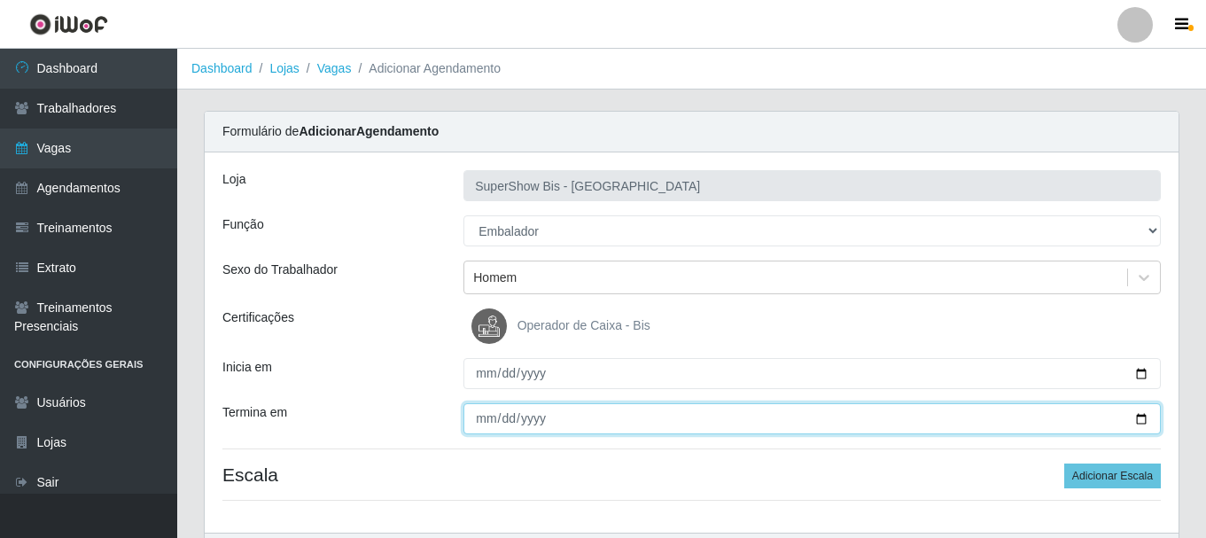
click at [482, 423] on input "Termina em" at bounding box center [811, 418] width 697 height 31
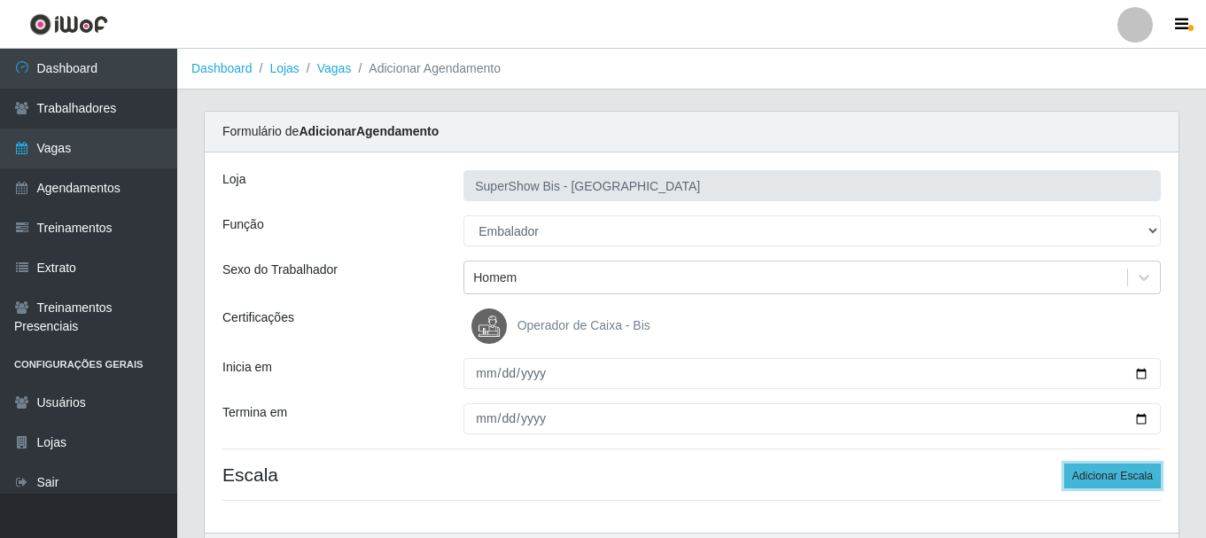
click at [1094, 469] on button "Adicionar Escala" at bounding box center [1112, 475] width 97 height 25
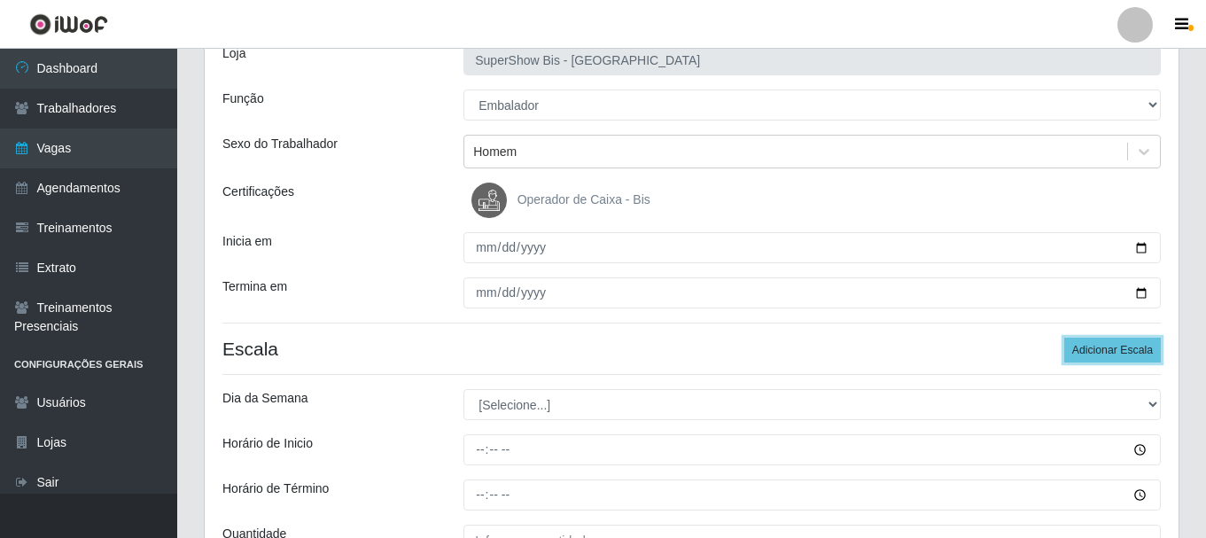
scroll to position [310, 0]
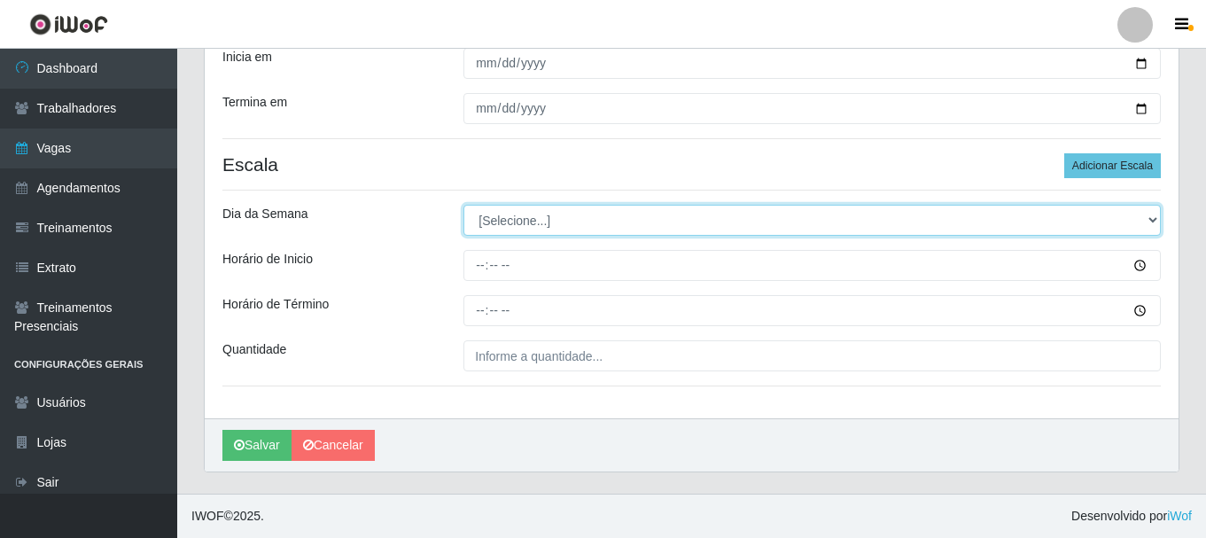
click at [554, 230] on select "[Selecione...] Segunda Terça Quarta Quinta Sexta Sábado Domingo" at bounding box center [811, 220] width 697 height 31
click at [463, 205] on select "[Selecione...] Segunda Terça Quarta Quinta Sexta Sábado Domingo" at bounding box center [811, 220] width 697 height 31
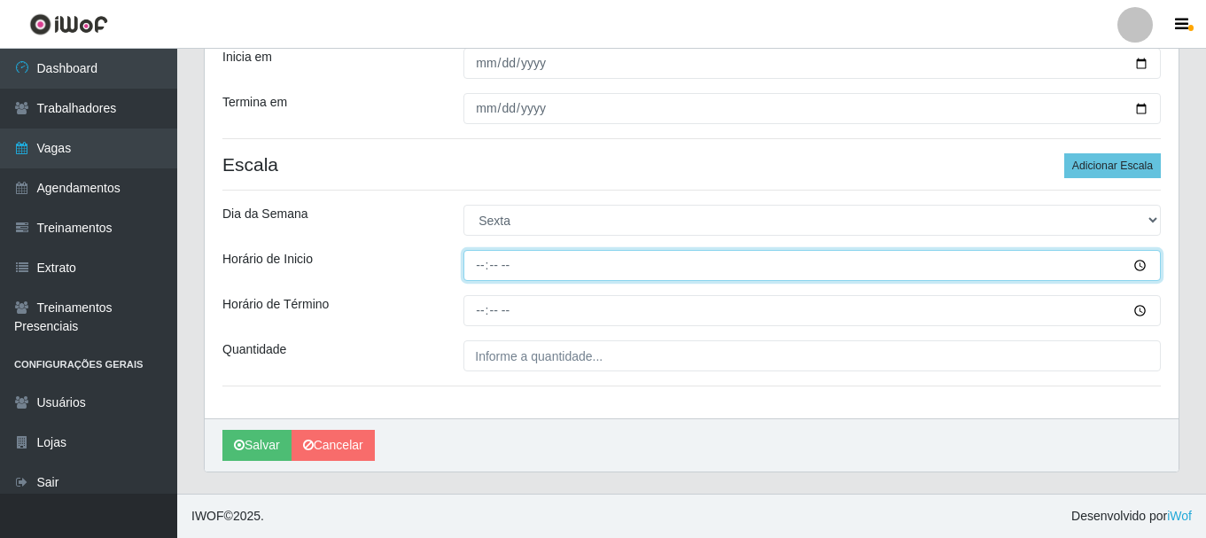
click at [485, 258] on input "Horário de Inicio" at bounding box center [811, 265] width 697 height 31
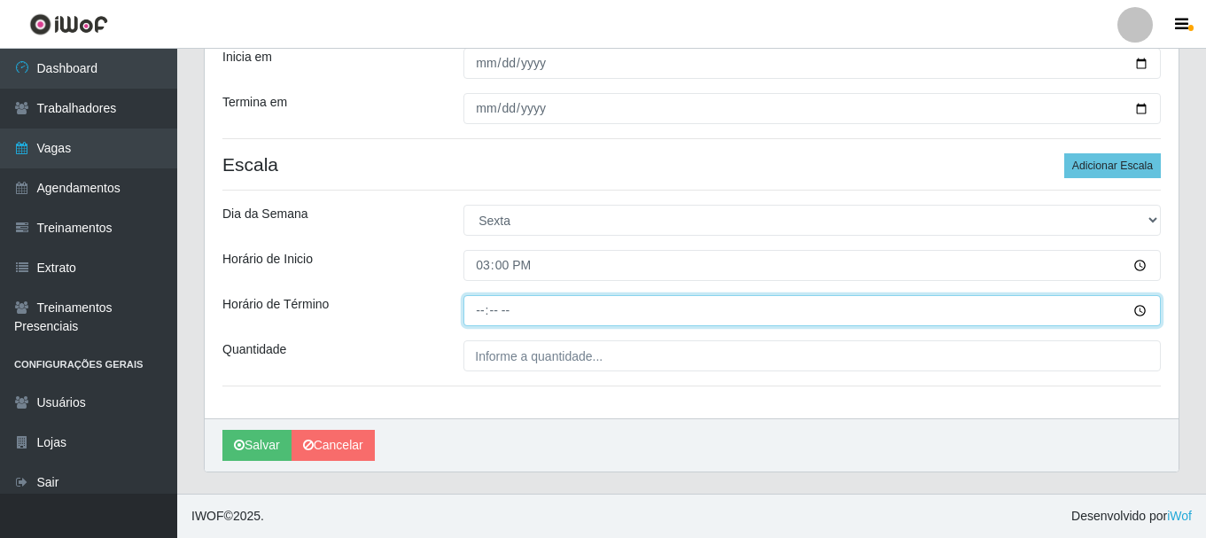
click at [482, 299] on input "Horário de Término" at bounding box center [811, 310] width 697 height 31
click at [482, 317] on input "20:01" at bounding box center [811, 310] width 697 height 31
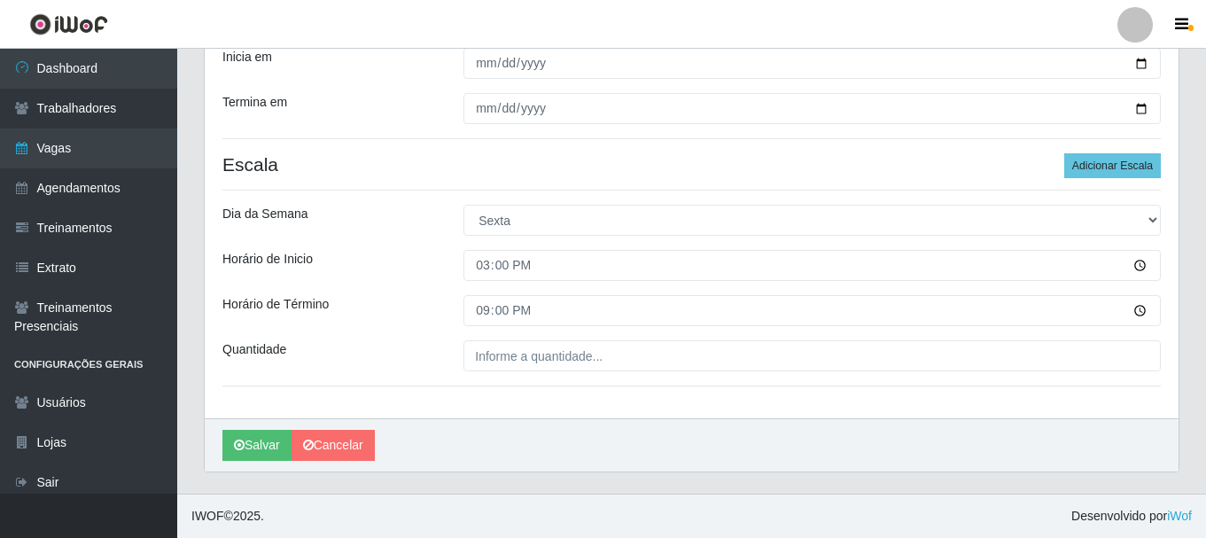
drag, startPoint x: 483, startPoint y: 381, endPoint x: 490, endPoint y: 357, distance: 24.9
click at [483, 376] on div "Loja SuperShow Bis - Avenida 6 Função [Selecione...] ASG ASG + ASG ++ Auxiliar …" at bounding box center [691, 130] width 973 height 576
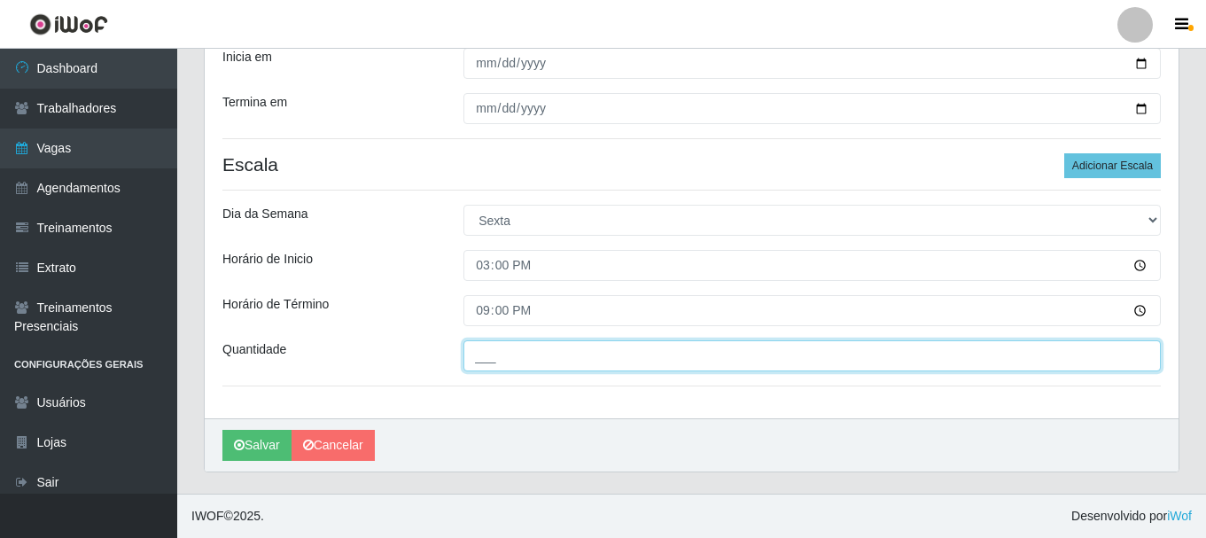
click at [492, 352] on input "___" at bounding box center [811, 355] width 697 height 31
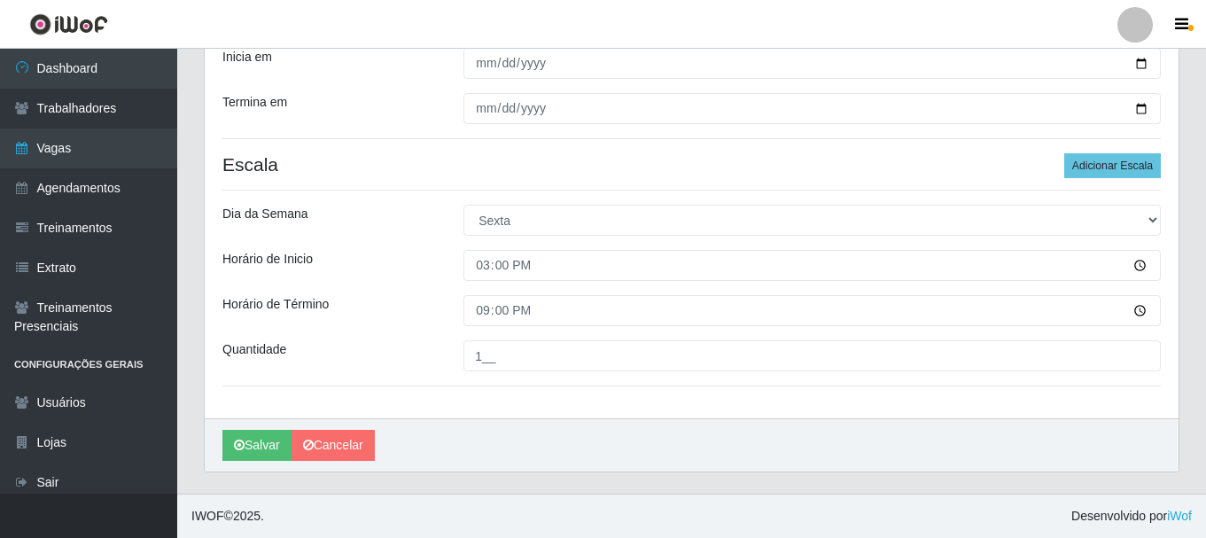
drag, startPoint x: 377, startPoint y: 304, endPoint x: 347, endPoint y: 326, distance: 37.4
click at [375, 304] on div "Horário de Término" at bounding box center [329, 310] width 241 height 31
click at [253, 434] on button "Salvar" at bounding box center [256, 445] width 69 height 31
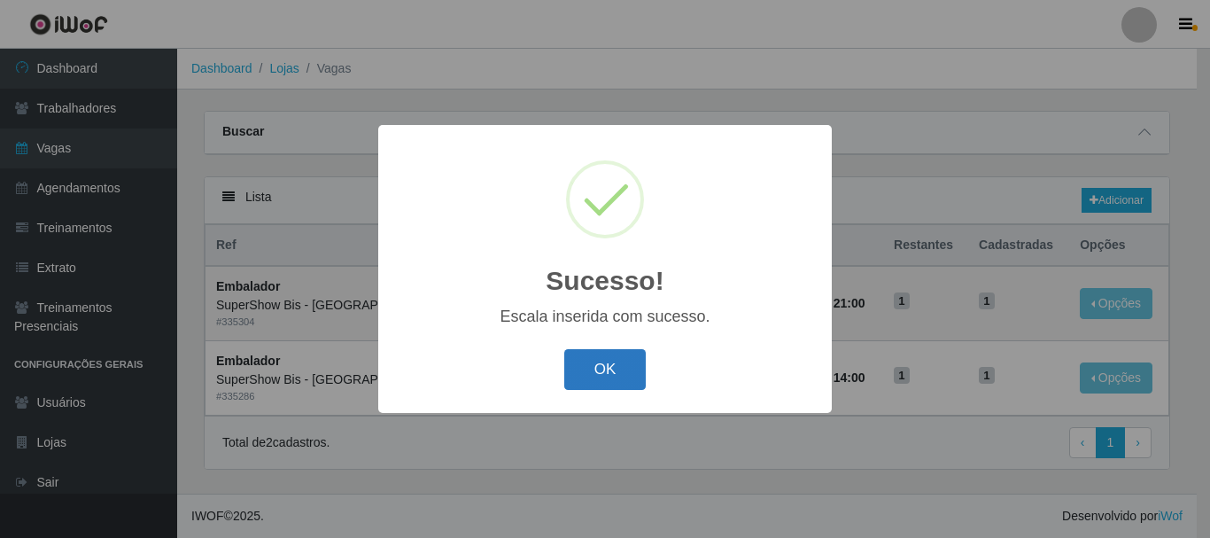
click at [618, 367] on button "OK" at bounding box center [605, 370] width 82 height 42
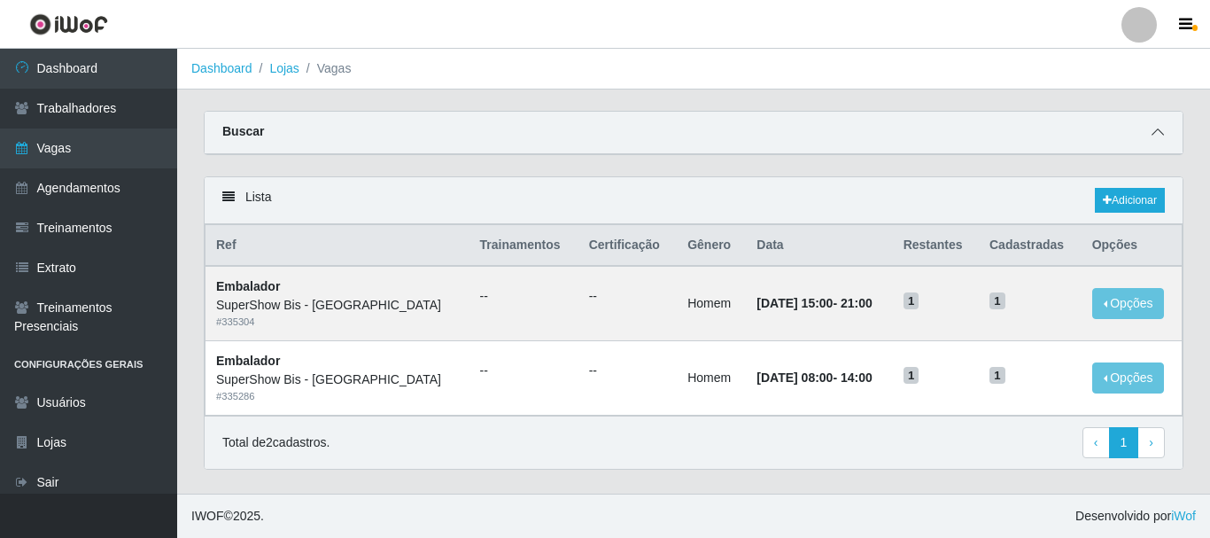
click at [1160, 127] on span at bounding box center [1157, 132] width 21 height 20
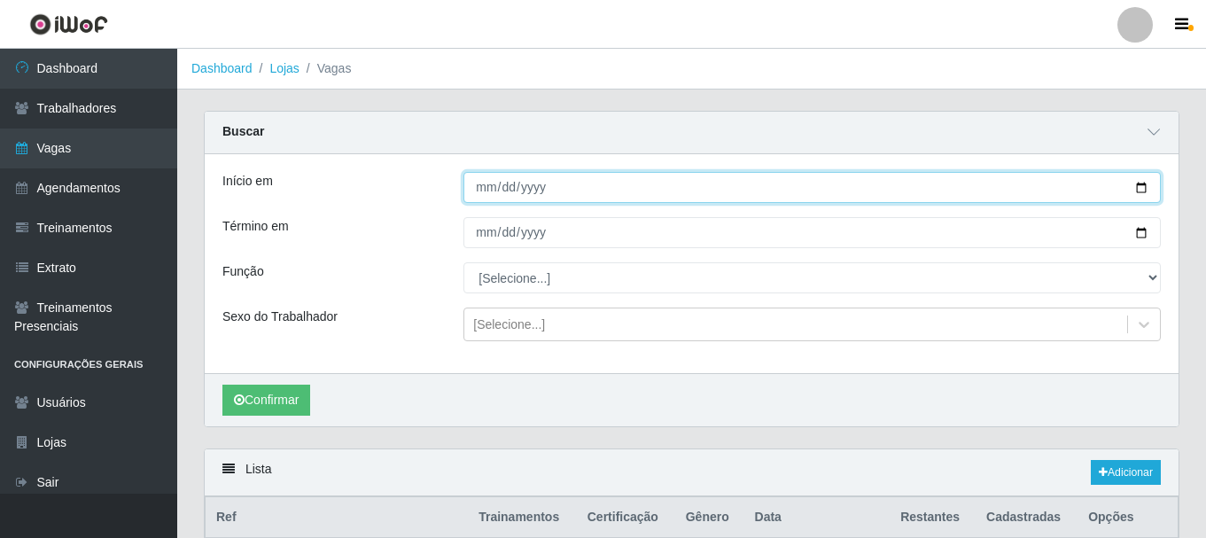
click at [488, 191] on input "[DATE]" at bounding box center [811, 187] width 697 height 31
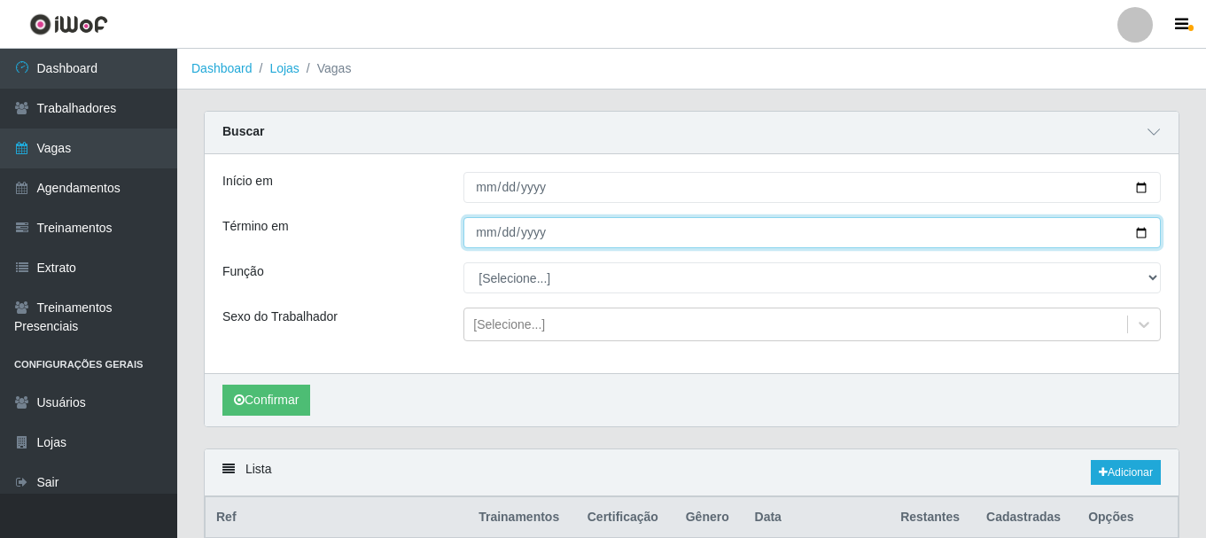
click at [482, 229] on input "[DATE]" at bounding box center [811, 232] width 697 height 31
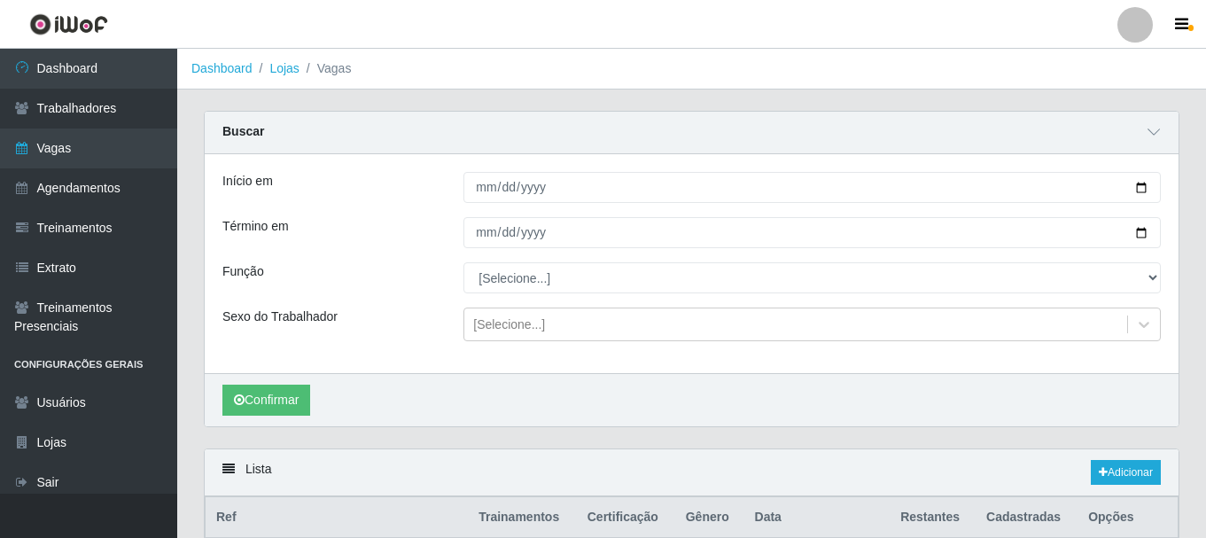
click at [253, 383] on div "Confirmar" at bounding box center [691, 399] width 973 height 53
click at [246, 399] on button "Confirmar" at bounding box center [266, 399] width 88 height 31
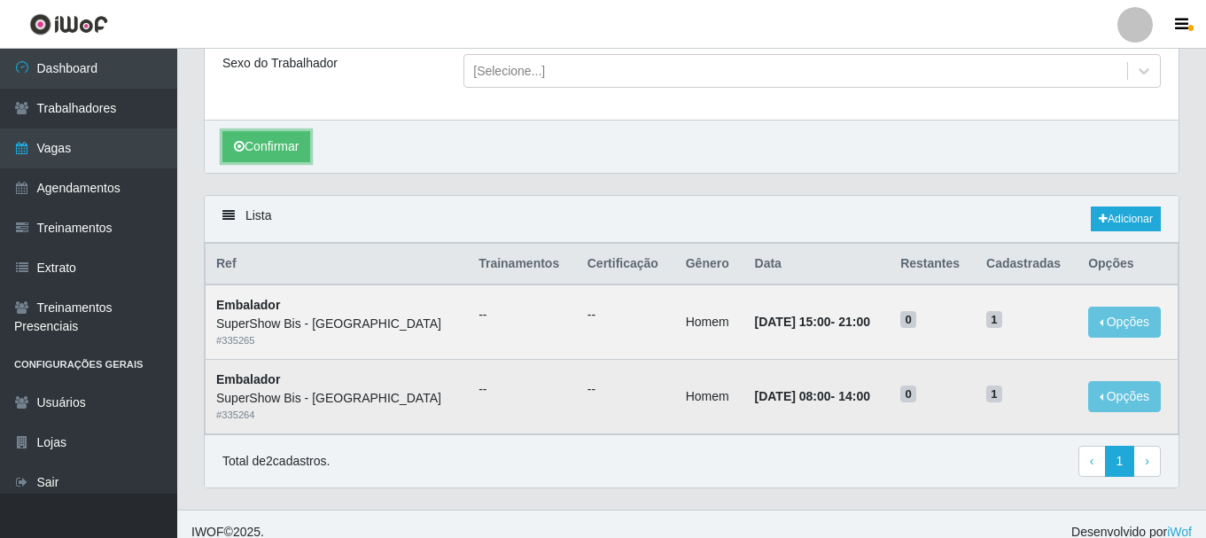
scroll to position [270, 0]
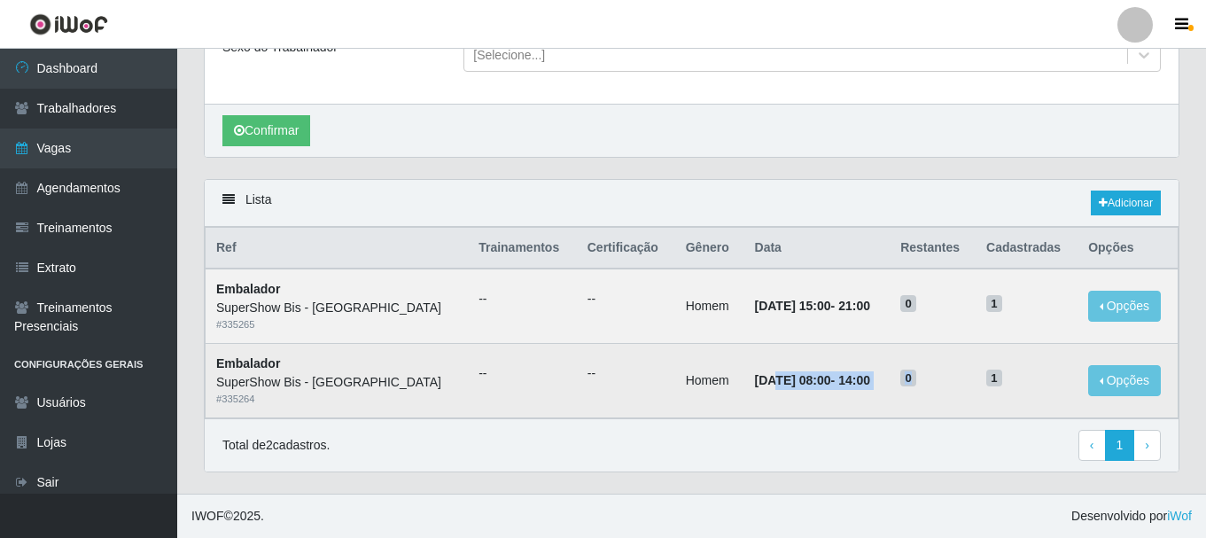
drag, startPoint x: 714, startPoint y: 381, endPoint x: 949, endPoint y: 348, distance: 237.0
click at [989, 361] on tr "Embalador SuperShow Bis - Avenida 6 # 335264 -- -- Homem [DATE] 08:00 - 14:00 0…" at bounding box center [691, 381] width 973 height 74
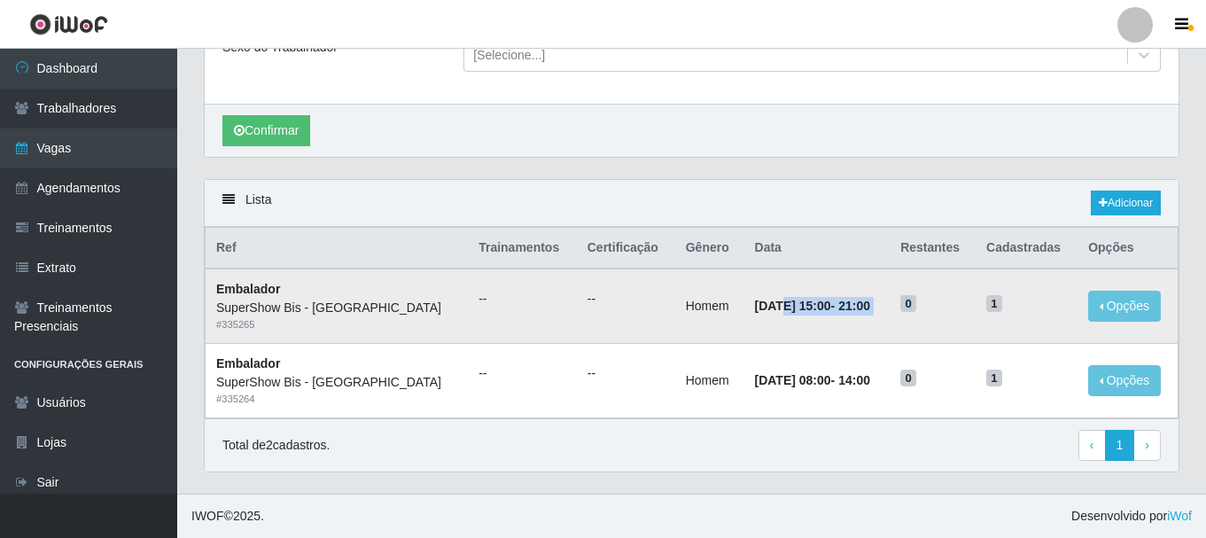
drag, startPoint x: 723, startPoint y: 299, endPoint x: 953, endPoint y: 297, distance: 230.3
click at [953, 297] on tr "Embalador SuperShow Bis - Avenida 6 # 335265 -- -- Homem [DATE] 15:00 - 21:00 0…" at bounding box center [691, 305] width 973 height 74
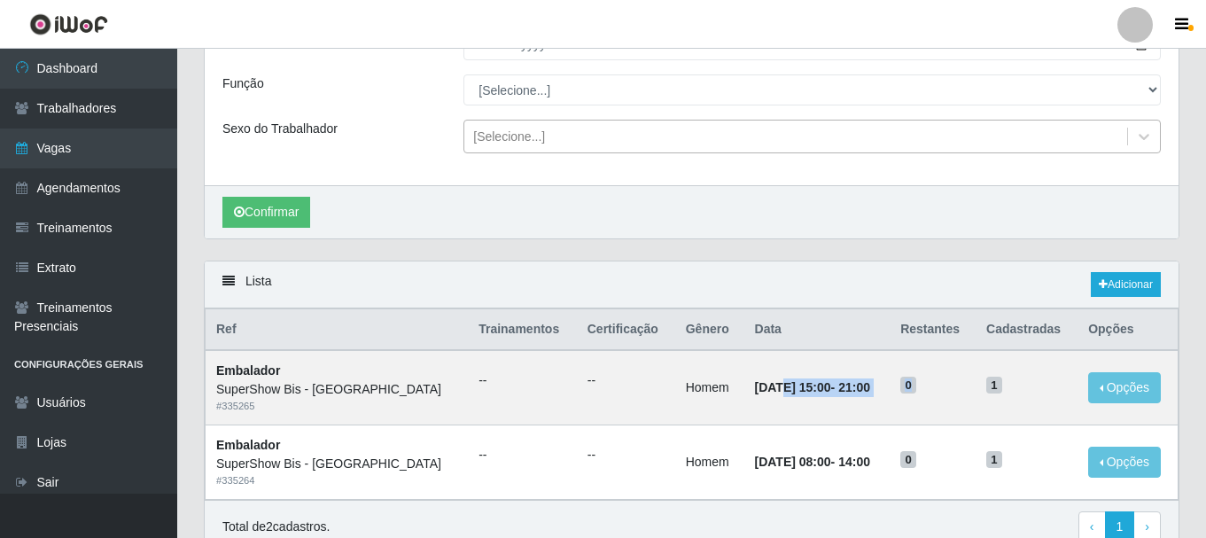
scroll to position [93, 0]
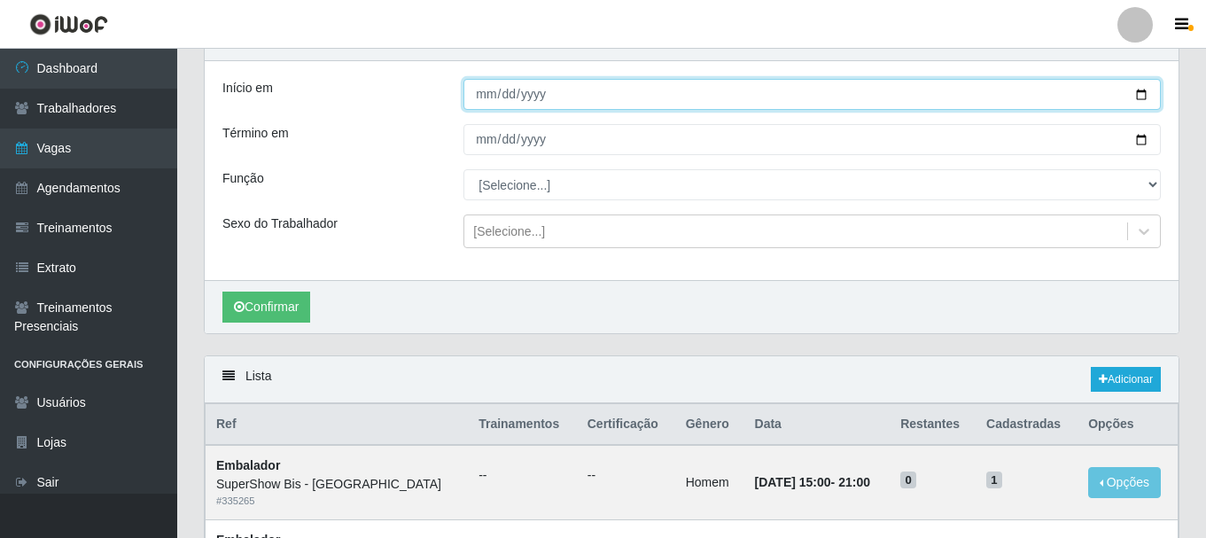
click at [478, 94] on input "[DATE]" at bounding box center [811, 94] width 697 height 31
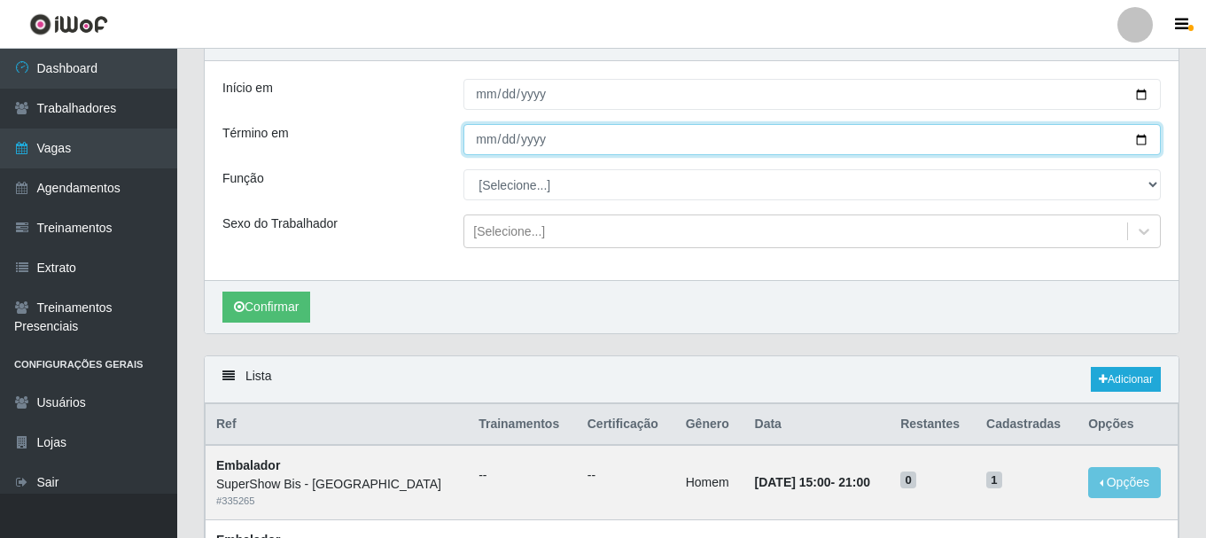
click at [483, 129] on input "[DATE]" at bounding box center [811, 139] width 697 height 31
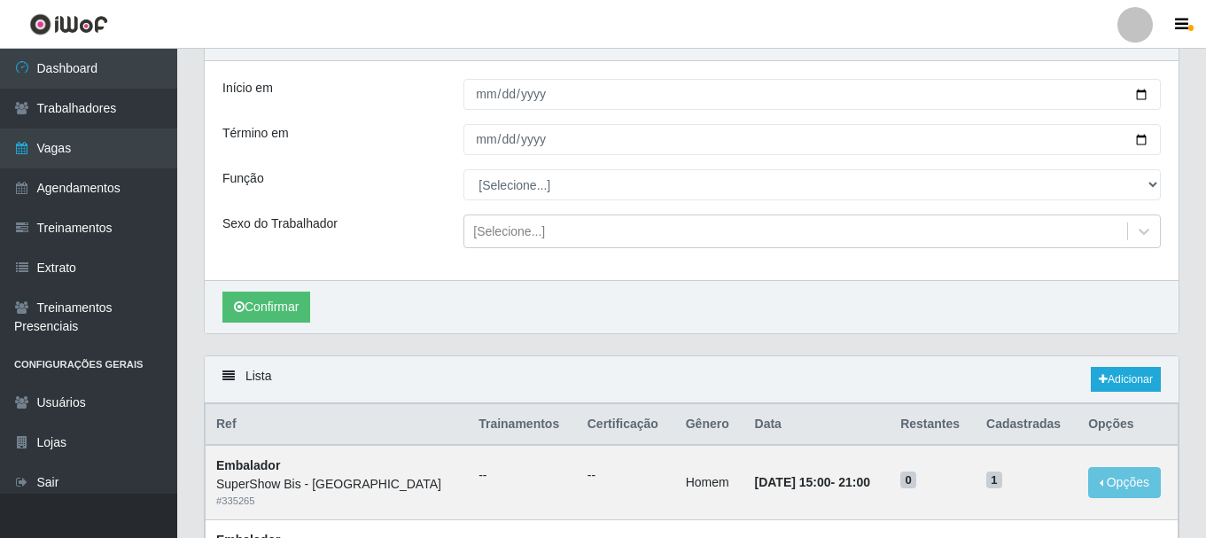
click at [354, 185] on div "Função" at bounding box center [329, 184] width 241 height 31
click at [256, 317] on button "Confirmar" at bounding box center [266, 306] width 88 height 31
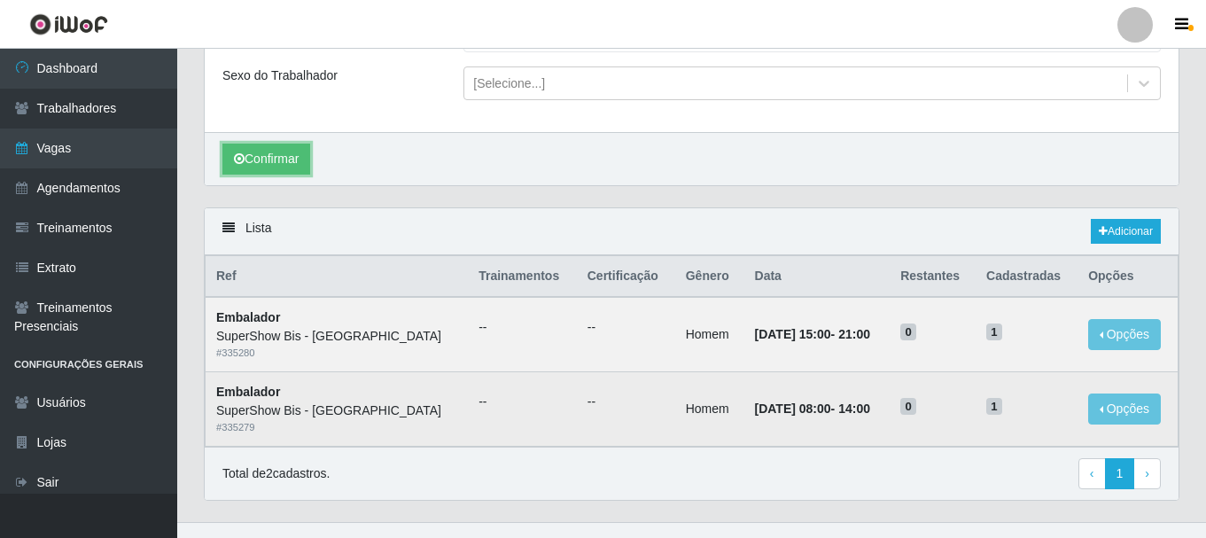
scroll to position [270, 0]
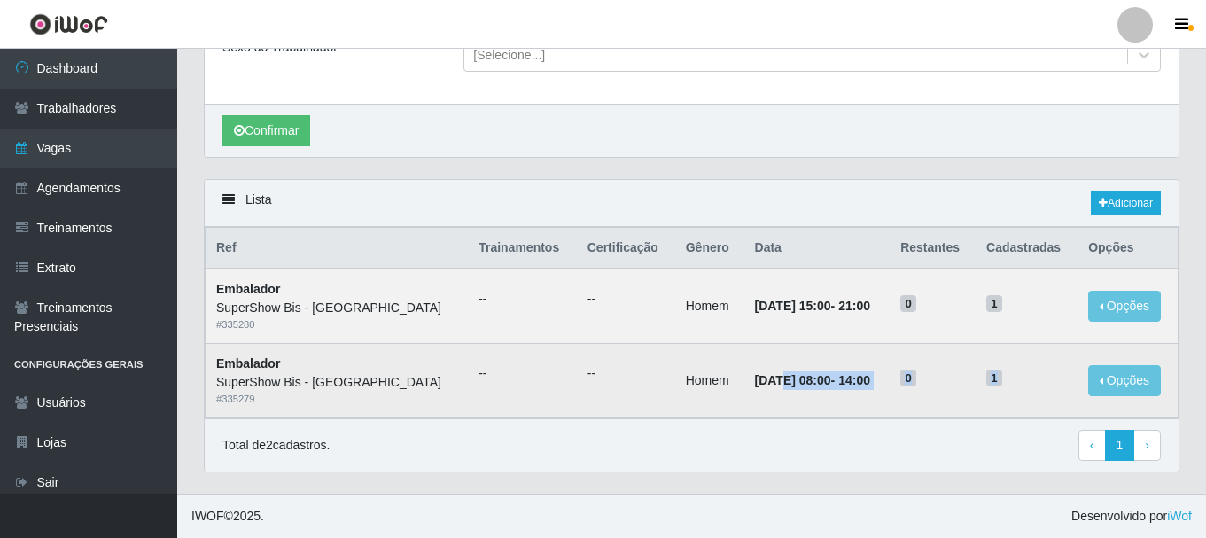
drag, startPoint x: 722, startPoint y: 382, endPoint x: 1014, endPoint y: 363, distance: 292.9
click at [1014, 363] on tr "Embalador SuperShow Bis - Avenida 6 # 335279 -- -- Homem [DATE] 08:00 - 14:00 0…" at bounding box center [691, 381] width 973 height 74
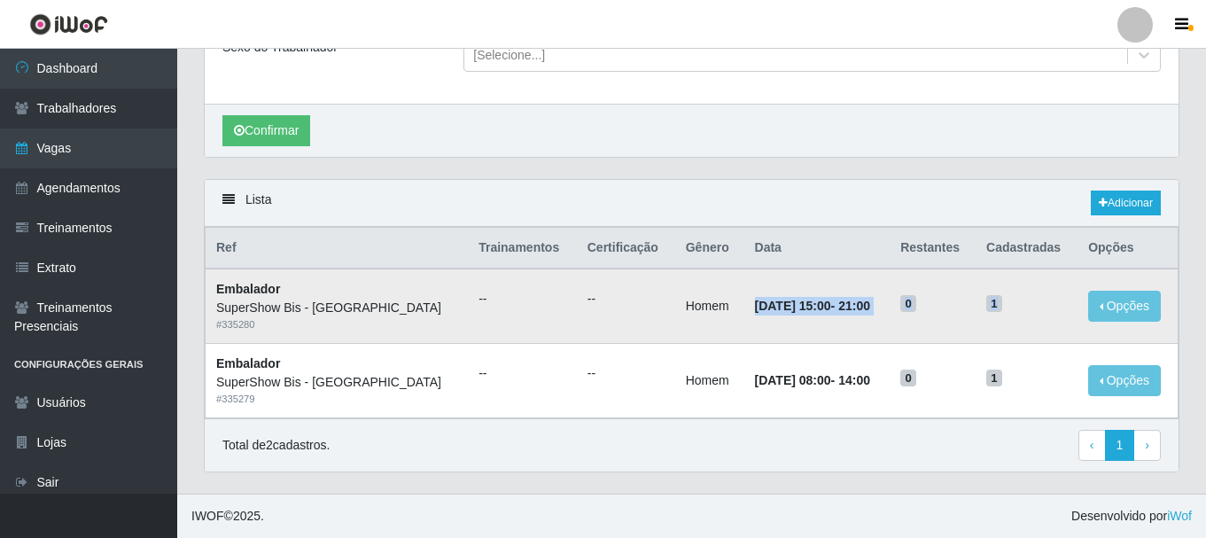
drag, startPoint x: 796, startPoint y: 299, endPoint x: 1013, endPoint y: 302, distance: 217.0
click at [1013, 302] on tr "Embalador SuperShow Bis - Avenida 6 # 335280 -- -- Homem [DATE] 15:00 - 21:00 0…" at bounding box center [691, 305] width 973 height 74
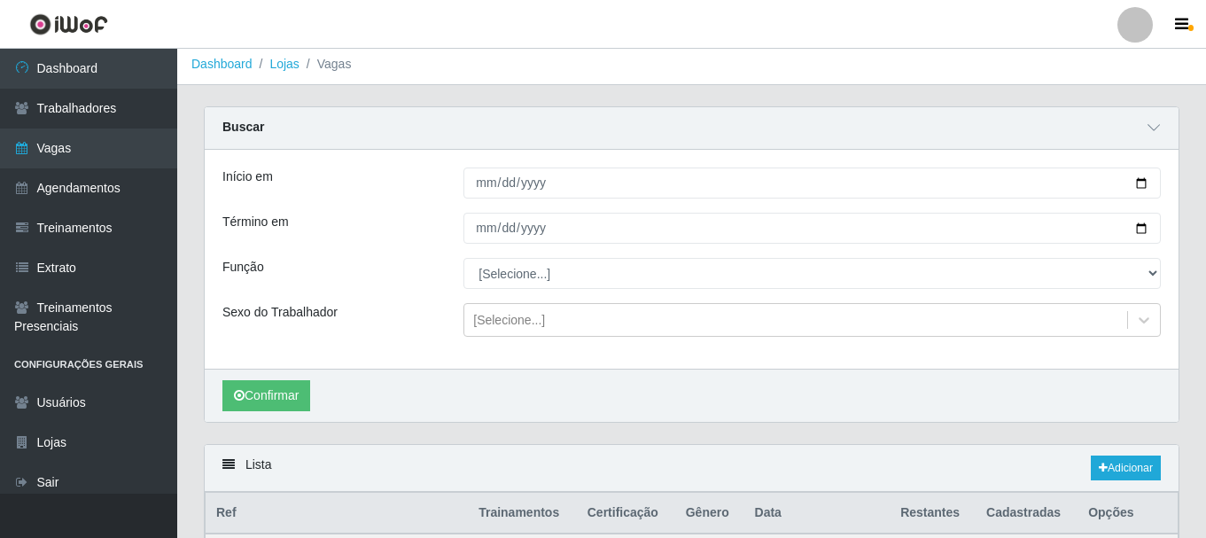
scroll to position [0, 0]
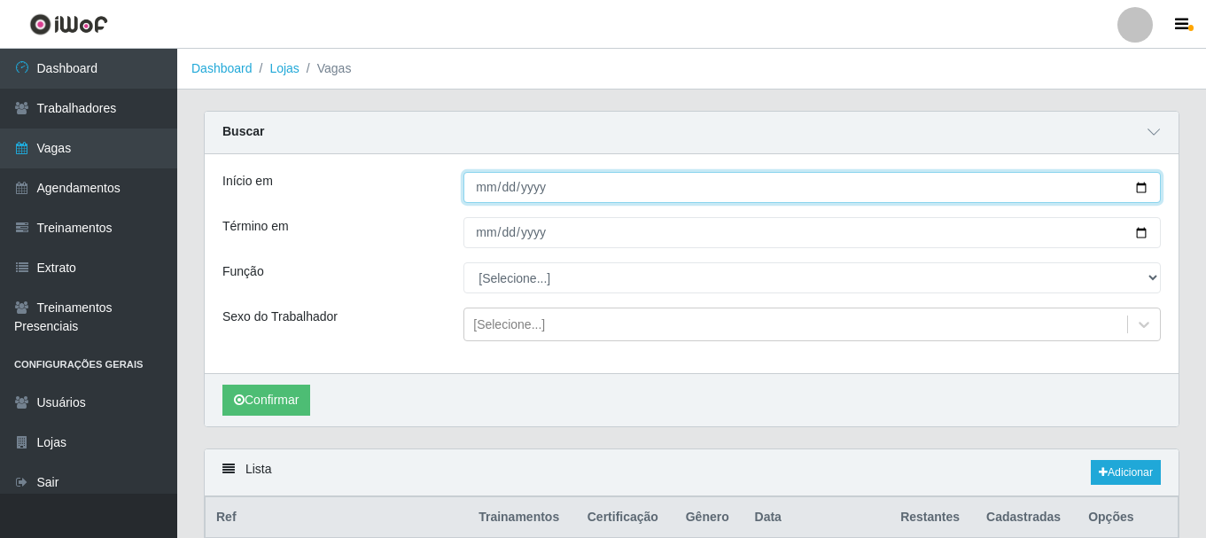
click at [476, 188] on input "[DATE]" at bounding box center [811, 187] width 697 height 31
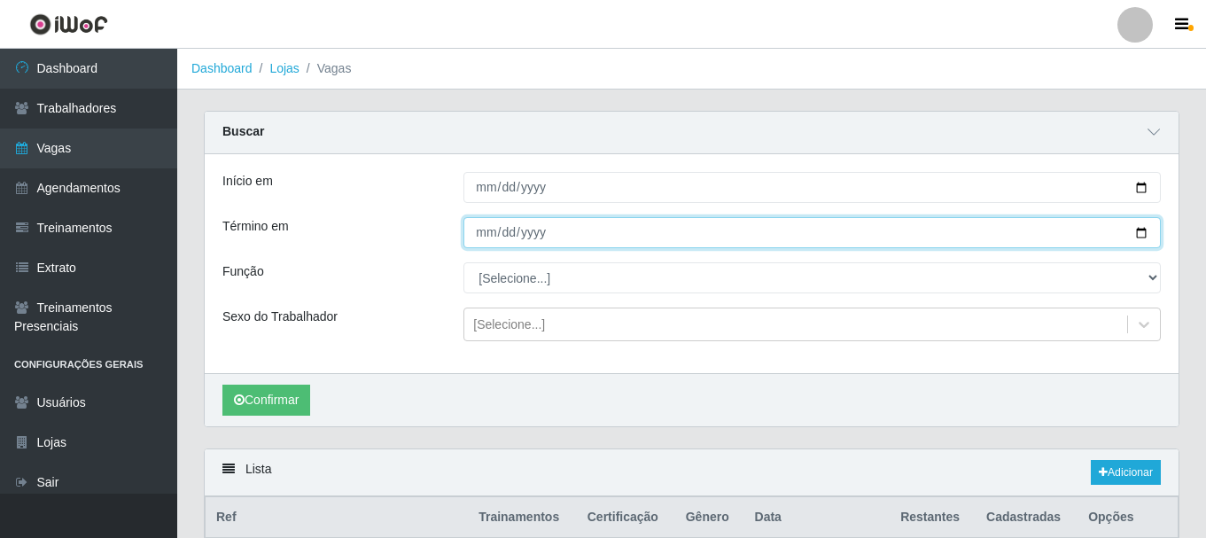
click at [475, 225] on input "[DATE]" at bounding box center [811, 232] width 697 height 31
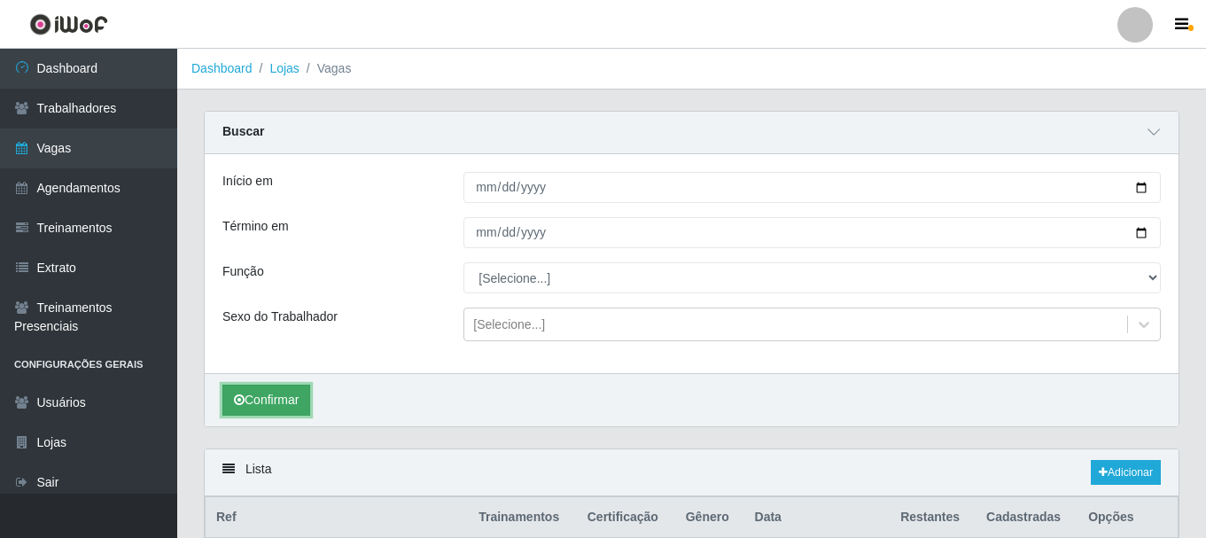
click at [278, 410] on button "Confirmar" at bounding box center [266, 399] width 88 height 31
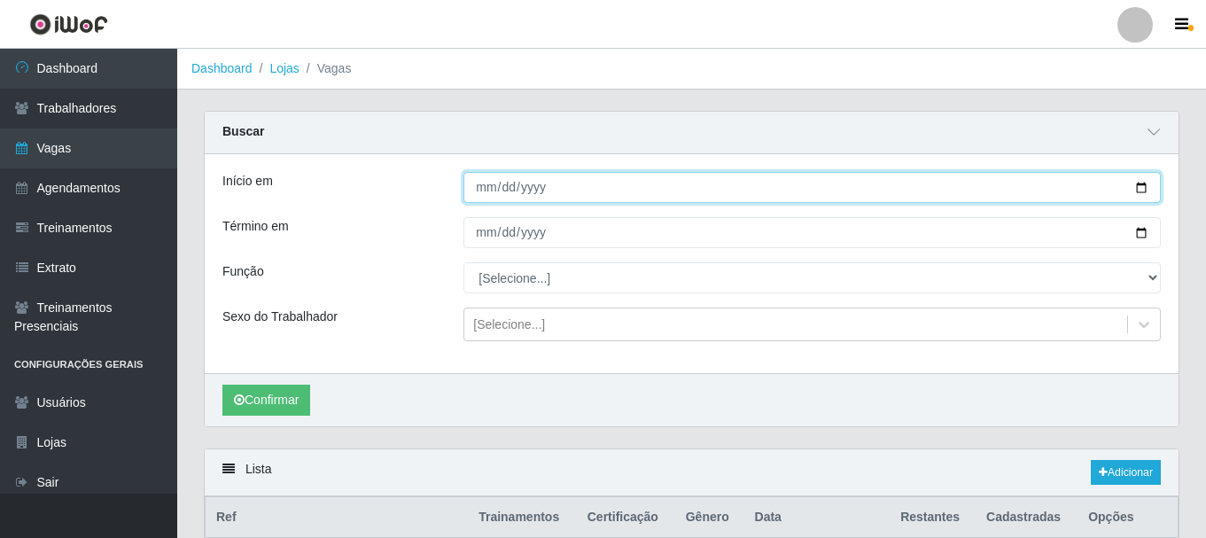
click at [487, 188] on input "[DATE]" at bounding box center [811, 187] width 697 height 31
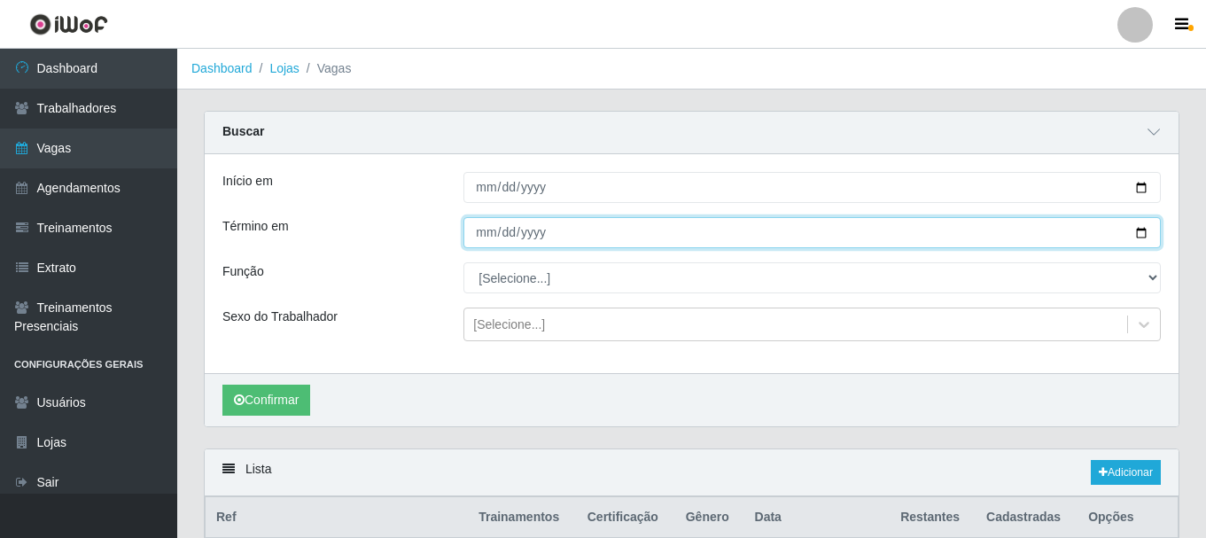
click at [470, 231] on input "[DATE]" at bounding box center [811, 232] width 697 height 31
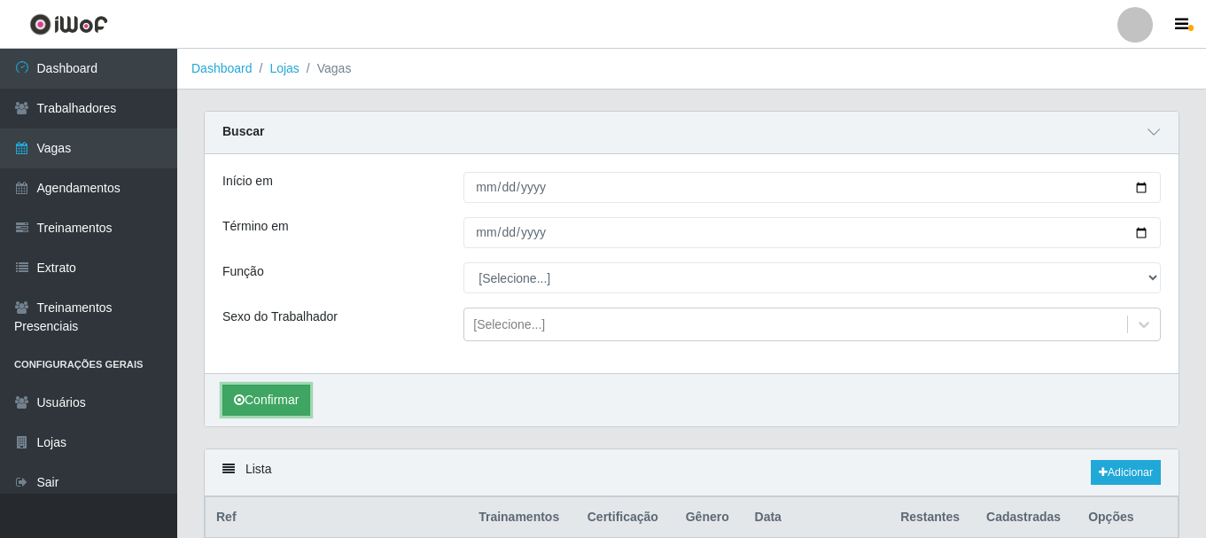
click at [292, 405] on button "Confirmar" at bounding box center [266, 399] width 88 height 31
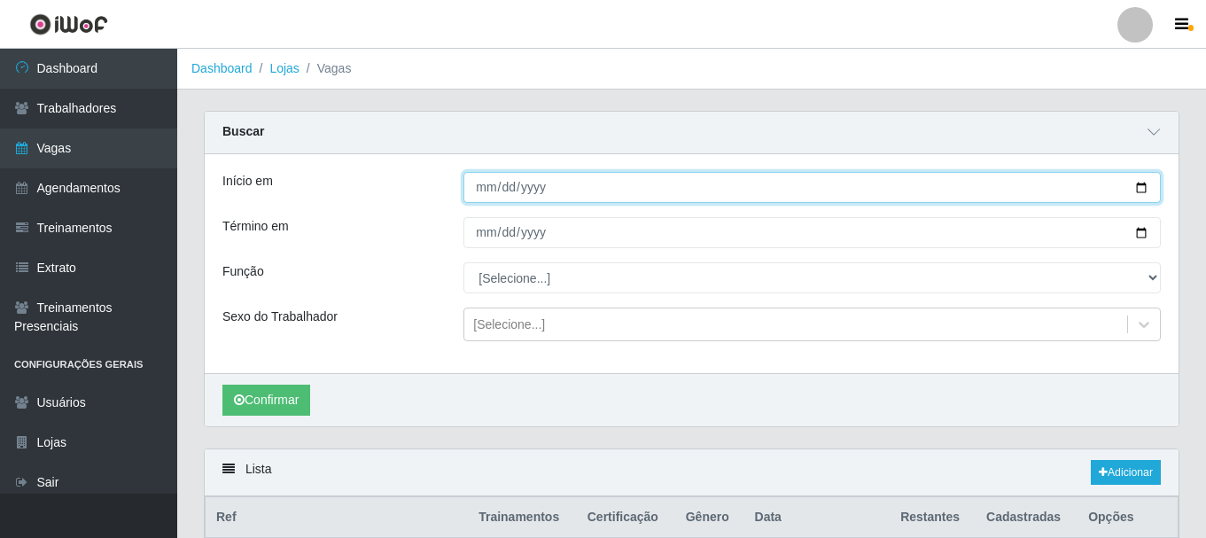
click at [483, 192] on input "[DATE]" at bounding box center [811, 187] width 697 height 31
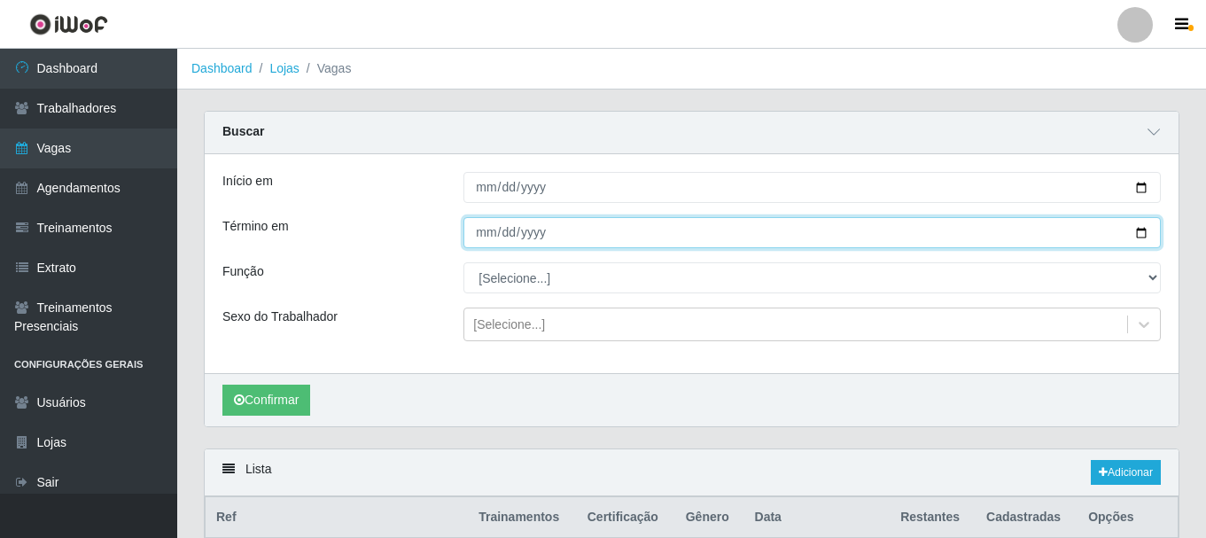
click at [481, 239] on input "[DATE]" at bounding box center [811, 232] width 697 height 31
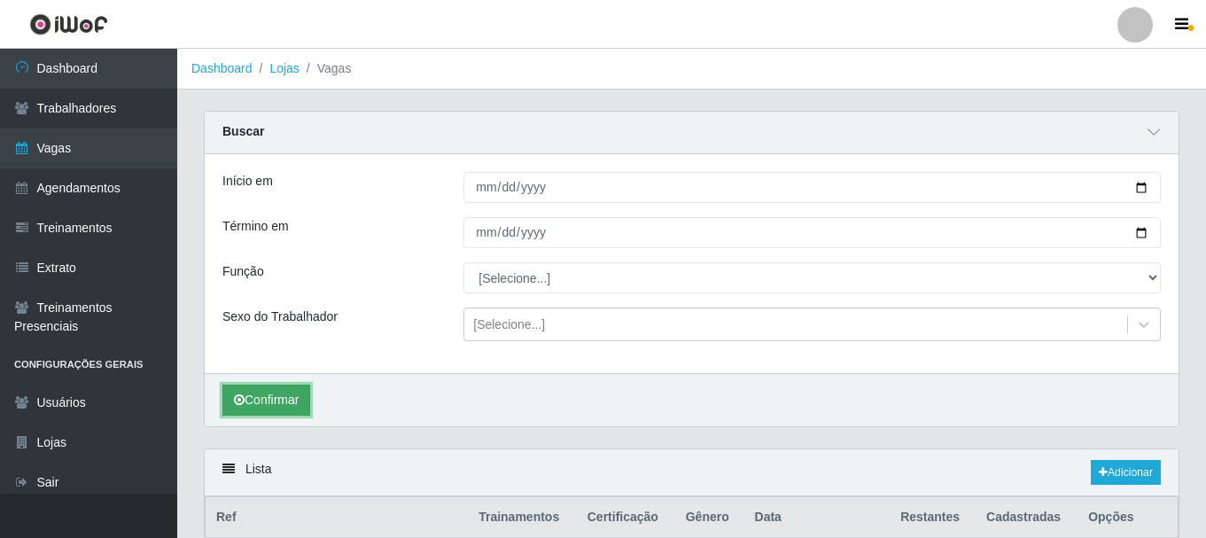
click at [279, 410] on button "Confirmar" at bounding box center [266, 399] width 88 height 31
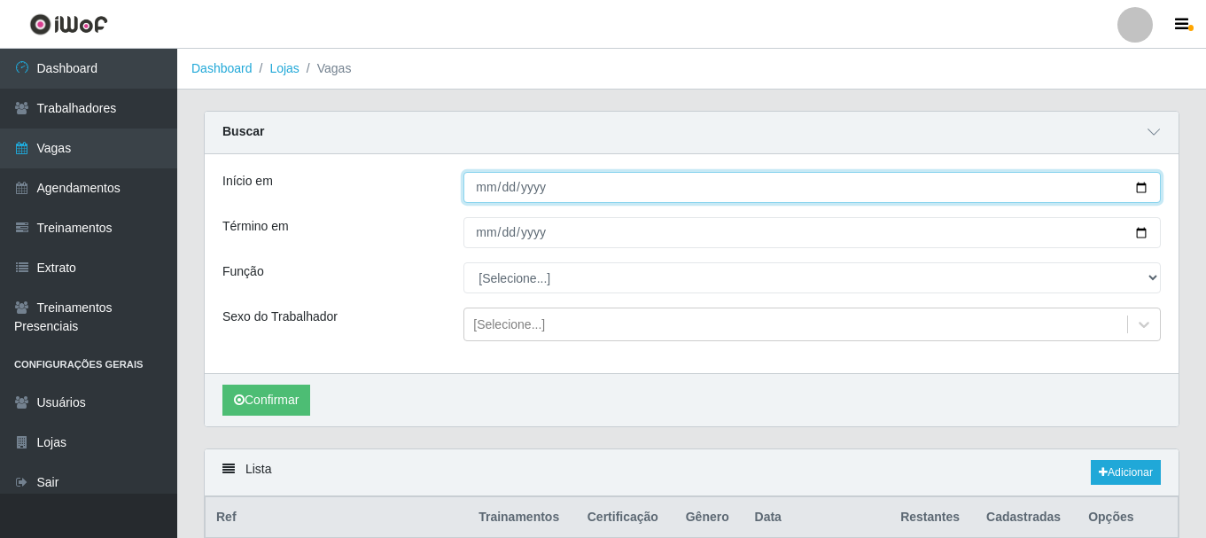
click at [479, 191] on input "[DATE]" at bounding box center [811, 187] width 697 height 31
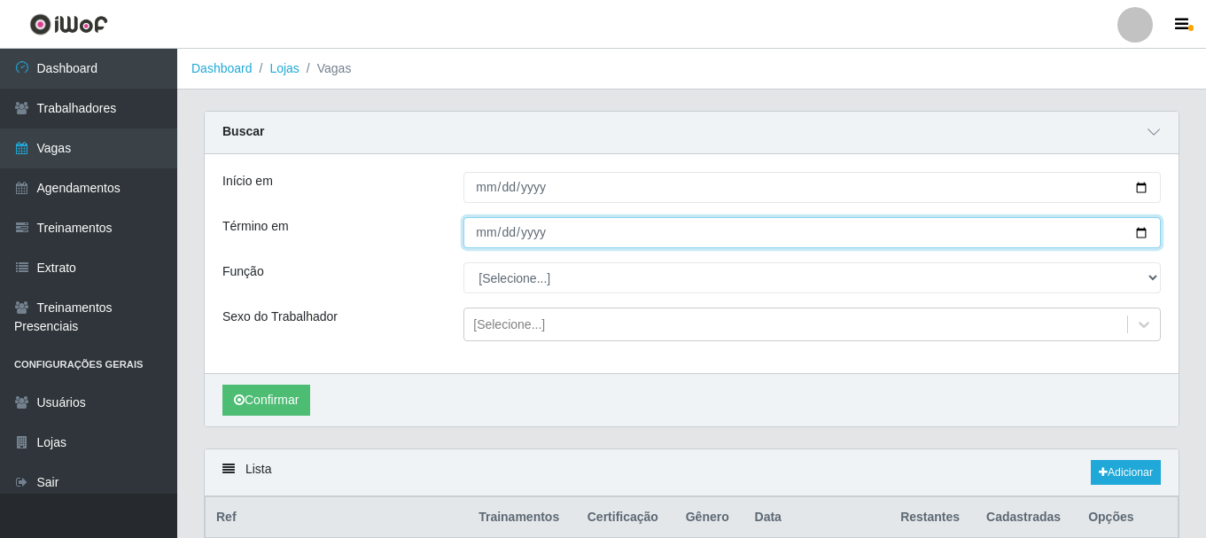
click at [482, 226] on input "[DATE]" at bounding box center [811, 232] width 697 height 31
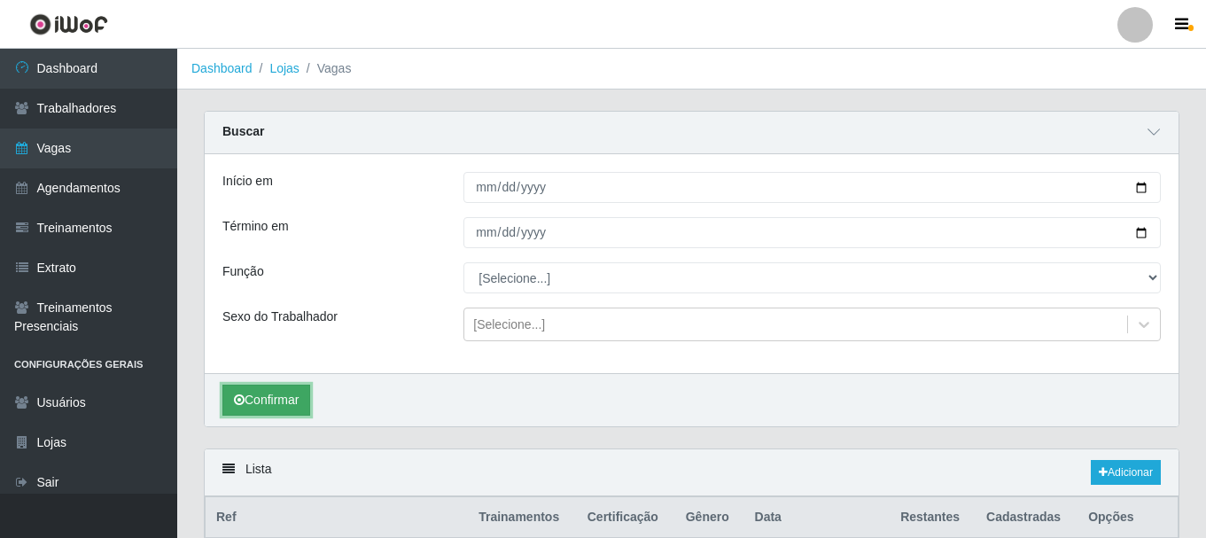
click at [251, 404] on button "Confirmar" at bounding box center [266, 399] width 88 height 31
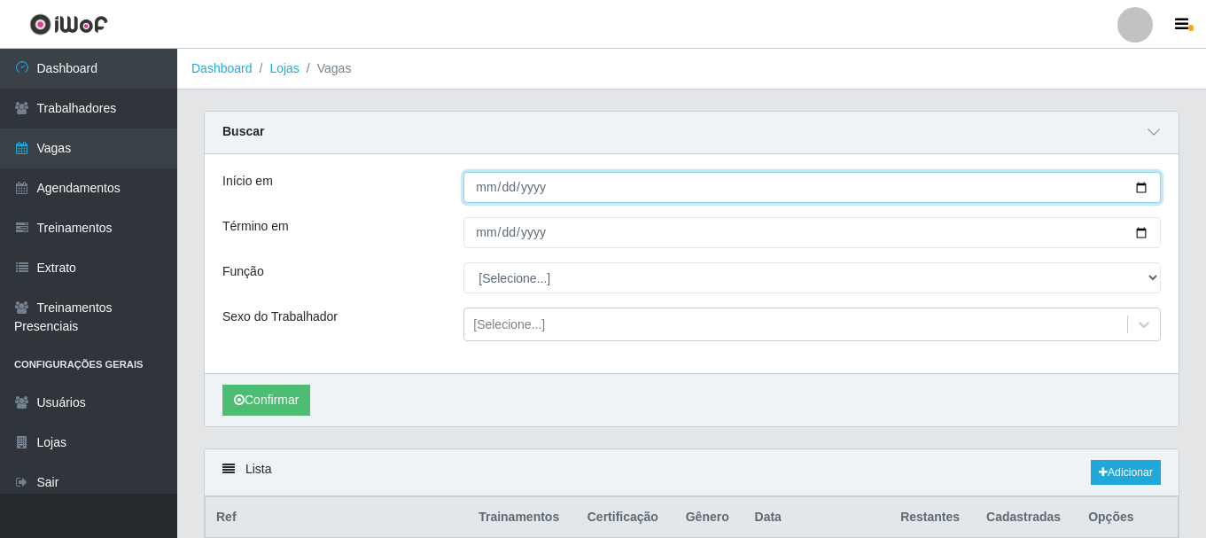
click at [477, 186] on input "[DATE]" at bounding box center [811, 187] width 697 height 31
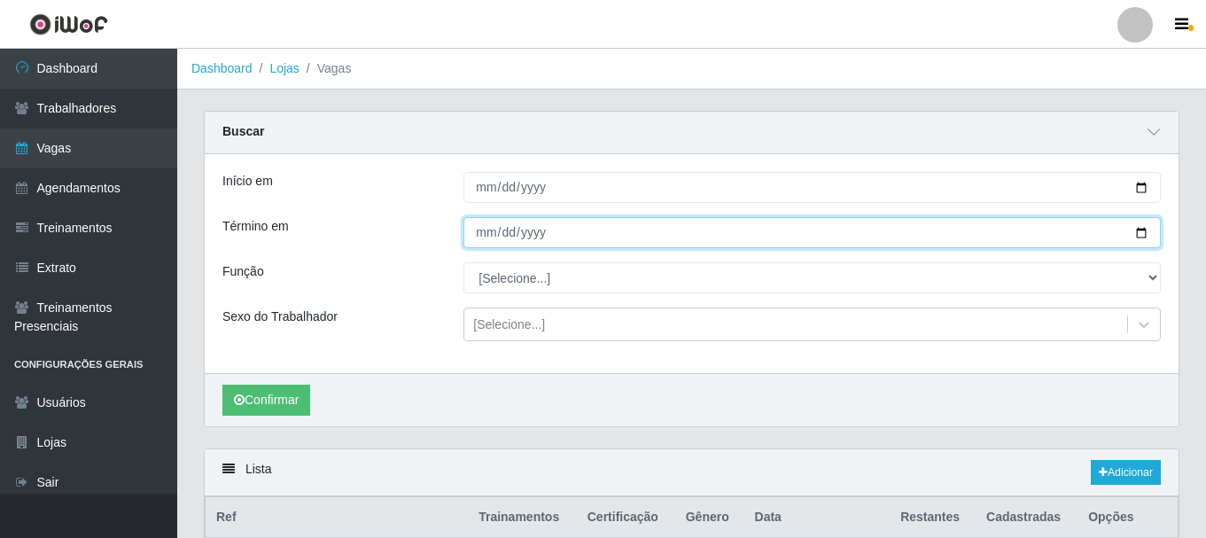
click at [480, 237] on input "[DATE]" at bounding box center [811, 232] width 697 height 31
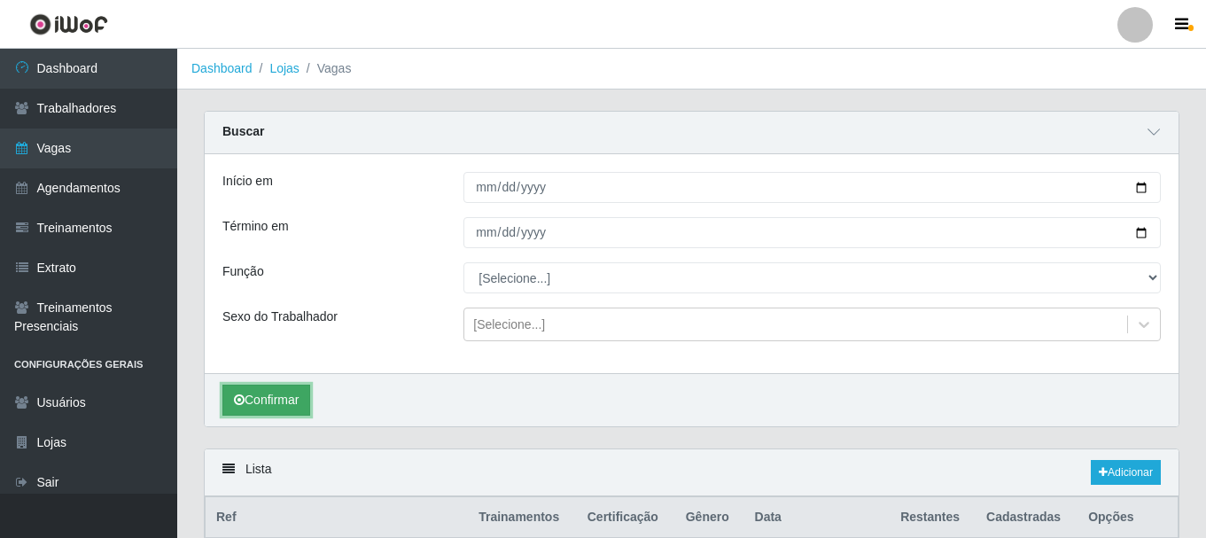
click at [228, 395] on button "Confirmar" at bounding box center [266, 399] width 88 height 31
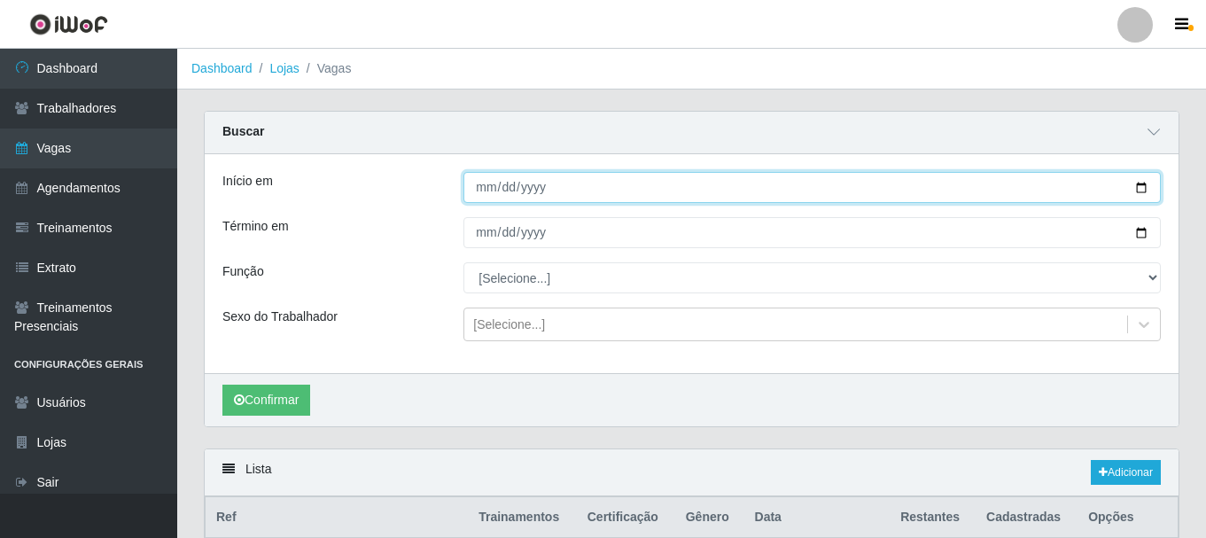
click at [485, 191] on input "[DATE]" at bounding box center [811, 187] width 697 height 31
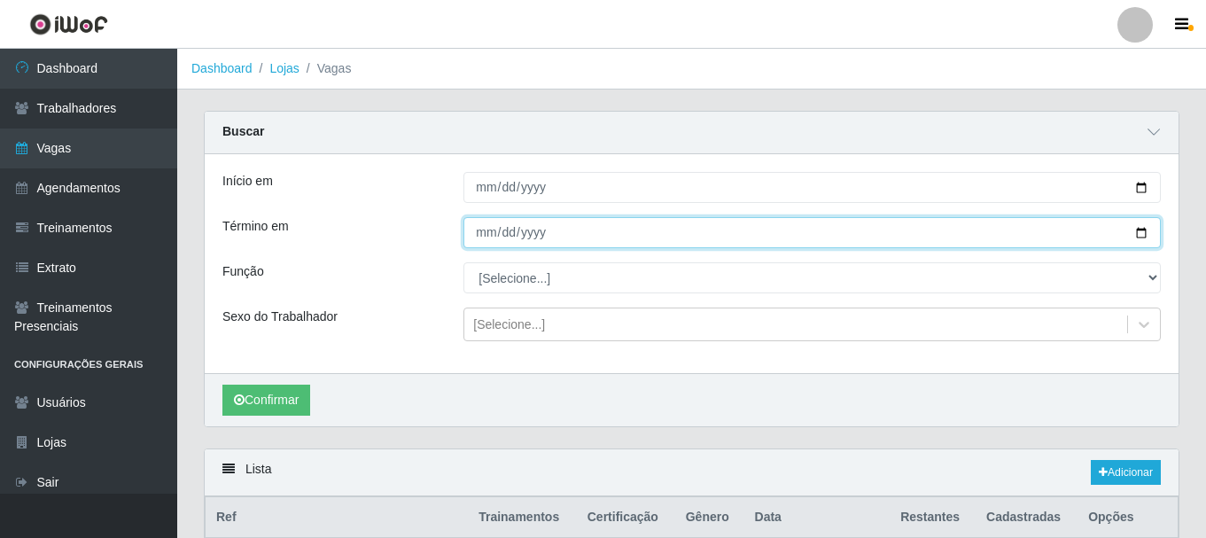
click at [470, 231] on input "[DATE]" at bounding box center [811, 232] width 697 height 31
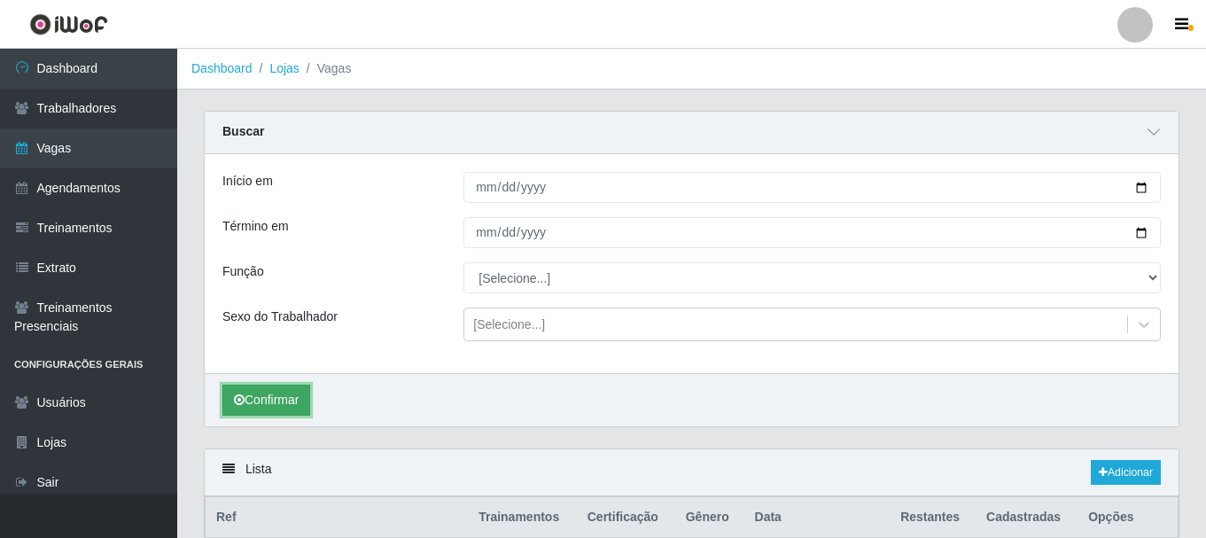
click at [256, 389] on button "Confirmar" at bounding box center [266, 399] width 88 height 31
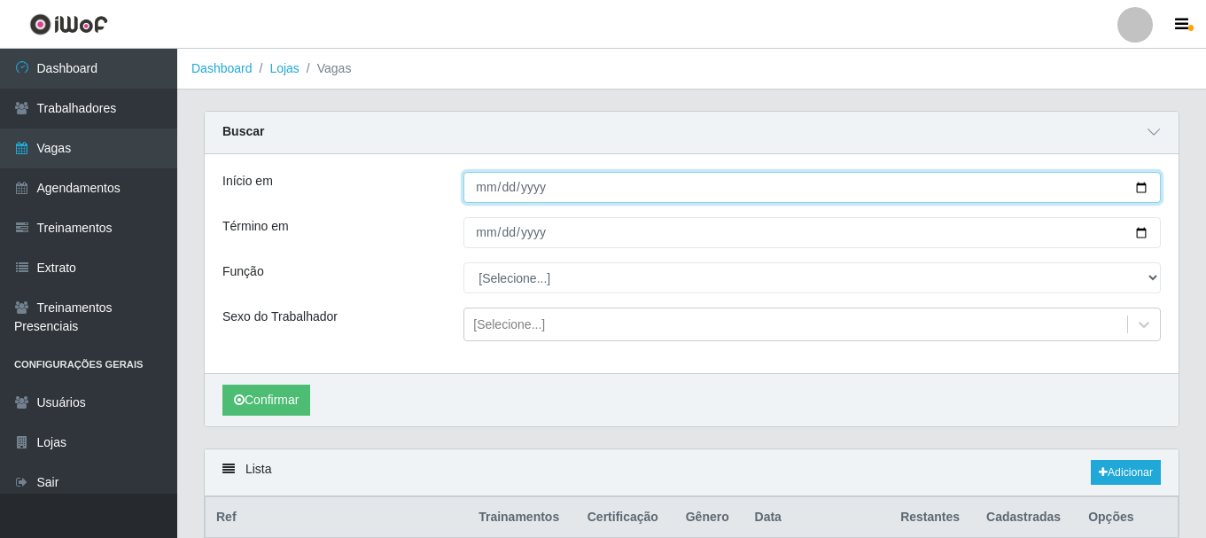
click at [483, 184] on input "[DATE]" at bounding box center [811, 187] width 697 height 31
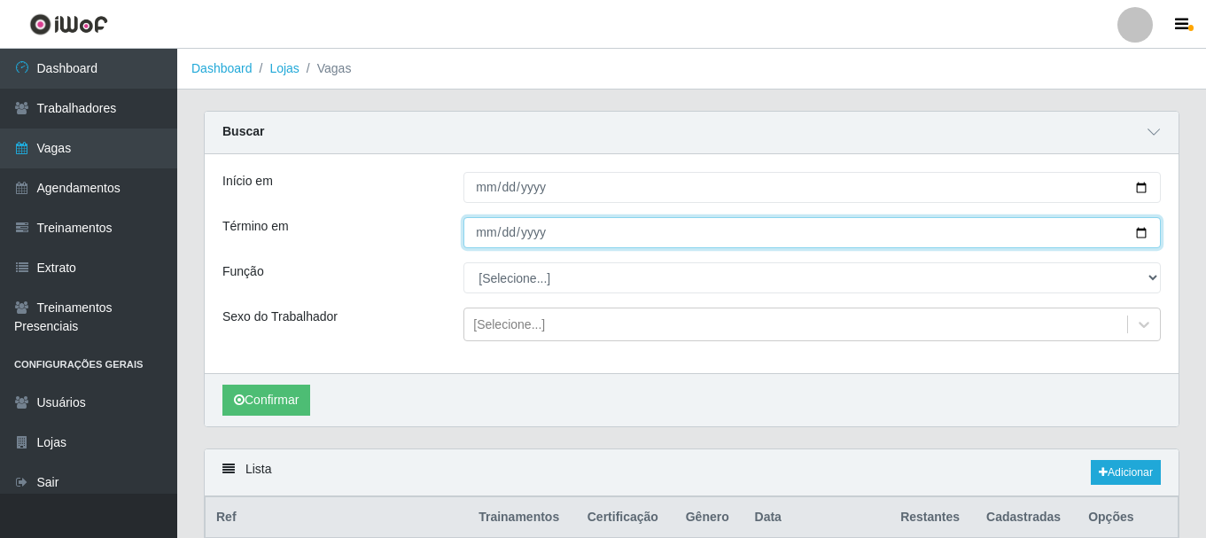
click at [486, 223] on input "[DATE]" at bounding box center [811, 232] width 697 height 31
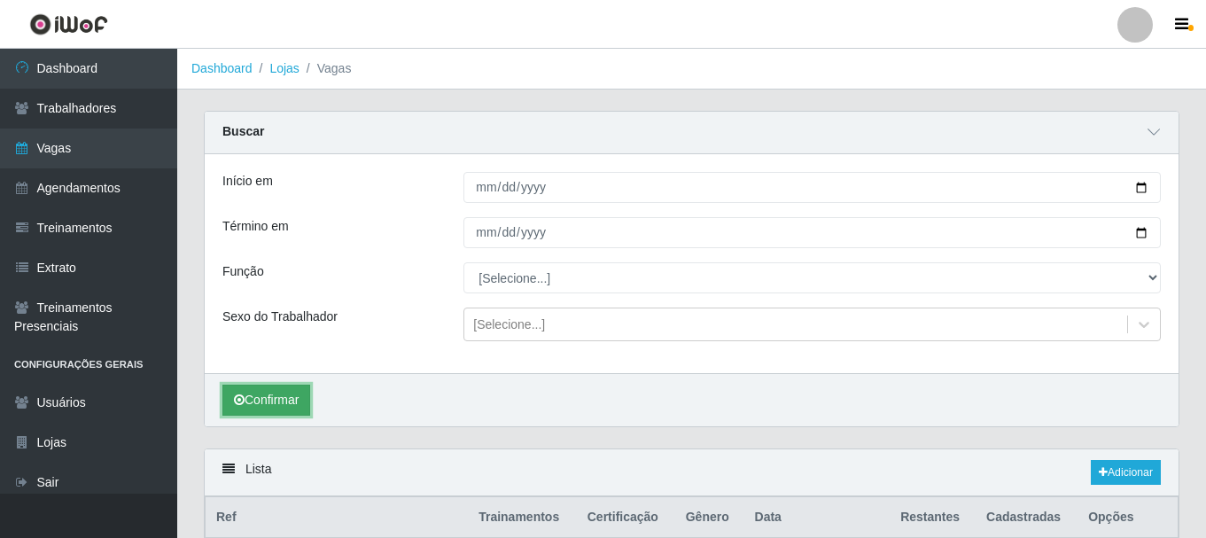
click at [279, 390] on button "Confirmar" at bounding box center [266, 399] width 88 height 31
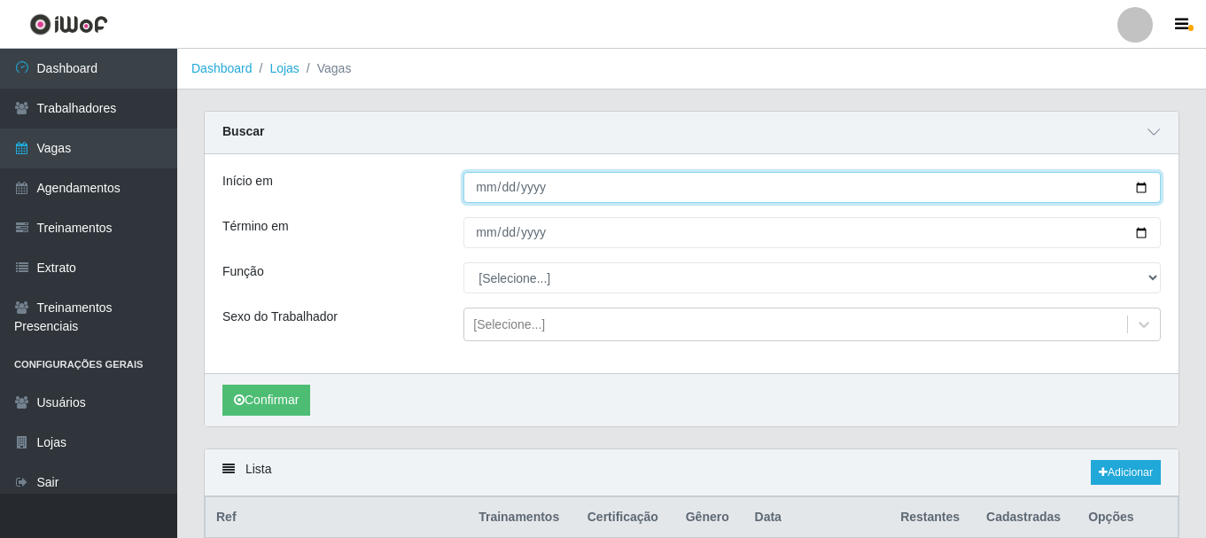
click at [478, 190] on input "[DATE]" at bounding box center [811, 187] width 697 height 31
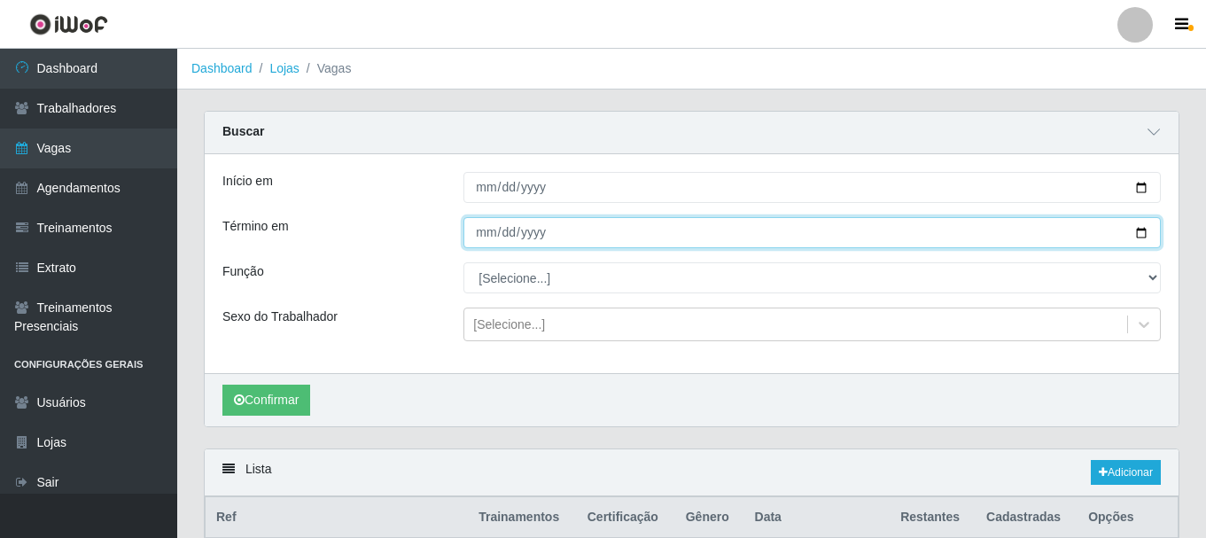
click at [476, 230] on input "[DATE]" at bounding box center [811, 232] width 697 height 31
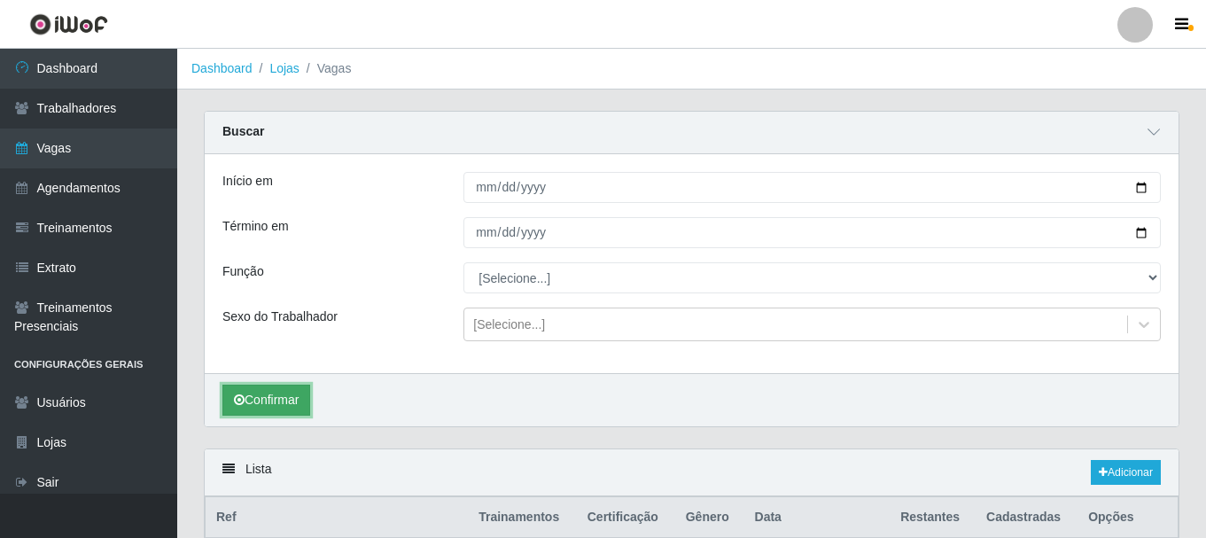
click at [283, 394] on button "Confirmar" at bounding box center [266, 399] width 88 height 31
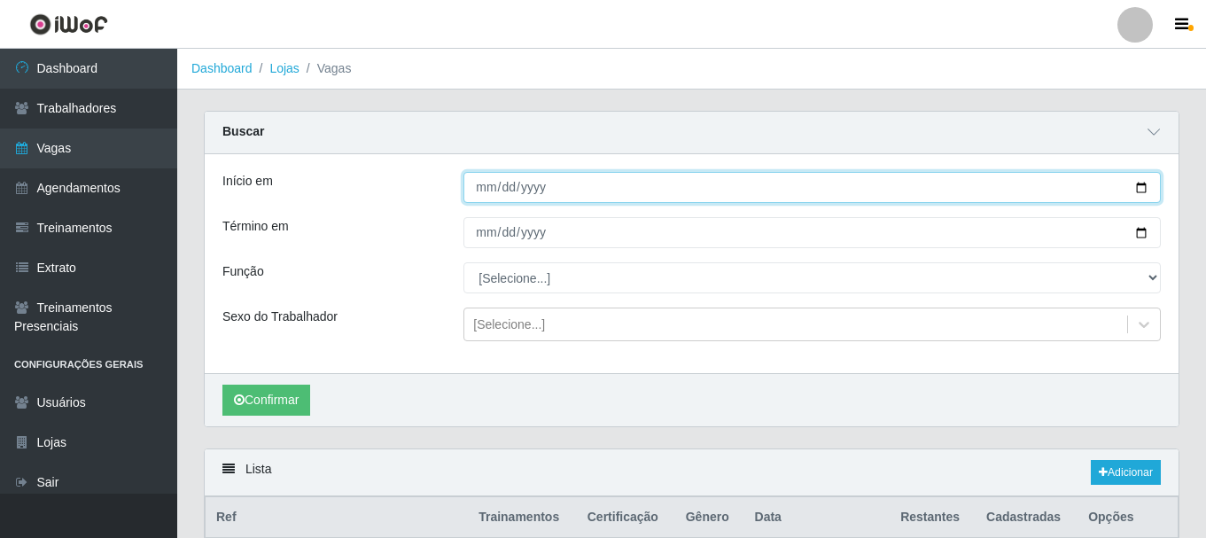
click at [476, 188] on input "[DATE]" at bounding box center [811, 187] width 697 height 31
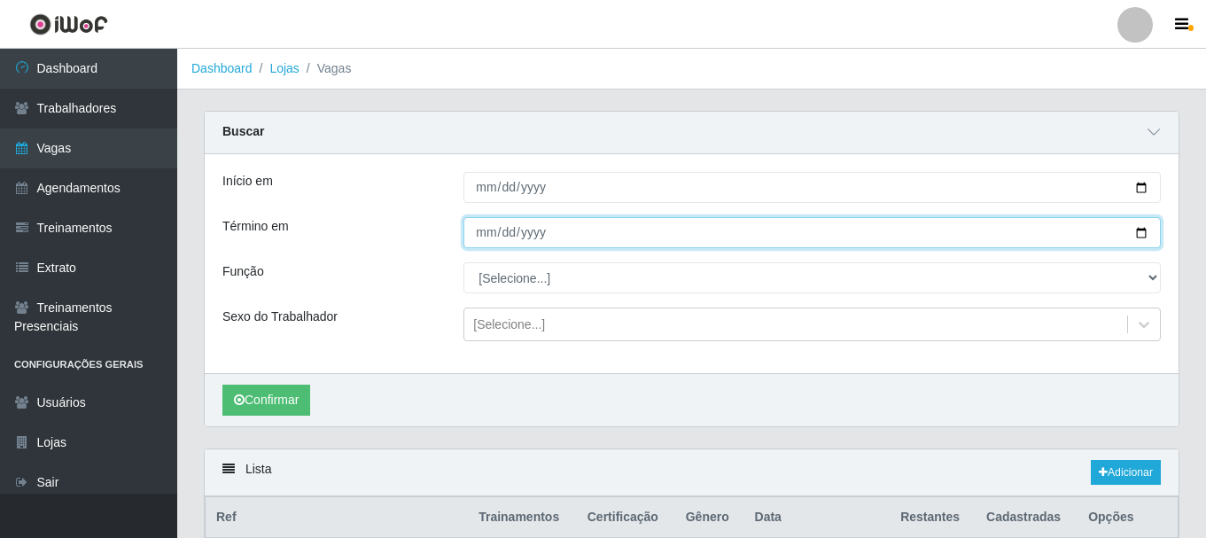
click at [474, 222] on input "[DATE]" at bounding box center [811, 232] width 697 height 31
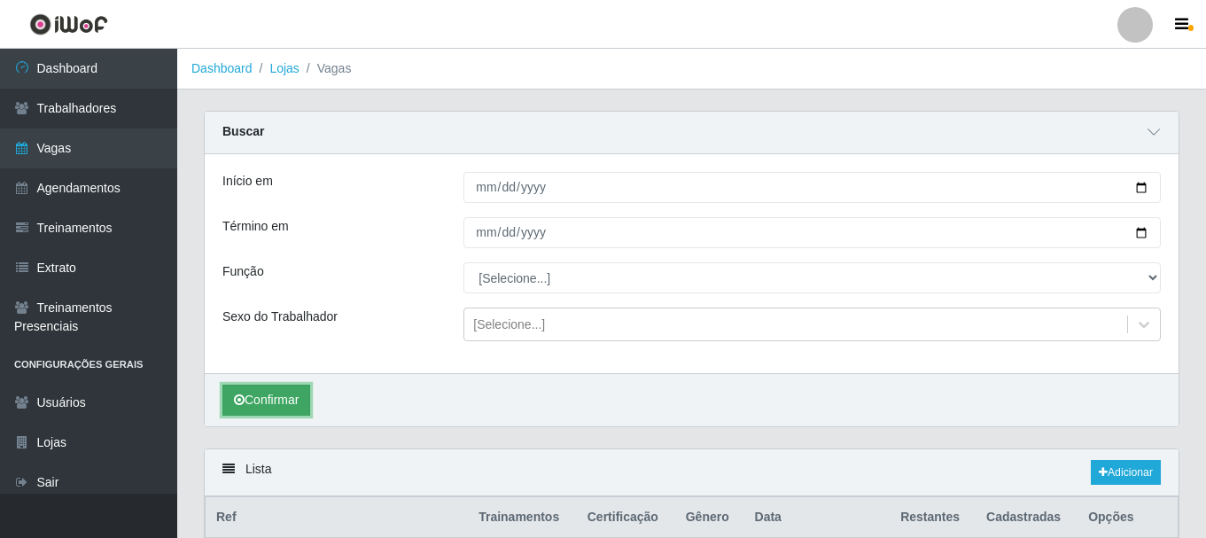
click at [286, 410] on button "Confirmar" at bounding box center [266, 399] width 88 height 31
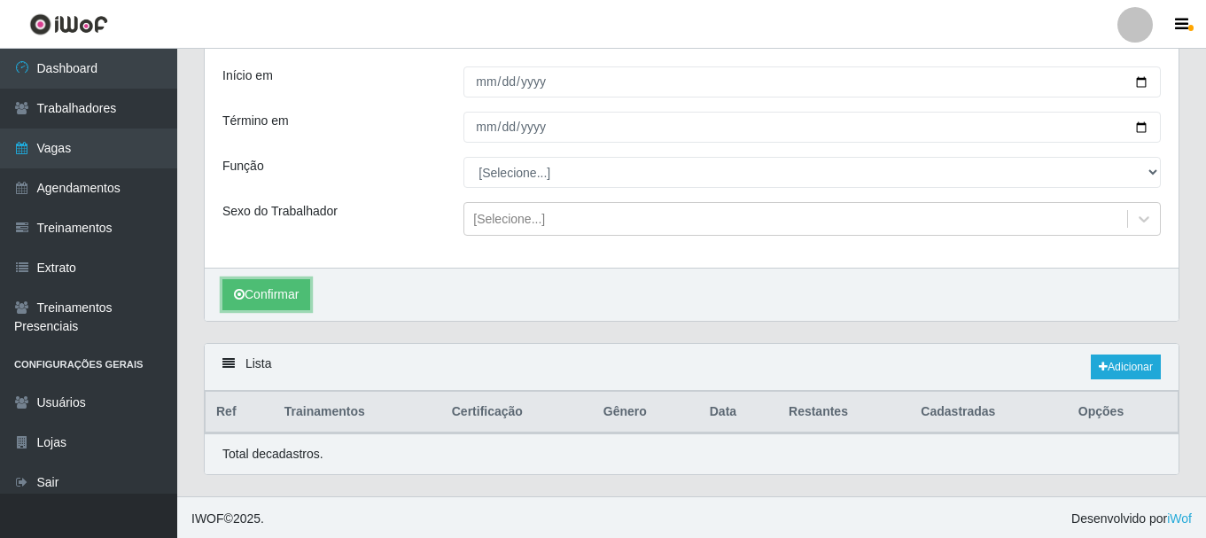
scroll to position [109, 0]
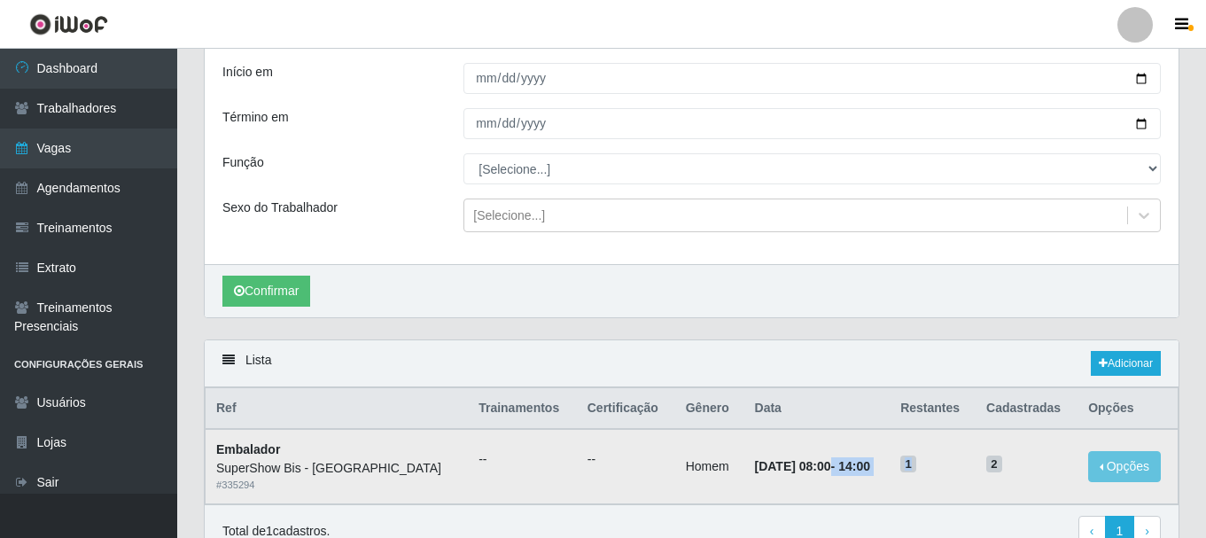
drag, startPoint x: 802, startPoint y: 461, endPoint x: 975, endPoint y: 461, distance: 173.6
click at [975, 461] on tr "Embalador SuperShow Bis - Avenida 6 # 335294 -- -- Homem [DATE] 08:00 - 14:00 1…" at bounding box center [691, 466] width 973 height 74
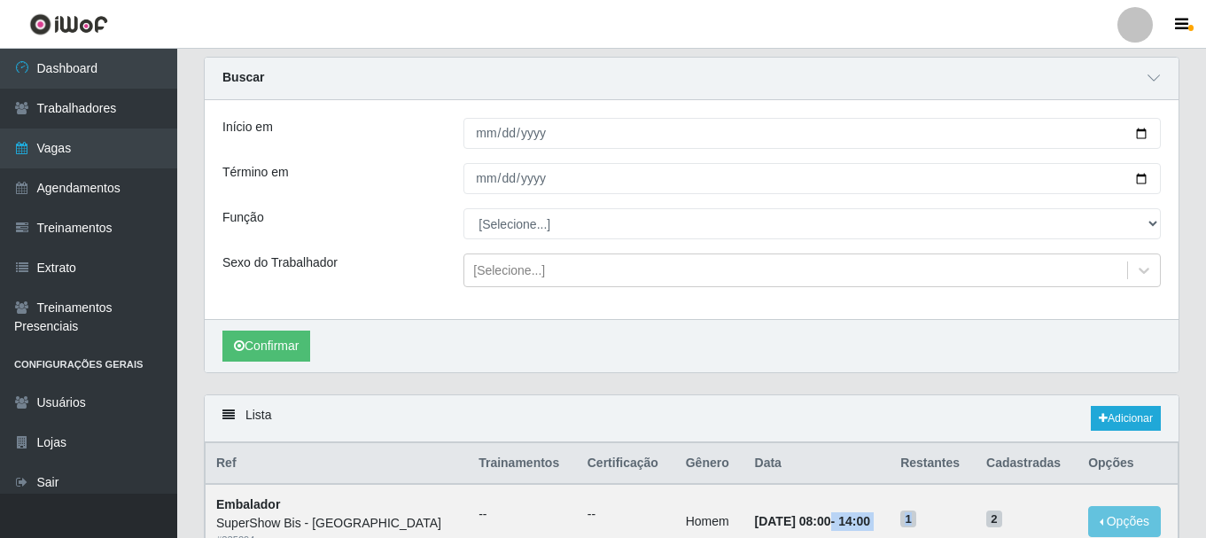
scroll to position [0, 0]
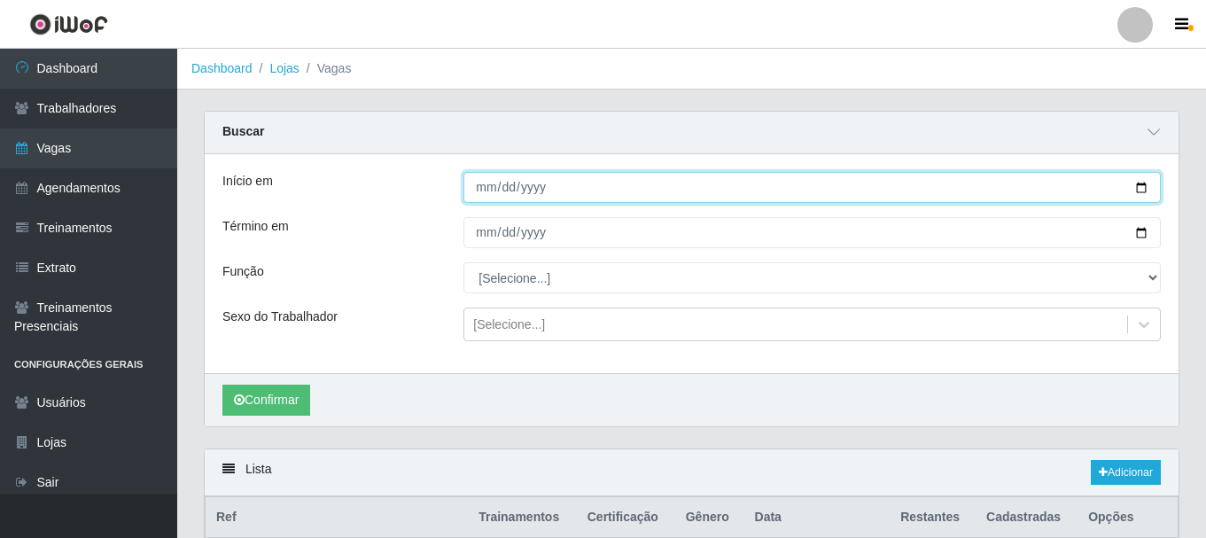
click at [485, 196] on input "[DATE]" at bounding box center [811, 187] width 697 height 31
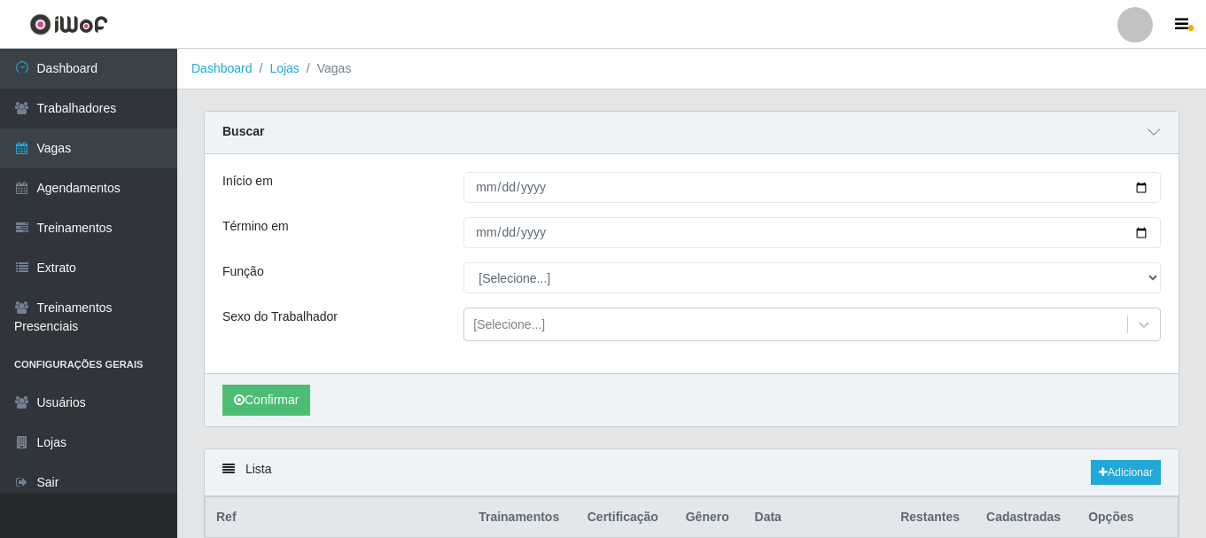
click at [472, 250] on div "Início em [DATE] Término em [DATE] Função [Selecione...] ASG ASG + ASG ++ Auxil…" at bounding box center [691, 263] width 973 height 219
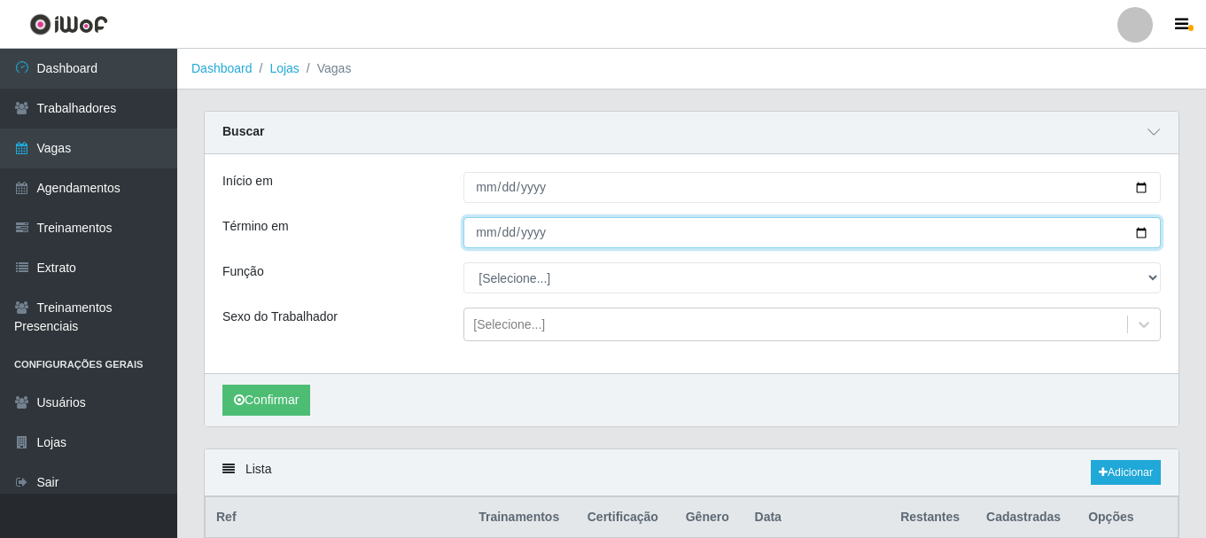
click at [483, 237] on input "[DATE]" at bounding box center [811, 232] width 697 height 31
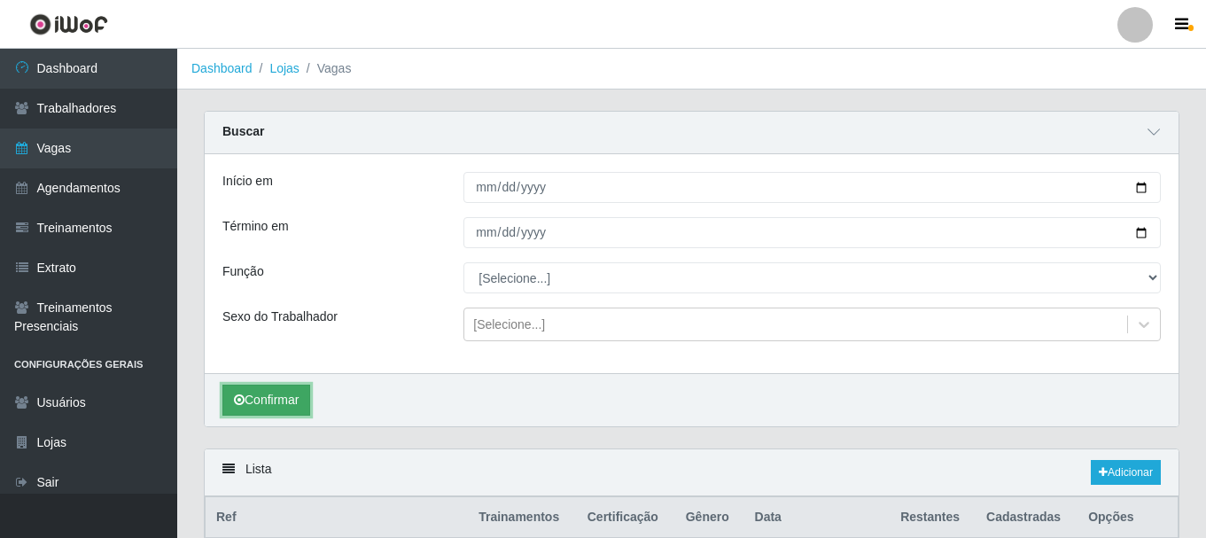
click at [261, 393] on button "Confirmar" at bounding box center [266, 399] width 88 height 31
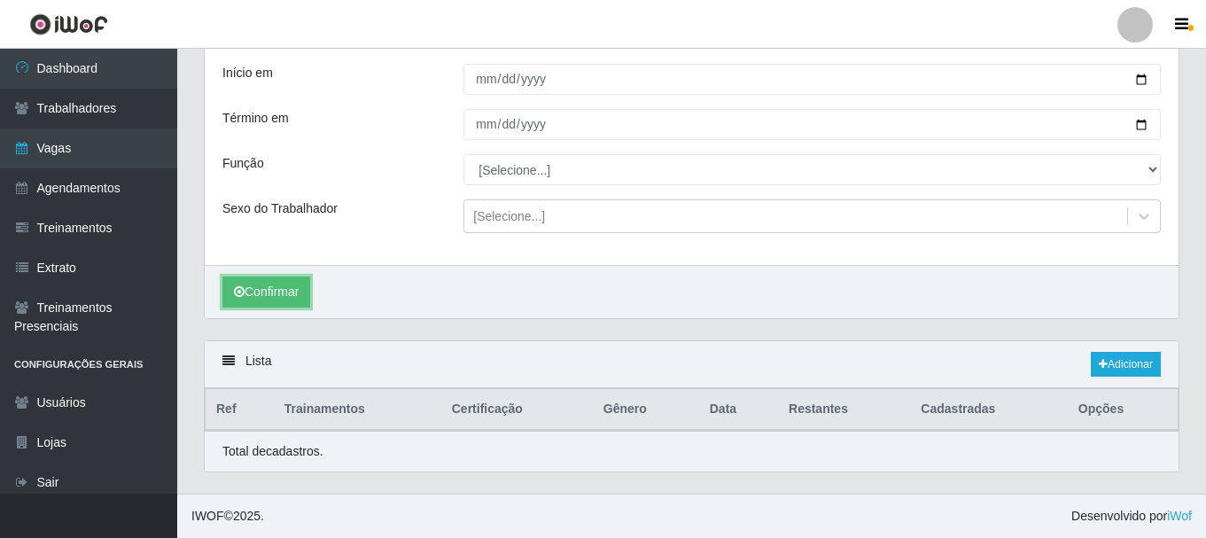
scroll to position [109, 0]
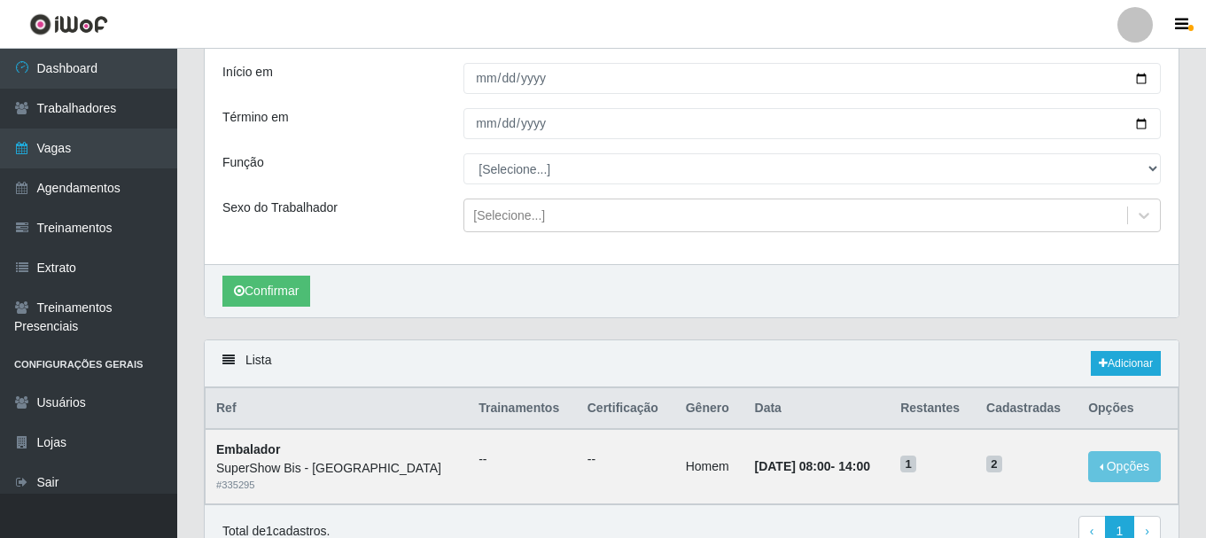
click at [1139, 41] on div at bounding box center [1134, 24] width 35 height 35
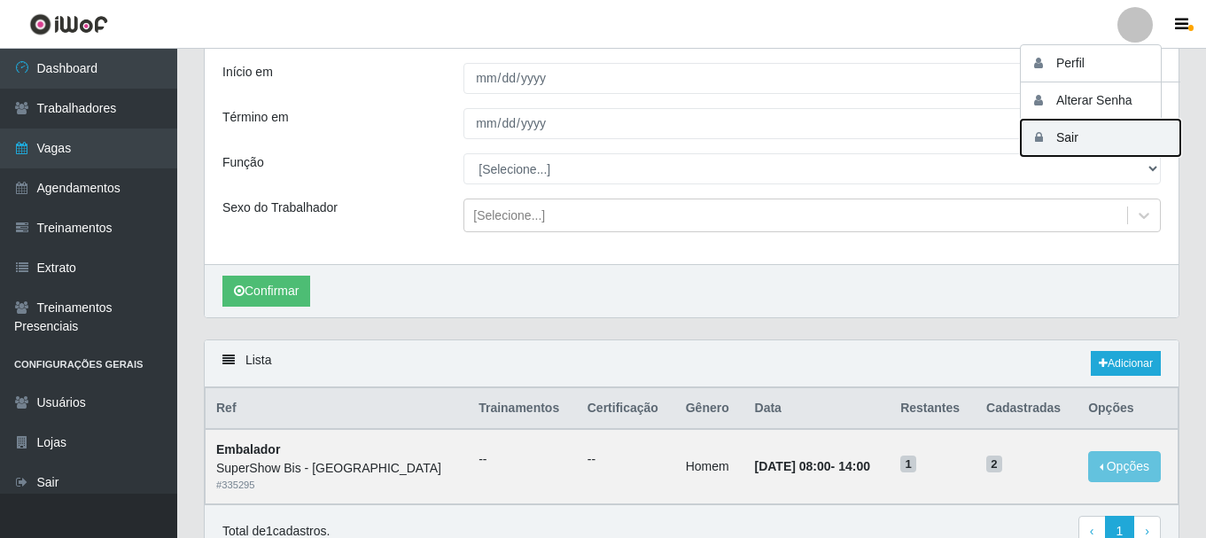
click at [1058, 141] on button "Sair" at bounding box center [1099, 138] width 159 height 36
